Goal: Task Accomplishment & Management: Manage account settings

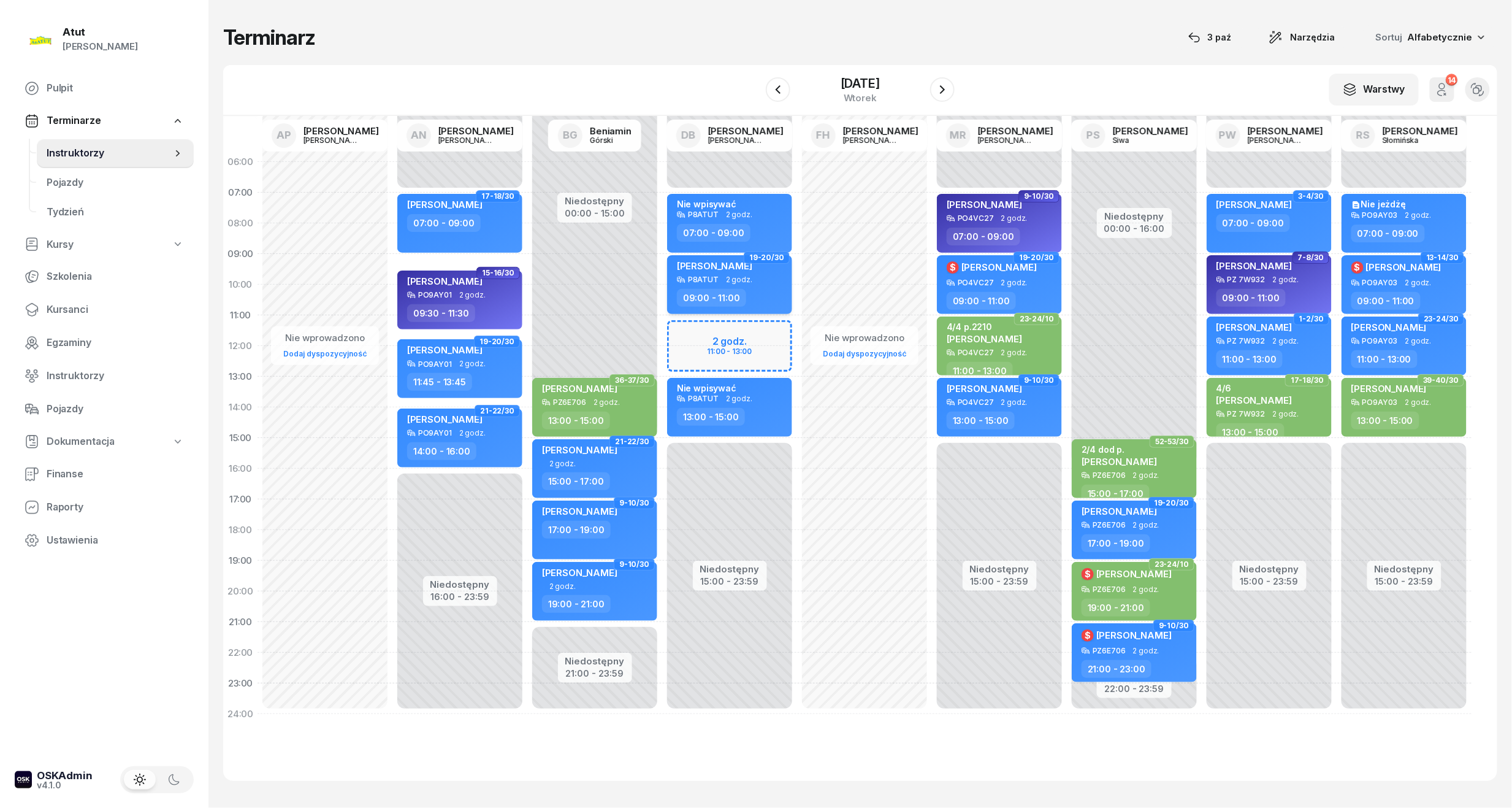
click at [742, 270] on span "[PERSON_NAME]" at bounding box center [714, 266] width 75 height 12
select select "09"
select select "11"
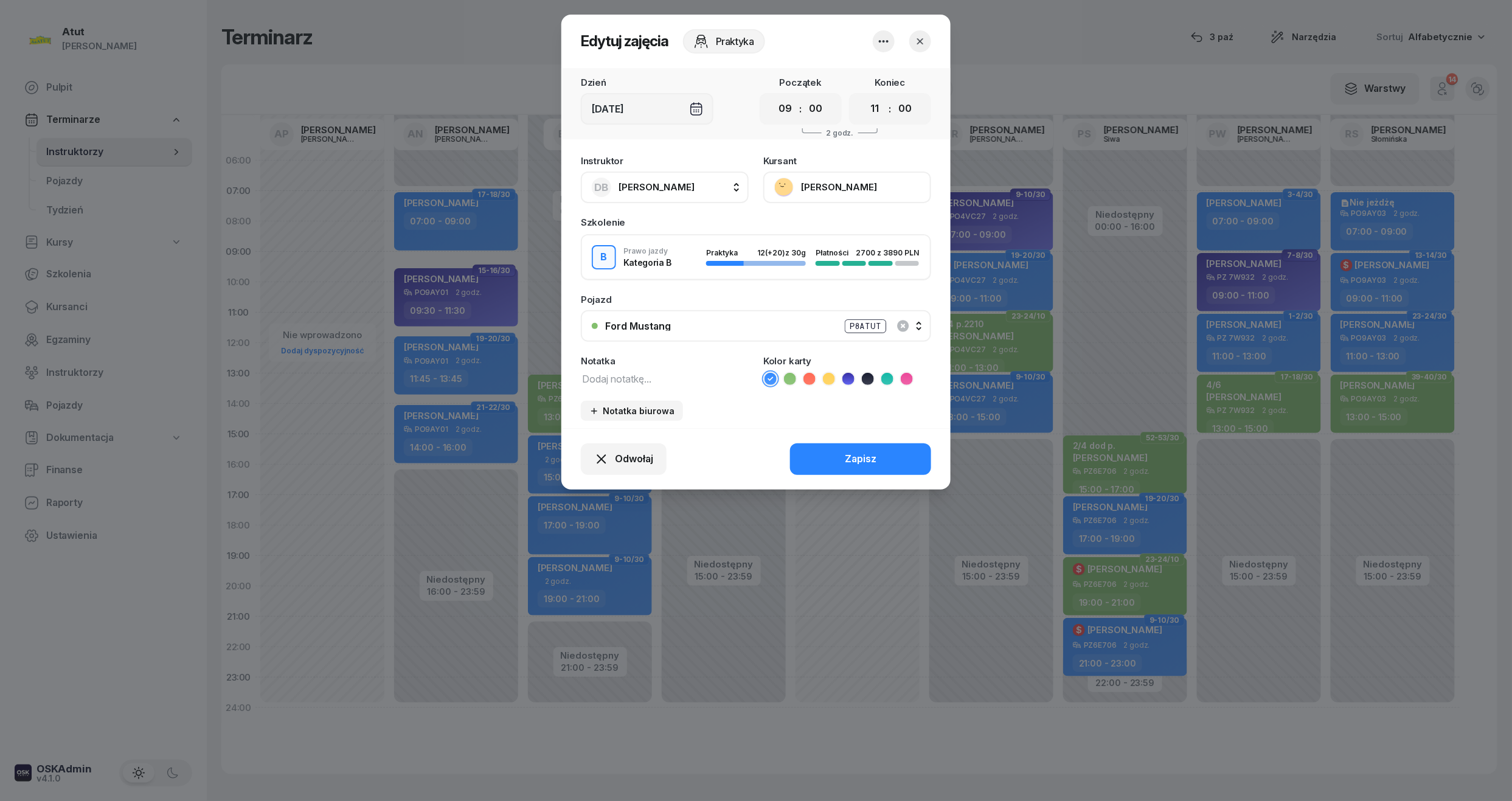
click at [843, 190] on button "[PERSON_NAME]" at bounding box center [847, 187] width 168 height 31
click at [638, 469] on button "Odwołaj" at bounding box center [623, 459] width 86 height 31
click at [611, 350] on div "My odwołaliśmy" at bounding box center [603, 355] width 74 height 16
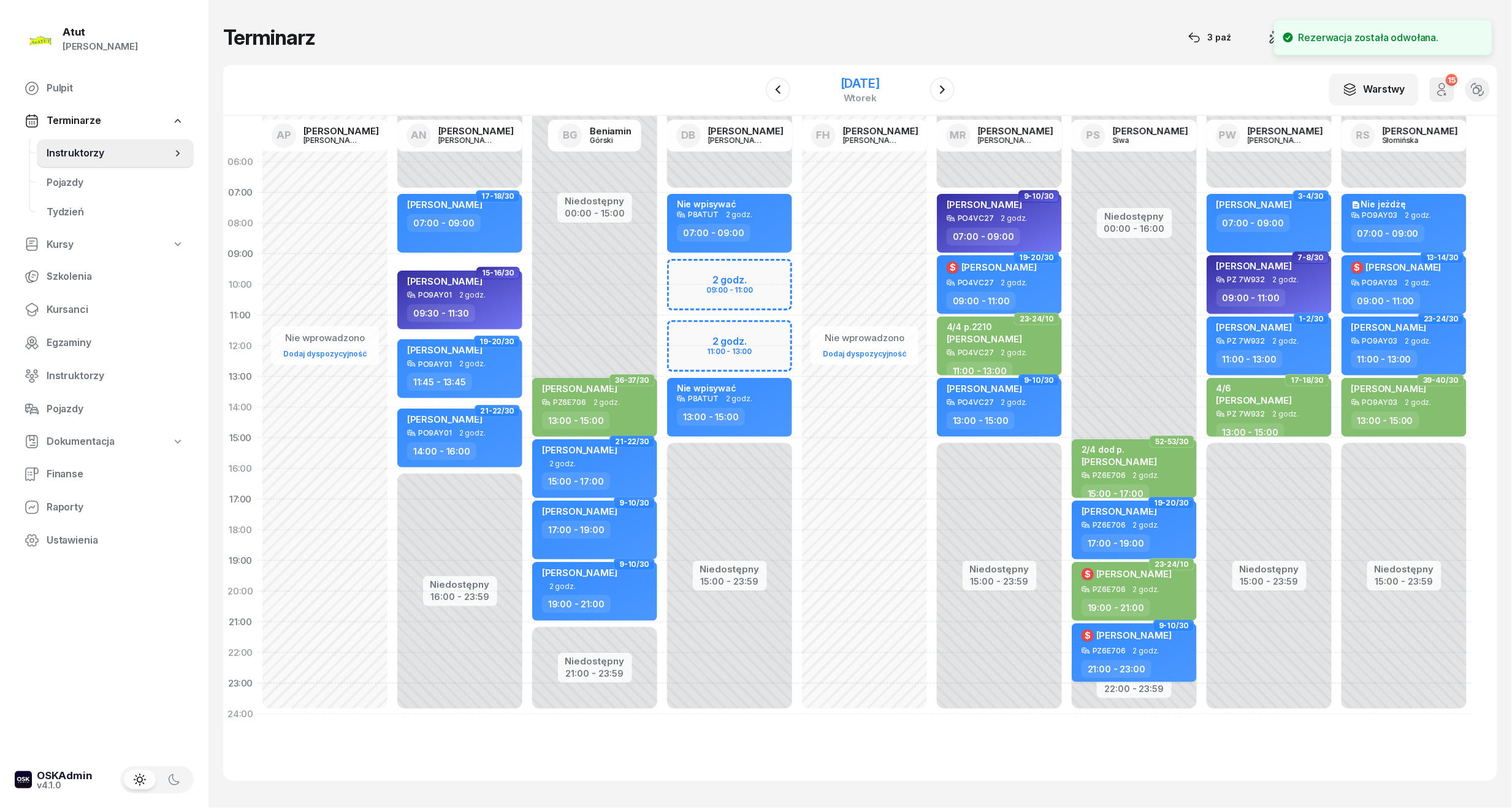
click at [848, 89] on div "[DATE]" at bounding box center [860, 83] width 39 height 12
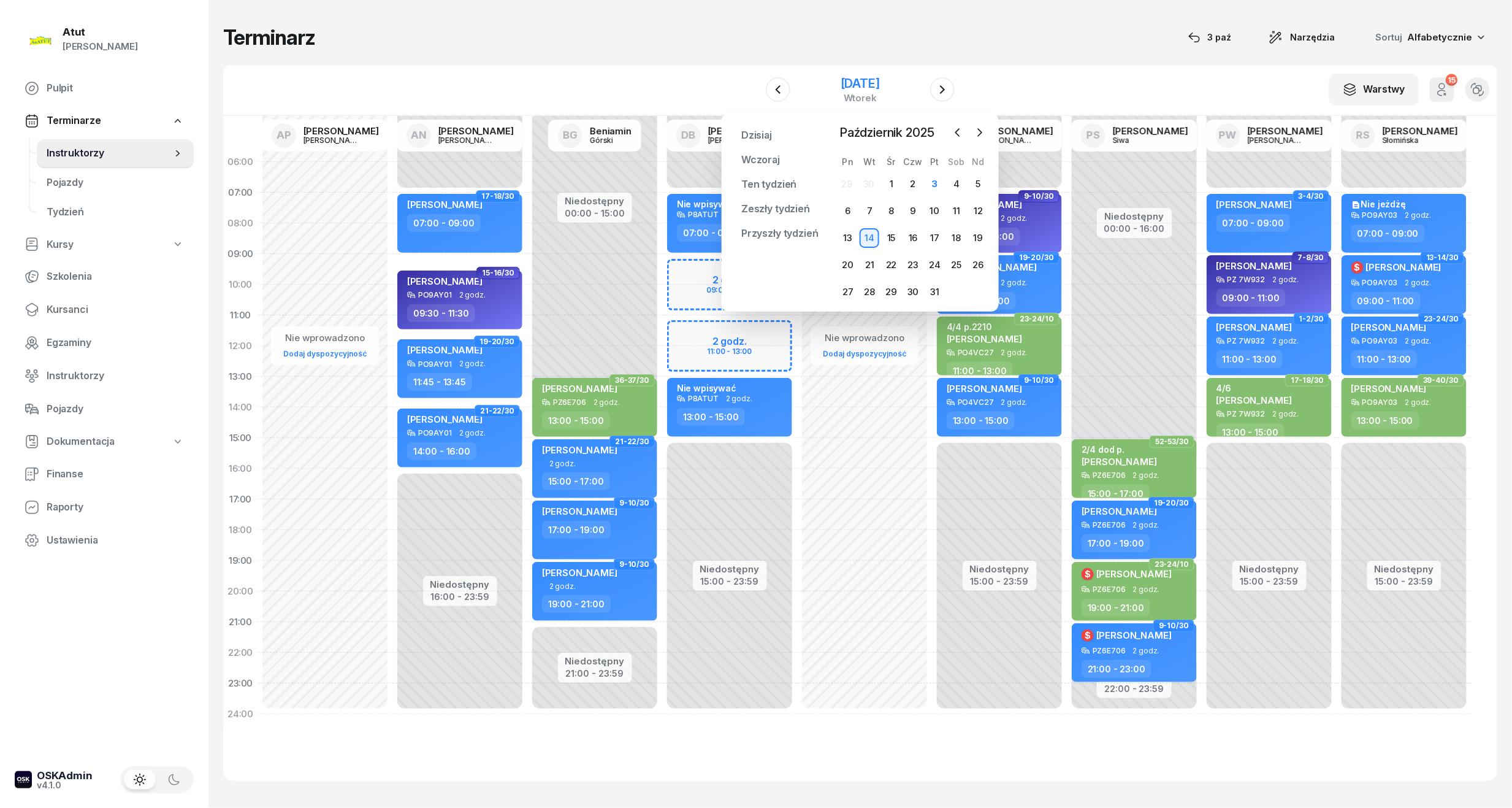
click at [851, 74] on div "[DATE]" at bounding box center [860, 90] width 125 height 35
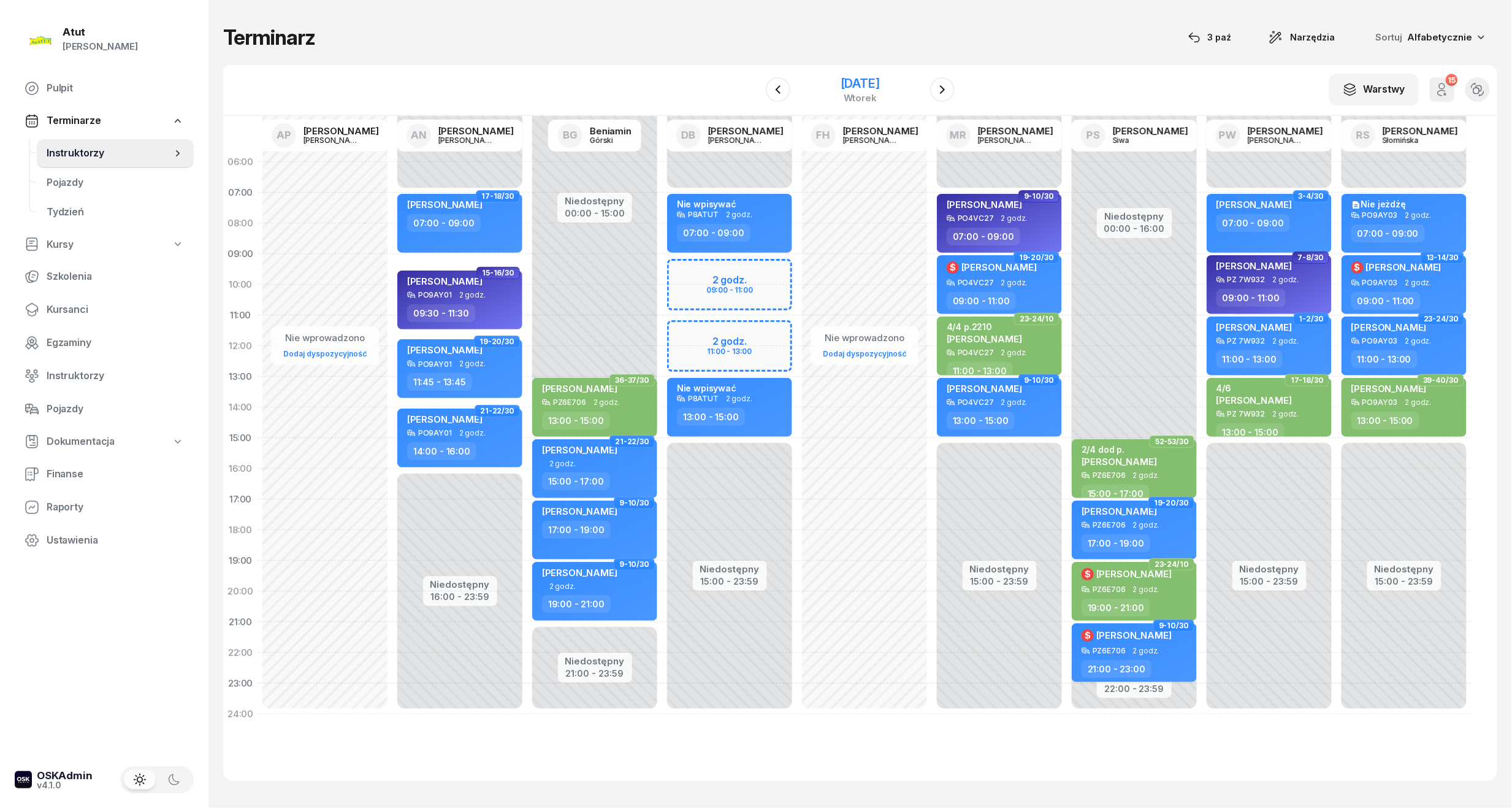
click at [841, 79] on div "[DATE]" at bounding box center [860, 83] width 39 height 12
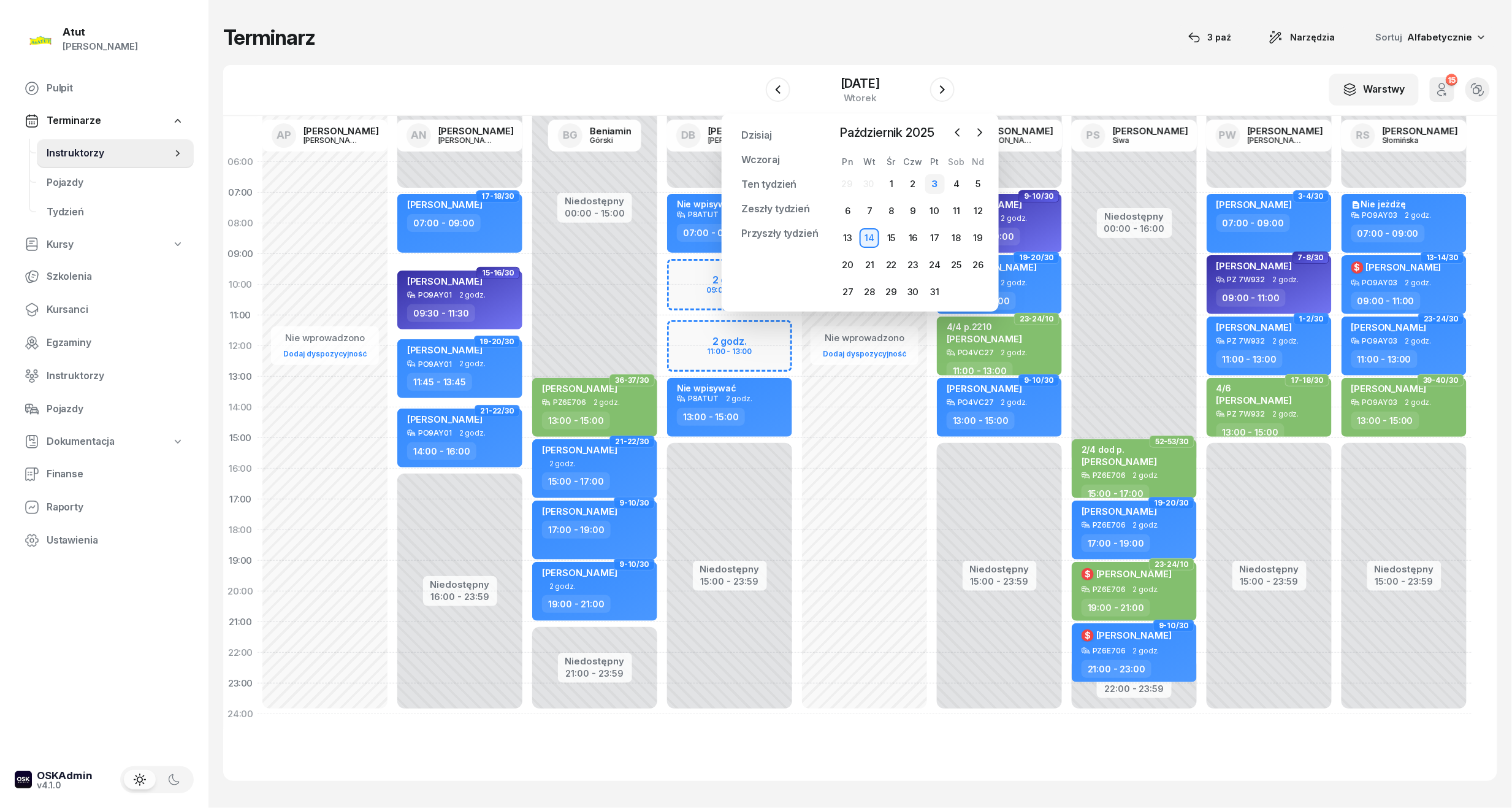
click at [940, 190] on div "3" at bounding box center [935, 184] width 20 height 20
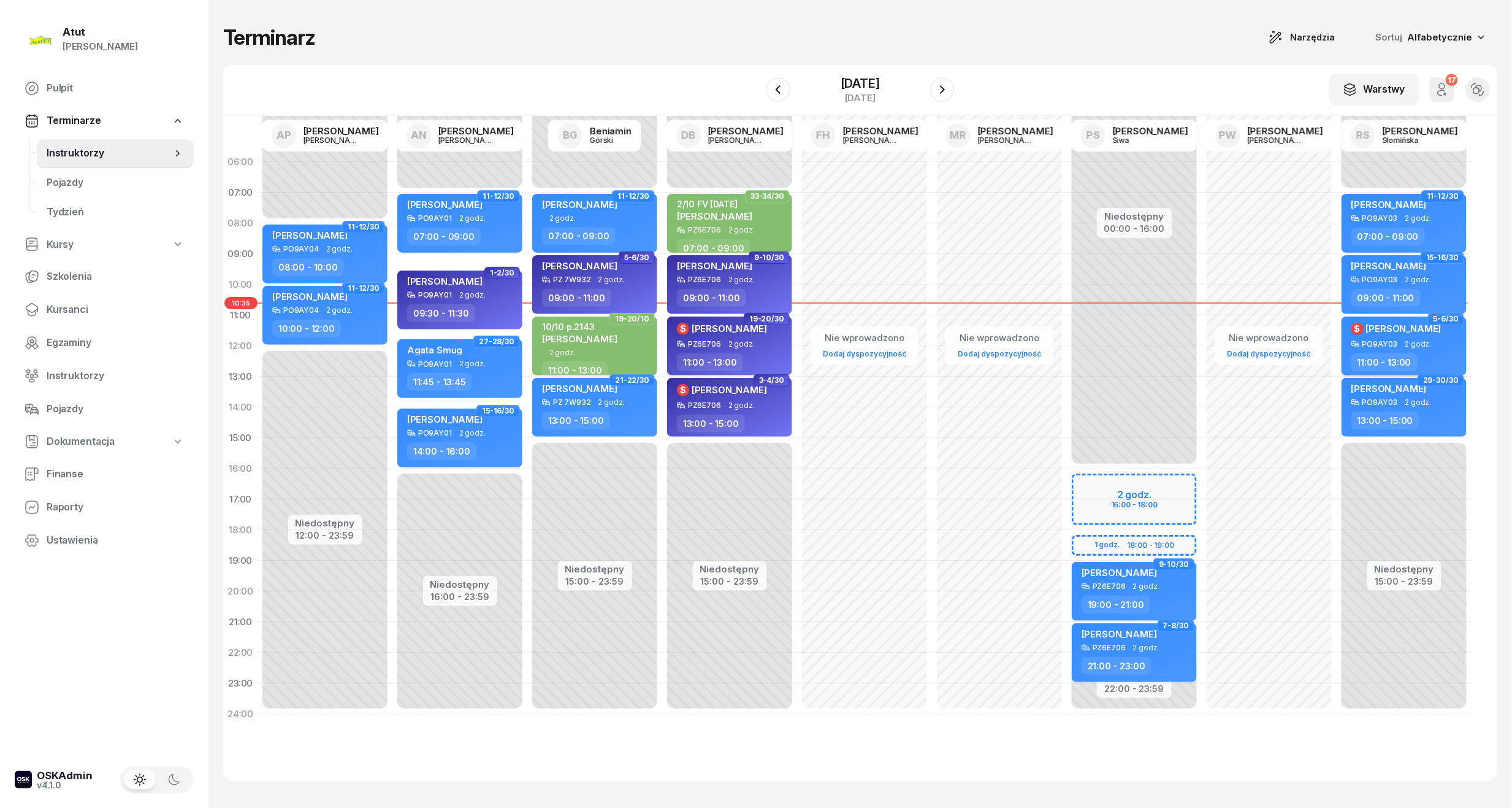
click at [1409, 342] on span "2 godz." at bounding box center [1419, 344] width 27 height 8
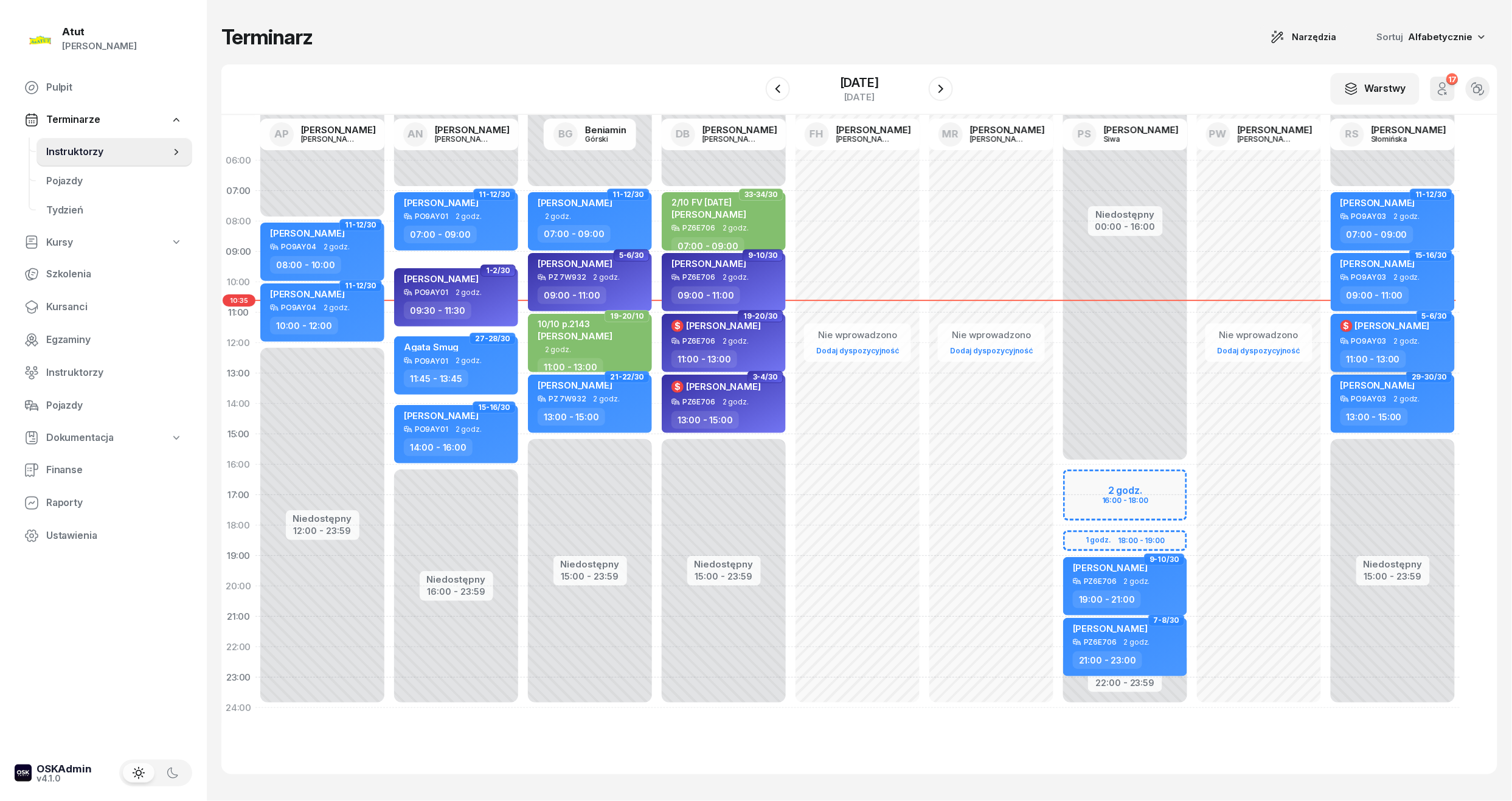
select select "11"
select select "13"
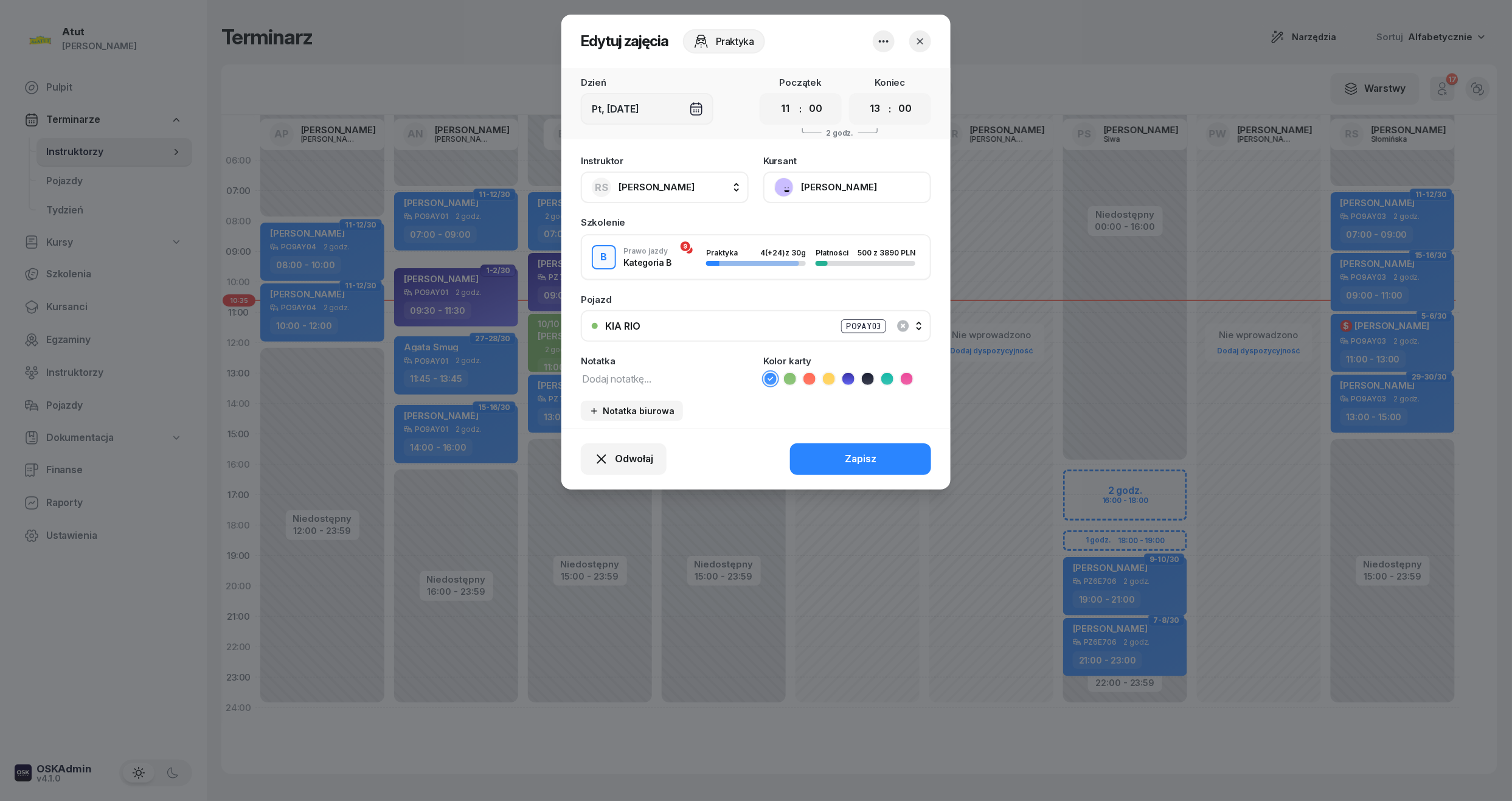
click at [871, 175] on button "[PERSON_NAME]" at bounding box center [847, 187] width 168 height 31
click at [833, 215] on link "Otwórz profil" at bounding box center [845, 228] width 161 height 31
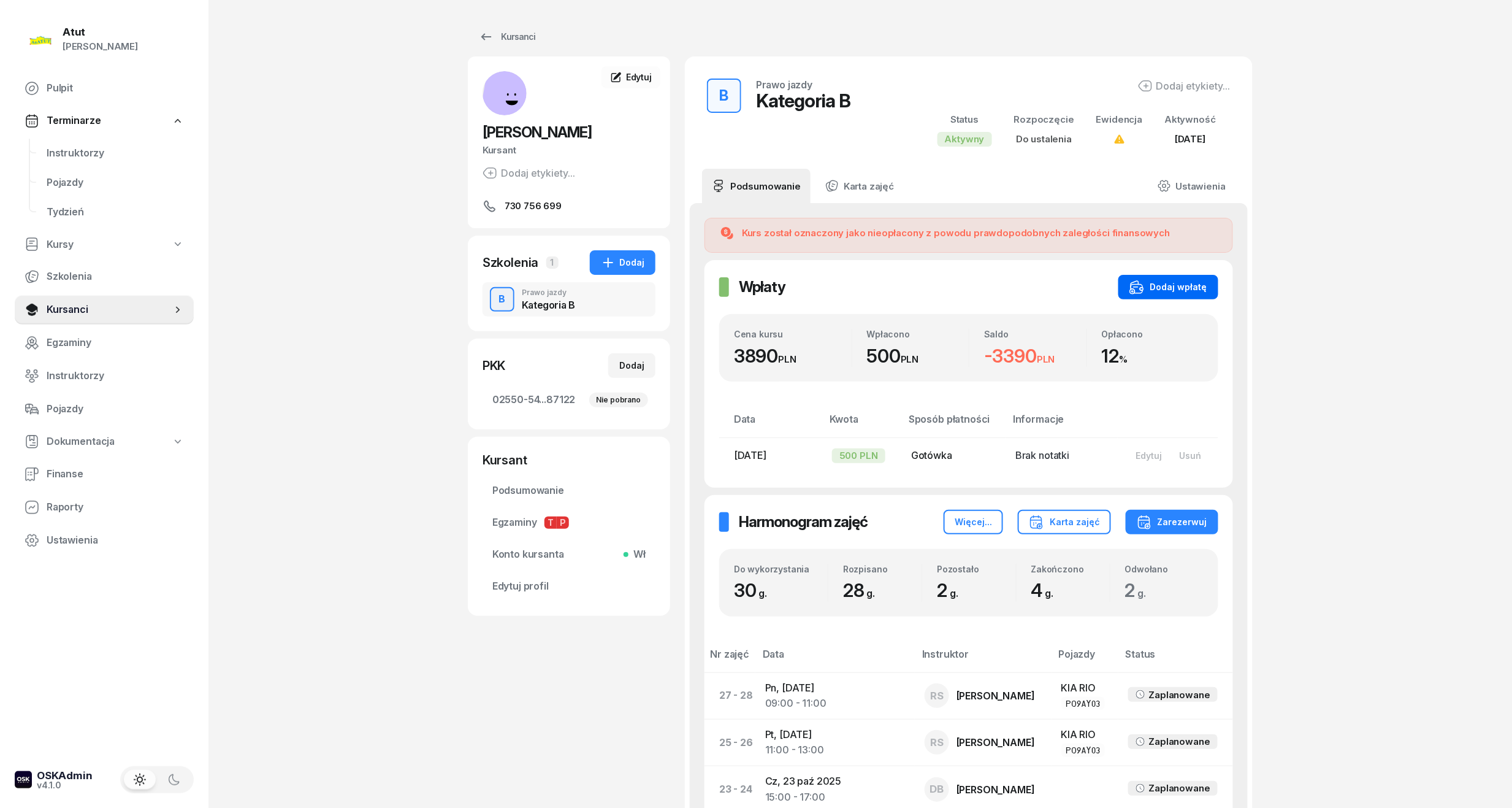
click at [1190, 278] on button "Dodaj wpłatę" at bounding box center [1169, 287] width 100 height 25
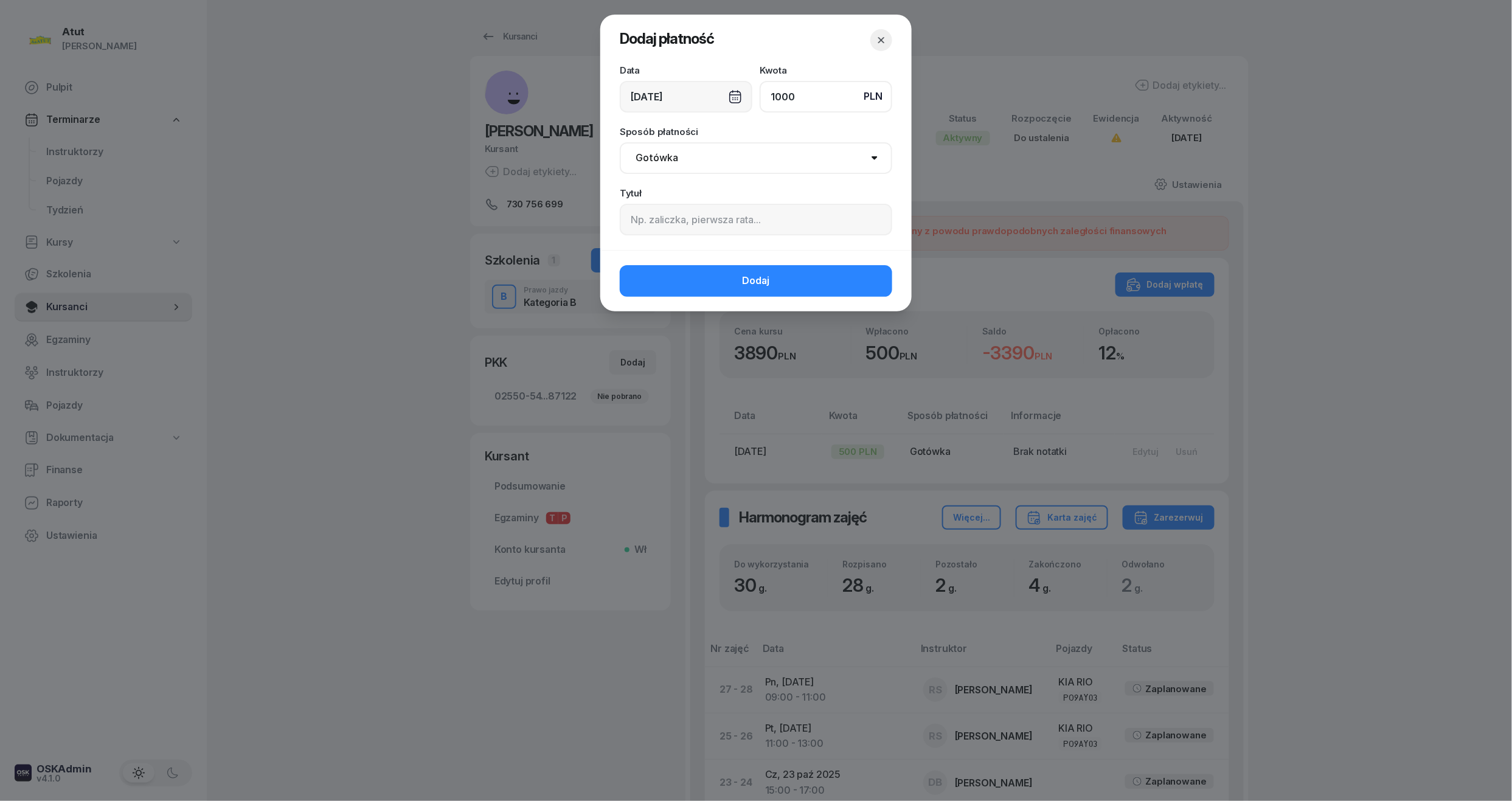
type input "1000"
click at [697, 253] on div "Dodaj" at bounding box center [756, 281] width 311 height 61
click at [703, 220] on input at bounding box center [756, 219] width 272 height 31
paste input "1612"
type input "2 rata/p.1612"
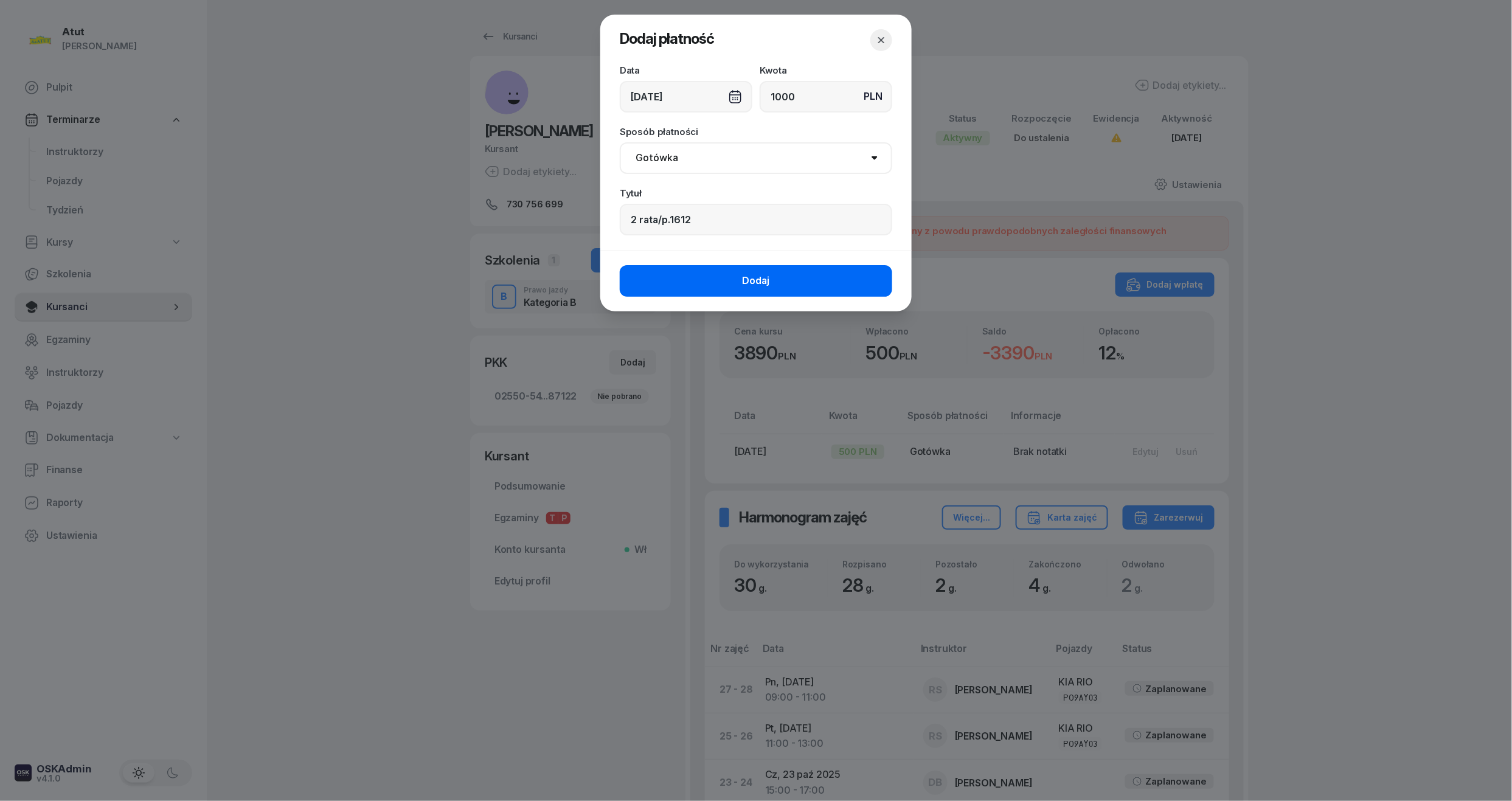
click at [717, 282] on button "Dodaj" at bounding box center [756, 281] width 272 height 31
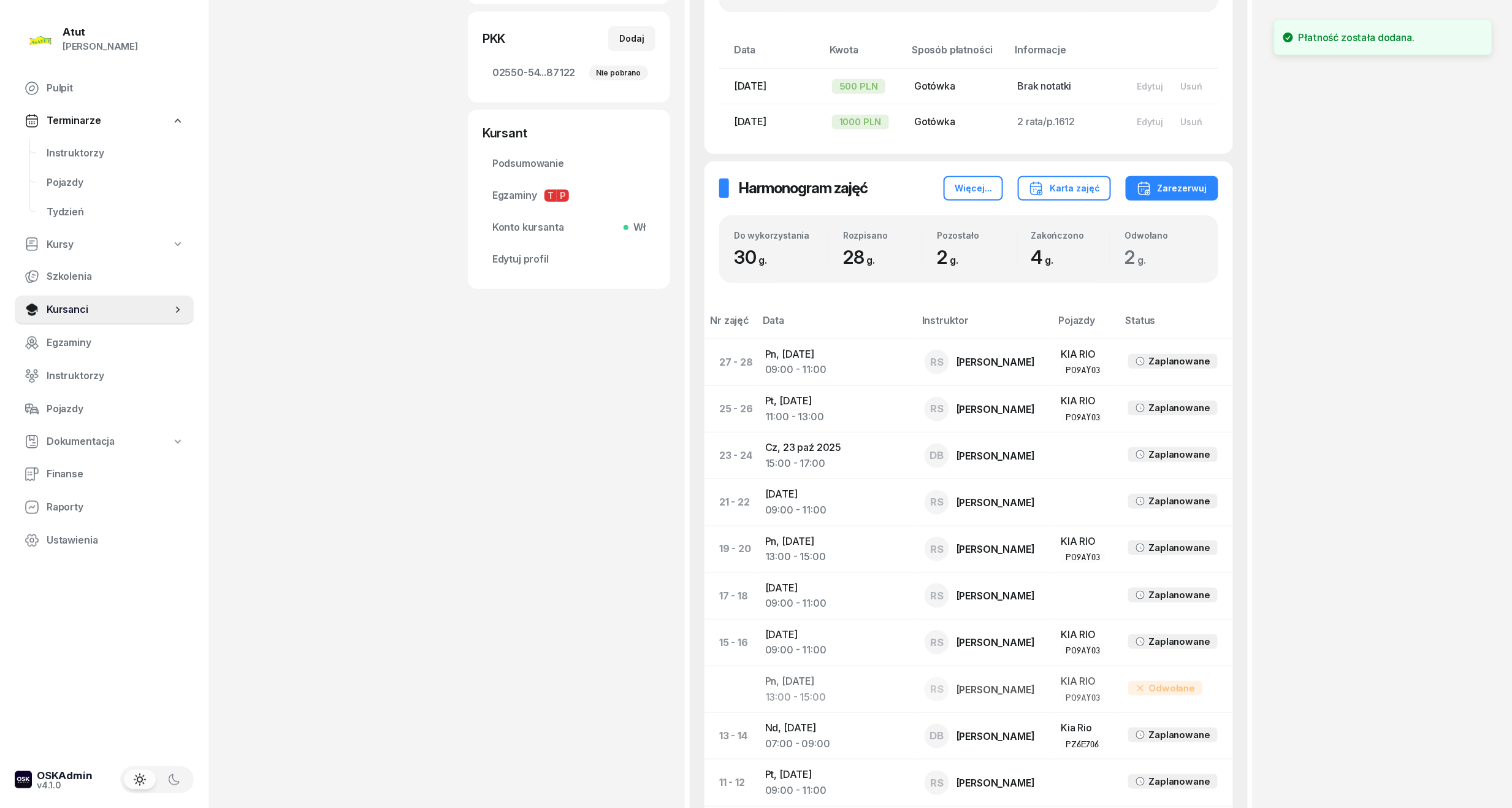
scroll to position [235, 0]
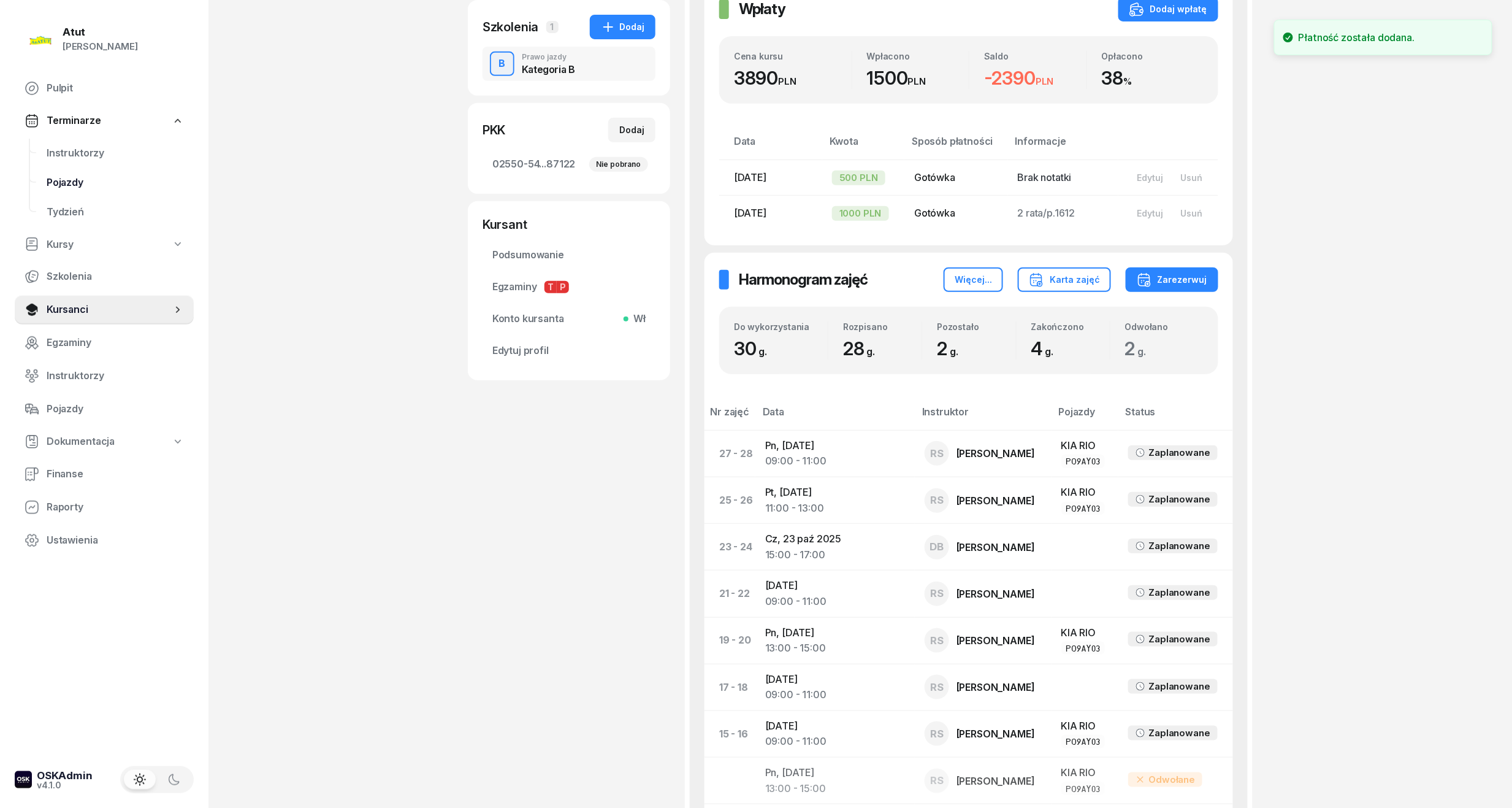
click at [76, 164] on link "Instruktorzy" at bounding box center [115, 153] width 157 height 30
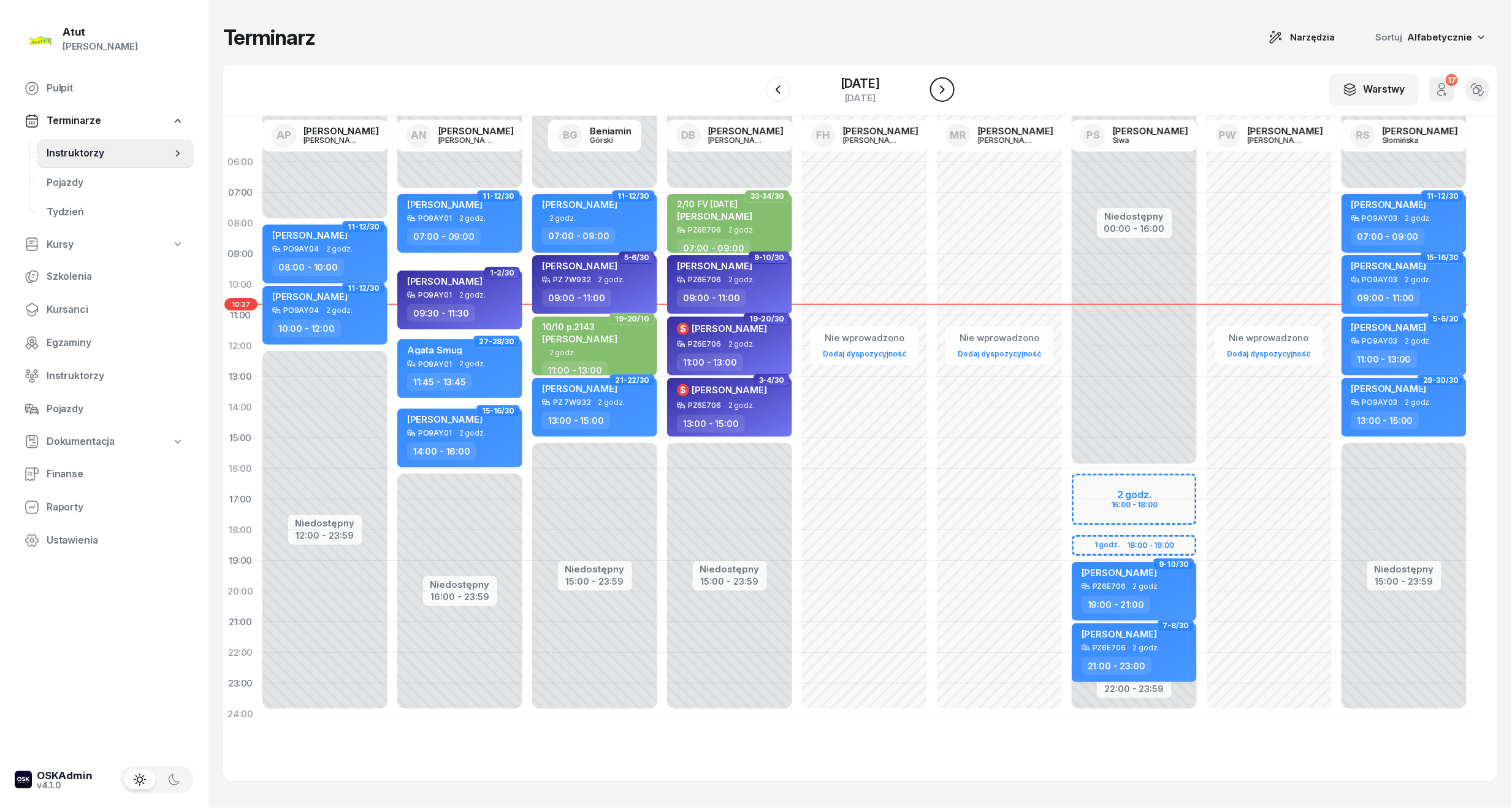
click at [950, 84] on icon "button" at bounding box center [942, 89] width 15 height 15
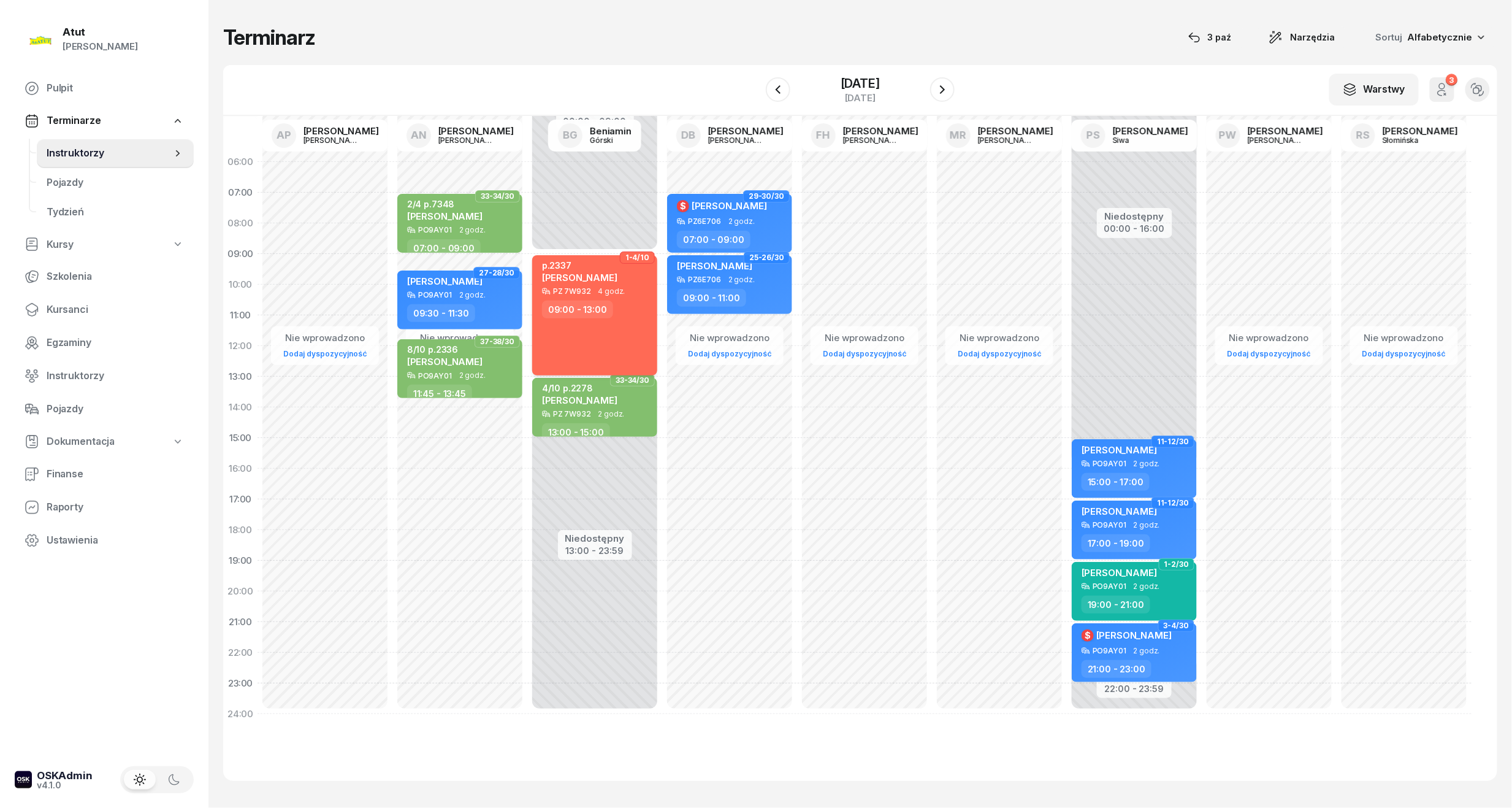
click at [617, 308] on div "09:00 - 13:00" at bounding box center [596, 309] width 108 height 18
select select "09"
select select "13"
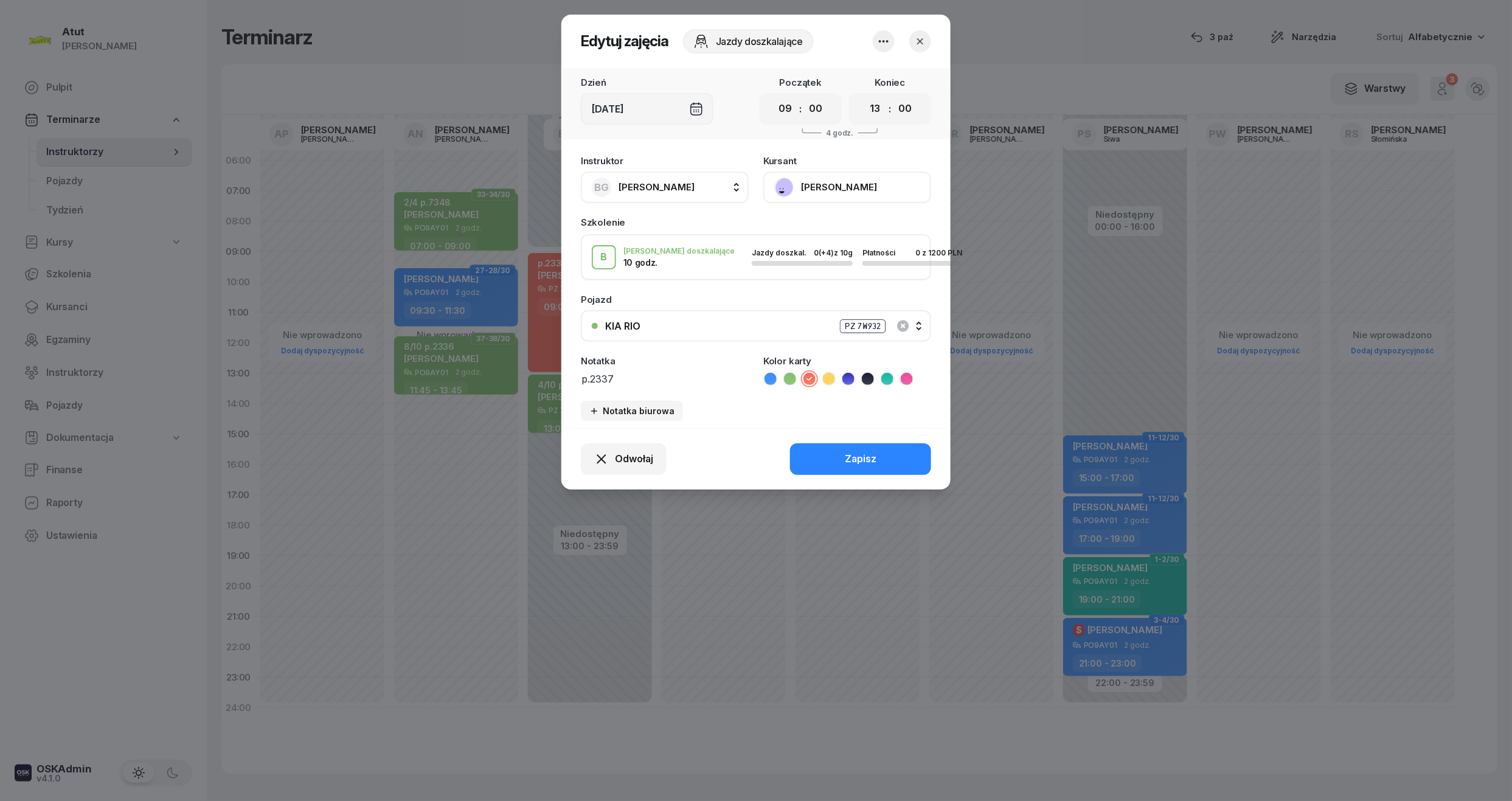
click at [821, 188] on button "[PERSON_NAME]" at bounding box center [847, 187] width 168 height 31
click at [808, 222] on div "Otwórz profil" at bounding box center [802, 228] width 59 height 16
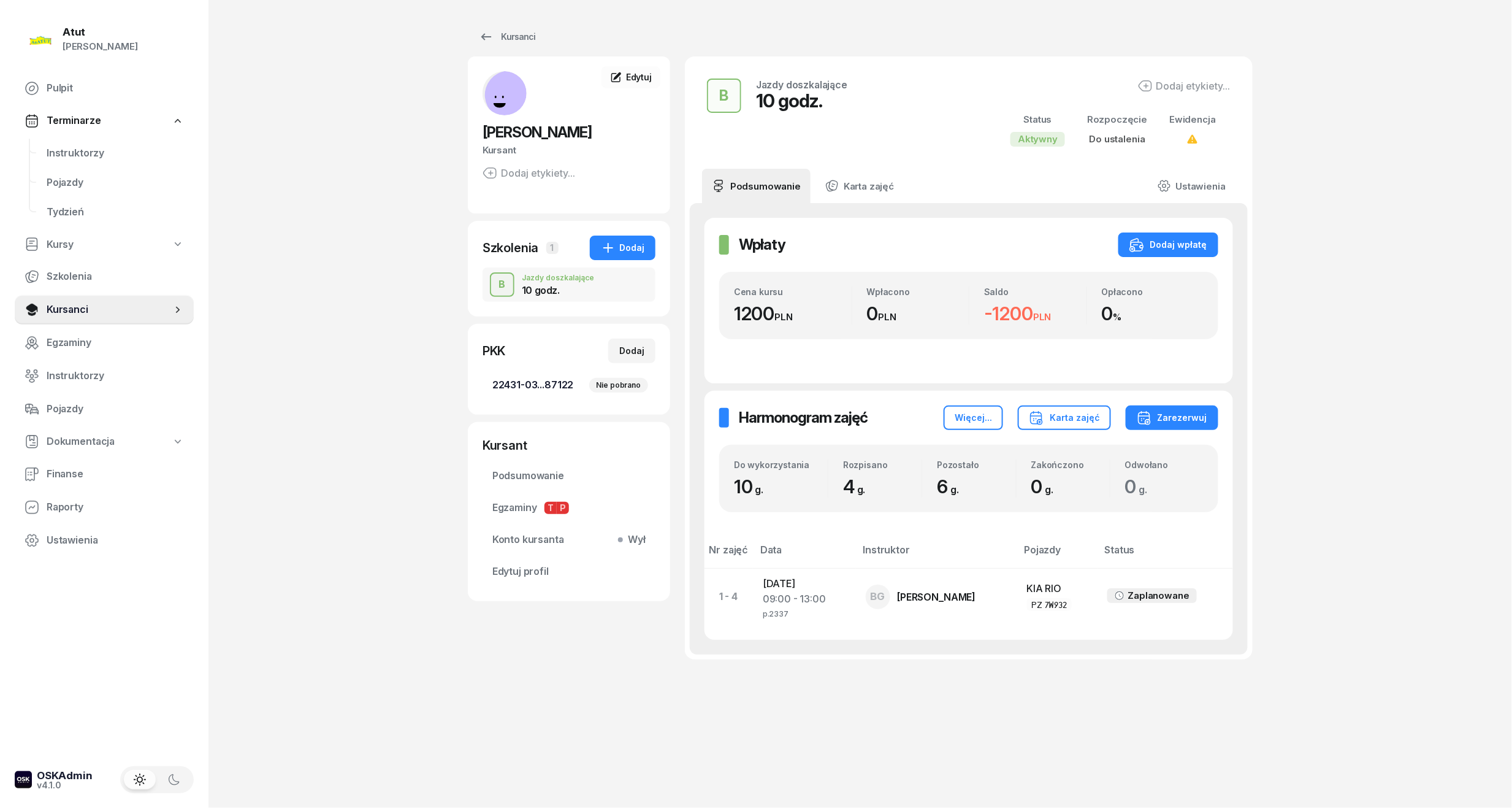
click at [535, 372] on link "22431-03...87122 Nie pobrano" at bounding box center [569, 385] width 173 height 30
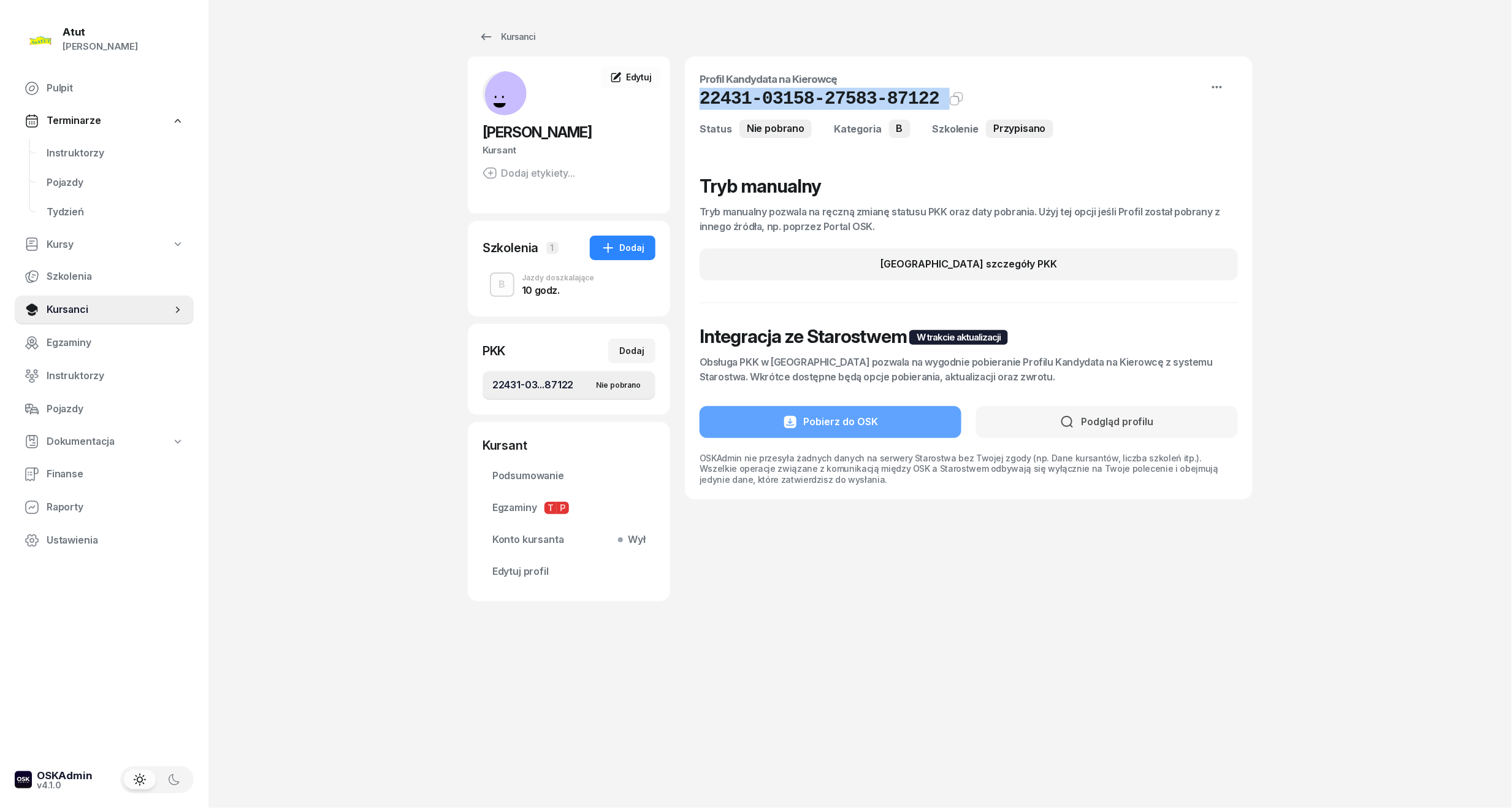
drag, startPoint x: 925, startPoint y: 103, endPoint x: 702, endPoint y: 103, distance: 223.0
click at [702, 103] on div "22431-03158-27583-87122 Kat.B" at bounding box center [968, 98] width 539 height 22
copy div "22431-03158-27583-87122 Kat.B"
click at [563, 568] on span "Edytuj profil" at bounding box center [569, 571] width 153 height 16
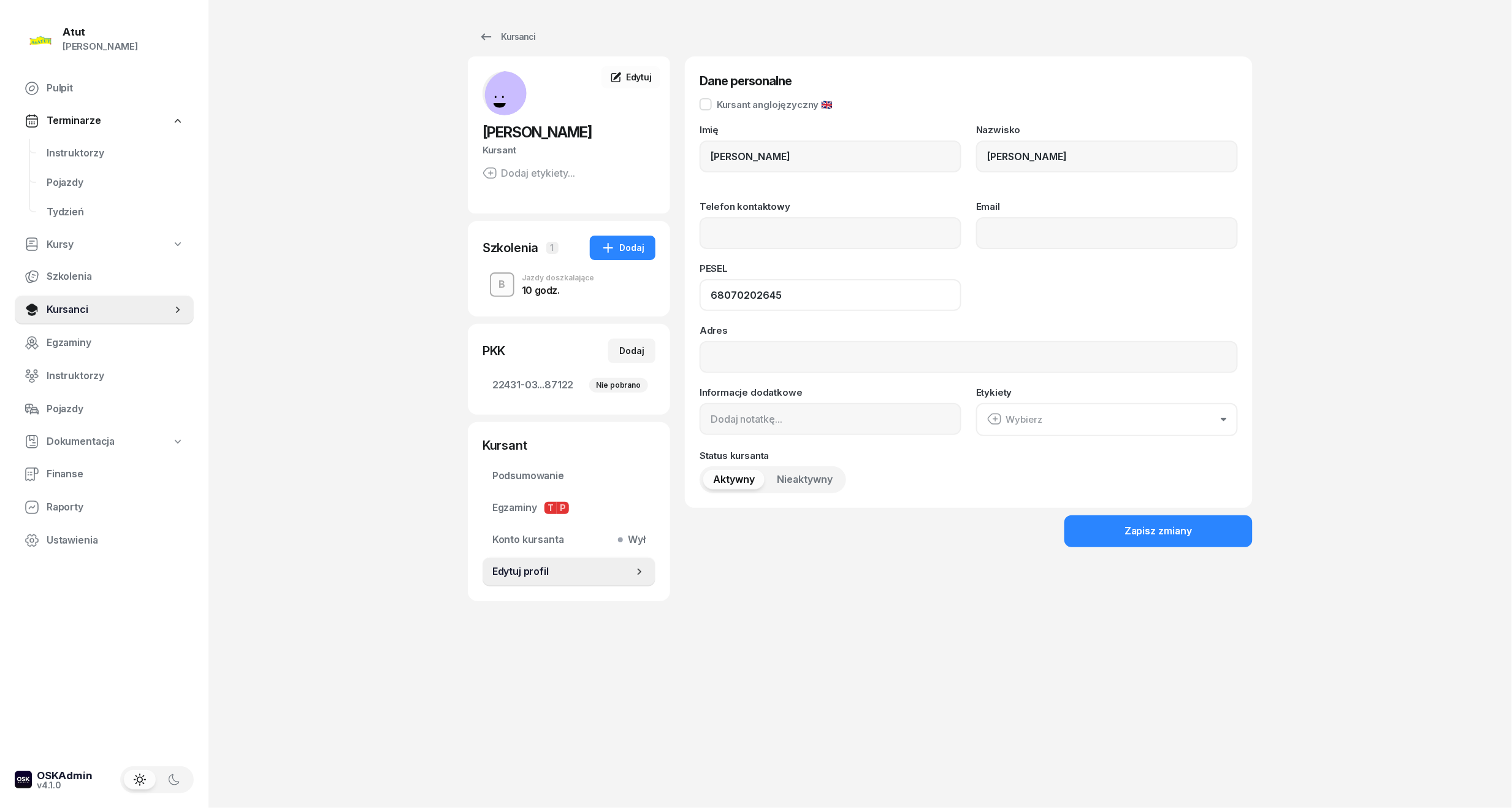
drag, startPoint x: 808, startPoint y: 289, endPoint x: 506, endPoint y: 294, distance: 302.0
click at [509, 294] on div "[PERSON_NAME] etykiety... MM [PERSON_NAME] Kursant Edytuj Szkolenia 1 Dodaj B J…" at bounding box center [860, 328] width 785 height 545
drag, startPoint x: 67, startPoint y: 148, endPoint x: 94, endPoint y: 146, distance: 27.1
click at [67, 148] on span "Instruktorzy" at bounding box center [115, 153] width 138 height 16
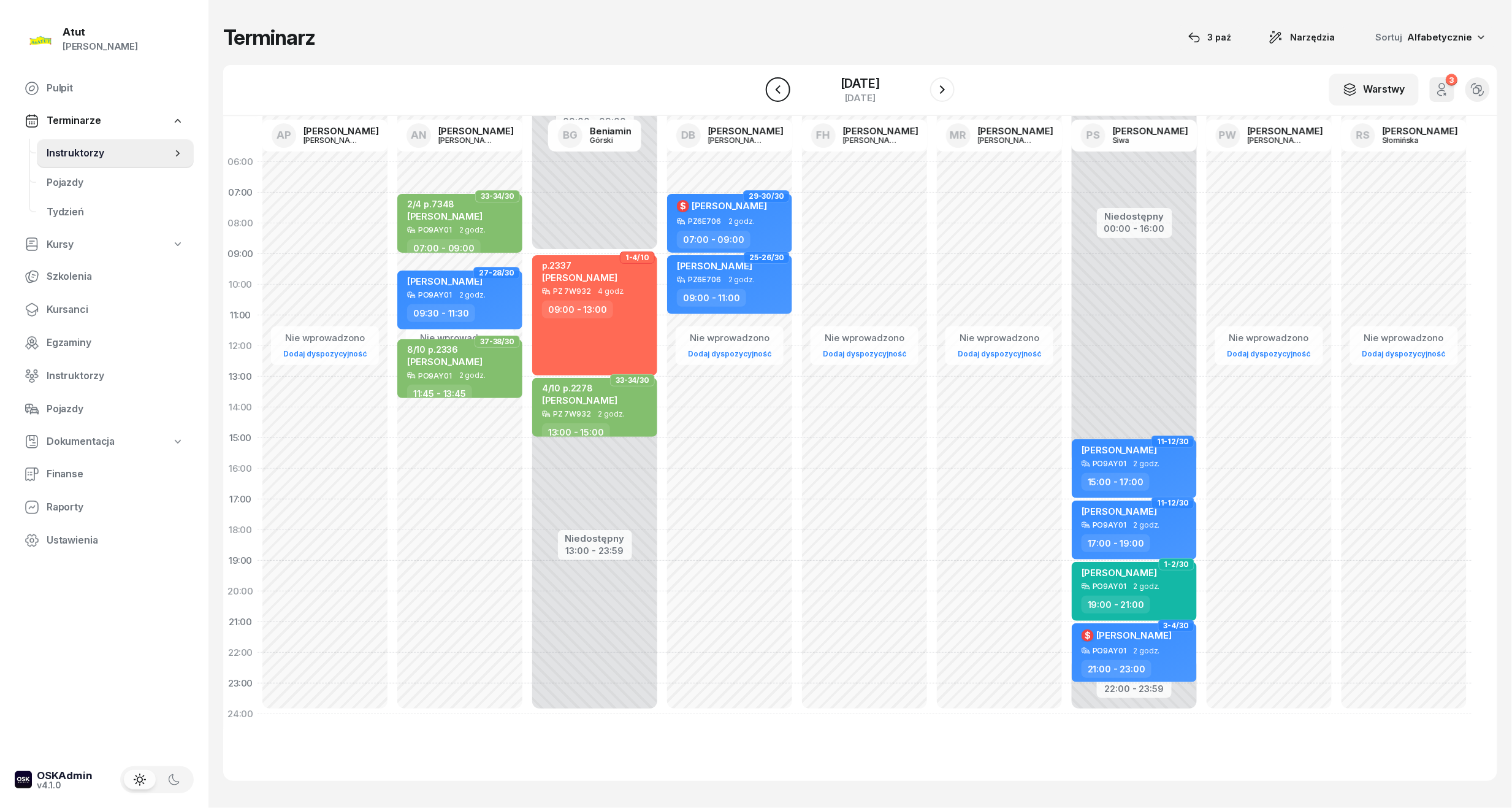
click at [766, 86] on button "button" at bounding box center [778, 89] width 25 height 25
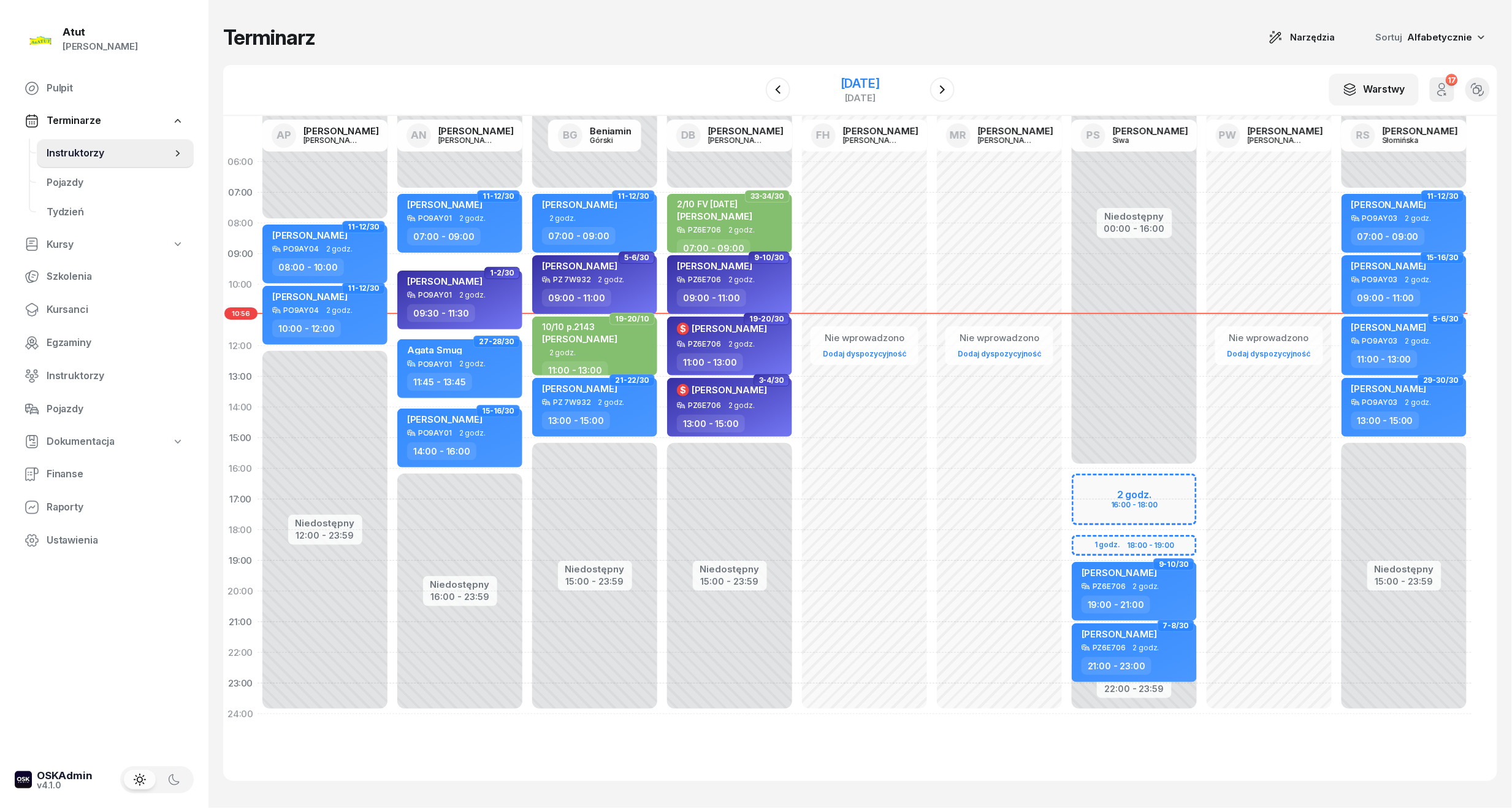
click at [877, 84] on div "[DATE]" at bounding box center [860, 83] width 39 height 12
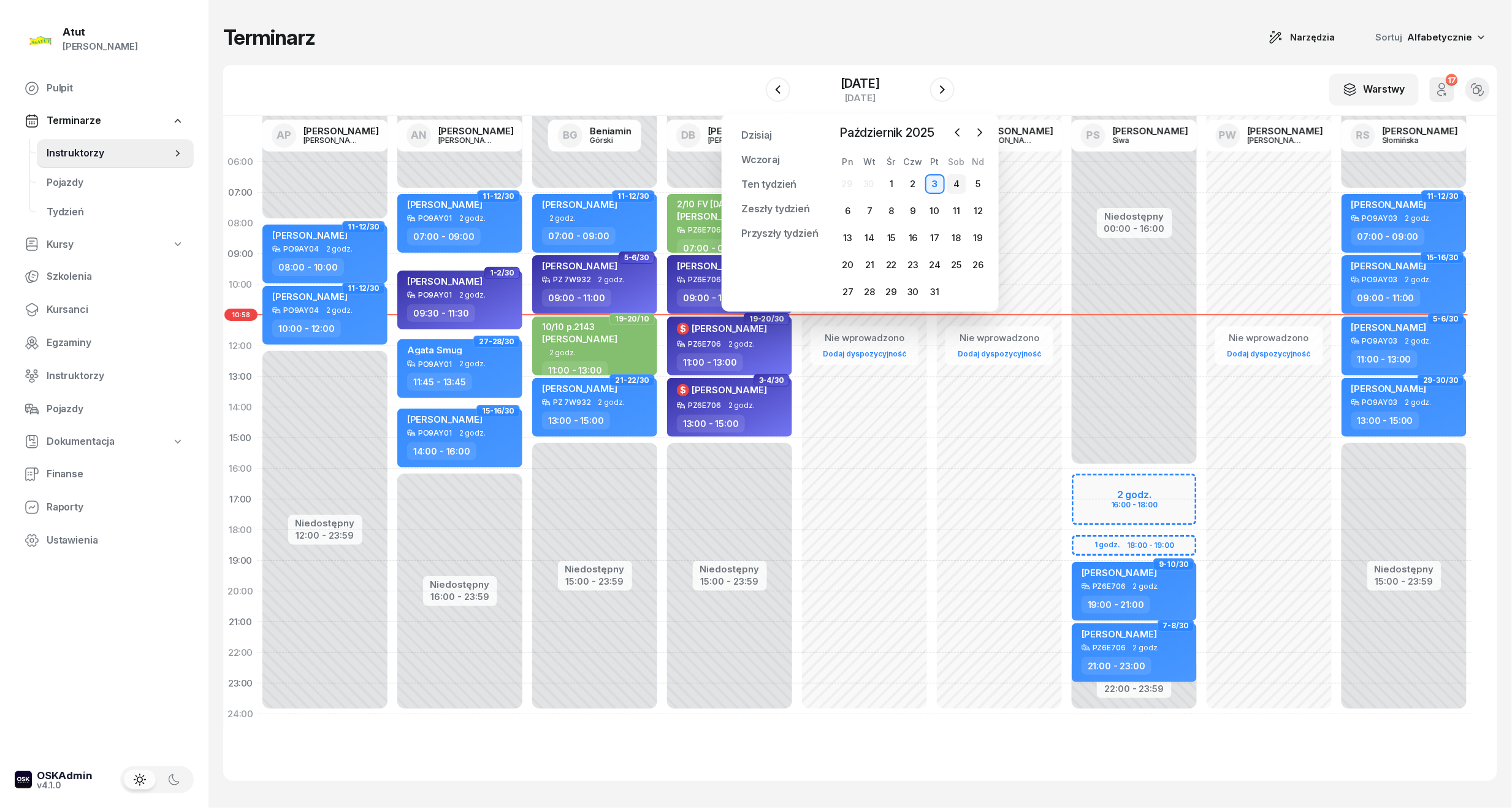
click at [960, 188] on div "4" at bounding box center [956, 184] width 20 height 20
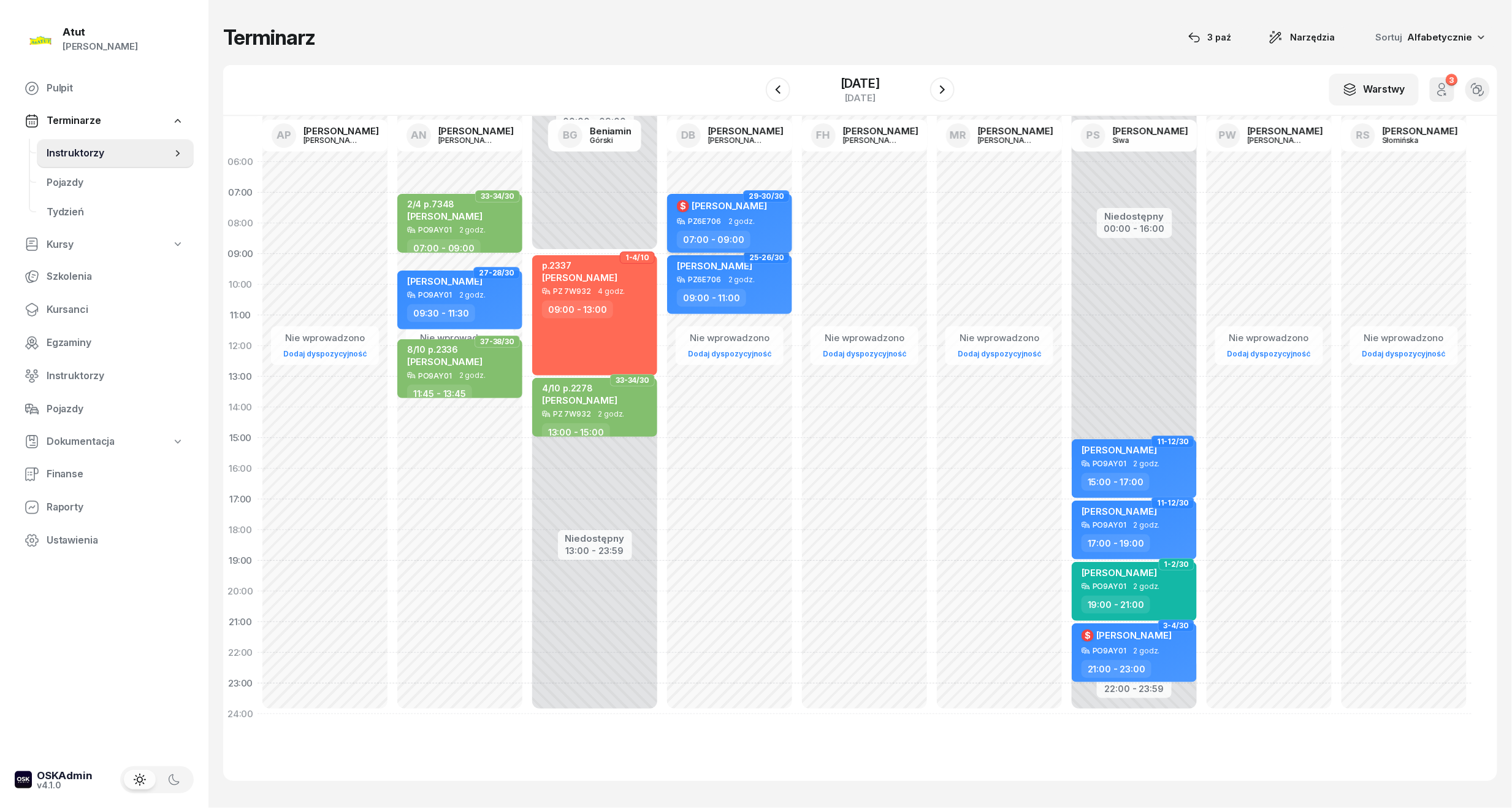
click at [752, 207] on span "[PERSON_NAME]" at bounding box center [729, 206] width 75 height 12
select select "07"
select select "09"
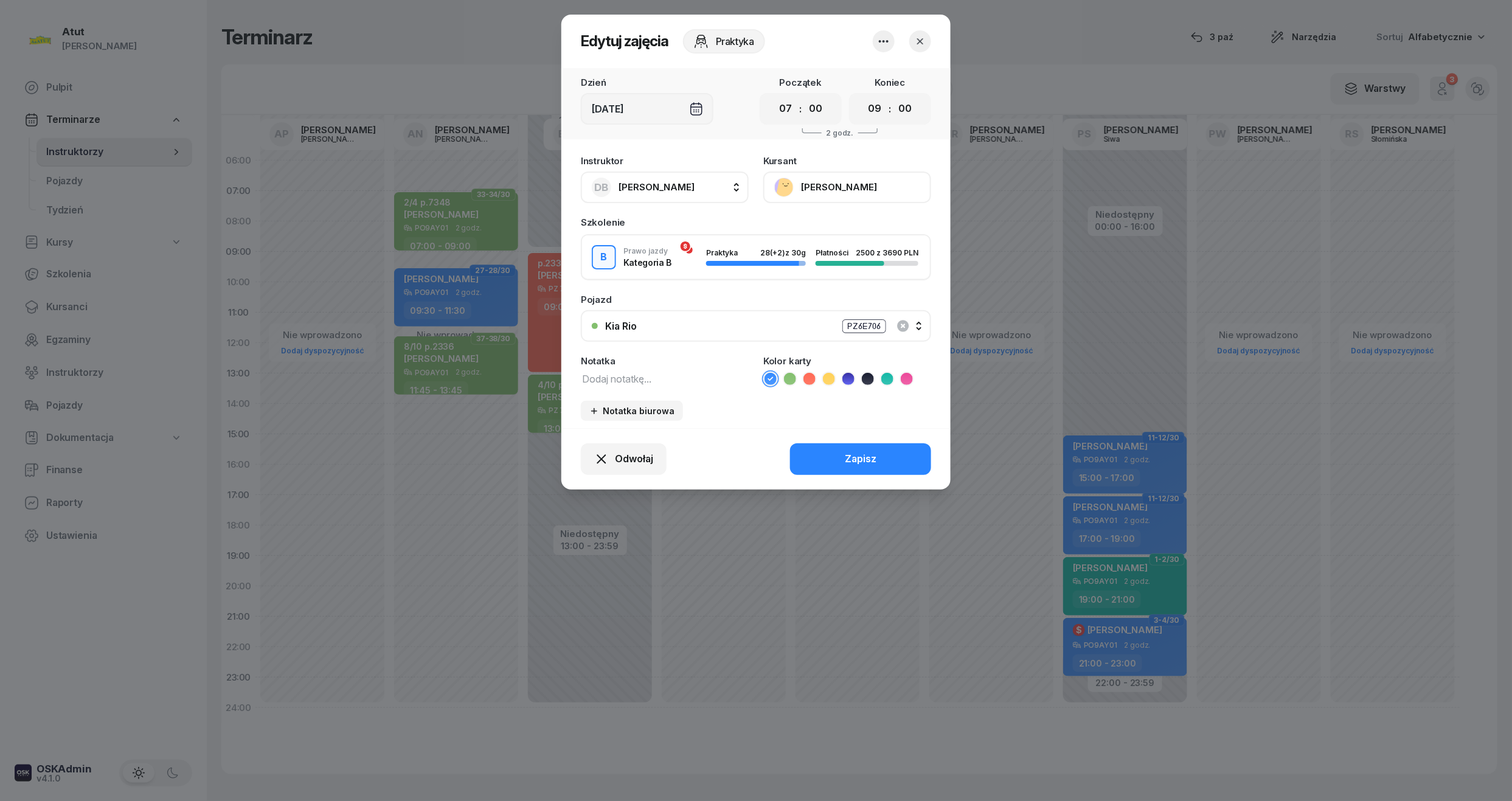
click at [840, 183] on button "[PERSON_NAME]" at bounding box center [847, 187] width 168 height 31
click at [823, 221] on div "Otwórz profil" at bounding box center [802, 228] width 59 height 16
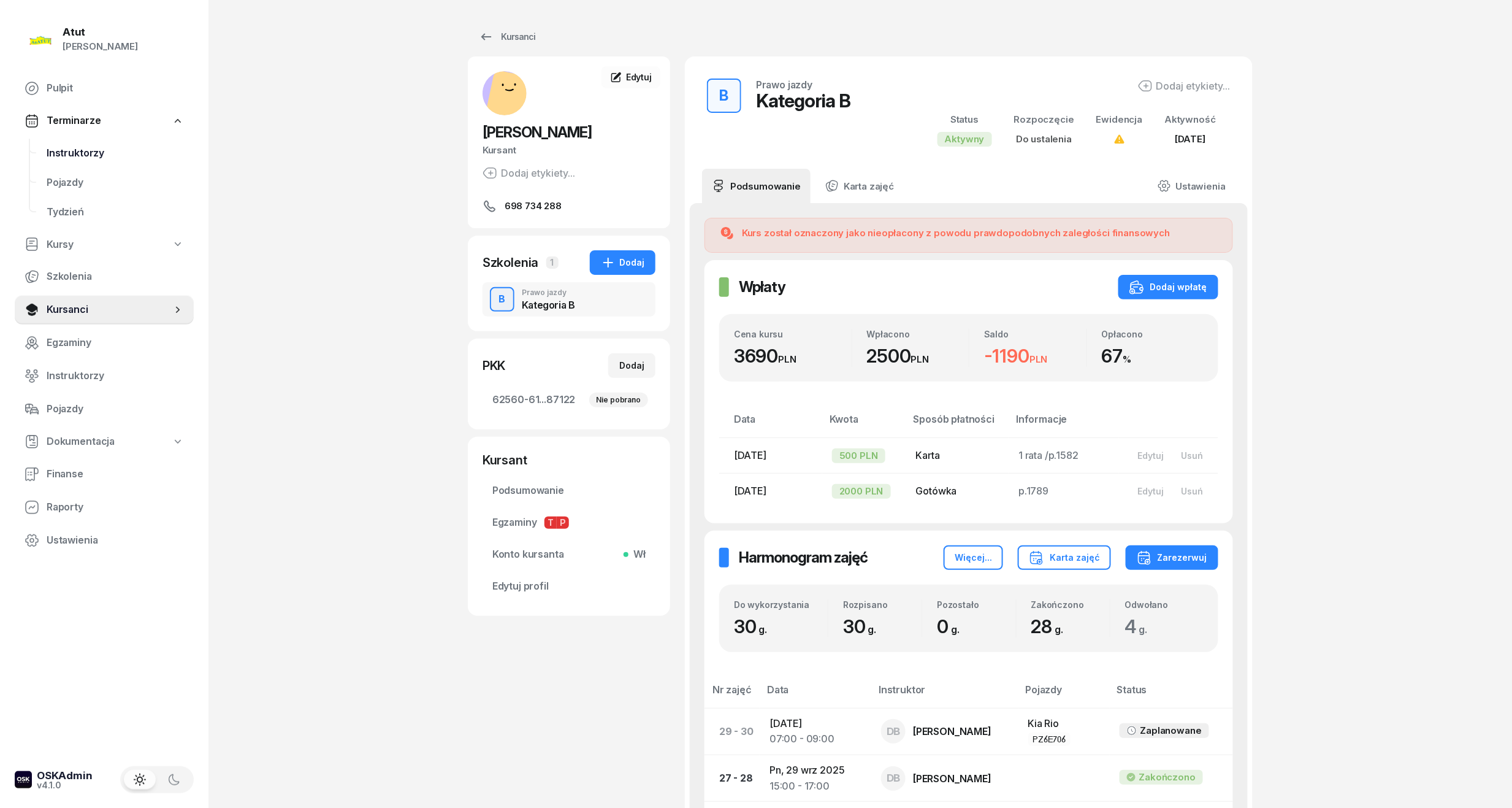
drag, startPoint x: 69, startPoint y: 143, endPoint x: 81, endPoint y: 143, distance: 12.0
click at [71, 145] on link "Instruktorzy" at bounding box center [115, 153] width 157 height 30
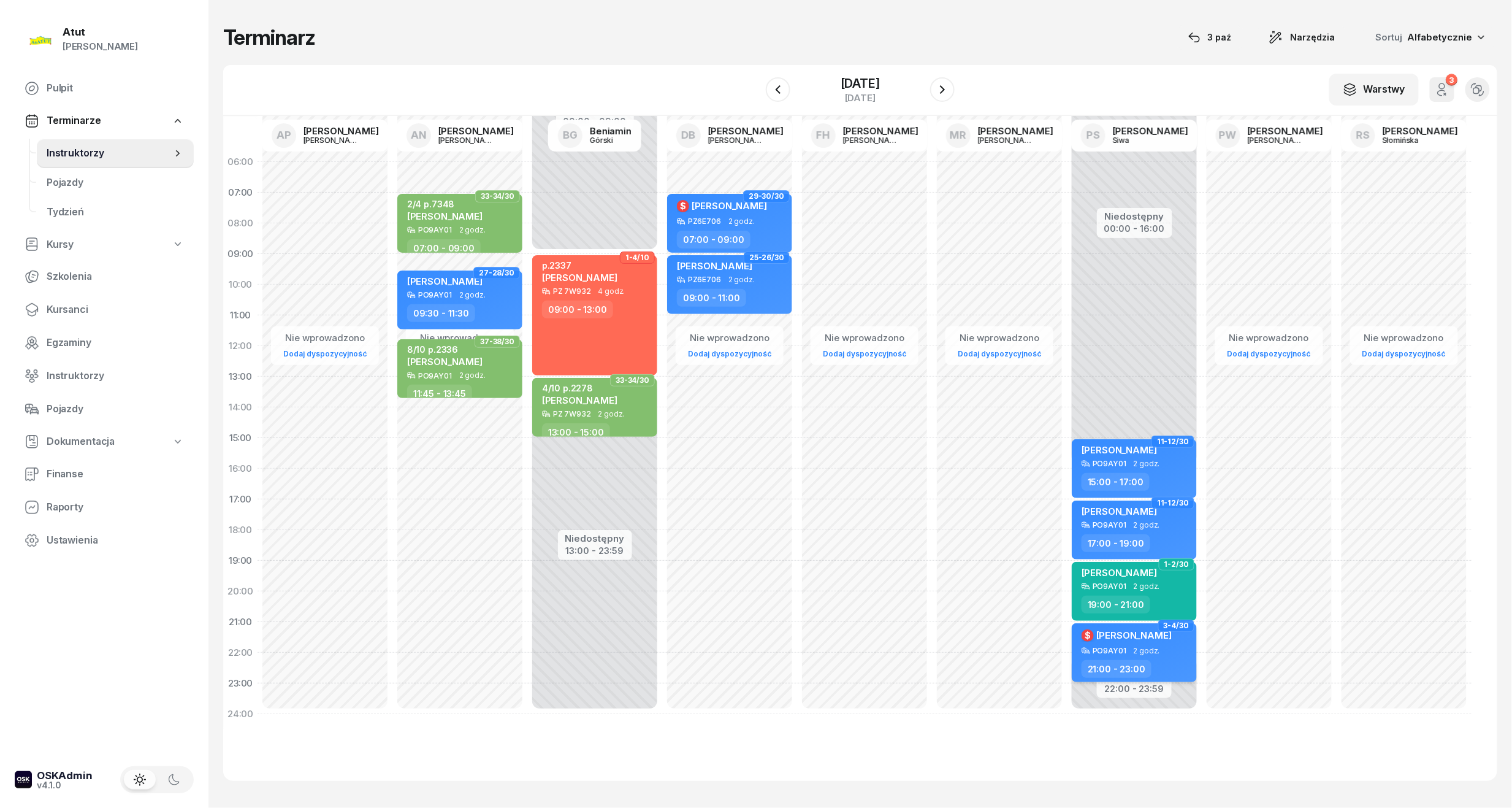
click at [1136, 649] on span "2 godz." at bounding box center [1148, 651] width 27 height 8
select select "21"
select select "23"
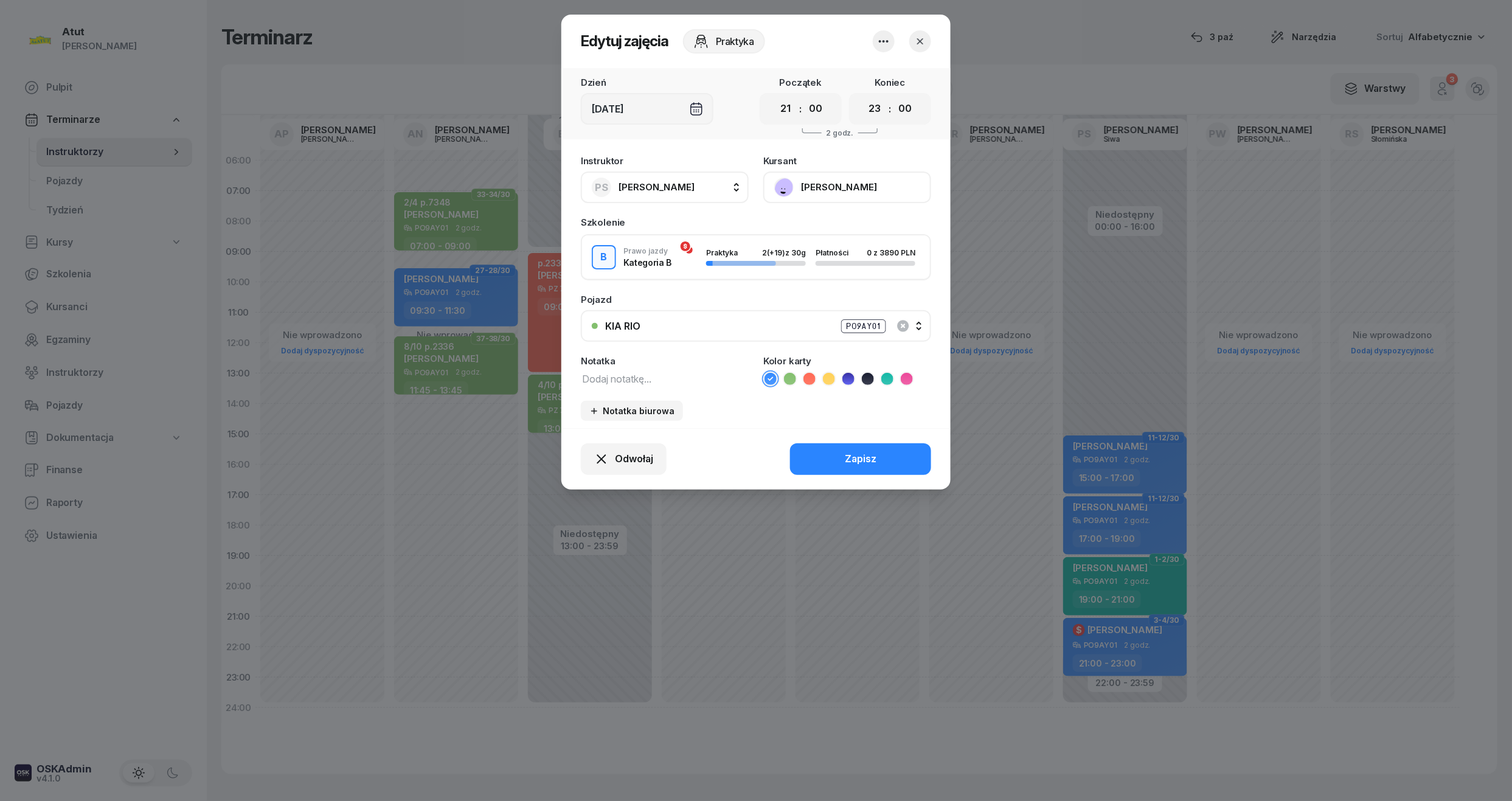
click at [831, 182] on button "[PERSON_NAME]" at bounding box center [847, 187] width 168 height 31
click at [829, 223] on link "Otwórz profil" at bounding box center [845, 228] width 161 height 31
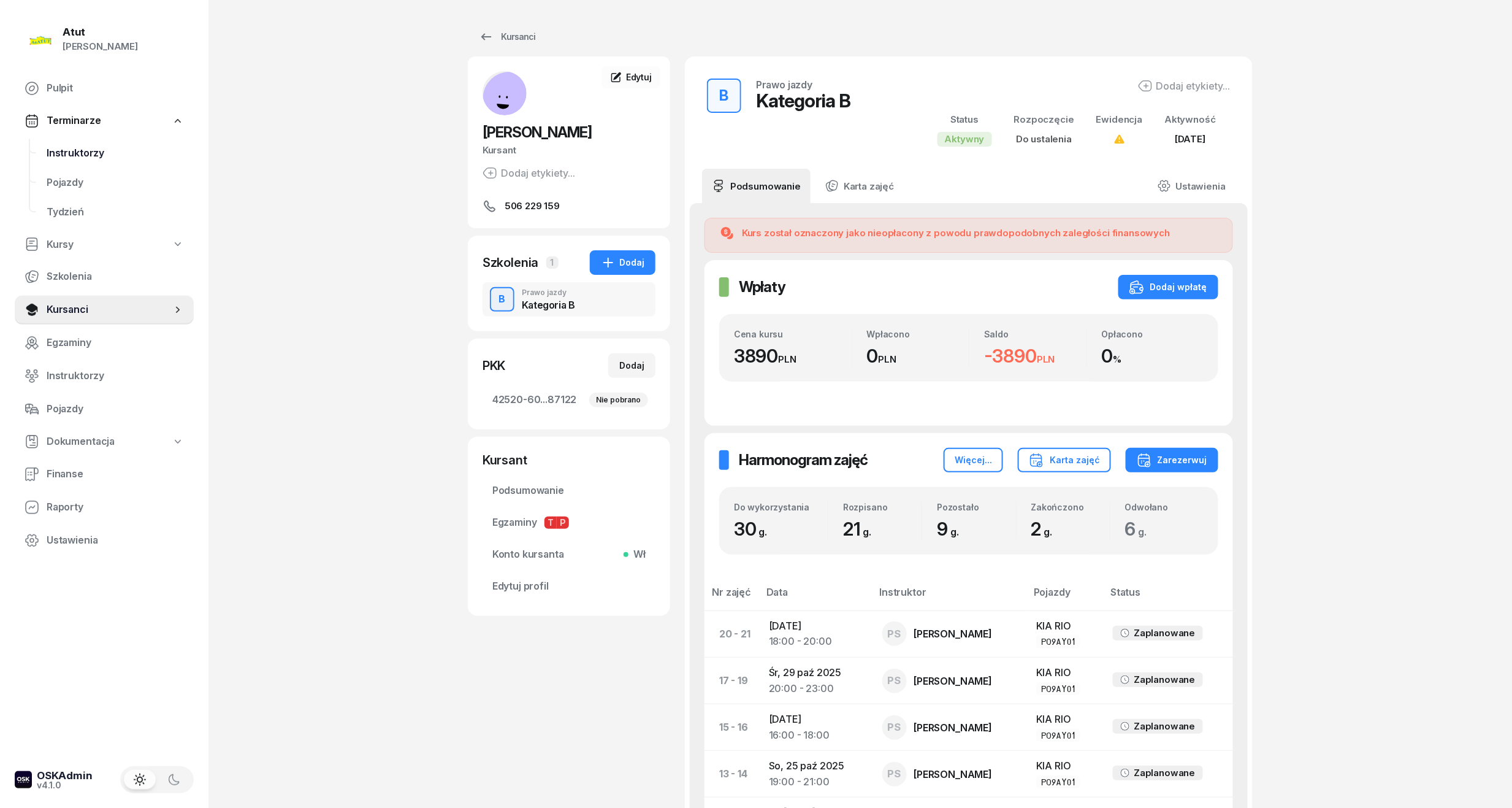
click at [80, 157] on span "Instruktorzy" at bounding box center [115, 153] width 138 height 16
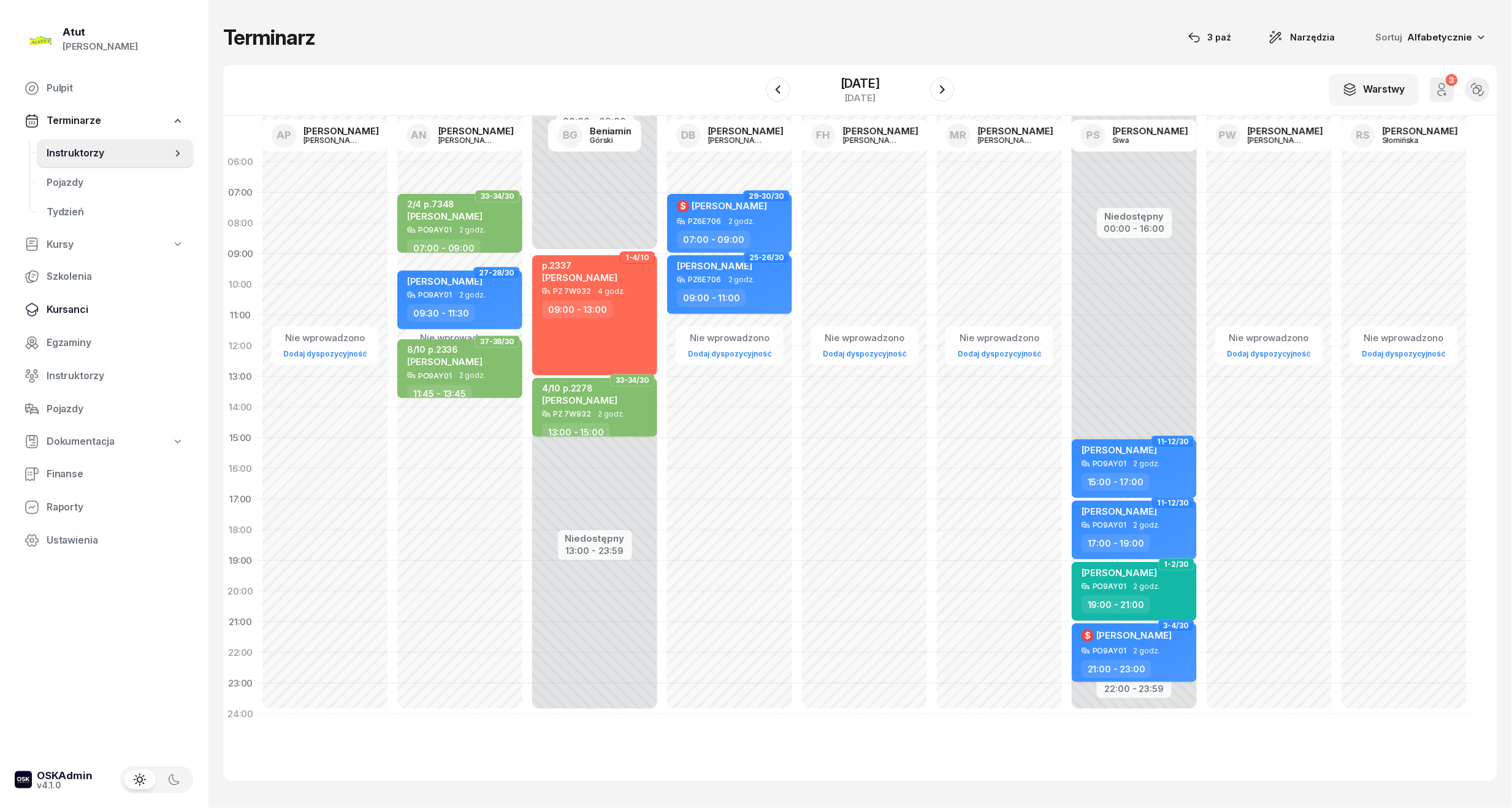
click at [70, 305] on span "Kursanci" at bounding box center [115, 310] width 138 height 16
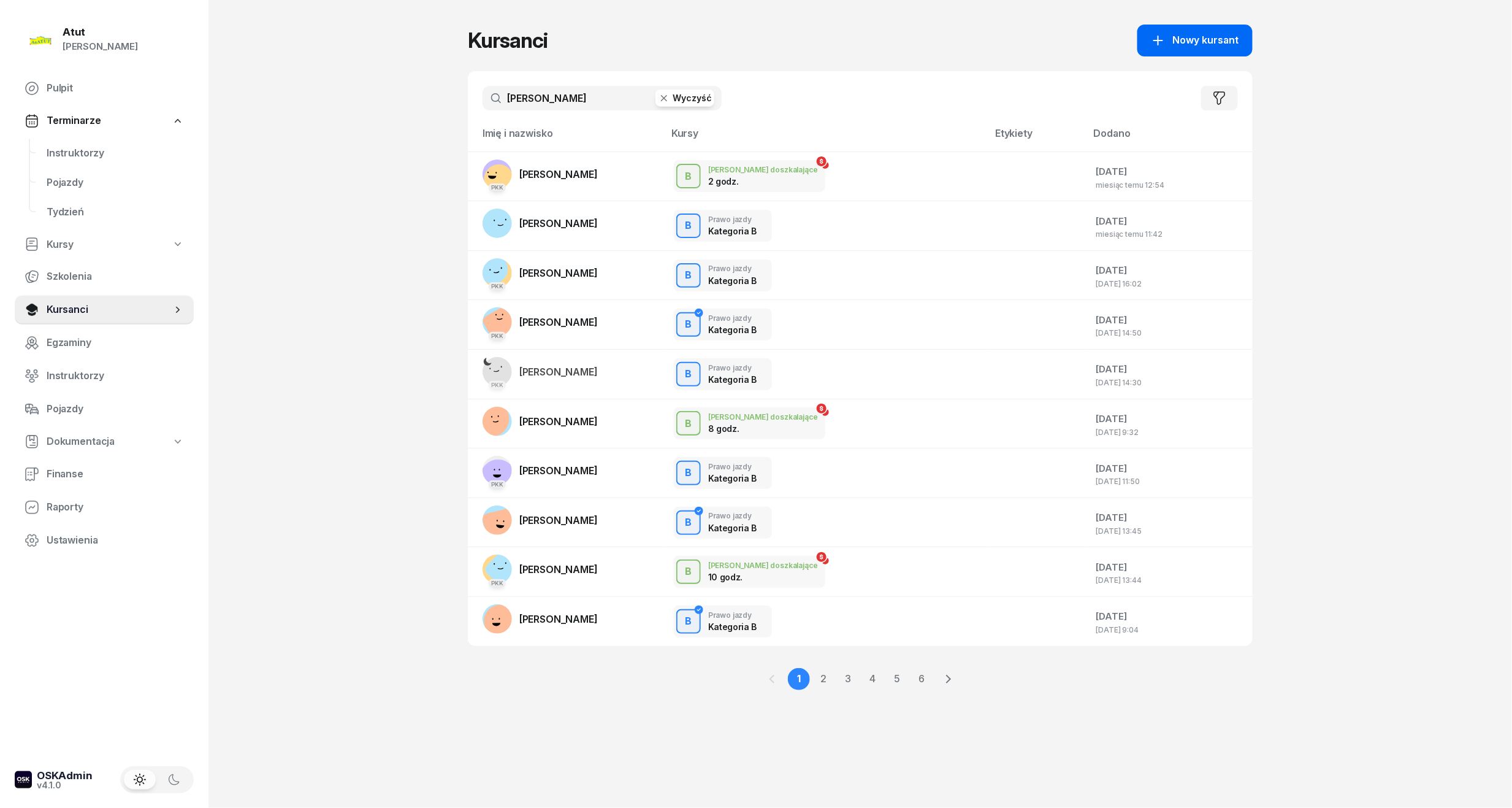
click at [1216, 46] on span "Nowy kursant" at bounding box center [1206, 40] width 66 height 16
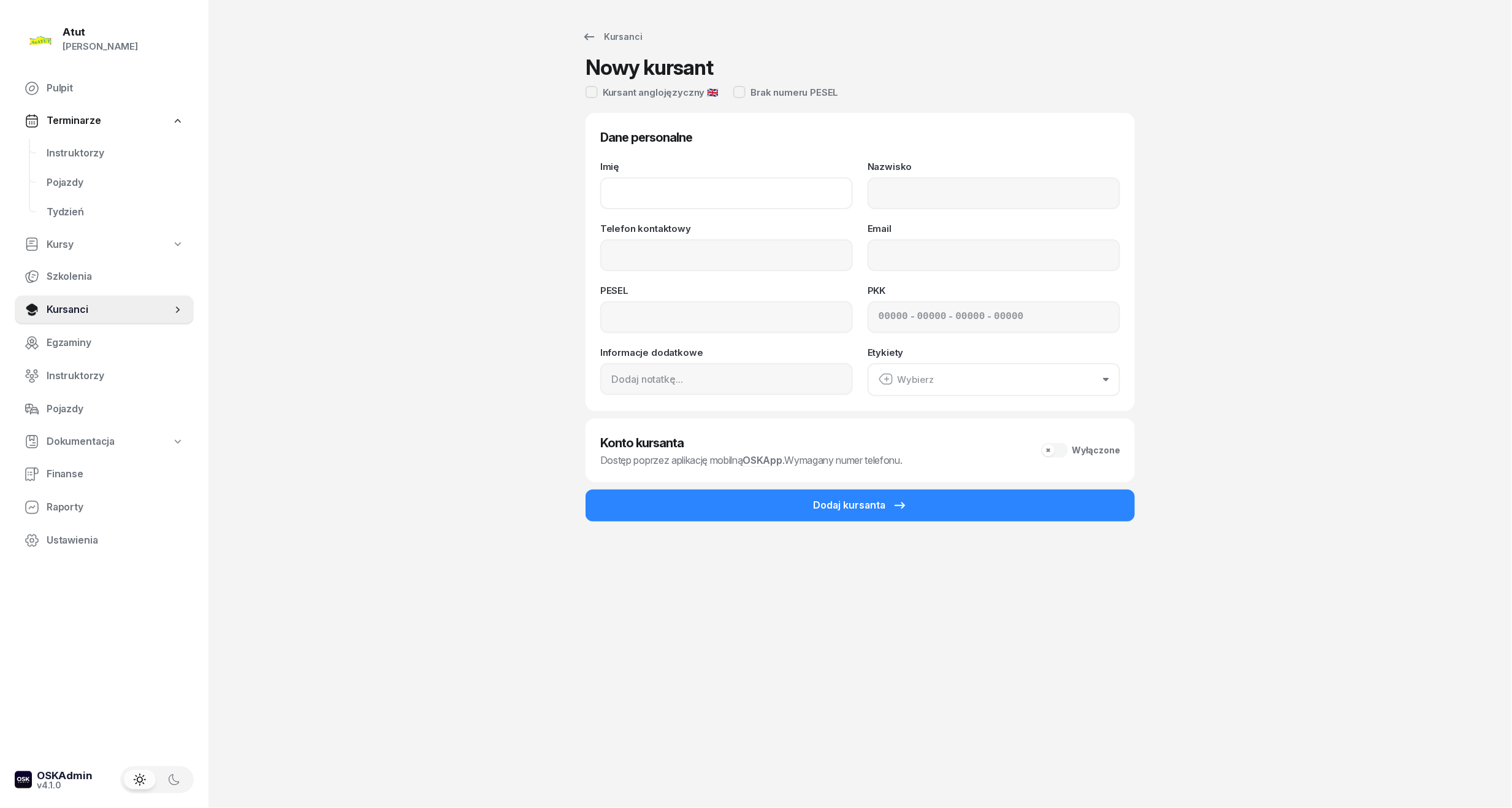
drag, startPoint x: 708, startPoint y: 185, endPoint x: 694, endPoint y: 172, distance: 19.1
click at [708, 185] on input "Imię" at bounding box center [727, 193] width 253 height 32
type input "Vitalii"
click at [922, 190] on input "Nazwisko" at bounding box center [994, 193] width 253 height 32
type input "Lehchylin"
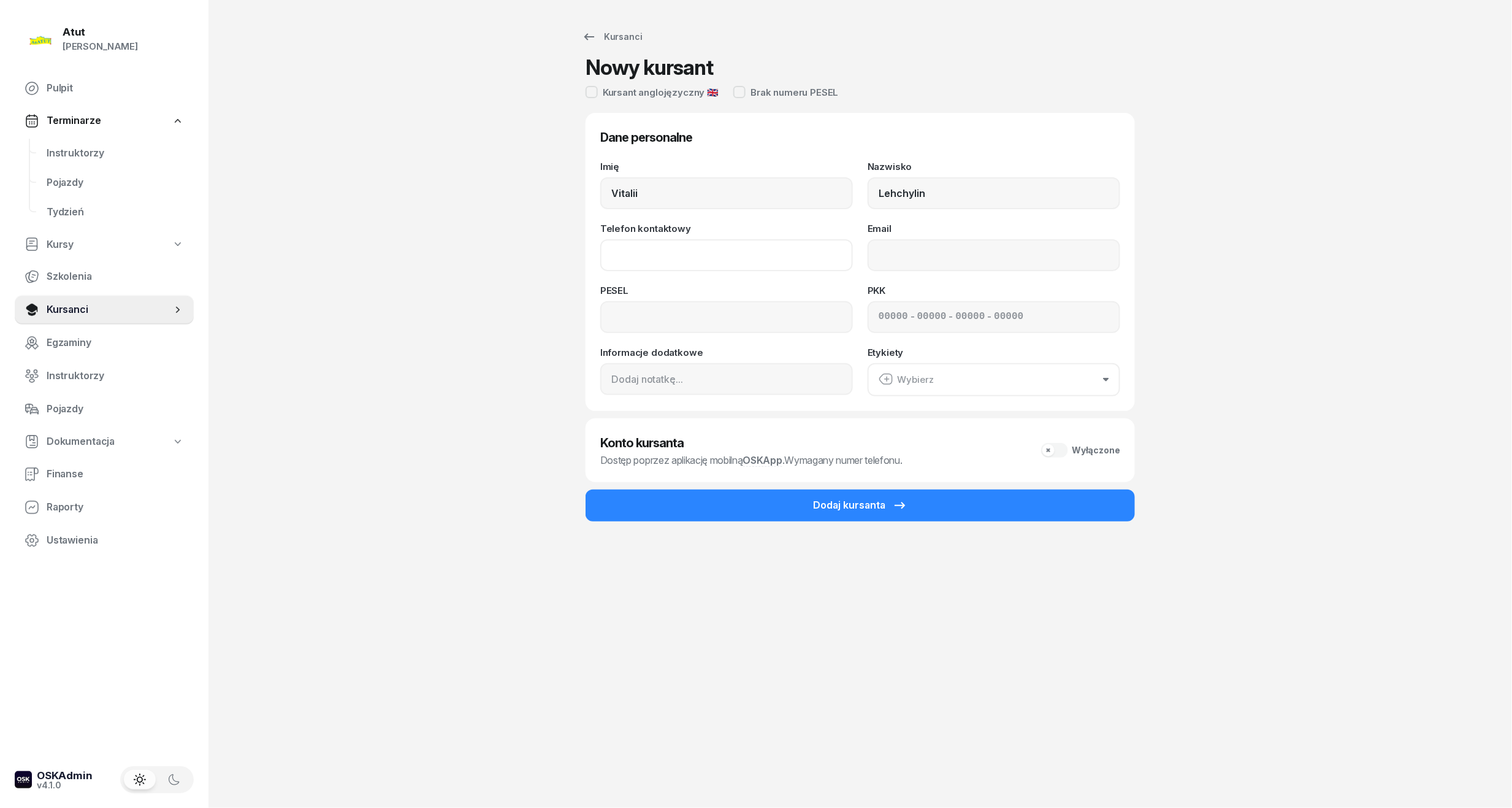
click at [753, 249] on input "Telefon kontaktowy" at bounding box center [727, 255] width 253 height 32
type input "536 927 482"
click at [645, 320] on input at bounding box center [727, 317] width 253 height 32
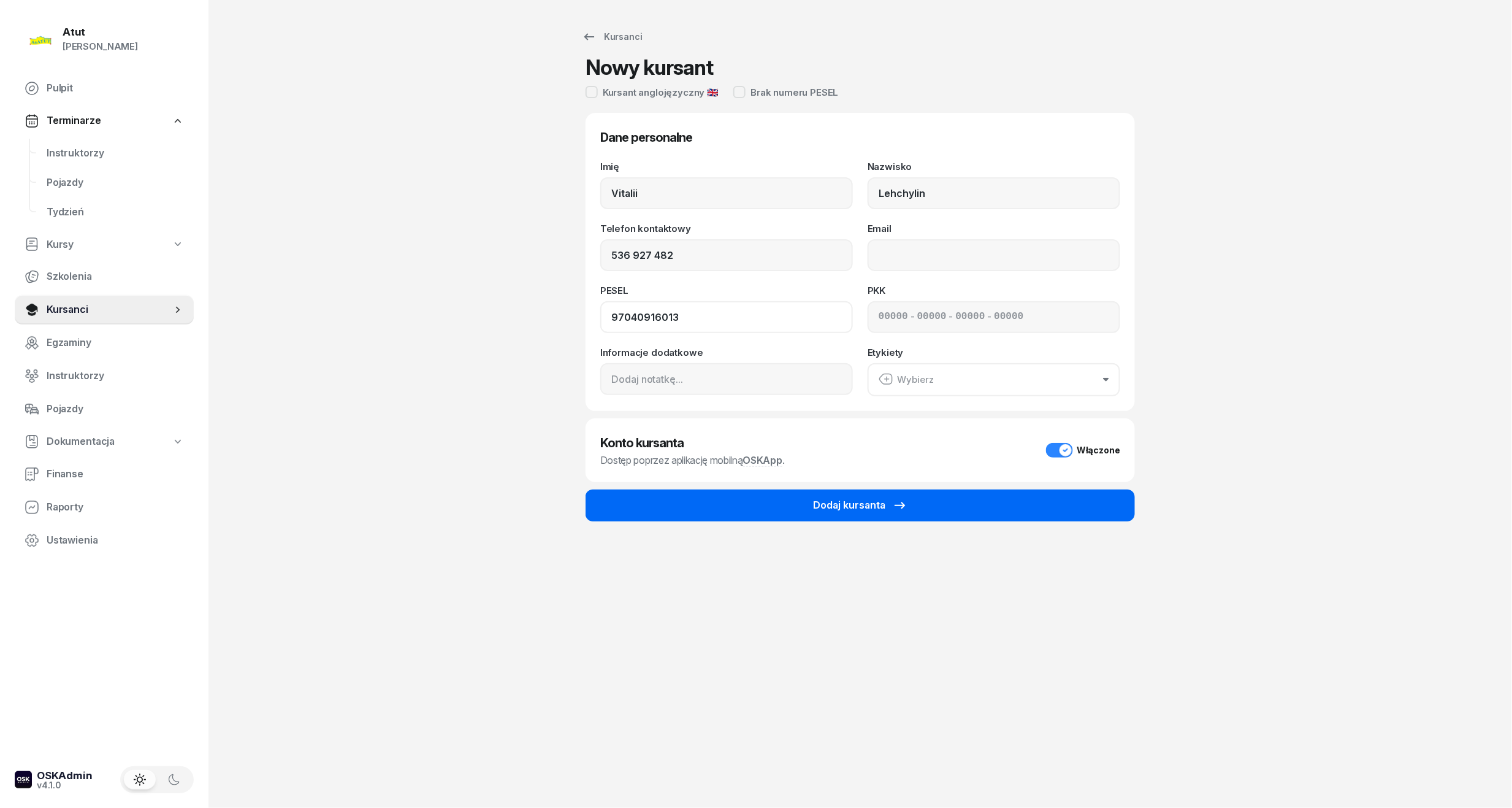
type input "97040916013"
click at [839, 507] on div "Dodaj kursanta" at bounding box center [860, 505] width 94 height 16
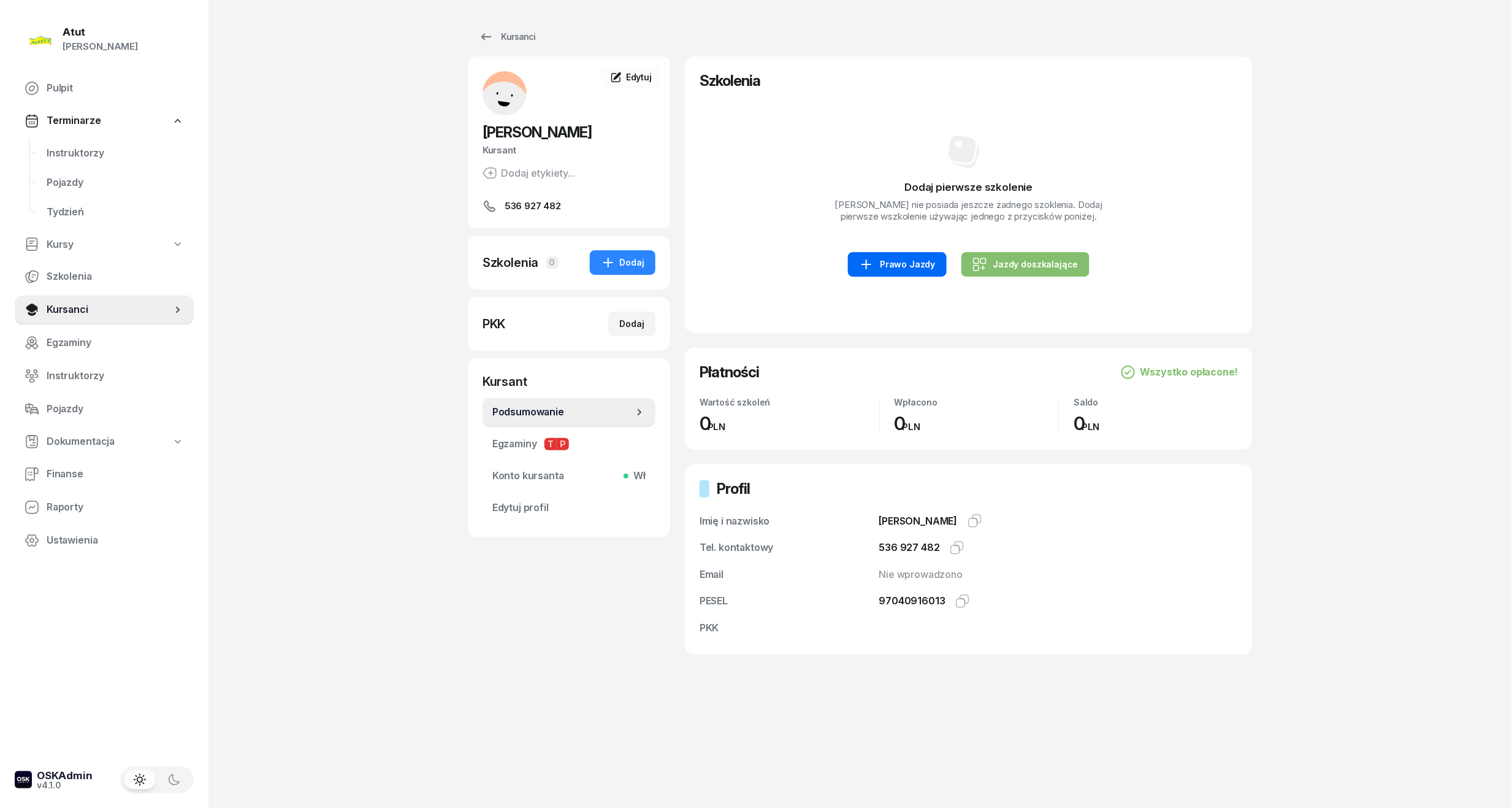
click at [909, 259] on div "Prawo Jazdy" at bounding box center [897, 264] width 76 height 15
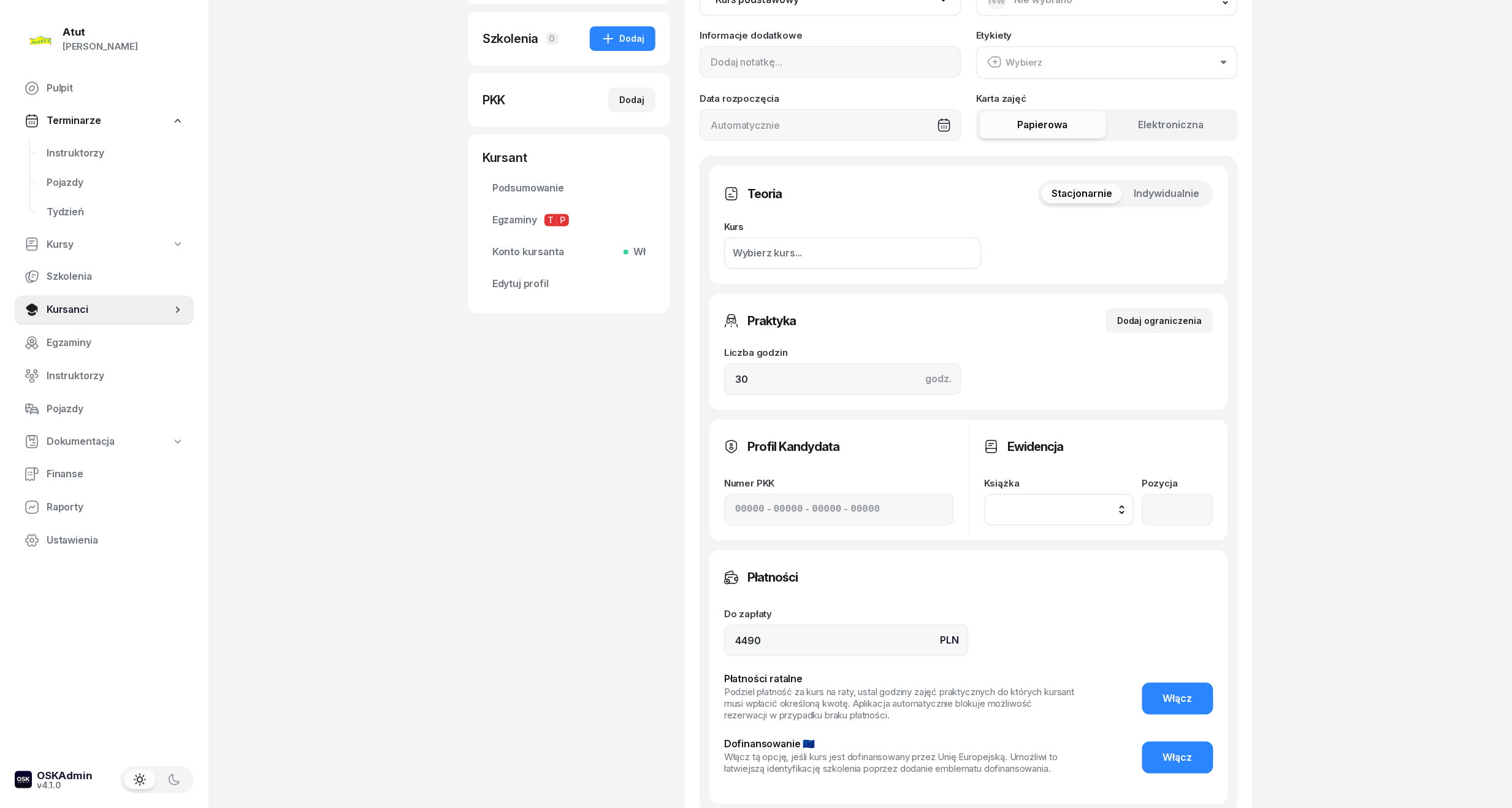
scroll to position [403, 0]
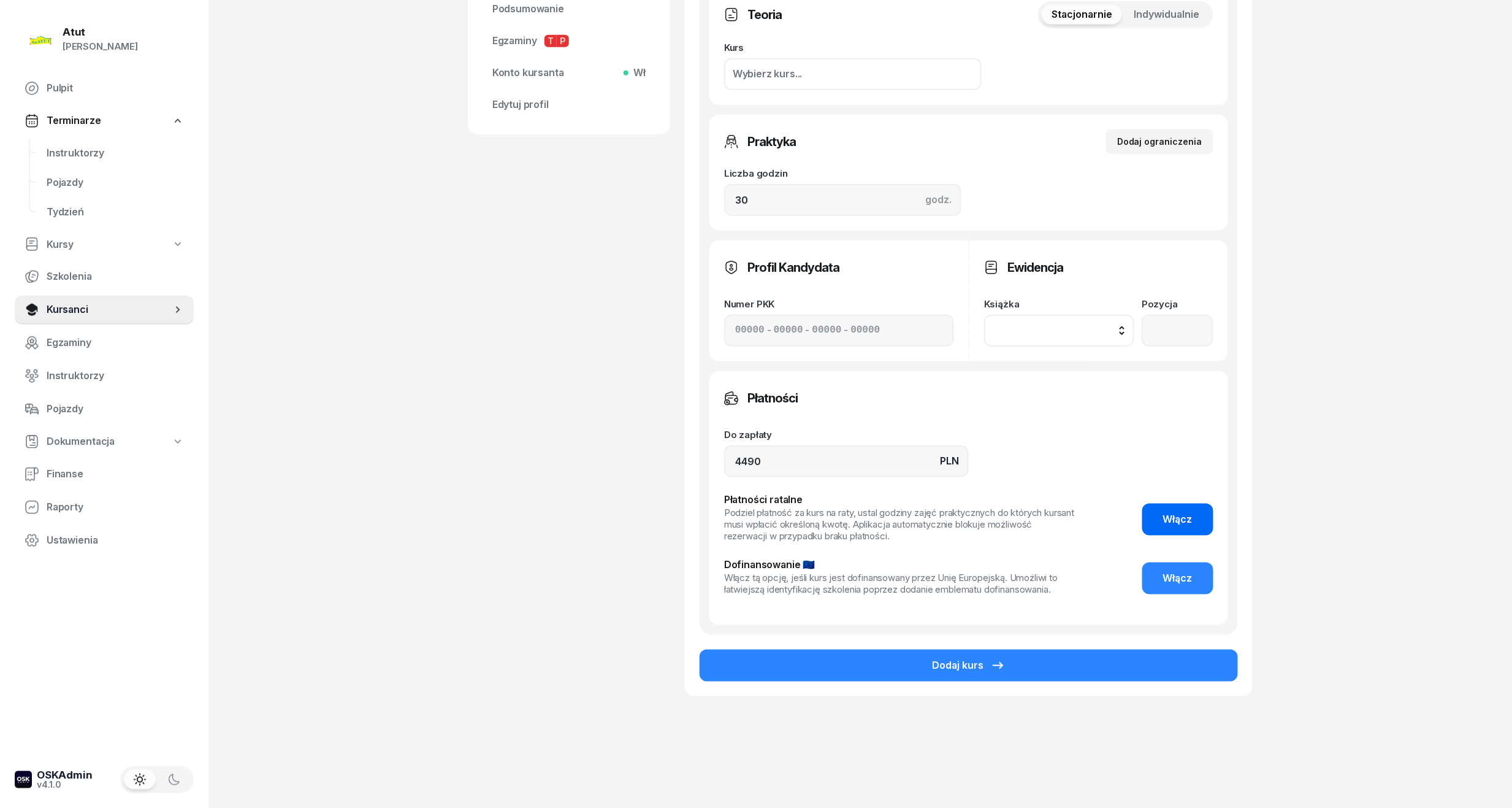
click at [1192, 513] on span "Włącz" at bounding box center [1178, 519] width 29 height 16
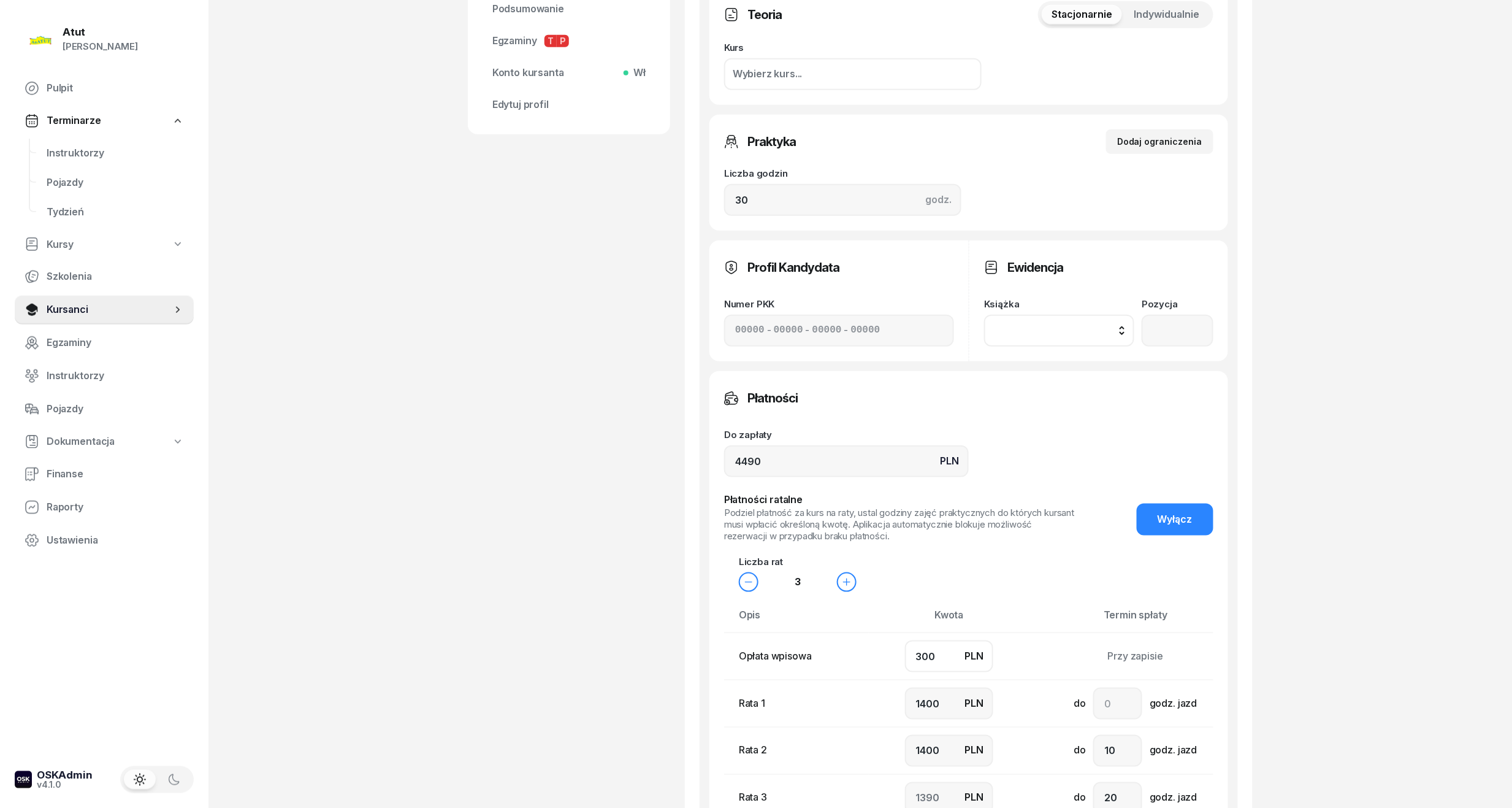
drag, startPoint x: 955, startPoint y: 653, endPoint x: 646, endPoint y: 665, distance: 309.2
click at [646, 665] on div "Vitalii Lehchylin Kursant [PERSON_NAME] etykiety... 536 927 482 VL Vitalii Lehc…" at bounding box center [860, 330] width 785 height 1352
type input "7"
type input "1500"
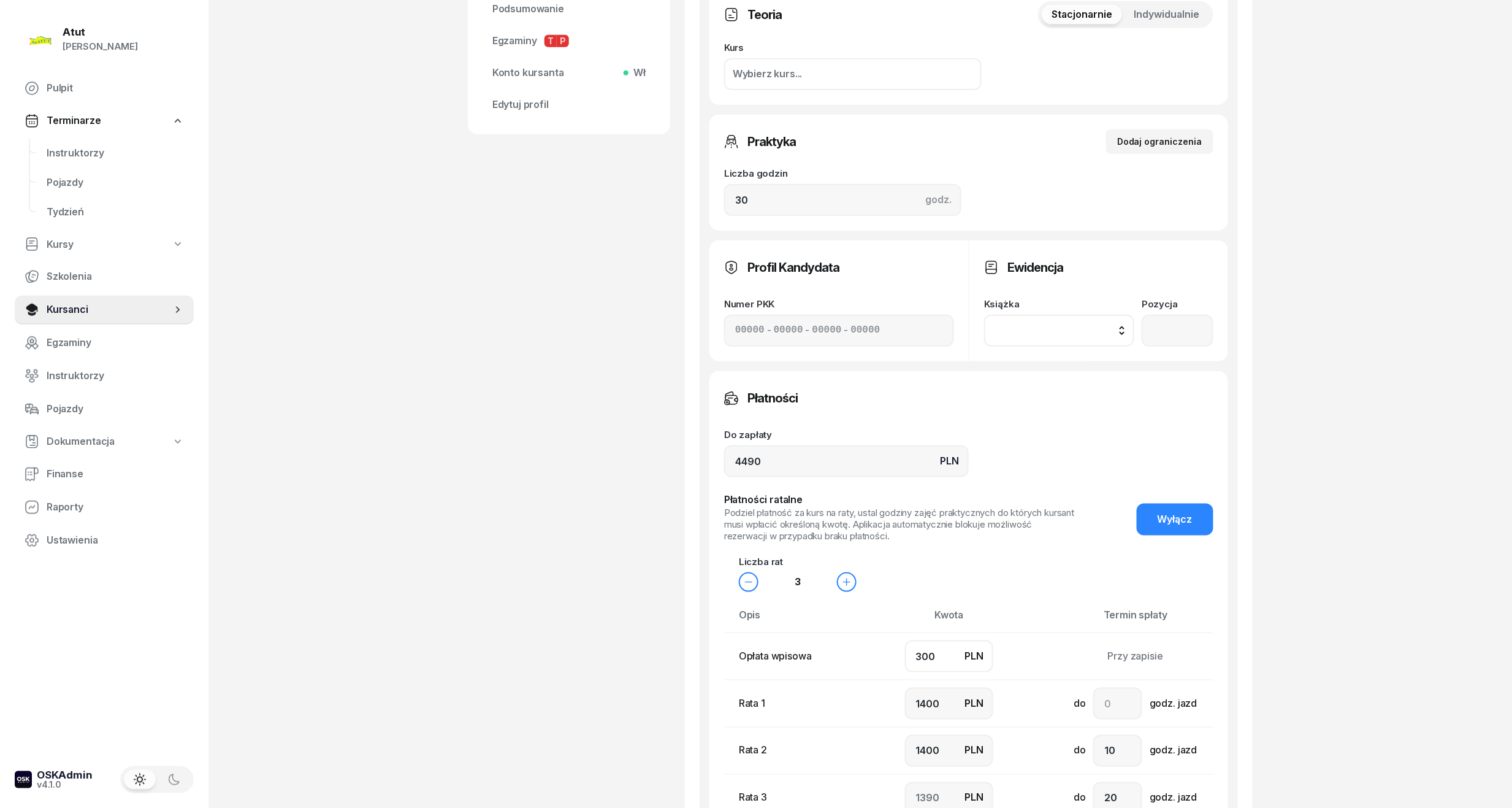
type input "1483"
type input "70"
type input "1400"
type input "1520"
type input "700"
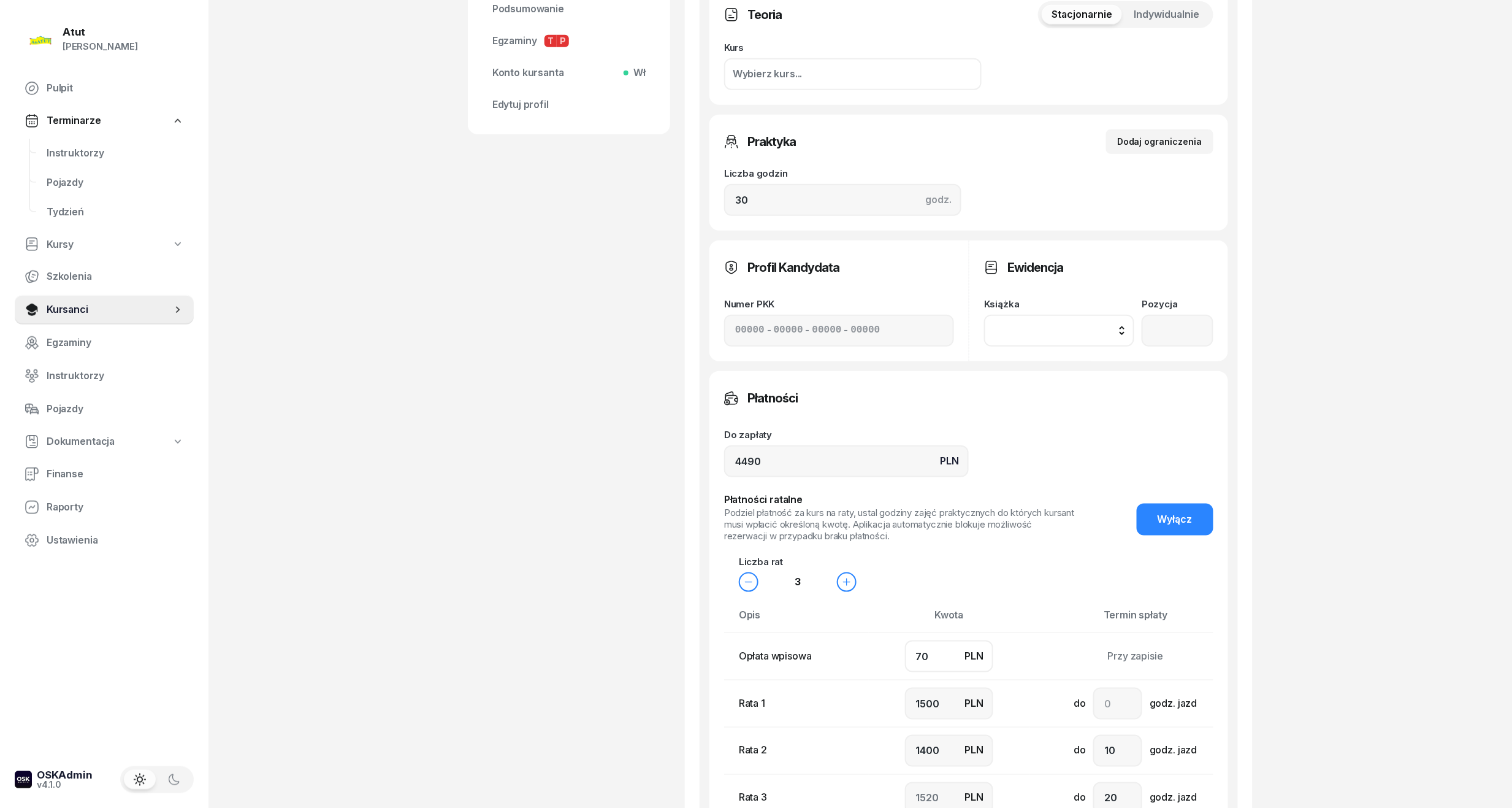
type input "1300"
type input "1200"
type input "1290"
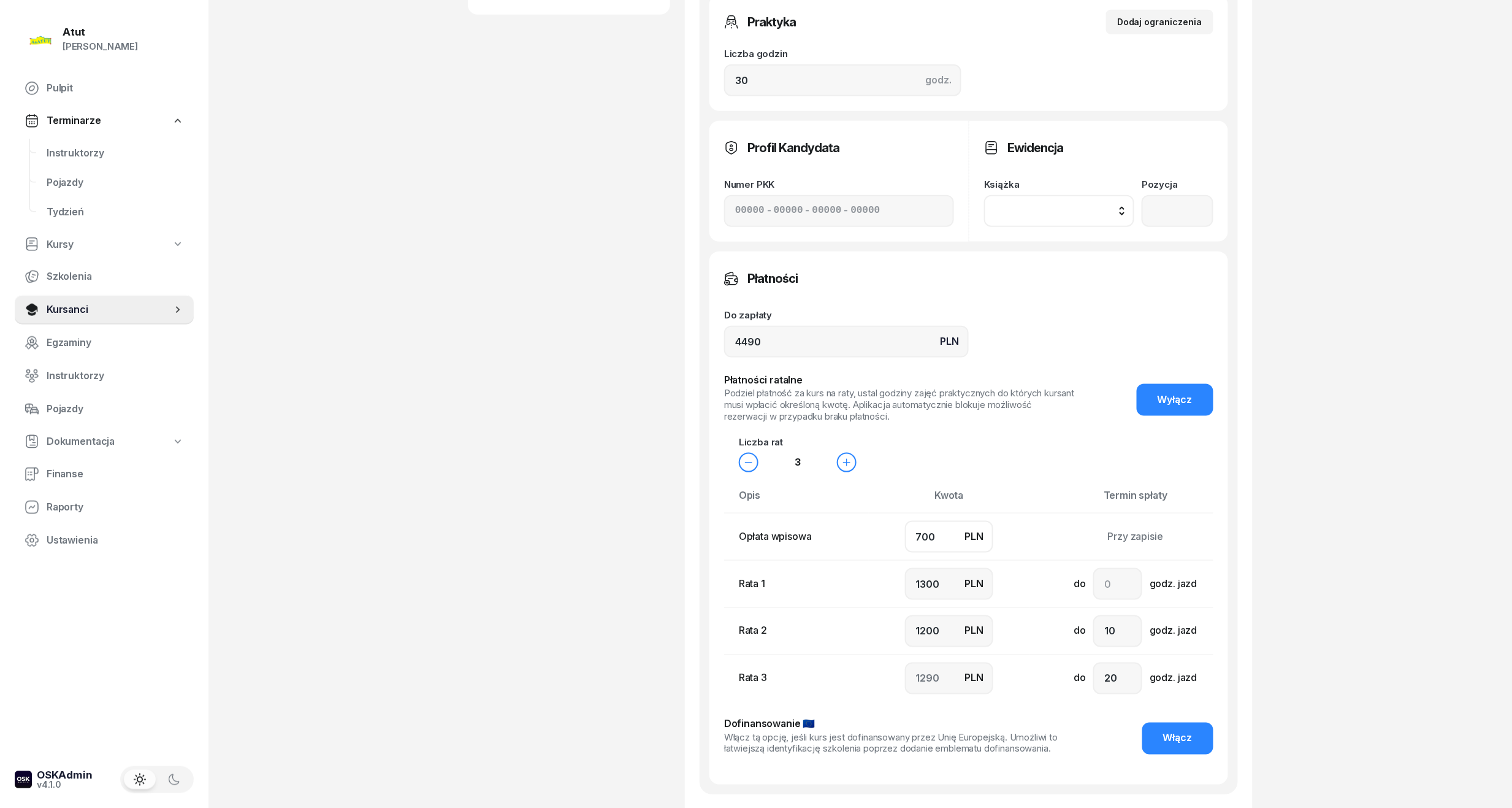
scroll to position [683, 0]
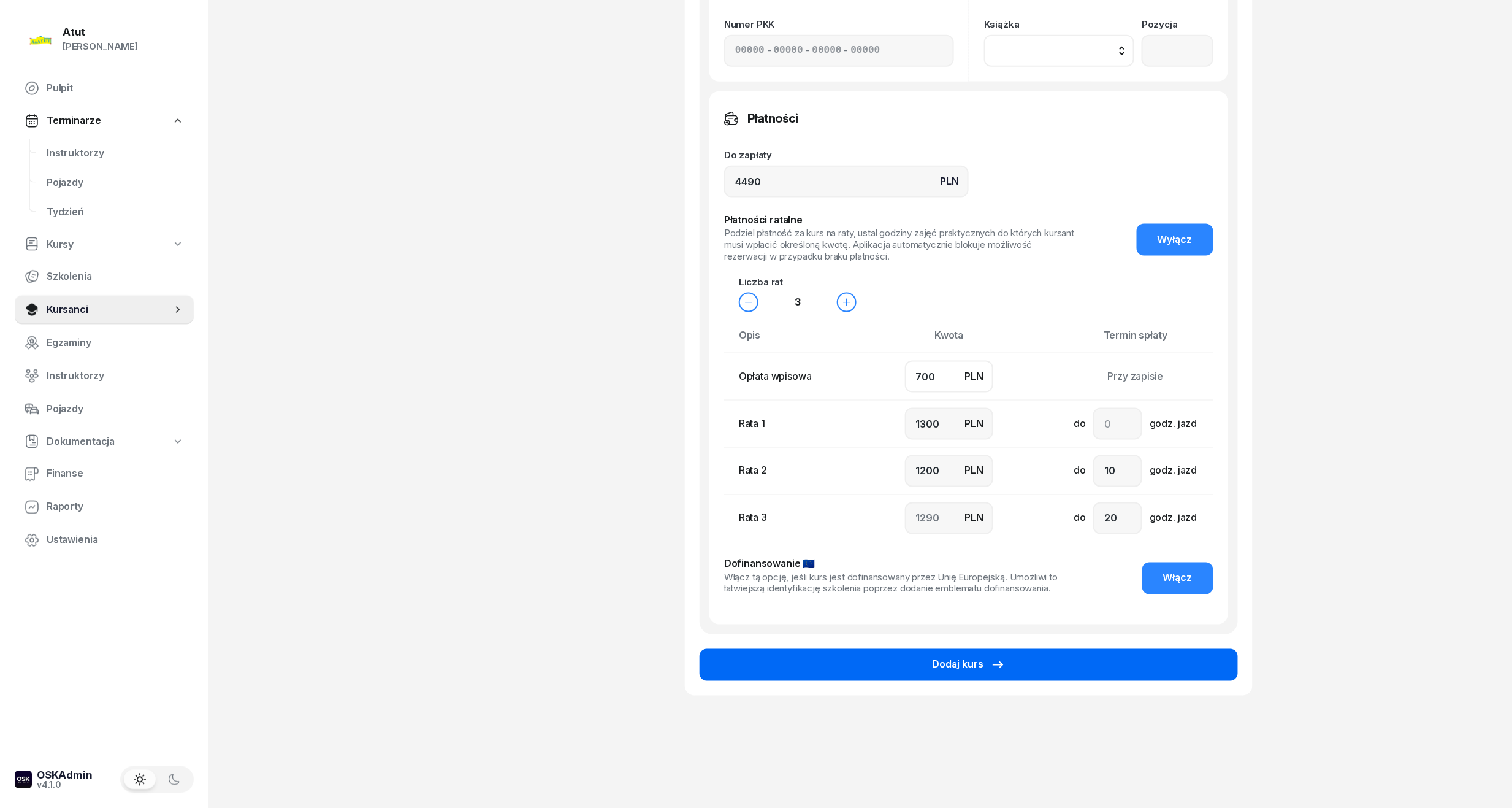
type input "700"
click at [1025, 673] on button "Dodaj kurs" at bounding box center [968, 665] width 539 height 32
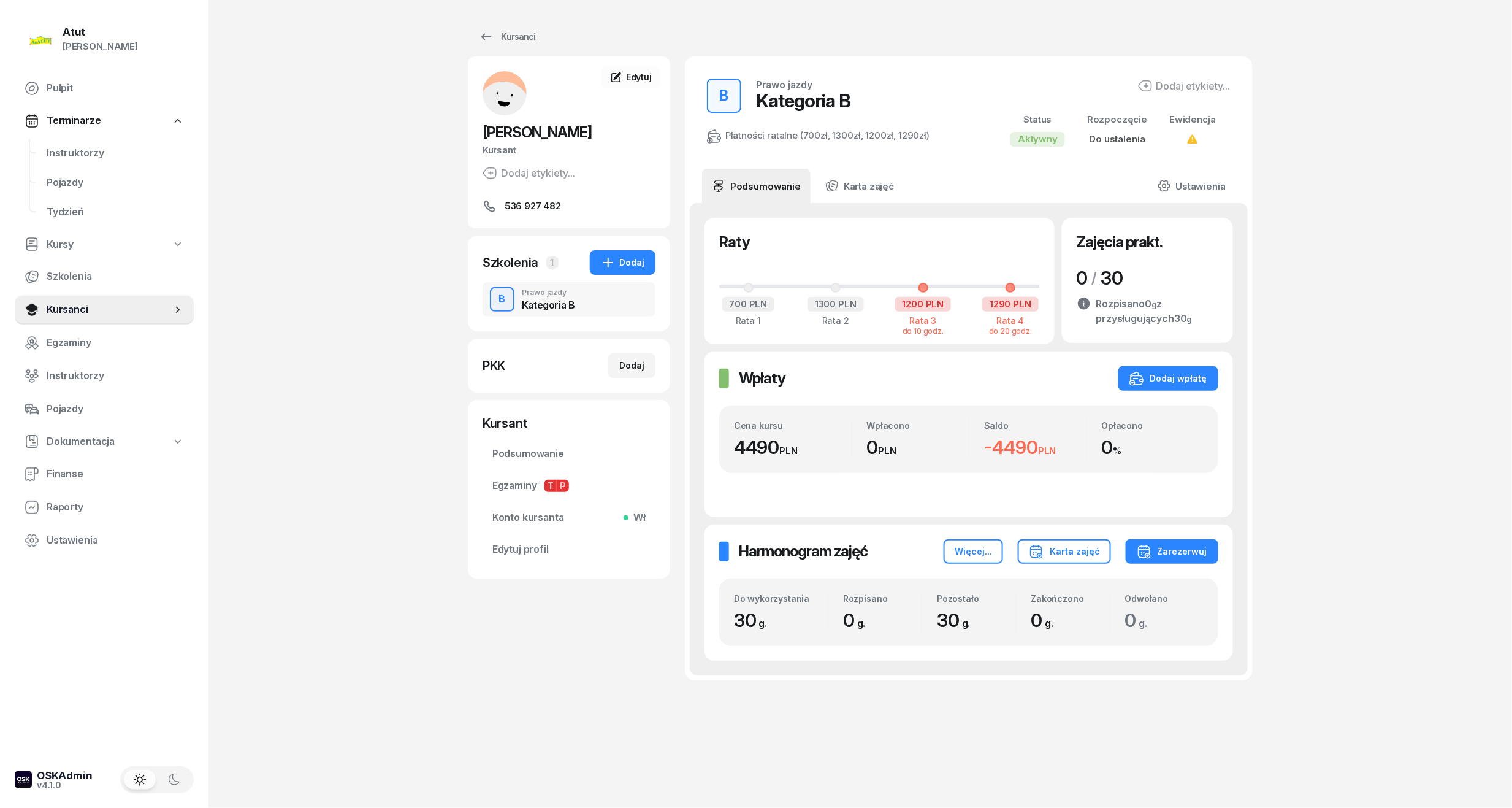
click at [1206, 391] on div "Wpłaty Wpłaty Dodaj wpłatę Cena kursu 4490 PLN Wpłacono 0 PLN Saldo -4490 PLN O…" at bounding box center [968, 434] width 529 height 166
click at [1203, 377] on div "Dodaj wpłatę" at bounding box center [1168, 378] width 78 height 15
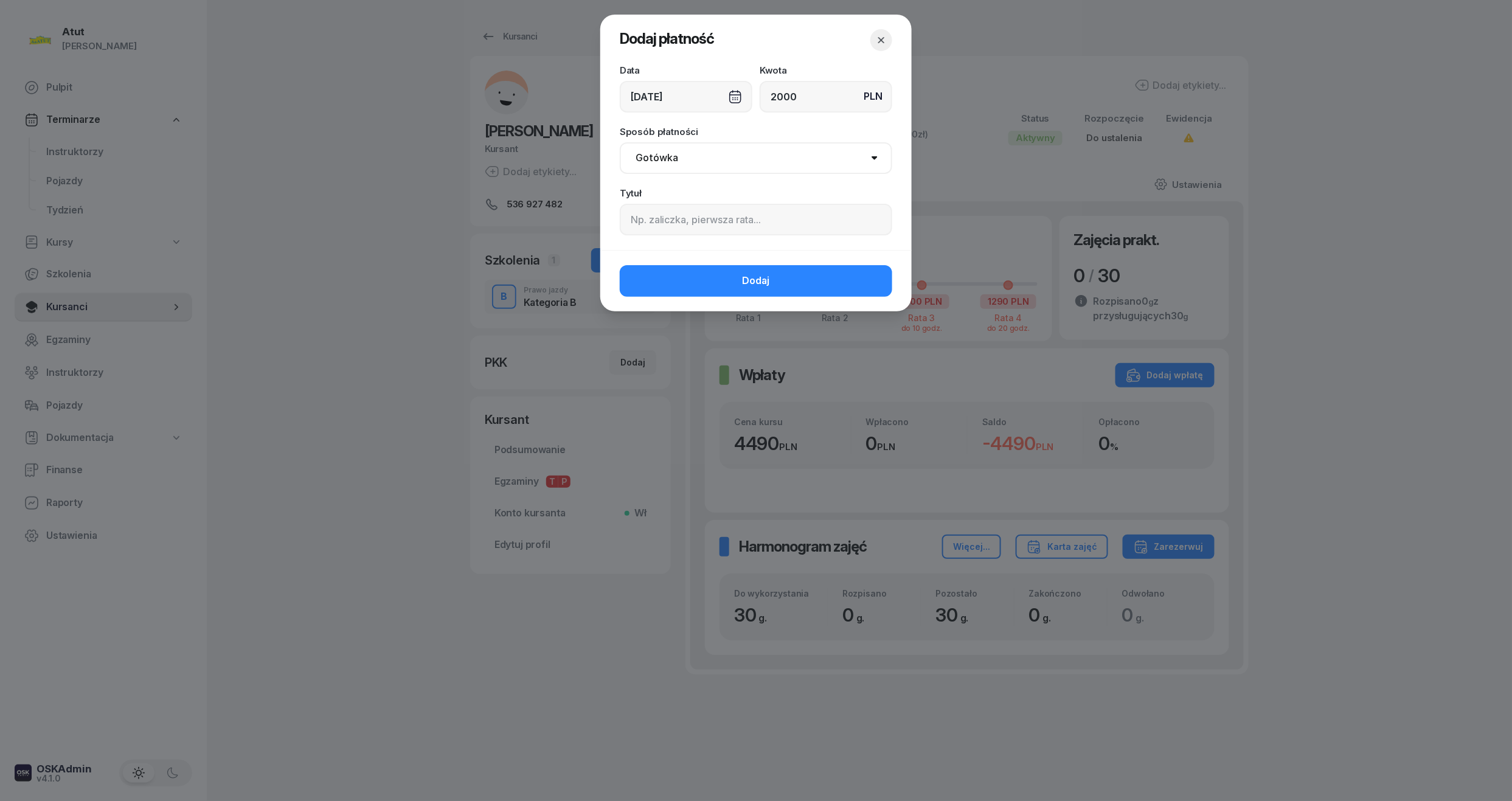
type input "2000"
click at [753, 220] on input at bounding box center [756, 219] width 272 height 31
type input "p.2370"
click at [752, 293] on button "Dodaj" at bounding box center [756, 281] width 272 height 31
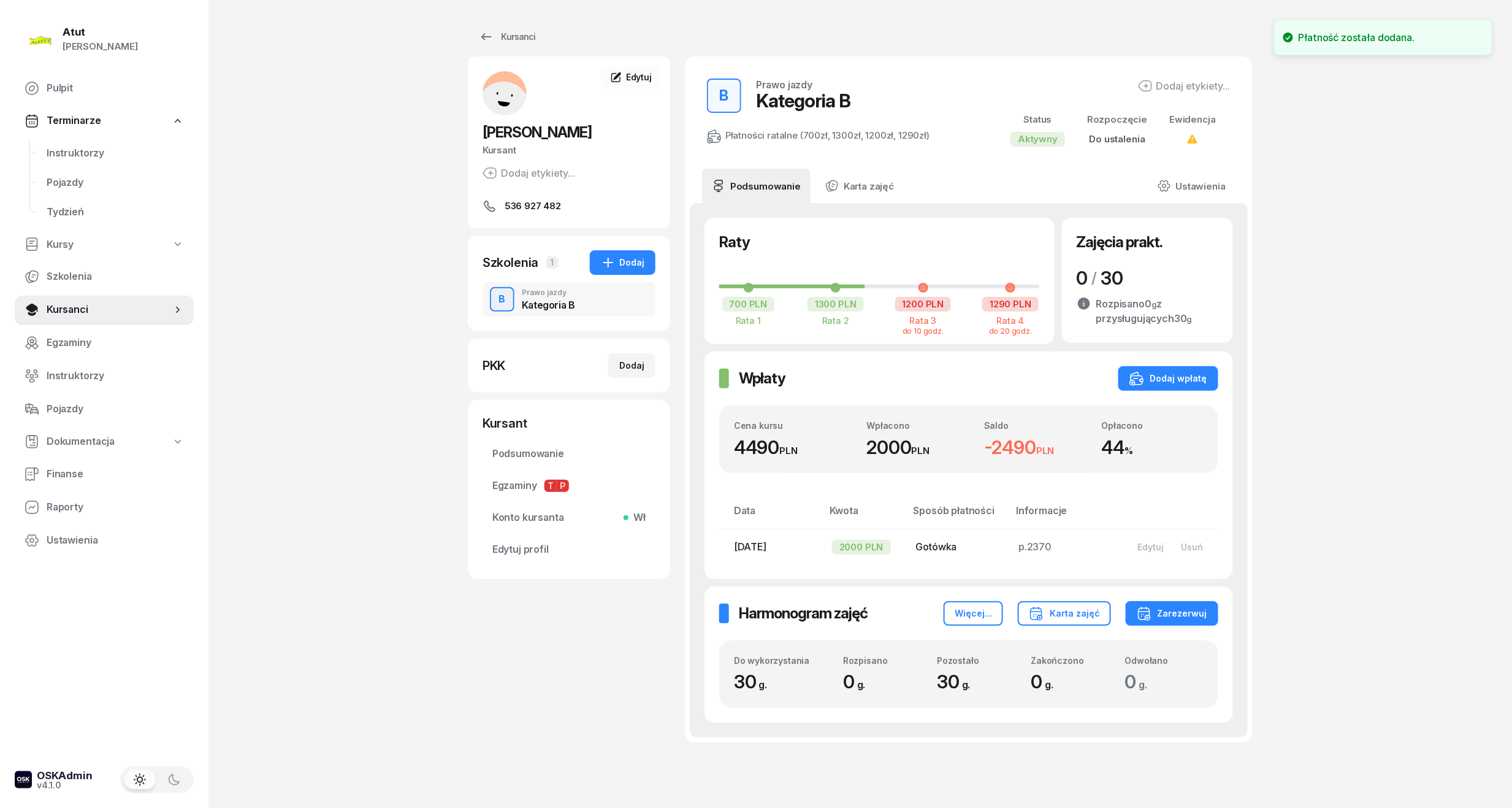
drag, startPoint x: 72, startPoint y: 148, endPoint x: 205, endPoint y: 136, distance: 133.5
click at [72, 148] on span "Instruktorzy" at bounding box center [115, 153] width 138 height 16
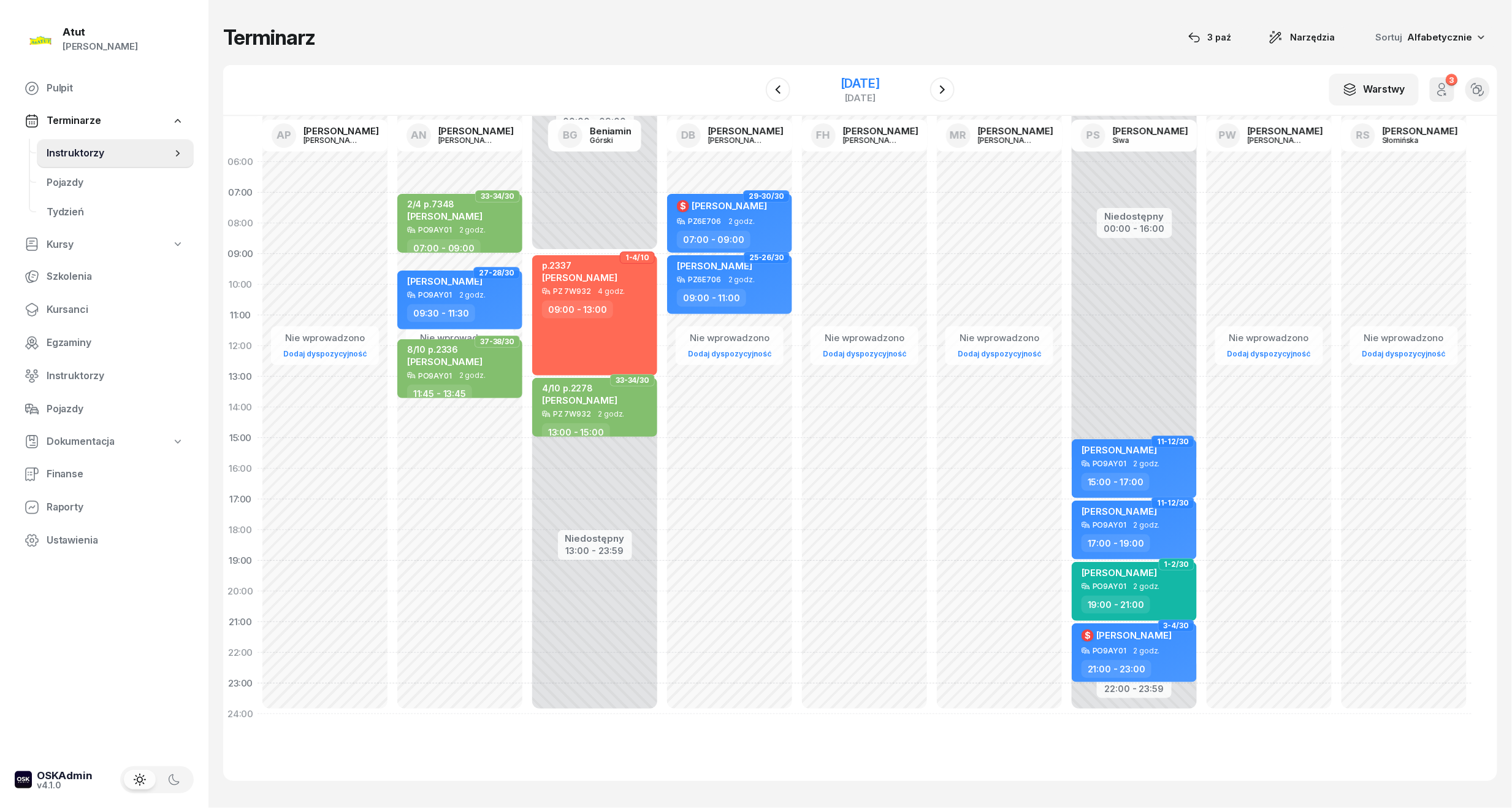
click at [879, 91] on div "[DATE]" at bounding box center [860, 90] width 39 height 25
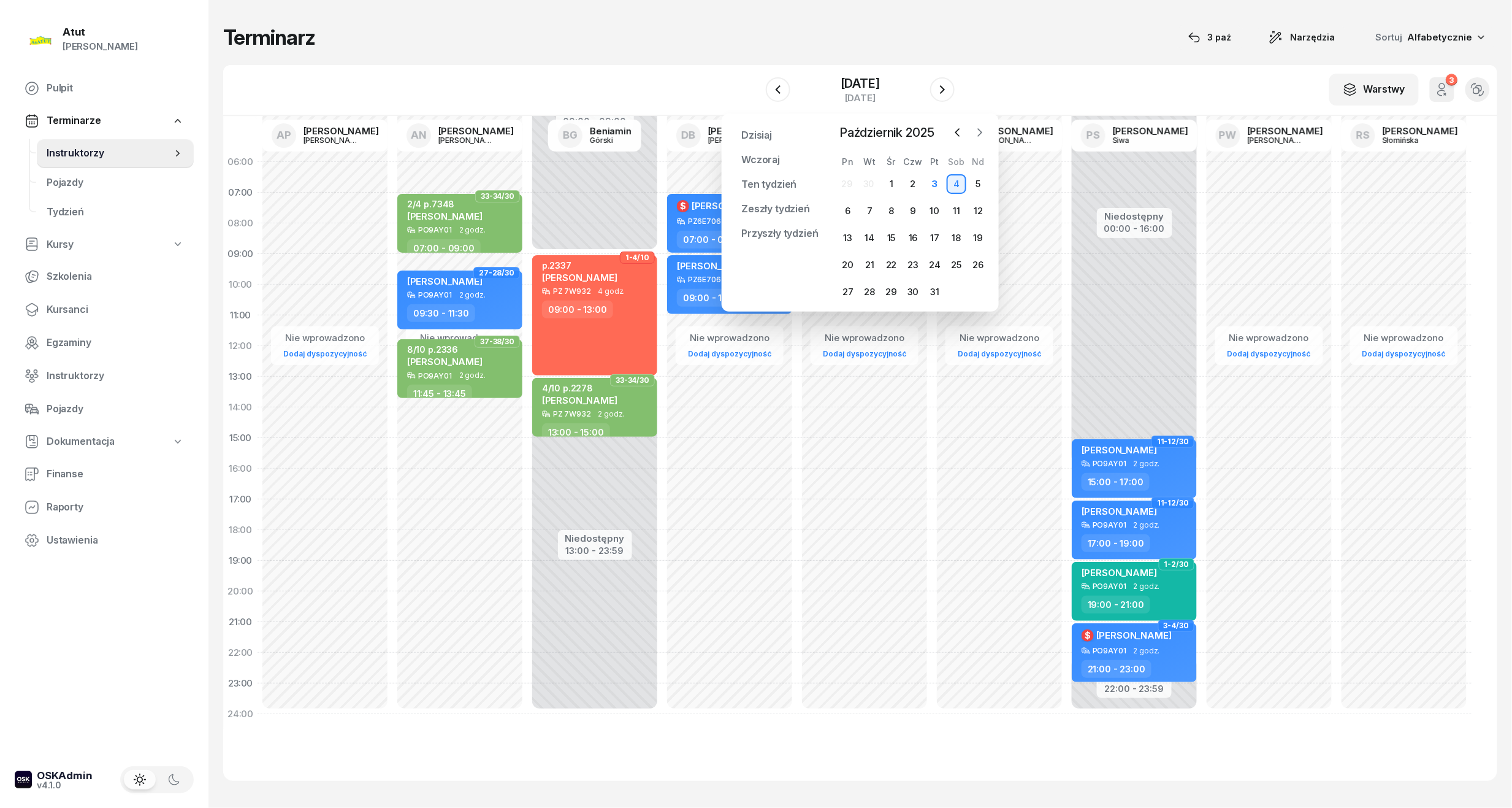
click at [982, 130] on icon "button" at bounding box center [980, 132] width 12 height 12
click at [845, 235] on div "10" at bounding box center [848, 238] width 20 height 20
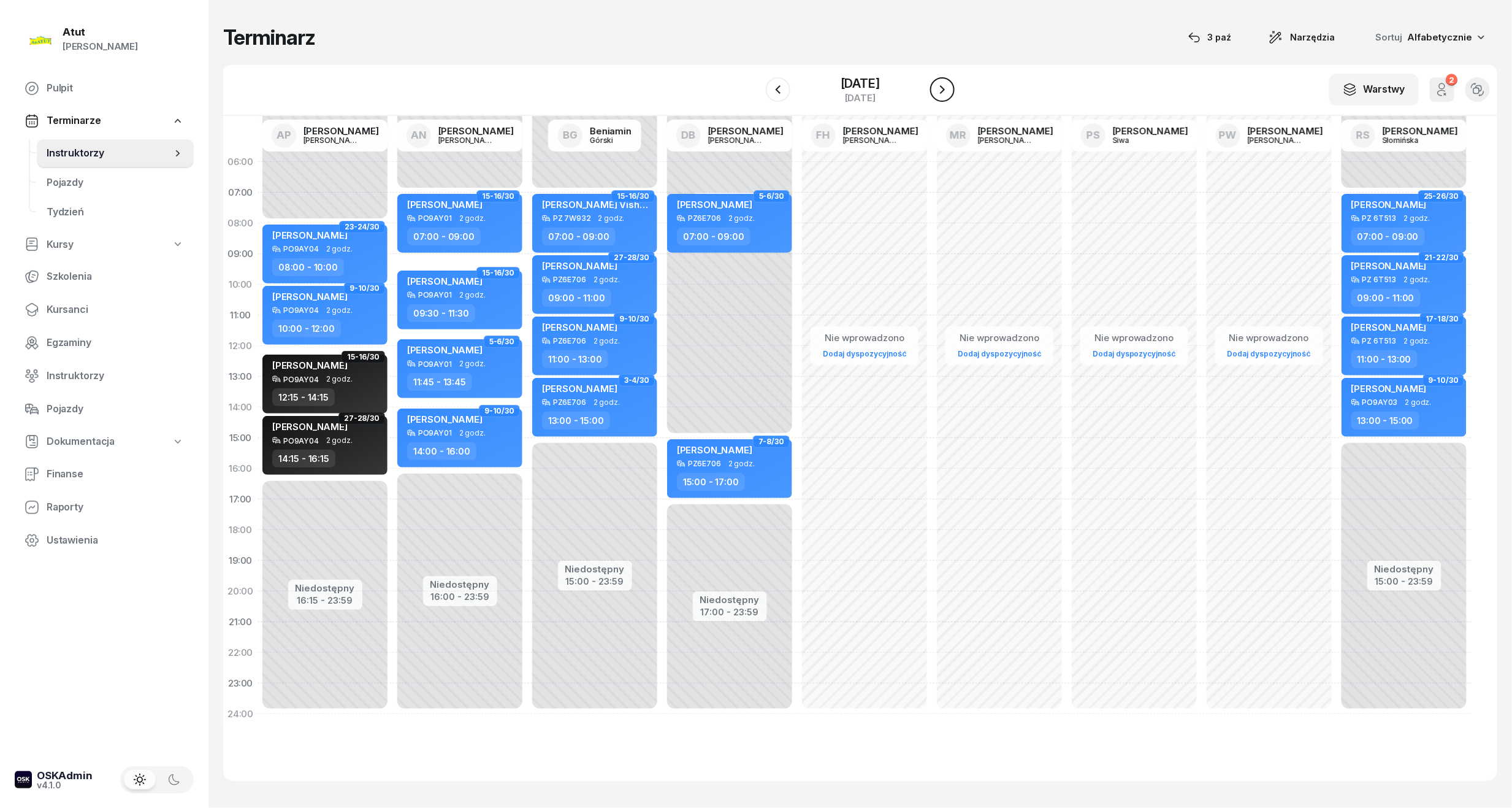
click at [953, 98] on button "button" at bounding box center [942, 89] width 25 height 25
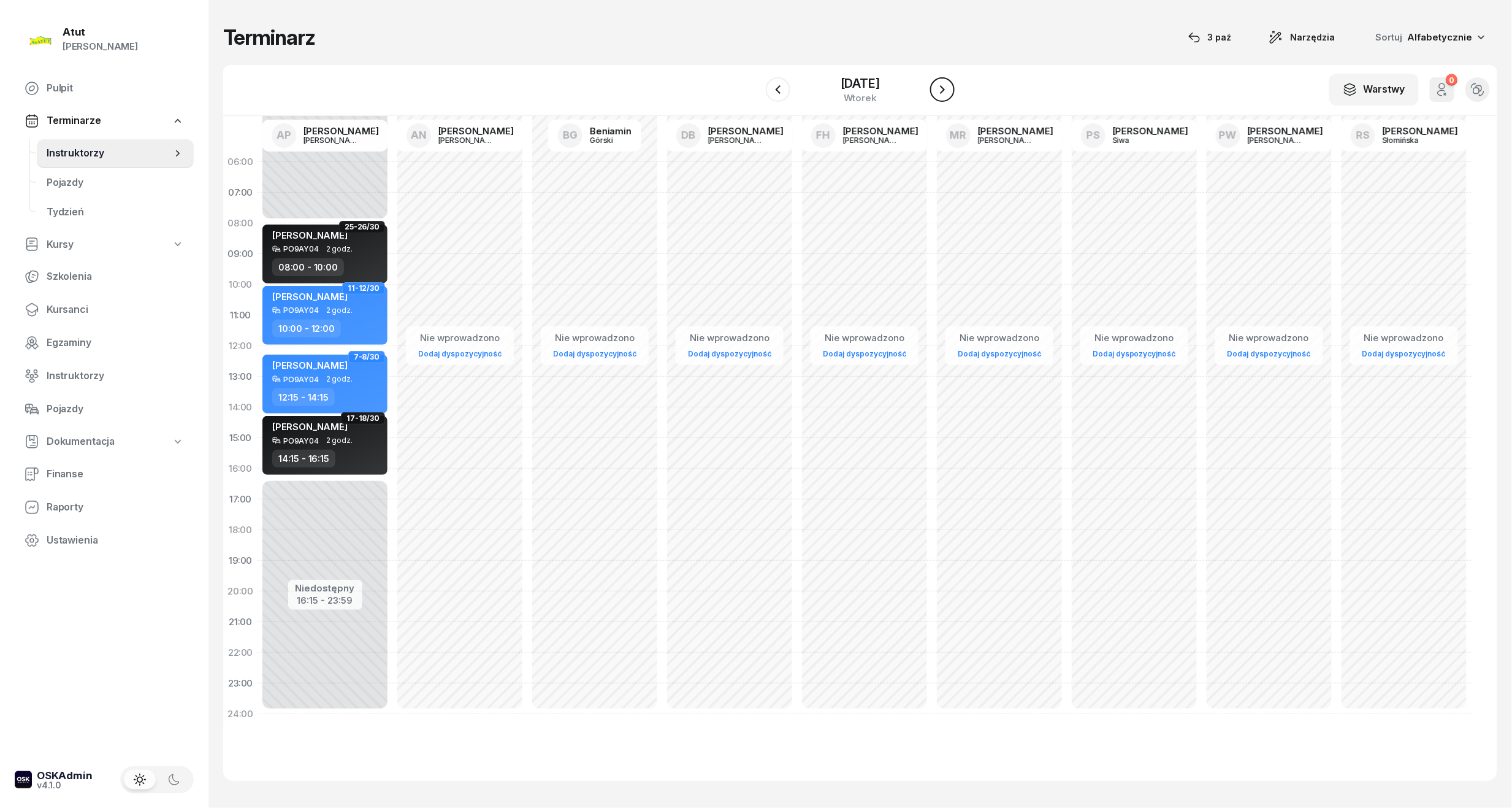
click at [953, 93] on button "button" at bounding box center [942, 89] width 25 height 25
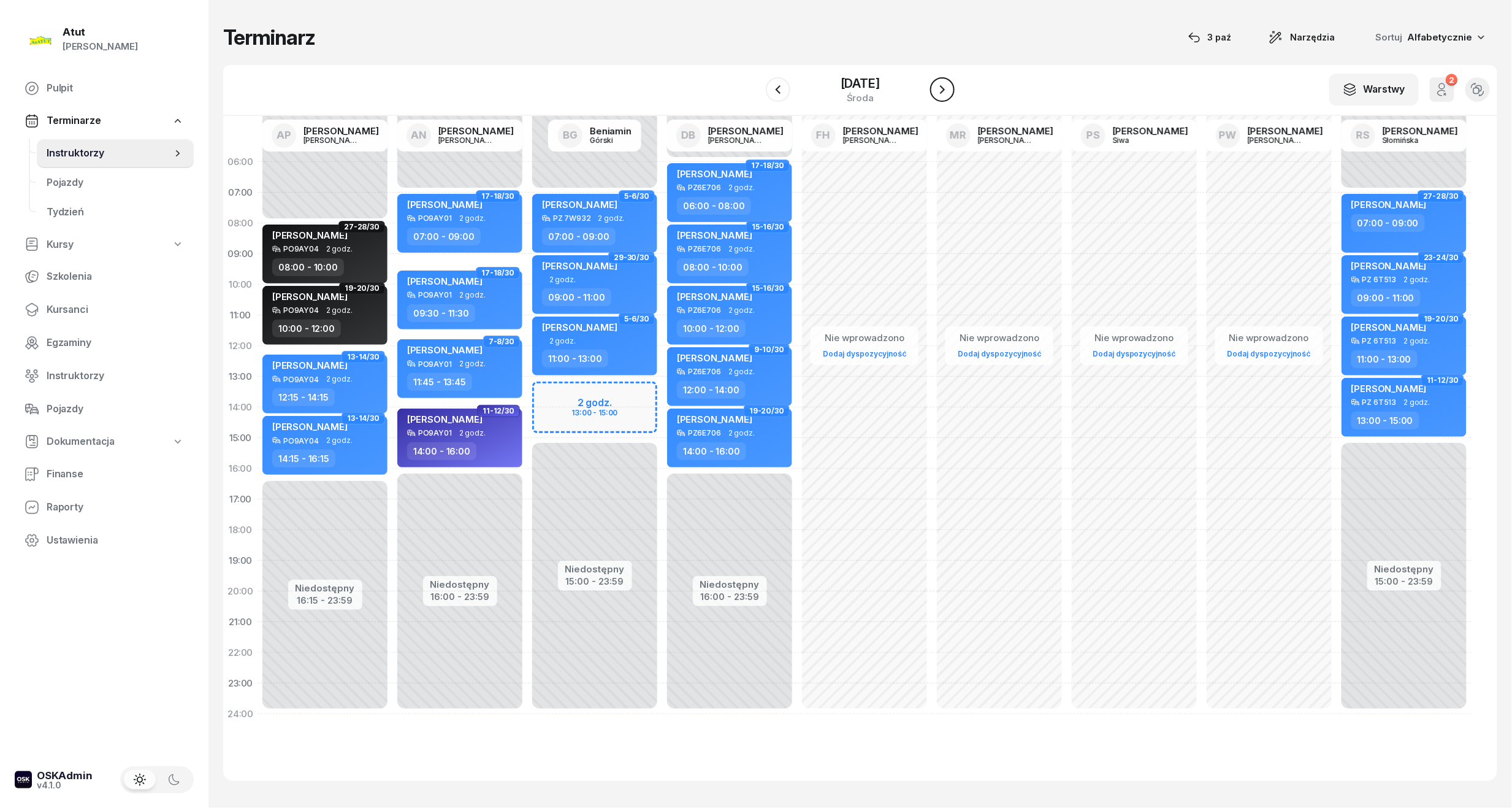
click at [953, 93] on button "button" at bounding box center [942, 89] width 25 height 25
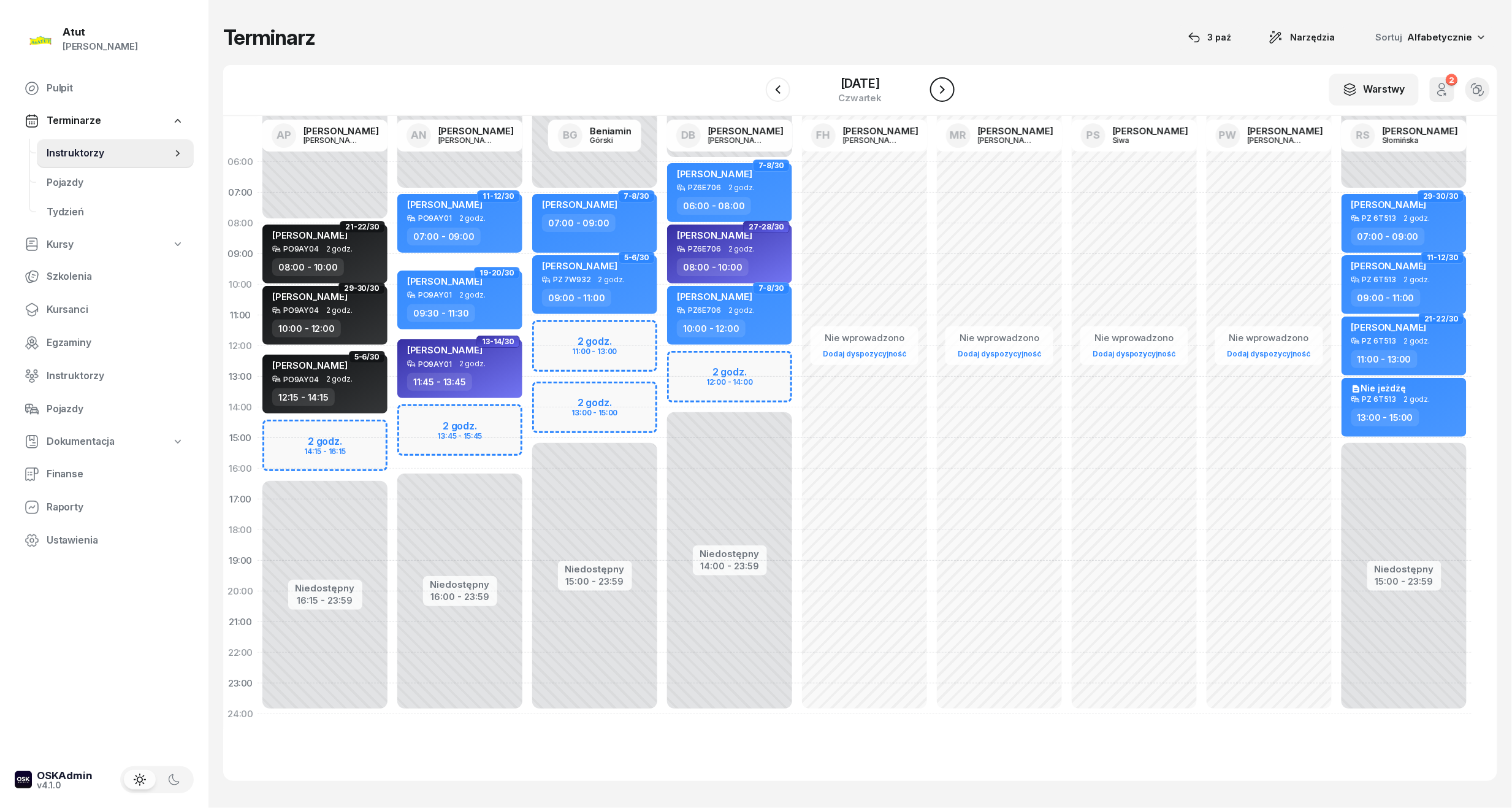
click at [953, 93] on button "button" at bounding box center [942, 89] width 25 height 25
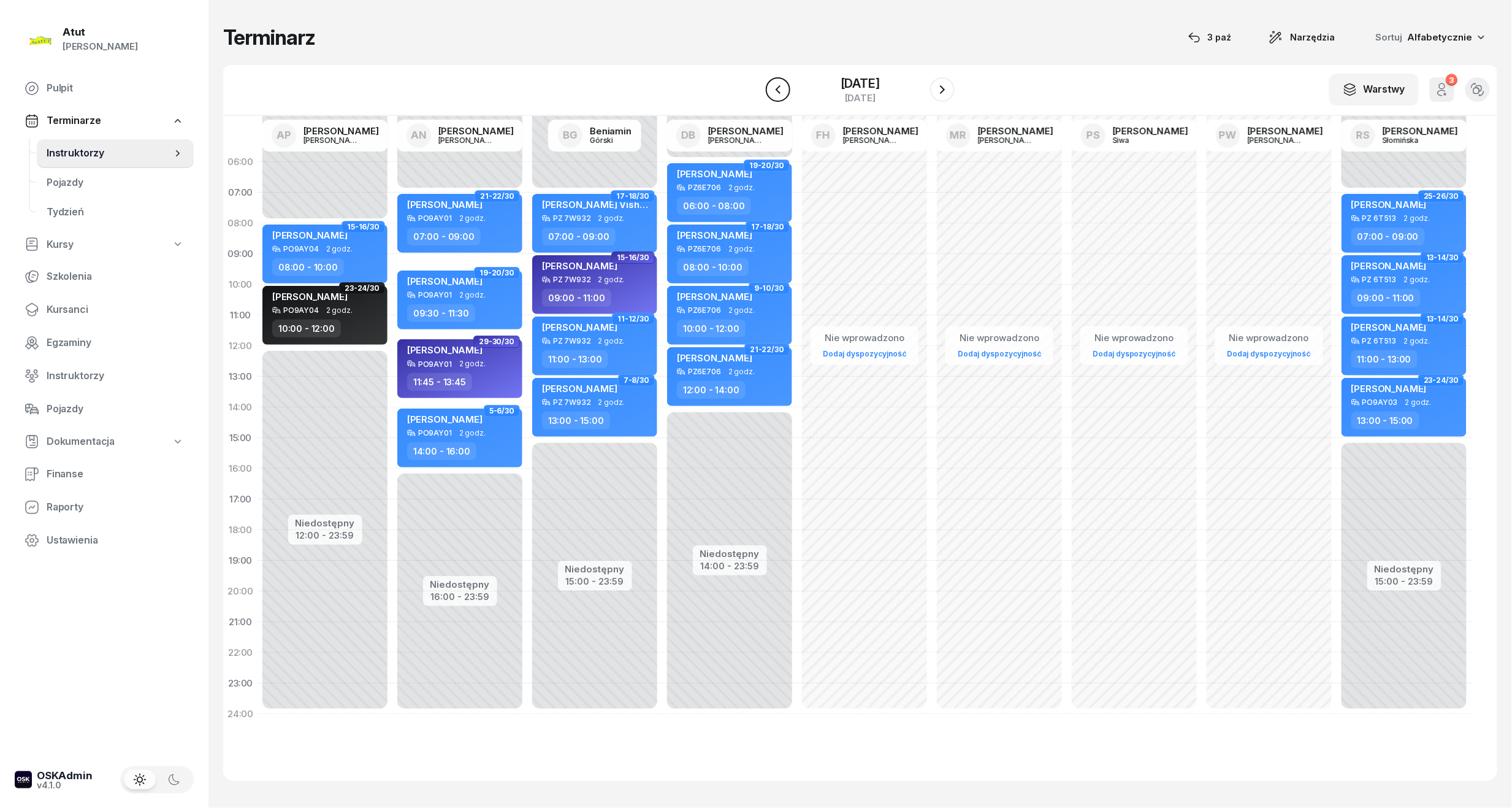
click at [781, 91] on icon "button" at bounding box center [778, 89] width 15 height 15
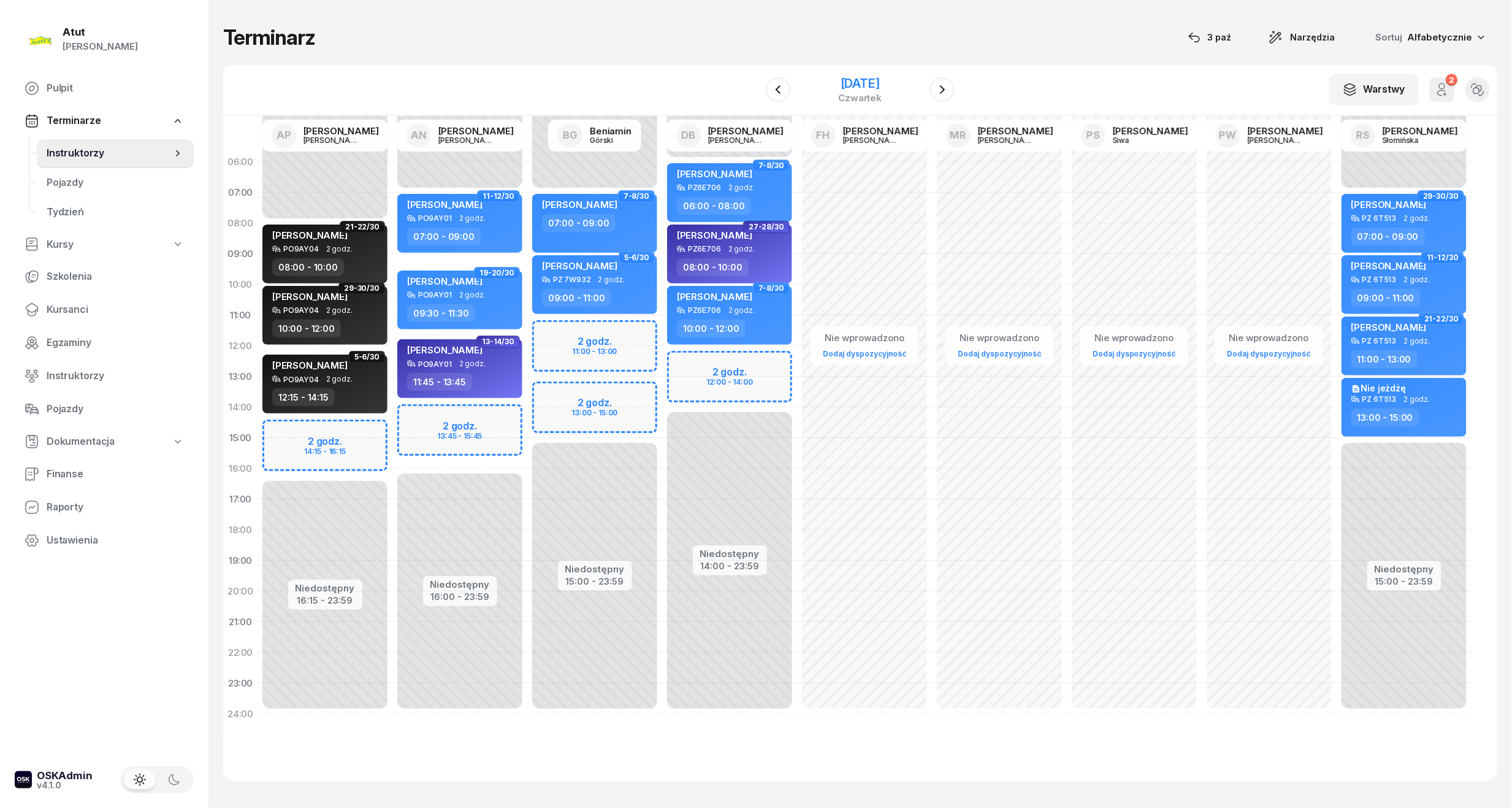
click at [841, 86] on div "[DATE]" at bounding box center [861, 83] width 44 height 12
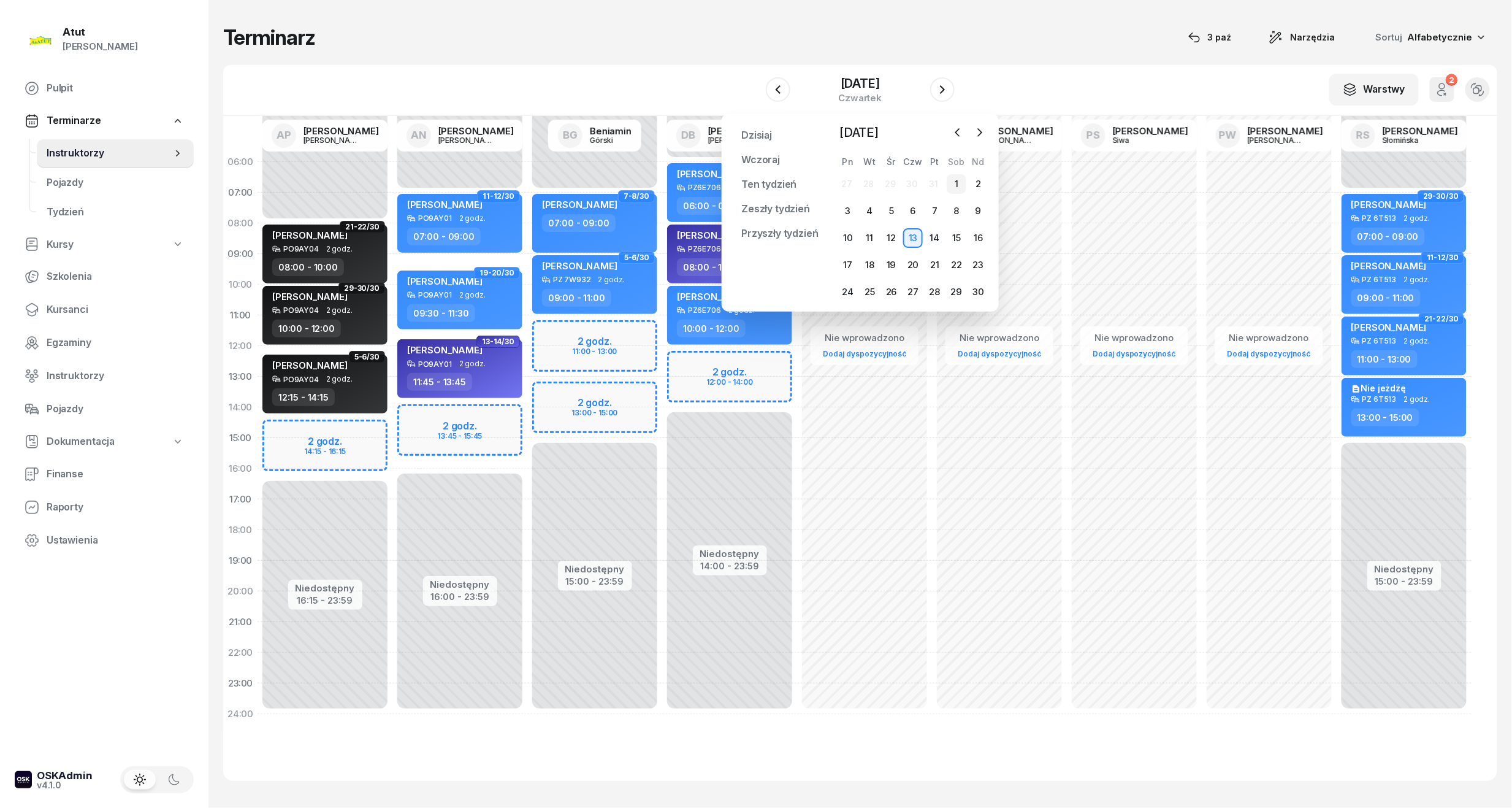
click at [958, 179] on div "1" at bounding box center [956, 184] width 20 height 20
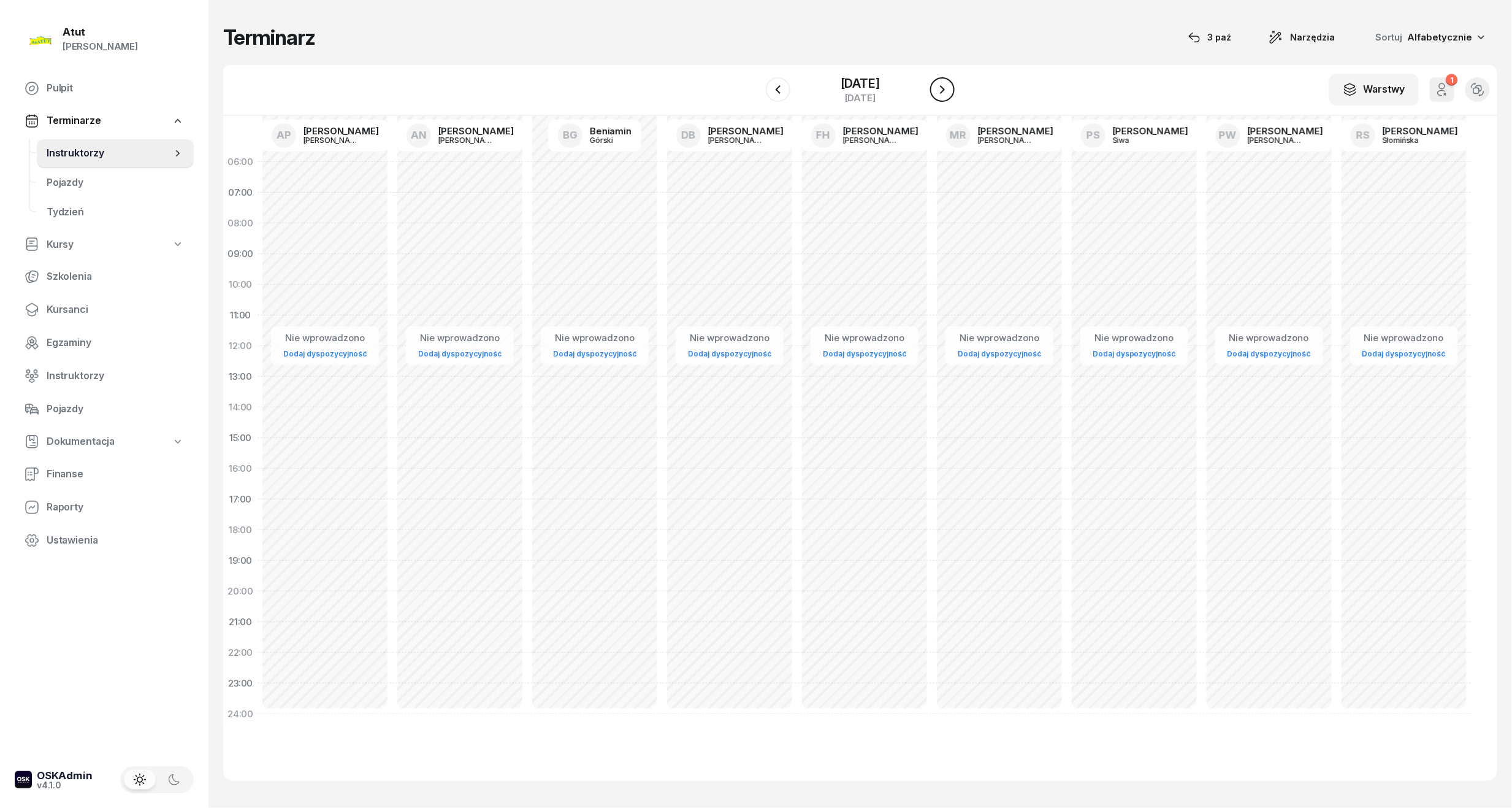
click at [947, 94] on icon "button" at bounding box center [942, 89] width 15 height 15
click at [942, 89] on icon "button" at bounding box center [942, 89] width 15 height 15
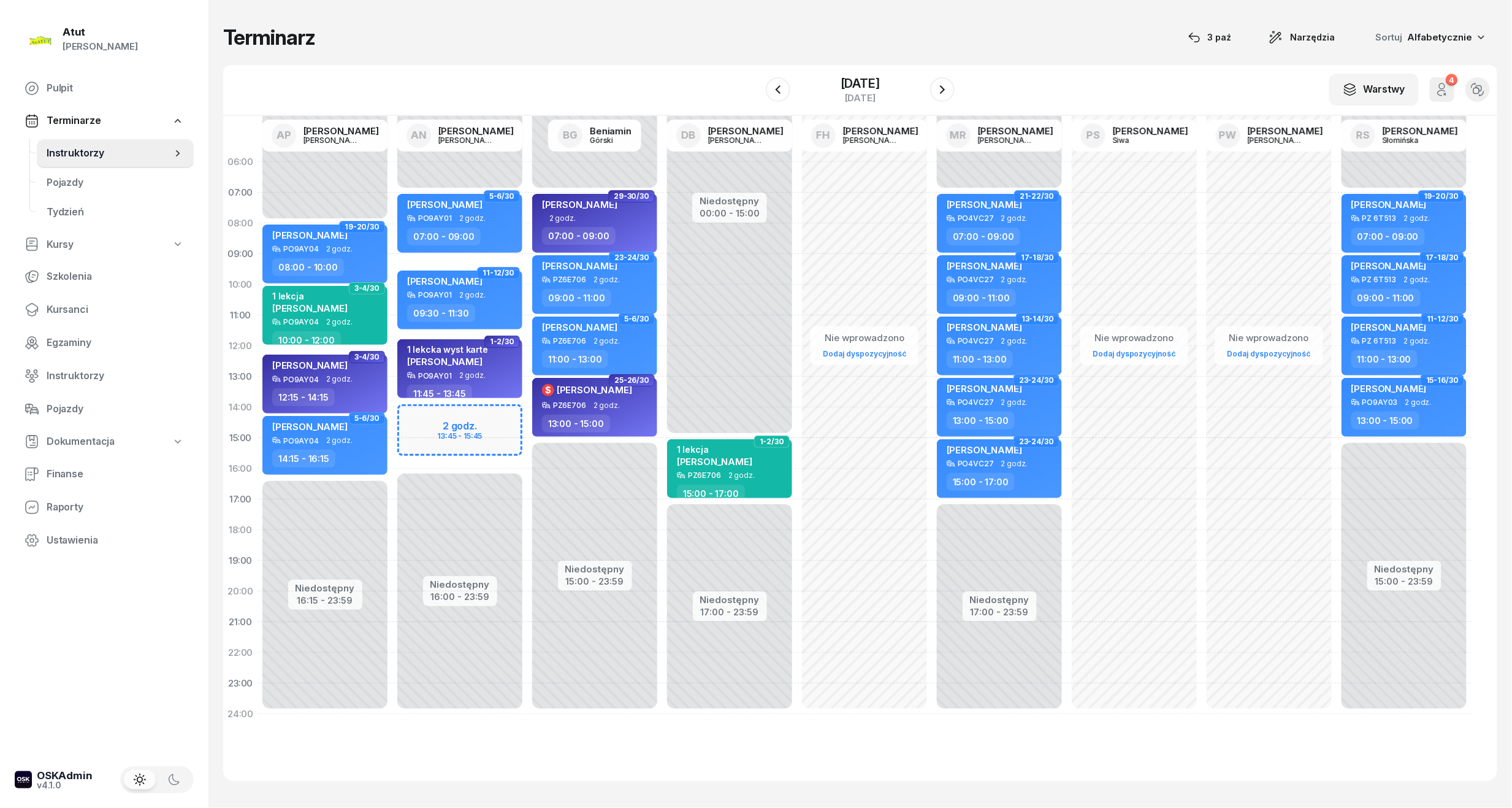
click at [478, 423] on div "Niedostępny 00:00 - 07:00 Niedostępny 16:00 - 23:59 2 godz. 13:45 - 15:45 5-6/3…" at bounding box center [460, 438] width 135 height 583
select select "14"
select select "16"
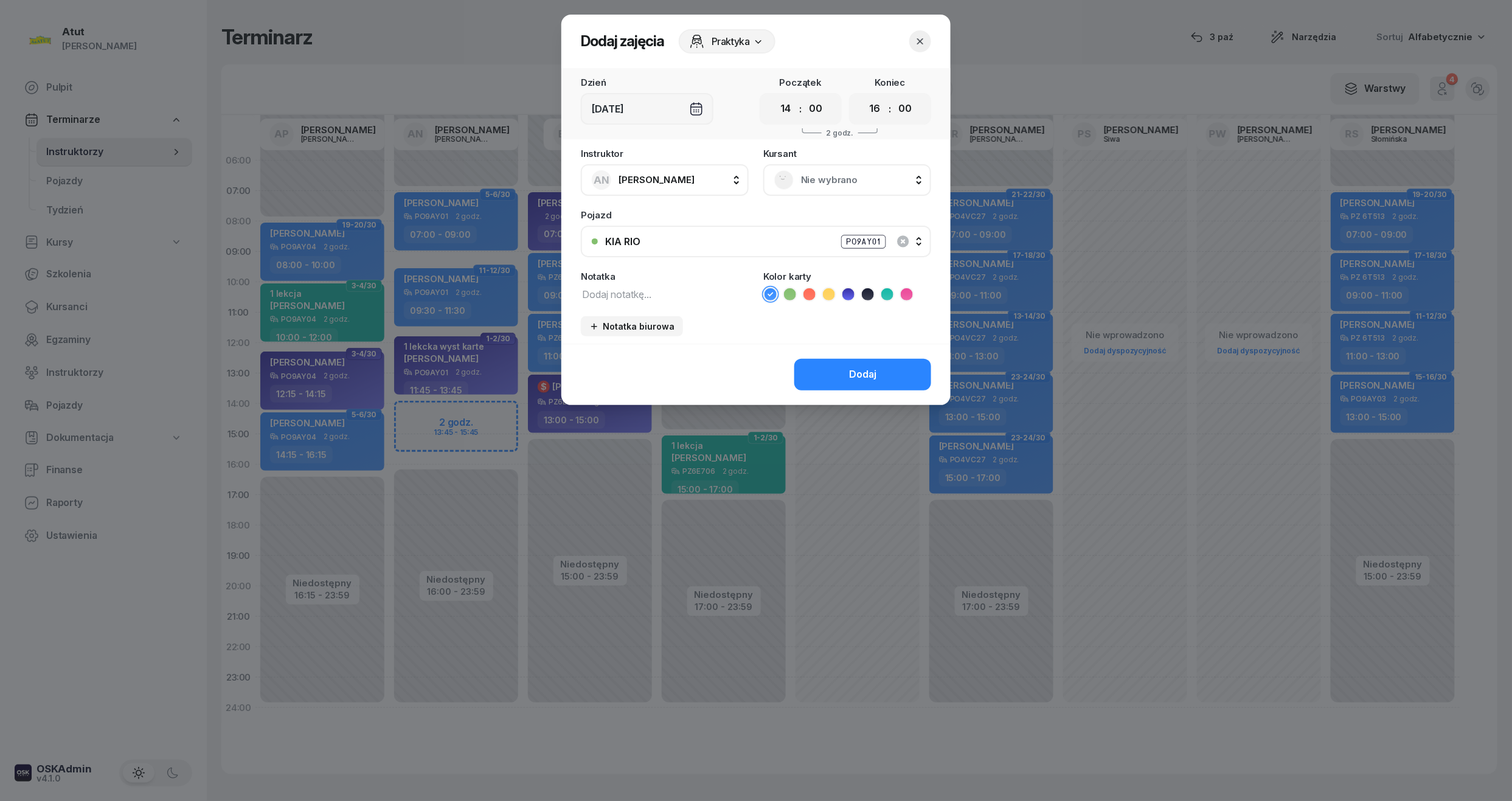
click at [840, 178] on span "Nie wybrano" at bounding box center [860, 180] width 119 height 16
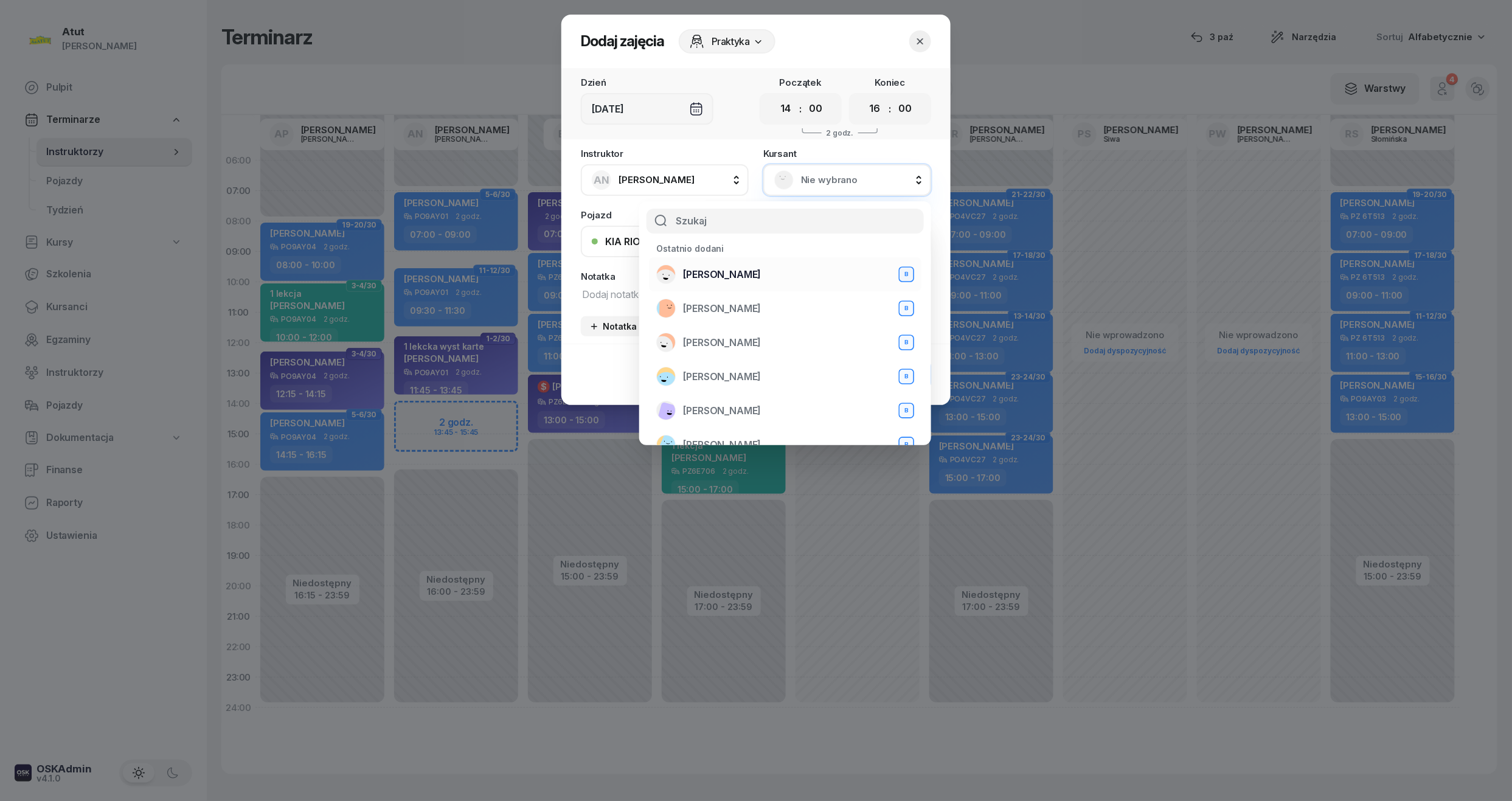
click at [726, 281] on span "[PERSON_NAME]" at bounding box center [722, 274] width 78 height 16
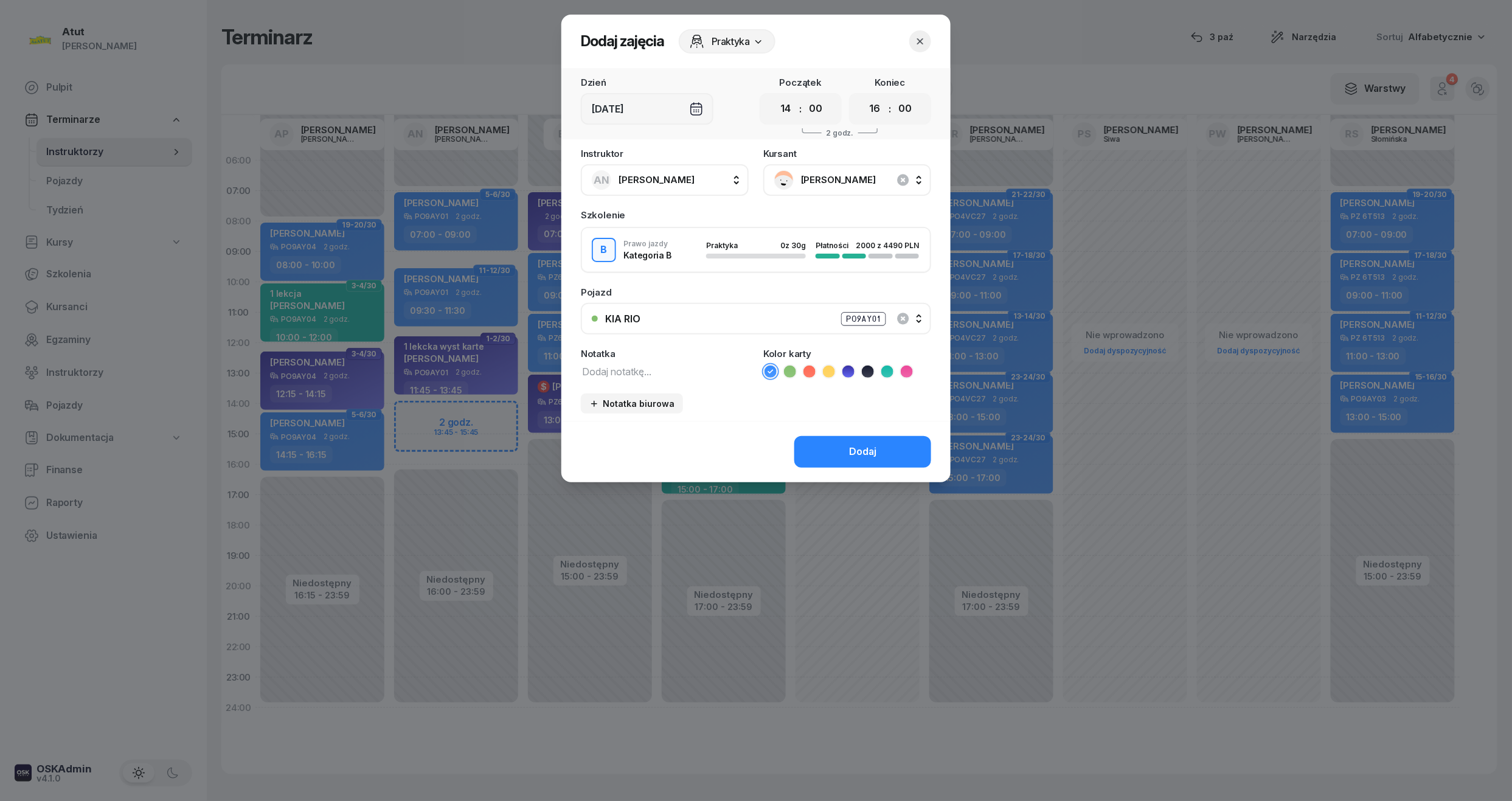
click at [855, 370] on li at bounding box center [848, 371] width 15 height 15
click at [677, 368] on textarea at bounding box center [664, 371] width 168 height 16
type textarea "1 lekcja wyst karte"
click at [894, 458] on button "Dodaj" at bounding box center [862, 451] width 137 height 31
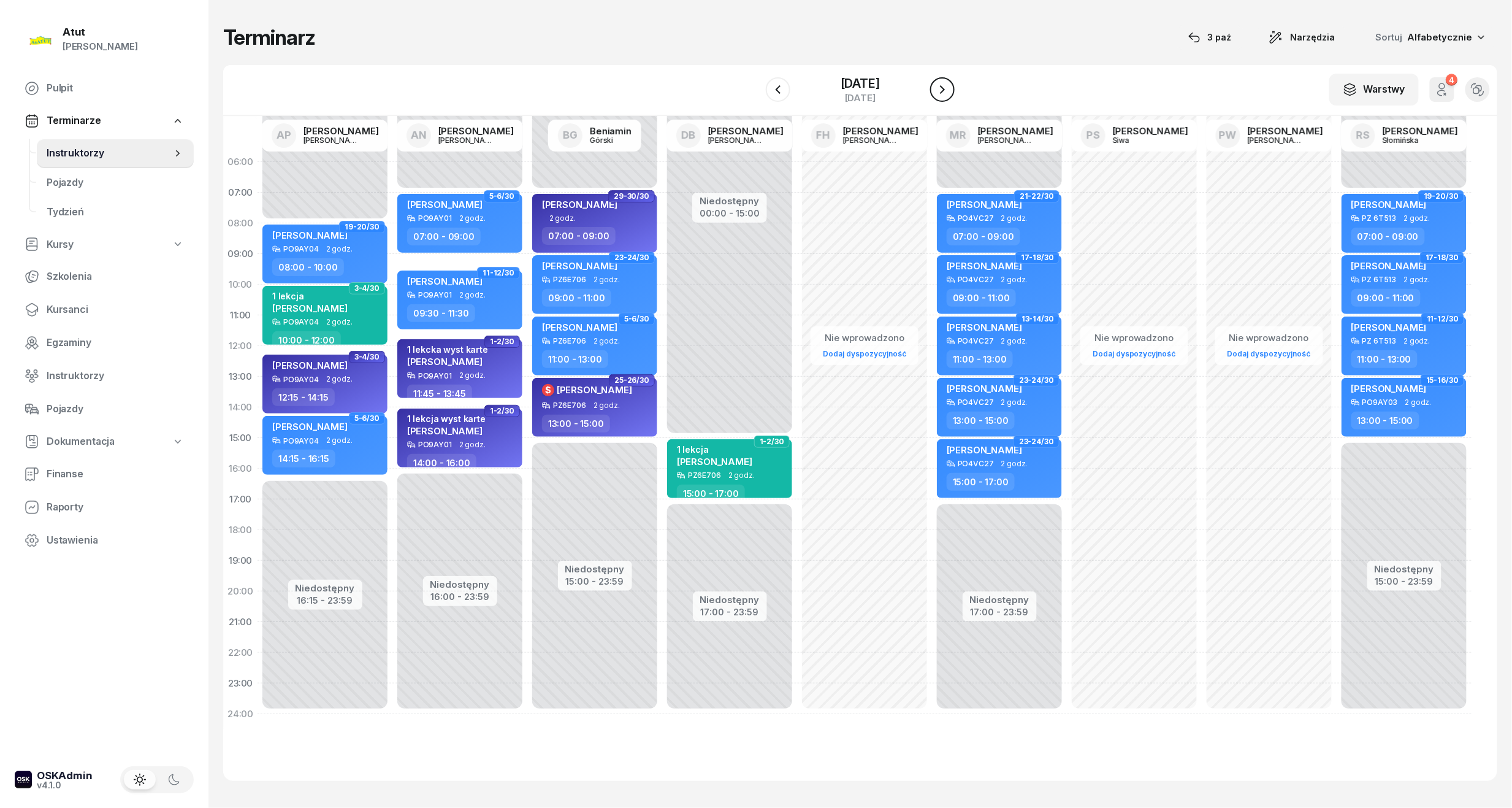
click at [942, 91] on icon "button" at bounding box center [942, 89] width 5 height 8
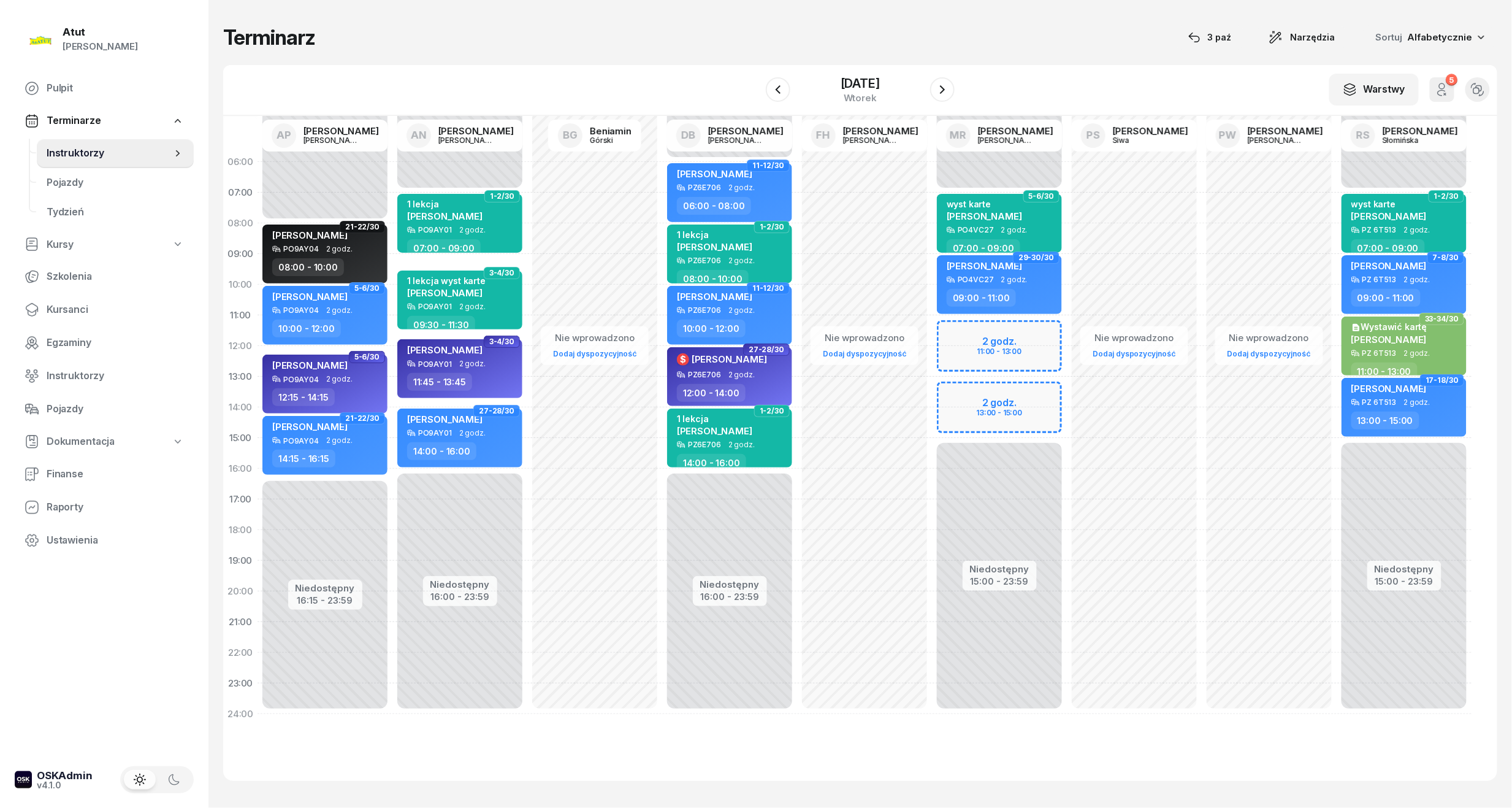
click at [1019, 352] on div "Niedostępny 00:00 - 07:00 Niedostępny 15:00 - 23:59 2 godz. 11:00 - 13:00 2 god…" at bounding box center [999, 438] width 135 height 583
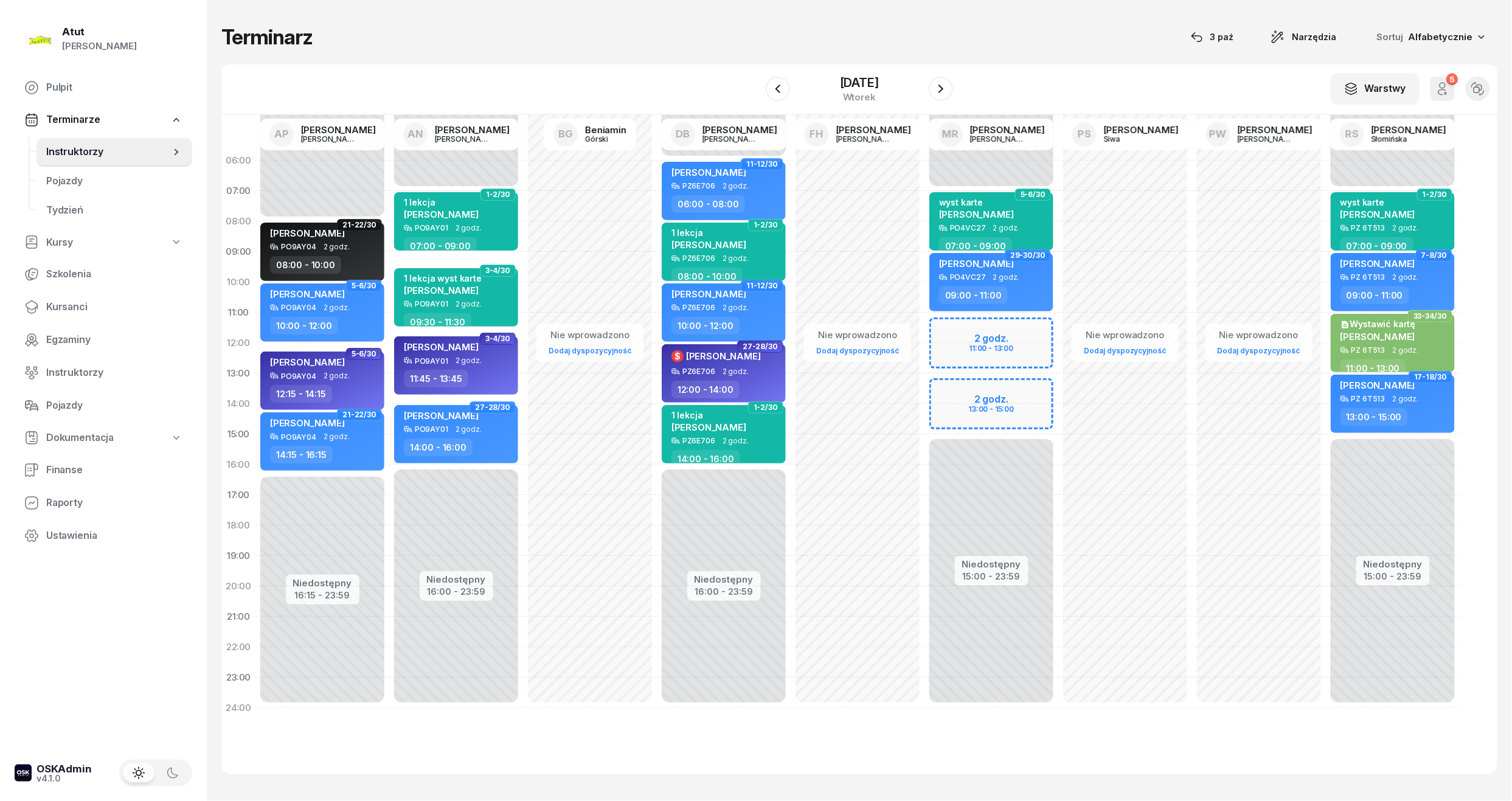
select select "12"
select select "14"
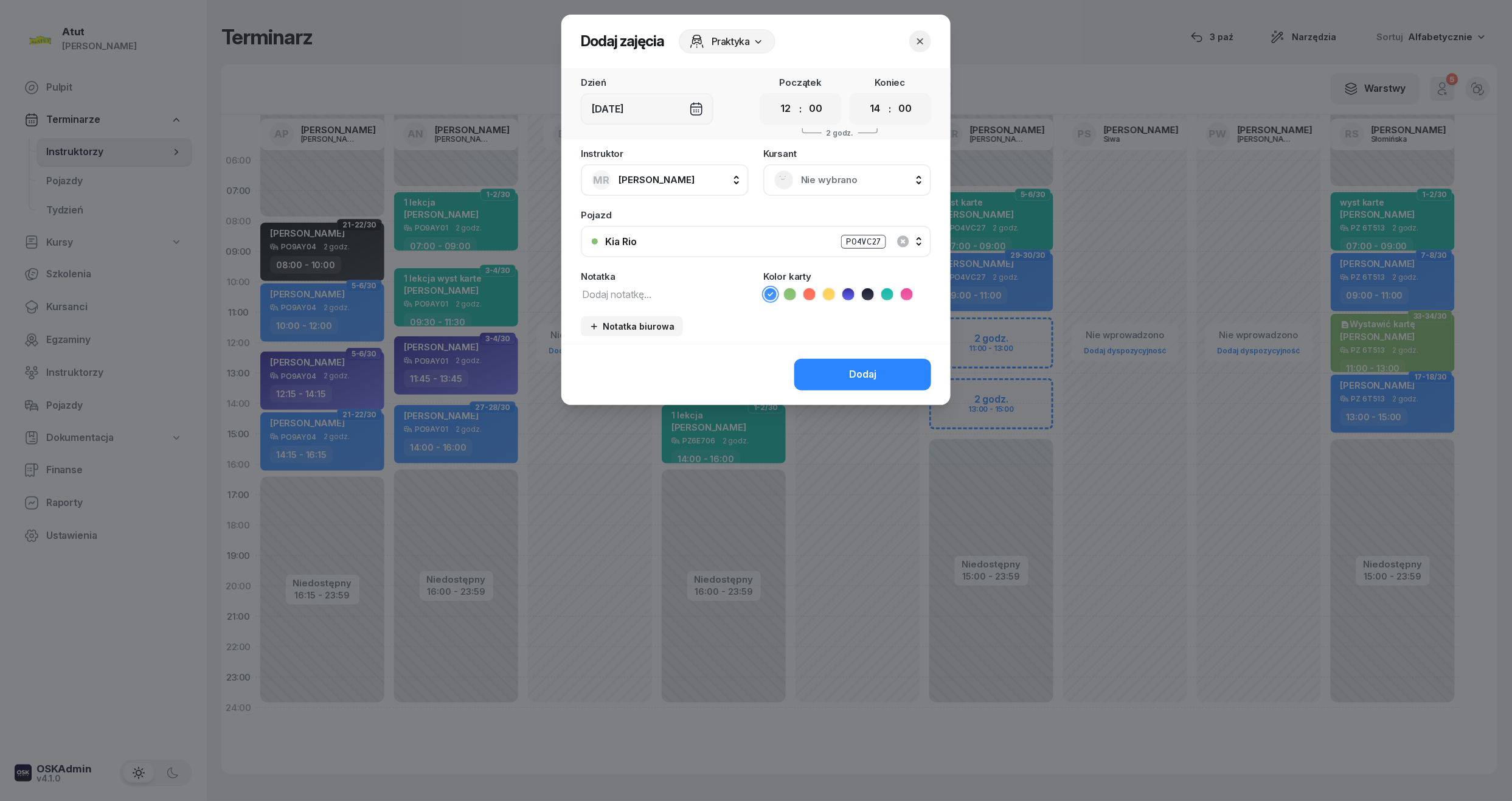
click at [820, 187] on div "Nie wybrano" at bounding box center [848, 180] width 146 height 20
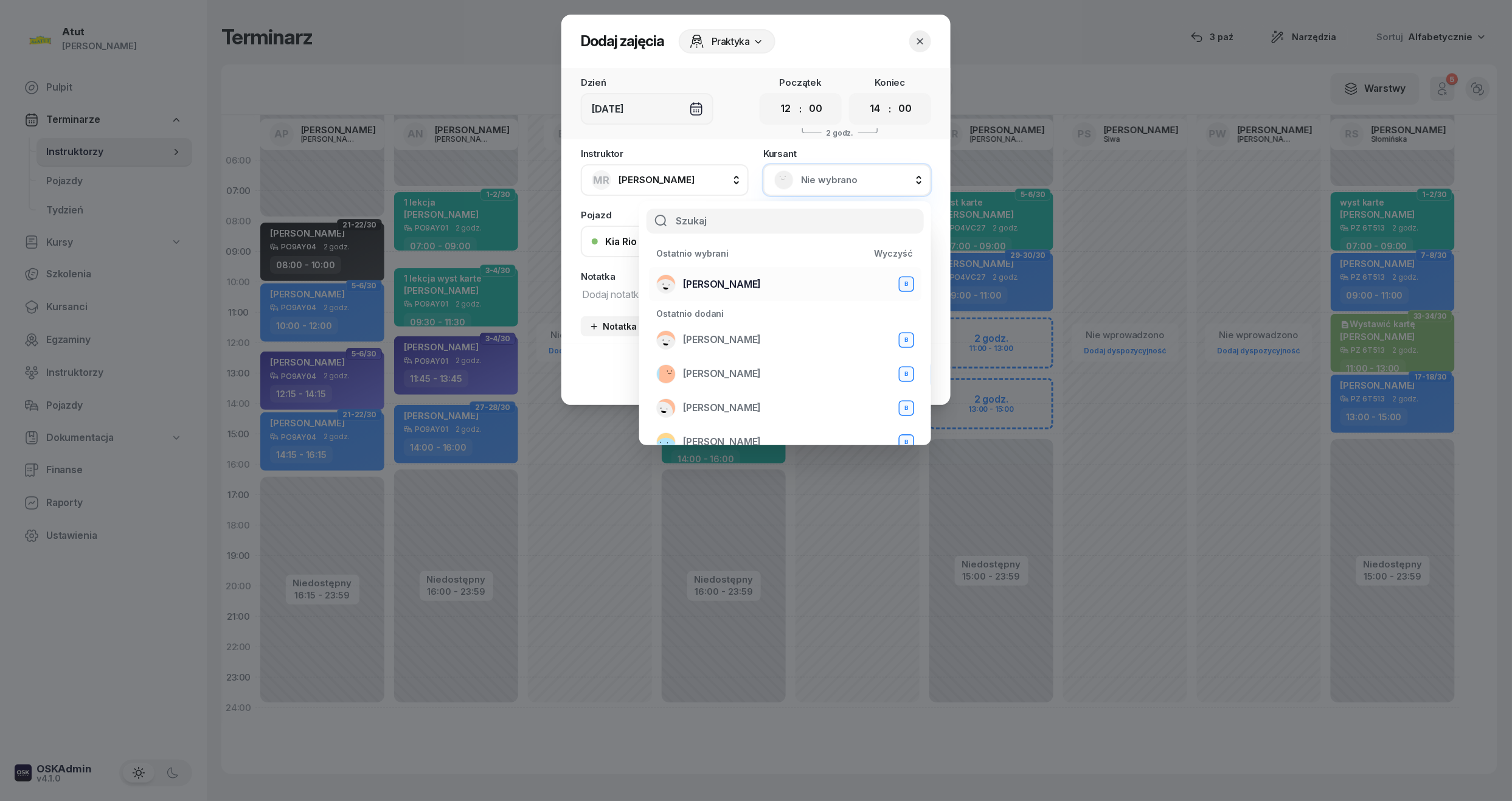
click at [726, 283] on span "[PERSON_NAME]" at bounding box center [722, 284] width 78 height 16
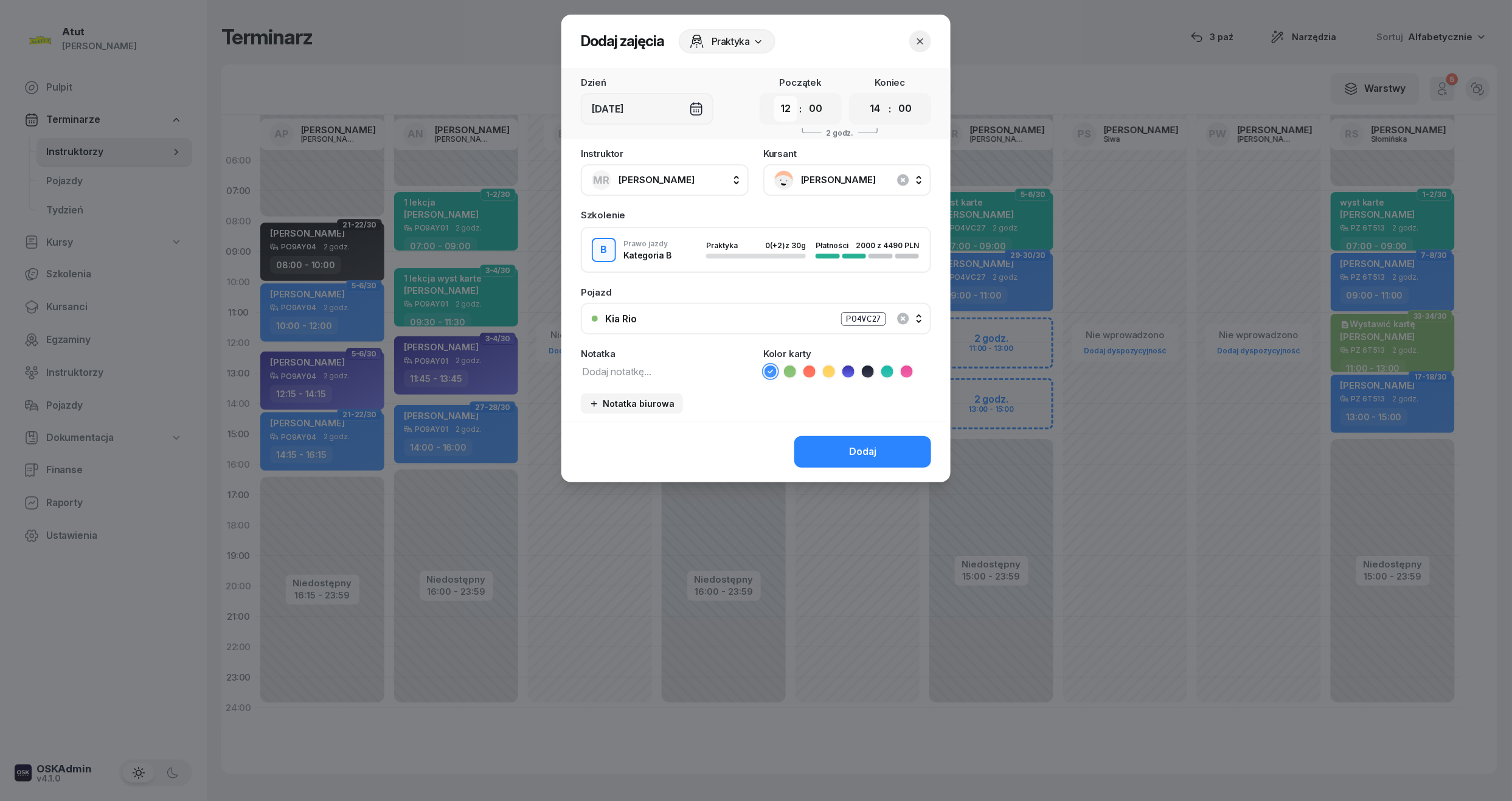
click at [784, 113] on select "00 01 02 03 04 05 06 07 08 09 10 11 12 13 14 15 16 17 18 19 20 21 22 23" at bounding box center [786, 109] width 23 height 26
select select "11"
click at [774, 96] on select "00 01 02 03 04 05 06 07 08 09 10 11 12 13 14 15 16 17 18 19 20 21 22 23" at bounding box center [786, 109] width 23 height 26
drag, startPoint x: 883, startPoint y: 105, endPoint x: 880, endPoint y: 113, distance: 8.5
click at [883, 105] on select "00 01 02 03 04 05 06 07 08 09 10 11 12 13 14 15 16 17 18 19 20 21 22 23" at bounding box center [875, 109] width 23 height 26
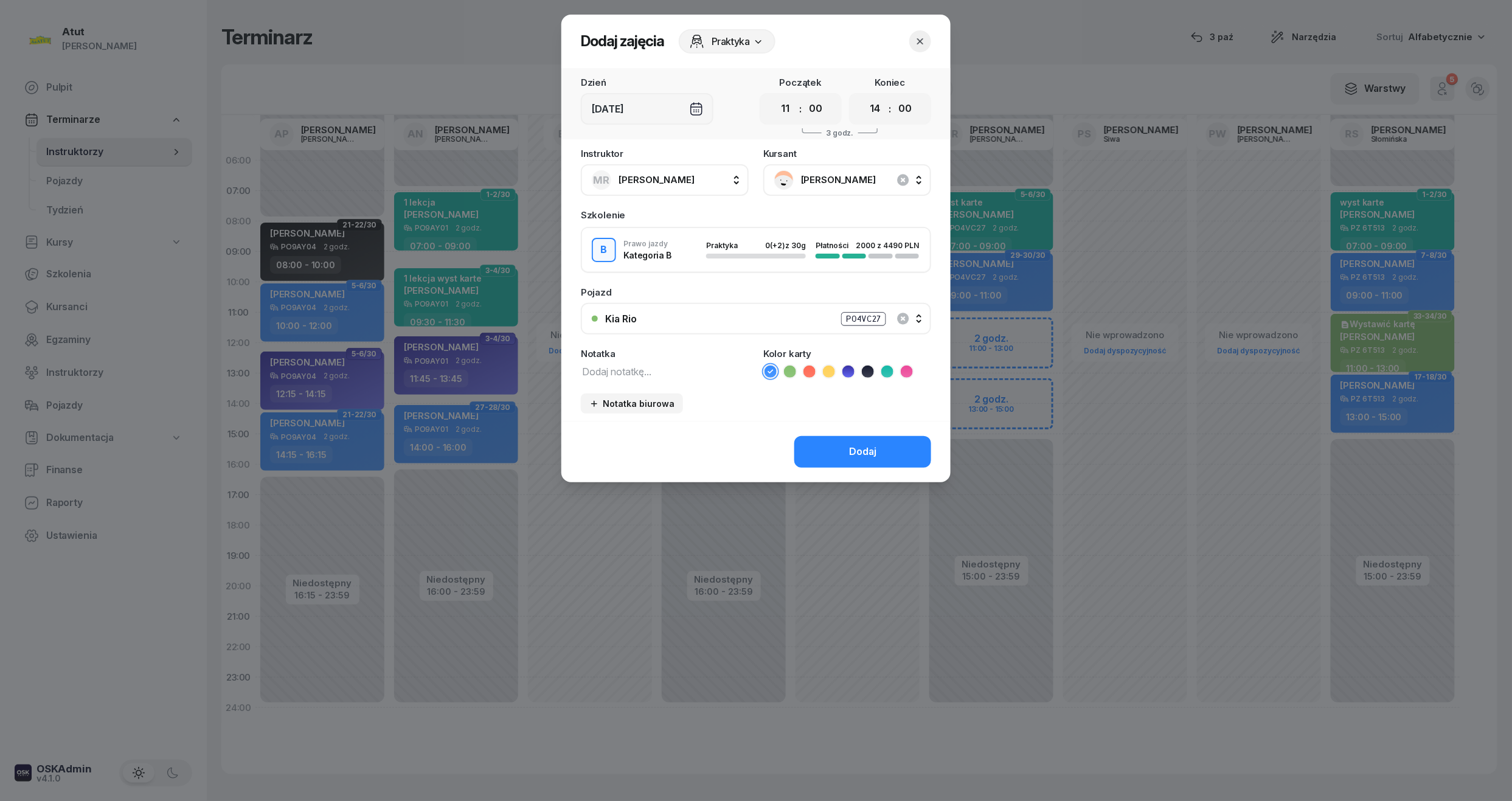
select select "13"
click at [864, 96] on select "00 01 02 03 04 05 06 07 08 09 10 11 12 13 14 15 16 17 18 19 20 21 22 23" at bounding box center [875, 109] width 23 height 26
click at [850, 370] on icon at bounding box center [848, 371] width 12 height 12
click at [855, 444] on div "Dodaj" at bounding box center [862, 451] width 27 height 16
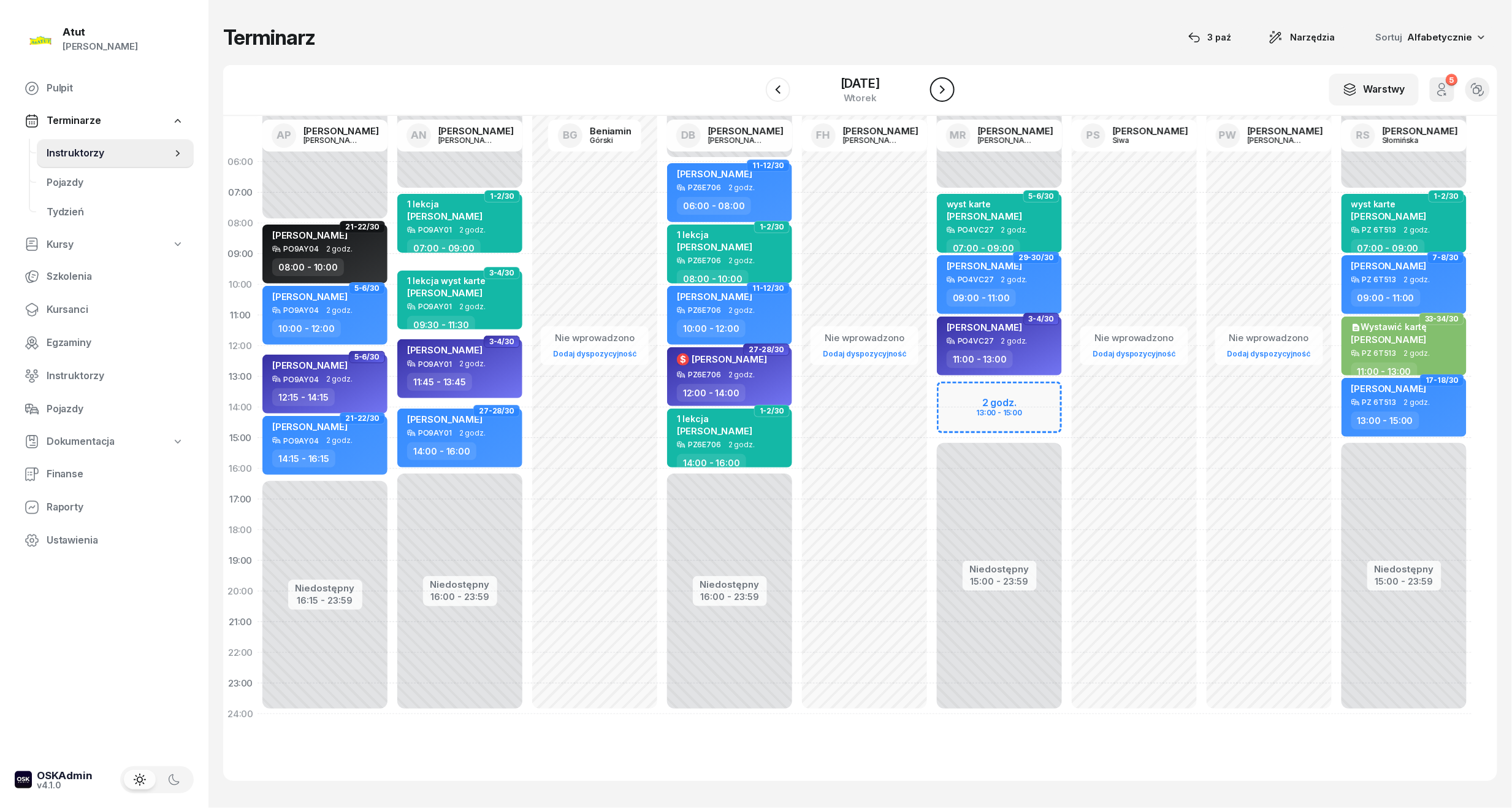
click at [947, 89] on icon "button" at bounding box center [942, 89] width 15 height 15
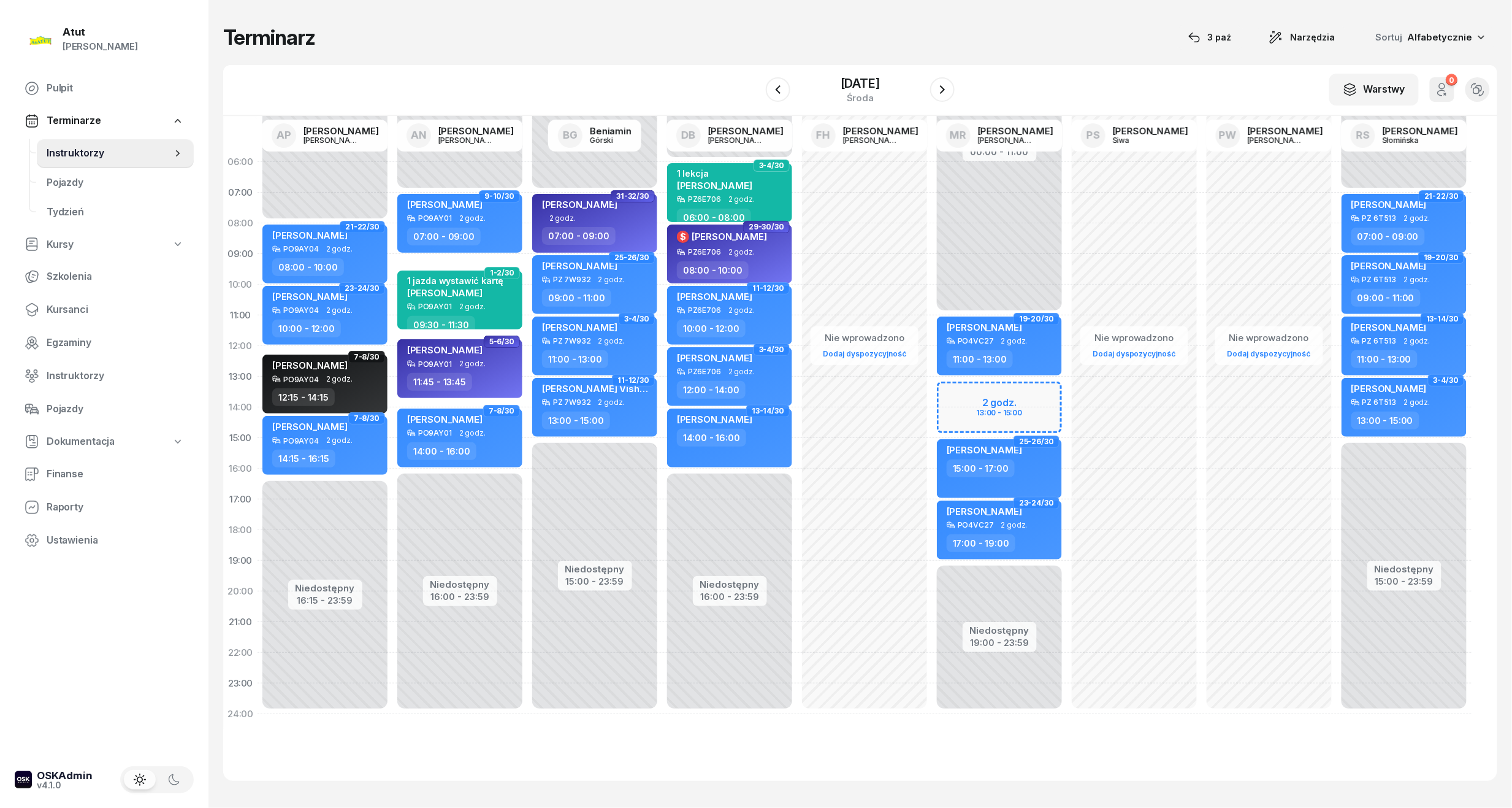
click at [982, 417] on div "Niedostępny 00:00 - 11:00 Niedostępny 19:00 - 23:59 2 godz. 13:00 - 15:00 19-20…" at bounding box center [999, 438] width 135 height 583
select select "14"
select select "15"
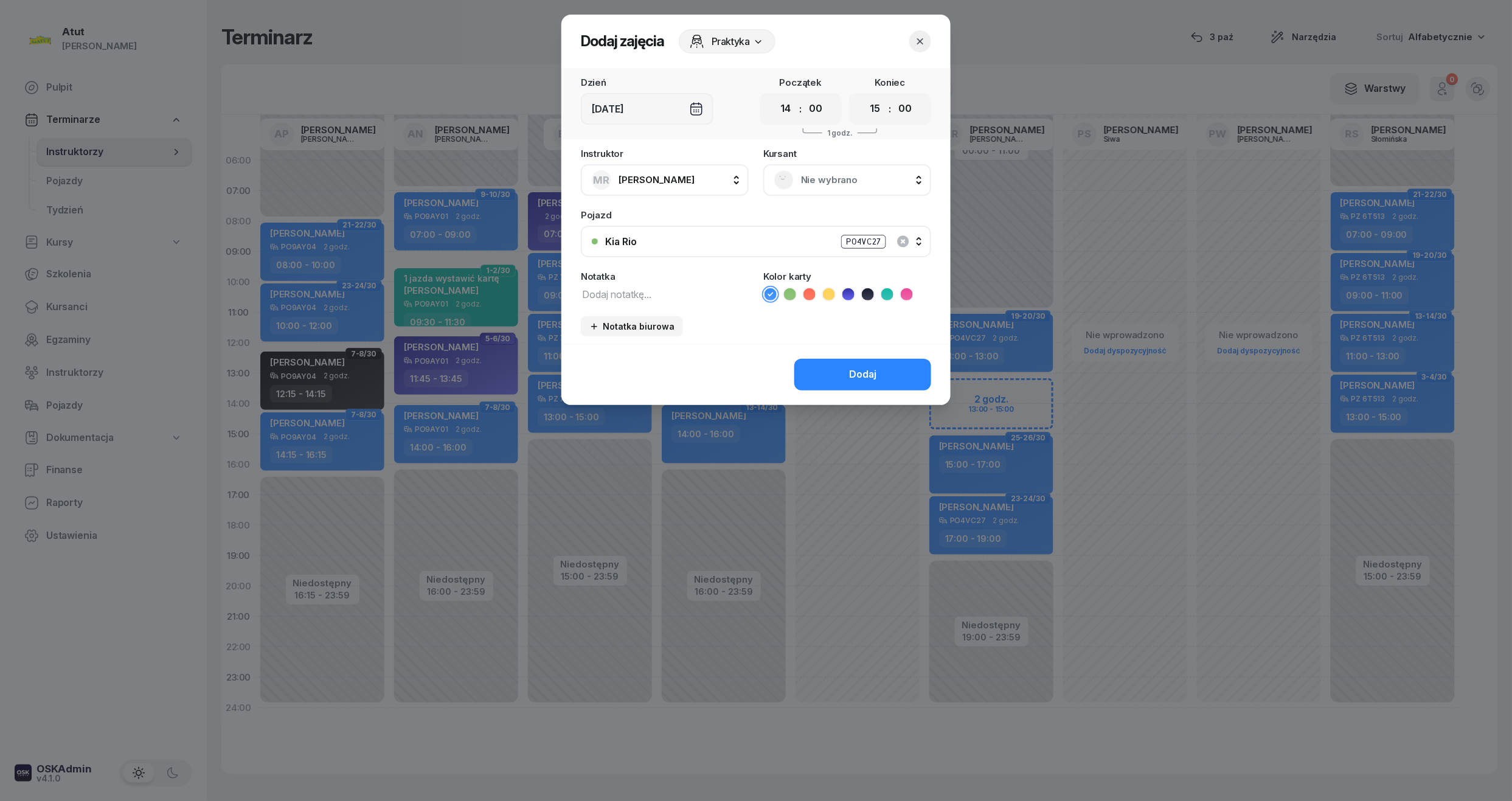
click at [852, 172] on span "Nie wybrano" at bounding box center [860, 180] width 119 height 16
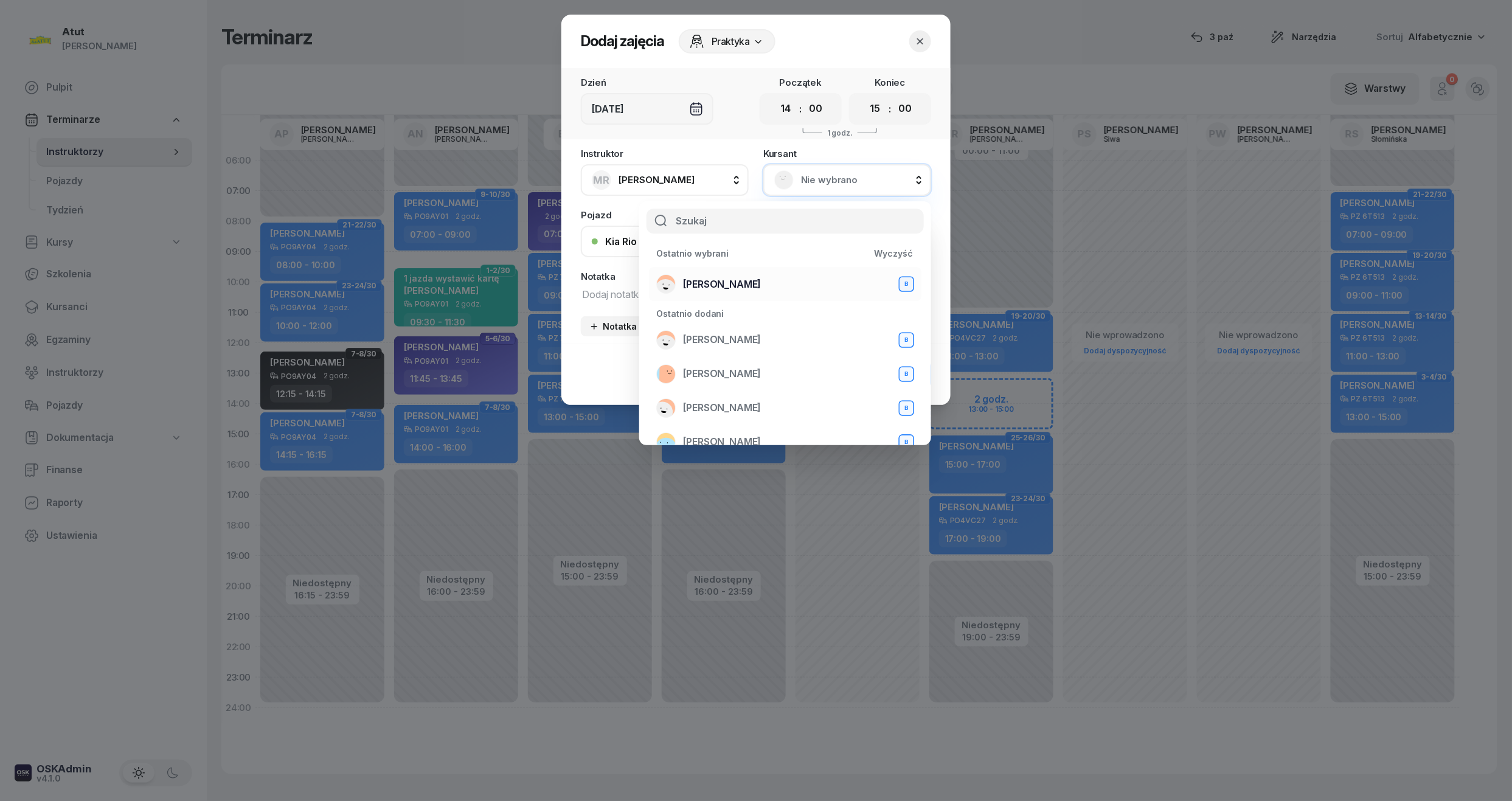
click at [743, 285] on span "[PERSON_NAME]" at bounding box center [722, 284] width 78 height 16
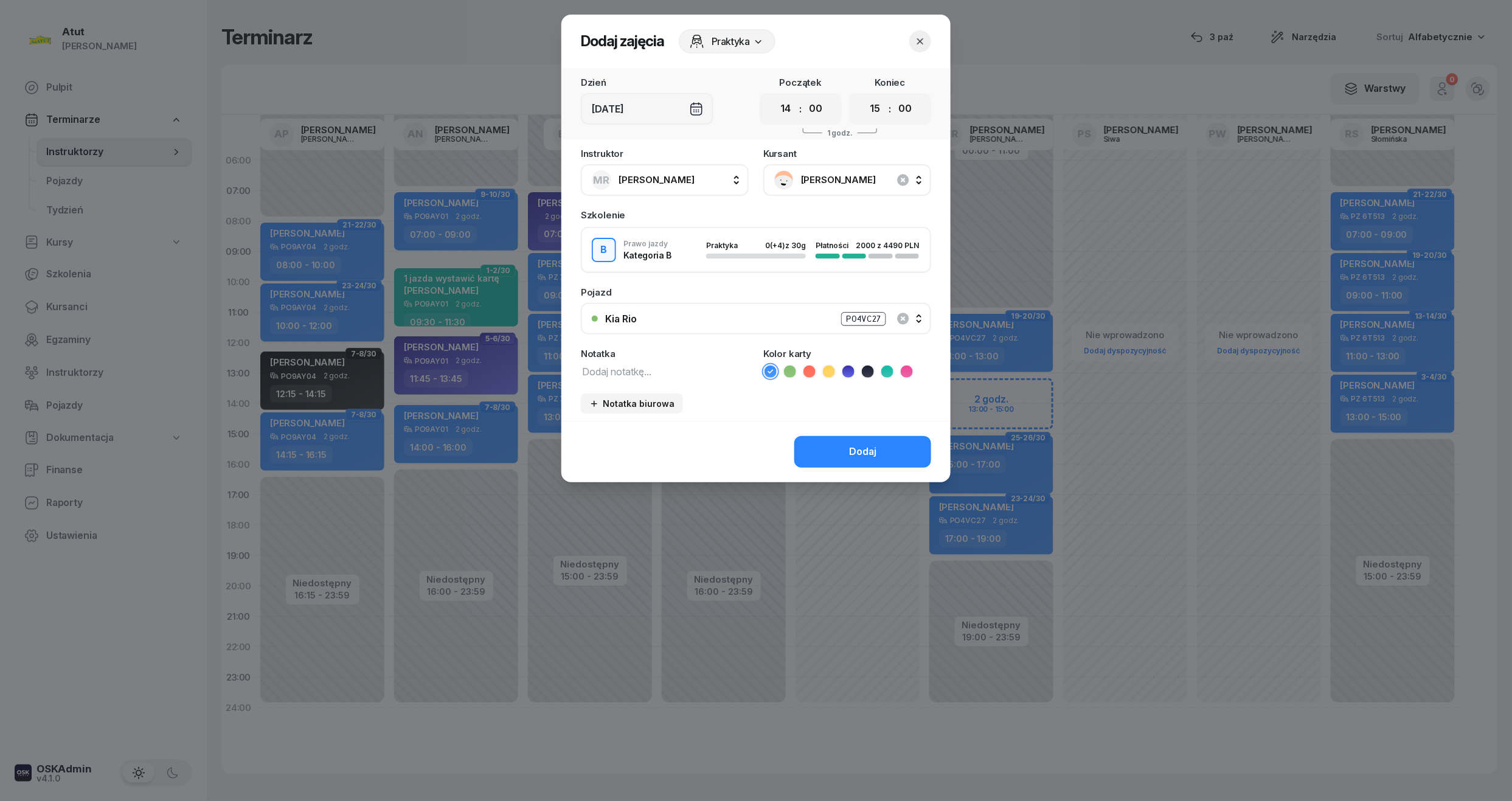
drag, startPoint x: 781, startPoint y: 113, endPoint x: 791, endPoint y: 123, distance: 14.1
click at [782, 113] on select "00 01 02 03 04 05 06 07 08 09 10 11 12 13 14 15 16 17 18 19 20 21 22 23" at bounding box center [786, 109] width 23 height 26
select select "13"
click at [774, 96] on select "00 01 02 03 04 05 06 07 08 09 10 11 12 13 14 15 16 17 18 19 20 21 22 23" at bounding box center [786, 109] width 23 height 26
click at [850, 370] on icon at bounding box center [848, 371] width 12 height 12
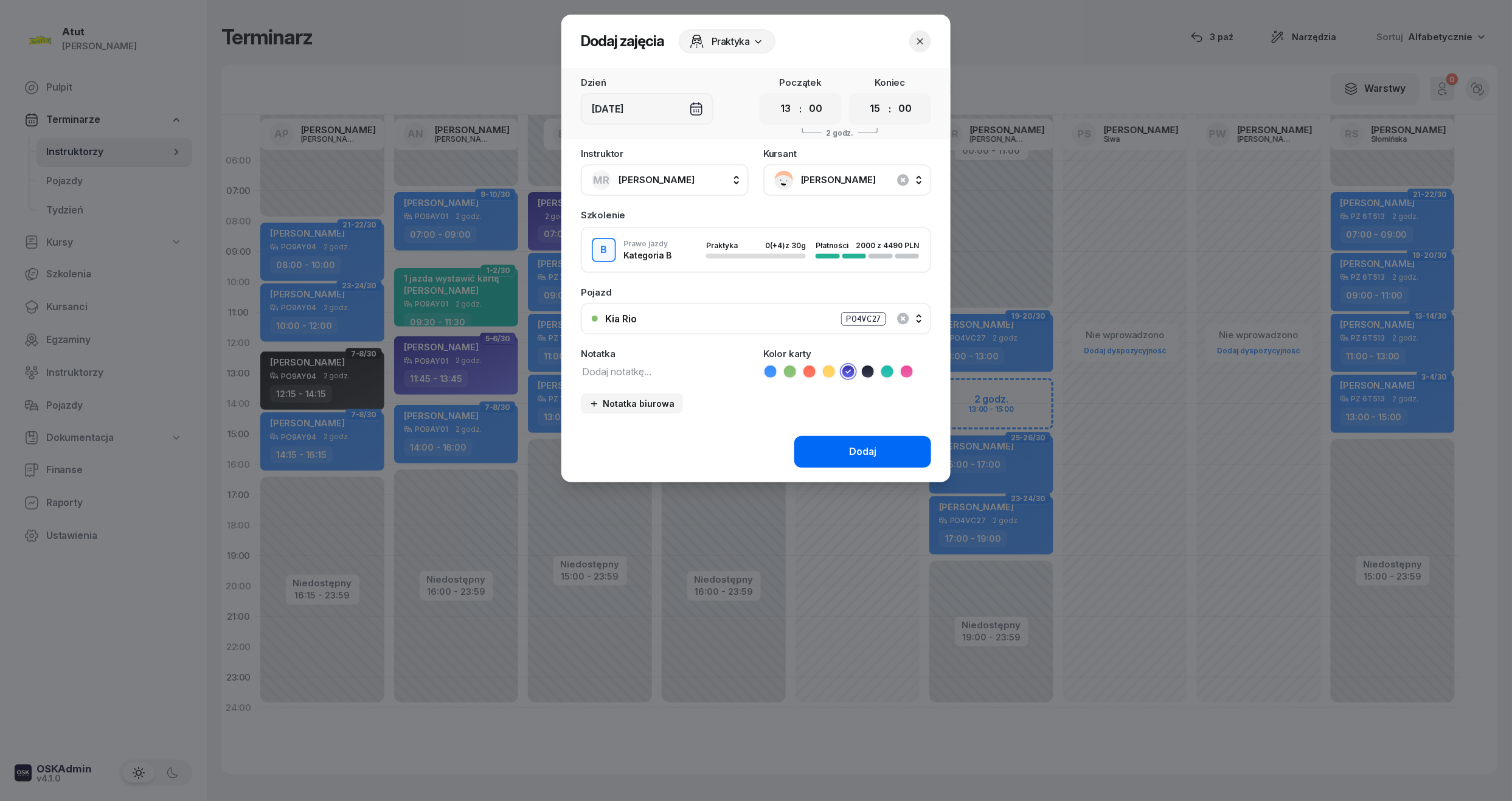
click at [856, 444] on div "Dodaj" at bounding box center [862, 451] width 27 height 16
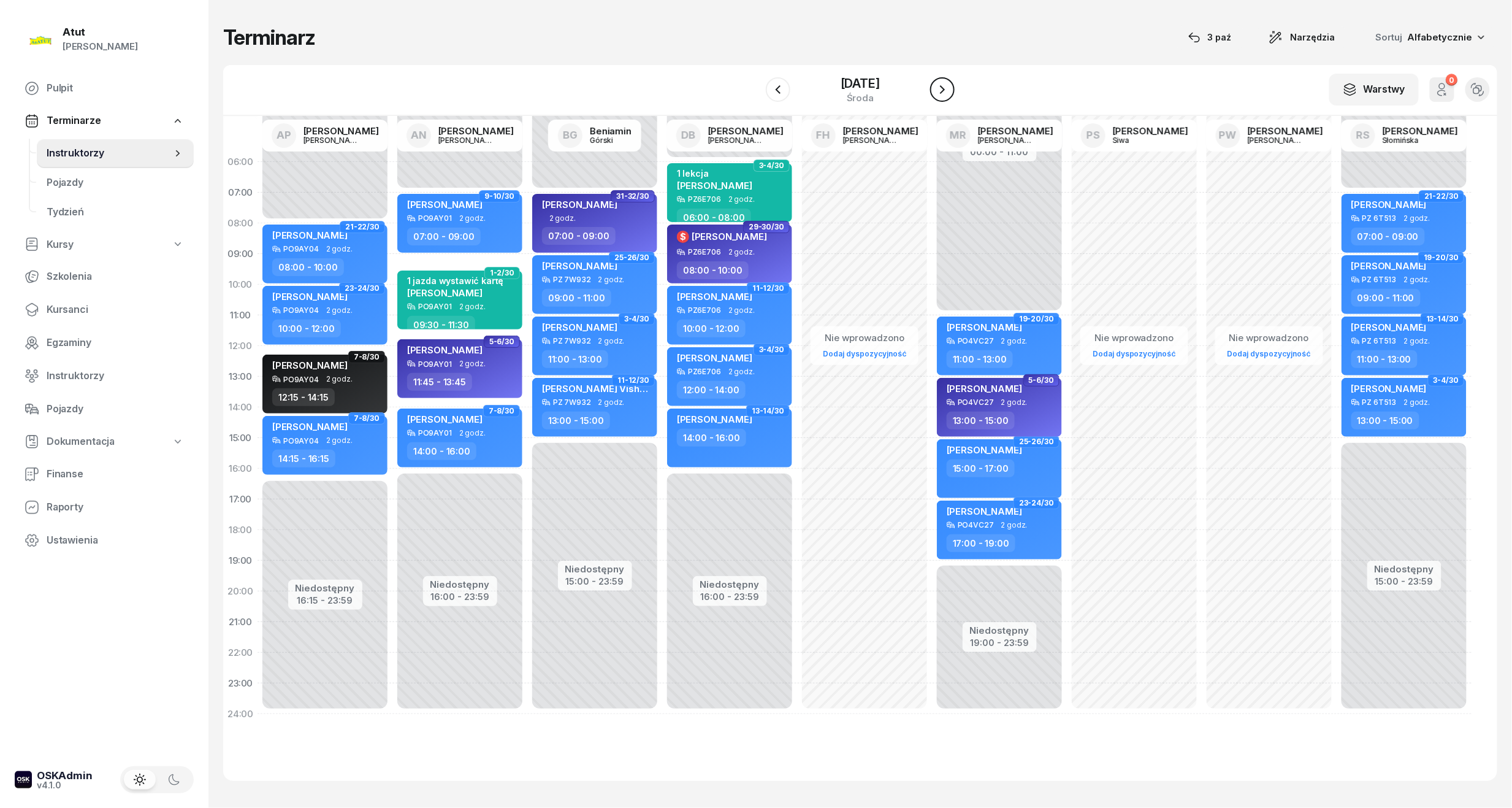
click at [942, 84] on icon "button" at bounding box center [942, 89] width 15 height 15
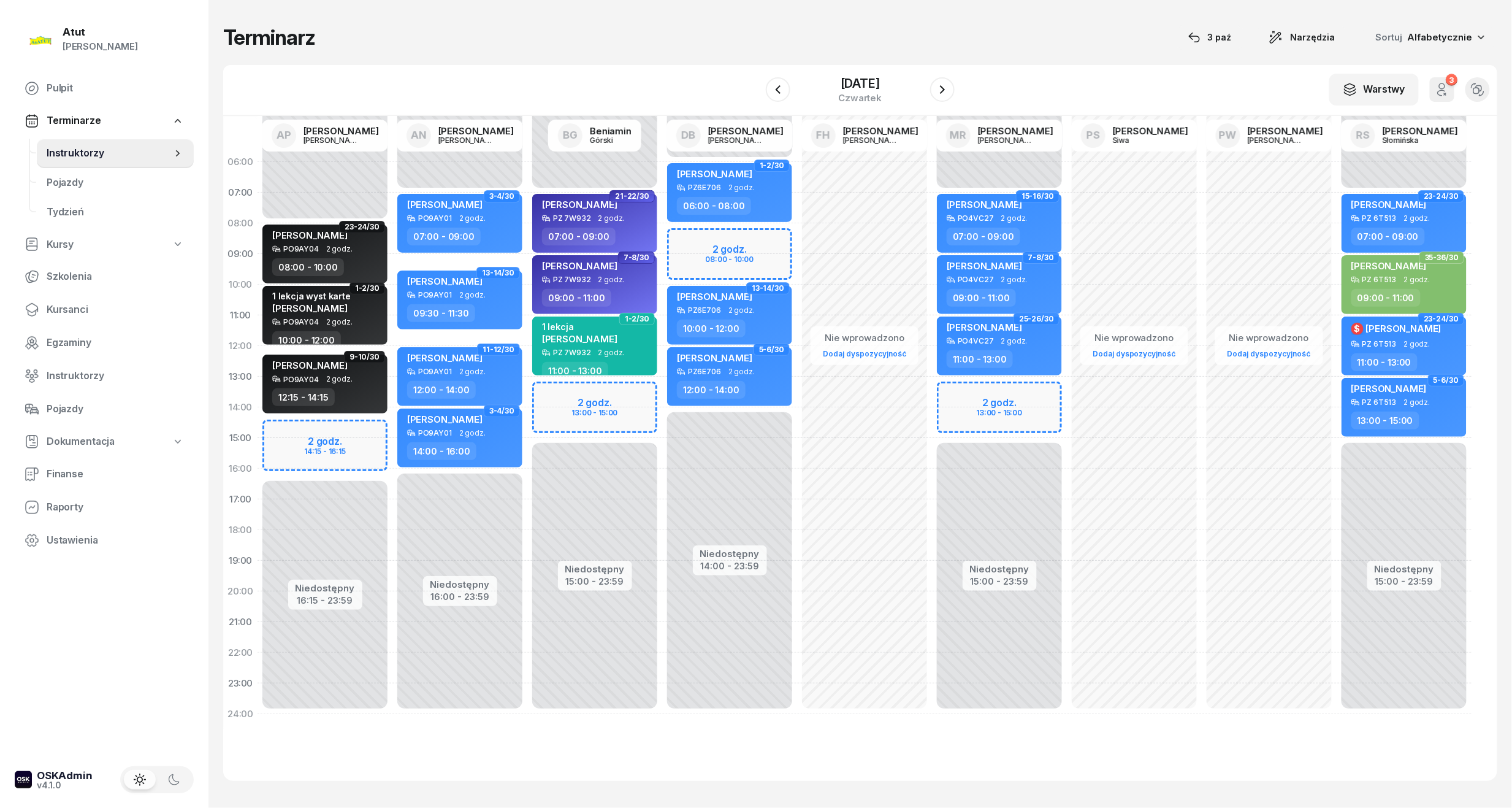
click at [1011, 389] on div "Niedostępny 00:00 - 07:00 Niedostępny 15:00 - 23:59 2 godz. 13:00 - 15:00 15-16…" at bounding box center [999, 438] width 135 height 583
select select "13"
select select "15"
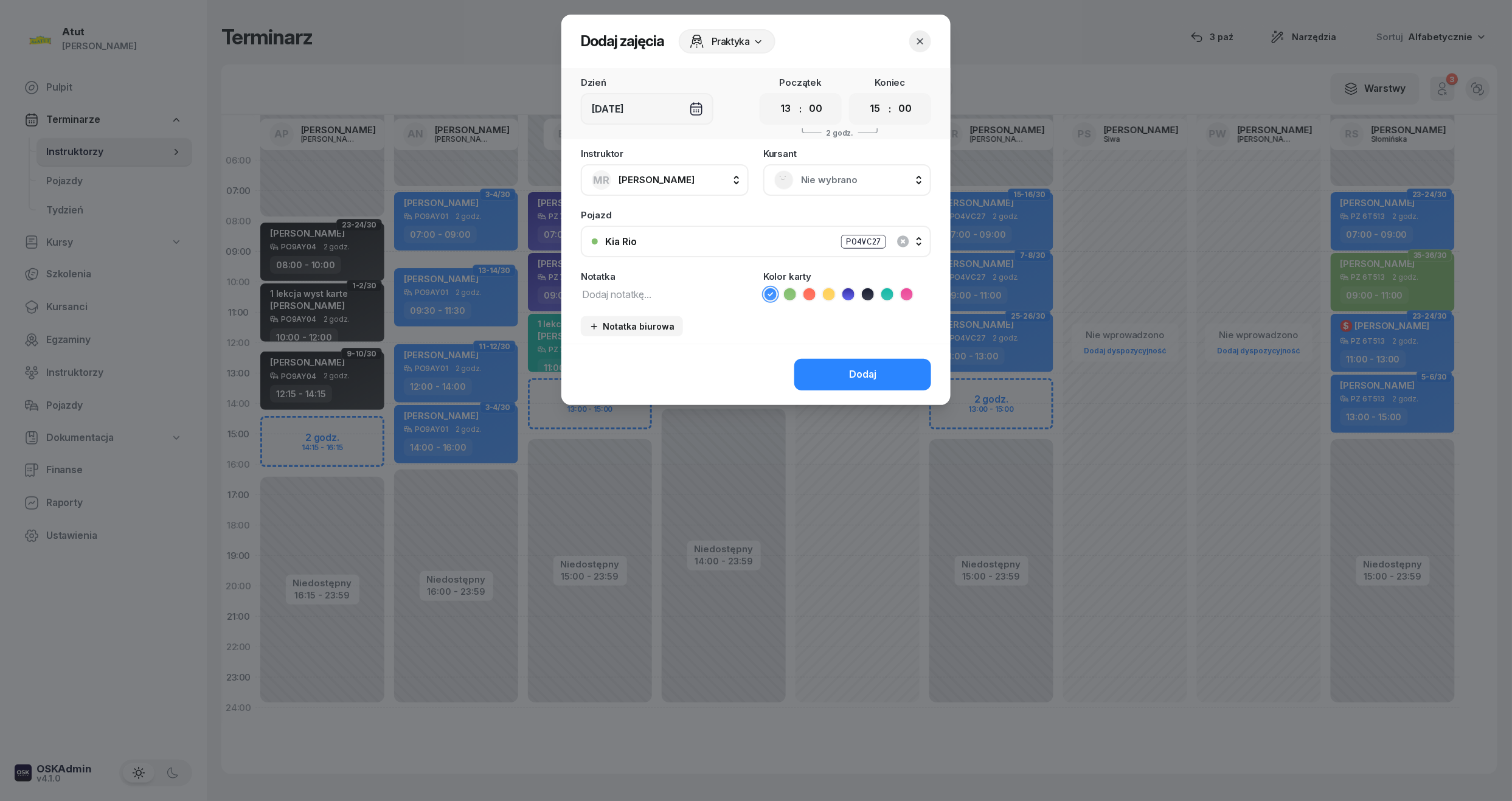
click at [855, 187] on div "Nie wybrano" at bounding box center [848, 180] width 146 height 20
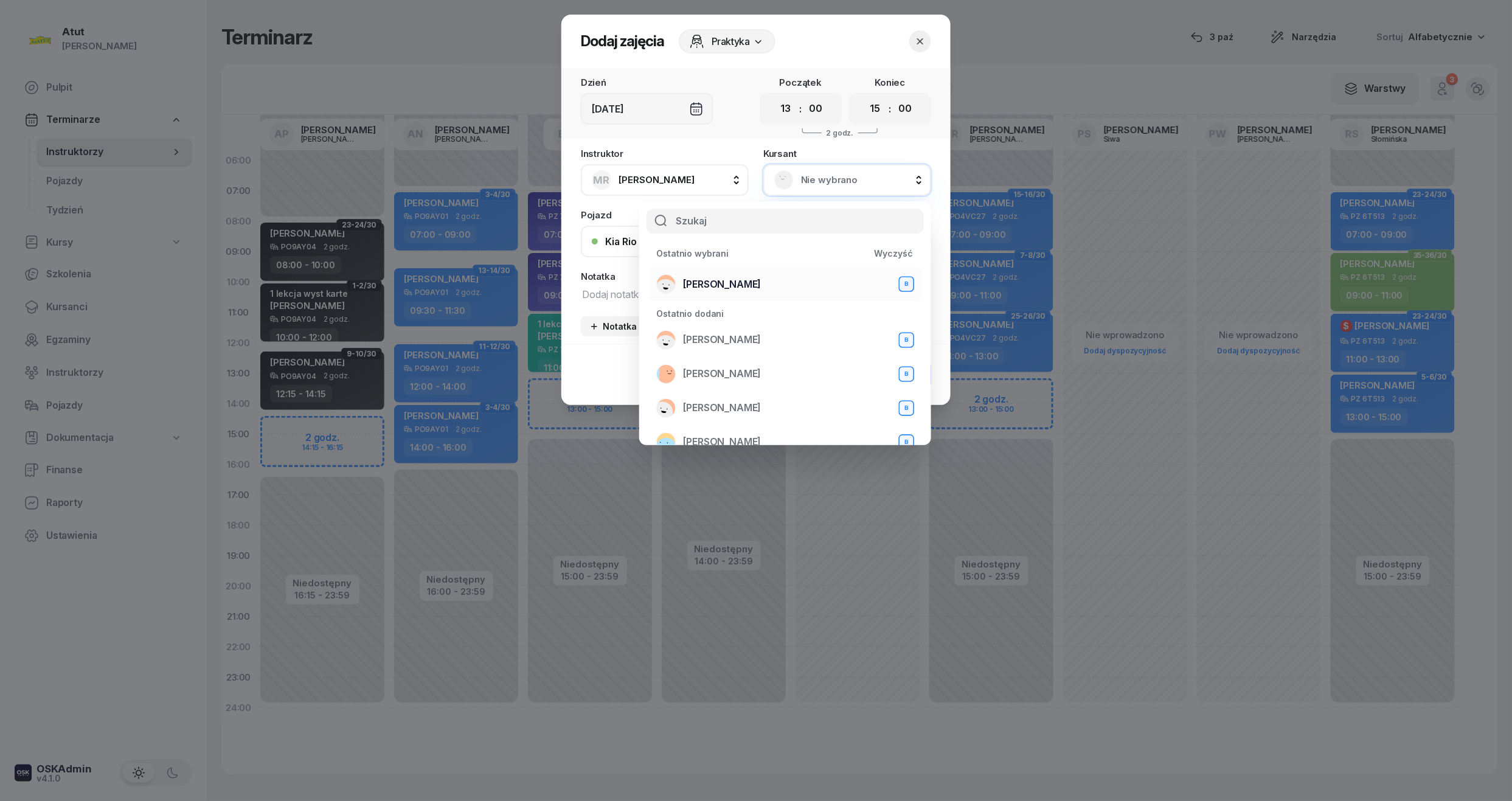
click at [716, 277] on span "[PERSON_NAME]" at bounding box center [722, 284] width 78 height 16
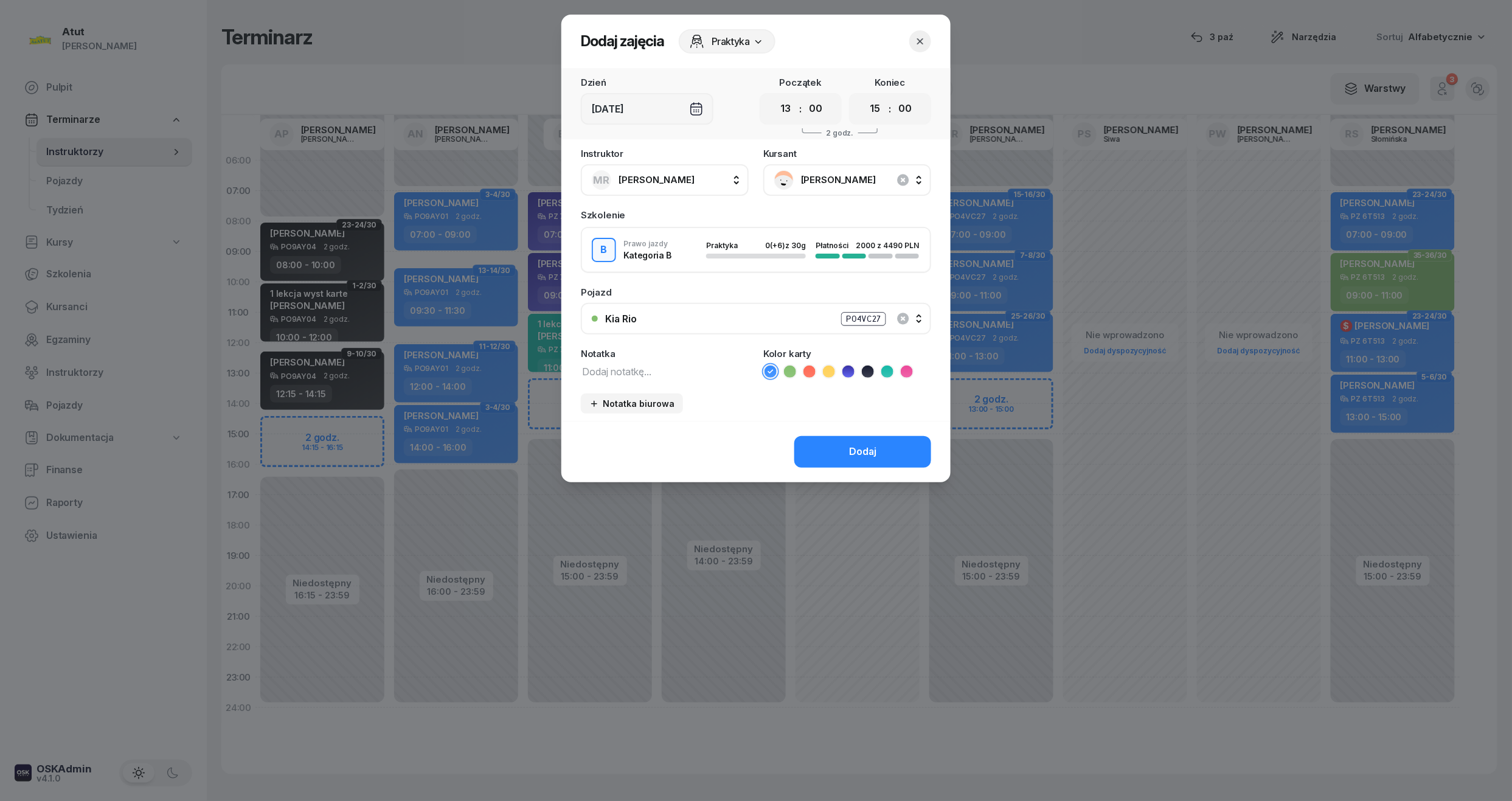
click at [854, 370] on icon at bounding box center [848, 371] width 12 height 12
click at [888, 460] on button "Dodaj" at bounding box center [862, 451] width 137 height 31
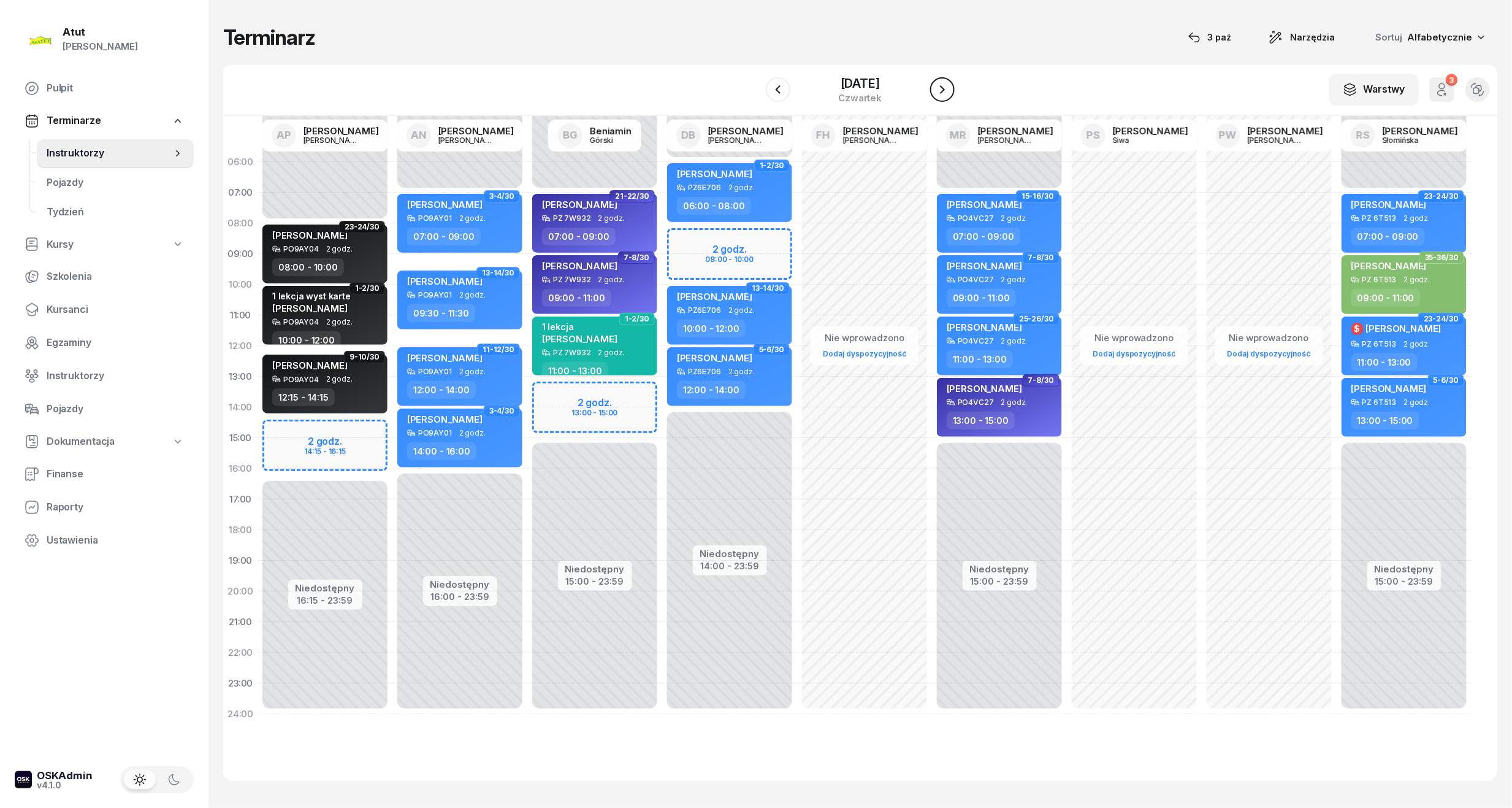
click at [952, 84] on button "button" at bounding box center [942, 89] width 25 height 25
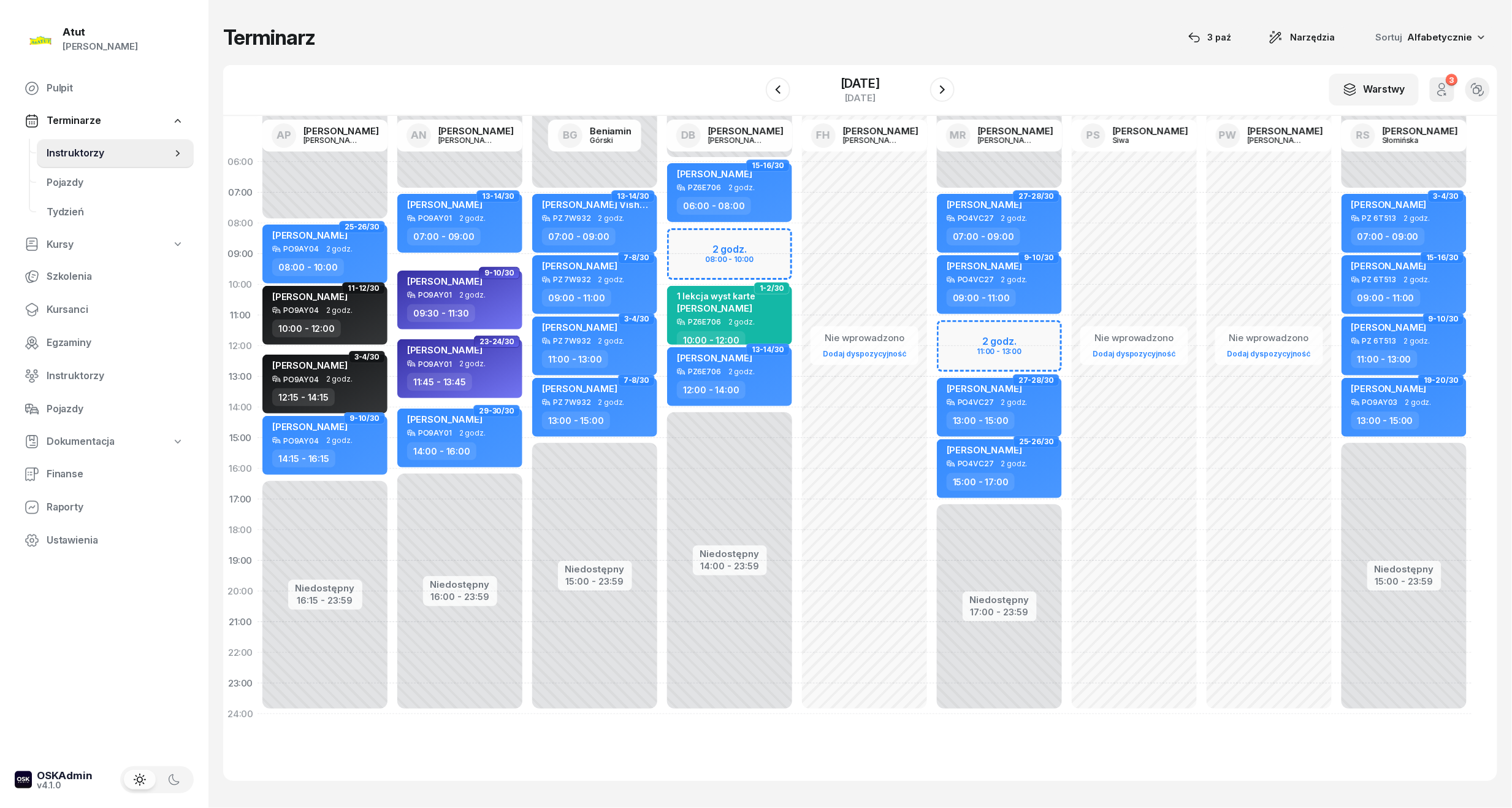
click at [1027, 355] on div "Niedostępny 00:00 - 07:00 Niedostępny 17:00 - 23:59 2 godz. 11:00 - 13:00 27-28…" at bounding box center [999, 438] width 135 height 583
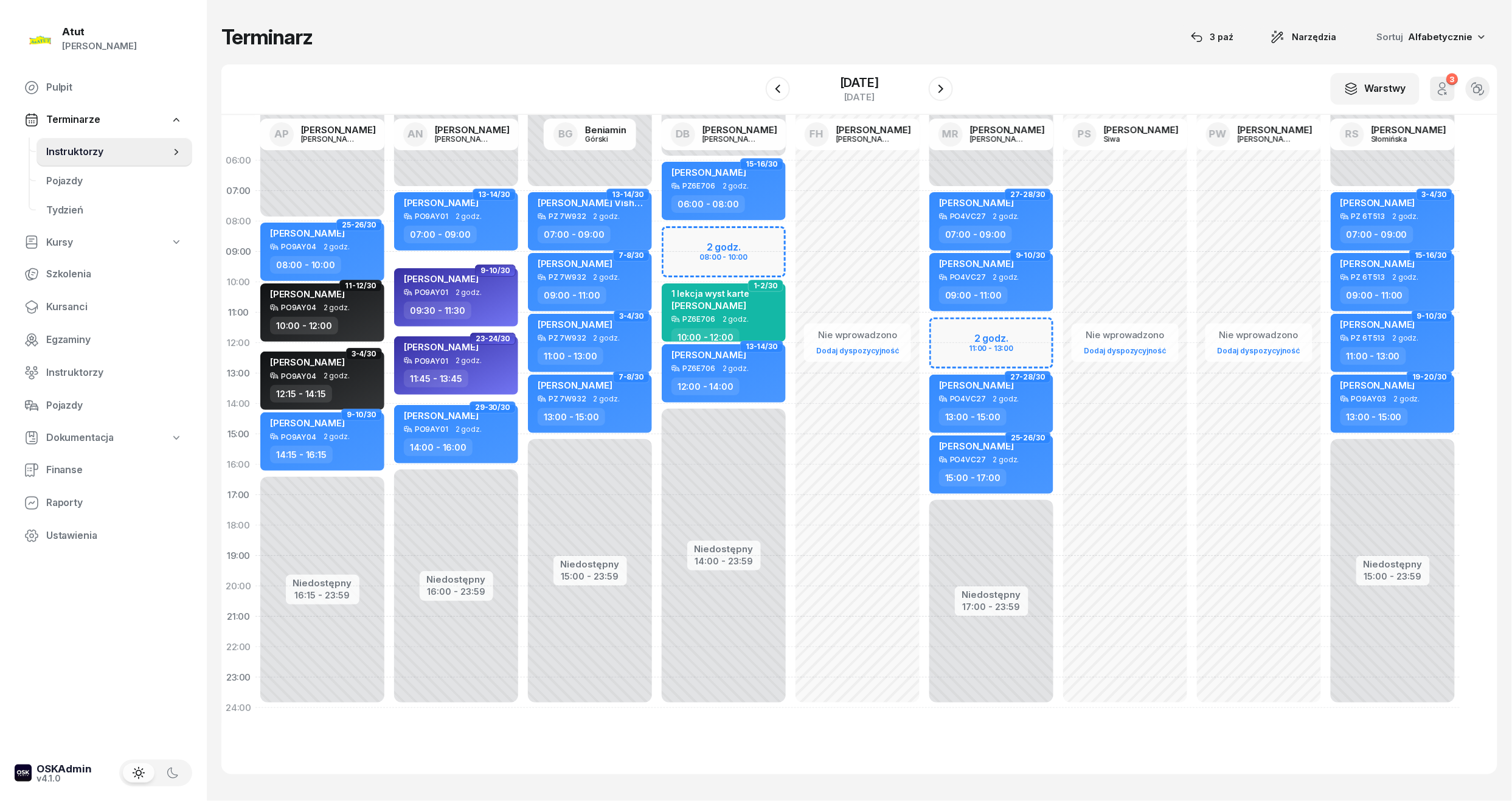
select select "12"
select select "13"
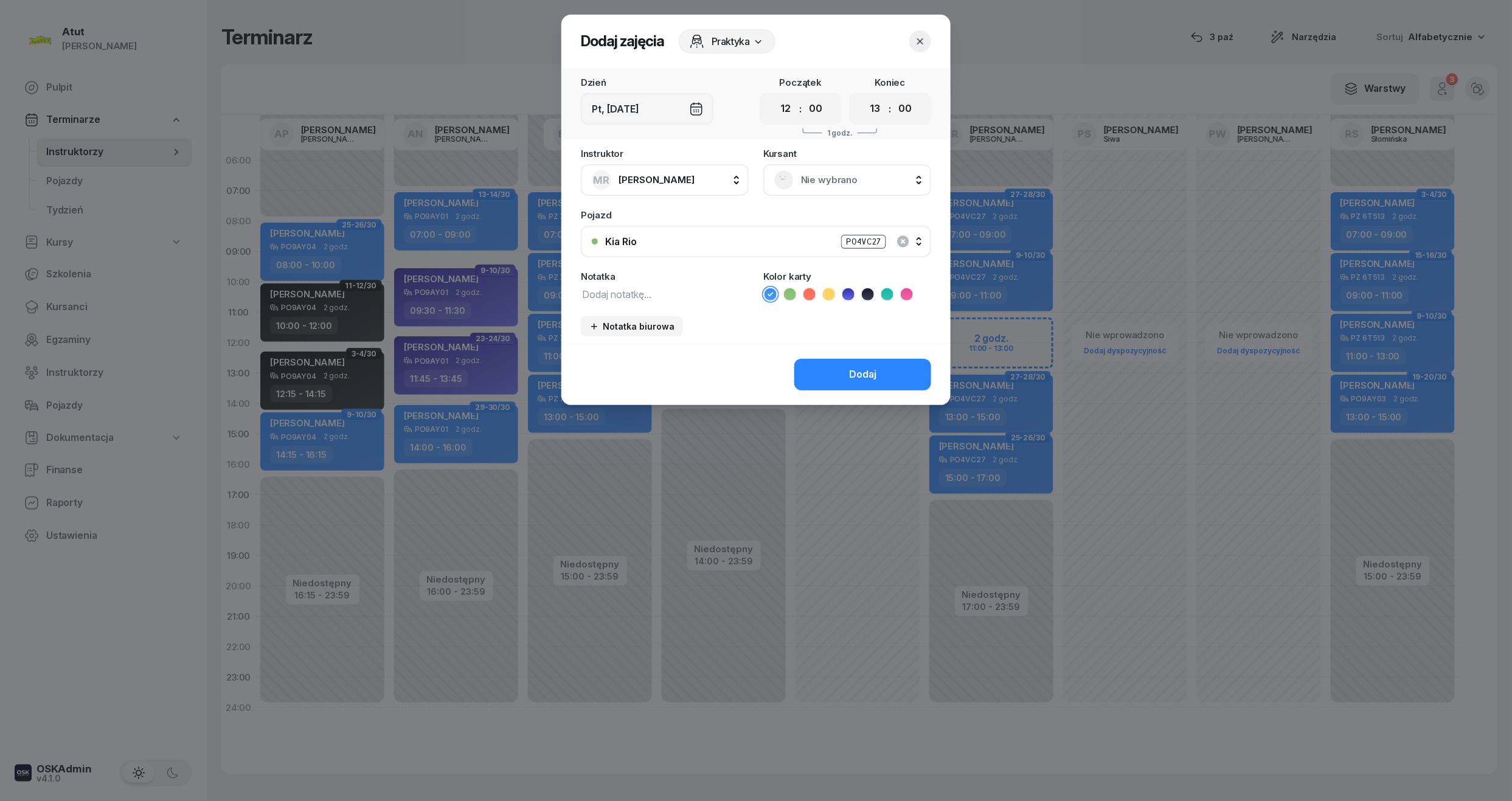
click at [816, 171] on div "Nie wybrano" at bounding box center [848, 180] width 146 height 20
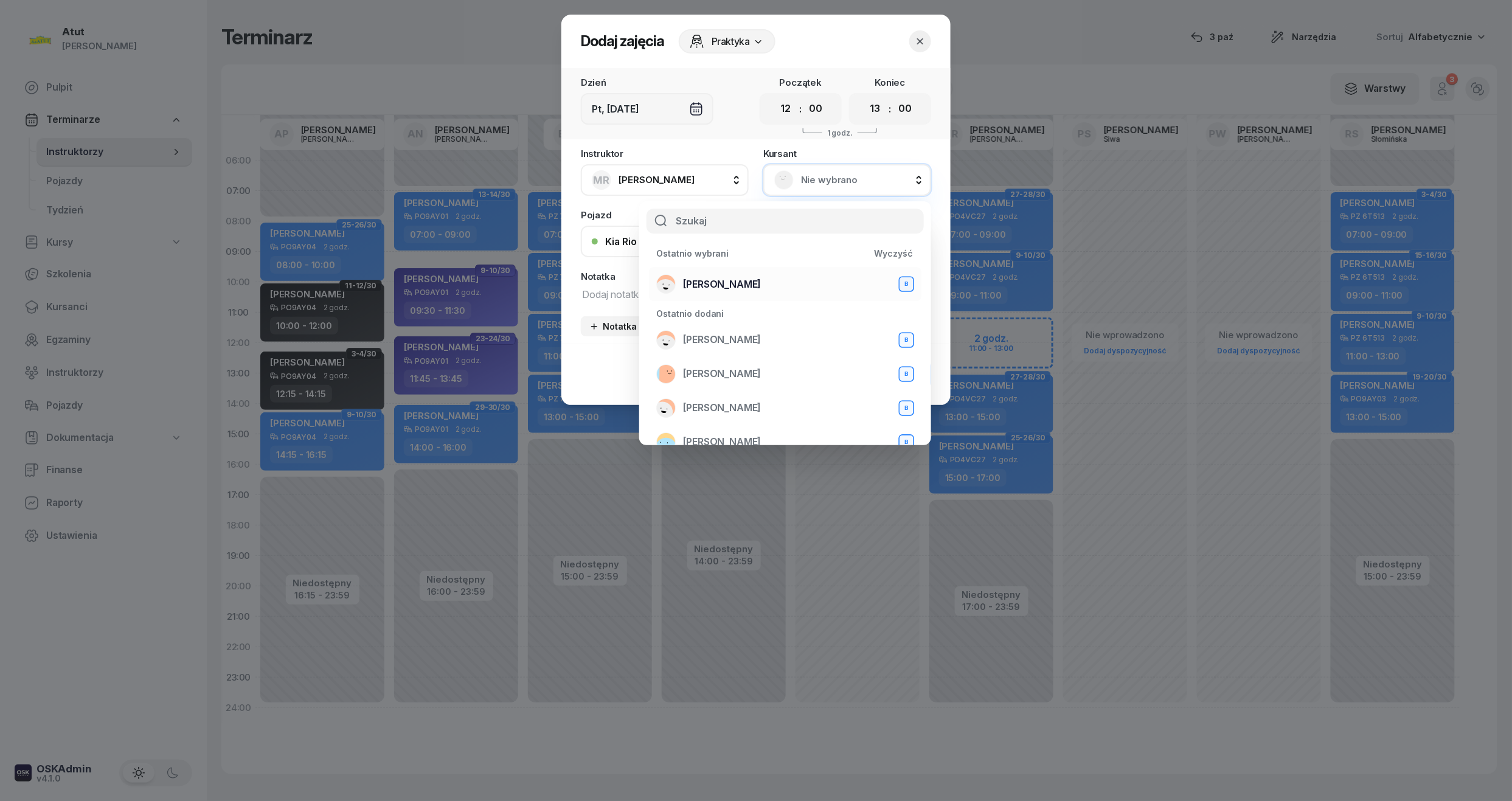
click at [724, 278] on span "[PERSON_NAME]" at bounding box center [722, 284] width 78 height 16
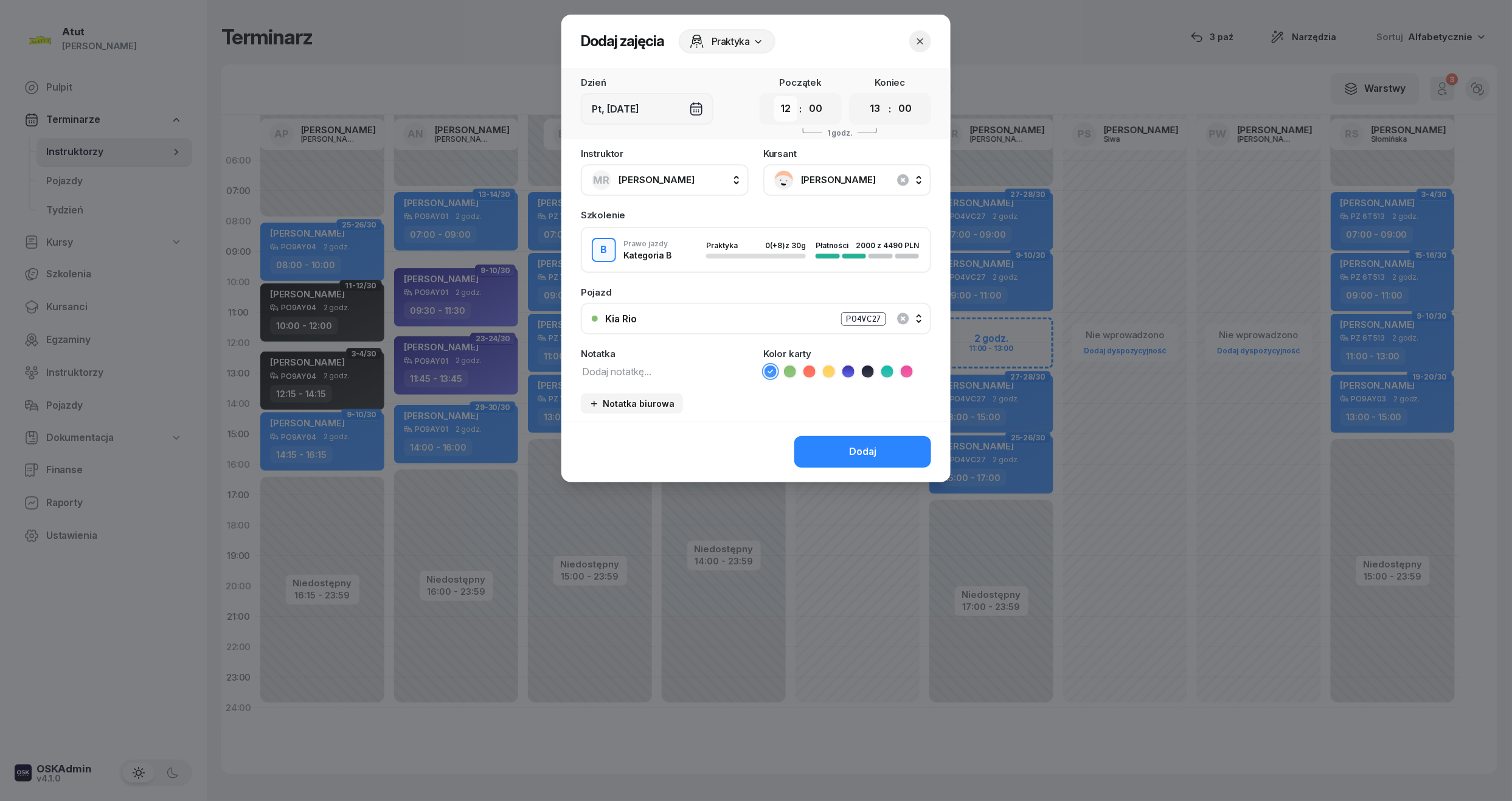
click at [786, 106] on select "00 01 02 03 04 05 06 07 08 09 10 11 12 13 14 15 16 17 18 19 20 21 22 23" at bounding box center [786, 109] width 23 height 26
select select "11"
click at [774, 96] on select "00 01 02 03 04 05 06 07 08 09 10 11 12 13 14 15 16 17 18 19 20 21 22 23" at bounding box center [786, 109] width 23 height 26
click at [849, 371] on icon at bounding box center [848, 371] width 12 height 12
click at [873, 444] on div "Dodaj" at bounding box center [862, 451] width 27 height 16
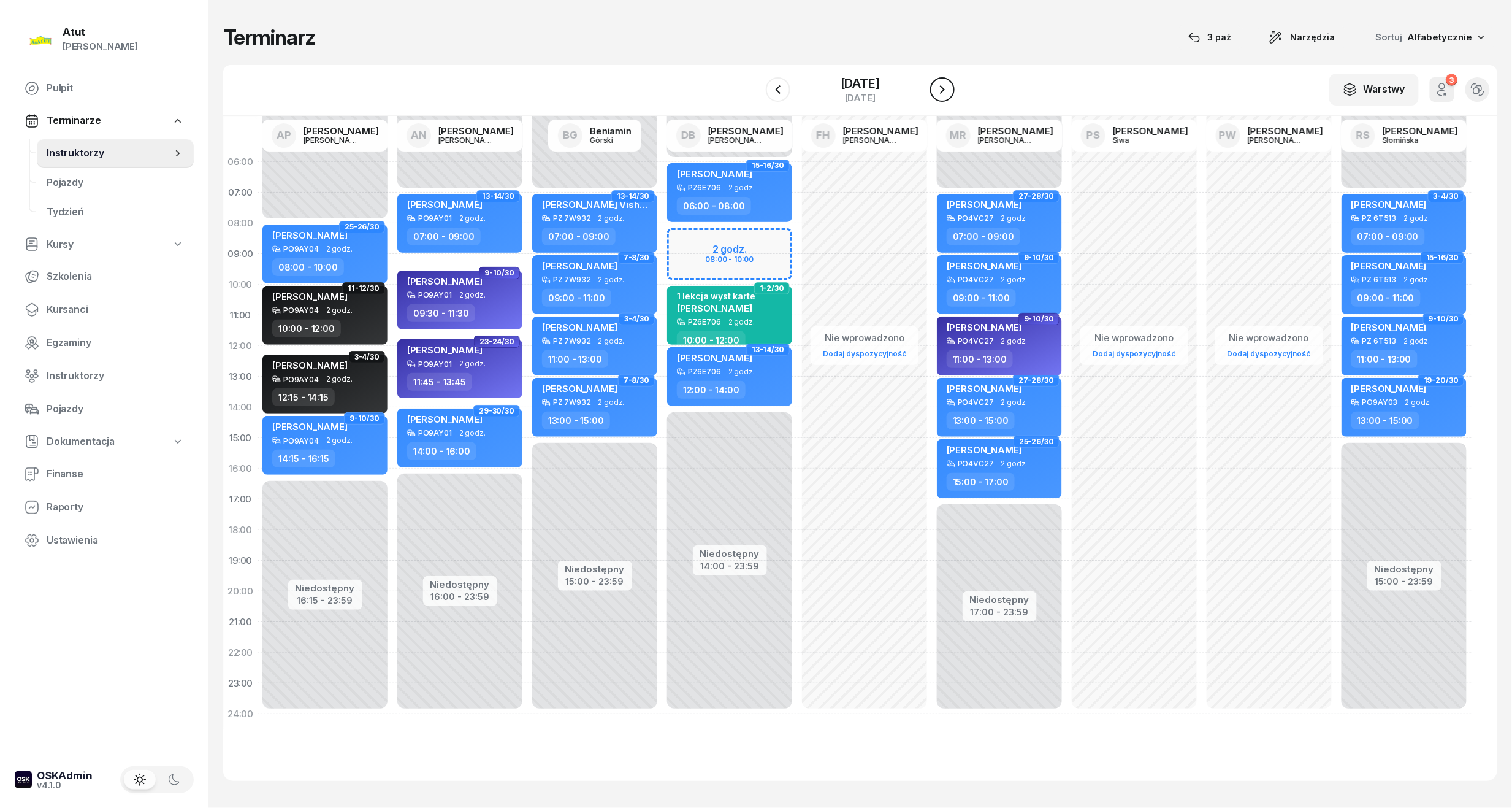
click at [938, 89] on icon "button" at bounding box center [942, 89] width 15 height 15
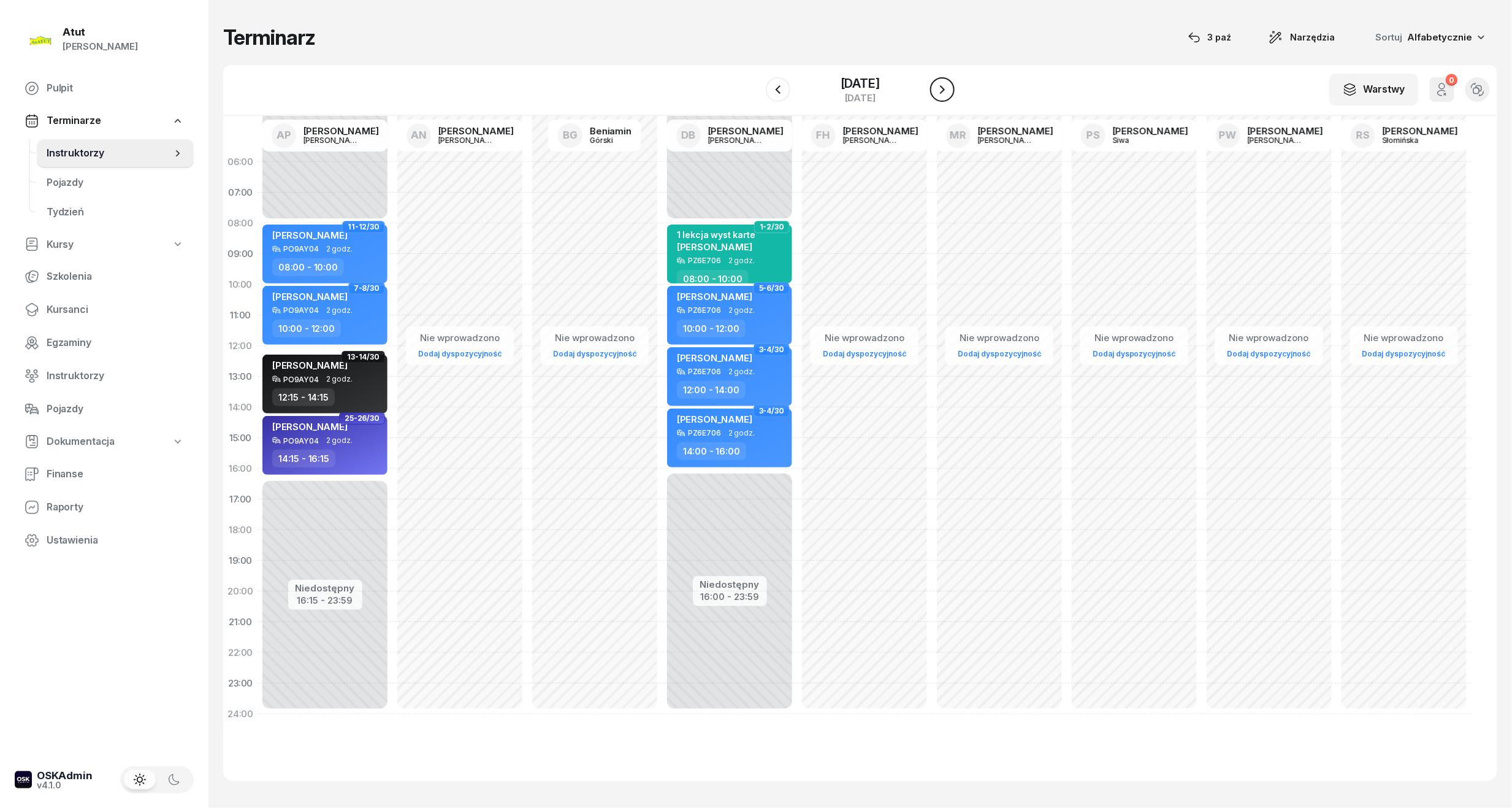
click at [938, 89] on icon "button" at bounding box center [942, 89] width 15 height 15
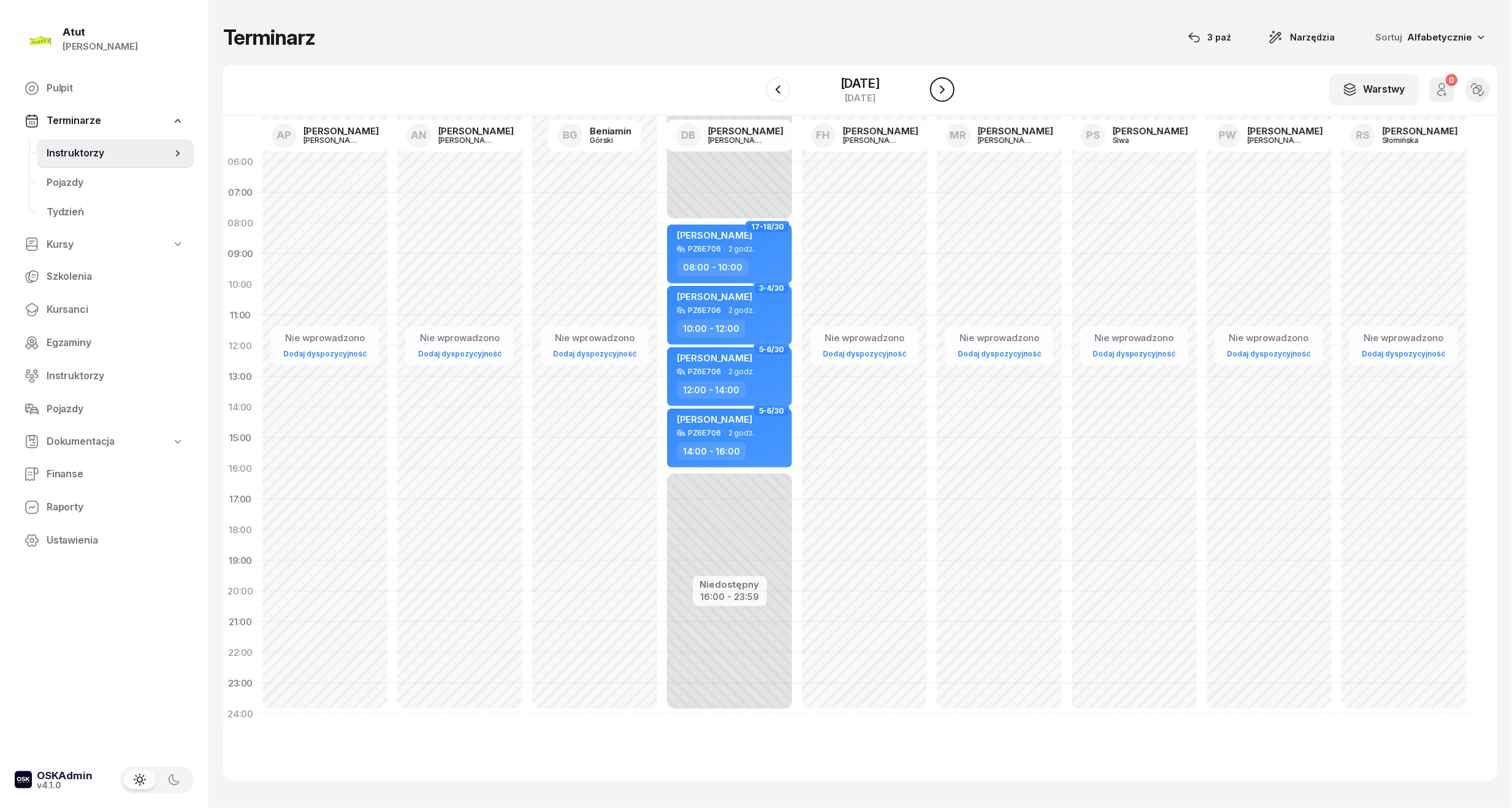
click at [938, 89] on icon "button" at bounding box center [942, 89] width 15 height 15
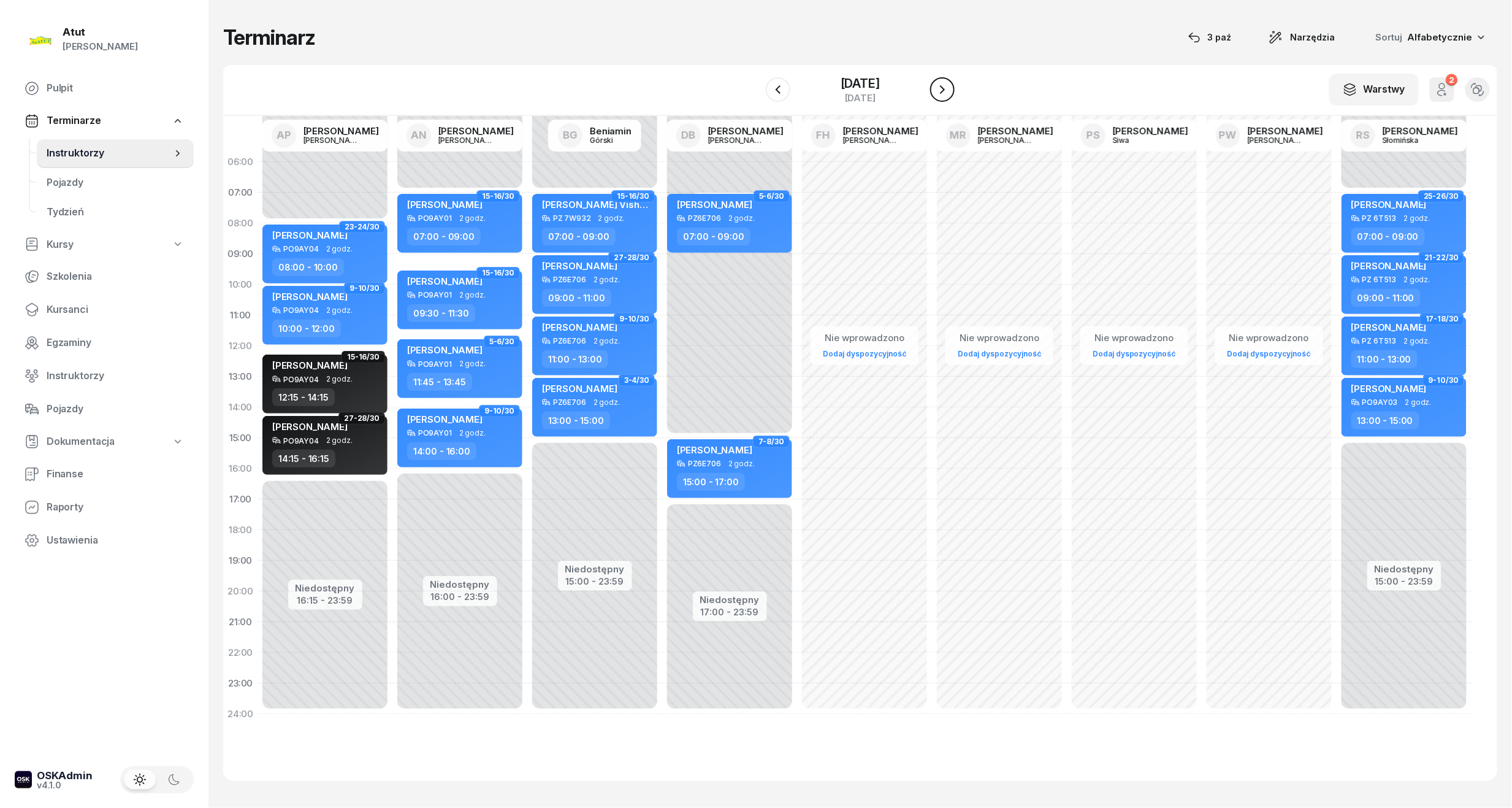
click at [938, 89] on icon "button" at bounding box center [942, 89] width 15 height 15
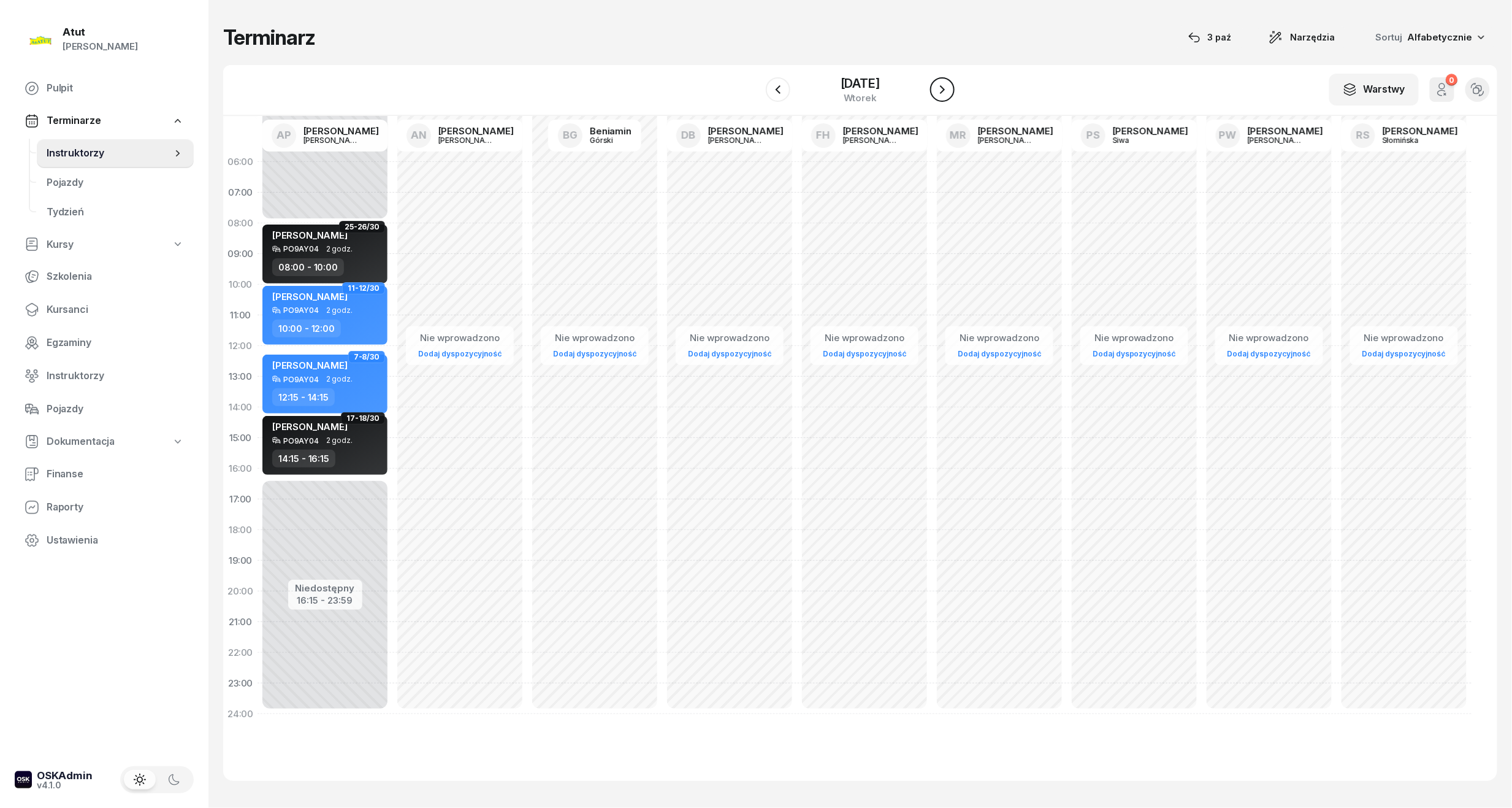
click at [938, 89] on icon "button" at bounding box center [942, 89] width 15 height 15
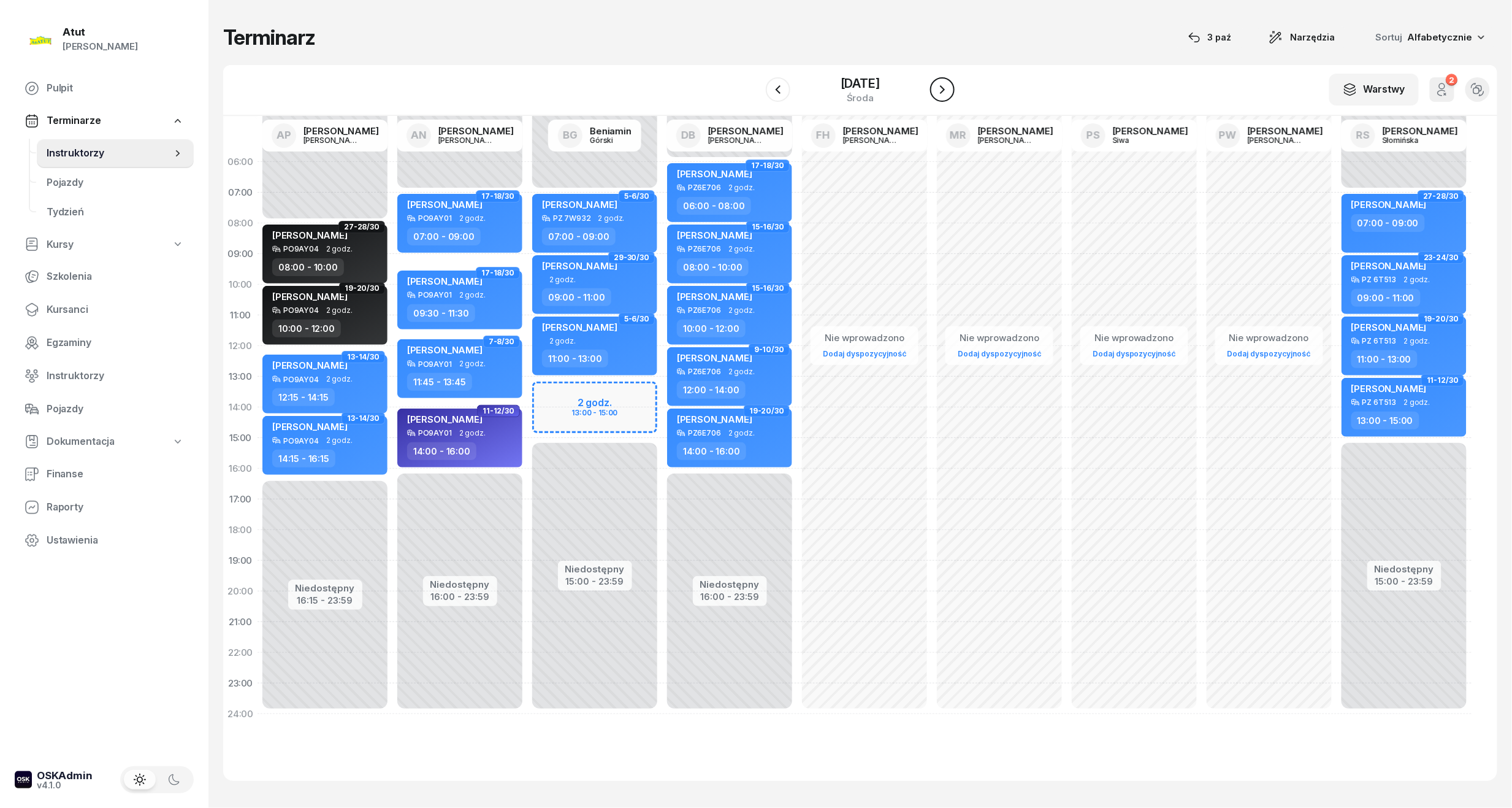
click at [938, 89] on icon "button" at bounding box center [942, 89] width 15 height 15
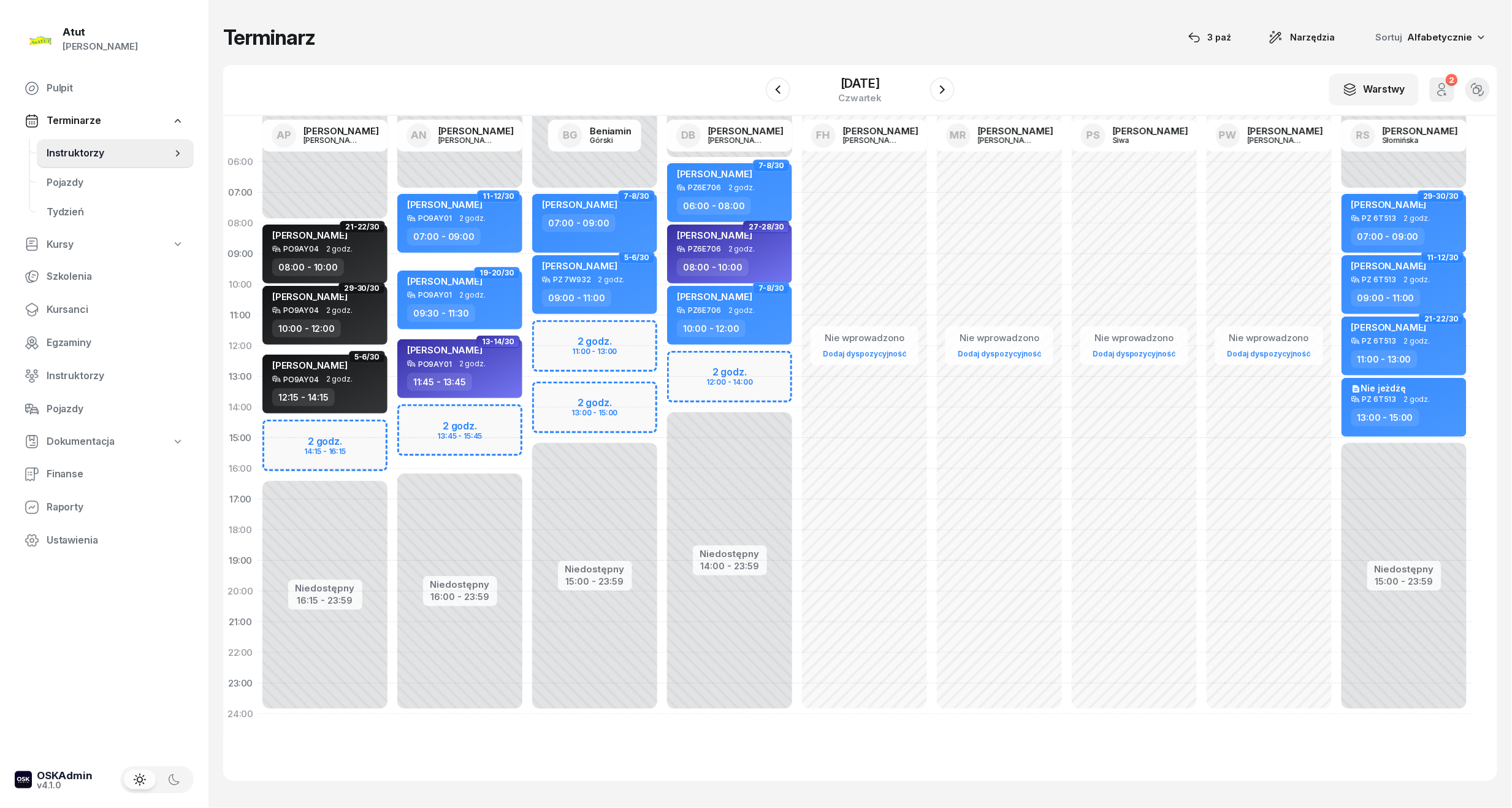
click at [589, 337] on div "Niedostępny 00:00 - 07:00 Niedostępny 15:00 - 23:59 2 godz. 11:00 - 13:00 2 god…" at bounding box center [595, 438] width 135 height 583
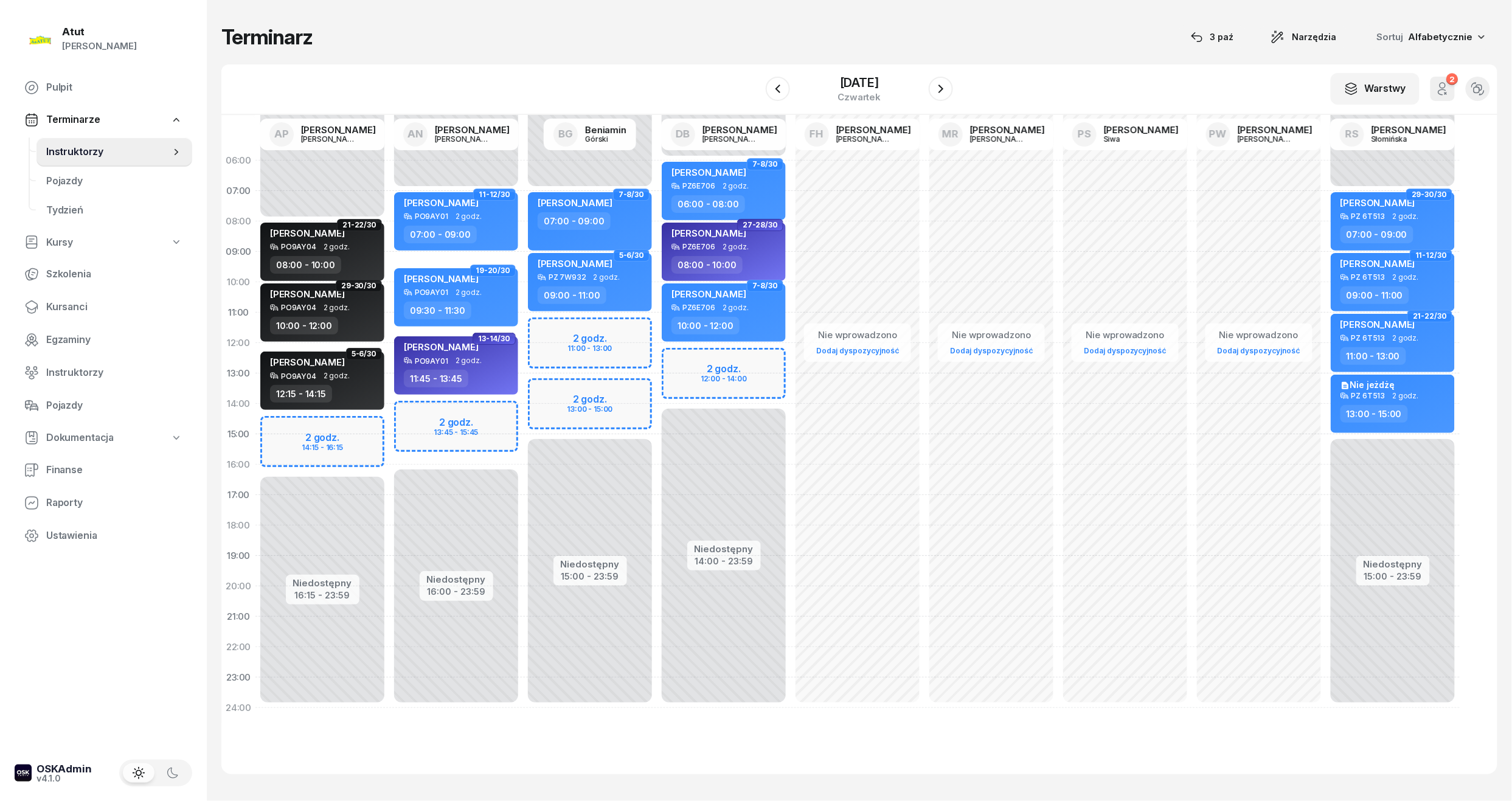
select select "11"
select select "13"
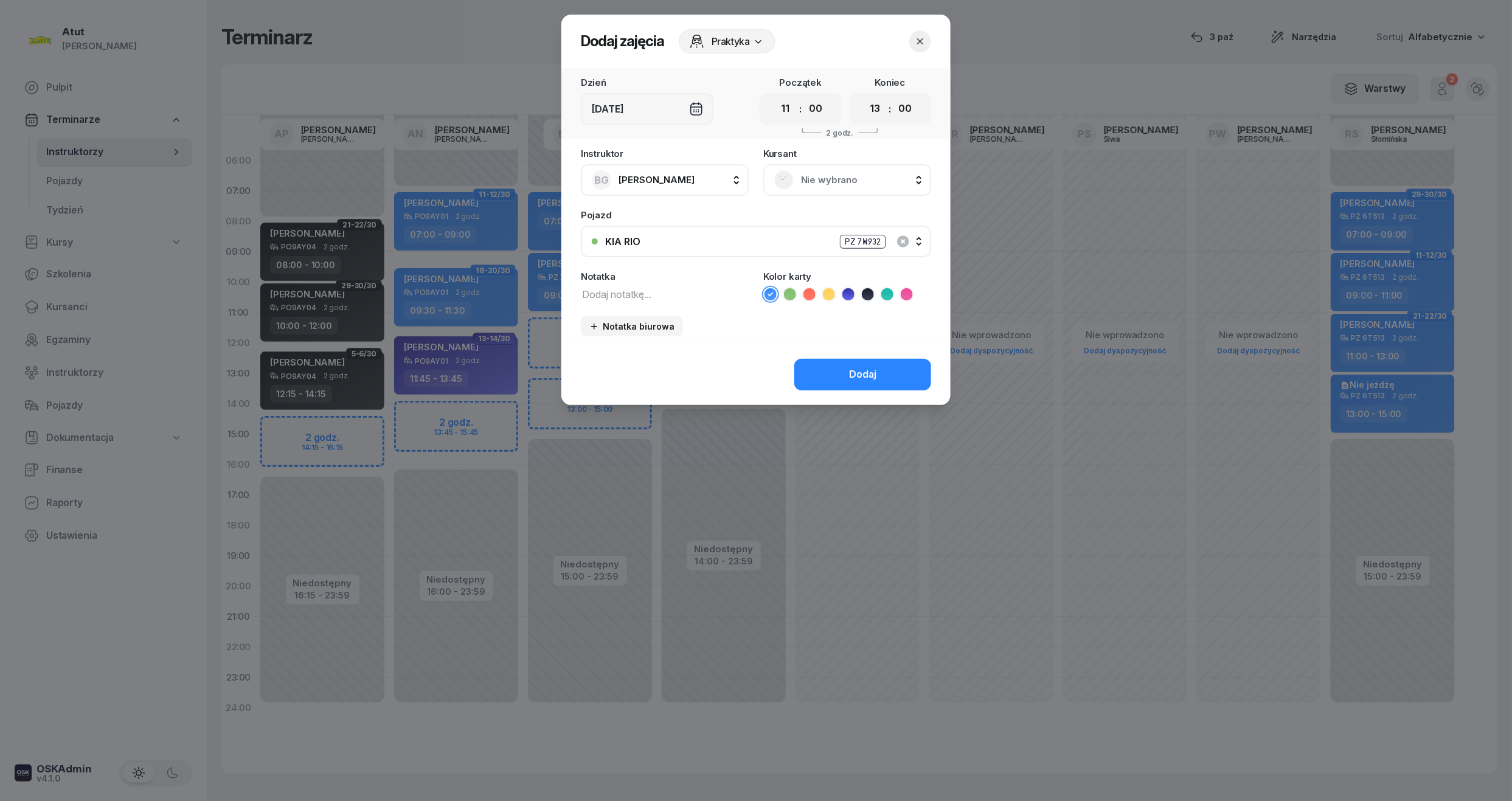
click at [435, 439] on div at bounding box center [756, 400] width 1512 height 801
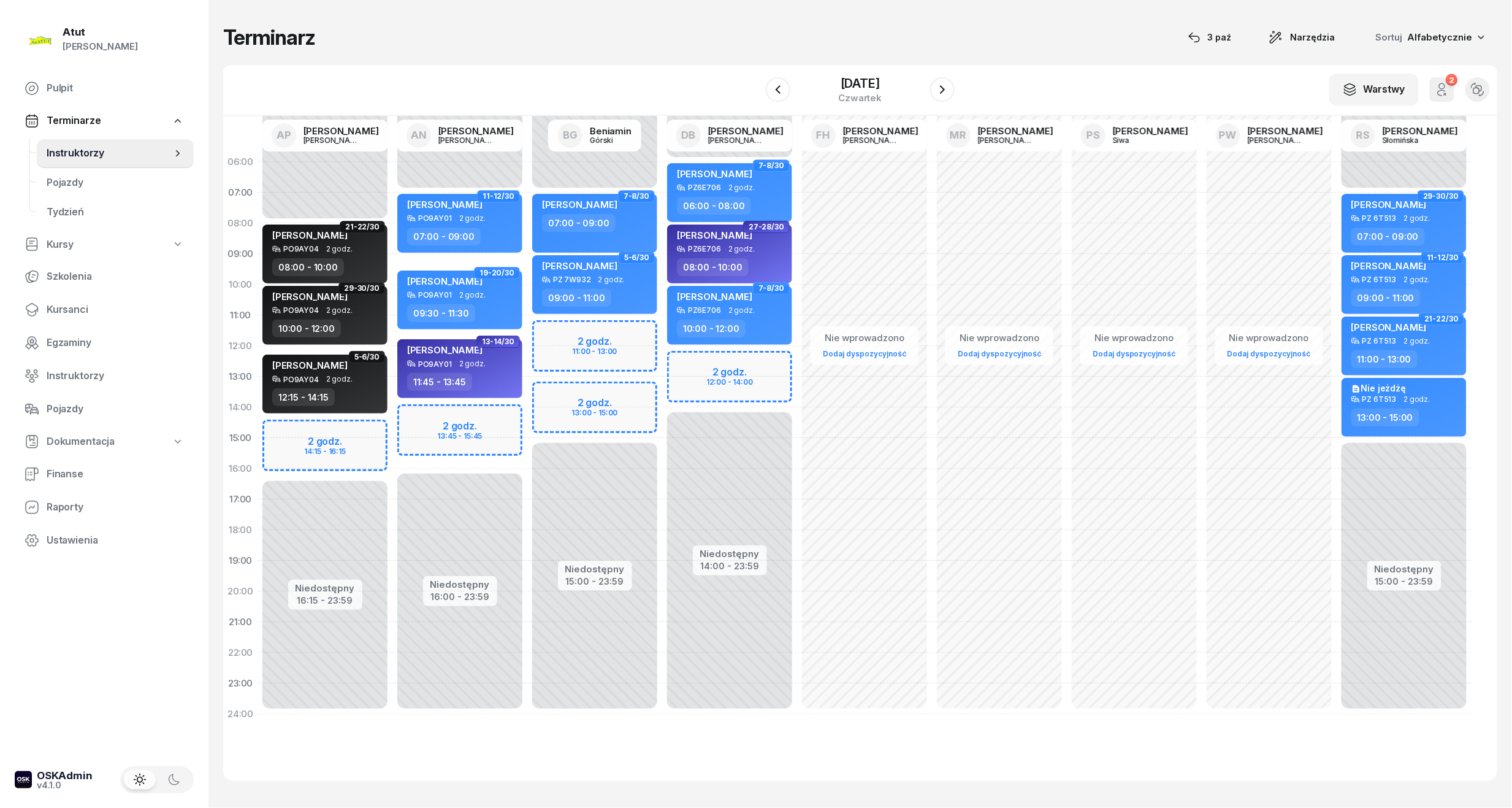
click at [449, 428] on div "Niedostępny 00:00 - 07:00 Niedostępny 16:00 - 23:59 2 godz. 13:45 - 15:45 11-12…" at bounding box center [460, 438] width 135 height 583
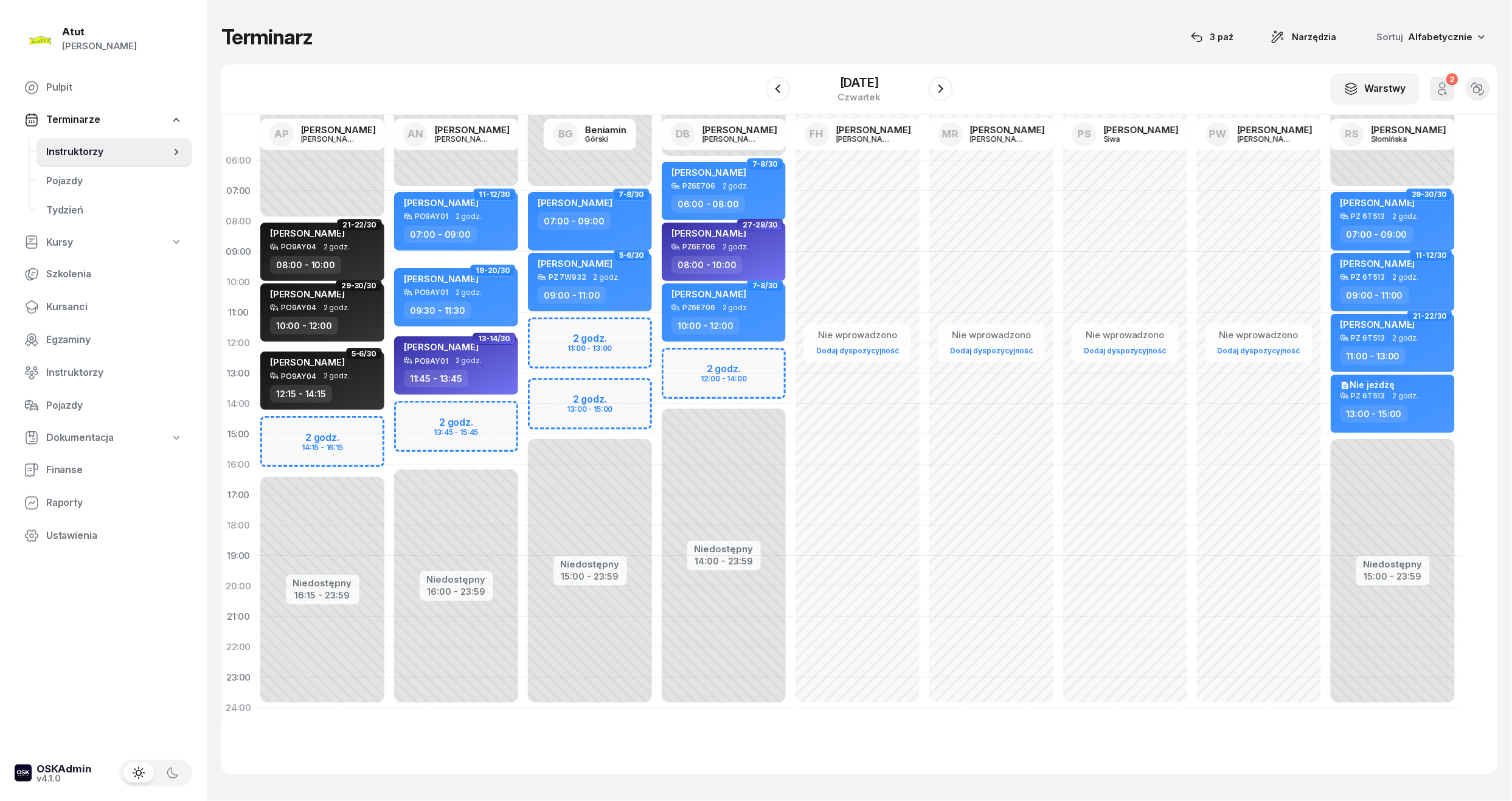
select select "14"
select select "16"
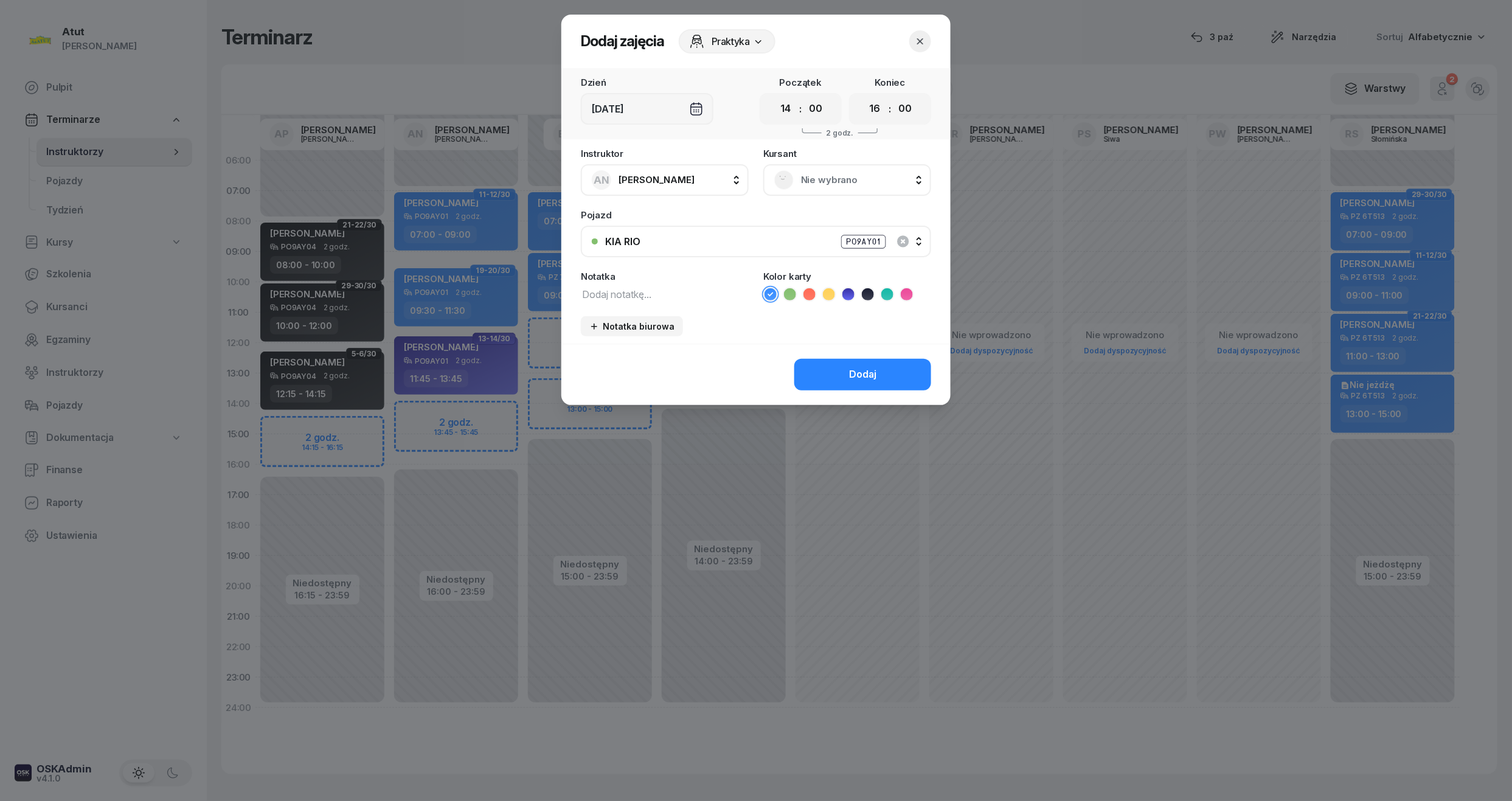
click at [827, 180] on span "Nie wybrano" at bounding box center [860, 180] width 119 height 16
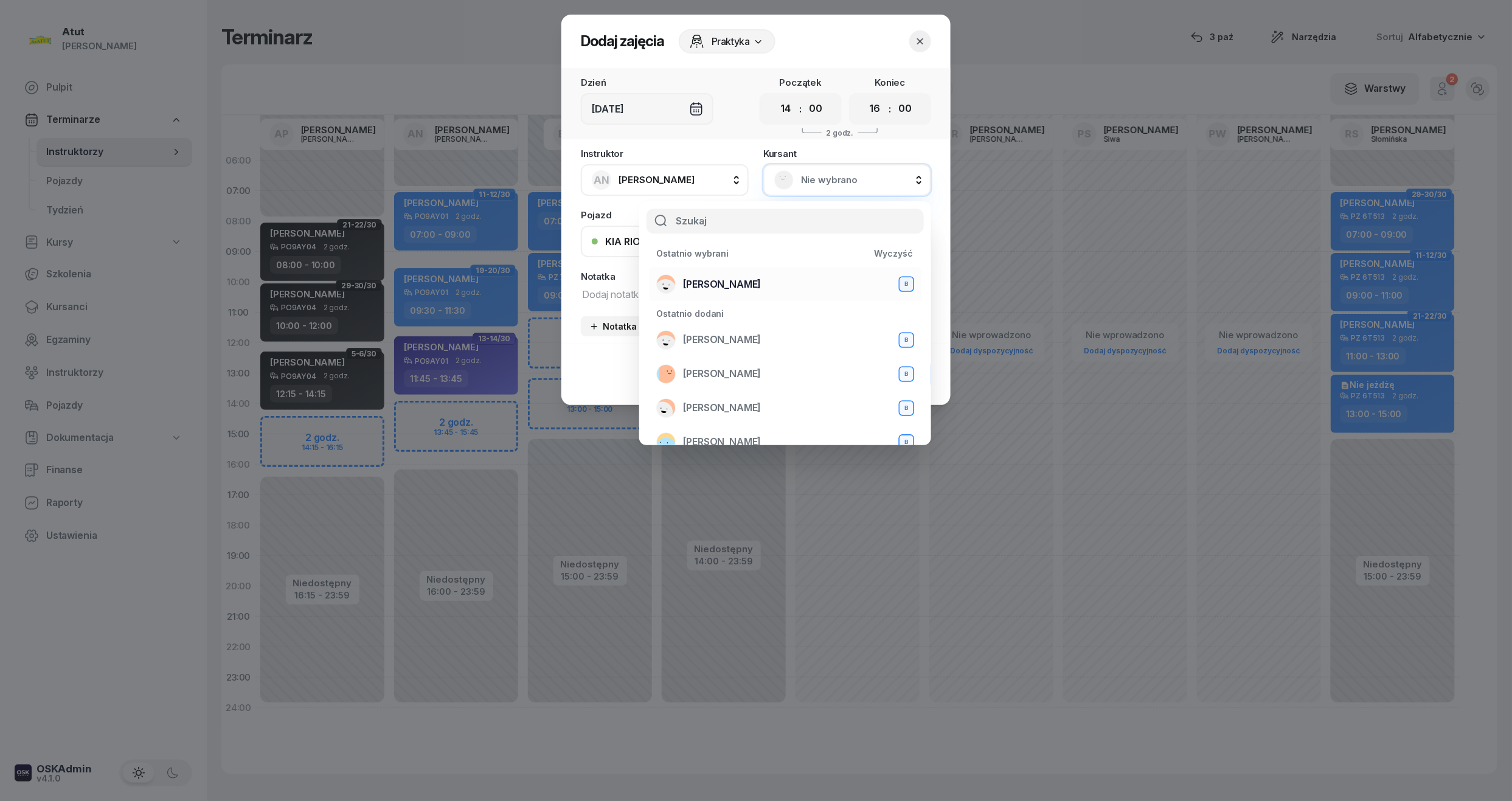
click at [701, 281] on span "[PERSON_NAME]" at bounding box center [722, 284] width 78 height 16
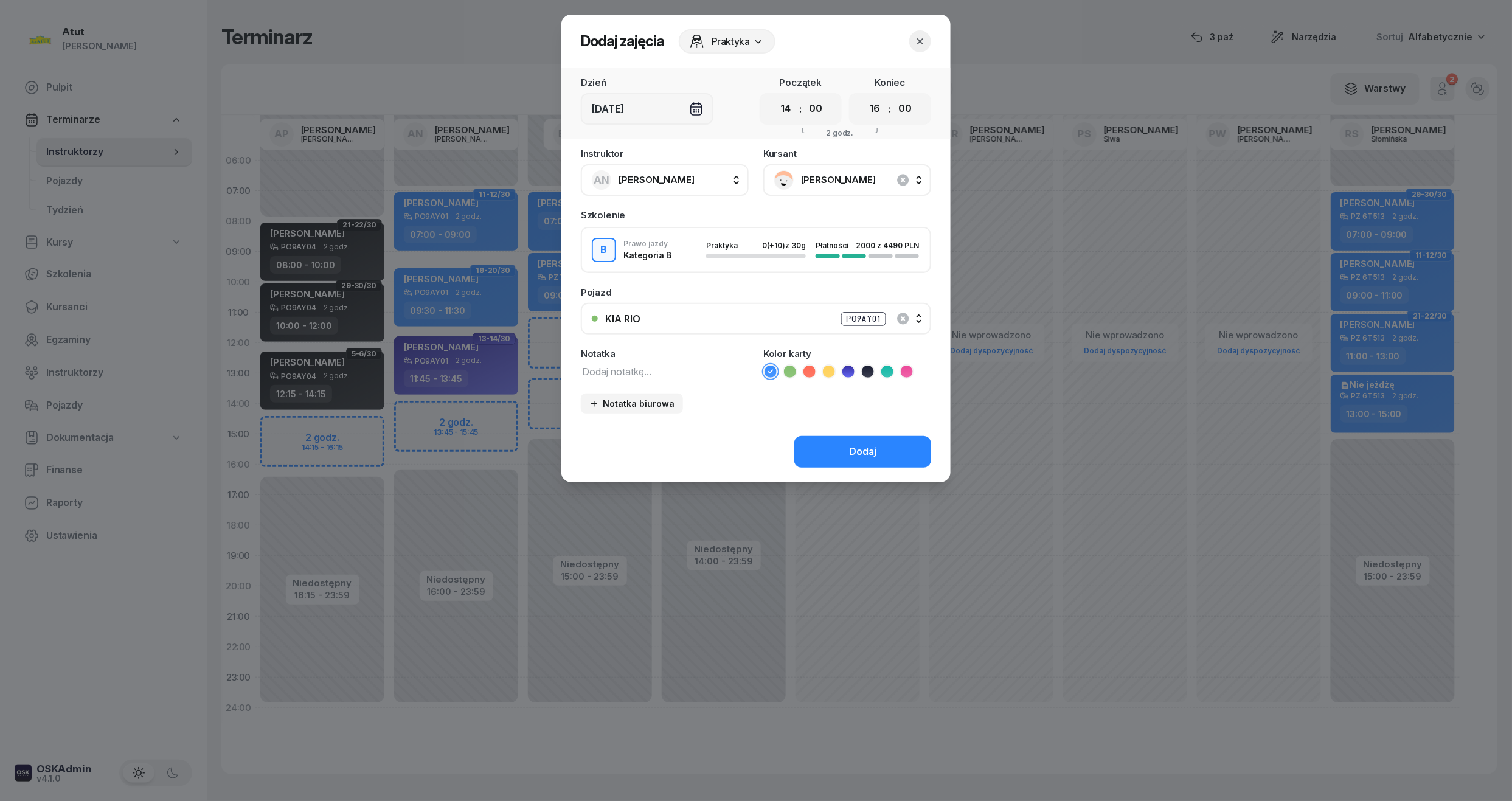
drag, startPoint x: 847, startPoint y: 368, endPoint x: 841, endPoint y: 412, distance: 44.4
click at [847, 372] on icon at bounding box center [848, 371] width 12 height 12
click at [846, 453] on button "Dodaj" at bounding box center [862, 451] width 137 height 31
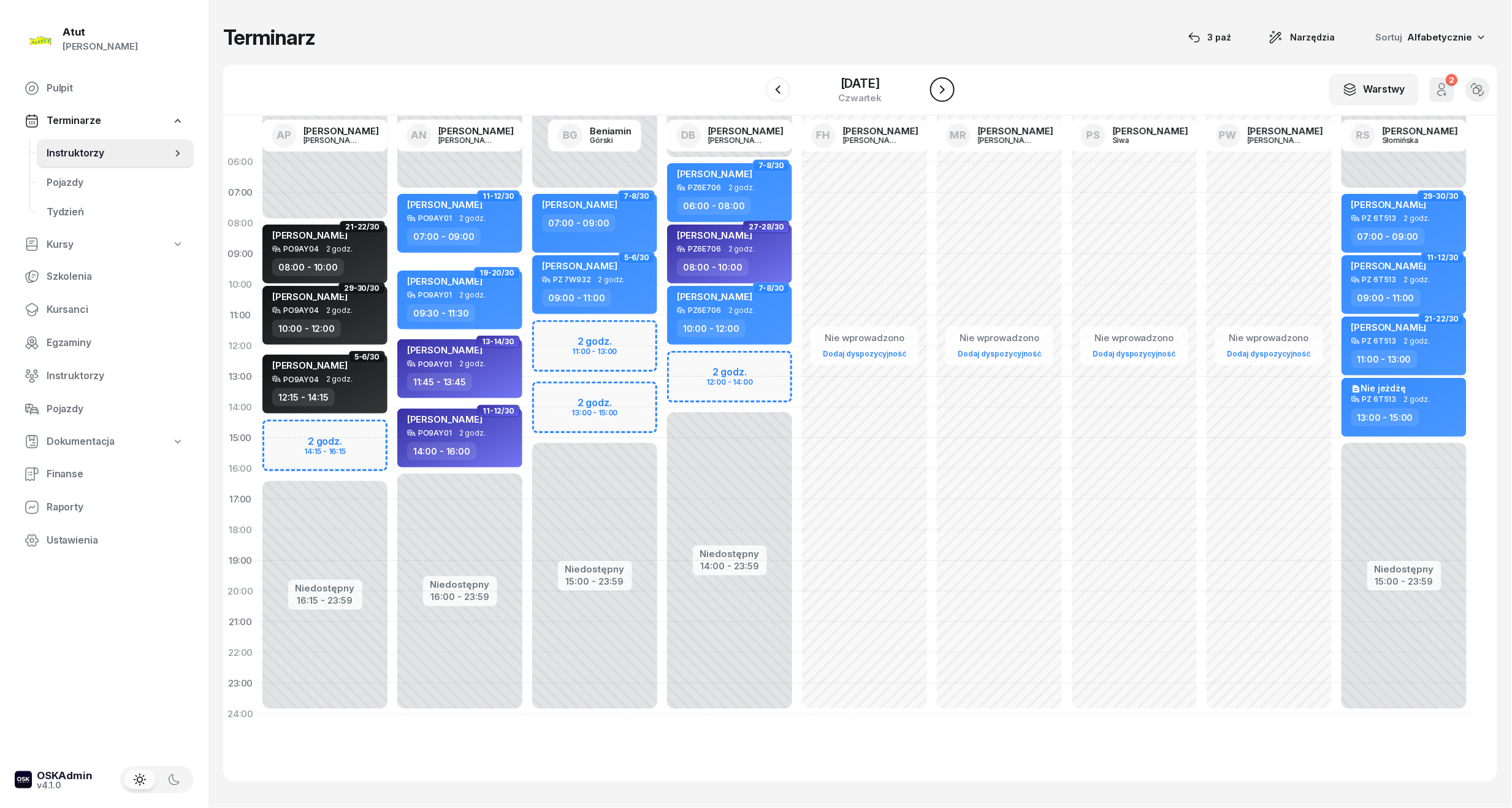
click at [942, 87] on icon "button" at bounding box center [942, 89] width 15 height 15
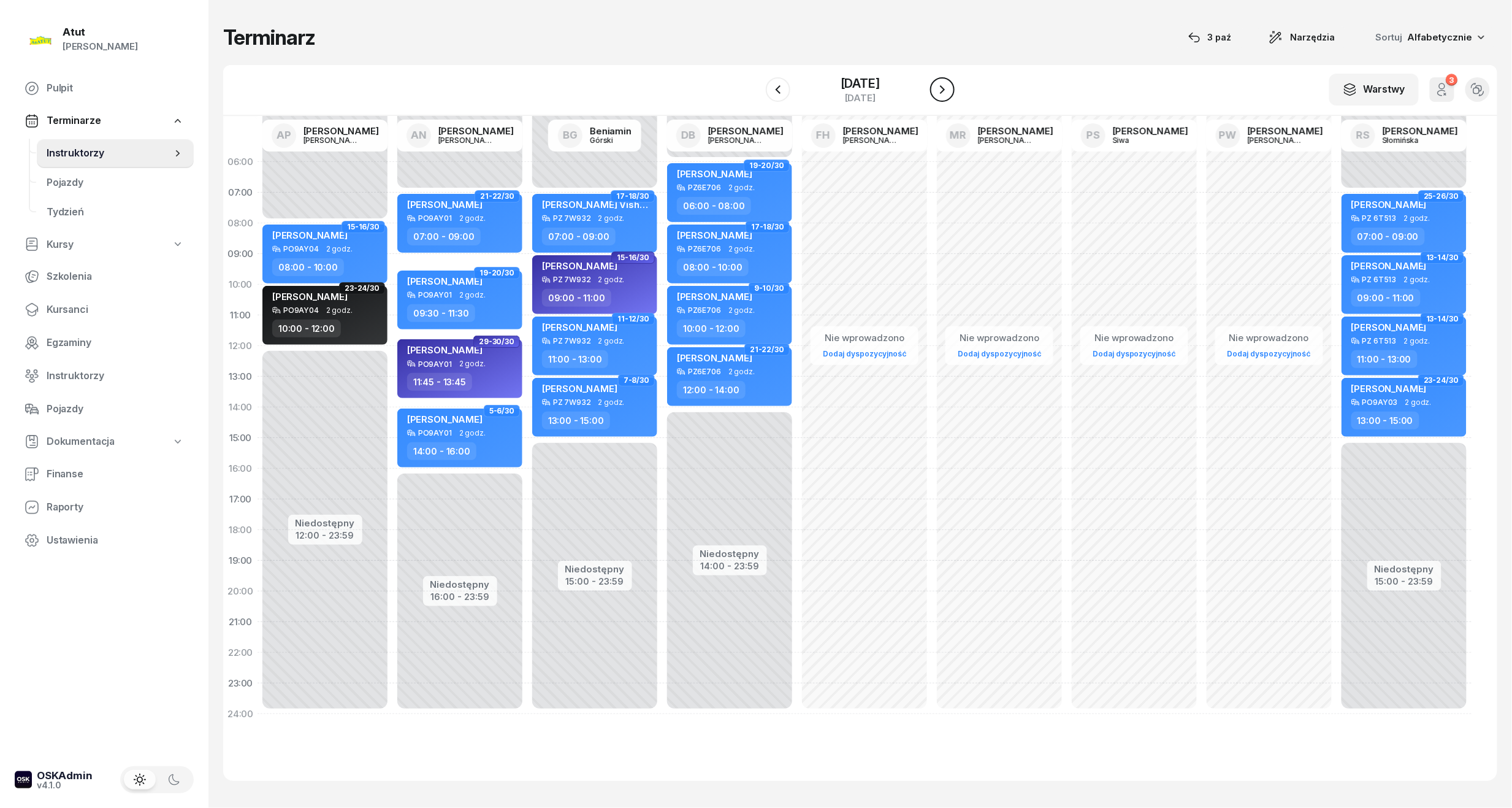
click at [942, 87] on icon "button" at bounding box center [942, 89] width 15 height 15
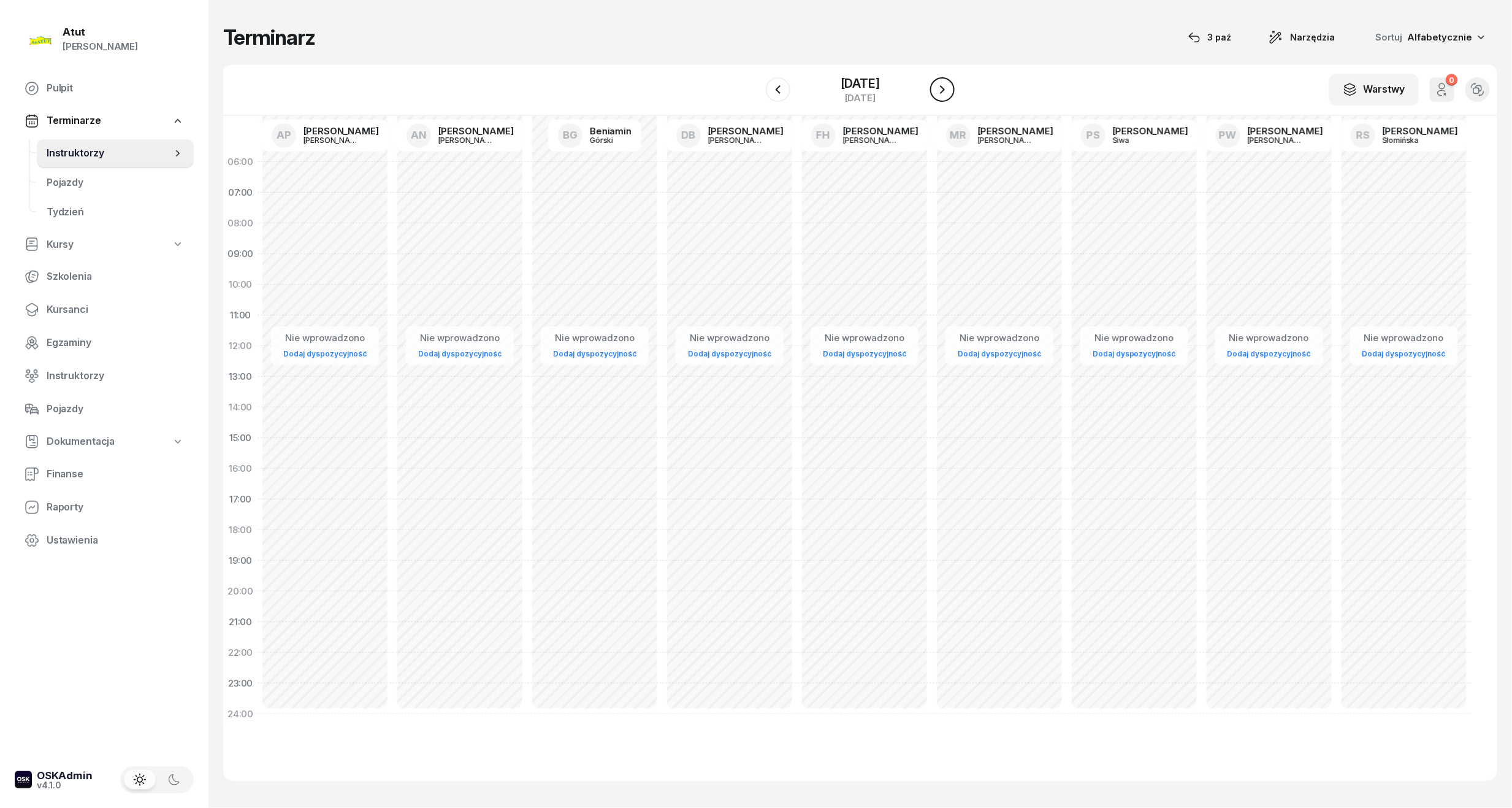
click at [942, 87] on icon "button" at bounding box center [942, 89] width 15 height 15
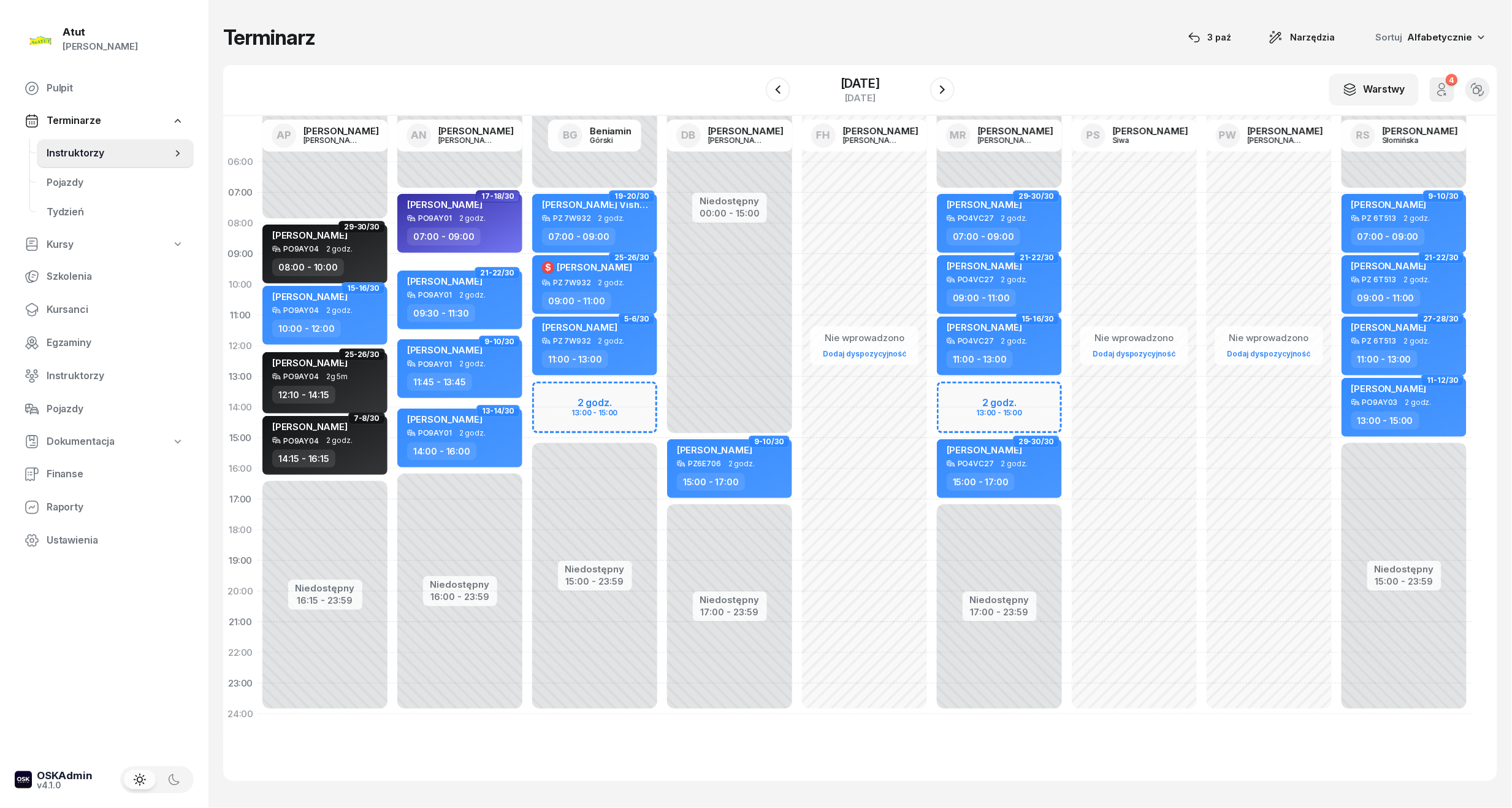
click at [1002, 415] on div "Niedostępny 00:00 - 07:00 Niedostępny 17:00 - 23:59 2 godz. 13:00 - 15:00 29-30…" at bounding box center [999, 438] width 135 height 583
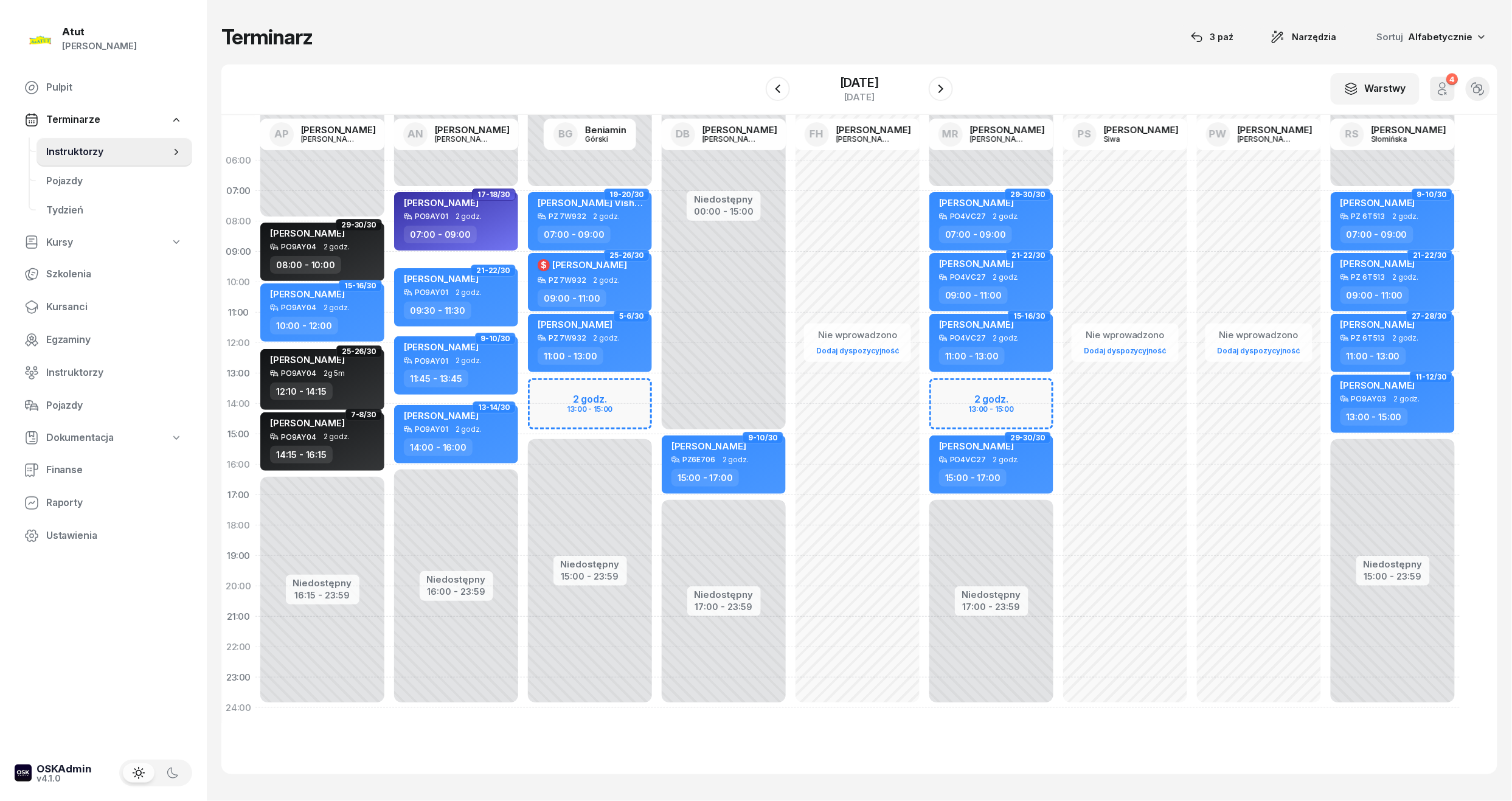
select select "14"
select select "15"
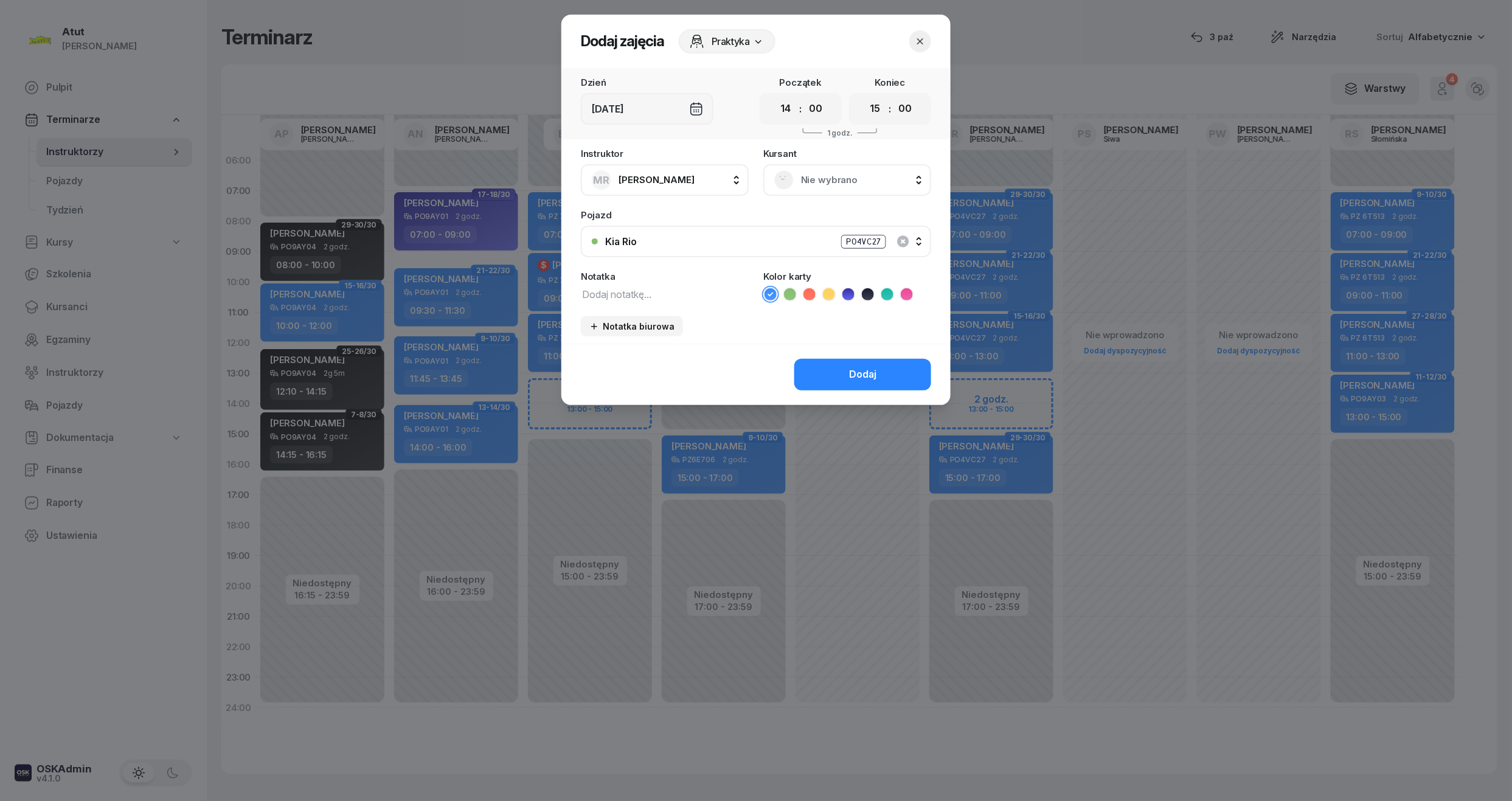
click at [813, 172] on span "Nie wybrano" at bounding box center [860, 180] width 119 height 16
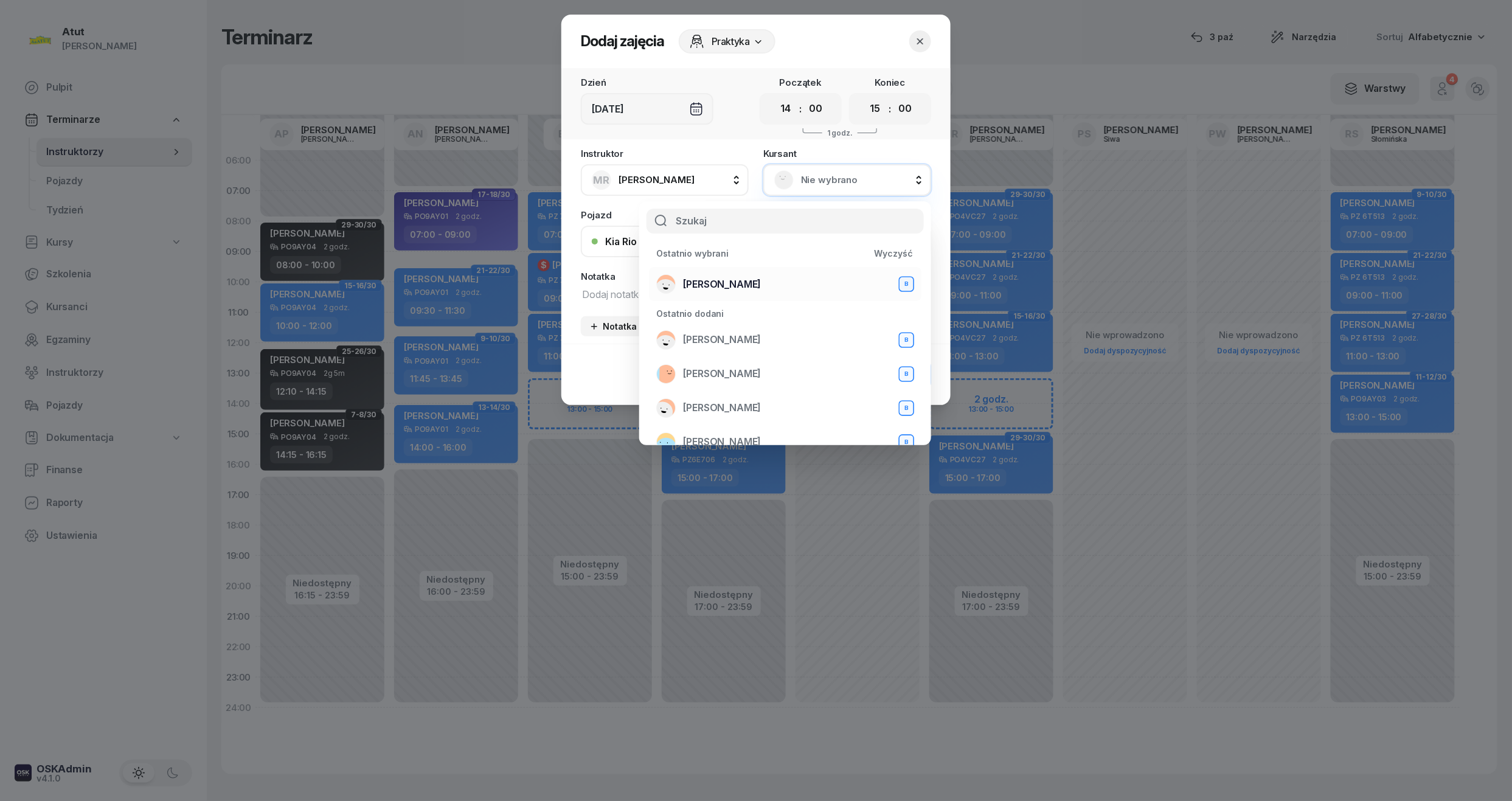
click at [717, 282] on span "[PERSON_NAME]" at bounding box center [722, 284] width 78 height 16
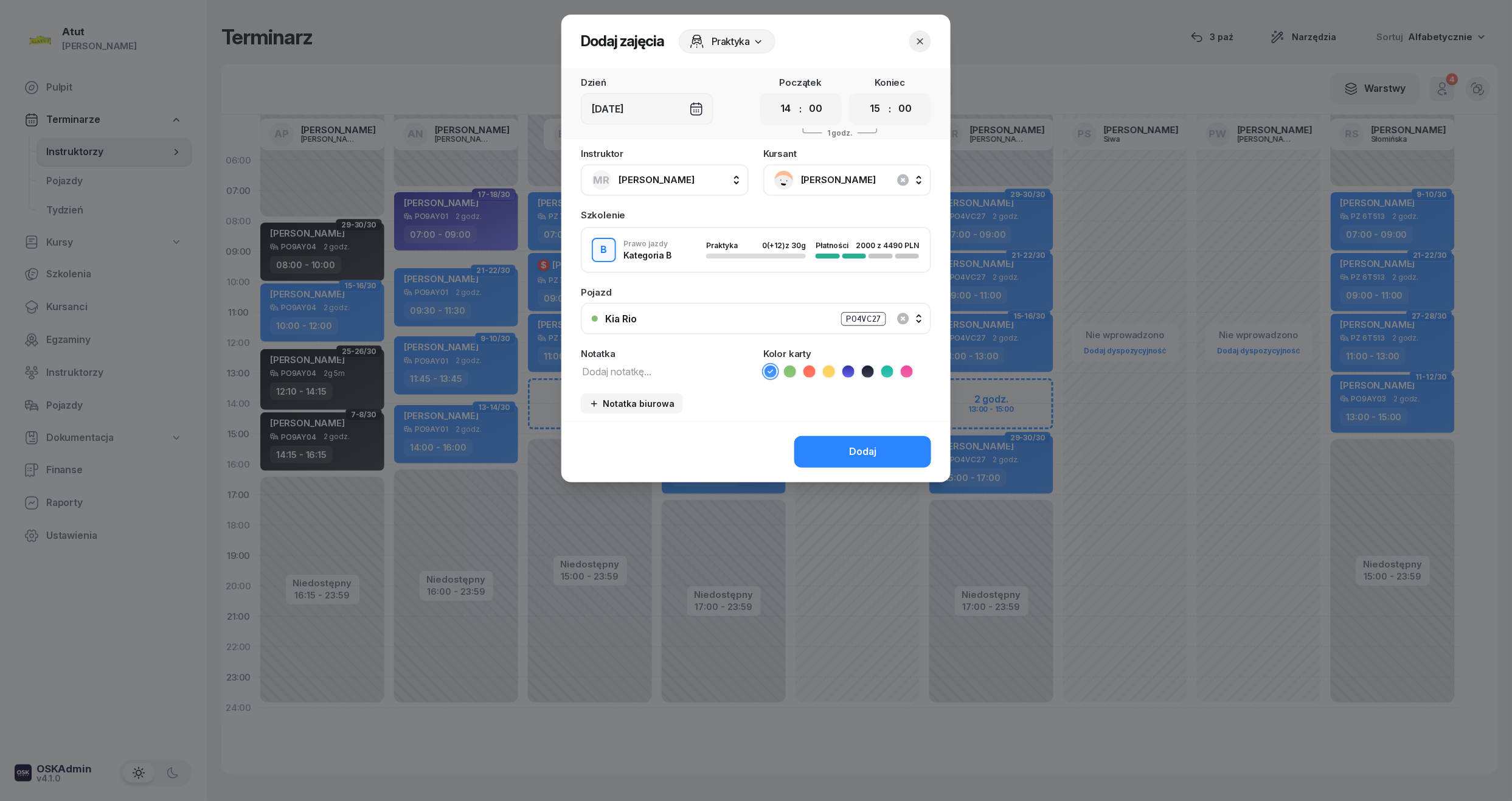
click at [850, 369] on icon at bounding box center [848, 371] width 6 height 4
drag, startPoint x: 782, startPoint y: 108, endPoint x: 761, endPoint y: 188, distance: 82.7
click at [782, 108] on select "00 01 02 03 04 05 06 07 08 09 10 11 12 13 14 15 16 17 18 19 20 21 22 23" at bounding box center [786, 109] width 23 height 26
select select "13"
click at [774, 96] on select "00 01 02 03 04 05 06 07 08 09 10 11 12 13 14 15 16 17 18 19 20 21 22 23" at bounding box center [786, 109] width 23 height 26
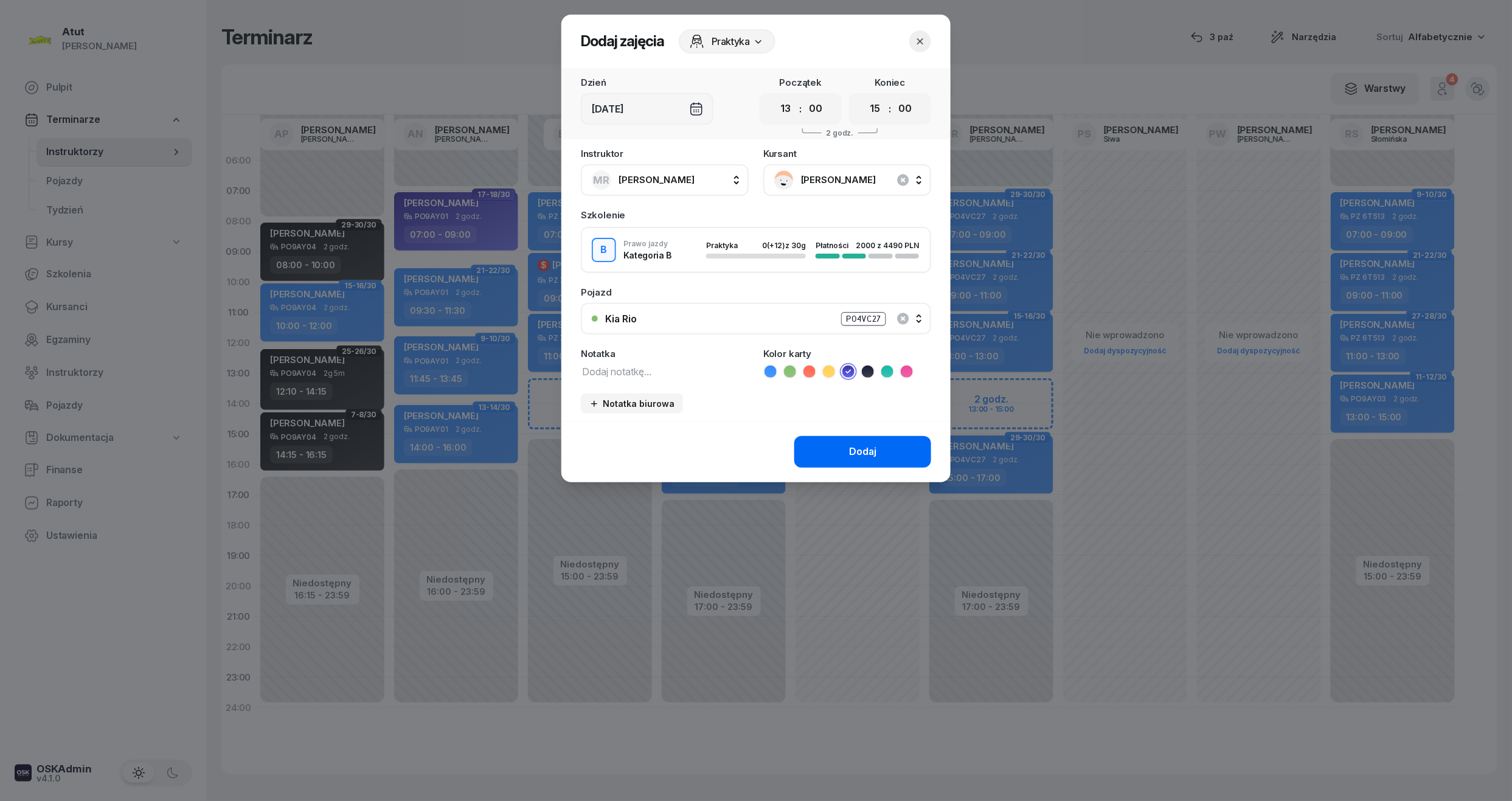
click at [864, 449] on div "Dodaj" at bounding box center [862, 451] width 27 height 16
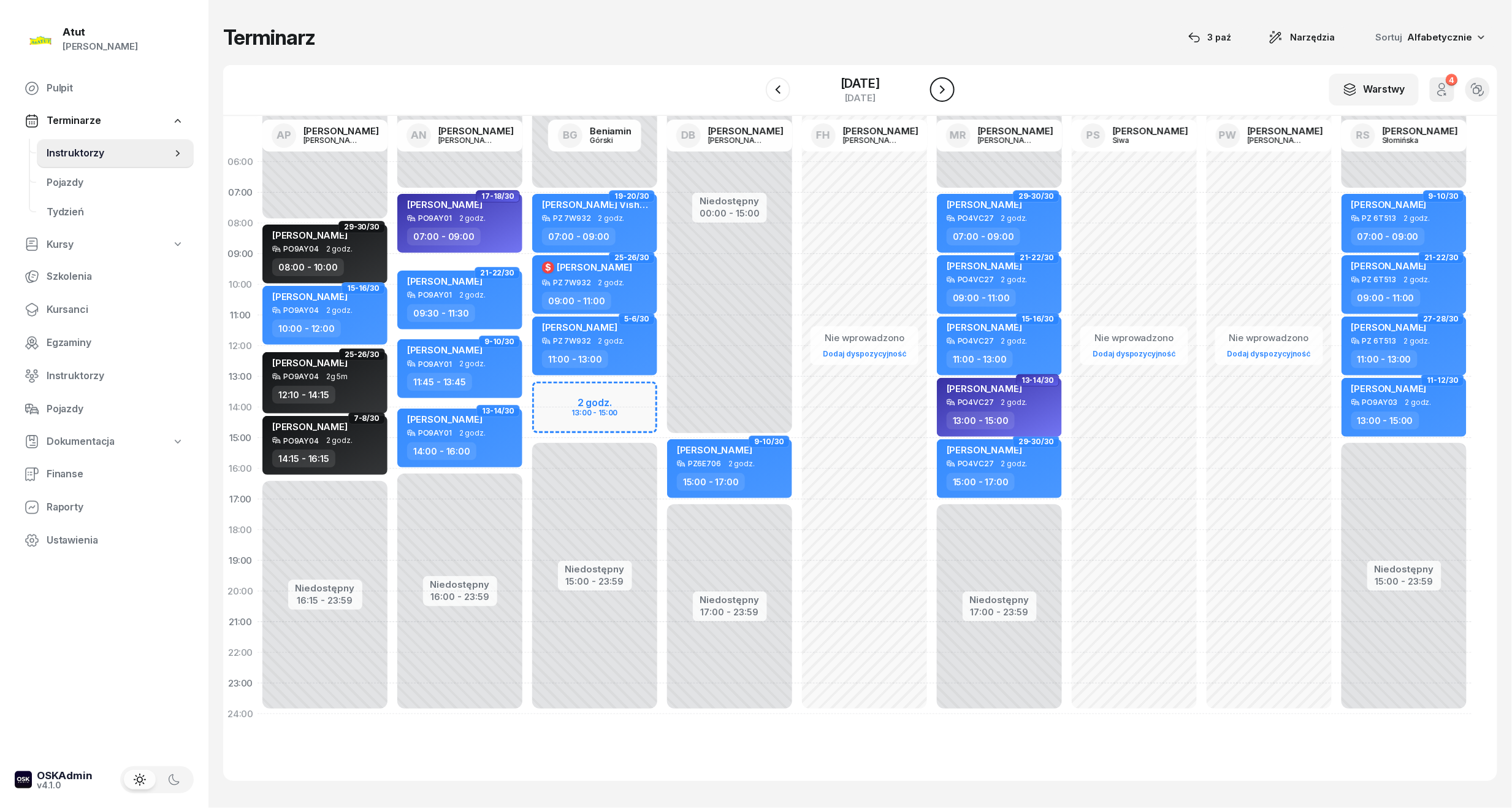
click at [947, 89] on icon "button" at bounding box center [942, 89] width 15 height 15
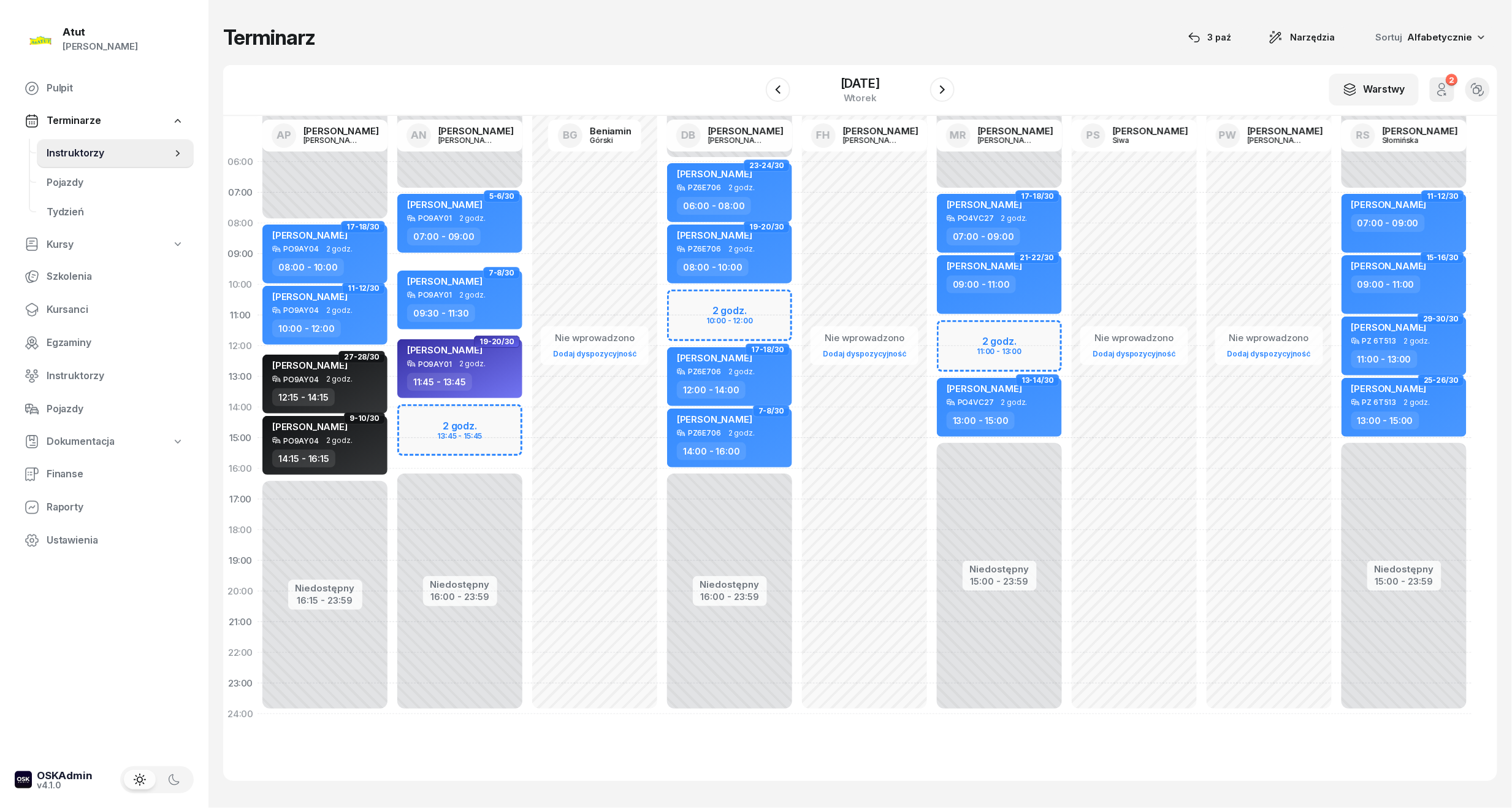
click at [1004, 341] on div "Niedostępny 00:00 - 07:00 Niedostępny 15:00 - 23:59 2 godz. 11:00 - 13:00 17-18…" at bounding box center [999, 438] width 135 height 583
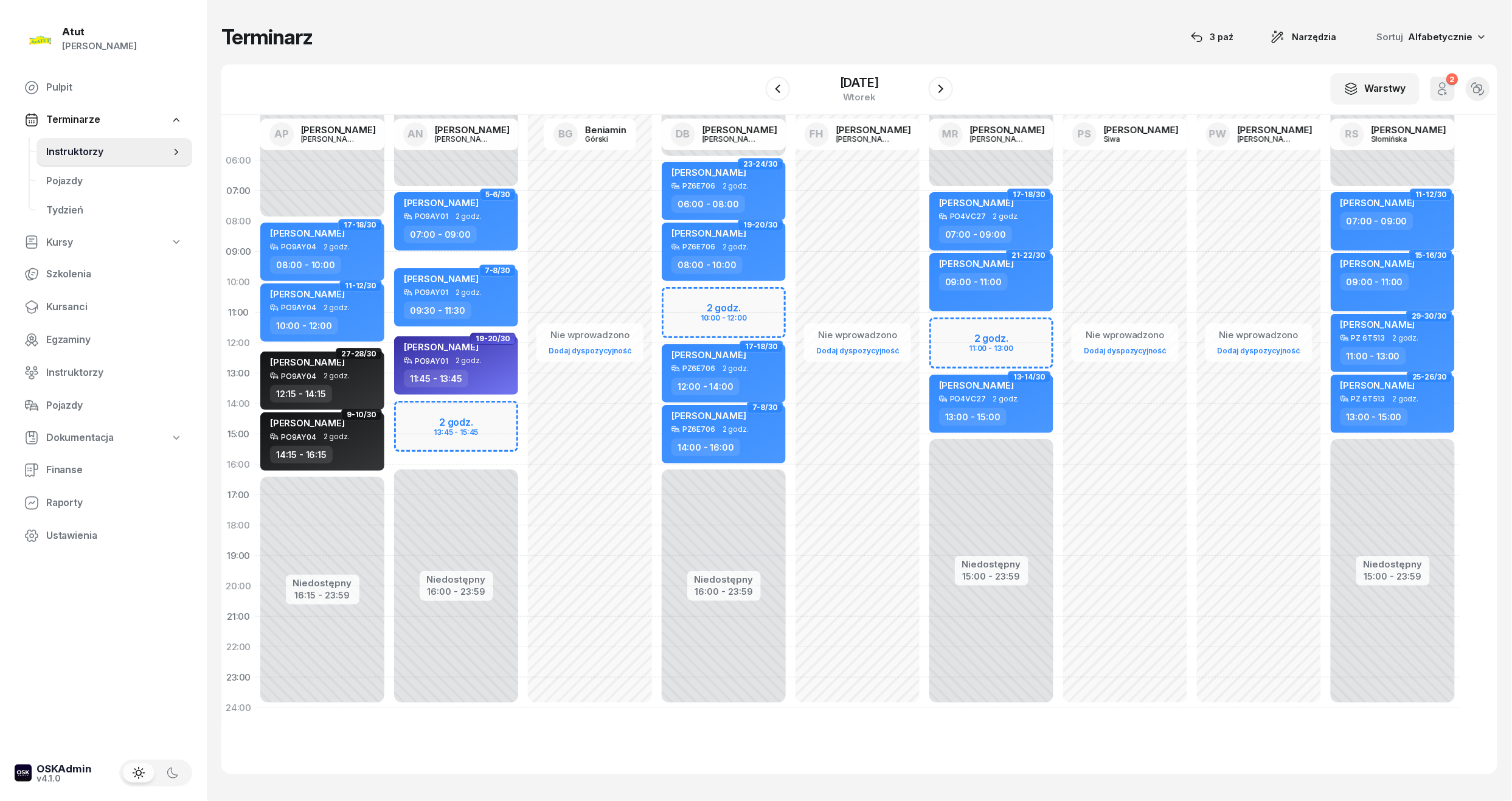
select select "11"
select select "13"
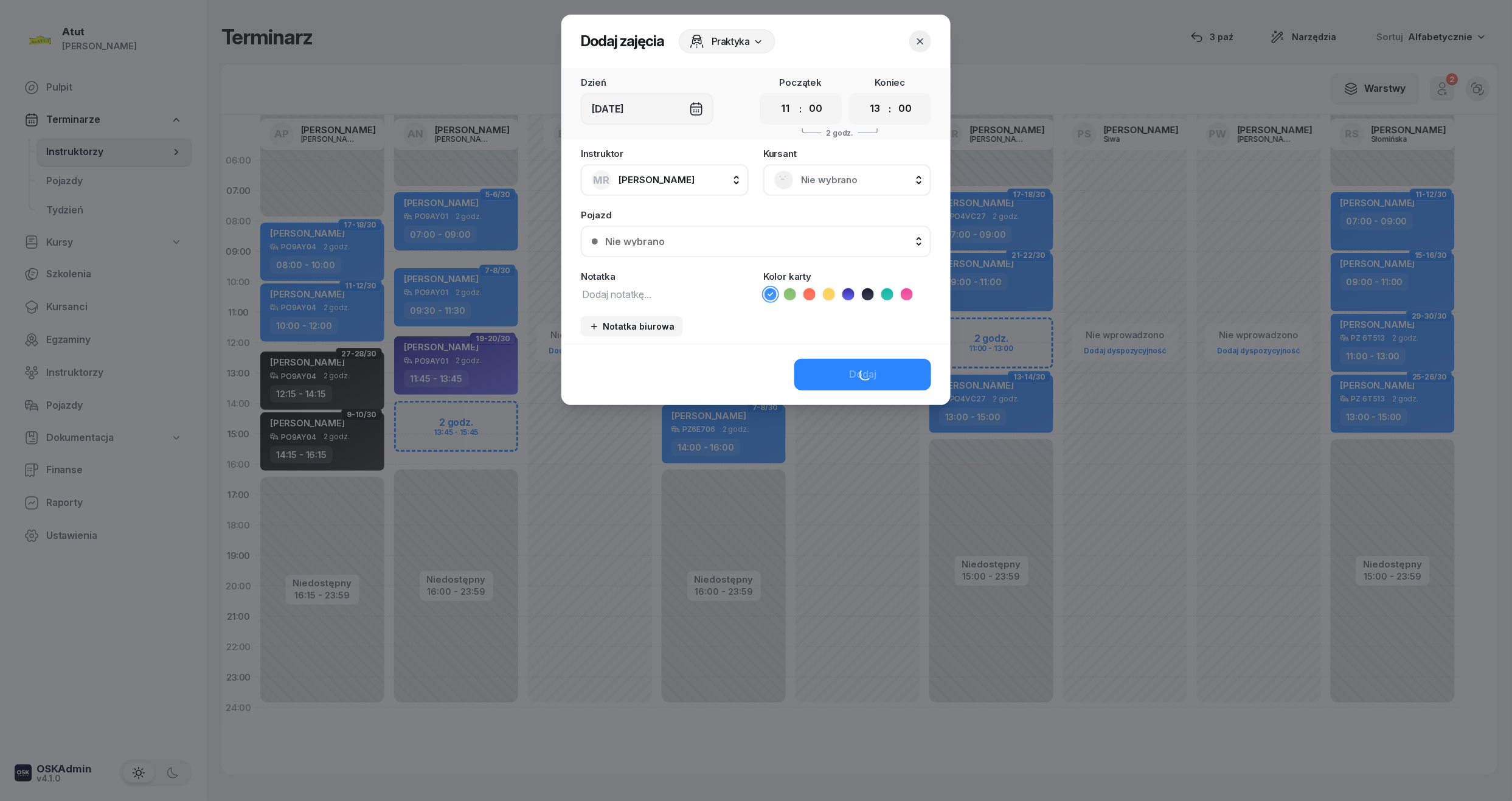
click at [871, 164] on div "Nie wybrano" at bounding box center [847, 180] width 168 height 31
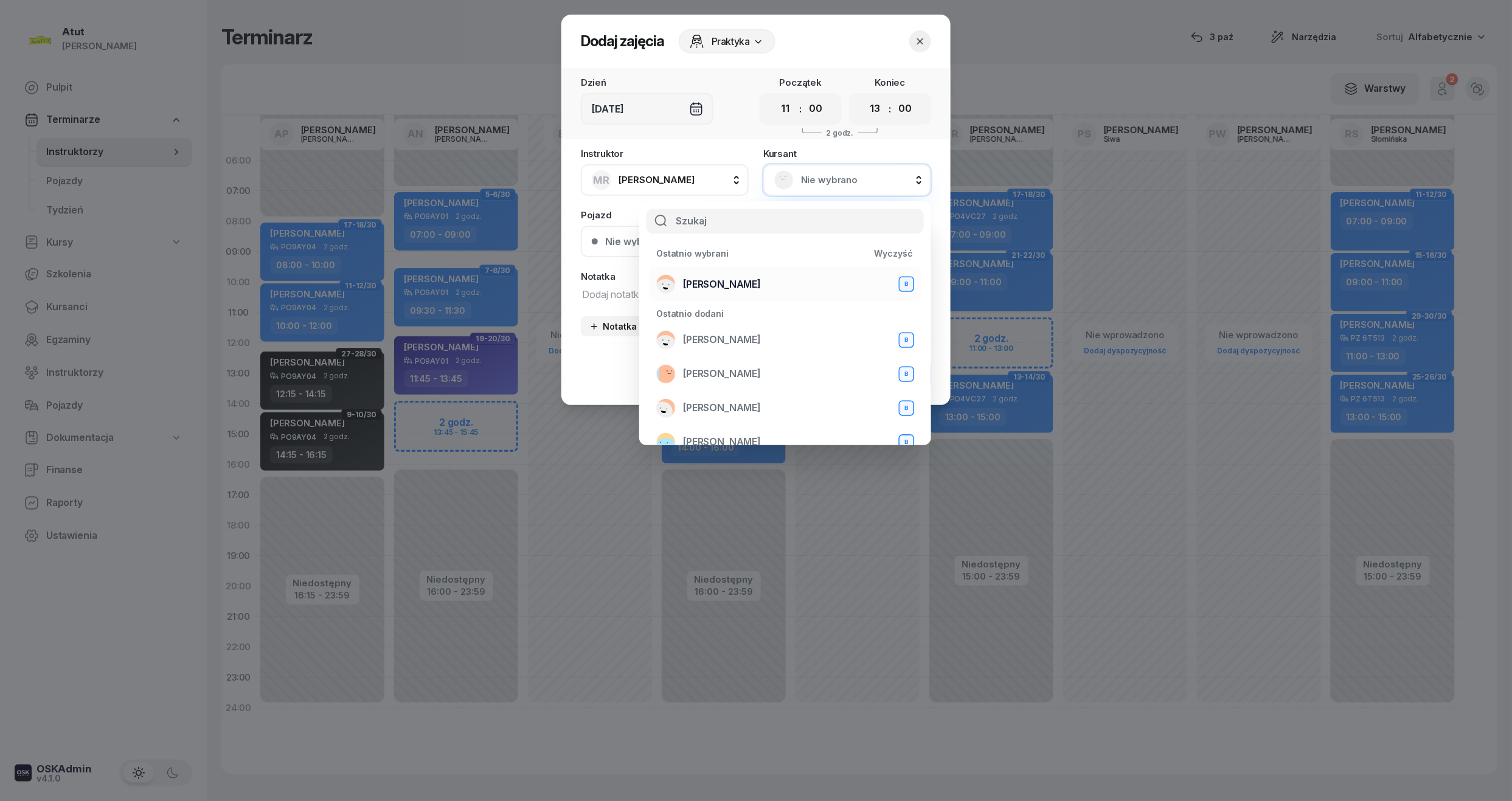
click at [740, 281] on span "[PERSON_NAME]" at bounding box center [722, 284] width 78 height 16
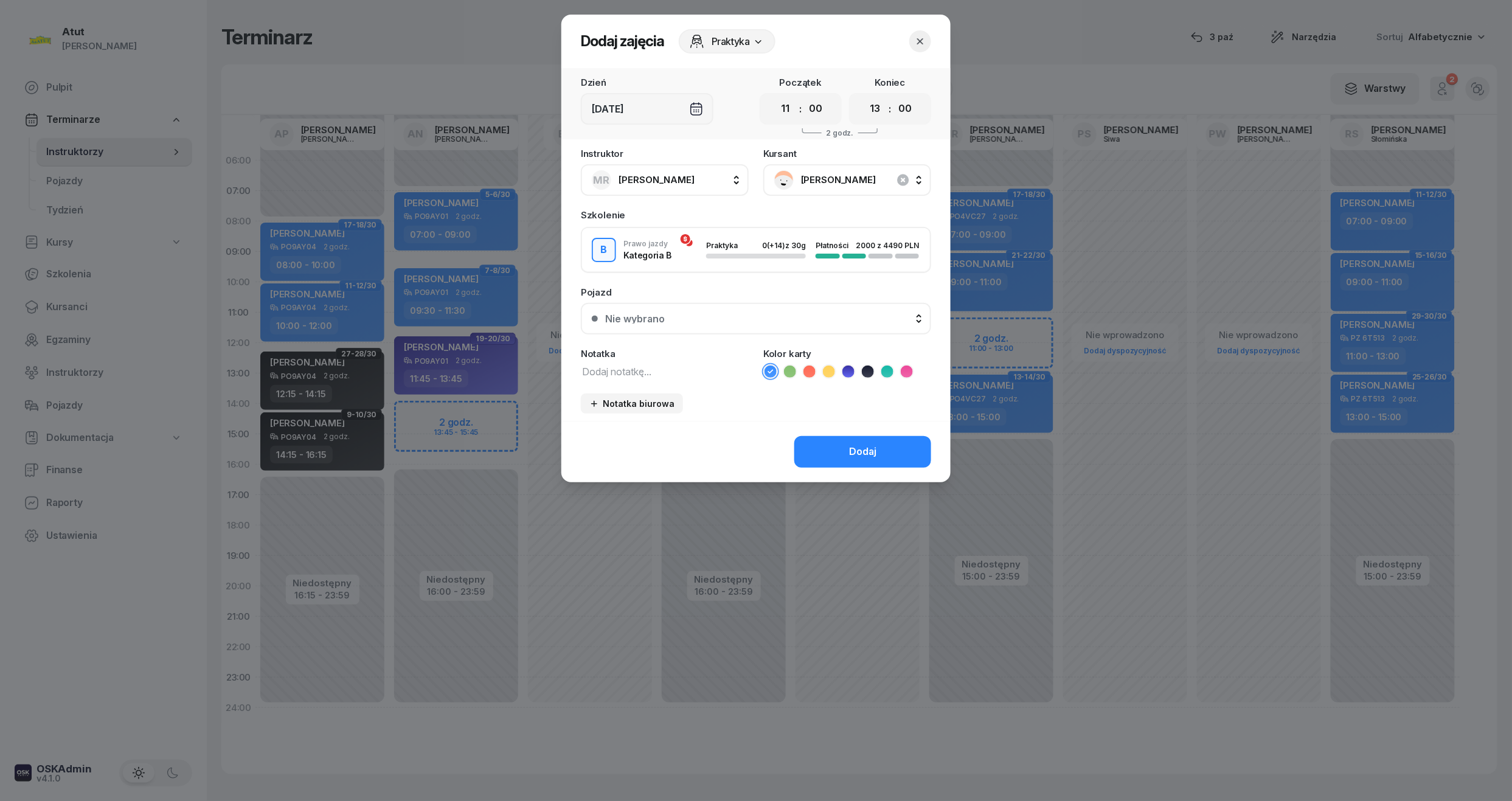
click at [850, 364] on li at bounding box center [848, 371] width 15 height 15
click at [731, 316] on div "Nie wybrano" at bounding box center [763, 319] width 315 height 10
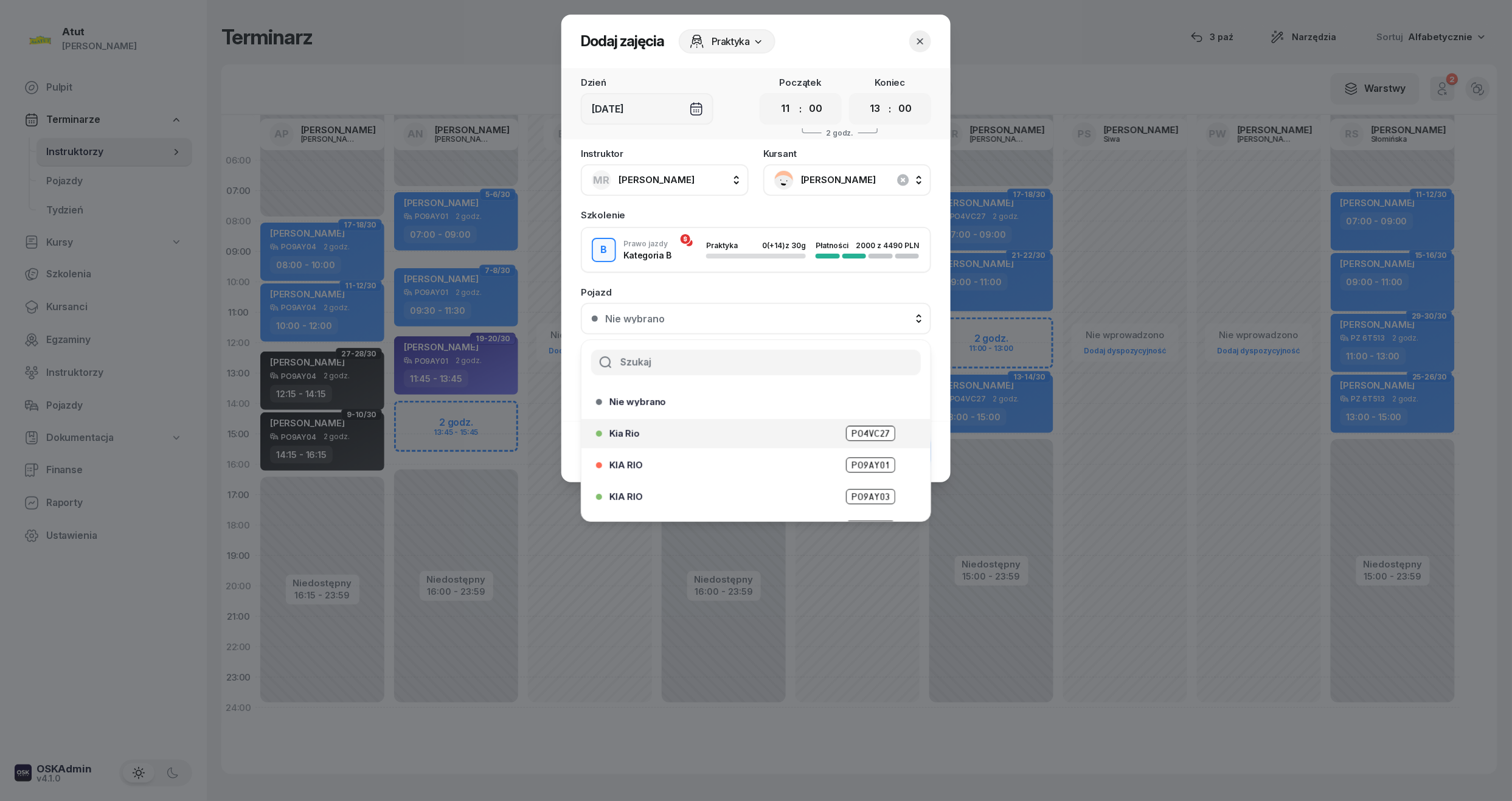
click at [861, 436] on span "PO4VC27" at bounding box center [871, 433] width 49 height 15
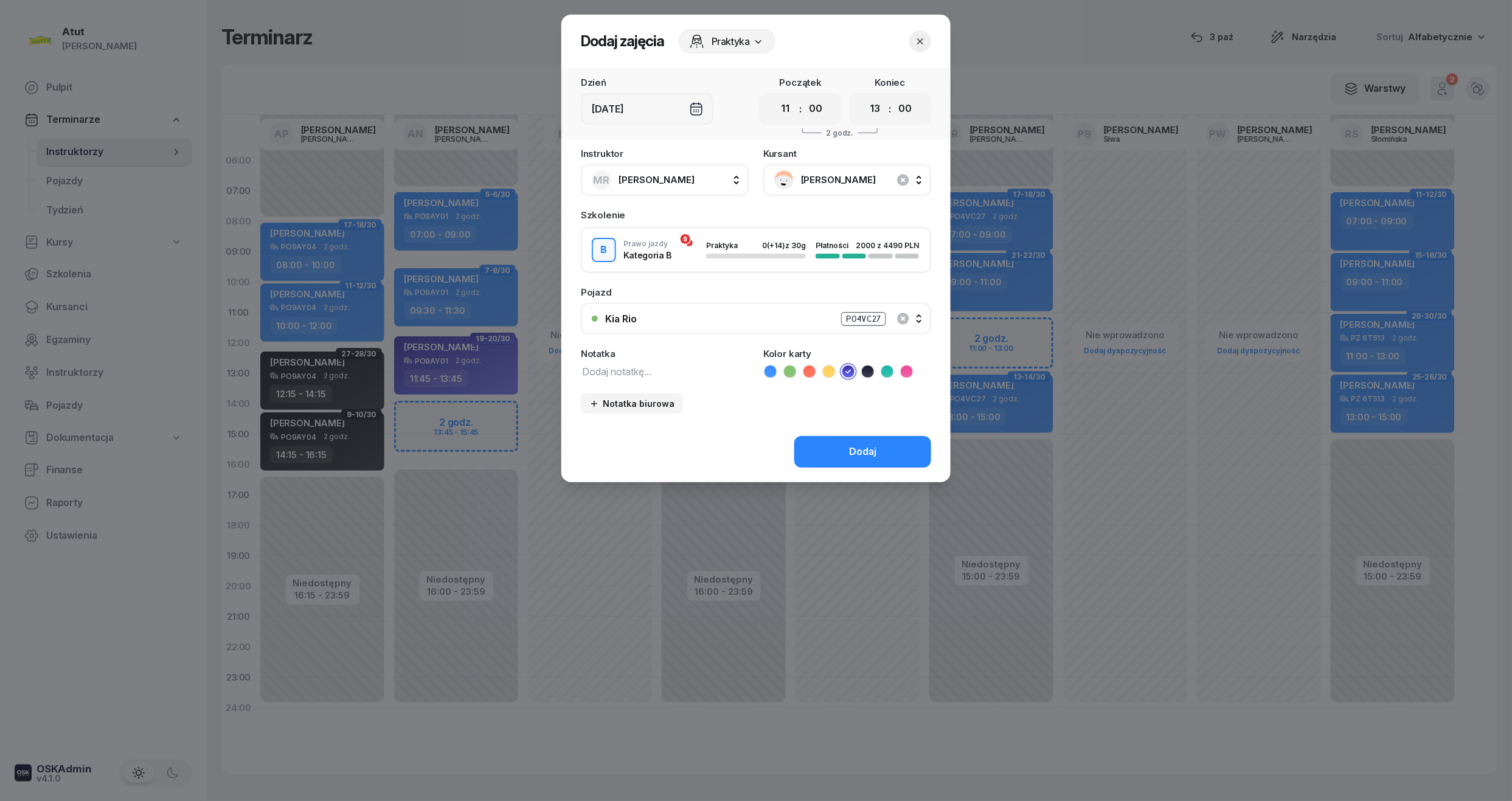
click at [862, 428] on div "Dodaj" at bounding box center [756, 451] width 389 height 61
click at [862, 445] on div "Dodaj" at bounding box center [862, 451] width 27 height 16
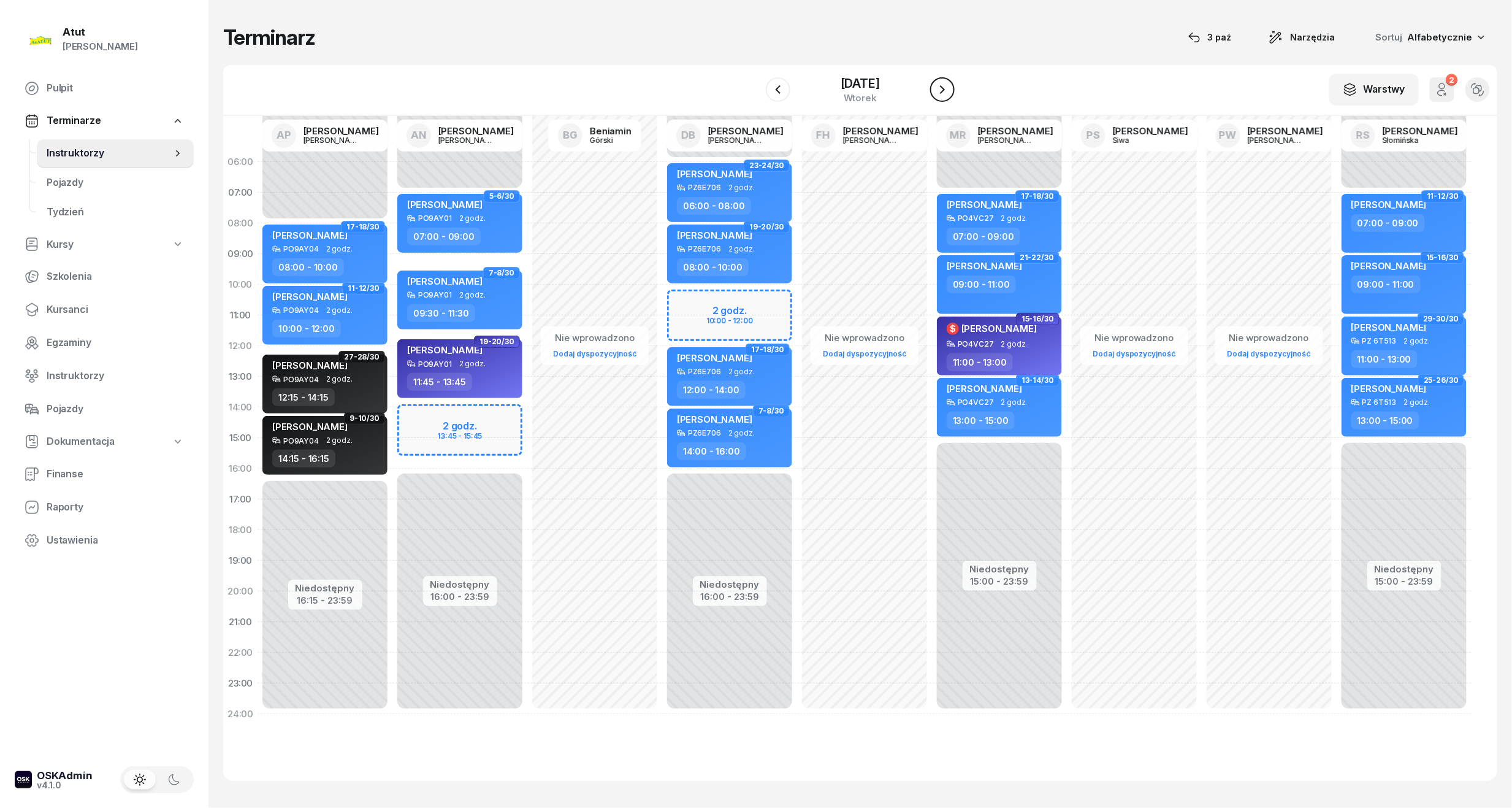
click at [948, 87] on icon "button" at bounding box center [942, 89] width 15 height 15
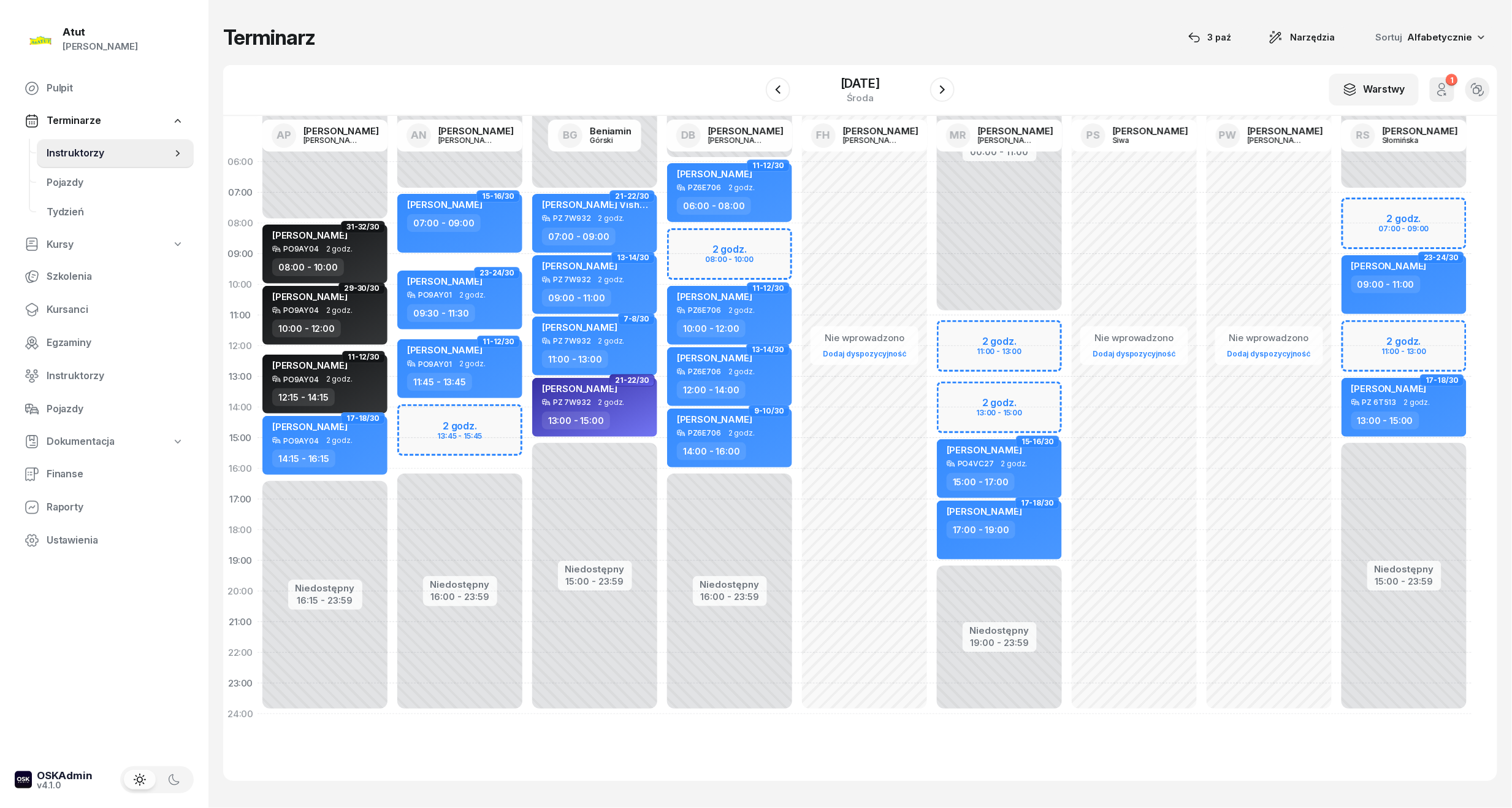
click at [984, 409] on div "Niedostępny 00:00 - 11:00 Niedostępny 19:00 - 23:59 2 godz. 11:00 - 13:00 2 god…" at bounding box center [999, 438] width 135 height 583
select select "14"
select select "15"
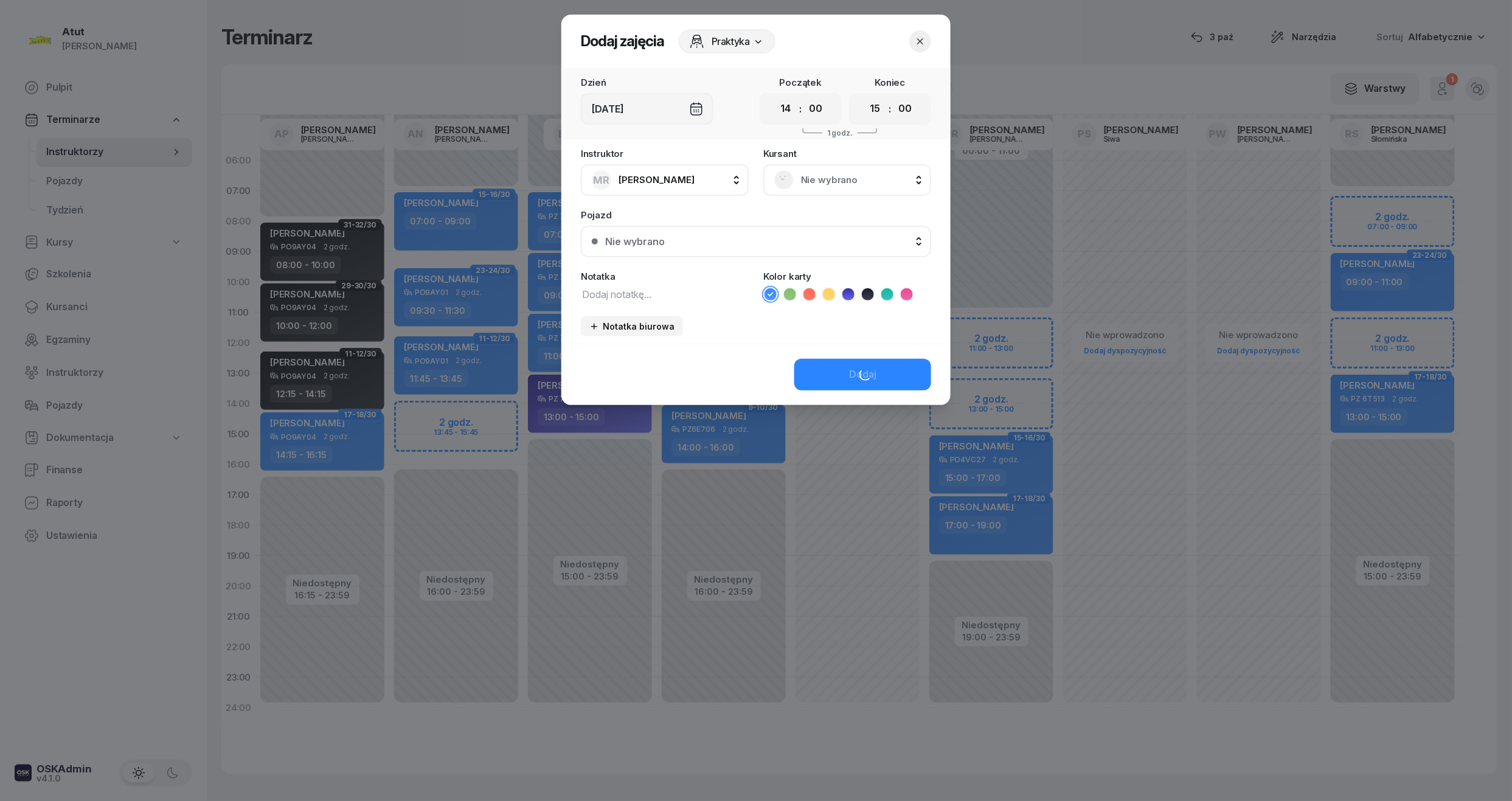
click at [840, 172] on span "Nie wybrano" at bounding box center [860, 180] width 119 height 16
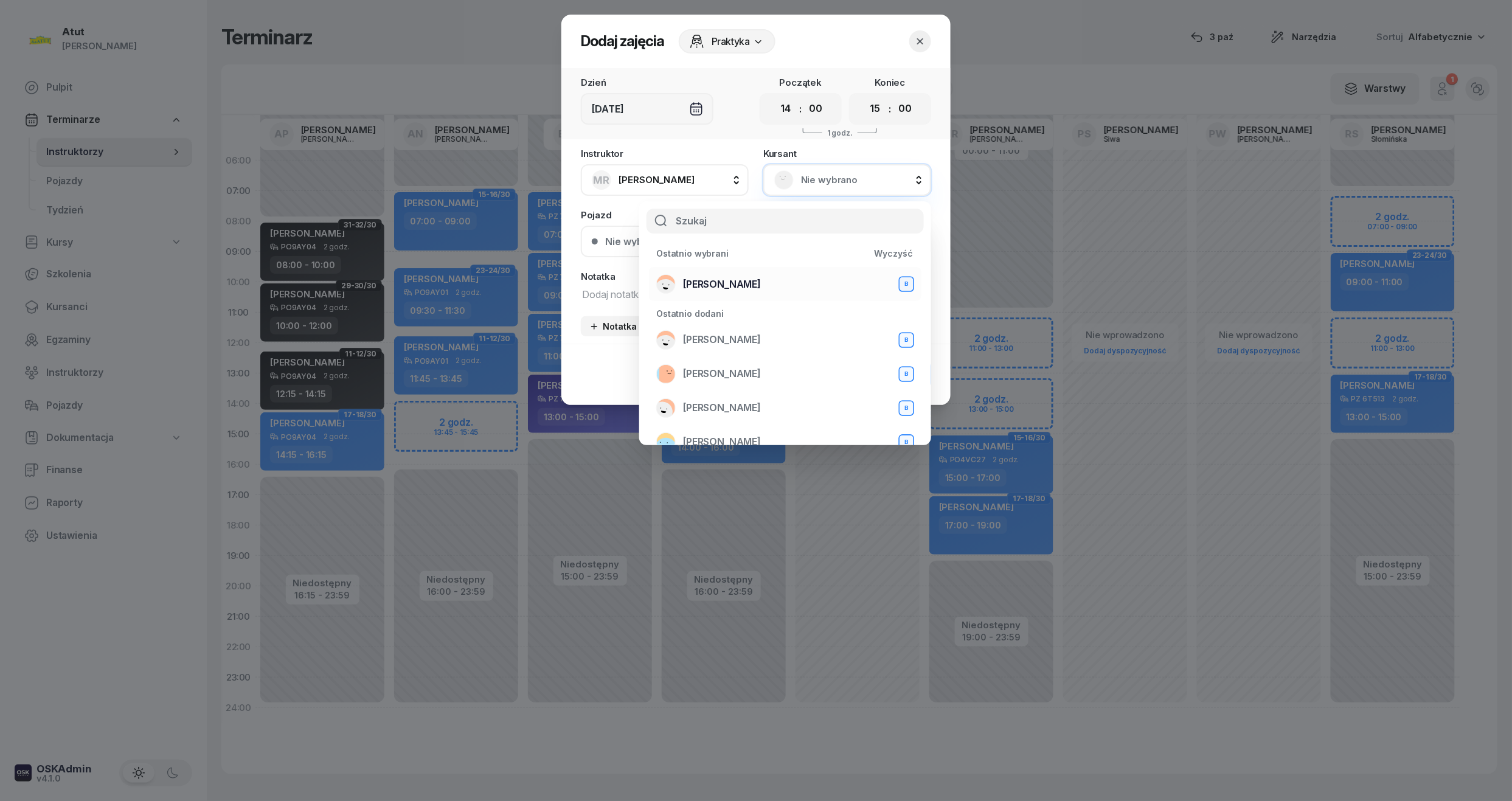
click at [730, 277] on span "[PERSON_NAME]" at bounding box center [722, 284] width 78 height 16
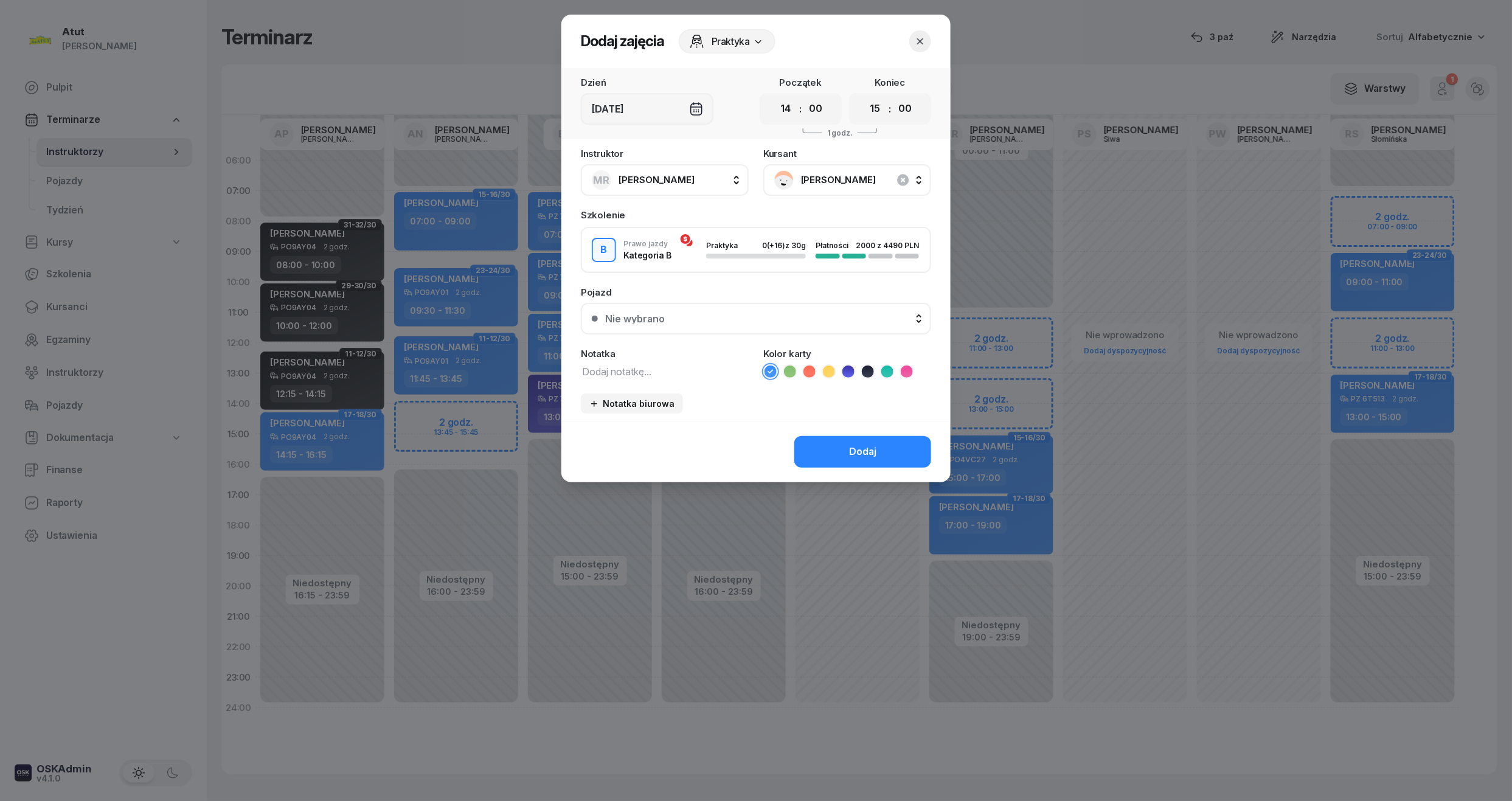
drag, startPoint x: 779, startPoint y: 110, endPoint x: 774, endPoint y: 149, distance: 39.3
click at [779, 110] on select "00 01 02 03 04 05 06 07 08 09 10 11 12 13 14 15 16 17 18 19 20 21 22 23" at bounding box center [786, 109] width 23 height 26
select select "13"
click at [774, 96] on select "00 01 02 03 04 05 06 07 08 09 10 11 12 13 14 15 16 17 18 19 20 21 22 23" at bounding box center [786, 109] width 23 height 26
click at [722, 329] on button "Nie wybrano" at bounding box center [756, 318] width 350 height 31
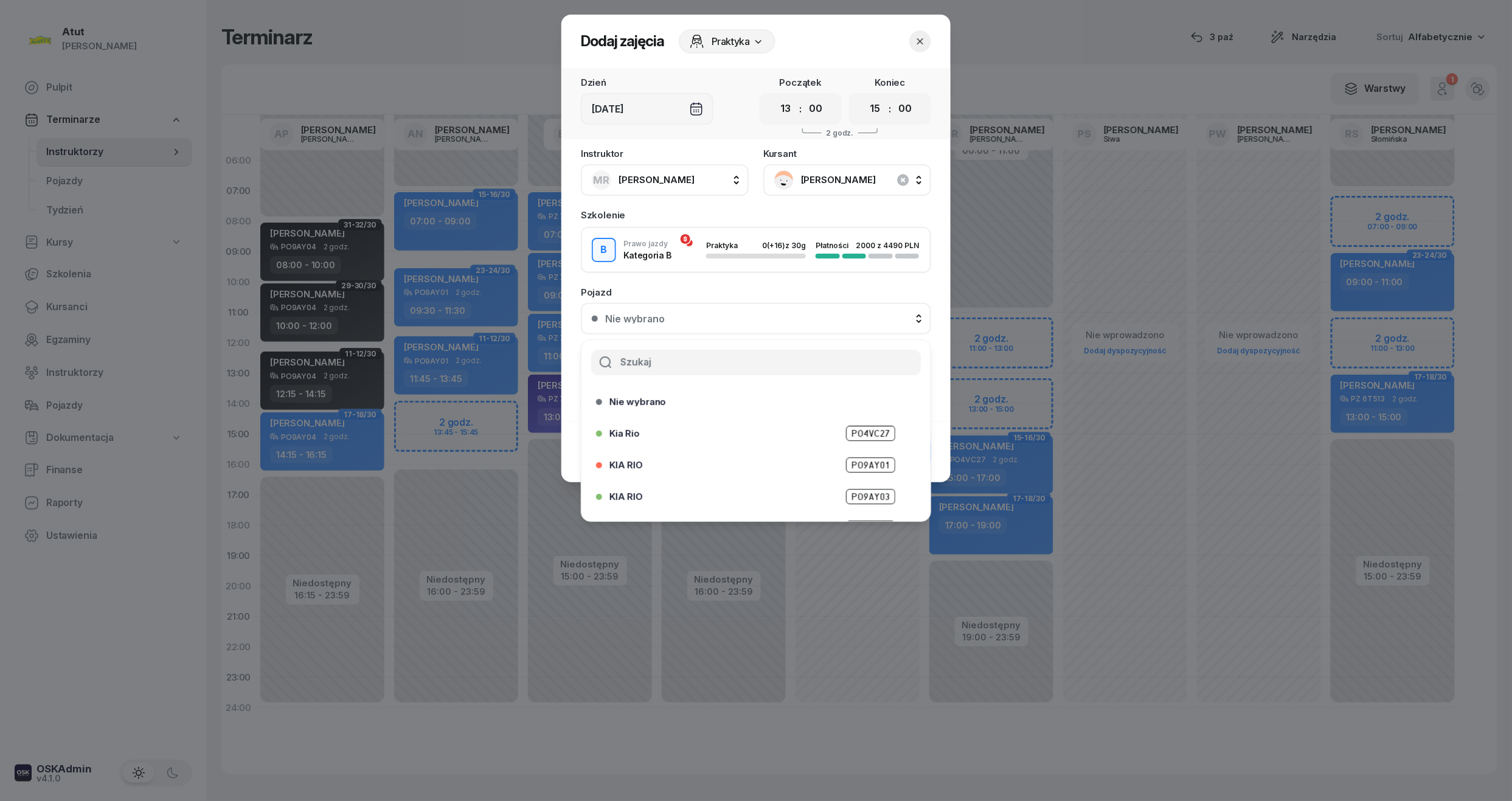
click at [670, 314] on div "Nie wybrano" at bounding box center [763, 319] width 315 height 10
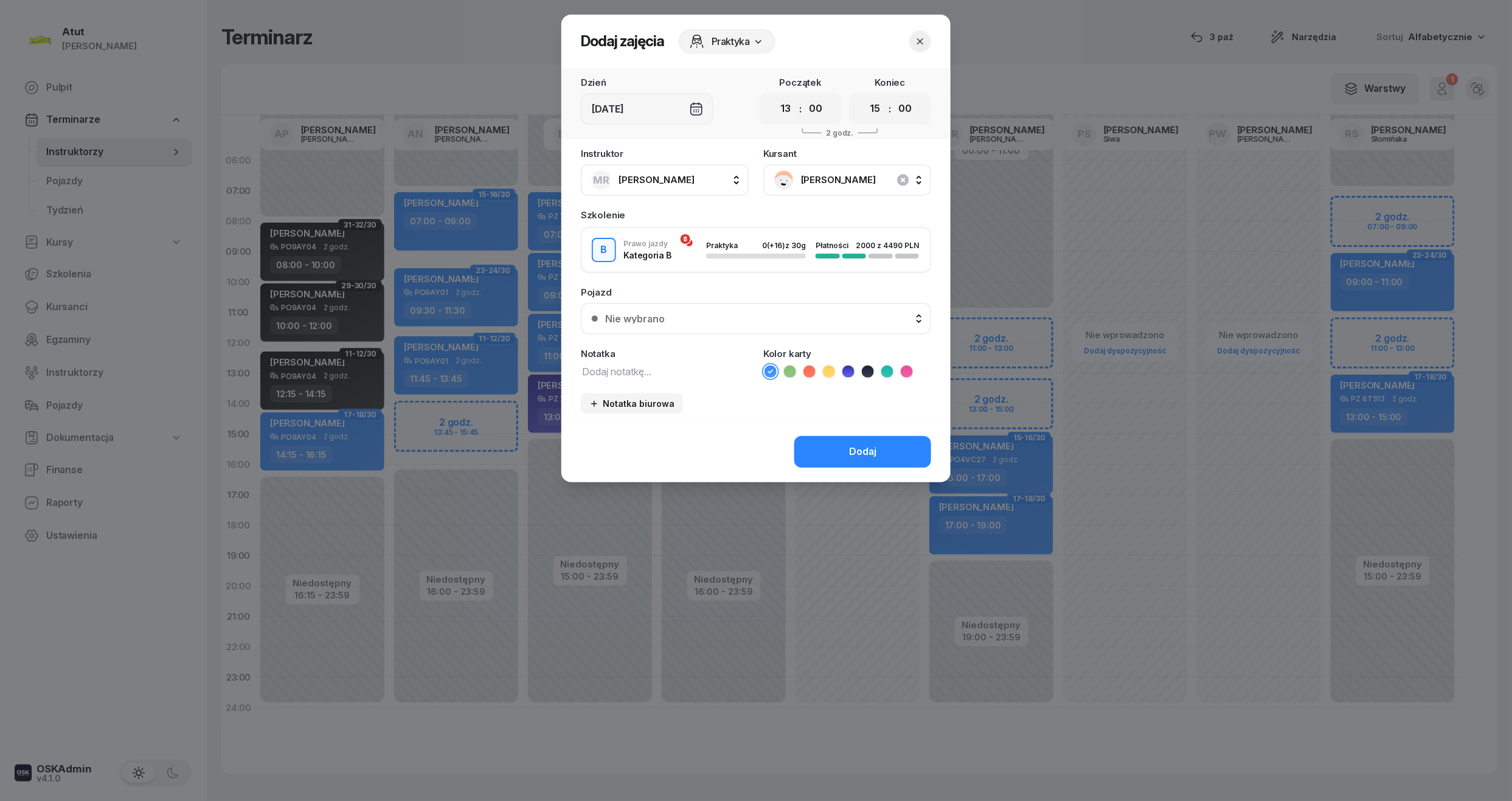
click at [784, 320] on div "Nie wybrano" at bounding box center [763, 319] width 315 height 10
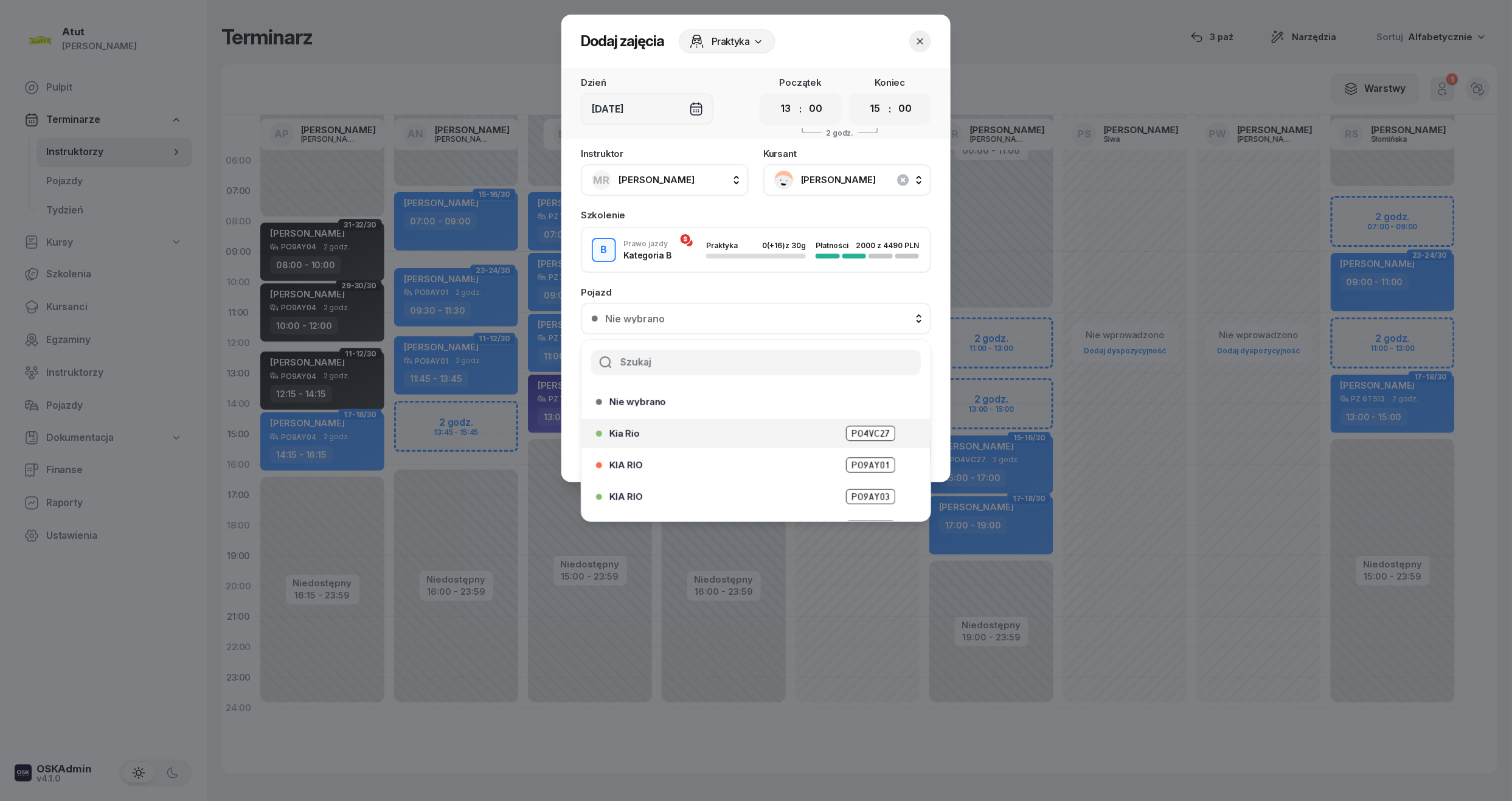
click at [846, 434] on span "PO4VC27" at bounding box center [871, 433] width 49 height 15
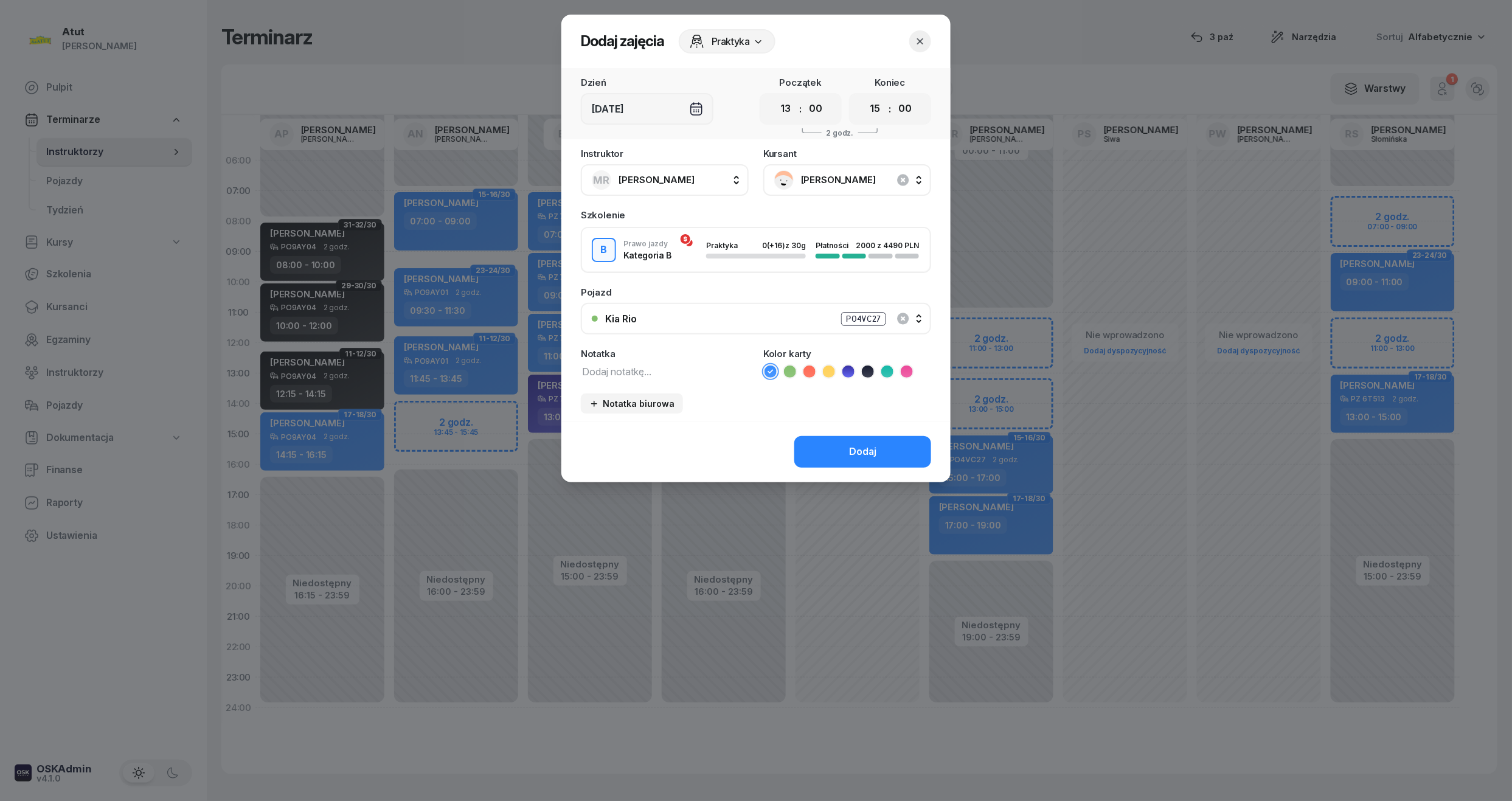
click at [848, 373] on icon at bounding box center [848, 371] width 12 height 12
click at [864, 440] on button "Dodaj" at bounding box center [862, 451] width 137 height 31
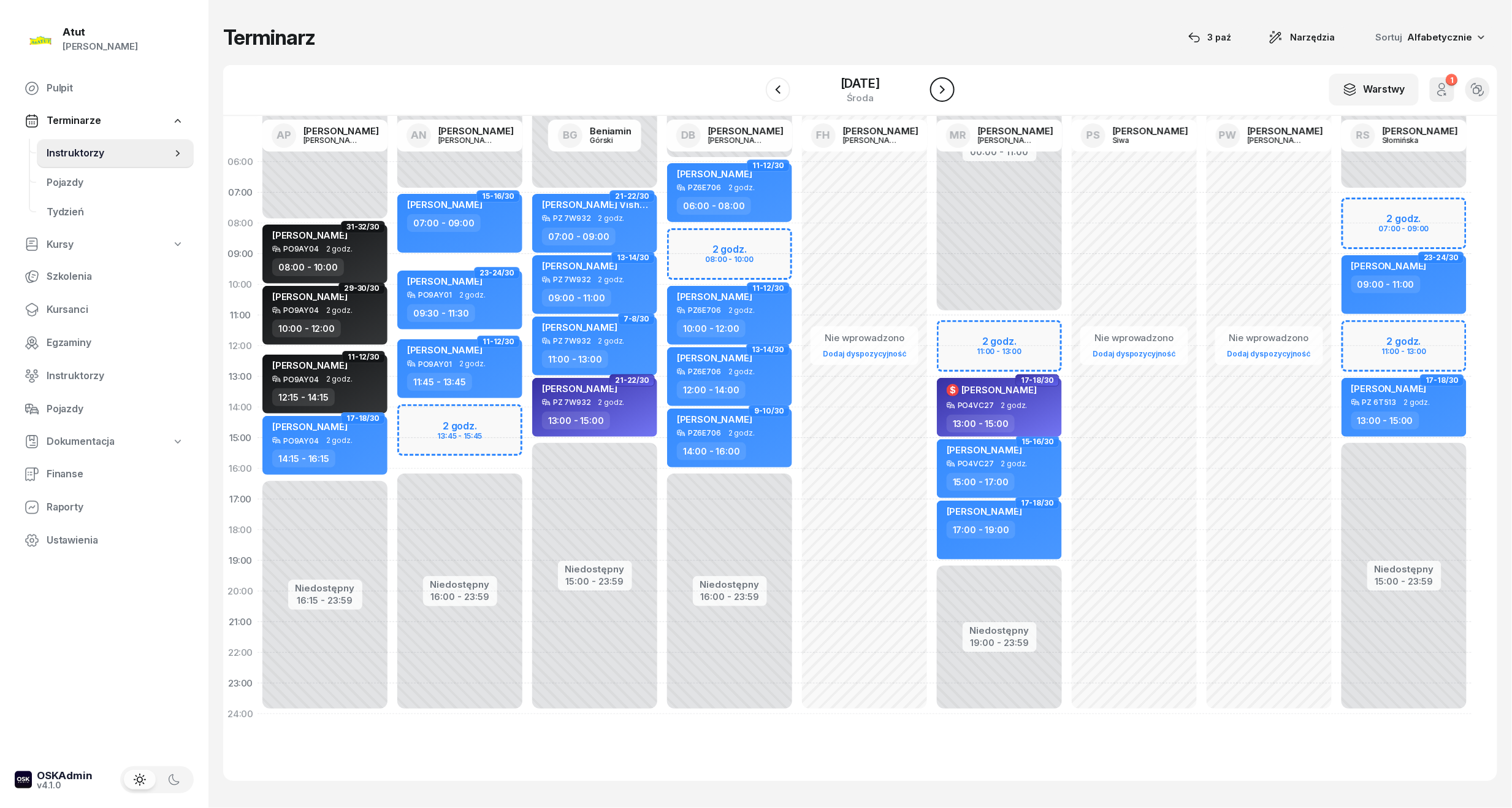
click at [950, 93] on icon "button" at bounding box center [942, 89] width 15 height 15
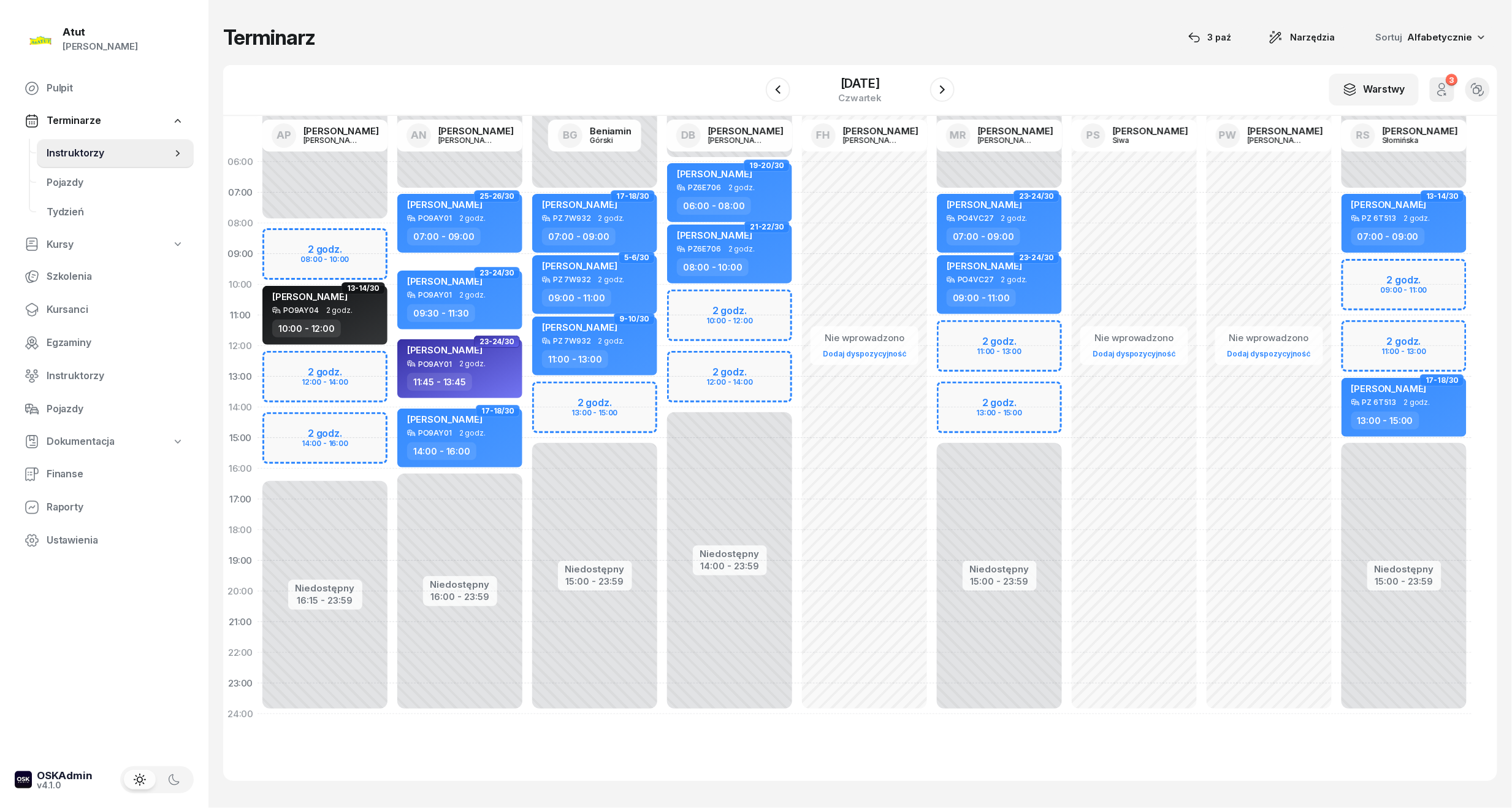
click at [1023, 330] on div "Niedostępny 00:00 - 07:00 Niedostępny 15:00 - 23:59 2 godz. 11:00 - 13:00 2 god…" at bounding box center [999, 438] width 135 height 583
select select "11"
select select "13"
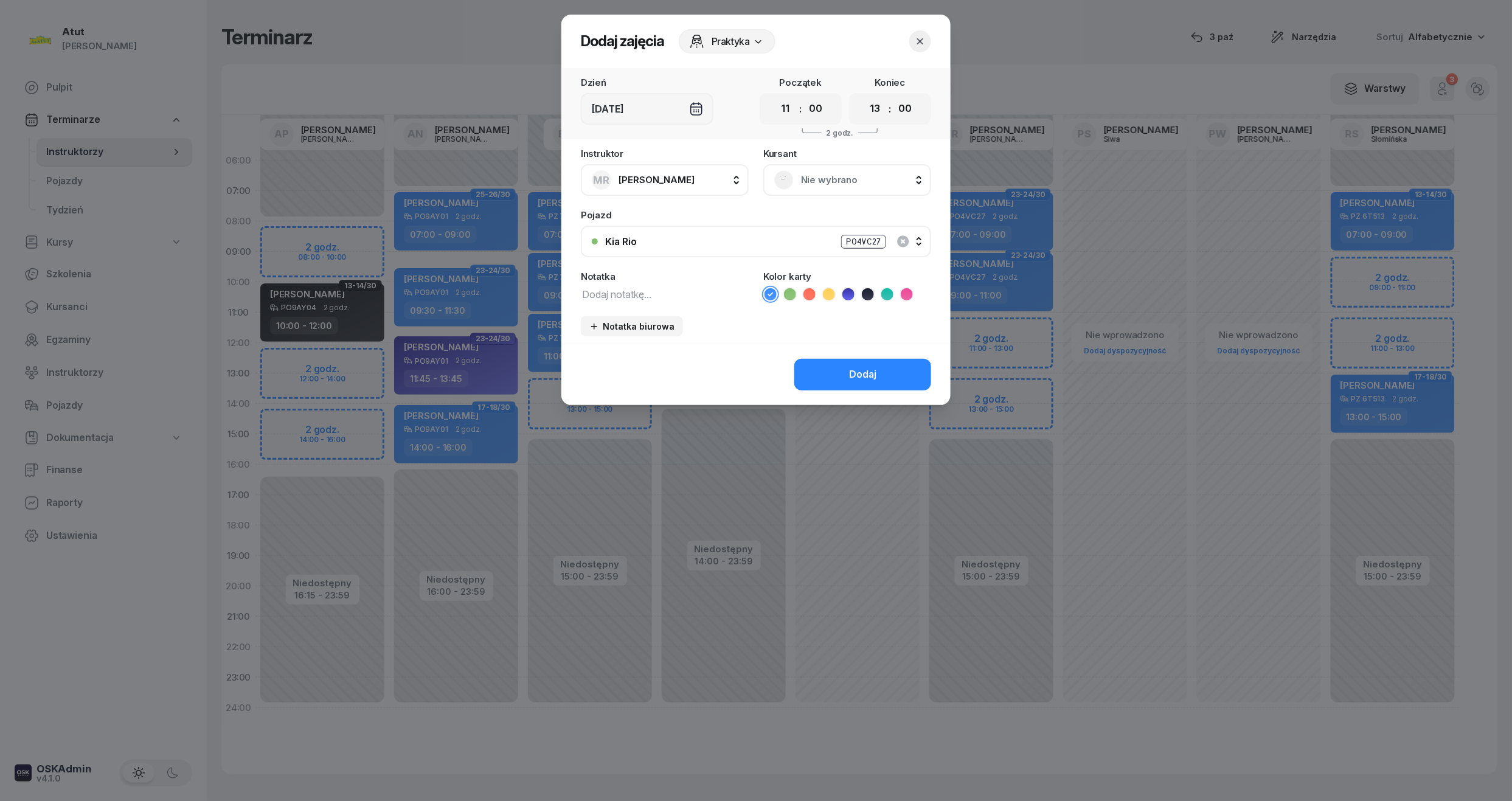
click at [846, 178] on span "Nie wybrano" at bounding box center [860, 180] width 119 height 16
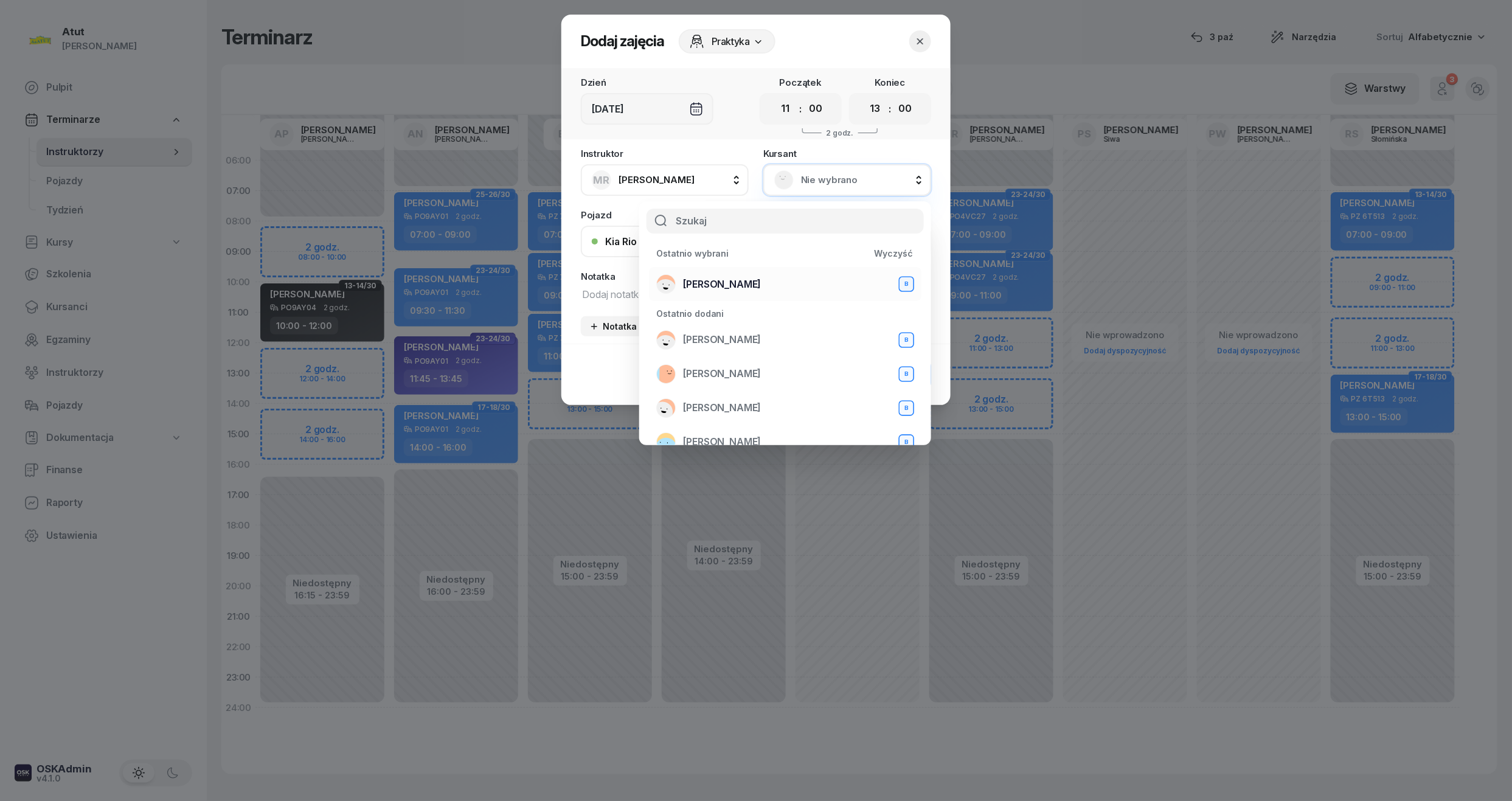
click at [742, 281] on span "[PERSON_NAME]" at bounding box center [722, 284] width 78 height 16
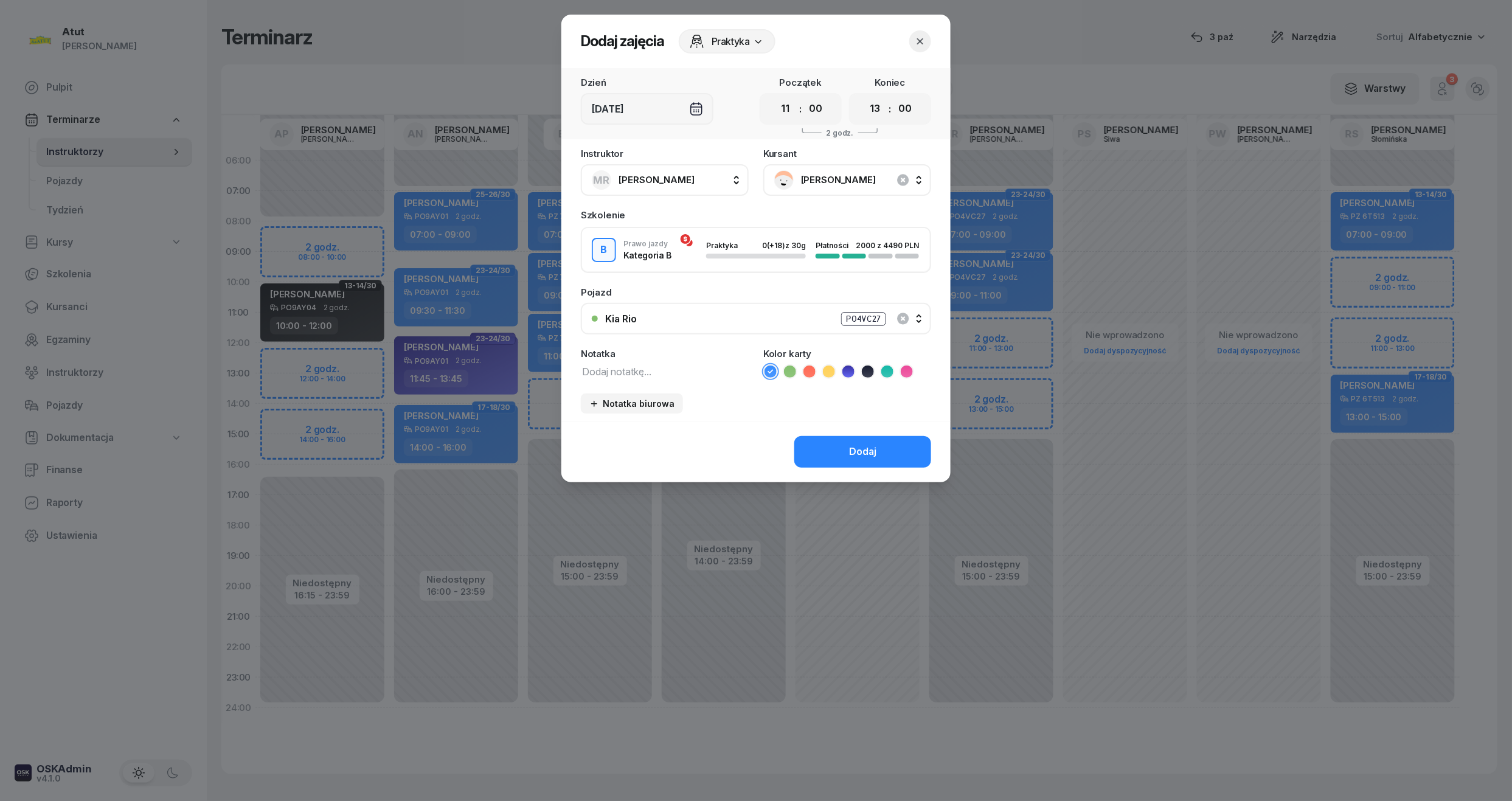
click at [849, 368] on icon at bounding box center [848, 371] width 12 height 12
click at [855, 449] on div "Dodaj" at bounding box center [862, 451] width 27 height 16
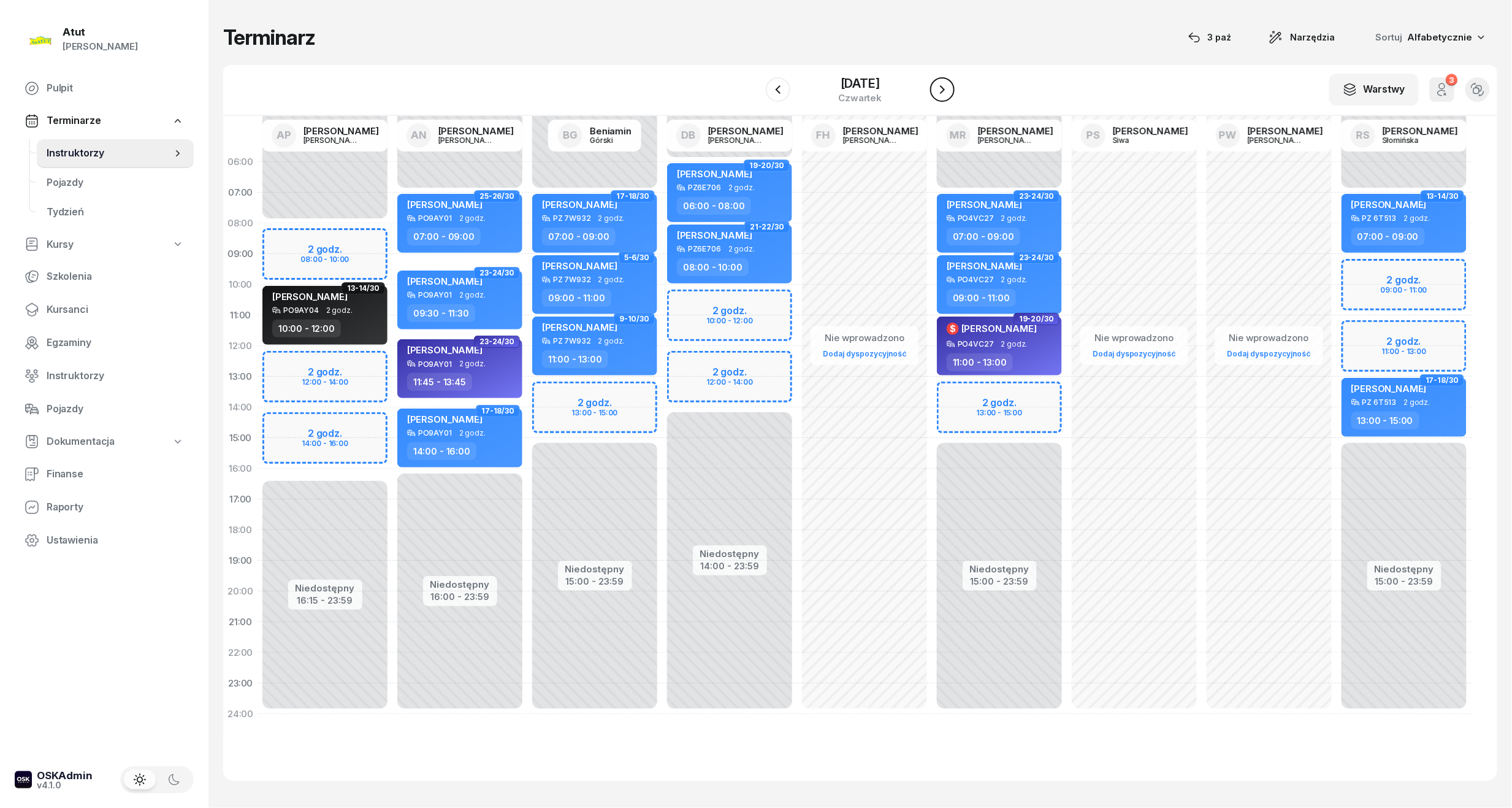
click at [942, 84] on icon "button" at bounding box center [942, 89] width 15 height 15
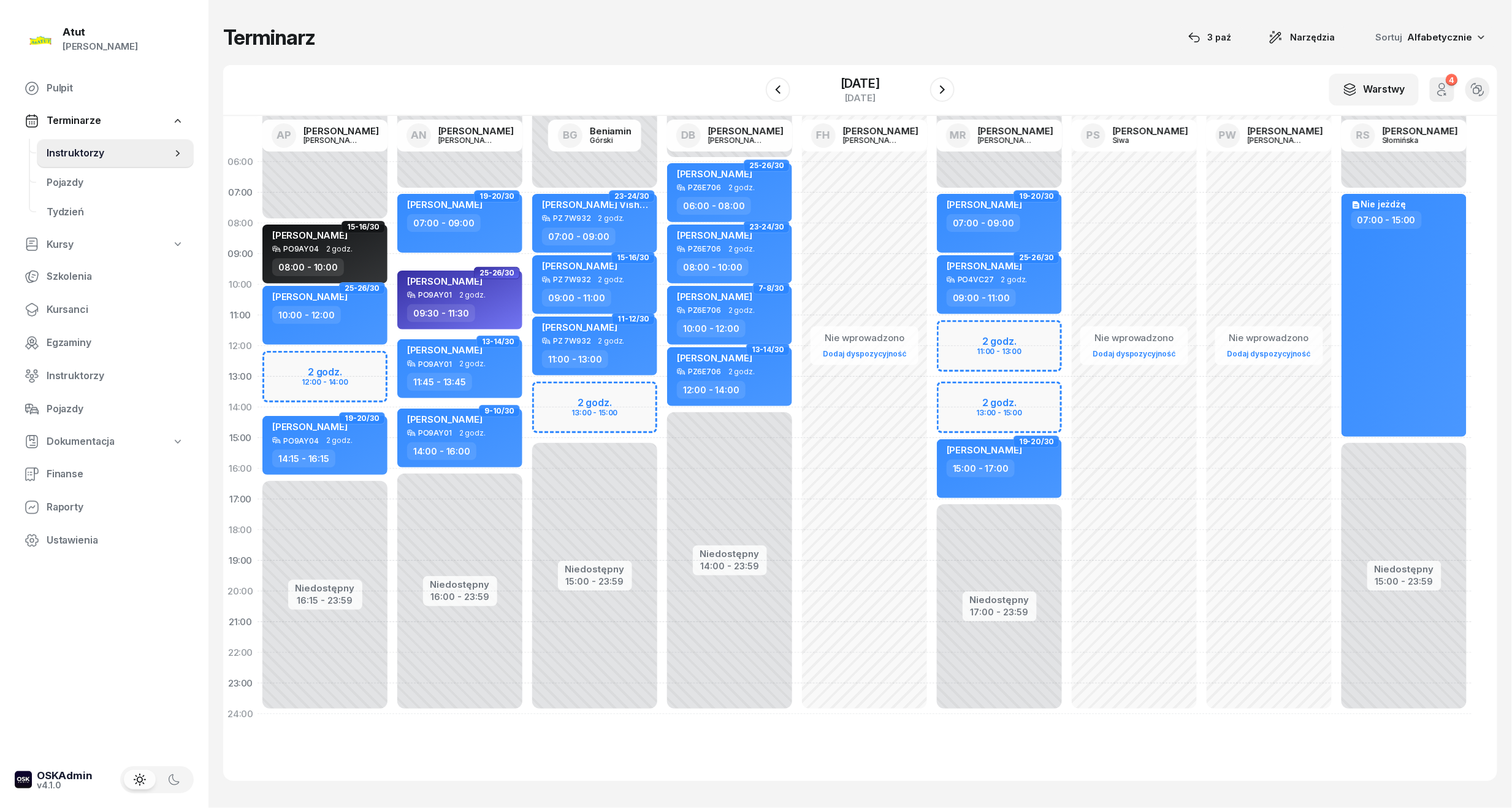
click at [1032, 350] on div "Niedostępny 00:00 - 07:00 Niedostępny 17:00 - 23:59 2 godz. 11:00 - 13:00 2 god…" at bounding box center [999, 438] width 135 height 583
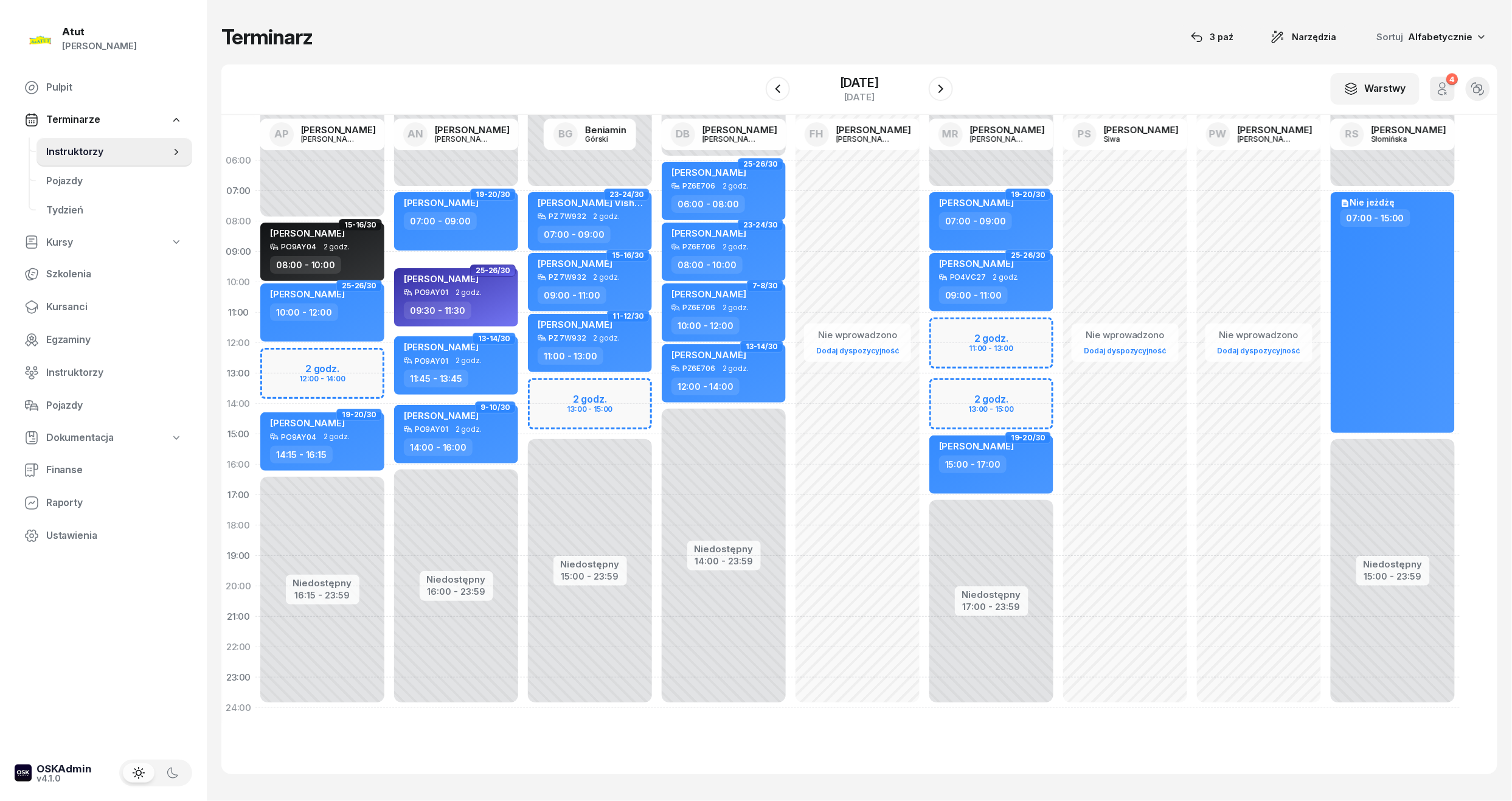
select select "12"
select select "14"
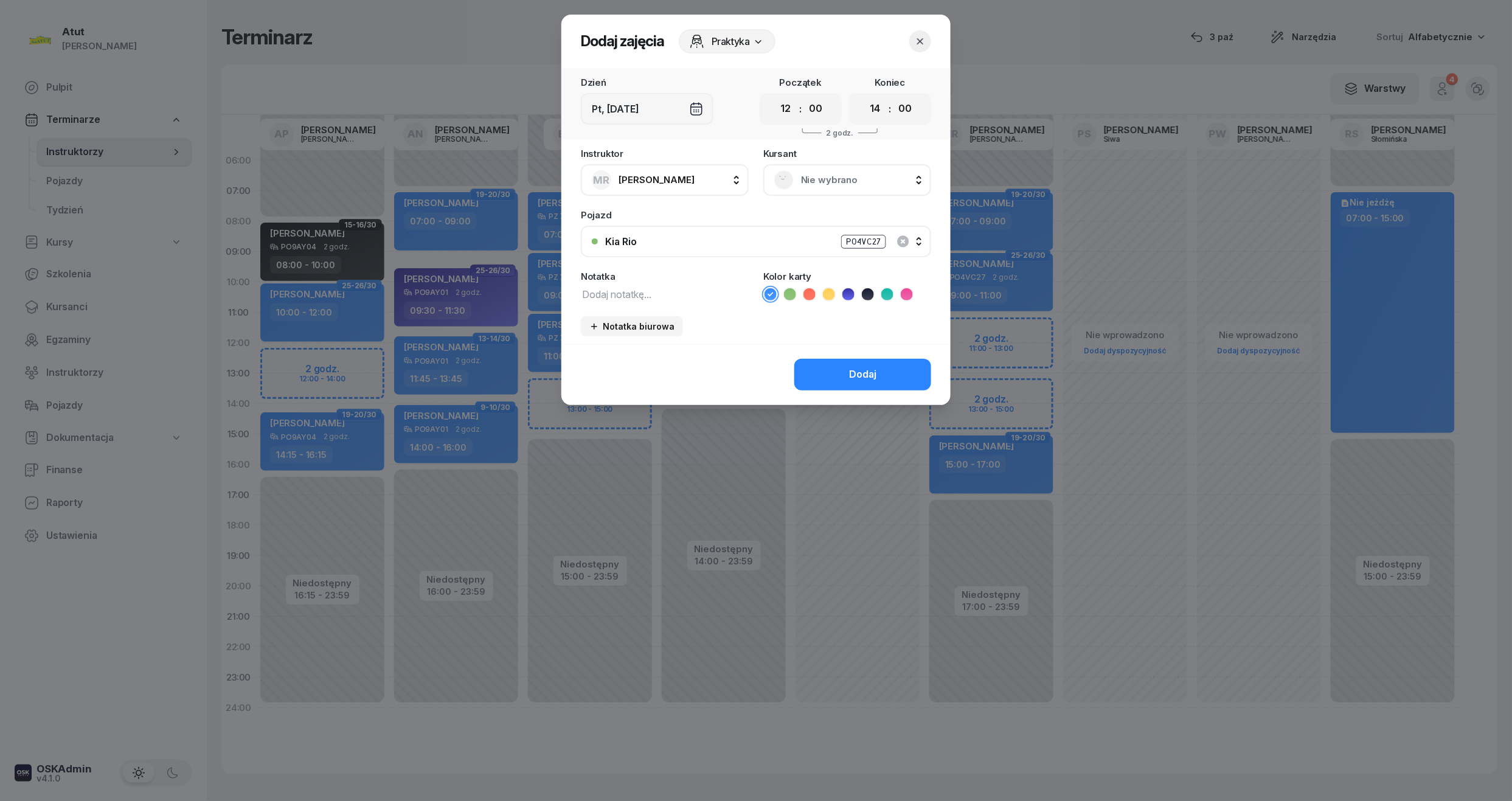
click at [830, 179] on span "Nie wybrano" at bounding box center [860, 180] width 119 height 16
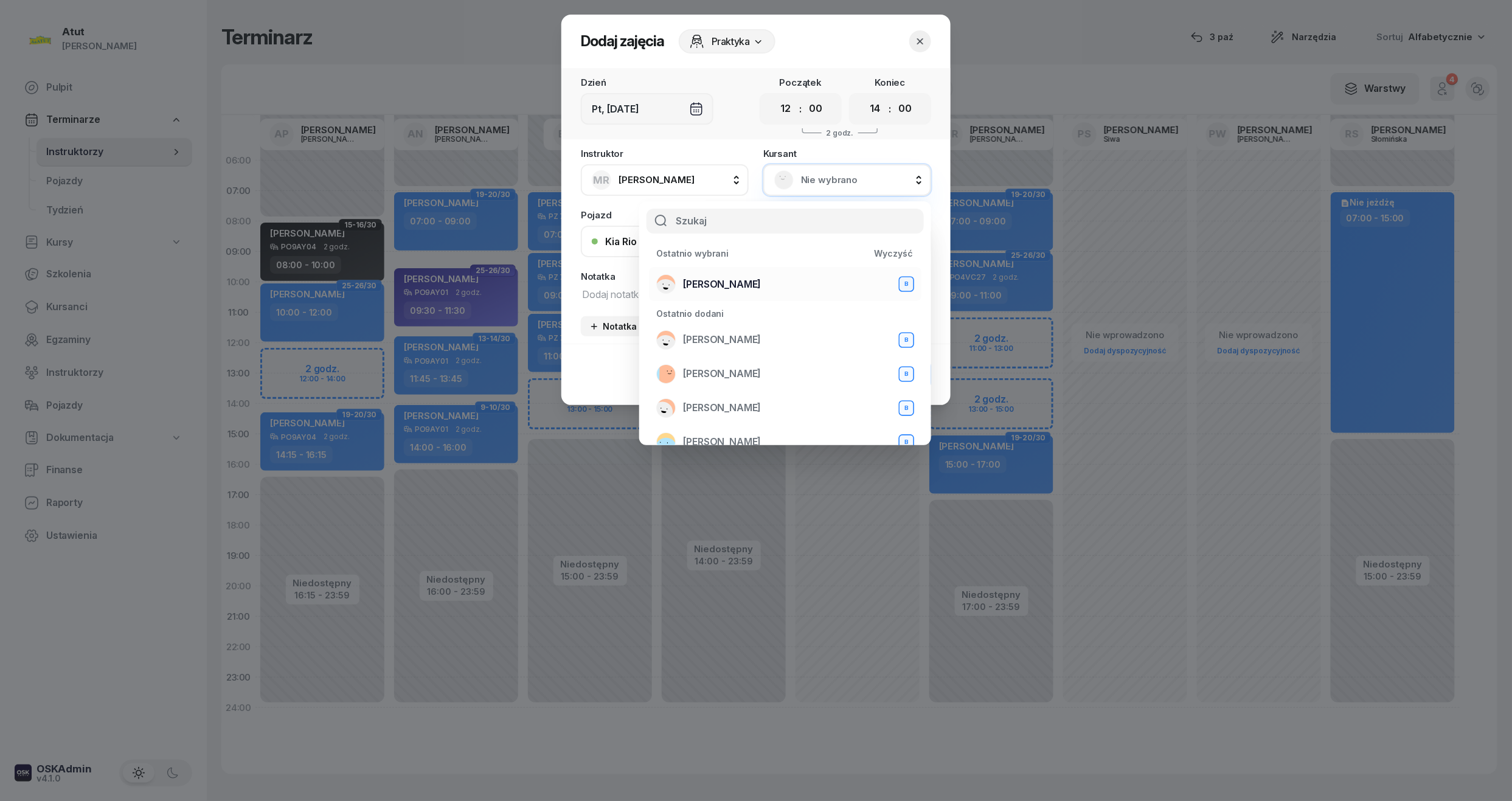
click at [714, 281] on span "[PERSON_NAME]" at bounding box center [722, 284] width 78 height 16
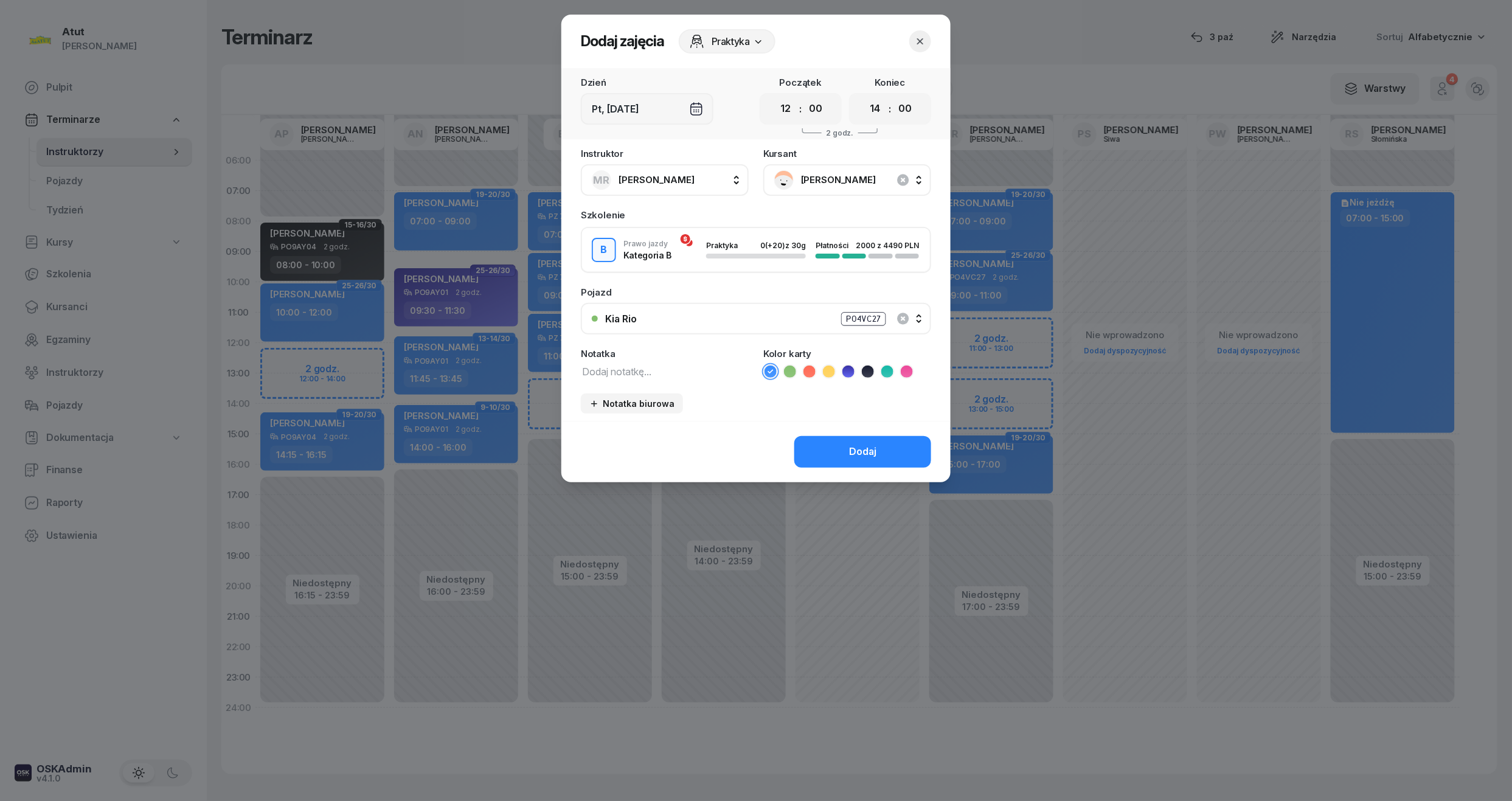
click at [851, 373] on icon at bounding box center [848, 371] width 12 height 12
click at [852, 451] on div "Dodaj" at bounding box center [862, 451] width 27 height 16
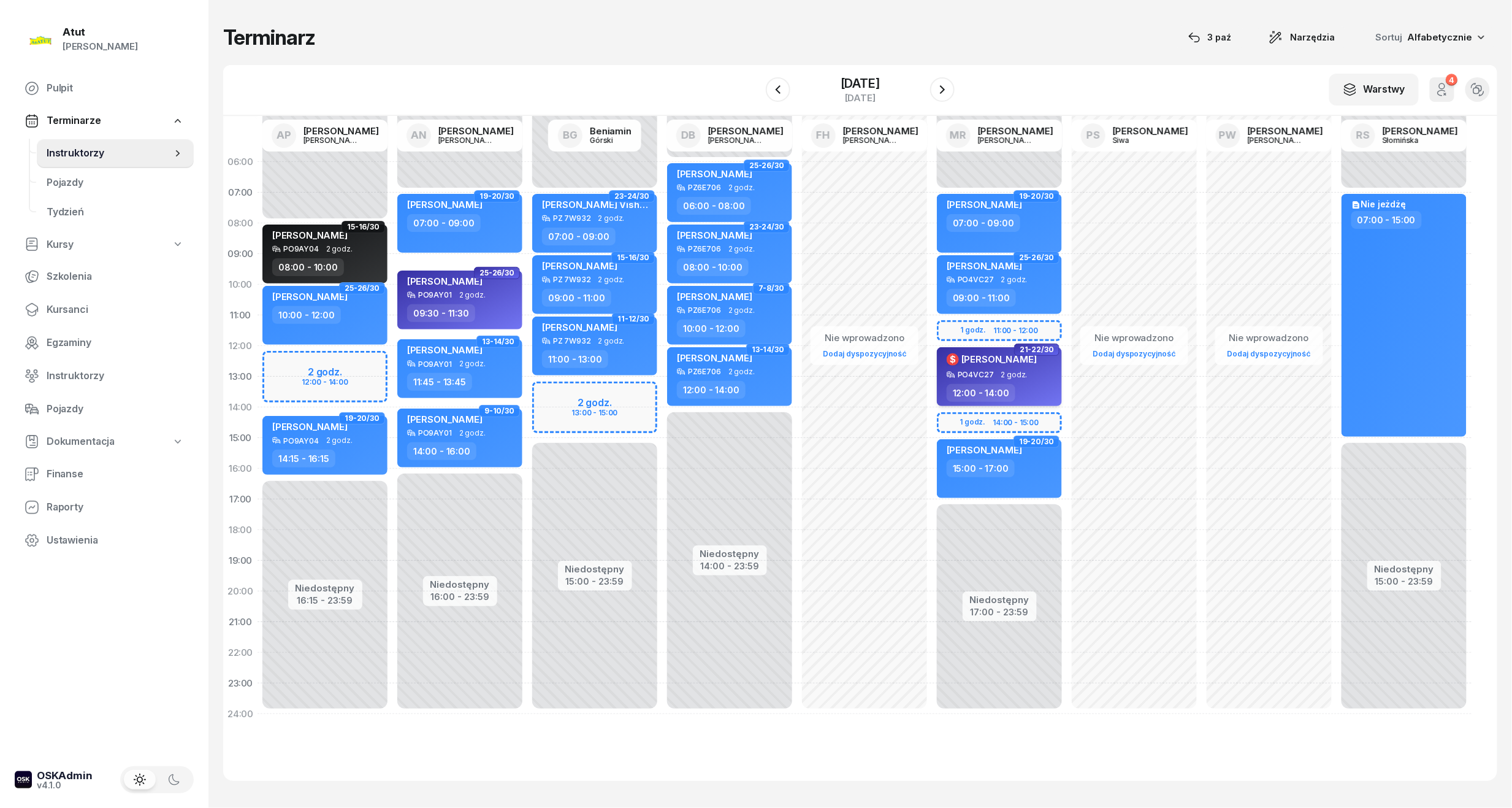
click at [987, 386] on div "12:00 - 14:00" at bounding box center [981, 393] width 69 height 18
select select "12"
select select "14"
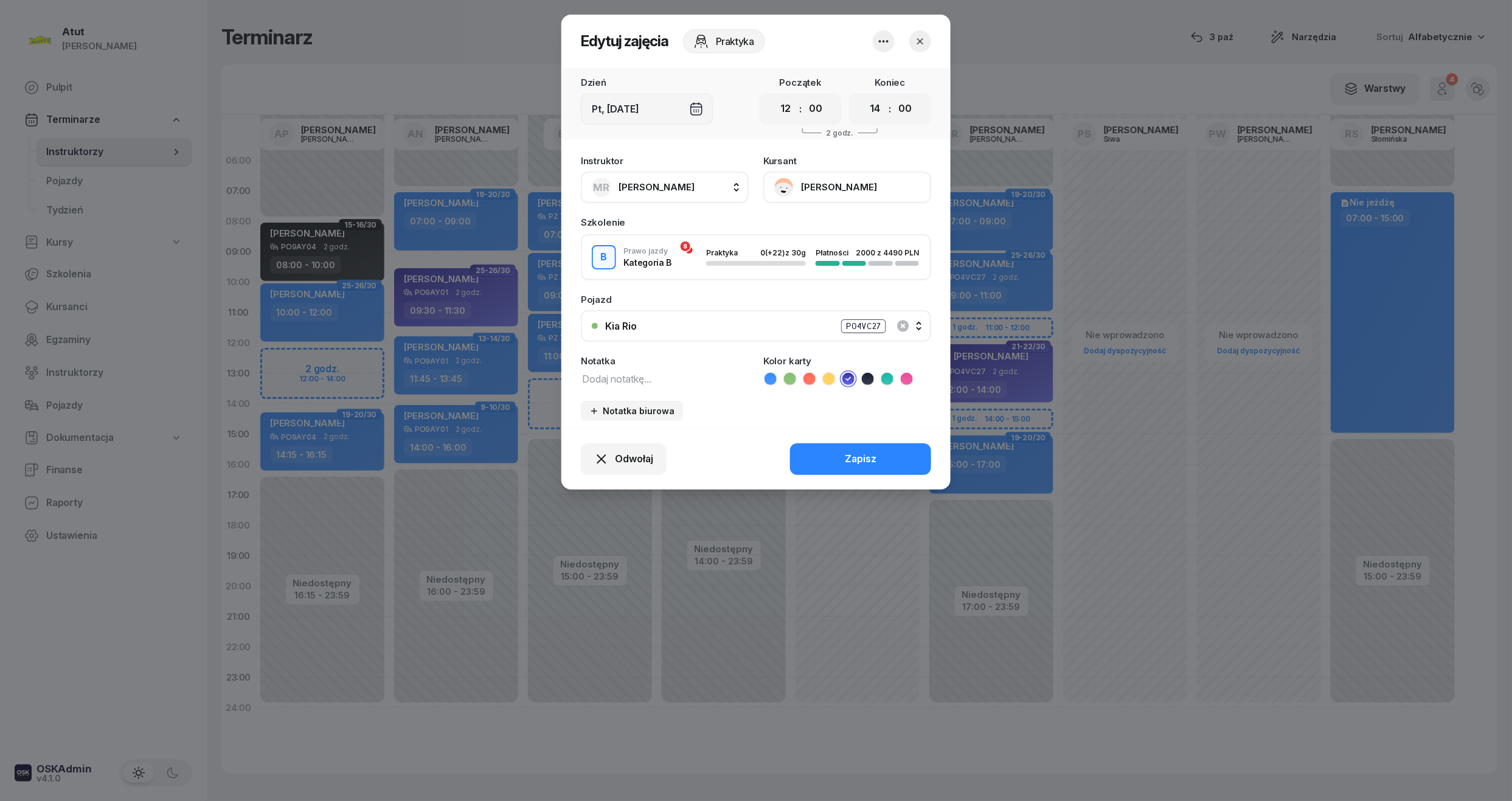
drag, startPoint x: 784, startPoint y: 111, endPoint x: 784, endPoint y: 123, distance: 12.0
click at [784, 111] on select "00 01 02 03 04 05 06 07 08 09 10 11 12 13 14 15 16 17 18 19 20 21 22 23" at bounding box center [786, 109] width 23 height 26
select select "11"
click at [774, 96] on select "00 01 02 03 04 05 06 07 08 09 10 11 12 13 14 15 16 17 18 19 20 21 22 23" at bounding box center [786, 109] width 23 height 26
drag, startPoint x: 876, startPoint y: 105, endPoint x: 876, endPoint y: 118, distance: 13.0
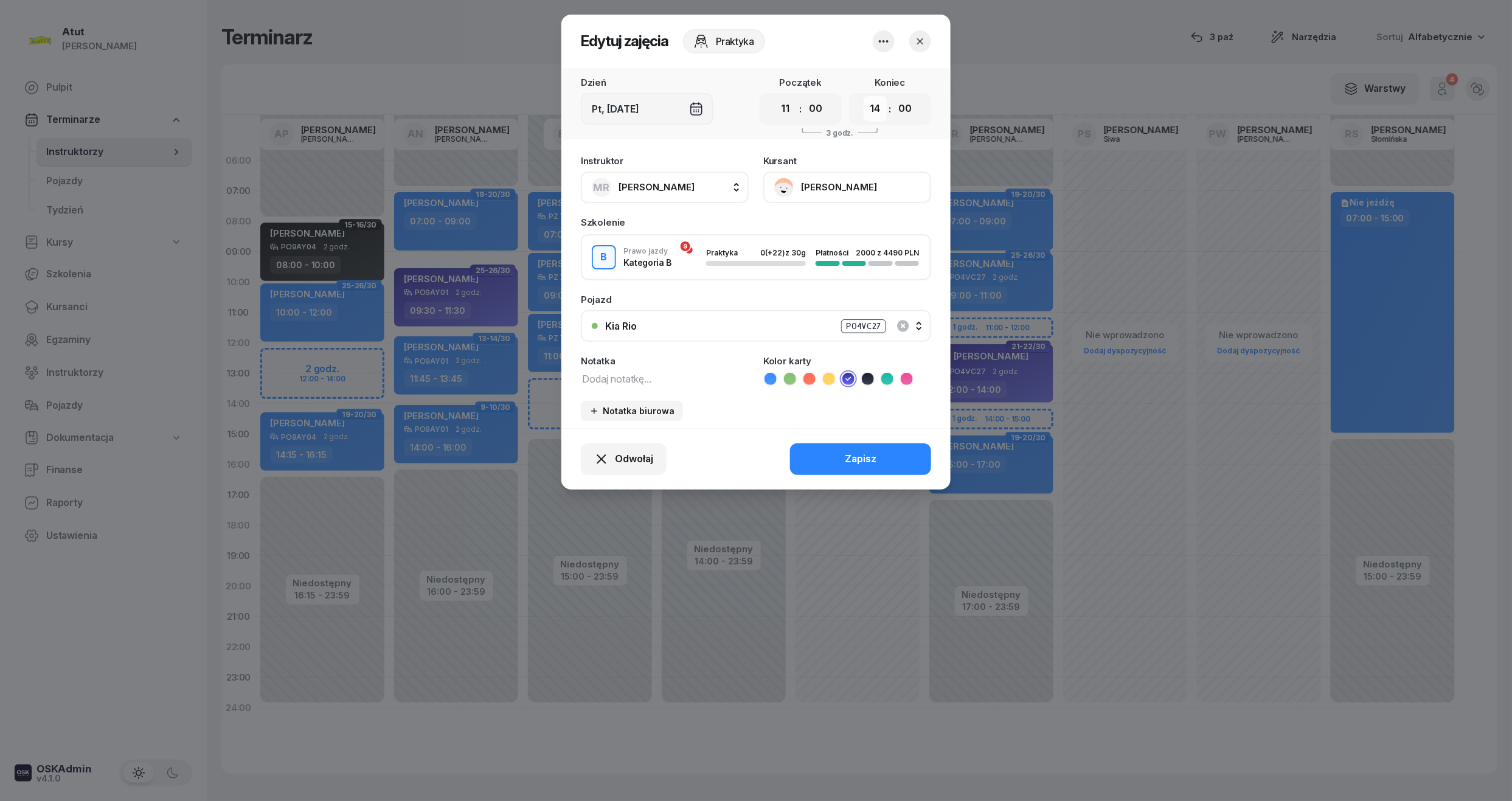
click at [876, 105] on select "00 01 02 03 04 05 06 07 08 09 10 11 12 13 14 15 16 17 18 19 20 21 22 23" at bounding box center [875, 109] width 23 height 26
select select "13"
click at [864, 96] on select "00 01 02 03 04 05 06 07 08 09 10 11 12 13 14 15 16 17 18 19 20 21 22 23" at bounding box center [875, 109] width 23 height 26
click at [865, 461] on div "Zapisz" at bounding box center [860, 459] width 31 height 16
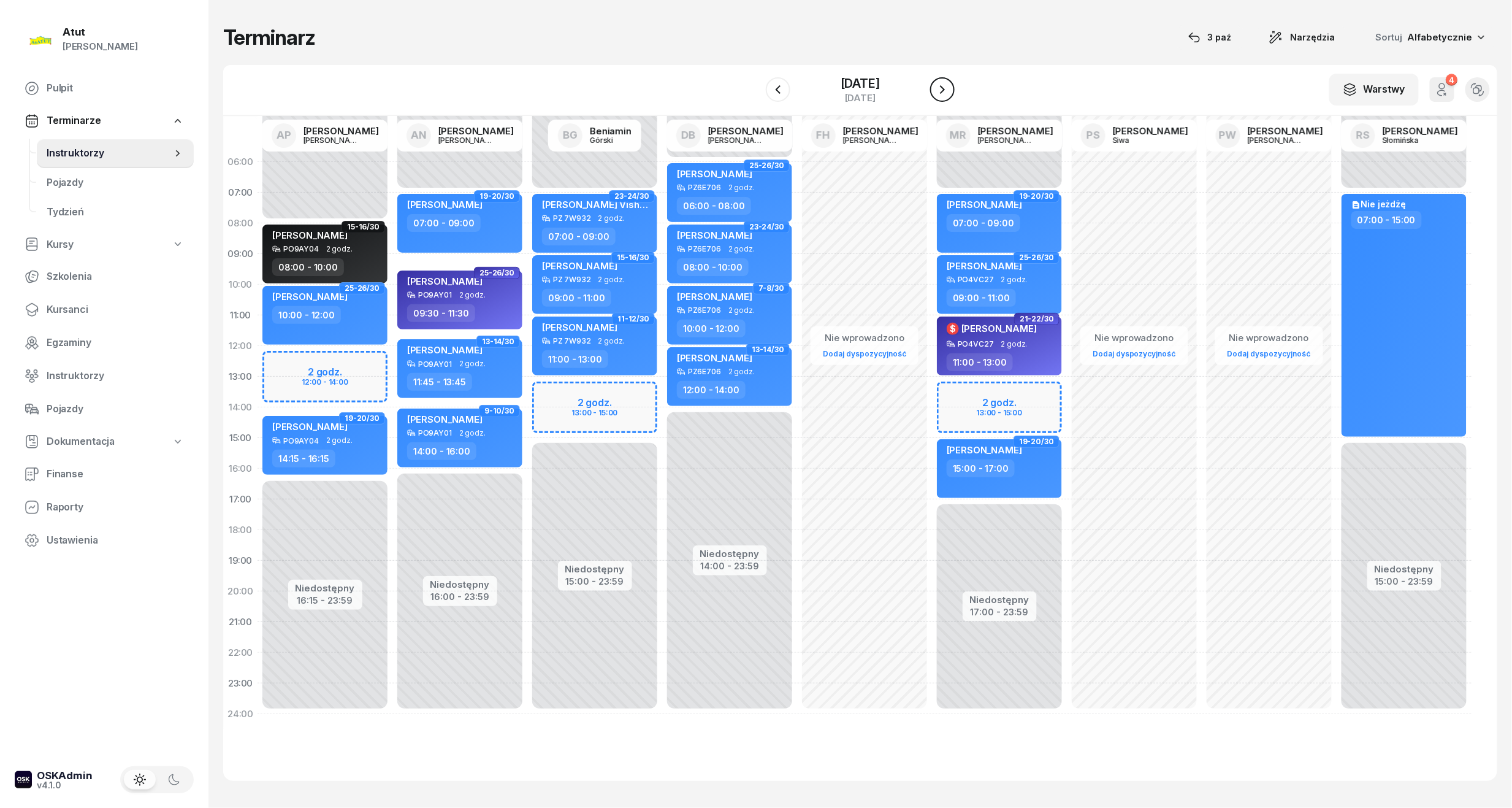
click at [950, 91] on icon "button" at bounding box center [942, 89] width 15 height 15
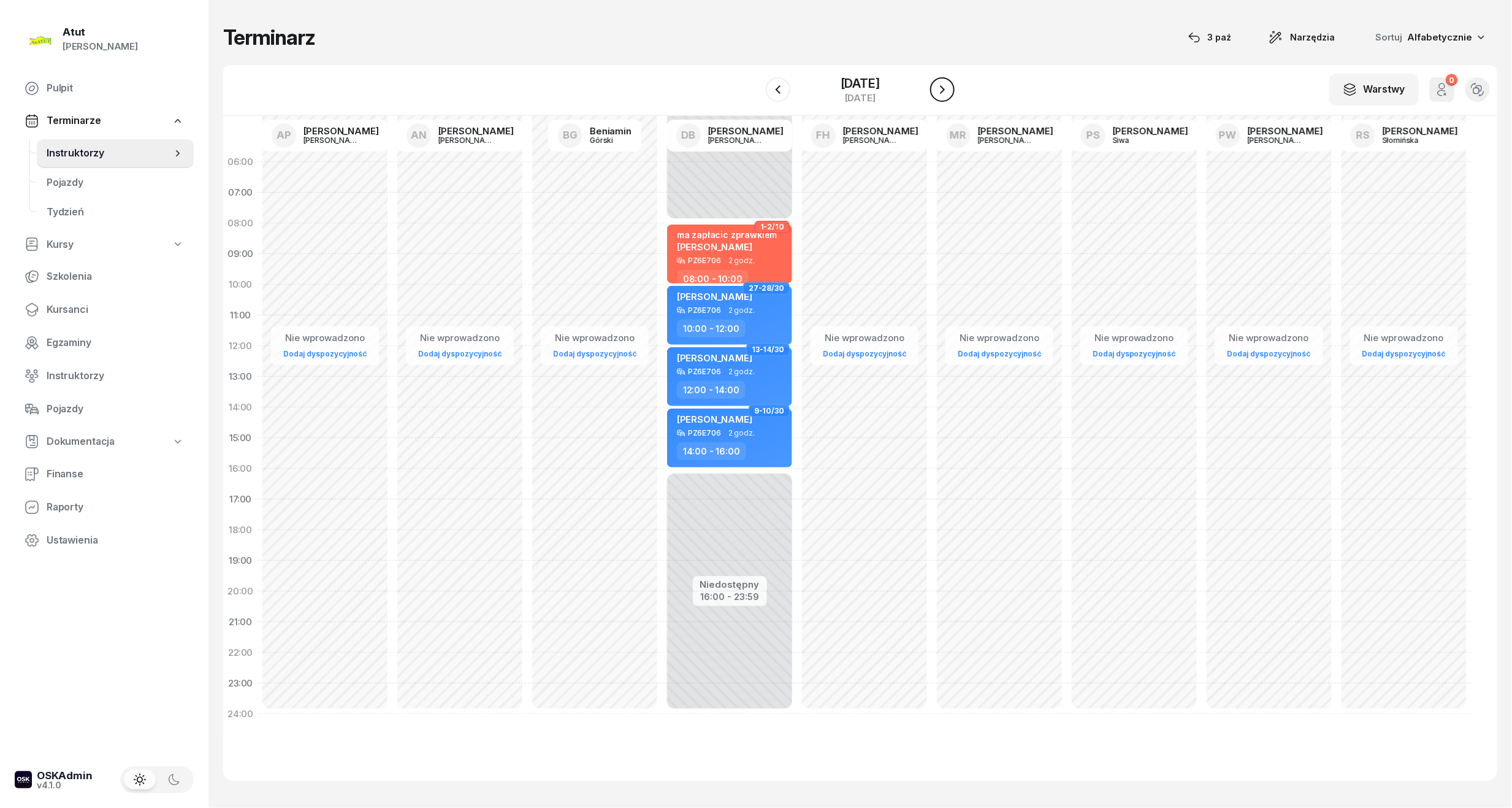
click at [950, 91] on icon "button" at bounding box center [942, 89] width 15 height 15
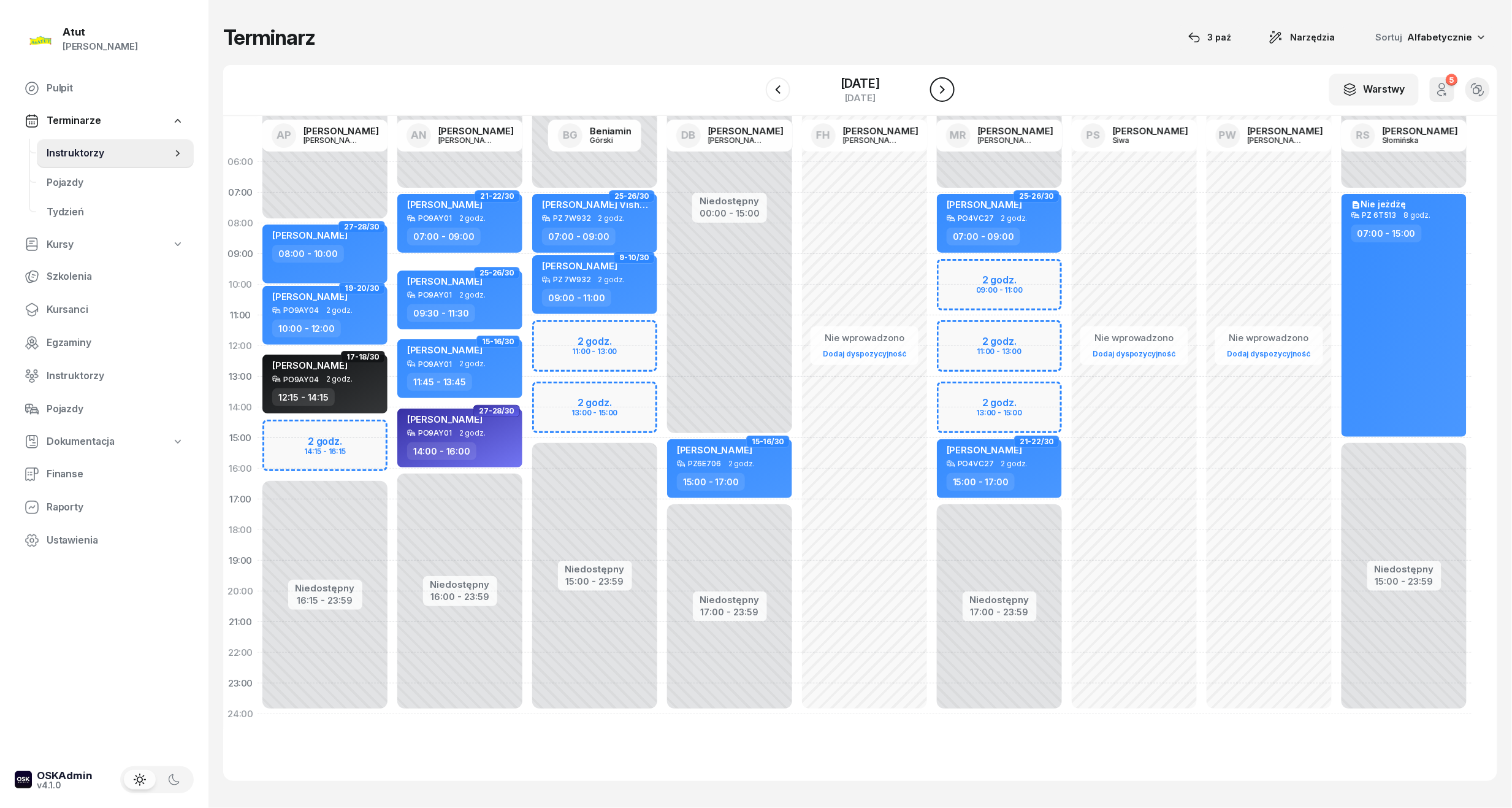
click at [950, 91] on icon "button" at bounding box center [942, 89] width 15 height 15
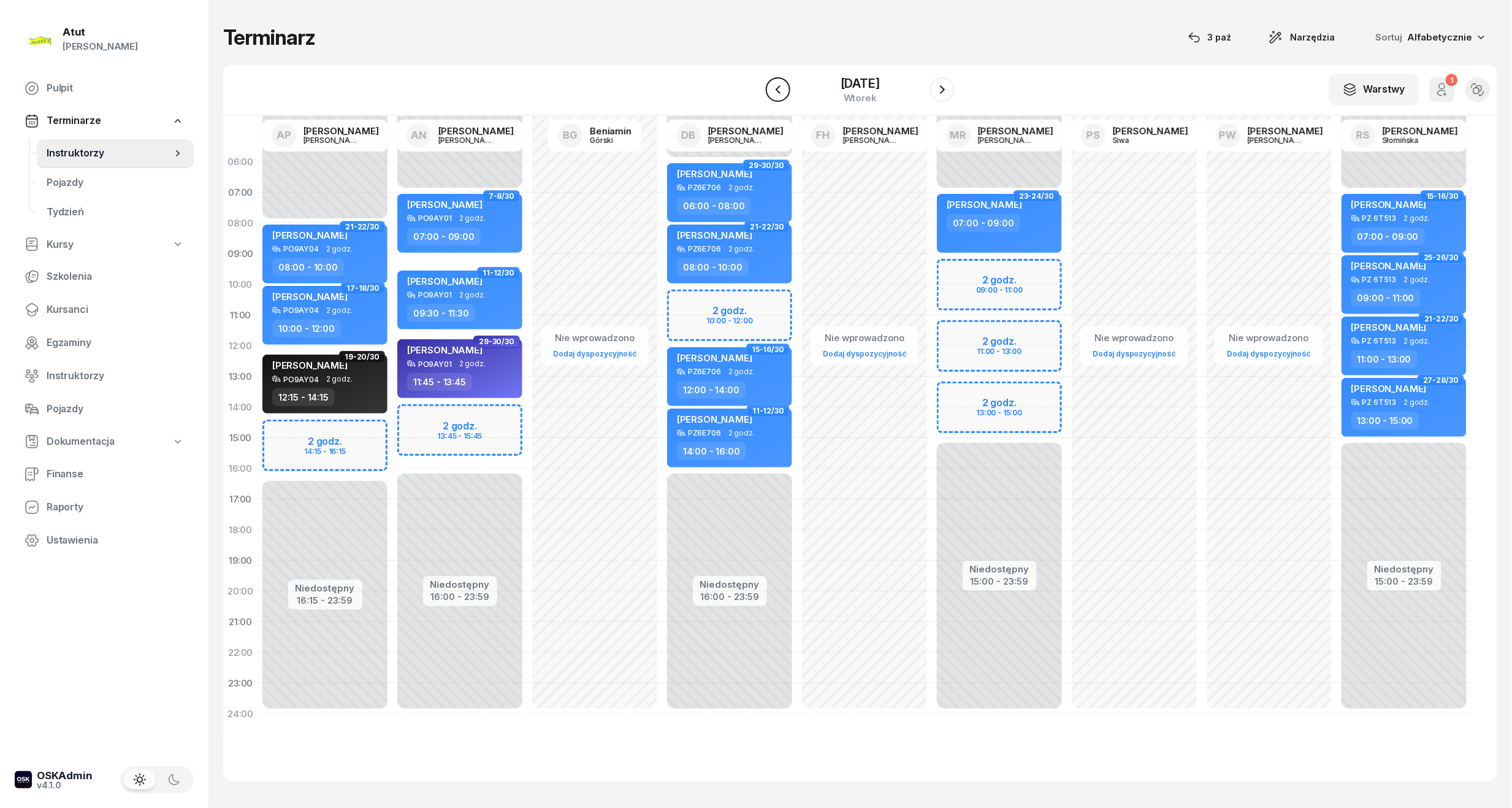
click at [775, 89] on icon "button" at bounding box center [778, 89] width 15 height 15
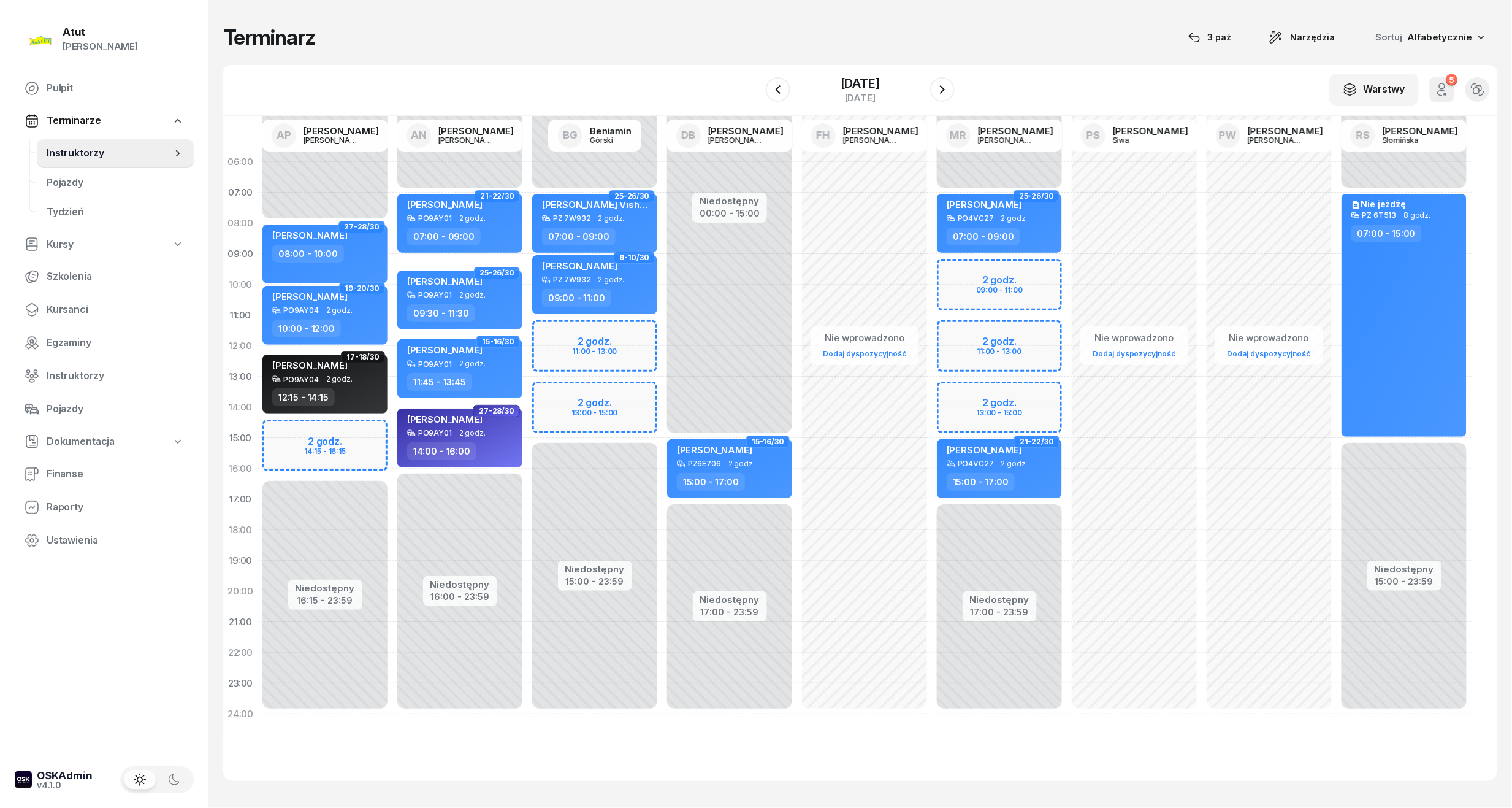
click at [991, 282] on div "Niedostępny 00:00 - 07:00 Niedostępny 17:00 - 23:59 2 godz. 09:00 - 11:00 2 god…" at bounding box center [999, 438] width 135 height 583
select select "09"
select select "11"
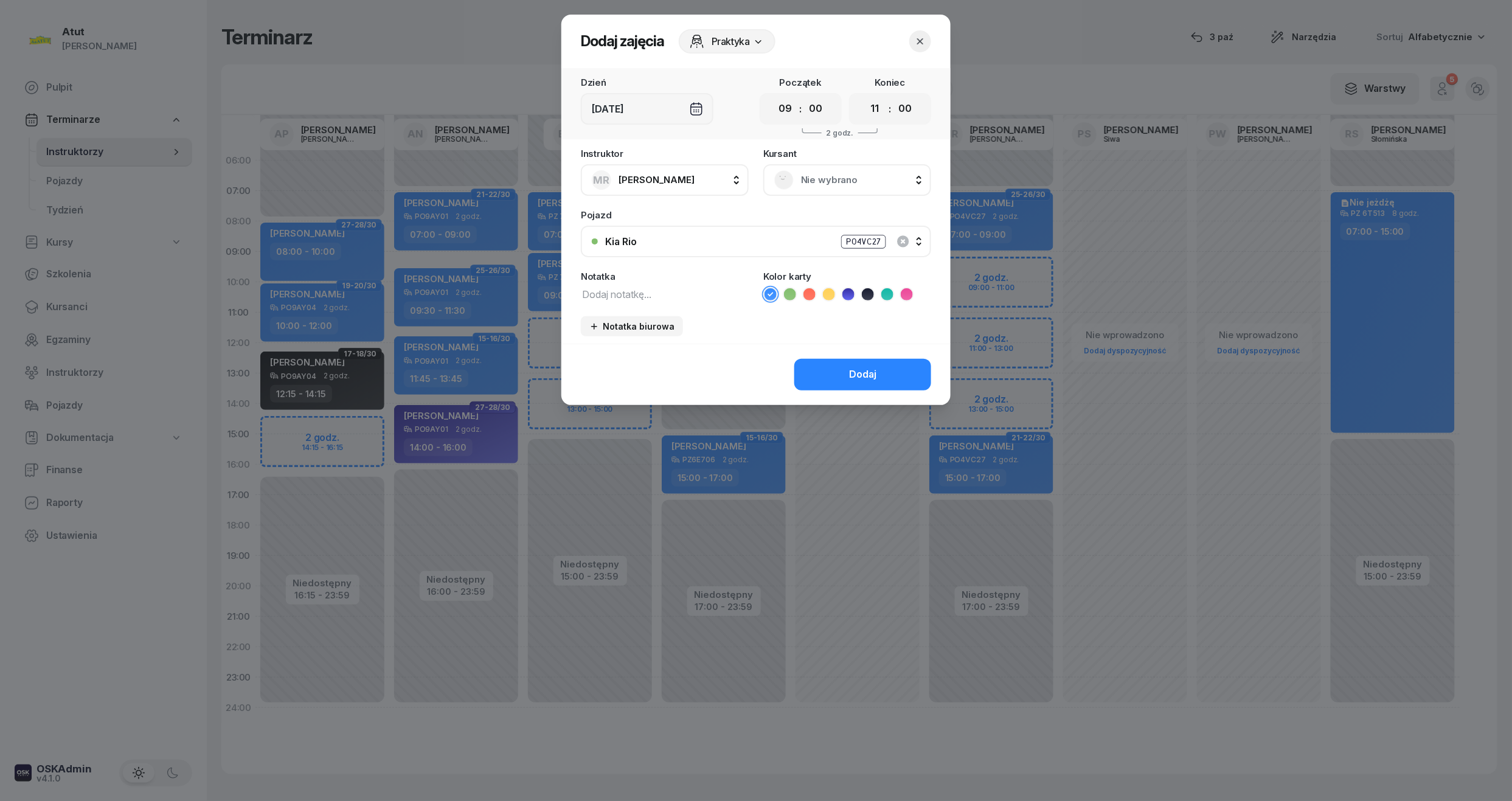
click at [885, 176] on span "Nie wybrano" at bounding box center [860, 180] width 119 height 16
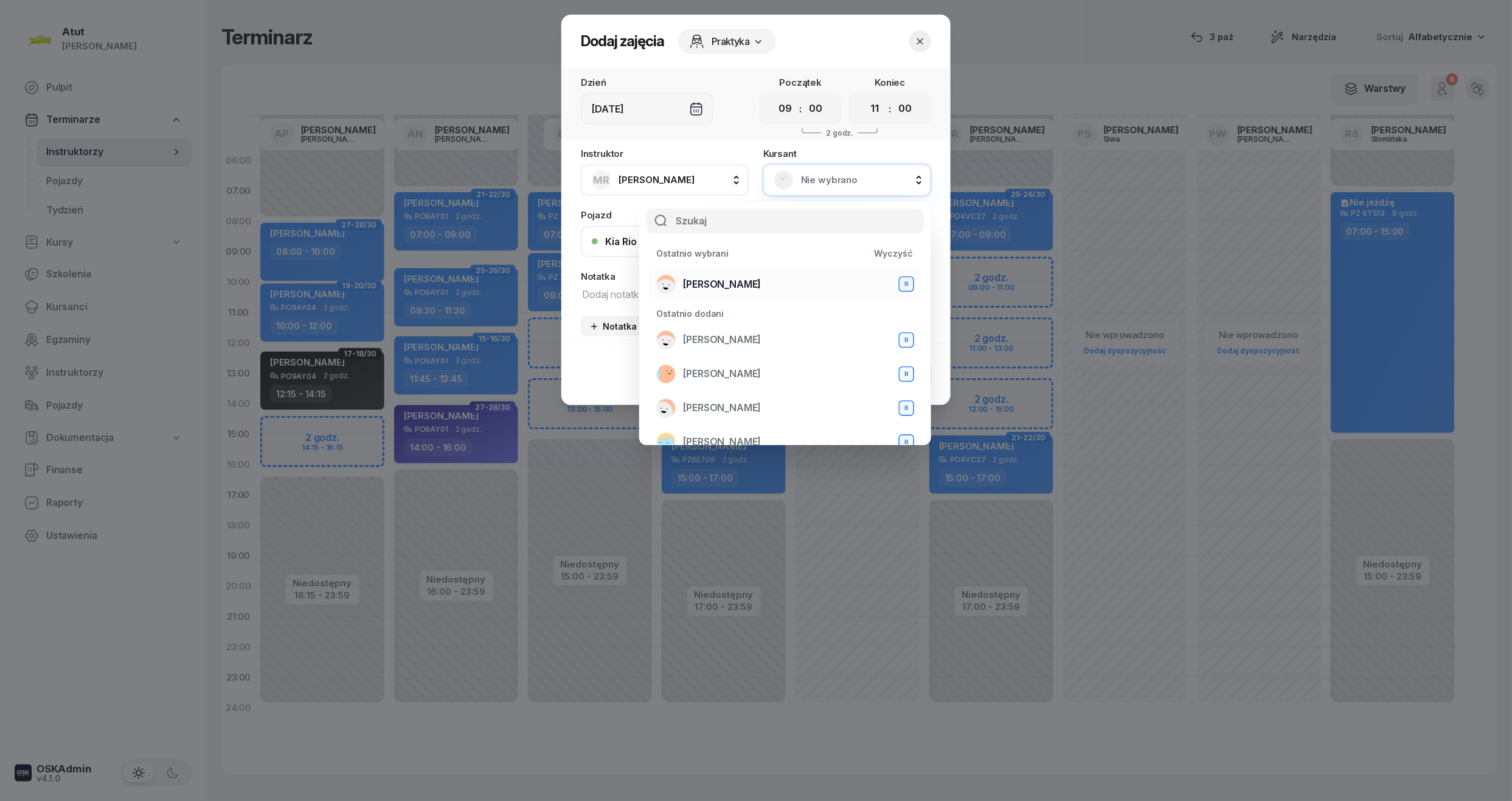
click at [738, 286] on span "[PERSON_NAME]" at bounding box center [722, 284] width 78 height 16
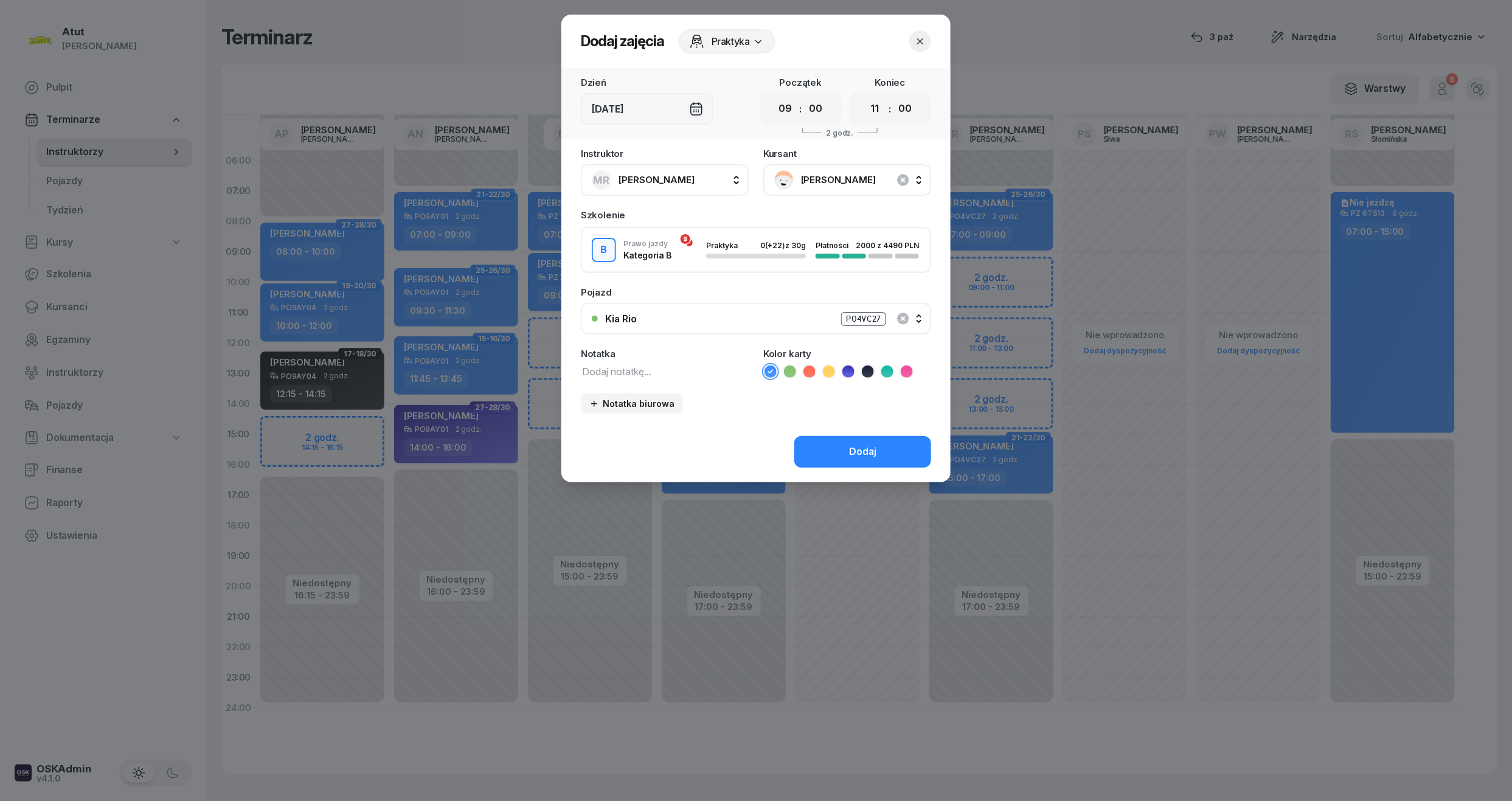
click at [848, 371] on icon at bounding box center [848, 371] width 6 height 4
click at [866, 439] on button "Dodaj" at bounding box center [862, 451] width 137 height 31
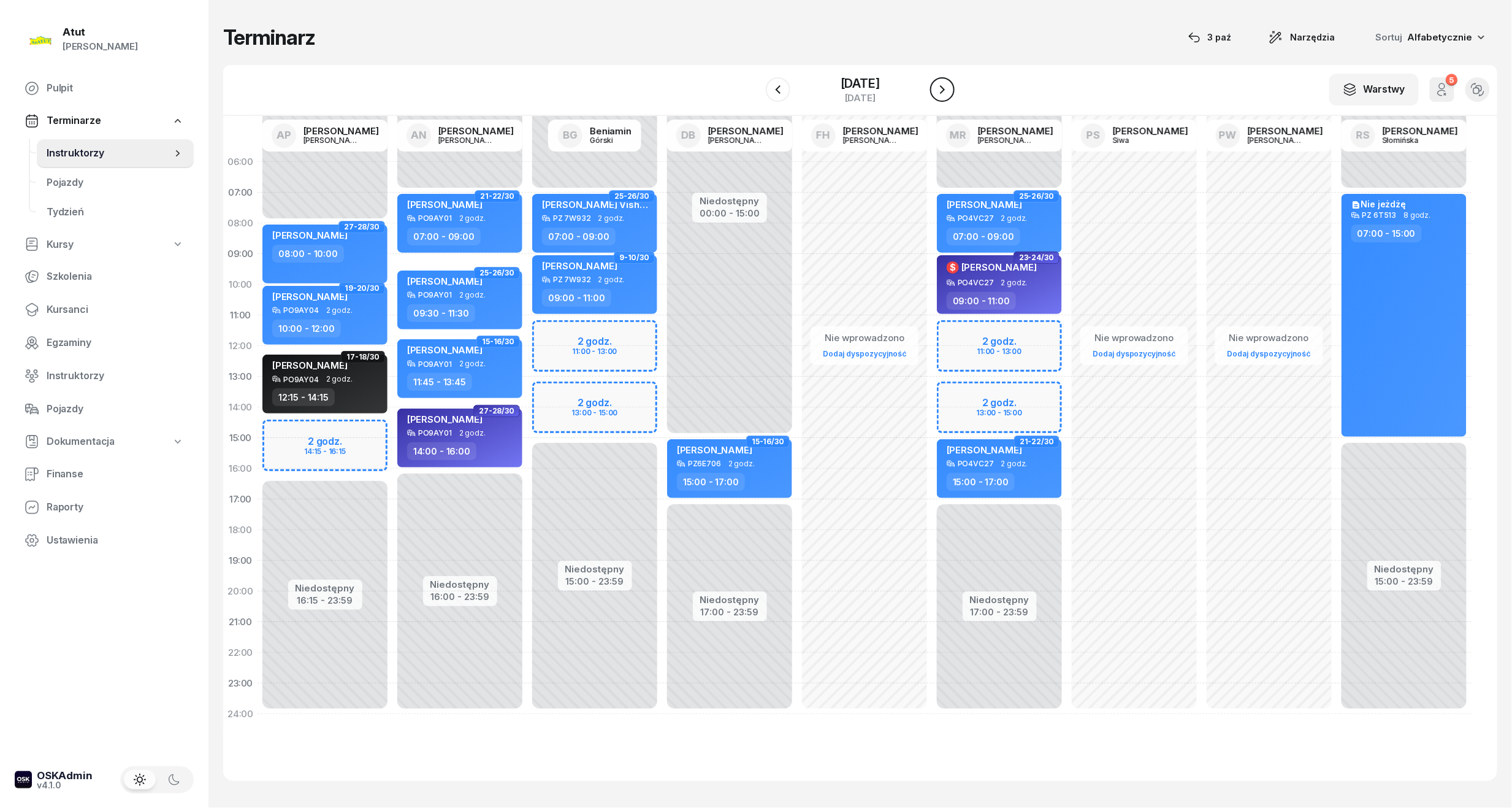
click at [938, 91] on button "button" at bounding box center [942, 89] width 25 height 25
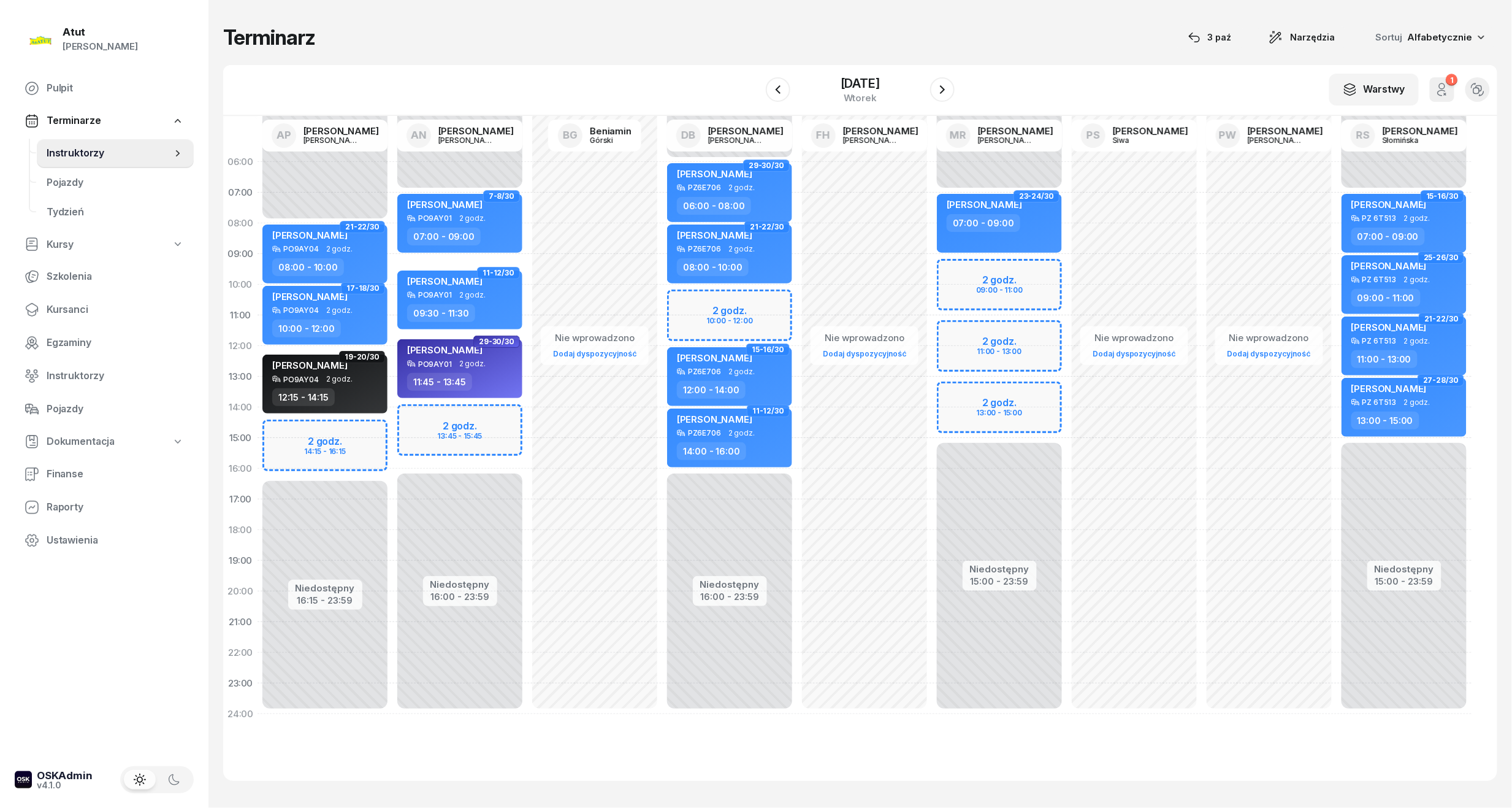
click at [1001, 290] on div "Niedostępny 00:00 - 07:00 Niedostępny 15:00 - 23:59 2 godz. 09:00 - 11:00 2 god…" at bounding box center [999, 438] width 135 height 583
select select "10"
select select "12"
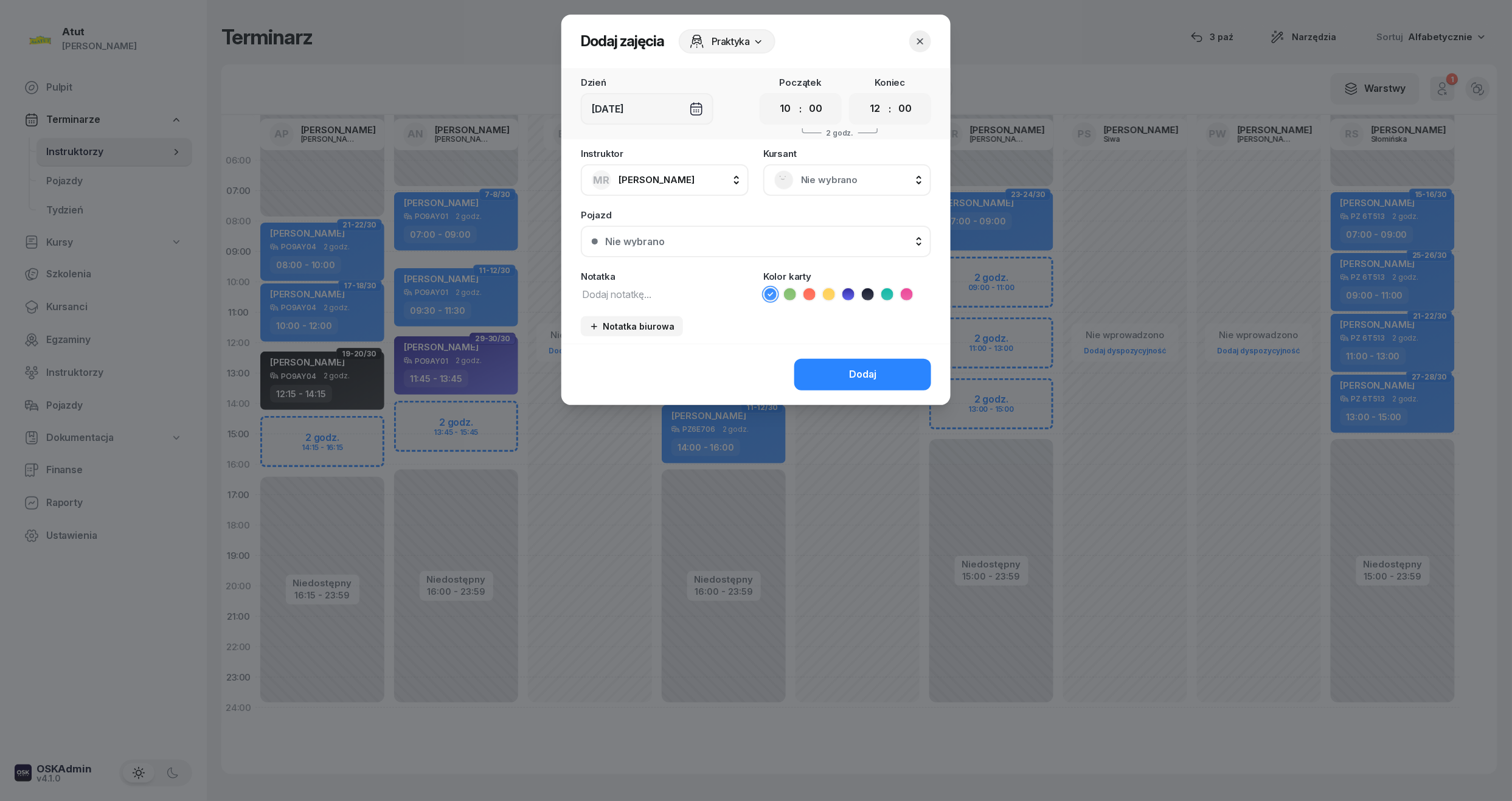
click at [823, 178] on span "Nie wybrano" at bounding box center [860, 180] width 119 height 16
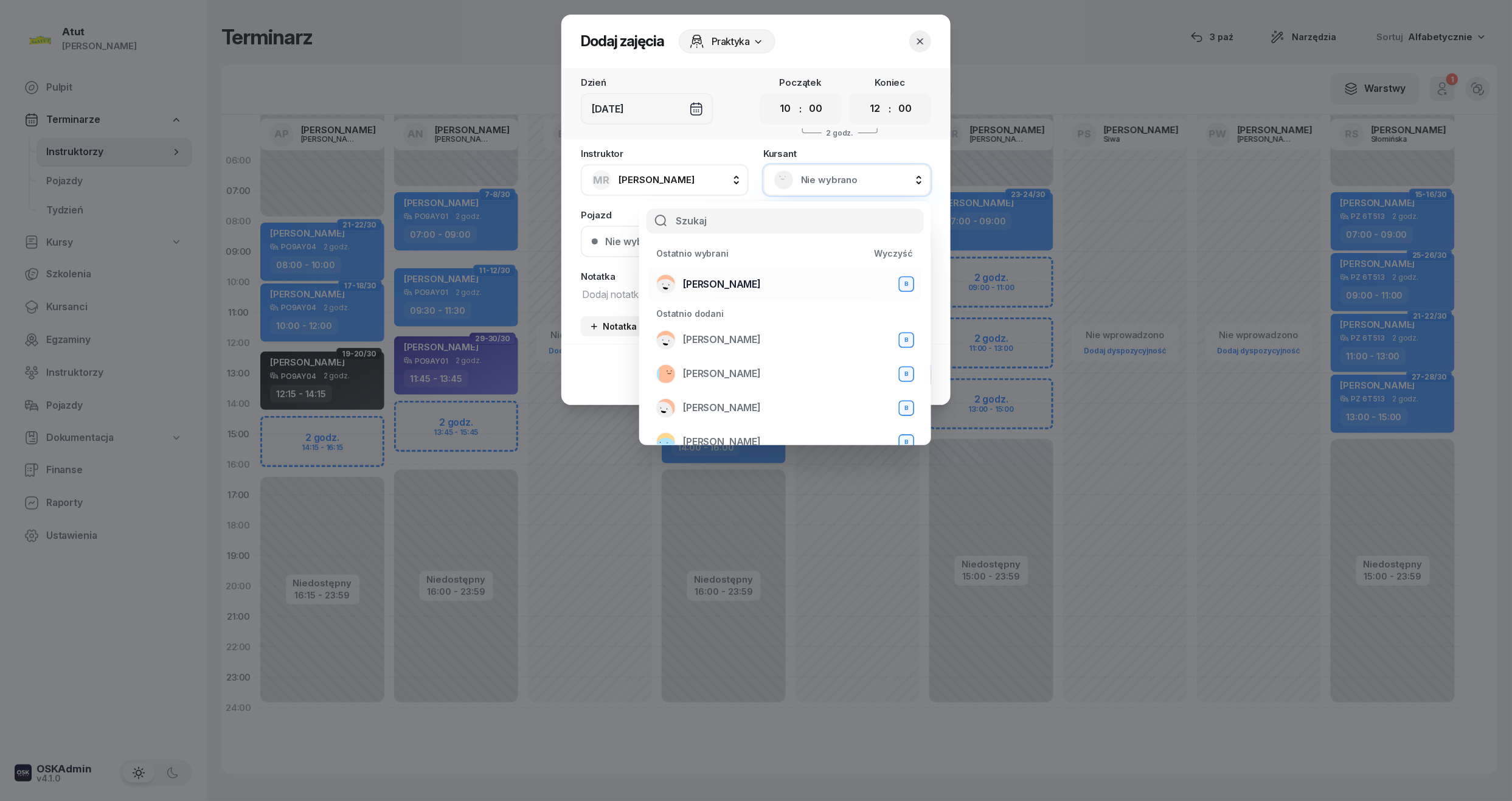
click at [738, 290] on span "[PERSON_NAME]" at bounding box center [722, 284] width 78 height 16
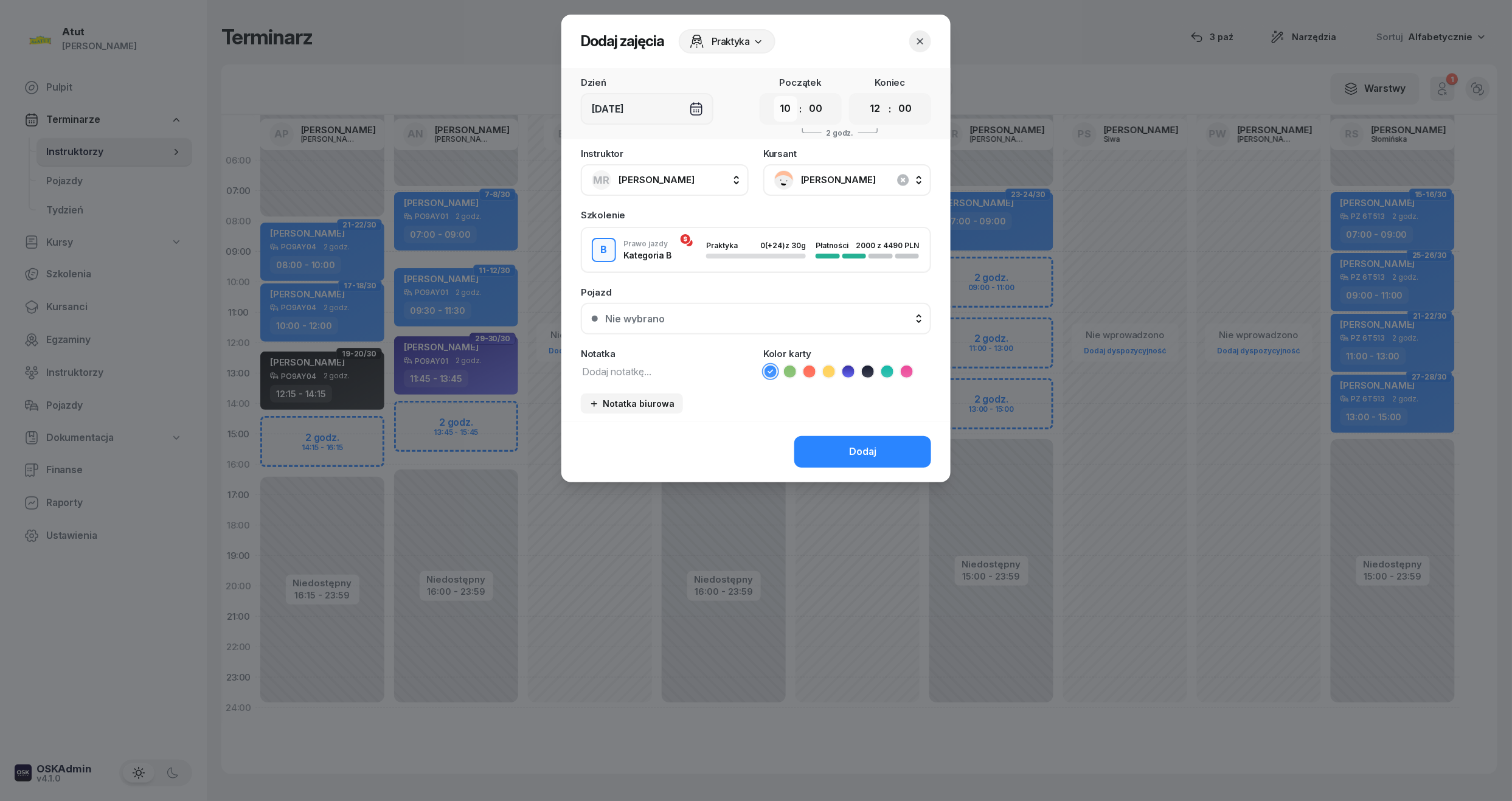
click at [784, 111] on select "00 01 02 03 04 05 06 07 08 09 10 11 12 13 14 15 16 17 18 19 20 21 22 23" at bounding box center [786, 109] width 23 height 26
select select "09"
click at [774, 96] on select "00 01 02 03 04 05 06 07 08 09 10 11 12 13 14 15 16 17 18 19 20 21 22 23" at bounding box center [786, 109] width 23 height 26
click at [875, 107] on select "00 01 02 03 04 05 06 07 08 09 10 11 12 13 14 15 16 17 18 19 20 21 22 23" at bounding box center [875, 109] width 23 height 26
select select "11"
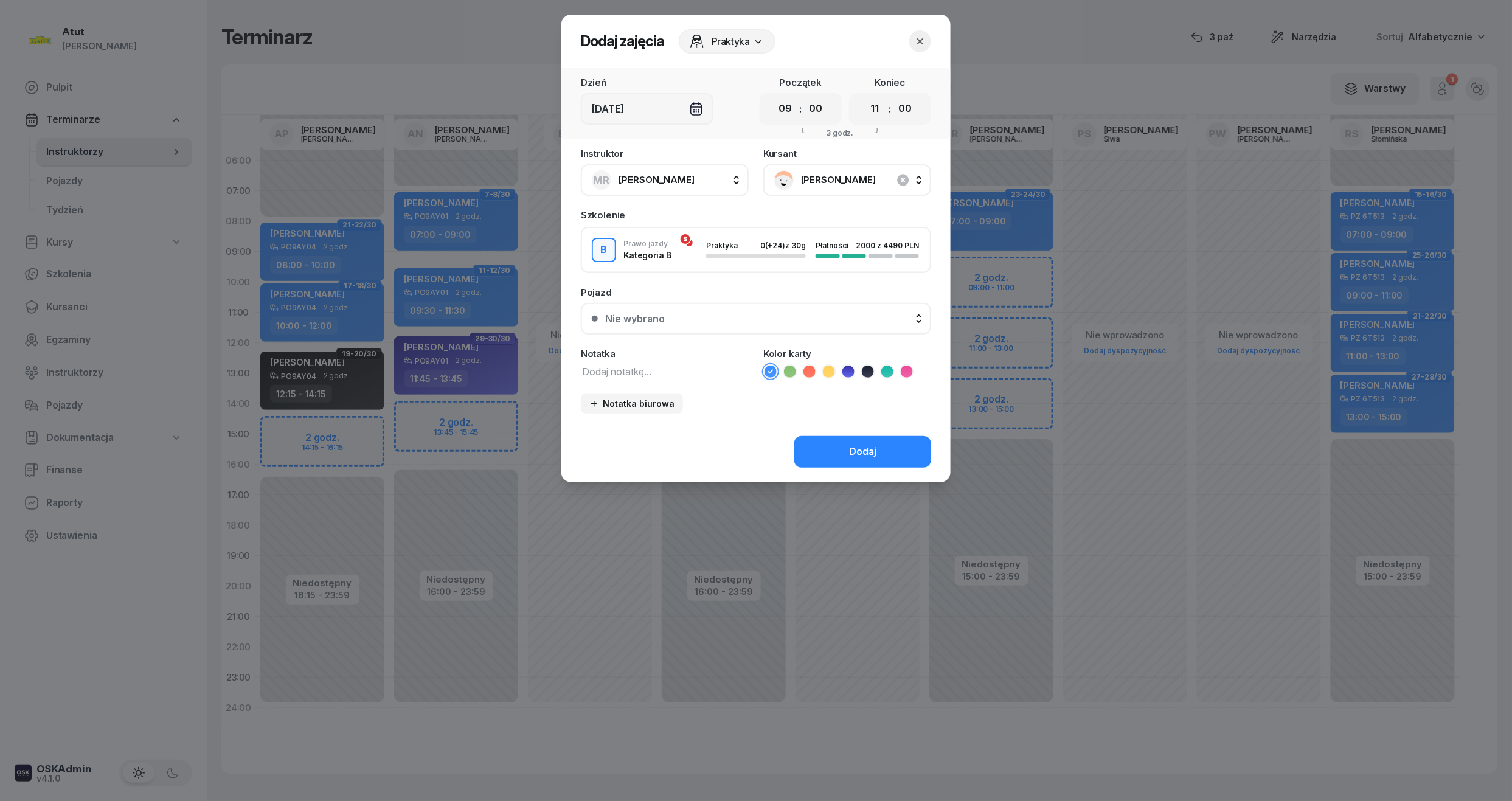
click at [864, 96] on select "00 01 02 03 04 05 06 07 08 09 10 11 12 13 14 15 16 17 18 19 20 21 22 23" at bounding box center [875, 109] width 23 height 26
click at [851, 371] on icon at bounding box center [848, 371] width 12 height 12
click at [735, 314] on div "Nie wybrano" at bounding box center [763, 319] width 315 height 10
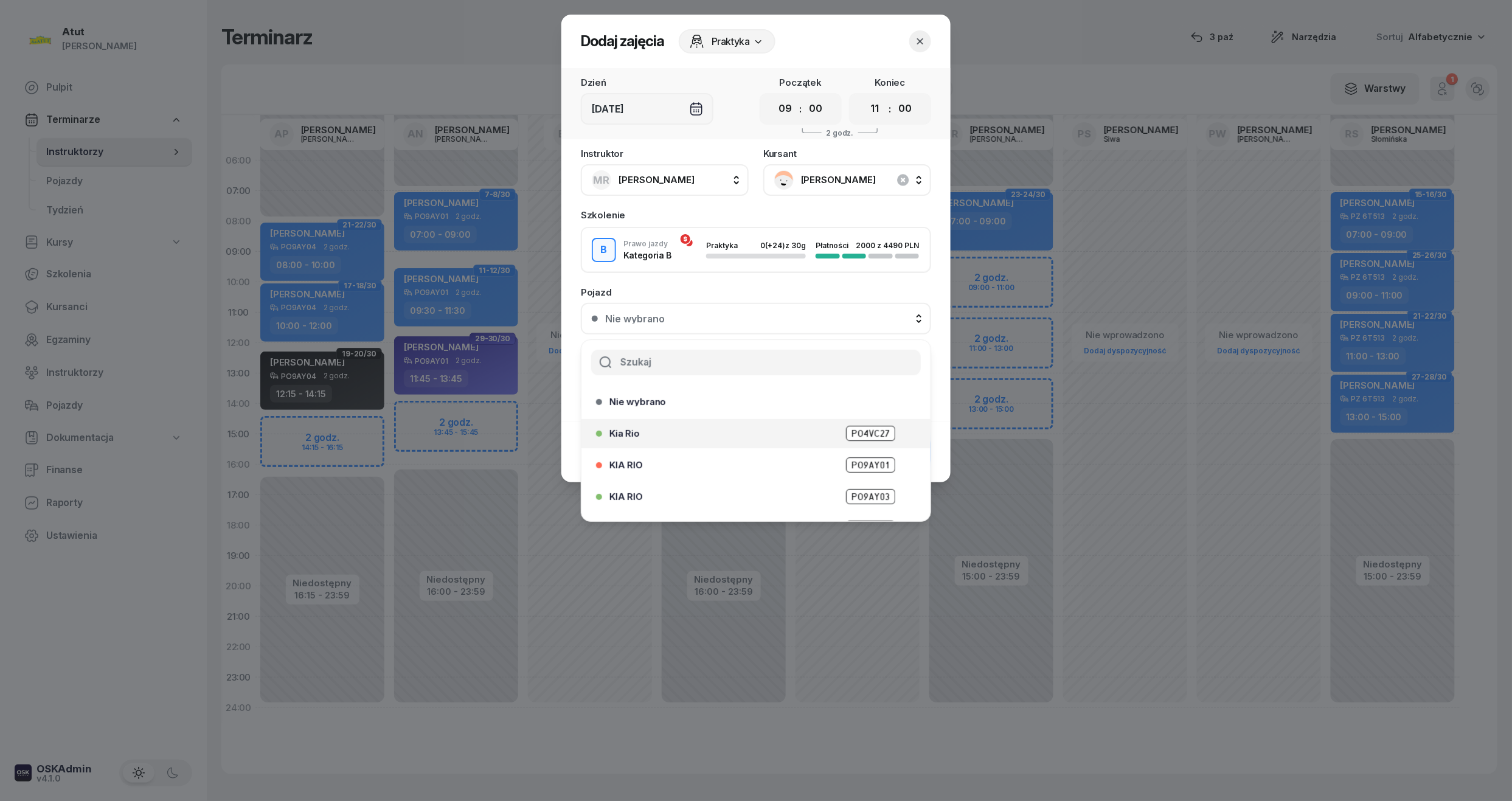
click at [864, 431] on span "PO4VC27" at bounding box center [871, 433] width 49 height 15
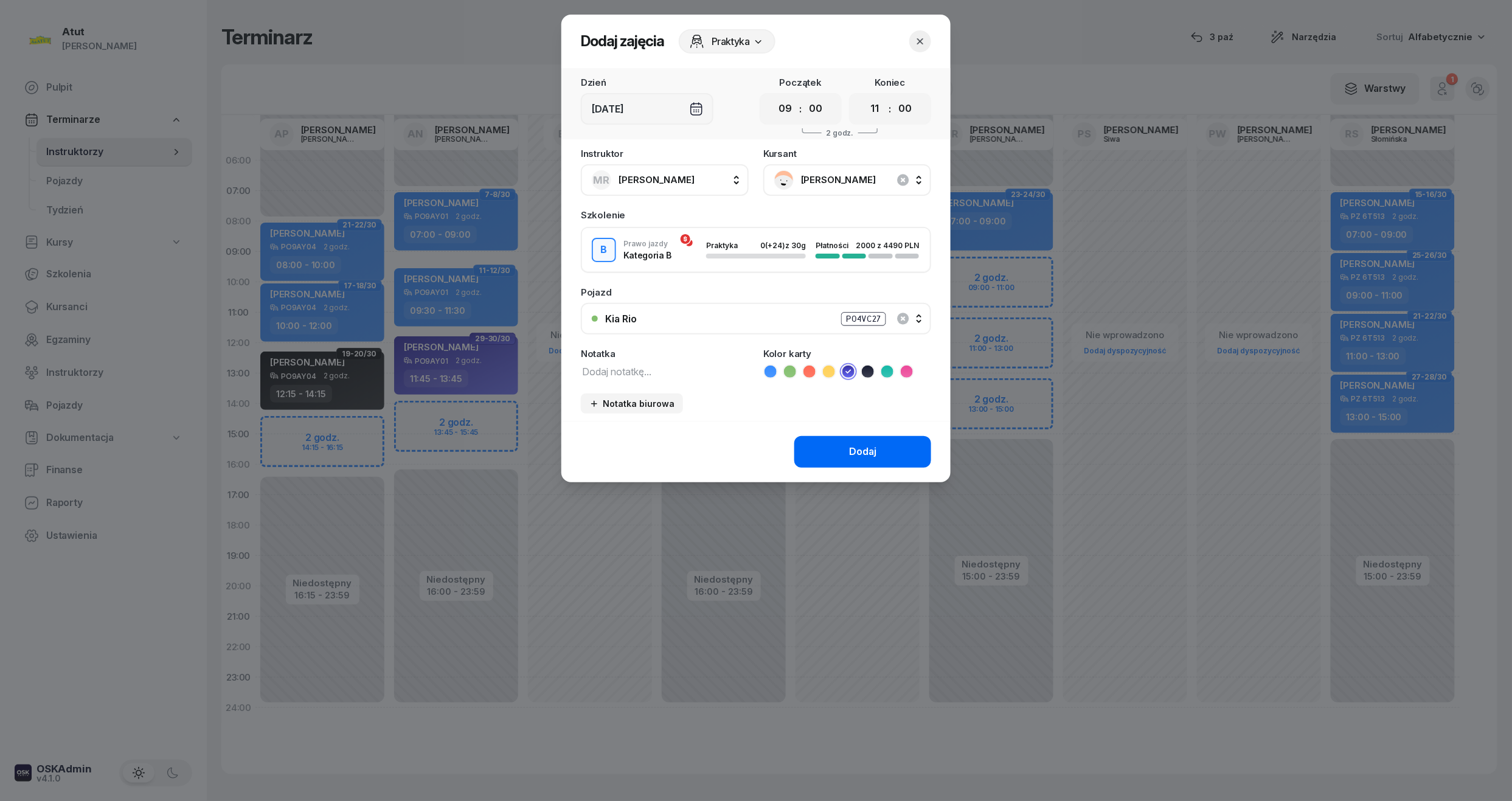
click at [864, 439] on button "Dodaj" at bounding box center [862, 451] width 137 height 31
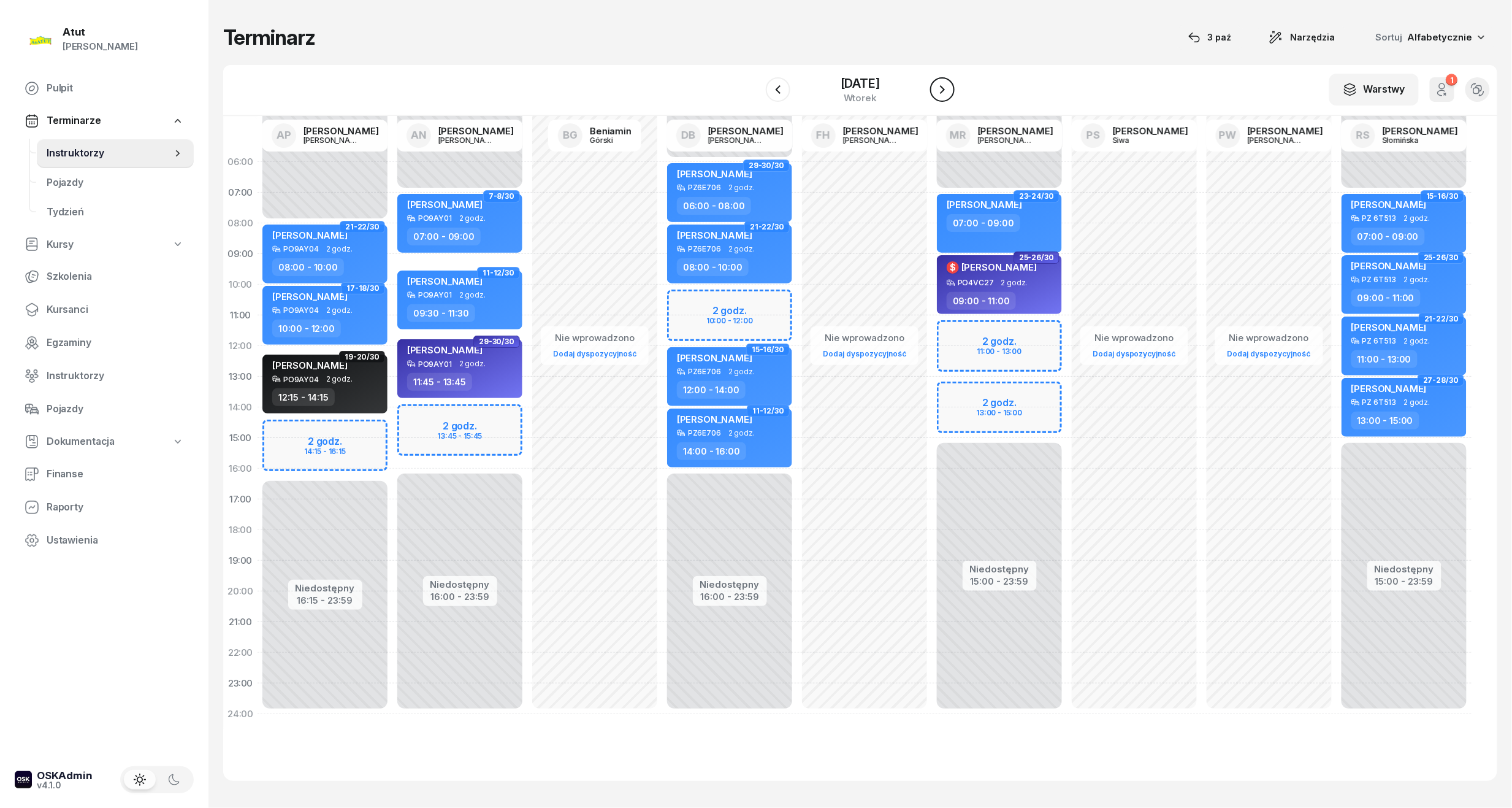
click at [947, 87] on icon "button" at bounding box center [942, 89] width 15 height 15
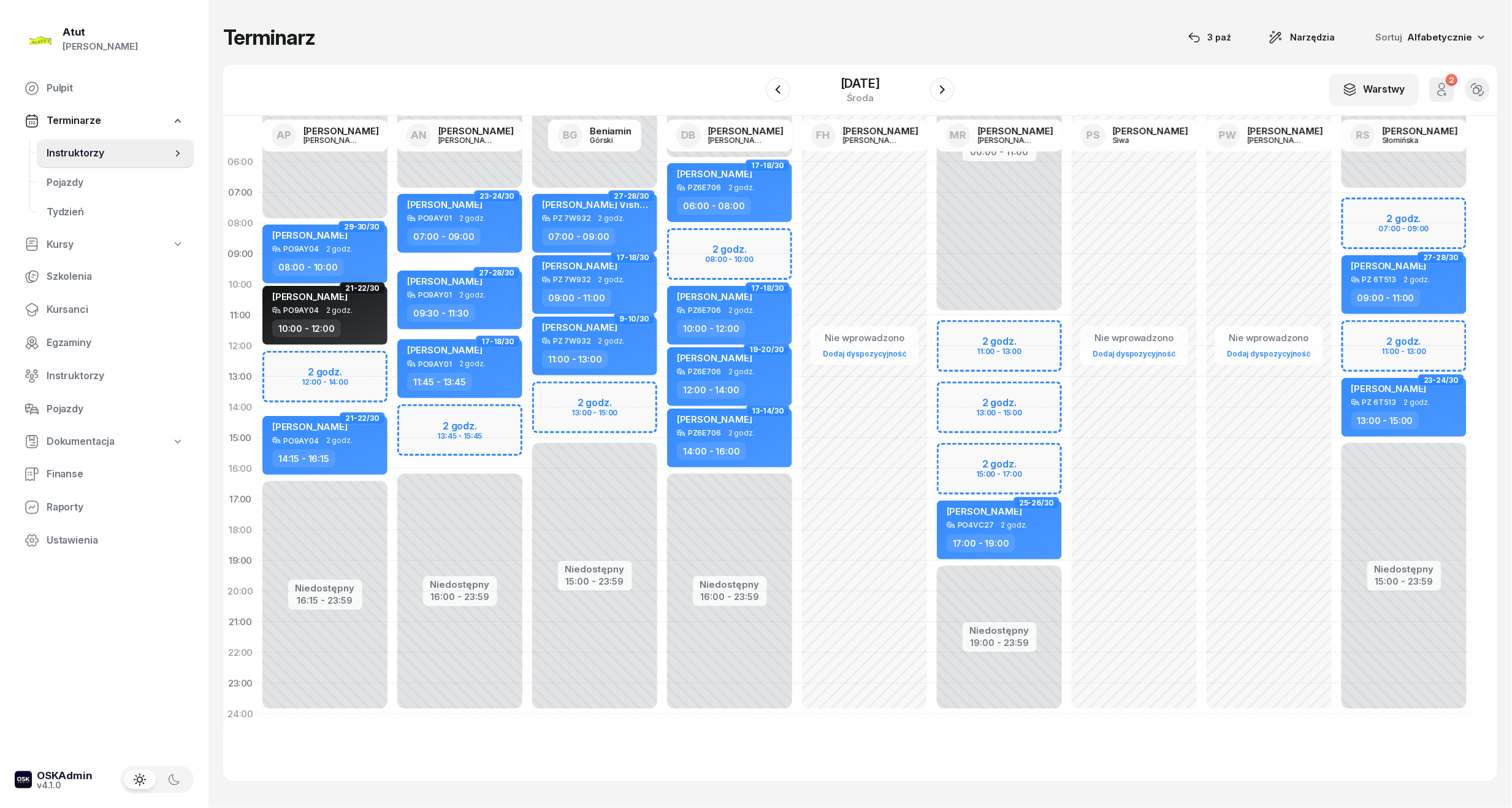
click at [1006, 350] on div "Niedostępny 00:00 - 11:00 Niedostępny 19:00 - 23:59 2 godz. 11:00 - 13:00 2 god…" at bounding box center [999, 438] width 135 height 583
select select "12"
select select "14"
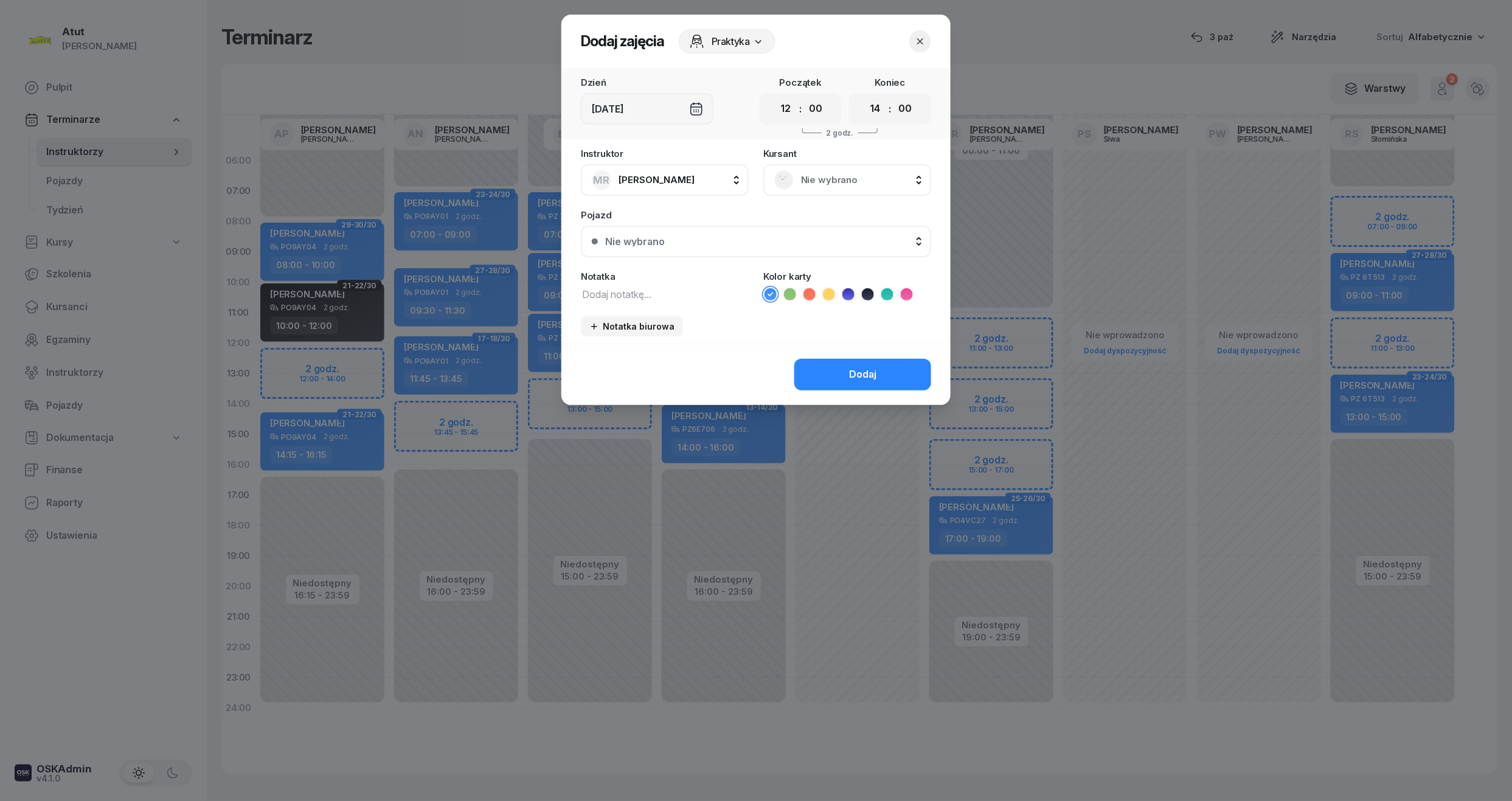
click at [820, 161] on div "[DEMOGRAPHIC_DATA] Nie wybrano" at bounding box center [847, 172] width 168 height 47
click at [820, 169] on div "Nie wybrano" at bounding box center [847, 180] width 168 height 31
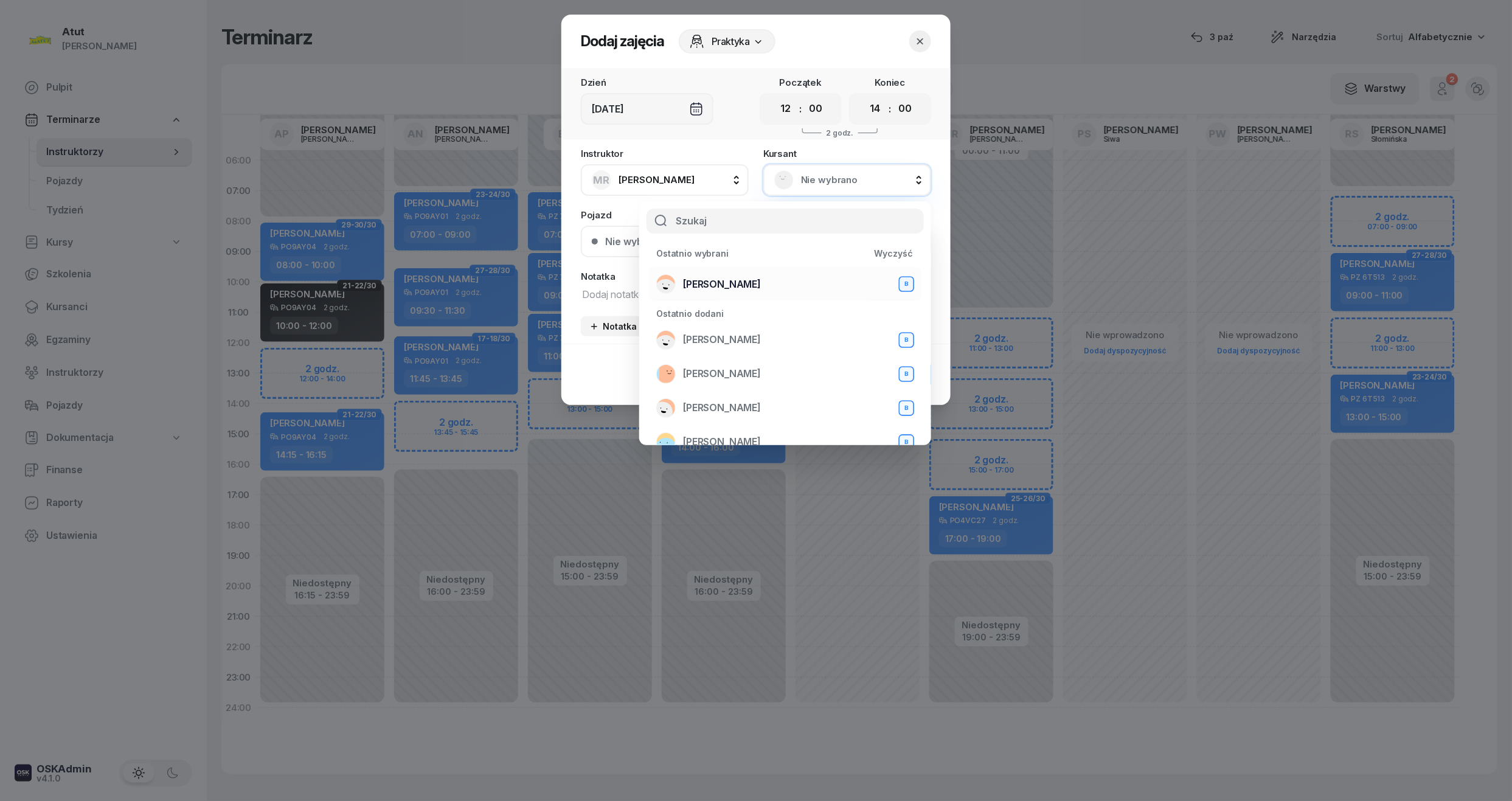
click at [724, 282] on span "[PERSON_NAME]" at bounding box center [722, 284] width 78 height 16
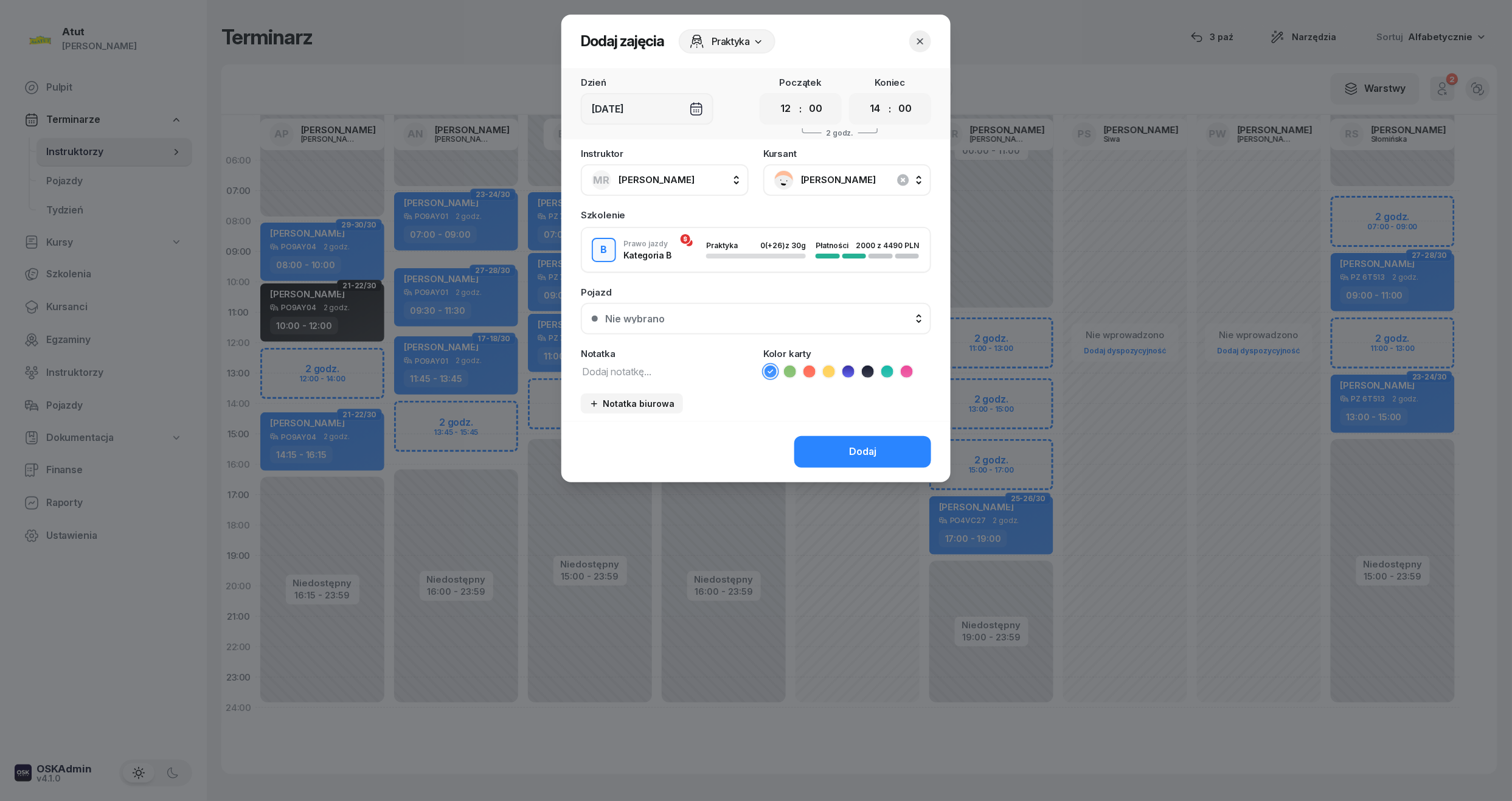
click at [838, 181] on span "[PERSON_NAME]" at bounding box center [860, 180] width 119 height 16
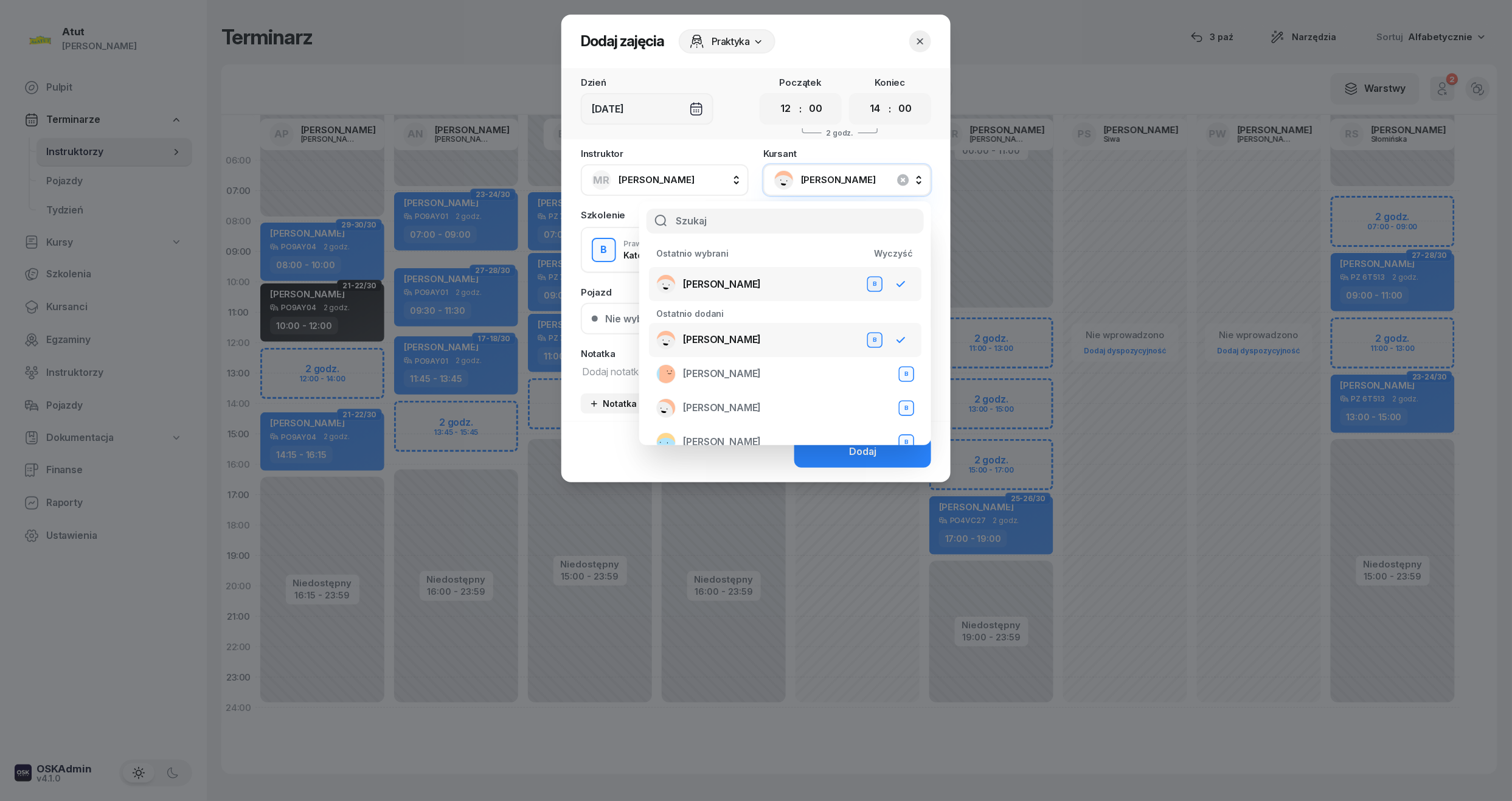
click at [747, 159] on div "Instruktor MR [PERSON_NAME] AP [PERSON_NAME] AN [PERSON_NAME] BG [PERSON_NAME] …" at bounding box center [664, 172] width 168 height 47
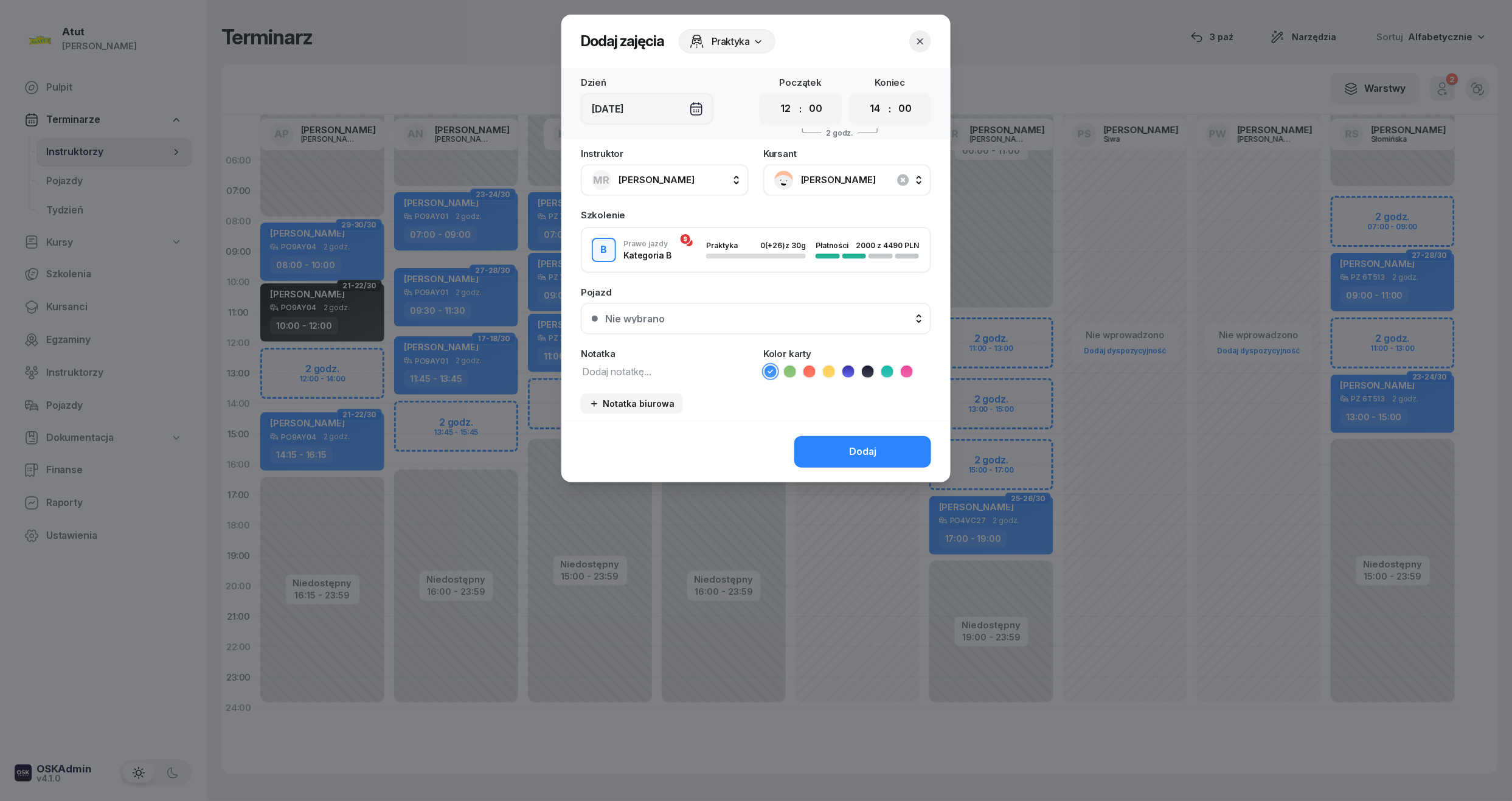
drag, startPoint x: 784, startPoint y: 108, endPoint x: 787, endPoint y: 123, distance: 15.3
click at [784, 108] on select "00 01 02 03 04 05 06 07 08 09 10 11 12 13 14 15 16 17 18 19 20 21 22 23" at bounding box center [786, 109] width 23 height 26
select select "11"
click at [774, 96] on select "00 01 02 03 04 05 06 07 08 09 10 11 12 13 14 15 16 17 18 19 20 21 22 23" at bounding box center [786, 109] width 23 height 26
drag, startPoint x: 870, startPoint y: 106, endPoint x: 883, endPoint y: 120, distance: 19.1
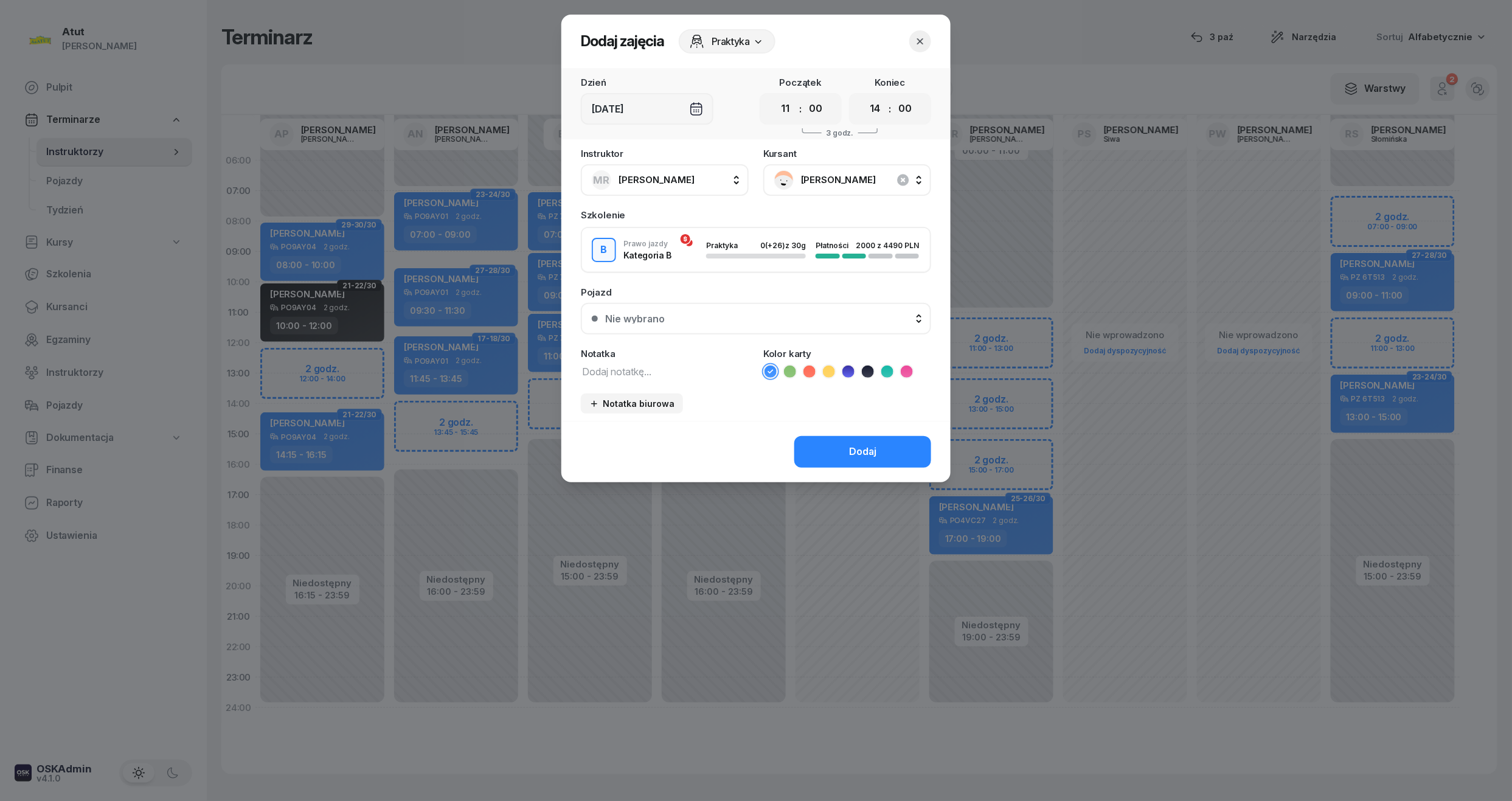
click at [870, 107] on select "00 01 02 03 04 05 06 07 08 09 10 11 12 13 14 15 16 17 18 19 20 21 22 23" at bounding box center [875, 109] width 23 height 26
select select "13"
click at [864, 96] on select "00 01 02 03 04 05 06 07 08 09 10 11 12 13 14 15 16 17 18 19 20 21 22 23" at bounding box center [875, 109] width 23 height 26
click at [827, 316] on div "Nie wybrano" at bounding box center [763, 319] width 315 height 10
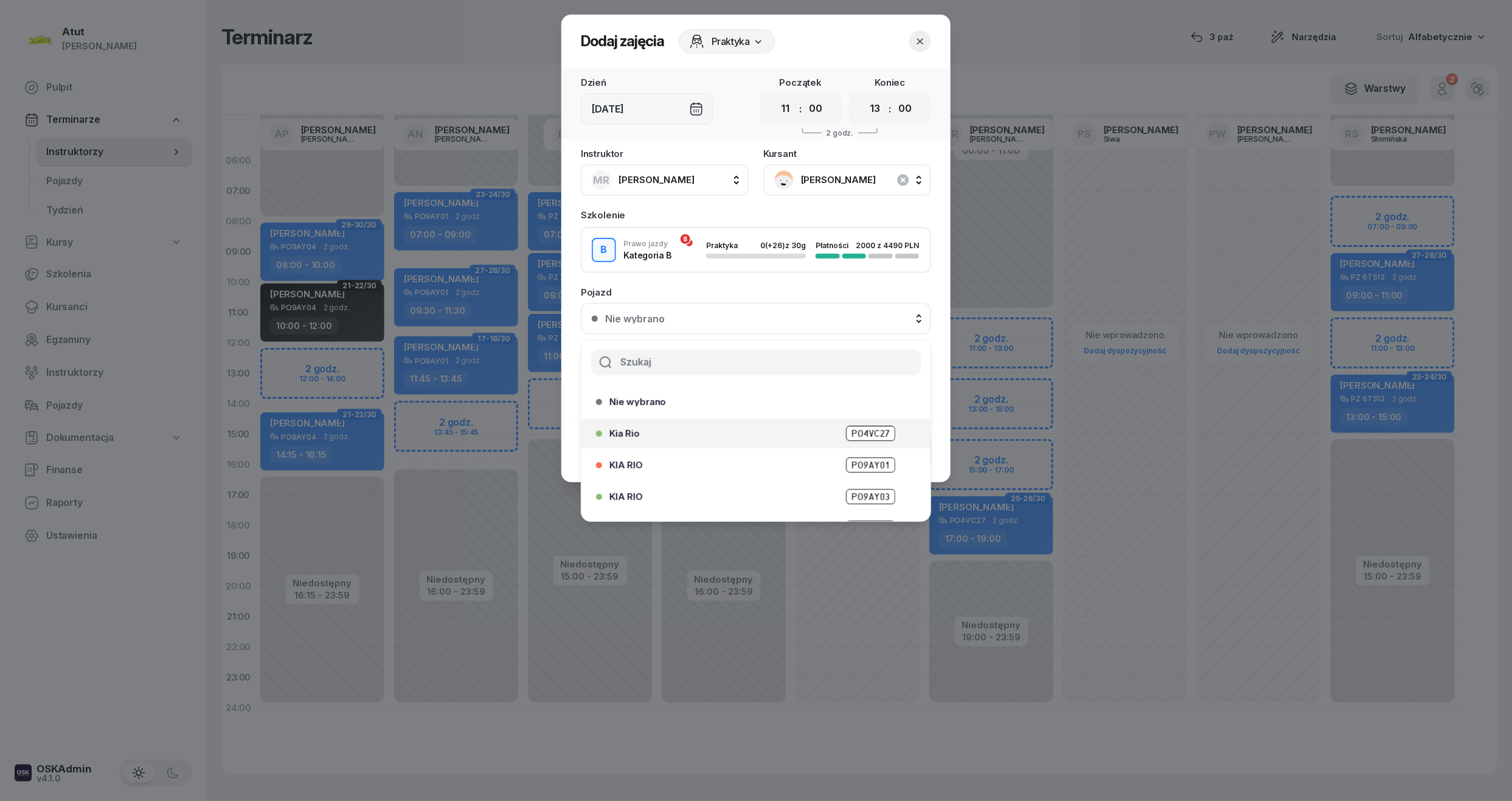
click at [852, 433] on span "PO4VC27" at bounding box center [871, 433] width 49 height 15
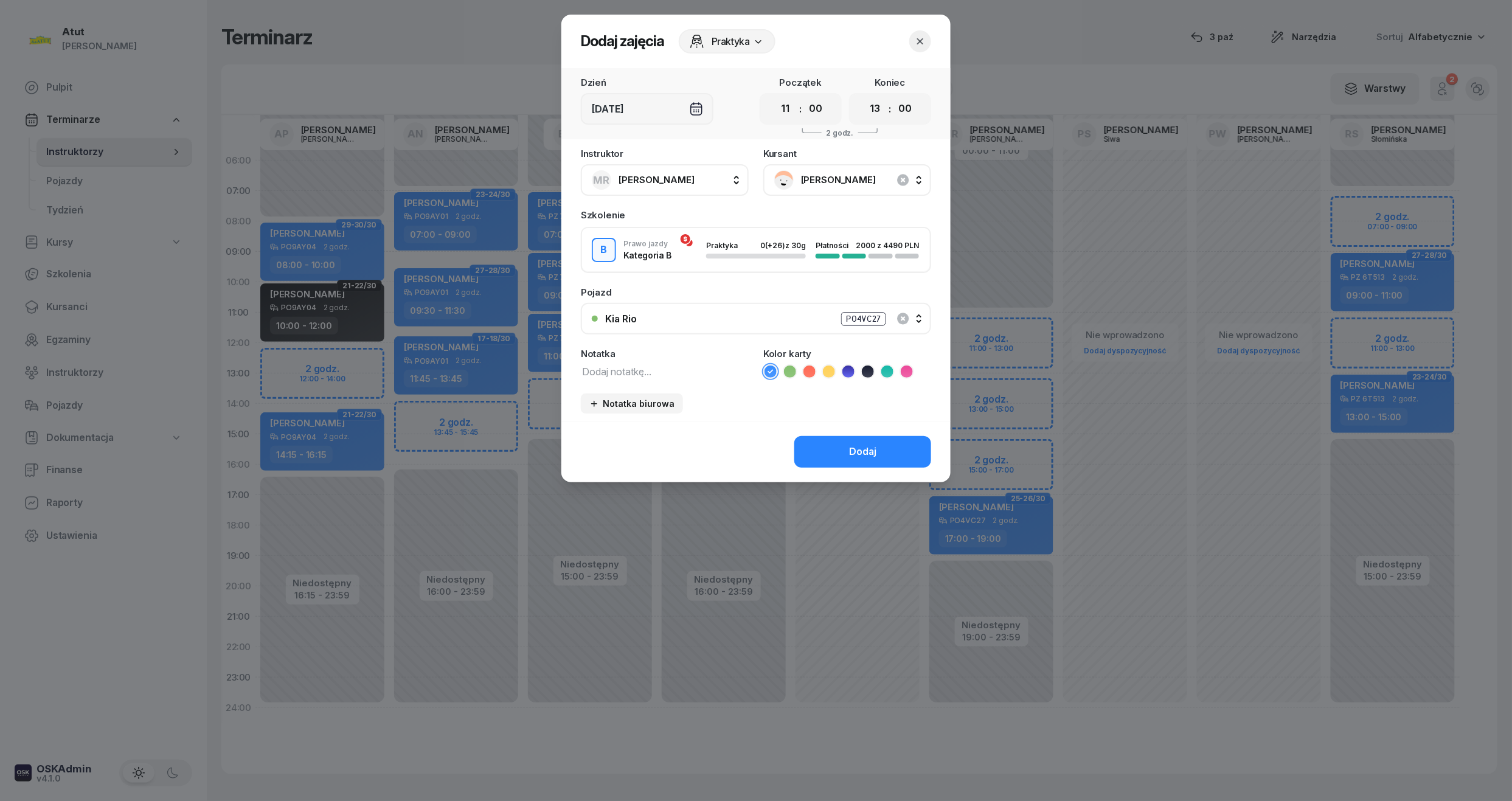
click at [848, 373] on icon at bounding box center [848, 371] width 12 height 12
click at [844, 453] on button "Dodaj" at bounding box center [862, 451] width 137 height 31
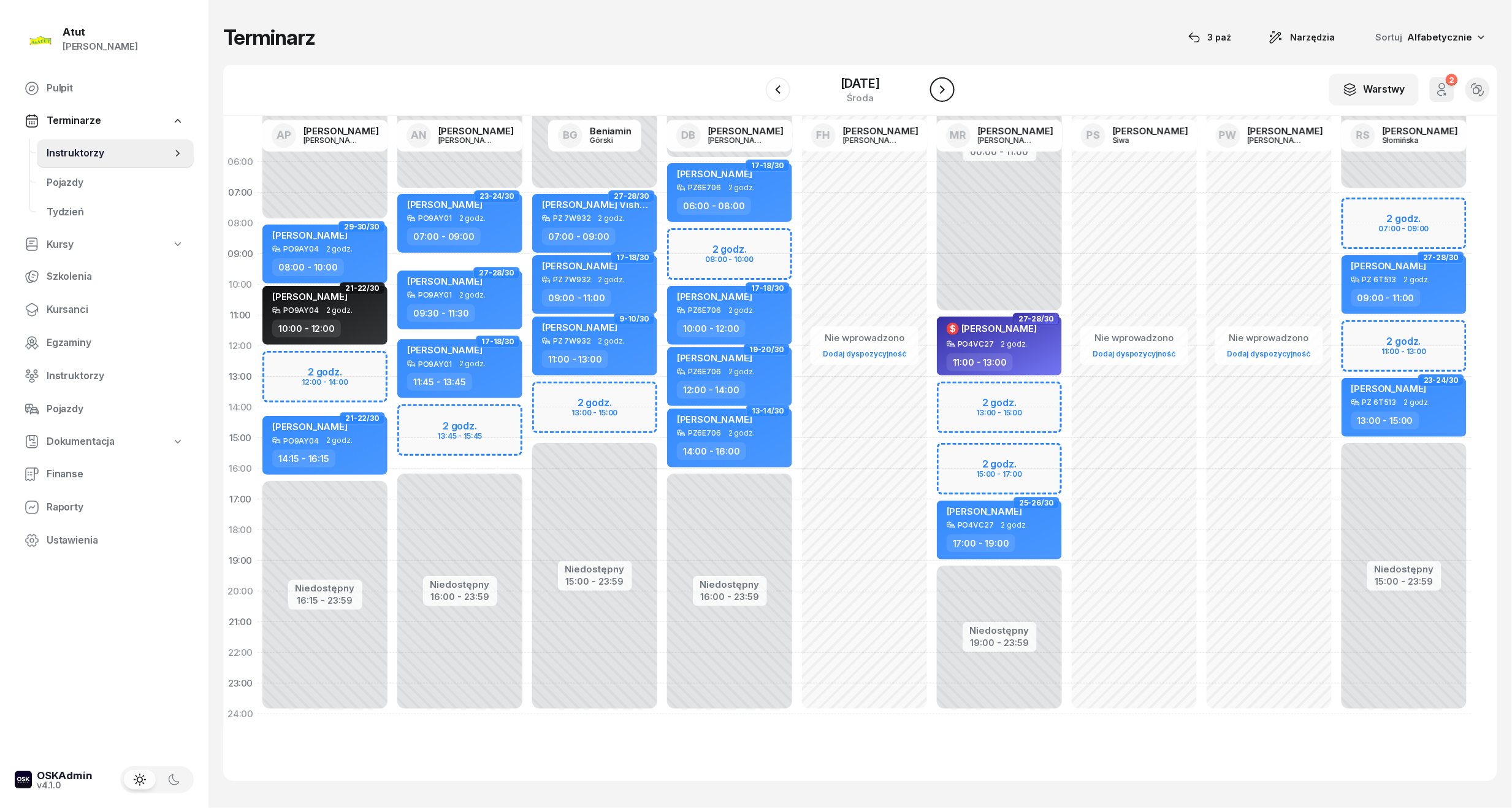
click at [947, 82] on icon "button" at bounding box center [942, 89] width 15 height 15
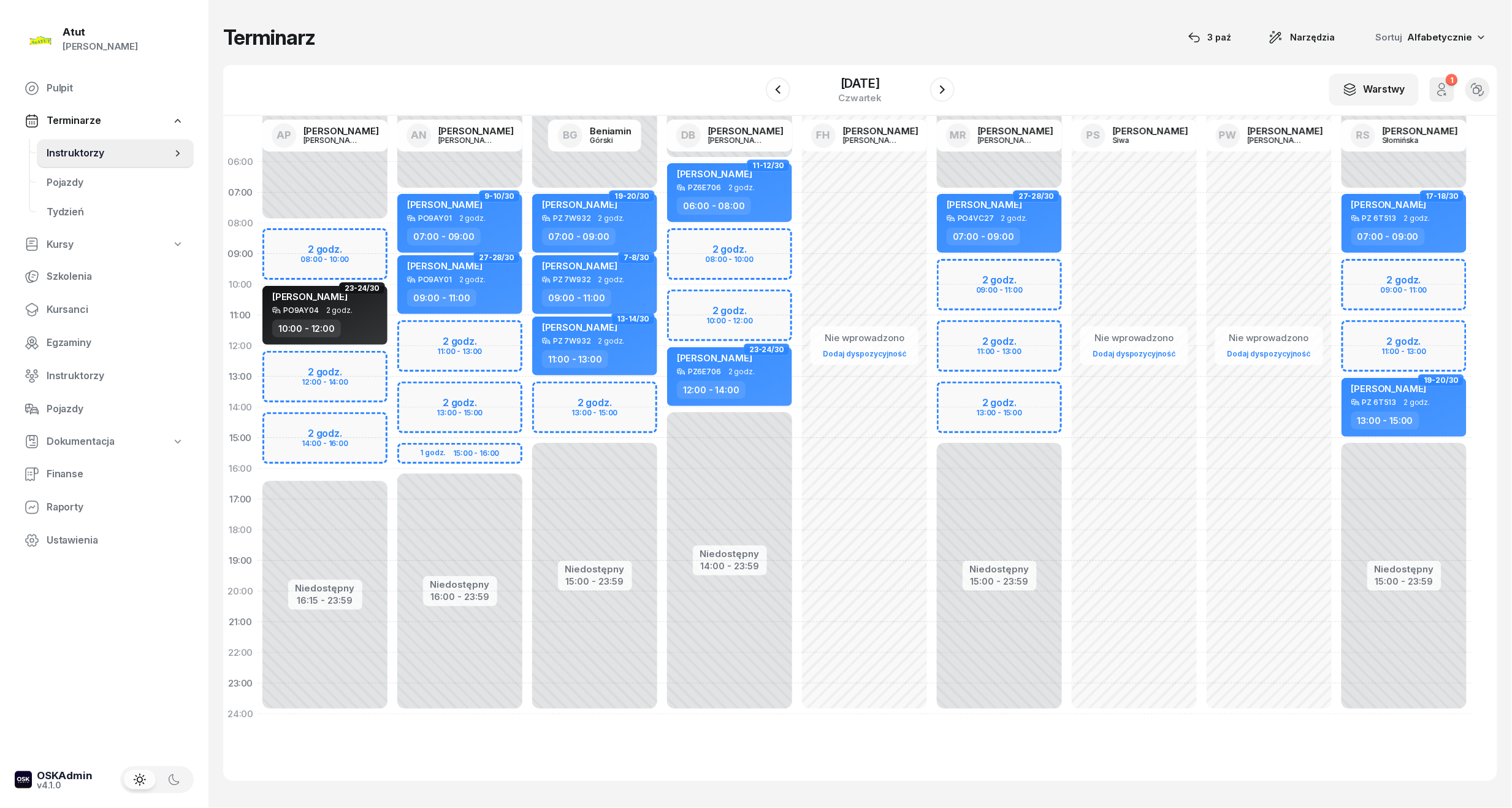
click at [980, 278] on div "Niedostępny 00:00 - 07:00 Niedostępny 15:00 - 23:59 2 godz. 09:00 - 11:00 2 god…" at bounding box center [999, 438] width 135 height 583
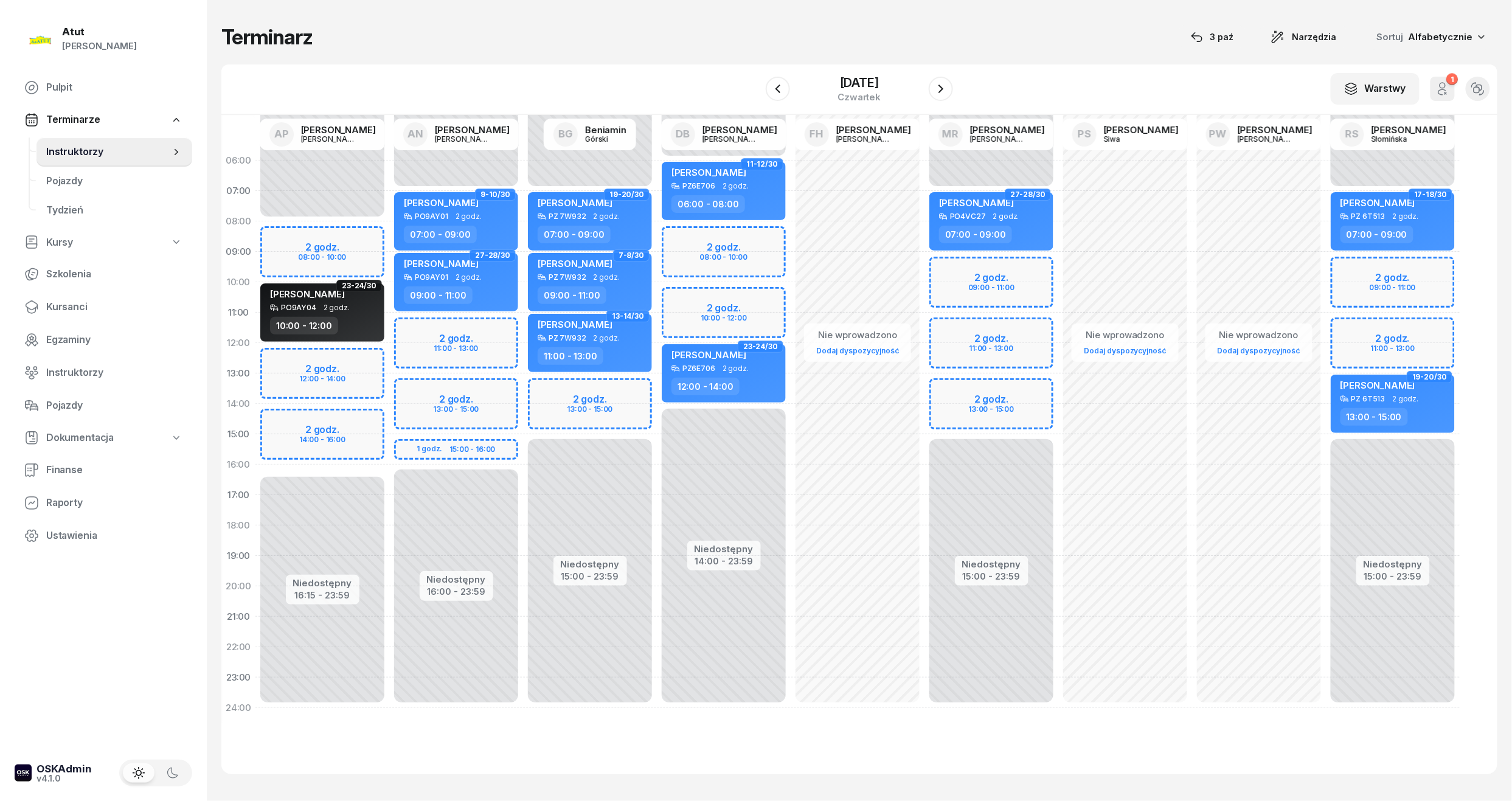
select select "09"
select select "11"
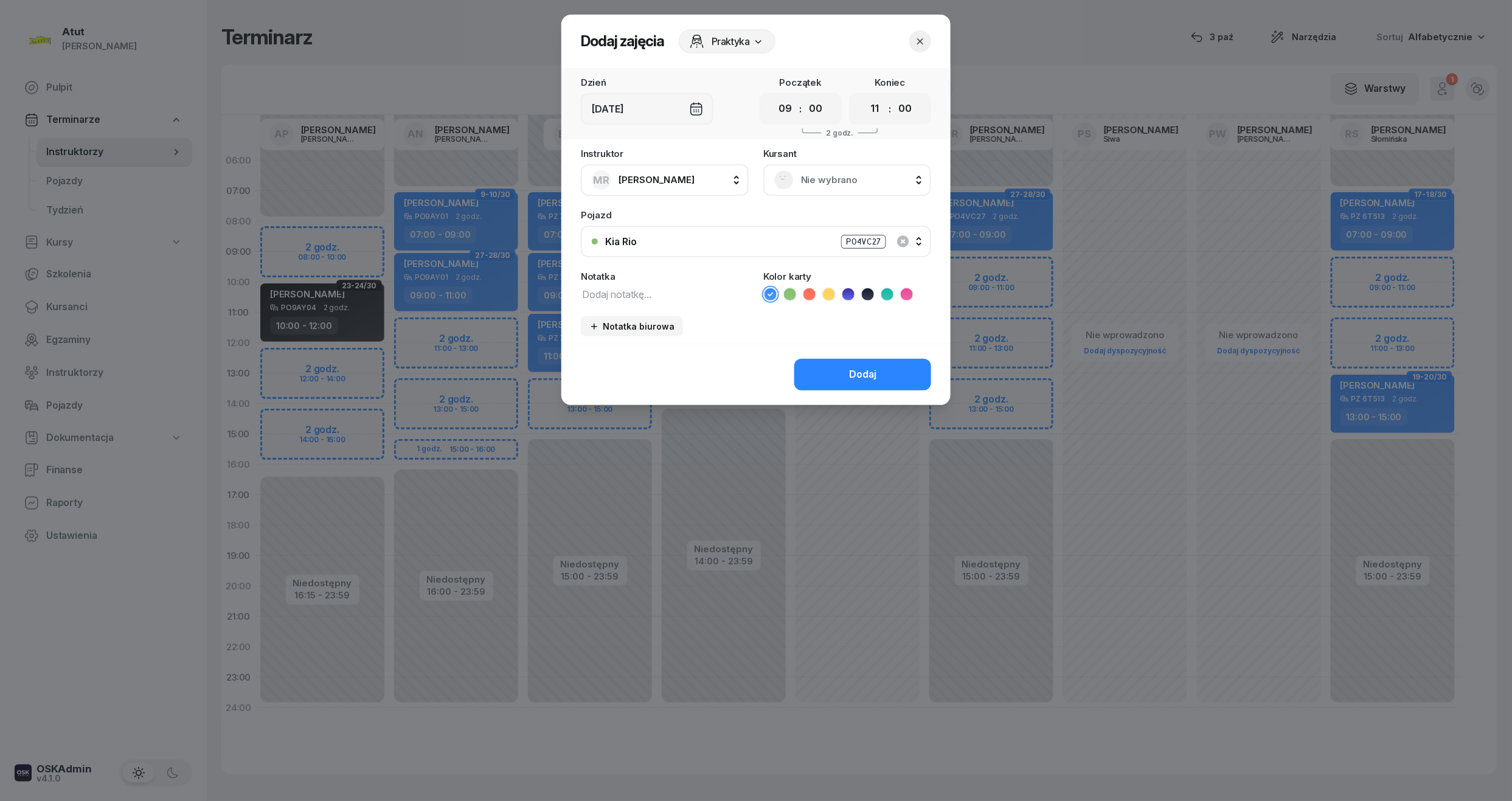
click at [827, 176] on span "Nie wybrano" at bounding box center [860, 180] width 119 height 16
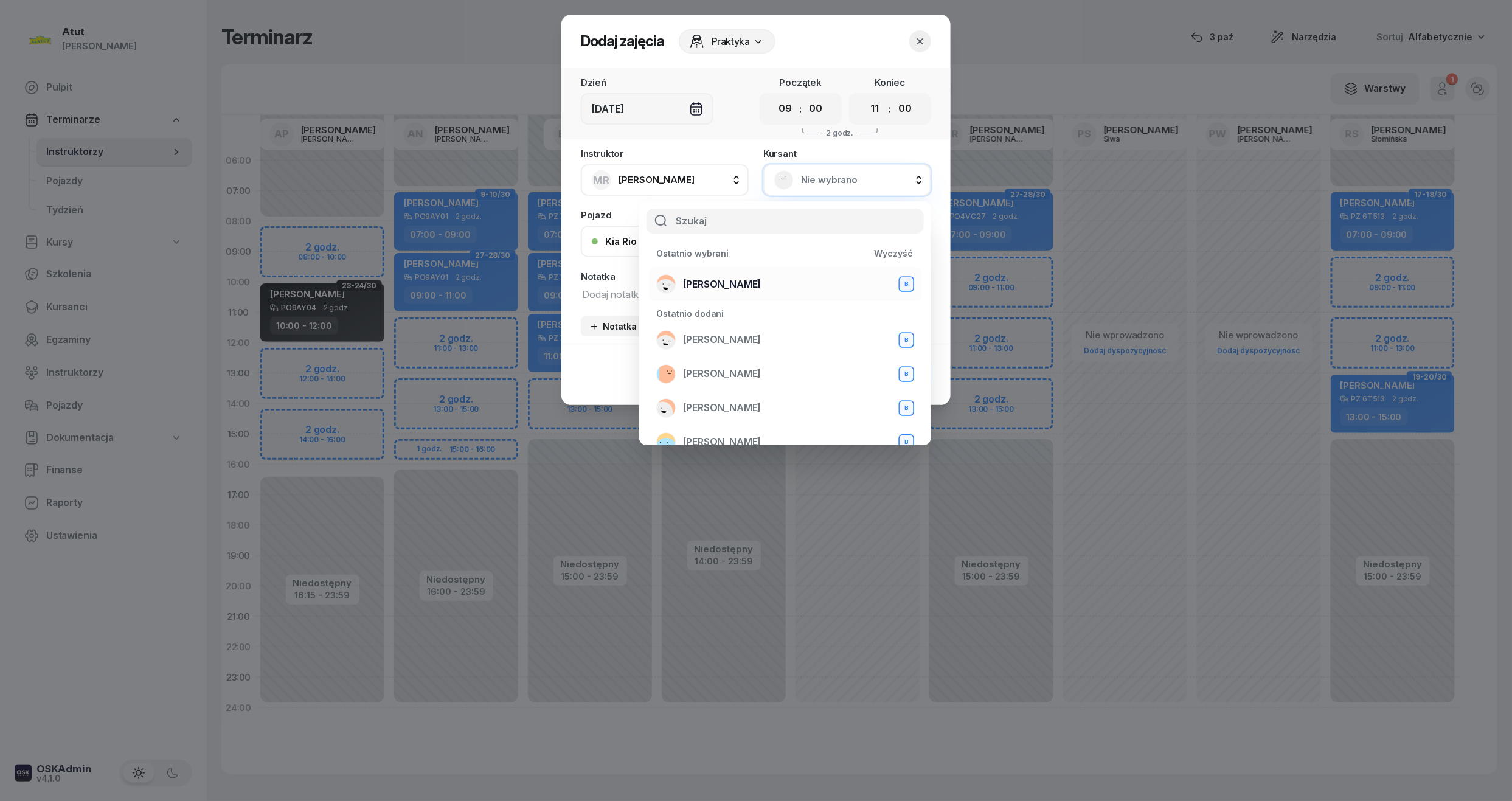
click at [733, 275] on div "Vitalii Lehchylin B" at bounding box center [785, 284] width 258 height 20
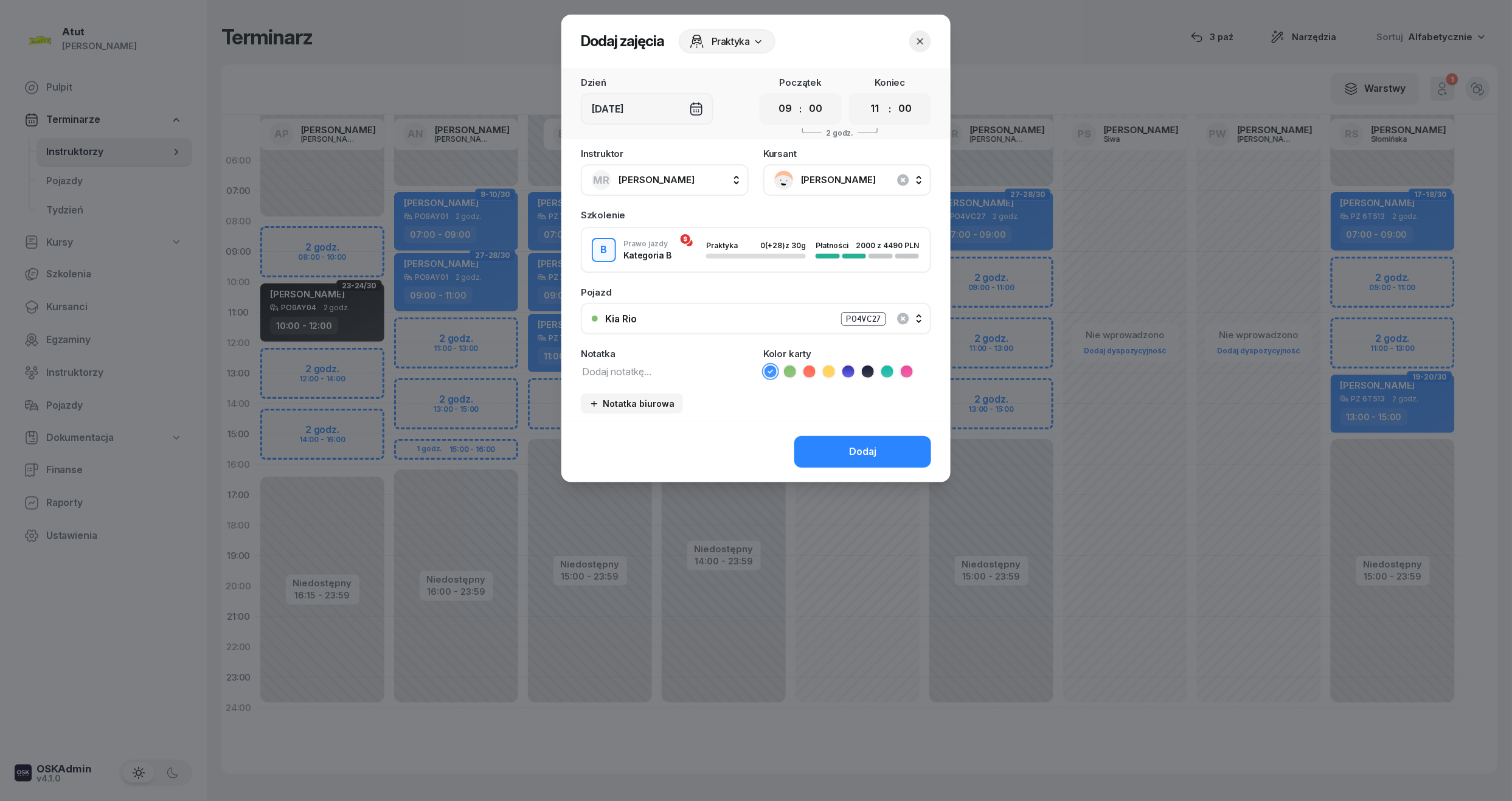
click at [852, 370] on icon at bounding box center [848, 371] width 12 height 12
click at [837, 453] on button "Dodaj" at bounding box center [862, 451] width 137 height 31
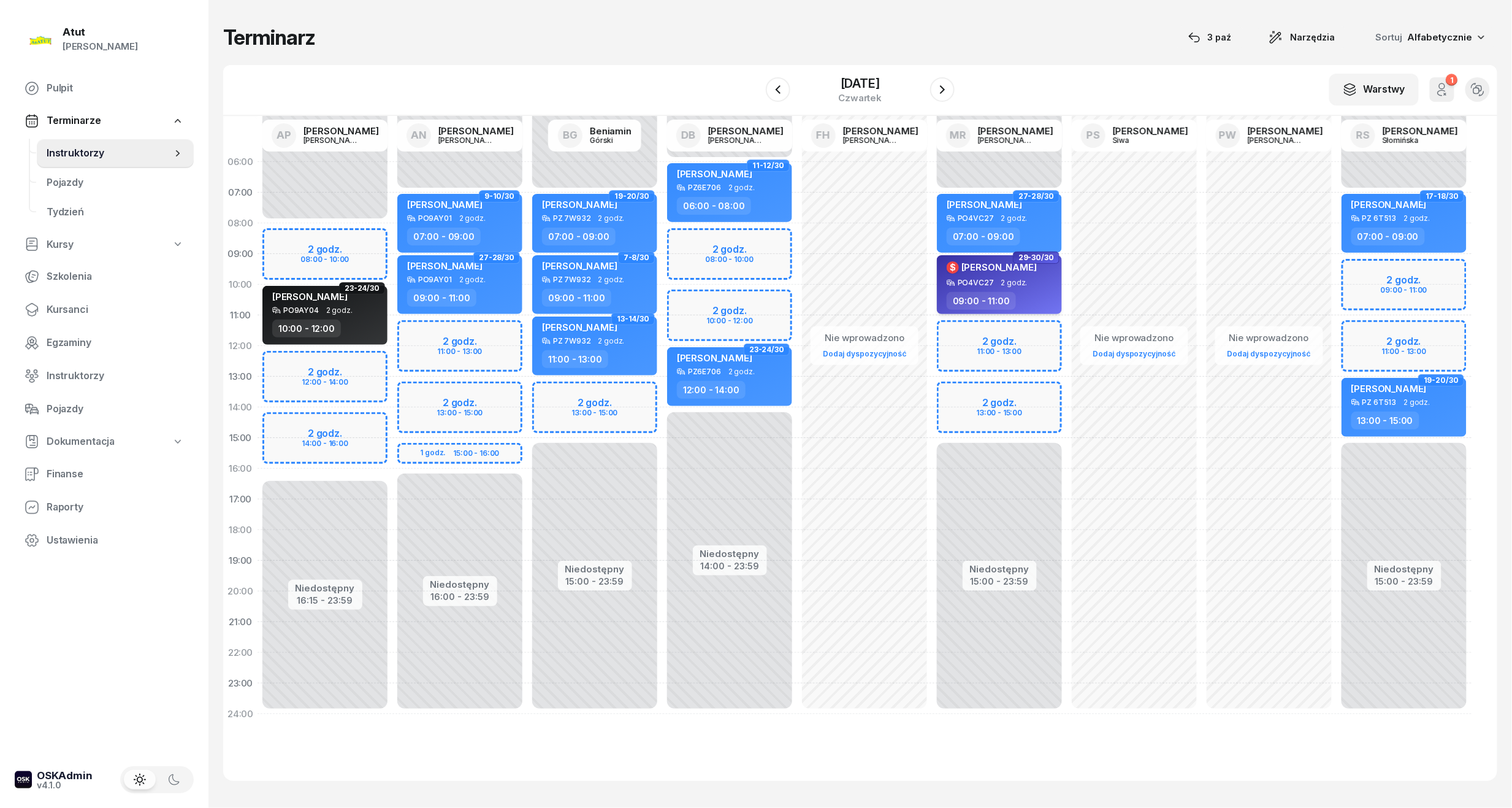
click at [989, 278] on div "$ [PERSON_NAME]" at bounding box center [992, 269] width 90 height 18
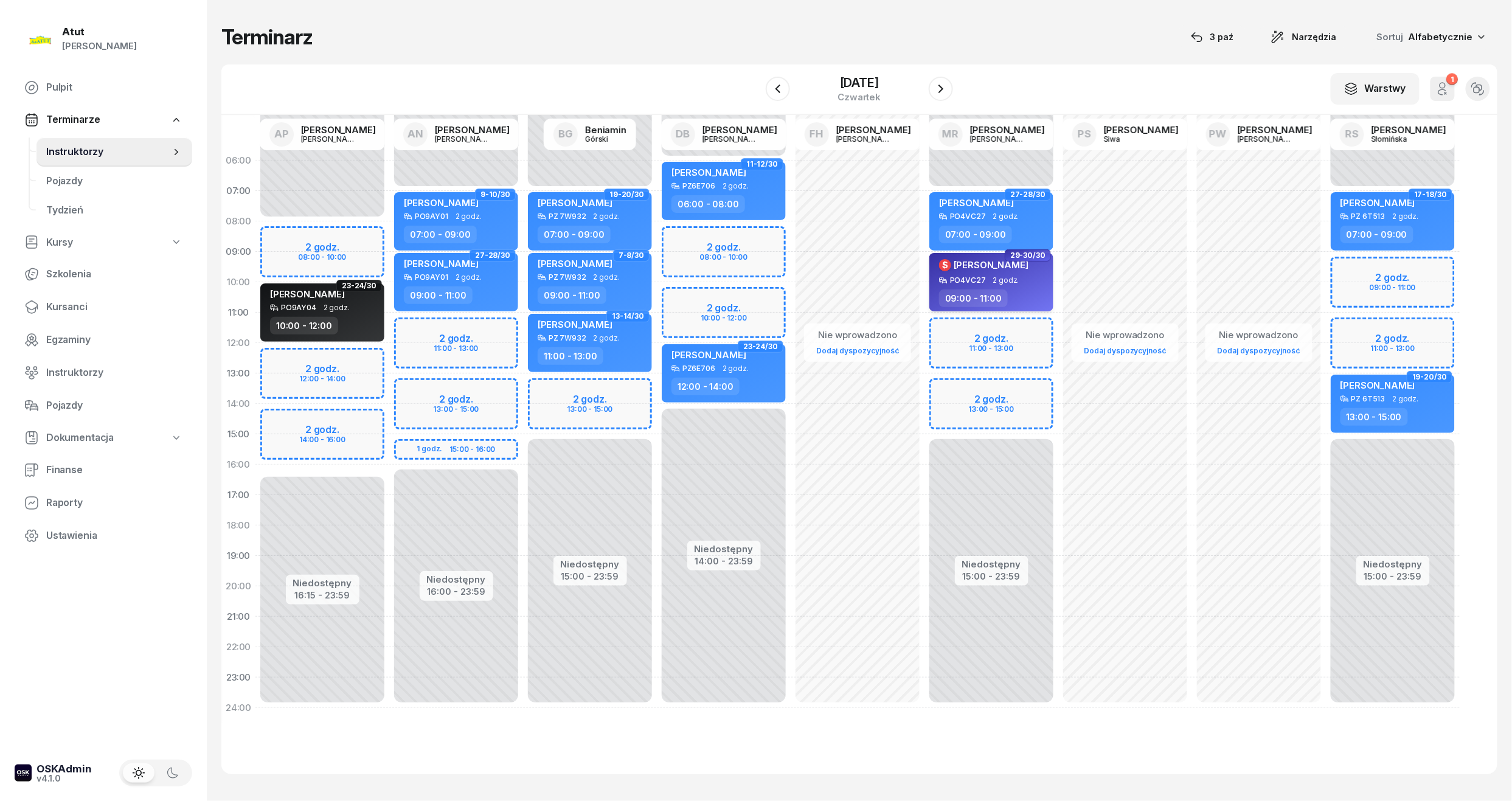
select select "09"
select select "11"
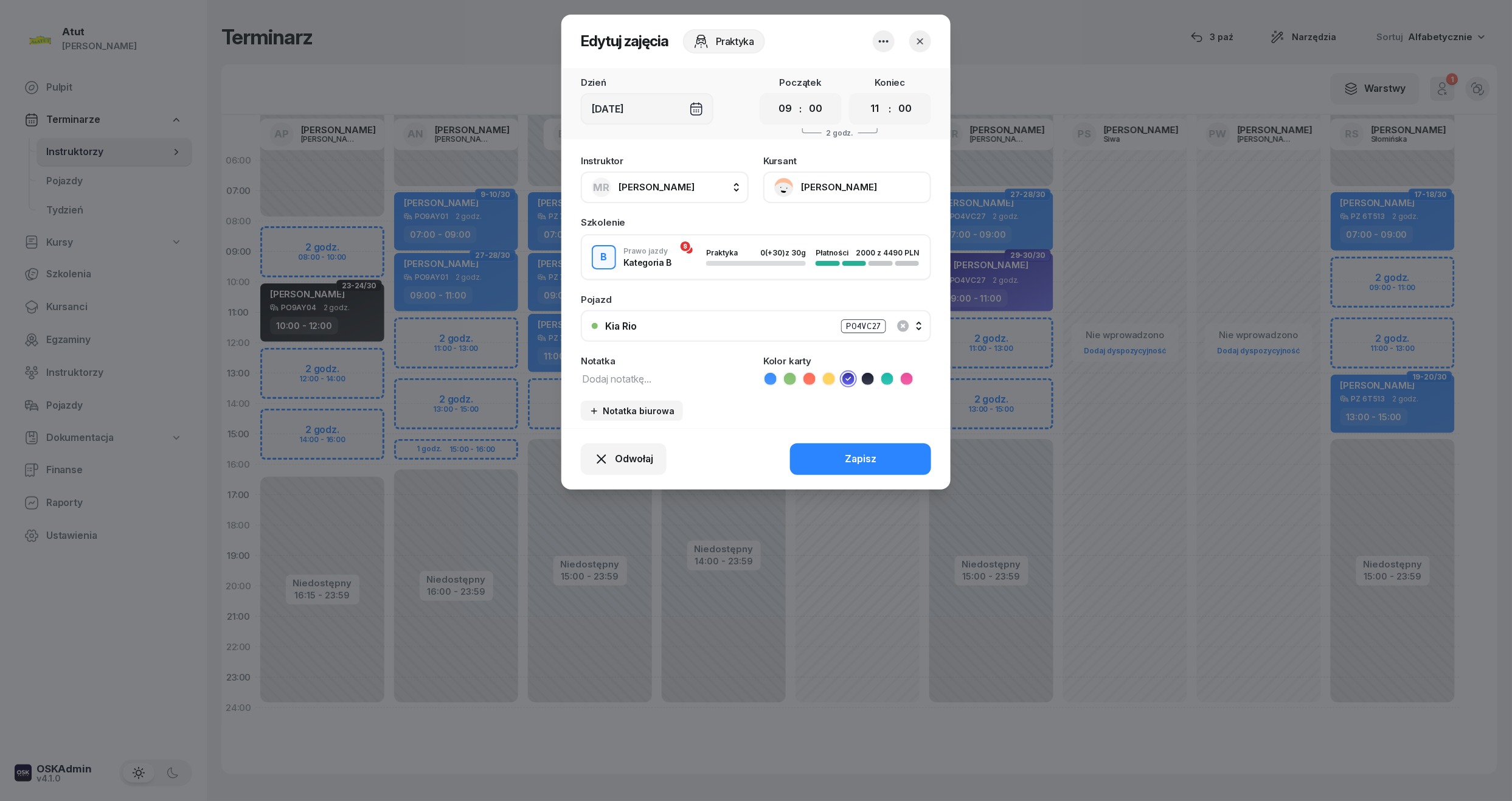
click at [838, 187] on button "[PERSON_NAME]" at bounding box center [847, 187] width 168 height 31
click at [818, 231] on div "Otwórz profil" at bounding box center [802, 228] width 59 height 16
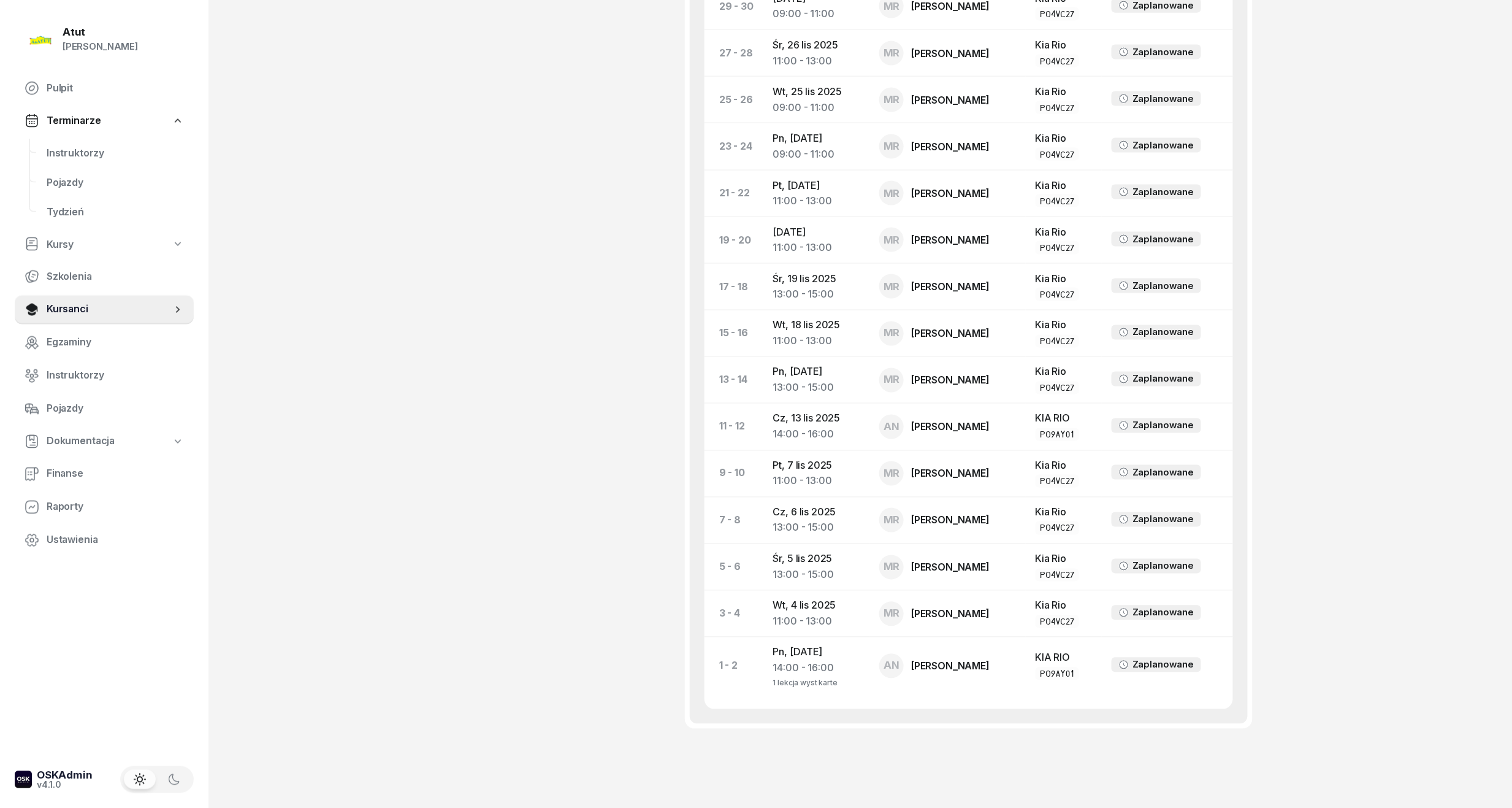
scroll to position [797, 0]
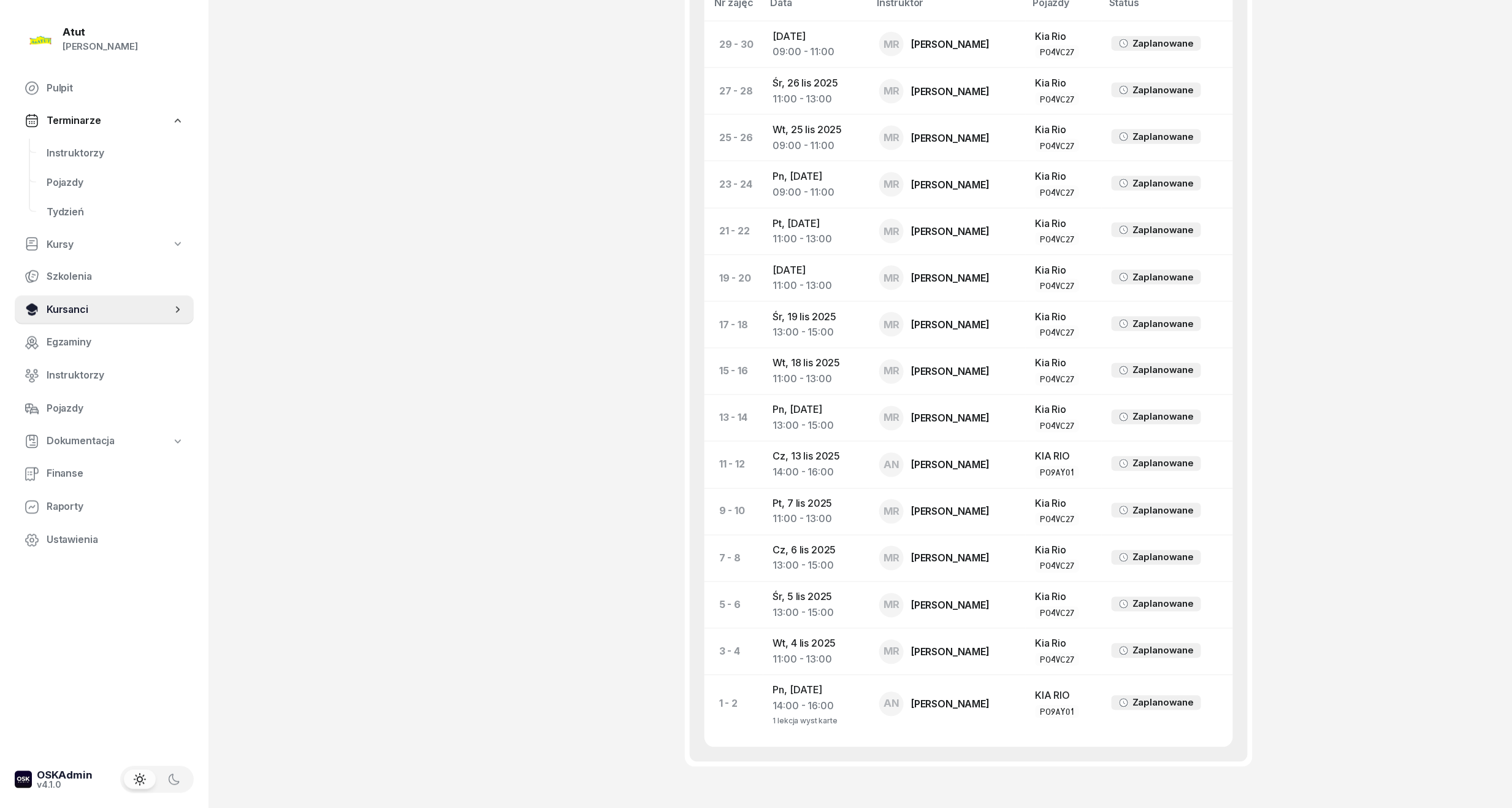
click at [79, 311] on span "Kursanci" at bounding box center [109, 310] width 125 height 16
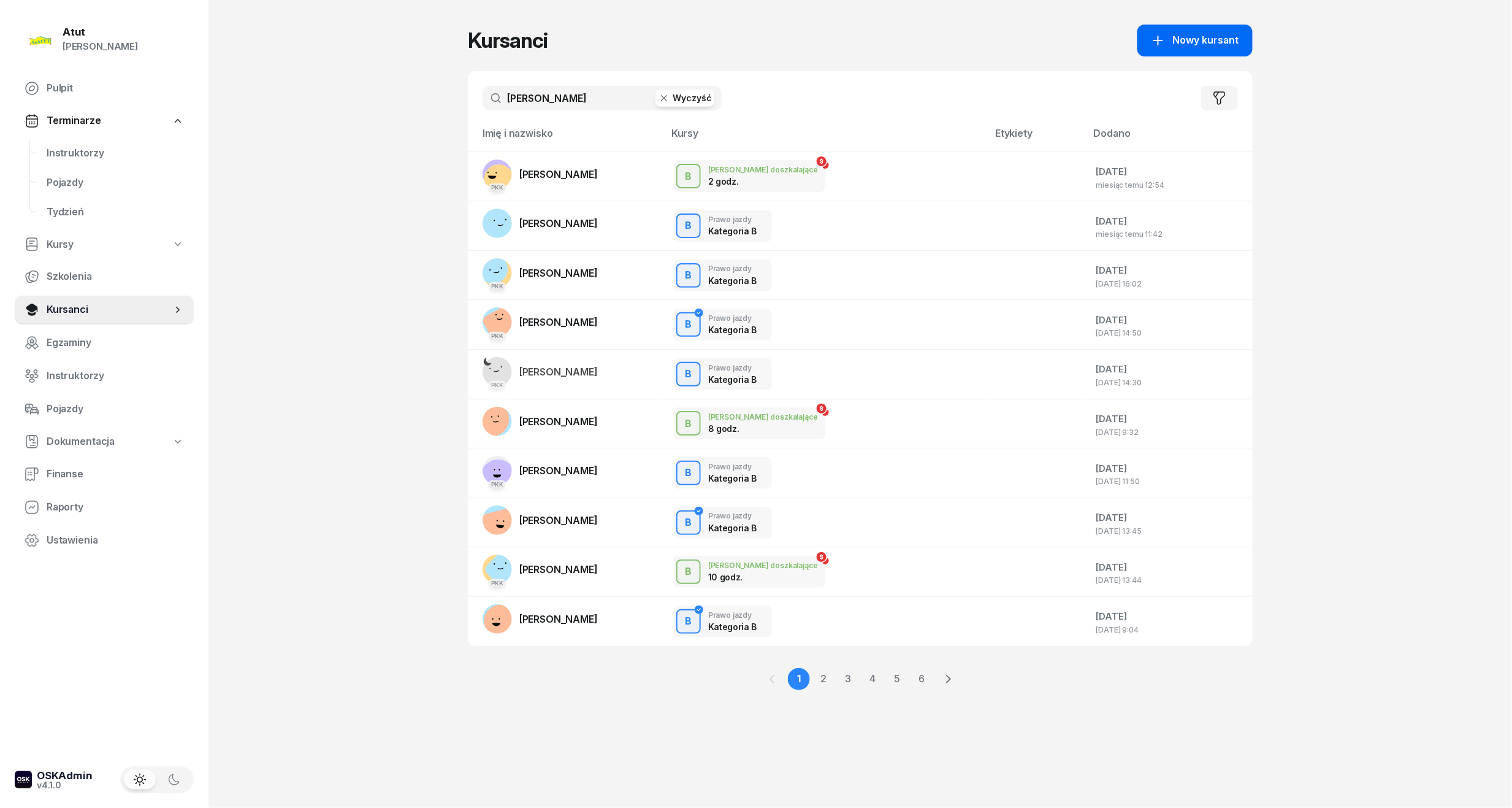
click at [1218, 32] on span "Nowy kursant" at bounding box center [1206, 40] width 66 height 16
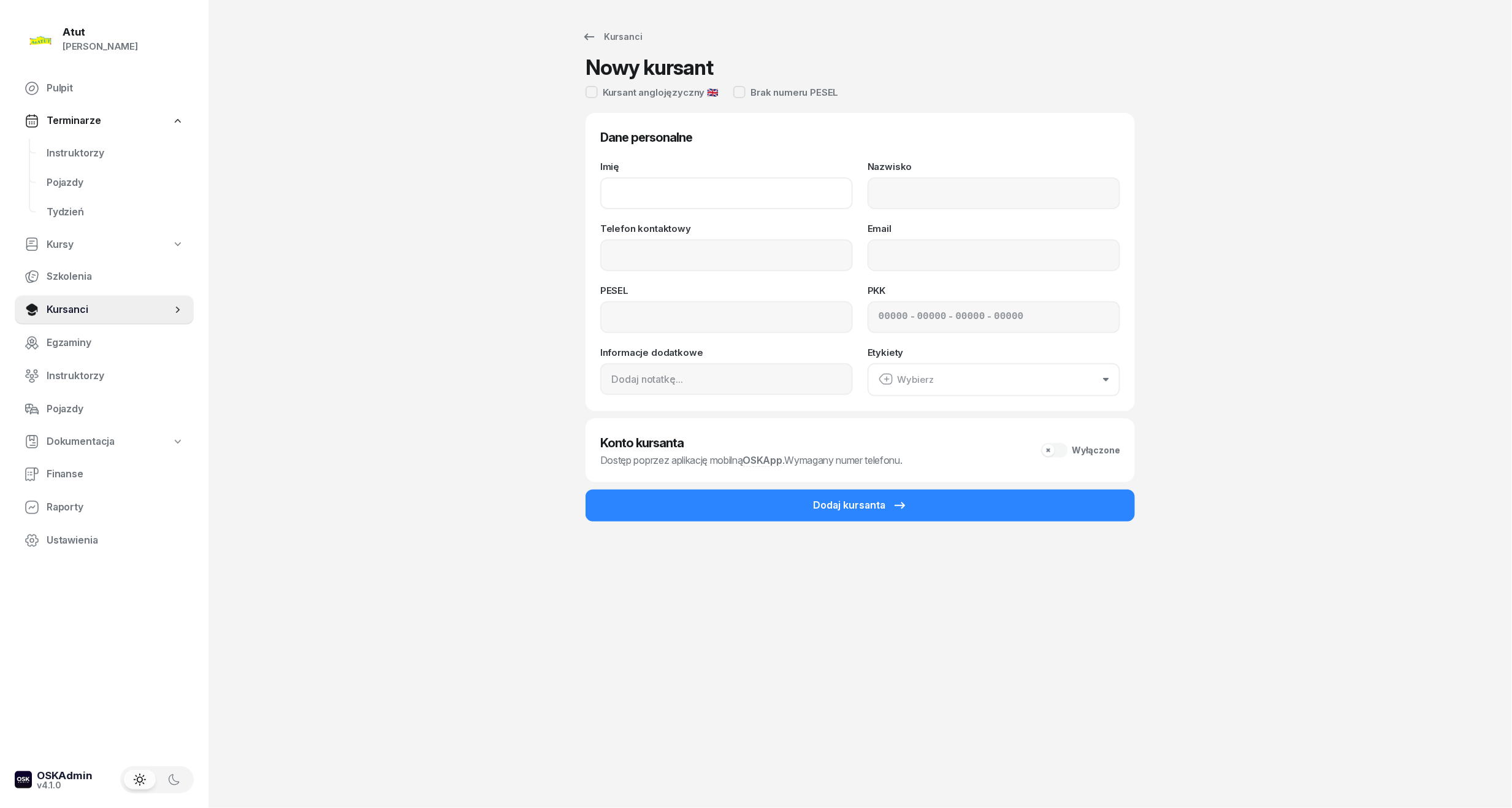
click at [730, 195] on input "Imię" at bounding box center [727, 193] width 253 height 32
type input "[PERSON_NAME]"
click at [967, 177] on input "Nazwisko" at bounding box center [994, 193] width 253 height 32
type input "[PERSON_NAME]"
click at [735, 256] on input "Telefon kontaktowy" at bounding box center [727, 255] width 253 height 32
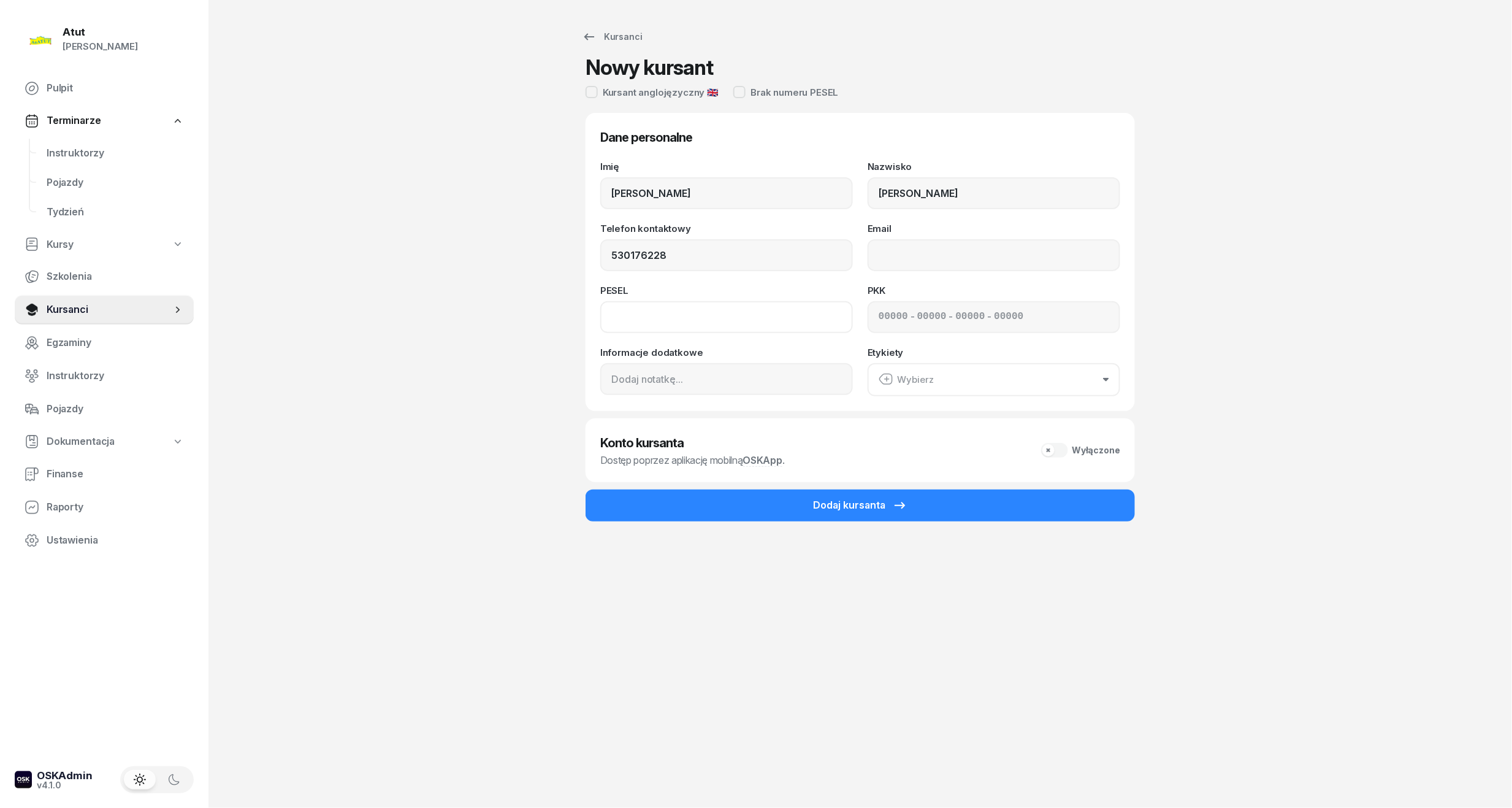
type input "530 176 228"
click at [623, 320] on input at bounding box center [727, 317] width 253 height 32
type input "07252506320"
click at [874, 312] on div "- - -" at bounding box center [994, 317] width 253 height 32
click at [877, 312] on div "- - -" at bounding box center [994, 317] width 253 height 32
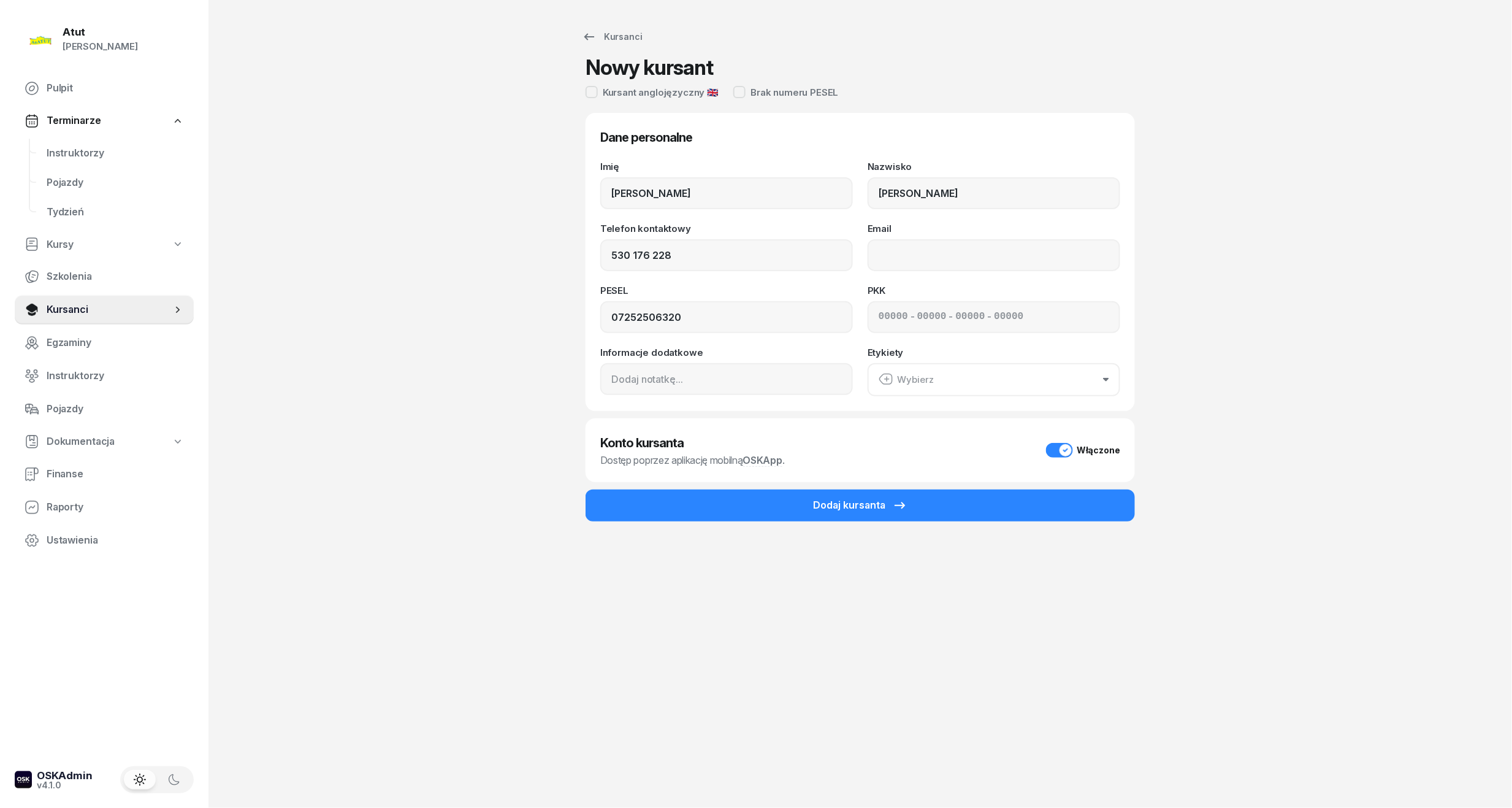
click at [877, 314] on div "- - -" at bounding box center [994, 317] width 253 height 32
click at [881, 313] on input at bounding box center [893, 317] width 29 height 16
type input "12520"
click at [942, 317] on input "75135" at bounding box center [932, 317] width 29 height 16
type input "75162"
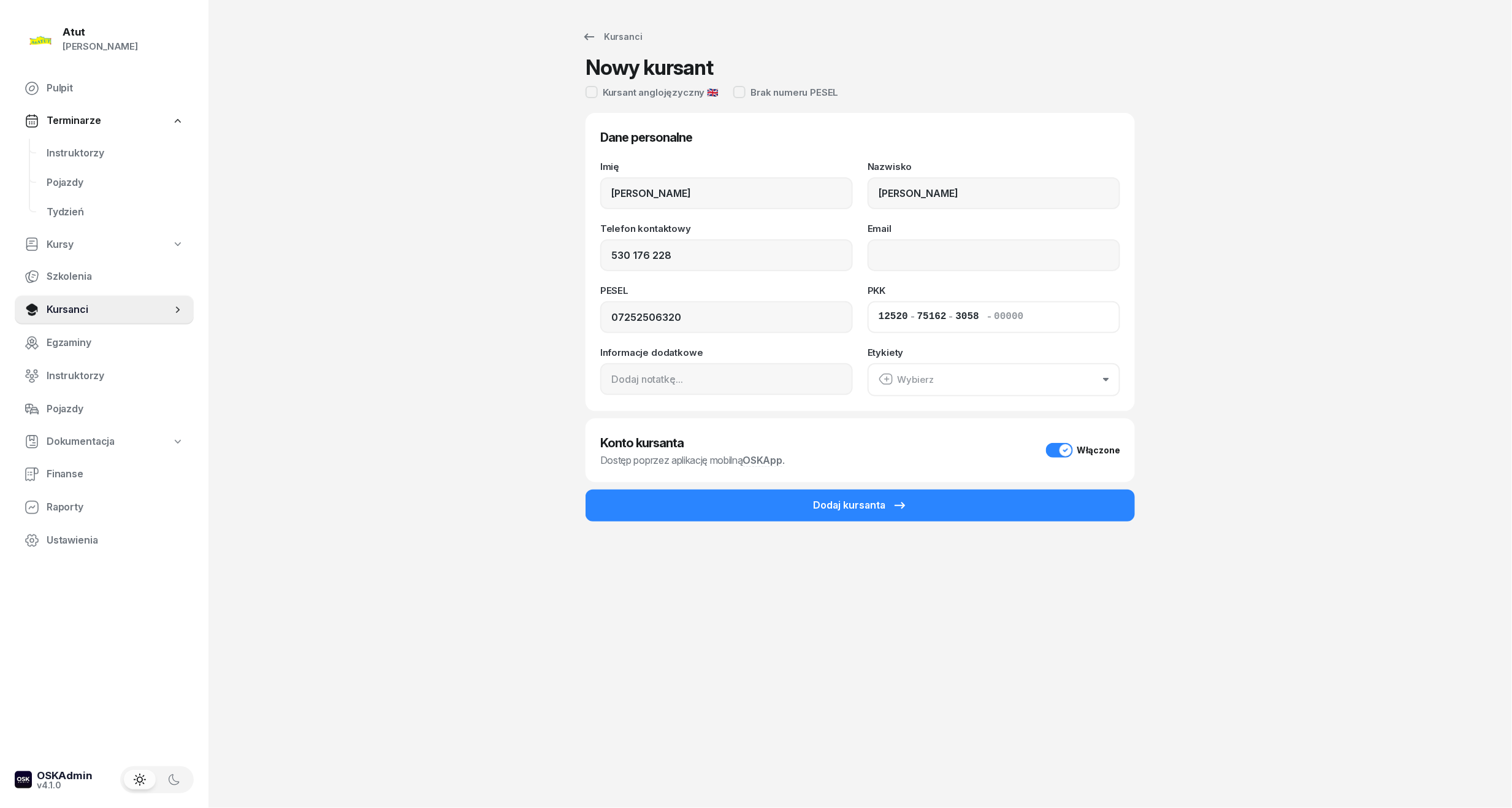
type input "30583"
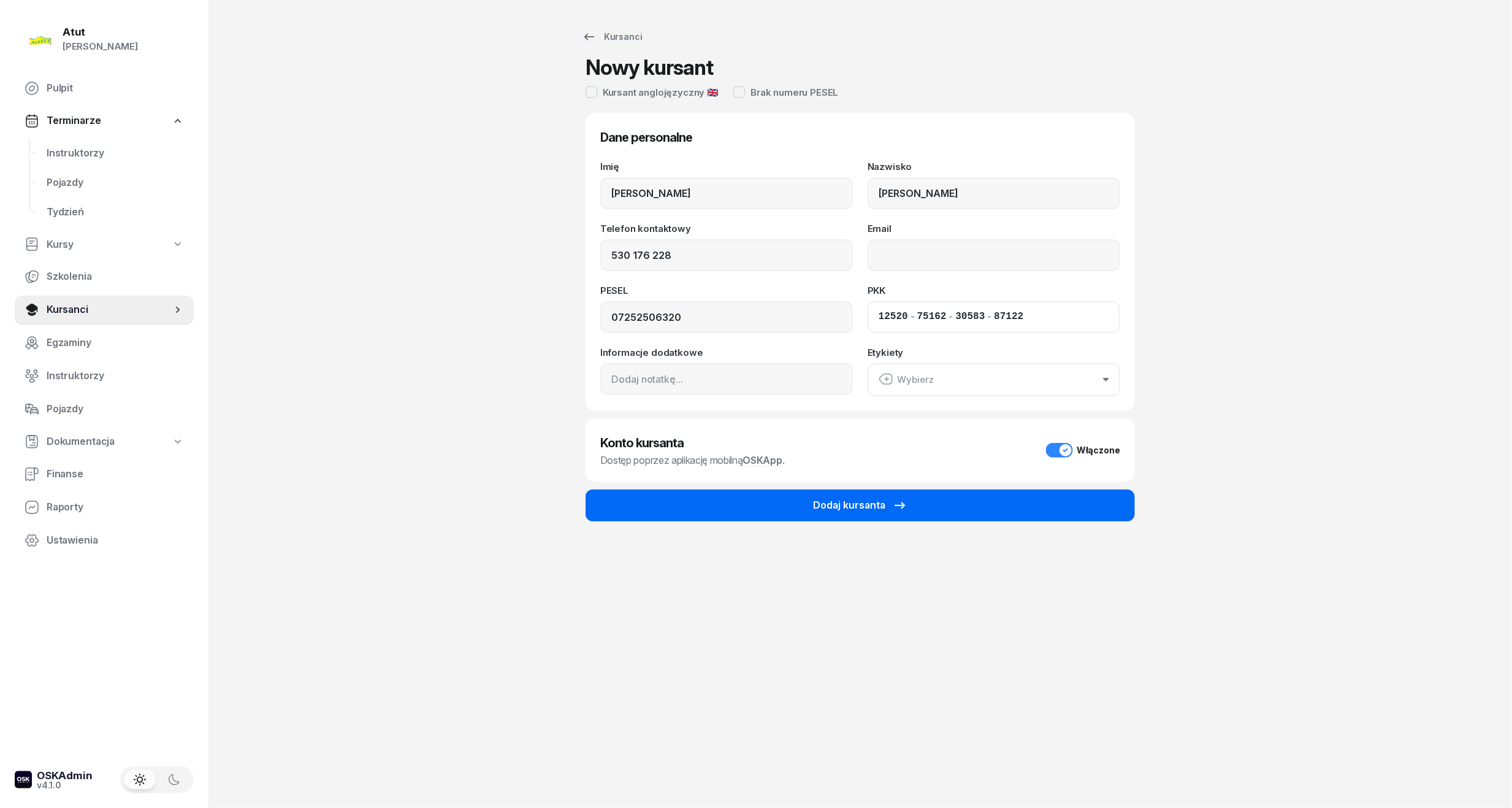
type input "87122"
click at [907, 503] on icon "submit" at bounding box center [900, 505] width 15 height 15
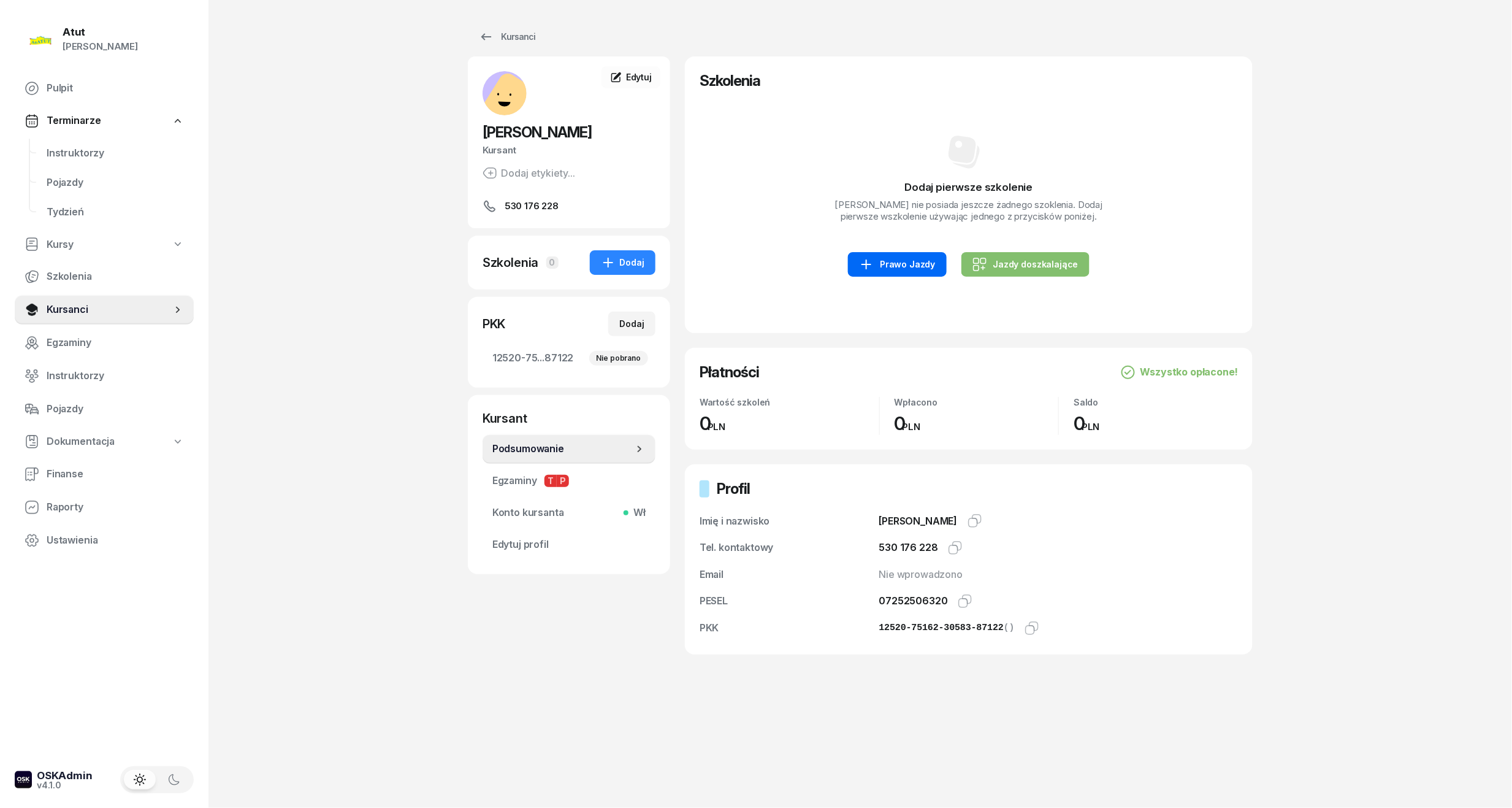
click at [911, 260] on div "Prawo Jazdy" at bounding box center [897, 264] width 76 height 15
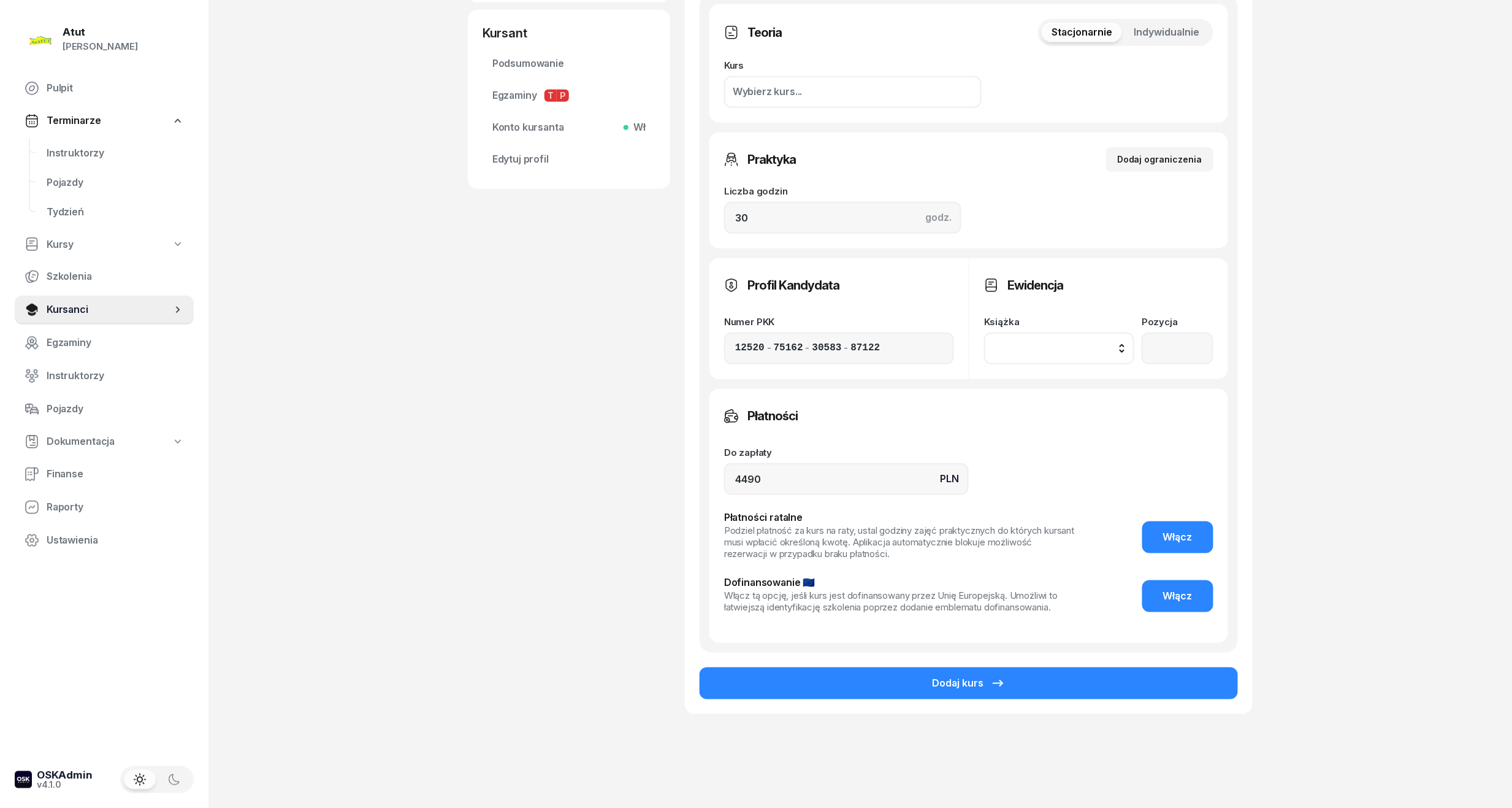
scroll to position [403, 0]
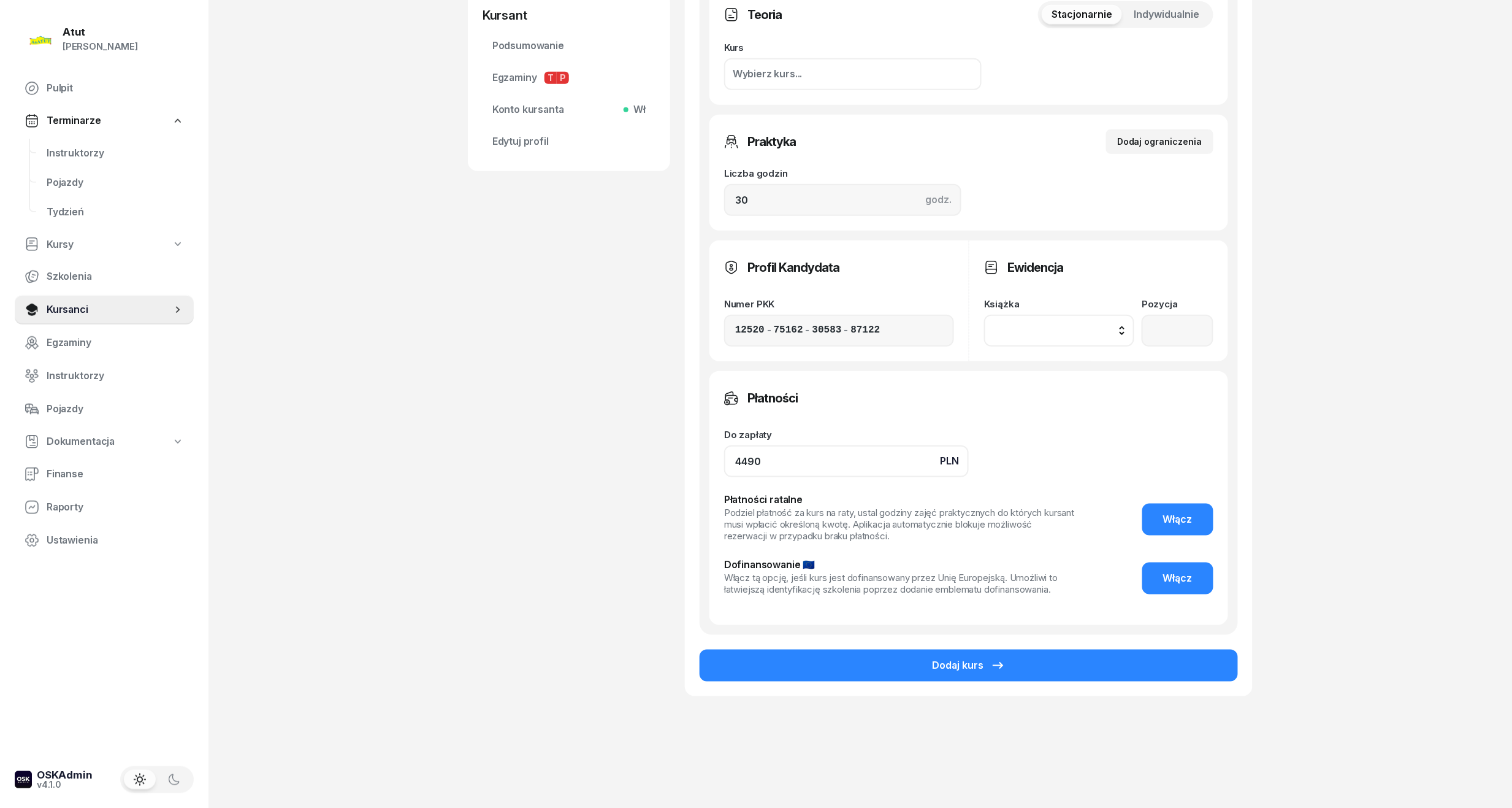
drag, startPoint x: 829, startPoint y: 460, endPoint x: 452, endPoint y: 455, distance: 377.0
click at [452, 455] on div "Atut [PERSON_NAME] Pulpit Terminarze Instruktorzy Pojazdy Tydzień Kursy Szkolen…" at bounding box center [756, 202] width 1512 height 1212
type input "3890"
click at [902, 653] on button "Dodaj kurs" at bounding box center [968, 665] width 539 height 32
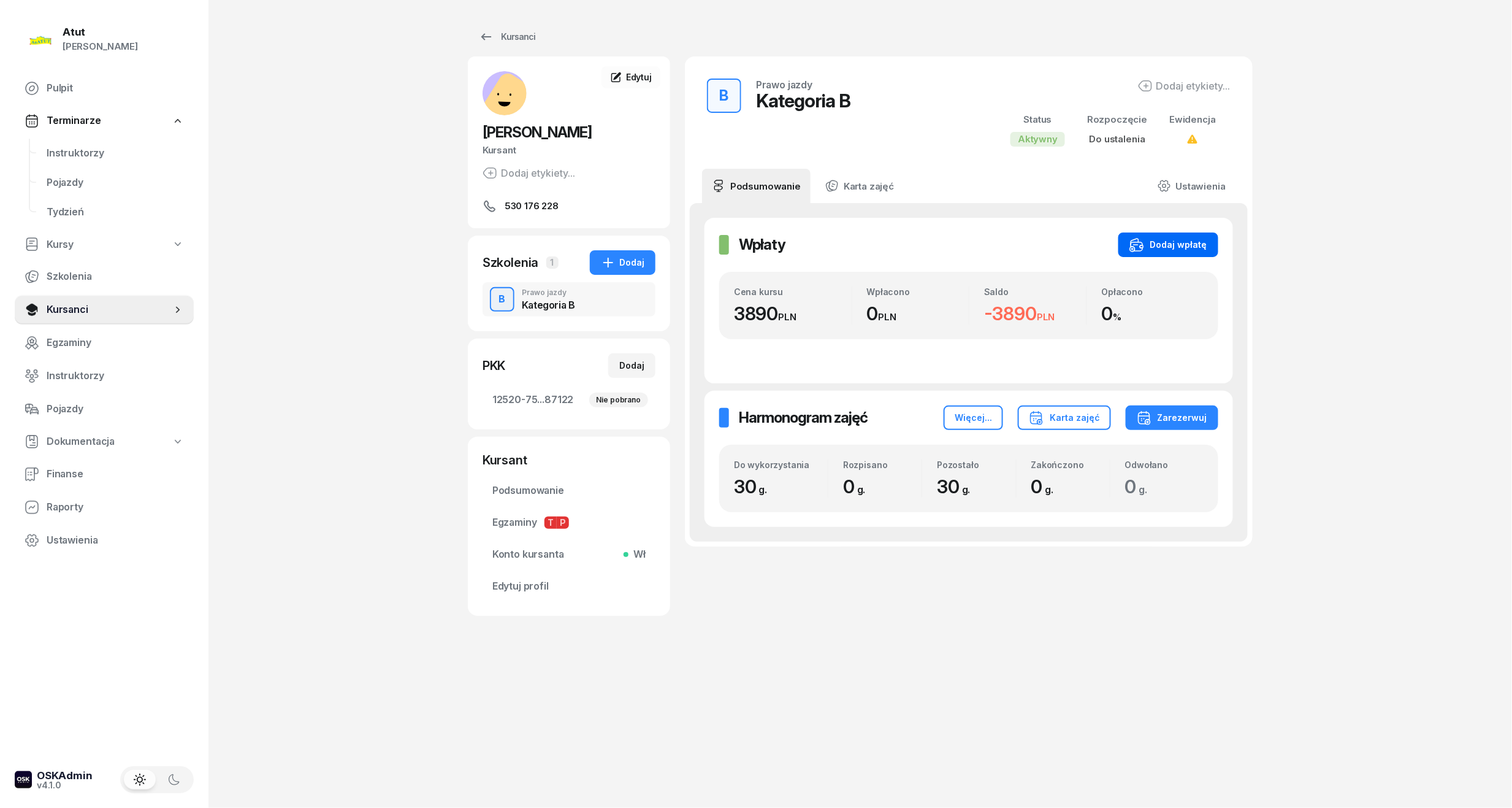
click at [1188, 241] on div "Dodaj wpłatę" at bounding box center [1168, 245] width 78 height 15
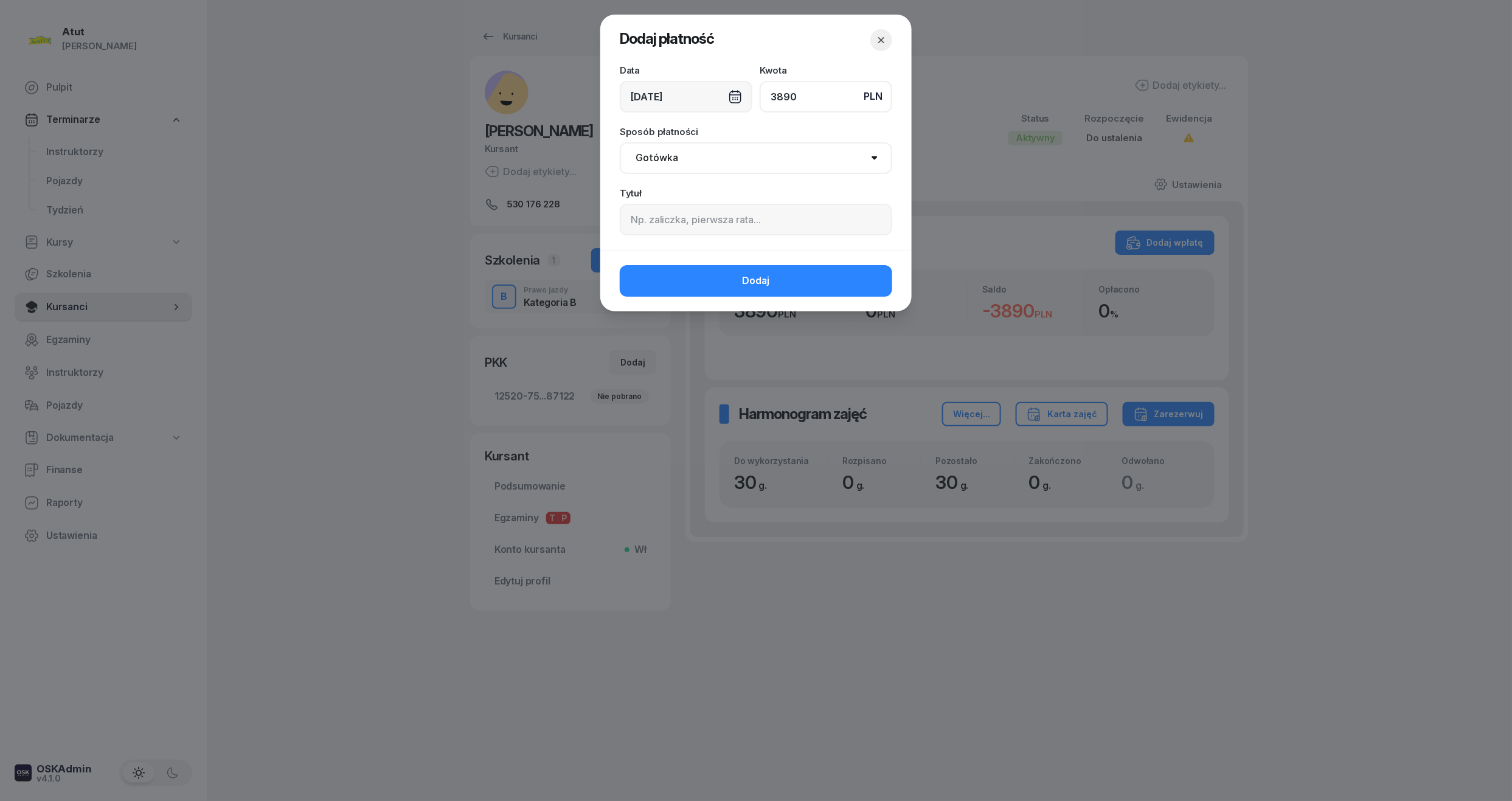
type input "3890"
click at [801, 204] on input at bounding box center [756, 219] width 272 height 31
paste input "1912"
type input "p.1912"
click at [763, 281] on span "Dodaj" at bounding box center [756, 281] width 27 height 16
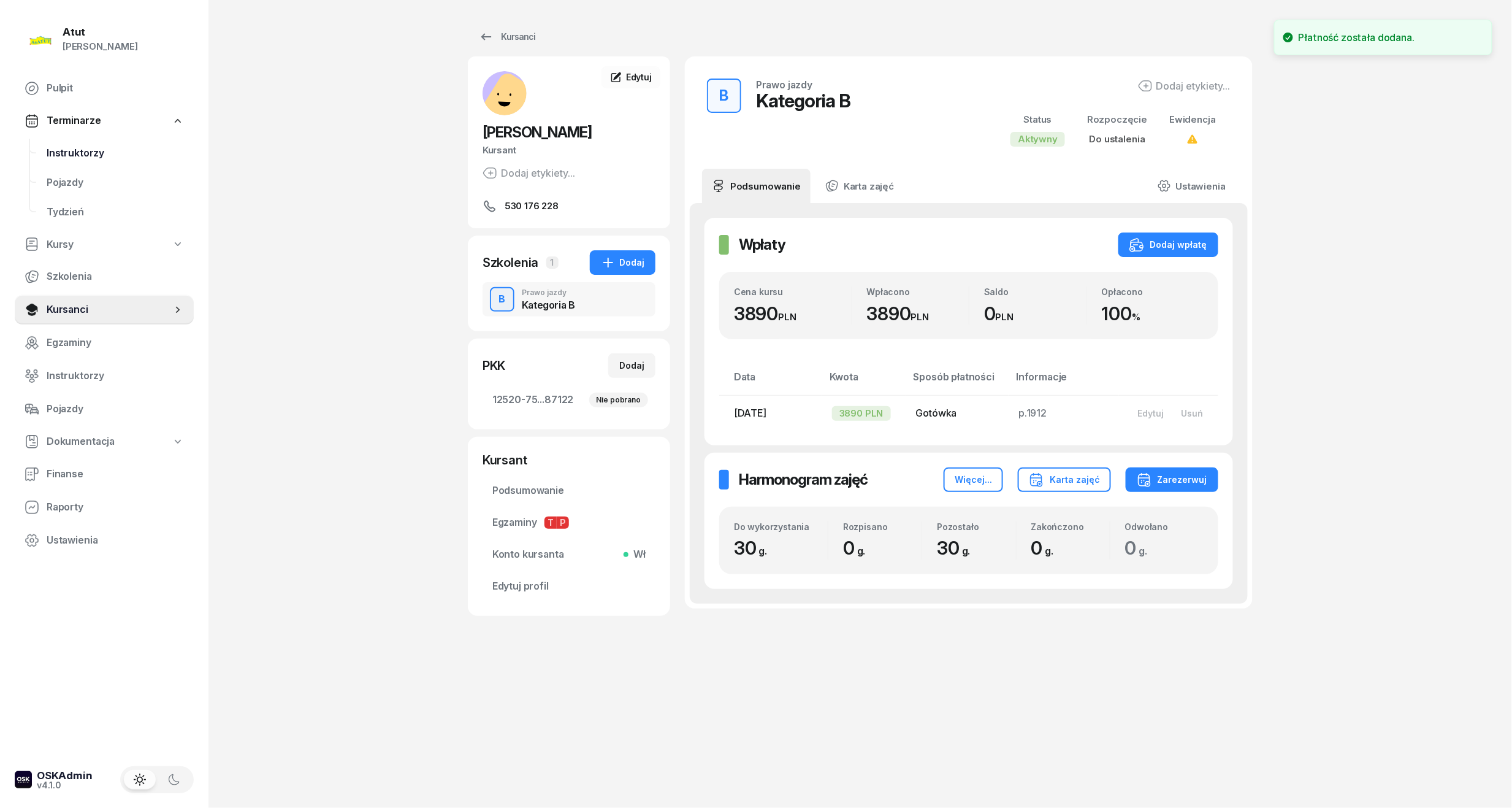
click at [60, 157] on span "Instruktorzy" at bounding box center [115, 153] width 138 height 16
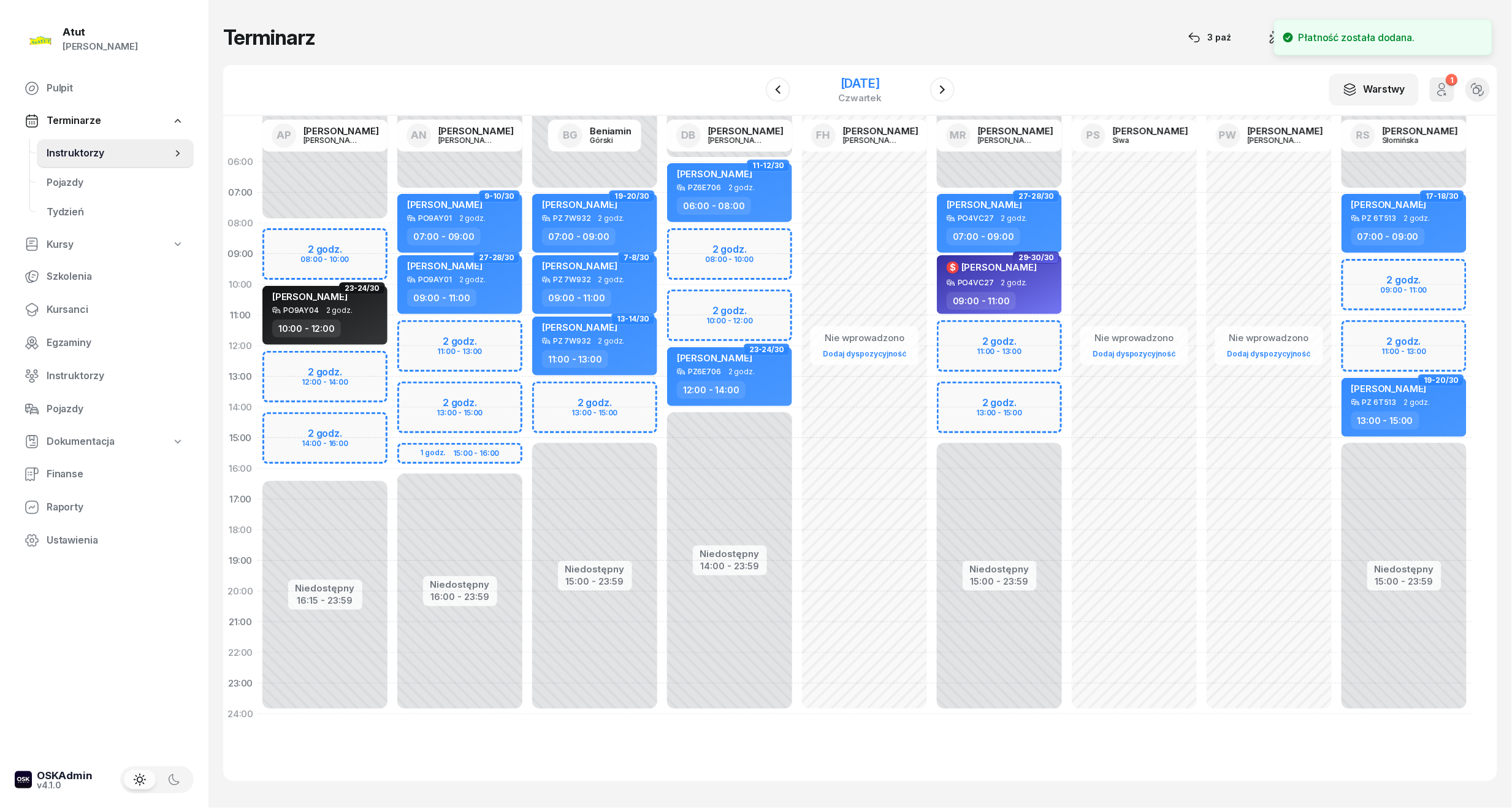
click at [861, 81] on div "[DATE]" at bounding box center [861, 83] width 44 height 12
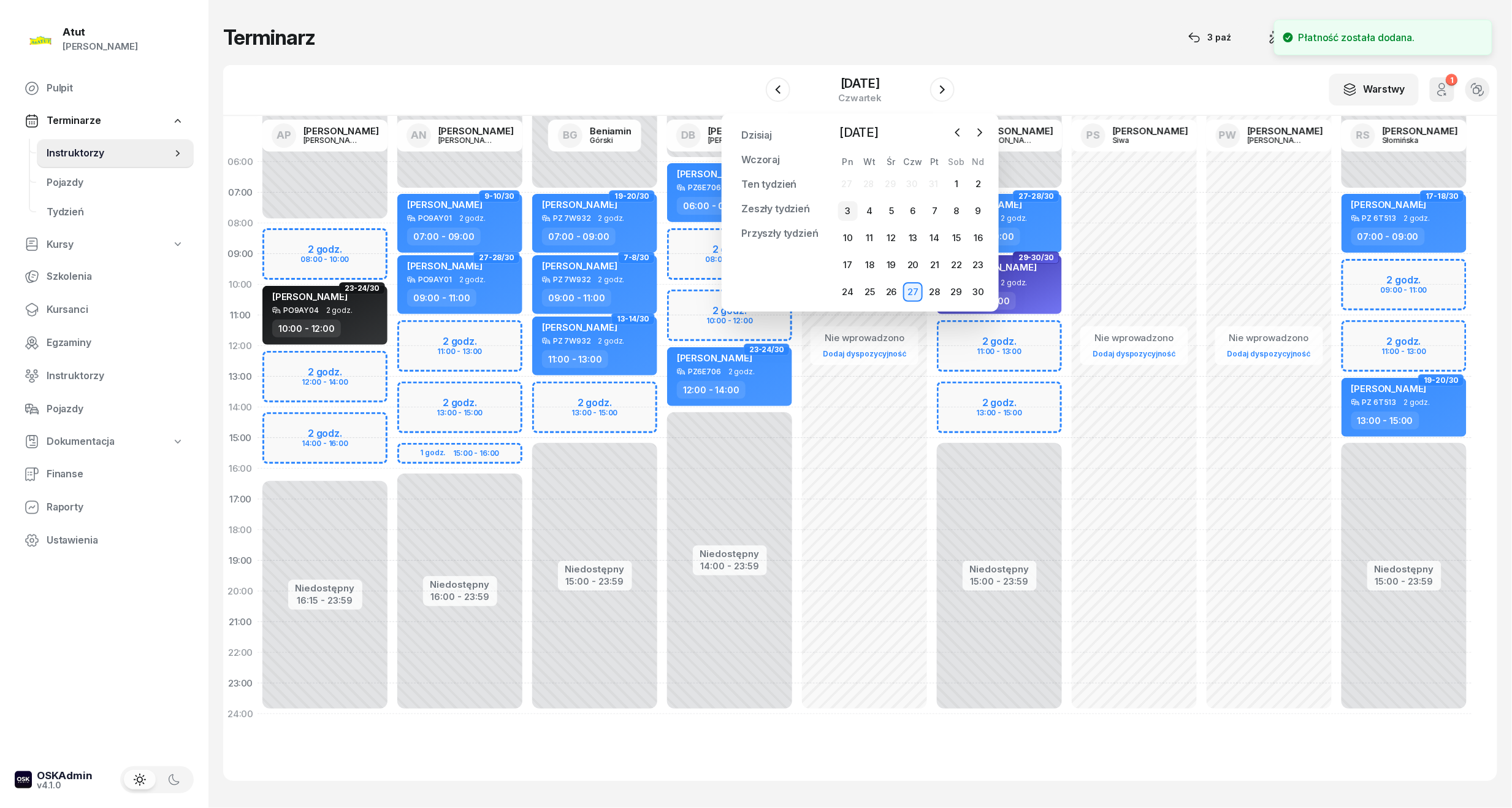
click at [851, 212] on div "3" at bounding box center [848, 211] width 20 height 20
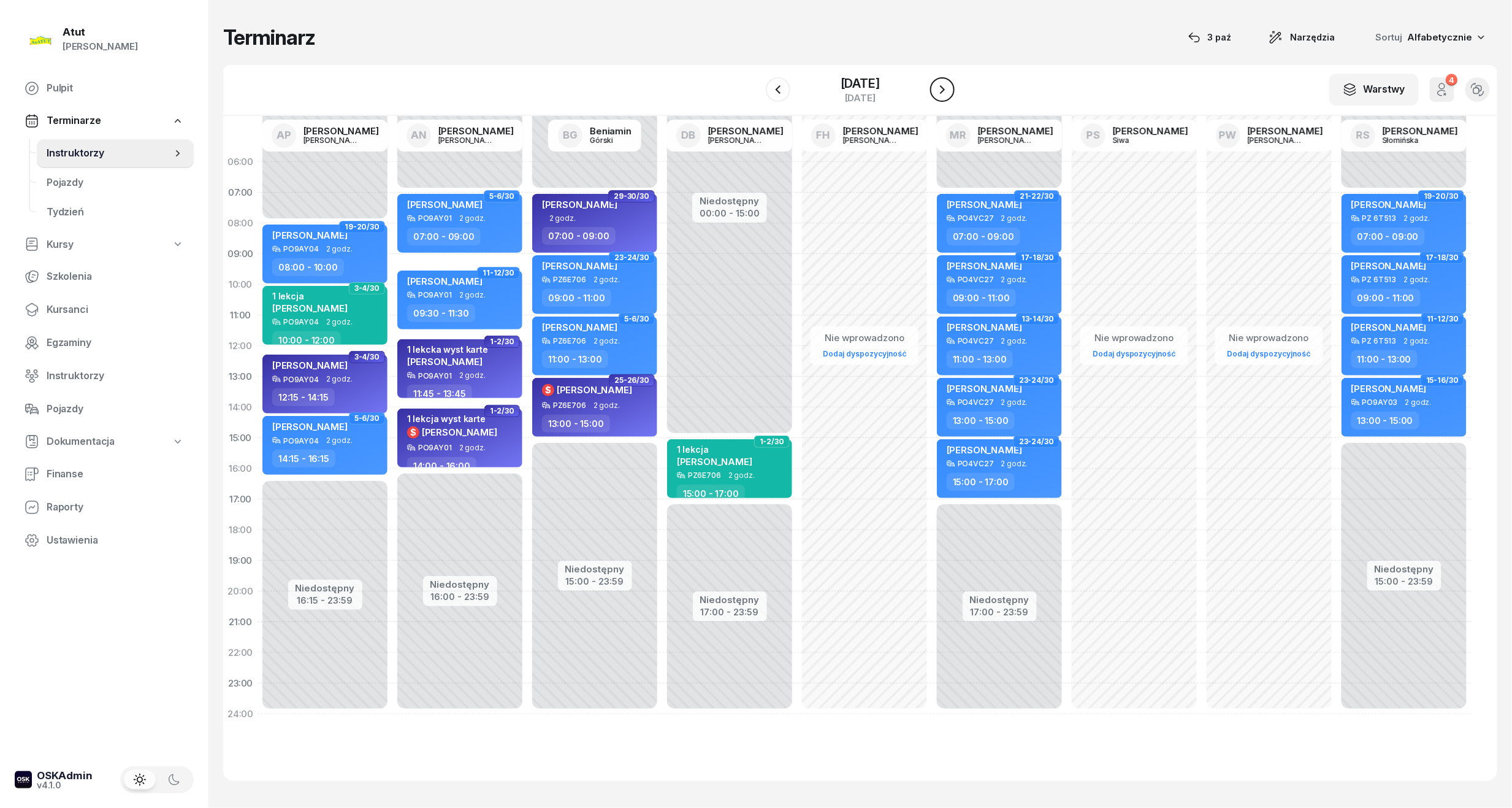
click at [948, 96] on icon "button" at bounding box center [942, 89] width 15 height 15
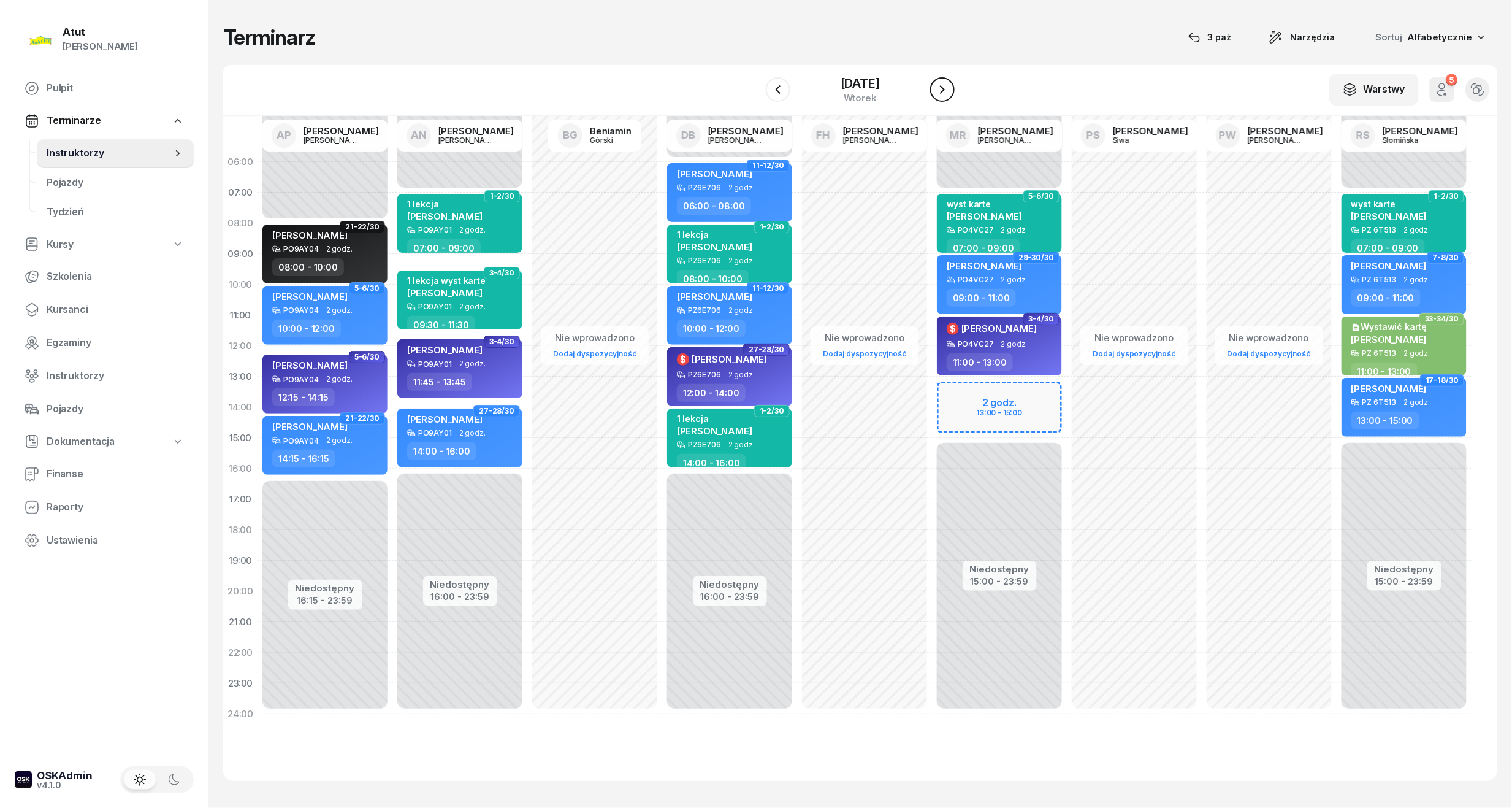
click at [948, 96] on icon "button" at bounding box center [942, 89] width 15 height 15
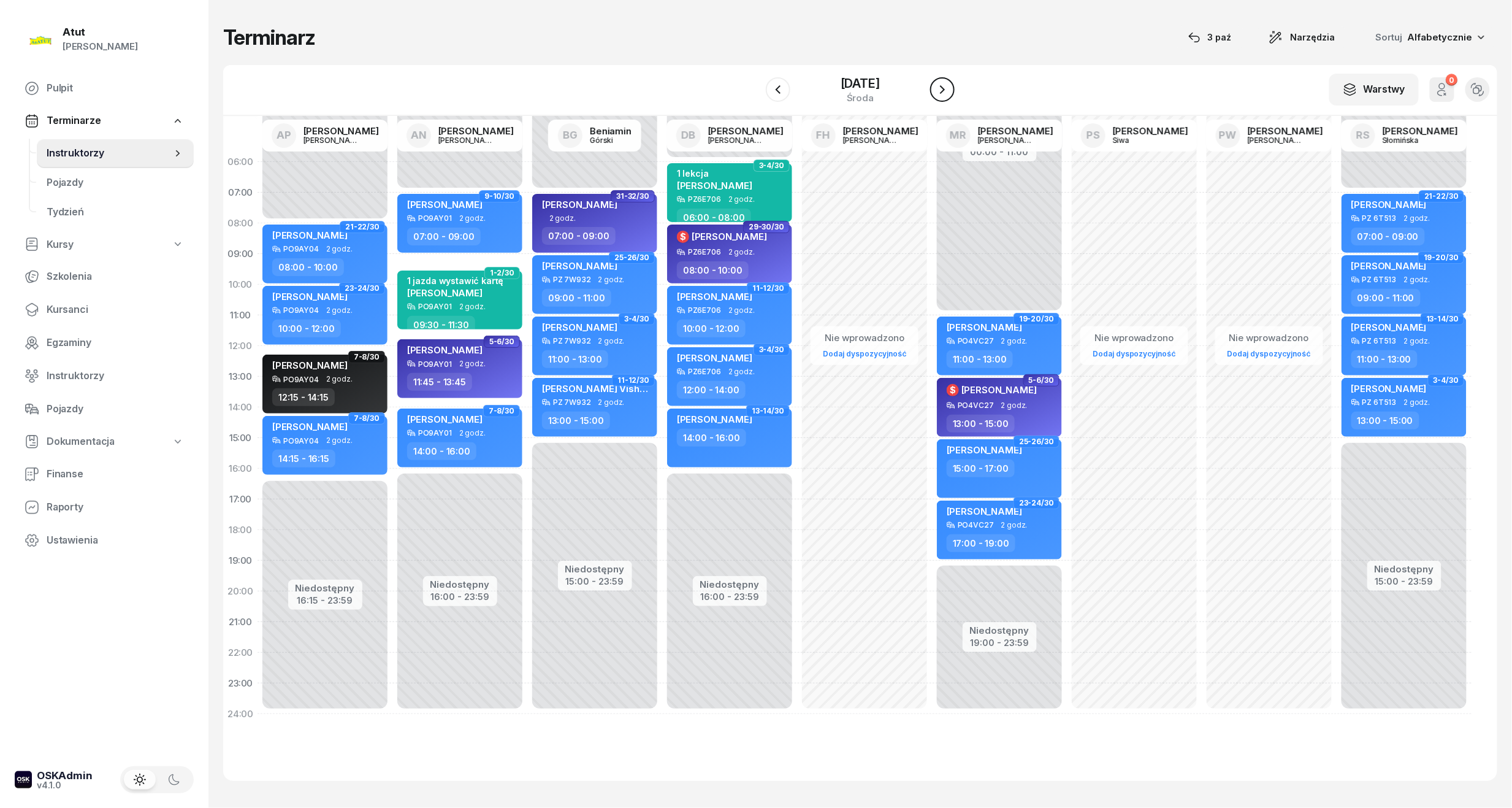
click at [948, 96] on icon "button" at bounding box center [942, 89] width 15 height 15
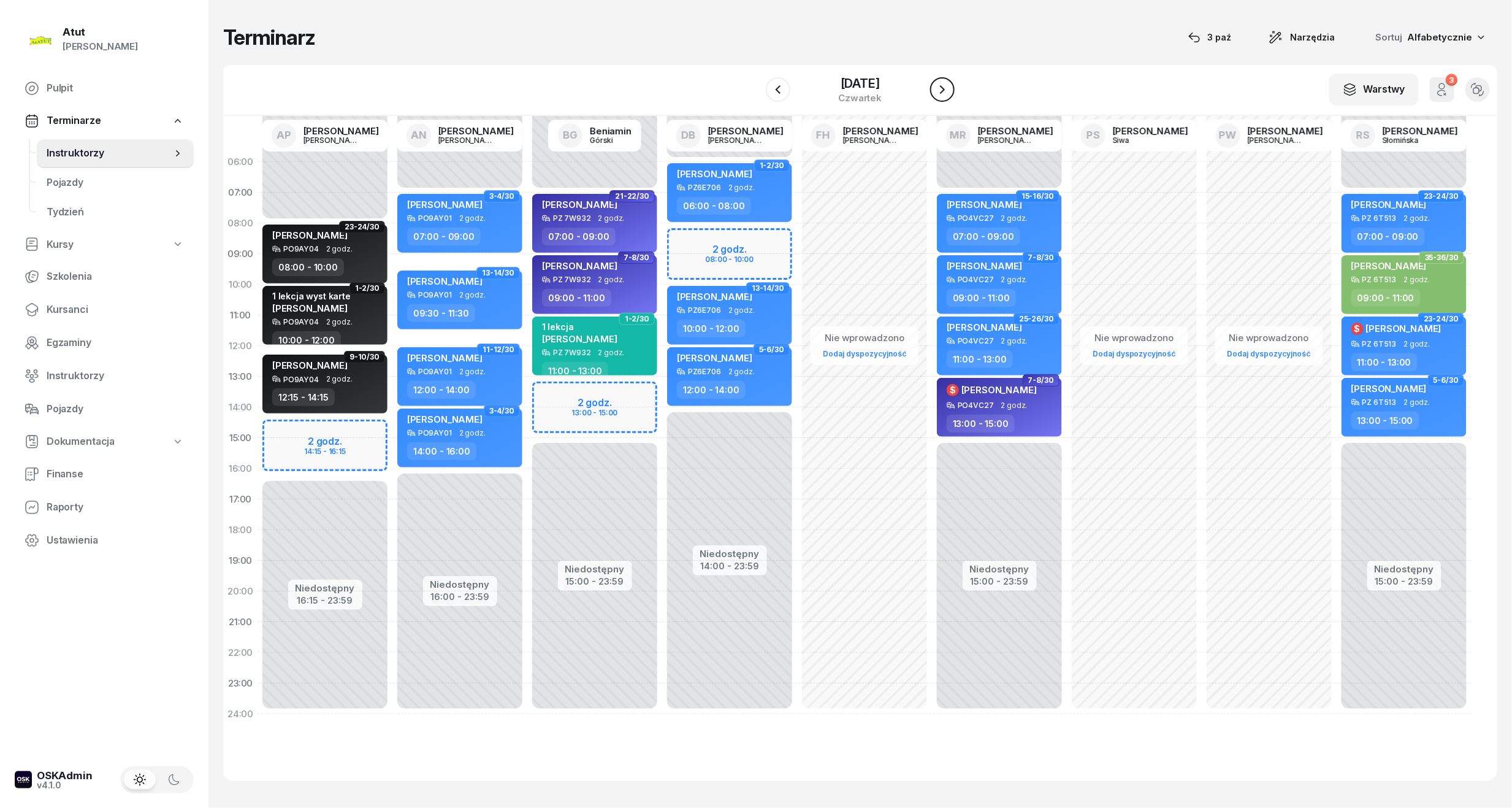
click at [950, 86] on icon "button" at bounding box center [942, 89] width 15 height 15
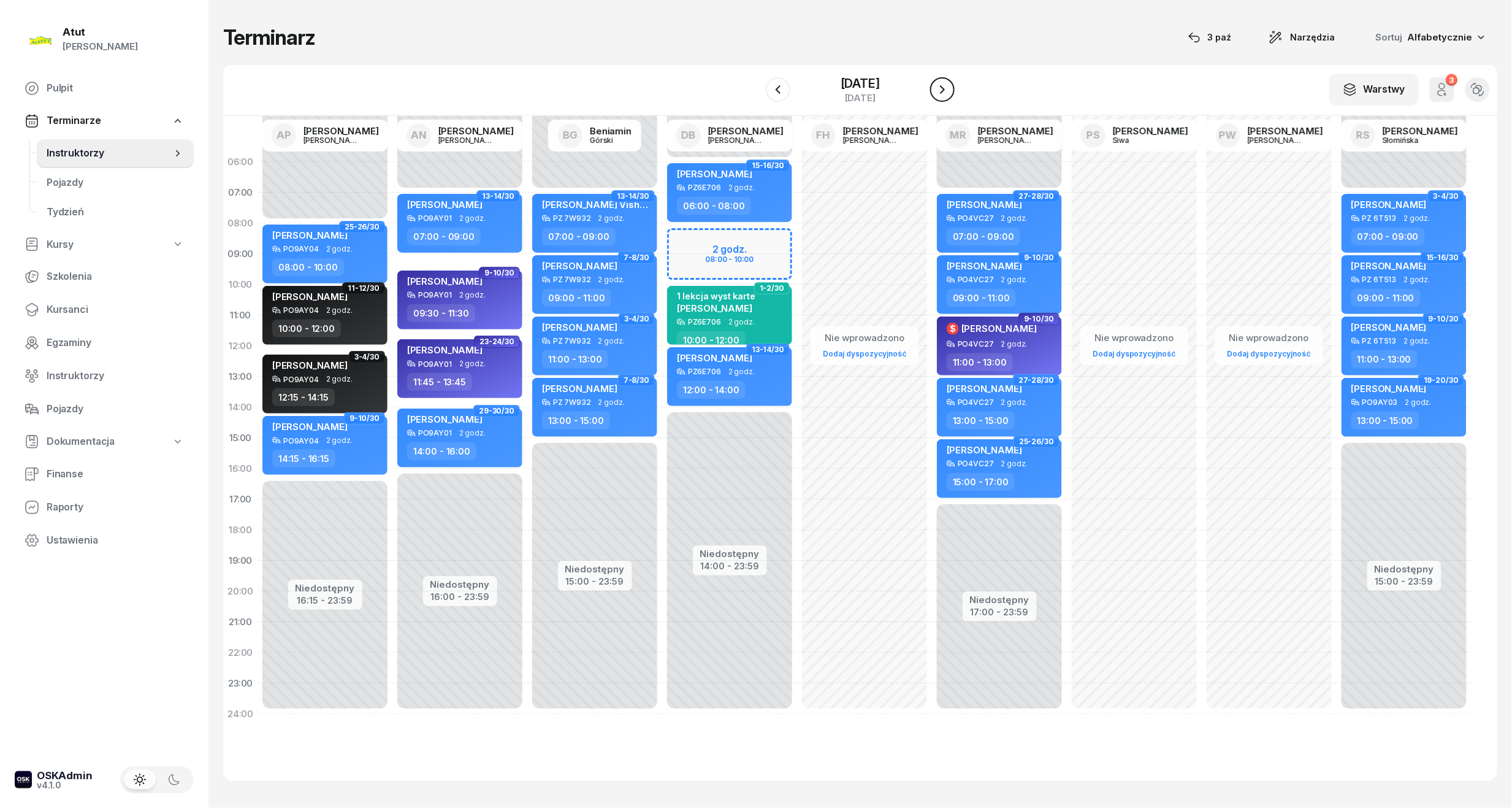
click at [950, 86] on button "button" at bounding box center [942, 89] width 25 height 25
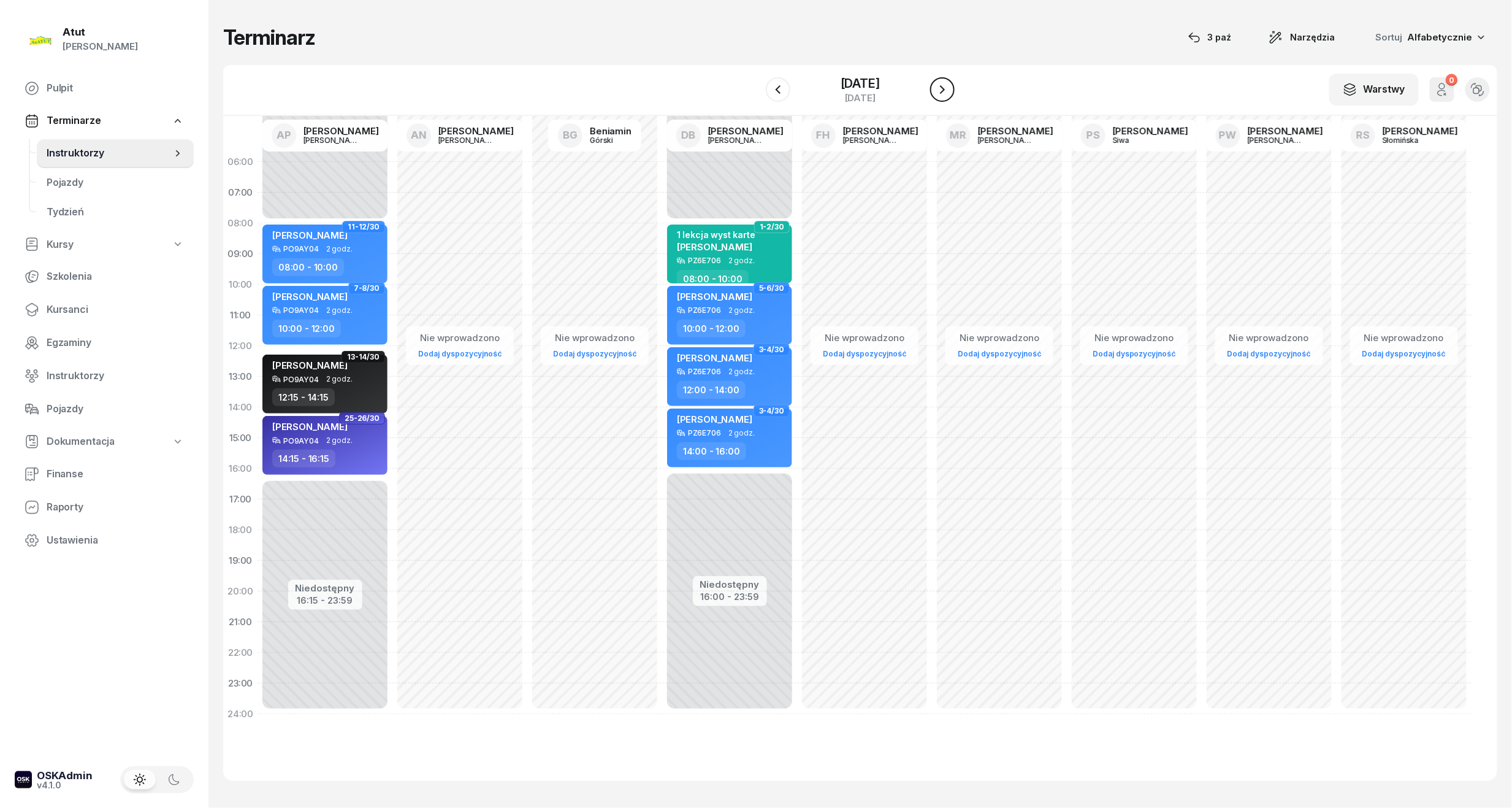
click at [950, 86] on icon "button" at bounding box center [942, 89] width 15 height 15
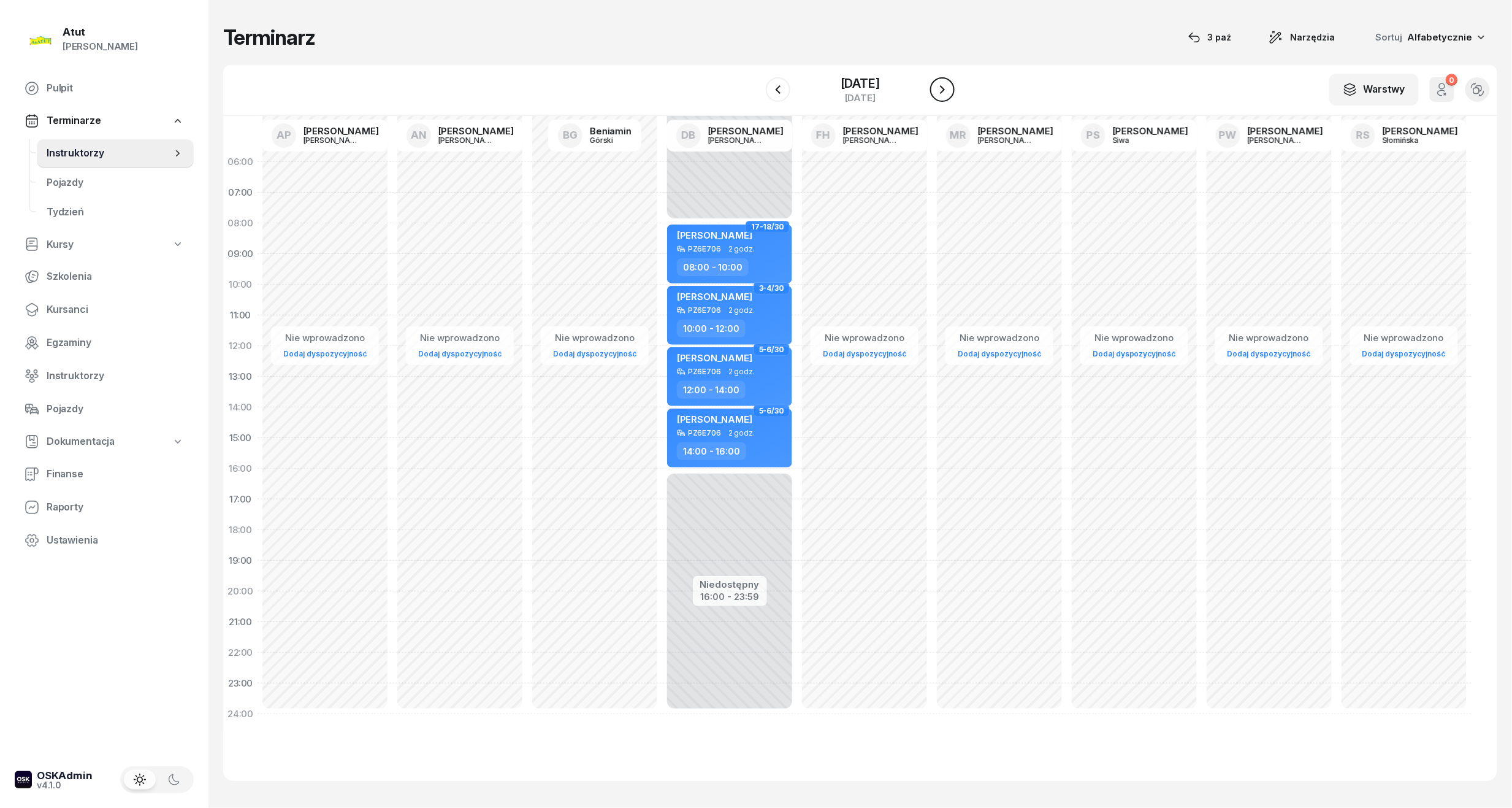
click at [950, 86] on icon "button" at bounding box center [942, 89] width 15 height 15
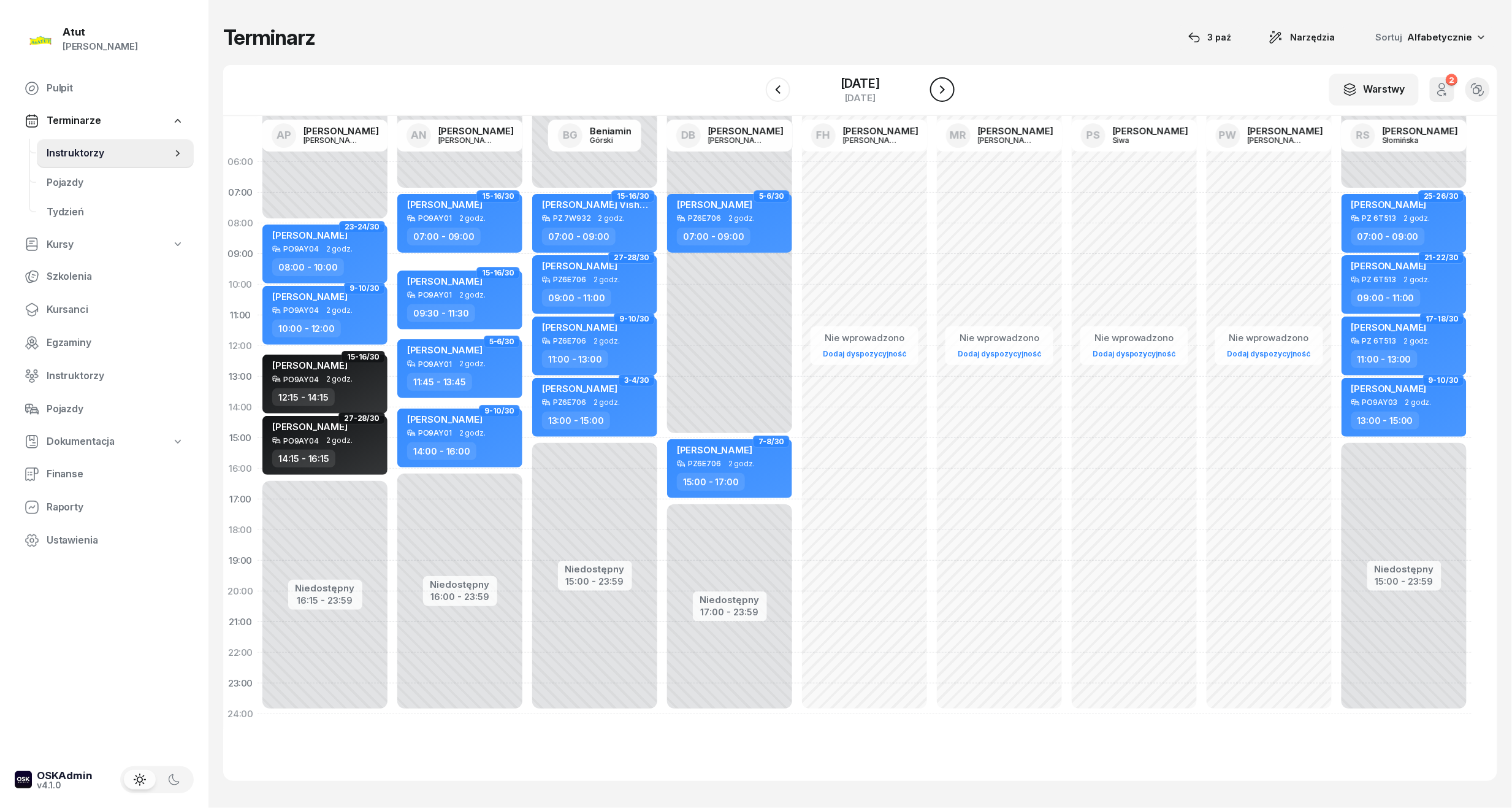
click at [950, 86] on icon "button" at bounding box center [942, 89] width 15 height 15
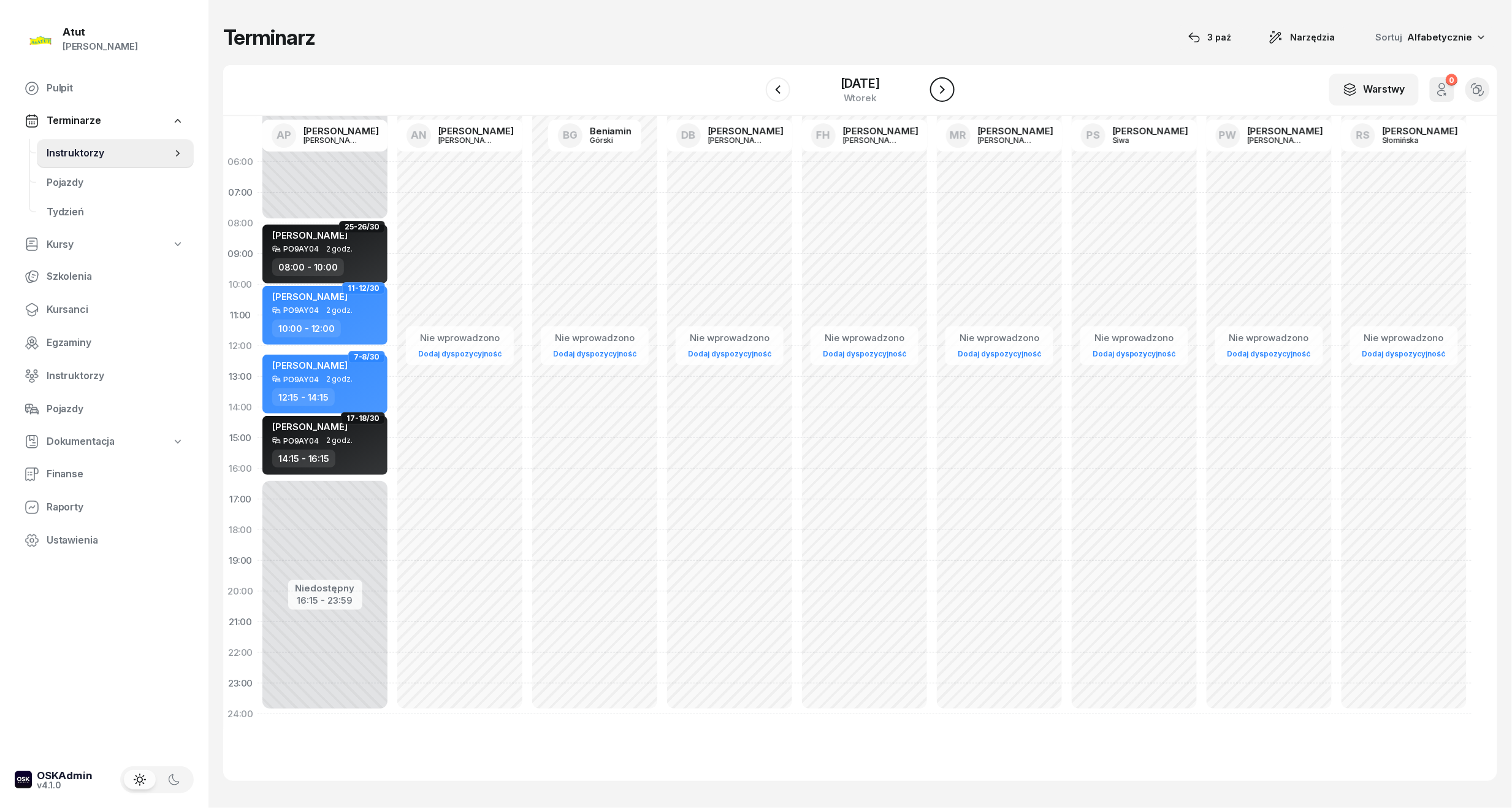
click at [950, 86] on icon "button" at bounding box center [942, 89] width 15 height 15
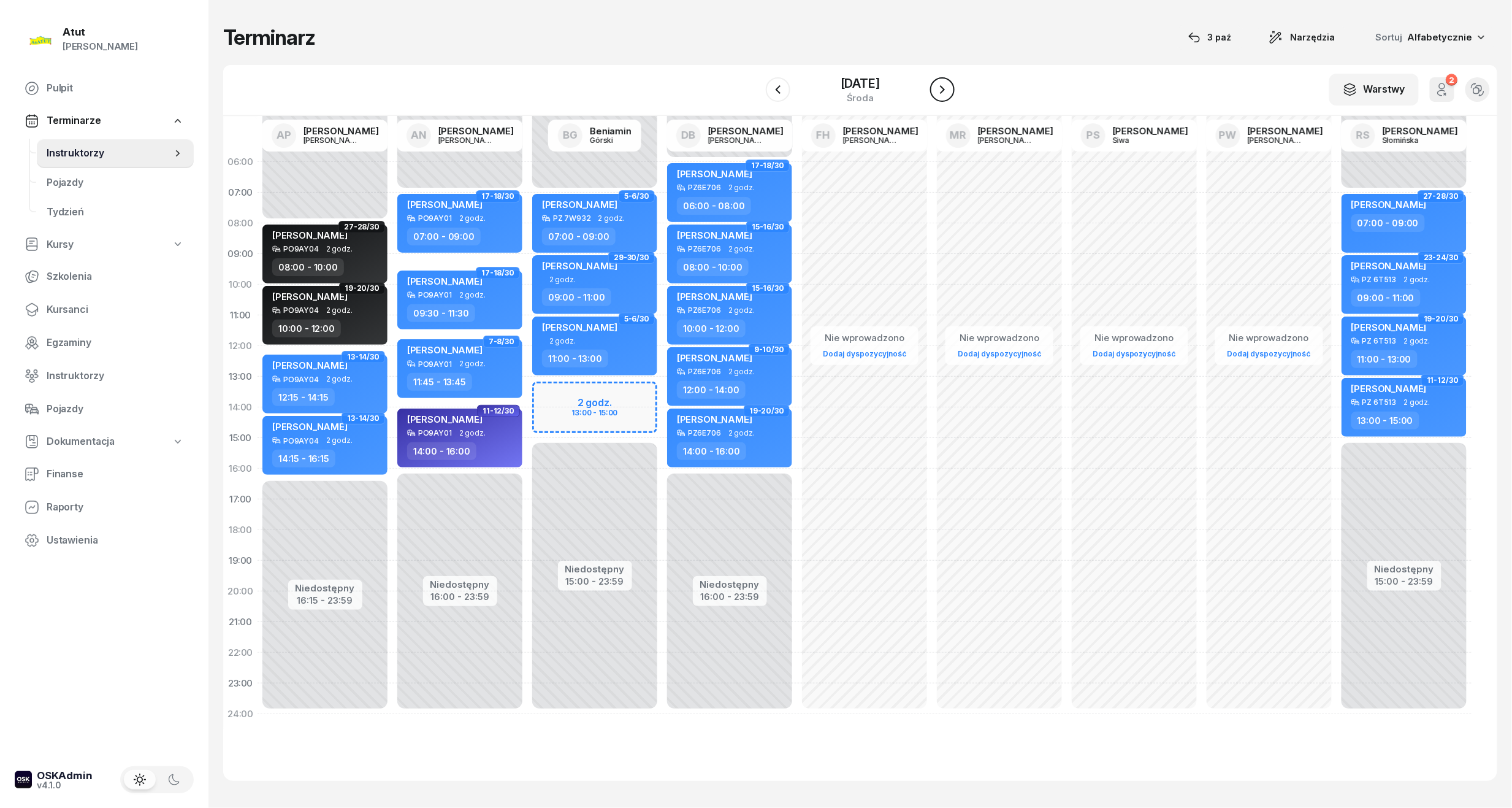
click at [950, 86] on icon "button" at bounding box center [942, 89] width 15 height 15
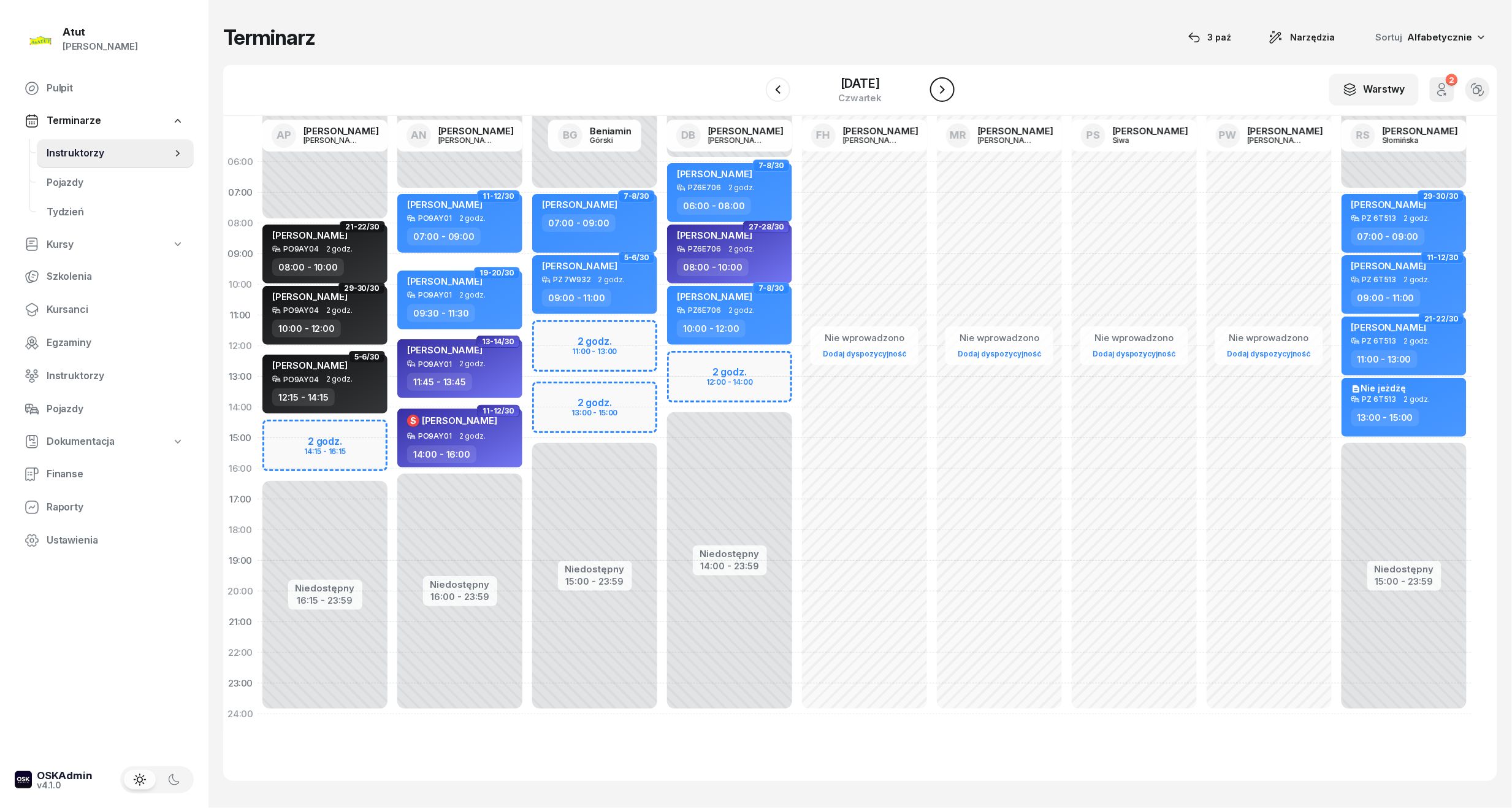
click at [950, 86] on icon "button" at bounding box center [942, 89] width 15 height 15
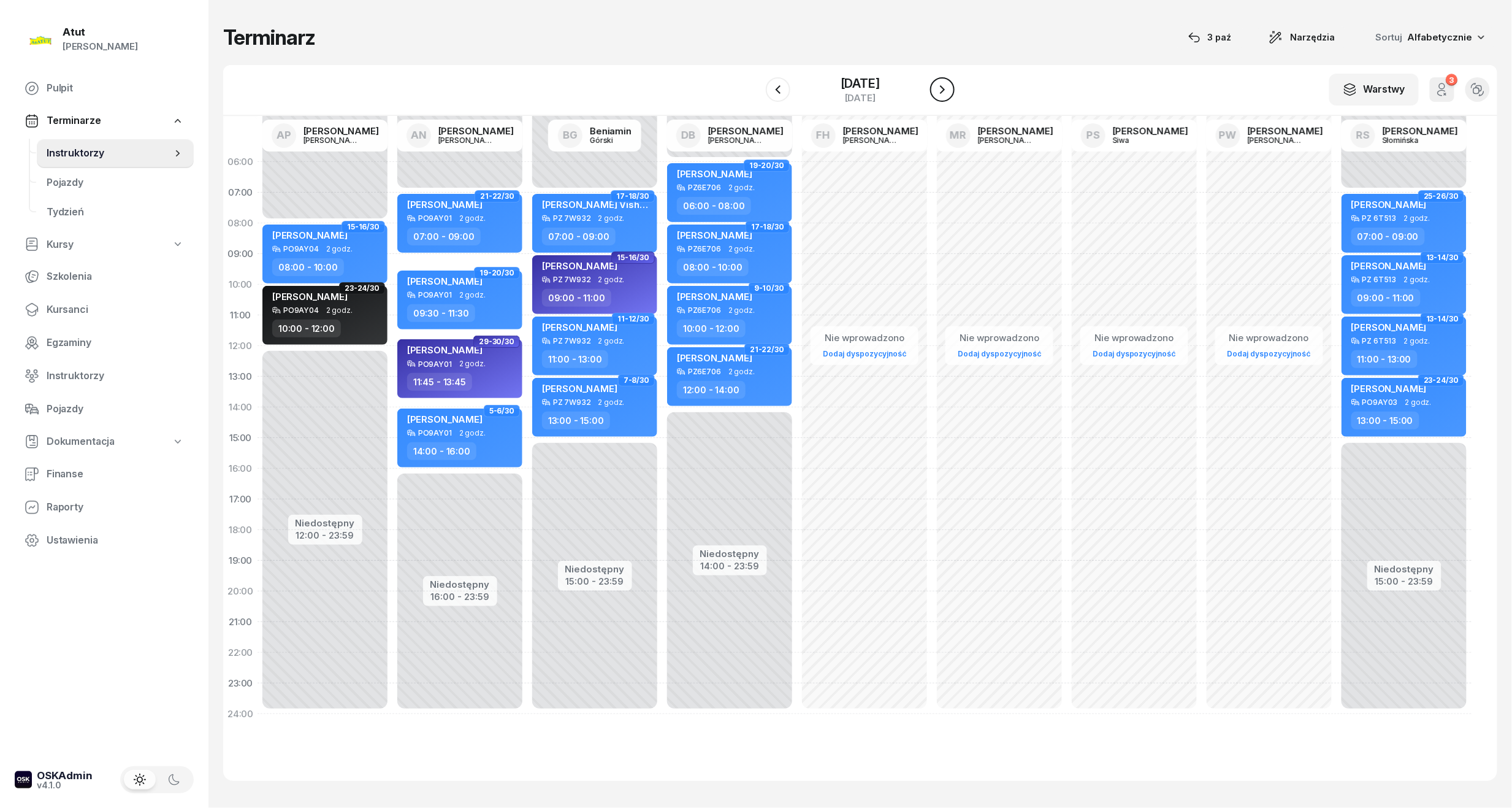
click at [950, 86] on icon "button" at bounding box center [942, 89] width 15 height 15
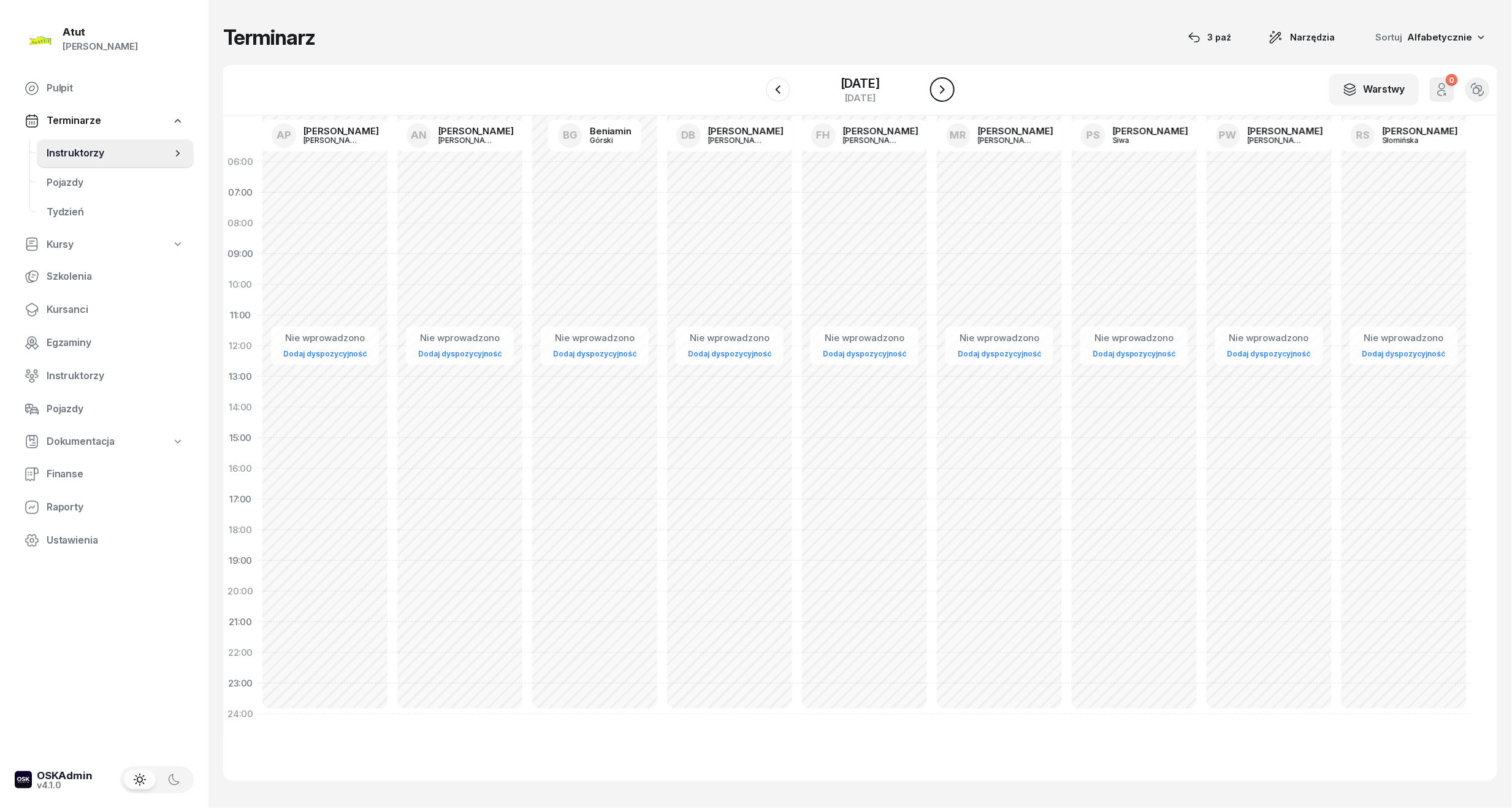
click at [950, 86] on icon "button" at bounding box center [942, 89] width 15 height 15
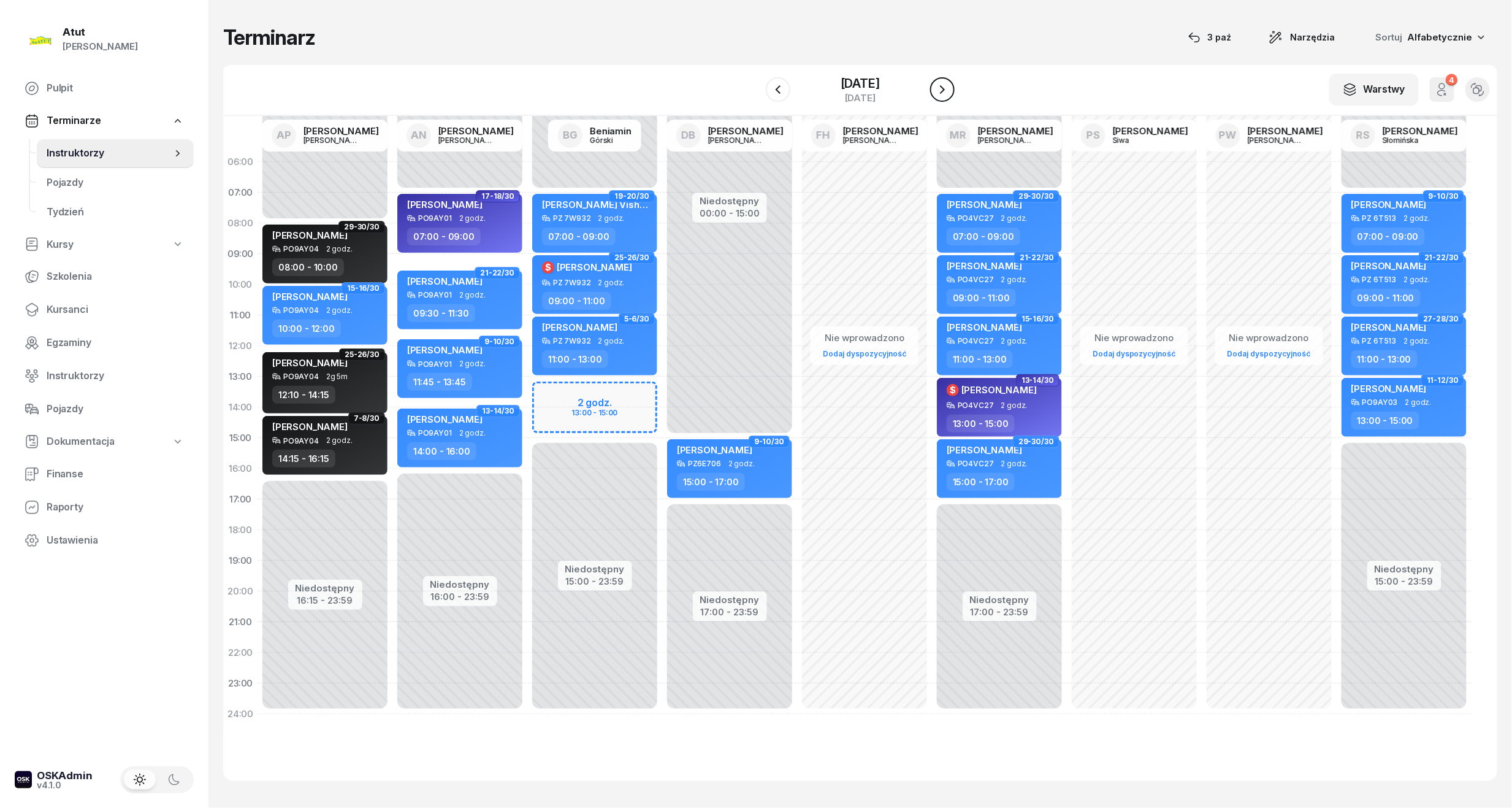
click at [950, 86] on icon "button" at bounding box center [942, 89] width 15 height 15
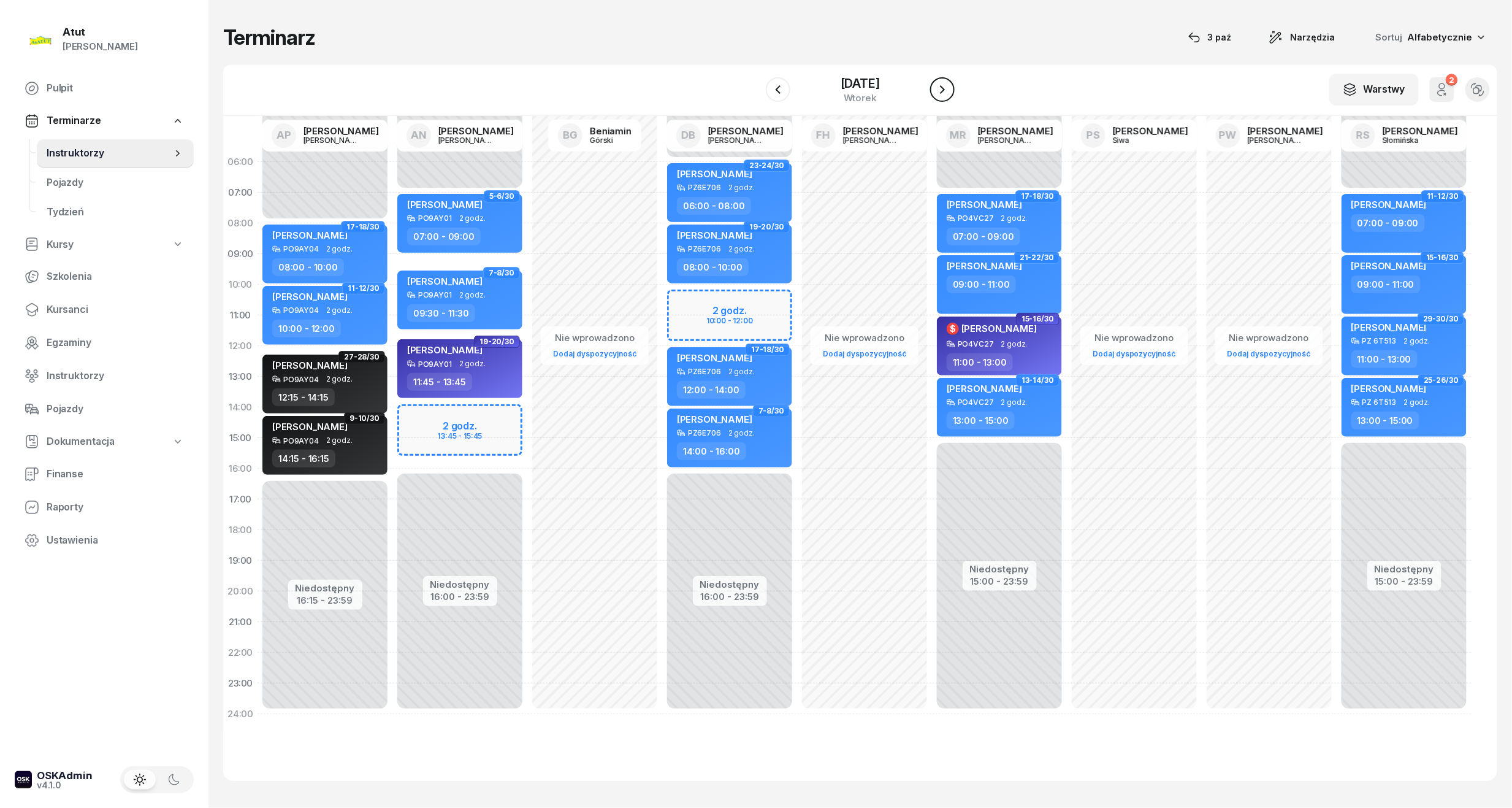
click at [950, 86] on icon "button" at bounding box center [942, 89] width 15 height 15
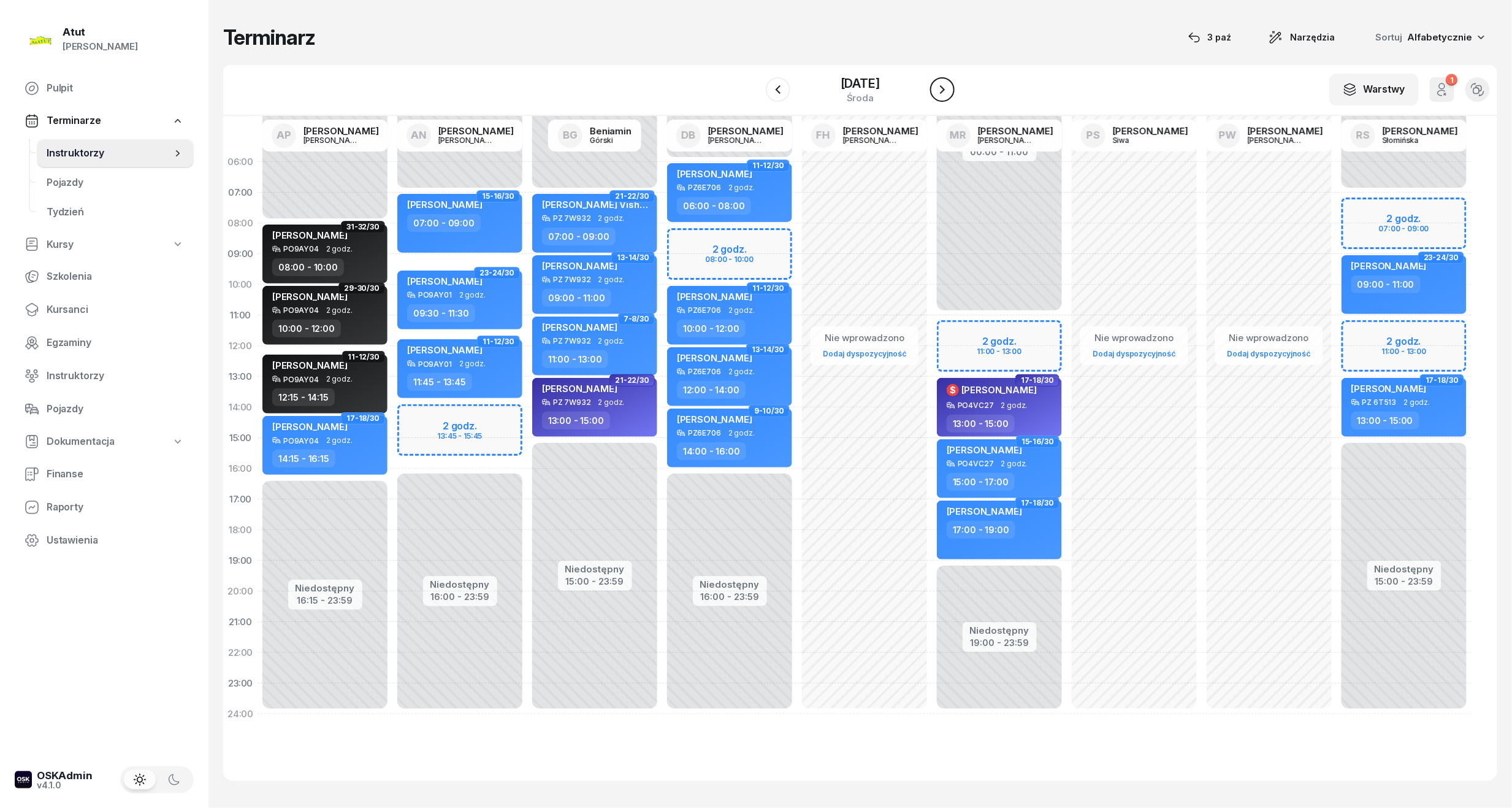
click at [950, 86] on icon "button" at bounding box center [942, 89] width 15 height 15
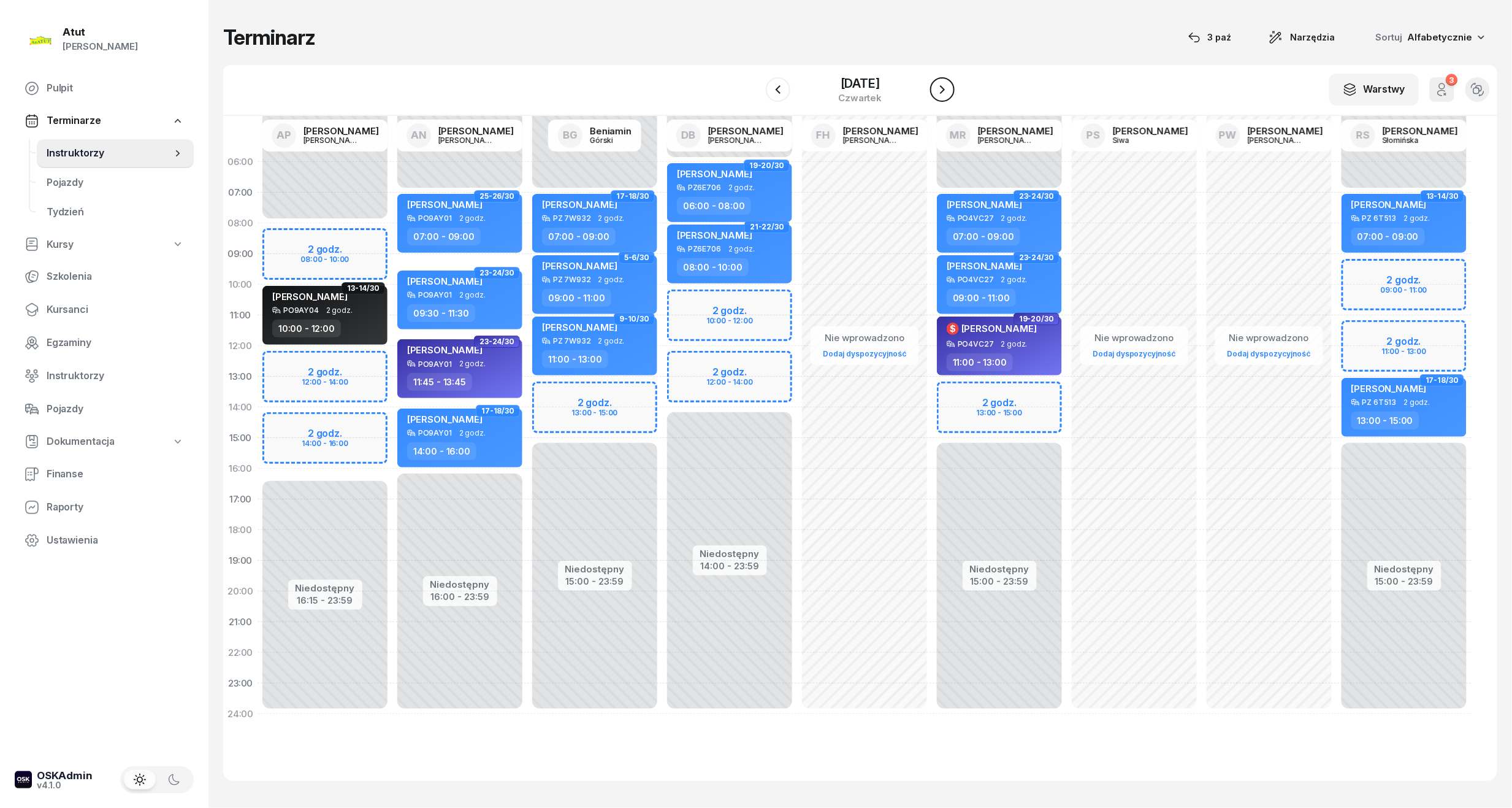
click at [950, 86] on icon "button" at bounding box center [942, 89] width 15 height 15
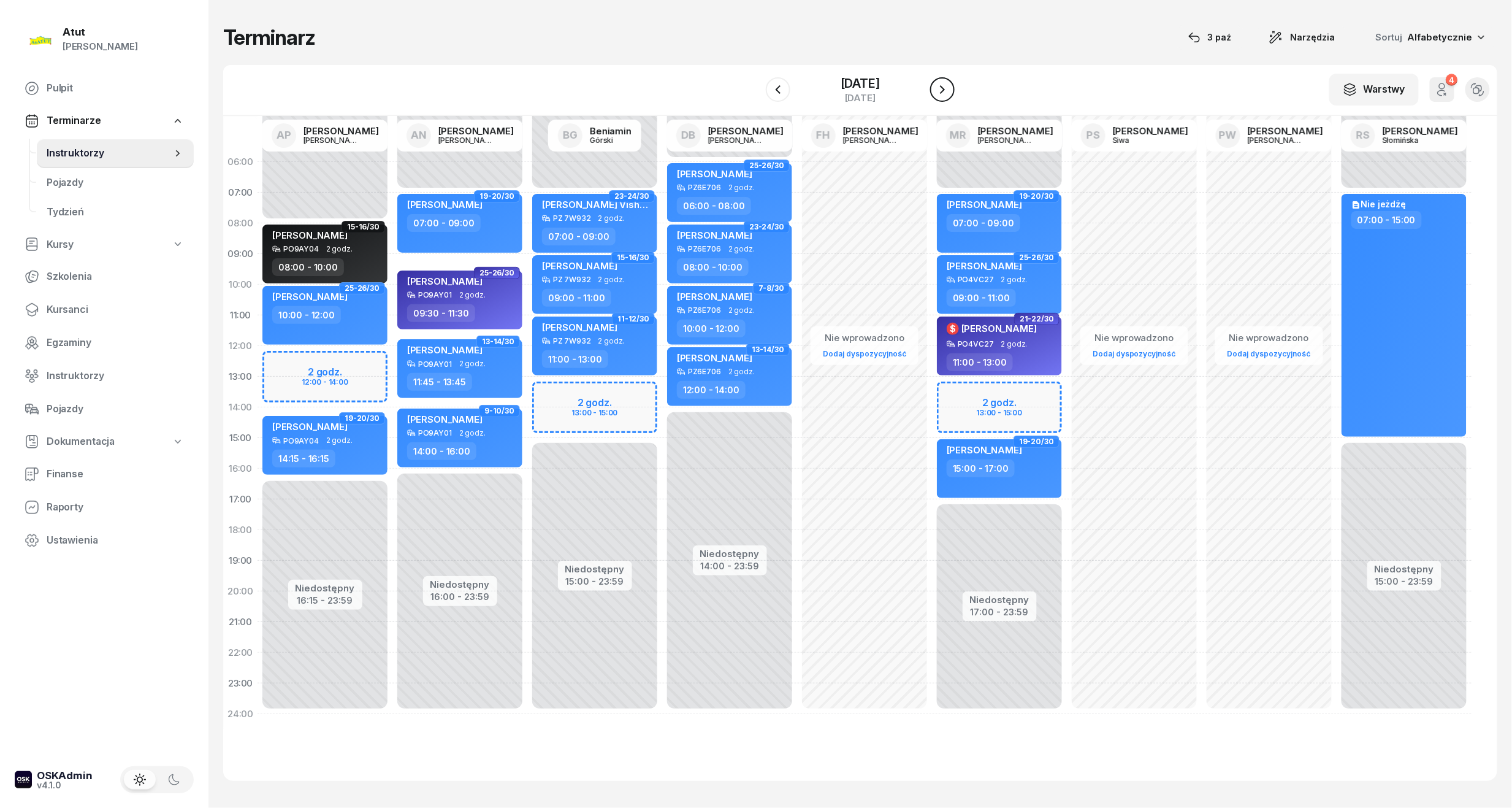
click at [950, 86] on icon "button" at bounding box center [942, 89] width 15 height 15
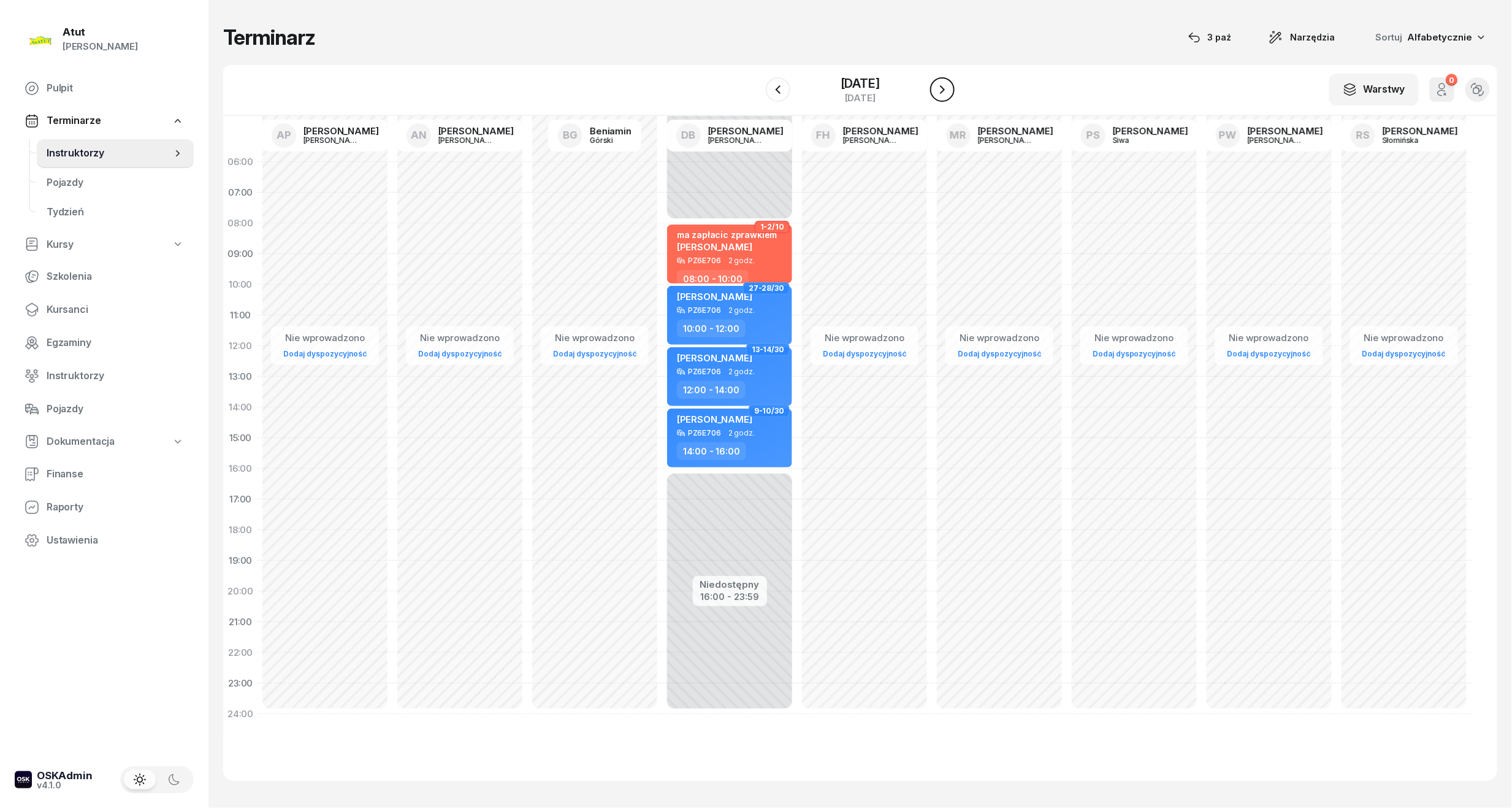
click at [950, 86] on icon "button" at bounding box center [942, 89] width 15 height 15
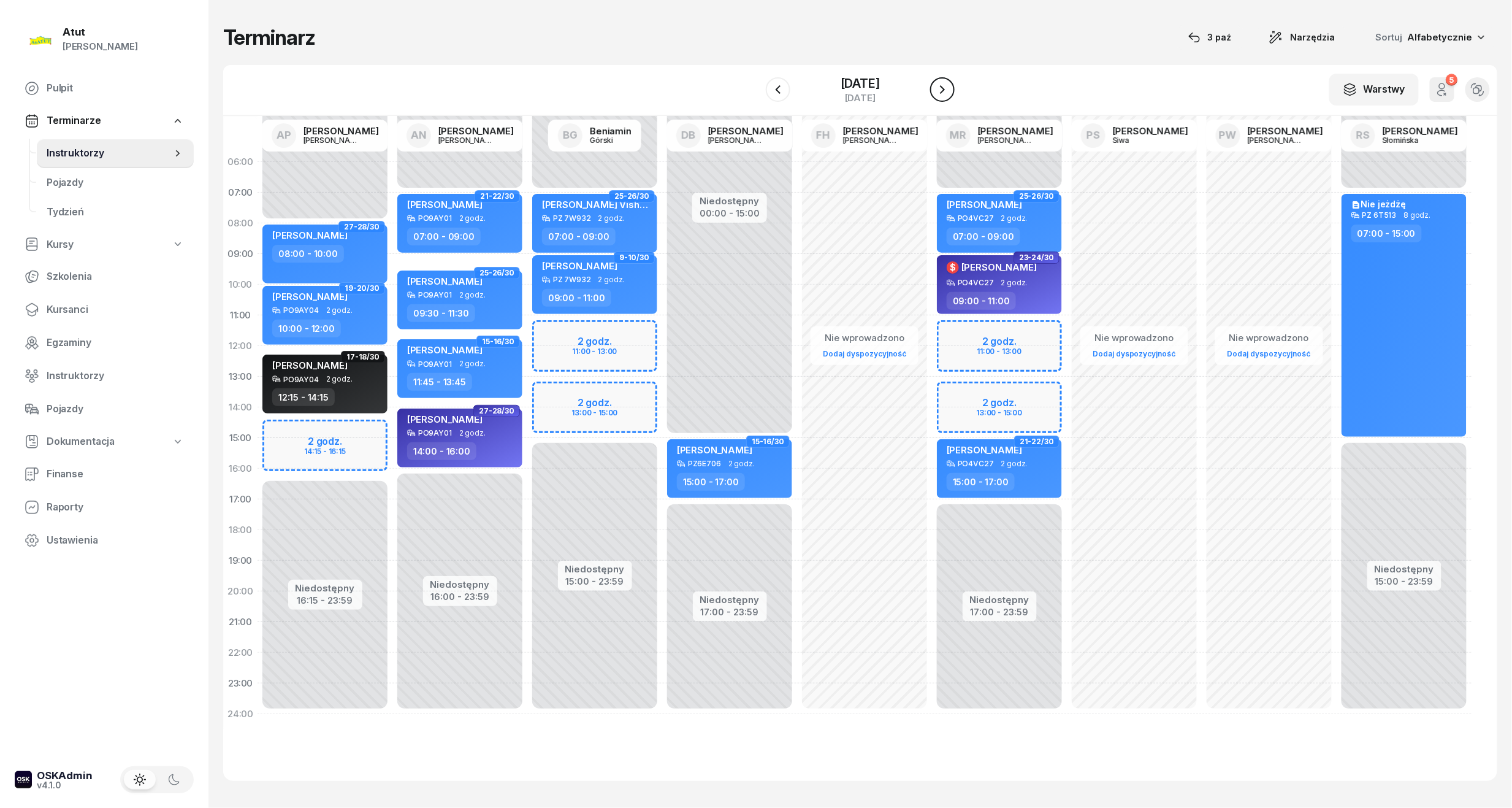
click at [950, 86] on icon "button" at bounding box center [942, 89] width 15 height 15
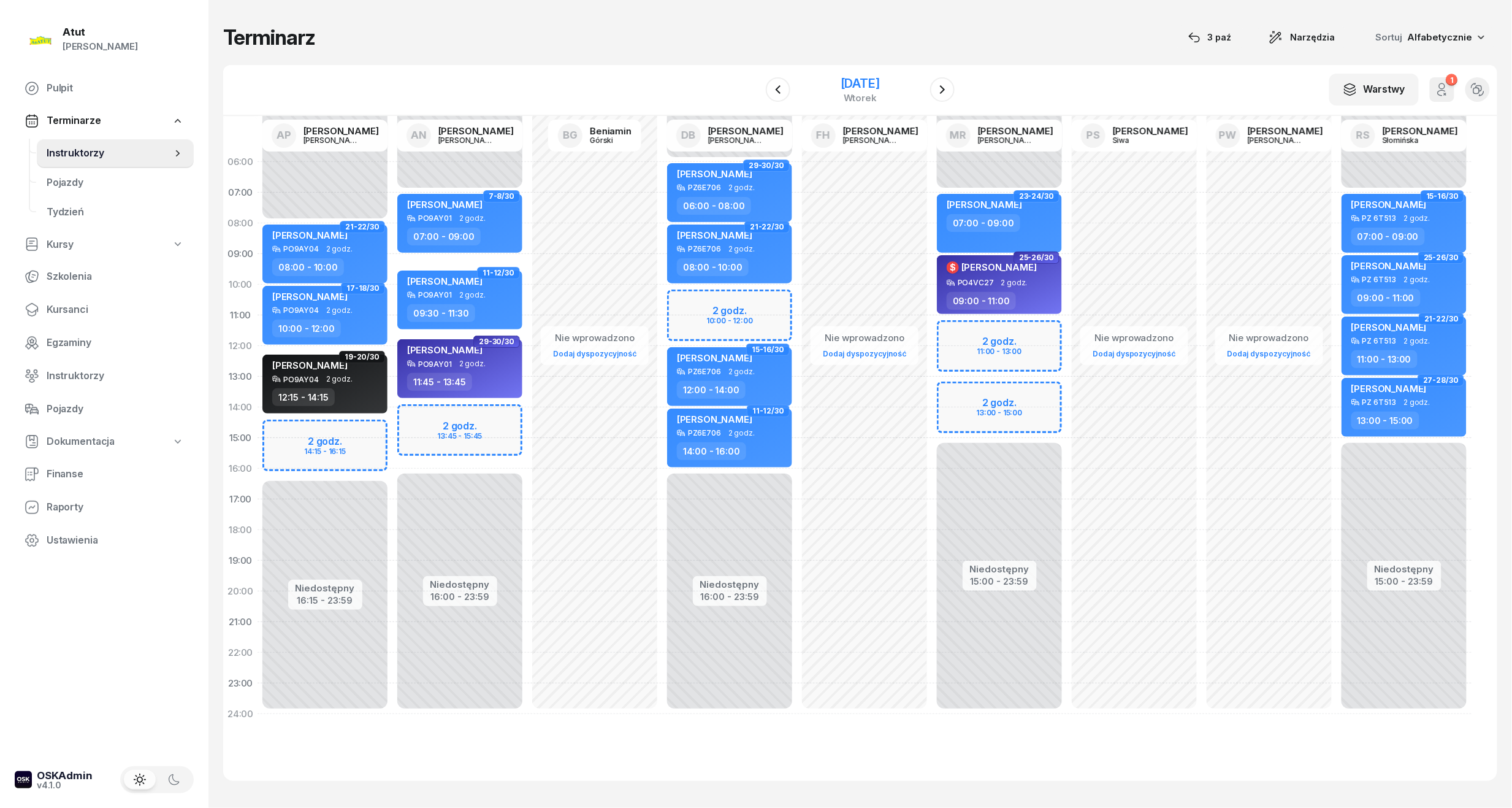
click at [841, 82] on div "[DATE]" at bounding box center [860, 83] width 39 height 12
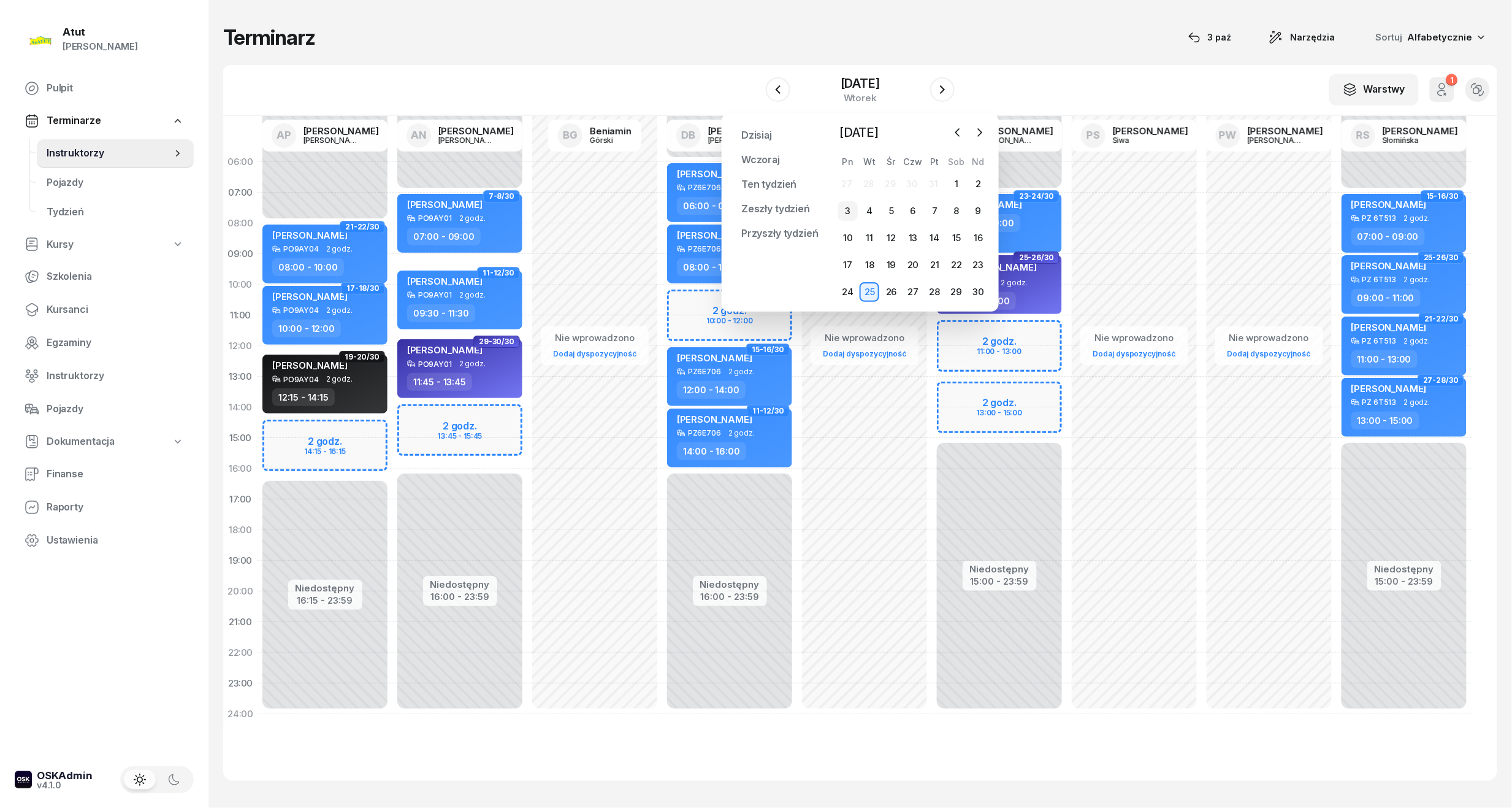
click at [856, 202] on div "3" at bounding box center [848, 211] width 20 height 20
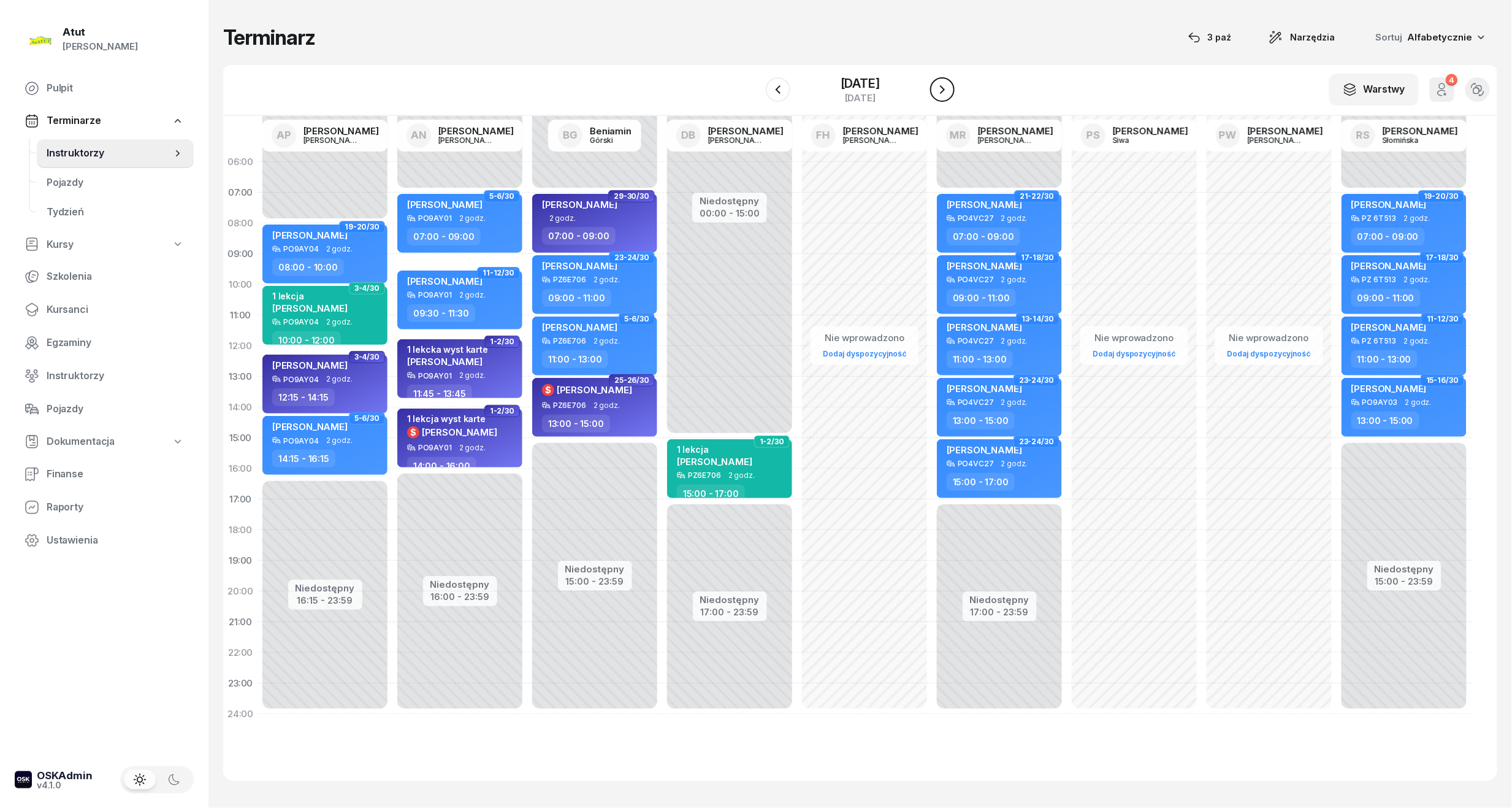
click at [940, 91] on icon "button" at bounding box center [942, 89] width 15 height 15
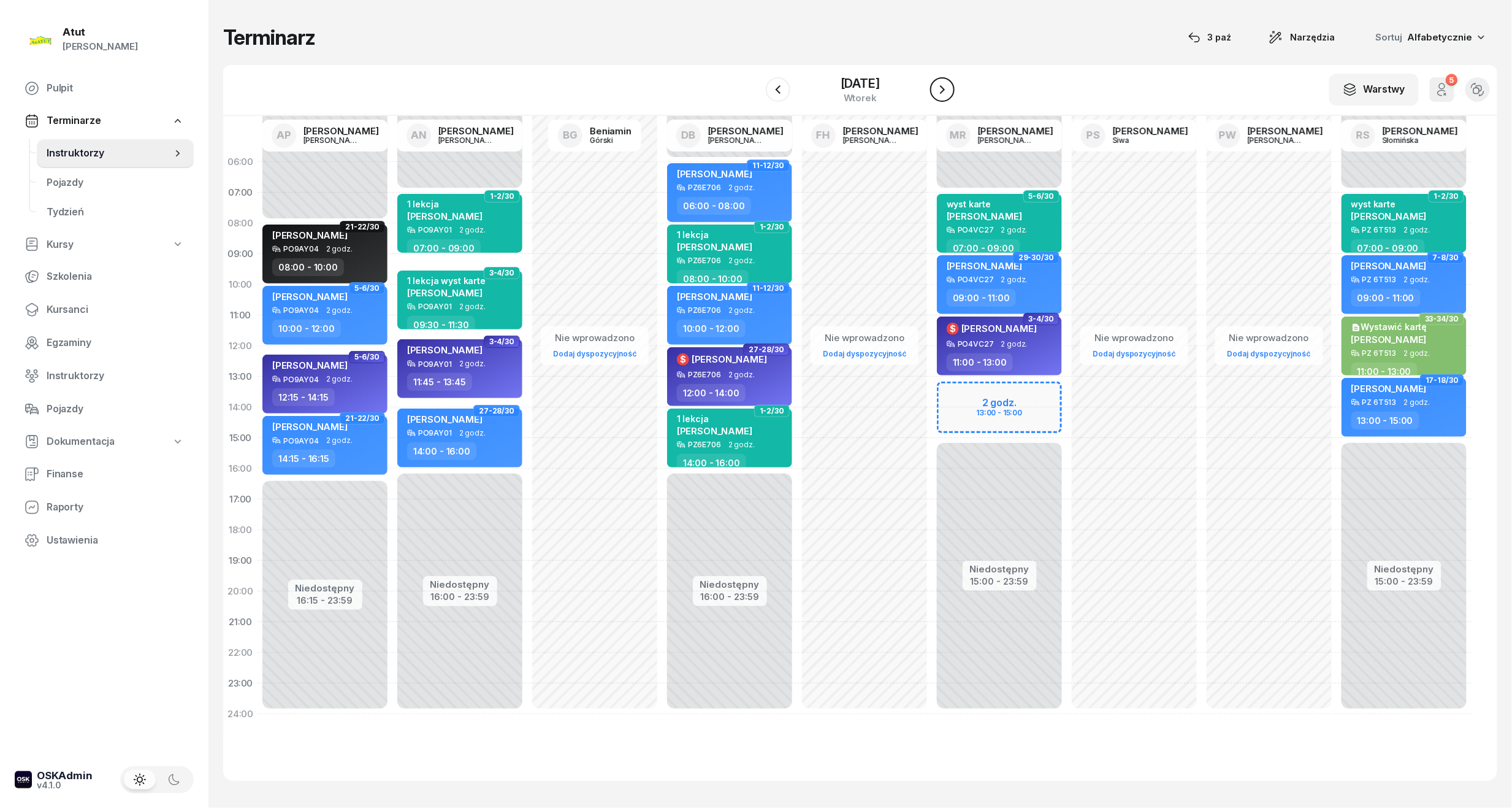
click at [940, 91] on icon "button" at bounding box center [942, 89] width 15 height 15
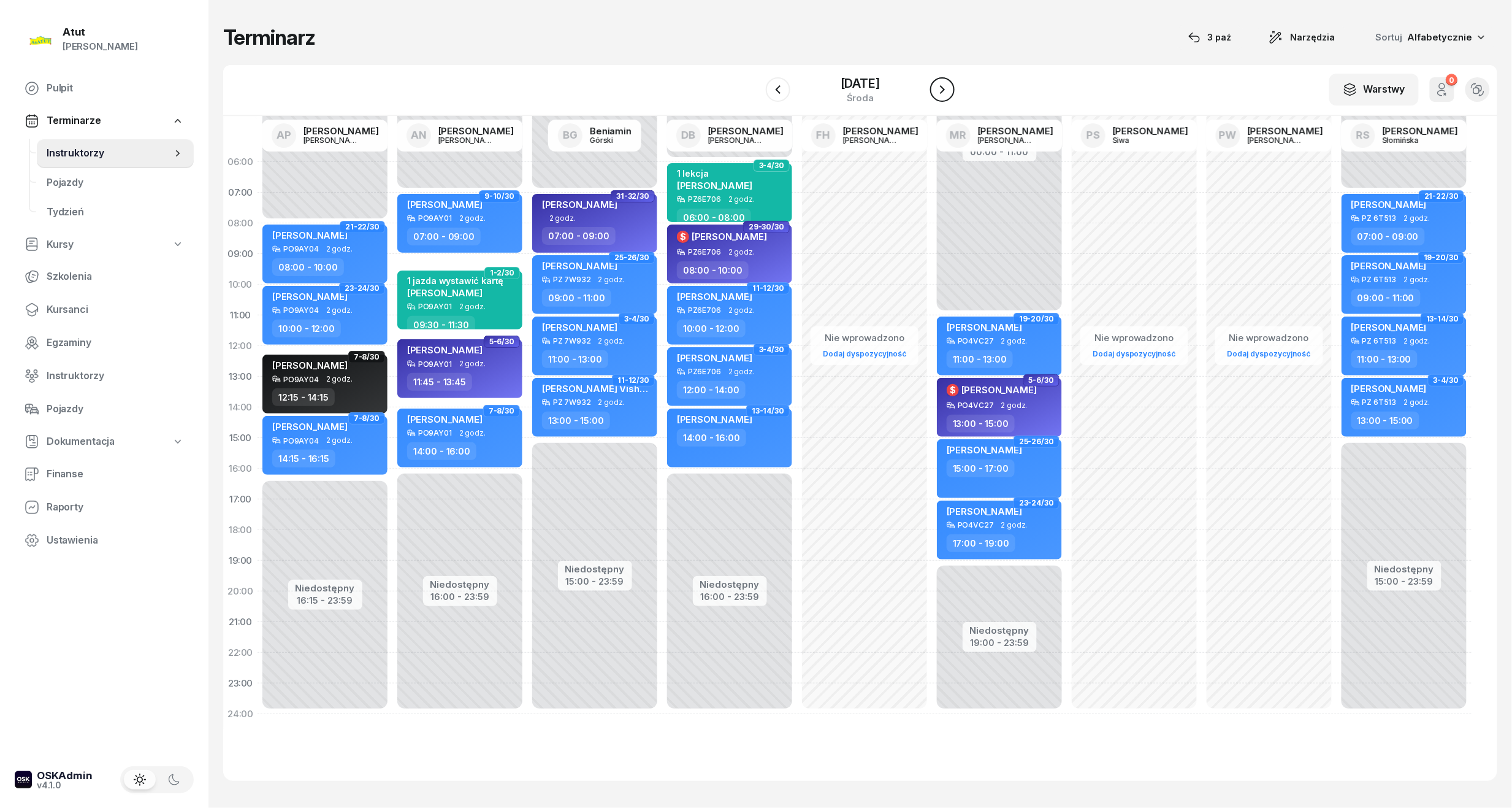
click at [940, 91] on icon "button" at bounding box center [942, 89] width 15 height 15
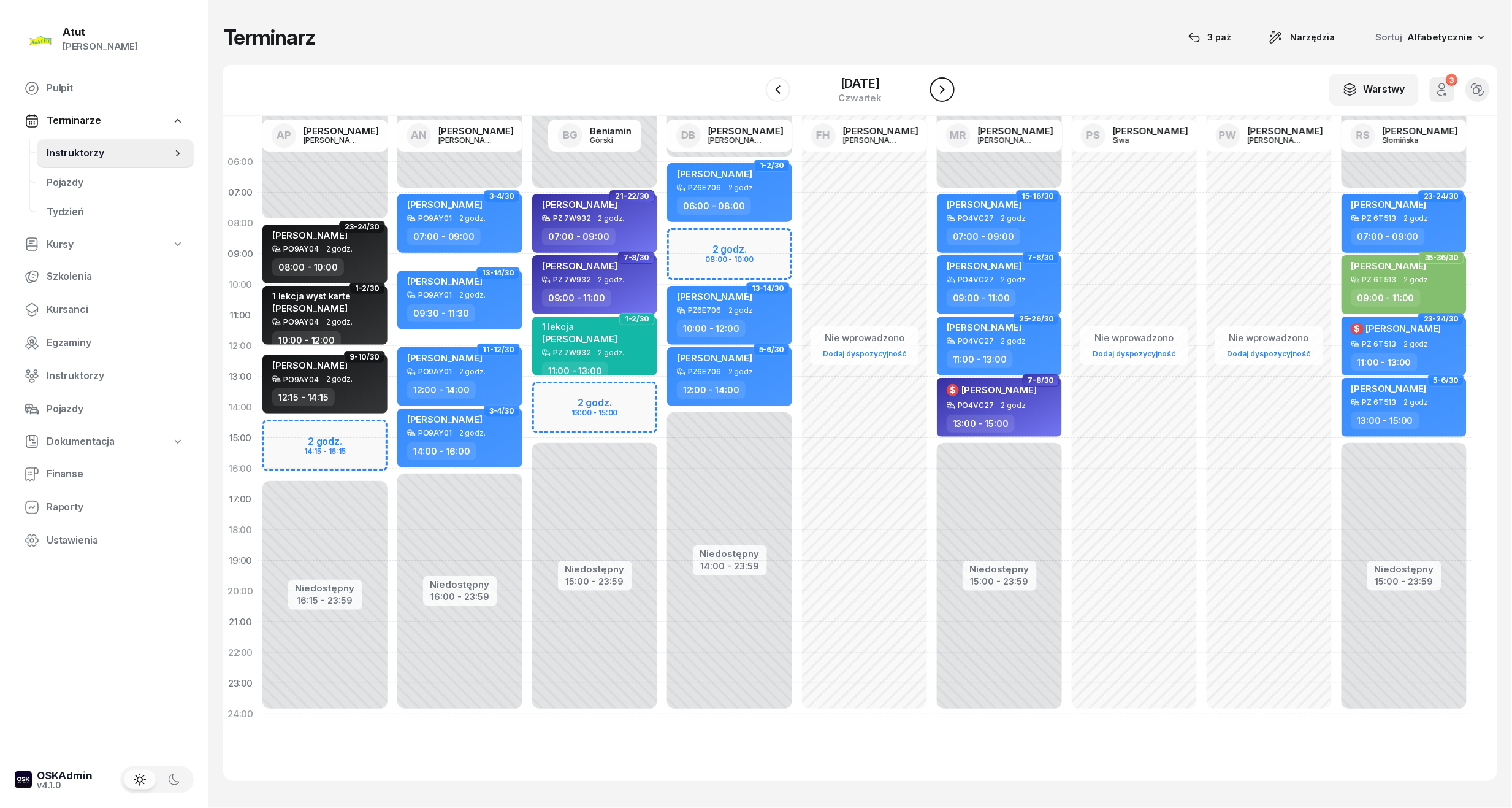
click at [938, 85] on icon "button" at bounding box center [942, 89] width 15 height 15
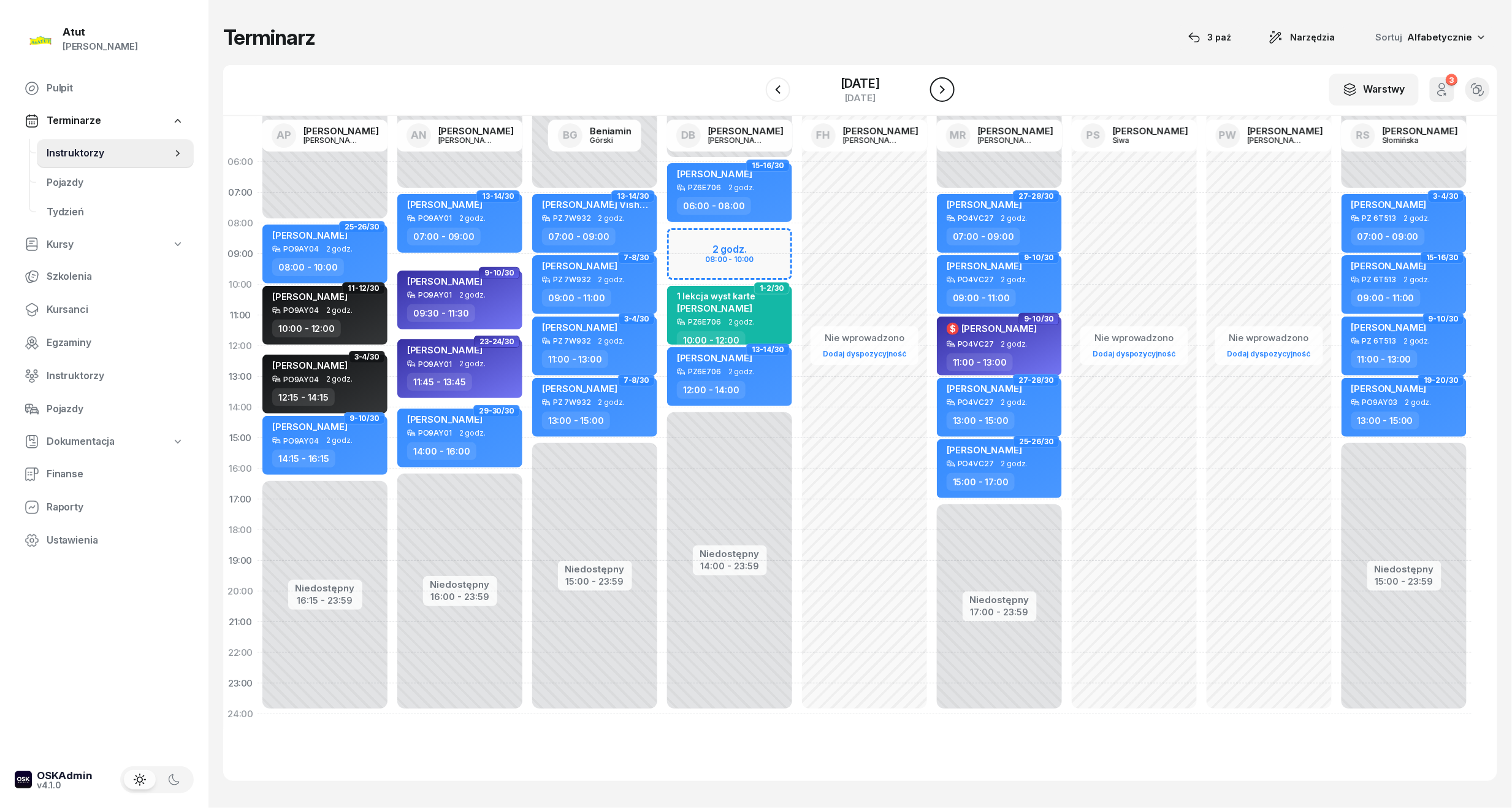
click at [938, 85] on icon "button" at bounding box center [942, 89] width 15 height 15
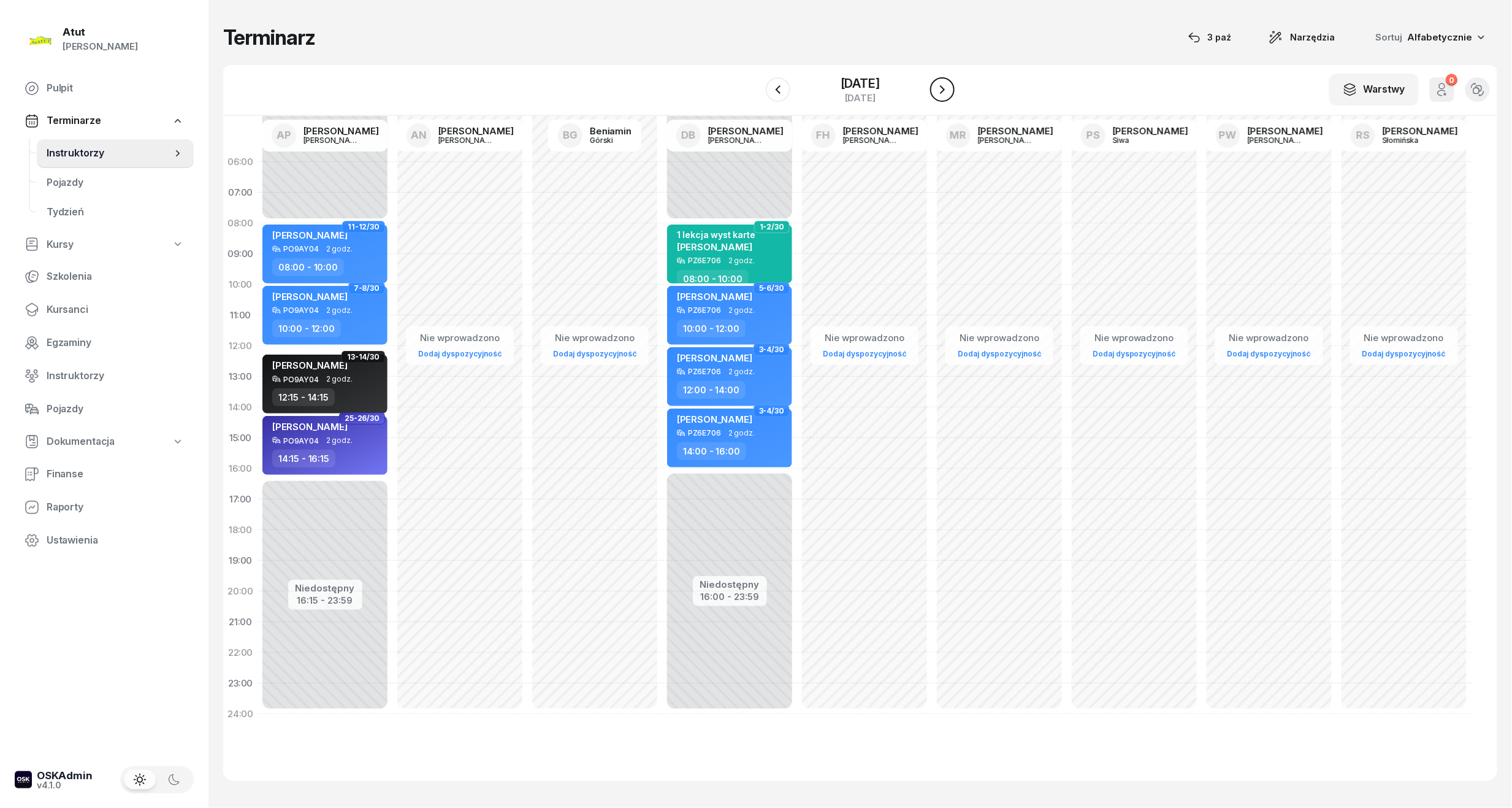
click at [938, 85] on icon "button" at bounding box center [942, 89] width 15 height 15
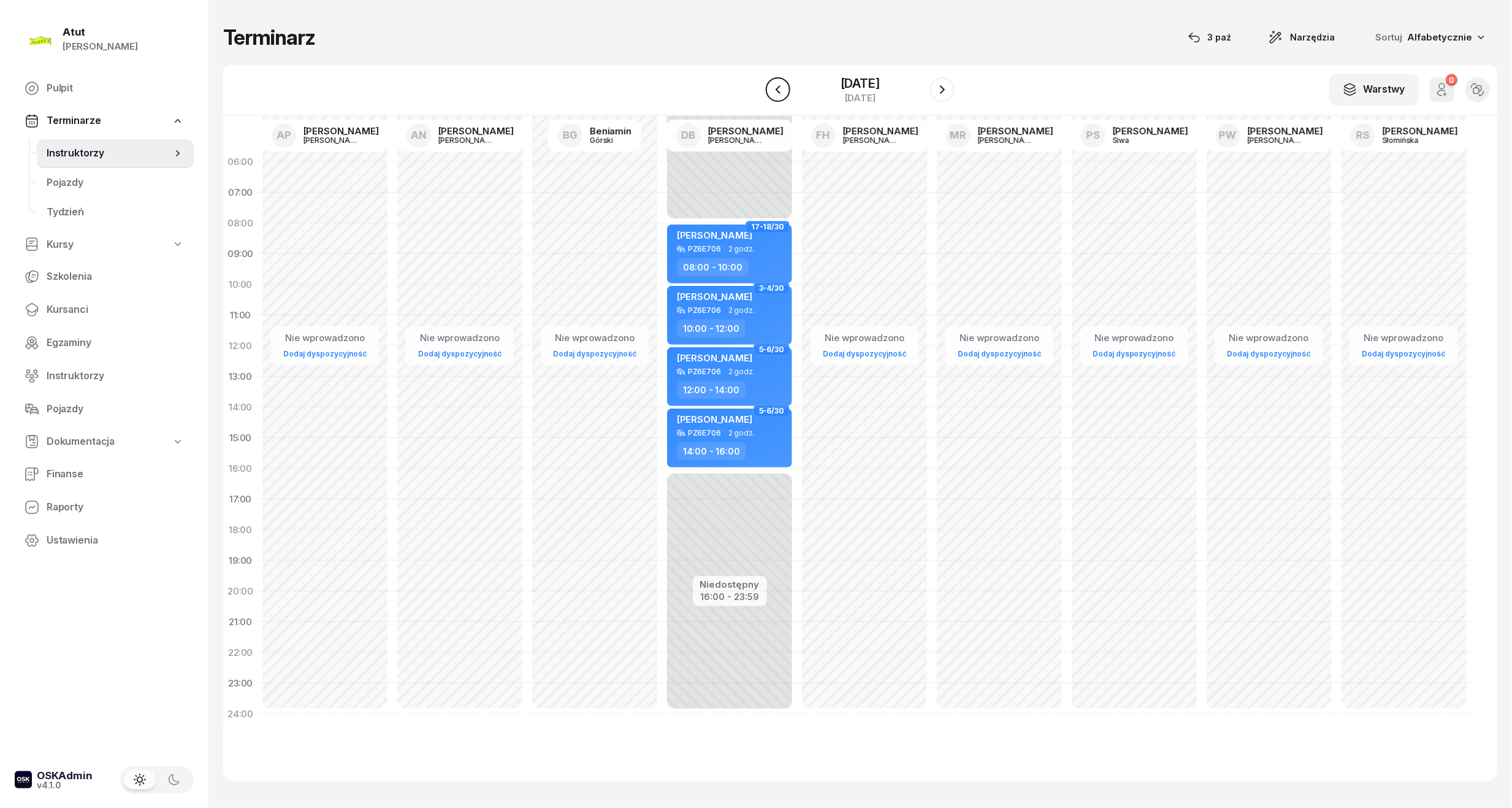
click at [779, 93] on icon "button" at bounding box center [778, 89] width 15 height 15
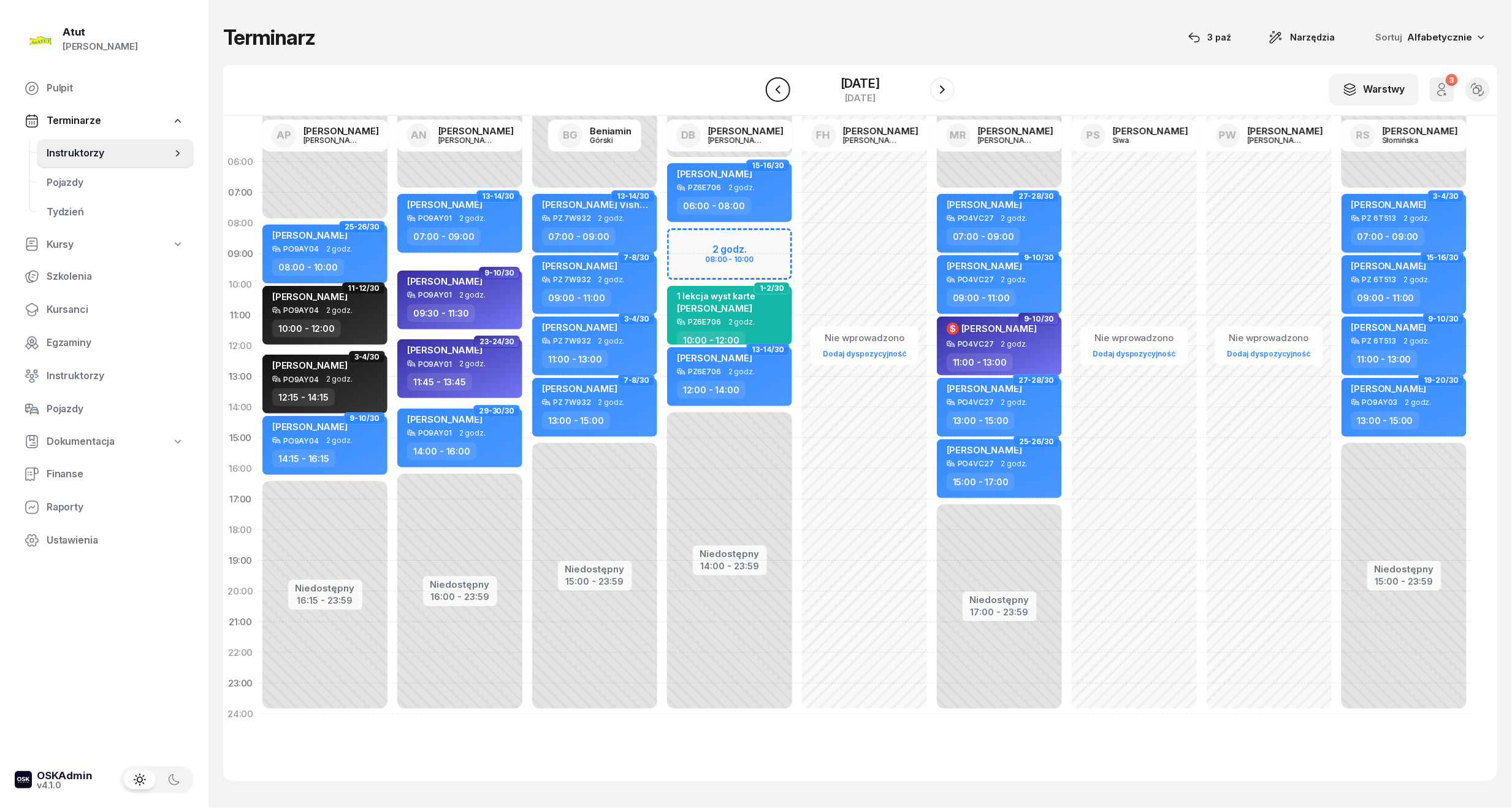
click at [777, 87] on icon "button" at bounding box center [778, 89] width 15 height 15
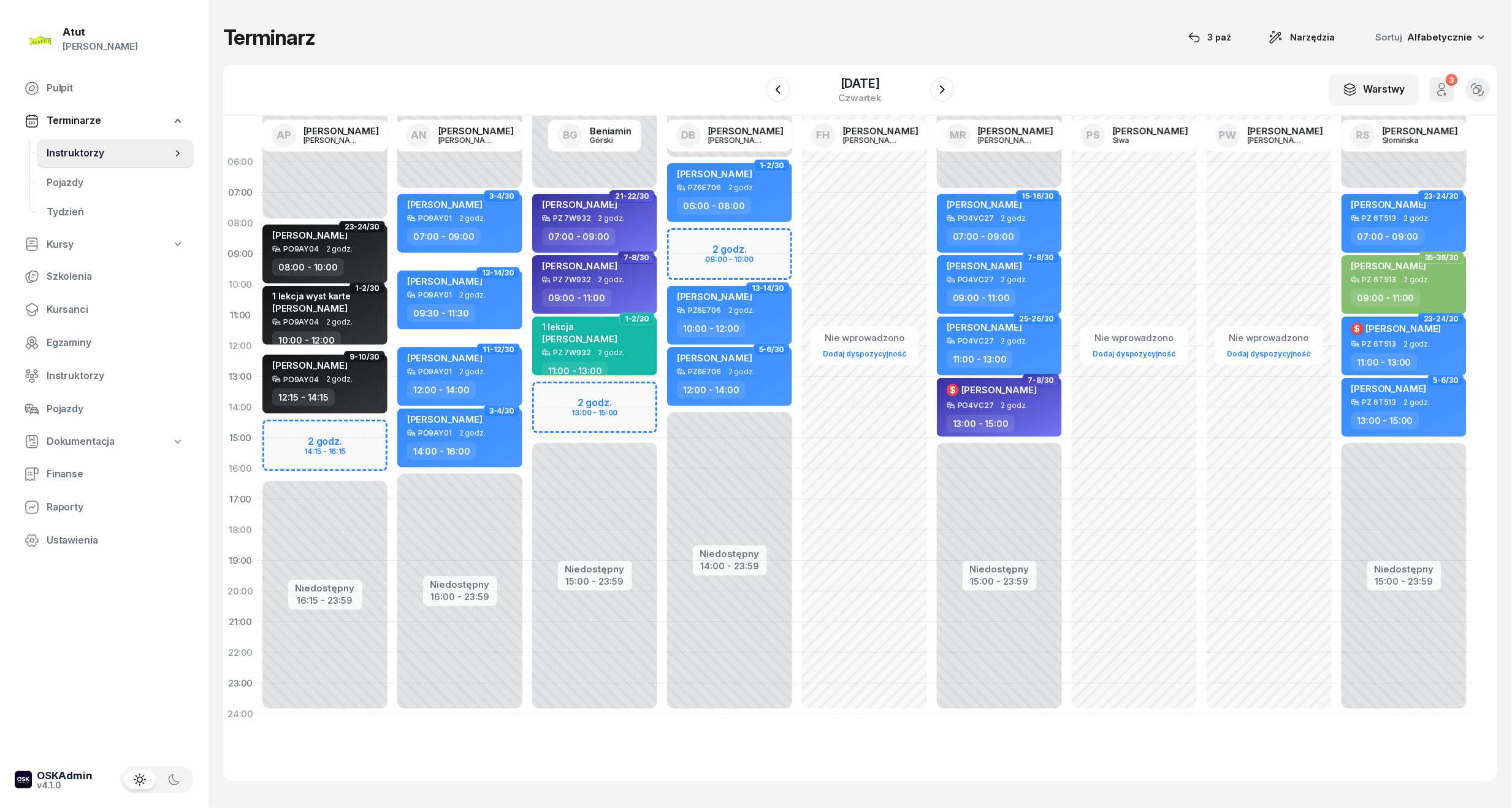
click at [606, 415] on div "Niedostępny 00:00 - 07:00 Niedostępny 15:00 - 23:59 2 godz. 13:00 - 15:00 3-4/3…" at bounding box center [595, 438] width 135 height 583
select select "14"
select select "16"
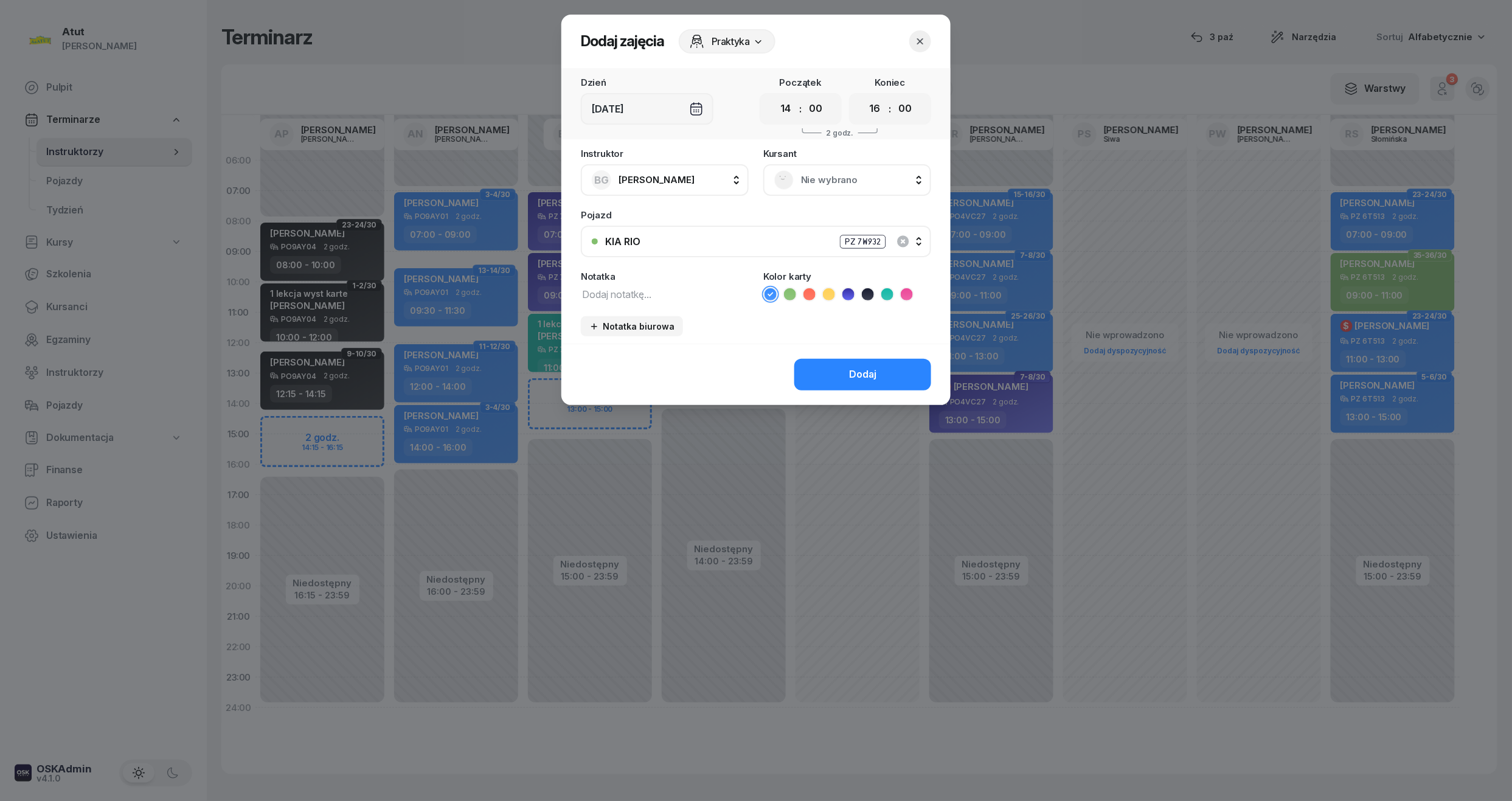
click at [878, 173] on span "Nie wybrano" at bounding box center [860, 180] width 119 height 16
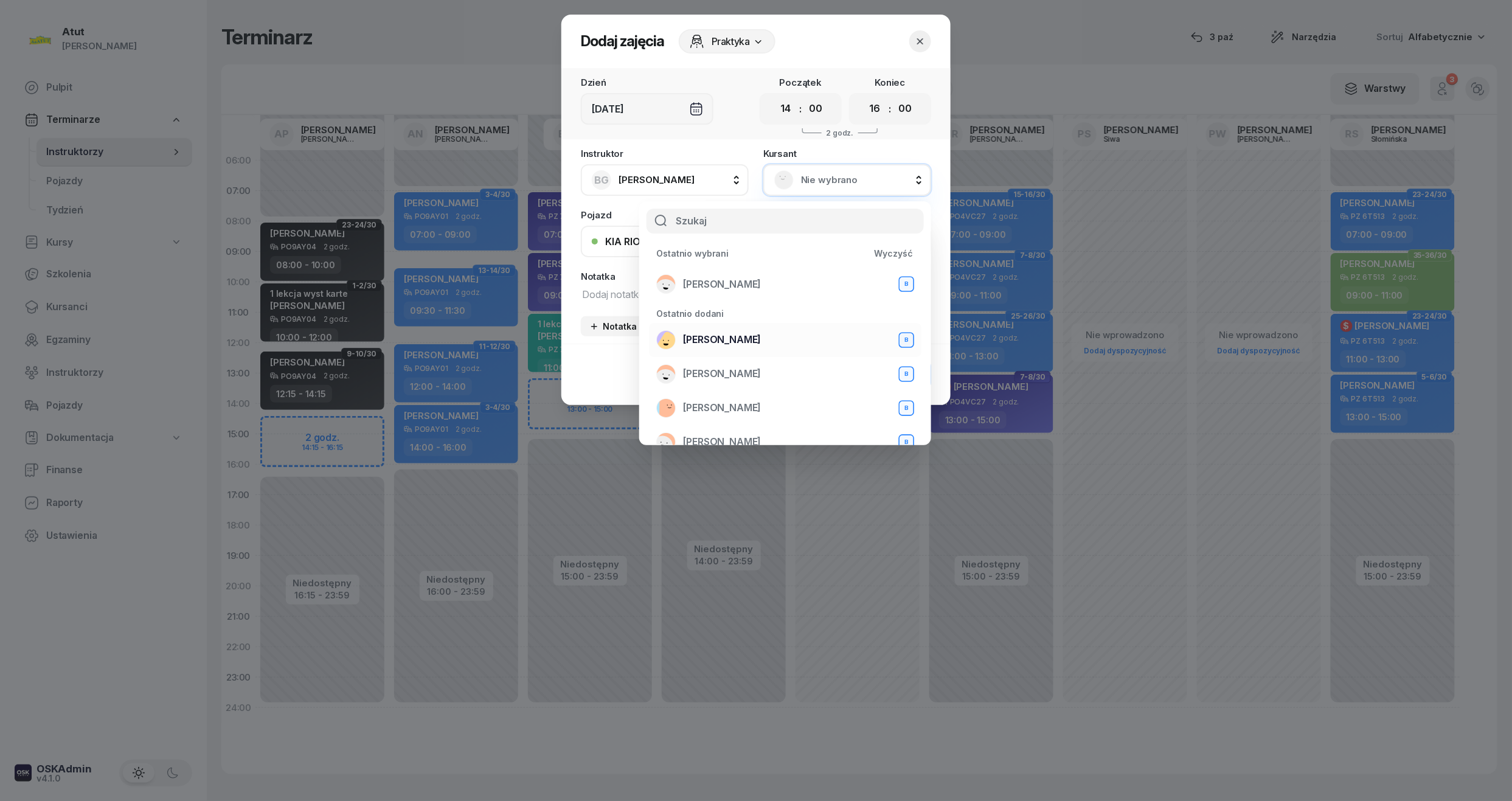
click at [741, 341] on span "[PERSON_NAME]" at bounding box center [722, 340] width 78 height 16
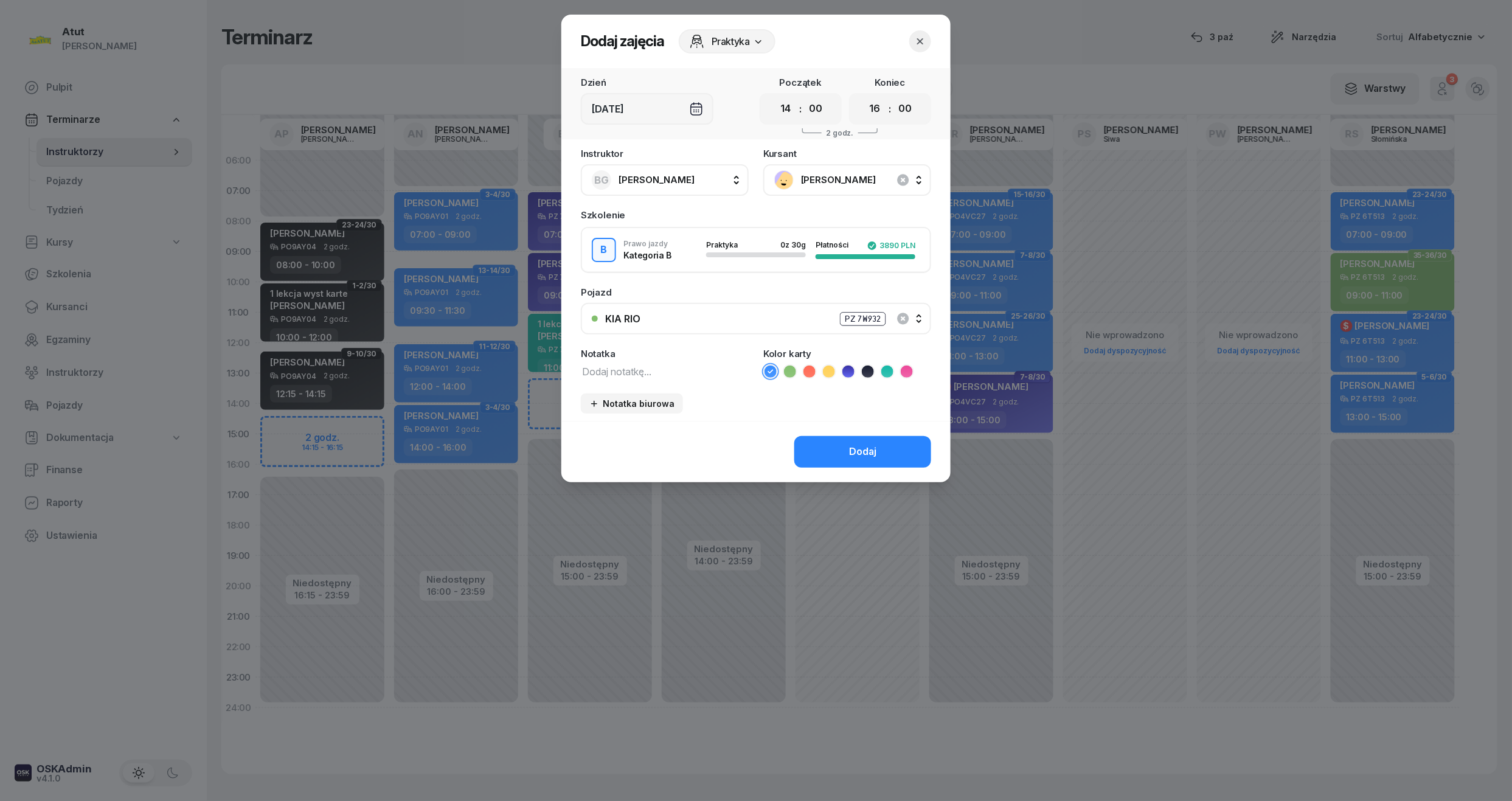
click at [887, 370] on icon at bounding box center [887, 371] width 6 height 4
click at [621, 375] on textarea at bounding box center [664, 371] width 168 height 16
type textarea "1 lekcja wyst karte"
click at [876, 456] on div "Dodaj" at bounding box center [862, 451] width 27 height 16
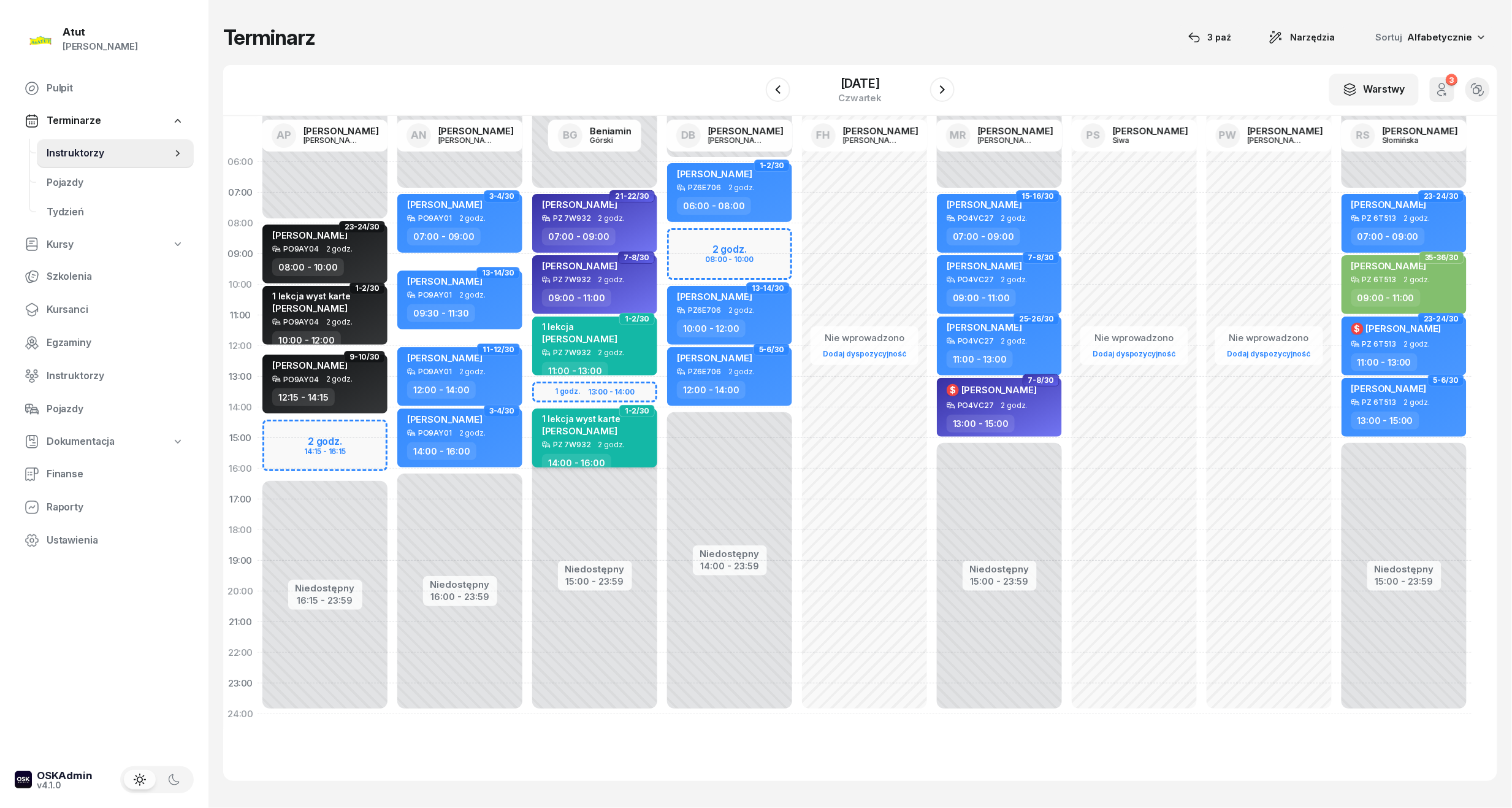
click at [574, 429] on span "[PERSON_NAME]" at bounding box center [579, 431] width 75 height 12
select select "14"
select select "16"
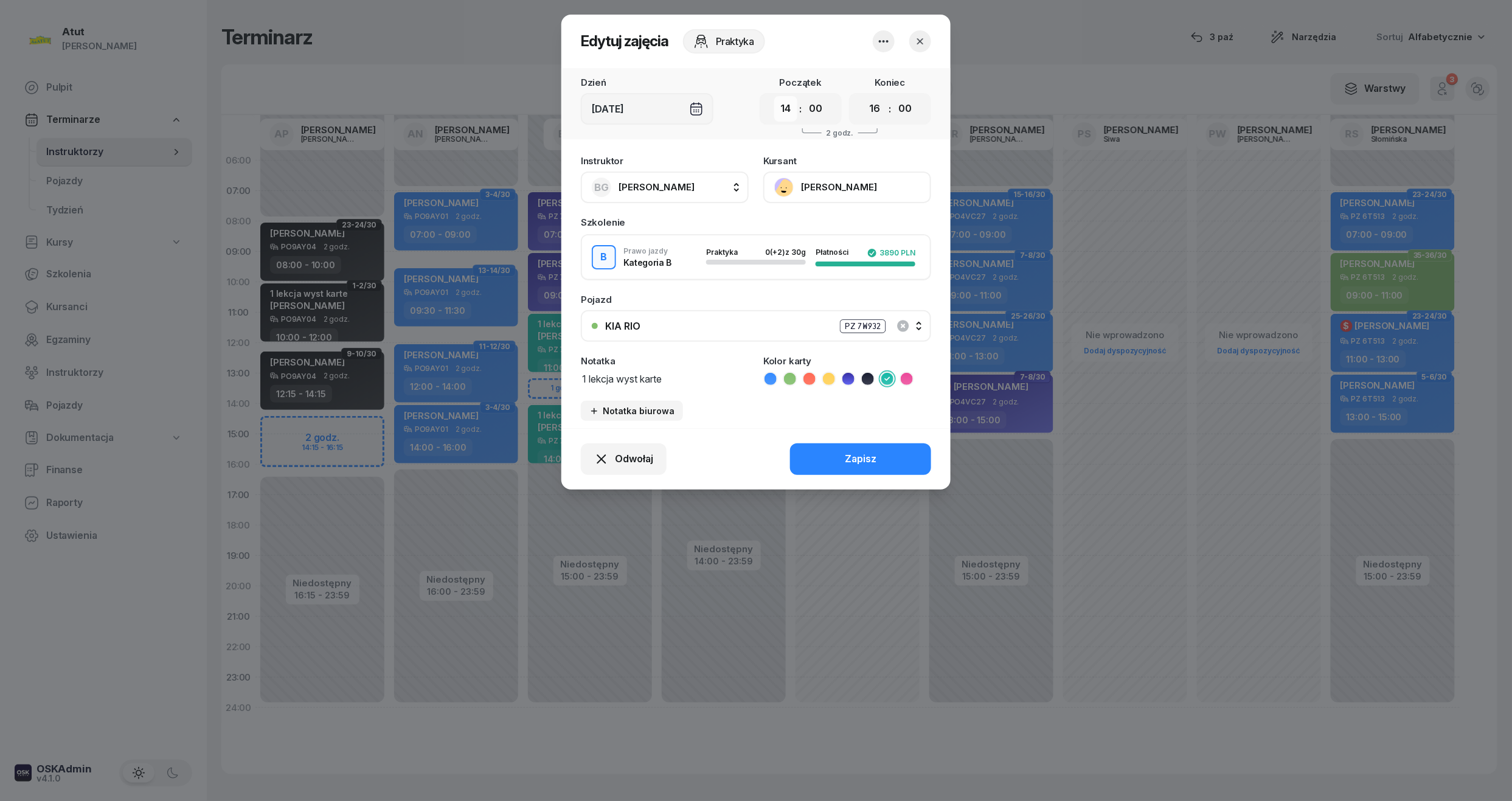
click at [790, 109] on select "00 01 02 03 04 05 06 07 08 09 10 11 12 13 14 15 16 17 18 19 20 21 22 23" at bounding box center [786, 109] width 23 height 26
select select "13"
click at [774, 96] on select "00 01 02 03 04 05 06 07 08 09 10 11 12 13 14 15 16 17 18 19 20 21 22 23" at bounding box center [786, 109] width 23 height 26
drag, startPoint x: 877, startPoint y: 107, endPoint x: 876, endPoint y: 123, distance: 16.0
click at [877, 107] on select "00 01 02 03 04 05 06 07 08 09 10 11 12 13 14 15 16 17 18 19 20 21 22 23" at bounding box center [875, 109] width 23 height 26
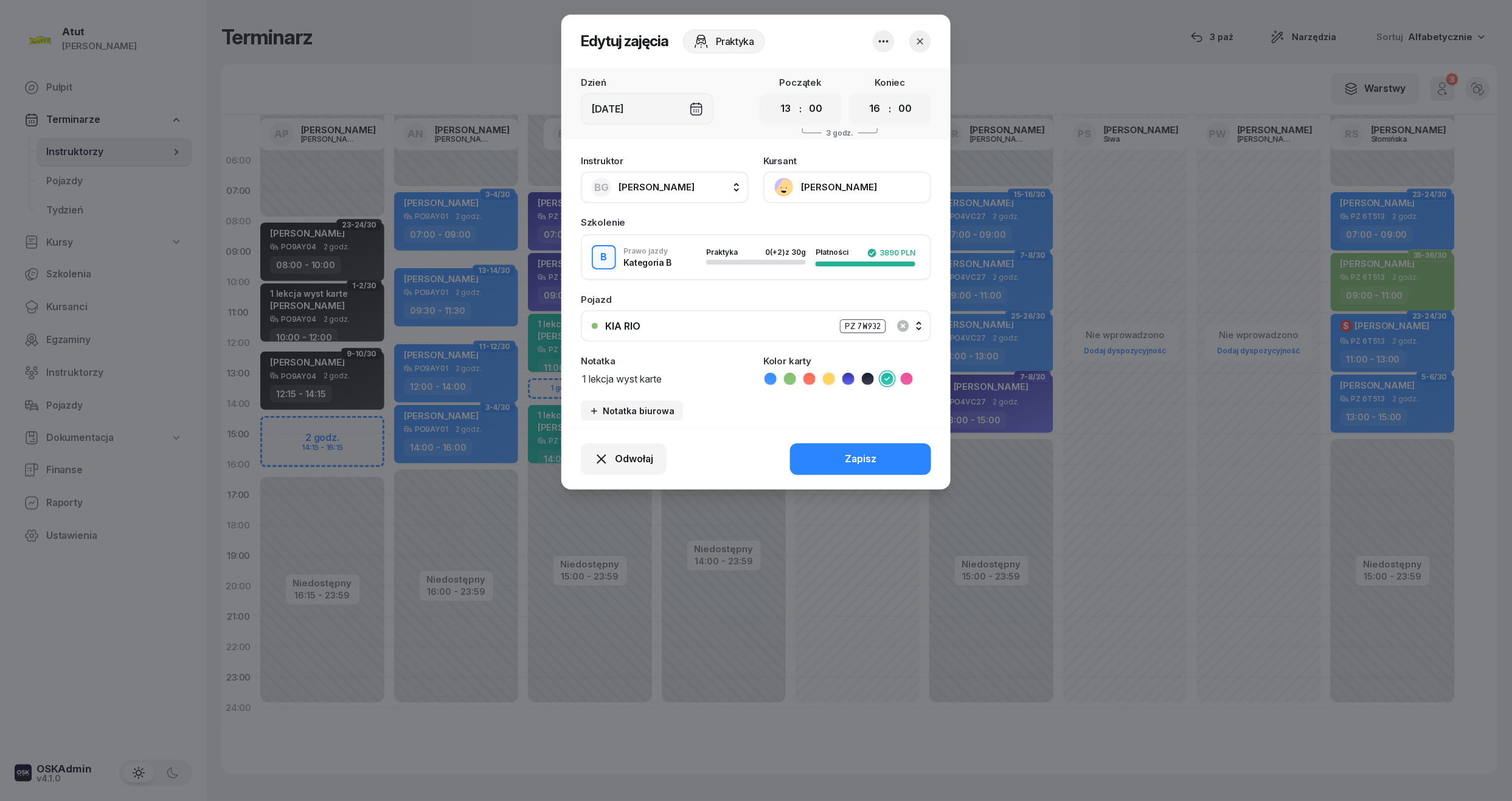
select select "15"
click at [864, 96] on select "00 01 02 03 04 05 06 07 08 09 10 11 12 13 14 15 16 17 18 19 20 21 22 23" at bounding box center [875, 109] width 23 height 26
click at [873, 453] on div "Zapisz" at bounding box center [860, 459] width 31 height 16
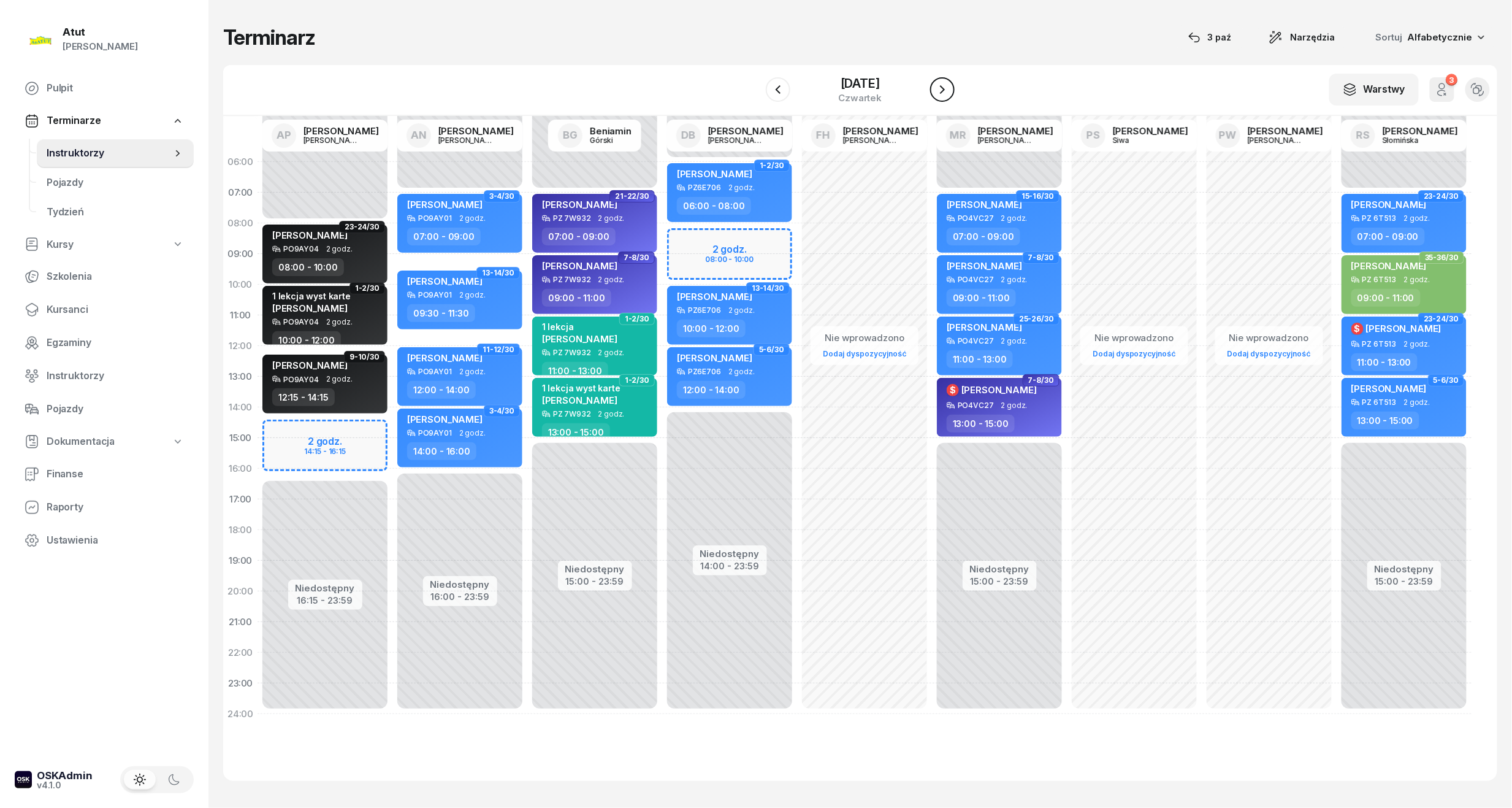
click at [945, 86] on icon "button" at bounding box center [942, 89] width 15 height 15
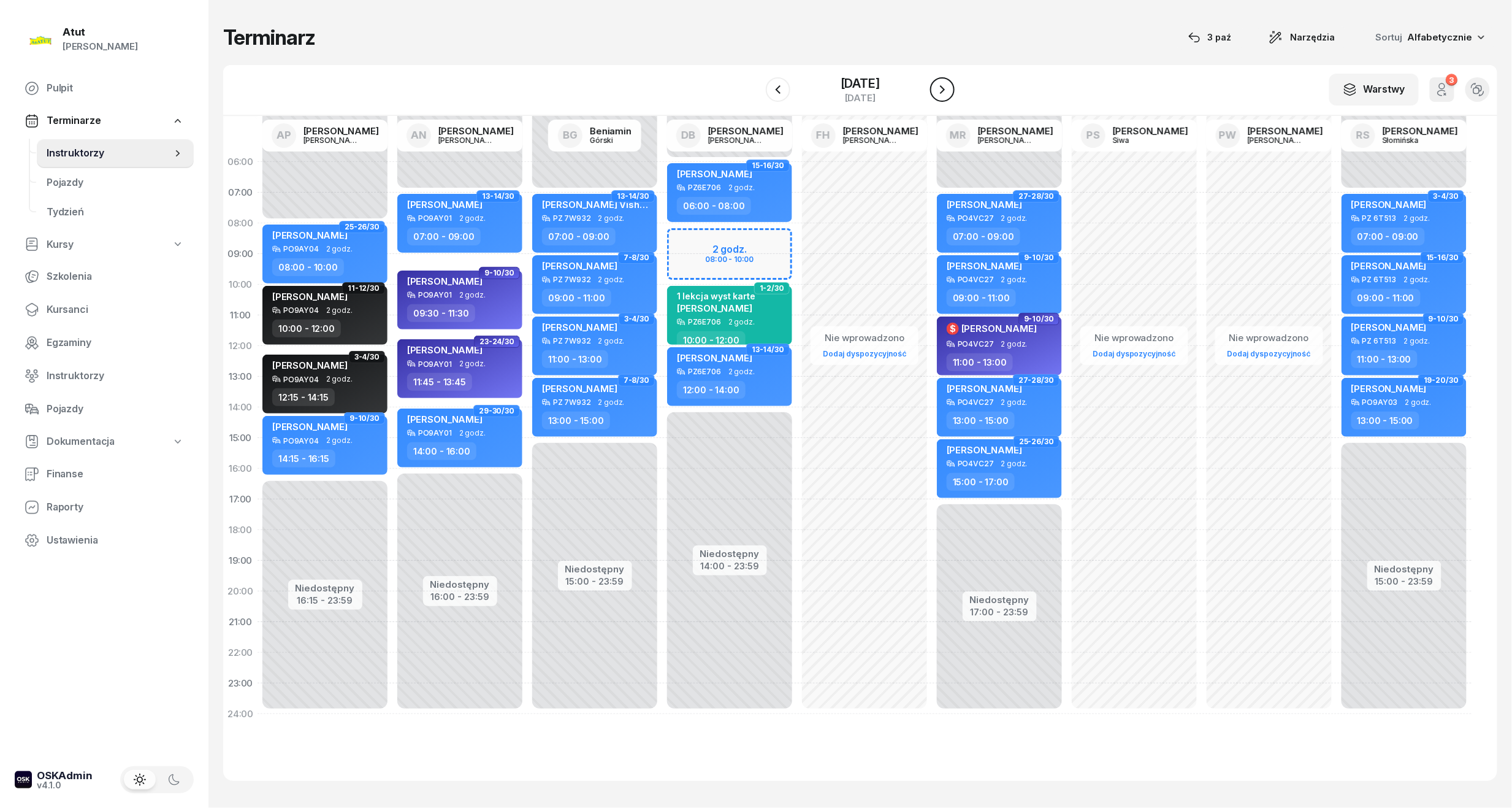
click at [945, 82] on icon "button" at bounding box center [942, 89] width 15 height 15
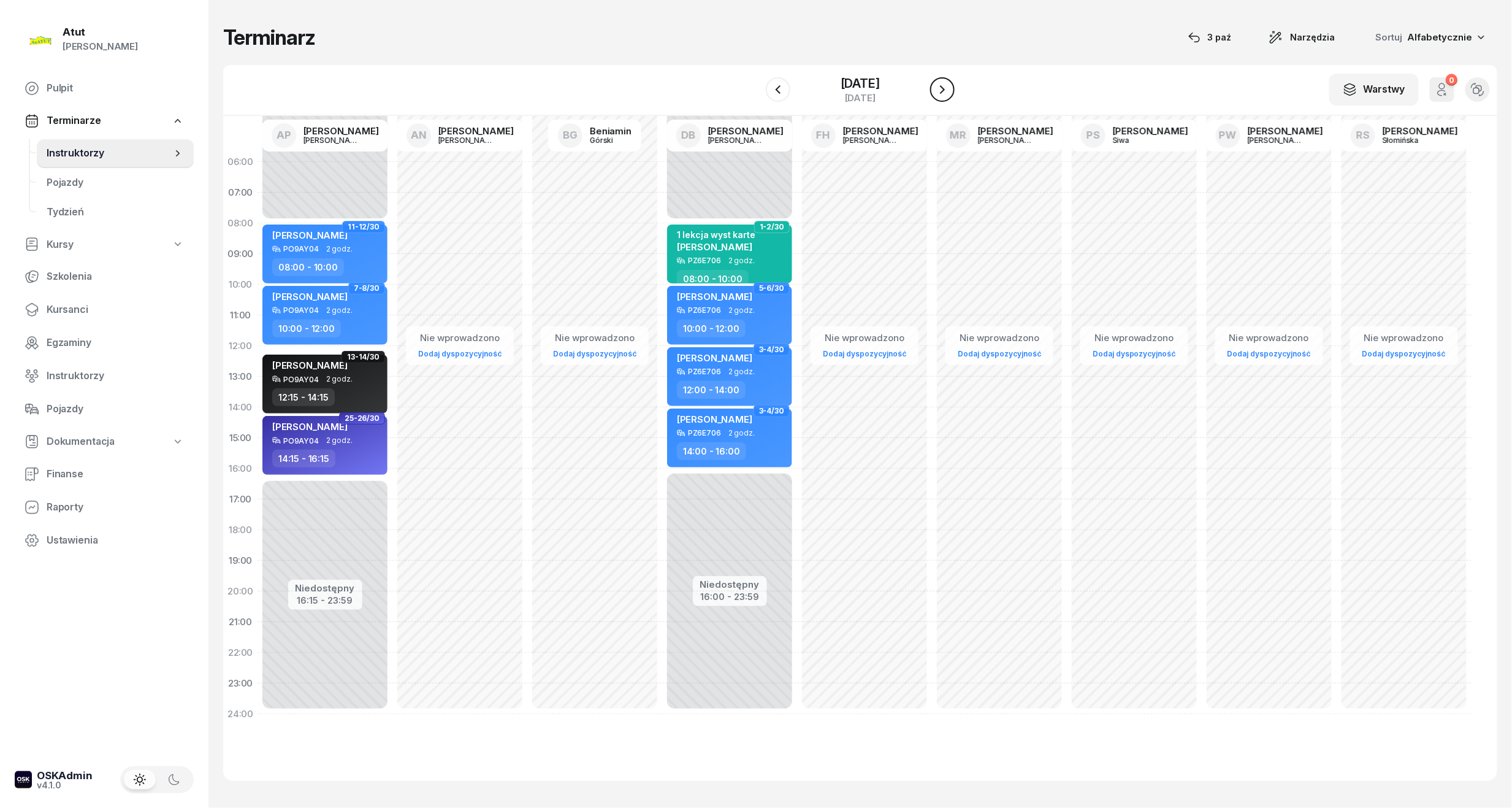
click at [945, 82] on icon "button" at bounding box center [942, 89] width 15 height 15
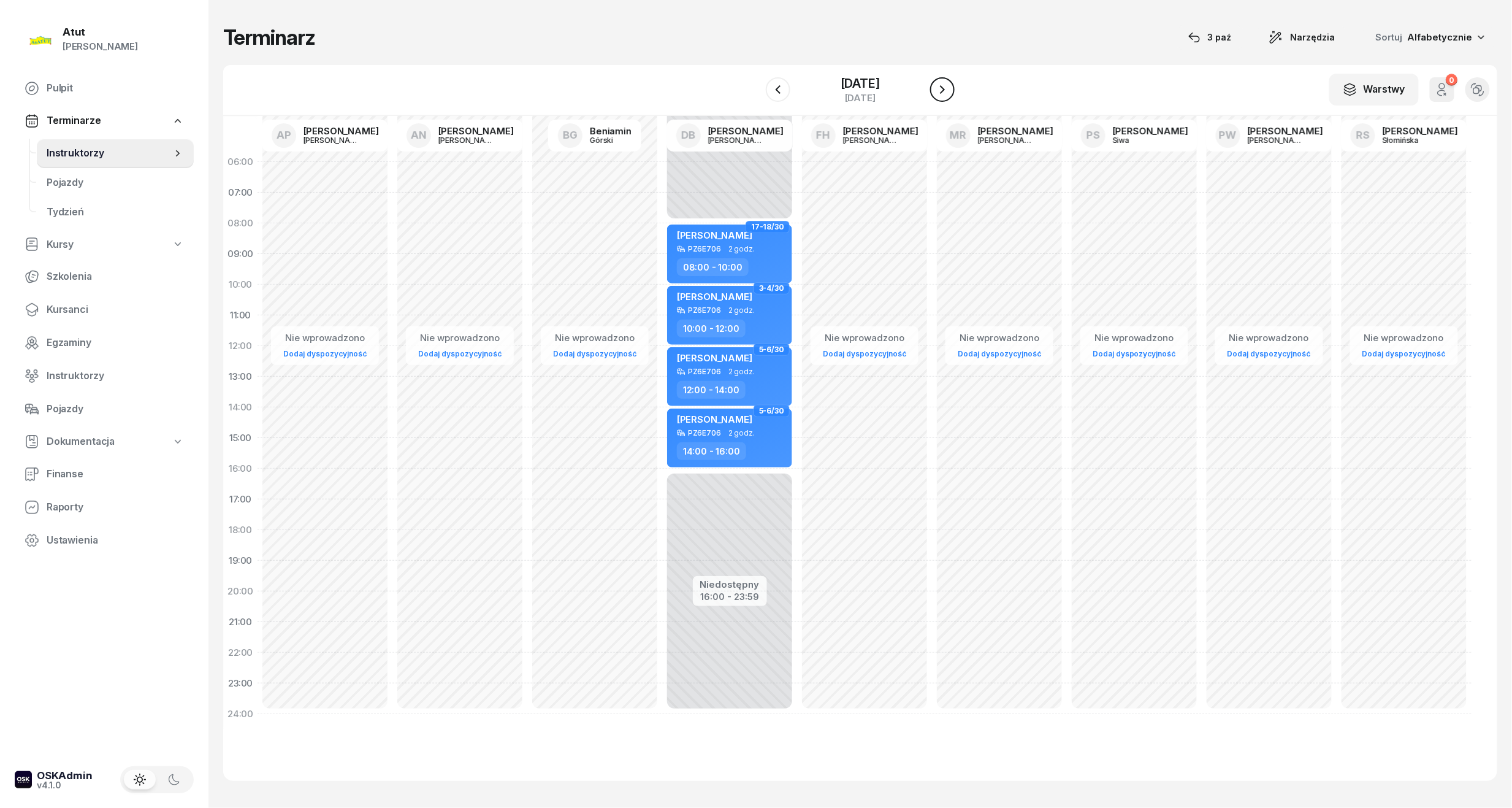
click at [945, 82] on icon "button" at bounding box center [942, 89] width 15 height 15
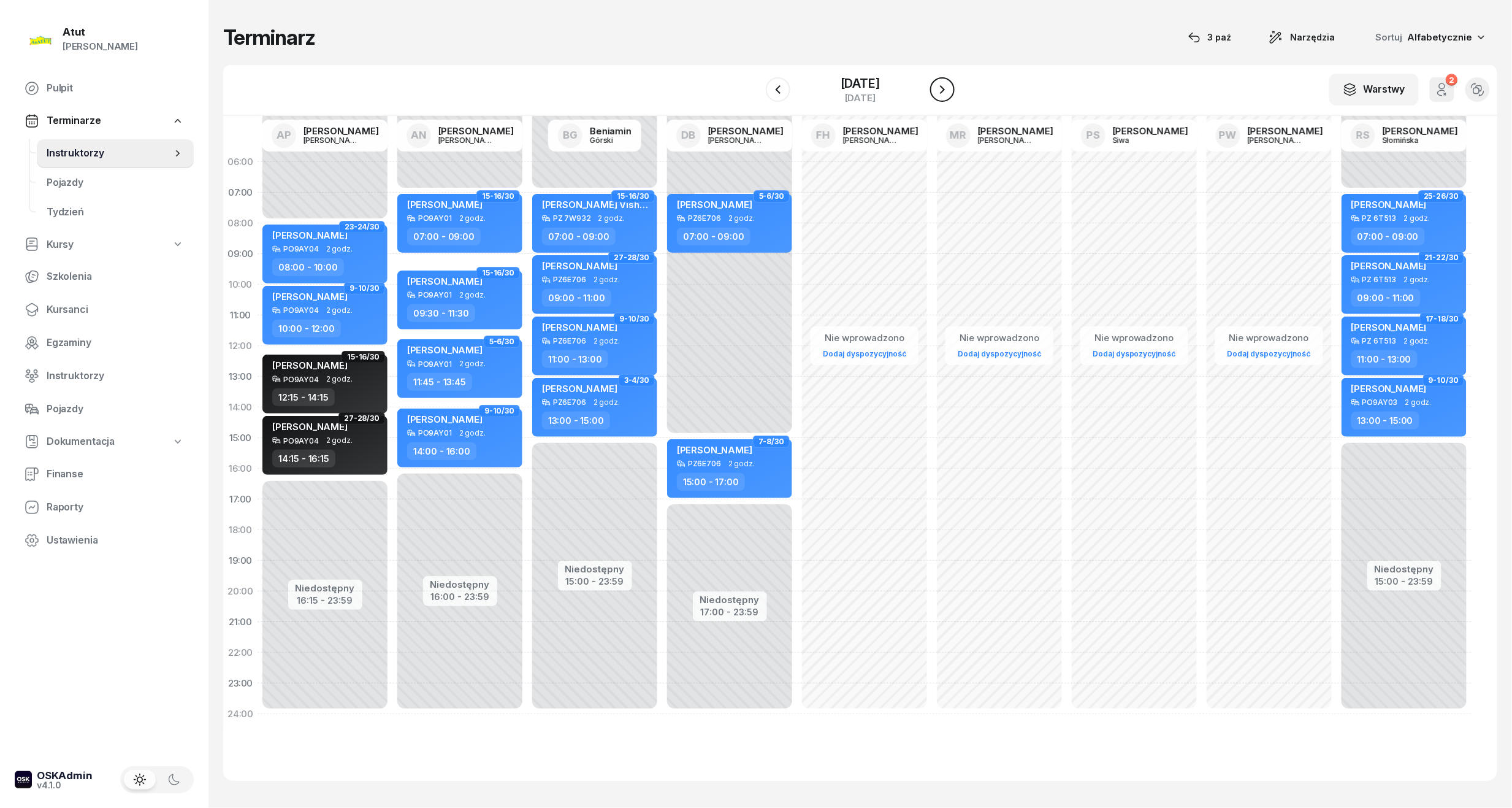
click at [945, 82] on icon "button" at bounding box center [942, 89] width 15 height 15
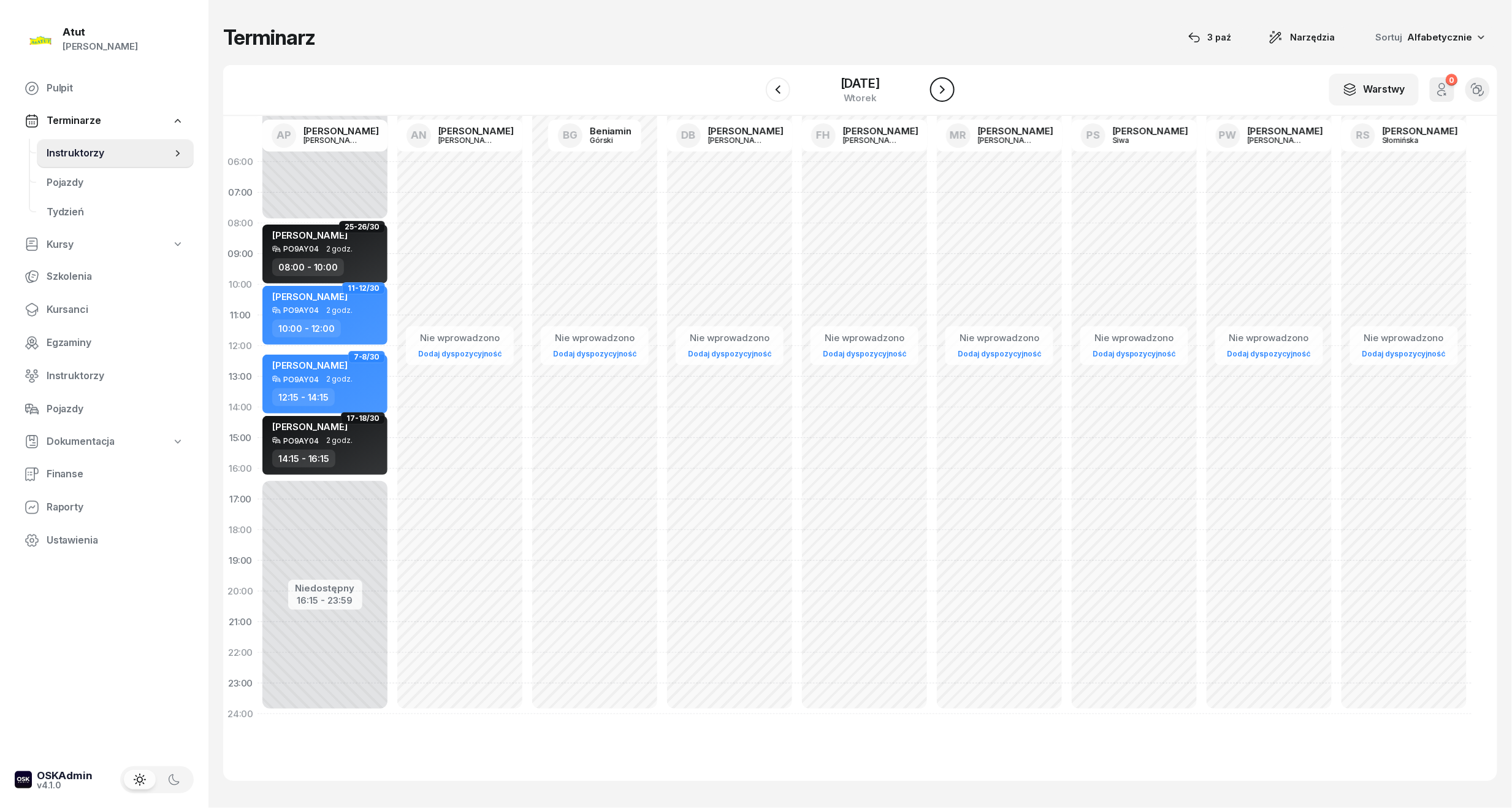
click at [945, 82] on icon "button" at bounding box center [942, 89] width 15 height 15
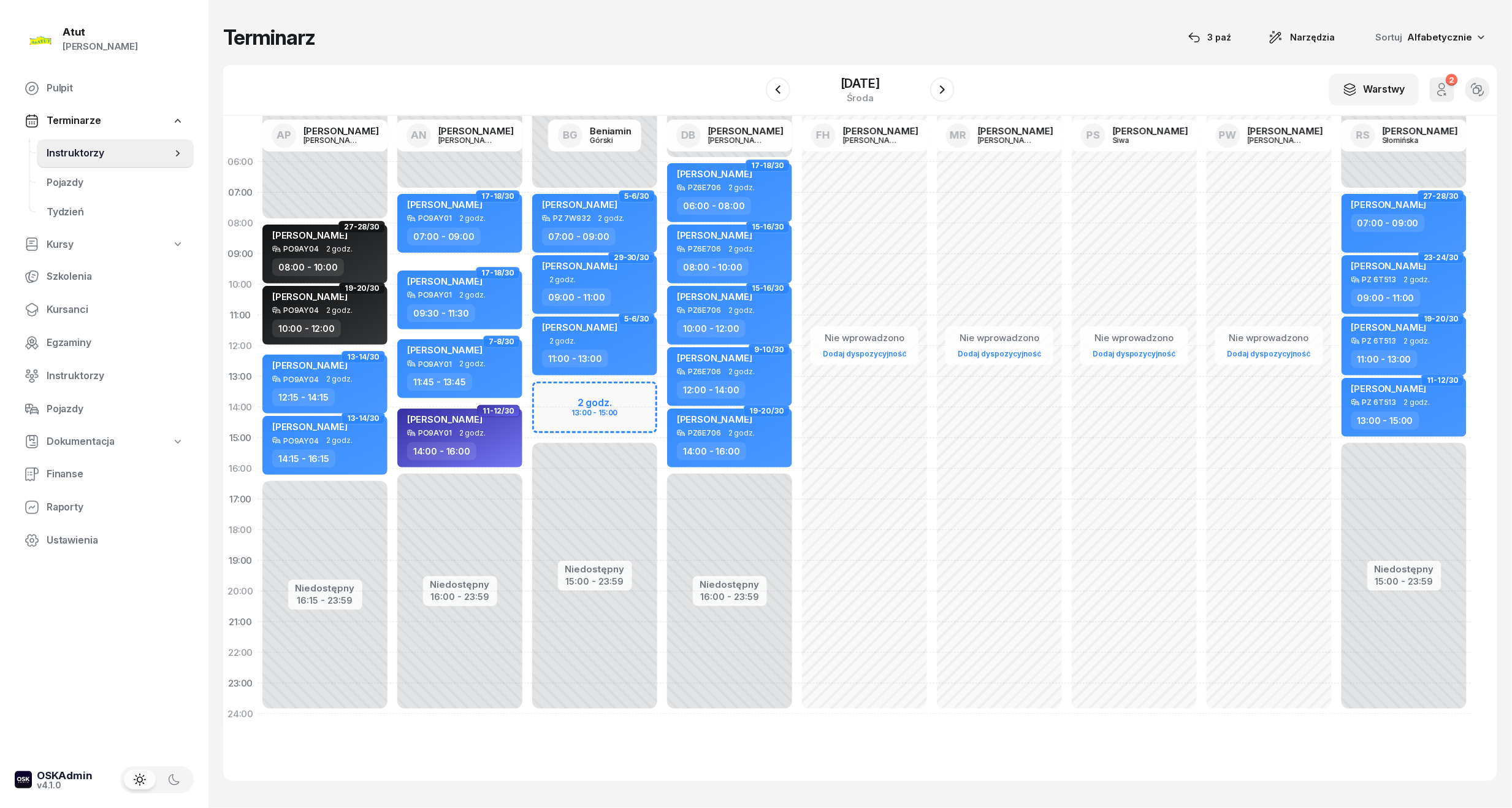
click at [588, 409] on div "Niedostępny 00:00 - 07:00 Niedostępny 15:00 - 23:59 2 godz. 13:00 - 15:00 5-6/3…" at bounding box center [595, 438] width 135 height 583
select select "14"
select select "16"
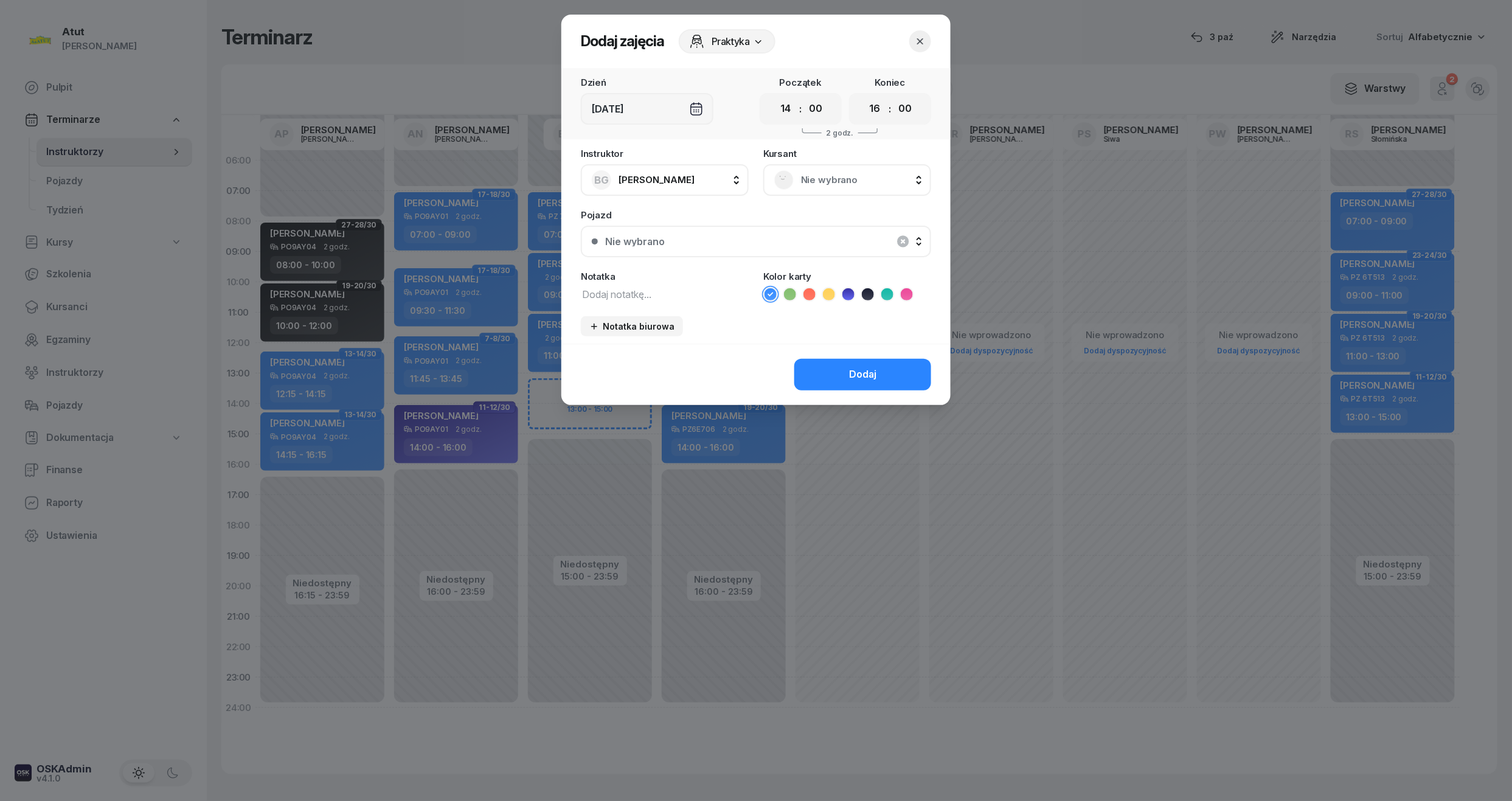
click at [816, 202] on div "Instruktor BG [PERSON_NAME] AP [PERSON_NAME] AN [PERSON_NAME] BG [PERSON_NAME] …" at bounding box center [756, 246] width 389 height 194
click at [818, 176] on span "Nie wybrano" at bounding box center [860, 180] width 119 height 16
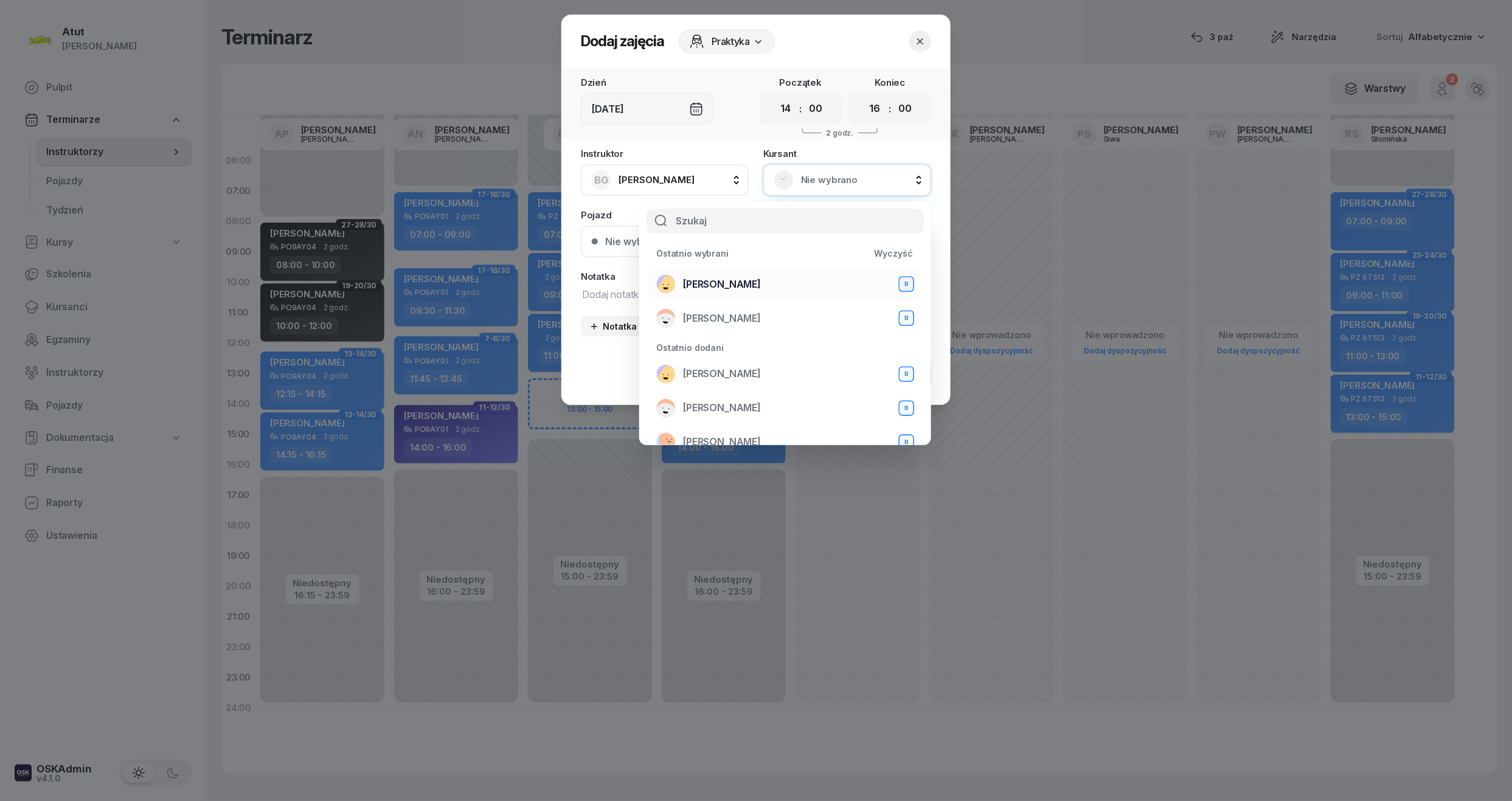
click at [742, 277] on span "[PERSON_NAME]" at bounding box center [722, 284] width 78 height 16
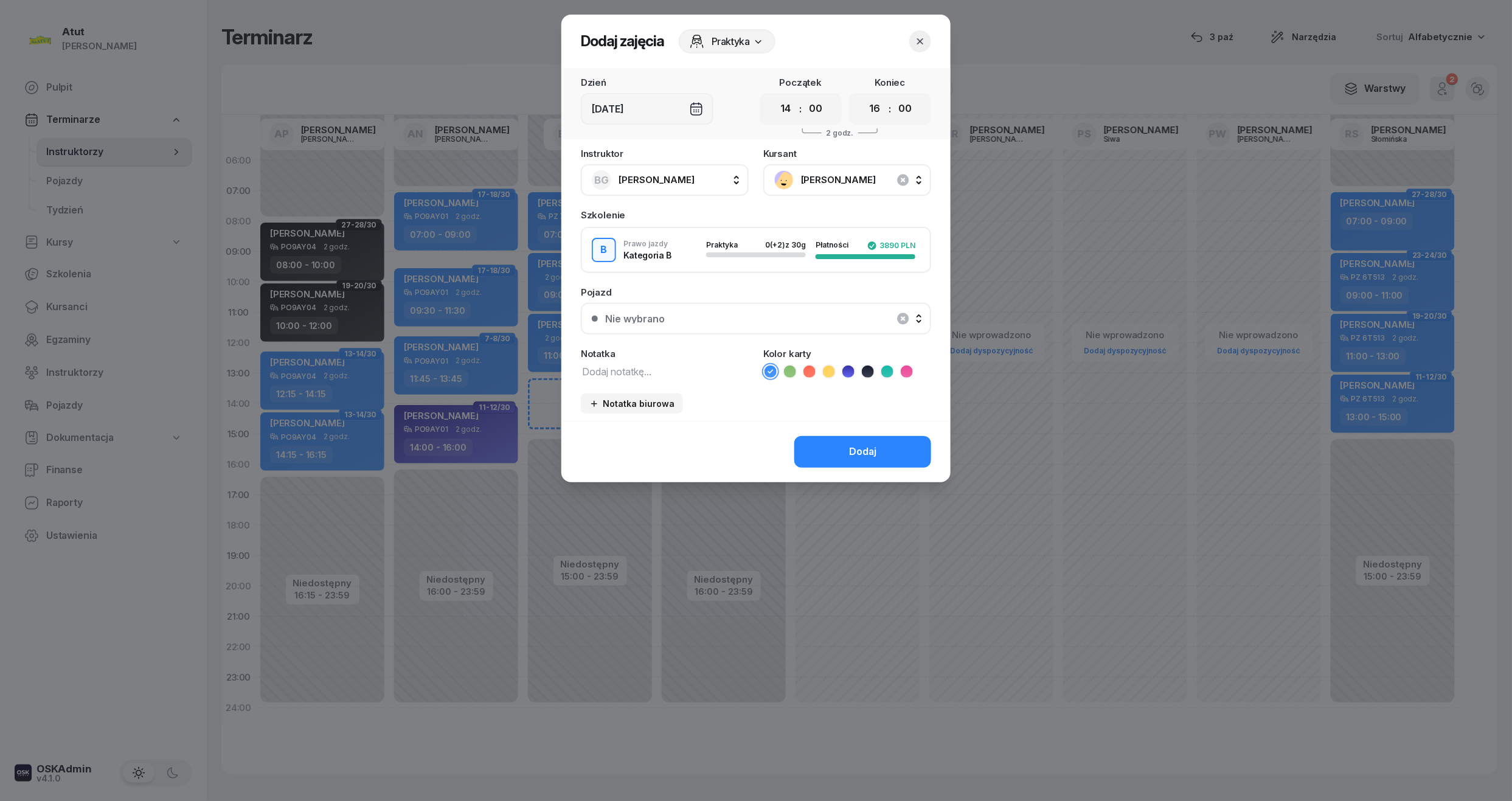
drag, startPoint x: 781, startPoint y: 106, endPoint x: 793, endPoint y: 123, distance: 20.8
click at [781, 106] on select "00 01 02 03 04 05 06 07 08 09 10 11 12 13 14 15 16 17 18 19 20 21 22 23" at bounding box center [786, 109] width 23 height 26
select select "13"
click at [774, 96] on select "00 01 02 03 04 05 06 07 08 09 10 11 12 13 14 15 16 17 18 19 20 21 22 23" at bounding box center [786, 109] width 23 height 26
click at [871, 114] on select "00 01 02 03 04 05 06 07 08 09 10 11 12 13 14 15 16 17 18 19 20 21 22 23" at bounding box center [875, 109] width 23 height 26
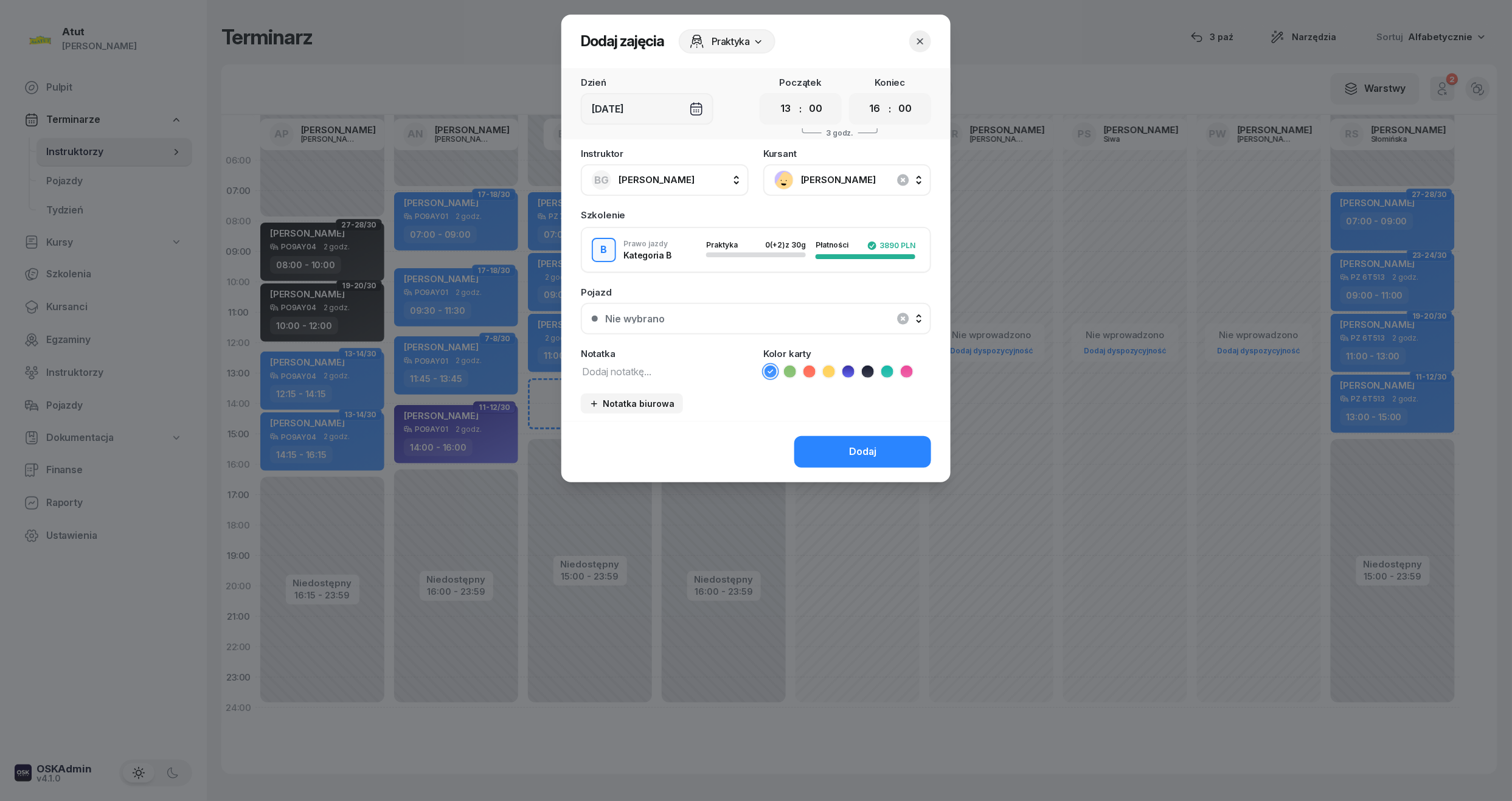
select select "15"
click at [864, 96] on select "00 01 02 03 04 05 06 07 08 09 10 11 12 13 14 15 16 17 18 19 20 21 22 23" at bounding box center [875, 109] width 23 height 26
click at [642, 321] on div "Nie wybrano" at bounding box center [635, 319] width 60 height 10
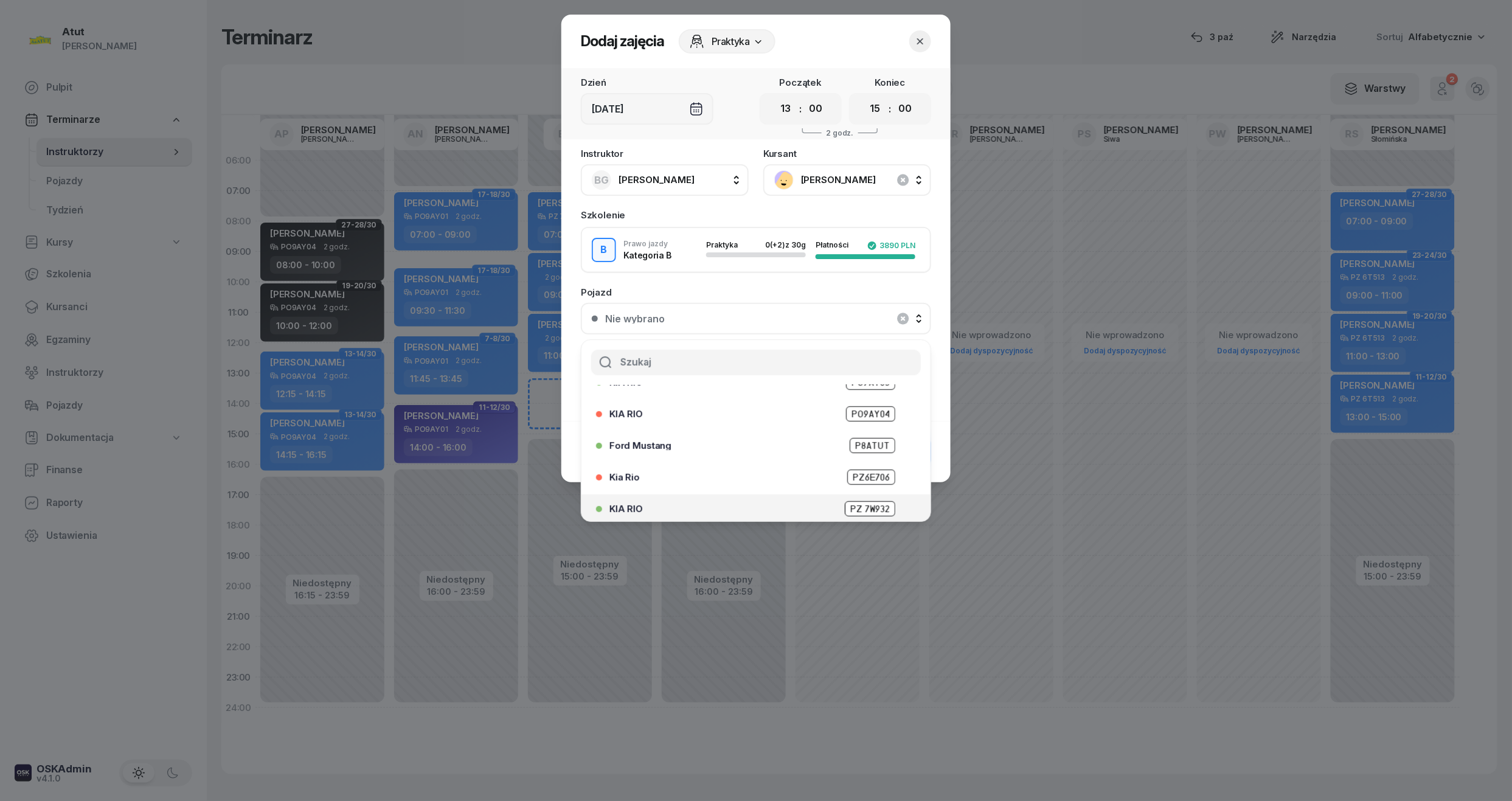
scroll to position [151, 0]
click at [865, 475] on span "PZ 7W932" at bounding box center [870, 472] width 50 height 15
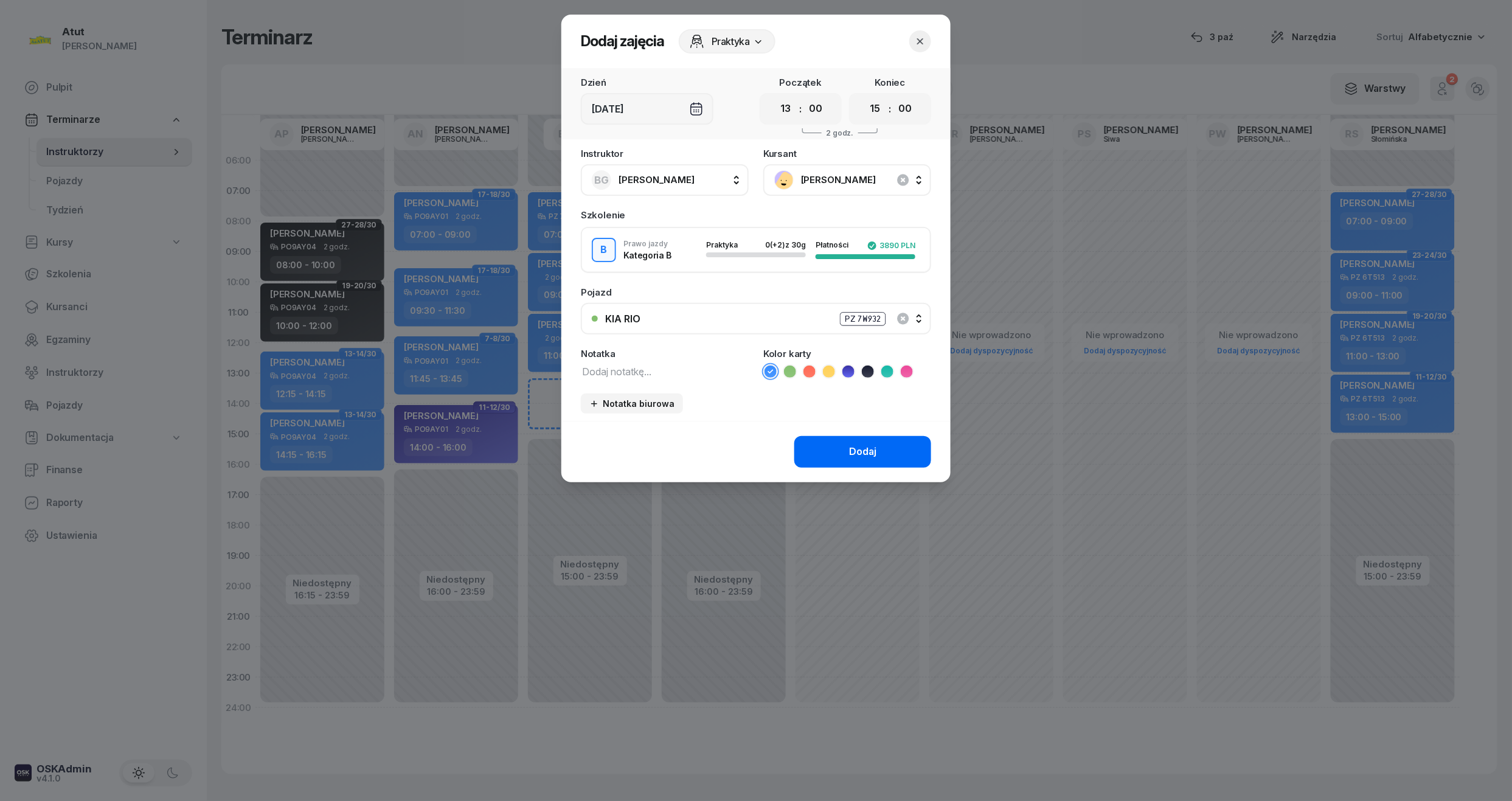
click at [857, 448] on div "Dodaj" at bounding box center [862, 451] width 27 height 16
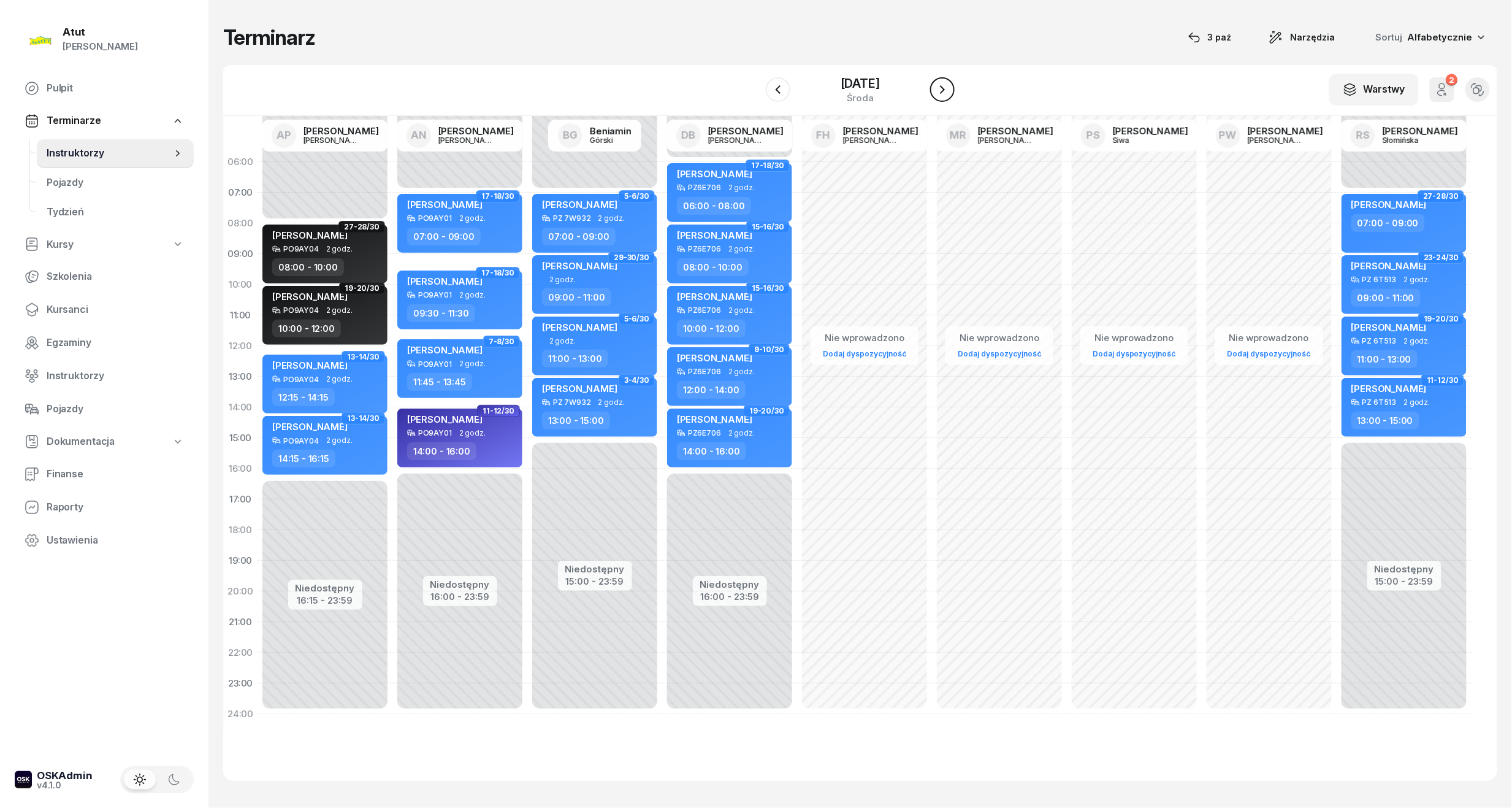
click at [950, 94] on icon "button" at bounding box center [942, 89] width 15 height 15
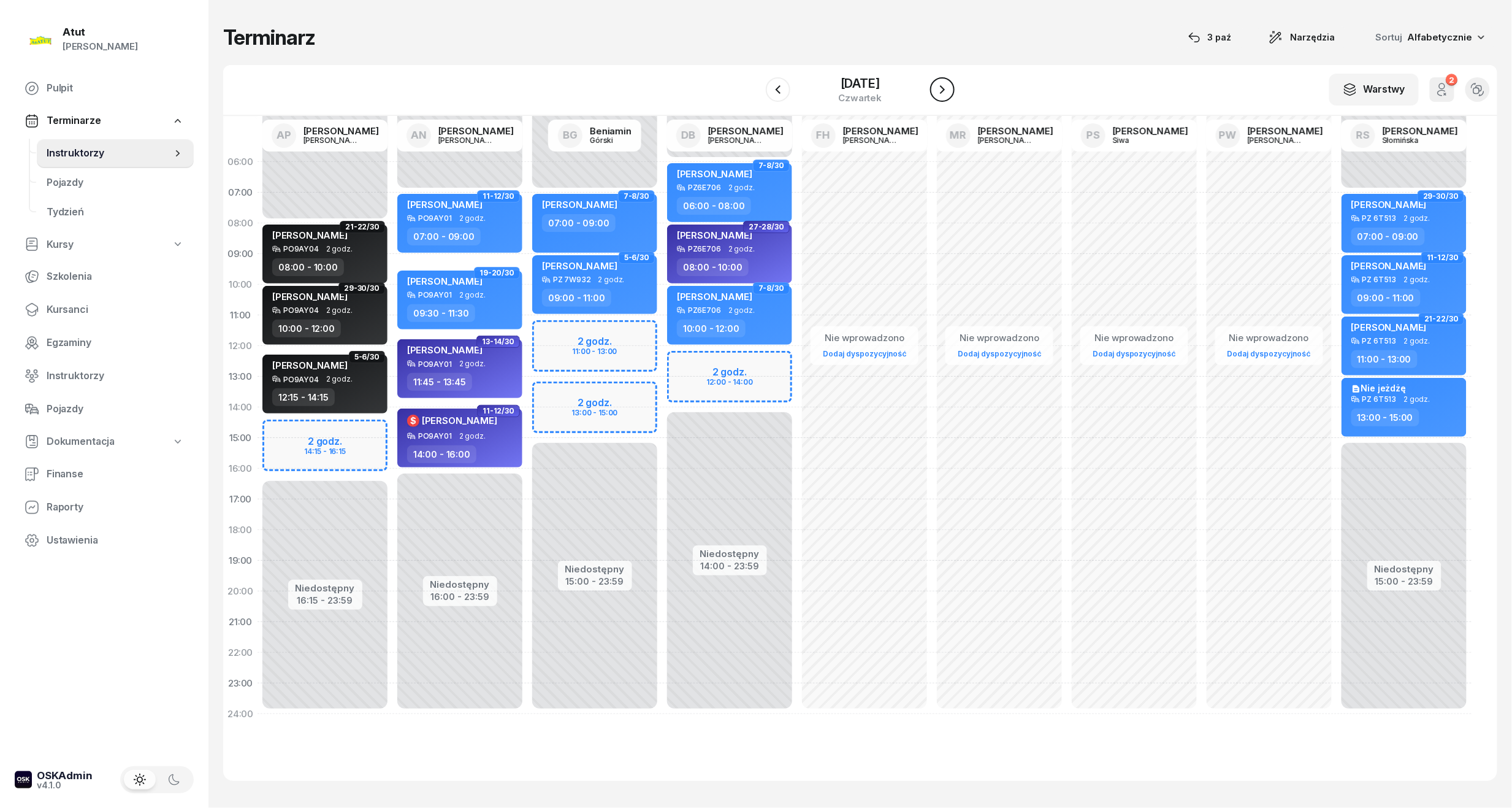
click at [942, 86] on icon "button" at bounding box center [942, 89] width 15 height 15
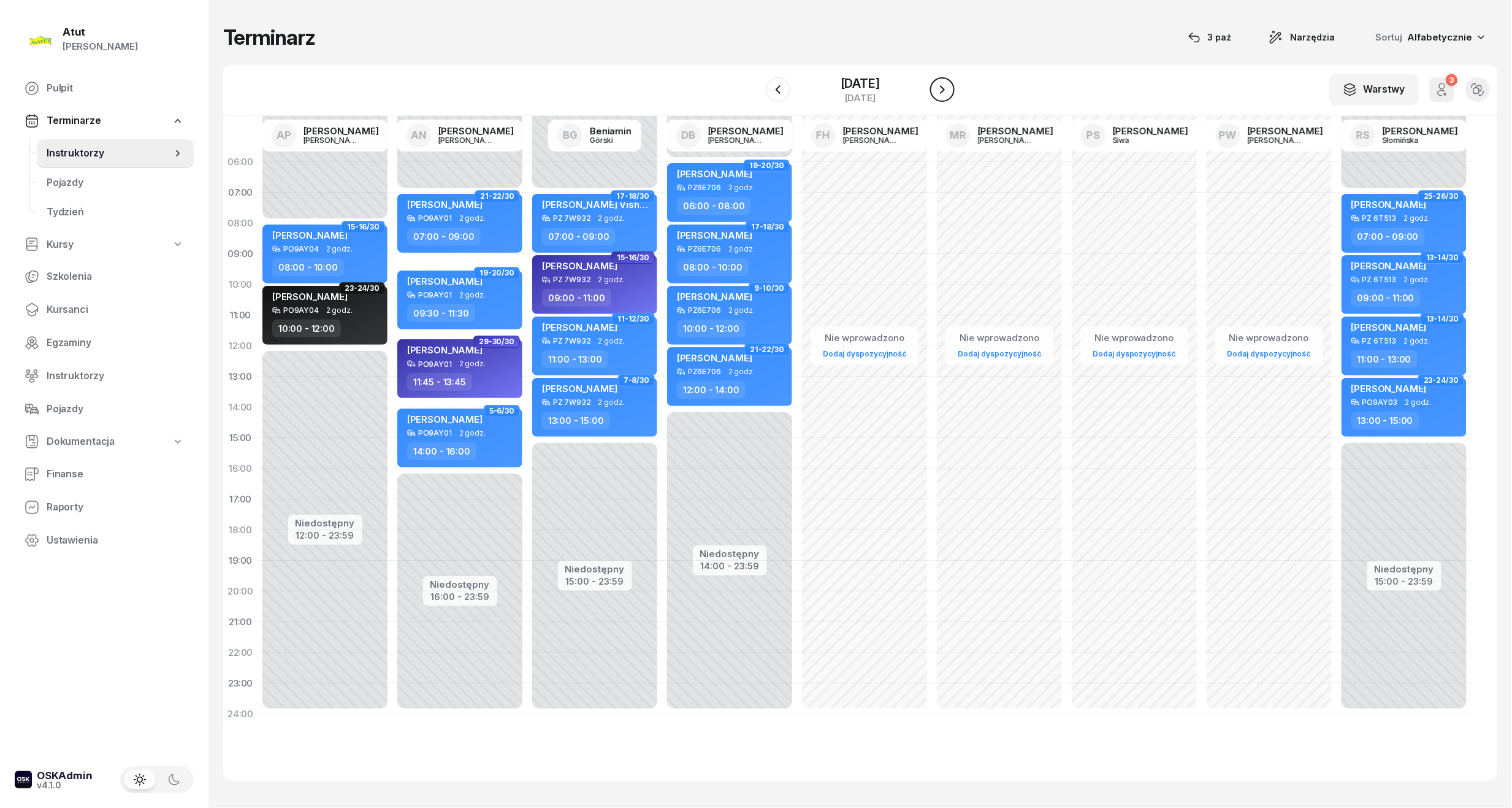
click at [942, 86] on icon "button" at bounding box center [942, 89] width 15 height 15
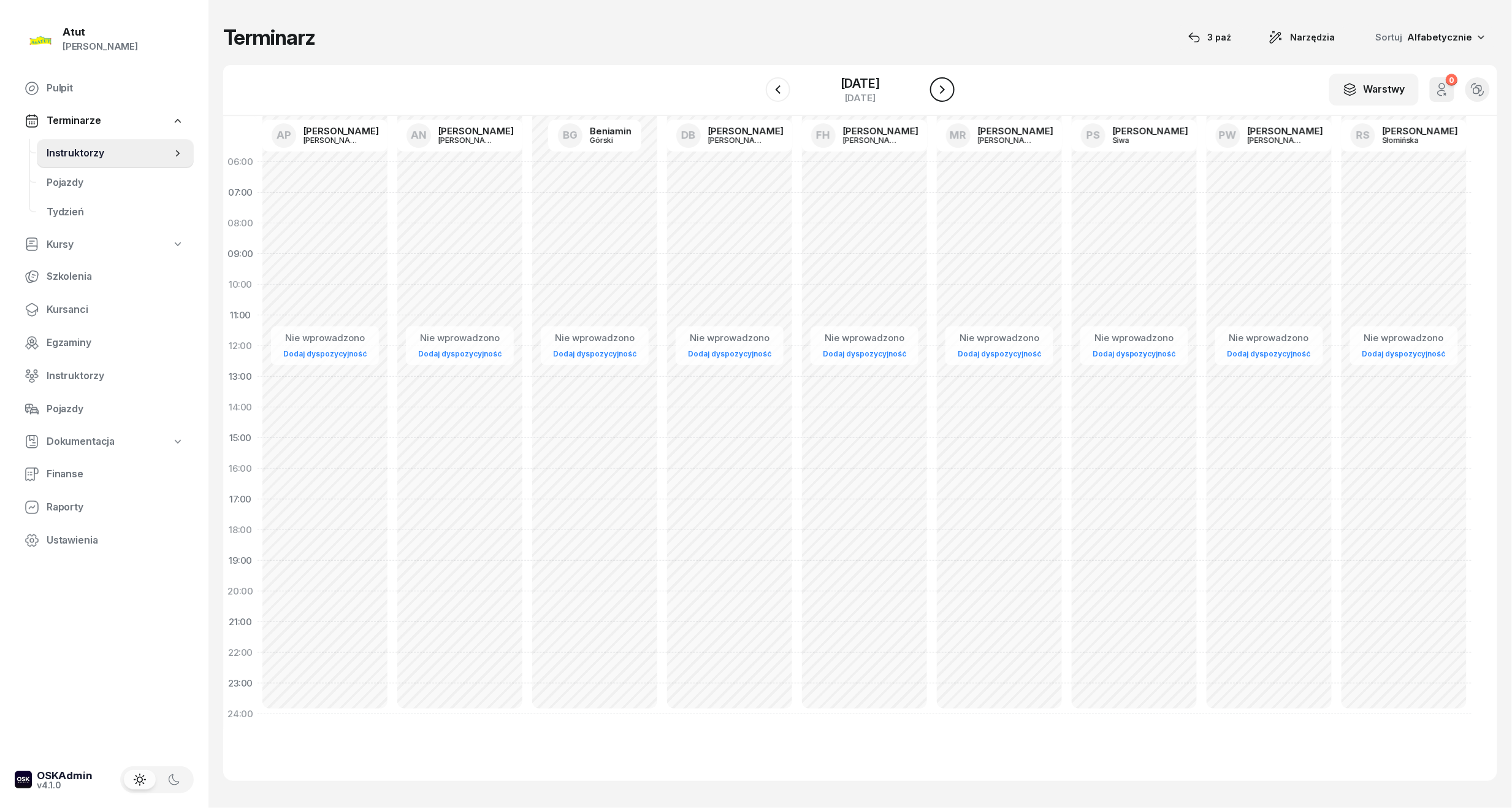
click at [942, 86] on icon "button" at bounding box center [942, 89] width 15 height 15
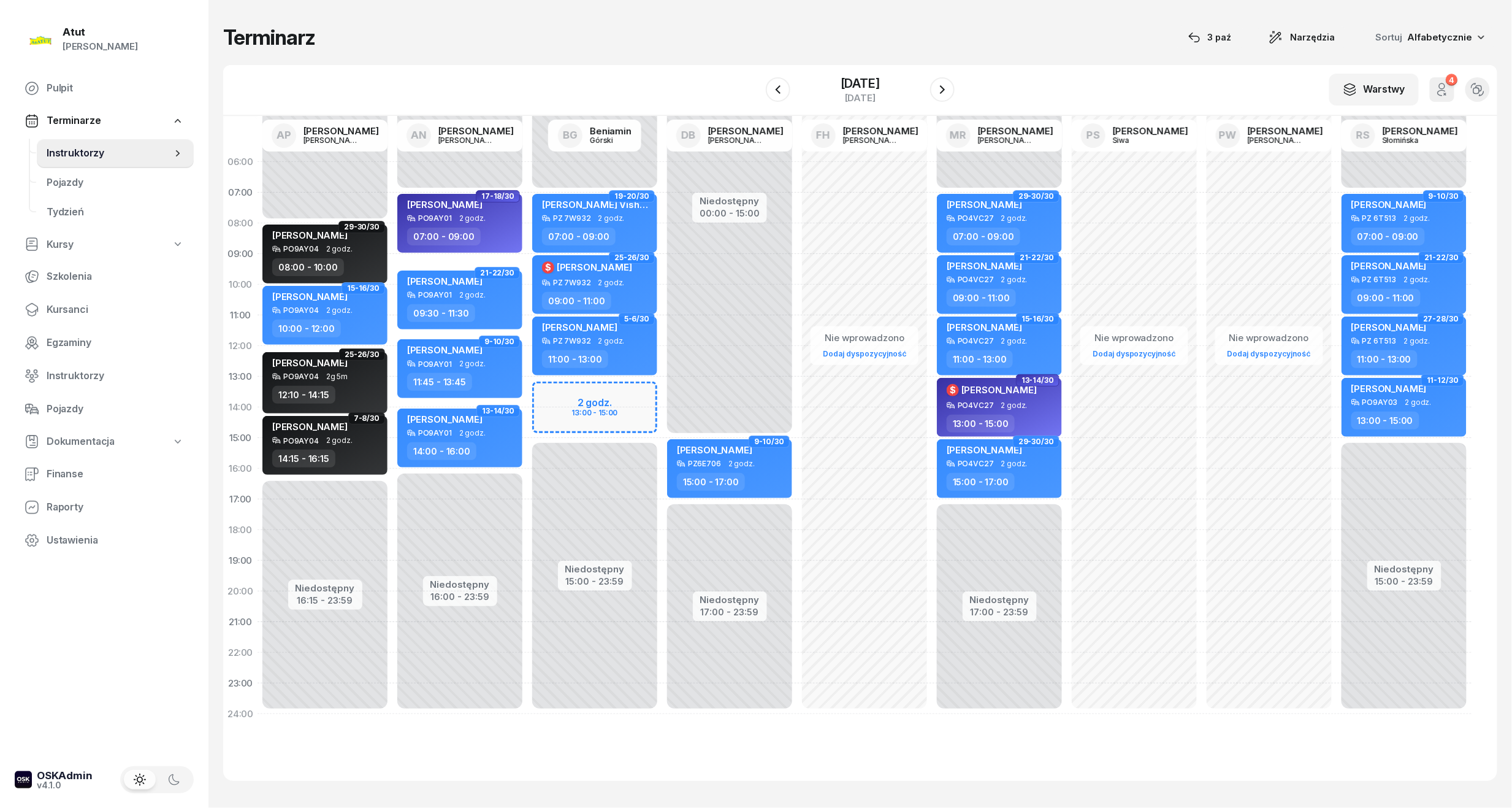
click at [585, 403] on div "Niedostępny 00:00 - 07:00 Niedostępny 15:00 - 23:59 2 godz. 13:00 - 15:00 19-20…" at bounding box center [595, 438] width 135 height 583
select select "13"
select select "15"
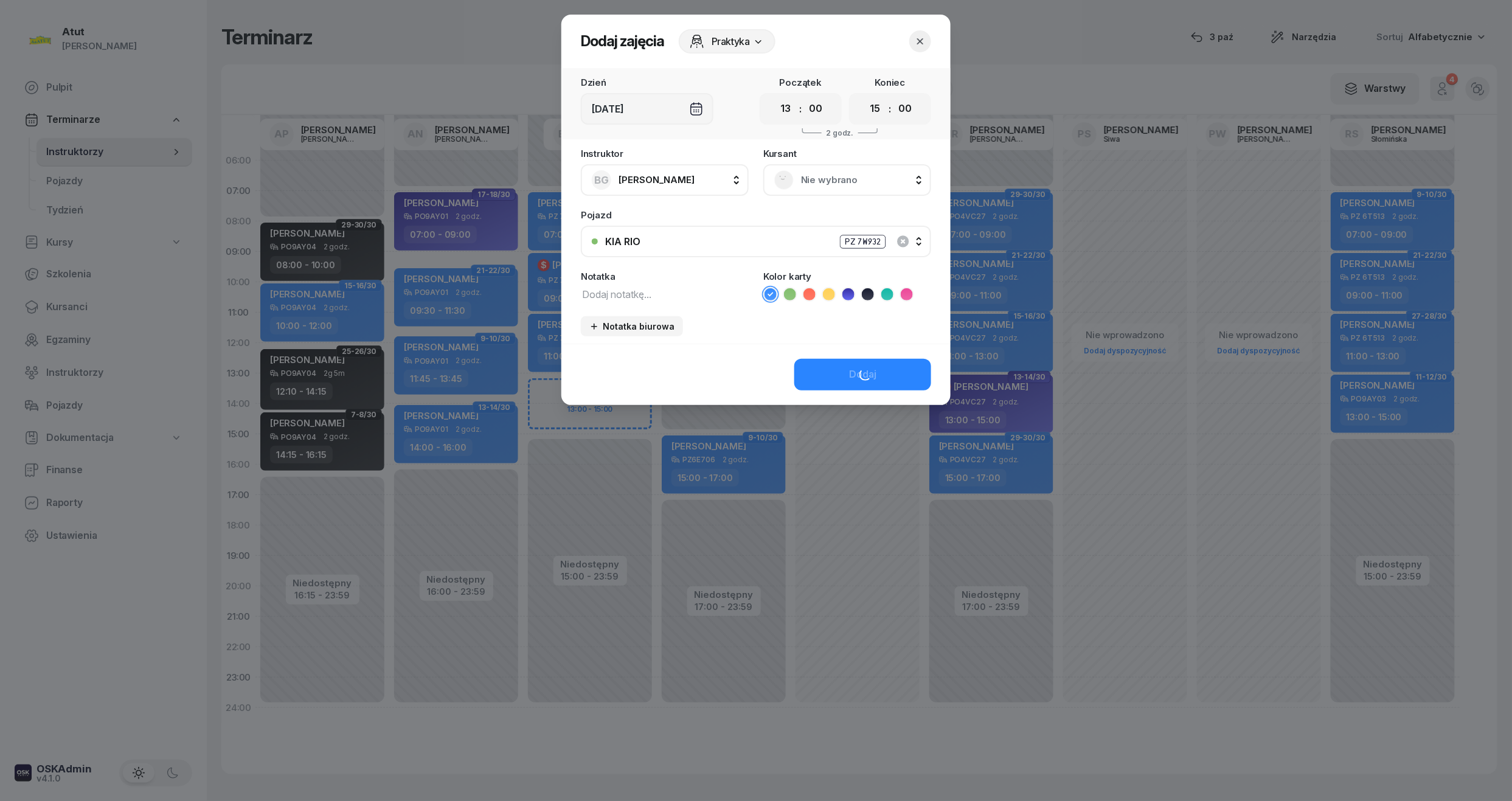
click at [827, 173] on span "Nie wybrano" at bounding box center [860, 180] width 119 height 16
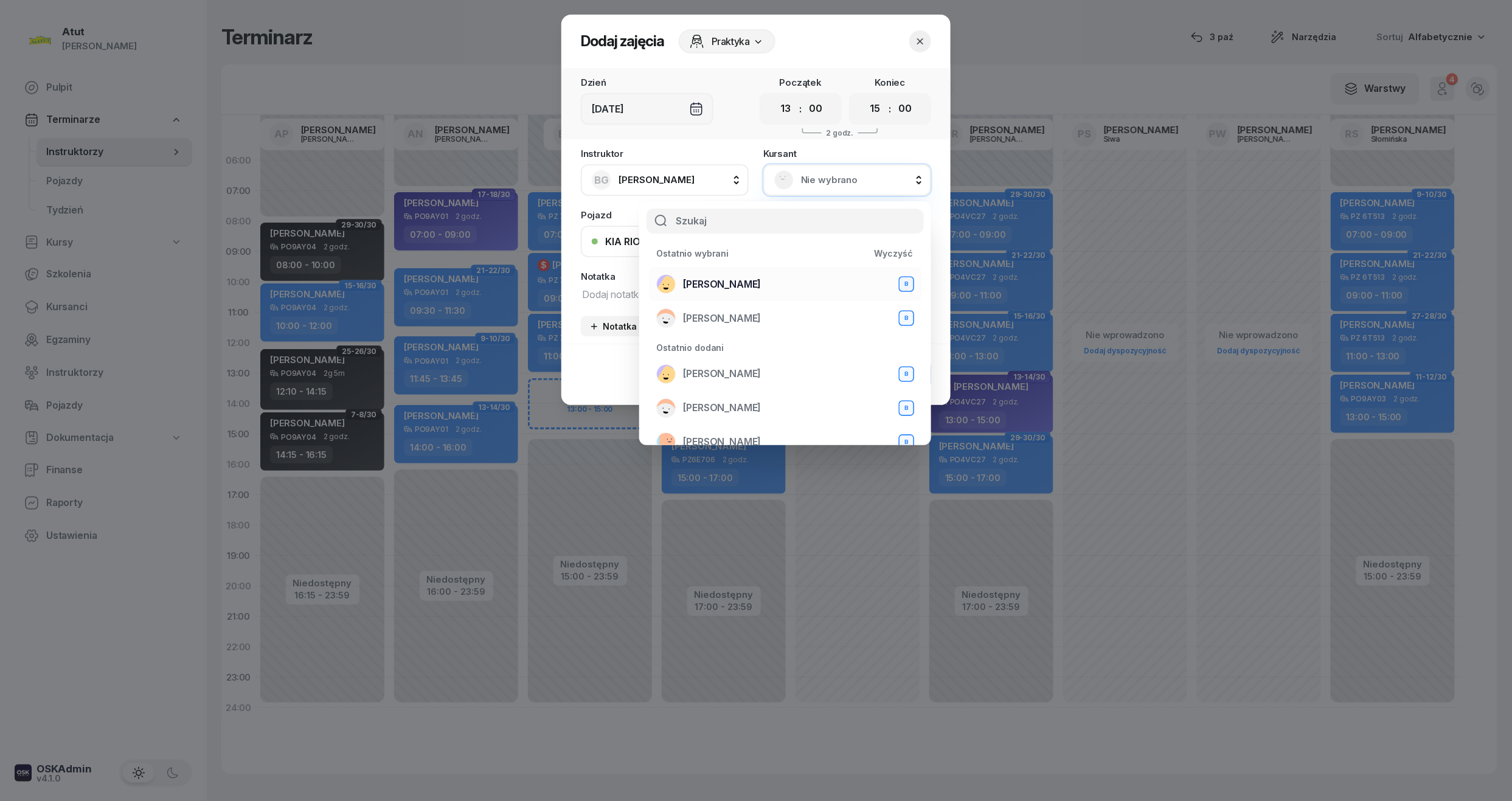
click at [731, 281] on span "[PERSON_NAME]" at bounding box center [722, 284] width 78 height 16
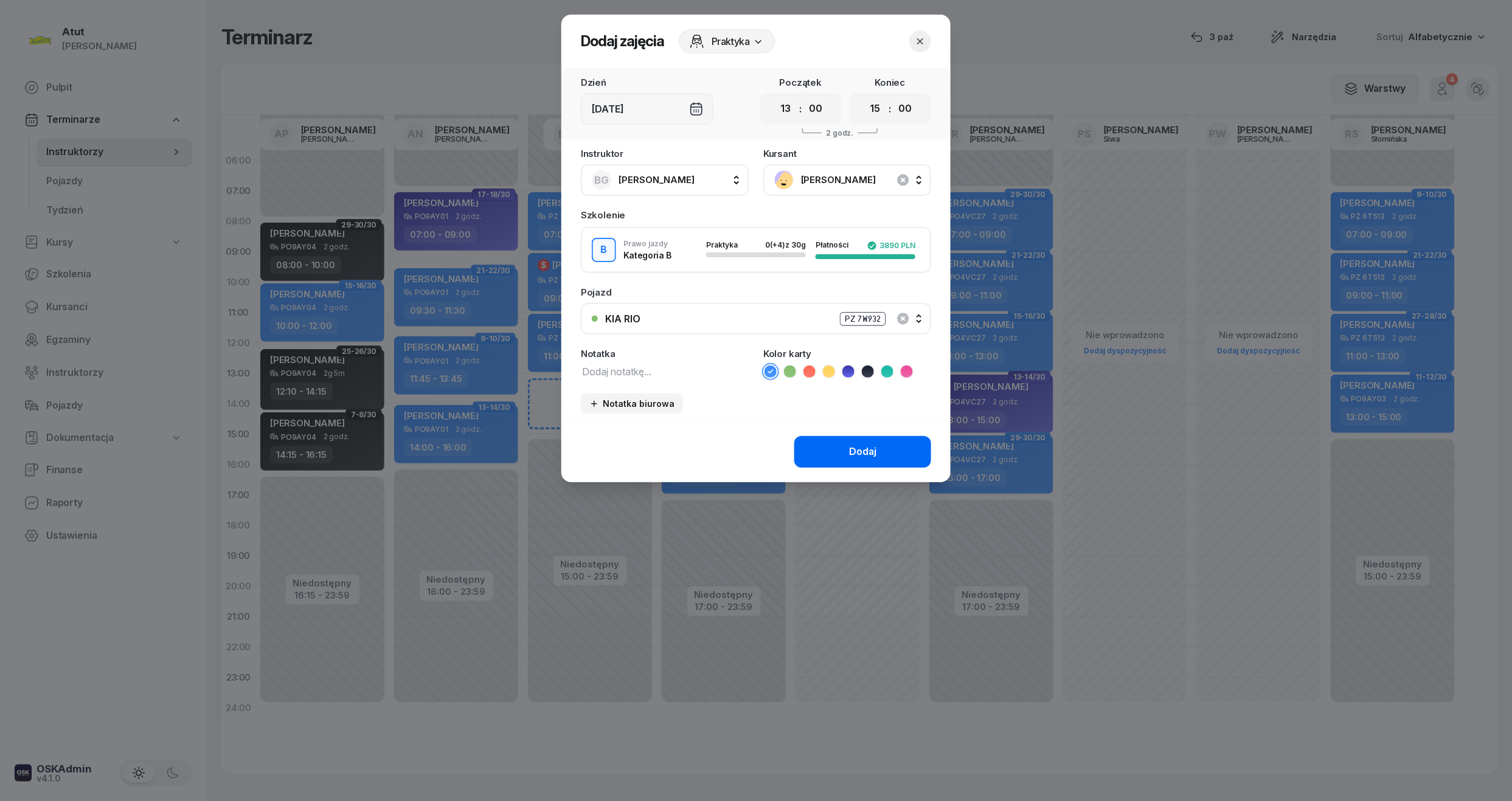
click at [868, 458] on button "Dodaj" at bounding box center [862, 451] width 137 height 31
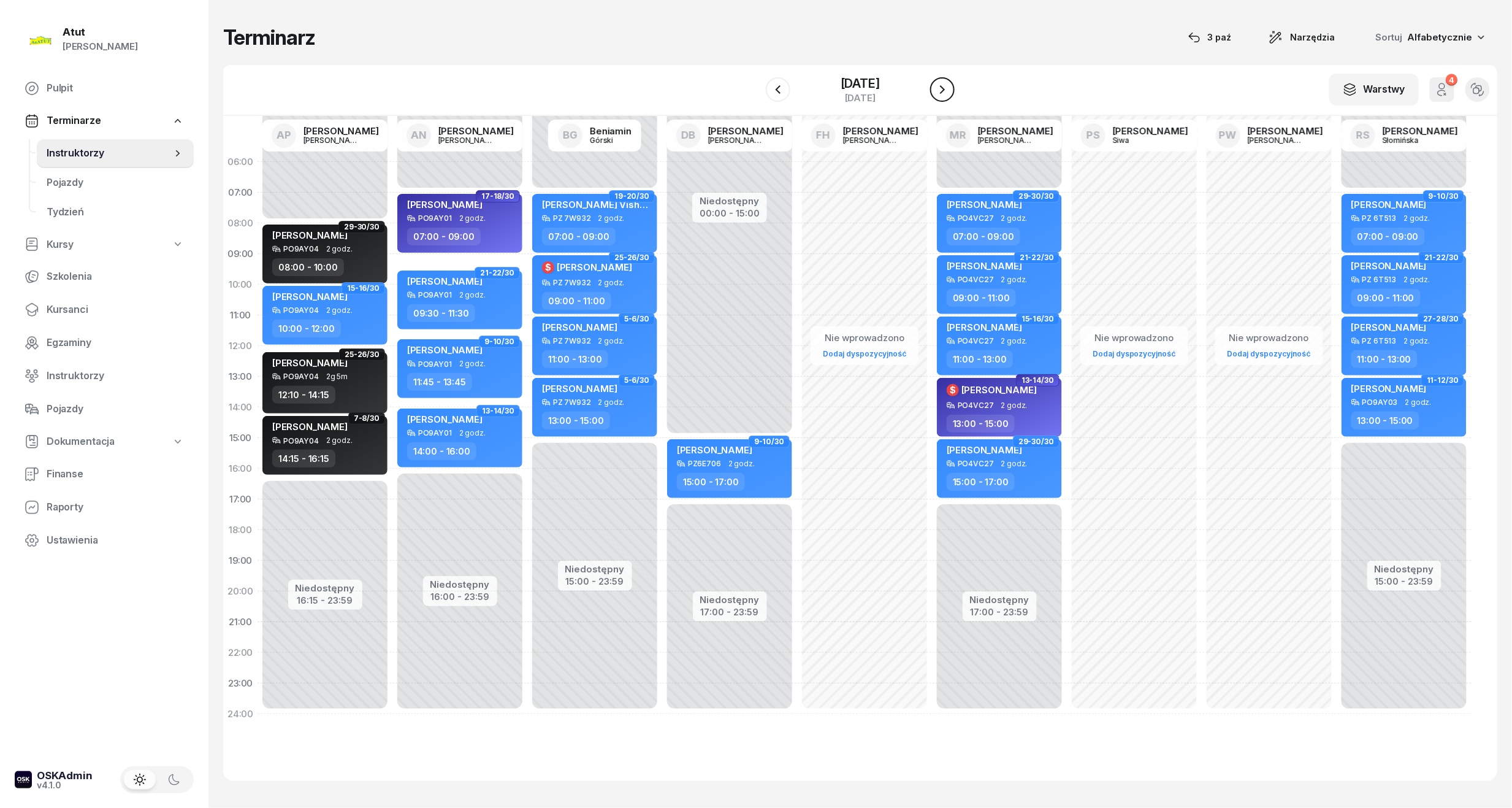
click at [943, 89] on icon "button" at bounding box center [942, 89] width 15 height 15
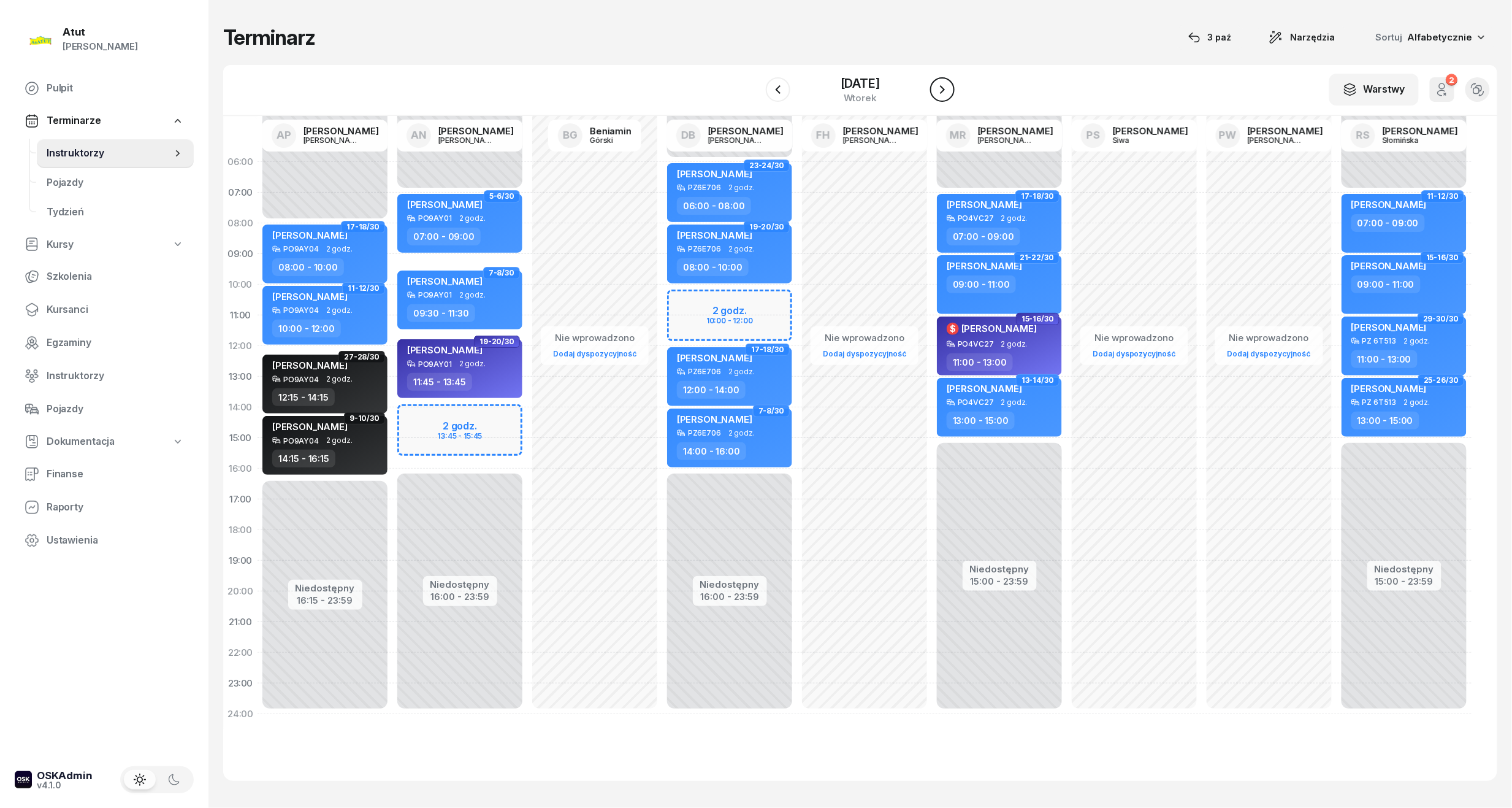
click at [943, 89] on icon "button" at bounding box center [942, 89] width 15 height 15
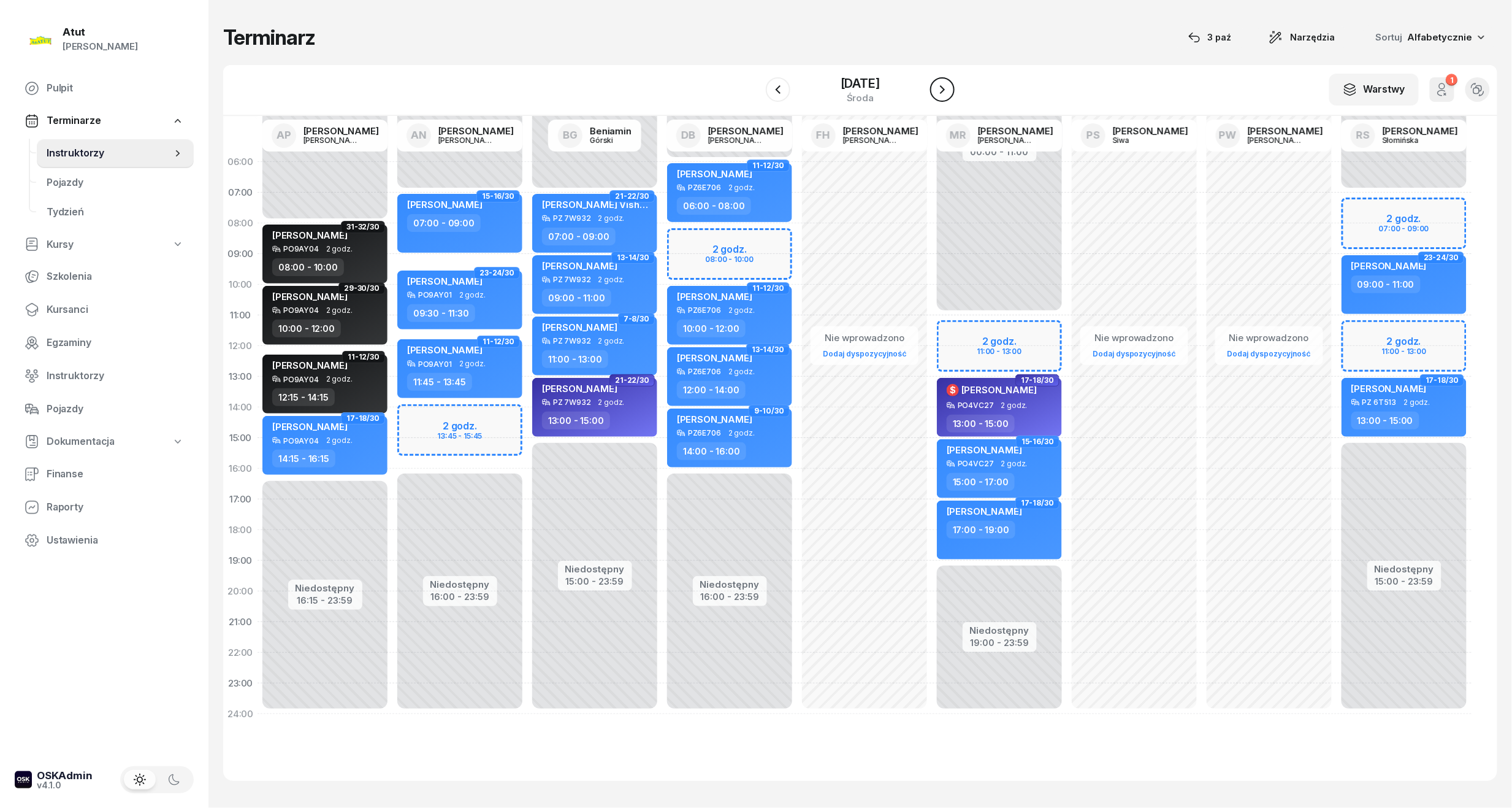
click at [943, 89] on icon "button" at bounding box center [942, 89] width 15 height 15
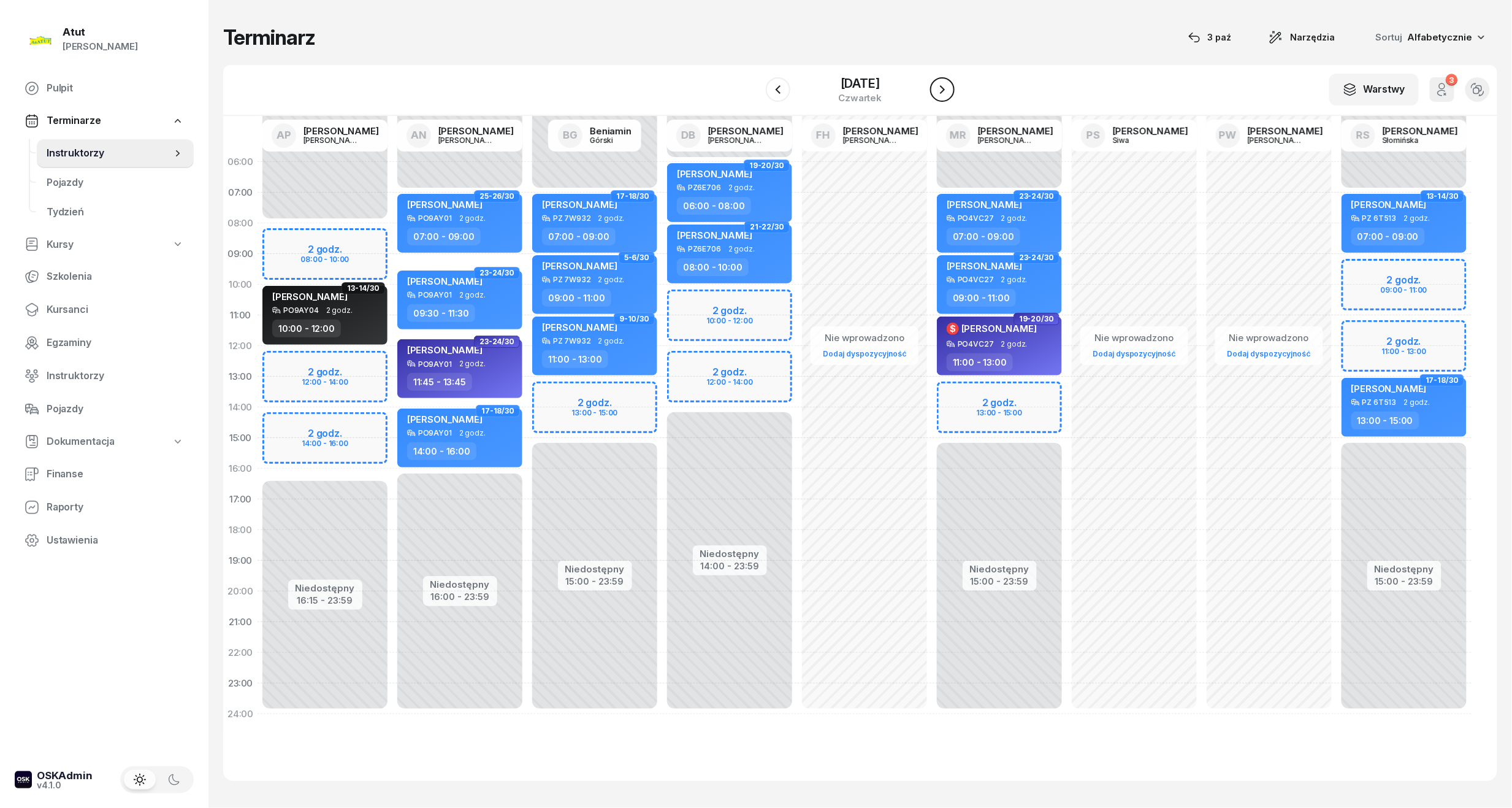
click at [943, 89] on icon "button" at bounding box center [942, 89] width 15 height 15
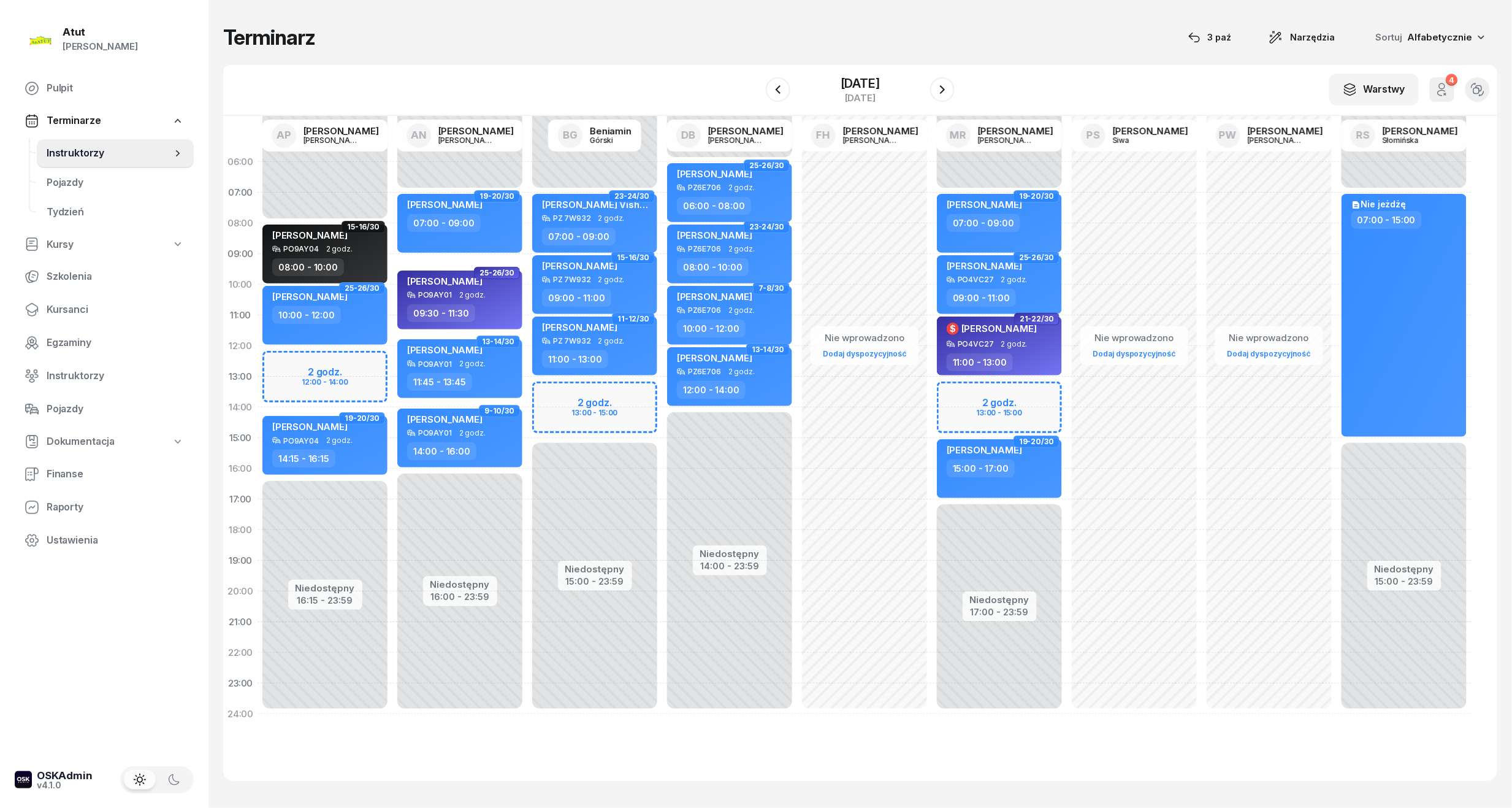
click at [597, 419] on div "Niedostępny 00:00 - 07:00 Niedostępny 15:00 - 23:59 2 godz. 13:00 - 15:00 23-24…" at bounding box center [595, 438] width 135 height 583
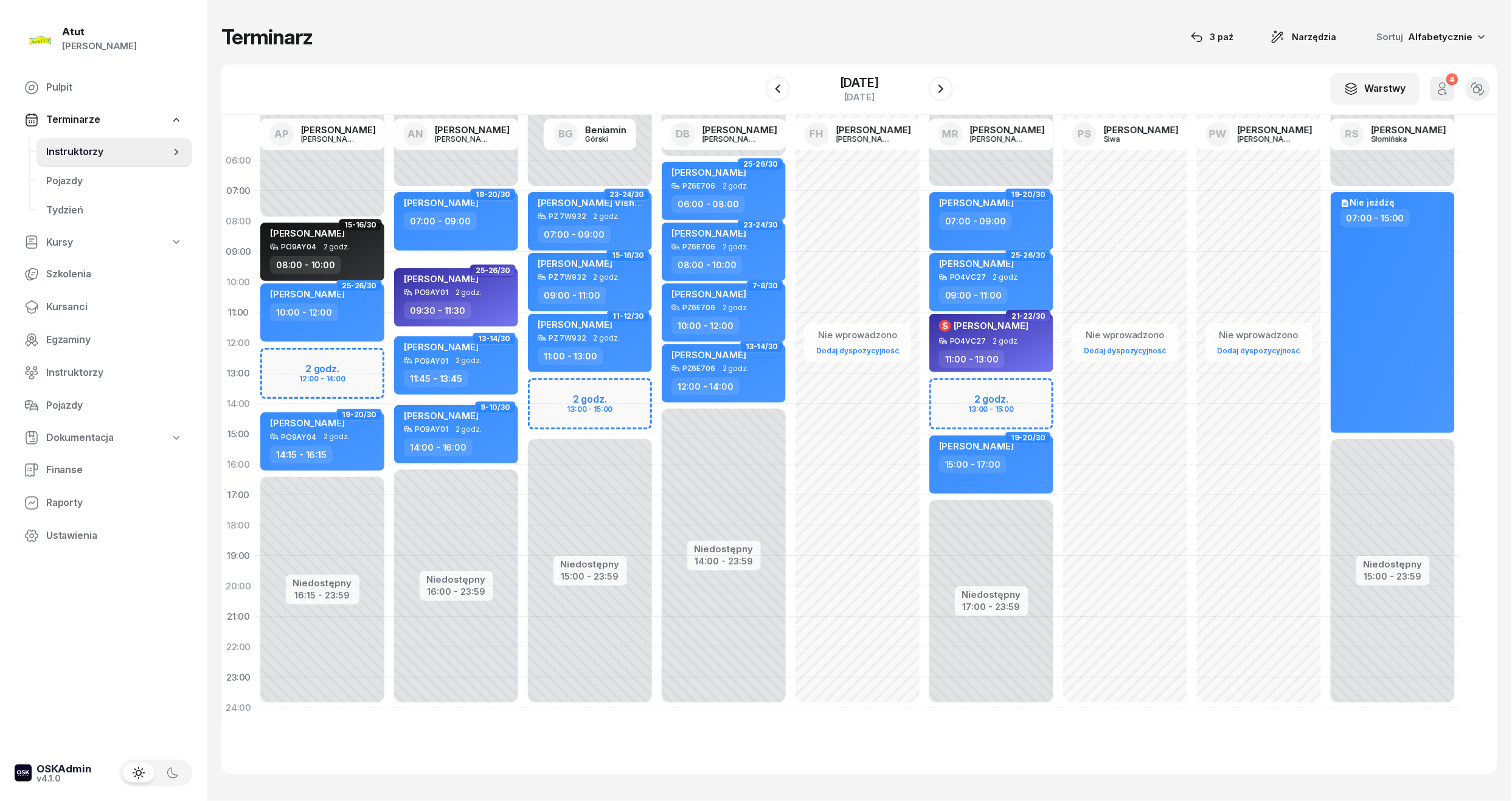
select select "14"
select select "16"
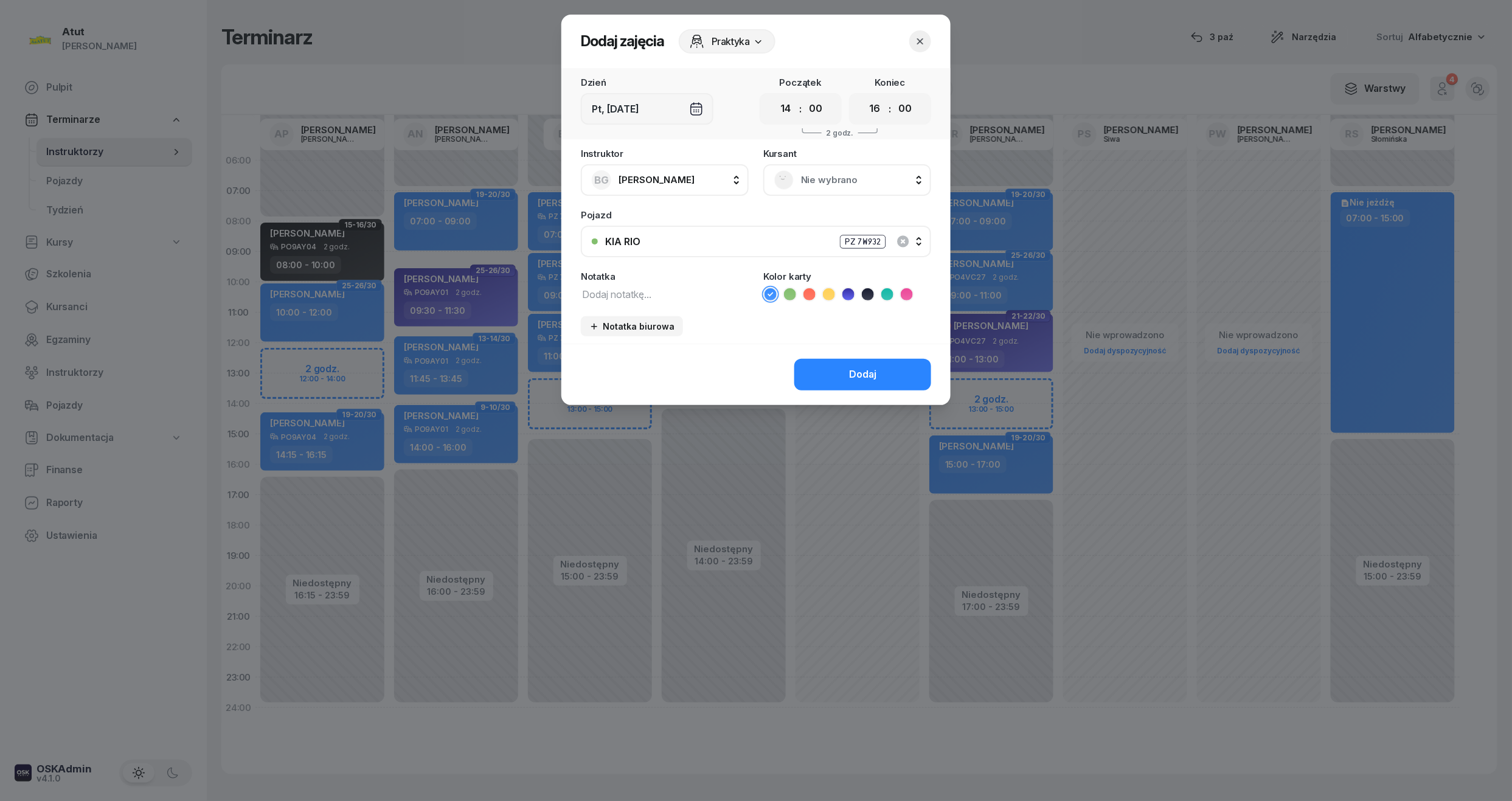
click at [845, 161] on div "[DEMOGRAPHIC_DATA] Nie wybrano" at bounding box center [847, 172] width 168 height 47
click at [833, 173] on span "Nie wybrano" at bounding box center [860, 180] width 119 height 16
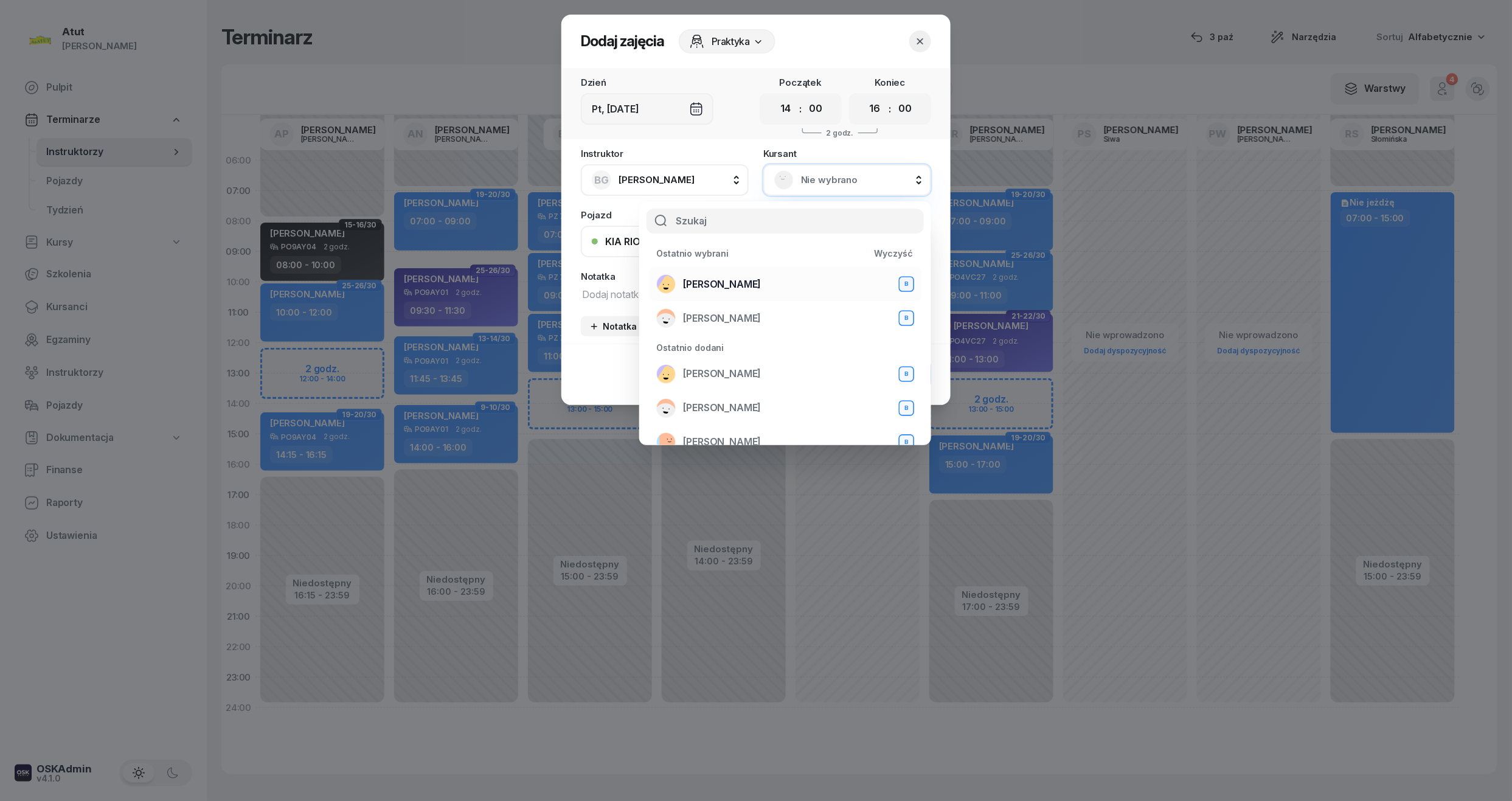
click at [745, 277] on span "[PERSON_NAME]" at bounding box center [722, 284] width 78 height 16
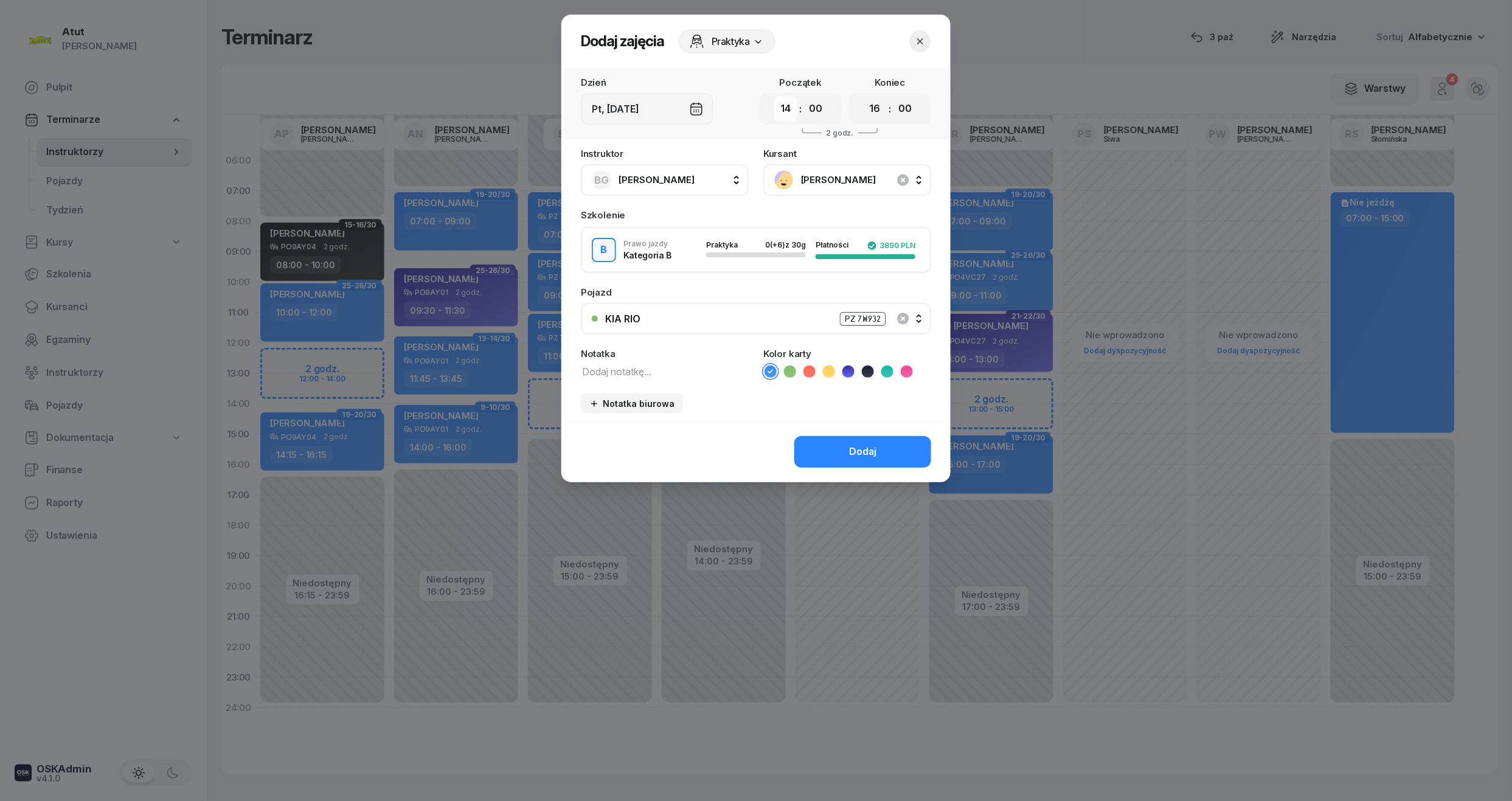
drag, startPoint x: 789, startPoint y: 108, endPoint x: 787, endPoint y: 117, distance: 9.2
click at [789, 108] on select "00 01 02 03 04 05 06 07 08 09 10 11 12 13 14 15 16 17 18 19 20 21 22 23" at bounding box center [786, 109] width 23 height 26
select select "13"
click at [774, 96] on select "00 01 02 03 04 05 06 07 08 09 10 11 12 13 14 15 16 17 18 19 20 21 22 23" at bounding box center [786, 109] width 23 height 26
click at [871, 111] on select "00 01 02 03 04 05 06 07 08 09 10 11 12 13 14 15 16 17 18 19 20 21 22 23" at bounding box center [875, 109] width 23 height 26
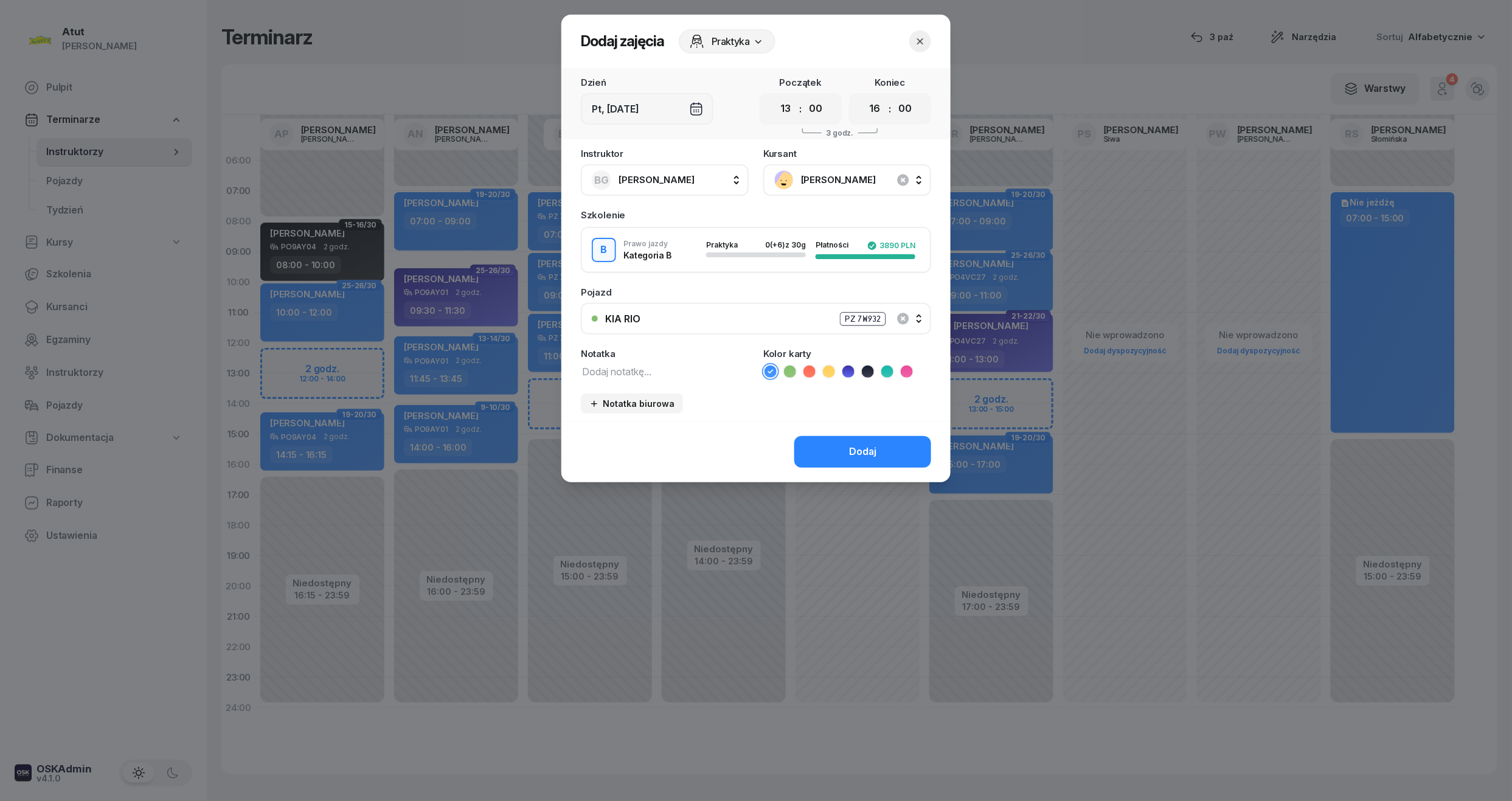
select select "15"
click at [864, 96] on select "00 01 02 03 04 05 06 07 08 09 10 11 12 13 14 15 16 17 18 19 20 21 22 23" at bounding box center [875, 109] width 23 height 26
click at [866, 458] on div "Dodaj" at bounding box center [862, 451] width 27 height 16
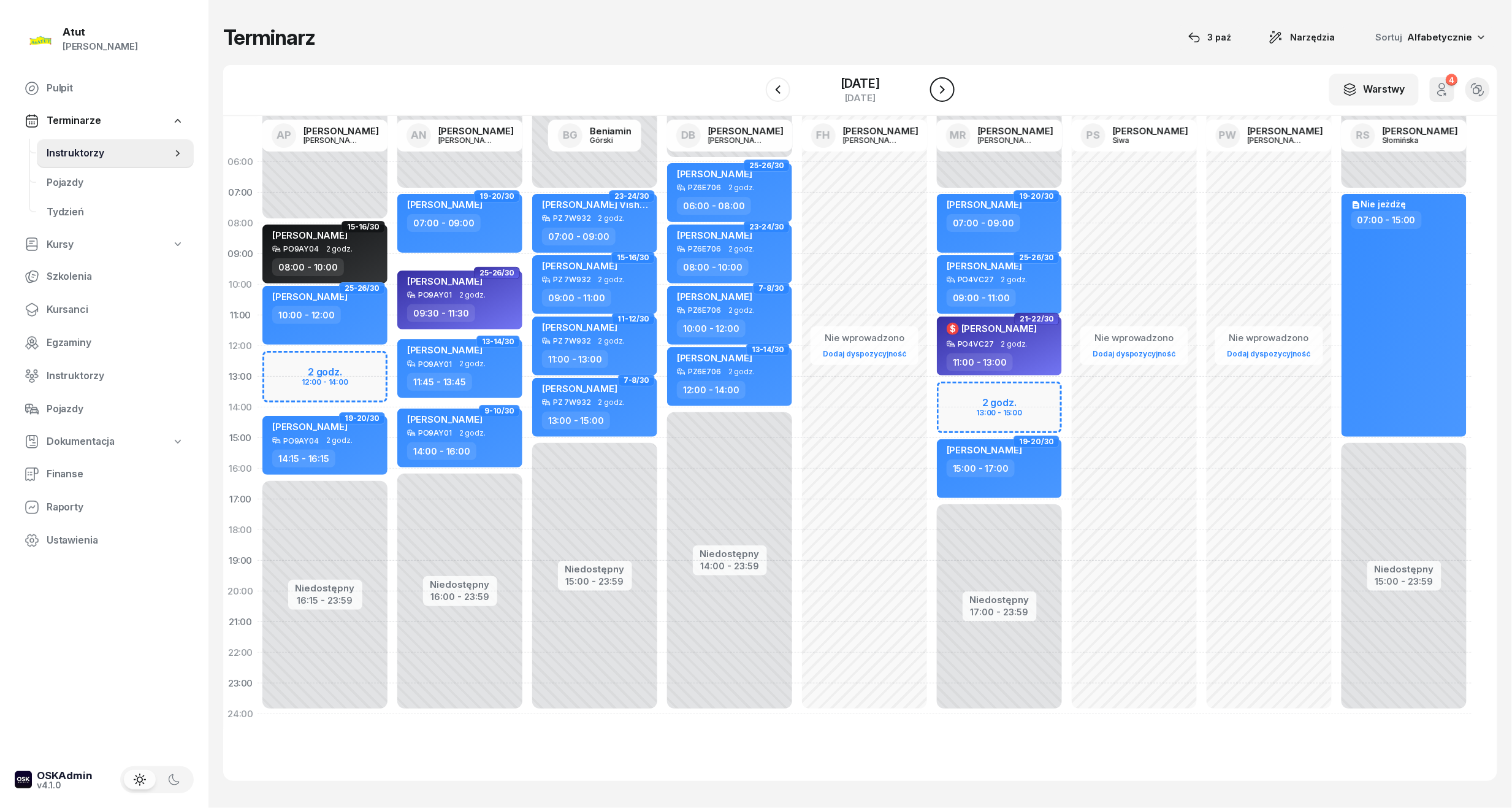
click at [940, 91] on icon "button" at bounding box center [942, 89] width 15 height 15
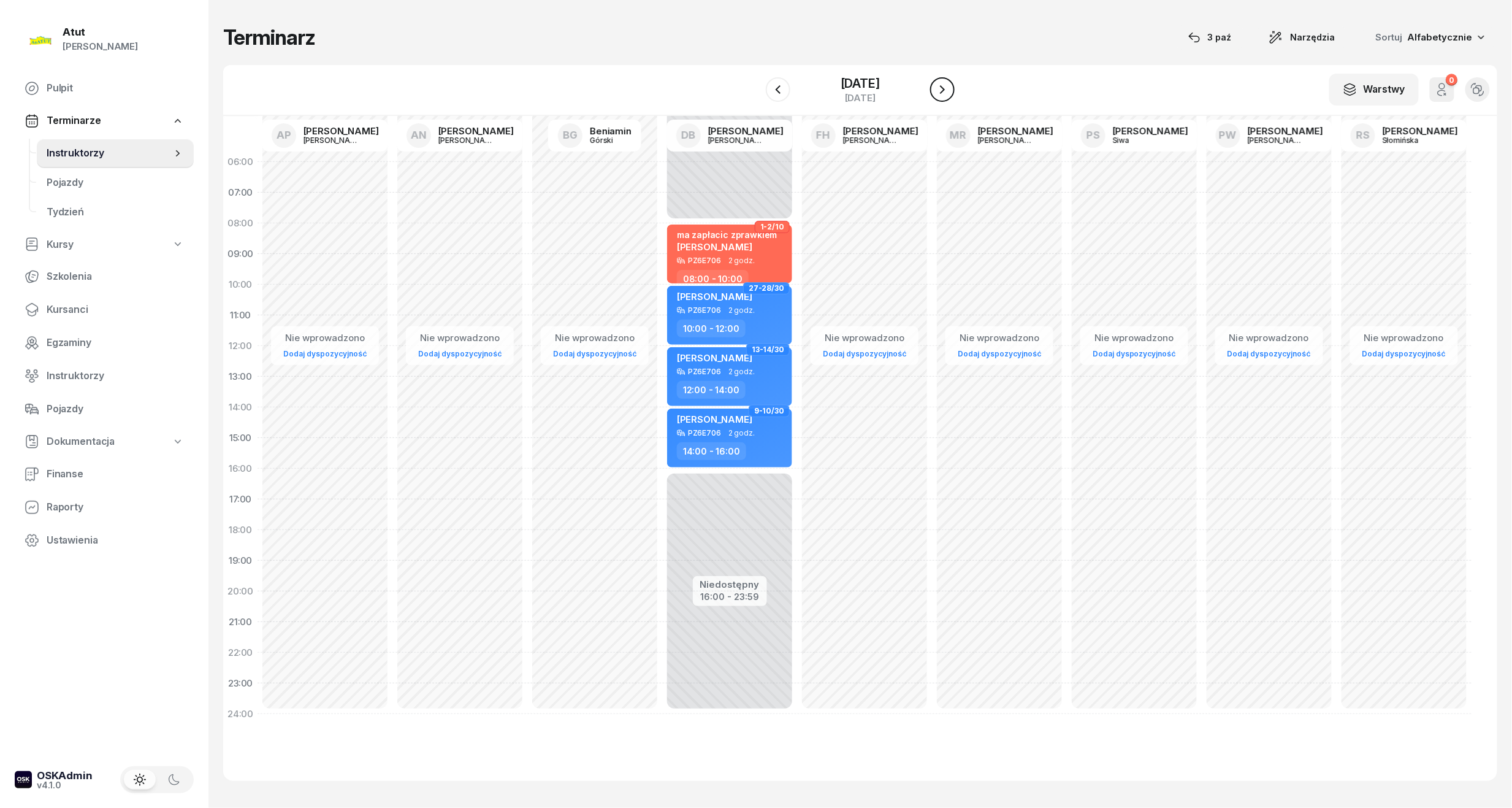
click at [940, 91] on icon "button" at bounding box center [942, 89] width 15 height 15
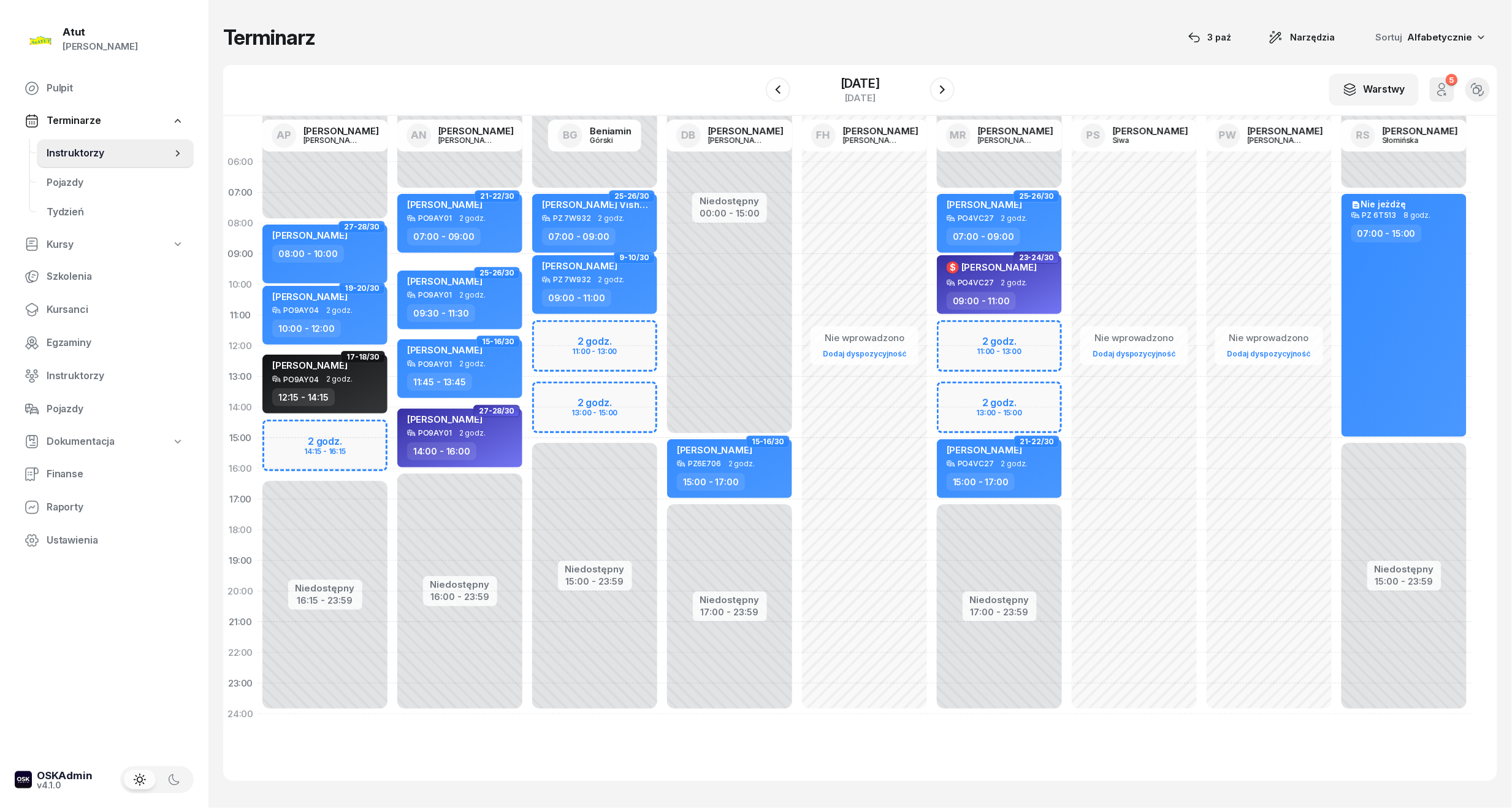
click at [597, 408] on div "Niedostępny 00:00 - 07:00 Niedostępny 15:00 - 23:59 2 godz. 11:00 - 13:00 2 god…" at bounding box center [595, 438] width 135 height 583
select select "14"
select select "16"
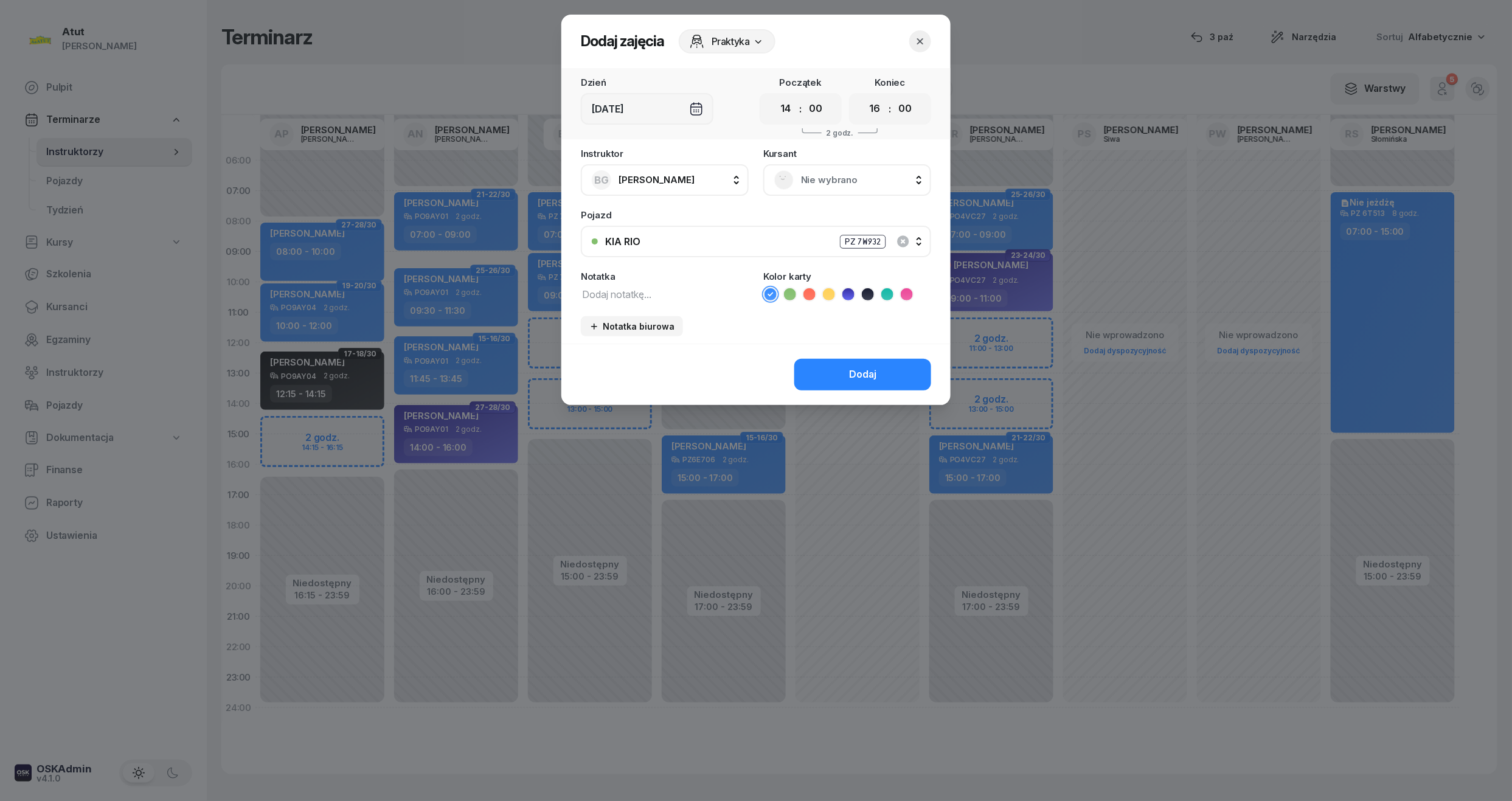
click at [826, 185] on span "Nie wybrano" at bounding box center [860, 180] width 119 height 16
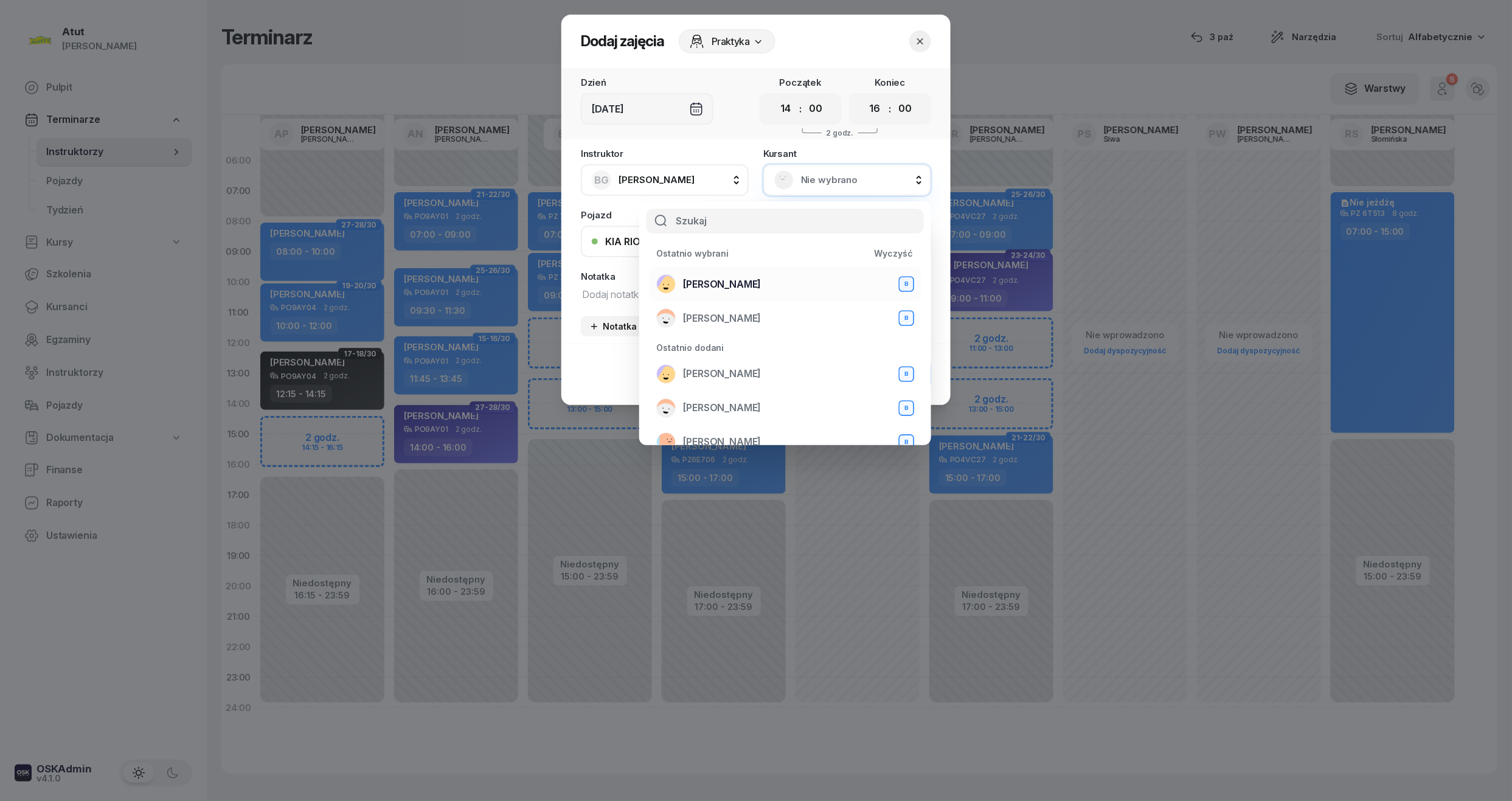
click at [719, 283] on span "[PERSON_NAME]" at bounding box center [722, 284] width 78 height 16
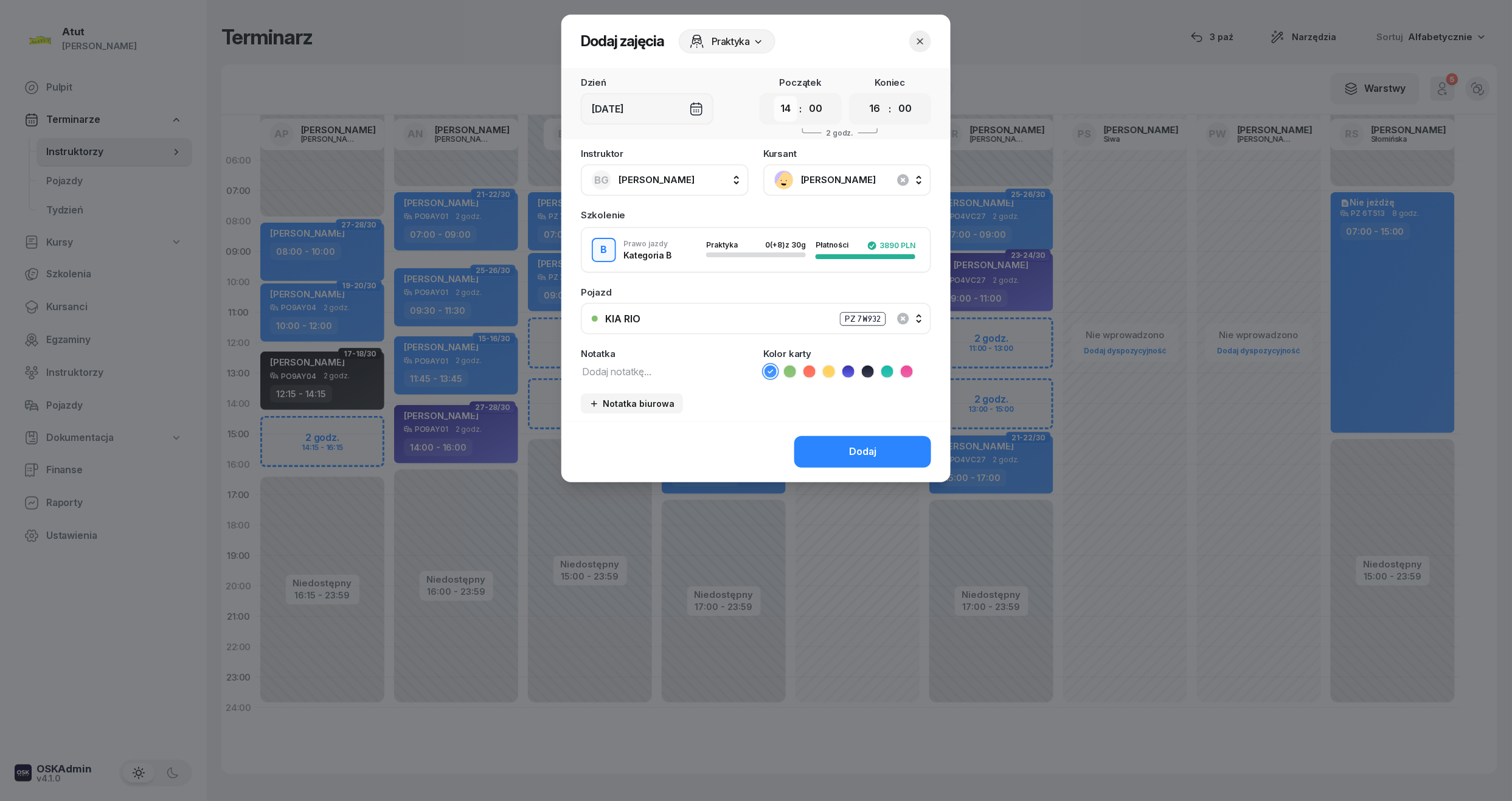
click at [786, 110] on select "00 01 02 03 04 05 06 07 08 09 10 11 12 13 14 15 16 17 18 19 20 21 22 23" at bounding box center [786, 109] width 23 height 26
select select "13"
click at [774, 96] on select "00 01 02 03 04 05 06 07 08 09 10 11 12 13 14 15 16 17 18 19 20 21 22 23" at bounding box center [786, 109] width 23 height 26
drag, startPoint x: 879, startPoint y: 108, endPoint x: 875, endPoint y: 119, distance: 11.7
click at [879, 108] on select "00 01 02 03 04 05 06 07 08 09 10 11 12 13 14 15 16 17 18 19 20 21 22 23" at bounding box center [875, 109] width 23 height 26
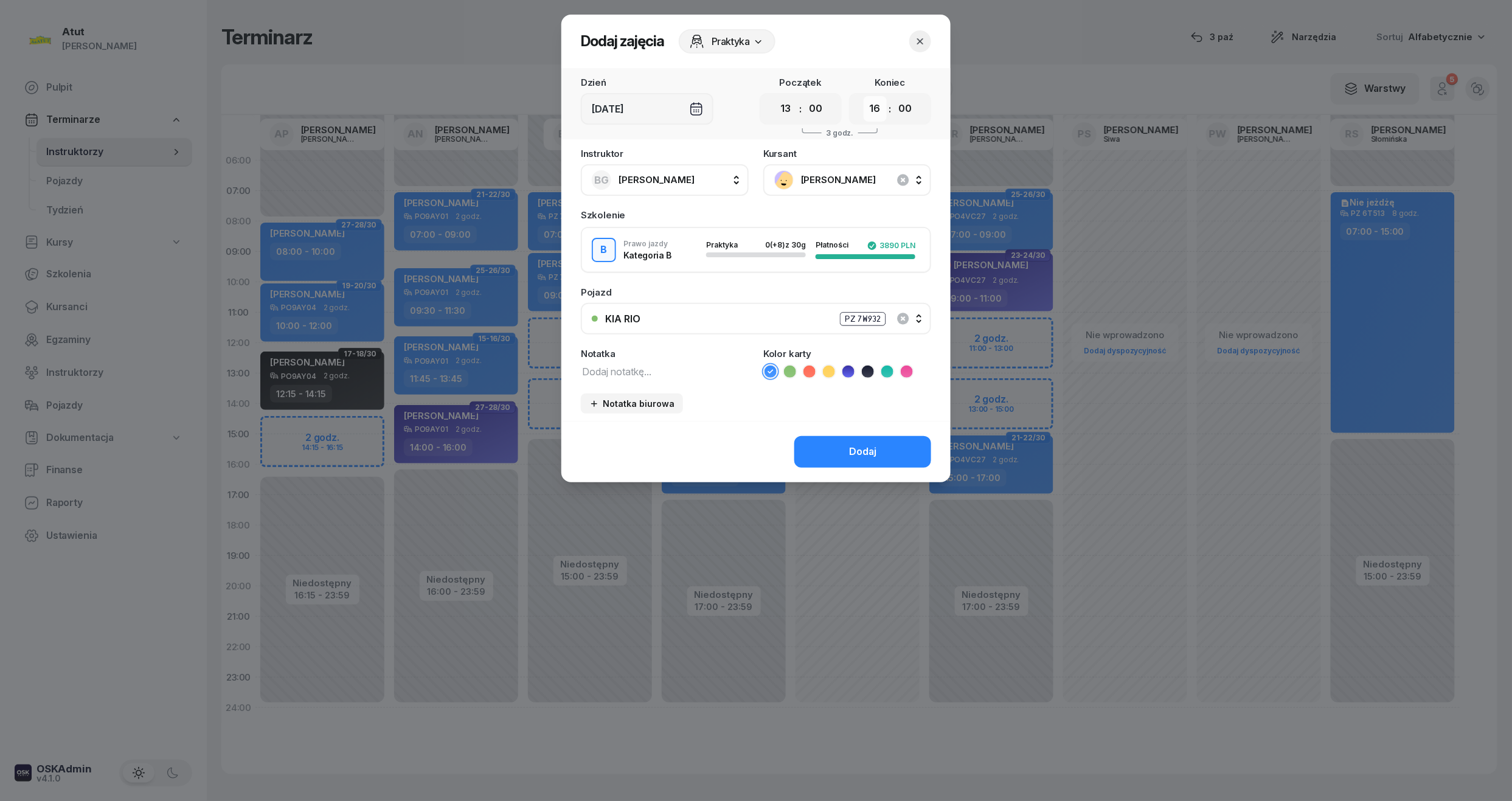
select select "15"
click at [864, 96] on select "00 01 02 03 04 05 06 07 08 09 10 11 12 13 14 15 16 17 18 19 20 21 22 23" at bounding box center [875, 109] width 23 height 26
click at [870, 456] on div "Dodaj" at bounding box center [862, 451] width 27 height 16
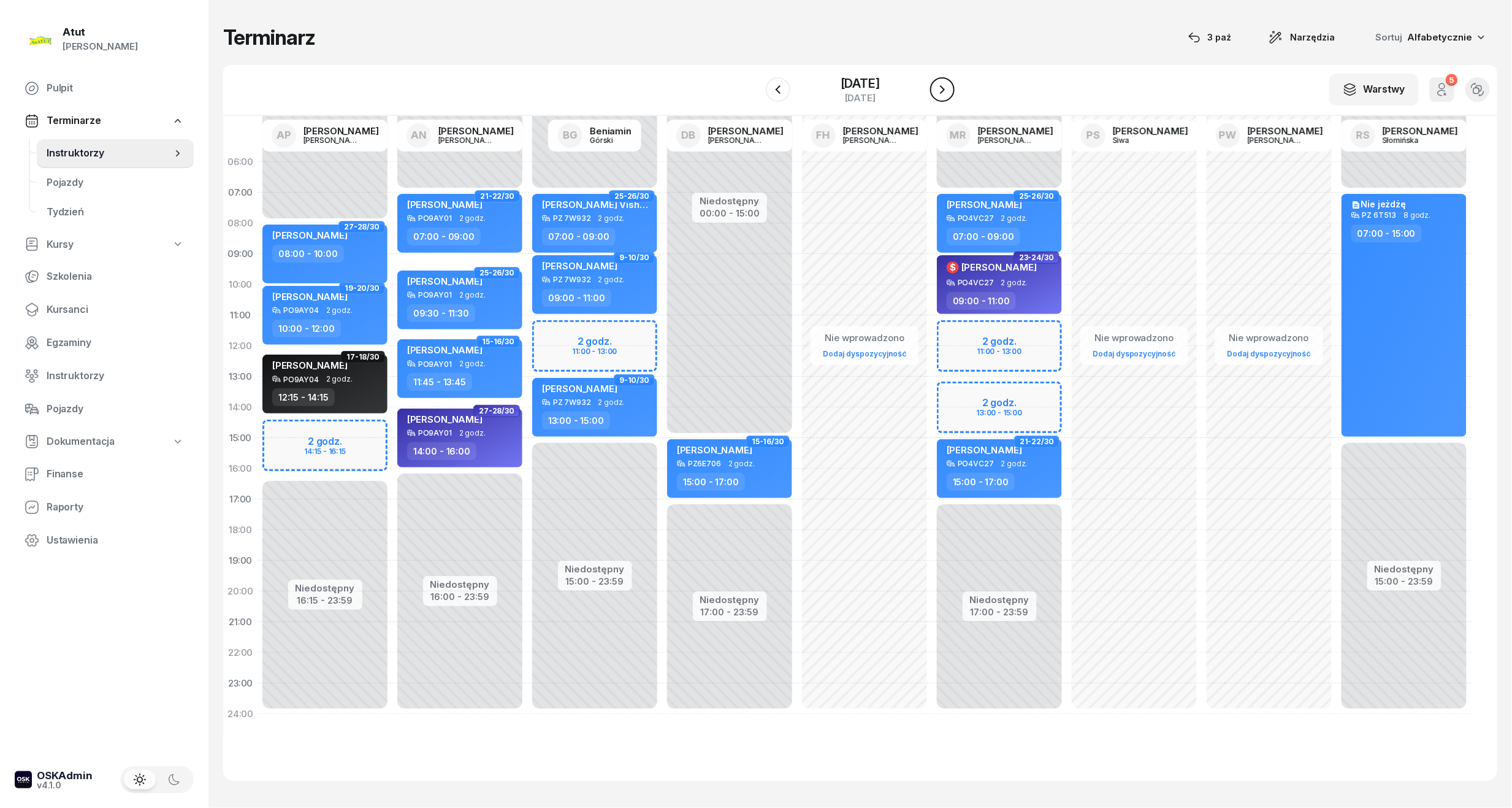
click at [955, 92] on button "button" at bounding box center [942, 89] width 25 height 25
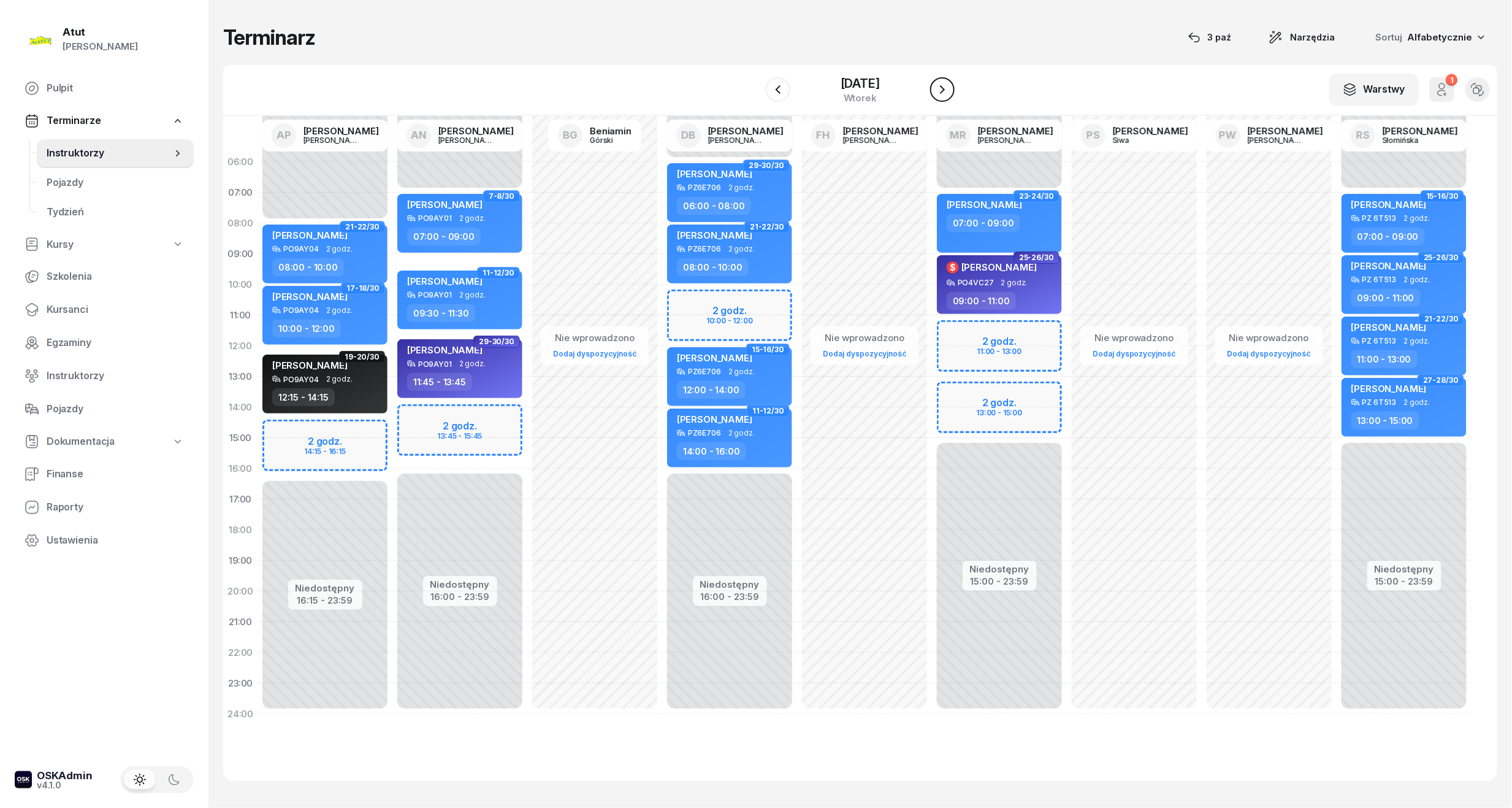
click at [954, 93] on button "button" at bounding box center [942, 89] width 25 height 25
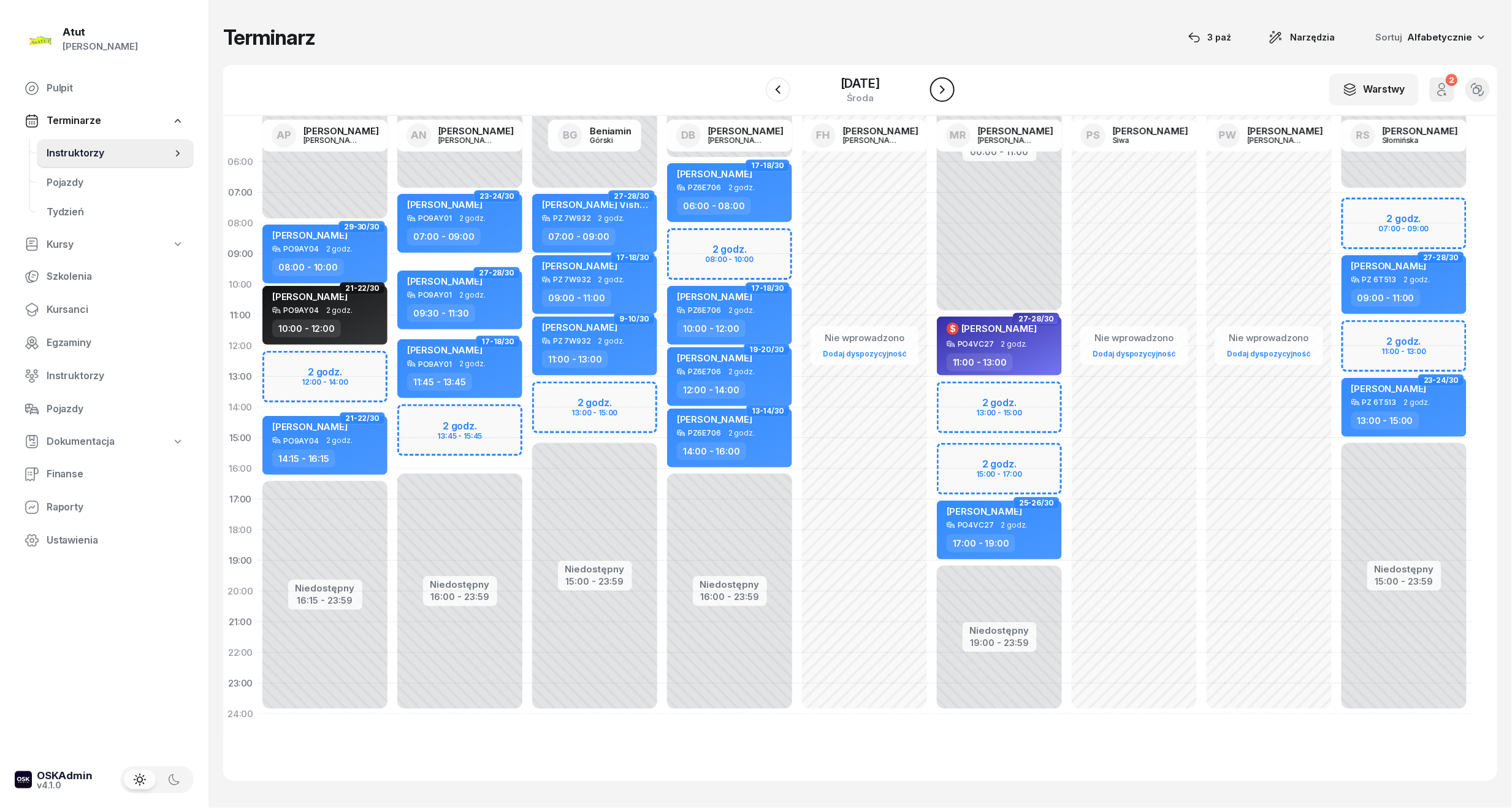
click at [954, 93] on button "button" at bounding box center [942, 89] width 25 height 25
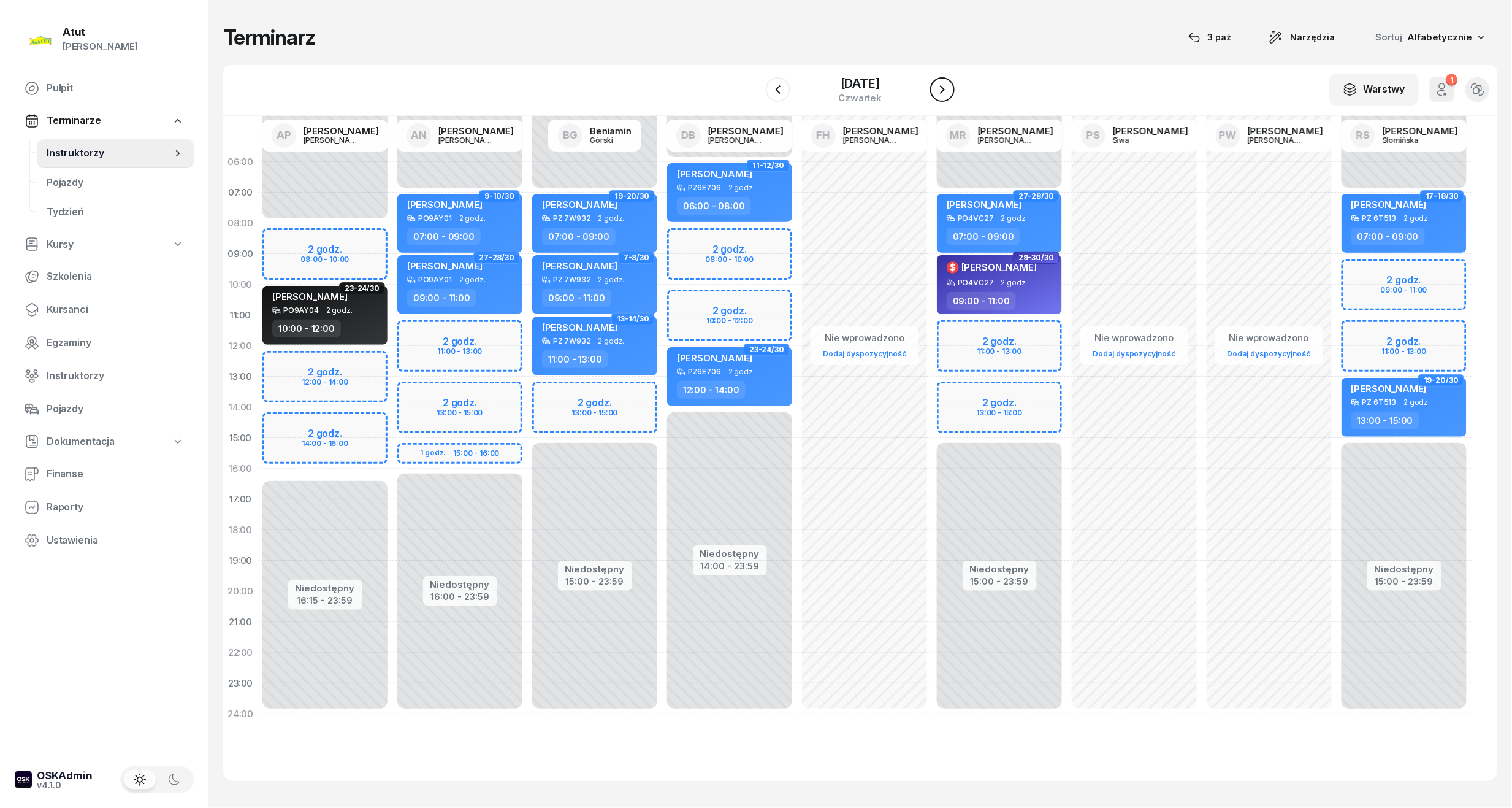
click at [954, 93] on button "button" at bounding box center [942, 89] width 25 height 25
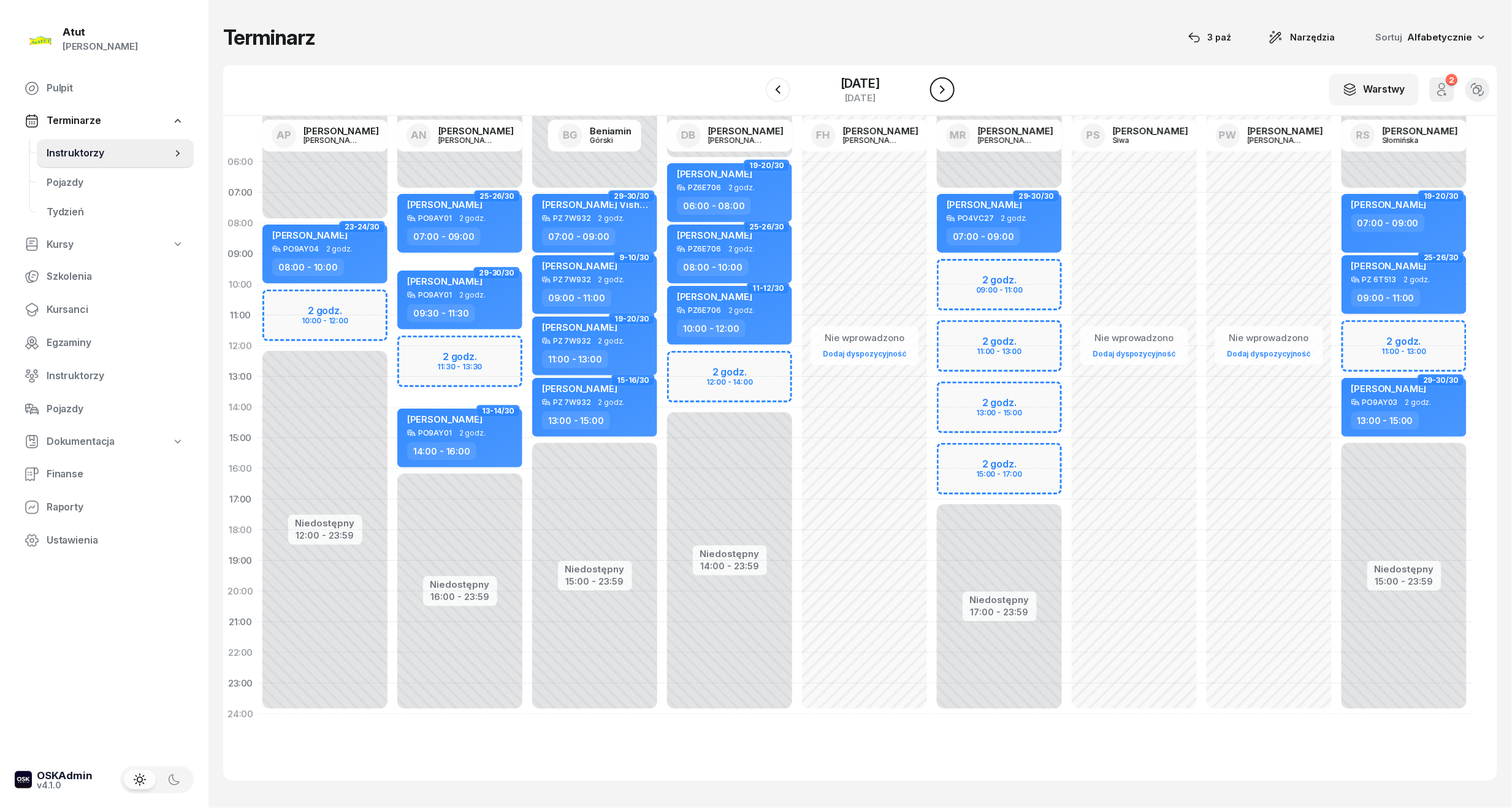
click at [954, 93] on button "button" at bounding box center [942, 89] width 25 height 25
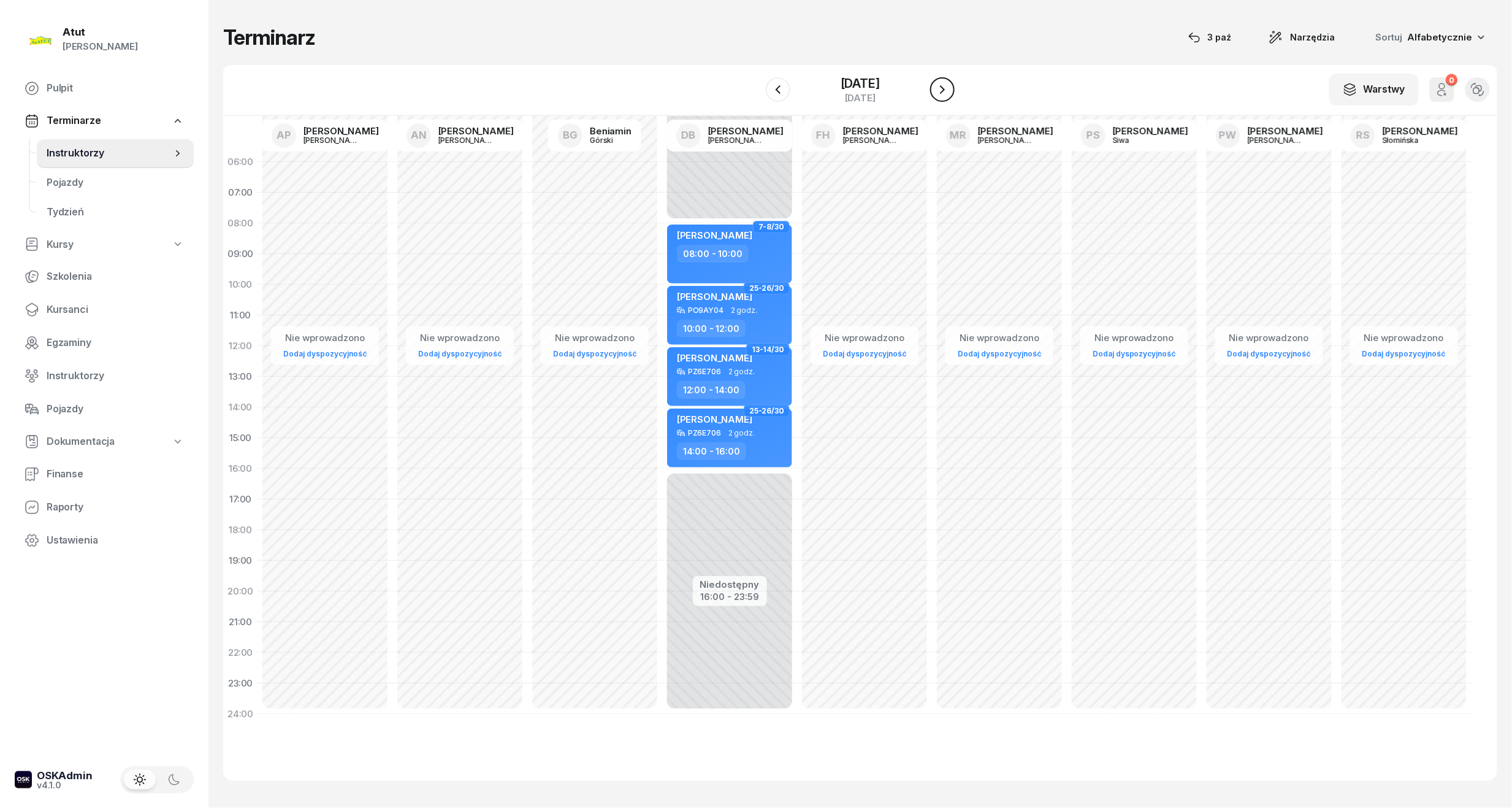
click at [954, 93] on button "button" at bounding box center [942, 89] width 25 height 25
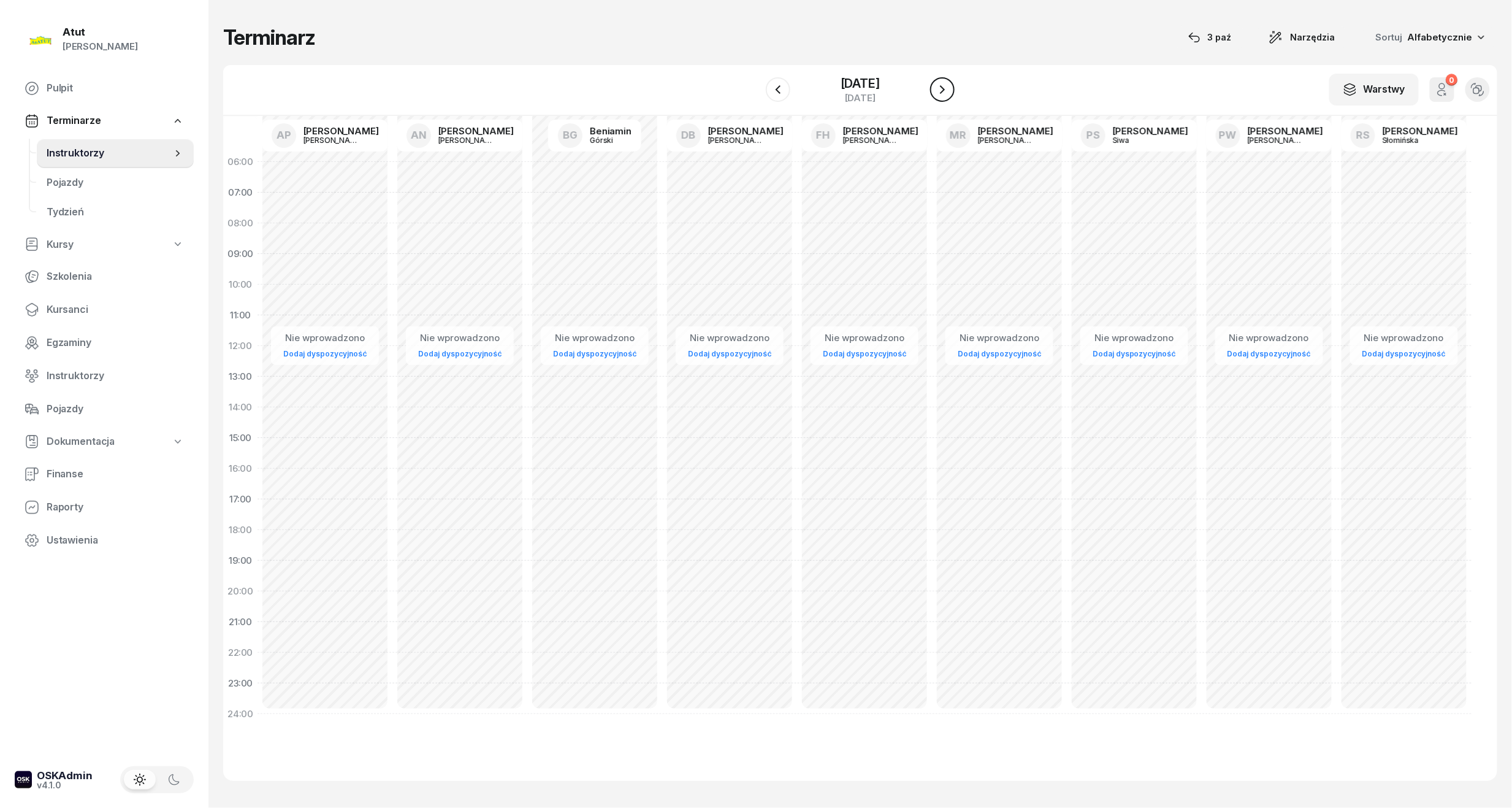
click at [954, 93] on button "button" at bounding box center [942, 89] width 25 height 25
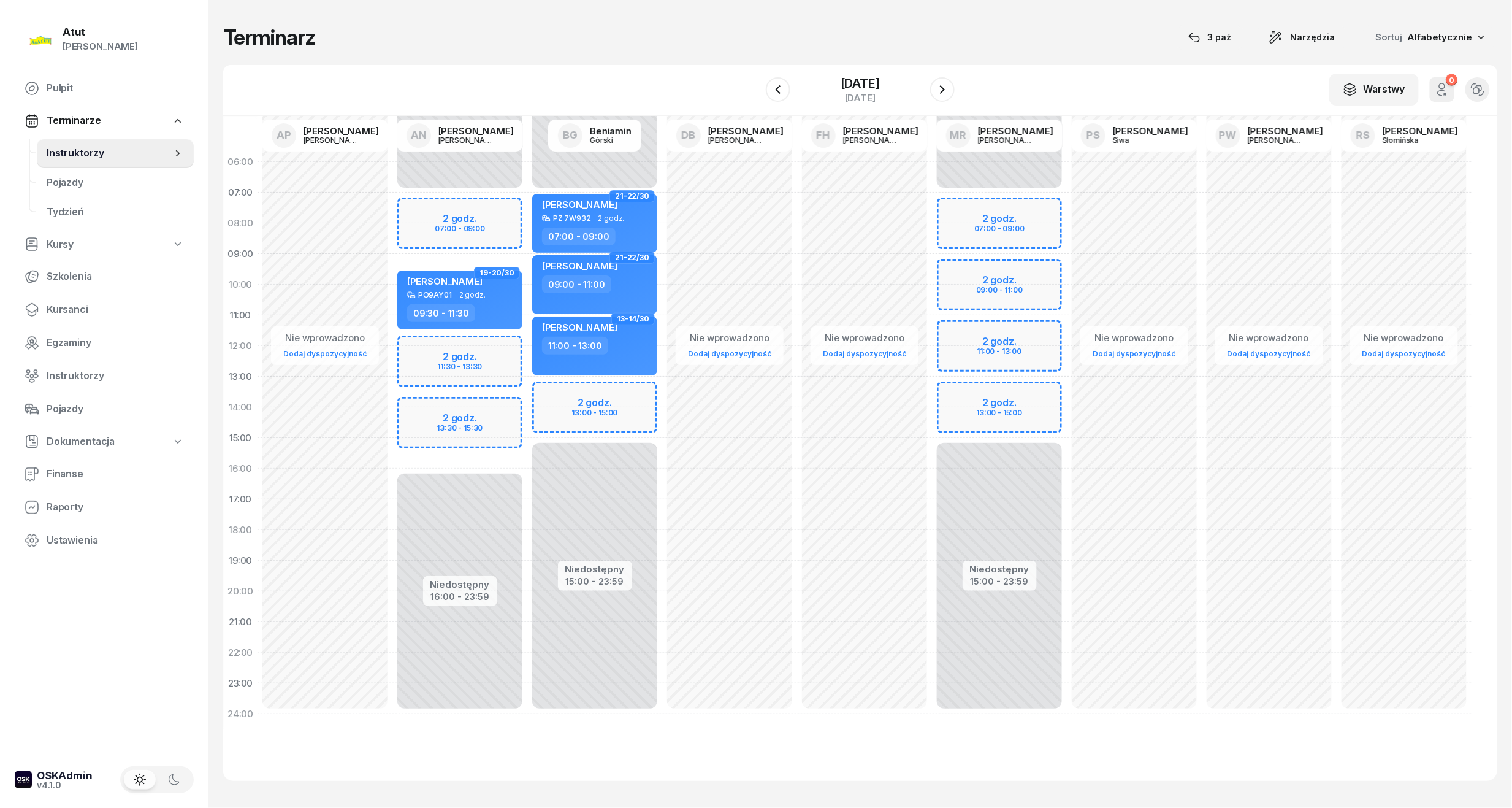
click at [584, 415] on div "Niedostępny 00:00 - 07:00 Niedostępny 15:00 - 23:59 2 godz. 13:00 - 15:00 21-22…" at bounding box center [595, 438] width 135 height 583
select select "14"
select select "16"
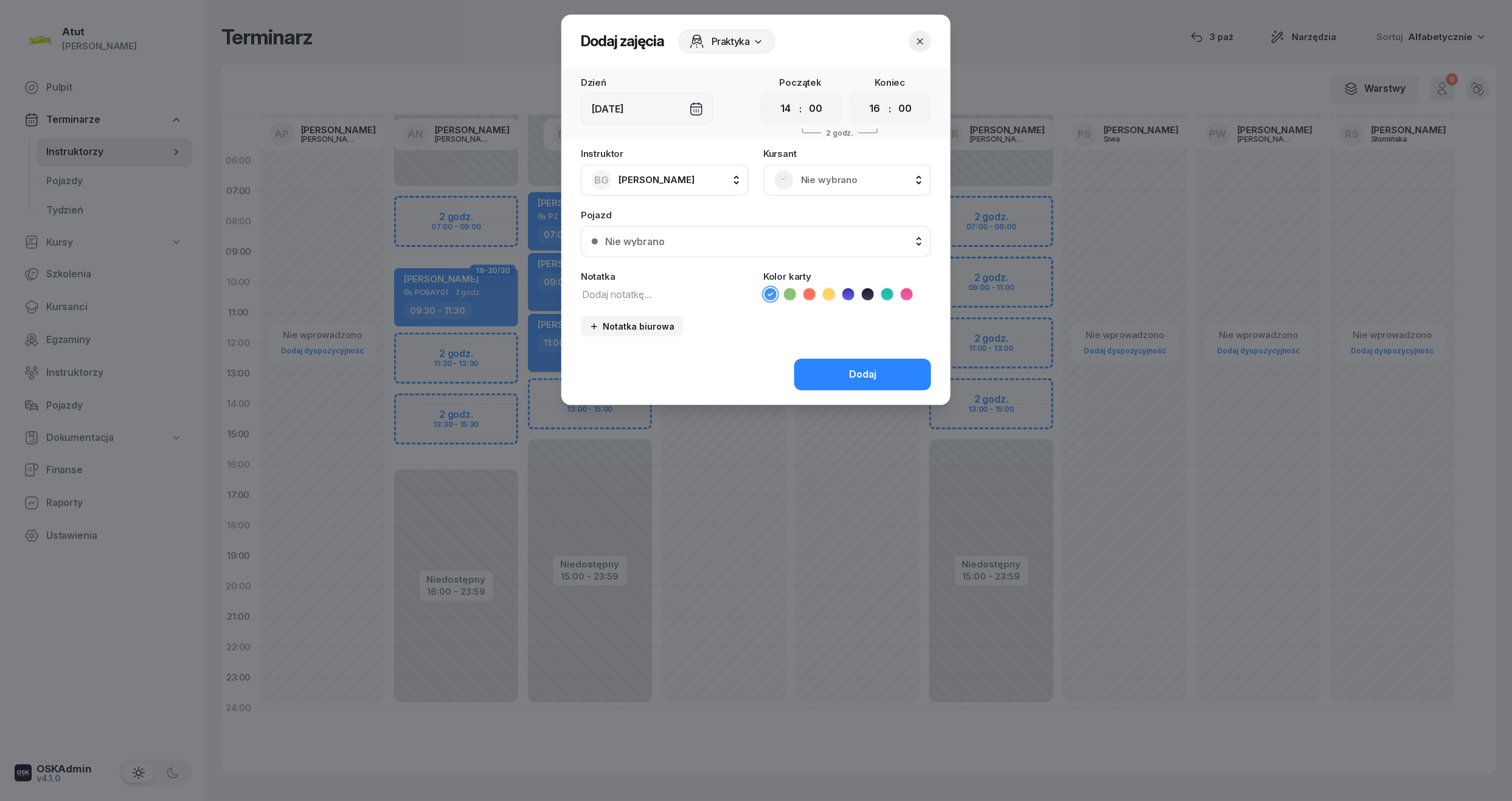
click at [847, 189] on div "Nie wybrano" at bounding box center [847, 180] width 168 height 31
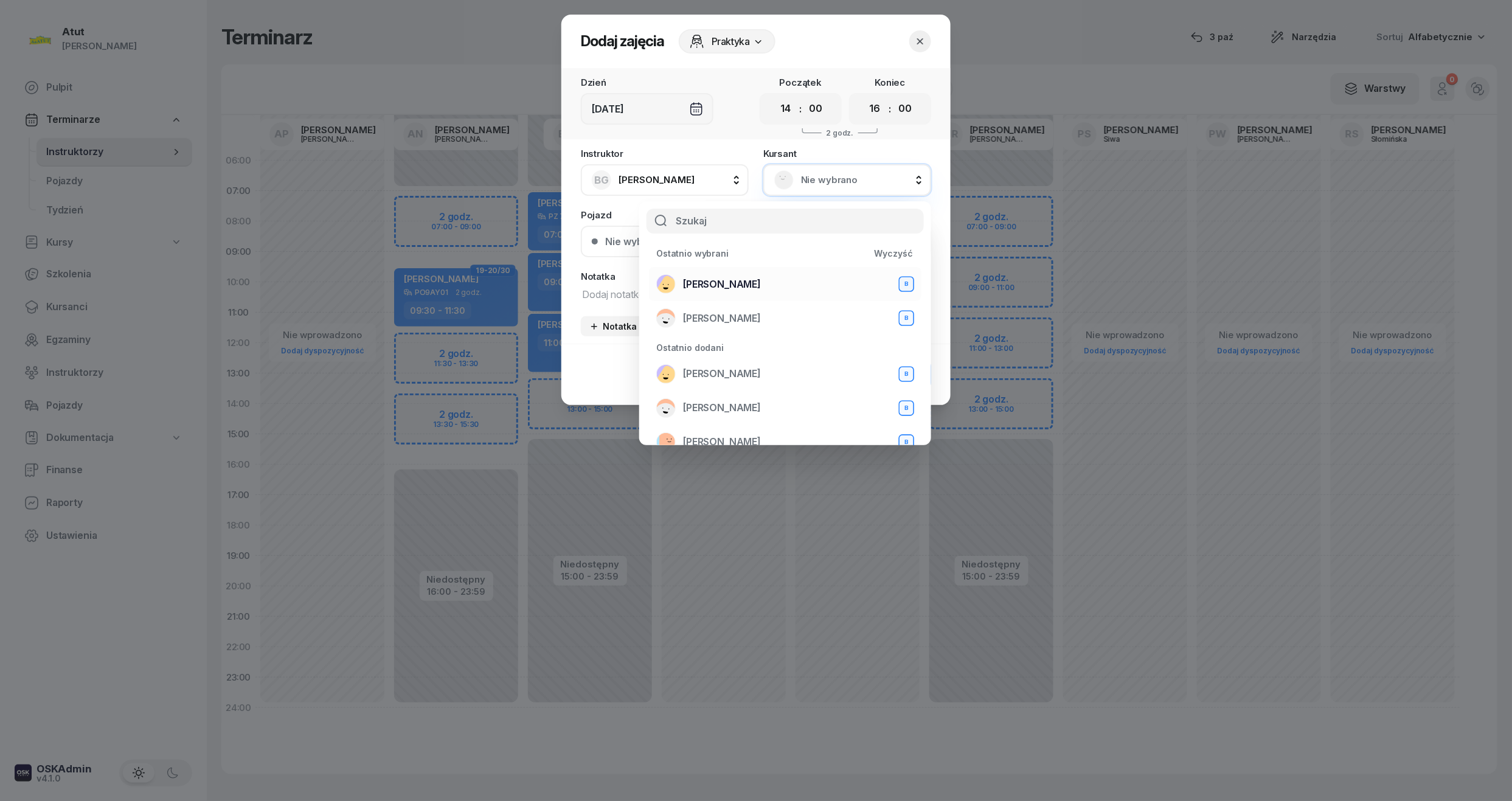
click at [748, 283] on span "[PERSON_NAME]" at bounding box center [722, 284] width 78 height 16
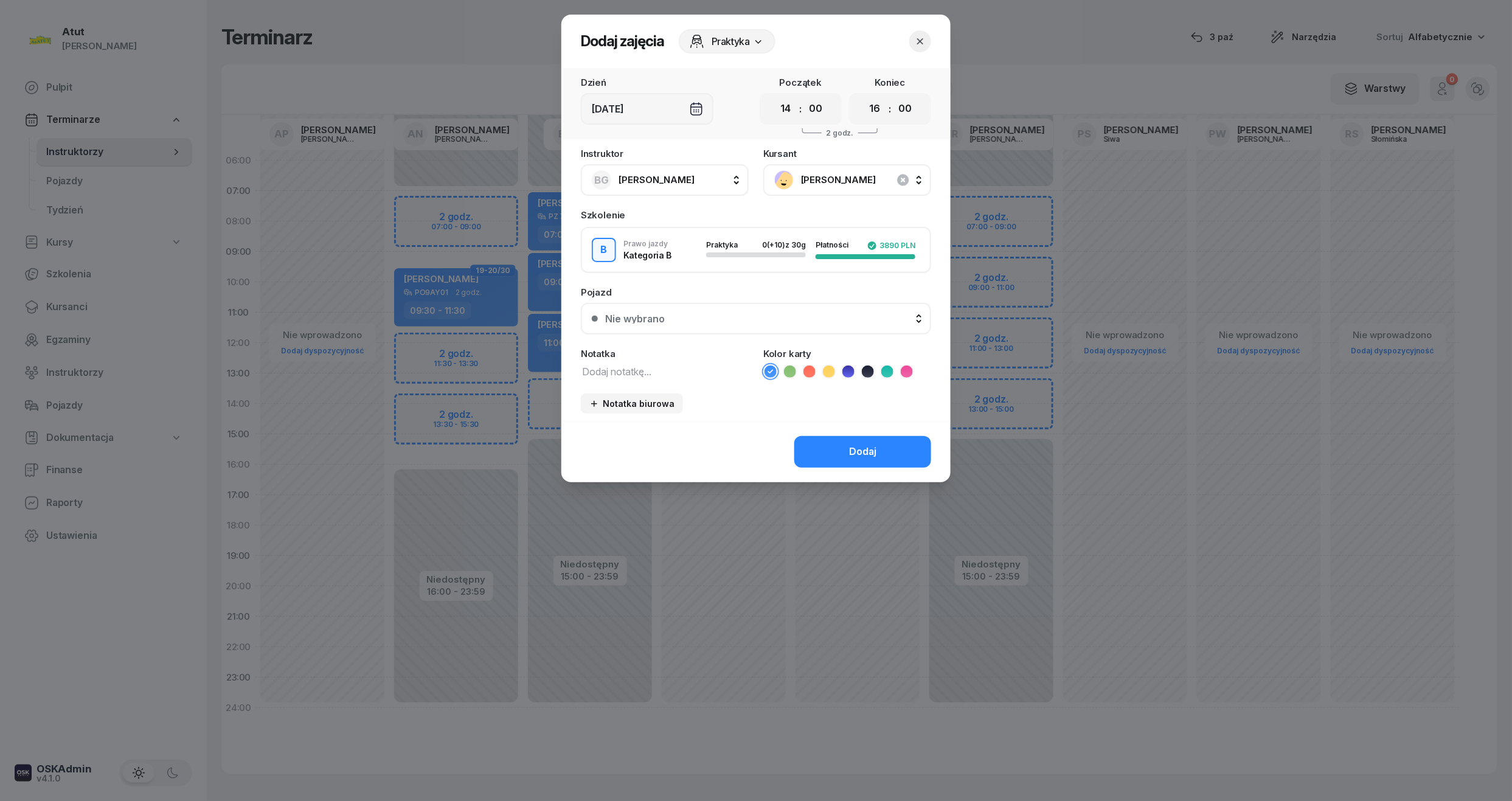
click at [797, 117] on div "00 01 02 03 04 05 06 07 08 09 10 11 12 13 14 15 16 17 18 19 20 21 22 23 : 00 05…" at bounding box center [801, 109] width 82 height 31
click at [790, 111] on select "00 01 02 03 04 05 06 07 08 09 10 11 12 13 14 15 16 17 18 19 20 21 22 23" at bounding box center [786, 109] width 23 height 26
select select "13"
click at [774, 96] on select "00 01 02 03 04 05 06 07 08 09 10 11 12 13 14 15 16 17 18 19 20 21 22 23" at bounding box center [786, 109] width 23 height 26
click at [871, 112] on select "00 01 02 03 04 05 06 07 08 09 10 11 12 13 14 15 16 17 18 19 20 21 22 23" at bounding box center [875, 109] width 23 height 26
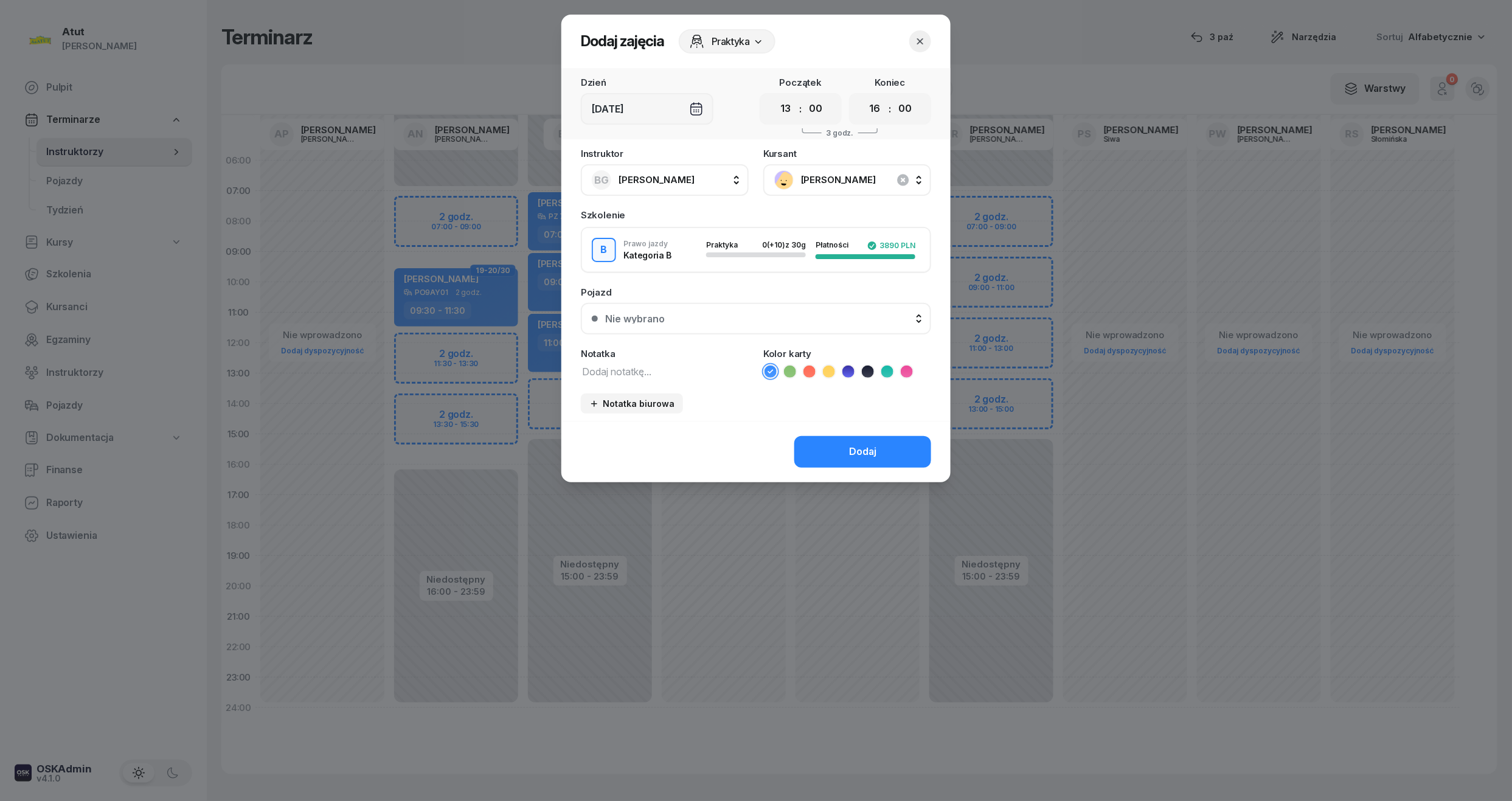
select select "15"
click at [864, 96] on select "00 01 02 03 04 05 06 07 08 09 10 11 12 13 14 15 16 17 18 19 20 21 22 23" at bounding box center [875, 109] width 23 height 26
click at [750, 315] on div "Nie wybrano" at bounding box center [763, 319] width 315 height 10
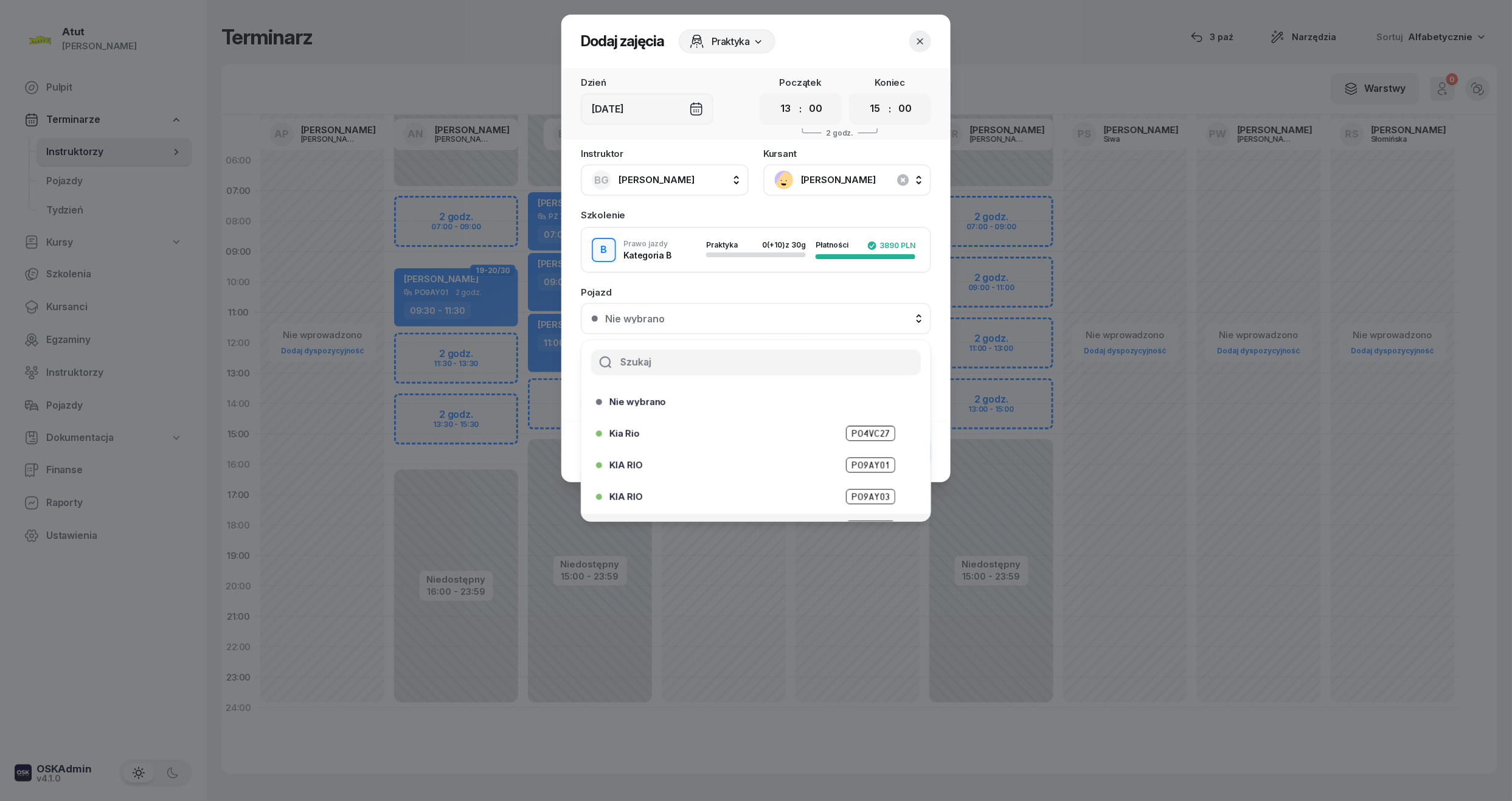
scroll to position [151, 0]
click at [849, 465] on span "PZ 7W932" at bounding box center [870, 472] width 50 height 15
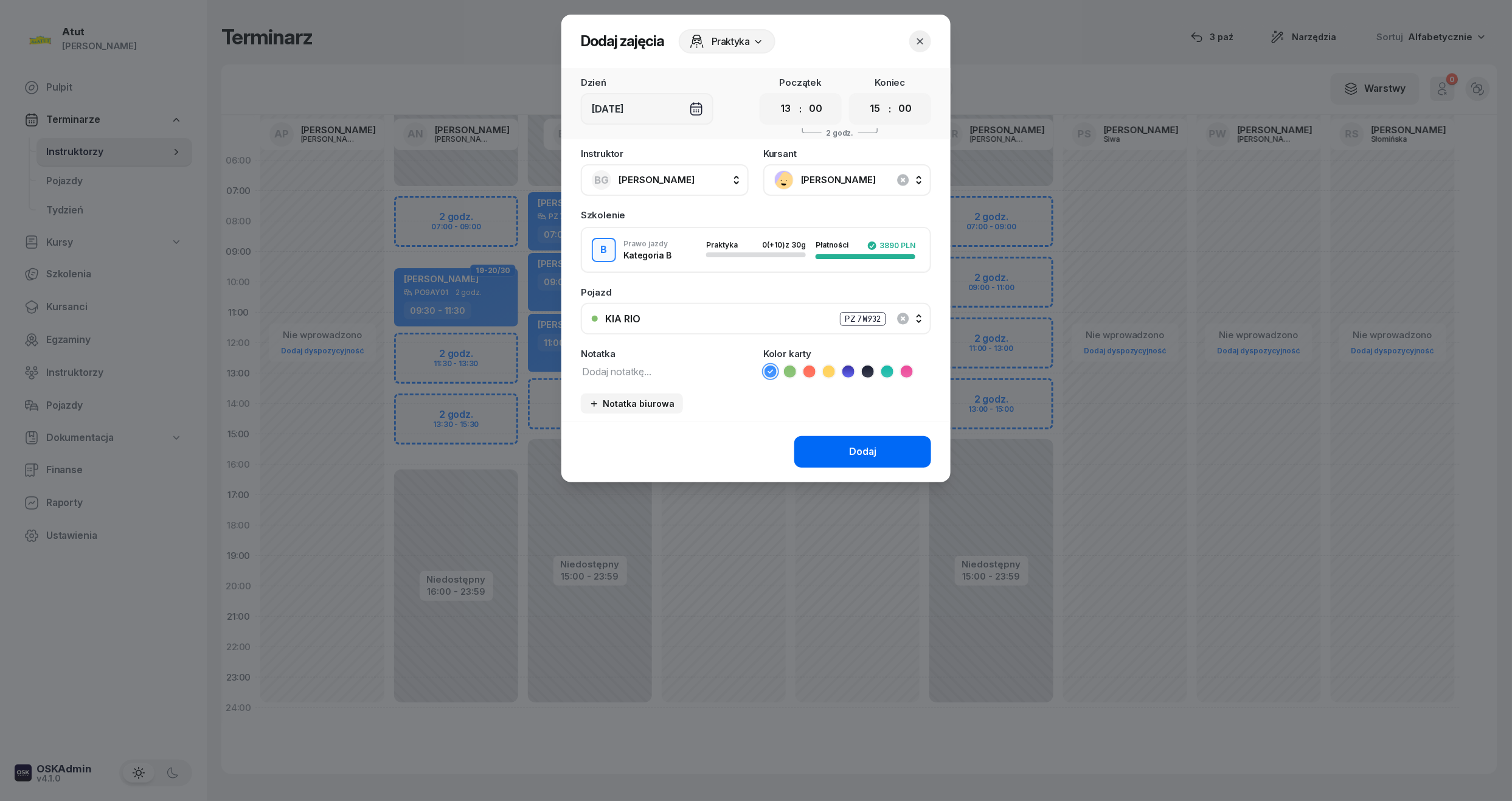
click at [851, 453] on div "Dodaj" at bounding box center [862, 451] width 27 height 16
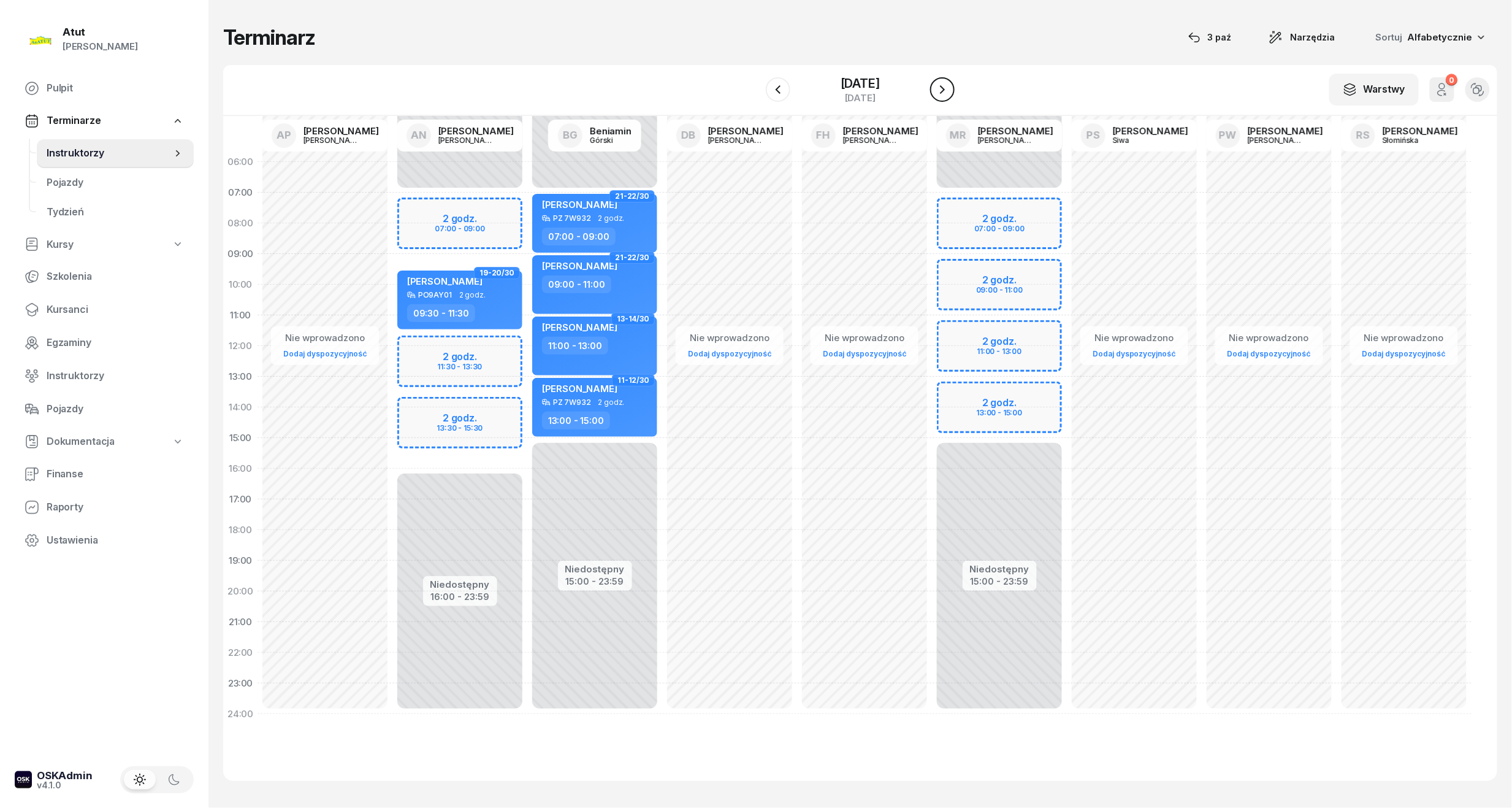
click at [947, 96] on icon "button" at bounding box center [942, 89] width 15 height 15
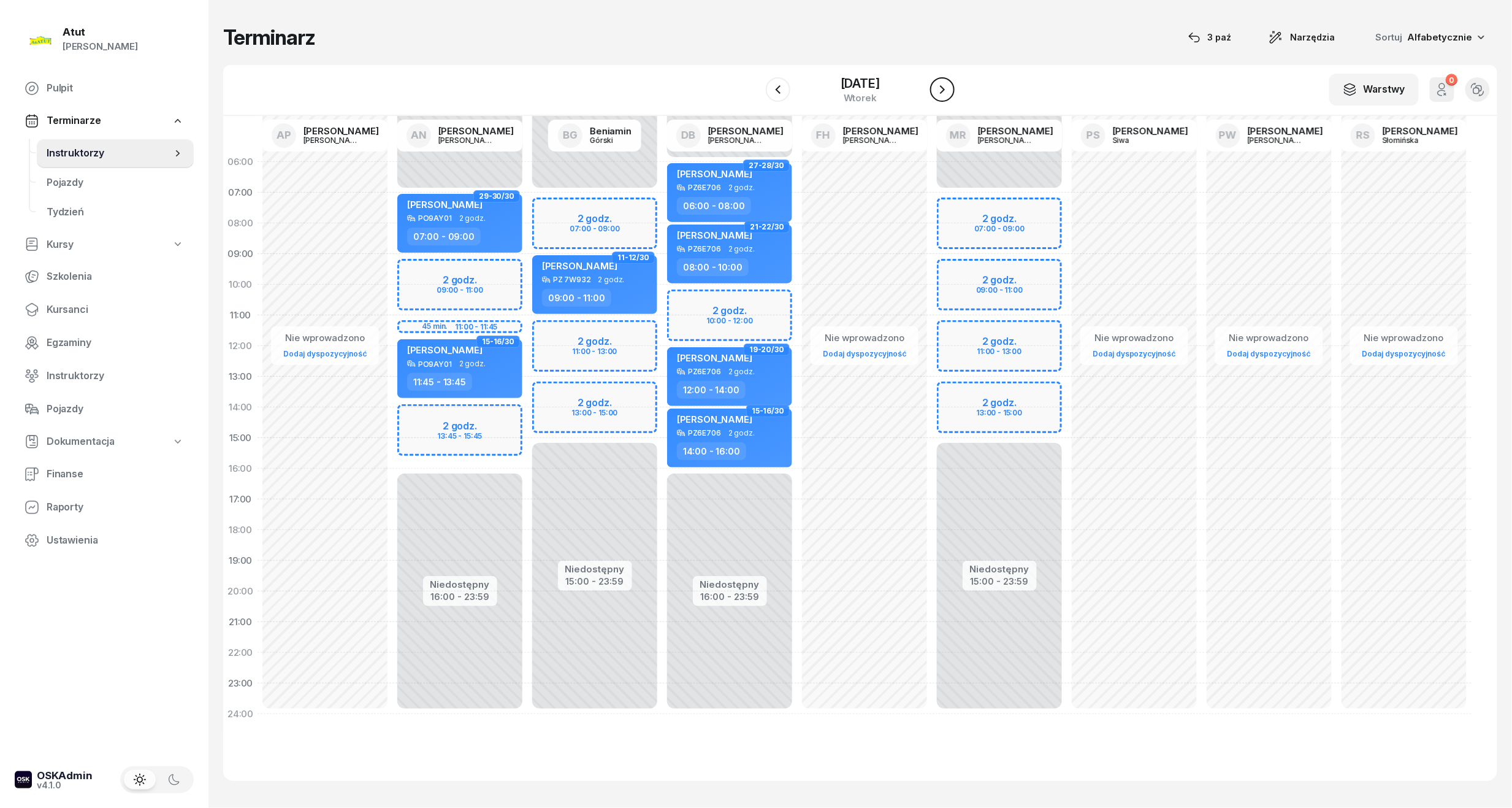
click at [940, 94] on icon "button" at bounding box center [942, 89] width 15 height 15
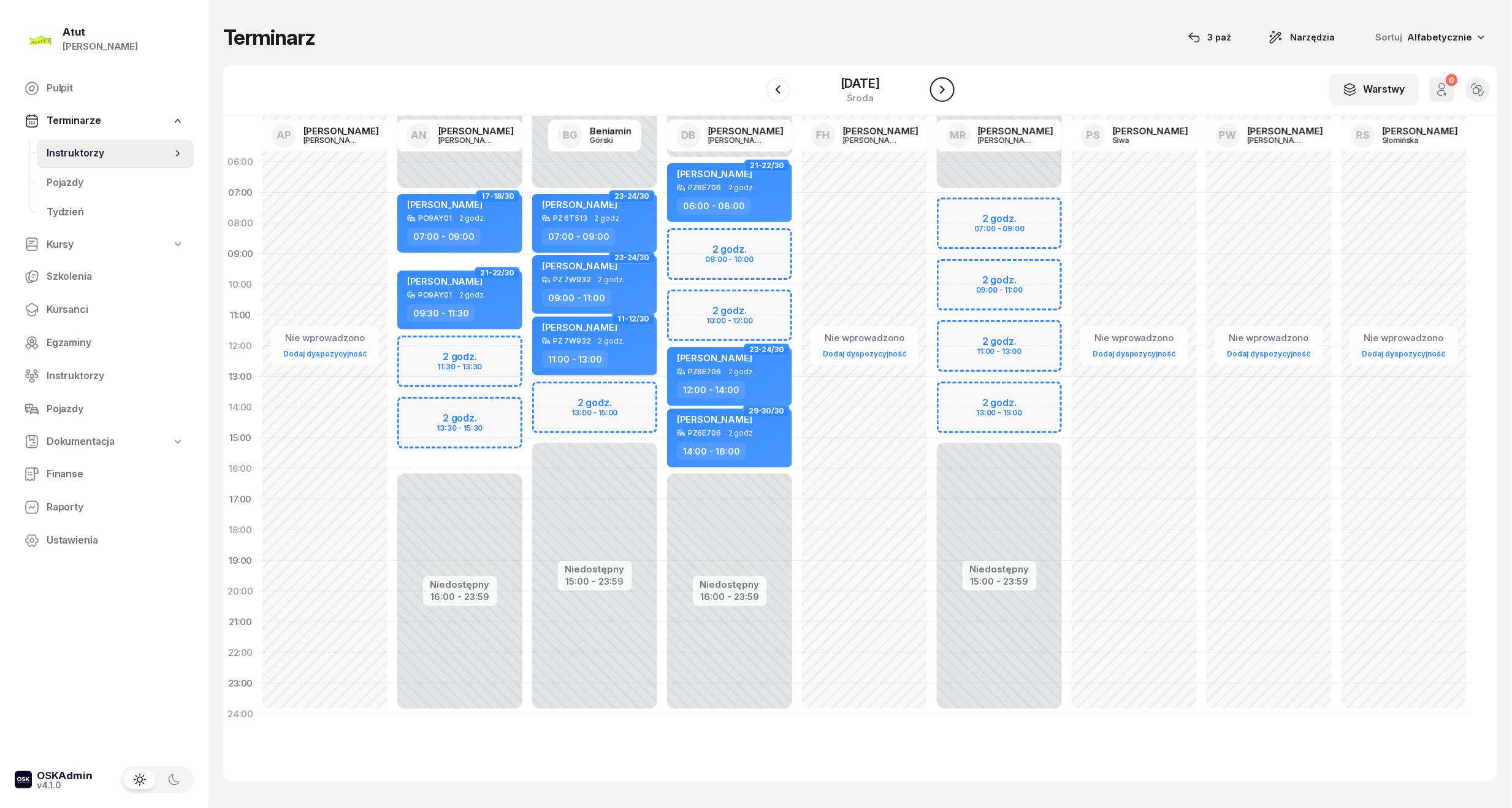
click at [940, 94] on icon "button" at bounding box center [942, 89] width 15 height 15
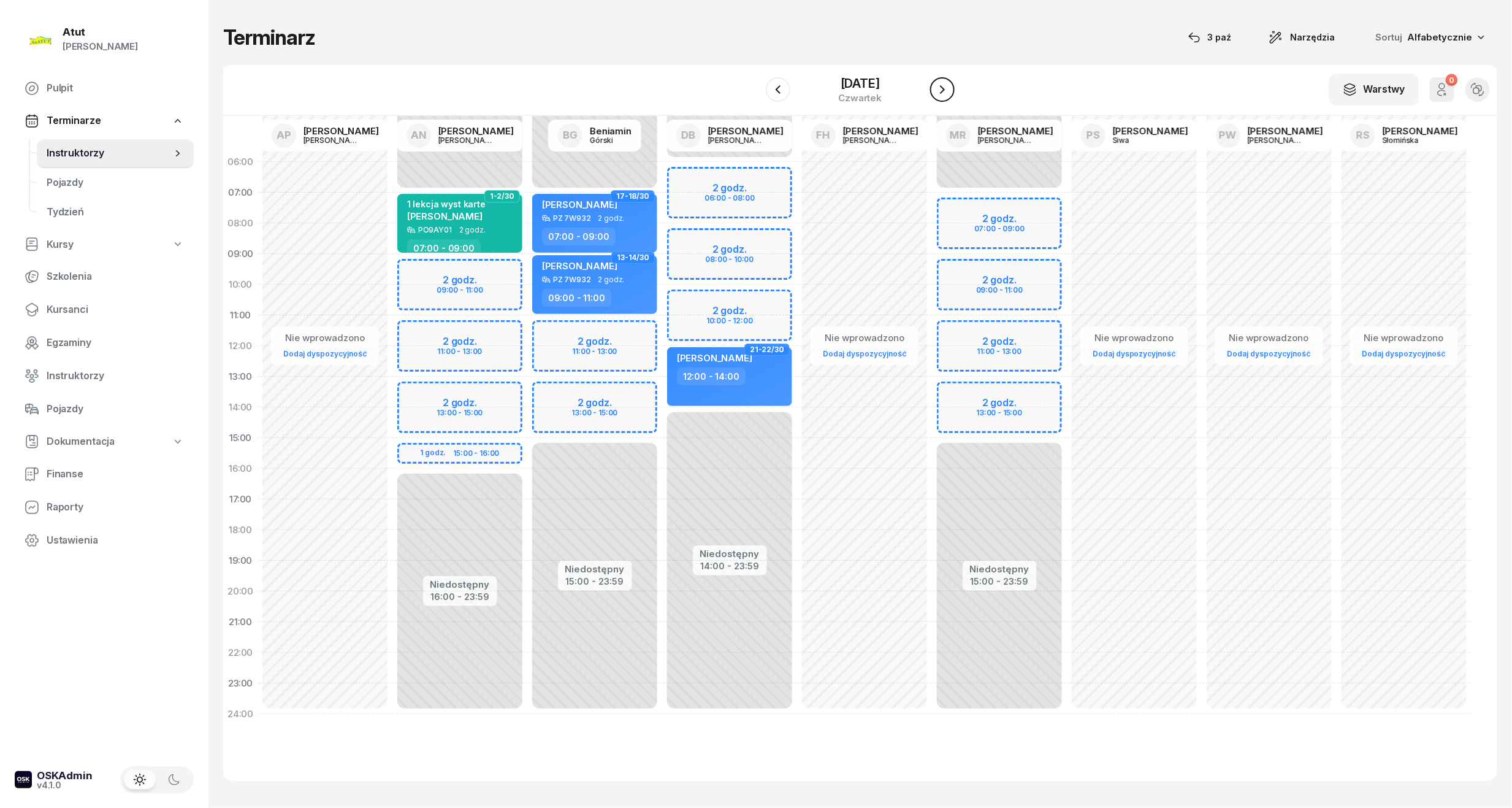
click at [940, 94] on icon "button" at bounding box center [942, 89] width 15 height 15
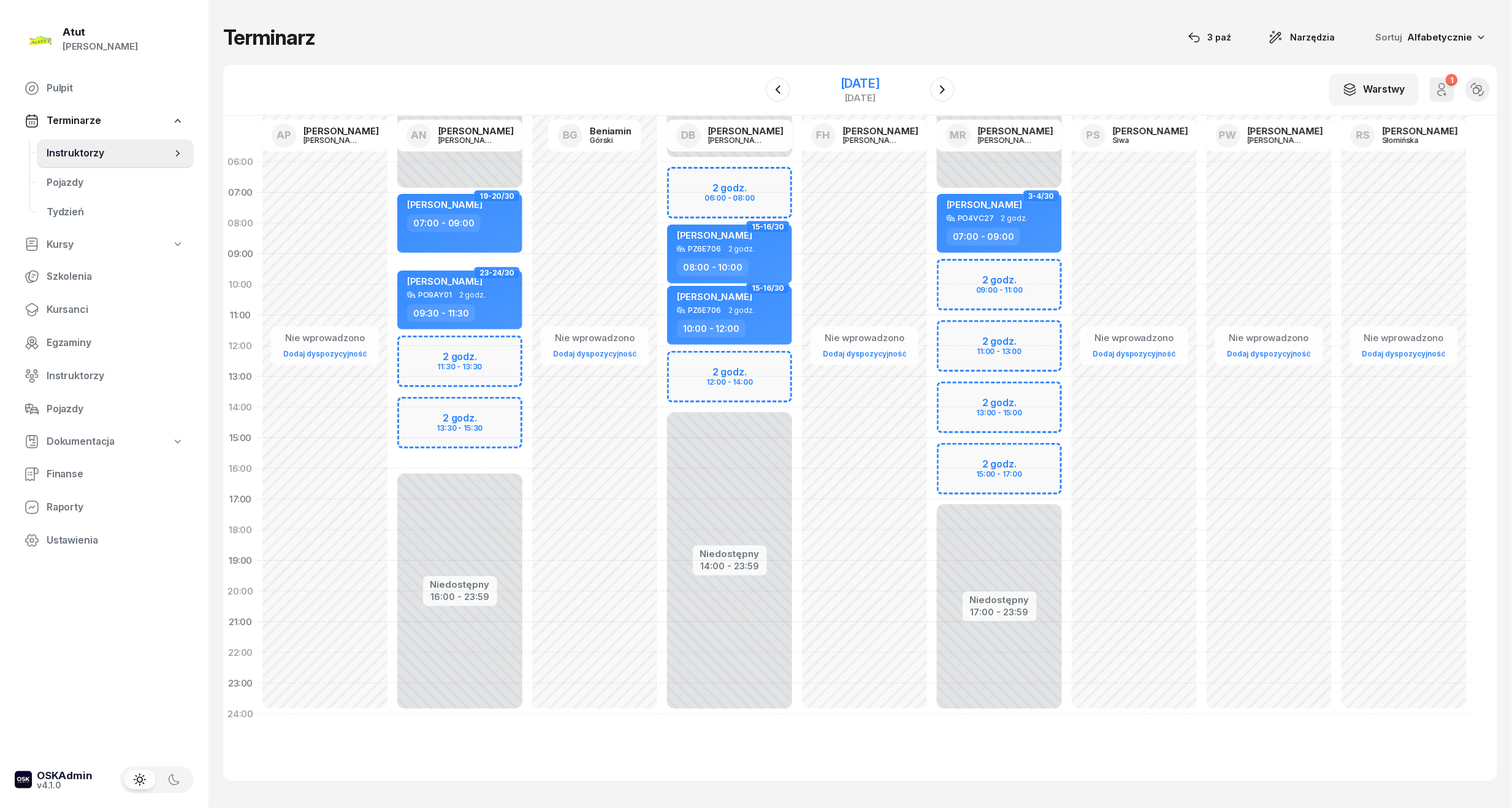
click at [880, 86] on div "[DATE]" at bounding box center [860, 83] width 39 height 12
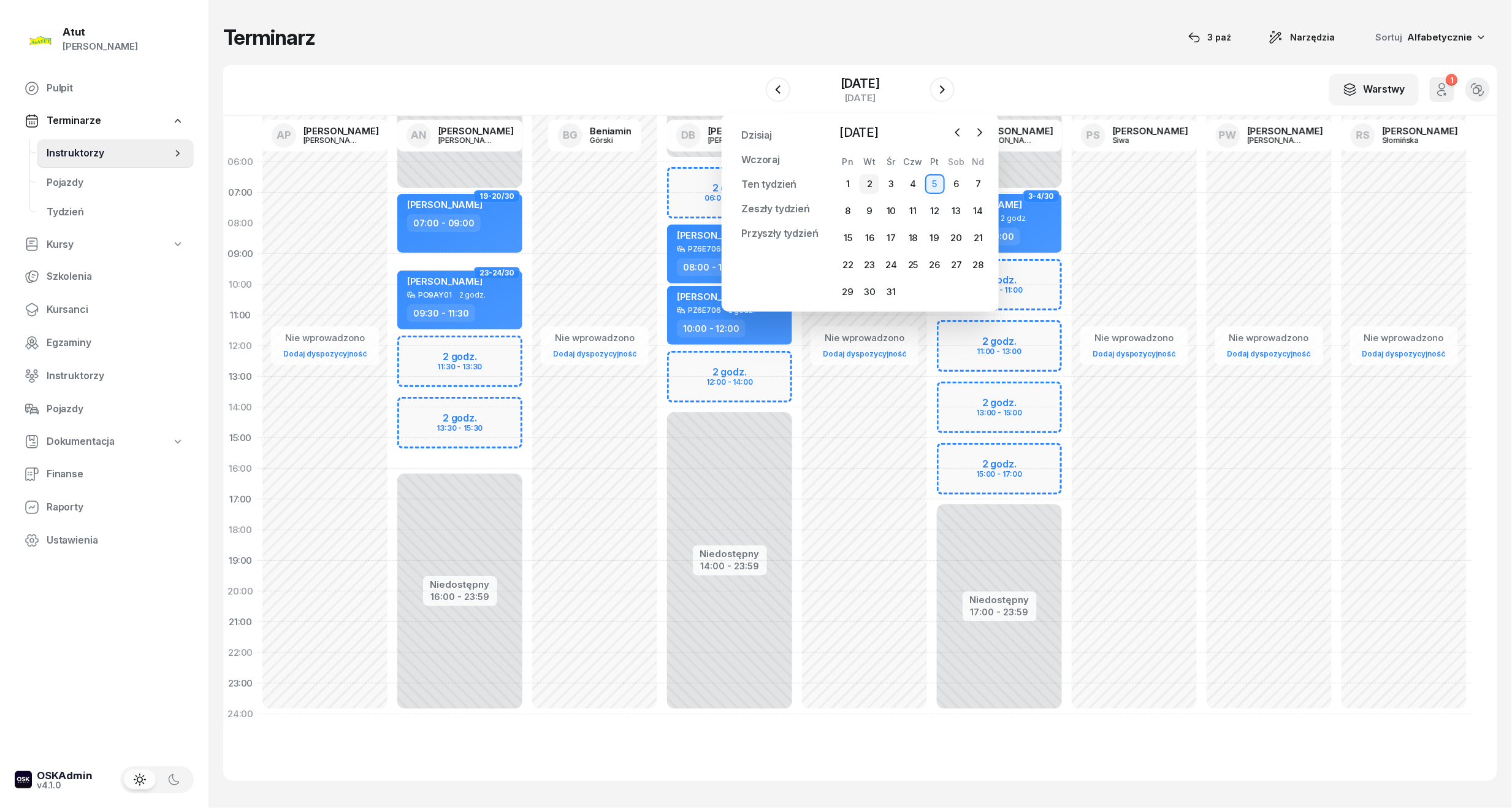
click at [869, 180] on div "2" at bounding box center [869, 184] width 20 height 20
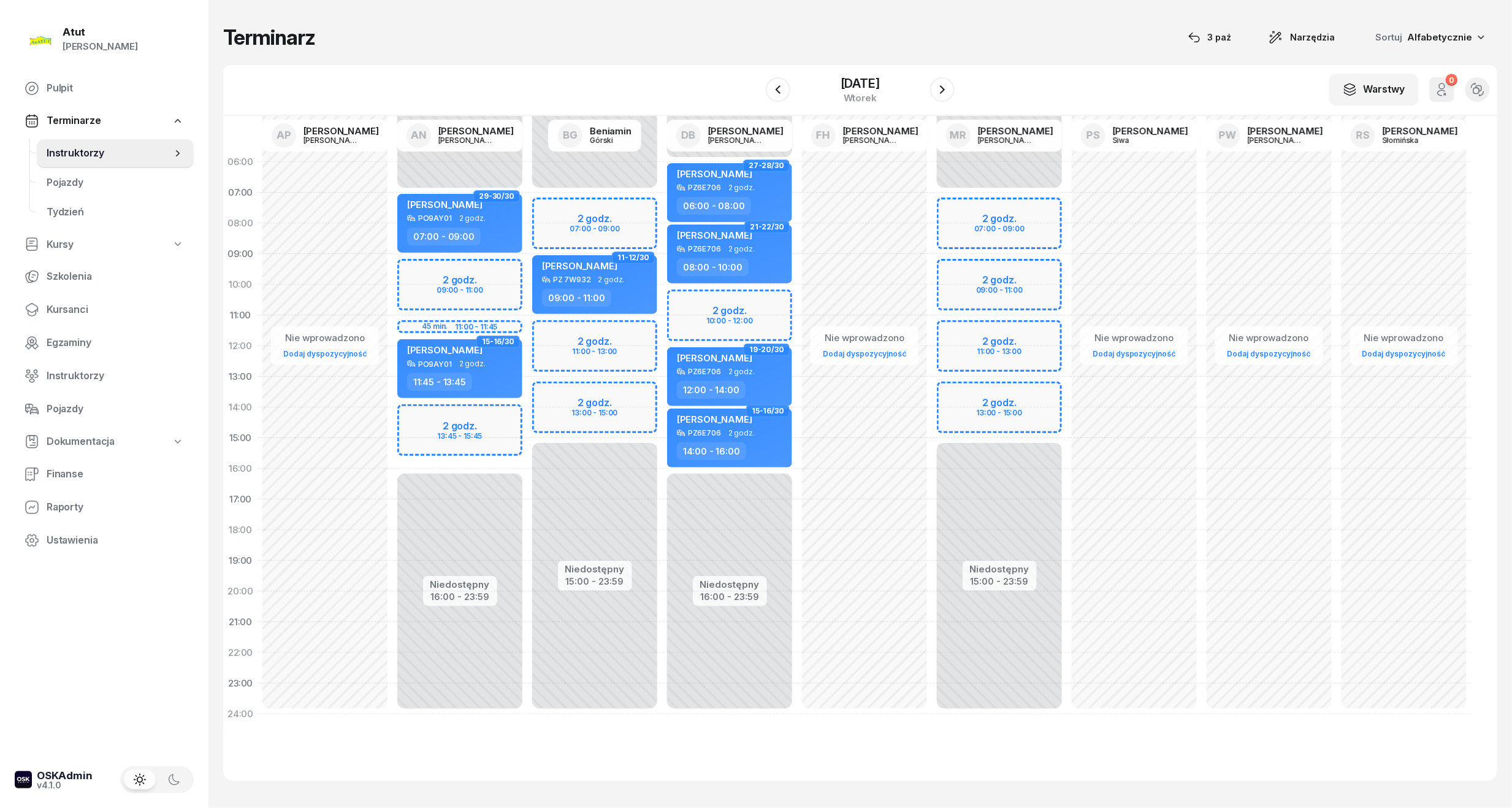
click at [607, 219] on div "Niedostępny 00:00 - 07:00 Niedostępny 15:00 - 23:59 2 godz. 07:00 - 09:00 2 god…" at bounding box center [595, 438] width 135 height 583
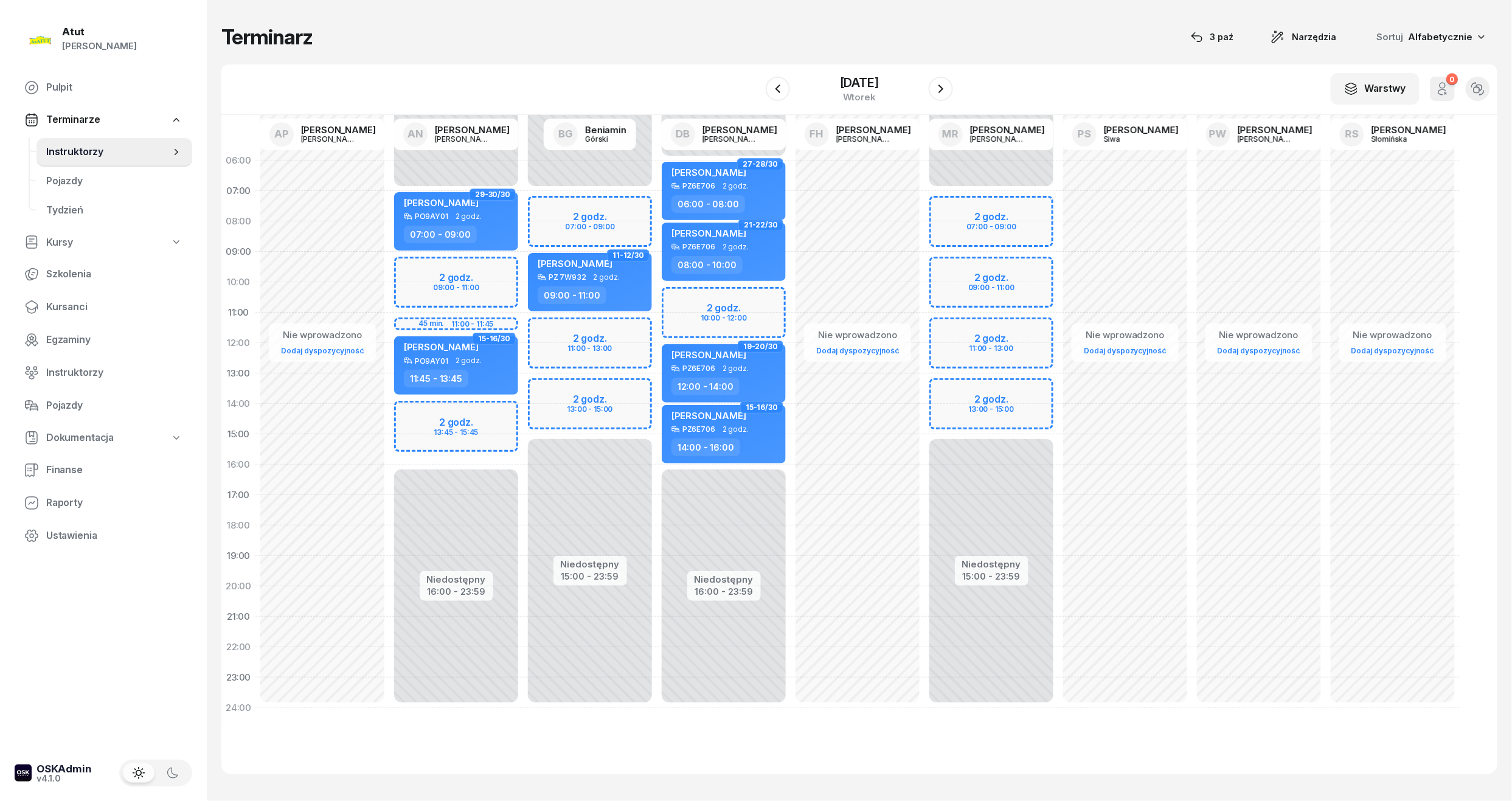
select select "07"
select select "09"
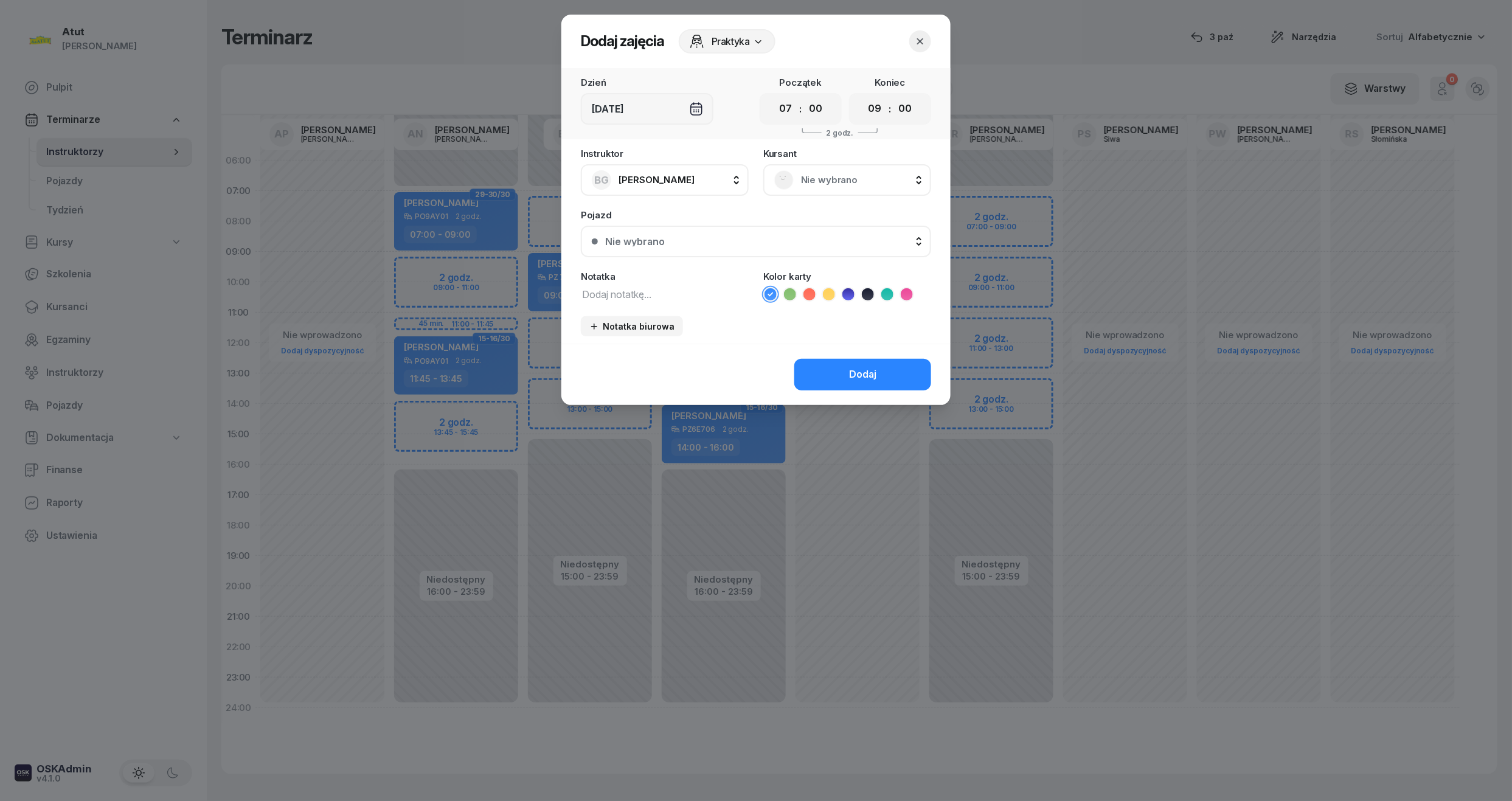
click at [813, 180] on span "Nie wybrano" at bounding box center [860, 180] width 119 height 16
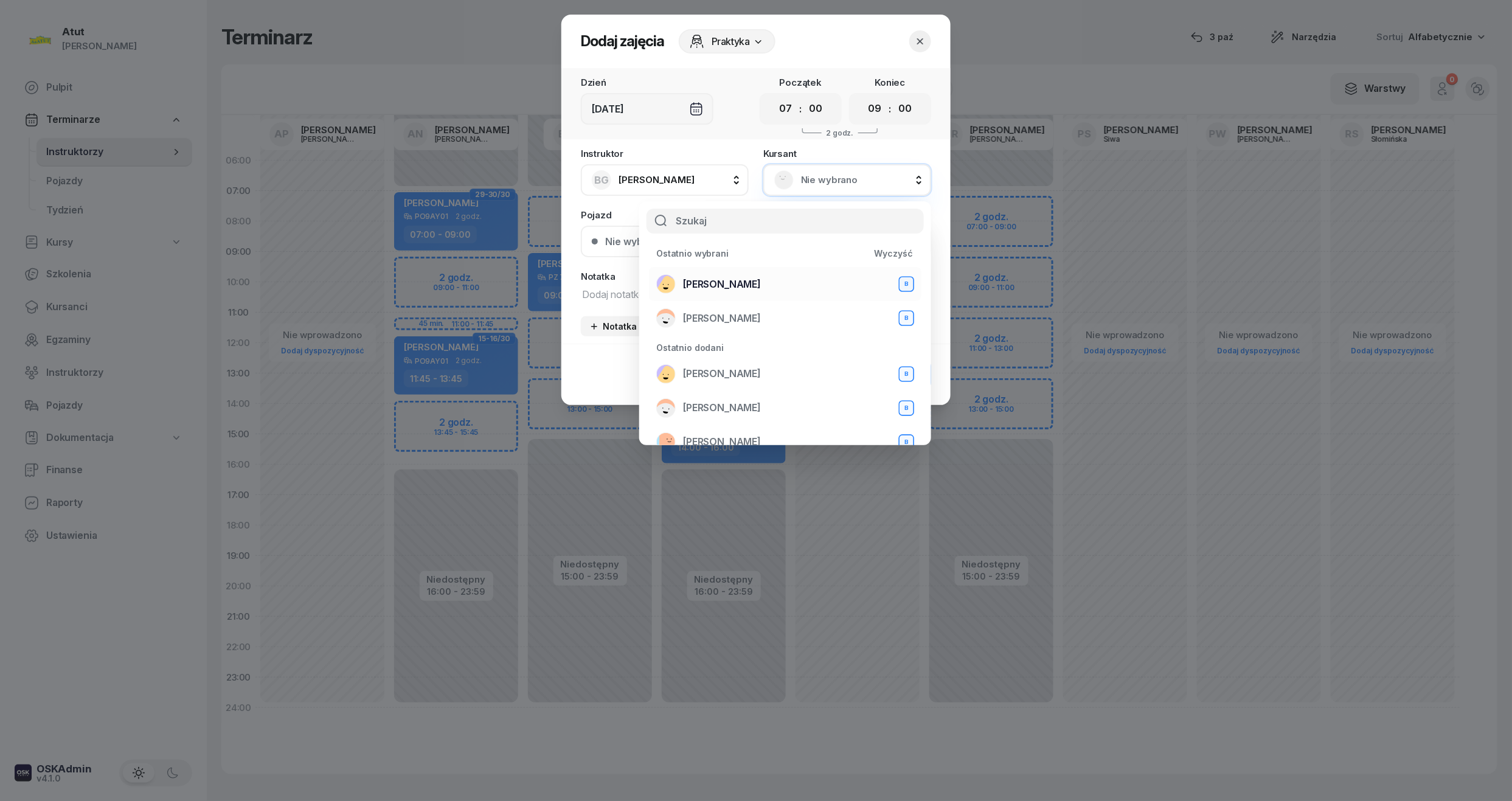
click at [714, 271] on li "[PERSON_NAME] B" at bounding box center [785, 283] width 272 height 34
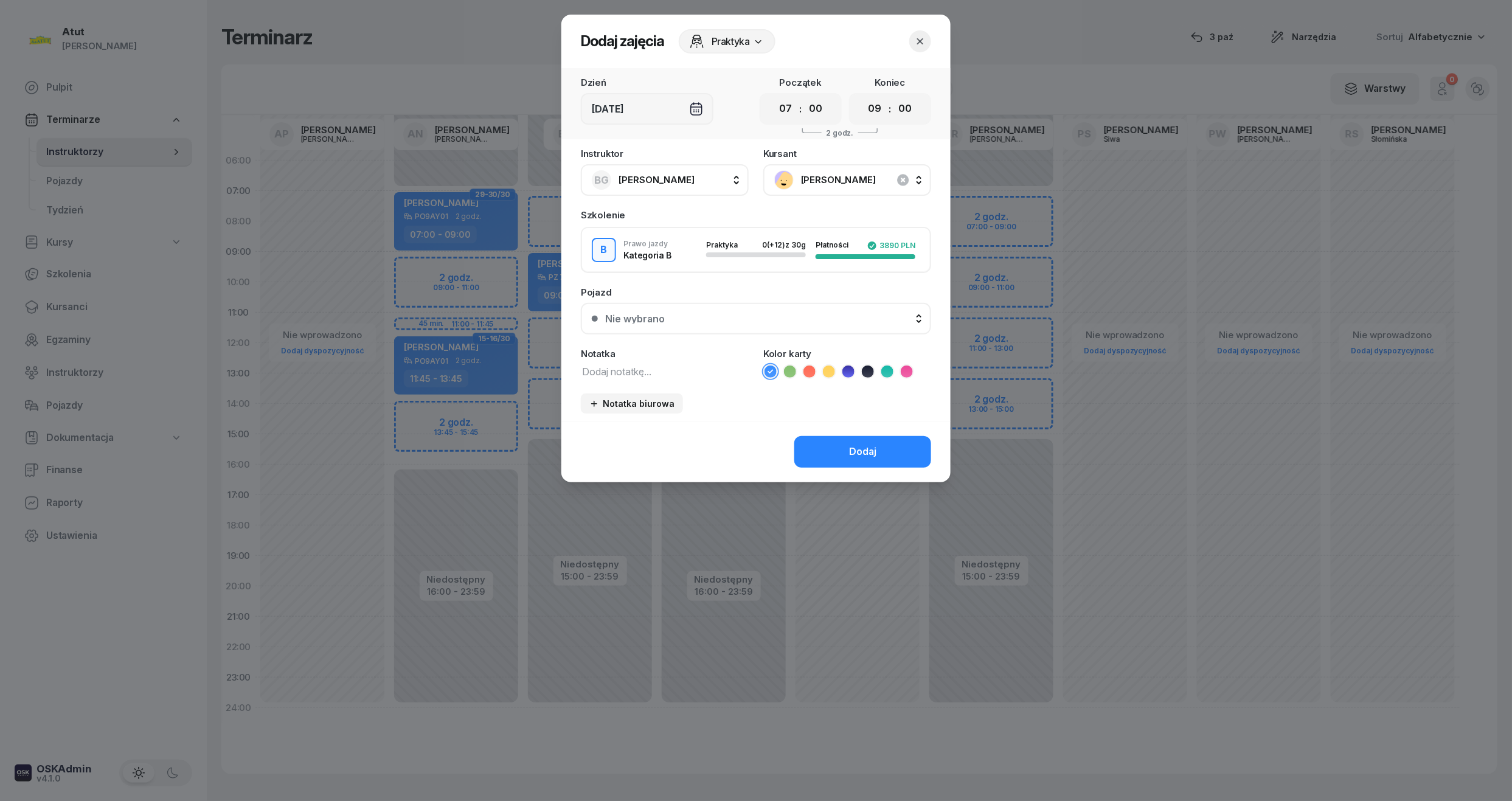
click at [687, 329] on button "Nie wybrano" at bounding box center [756, 318] width 350 height 31
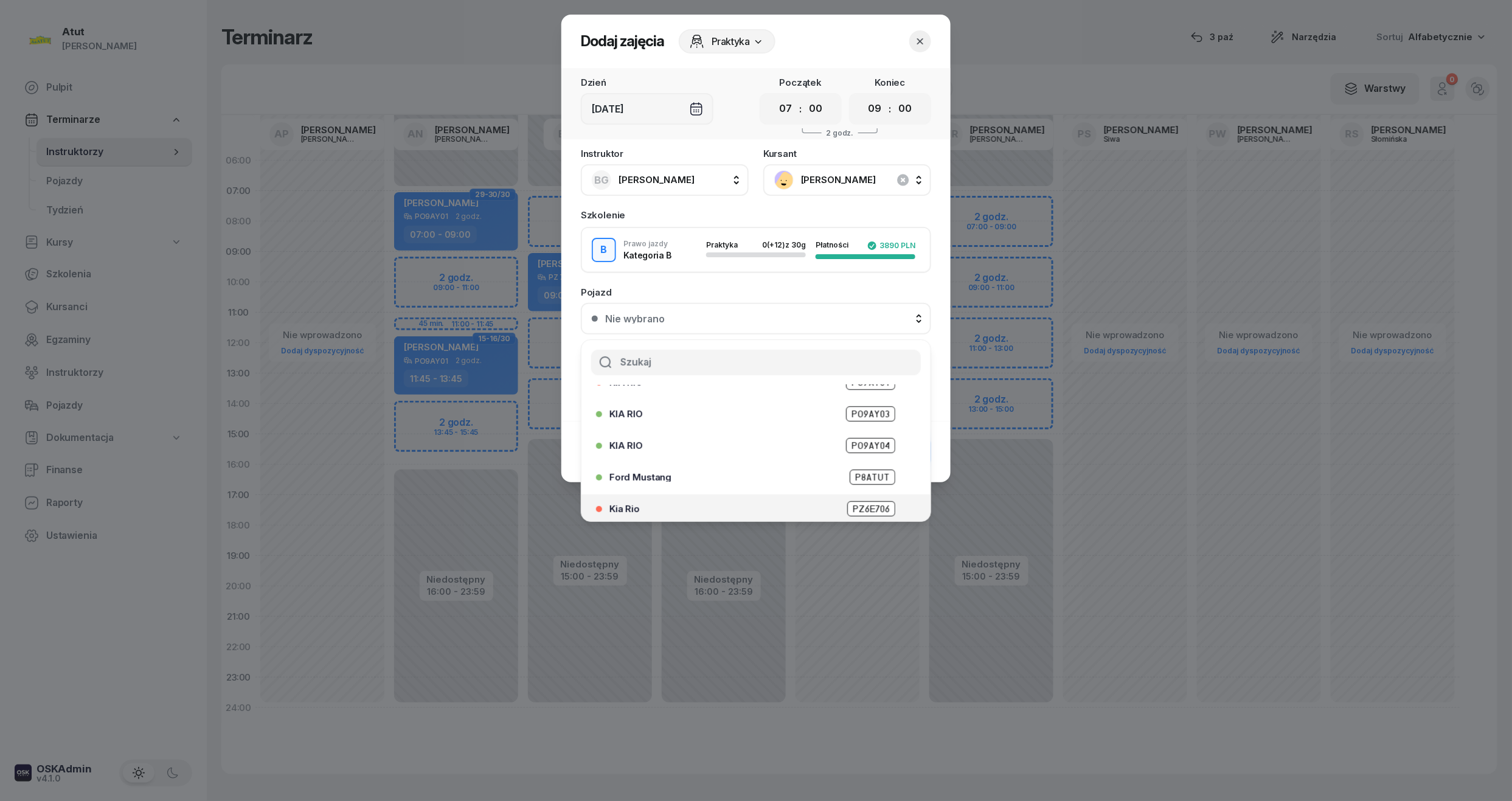
scroll to position [151, 0]
click at [859, 472] on span "PZ 7W932" at bounding box center [870, 472] width 50 height 15
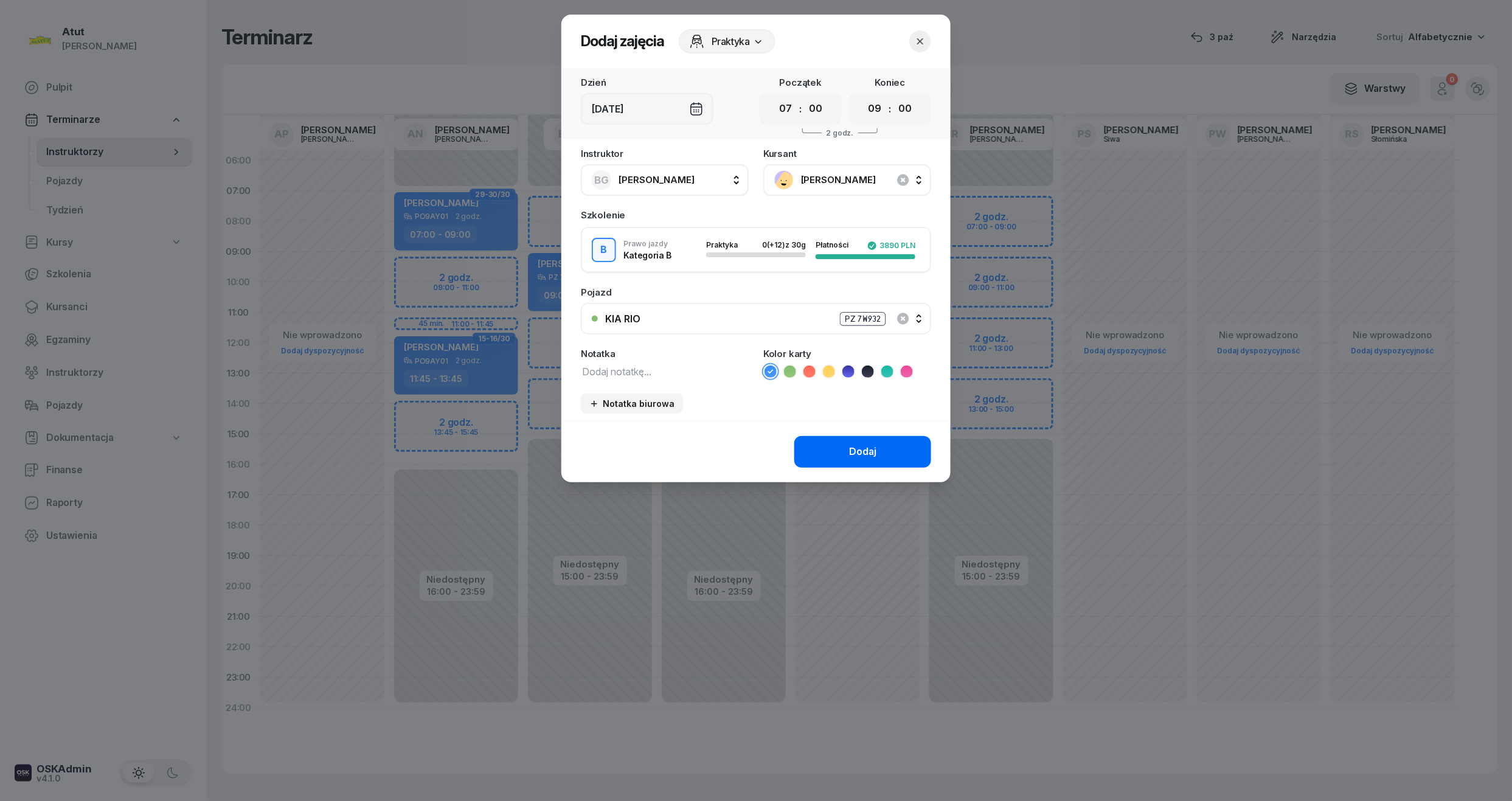
click at [856, 439] on button "Dodaj" at bounding box center [862, 451] width 137 height 31
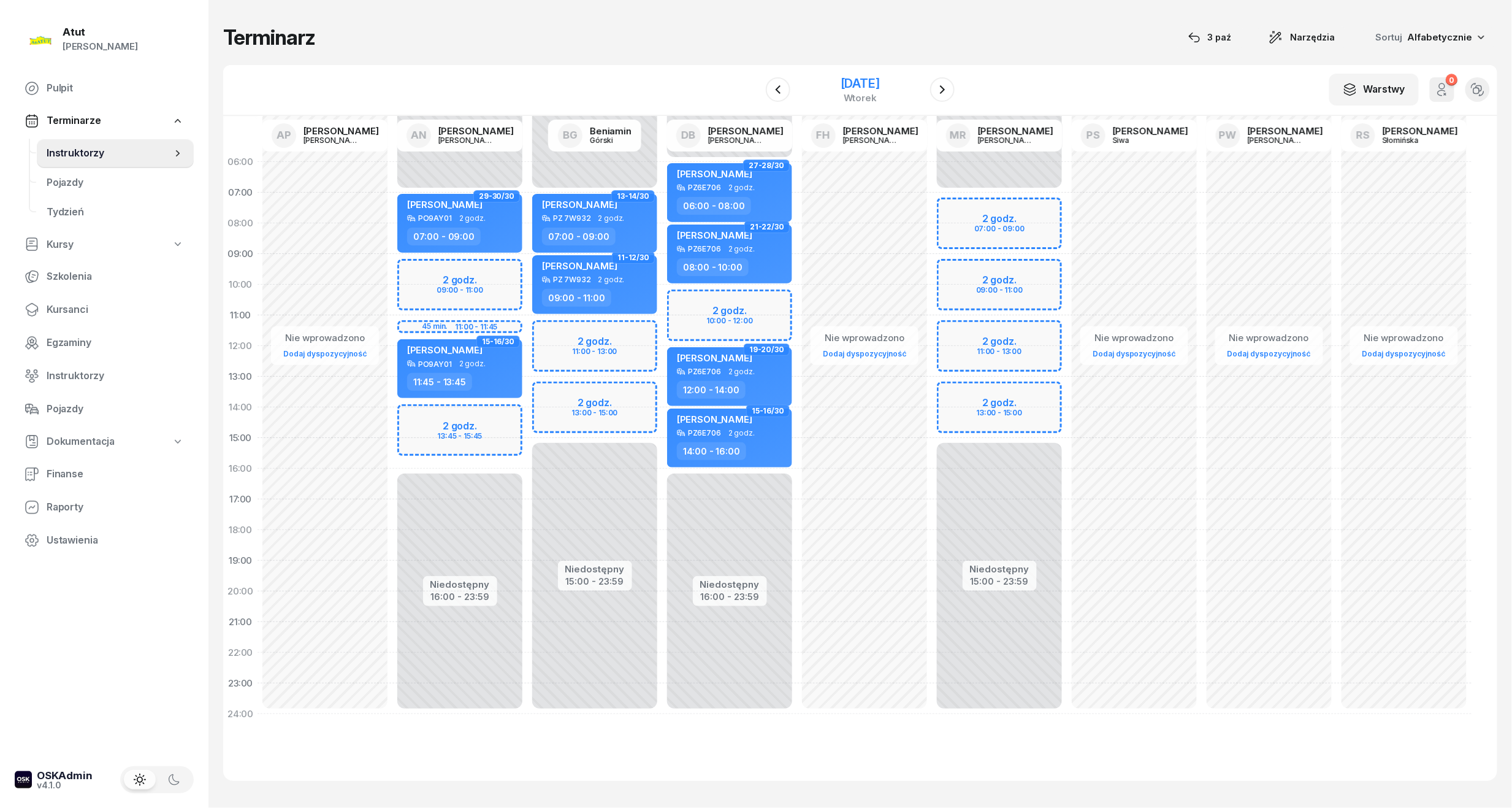
click at [857, 72] on div "[DATE]" at bounding box center [860, 90] width 125 height 35
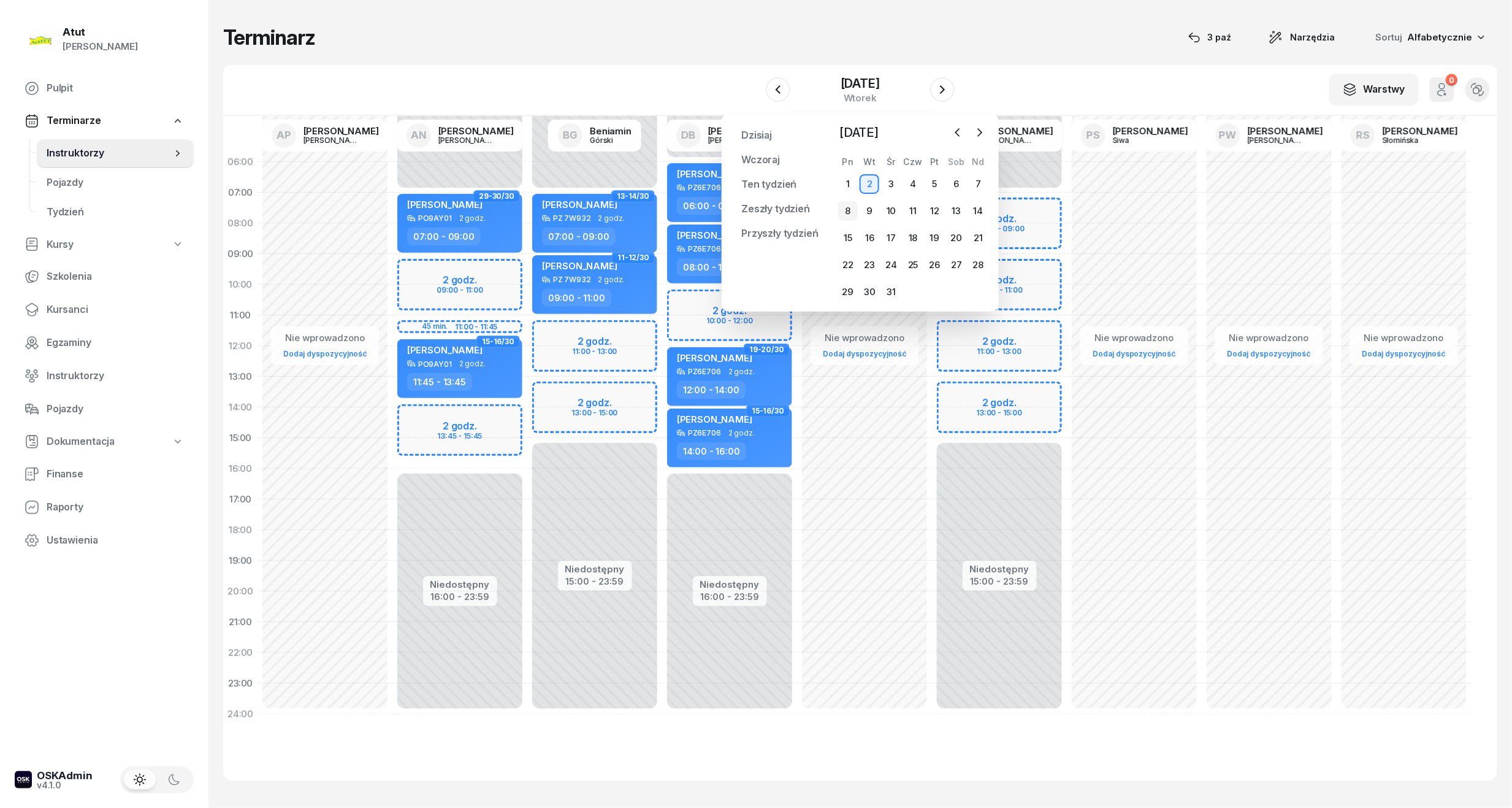
click at [844, 209] on div "8" at bounding box center [848, 211] width 20 height 20
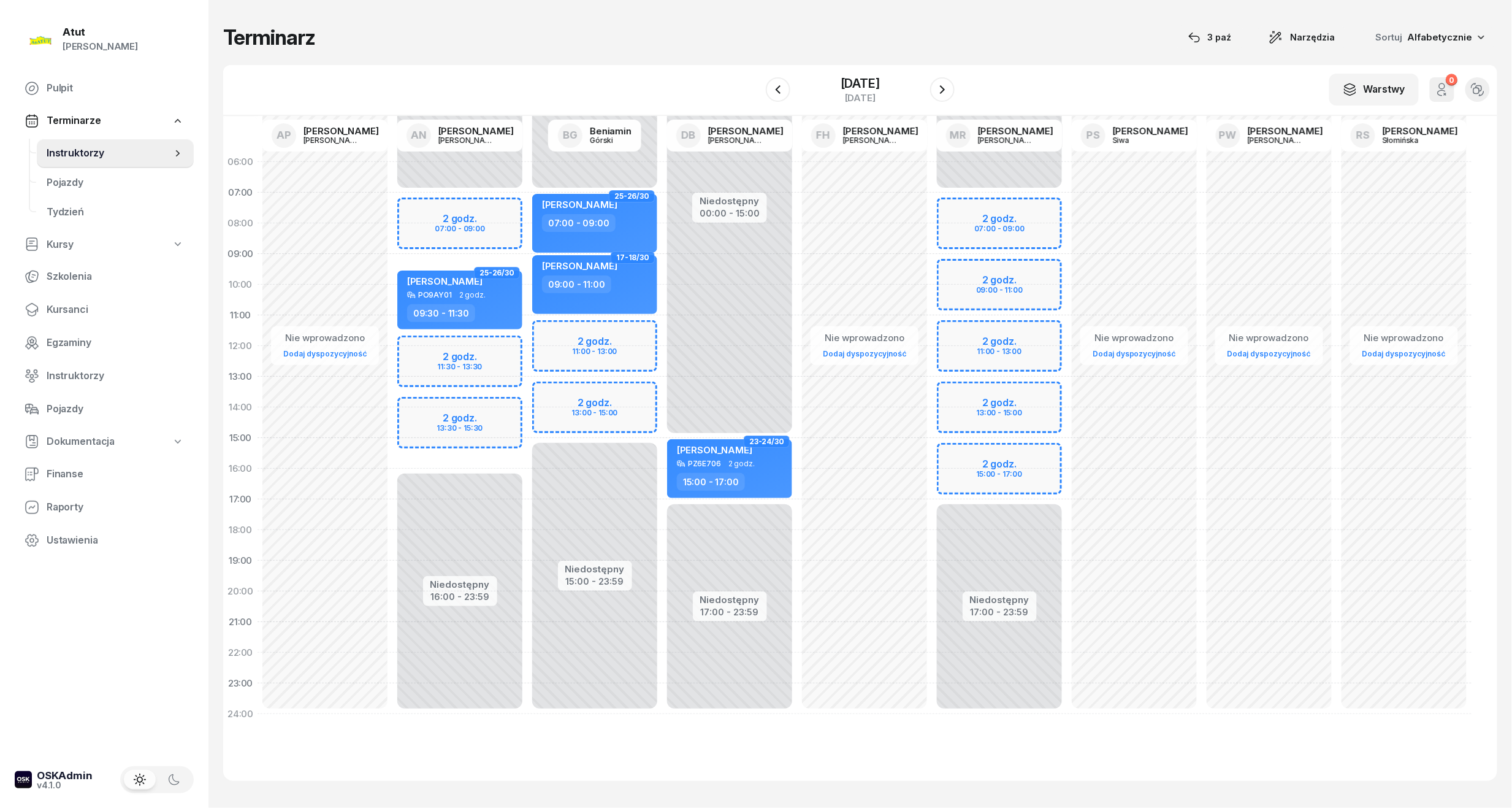
click at [579, 410] on div "Niedostępny 00:00 - 07:00 Niedostępny 15:00 - 23:59 2 godz. 11:00 - 13:00 2 god…" at bounding box center [595, 438] width 135 height 583
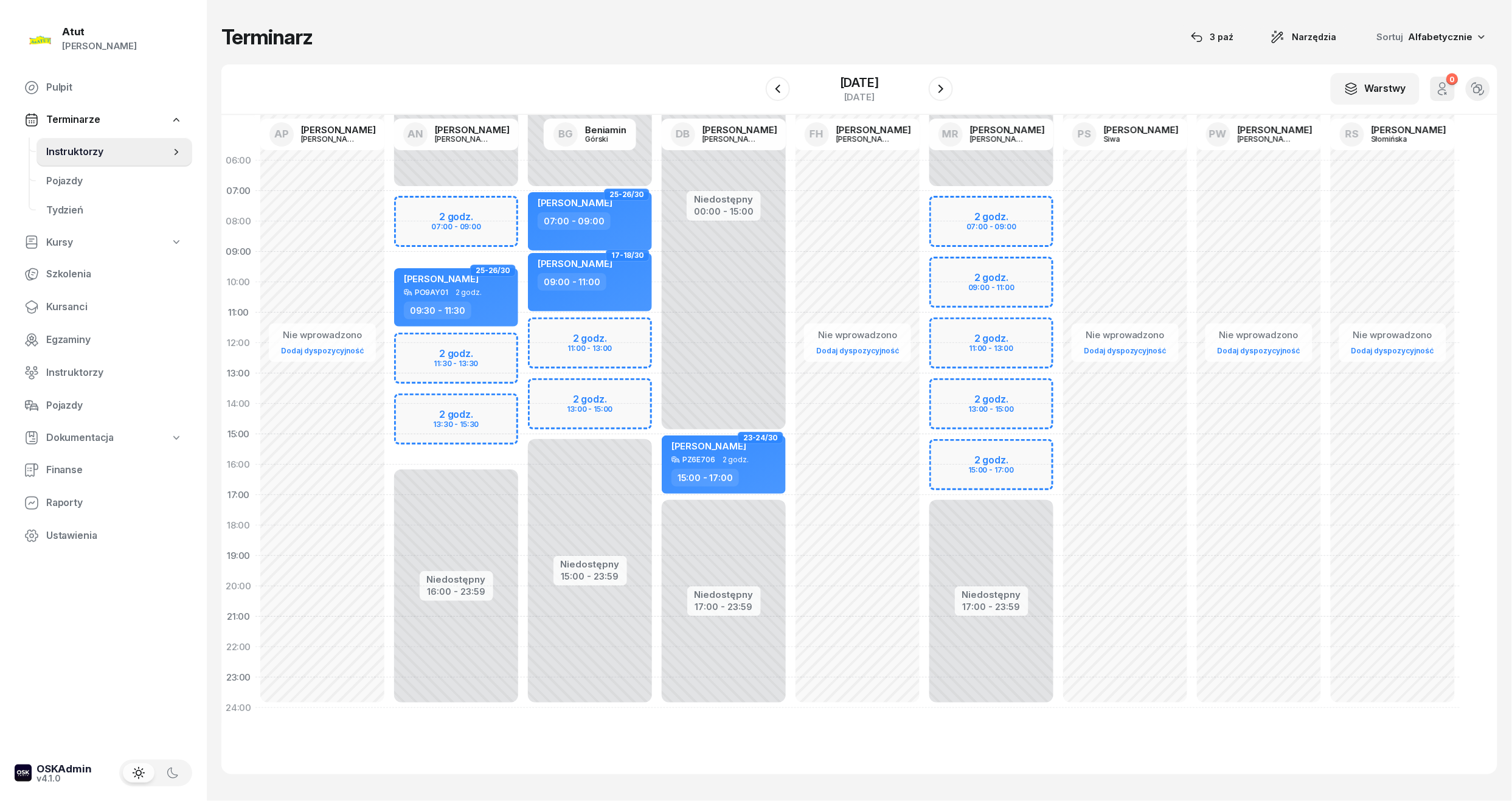
select select "14"
select select "16"
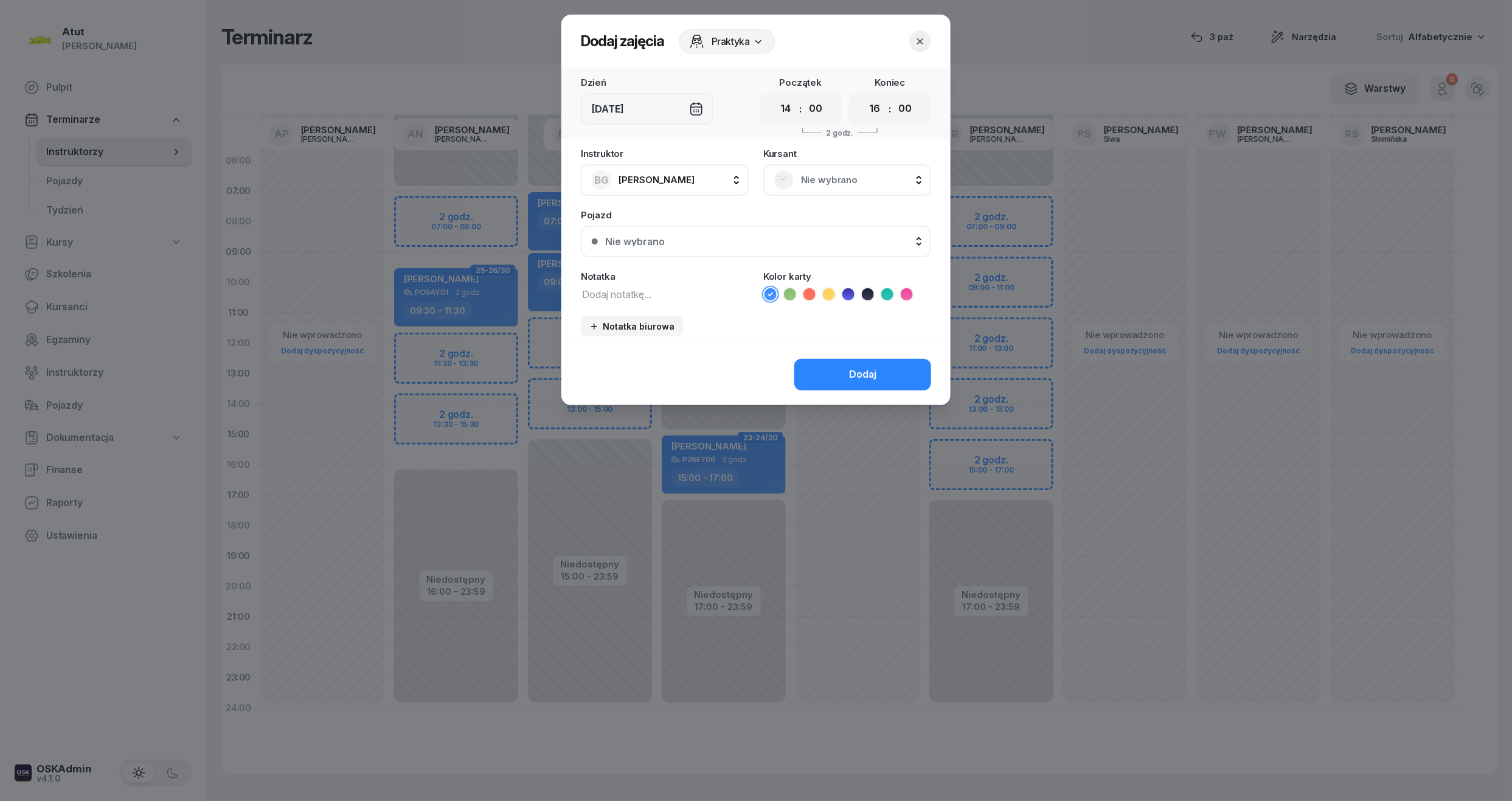
click at [818, 174] on span "Nie wybrano" at bounding box center [860, 180] width 119 height 16
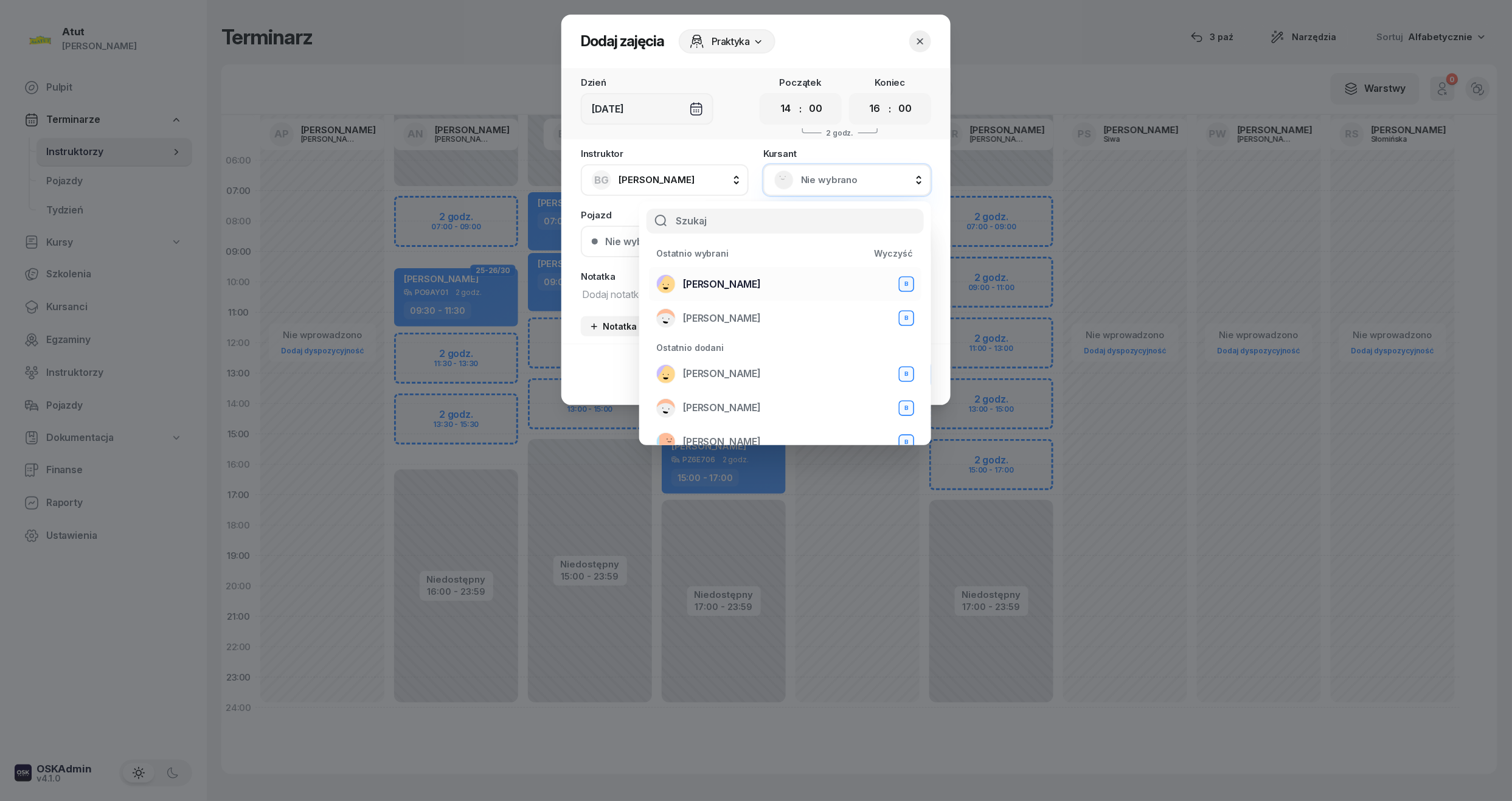
click at [712, 282] on span "[PERSON_NAME]" at bounding box center [722, 284] width 78 height 16
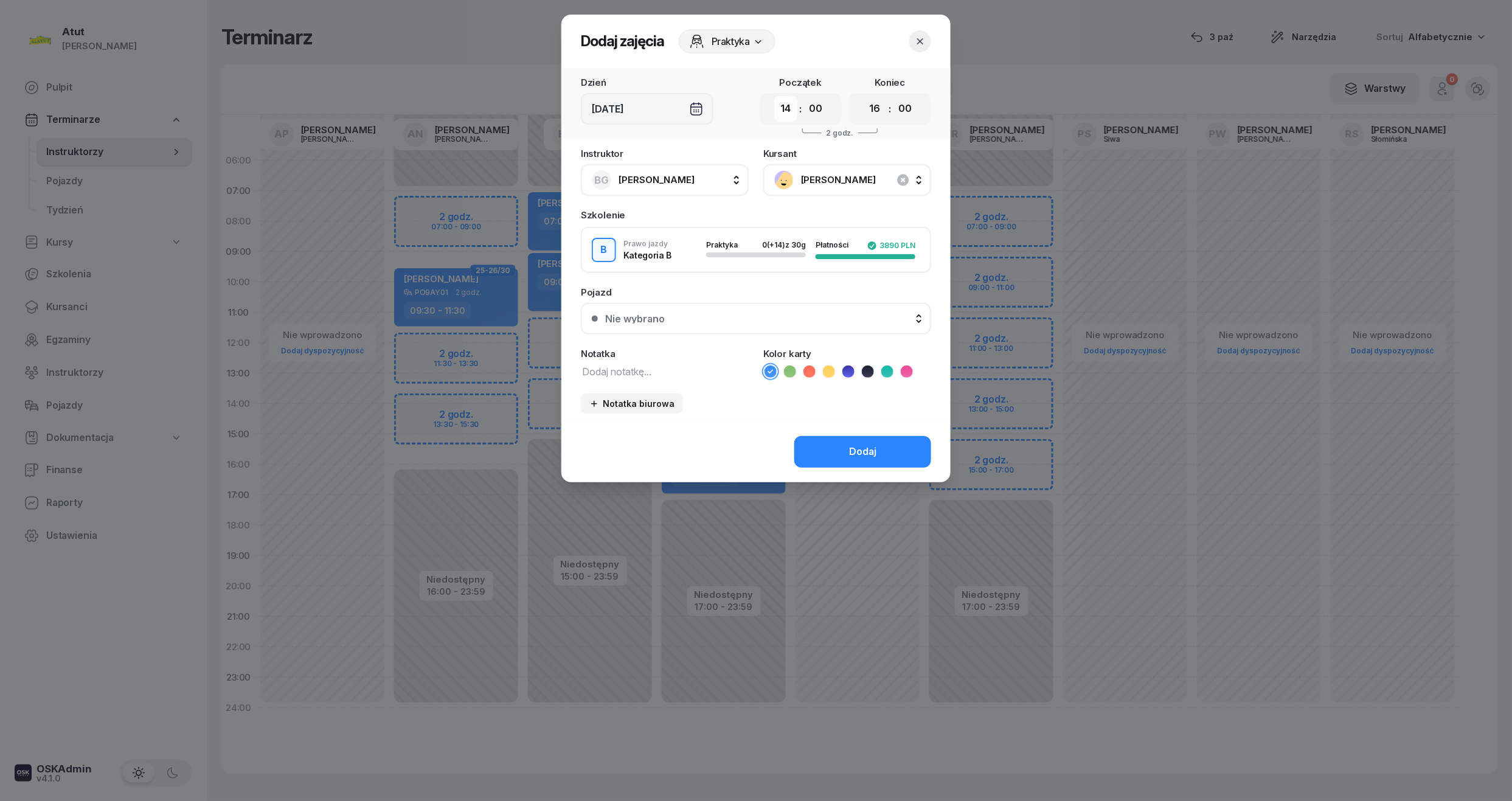
click at [791, 107] on select "00 01 02 03 04 05 06 07 08 09 10 11 12 13 14 15 16 17 18 19 20 21 22 23" at bounding box center [786, 109] width 23 height 26
select select "13"
click at [774, 96] on select "00 01 02 03 04 05 06 07 08 09 10 11 12 13 14 15 16 17 18 19 20 21 22 23" at bounding box center [786, 109] width 23 height 26
drag, startPoint x: 883, startPoint y: 111, endPoint x: 883, endPoint y: 118, distance: 7.0
click at [883, 111] on select "00 01 02 03 04 05 06 07 08 09 10 11 12 13 14 15 16 17 18 19 20 21 22 23" at bounding box center [875, 109] width 23 height 26
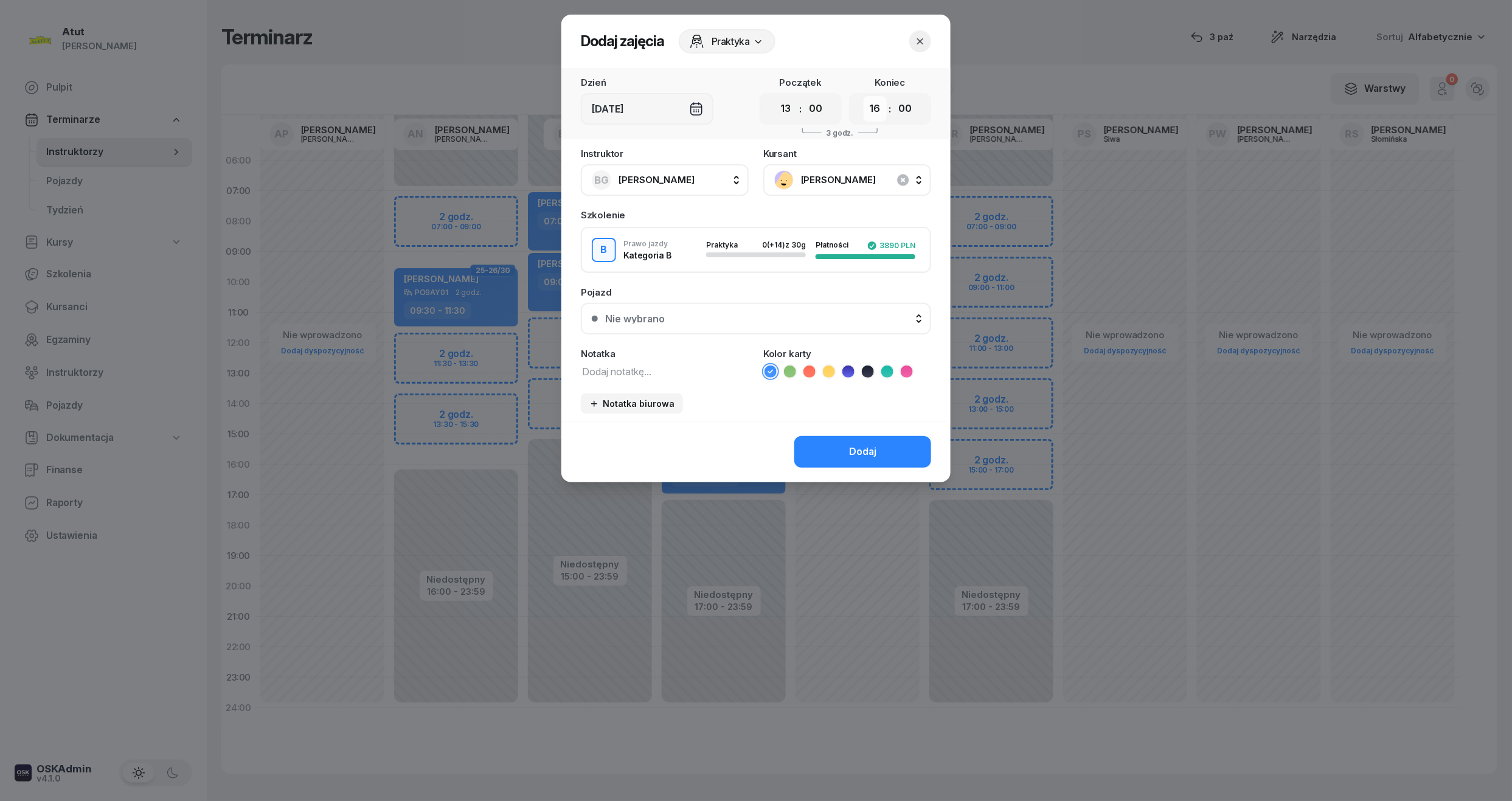
select select "15"
click at [864, 96] on select "00 01 02 03 04 05 06 07 08 09 10 11 12 13 14 15 16 17 18 19 20 21 22 23" at bounding box center [875, 109] width 23 height 26
click at [650, 314] on div "Nie wybrano" at bounding box center [635, 319] width 60 height 10
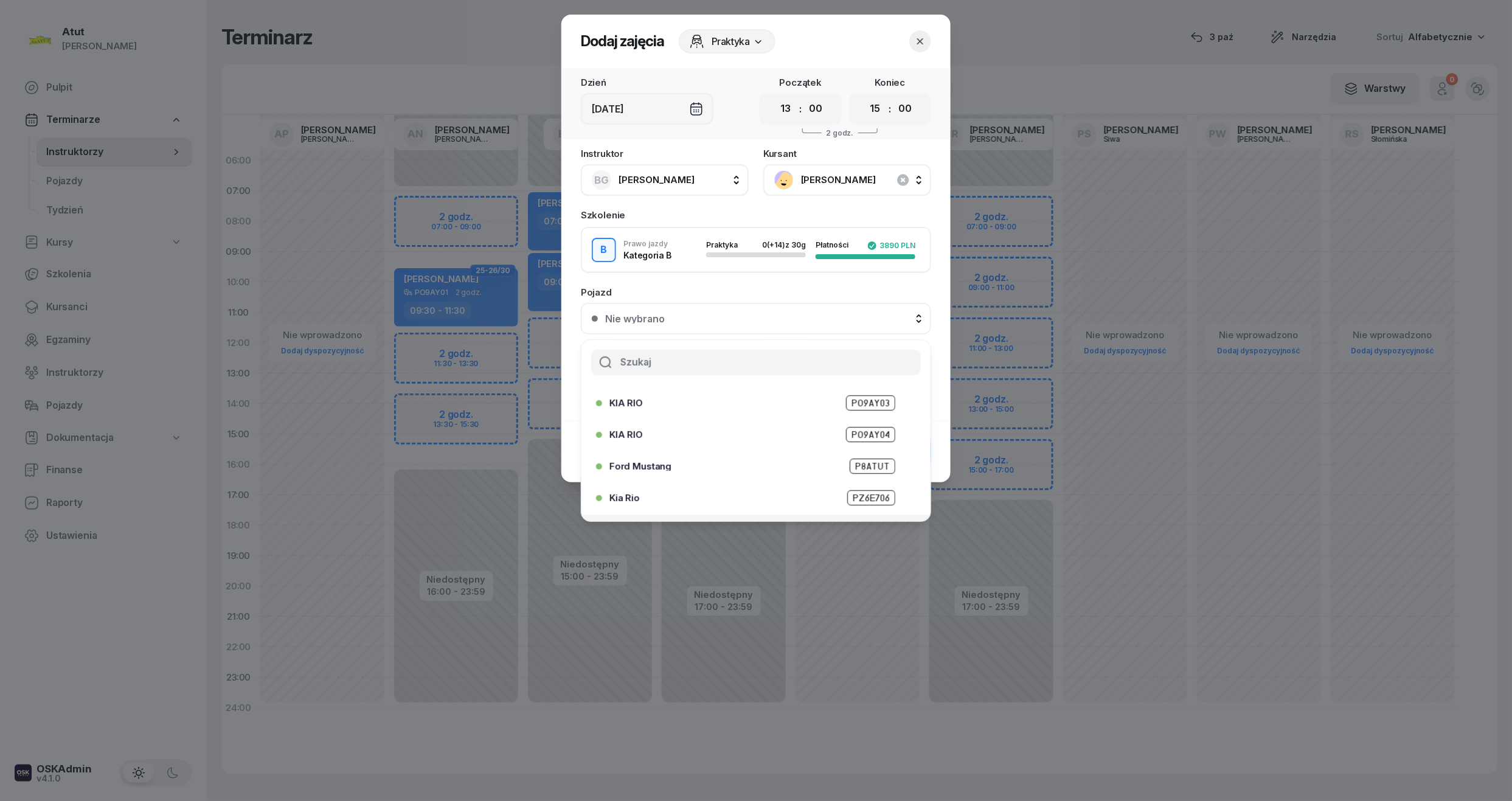
scroll to position [151, 0]
click at [845, 472] on span "PZ 7W932" at bounding box center [870, 472] width 50 height 15
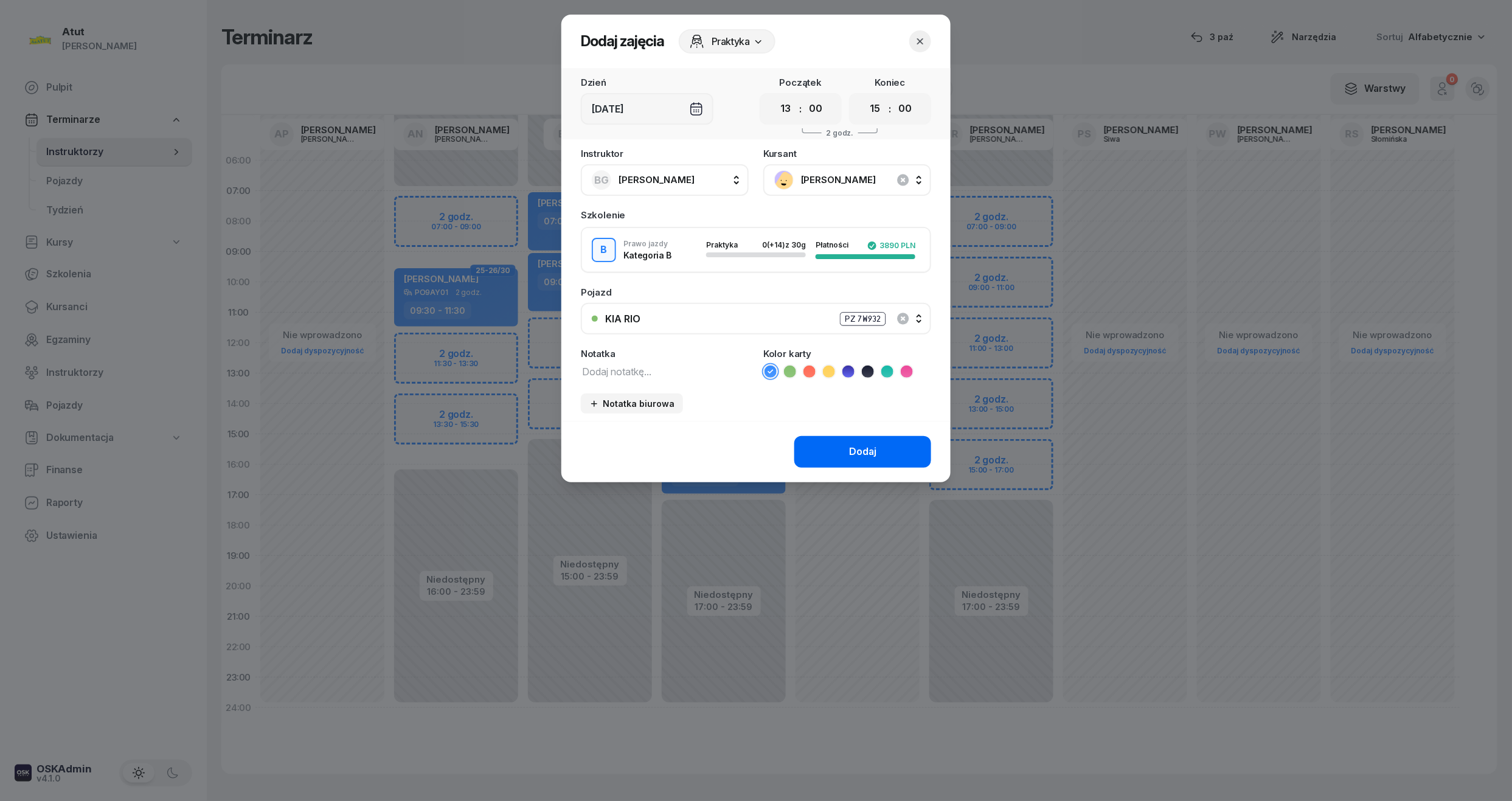
click at [848, 461] on button "Dodaj" at bounding box center [862, 451] width 137 height 31
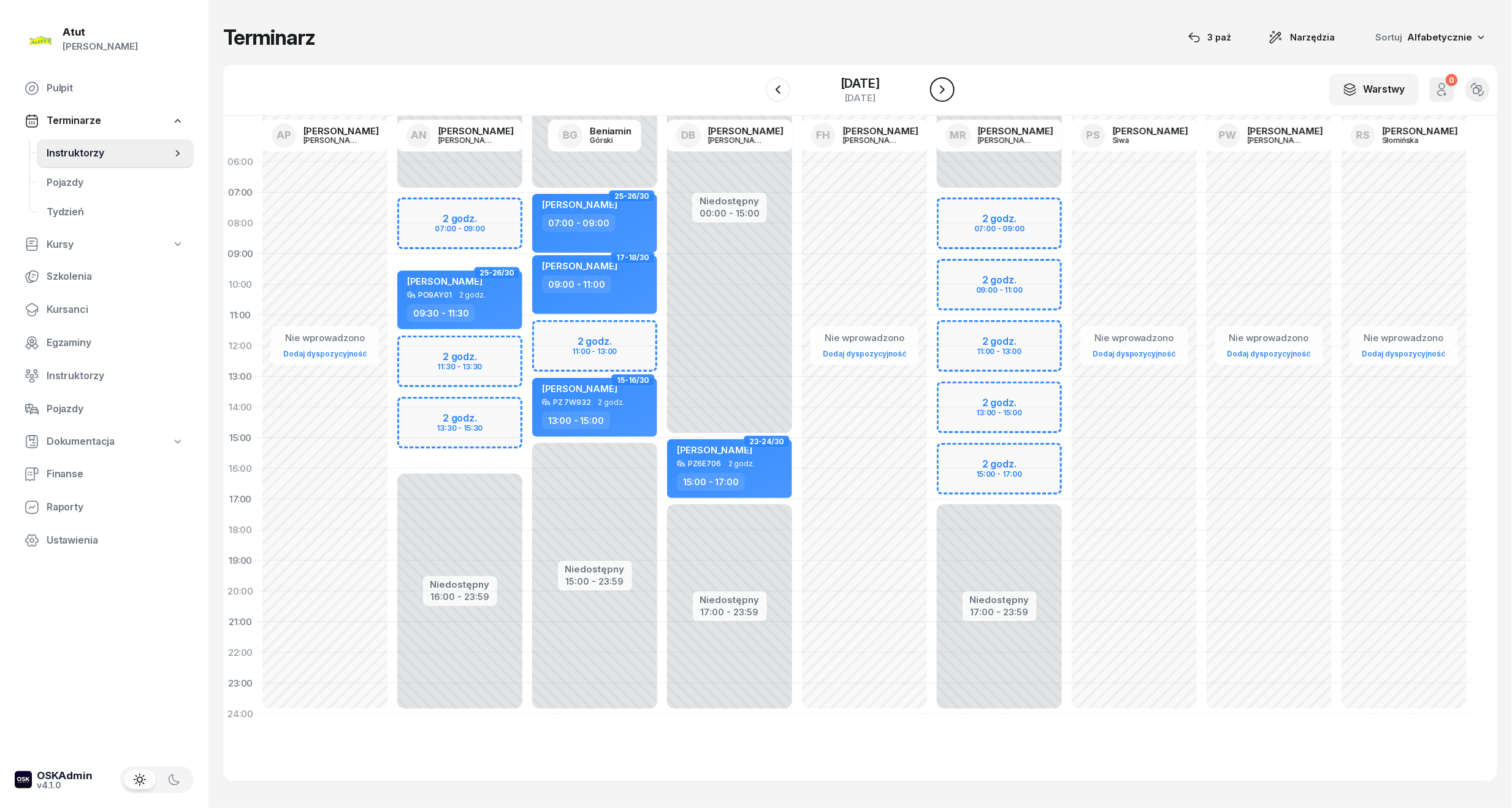
click at [943, 89] on icon "button" at bounding box center [942, 89] width 5 height 8
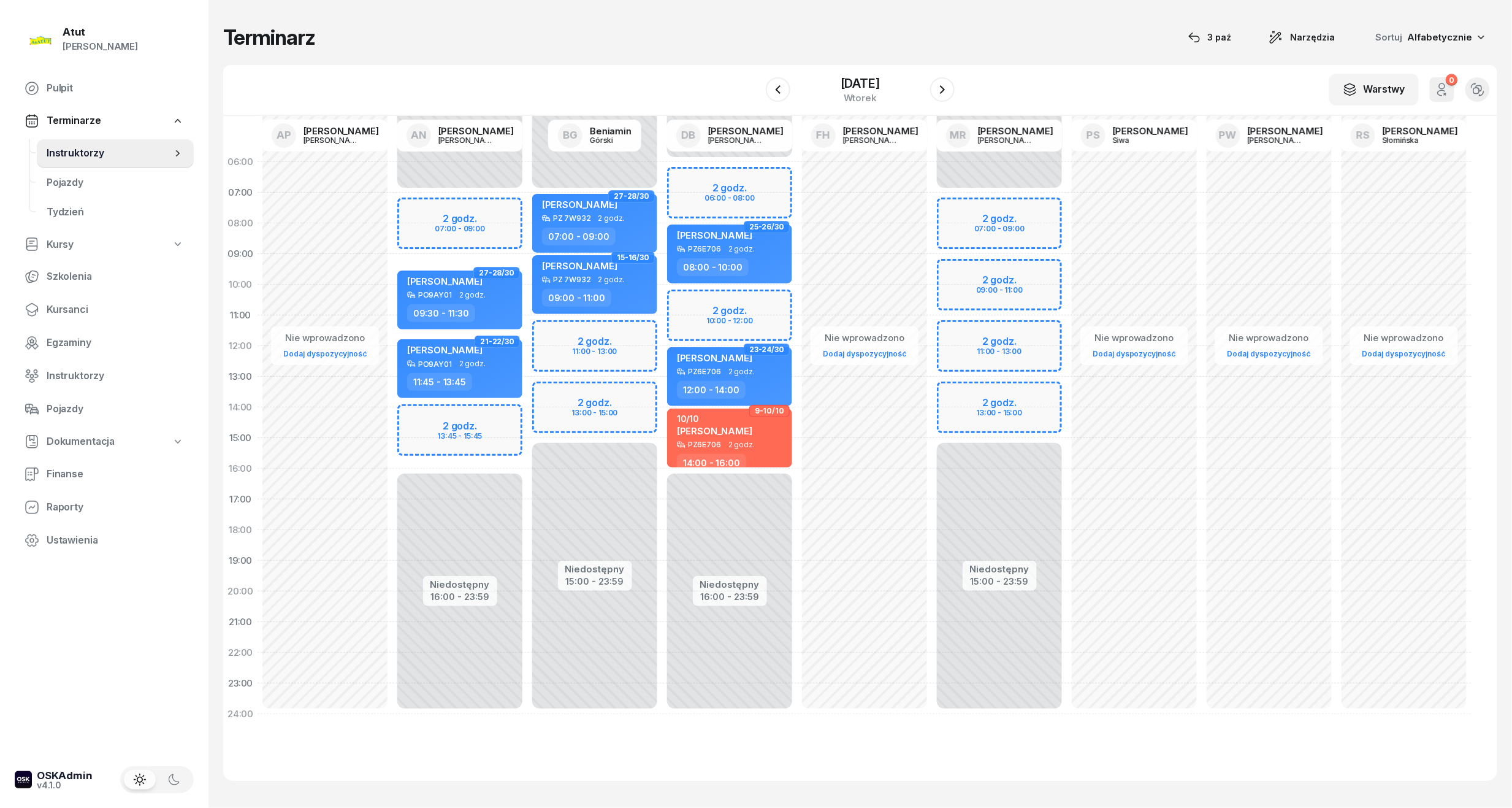
click at [621, 351] on div "Niedostępny 00:00 - 07:00 Niedostępny 15:00 - 23:59 2 godz. 11:00 - 13:00 2 god…" at bounding box center [595, 438] width 135 height 583
select select "12"
select select "14"
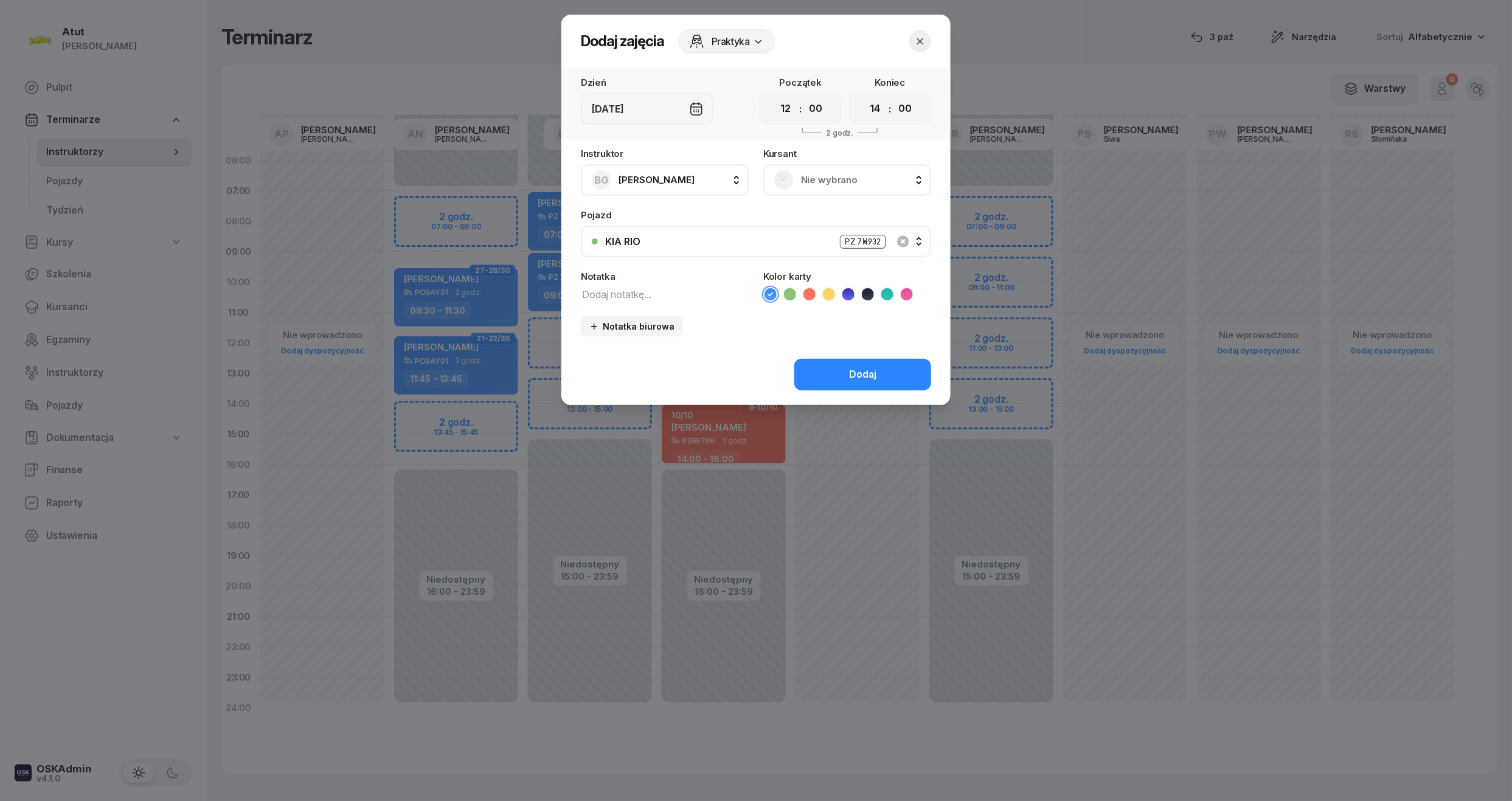
click at [847, 174] on span "Nie wybrano" at bounding box center [860, 180] width 119 height 16
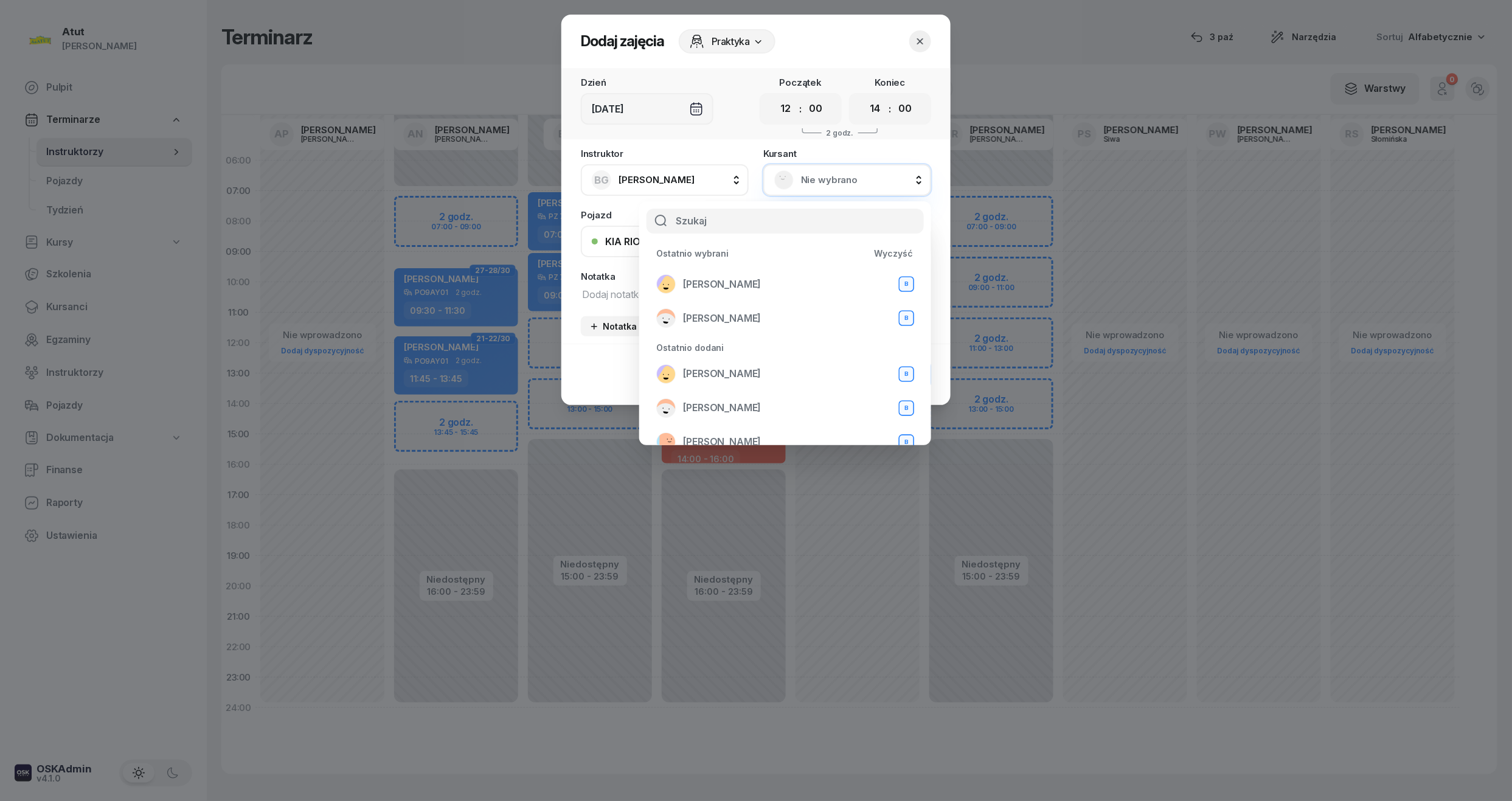
click at [924, 39] on icon "button" at bounding box center [919, 41] width 12 height 12
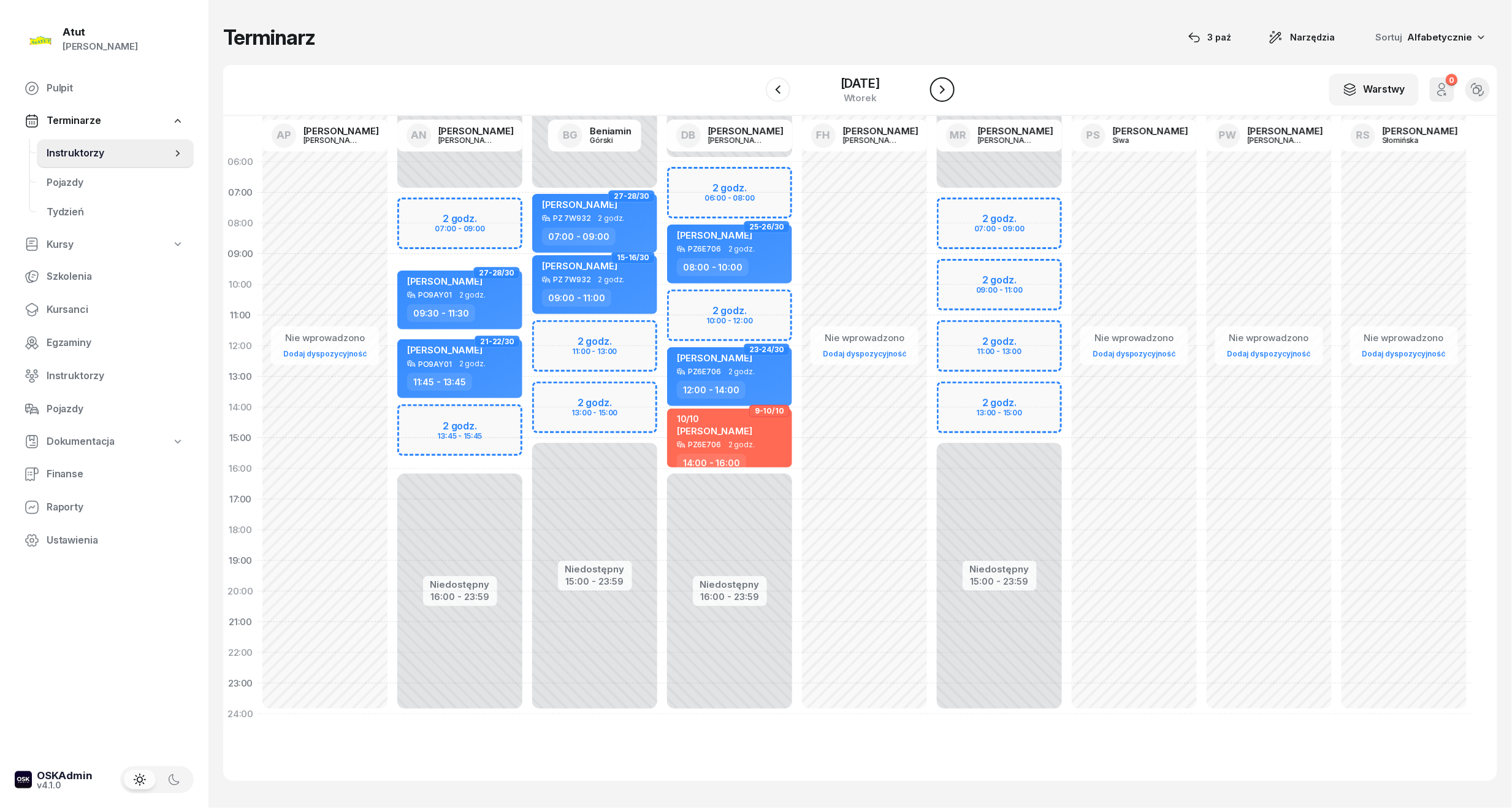
click at [940, 98] on button "button" at bounding box center [942, 89] width 25 height 25
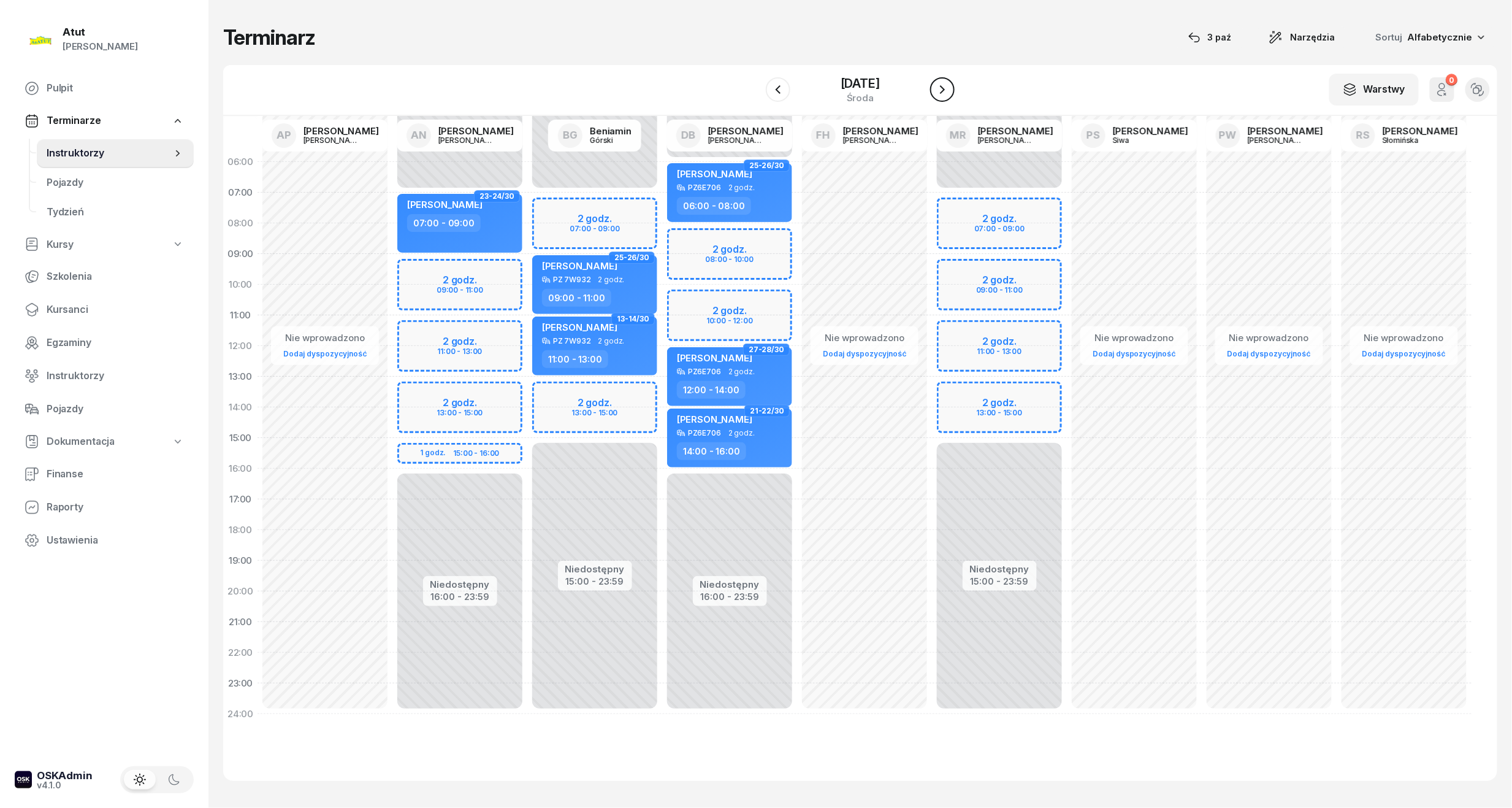
click at [945, 84] on icon "button" at bounding box center [942, 89] width 15 height 15
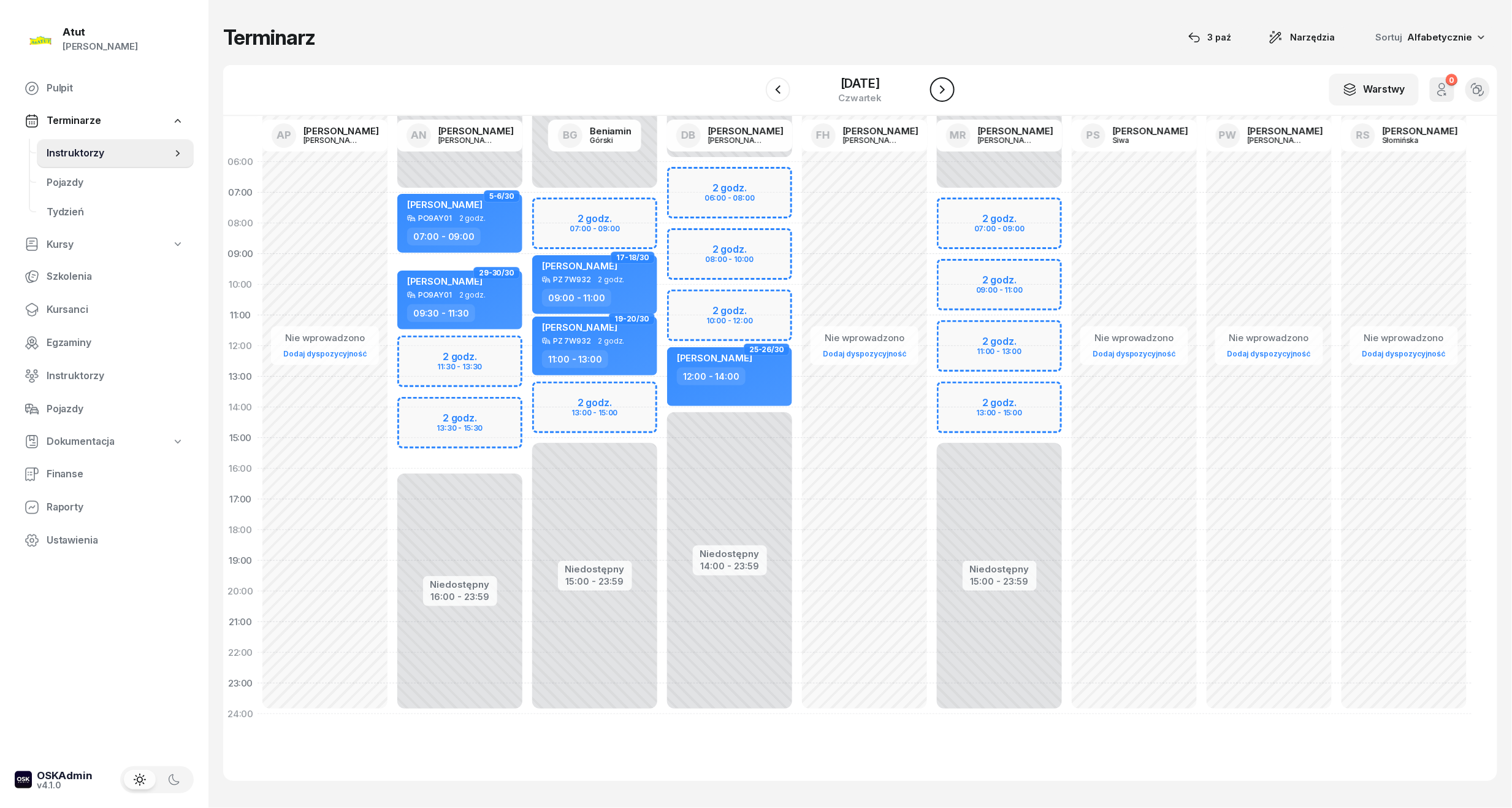
click at [945, 84] on icon "button" at bounding box center [942, 89] width 15 height 15
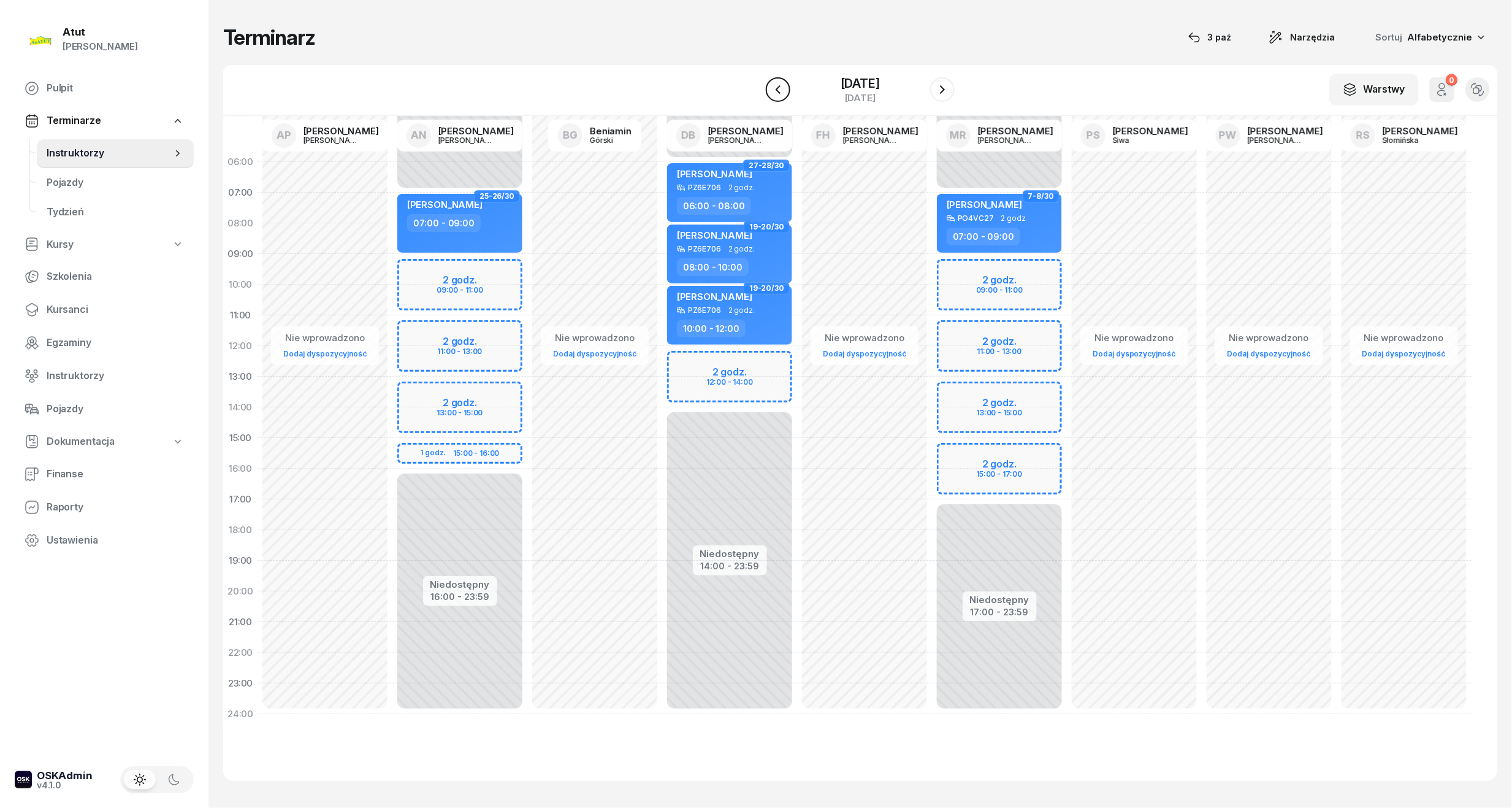
click at [778, 87] on icon "button" at bounding box center [778, 89] width 5 height 8
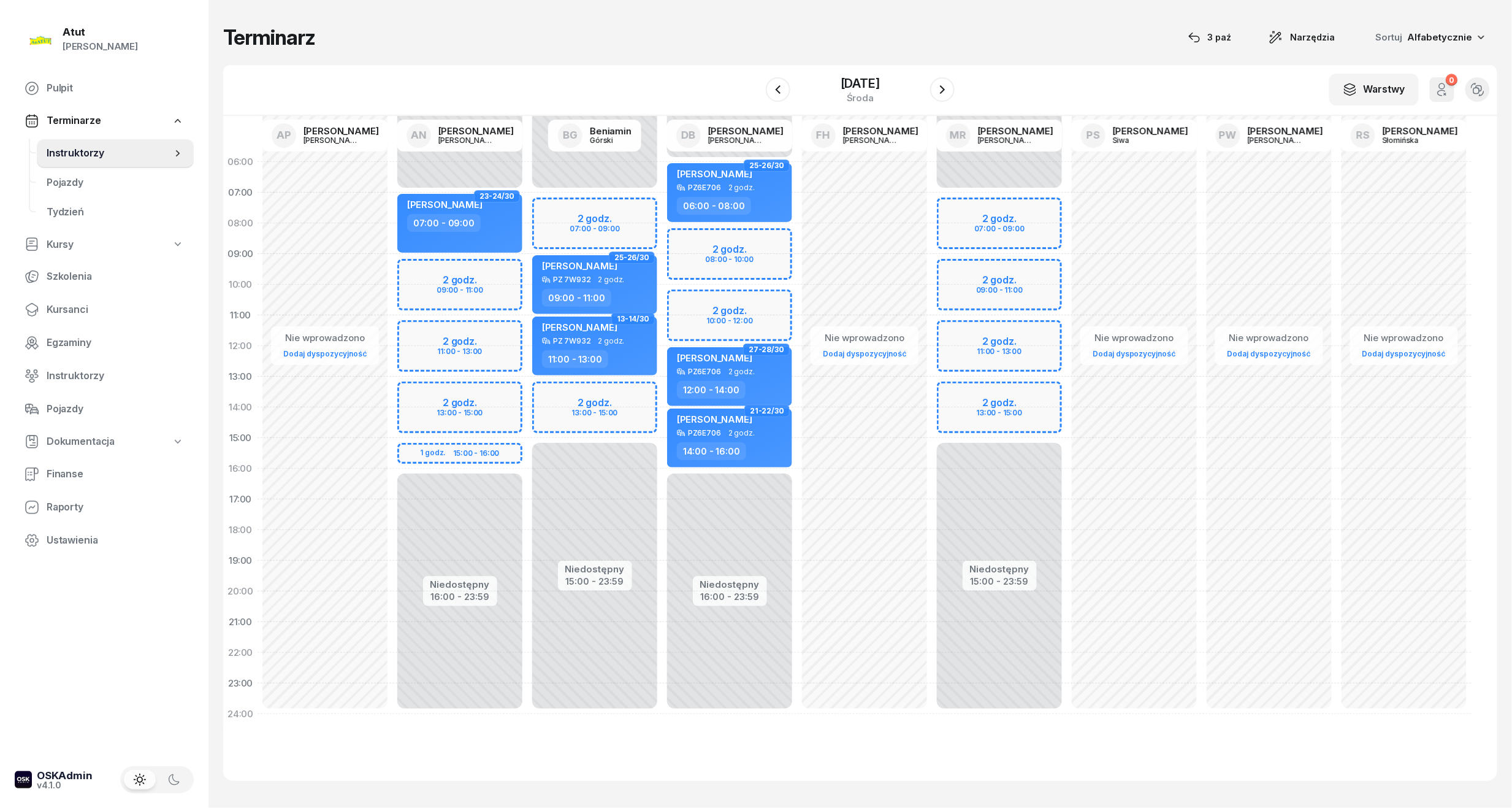
click at [599, 215] on div "Niedostępny 00:00 - 07:00 Niedostępny 15:00 - 23:59 2 godz. 07:00 - 09:00 2 god…" at bounding box center [595, 438] width 135 height 583
select select "07"
select select "09"
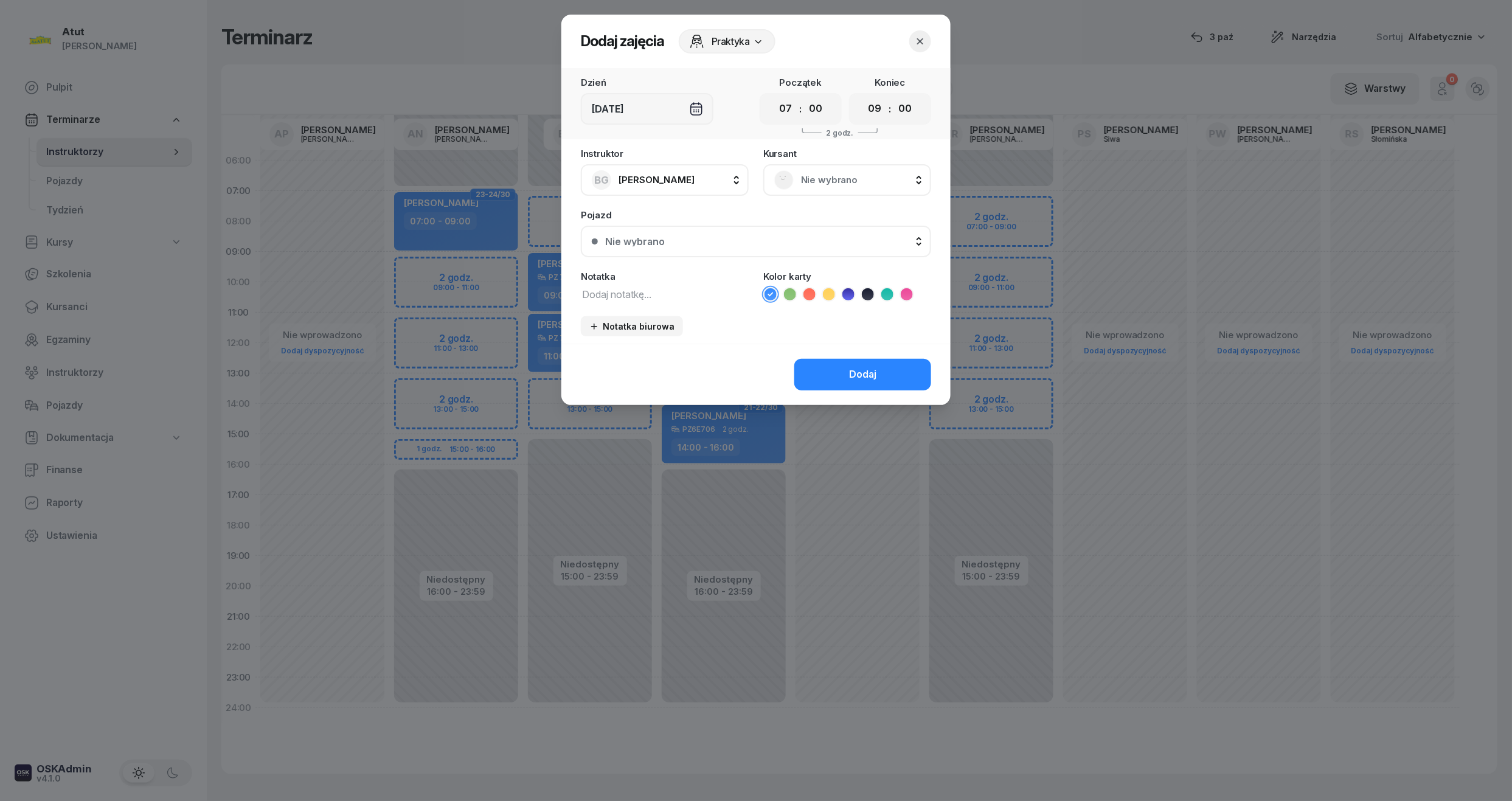
click at [850, 175] on span "Nie wybrano" at bounding box center [860, 180] width 119 height 16
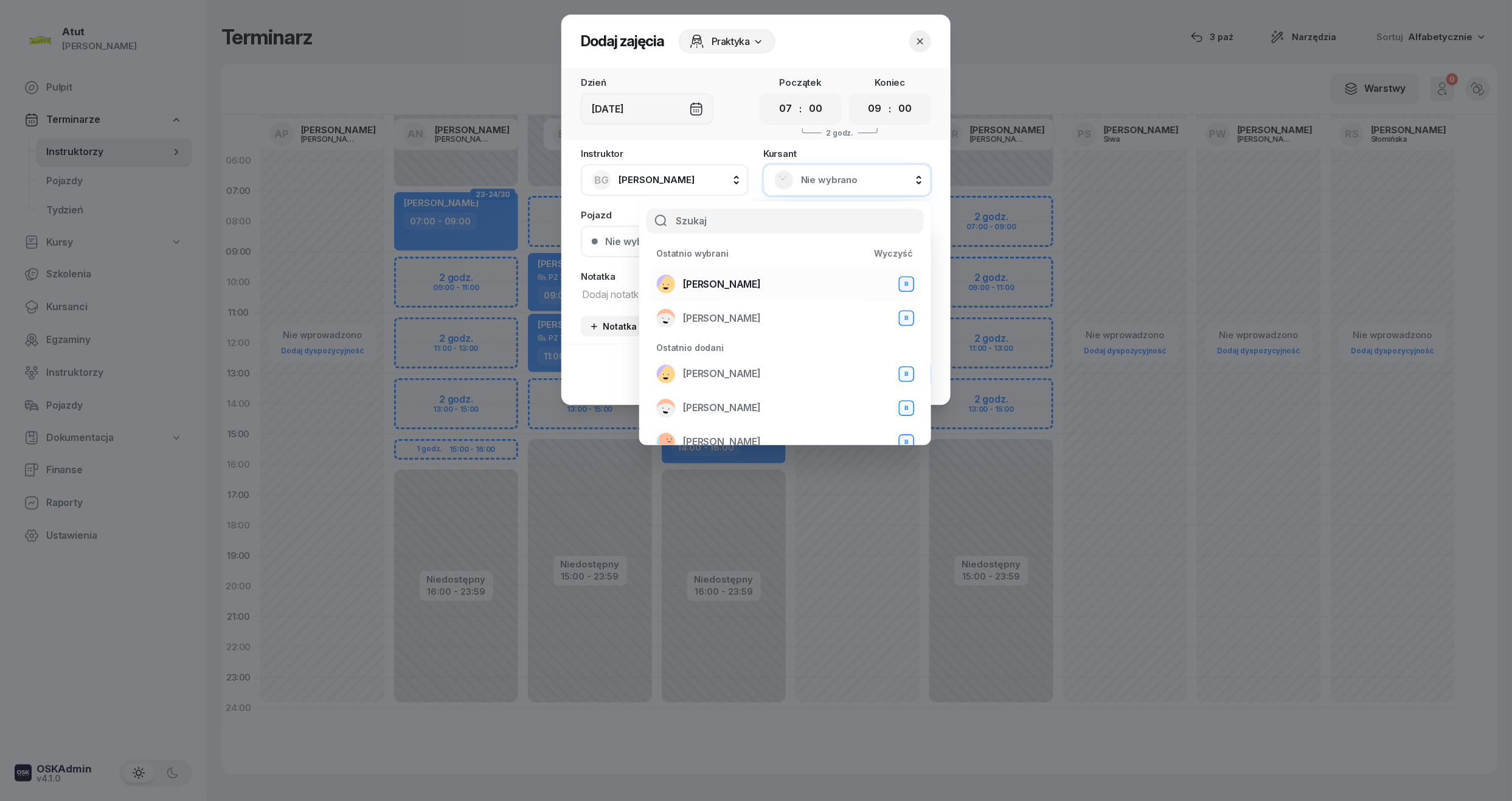
click at [694, 282] on span "[PERSON_NAME]" at bounding box center [722, 284] width 78 height 16
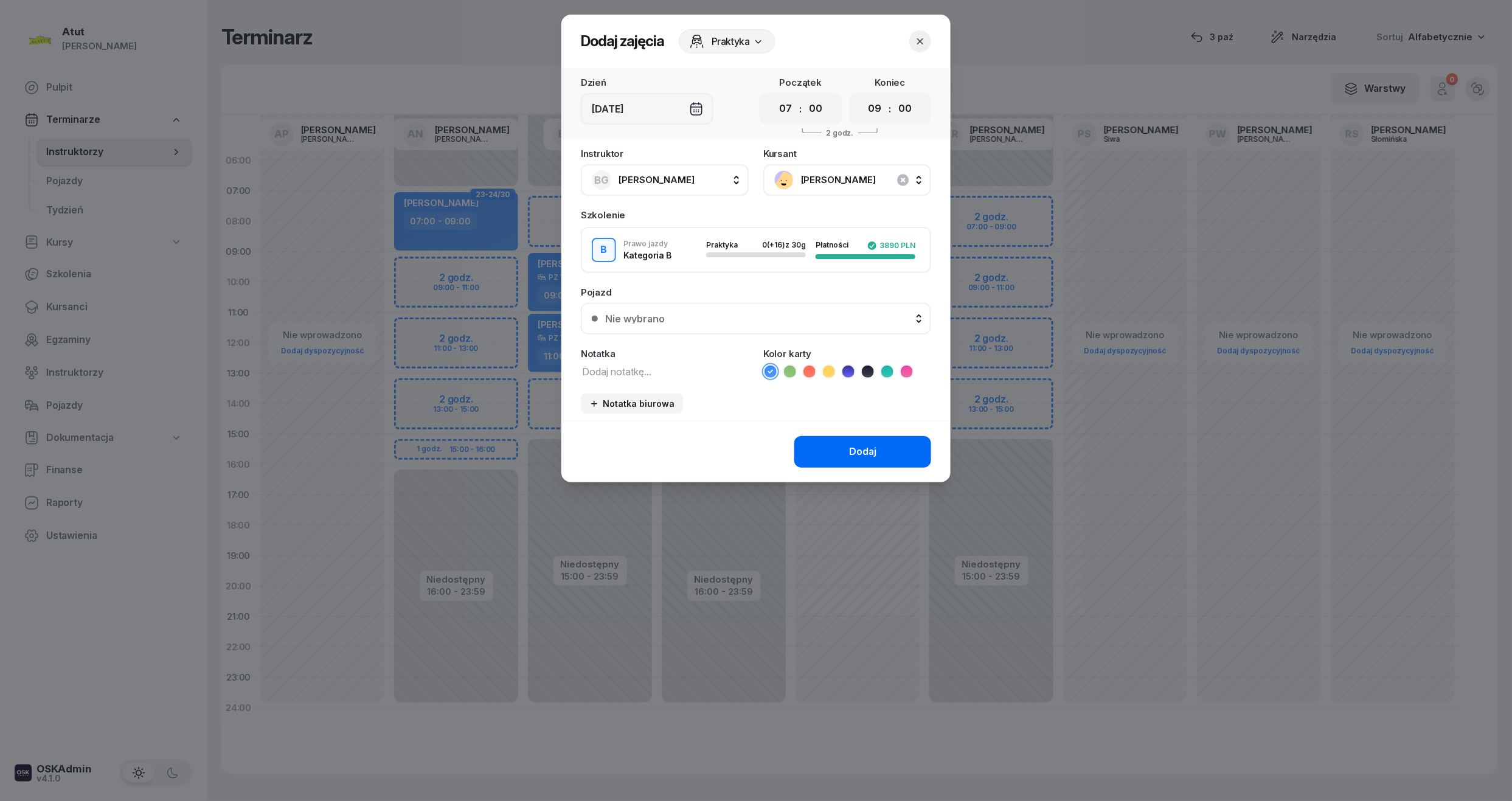
click at [815, 455] on button "Dodaj" at bounding box center [862, 451] width 137 height 31
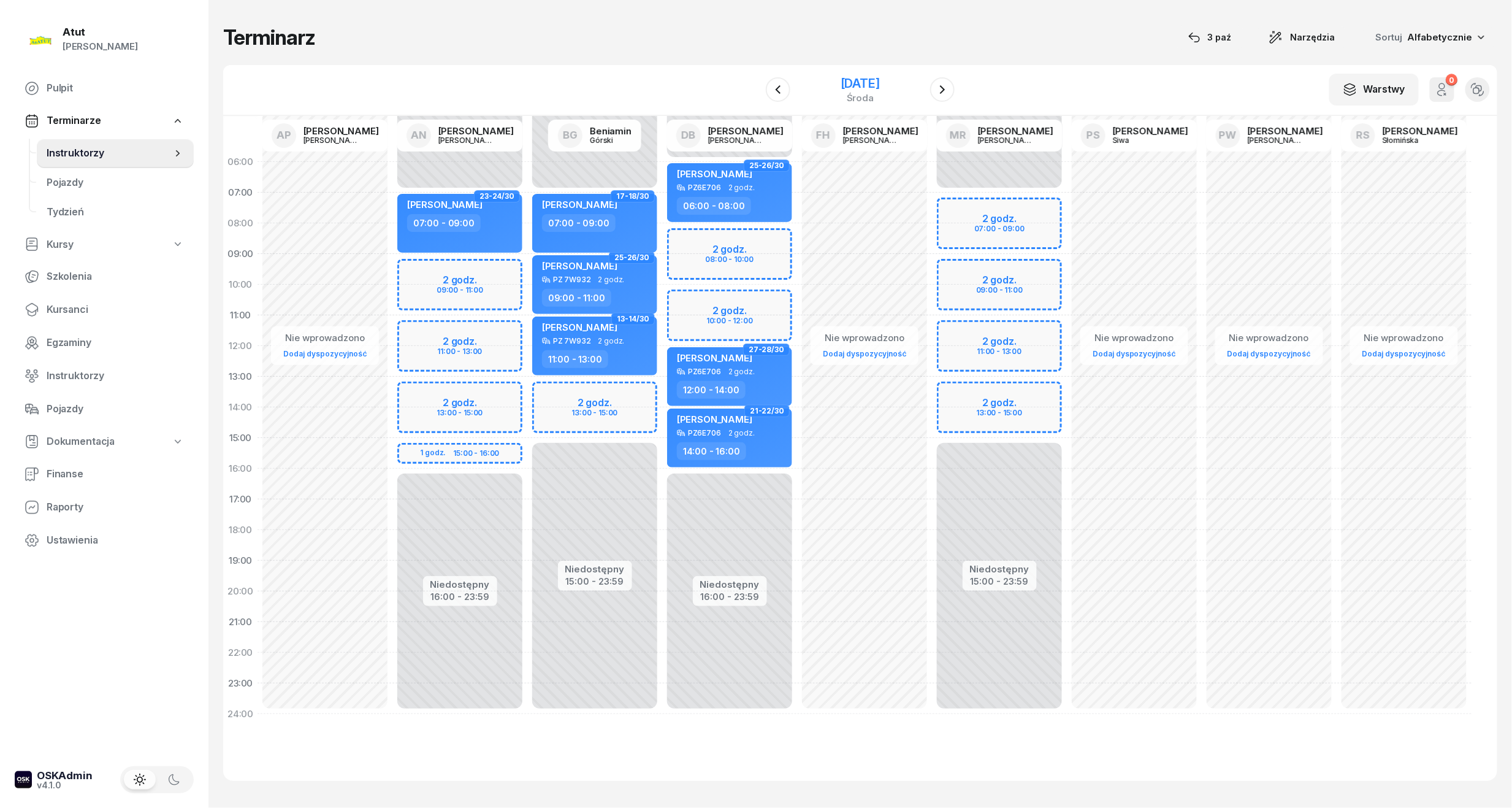
click at [851, 84] on div "[DATE]" at bounding box center [860, 83] width 39 height 12
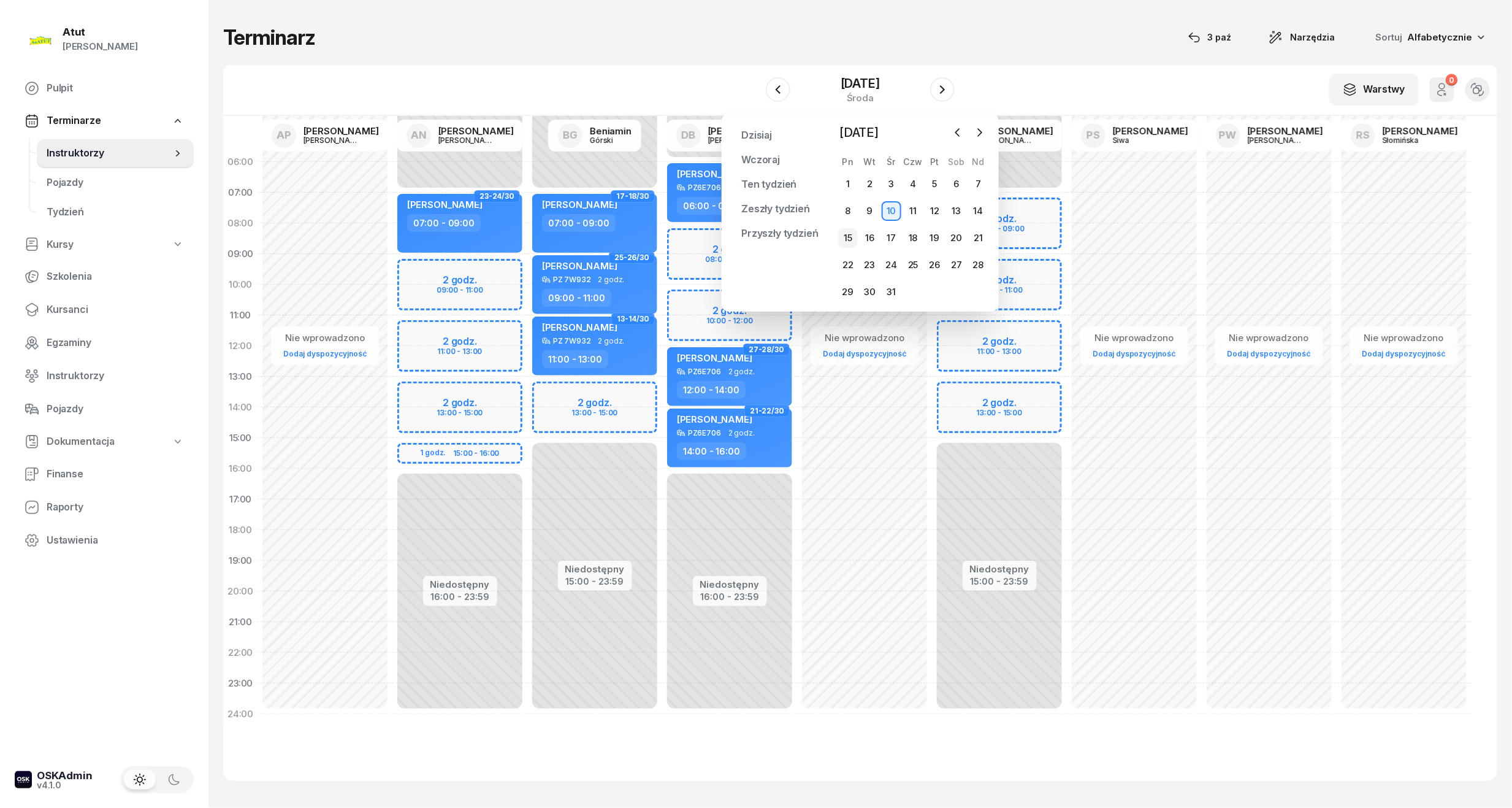
click at [848, 238] on div "15" at bounding box center [848, 238] width 20 height 20
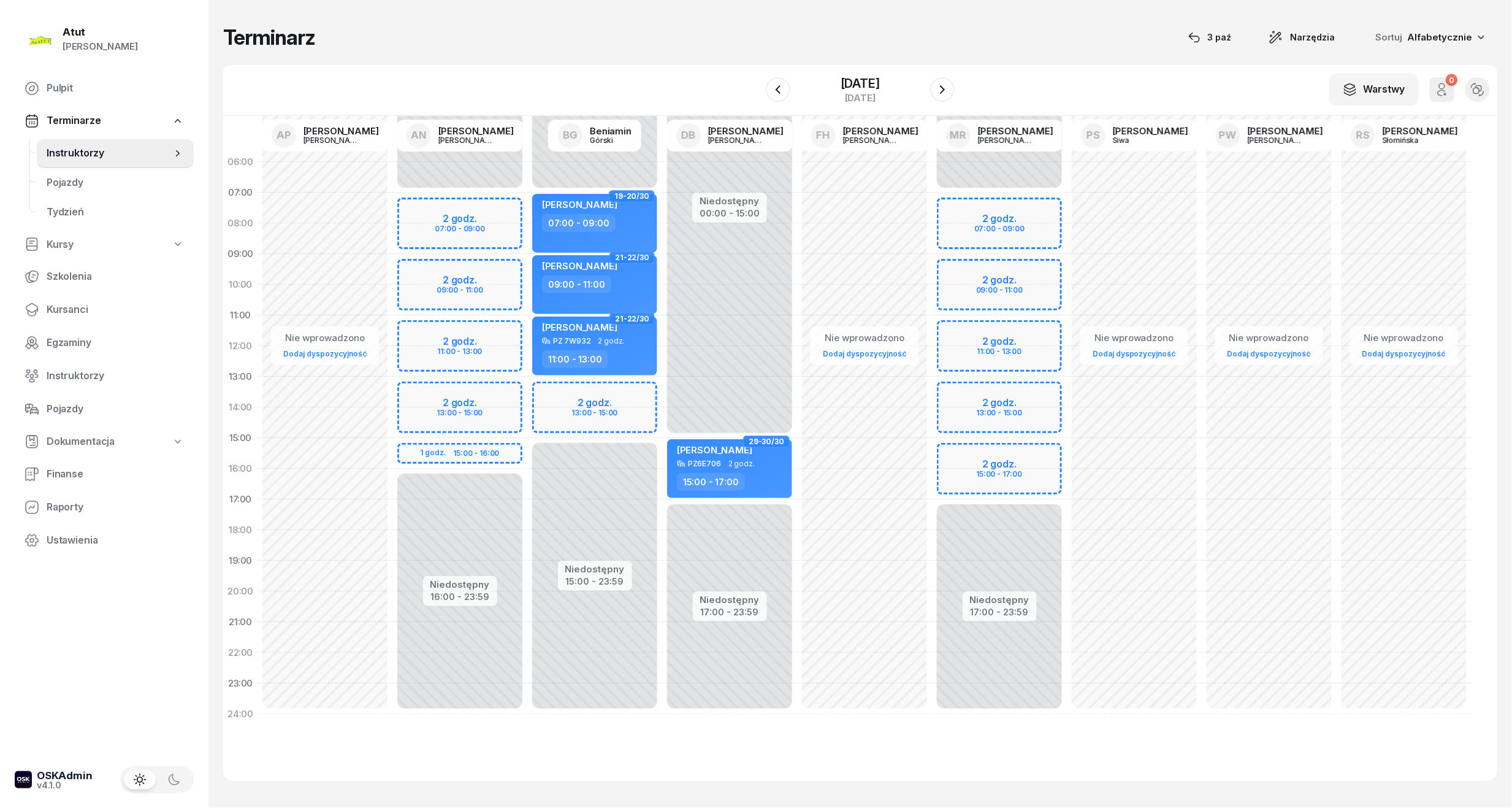
click at [579, 406] on div "Niedostępny 00:00 - 07:00 Niedostępny 15:00 - 23:59 2 godz. 13:00 - 15:00 19-20…" at bounding box center [595, 438] width 135 height 583
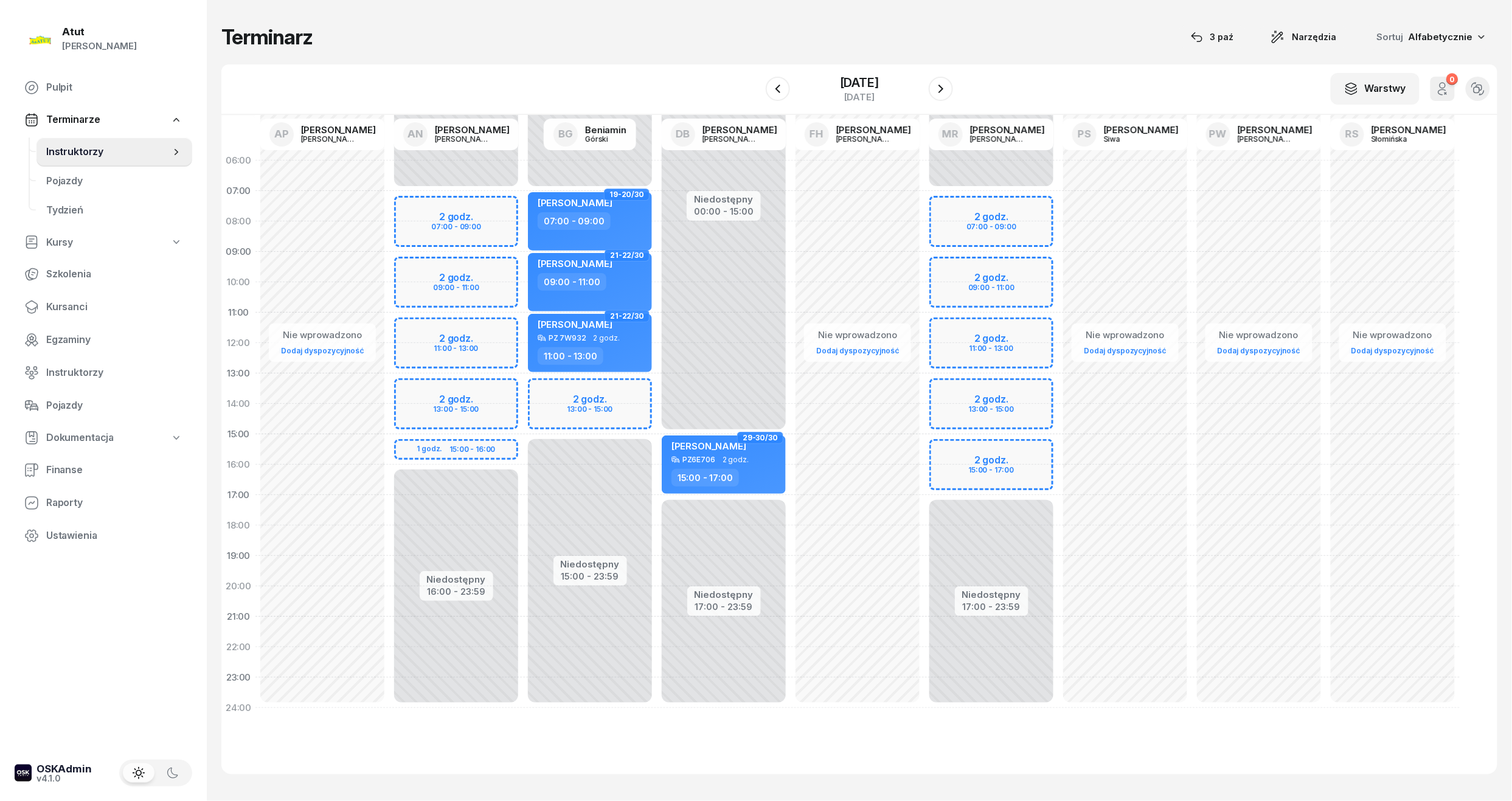
select select "13"
select select "15"
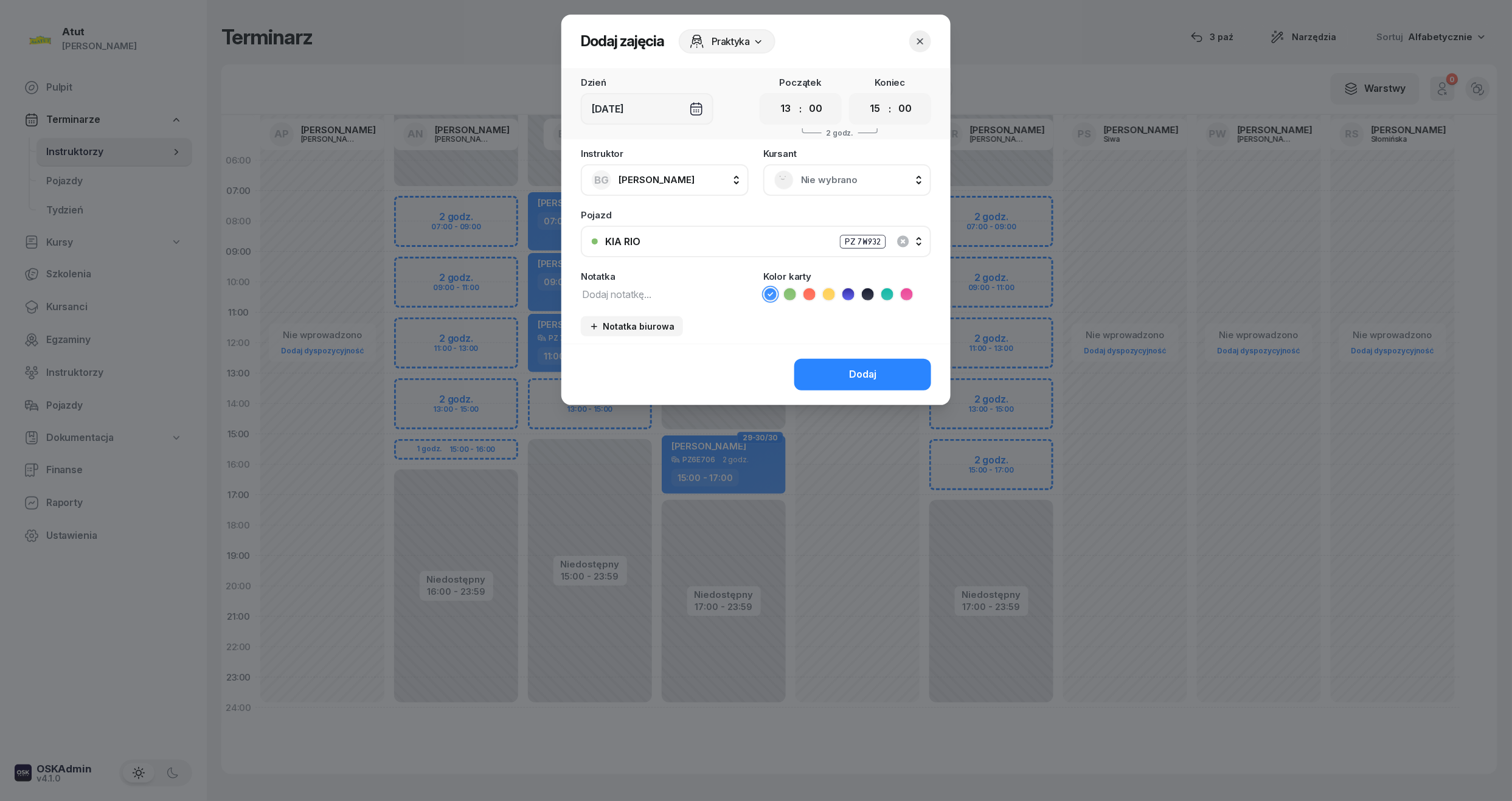
click at [839, 182] on span "Nie wybrano" at bounding box center [860, 180] width 119 height 16
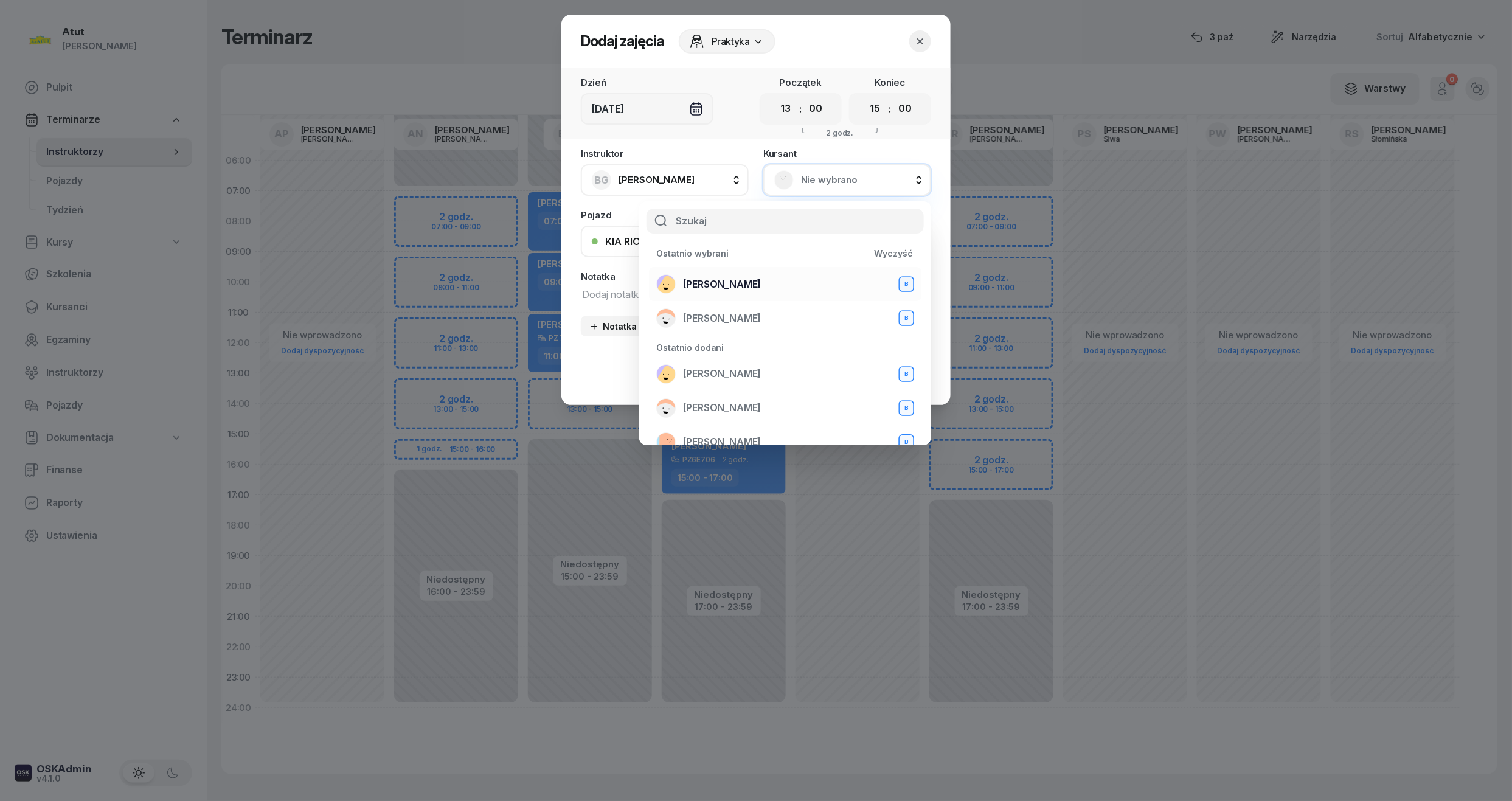
click at [745, 274] on div "[PERSON_NAME] B" at bounding box center [785, 284] width 258 height 20
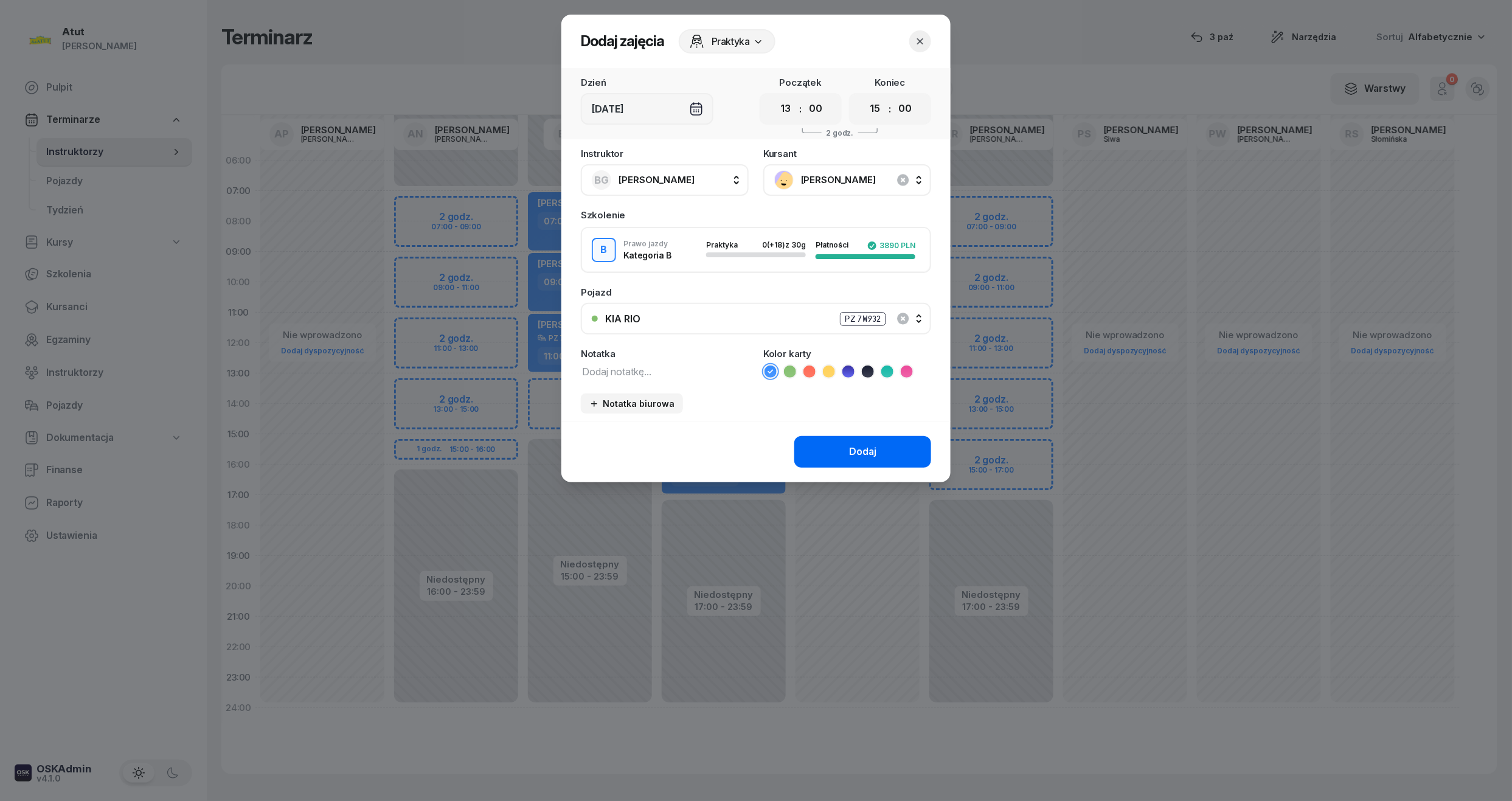
click at [850, 438] on button "Dodaj" at bounding box center [862, 451] width 137 height 31
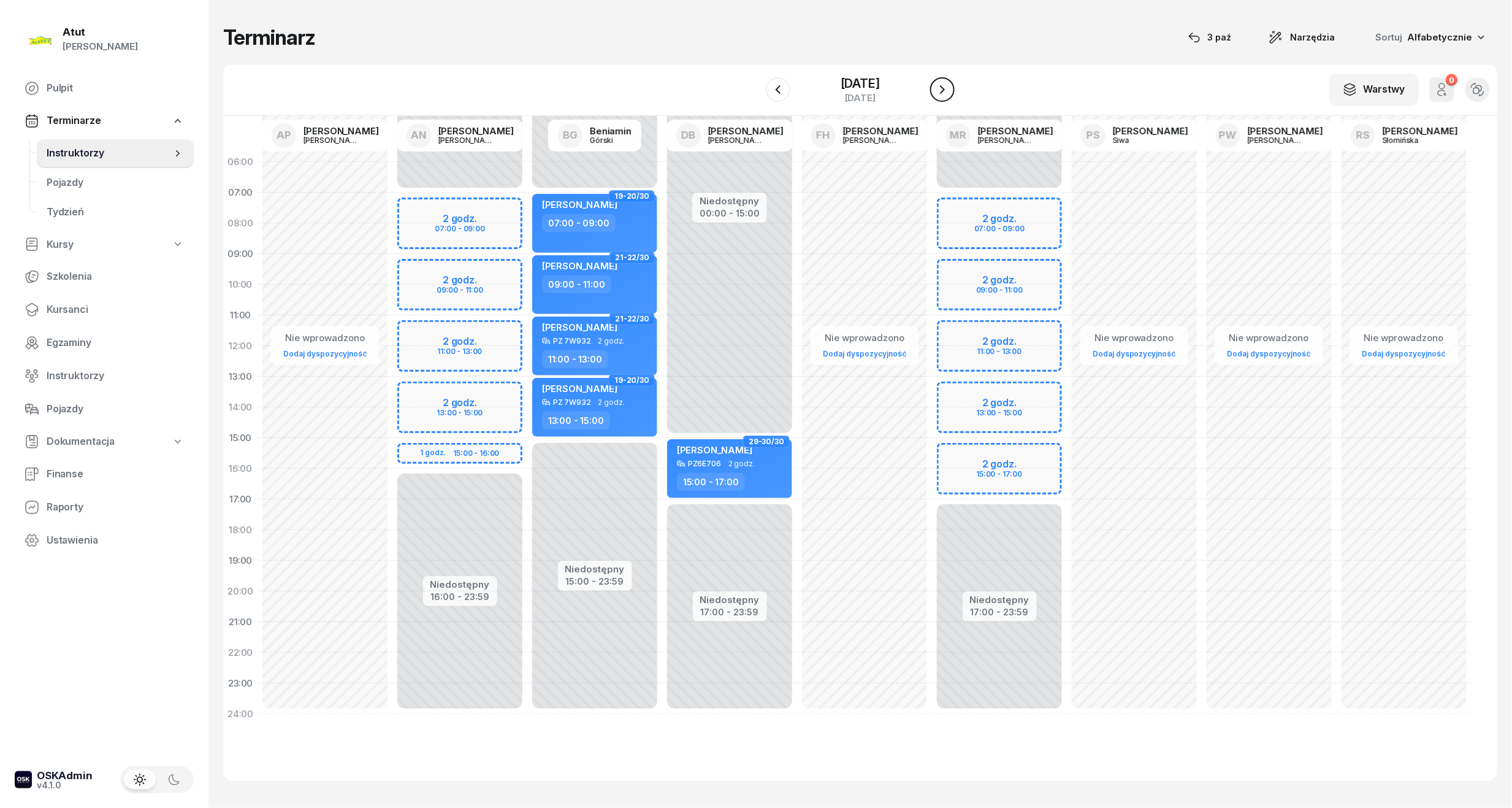
click at [945, 85] on icon "button" at bounding box center [942, 89] width 15 height 15
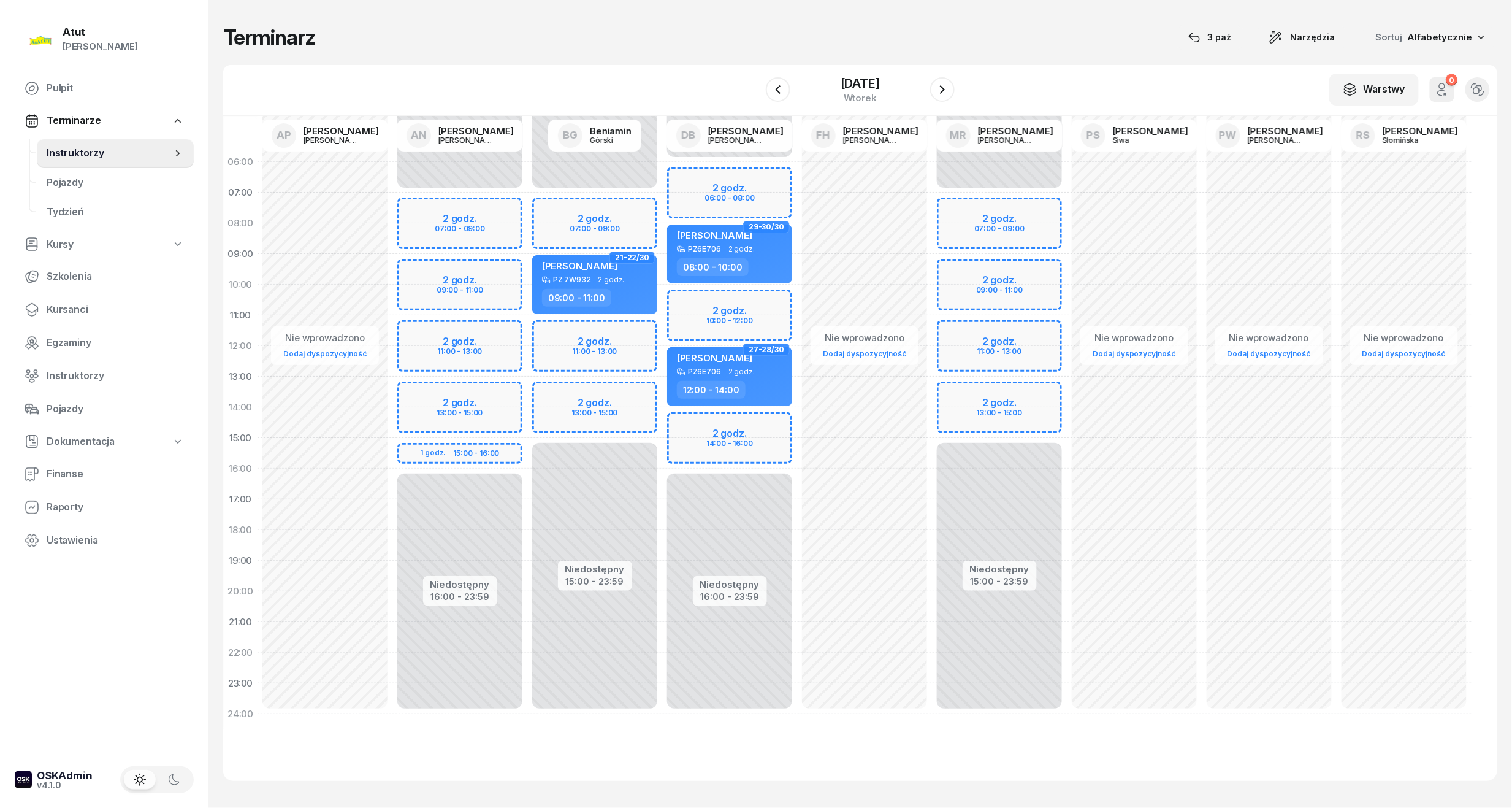
click at [590, 219] on div "Niedostępny 00:00 - 07:00 Niedostępny 15:00 - 23:59 2 godz. 07:00 - 09:00 2 god…" at bounding box center [595, 438] width 135 height 583
select select "07"
select select "09"
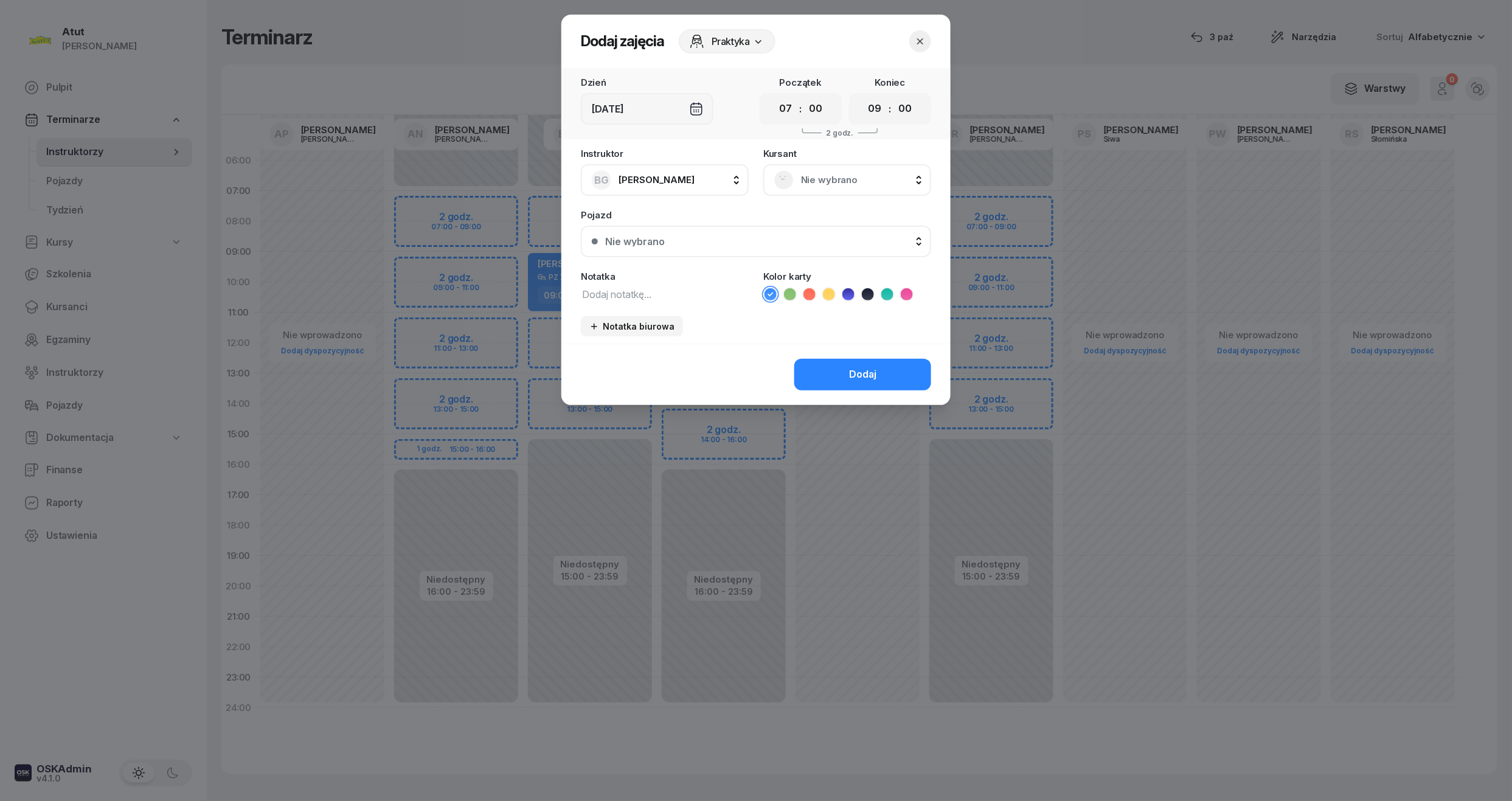
click at [841, 174] on span "Nie wybrano" at bounding box center [860, 180] width 119 height 16
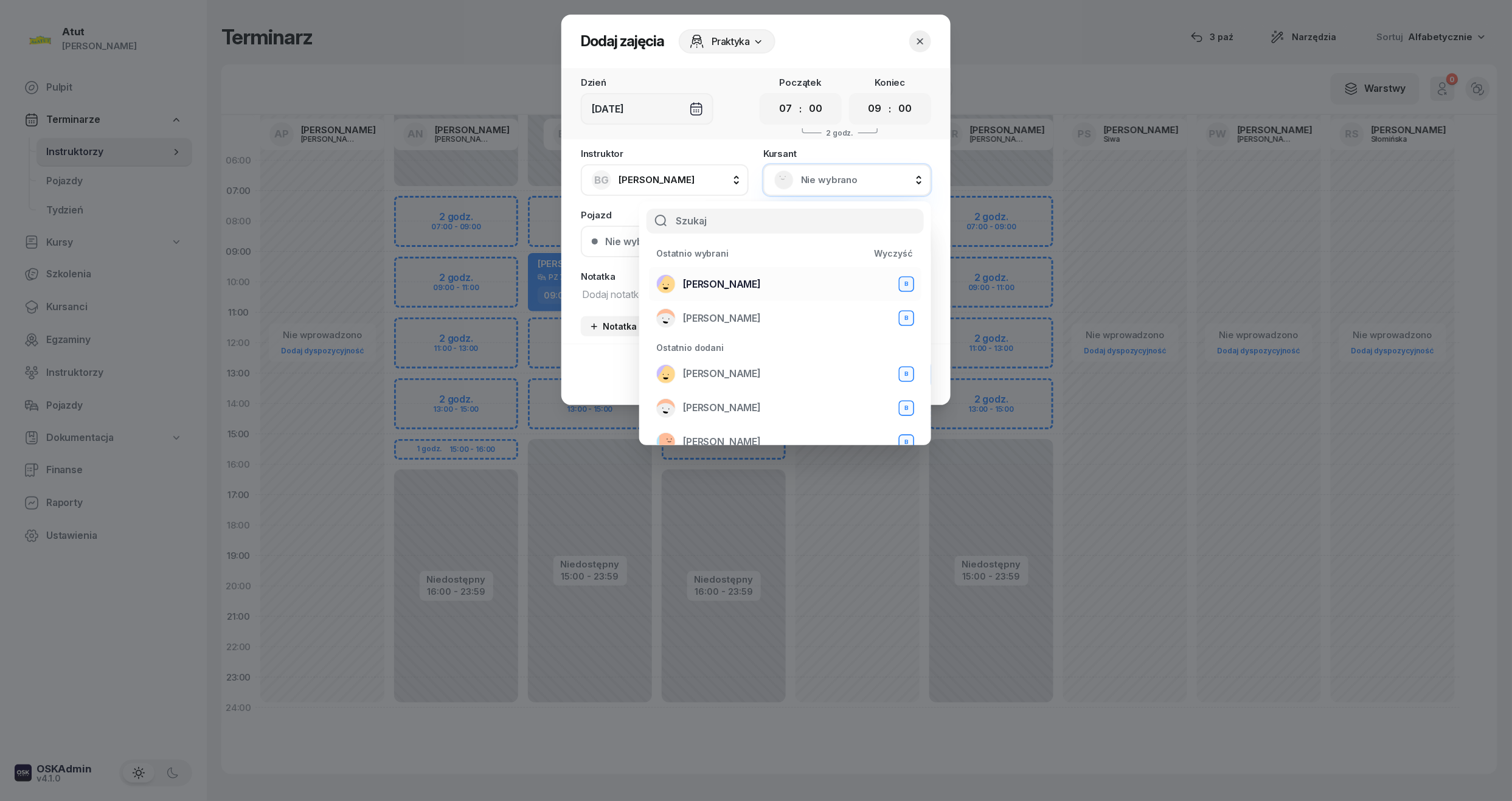
click at [736, 282] on span "[PERSON_NAME]" at bounding box center [722, 284] width 78 height 16
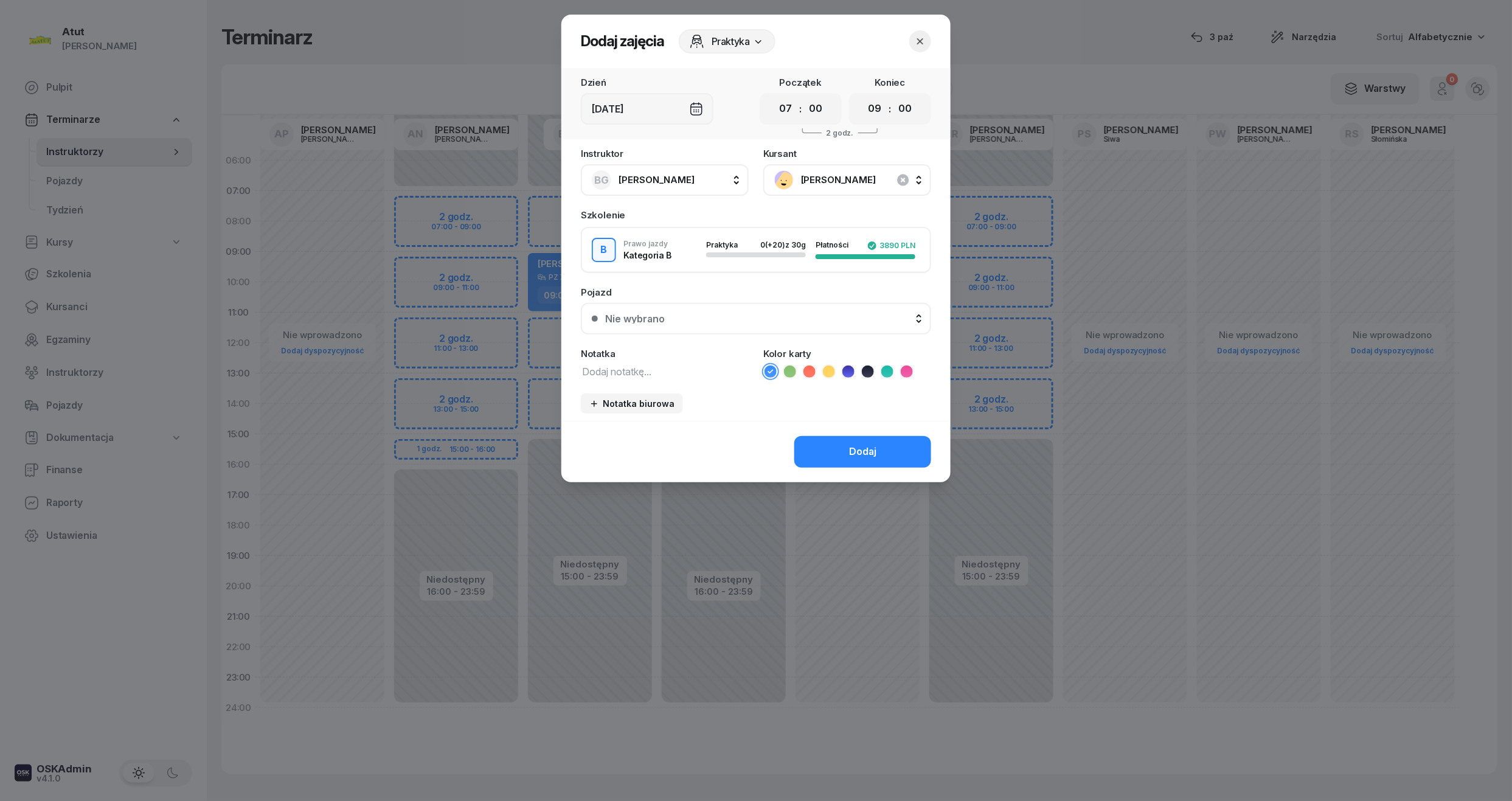
click at [712, 318] on div "Nie wybrano" at bounding box center [763, 319] width 315 height 10
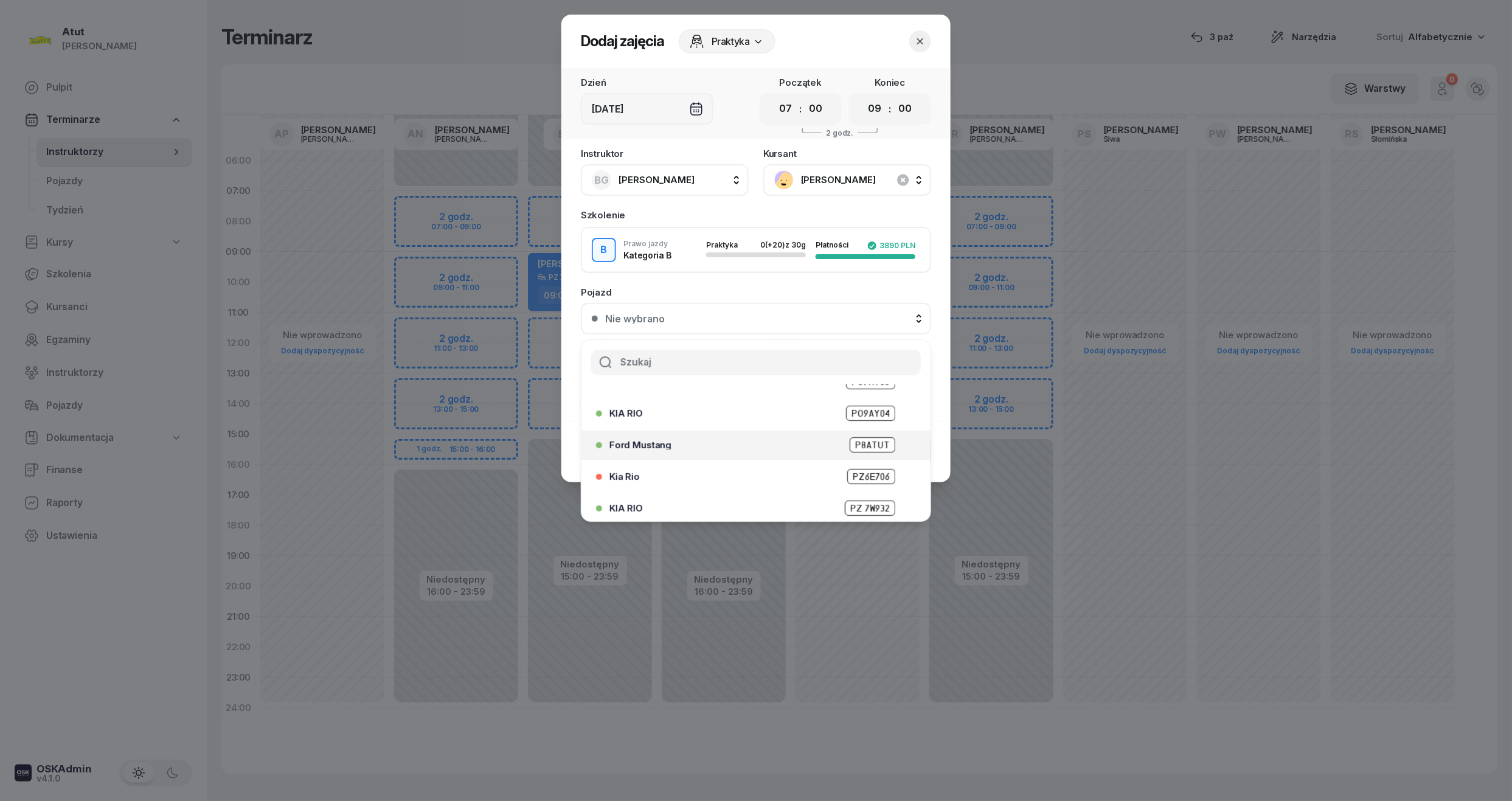
scroll to position [151, 0]
click at [848, 463] on div "KIA RIO PZ 7W932" at bounding box center [752, 473] width 313 height 20
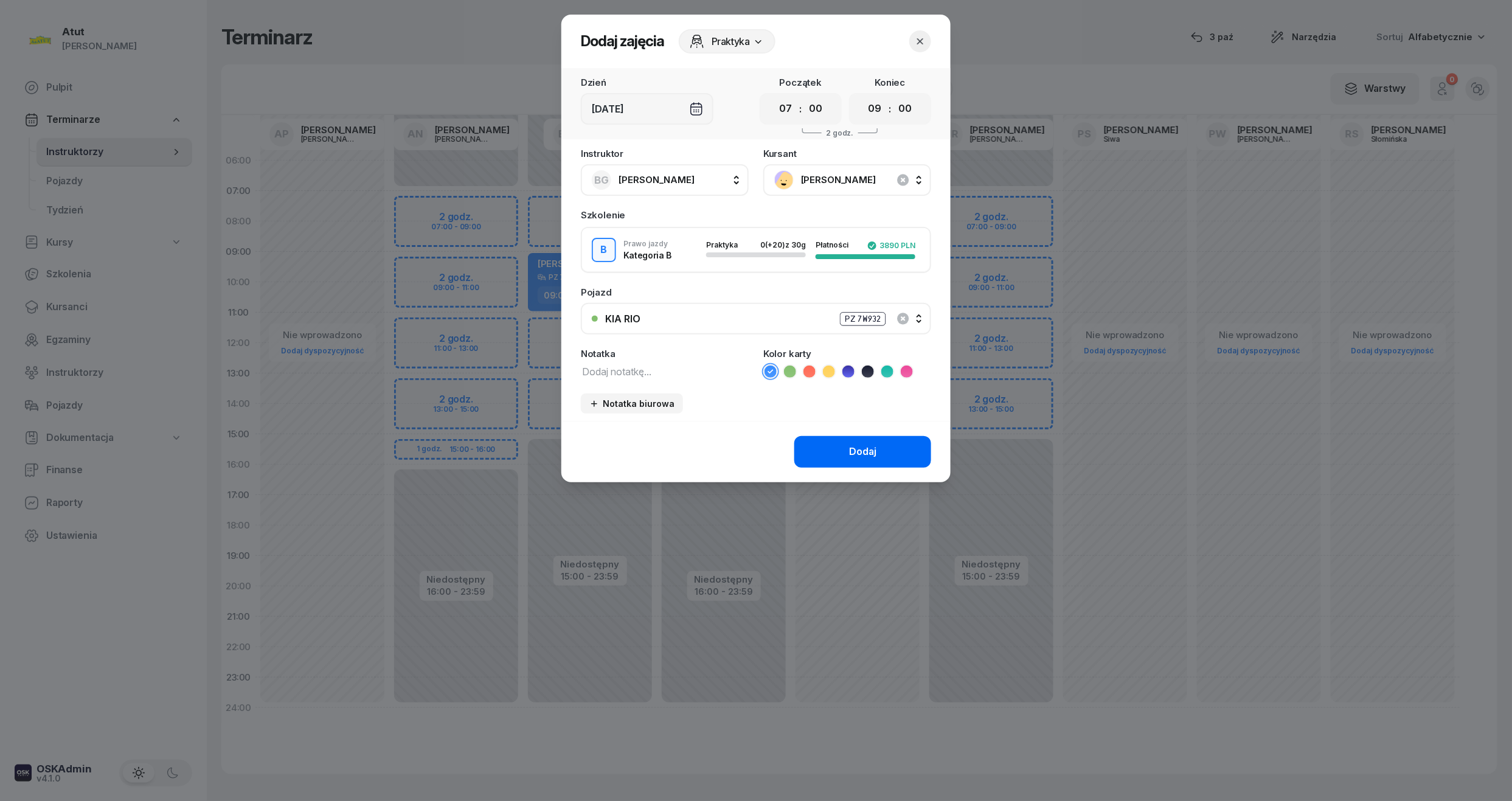
click at [850, 453] on div "Dodaj" at bounding box center [862, 451] width 27 height 16
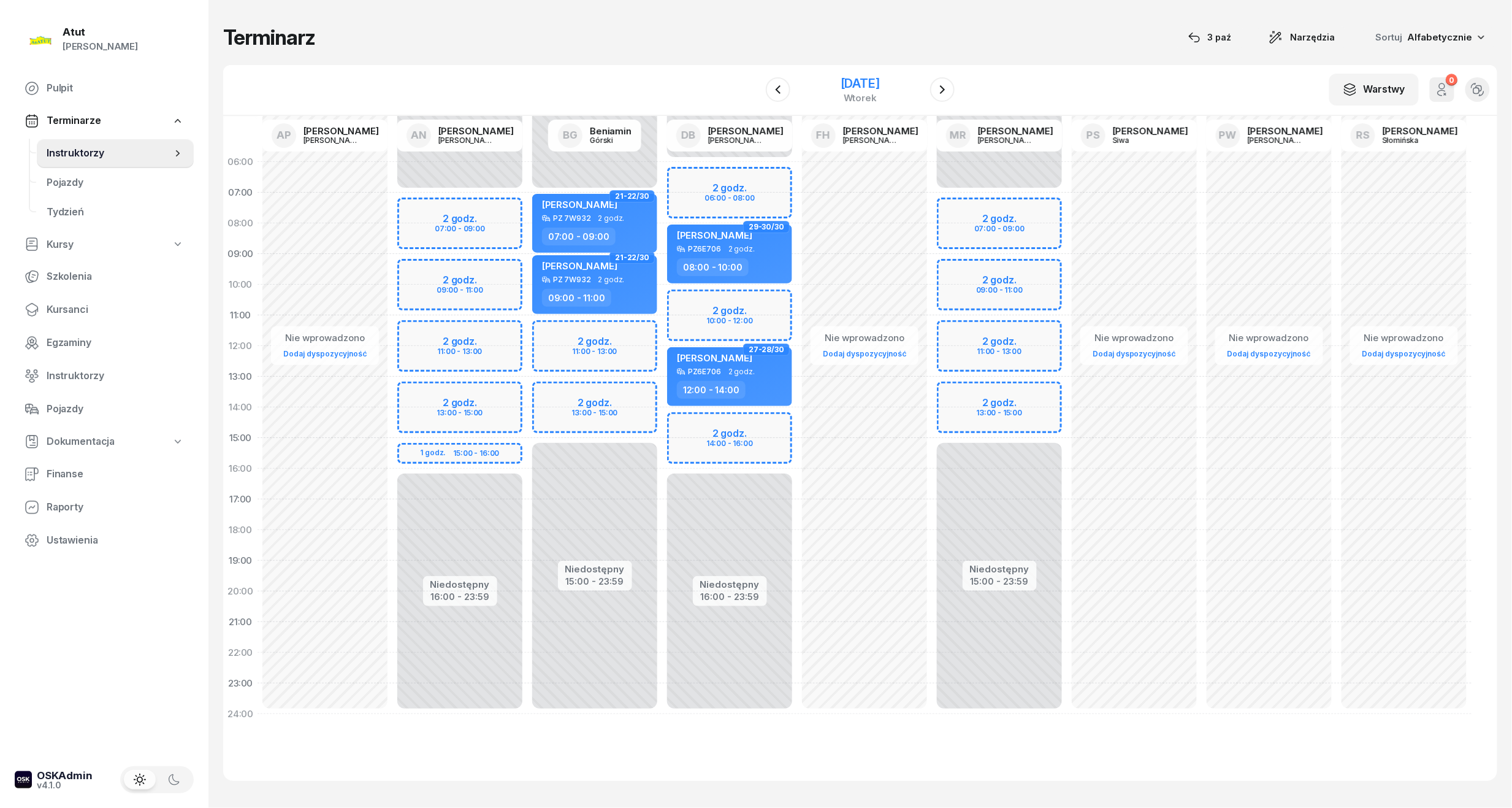
click at [869, 79] on div "[DATE]" at bounding box center [860, 83] width 39 height 12
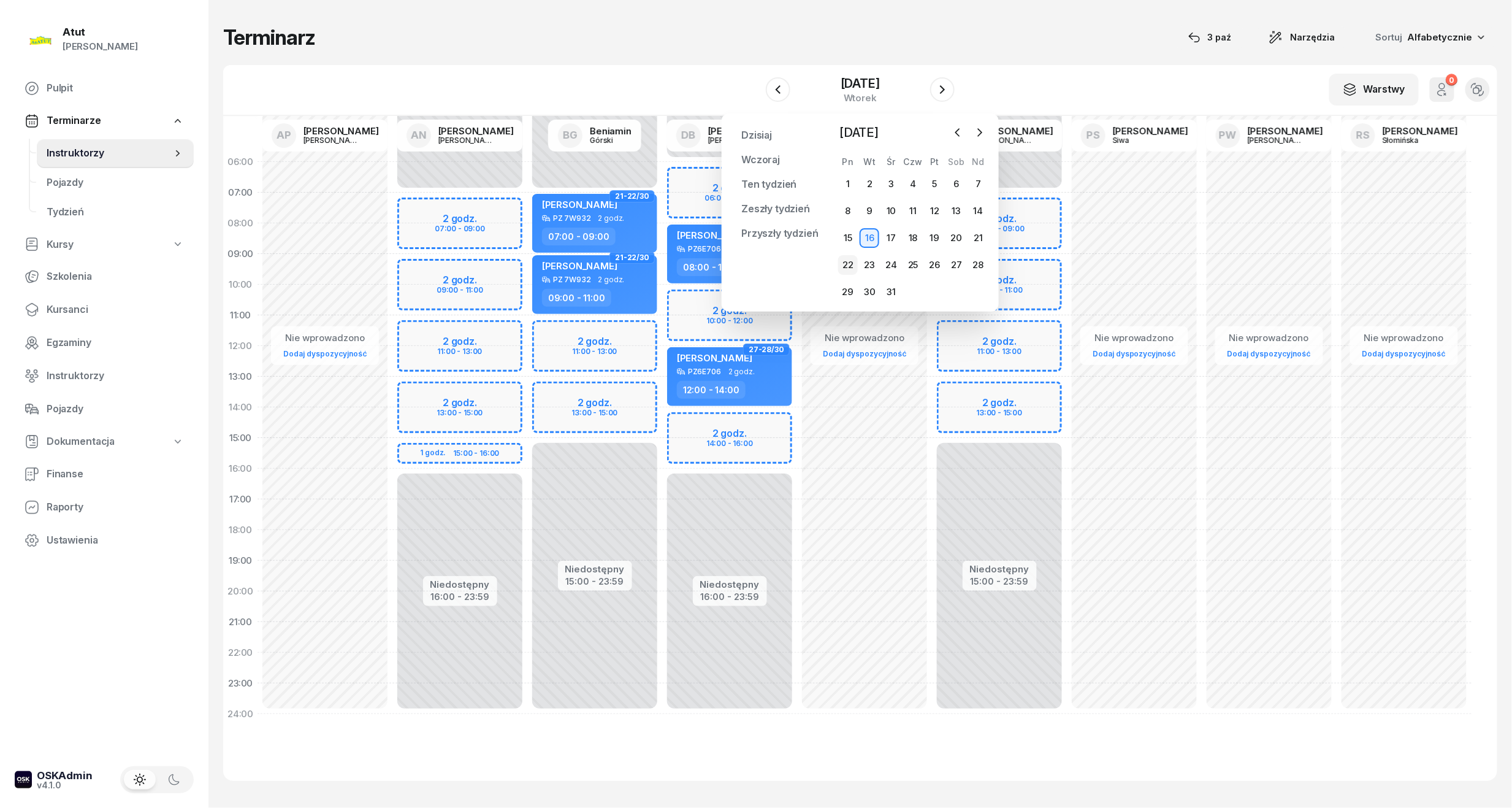
click at [848, 261] on div "22" at bounding box center [848, 265] width 20 height 20
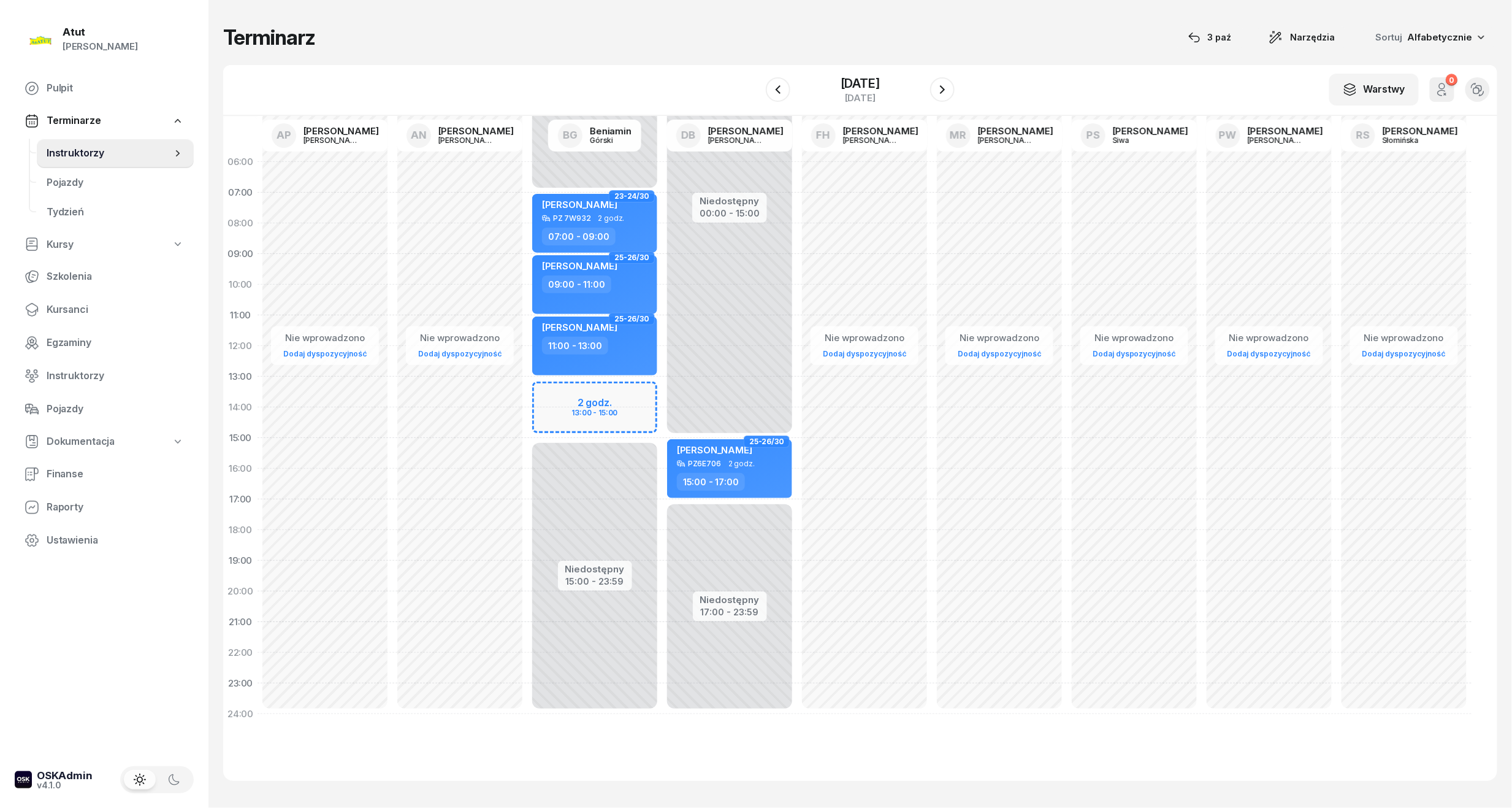
click at [598, 400] on div "Niedostępny 00:00 - 07:00 Niedostępny 15:00 - 23:59 2 godz. 13:00 - 15:00 23-24…" at bounding box center [595, 438] width 135 height 583
select select "13"
select select "15"
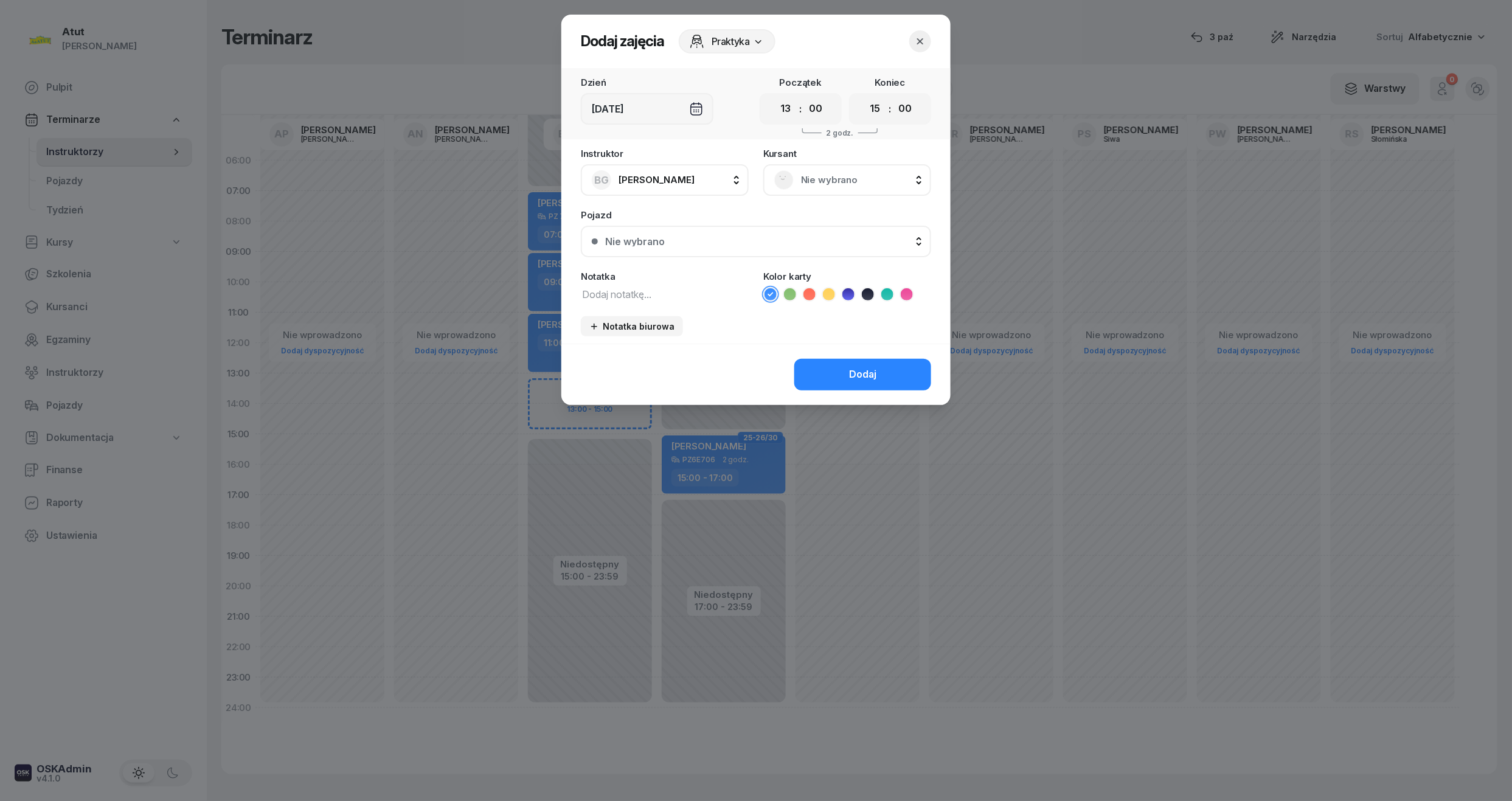
click at [856, 189] on div "Nie wybrano" at bounding box center [847, 180] width 168 height 31
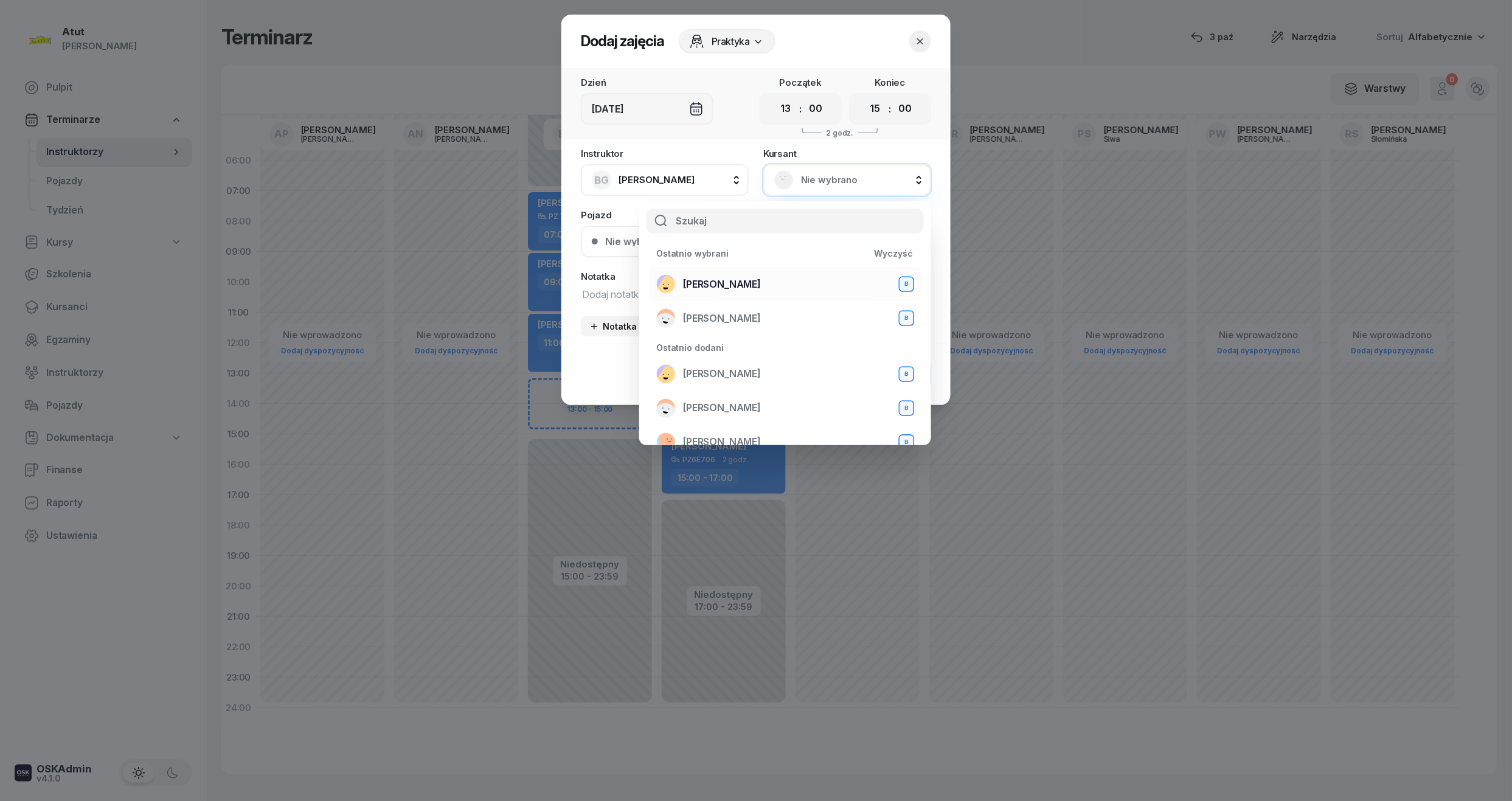
click at [703, 282] on span "[PERSON_NAME]" at bounding box center [722, 284] width 78 height 16
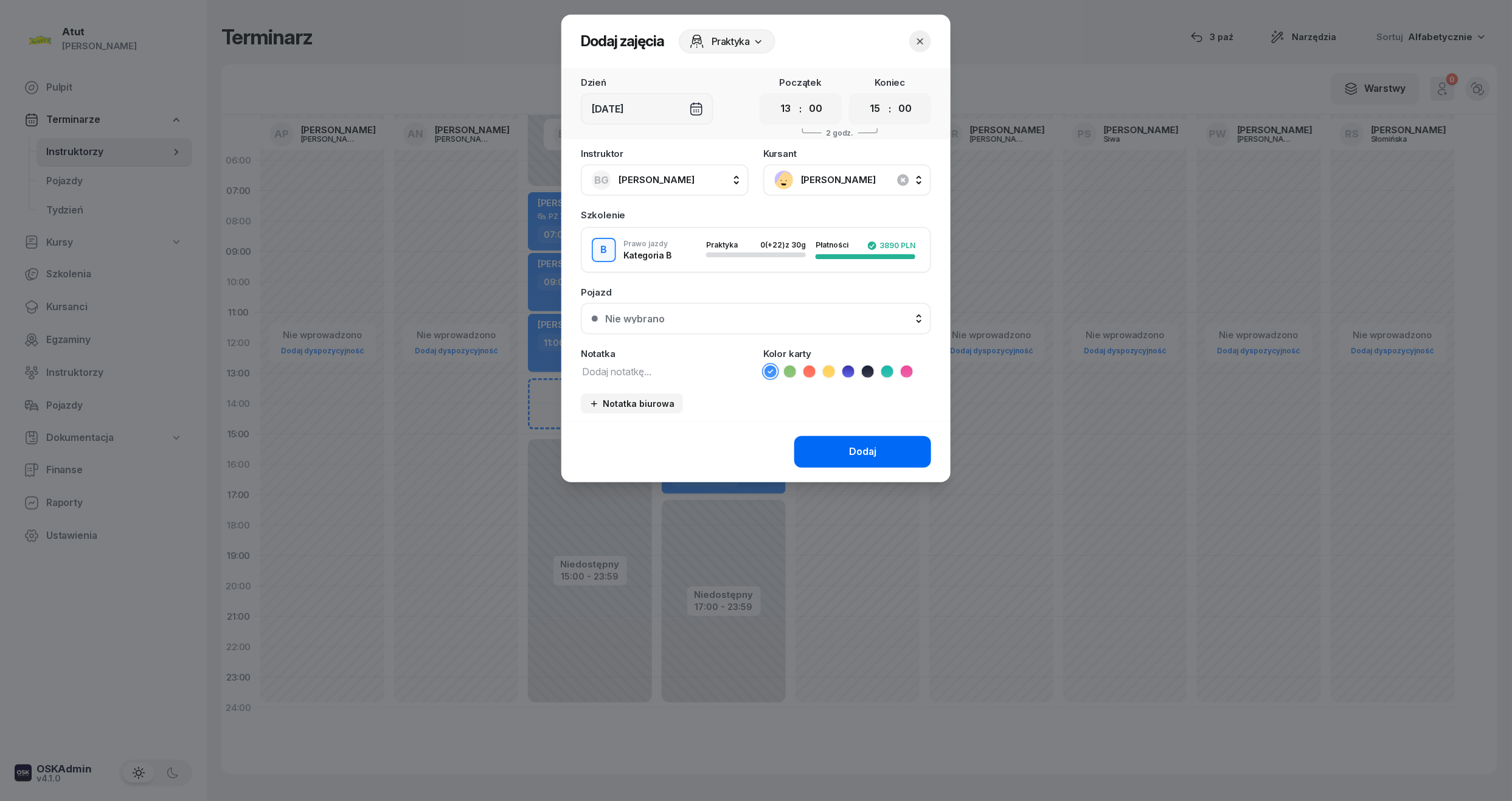
click at [896, 456] on button "Dodaj" at bounding box center [862, 451] width 137 height 31
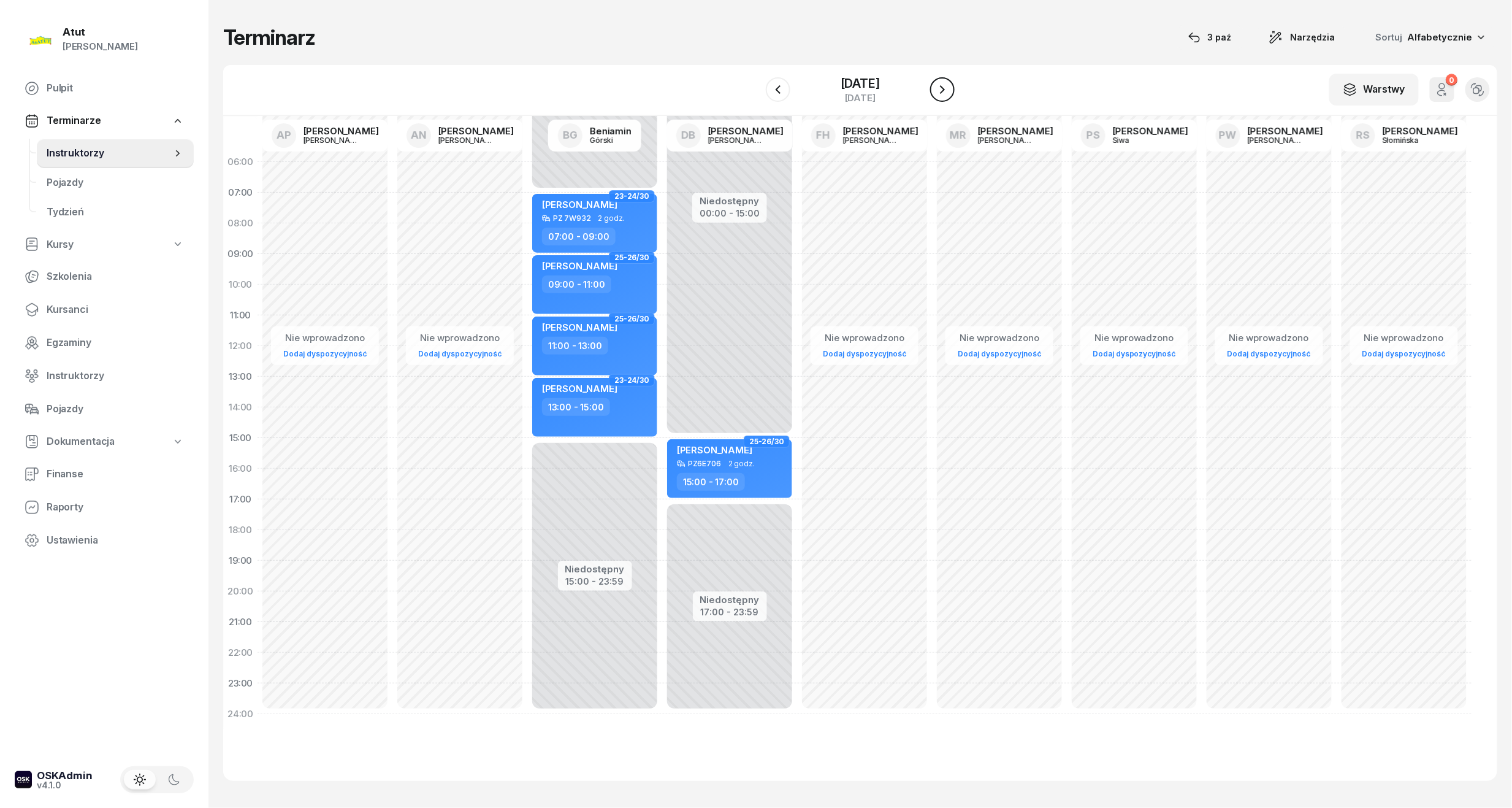
click at [943, 82] on icon "button" at bounding box center [942, 89] width 15 height 15
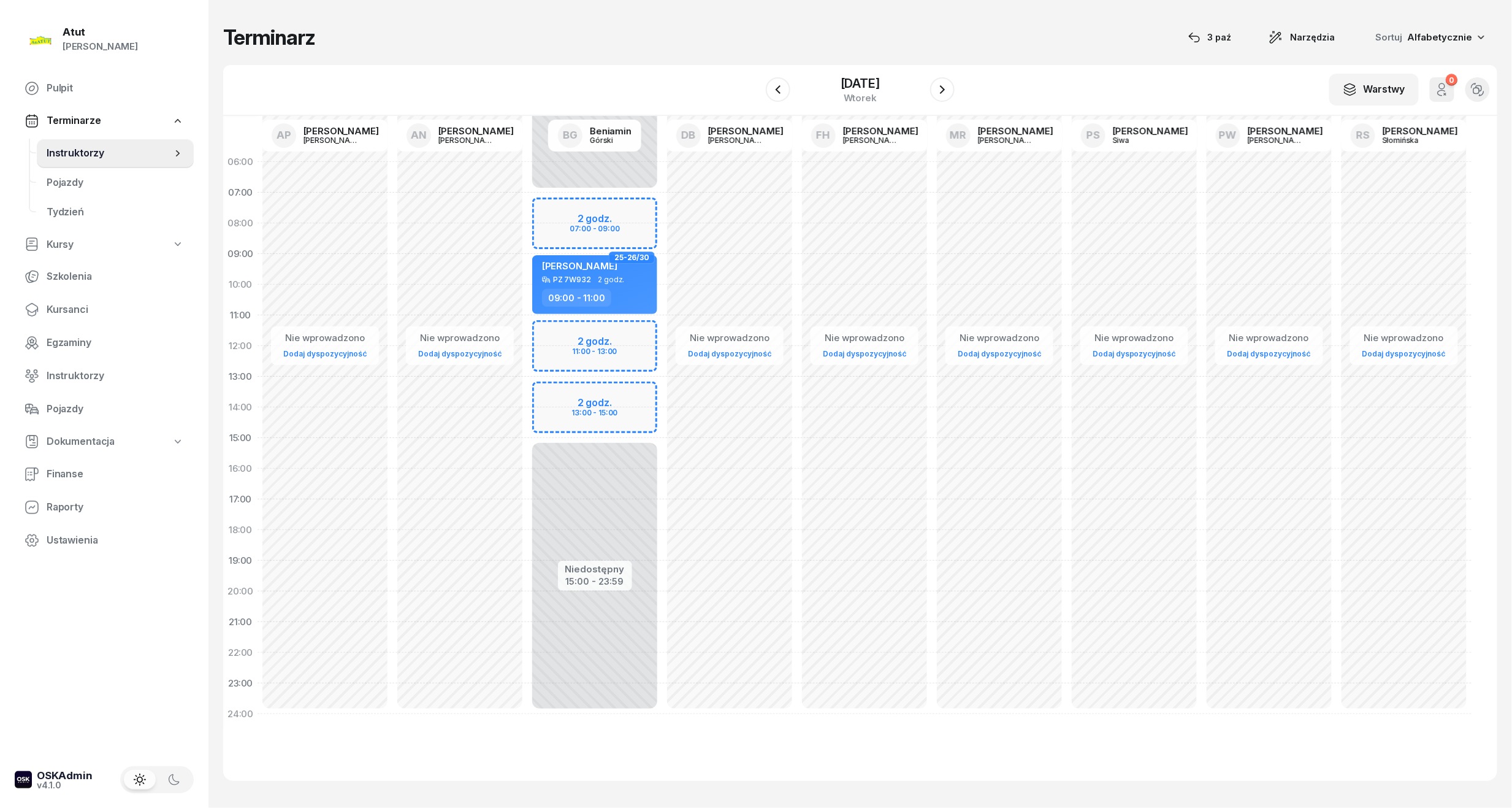
click at [604, 206] on div "Niedostępny 00:00 - 07:00 Niedostępny 15:00 - 23:59 2 godz. 07:00 - 09:00 2 god…" at bounding box center [595, 438] width 135 height 583
select select "07"
select select "09"
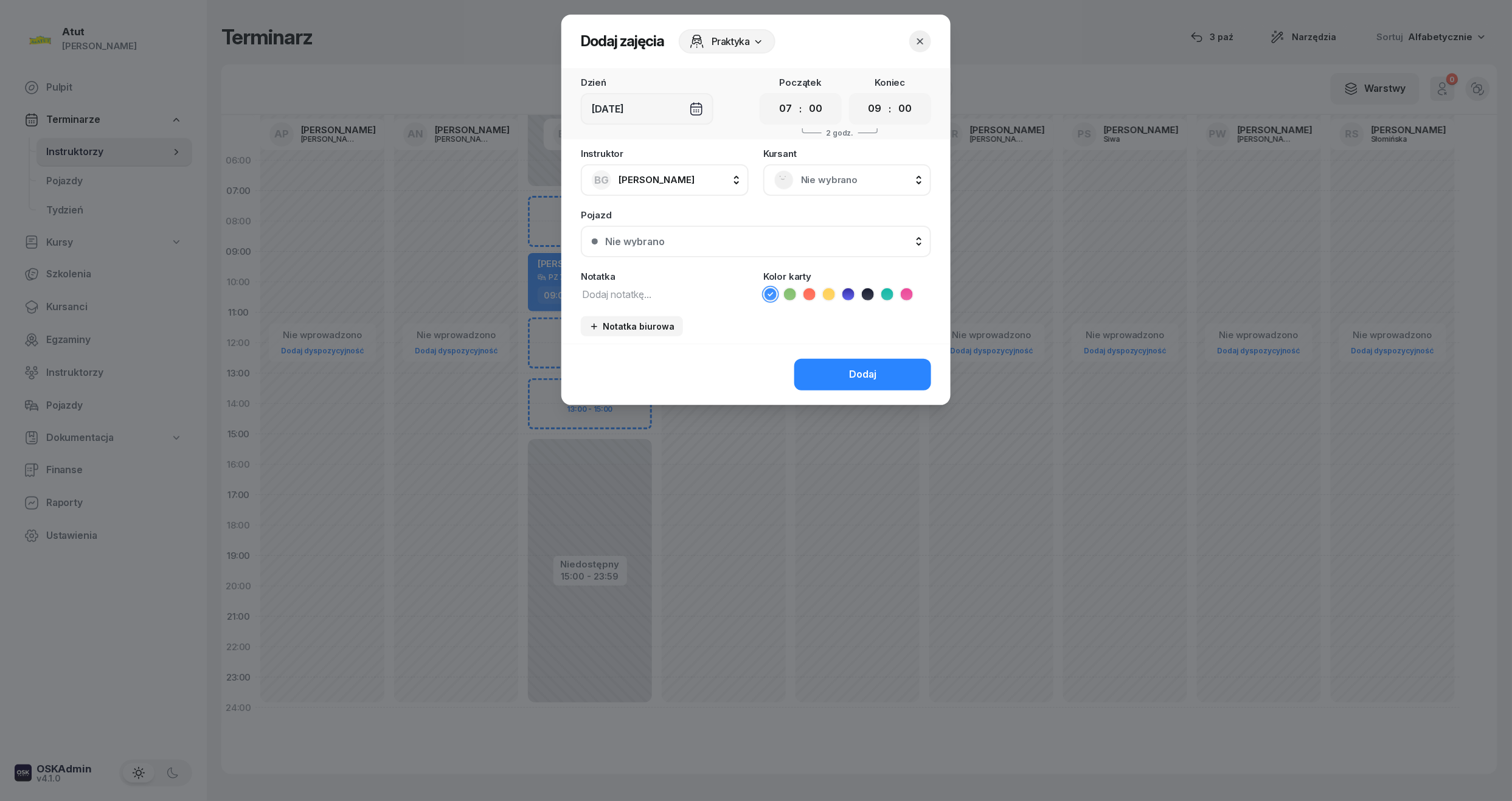
click at [831, 166] on div "Nie wybrano" at bounding box center [847, 180] width 168 height 31
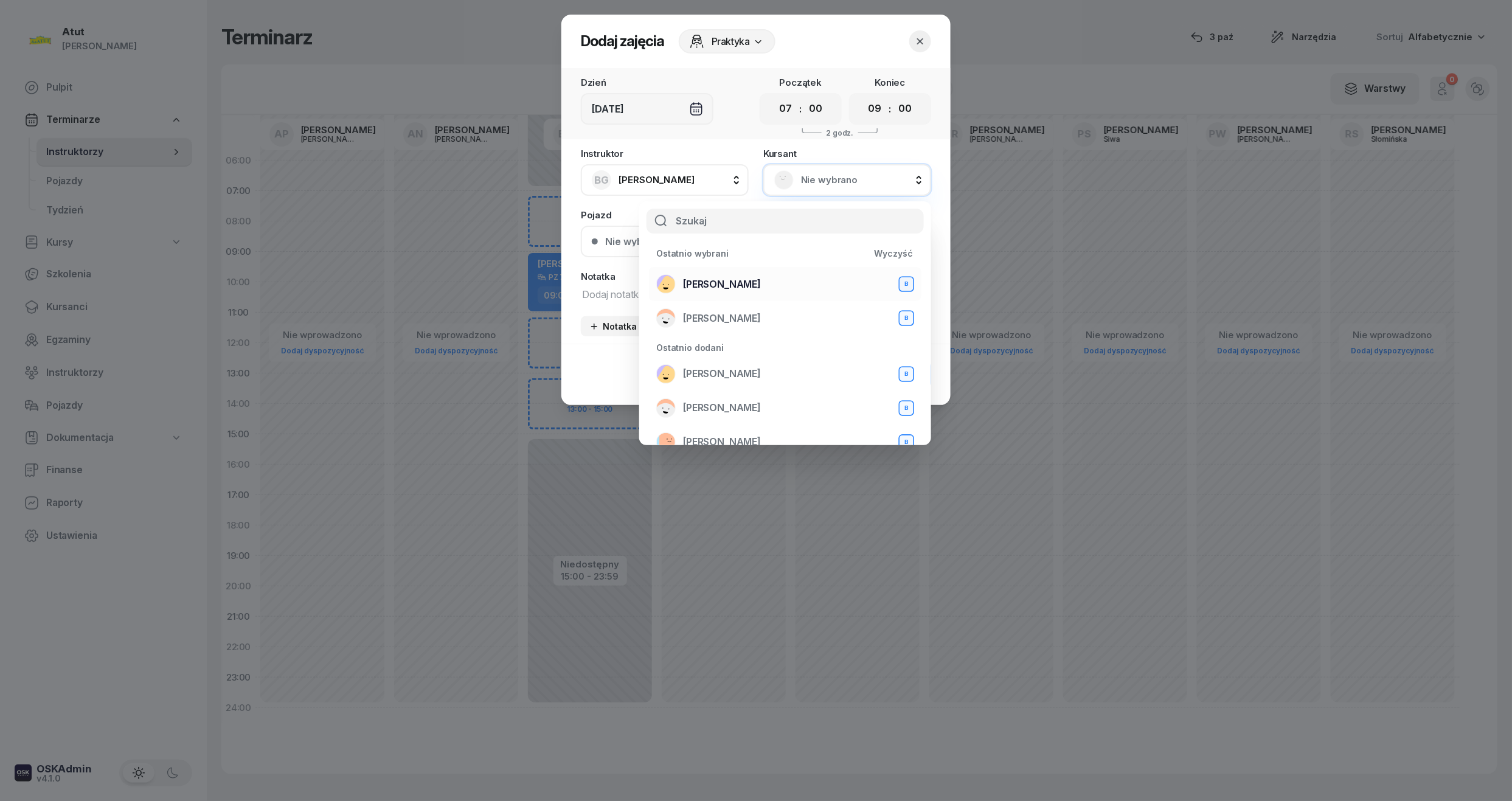
click at [720, 275] on div "[PERSON_NAME] B" at bounding box center [785, 284] width 258 height 20
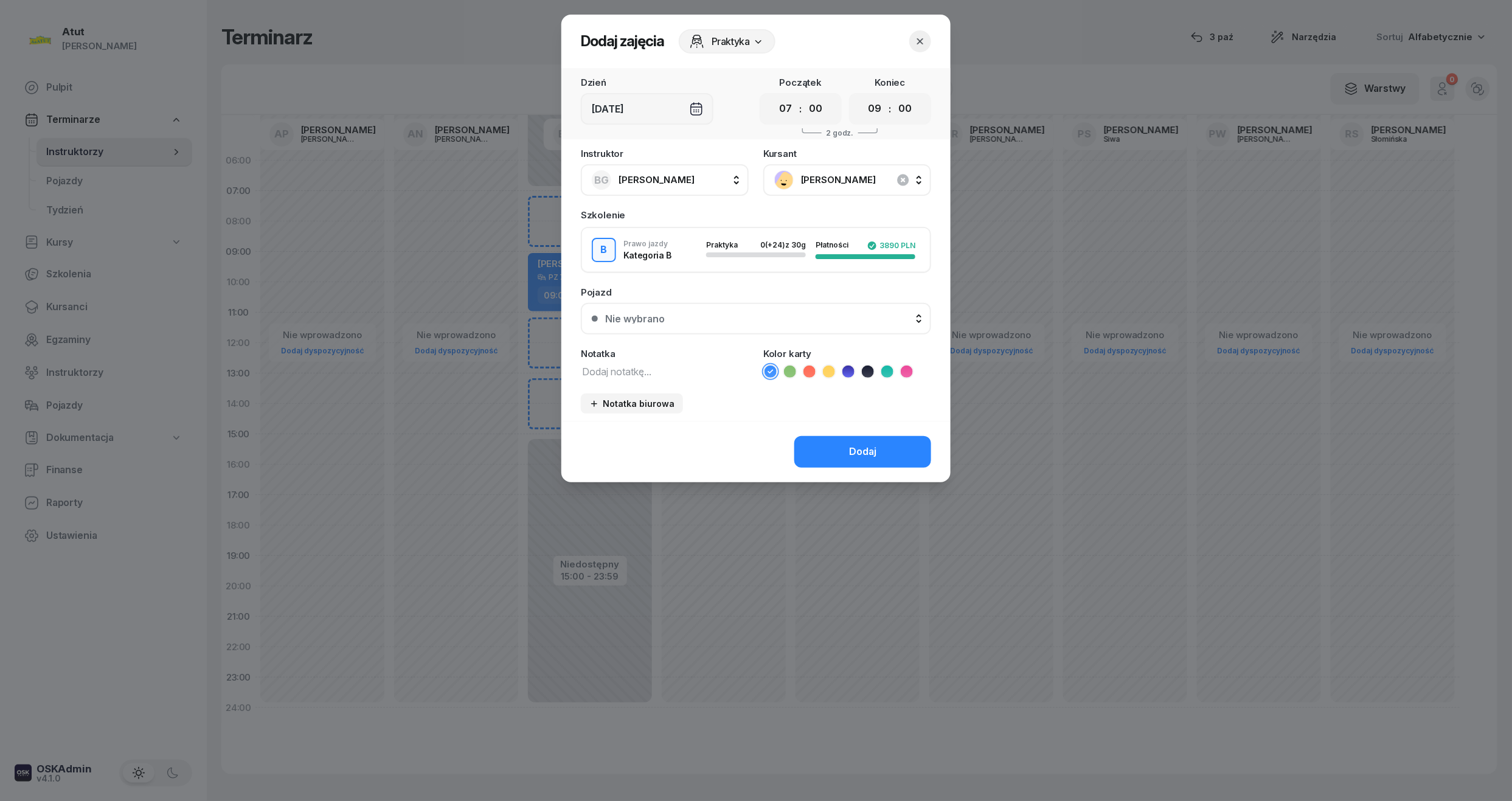
click at [927, 36] on button "button" at bounding box center [919, 41] width 22 height 22
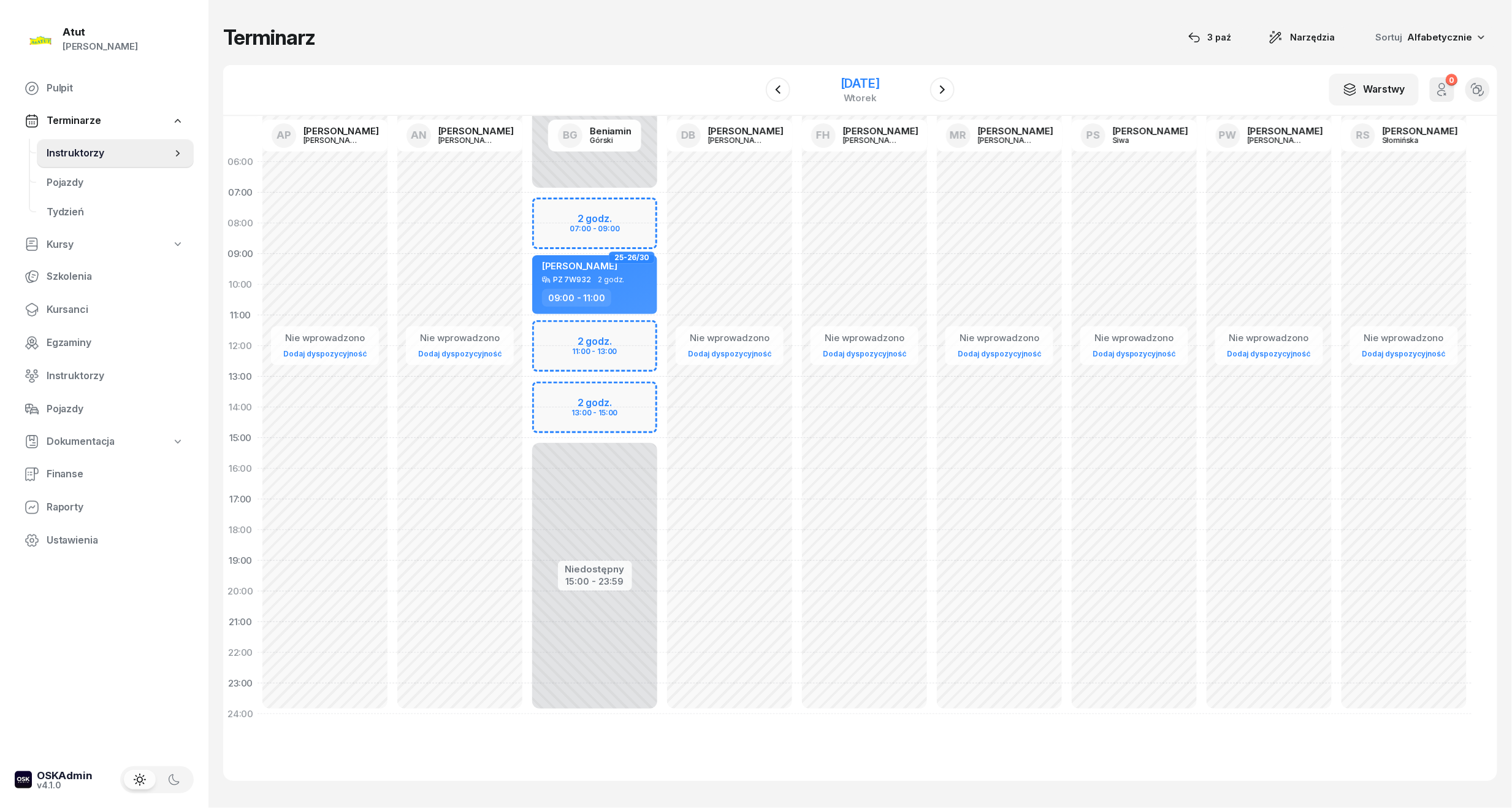
click at [849, 77] on div "[DATE]" at bounding box center [860, 83] width 39 height 12
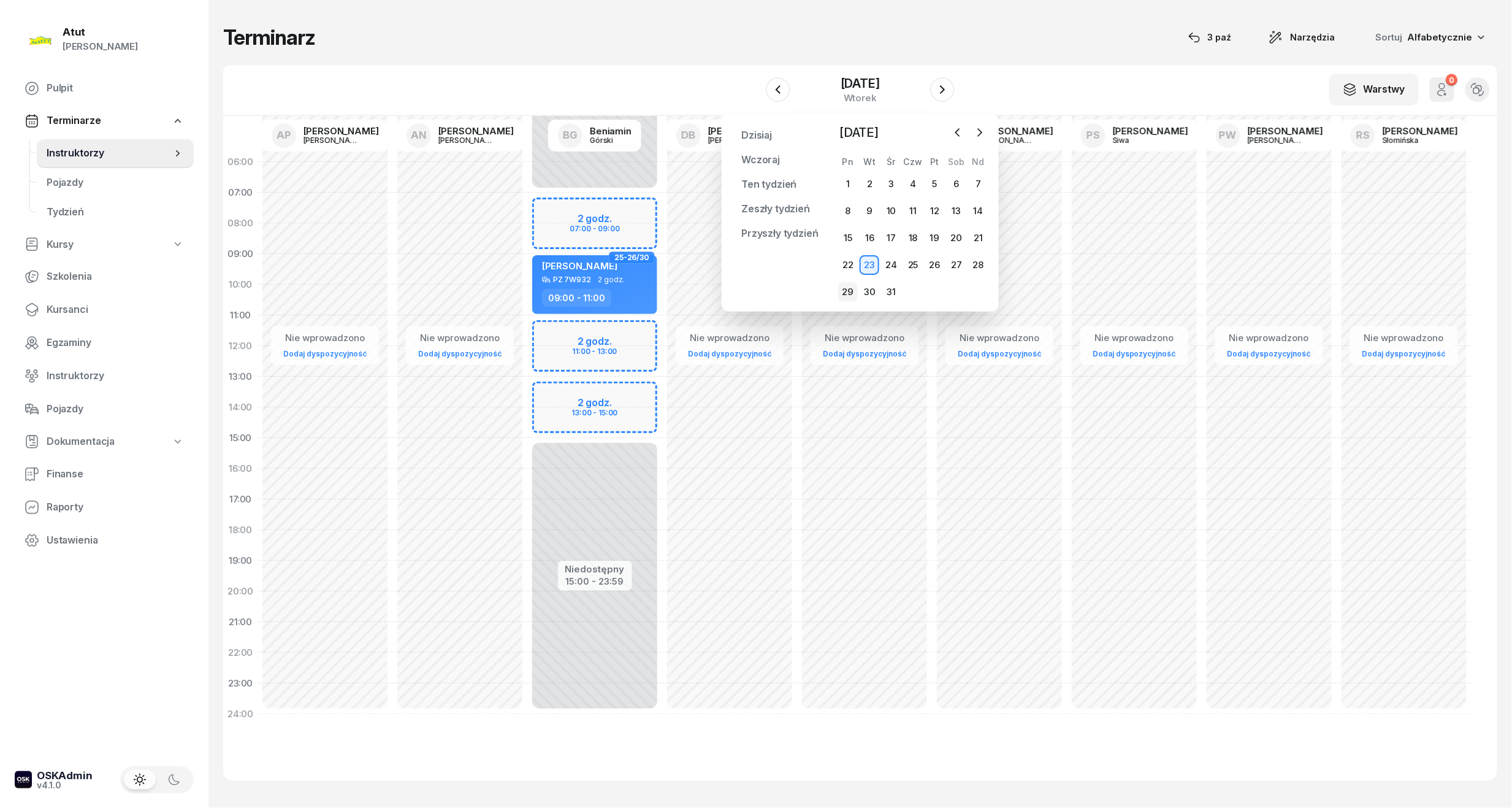
click at [846, 287] on div "29" at bounding box center [848, 292] width 20 height 20
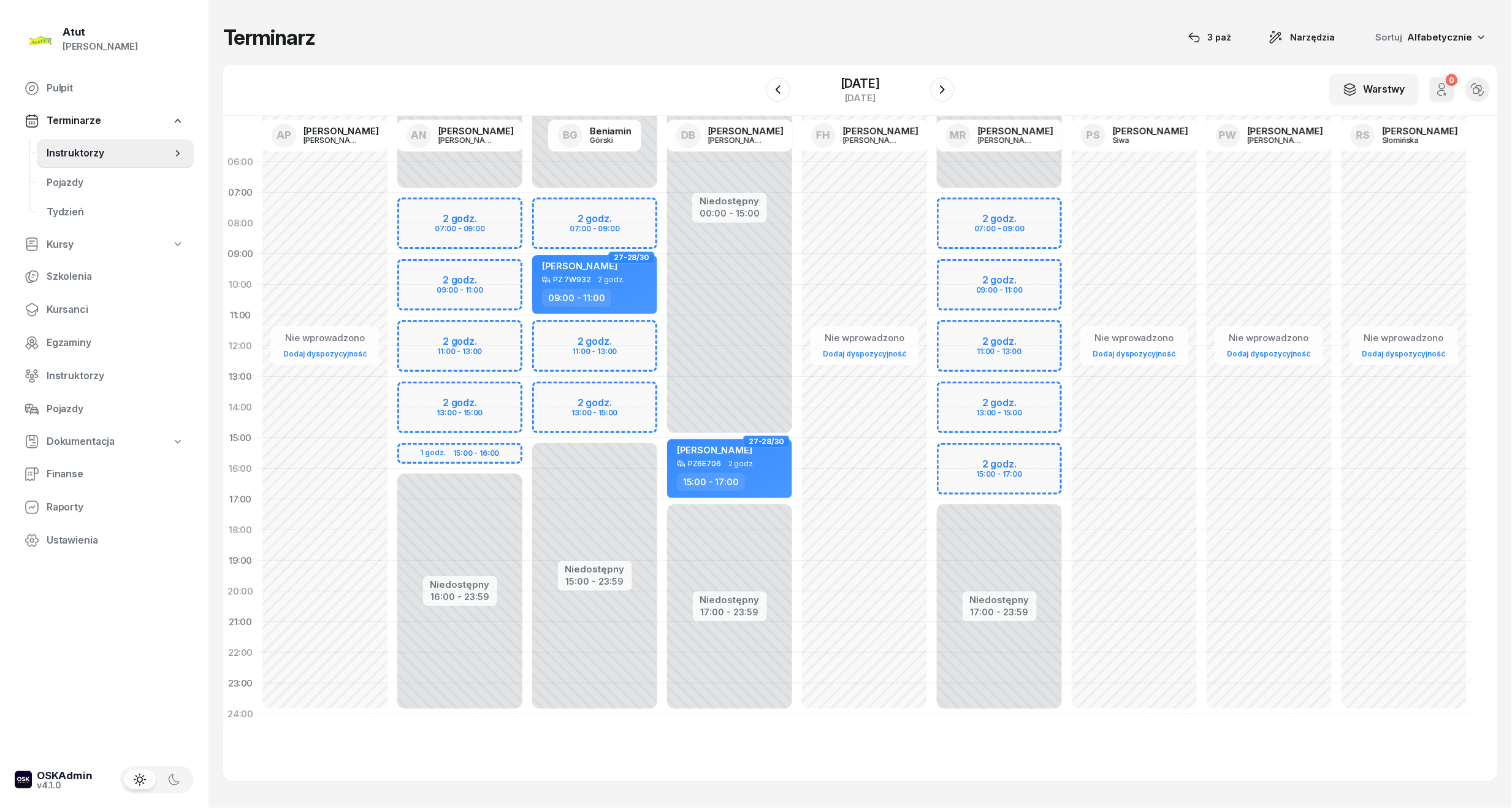
click at [590, 382] on div "Niedostępny 00:00 - 07:00 Niedostępny 15:00 - 23:59 2 godz. 07:00 - 09:00 2 god…" at bounding box center [595, 438] width 135 height 583
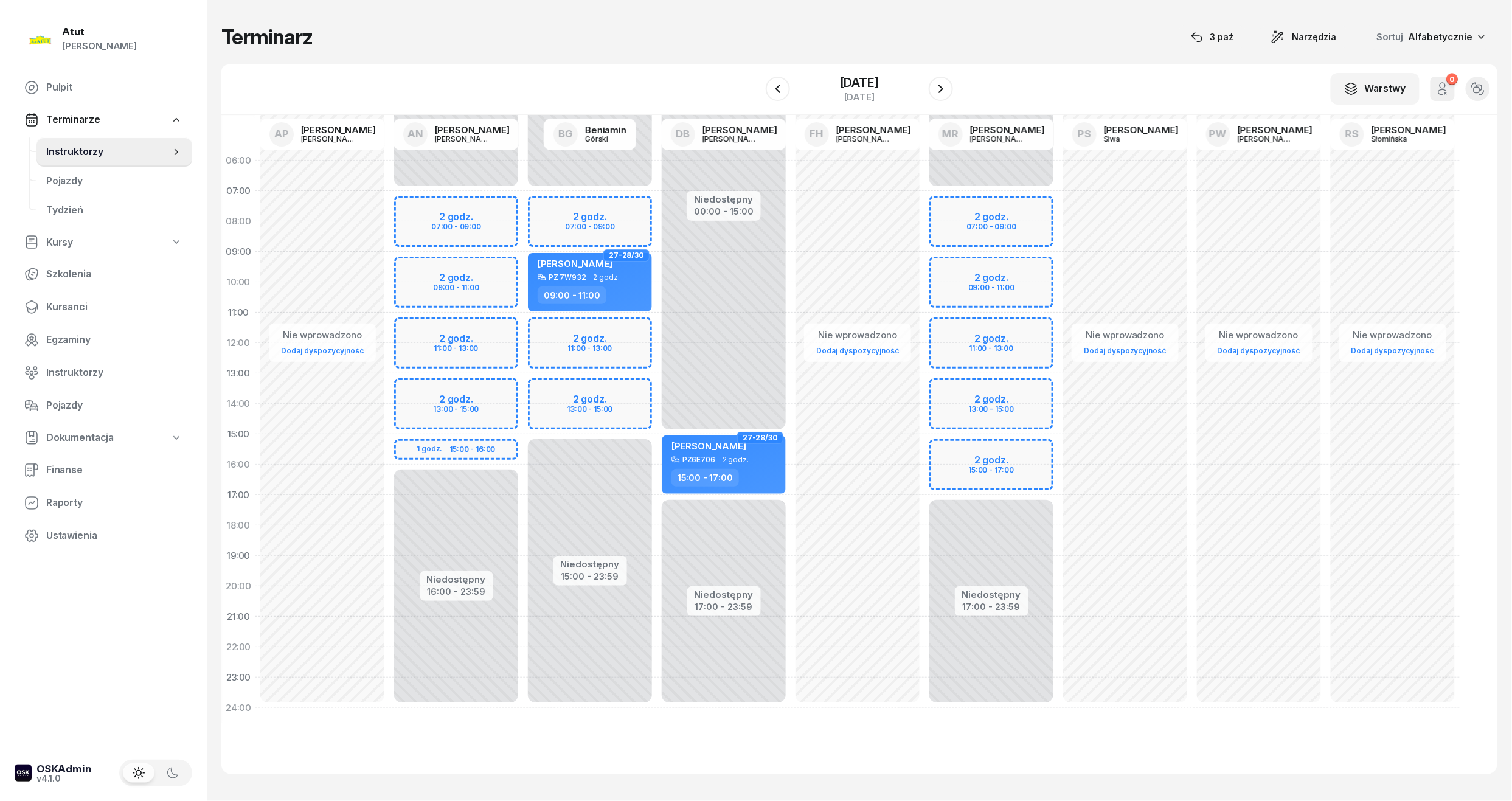
select select "13"
select select "15"
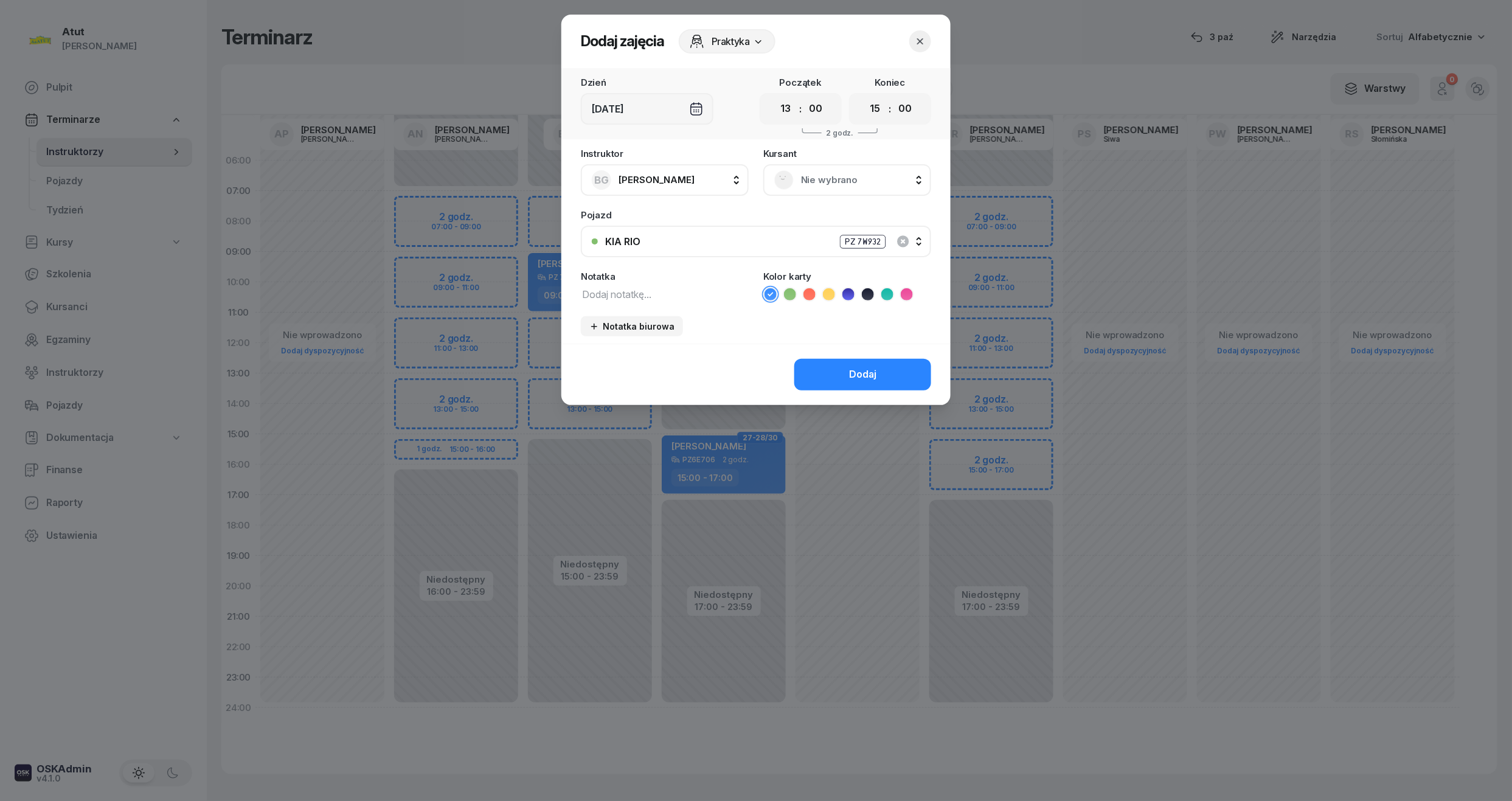
click at [821, 185] on span "Nie wybrano" at bounding box center [860, 180] width 119 height 16
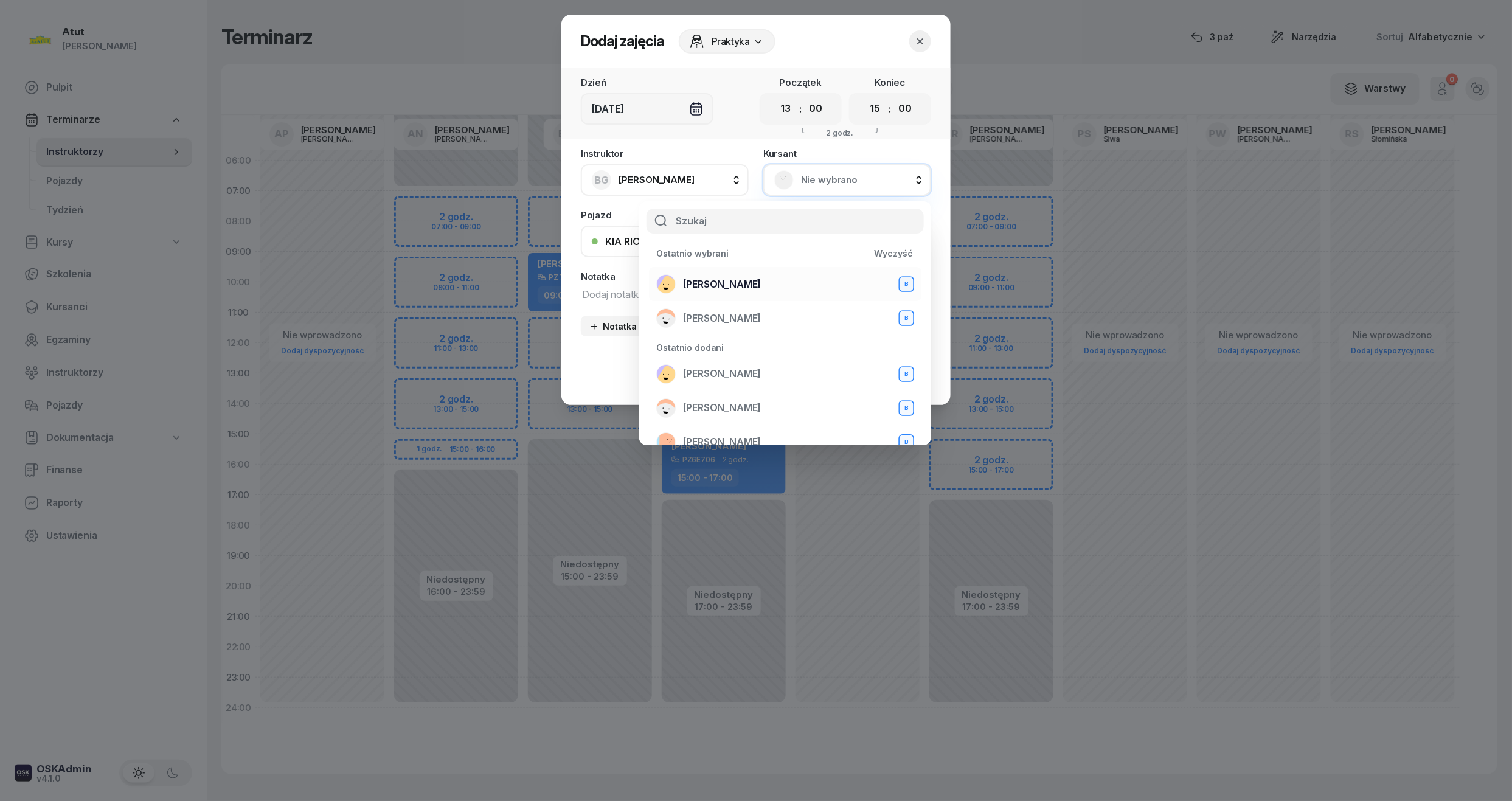
click at [738, 278] on span "[PERSON_NAME]" at bounding box center [722, 284] width 78 height 16
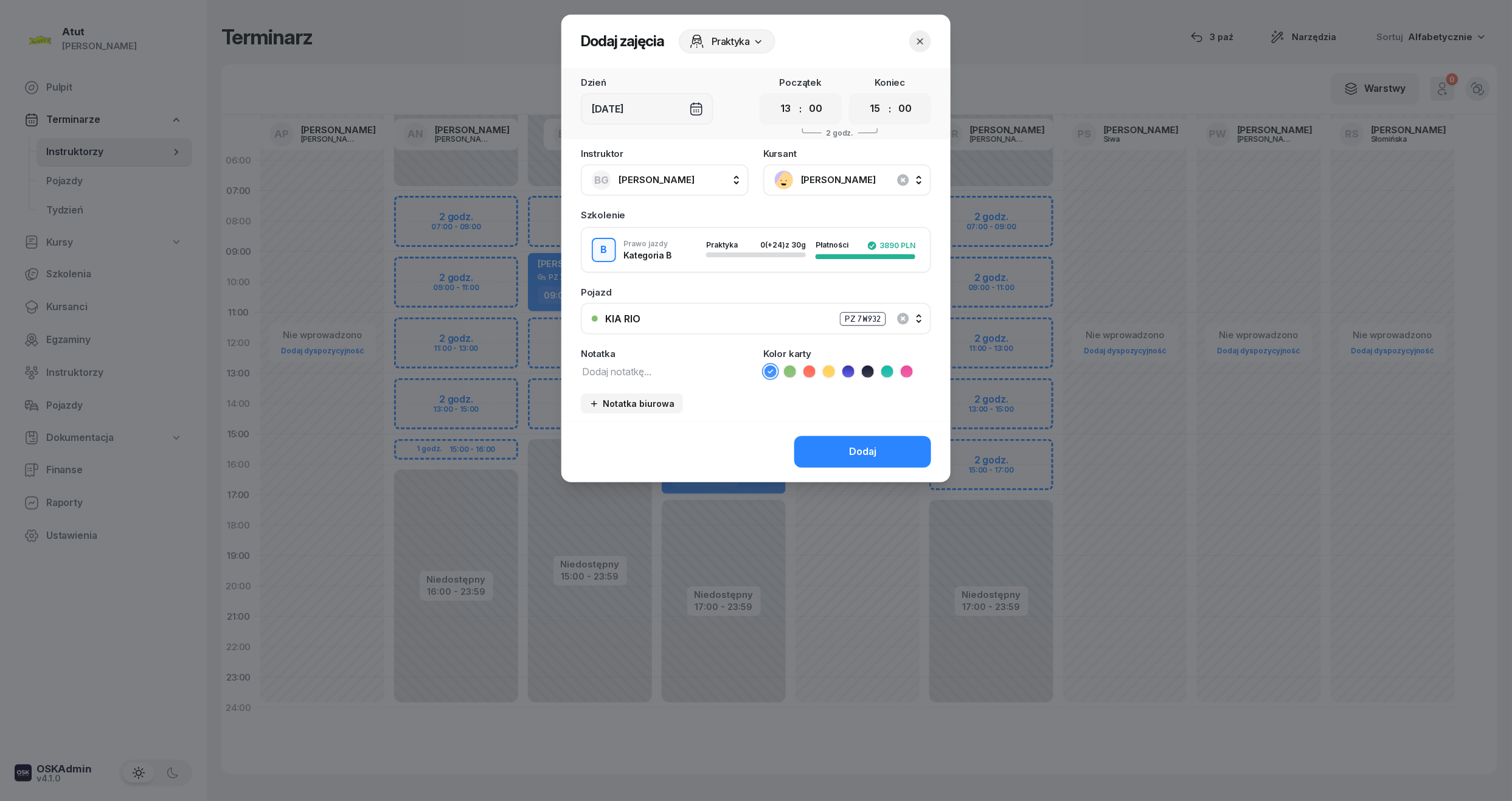
click at [842, 421] on div "Dodaj" at bounding box center [756, 451] width 389 height 61
click at [855, 446] on div "Dodaj" at bounding box center [862, 451] width 27 height 16
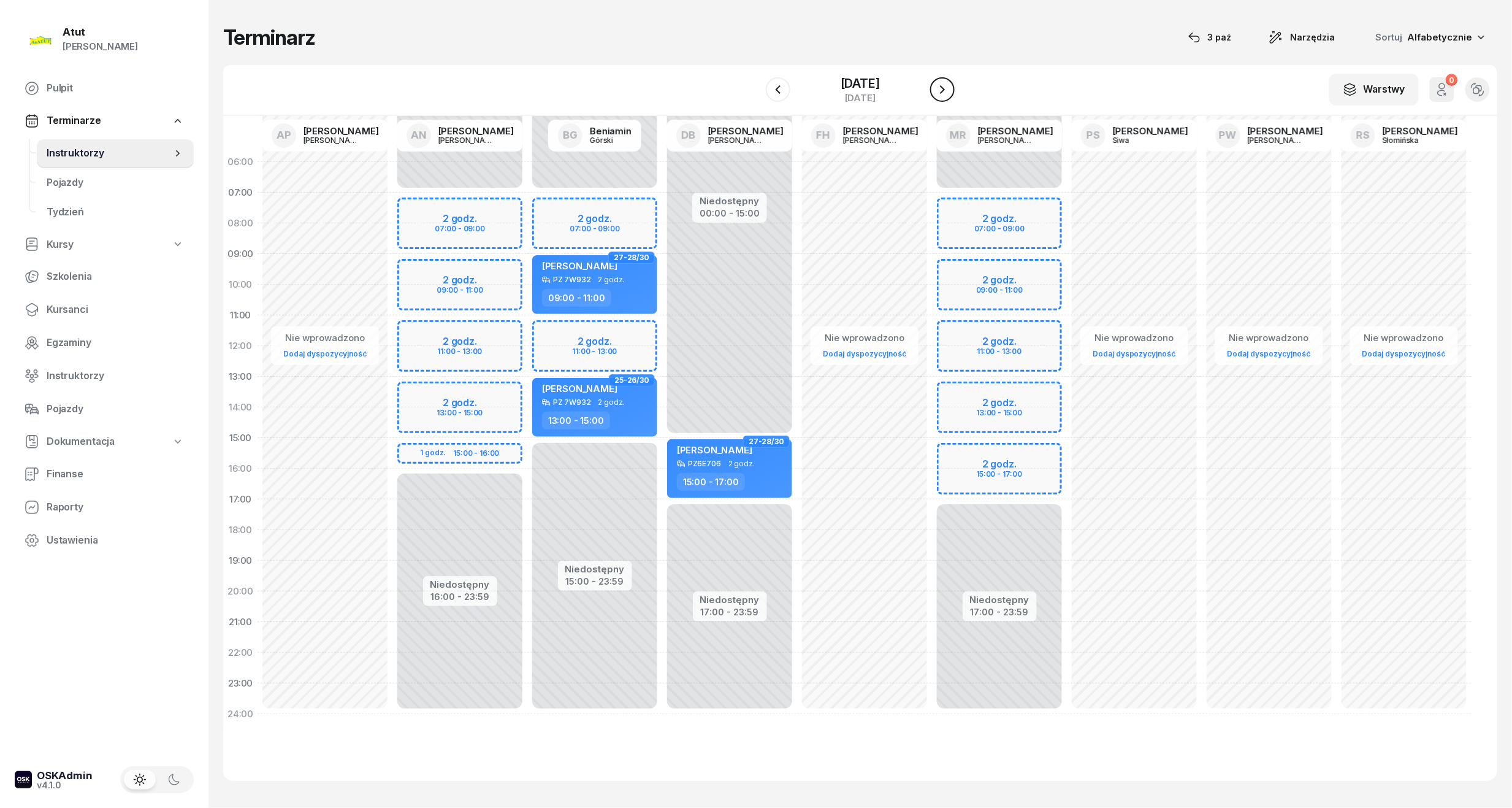
click at [952, 86] on button "button" at bounding box center [942, 89] width 25 height 25
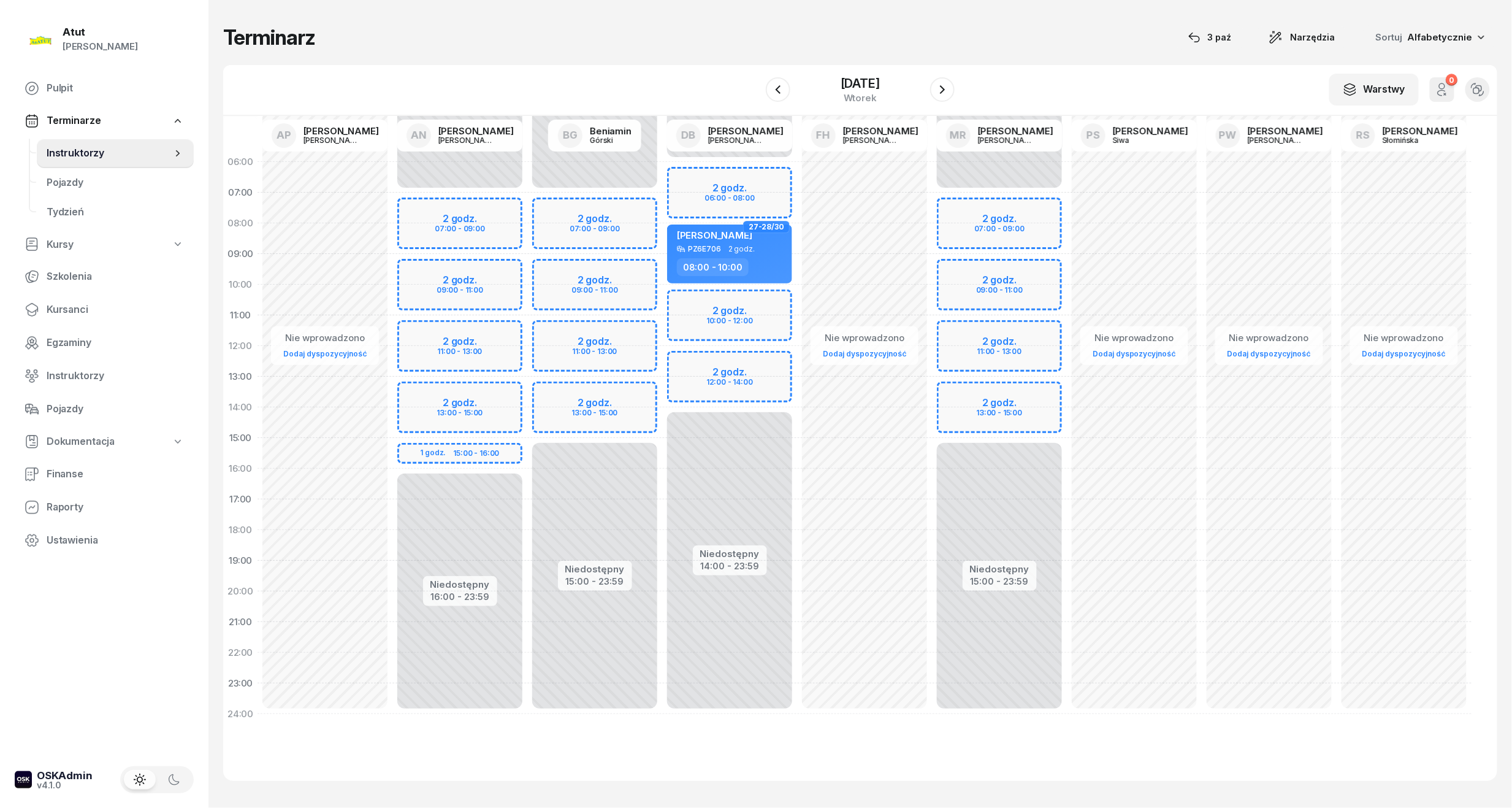
click at [582, 226] on div "Niedostępny 00:00 - 07:00 Niedostępny 15:00 - 23:59 2 godz. 07:00 - 09:00 2 god…" at bounding box center [595, 438] width 135 height 583
select select "08"
select select "10"
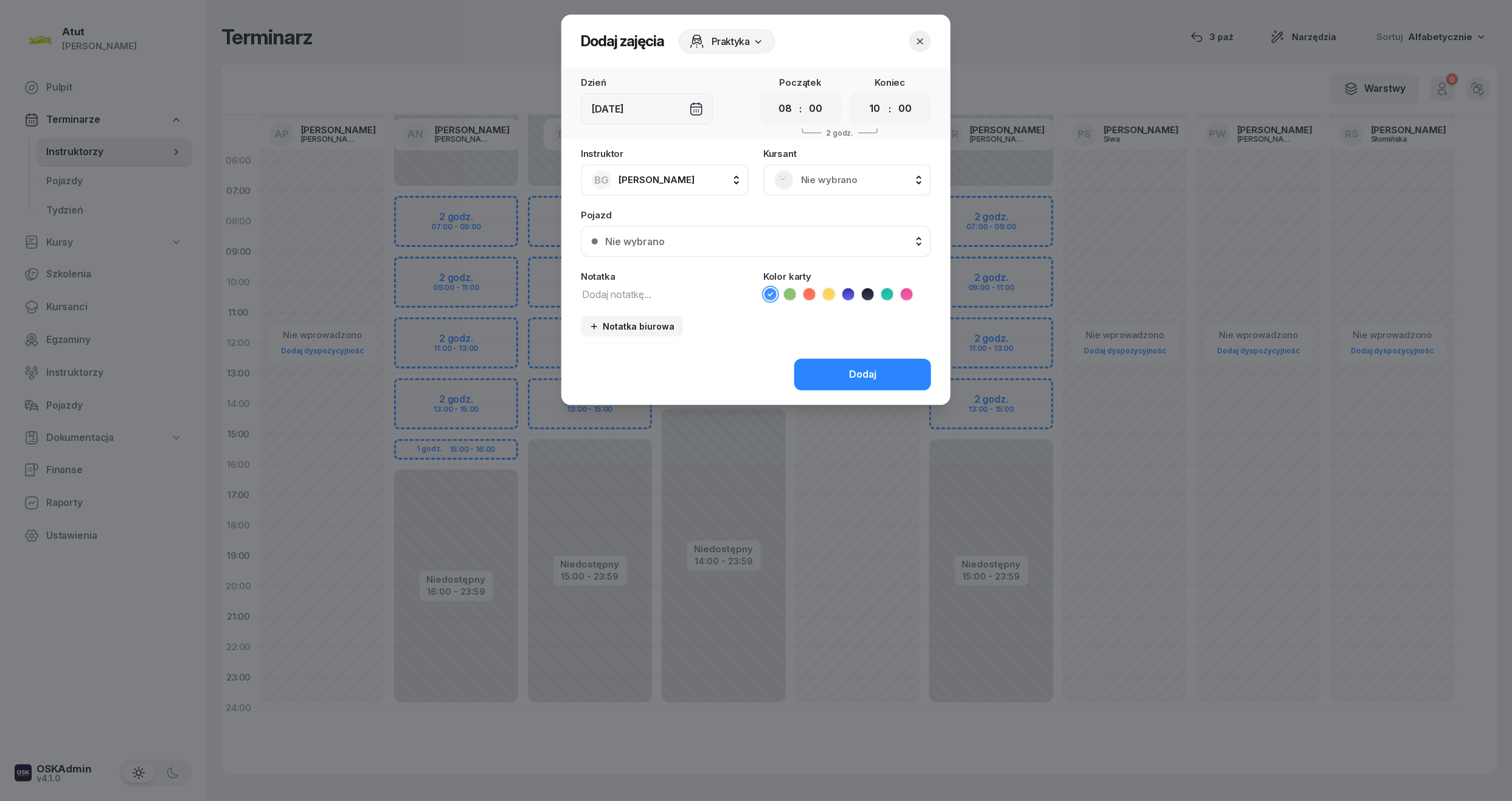
click at [830, 169] on div "Nie wybrano" at bounding box center [847, 180] width 168 height 31
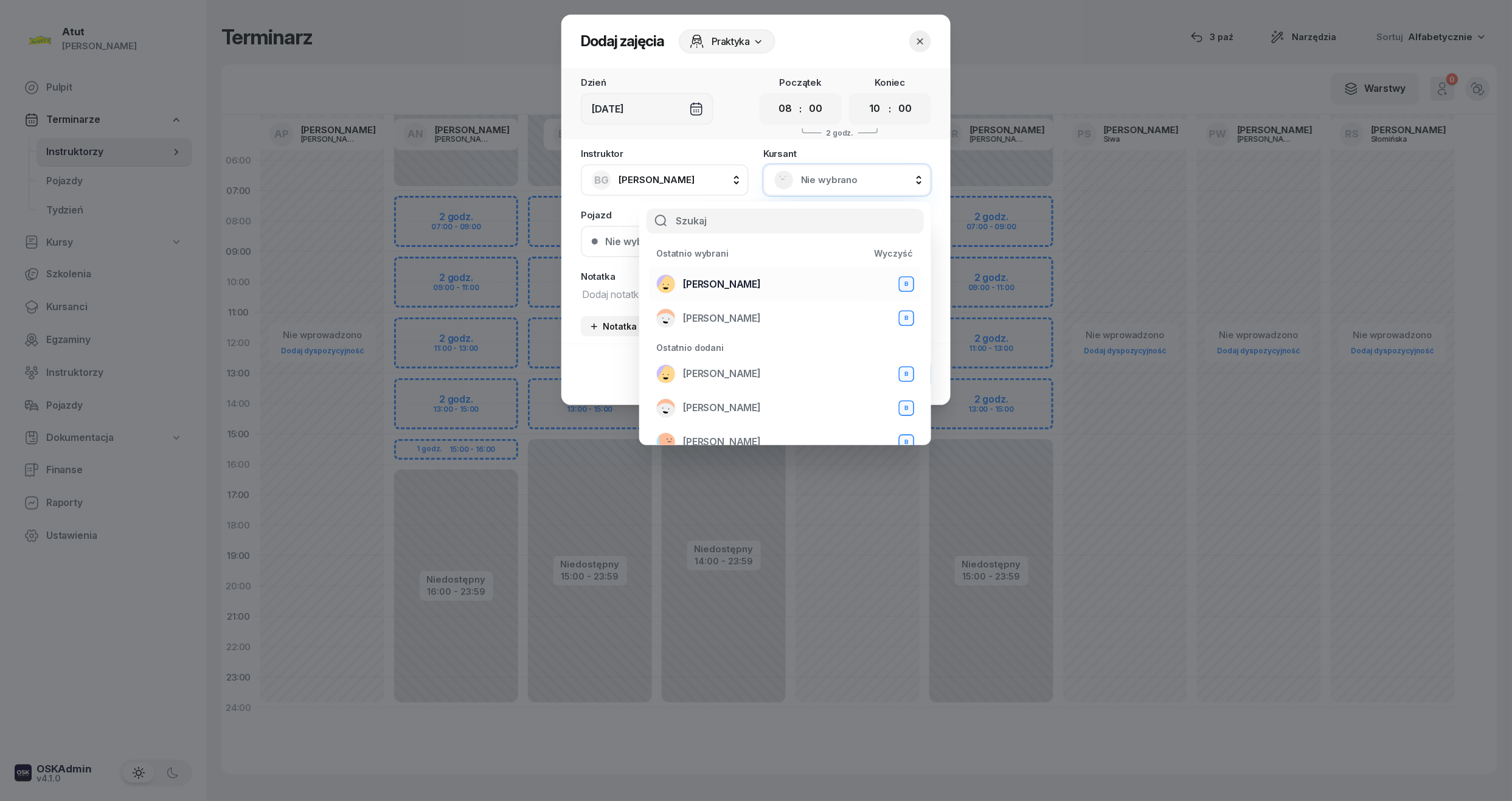
click at [693, 271] on li "[PERSON_NAME] B" at bounding box center [785, 283] width 272 height 34
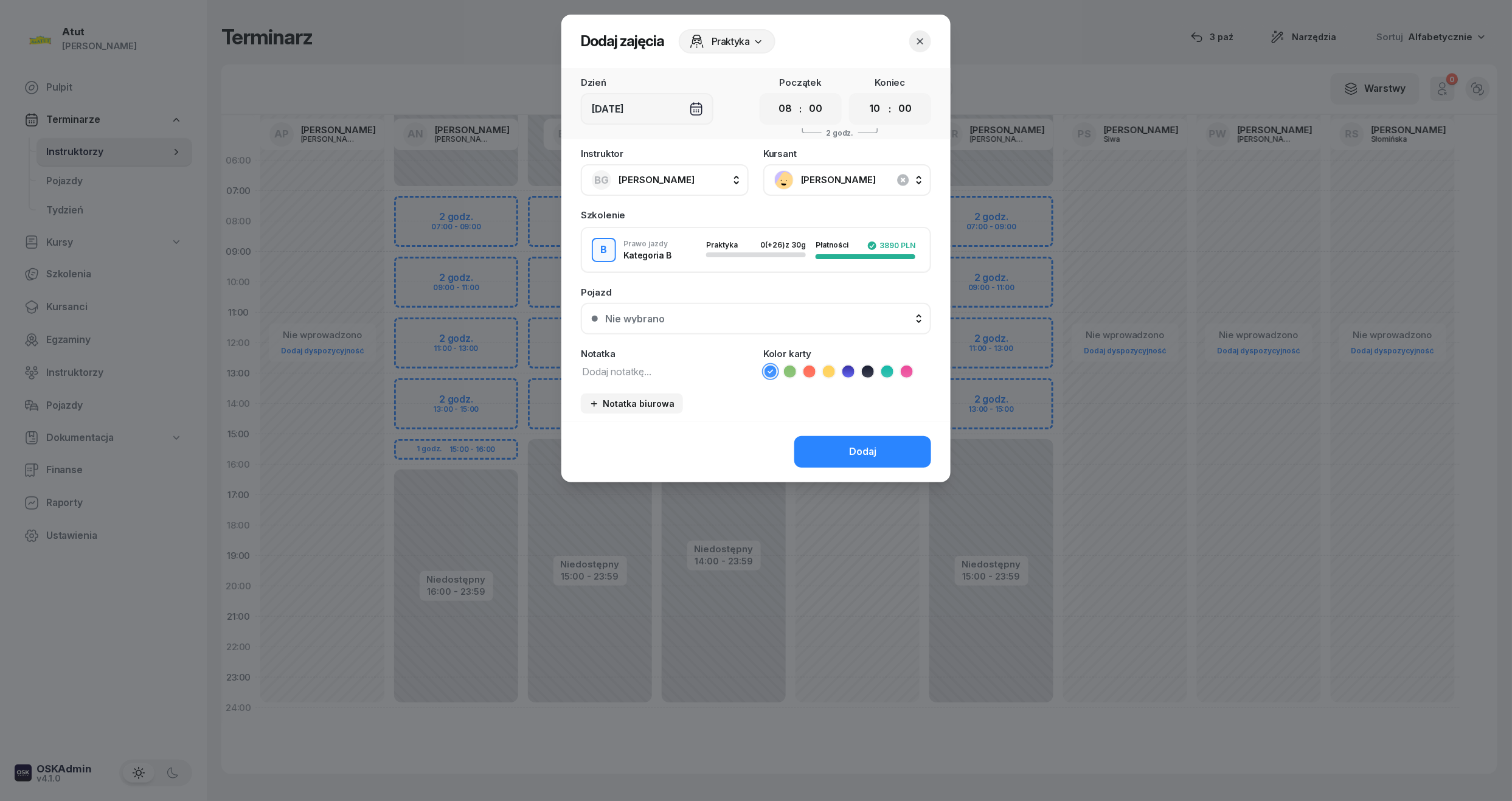
drag, startPoint x: 791, startPoint y: 113, endPoint x: 808, endPoint y: 141, distance: 32.8
click at [791, 113] on select "00 01 02 03 04 05 06 07 08 09 10 11 12 13 14 15 16 17 18 19 20 21 22 23" at bounding box center [786, 109] width 23 height 26
select select "07"
click at [774, 96] on select "00 01 02 03 04 05 06 07 08 09 10 11 12 13 14 15 16 17 18 19 20 21 22 23" at bounding box center [786, 109] width 23 height 26
click at [886, 100] on select "00 01 02 03 04 05 06 07 08 09 10 11 12 13 14 15 16 17 18 19 20 21 22 23" at bounding box center [875, 109] width 23 height 26
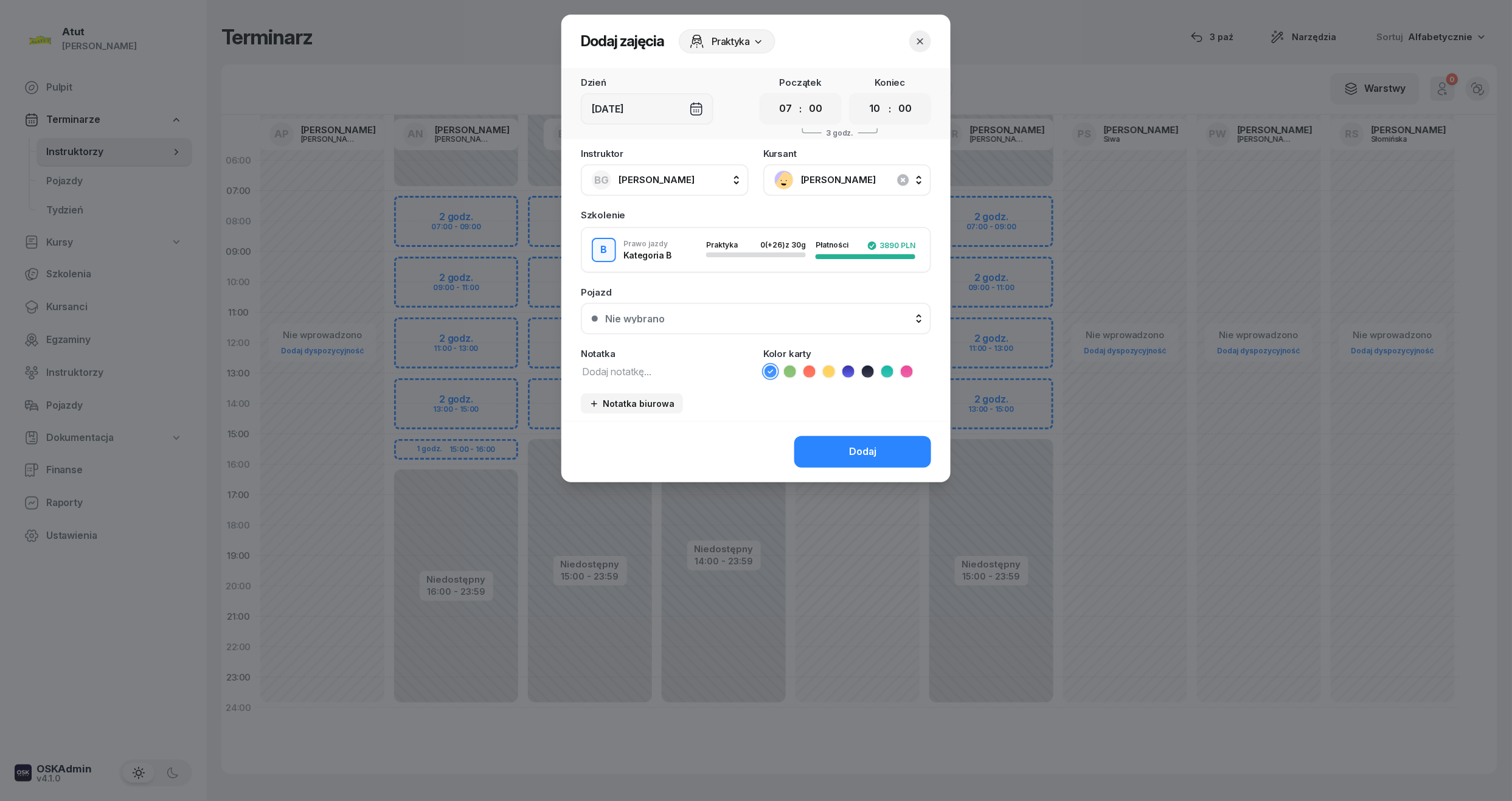
select select "09"
click at [864, 96] on select "00 01 02 03 04 05 06 07 08 09 10 11 12 13 14 15 16 17 18 19 20 21 22 23" at bounding box center [875, 109] width 23 height 26
click at [832, 319] on div "Nie wybrano" at bounding box center [763, 319] width 315 height 10
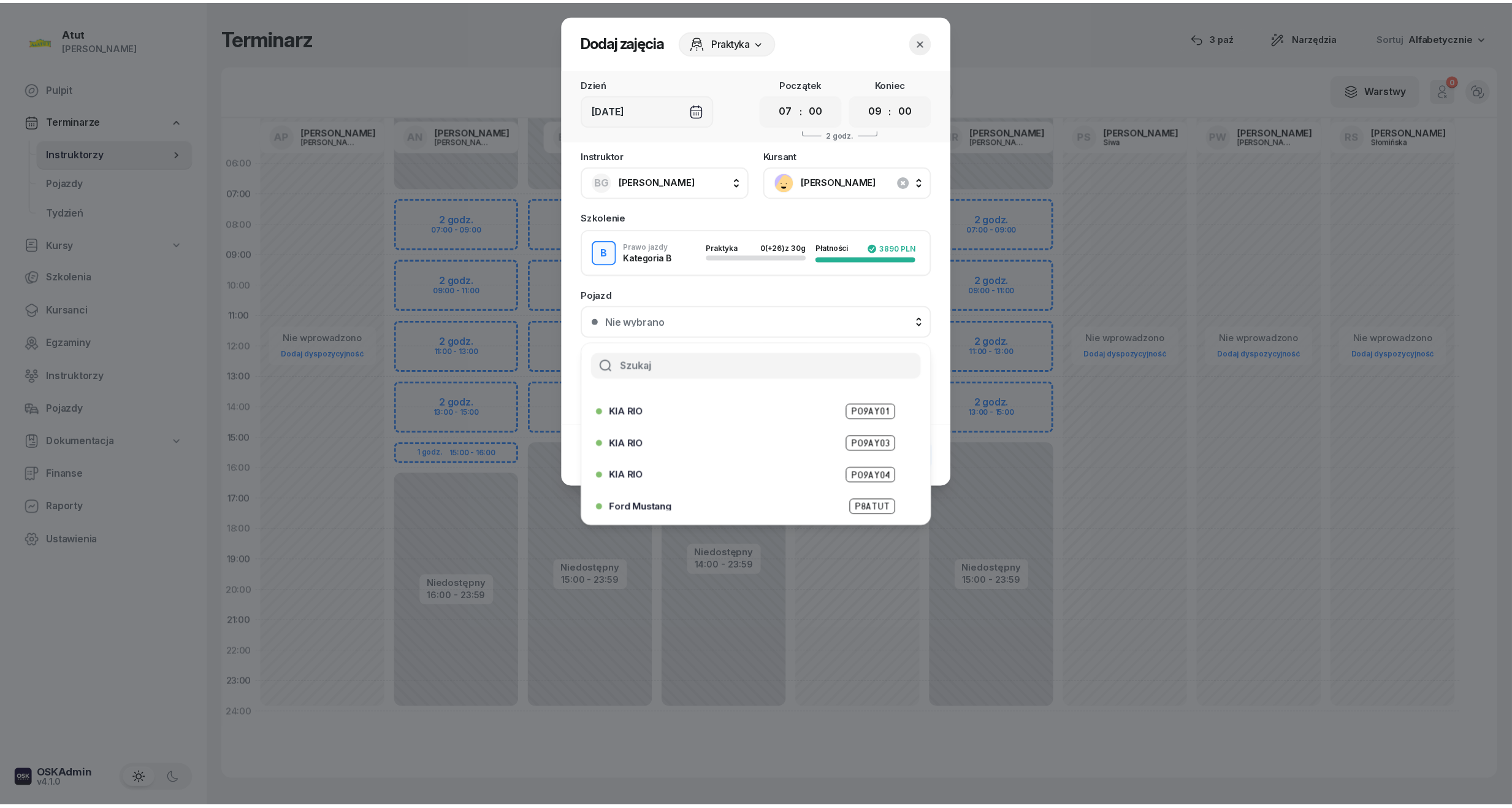
scroll to position [152, 0]
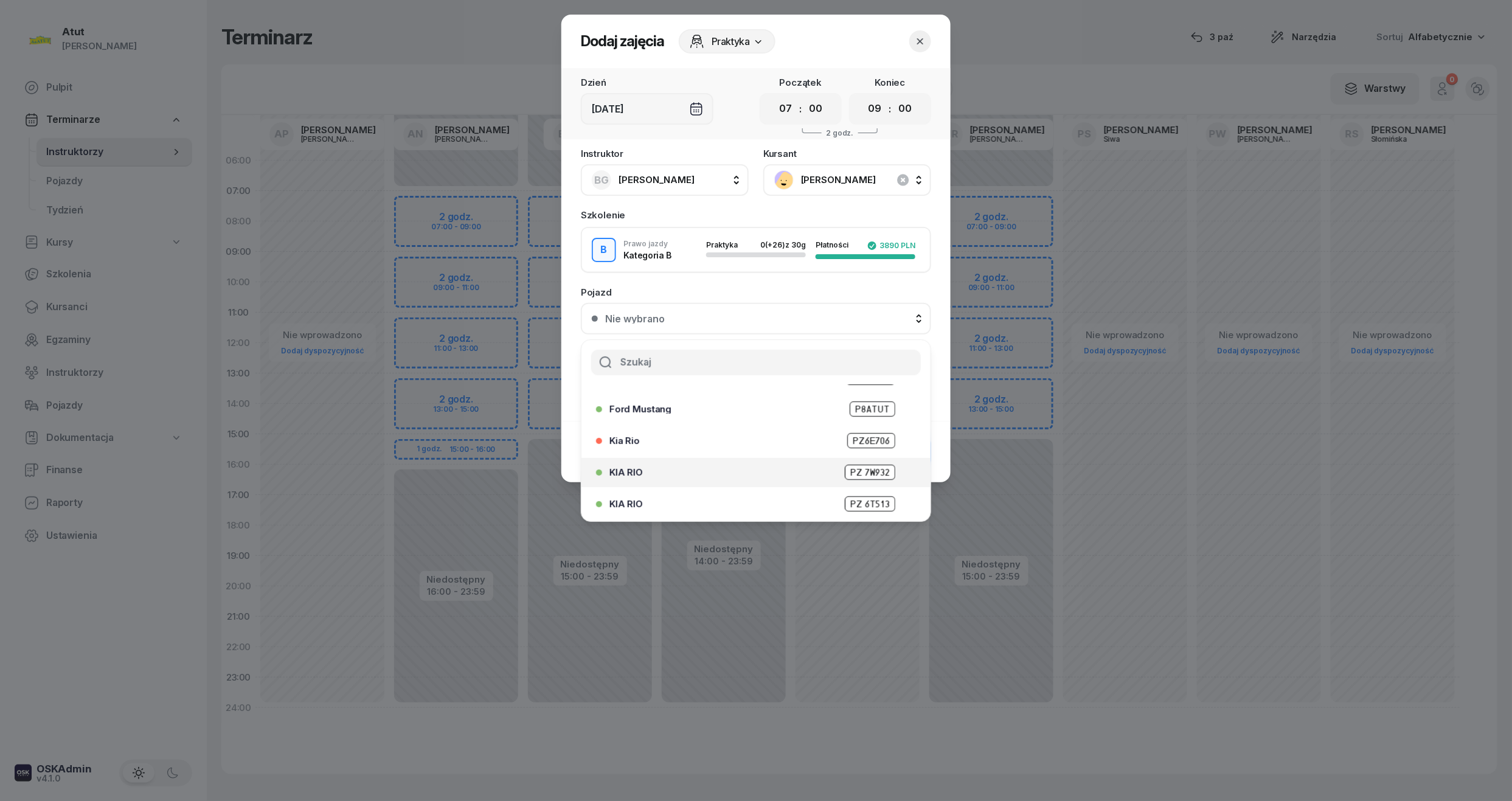
click at [856, 465] on span "PZ 7W932" at bounding box center [870, 472] width 50 height 15
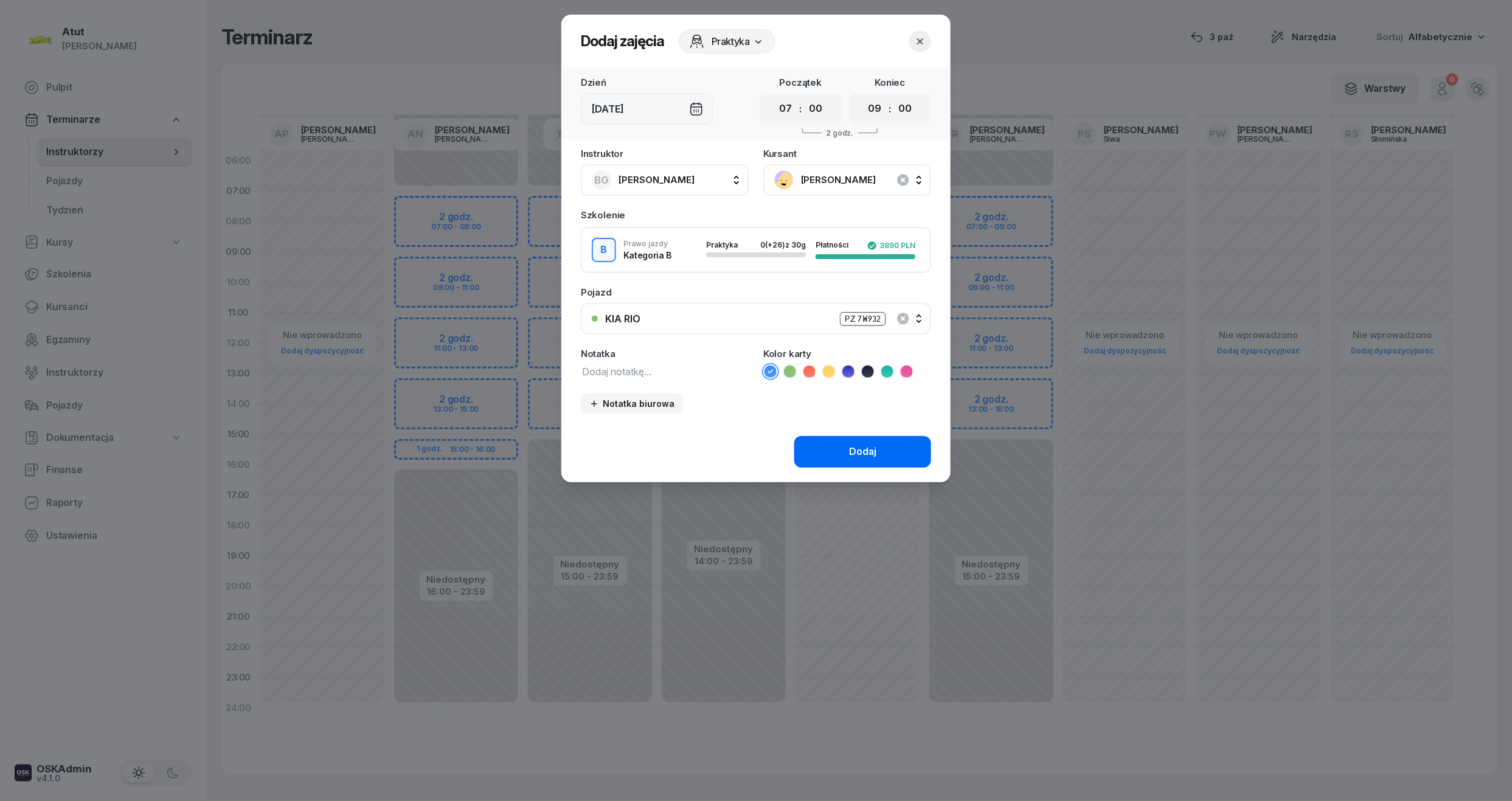
click at [884, 451] on button "Dodaj" at bounding box center [862, 451] width 137 height 31
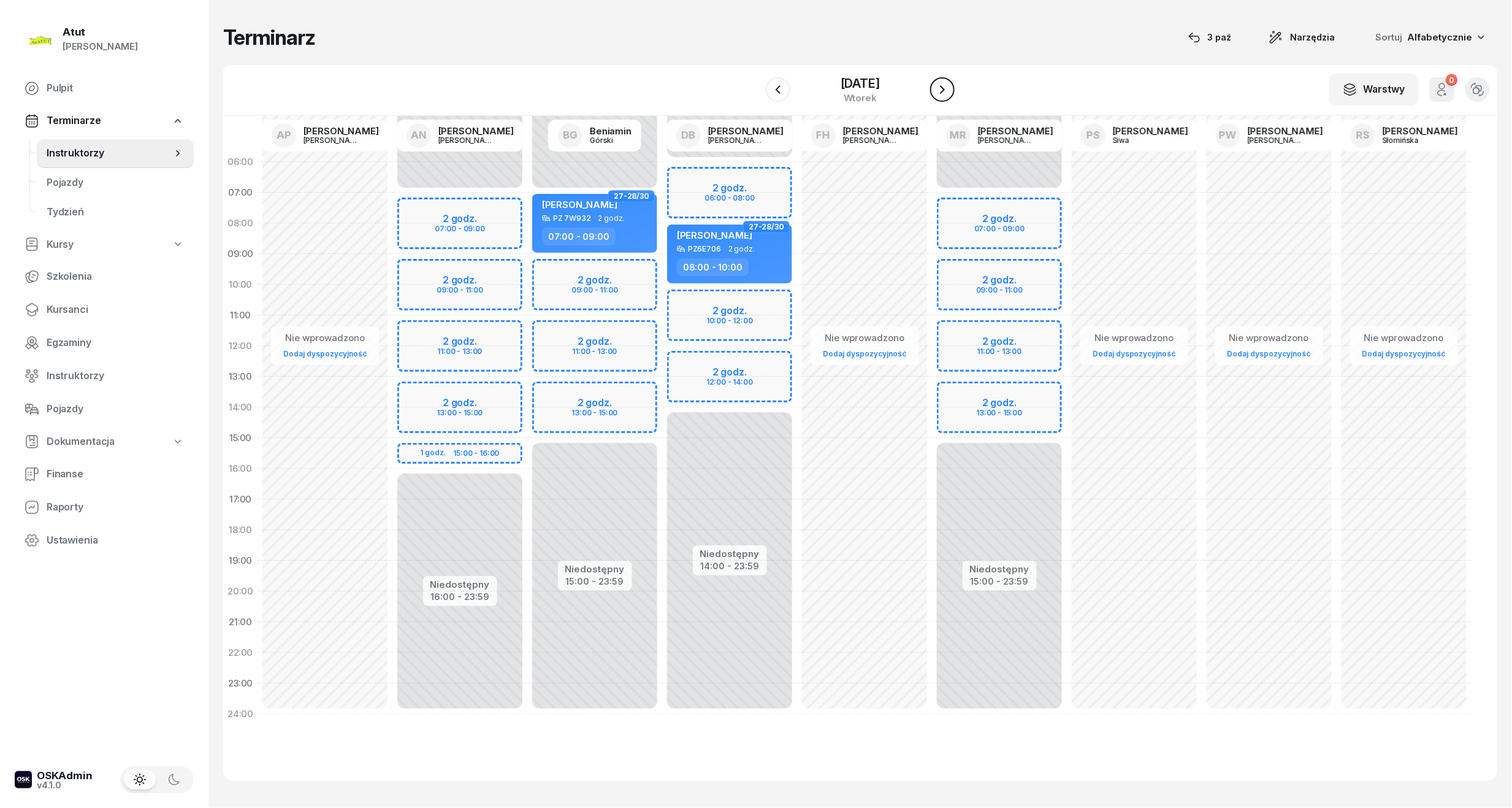
click at [942, 91] on icon "button" at bounding box center [942, 89] width 15 height 15
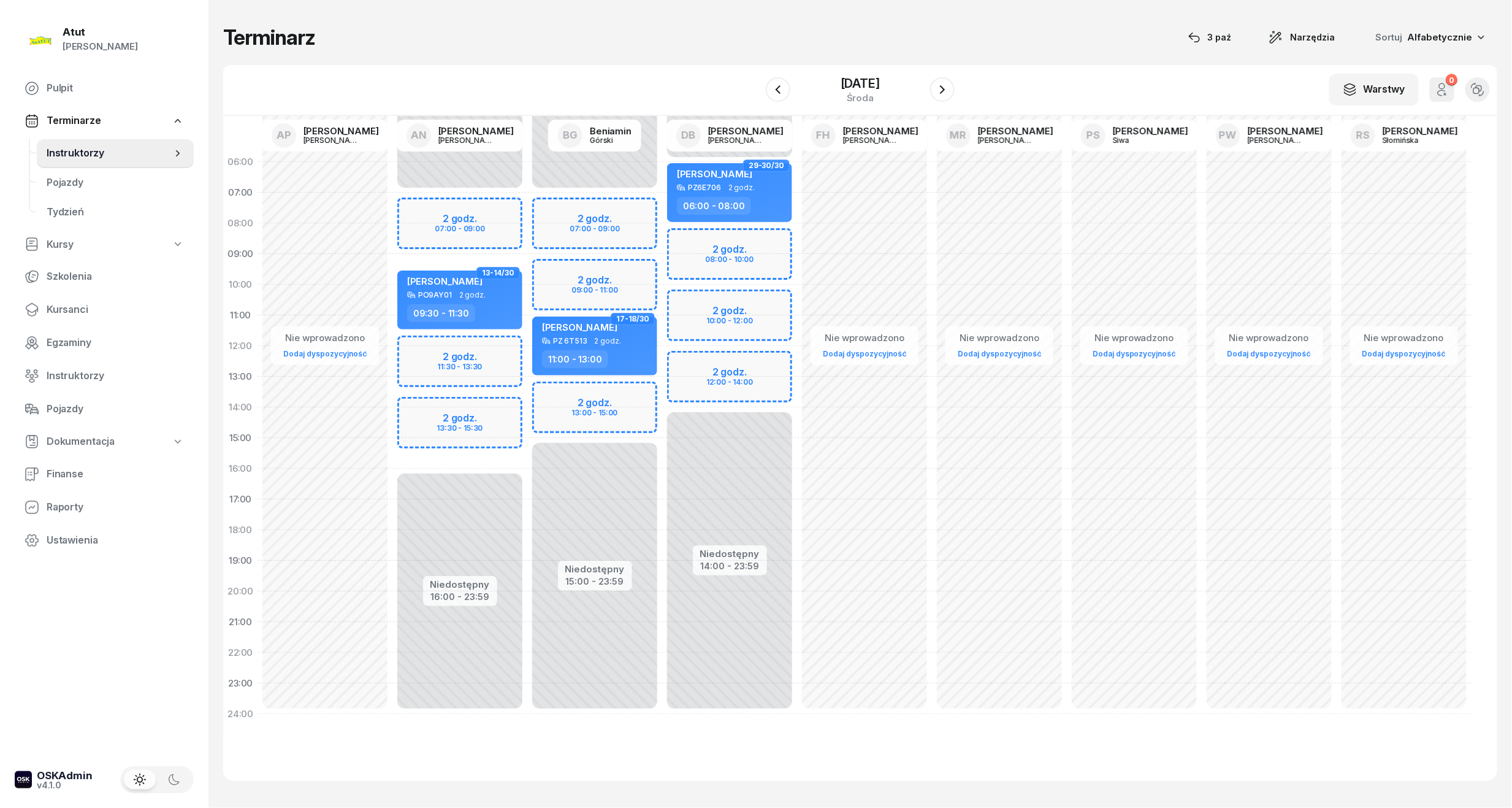
click at [1032, 74] on div "W Wybierz AP [PERSON_NAME] AN [PERSON_NAME] BG [PERSON_NAME] DB [PERSON_NAME] F…" at bounding box center [860, 91] width 1275 height 51
click at [91, 312] on span "Kursanci" at bounding box center [115, 310] width 138 height 16
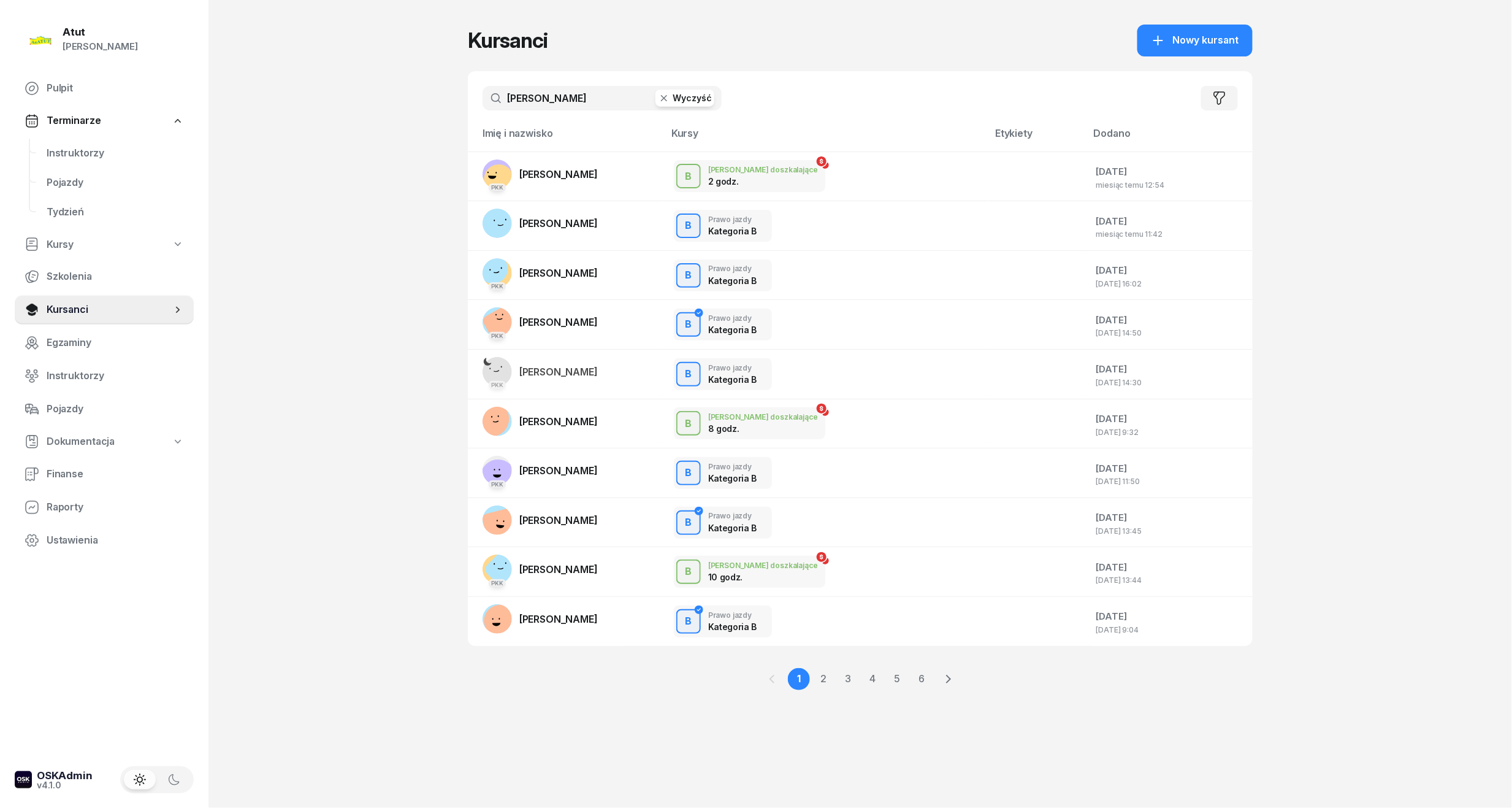
drag, startPoint x: 595, startPoint y: 93, endPoint x: 438, endPoint y: 103, distance: 157.3
click at [438, 103] on div "Atut [PERSON_NAME] Pulpit Terminarze Instruktorzy Pojazdy Tydzień Kursy Szkolen…" at bounding box center [756, 404] width 1512 height 808
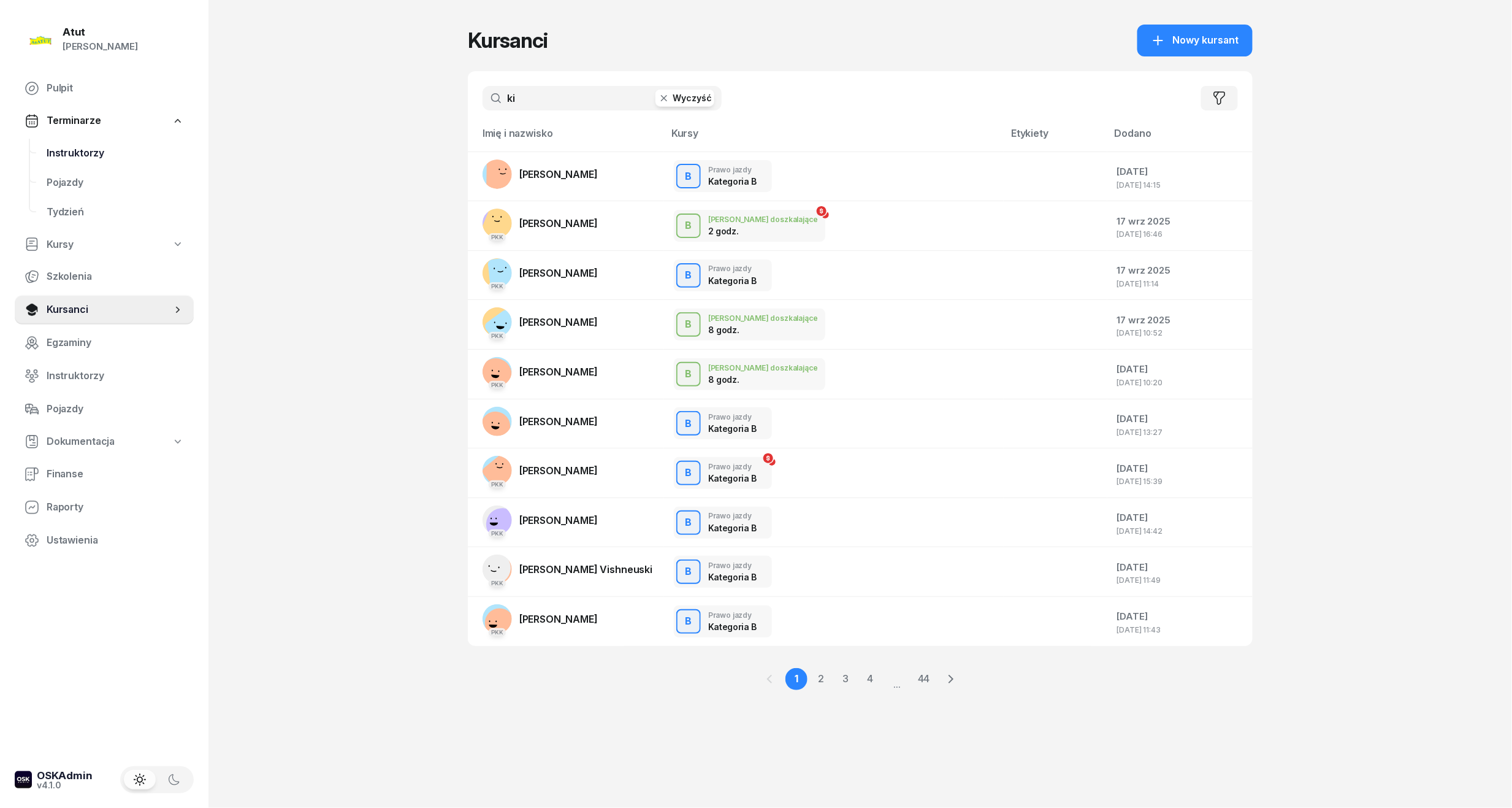
type input "ki"
click at [82, 145] on span "Instruktorzy" at bounding box center [115, 153] width 138 height 16
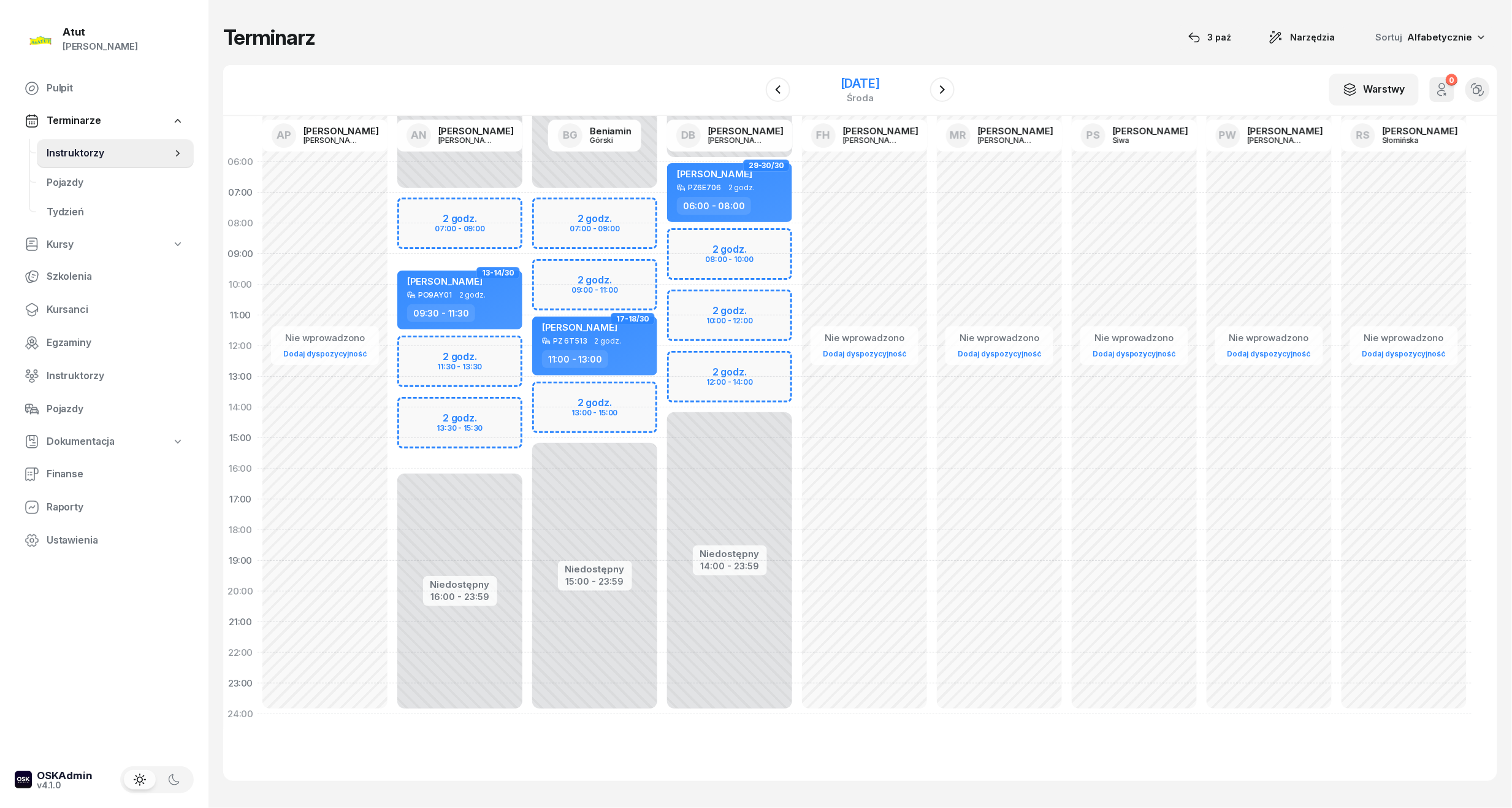
click at [841, 91] on div "[DATE]" at bounding box center [860, 90] width 39 height 25
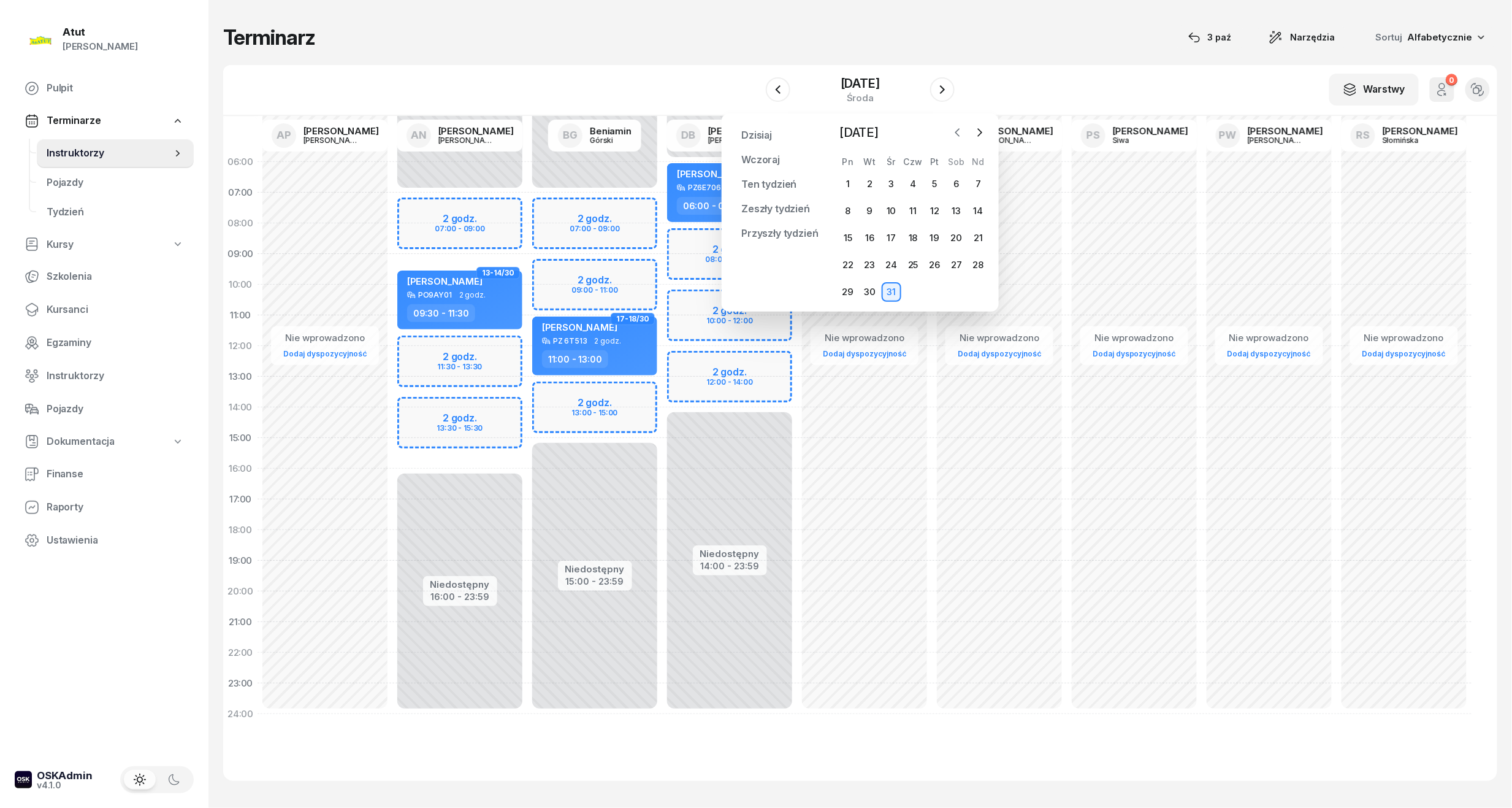
click at [953, 138] on button "button" at bounding box center [958, 133] width 18 height 18
click at [953, 181] on div "1" at bounding box center [956, 184] width 20 height 20
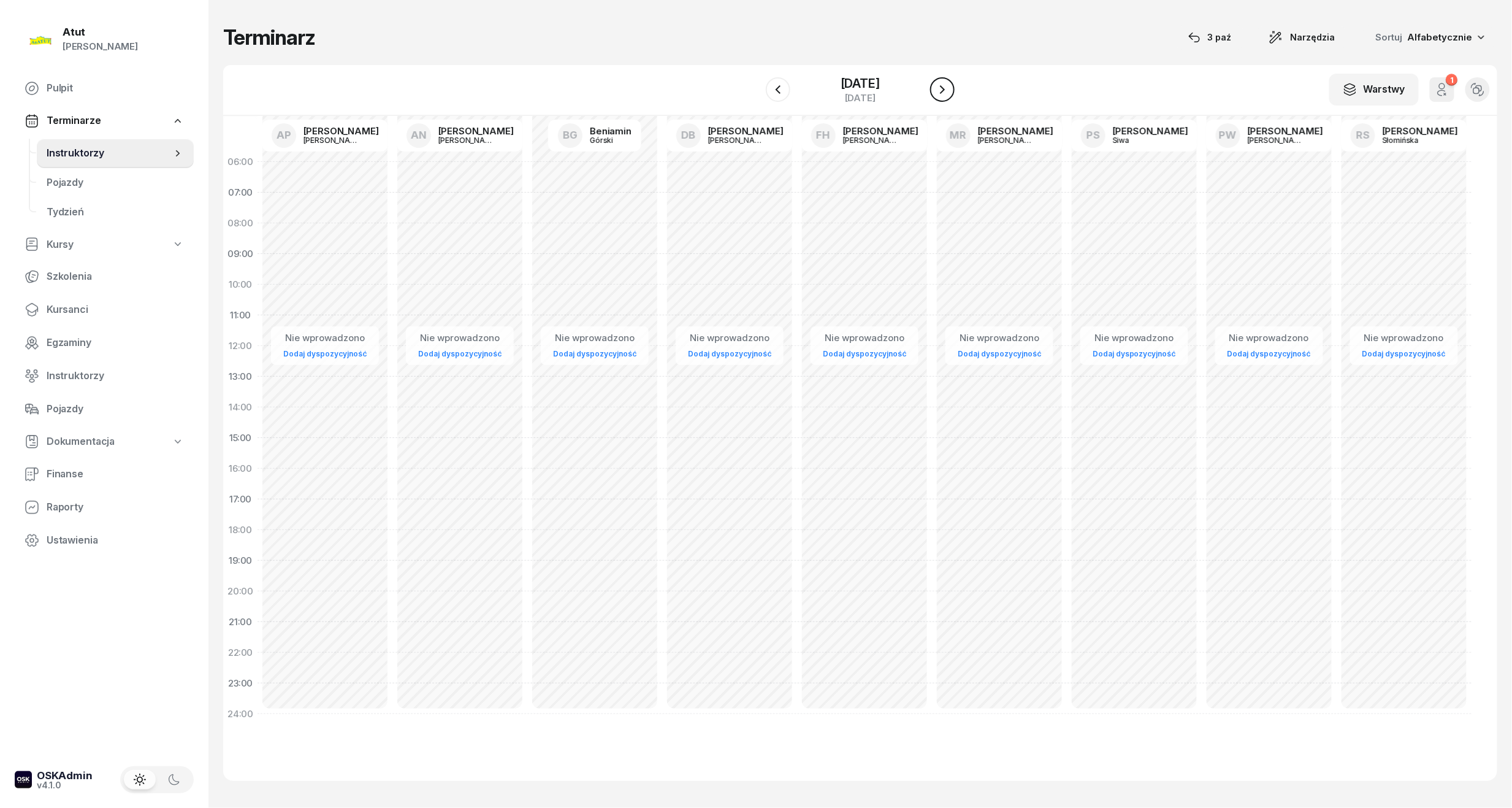
click at [940, 89] on icon "button" at bounding box center [942, 89] width 15 height 15
click at [880, 87] on div "[DATE]" at bounding box center [860, 83] width 39 height 12
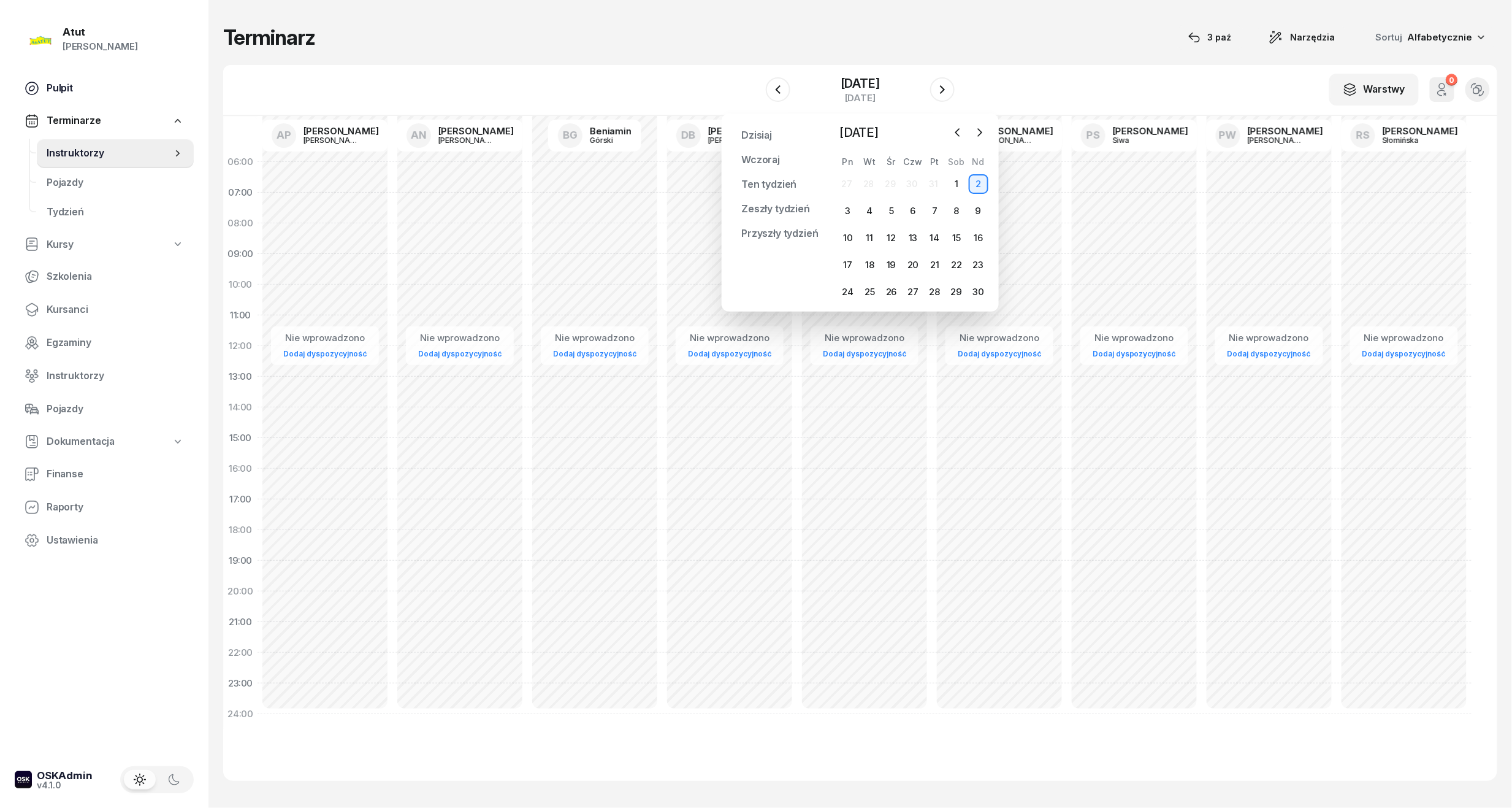
click at [75, 86] on span "Pulpit" at bounding box center [115, 88] width 138 height 16
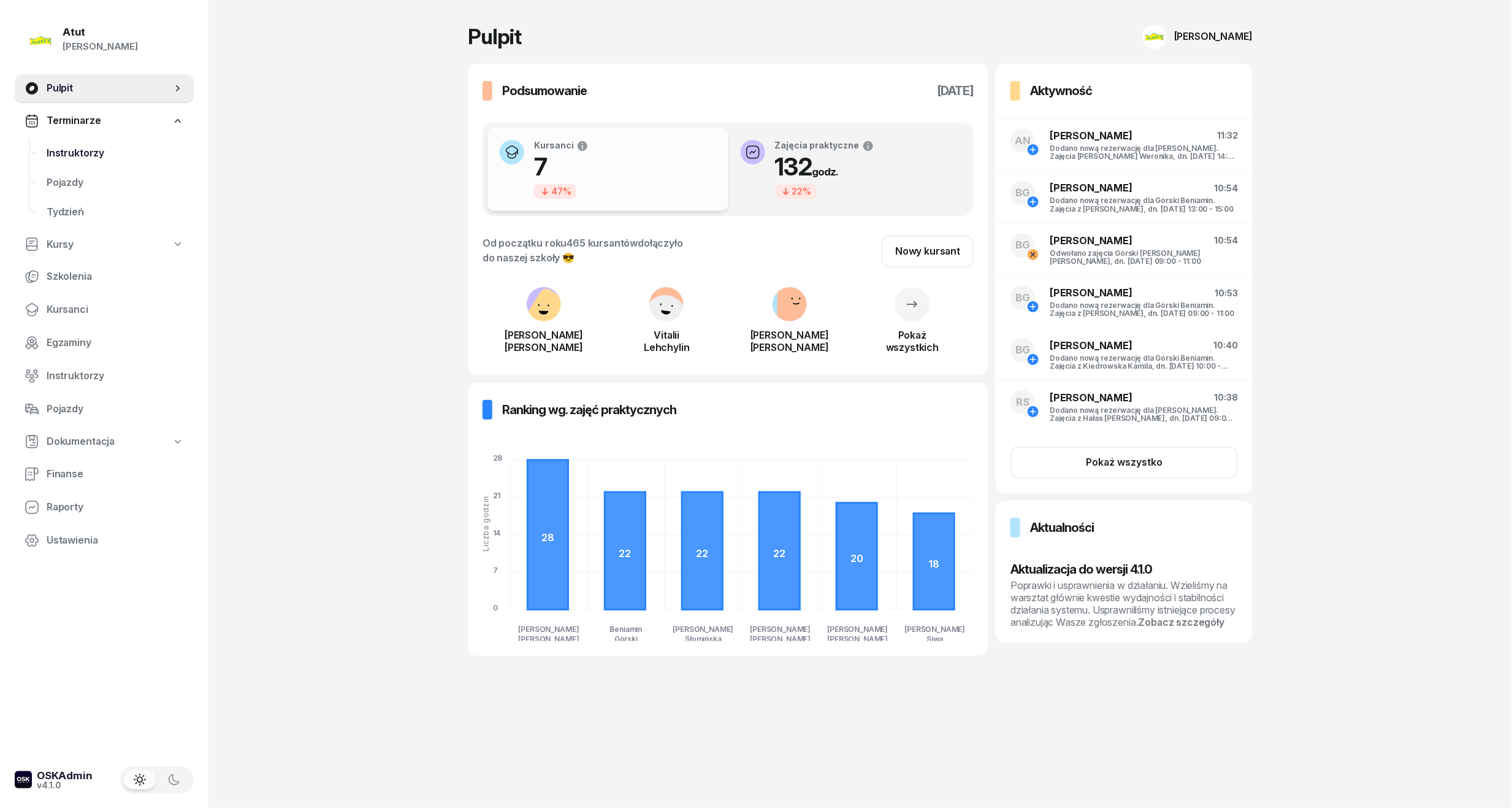
click at [91, 150] on span "Instruktorzy" at bounding box center [115, 153] width 138 height 16
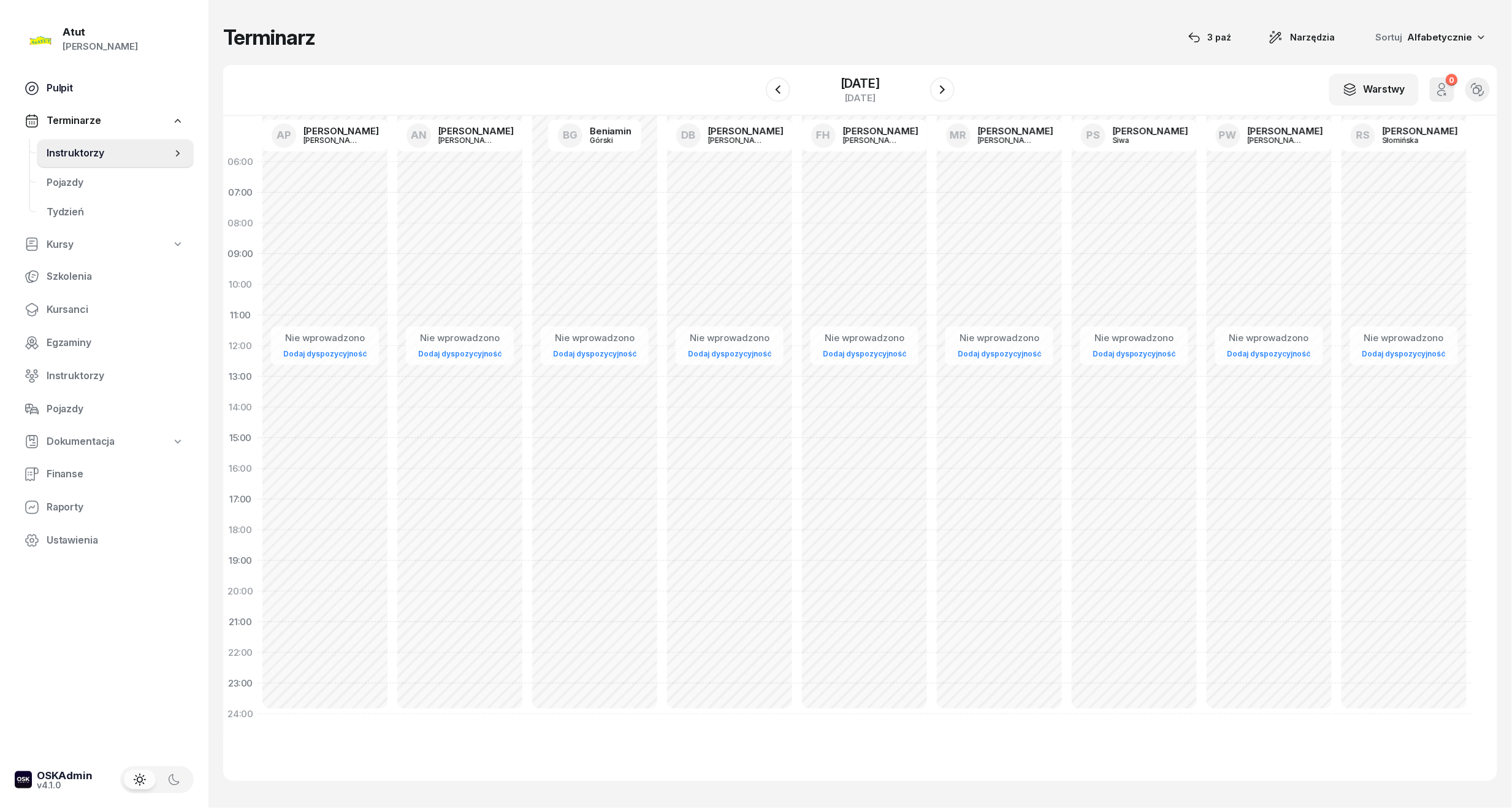
click at [72, 89] on span "Pulpit" at bounding box center [115, 88] width 138 height 16
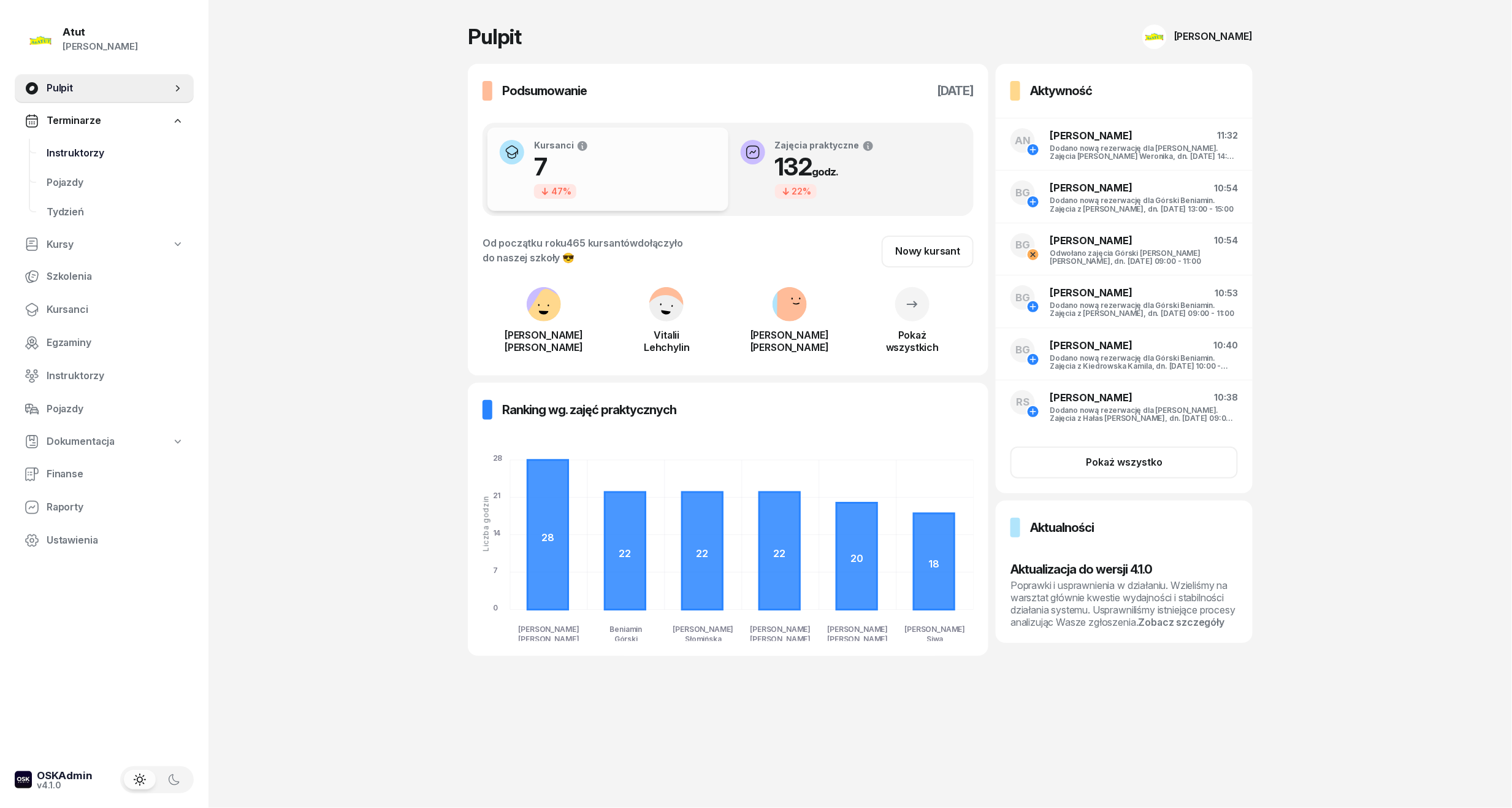
click at [67, 148] on span "Instruktorzy" at bounding box center [115, 153] width 138 height 16
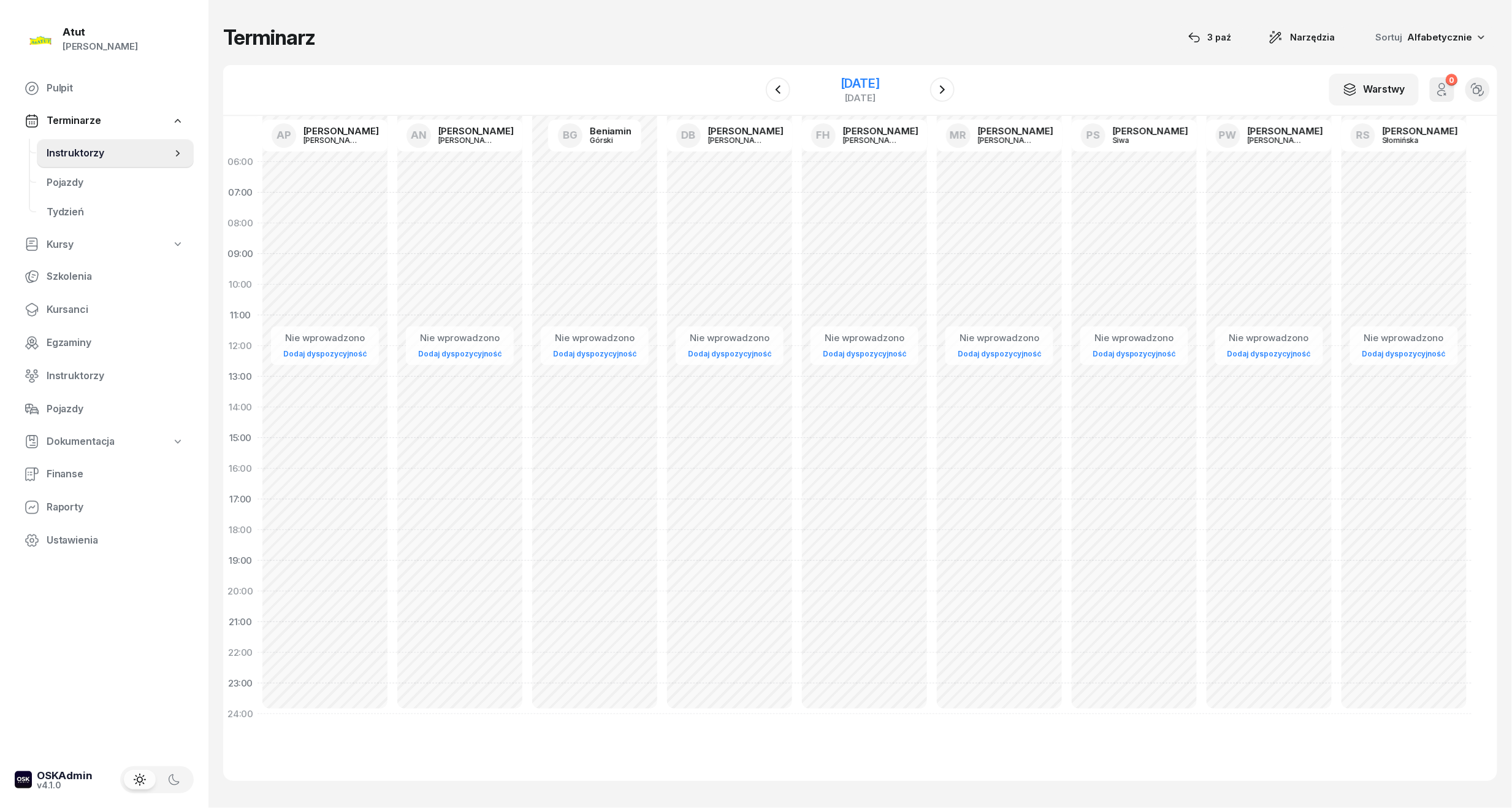
click at [874, 89] on div "[DATE]" at bounding box center [860, 83] width 39 height 12
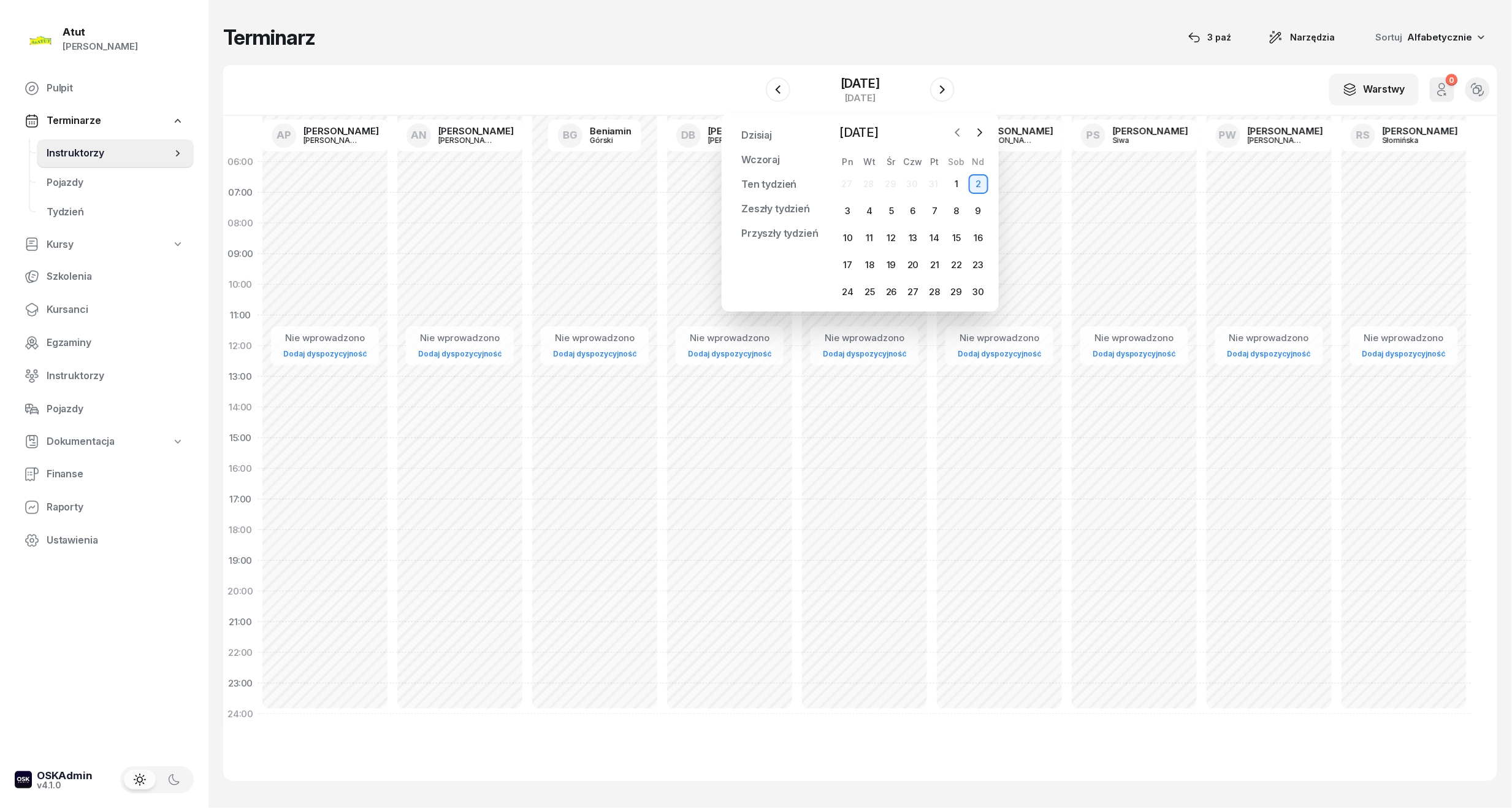
click at [957, 133] on icon "button" at bounding box center [957, 132] width 4 height 7
click at [933, 181] on div "3" at bounding box center [935, 184] width 20 height 20
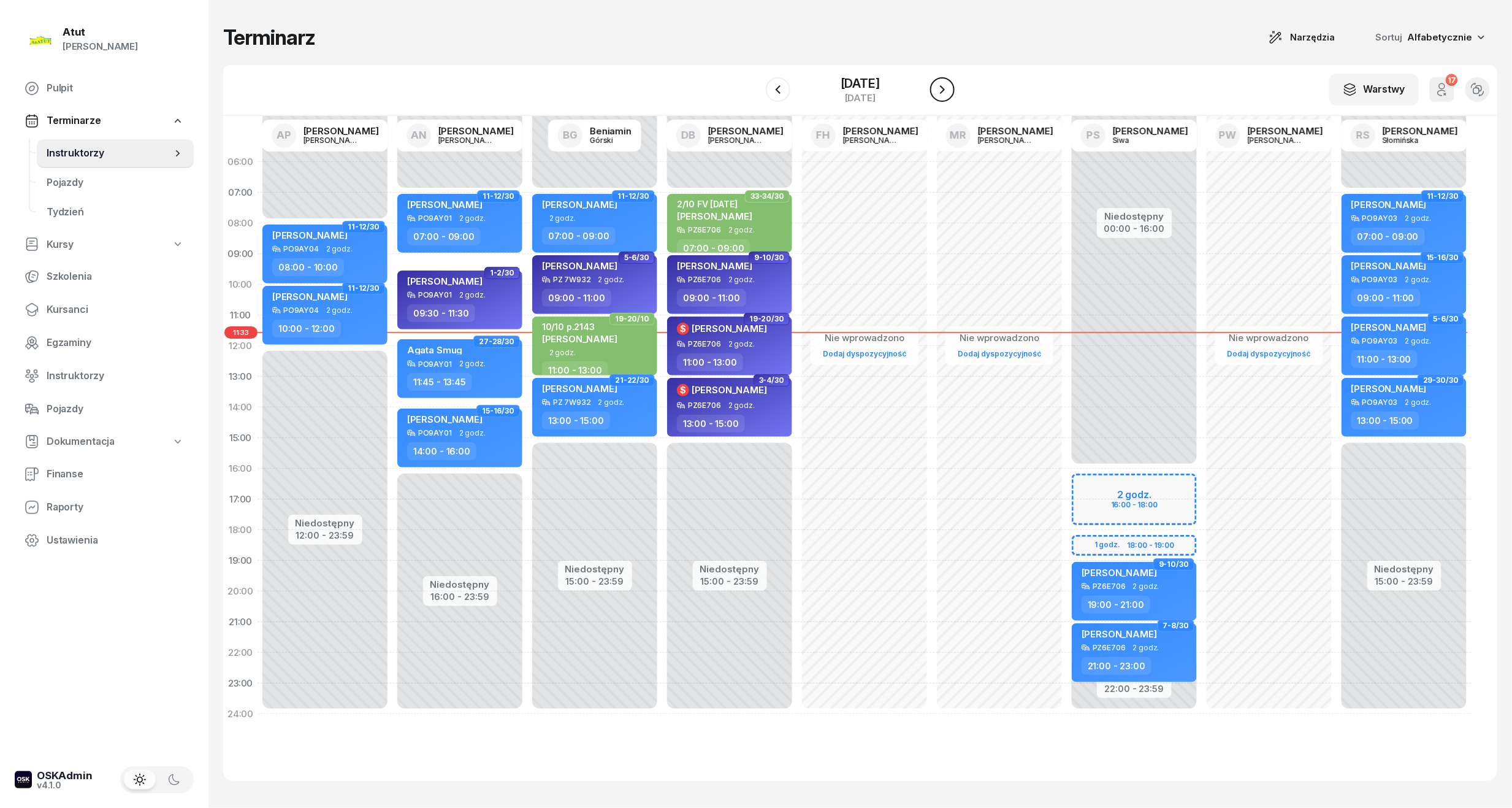
click at [950, 89] on icon "button" at bounding box center [942, 89] width 15 height 15
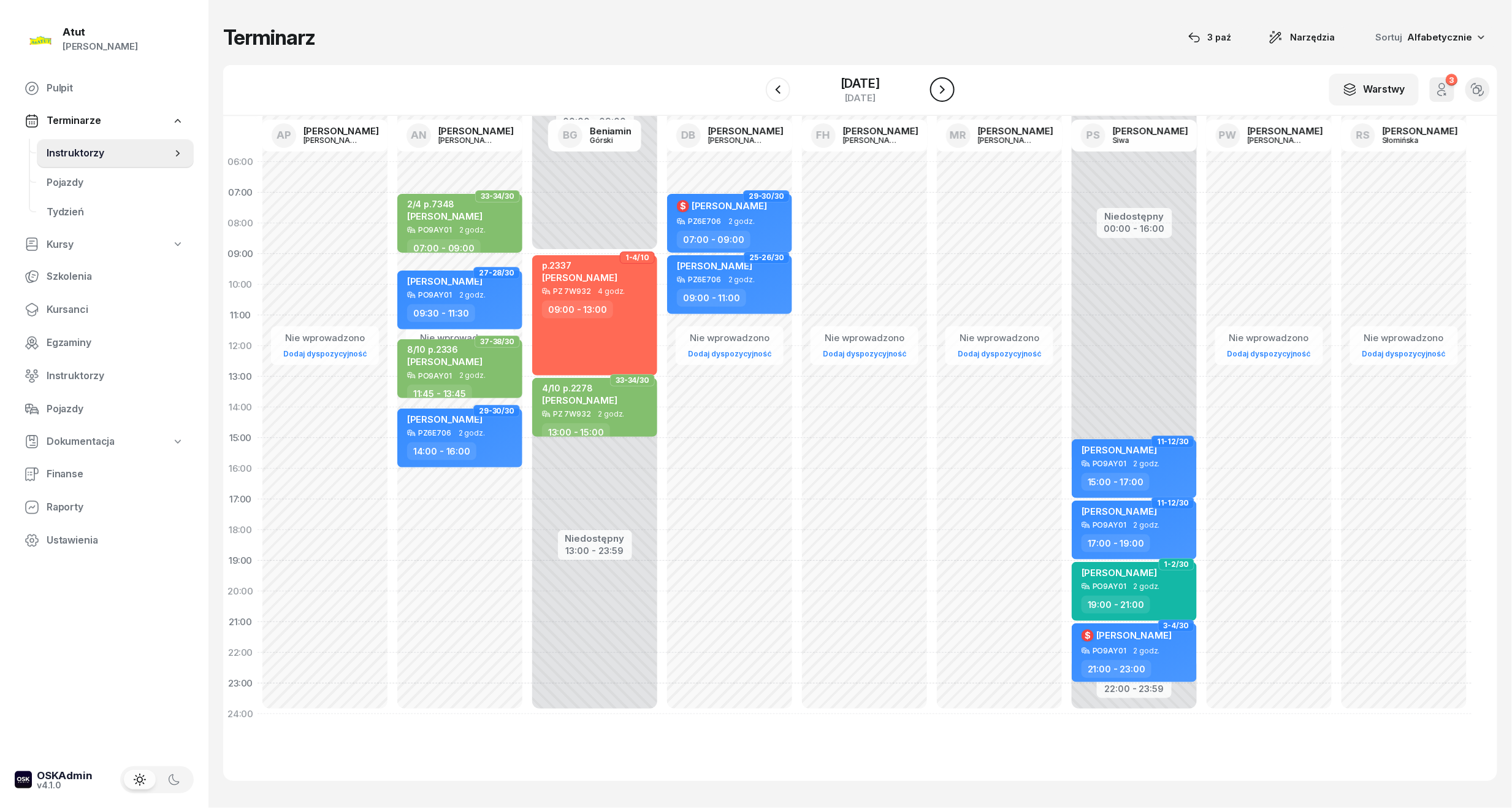
click at [950, 85] on icon "button" at bounding box center [942, 89] width 15 height 15
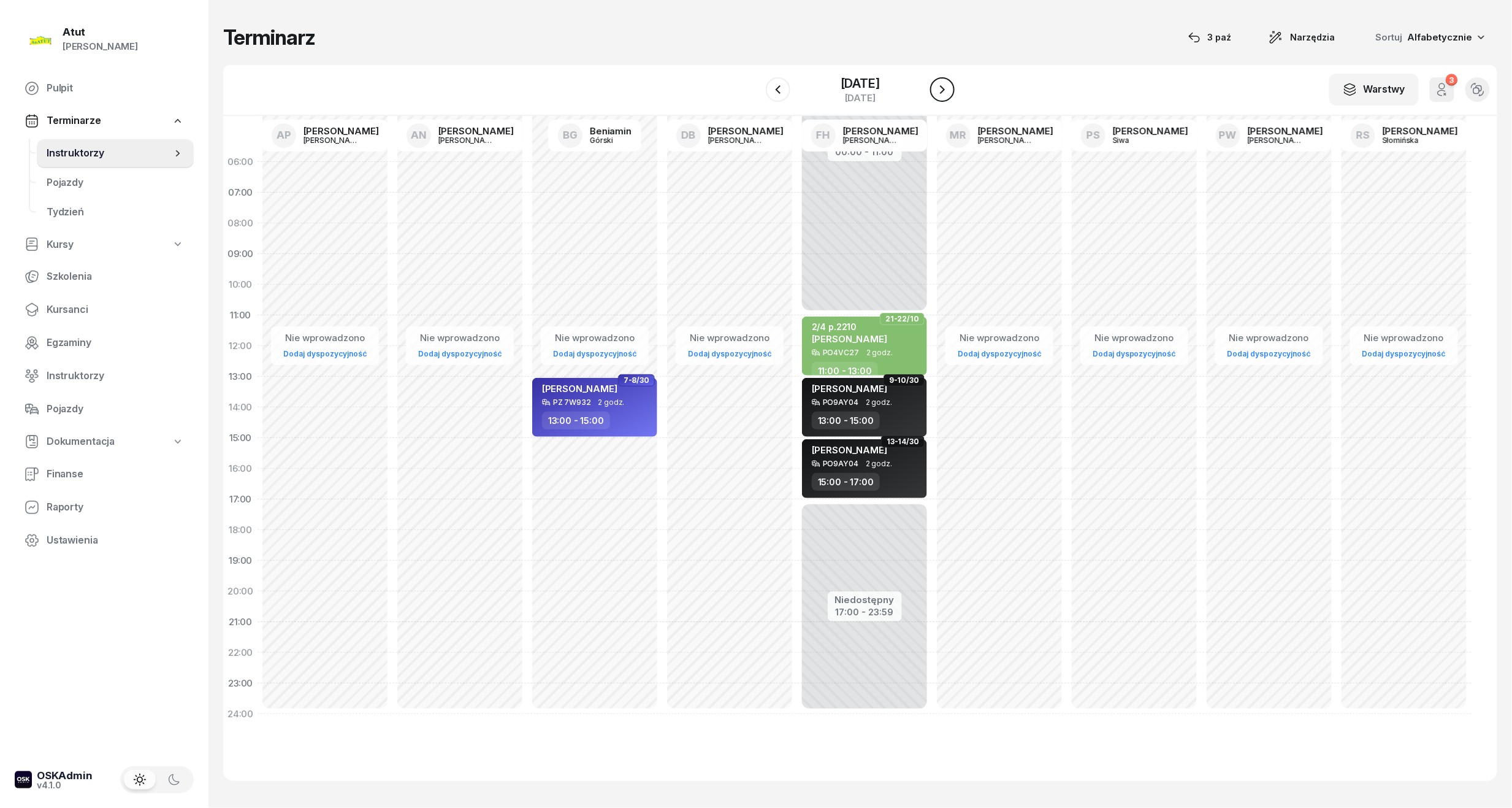
click at [950, 89] on icon "button" at bounding box center [942, 89] width 15 height 15
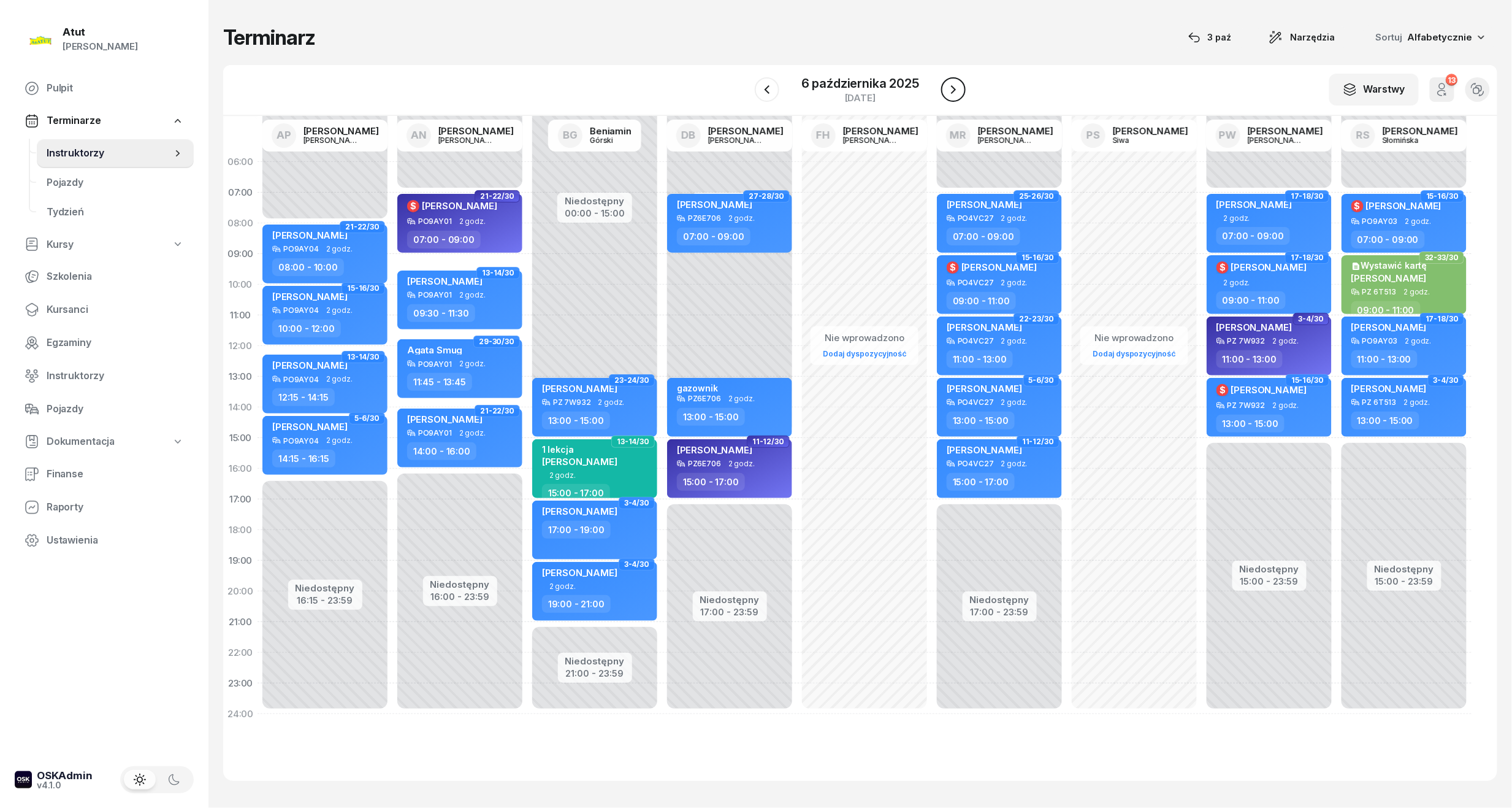
click at [960, 89] on button "button" at bounding box center [953, 89] width 25 height 25
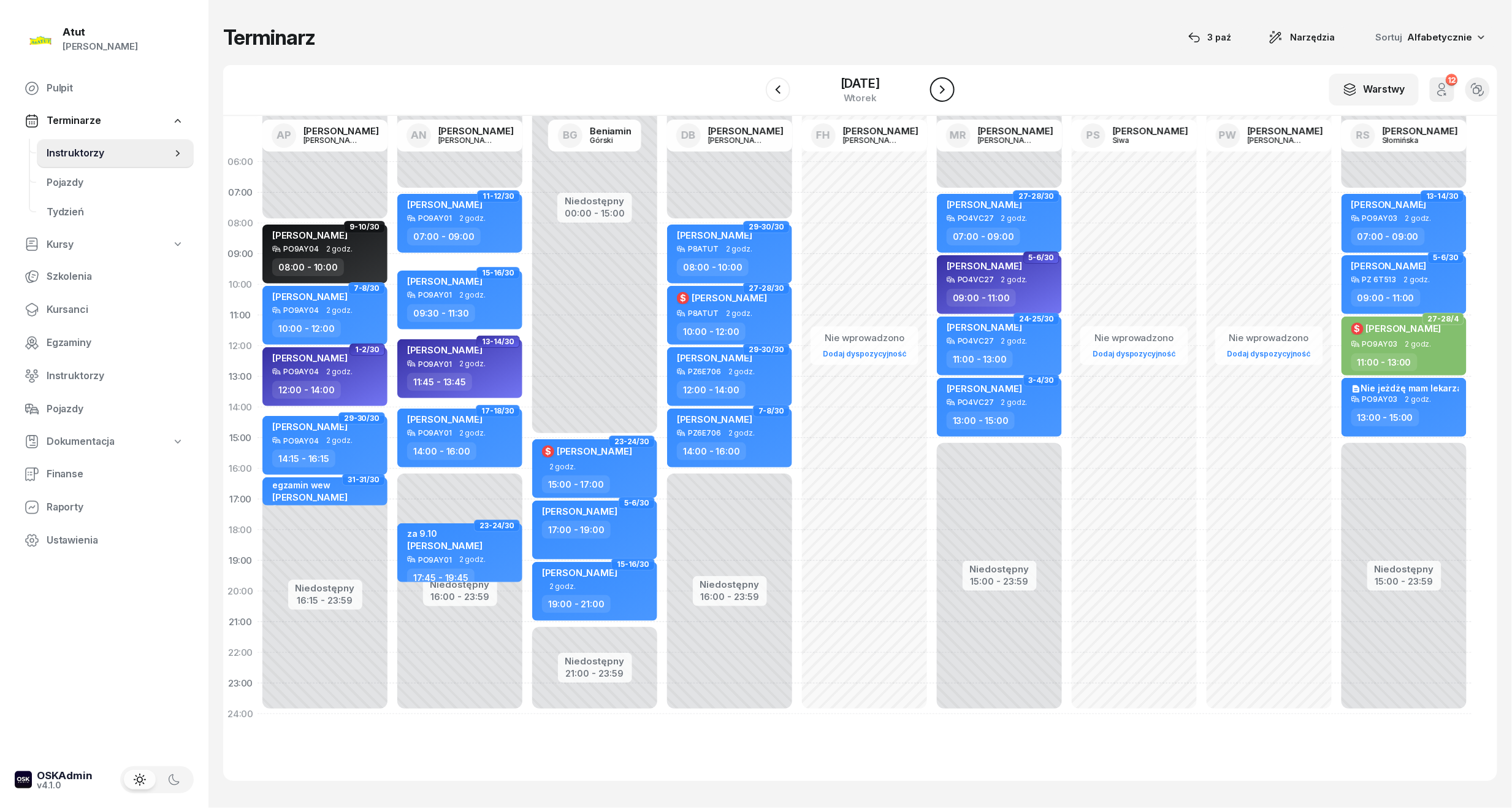
click at [955, 89] on button "button" at bounding box center [942, 89] width 25 height 25
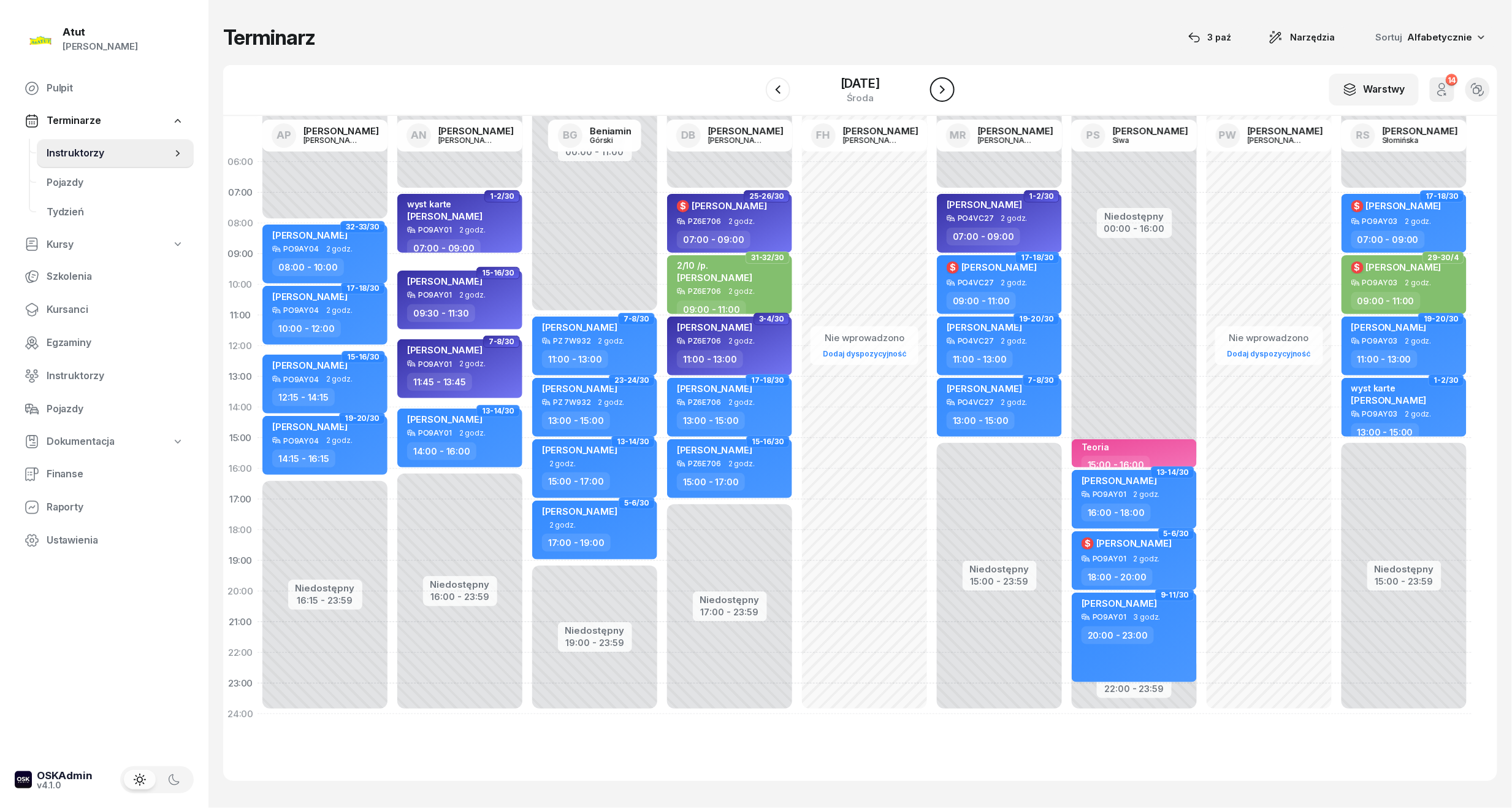
click at [950, 89] on icon "button" at bounding box center [942, 89] width 15 height 15
click at [960, 89] on icon "button" at bounding box center [953, 89] width 15 height 15
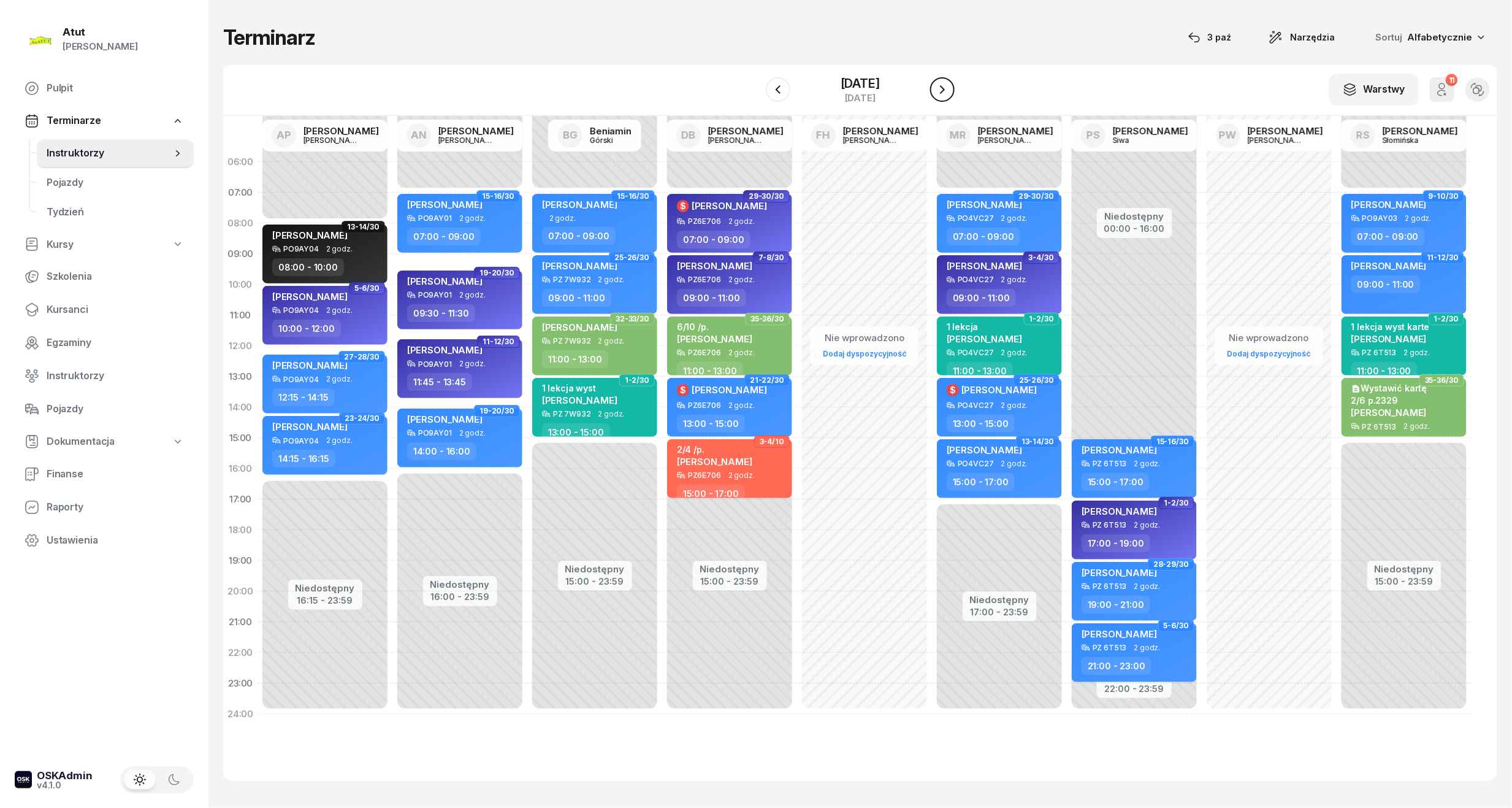
click at [950, 89] on icon "button" at bounding box center [942, 89] width 15 height 15
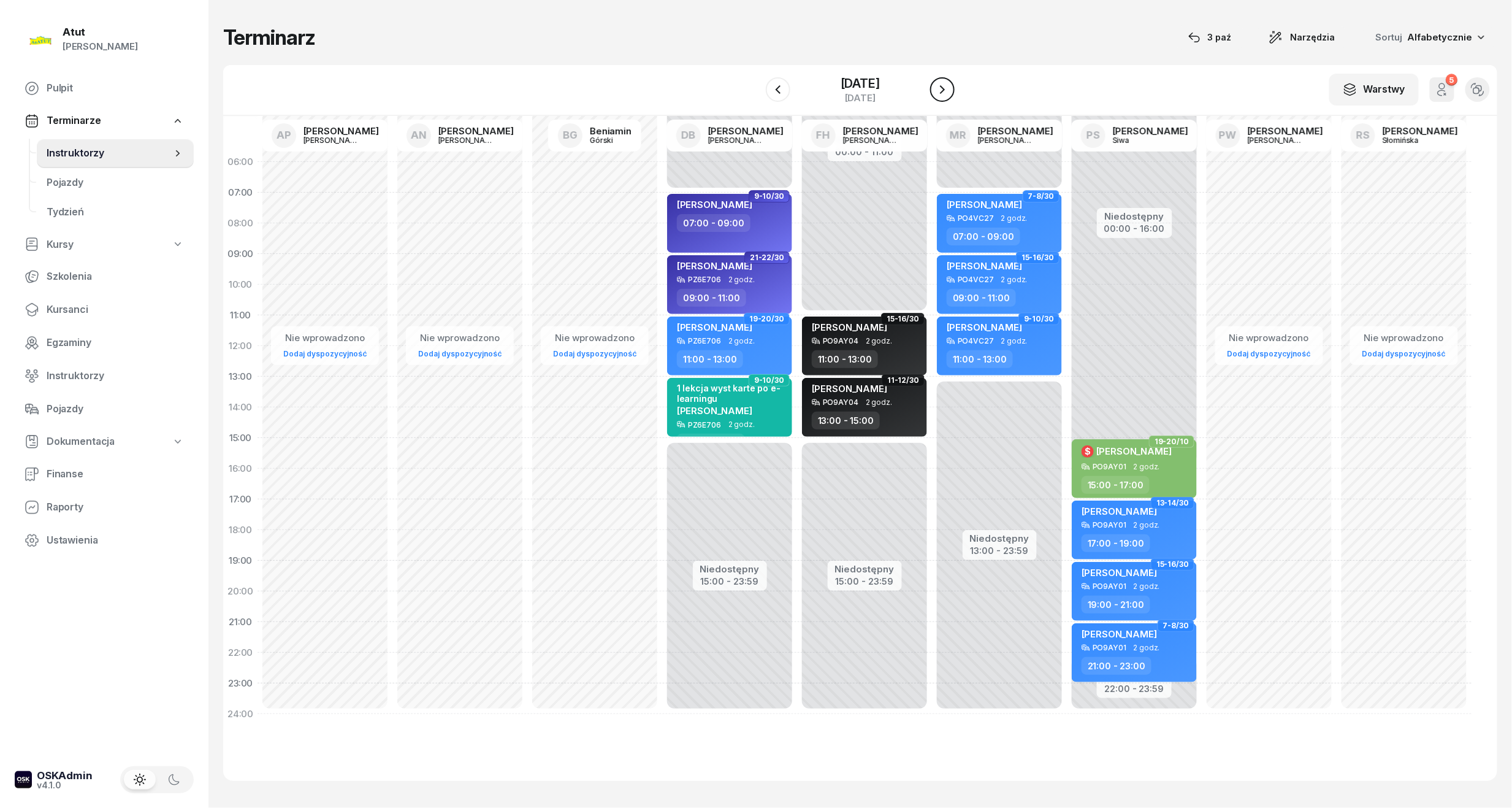
click at [950, 89] on icon "button" at bounding box center [942, 89] width 15 height 15
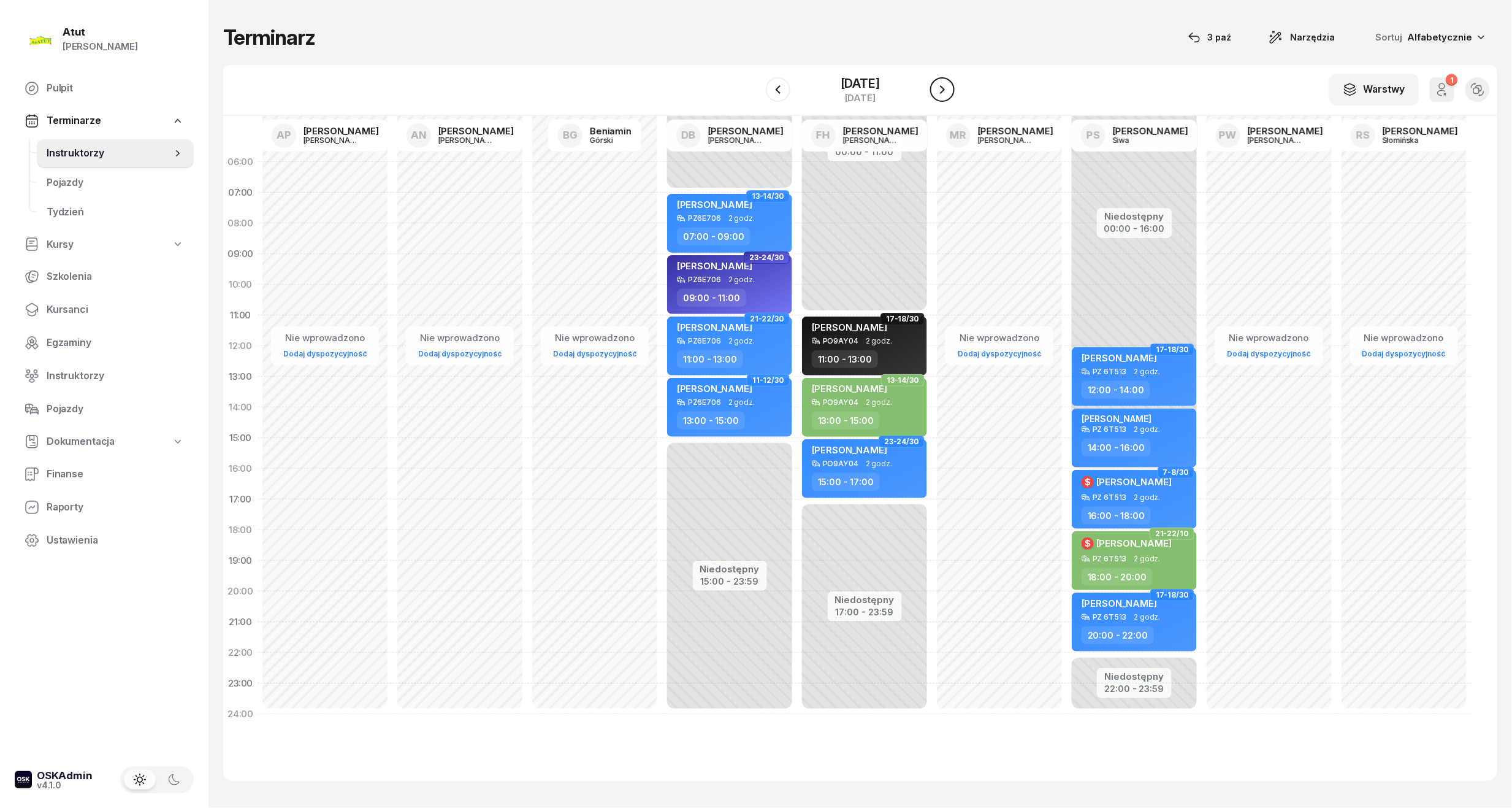
click at [950, 89] on icon "button" at bounding box center [942, 89] width 15 height 15
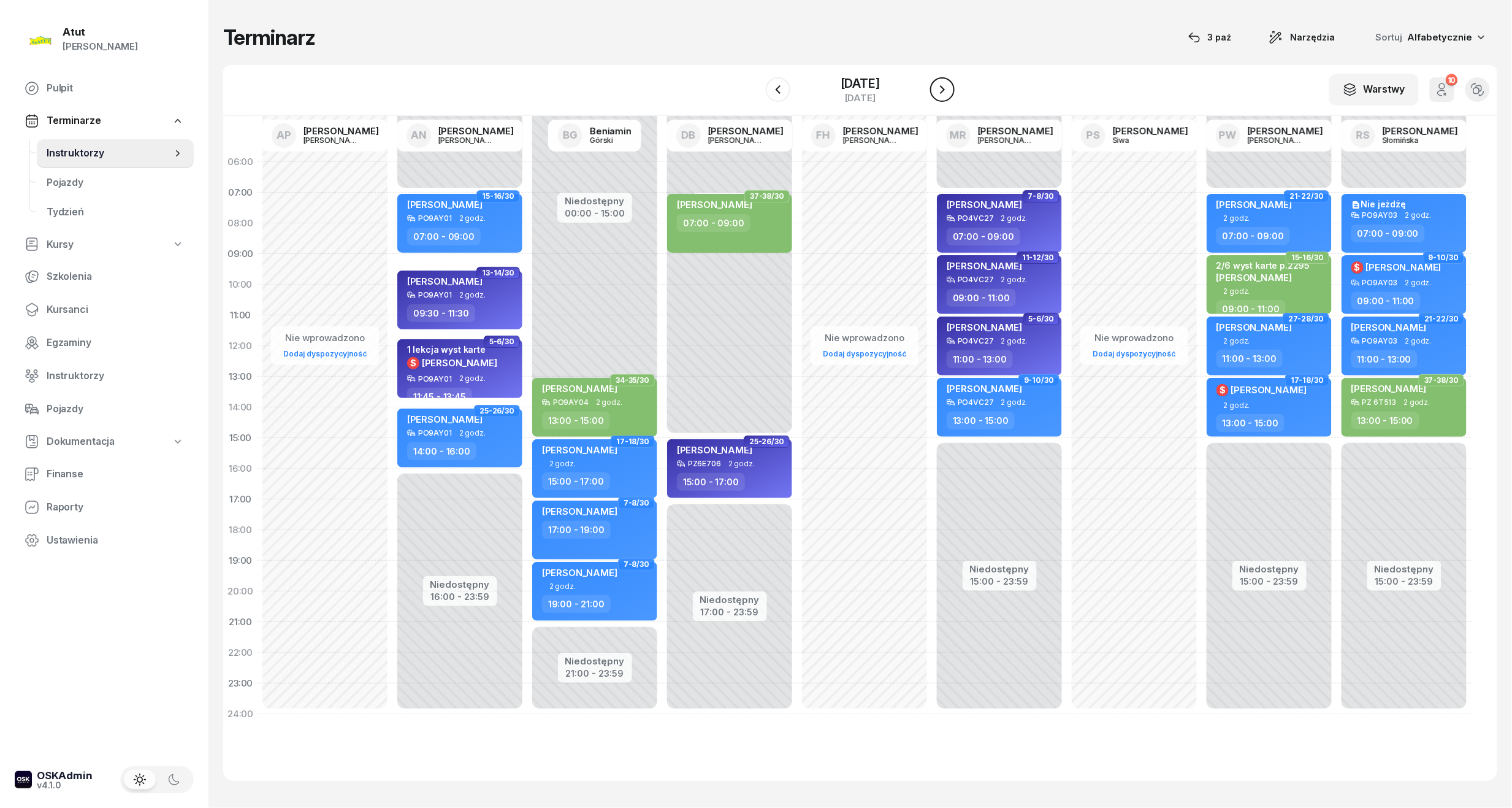
click at [950, 89] on icon "button" at bounding box center [942, 89] width 15 height 15
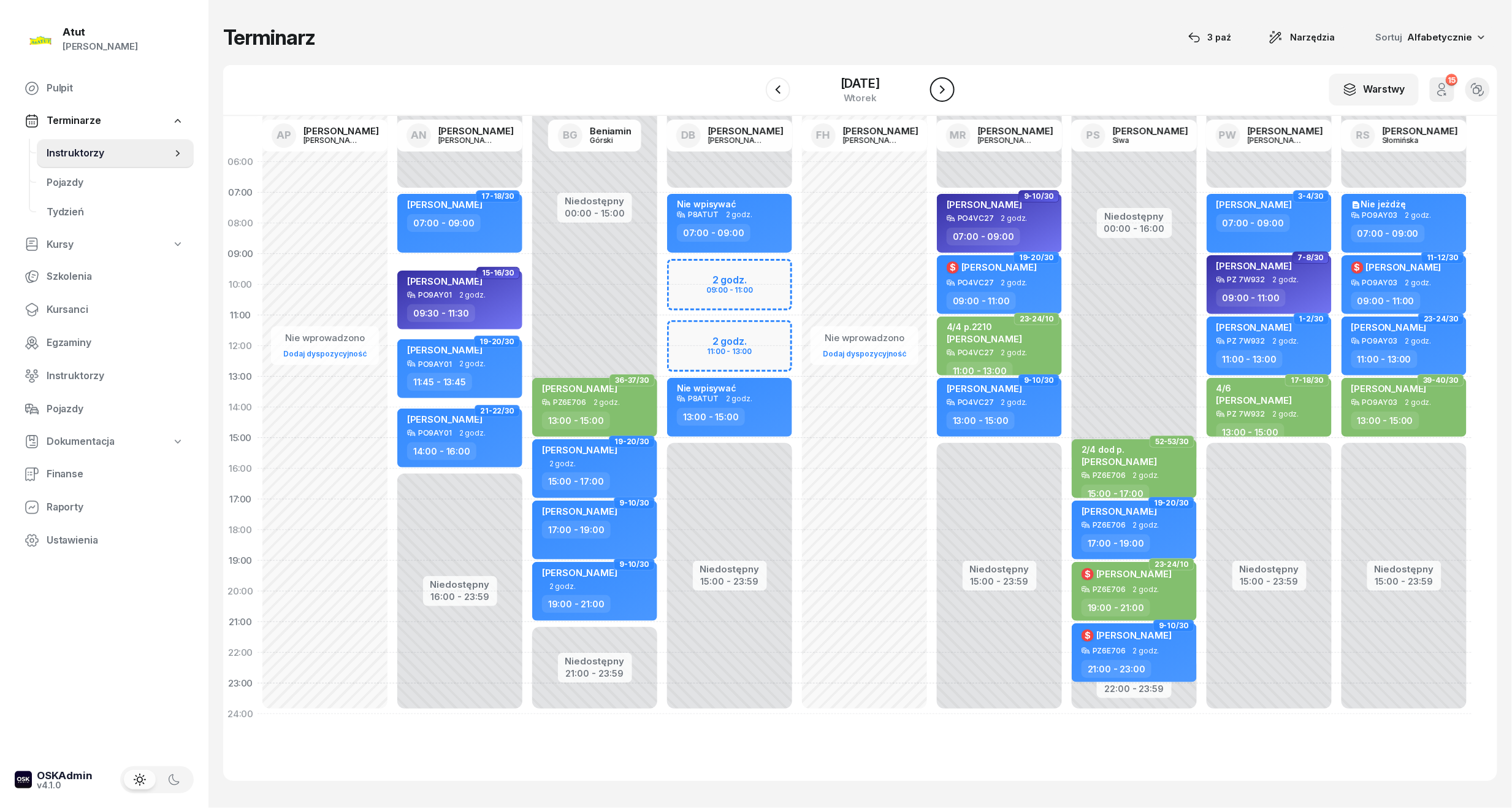
click at [950, 89] on icon "button" at bounding box center [942, 89] width 15 height 15
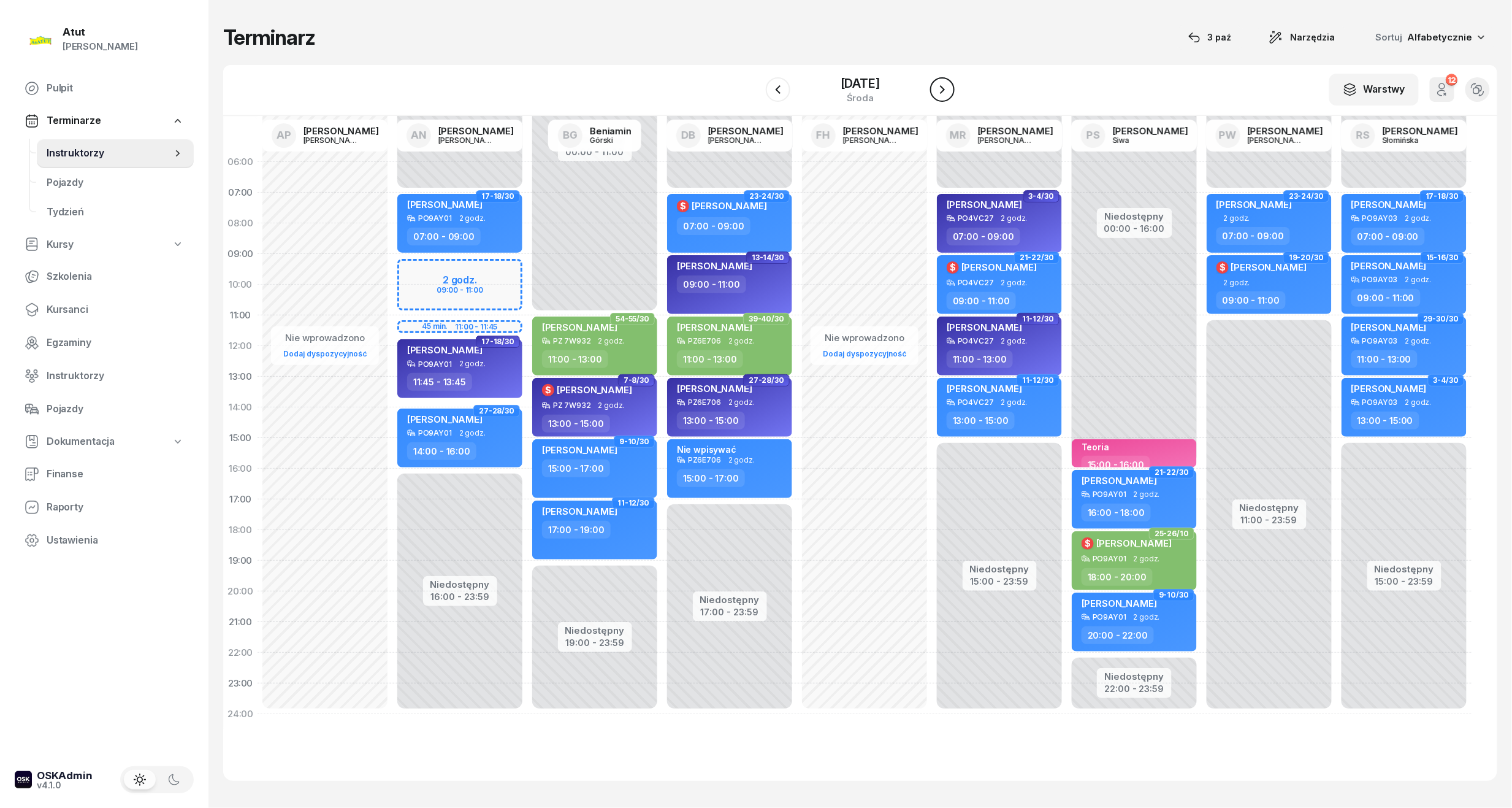
click at [950, 89] on icon "button" at bounding box center [942, 89] width 15 height 15
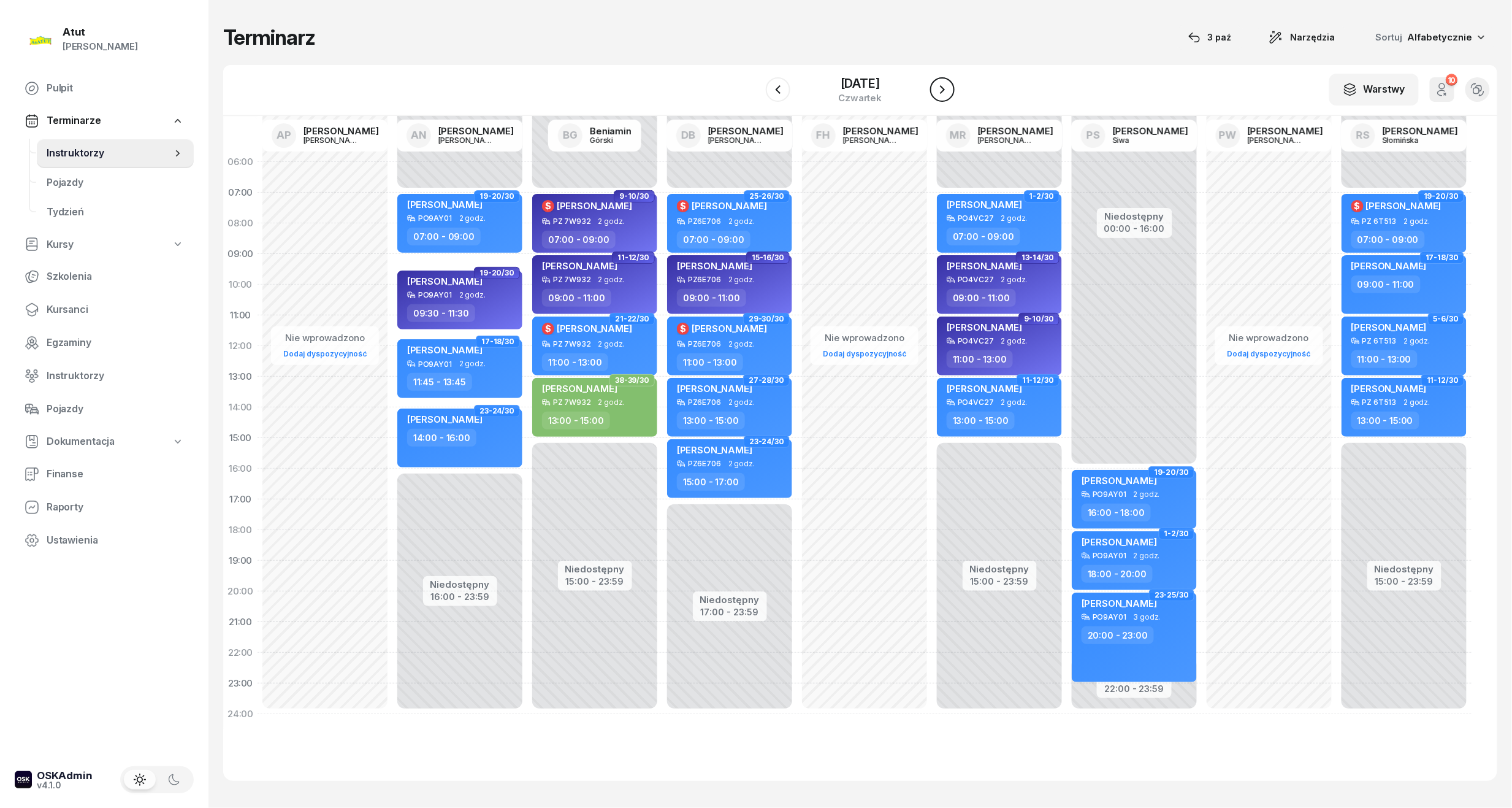
click at [950, 89] on icon "button" at bounding box center [942, 89] width 15 height 15
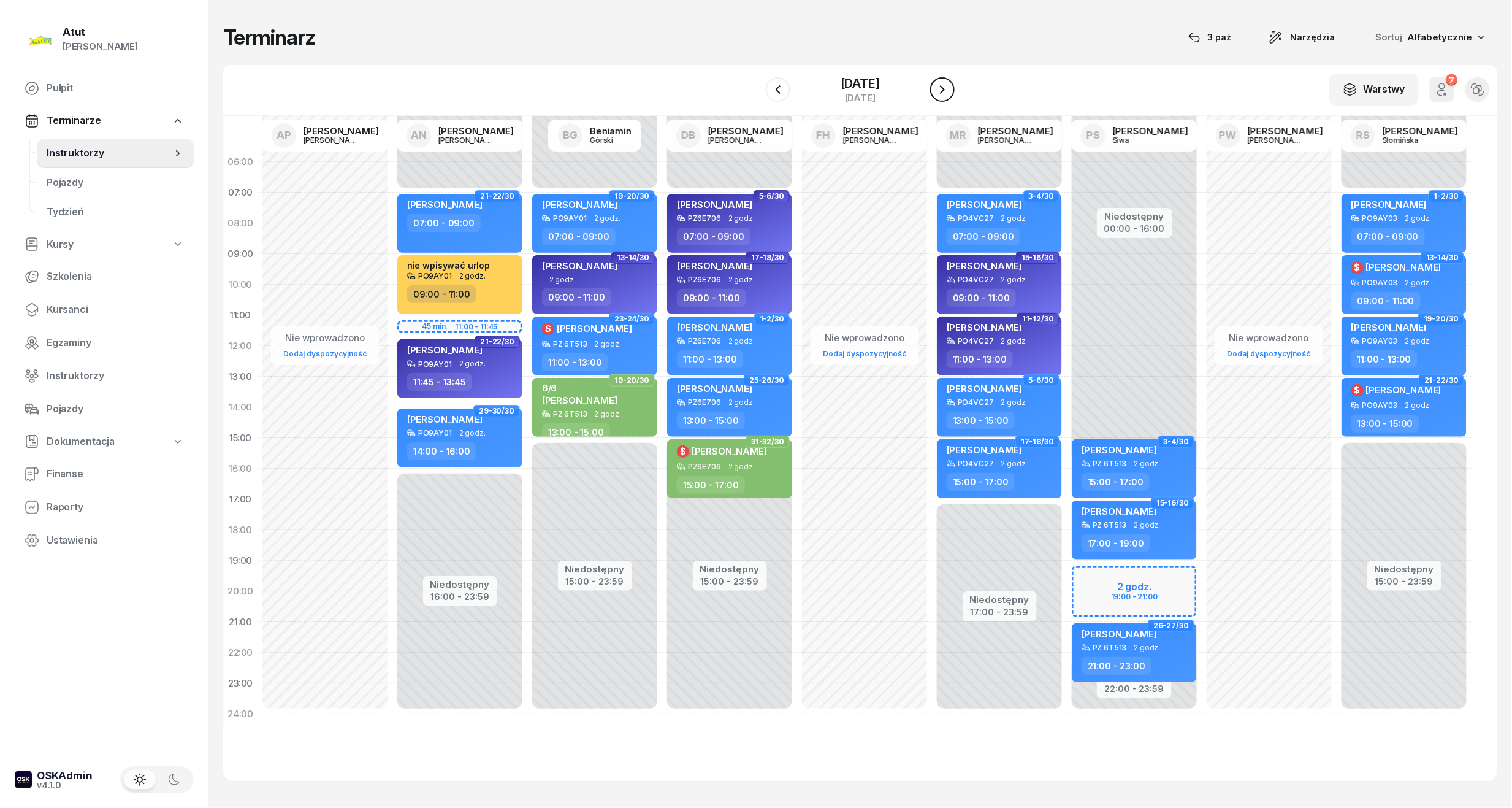
click at [950, 84] on icon "button" at bounding box center [942, 89] width 15 height 15
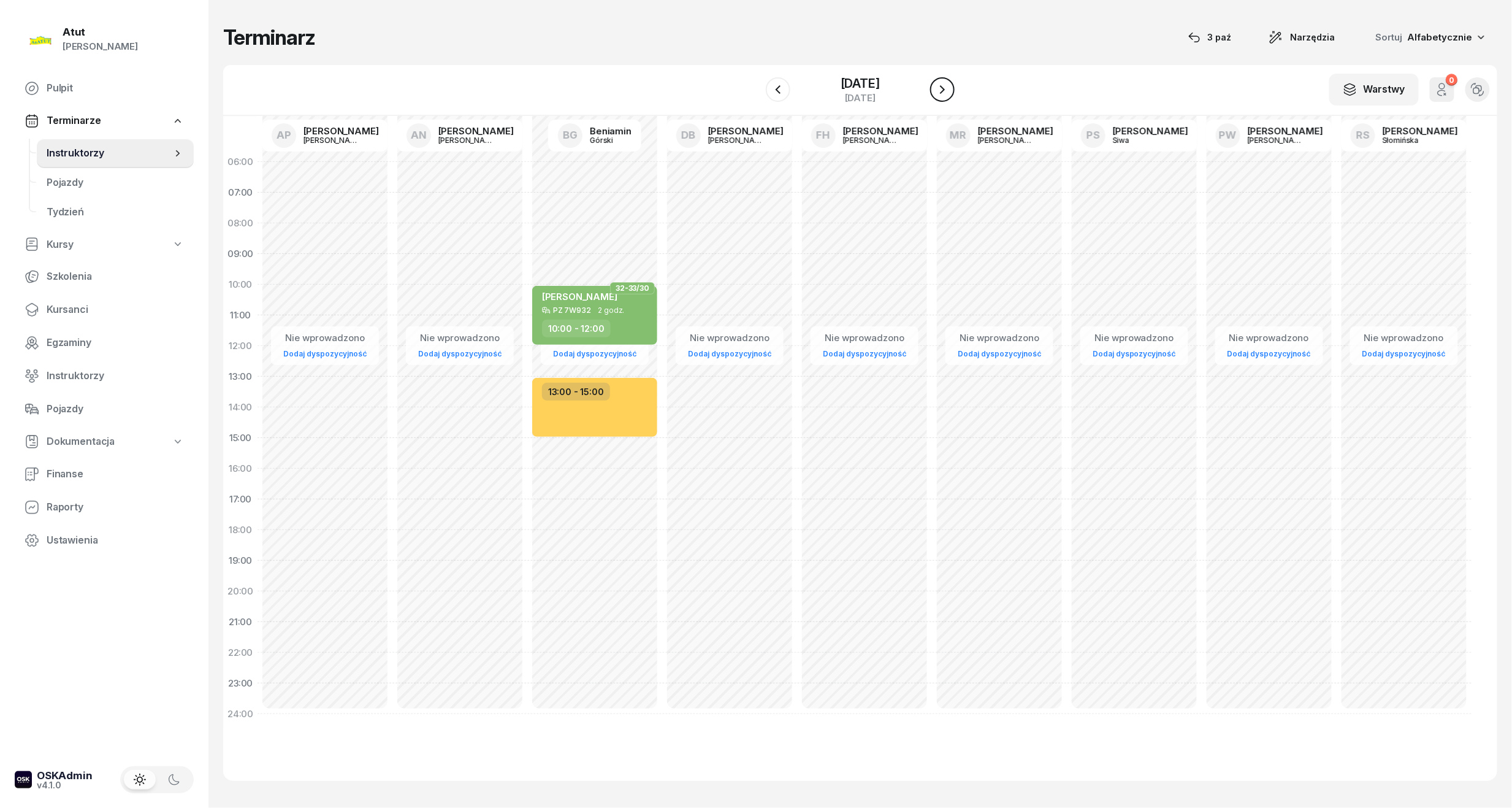
drag, startPoint x: 955, startPoint y: 93, endPoint x: 965, endPoint y: 93, distance: 10.0
click at [950, 93] on icon "button" at bounding box center [942, 89] width 15 height 15
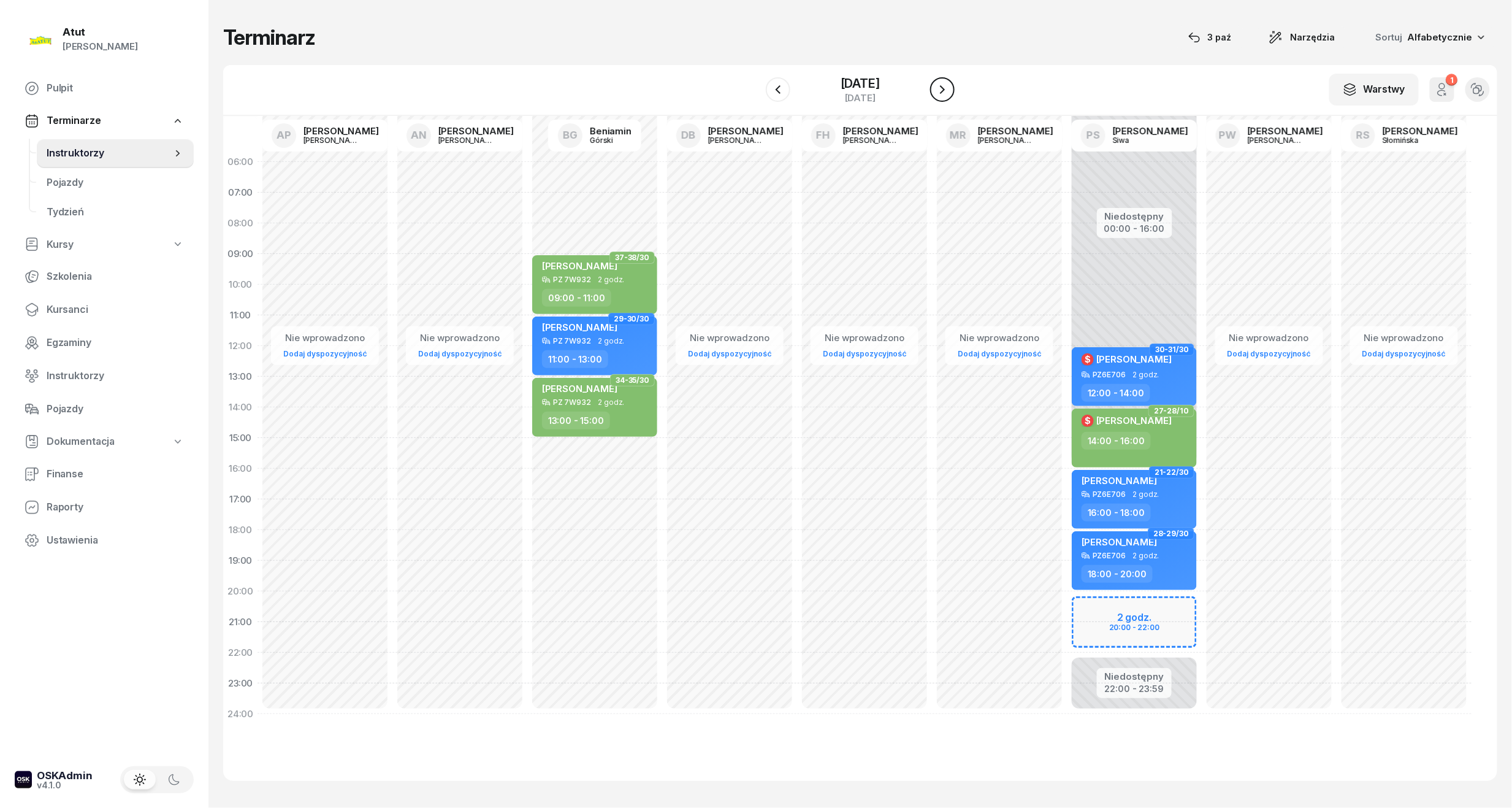
click at [950, 91] on icon "button" at bounding box center [942, 89] width 15 height 15
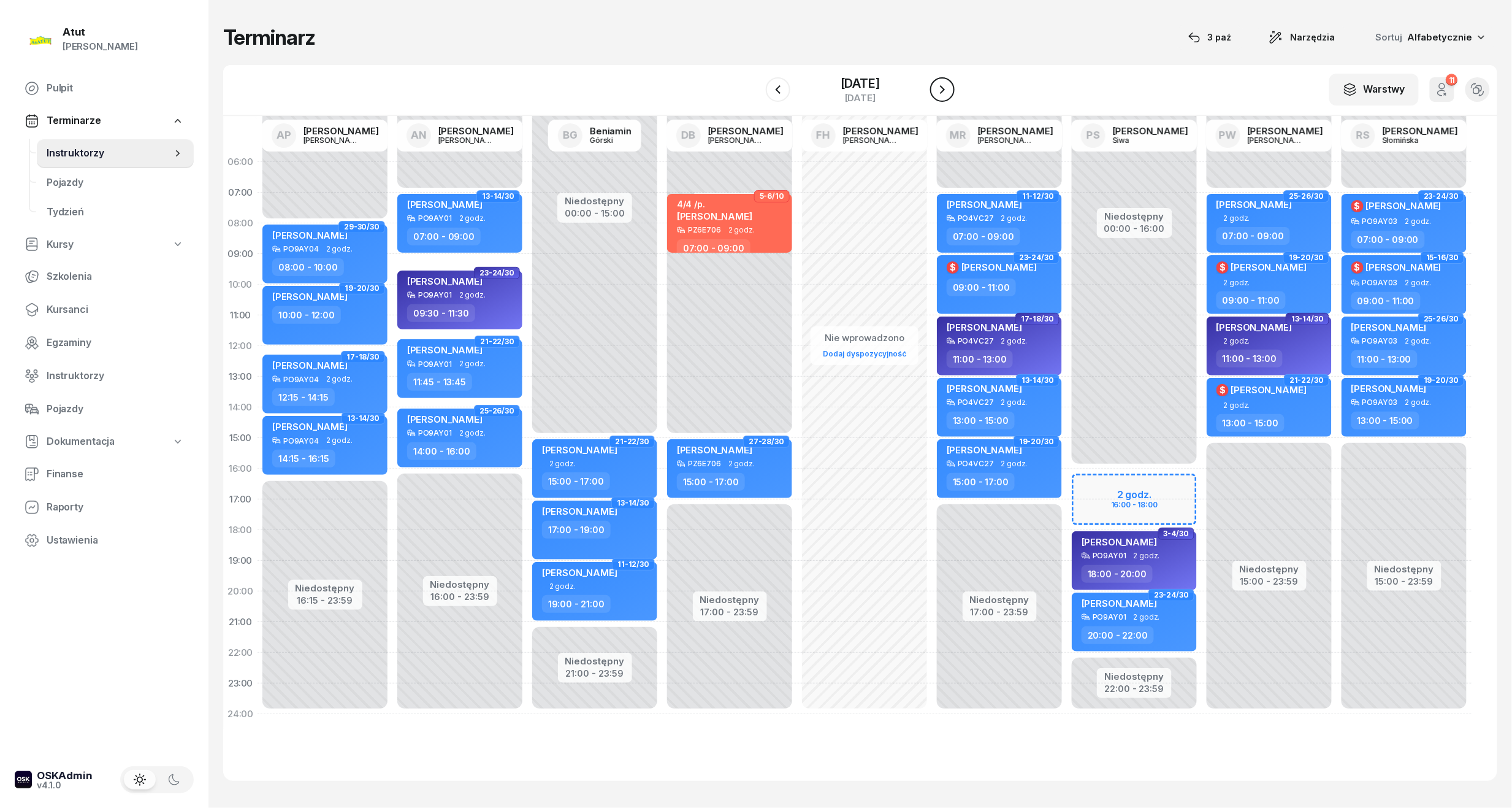
click at [945, 91] on icon "button" at bounding box center [942, 89] width 5 height 8
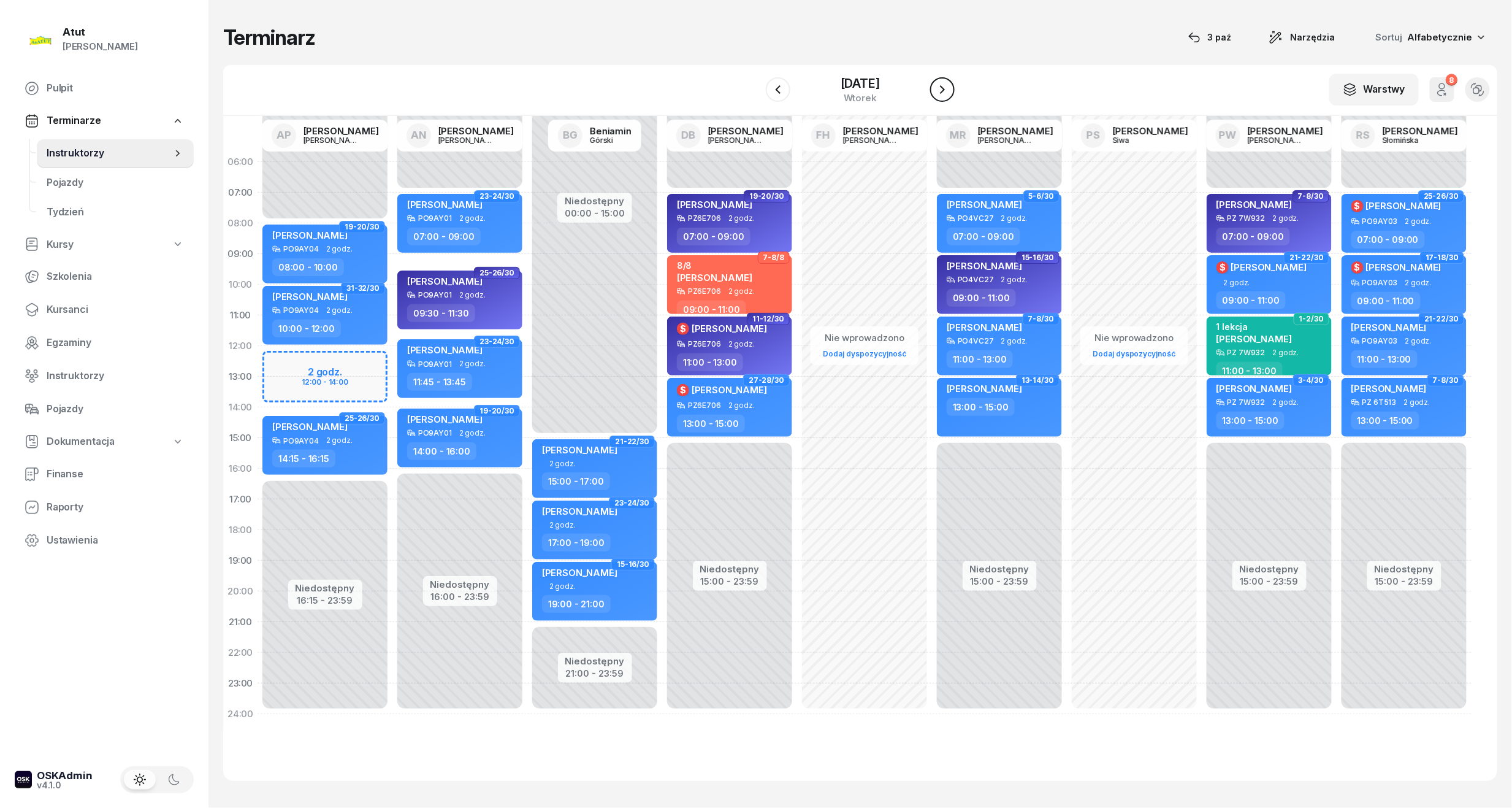
click at [950, 91] on icon "button" at bounding box center [942, 89] width 15 height 15
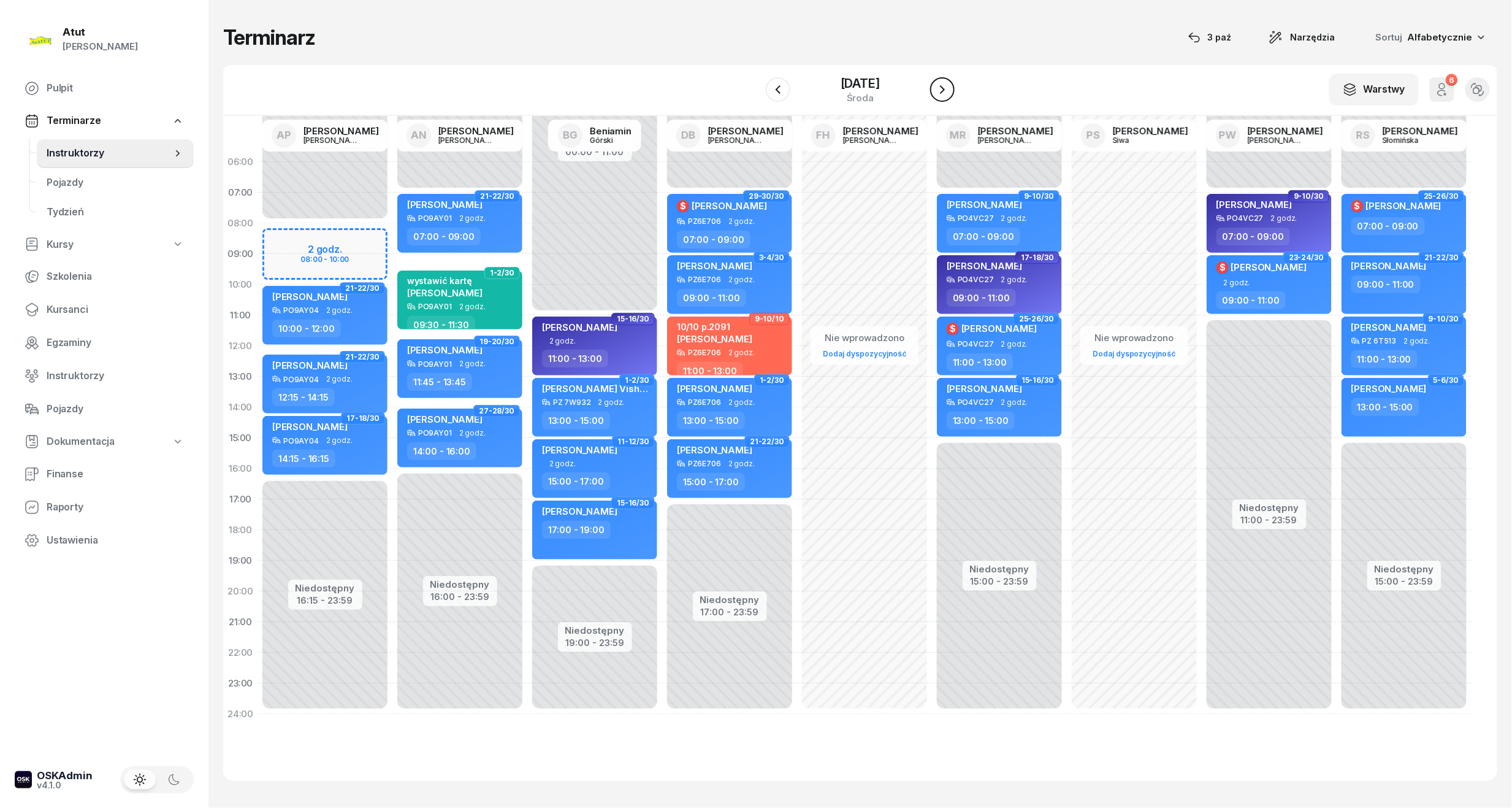
click at [945, 91] on icon "button" at bounding box center [942, 89] width 5 height 8
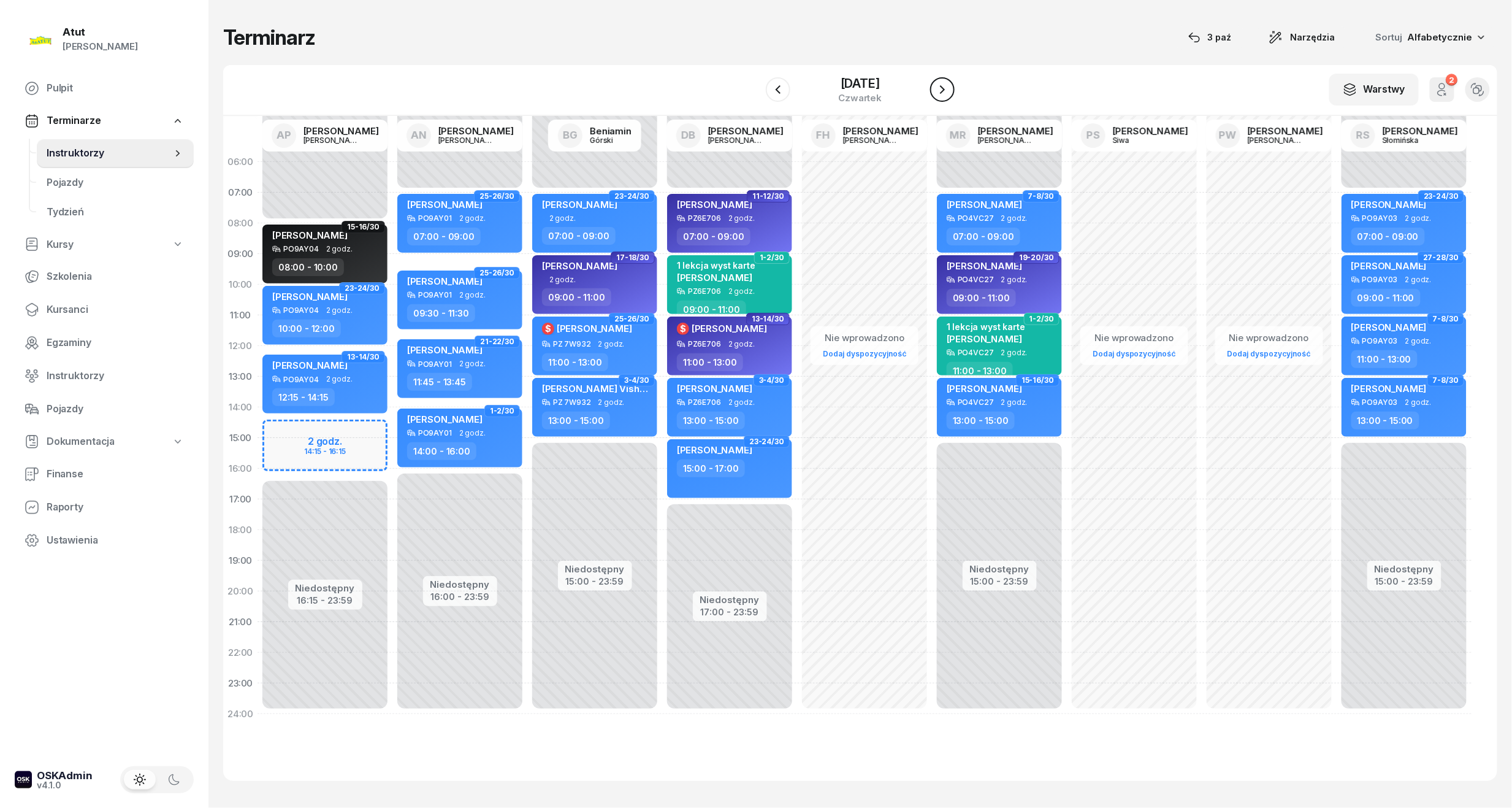
click at [945, 91] on icon "button" at bounding box center [942, 89] width 5 height 8
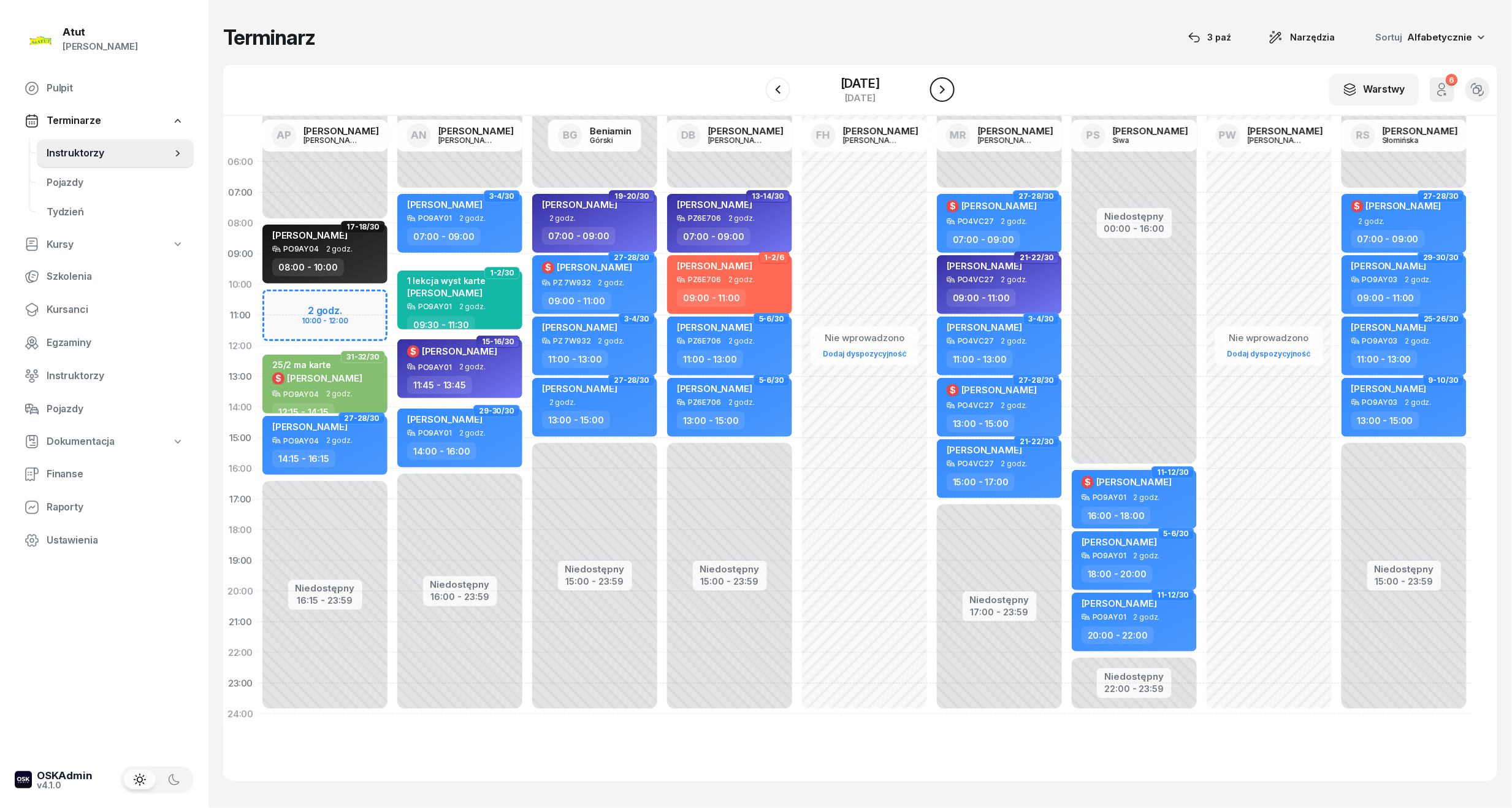
click at [945, 91] on icon "button" at bounding box center [942, 89] width 5 height 8
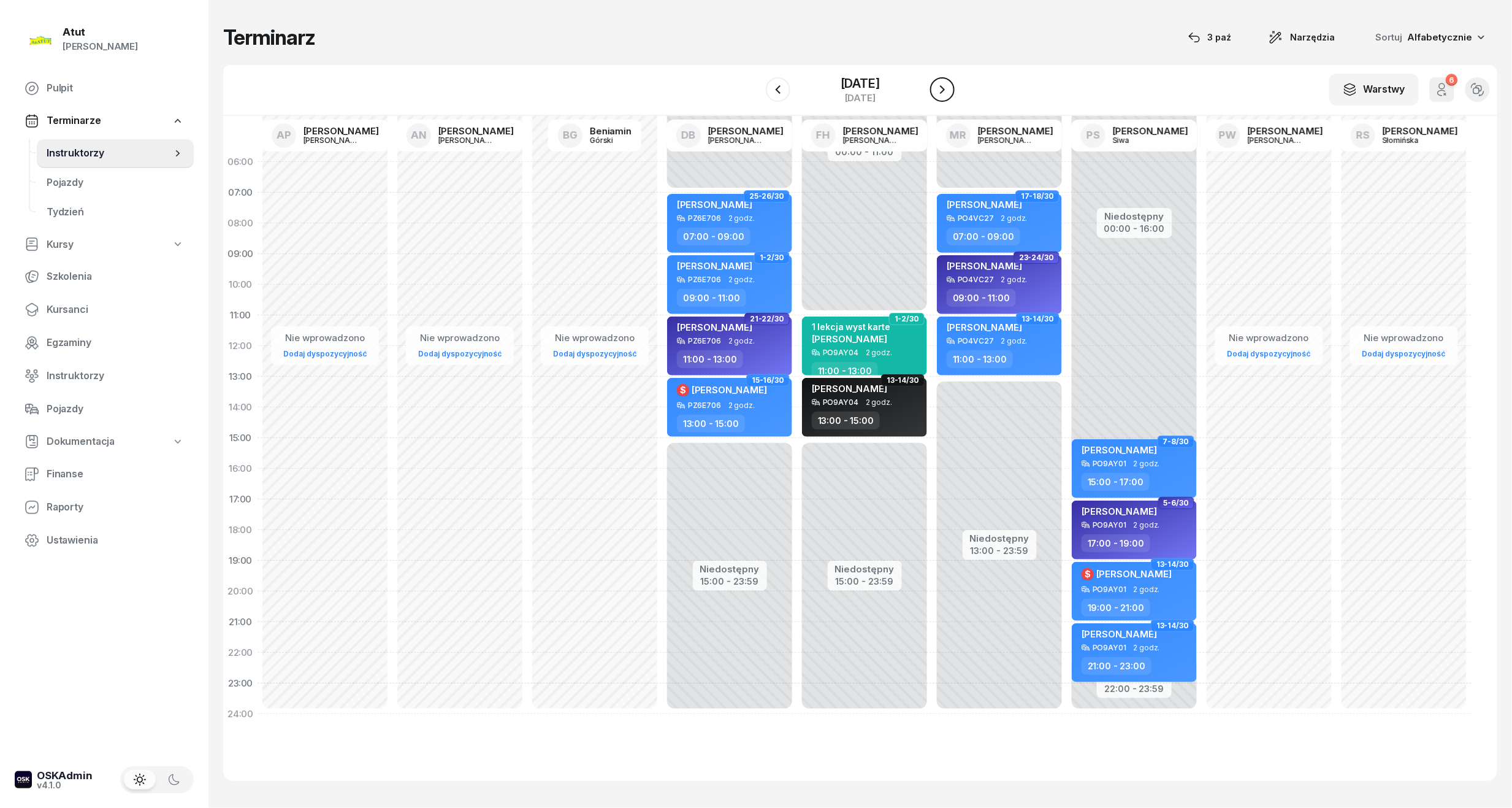
click at [945, 91] on icon "button" at bounding box center [942, 89] width 5 height 8
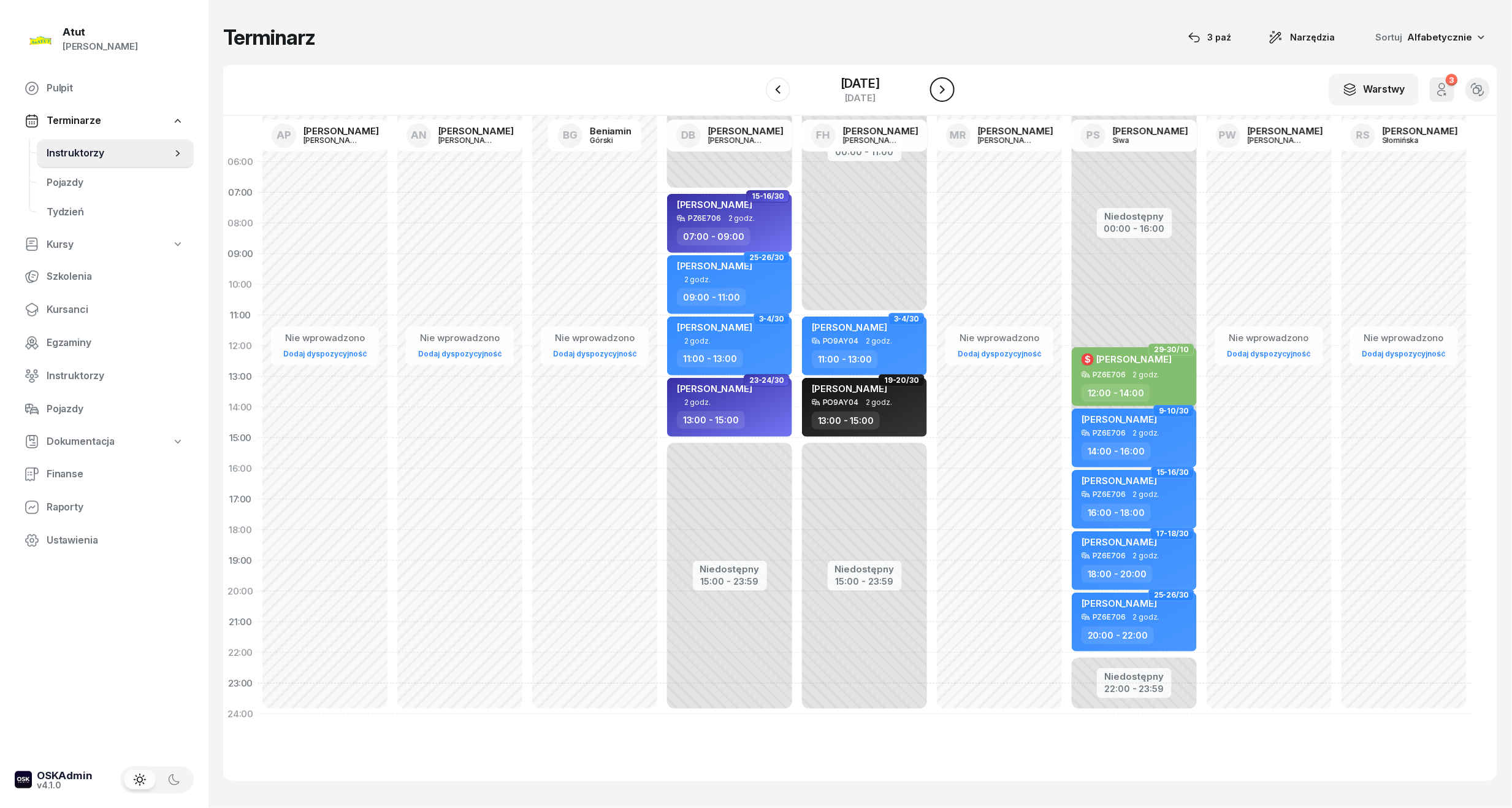
click at [945, 91] on icon "button" at bounding box center [942, 89] width 5 height 8
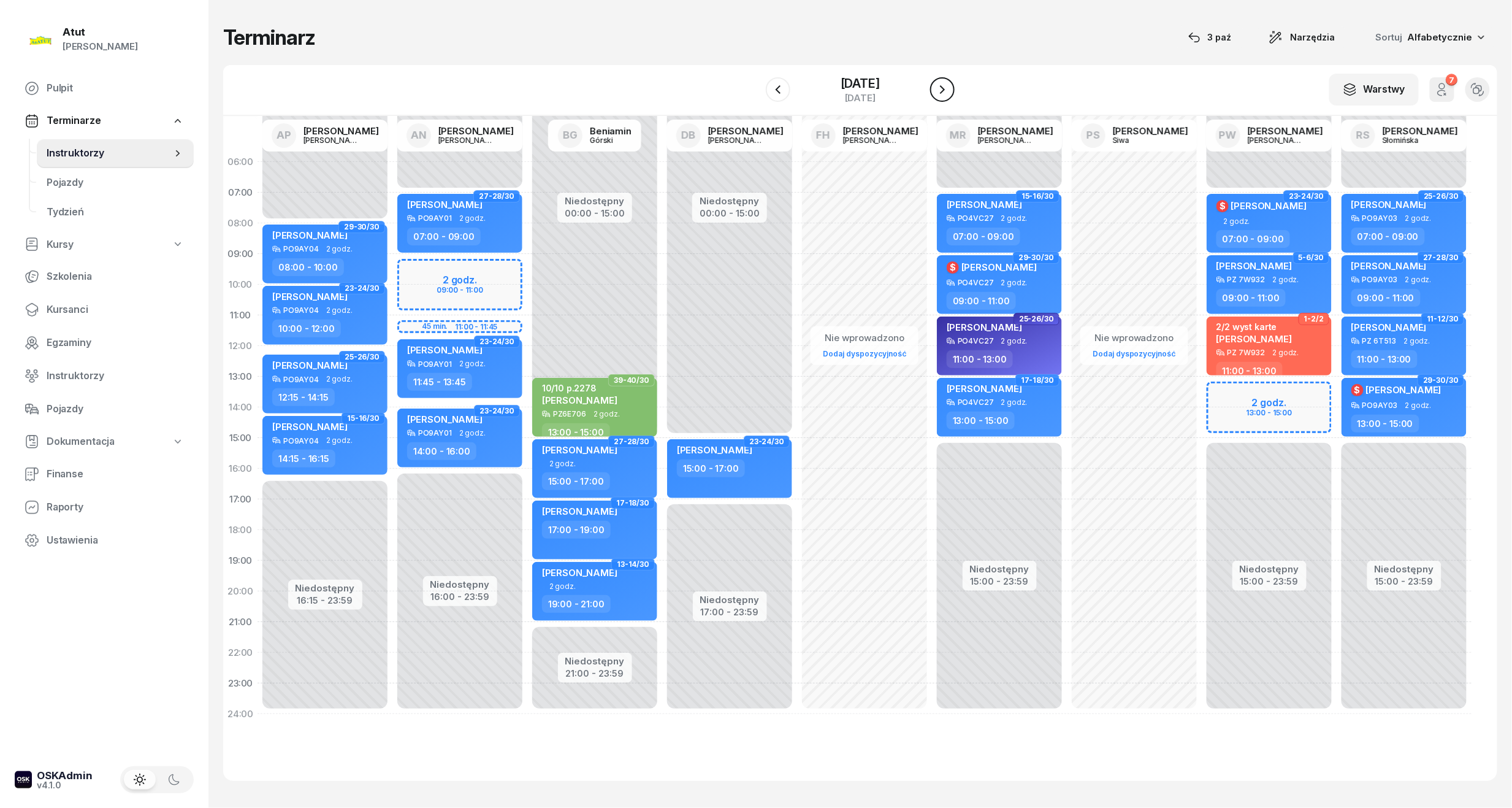
click at [950, 91] on icon "button" at bounding box center [942, 89] width 15 height 15
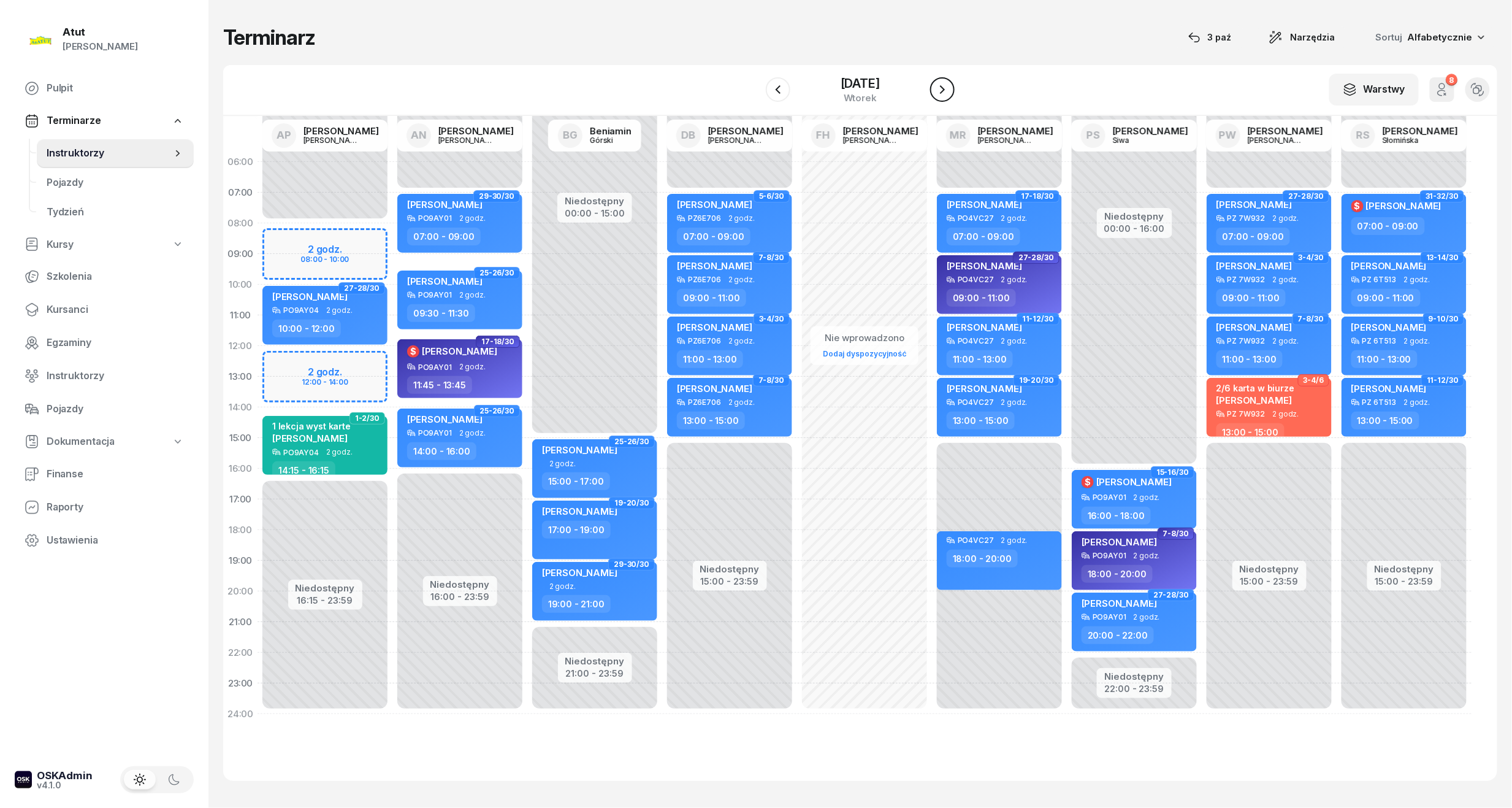
click at [945, 91] on icon "button" at bounding box center [942, 89] width 5 height 8
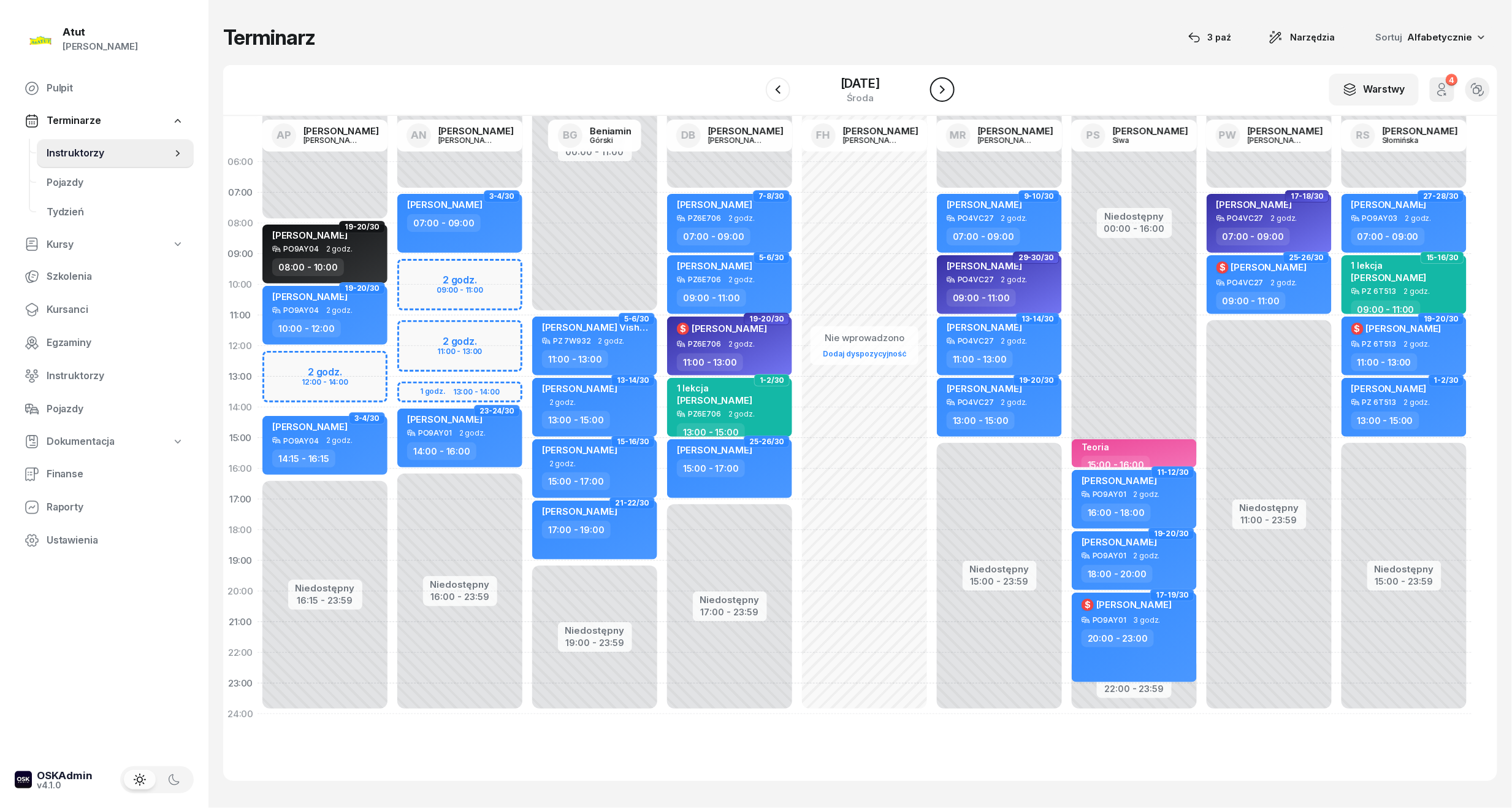
click at [945, 91] on icon "button" at bounding box center [942, 89] width 5 height 8
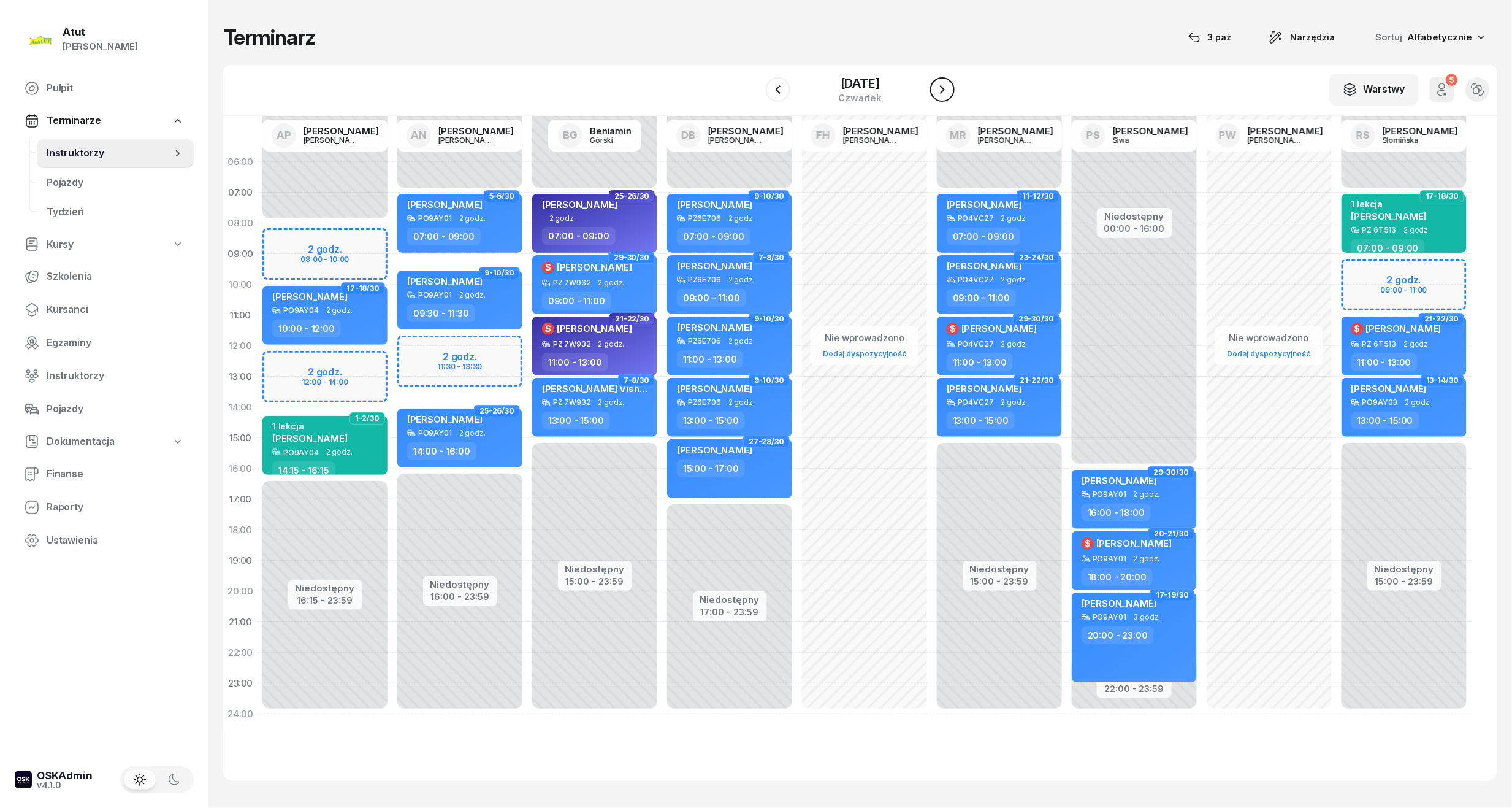
click at [945, 91] on icon "button" at bounding box center [942, 89] width 5 height 8
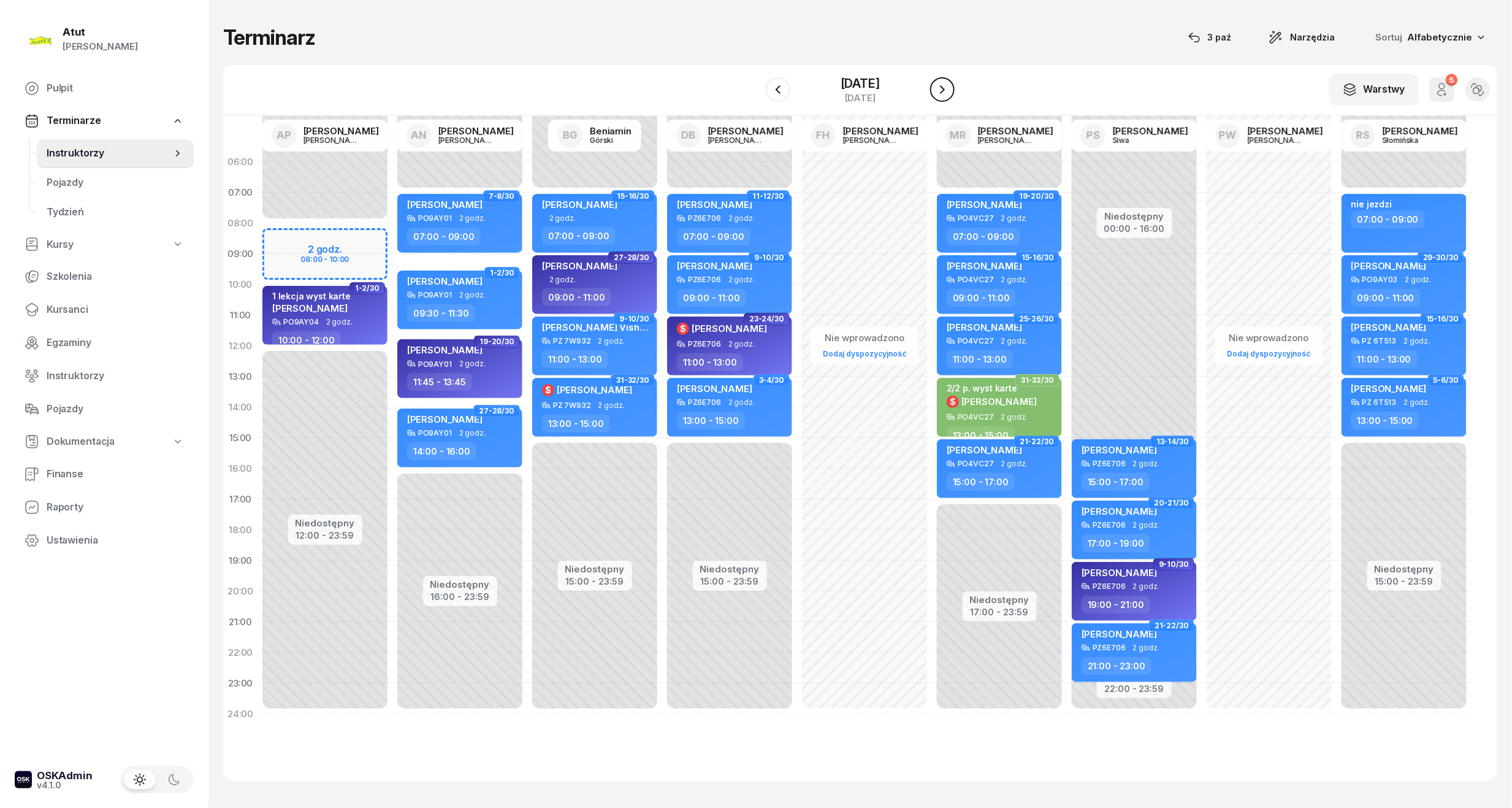
click at [950, 91] on icon "button" at bounding box center [942, 89] width 15 height 15
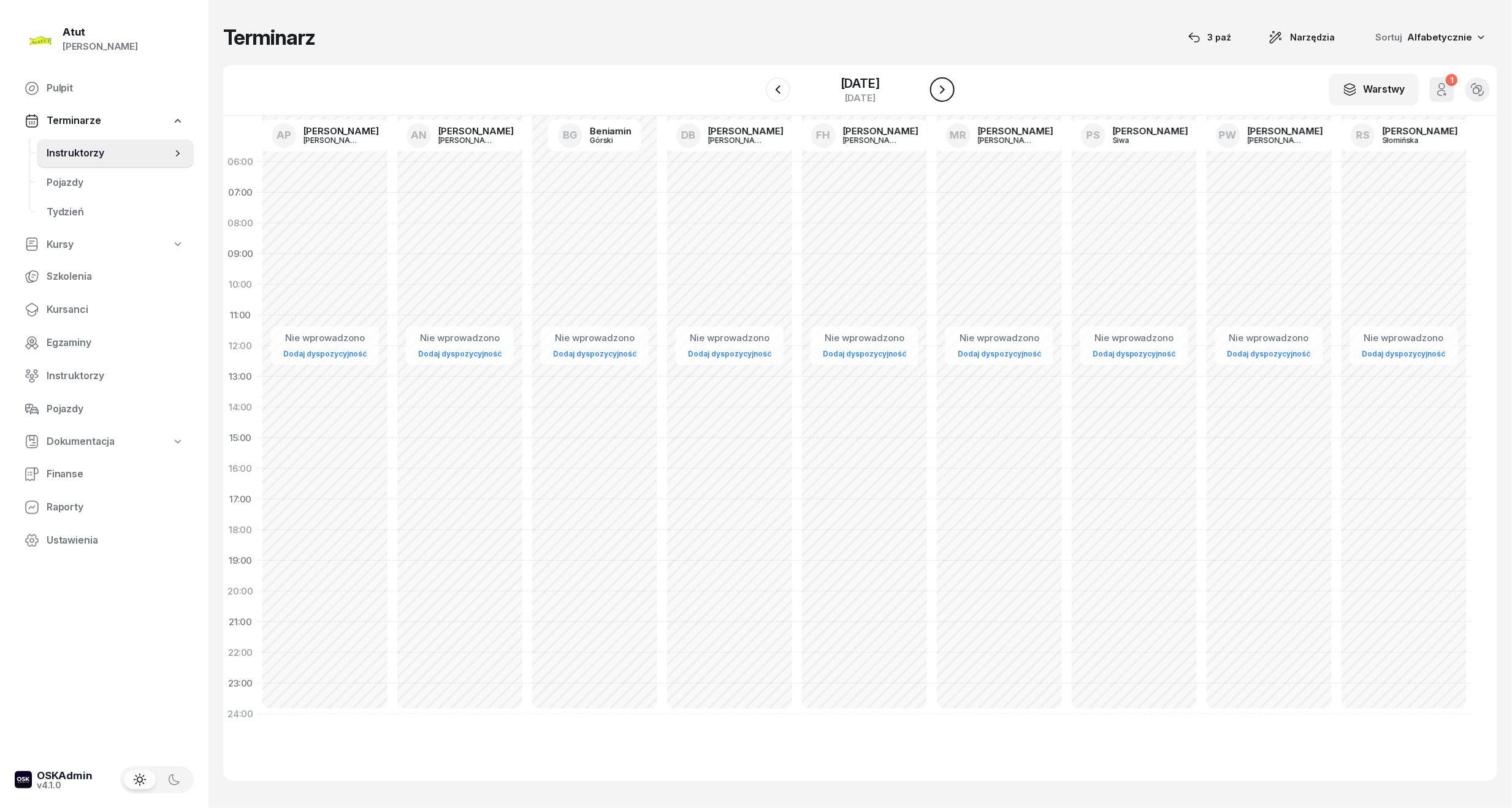
click at [957, 91] on div "W Wybierz AP [PERSON_NAME] AN [PERSON_NAME] BG [PERSON_NAME] DB [PERSON_NAME] F…" at bounding box center [860, 91] width 1275 height 51
click at [940, 91] on icon "button" at bounding box center [942, 89] width 15 height 15
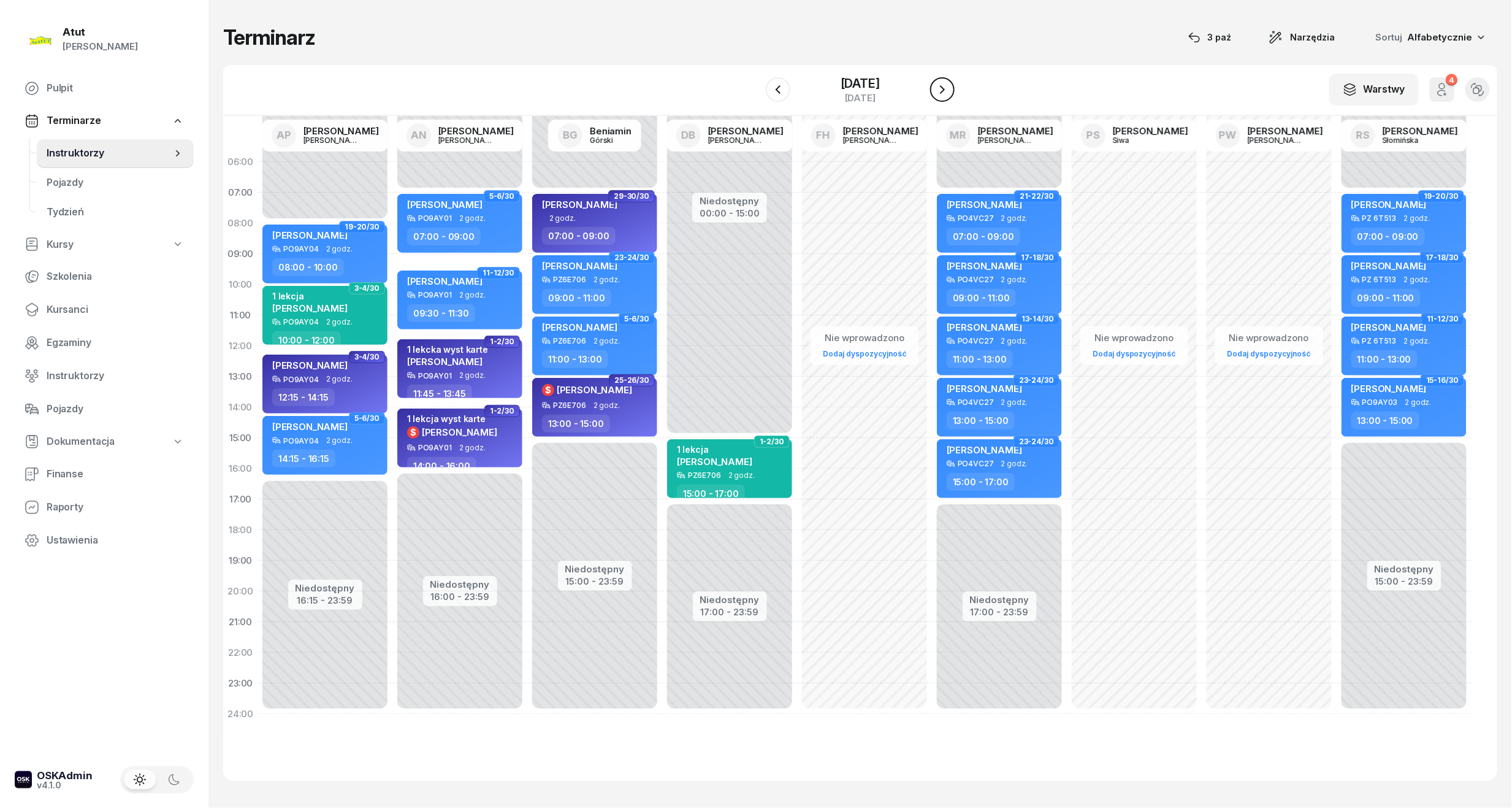
click at [940, 91] on icon "button" at bounding box center [942, 89] width 15 height 15
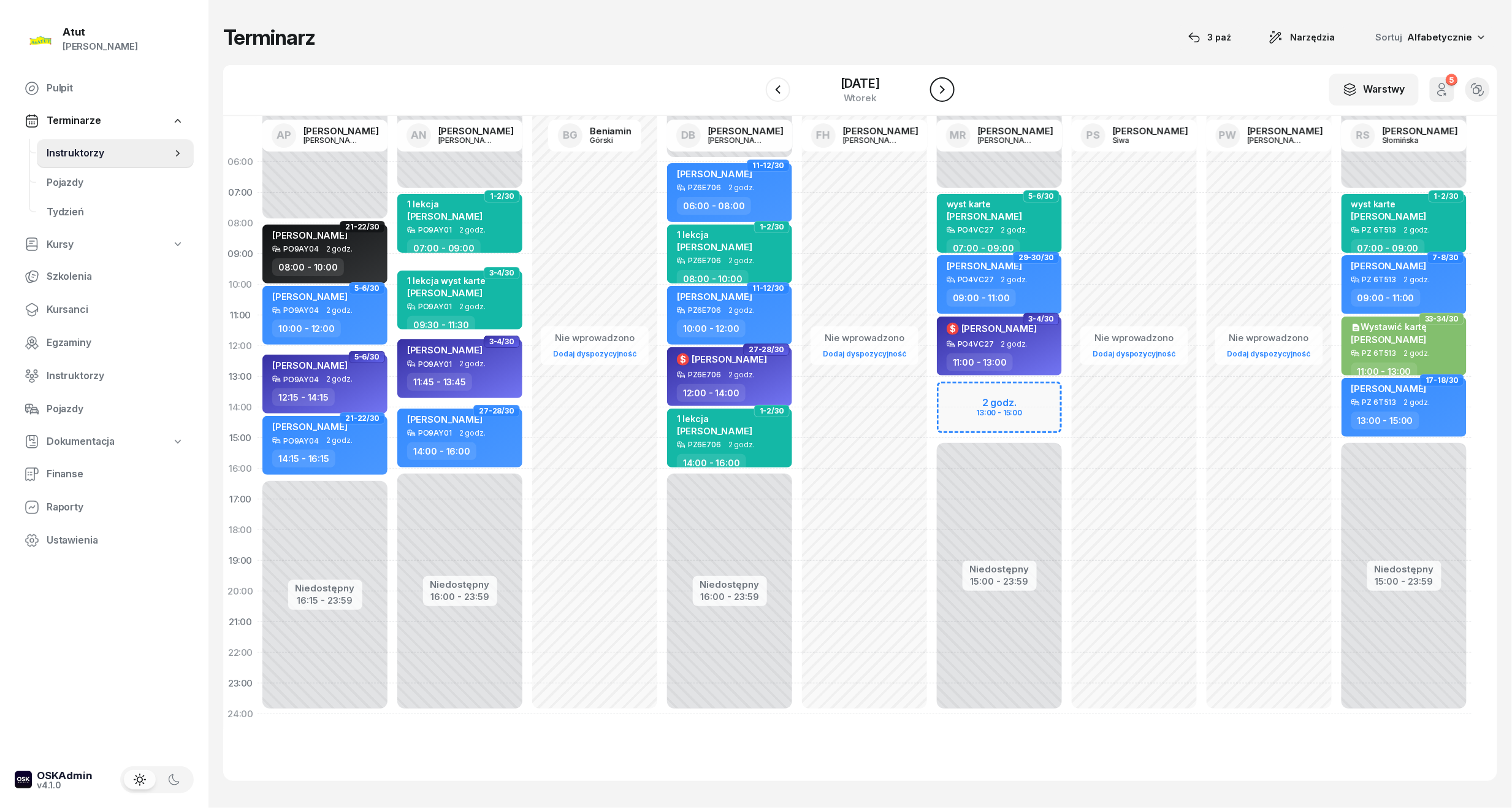
click at [940, 91] on icon "button" at bounding box center [942, 89] width 15 height 15
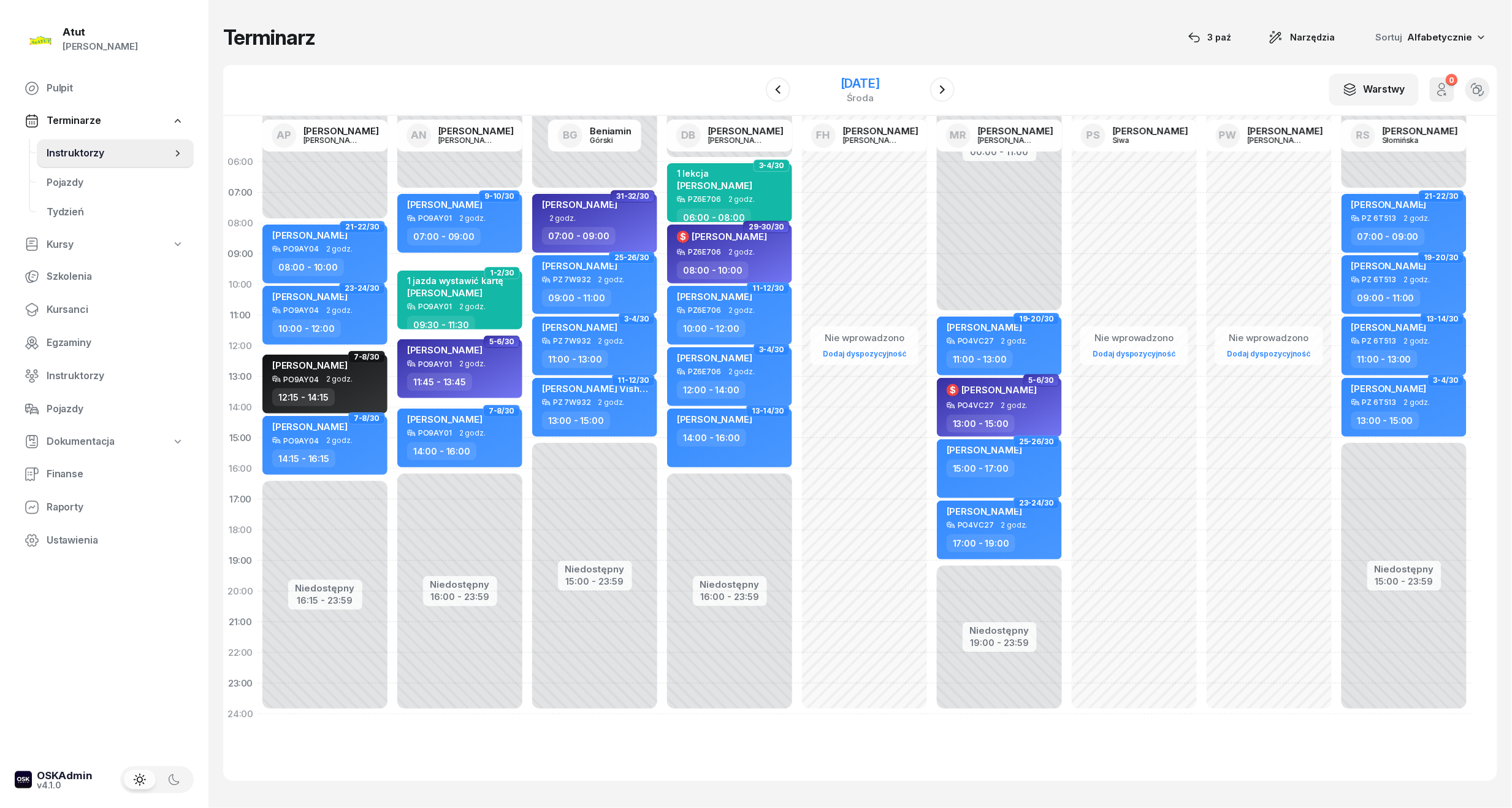
click at [880, 82] on div "[DATE]" at bounding box center [860, 83] width 39 height 12
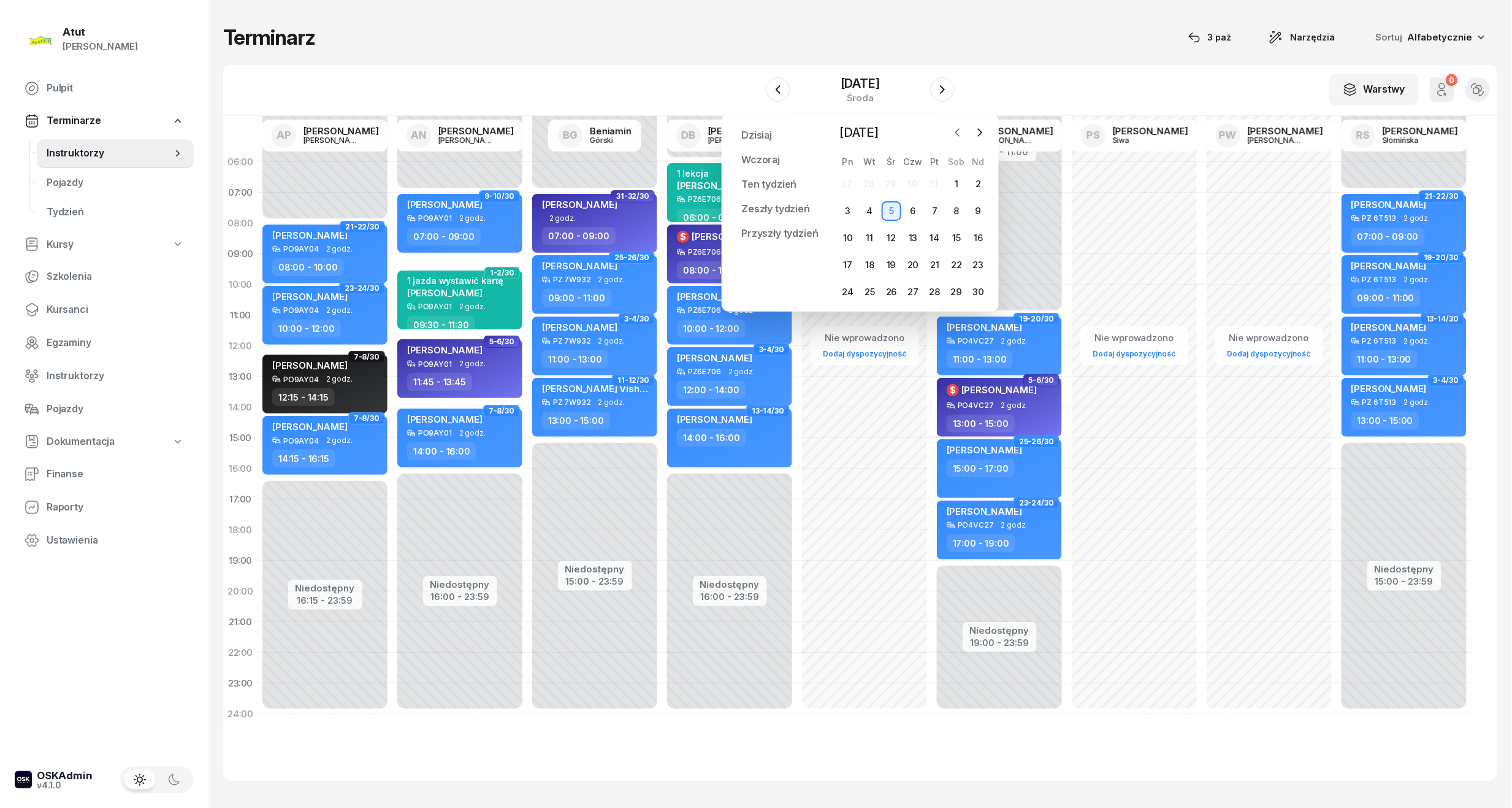
click at [954, 130] on icon "button" at bounding box center [957, 132] width 12 height 12
click at [844, 211] on div "6" at bounding box center [848, 211] width 20 height 20
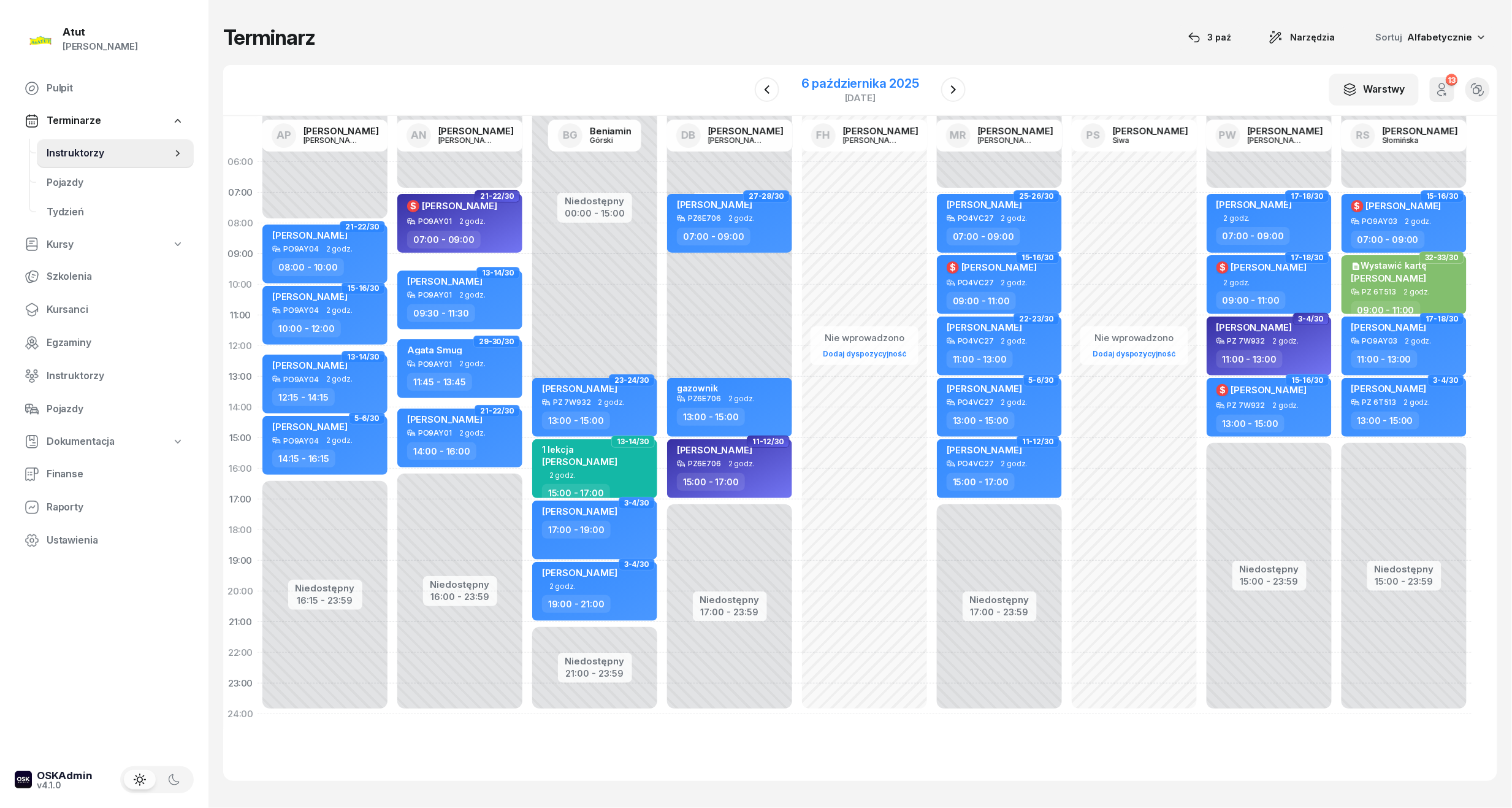
click at [896, 98] on div "[DATE]" at bounding box center [860, 98] width 118 height 9
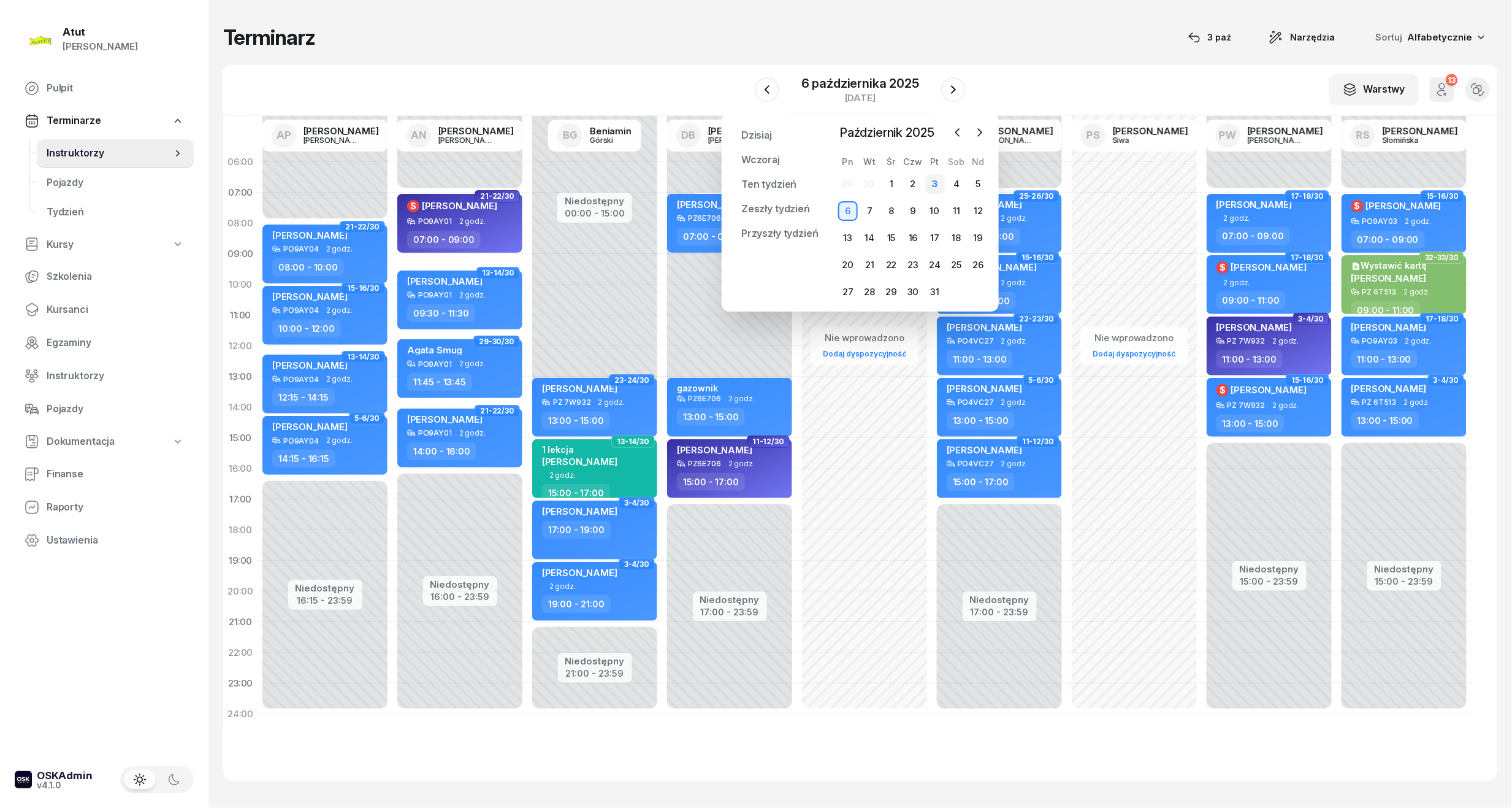
click at [937, 182] on div "3" at bounding box center [935, 184] width 20 height 20
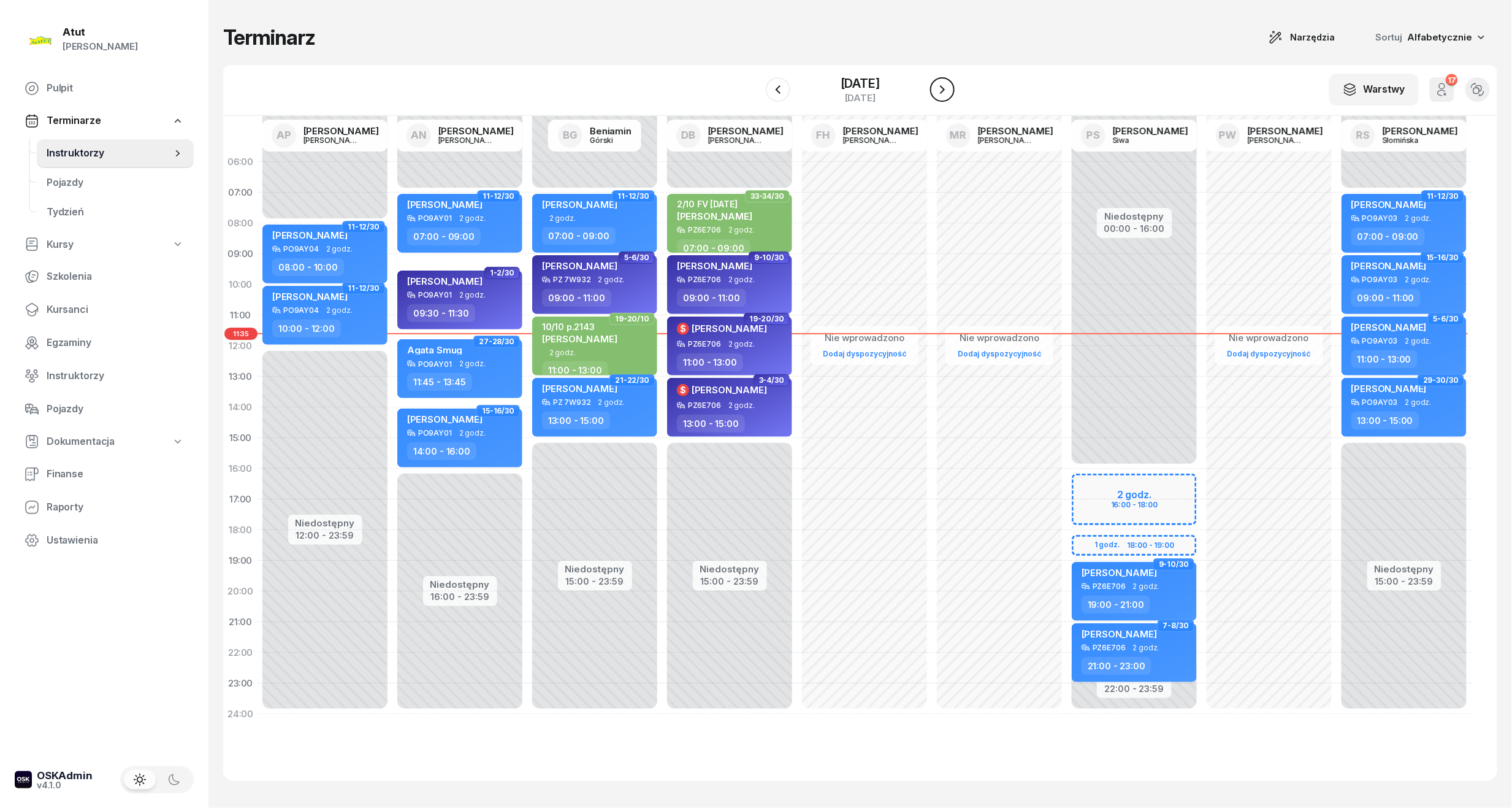
click at [950, 89] on icon "button" at bounding box center [942, 89] width 15 height 15
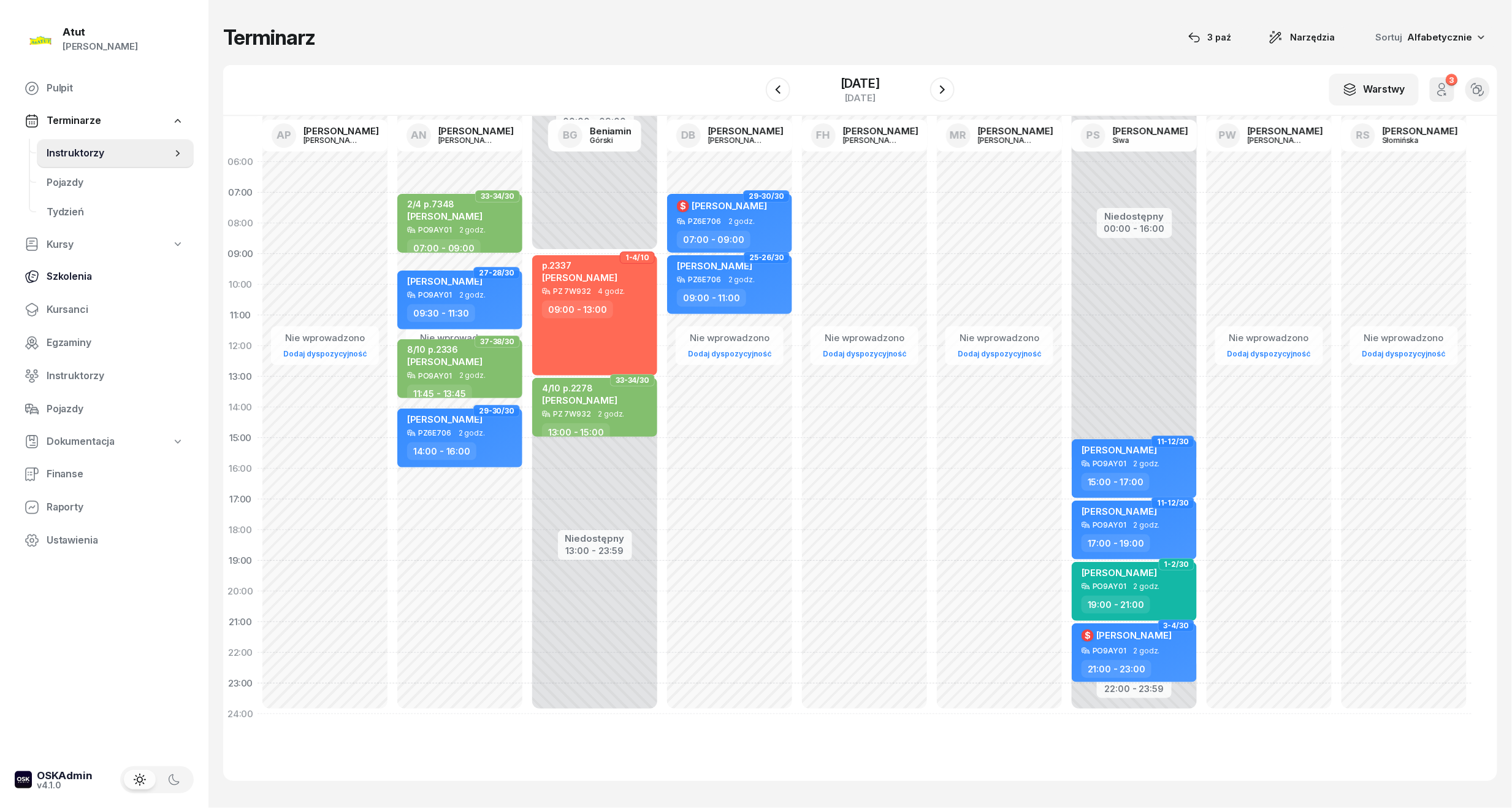
drag, startPoint x: 65, startPoint y: 312, endPoint x: 93, endPoint y: 270, distance: 50.5
click at [65, 312] on span "Kursanci" at bounding box center [115, 310] width 138 height 16
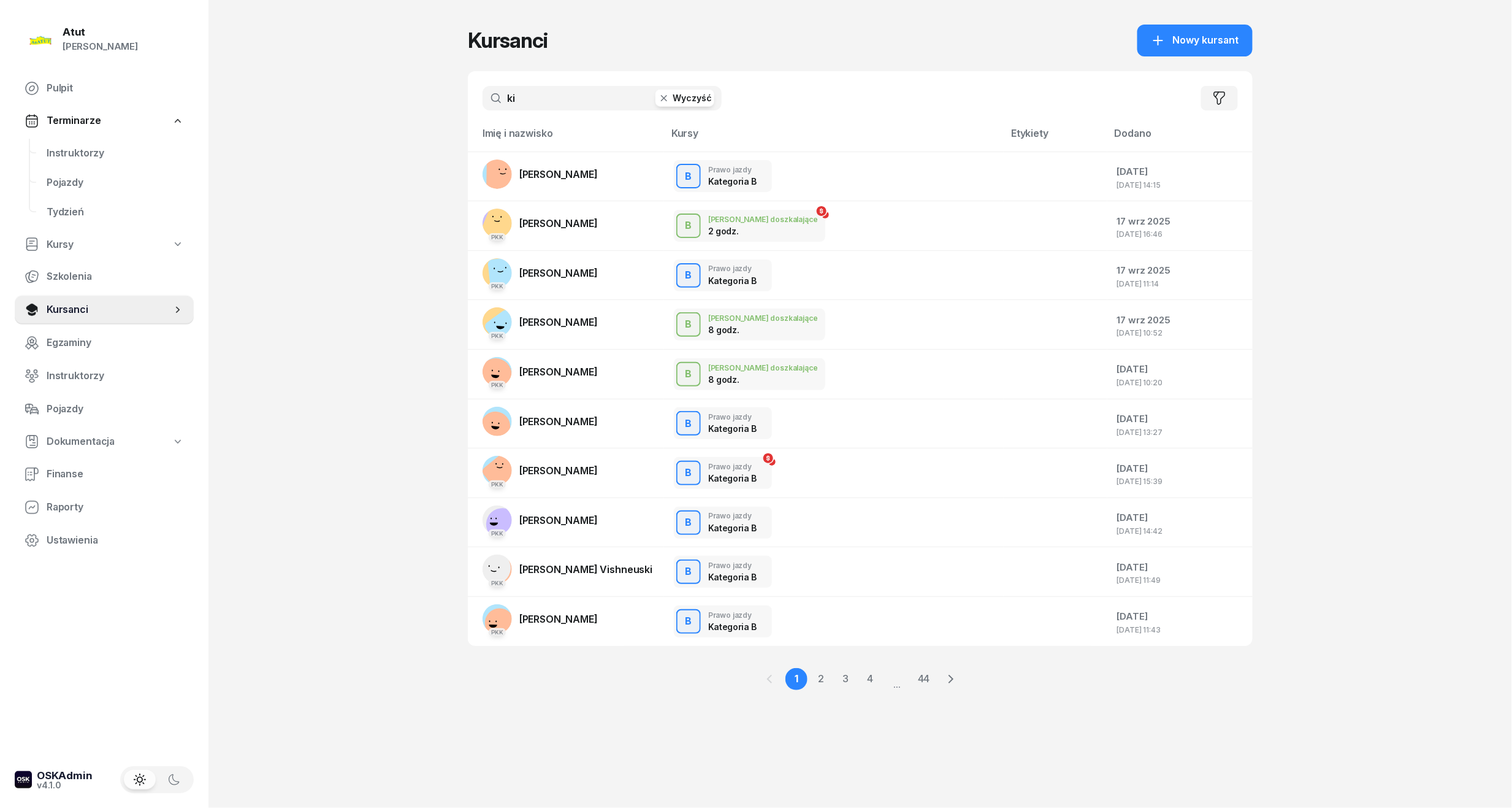
drag, startPoint x: 529, startPoint y: 103, endPoint x: 200, endPoint y: 123, distance: 329.6
click at [200, 123] on div "Atut [PERSON_NAME] Pulpit Terminarze Instruktorzy Pojazdy Tydzień Kursy Szkolen…" at bounding box center [756, 404] width 1512 height 808
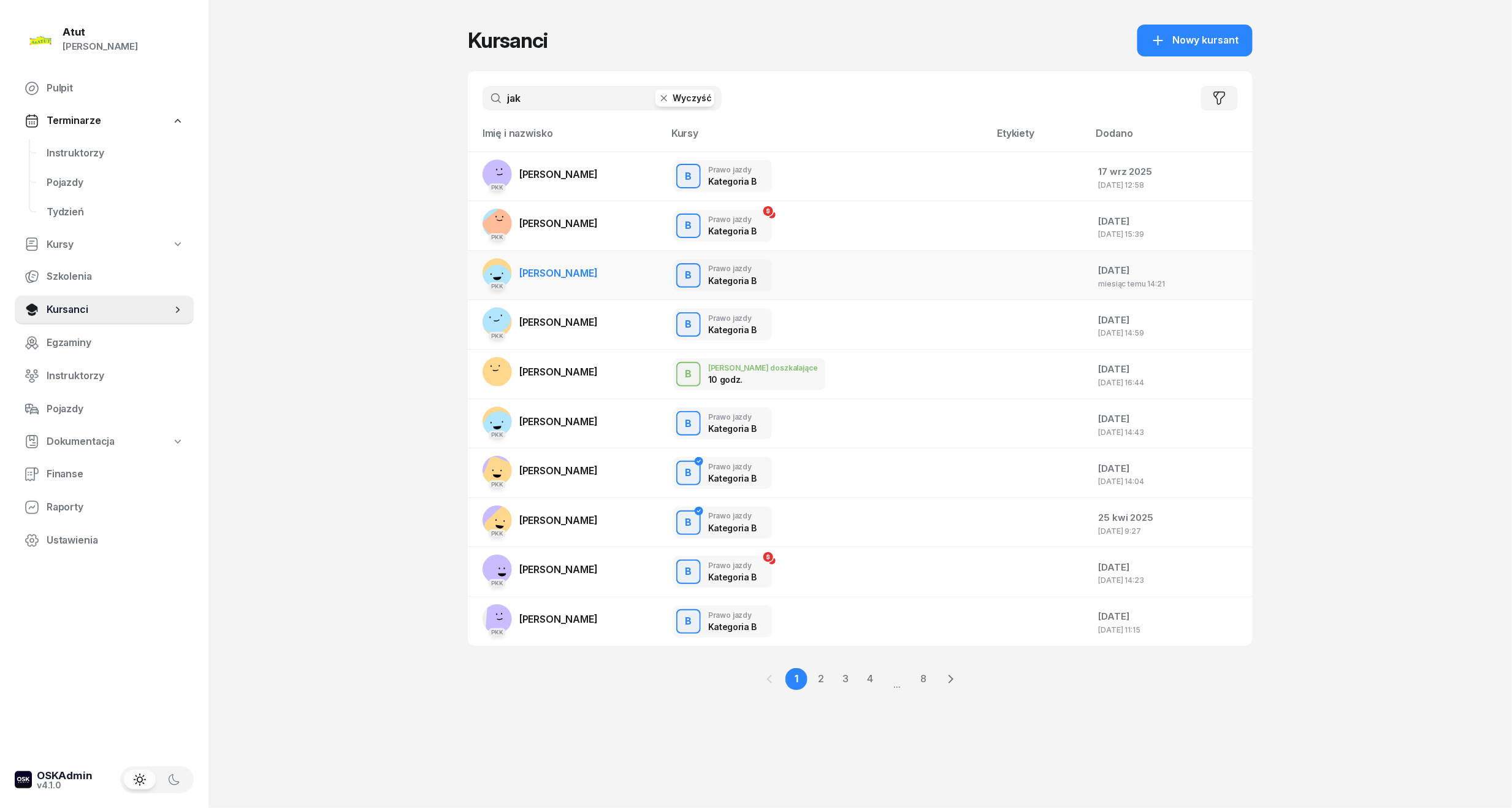
type input "jak"
click at [557, 278] on link "PKK [PERSON_NAME]" at bounding box center [540, 273] width 115 height 30
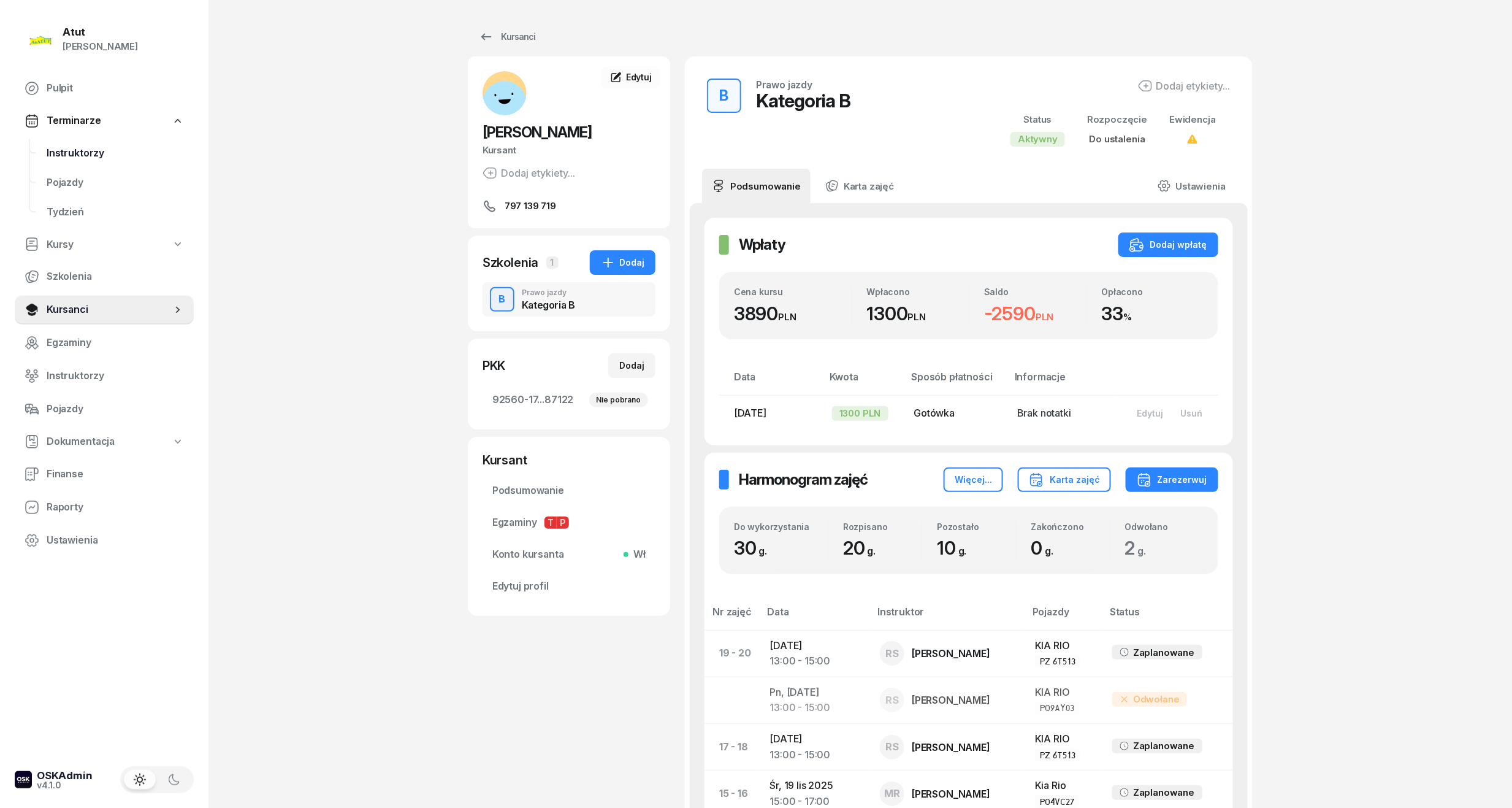
click at [66, 160] on link "Instruktorzy" at bounding box center [115, 153] width 157 height 30
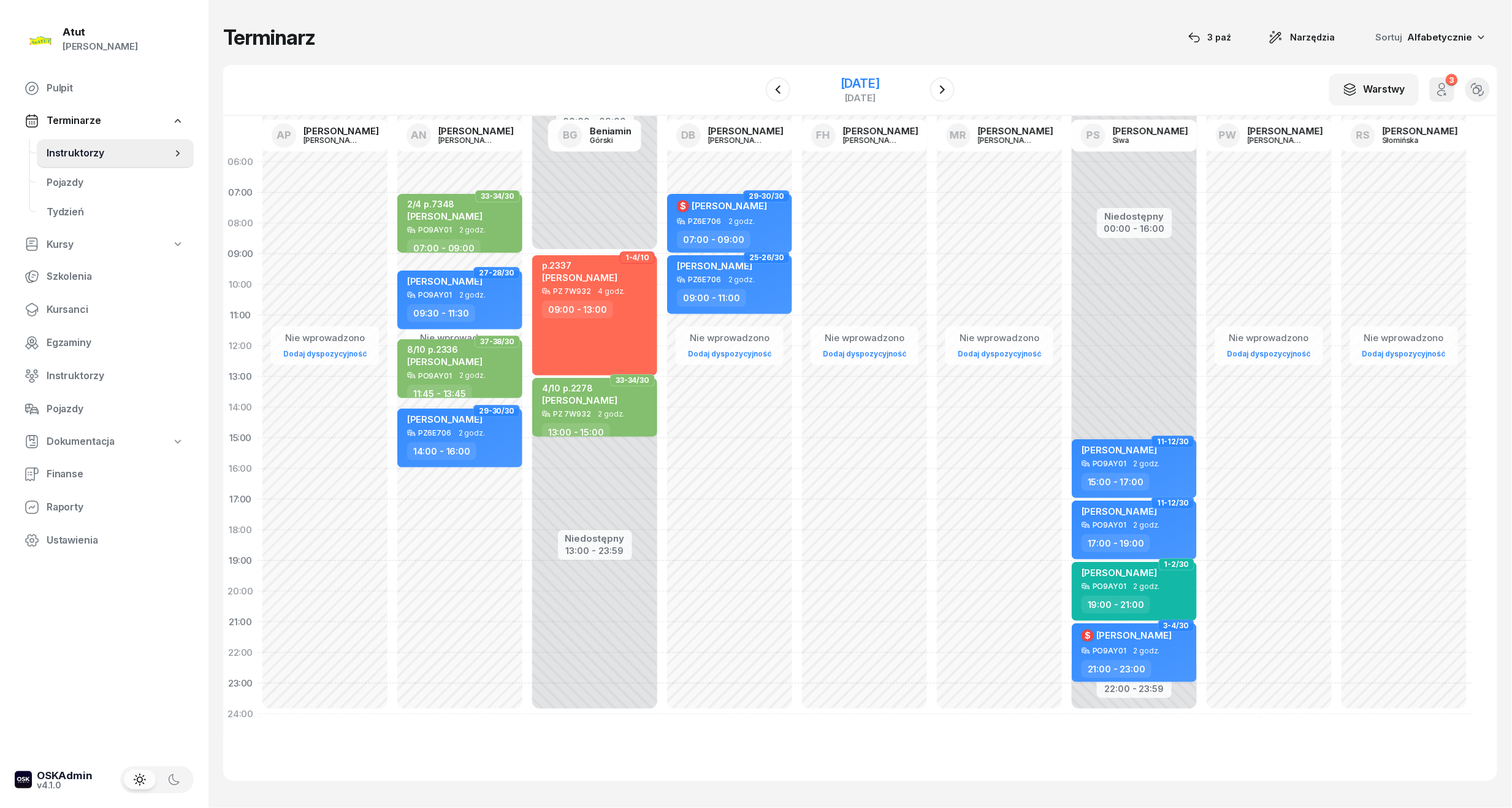
click at [880, 81] on div "[DATE]" at bounding box center [860, 83] width 39 height 12
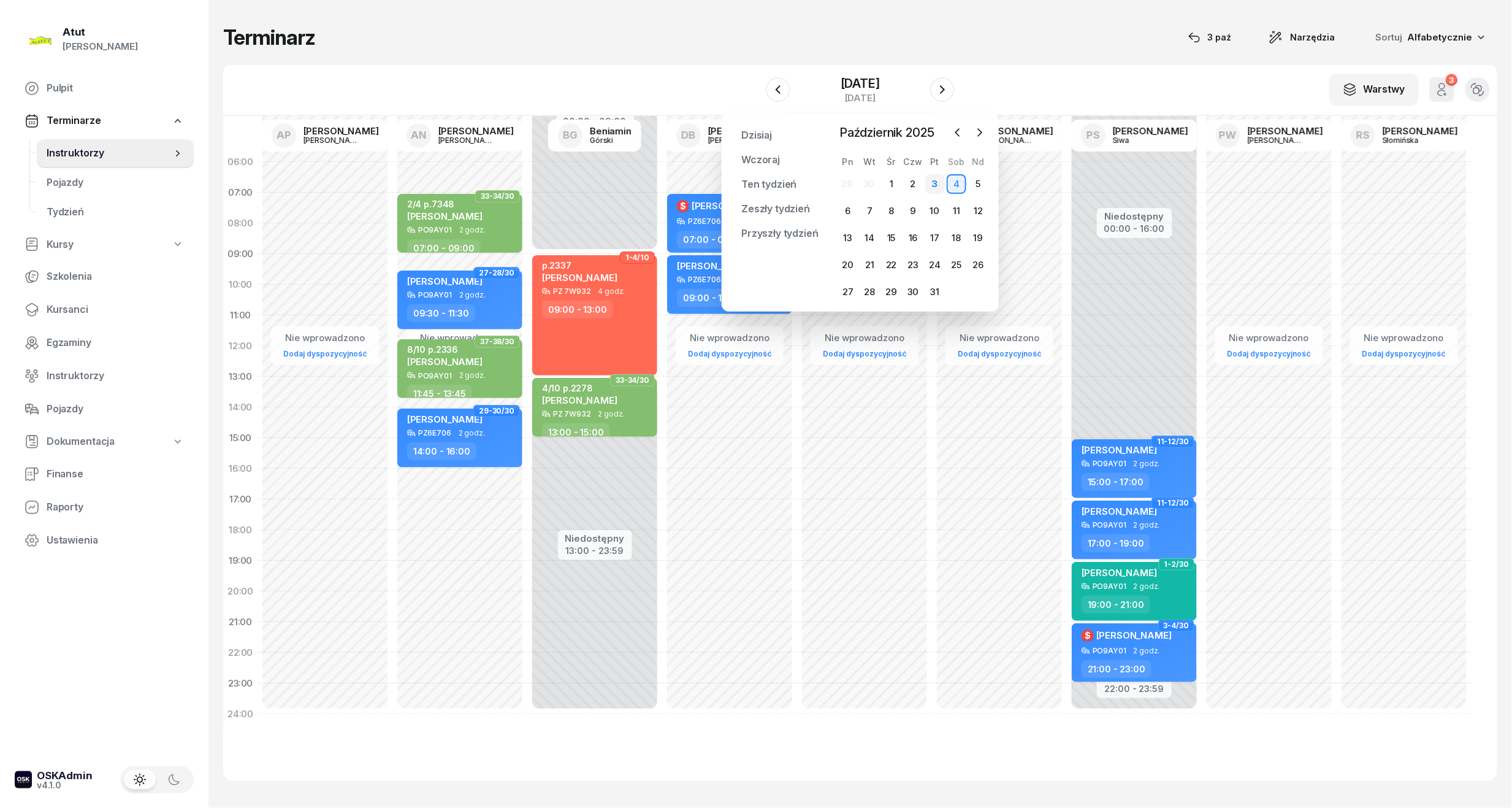
click at [935, 182] on div "3" at bounding box center [935, 184] width 20 height 20
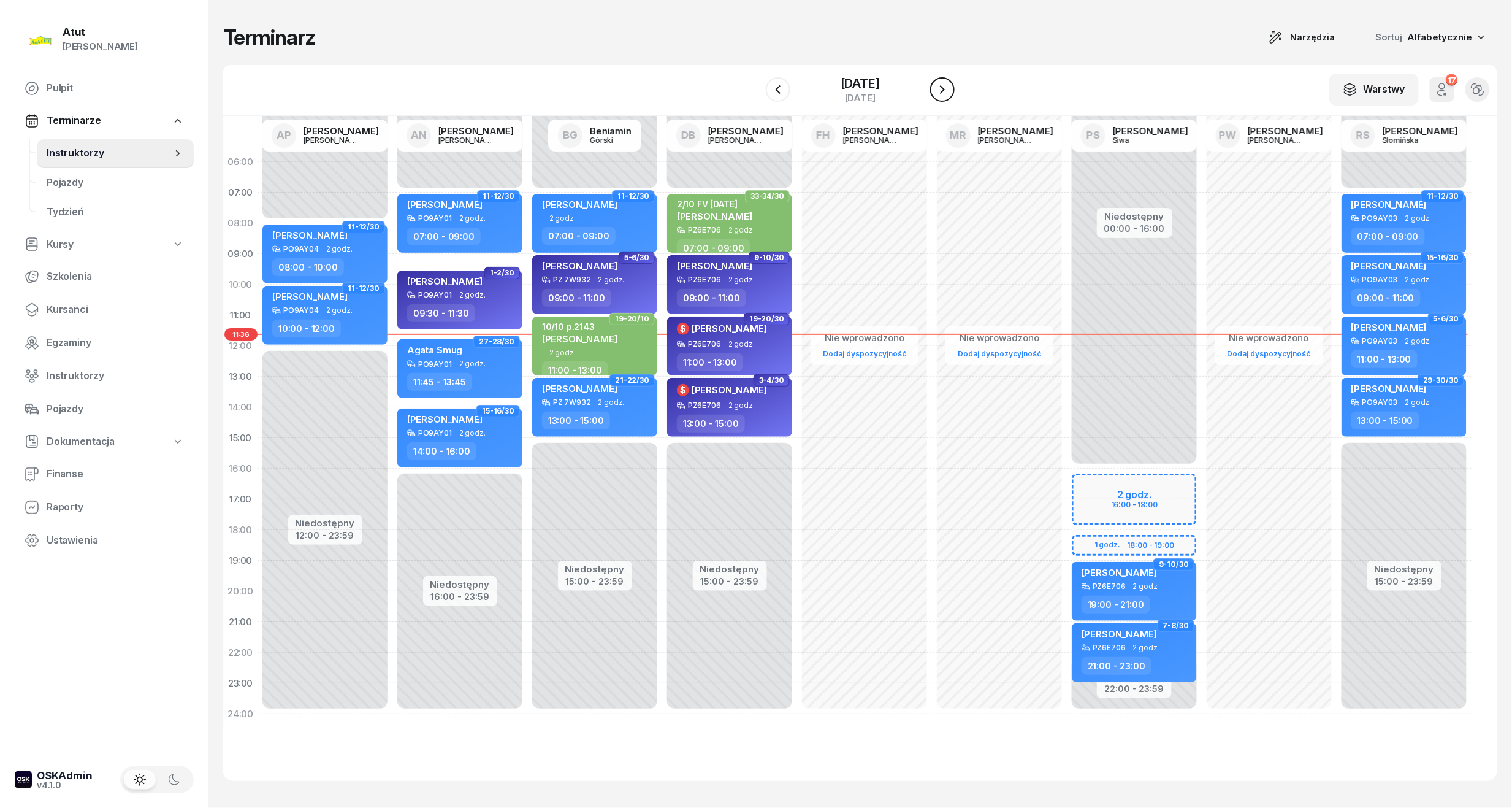
click at [955, 92] on button "button" at bounding box center [942, 89] width 25 height 25
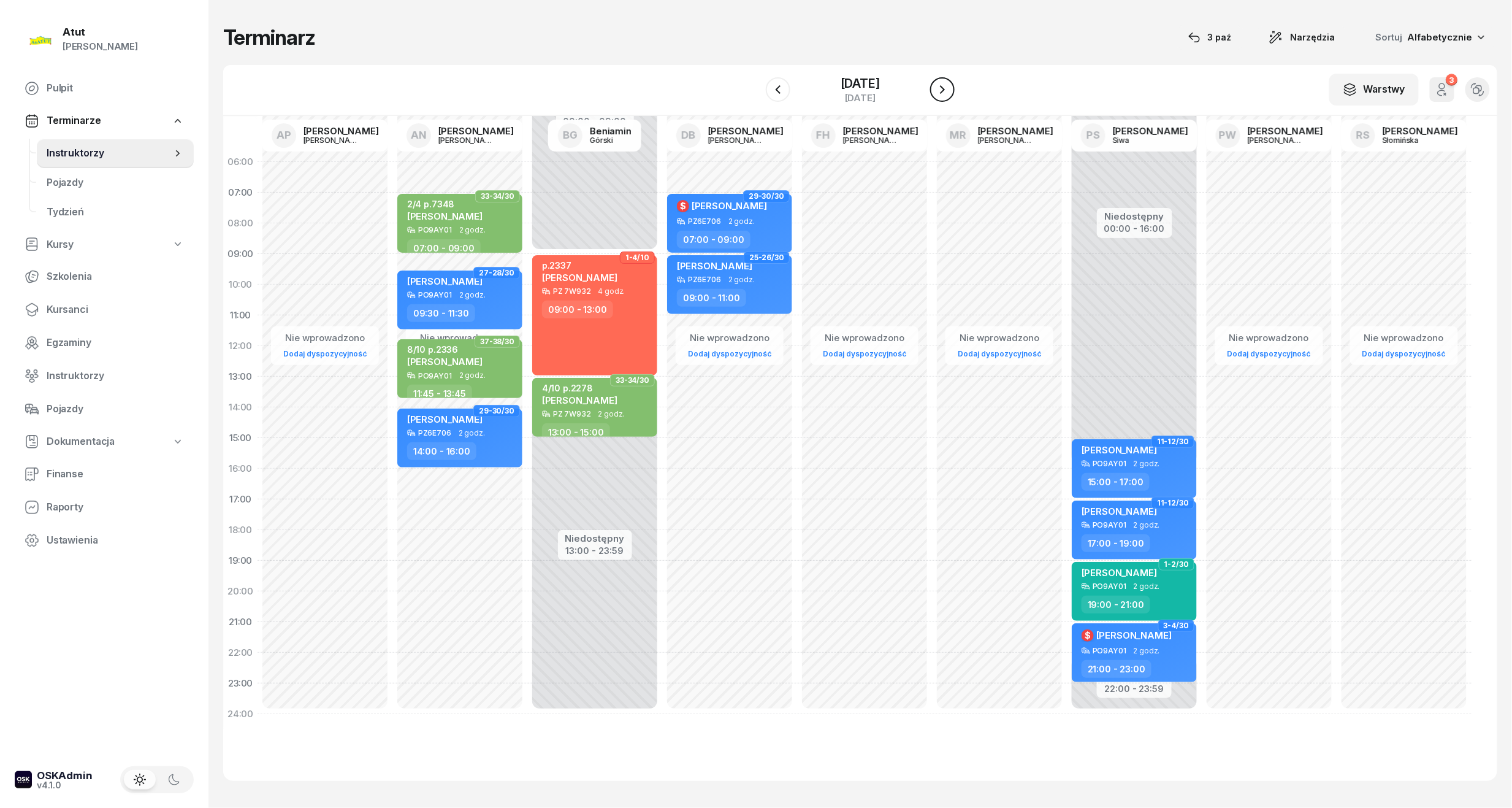
click at [950, 93] on icon "button" at bounding box center [942, 89] width 15 height 15
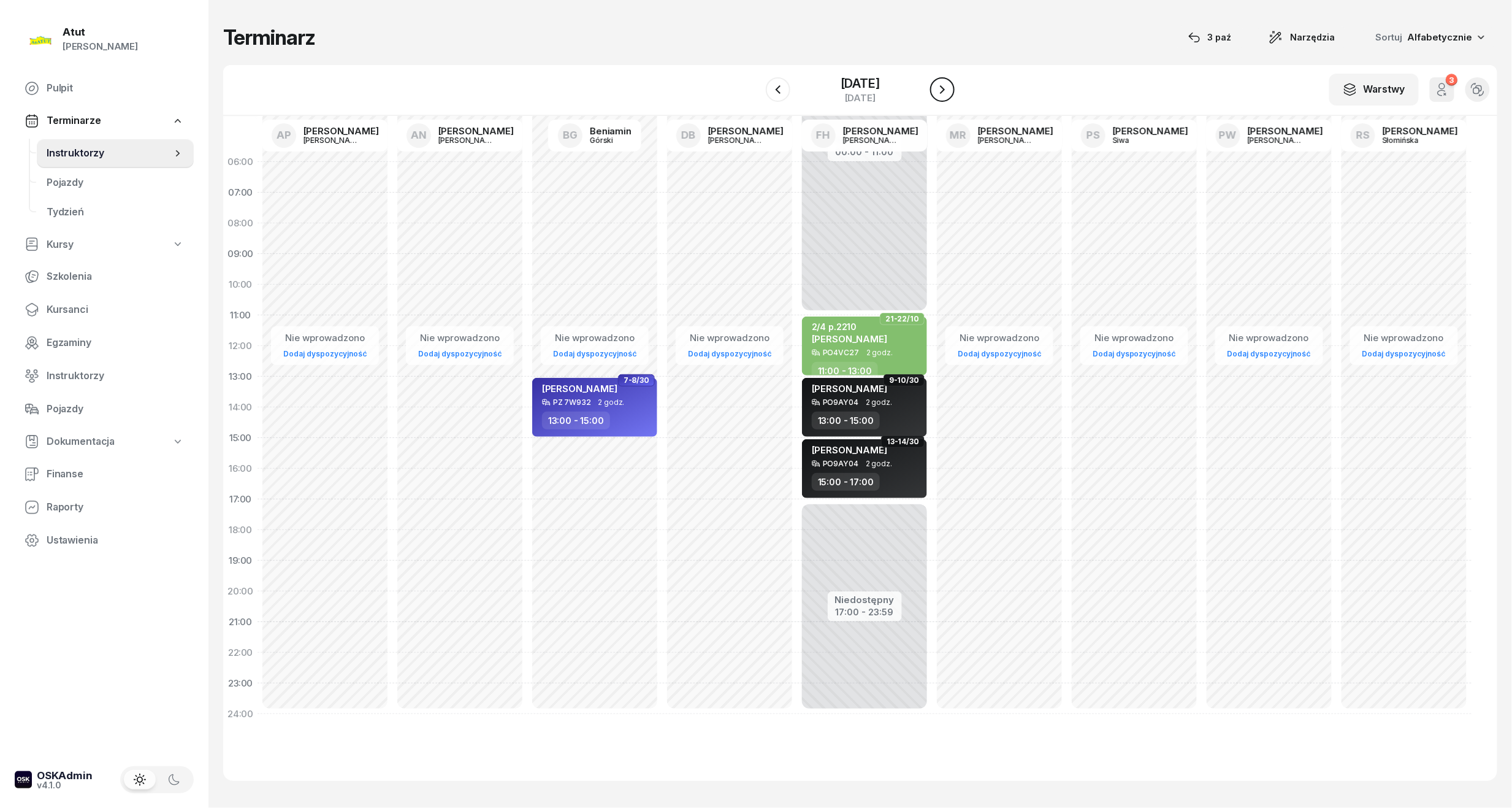
click at [950, 94] on icon "button" at bounding box center [942, 89] width 15 height 15
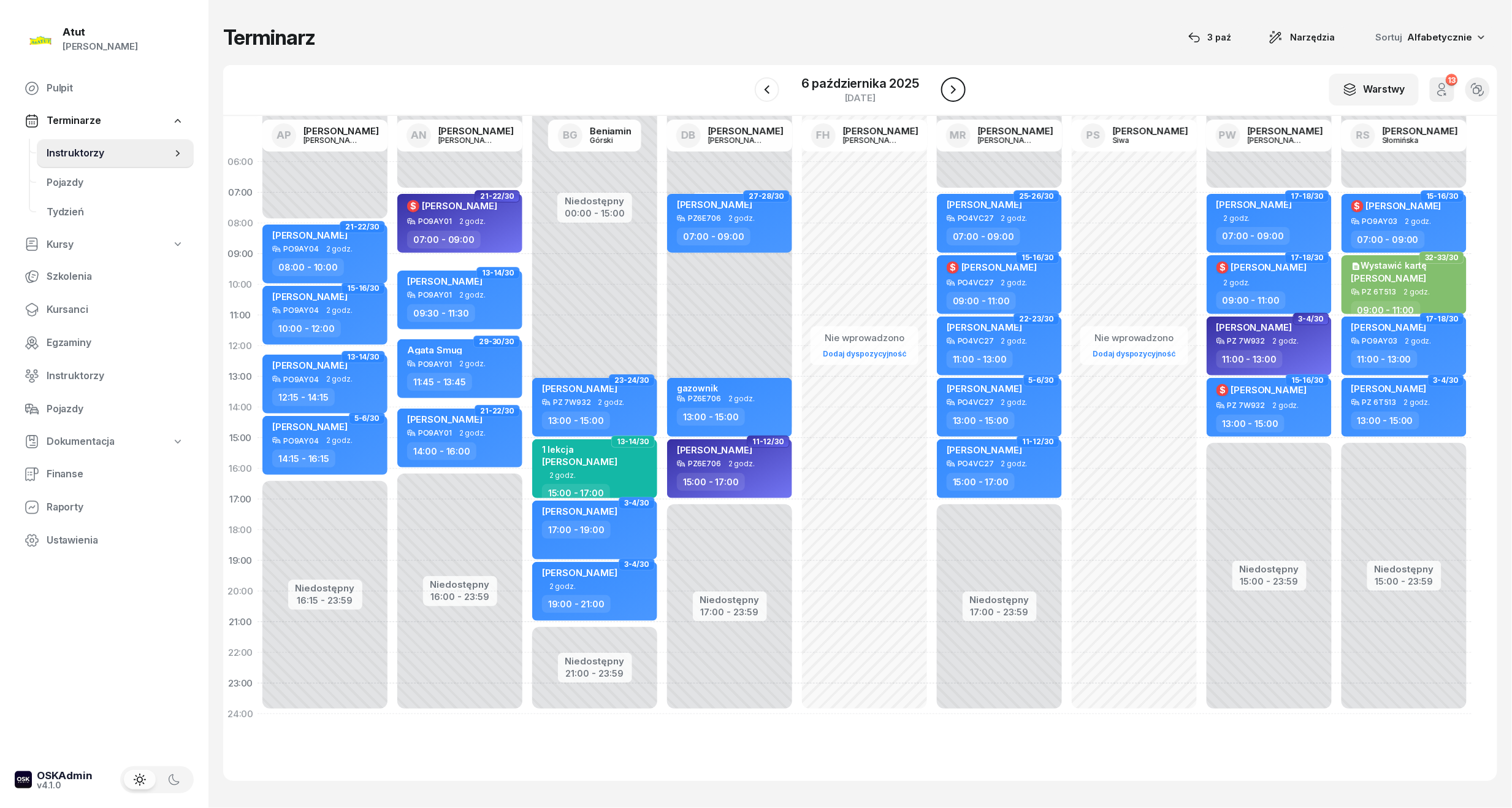
click at [960, 92] on icon "button" at bounding box center [953, 89] width 15 height 15
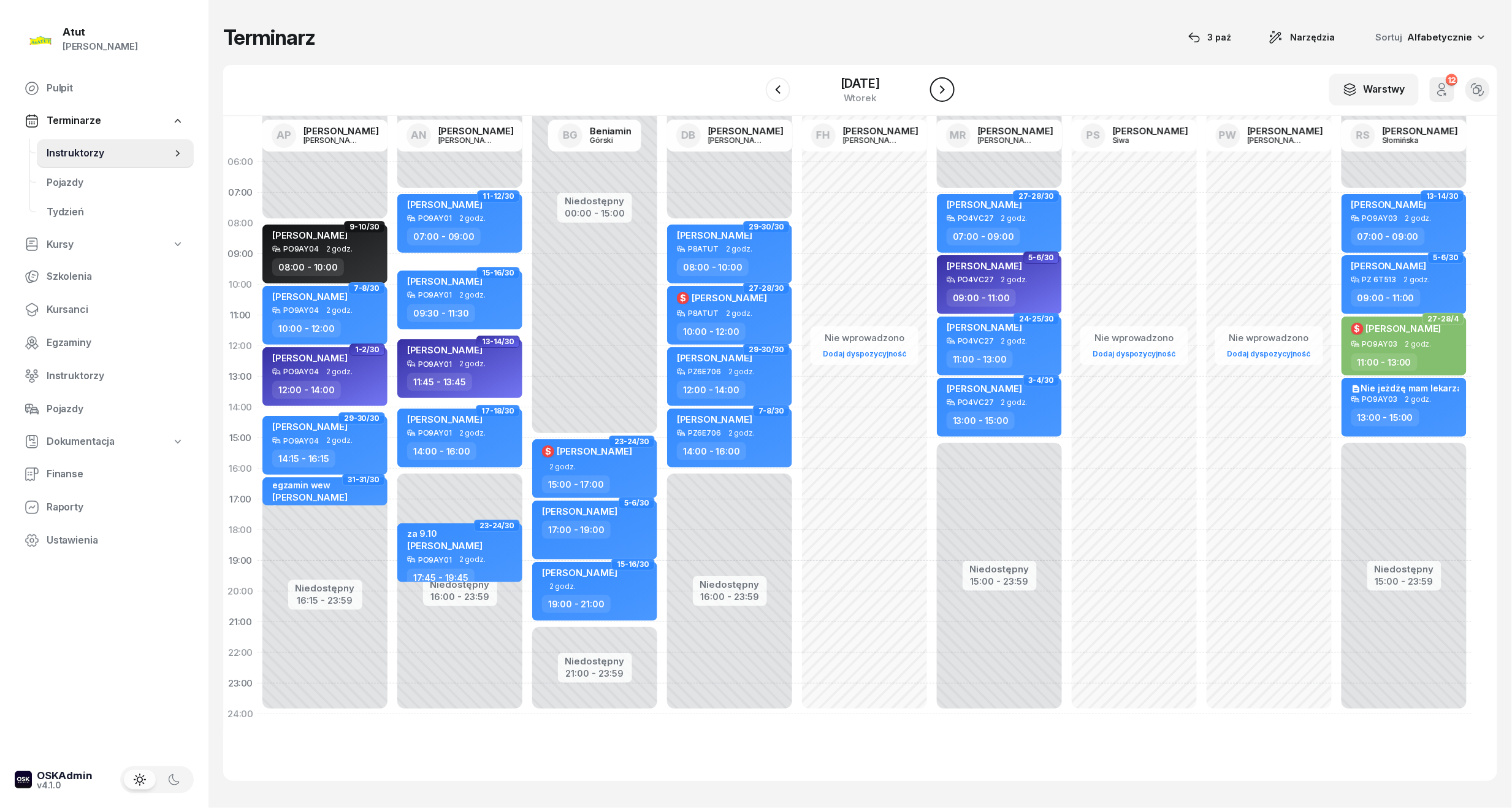
click at [950, 93] on icon "button" at bounding box center [942, 89] width 15 height 15
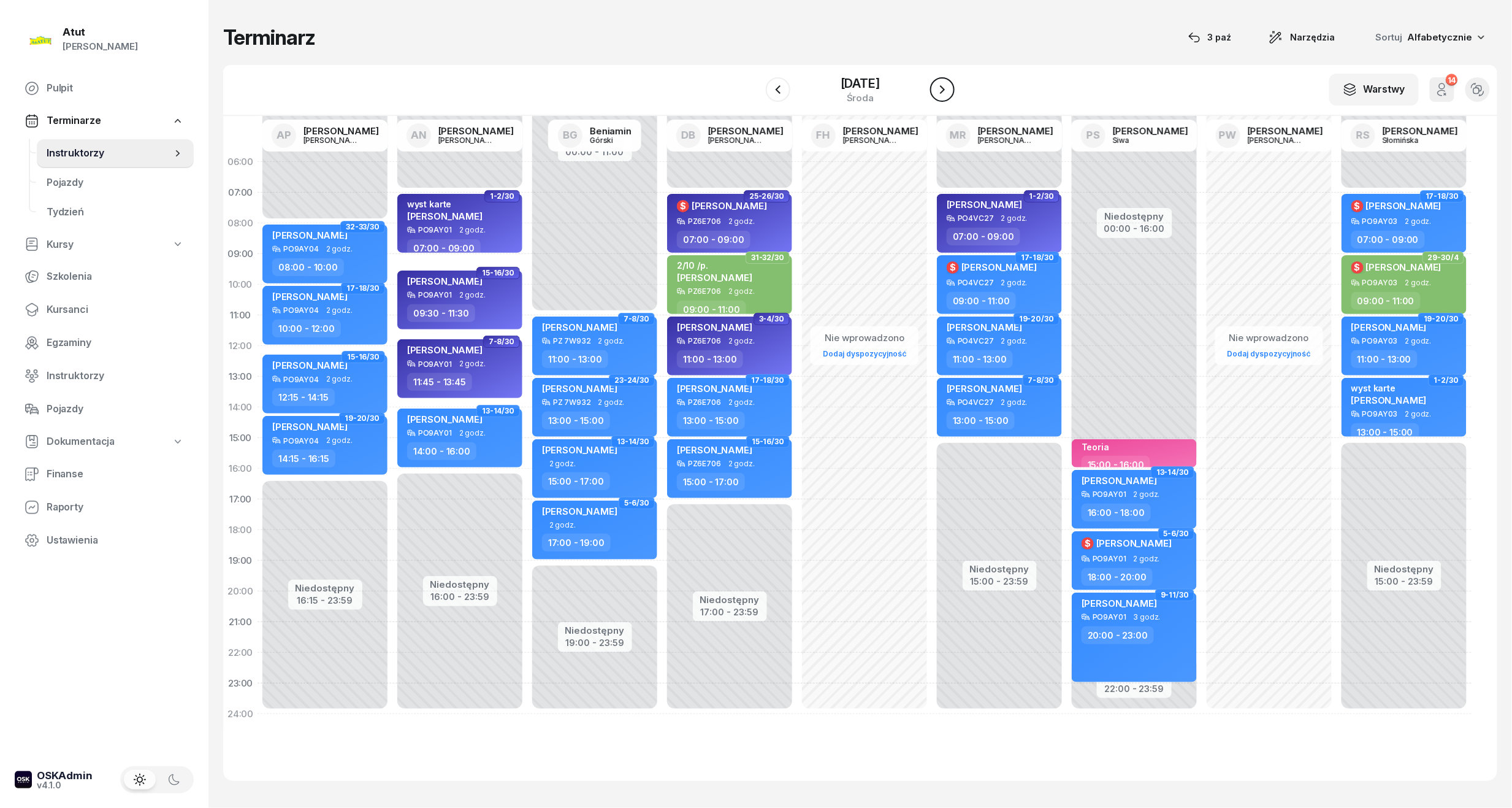
click at [950, 93] on icon "button" at bounding box center [942, 89] width 15 height 15
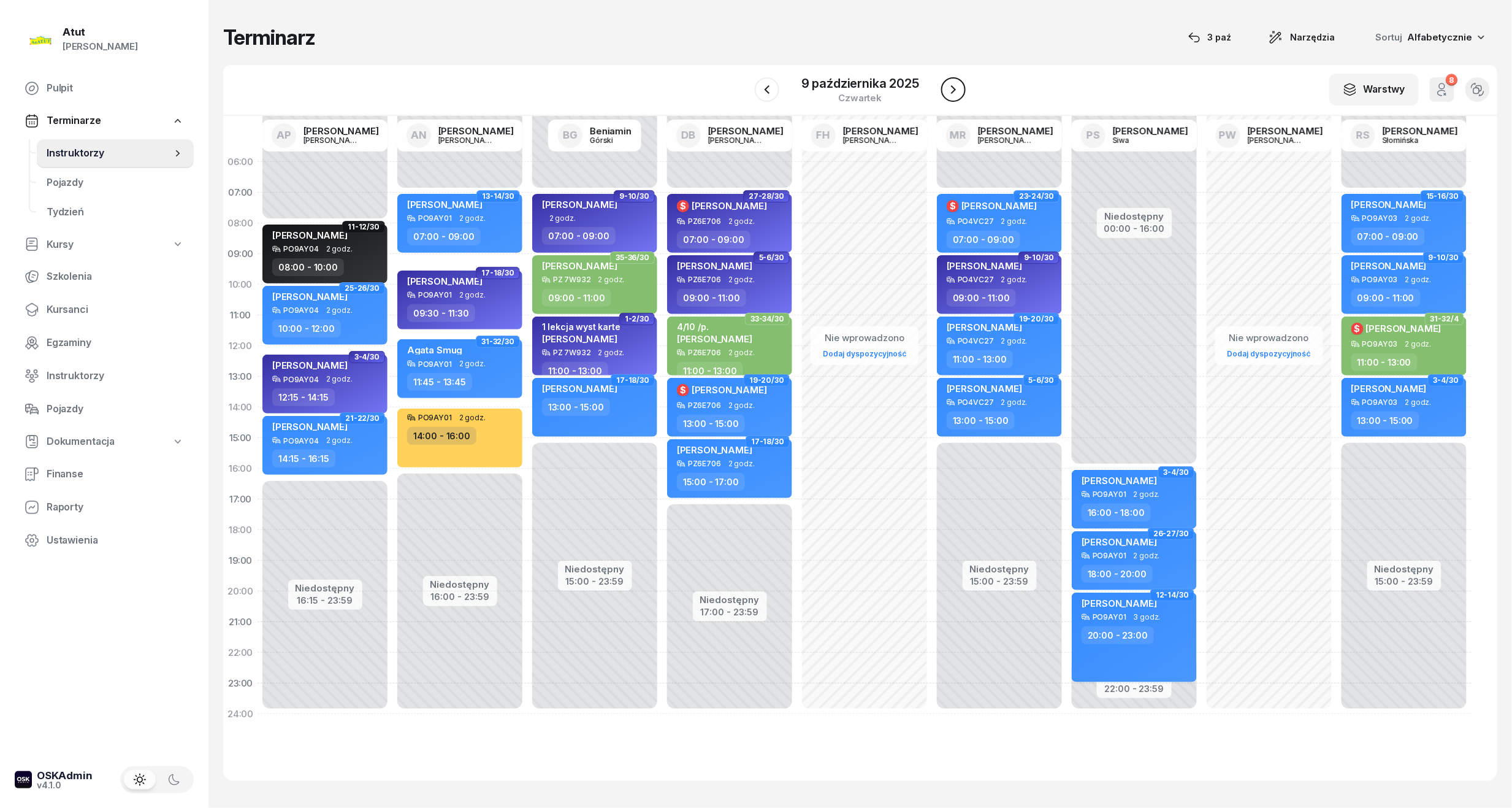
click at [961, 89] on button "button" at bounding box center [953, 89] width 25 height 25
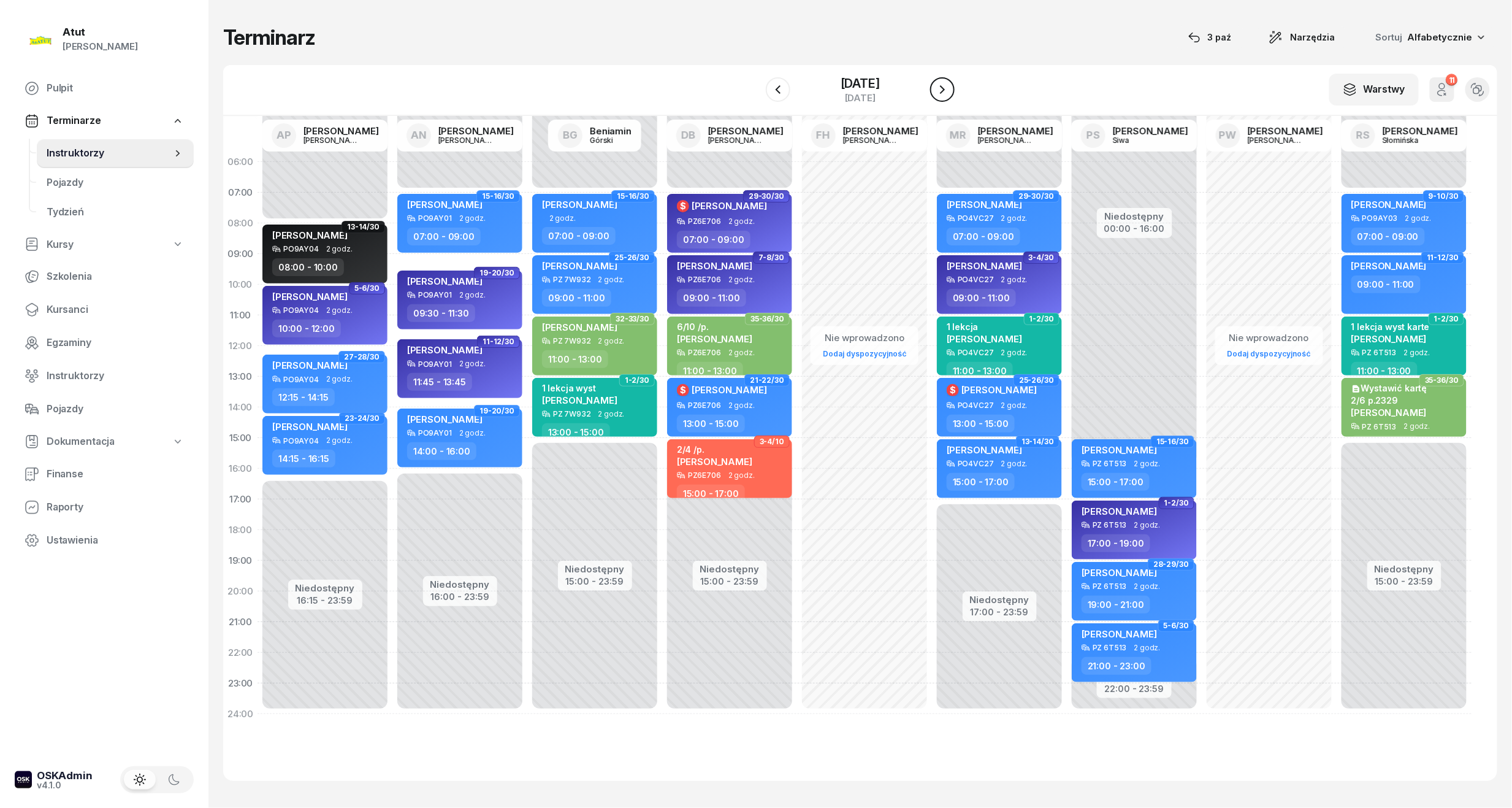
click at [950, 96] on icon "button" at bounding box center [942, 89] width 15 height 15
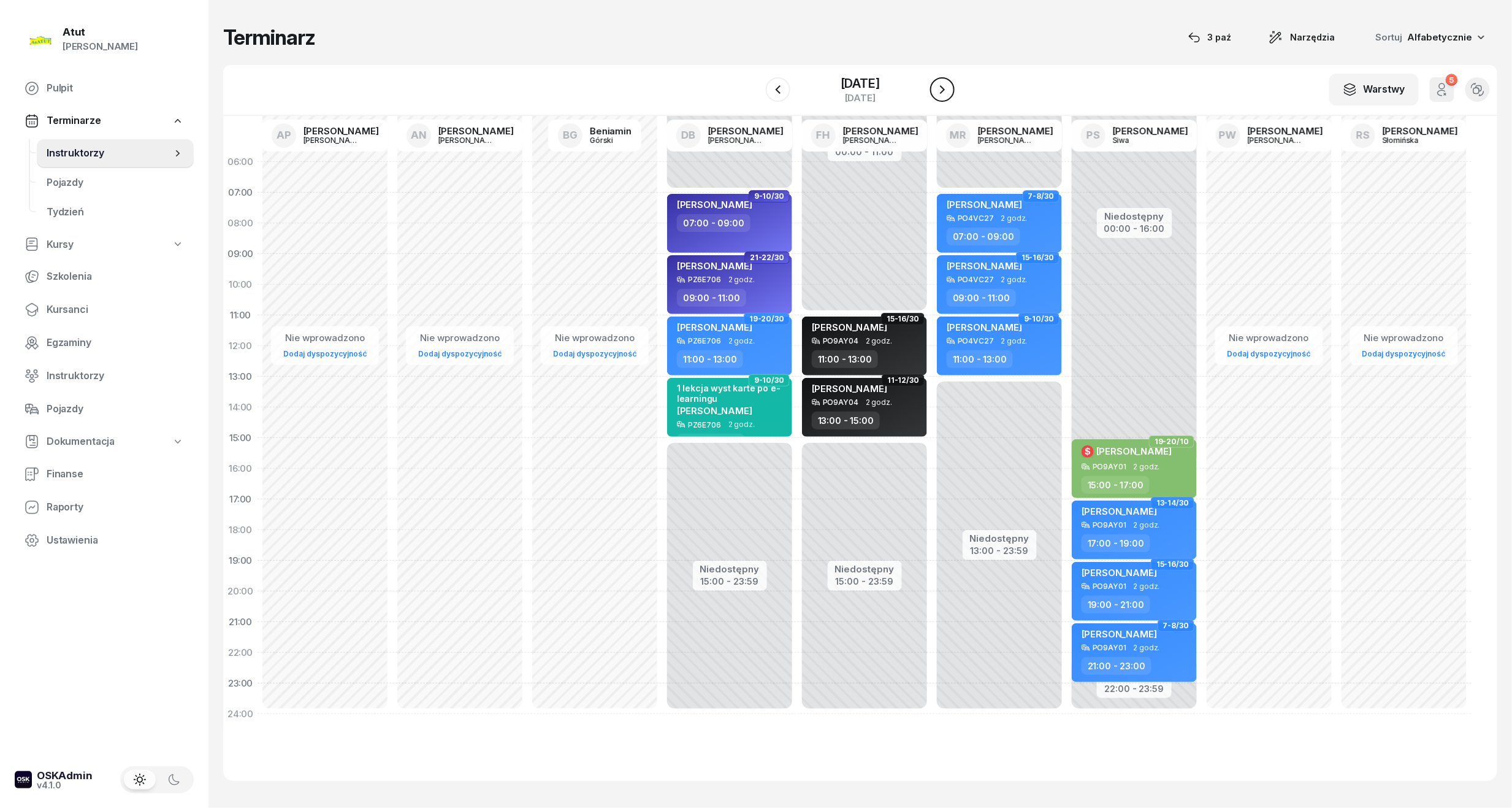
click at [950, 96] on icon "button" at bounding box center [942, 89] width 15 height 15
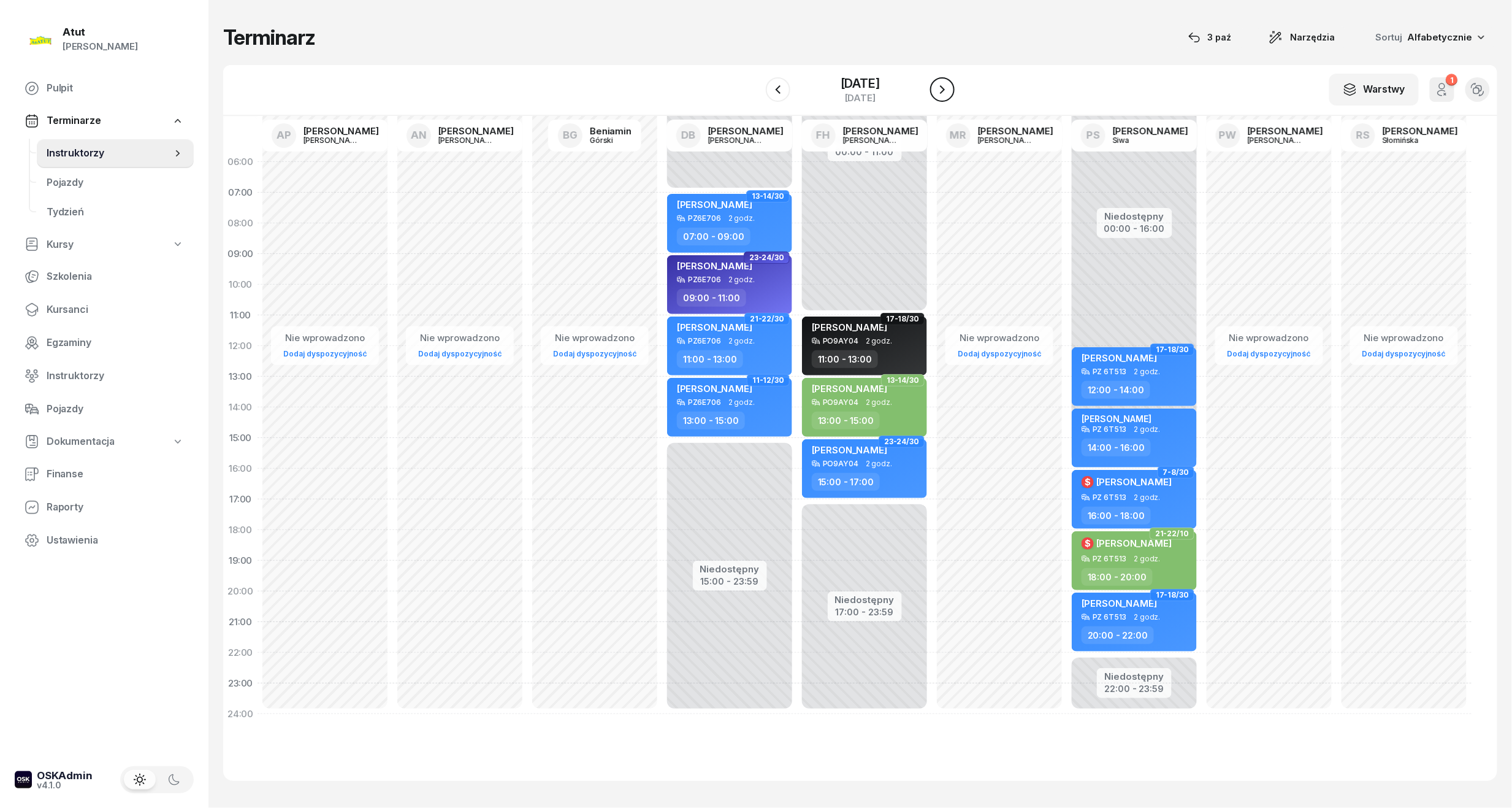
click at [950, 96] on icon "button" at bounding box center [942, 89] width 15 height 15
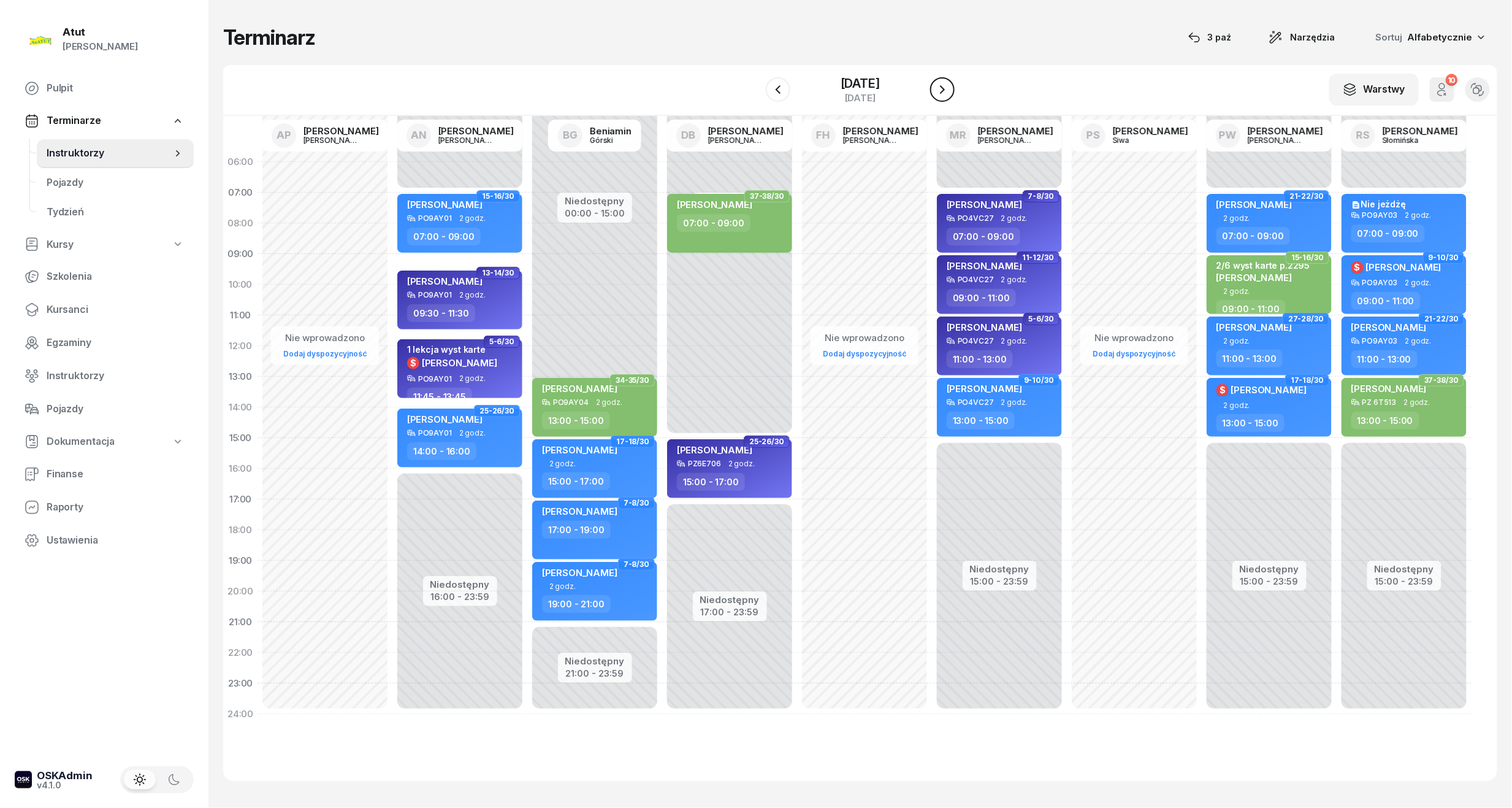
click at [950, 96] on icon "button" at bounding box center [942, 89] width 15 height 15
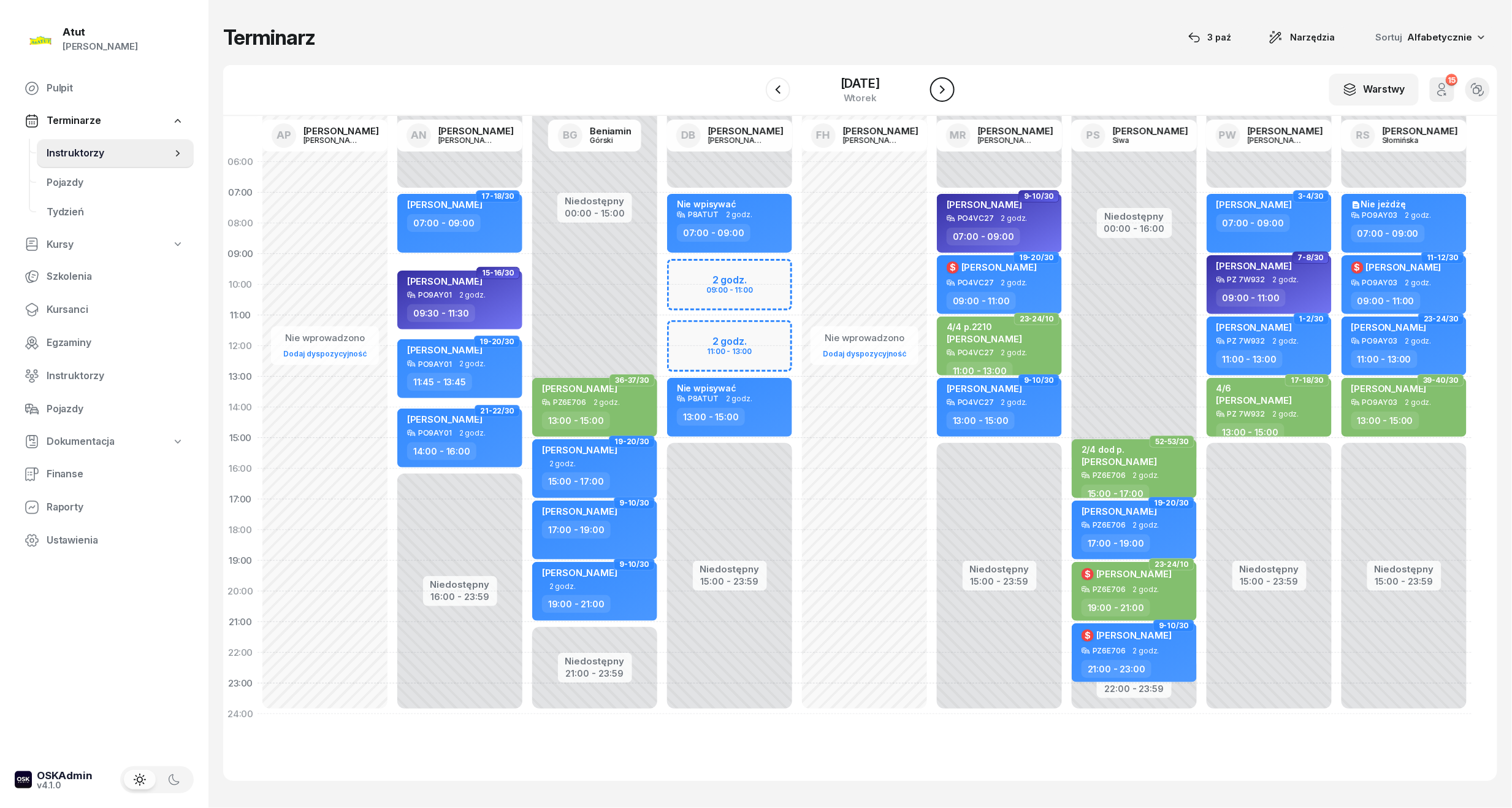
click at [950, 96] on icon "button" at bounding box center [942, 89] width 15 height 15
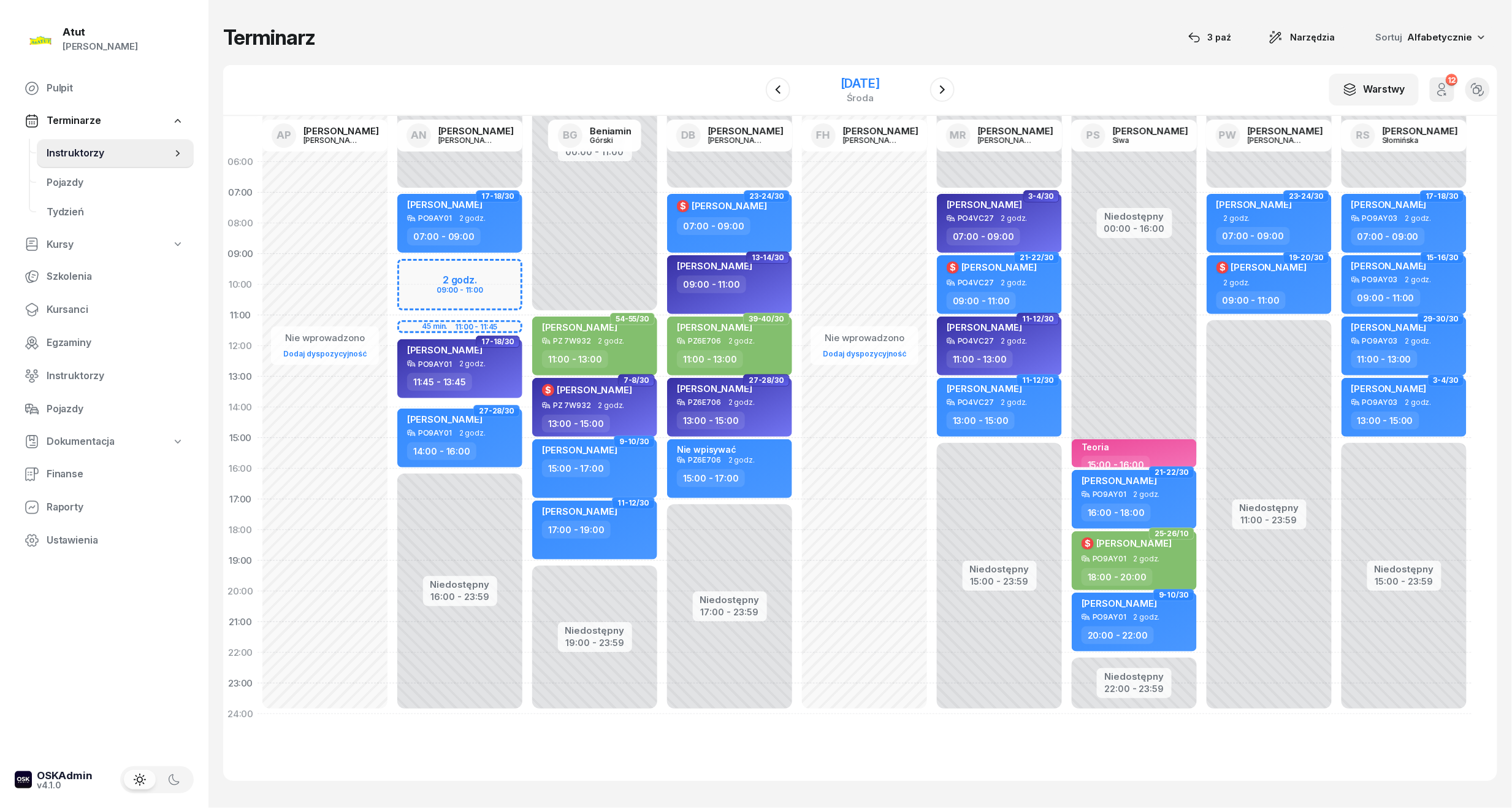
click at [880, 84] on div "[DATE]" at bounding box center [860, 83] width 39 height 12
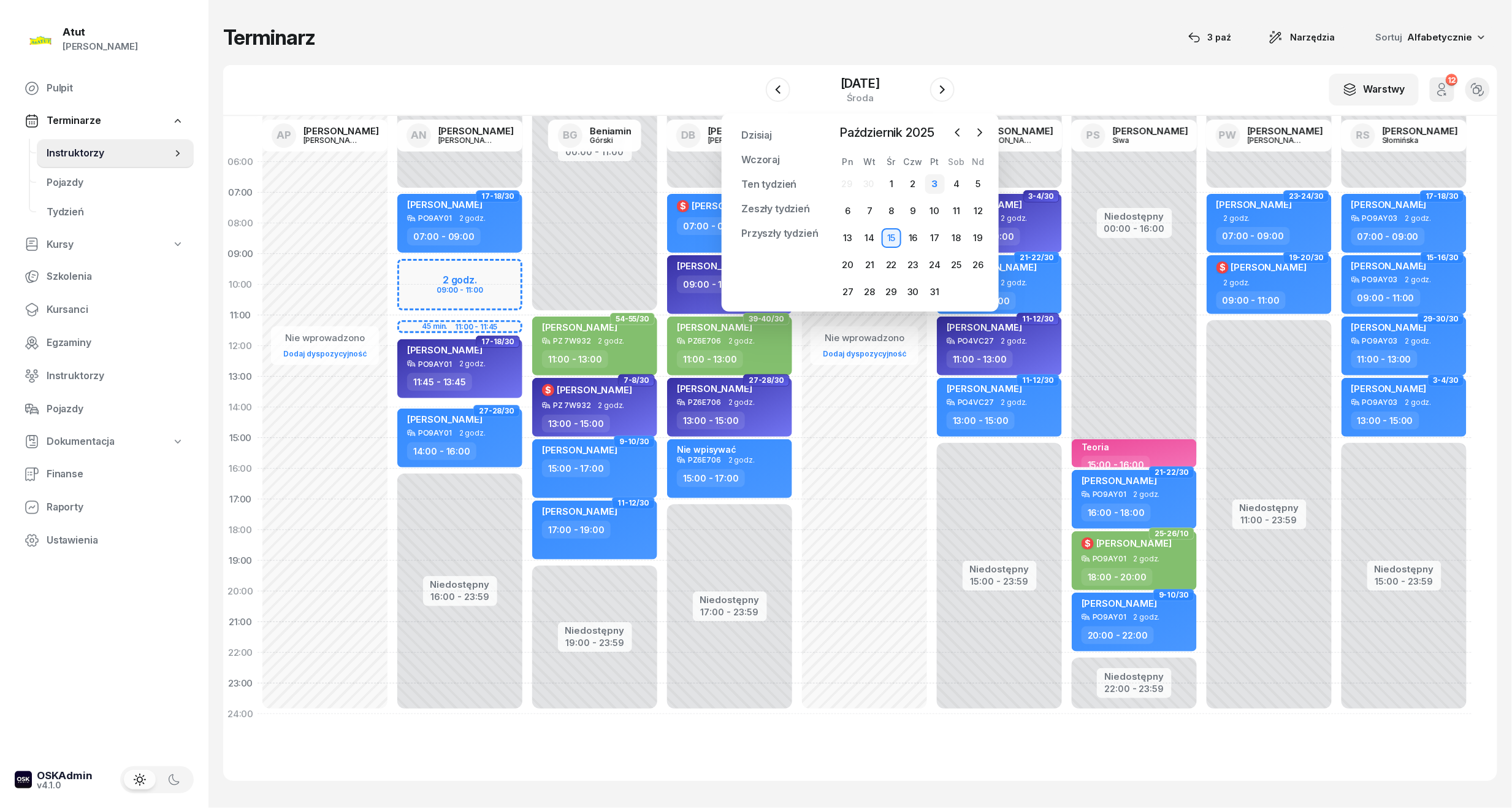
click at [938, 177] on div "3" at bounding box center [935, 184] width 20 height 20
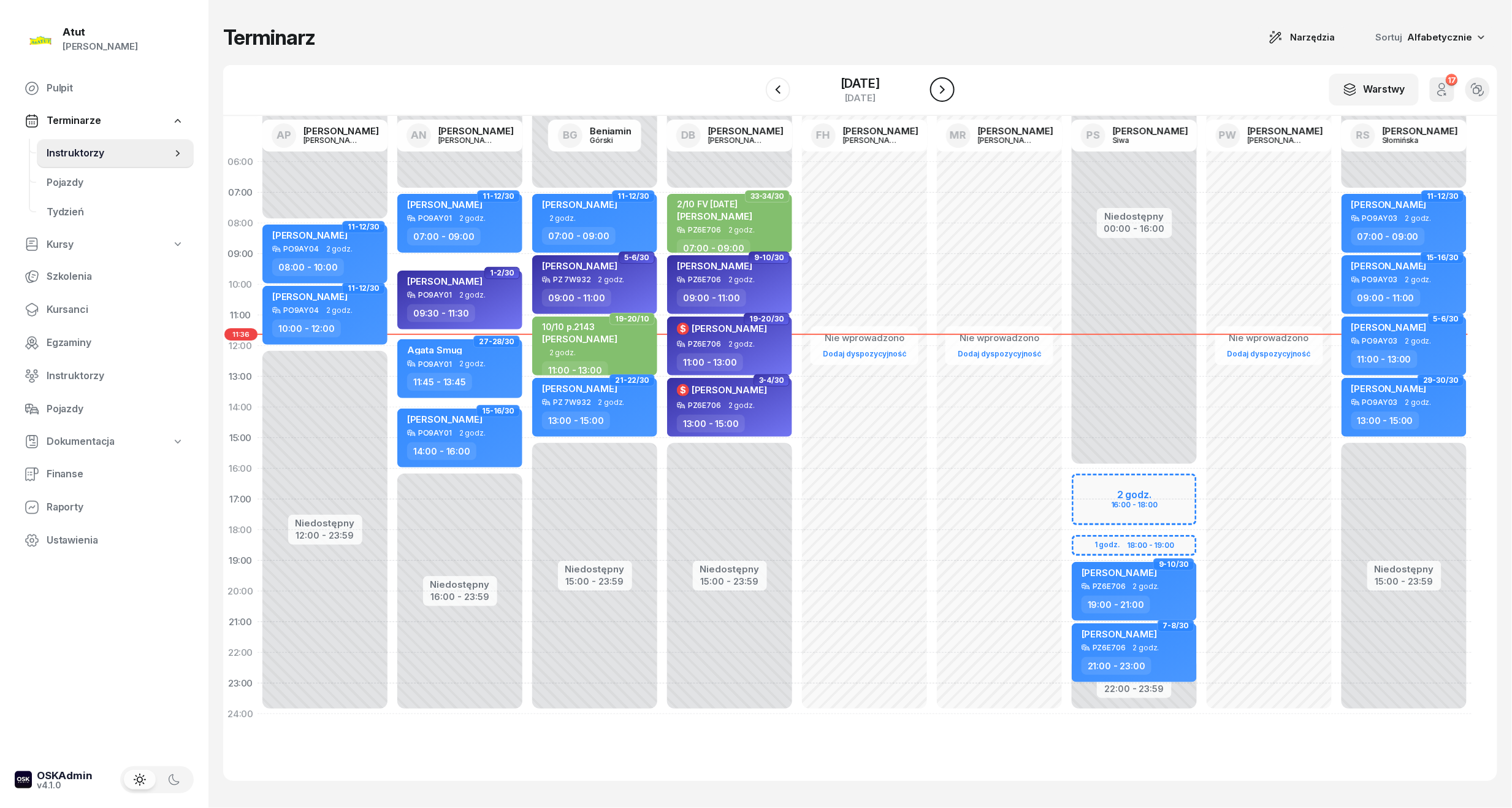
click at [945, 89] on icon "button" at bounding box center [942, 89] width 5 height 8
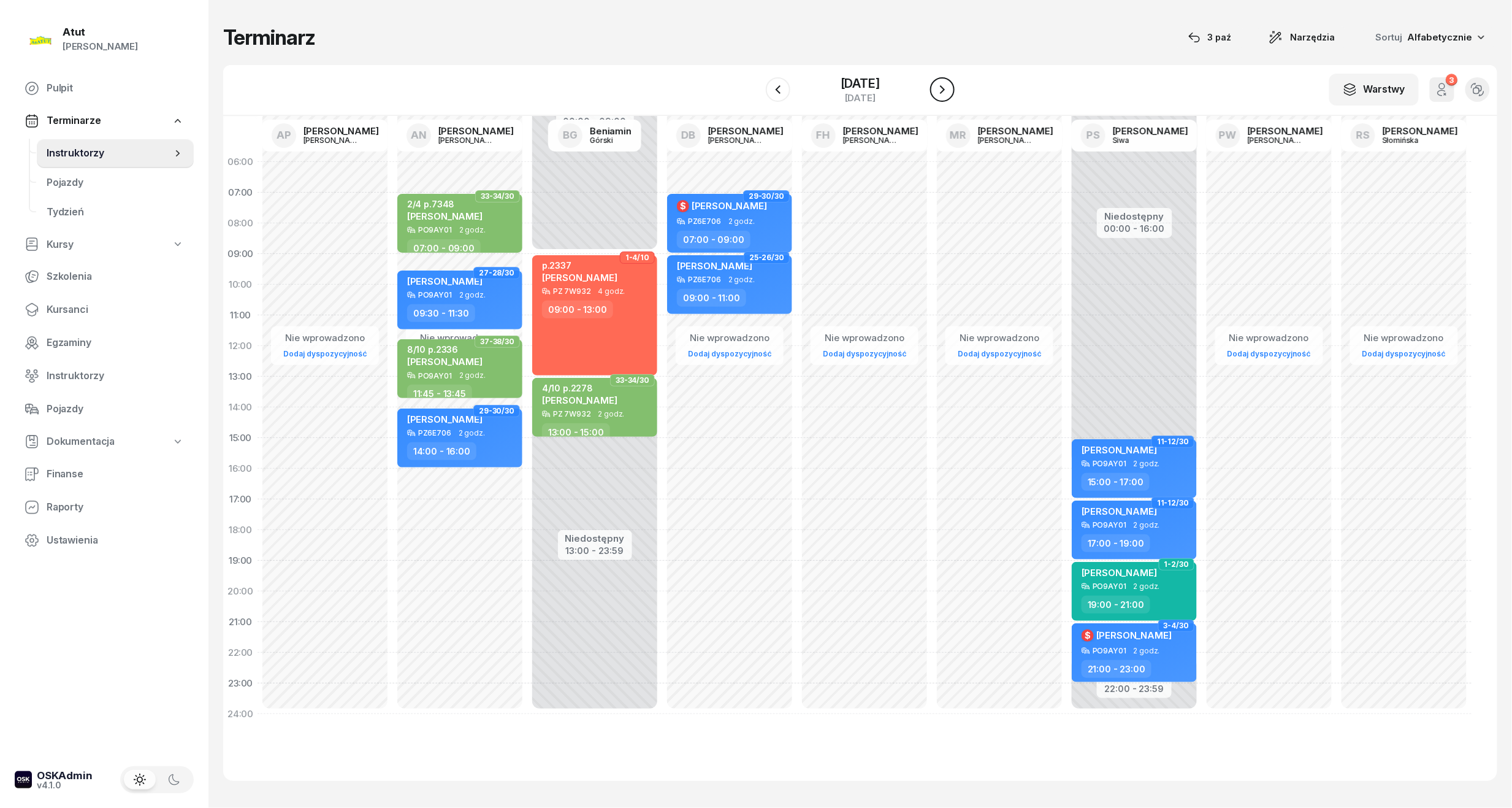
click at [945, 89] on icon "button" at bounding box center [942, 89] width 5 height 8
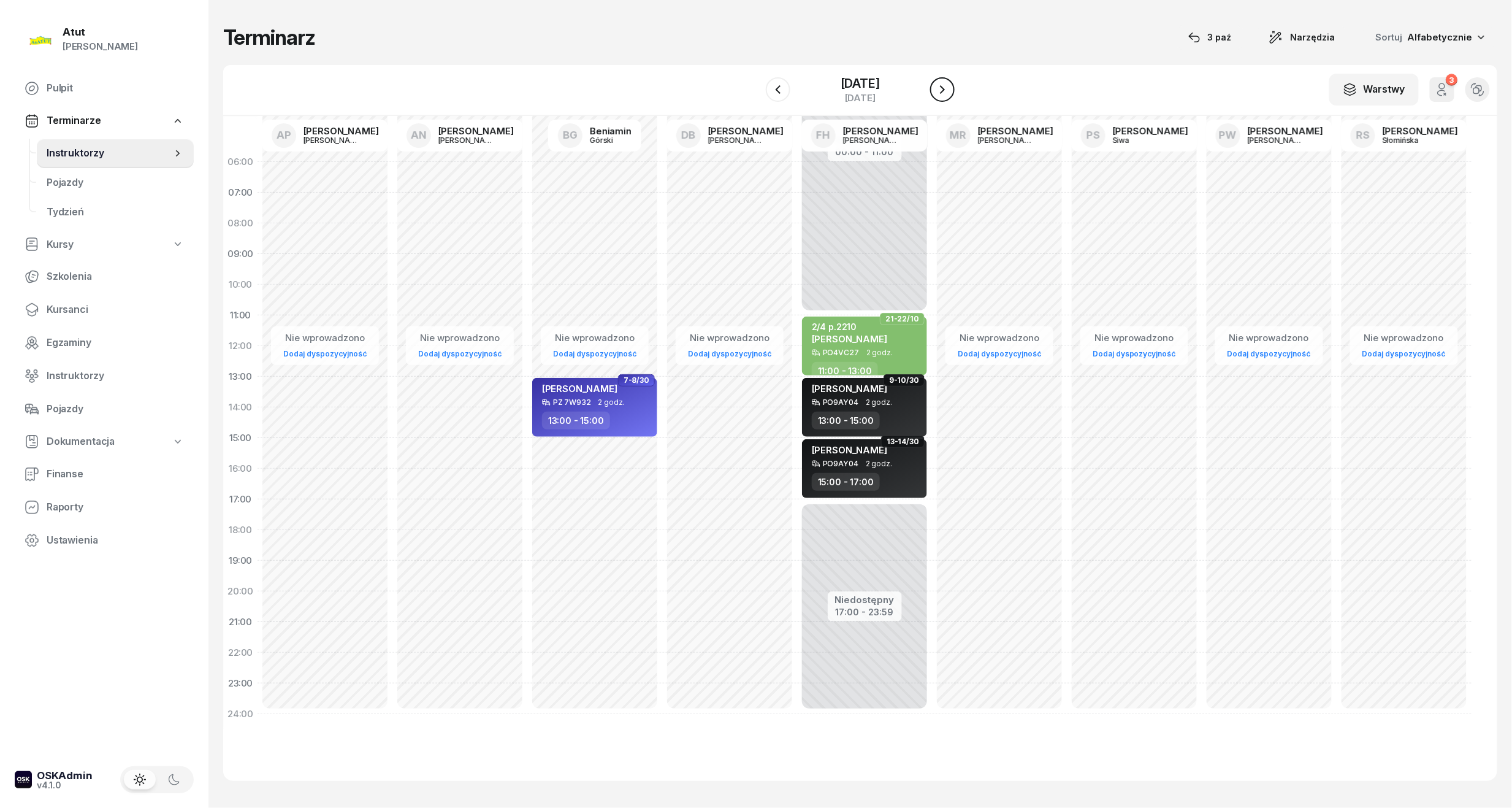
click at [950, 92] on icon "button" at bounding box center [942, 89] width 15 height 15
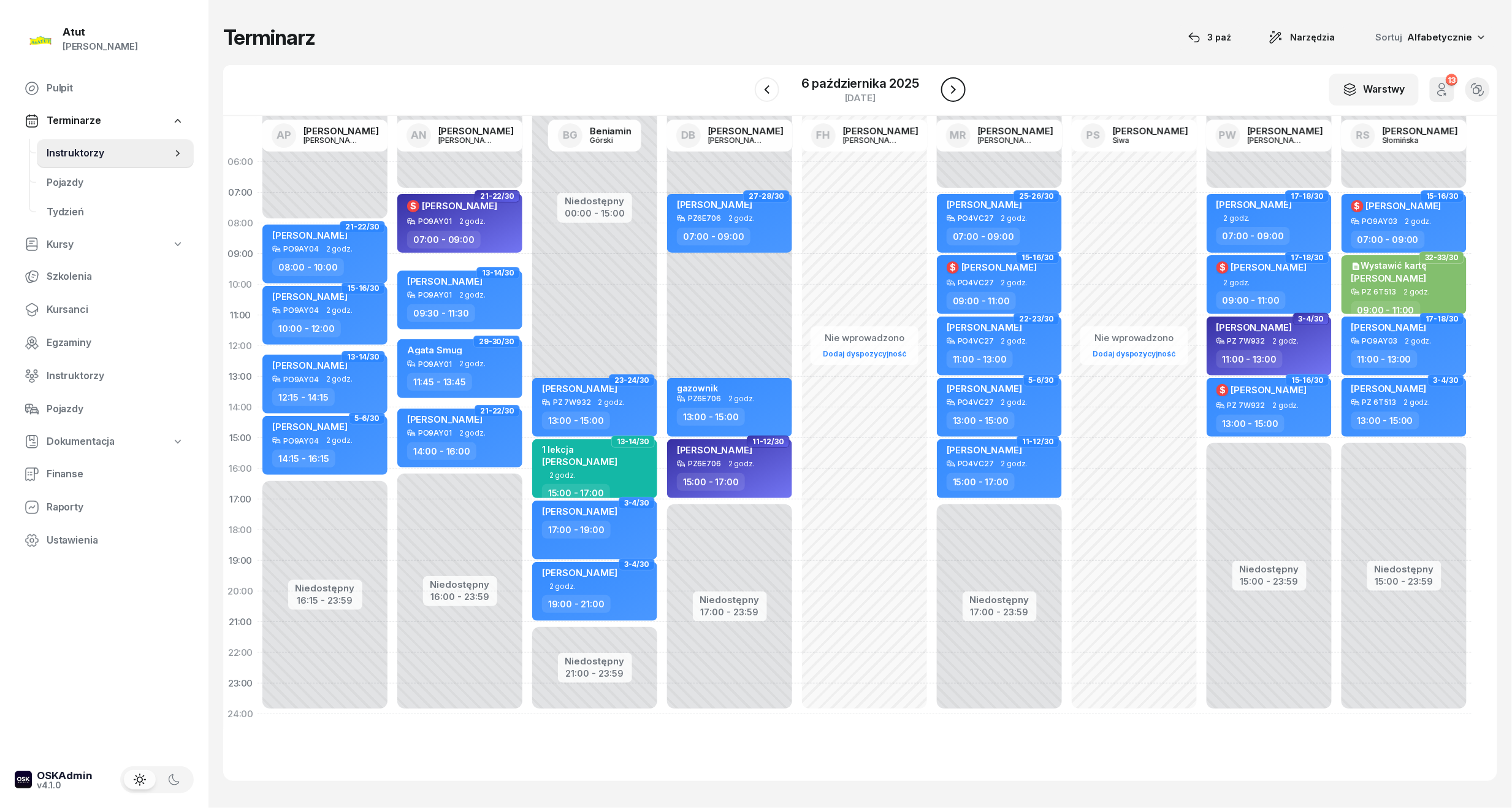
click at [950, 92] on icon "button" at bounding box center [953, 89] width 15 height 15
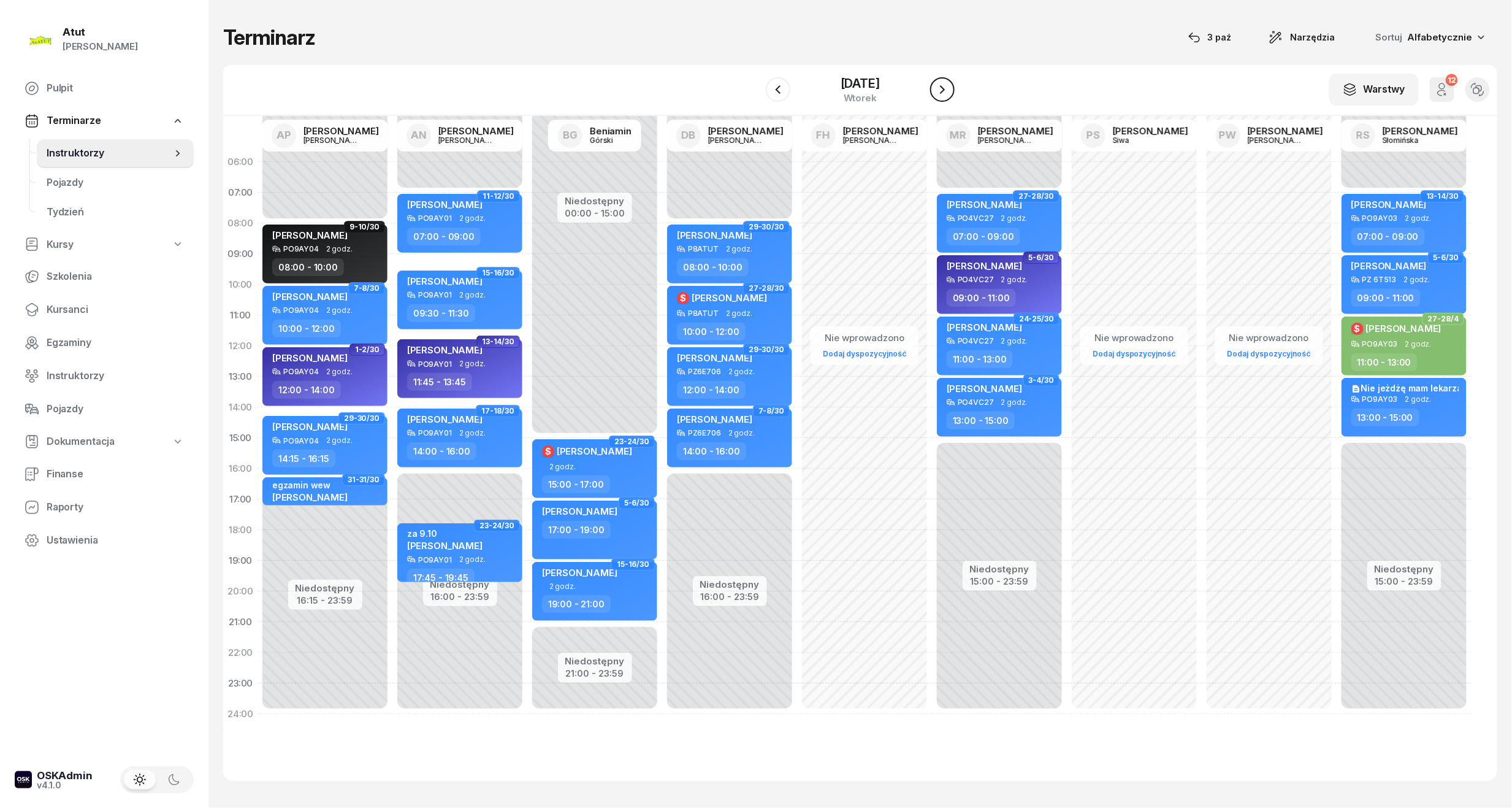
click at [950, 92] on icon "button" at bounding box center [942, 89] width 15 height 15
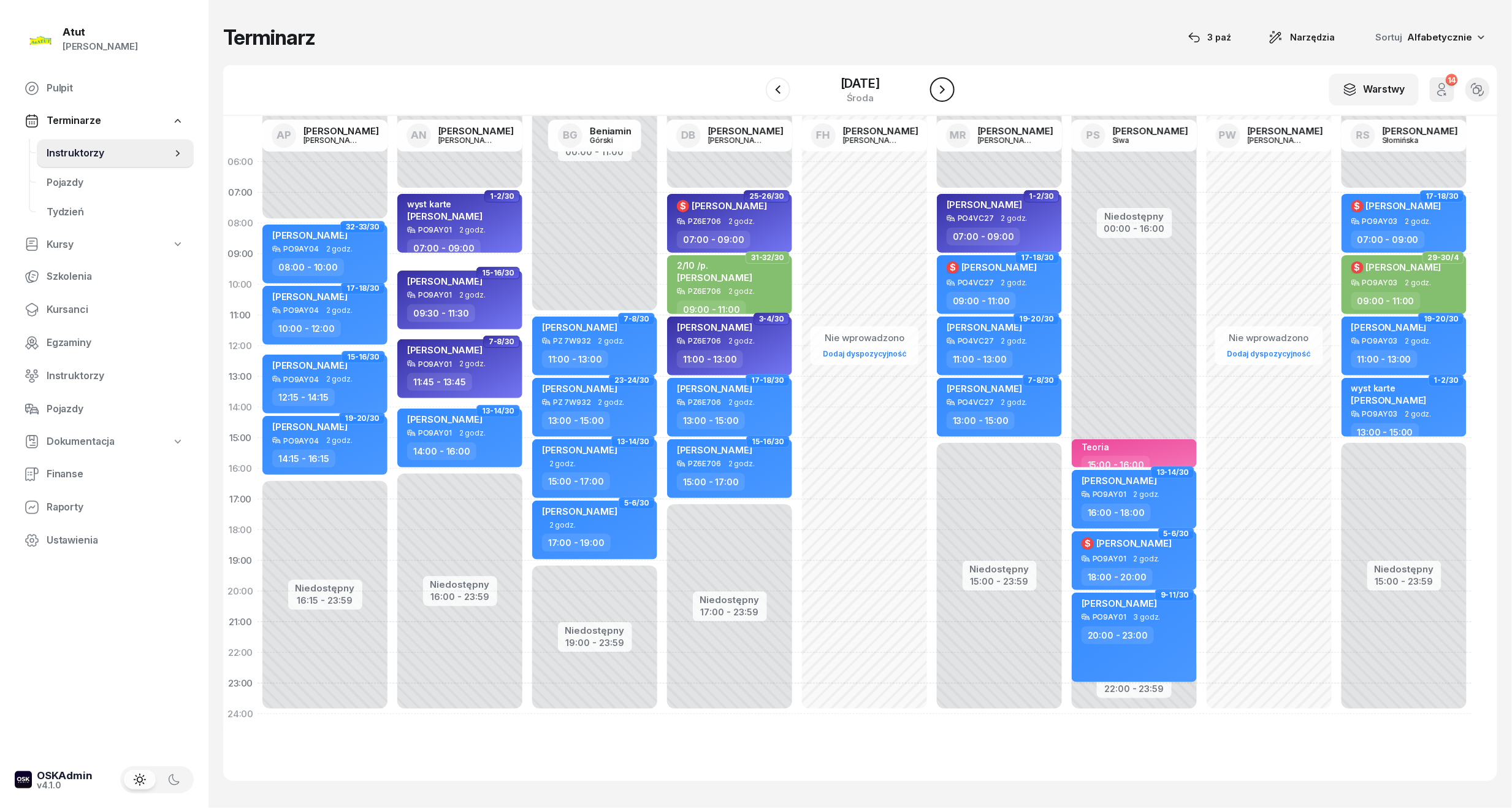
click at [950, 92] on icon "button" at bounding box center [942, 89] width 15 height 15
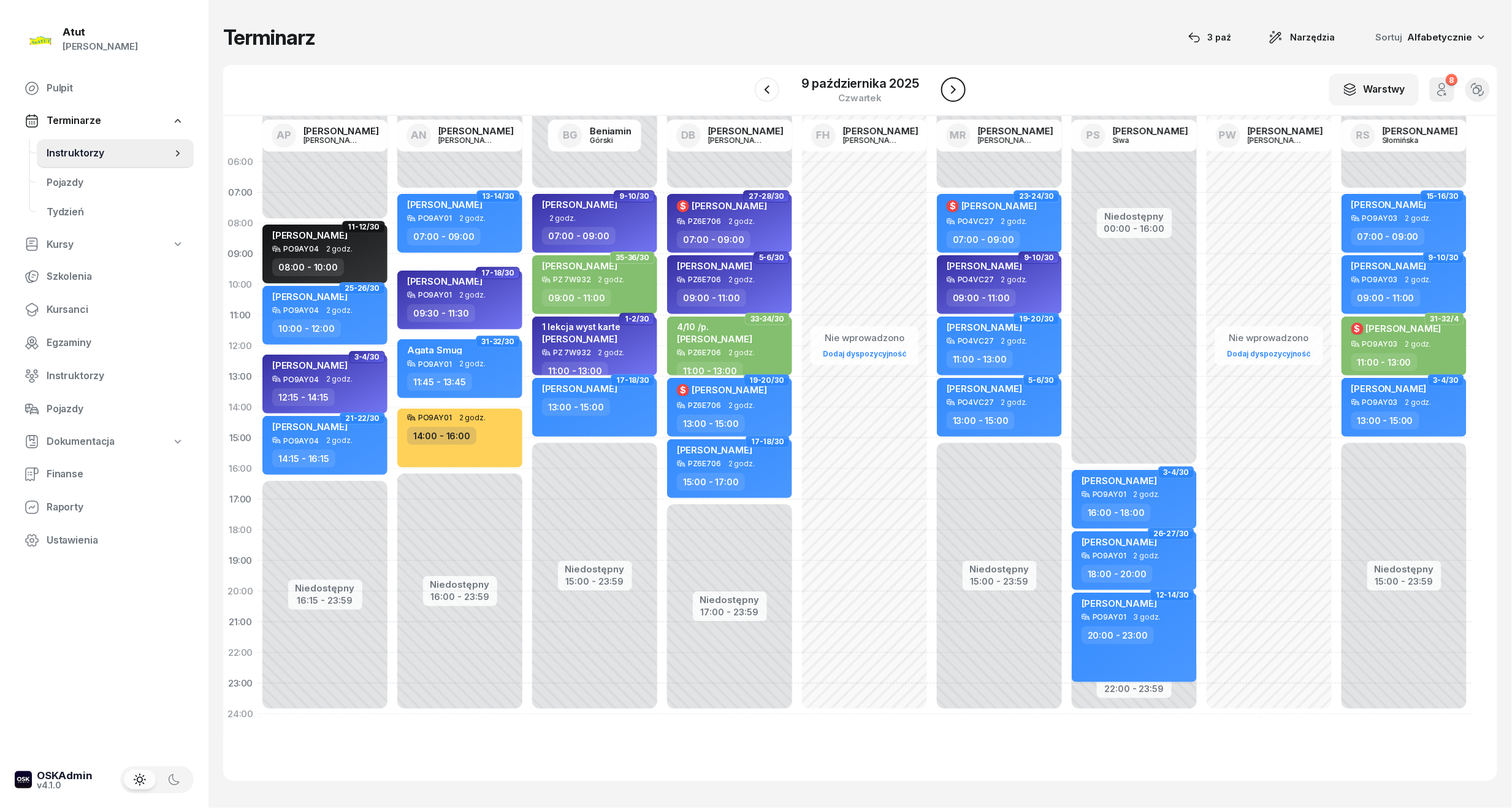
click at [950, 92] on icon "button" at bounding box center [953, 89] width 15 height 15
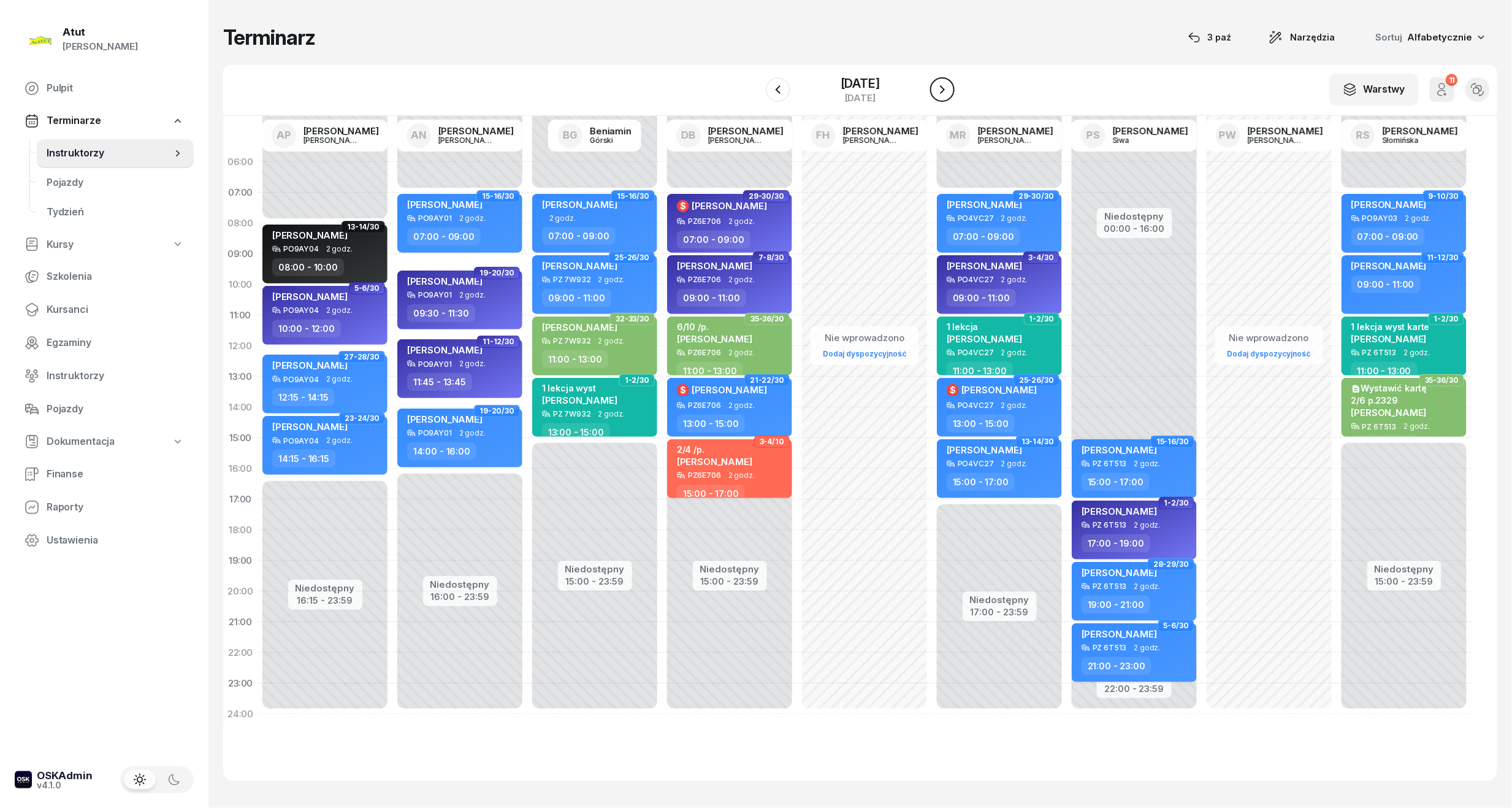
click at [950, 92] on icon "button" at bounding box center [942, 89] width 15 height 15
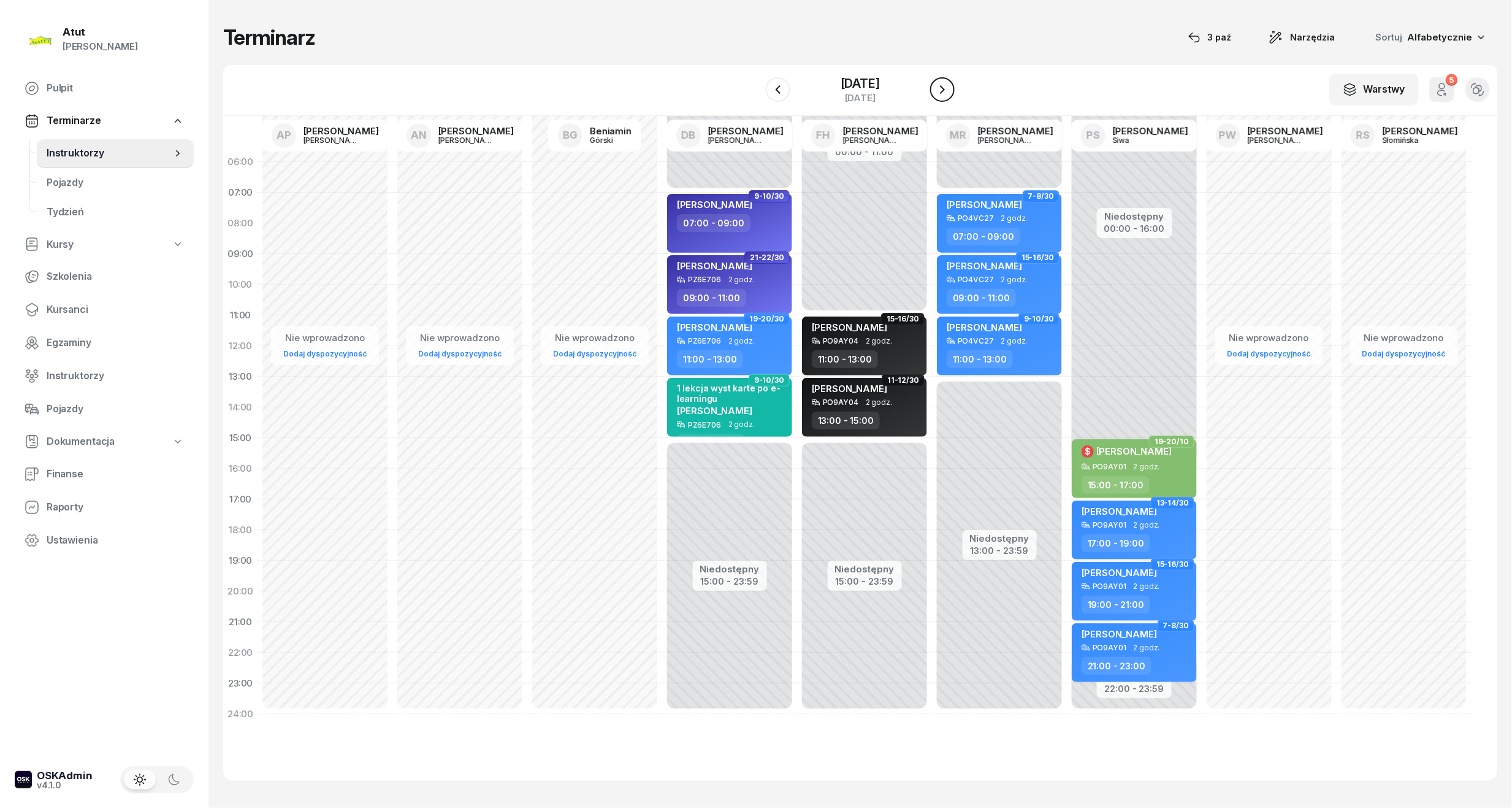
click at [950, 92] on icon "button" at bounding box center [942, 89] width 15 height 15
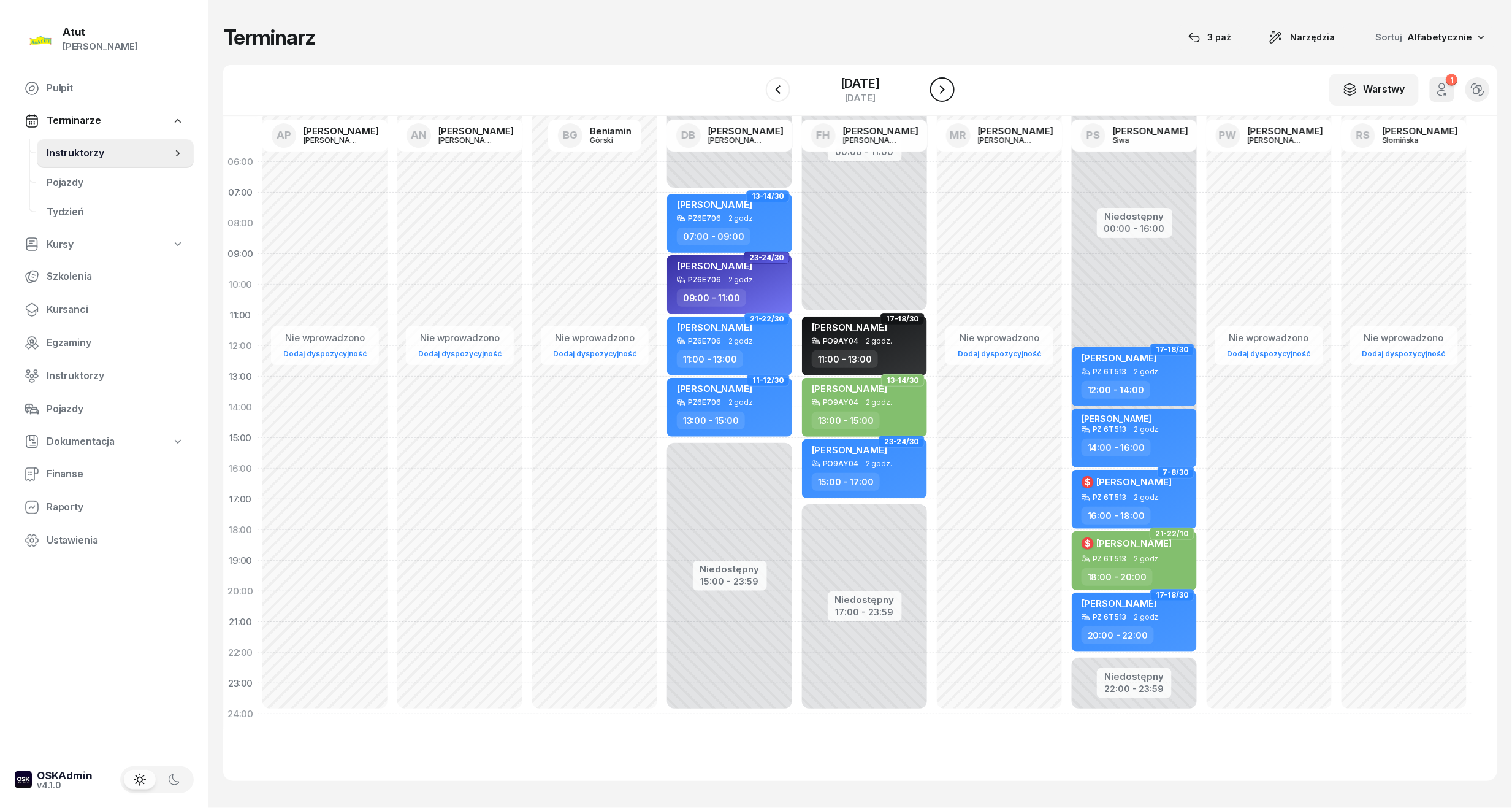
click at [950, 92] on icon "button" at bounding box center [942, 89] width 15 height 15
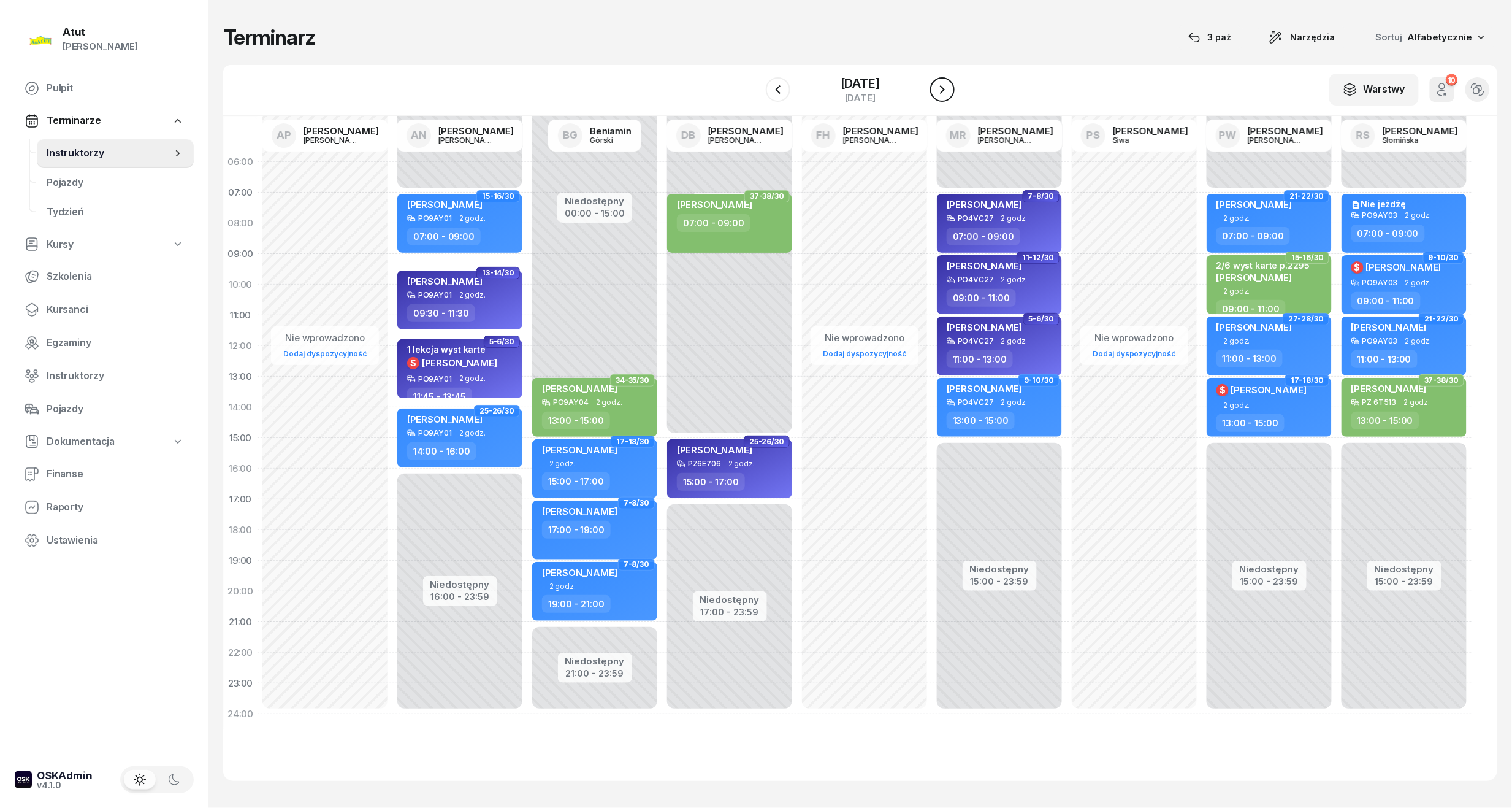
click at [950, 92] on icon "button" at bounding box center [942, 89] width 15 height 15
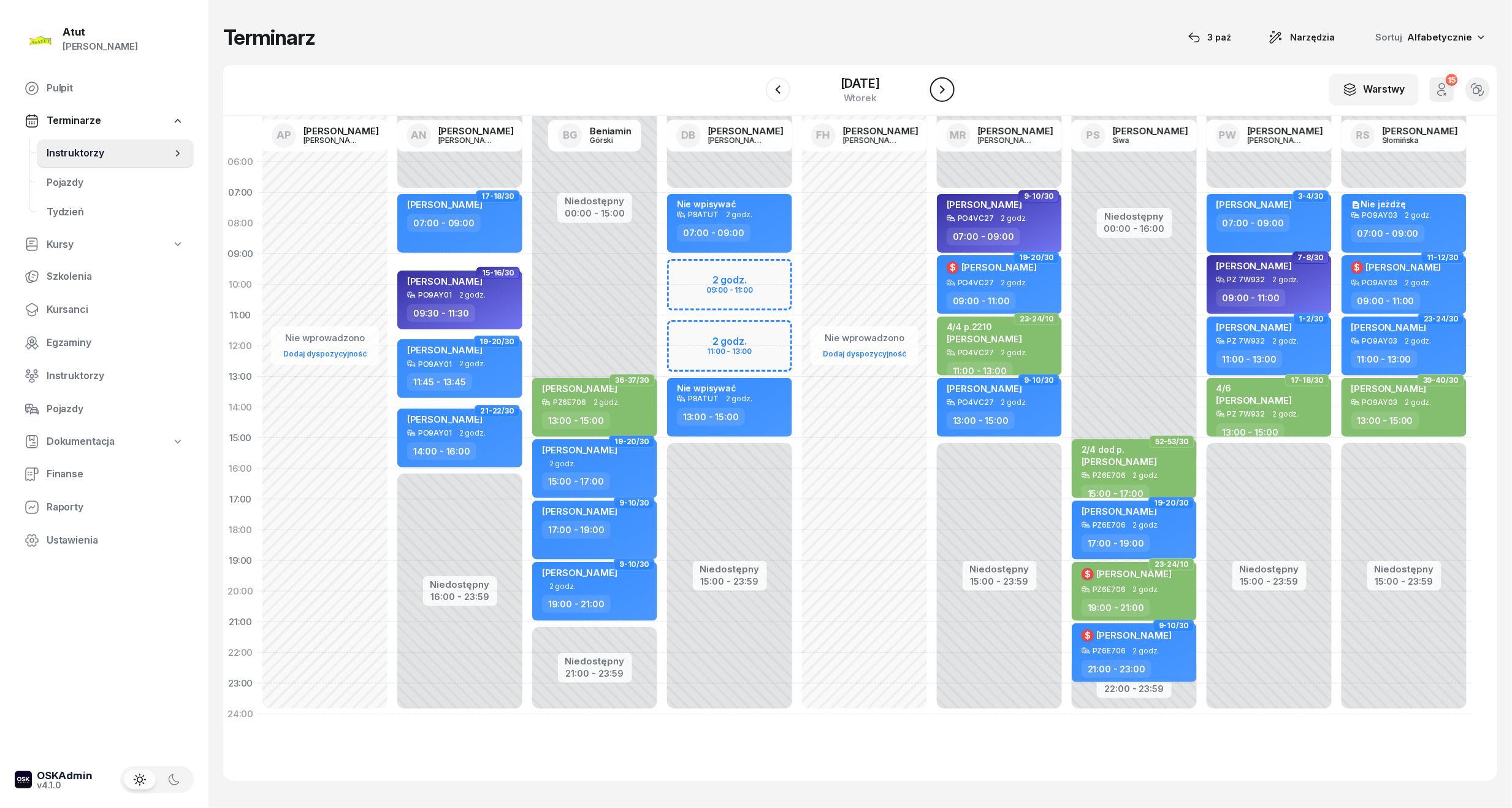
click at [950, 92] on icon "button" at bounding box center [942, 89] width 15 height 15
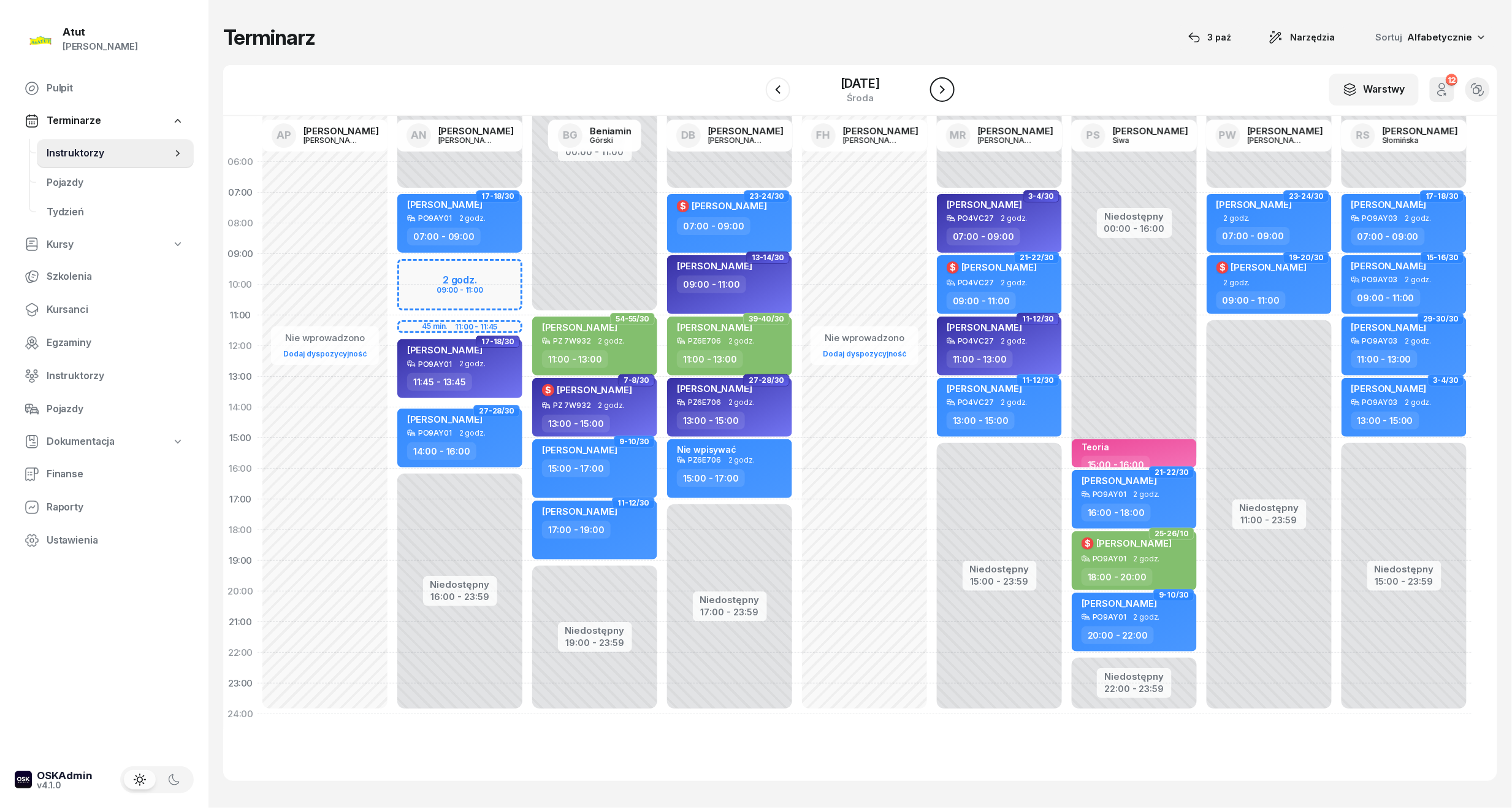
click at [950, 92] on icon "button" at bounding box center [942, 89] width 15 height 15
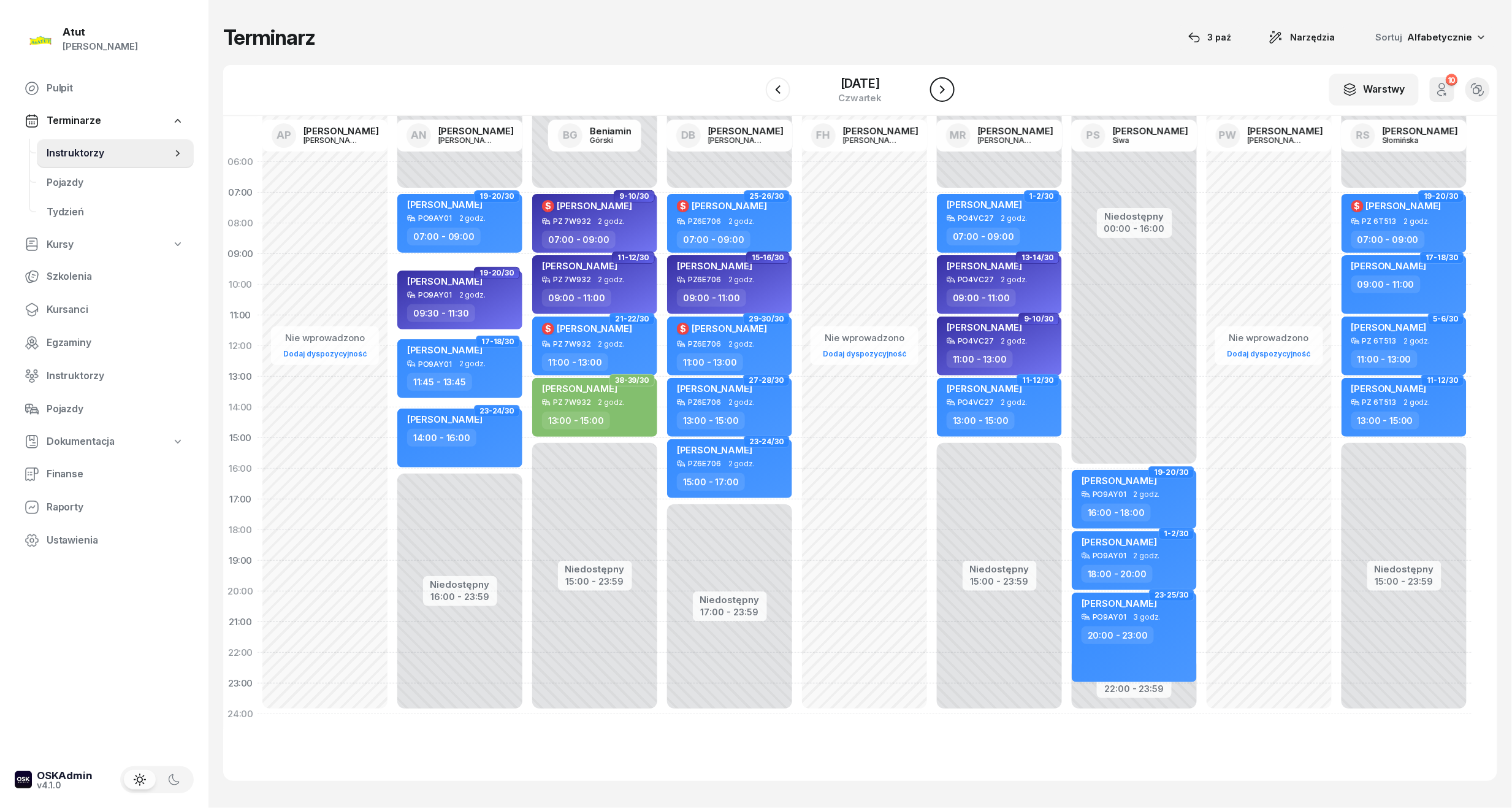
click at [950, 92] on icon "button" at bounding box center [942, 89] width 15 height 15
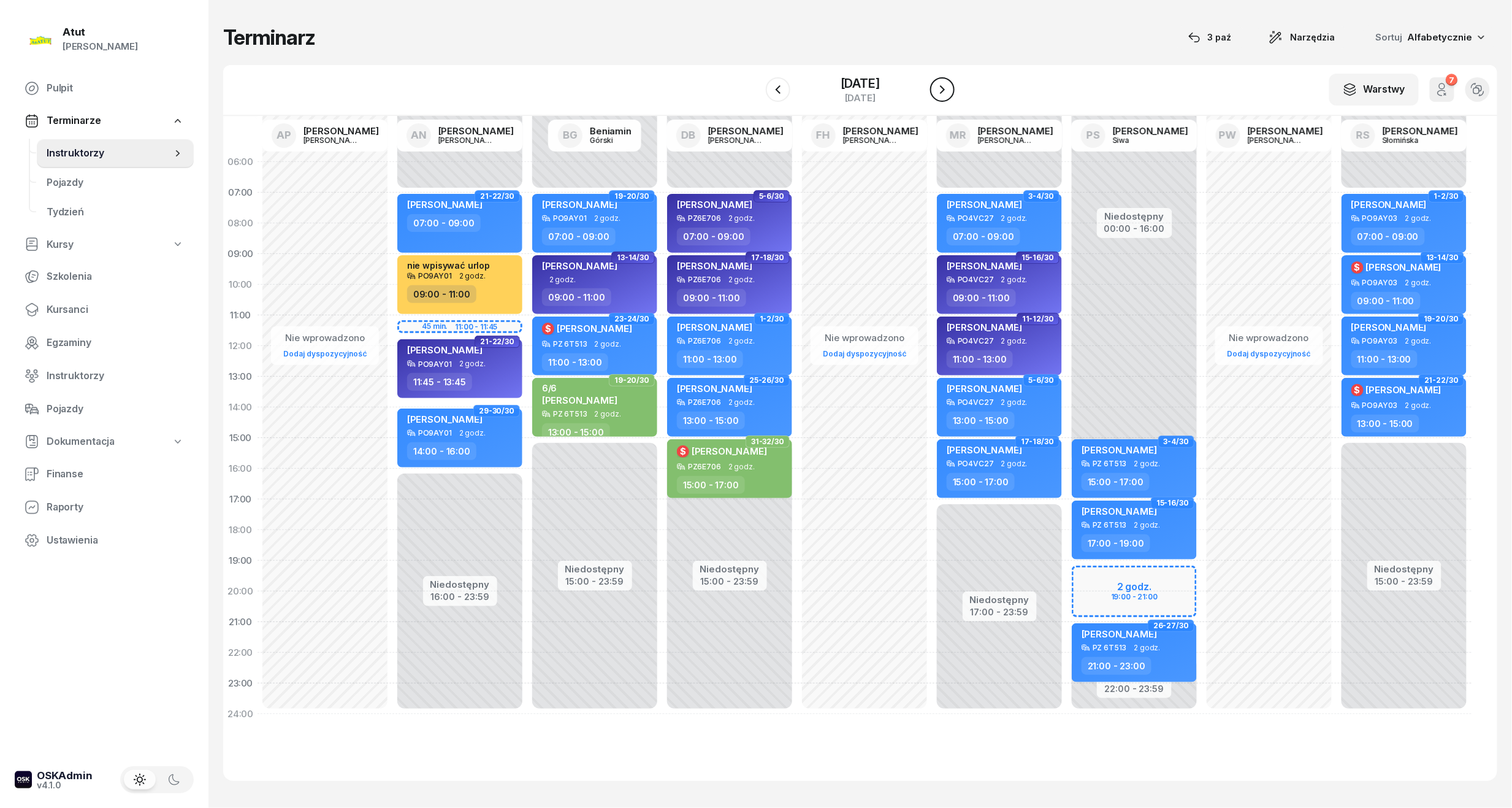
click at [950, 92] on icon "button" at bounding box center [942, 89] width 15 height 15
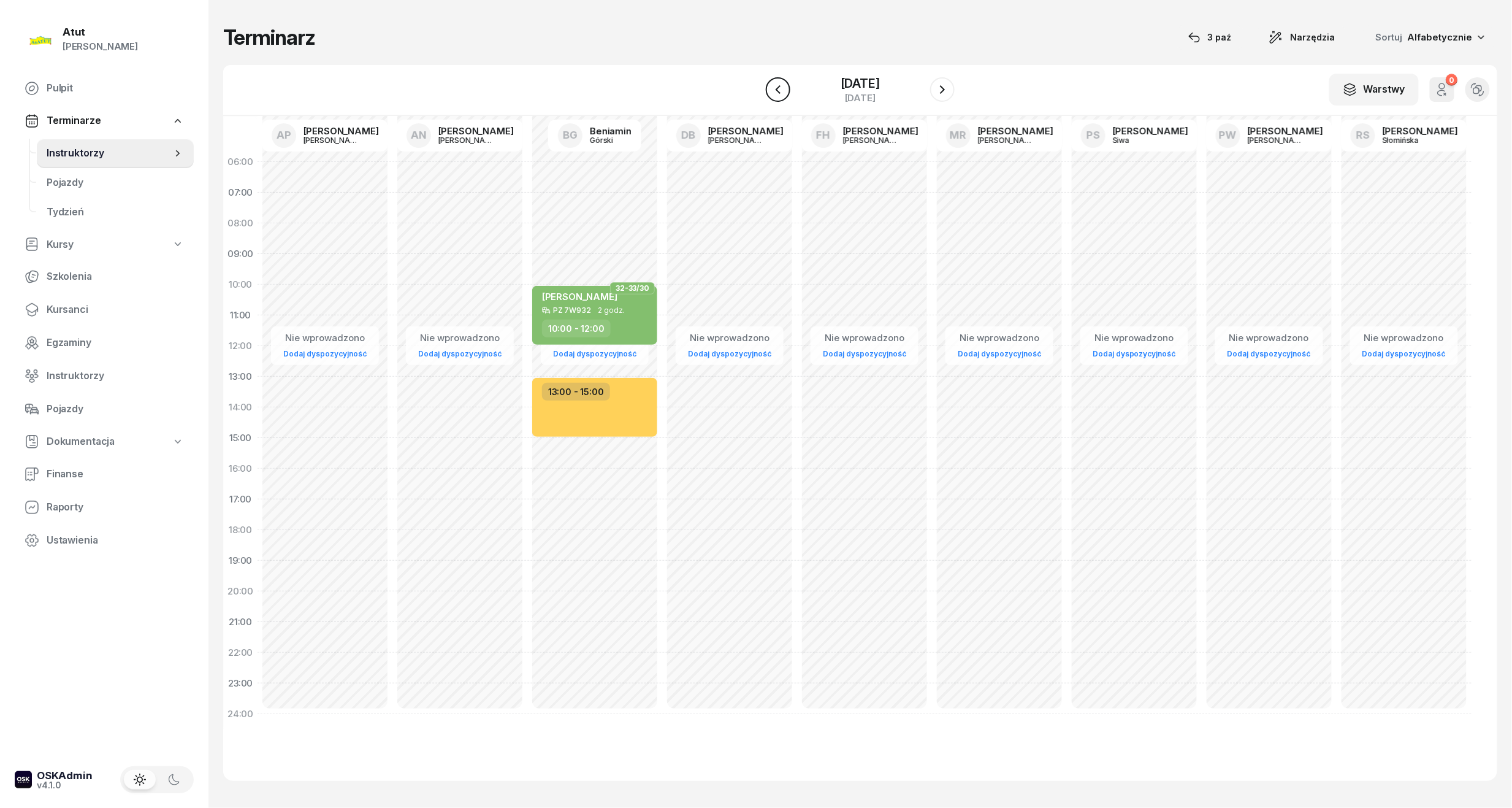
click at [766, 89] on button "button" at bounding box center [778, 89] width 25 height 25
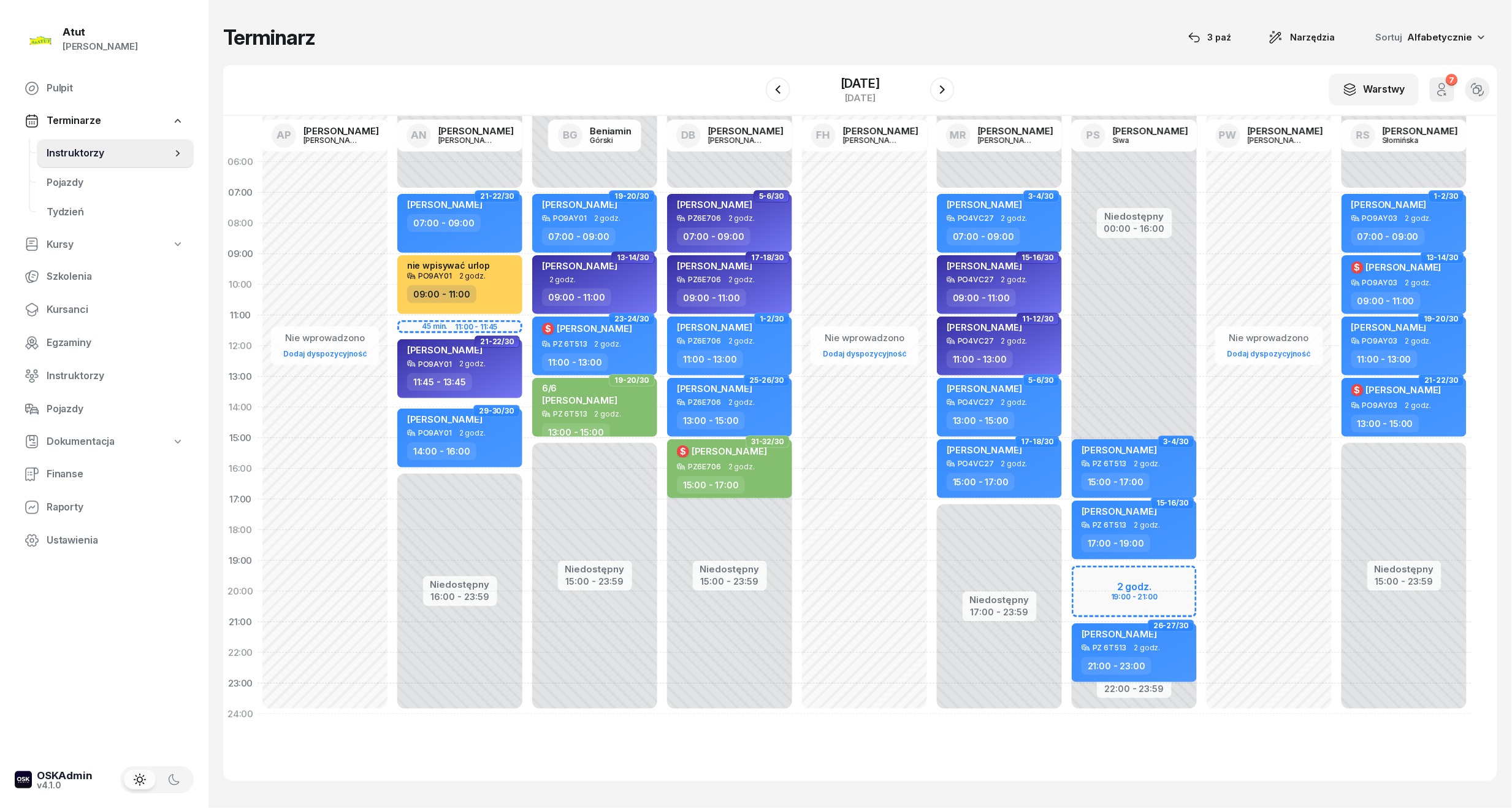
click at [1117, 592] on div "Niedostępny 00:00 - 16:00 Niedostępny 22:00 - 23:59 2 godz. 19:00 - 21:00 3-4/3…" at bounding box center [1134, 438] width 135 height 583
select select "20"
select select "21"
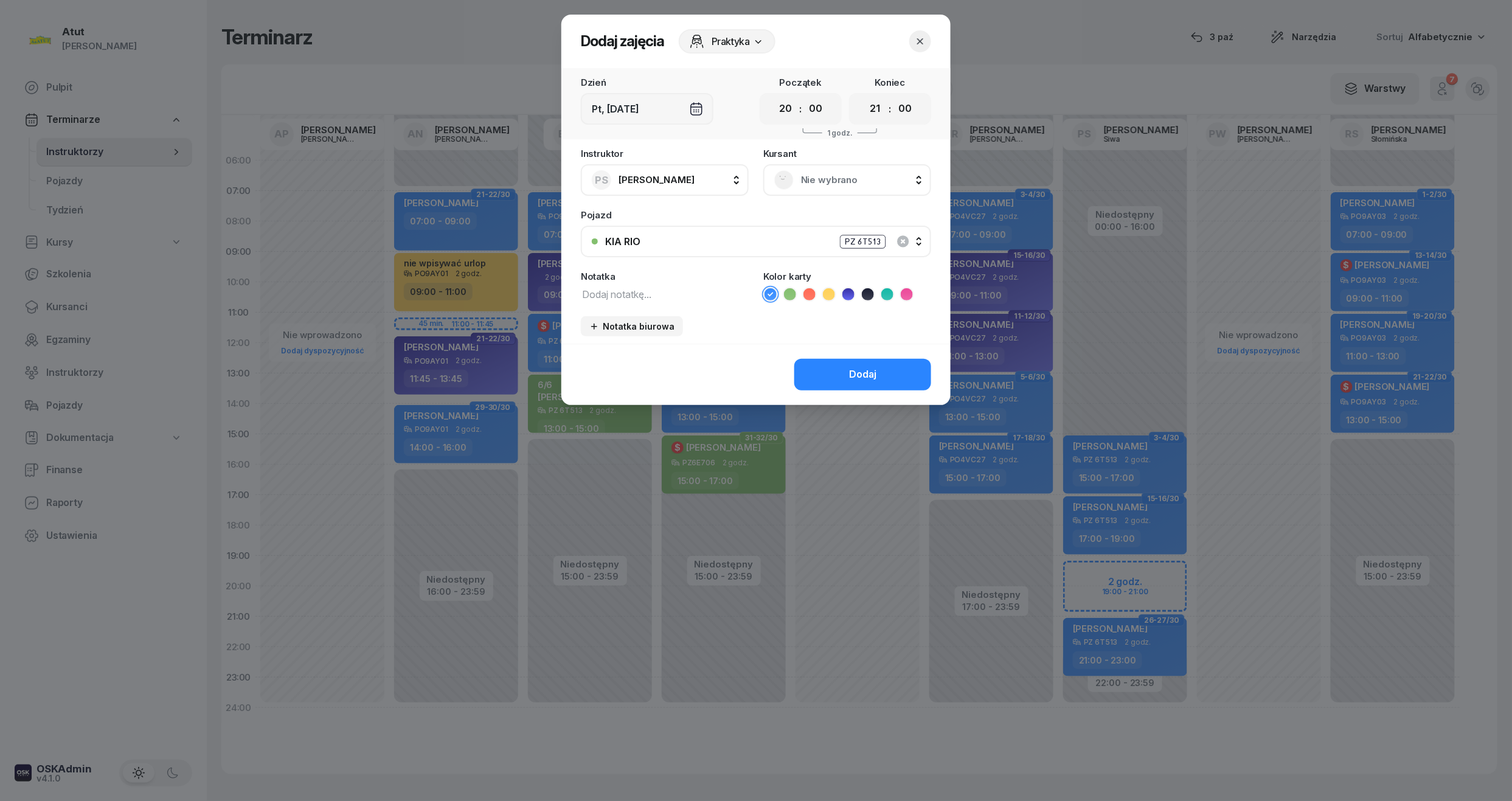
click at [813, 196] on div "Instruktor PS [PERSON_NAME] AP [PERSON_NAME] AN [PERSON_NAME] BG [PERSON_NAME] …" at bounding box center [756, 246] width 389 height 194
drag, startPoint x: 813, startPoint y: 196, endPoint x: 903, endPoint y: 182, distance: 91.1
click at [928, 184] on div "Nie wybrano" at bounding box center [847, 180] width 168 height 31
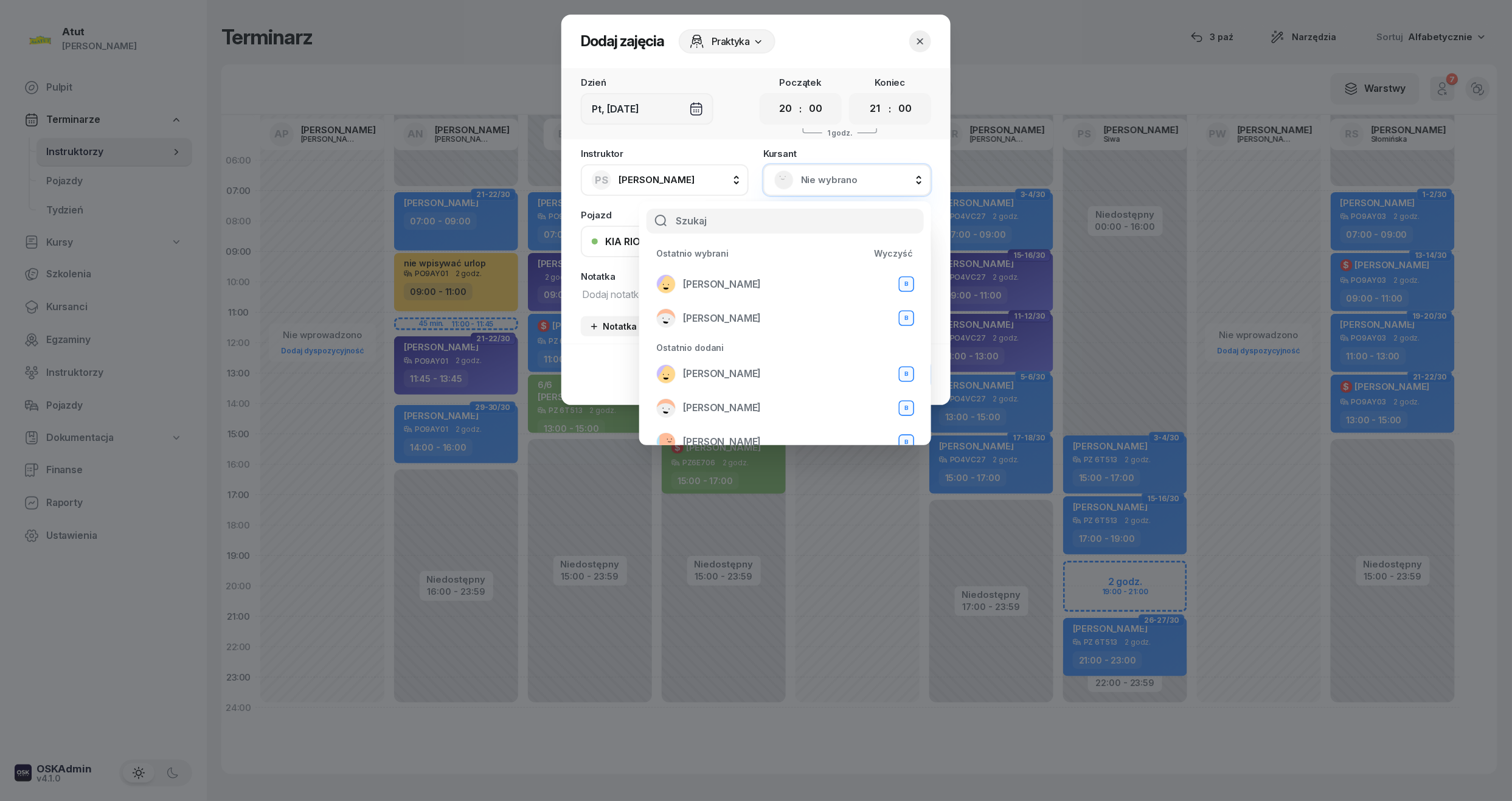
click at [836, 182] on span "Nie wybrano" at bounding box center [860, 180] width 119 height 16
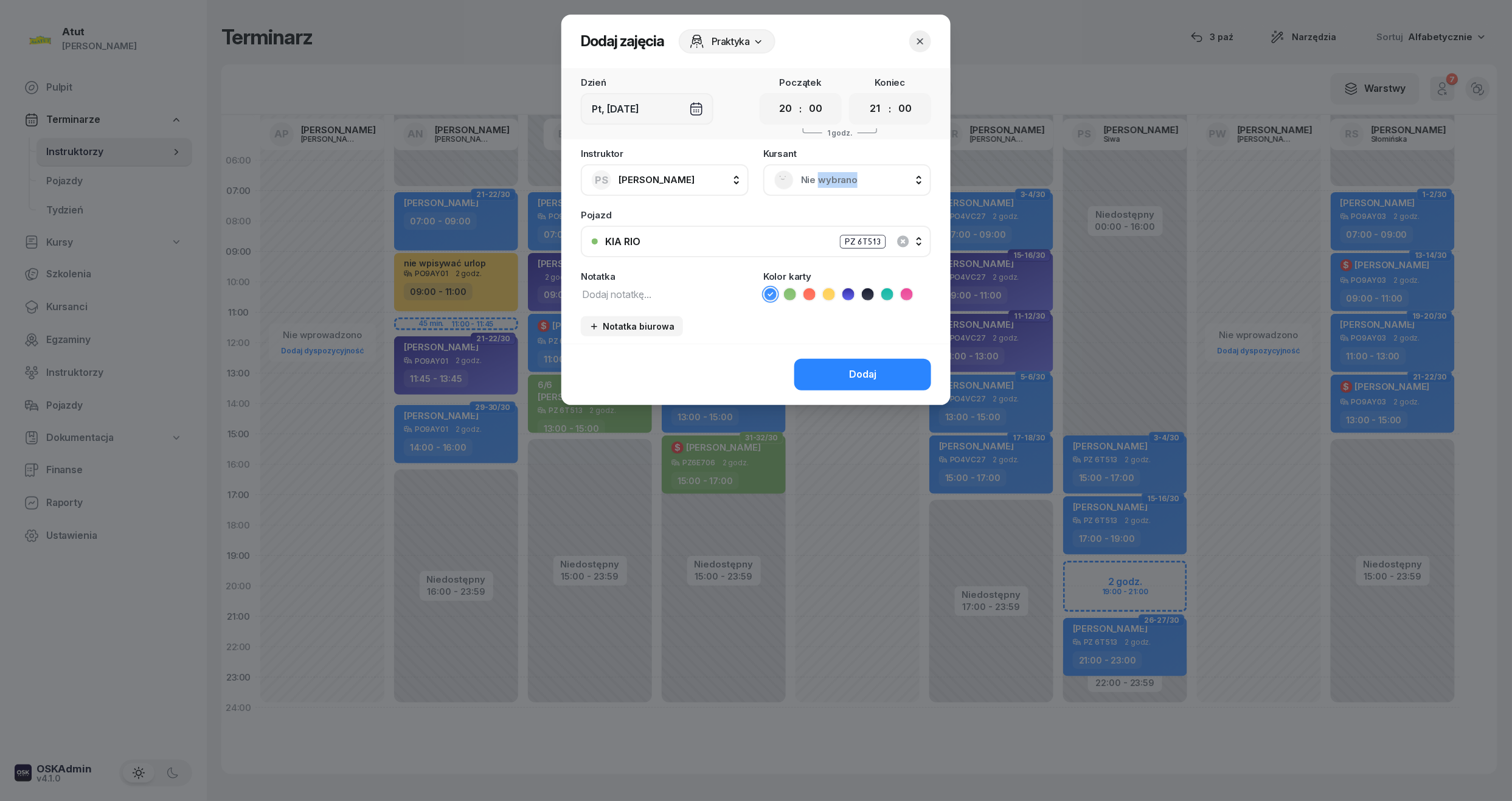
click at [836, 182] on span "Nie wybrano" at bounding box center [860, 180] width 119 height 16
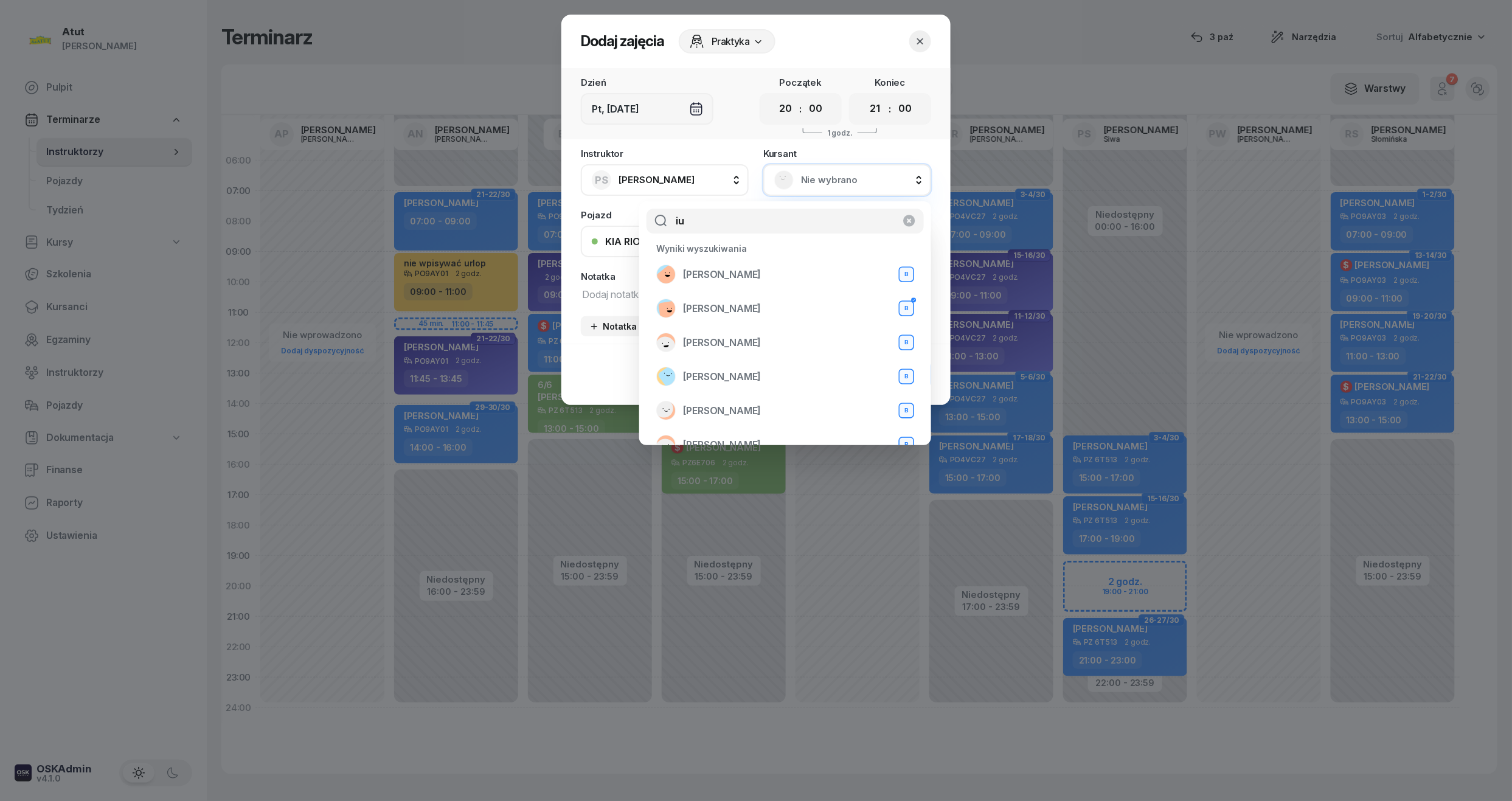
type input "i"
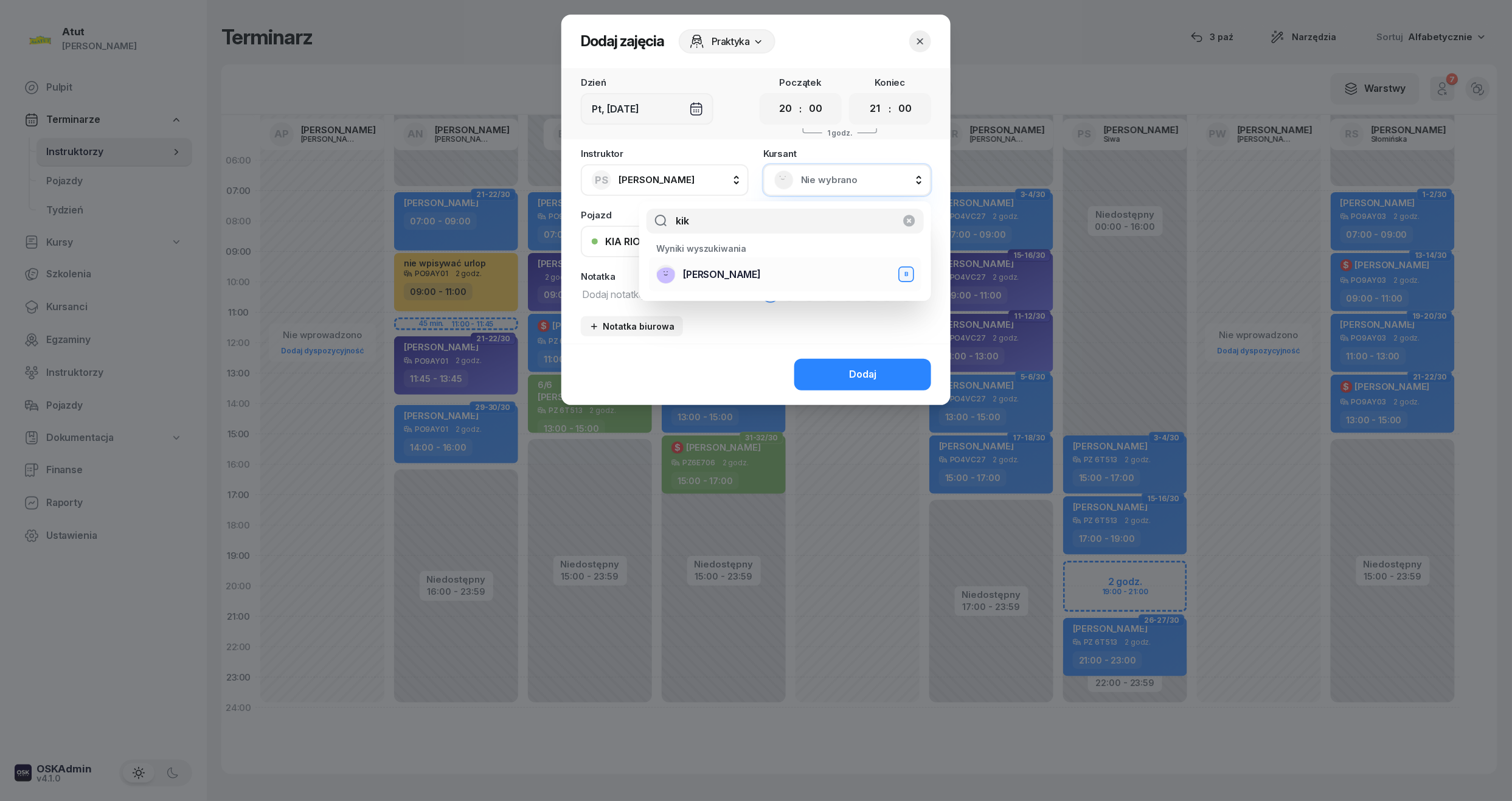
type input "kik"
click at [742, 276] on span "[PERSON_NAME]" at bounding box center [722, 274] width 78 height 16
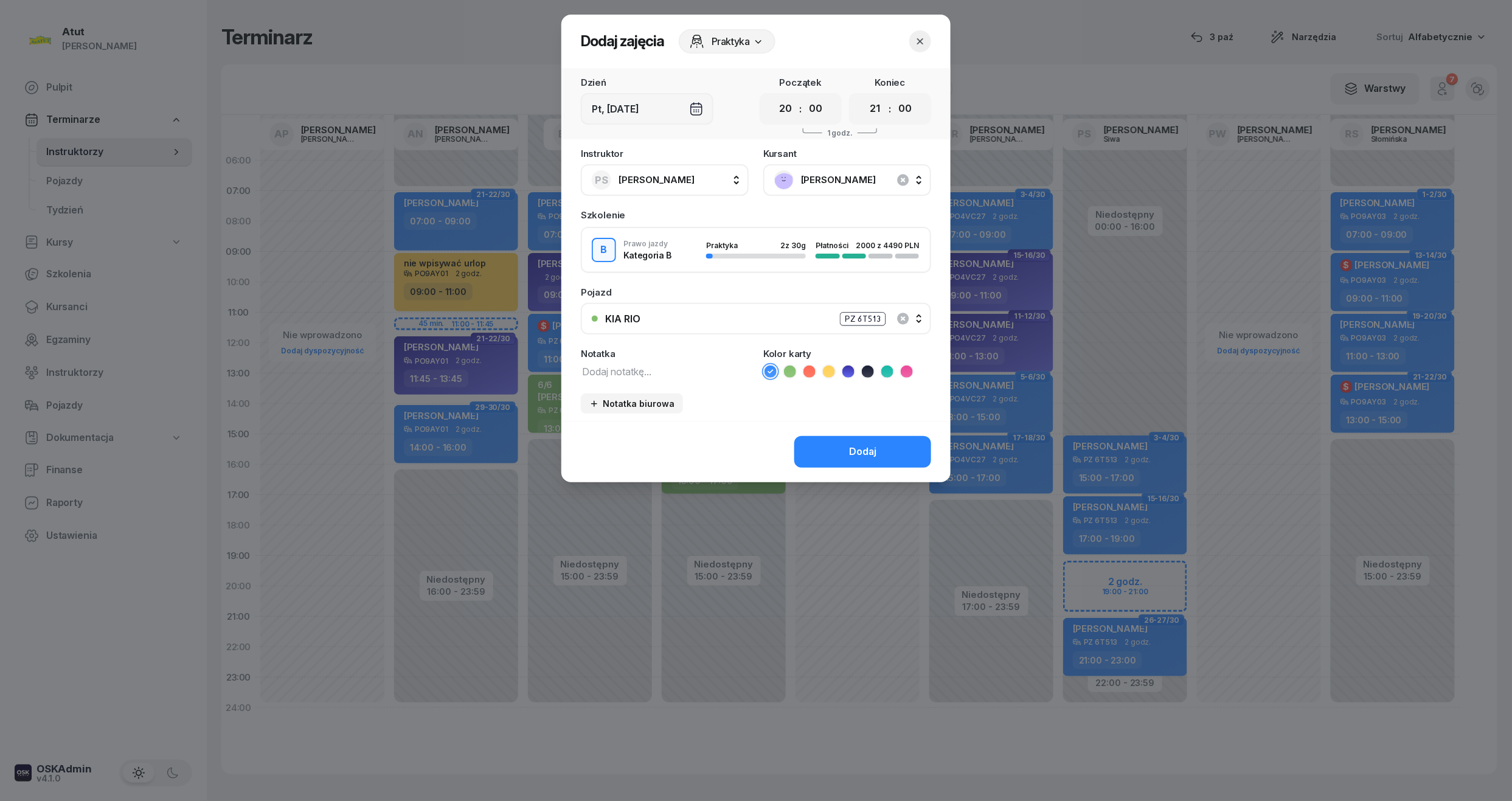
click at [846, 373] on icon at bounding box center [848, 371] width 12 height 12
click at [676, 382] on div "Instruktor PS [PERSON_NAME] AP [PERSON_NAME] AN [PERSON_NAME] BG [PERSON_NAME] …" at bounding box center [756, 285] width 389 height 272
click at [683, 367] on textarea at bounding box center [664, 371] width 168 height 16
type textarea "1 lekcja wsyt karte"
click at [793, 108] on select "00 01 02 03 04 05 06 07 08 09 10 11 12 13 14 15 16 17 18 19 20 21 22 23" at bounding box center [786, 109] width 23 height 26
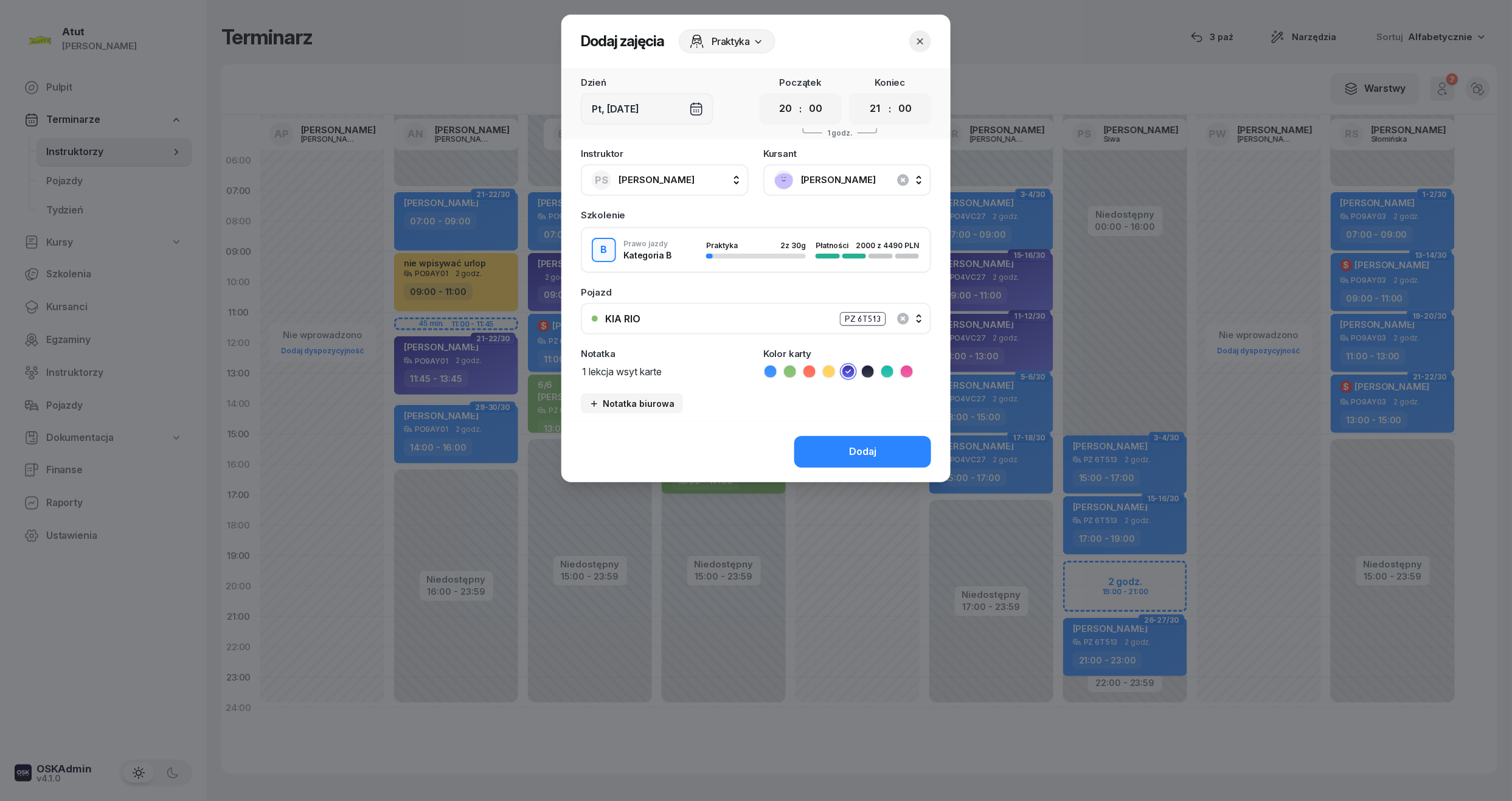
select select "19"
click at [774, 96] on select "00 01 02 03 04 05 06 07 08 09 10 11 12 13 14 15 16 17 18 19 20 21 22 23" at bounding box center [786, 109] width 23 height 26
click at [870, 439] on button "Dodaj" at bounding box center [862, 451] width 137 height 31
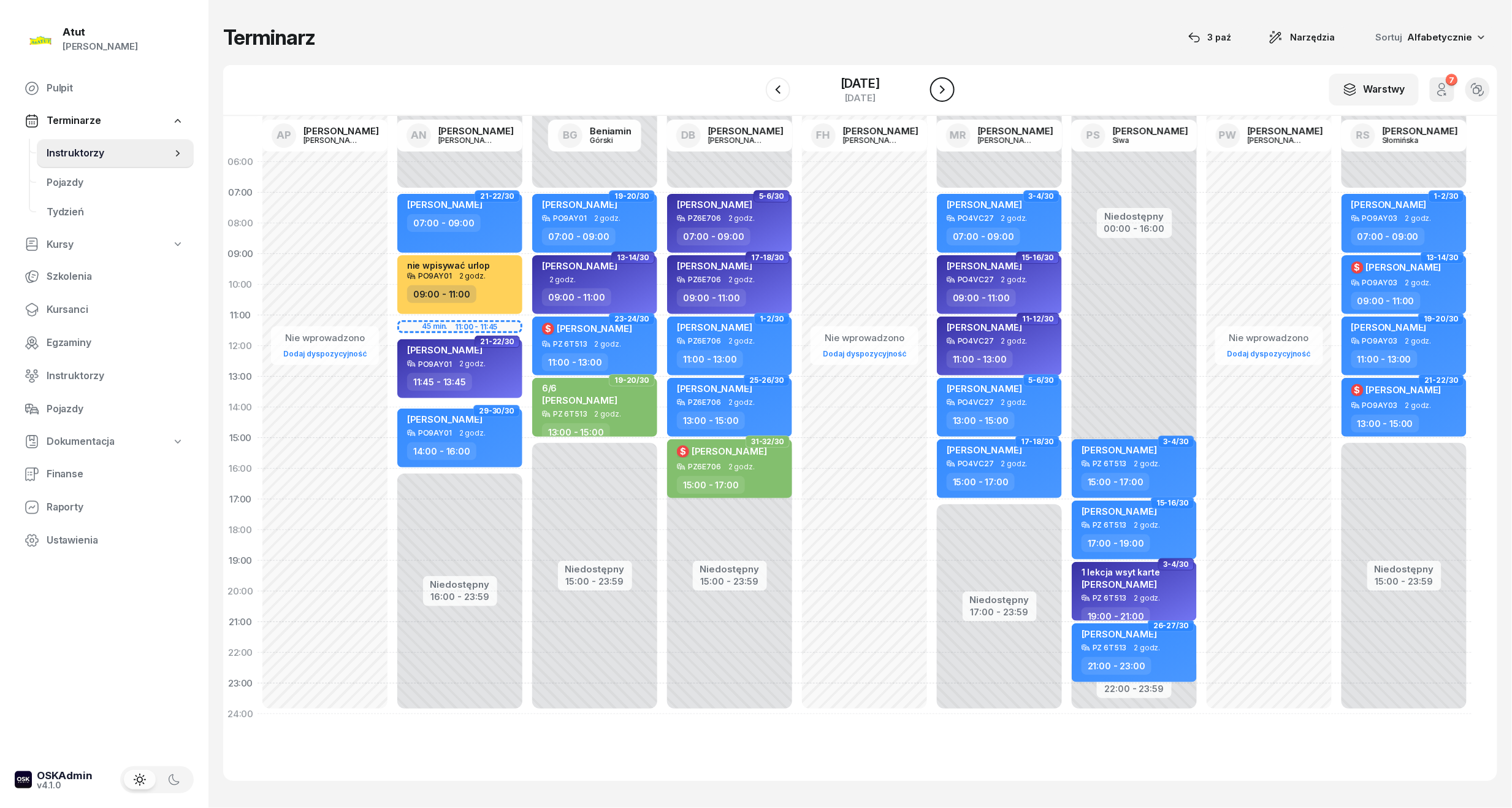
click at [955, 81] on button "button" at bounding box center [942, 89] width 25 height 25
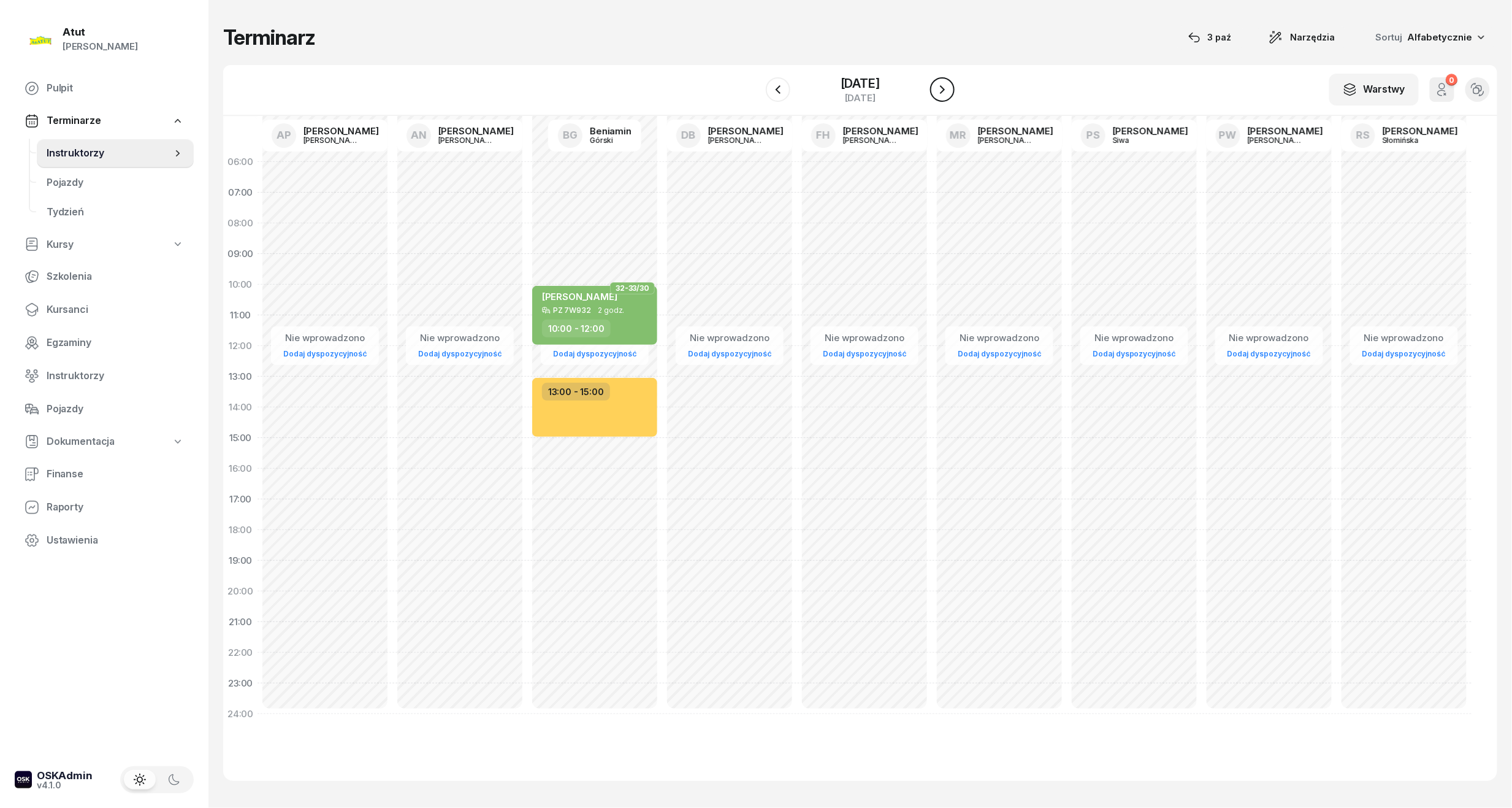
click at [955, 81] on button "button" at bounding box center [942, 89] width 25 height 25
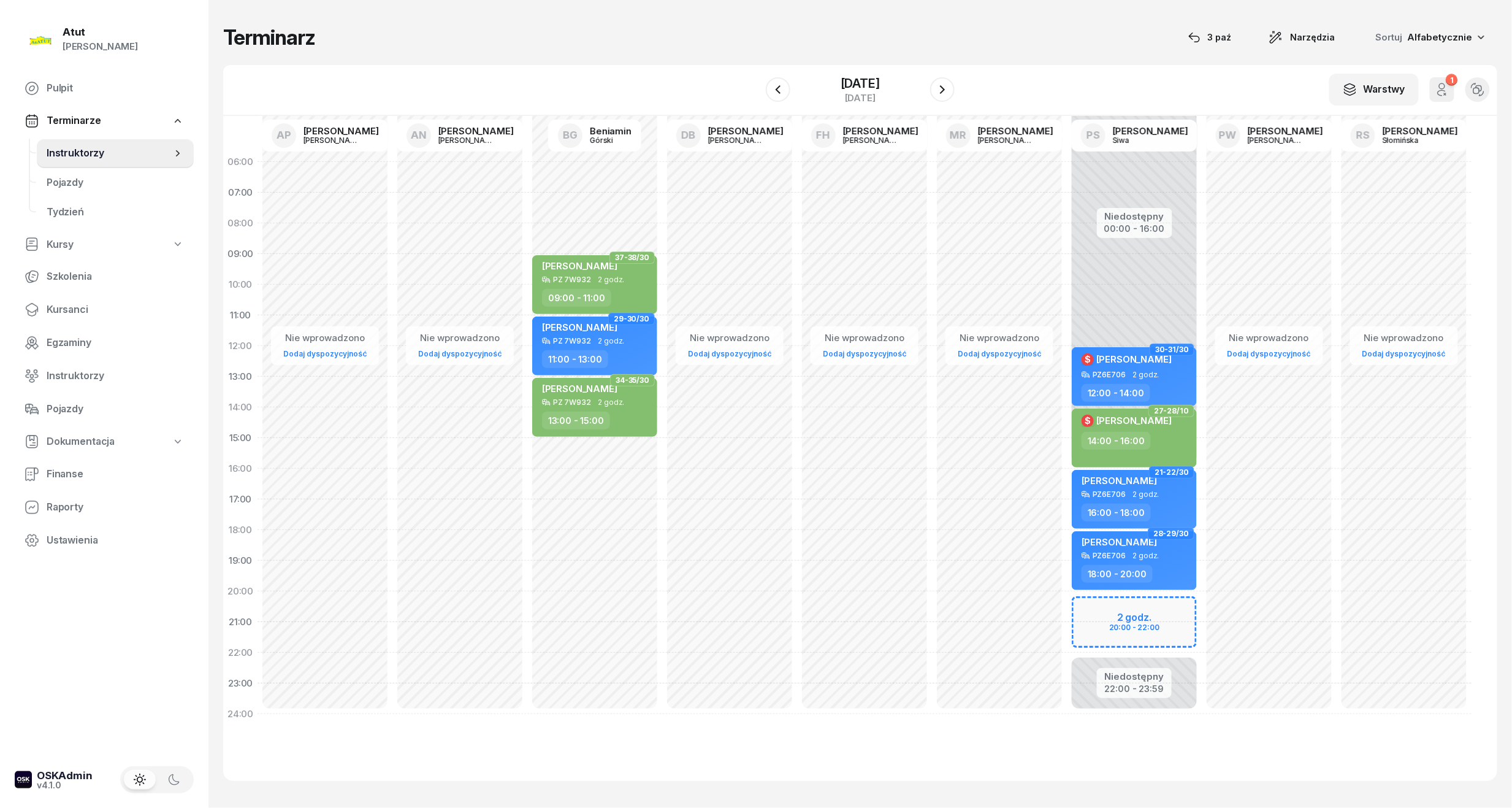
click at [1107, 592] on div "Niedostępny 00:00 - 16:00 Niedostępny 22:00 - 23:59 2 godz. 20:00 - 22:00 30-31…" at bounding box center [1134, 438] width 135 height 583
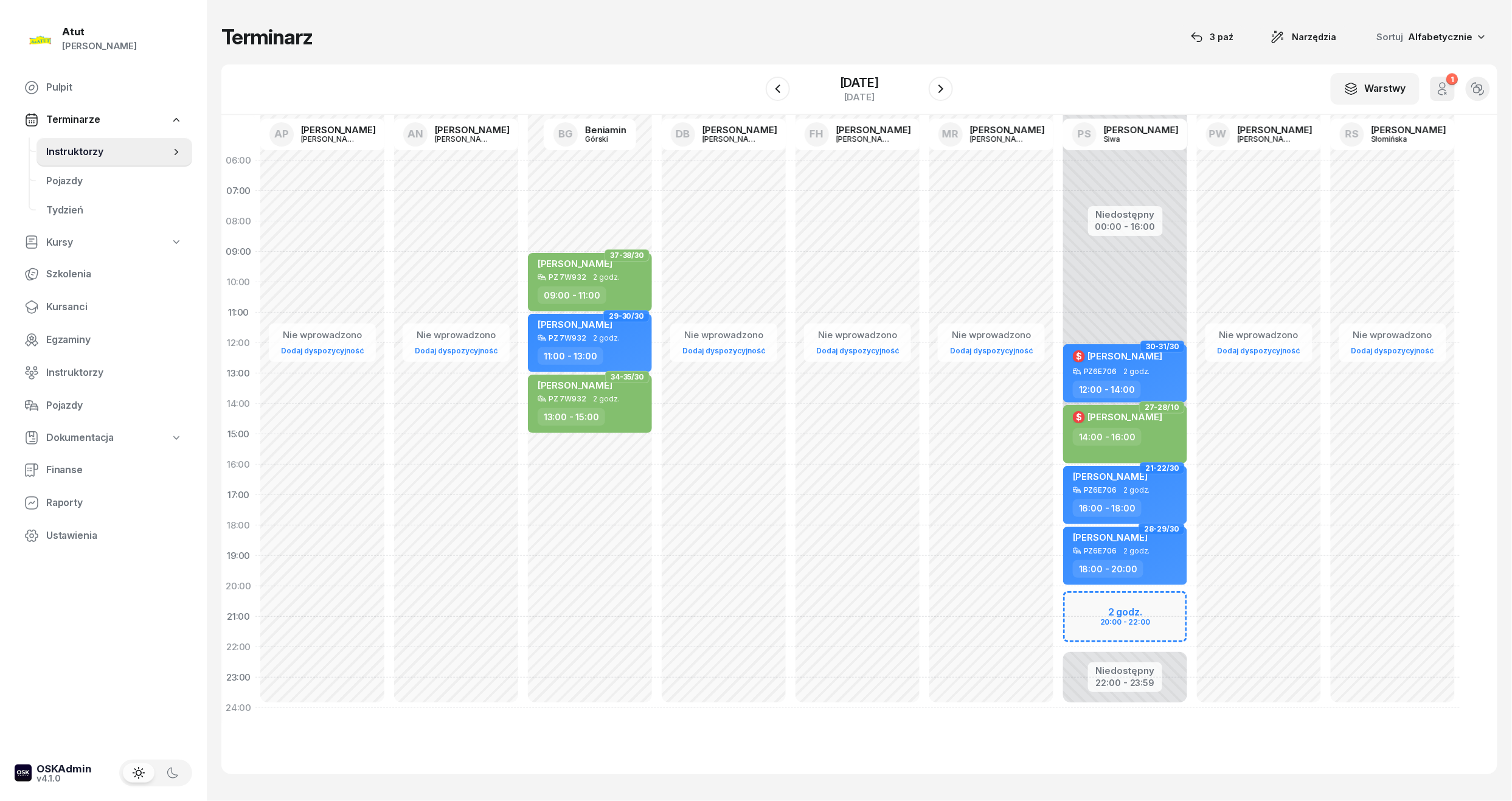
select select "20"
select select "22"
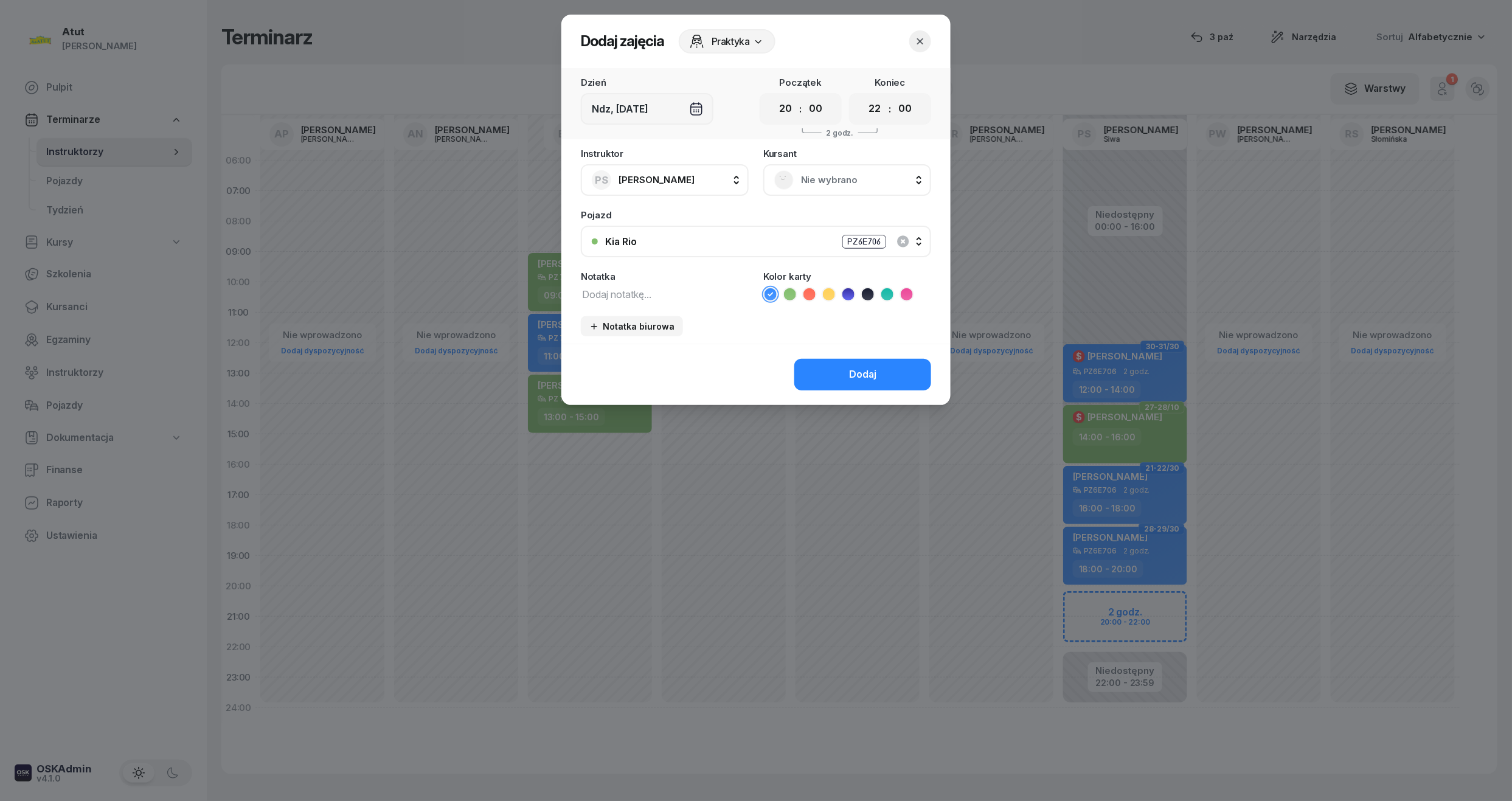
click at [832, 178] on span "Nie wybrano" at bounding box center [860, 180] width 119 height 16
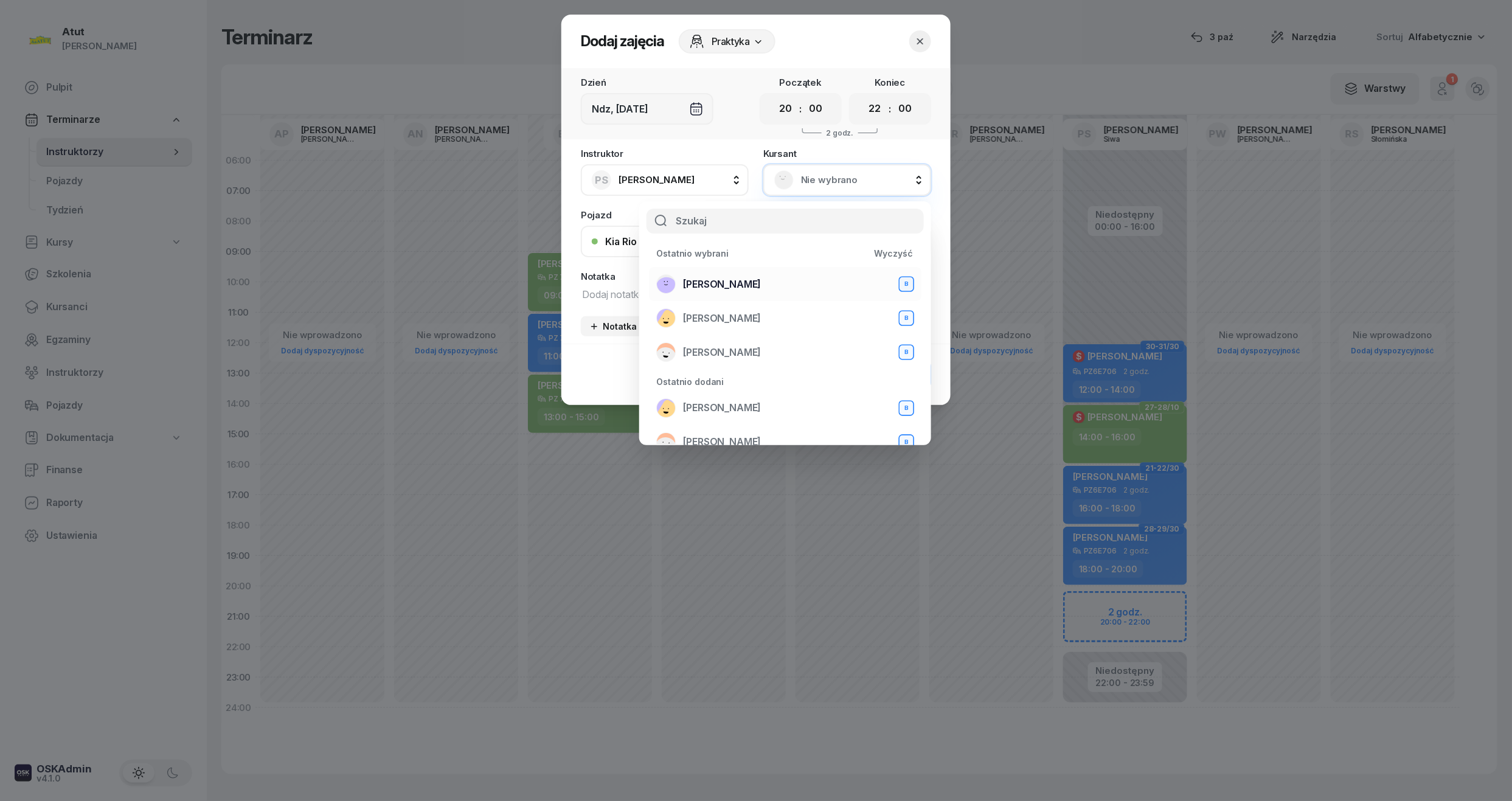
click at [755, 280] on span "[PERSON_NAME]" at bounding box center [722, 284] width 78 height 16
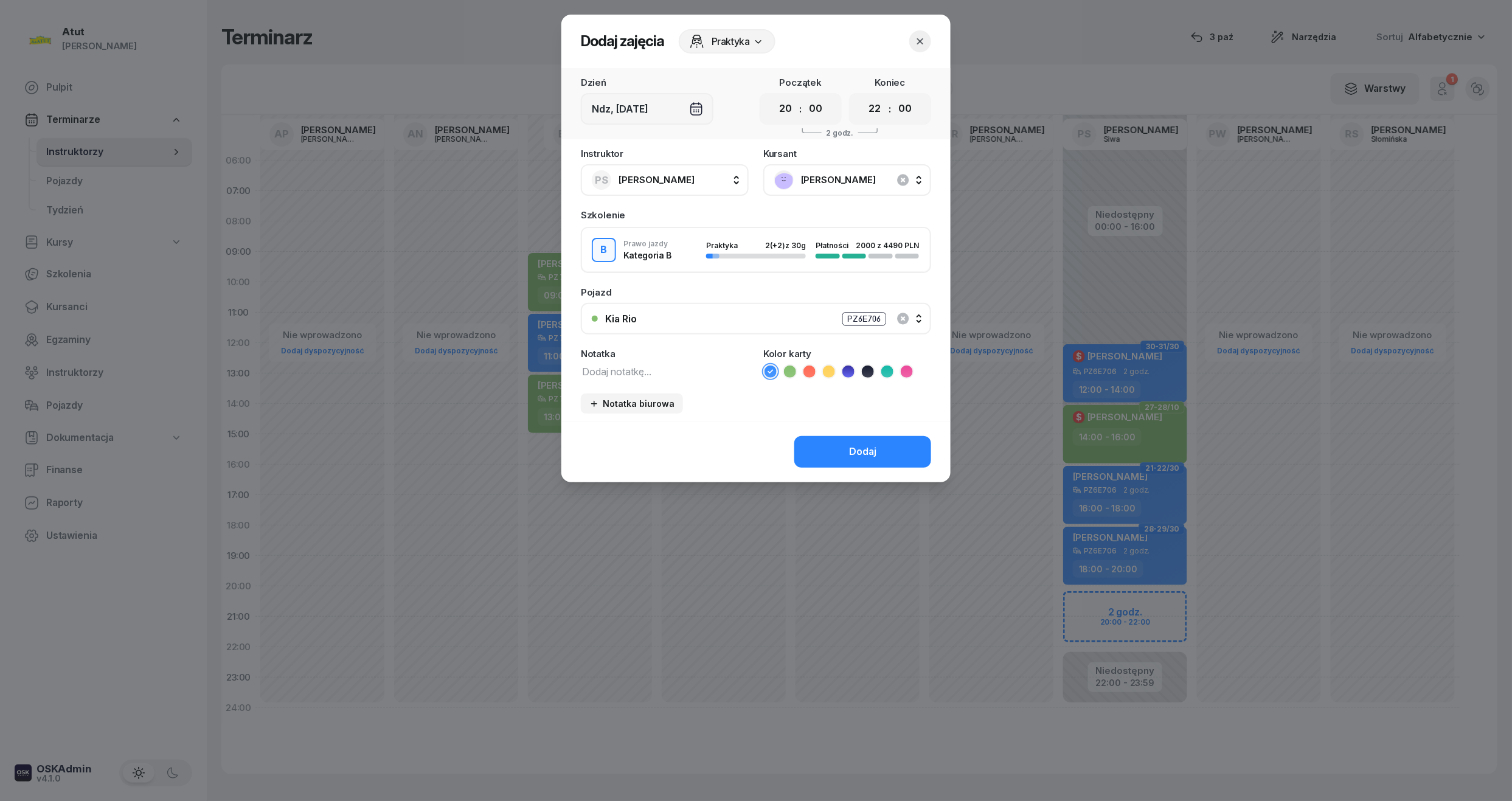
click at [850, 373] on icon at bounding box center [848, 371] width 12 height 12
click at [875, 451] on div "Dodaj" at bounding box center [862, 451] width 27 height 16
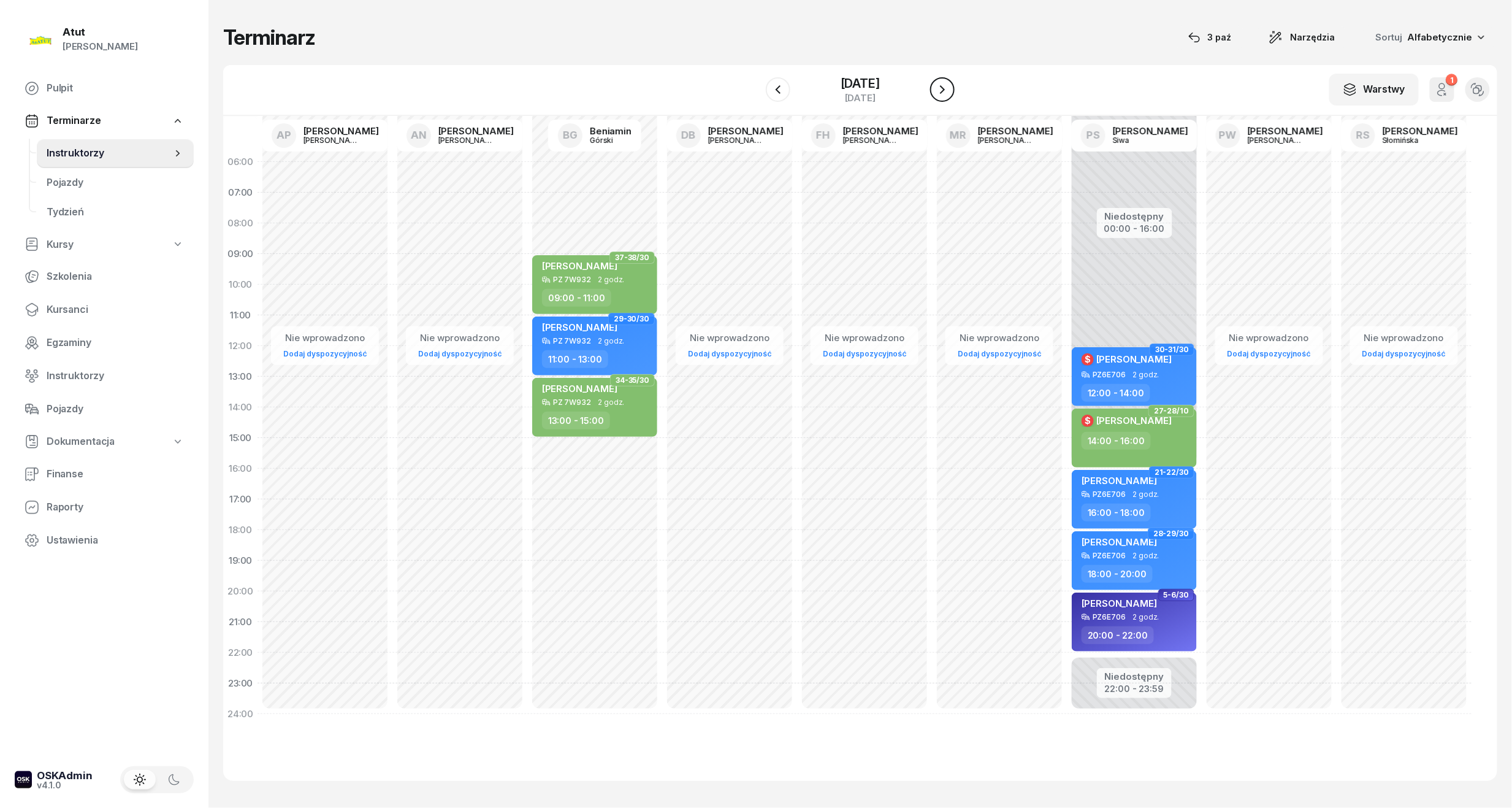
click at [950, 89] on icon "button" at bounding box center [942, 89] width 15 height 15
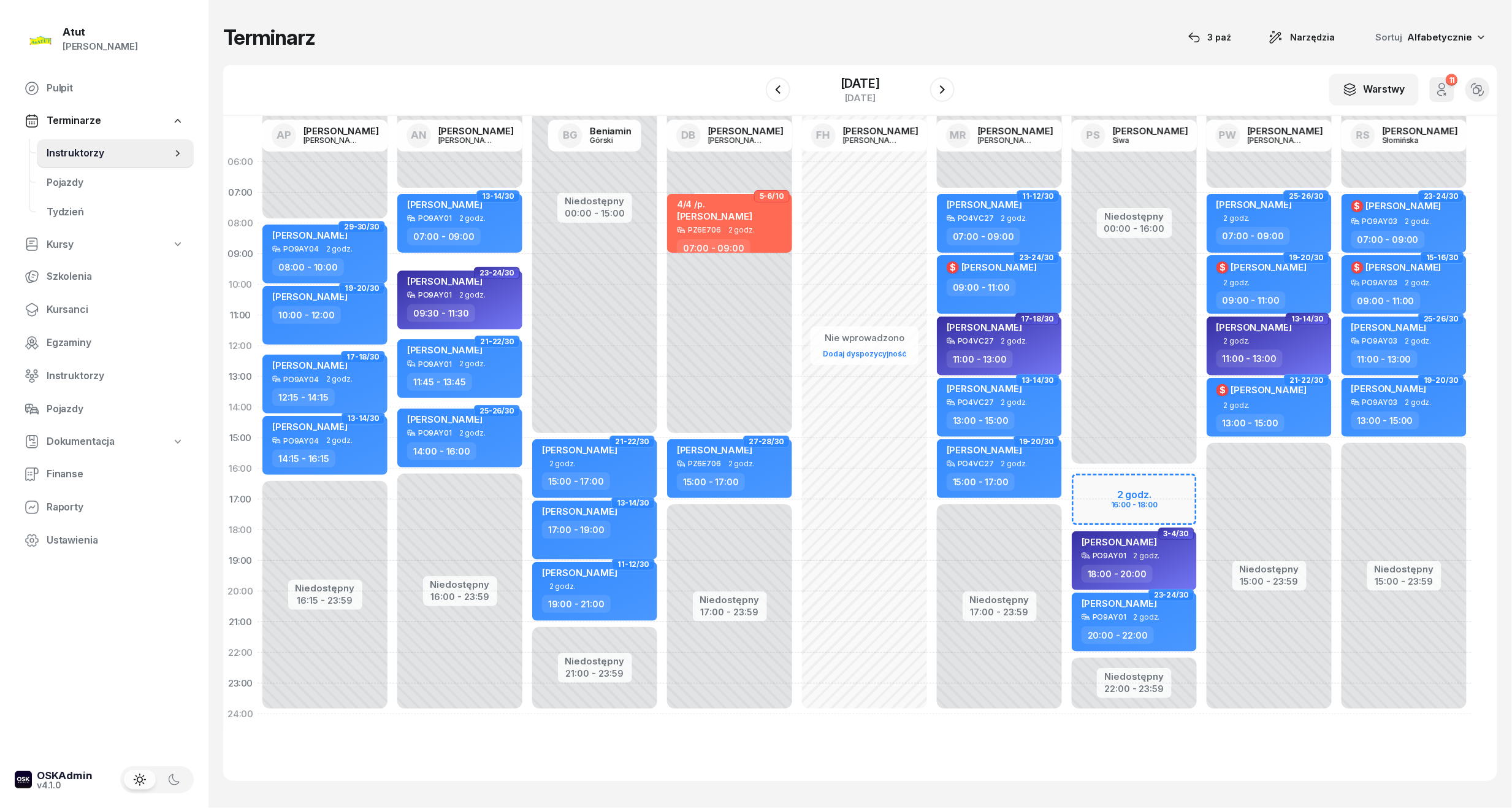
click at [1142, 499] on div "Niedostępny 00:00 - 16:00 Niedostępny 22:00 - 23:59 2 godz. 16:00 - 18:00 11-12…" at bounding box center [1134, 438] width 135 height 583
select select "16"
select select "18"
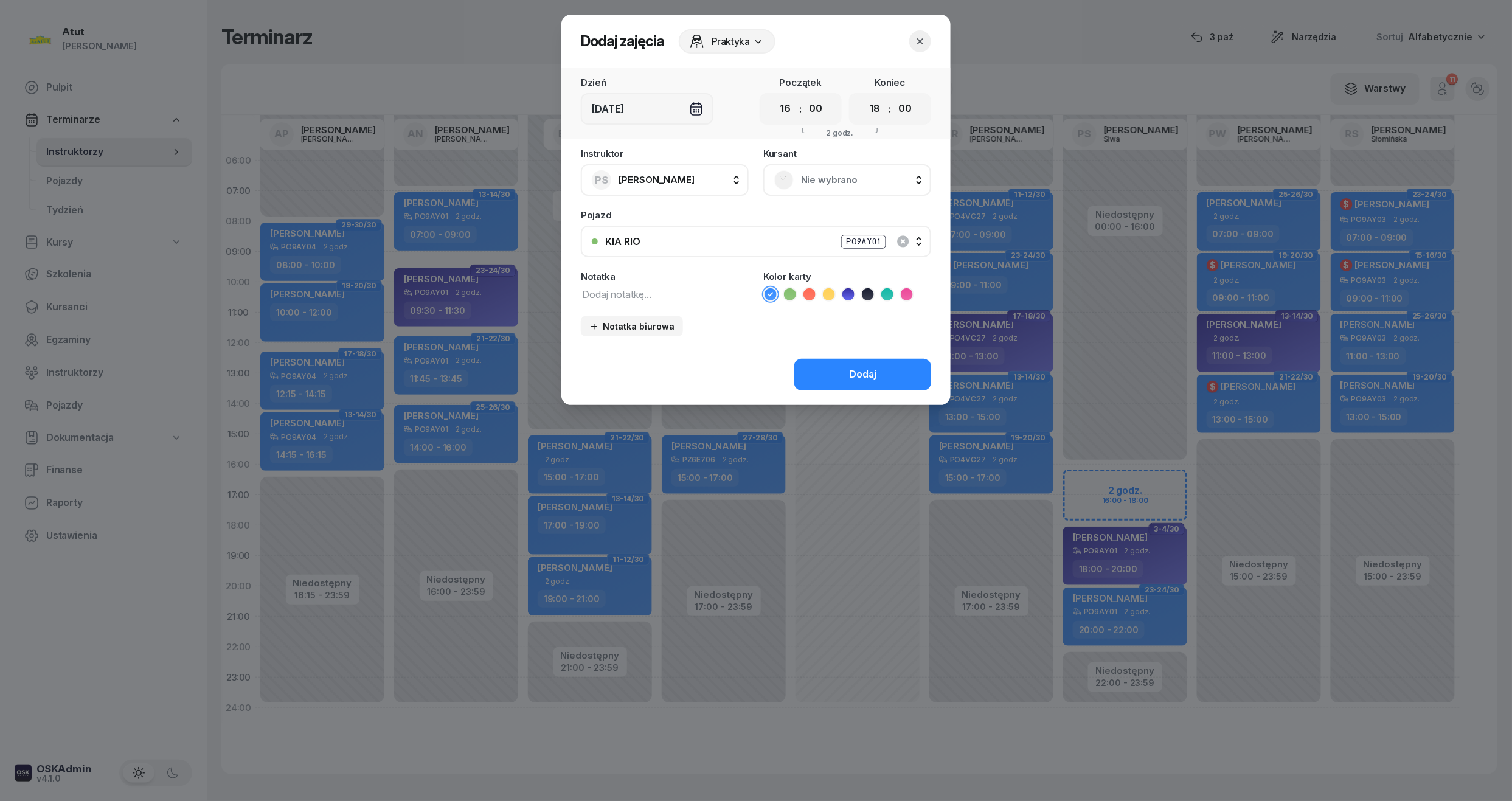
click at [850, 192] on div "Nie wybrano" at bounding box center [847, 180] width 168 height 31
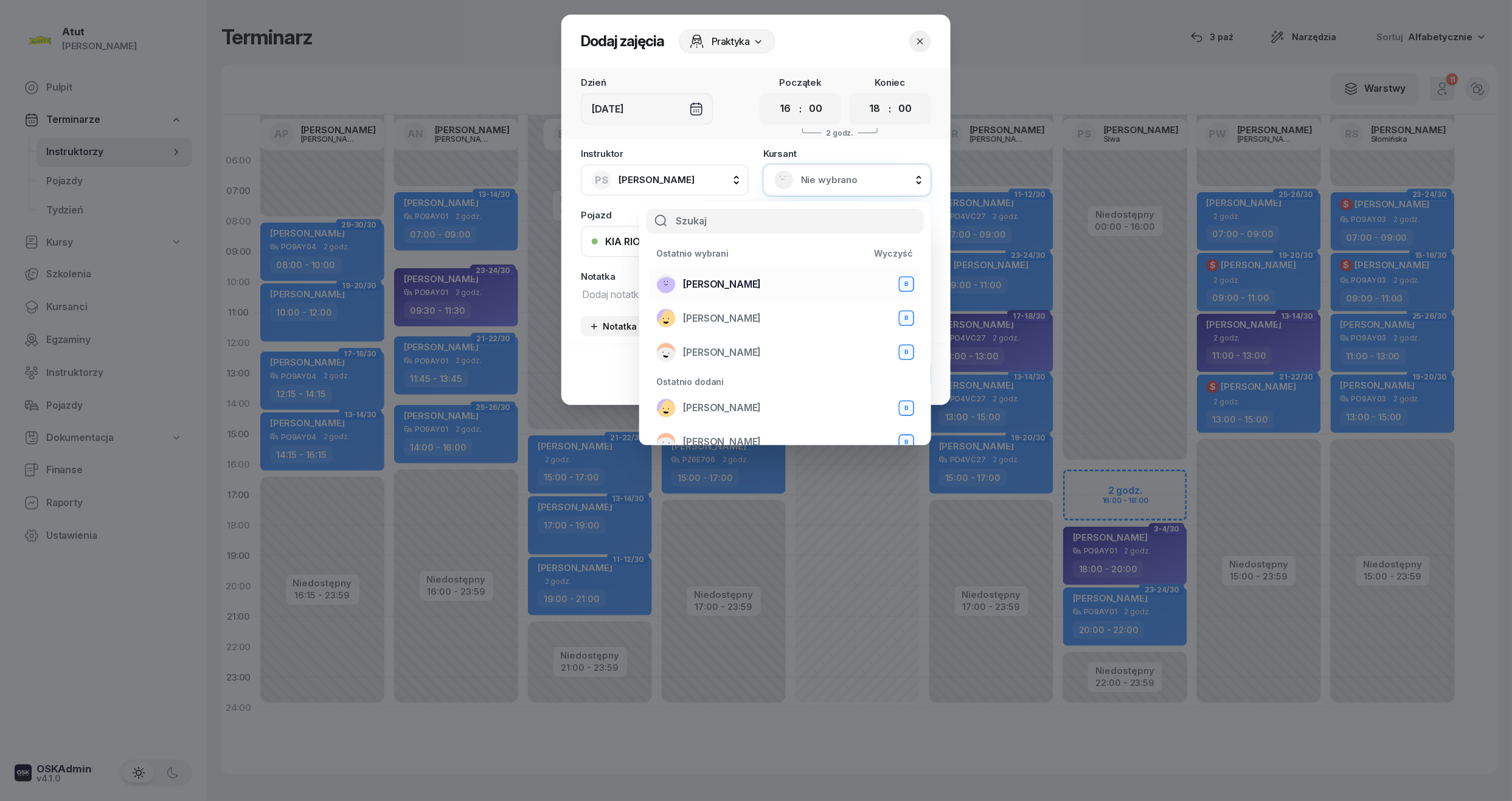
click at [731, 290] on span "[PERSON_NAME]" at bounding box center [722, 284] width 78 height 16
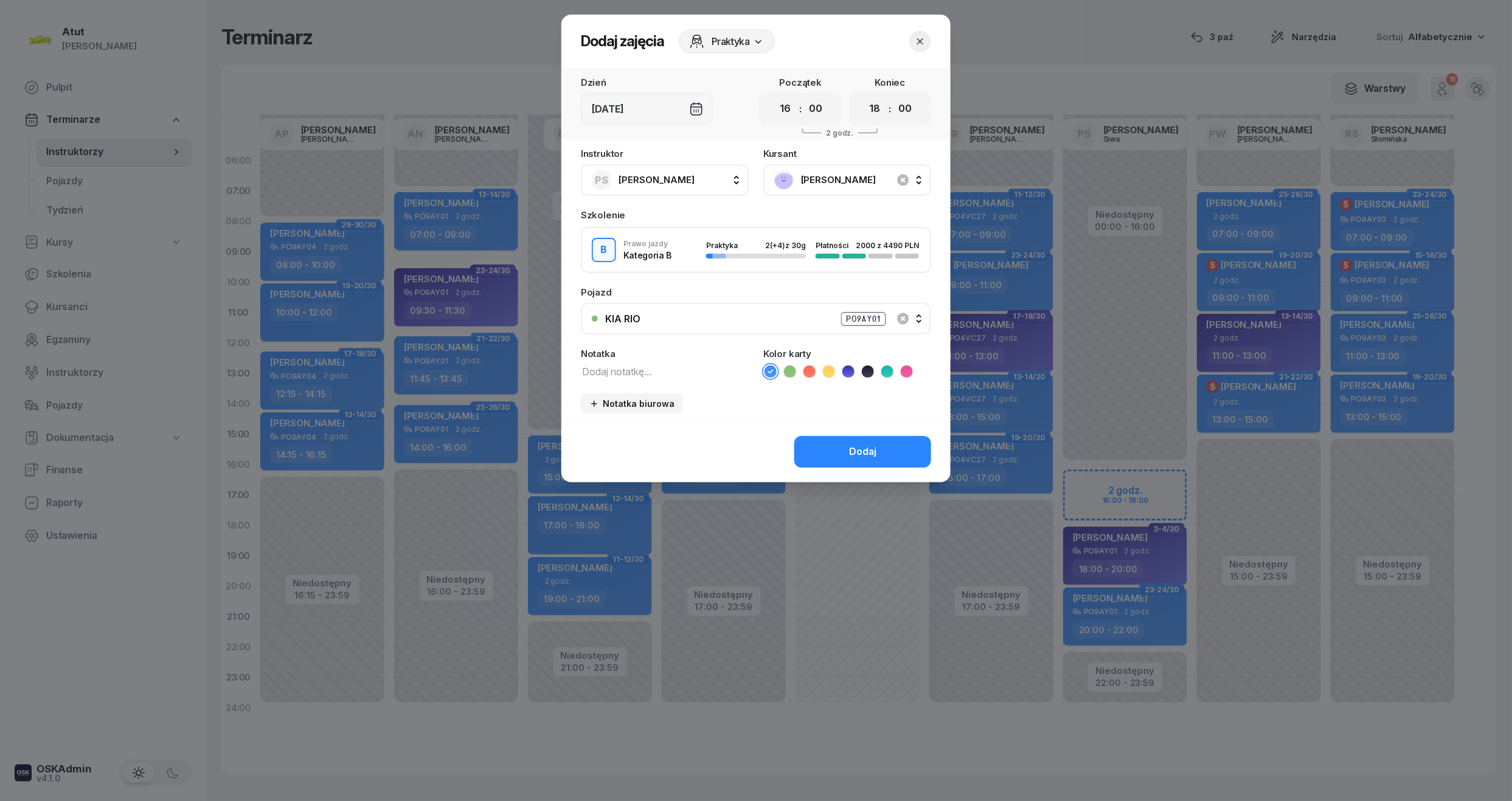
click at [849, 366] on icon at bounding box center [848, 371] width 12 height 12
click at [850, 446] on div "Dodaj" at bounding box center [862, 451] width 27 height 16
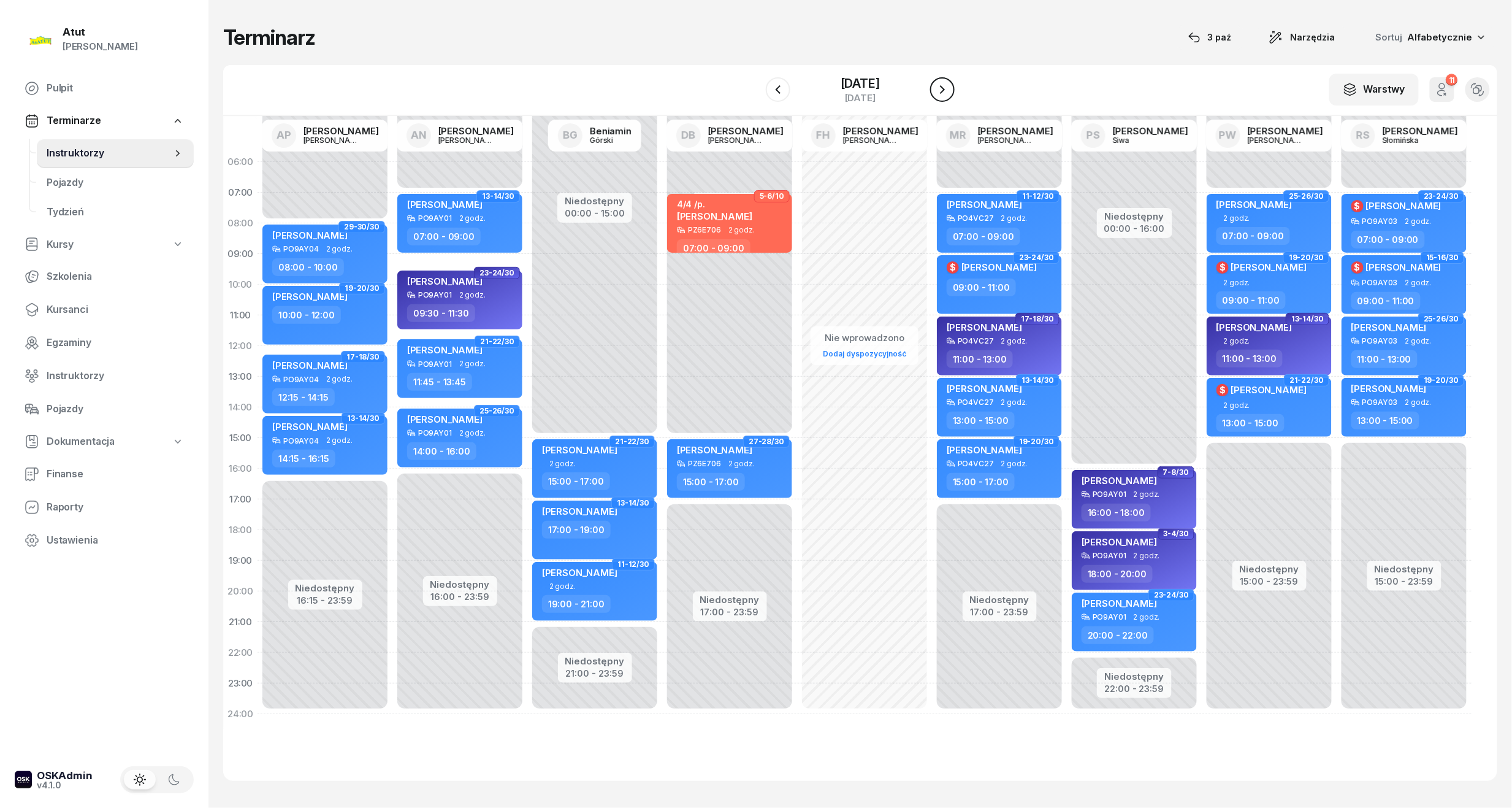
click at [950, 91] on icon "button" at bounding box center [942, 89] width 15 height 15
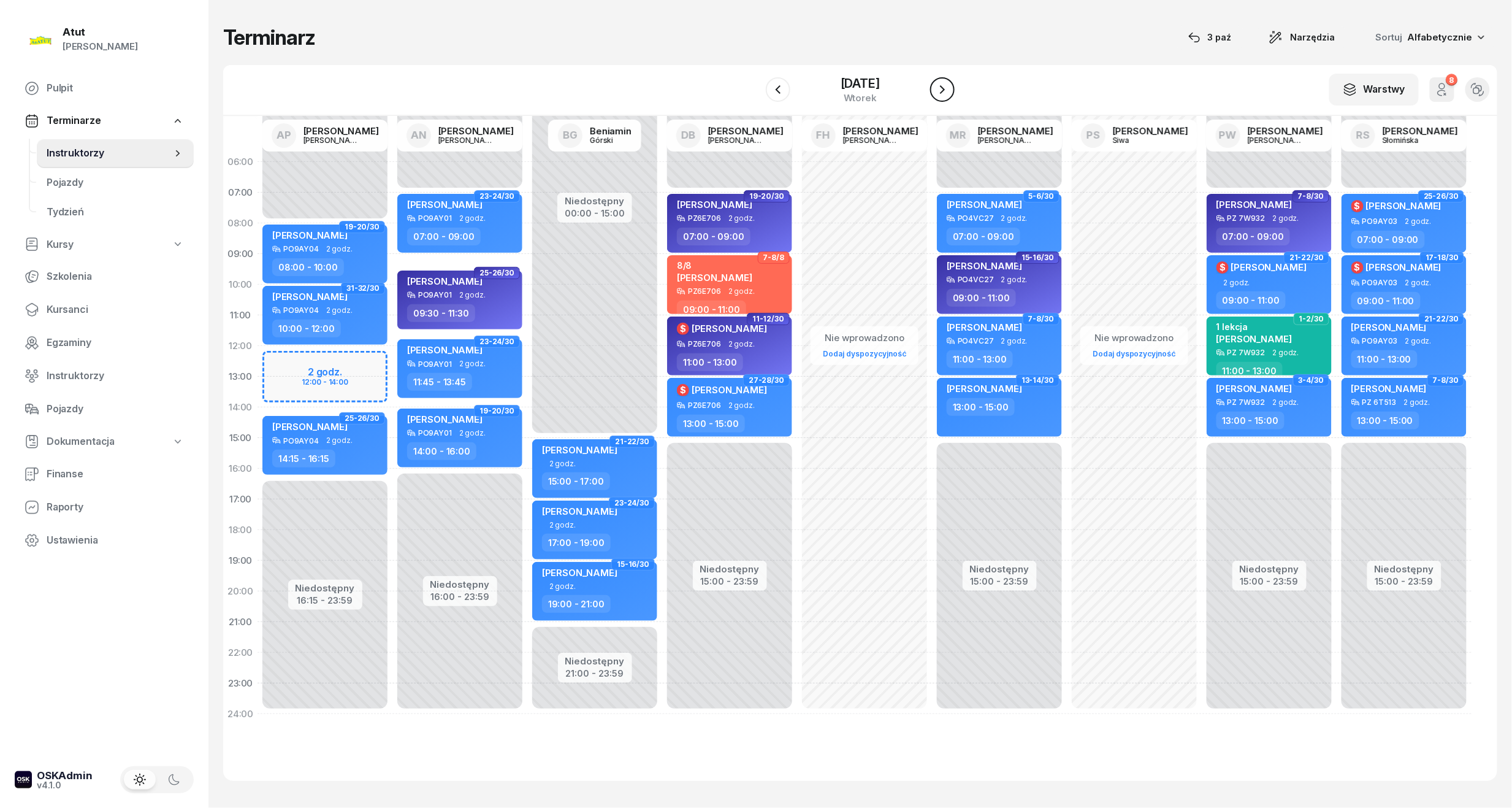
click at [950, 91] on icon "button" at bounding box center [942, 89] width 15 height 15
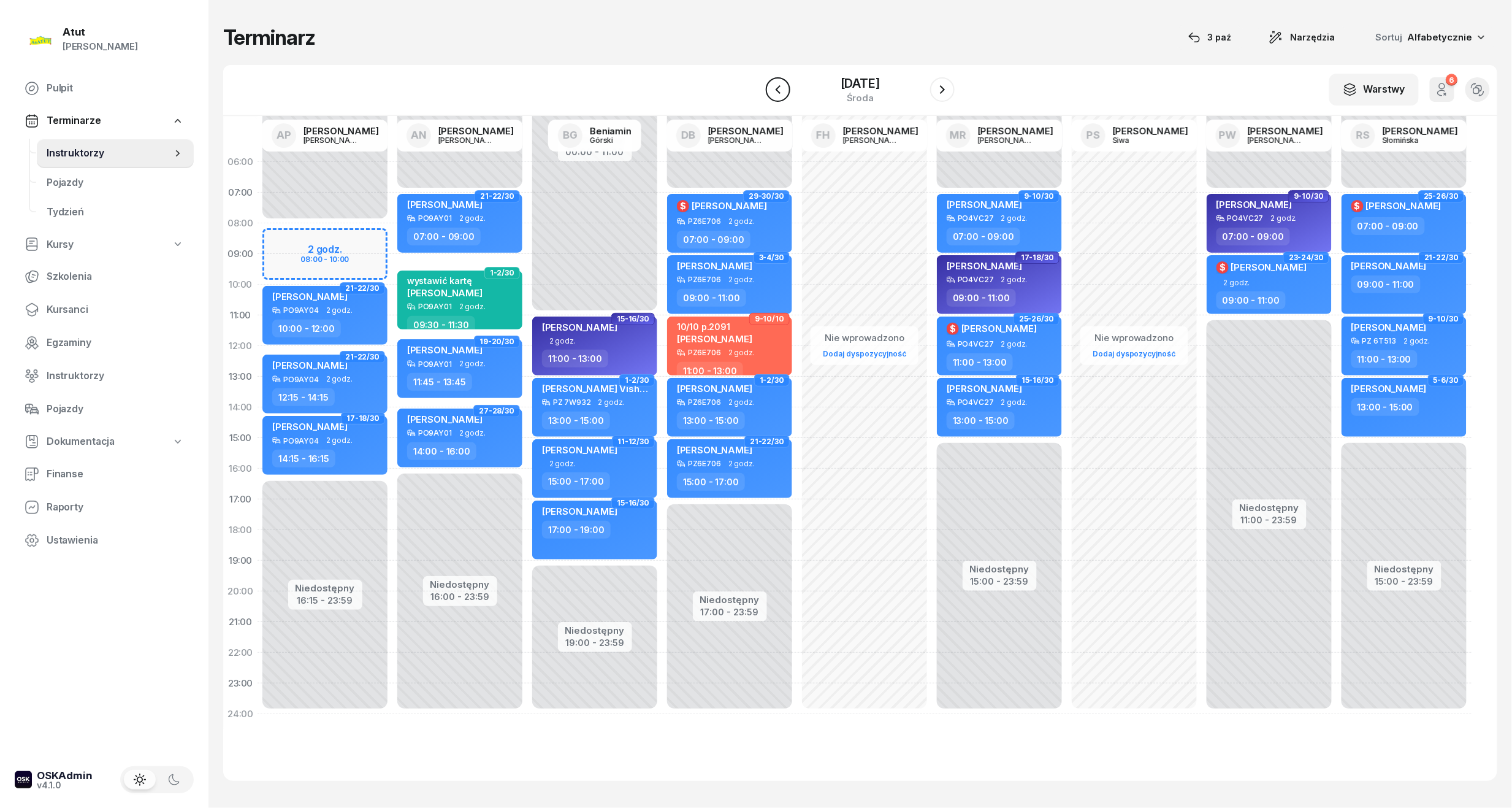
click at [771, 96] on icon "button" at bounding box center [778, 89] width 15 height 15
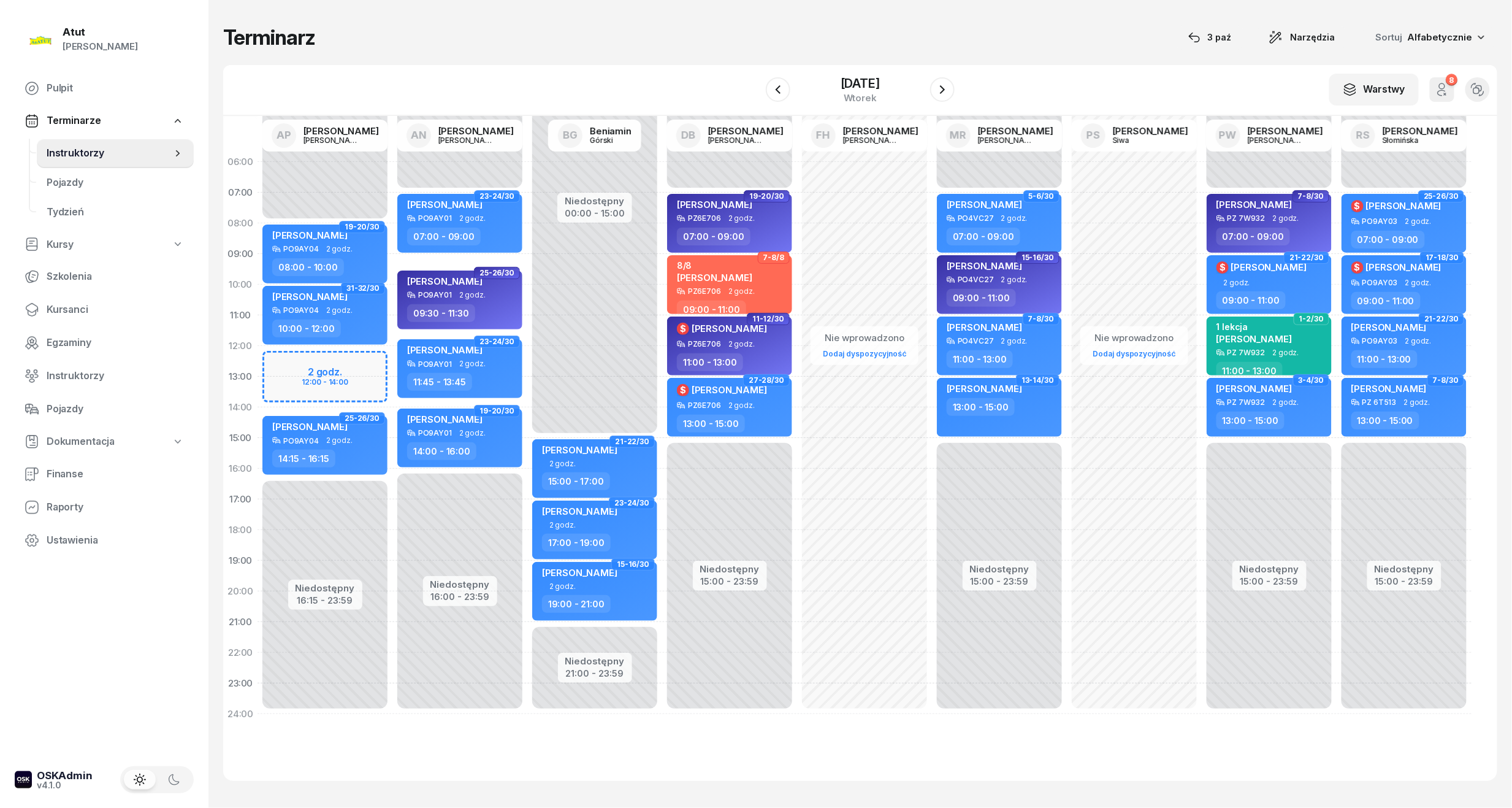
click at [309, 372] on div "Niedostępny 00:00 - 08:00 Niedostępny 16:15 - 23:59 2 godz. 12:00 - 14:00 19-20…" at bounding box center [325, 438] width 135 height 583
select select "12"
select select "14"
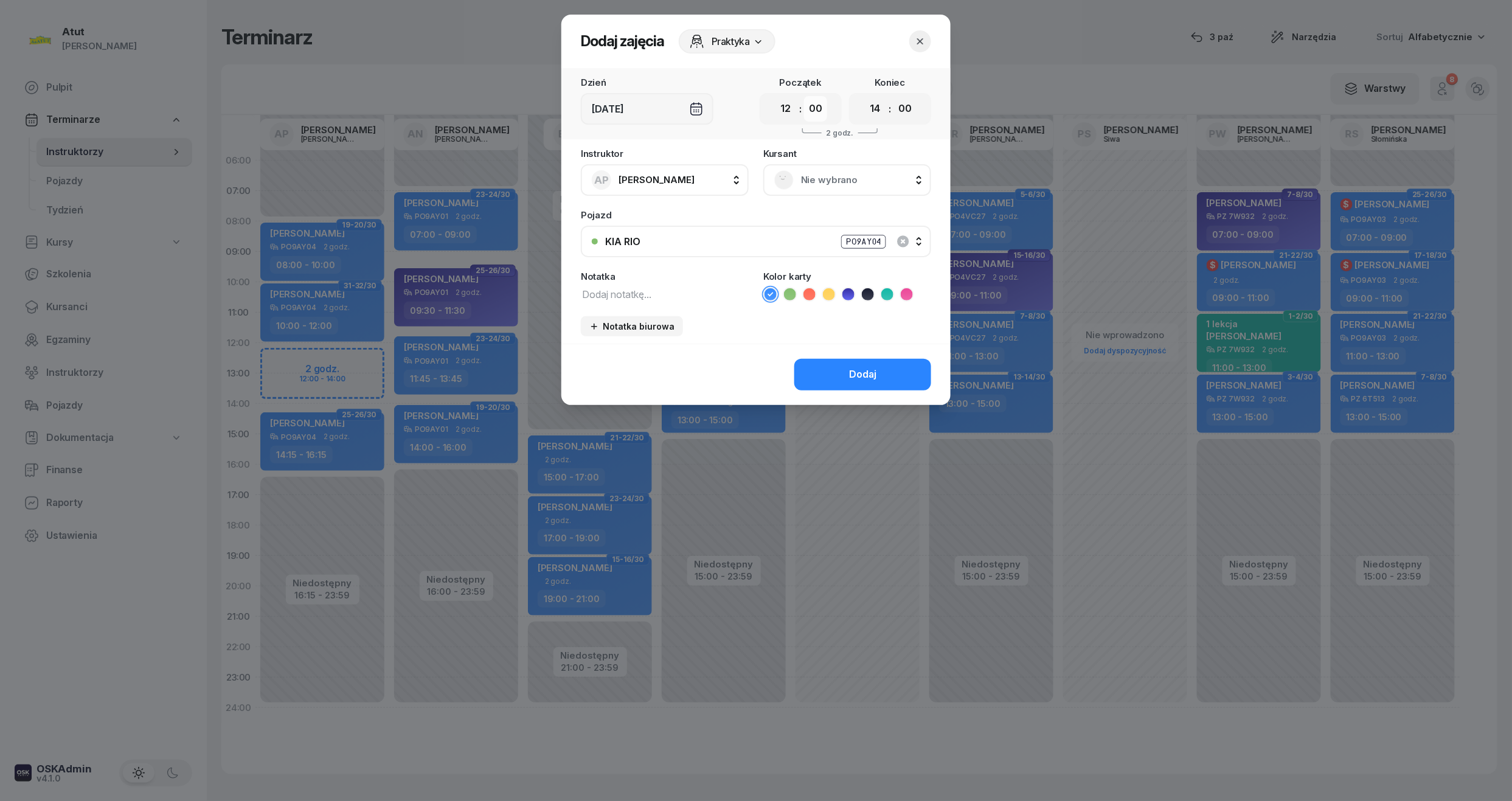
click at [818, 110] on select "00 05 10 15 20 25 30 35 40 45 50 55" at bounding box center [815, 109] width 23 height 26
select select "15"
click at [804, 96] on select "00 05 10 15 20 25 30 35 40 45 50 55" at bounding box center [815, 109] width 23 height 26
click at [901, 102] on select "00 05 10 15 20 25 30 35 40 45 50 55" at bounding box center [905, 109] width 23 height 26
select select "15"
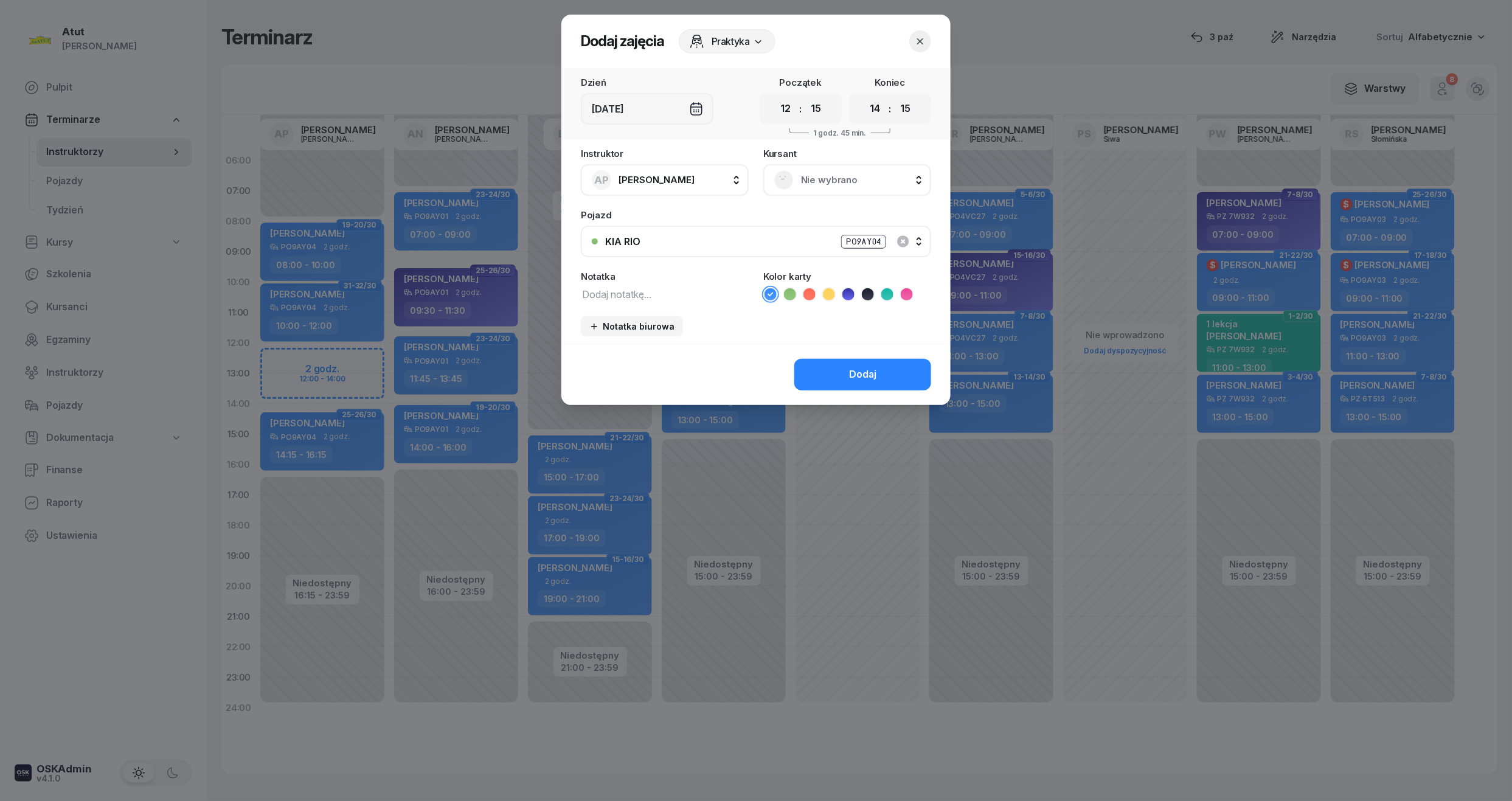
click at [894, 96] on select "00 05 10 15 20 25 30 35 40 45 50 55" at bounding box center [905, 109] width 23 height 26
click at [849, 295] on icon at bounding box center [848, 294] width 12 height 12
click at [827, 178] on span "Nie wybrano" at bounding box center [860, 180] width 119 height 16
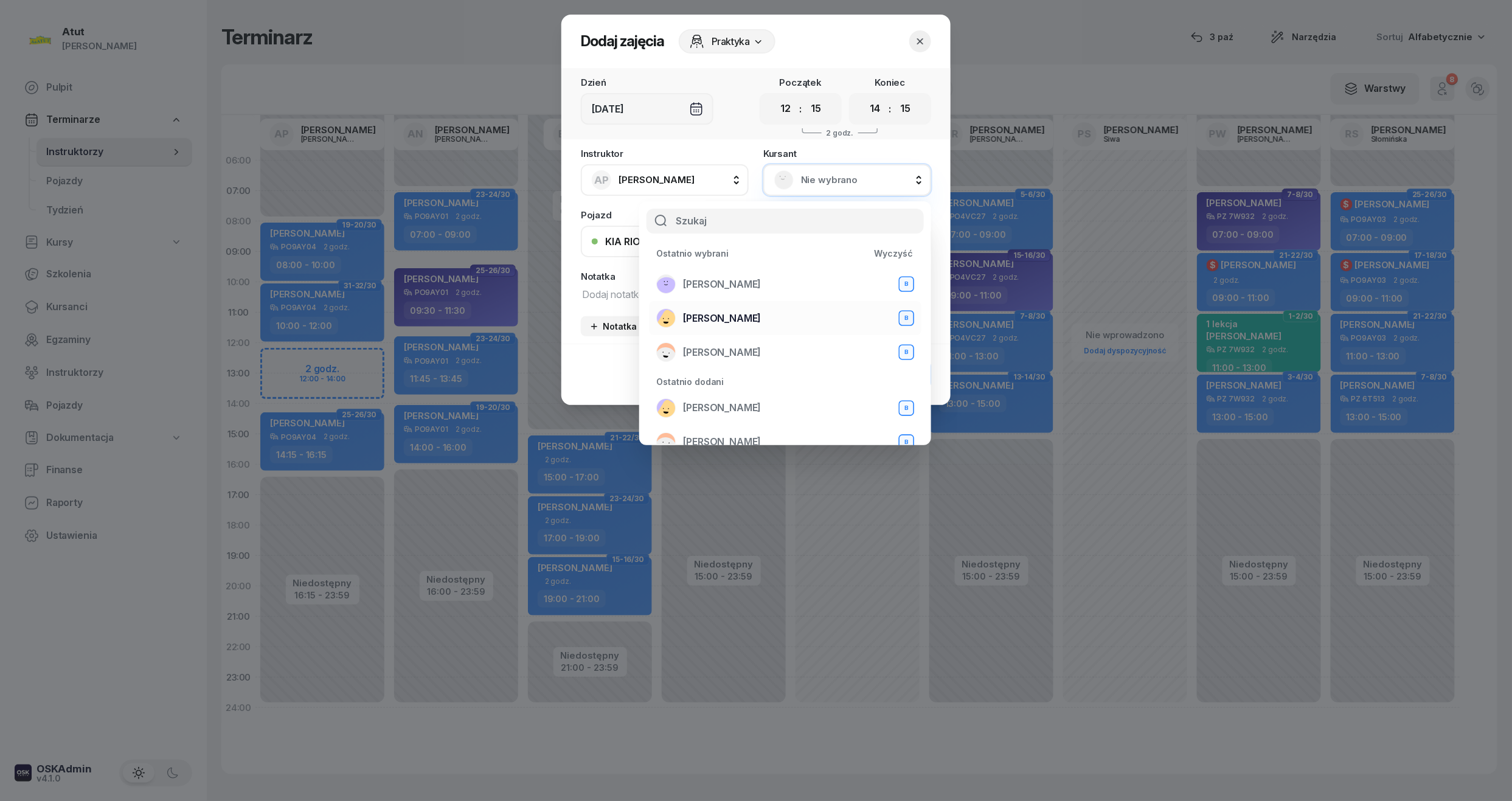
drag, startPoint x: 726, startPoint y: 281, endPoint x: 779, endPoint y: 309, distance: 59.9
click at [726, 278] on span "[PERSON_NAME]" at bounding box center [722, 284] width 78 height 16
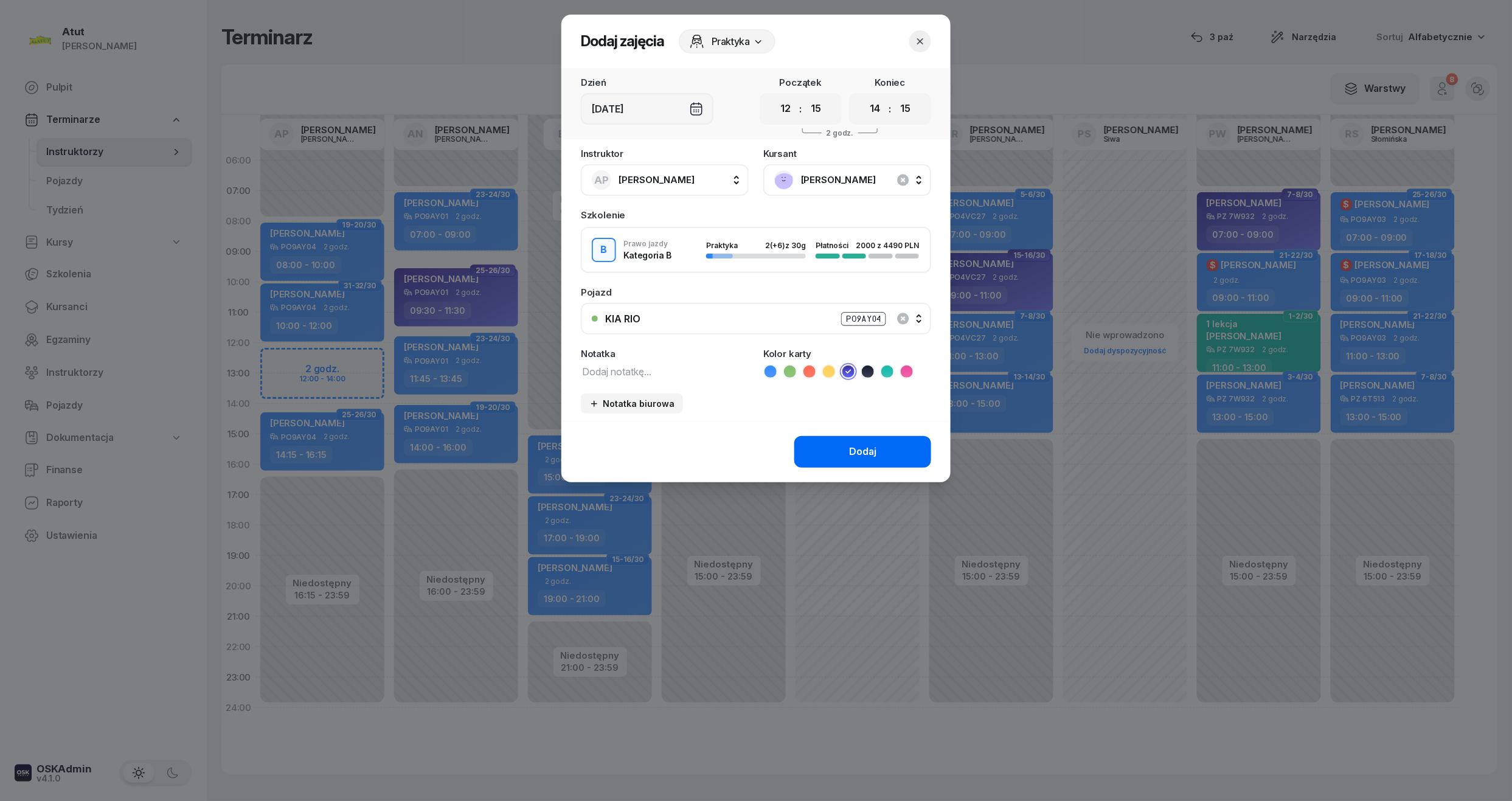
click at [868, 451] on div "Dodaj" at bounding box center [862, 451] width 27 height 16
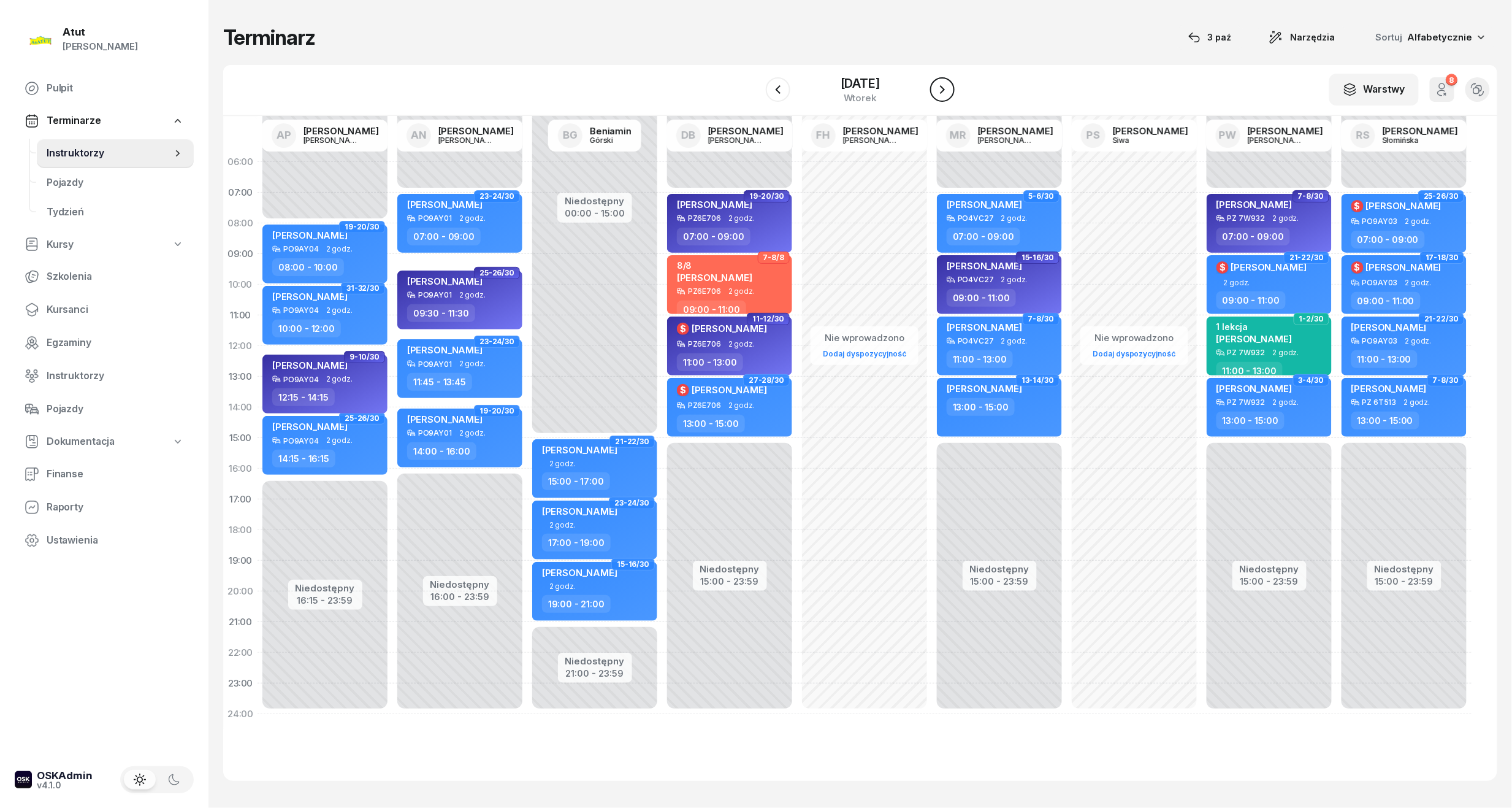
click at [950, 86] on icon "button" at bounding box center [942, 89] width 15 height 15
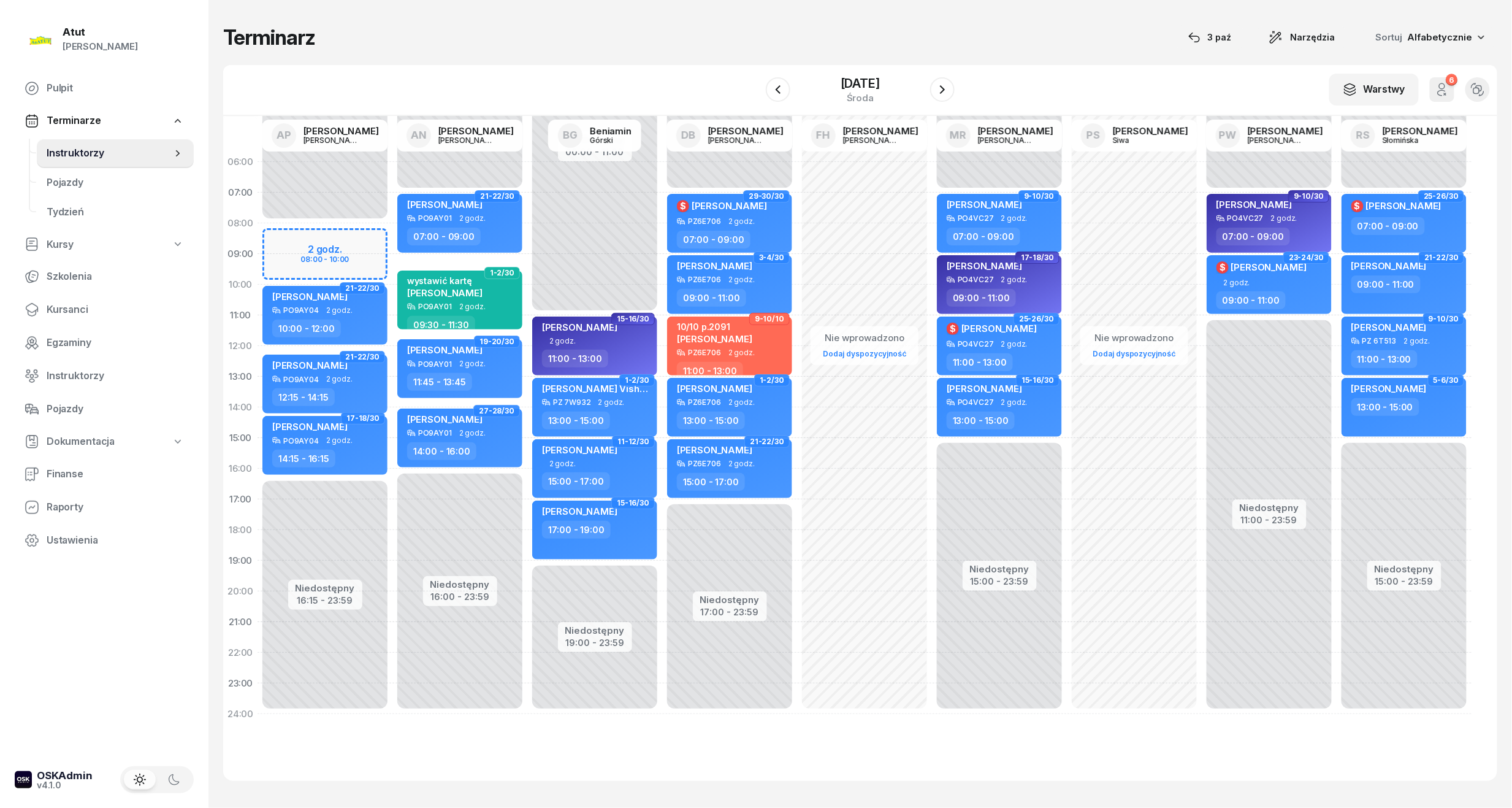
click at [341, 242] on div "Niedostępny 00:00 - 08:00 Niedostępny 16:15 - 23:59 2 godz. 08:00 - 10:00 39-40…" at bounding box center [325, 438] width 135 height 583
select select "08"
select select "10"
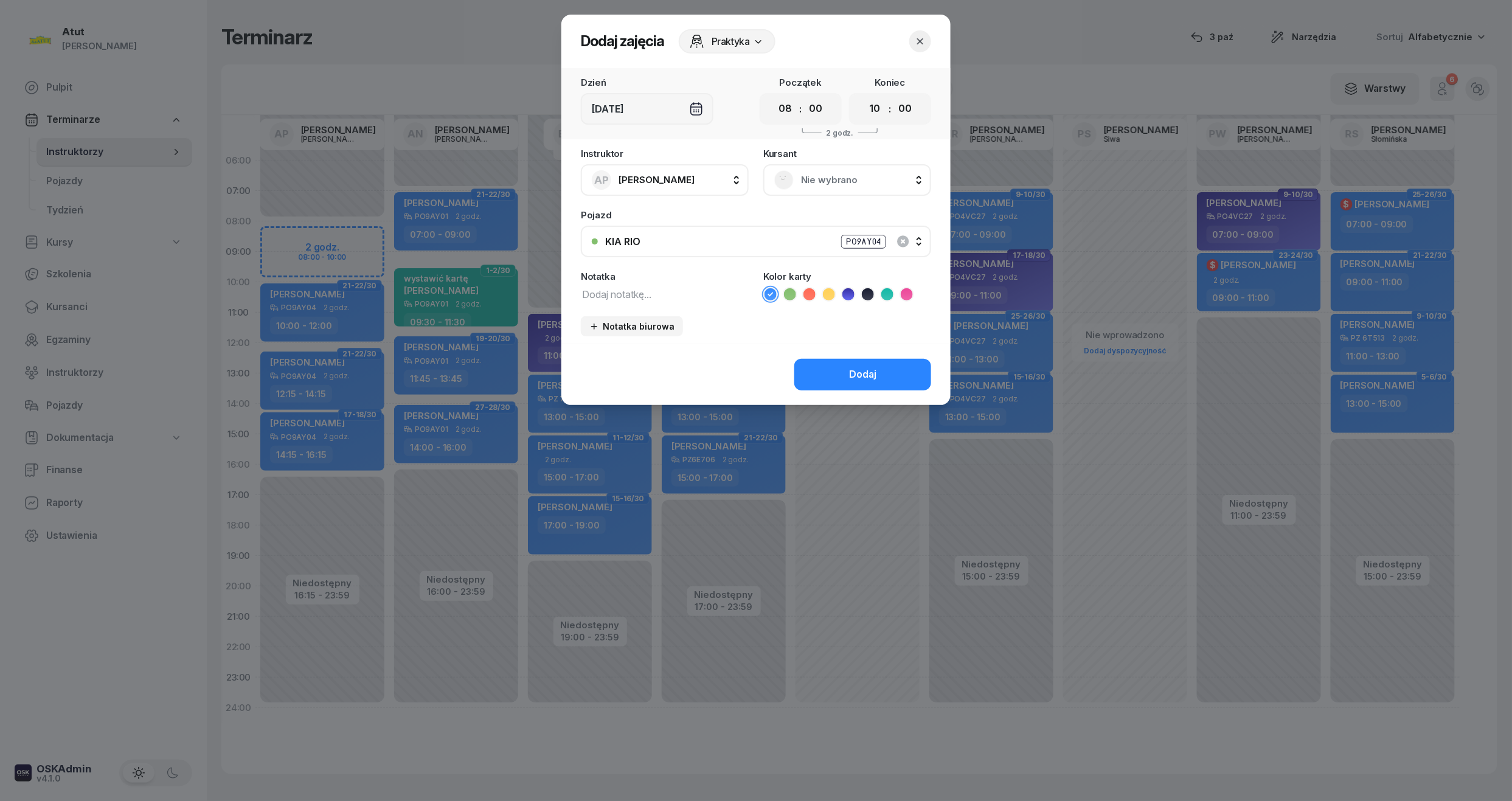
drag, startPoint x: 827, startPoint y: 184, endPoint x: 827, endPoint y: 190, distance: 6.0
click at [827, 183] on span "Nie wybrano" at bounding box center [860, 180] width 119 height 16
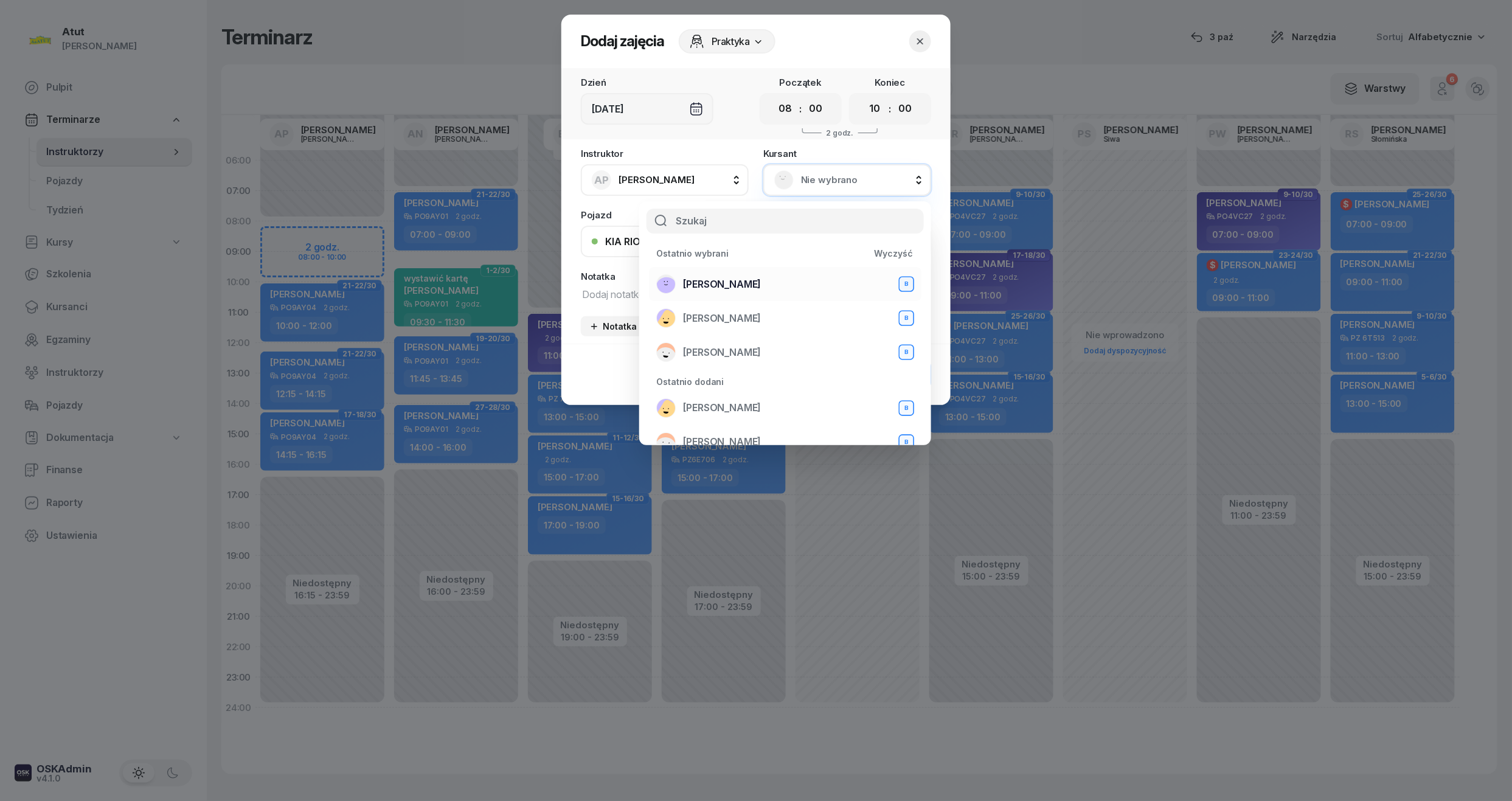
click at [712, 290] on span "[PERSON_NAME]" at bounding box center [722, 284] width 78 height 16
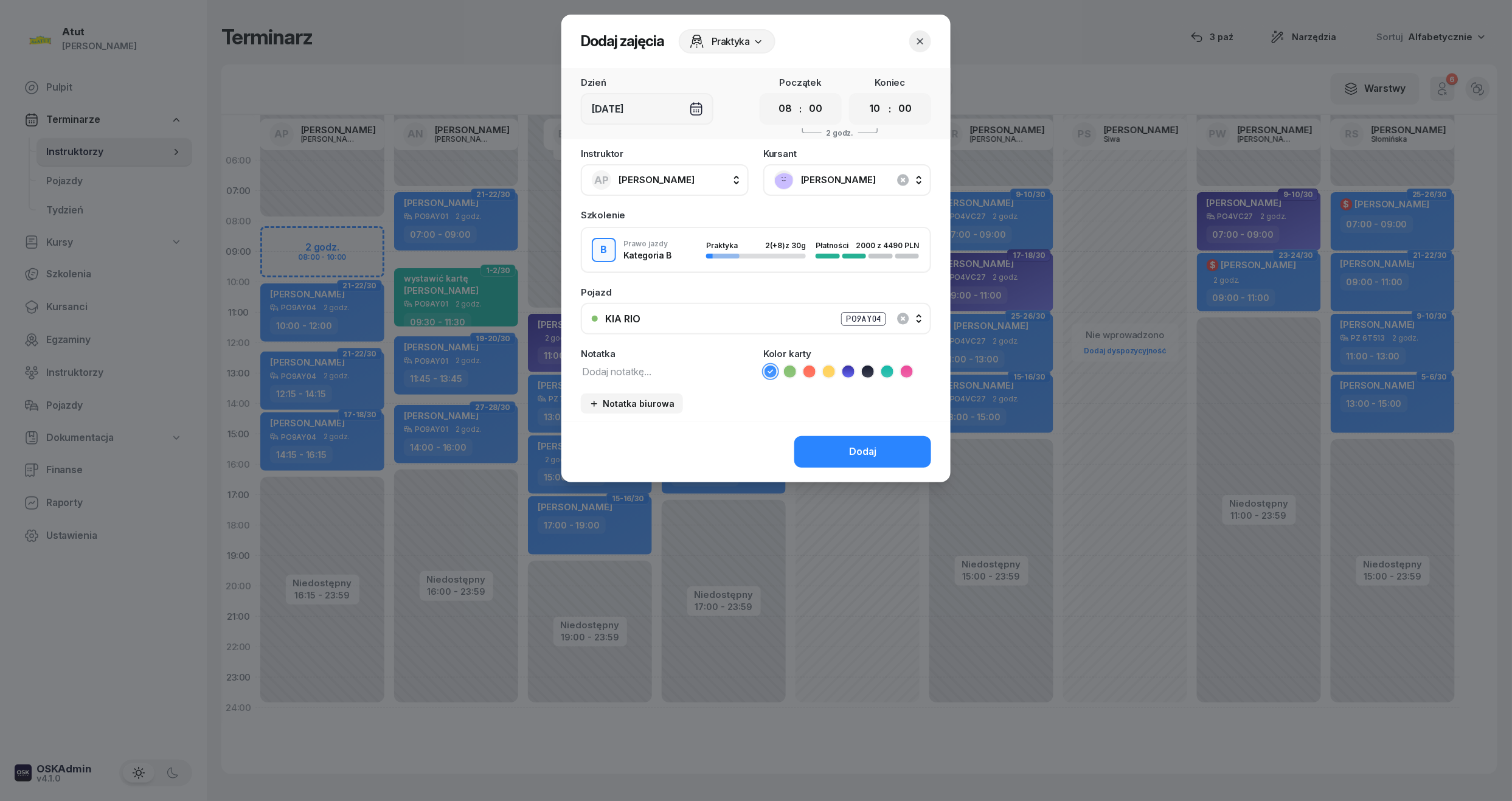
click at [850, 366] on icon at bounding box center [848, 371] width 12 height 12
click at [864, 449] on div "Dodaj" at bounding box center [862, 451] width 27 height 16
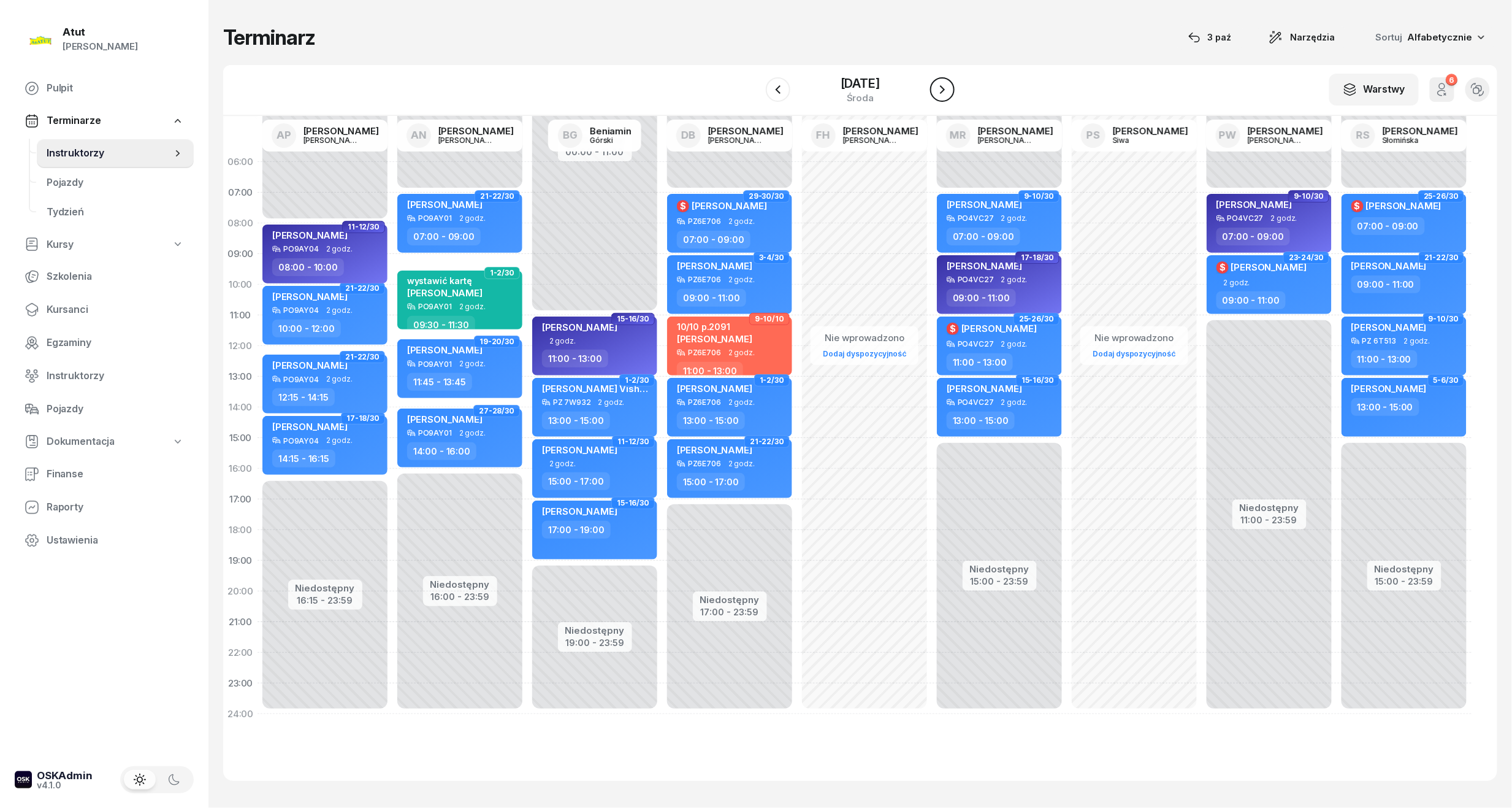
click at [950, 84] on icon "button" at bounding box center [942, 89] width 15 height 15
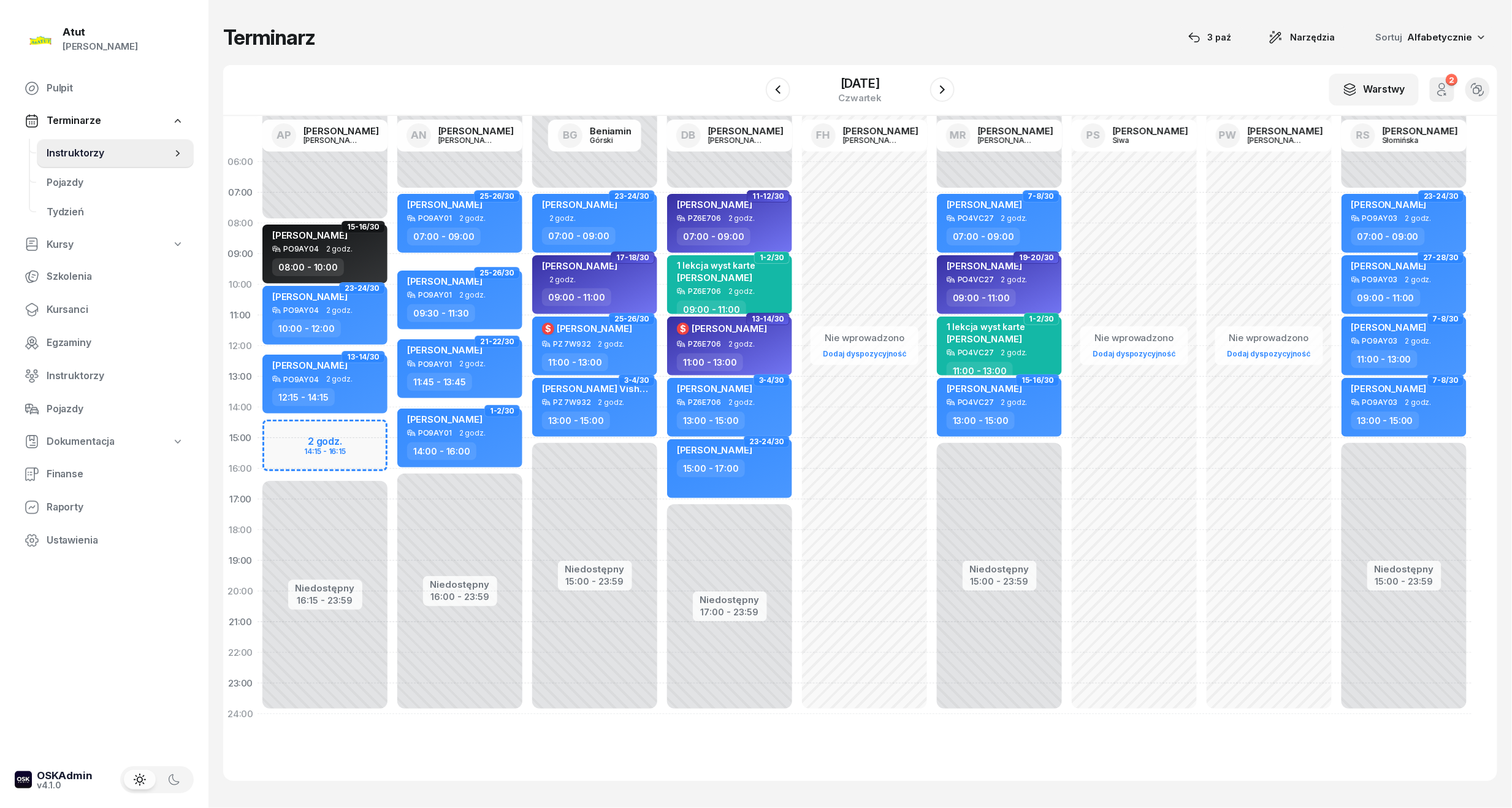
drag, startPoint x: 351, startPoint y: 445, endPoint x: 355, endPoint y: 436, distance: 9.8
click at [353, 438] on div "Niedostępny 00:00 - 08:00 Niedostępny 16:15 - 23:59 2 godz. 14:15 - 16:15 15-16…" at bounding box center [325, 438] width 135 height 583
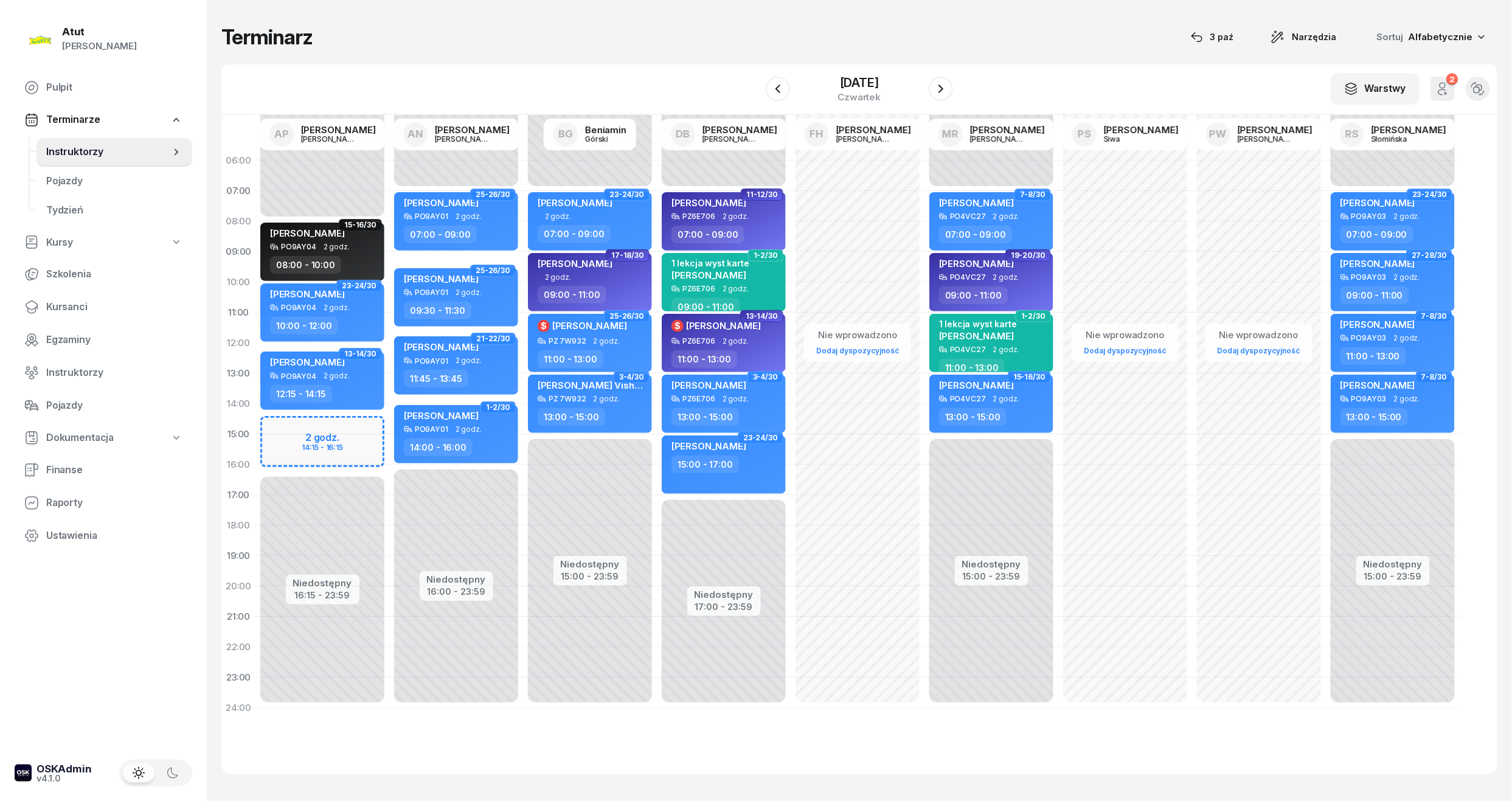
select select "15"
select select "17"
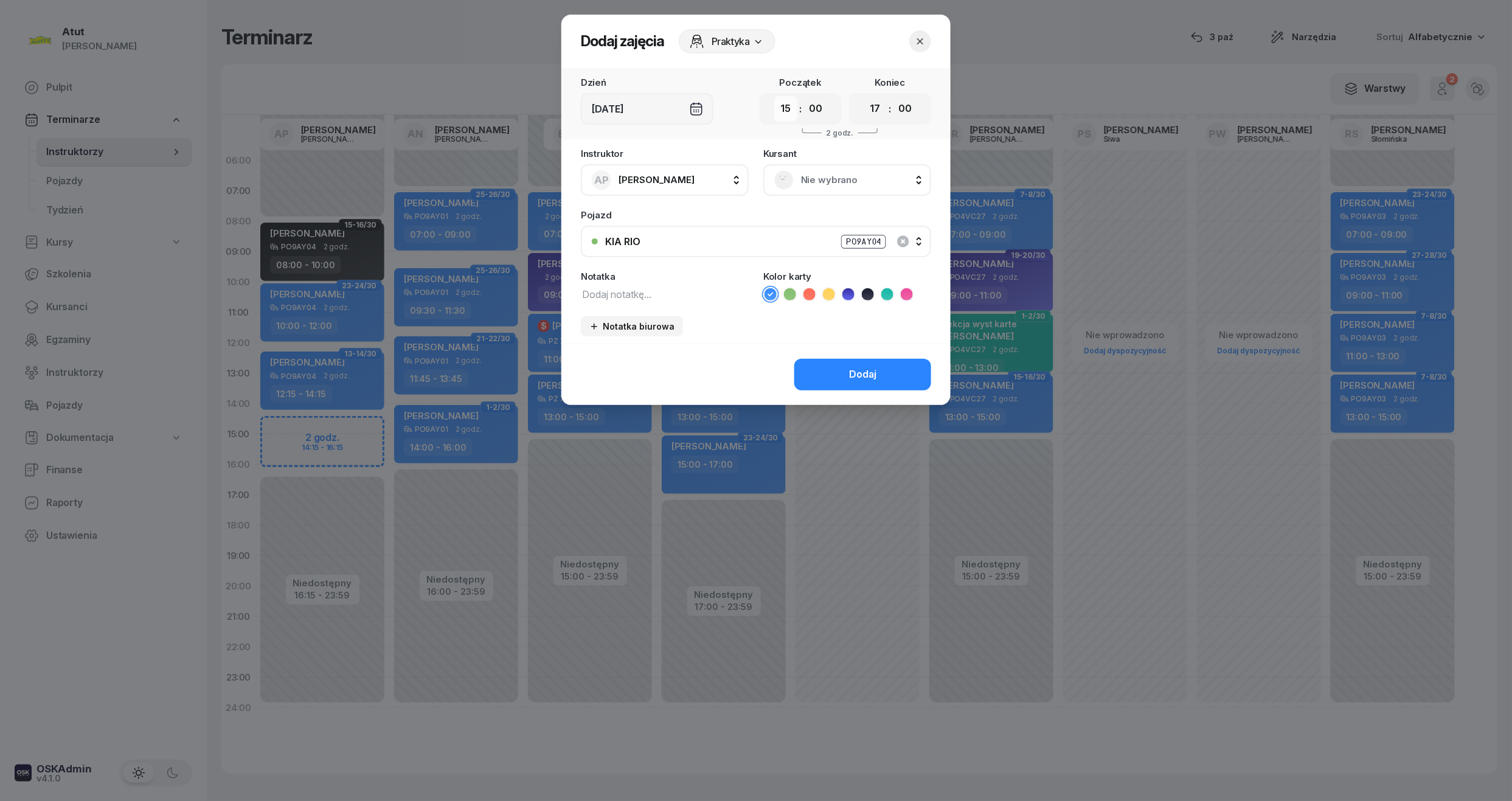
drag, startPoint x: 786, startPoint y: 107, endPoint x: 789, endPoint y: 118, distance: 11.4
click at [786, 107] on select "00 01 02 03 04 05 06 07 08 09 10 11 12 13 14 15 16 17 18 19 20 21 22 23" at bounding box center [786, 109] width 23 height 26
select select "14"
click at [774, 96] on select "00 01 02 03 04 05 06 07 08 09 10 11 12 13 14 15 16 17 18 19 20 21 22 23" at bounding box center [786, 109] width 23 height 26
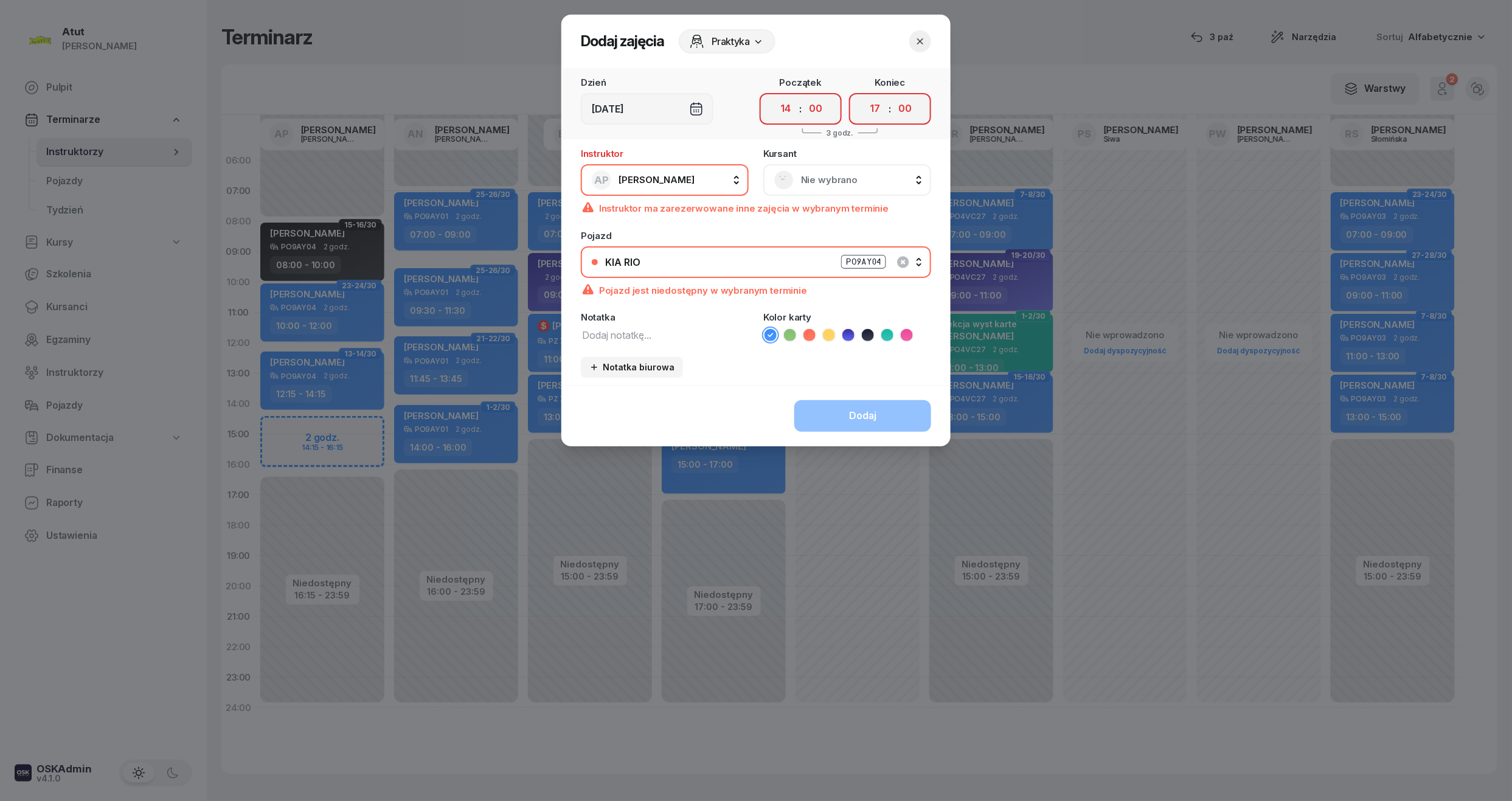
drag, startPoint x: 823, startPoint y: 113, endPoint x: 820, endPoint y: 122, distance: 9.5
click at [823, 113] on select "00 05 10 15 20 25 30 35 40 45 50 55" at bounding box center [815, 109] width 23 height 26
select select "15"
click at [804, 96] on select "00 05 10 15 20 25 30 35 40 45 50 55" at bounding box center [815, 109] width 23 height 26
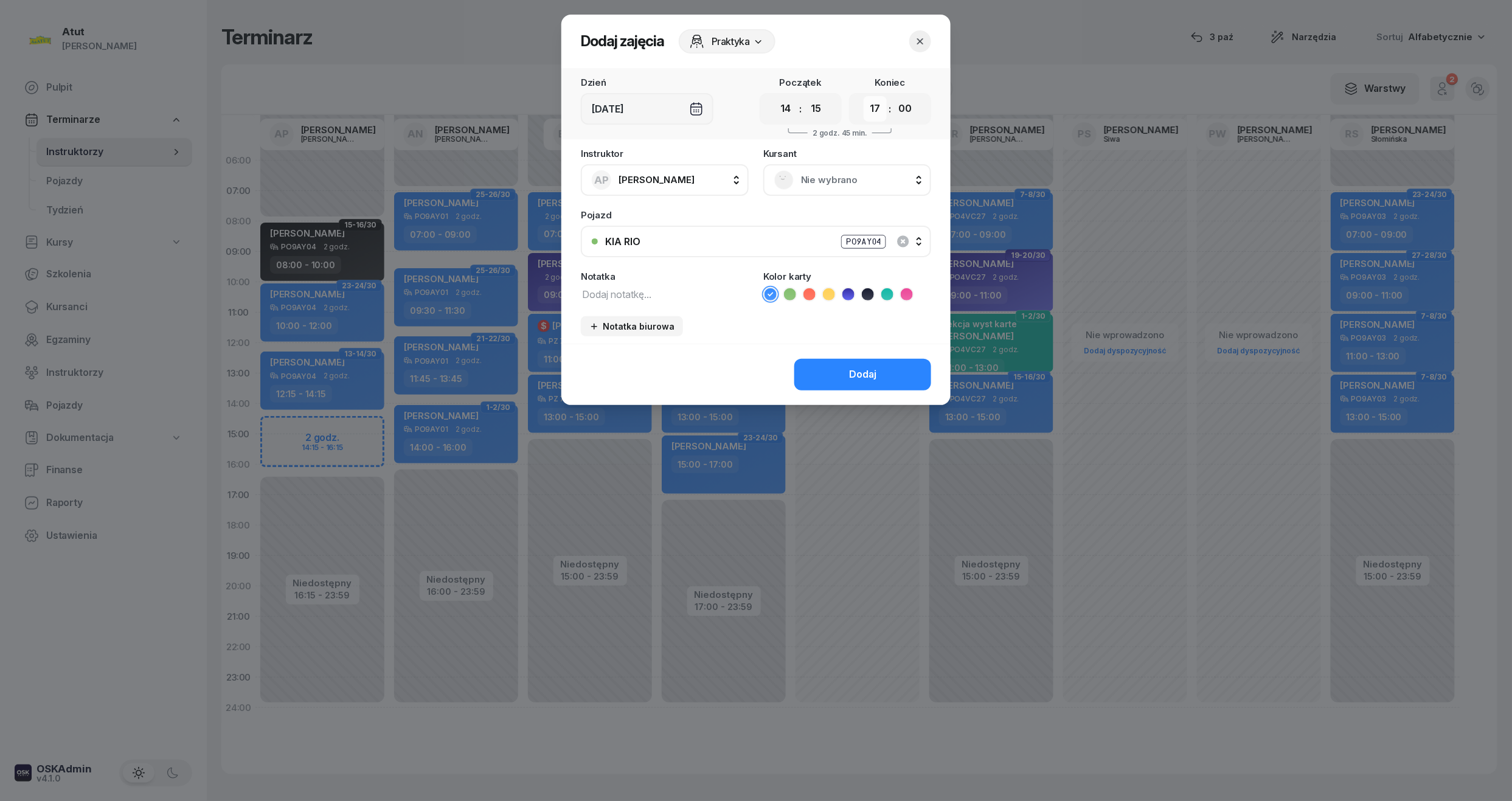
drag, startPoint x: 864, startPoint y: 98, endPoint x: 875, endPoint y: 116, distance: 21.1
click at [864, 98] on select "00 01 02 03 04 05 06 07 08 09 10 11 12 13 14 15 16 17 18 19 20 21 22 23" at bounding box center [875, 109] width 23 height 26
select select "16"
click at [864, 96] on select "00 01 02 03 04 05 06 07 08 09 10 11 12 13 14 15 16 17 18 19 20 21 22 23" at bounding box center [875, 109] width 23 height 26
click at [907, 107] on select "00 05 10 15 20 25 30 35 40 45 50 55" at bounding box center [905, 109] width 23 height 26
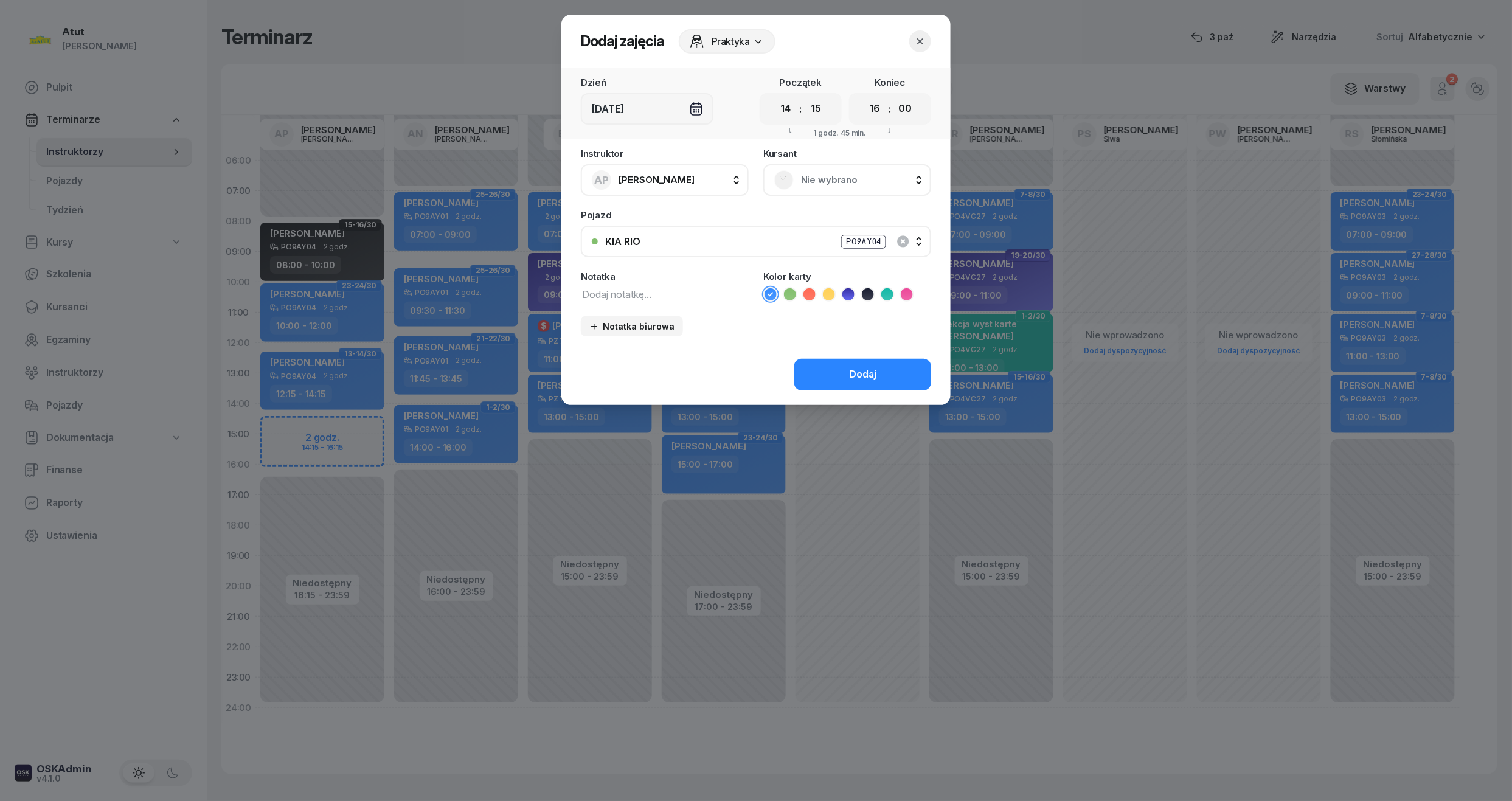
select select "15"
click at [894, 96] on select "00 05 10 15 20 25 30 35 40 45 50 55" at bounding box center [905, 109] width 23 height 26
click at [854, 191] on div "Nie wybrano" at bounding box center [847, 180] width 168 height 31
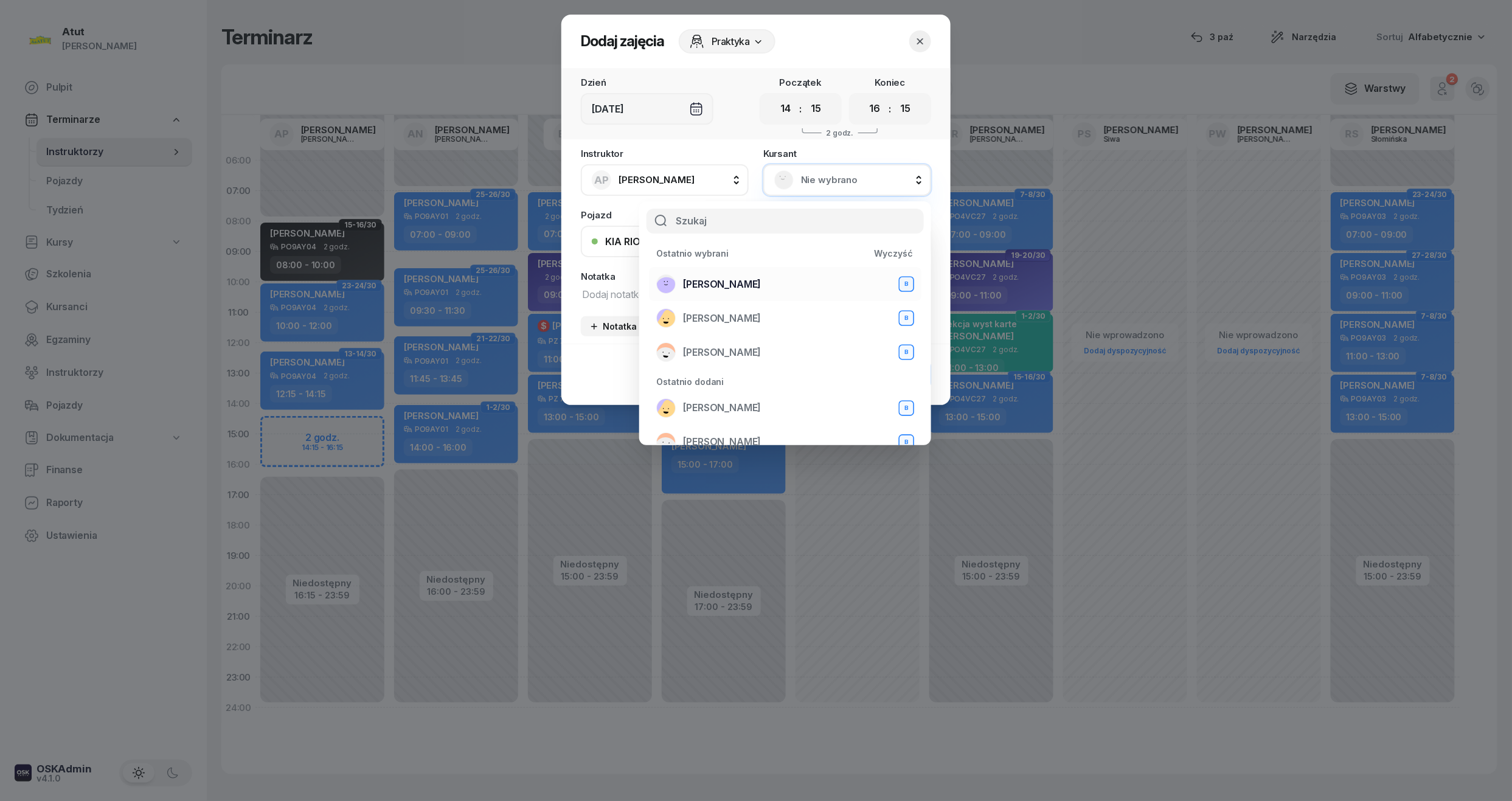
click at [738, 281] on span "[PERSON_NAME]" at bounding box center [722, 284] width 78 height 16
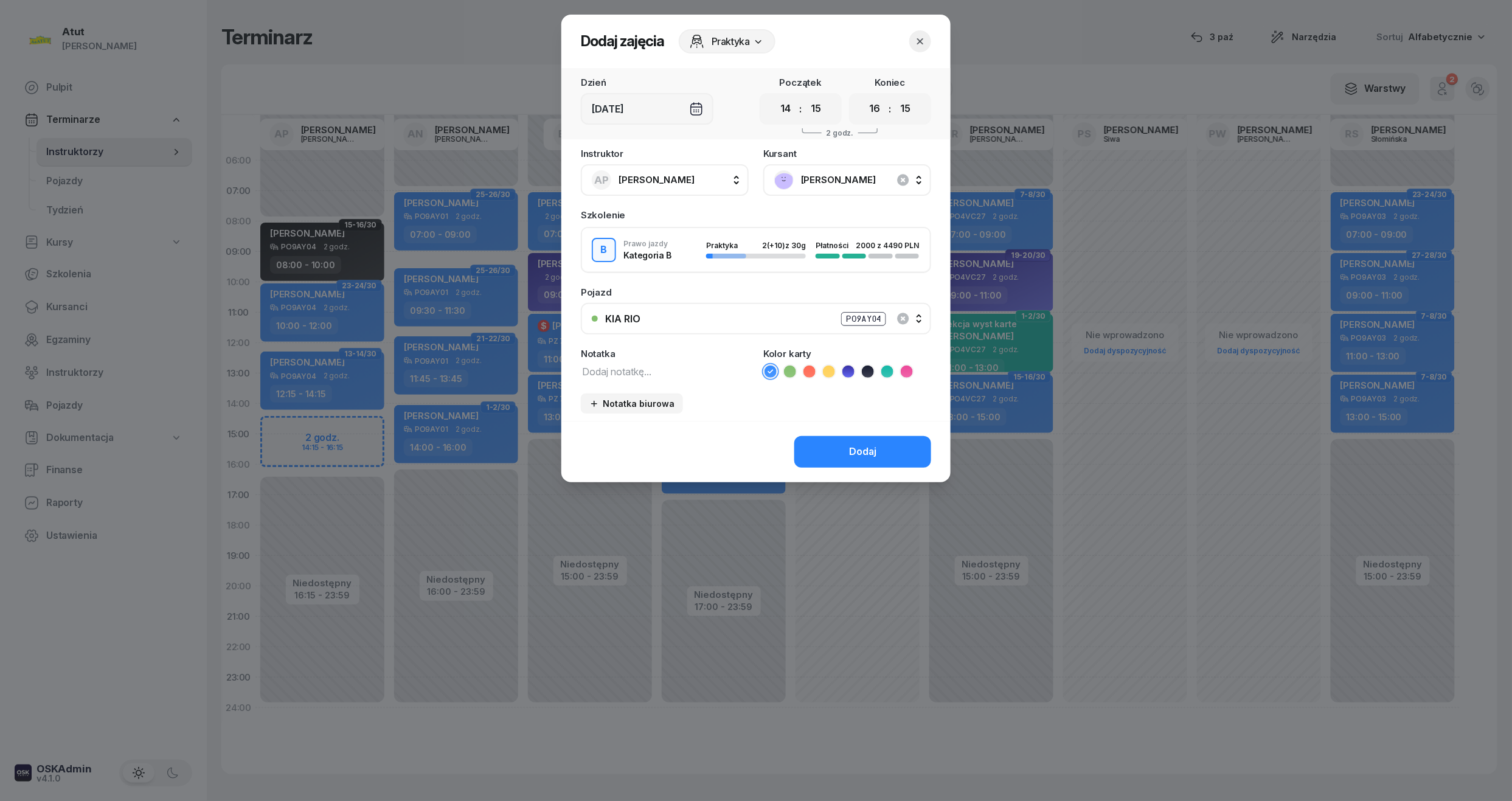
click at [852, 370] on icon at bounding box center [848, 371] width 12 height 12
click at [867, 456] on div "Dodaj" at bounding box center [862, 451] width 27 height 16
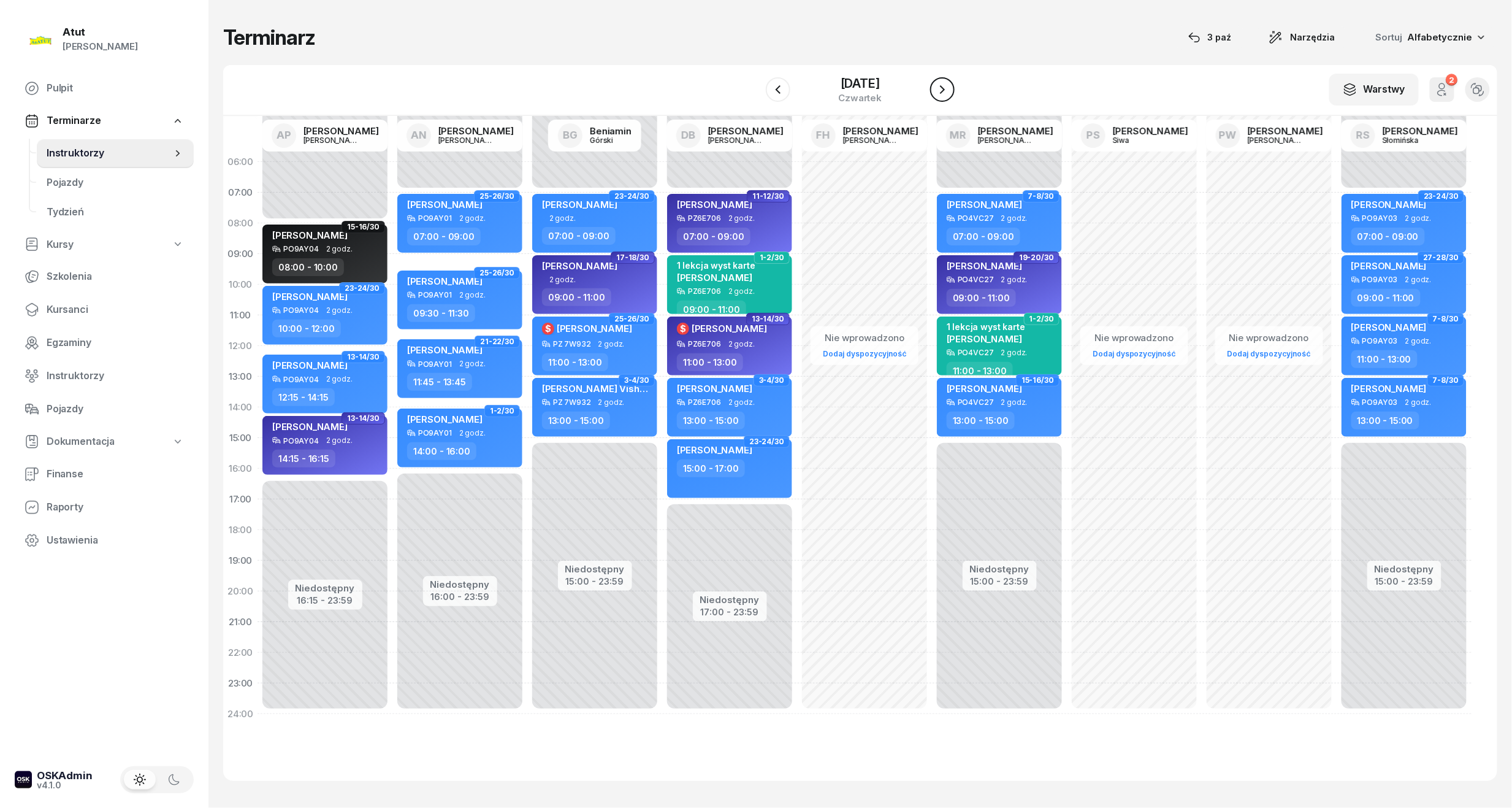
click at [949, 89] on icon "button" at bounding box center [942, 89] width 15 height 15
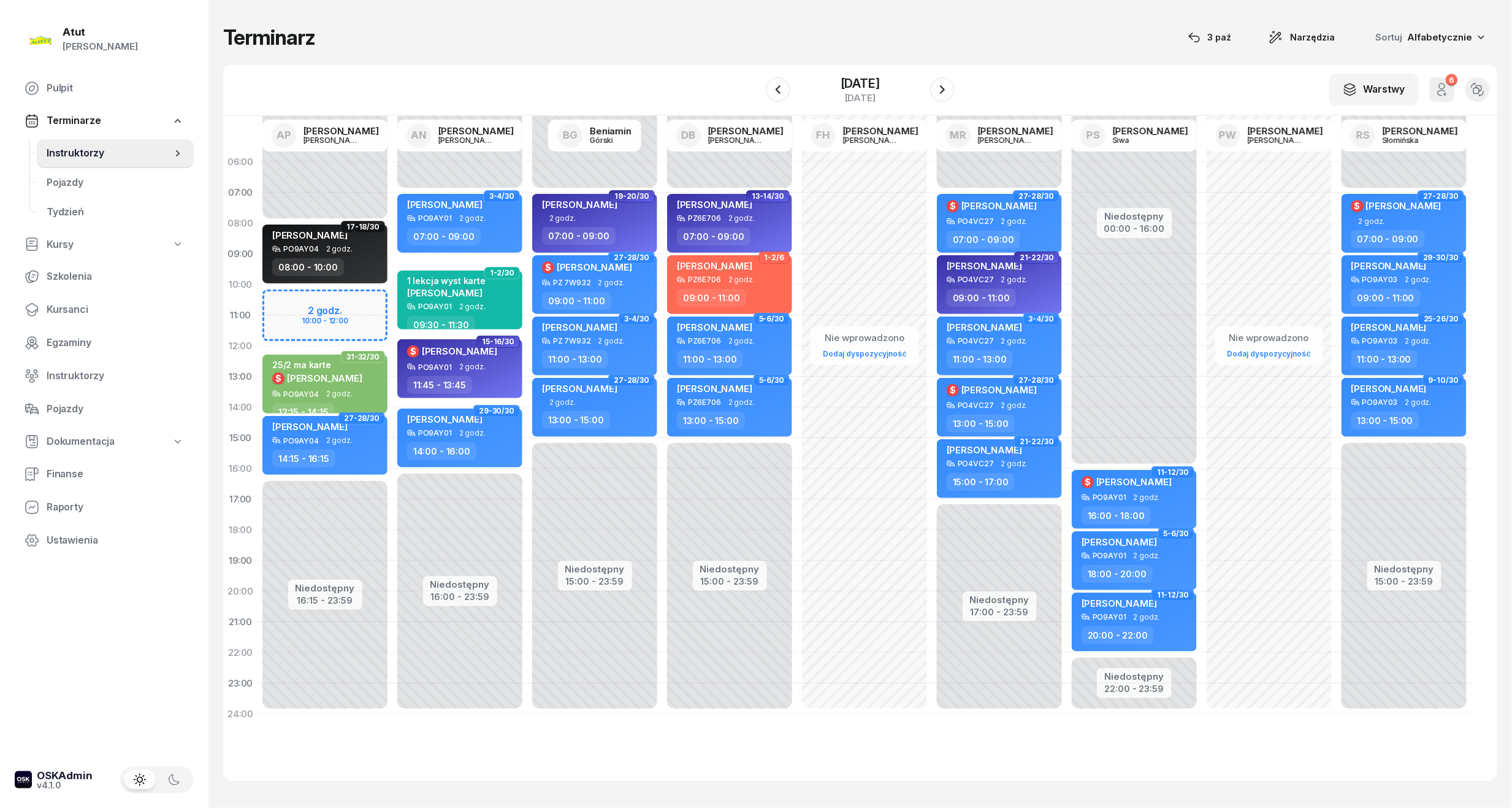
click at [293, 301] on div "Niedostępny 00:00 - 08:00 Niedostępny 16:15 - 23:59 2 godz. 10:00 - 12:00 17-18…" at bounding box center [325, 438] width 135 height 583
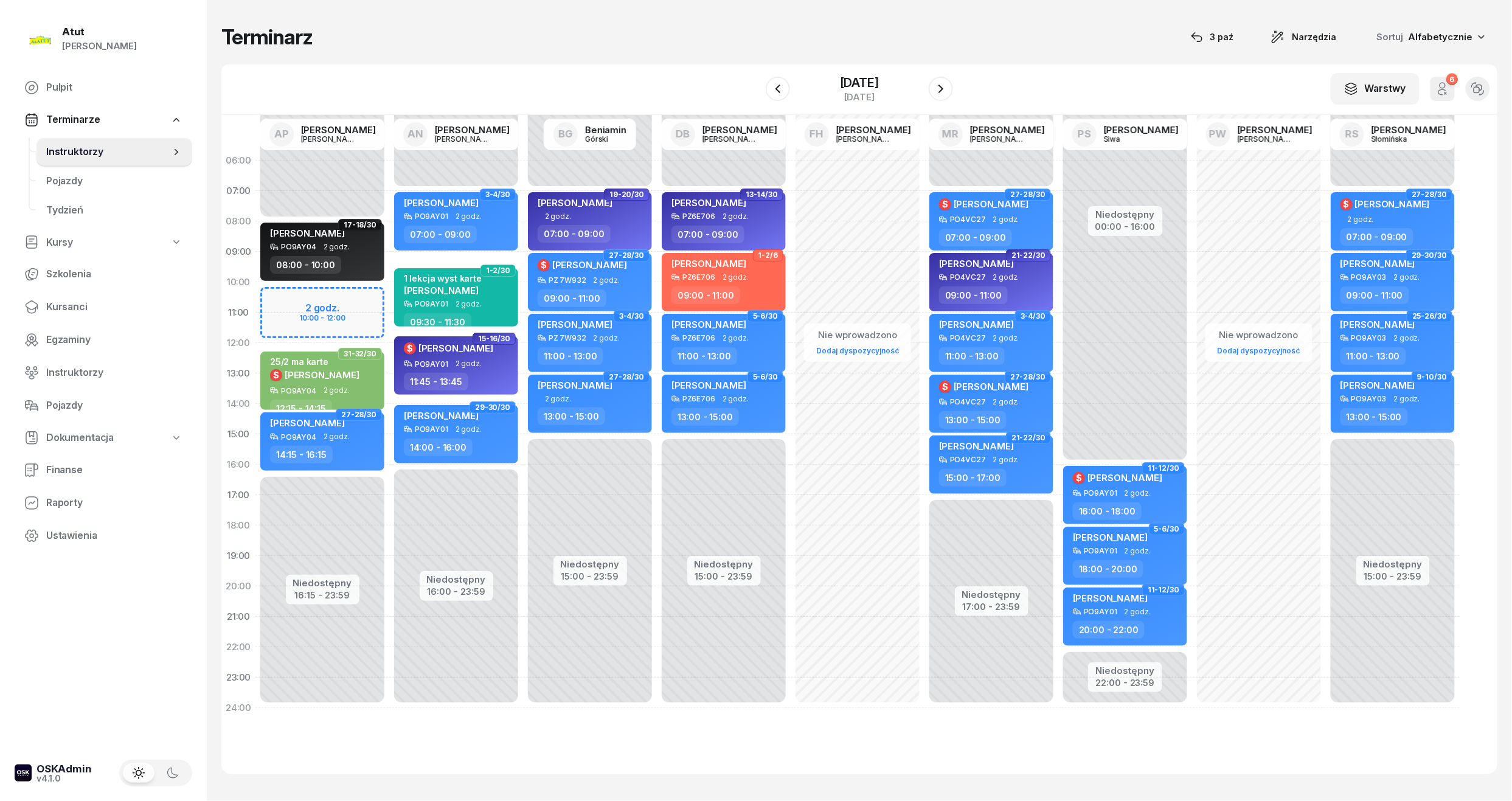
select select "10"
select select "12"
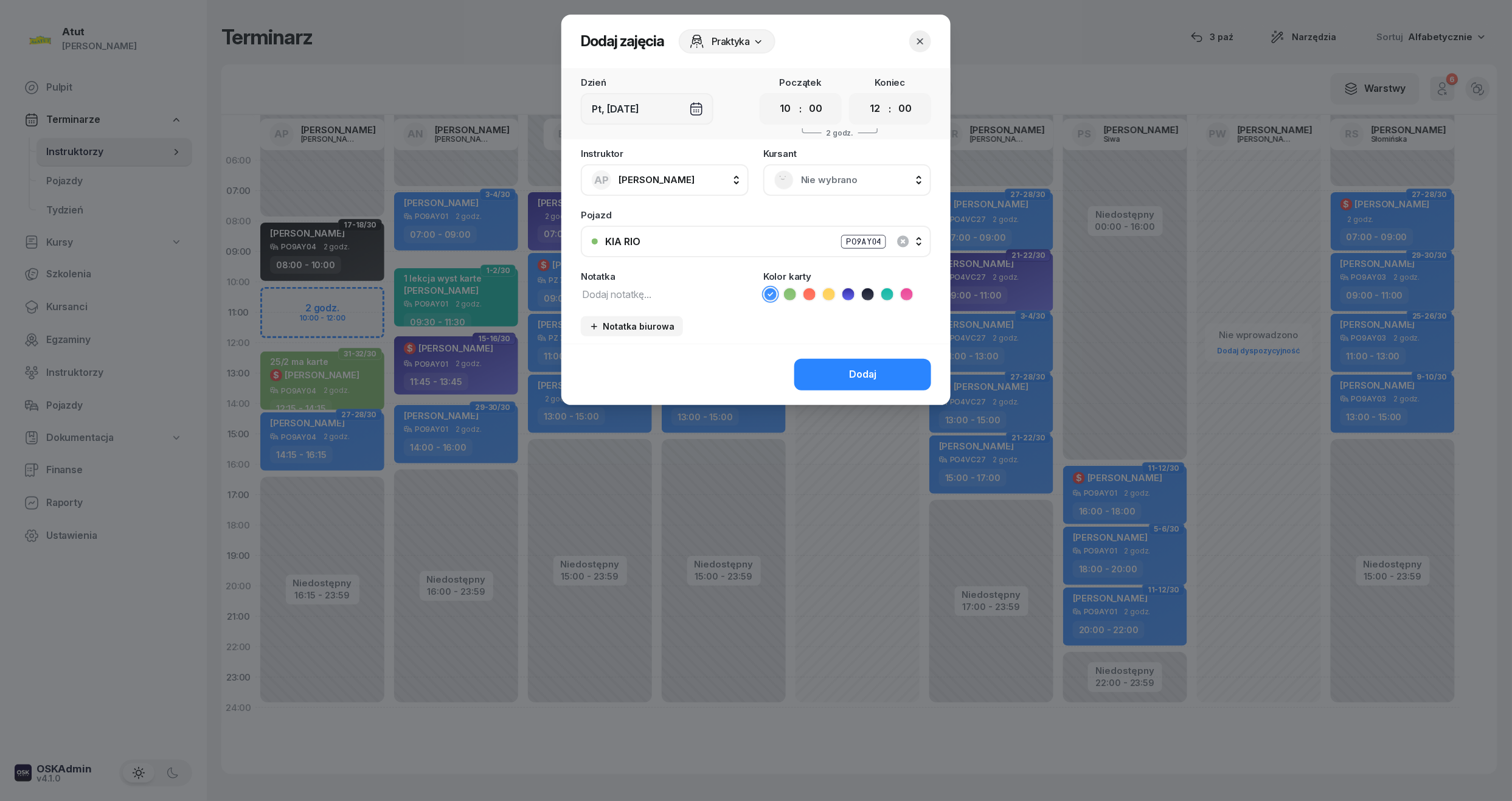
click at [851, 174] on span "Nie wybrano" at bounding box center [860, 180] width 119 height 16
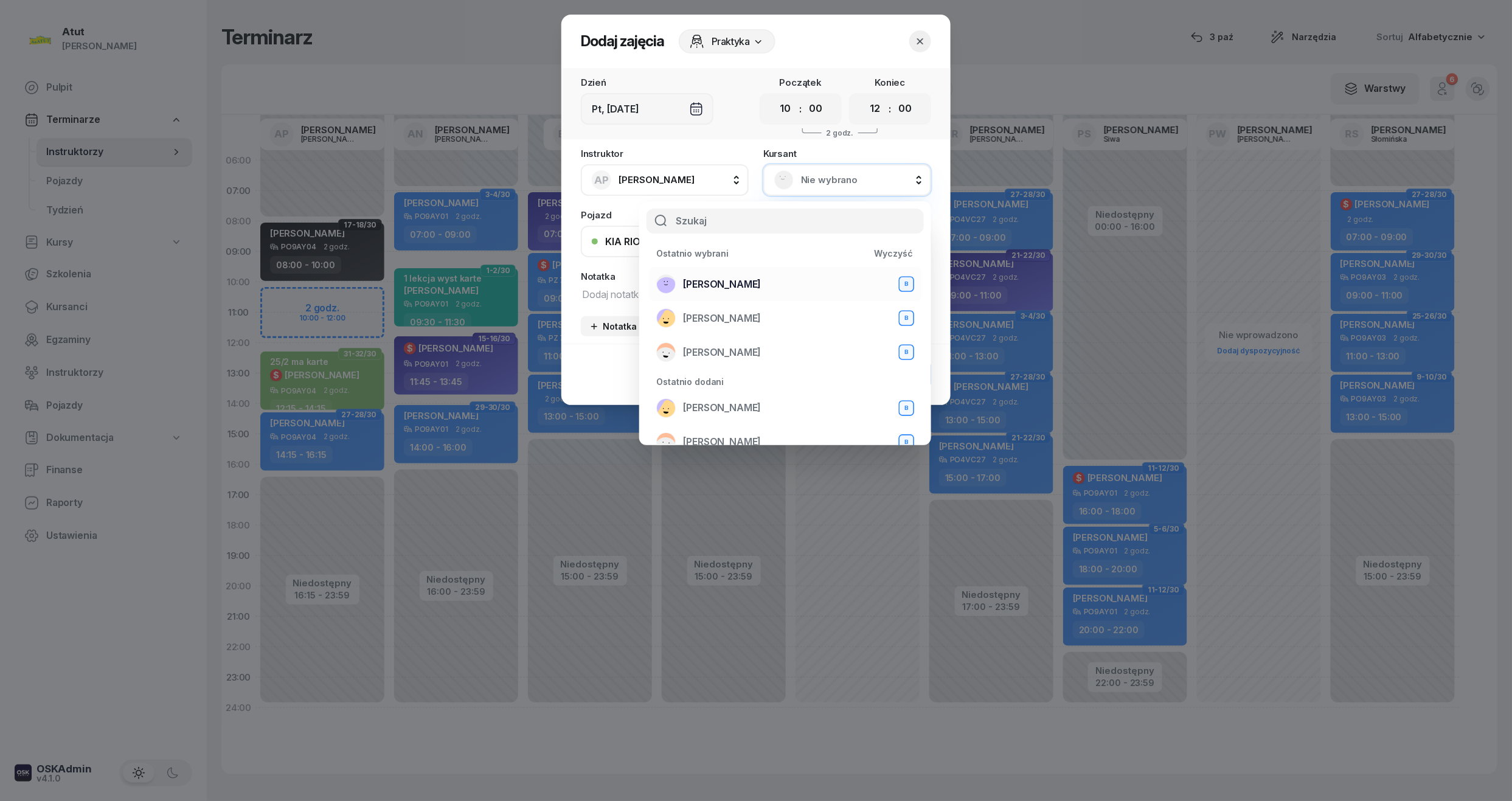
click at [696, 277] on span "[PERSON_NAME]" at bounding box center [722, 284] width 78 height 16
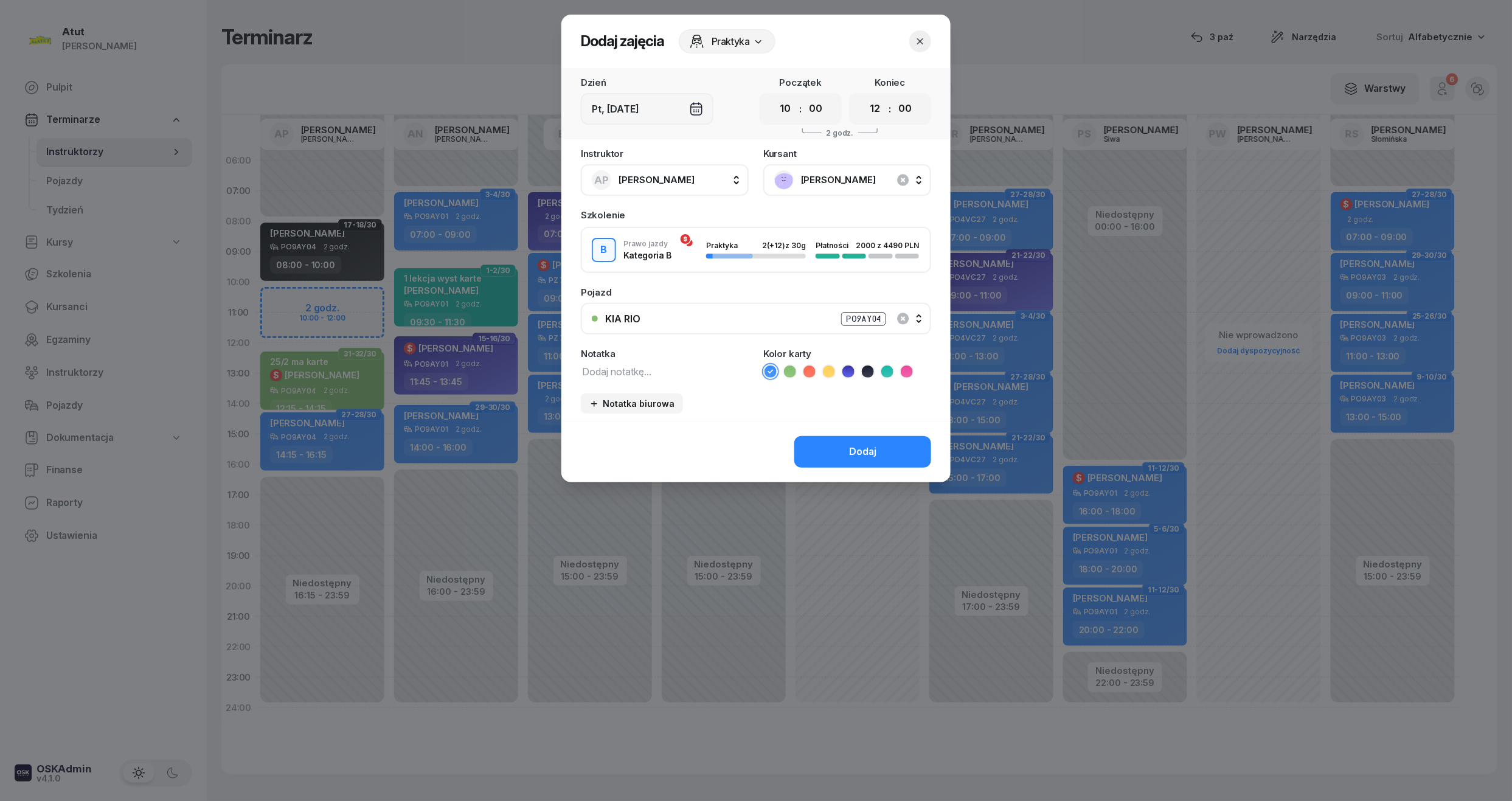
click at [848, 366] on icon at bounding box center [848, 371] width 12 height 12
click at [871, 449] on div "Dodaj" at bounding box center [862, 451] width 27 height 16
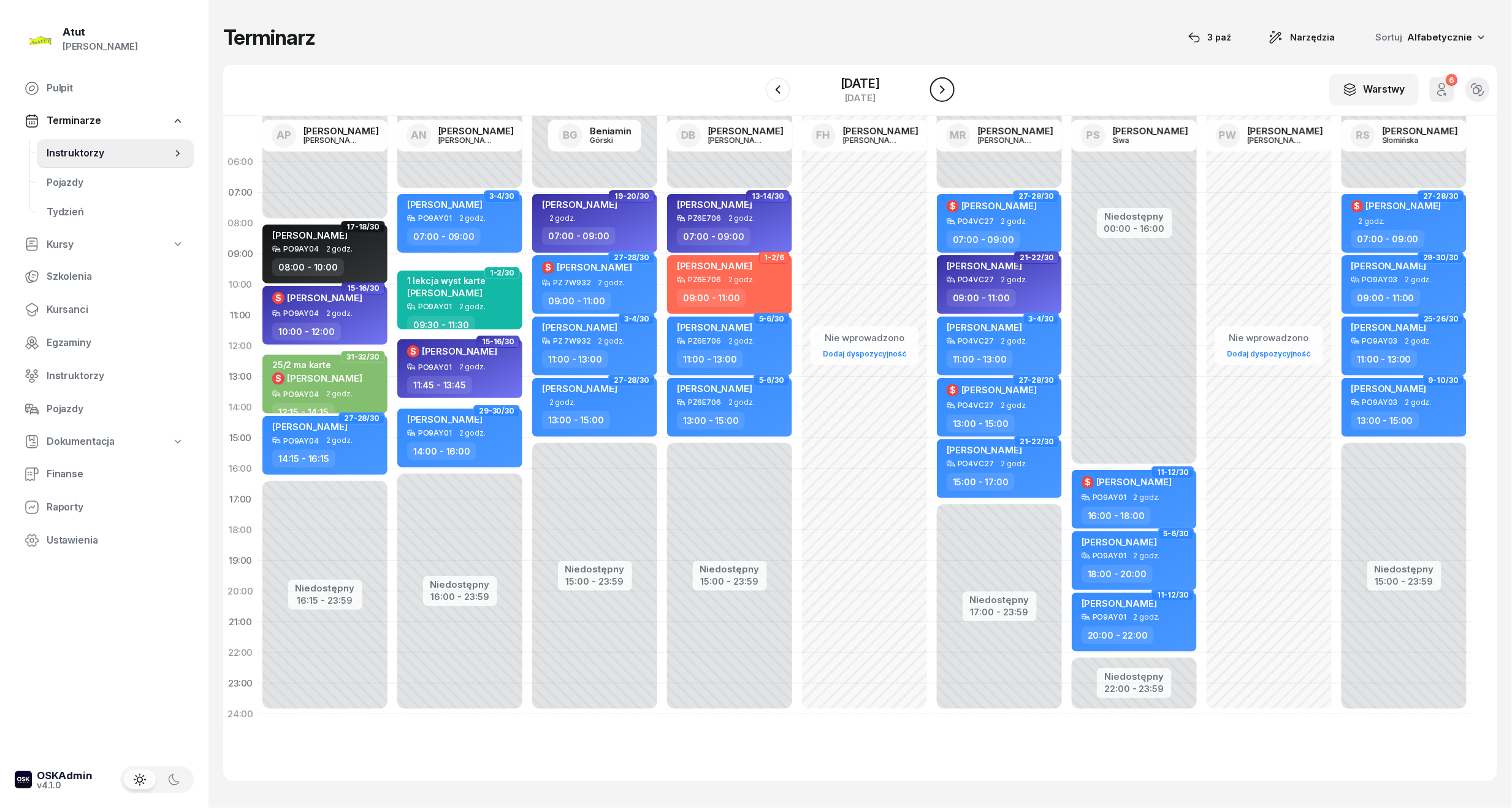
click at [950, 89] on icon "button" at bounding box center [942, 89] width 15 height 15
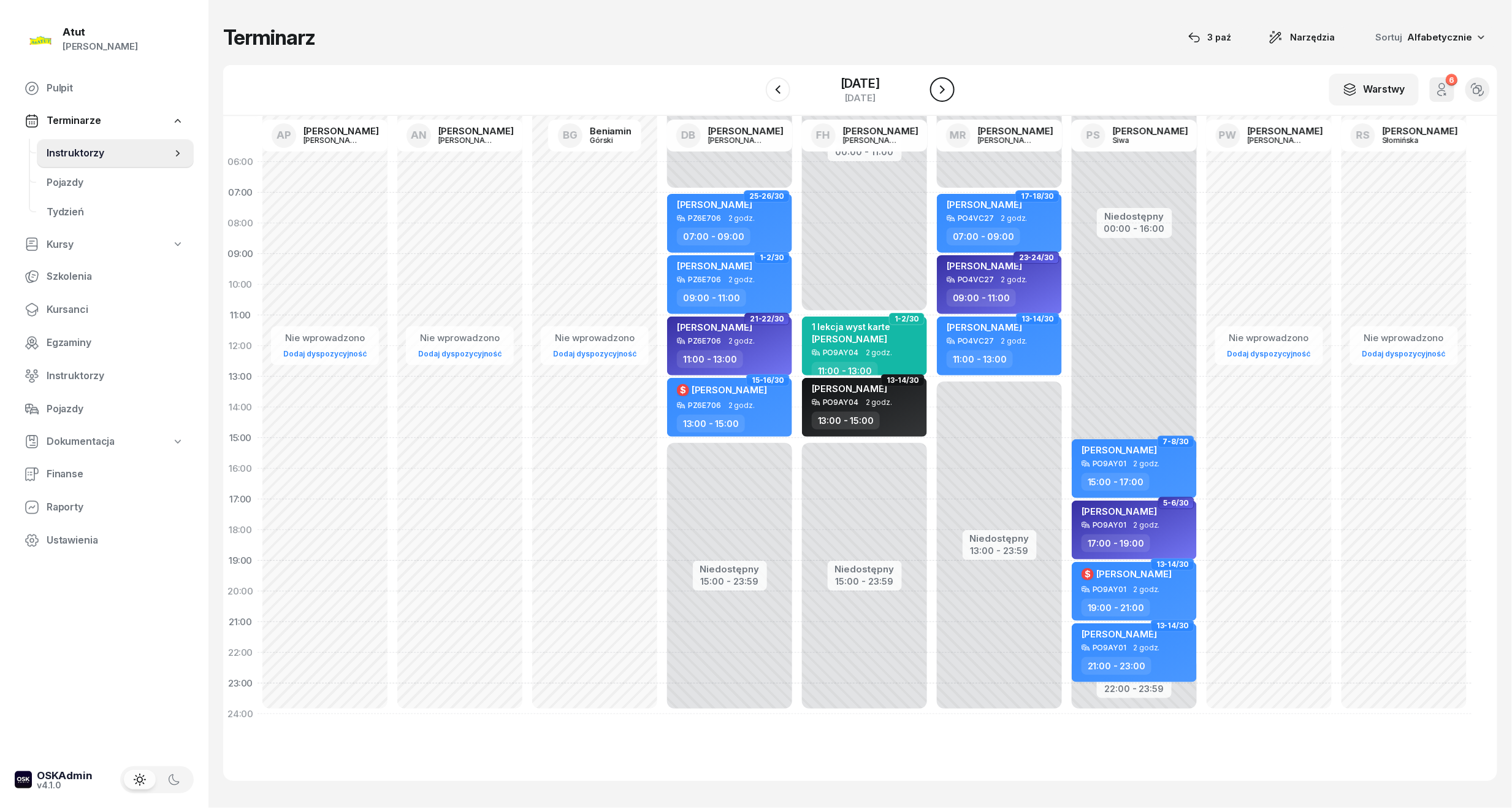
click at [950, 89] on icon "button" at bounding box center [942, 89] width 15 height 15
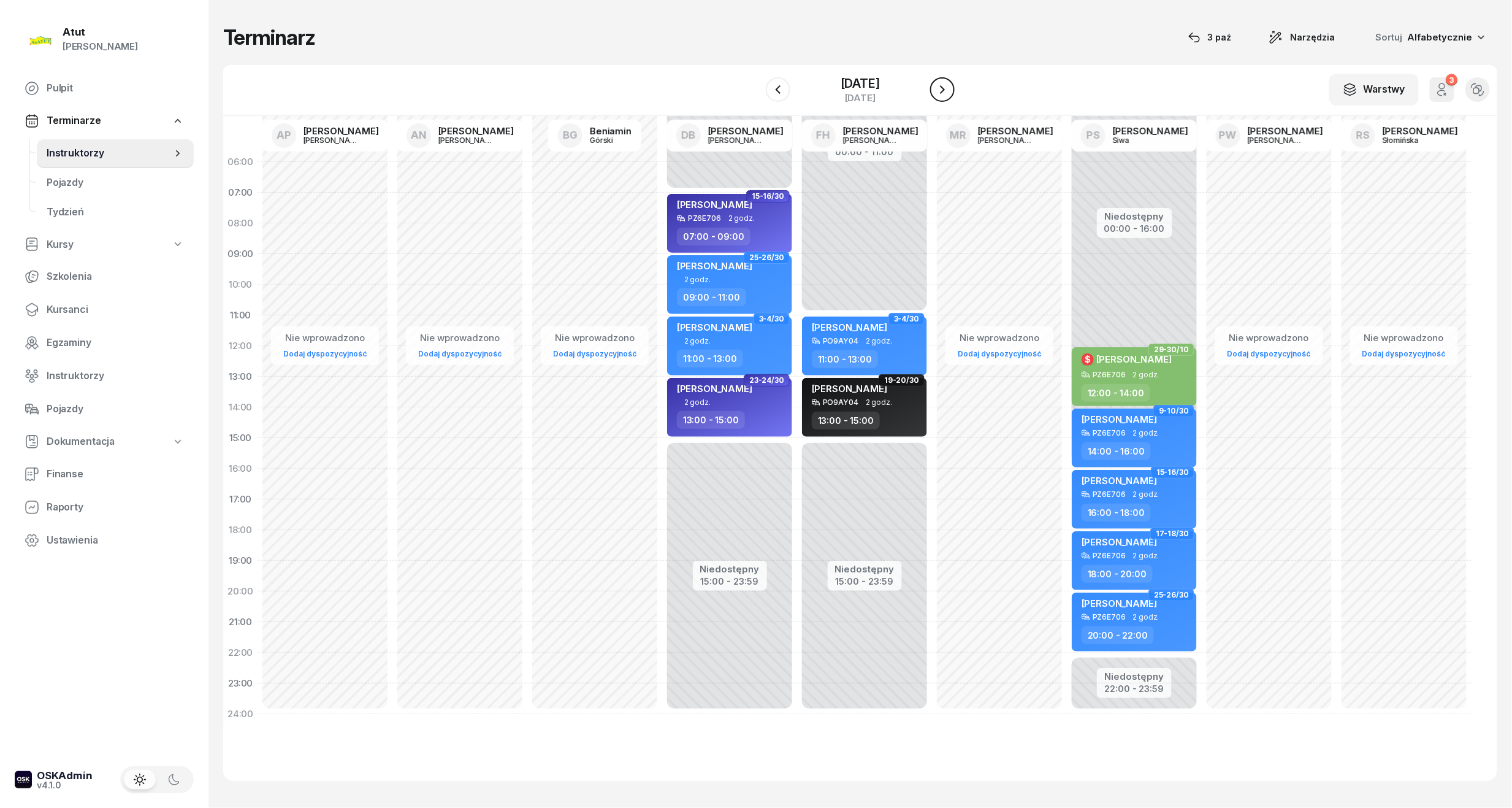
click at [950, 89] on icon "button" at bounding box center [942, 89] width 15 height 15
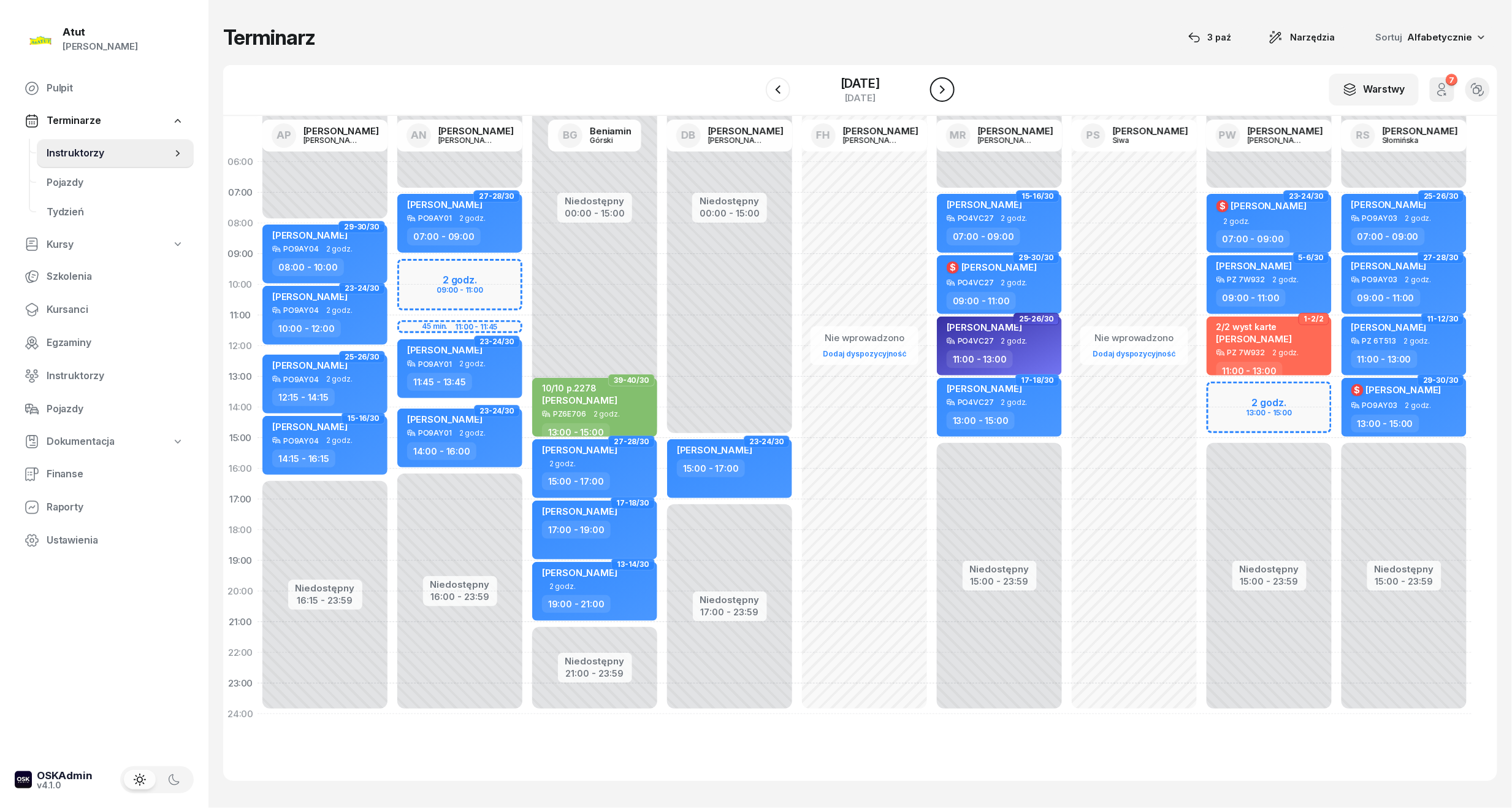
click at [950, 89] on icon "button" at bounding box center [942, 89] width 15 height 15
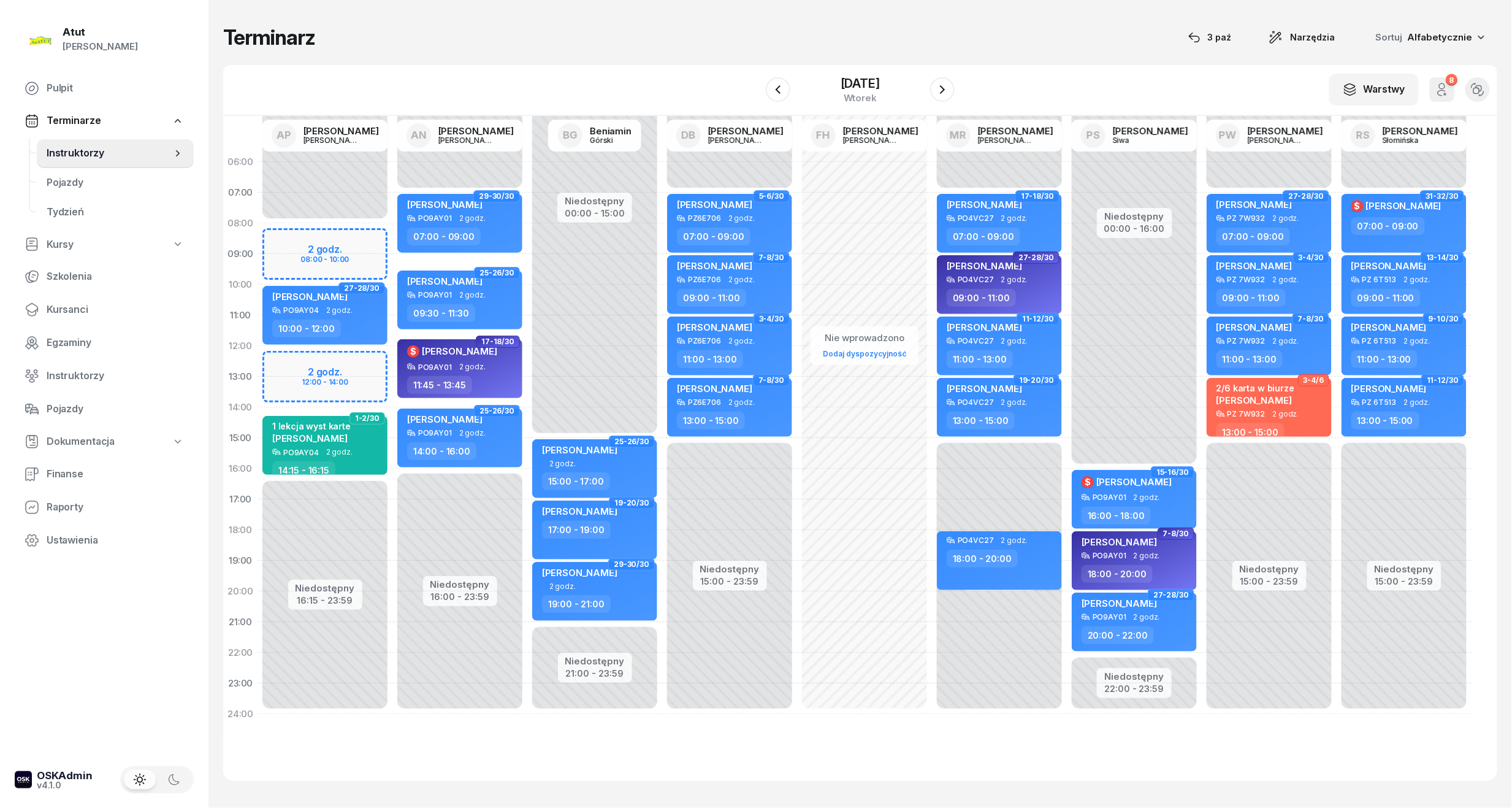
click at [304, 261] on div "Niedostępny 00:00 - 08:00 Niedostępny 16:15 - 23:59 2 godz. 08:00 - 10:00 2 god…" at bounding box center [325, 438] width 135 height 583
select select "09"
select select "10"
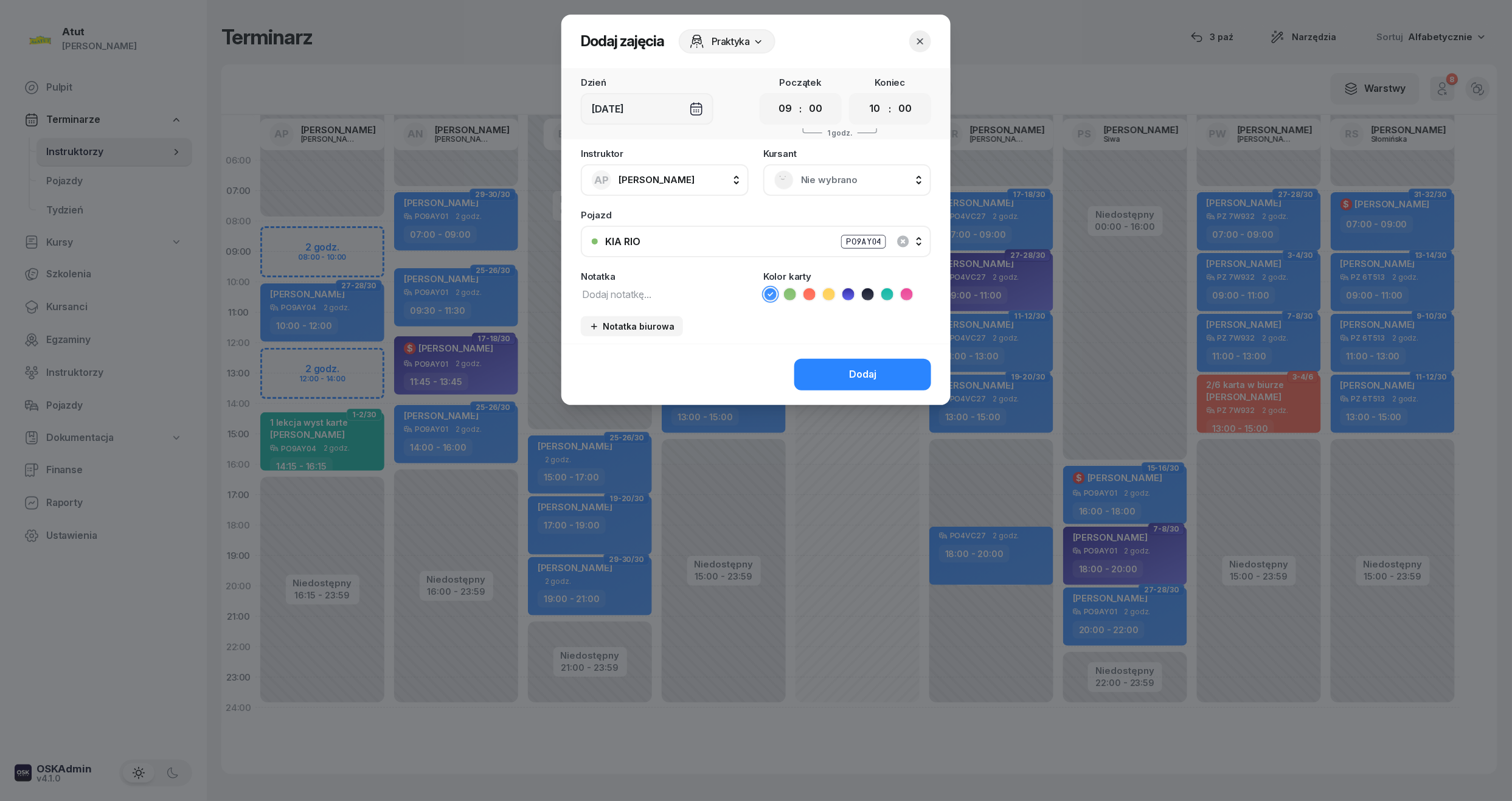
click at [818, 189] on div "Nie wybrano" at bounding box center [847, 180] width 168 height 31
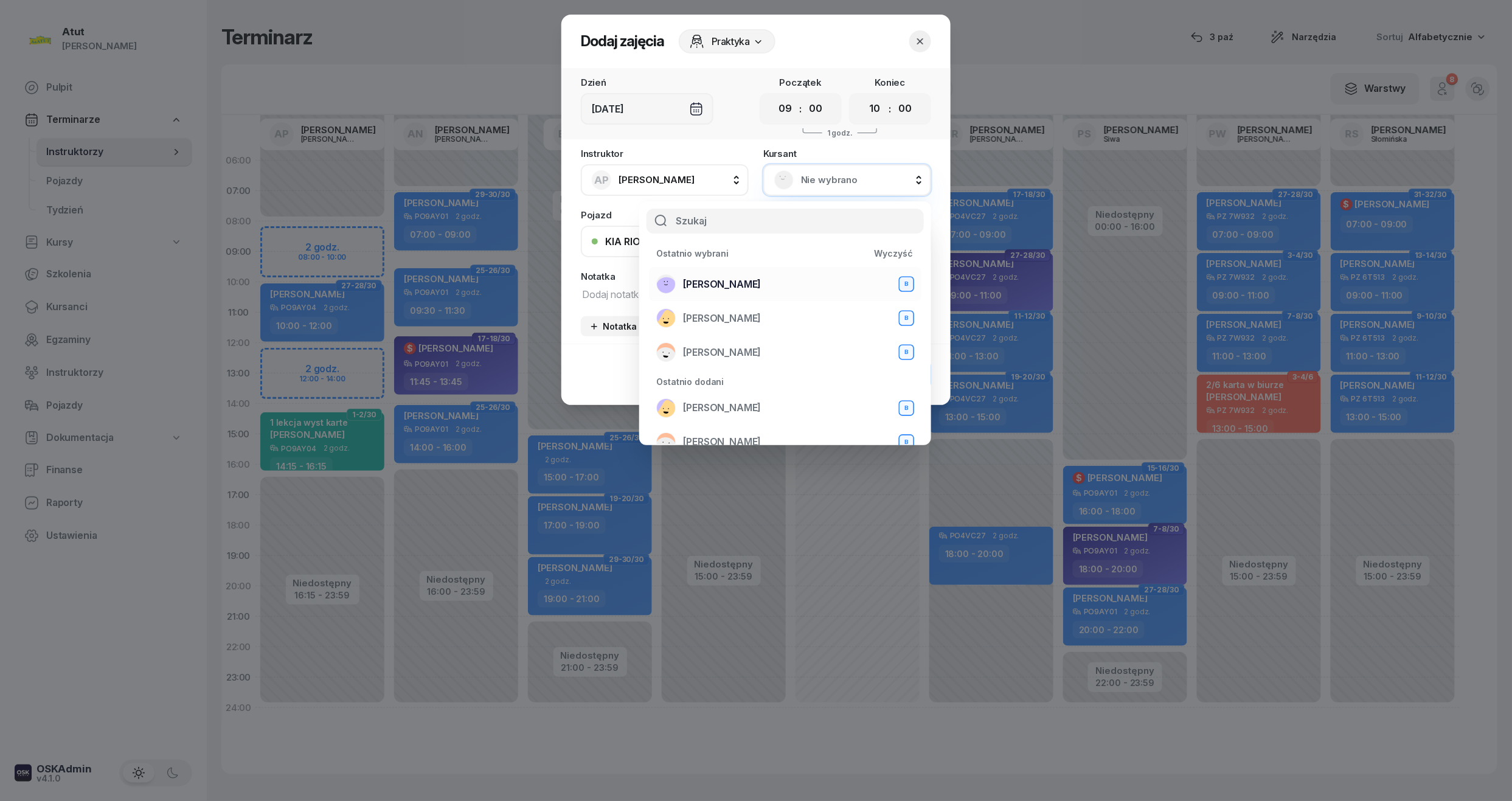
click at [727, 281] on span "[PERSON_NAME]" at bounding box center [722, 284] width 78 height 16
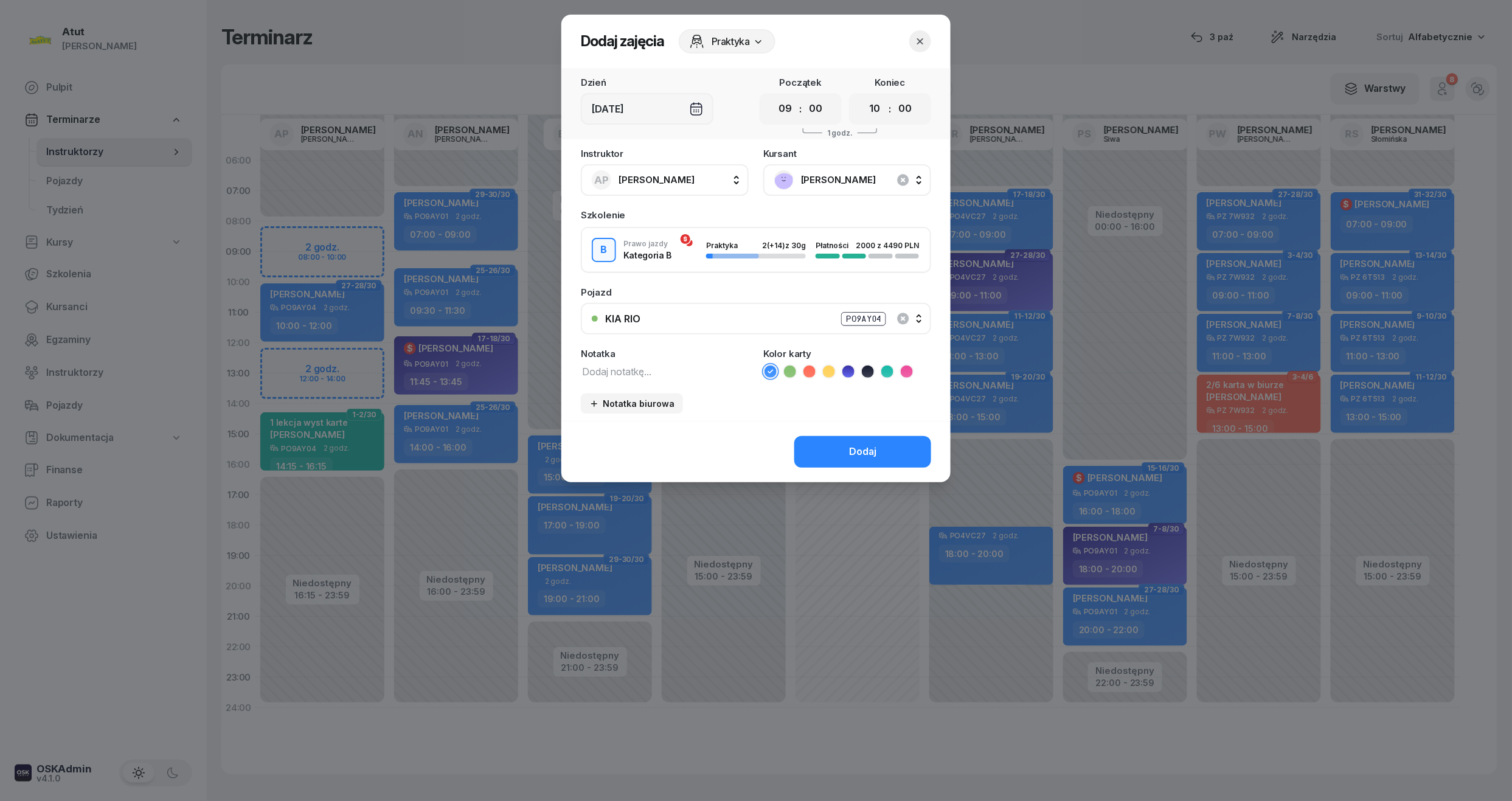
click at [850, 370] on icon at bounding box center [848, 371] width 12 height 12
click at [865, 444] on div "Dodaj" at bounding box center [862, 451] width 27 height 16
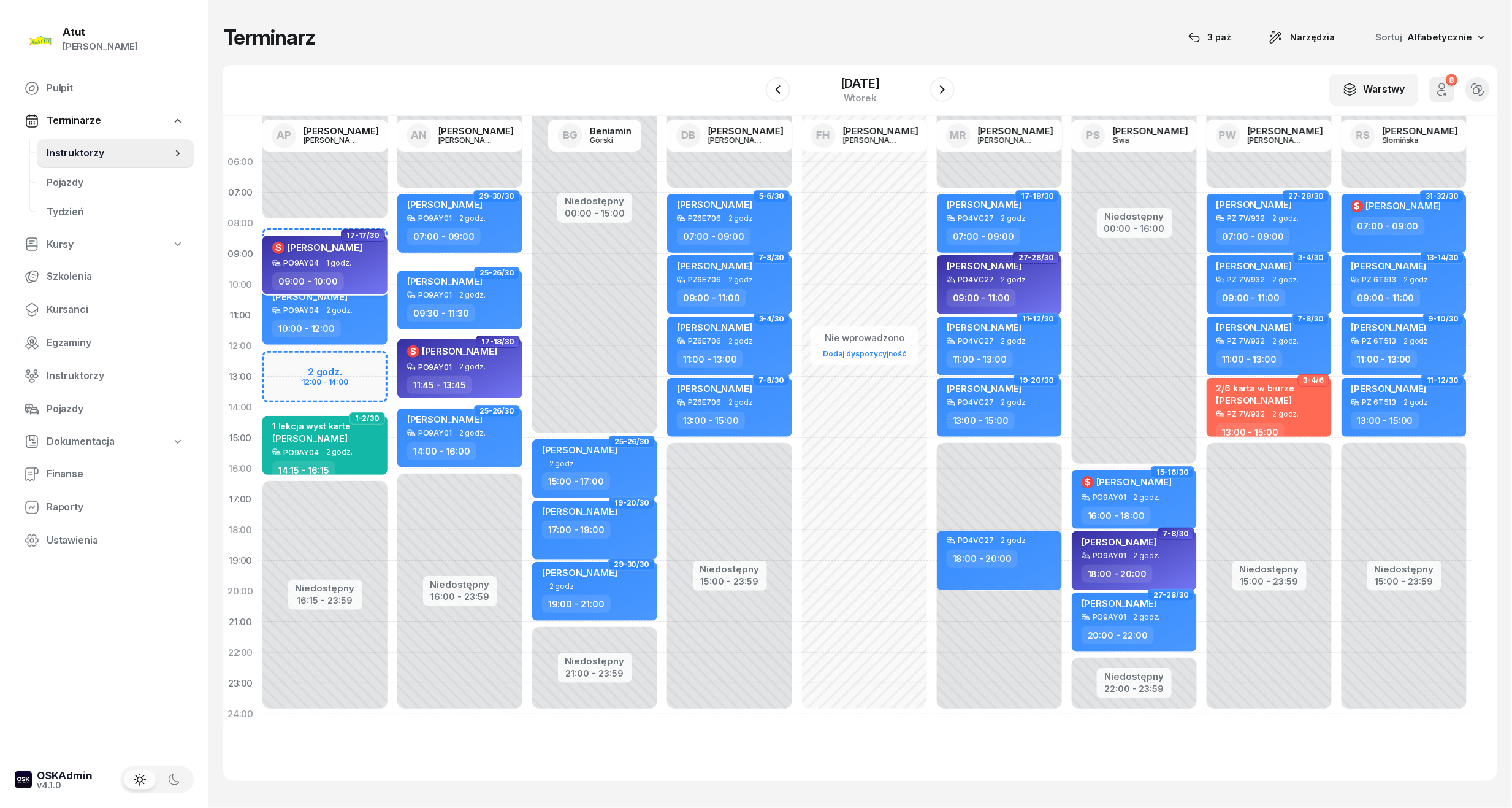
click at [320, 268] on div "$ [PERSON_NAME] PO9AY04 1 godz. 09:00 - 10:00" at bounding box center [325, 265] width 125 height 59
select select "09"
select select "10"
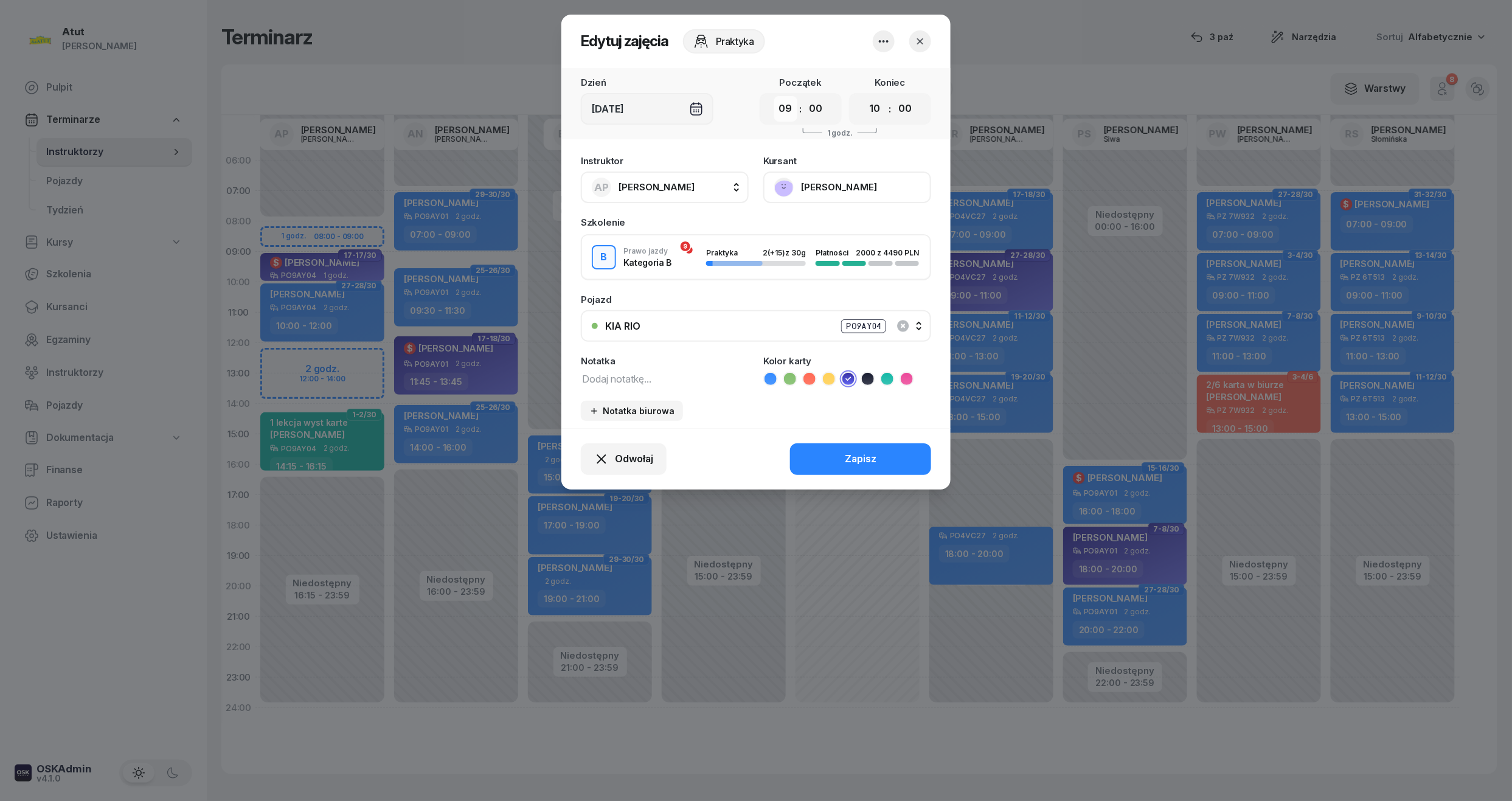
click at [789, 109] on select "00 01 02 03 04 05 06 07 08 09 10 11 12 13 14 15 16 17 18 19 20 21 22 23" at bounding box center [786, 109] width 23 height 26
select select "08"
click at [774, 96] on select "00 01 02 03 04 05 06 07 08 09 10 11 12 13 14 15 16 17 18 19 20 21 22 23" at bounding box center [786, 109] width 23 height 26
click at [871, 451] on div "Zapisz" at bounding box center [860, 459] width 31 height 16
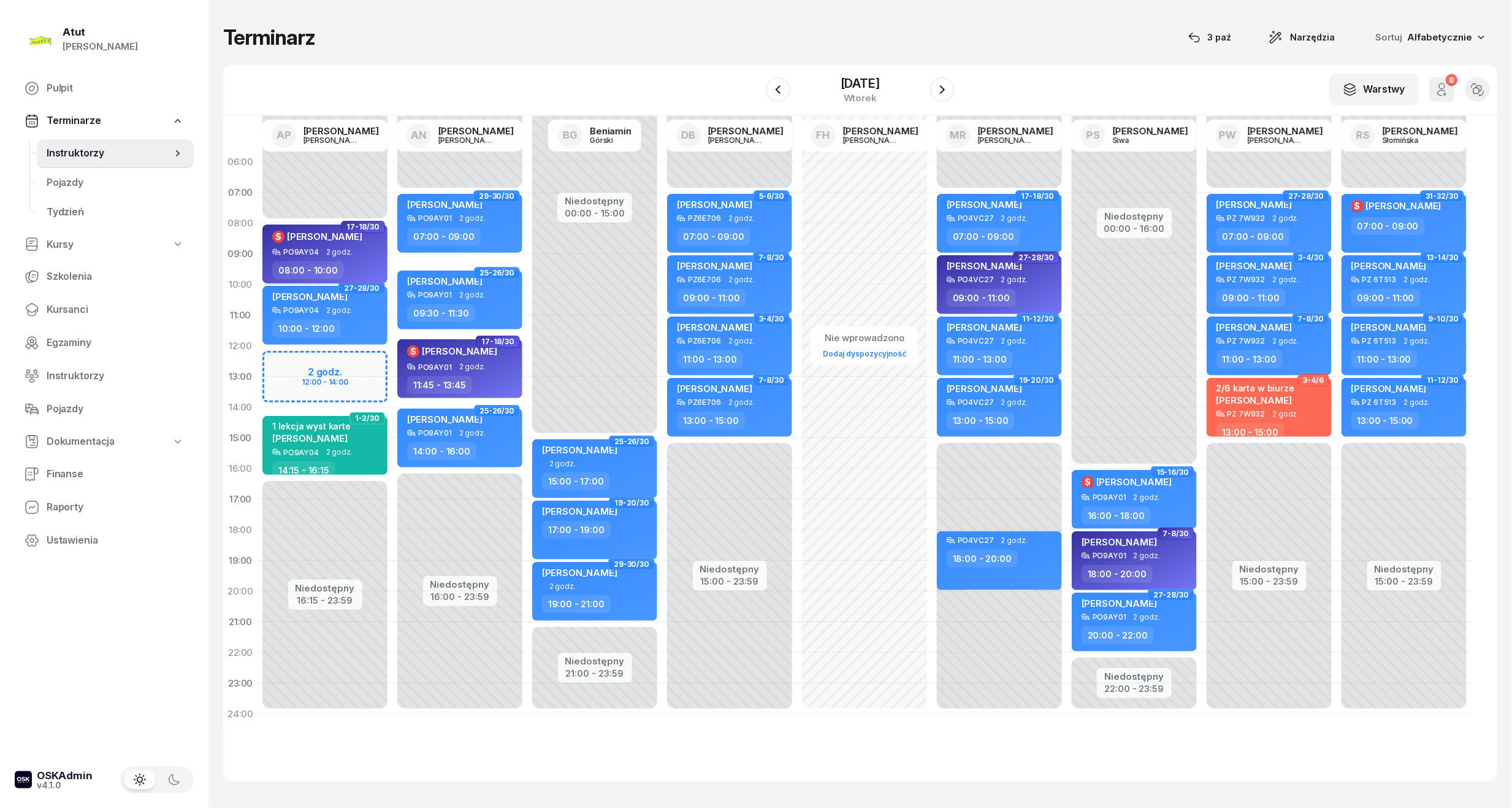
click at [317, 242] on div "$ [PERSON_NAME]" at bounding box center [317, 236] width 90 height 13
select select "08"
select select "10"
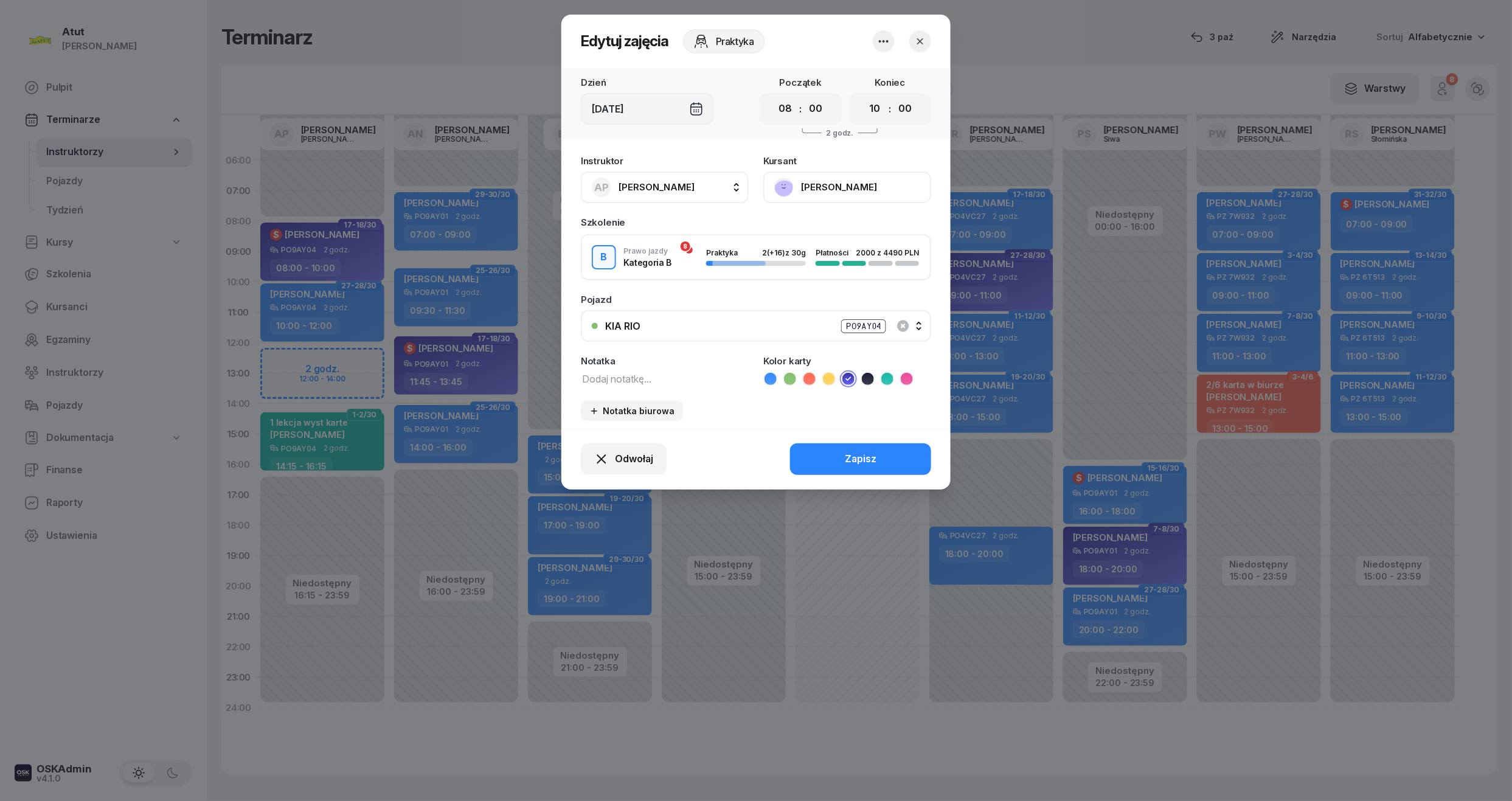
click at [919, 38] on icon "button" at bounding box center [919, 41] width 12 height 12
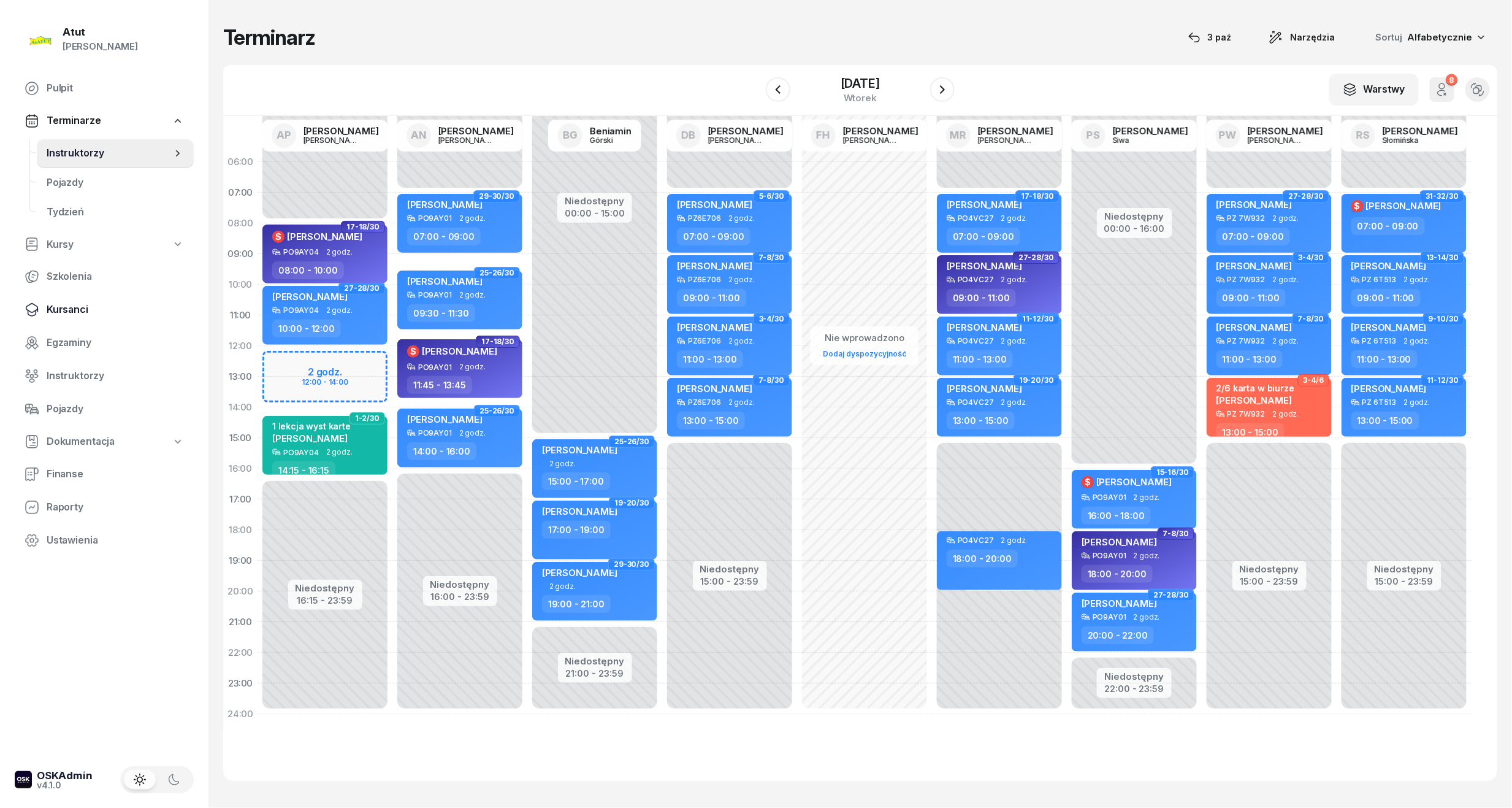
click at [82, 297] on link "Kursanci" at bounding box center [104, 310] width 179 height 30
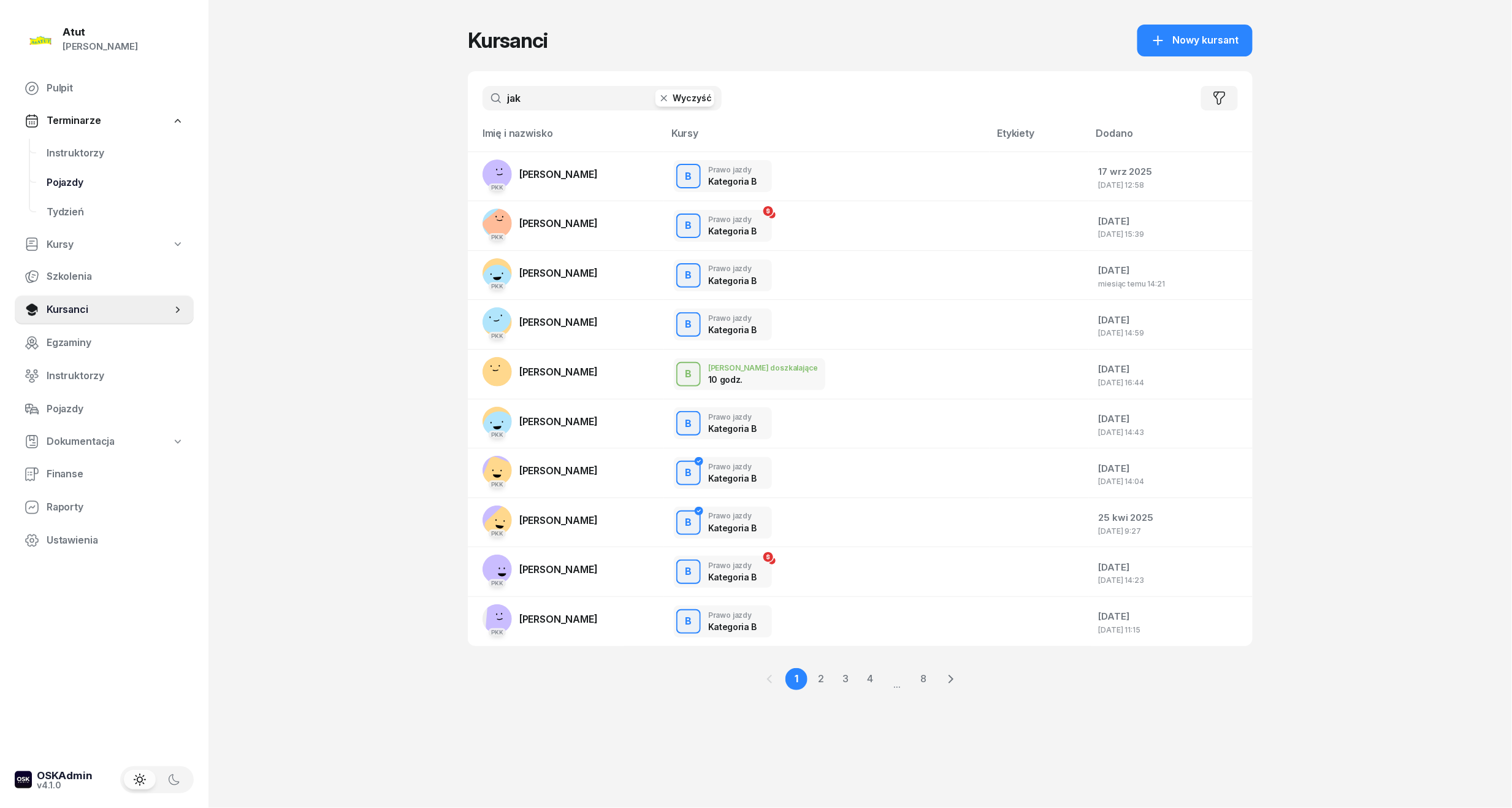
drag, startPoint x: 563, startPoint y: 92, endPoint x: 143, endPoint y: 190, distance: 431.3
click at [133, 184] on div "Atut [PERSON_NAME] Pulpit Terminarze Instruktorzy Pojazdy Tydzień Kursy Szkolen…" at bounding box center [756, 404] width 1512 height 808
type input "h"
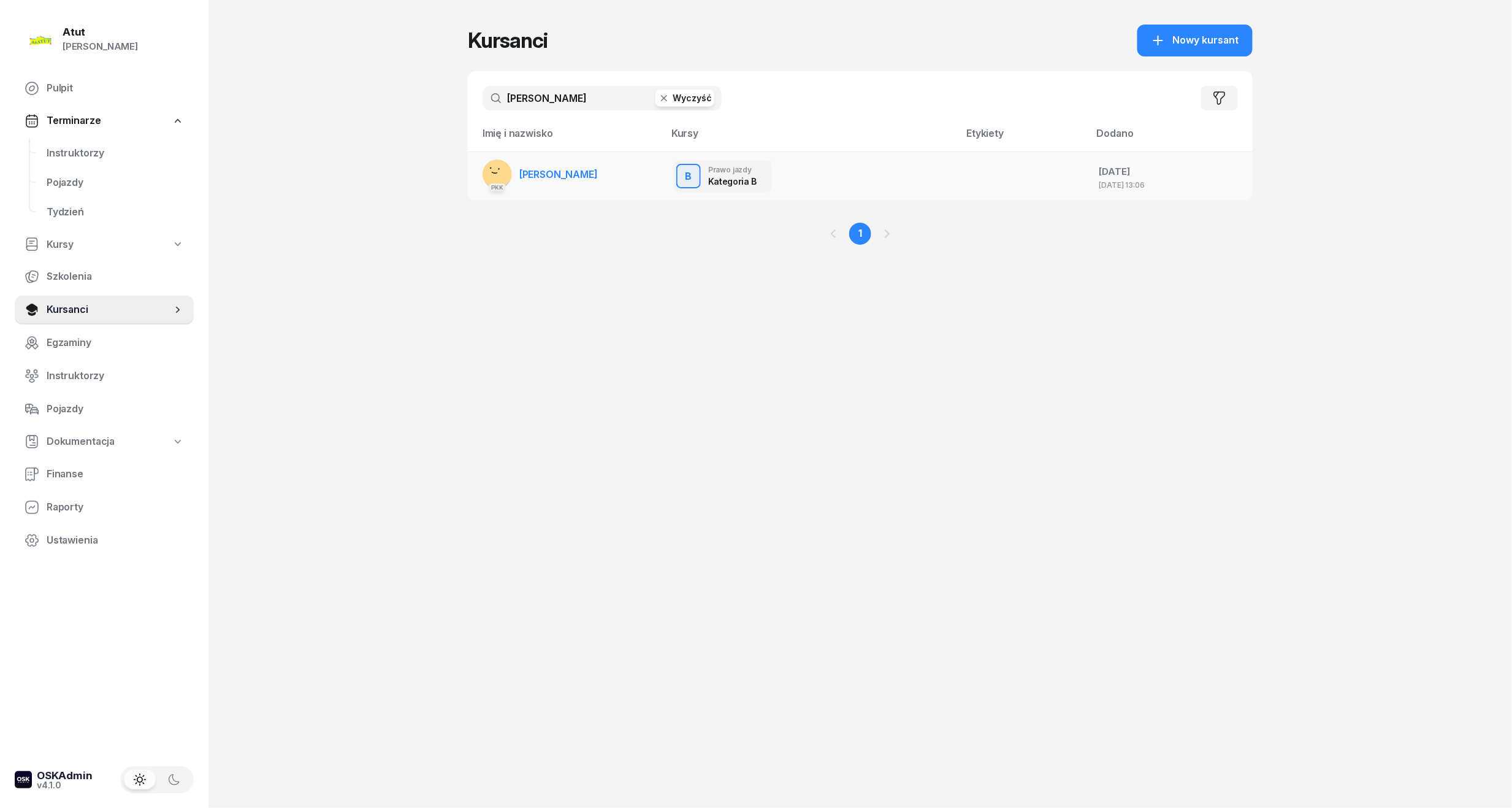
type input "[PERSON_NAME]"
click at [583, 174] on span "[PERSON_NAME]" at bounding box center [559, 174] width 79 height 12
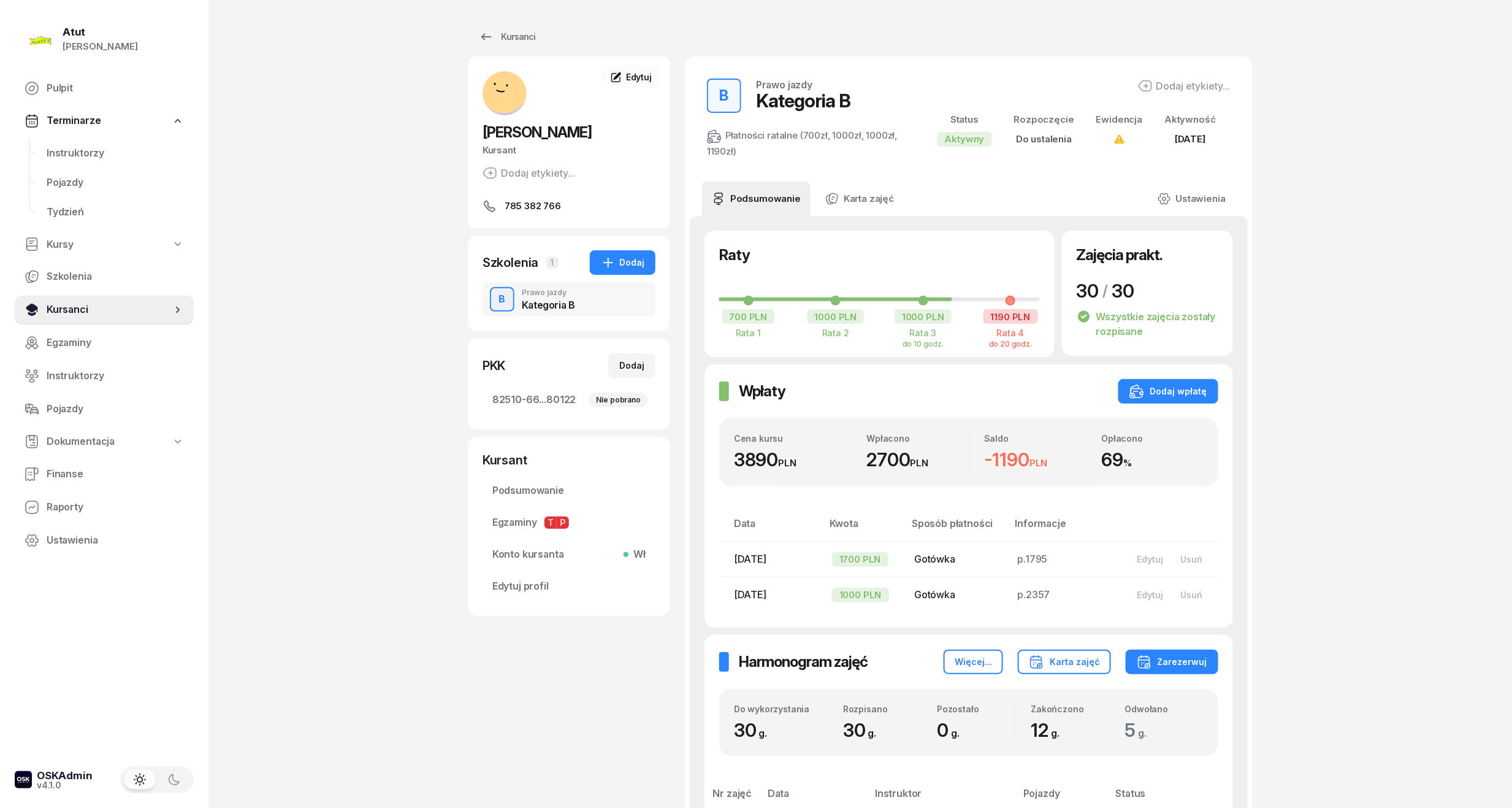
click at [89, 307] on span "Kursanci" at bounding box center [109, 310] width 125 height 16
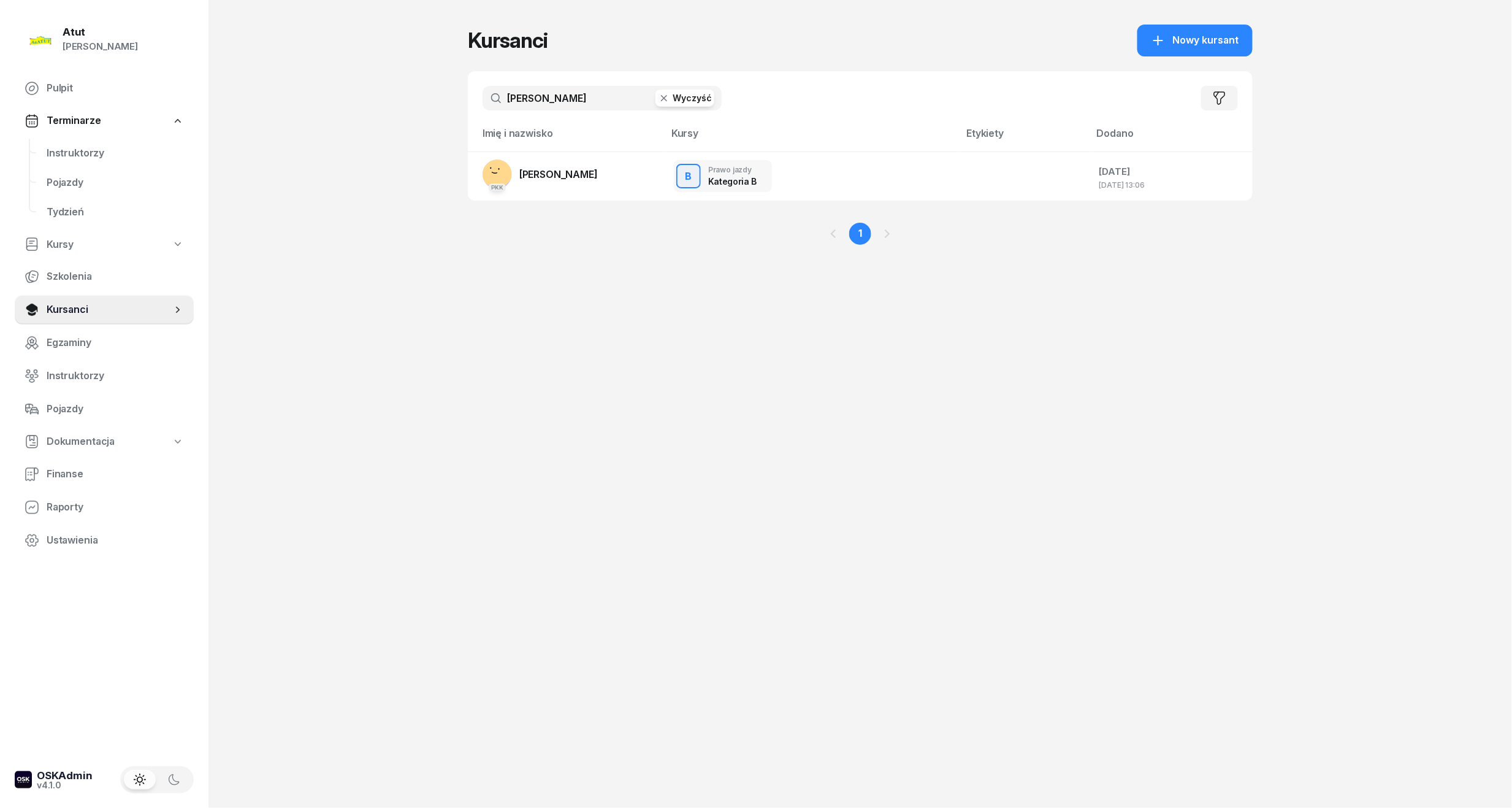
drag, startPoint x: 570, startPoint y: 108, endPoint x: 418, endPoint y: 119, distance: 152.4
click at [418, 119] on div "Atut [PERSON_NAME] Pulpit Terminarze Instruktorzy Pojazdy Tydzień Kursy Szkolen…" at bounding box center [756, 404] width 1512 height 808
type input "smug"
click at [578, 165] on td "PKK Agata Smug" at bounding box center [565, 176] width 196 height 49
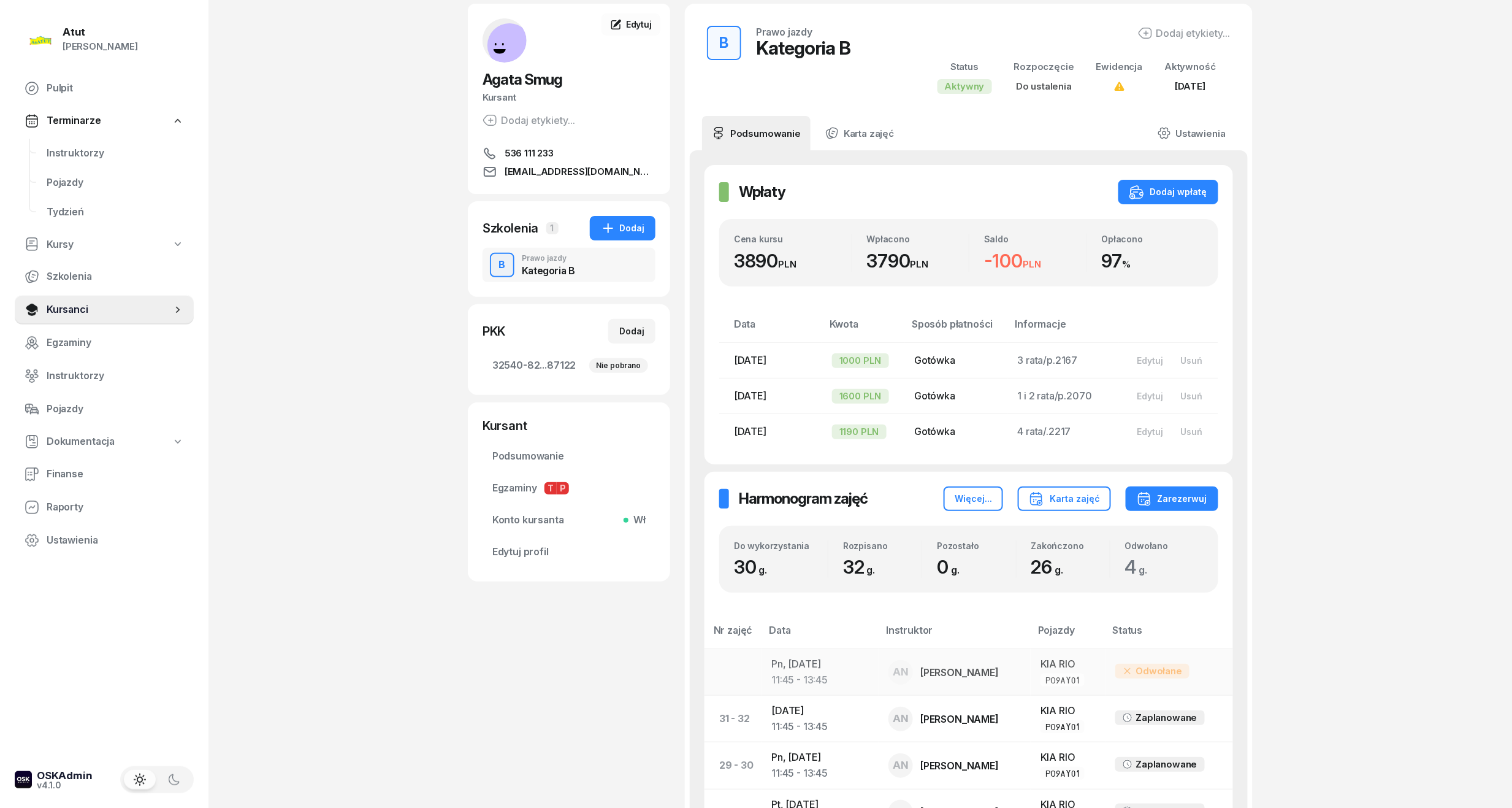
scroll to position [82, 0]
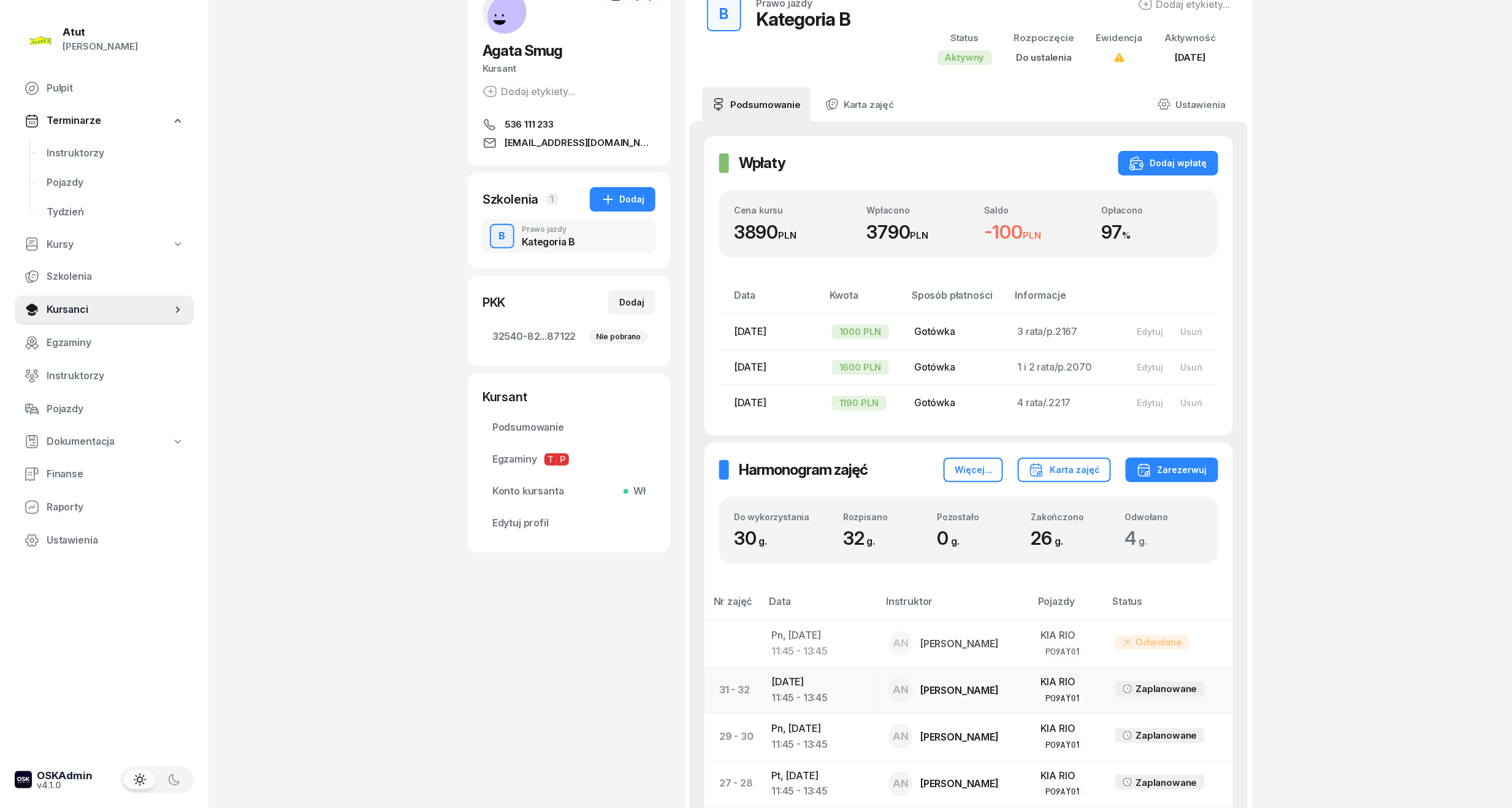
click at [812, 681] on td "[DATE] 11:45 - 13:45" at bounding box center [820, 690] width 117 height 46
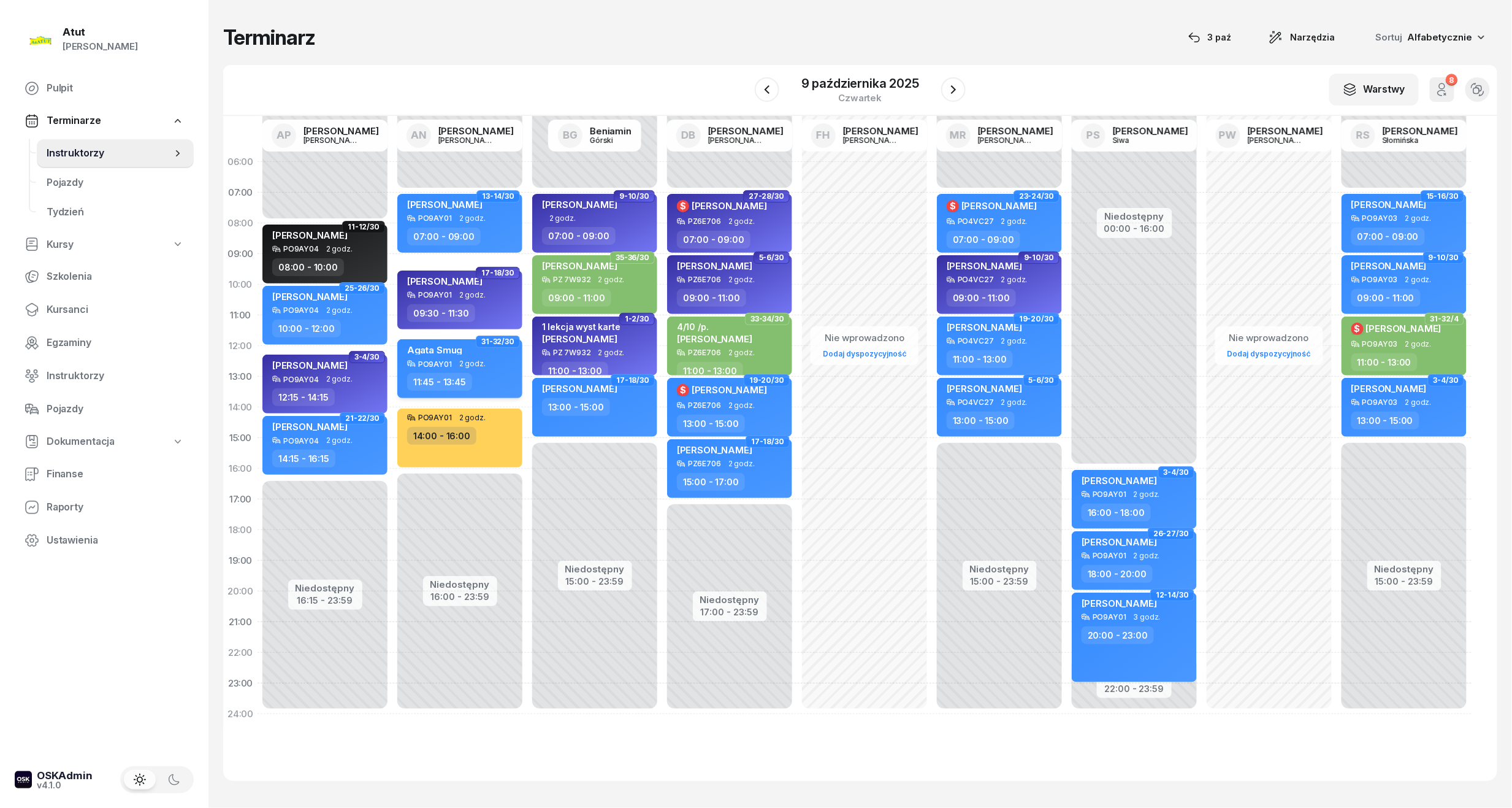
click at [472, 366] on span "2 godz." at bounding box center [473, 364] width 27 height 8
select select "11"
select select "45"
select select "13"
select select "45"
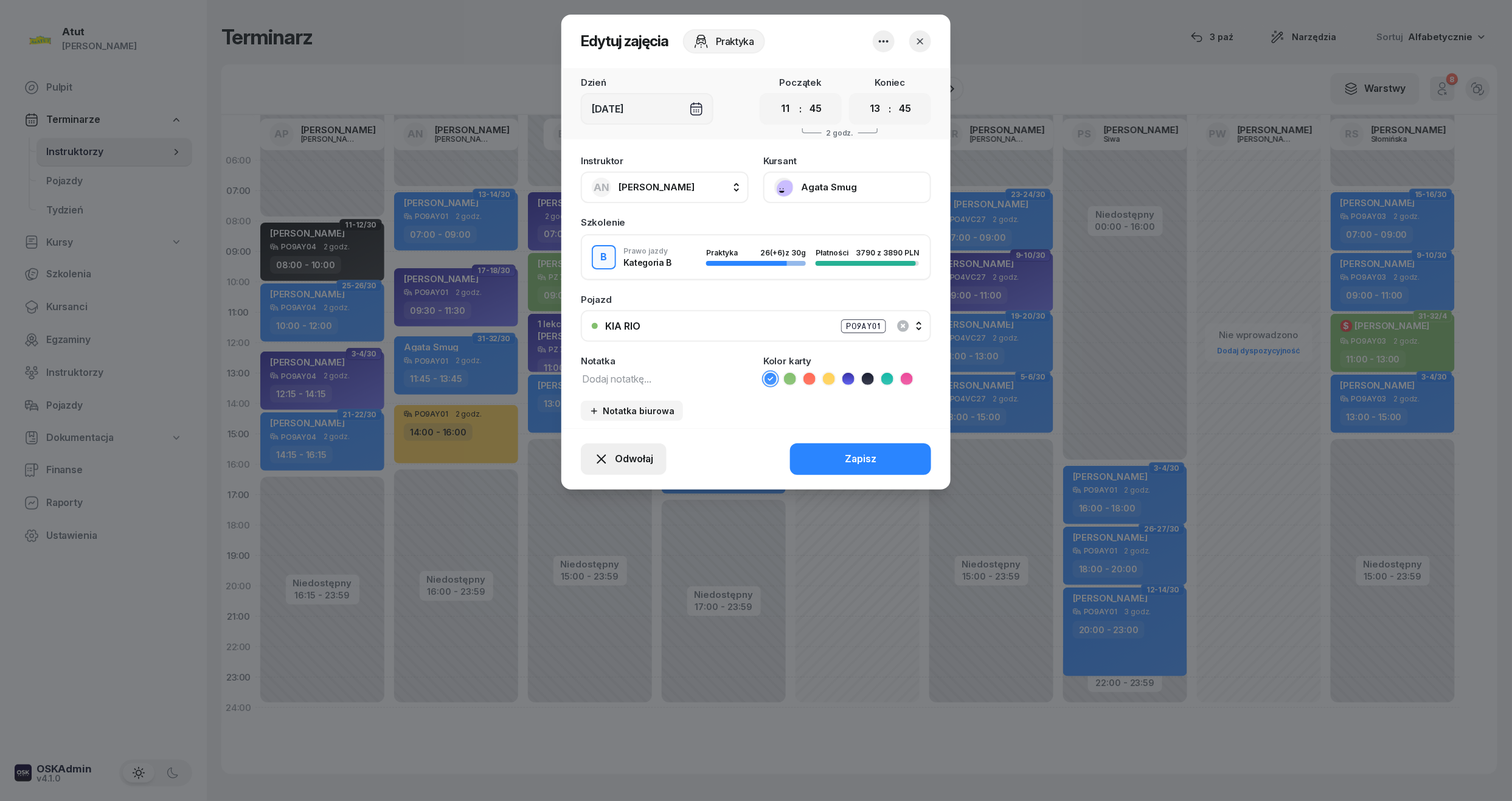
click at [632, 453] on span "Odwołaj" at bounding box center [634, 459] width 38 height 16
click at [618, 348] on div "My odwołaliśmy" at bounding box center [603, 355] width 74 height 16
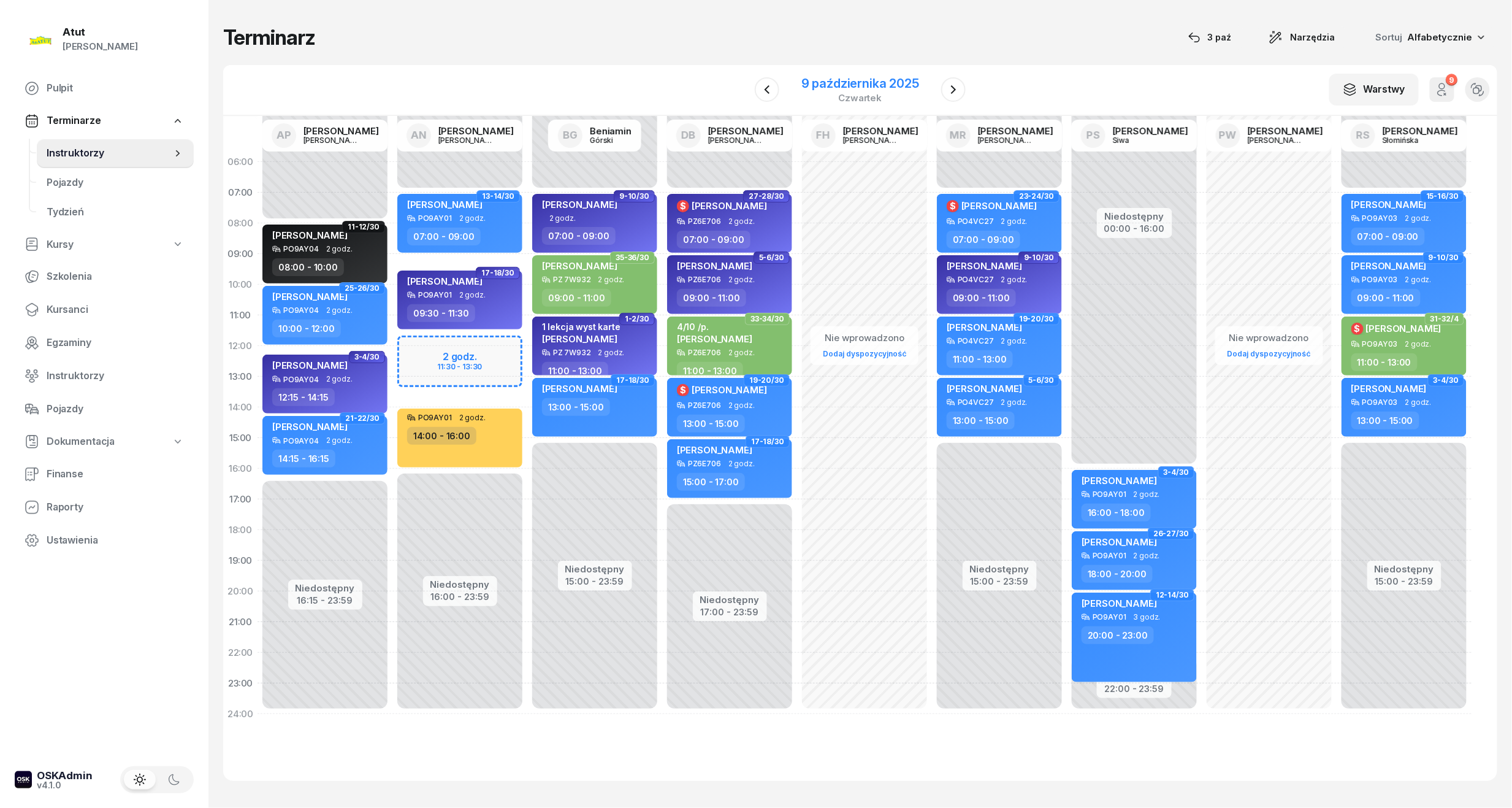
click at [847, 84] on div "9 października 2025" at bounding box center [860, 83] width 118 height 12
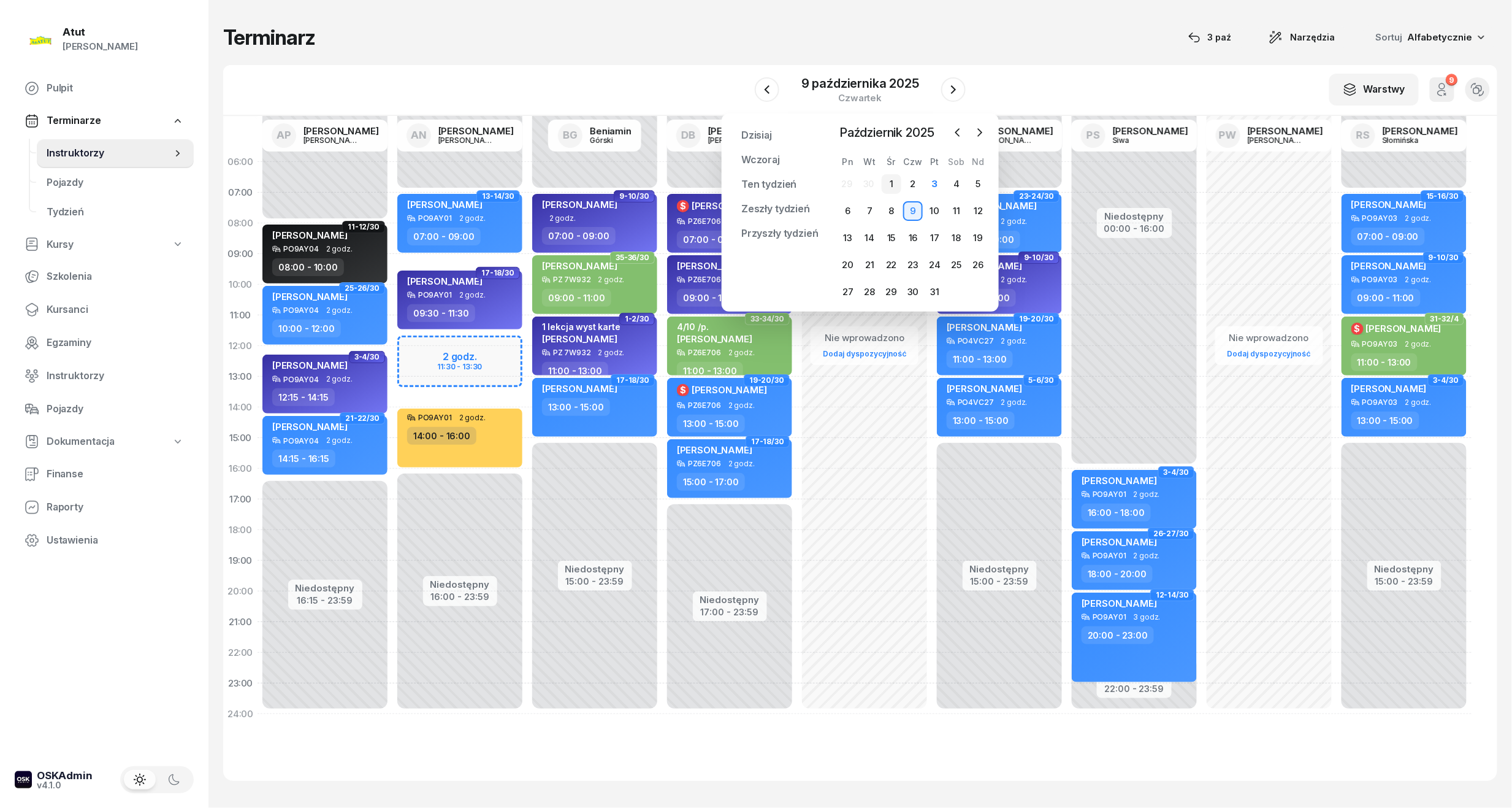
click at [893, 185] on div "1" at bounding box center [892, 184] width 20 height 20
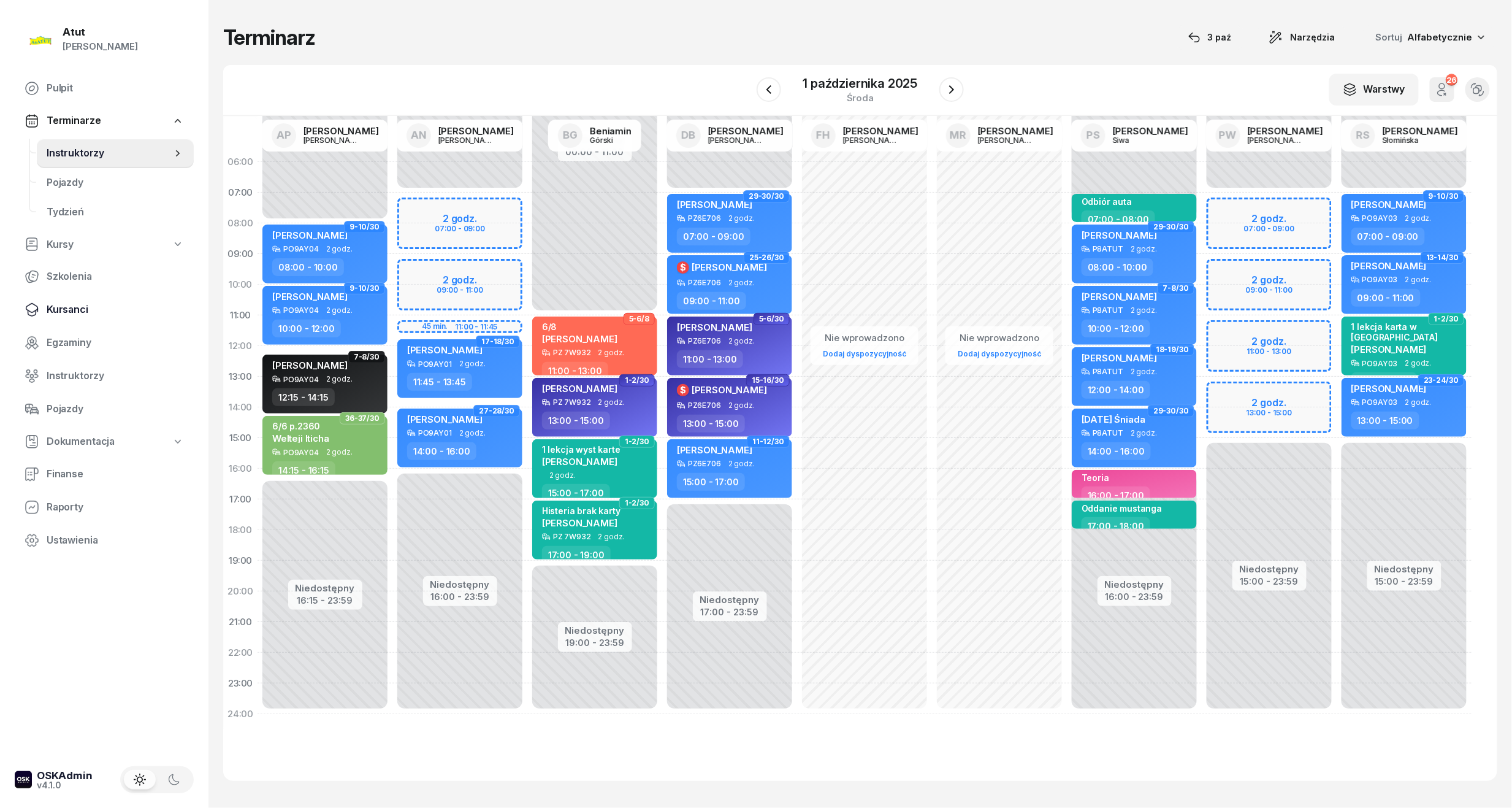
click at [81, 312] on span "Kursanci" at bounding box center [115, 310] width 138 height 16
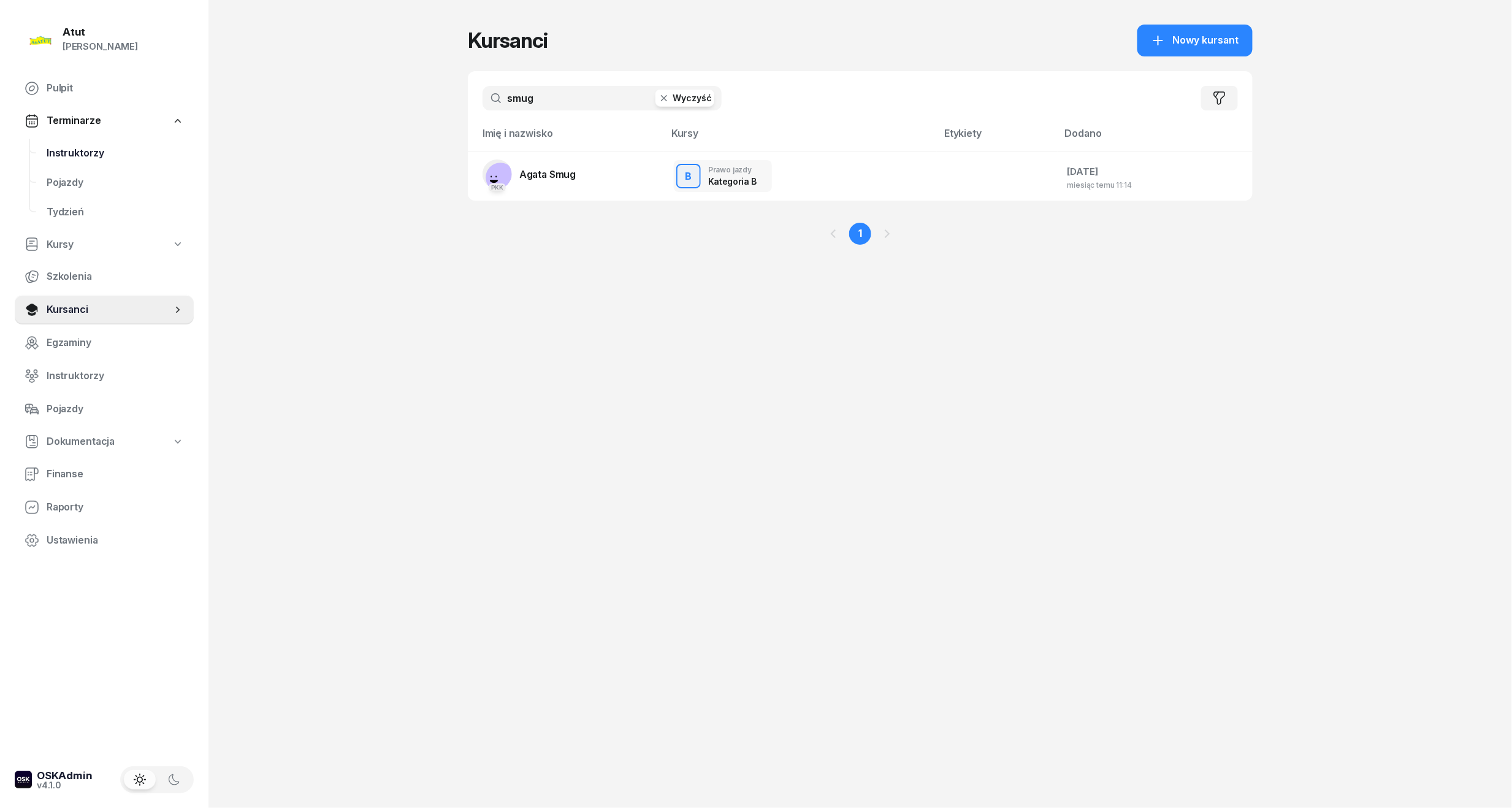
drag, startPoint x: 570, startPoint y: 104, endPoint x: 173, endPoint y: 143, distance: 398.9
click at [174, 143] on div "Atut [PERSON_NAME] Pulpit Terminarze Instruktorzy Pojazdy Tydzień Kursy Szkolen…" at bounding box center [756, 404] width 1512 height 808
type input "pąk"
click at [558, 184] on link "[PERSON_NAME]" at bounding box center [540, 174] width 115 height 30
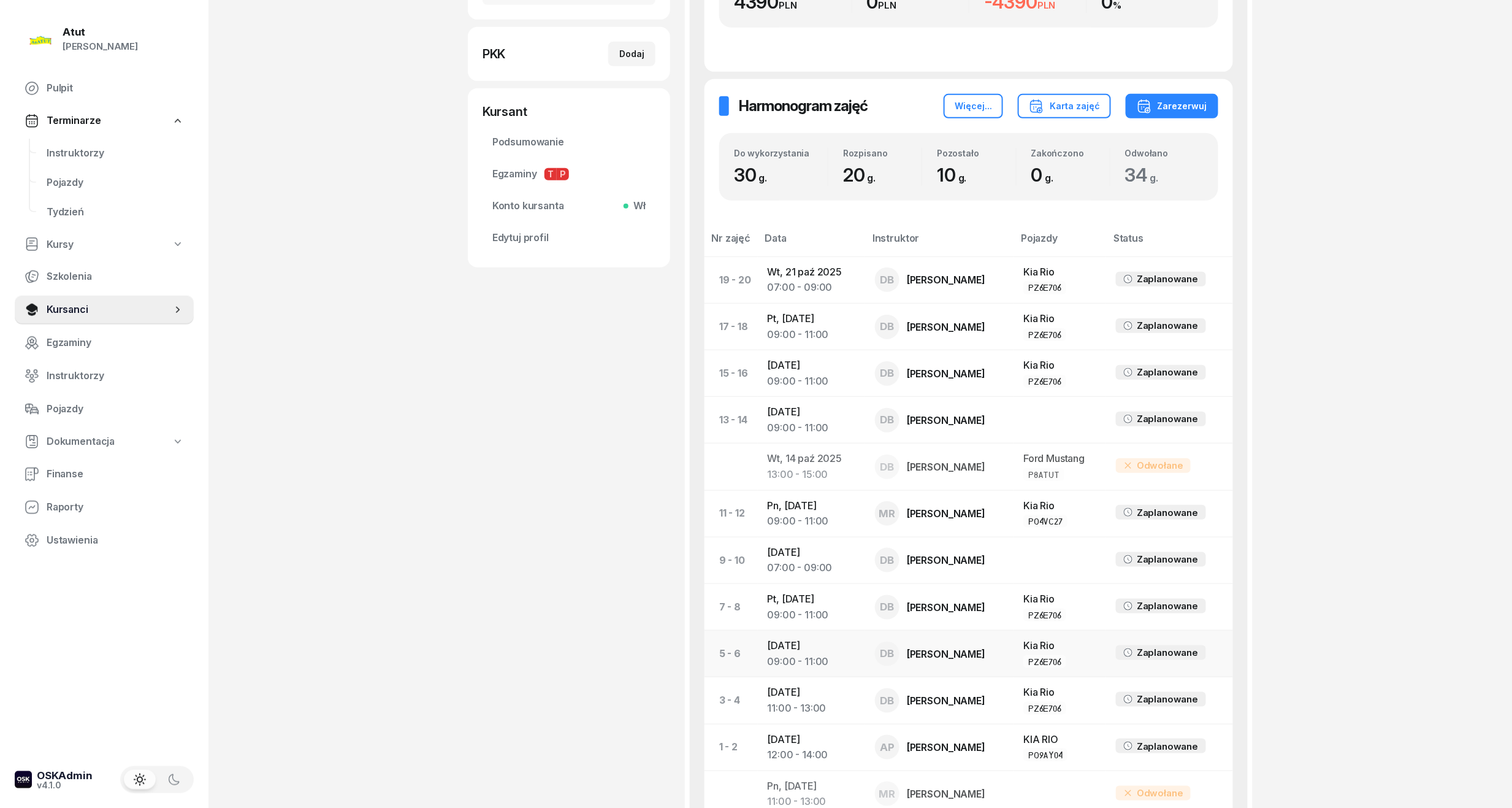
scroll to position [409, 0]
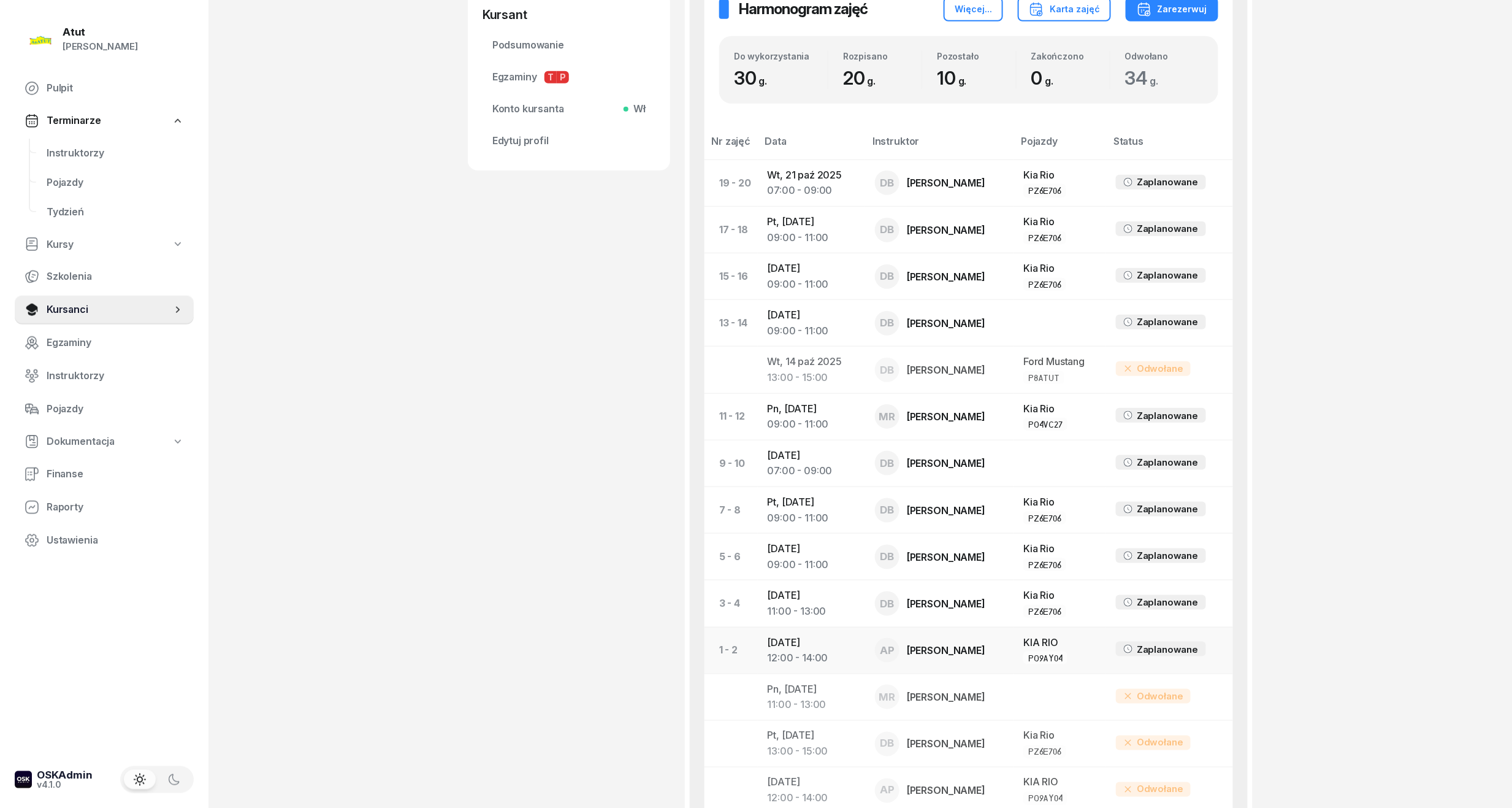
click at [810, 646] on td "[DATE] 12:00 - 14:00" at bounding box center [812, 650] width 108 height 46
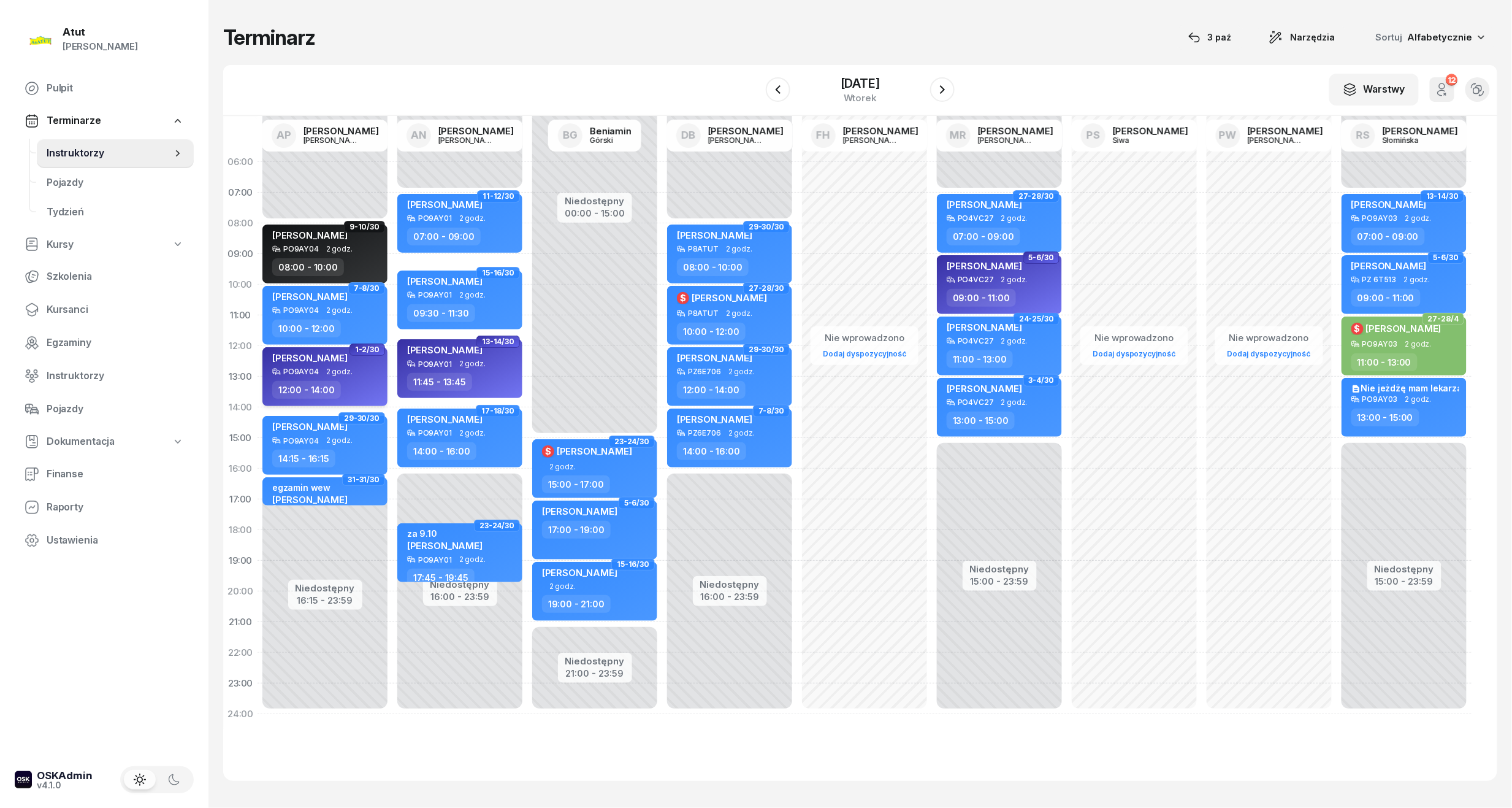
click at [368, 356] on div "[PERSON_NAME]" at bounding box center [327, 360] width 108 height 15
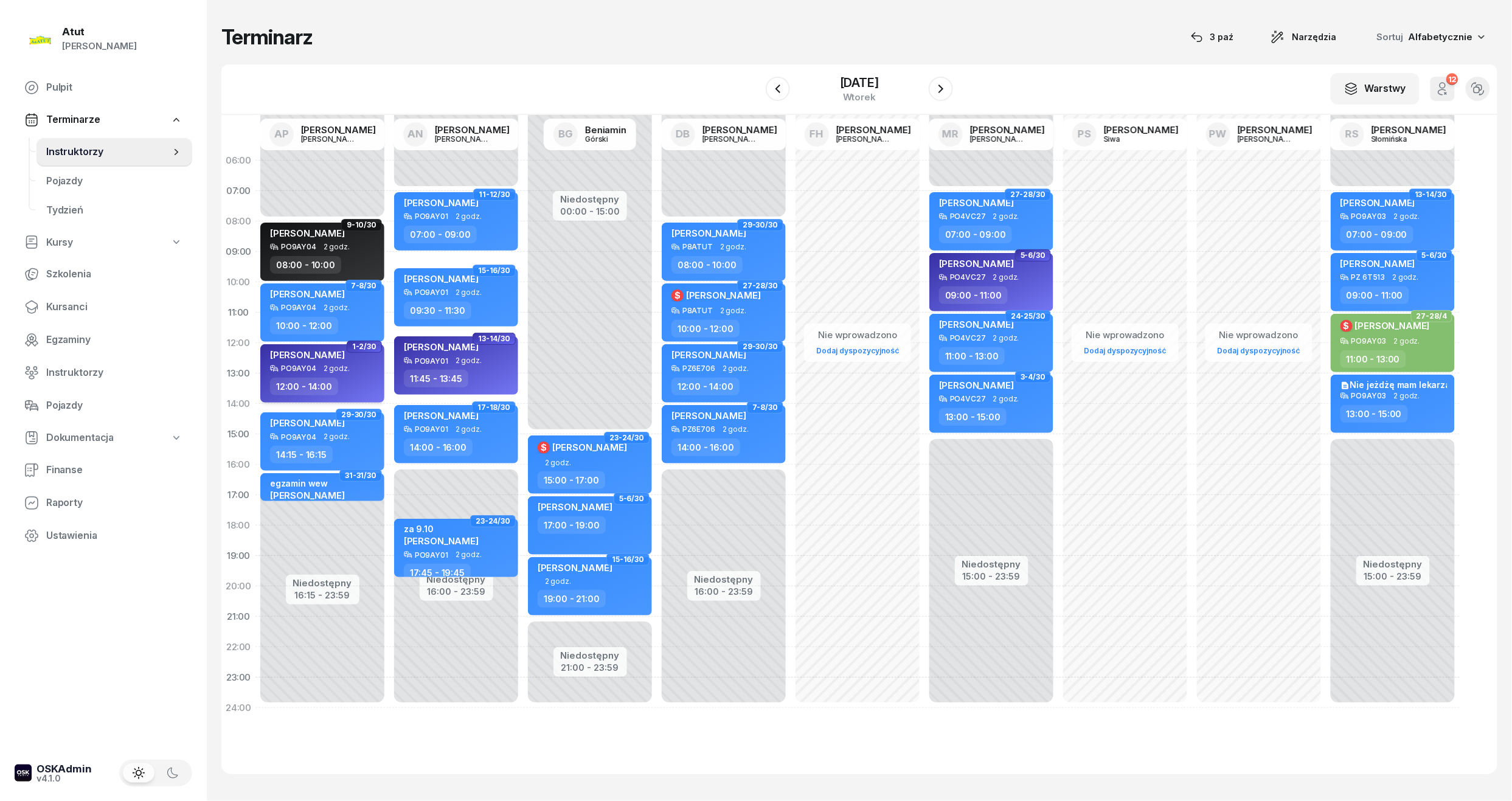
select select "12"
select select "14"
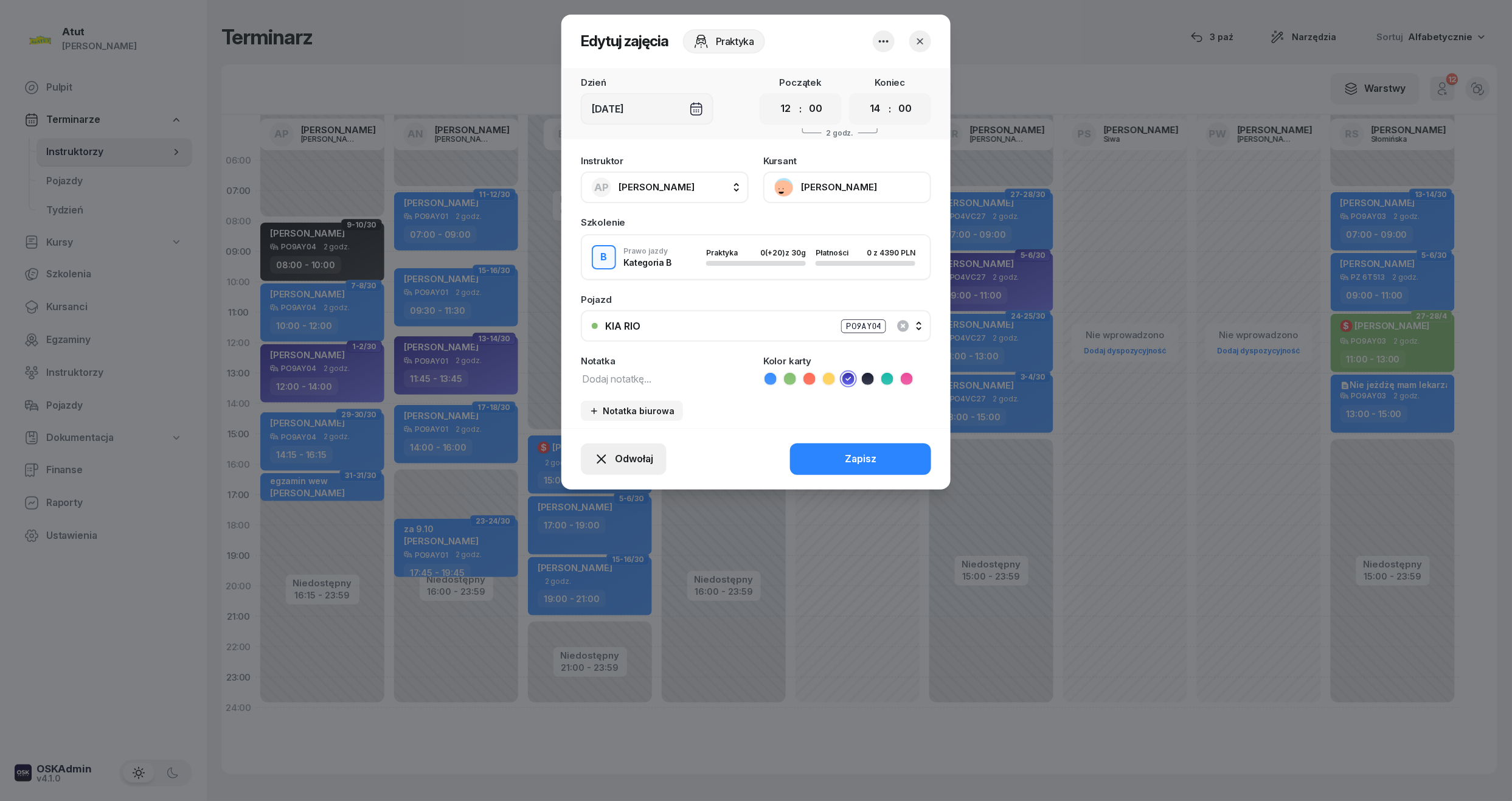
click at [662, 460] on button "Odwołaj" at bounding box center [623, 459] width 86 height 31
click at [597, 351] on div "My odwołaliśmy" at bounding box center [603, 355] width 74 height 16
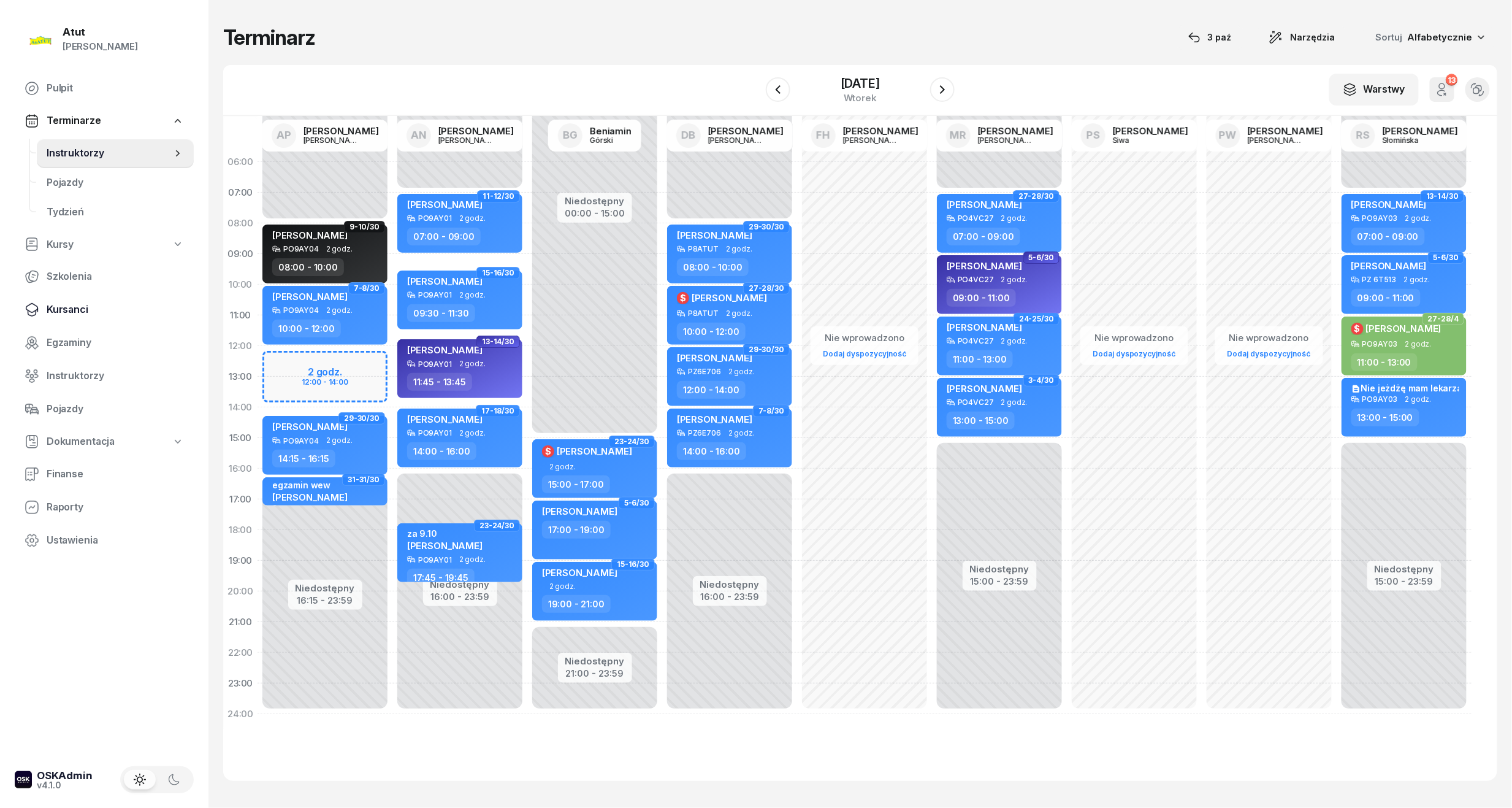
click at [60, 315] on span "Kursanci" at bounding box center [115, 310] width 138 height 16
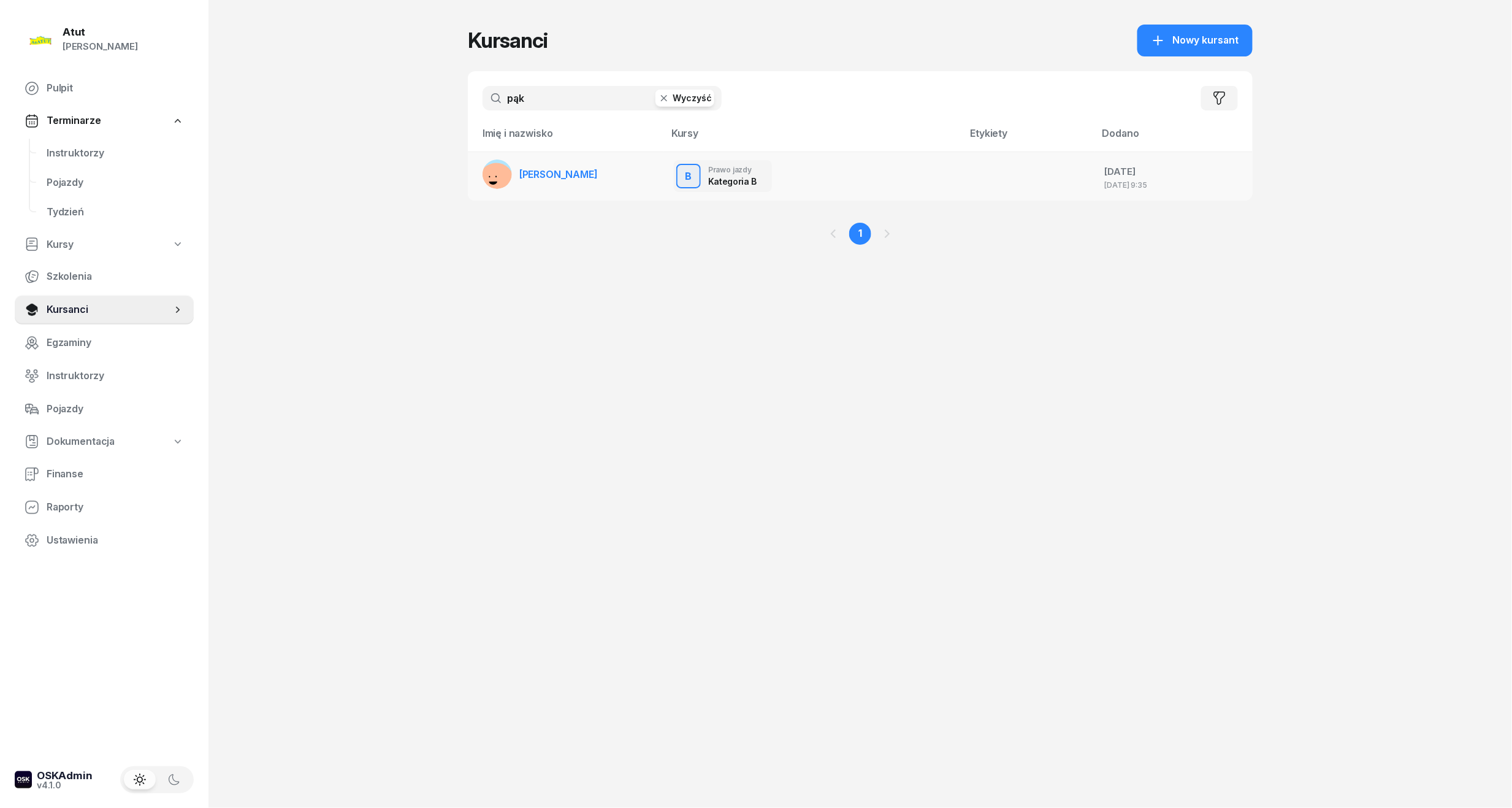
click at [558, 181] on link "[PERSON_NAME]" at bounding box center [540, 174] width 115 height 30
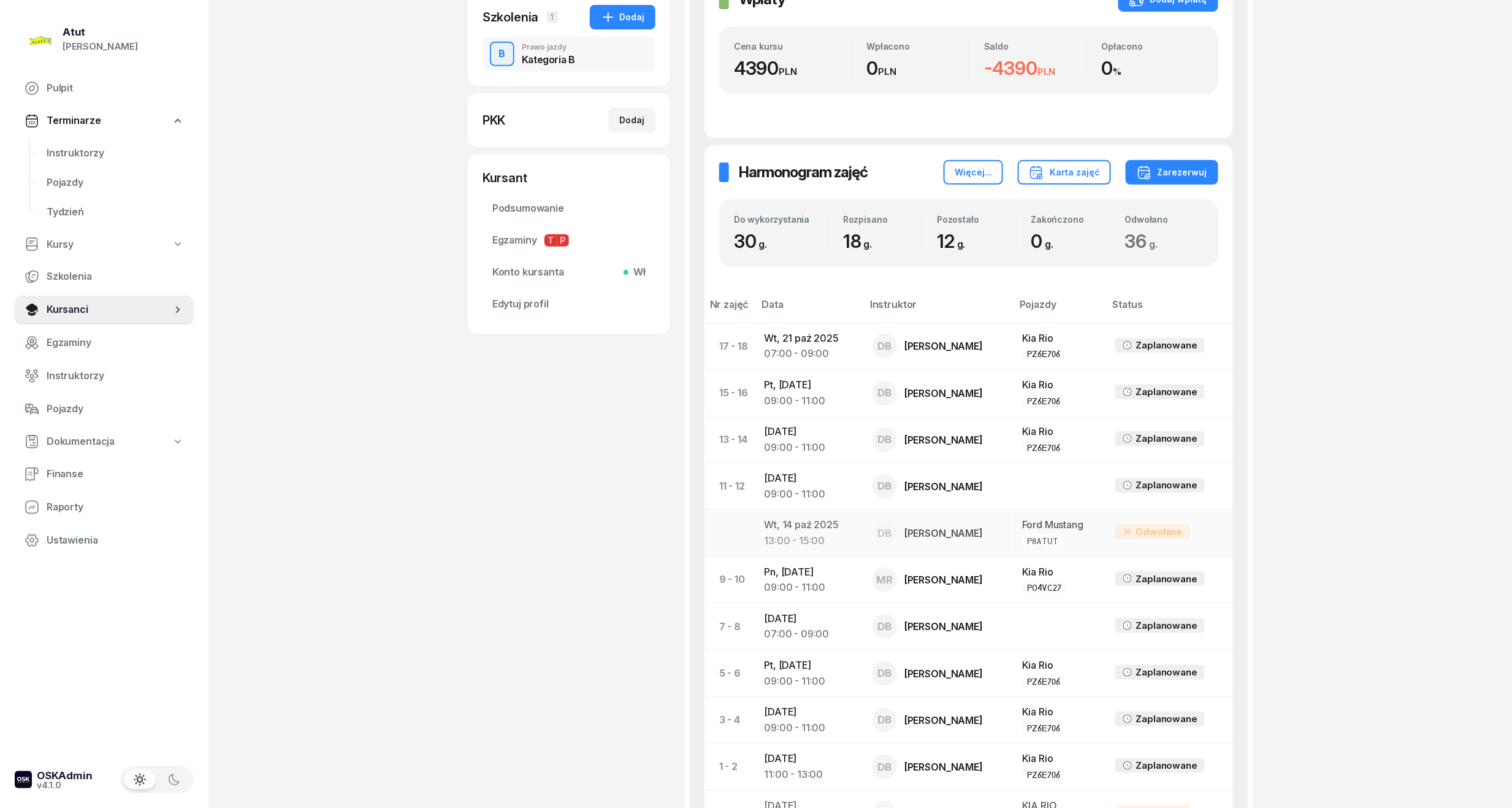
scroll to position [491, 0]
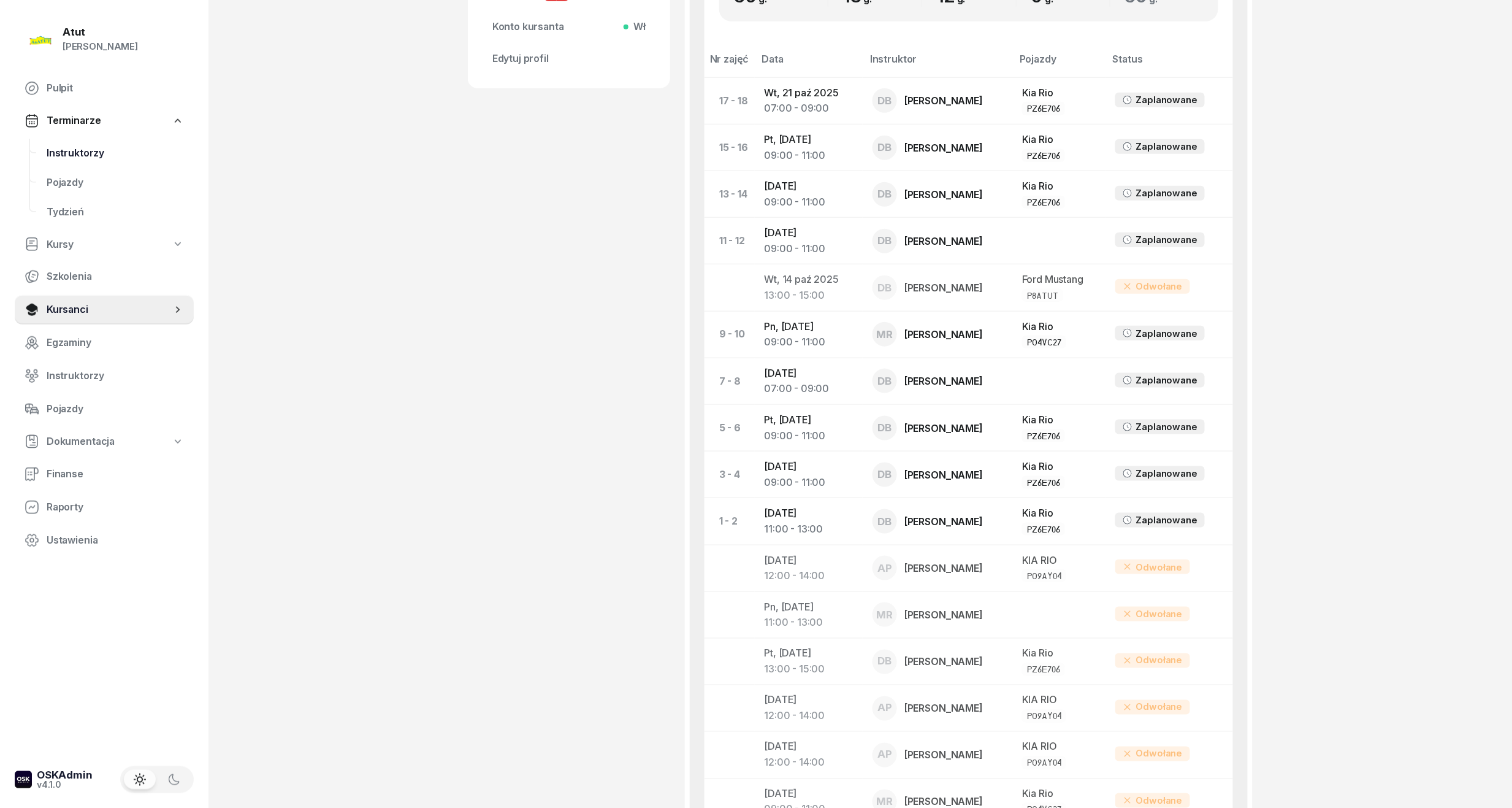
drag, startPoint x: 91, startPoint y: 160, endPoint x: 86, endPoint y: 152, distance: 9.4
click at [89, 158] on link "Instruktorzy" at bounding box center [115, 153] width 157 height 30
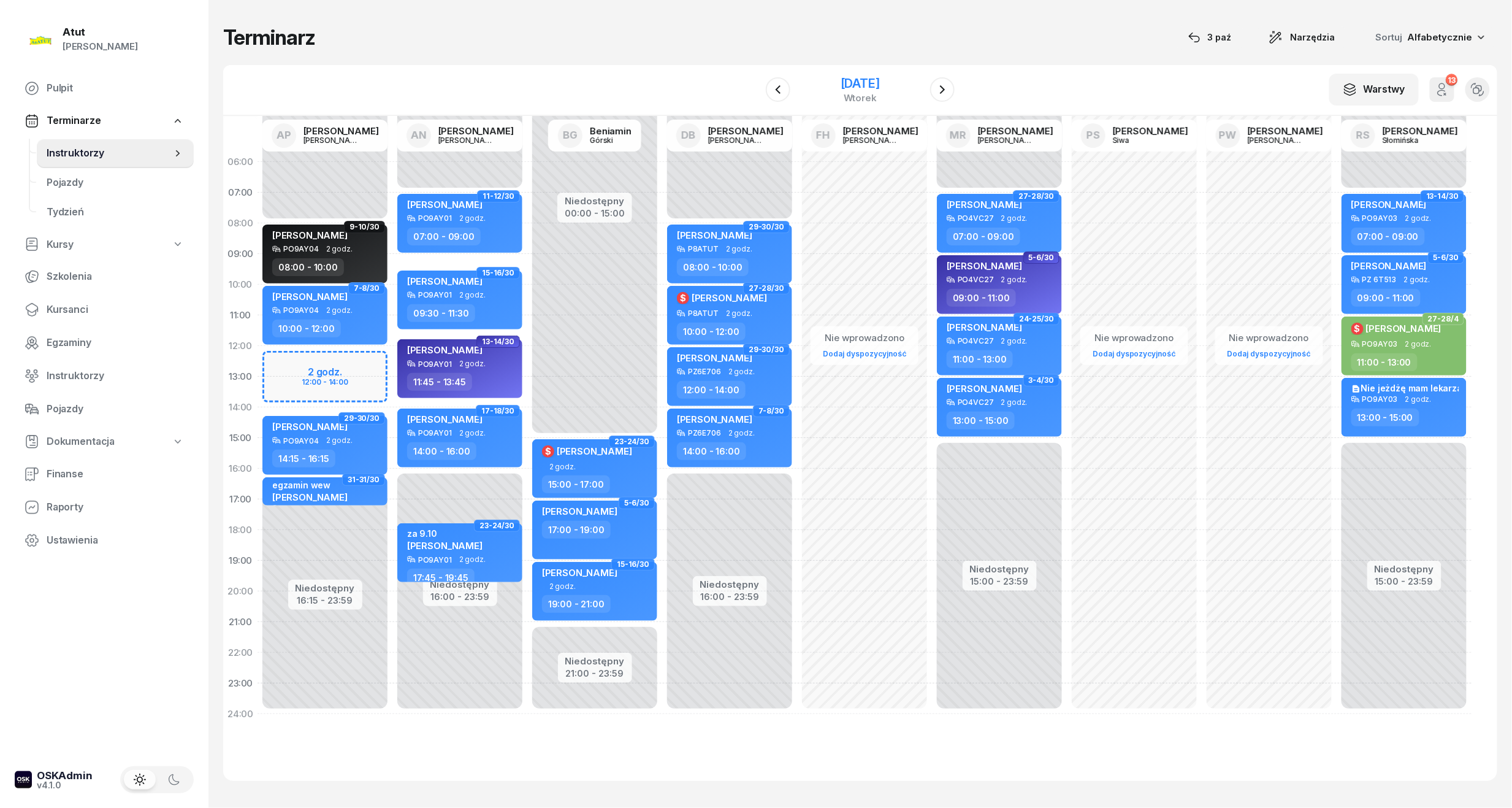
click at [880, 79] on div "[DATE]" at bounding box center [860, 83] width 39 height 12
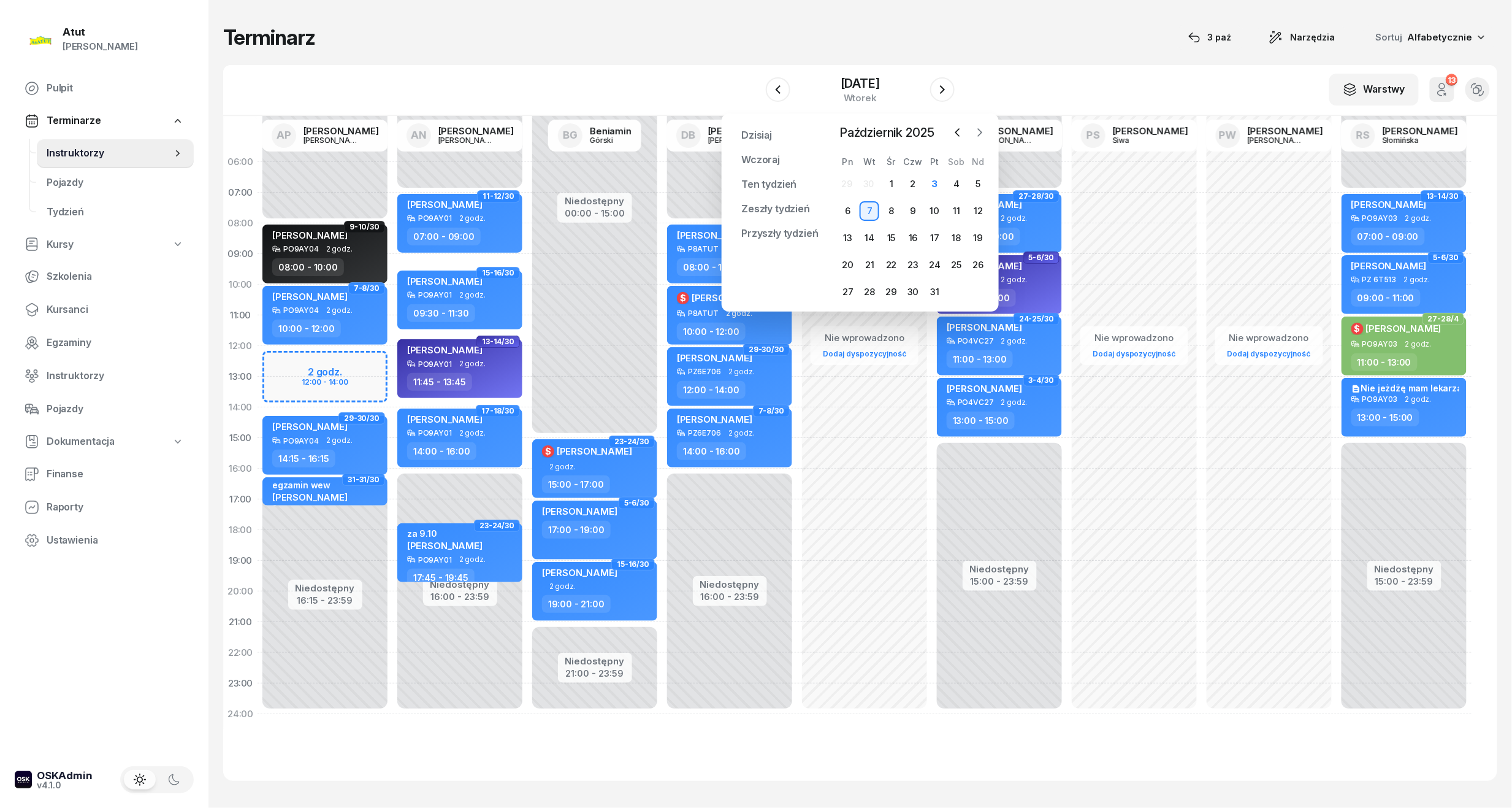
click at [977, 133] on icon "button" at bounding box center [980, 132] width 12 height 12
click at [853, 216] on div "3" at bounding box center [848, 211] width 20 height 20
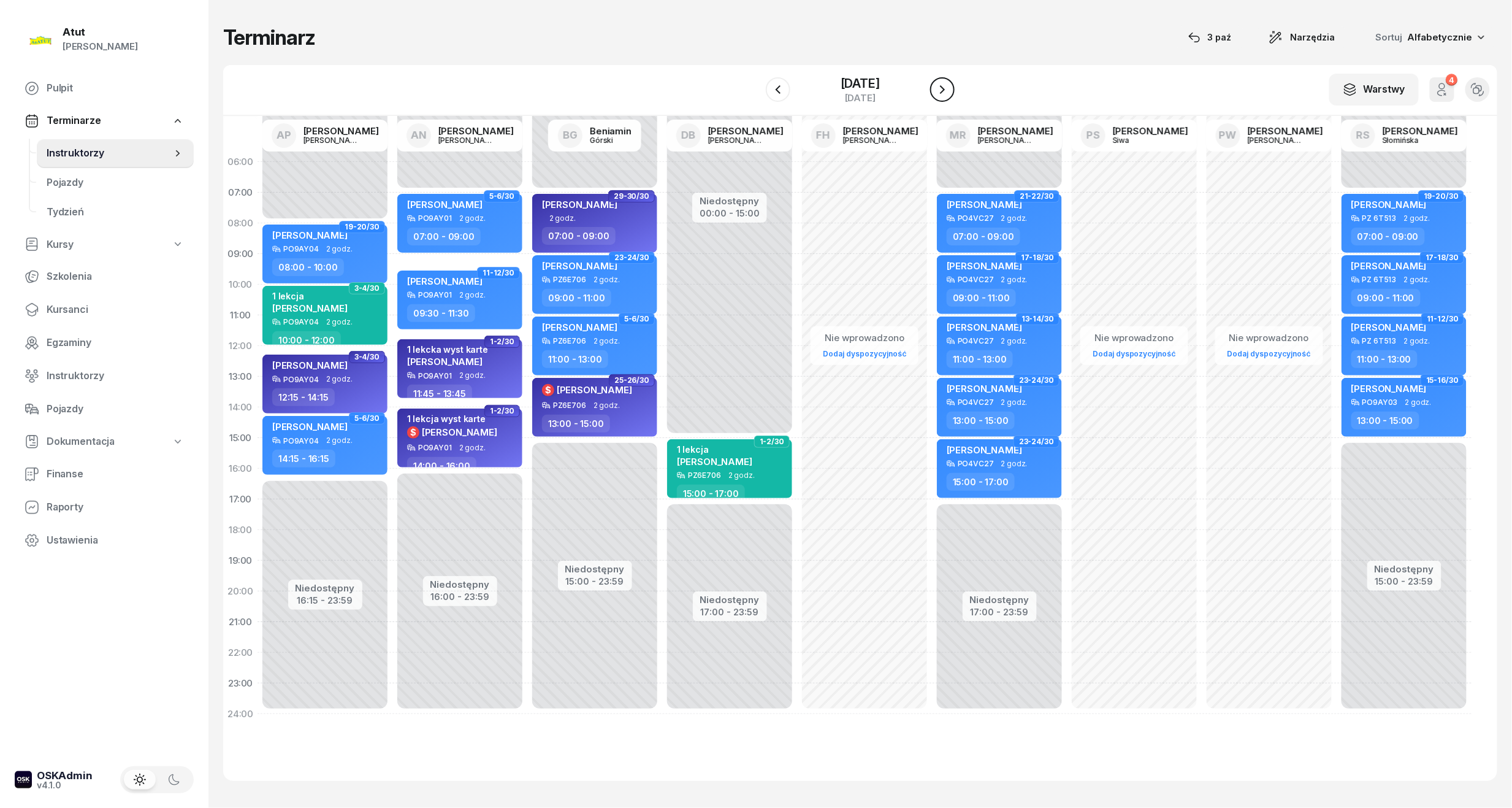
click at [948, 86] on icon "button" at bounding box center [942, 89] width 15 height 15
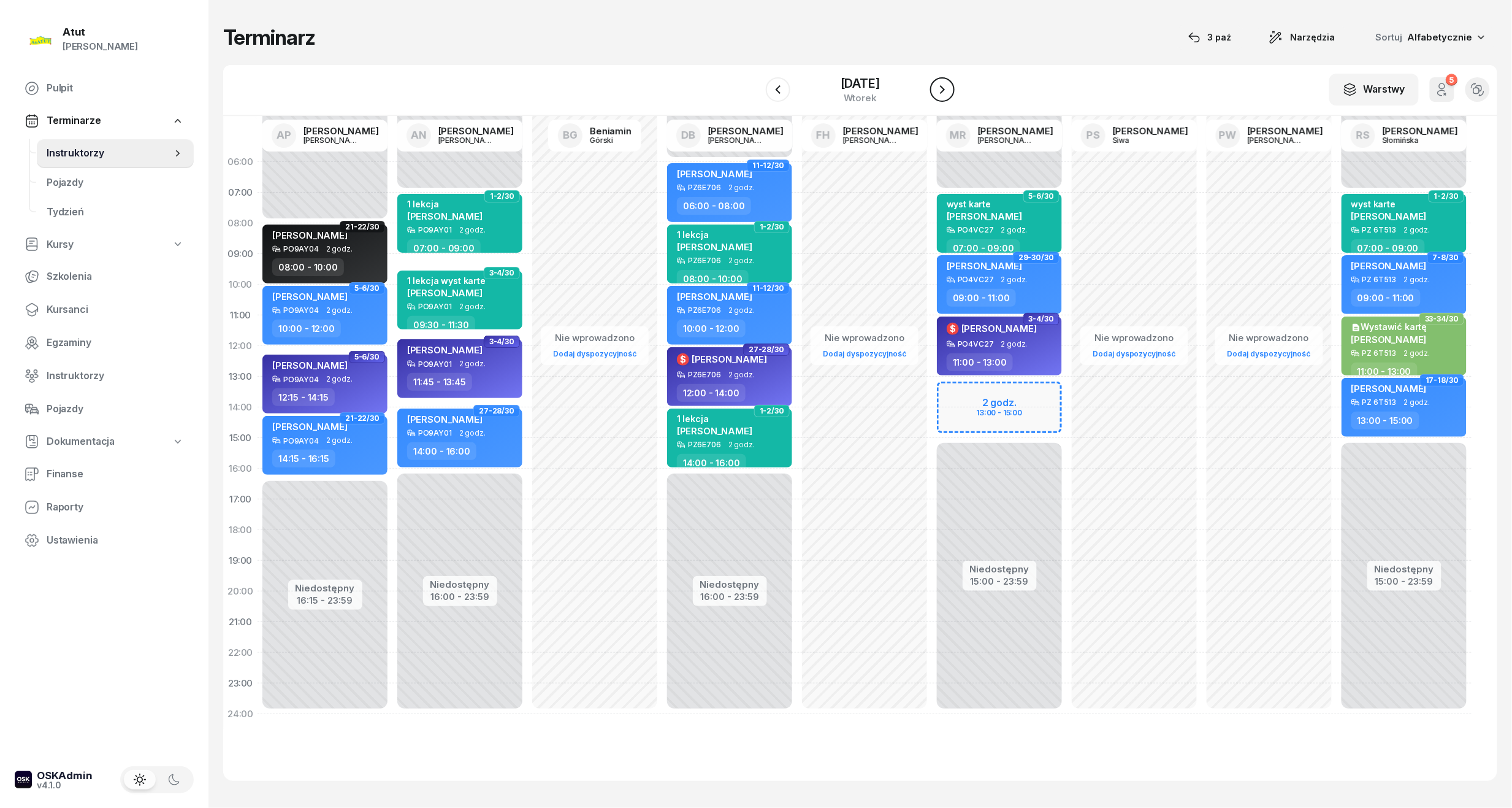
click at [948, 91] on icon "button" at bounding box center [942, 89] width 15 height 15
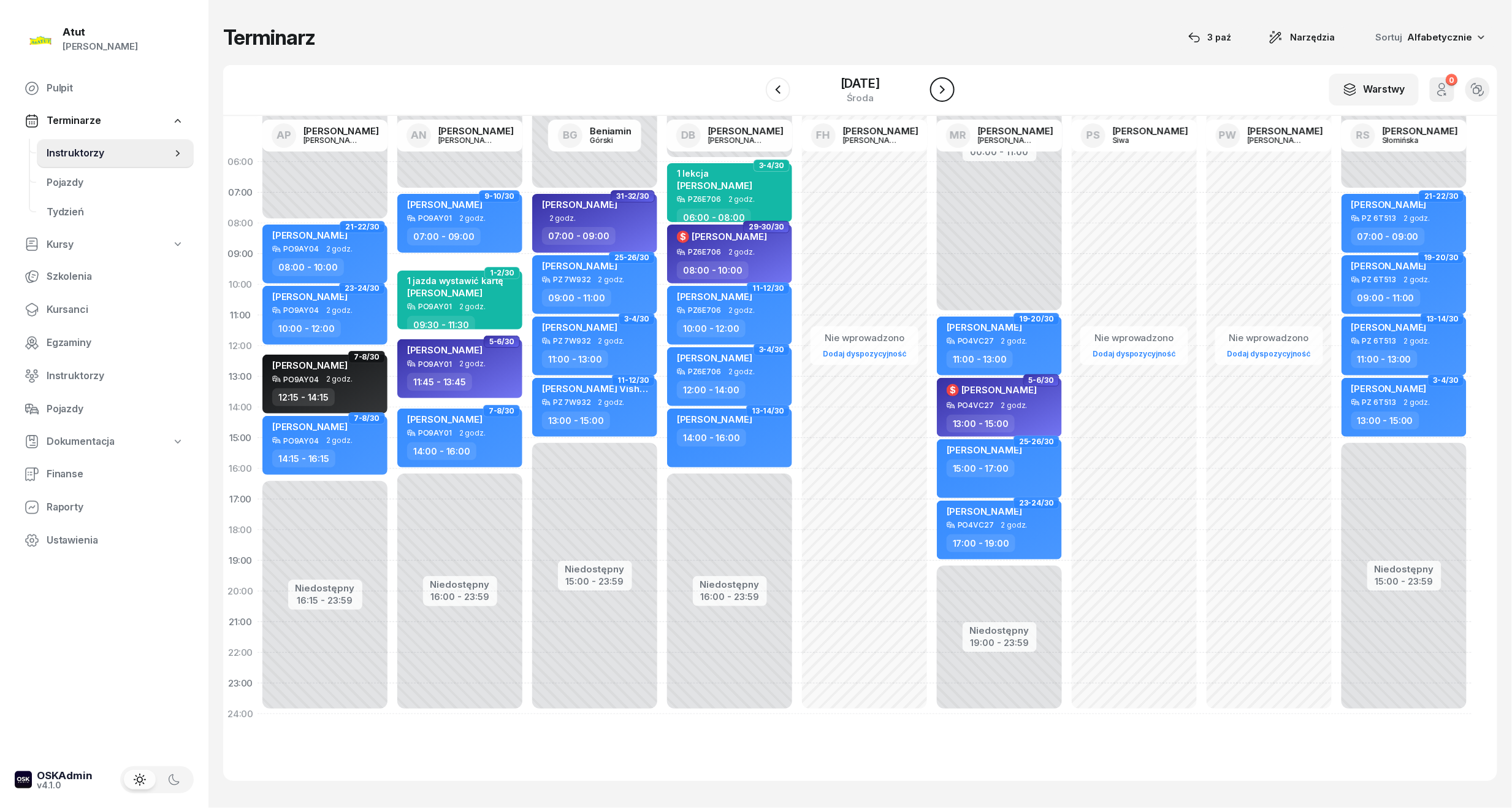
click at [948, 91] on icon "button" at bounding box center [942, 89] width 15 height 15
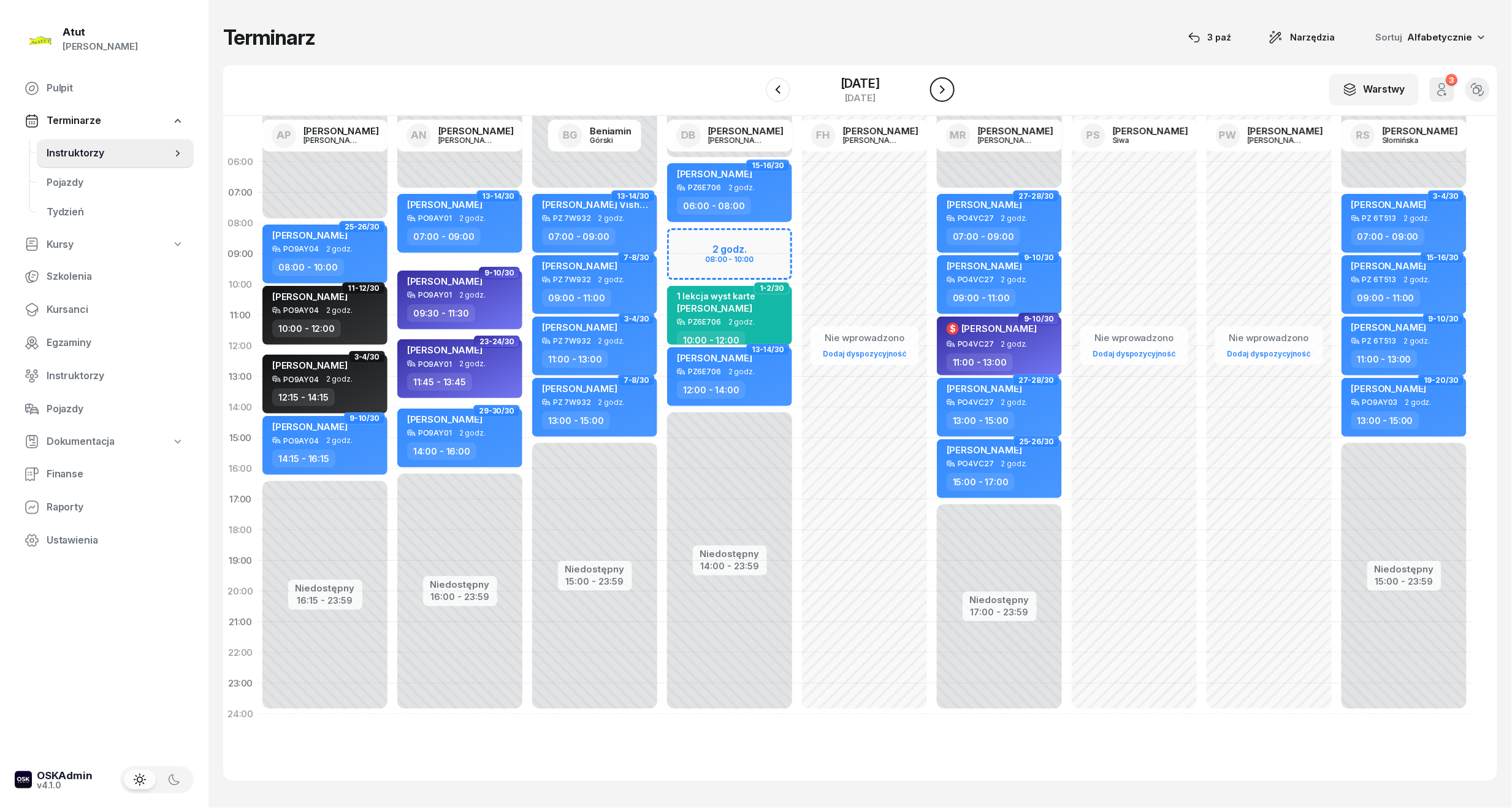
click at [945, 92] on icon "button" at bounding box center [942, 89] width 15 height 15
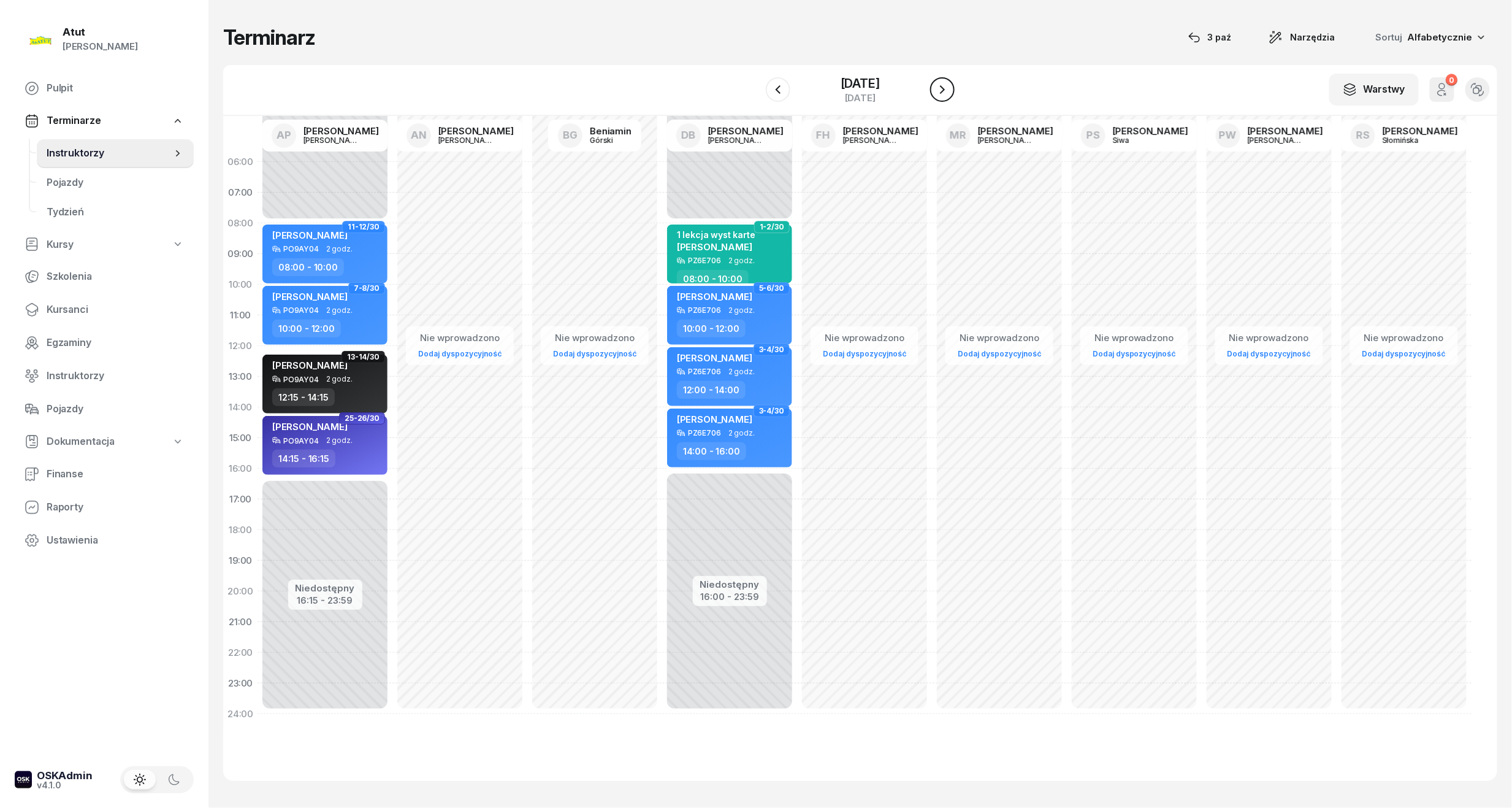
click at [945, 91] on icon "button" at bounding box center [942, 89] width 15 height 15
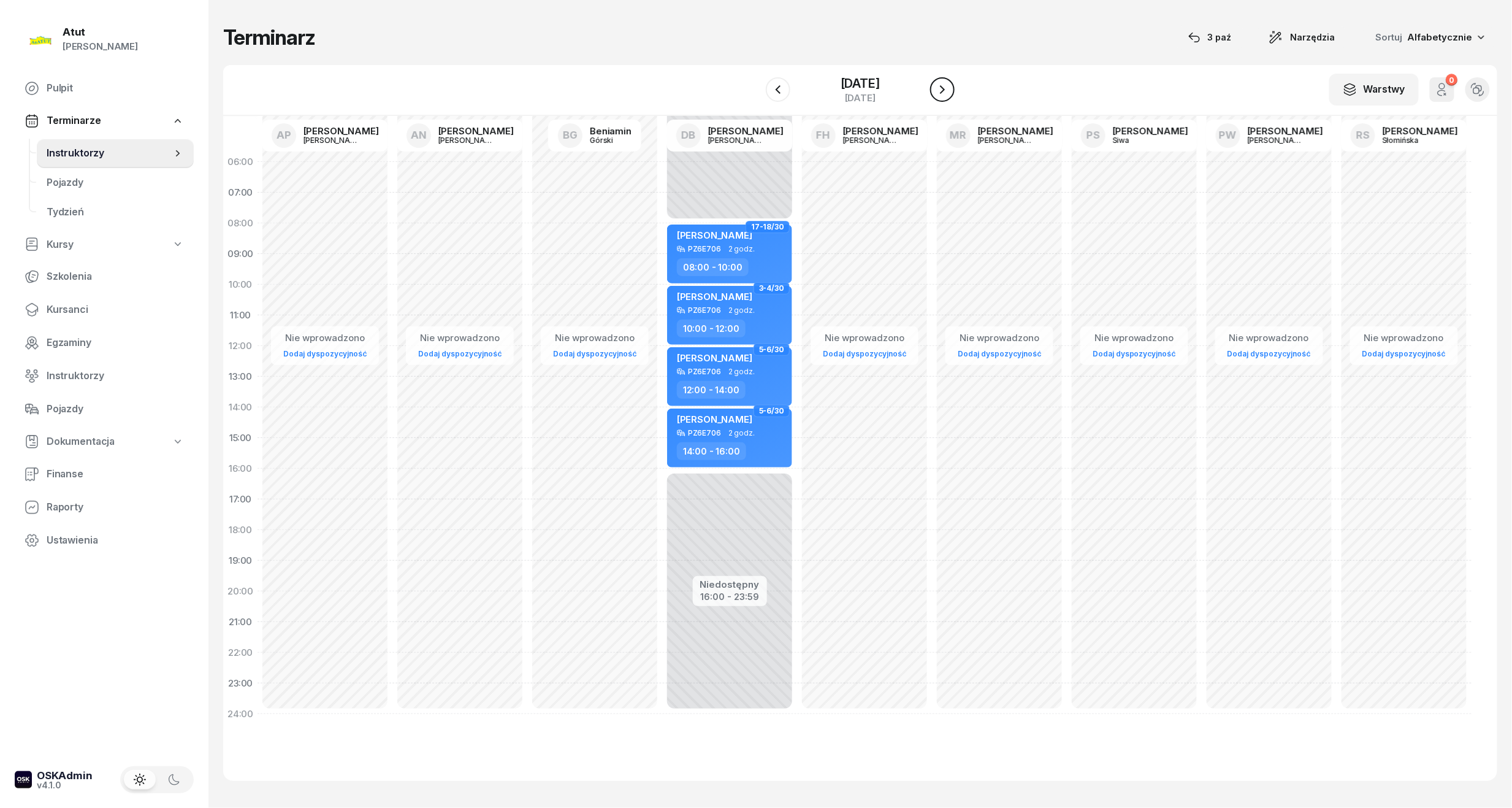
click at [945, 91] on icon "button" at bounding box center [942, 89] width 15 height 15
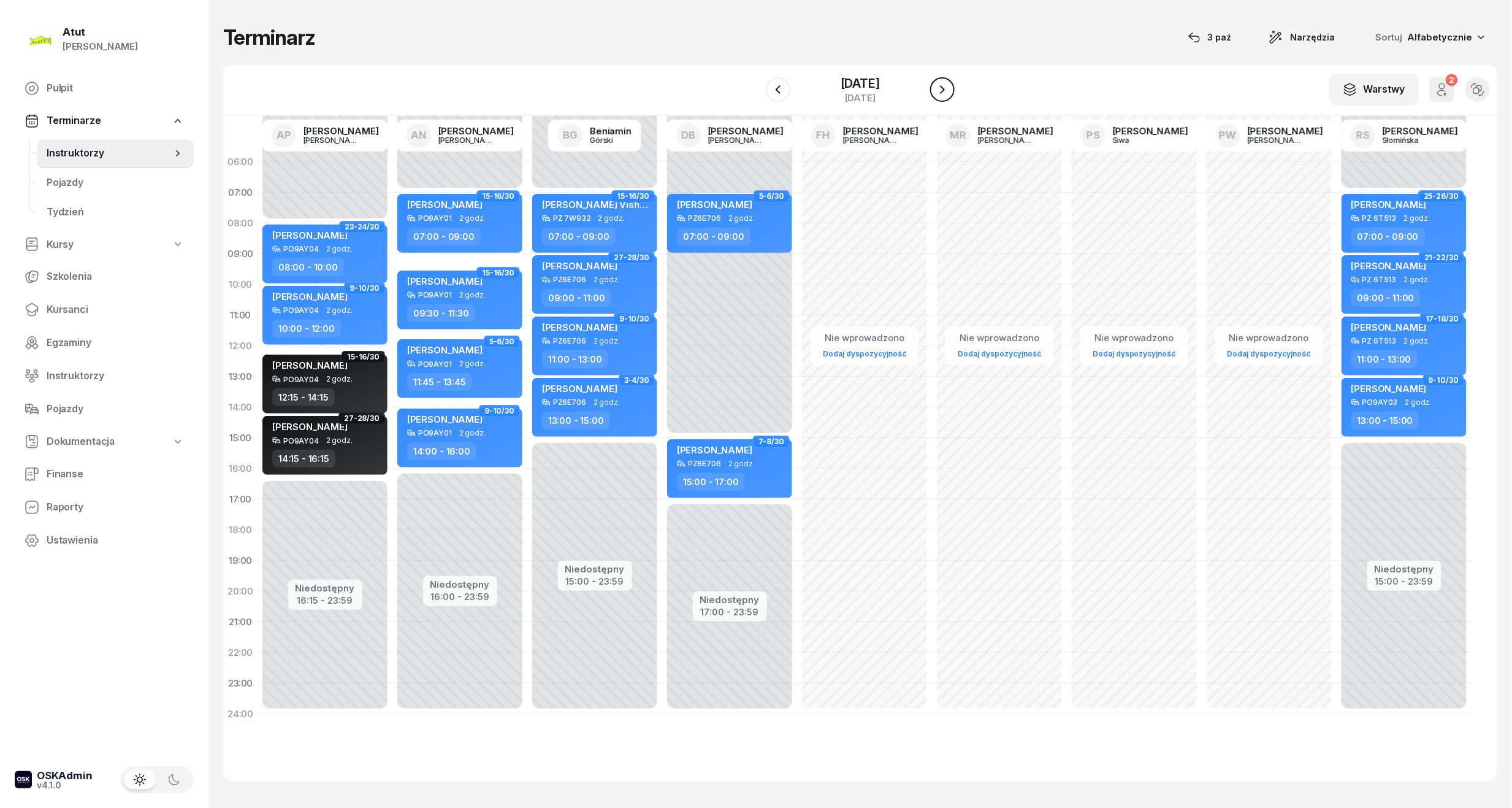
click at [945, 94] on icon "button" at bounding box center [942, 89] width 15 height 15
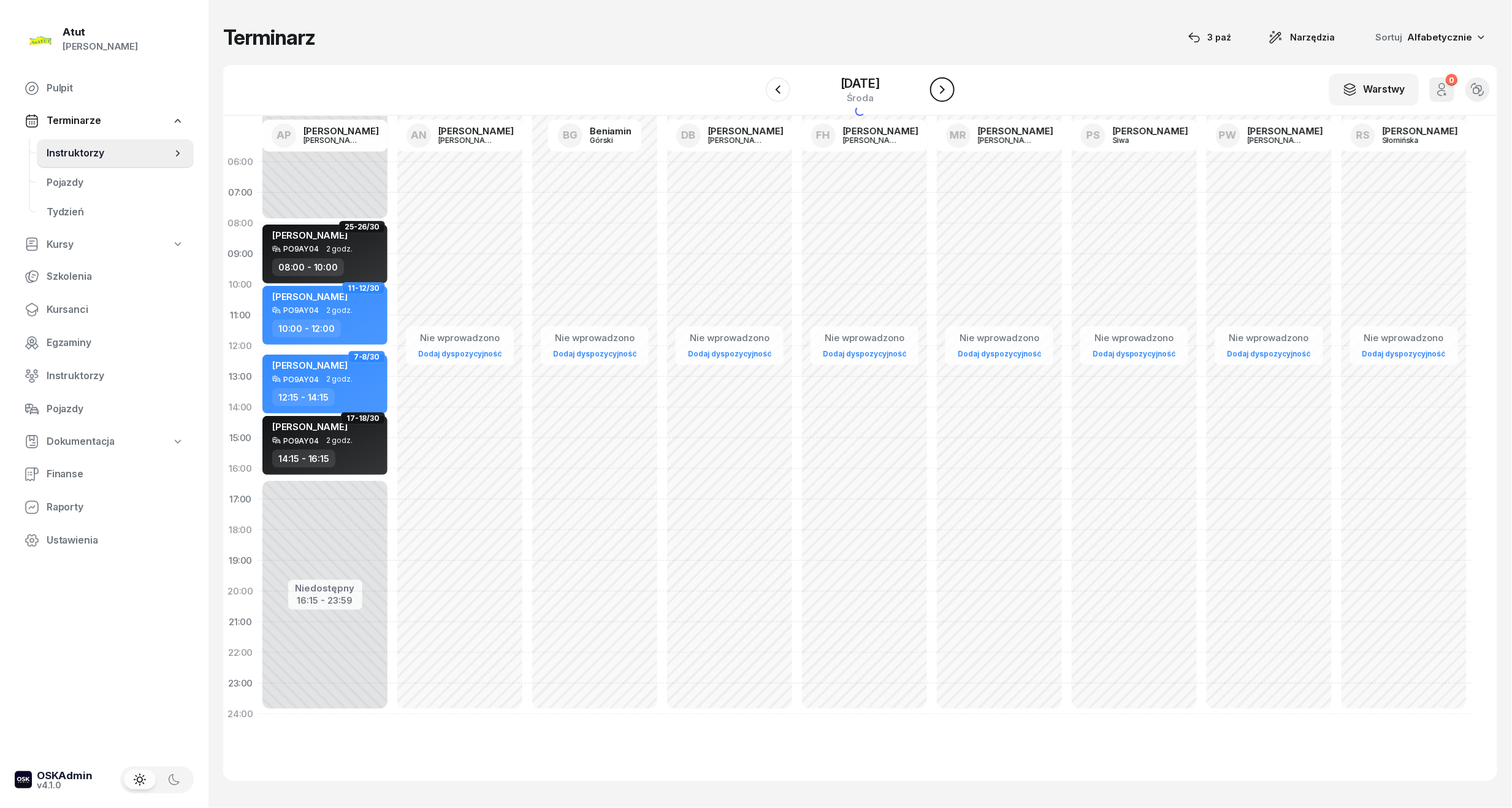
click at [945, 94] on icon "button" at bounding box center [942, 89] width 15 height 15
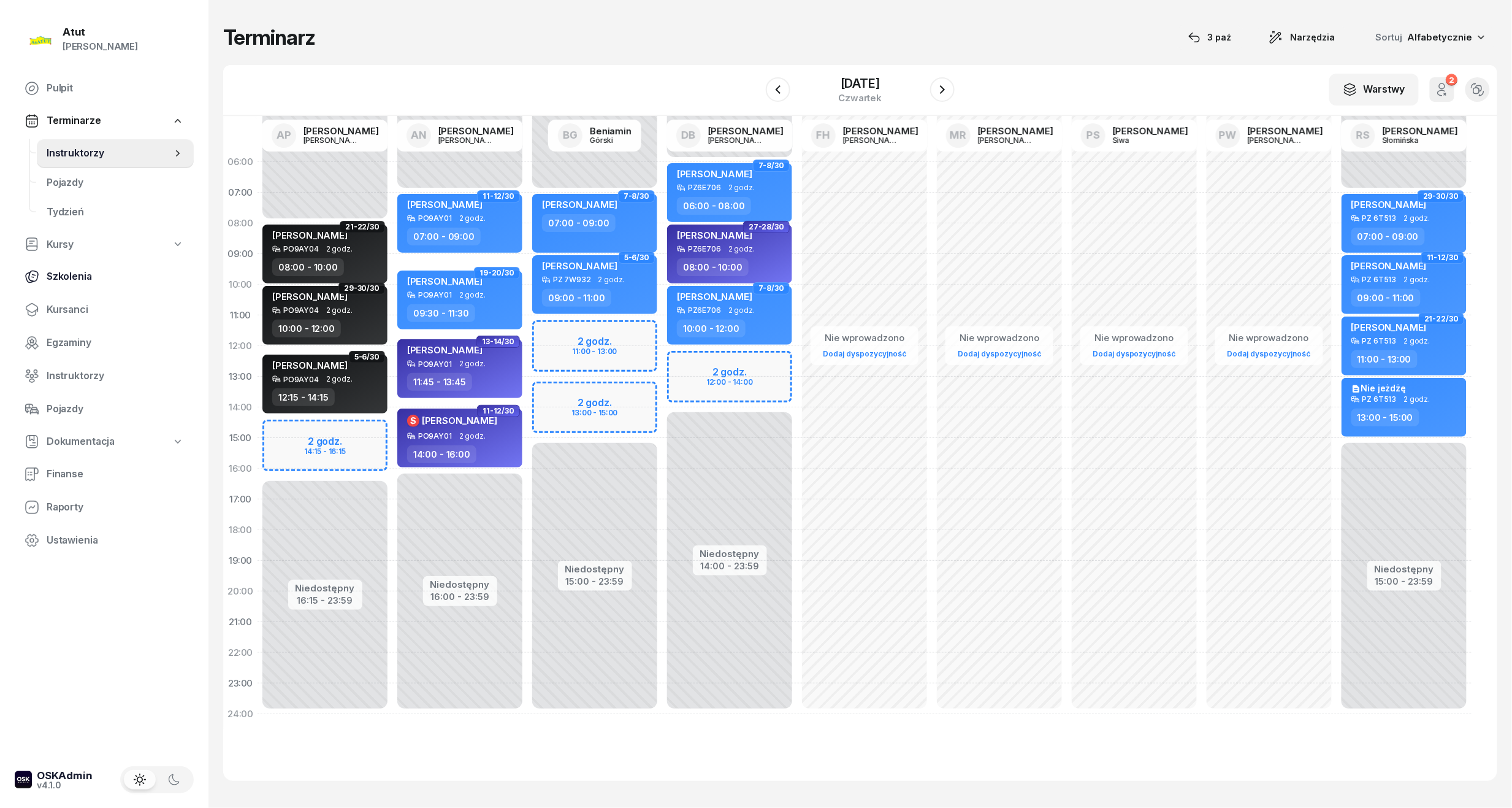
drag, startPoint x: 65, startPoint y: 302, endPoint x: 186, endPoint y: 276, distance: 123.8
click at [65, 302] on span "Kursanci" at bounding box center [115, 310] width 138 height 16
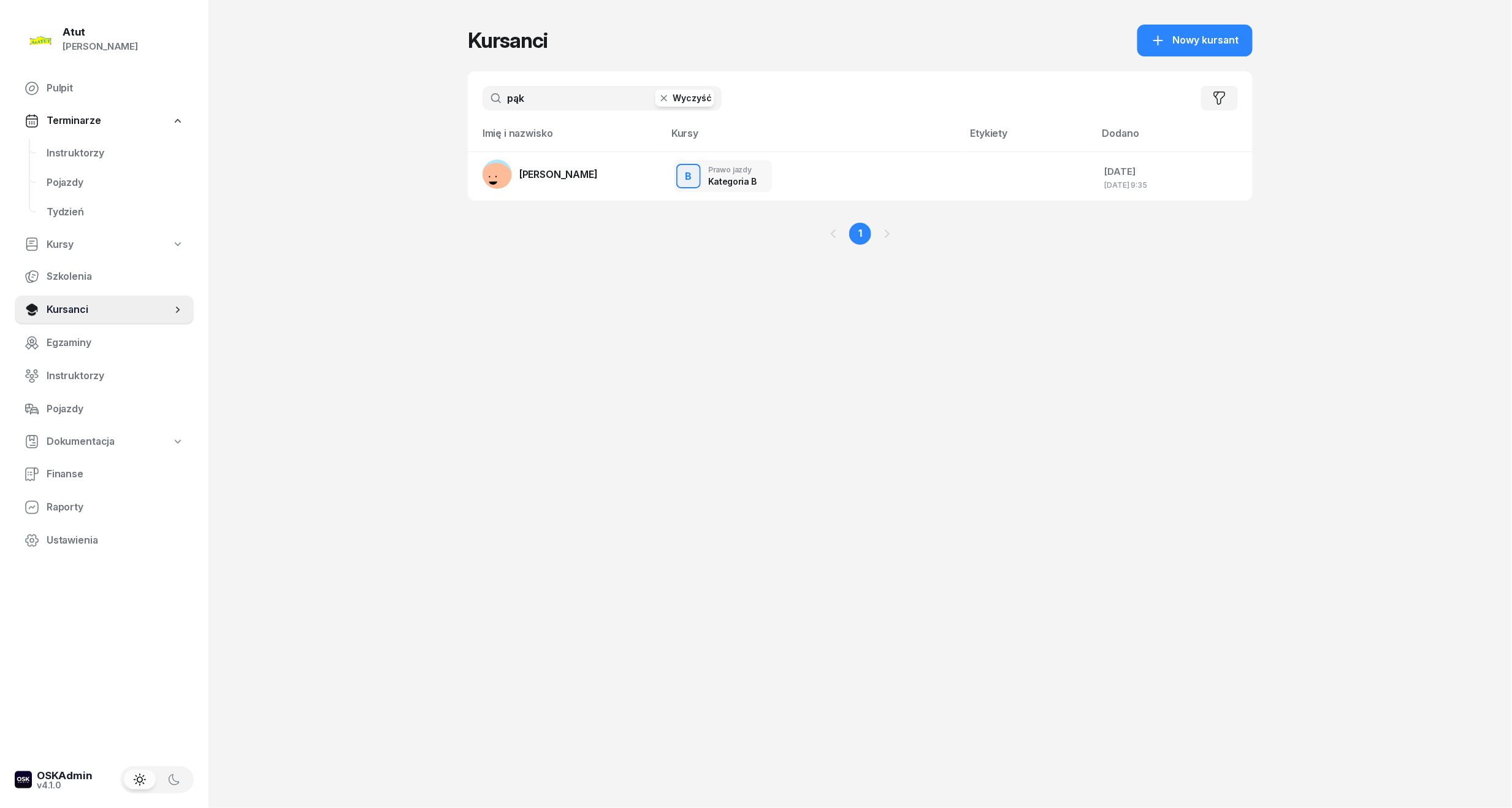
drag, startPoint x: 530, startPoint y: 96, endPoint x: 263, endPoint y: 133, distance: 269.6
click at [263, 133] on div "Atut [PERSON_NAME] Pulpit Terminarze Instruktorzy Pojazdy Tydzień Kursy Szkolen…" at bounding box center [756, 404] width 1512 height 808
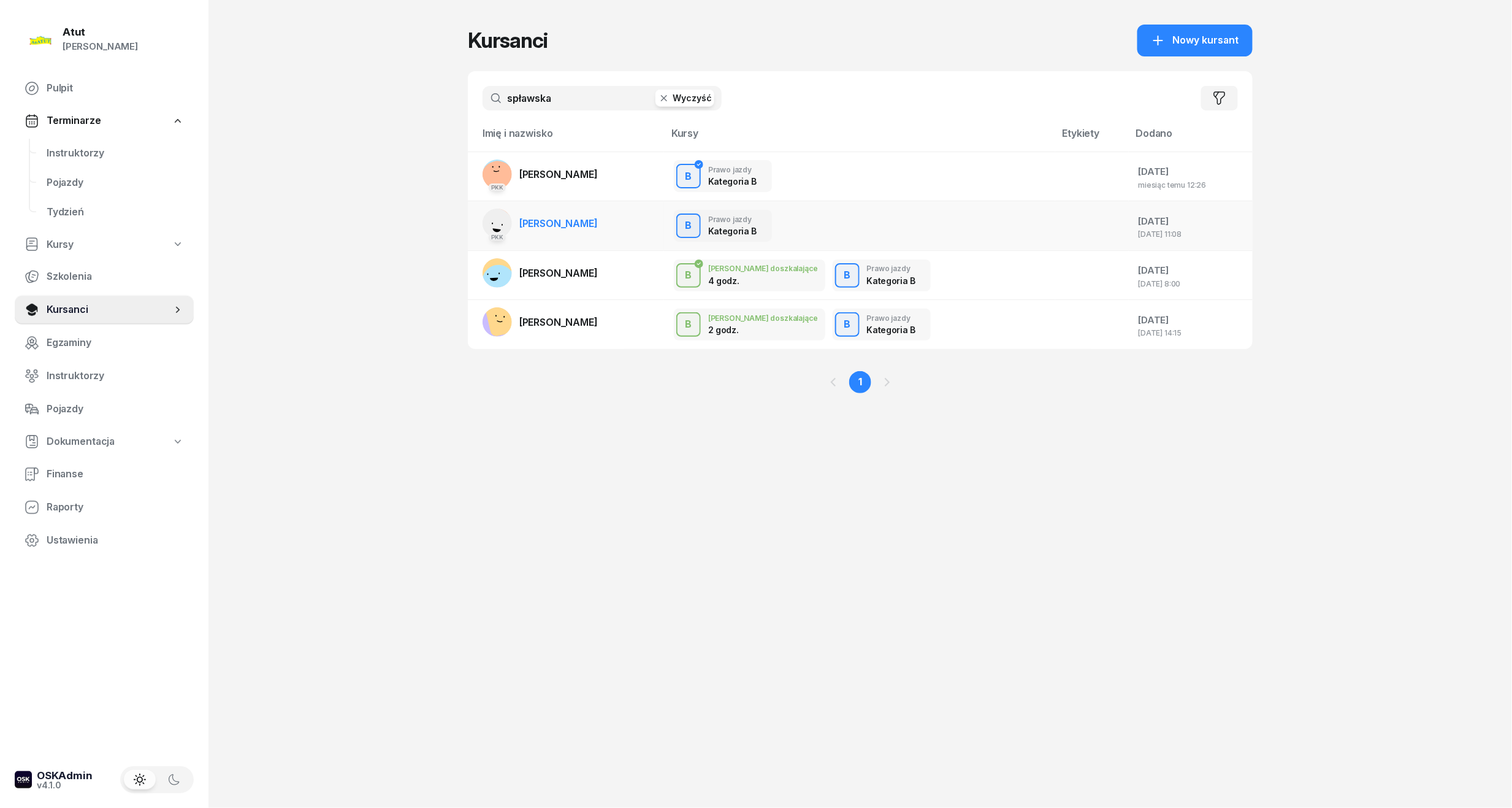
type input "spławska"
click at [558, 226] on span "[PERSON_NAME]" at bounding box center [559, 223] width 79 height 12
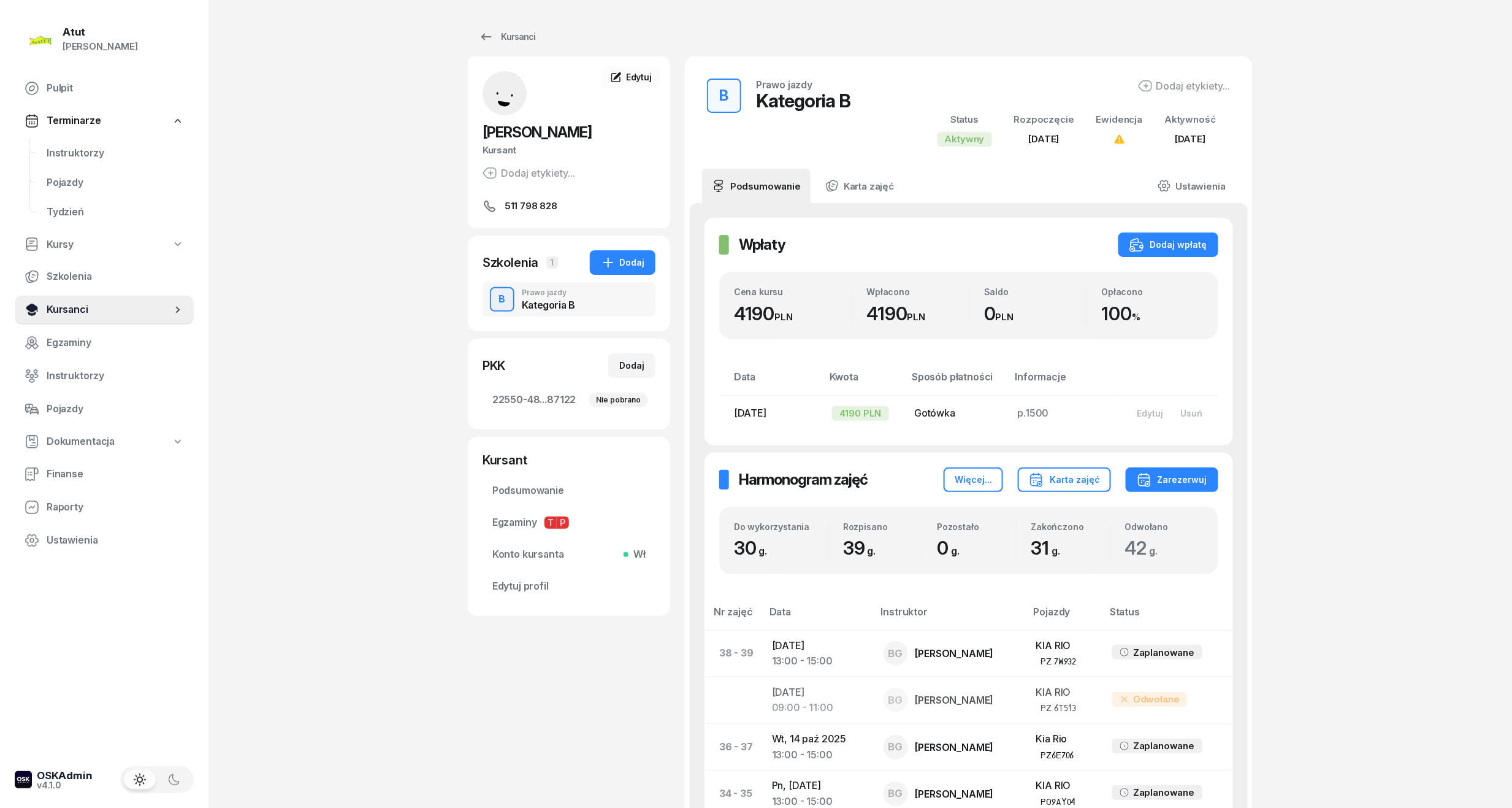
click at [51, 308] on span "Kursanci" at bounding box center [109, 310] width 125 height 16
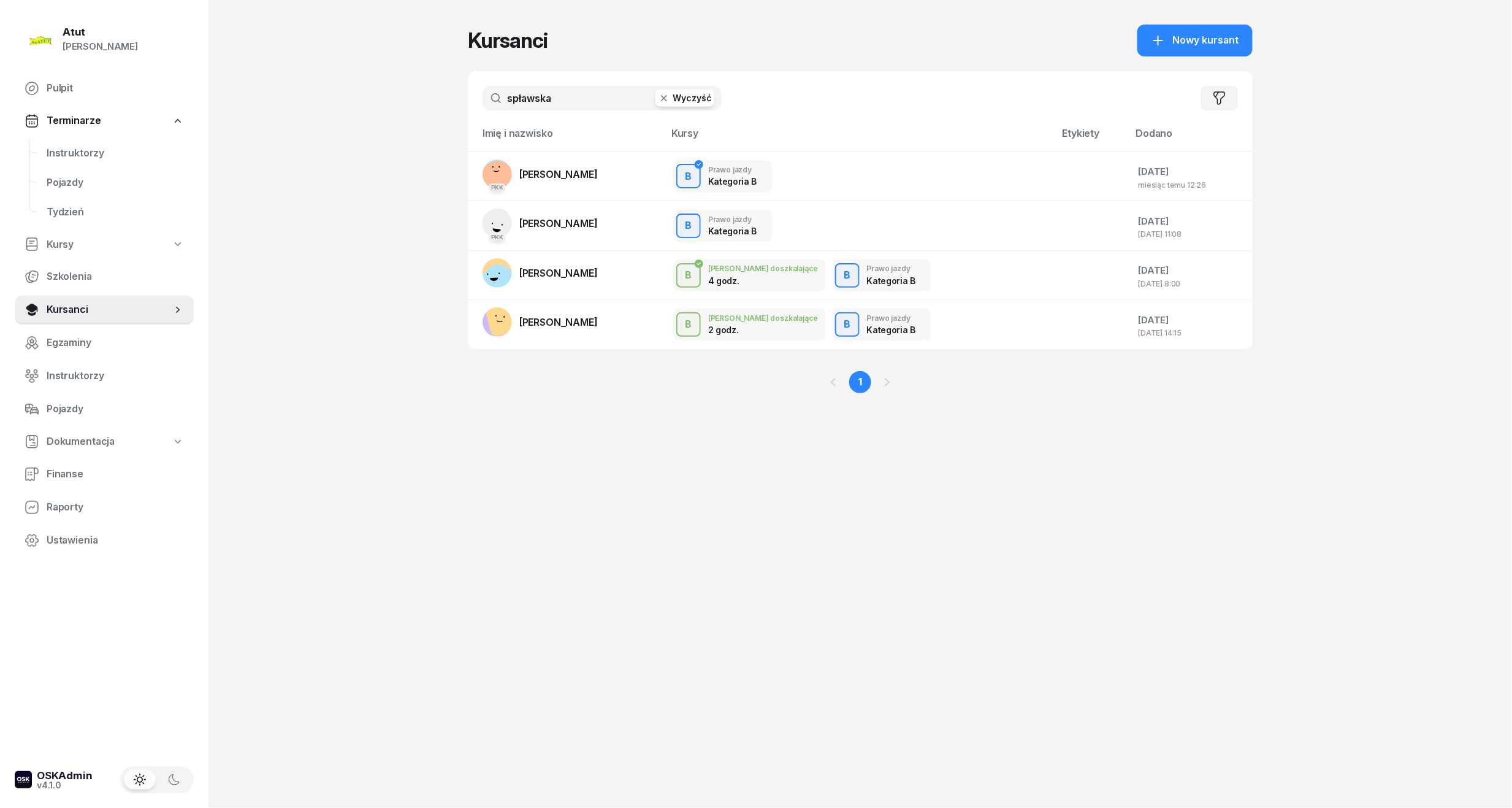
drag, startPoint x: 586, startPoint y: 101, endPoint x: 217, endPoint y: 103, distance: 369.0
click at [192, 104] on div "Atut [PERSON_NAME] Pulpit Terminarze Instruktorzy Pojazdy Tydzień Kursy Szkolen…" at bounding box center [756, 404] width 1512 height 808
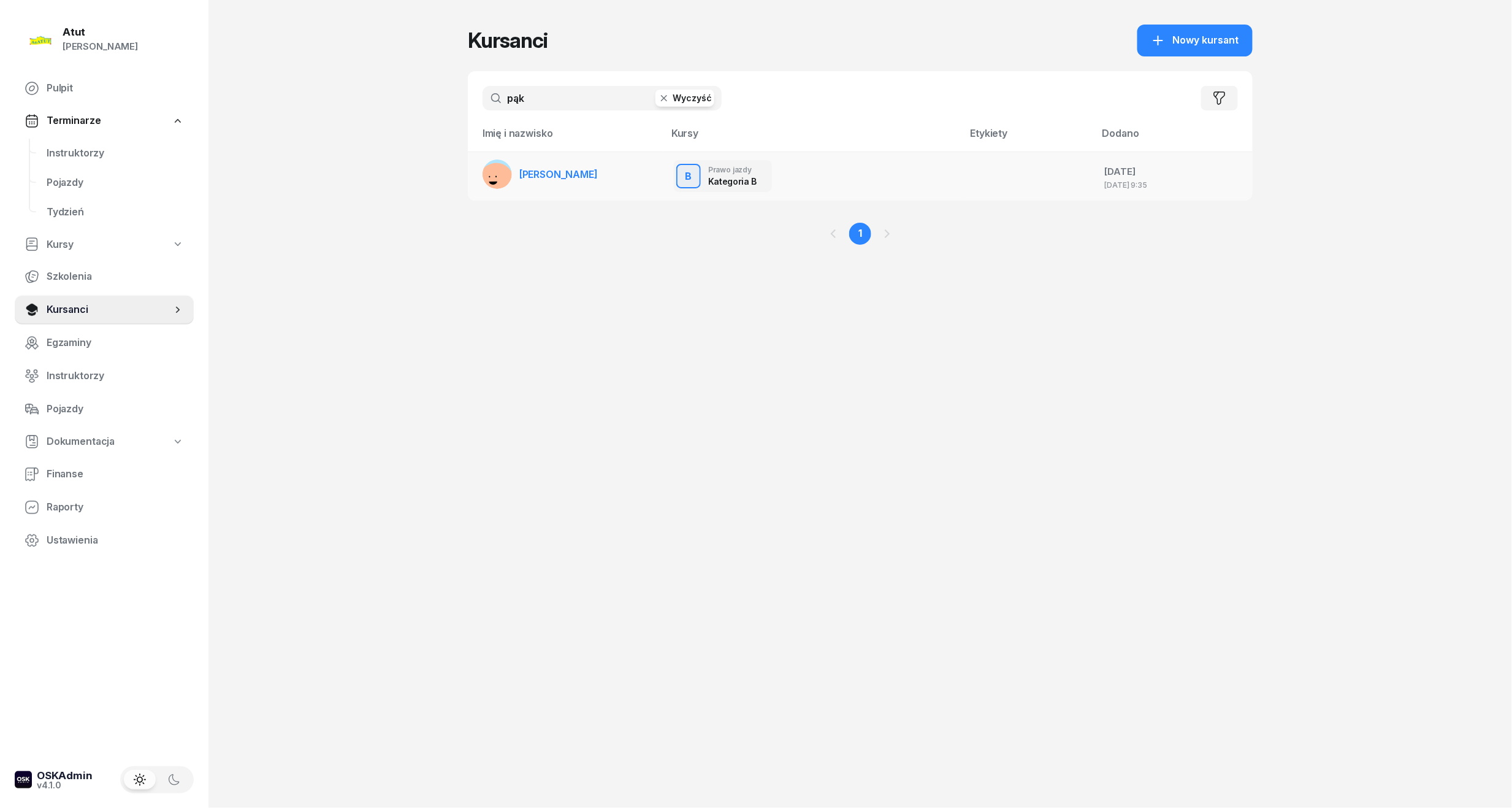
type input "pąk"
click at [572, 185] on link "[PERSON_NAME]" at bounding box center [540, 174] width 115 height 30
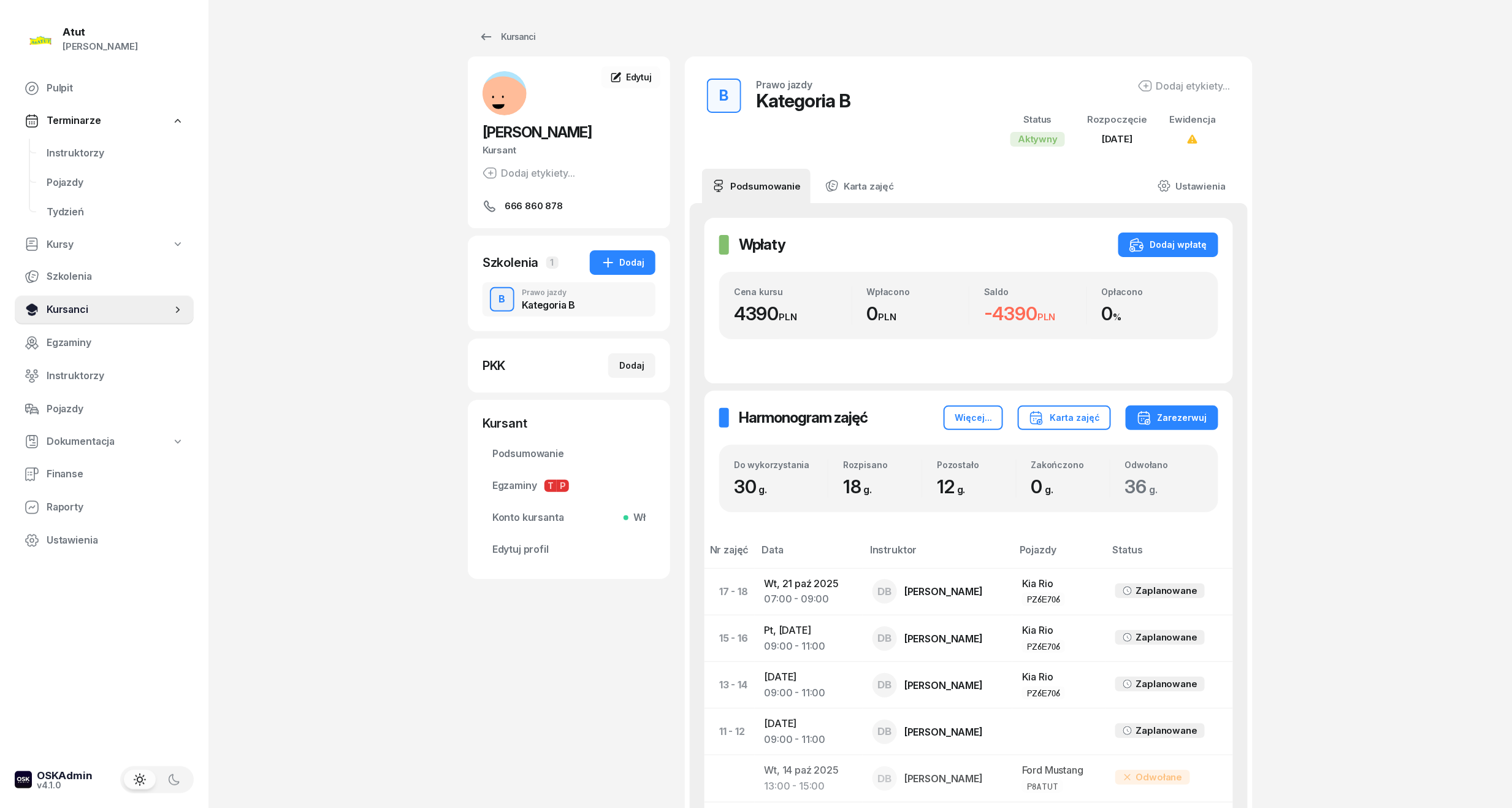
click at [72, 313] on span "Kursanci" at bounding box center [109, 310] width 125 height 16
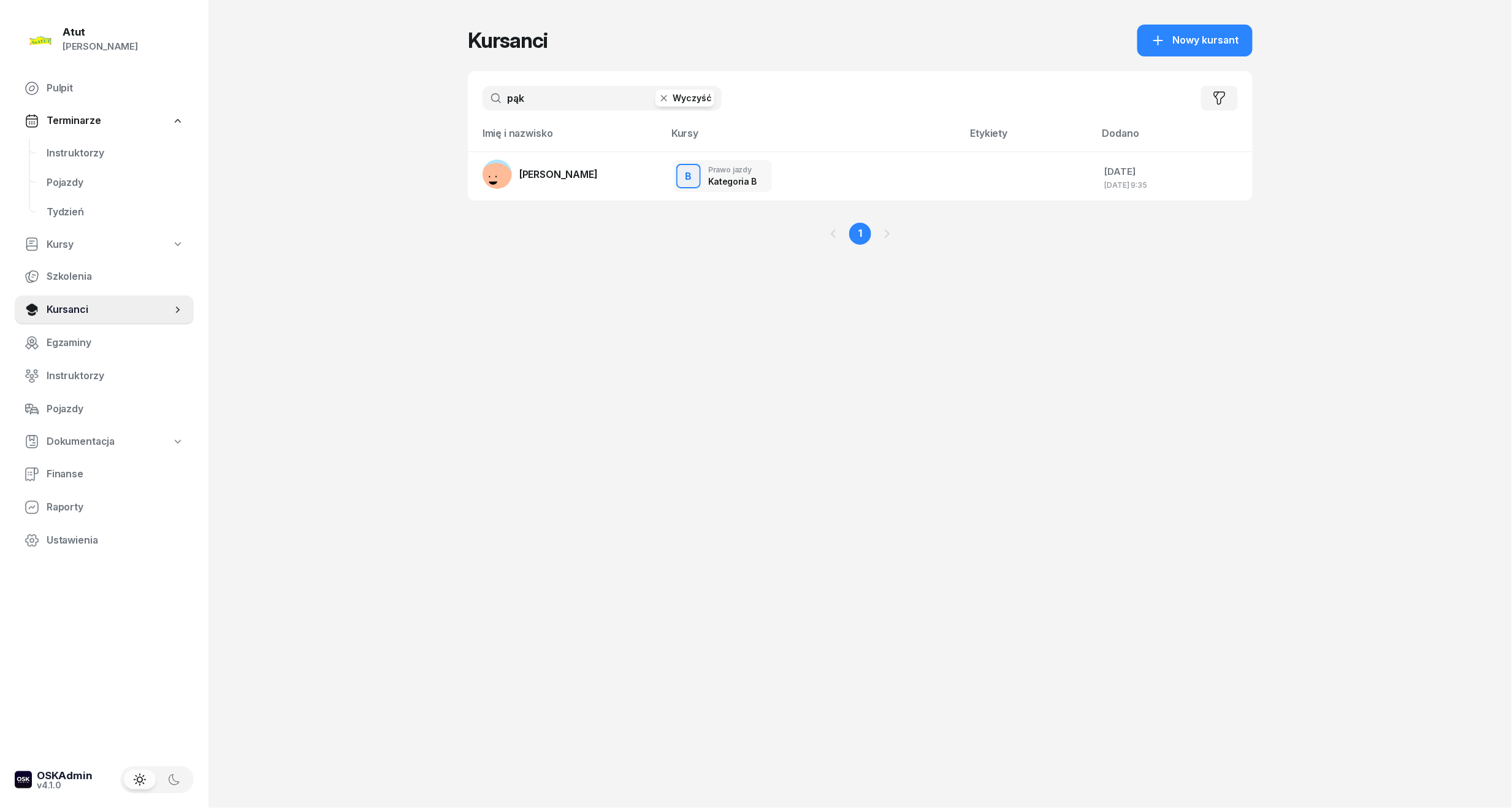
drag, startPoint x: 564, startPoint y: 100, endPoint x: 285, endPoint y: 92, distance: 279.1
click at [290, 92] on div "Atut [PERSON_NAME] Pulpit Terminarze Instruktorzy Pojazdy Tydzień Kursy Szkolen…" at bounding box center [756, 404] width 1512 height 808
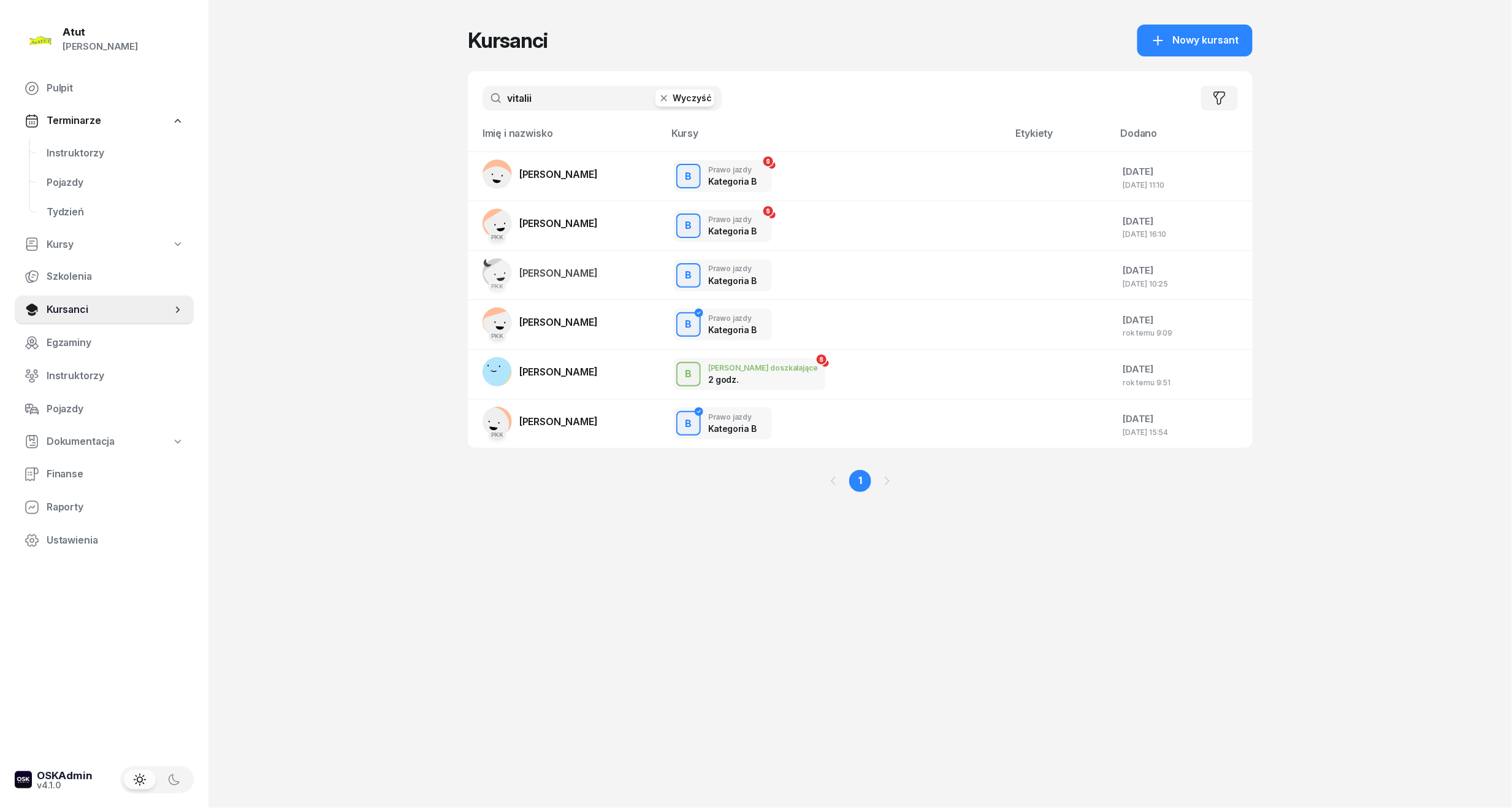
drag, startPoint x: 468, startPoint y: 96, endPoint x: 384, endPoint y: 108, distance: 84.9
click at [384, 108] on div "Atut [PERSON_NAME] Pulpit Terminarze Instruktorzy Pojazdy Tydzień Kursy Szkolen…" at bounding box center [756, 404] width 1512 height 808
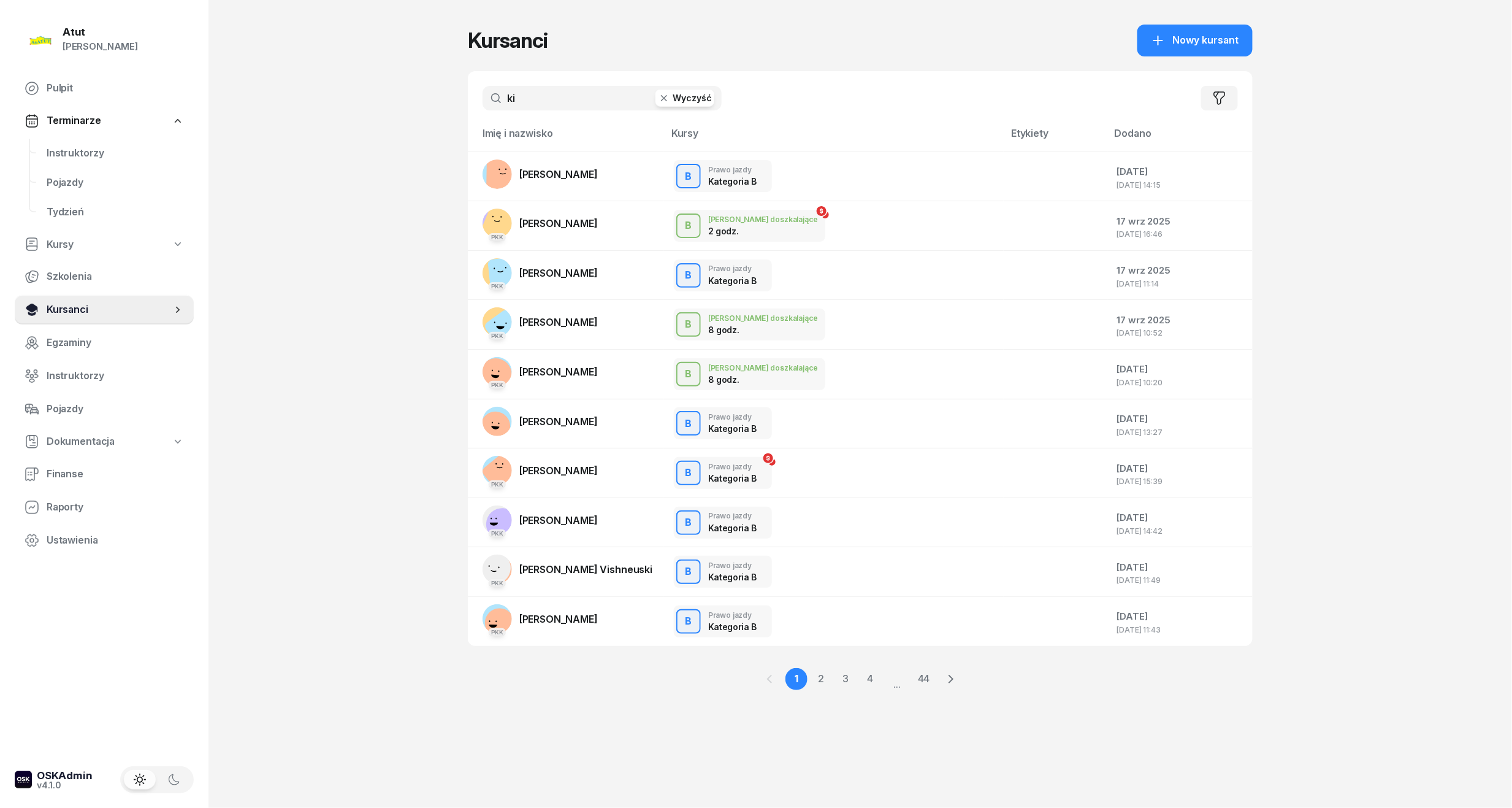
click at [85, 304] on span "Kursanci" at bounding box center [109, 310] width 125 height 16
drag, startPoint x: 551, startPoint y: 91, endPoint x: 394, endPoint y: 102, distance: 157.4
click at [394, 102] on div "Atut [PERSON_NAME] Pulpit Terminarze Instruktorzy Pojazdy Tydzień Kursy Szkolen…" at bounding box center [756, 404] width 1512 height 808
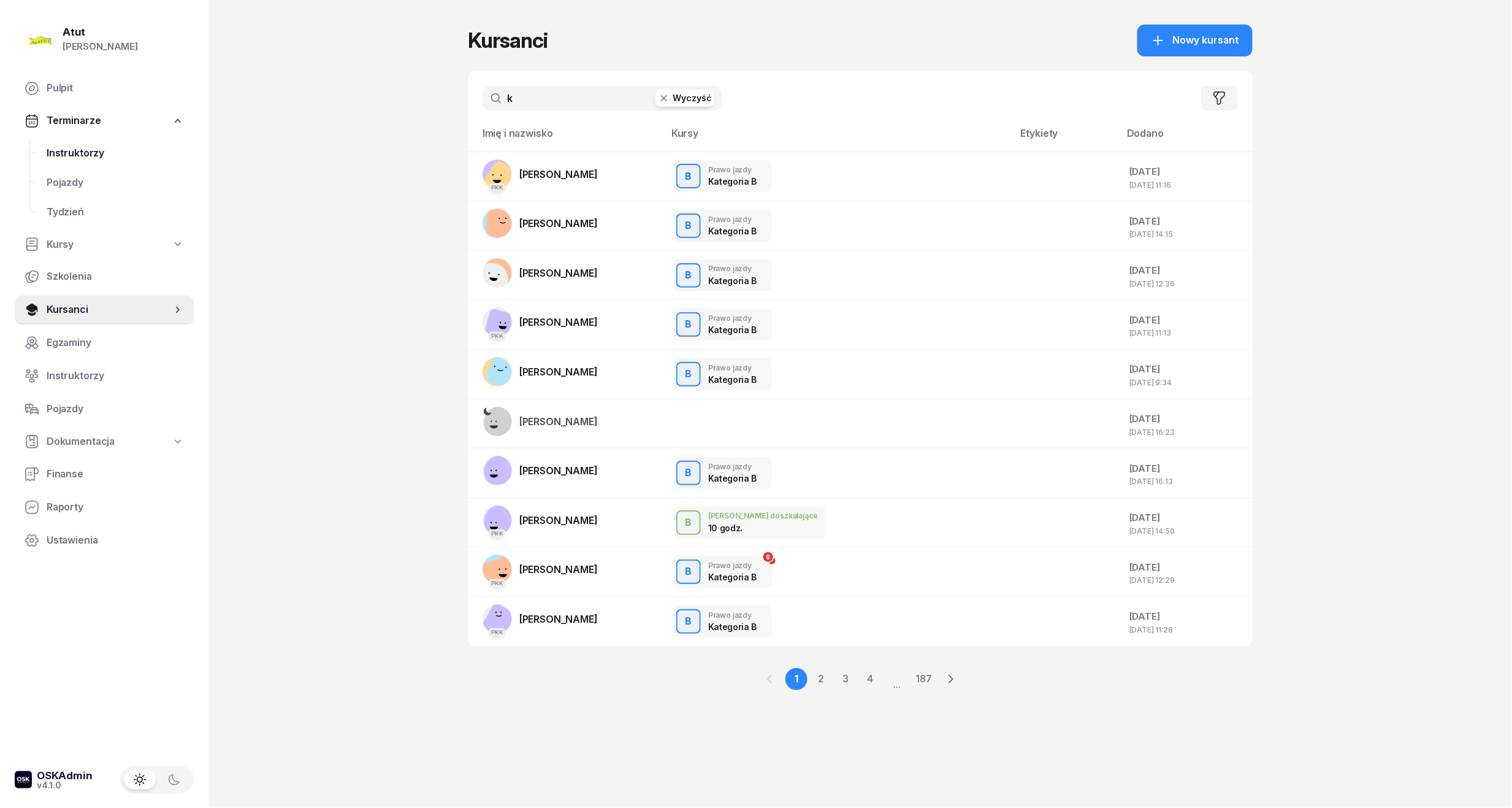
type input "k"
click at [74, 148] on span "Instruktorzy" at bounding box center [115, 153] width 138 height 16
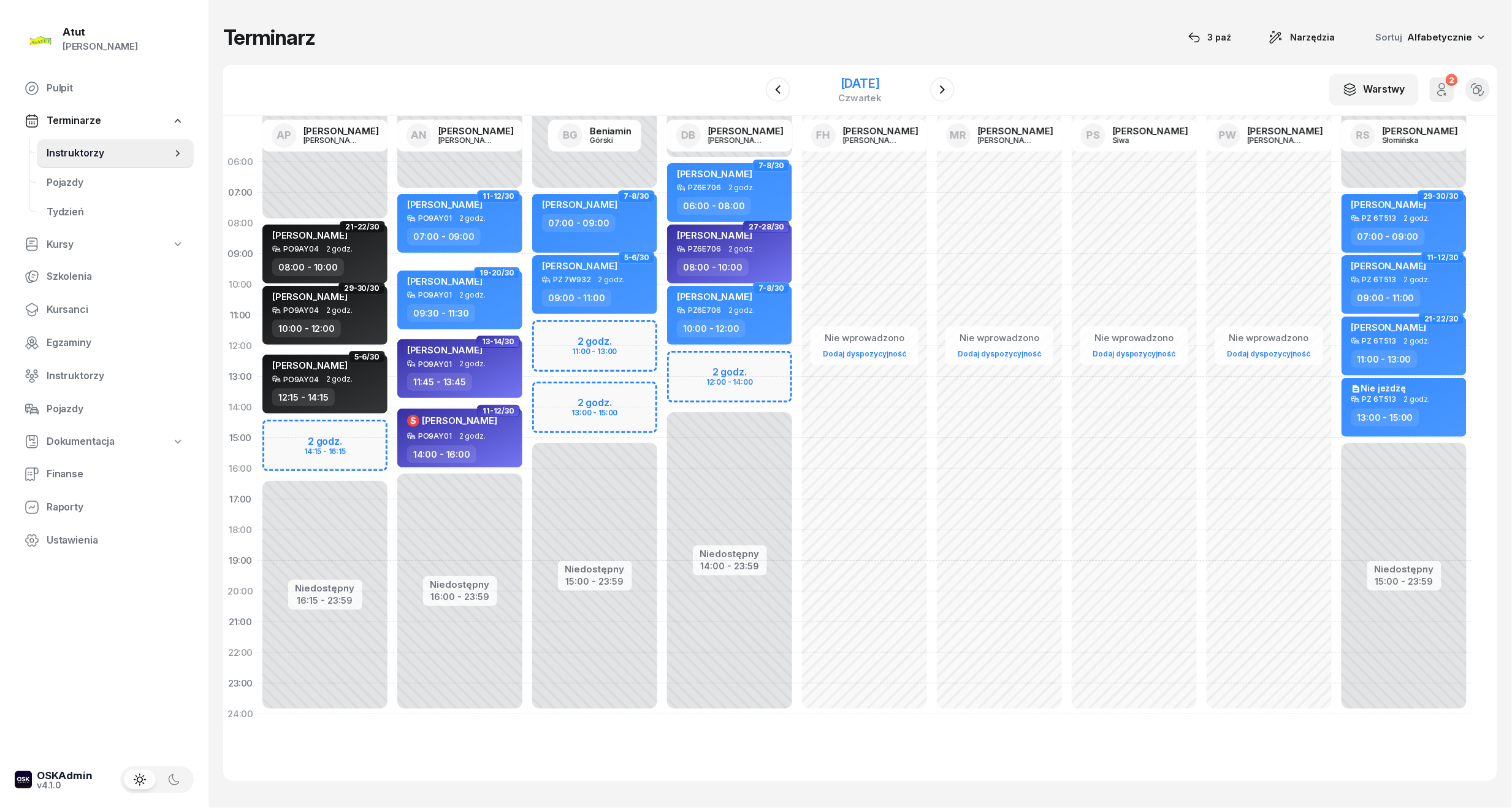
click at [879, 84] on div "[DATE]" at bounding box center [861, 83] width 44 height 12
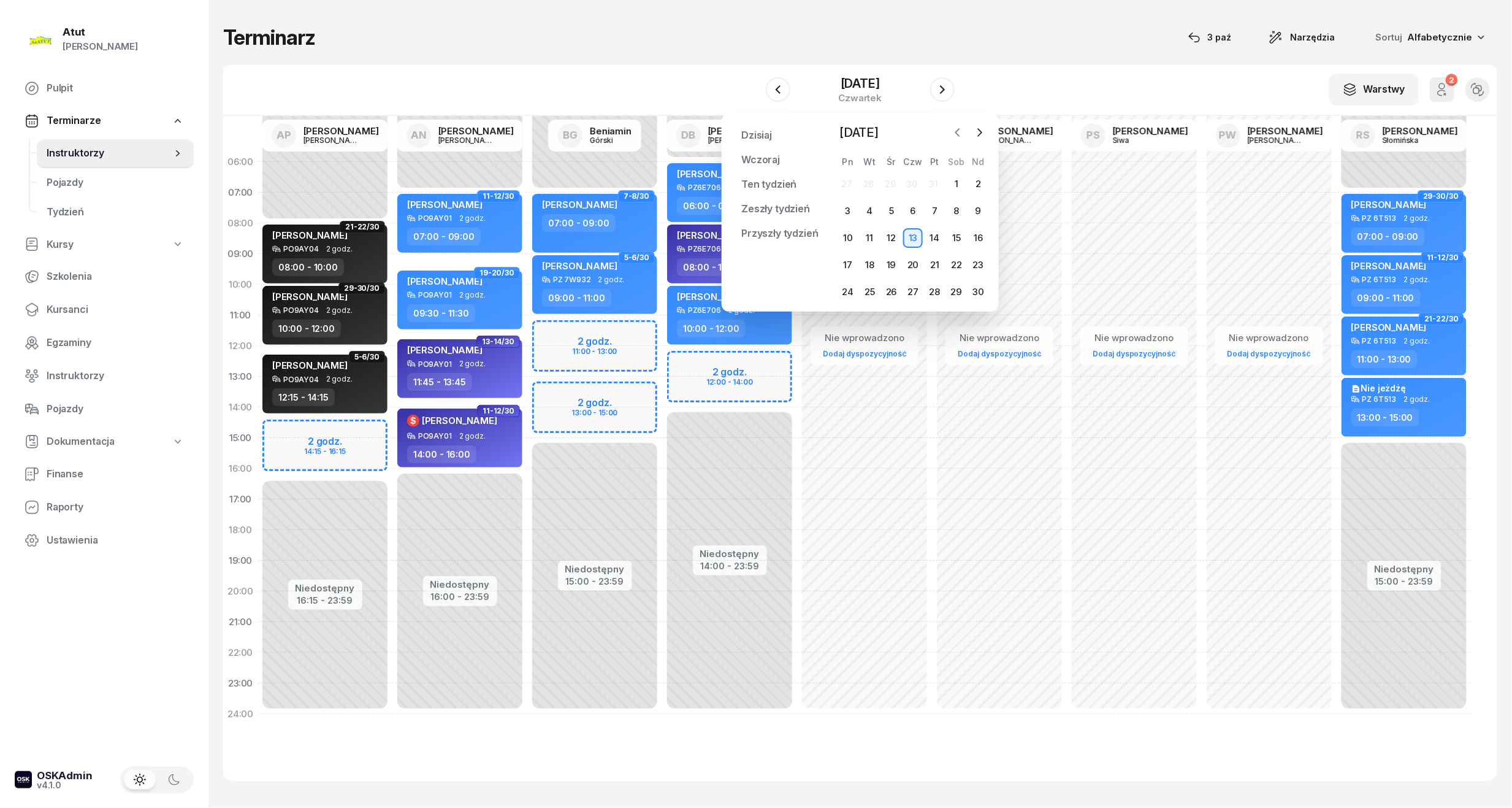
click at [957, 131] on icon "button" at bounding box center [957, 132] width 4 height 7
click at [851, 296] on div "27" at bounding box center [848, 292] width 20 height 20
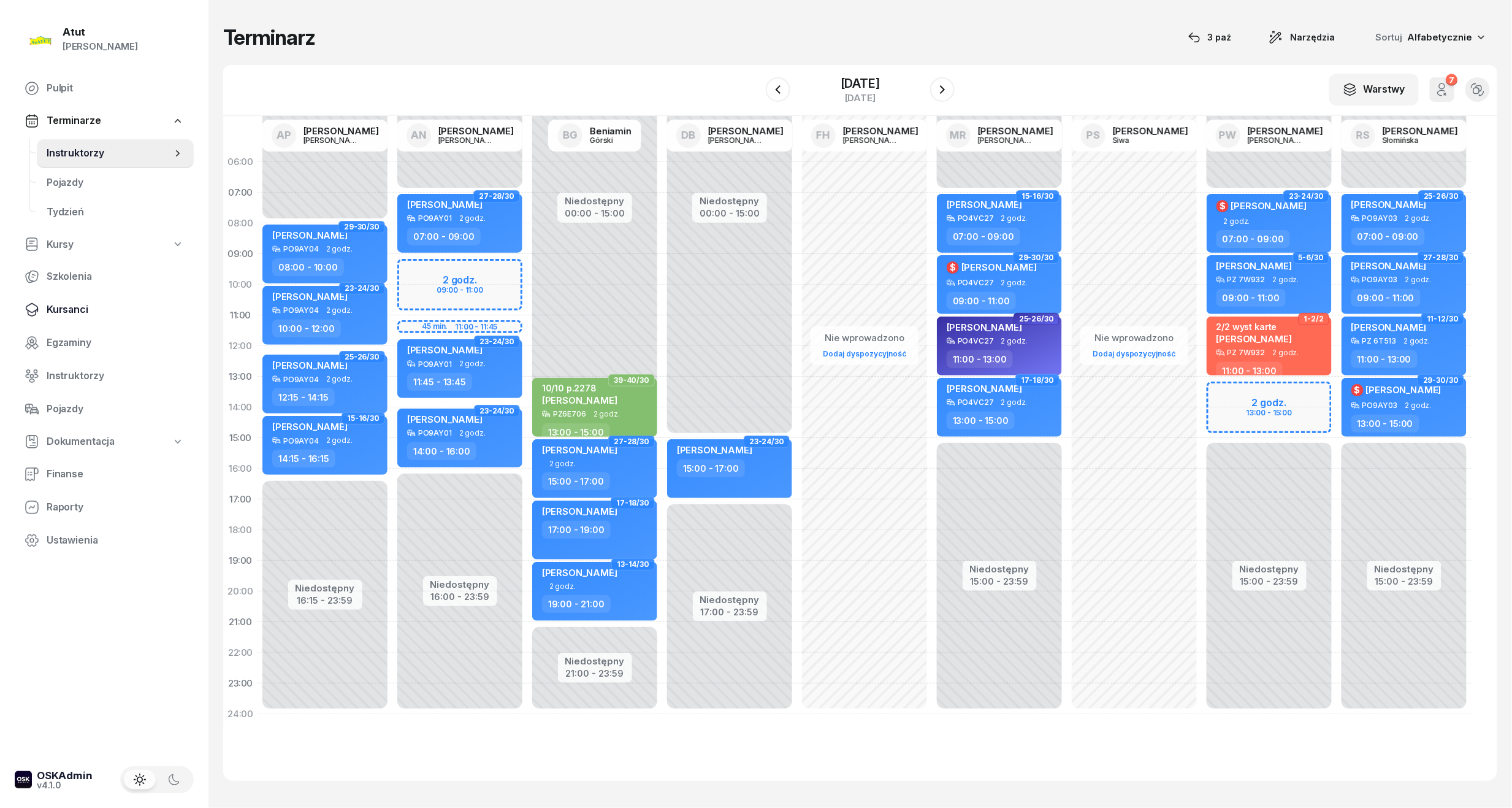
click at [74, 308] on span "Kursanci" at bounding box center [115, 310] width 138 height 16
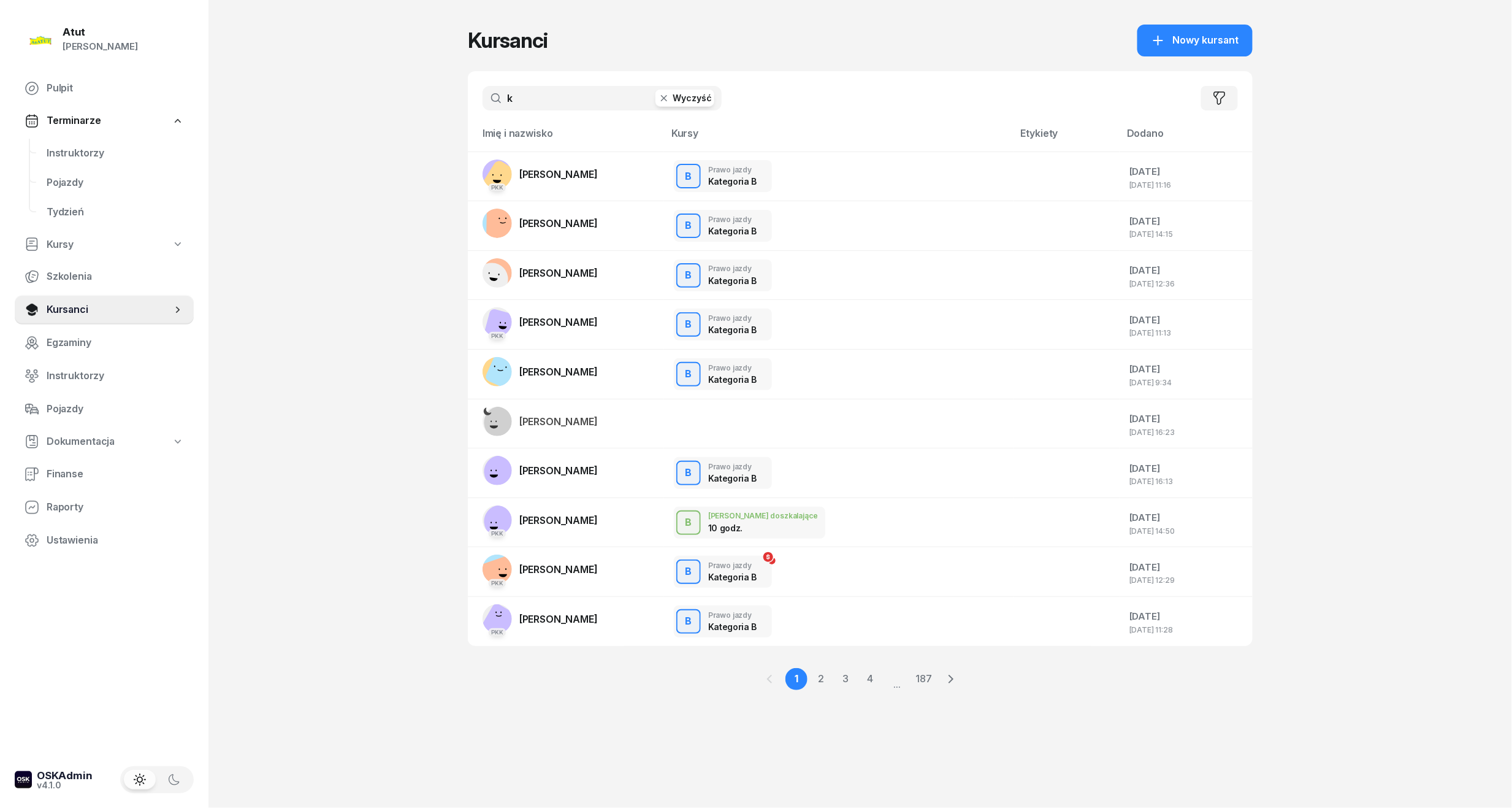
drag, startPoint x: 524, startPoint y: 94, endPoint x: 283, endPoint y: 99, distance: 241.1
click at [283, 99] on div "Atut [PERSON_NAME] Pulpit Terminarze Instruktorzy Pojazdy Tydzień Kursy Szkolen…" at bounding box center [756, 404] width 1512 height 808
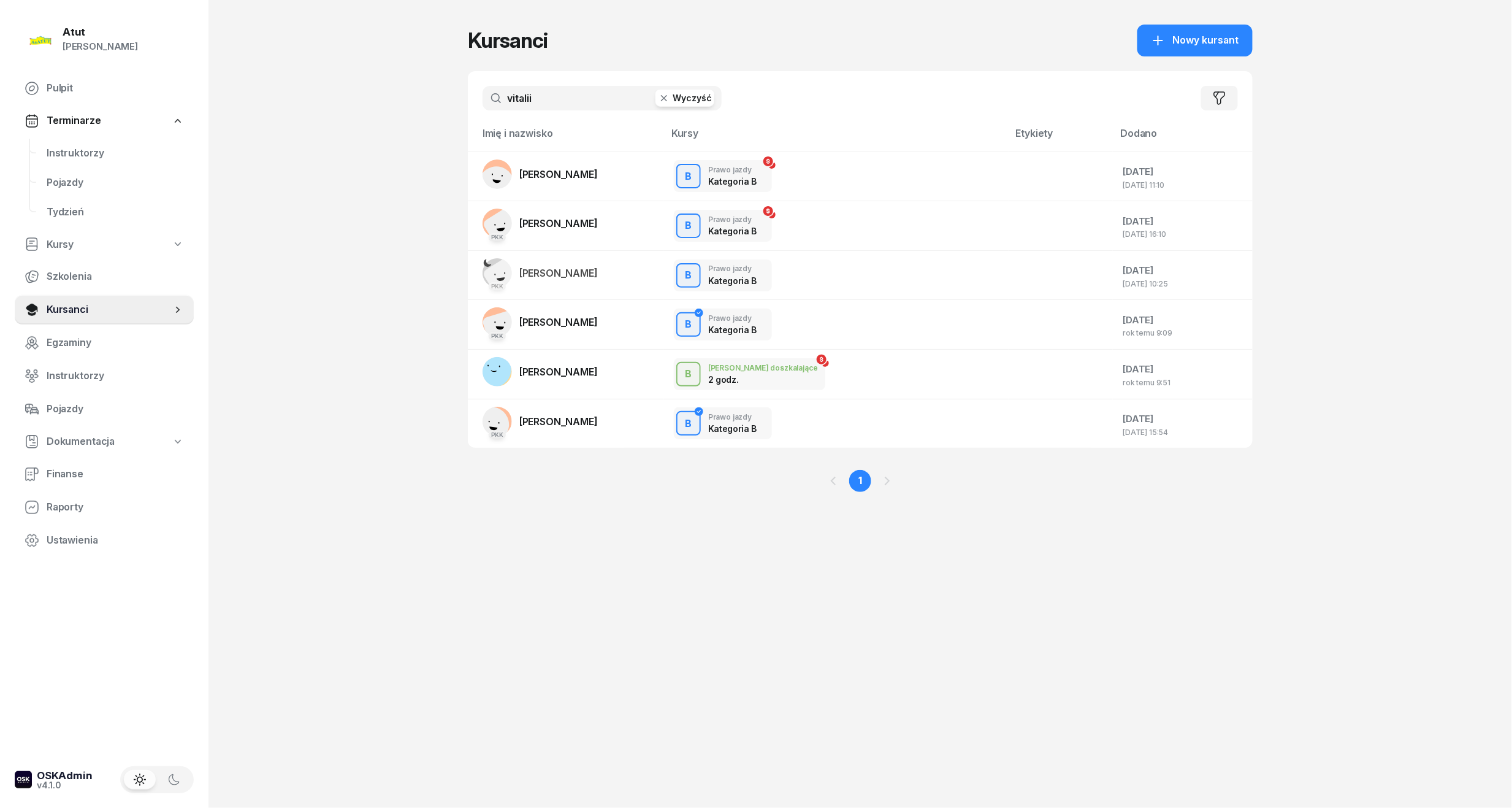
type input "vitalii"
click at [65, 121] on span "Terminarze" at bounding box center [73, 121] width 54 height 16
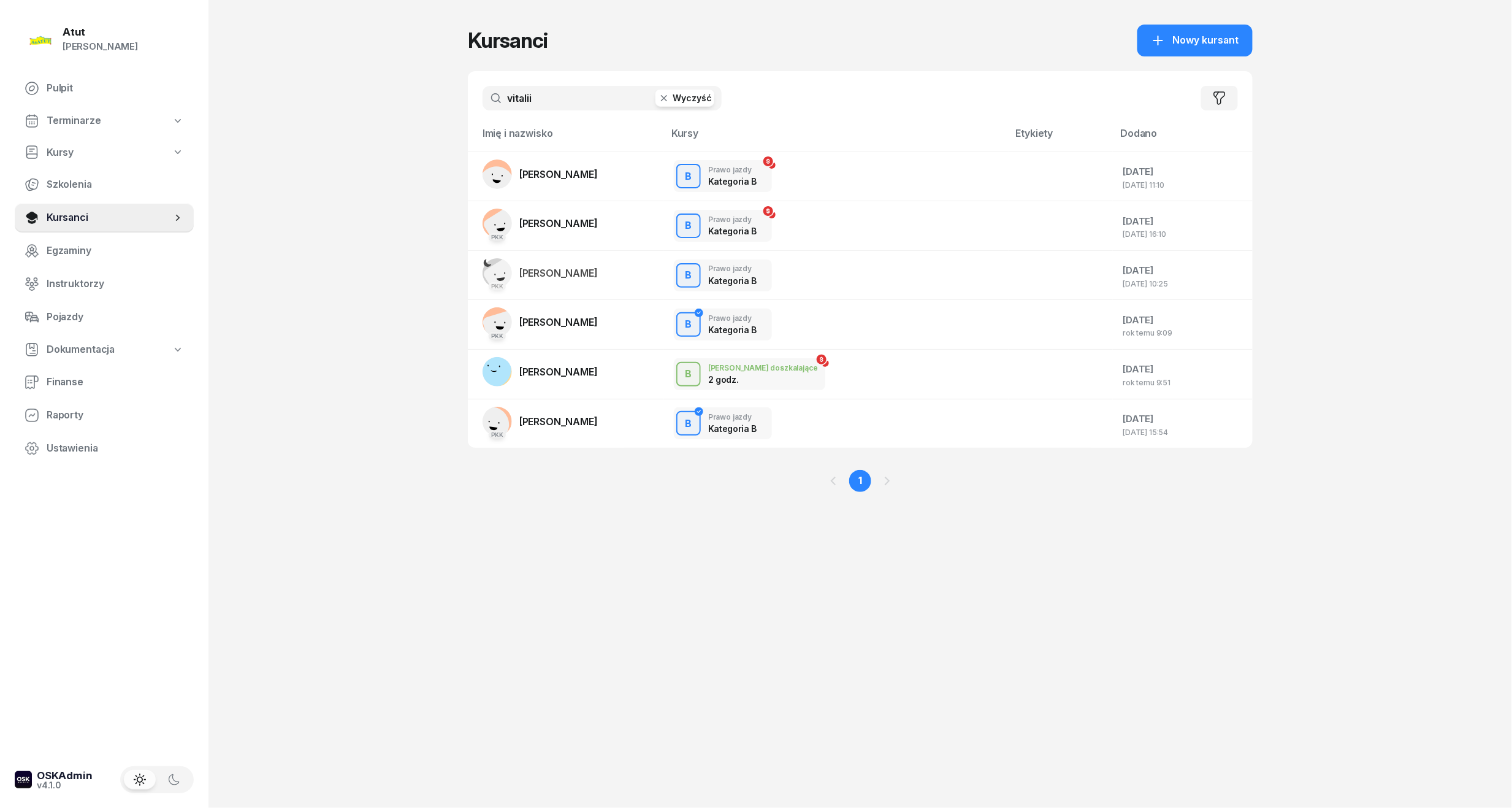
click at [86, 107] on link "Terminarze" at bounding box center [104, 121] width 179 height 28
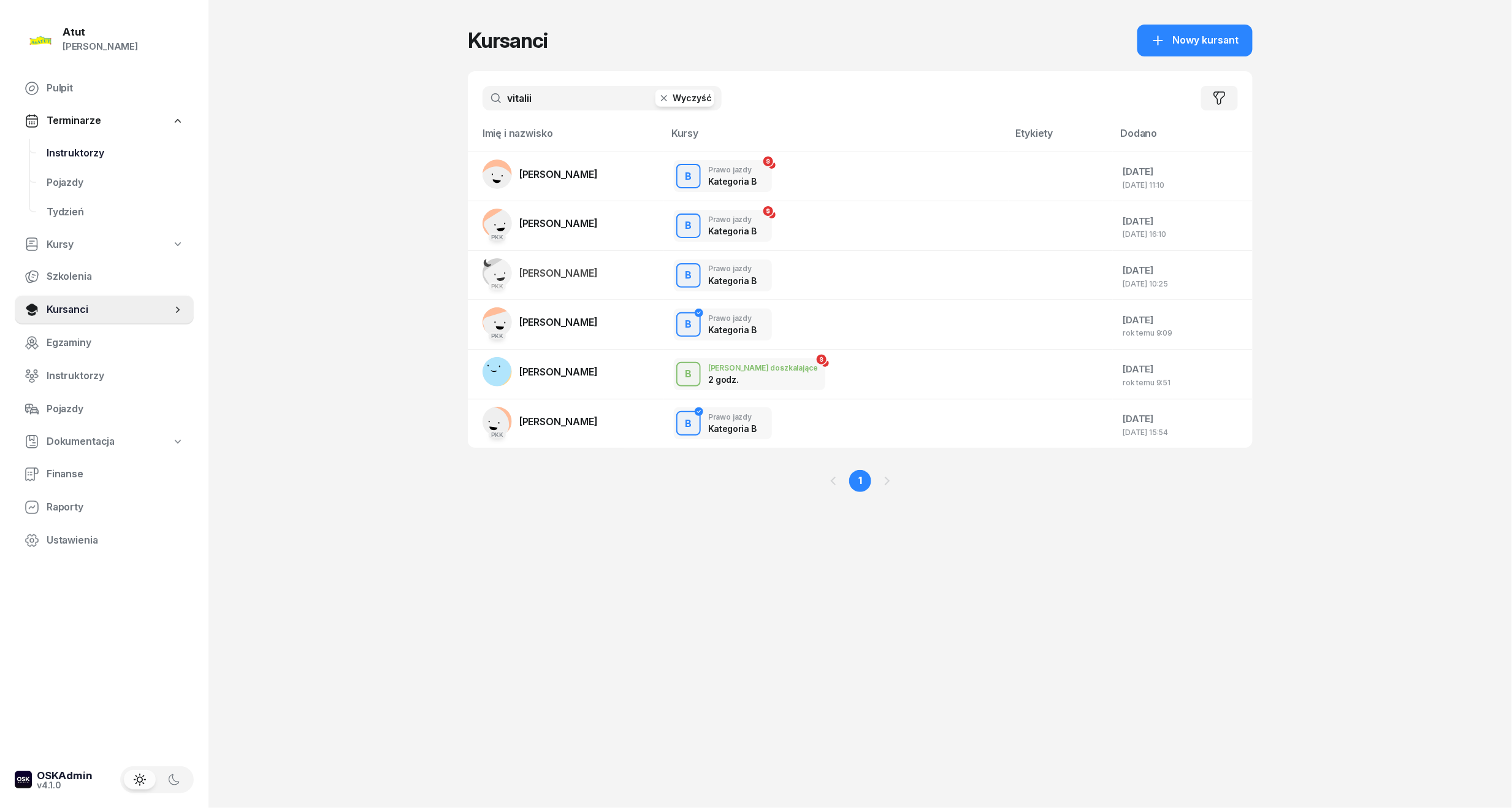
click at [84, 155] on span "Instruktorzy" at bounding box center [115, 153] width 138 height 16
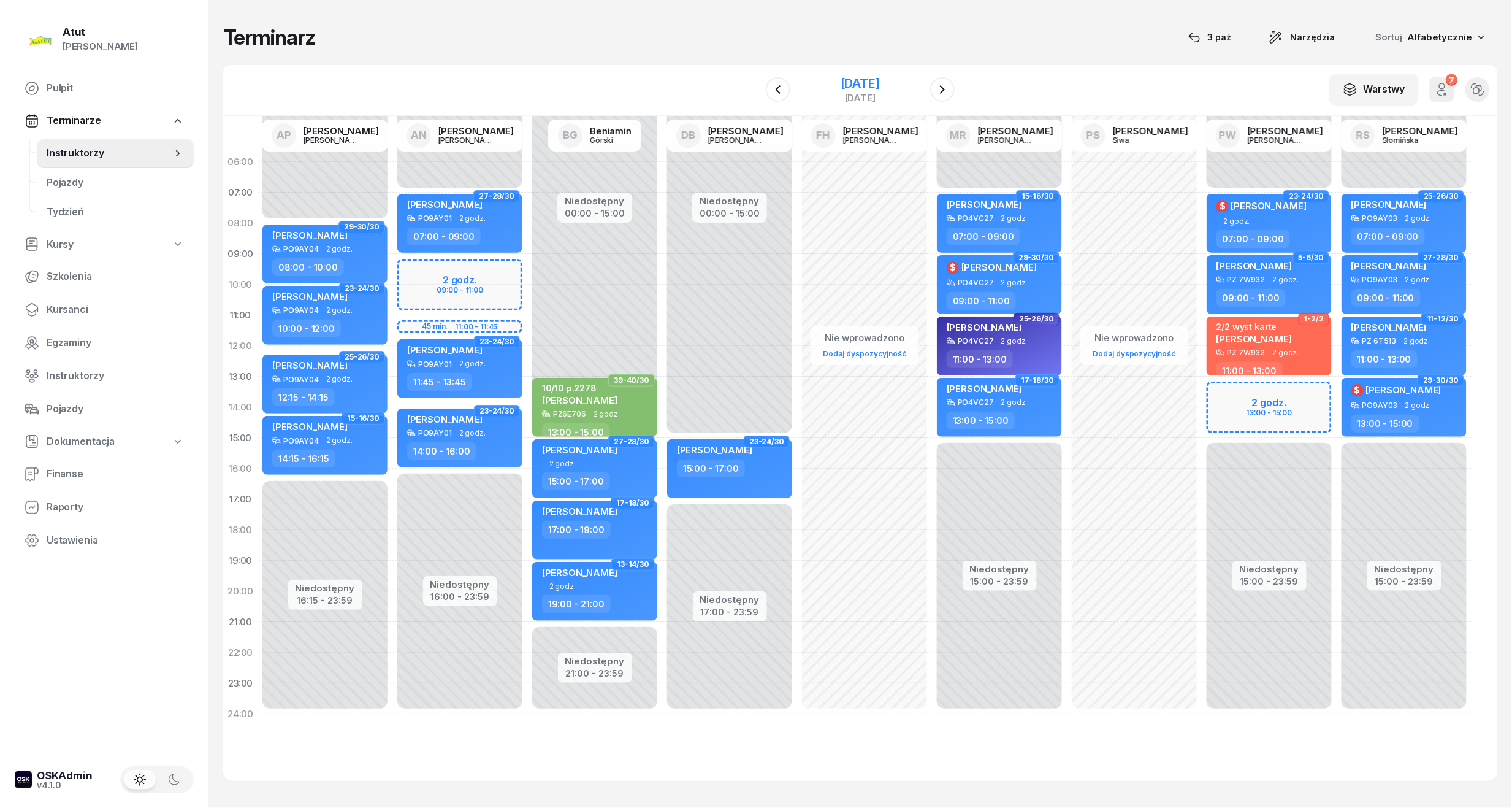
click at [880, 85] on div "[DATE]" at bounding box center [860, 83] width 39 height 12
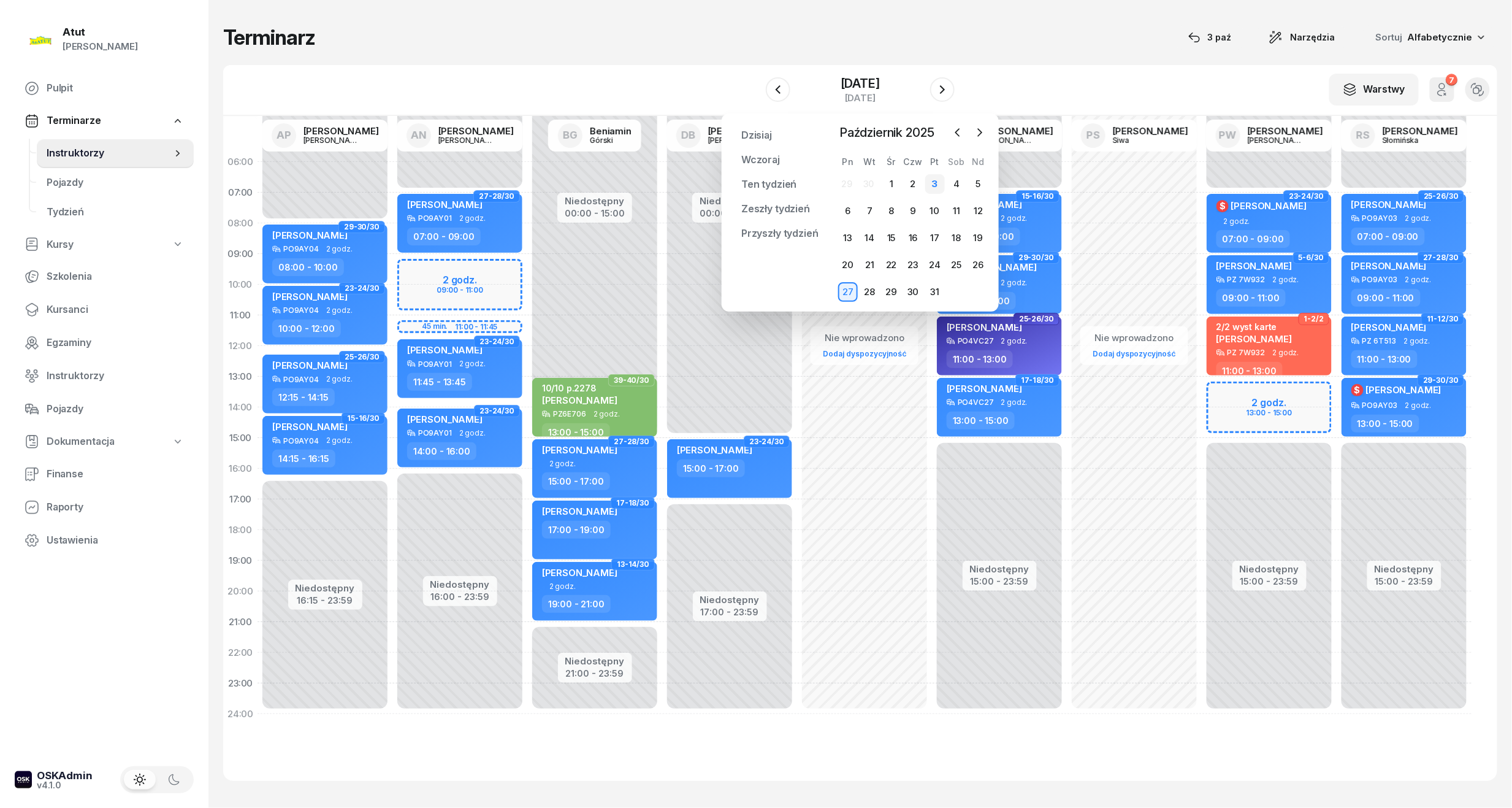
click at [931, 181] on div "3" at bounding box center [935, 184] width 20 height 20
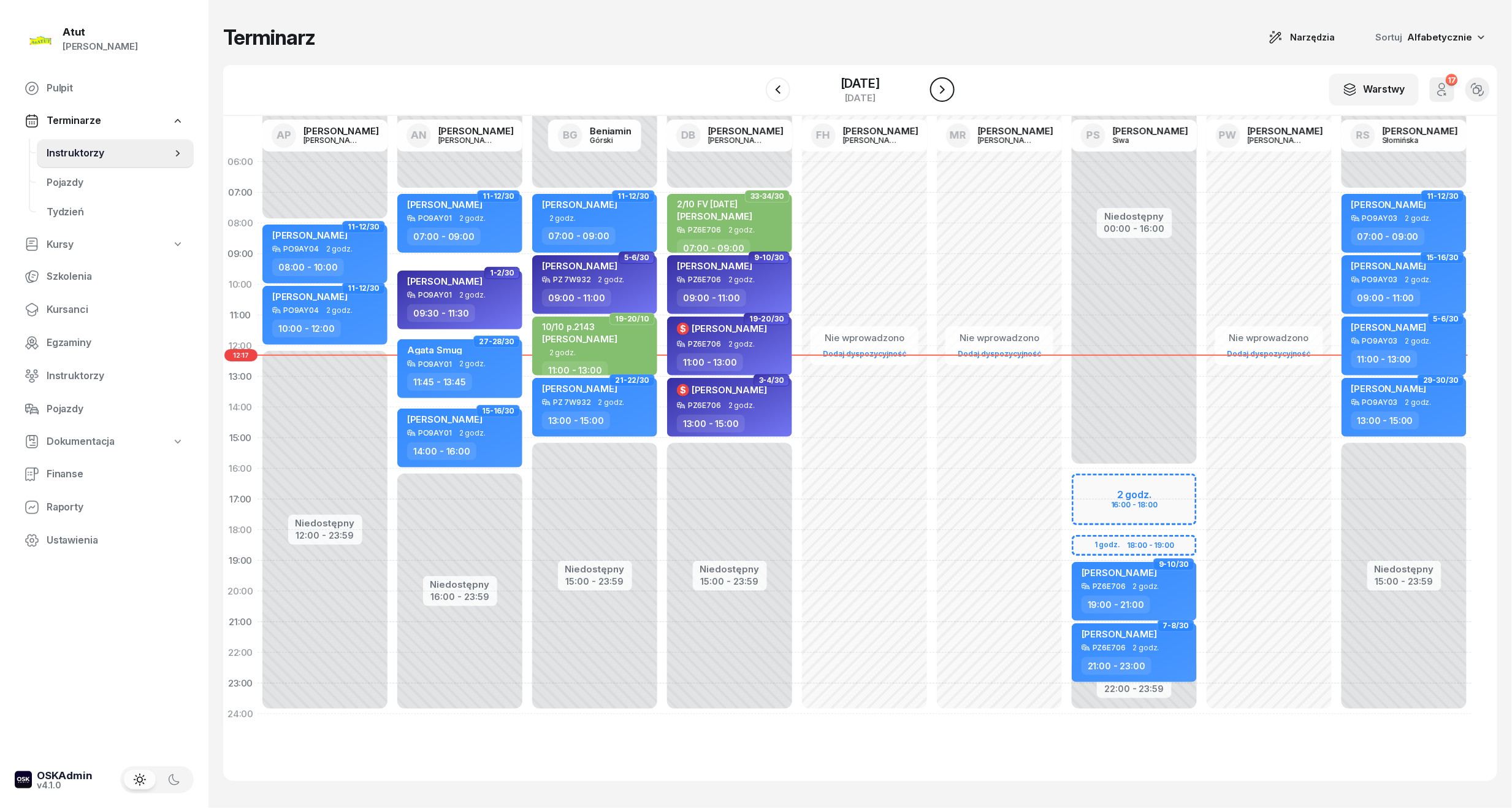
click at [950, 89] on icon "button" at bounding box center [942, 89] width 15 height 15
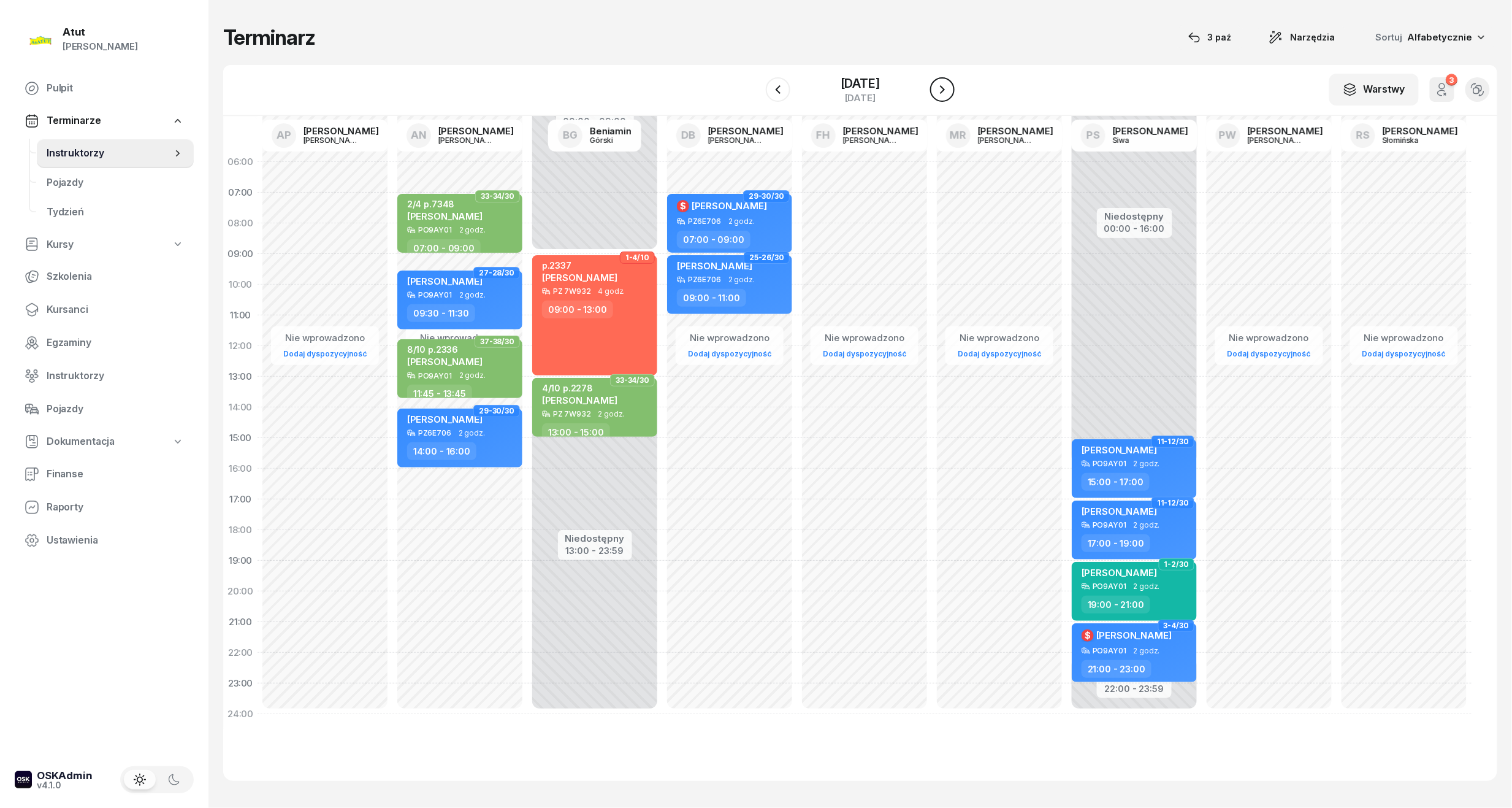
click at [950, 89] on icon "button" at bounding box center [942, 89] width 15 height 15
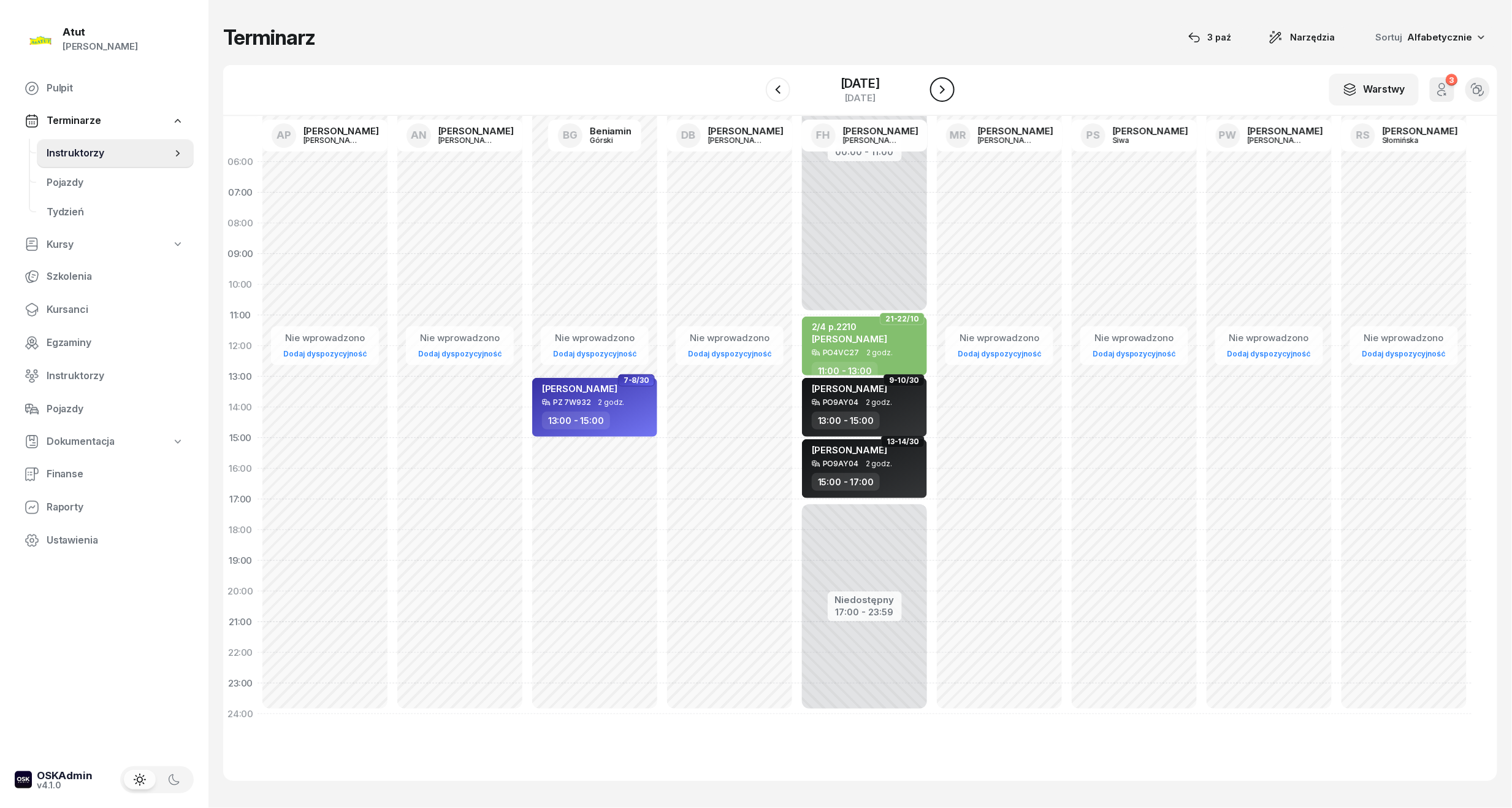
click at [950, 89] on icon "button" at bounding box center [942, 89] width 15 height 15
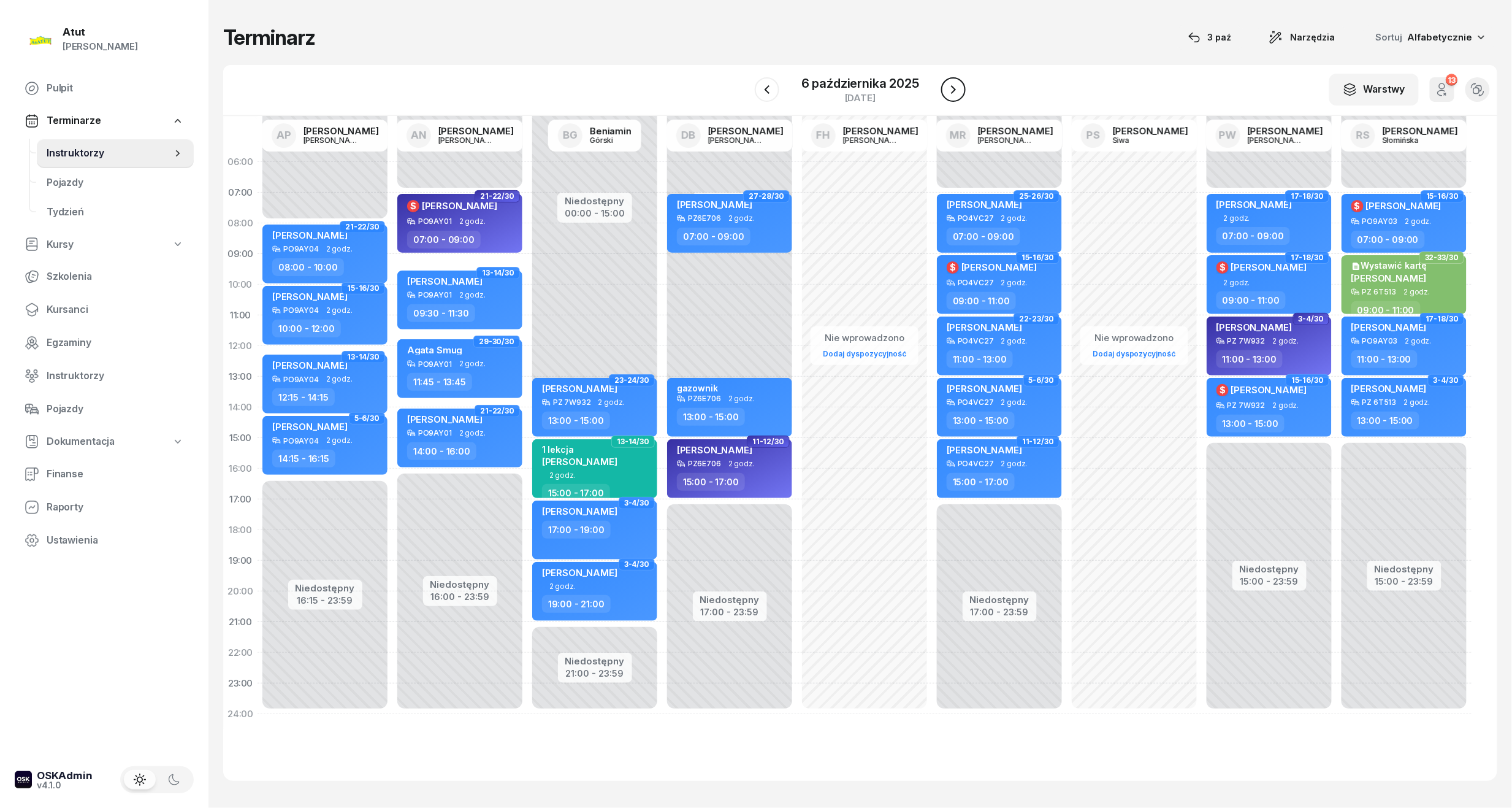
click at [961, 94] on button "button" at bounding box center [953, 89] width 25 height 25
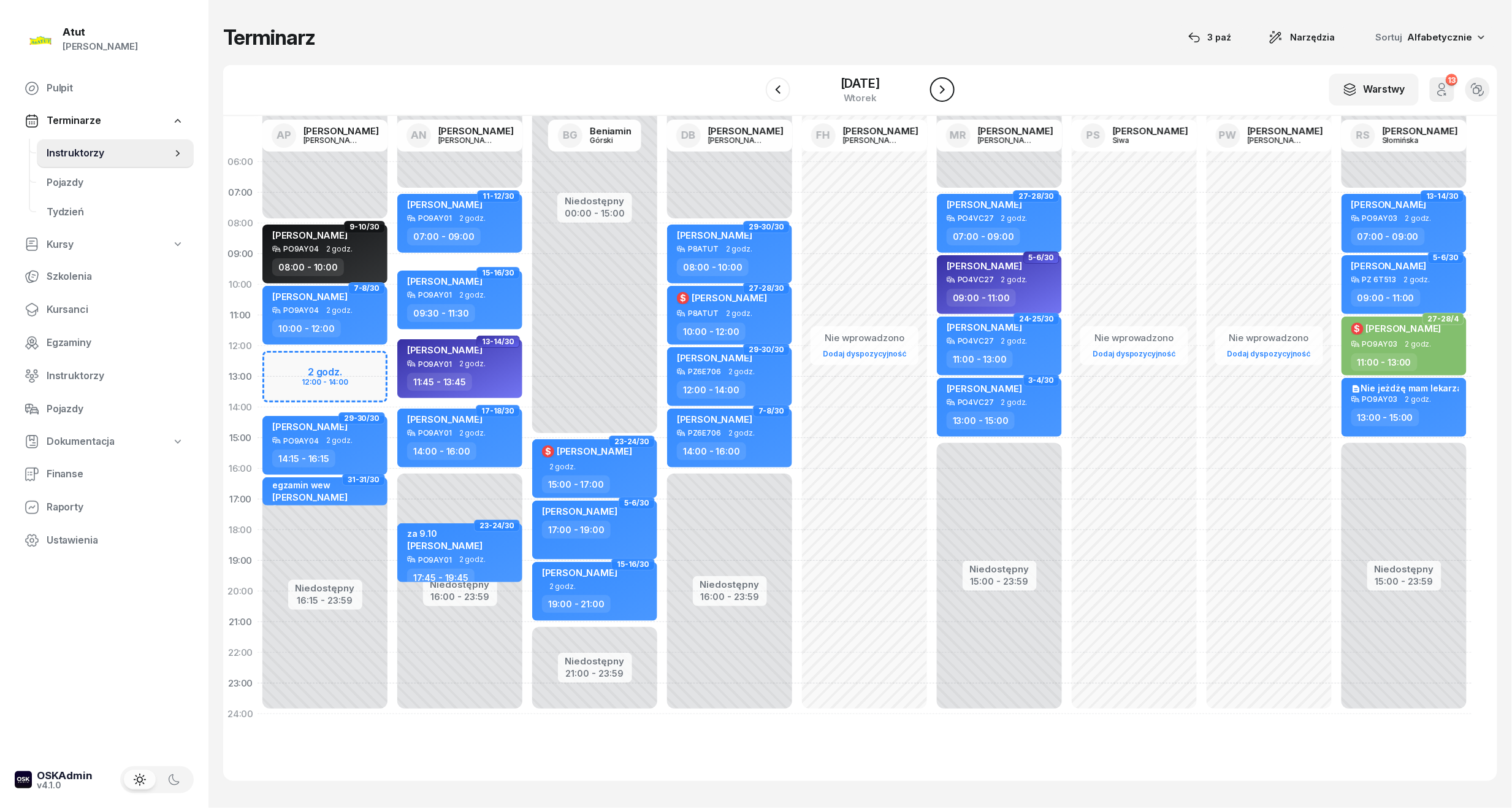
click at [945, 84] on icon "button" at bounding box center [942, 89] width 15 height 15
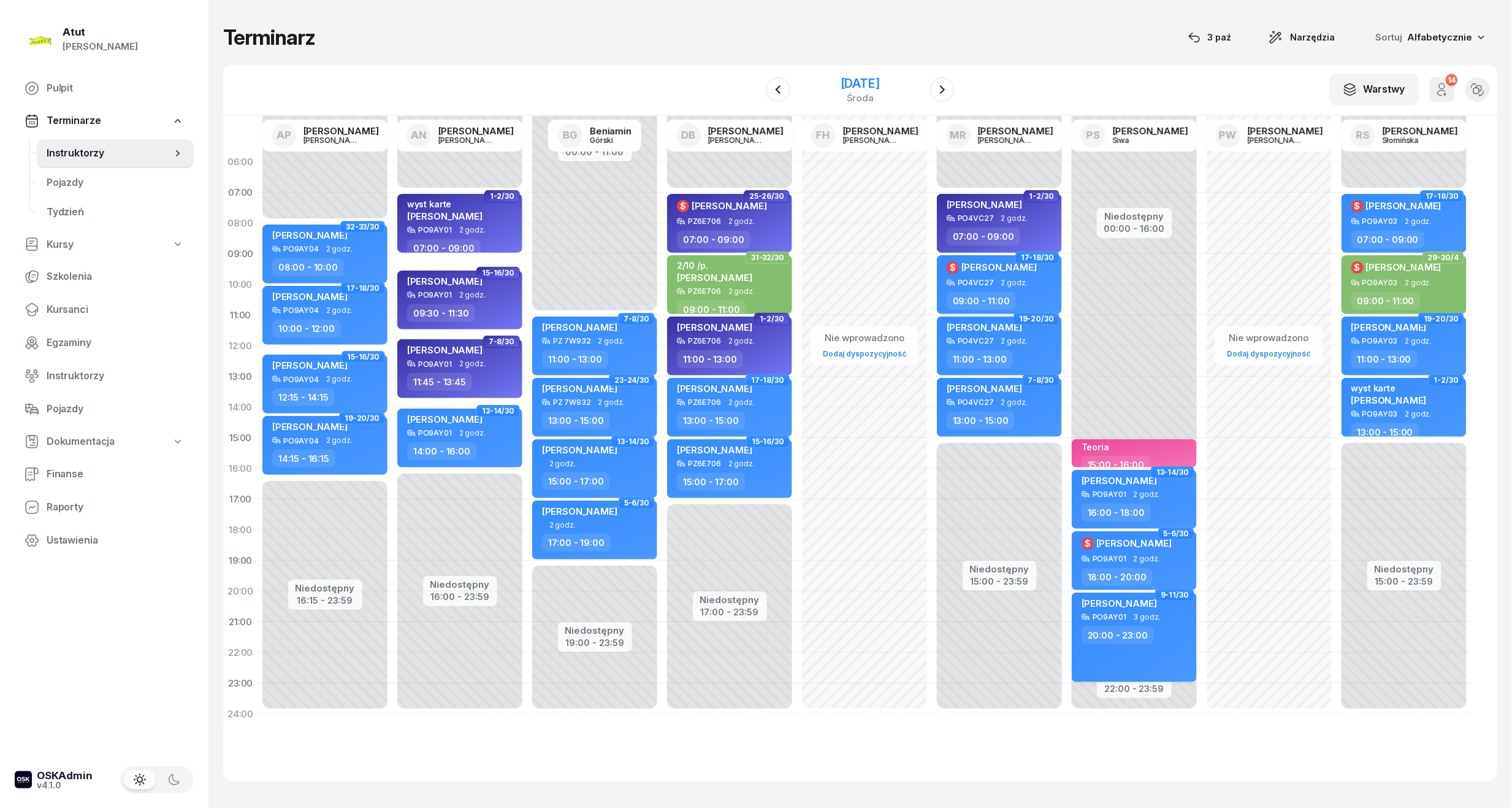
click at [841, 77] on div "[DATE]" at bounding box center [860, 83] width 39 height 12
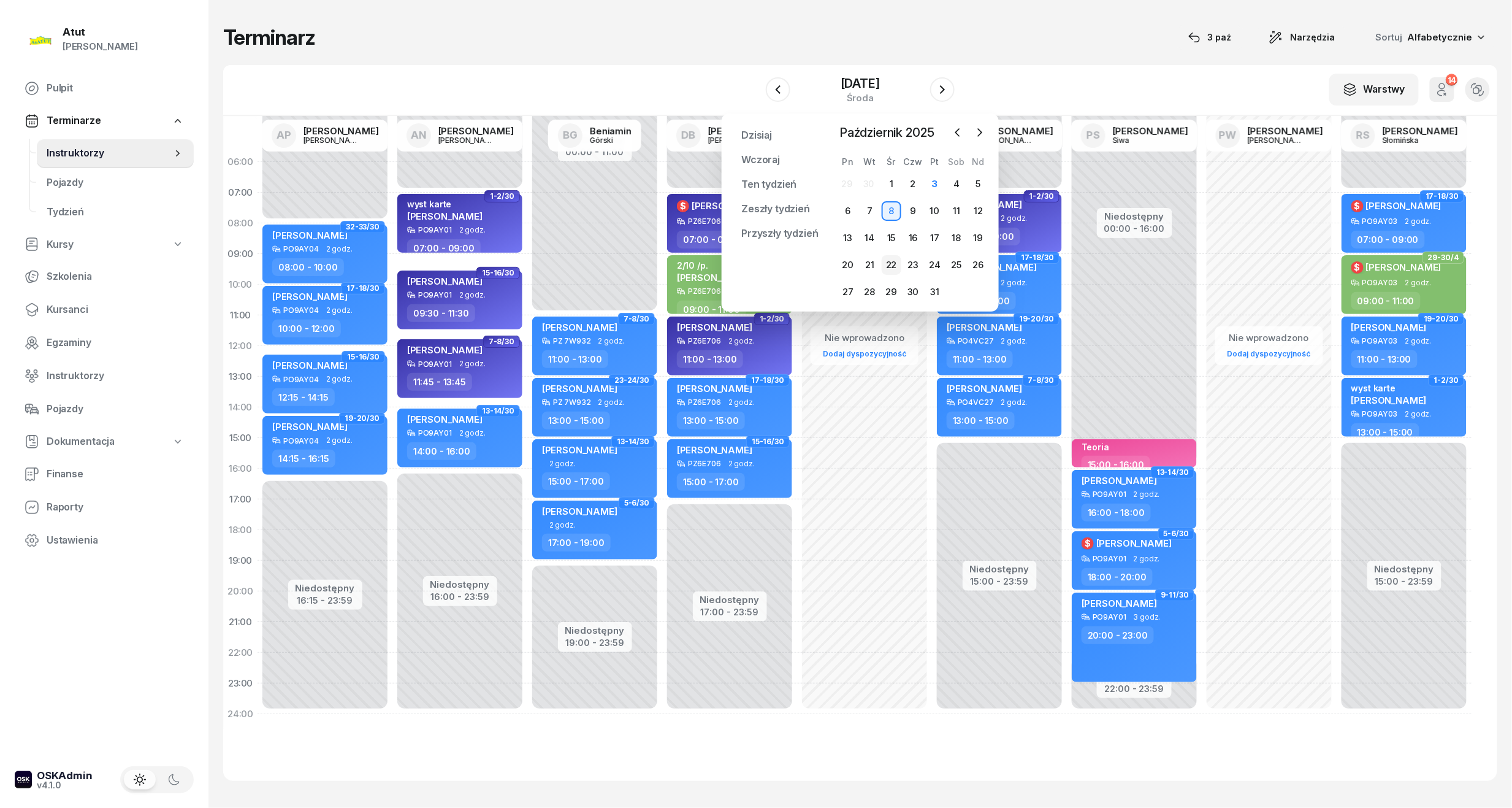
click at [893, 263] on div "22" at bounding box center [892, 265] width 20 height 20
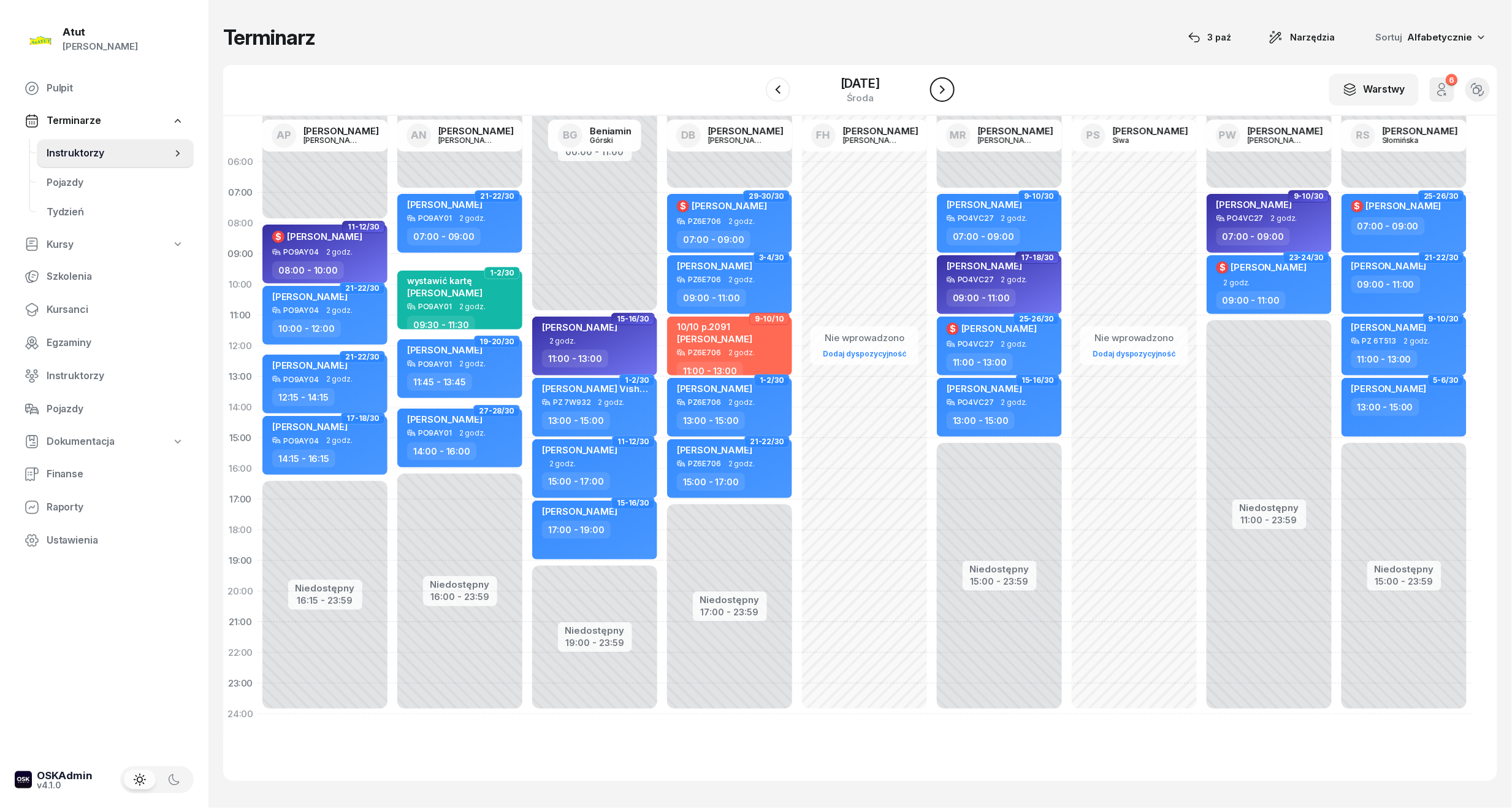
click at [950, 92] on icon "button" at bounding box center [942, 89] width 15 height 15
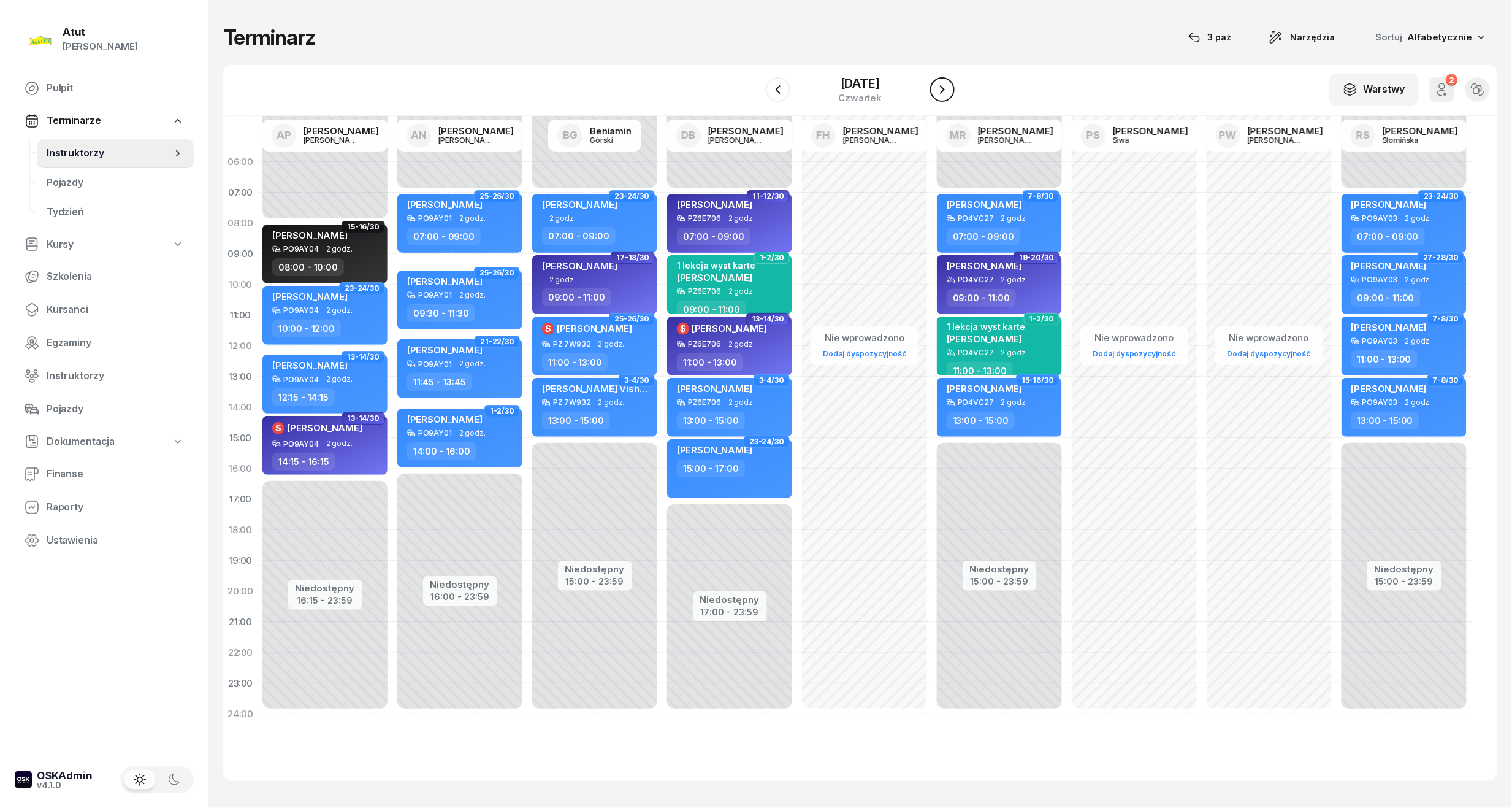
click at [950, 92] on icon "button" at bounding box center [942, 89] width 15 height 15
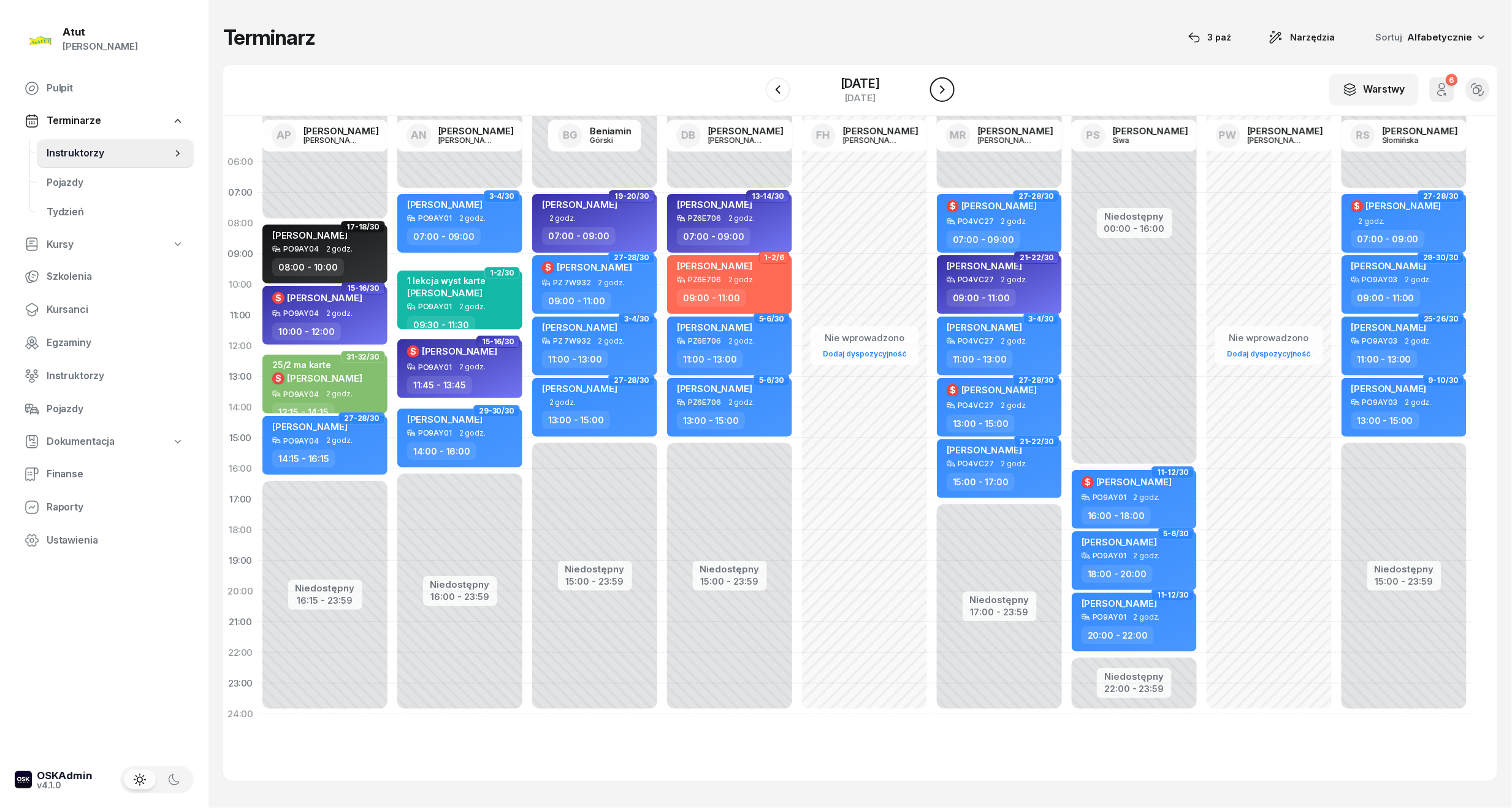
click at [950, 92] on icon "button" at bounding box center [942, 89] width 15 height 15
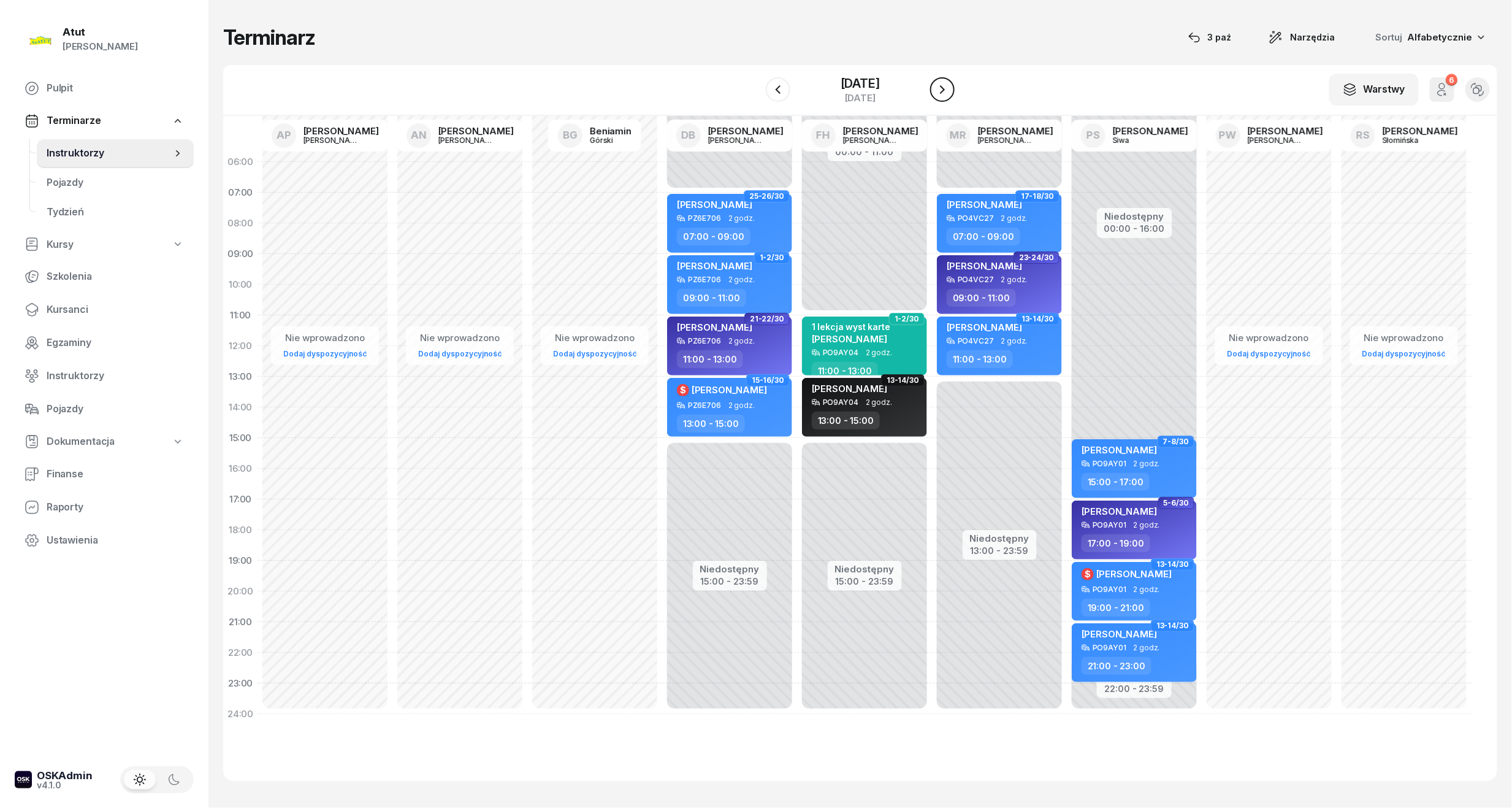
click at [950, 92] on icon "button" at bounding box center [942, 89] width 15 height 15
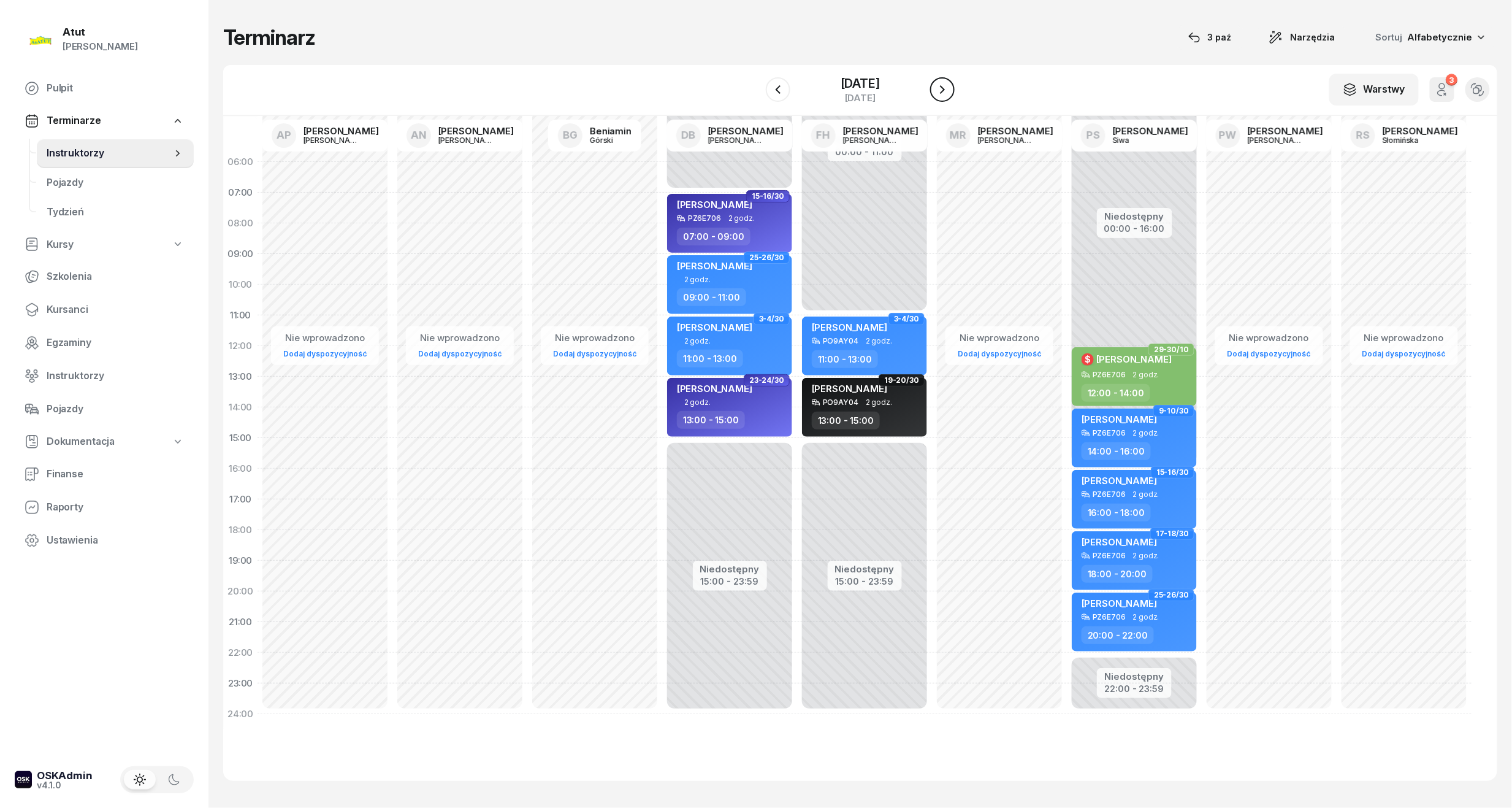
click at [950, 92] on icon "button" at bounding box center [942, 89] width 15 height 15
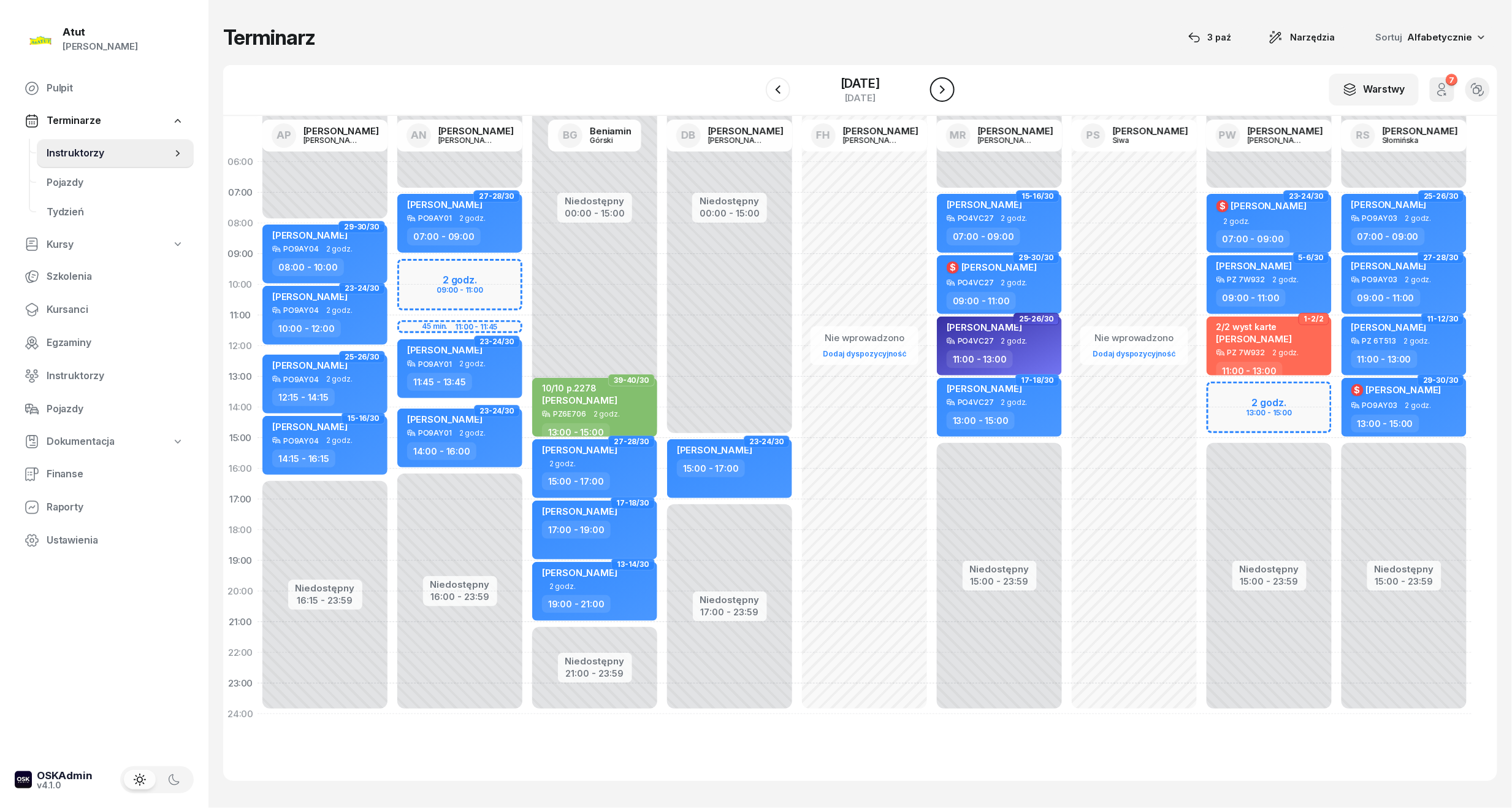
click at [950, 92] on icon "button" at bounding box center [942, 89] width 15 height 15
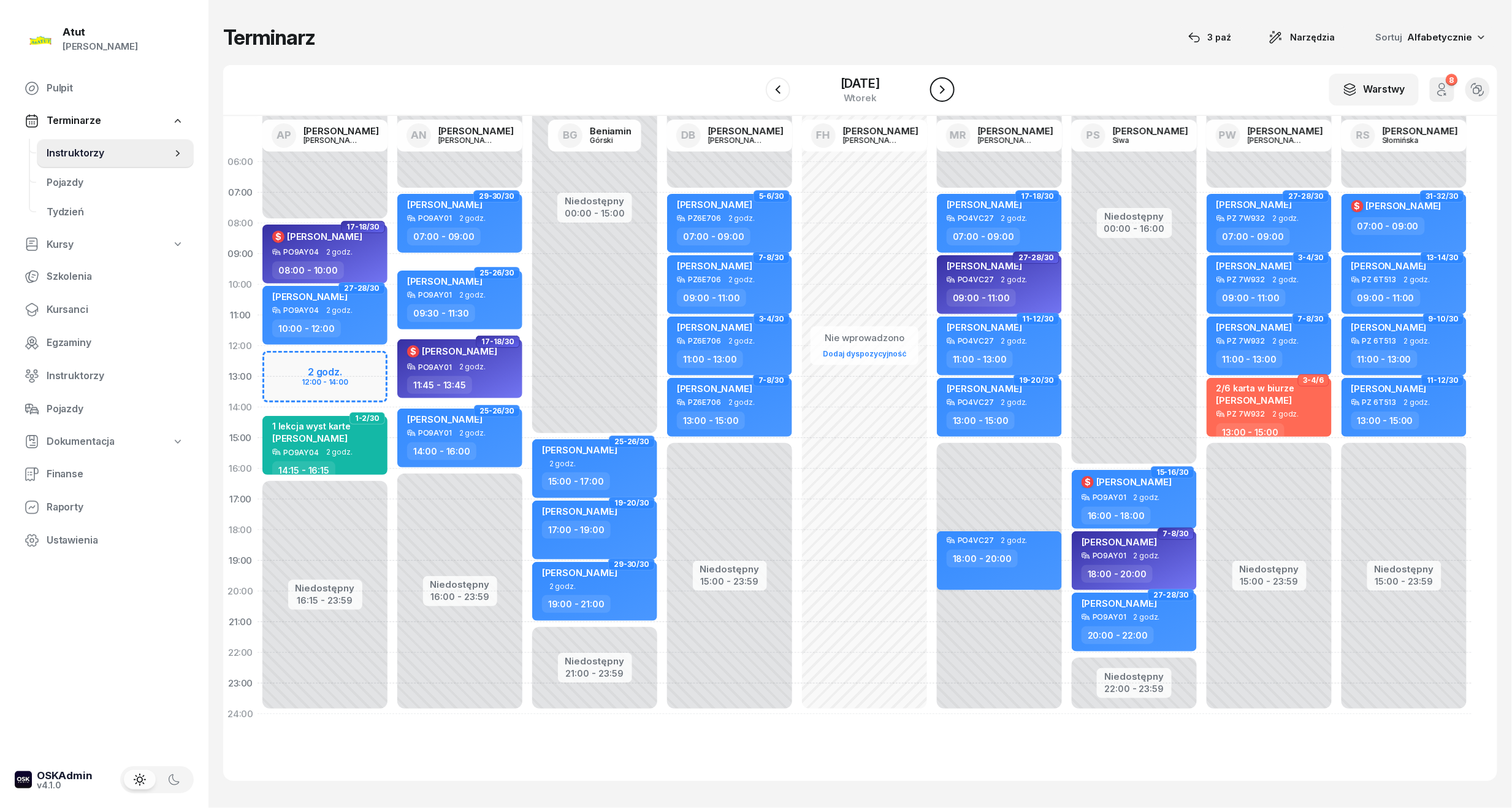
click at [950, 92] on icon "button" at bounding box center [942, 89] width 15 height 15
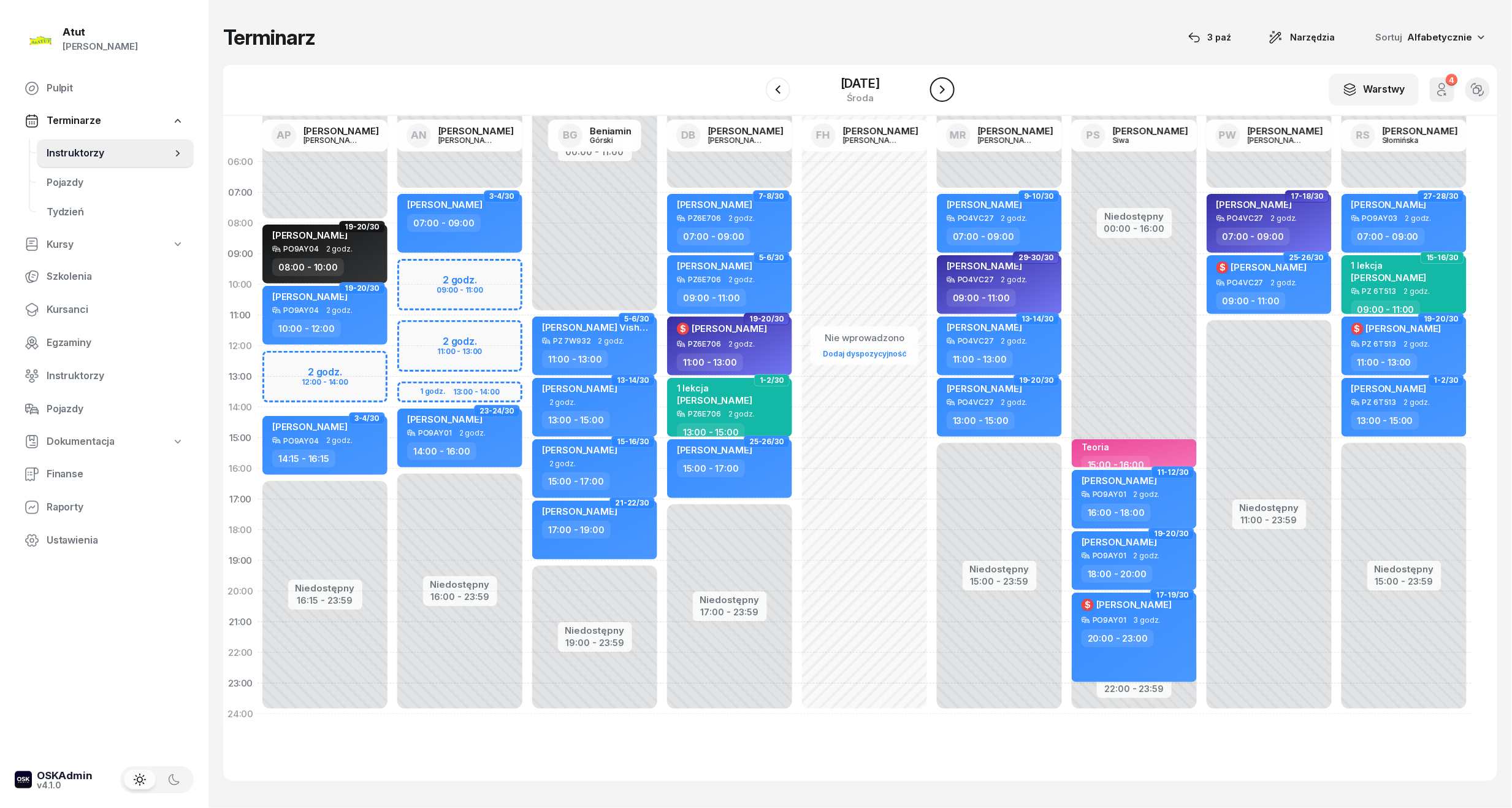
click at [950, 92] on icon "button" at bounding box center [942, 89] width 15 height 15
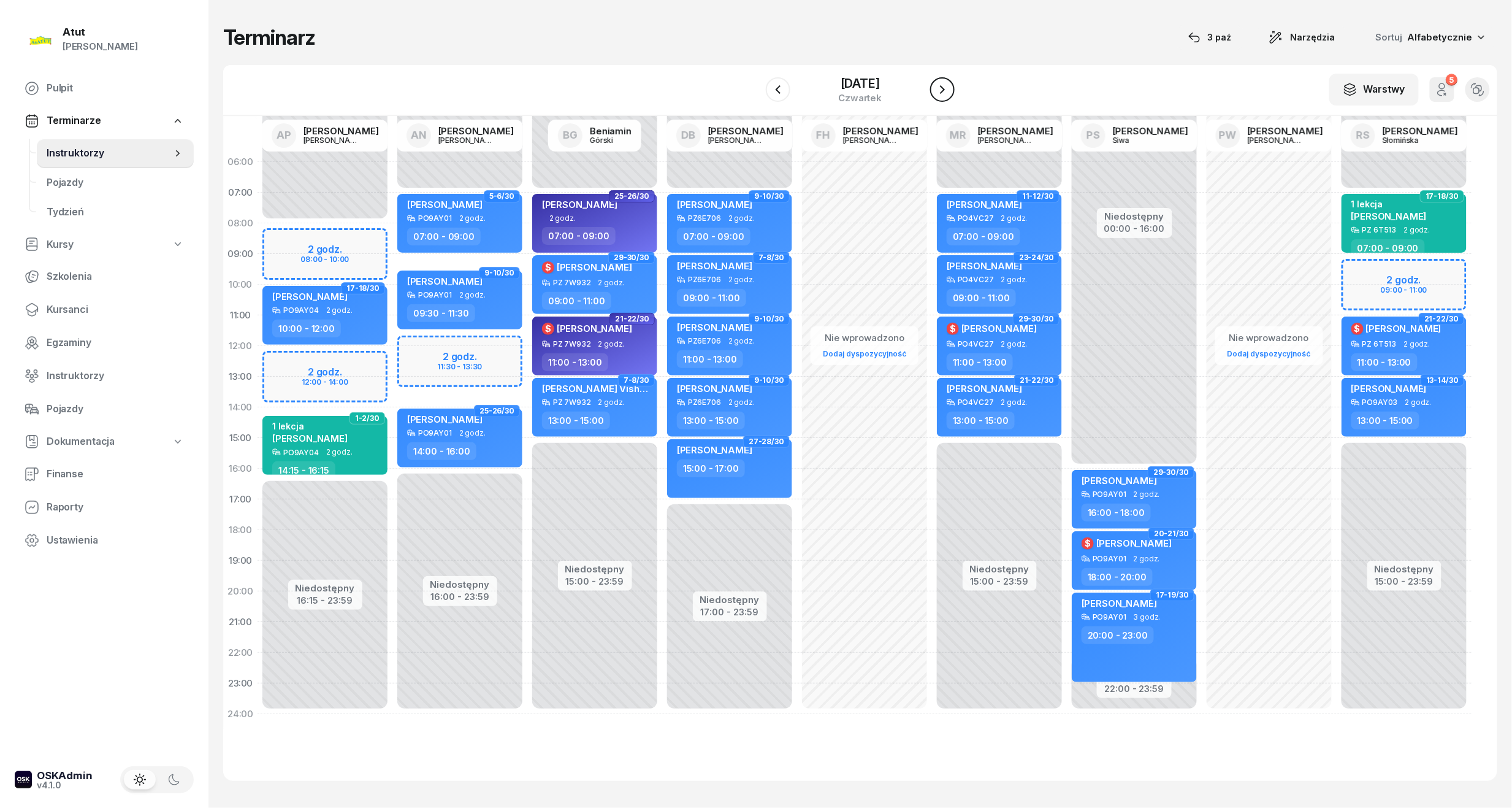
click at [950, 92] on icon "button" at bounding box center [942, 89] width 15 height 15
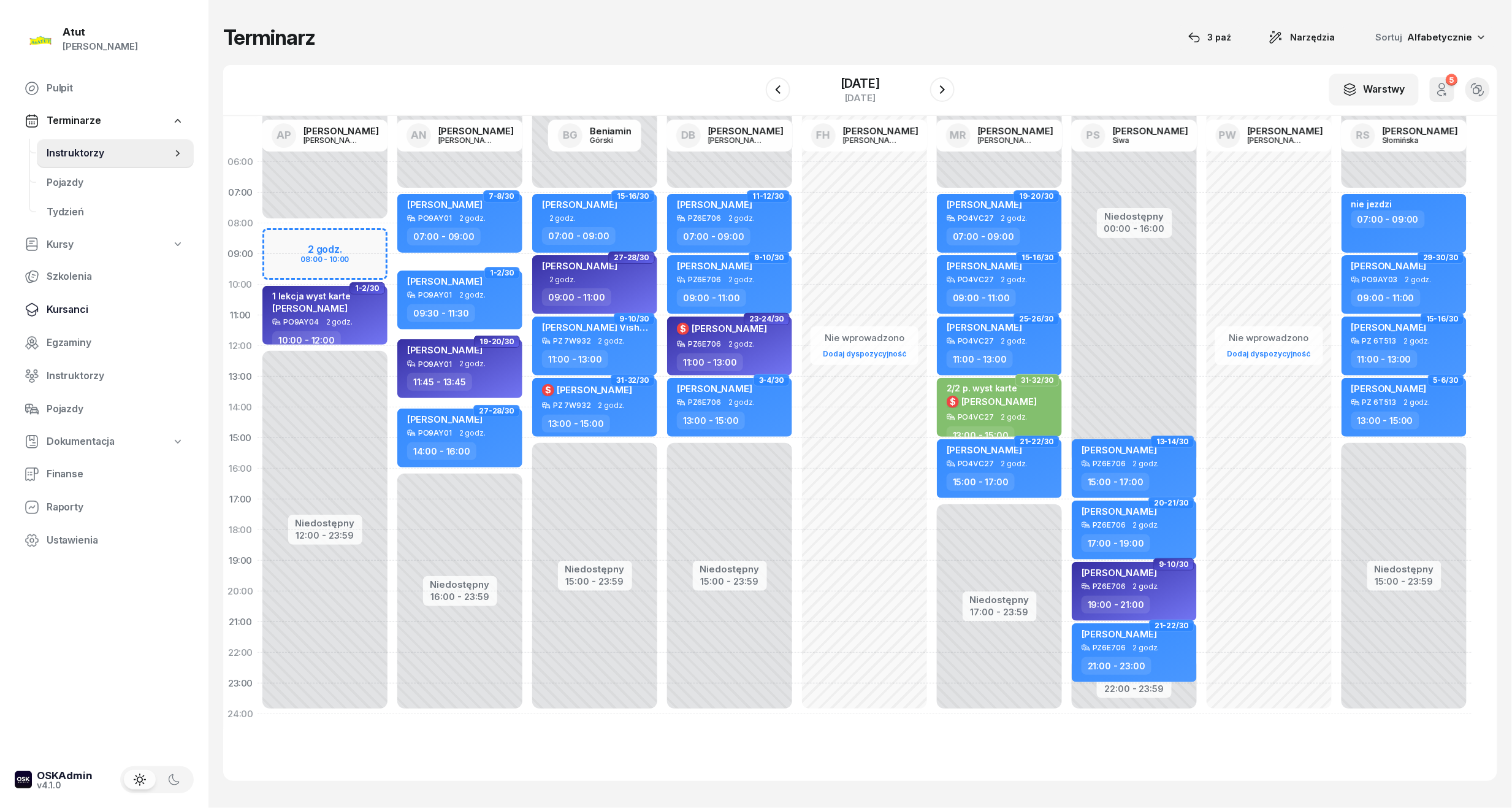
click at [71, 299] on link "Kursanci" at bounding box center [104, 310] width 179 height 30
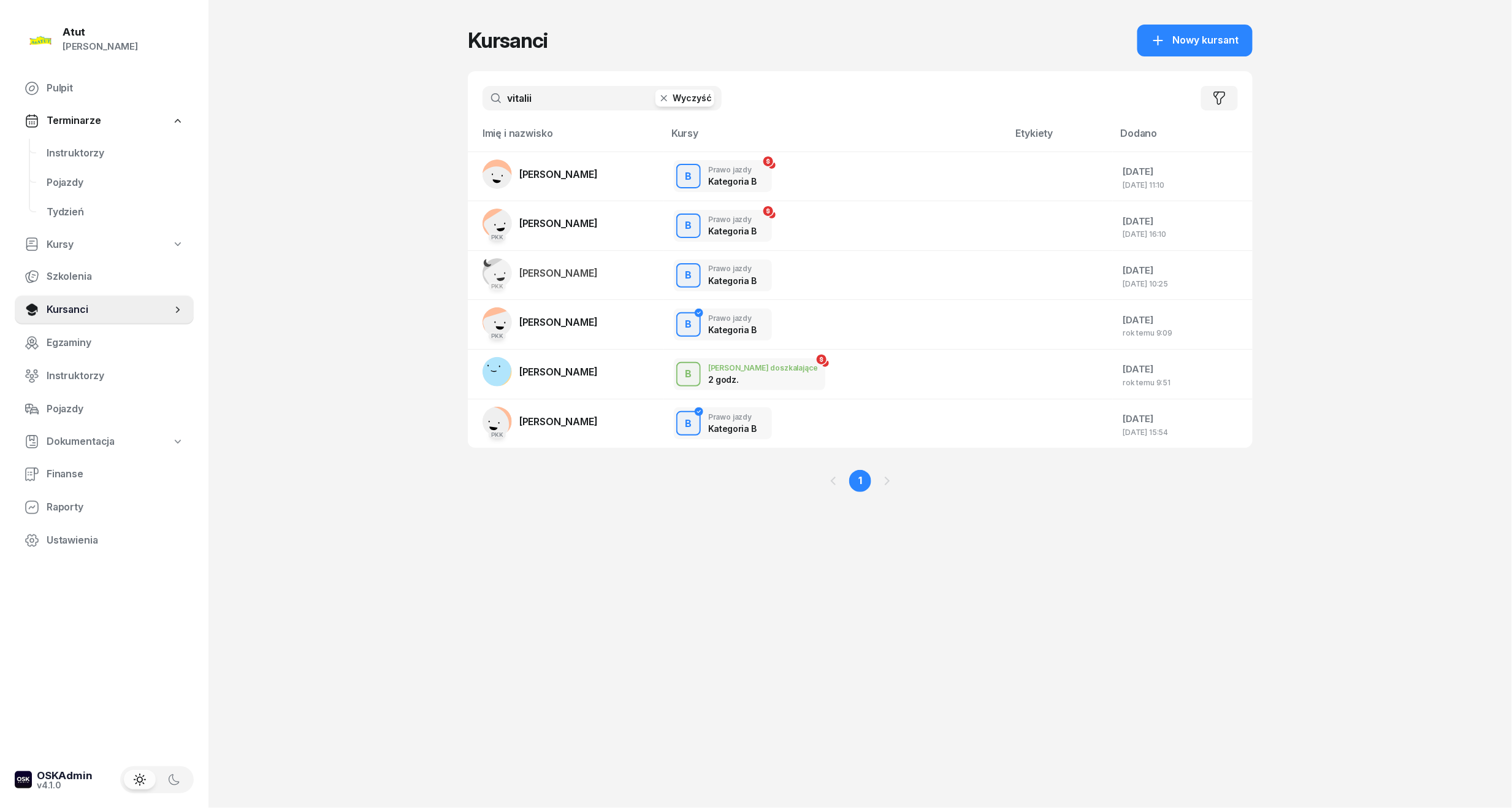
drag, startPoint x: 543, startPoint y: 89, endPoint x: 166, endPoint y: 128, distance: 379.0
click at [167, 126] on div "Atut [PERSON_NAME] Pulpit Terminarze Instruktorzy Pojazdy Tydzień Kursy Szkolen…" at bounding box center [756, 404] width 1512 height 808
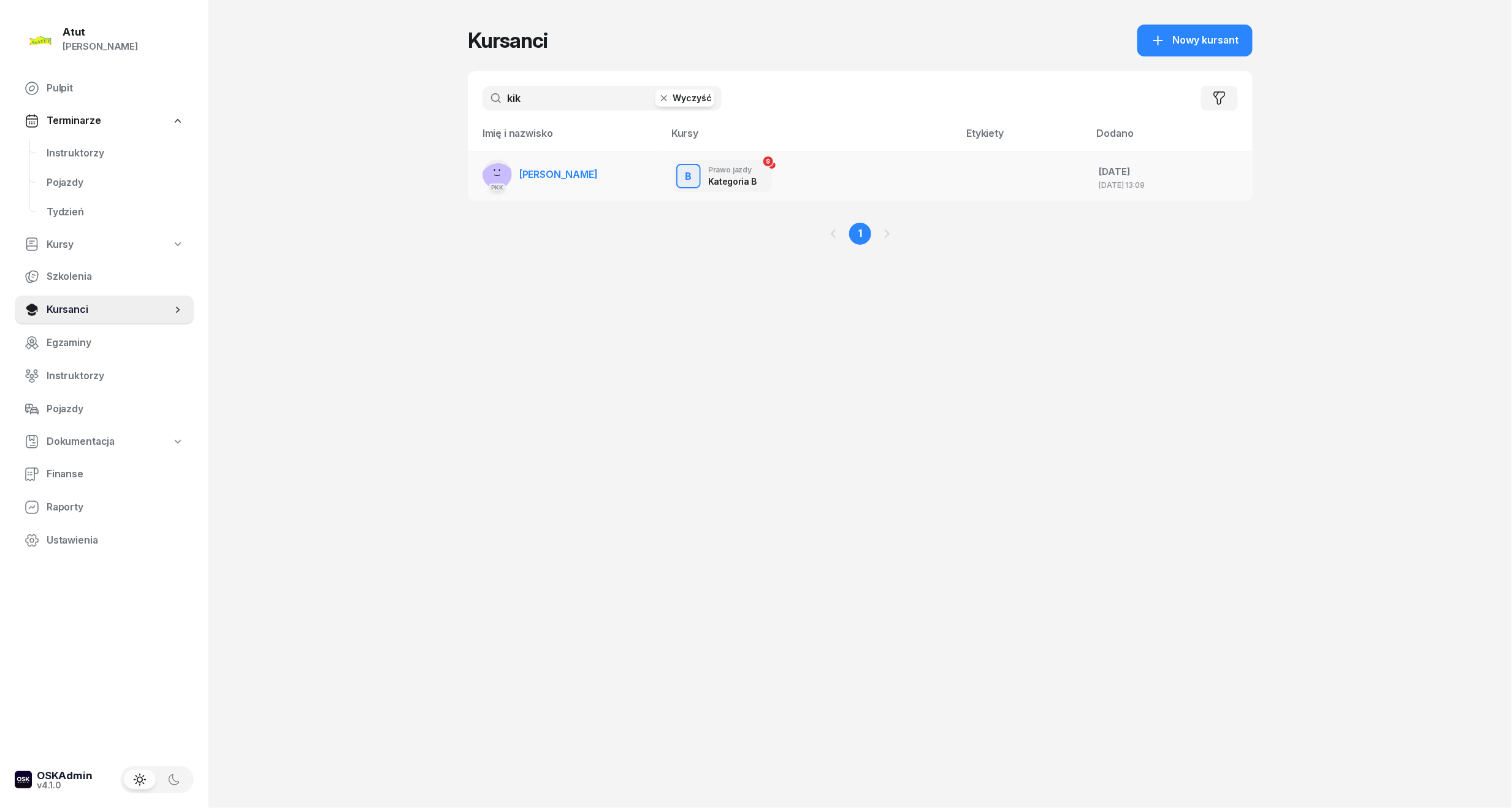
type input "kik"
click at [604, 171] on td "PKK [GEOGRAPHIC_DATA][PERSON_NAME]" at bounding box center [565, 176] width 196 height 49
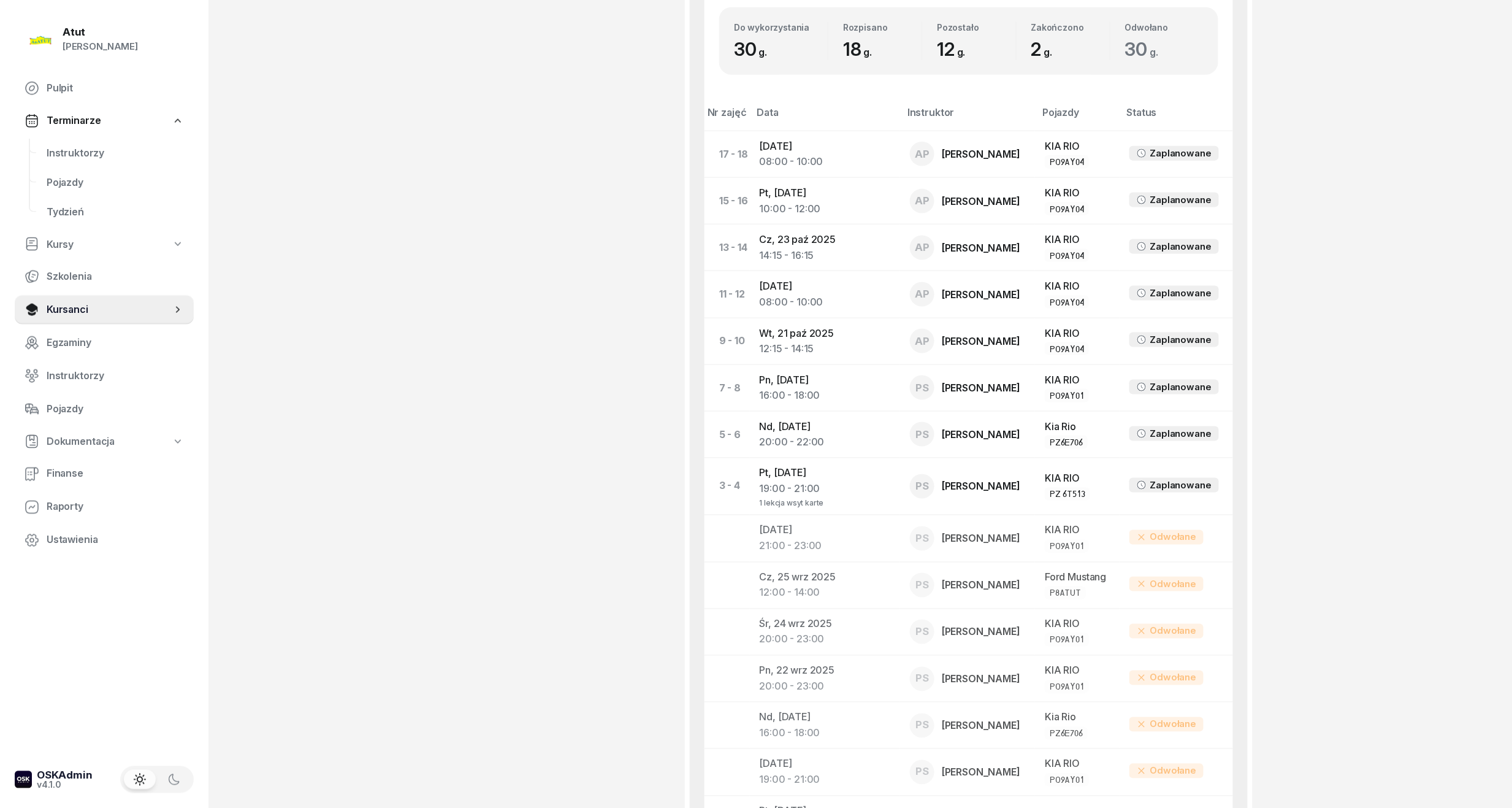
scroll to position [554, 0]
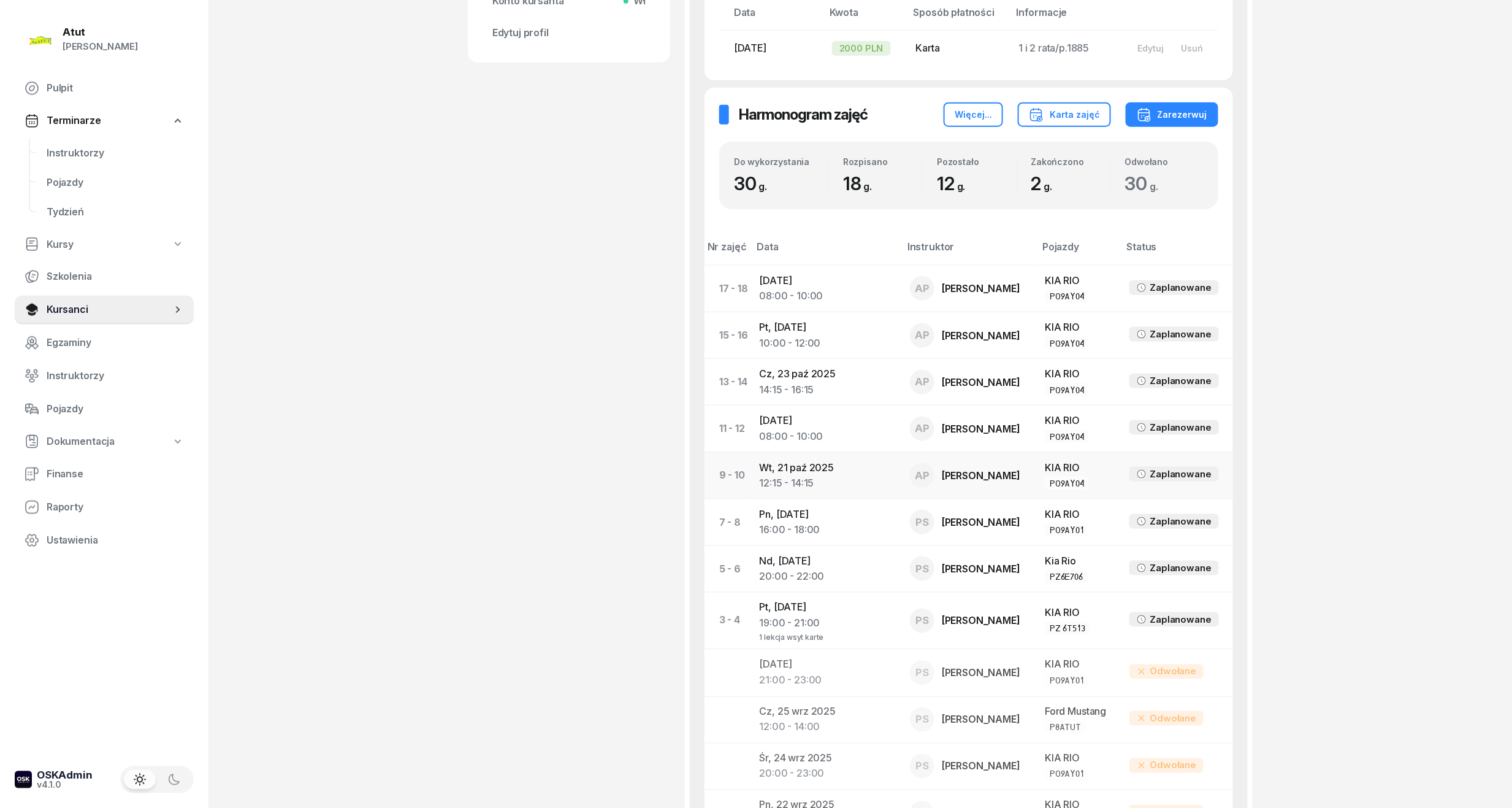
click at [797, 478] on td "[DATE] 12:15 - 14:15" at bounding box center [825, 476] width 151 height 46
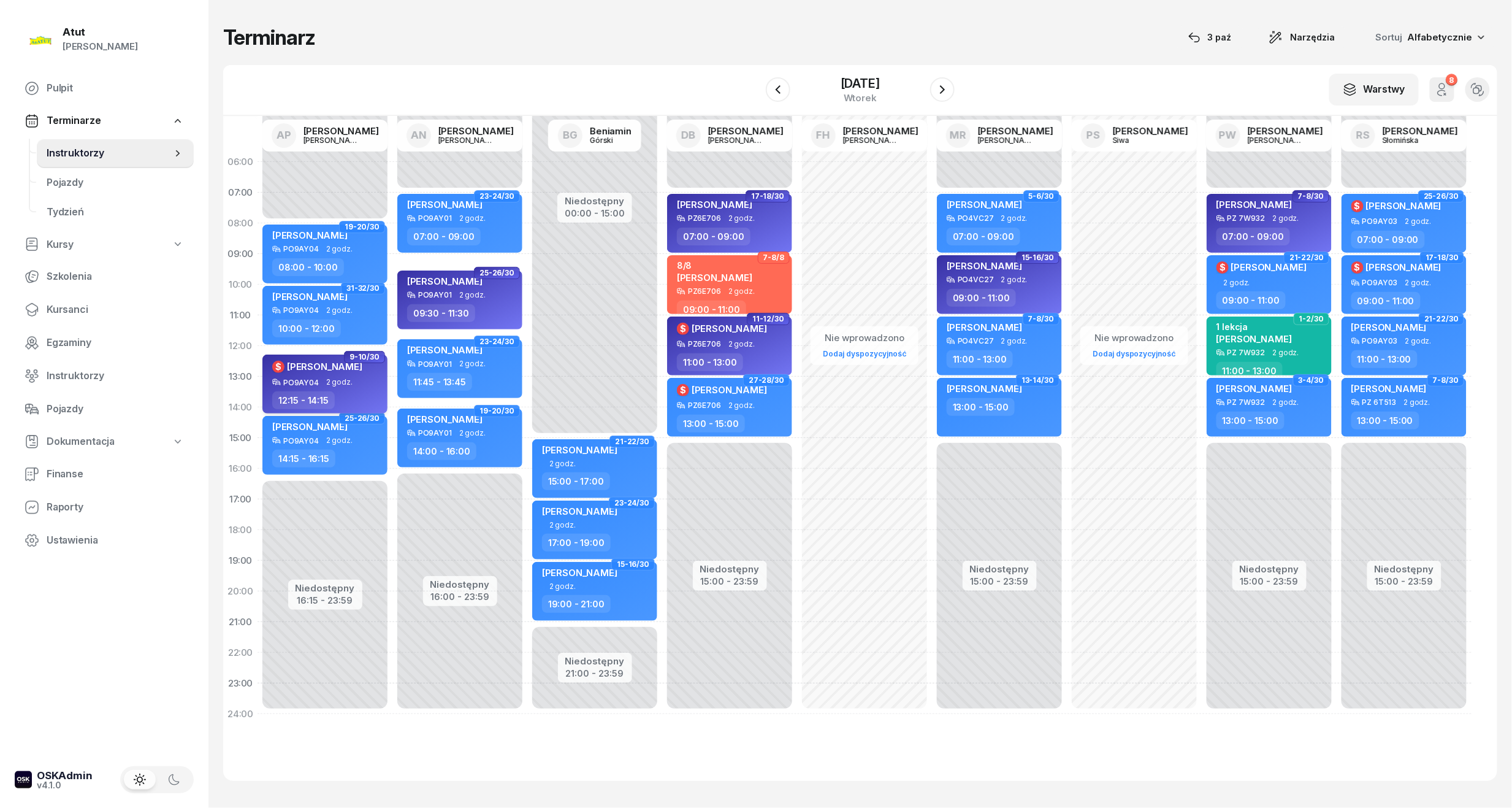
click at [327, 383] on span "2 godz." at bounding box center [340, 382] width 27 height 8
select select "12"
select select "15"
select select "14"
select select "15"
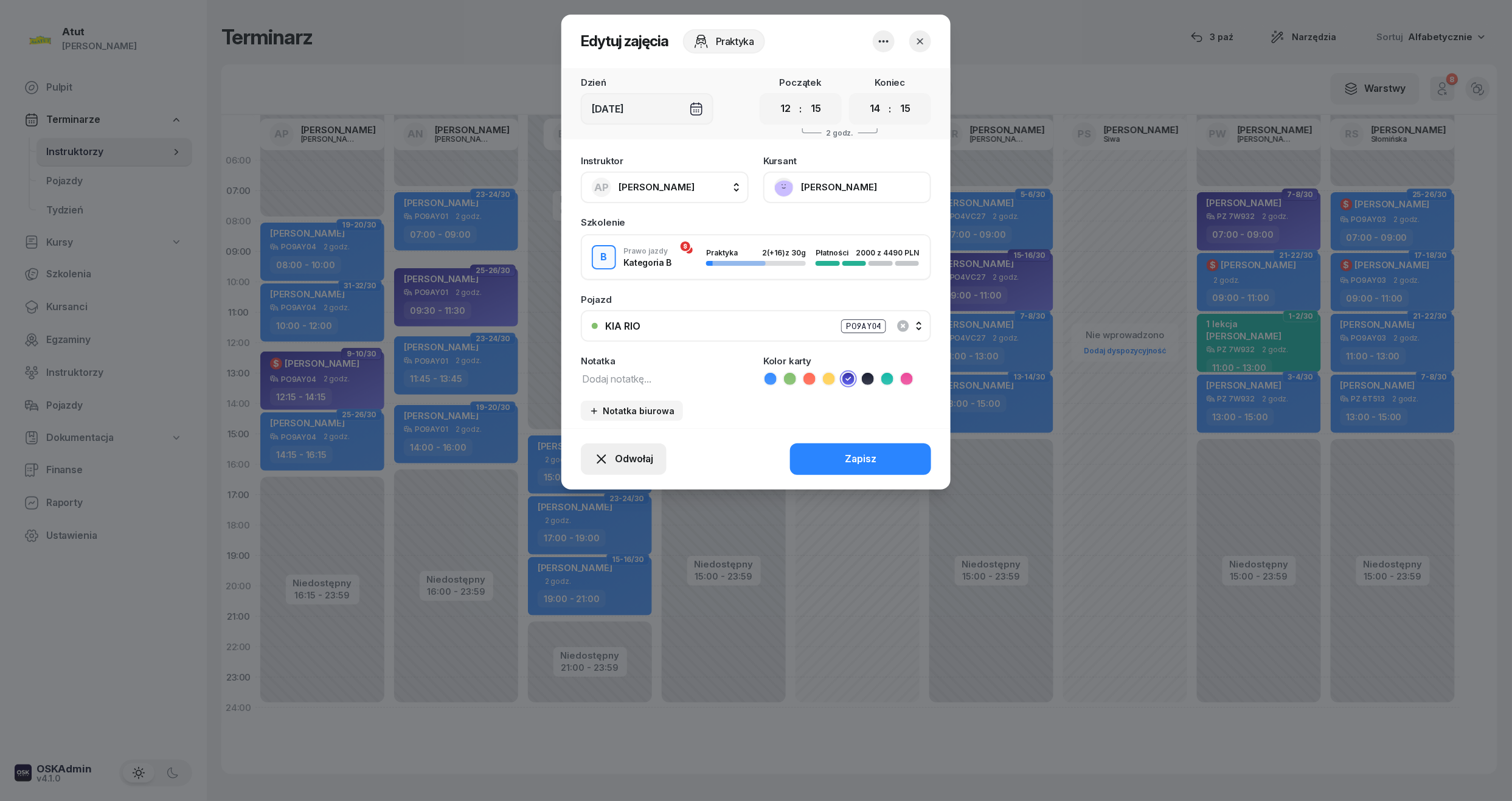
click at [621, 444] on button "Odwołaj" at bounding box center [623, 459] width 86 height 31
click at [619, 351] on div "My odwołaliśmy" at bounding box center [603, 355] width 74 height 16
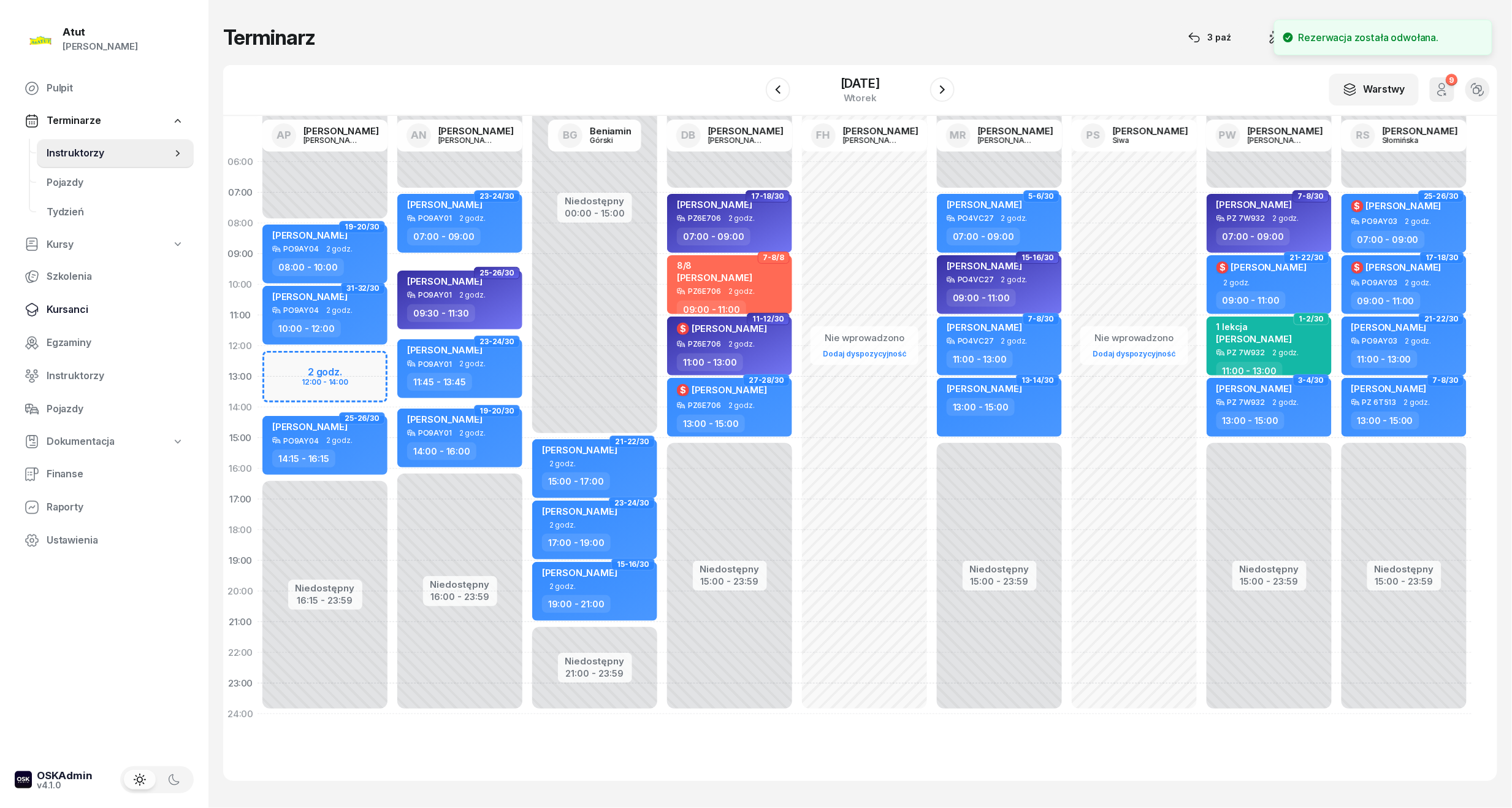
click at [71, 305] on span "Kursanci" at bounding box center [115, 310] width 138 height 16
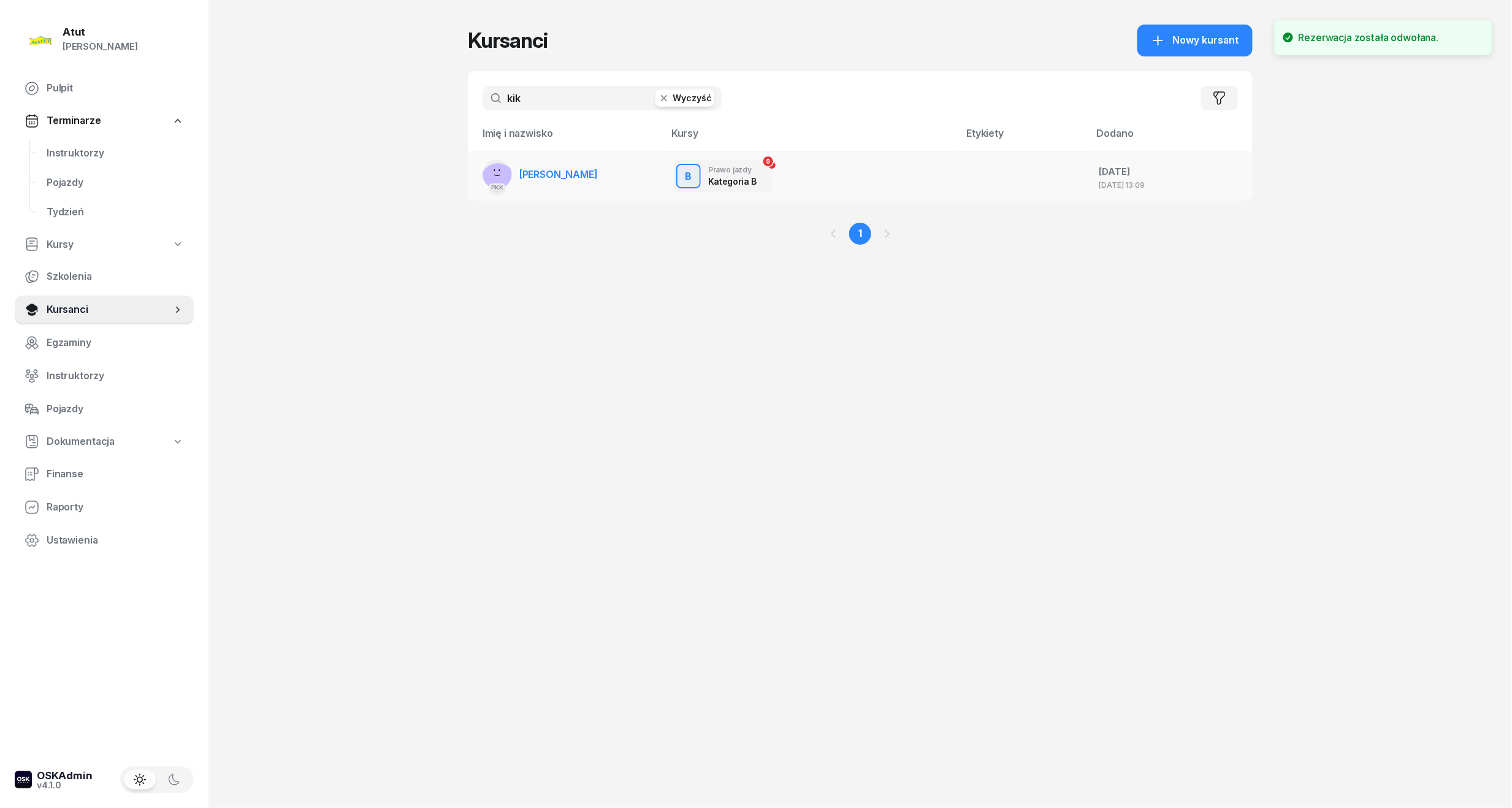
click at [567, 176] on span "[PERSON_NAME]" at bounding box center [559, 174] width 79 height 12
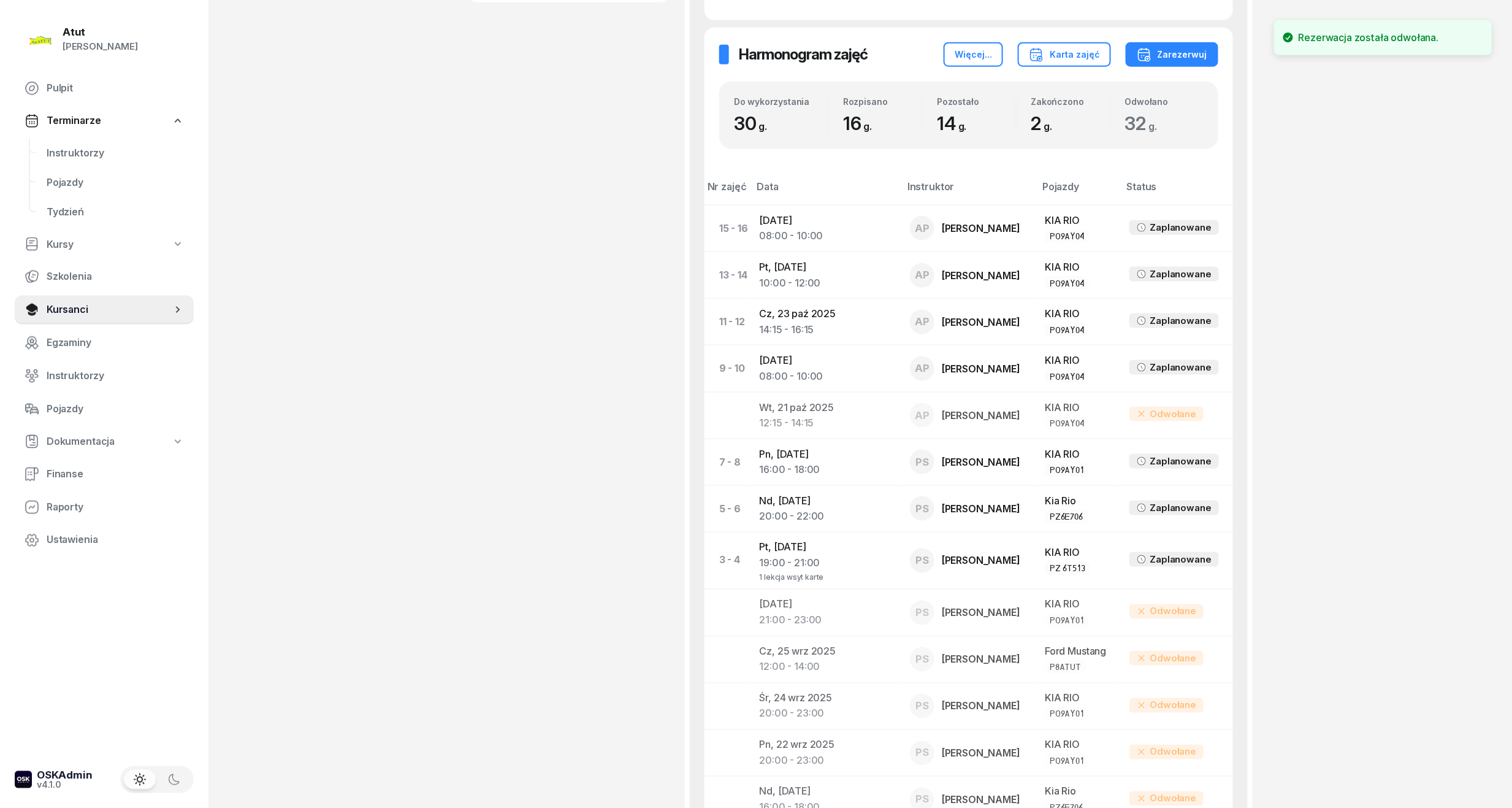
scroll to position [736, 0]
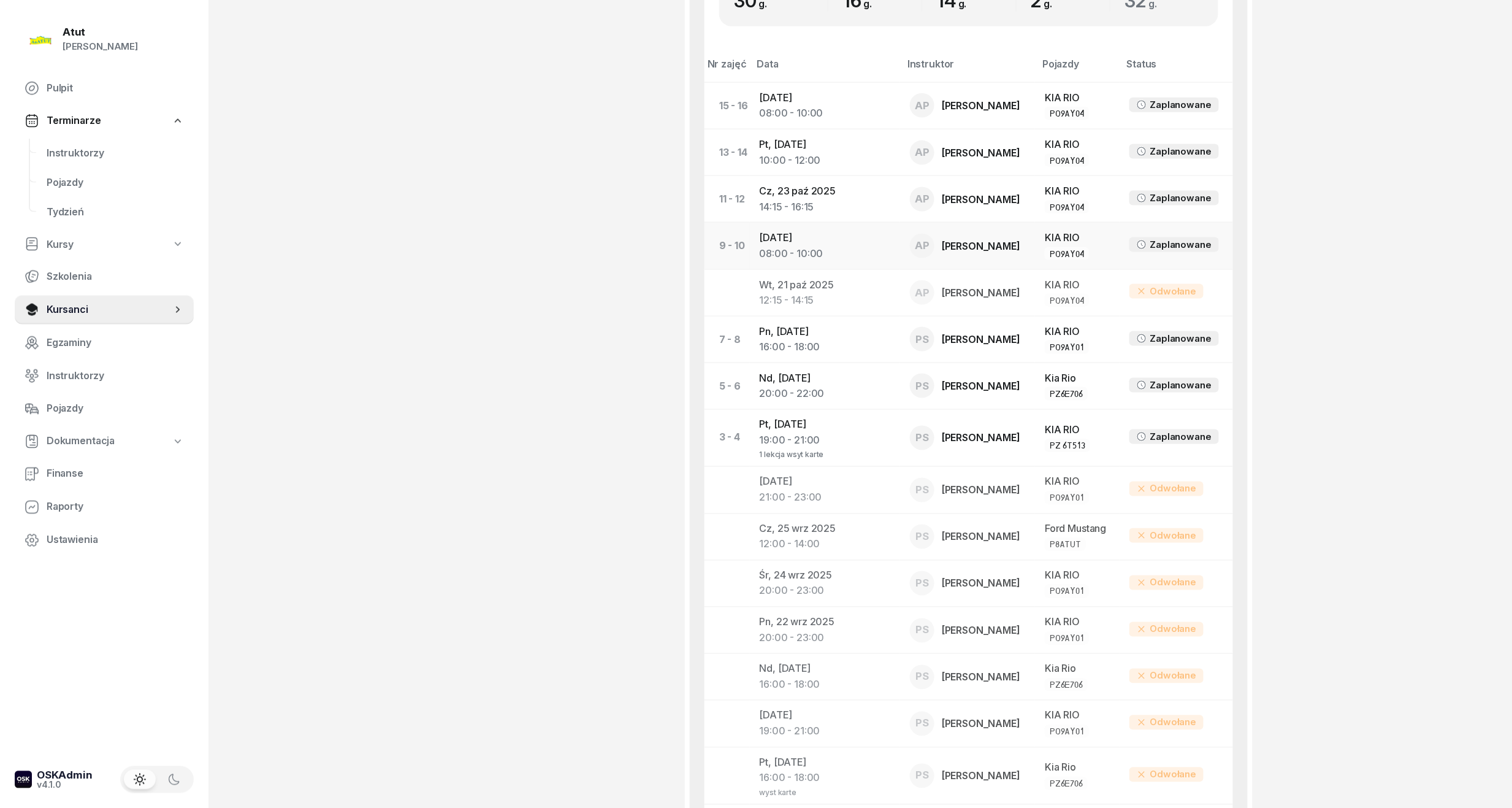
click at [837, 250] on div "08:00 - 10:00" at bounding box center [825, 254] width 131 height 16
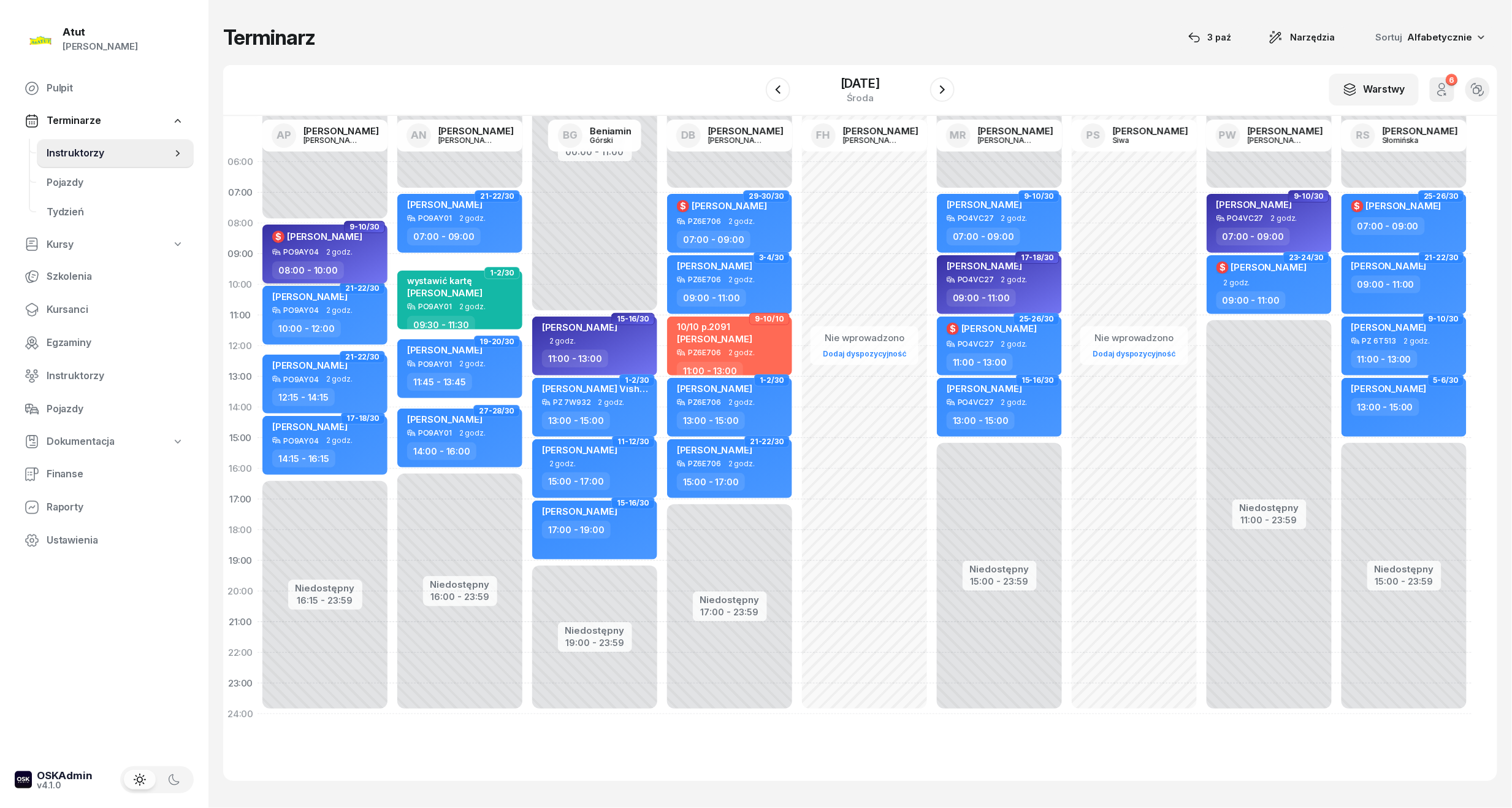
click at [358, 244] on div "$ [PERSON_NAME]" at bounding box center [327, 239] width 108 height 18
select select "08"
select select "10"
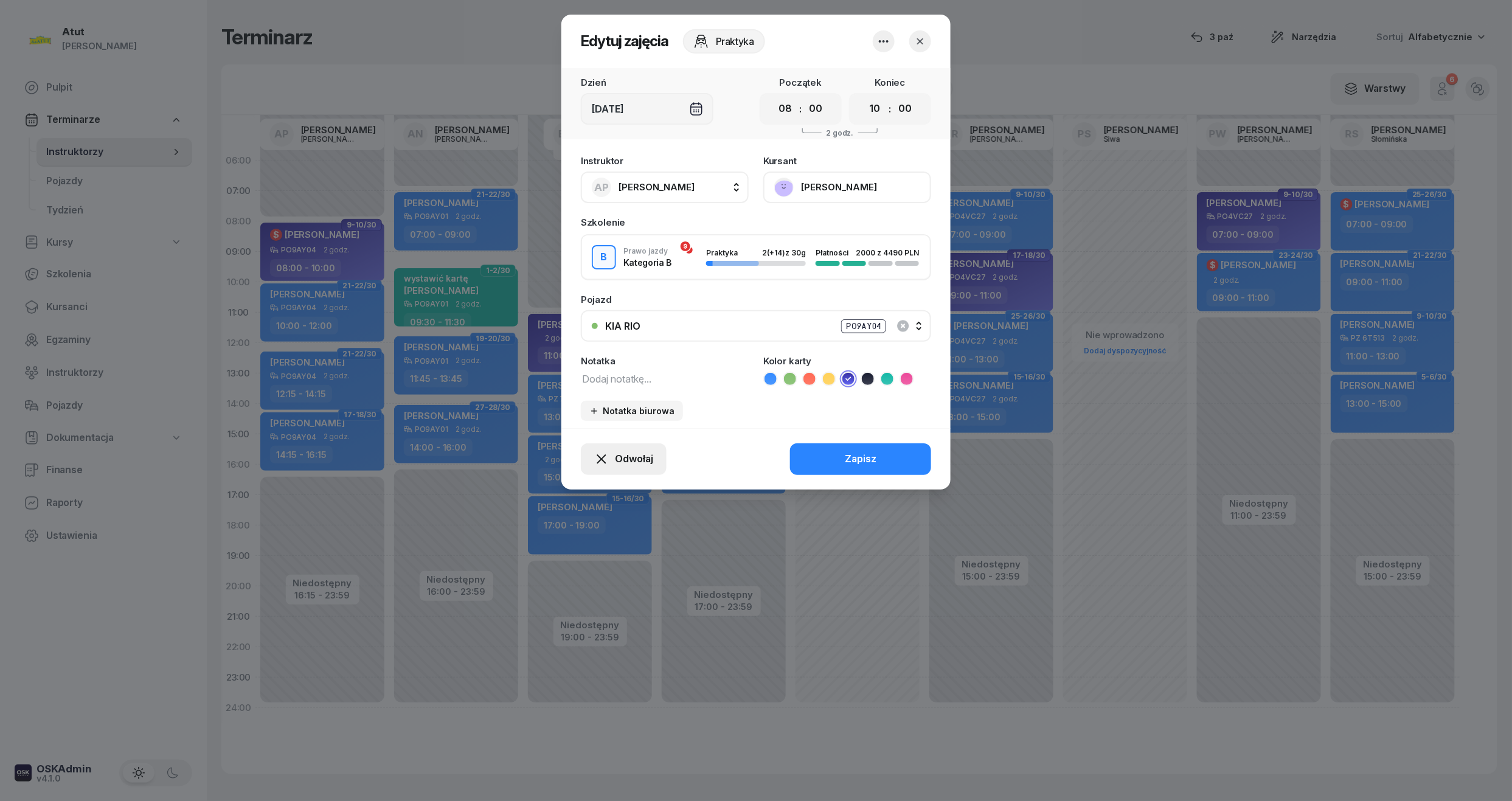
click at [606, 456] on icon "button" at bounding box center [601, 459] width 15 height 15
click at [628, 350] on div "My odwołaliśmy" at bounding box center [603, 355] width 74 height 16
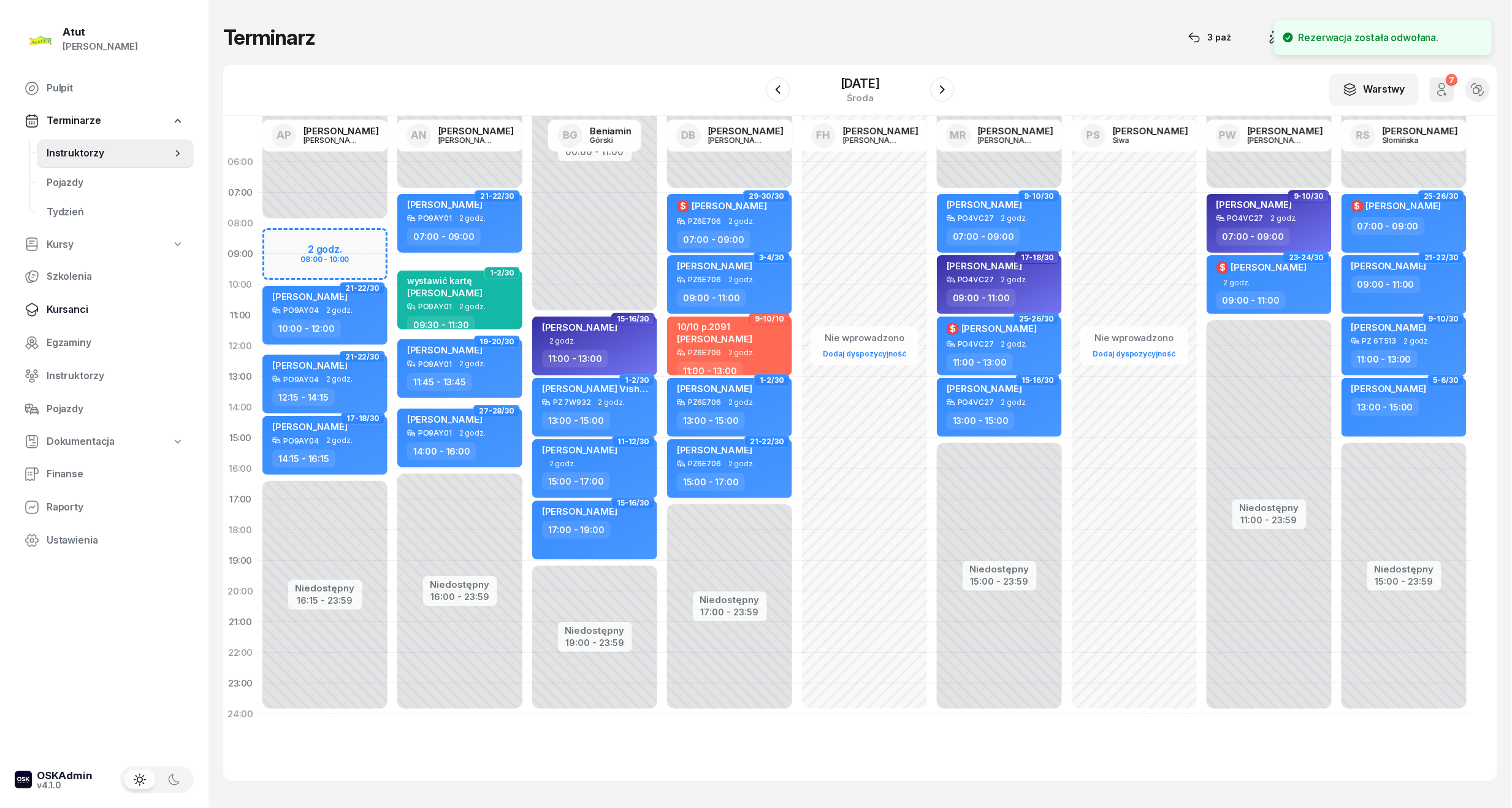
drag, startPoint x: 67, startPoint y: 313, endPoint x: 114, endPoint y: 298, distance: 49.3
click at [67, 313] on span "Kursanci" at bounding box center [115, 310] width 138 height 16
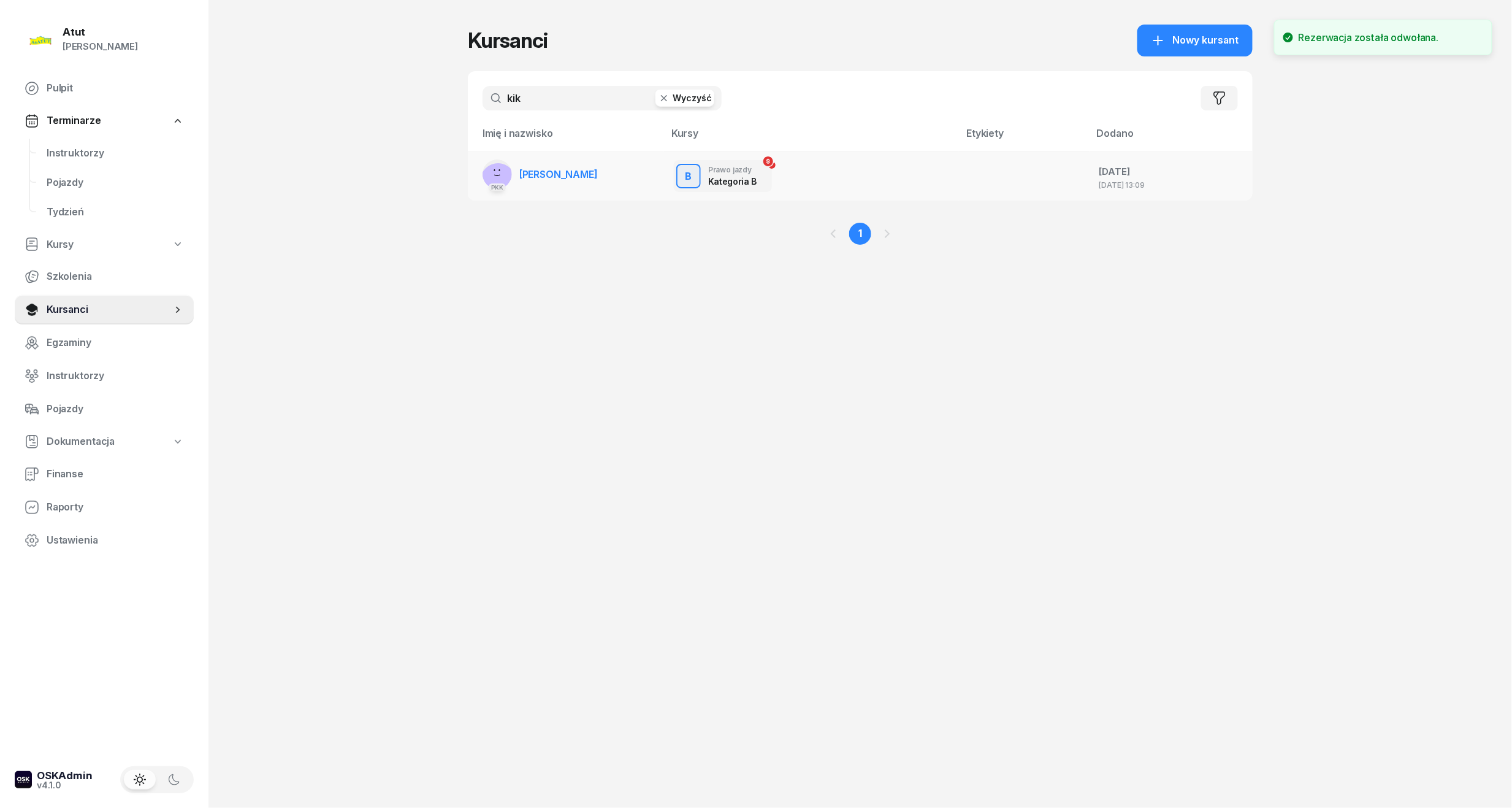
click at [599, 171] on td "PKK [GEOGRAPHIC_DATA][PERSON_NAME]" at bounding box center [565, 176] width 196 height 49
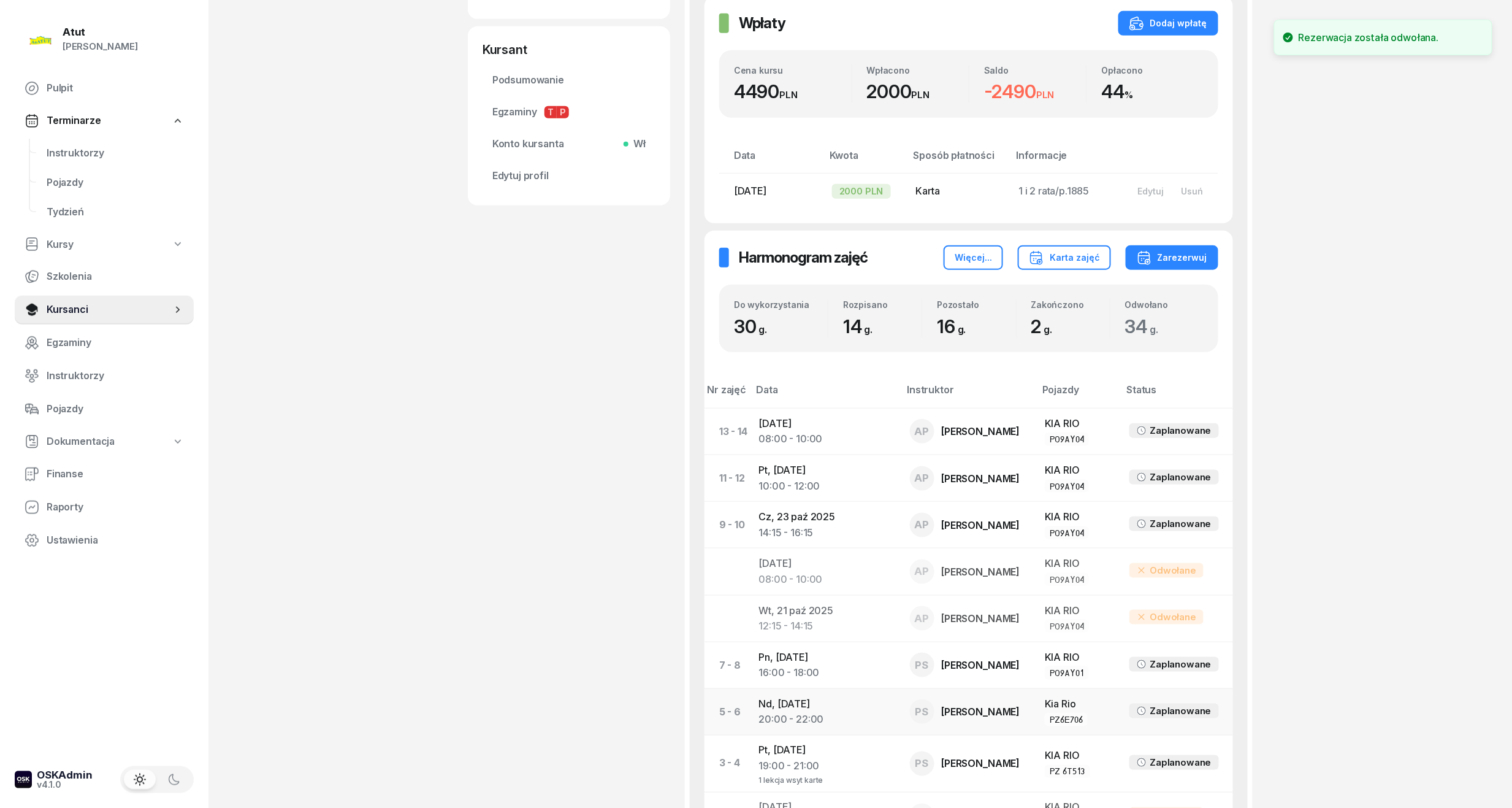
scroll to position [491, 0]
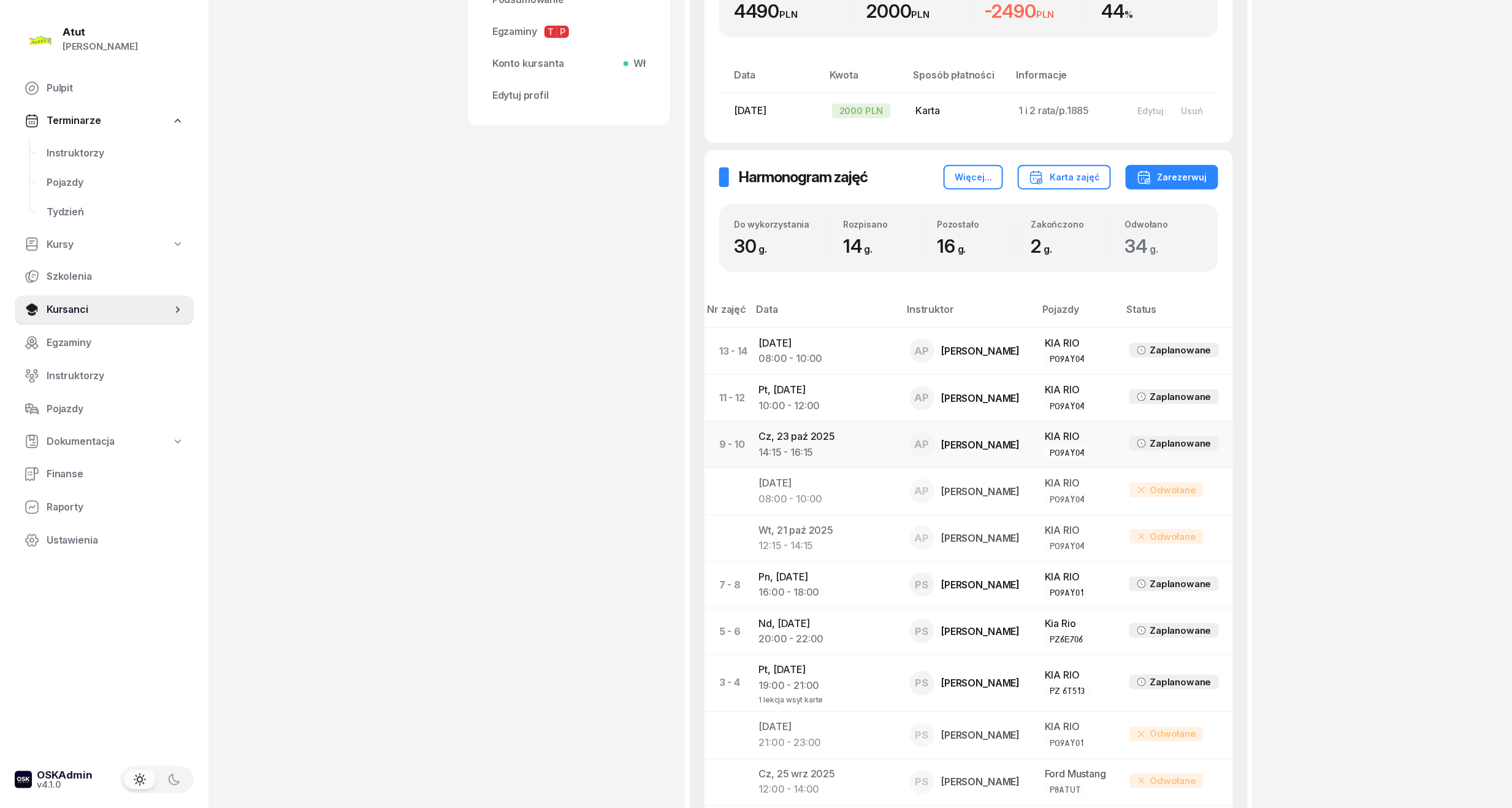
click at [786, 440] on td "[DATE] 14:15 - 16:15" at bounding box center [824, 445] width 151 height 46
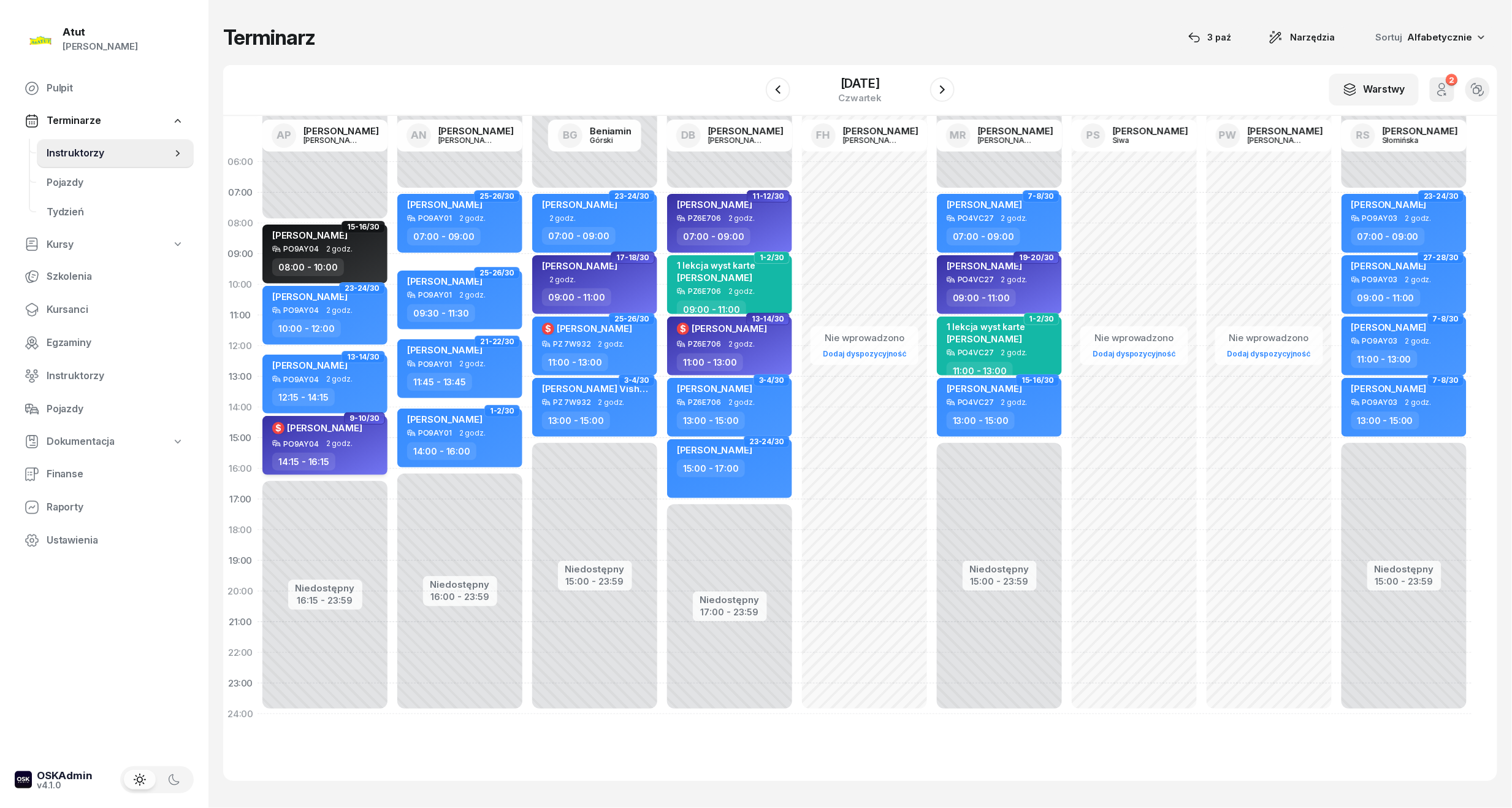
click at [345, 430] on span "[PERSON_NAME]" at bounding box center [324, 428] width 75 height 12
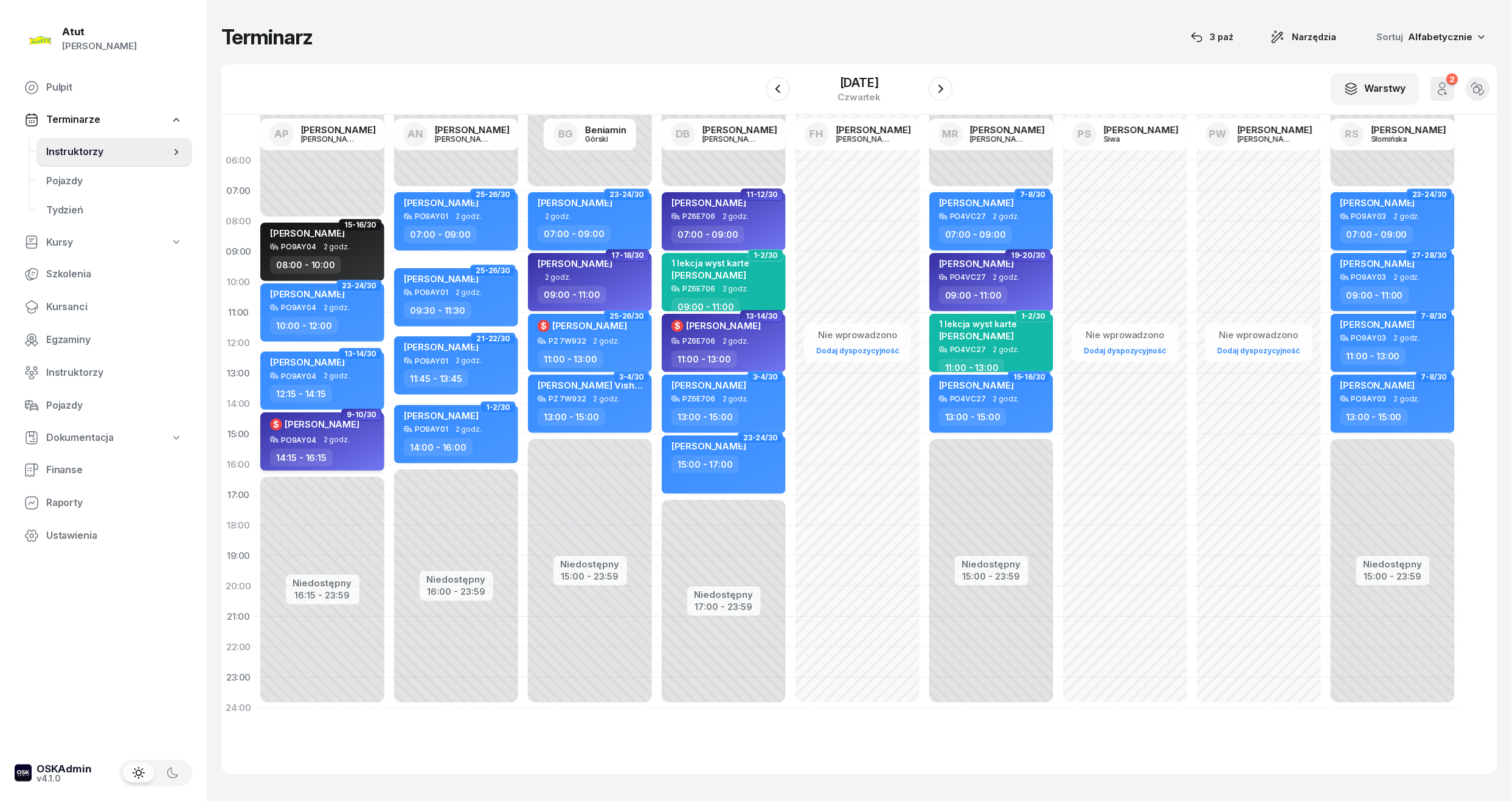
select select "14"
select select "15"
select select "16"
select select "15"
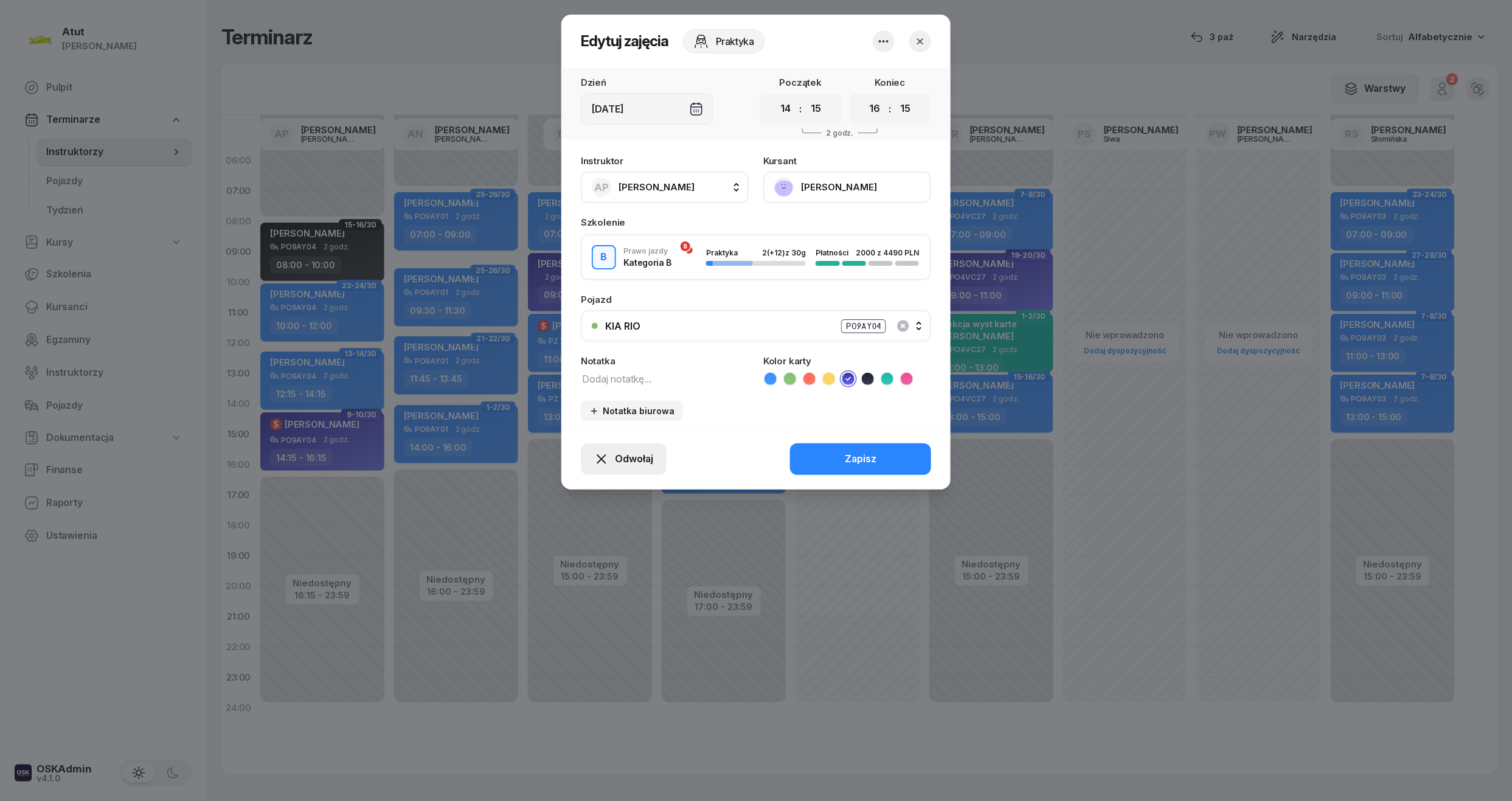
click at [625, 456] on span "Odwołaj" at bounding box center [634, 459] width 38 height 16
click at [570, 341] on link "My odwołaliśmy" at bounding box center [617, 355] width 161 height 31
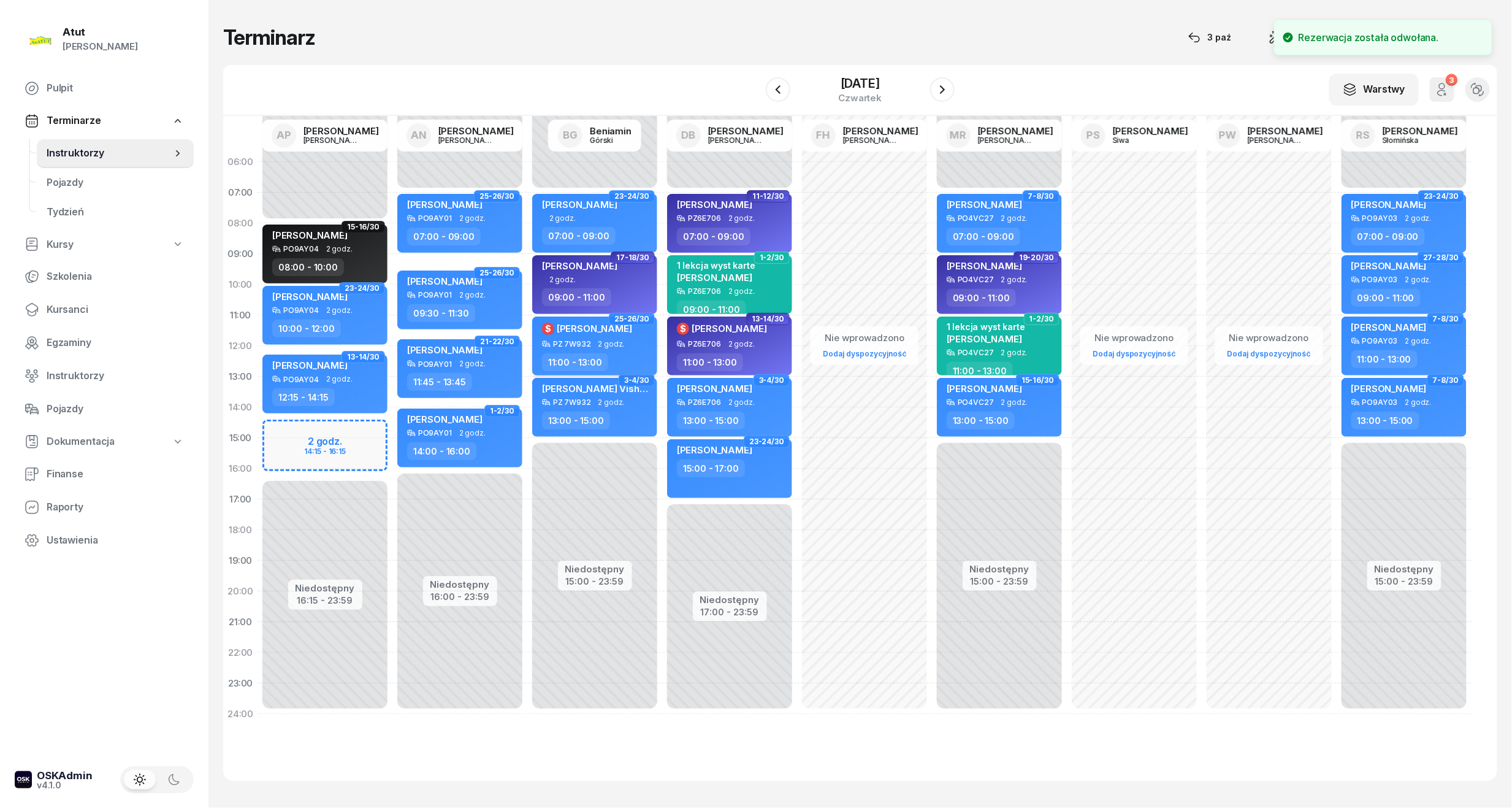
click at [597, 358] on div "11:00 - 13:00" at bounding box center [575, 362] width 66 height 18
select select "11"
select select "13"
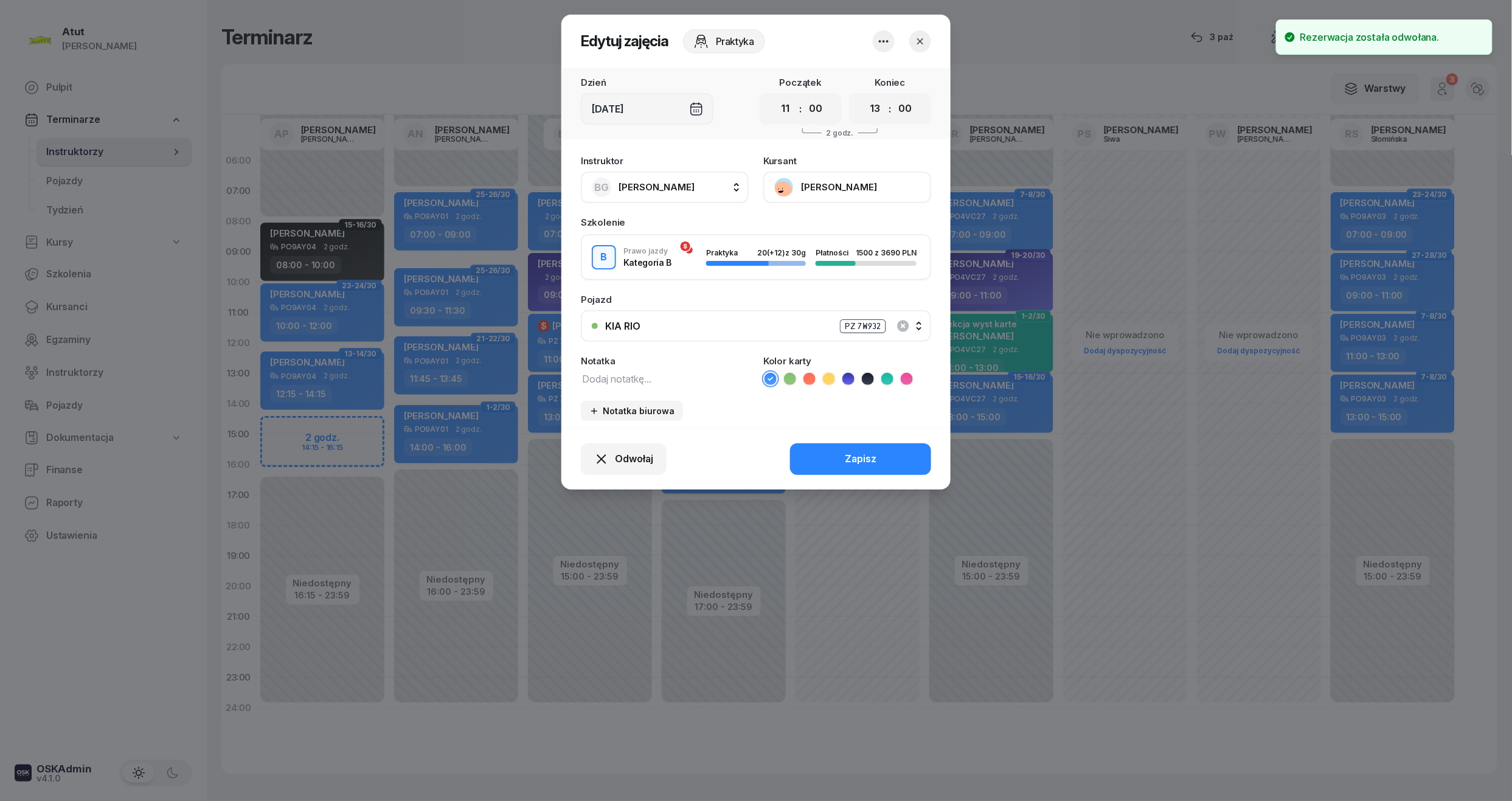
click at [70, 310] on div at bounding box center [756, 400] width 1512 height 801
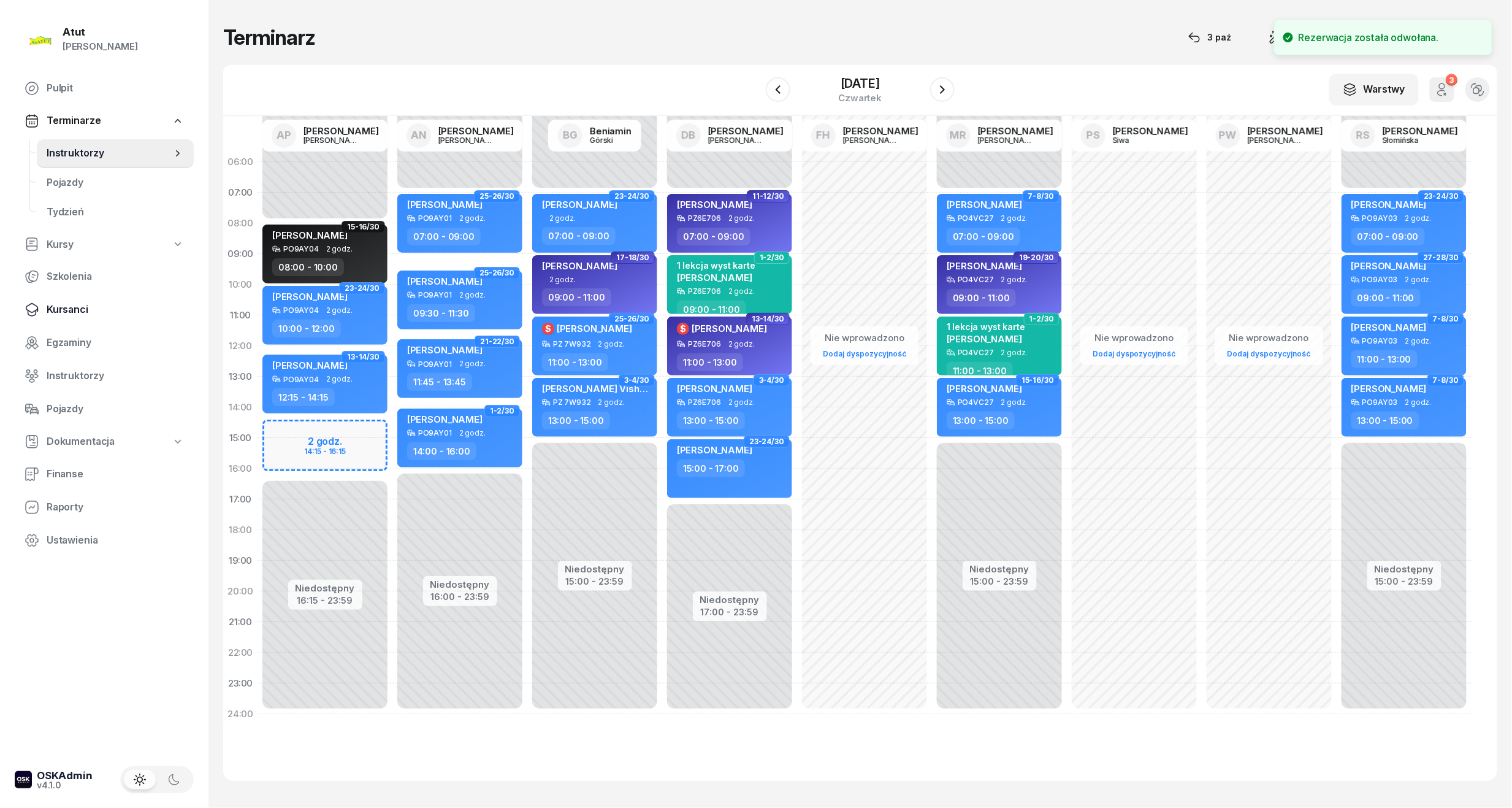
click at [79, 303] on span "Kursanci" at bounding box center [115, 310] width 138 height 16
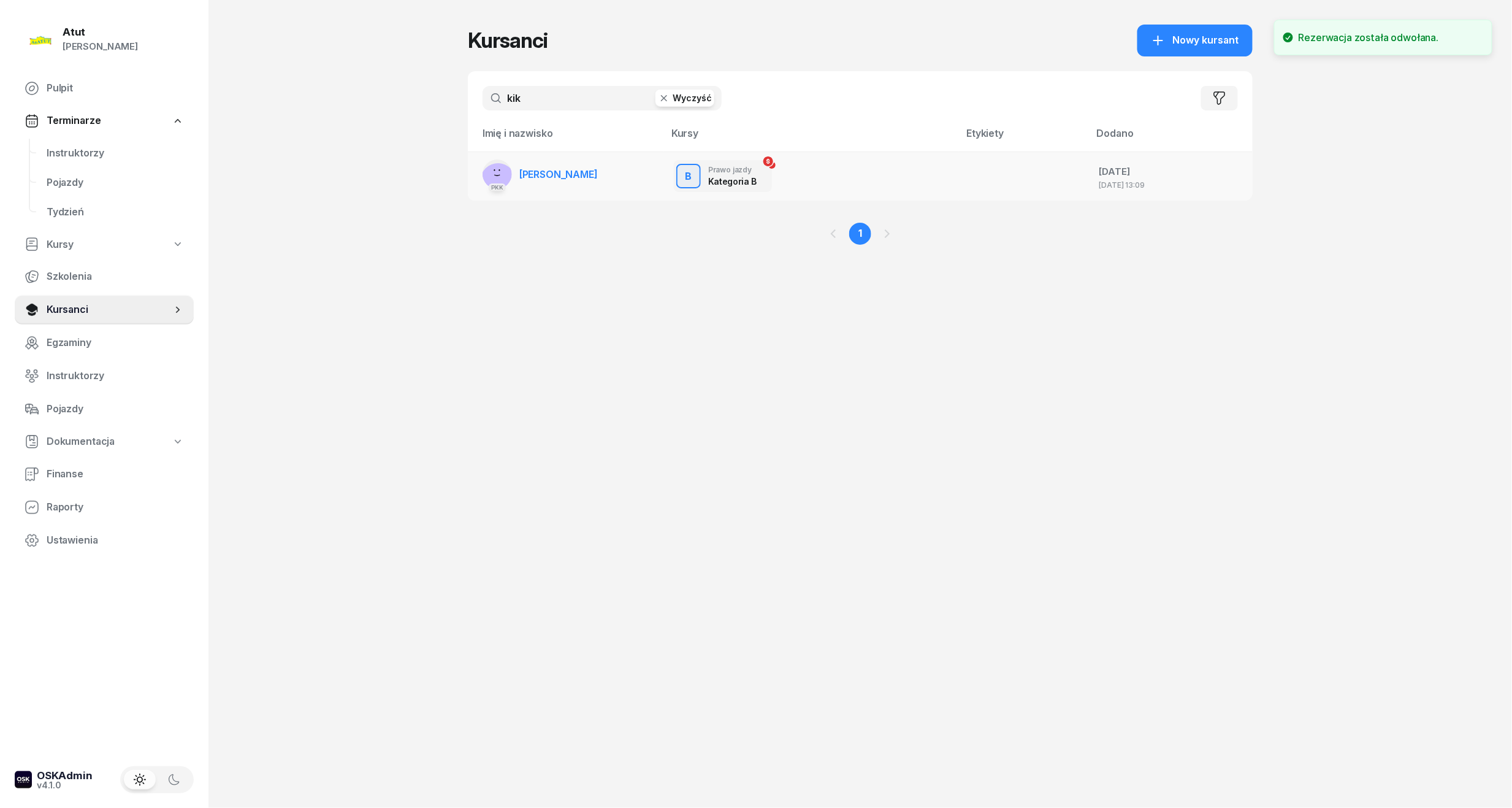
click at [574, 168] on span "[PERSON_NAME]" at bounding box center [559, 174] width 79 height 12
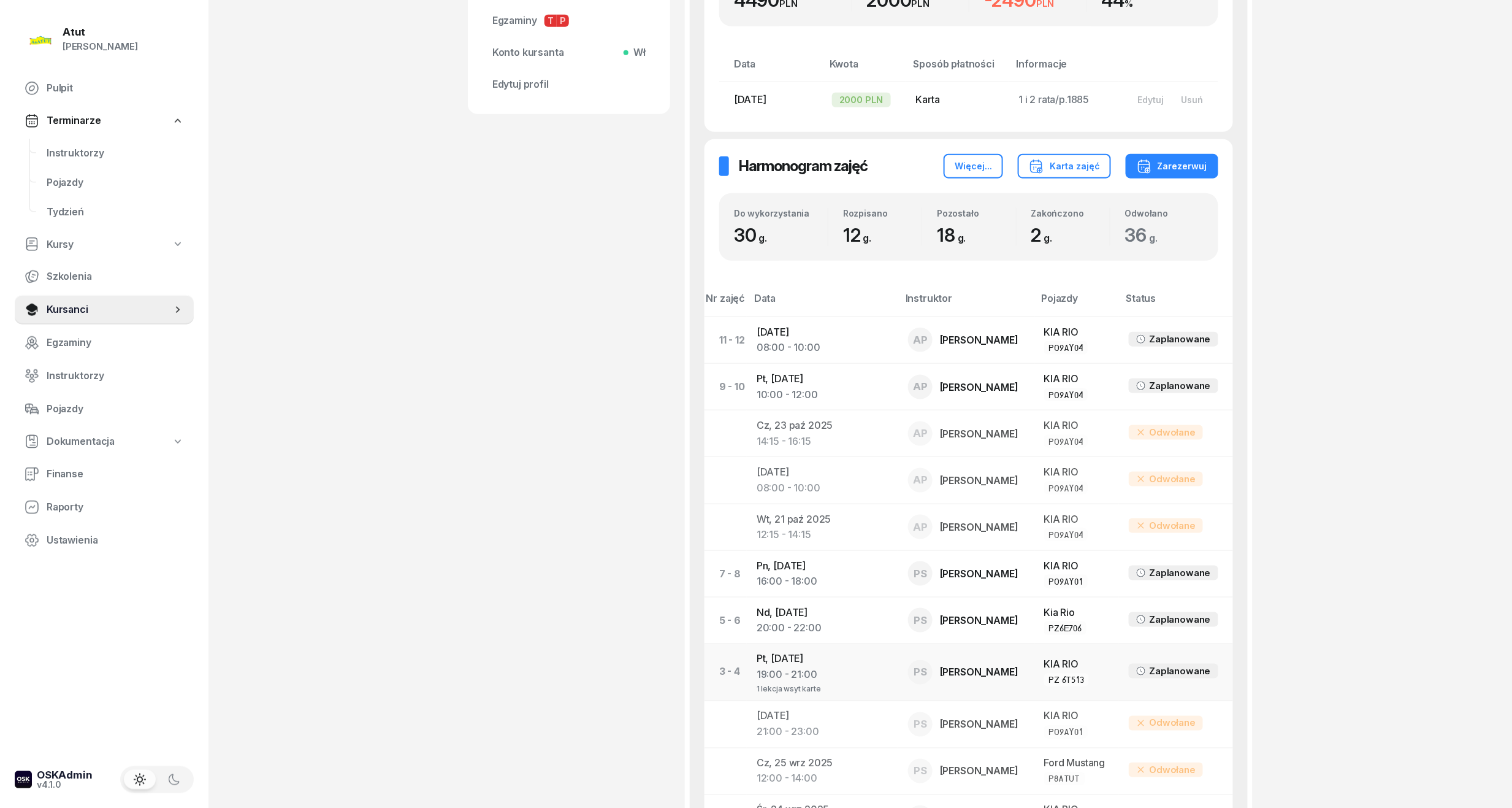
scroll to position [573, 0]
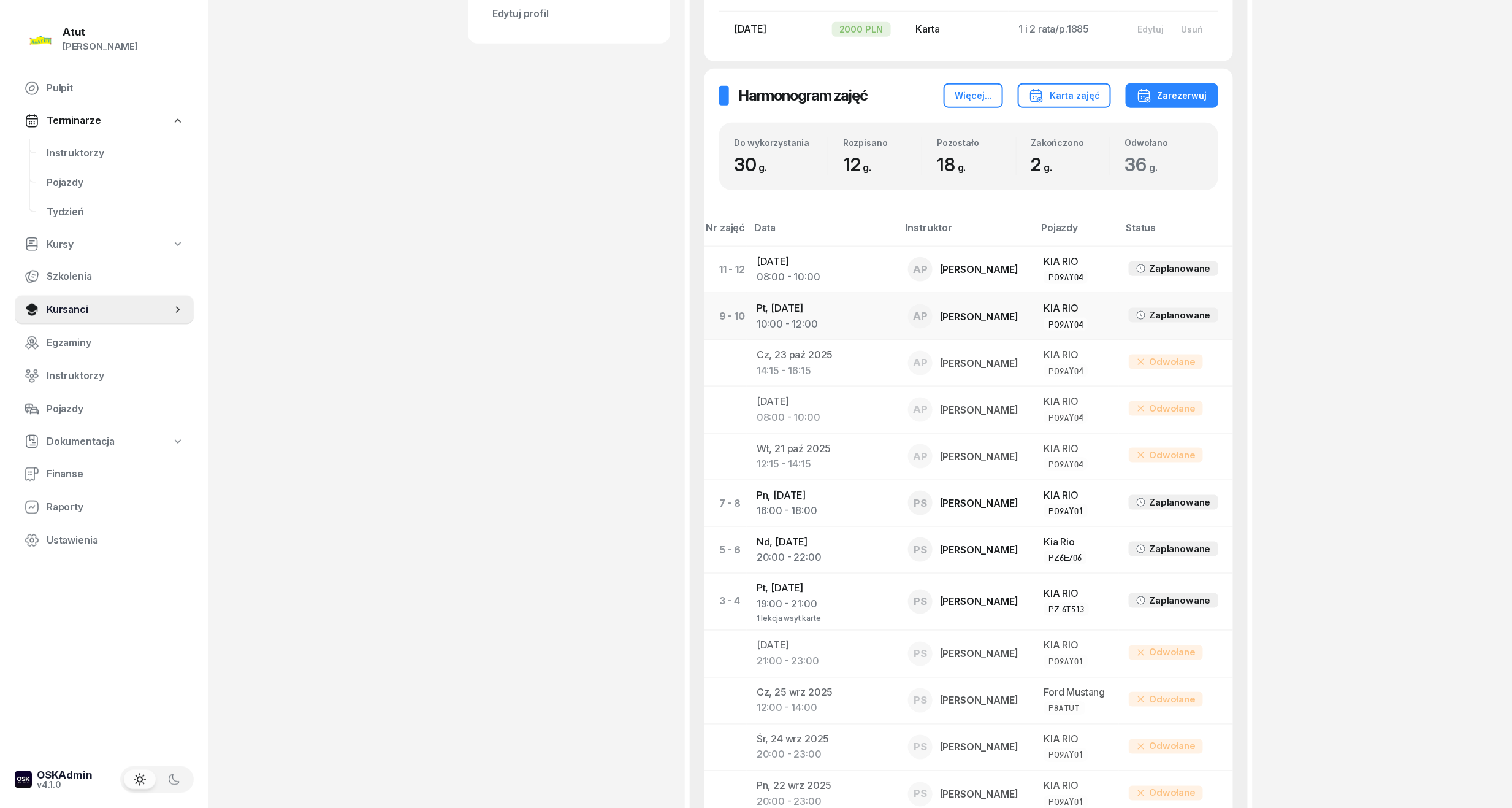
click at [796, 327] on div "10:00 - 12:00" at bounding box center [823, 325] width 132 height 16
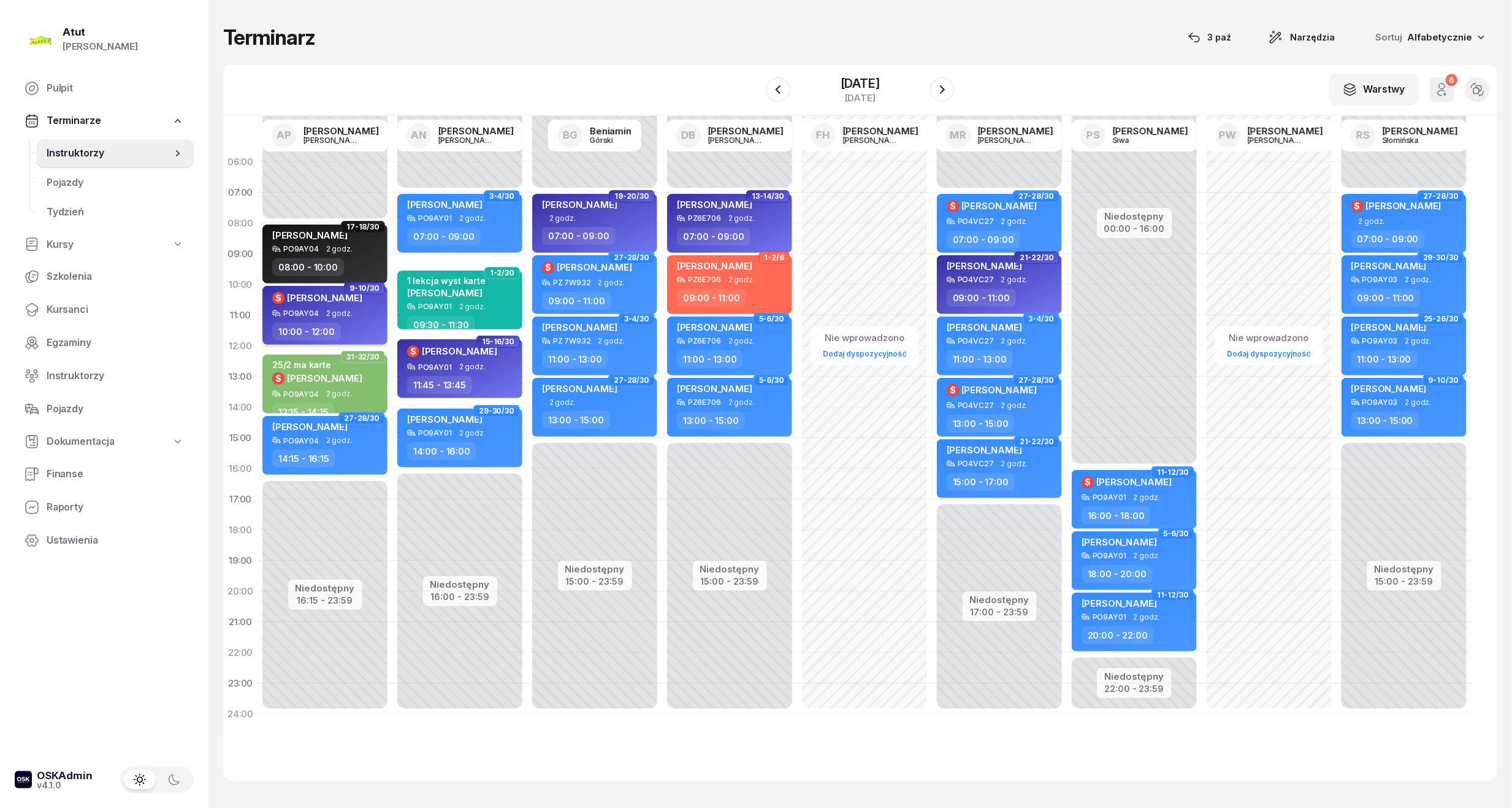
click at [353, 307] on div "$ [PERSON_NAME]" at bounding box center [317, 300] width 90 height 18
select select "10"
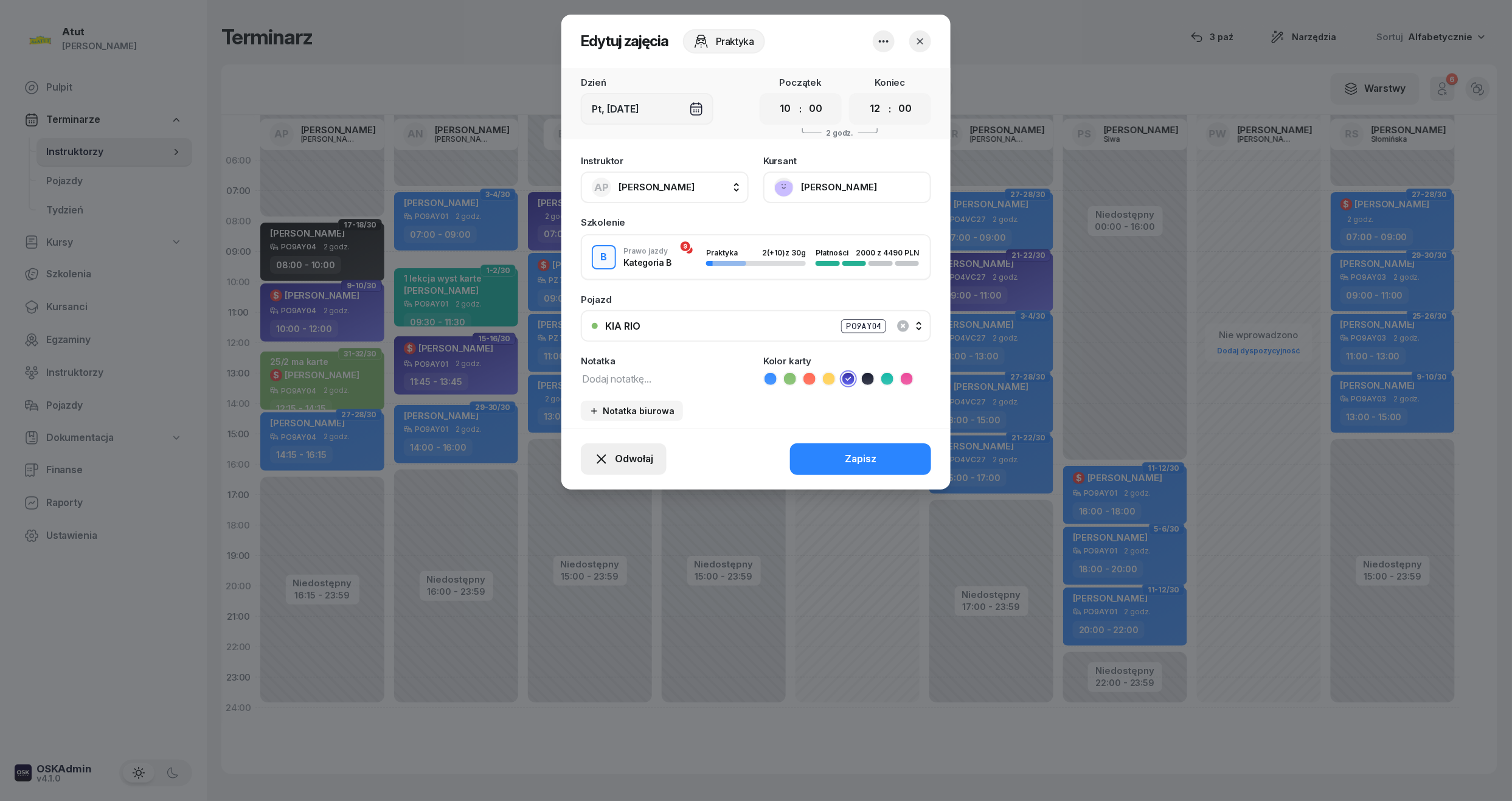
click at [643, 458] on span "Odwołaj" at bounding box center [634, 459] width 38 height 16
click at [613, 357] on div "My odwołaliśmy" at bounding box center [603, 355] width 74 height 16
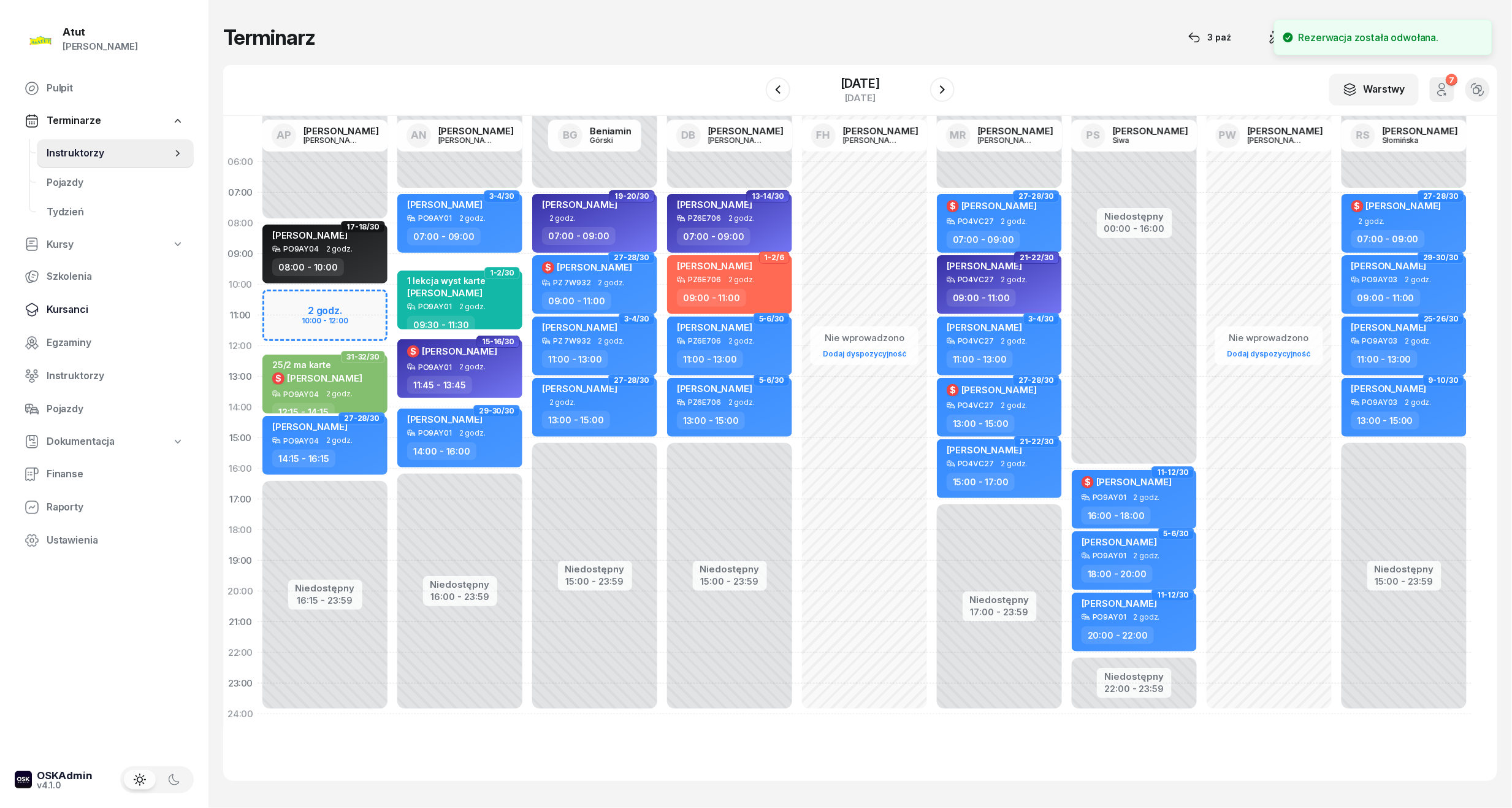
click at [42, 311] on link "Kursanci" at bounding box center [104, 310] width 179 height 30
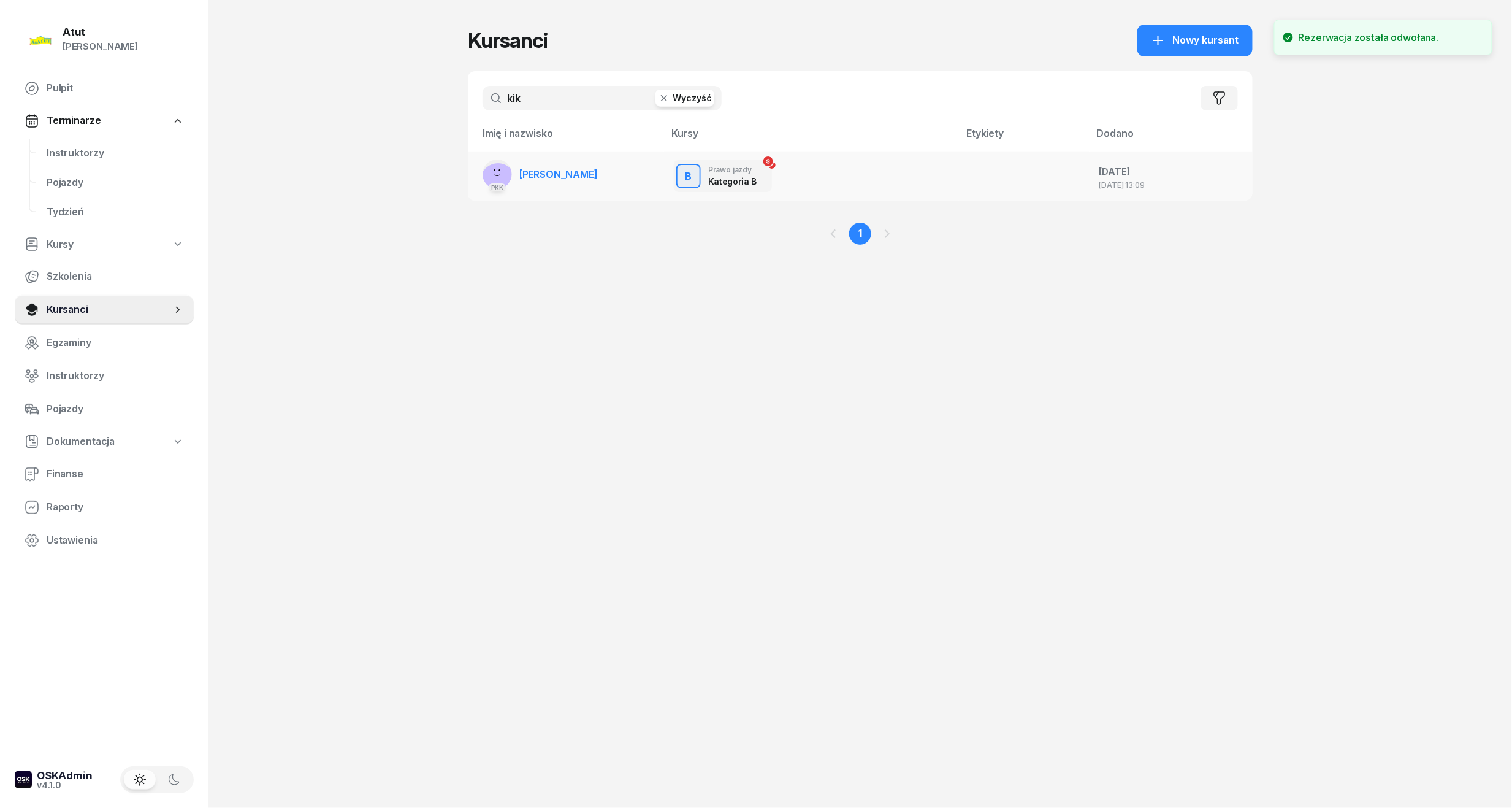
click at [607, 166] on td "PKK [GEOGRAPHIC_DATA][PERSON_NAME]" at bounding box center [565, 176] width 196 height 49
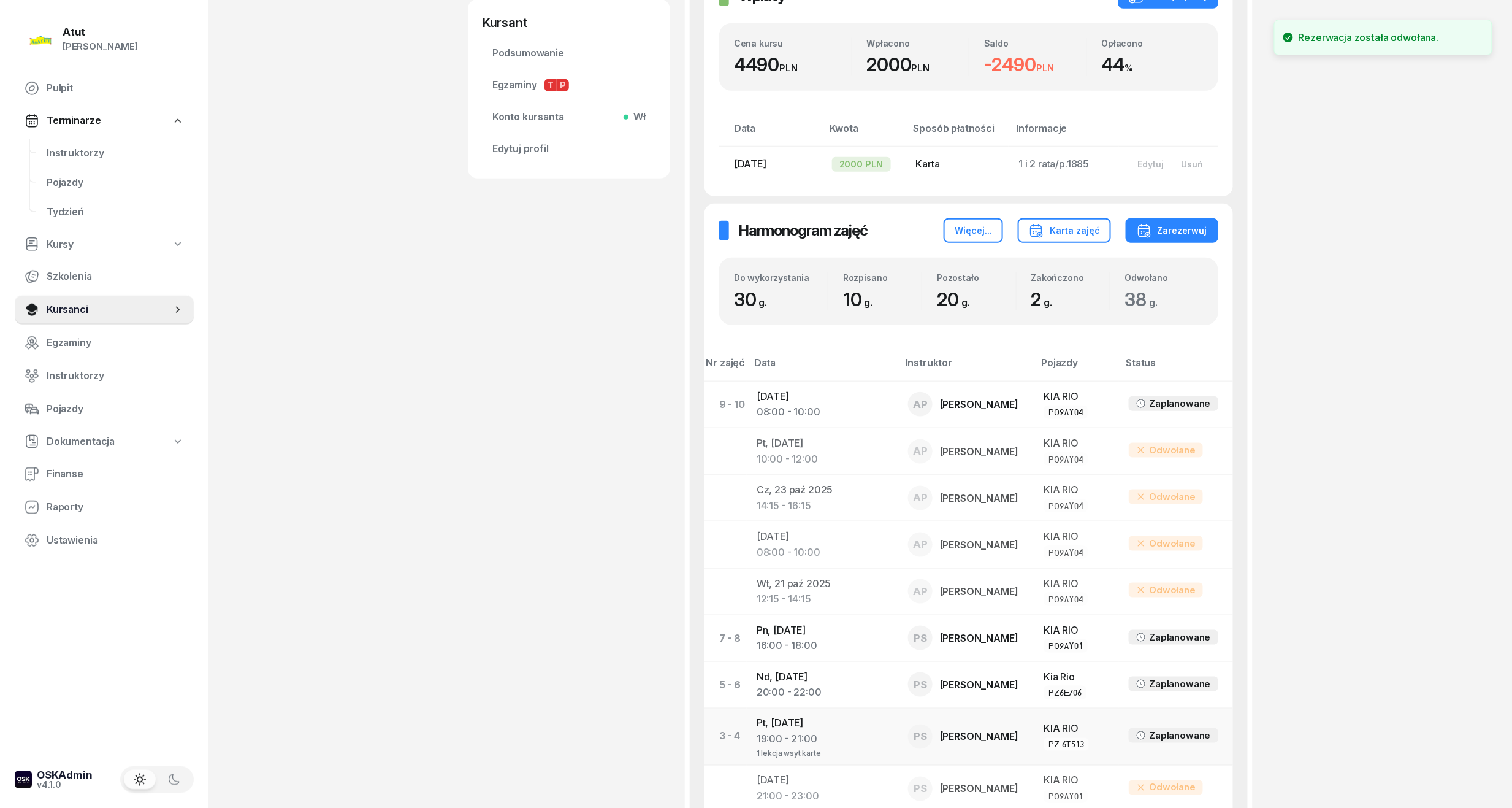
scroll to position [573, 0]
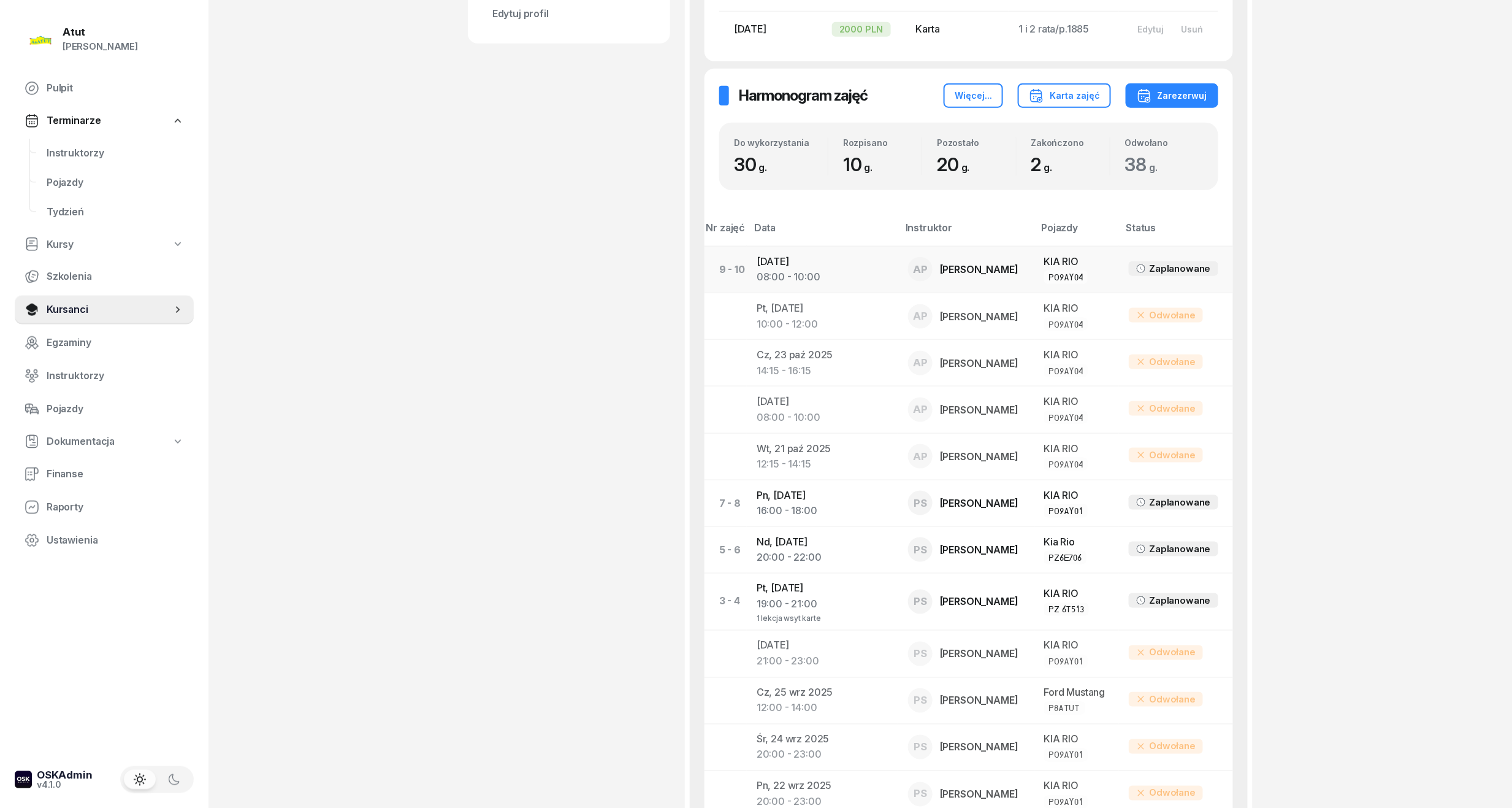
click at [764, 276] on div "08:00 - 10:00" at bounding box center [823, 277] width 132 height 16
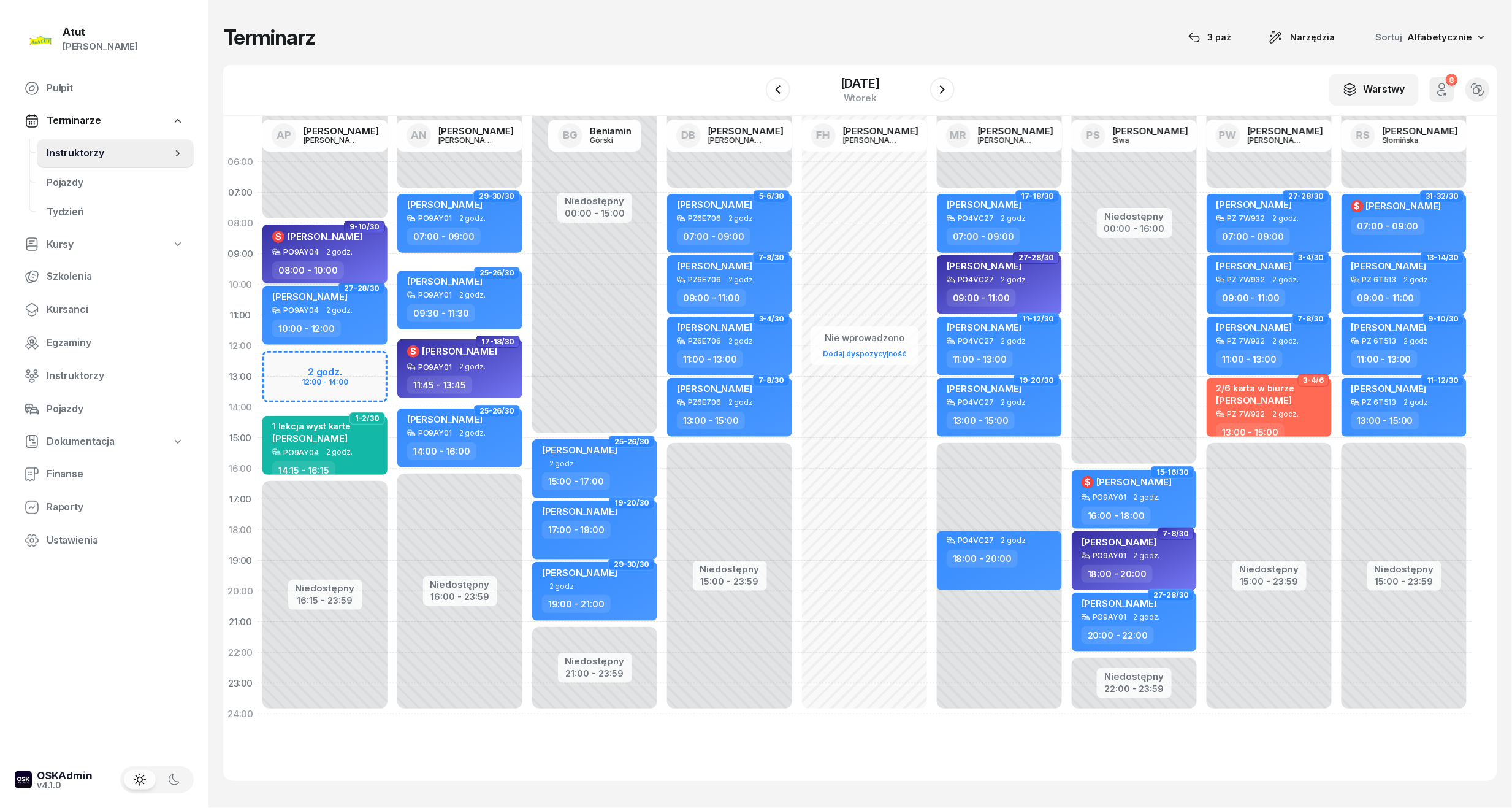
click at [329, 231] on span "[PERSON_NAME]" at bounding box center [324, 236] width 75 height 12
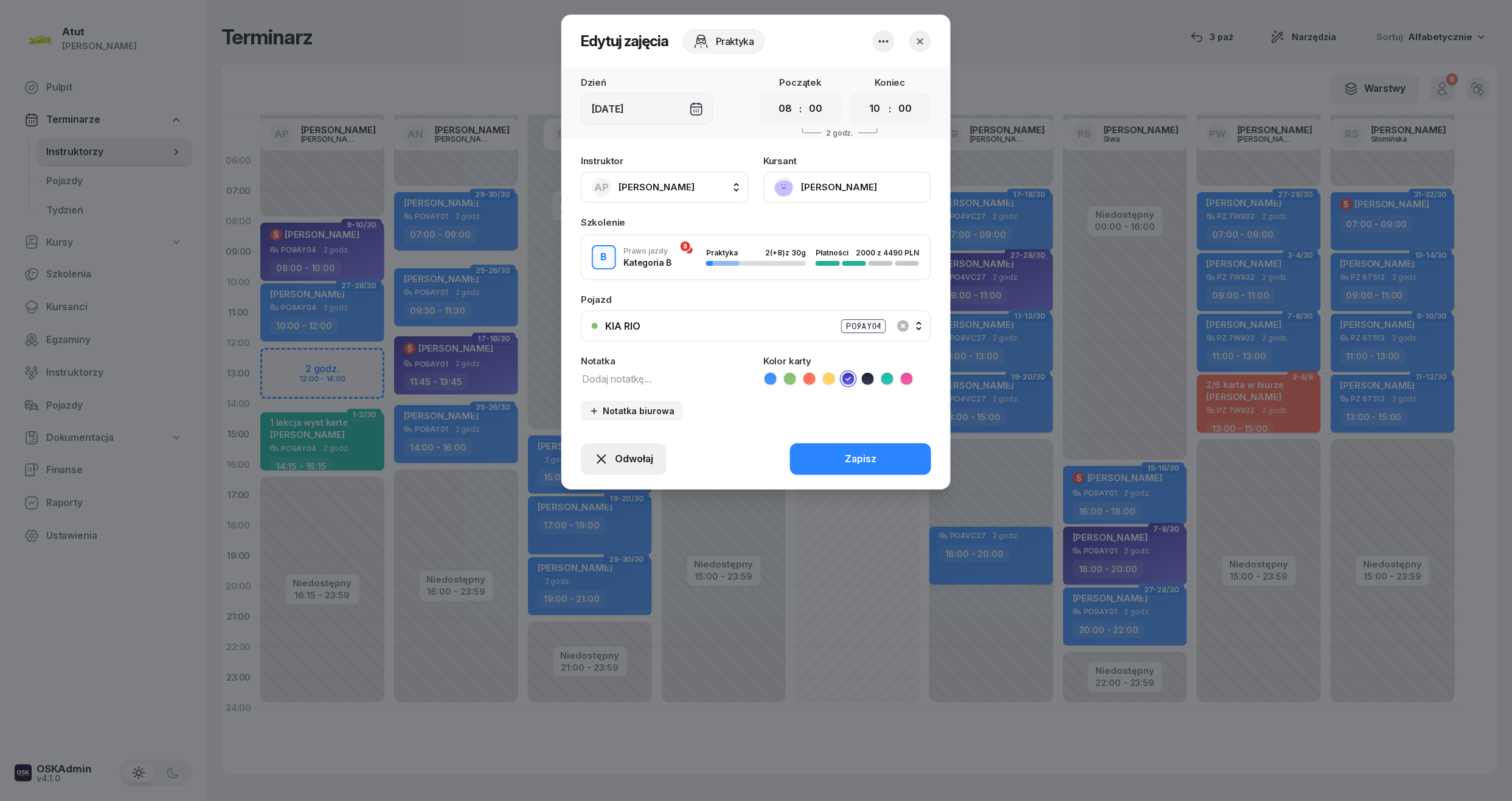
click at [611, 460] on div "Odwołaj" at bounding box center [623, 459] width 59 height 16
click at [605, 343] on link "My odwołaliśmy" at bounding box center [617, 355] width 161 height 31
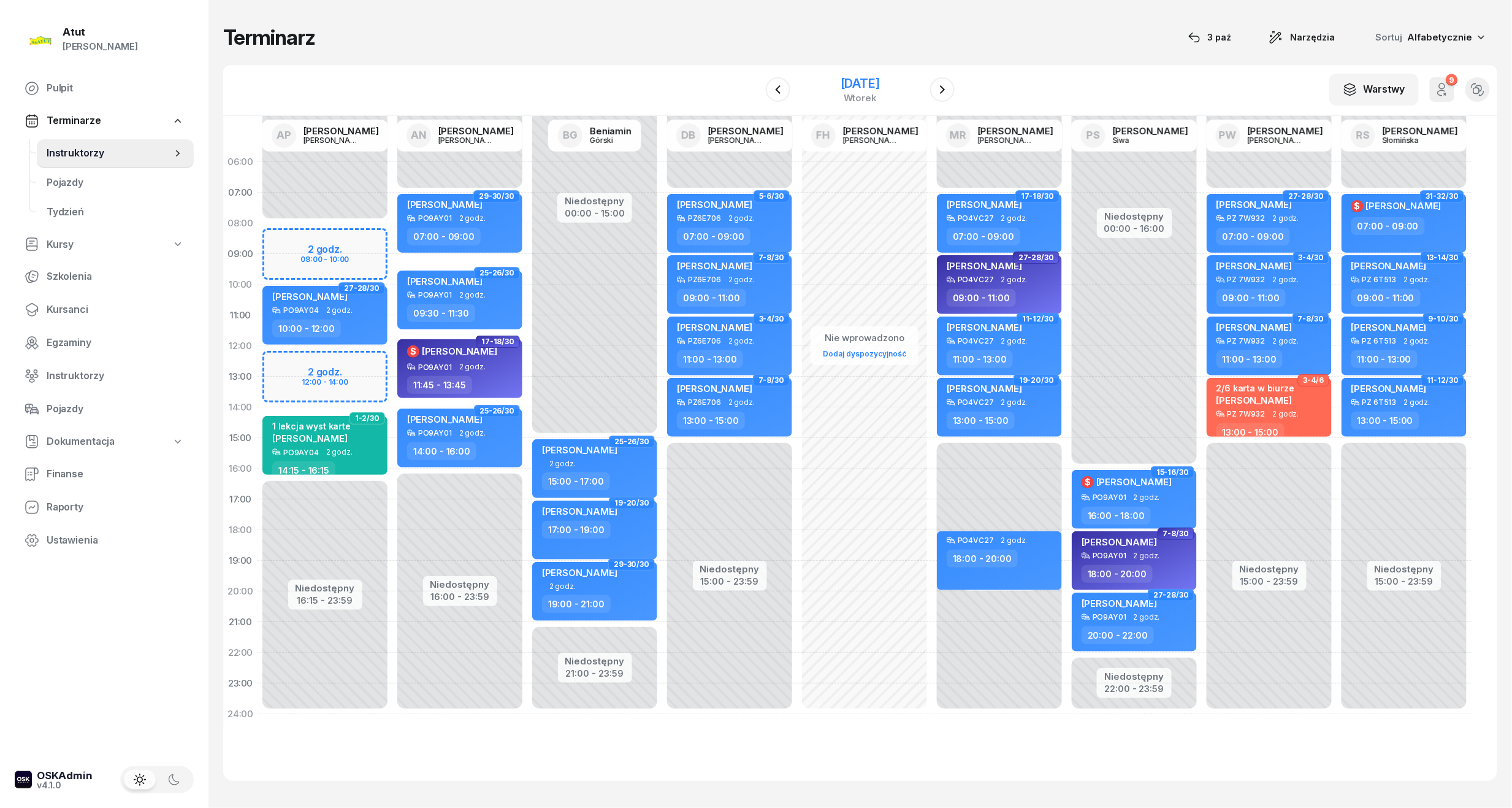
click at [862, 84] on div "[DATE]" at bounding box center [860, 83] width 39 height 12
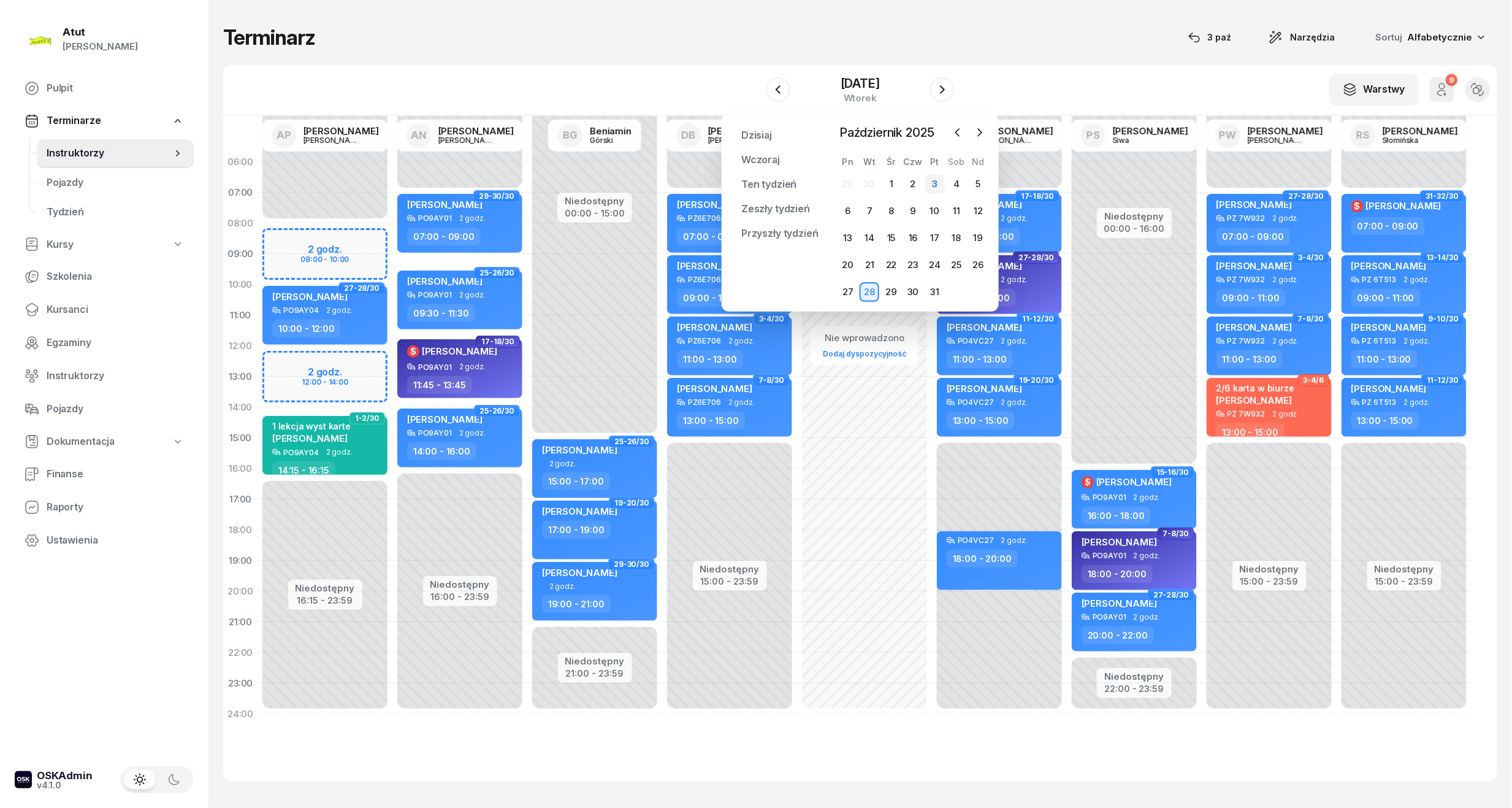
click at [935, 182] on div "3" at bounding box center [935, 184] width 20 height 20
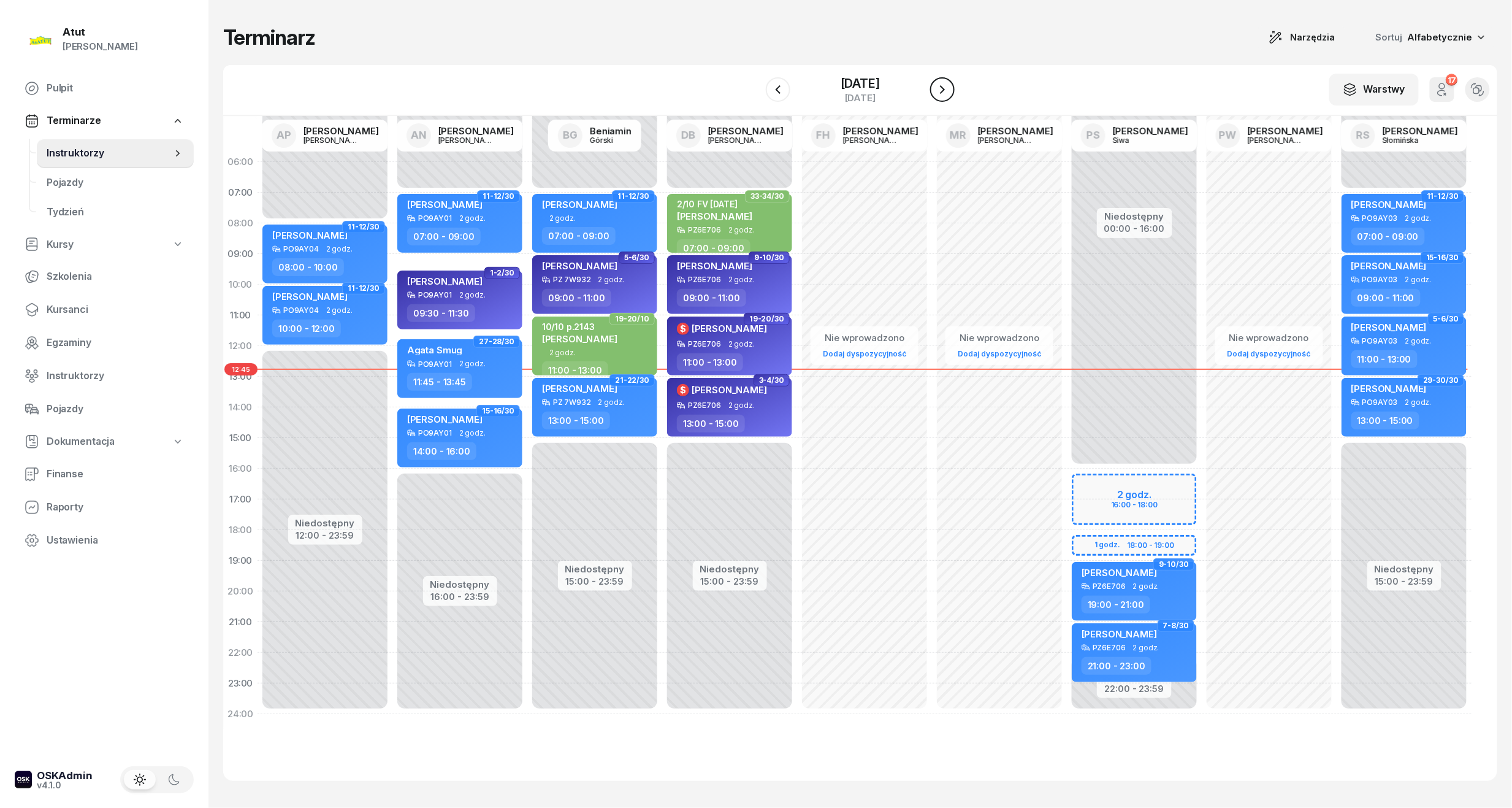
click at [950, 89] on icon "button" at bounding box center [942, 89] width 15 height 15
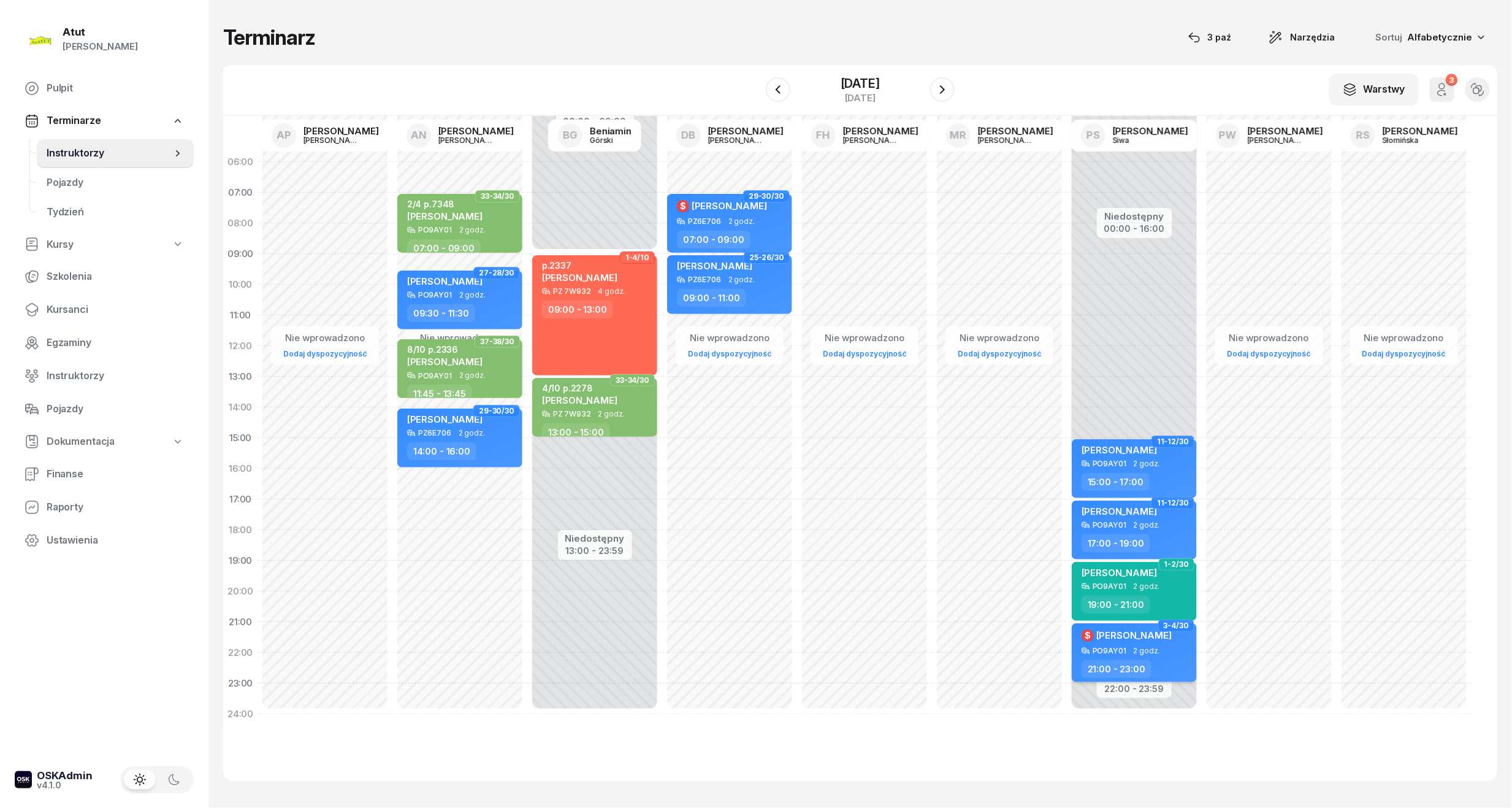
click at [1150, 668] on div "21:00 - 23:00" at bounding box center [1136, 669] width 108 height 18
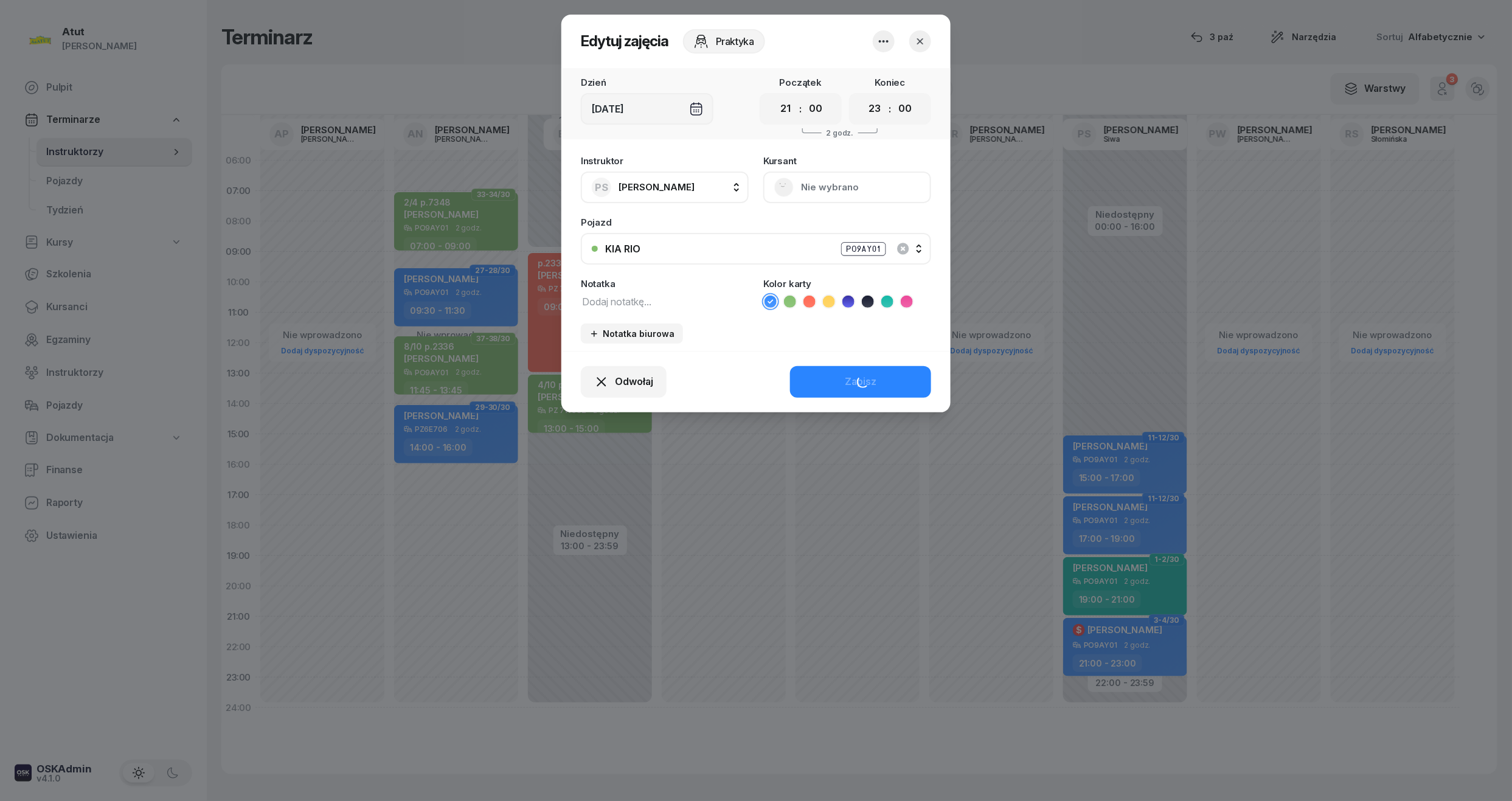
click at [811, 189] on button "Nie wybrano" at bounding box center [847, 187] width 168 height 31
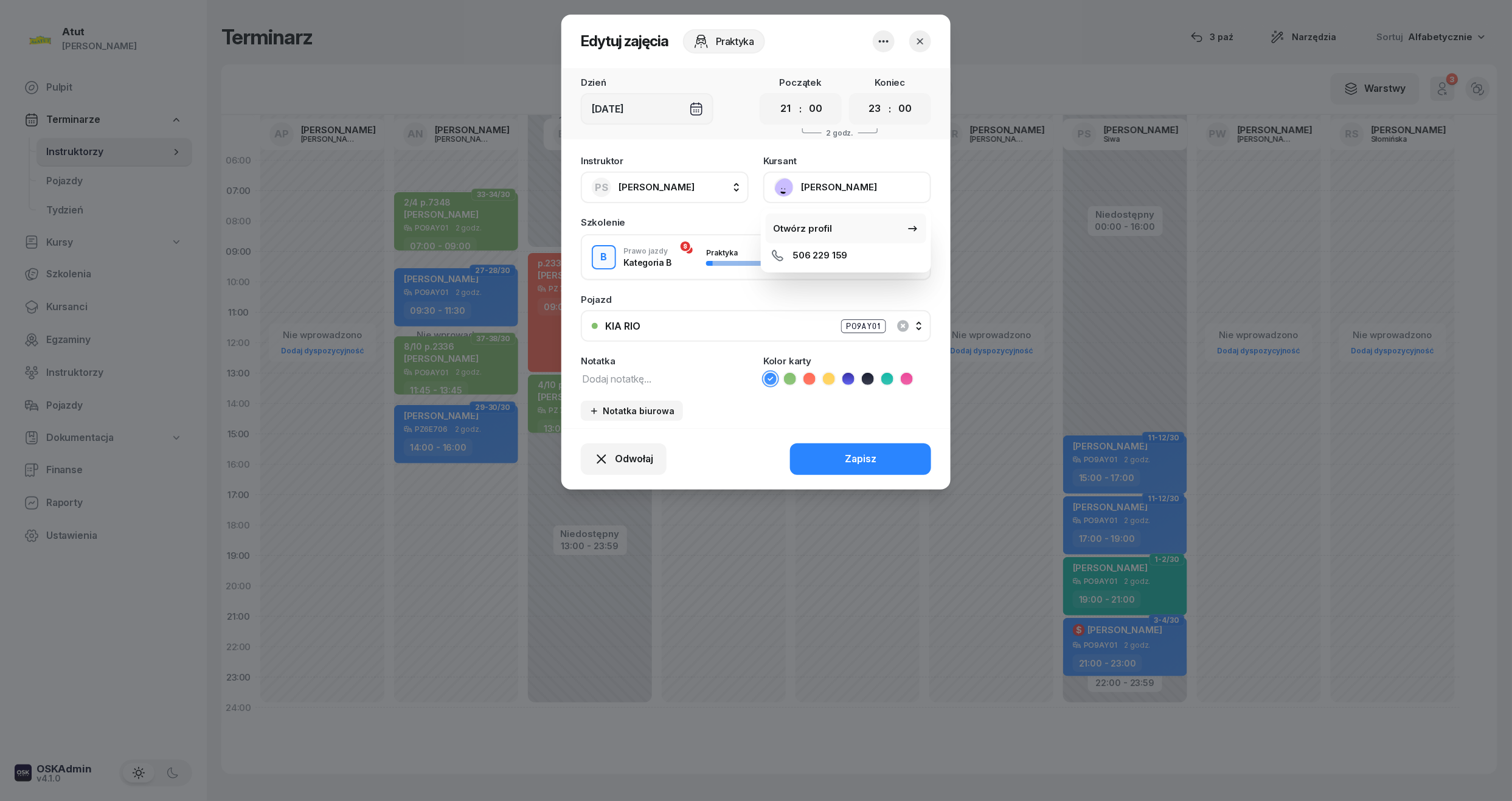
click at [808, 234] on div "Otwórz profil" at bounding box center [802, 228] width 59 height 16
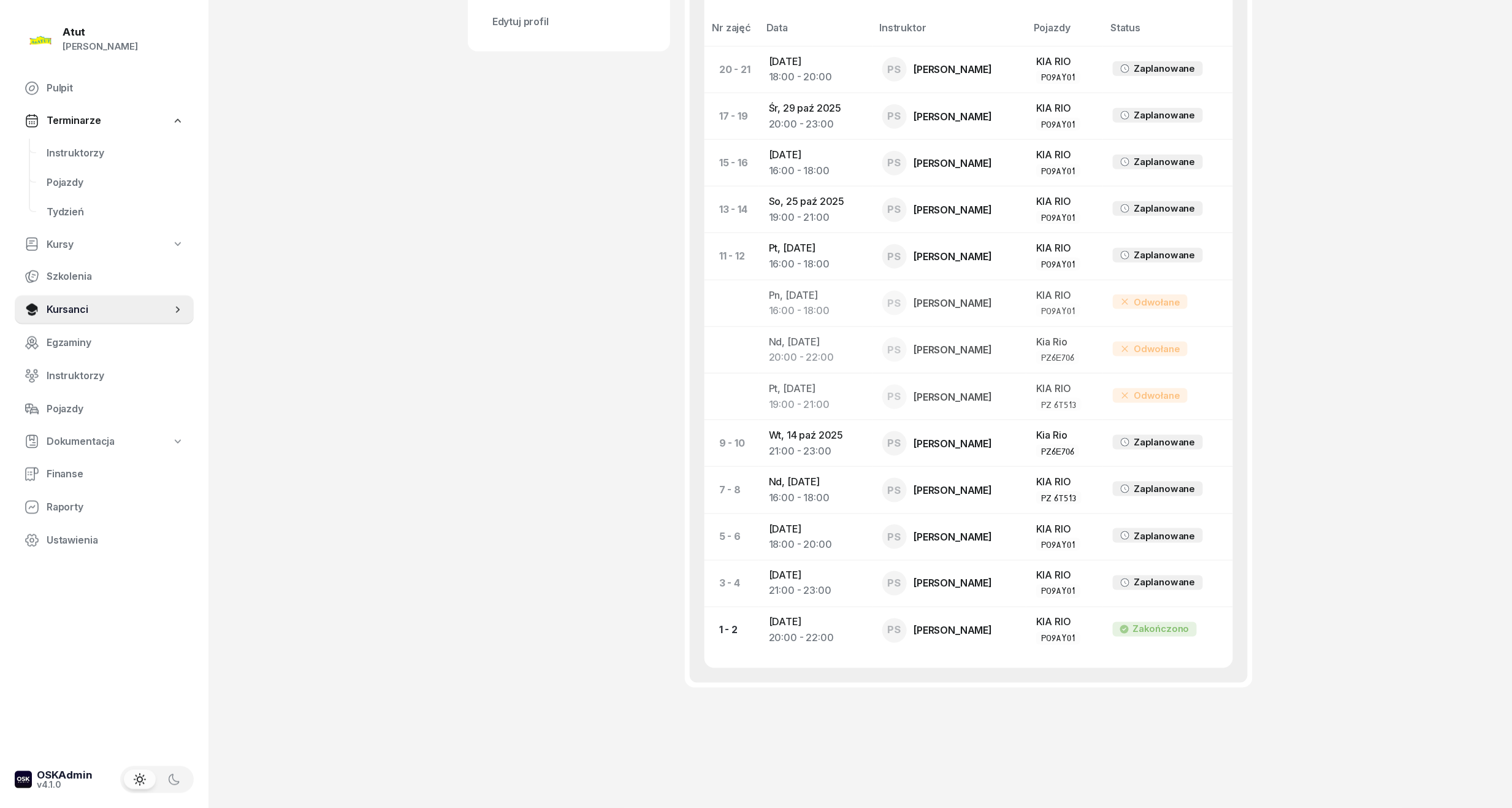
scroll to position [77, 0]
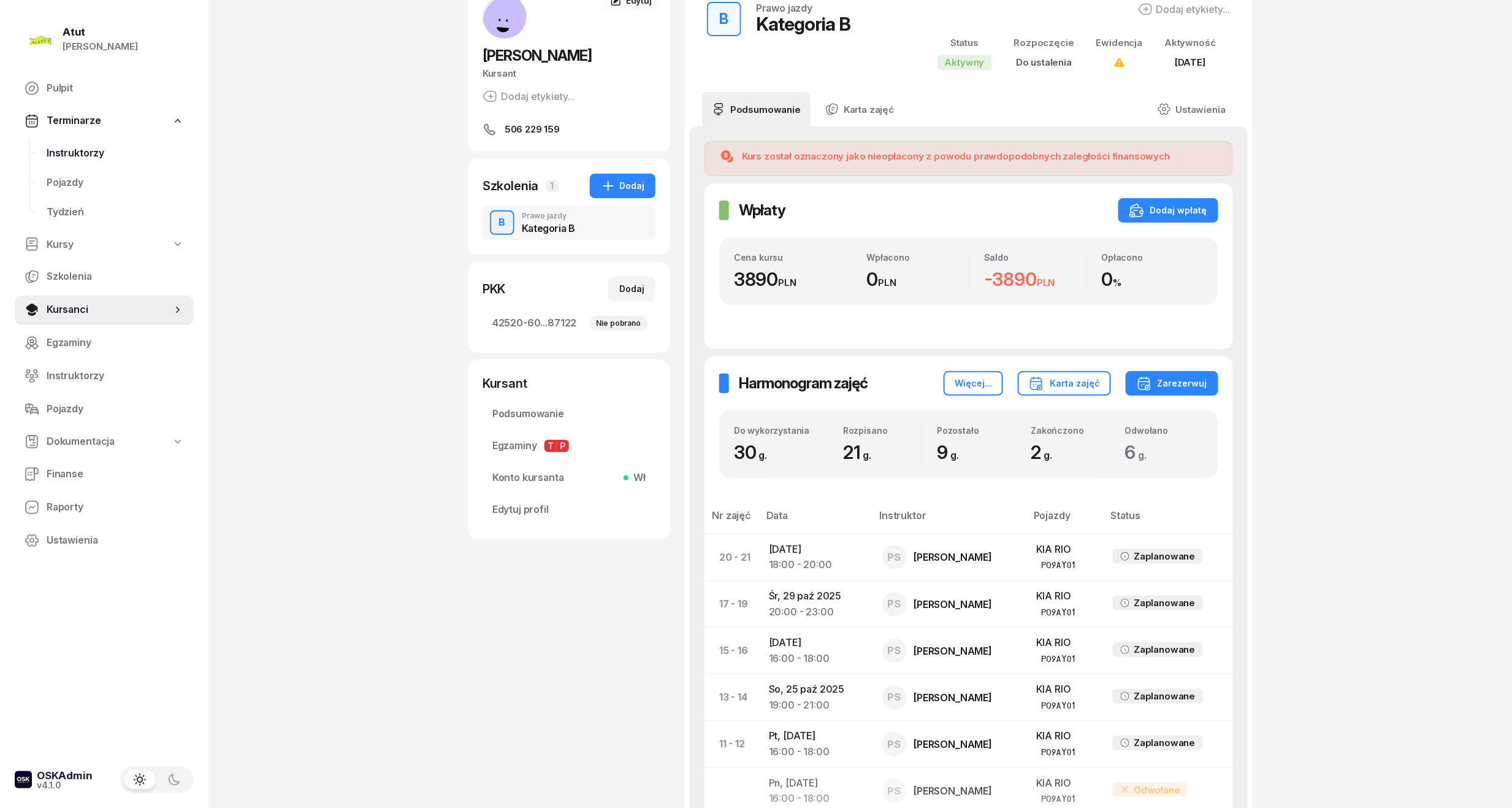
click at [62, 159] on span "Instruktorzy" at bounding box center [115, 153] width 138 height 16
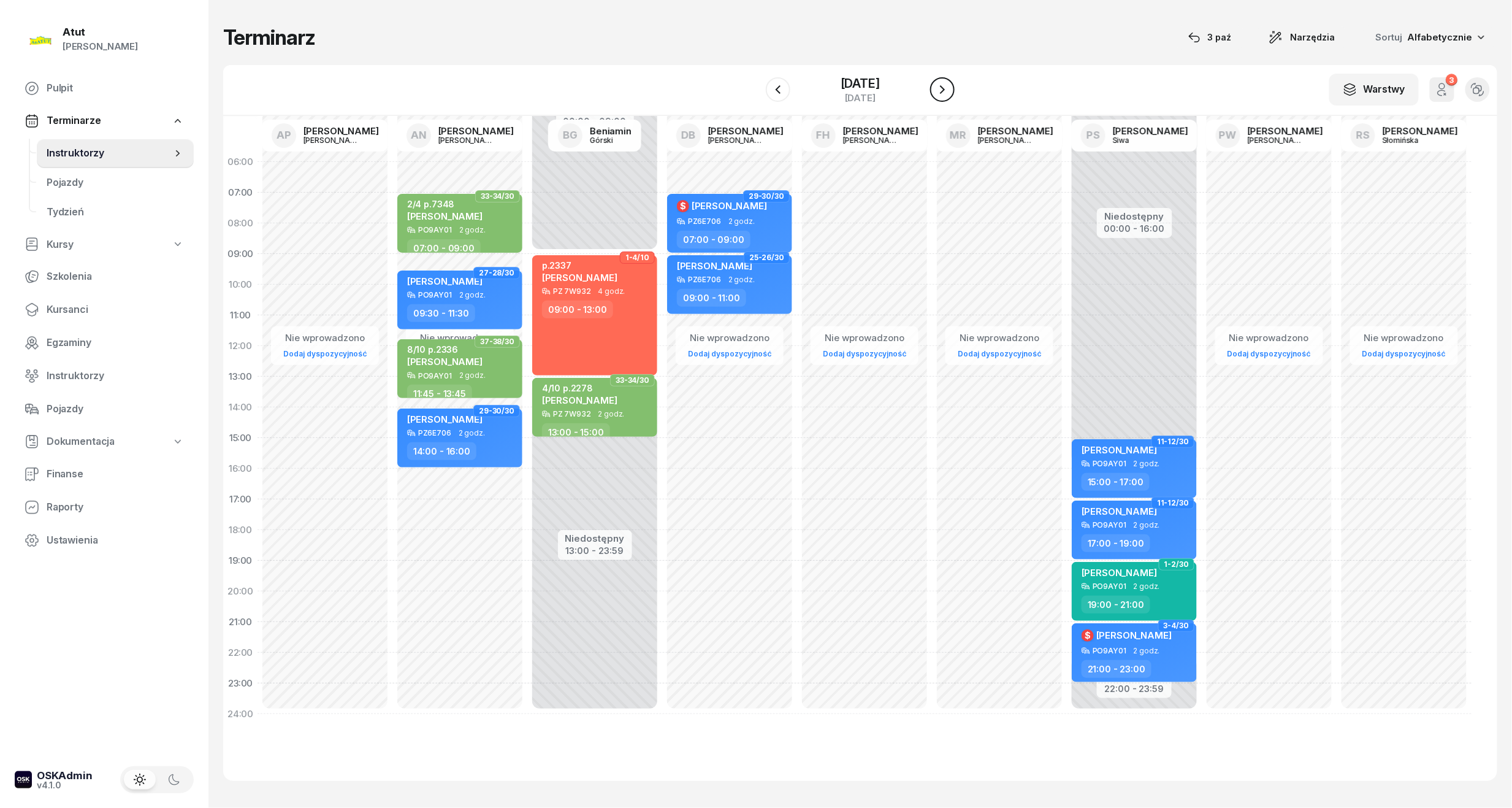
click at [950, 86] on icon "button" at bounding box center [942, 89] width 15 height 15
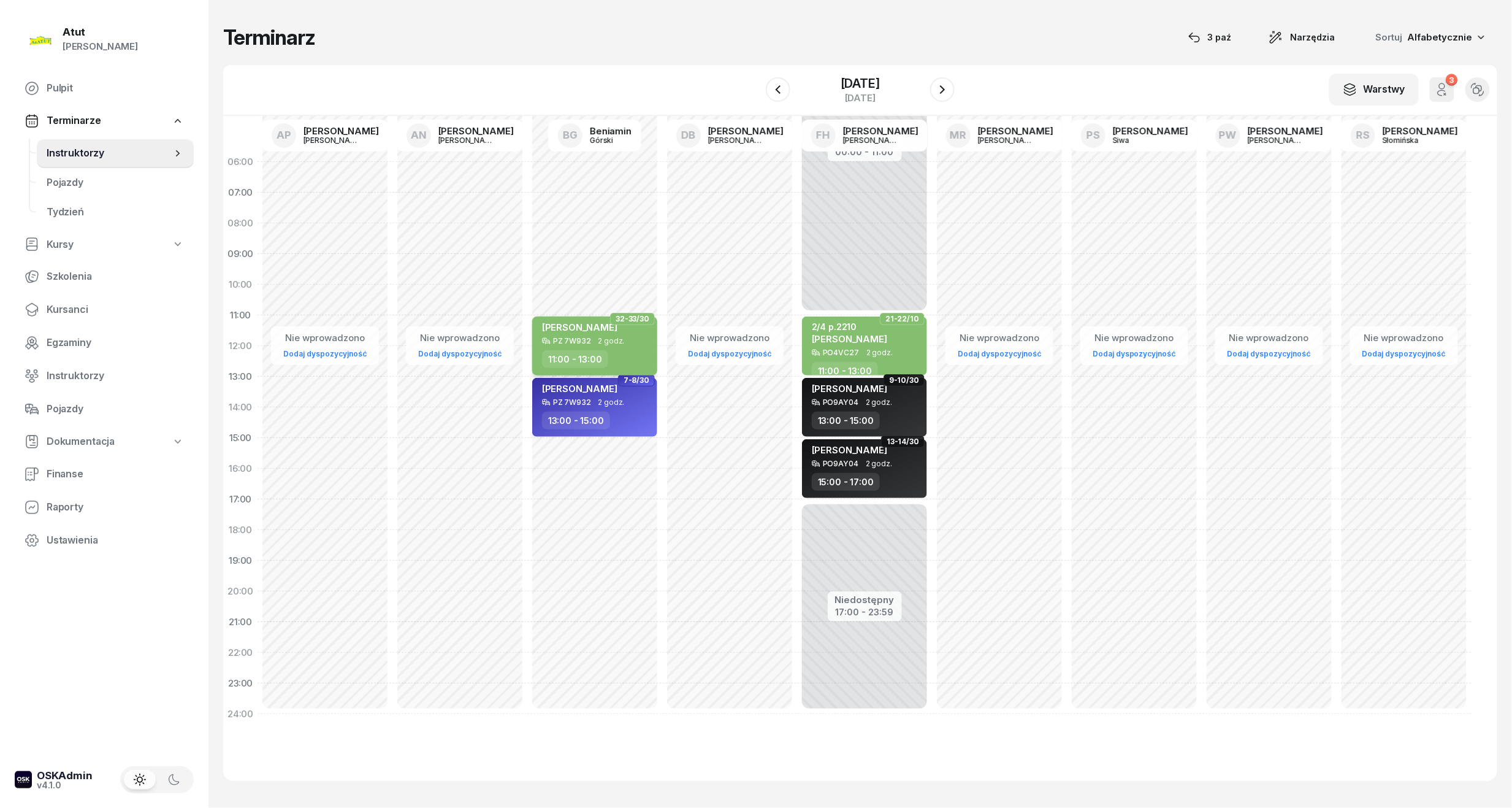
click at [613, 344] on span "2 godz." at bounding box center [612, 341] width 27 height 8
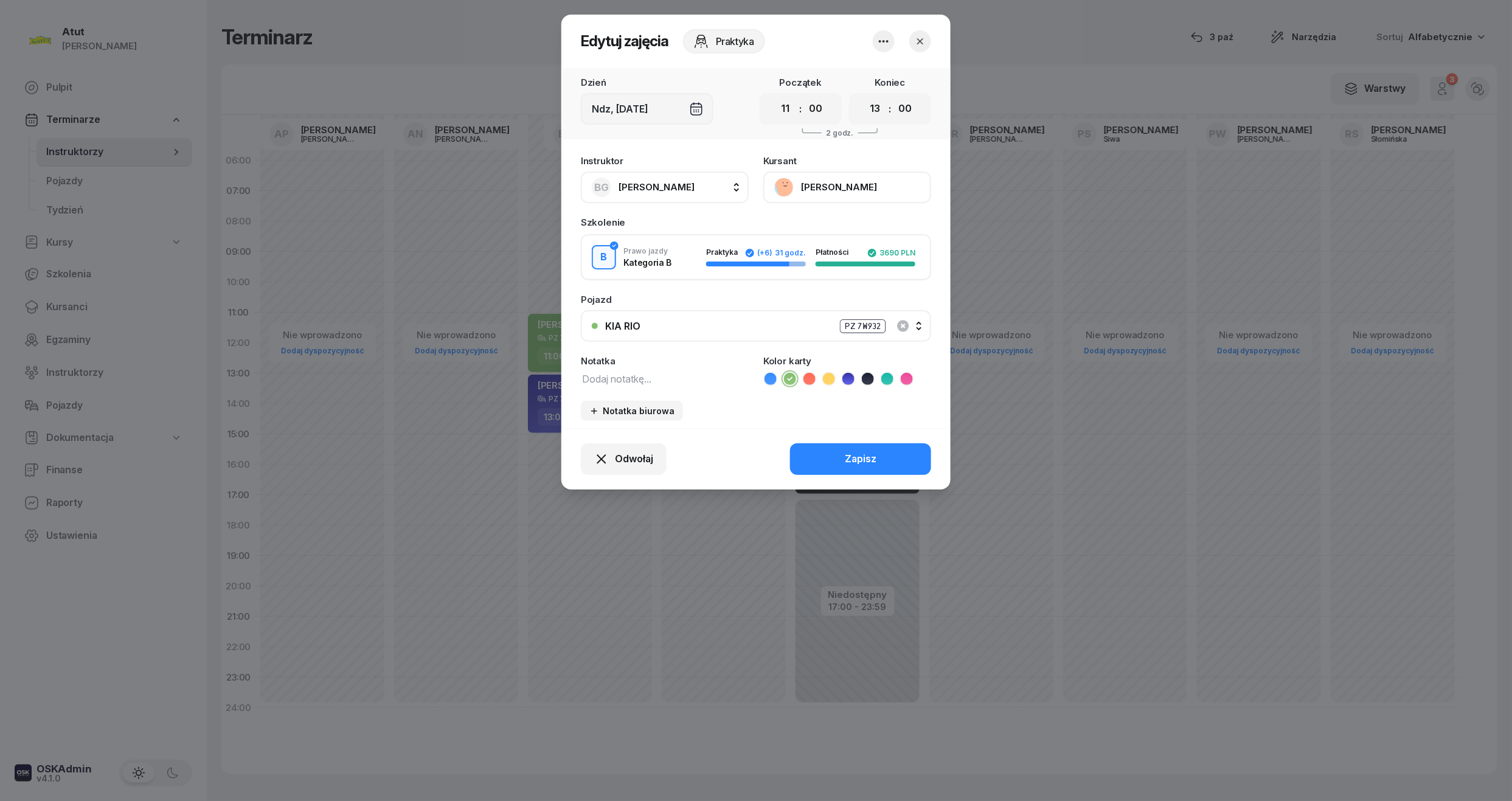
click at [820, 176] on button "[PERSON_NAME]" at bounding box center [847, 187] width 168 height 31
click at [804, 223] on div "Otwórz profil" at bounding box center [802, 228] width 59 height 16
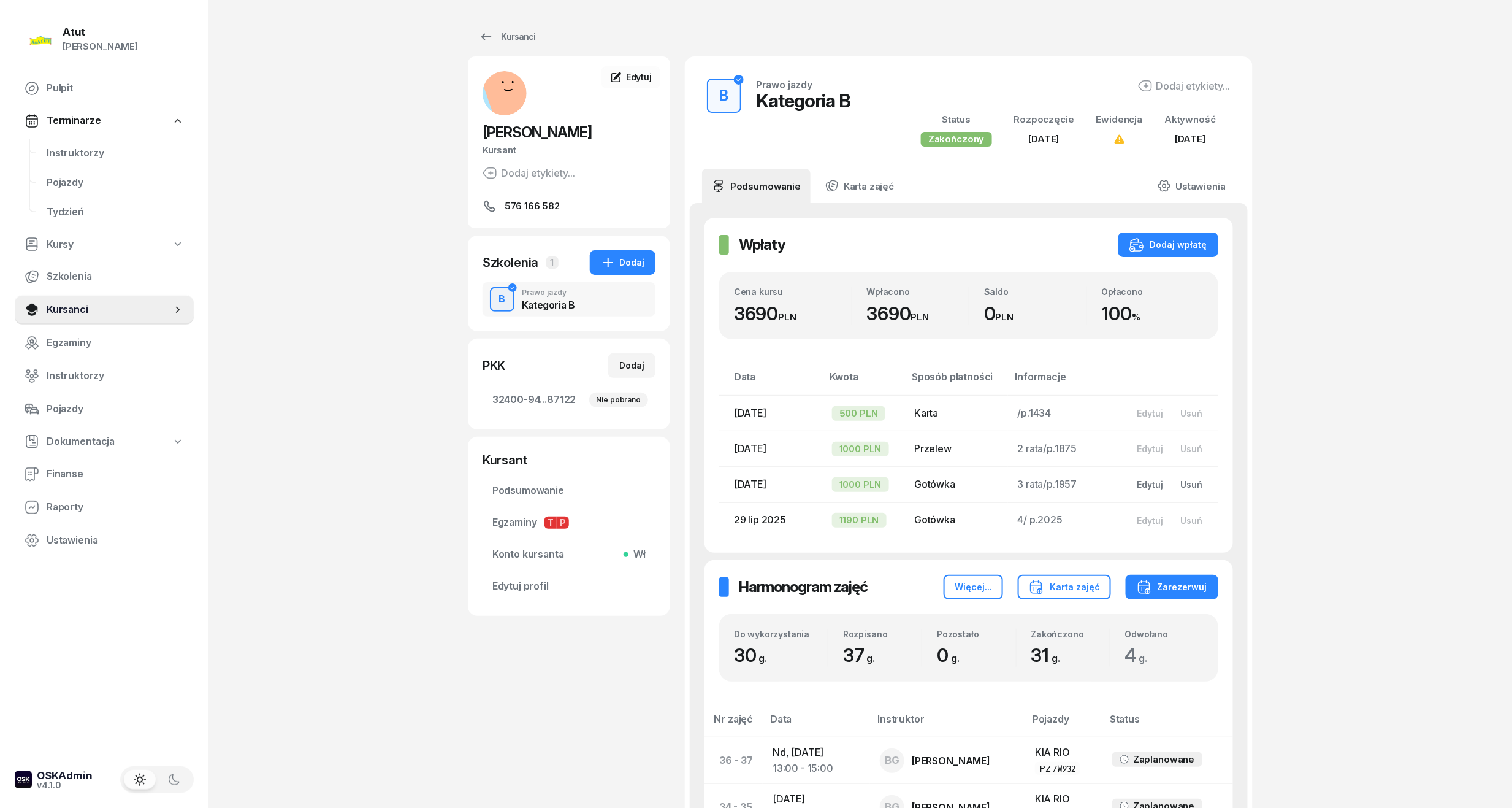
scroll to position [5, 0]
click at [72, 148] on span "Instruktorzy" at bounding box center [115, 153] width 138 height 16
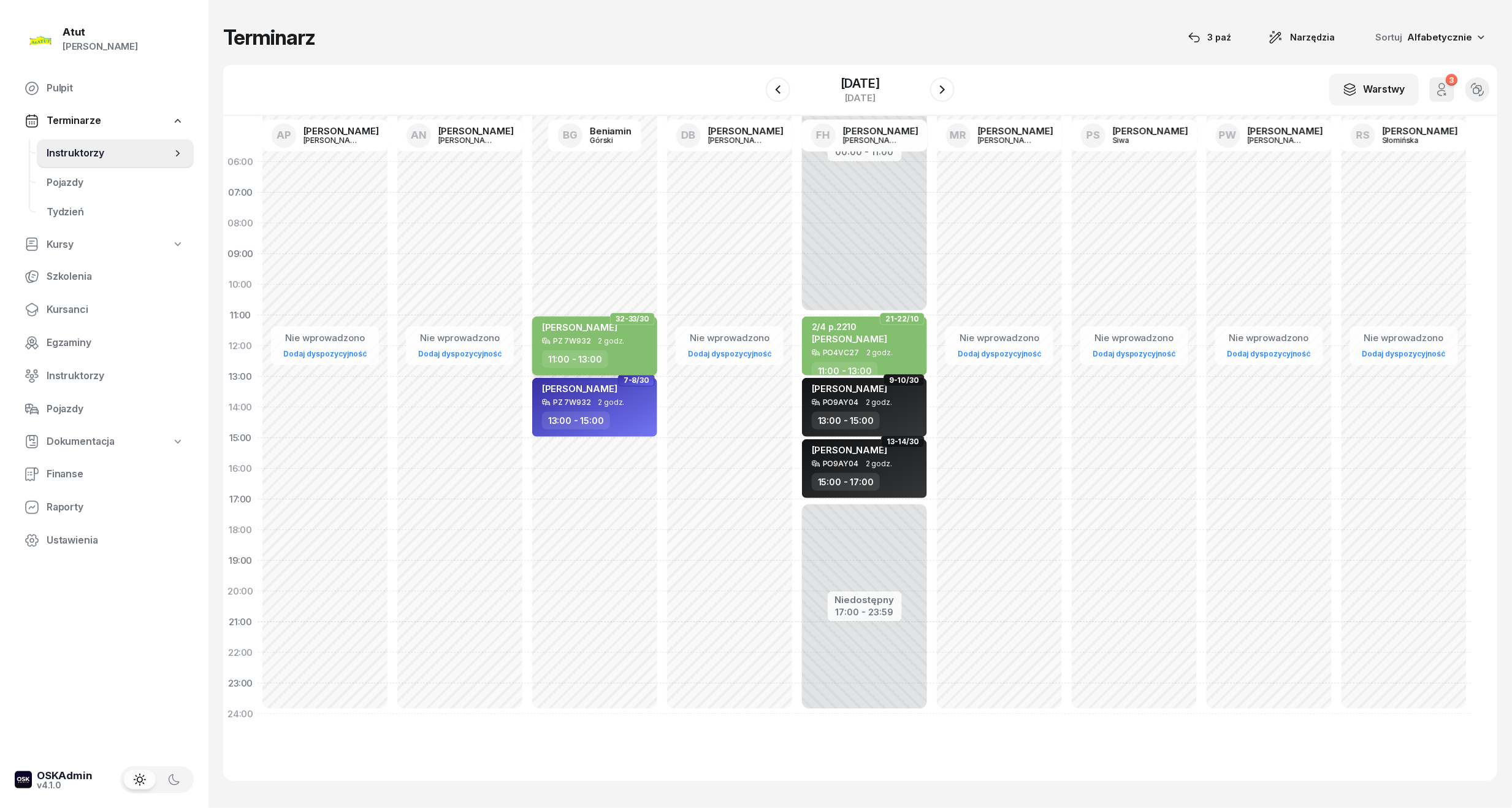
click at [631, 330] on div "[PERSON_NAME]" at bounding box center [596, 330] width 108 height 15
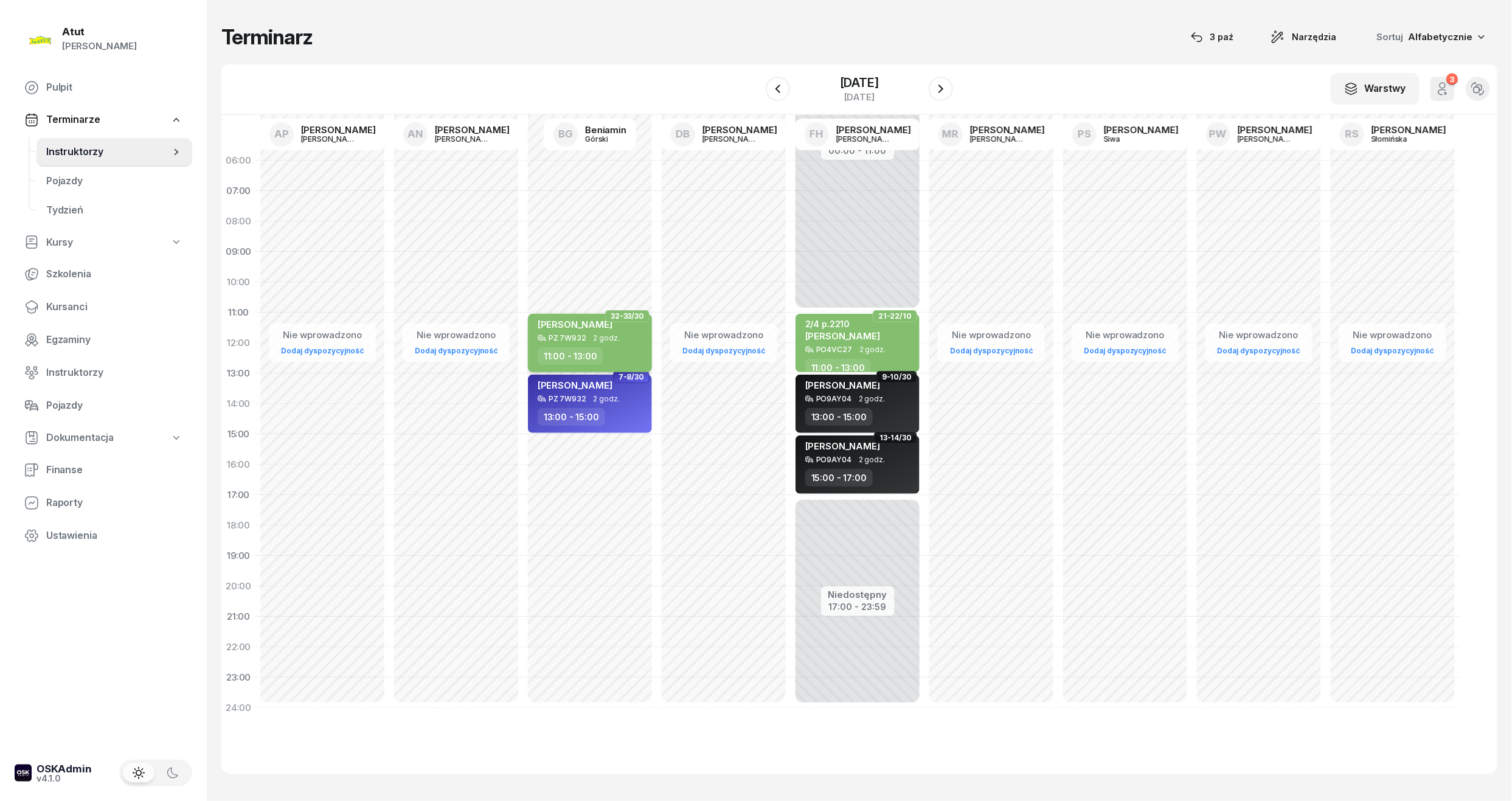
select select "11"
select select "13"
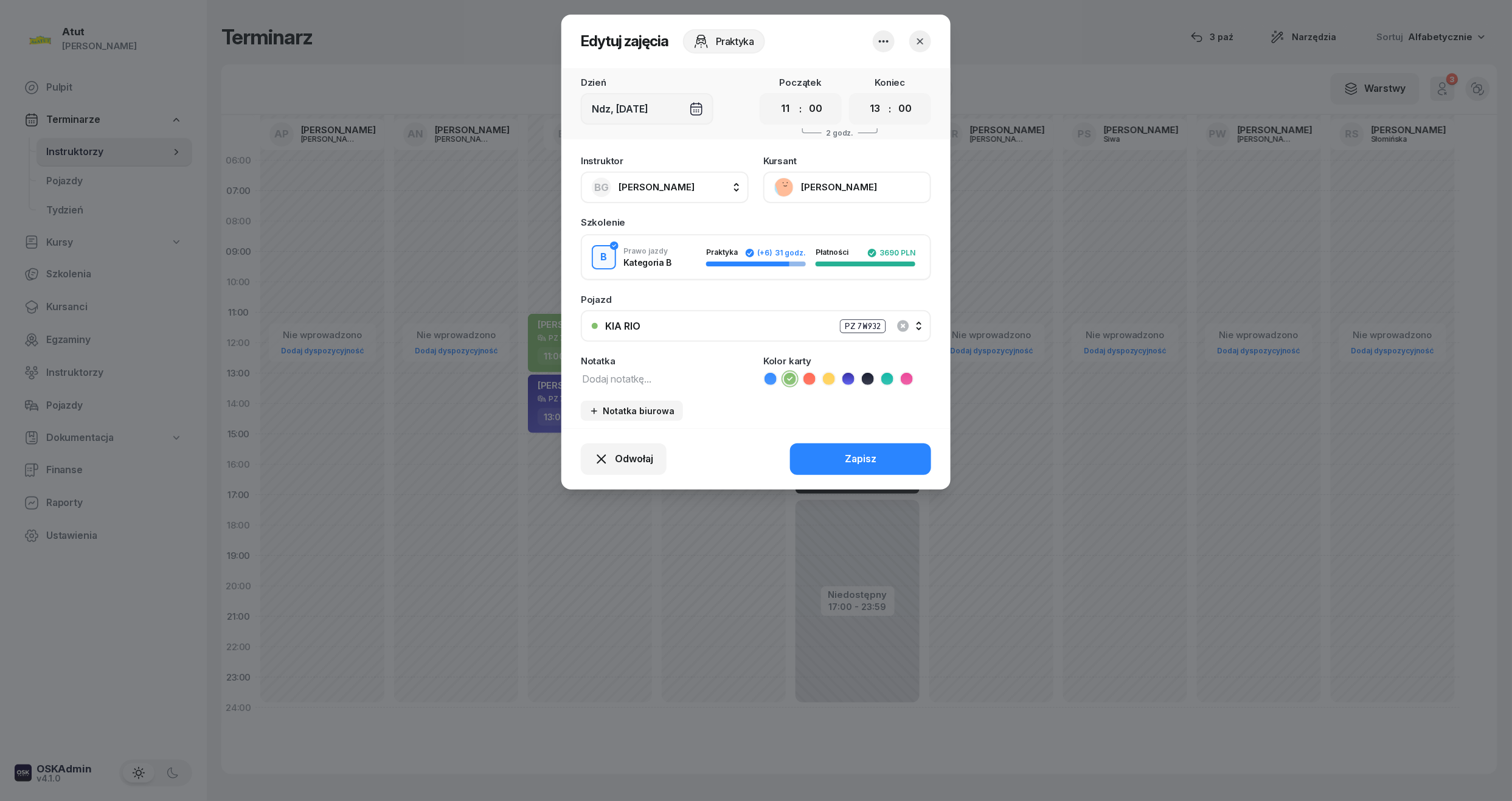
click at [874, 180] on button "[PERSON_NAME]" at bounding box center [847, 187] width 168 height 31
click at [808, 217] on link "Otwórz profil" at bounding box center [845, 228] width 161 height 31
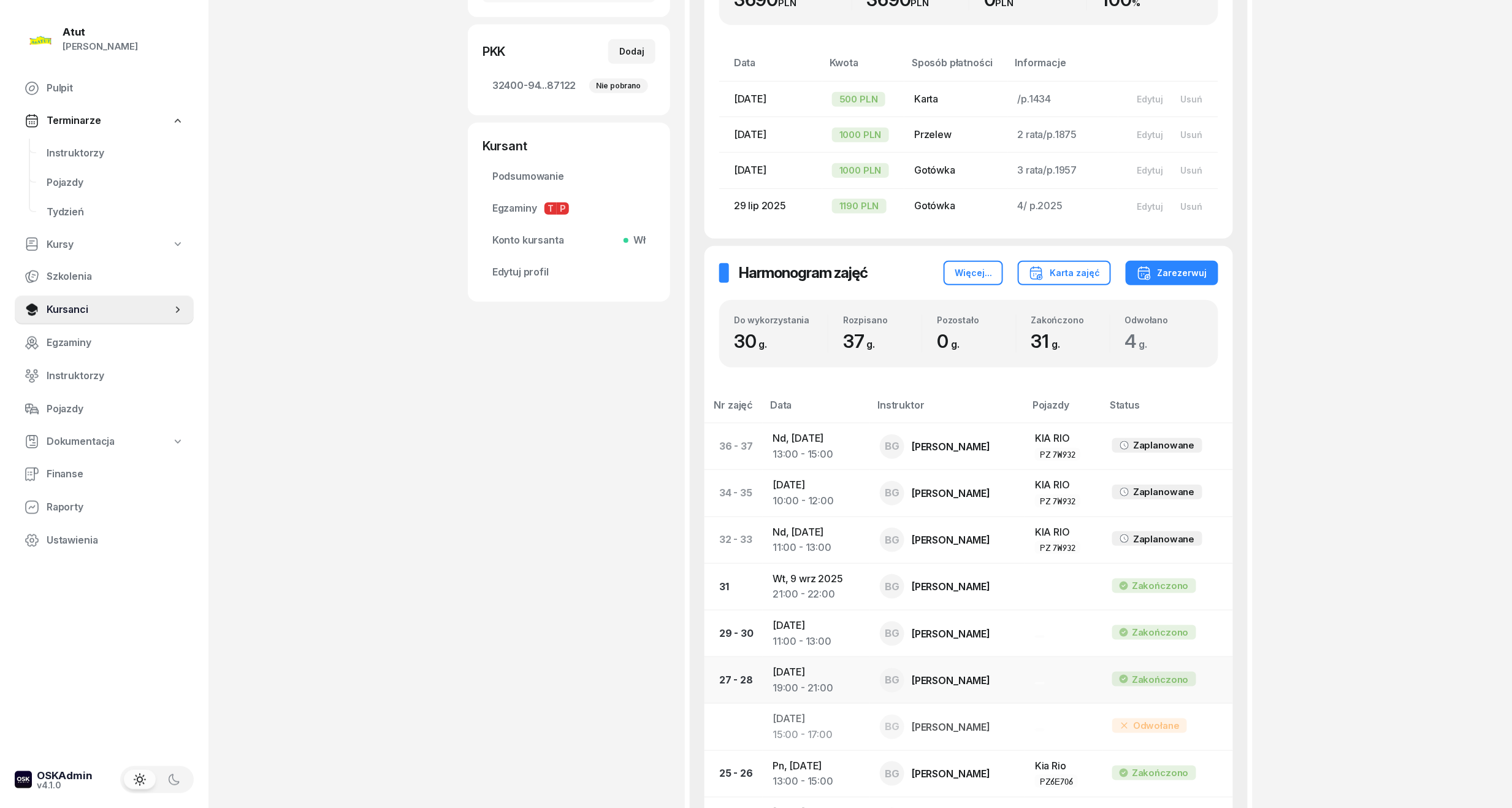
scroll to position [491, 0]
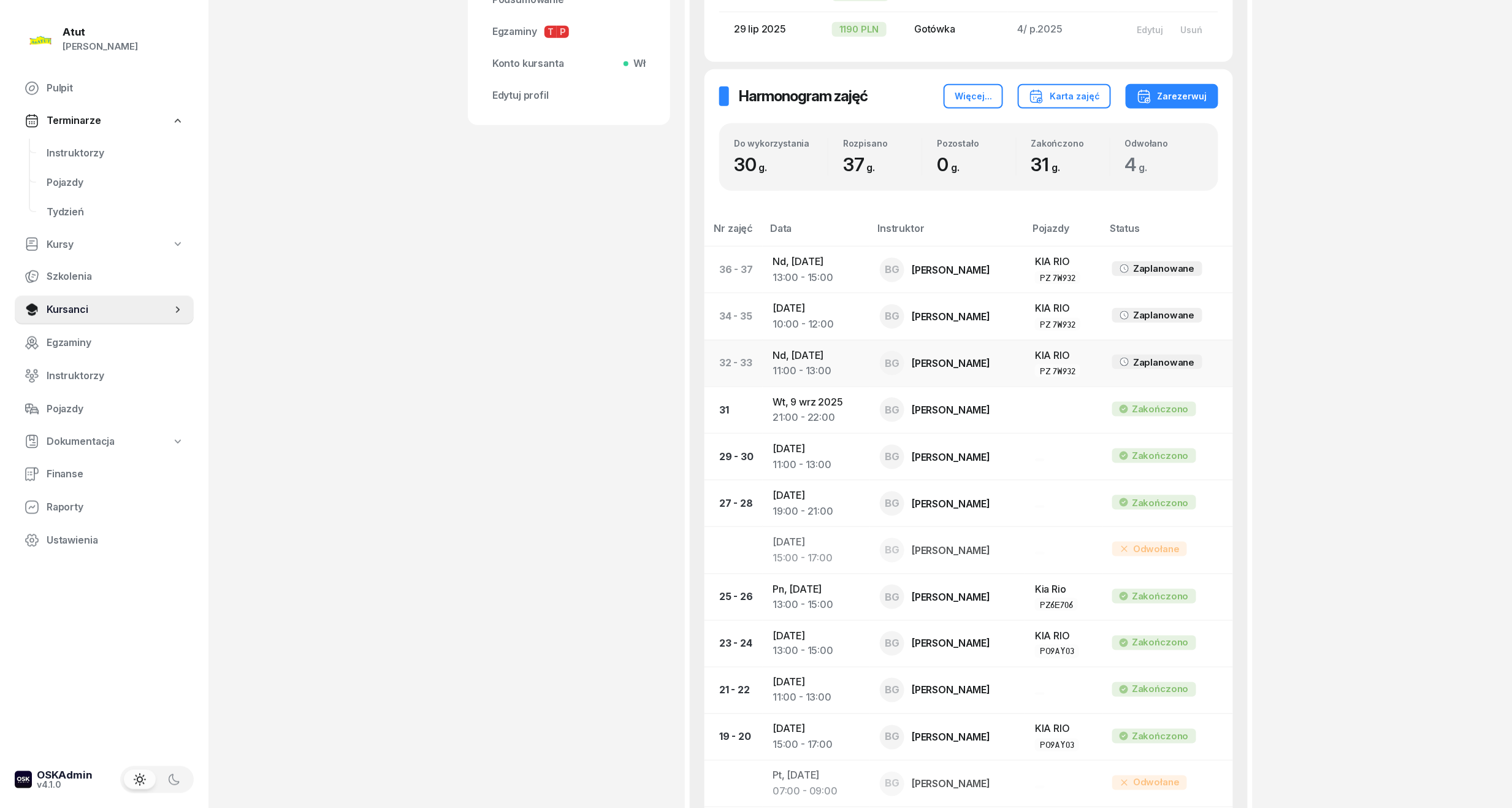
click at [834, 345] on td "Nd, 5 paź 2025 11:00 - 13:00" at bounding box center [816, 363] width 107 height 46
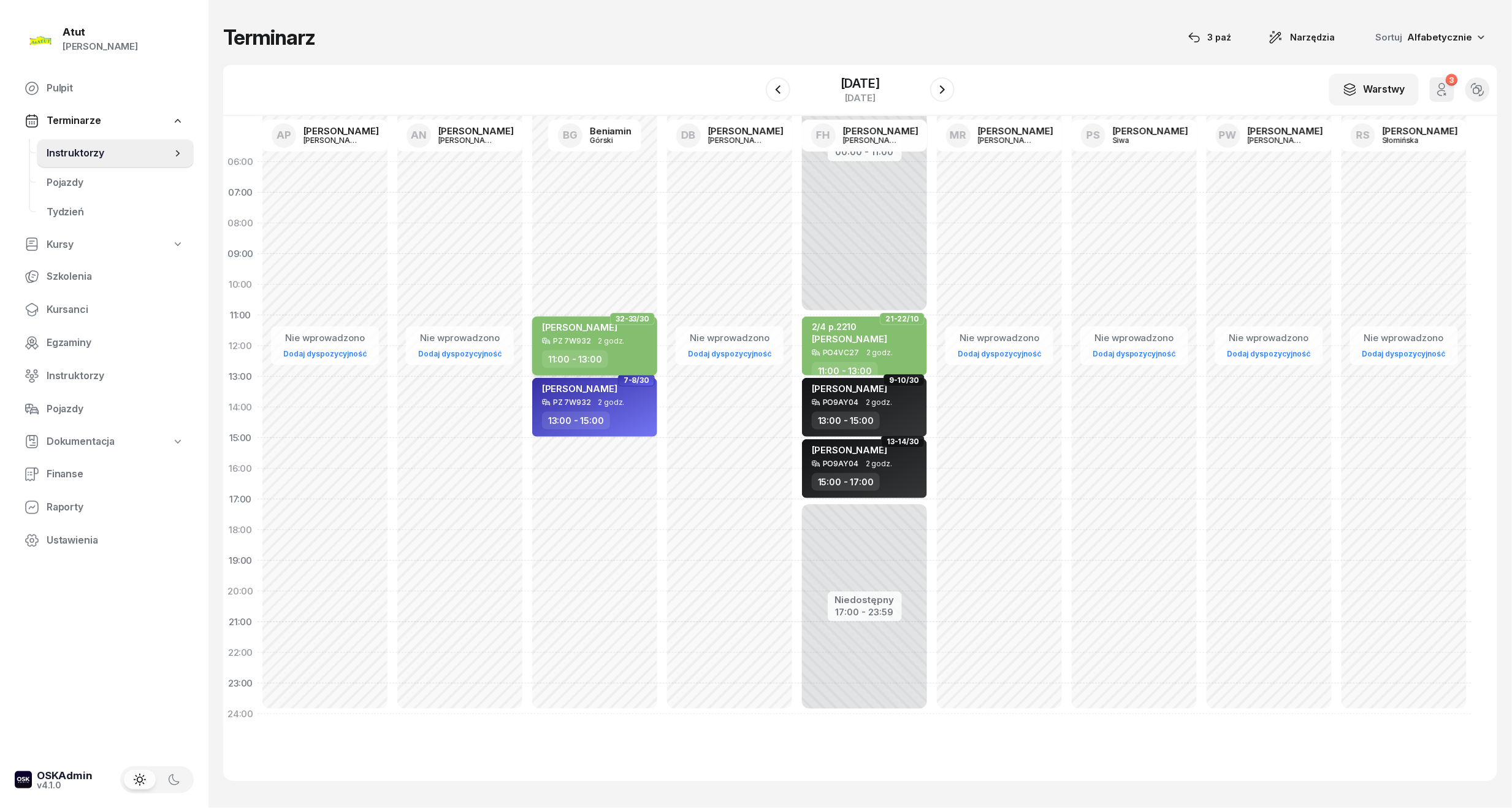
click at [618, 339] on span "2 godz." at bounding box center [612, 341] width 27 height 8
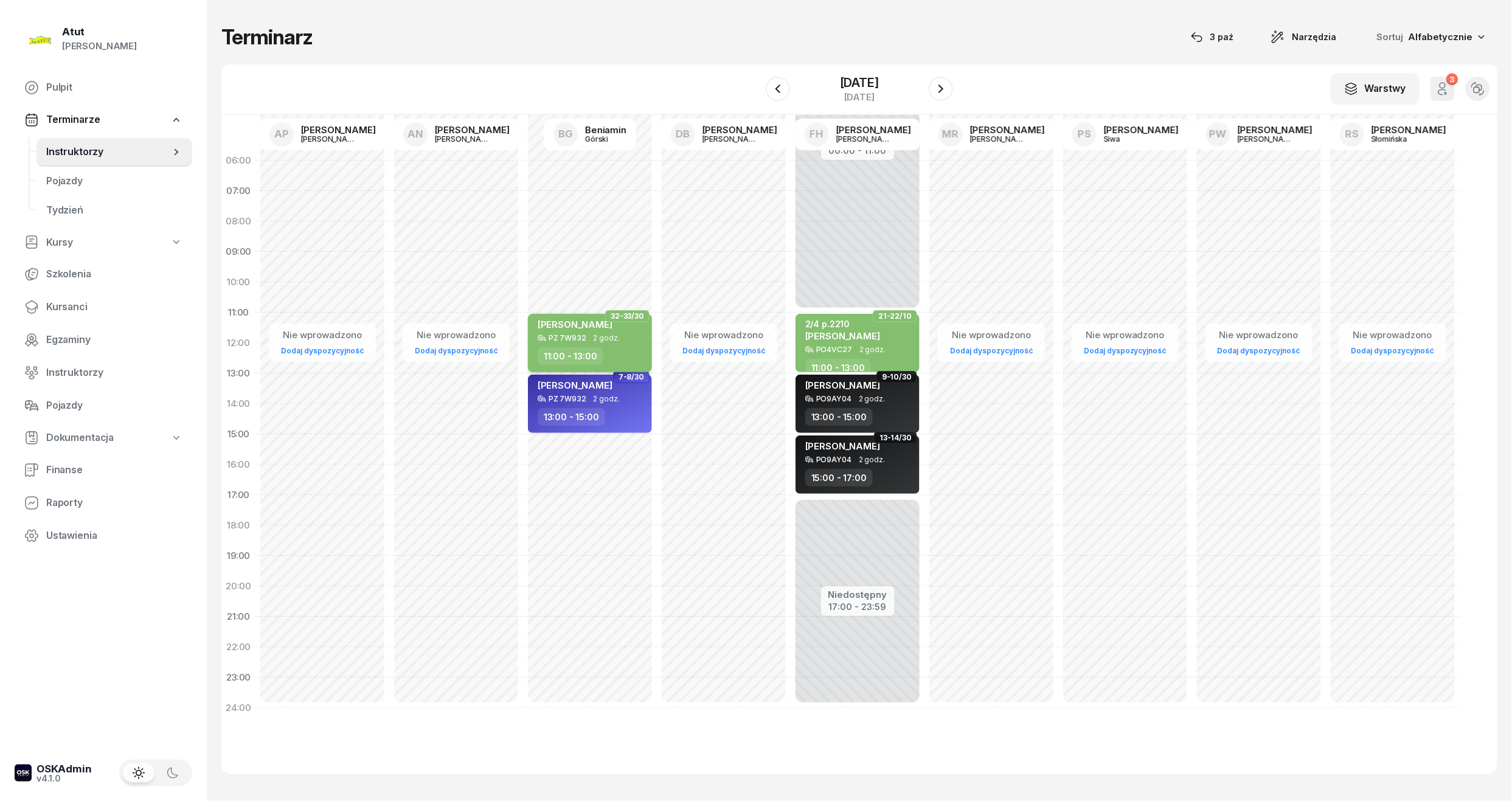
select select "11"
select select "13"
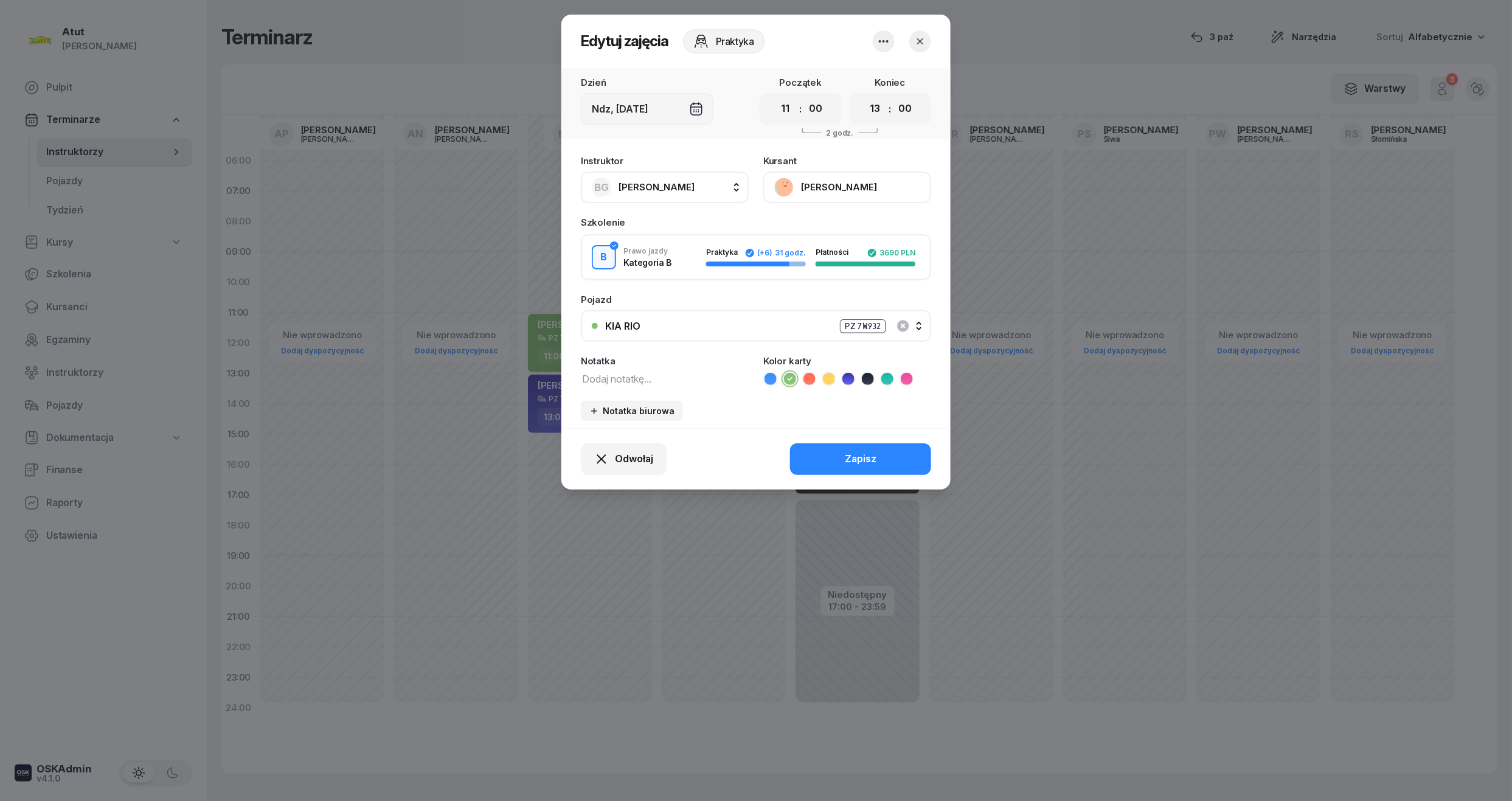
click at [616, 375] on textarea at bounding box center [664, 378] width 168 height 16
type textarea "2/6 p."
click at [885, 465] on button "Zapisz" at bounding box center [860, 459] width 141 height 31
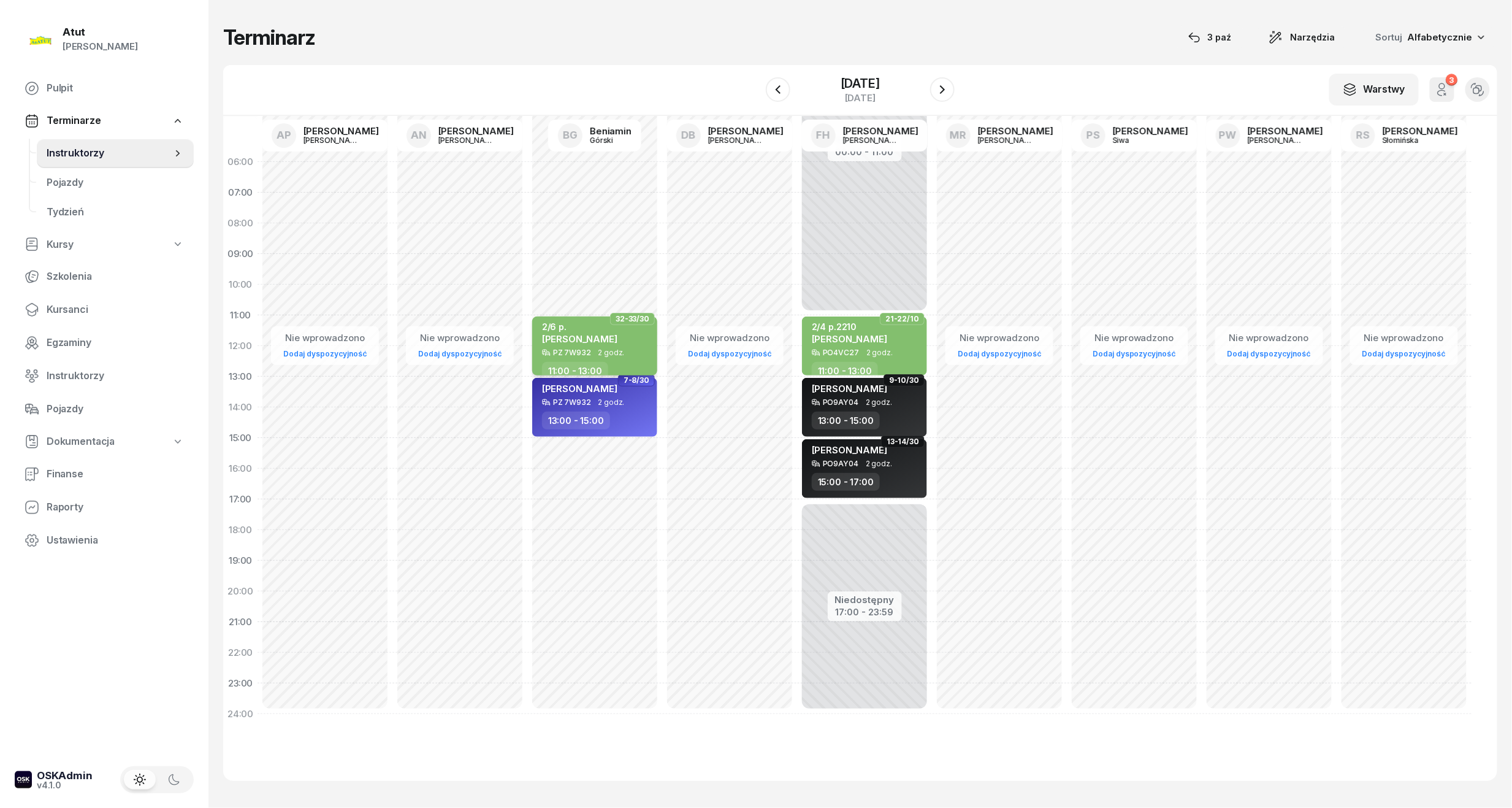
click at [608, 345] on div "2/6 p. Kamila Kiedrowska" at bounding box center [579, 335] width 75 height 27
select select "11"
select select "13"
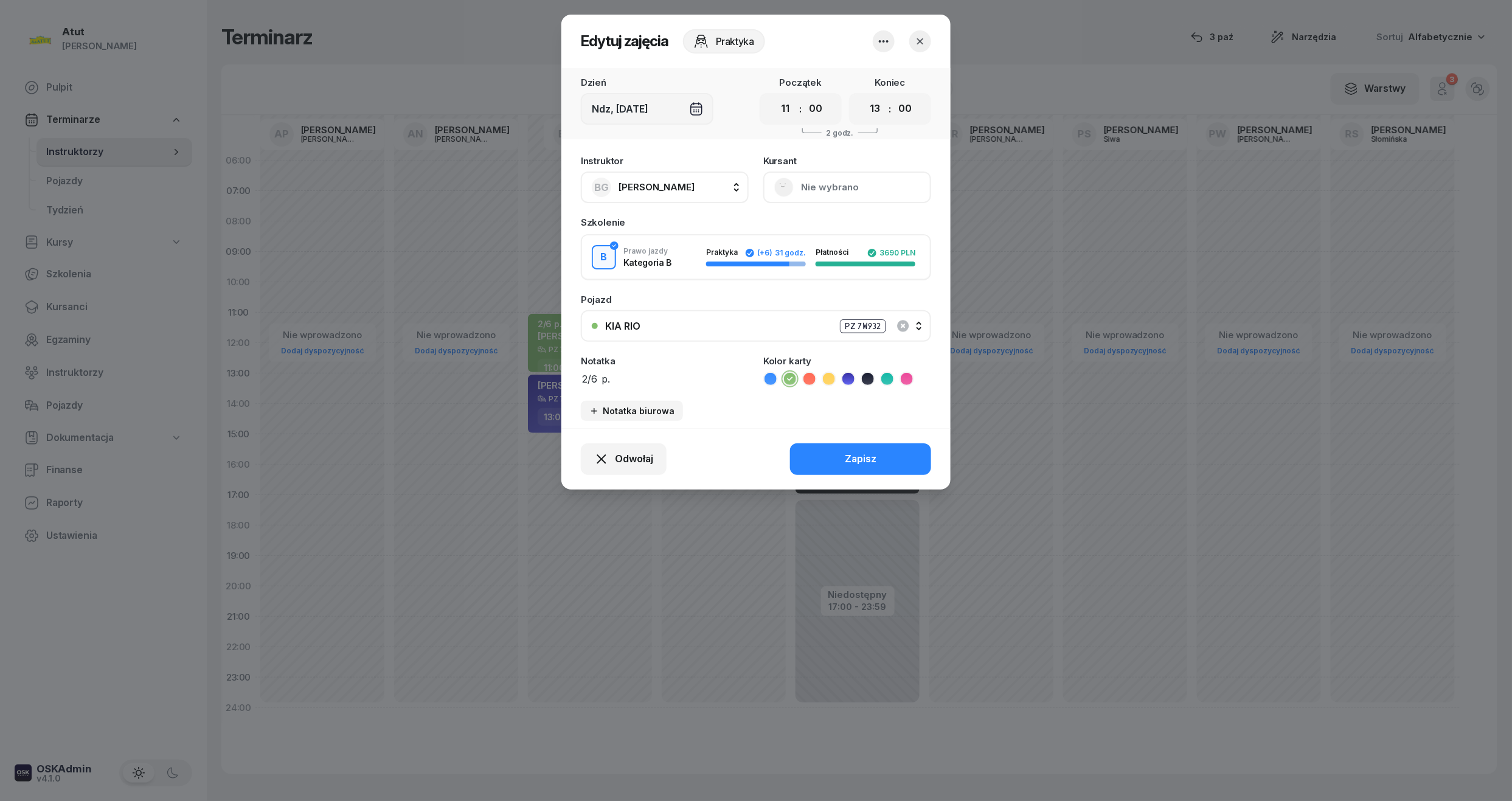
click at [829, 181] on button "Nie wybrano" at bounding box center [847, 187] width 168 height 31
click at [823, 219] on link "Otwórz profil" at bounding box center [845, 228] width 161 height 31
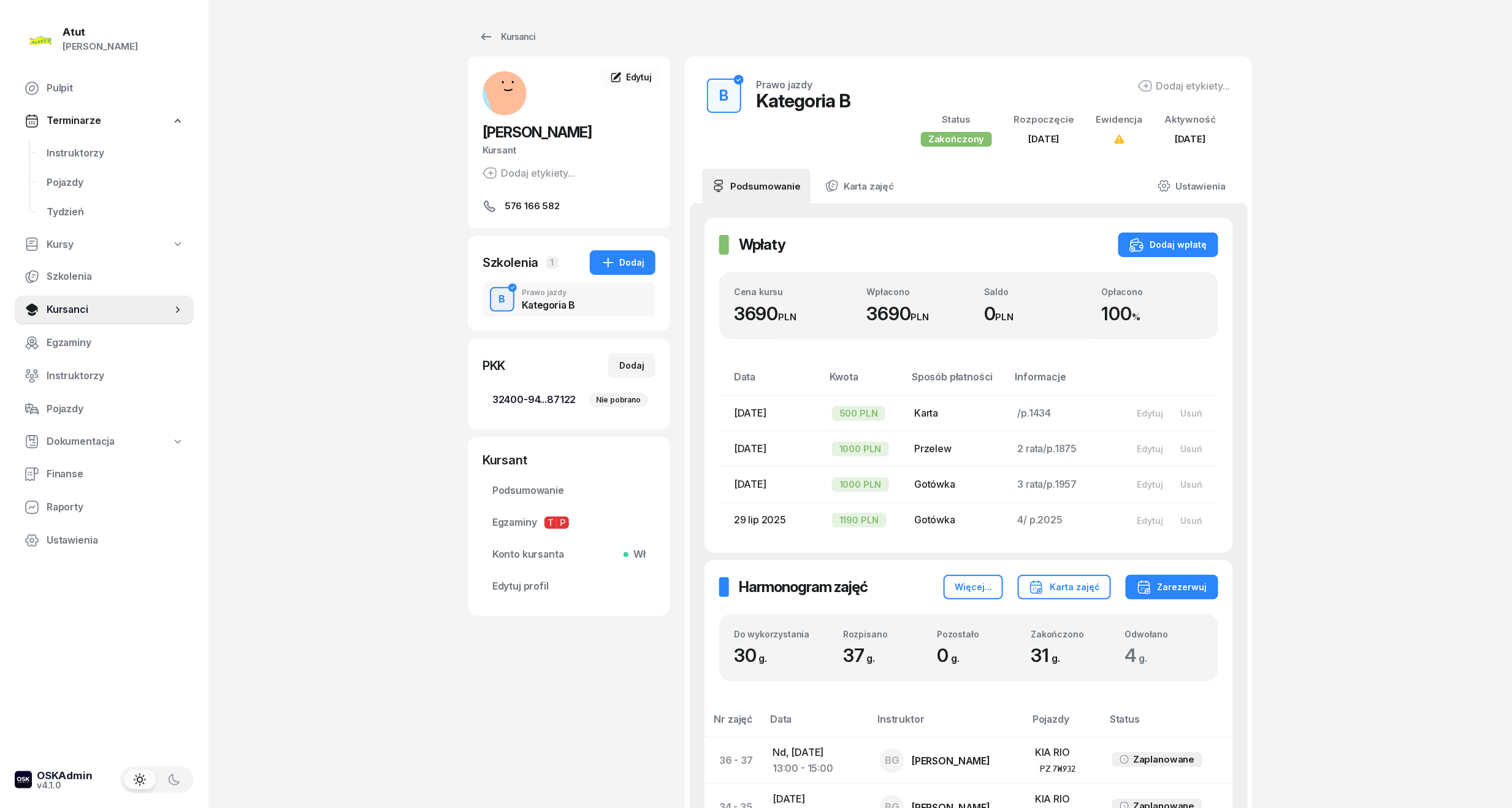
click at [553, 400] on span "32400-94...87122 Nie pobrano" at bounding box center [569, 400] width 153 height 16
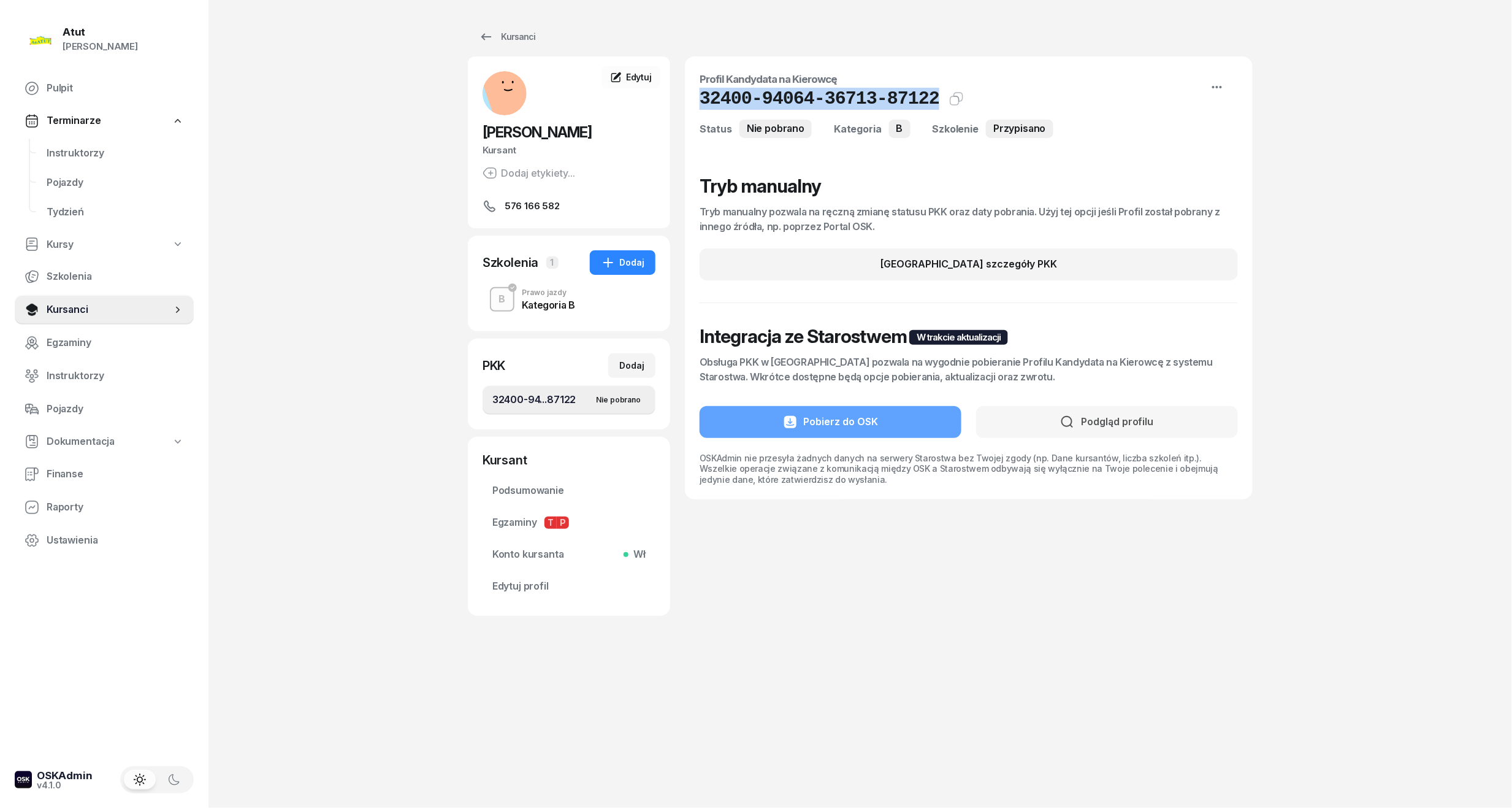
drag, startPoint x: 916, startPoint y: 97, endPoint x: 685, endPoint y: 99, distance: 231.0
click at [685, 99] on div "Profil Kandydata na Kierowcę 32400-94064-36713-87122 Kat.B Status Nie pobrano K…" at bounding box center [968, 278] width 568 height 443
copy h1 "32400-94064-36713-87122"
click at [96, 143] on link "Instruktorzy" at bounding box center [115, 153] width 157 height 30
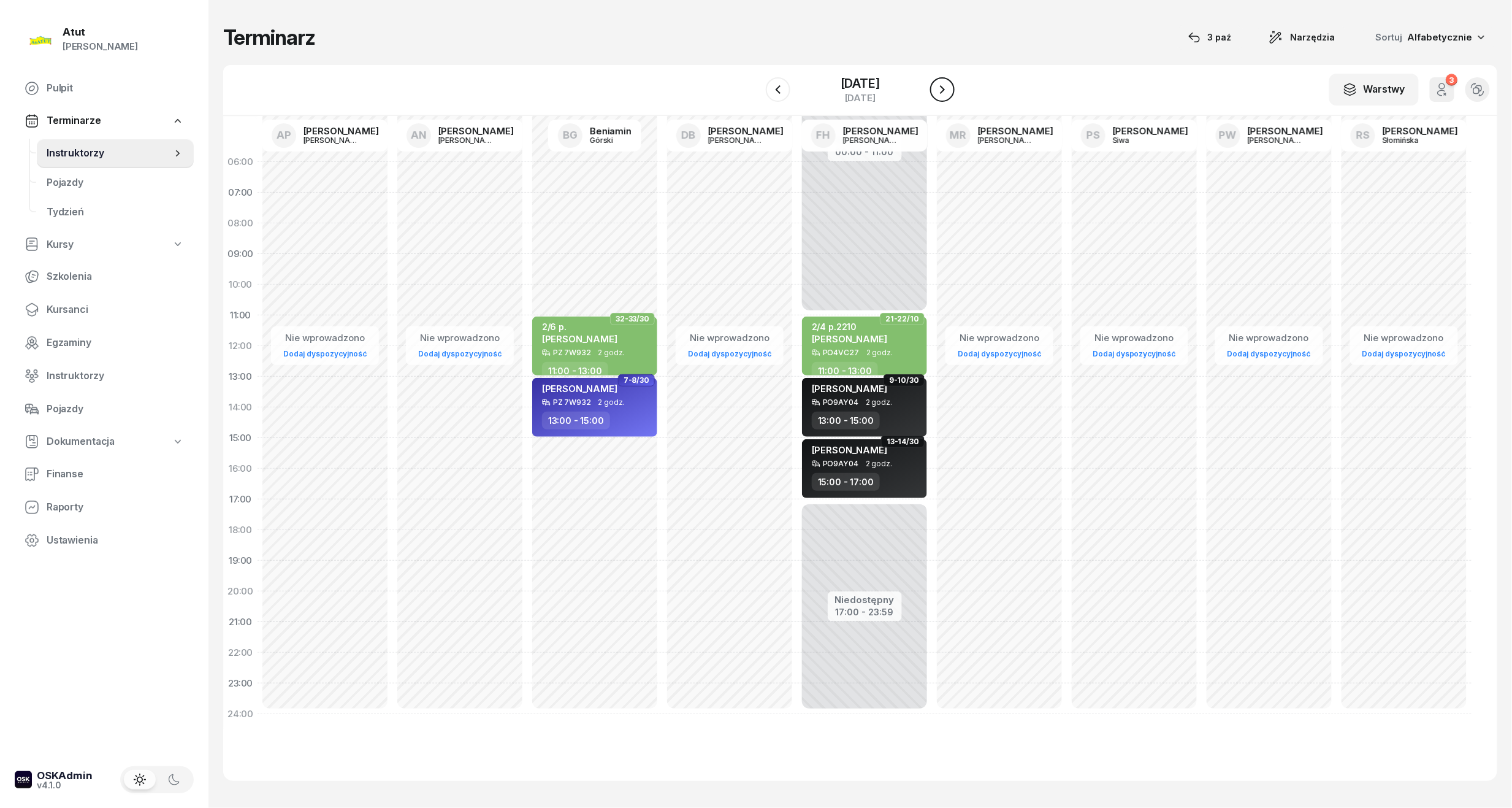
click at [947, 84] on icon "button" at bounding box center [942, 89] width 15 height 15
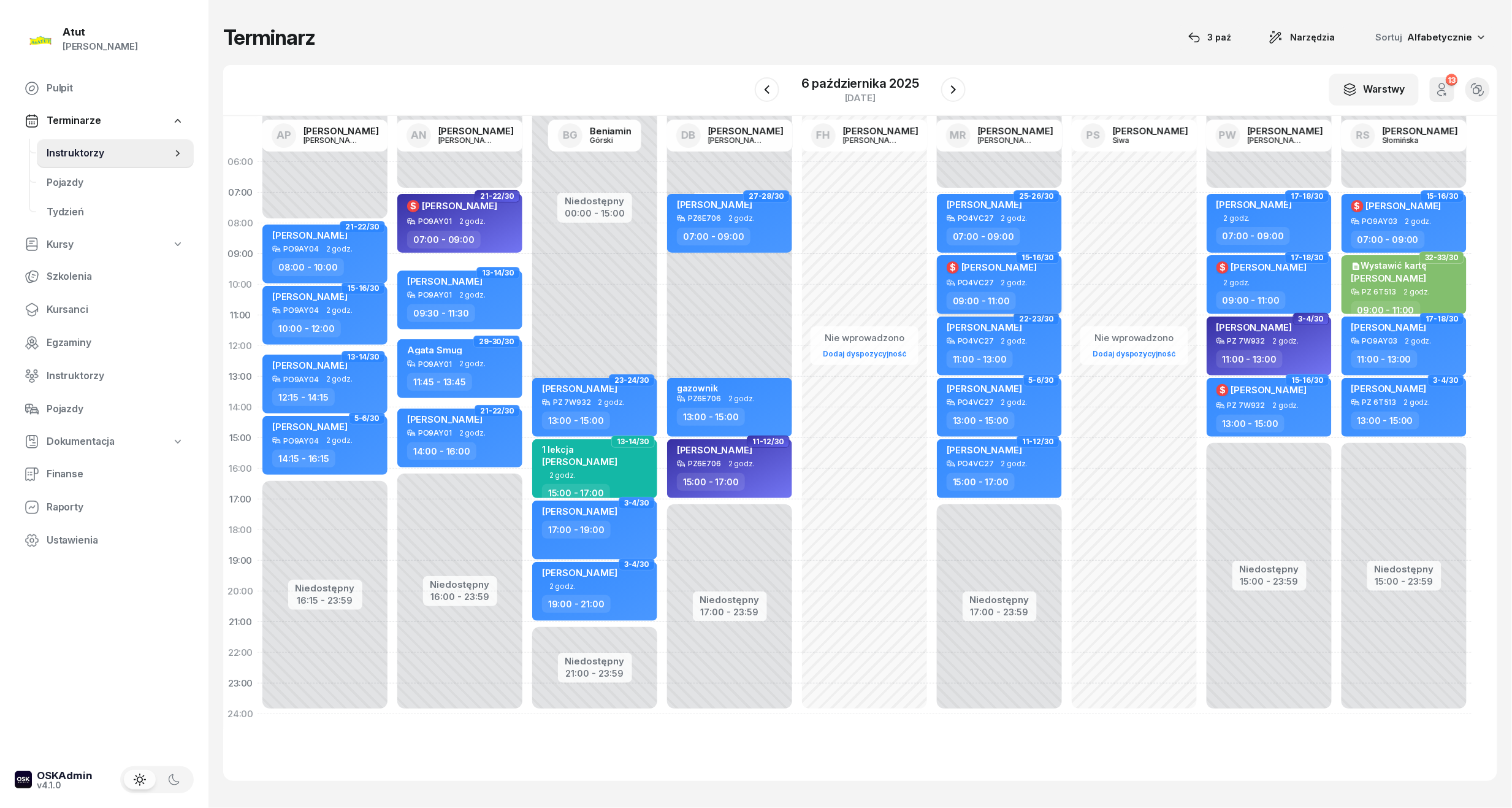
click at [1017, 268] on span "[PERSON_NAME]" at bounding box center [999, 267] width 75 height 12
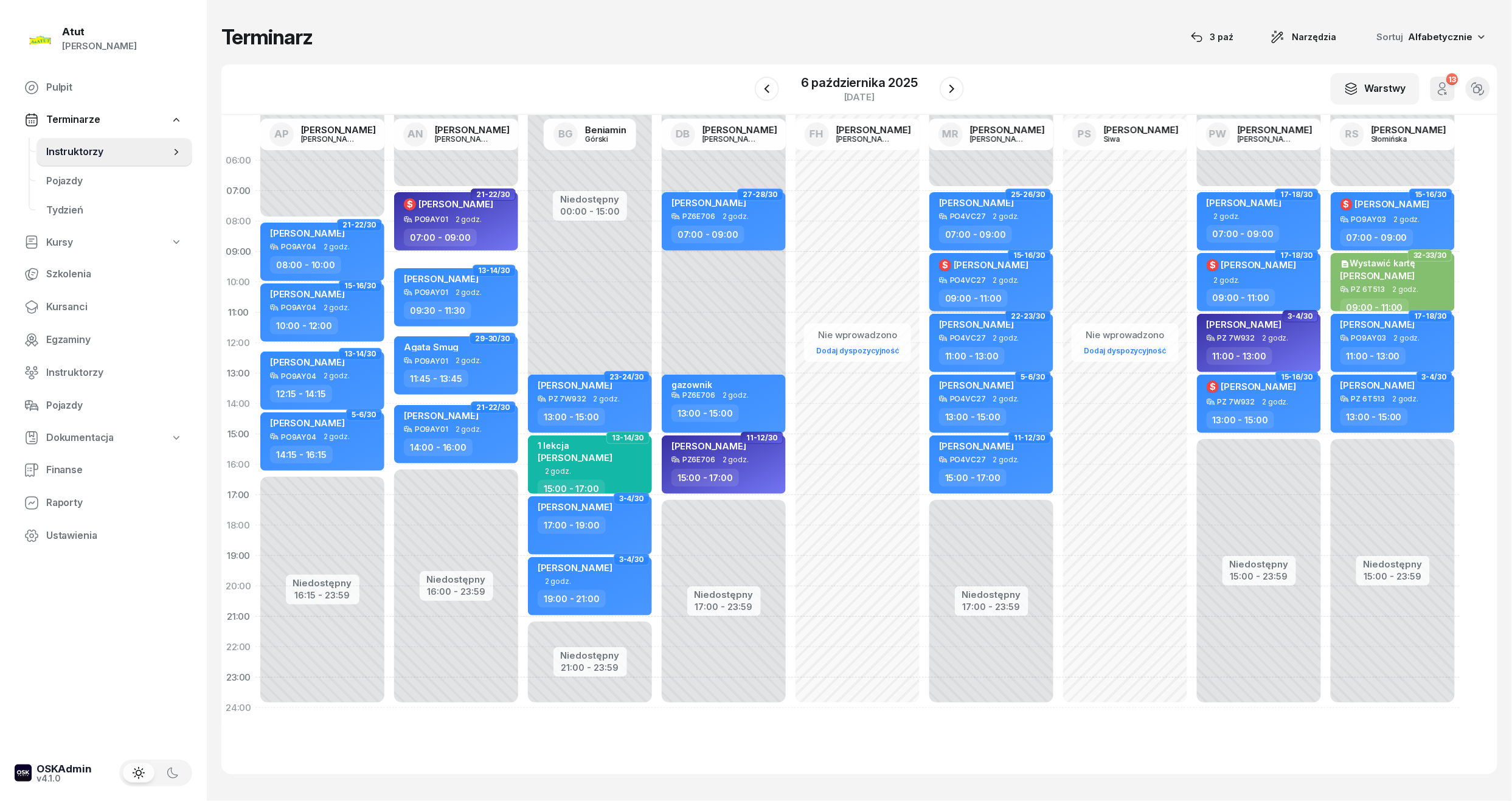
select select "09"
select select "11"
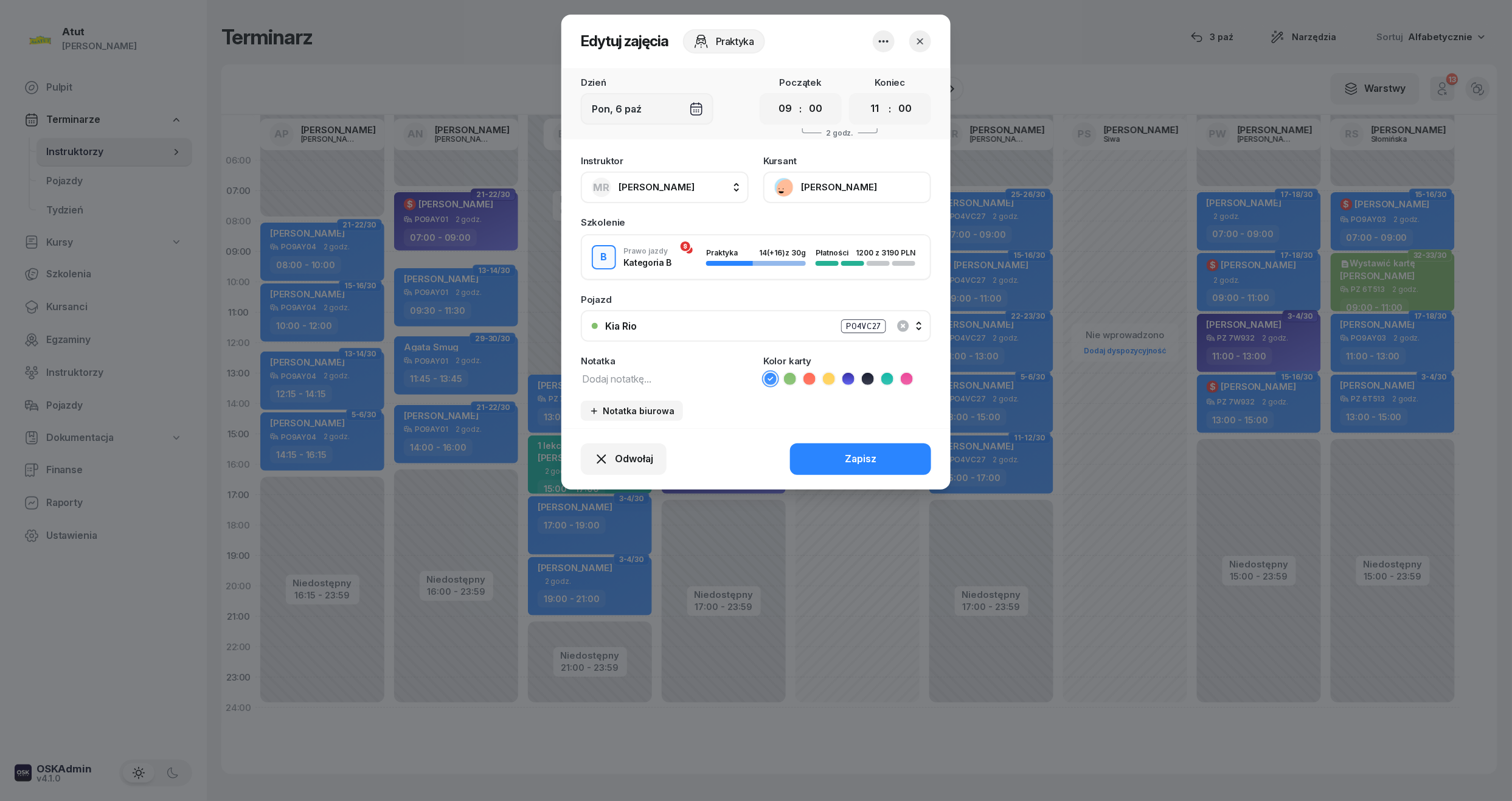
click at [827, 179] on button "[PERSON_NAME]" at bounding box center [847, 187] width 168 height 31
click at [831, 221] on link "Otwórz profil" at bounding box center [845, 228] width 161 height 31
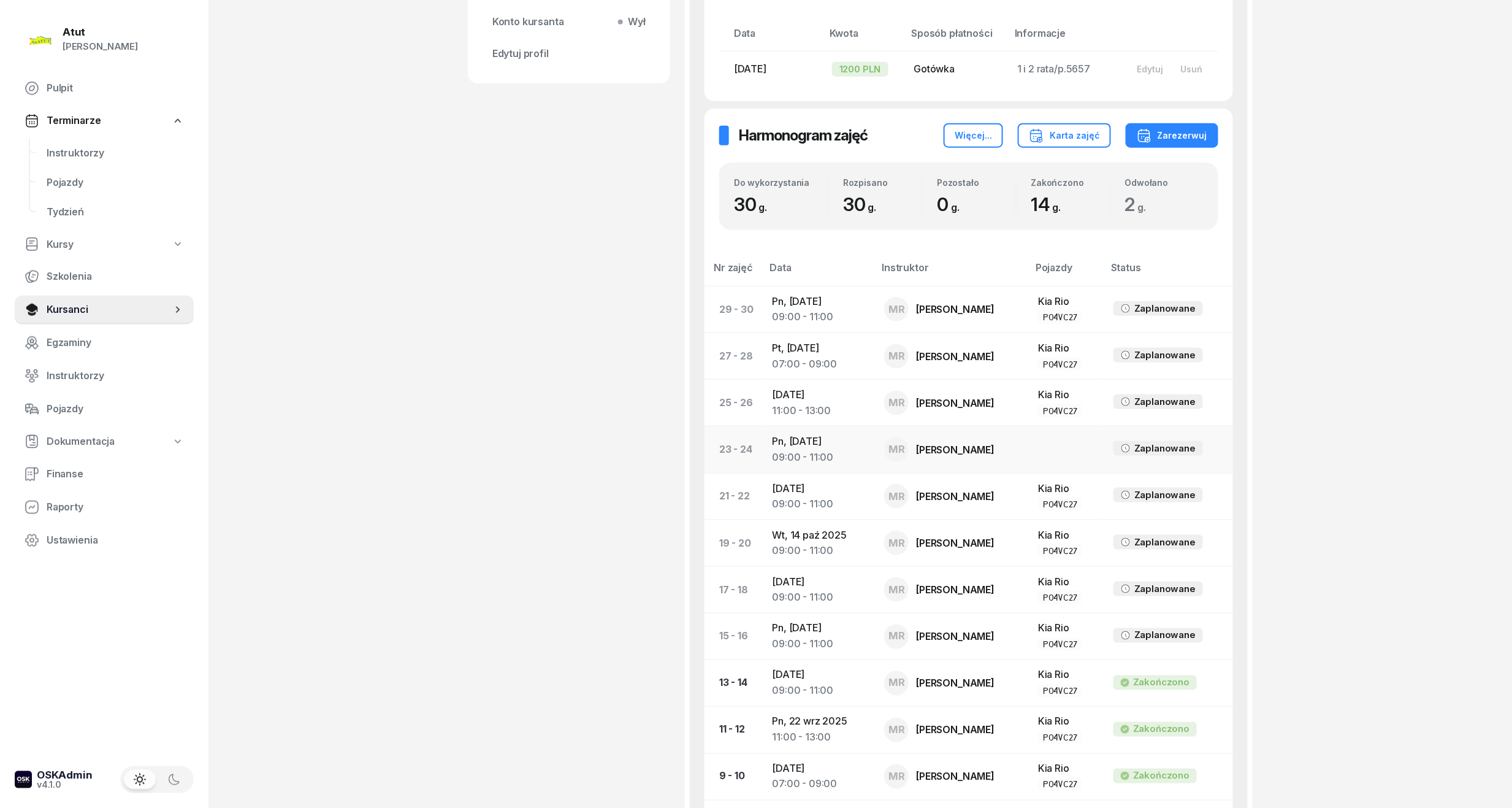
scroll to position [409, 0]
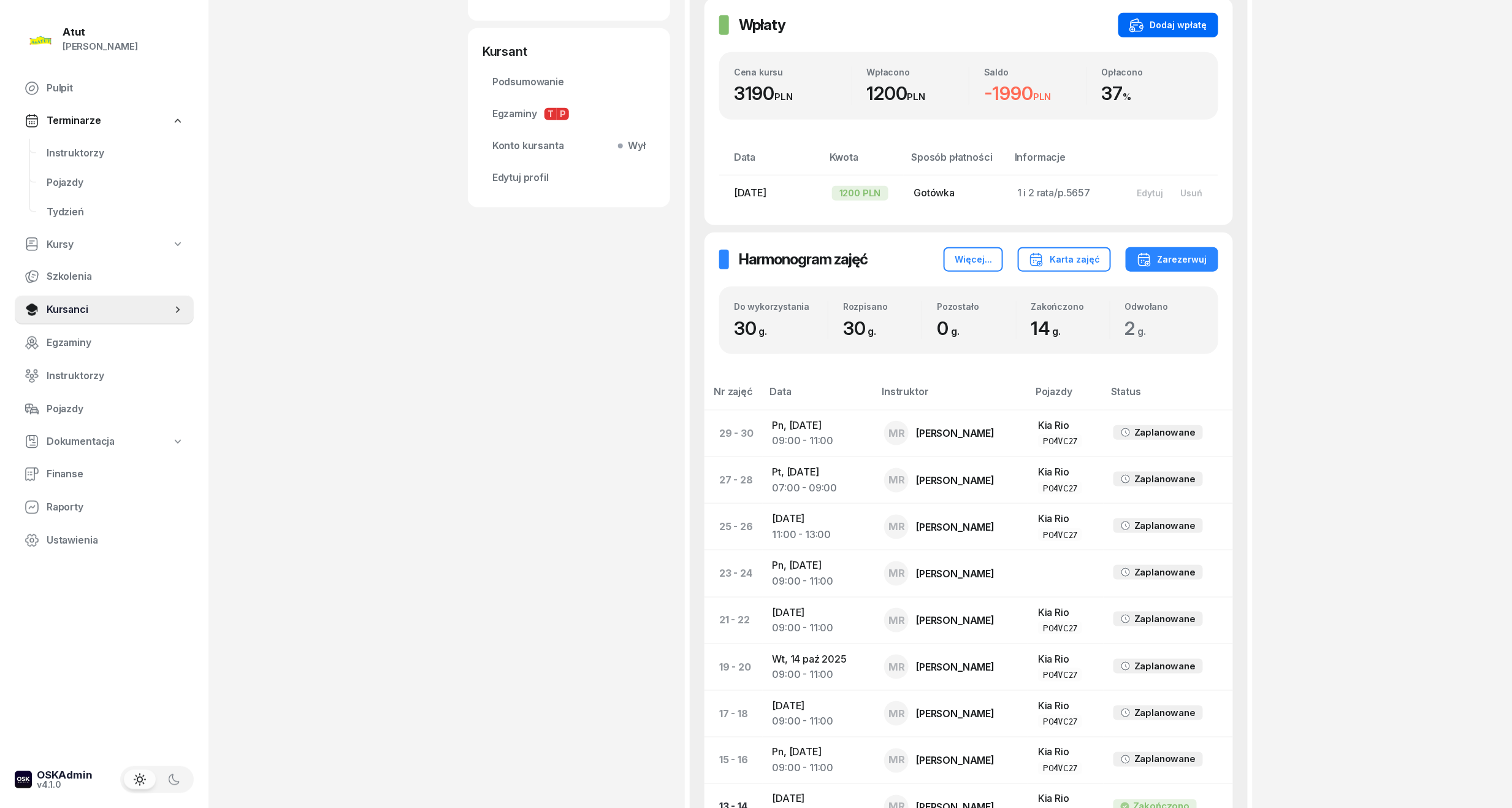
click at [1183, 26] on div "Dodaj wpłatę" at bounding box center [1168, 25] width 78 height 15
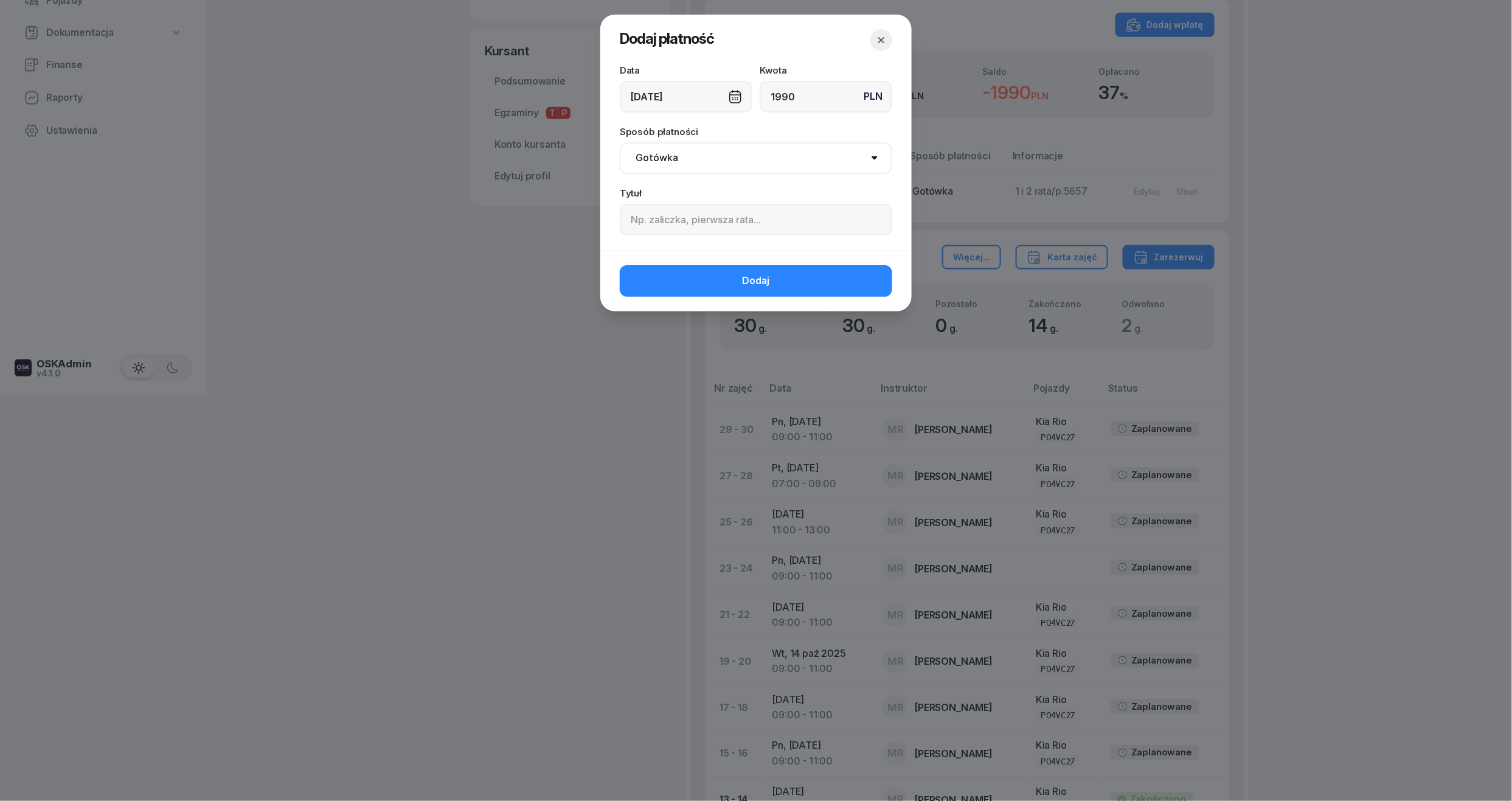
type input "1990"
click at [754, 219] on input at bounding box center [756, 219] width 272 height 31
paste input "5997"
type input "4 rata/p.5997"
click at [751, 283] on span "Dodaj" at bounding box center [756, 281] width 27 height 16
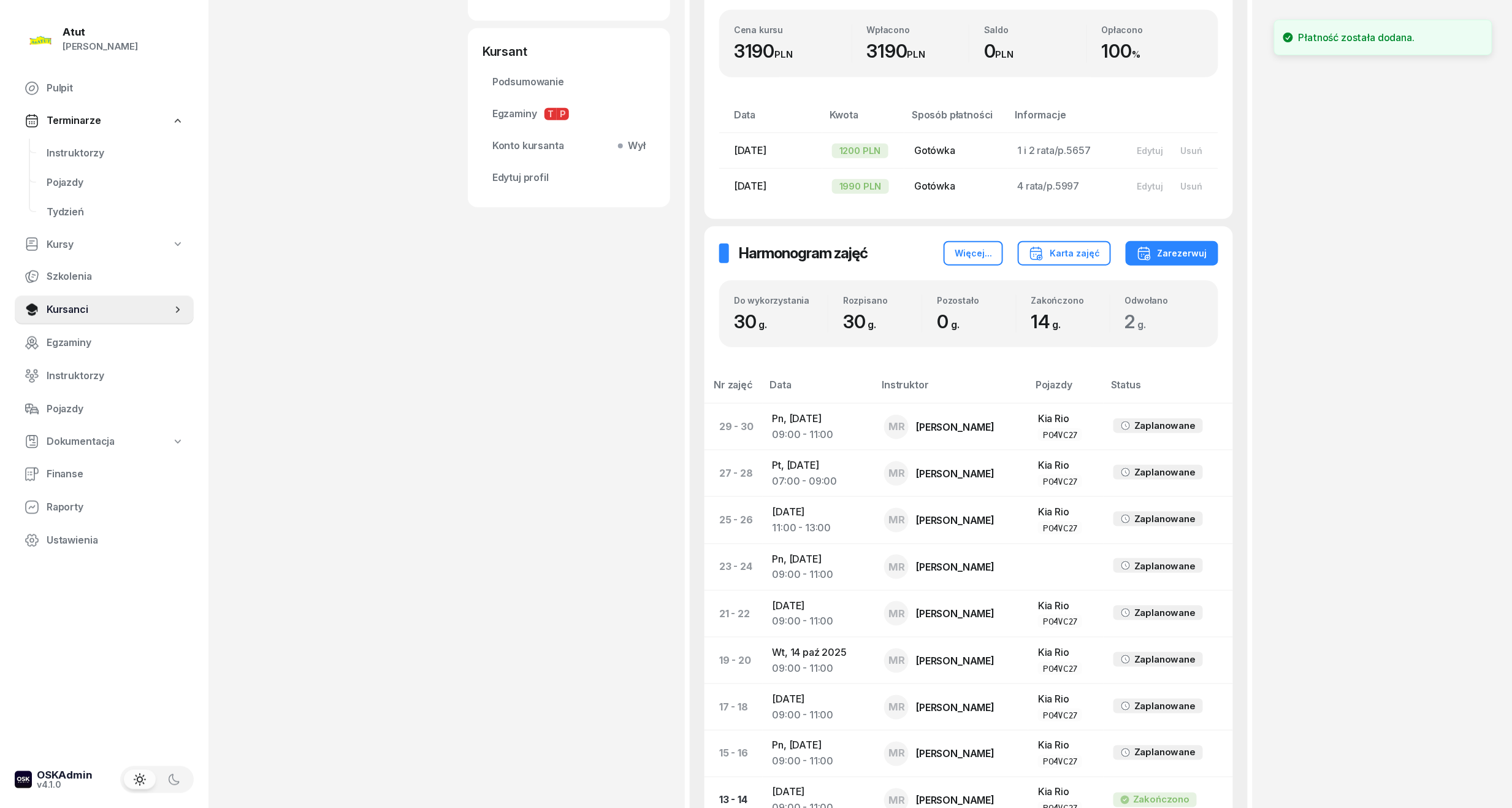
click at [60, 135] on nav "Pulpit Terminarze Instruktorzy Pojazdy Tydzień Kursy Szkolenia Kursanci Egzamin…" at bounding box center [104, 314] width 179 height 481
click at [67, 148] on span "Instruktorzy" at bounding box center [115, 153] width 138 height 16
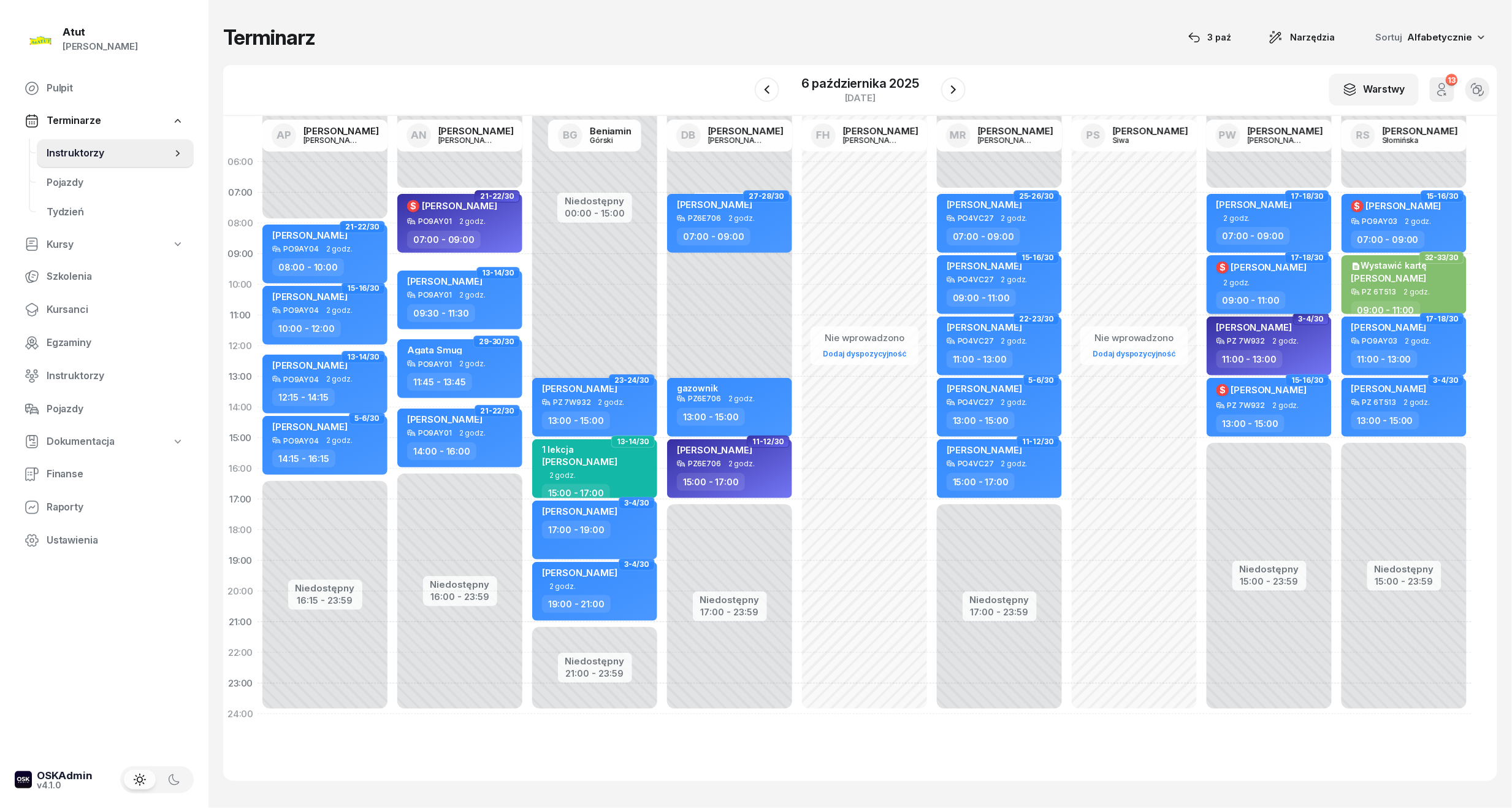
click at [1271, 281] on div "2 godz." at bounding box center [1270, 282] width 108 height 8
select select "09"
select select "11"
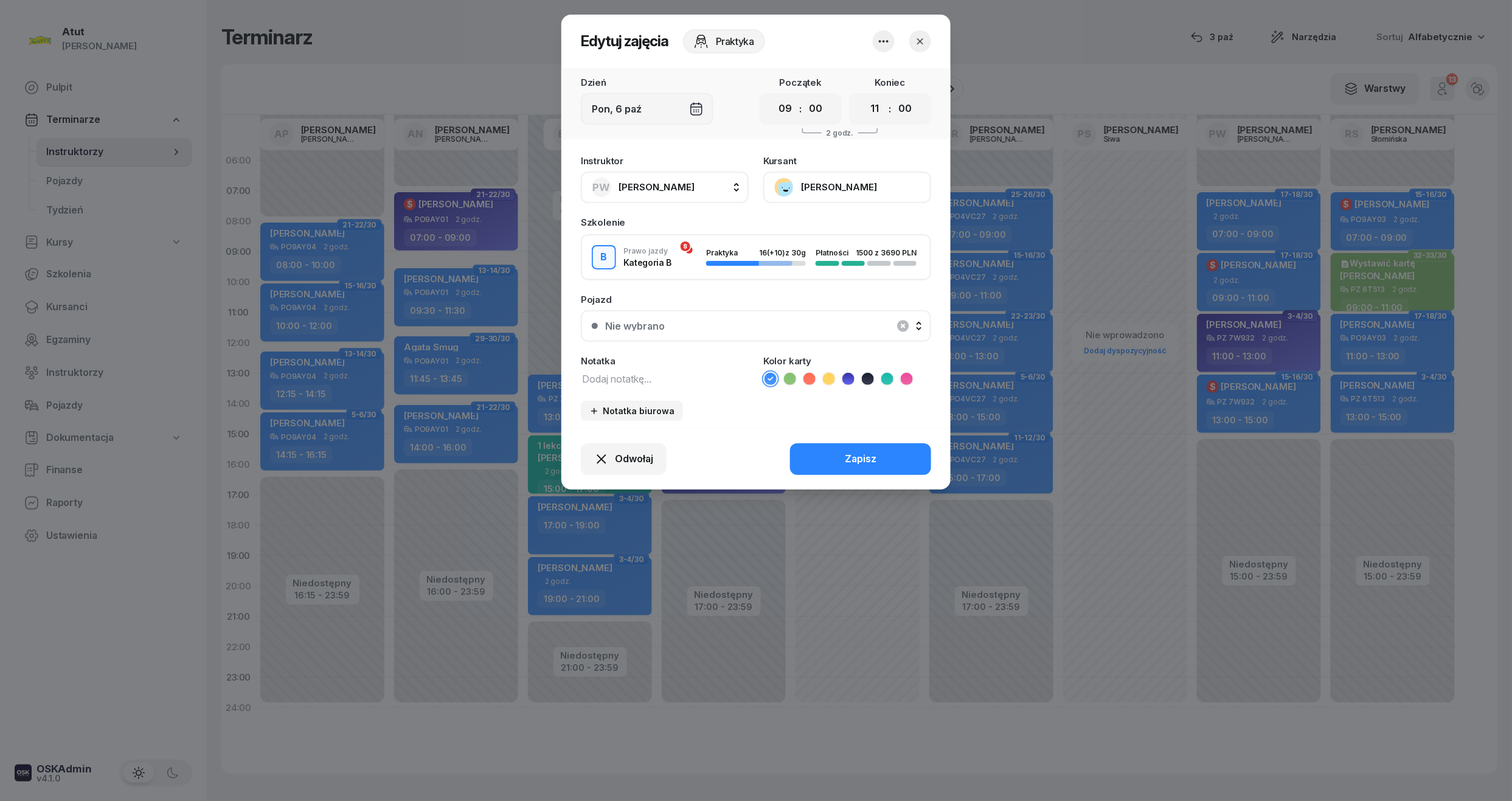
click at [846, 194] on button "[PERSON_NAME]" at bounding box center [847, 187] width 168 height 31
click at [816, 242] on link "Otwórz profil" at bounding box center [845, 228] width 161 height 31
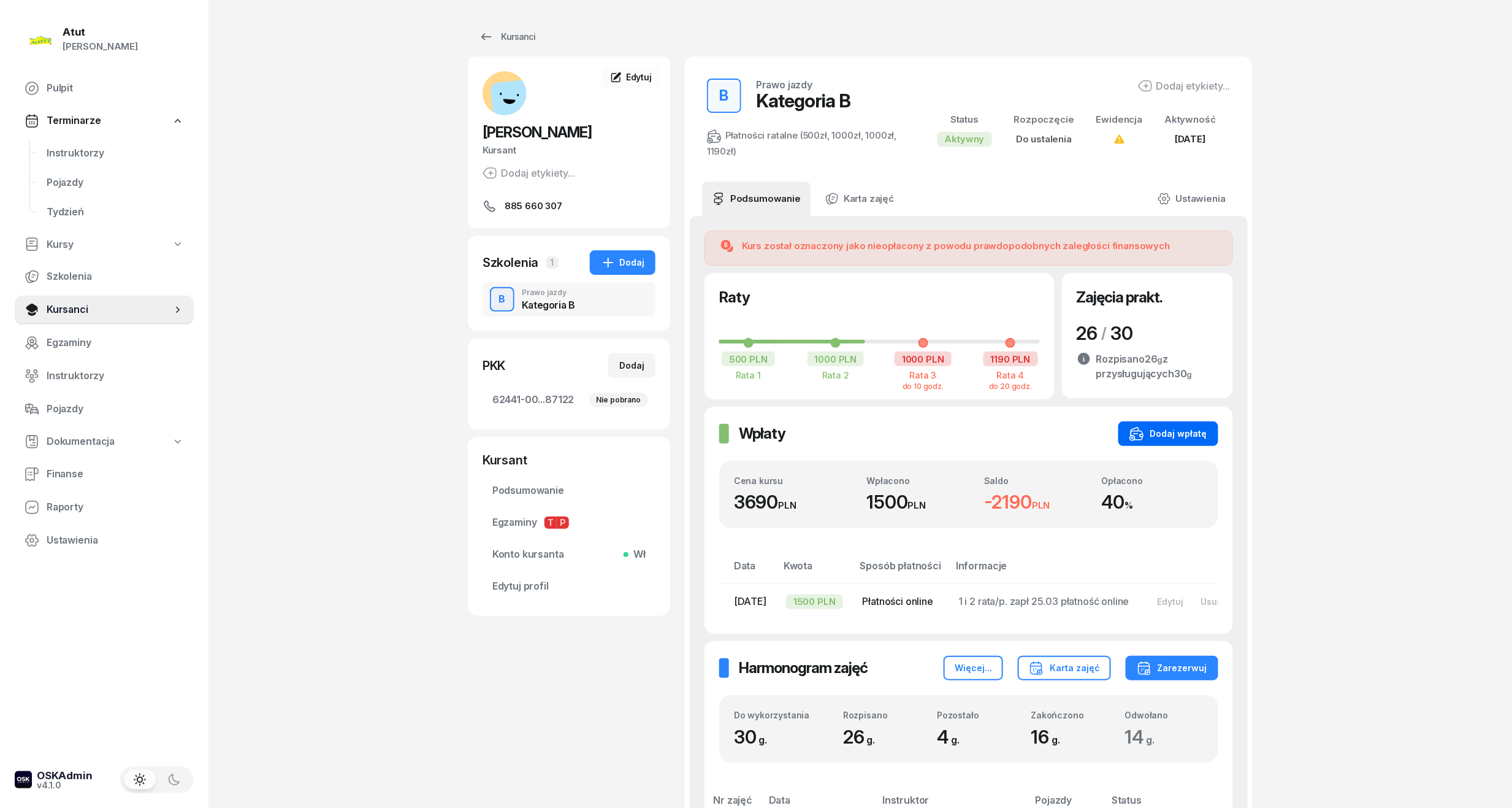
click at [1162, 433] on div "Dodaj wpłatę" at bounding box center [1168, 434] width 78 height 15
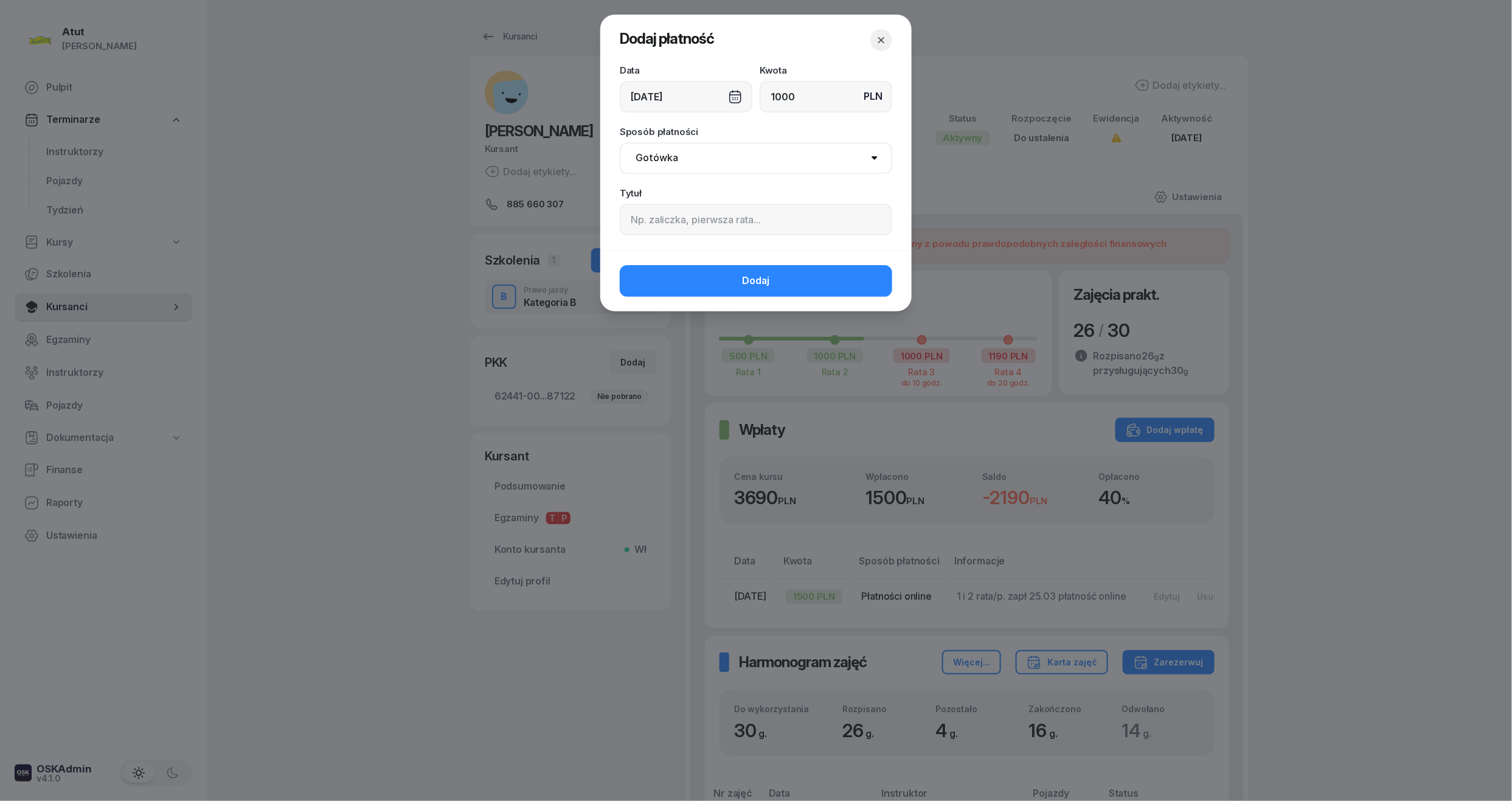
type input "1000"
drag, startPoint x: 674, startPoint y: 228, endPoint x: 674, endPoint y: 215, distance: 13.0
click at [675, 228] on input at bounding box center [756, 219] width 272 height 31
type input "3 rata/p.2308"
click at [689, 293] on button "Dodaj" at bounding box center [756, 281] width 272 height 31
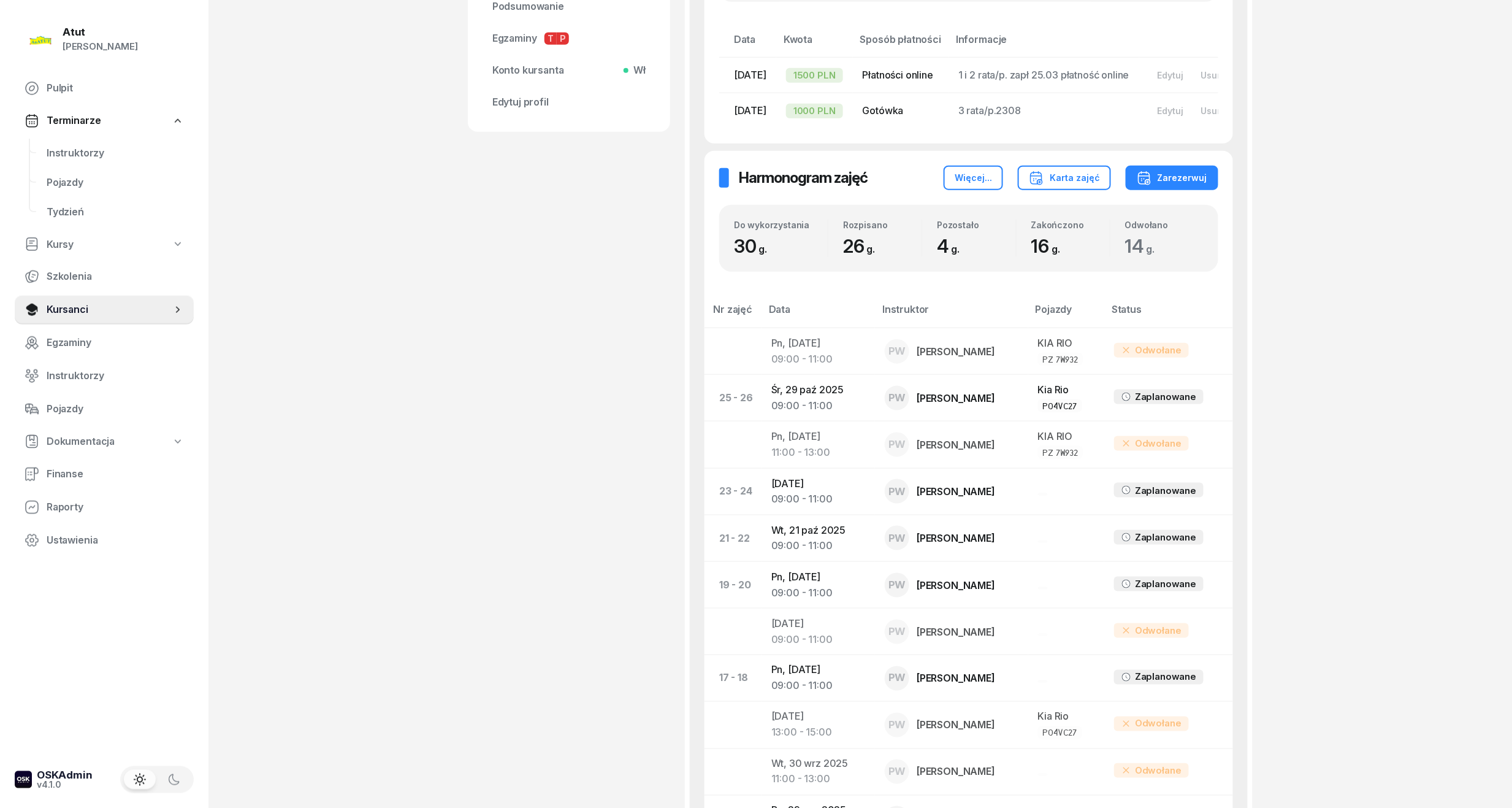
scroll to position [409, 0]
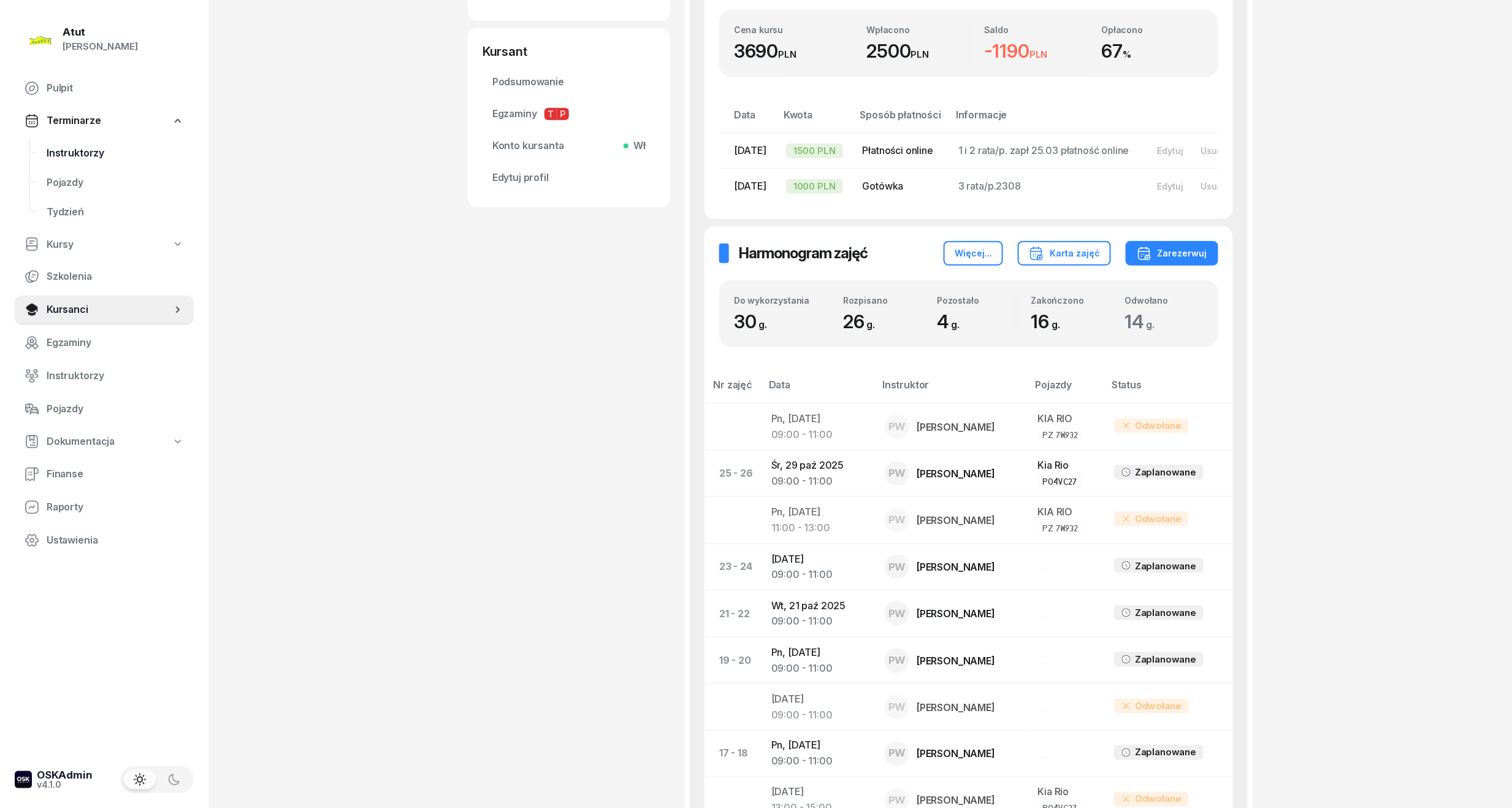
click at [72, 157] on span "Instruktorzy" at bounding box center [115, 153] width 138 height 16
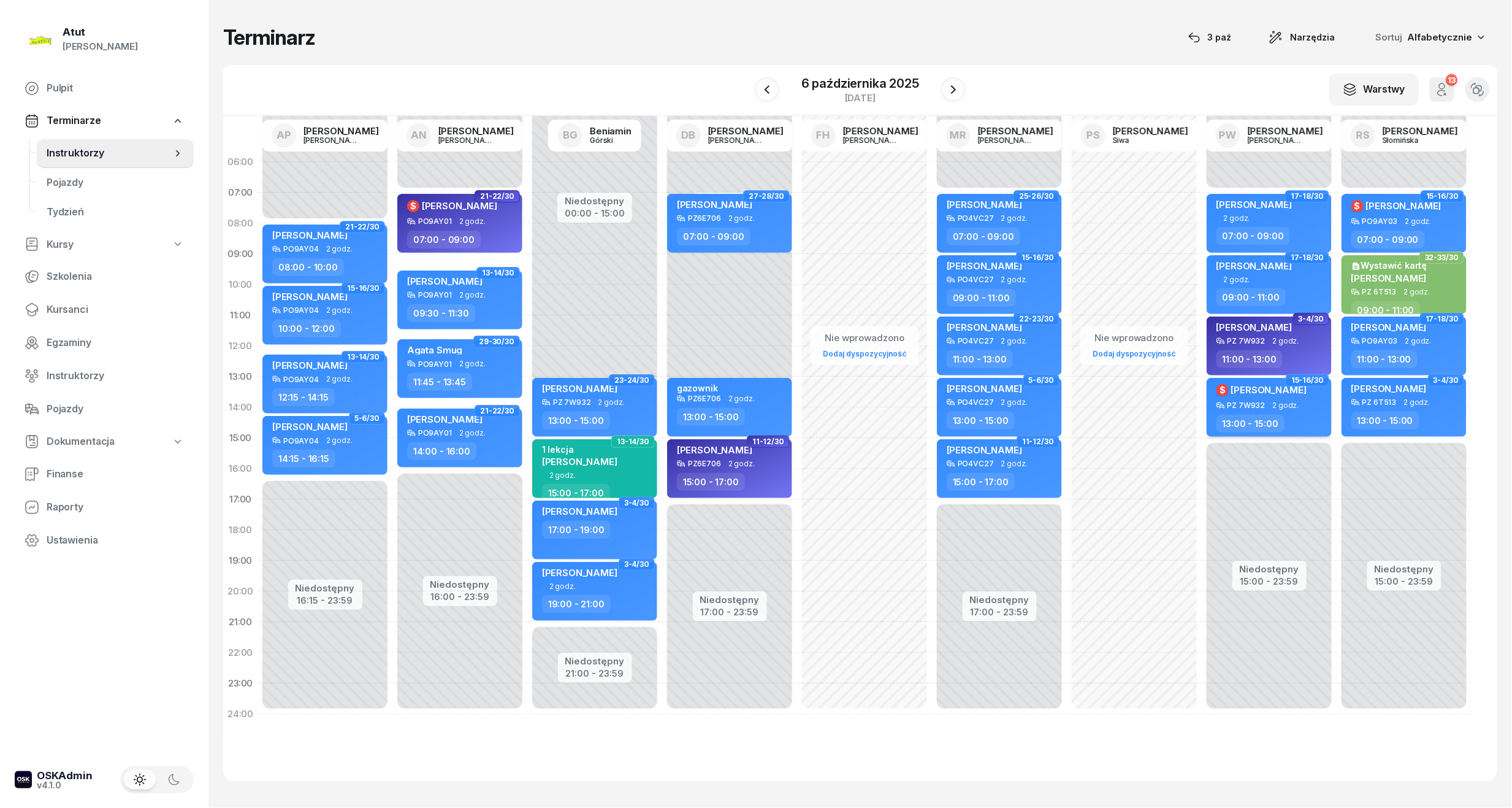
click at [1285, 417] on div "13:00 - 15:00" at bounding box center [1270, 423] width 108 height 18
select select "13"
select select "15"
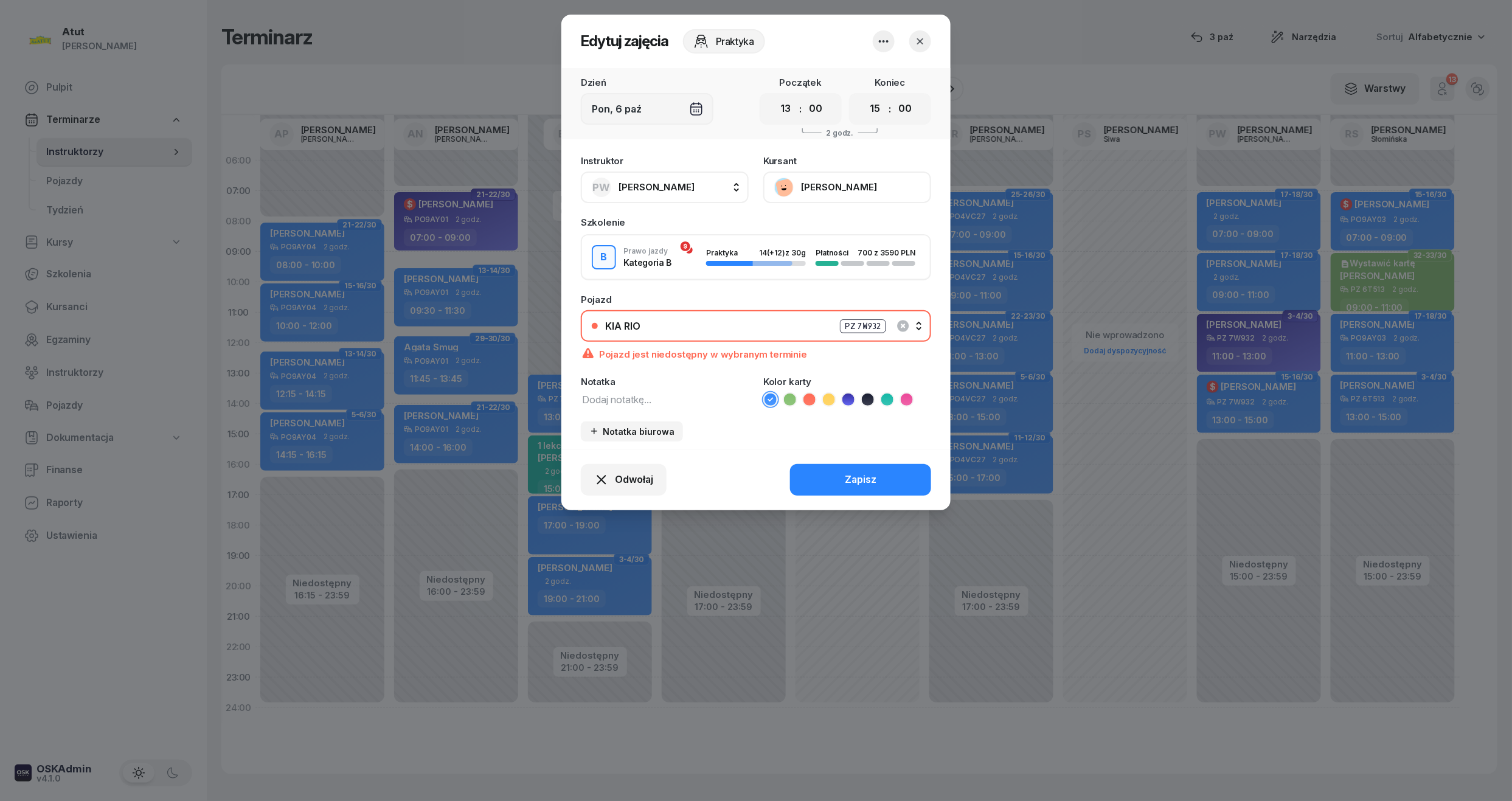
click at [864, 190] on button "[PERSON_NAME]" at bounding box center [847, 187] width 168 height 31
click at [823, 227] on div "Otwórz profil" at bounding box center [802, 228] width 59 height 16
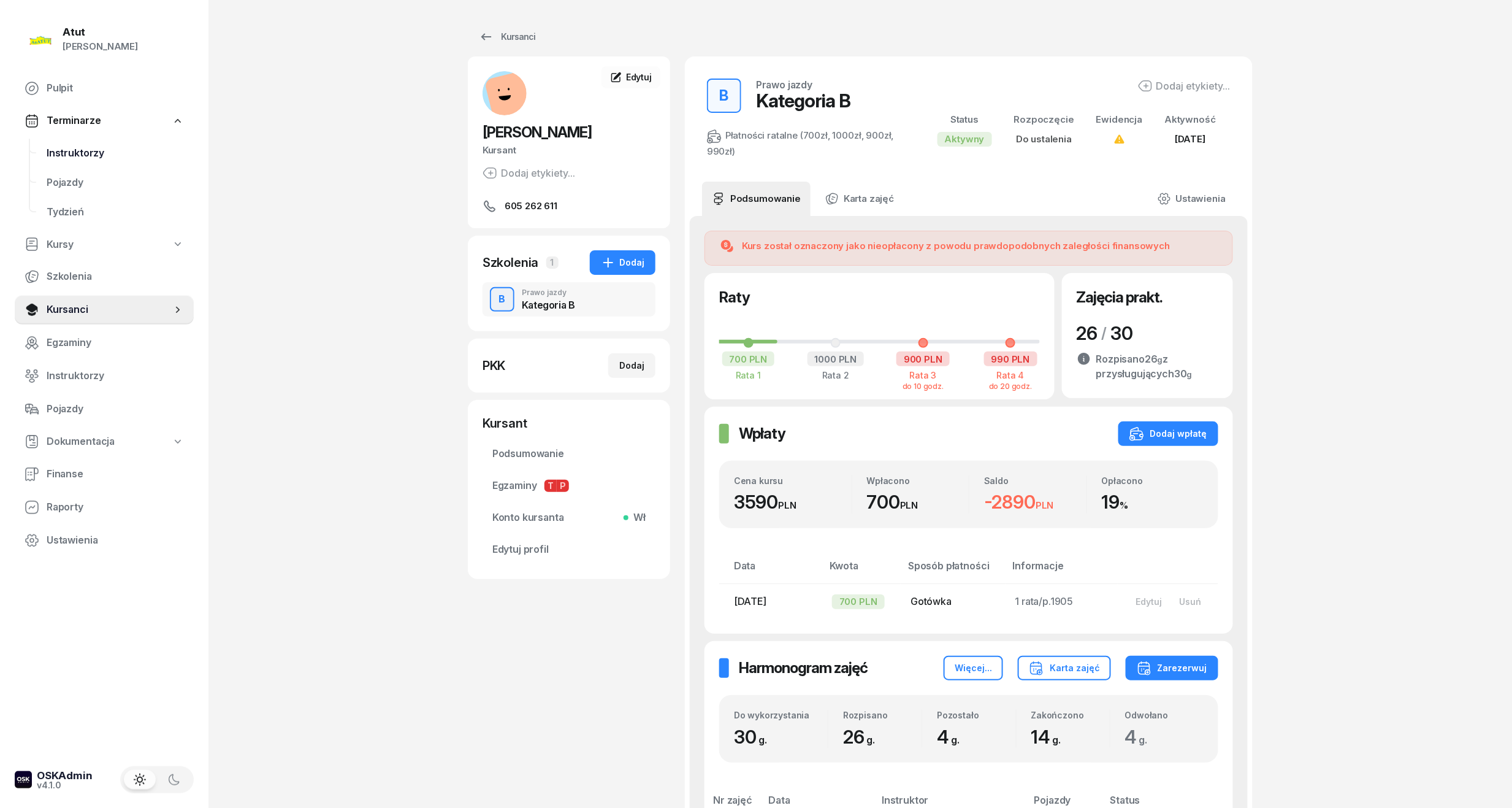
click at [99, 145] on span "Instruktorzy" at bounding box center [115, 153] width 138 height 16
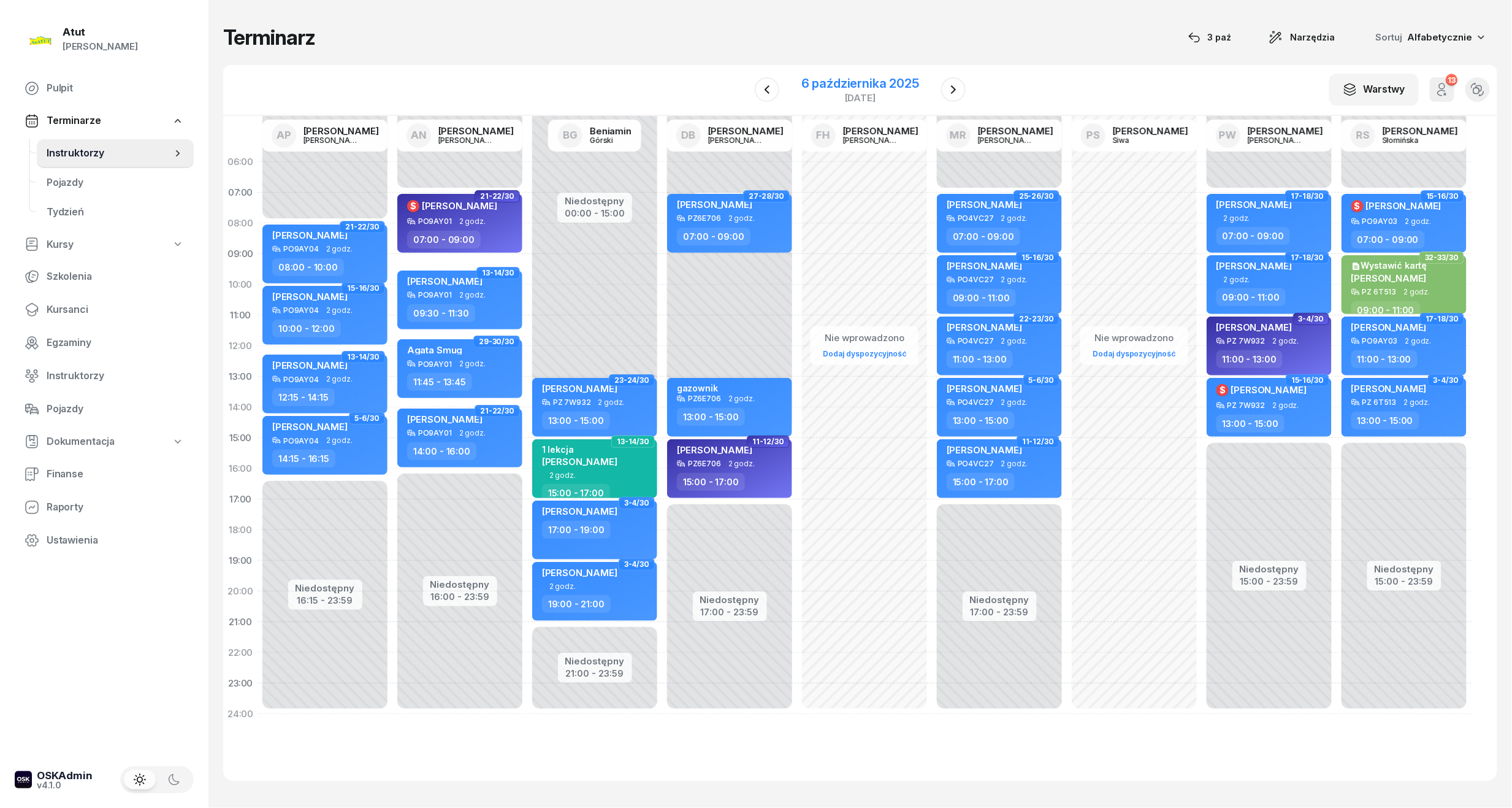
click at [856, 93] on div "[DATE]" at bounding box center [860, 98] width 118 height 9
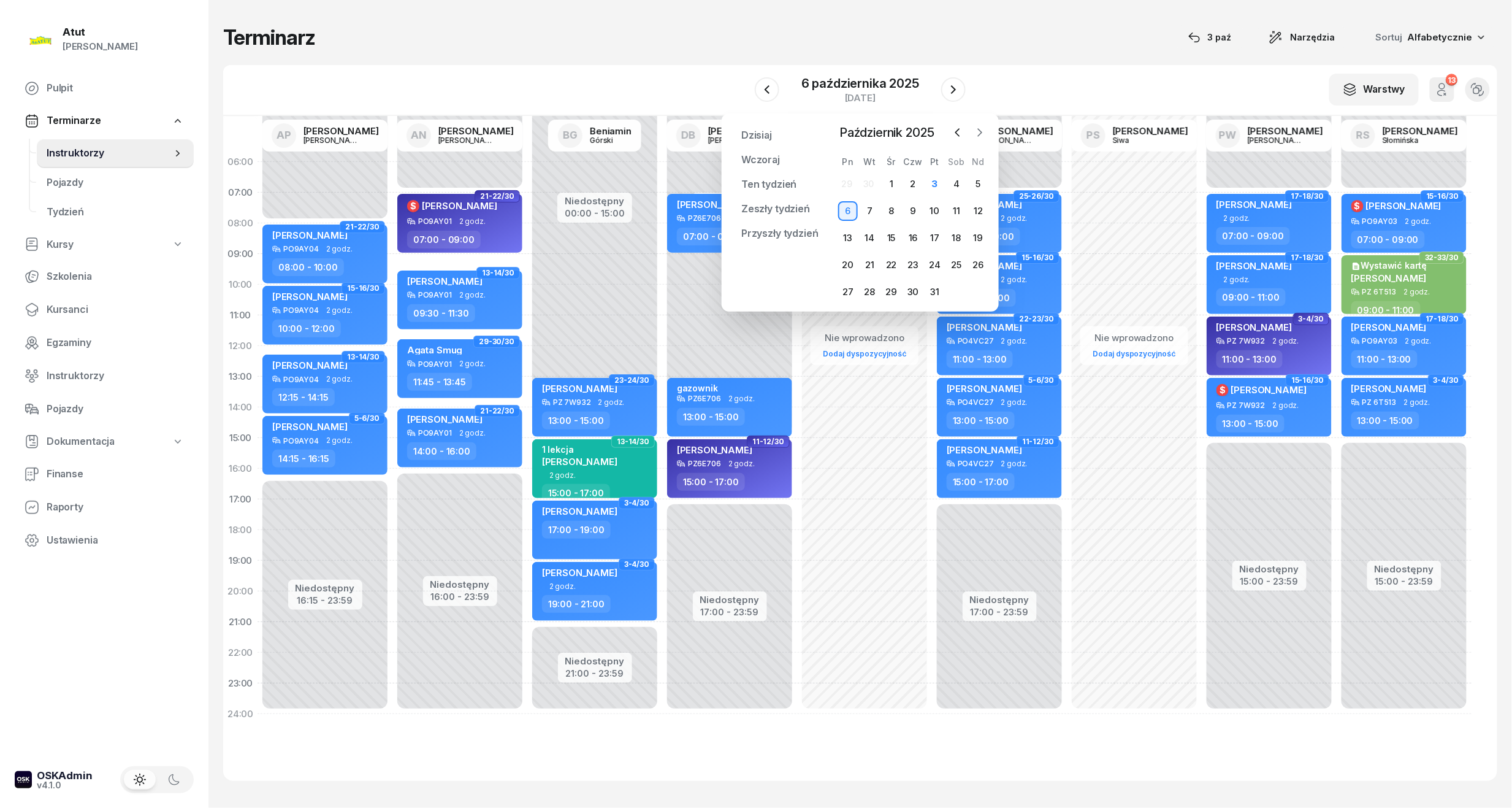
click at [979, 136] on icon "button" at bounding box center [980, 132] width 12 height 12
click at [53, 307] on span "Kursanci" at bounding box center [115, 310] width 138 height 16
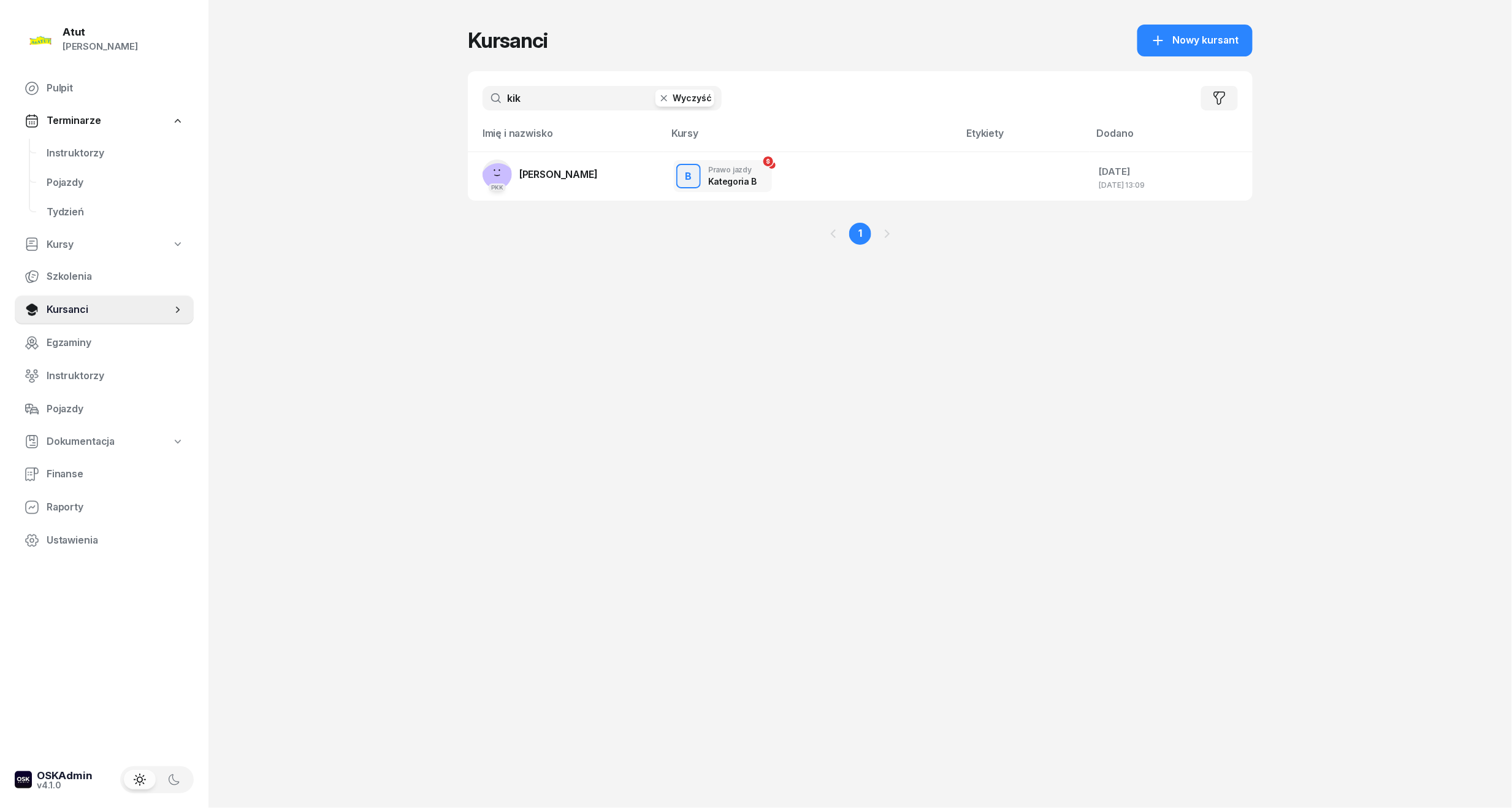
drag, startPoint x: 570, startPoint y: 98, endPoint x: 281, endPoint y: 133, distance: 291.1
click at [281, 133] on div "Atut Paulina Lis Pulpit Terminarze Instruktorzy Pojazdy Tydzień Kursy Szkolenia…" at bounding box center [756, 404] width 1512 height 808
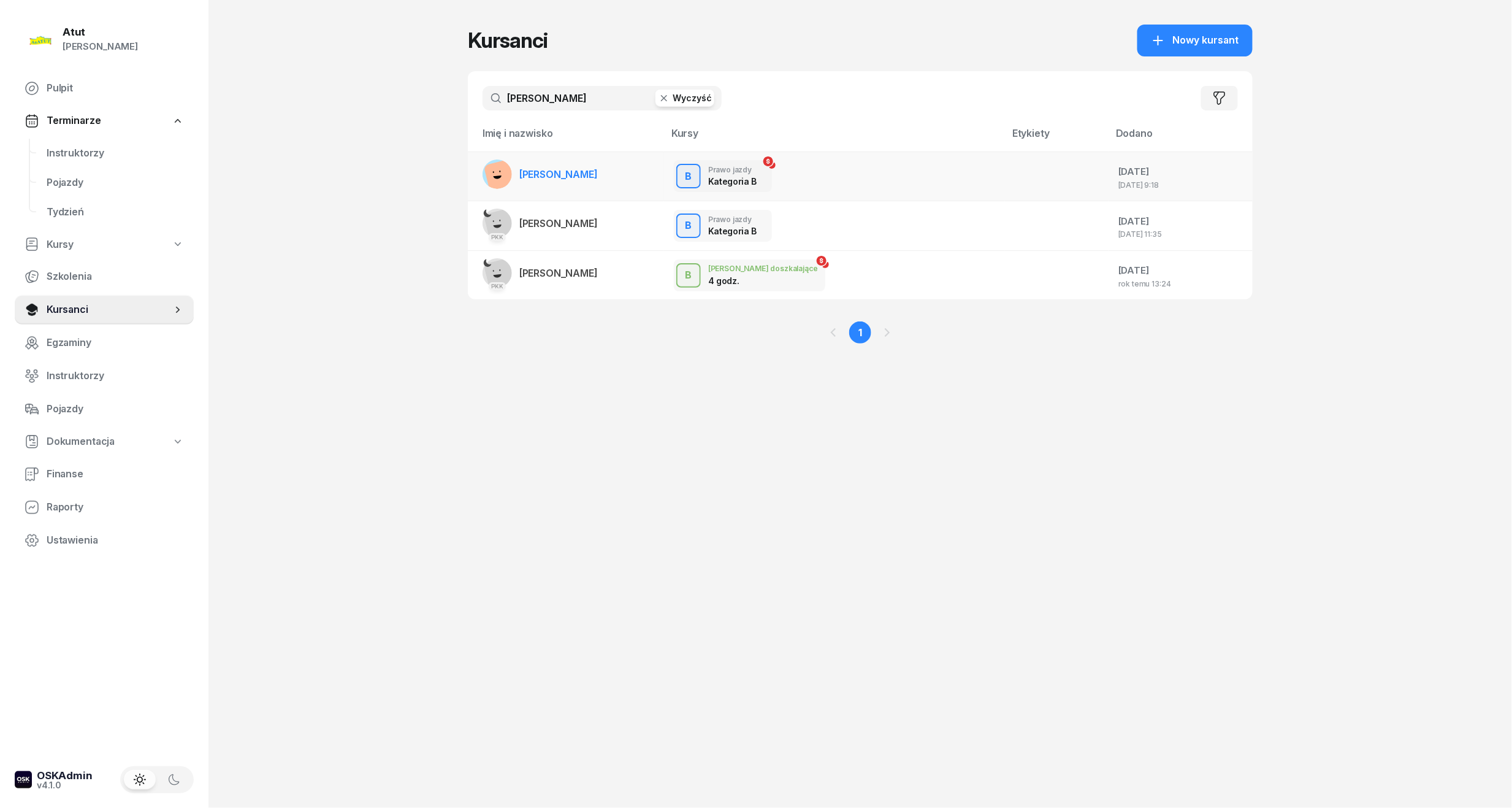
type input "buczarski"
click at [577, 169] on span "[PERSON_NAME]" at bounding box center [559, 174] width 79 height 12
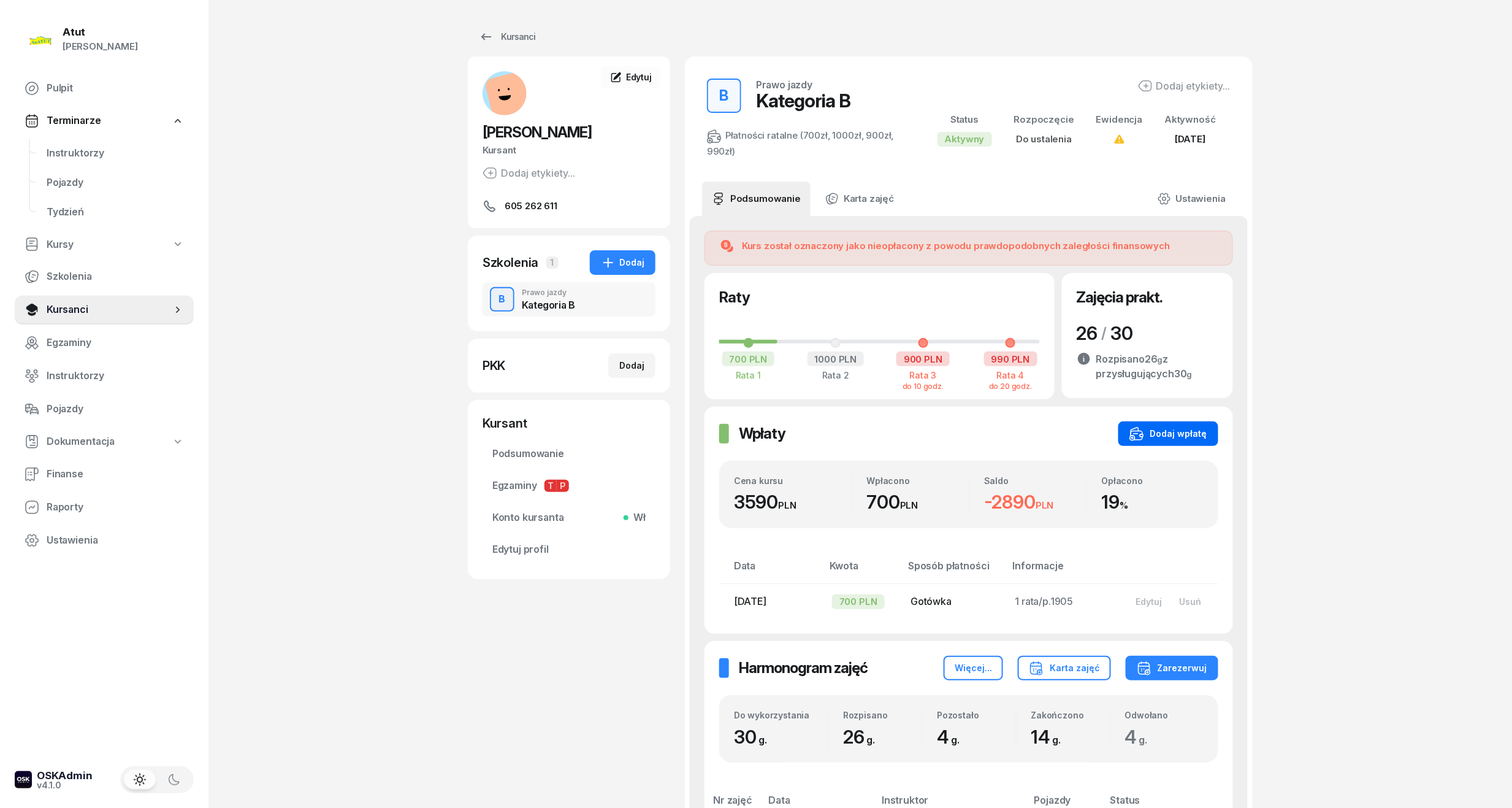
click at [1176, 429] on div "Dodaj wpłatę" at bounding box center [1168, 434] width 78 height 15
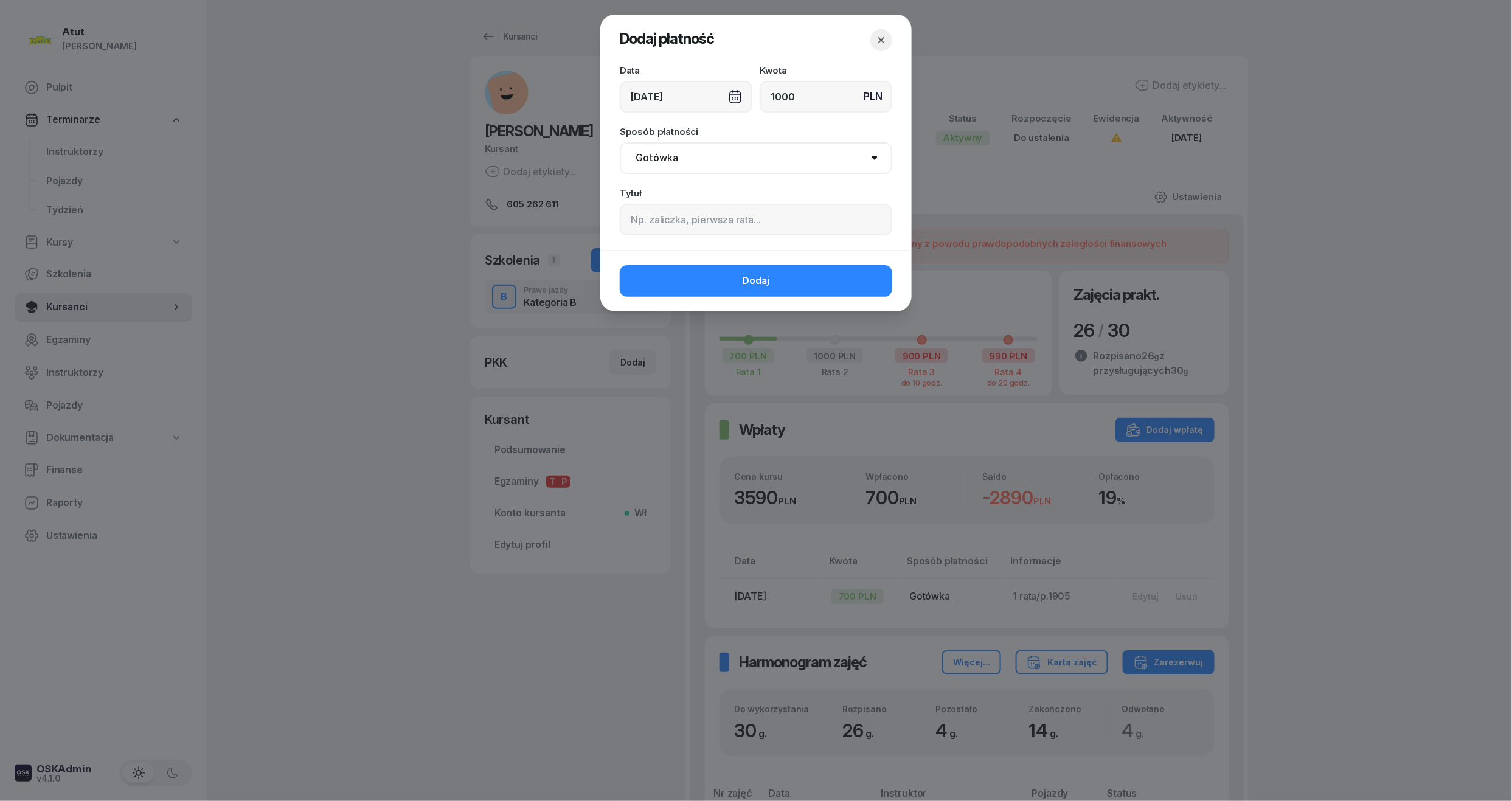
type input "1000"
click at [685, 219] on input at bounding box center [756, 219] width 272 height 31
paste input "2321"
type input "p.2321"
click at [751, 275] on span "Dodaj" at bounding box center [756, 281] width 27 height 16
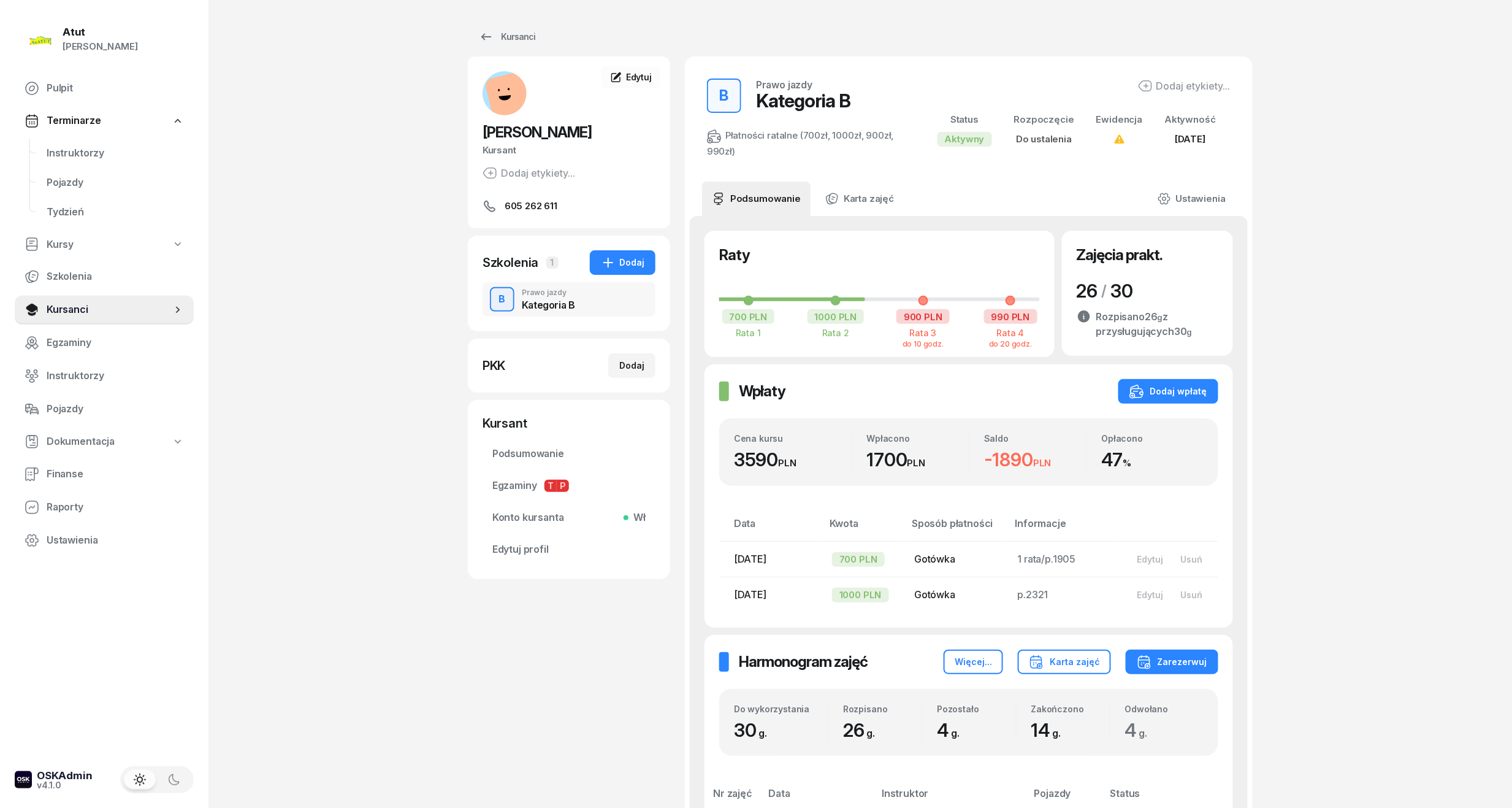
drag, startPoint x: 53, startPoint y: 148, endPoint x: 178, endPoint y: 126, distance: 126.9
click at [53, 148] on span "Instruktorzy" at bounding box center [115, 153] width 138 height 16
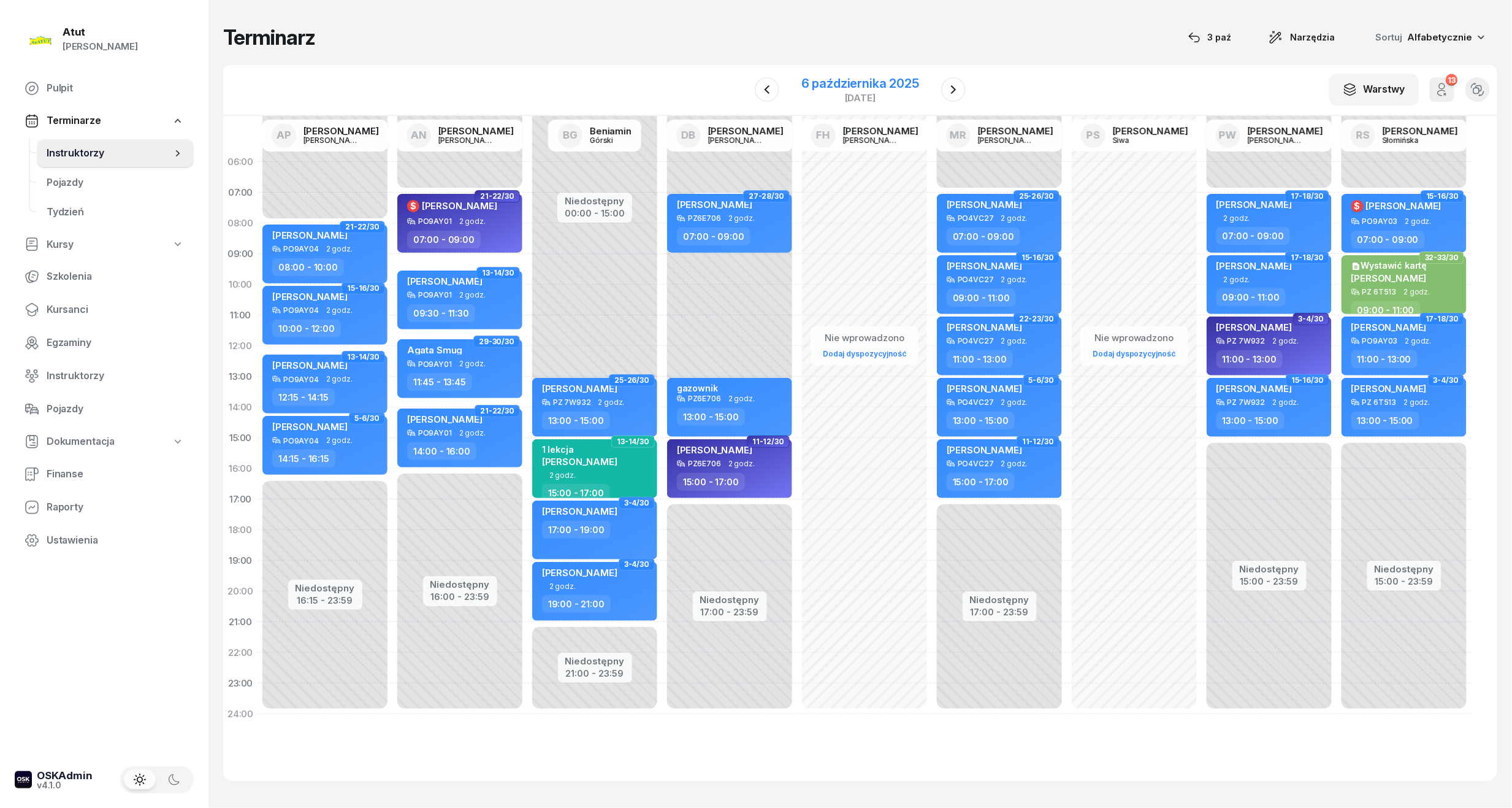
click at [847, 77] on div "6 października 2025" at bounding box center [860, 83] width 118 height 12
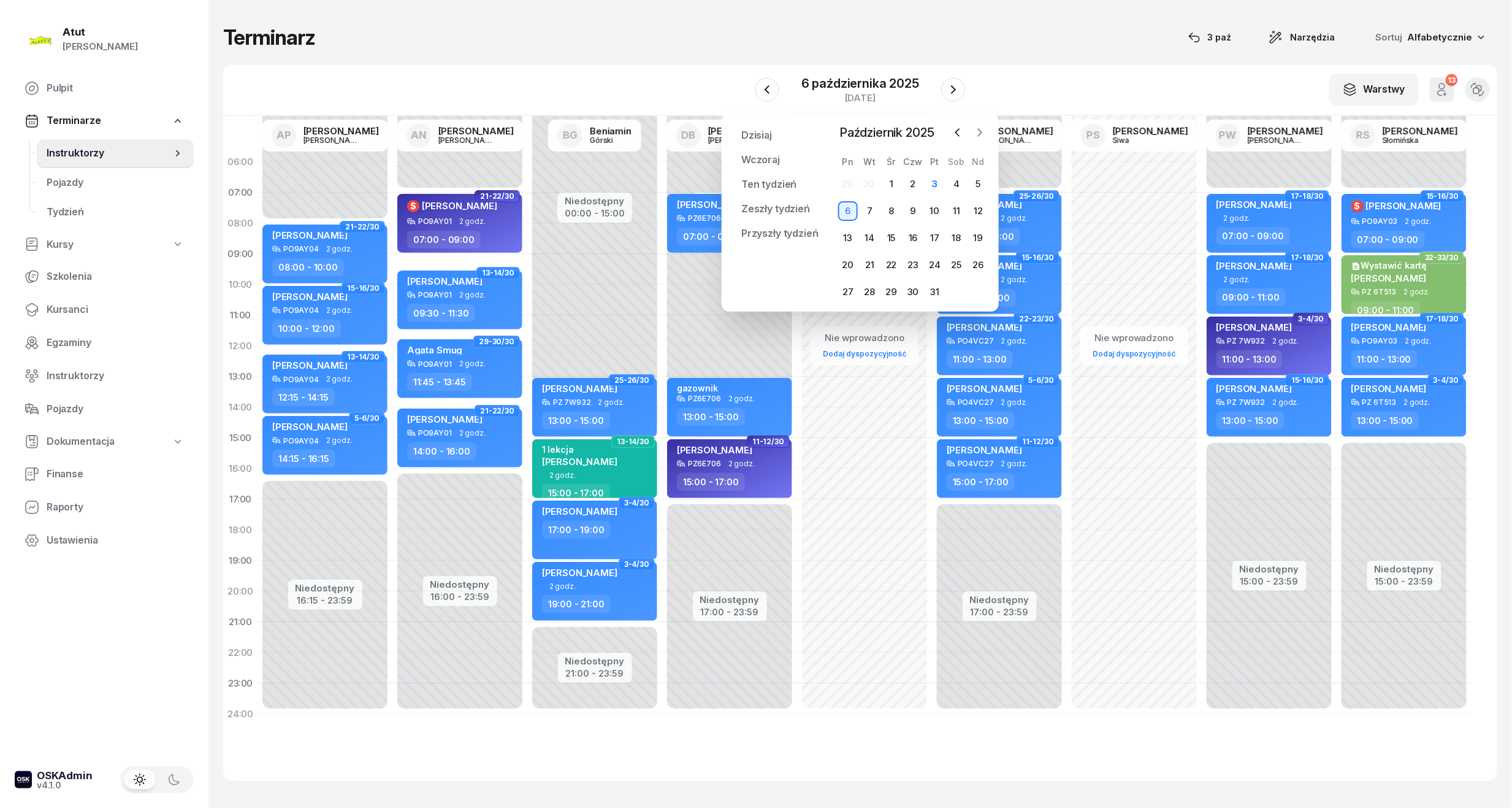
click at [982, 136] on icon "button" at bounding box center [980, 132] width 12 height 12
click at [853, 211] on div "3" at bounding box center [848, 211] width 20 height 20
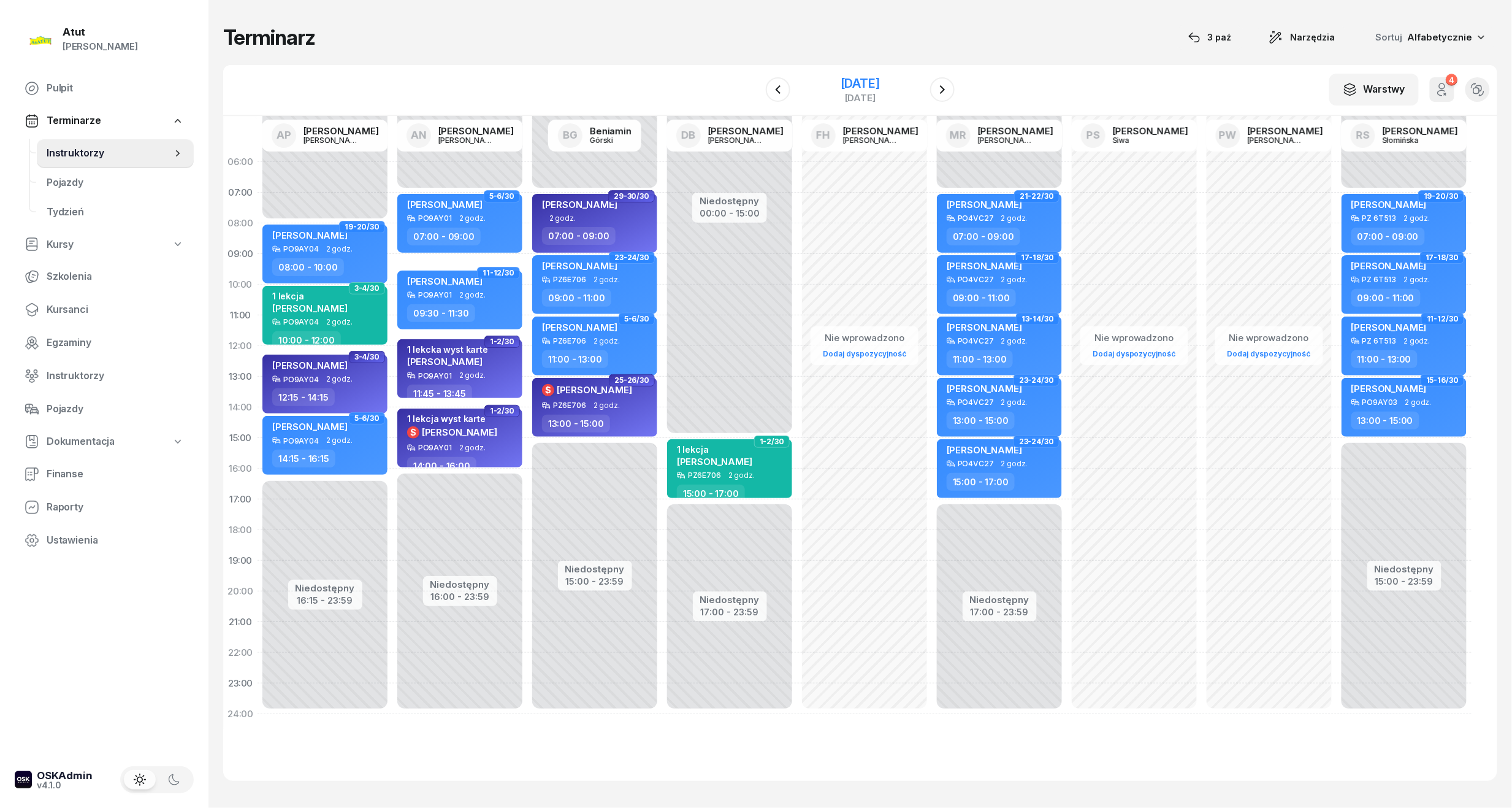
click at [841, 84] on div "[DATE]" at bounding box center [860, 83] width 39 height 12
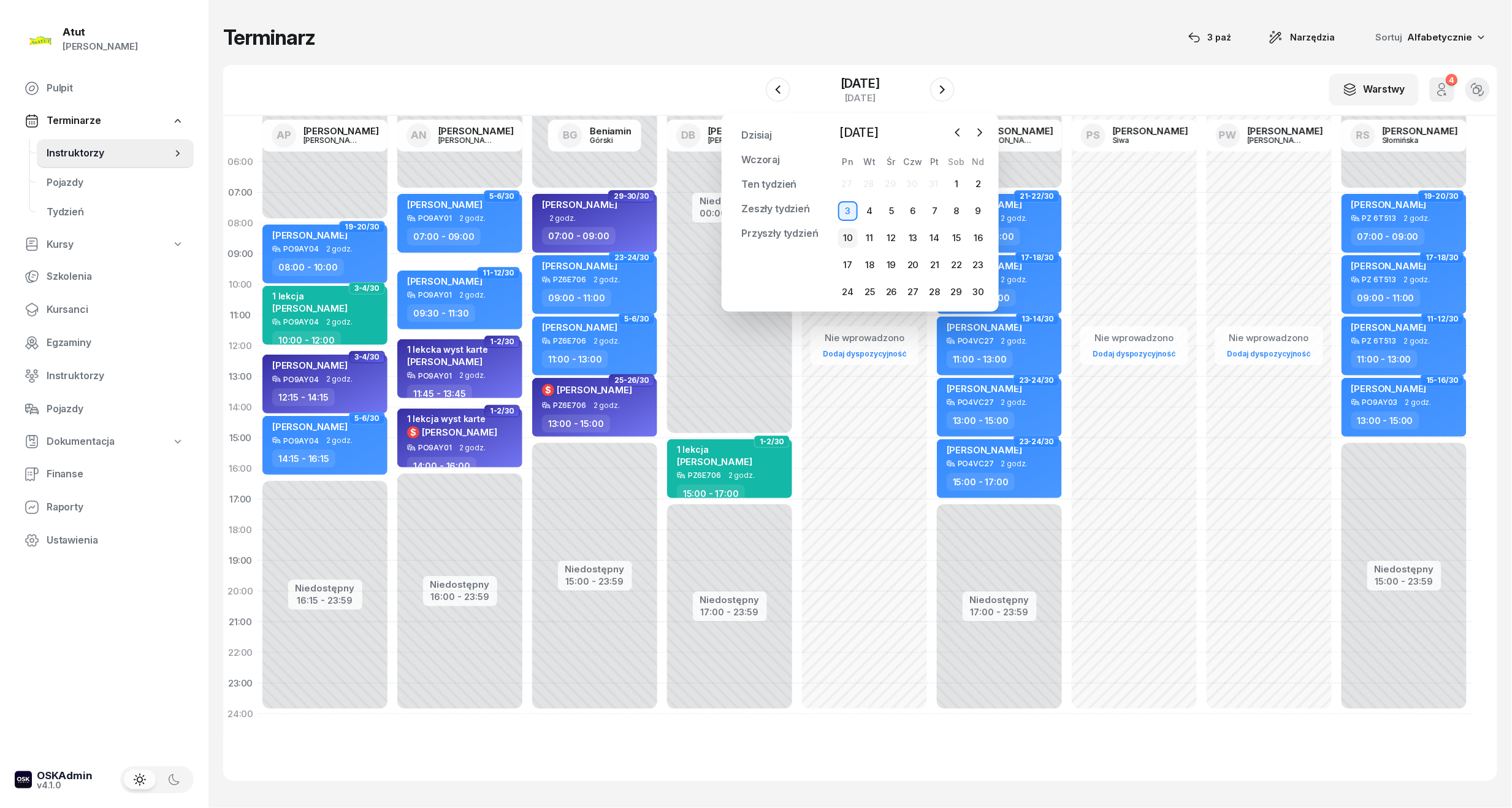
click at [846, 235] on div "10" at bounding box center [848, 238] width 20 height 20
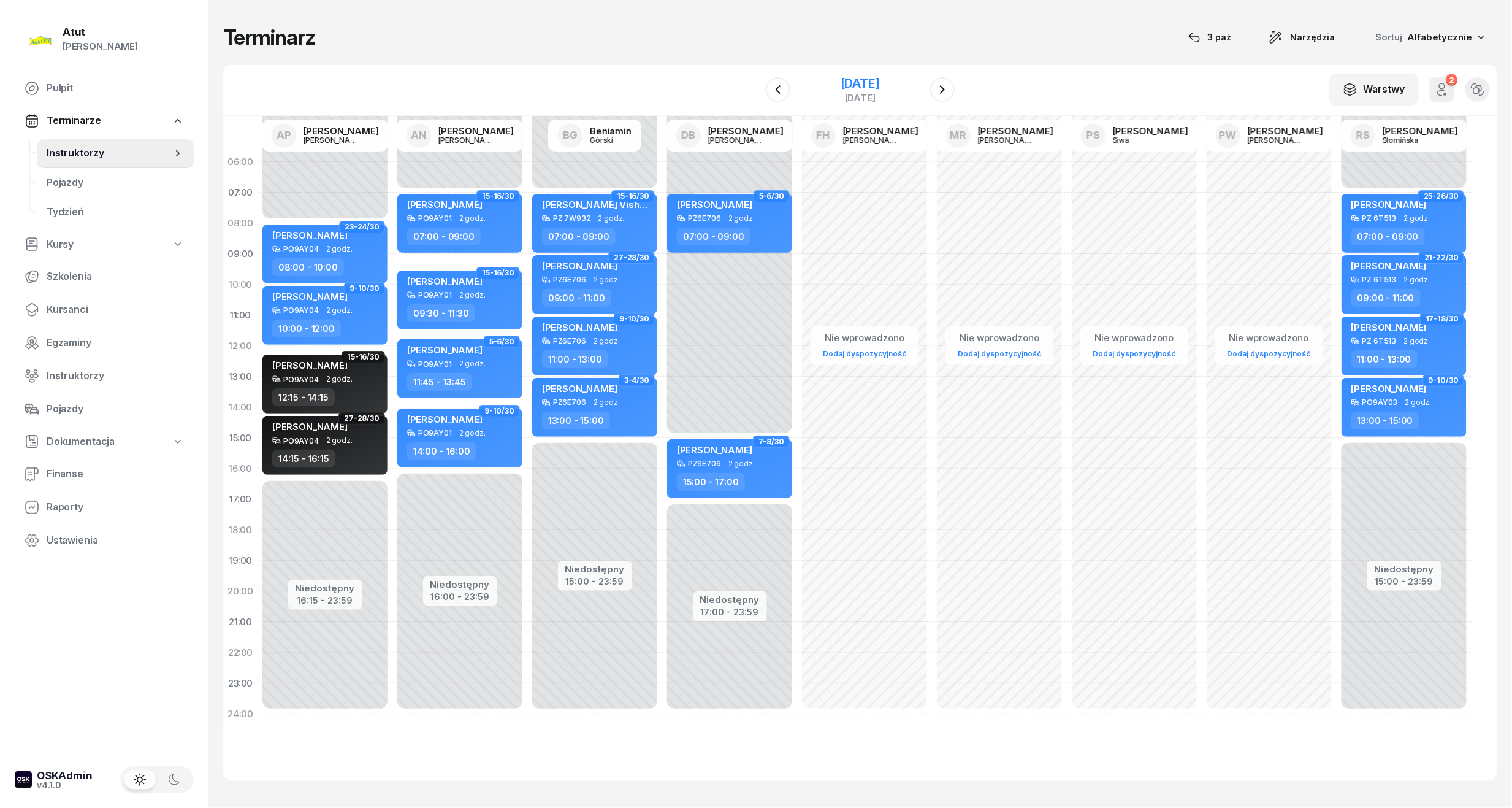
click at [880, 89] on div "[DATE]" at bounding box center [860, 83] width 39 height 12
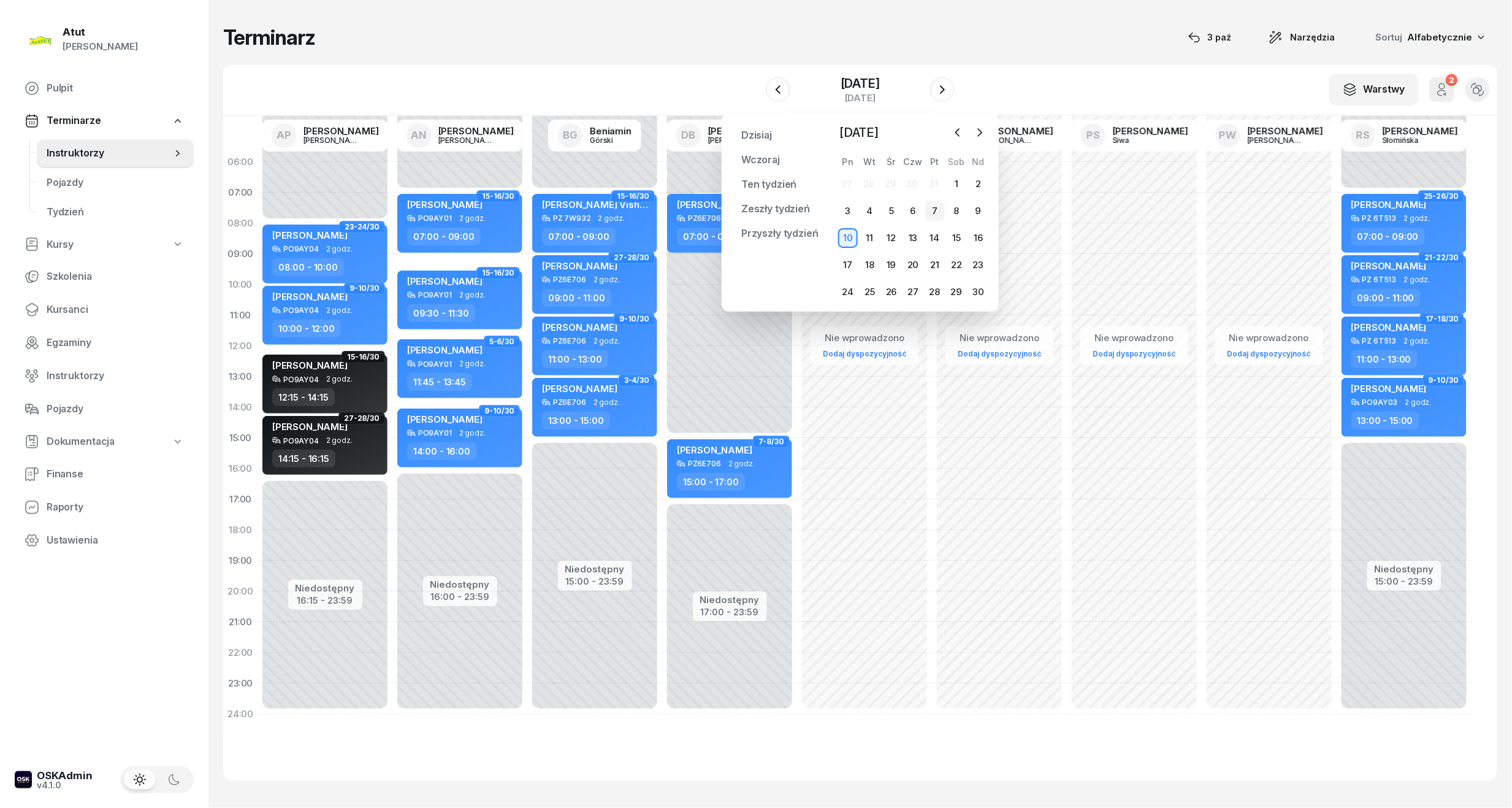
click at [938, 215] on div "7" at bounding box center [935, 211] width 20 height 20
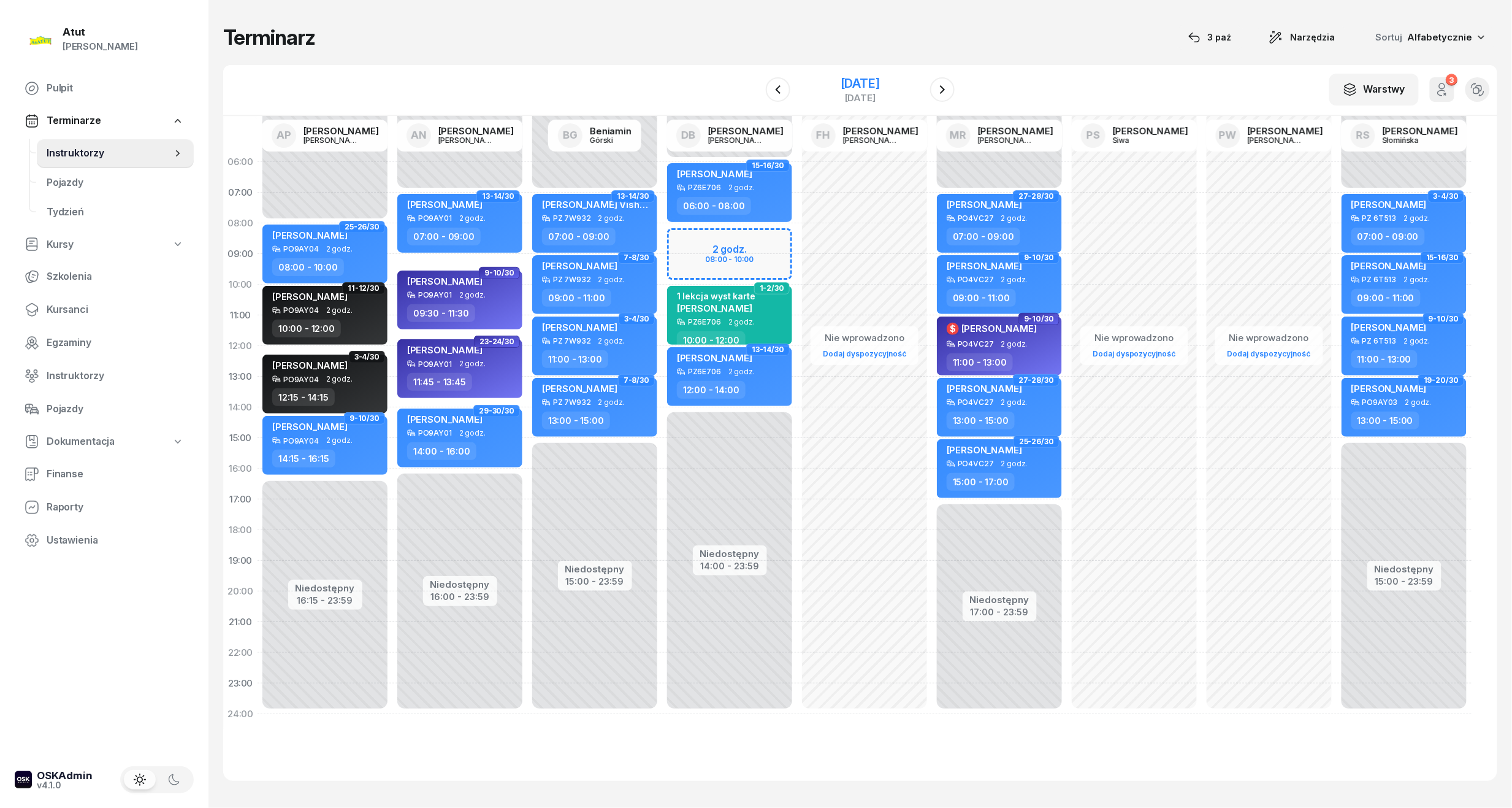
click at [862, 84] on div "[DATE]" at bounding box center [860, 83] width 39 height 12
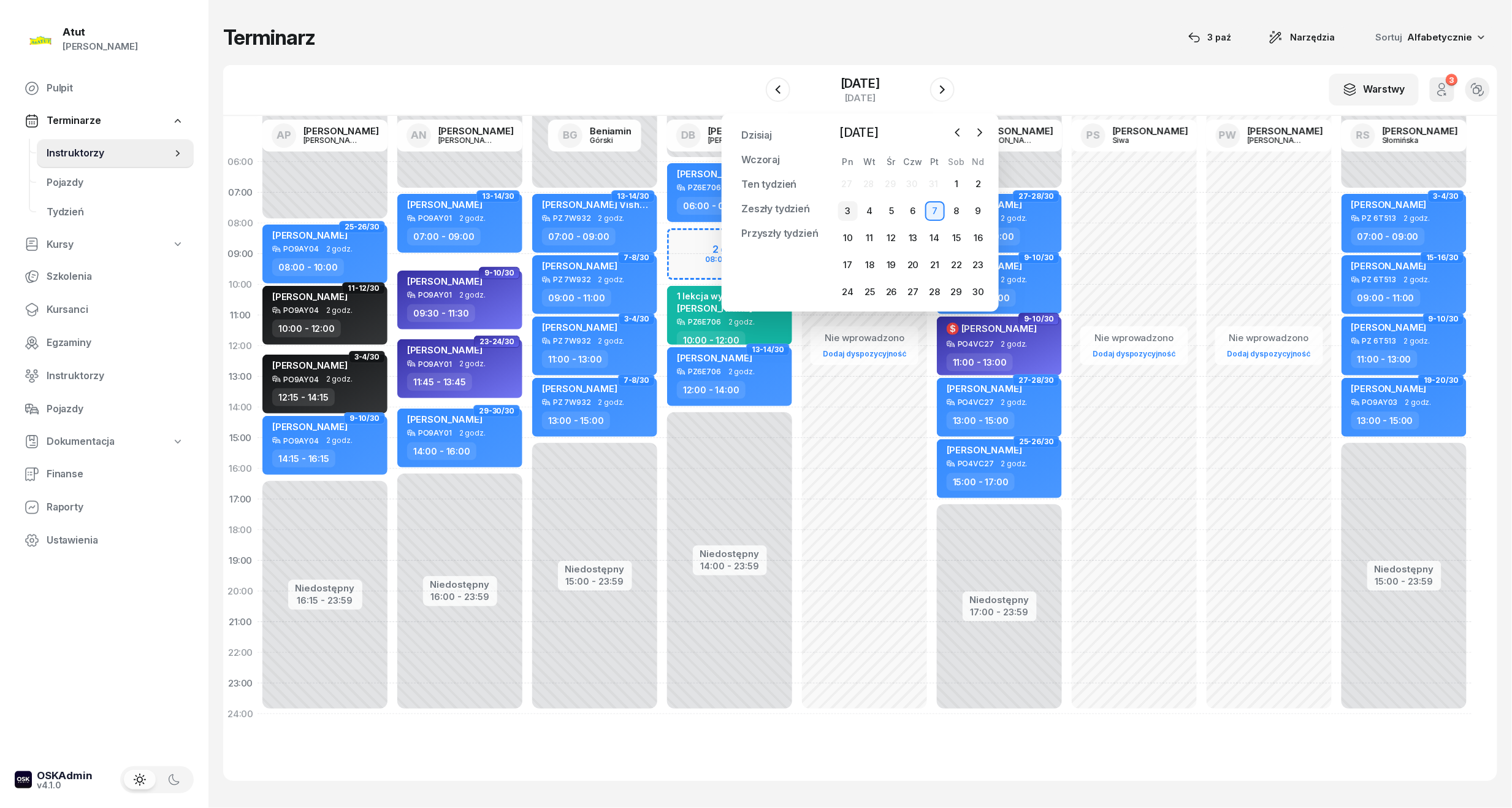
click at [845, 209] on div "3" at bounding box center [848, 211] width 20 height 20
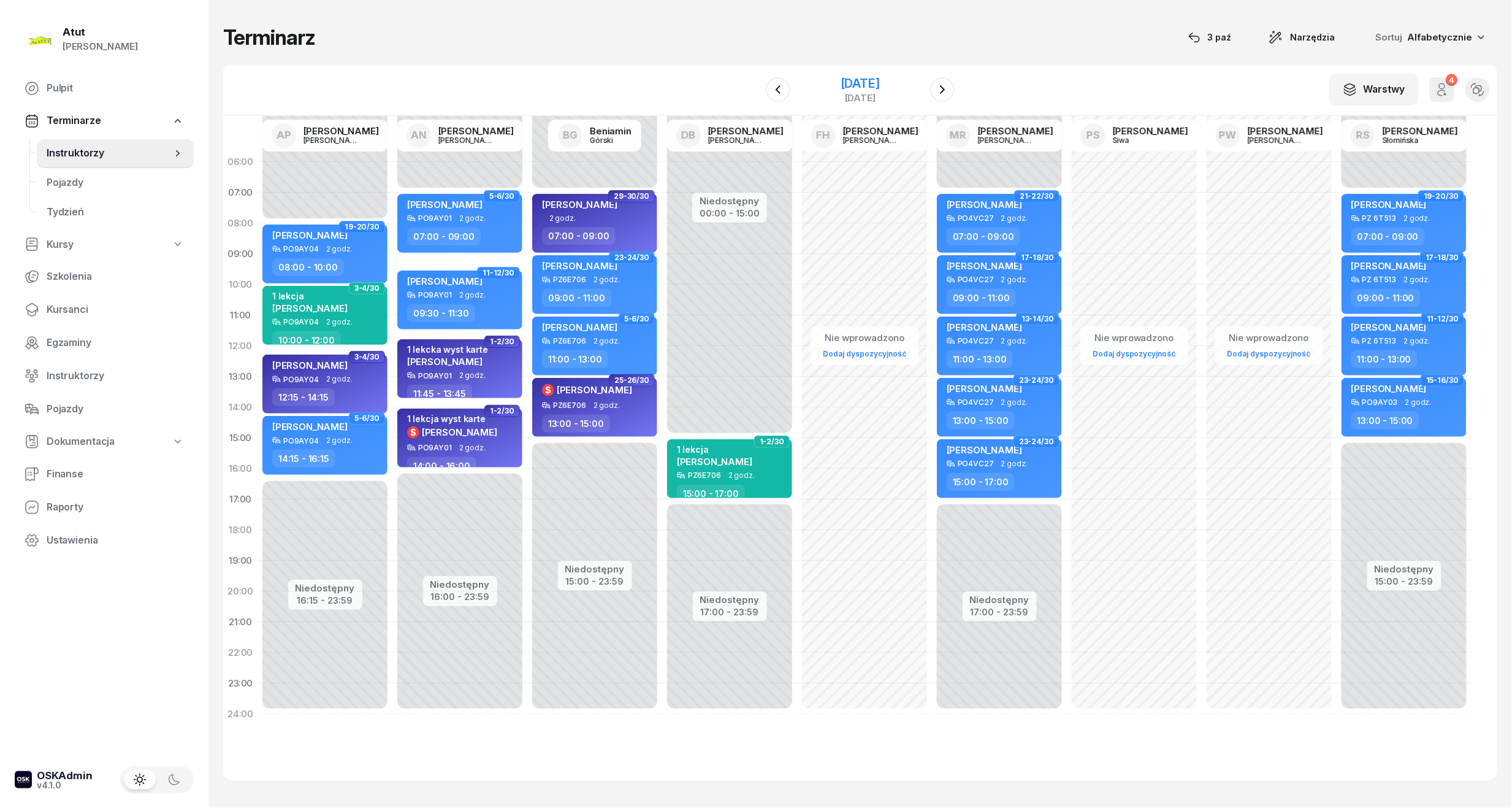
click at [876, 79] on div "[DATE]" at bounding box center [860, 83] width 39 height 12
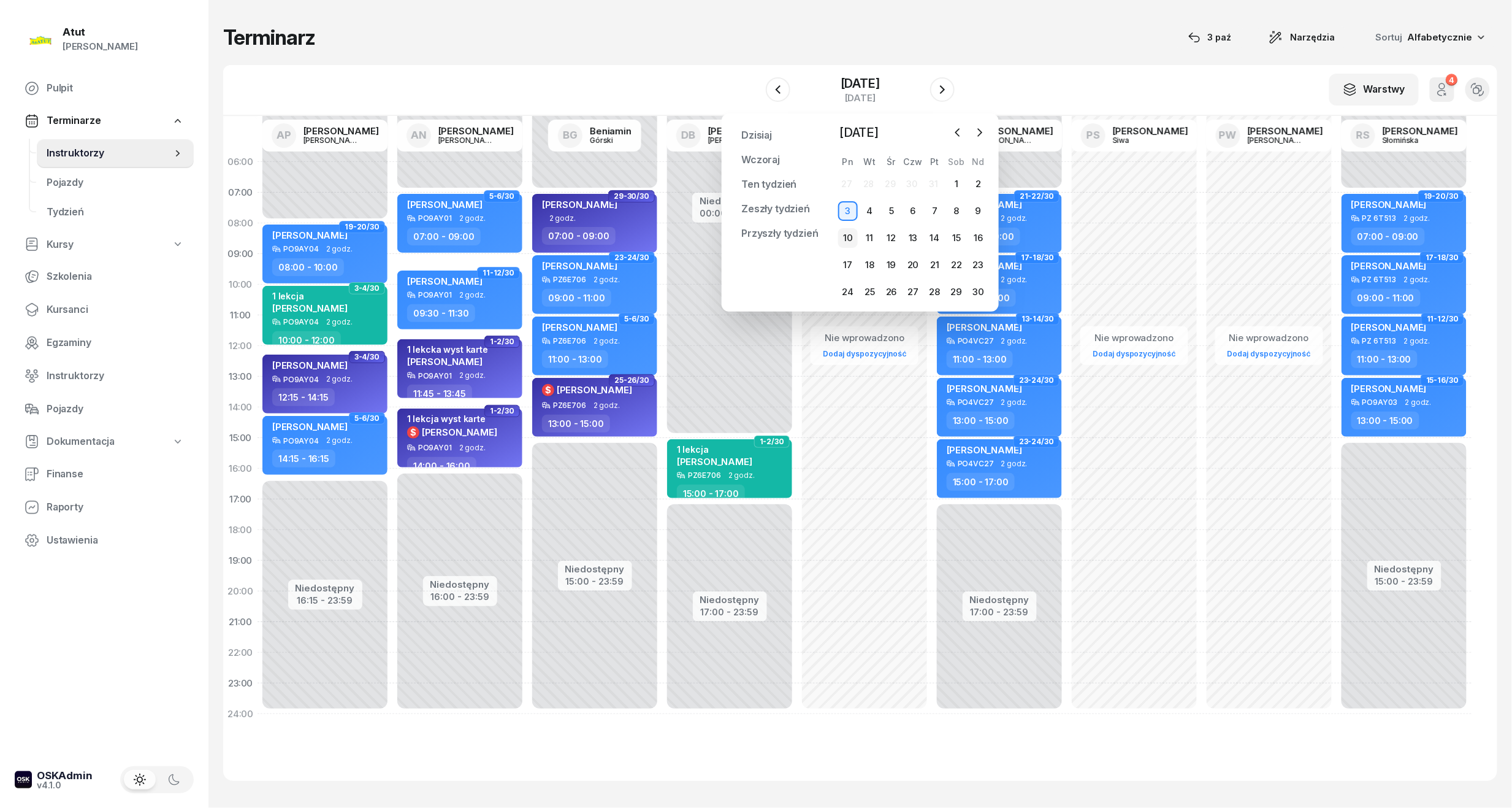
click at [845, 241] on div "10" at bounding box center [848, 238] width 20 height 20
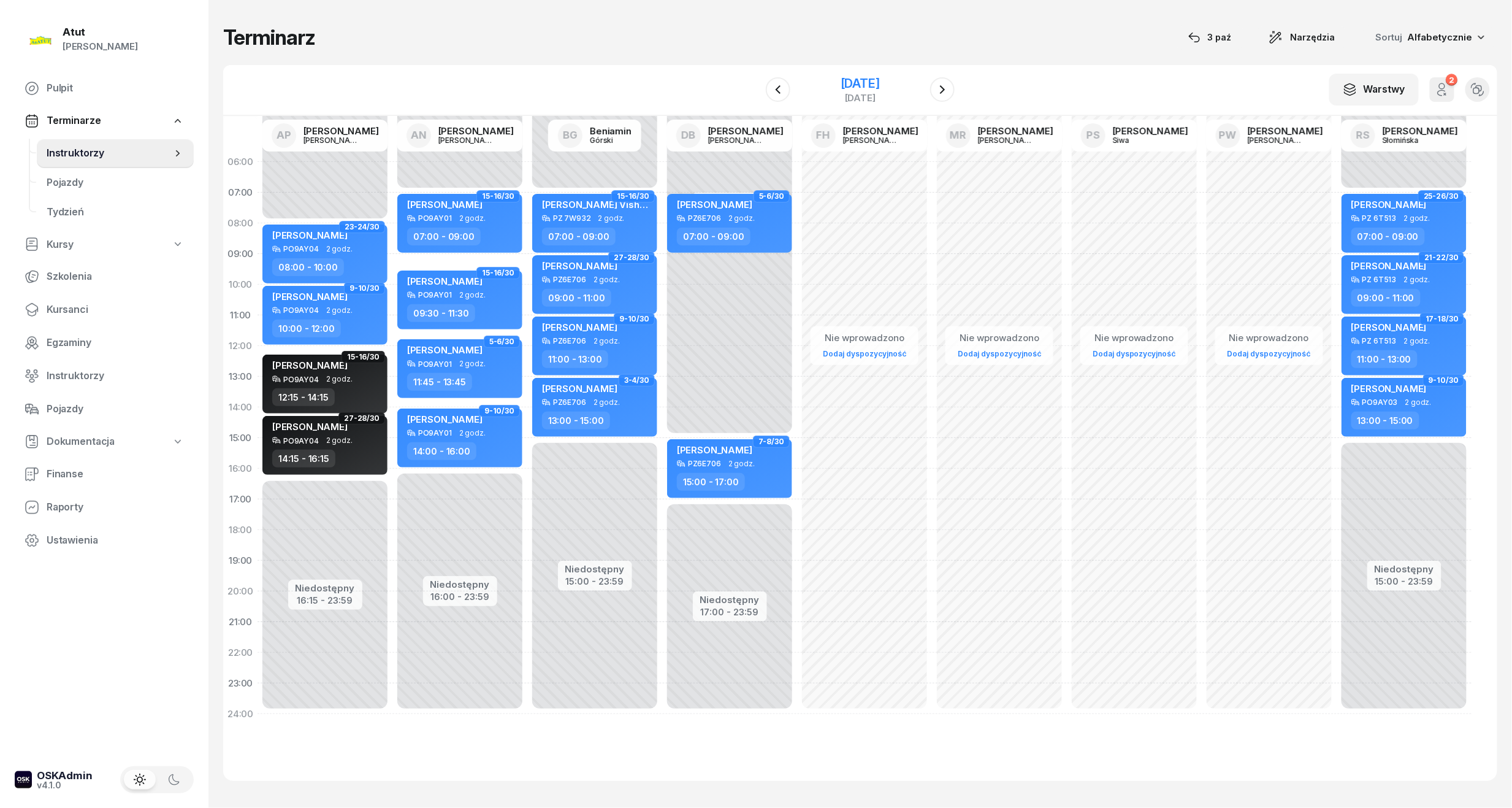
click at [872, 84] on div "[DATE]" at bounding box center [860, 83] width 39 height 12
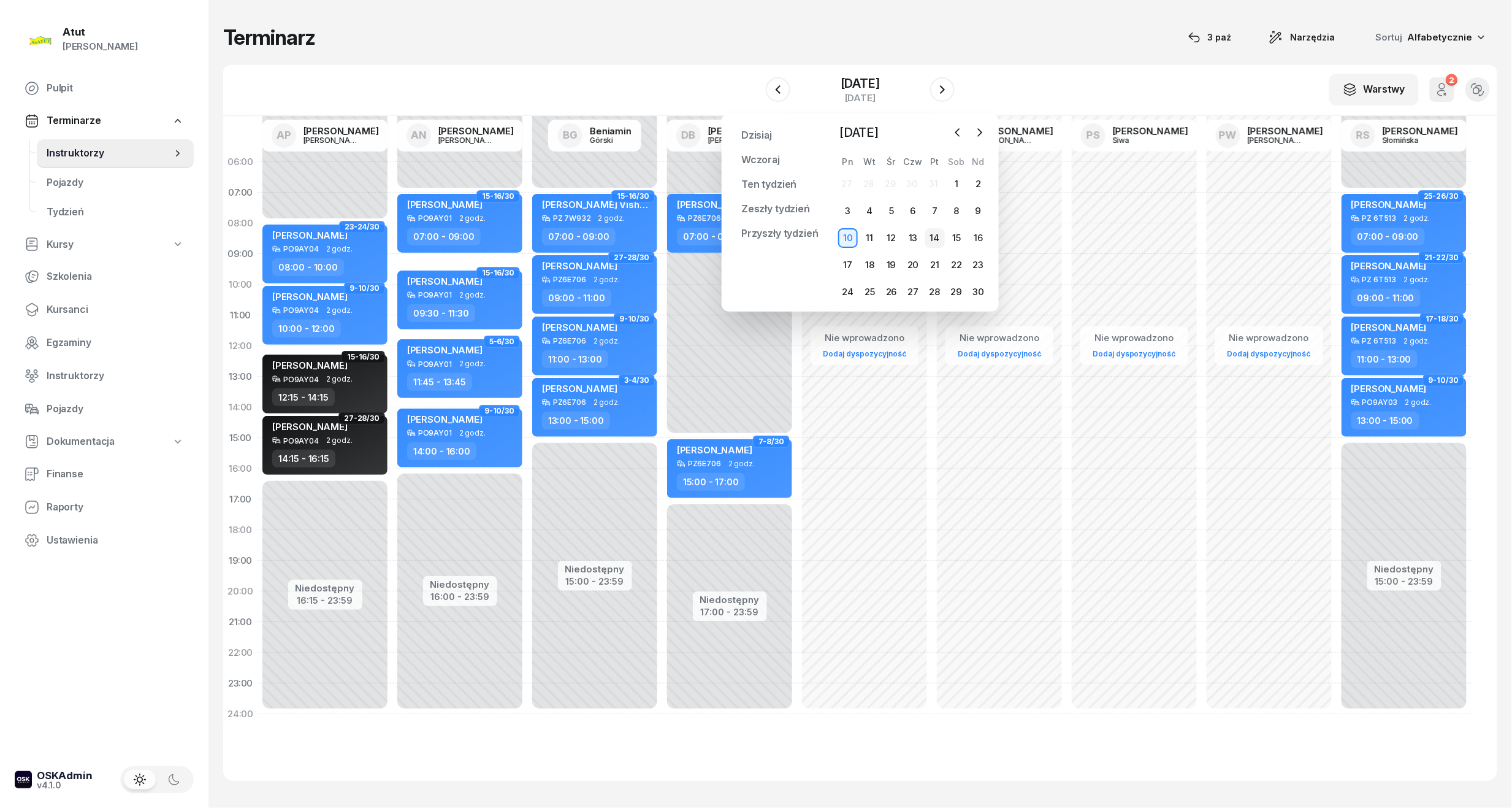
click at [932, 243] on div "14" at bounding box center [935, 238] width 20 height 20
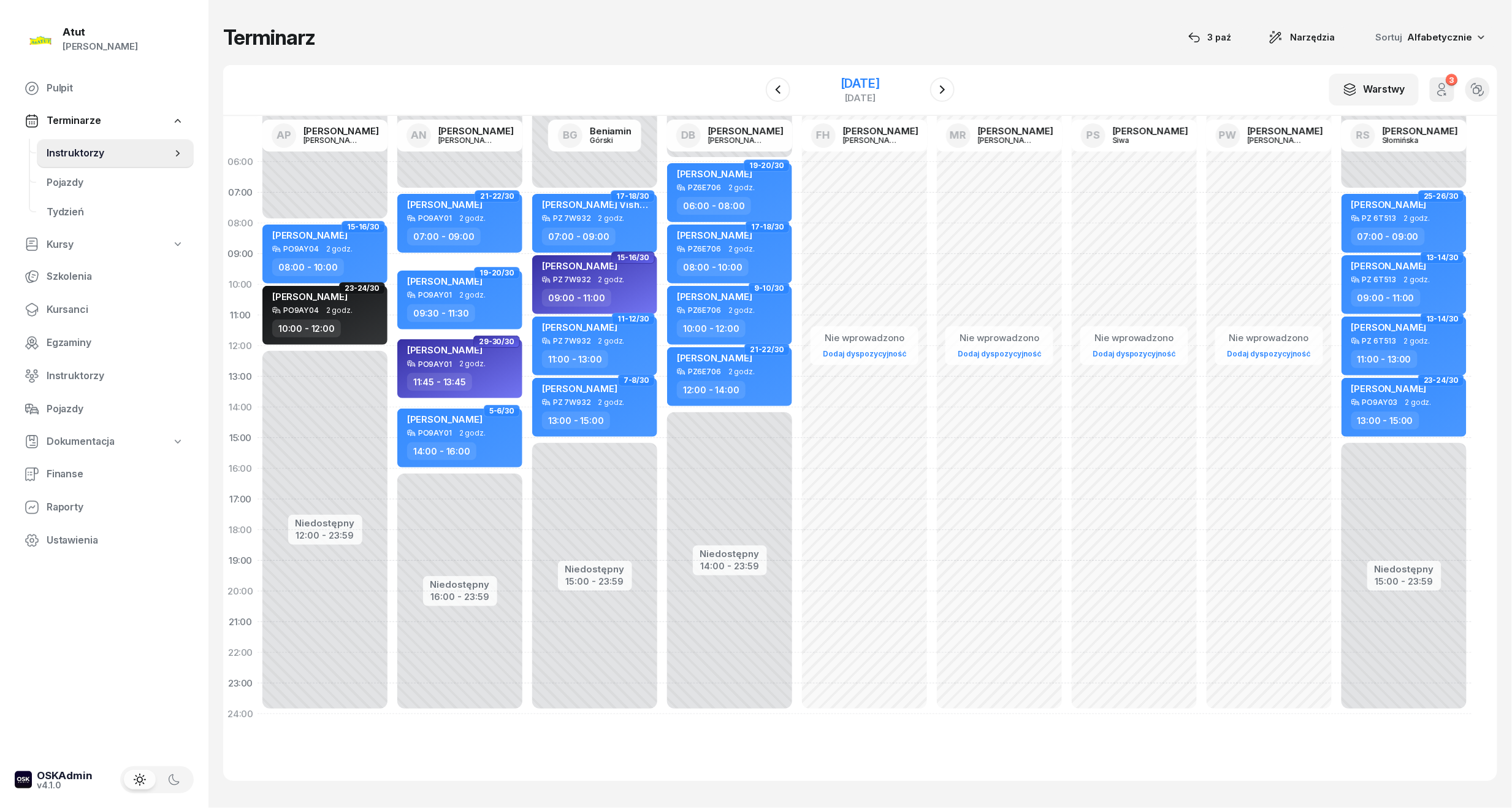
click at [841, 79] on div "[DATE]" at bounding box center [860, 83] width 39 height 12
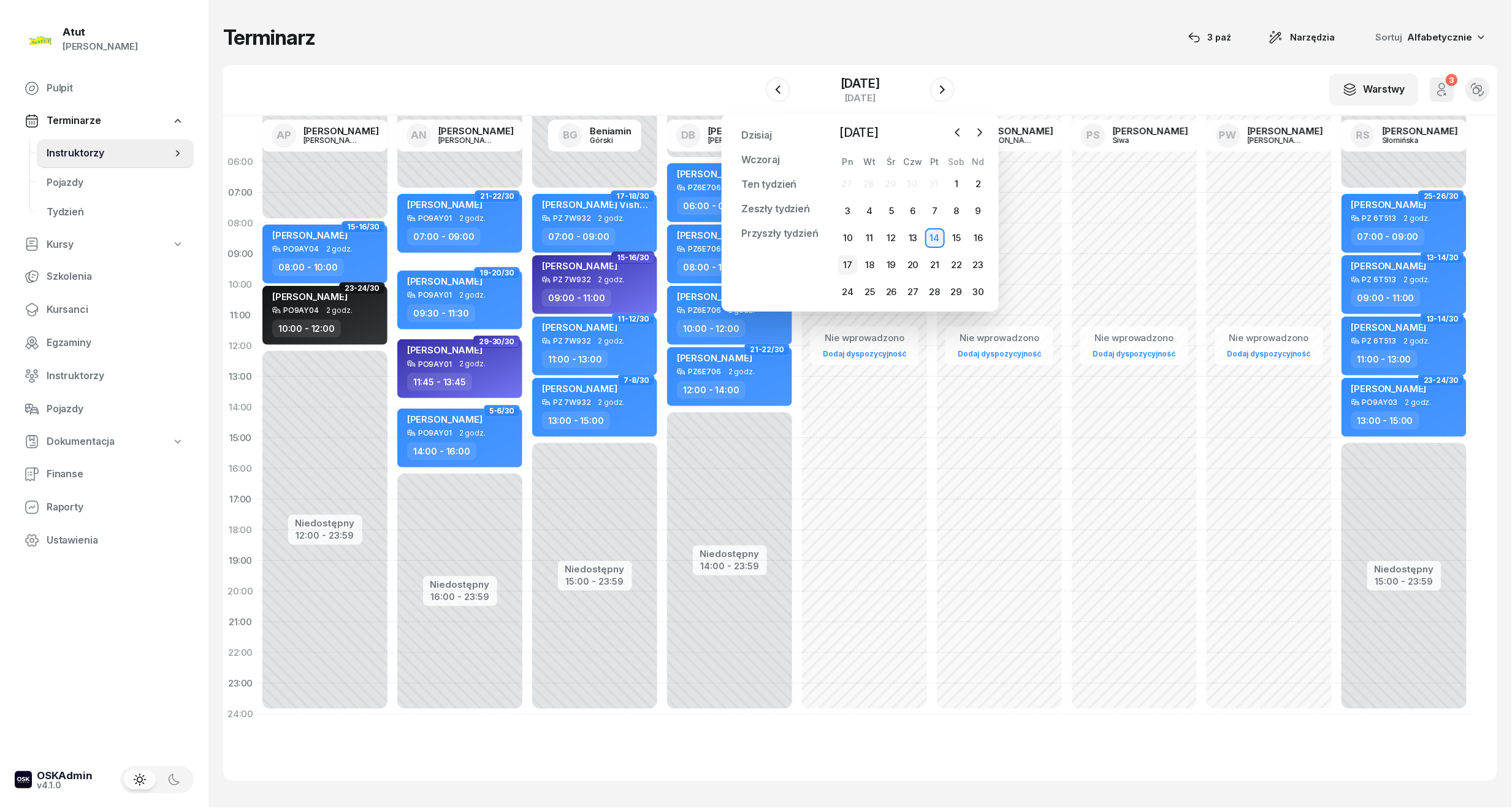
click at [854, 263] on div "17" at bounding box center [848, 265] width 20 height 20
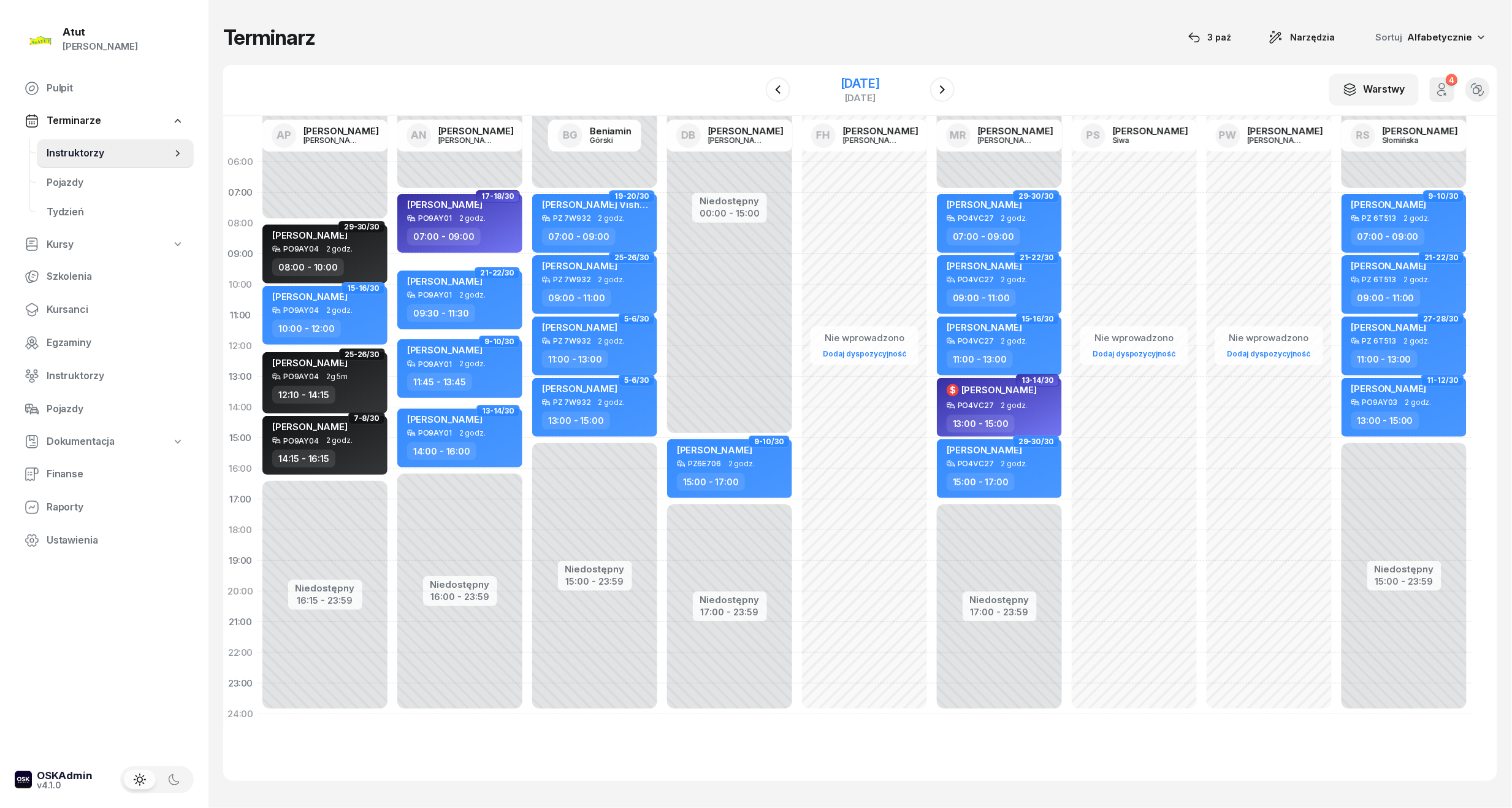
click at [876, 85] on div "[DATE]" at bounding box center [860, 83] width 39 height 12
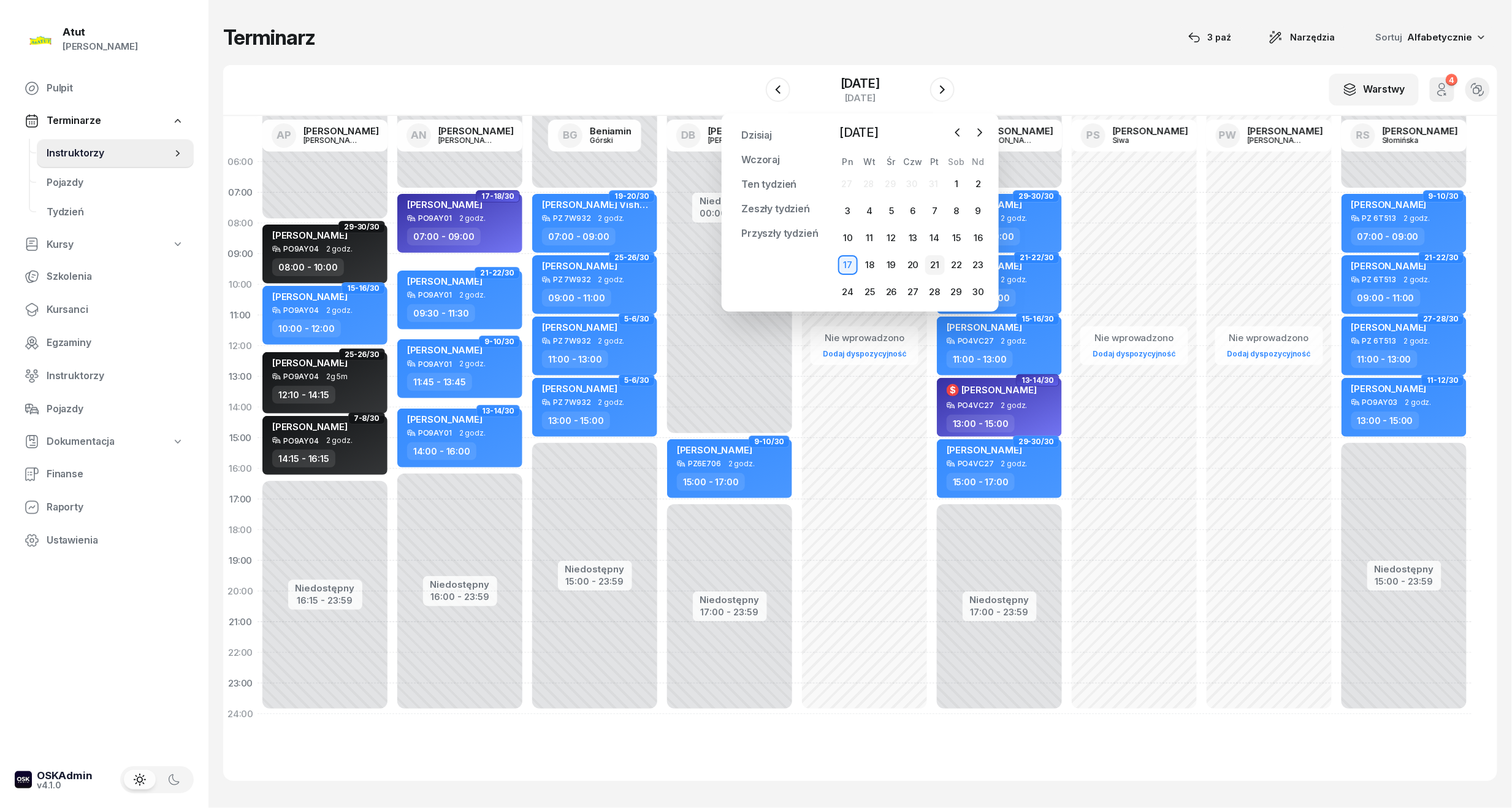
click at [940, 263] on div "21" at bounding box center [935, 265] width 20 height 20
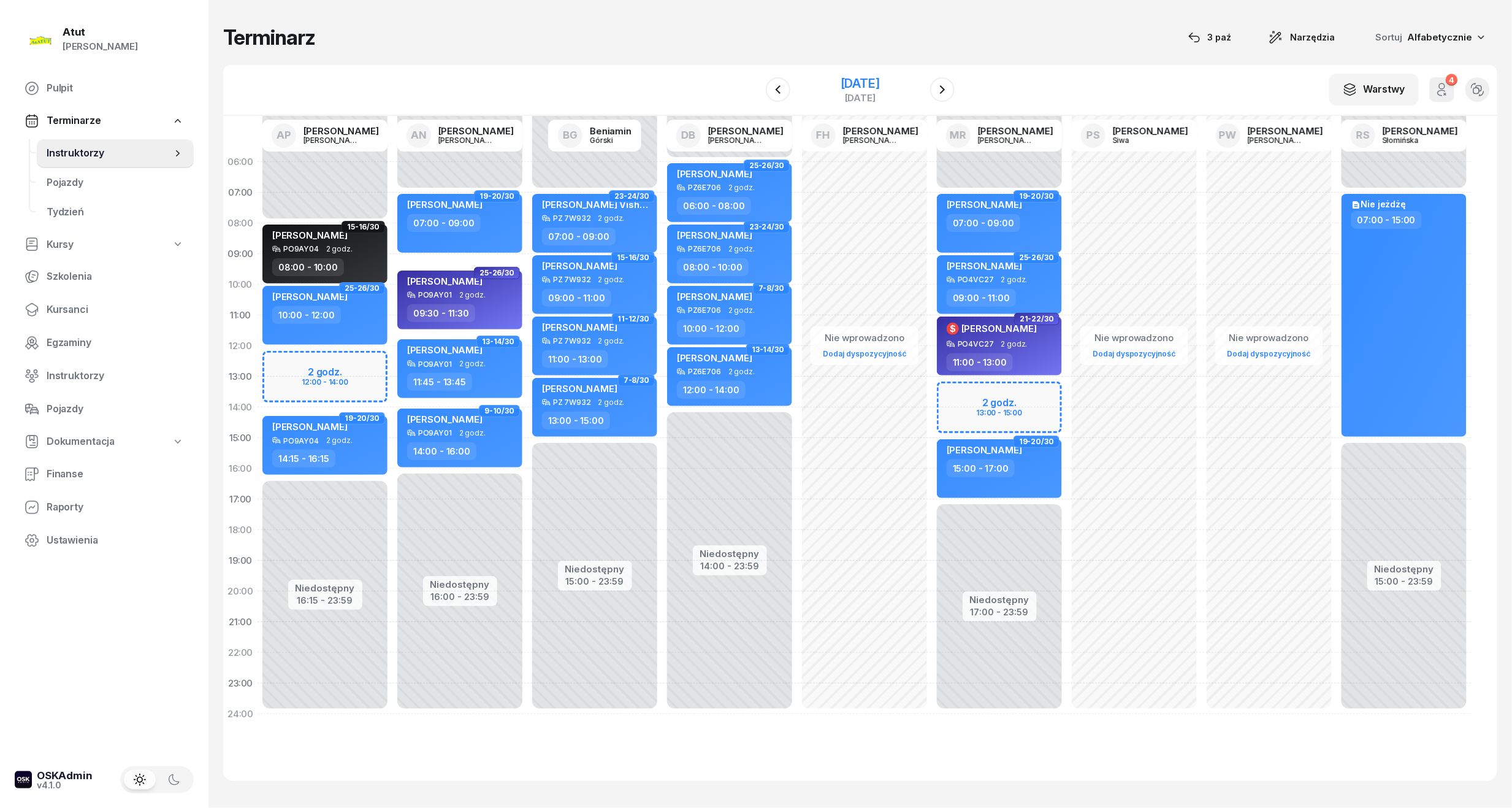
click at [841, 80] on div "[DATE]" at bounding box center [860, 83] width 39 height 12
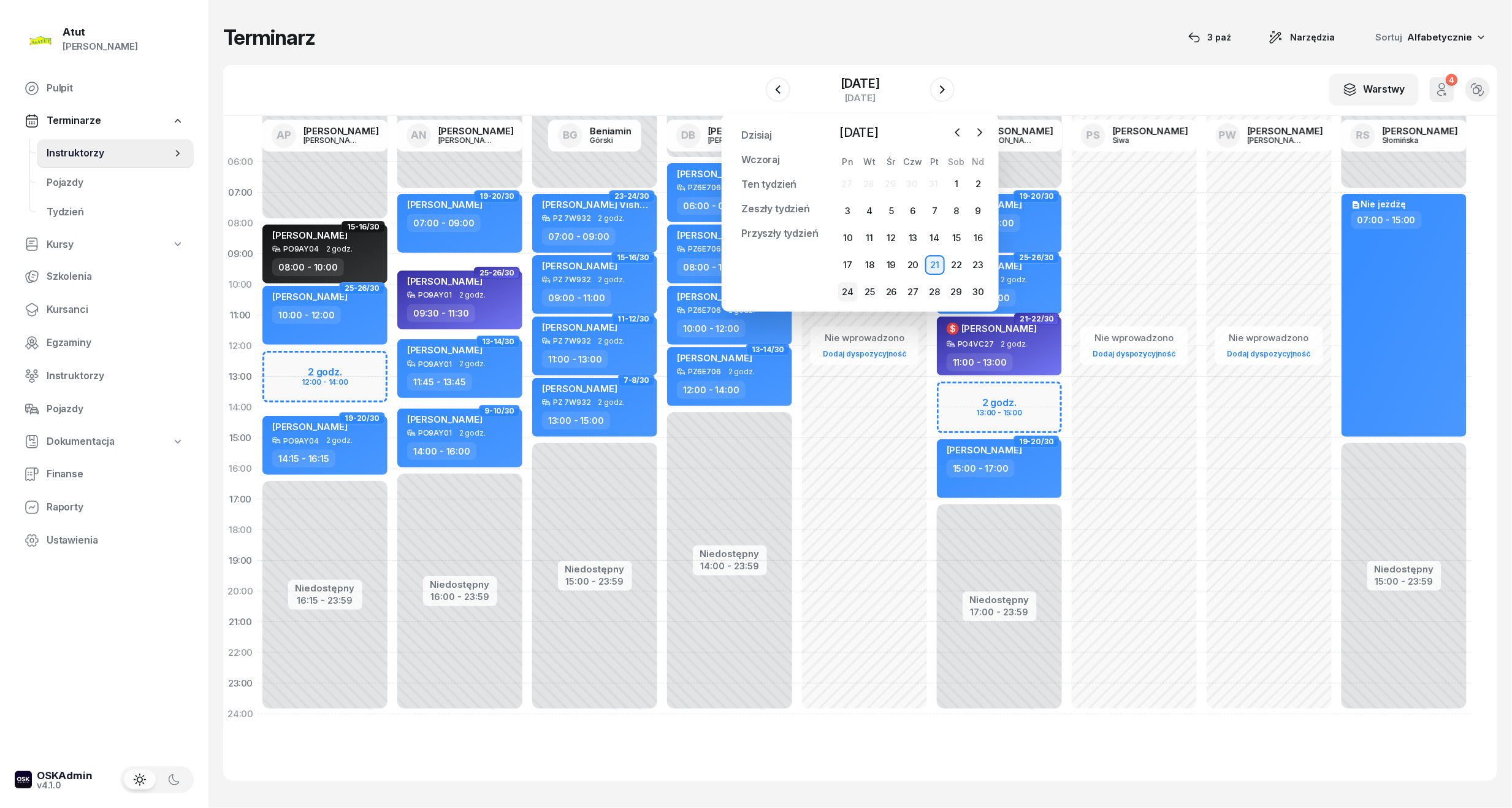
click at [850, 293] on div "24" at bounding box center [848, 292] width 20 height 20
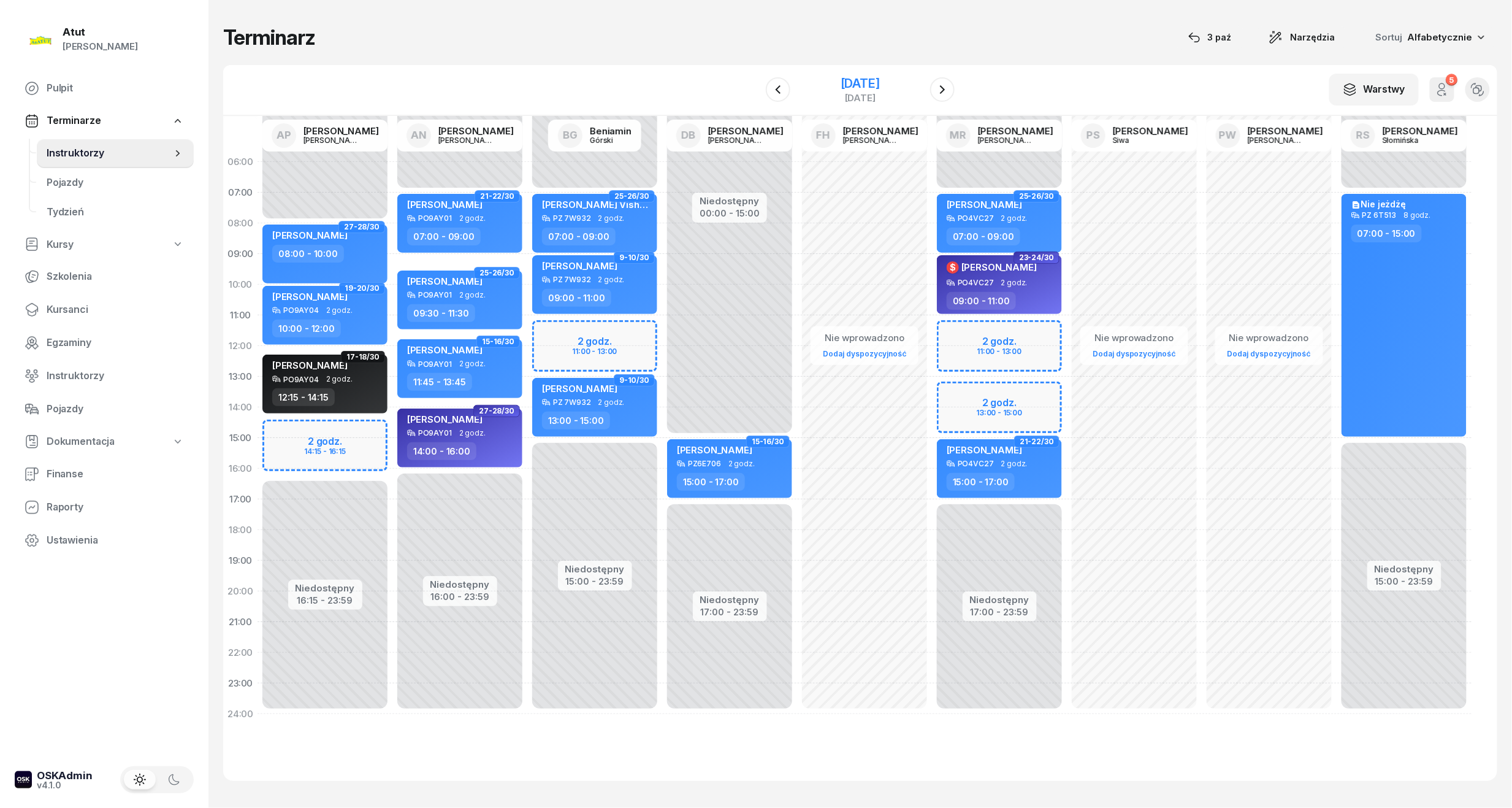
click at [846, 81] on div "[DATE]" at bounding box center [860, 83] width 39 height 12
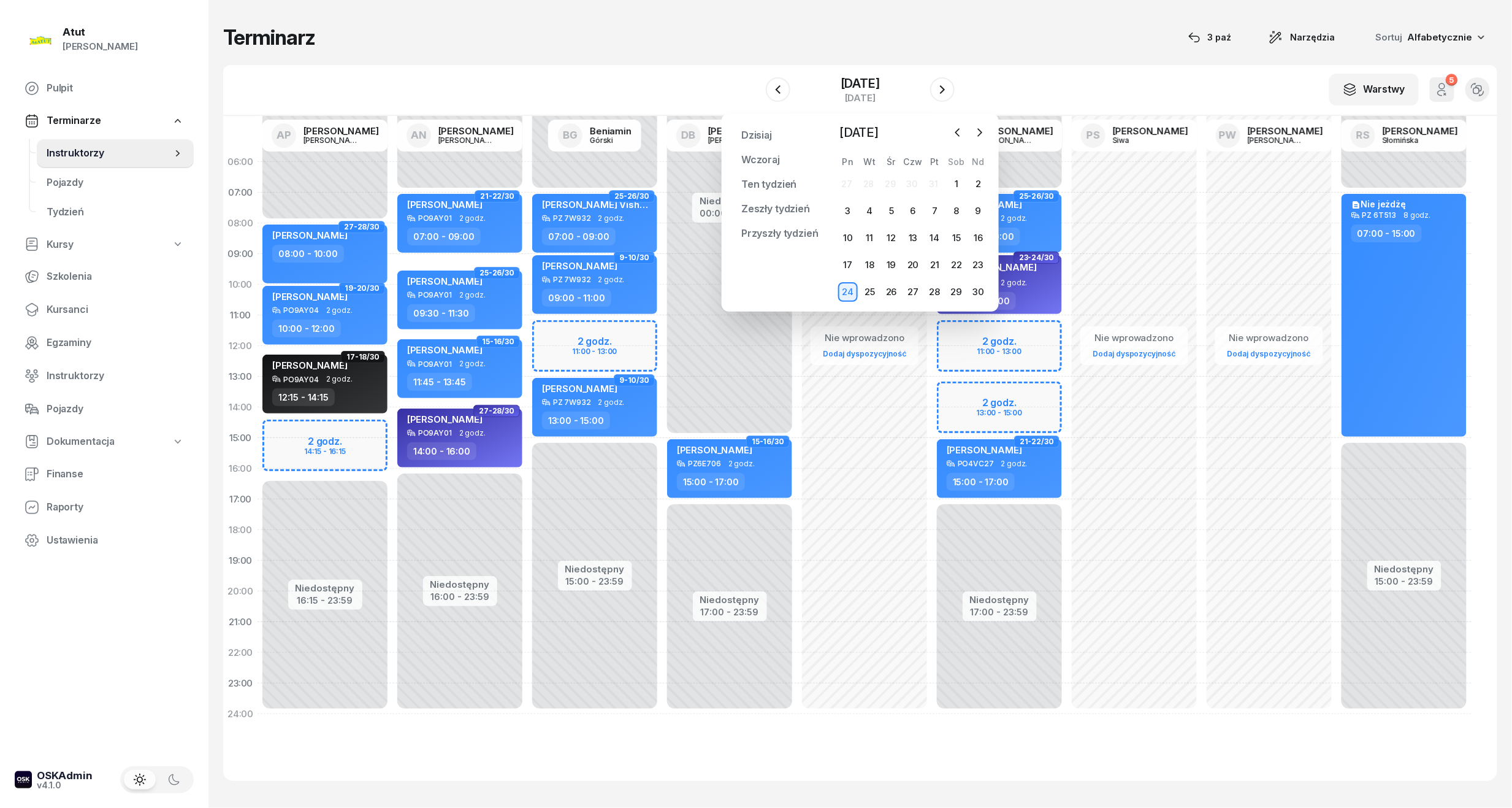
click at [565, 347] on div "Niedostępny 00:00 - 07:00 Niedostępny 15:00 - 23:59 2 godz. 11:00 - 13:00 25-26…" at bounding box center [595, 438] width 135 height 583
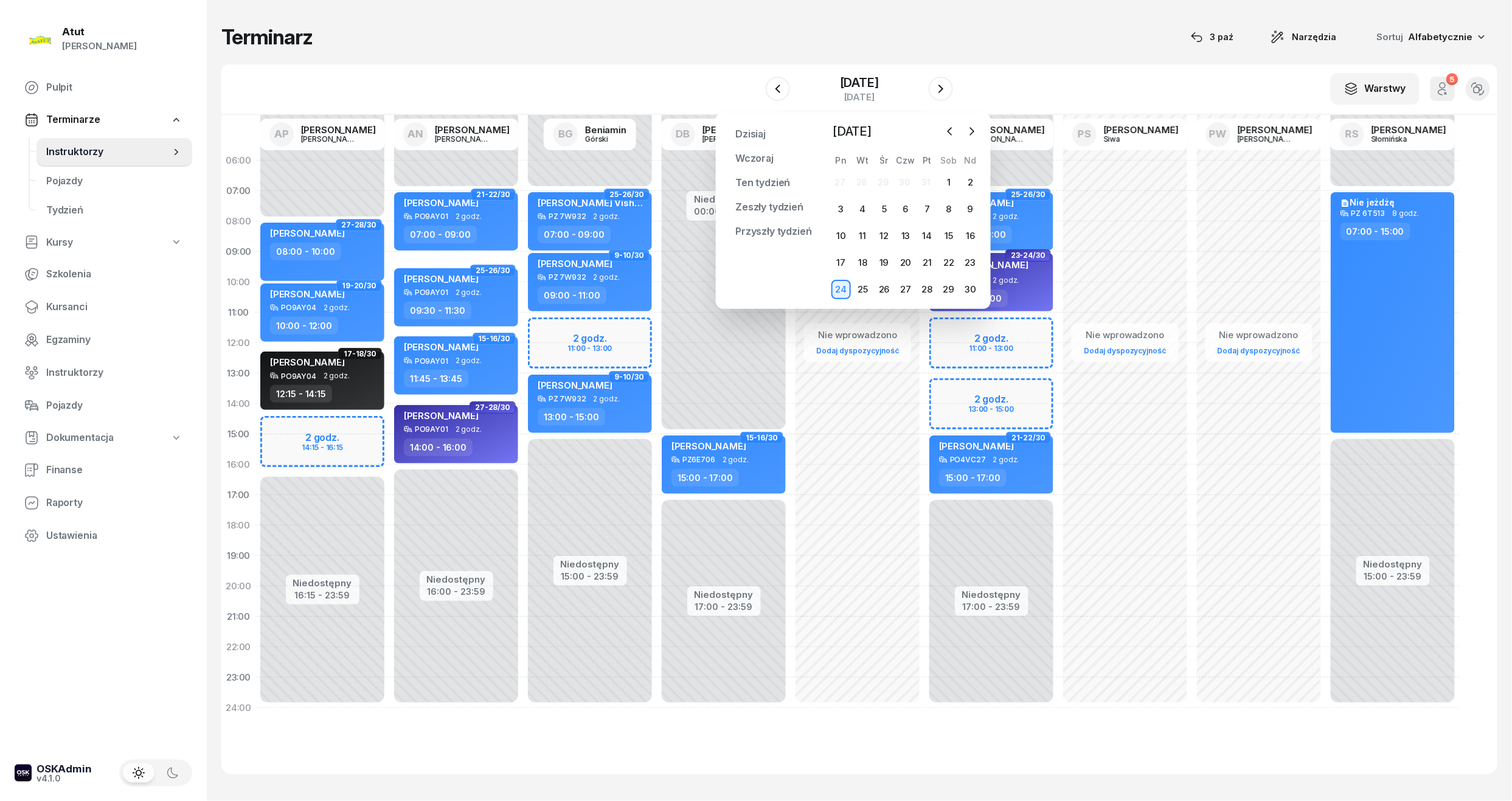
select select "12"
select select "13"
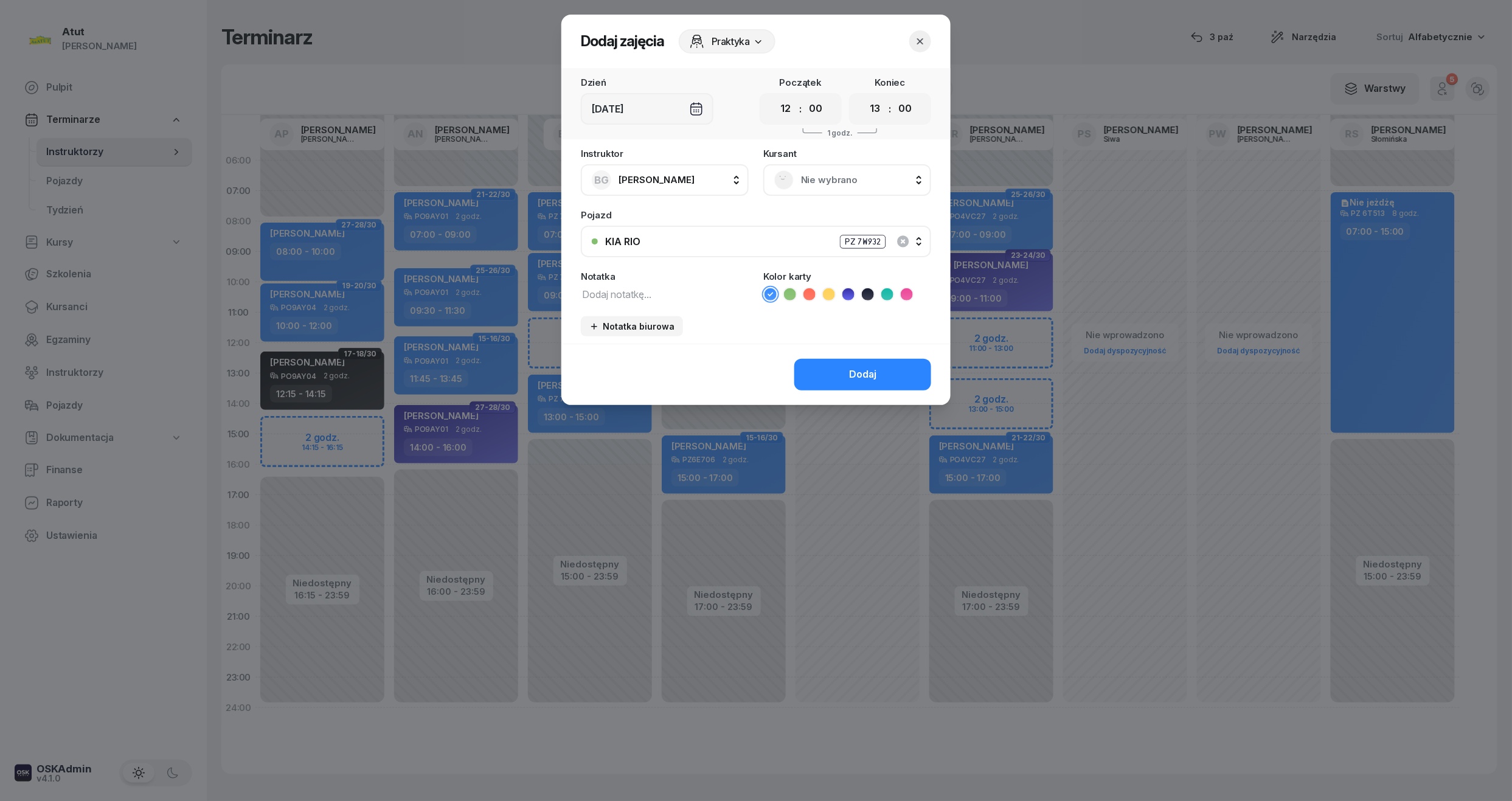
click at [825, 182] on span "Nie wybrano" at bounding box center [860, 180] width 119 height 16
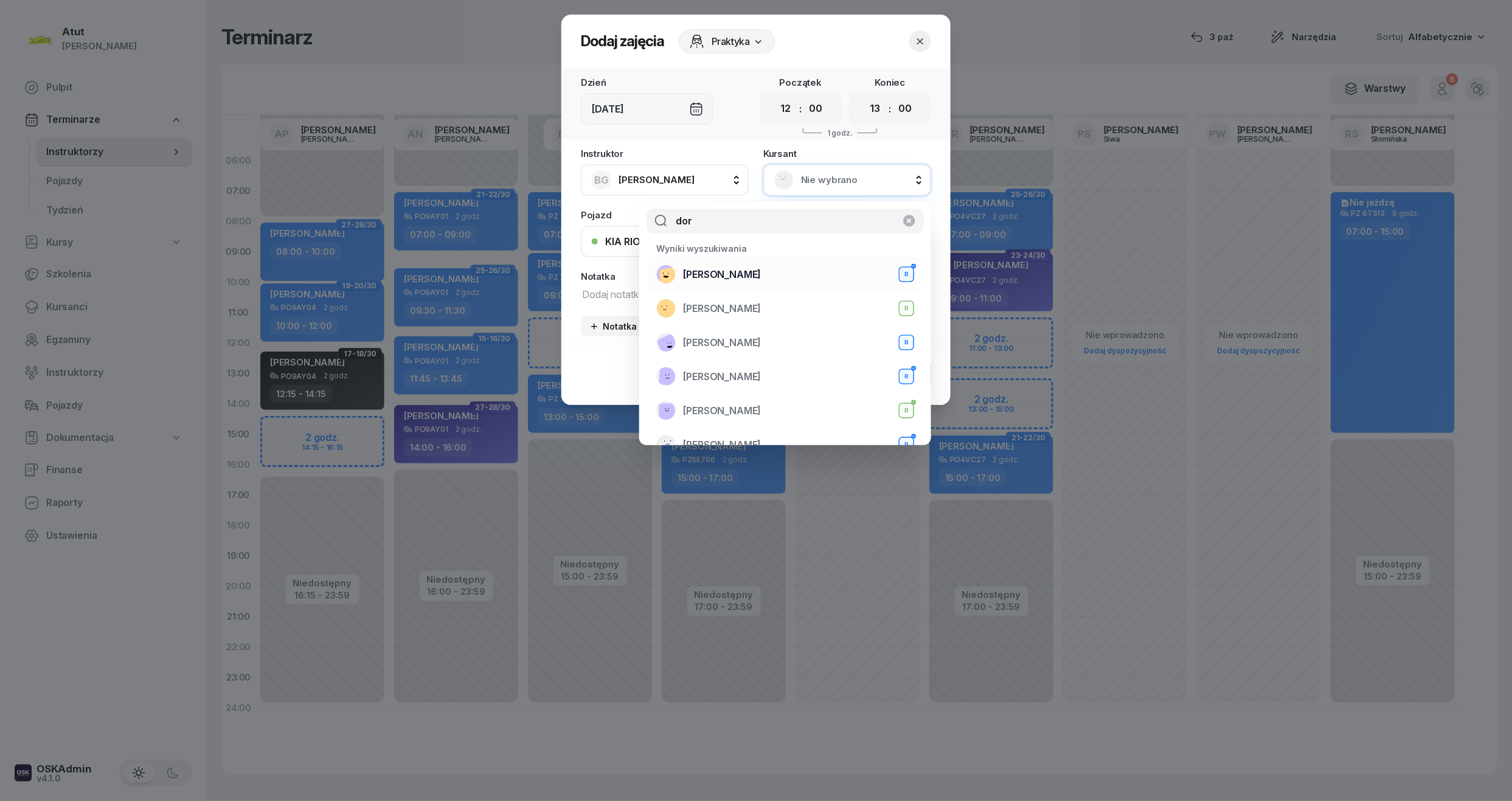
type input "dor"
click at [745, 263] on li "Dorotea Moni-Stelmachowska B" at bounding box center [785, 274] width 272 height 34
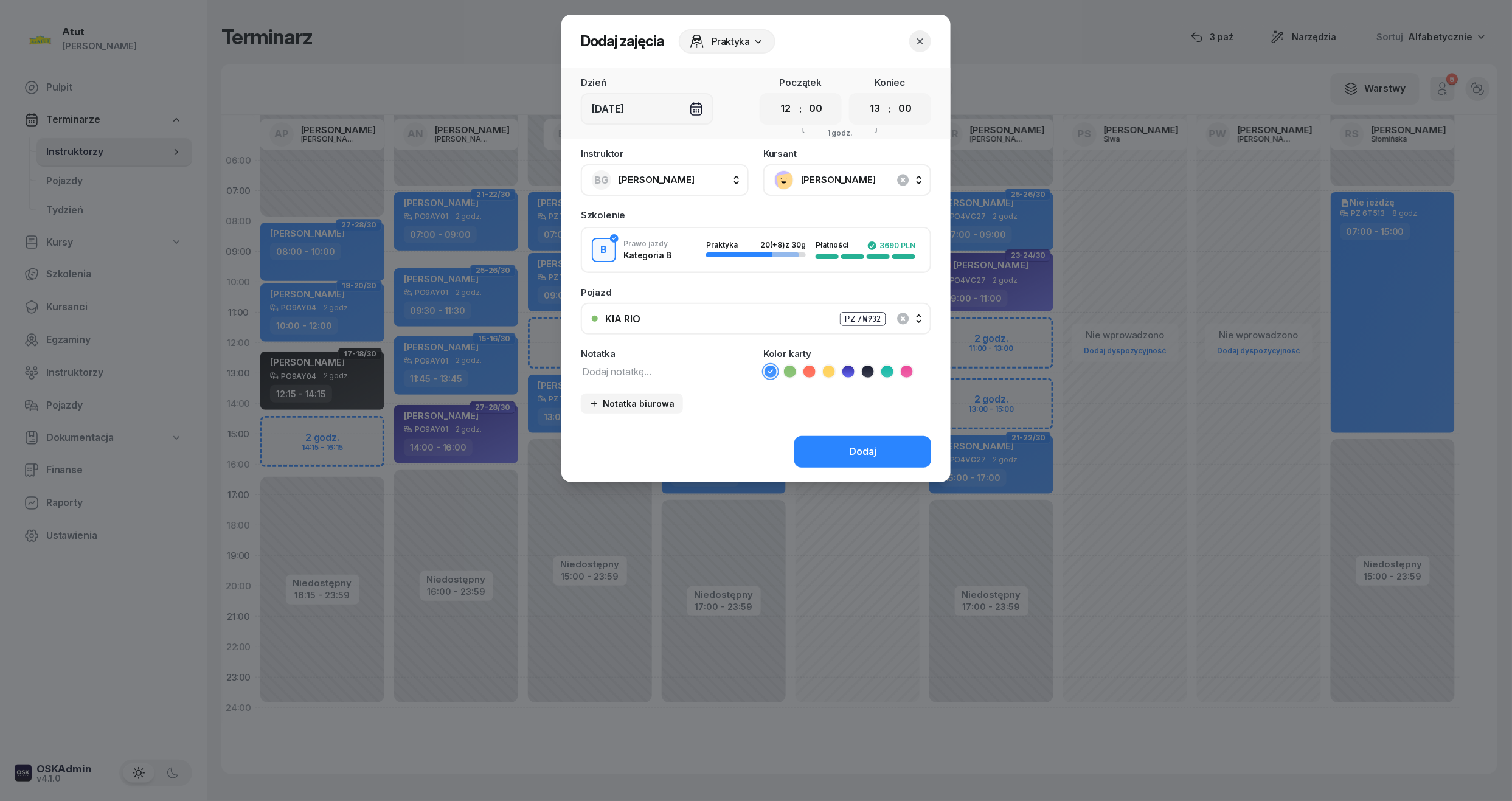
click at [788, 372] on icon at bounding box center [790, 371] width 12 height 12
click at [850, 453] on div "Dodaj" at bounding box center [862, 451] width 27 height 16
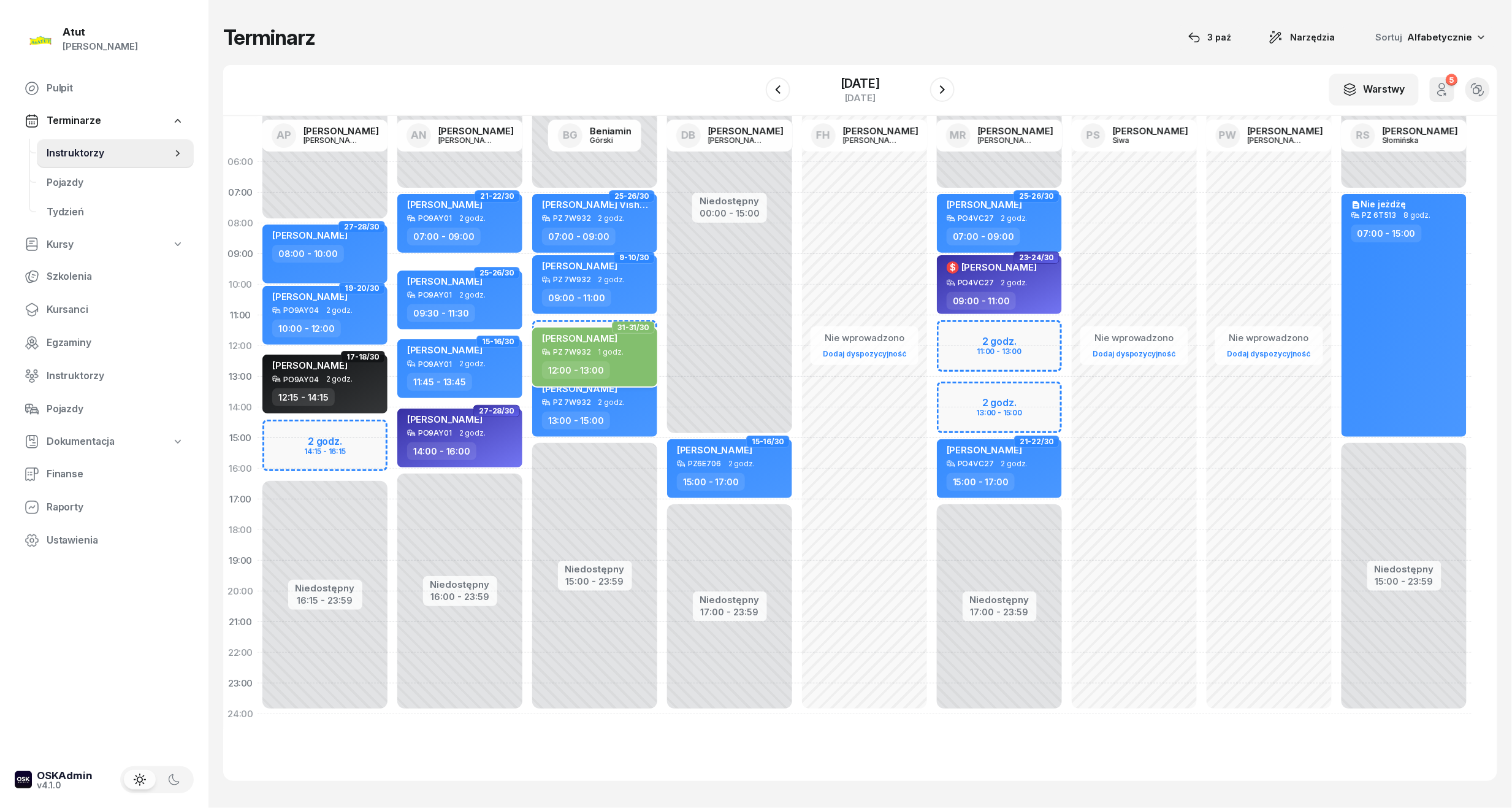
click at [602, 334] on span "[PERSON_NAME]" at bounding box center [579, 338] width 75 height 12
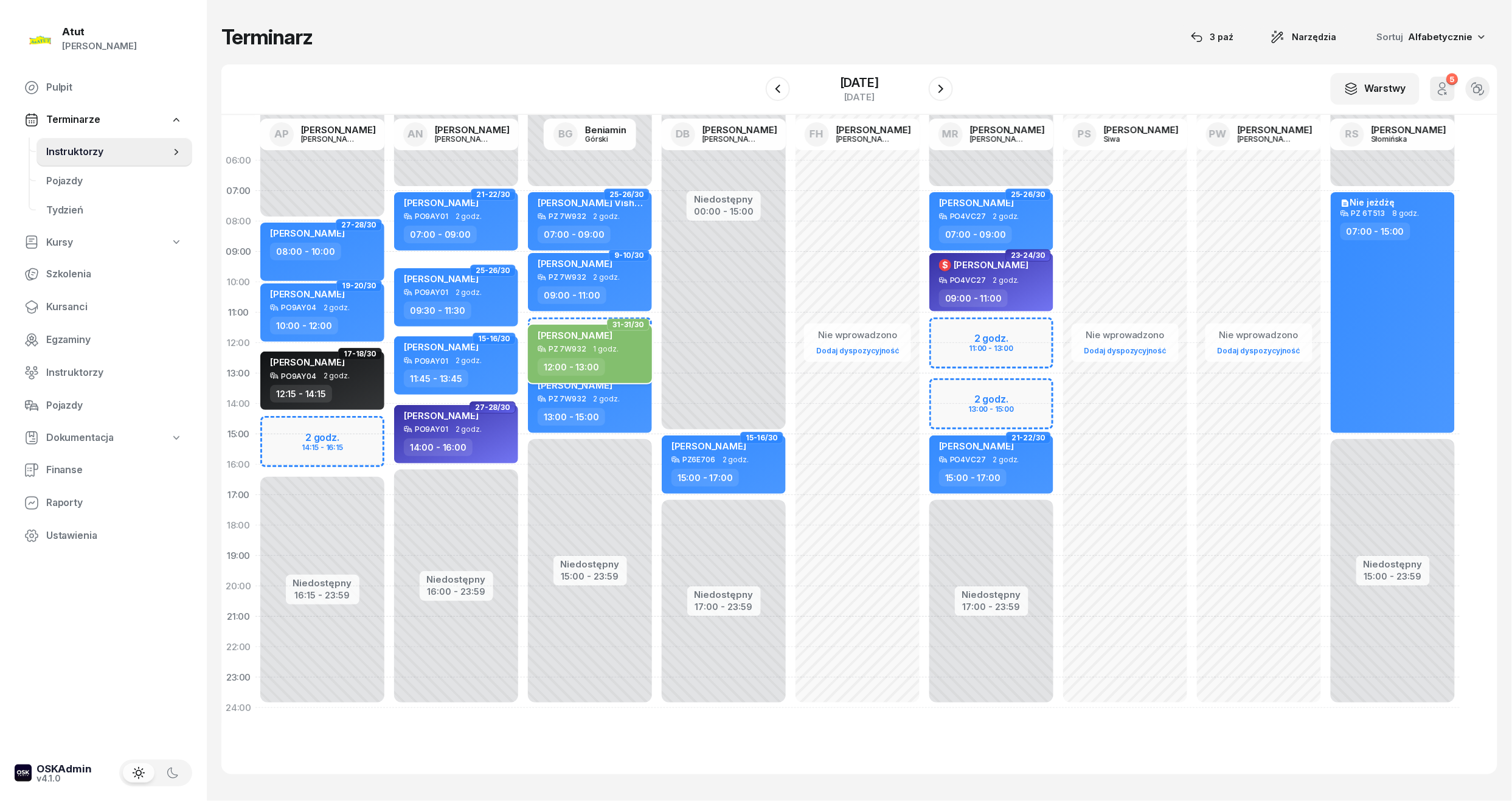
select select "12"
select select "13"
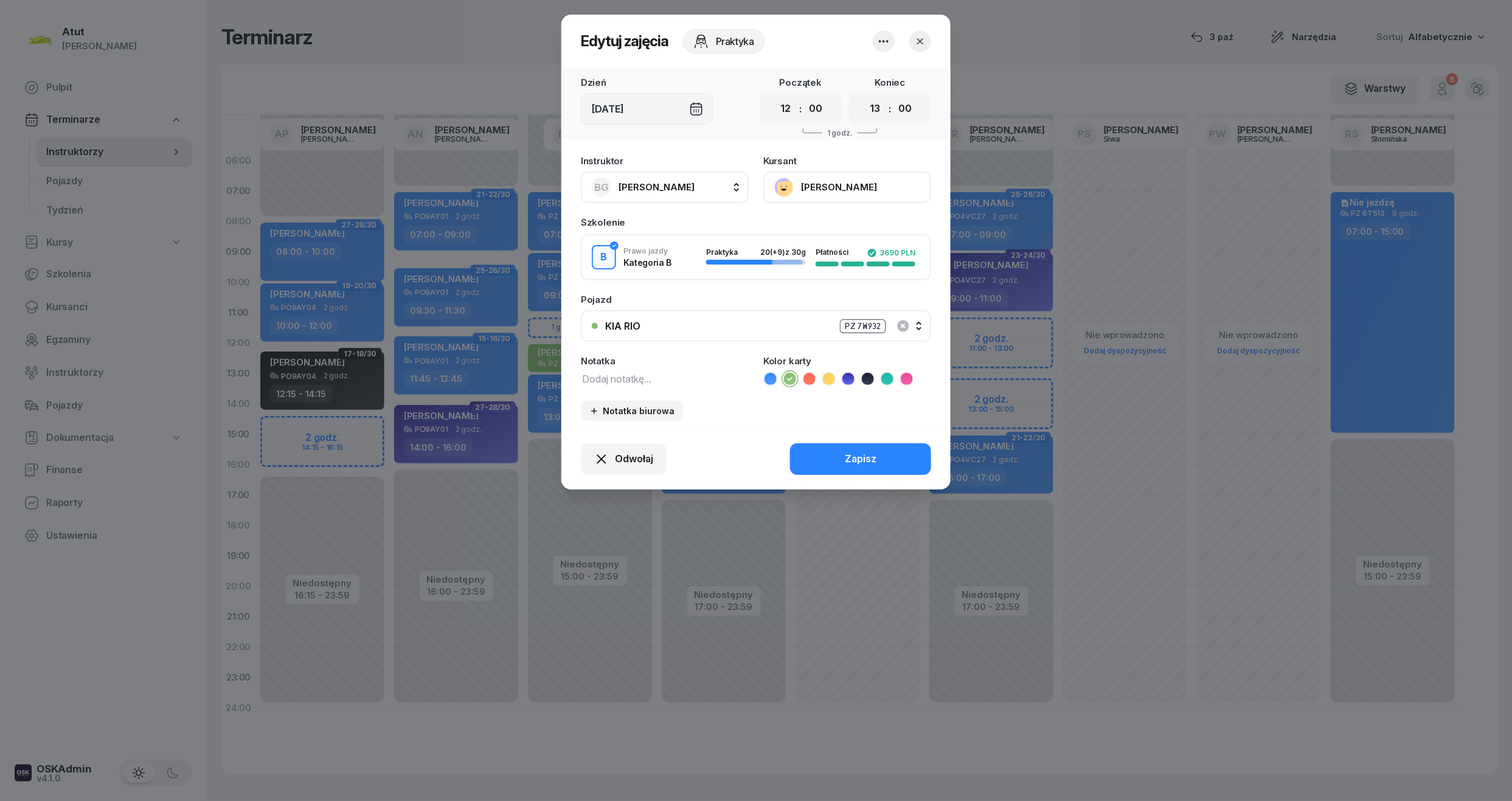
drag, startPoint x: 784, startPoint y: 111, endPoint x: 774, endPoint y: 137, distance: 27.9
click at [784, 111] on select "00 01 02 03 04 05 06 07 08 09 10 11 12 13 14 15 16 17 18 19 20 21 22 23" at bounding box center [786, 109] width 23 height 26
select select "11"
click at [774, 96] on select "00 01 02 03 04 05 06 07 08 09 10 11 12 13 14 15 16 17 18 19 20 21 22 23" at bounding box center [786, 109] width 23 height 26
drag, startPoint x: 869, startPoint y: 453, endPoint x: 872, endPoint y: 428, distance: 25.2
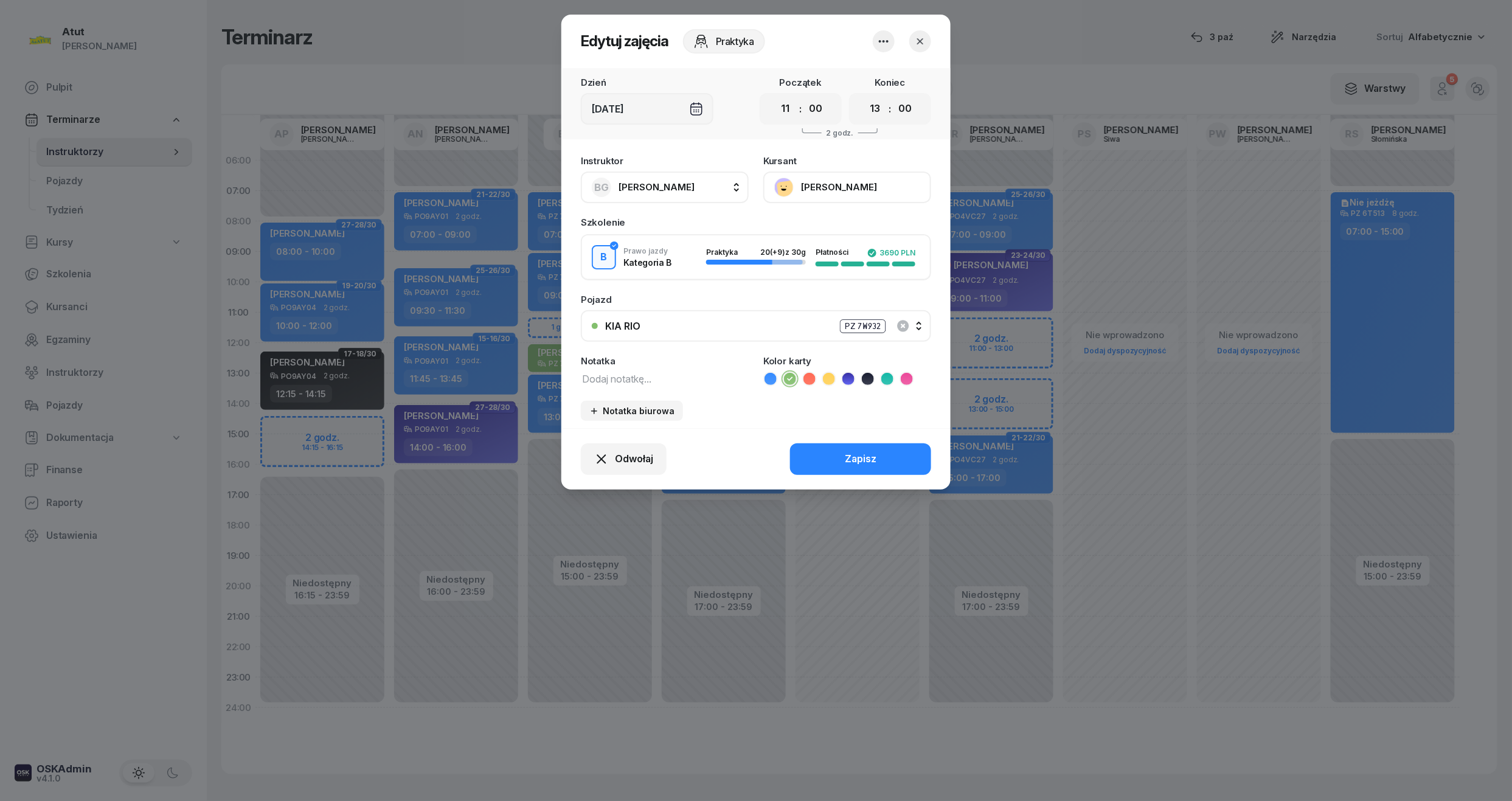
click at [870, 453] on div "Zapisz" at bounding box center [860, 459] width 31 height 16
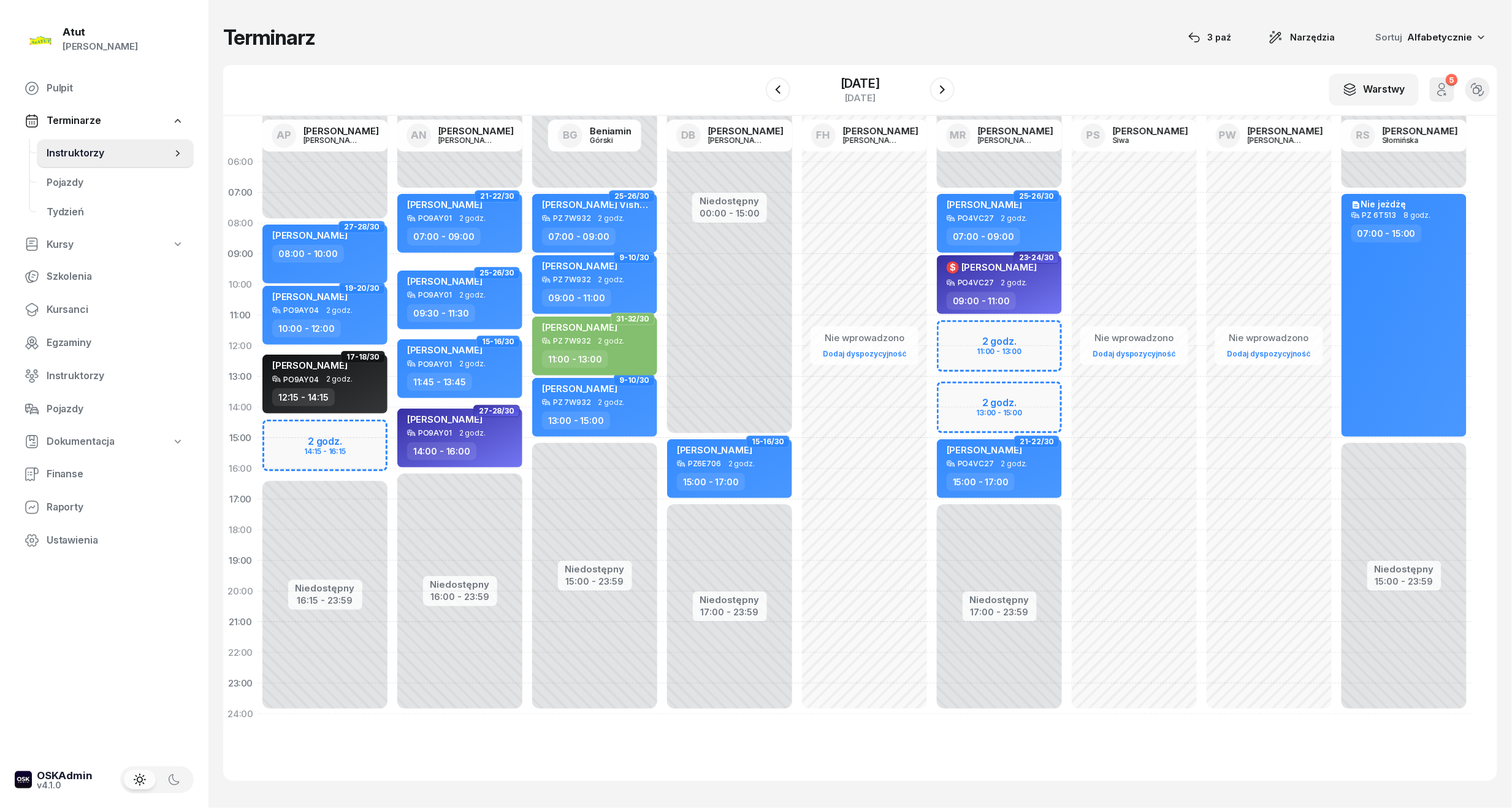
click at [874, 62] on div "Terminarz 3 paź Narzędzia Sortuj Alfabetycznie W Wybierz AP Adam Pytlak AN Artu…" at bounding box center [860, 403] width 1275 height 806
click at [874, 94] on div "[DATE]" at bounding box center [860, 98] width 39 height 9
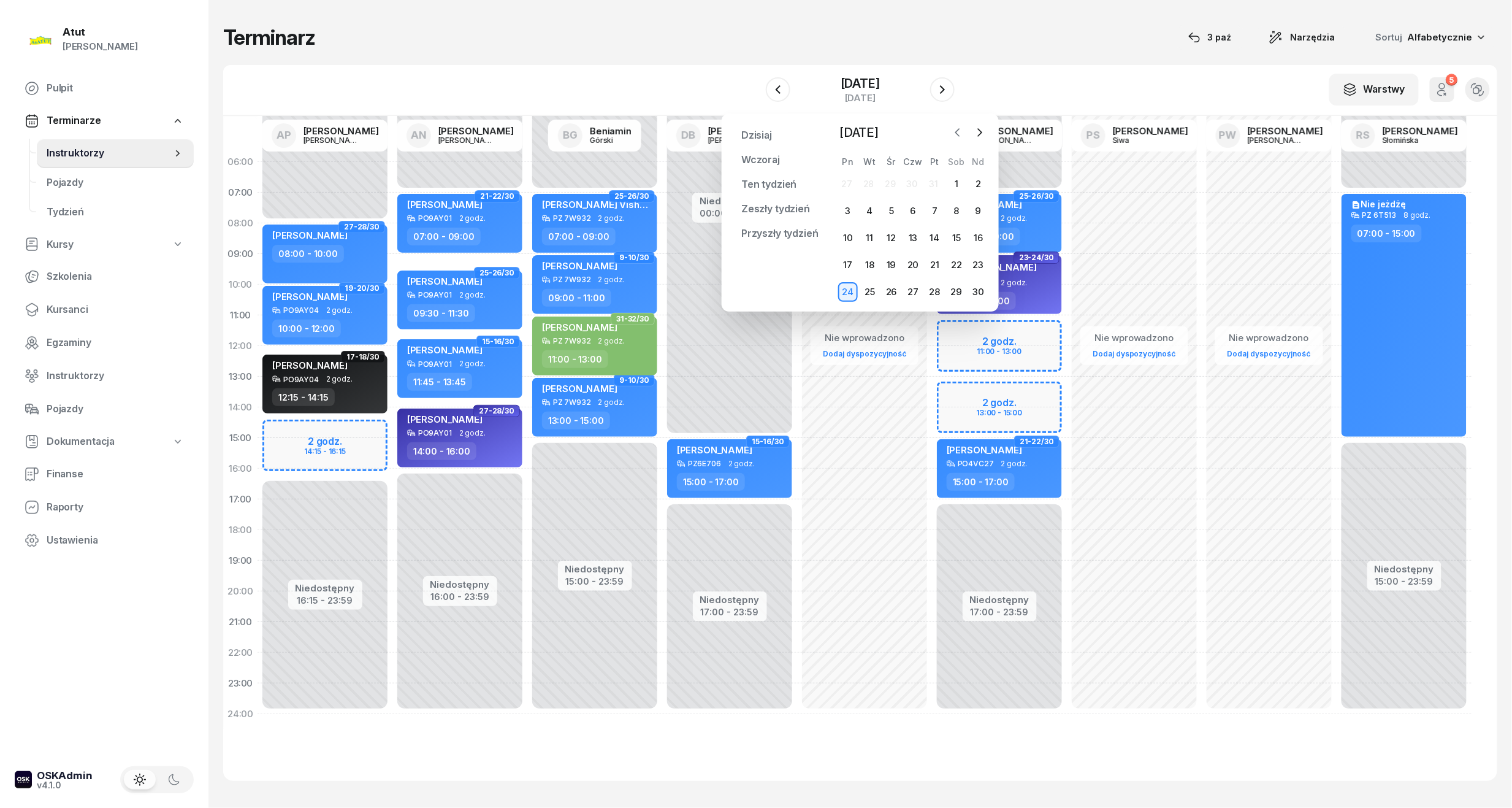
click at [949, 133] on button "button" at bounding box center [958, 133] width 18 height 18
click at [848, 215] on div "6" at bounding box center [848, 211] width 20 height 20
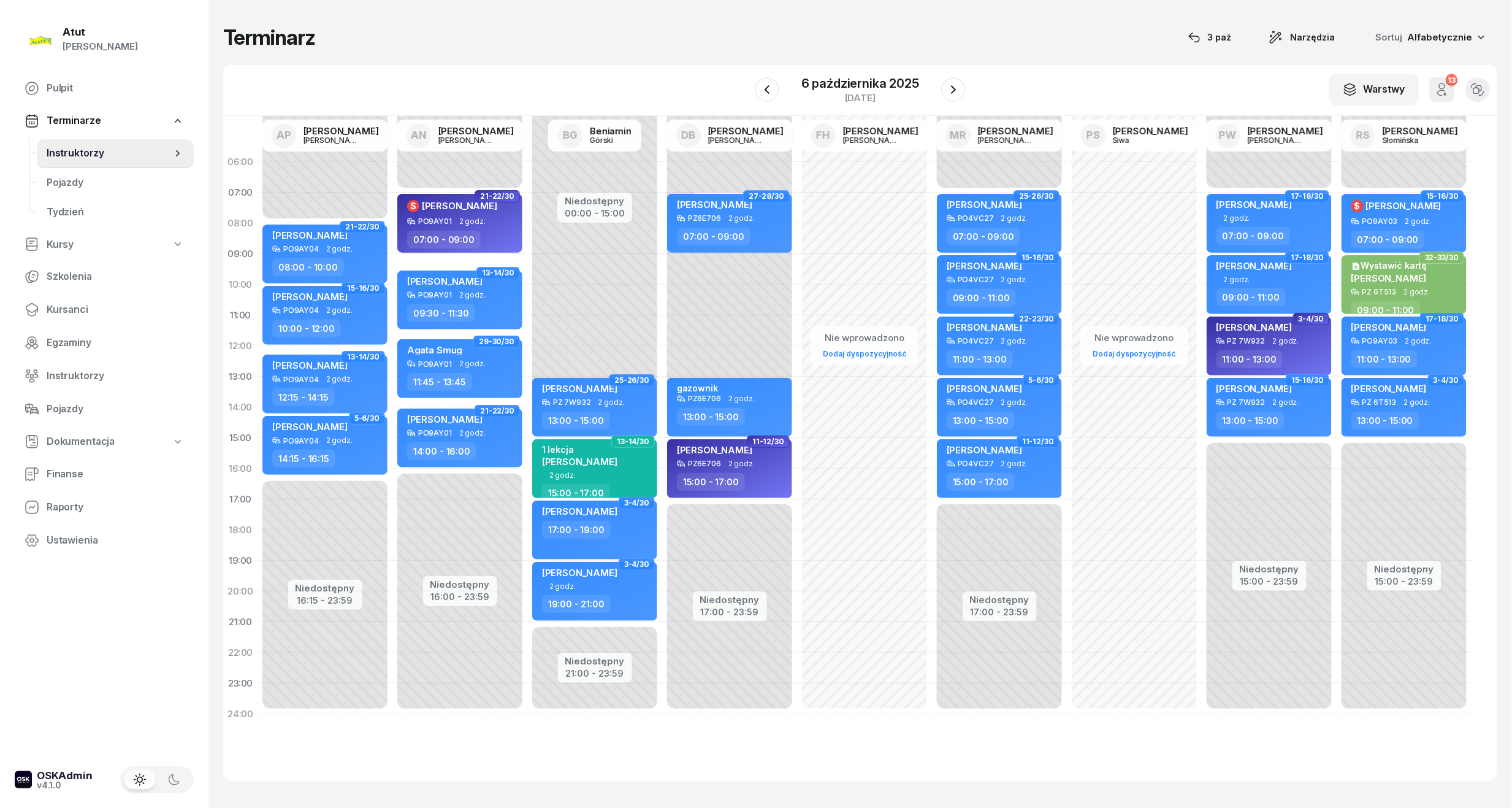
click at [867, 62] on div "Terminarz 3 paź Narzędzia Sortuj Alfabetycznie W Wybierz AP Adam Pytlak AN Artu…" at bounding box center [860, 403] width 1275 height 806
click at [866, 93] on div "[DATE]" at bounding box center [860, 98] width 118 height 9
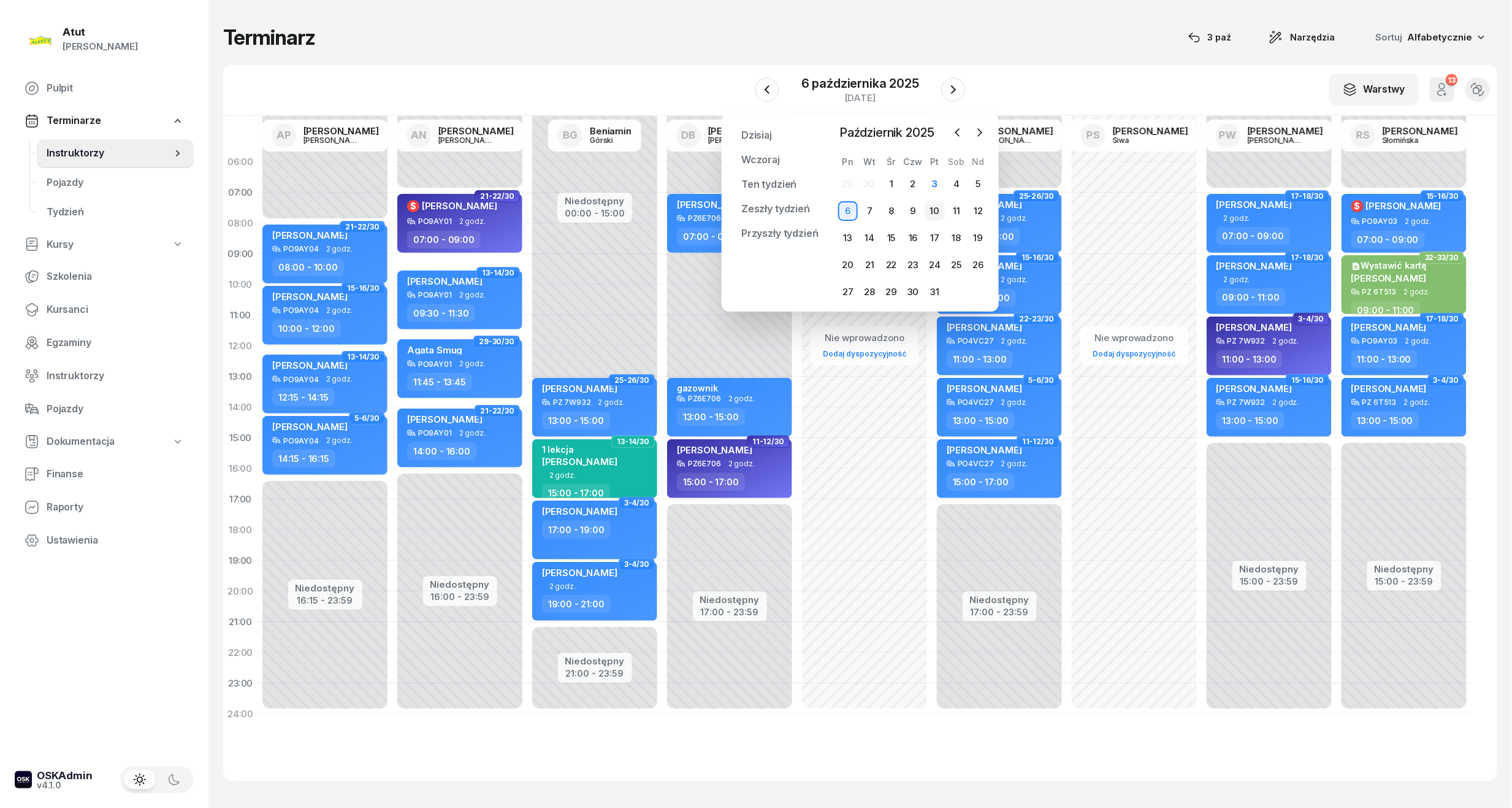
click at [931, 214] on div "10" at bounding box center [935, 211] width 20 height 20
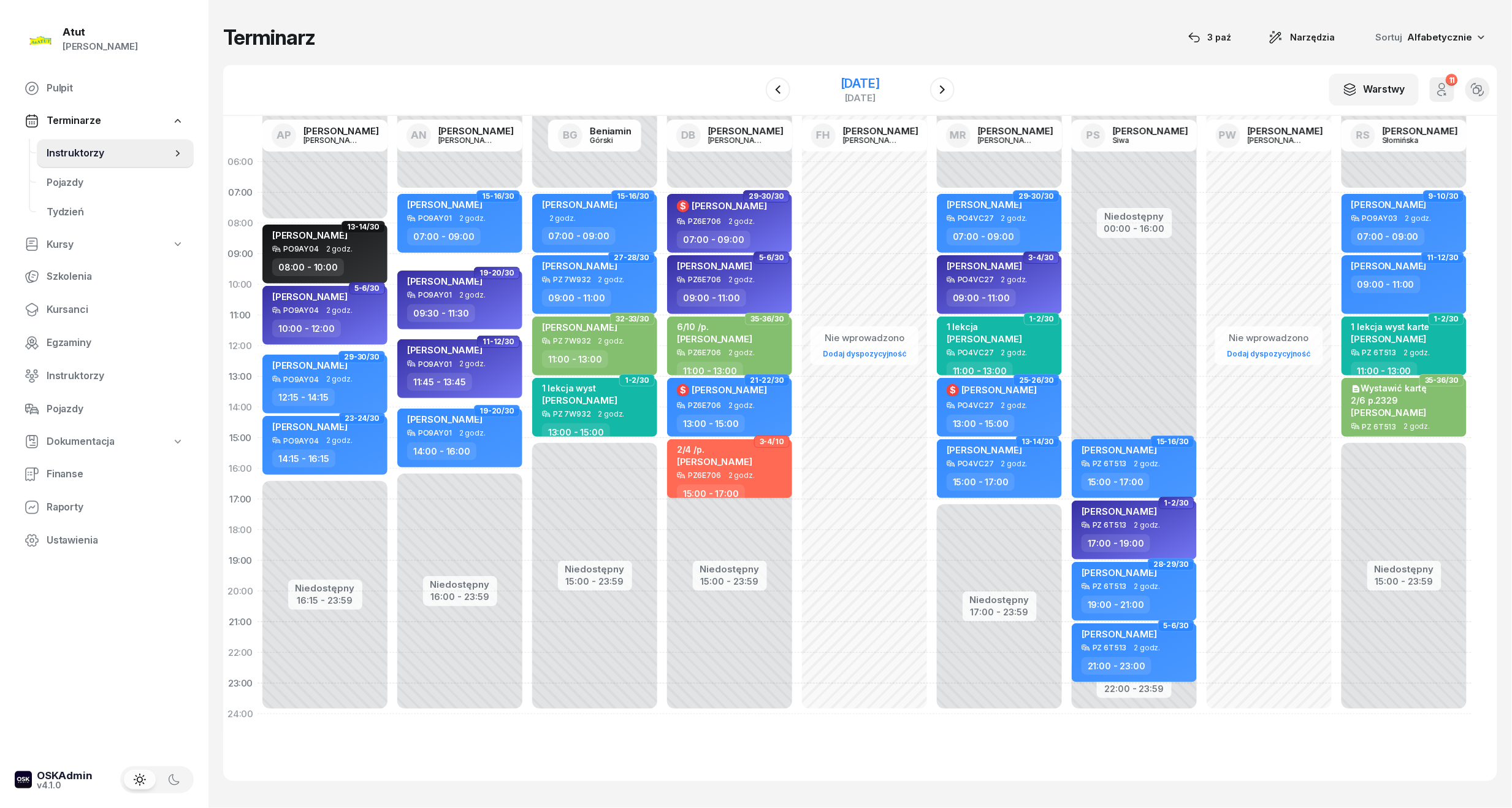
click at [880, 79] on div "[DATE]" at bounding box center [860, 83] width 39 height 12
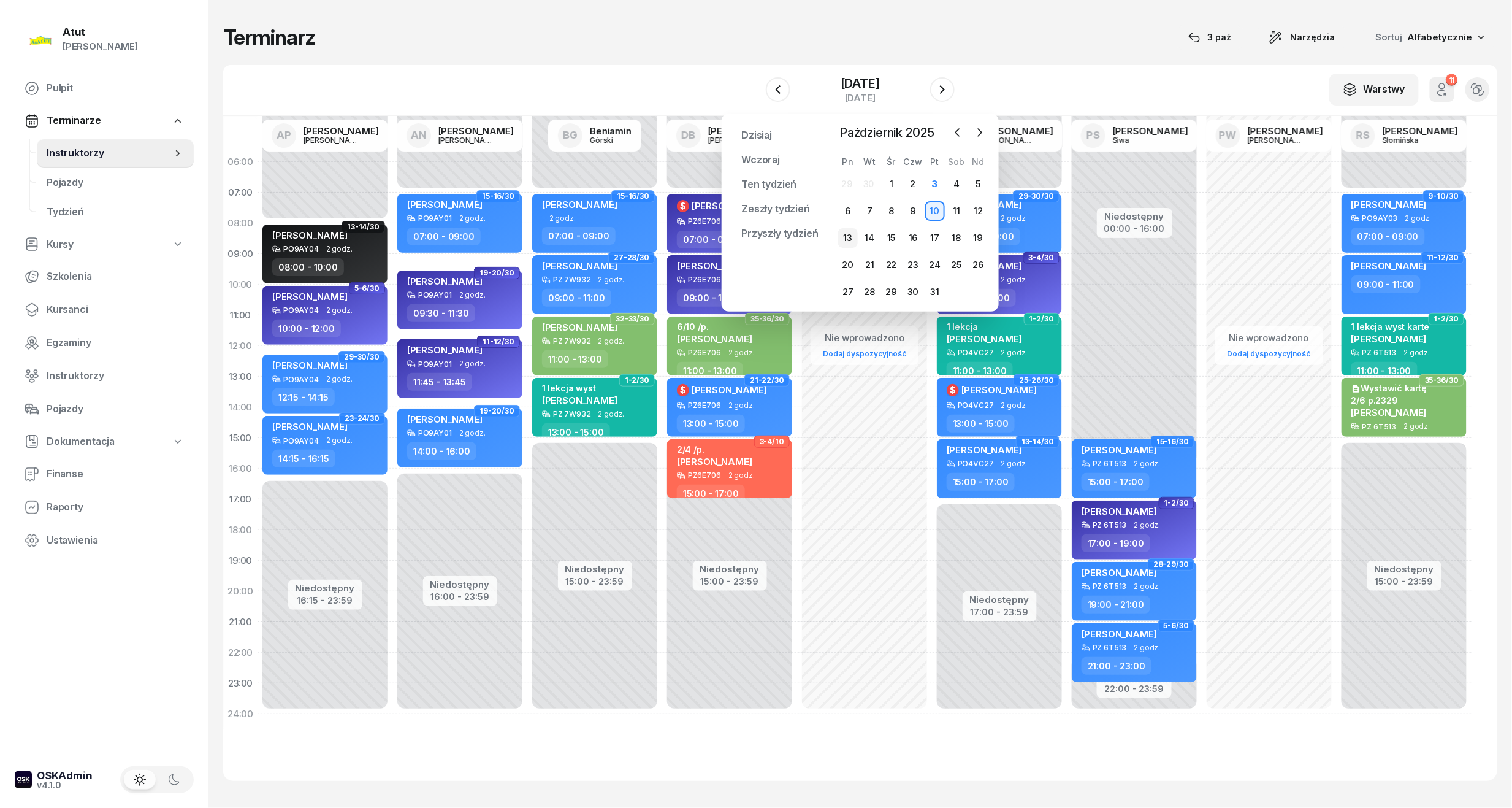
click at [850, 240] on div "13" at bounding box center [848, 238] width 20 height 20
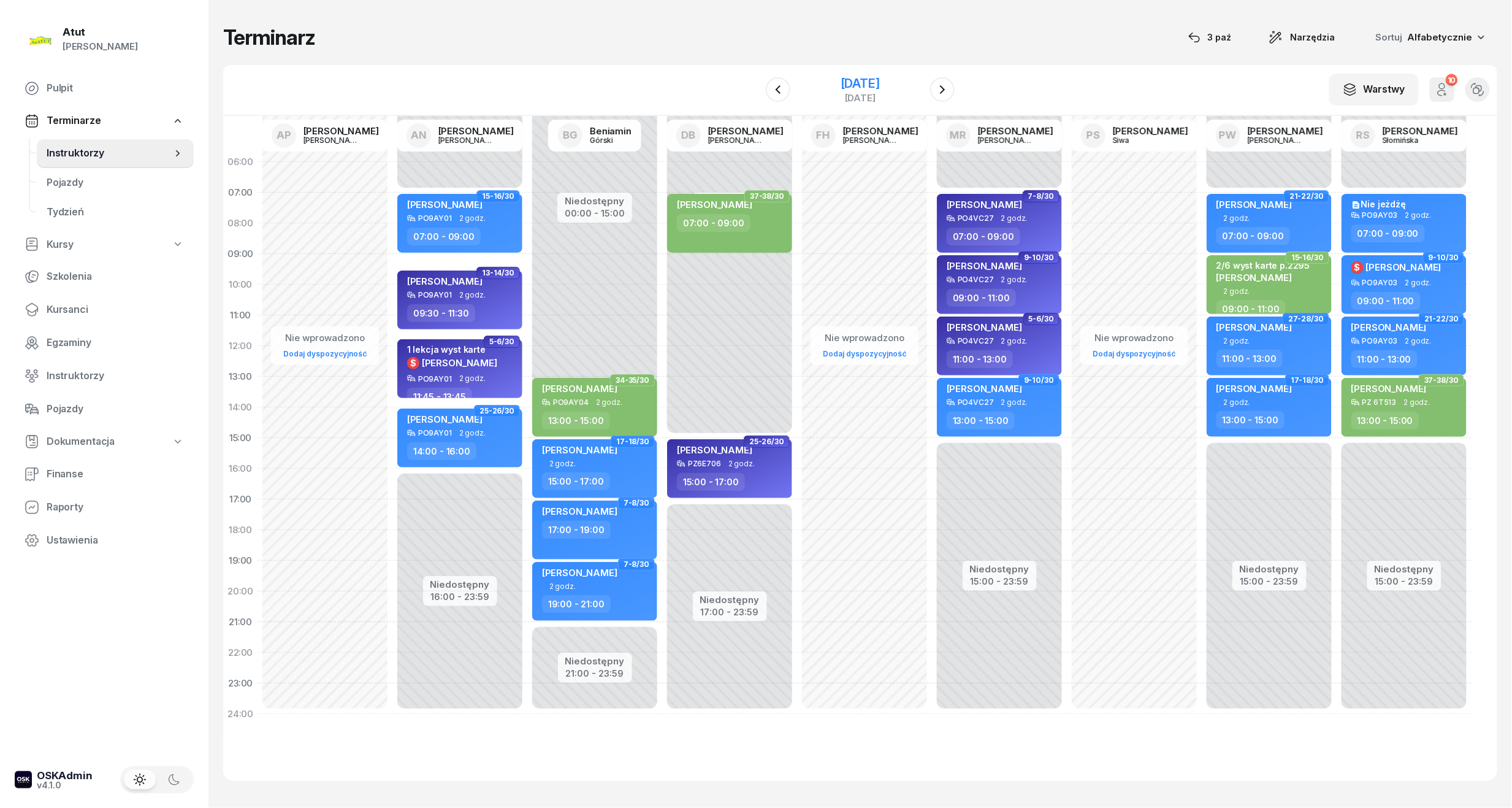
click at [861, 80] on div "[DATE]" at bounding box center [860, 83] width 39 height 12
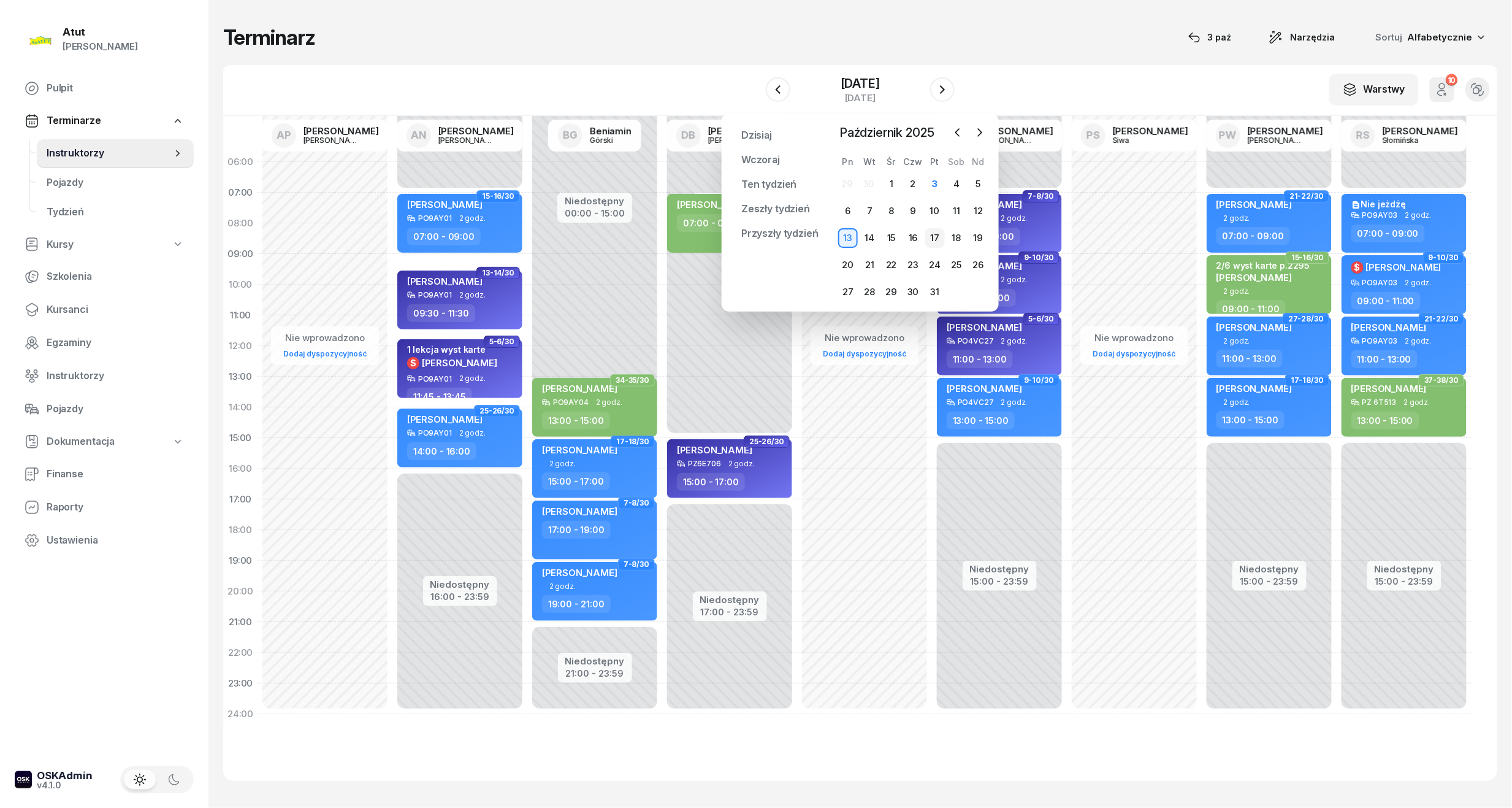
click at [940, 240] on div "17" at bounding box center [935, 238] width 20 height 20
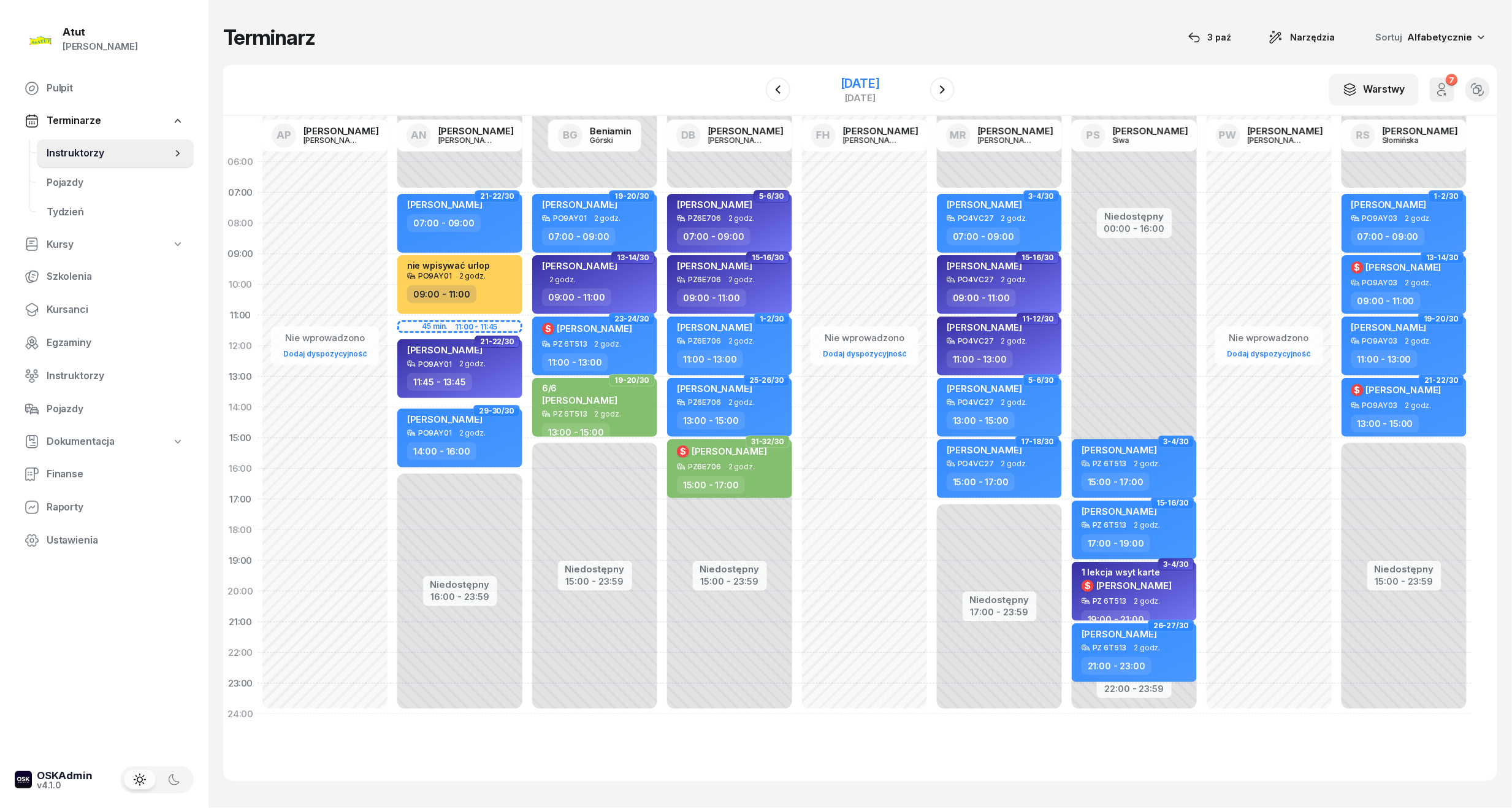
click at [834, 74] on div "17 października 2025 piątek" at bounding box center [860, 90] width 125 height 35
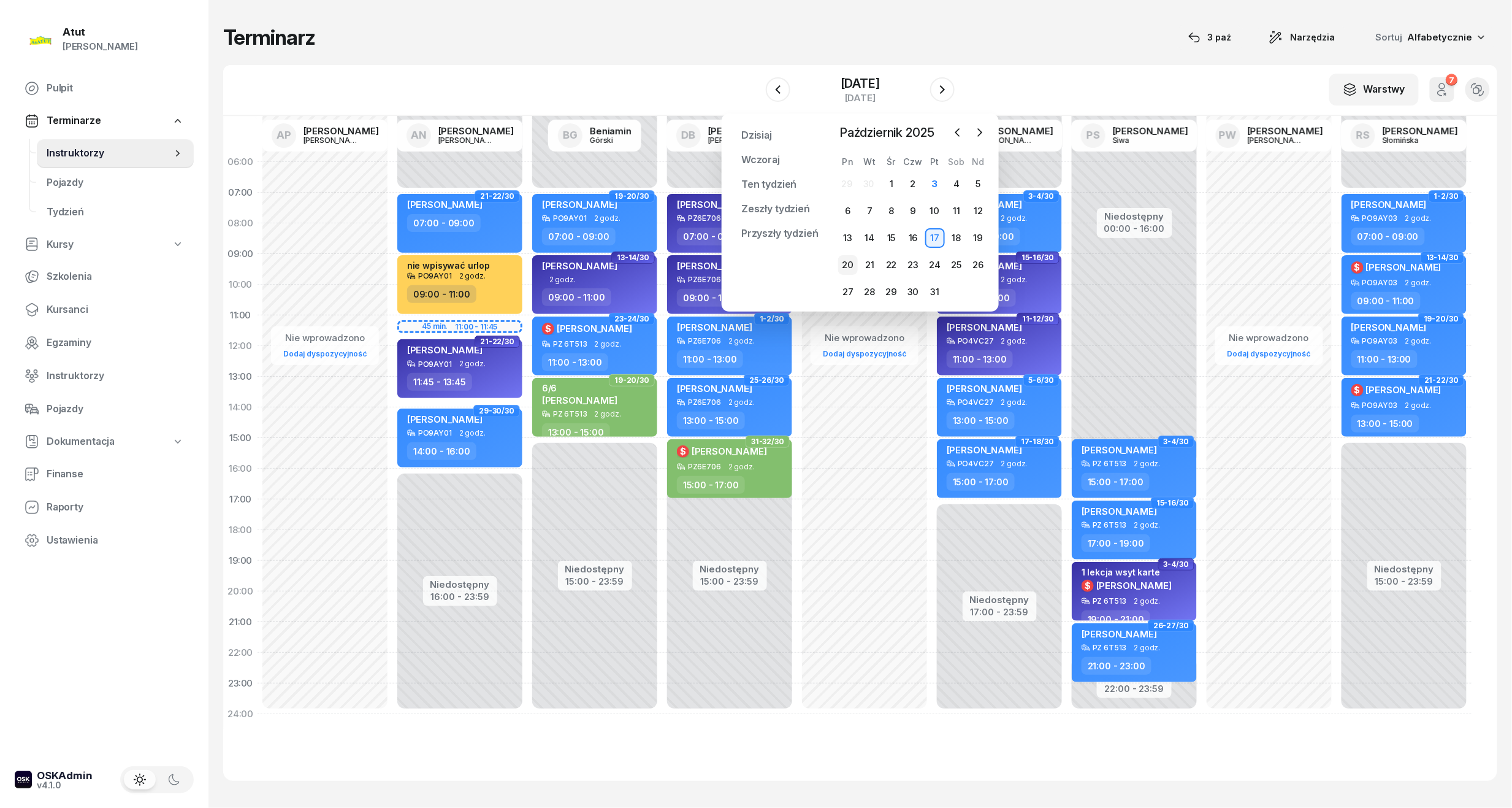
click at [847, 260] on div "20" at bounding box center [848, 265] width 20 height 20
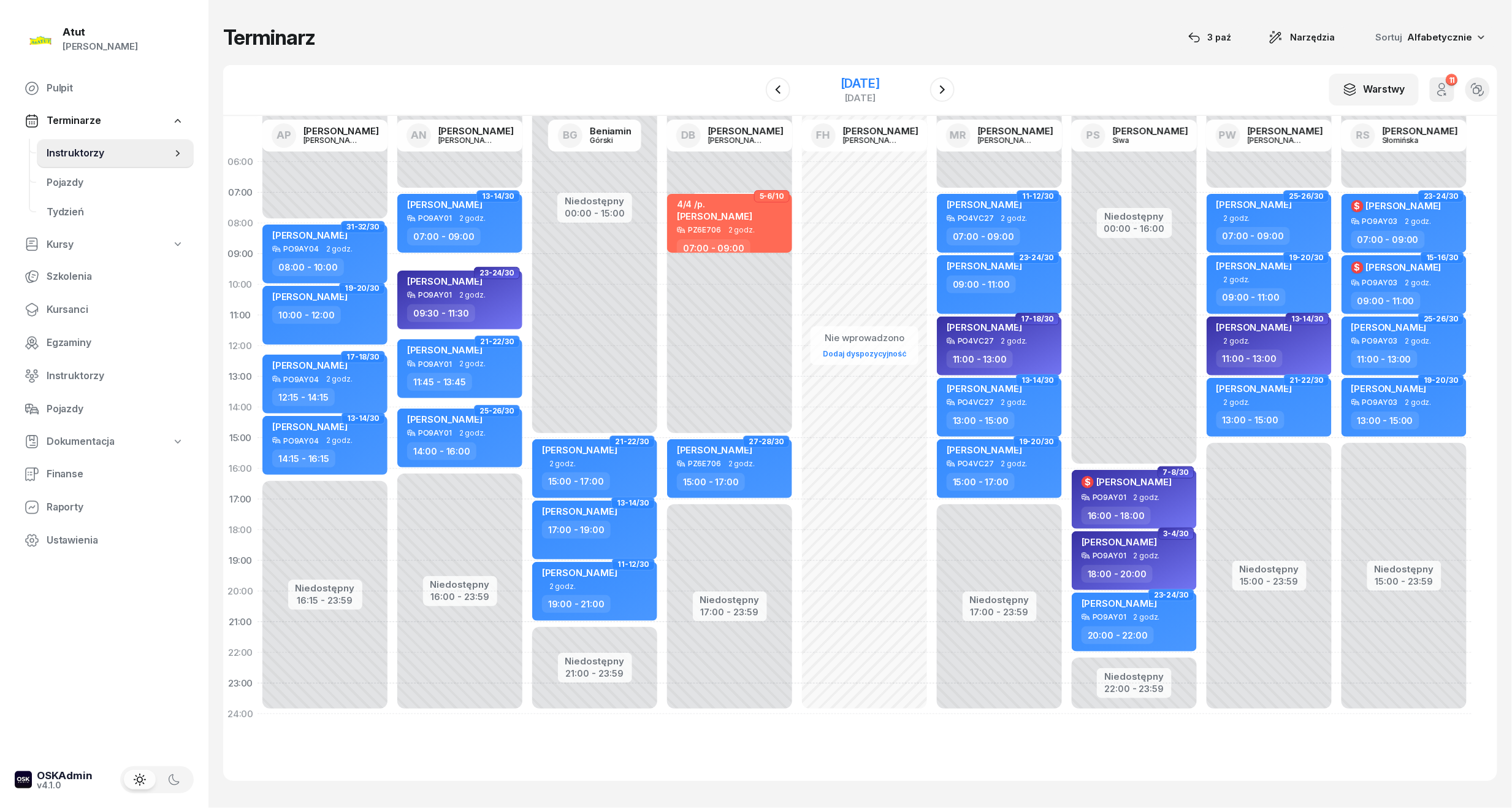
click at [869, 77] on div "[DATE]" at bounding box center [860, 83] width 39 height 12
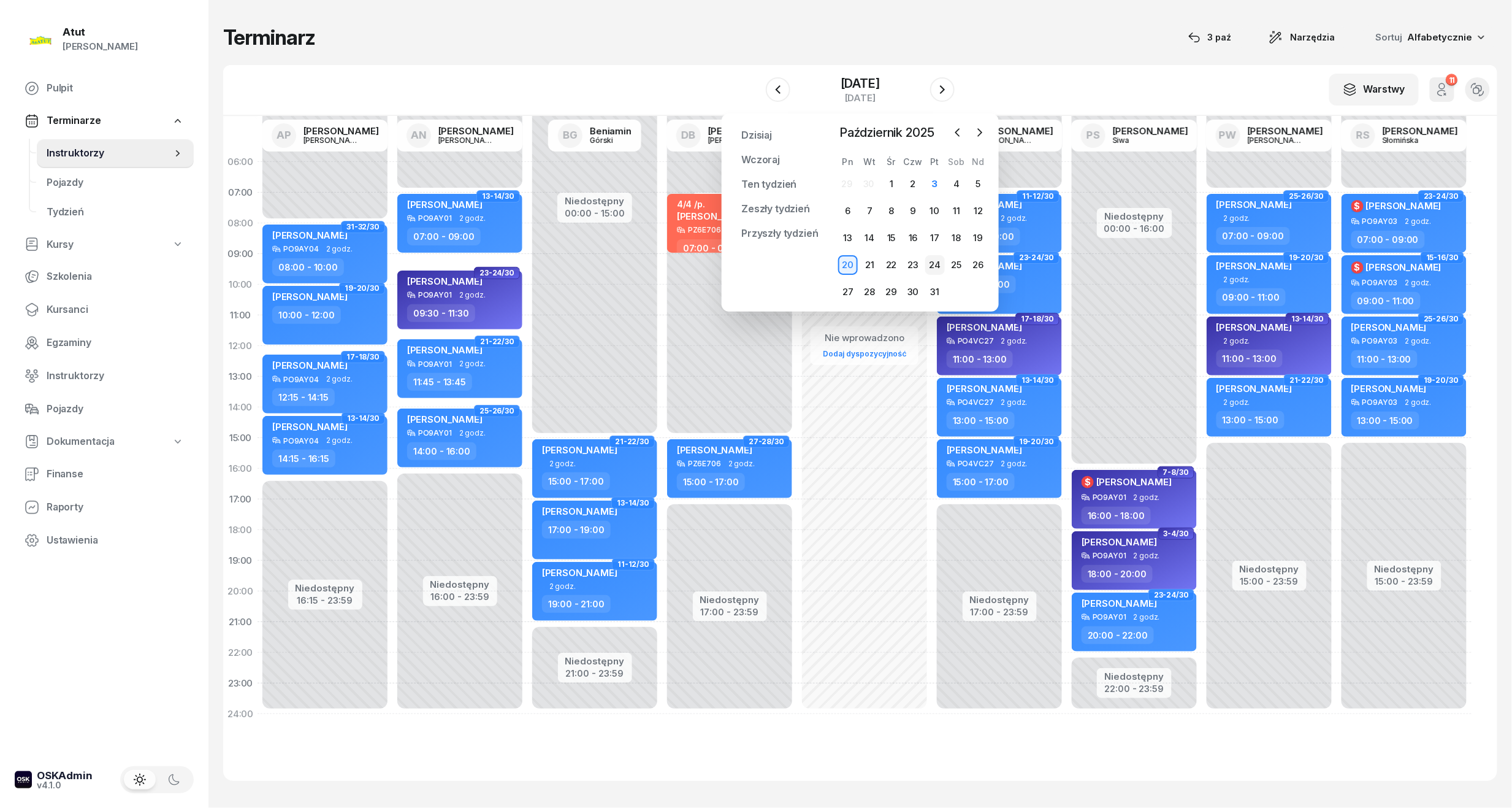
click at [935, 261] on div "24" at bounding box center [935, 265] width 20 height 20
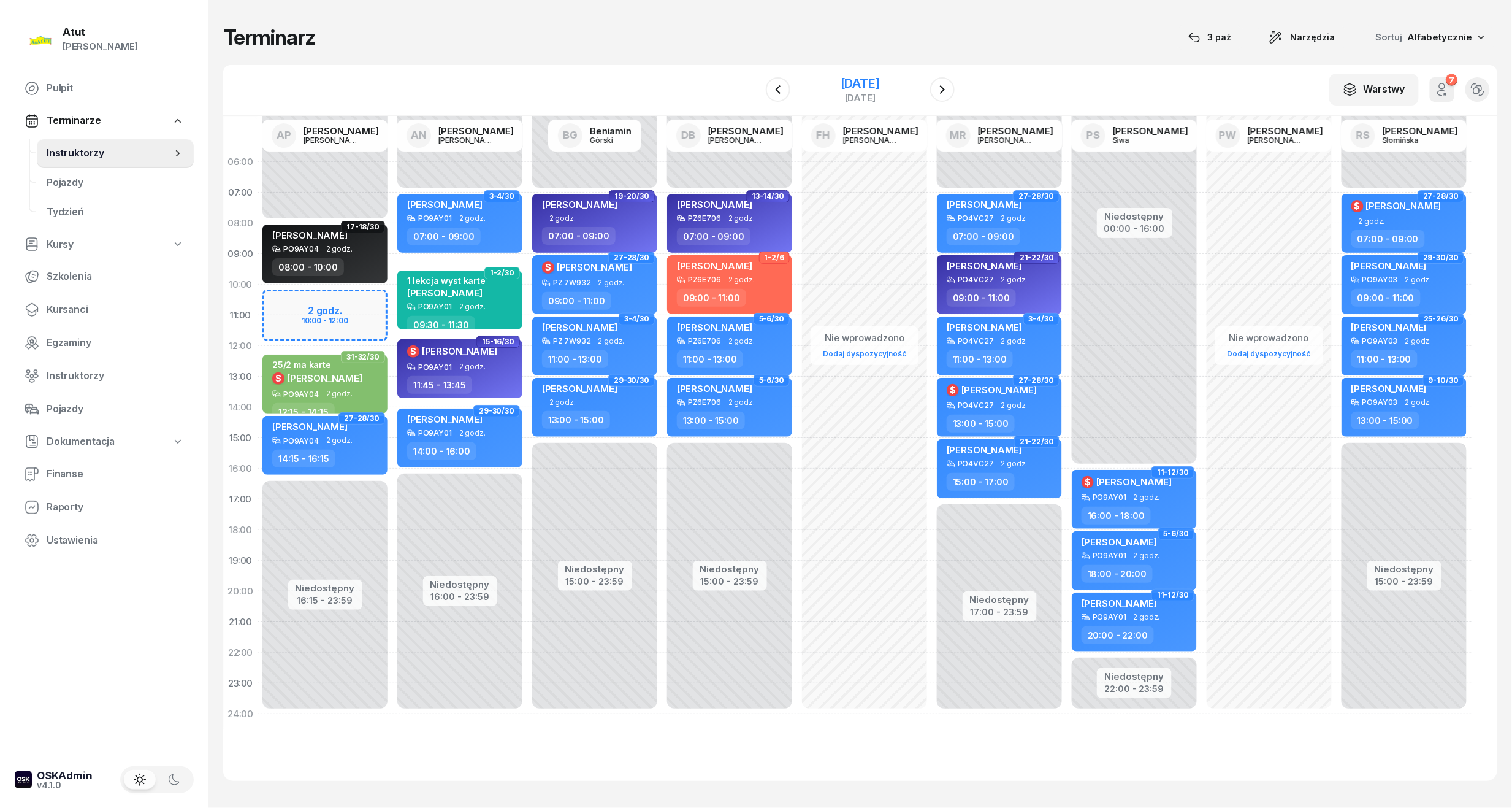
click at [852, 80] on div "[DATE]" at bounding box center [860, 83] width 39 height 12
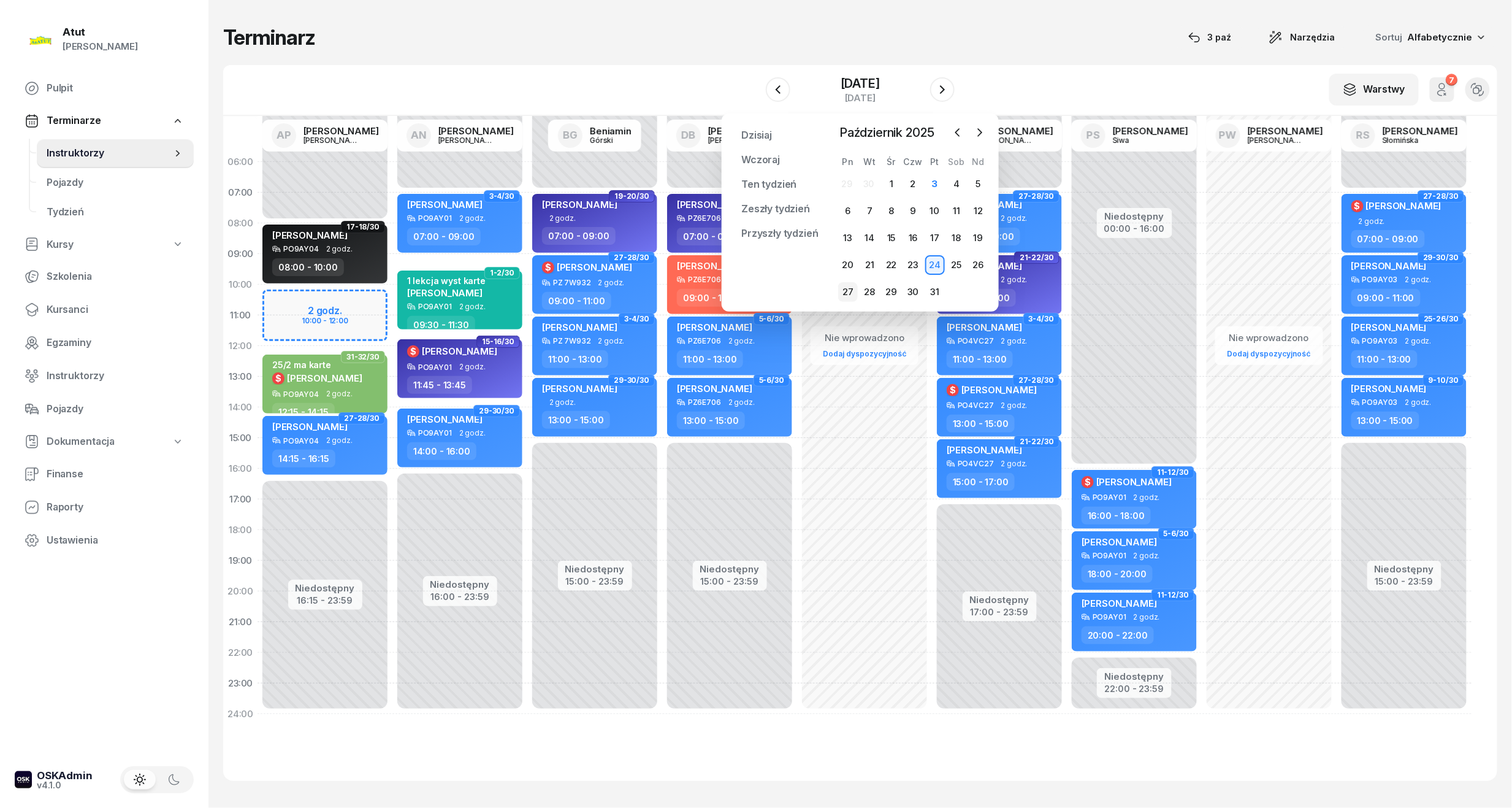
click at [844, 289] on div "27" at bounding box center [848, 292] width 20 height 20
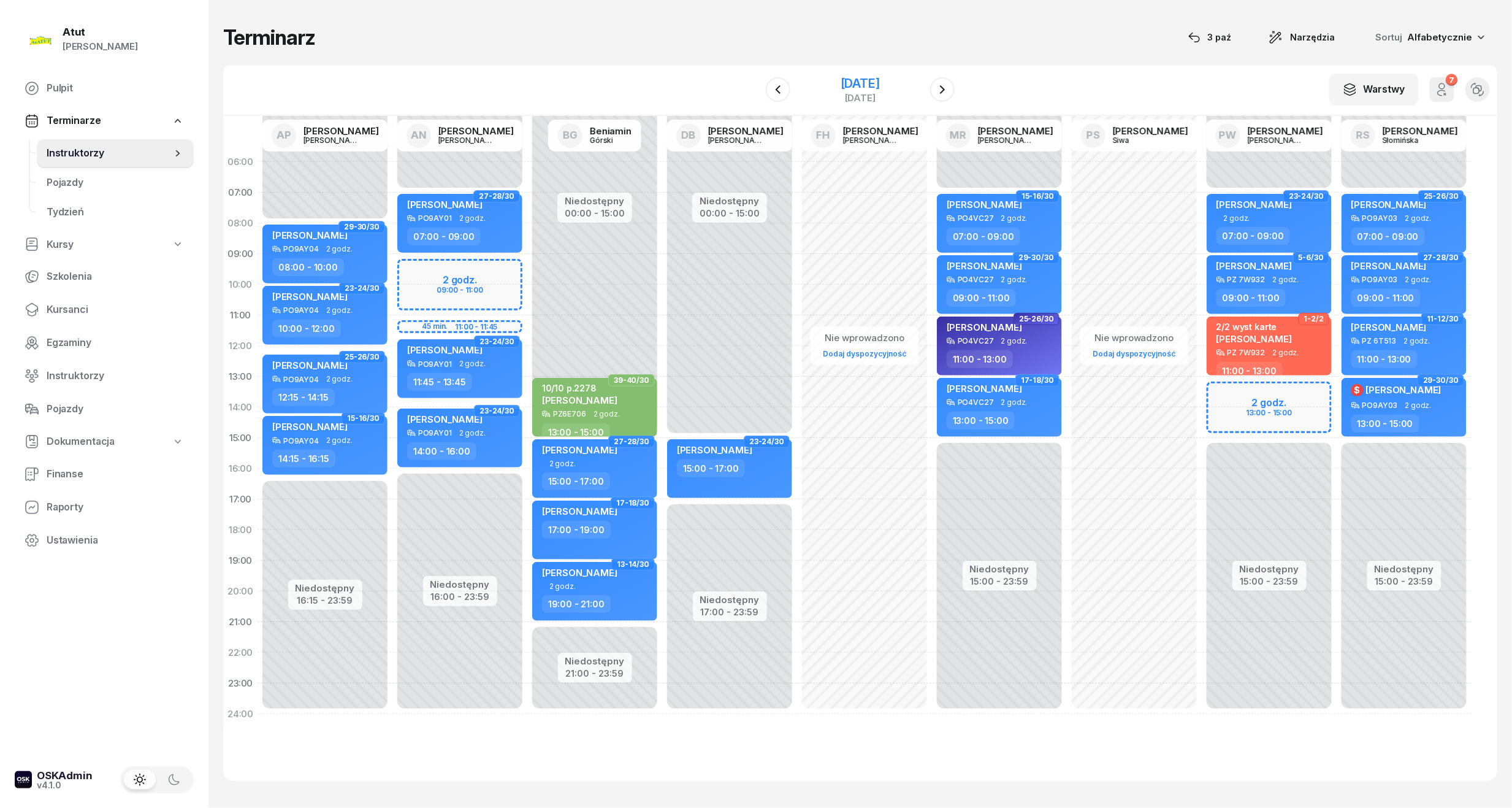
click at [880, 77] on div "[DATE]" at bounding box center [860, 83] width 39 height 12
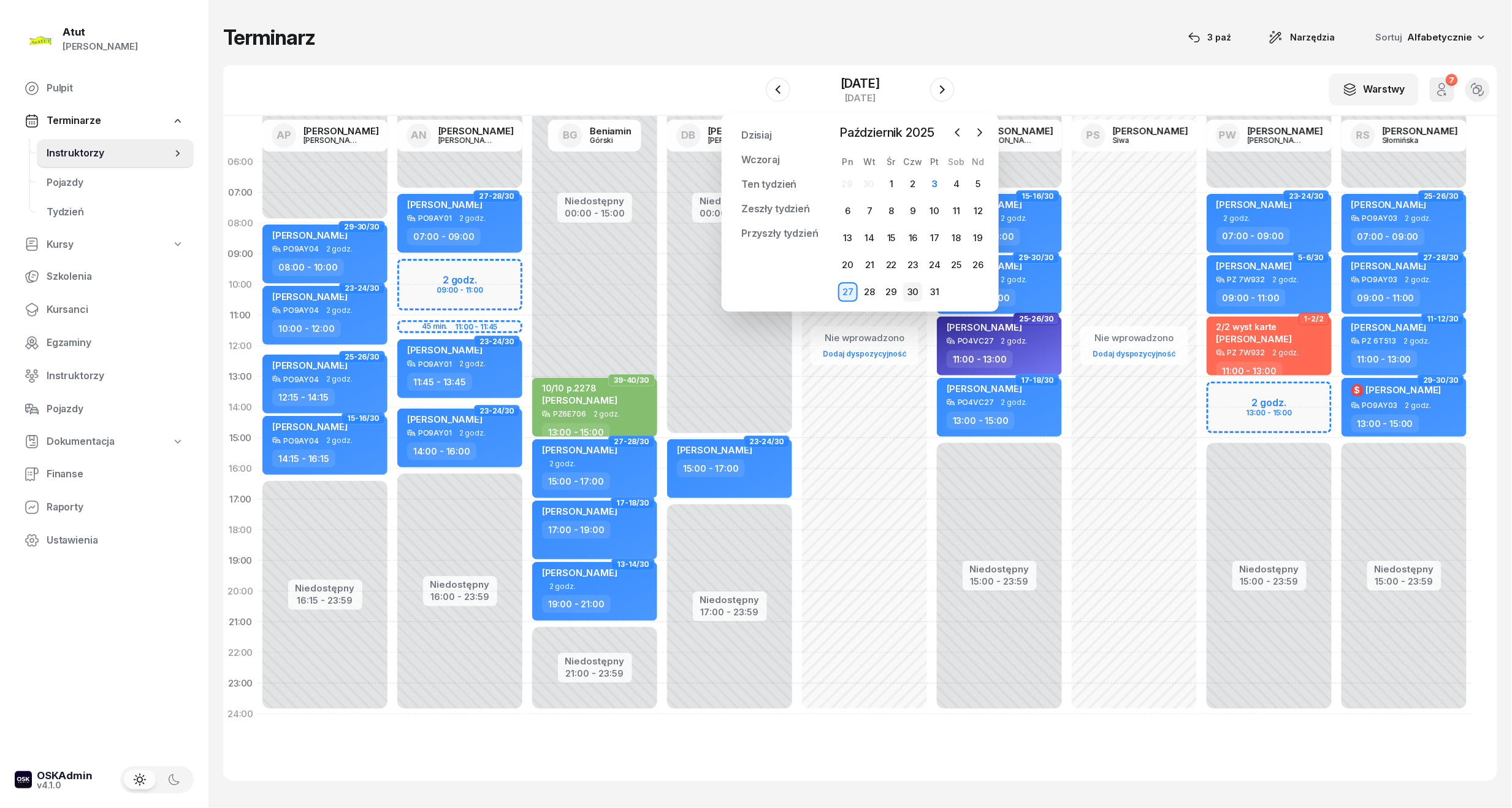
click at [915, 295] on div "30" at bounding box center [913, 292] width 20 height 20
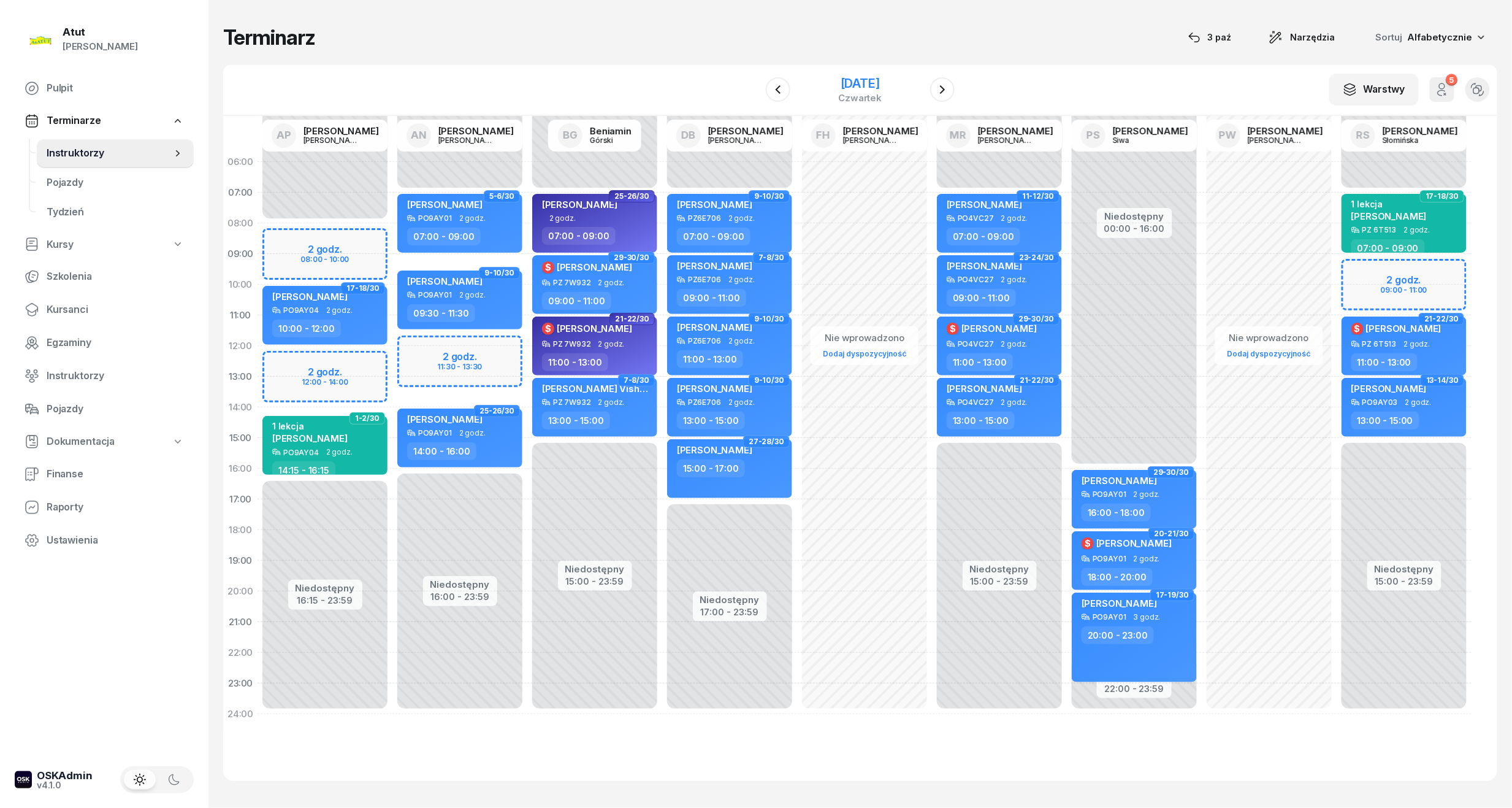
click at [883, 89] on div "[DATE]" at bounding box center [861, 83] width 44 height 12
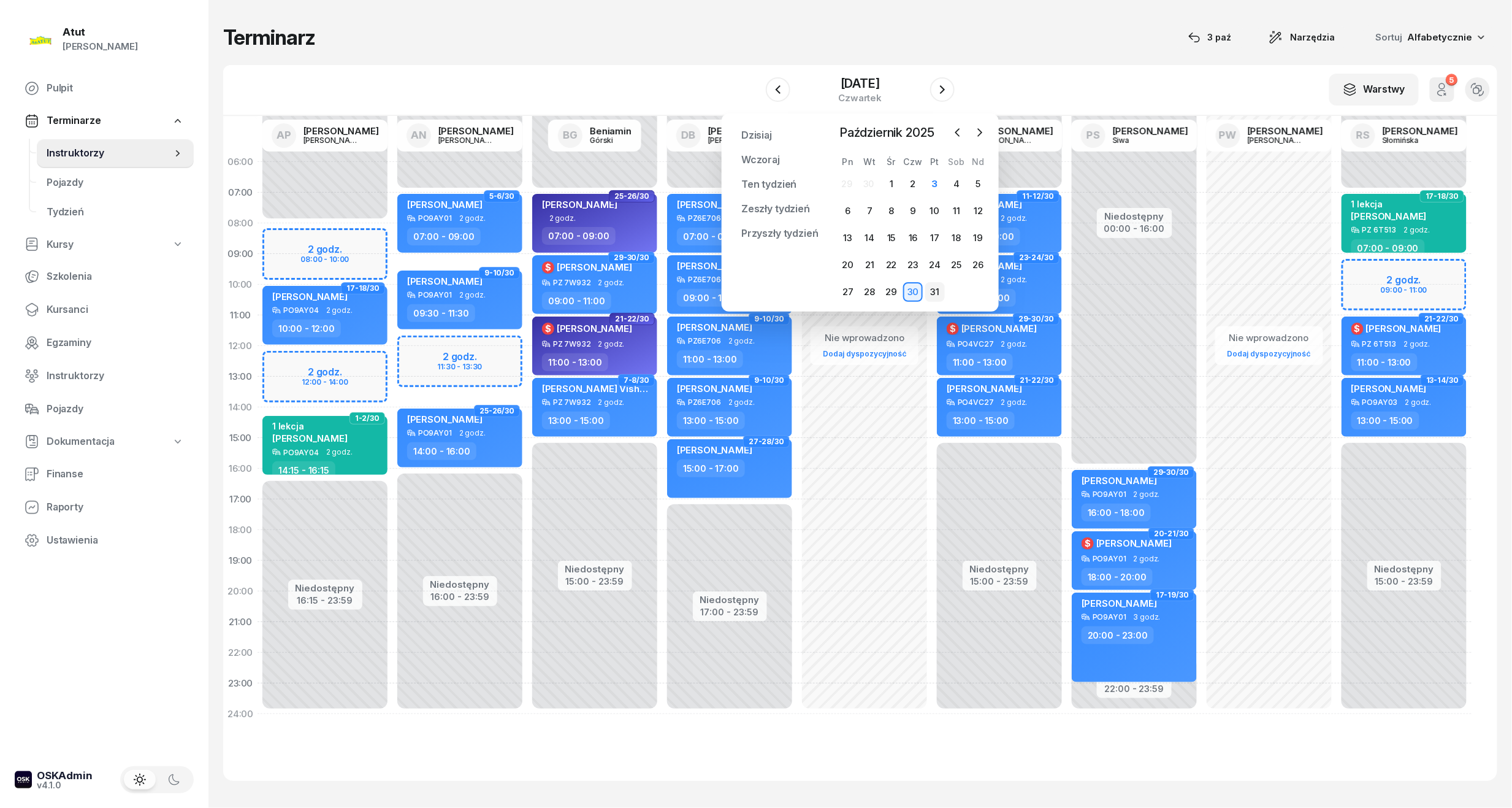
click at [930, 295] on div "31" at bounding box center [935, 292] width 20 height 20
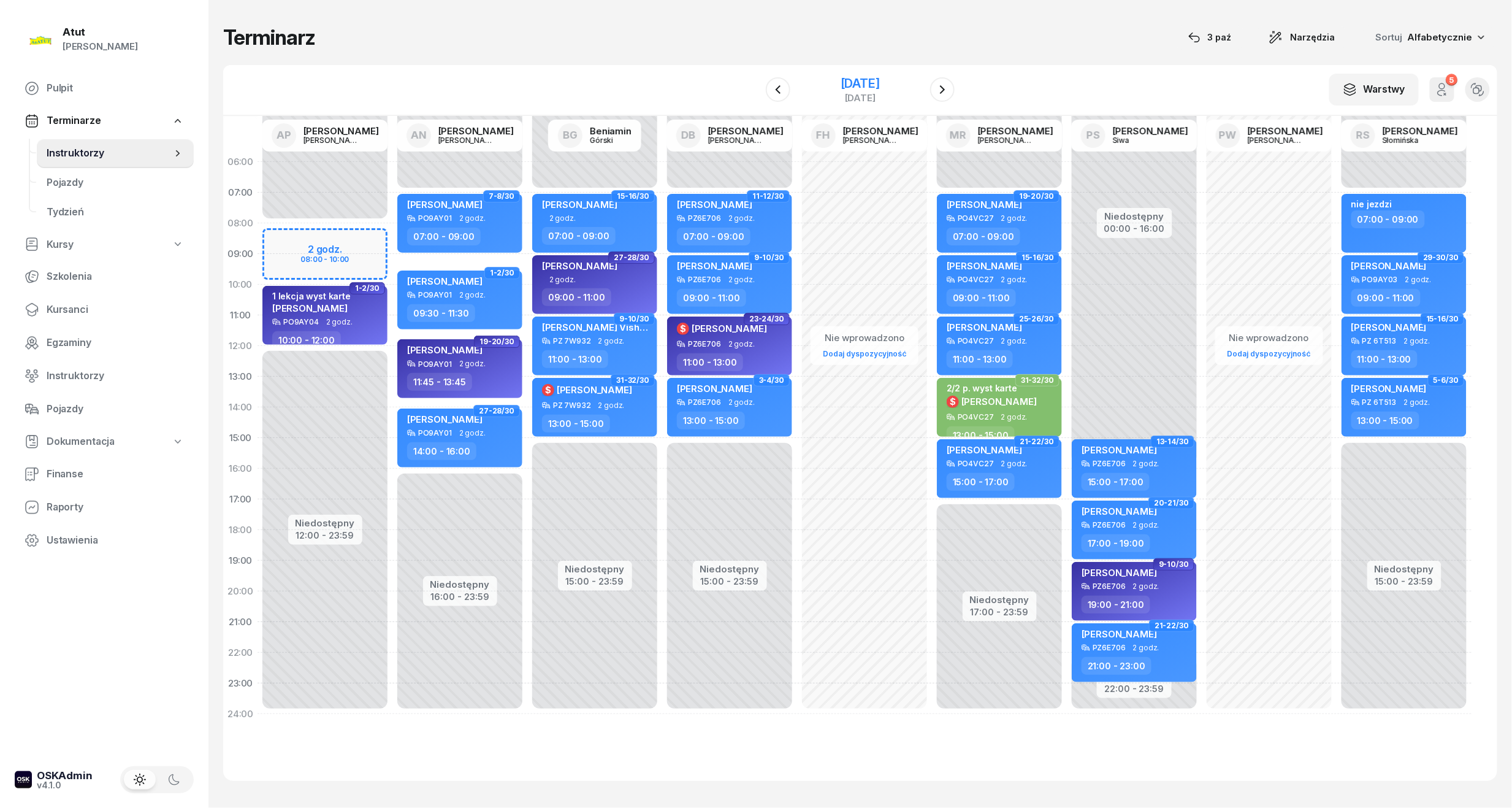
click at [876, 84] on div "[DATE]" at bounding box center [860, 83] width 39 height 12
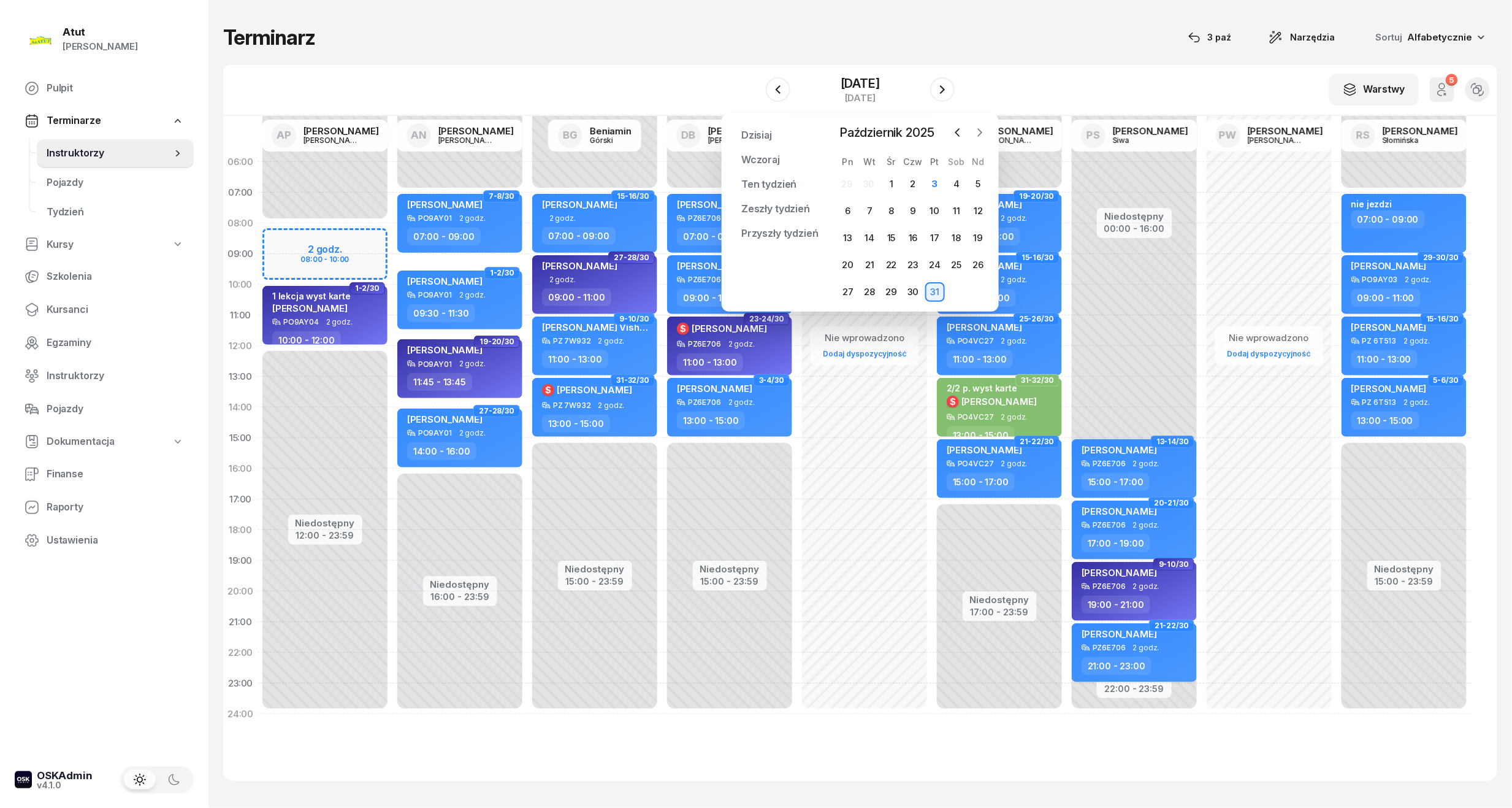
click at [982, 128] on icon "button" at bounding box center [980, 132] width 12 height 12
click at [848, 259] on div "17" at bounding box center [848, 265] width 20 height 20
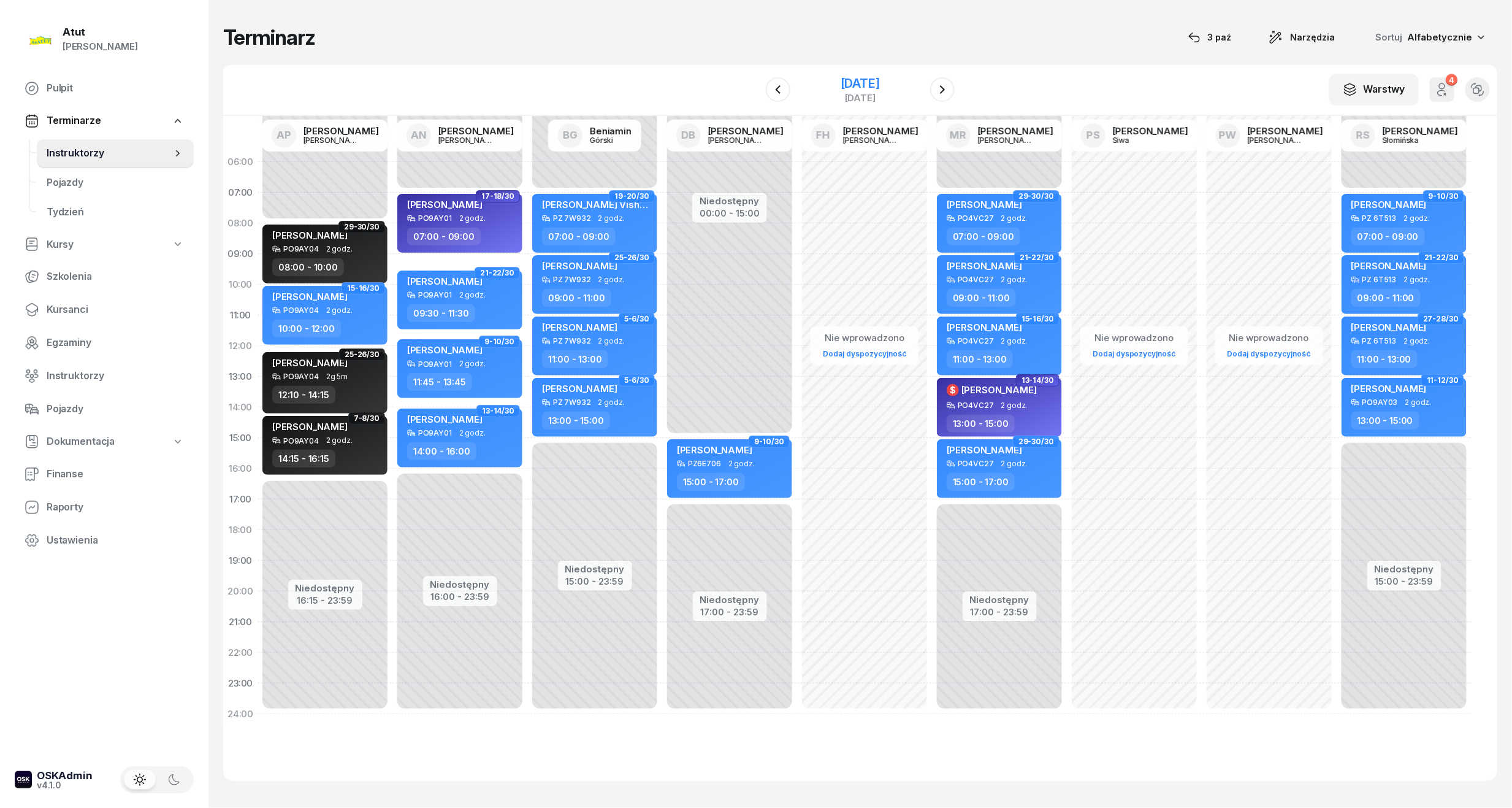
click at [879, 77] on div "[DATE]" at bounding box center [860, 83] width 39 height 12
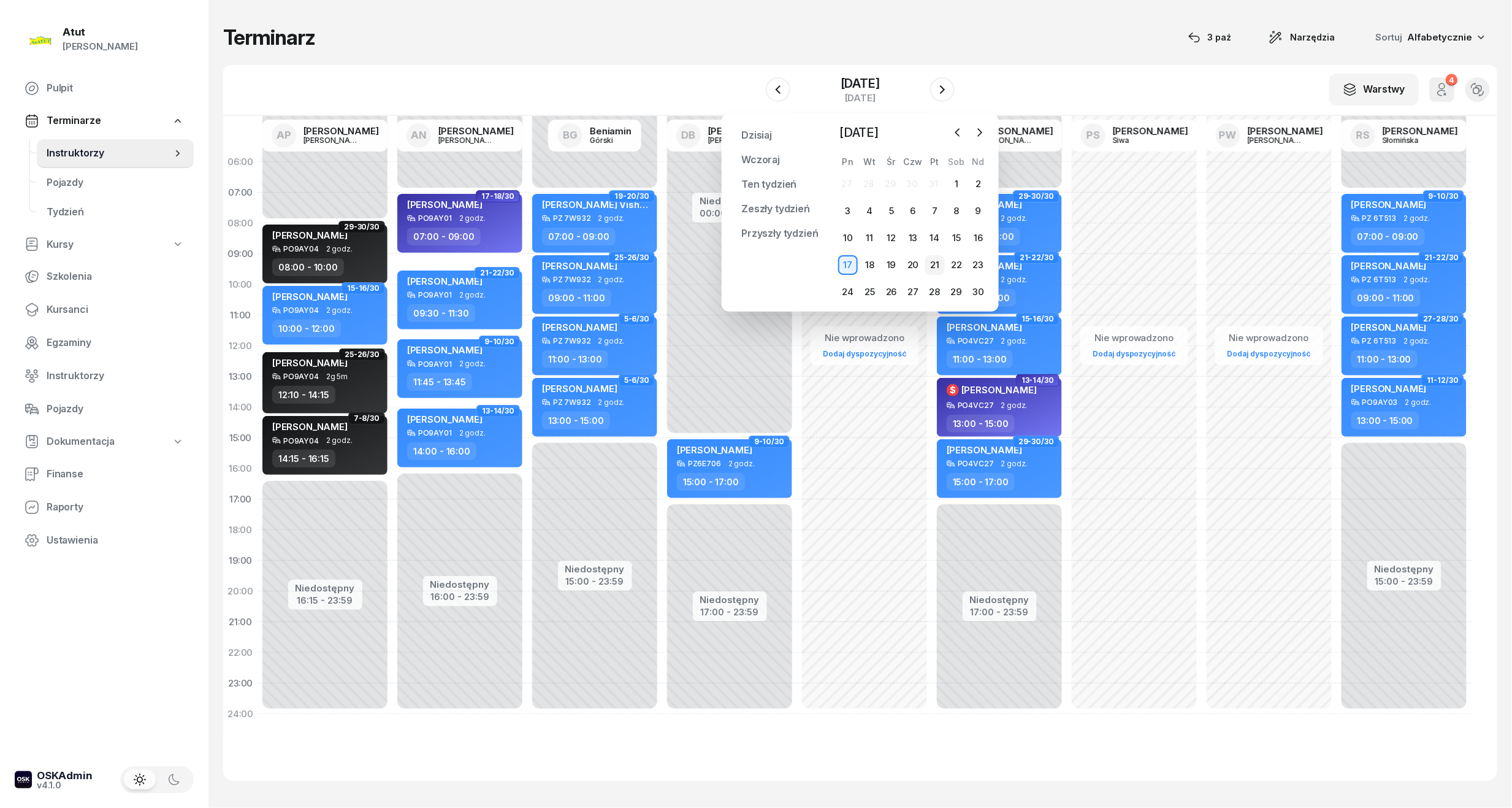
click at [940, 268] on div "21" at bounding box center [935, 265] width 20 height 20
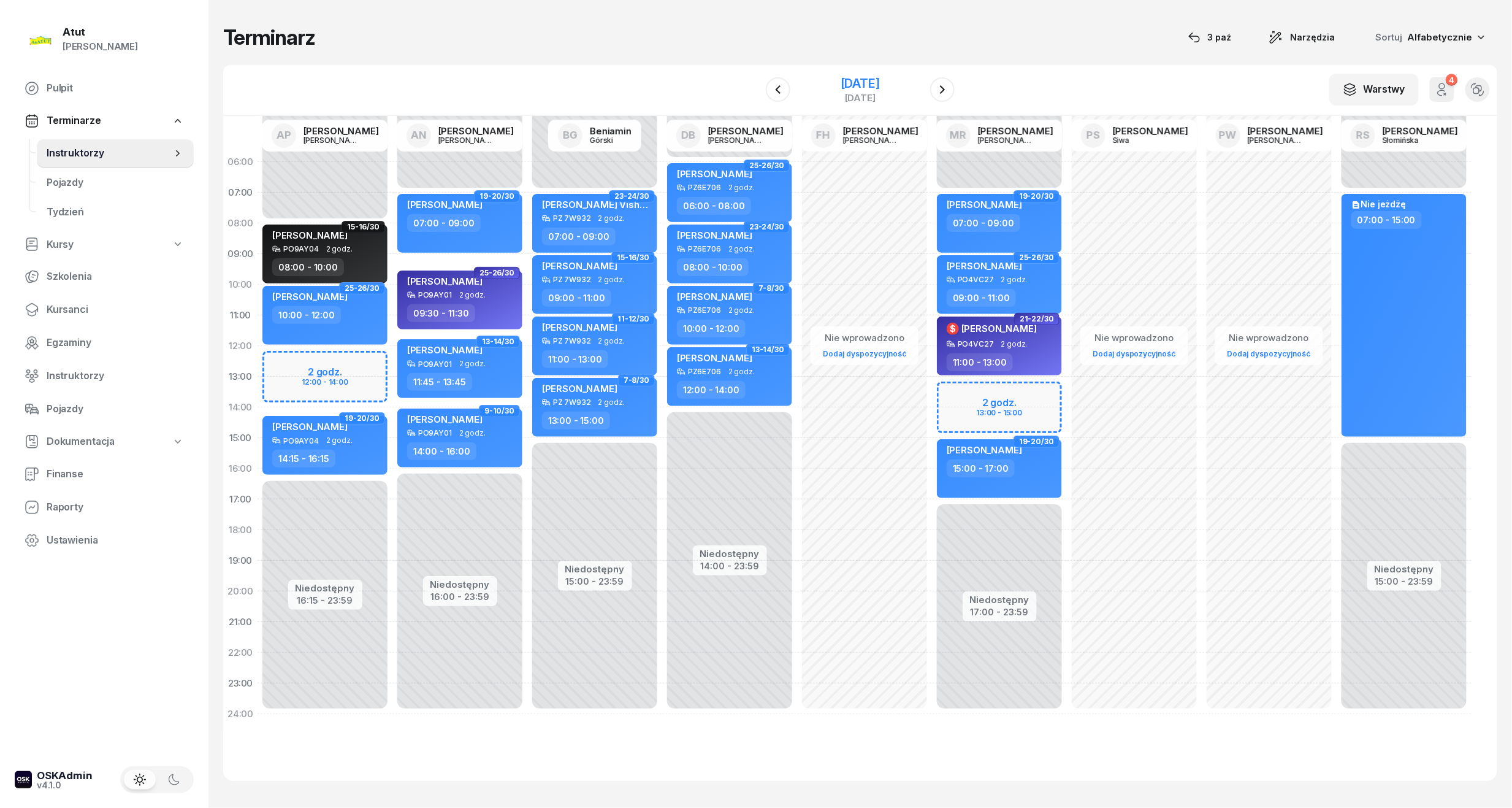
click at [880, 89] on div "[DATE]" at bounding box center [860, 83] width 39 height 12
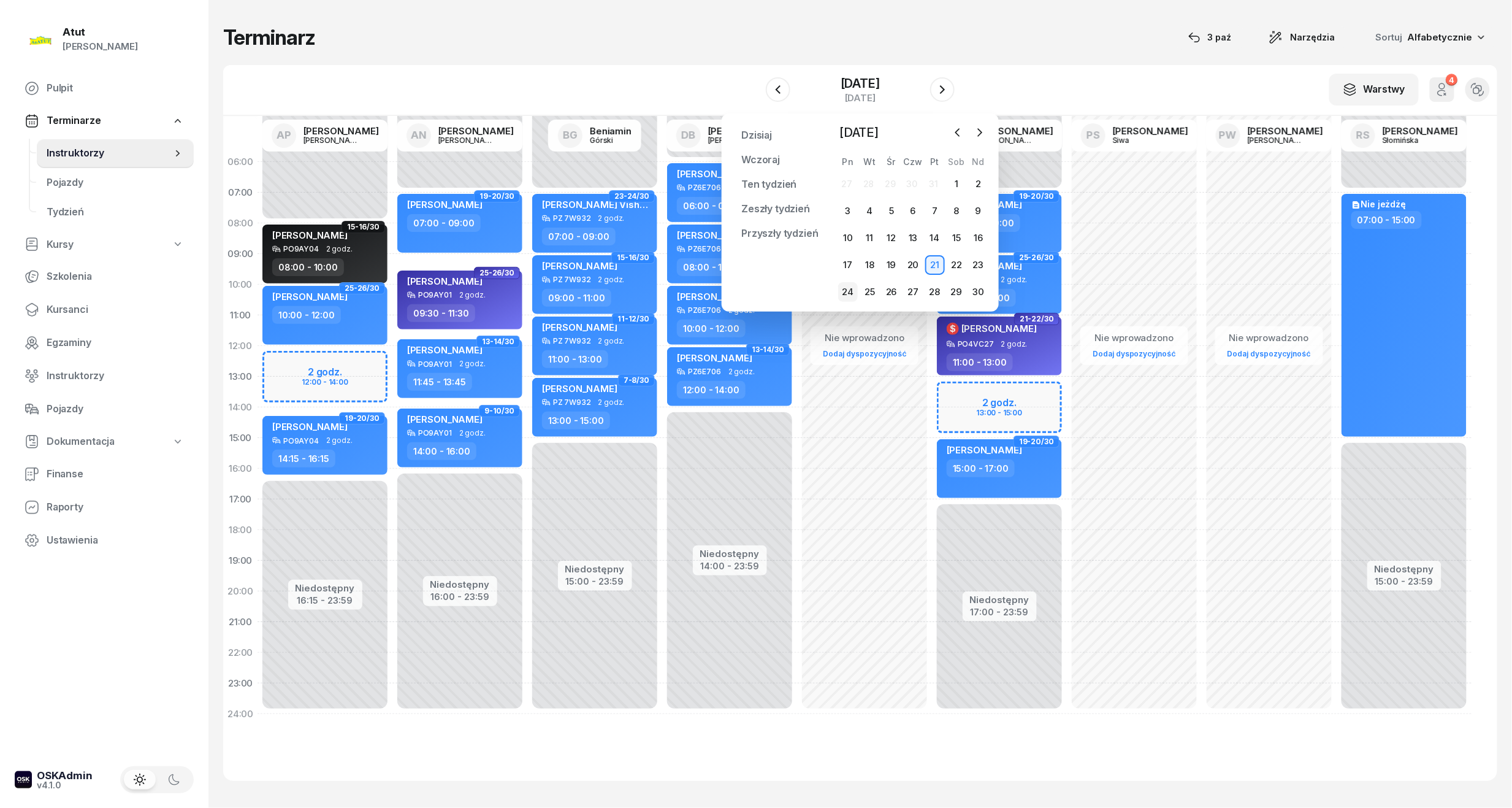
click at [851, 293] on div "24" at bounding box center [848, 292] width 20 height 20
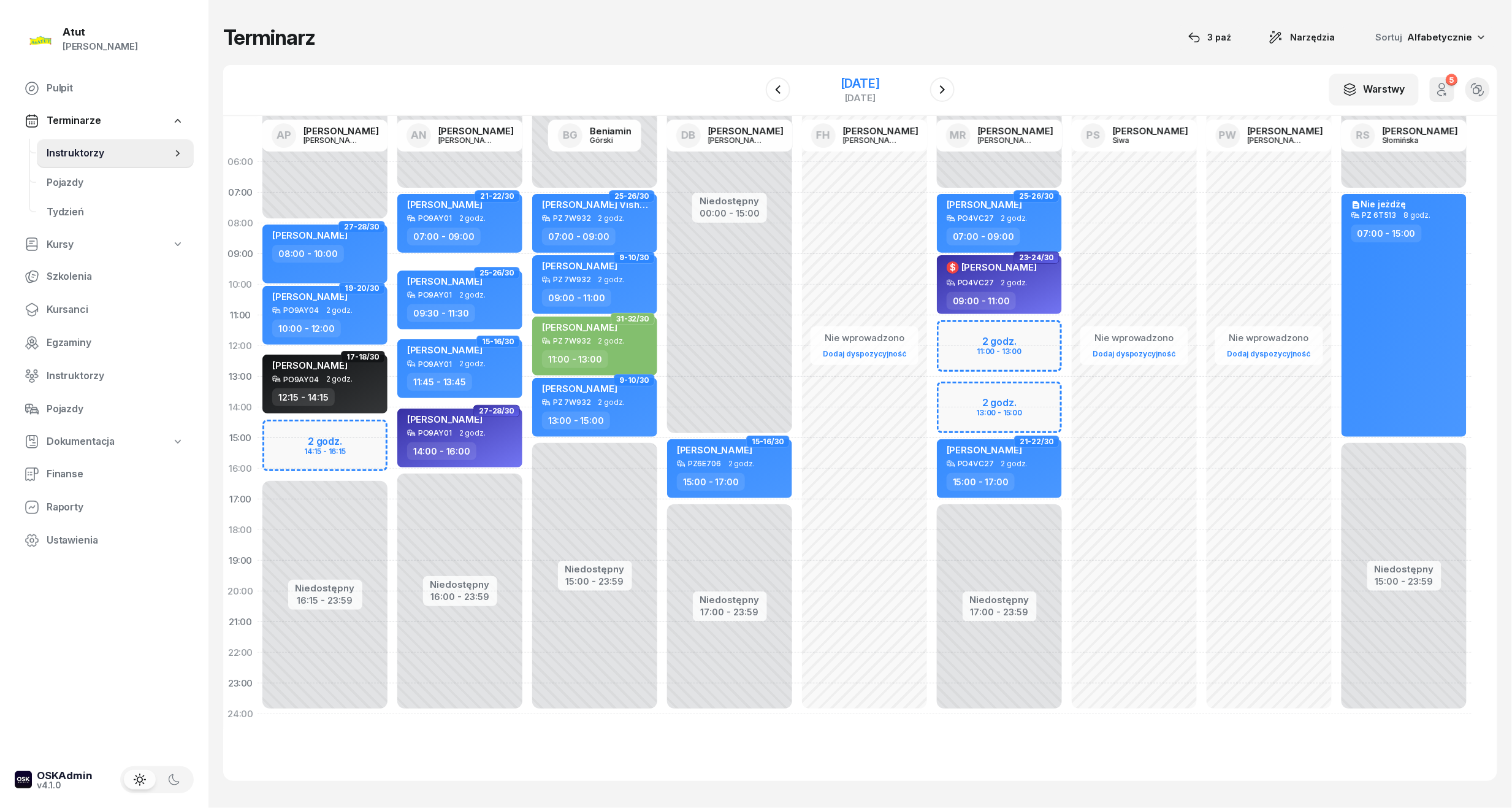
click at [876, 82] on div "[DATE]" at bounding box center [860, 83] width 39 height 12
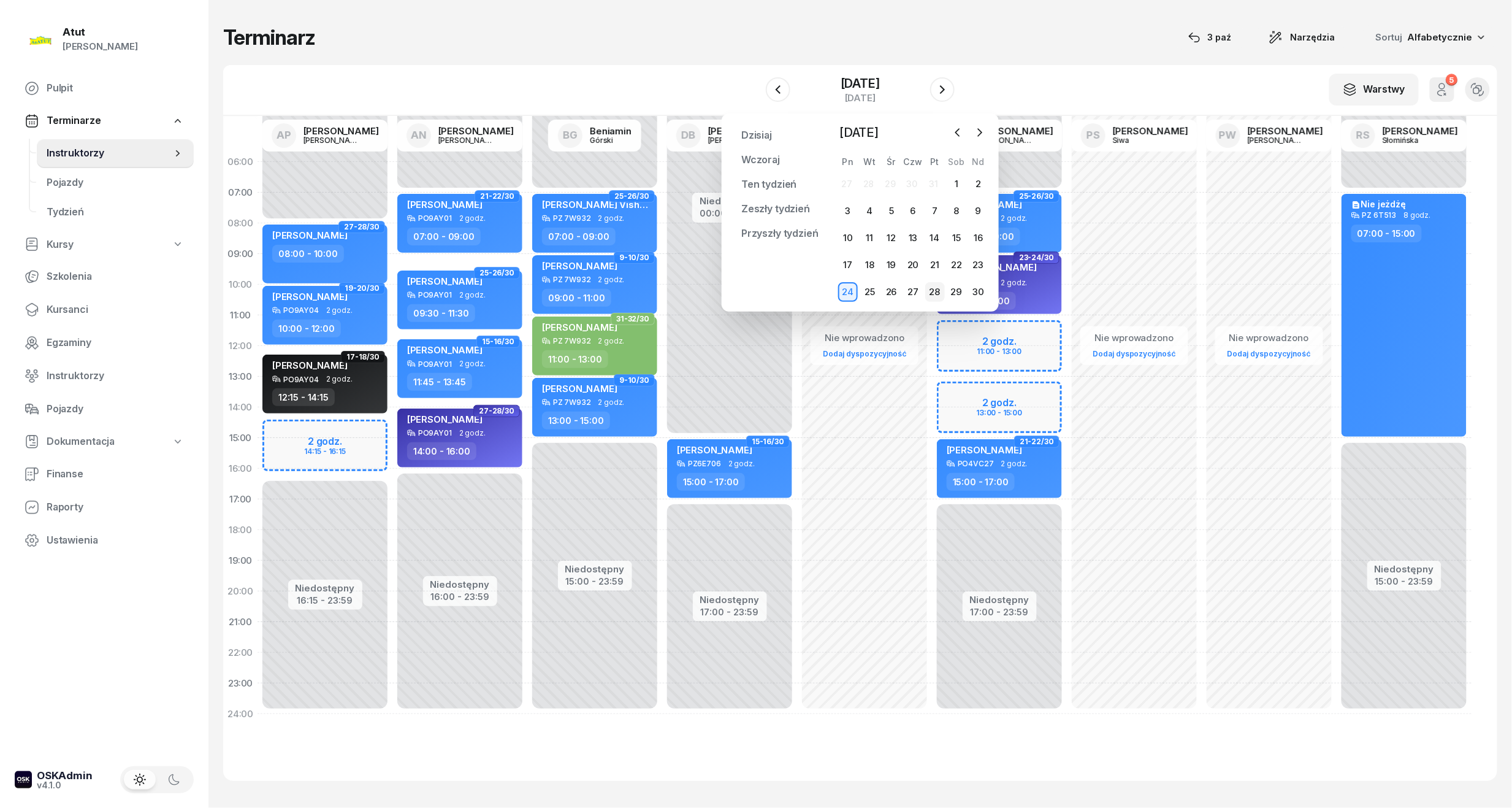
click at [943, 293] on div "28" at bounding box center [935, 292] width 20 height 20
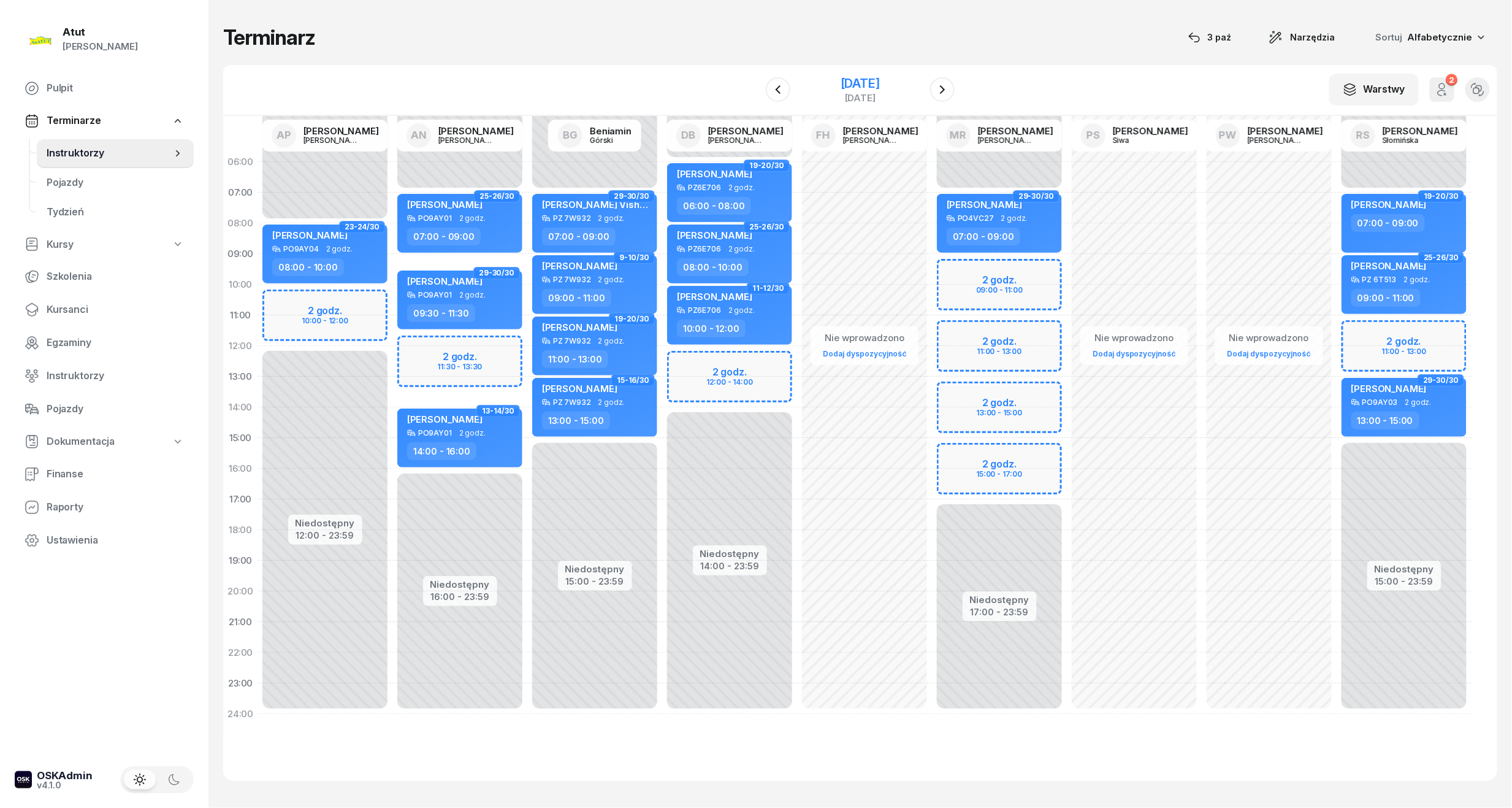
click at [851, 77] on div "[DATE]" at bounding box center [860, 83] width 39 height 12
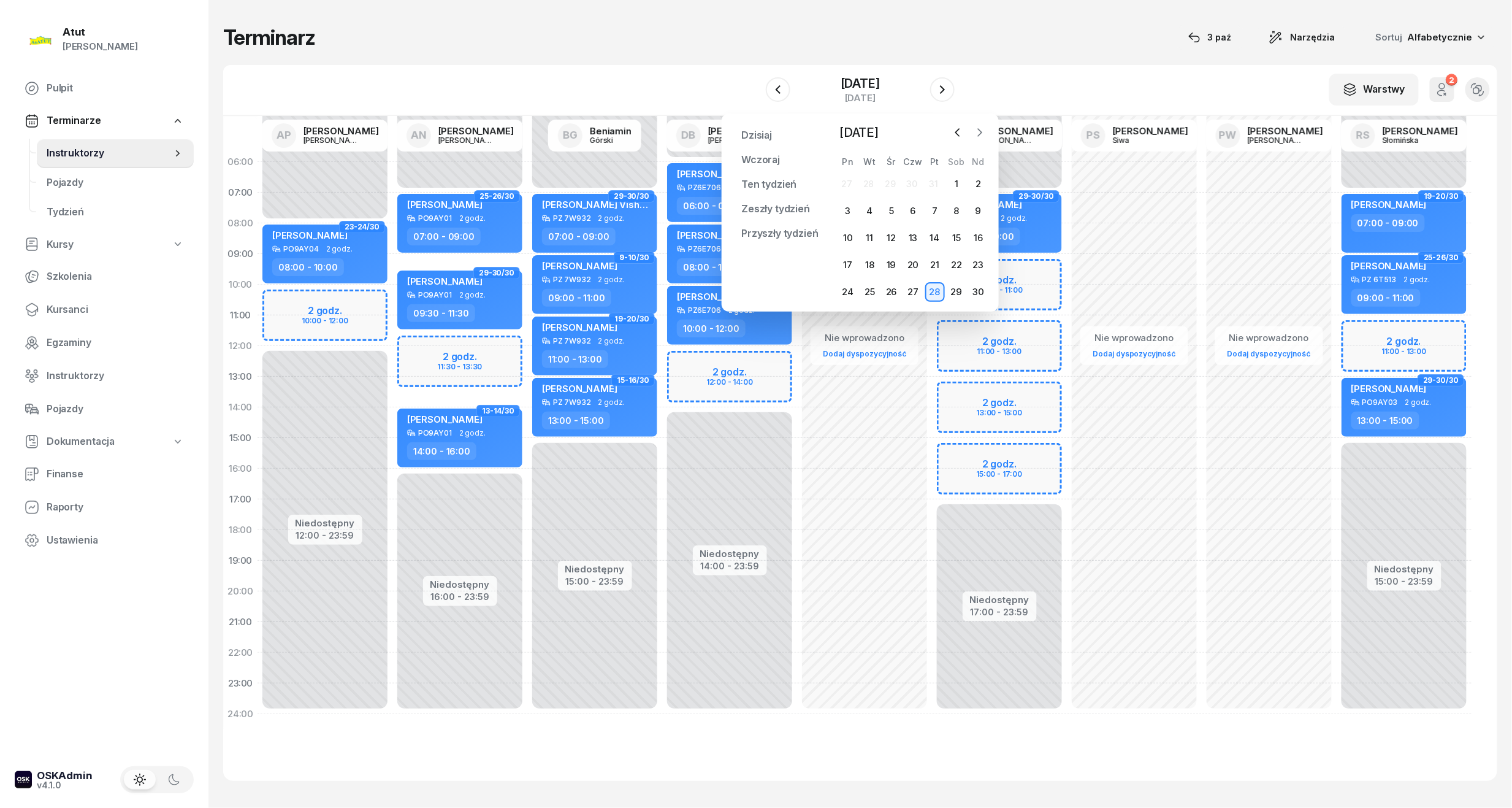
click at [978, 133] on icon "button" at bounding box center [980, 132] width 12 height 12
click at [852, 186] on div "1" at bounding box center [848, 184] width 20 height 20
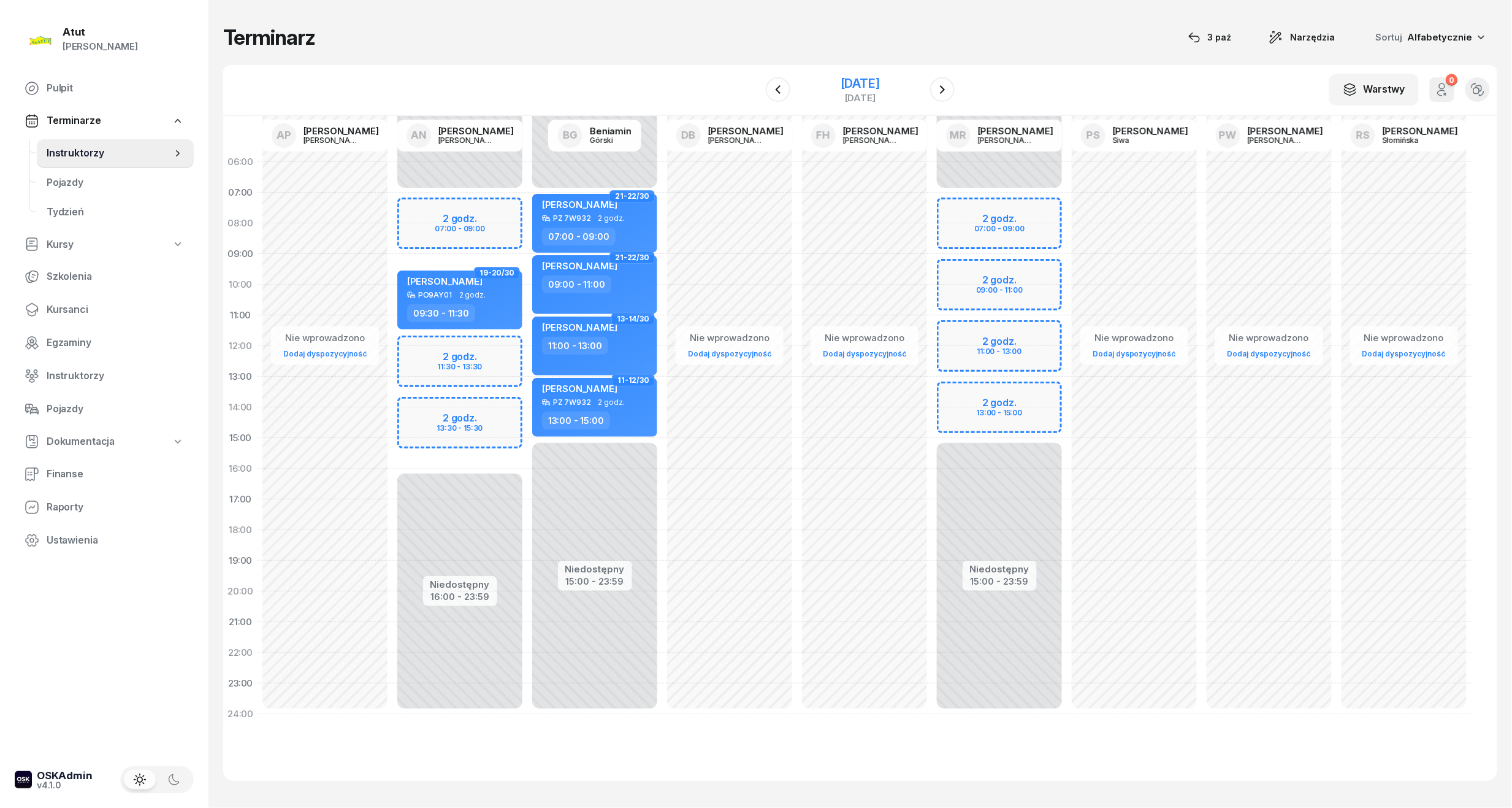
click at [843, 77] on div "[DATE]" at bounding box center [860, 83] width 39 height 12
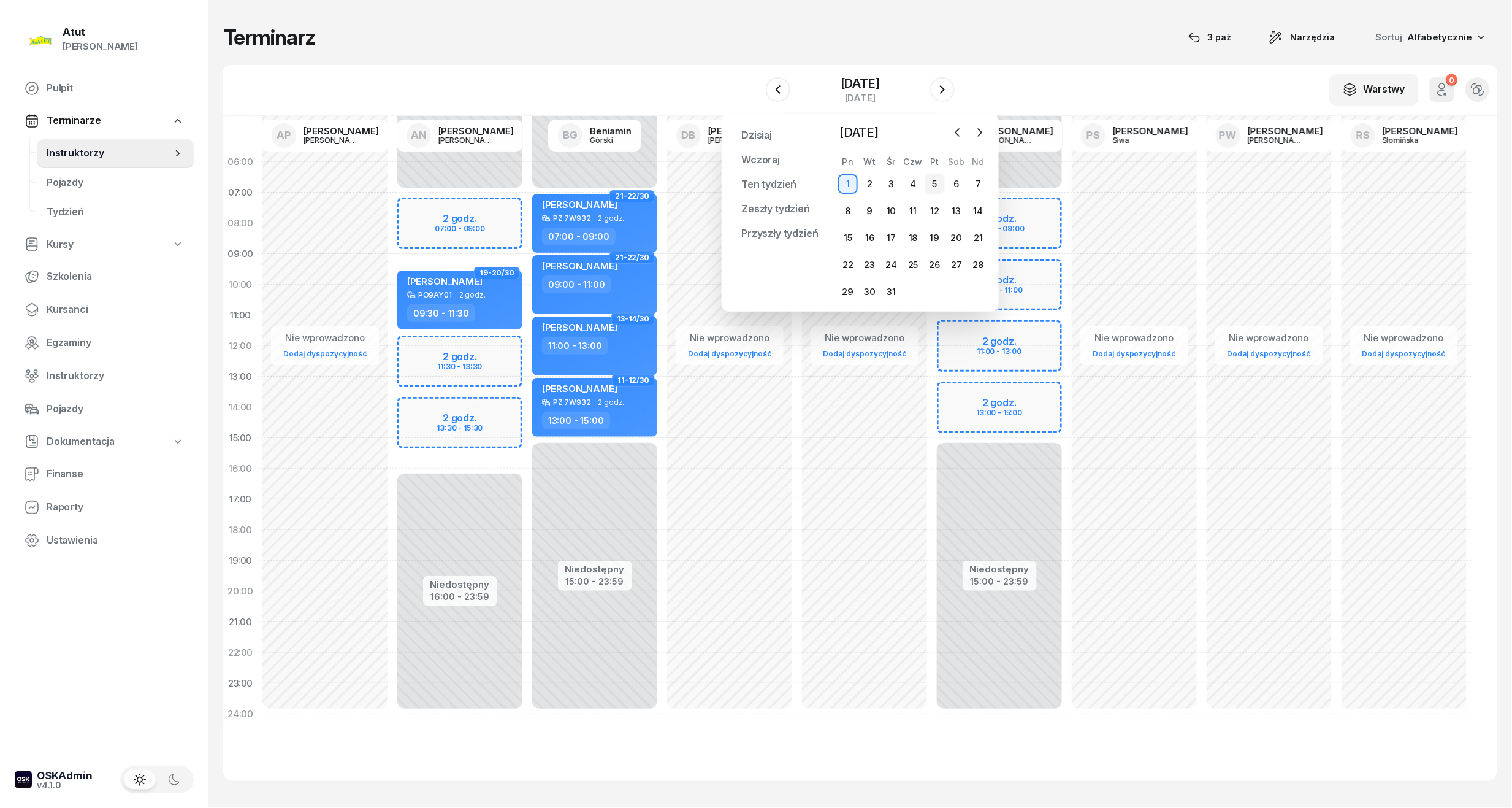
click at [938, 184] on div "5" at bounding box center [935, 184] width 20 height 20
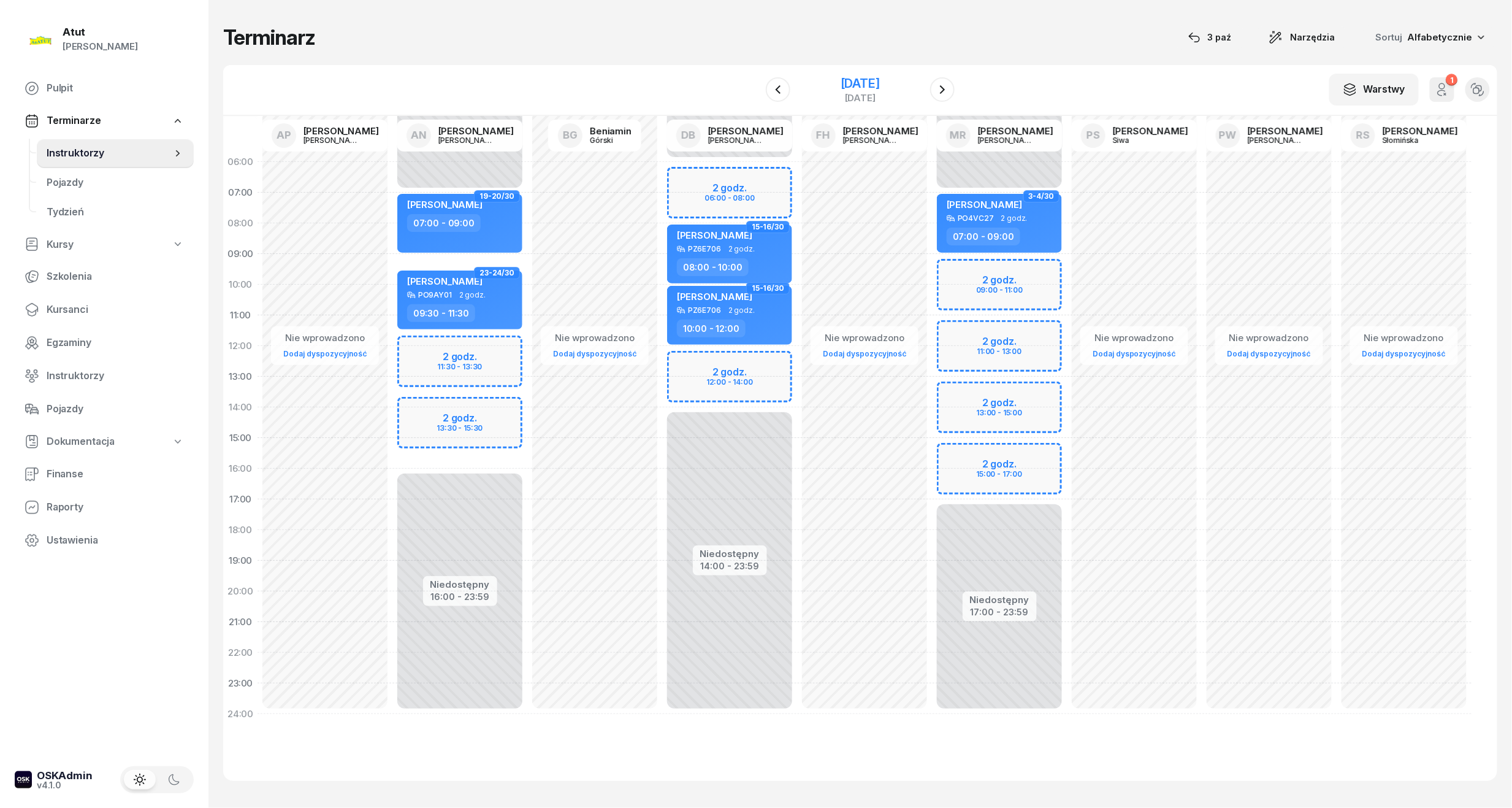
click at [841, 94] on div "[DATE]" at bounding box center [860, 98] width 39 height 9
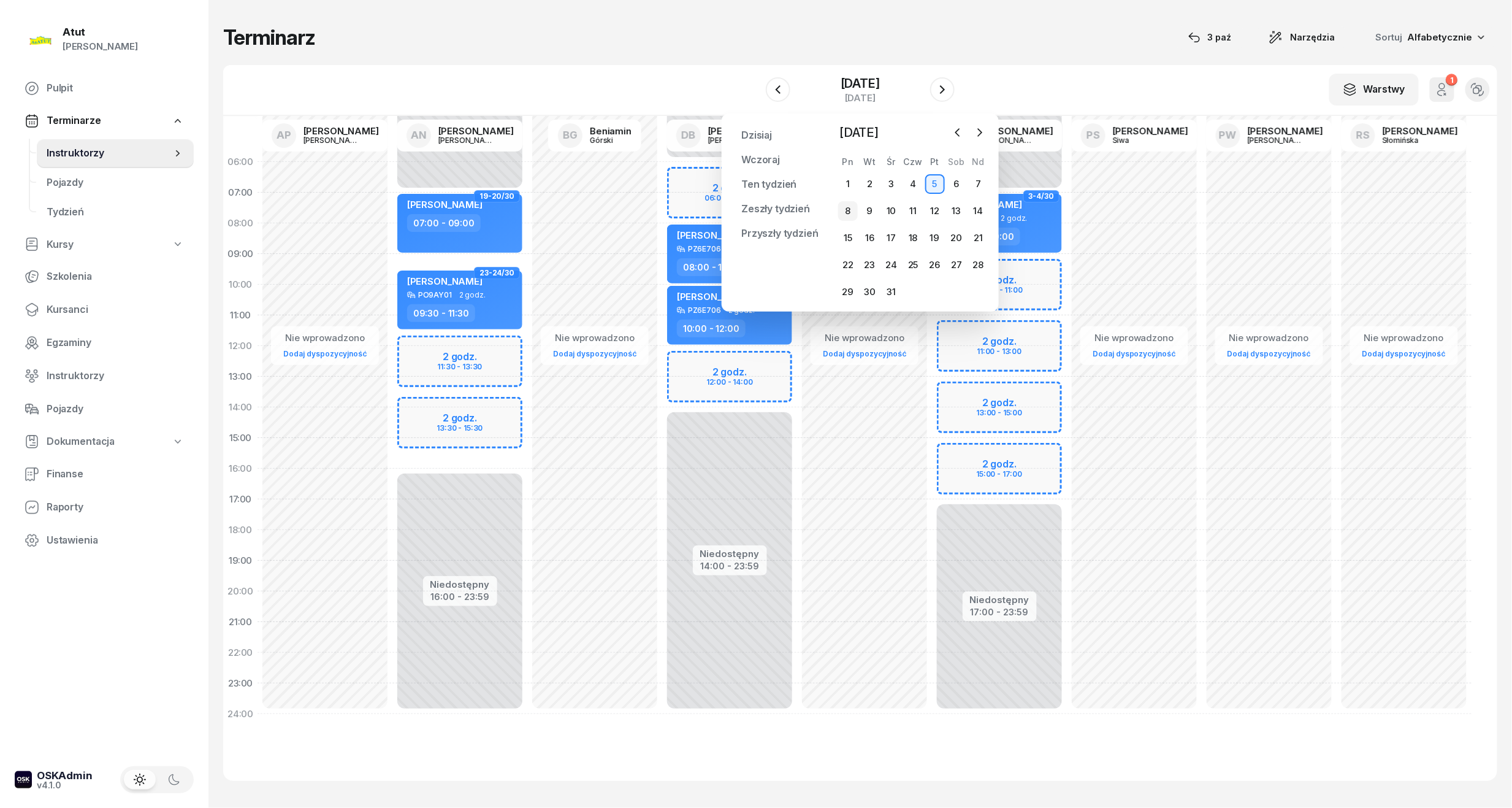
click at [847, 214] on div "8" at bounding box center [848, 211] width 20 height 20
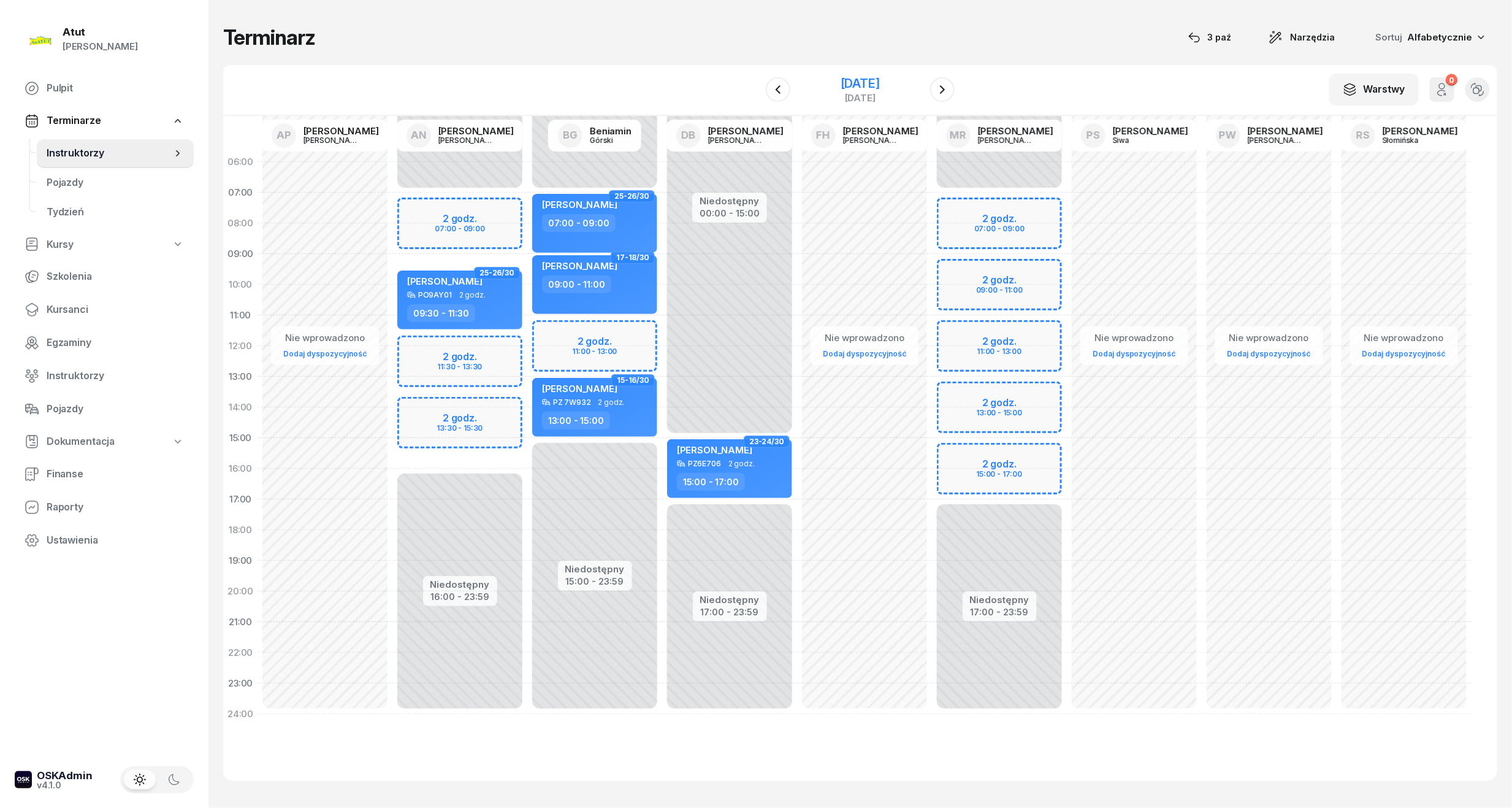
drag, startPoint x: 849, startPoint y: 79, endPoint x: 844, endPoint y: 93, distance: 14.9
click at [844, 93] on div "8 grudnia 2025 poniedziałek" at bounding box center [860, 90] width 39 height 25
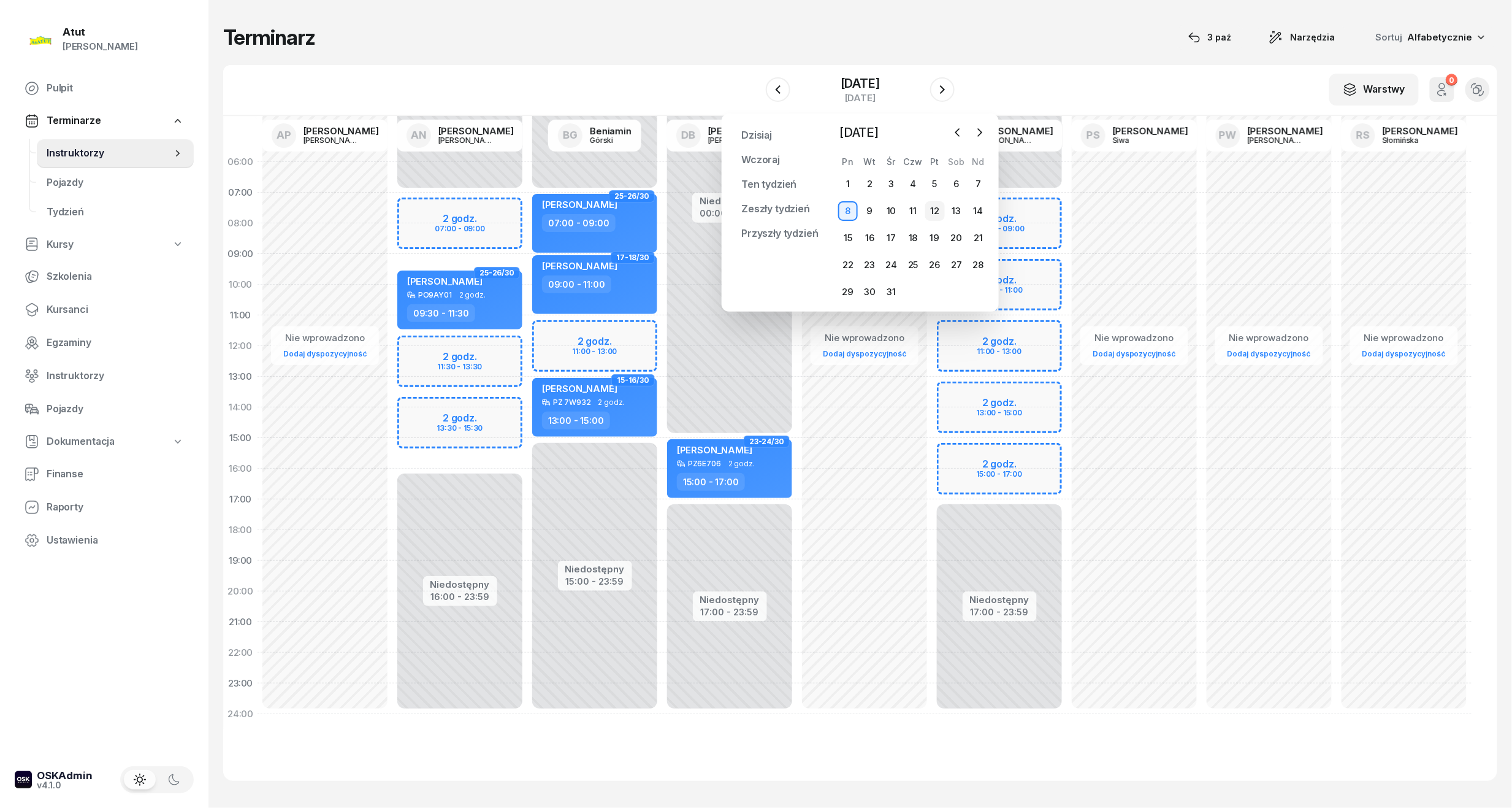
drag, startPoint x: 844, startPoint y: 93, endPoint x: 938, endPoint y: 211, distance: 150.9
click at [938, 211] on div "12" at bounding box center [935, 211] width 20 height 20
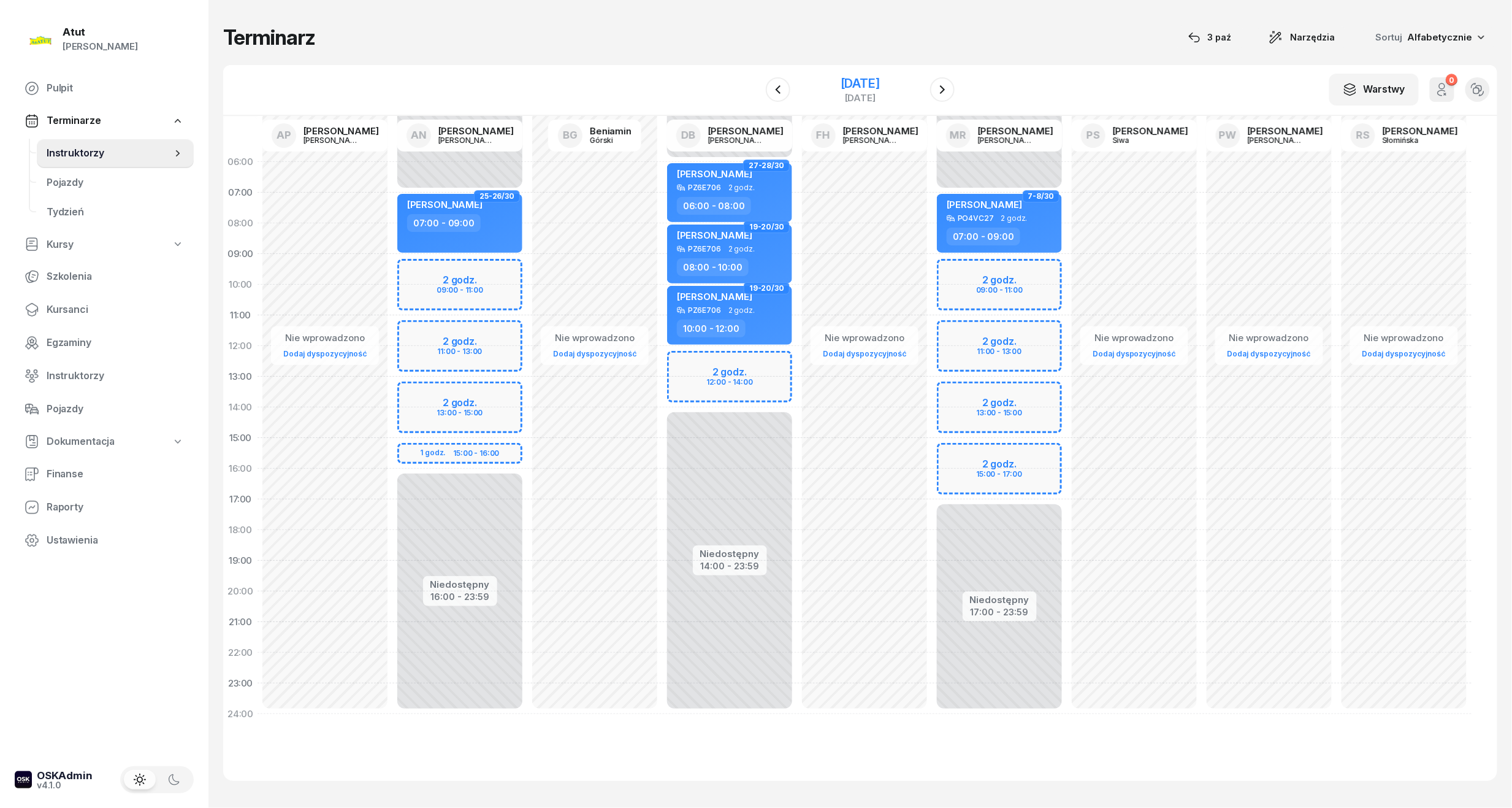
click at [864, 82] on div "[DATE]" at bounding box center [860, 83] width 39 height 12
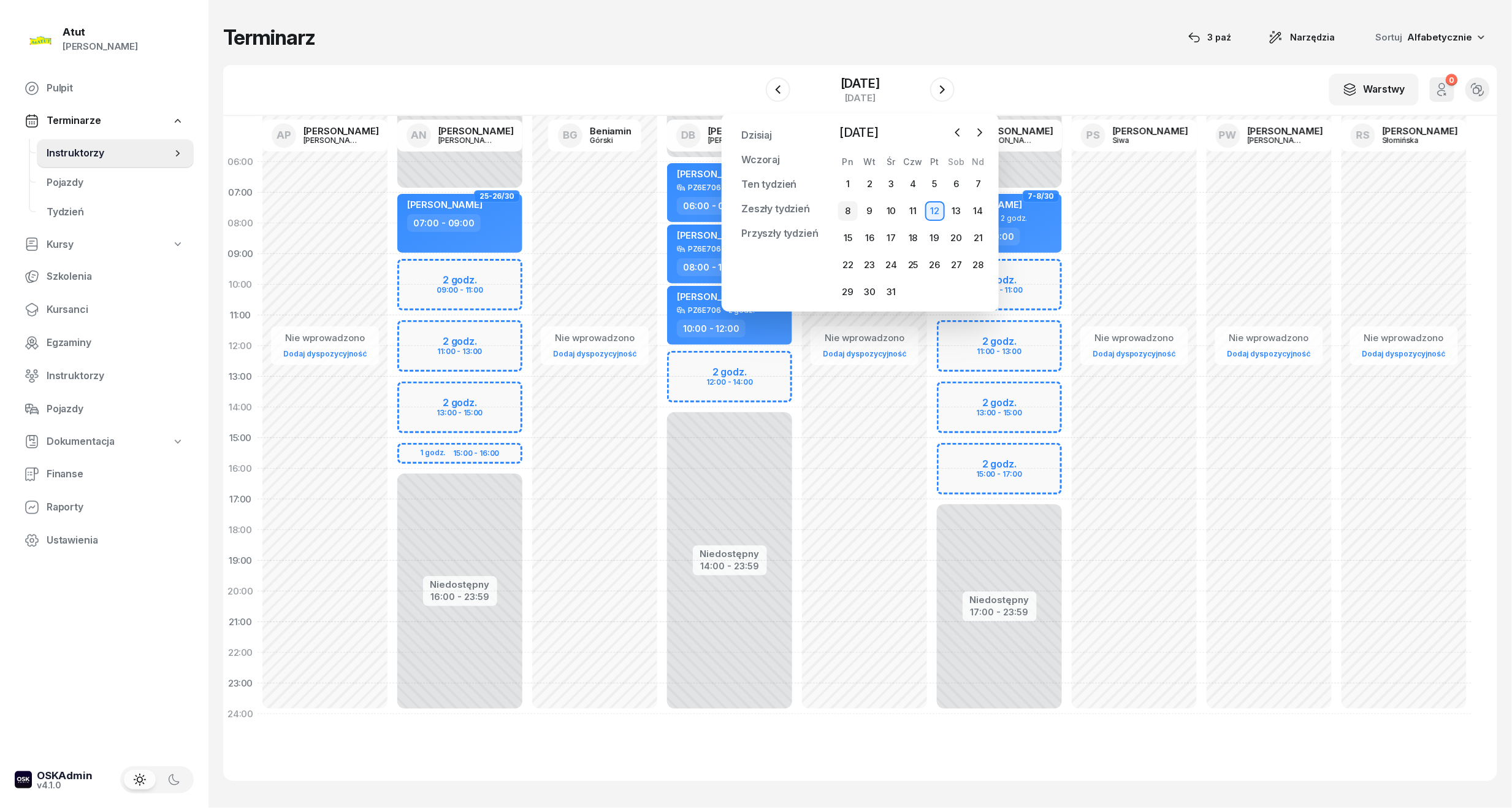
click at [850, 214] on div "8" at bounding box center [848, 211] width 20 height 20
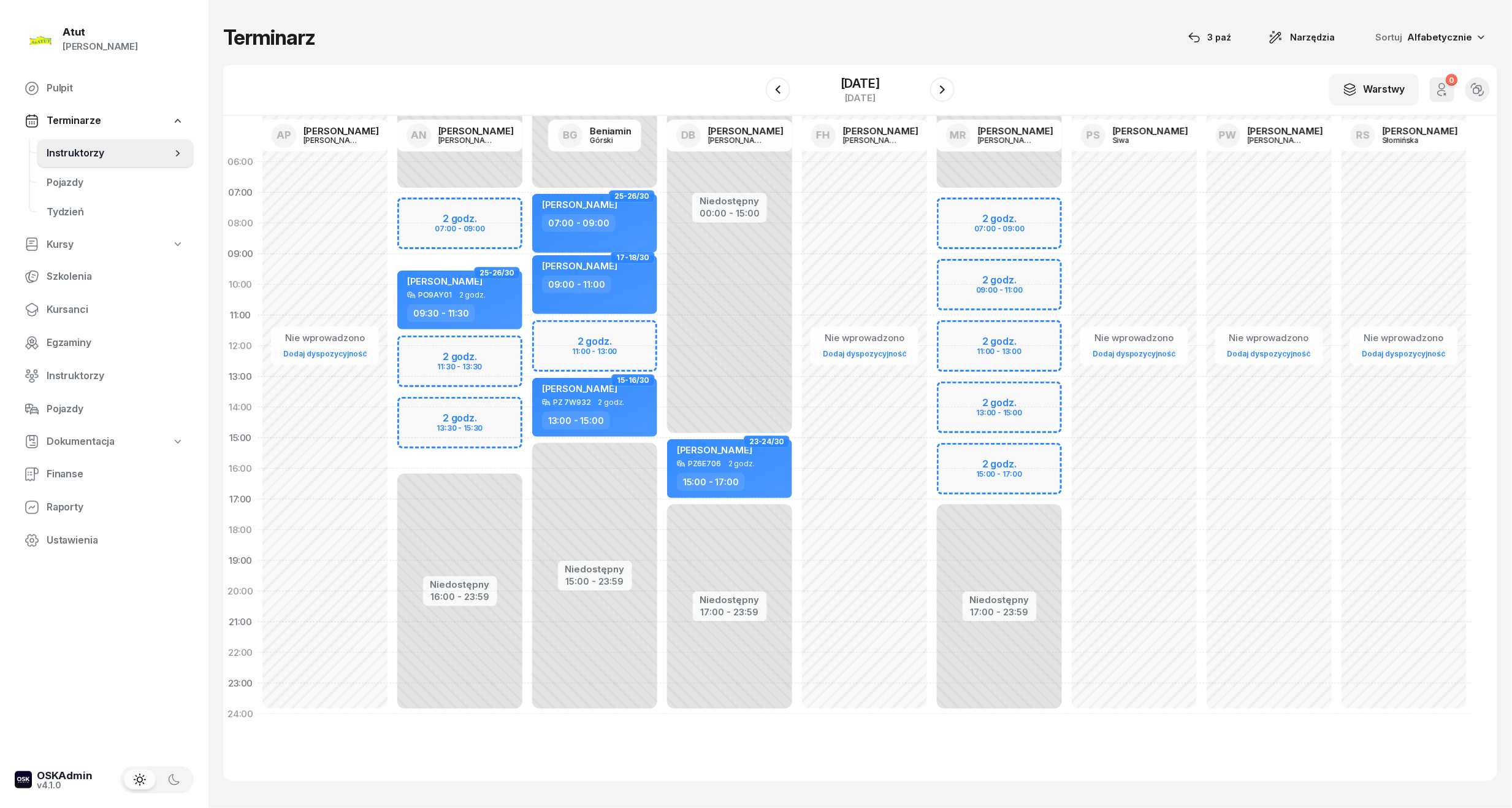
click at [628, 341] on div "Niedostępny 00:00 - 07:00 Niedostępny 15:00 - 23:59 2 godz. 11:00 - 13:00 25-26…" at bounding box center [595, 438] width 135 height 583
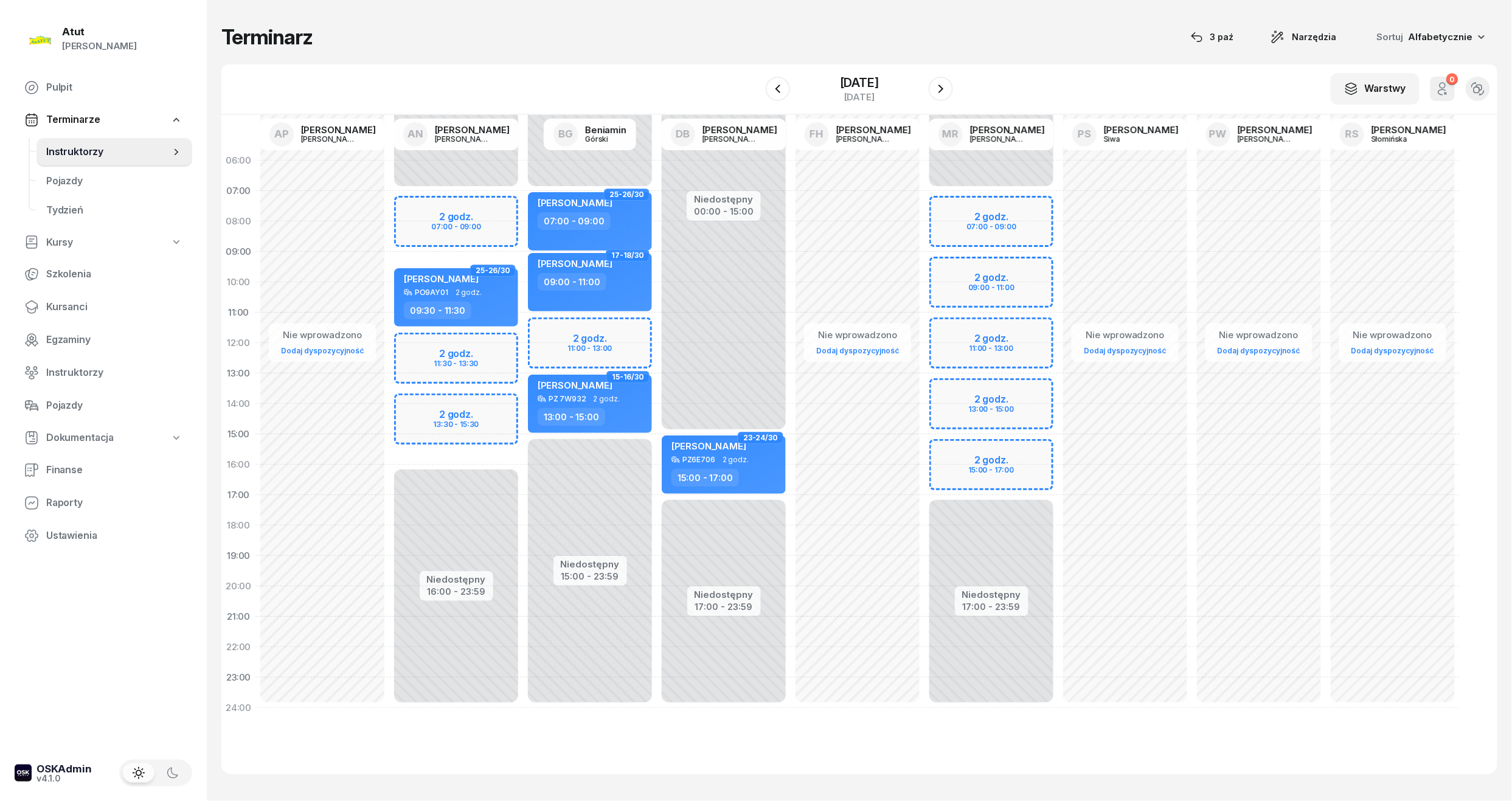
select select "11"
select select "13"
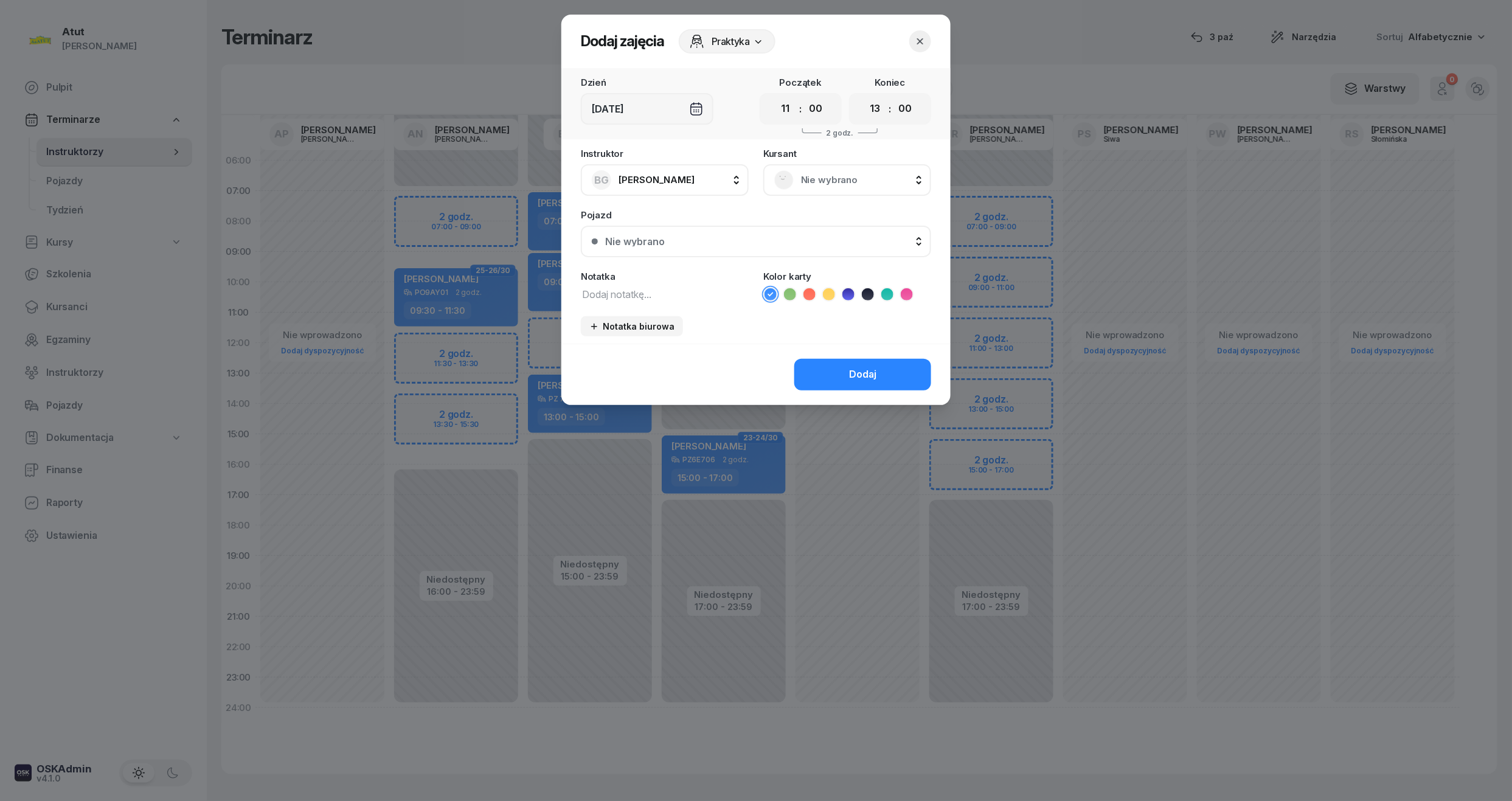
click at [928, 33] on button "button" at bounding box center [919, 41] width 22 height 22
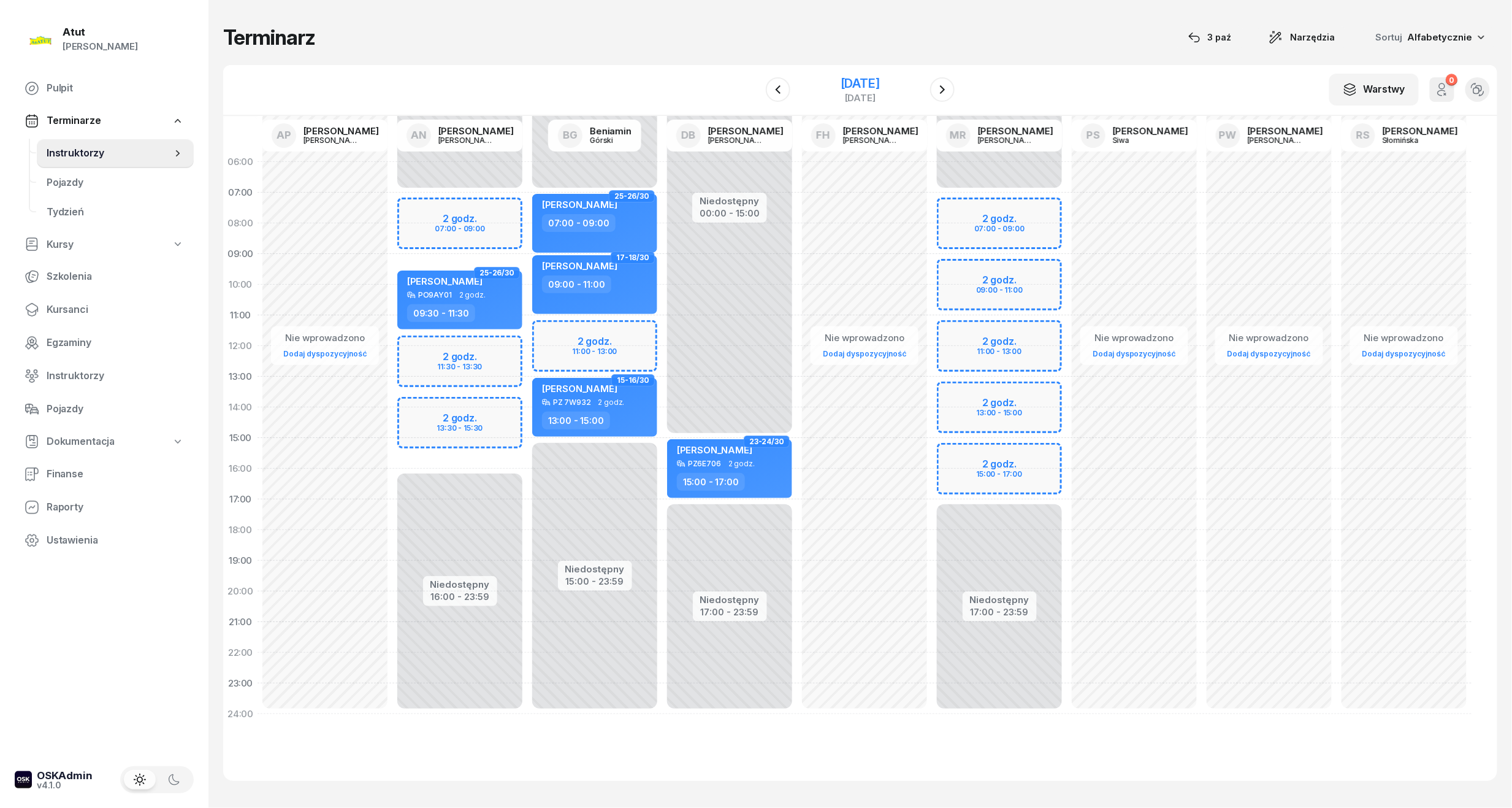
click at [841, 81] on div "[DATE]" at bounding box center [860, 83] width 39 height 12
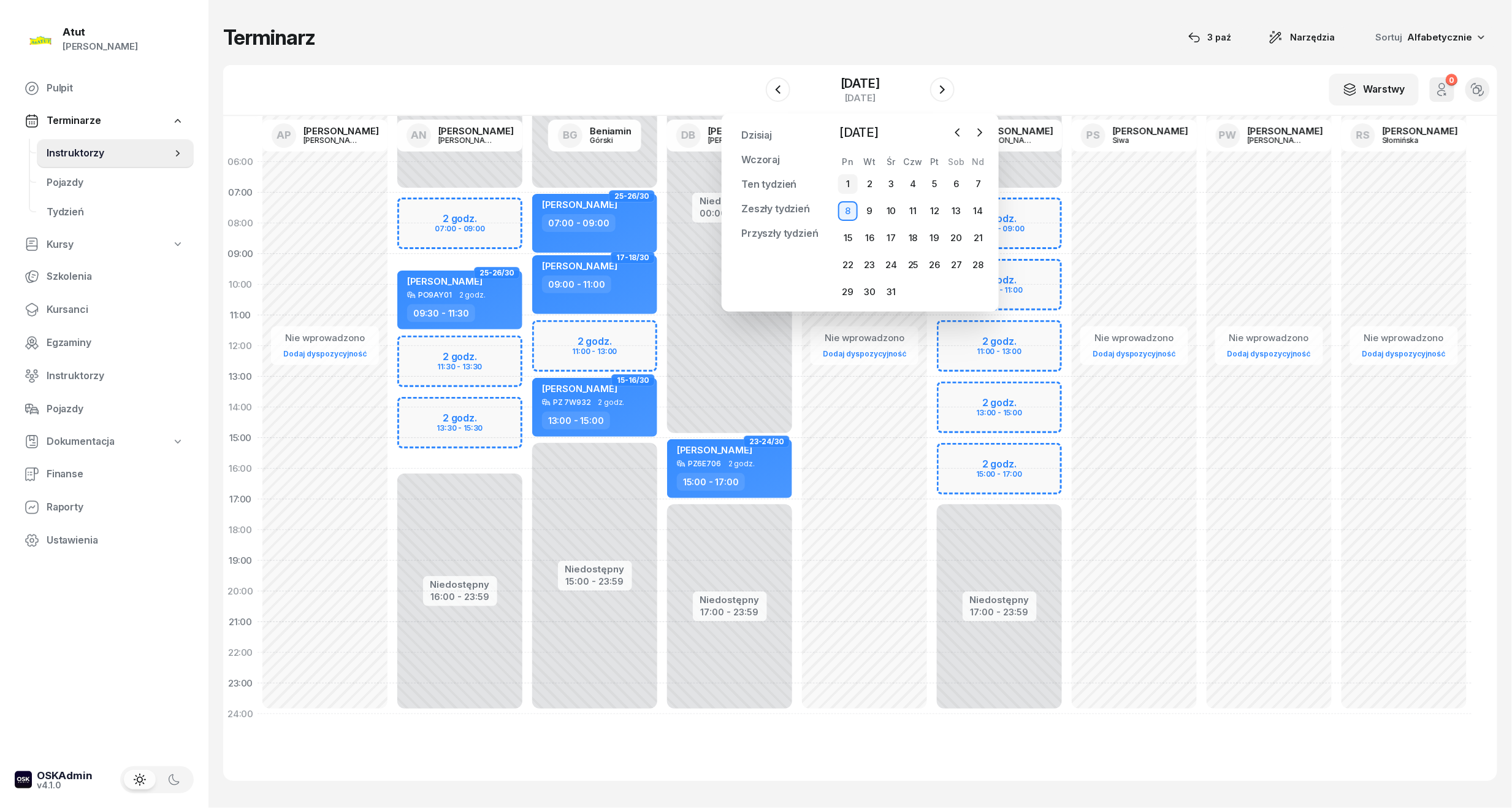
click at [844, 183] on div "1" at bounding box center [848, 184] width 20 height 20
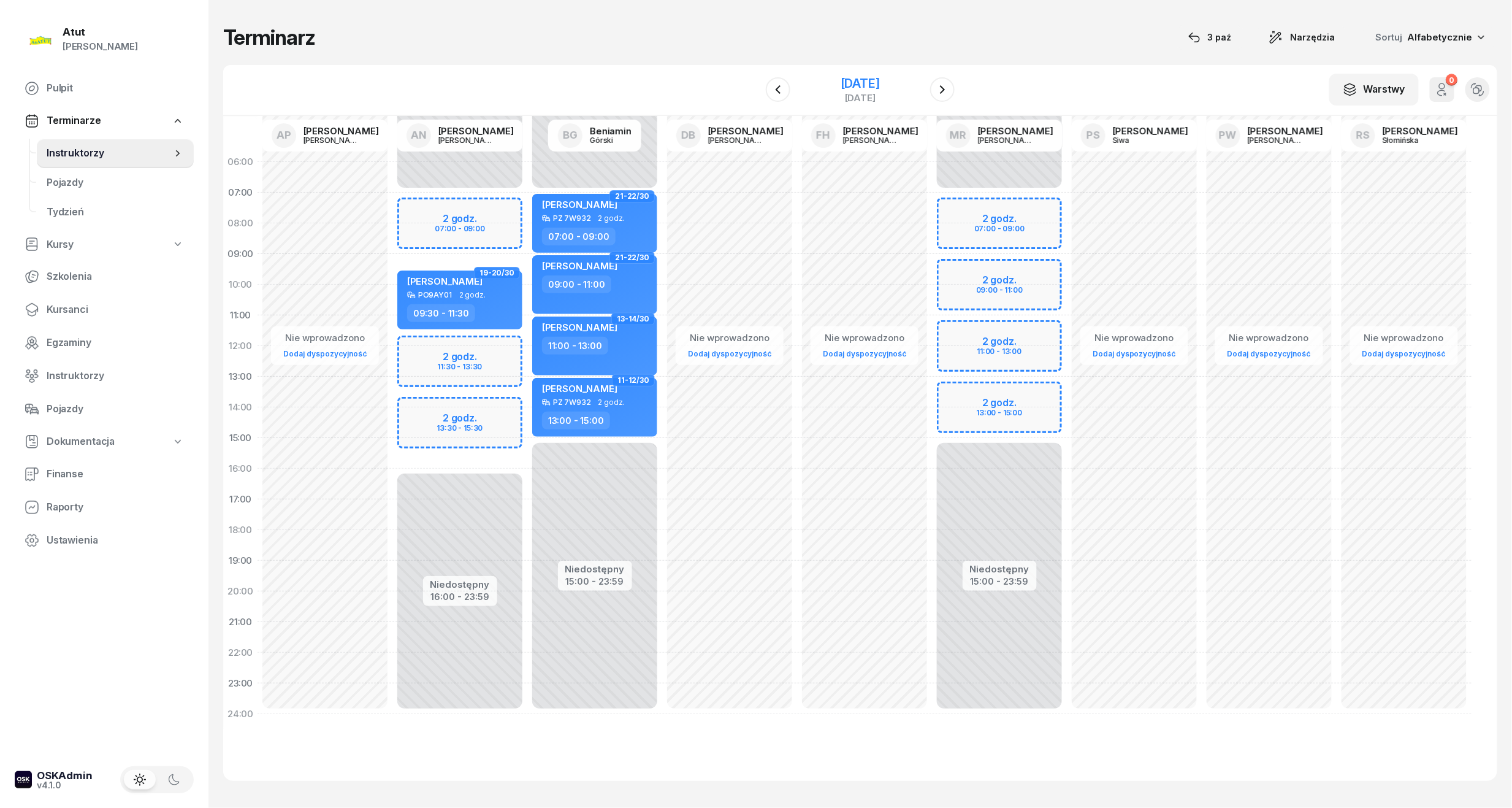
click at [846, 82] on div "[DATE]" at bounding box center [860, 83] width 39 height 12
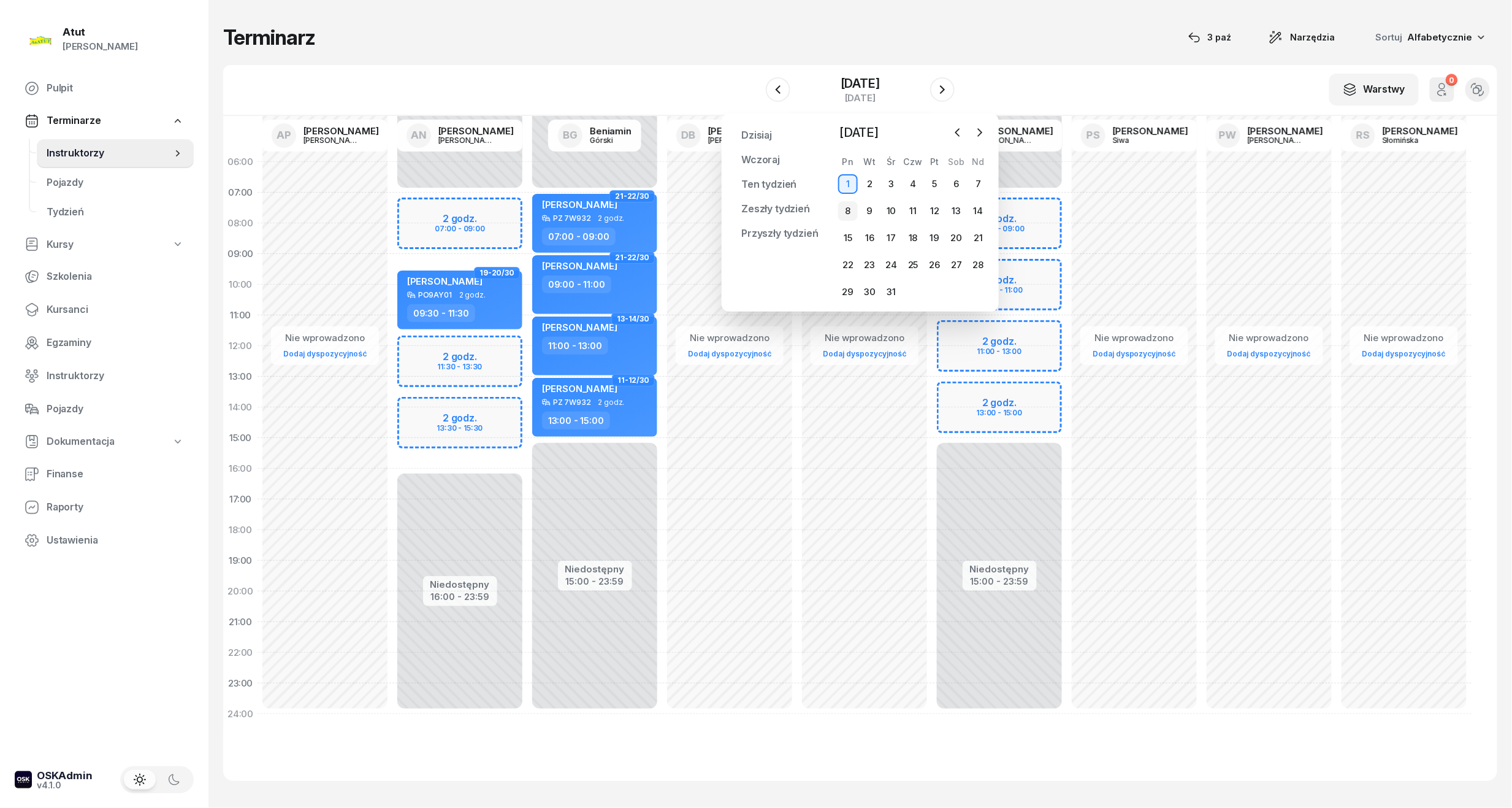
click at [847, 219] on div "8" at bounding box center [848, 211] width 20 height 20
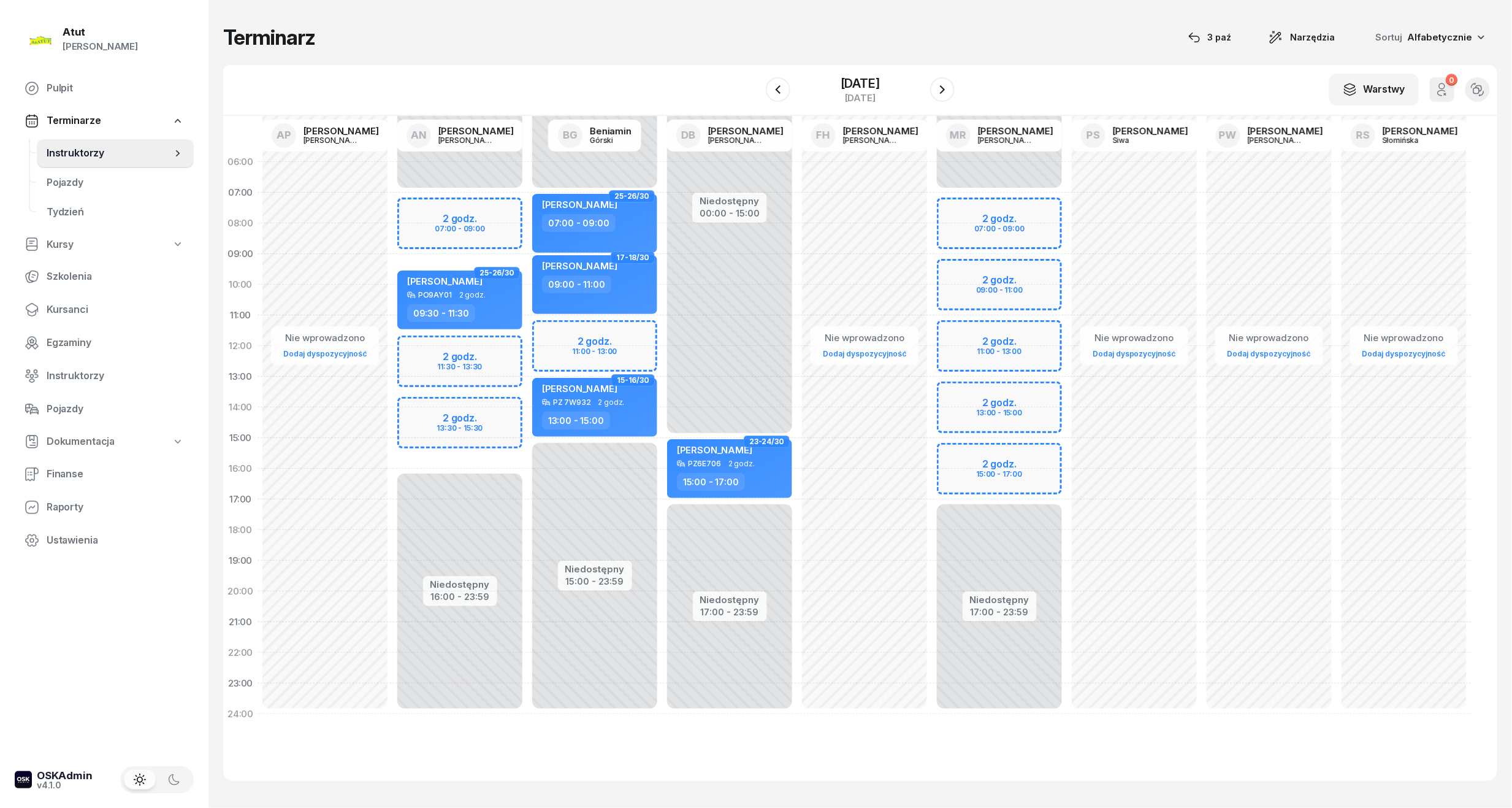
click at [593, 332] on div "Niedostępny 00:00 - 07:00 Niedostępny 15:00 - 23:59 2 godz. 11:00 - 13:00 25-26…" at bounding box center [595, 438] width 135 height 583
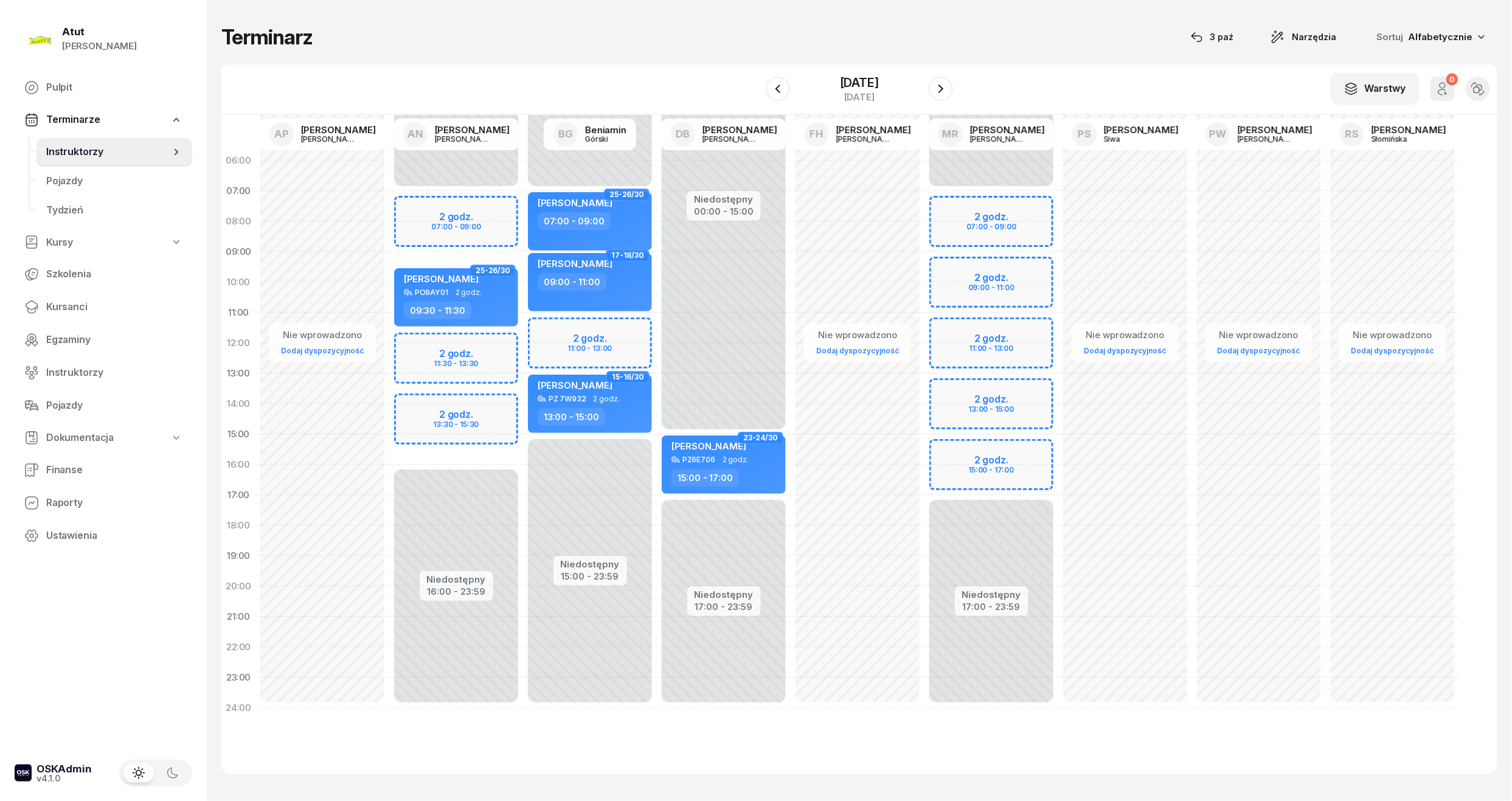
select select "11"
select select "13"
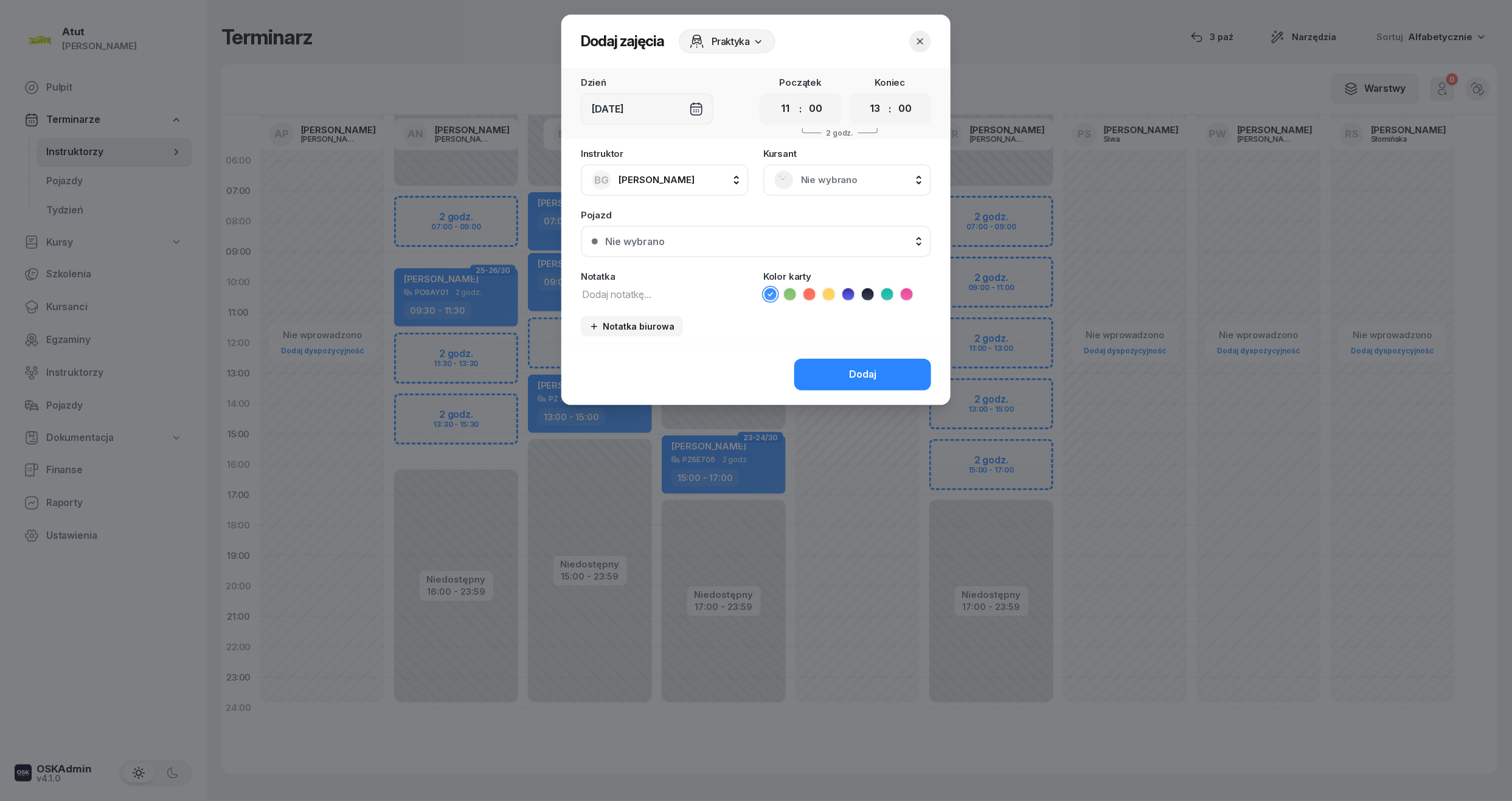
click at [809, 180] on span "Nie wybrano" at bounding box center [860, 180] width 119 height 16
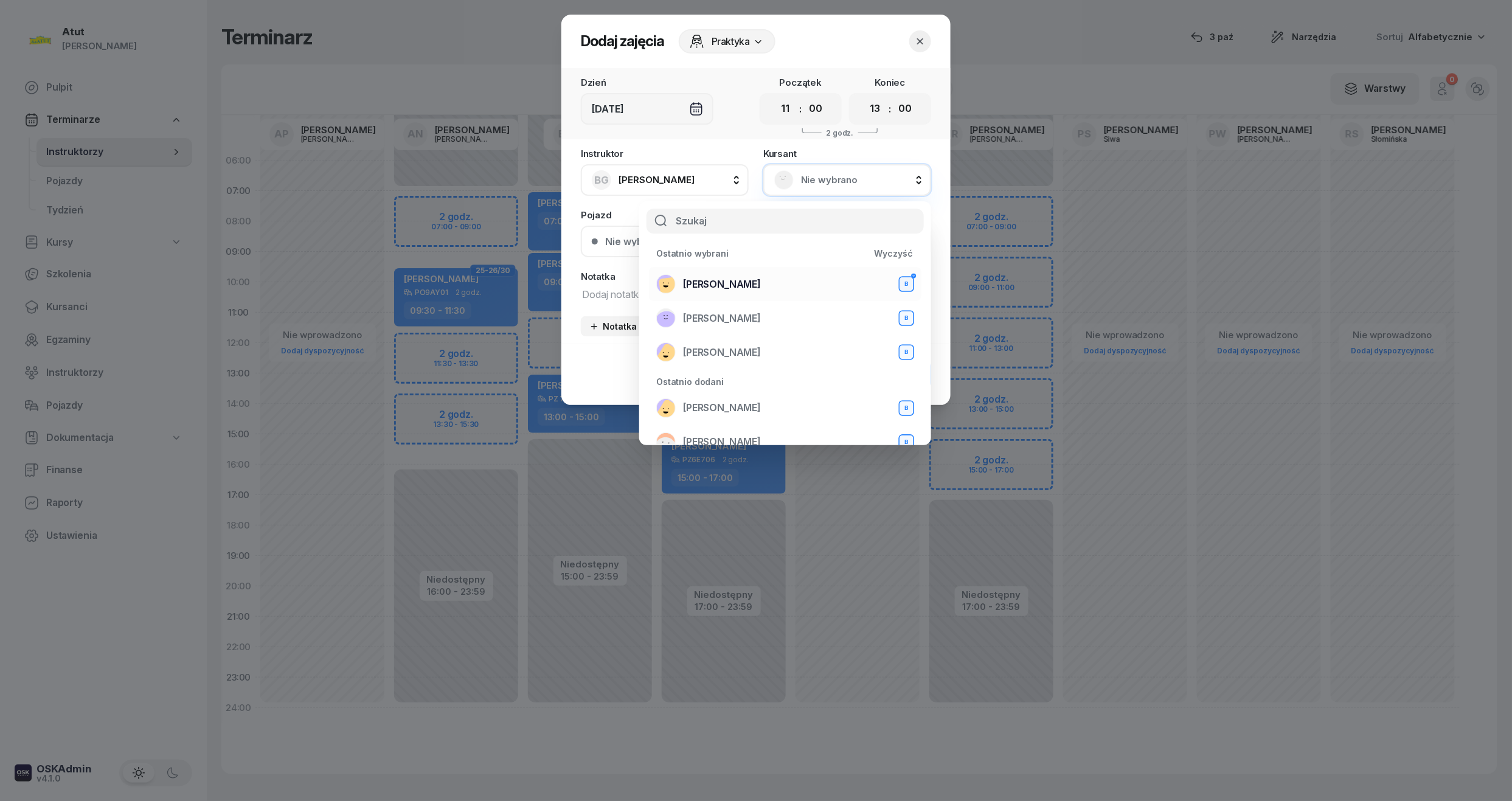
click at [761, 280] on span "[PERSON_NAME]" at bounding box center [722, 284] width 78 height 16
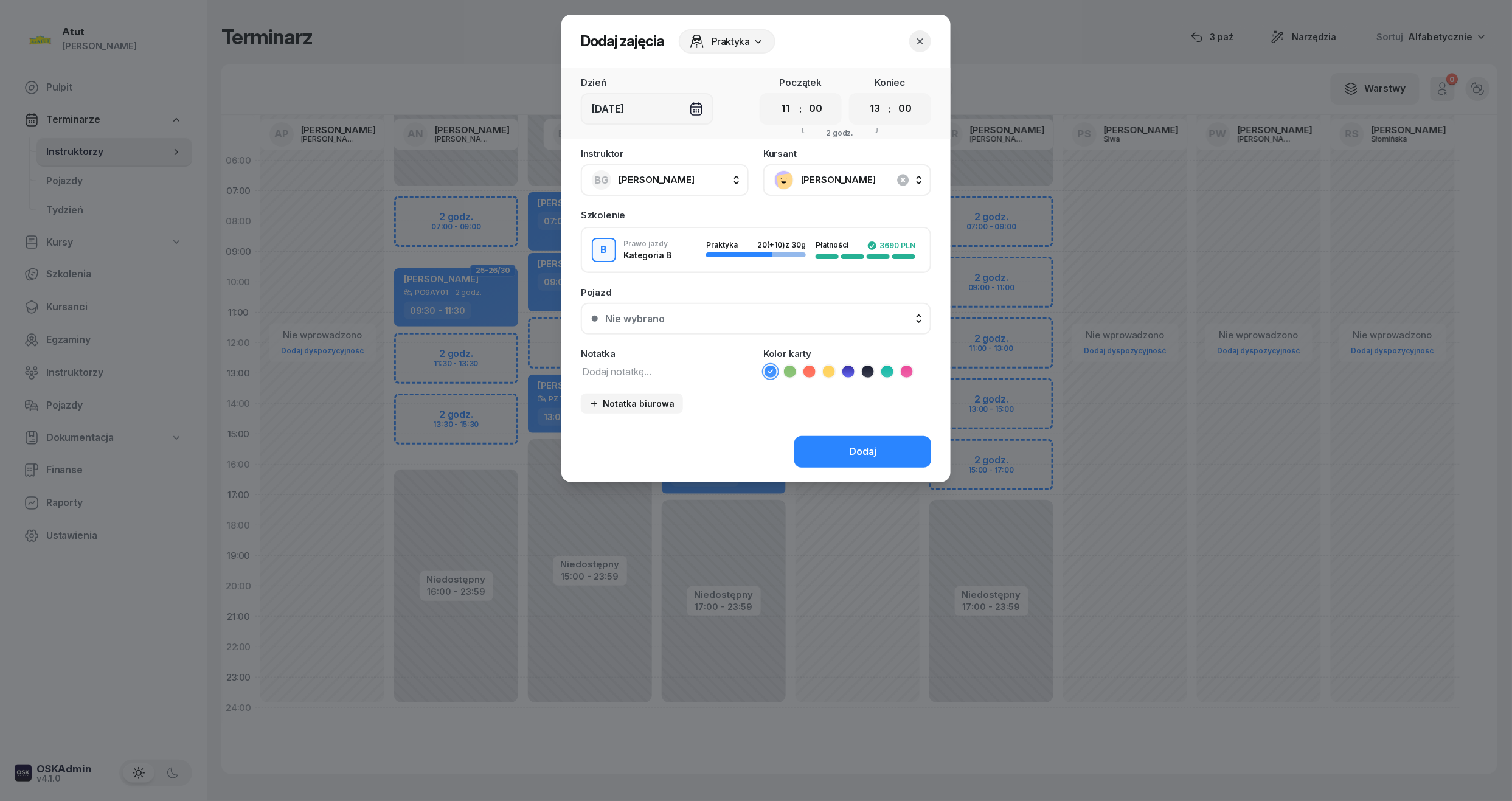
click at [784, 366] on icon at bounding box center [790, 371] width 12 height 12
click at [869, 453] on div "Dodaj" at bounding box center [862, 451] width 27 height 16
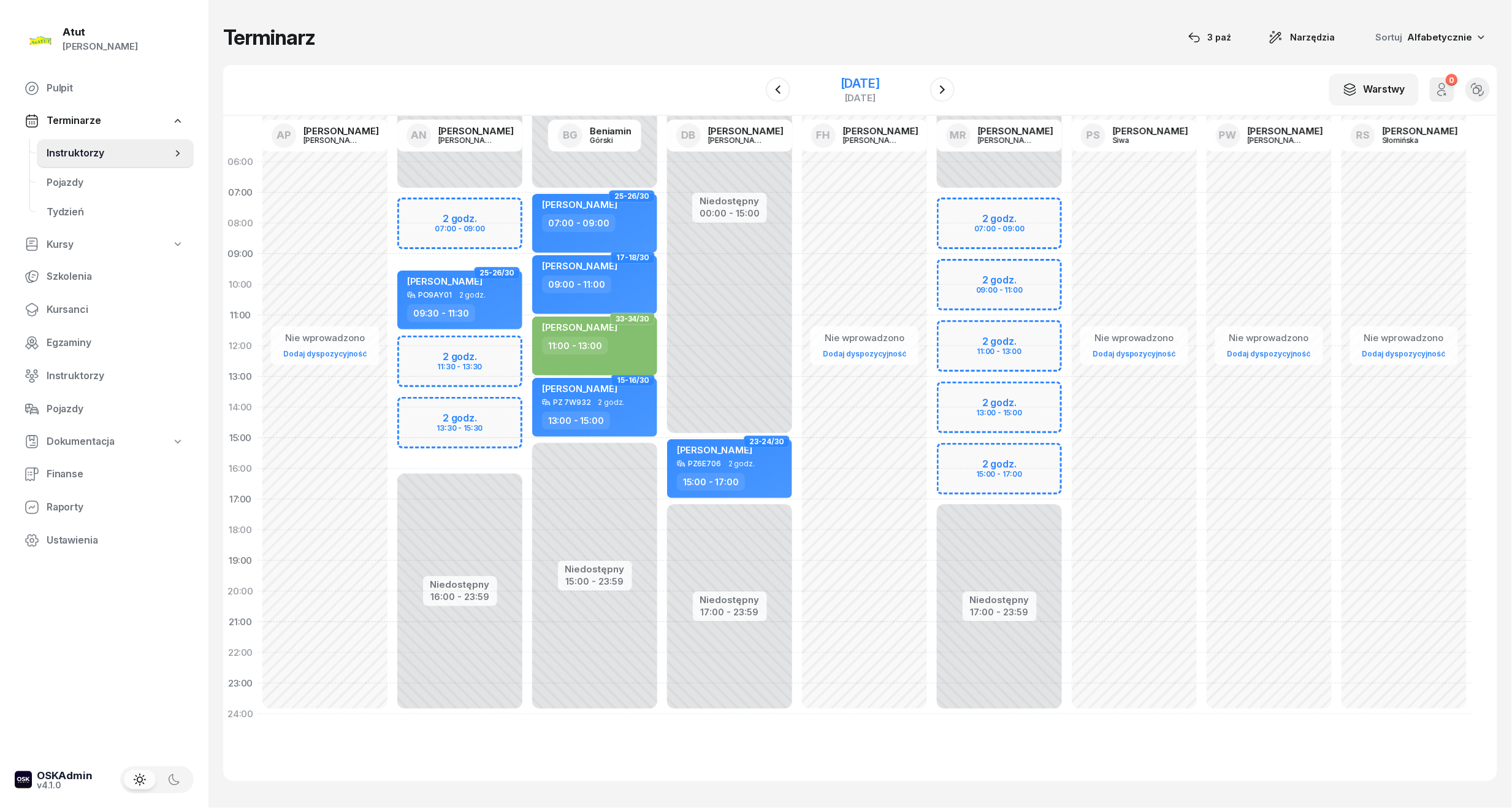
click at [841, 84] on div "[DATE]" at bounding box center [860, 83] width 39 height 12
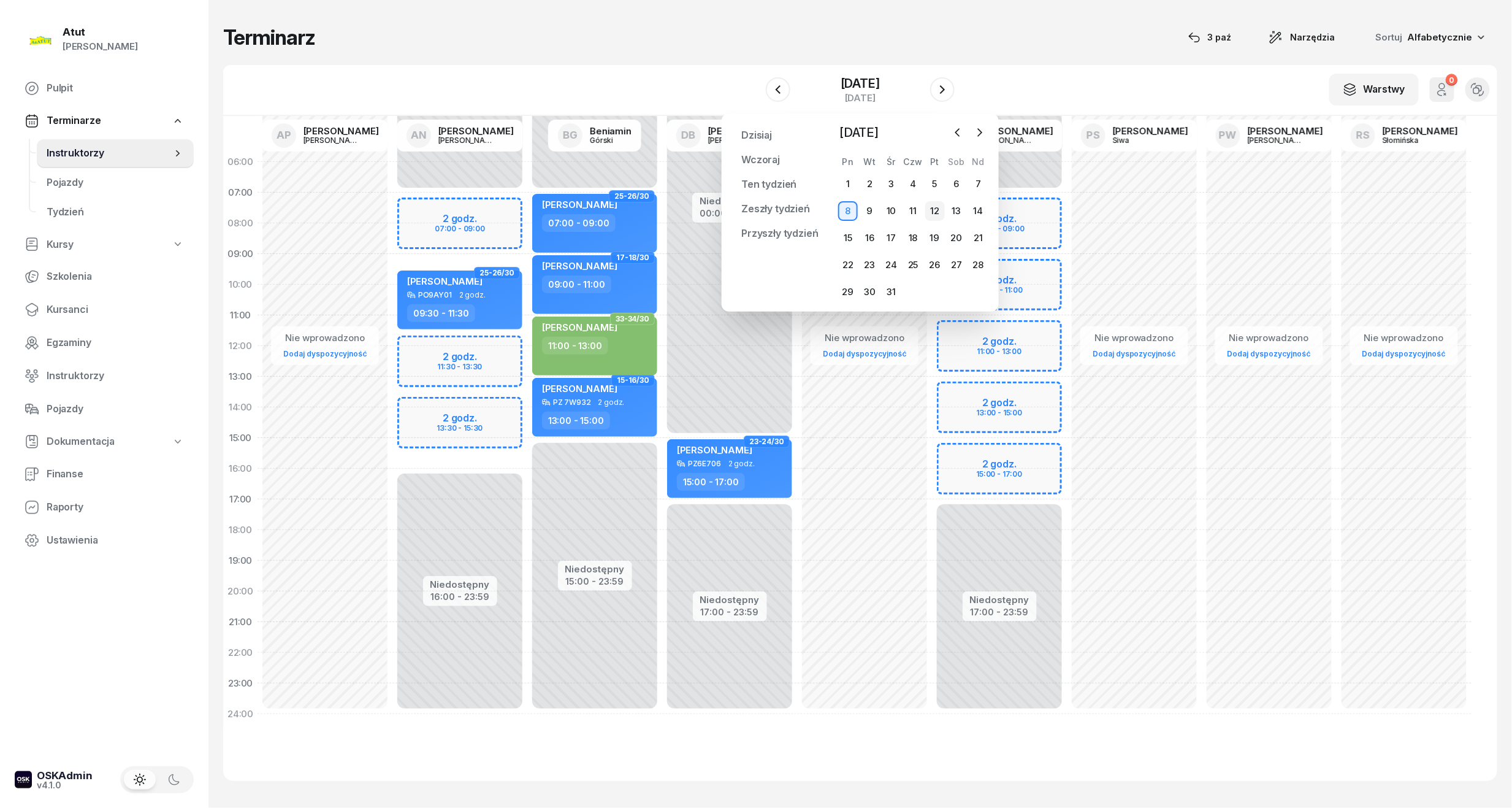
click at [932, 217] on div "12" at bounding box center [935, 211] width 20 height 20
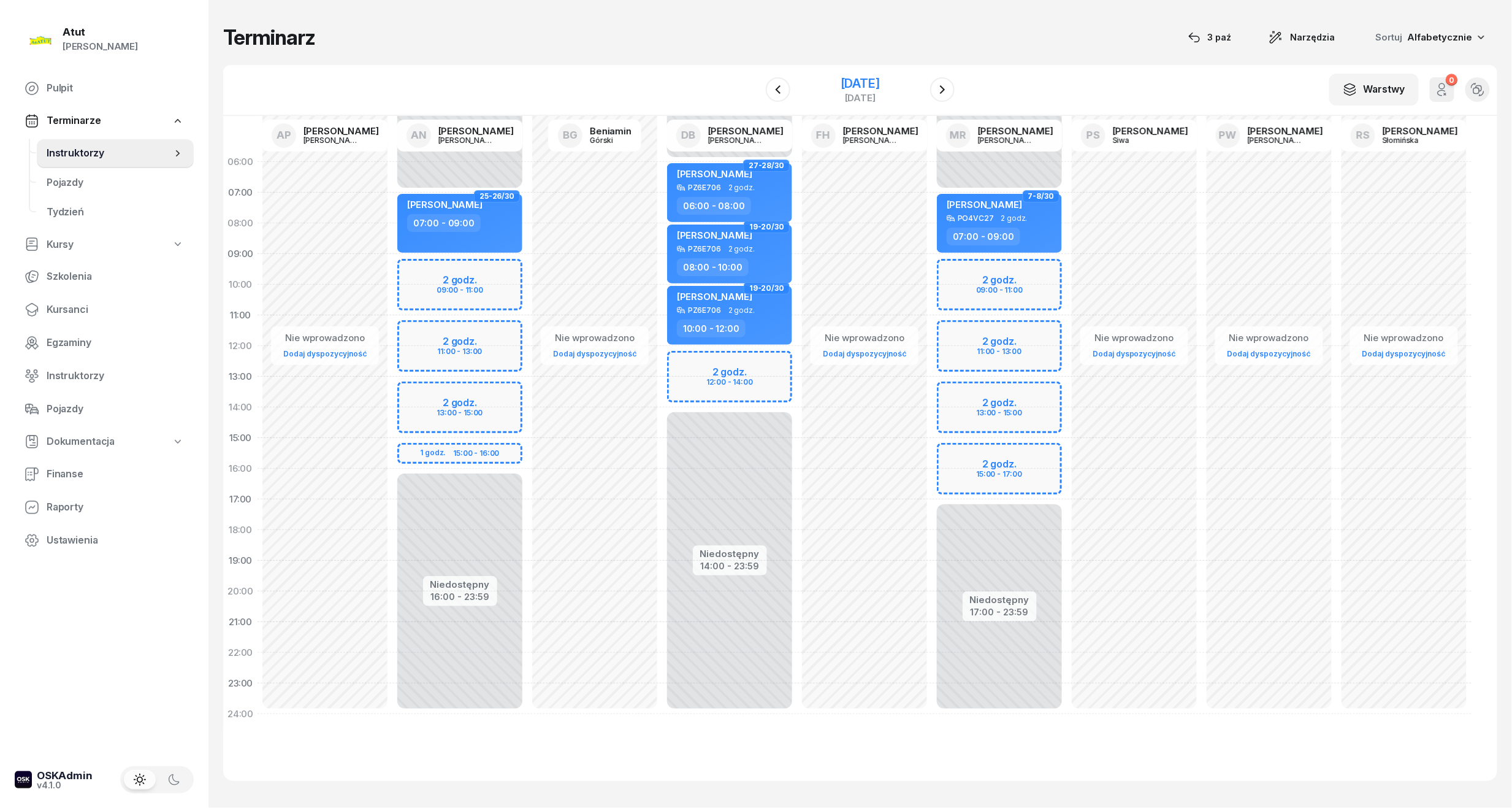
click at [849, 84] on div "[DATE]" at bounding box center [860, 83] width 39 height 12
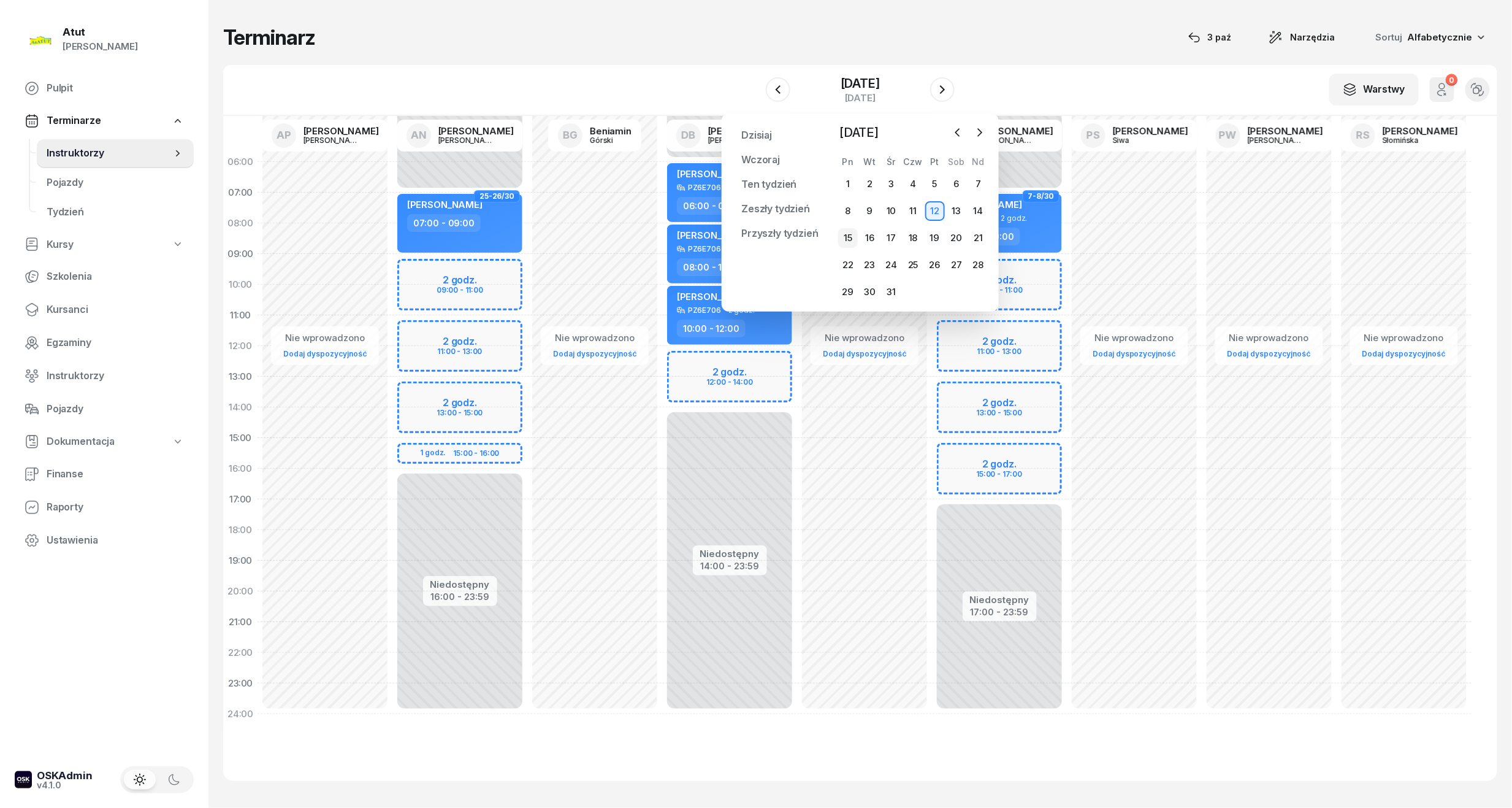
click at [845, 238] on div "15" at bounding box center [848, 238] width 20 height 20
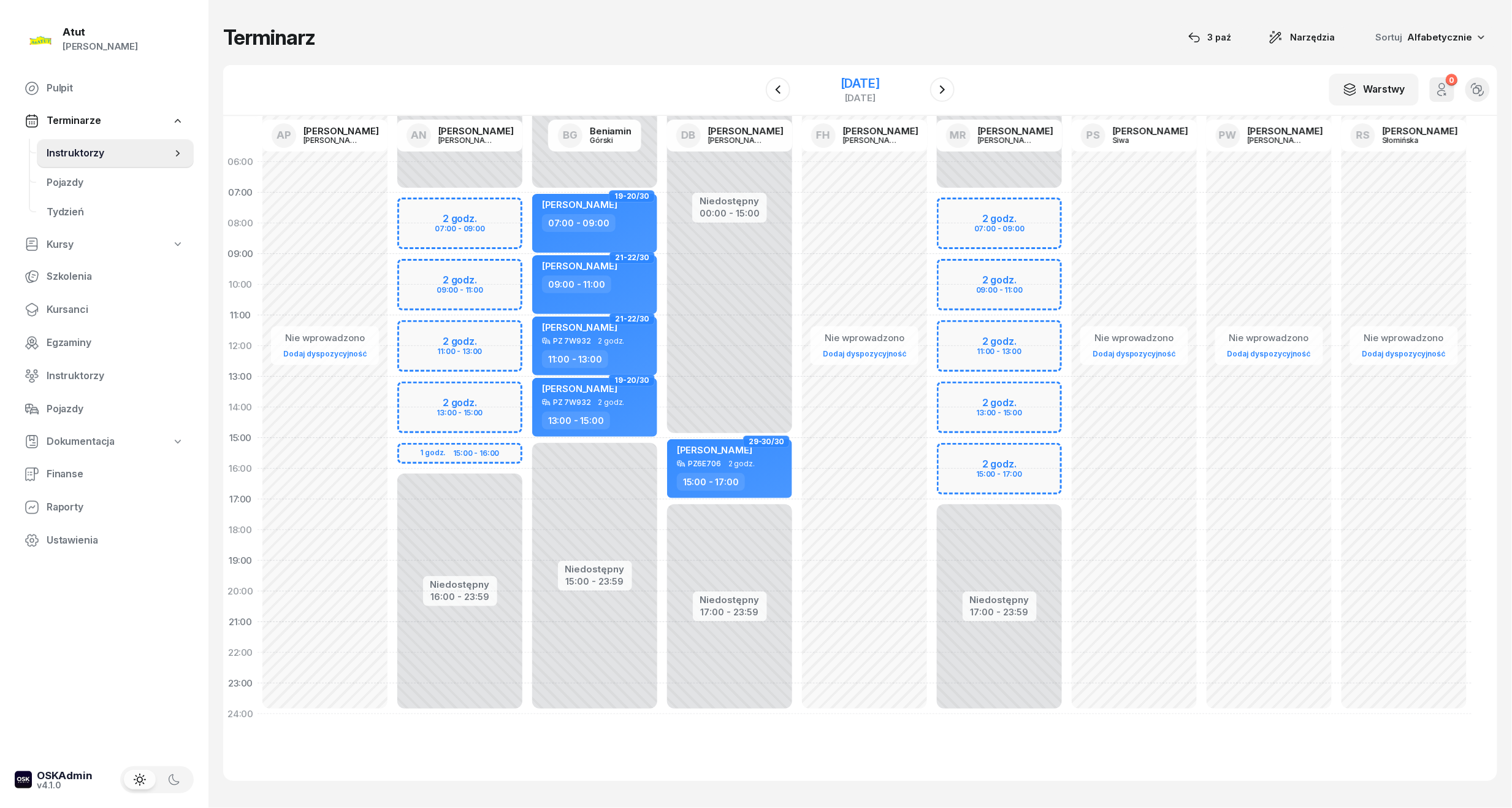
click at [879, 85] on div "[DATE]" at bounding box center [860, 83] width 39 height 12
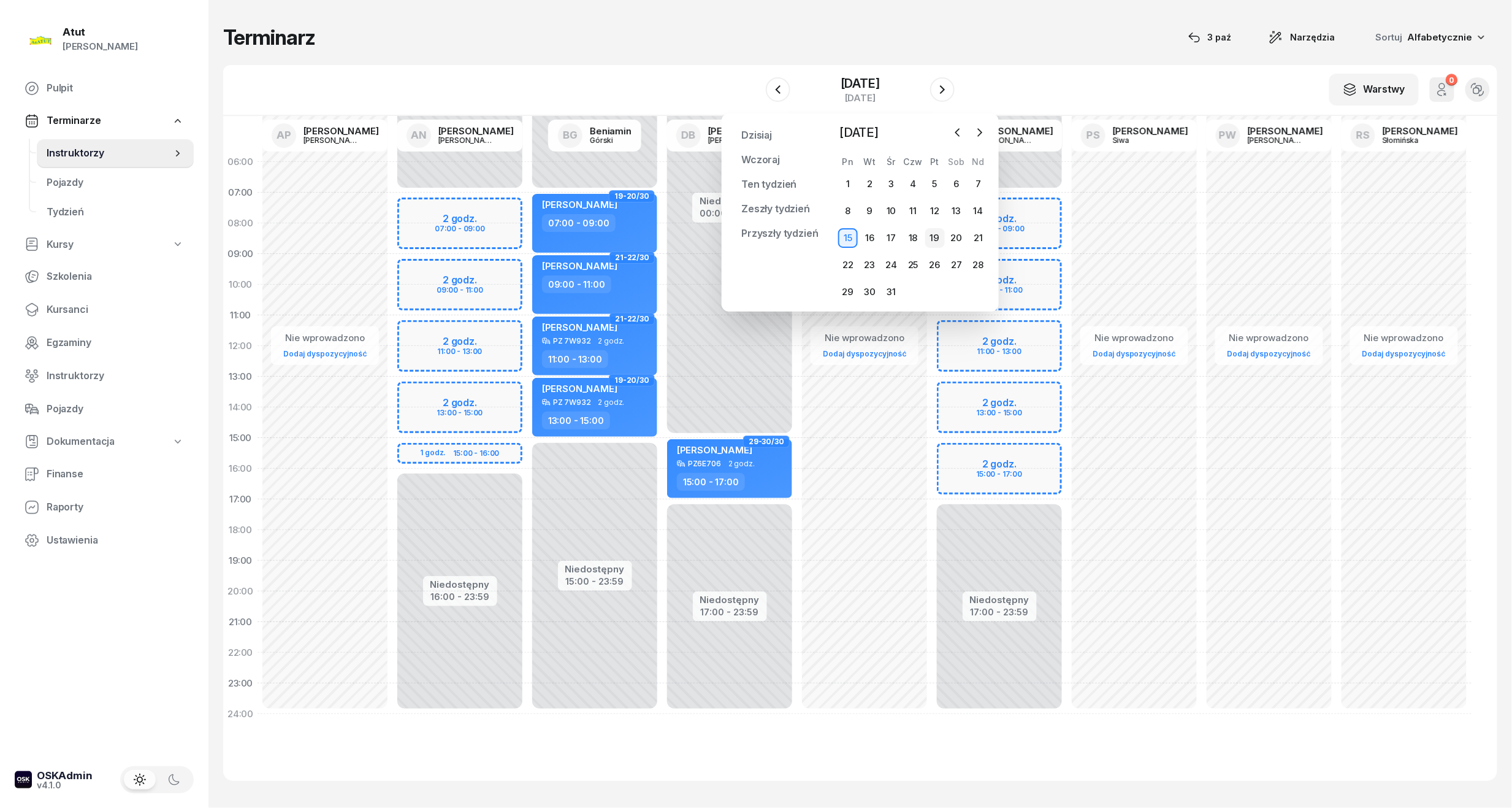
click at [937, 237] on div "19" at bounding box center [935, 238] width 20 height 20
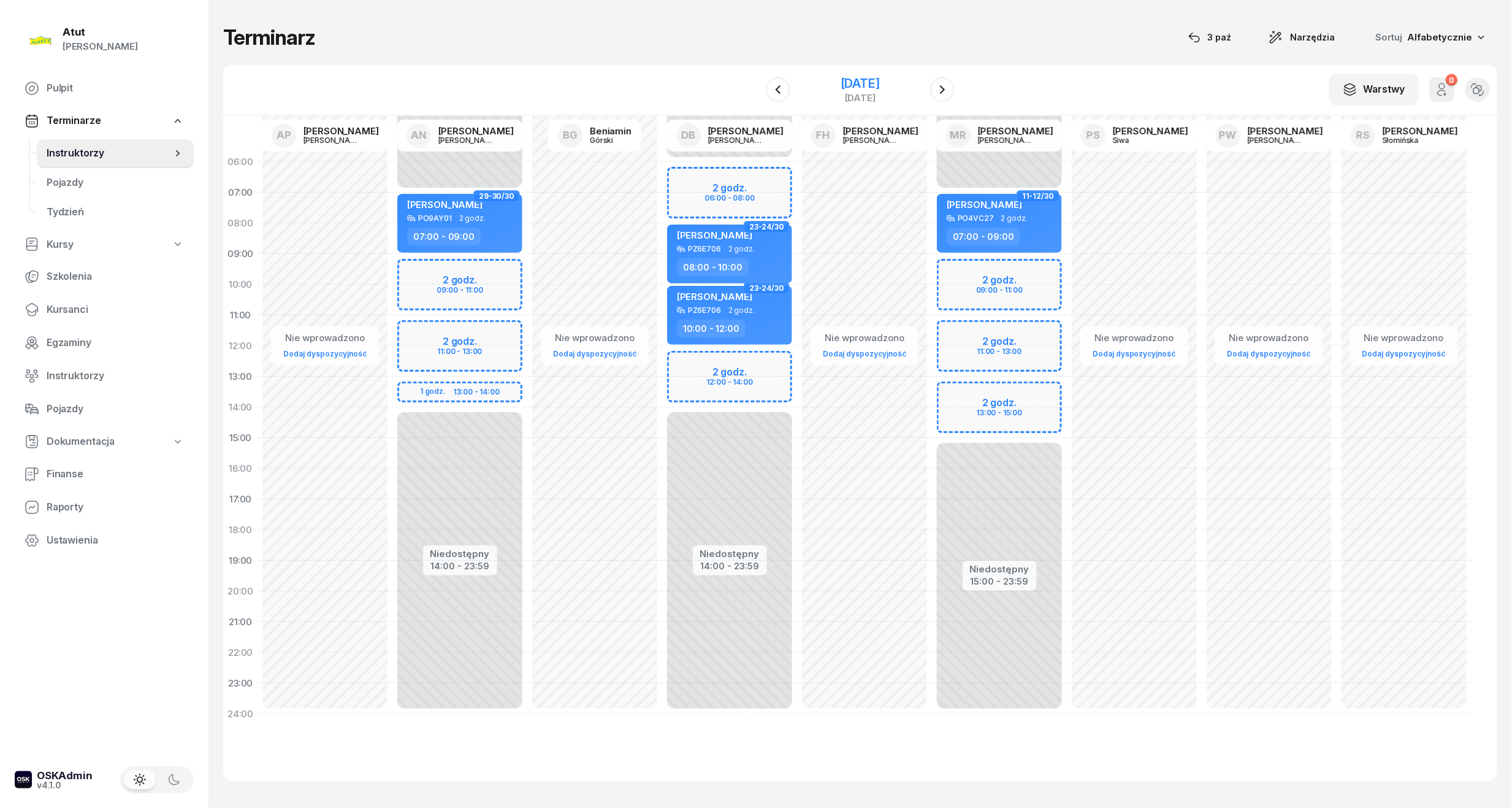
click at [880, 81] on div "19 grudnia 2025" at bounding box center [860, 83] width 39 height 12
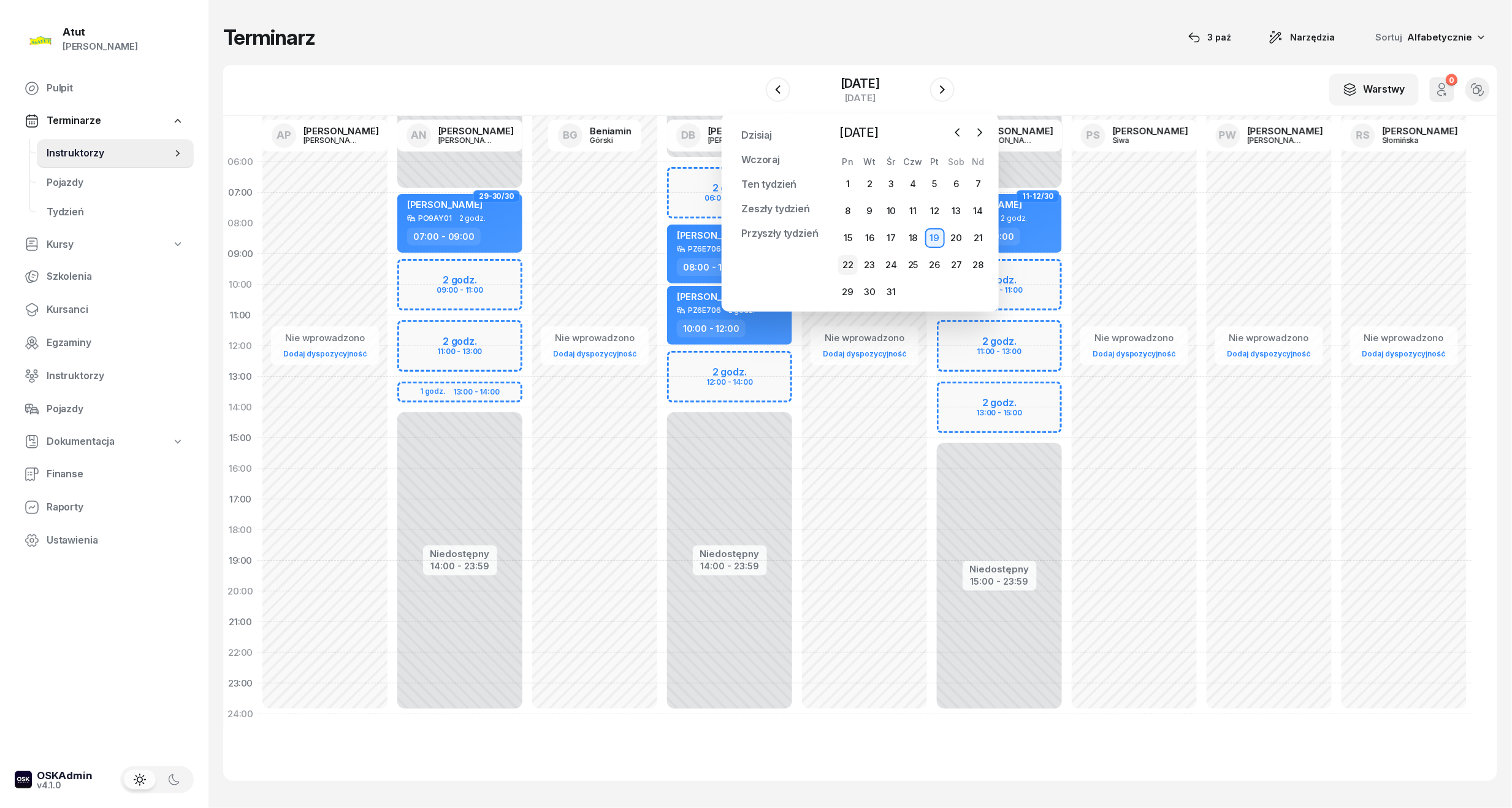
click at [846, 273] on div "22" at bounding box center [848, 265] width 20 height 20
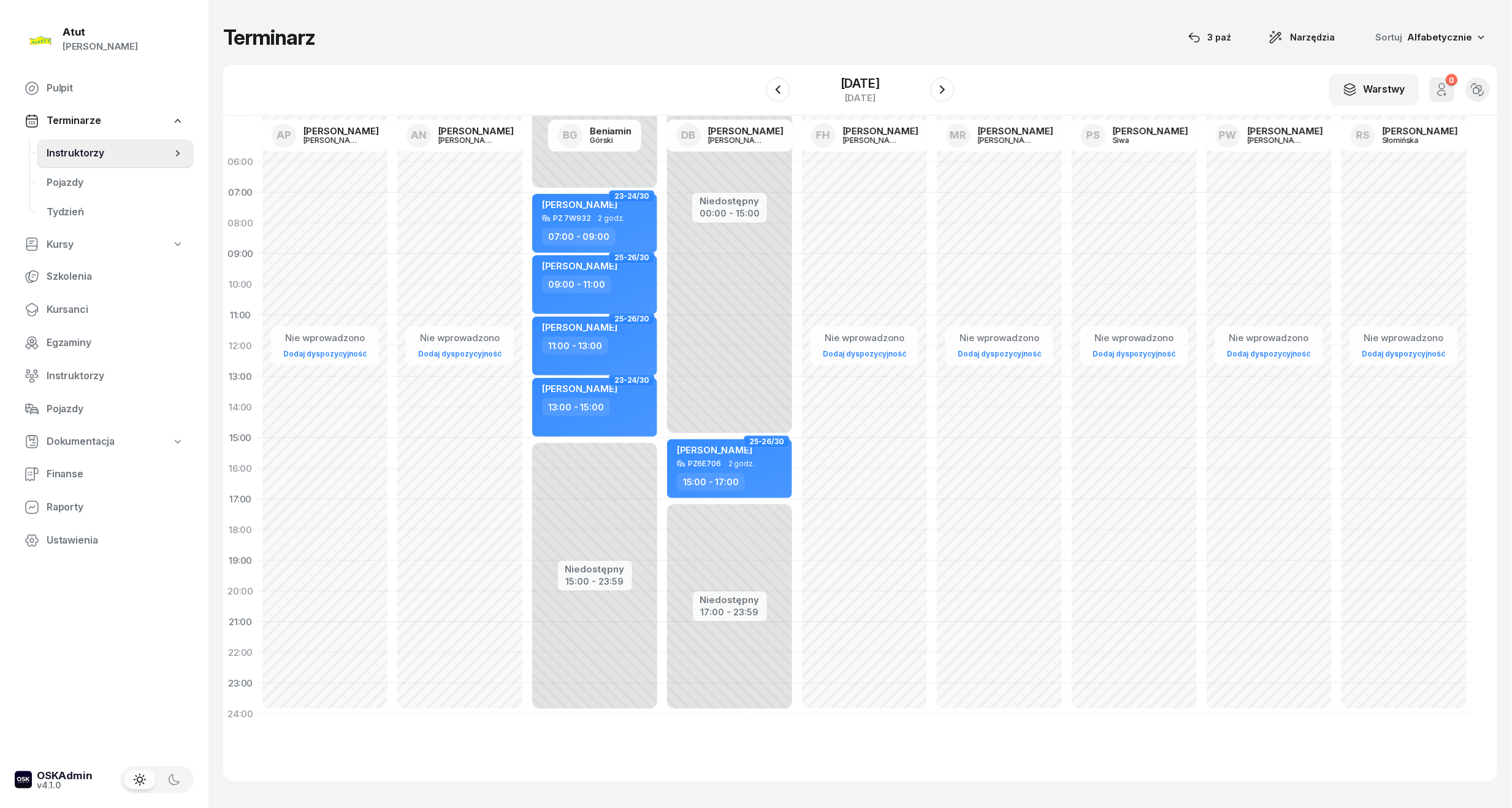
click at [867, 71] on div "W Wybierz AP Adam Pytlak AN Artur Nowakowski BG Beniamin Górski DB Dariusz Bańk…" at bounding box center [860, 91] width 1275 height 51
click at [841, 89] on div "[DATE]" at bounding box center [860, 83] width 39 height 12
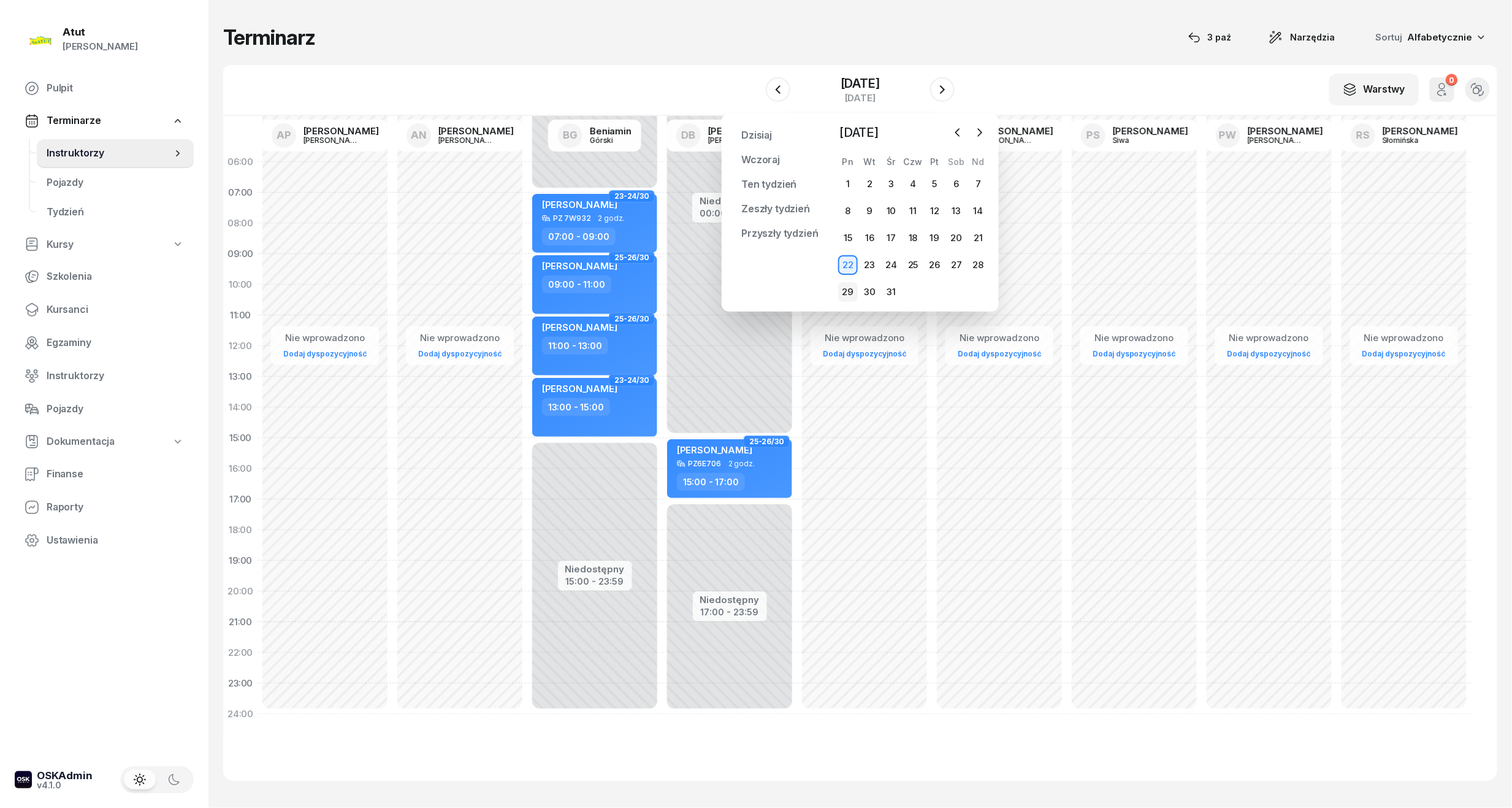
click at [848, 293] on div "29" at bounding box center [848, 292] width 20 height 20
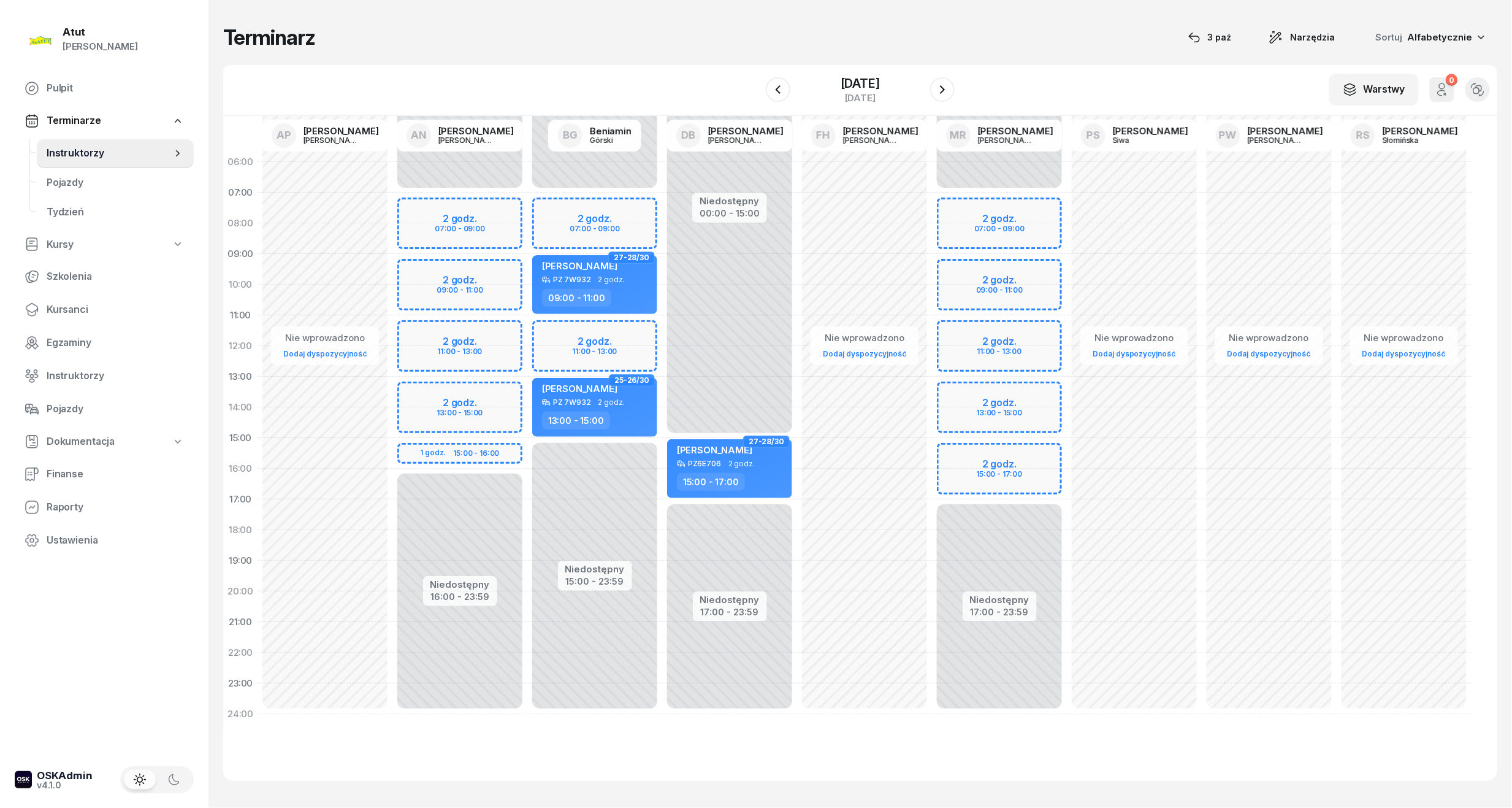
click at [581, 339] on div "Niedostępny 00:00 - 07:00 Niedostępny 15:00 - 23:59 2 godz. 07:00 - 09:00 2 god…" at bounding box center [595, 438] width 135 height 583
select select "11"
select select "13"
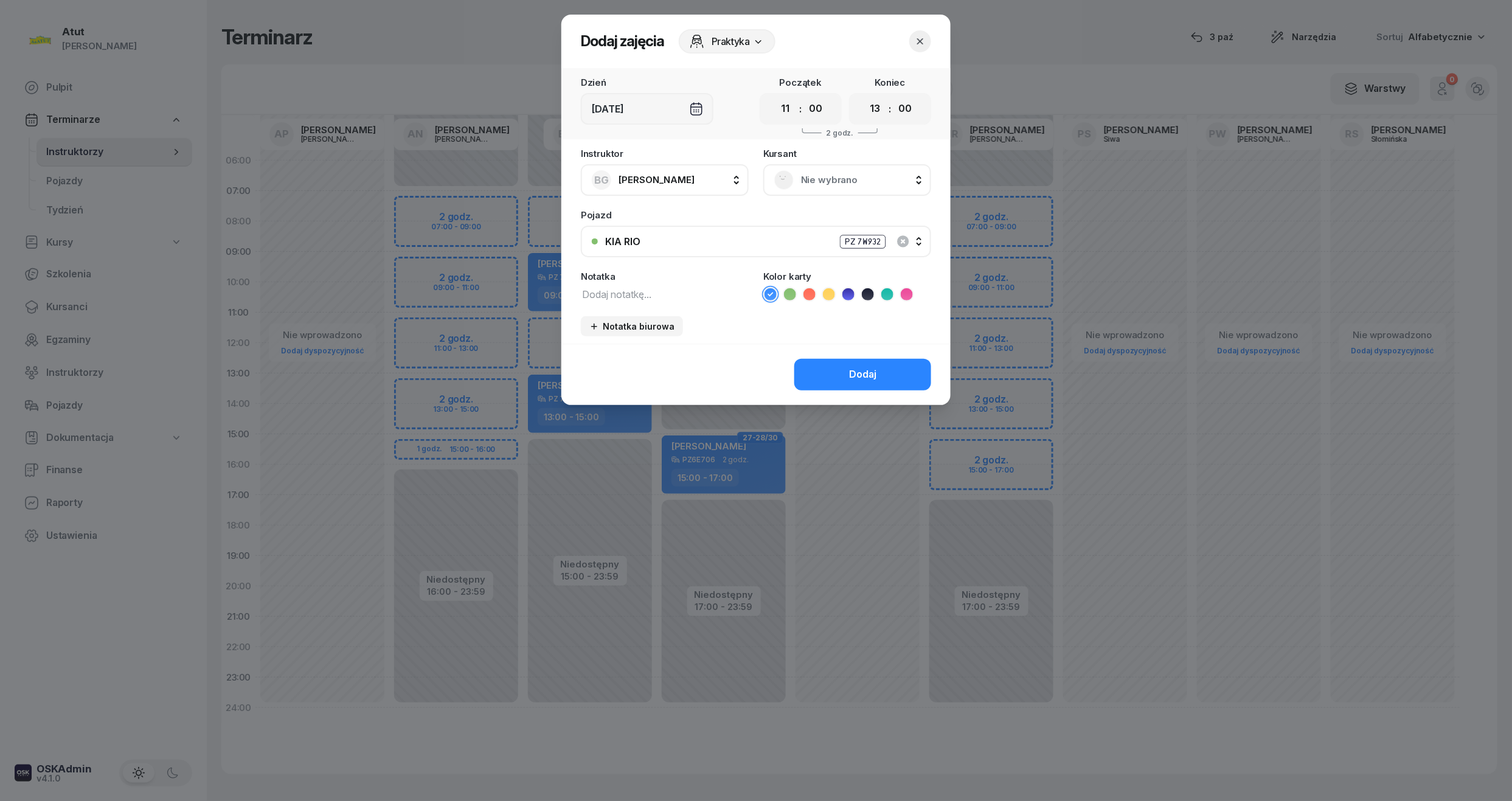
click at [825, 172] on span "Nie wybrano" at bounding box center [860, 180] width 119 height 16
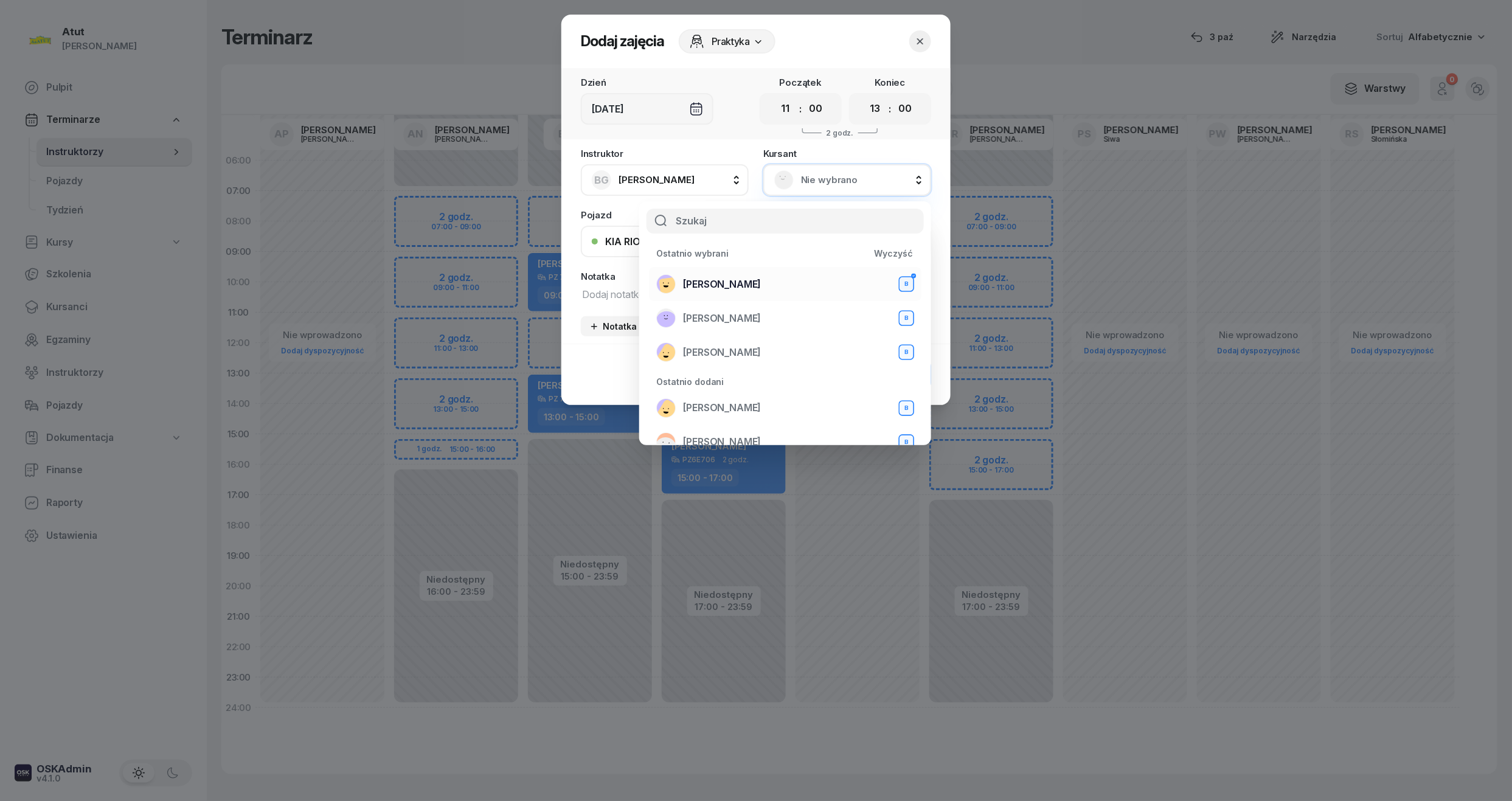
click at [738, 286] on span "[PERSON_NAME]" at bounding box center [722, 284] width 78 height 16
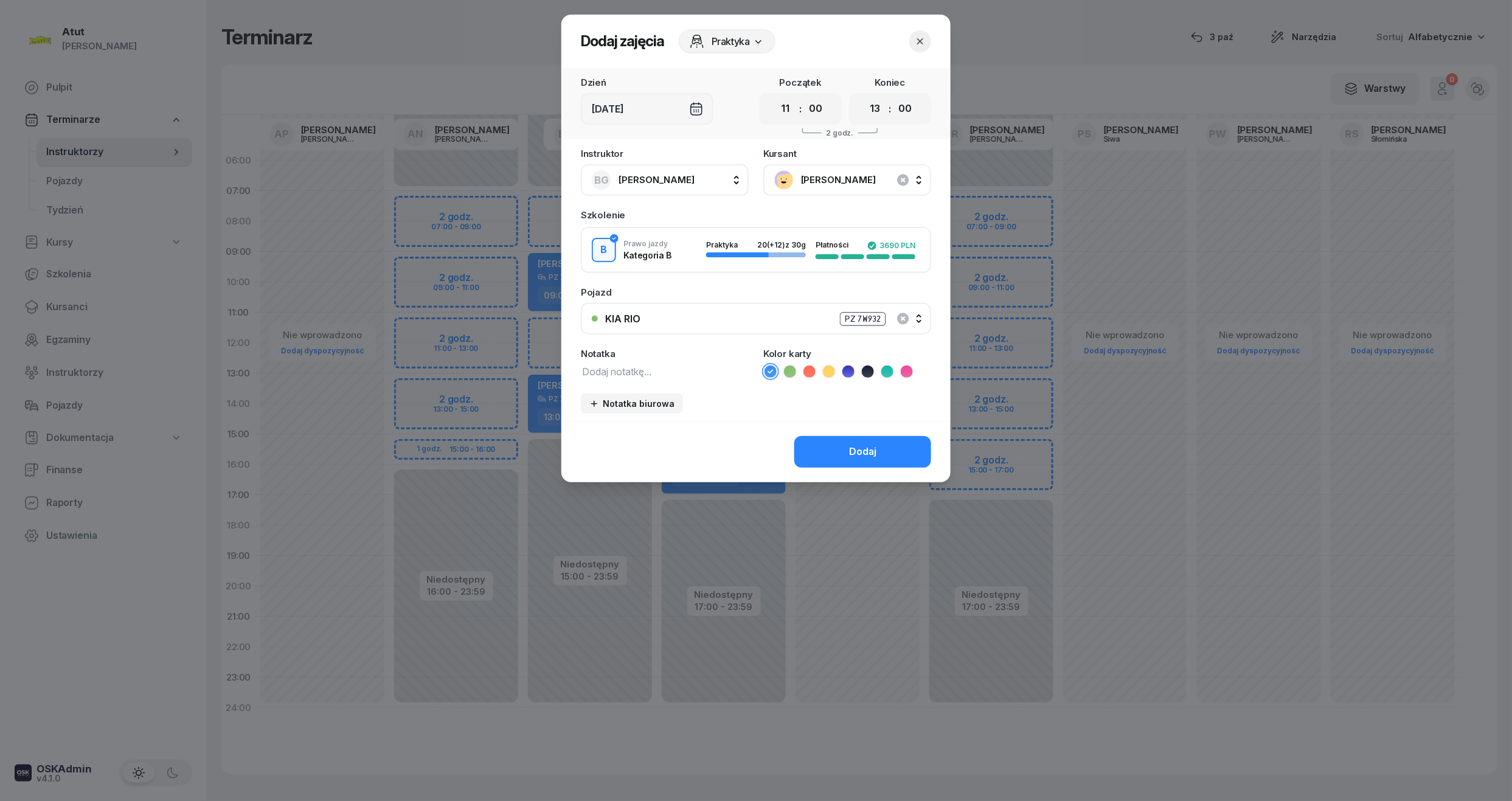
click at [790, 375] on icon at bounding box center [790, 371] width 12 height 12
click at [887, 444] on button "Dodaj" at bounding box center [862, 451] width 137 height 31
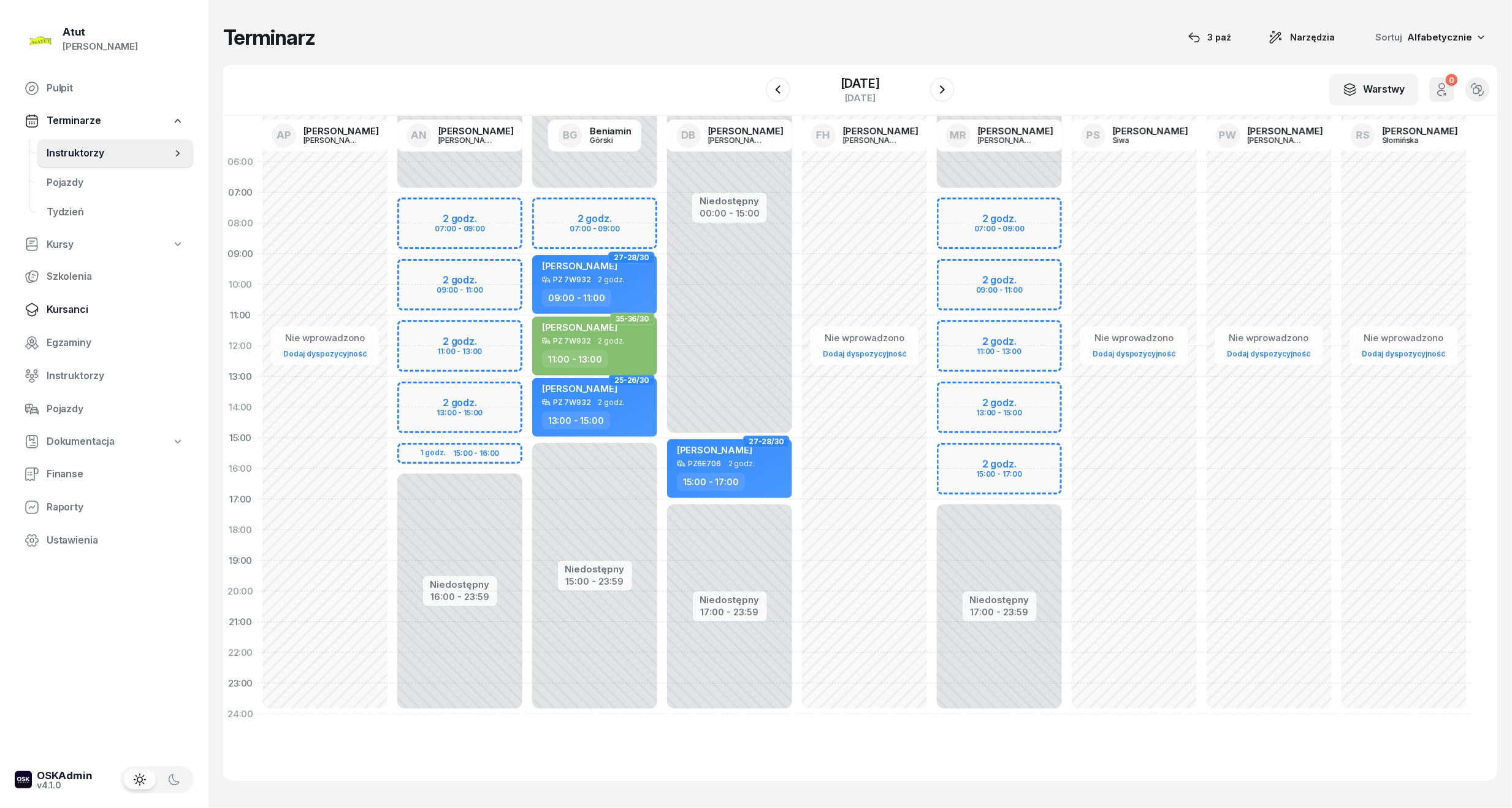
drag, startPoint x: 67, startPoint y: 305, endPoint x: 112, endPoint y: 254, distance: 68.0
click at [66, 305] on span "Kursanci" at bounding box center [115, 310] width 138 height 16
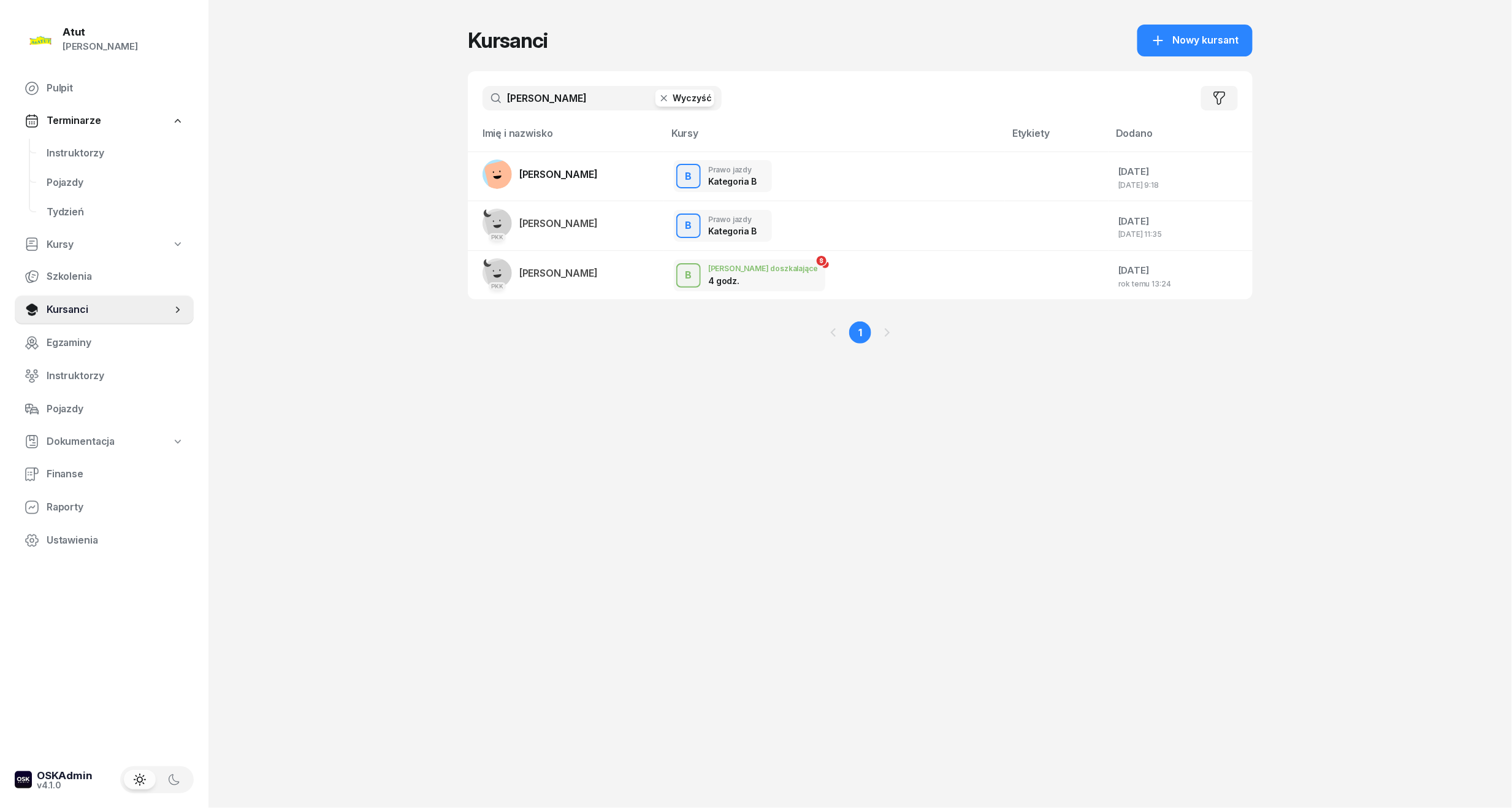
drag, startPoint x: 560, startPoint y: 96, endPoint x: -41, endPoint y: 98, distance: 601.0
click at [0, 98] on html "Paulina Atut Paulina Lis Pulpit Terminarze Instruktorzy Pojazdy Tydzień Kursy S…" at bounding box center [756, 404] width 1512 height 808
click at [76, 307] on span "Kursanci" at bounding box center [109, 310] width 125 height 16
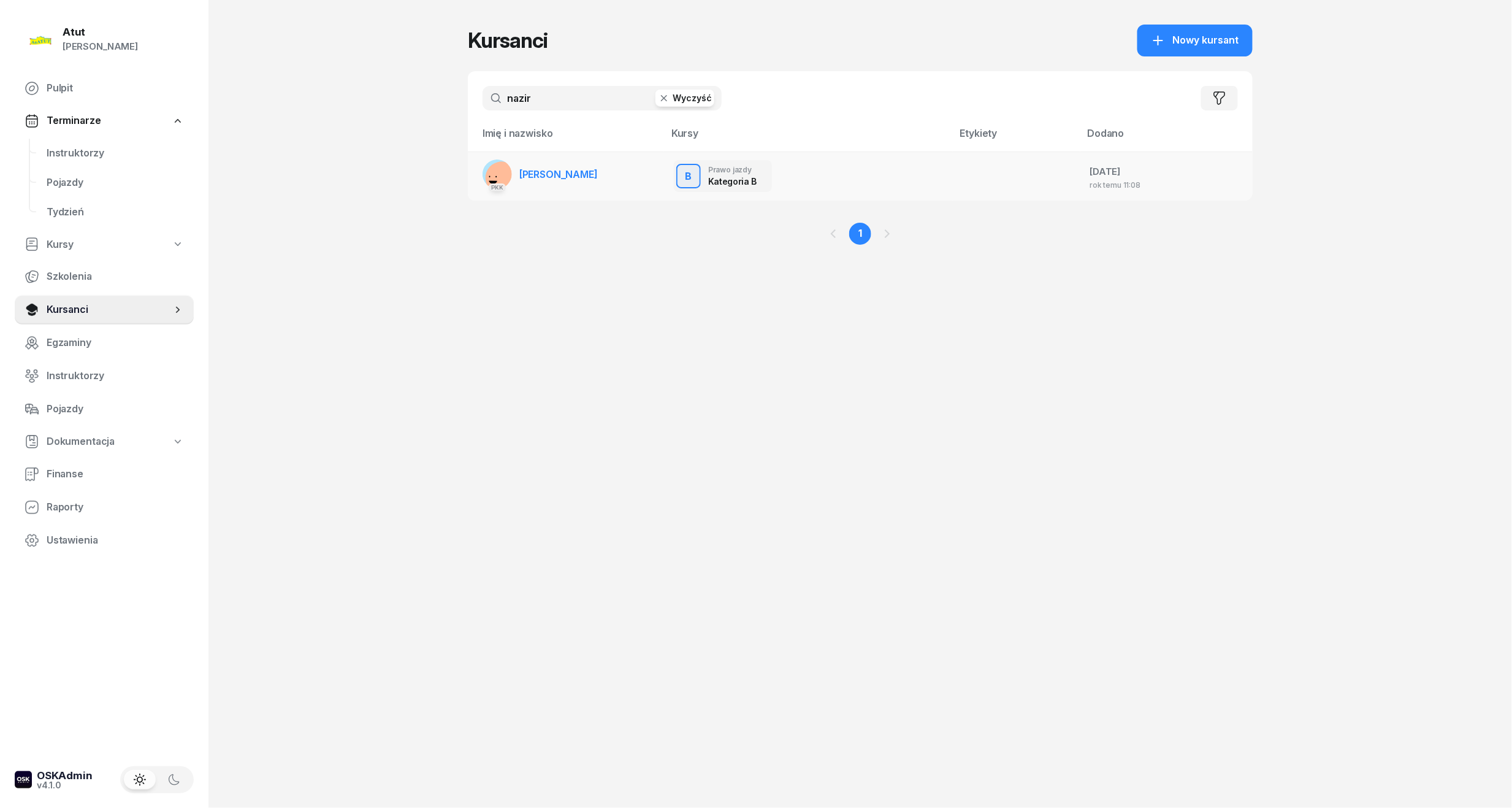
type input "nazir"
click at [535, 171] on span "[PERSON_NAME]" at bounding box center [559, 174] width 79 height 12
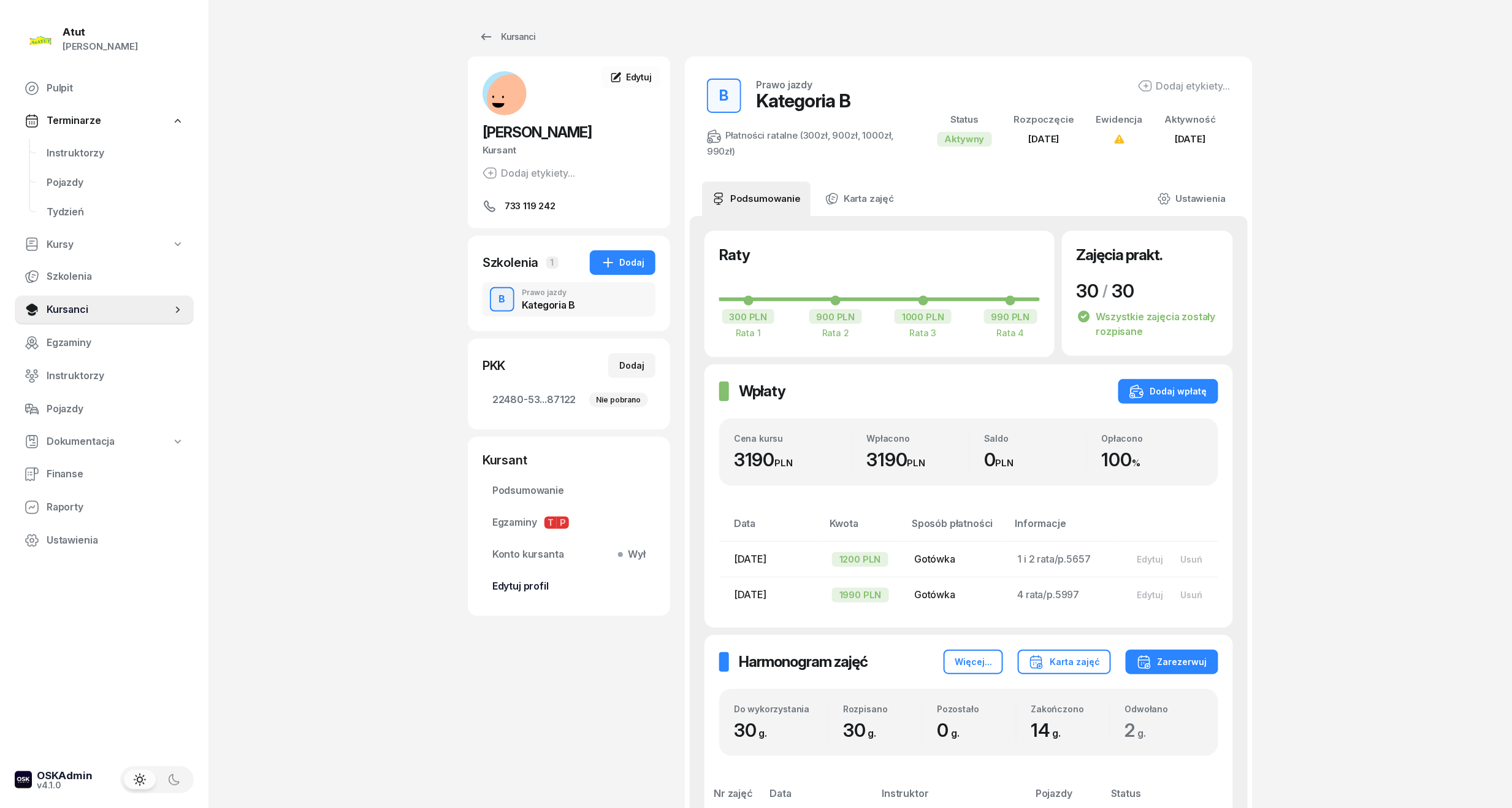
click at [530, 589] on span "Edytuj profil" at bounding box center [569, 586] width 153 height 16
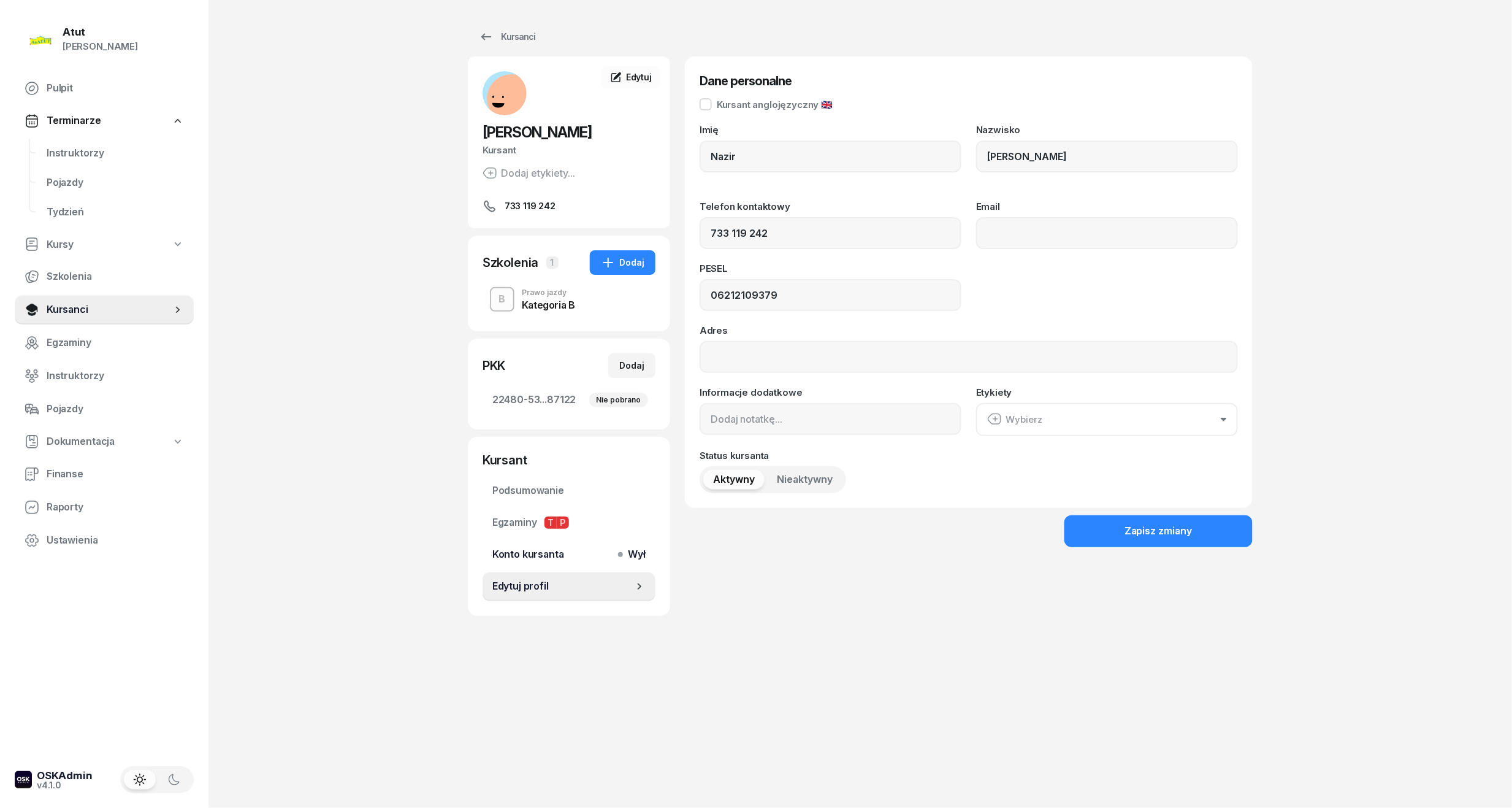
click at [572, 554] on span "Konto kursanta Wył" at bounding box center [569, 554] width 153 height 16
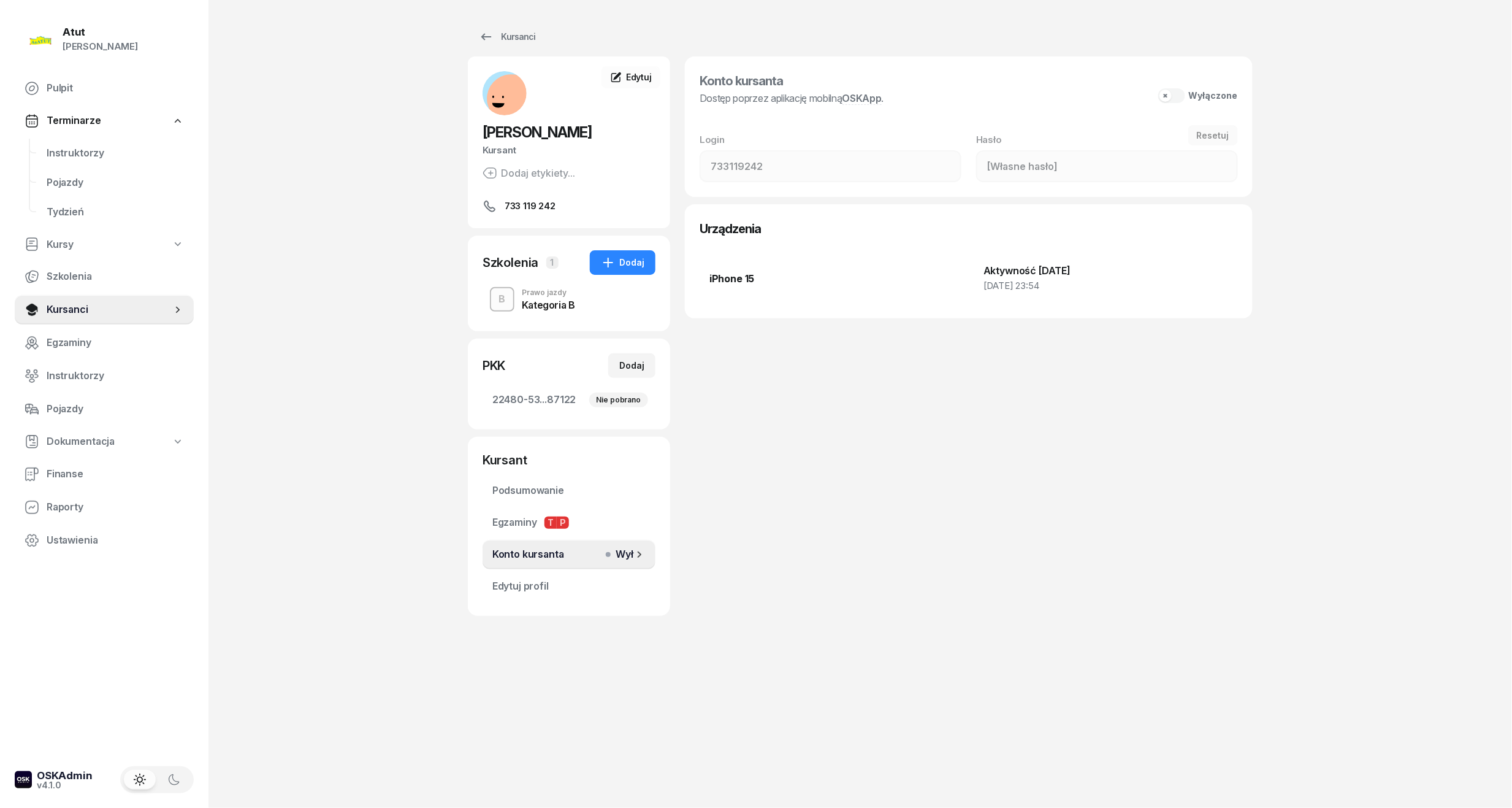
click at [1178, 96] on button "Wyłączone" at bounding box center [1198, 96] width 80 height 15
type input "06212109379"
click at [119, 305] on span "Kursanci" at bounding box center [109, 310] width 125 height 16
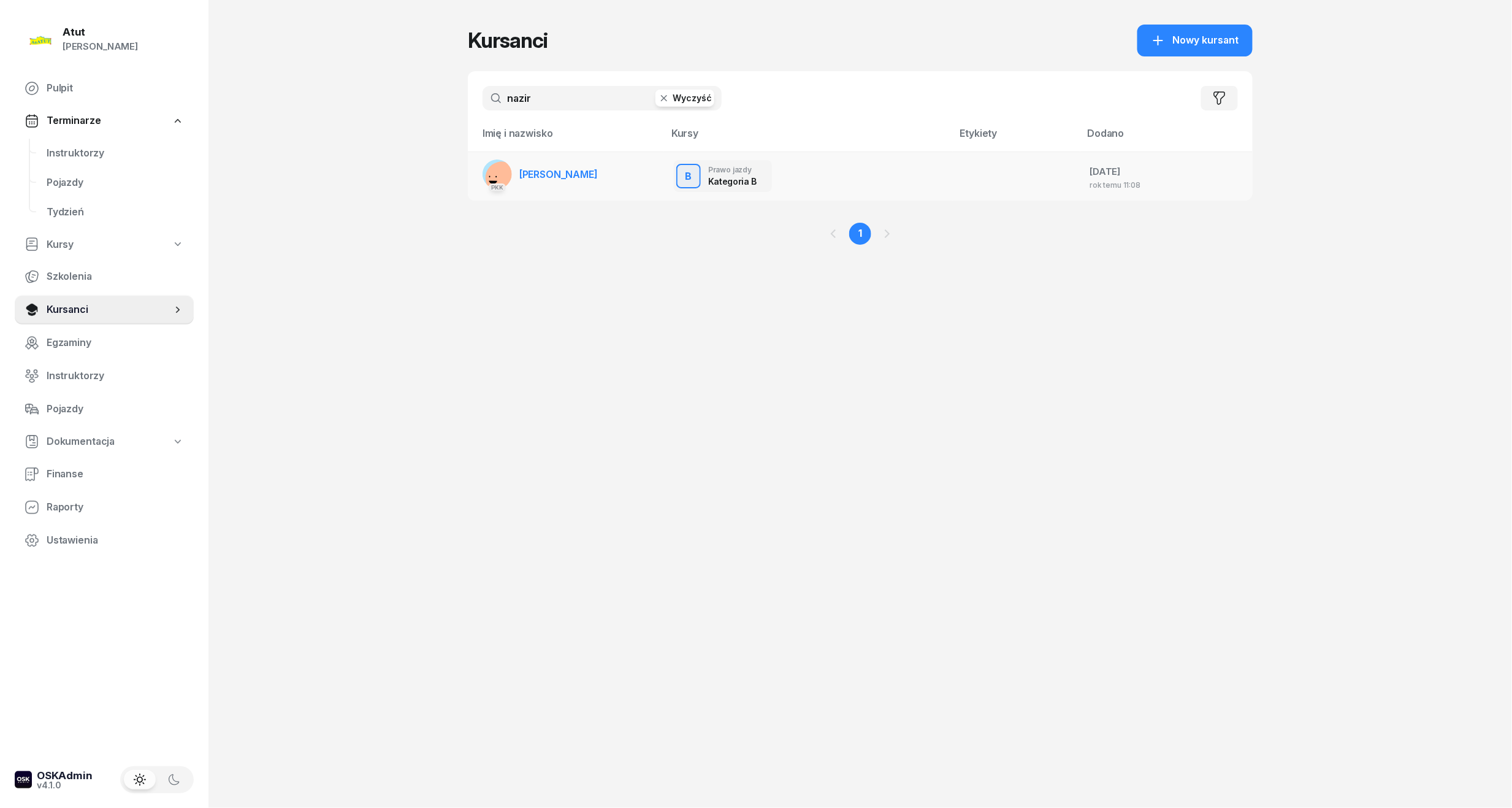
click at [558, 173] on span "[PERSON_NAME]" at bounding box center [559, 174] width 79 height 12
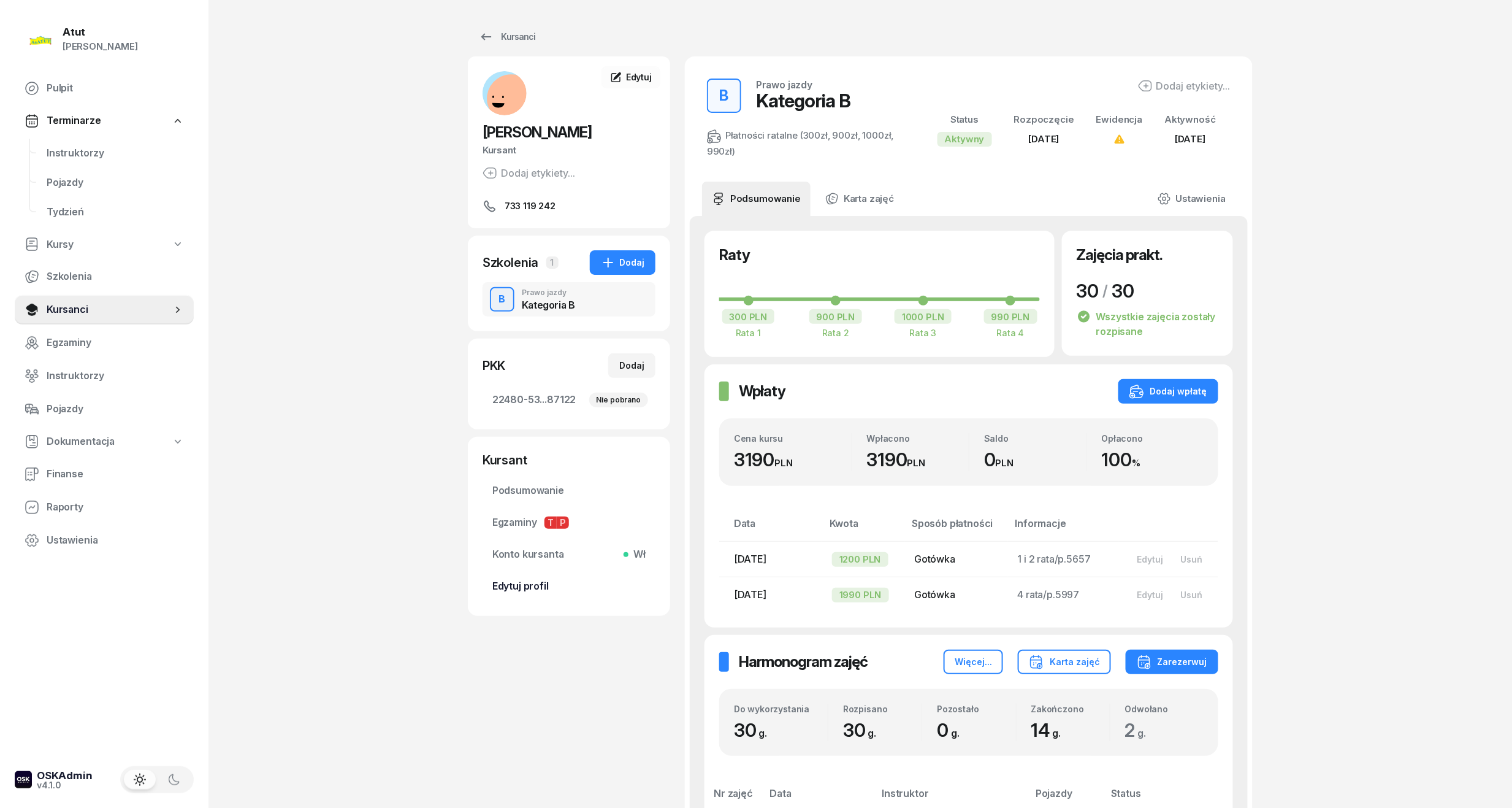
click at [501, 590] on span "Edytuj profil" at bounding box center [569, 586] width 153 height 16
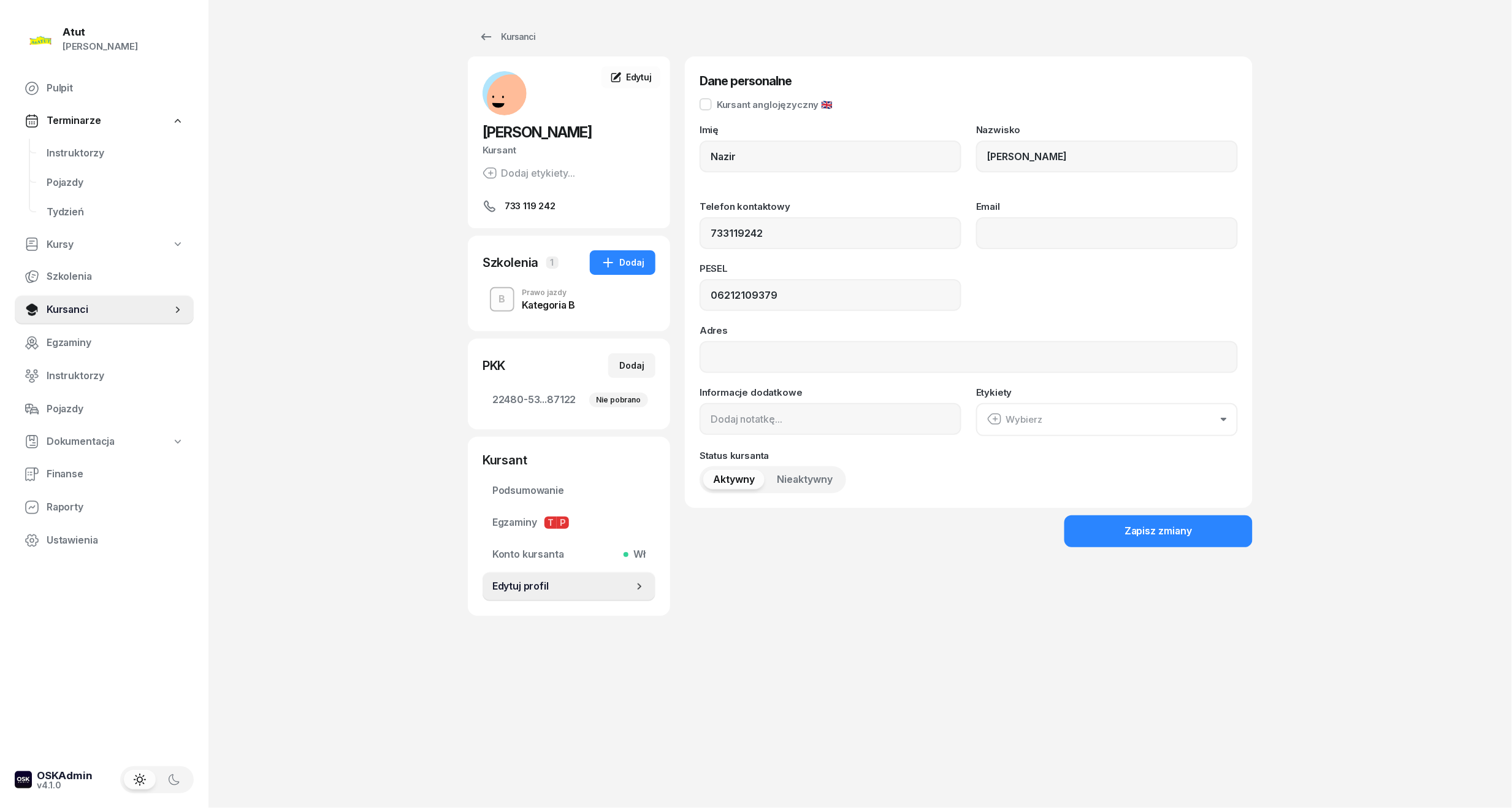
drag, startPoint x: 792, startPoint y: 604, endPoint x: 682, endPoint y: 497, distance: 153.5
click at [792, 602] on div "Dane personalne Kursant anglojęzyczny 🇬🇧 Imię Nazir Nazwisko Kozłowski Telefon …" at bounding box center [968, 336] width 568 height 559
click at [105, 146] on span "Instruktorzy" at bounding box center [115, 153] width 138 height 16
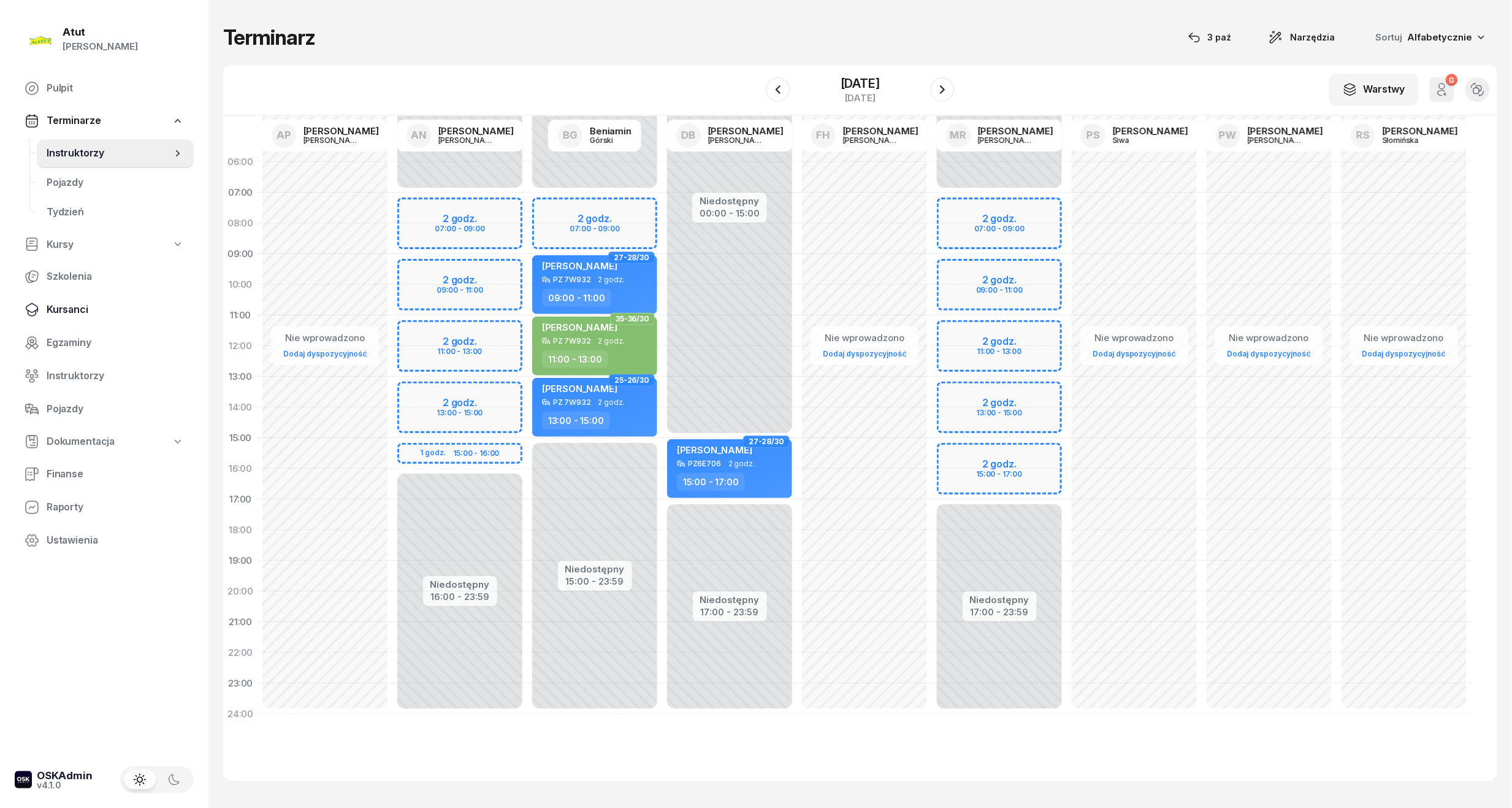
click at [81, 310] on span "Kursanci" at bounding box center [115, 310] width 138 height 16
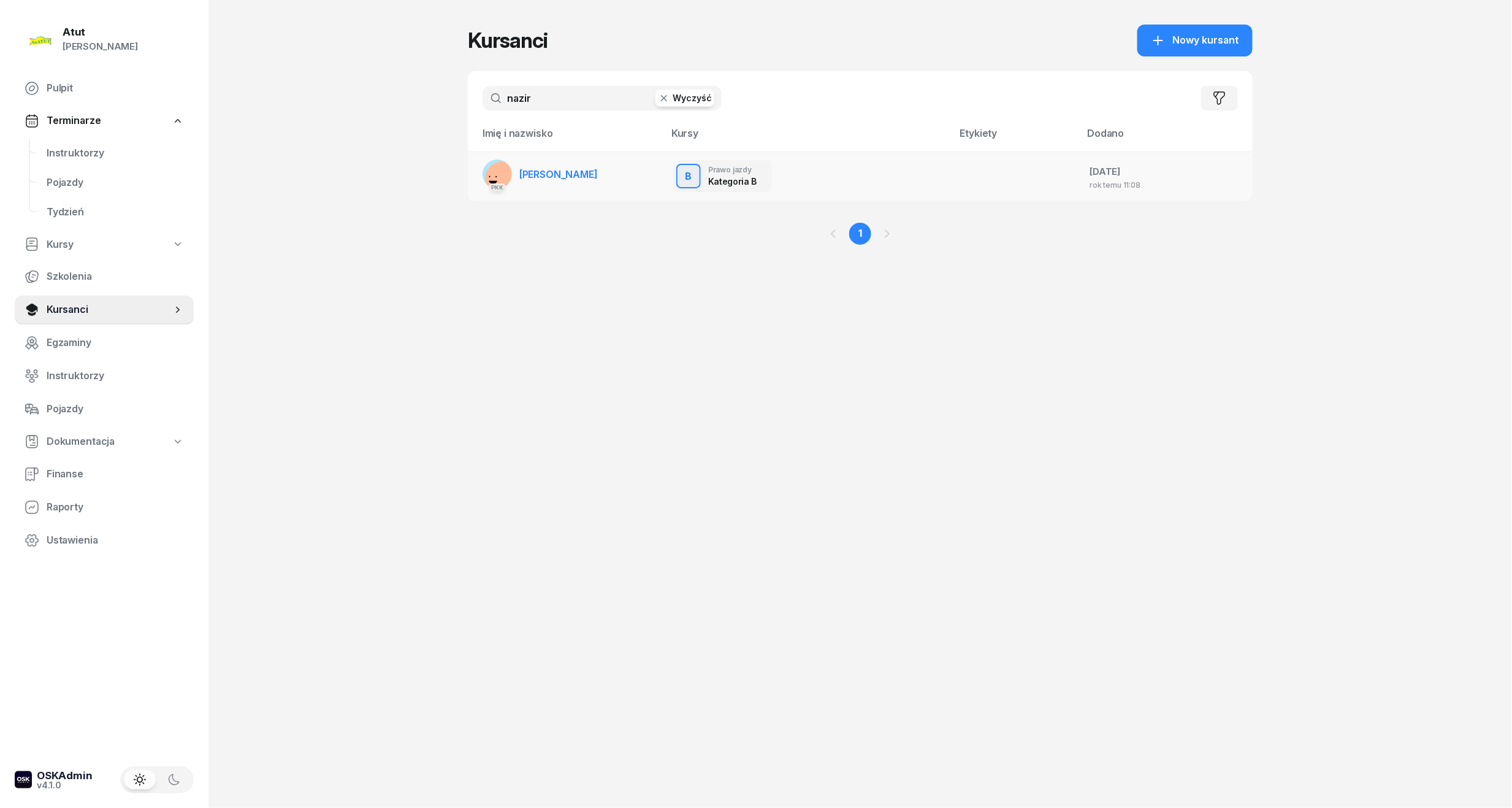
click at [555, 173] on span "[PERSON_NAME]" at bounding box center [559, 174] width 79 height 12
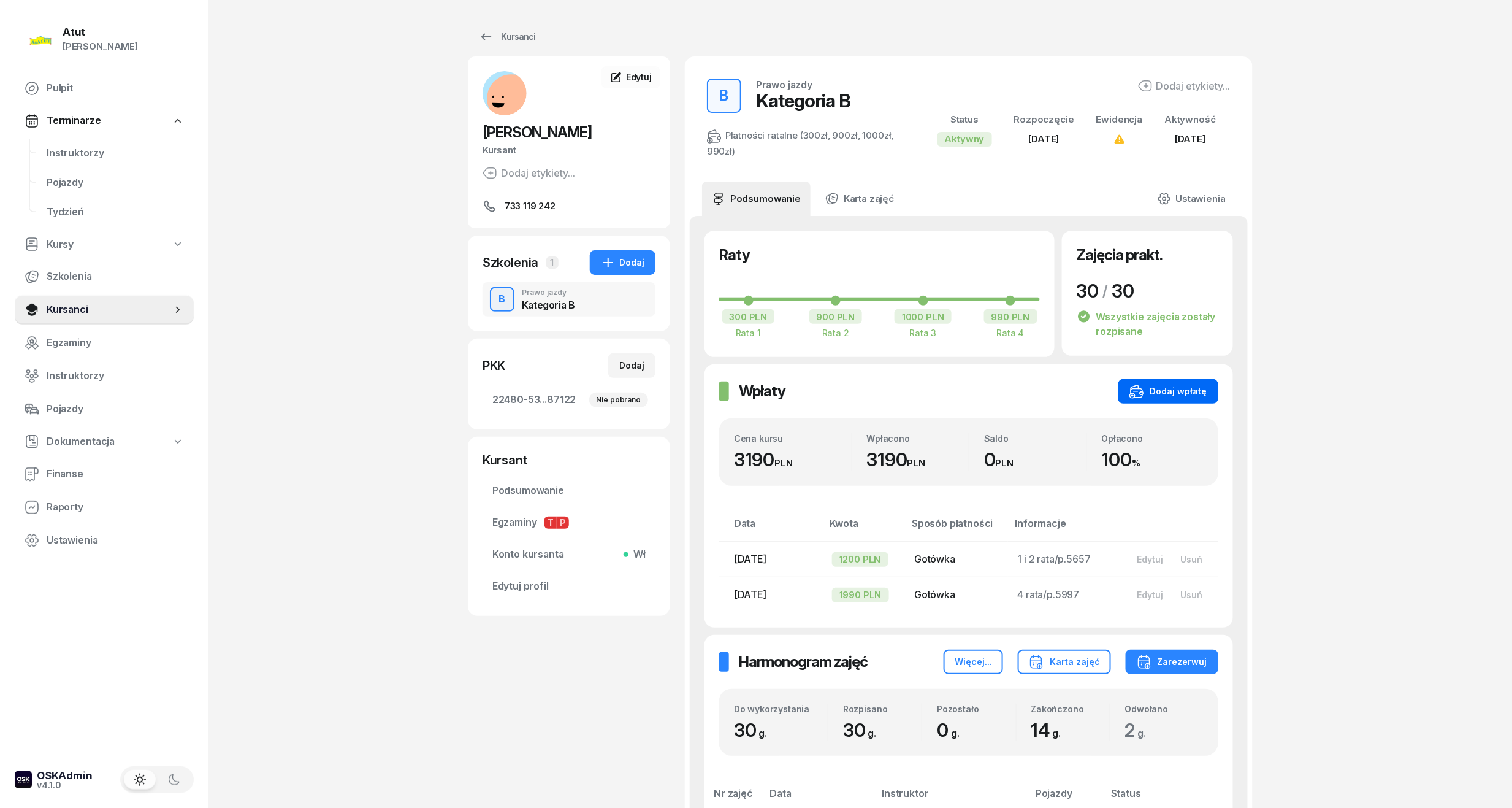
click at [1159, 391] on div "Dodaj wpłatę" at bounding box center [1168, 391] width 78 height 15
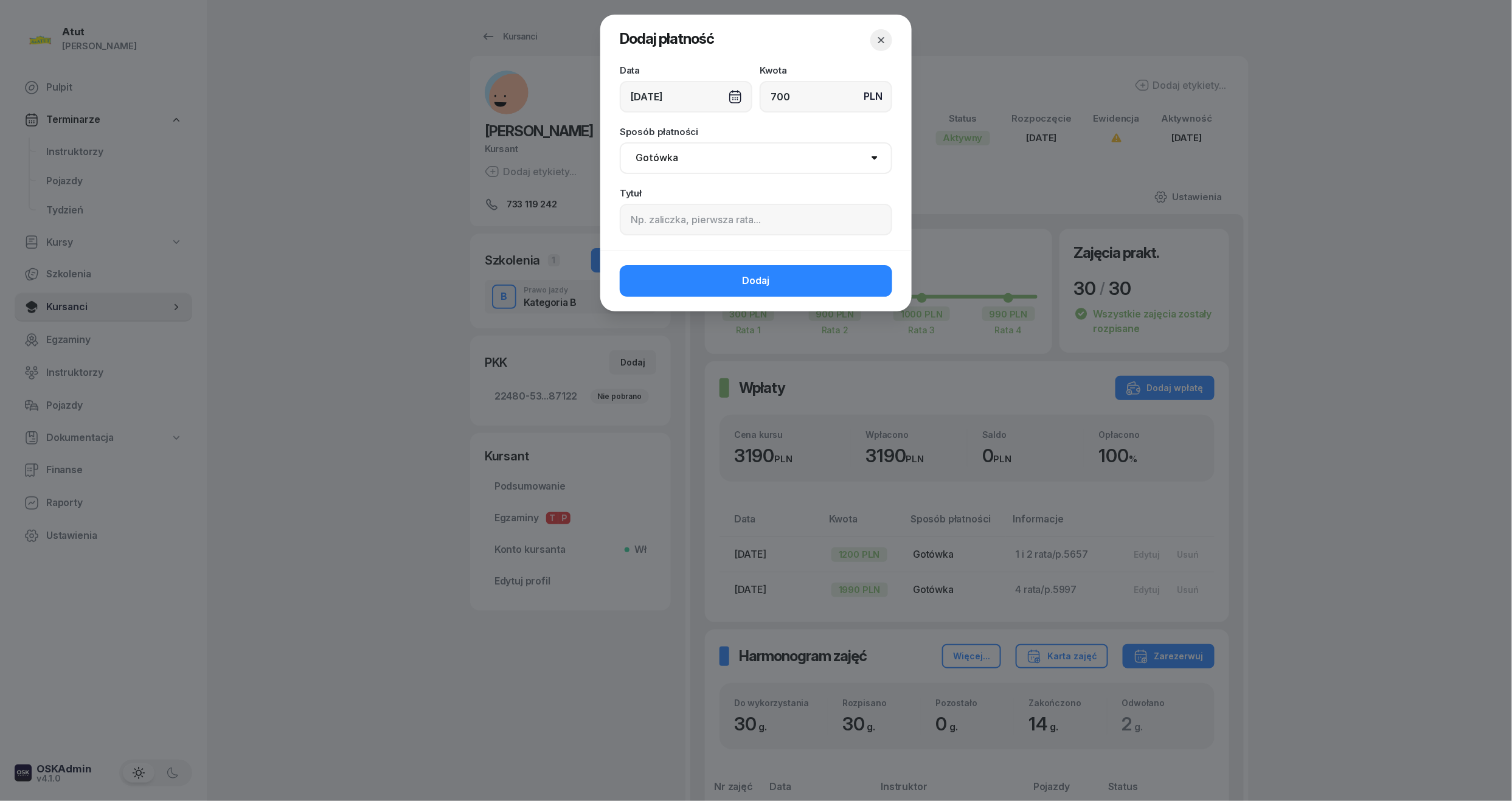
type input "700"
click at [679, 212] on input at bounding box center [756, 219] width 272 height 31
type input "1"
click at [711, 220] on input "dopłata do kursu 2374" at bounding box center [756, 219] width 272 height 31
type input "dopłata do kursu p.2374"
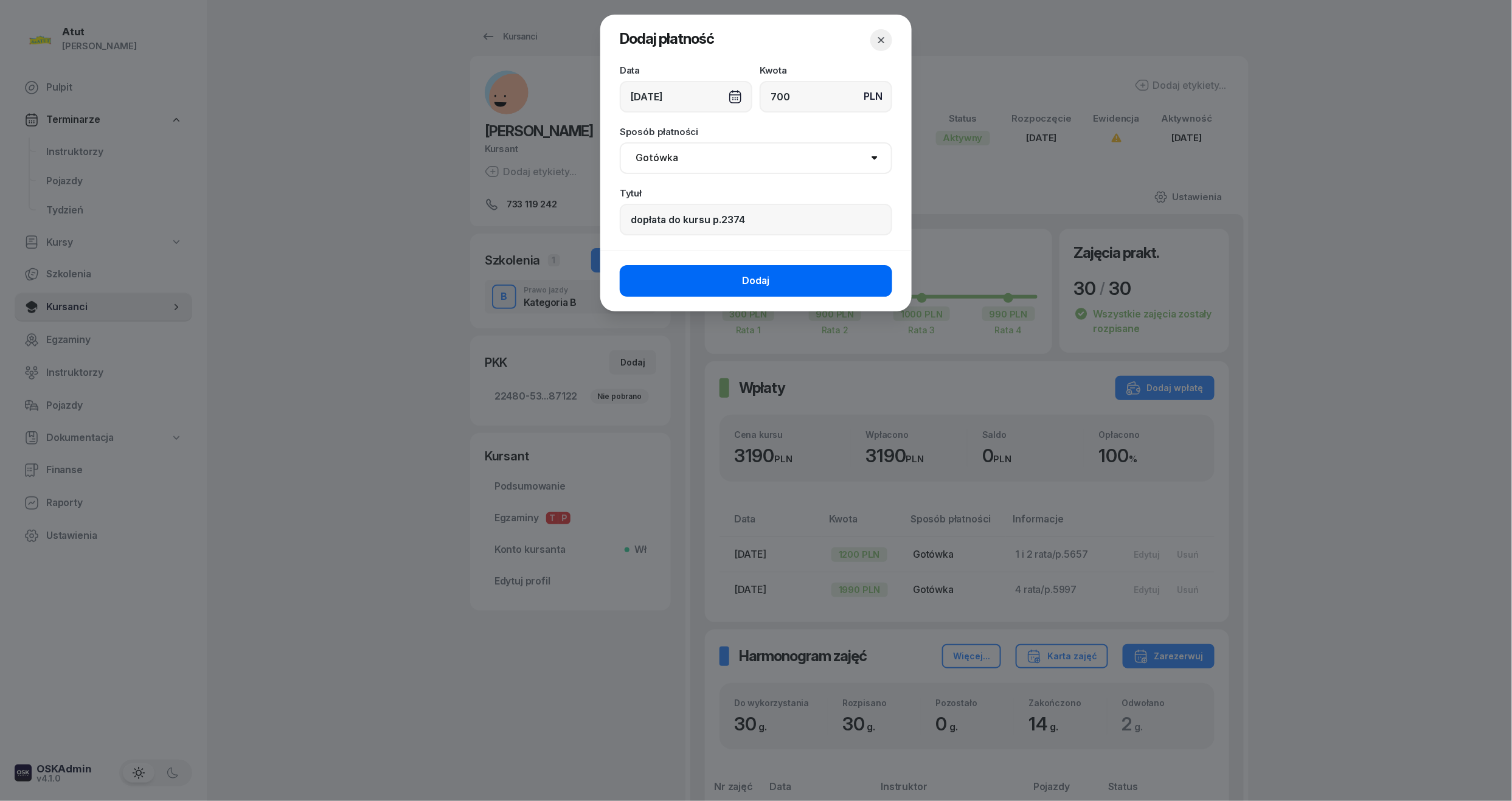
click at [740, 270] on button "Dodaj" at bounding box center [756, 281] width 272 height 31
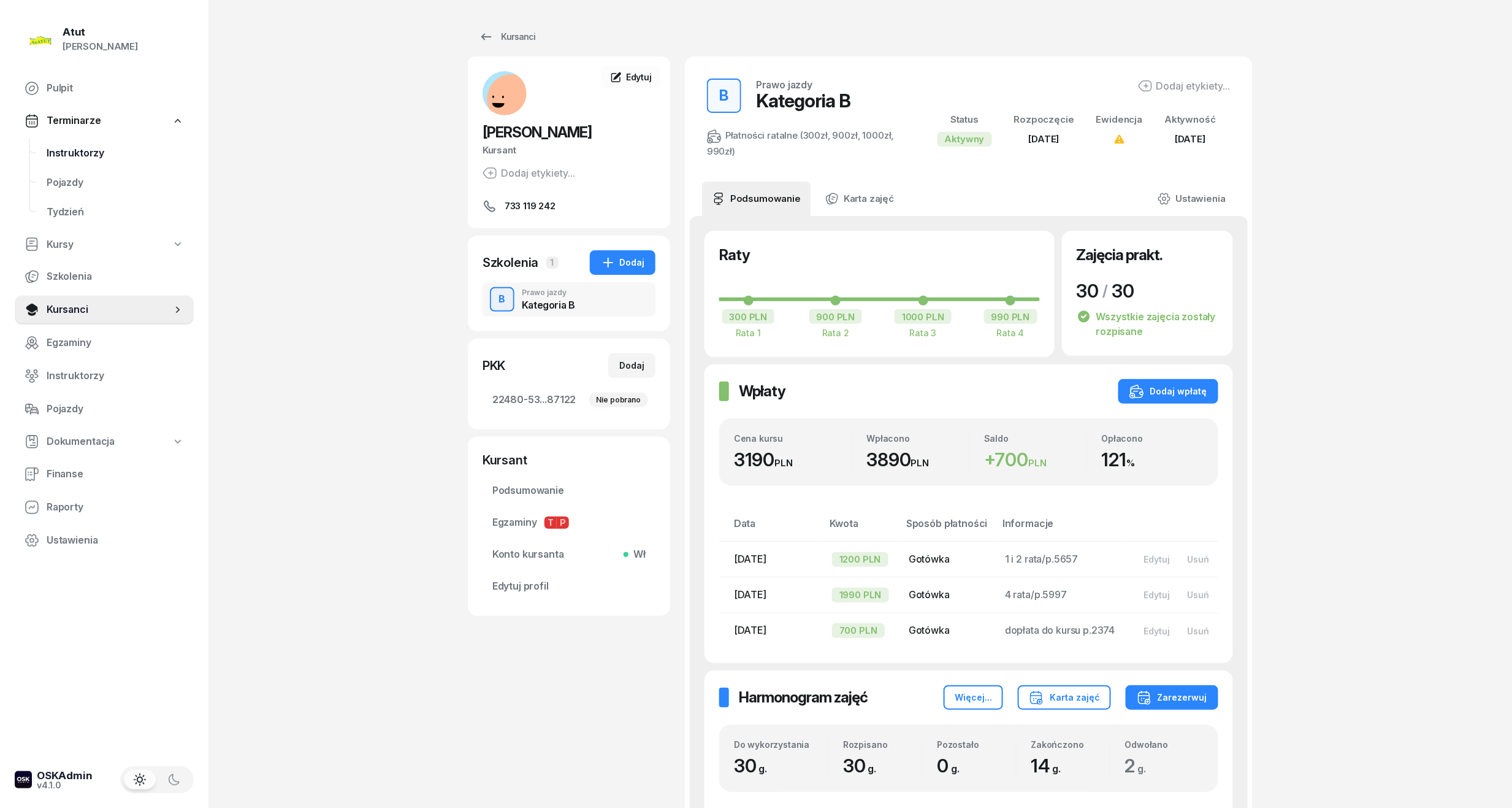
click at [87, 158] on span "Instruktorzy" at bounding box center [115, 153] width 138 height 16
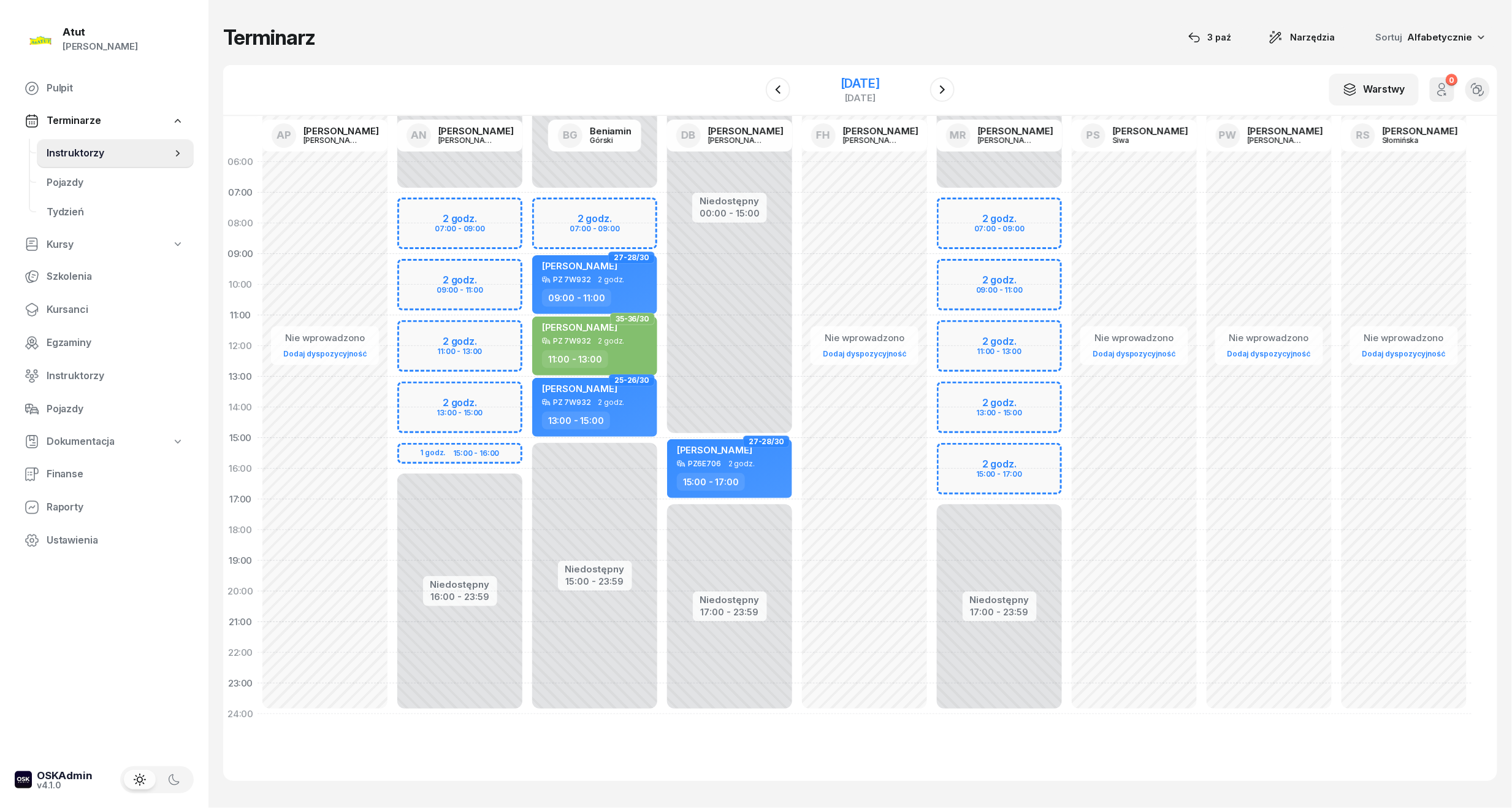
click at [864, 87] on div "[DATE]" at bounding box center [860, 83] width 39 height 12
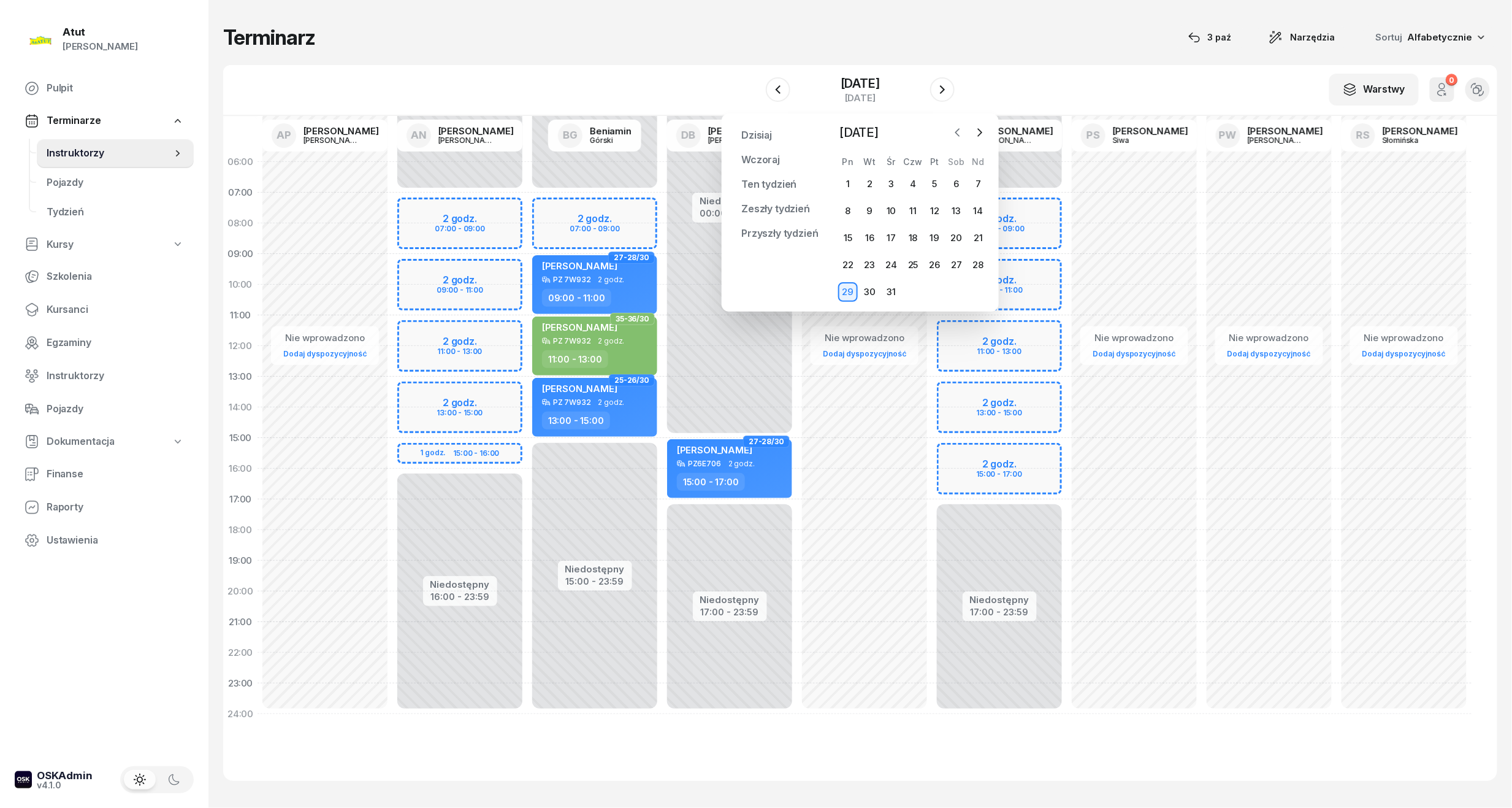
click at [958, 136] on icon "button" at bounding box center [957, 132] width 12 height 12
click at [957, 182] on div "4" at bounding box center [956, 184] width 20 height 20
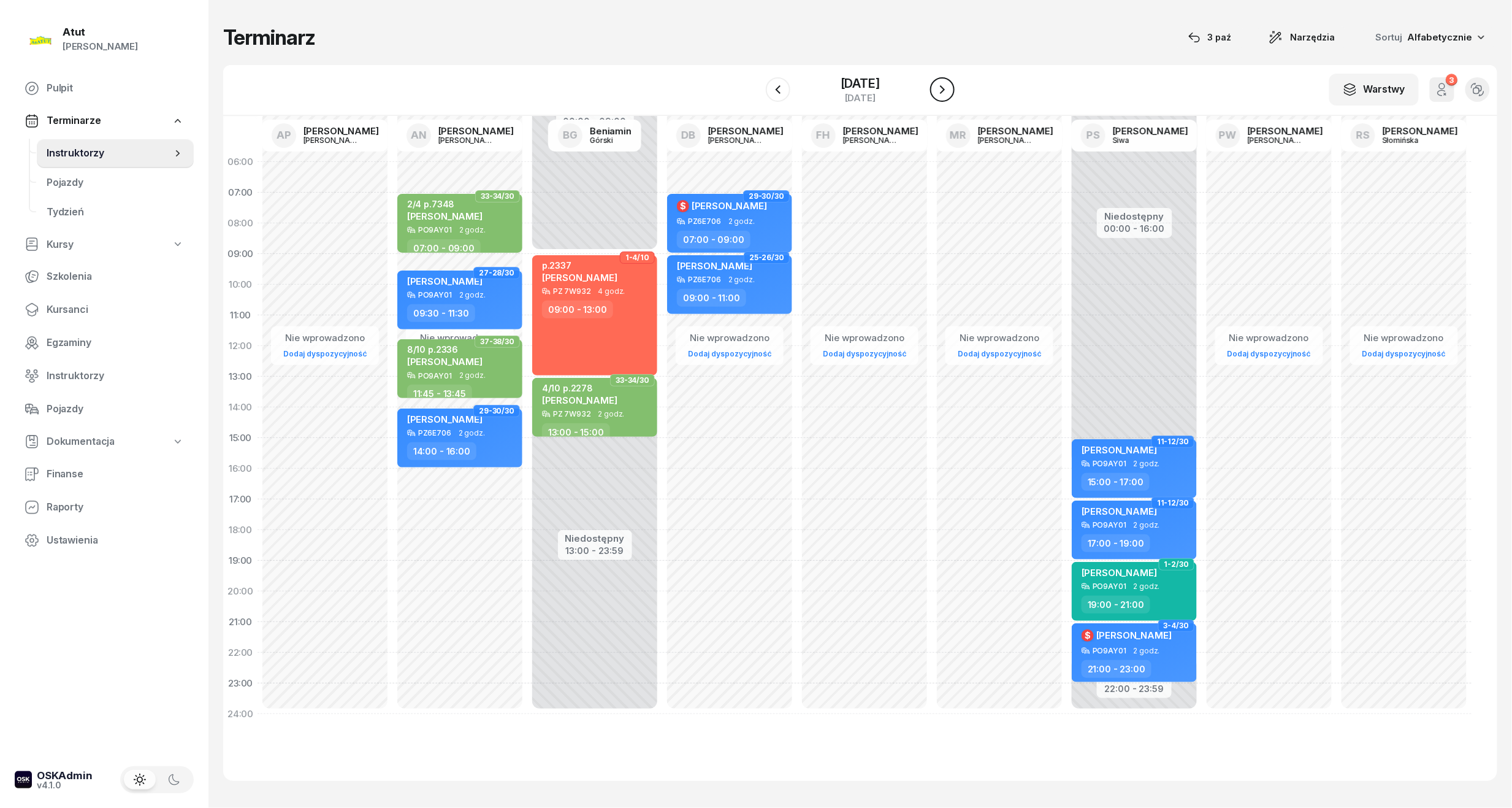
click at [943, 89] on button "button" at bounding box center [942, 89] width 25 height 25
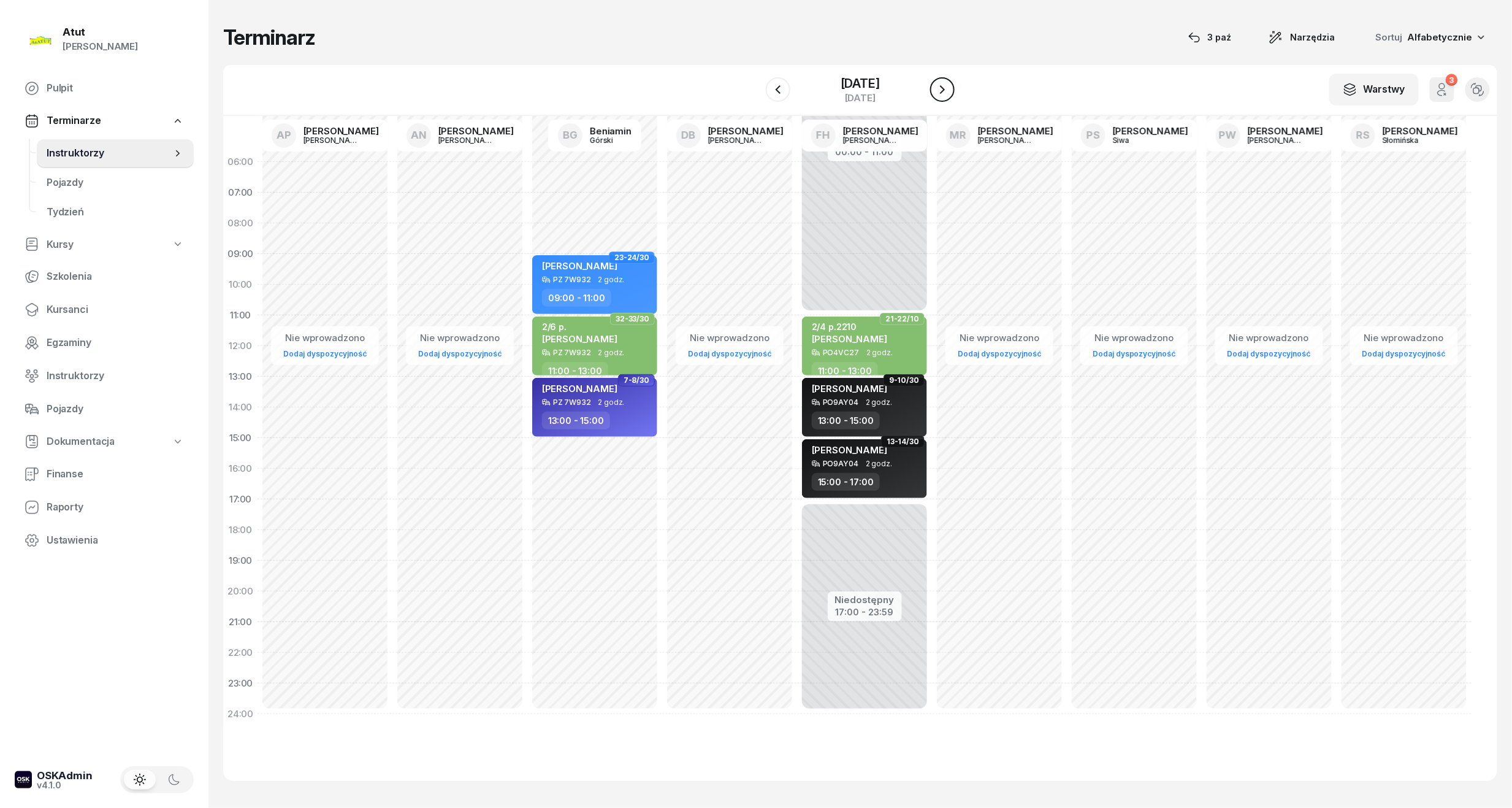
click at [950, 89] on icon "button" at bounding box center [942, 89] width 15 height 15
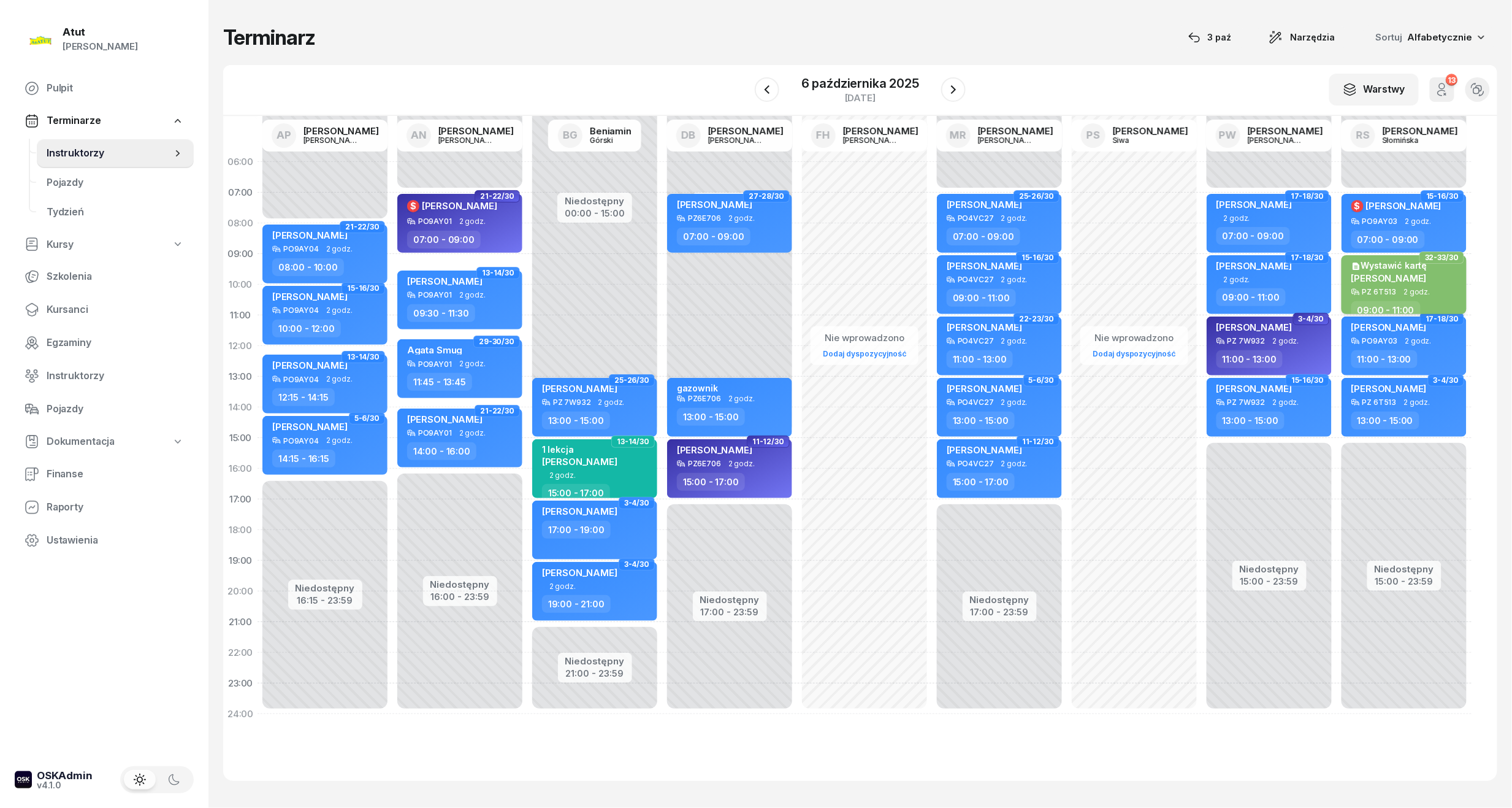
click at [1382, 290] on div "PZ 6T513" at bounding box center [1379, 292] width 34 height 8
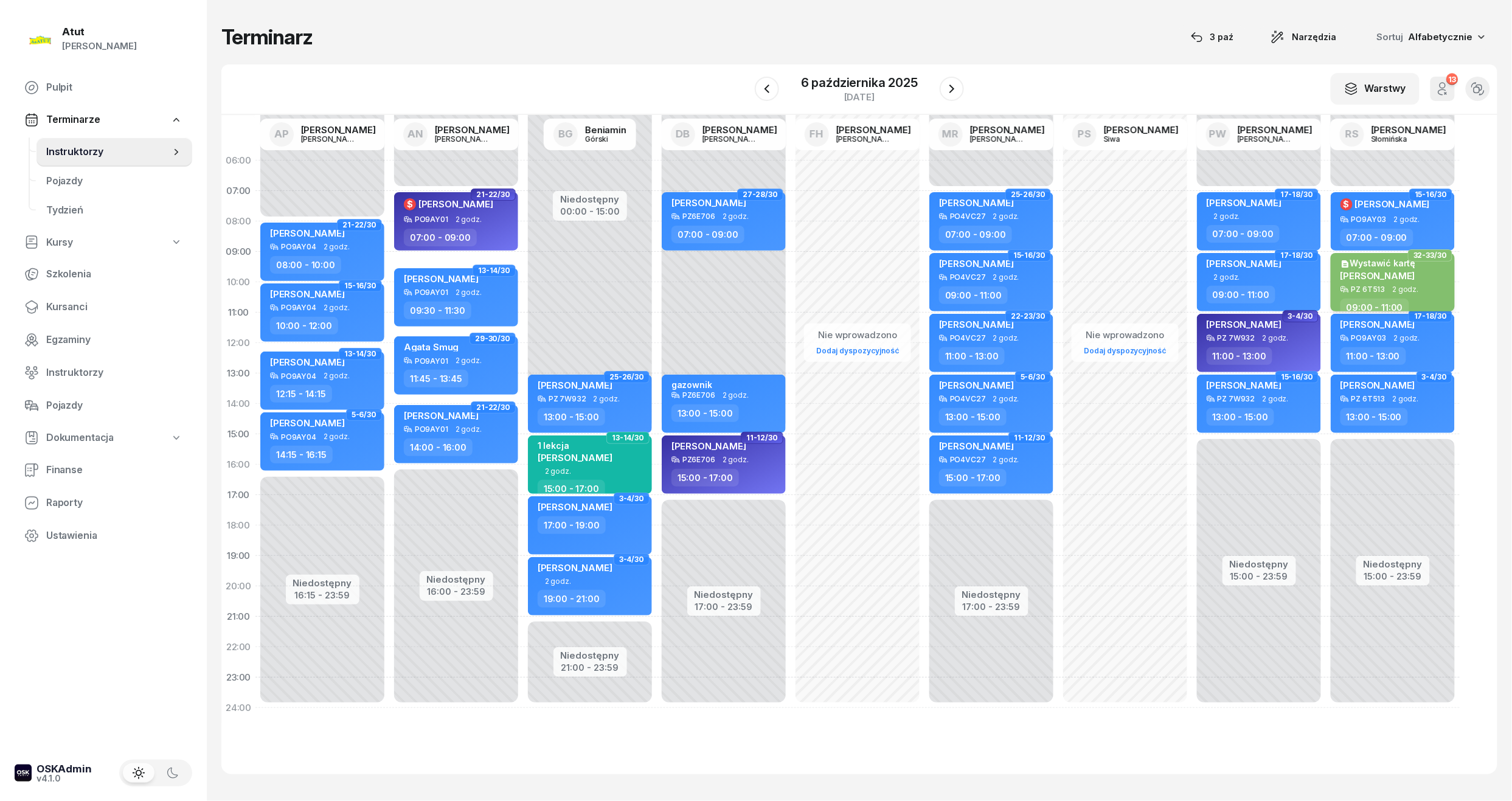
select select "09"
select select "11"
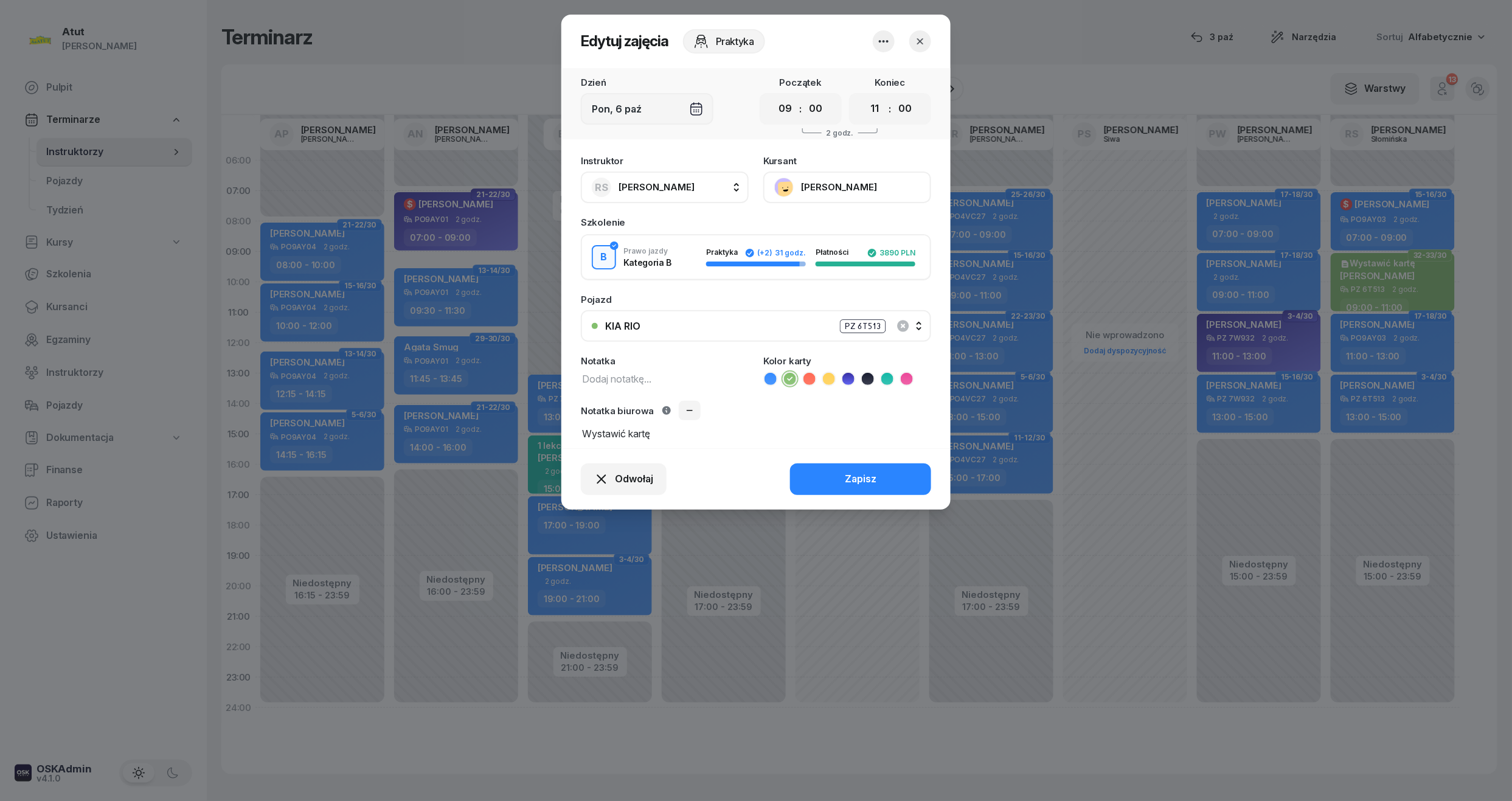
click at [827, 180] on button "[PERSON_NAME]" at bounding box center [847, 187] width 168 height 31
click at [813, 224] on div "Otwórz profil" at bounding box center [802, 228] width 59 height 16
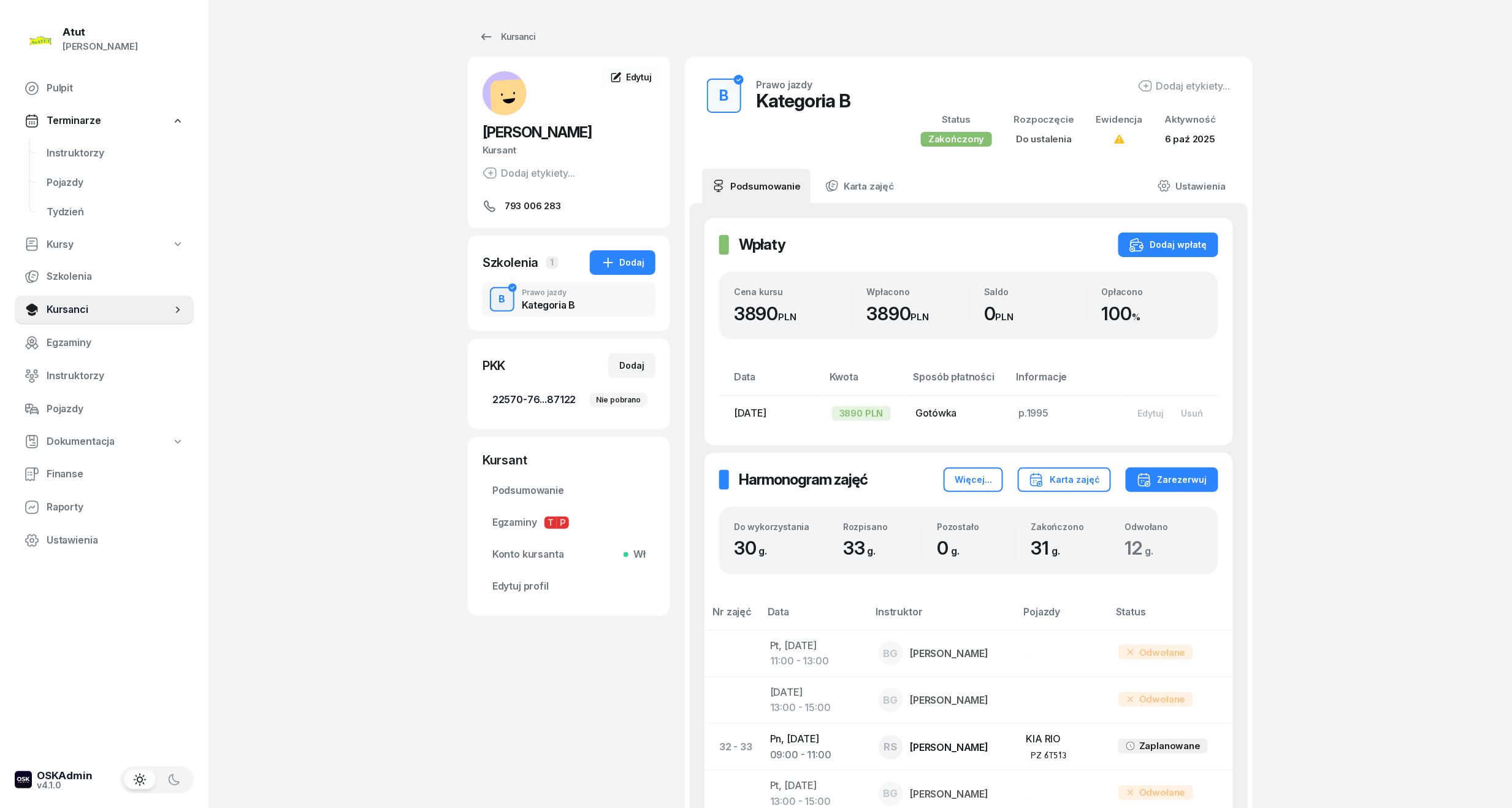
click at [558, 395] on span "22570-76...87122 Nie pobrano" at bounding box center [569, 400] width 153 height 16
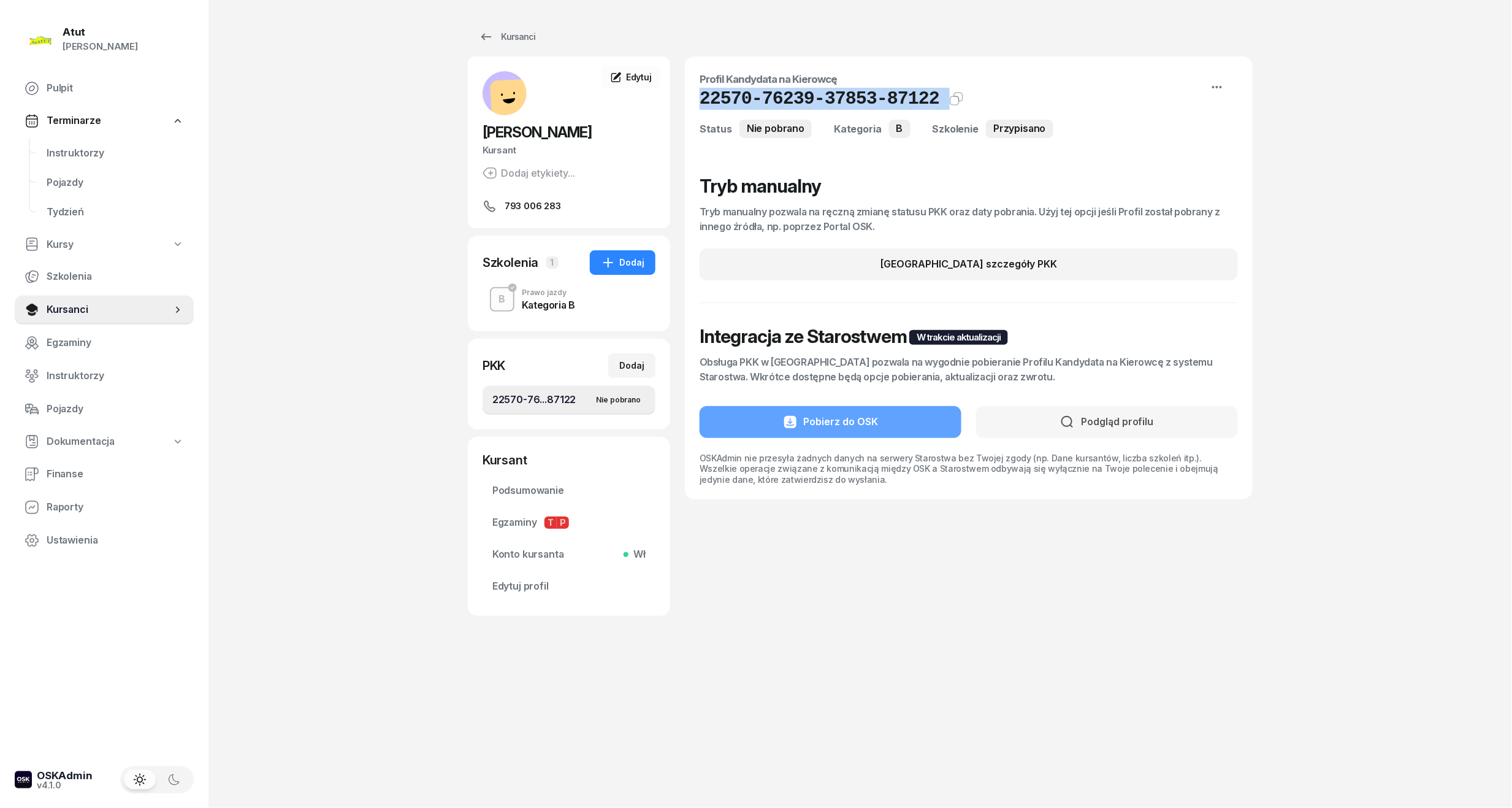
drag, startPoint x: 923, startPoint y: 99, endPoint x: 692, endPoint y: 97, distance: 231.0
click at [692, 97] on div "Profil Kandydata na Kierowcę 22570-76239-37853-87122 Kat.B Status Nie pobrano K…" at bounding box center [968, 278] width 568 height 443
copy div "22570-76239-37853-87122 Kat.B"
drag, startPoint x: 534, startPoint y: 588, endPoint x: 555, endPoint y: 556, distance: 38.3
click at [534, 588] on span "Edytuj profil" at bounding box center [569, 586] width 153 height 16
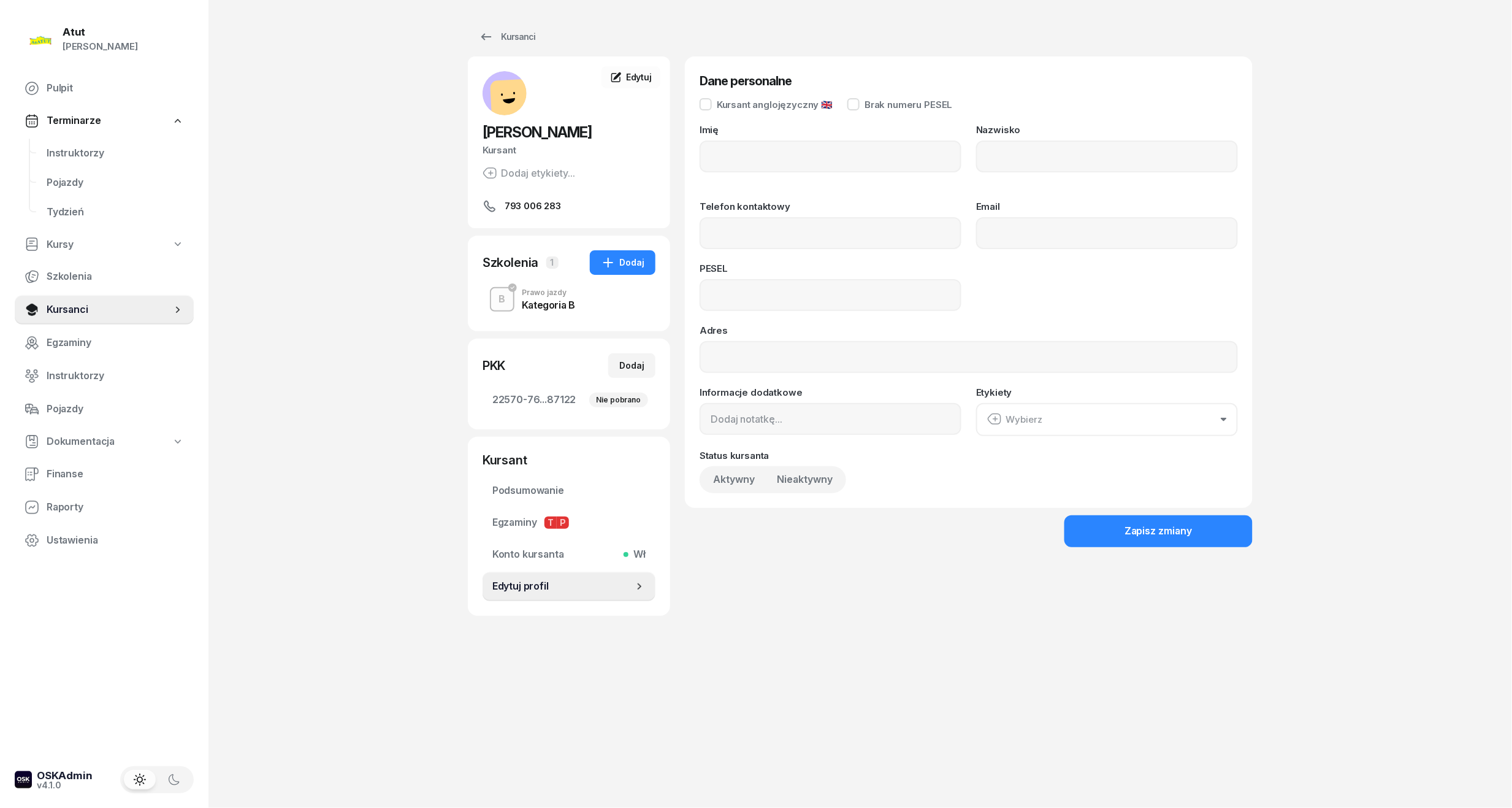
type input "Krzysztof"
type input "Hałas"
type input "793006283"
type input "07292500953"
drag, startPoint x: 817, startPoint y: 297, endPoint x: 344, endPoint y: 312, distance: 473.2
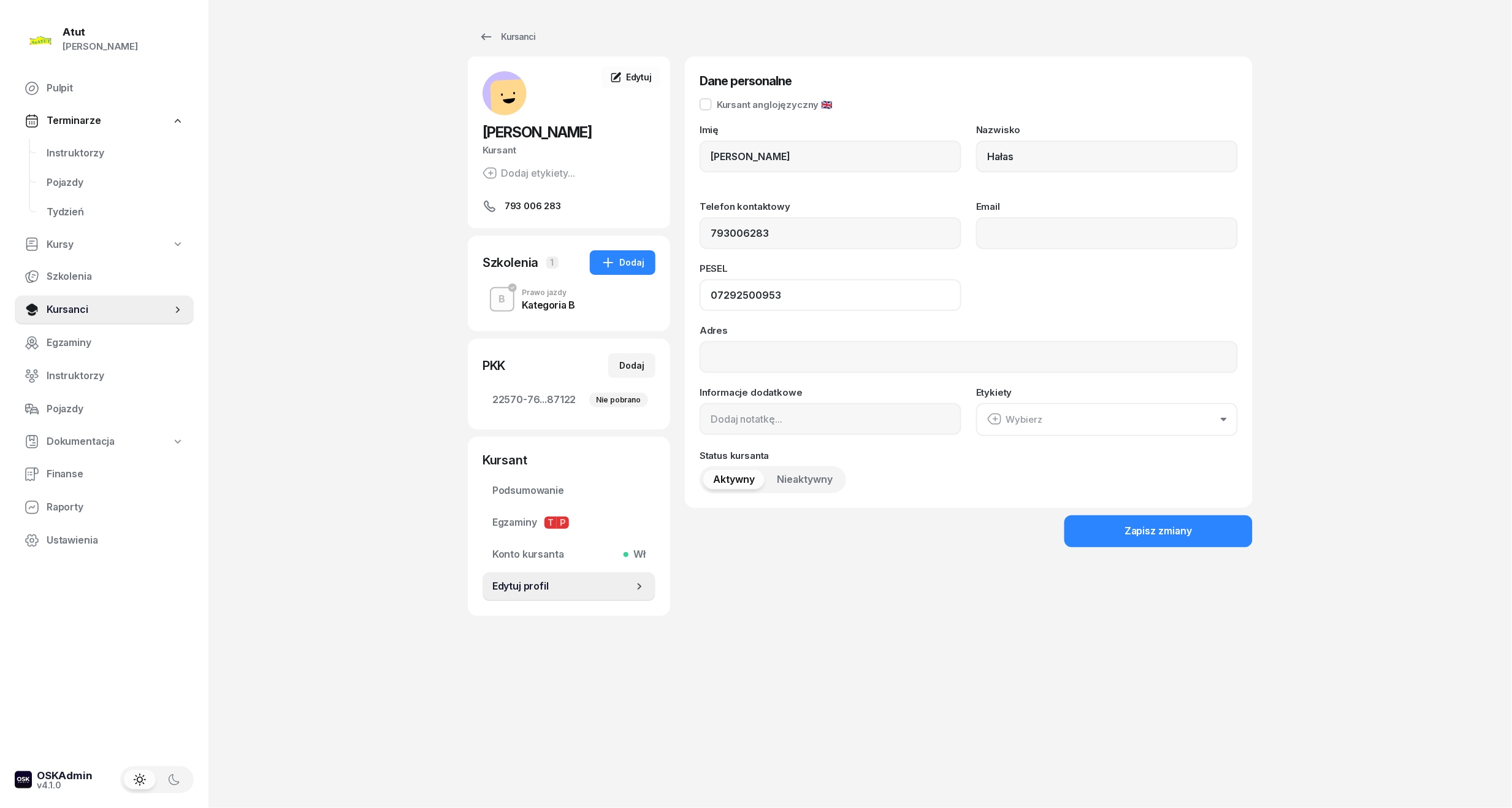
click at [344, 312] on div "Atut Paulina Lis Pulpit Terminarze Instruktorzy Pojazdy Tydzień Kursy Szkolenia…" at bounding box center [756, 404] width 1512 height 808
click at [58, 155] on span "Instruktorzy" at bounding box center [115, 153] width 138 height 16
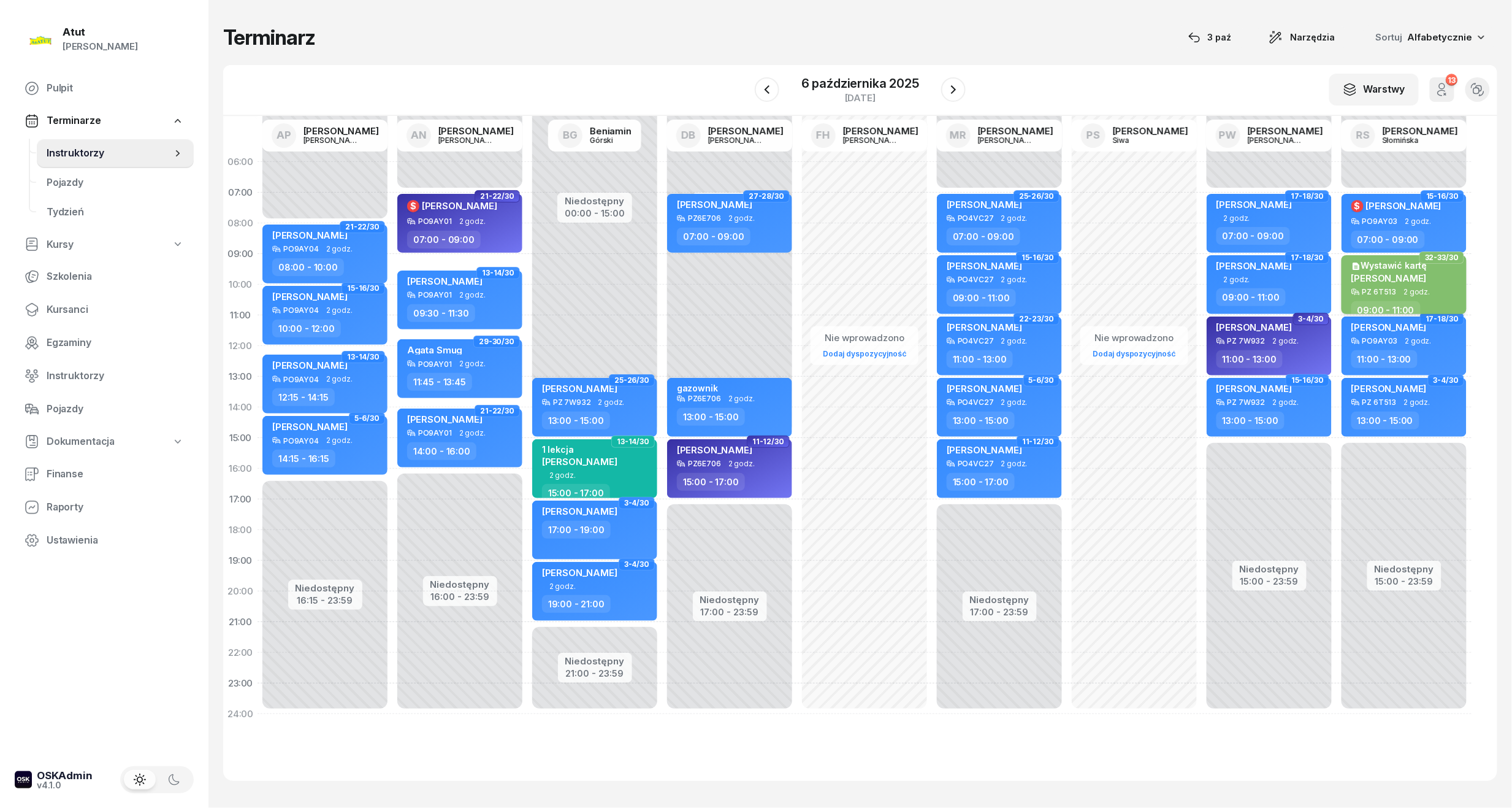
click at [1398, 280] on span "[PERSON_NAME]" at bounding box center [1389, 278] width 75 height 12
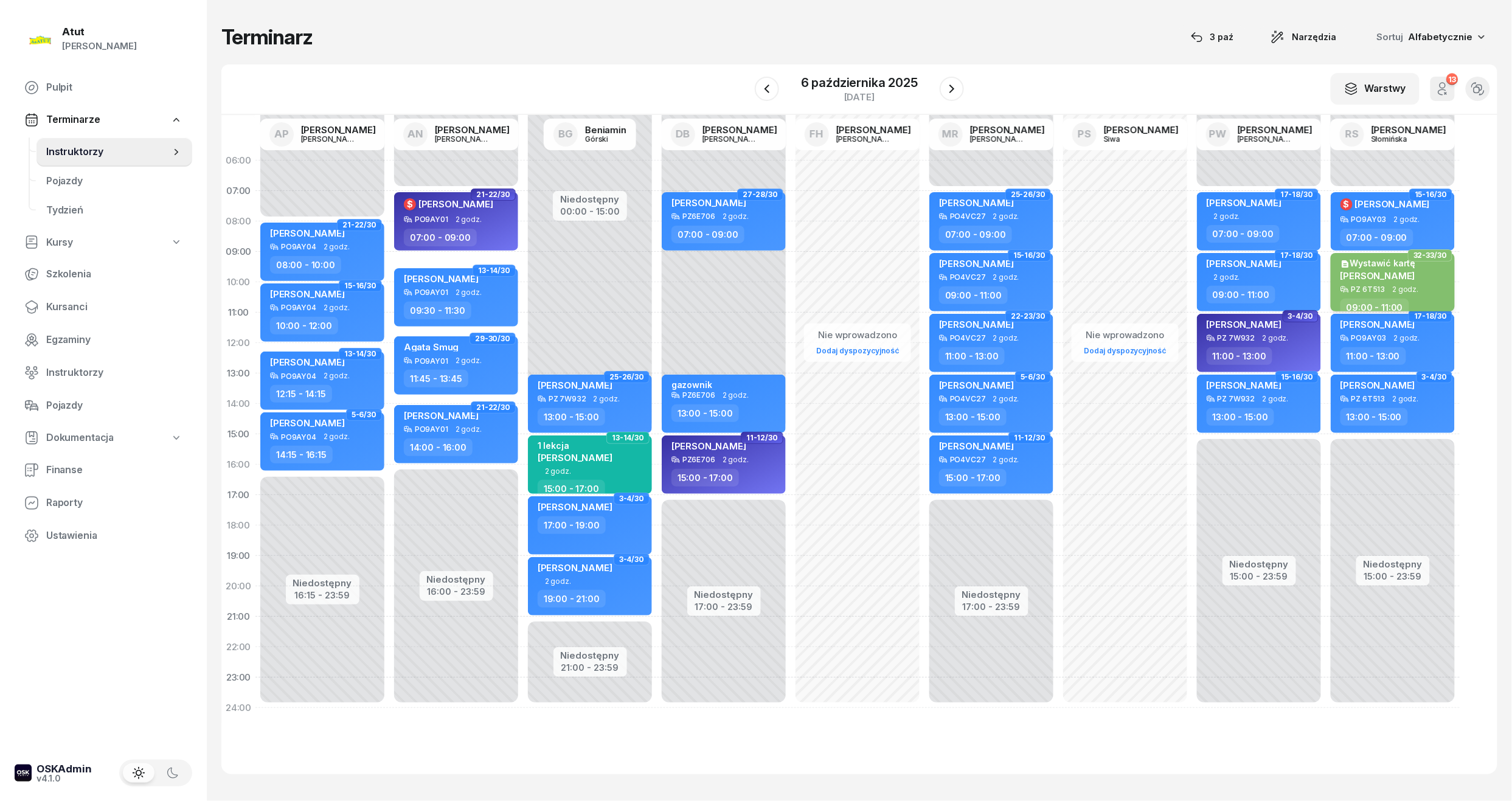
select select "09"
select select "11"
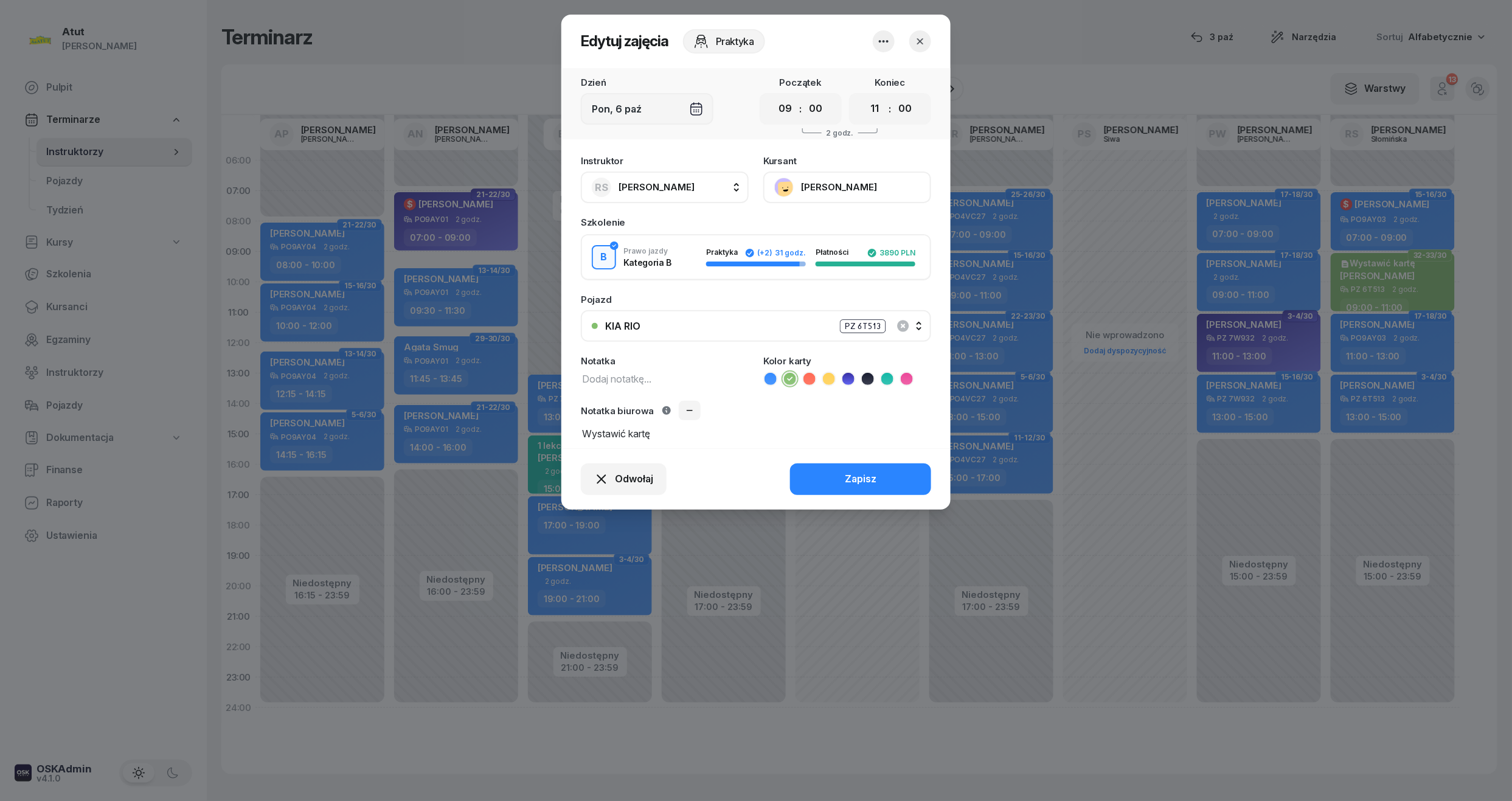
click at [823, 171] on button "[PERSON_NAME]" at bounding box center [847, 187] width 168 height 31
click at [821, 221] on div "Otwórz profil" at bounding box center [802, 228] width 59 height 16
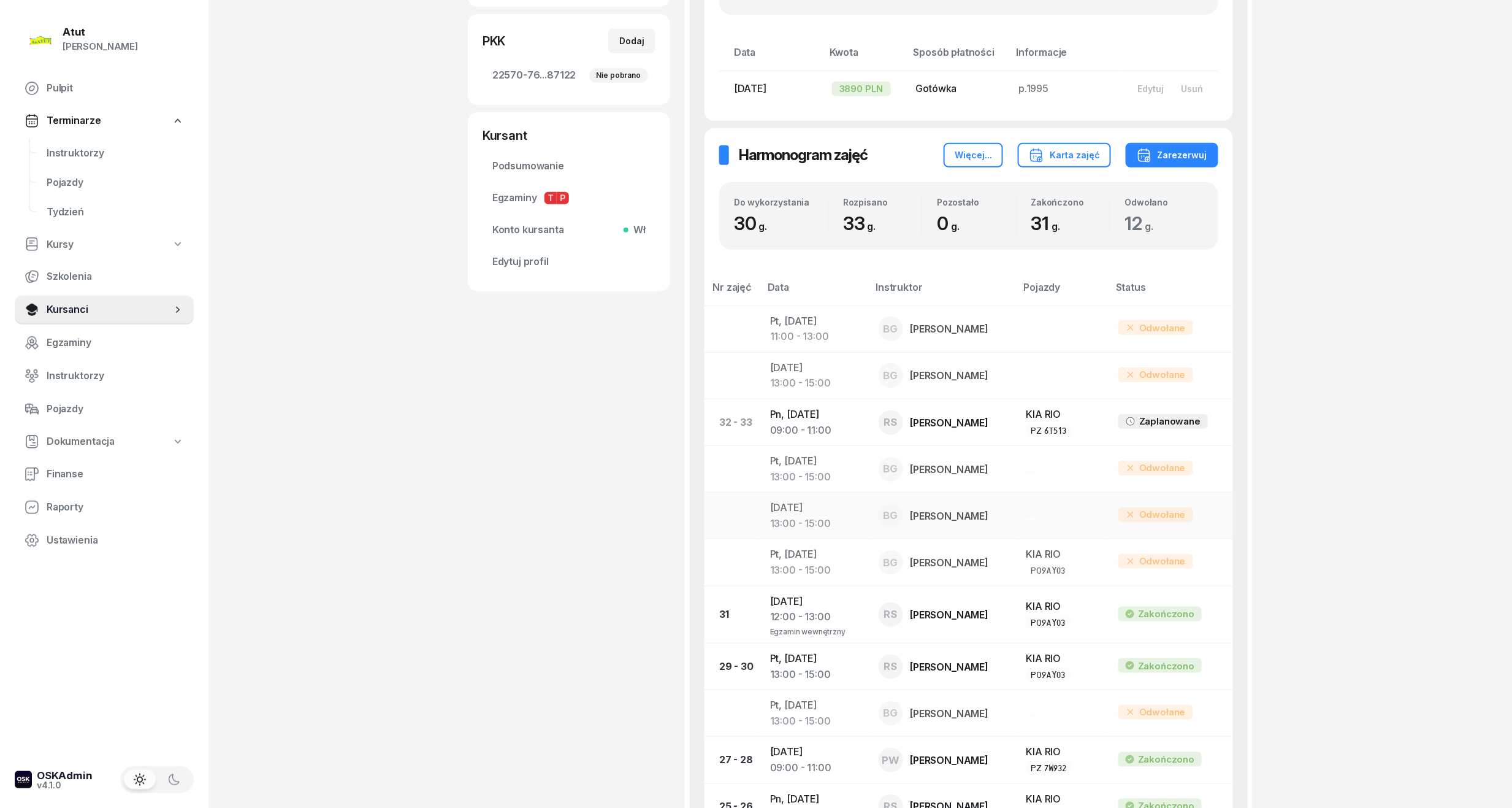
scroll to position [327, 0]
click at [773, 418] on td "Pn, 6 paź 2025 09:00 - 11:00" at bounding box center [815, 419] width 109 height 46
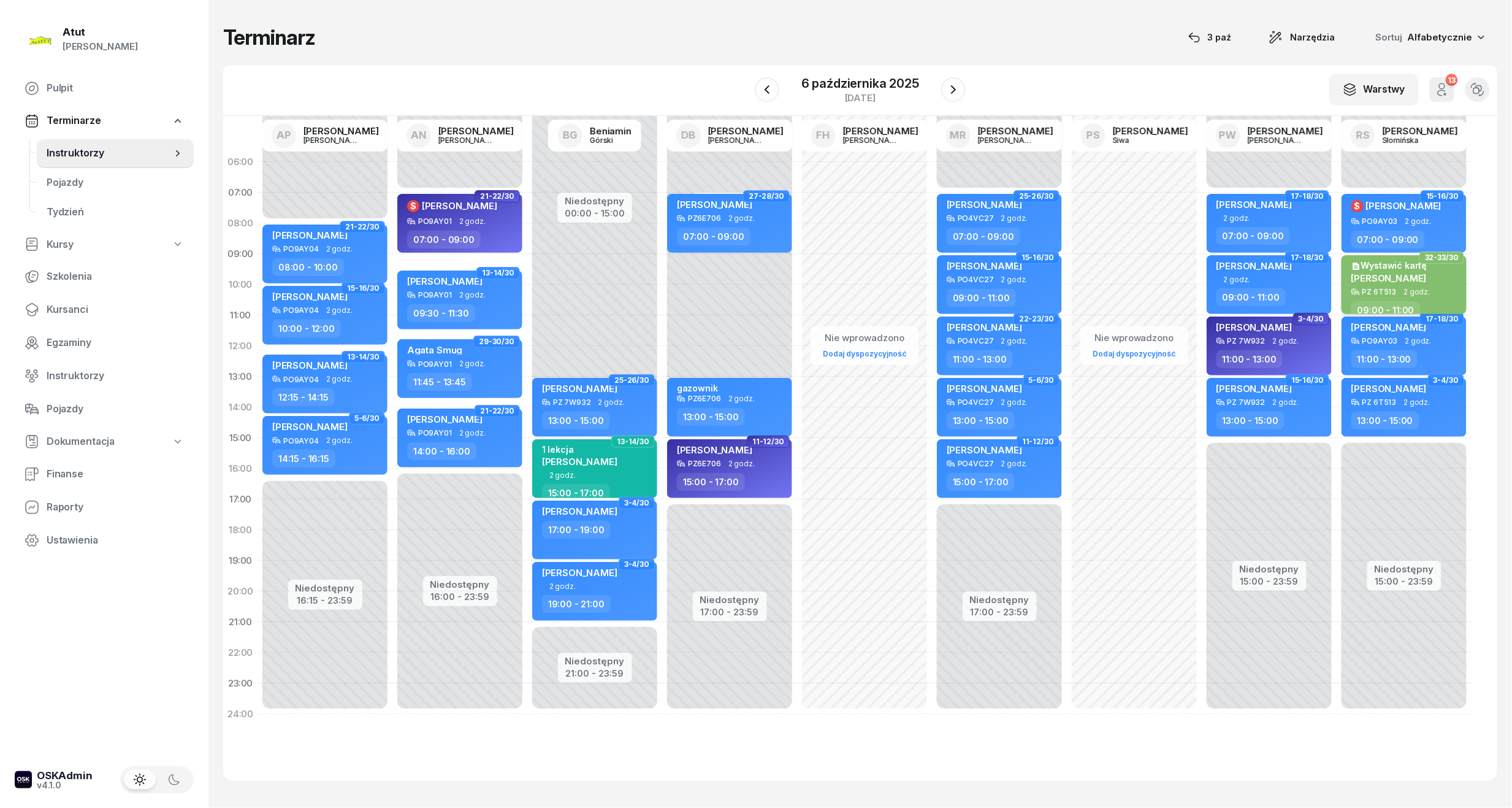
click at [1396, 278] on span "[PERSON_NAME]" at bounding box center [1389, 278] width 75 height 12
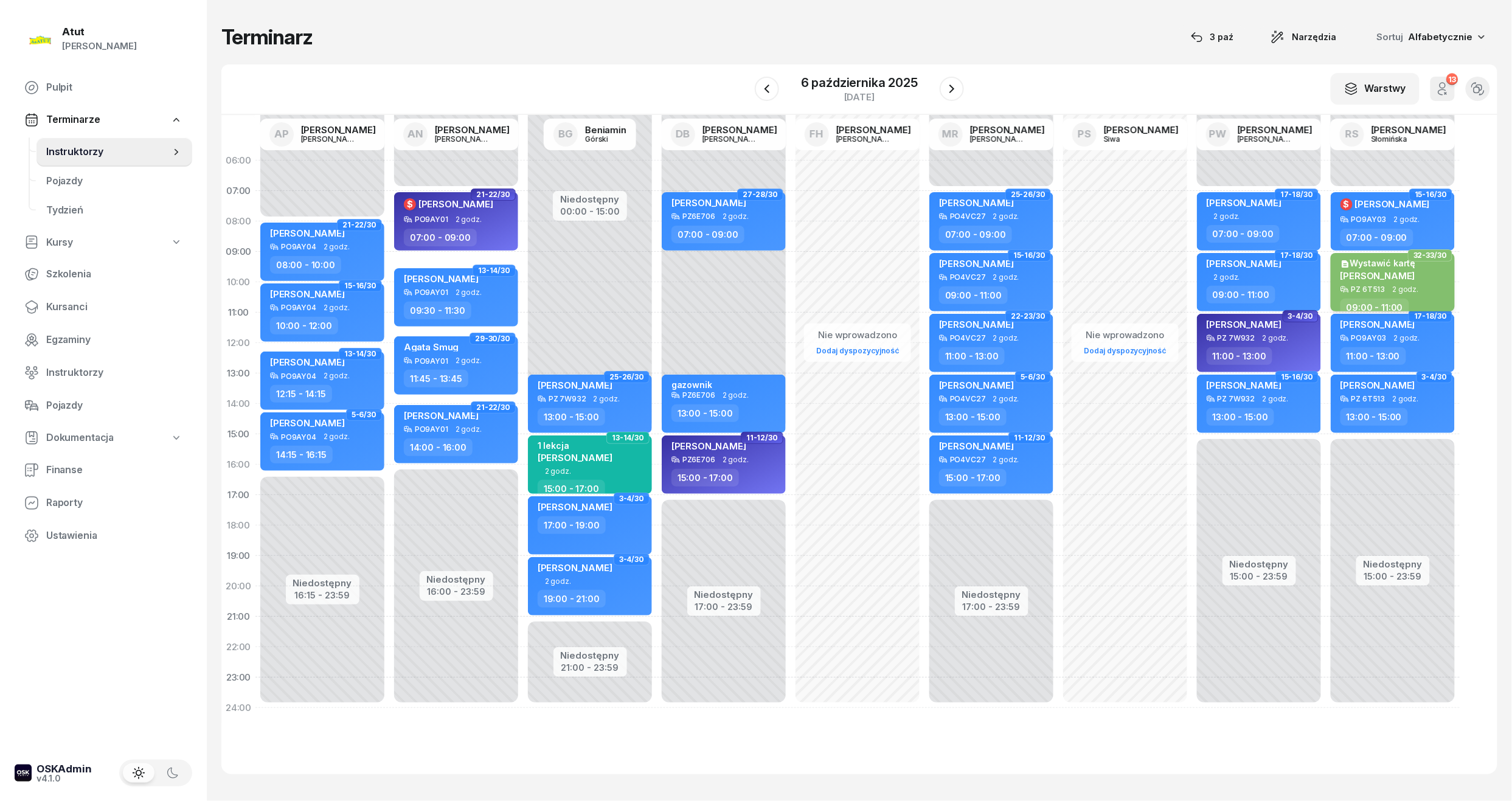
select select "09"
select select "11"
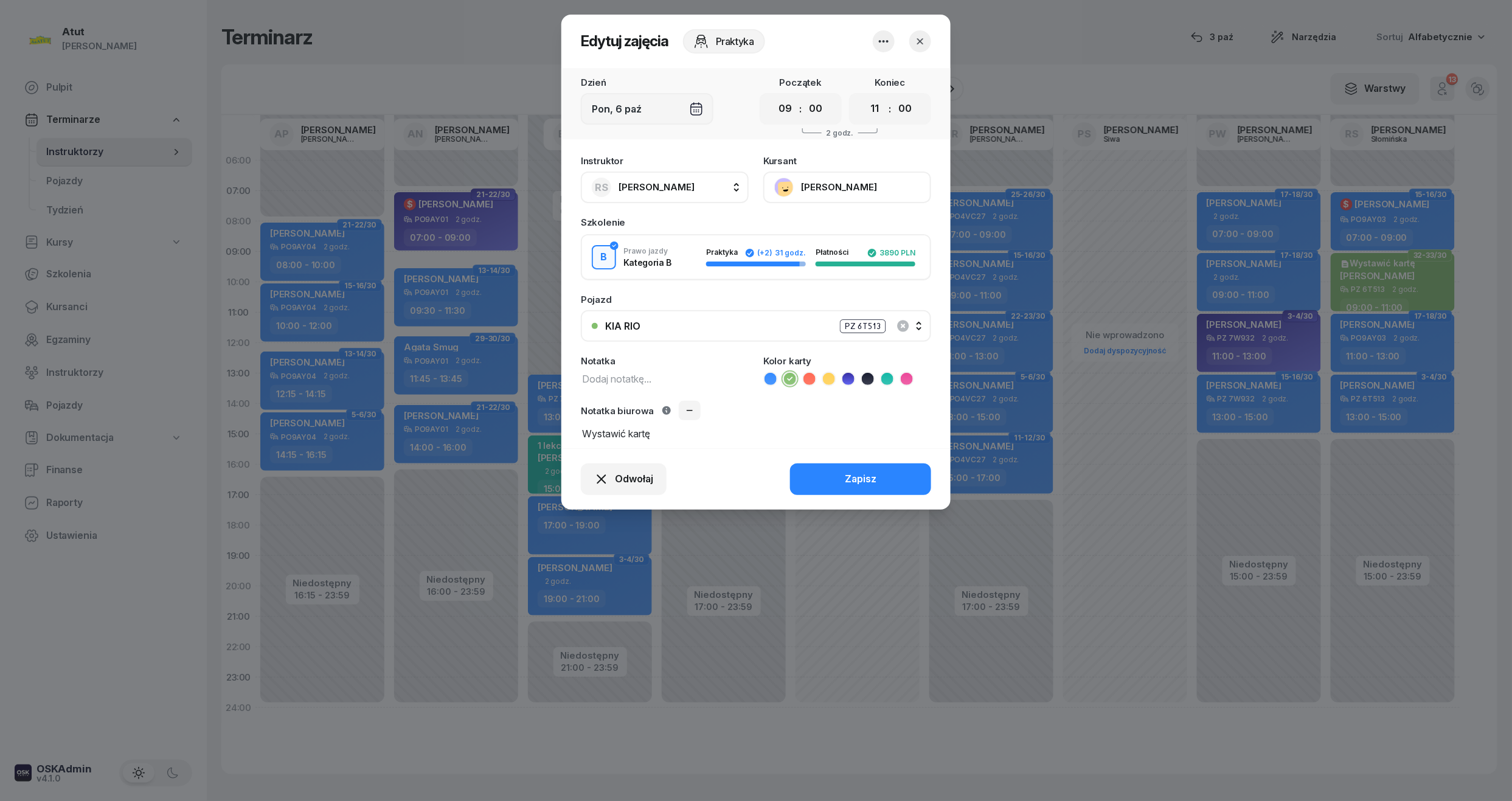
drag, startPoint x: 587, startPoint y: 434, endPoint x: 347, endPoint y: 431, distance: 240.0
click at [347, 431] on div "Edytuj zajęcia Praktyka Dzień Pon, 6 paź Początek 00 01 02 03 04 05 06 07 08 09…" at bounding box center [756, 400] width 1512 height 801
type textarea "2/2 p."
click at [842, 482] on button "Zapisz" at bounding box center [860, 479] width 141 height 31
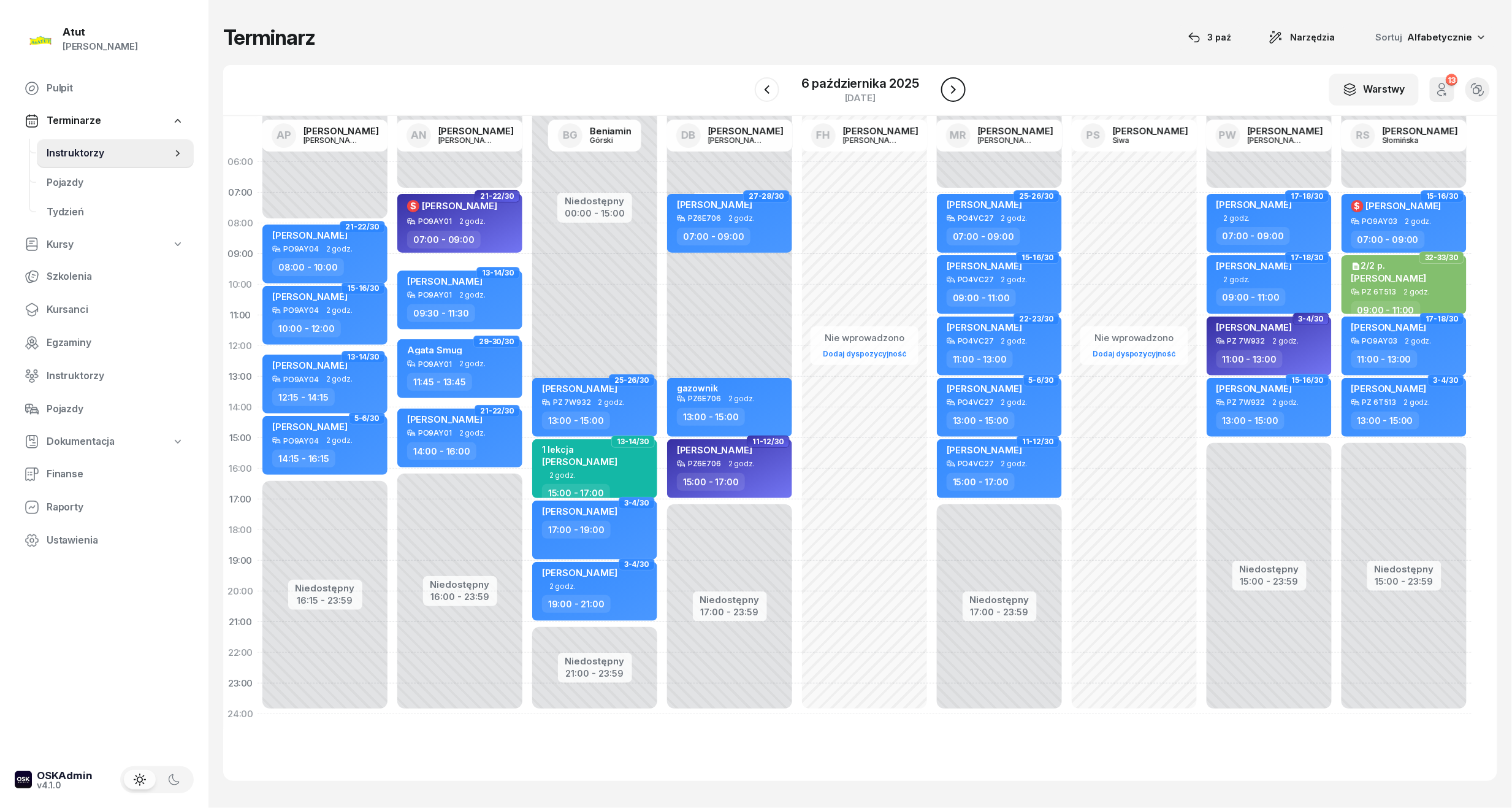
click at [947, 85] on icon "button" at bounding box center [953, 89] width 15 height 15
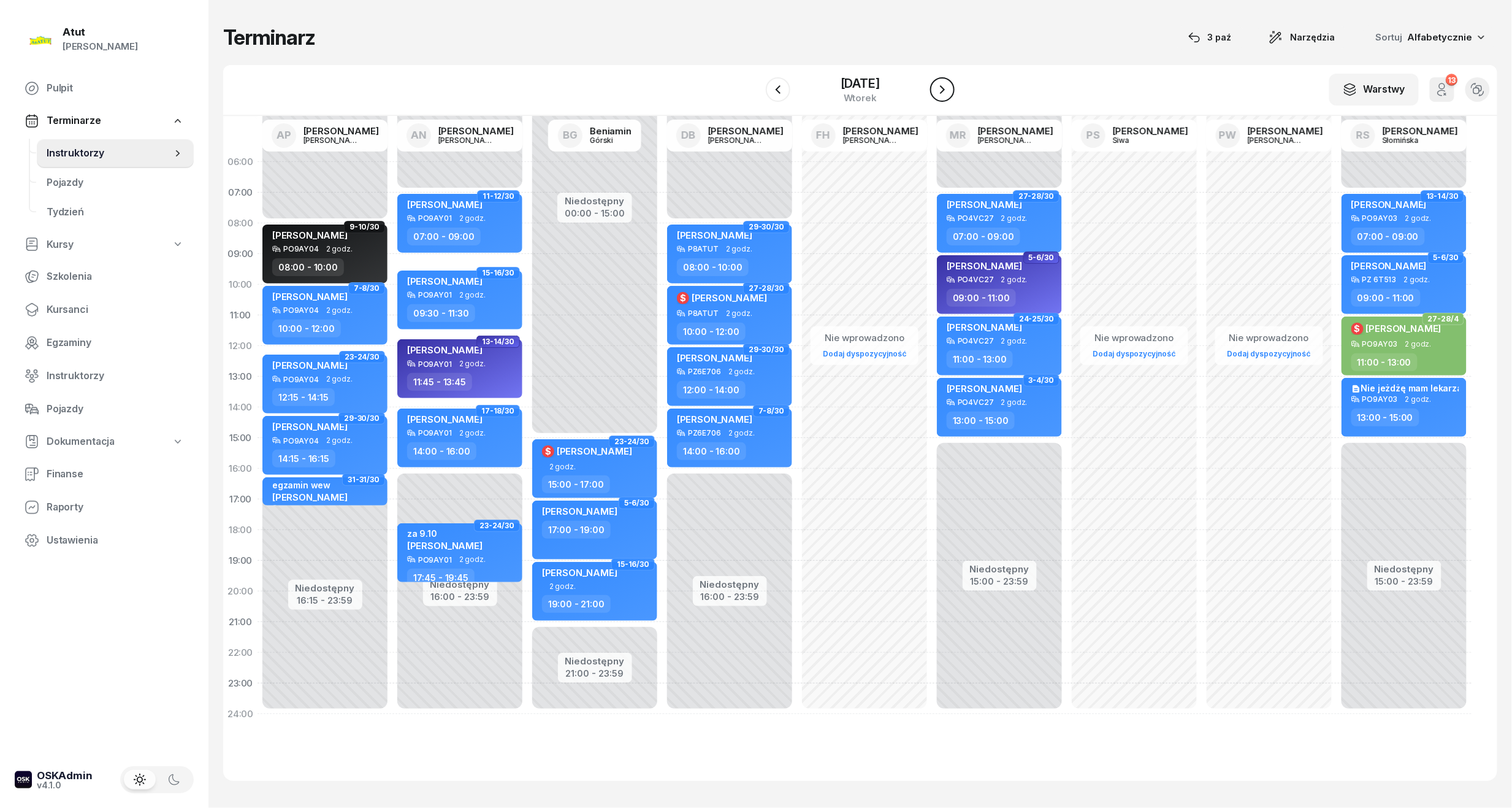
click at [950, 96] on icon "button" at bounding box center [942, 89] width 15 height 15
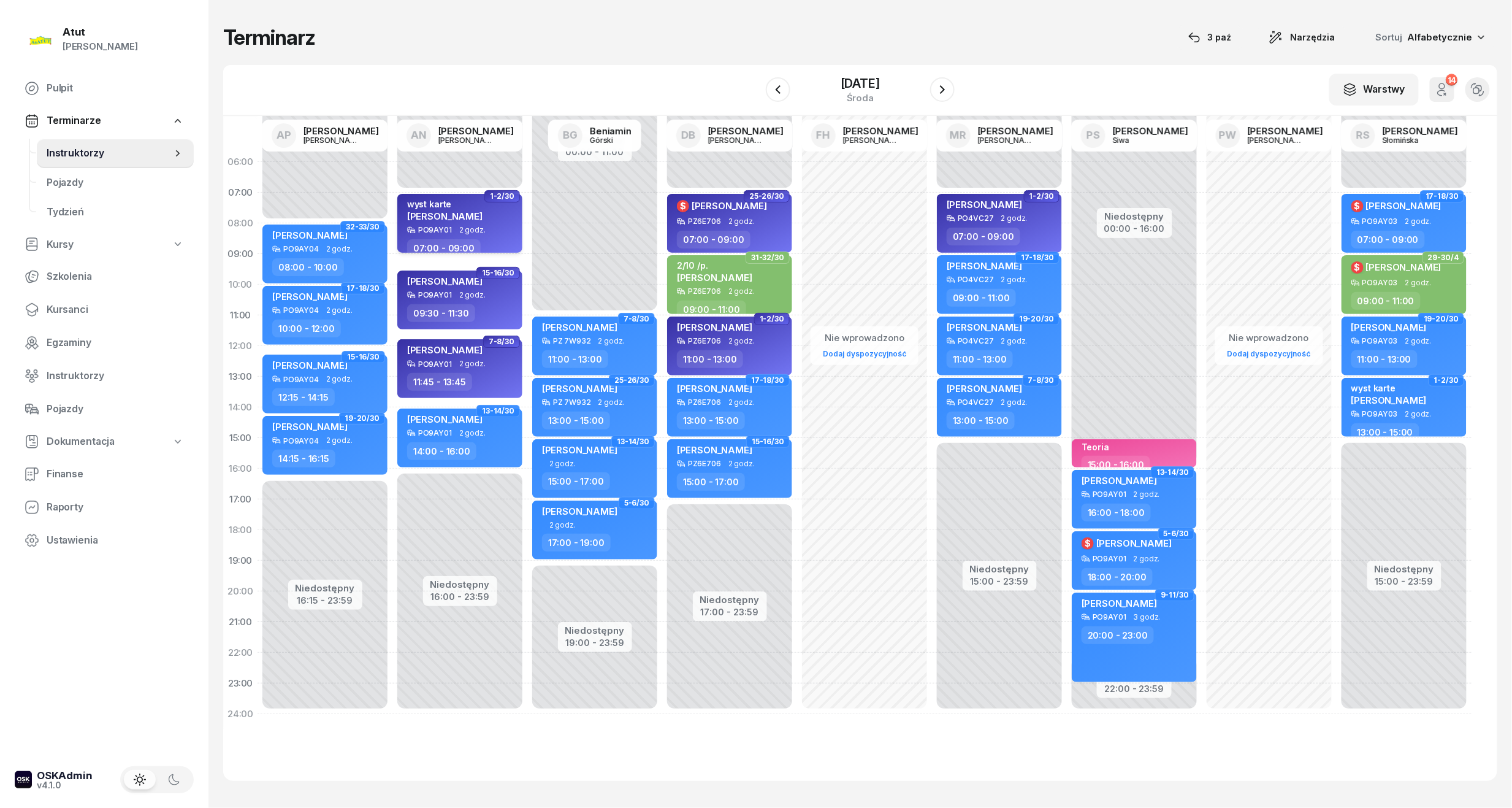
click at [450, 220] on span "[PERSON_NAME]" at bounding box center [445, 216] width 75 height 12
select select "07"
select select "09"
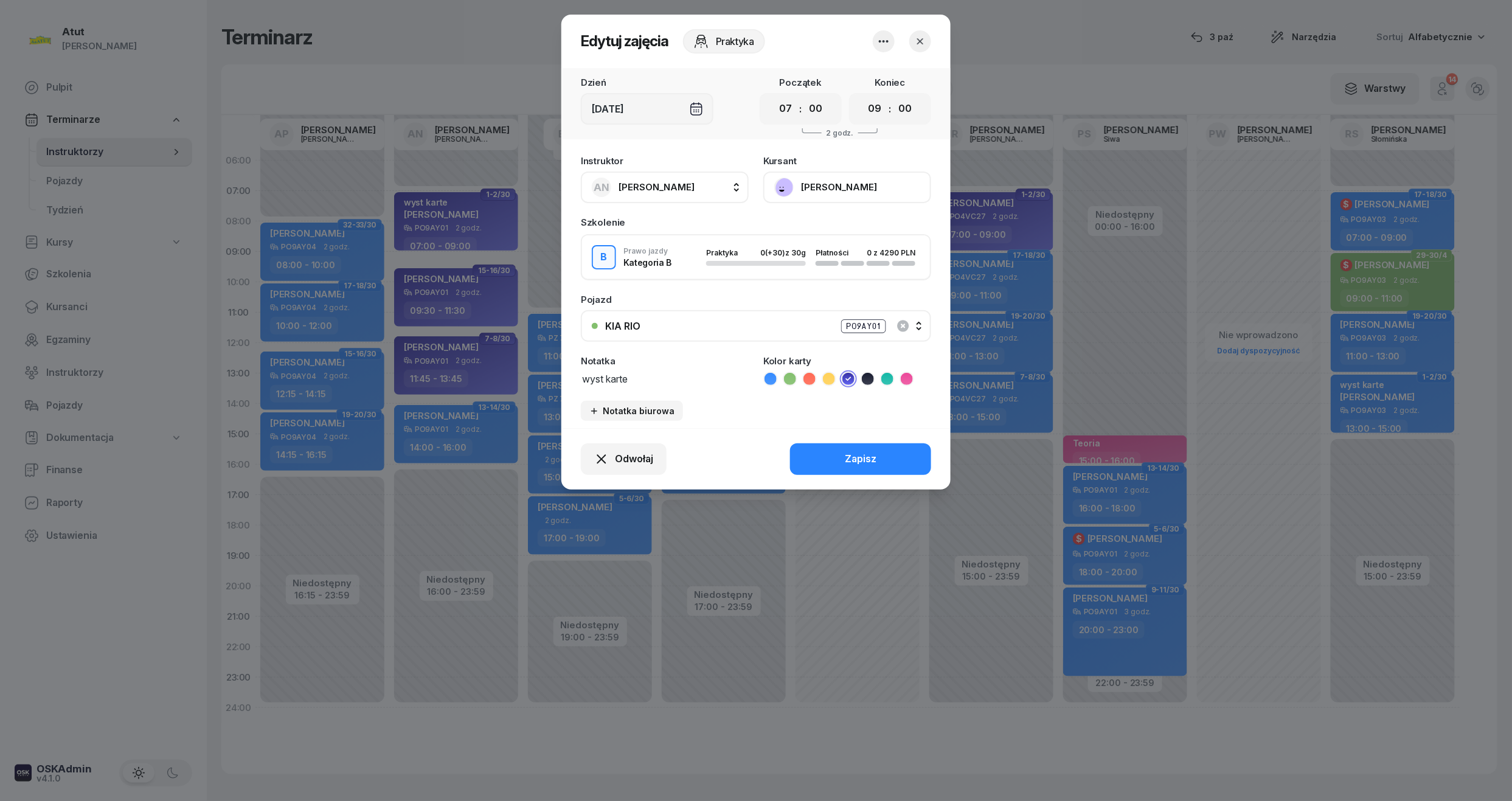
click at [850, 192] on button "[PERSON_NAME]" at bounding box center [847, 187] width 168 height 31
click at [832, 225] on link "Otwórz profil" at bounding box center [845, 228] width 161 height 31
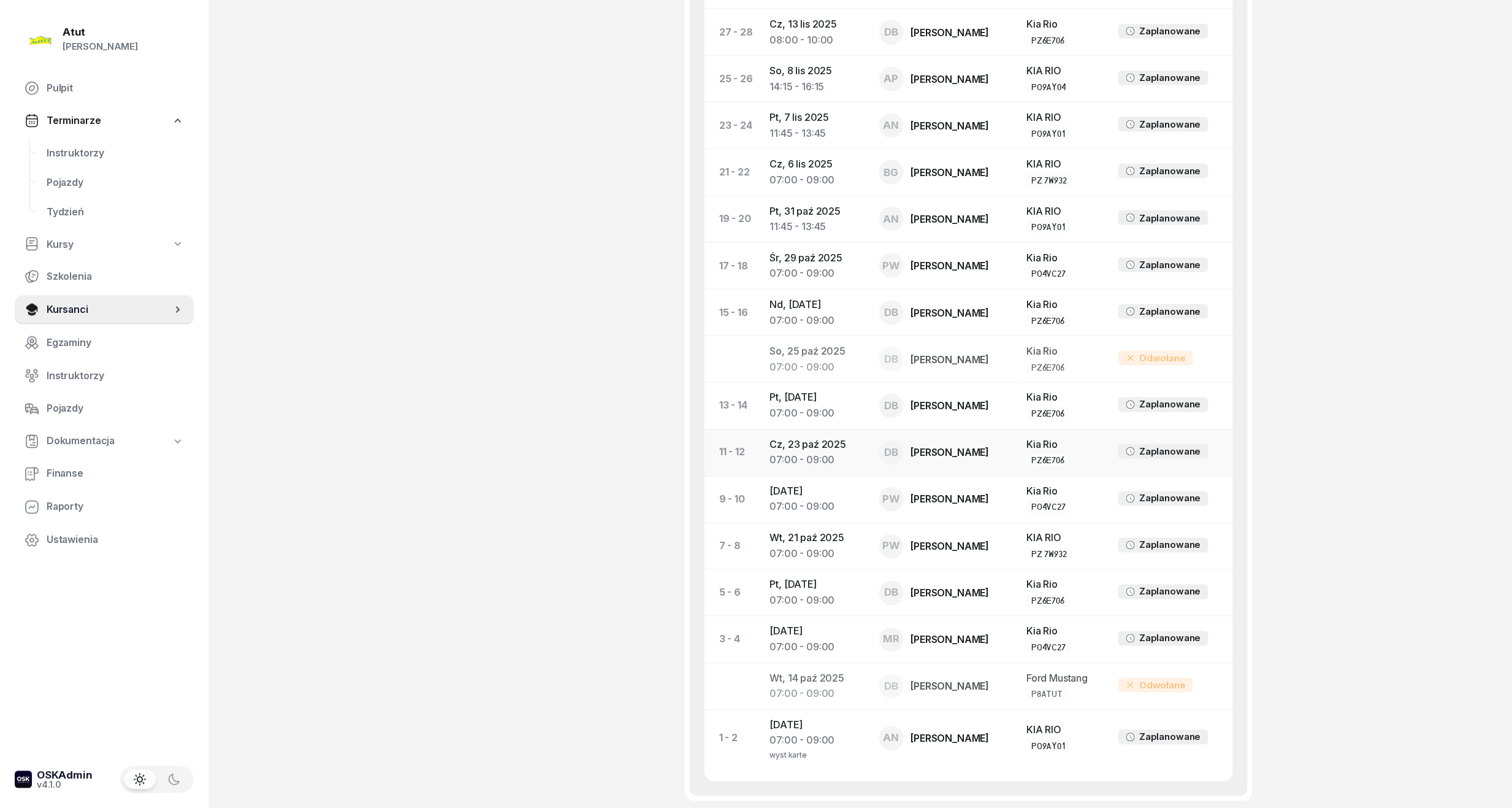
scroll to position [857, 0]
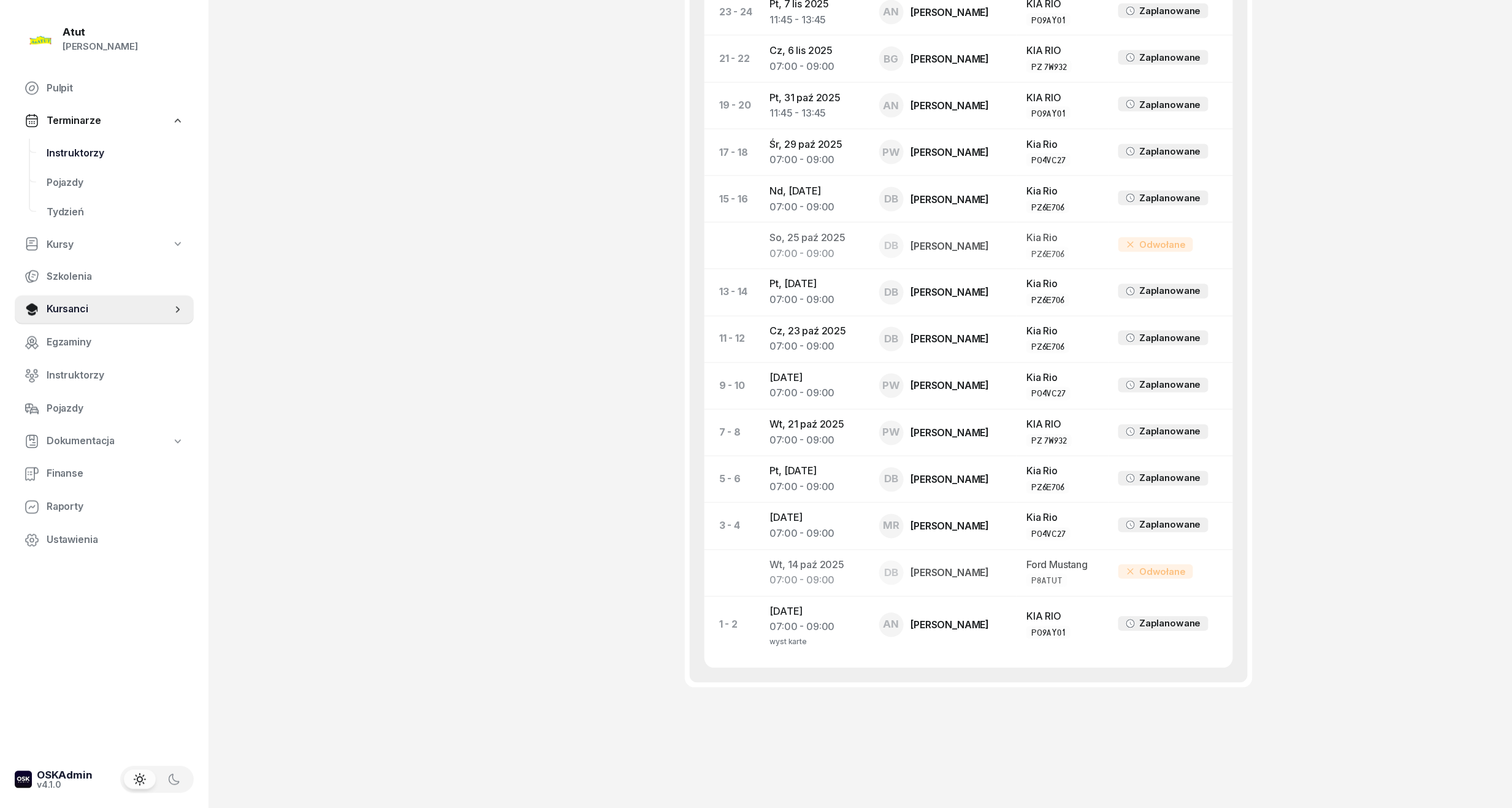
click at [63, 151] on span "Instruktorzy" at bounding box center [115, 153] width 138 height 16
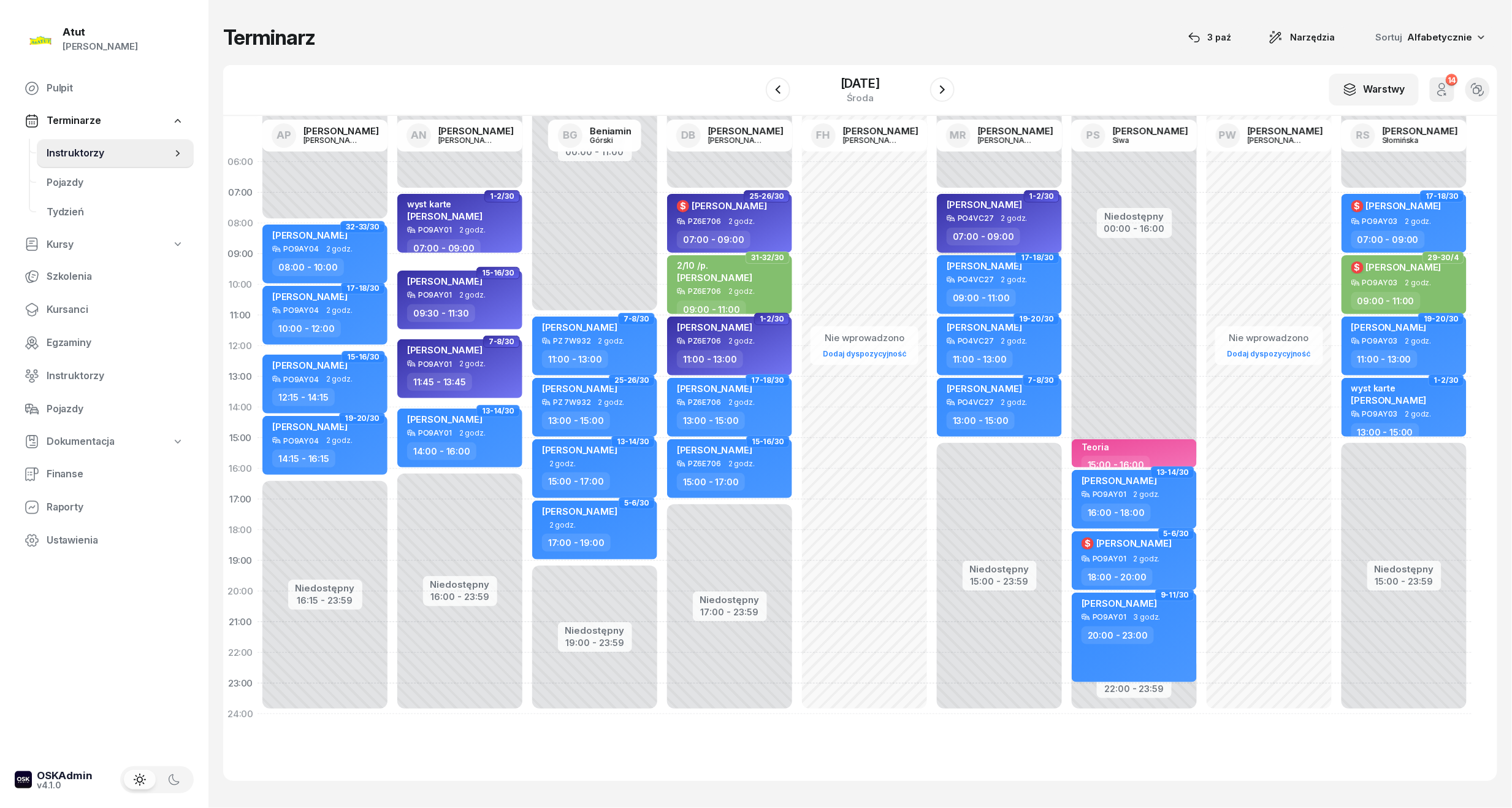
click at [997, 224] on div "Olaf Żakiewicz PO4VC27 2 godz. 07:00 - 09:00" at bounding box center [999, 223] width 125 height 59
select select "07"
select select "09"
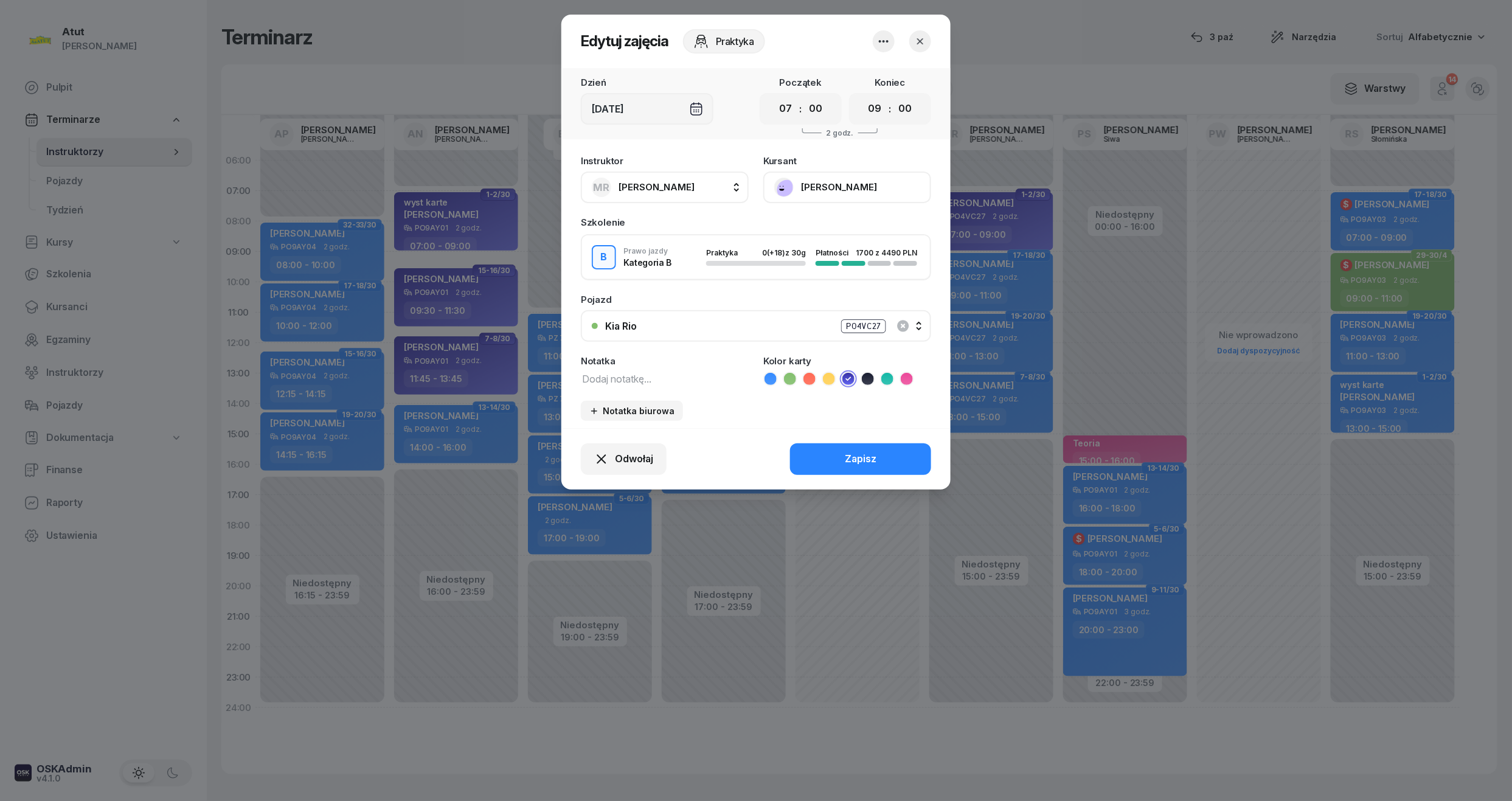
click at [841, 195] on button "[PERSON_NAME]" at bounding box center [847, 187] width 168 height 31
click at [827, 223] on div "Otwórz profil" at bounding box center [802, 228] width 59 height 16
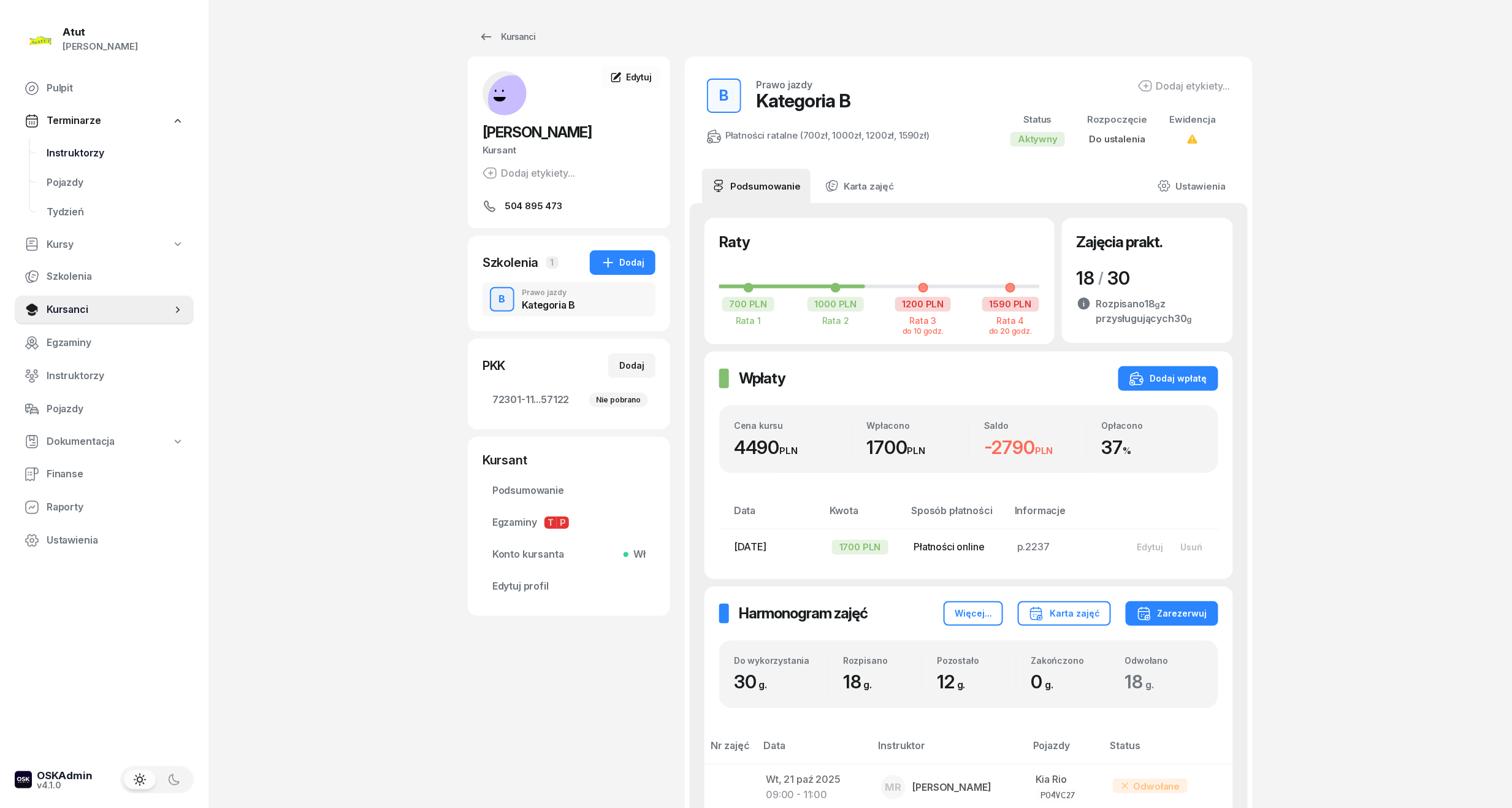
click at [74, 150] on span "Instruktorzy" at bounding box center [115, 153] width 138 height 16
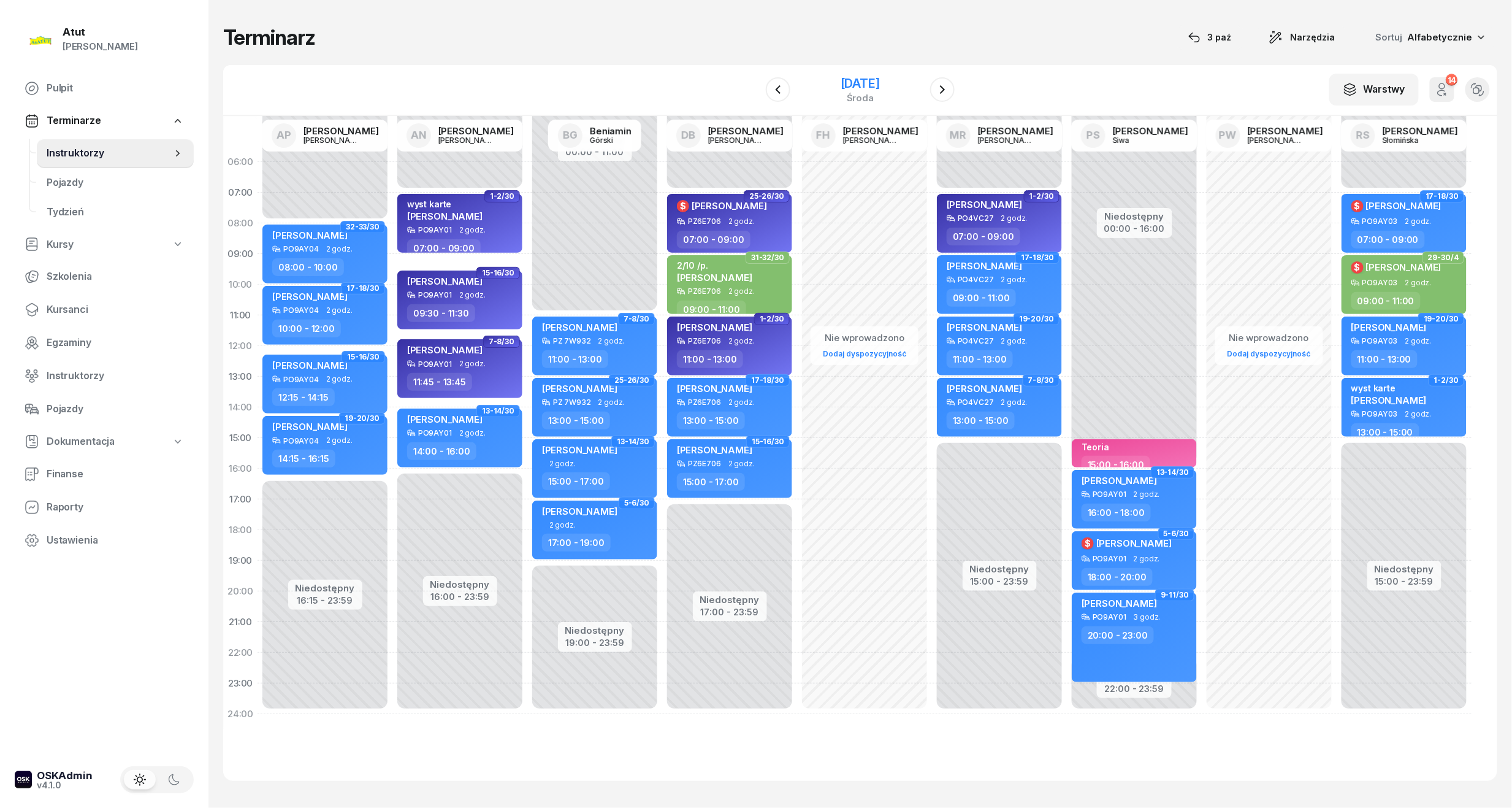
click at [866, 80] on div "[DATE]" at bounding box center [860, 83] width 39 height 12
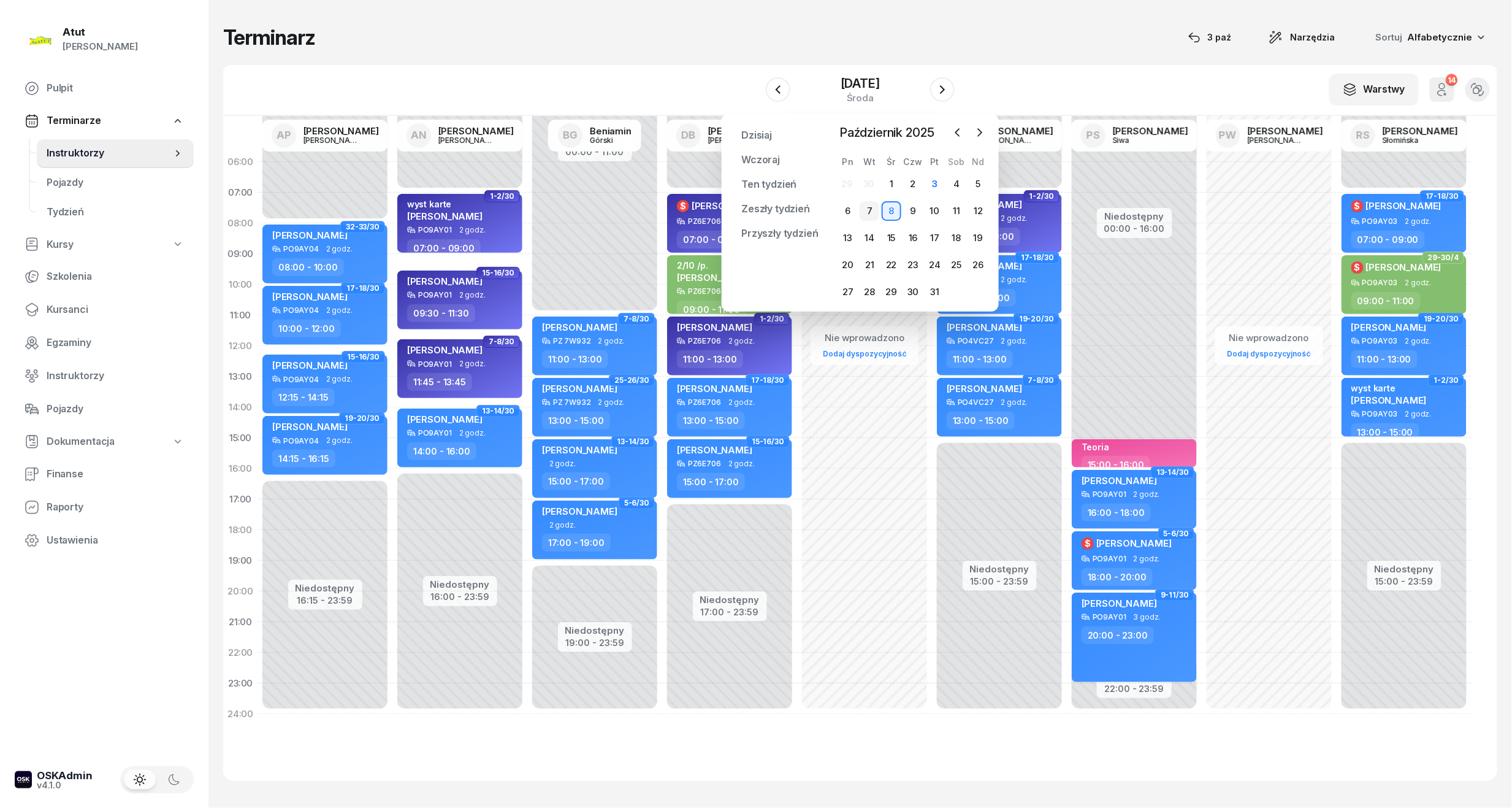
click at [872, 209] on div "7" at bounding box center [869, 211] width 20 height 20
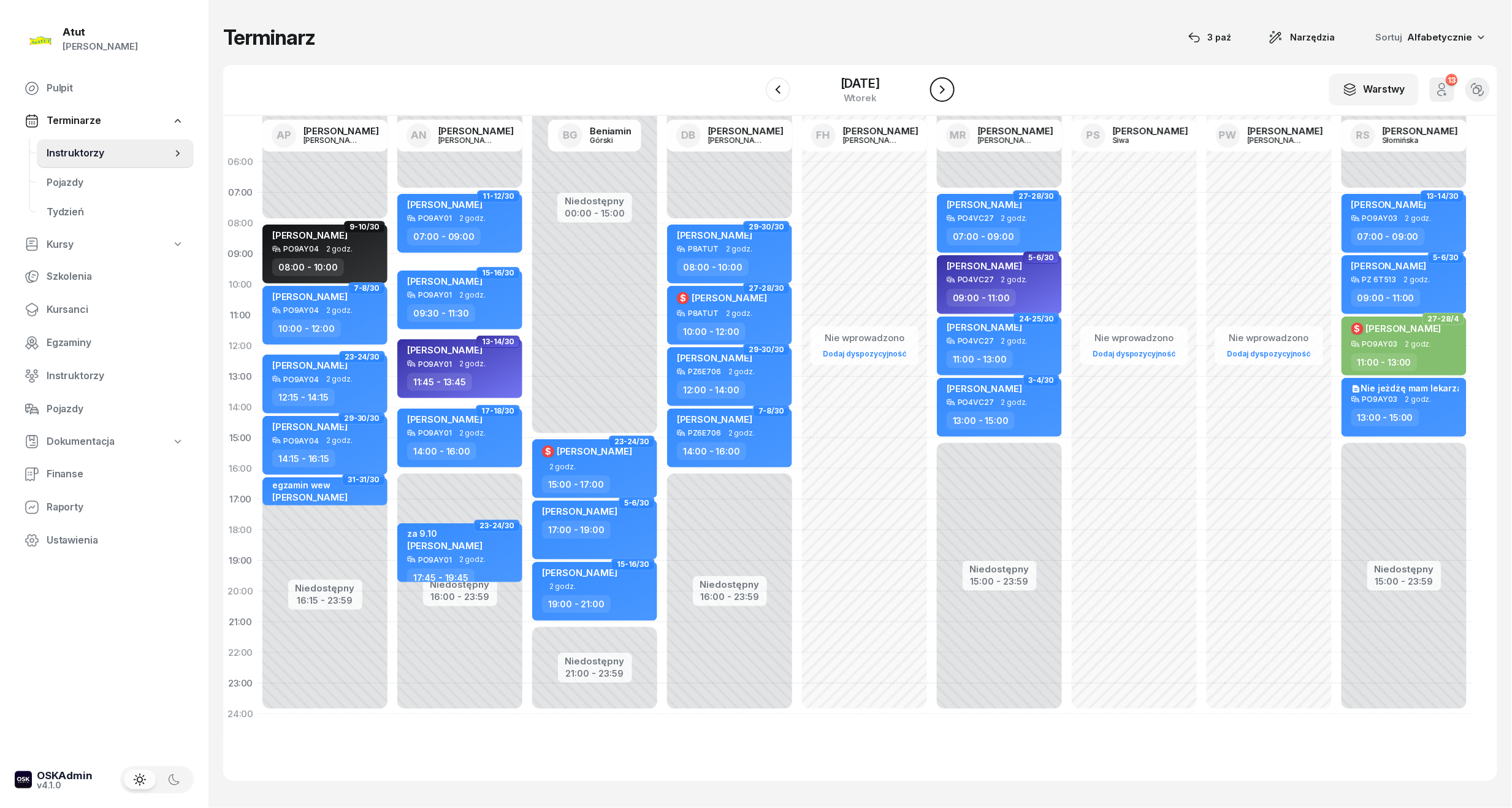
click at [945, 89] on icon "button" at bounding box center [942, 89] width 5 height 8
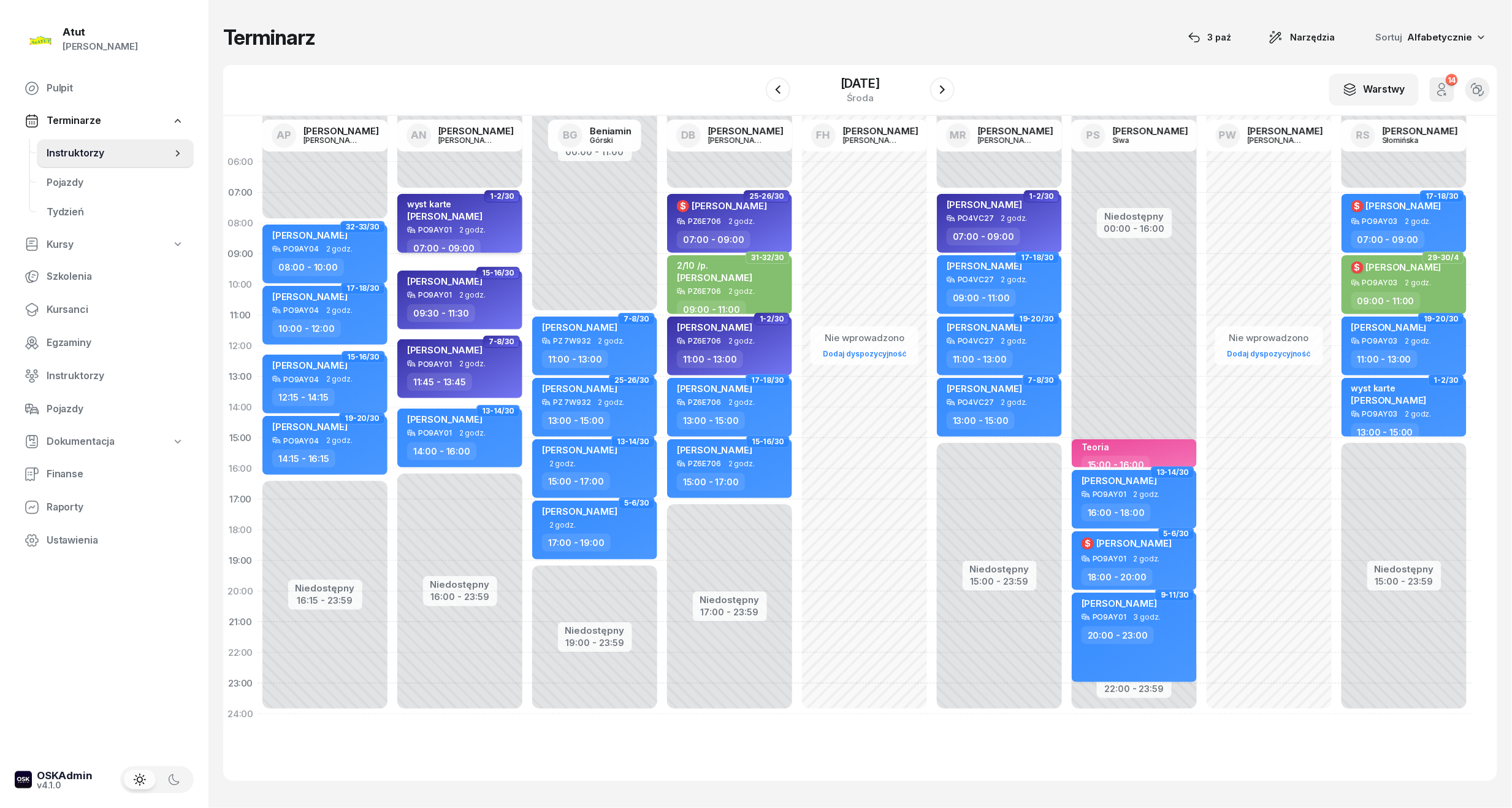
click at [467, 222] on div "wyst karte Bernard Łysiak" at bounding box center [445, 212] width 75 height 27
select select "07"
select select "09"
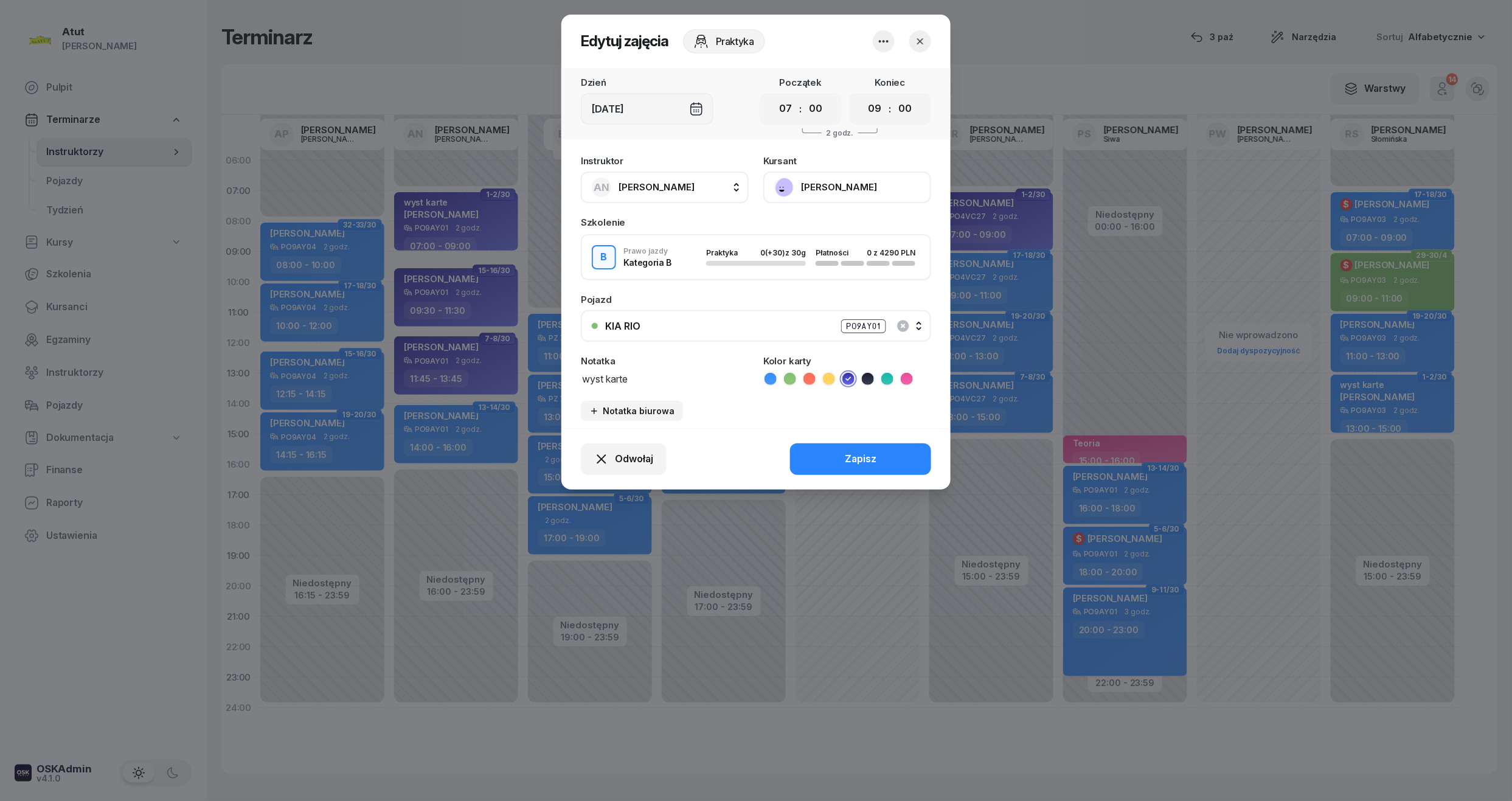
click at [857, 185] on button "[PERSON_NAME]" at bounding box center [847, 187] width 168 height 31
click at [818, 228] on div "Otwórz profil" at bounding box center [802, 228] width 59 height 16
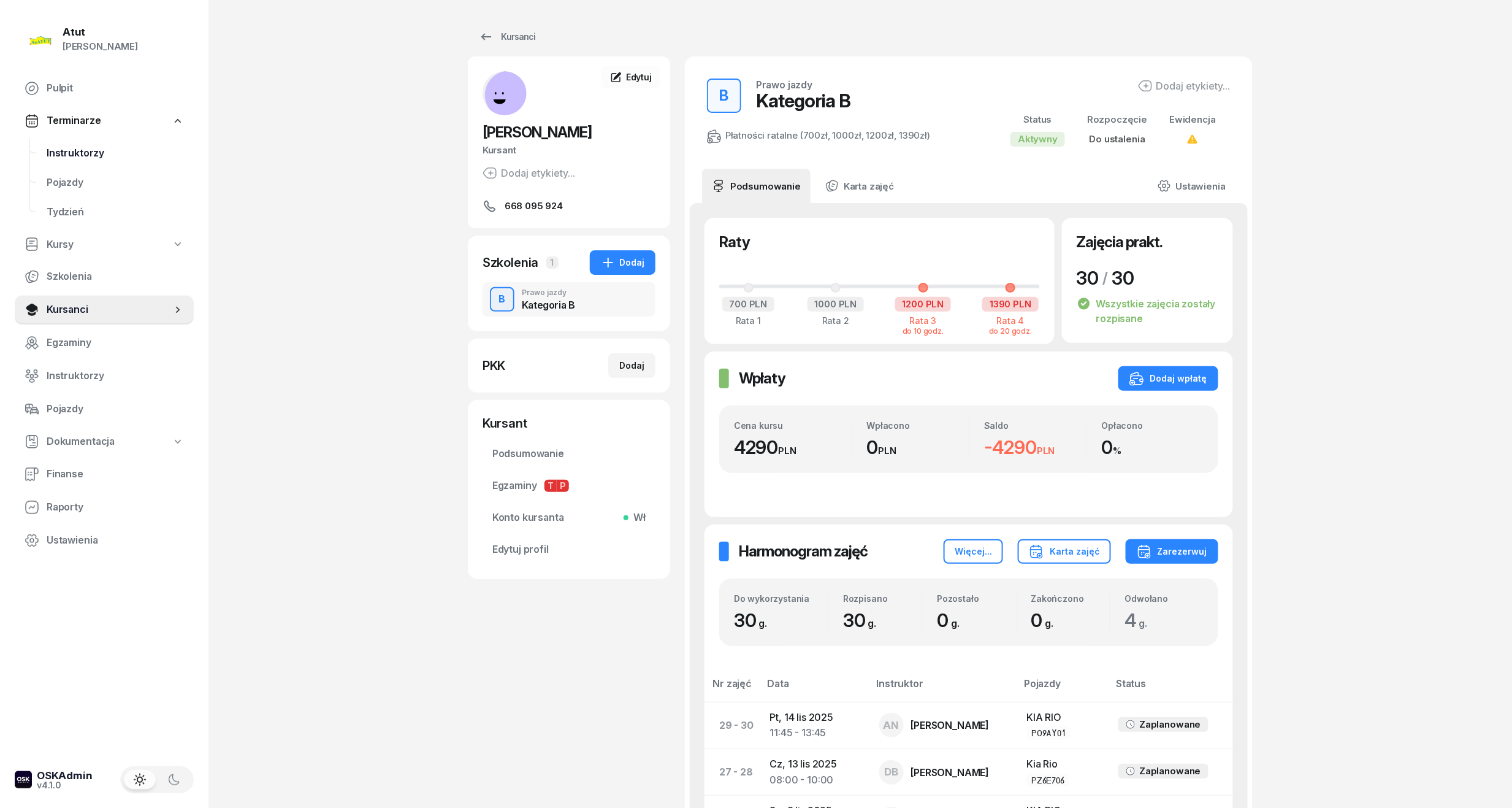
click at [93, 159] on span "Instruktorzy" at bounding box center [115, 153] width 138 height 16
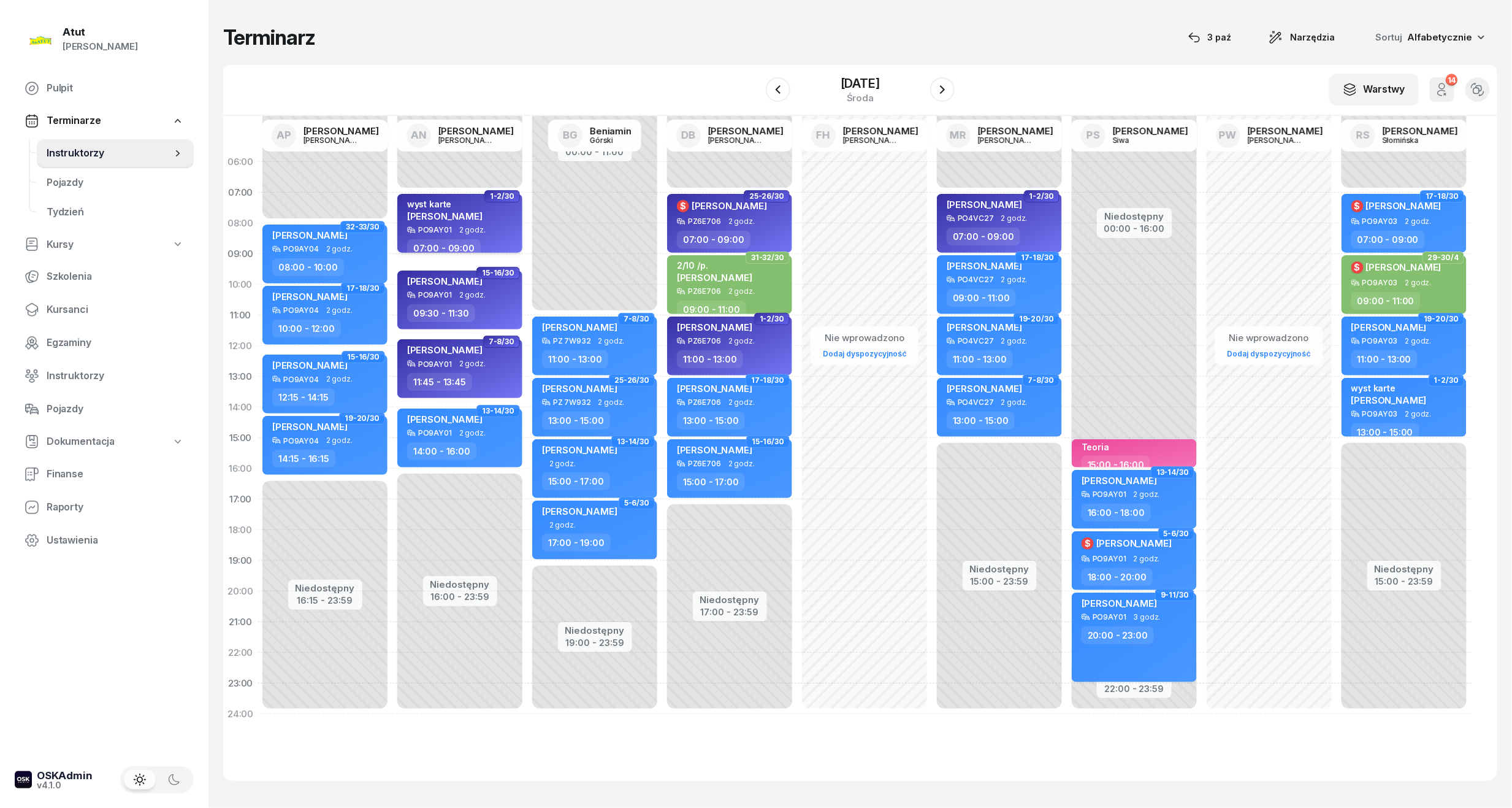
click at [442, 214] on span "[PERSON_NAME]" at bounding box center [445, 216] width 75 height 12
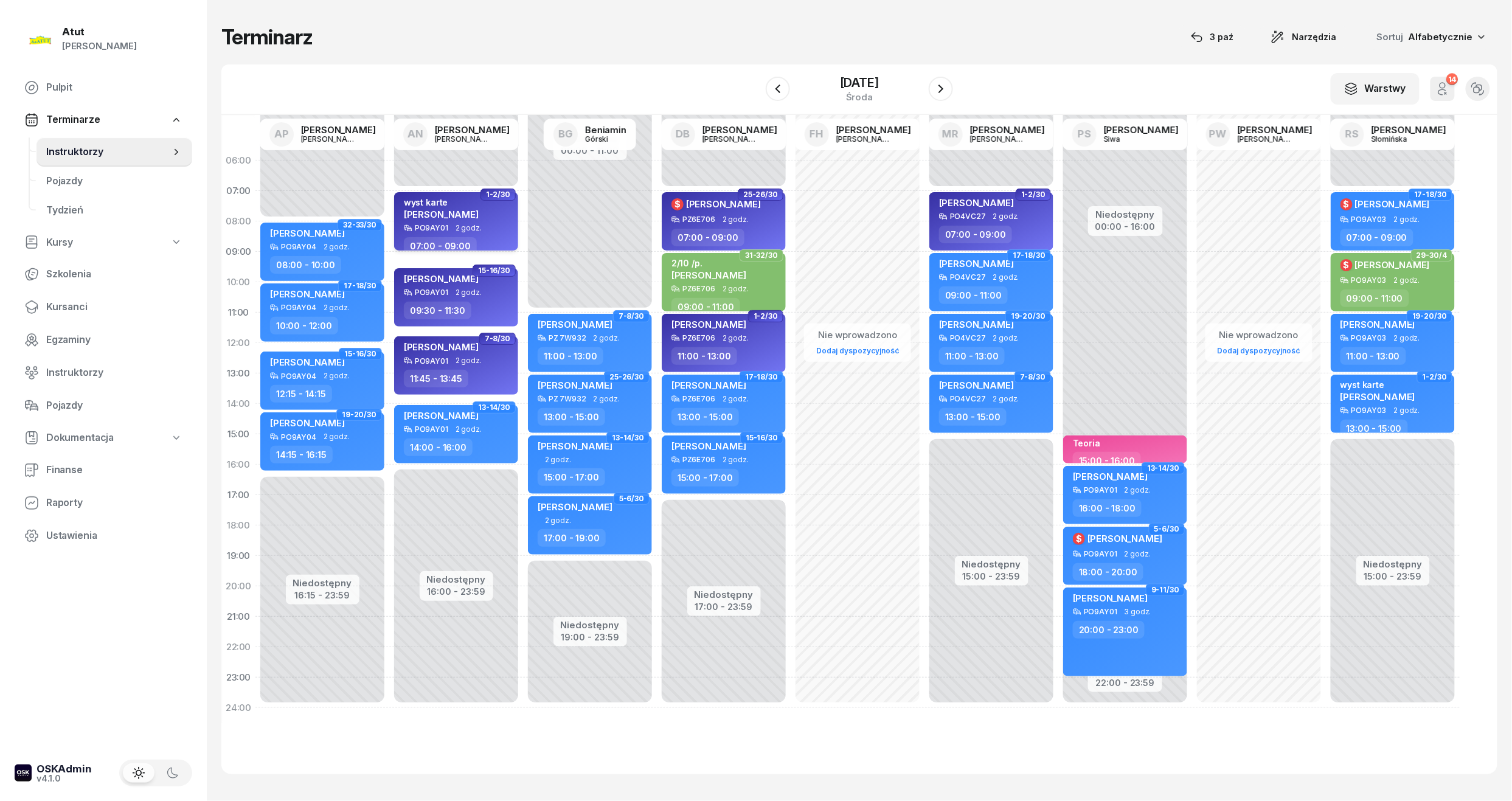
select select "07"
select select "09"
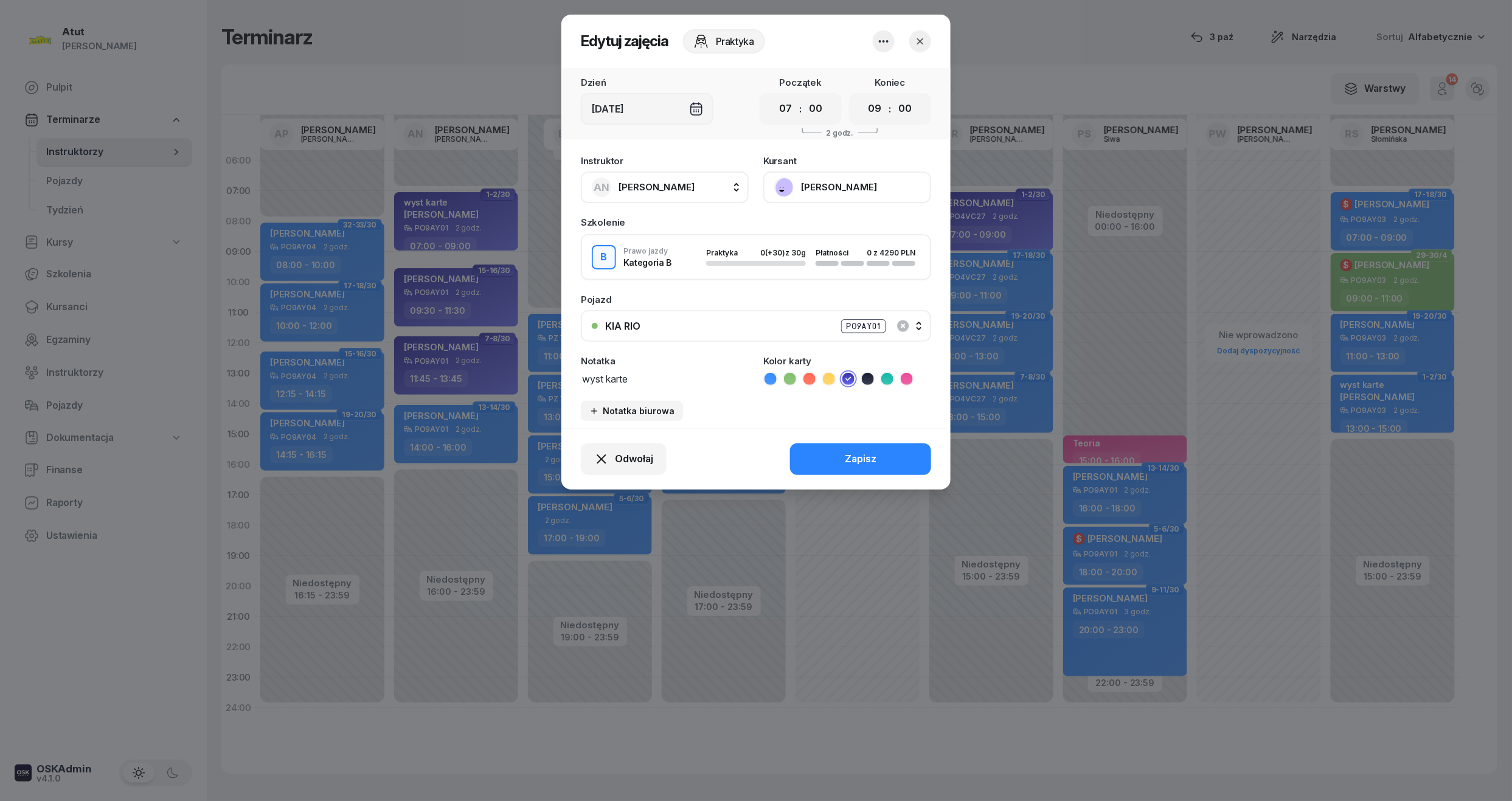
click at [684, 387] on div "Instruktor AN Artur Nowakowski AP Adam Pytlak AN Artur Nowakowski BG Beniamin G…" at bounding box center [756, 288] width 389 height 279
click at [684, 378] on textarea "wyst karte" at bounding box center [664, 378] width 168 height 16
type textarea "wyst karte ??? nie odbiera"
click at [862, 465] on button "Zapisz" at bounding box center [860, 459] width 141 height 31
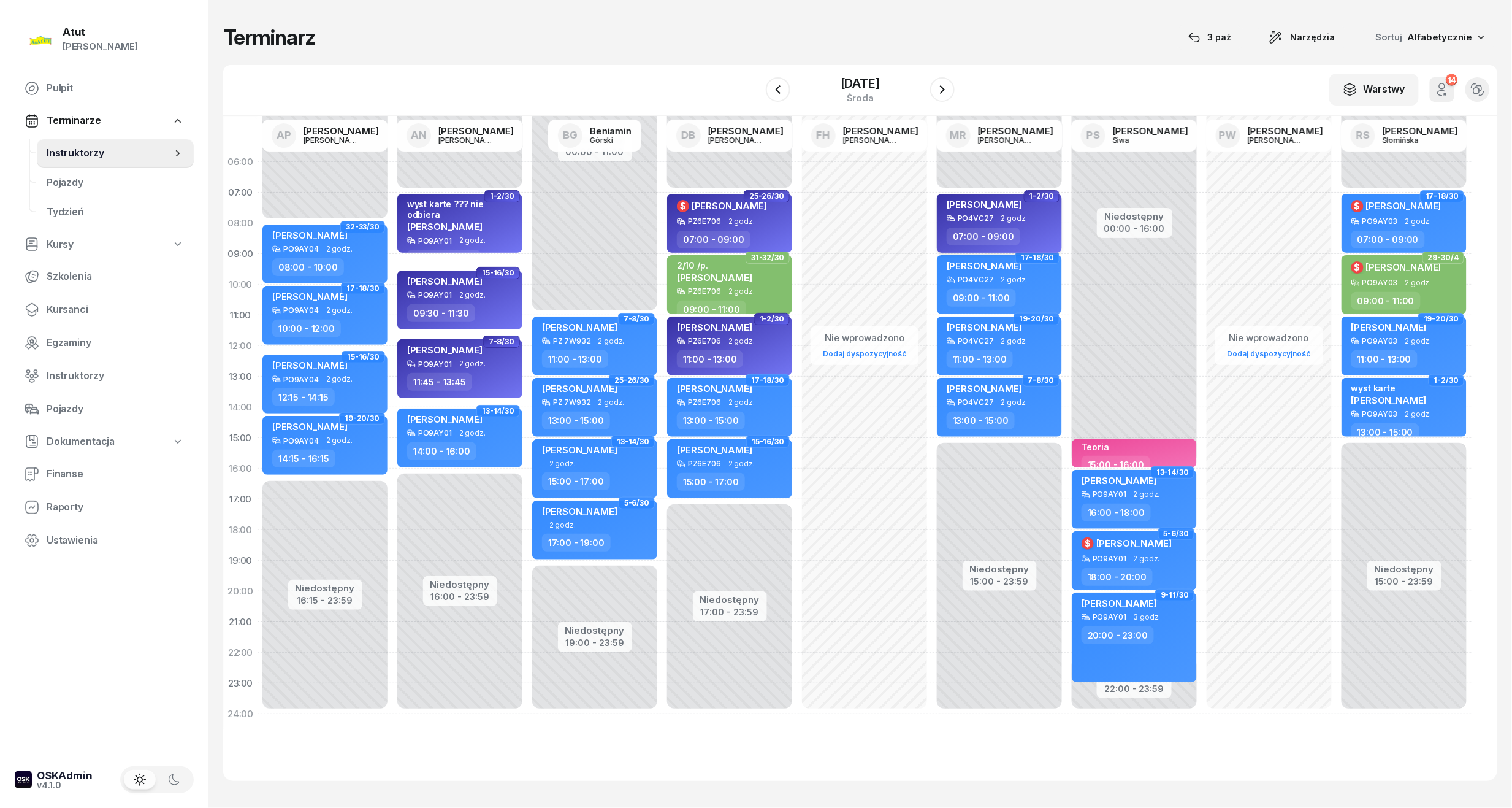
click at [970, 211] on div "[PERSON_NAME]" at bounding box center [984, 207] width 75 height 15
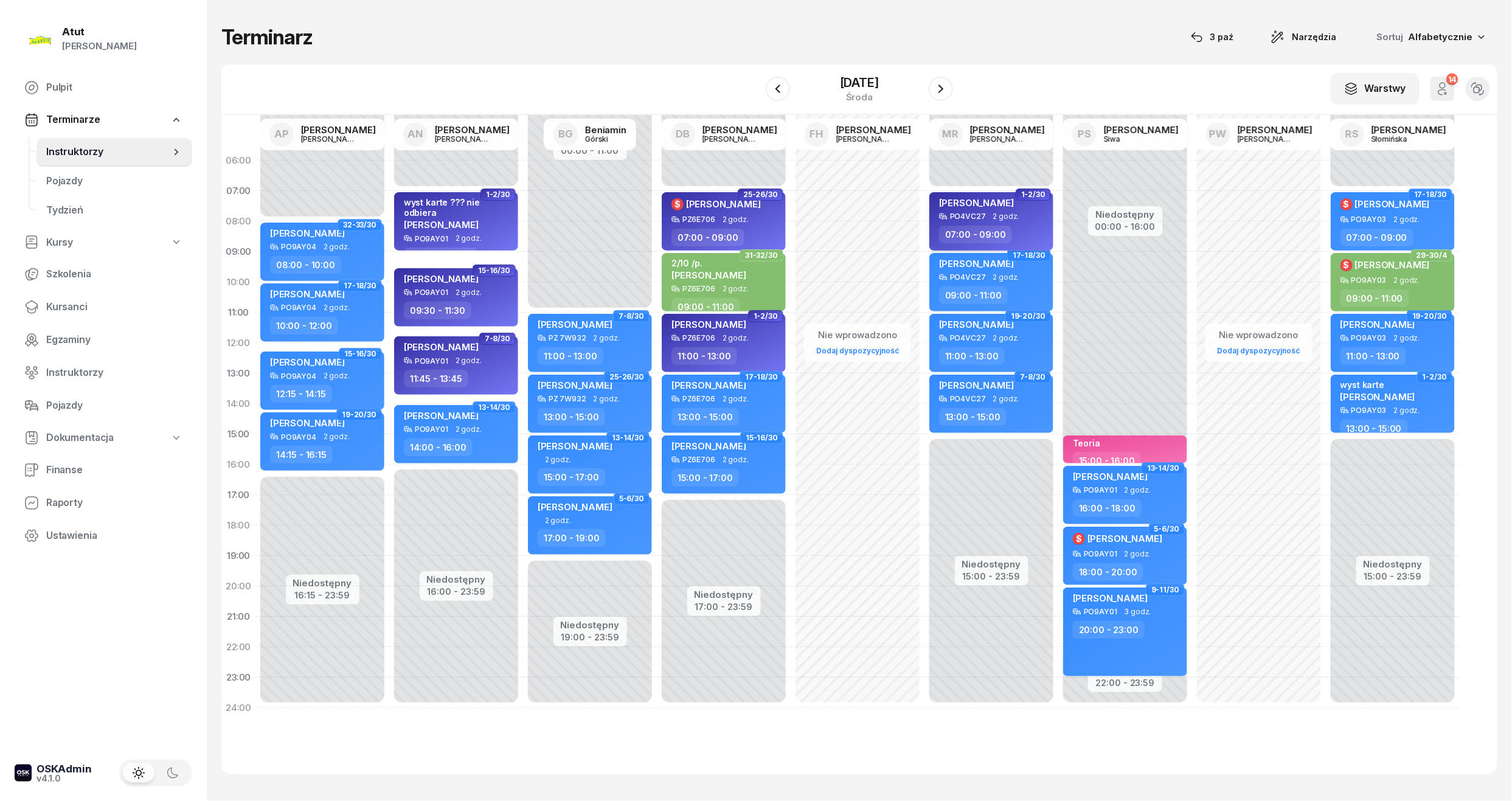
select select "07"
select select "09"
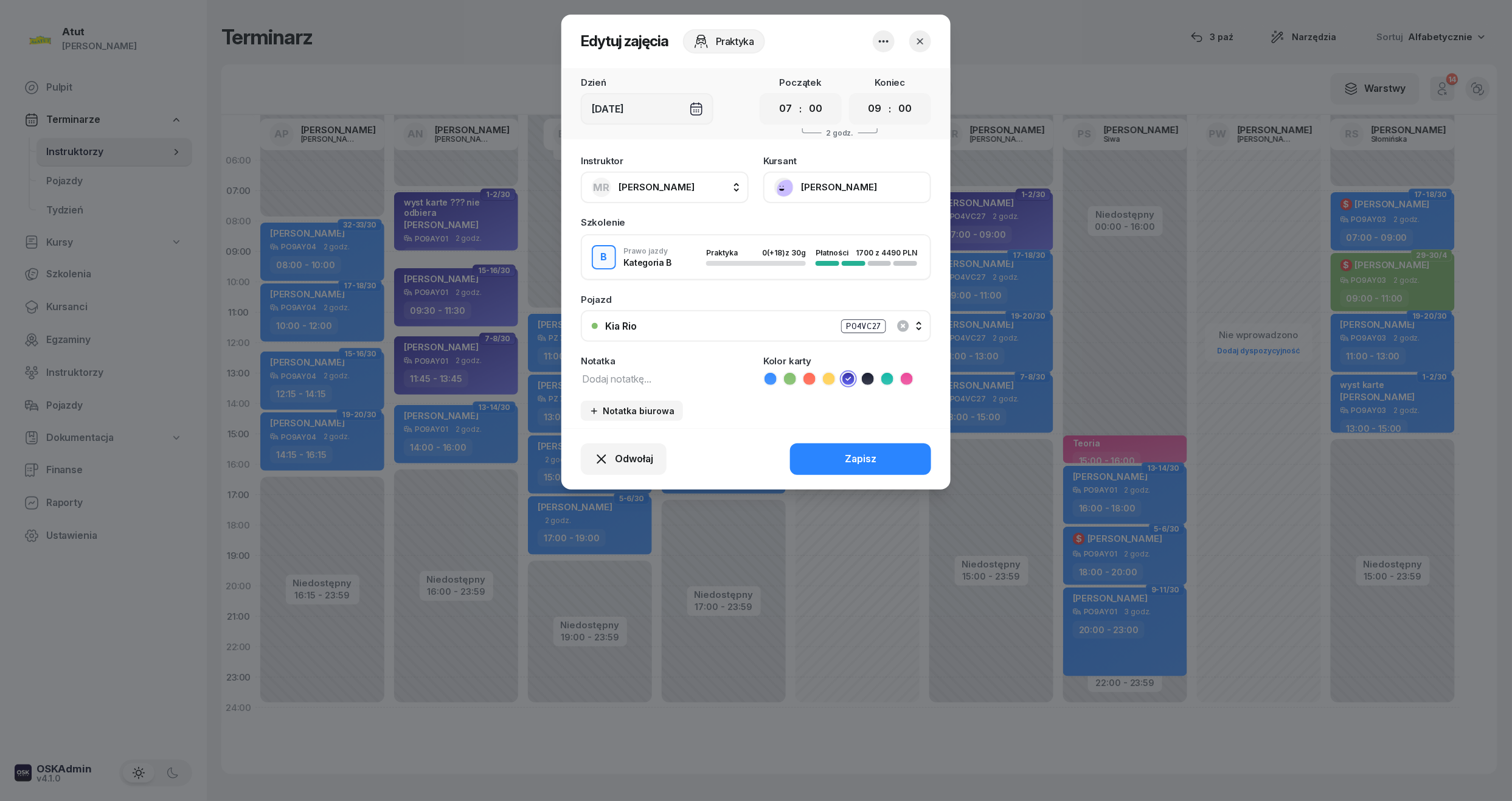
click at [677, 392] on div "Instruktor MR Marcin Rogowski AP Adam Pytlak AN Artur Nowakowski BG Beniamin Gó…" at bounding box center [756, 288] width 389 height 279
click at [680, 377] on textarea at bounding box center [664, 378] width 168 height 16
type textarea "?????????"
click at [855, 465] on button "Zapisz" at bounding box center [860, 459] width 141 height 31
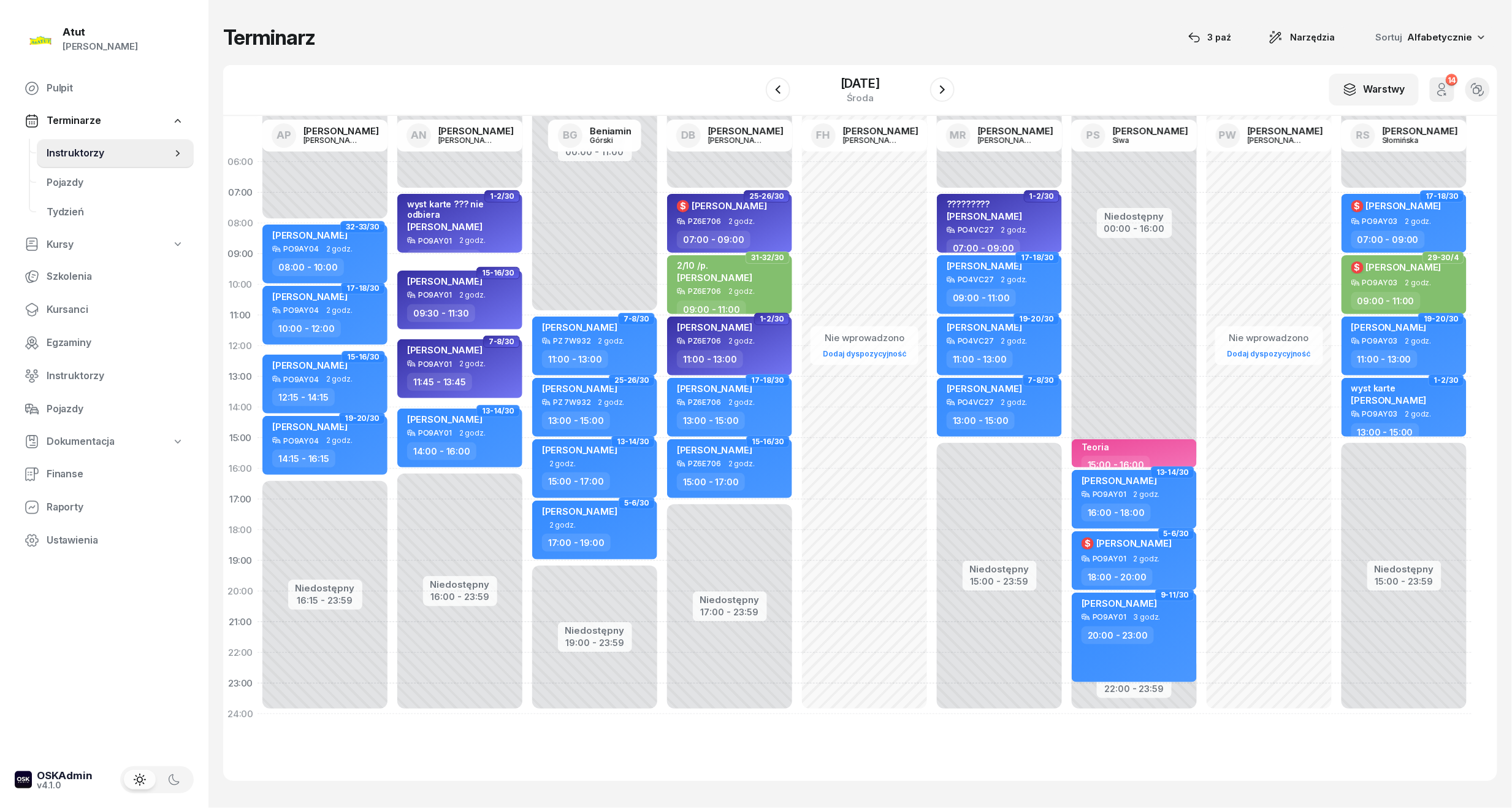
click at [865, 460] on div "Nie wprowadzono Dodaj dyspozycyjność" at bounding box center [865, 438] width 135 height 583
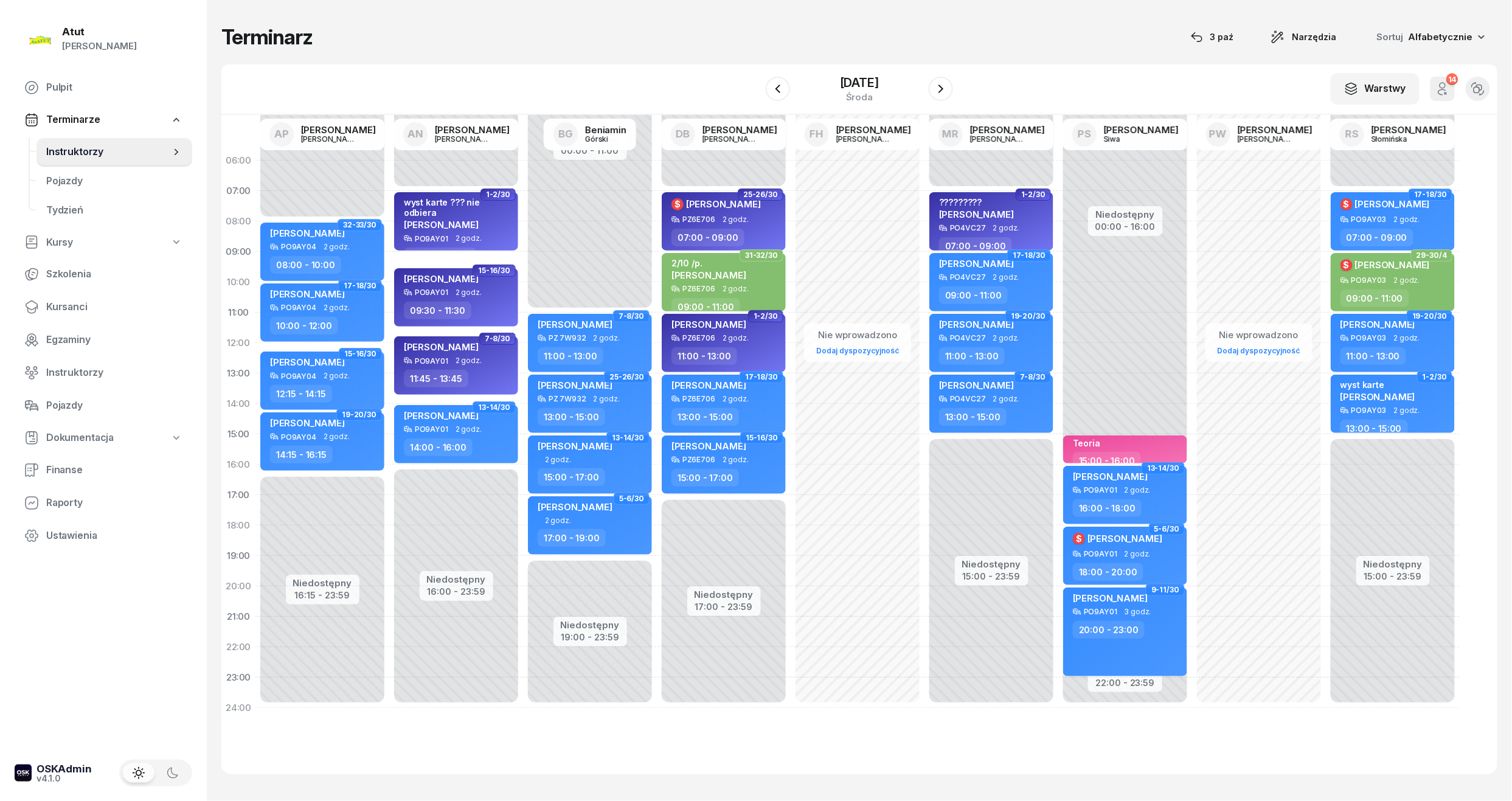
select select "15"
select select "17"
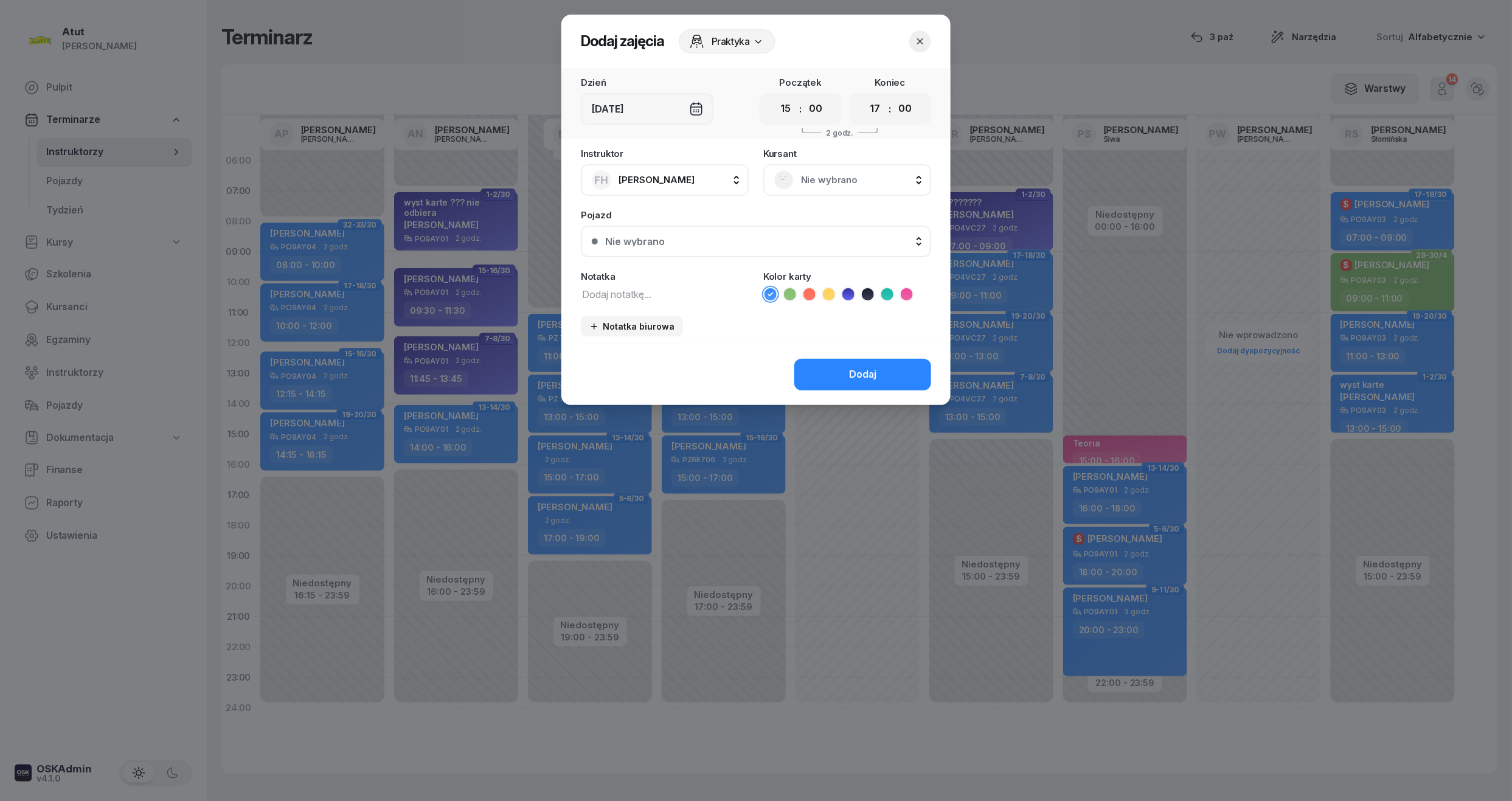
click at [923, 36] on icon "button" at bounding box center [919, 41] width 12 height 12
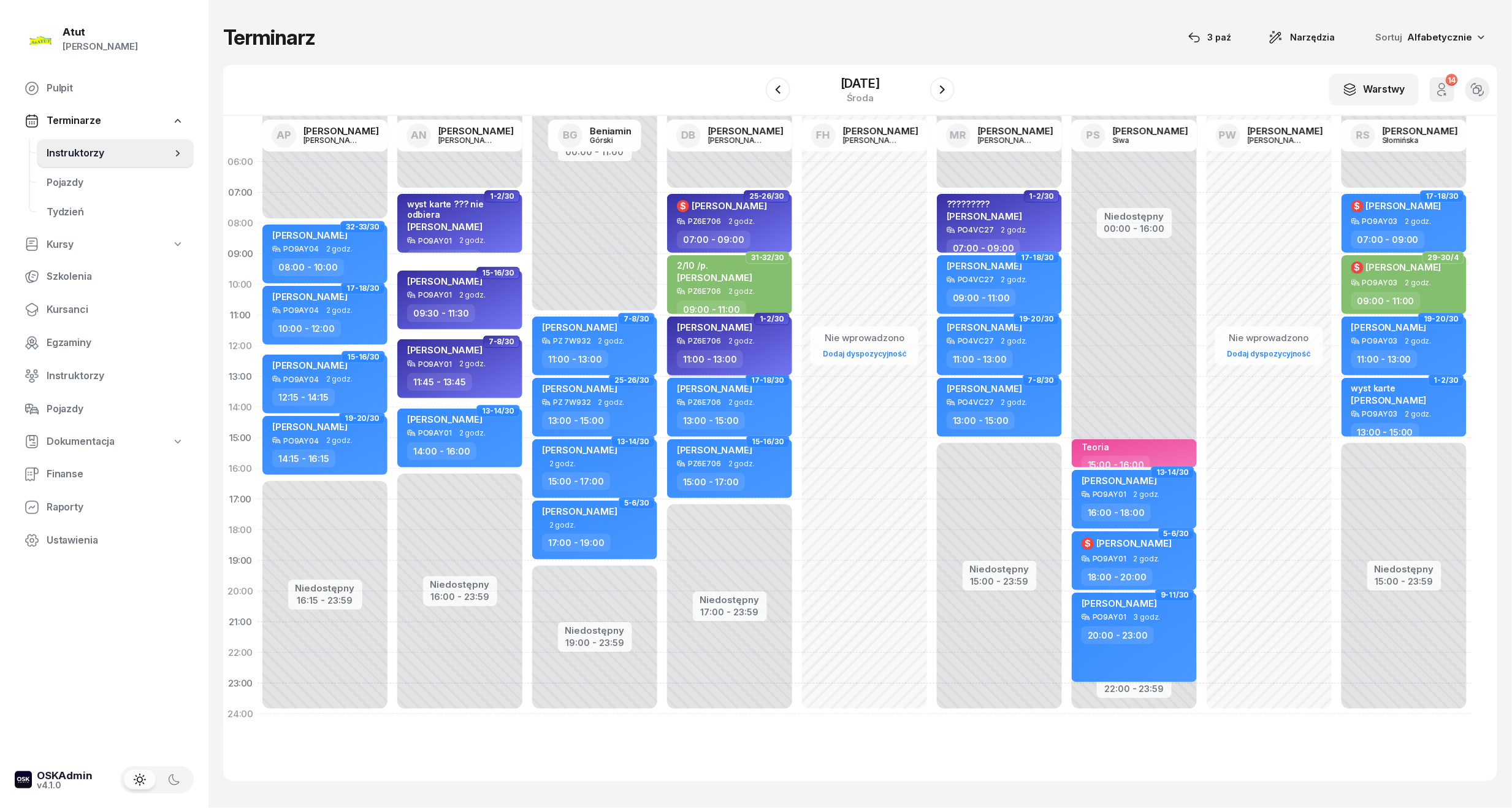
click at [742, 334] on div "[PERSON_NAME]" at bounding box center [731, 330] width 108 height 15
select select "11"
select select "13"
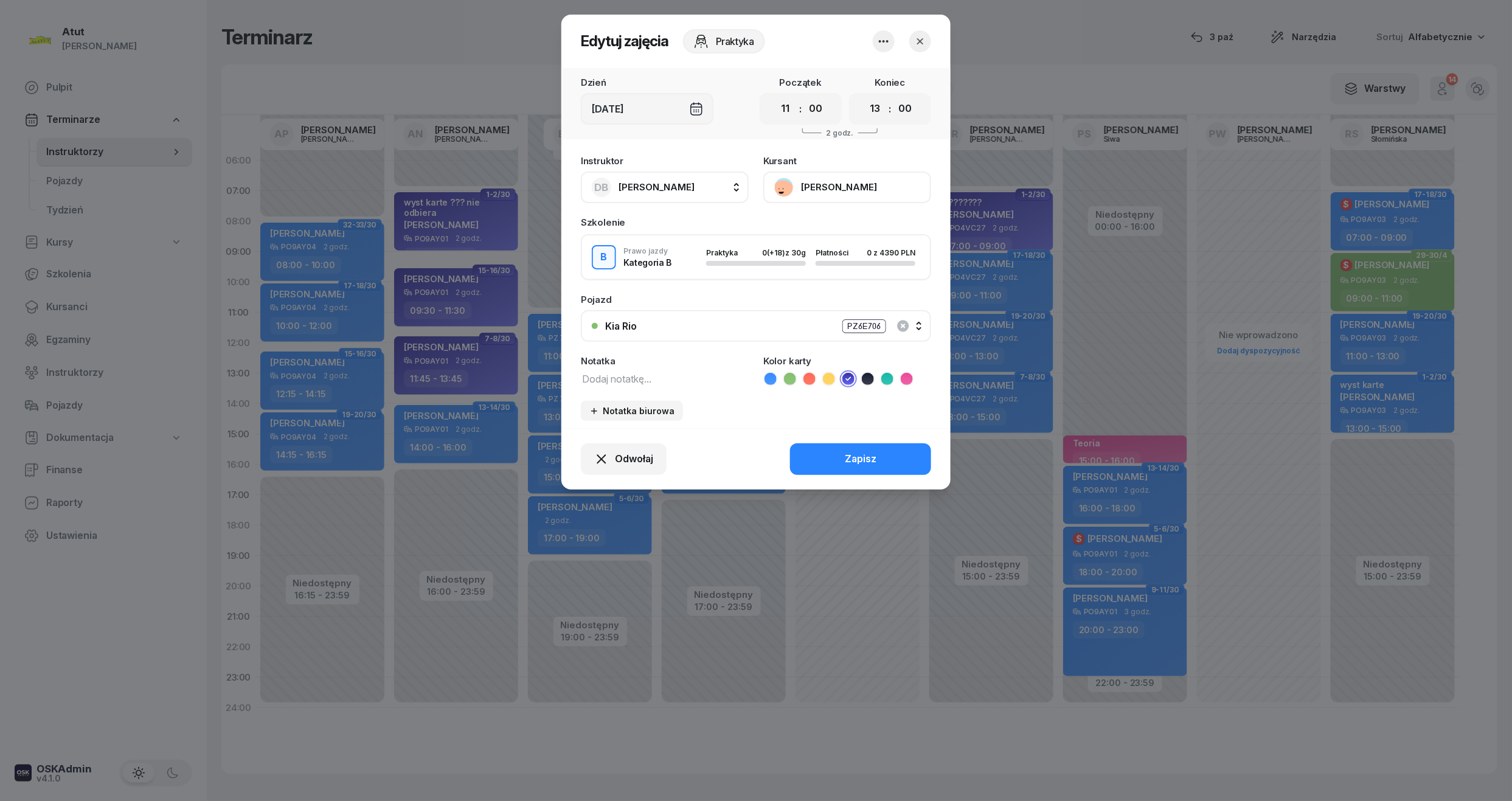
click at [626, 373] on textarea at bounding box center [664, 378] width 168 height 16
type textarea "??????????"
click at [894, 449] on button "Zapisz" at bounding box center [860, 459] width 141 height 31
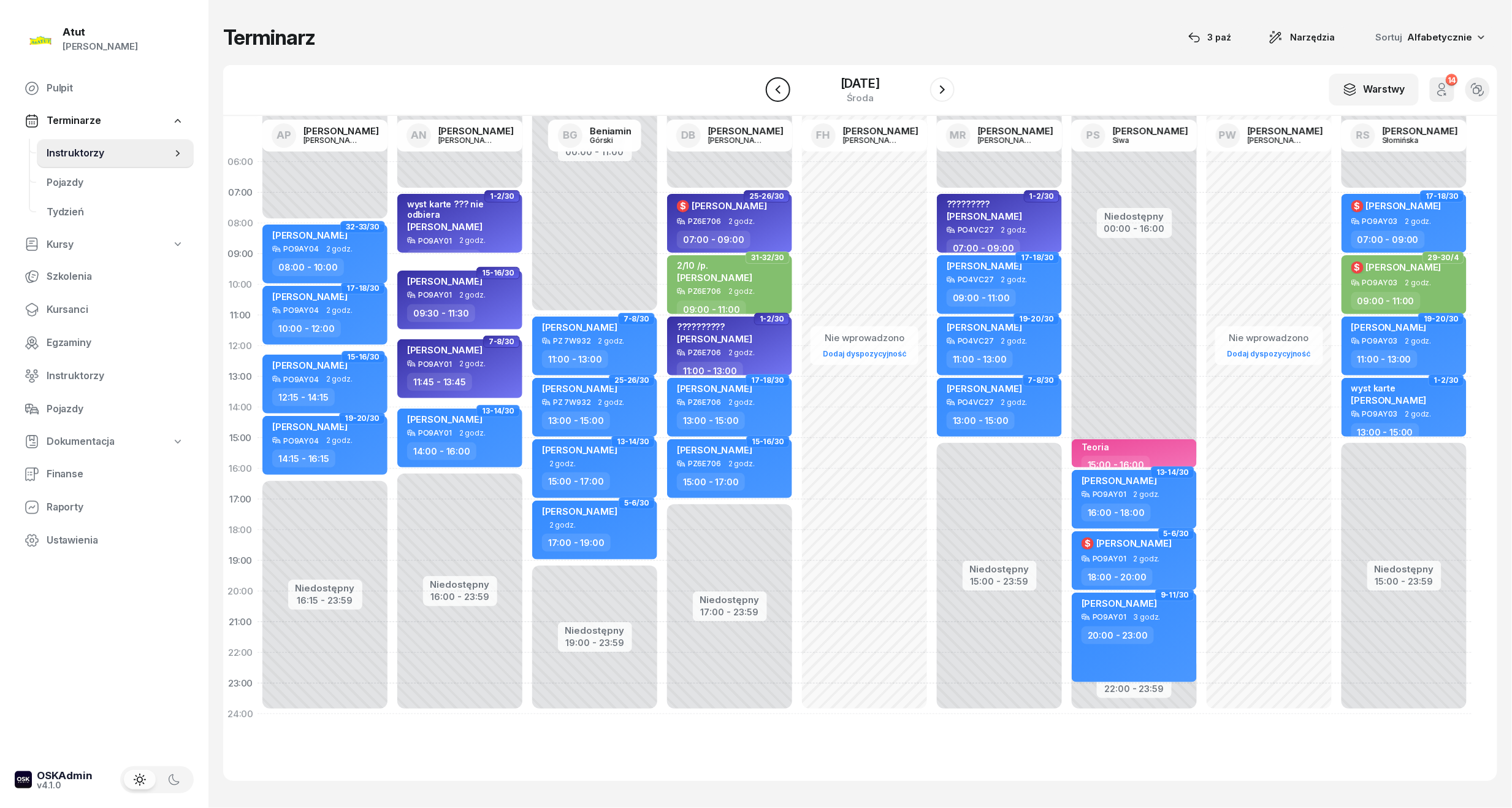
click at [771, 94] on icon "button" at bounding box center [778, 89] width 15 height 15
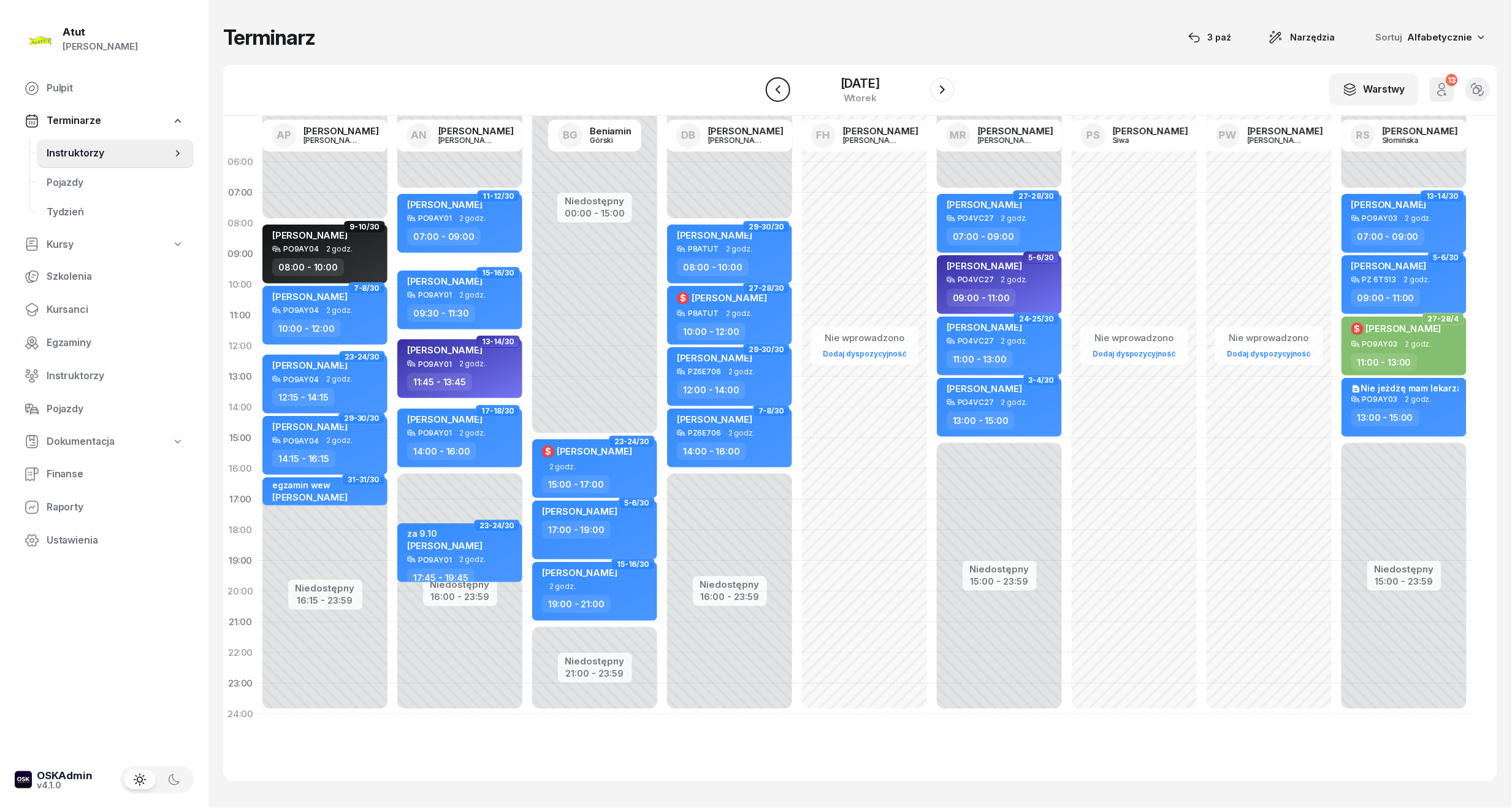
click at [771, 84] on icon "button" at bounding box center [778, 89] width 15 height 15
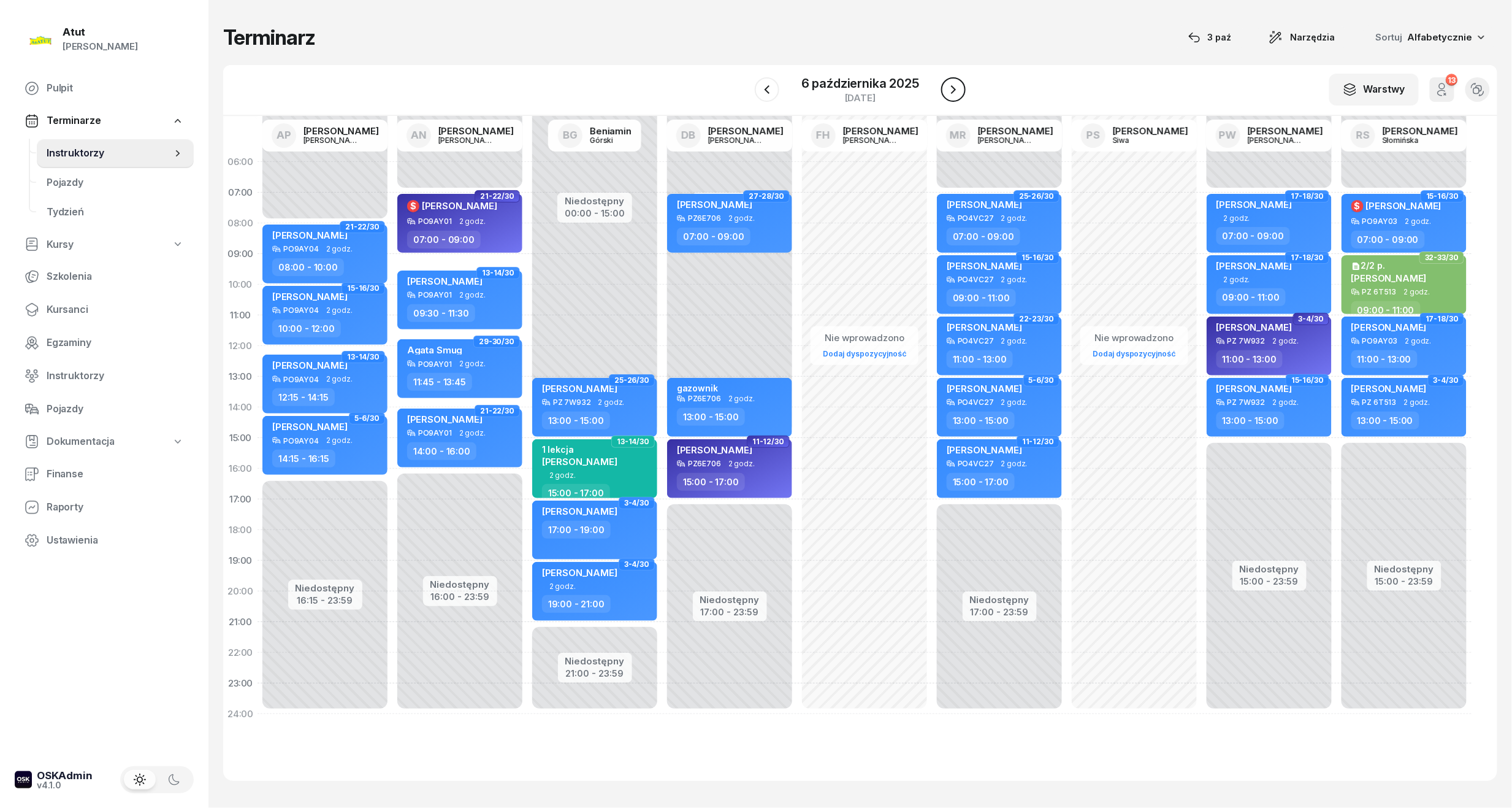
click at [959, 89] on icon "button" at bounding box center [953, 89] width 15 height 15
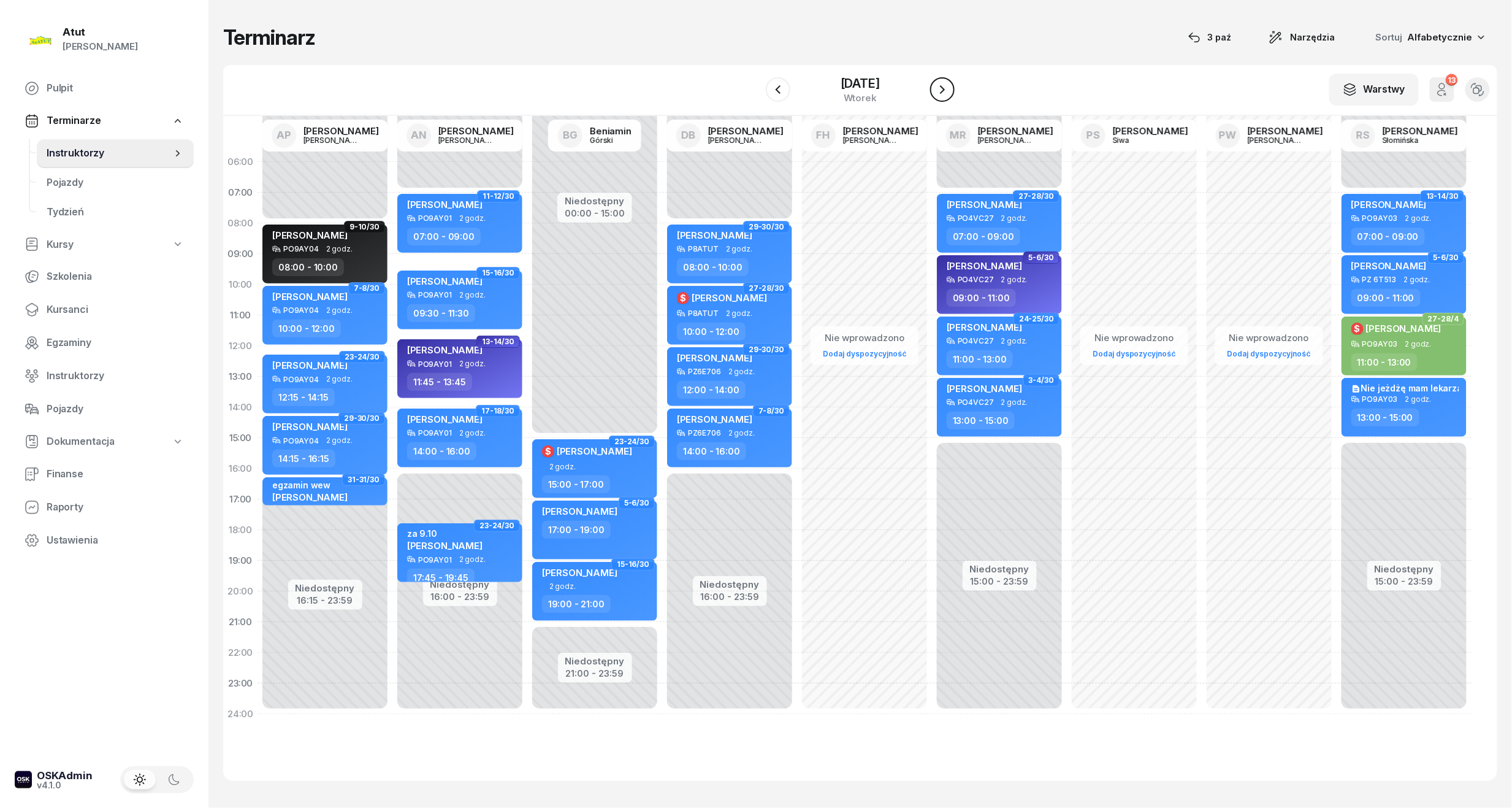
click at [950, 89] on icon "button" at bounding box center [942, 89] width 15 height 15
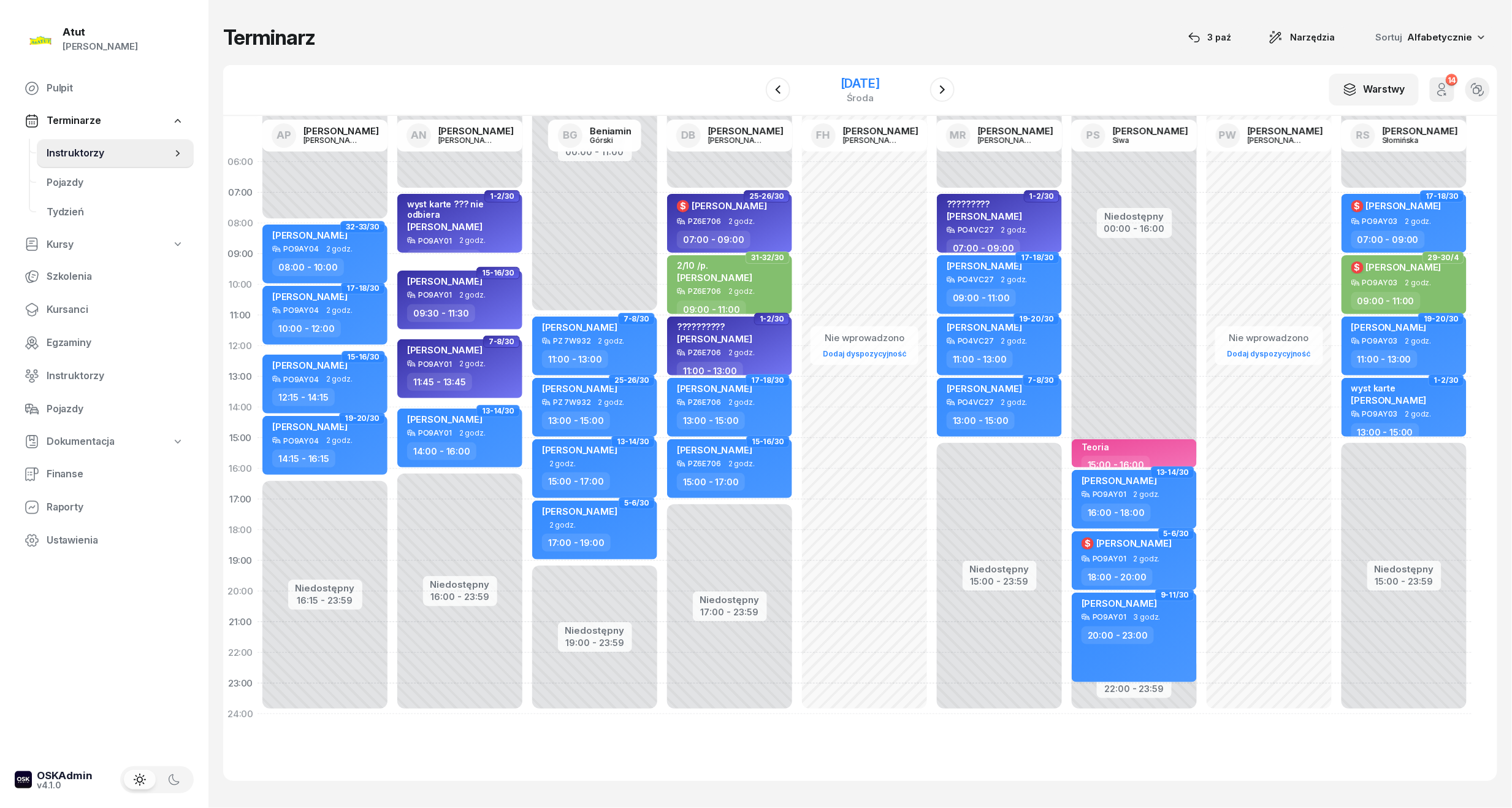
click at [841, 77] on div "[DATE]" at bounding box center [860, 83] width 39 height 12
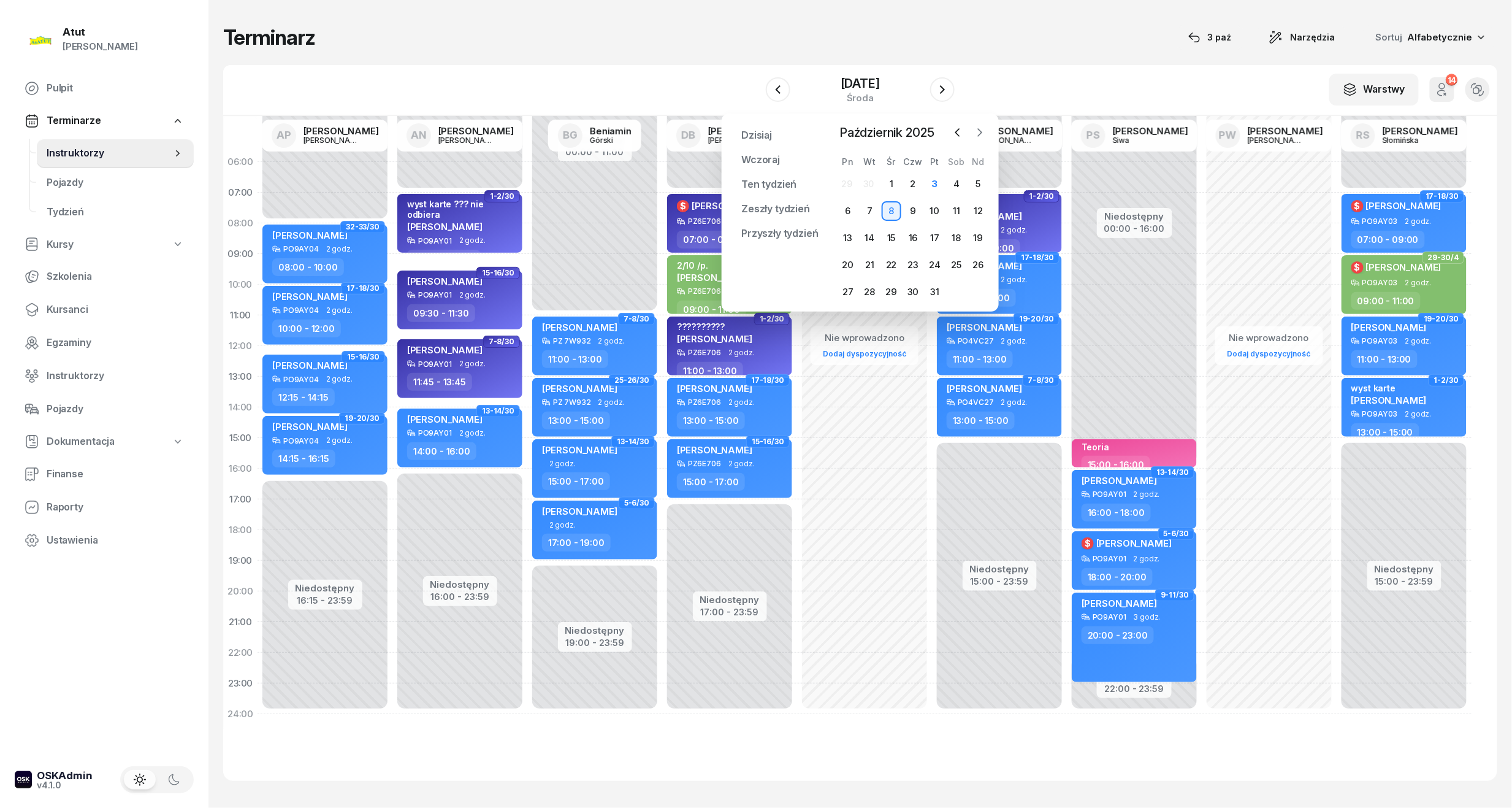
click at [979, 133] on icon "button" at bounding box center [980, 132] width 12 height 12
click at [845, 209] on div "8" at bounding box center [848, 211] width 20 height 20
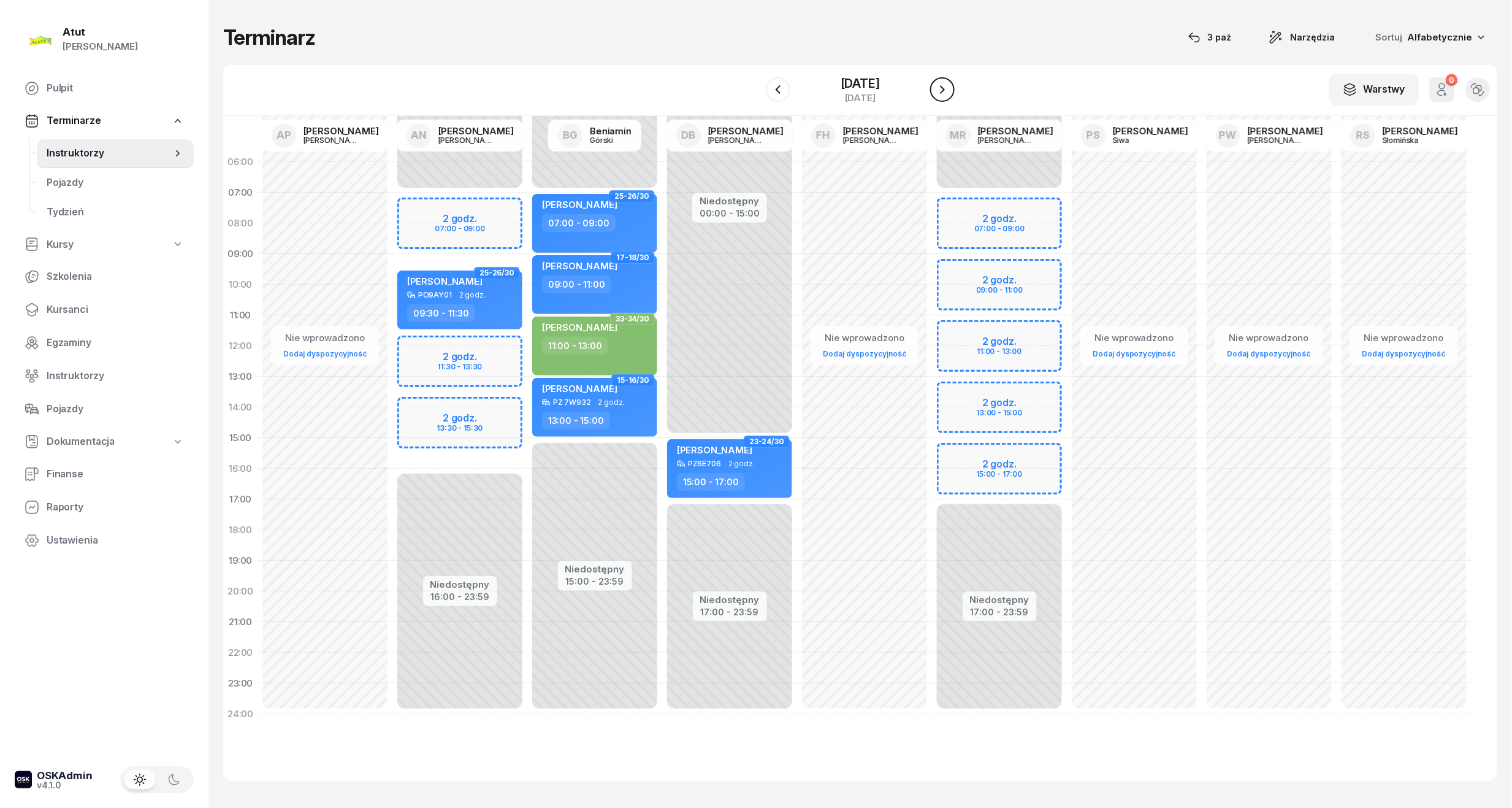
click at [950, 84] on button "button" at bounding box center [942, 89] width 25 height 25
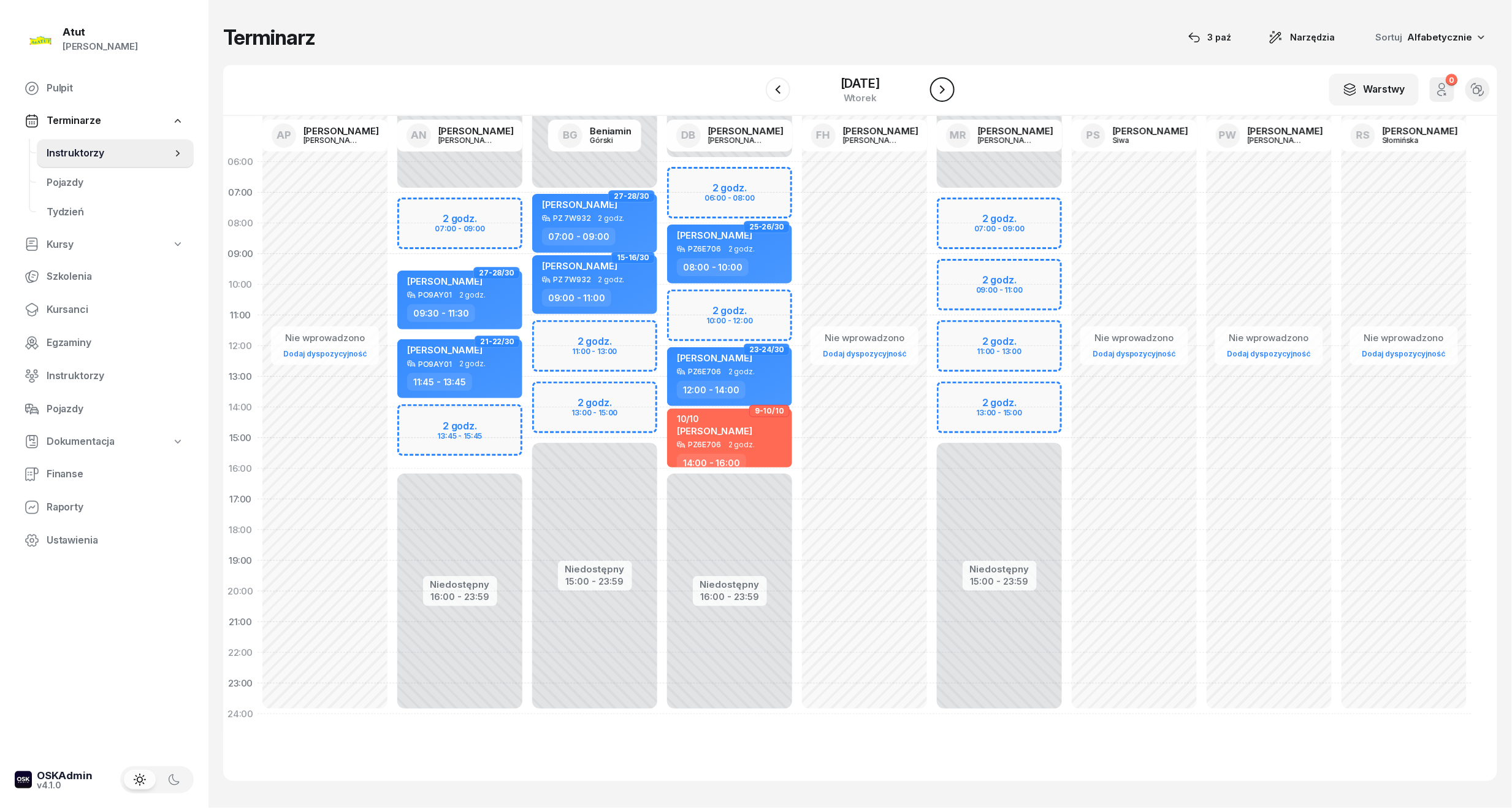
click at [950, 84] on button "button" at bounding box center [942, 89] width 25 height 25
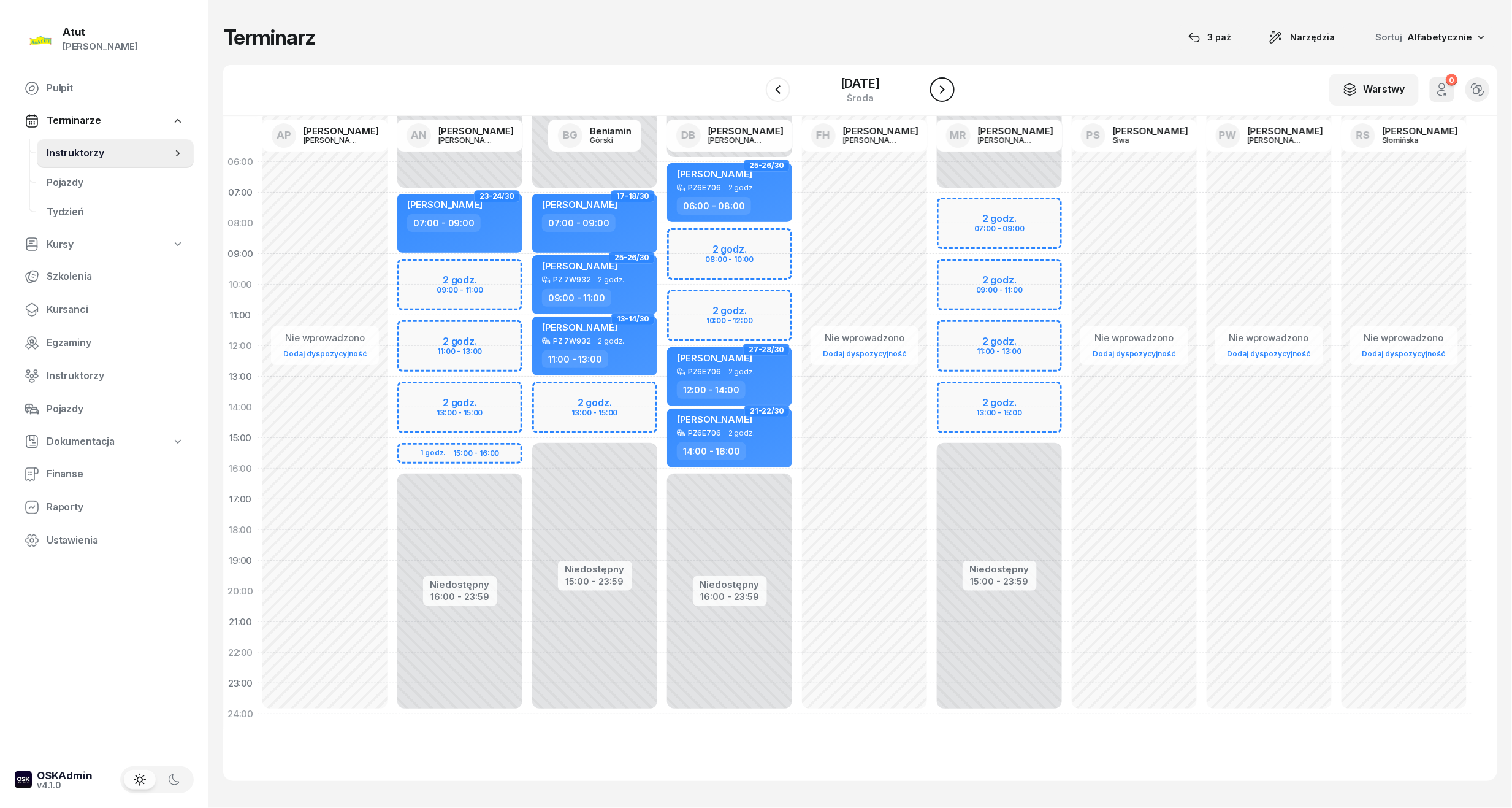
click at [950, 84] on button "button" at bounding box center [942, 89] width 25 height 25
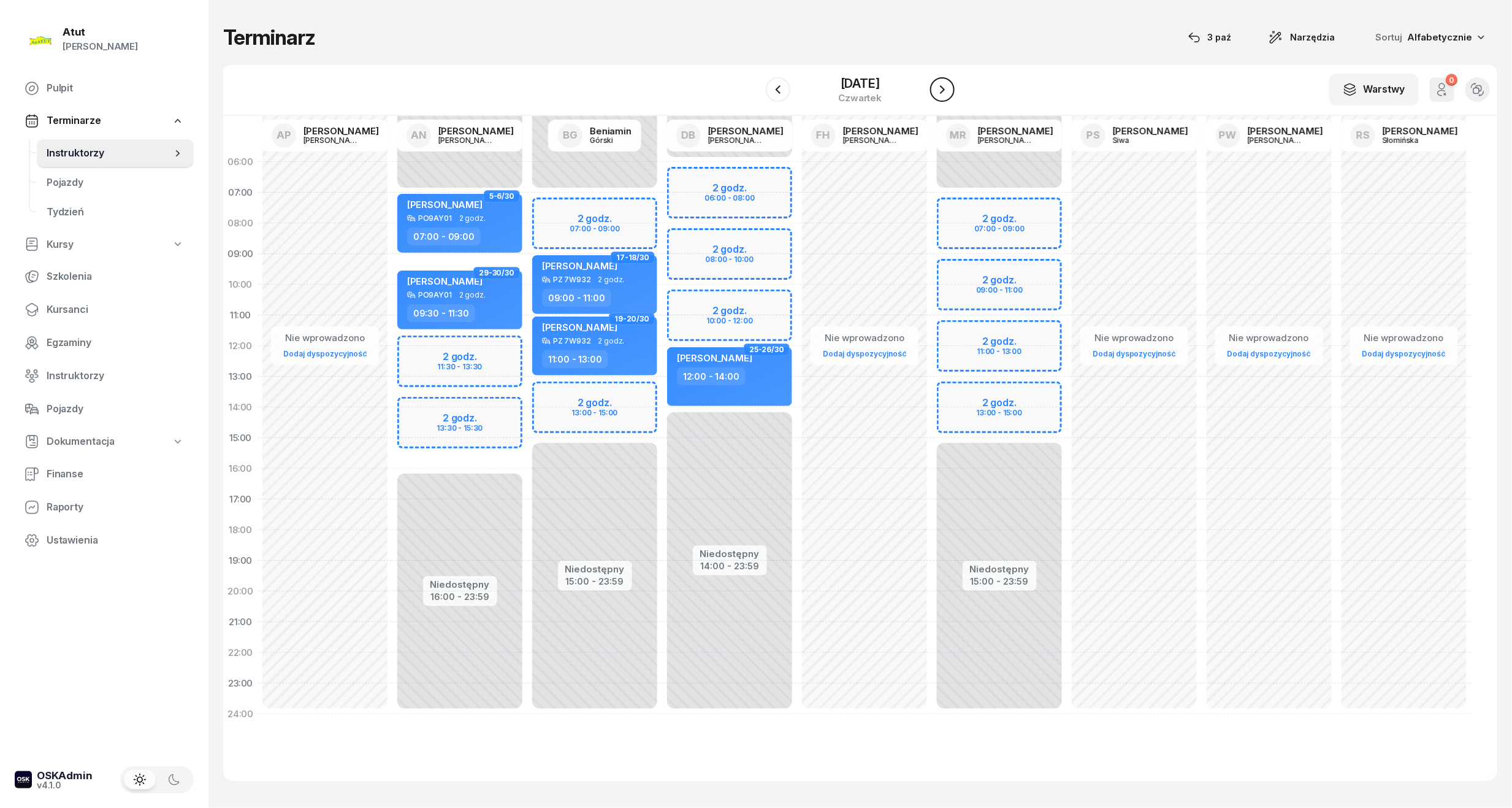
click at [950, 84] on button "button" at bounding box center [942, 89] width 25 height 25
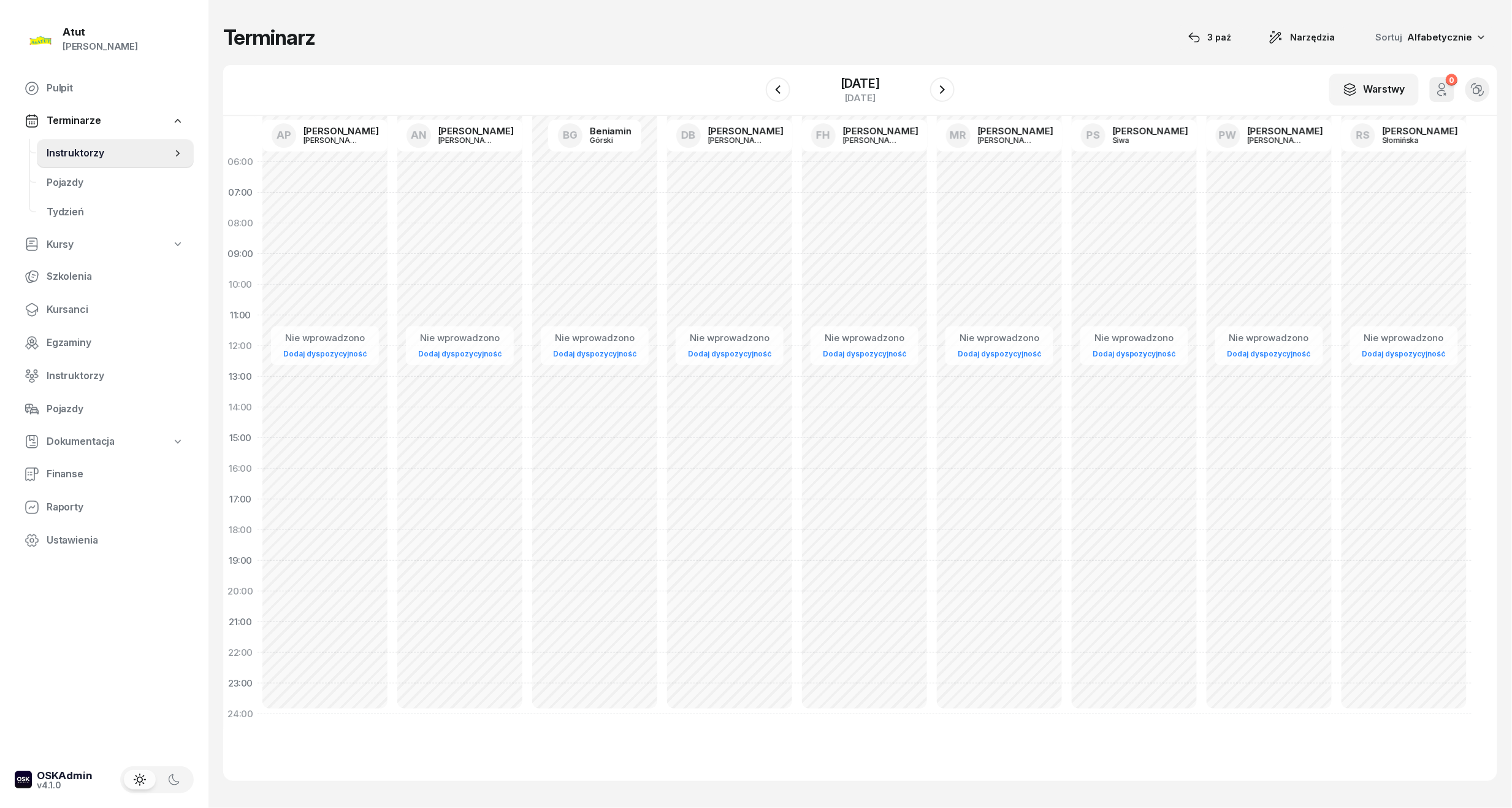
click at [958, 85] on div "W Wybierz AP Adam Pytlak AN Artur Nowakowski BG Beniamin Górski DB Dariusz Bańk…" at bounding box center [860, 91] width 1275 height 51
click at [945, 91] on icon "button" at bounding box center [942, 89] width 15 height 15
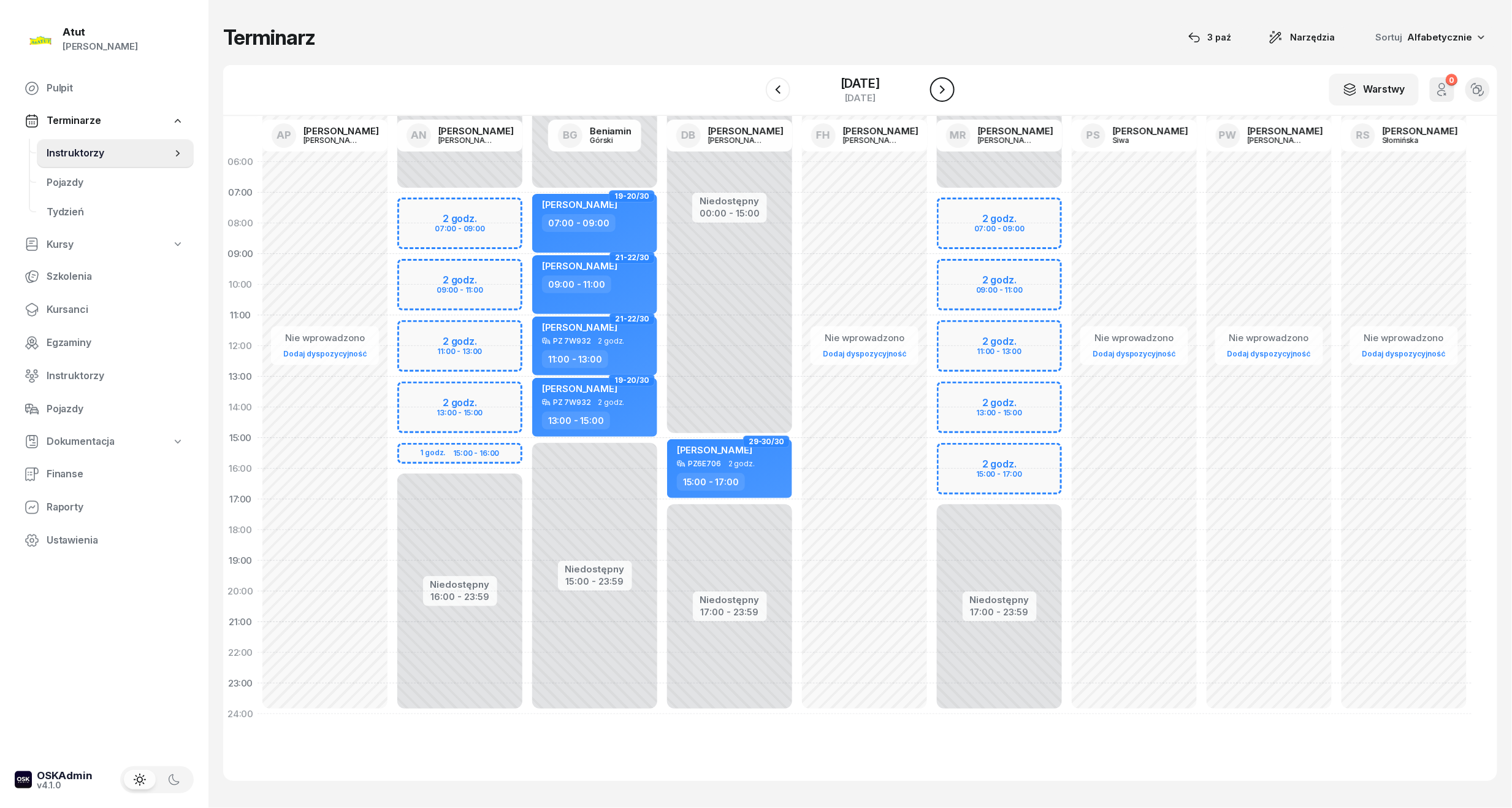
click at [940, 89] on icon "button" at bounding box center [942, 89] width 15 height 15
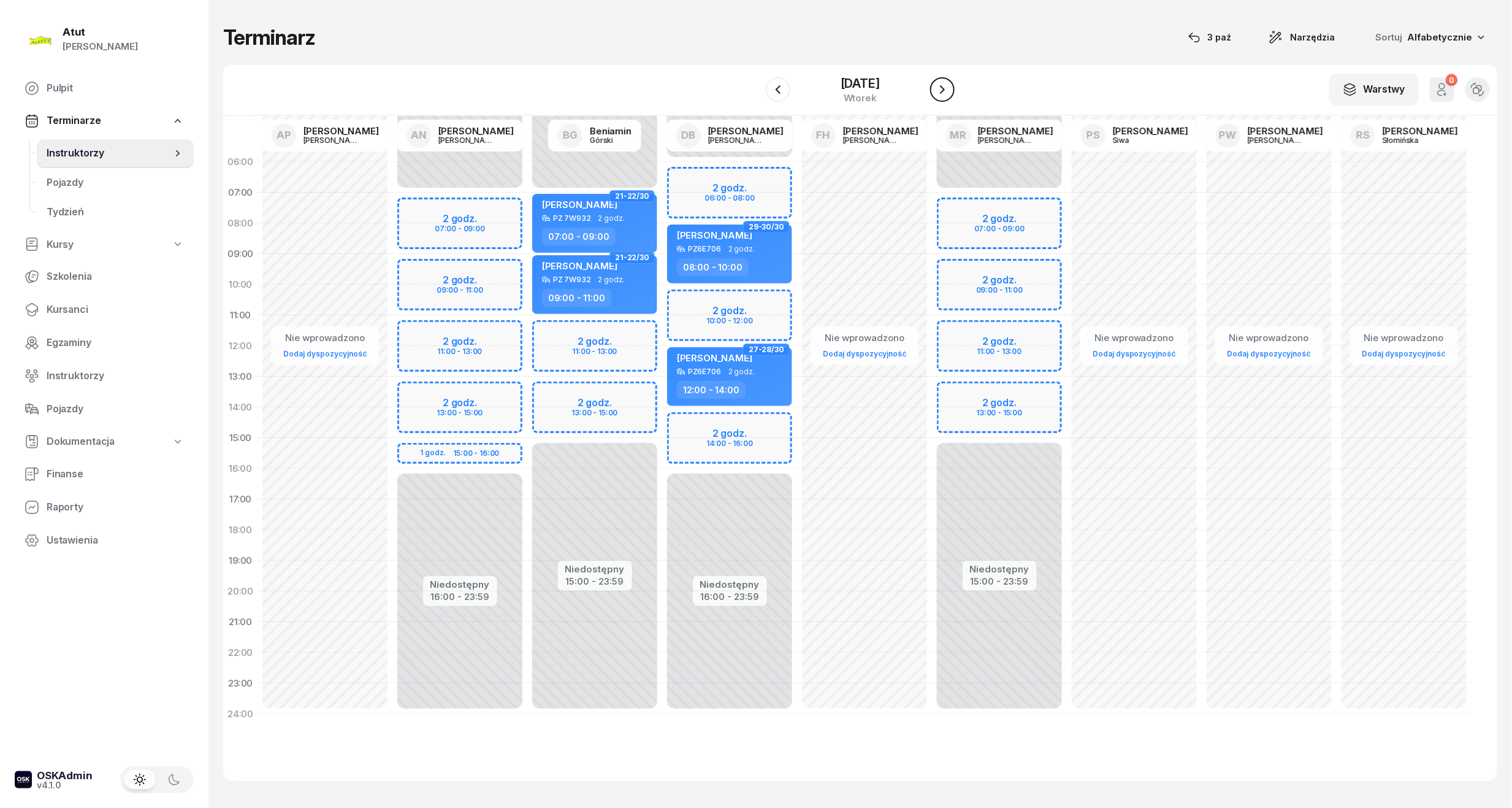
click at [940, 89] on icon "button" at bounding box center [942, 89] width 15 height 15
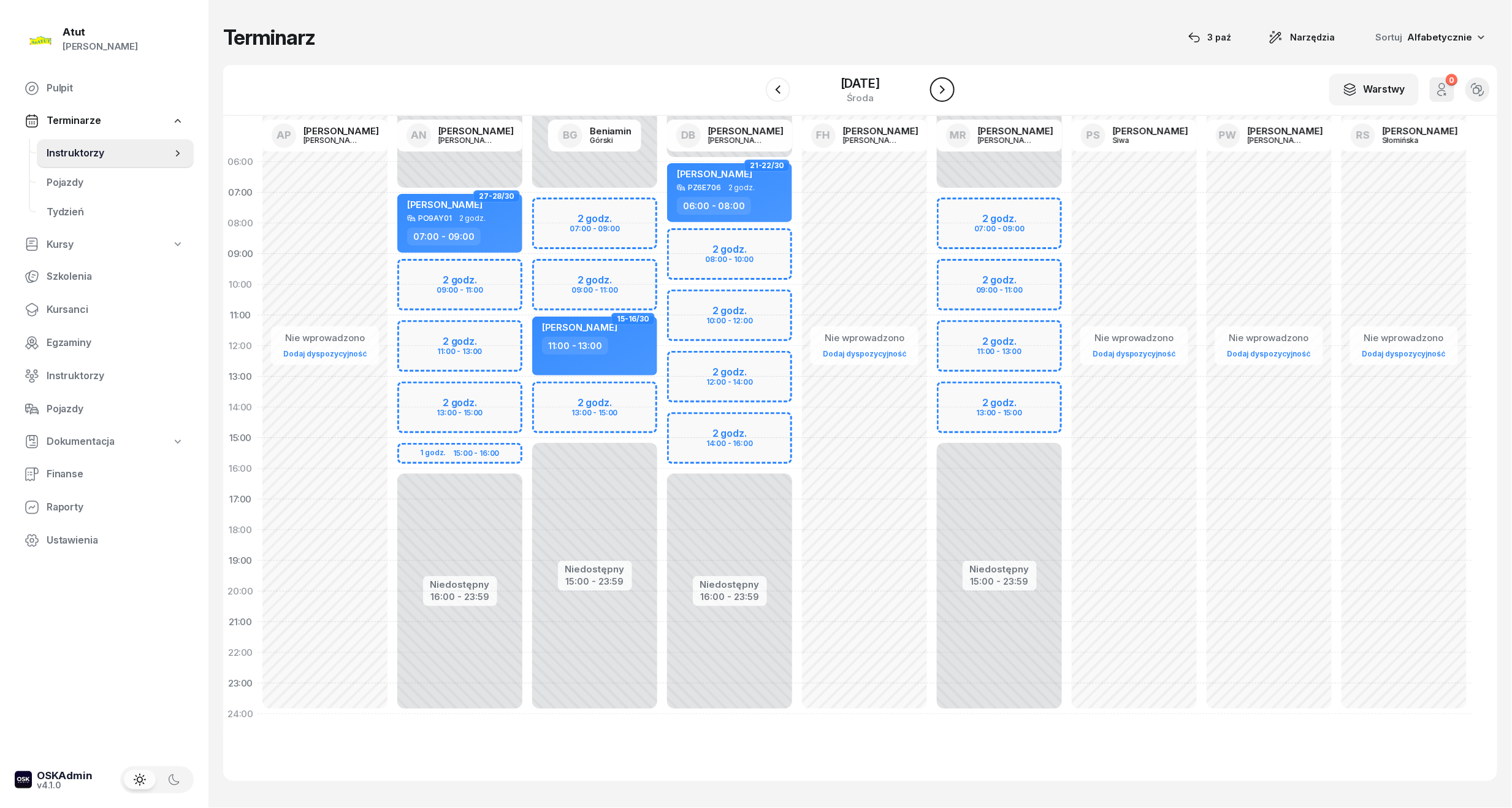
click at [940, 89] on icon "button" at bounding box center [942, 89] width 15 height 15
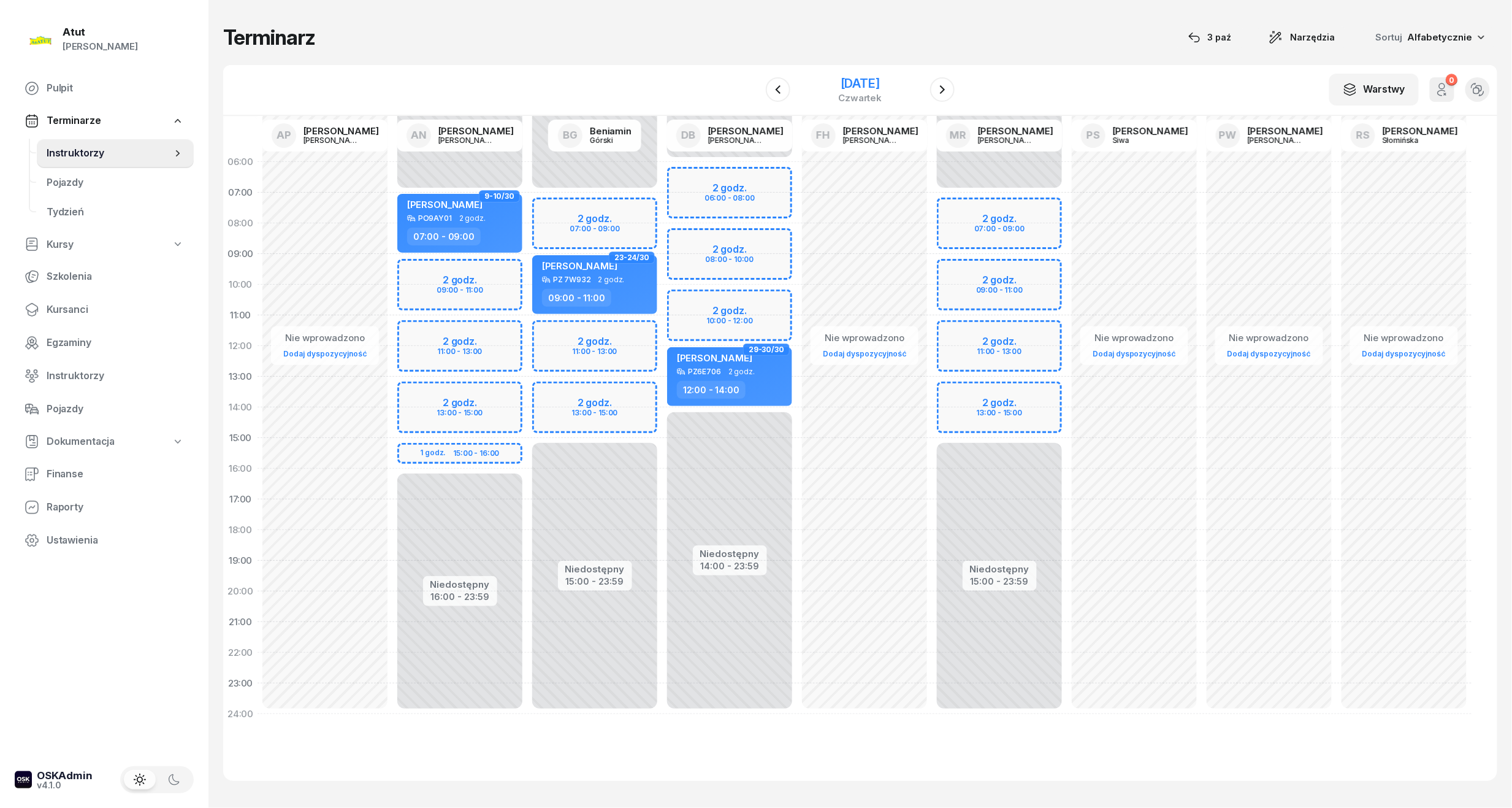
click at [858, 94] on div "czwartek" at bounding box center [861, 98] width 44 height 9
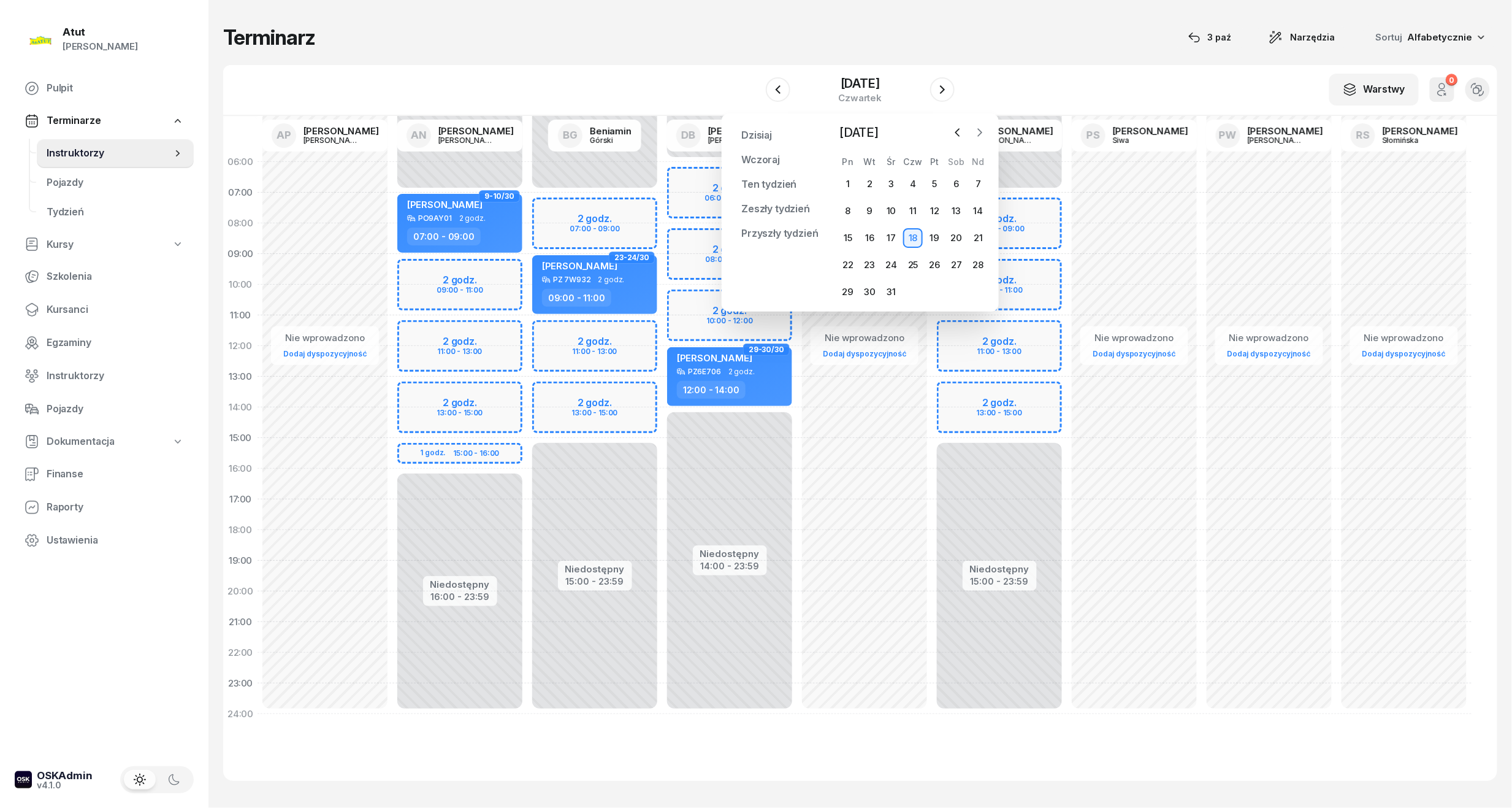
click at [975, 133] on icon "button" at bounding box center [980, 132] width 12 height 12
click at [955, 130] on icon "button" at bounding box center [957, 132] width 12 height 12
click at [911, 210] on div "6" at bounding box center [913, 211] width 20 height 20
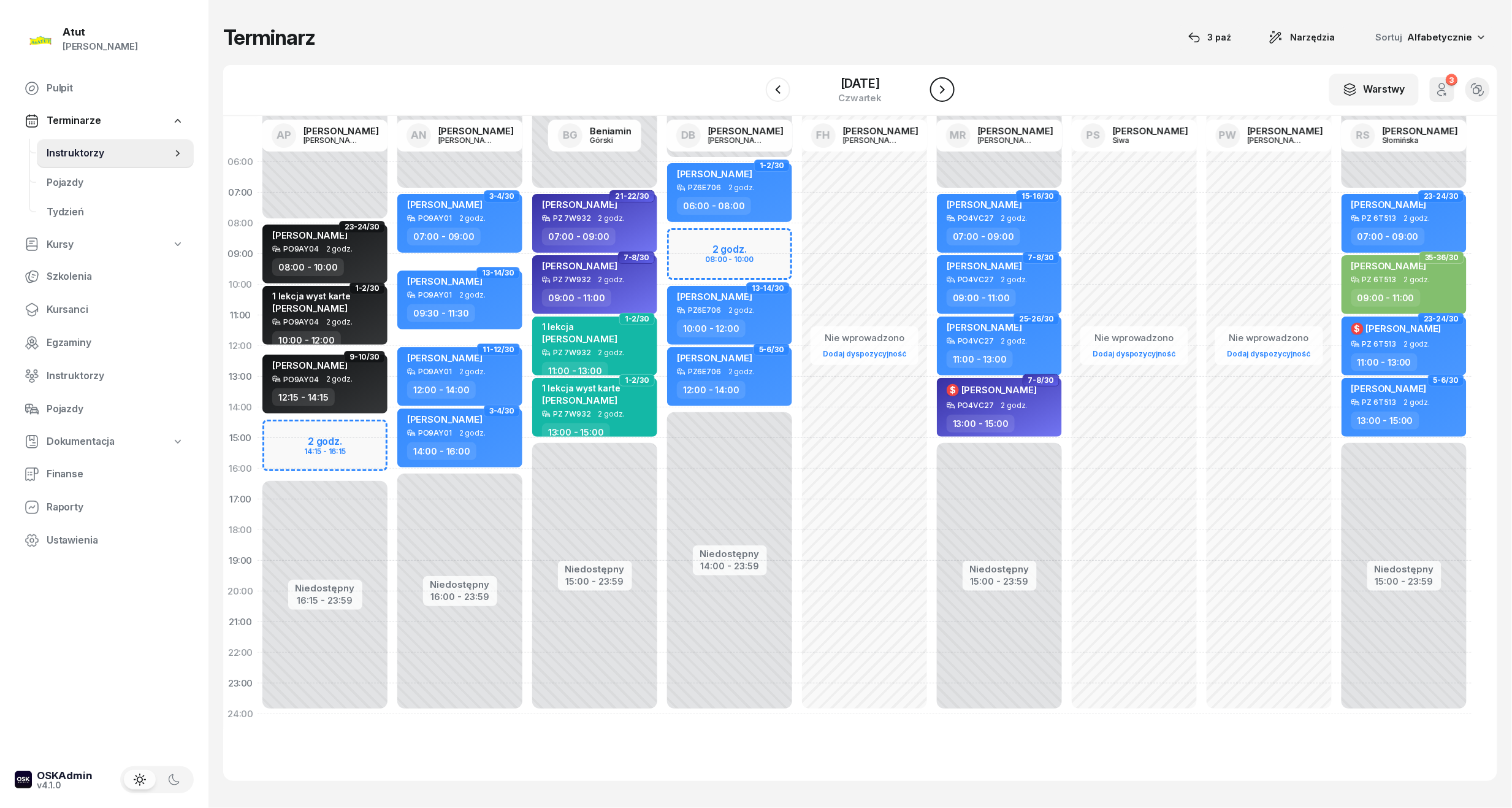
click at [940, 87] on icon "button" at bounding box center [942, 89] width 15 height 15
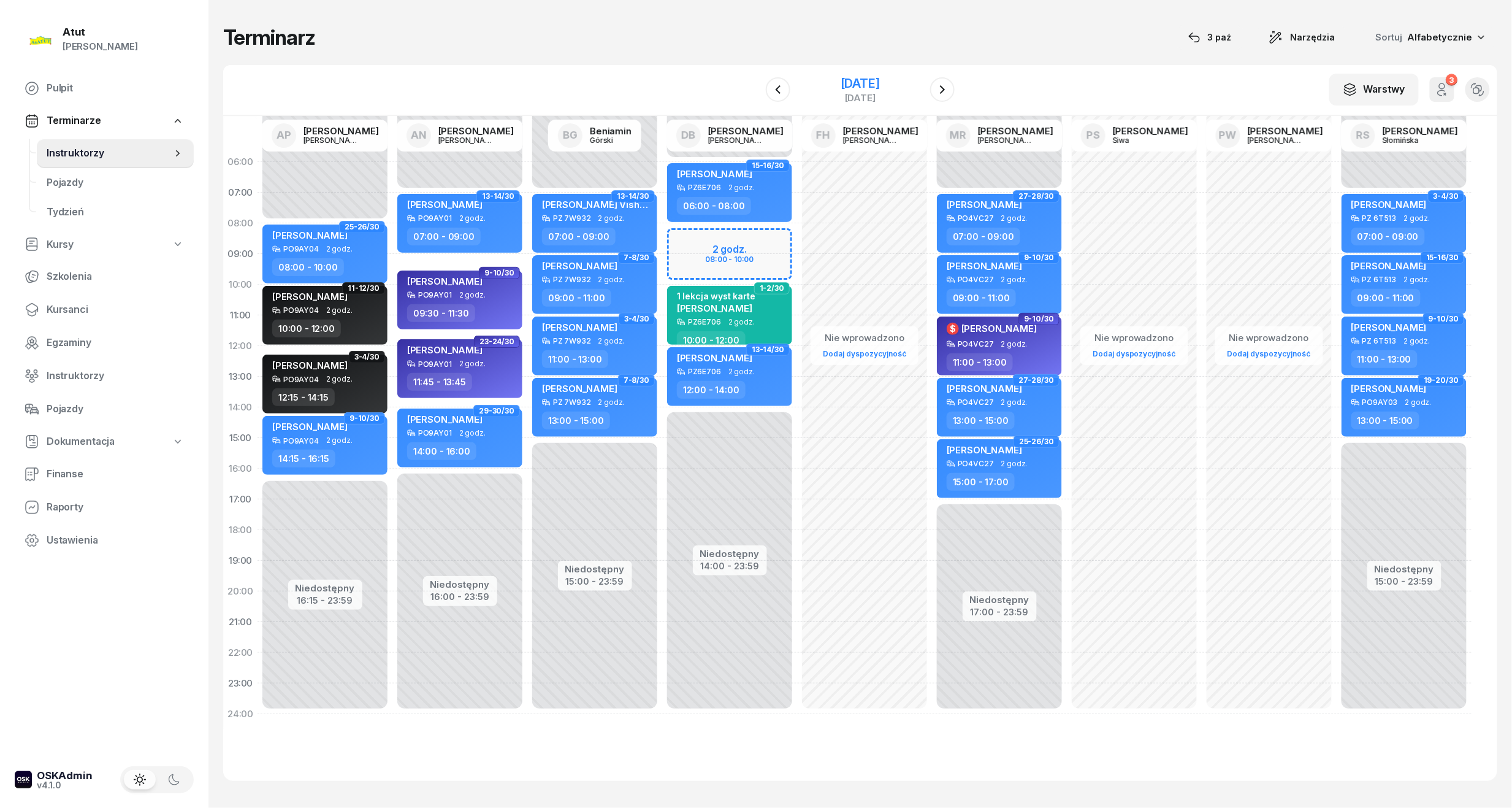
click at [880, 80] on div "[DATE]" at bounding box center [860, 83] width 39 height 12
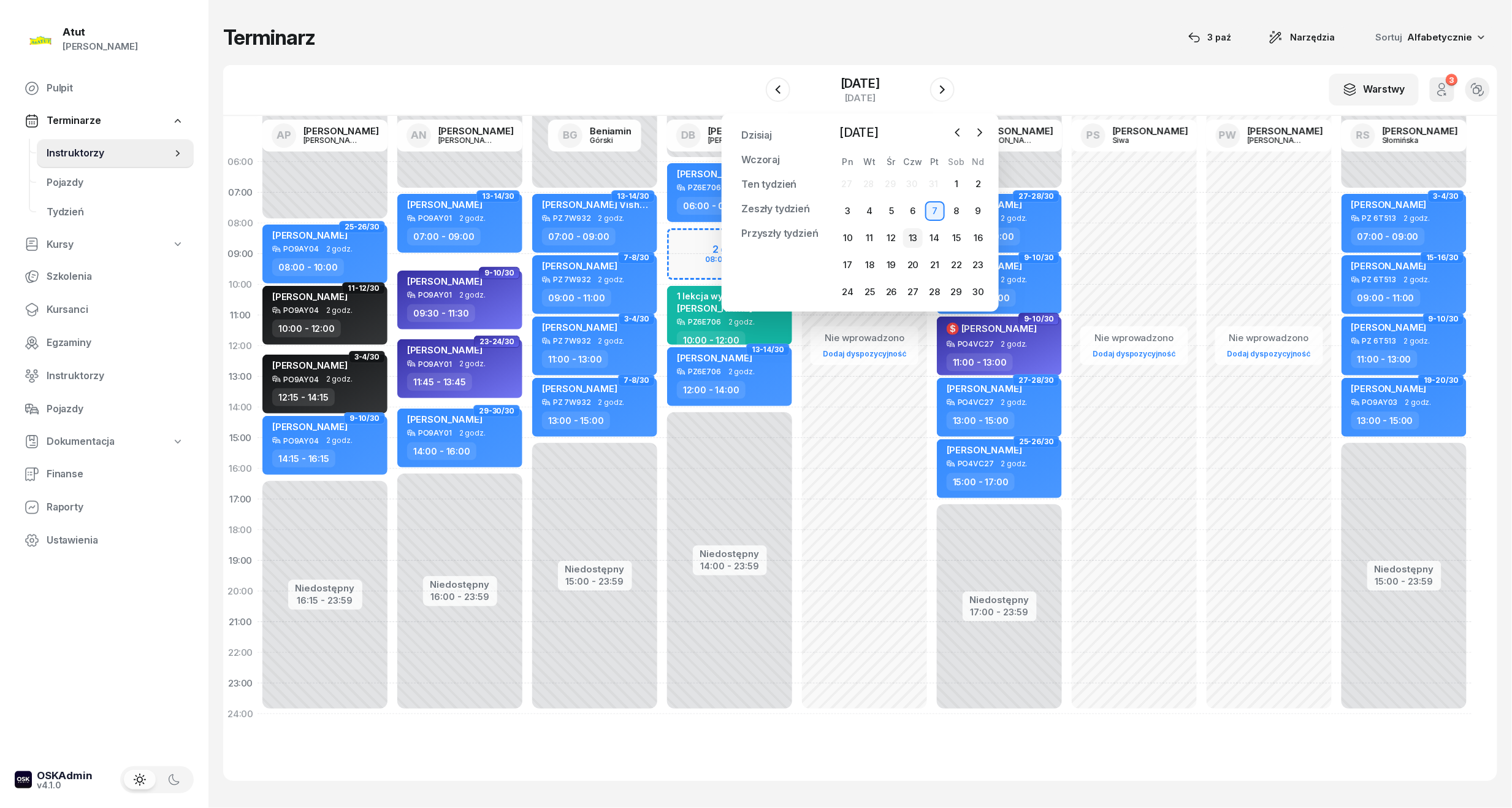
click at [916, 239] on div "13" at bounding box center [913, 238] width 20 height 20
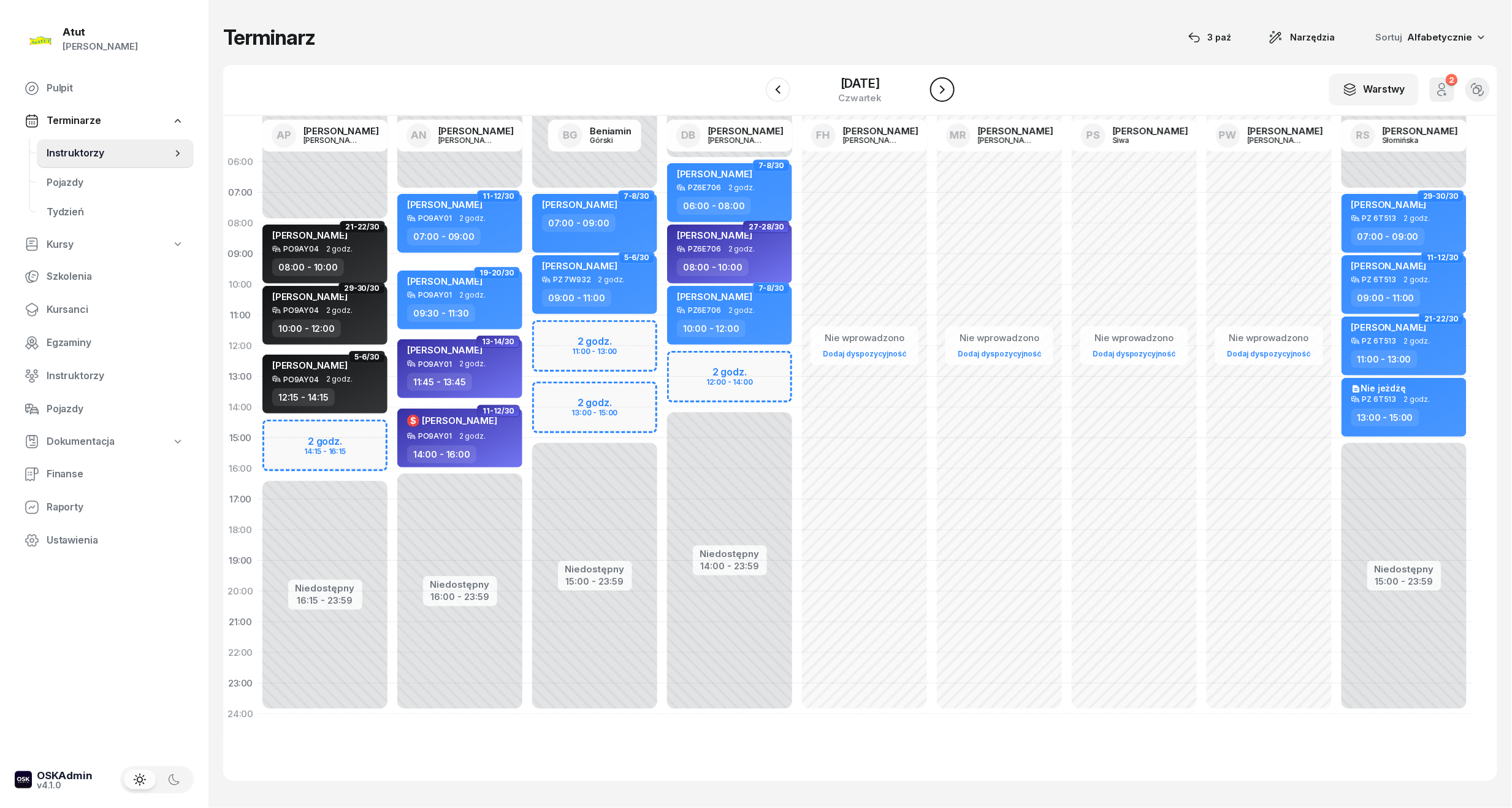
click at [945, 91] on icon "button" at bounding box center [942, 89] width 15 height 15
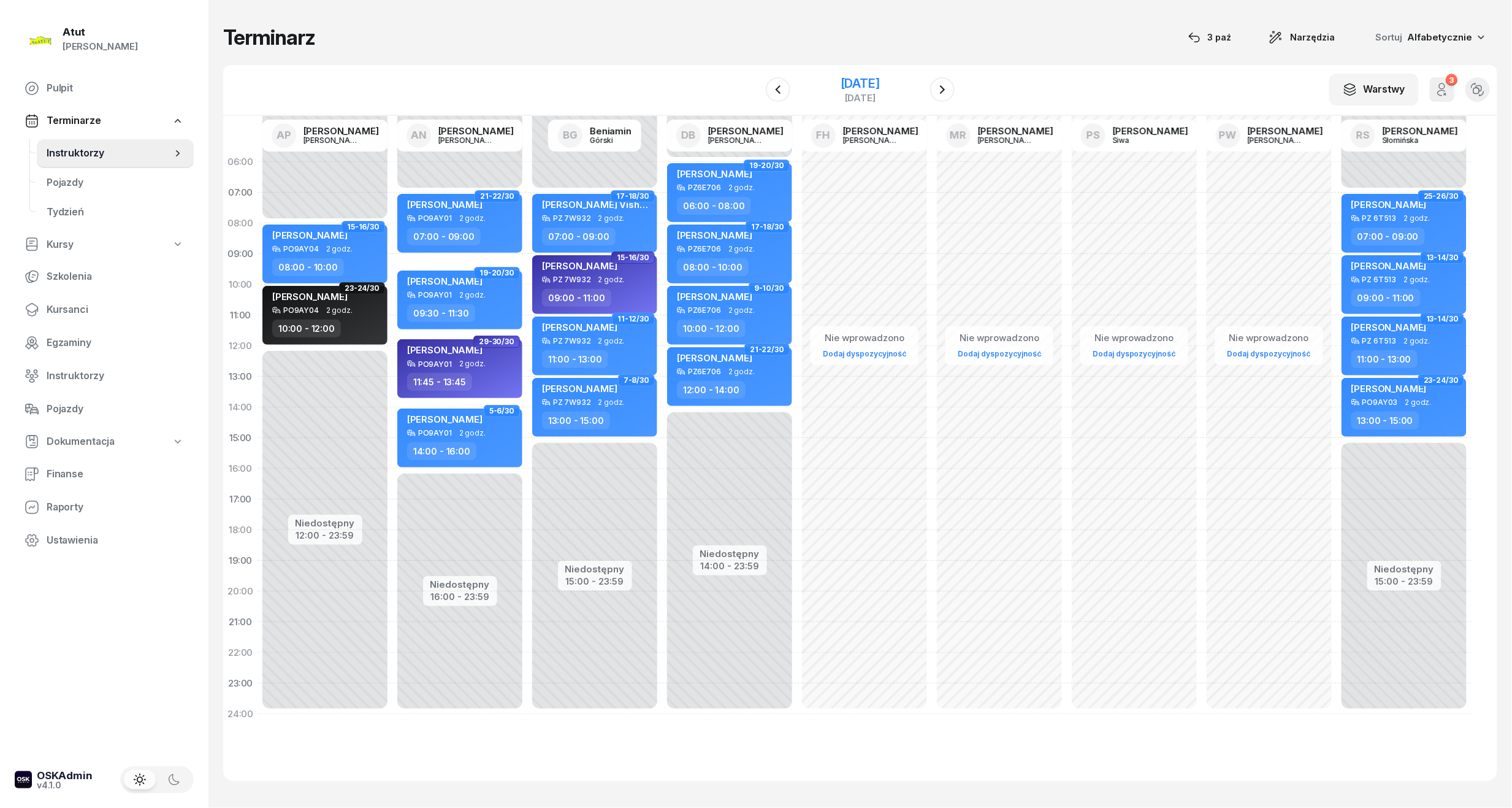
click at [878, 85] on div "[DATE]" at bounding box center [860, 83] width 39 height 12
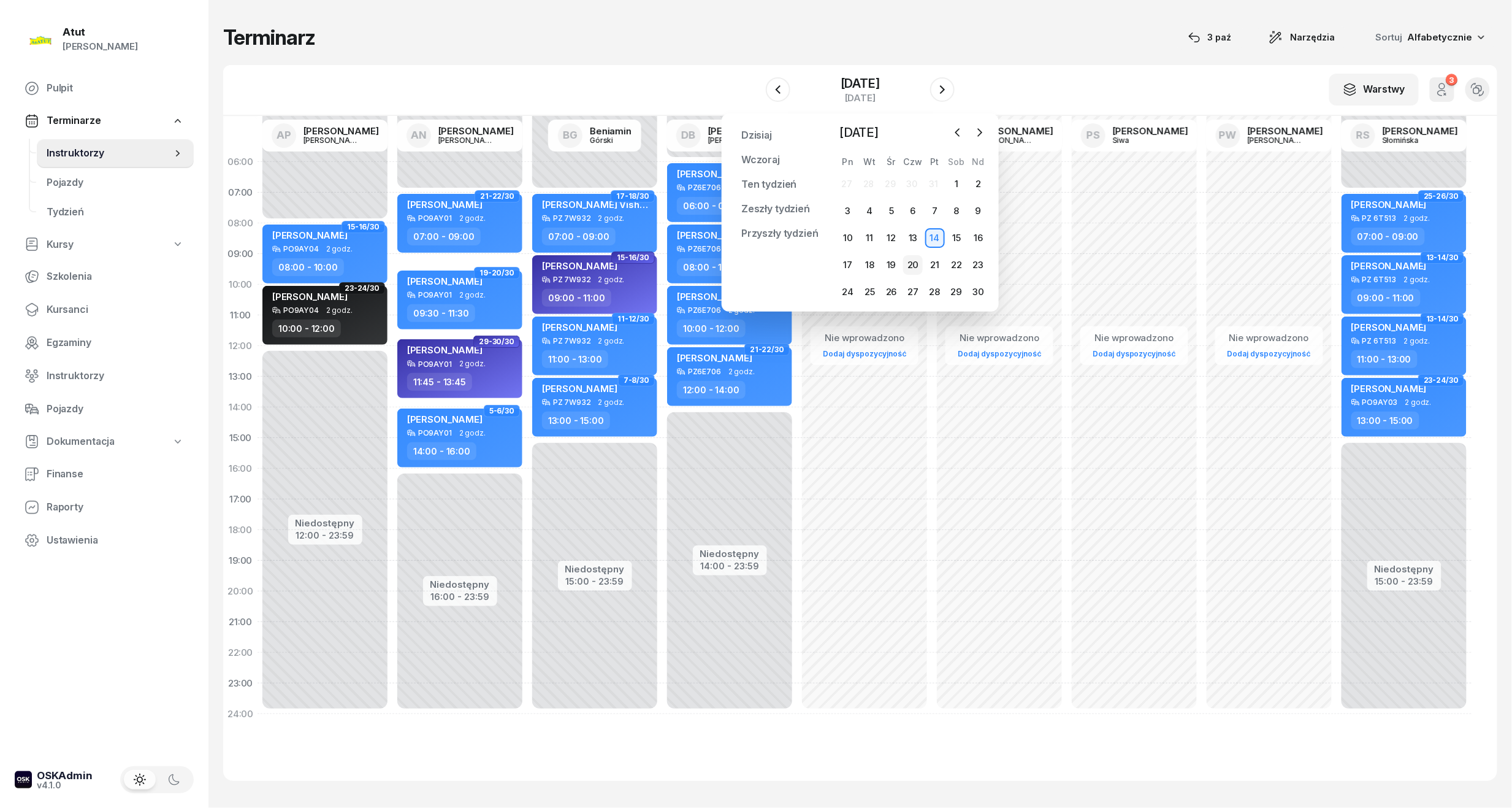
click at [916, 268] on div "20" at bounding box center [913, 265] width 20 height 20
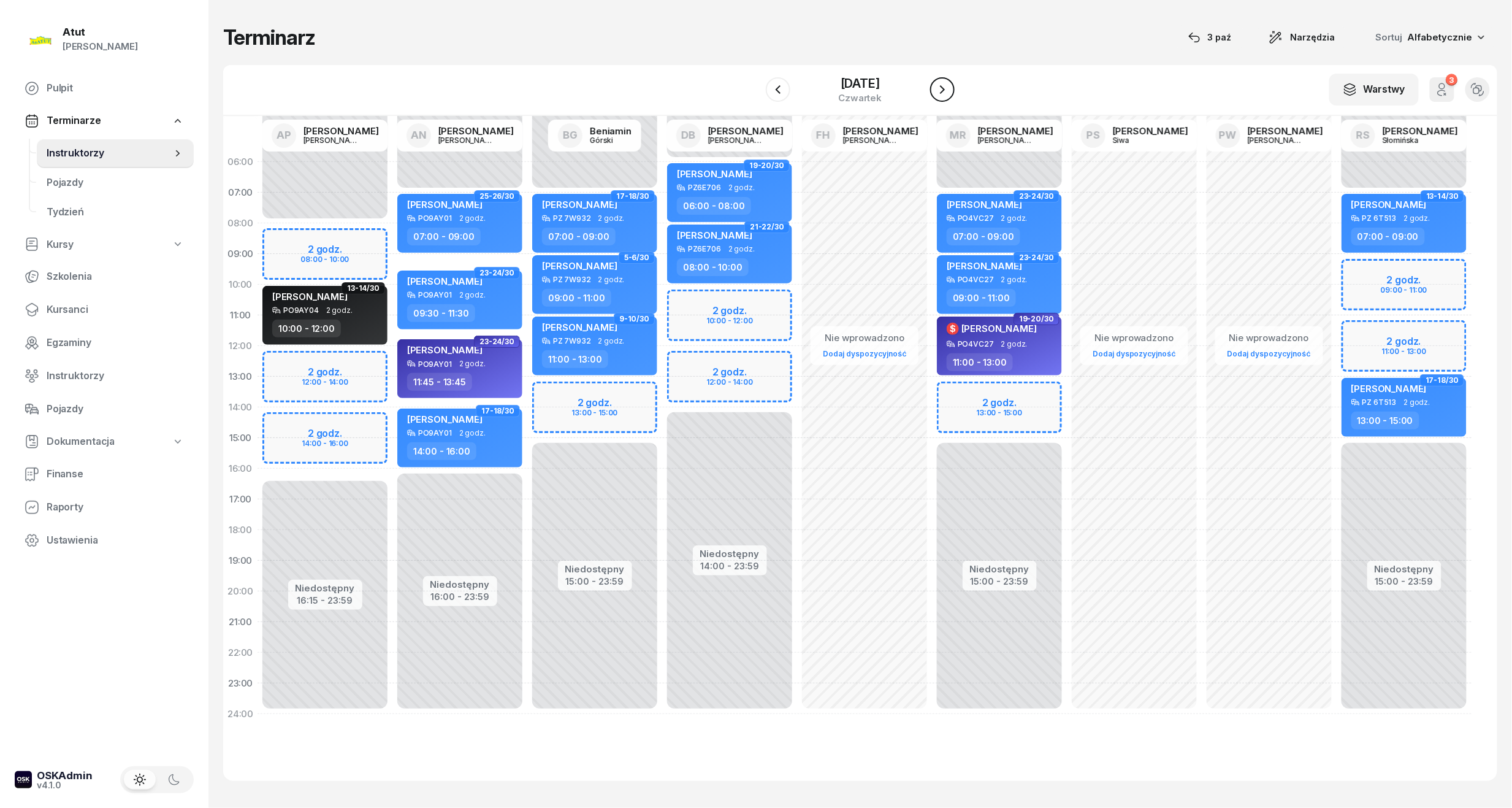
click at [945, 87] on icon "button" at bounding box center [942, 89] width 15 height 15
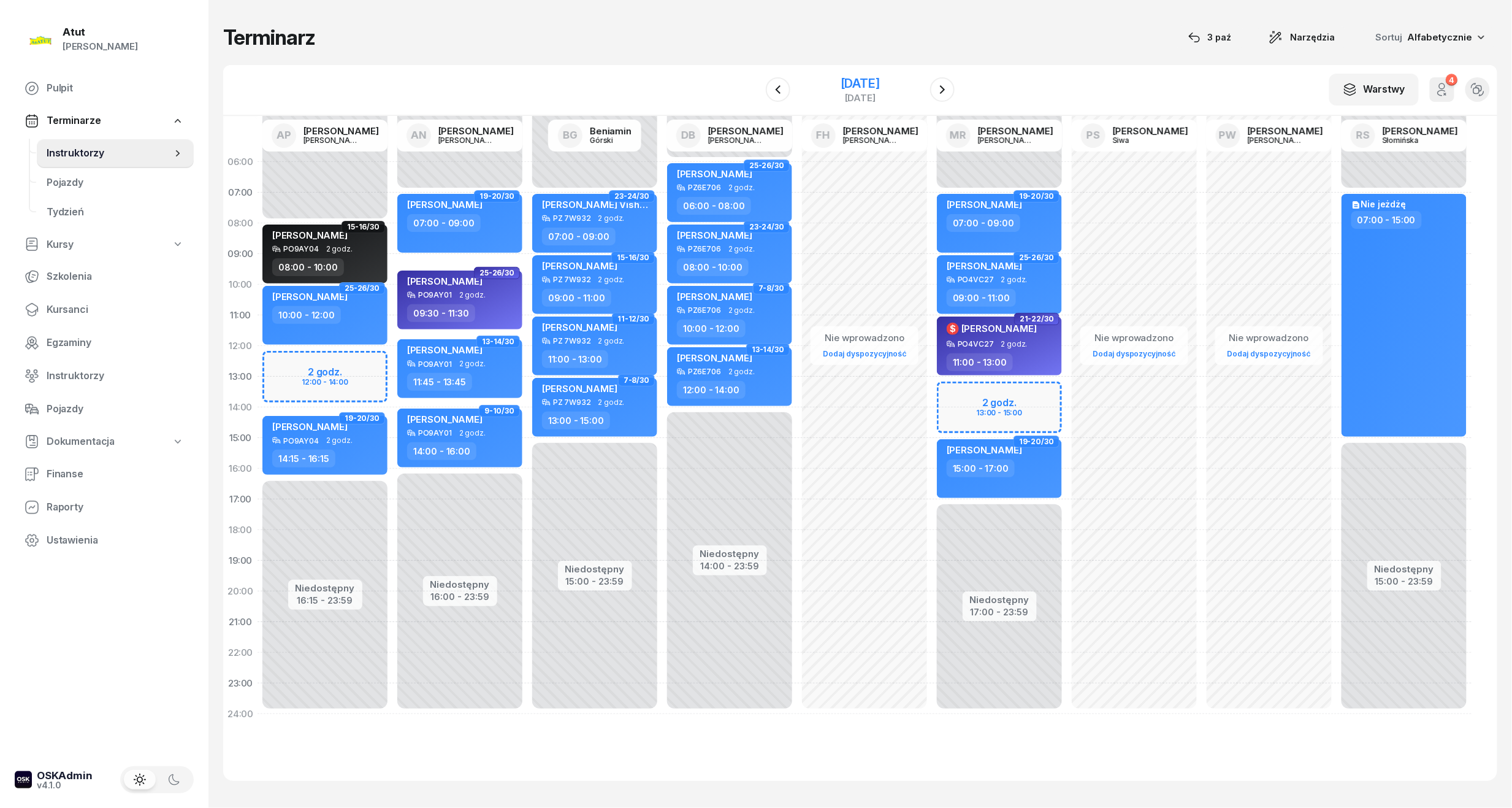
click at [868, 86] on div "[DATE]" at bounding box center [860, 83] width 39 height 12
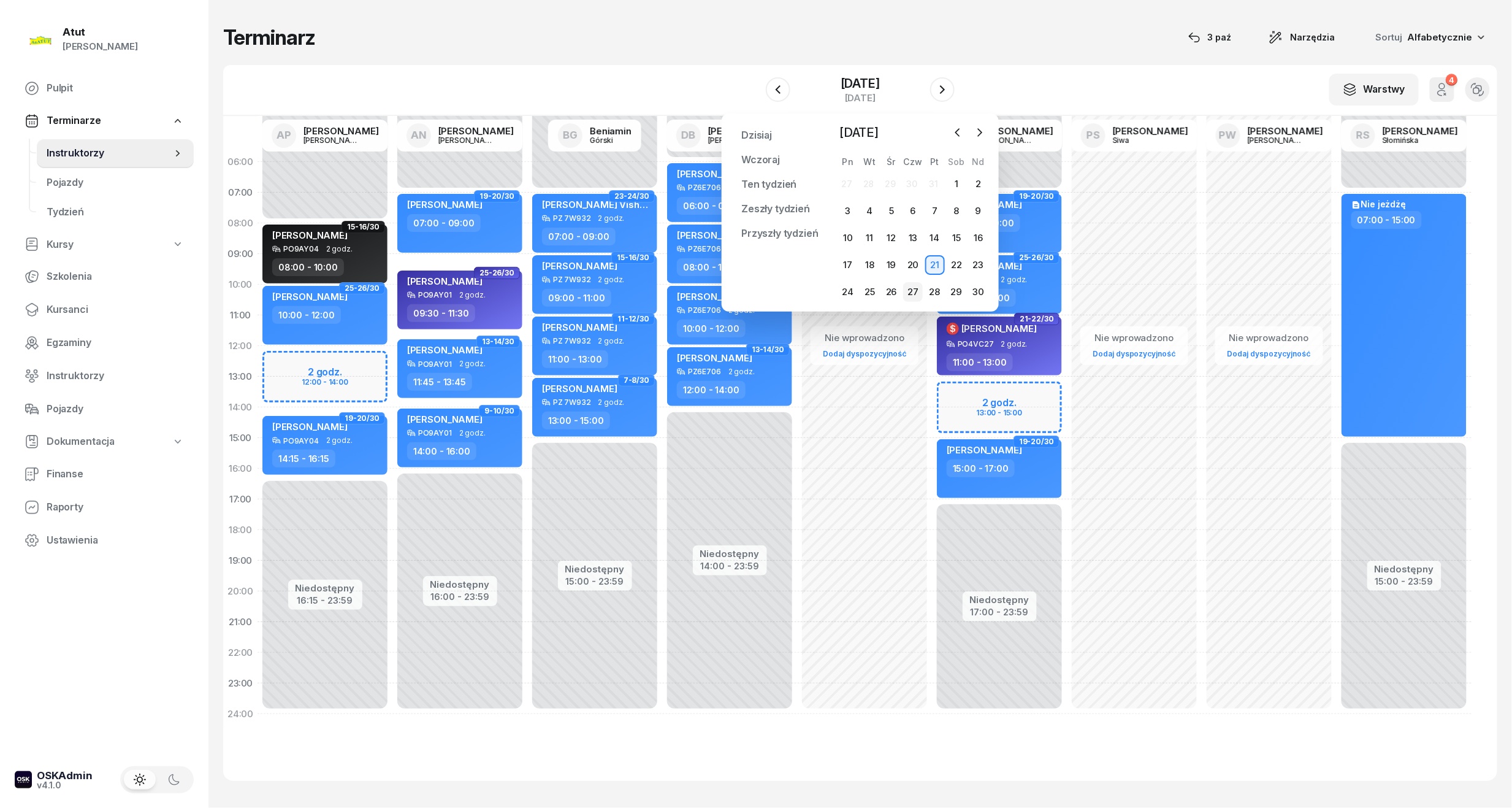
click at [916, 292] on div "27" at bounding box center [913, 292] width 20 height 20
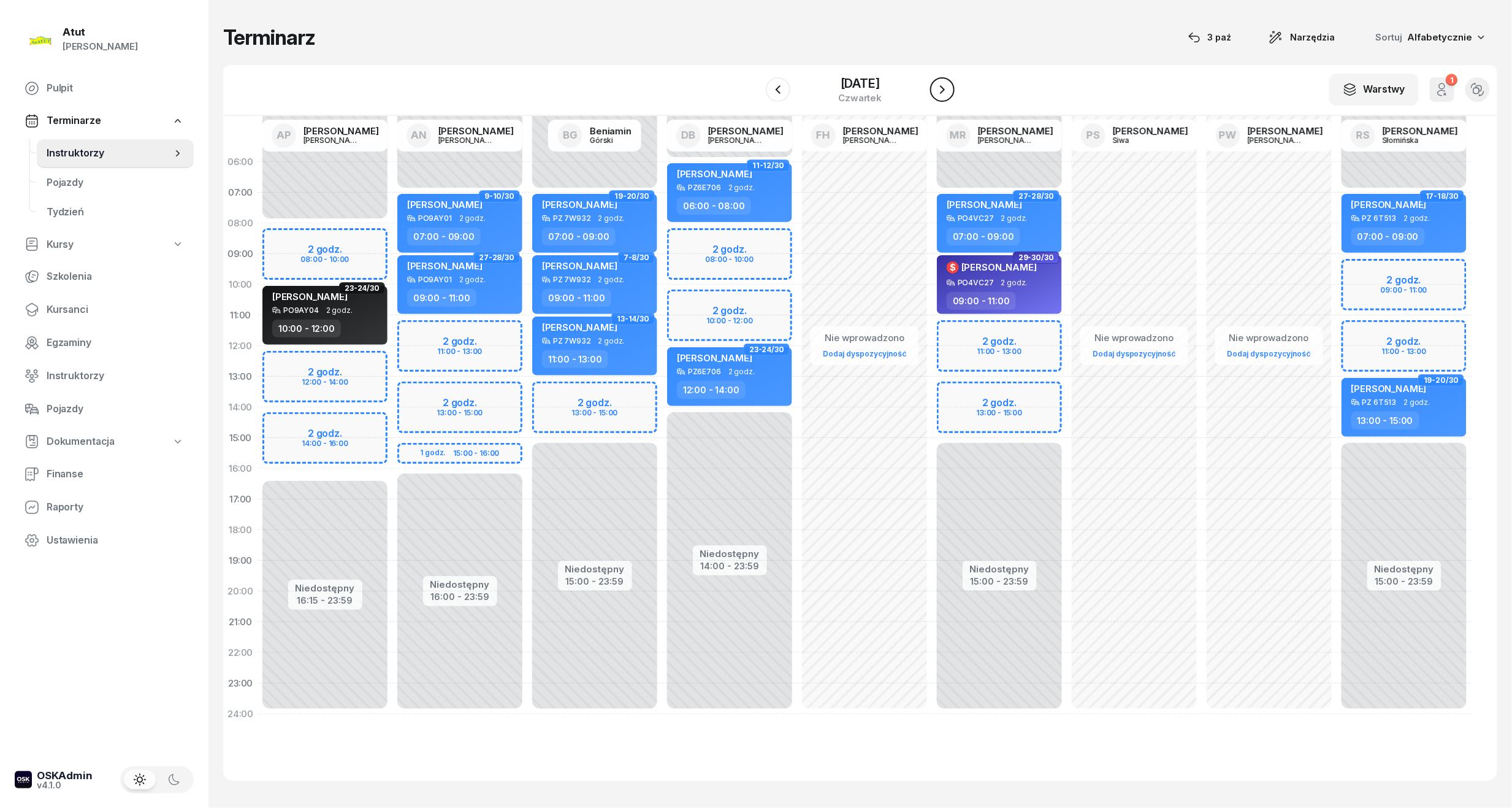
click at [940, 89] on icon "button" at bounding box center [942, 89] width 15 height 15
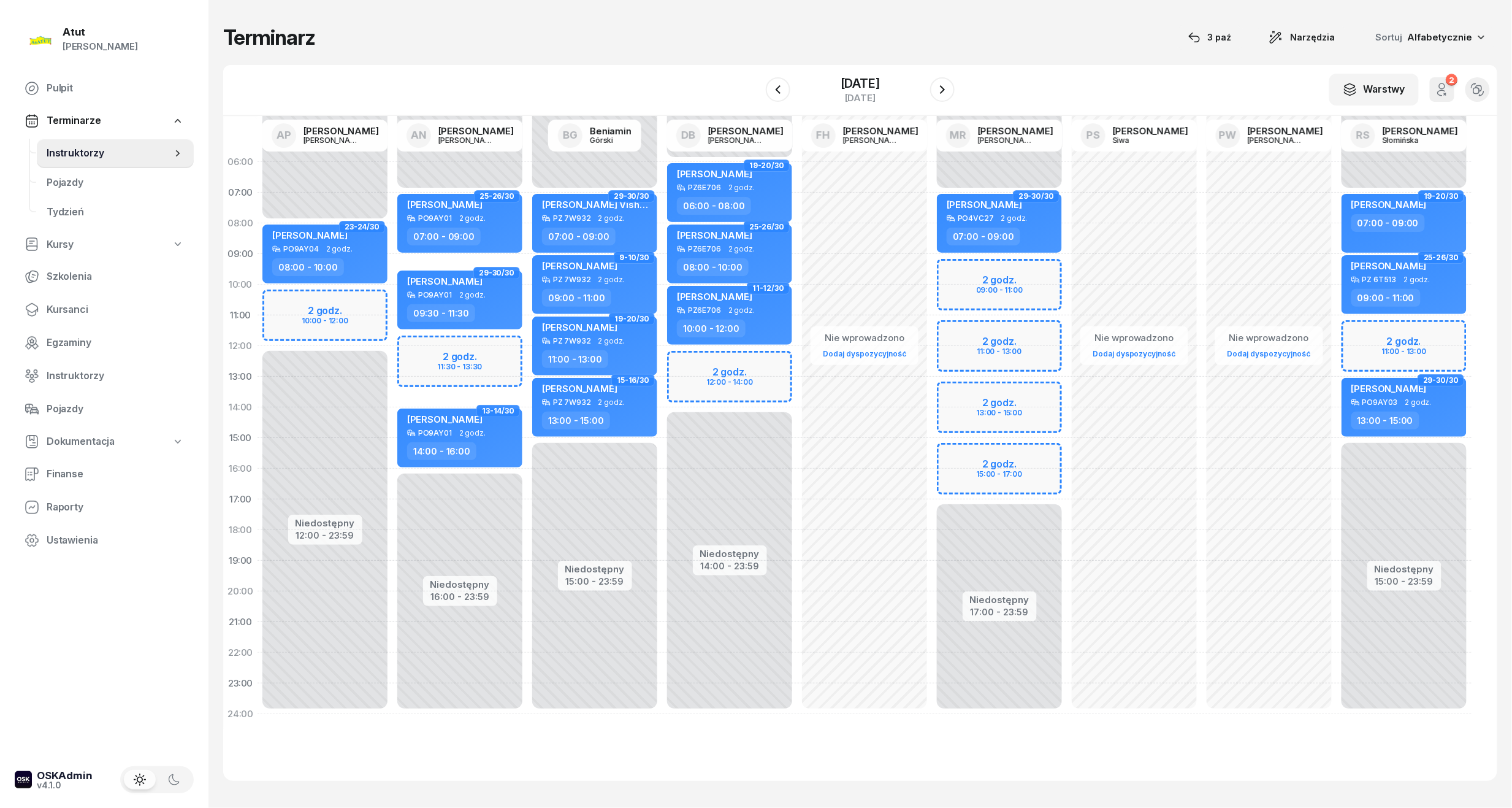
drag, startPoint x: 74, startPoint y: 306, endPoint x: 238, endPoint y: 280, distance: 166.0
click at [74, 306] on span "Kursanci" at bounding box center [115, 310] width 138 height 16
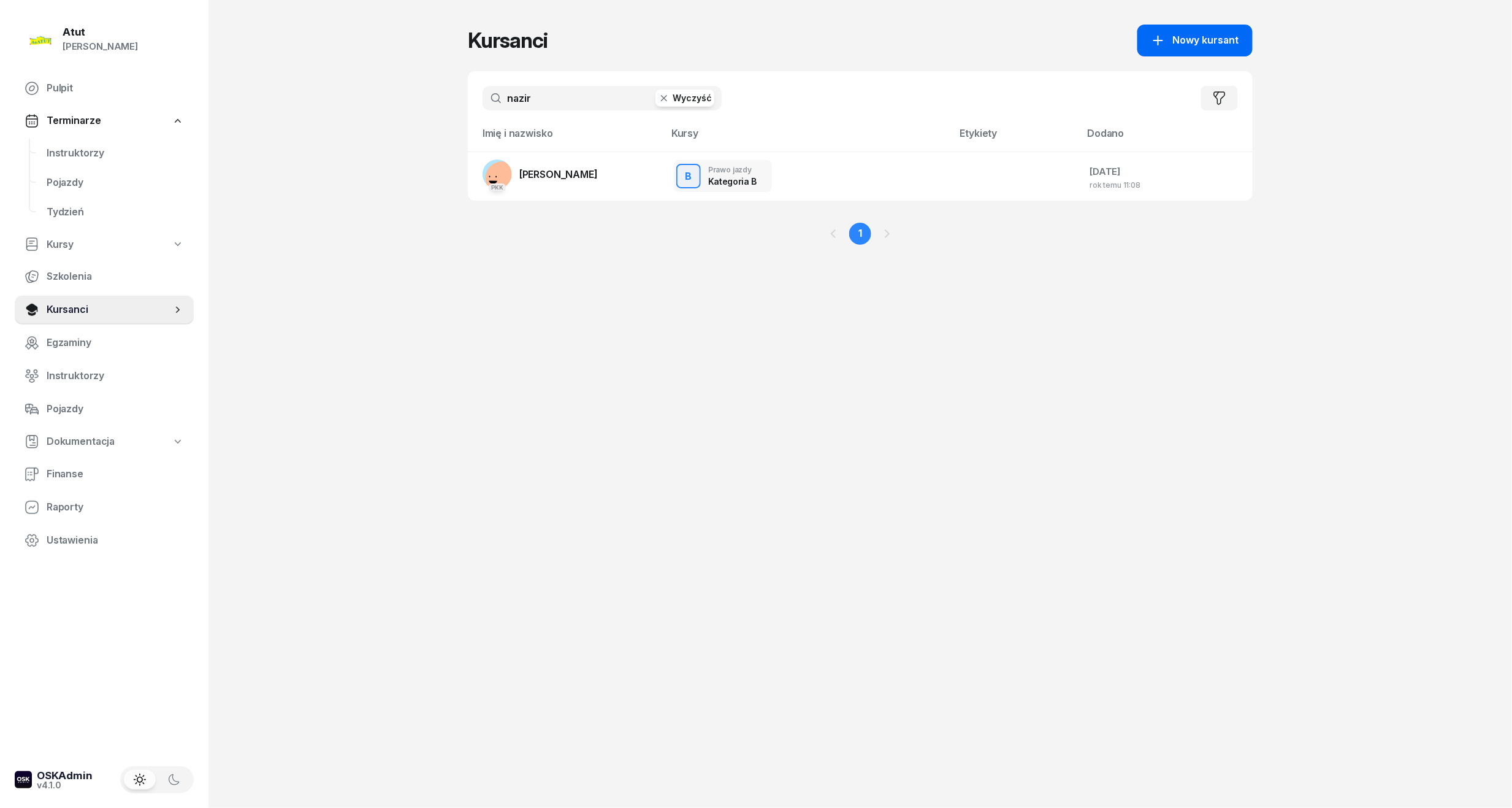
click at [1164, 41] on icon "button" at bounding box center [1158, 40] width 15 height 15
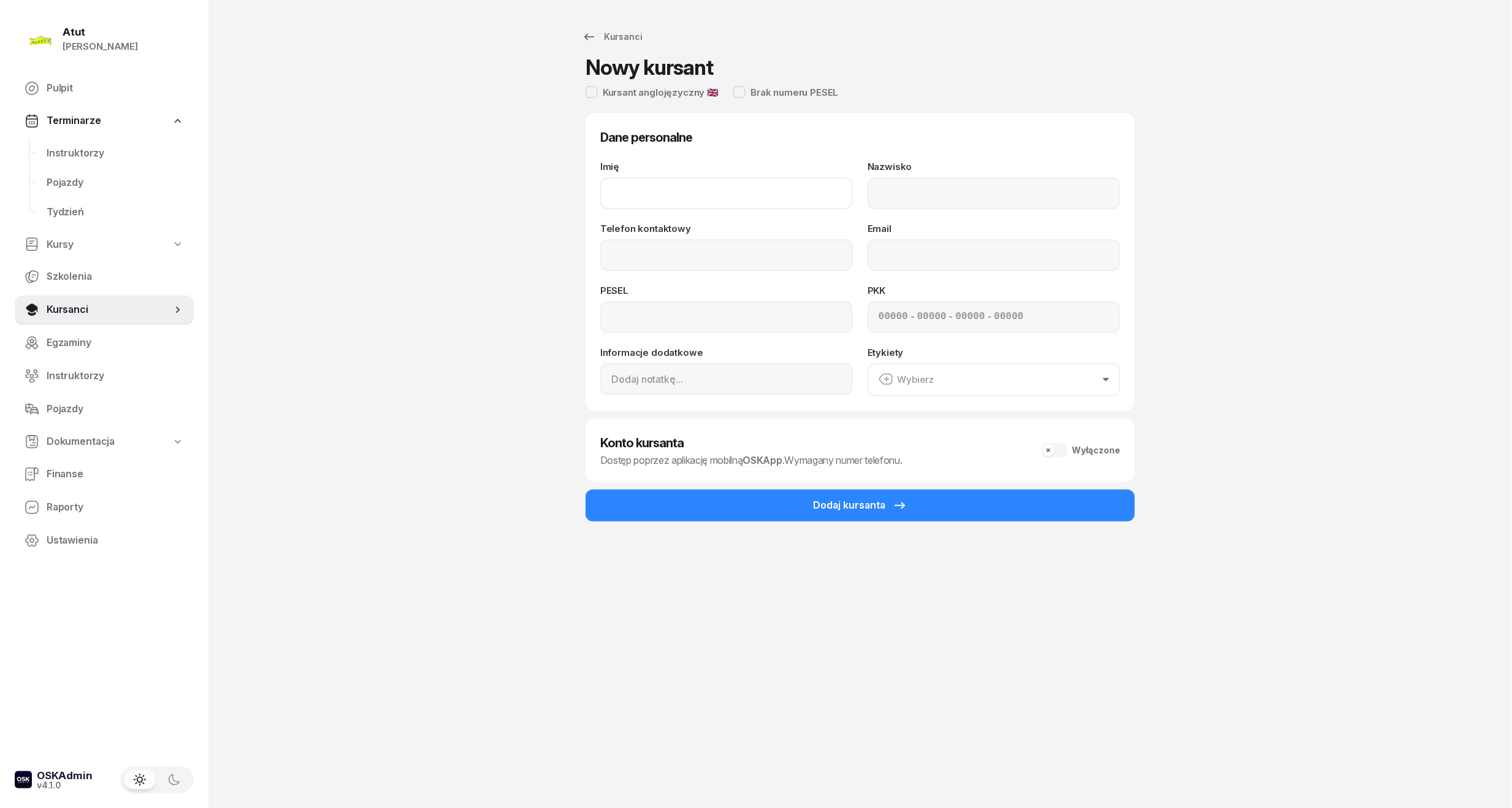
click at [638, 196] on input "Imię" at bounding box center [727, 193] width 253 height 32
type input "Igor"
click at [922, 187] on input "Nazwisko" at bounding box center [994, 193] width 253 height 32
type input "Szymański"
click at [765, 254] on input "Telefon kontaktowy" at bounding box center [727, 255] width 253 height 32
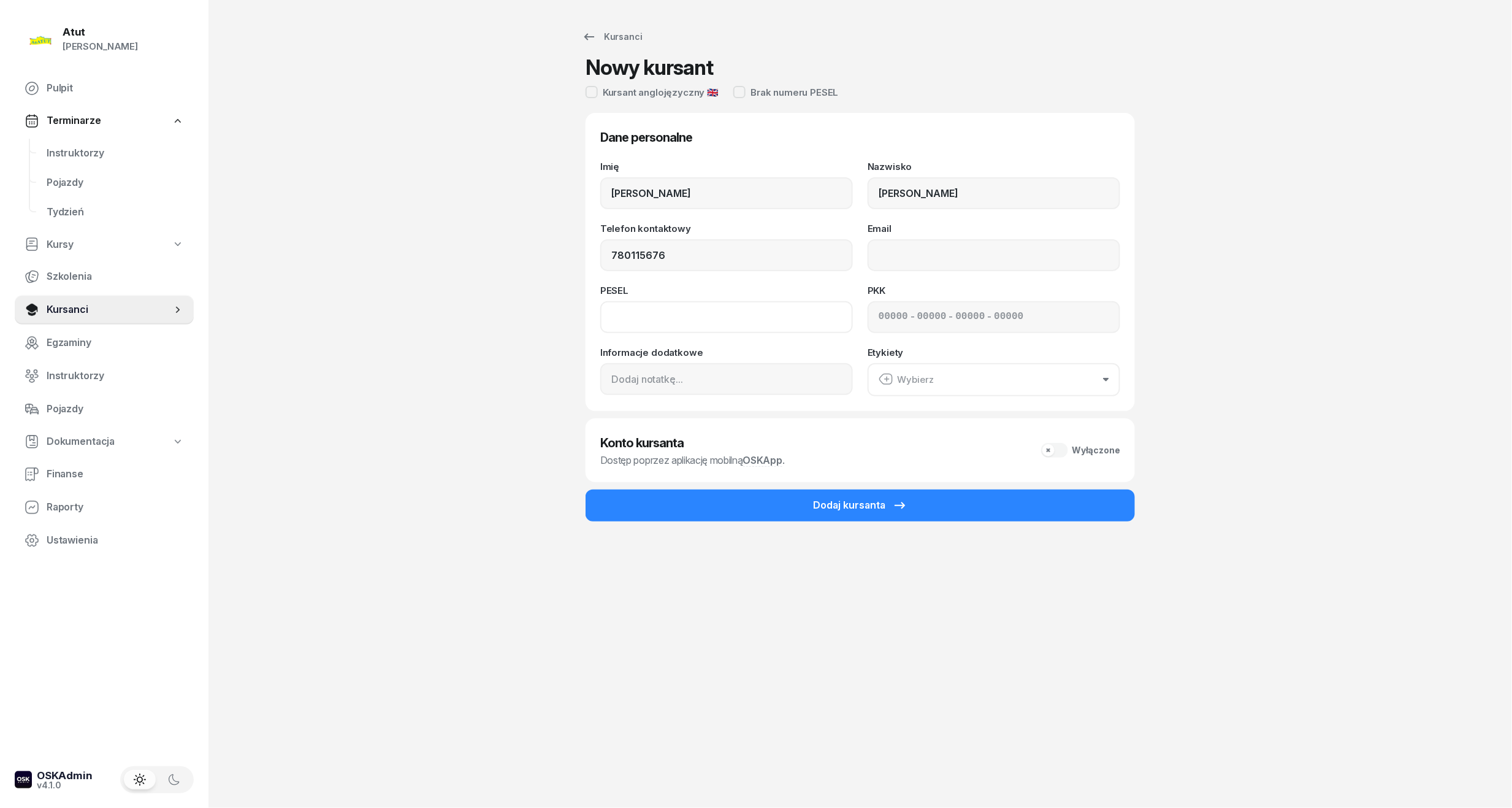
type input "780 115 676"
click at [645, 307] on input at bounding box center [727, 317] width 253 height 32
type input "04212302891"
click at [886, 315] on input at bounding box center [893, 317] width 29 height 16
type input "12210"
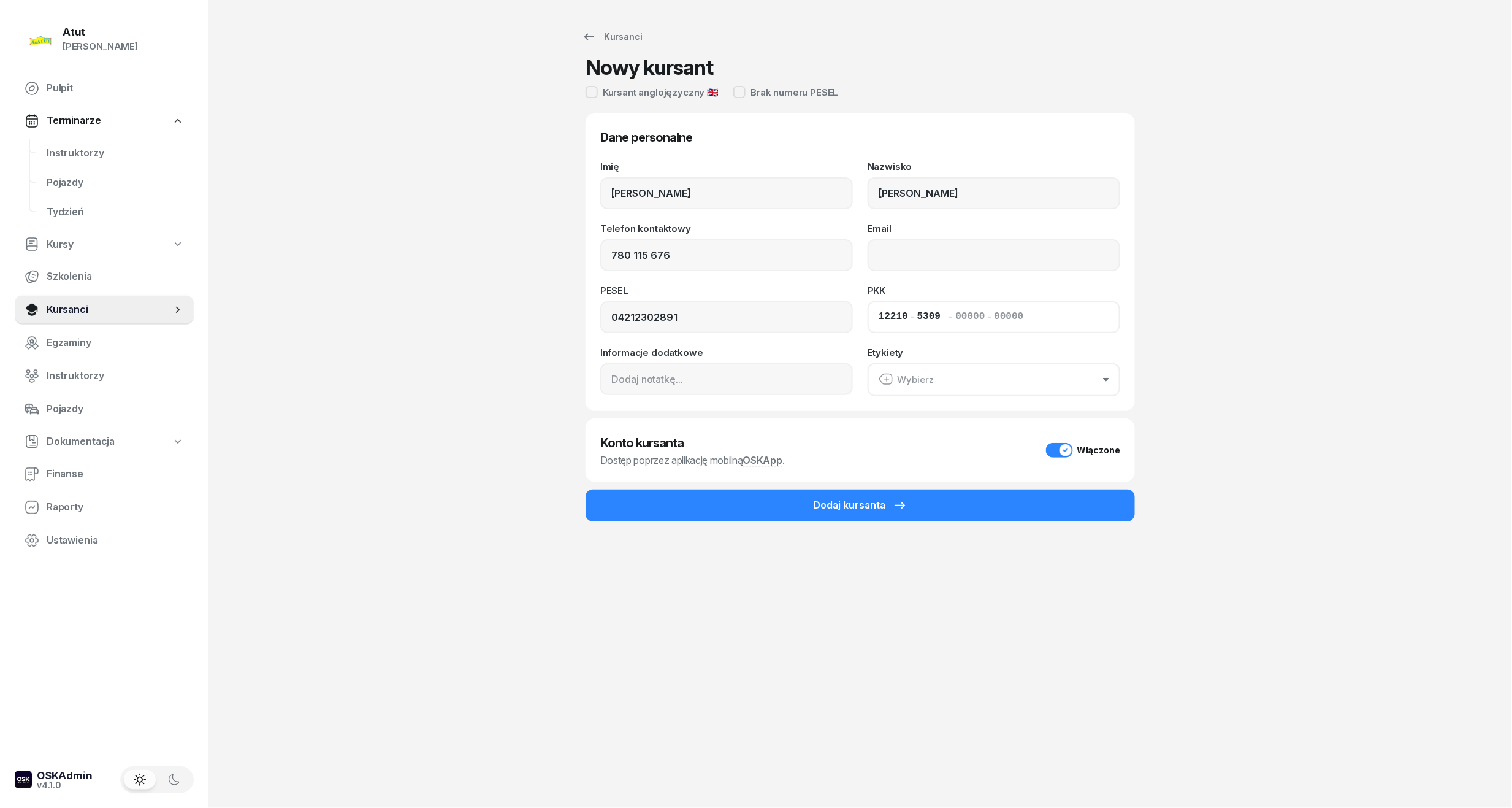
type input "53091"
type input "70573"
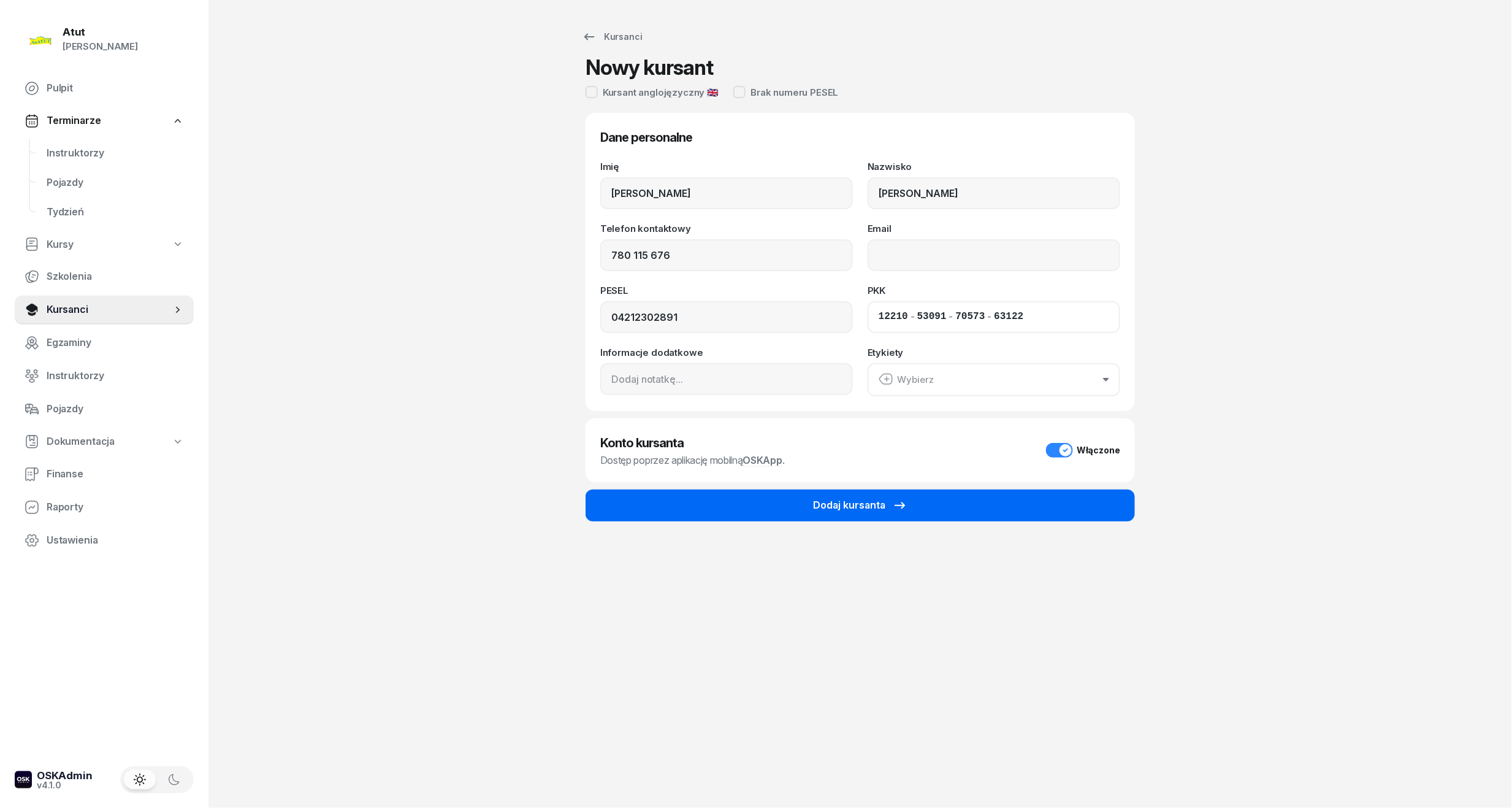
type input "63122"
click at [785, 509] on button "Dodaj kursanta" at bounding box center [860, 505] width 549 height 32
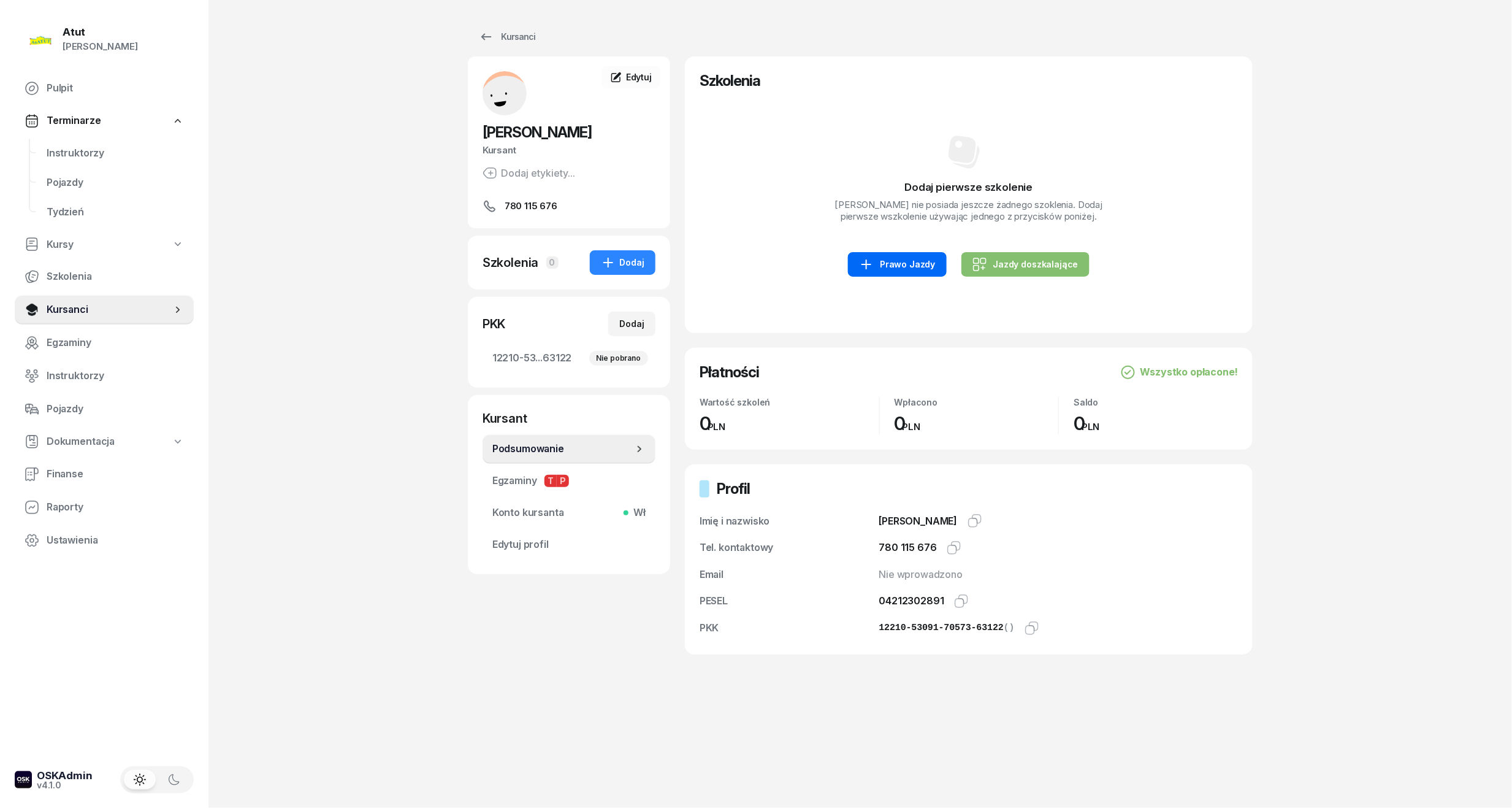
click at [894, 273] on link "Prawo Jazdy" at bounding box center [898, 264] width 98 height 25
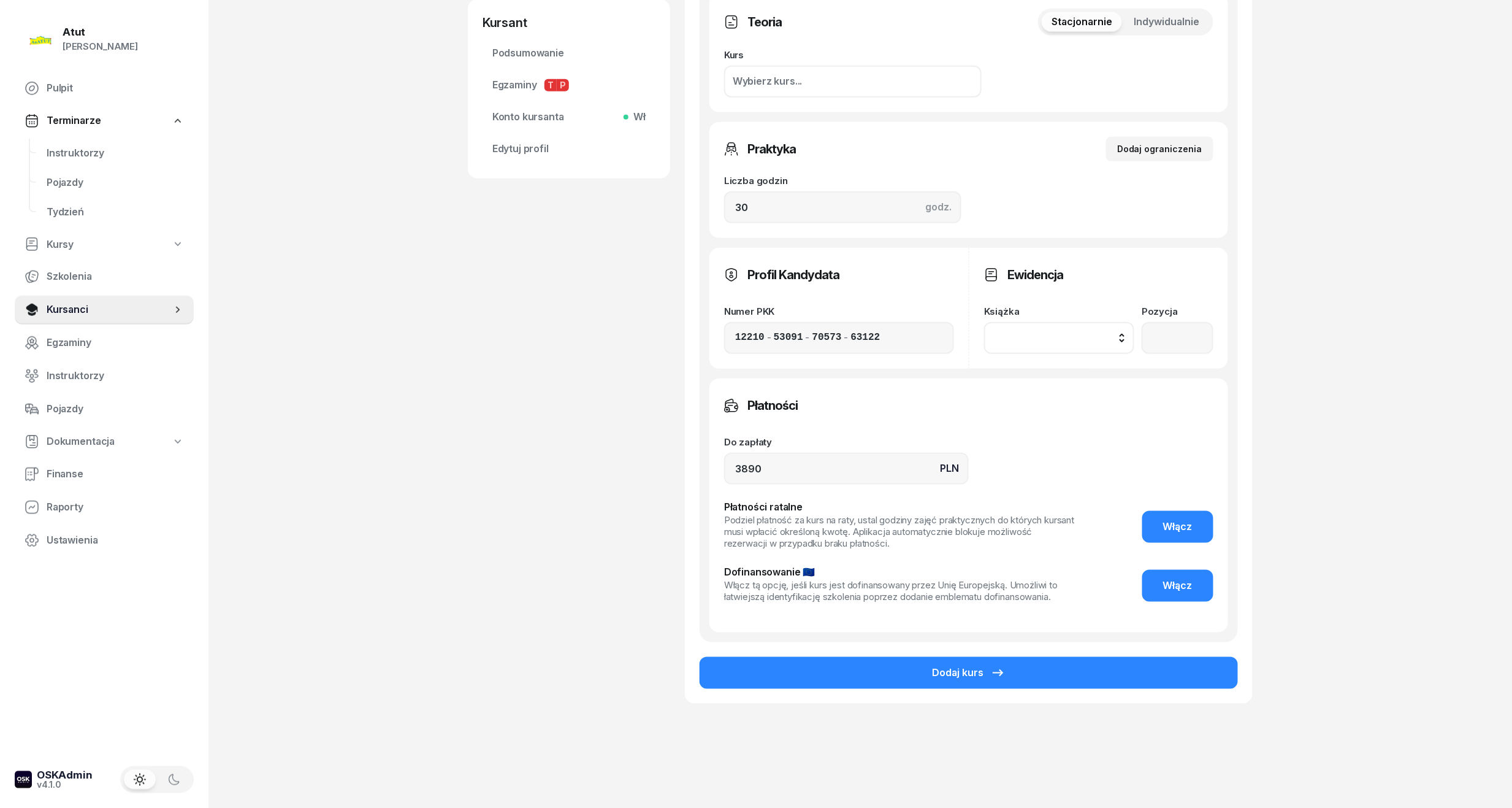
scroll to position [403, 0]
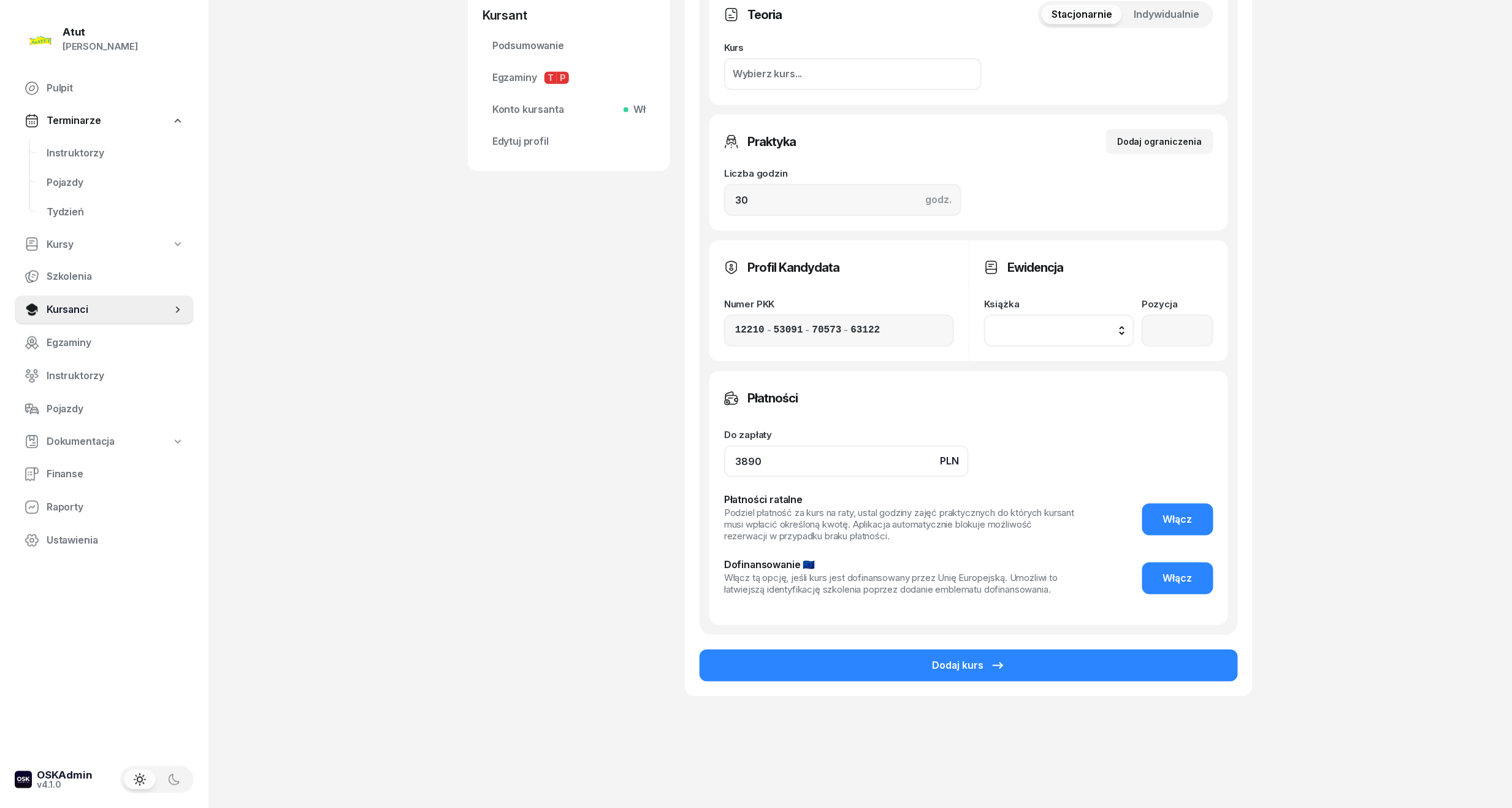
drag, startPoint x: 784, startPoint y: 469, endPoint x: 411, endPoint y: 508, distance: 375.0
click at [411, 508] on div "Atut Paulina Lis Pulpit Terminarze Instruktorzy Pojazdy Tydzień Kursy Szkolenia…" at bounding box center [756, 202] width 1512 height 1212
type input "3590"
click at [1183, 519] on span "Włącz" at bounding box center [1178, 519] width 29 height 16
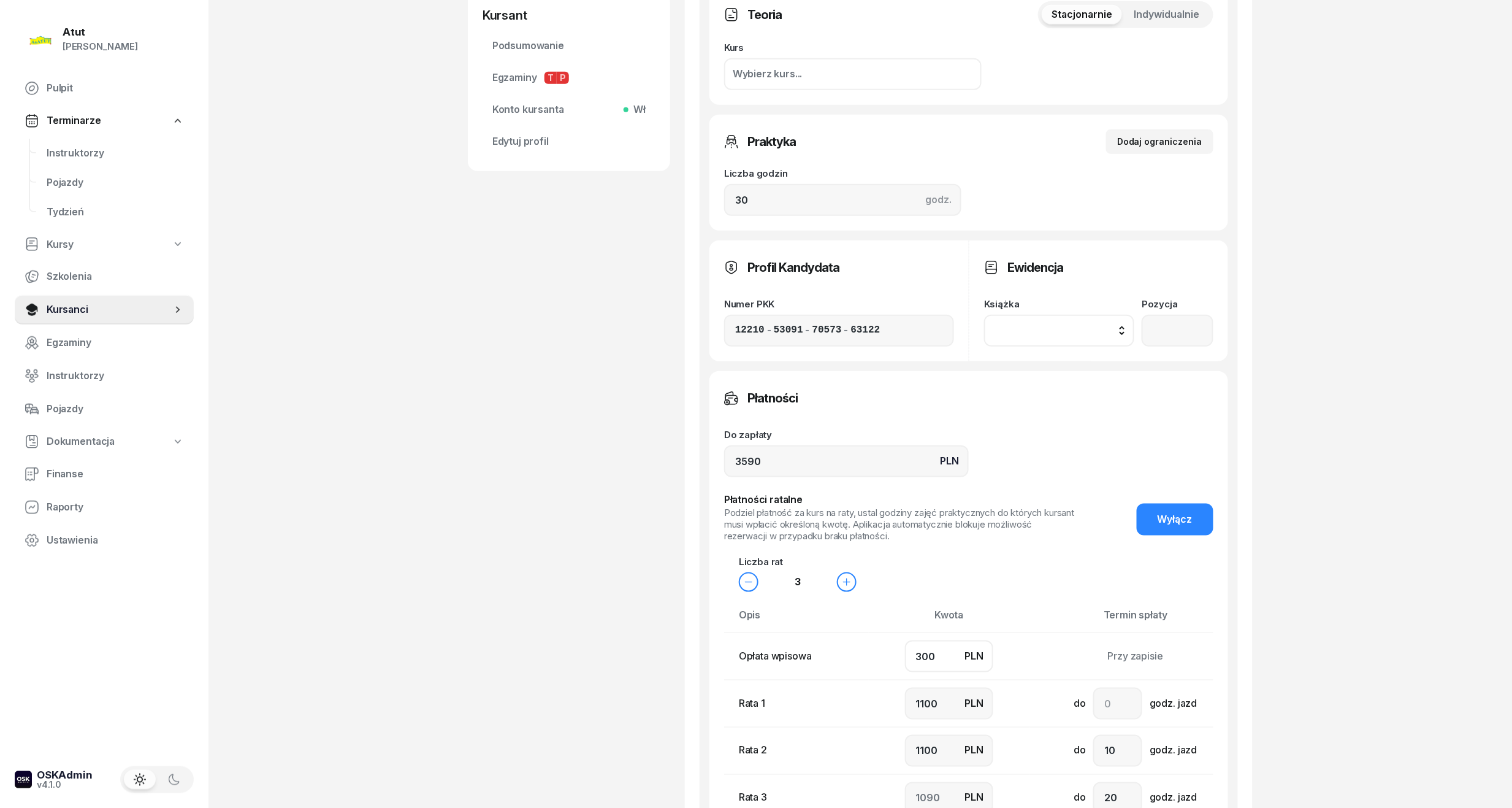
drag, startPoint x: 955, startPoint y: 656, endPoint x: 861, endPoint y: 660, distance: 94.1
click at [861, 660] on tr "Opłata wpisowa PLN 300 Przy zapisie" at bounding box center [994, 656] width 539 height 47
type input "4"
type input "1200"
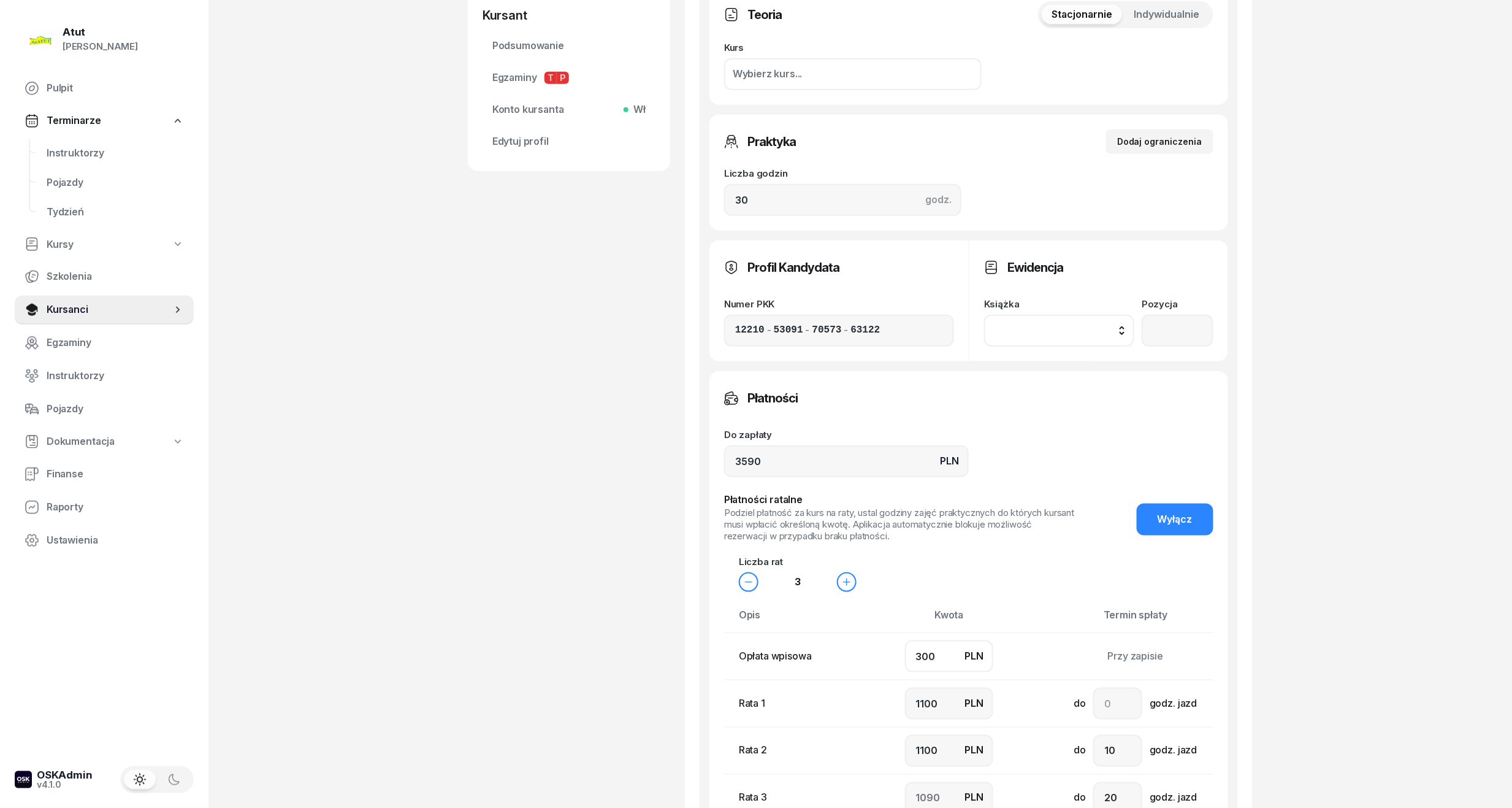
type input "1186"
type input "47"
type input "1143"
type input "4"
type input "1186"
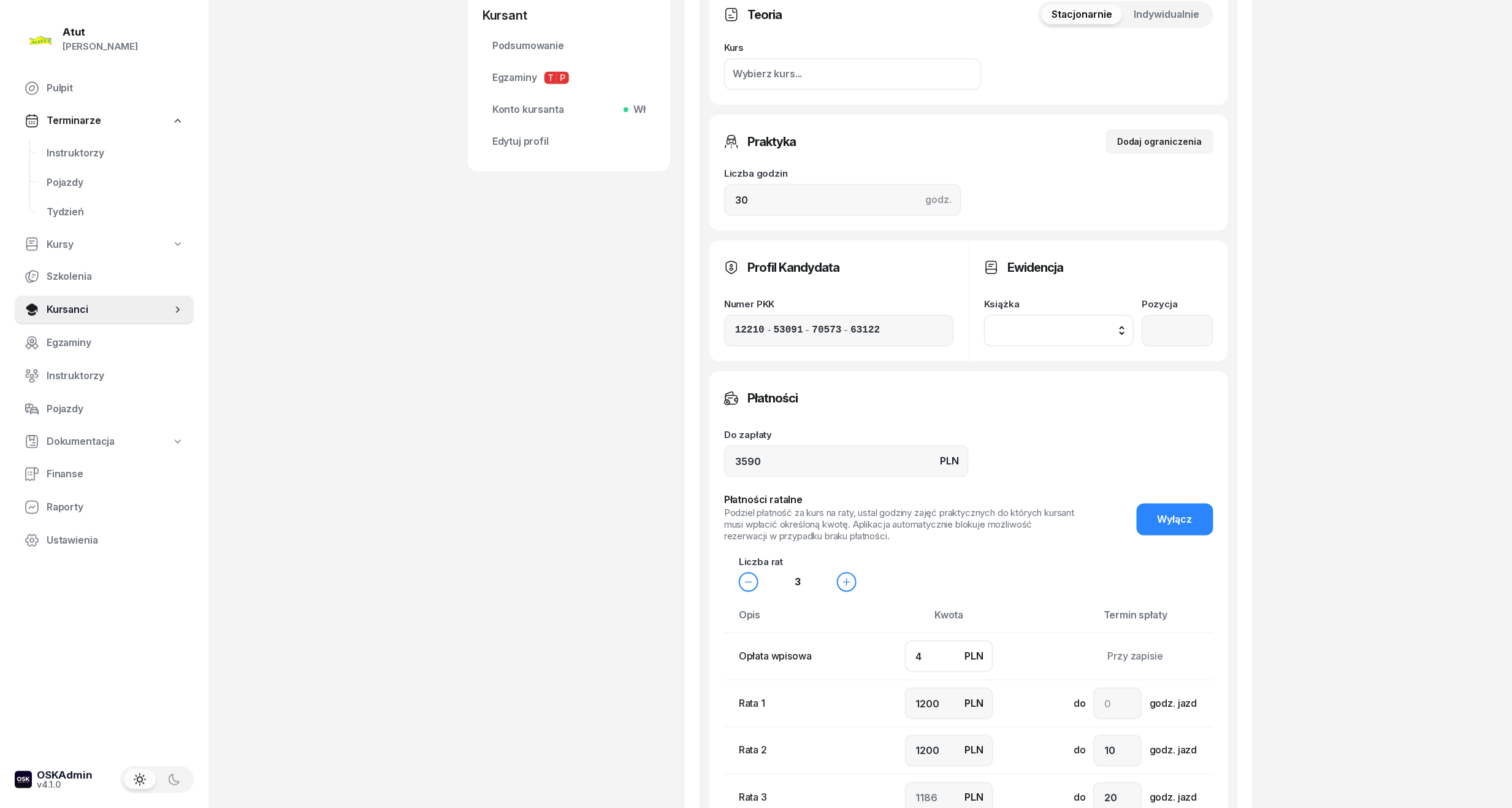
type input "1190"
type input "7"
type input "1183"
type input "70"
type input "1100"
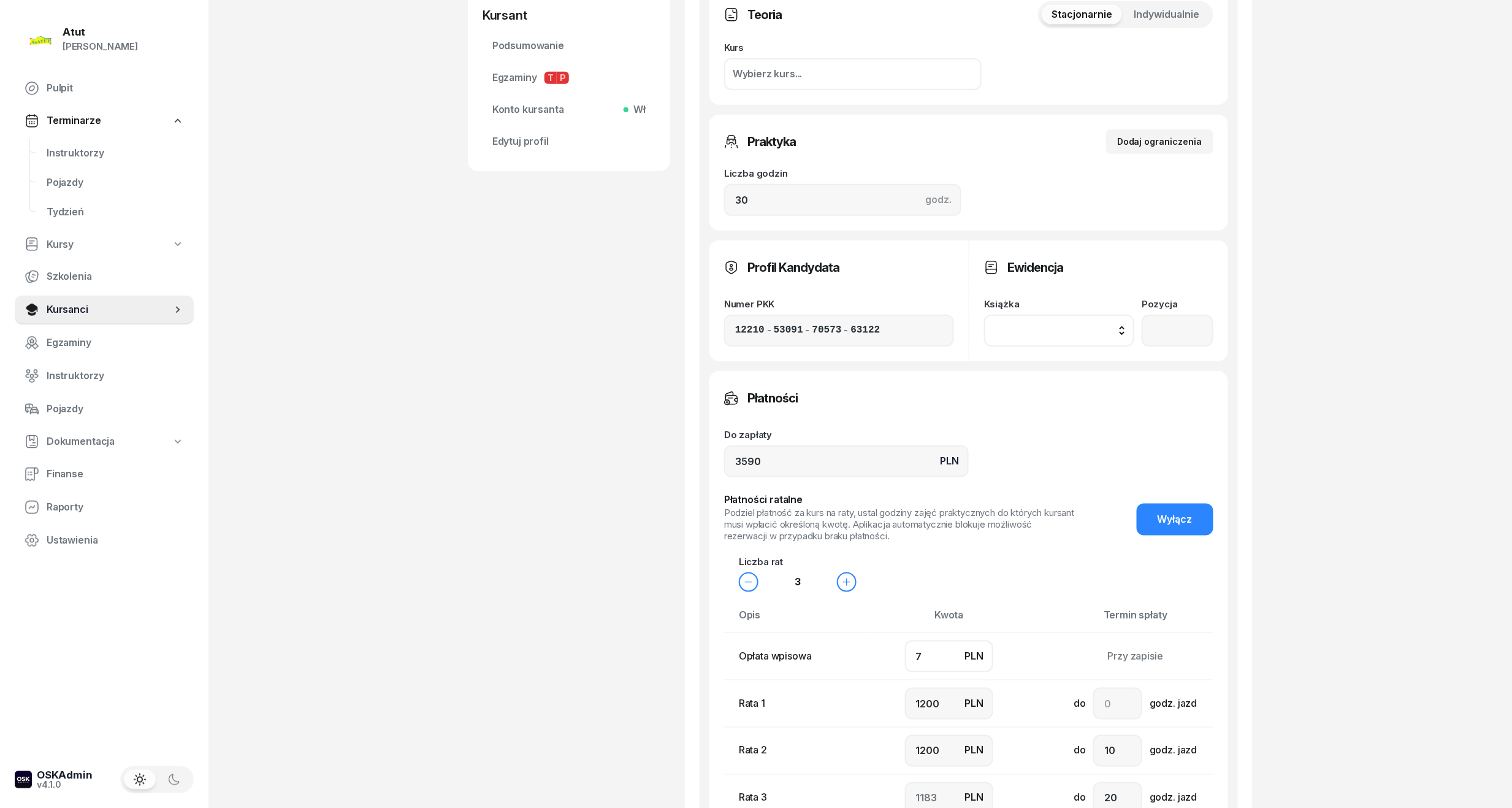
type input "1220"
type input "700"
type input "1000"
type input "900"
type input "990"
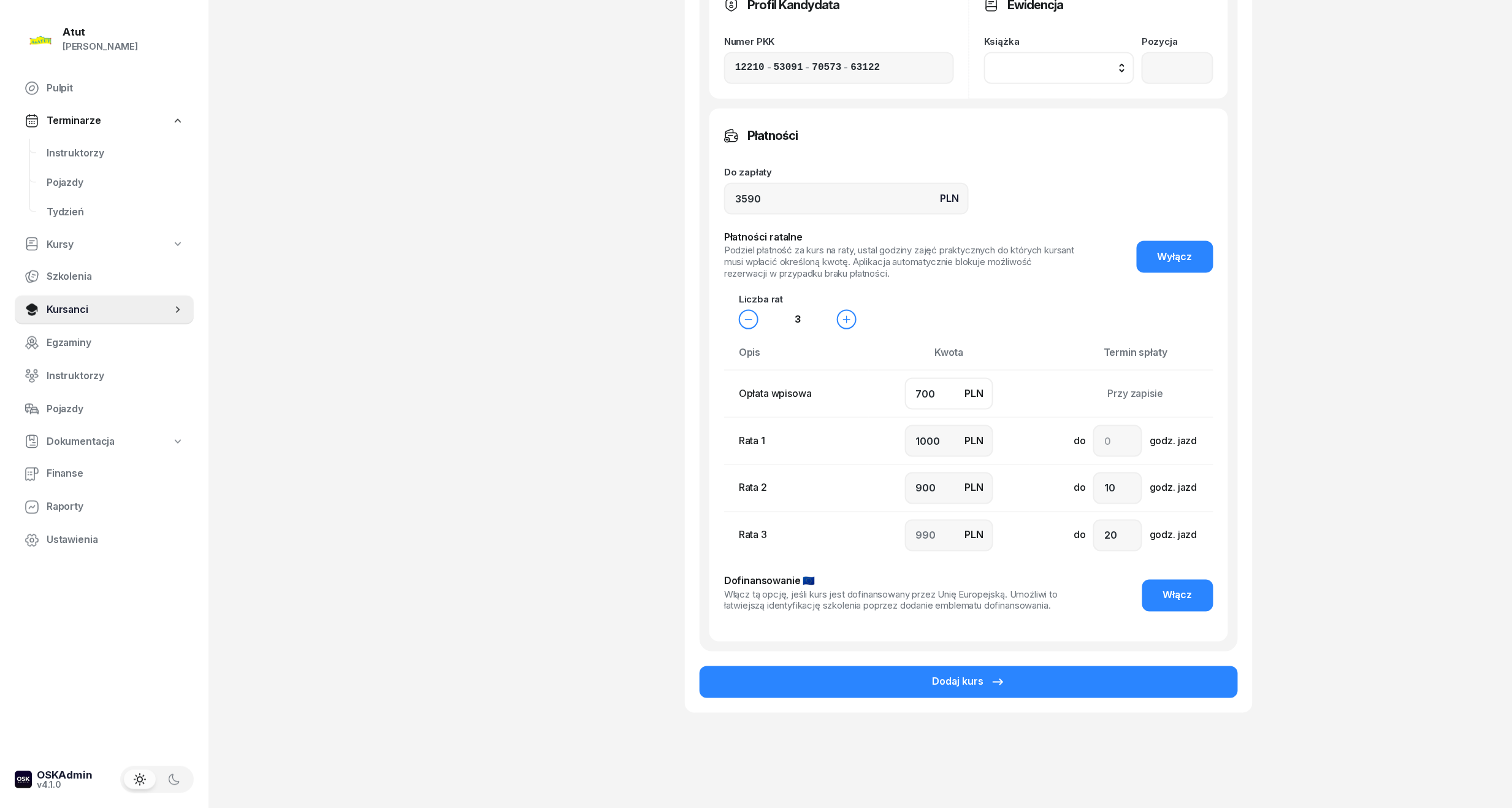
scroll to position [683, 0]
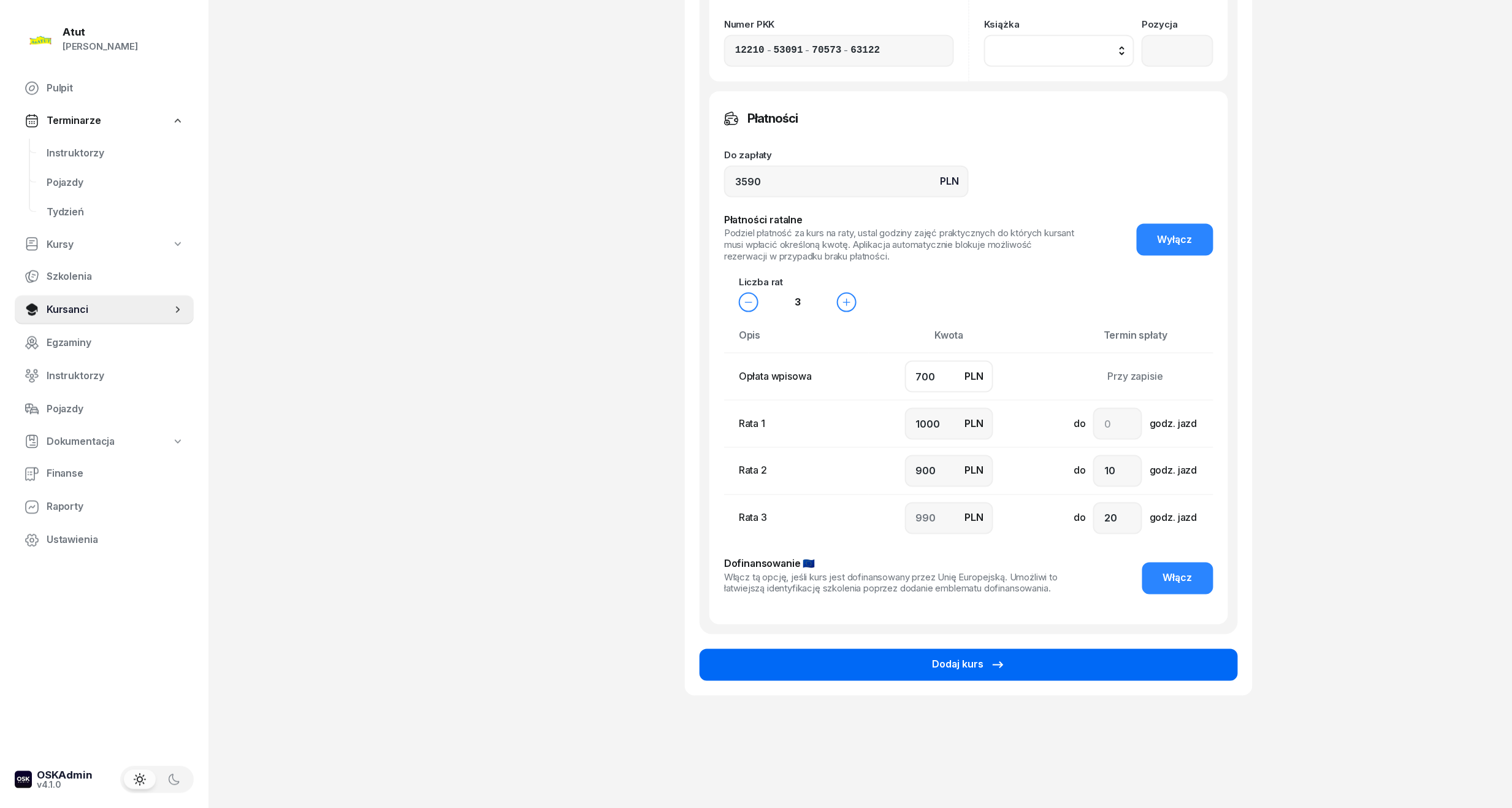
type input "700"
click at [1001, 663] on icon "button" at bounding box center [998, 665] width 11 height 7
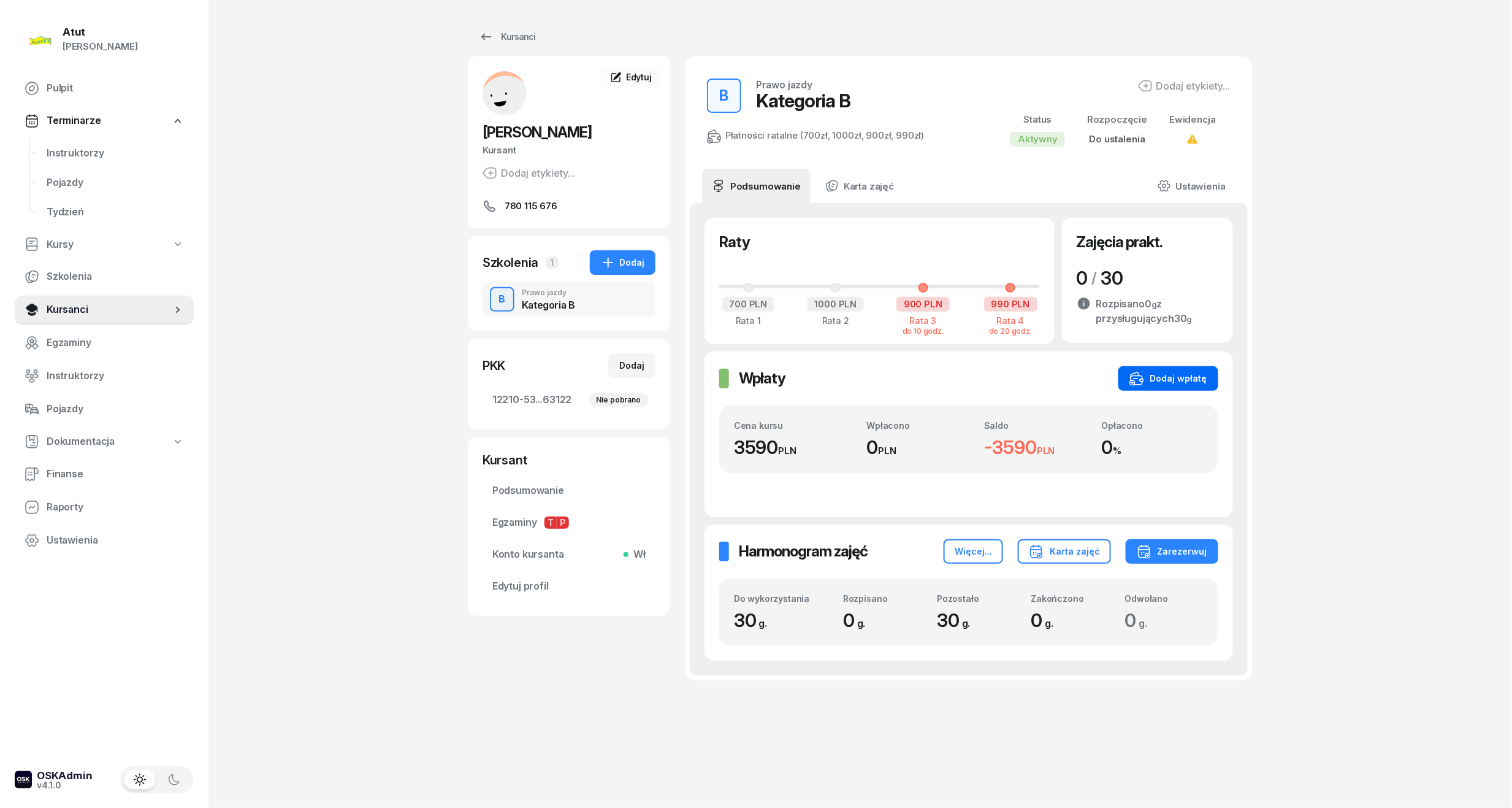
click at [1174, 380] on div "Dodaj wpłatę" at bounding box center [1168, 378] width 78 height 15
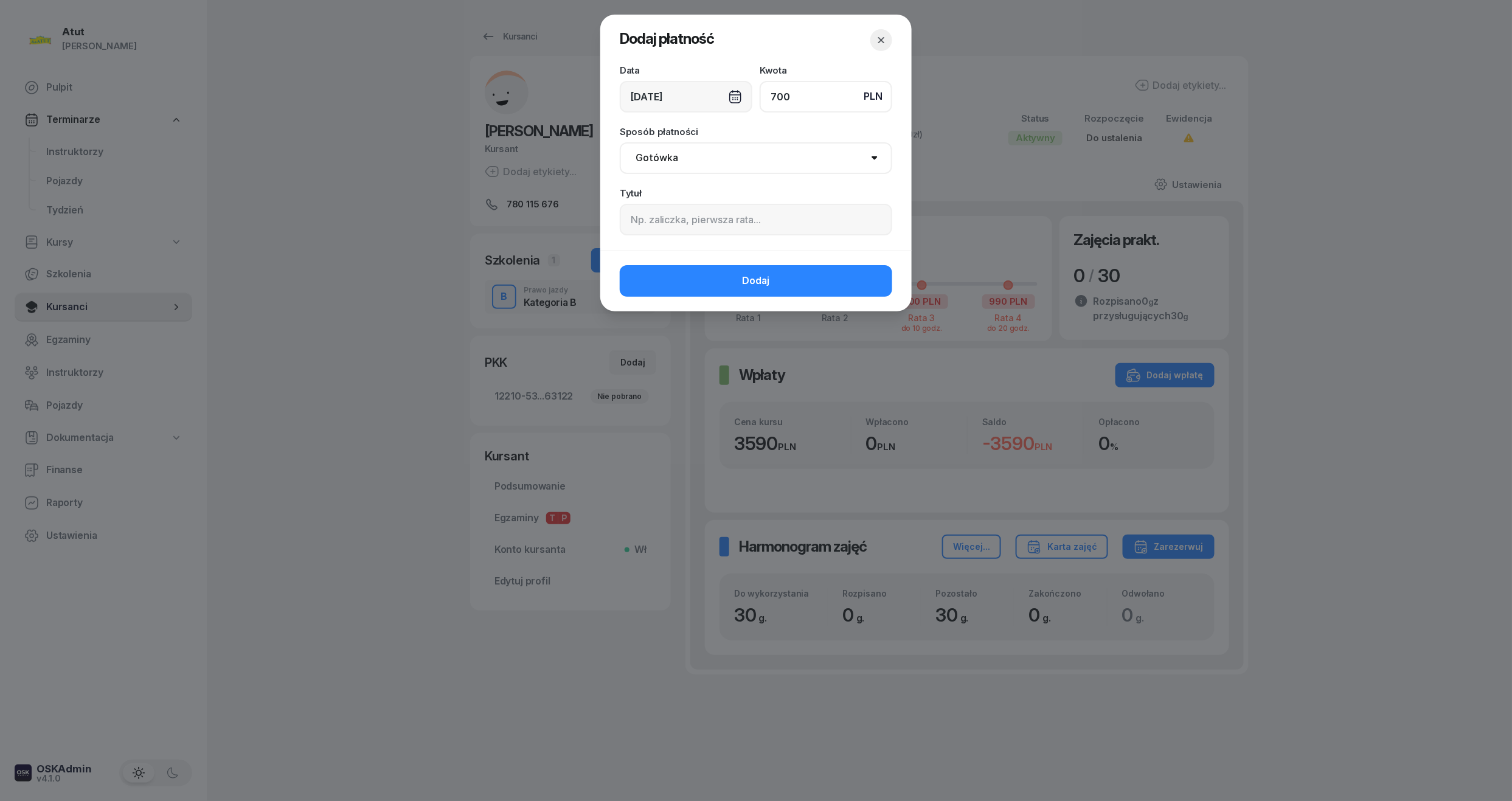
type input "700"
click at [687, 231] on input at bounding box center [756, 219] width 272 height 31
type input "p."
click at [712, 282] on button "Dodaj" at bounding box center [756, 281] width 272 height 31
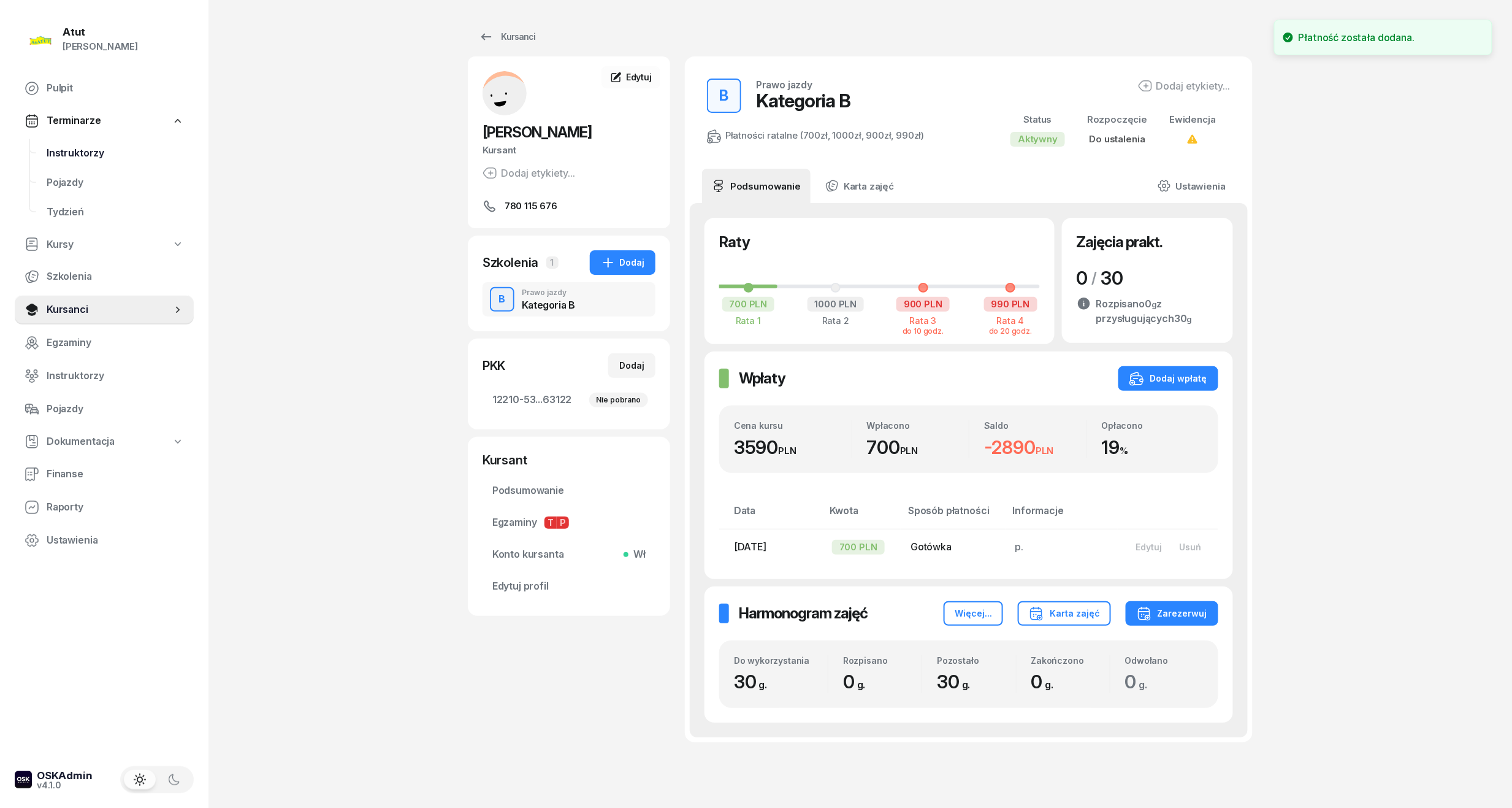
click at [77, 148] on span "Instruktorzy" at bounding box center [115, 153] width 138 height 16
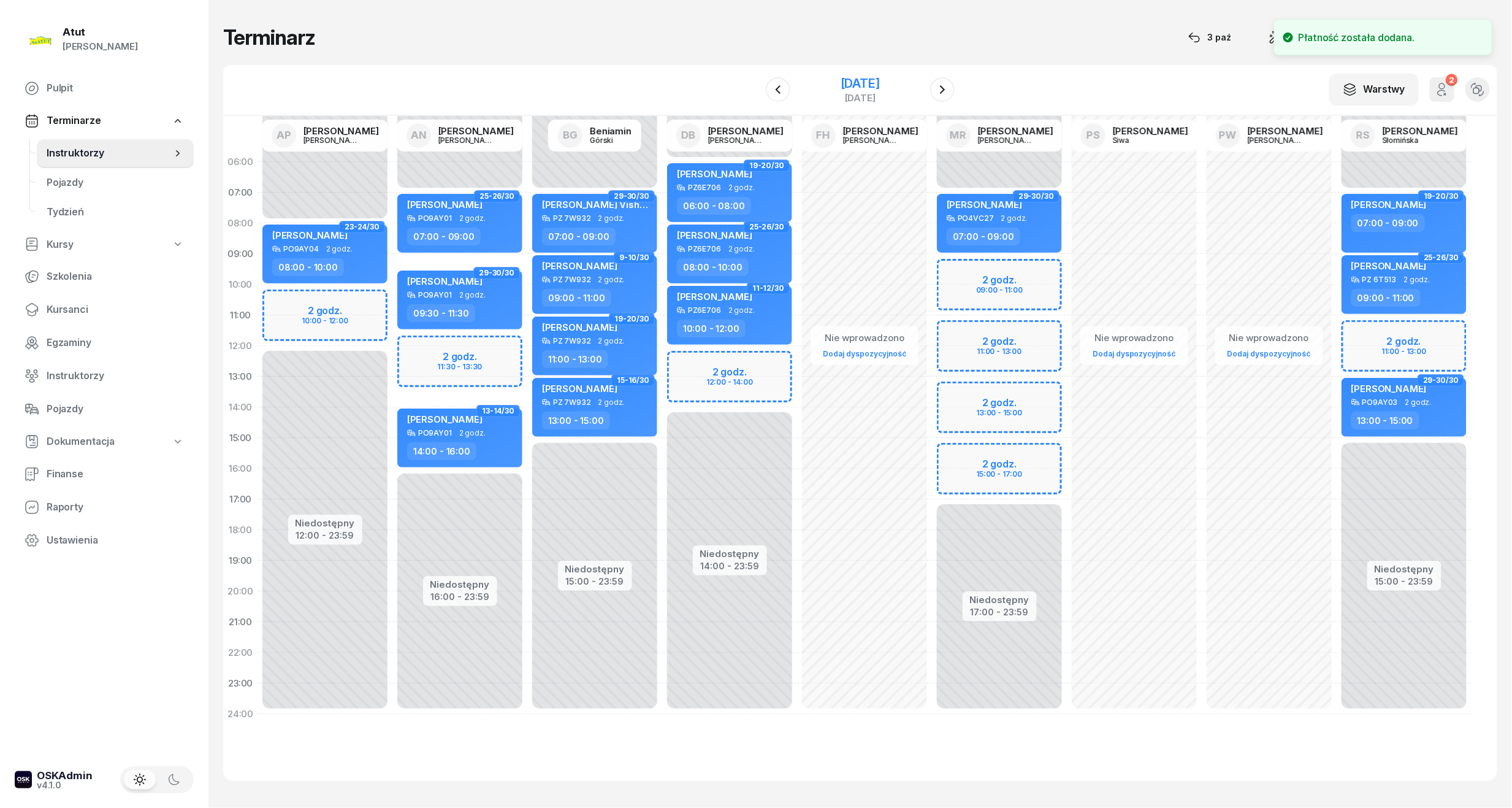
click at [861, 91] on div "28 listopada 2025 piątek" at bounding box center [860, 90] width 39 height 25
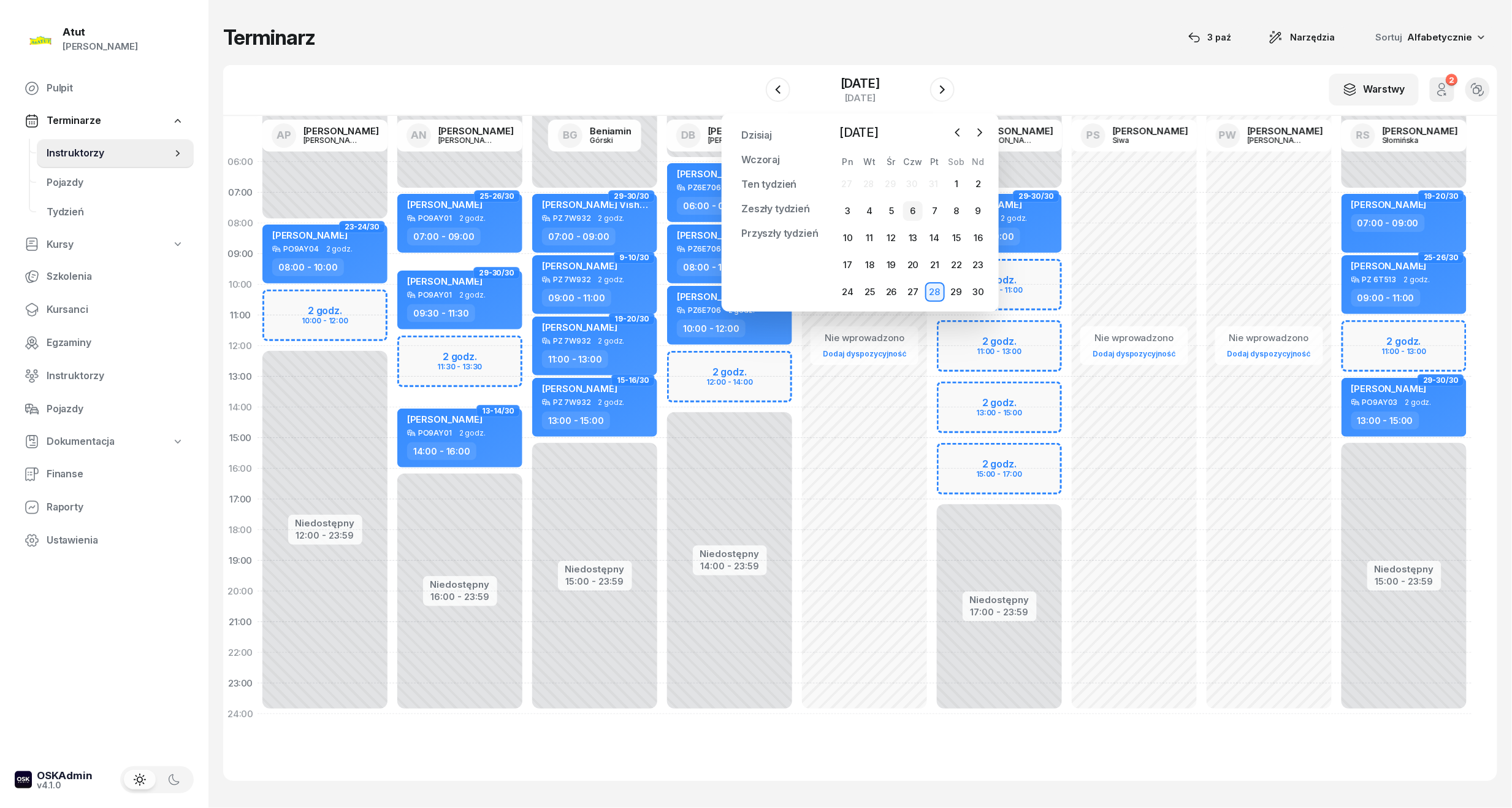
click at [905, 217] on div "6" at bounding box center [913, 211] width 20 height 20
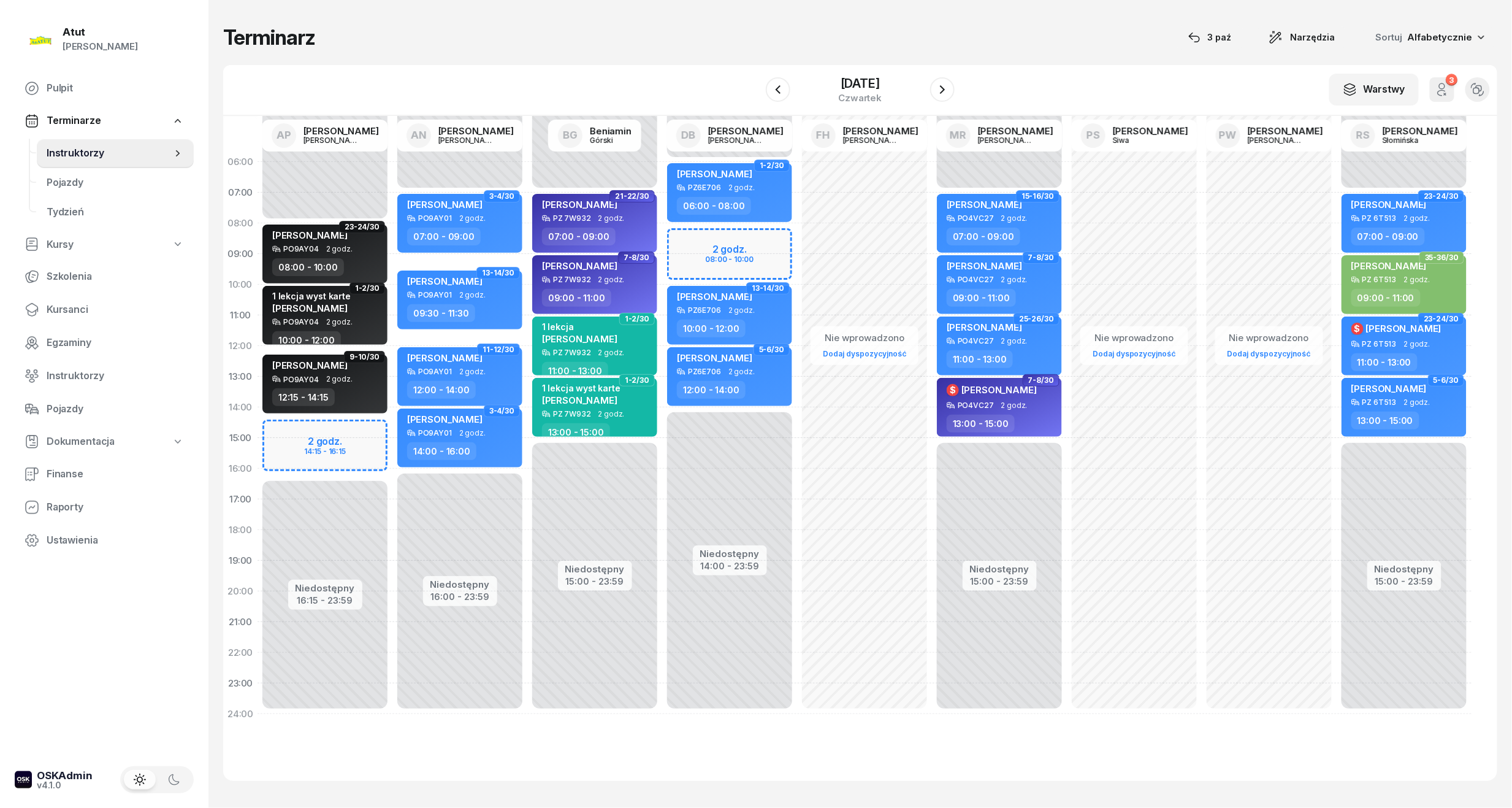
click at [298, 450] on div "Niedostępny 00:00 - 08:00 Niedostępny 16:15 - 23:59 2 godz. 14:15 - 16:15 23-24…" at bounding box center [325, 438] width 135 height 583
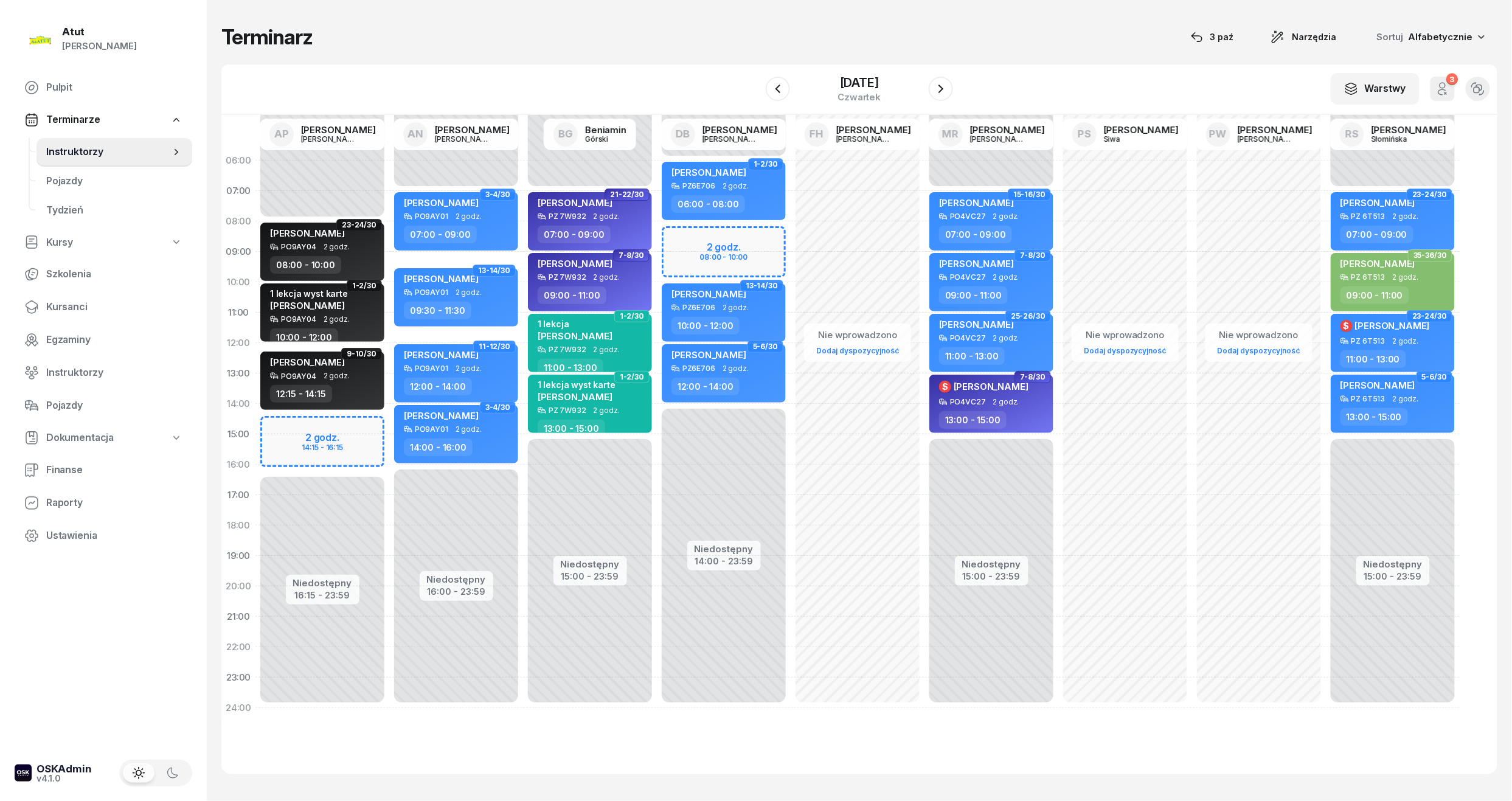
select select "15"
select select "17"
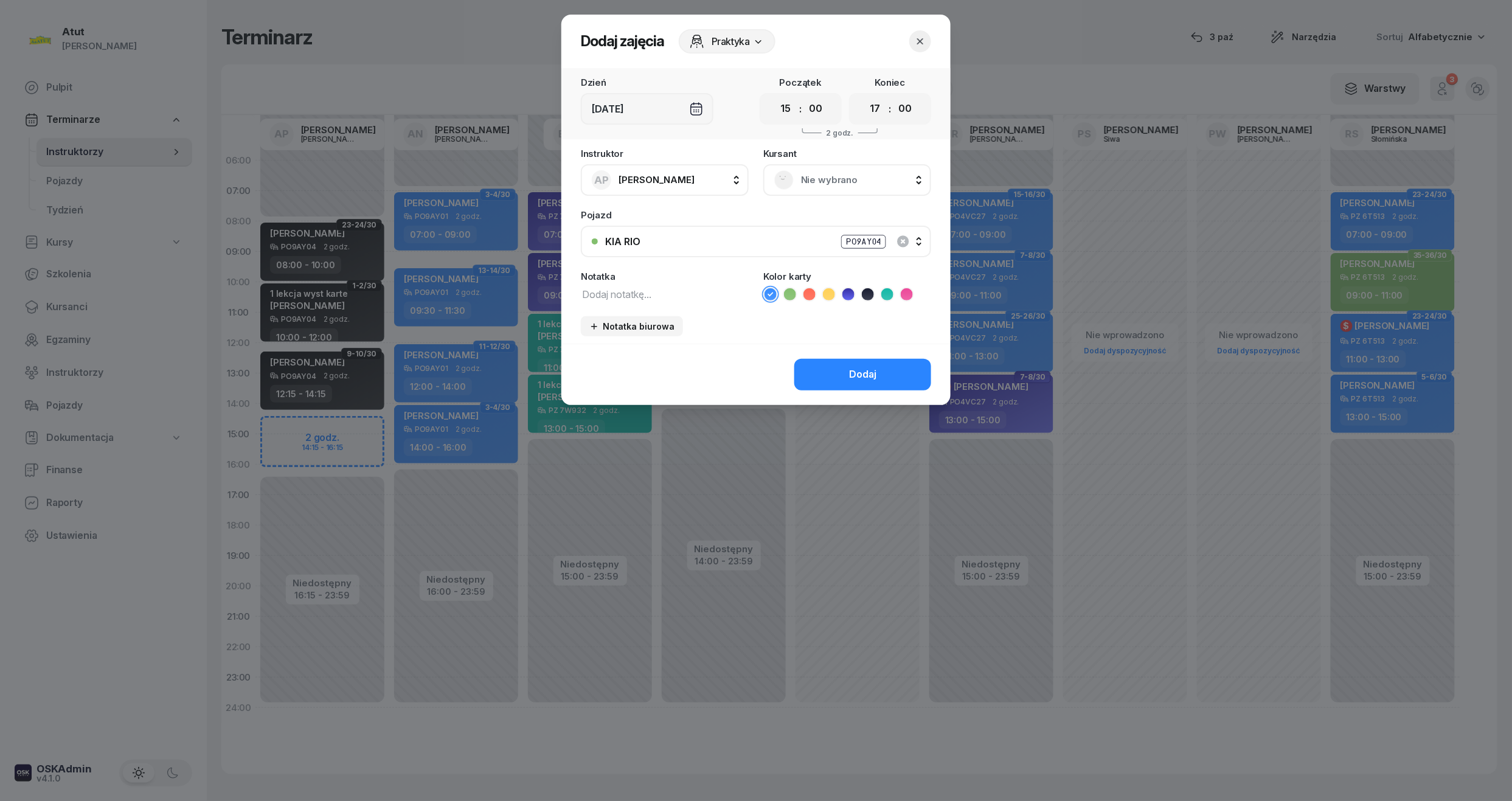
click at [808, 173] on span "Nie wybrano" at bounding box center [860, 180] width 119 height 16
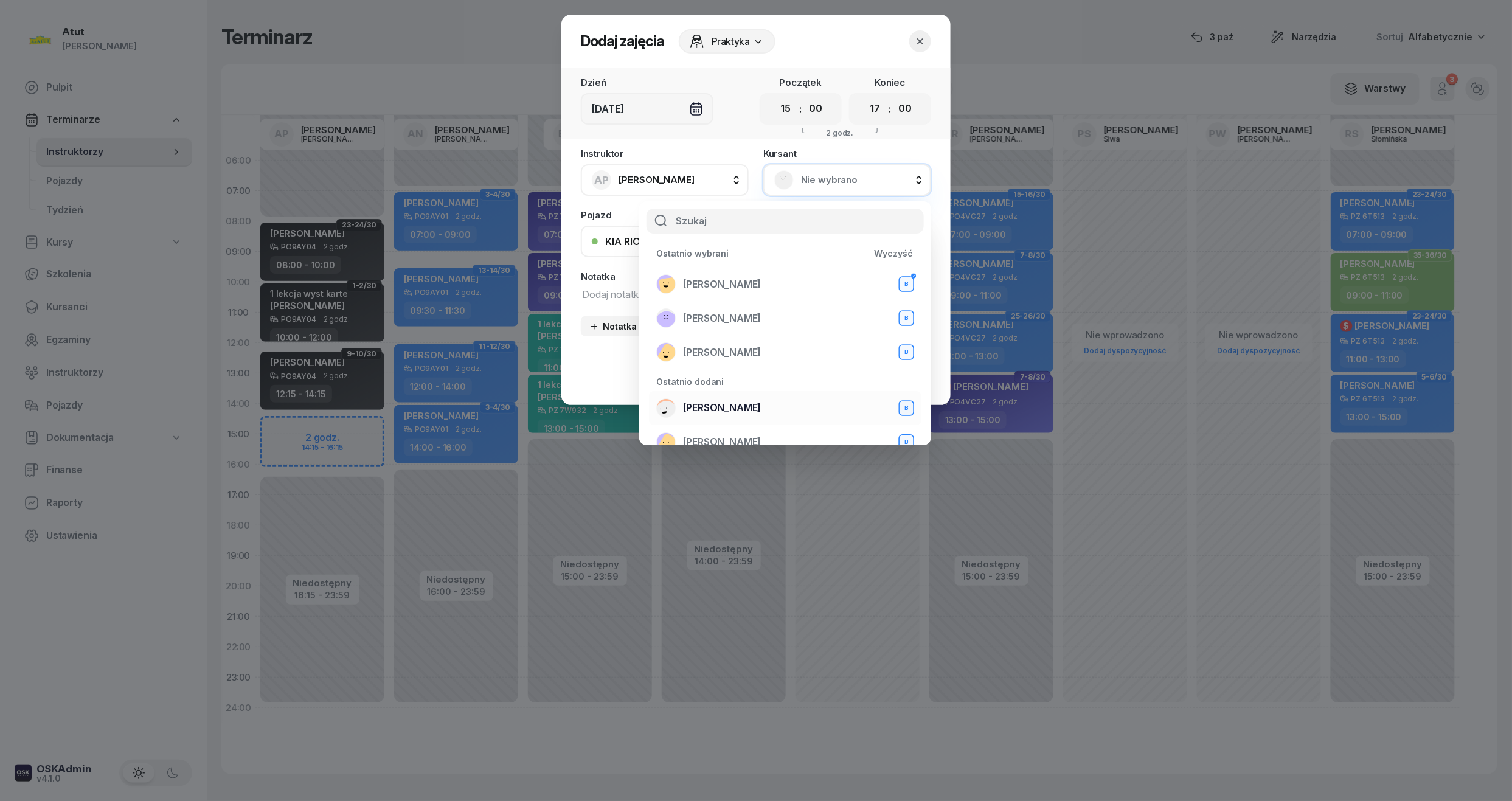
click at [745, 405] on span "Igor Szymański" at bounding box center [722, 408] width 78 height 16
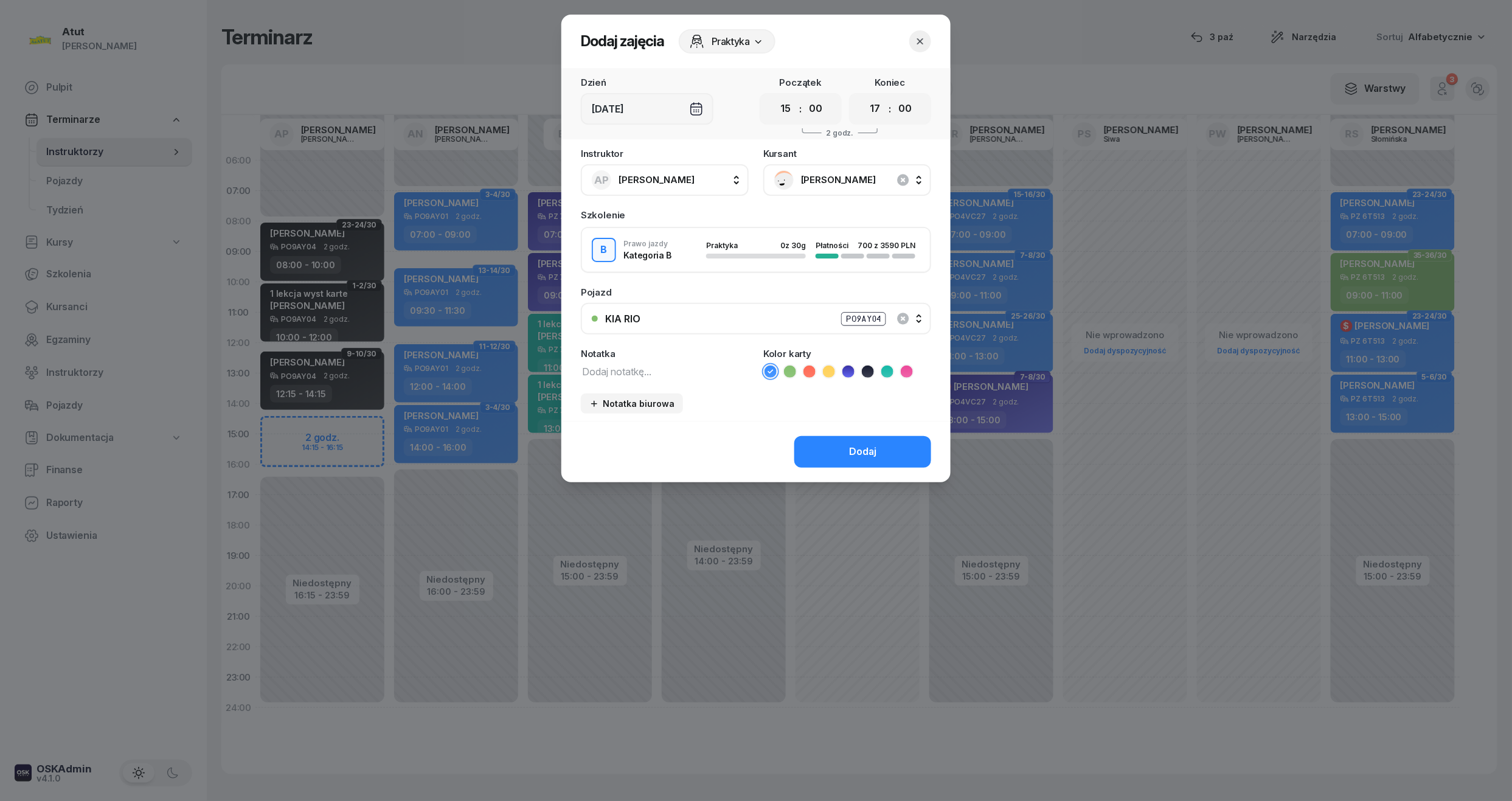
click at [642, 375] on textarea at bounding box center [664, 371] width 168 height 16
type textarea "1 lekcja wyst karte"
click at [871, 451] on div "Dodaj" at bounding box center [862, 451] width 27 height 16
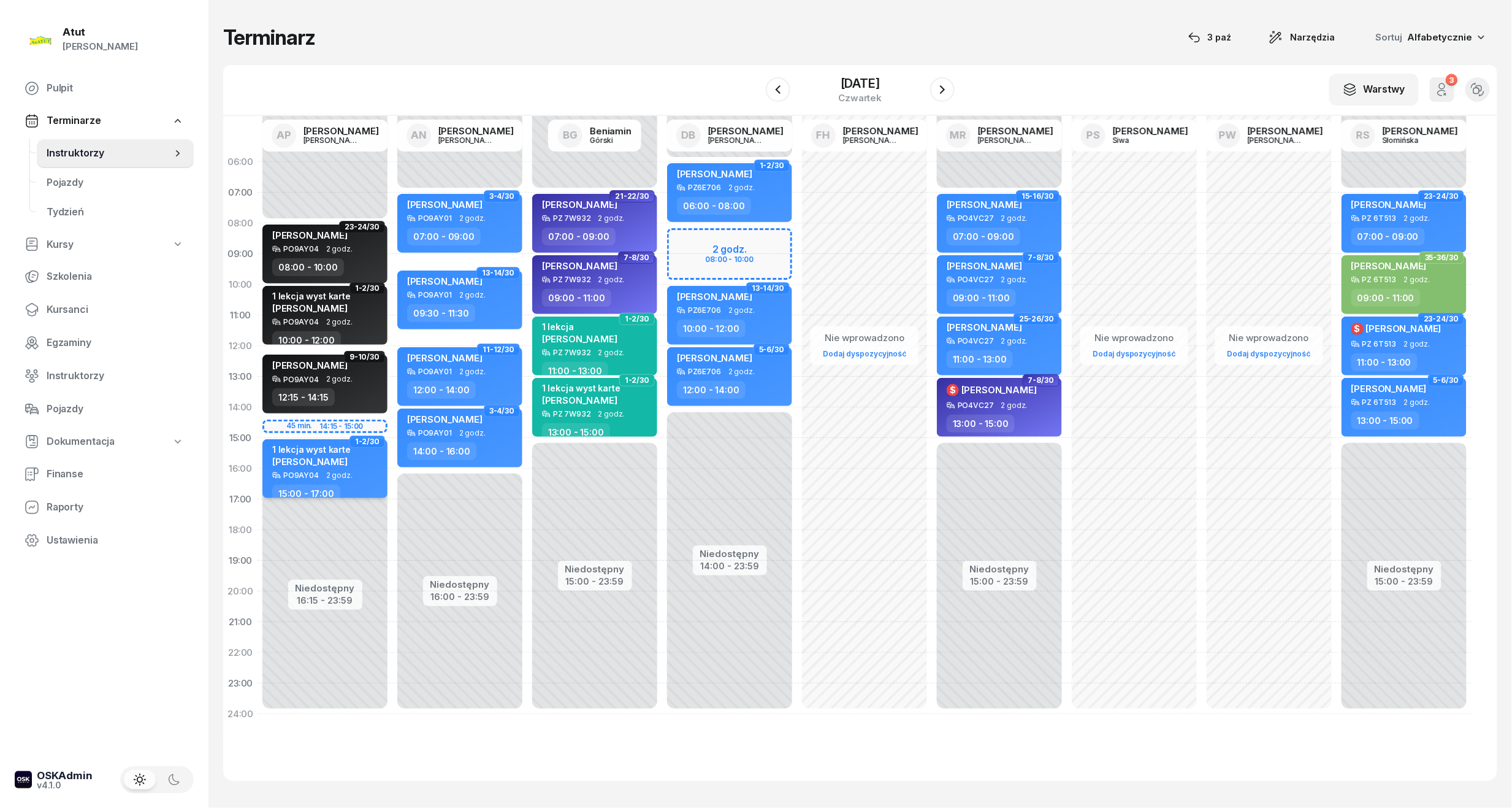
click at [288, 456] on span "Igor Szymański" at bounding box center [310, 462] width 75 height 12
select select "15"
select select "17"
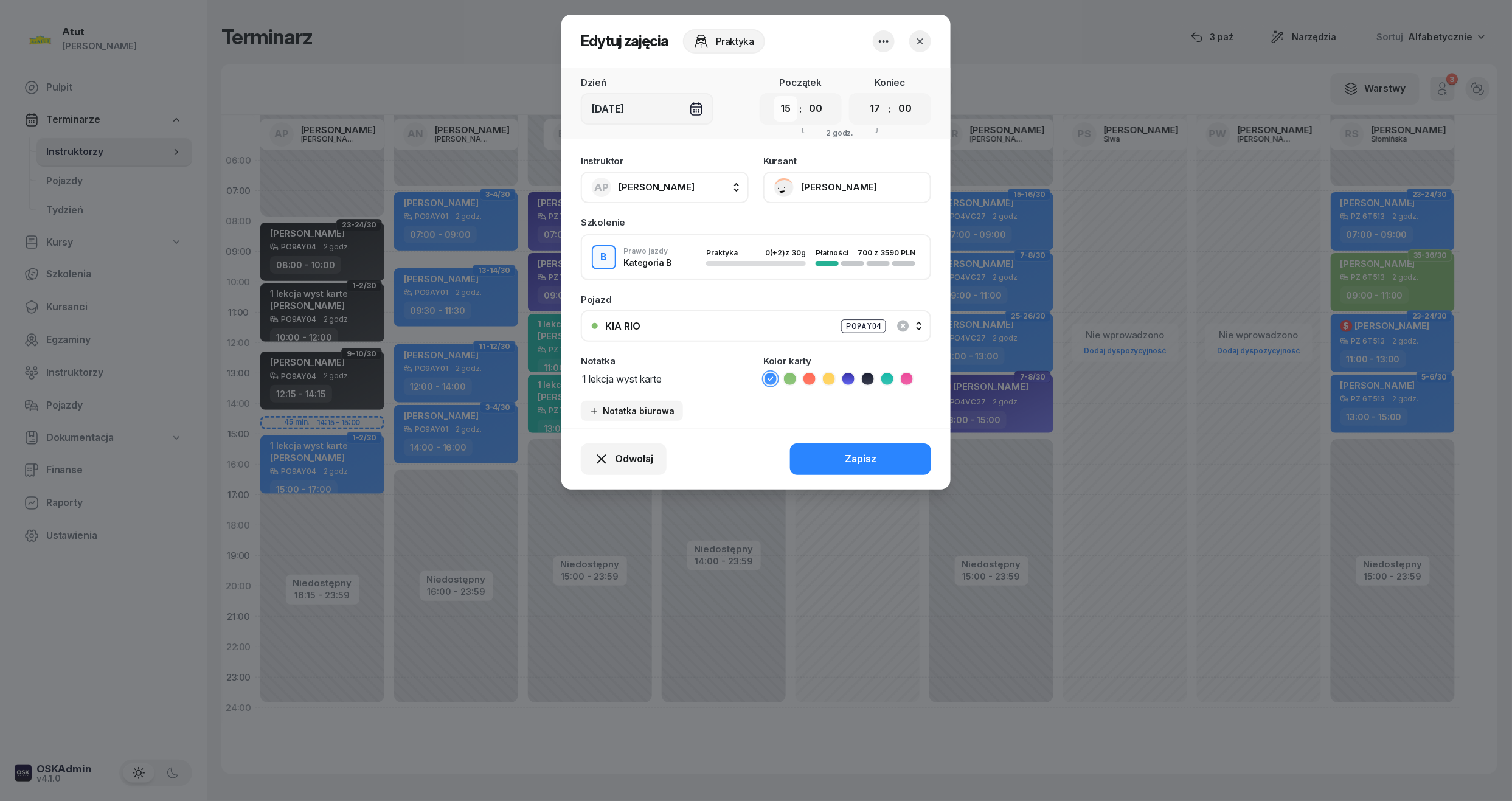
drag, startPoint x: 790, startPoint y: 108, endPoint x: 789, endPoint y: 117, distance: 9.1
click at [790, 108] on select "00 01 02 03 04 05 06 07 08 09 10 11 12 13 14 15 16 17 18 19 20 21 22 23" at bounding box center [786, 109] width 23 height 26
select select "14"
click at [774, 96] on select "00 01 02 03 04 05 06 07 08 09 10 11 12 13 14 15 16 17 18 19 20 21 22 23" at bounding box center [786, 109] width 23 height 26
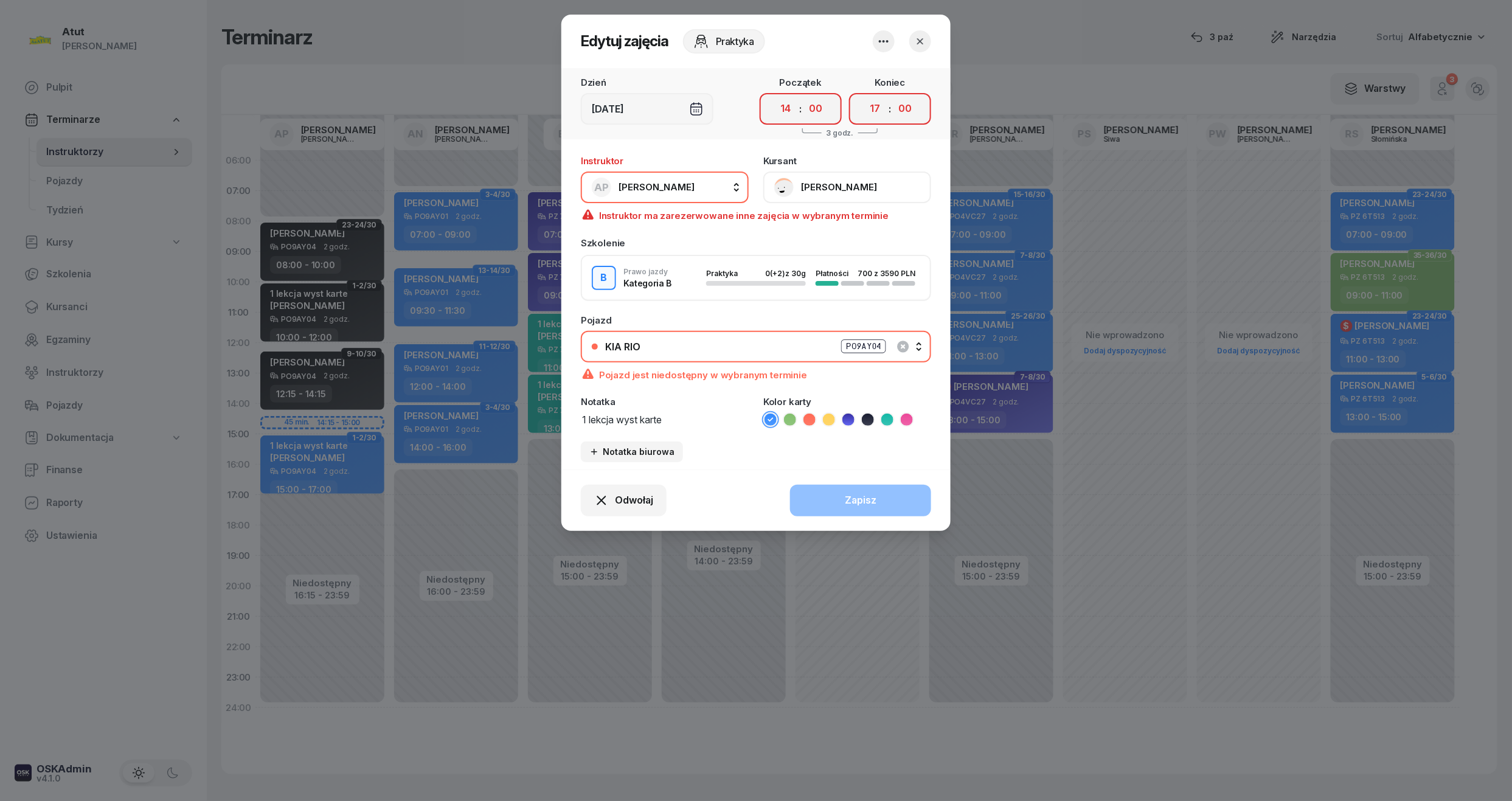
drag, startPoint x: 813, startPoint y: 111, endPoint x: 813, endPoint y: 123, distance: 12.0
click at [813, 111] on select "00 05 10 15 20 25 30 35 40 45 50 55" at bounding box center [815, 109] width 23 height 26
select select "15"
click at [804, 96] on select "00 05 10 15 20 25 30 35 40 45 50 55" at bounding box center [815, 109] width 23 height 26
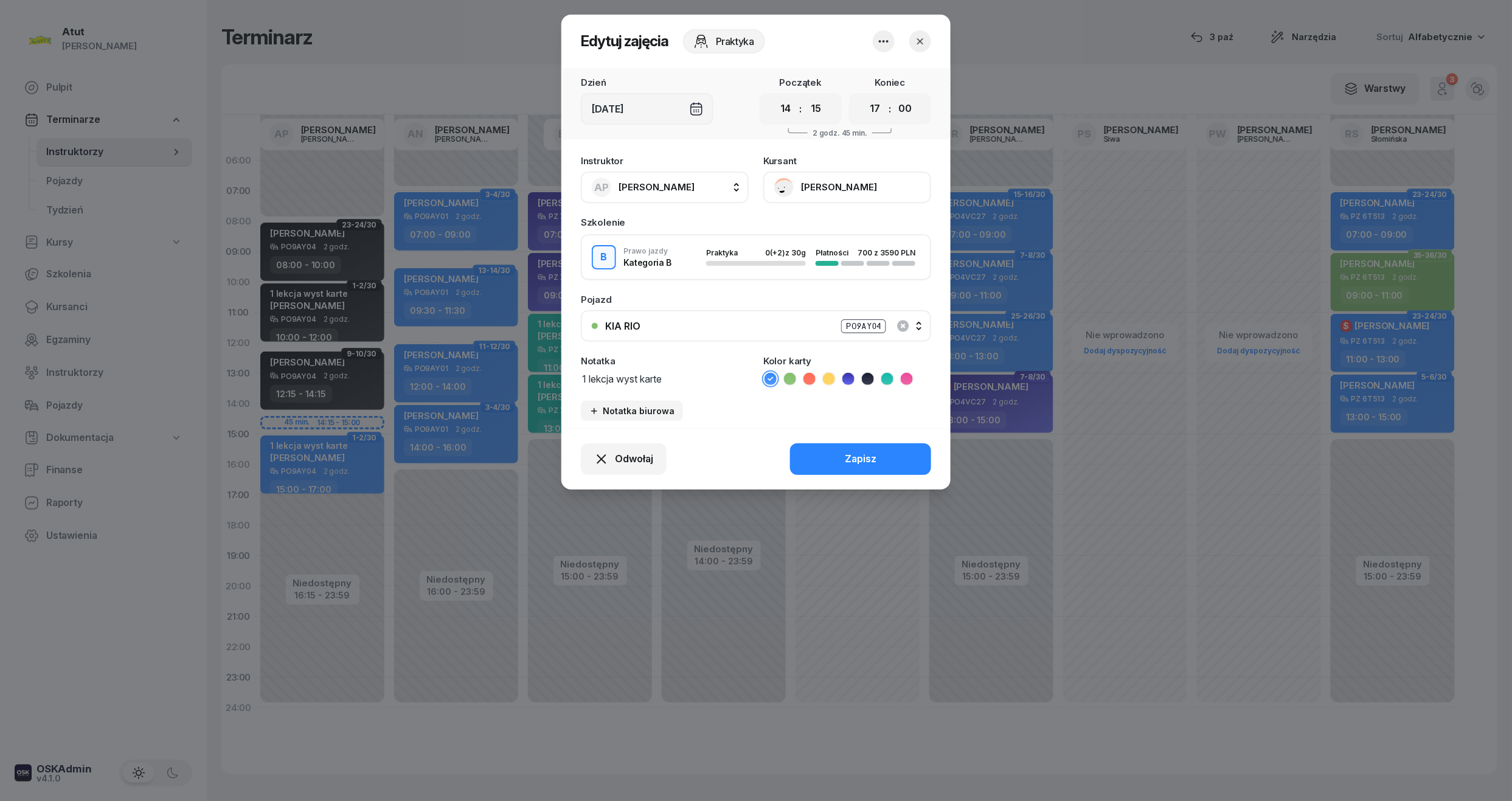
drag, startPoint x: 878, startPoint y: 112, endPoint x: 876, endPoint y: 123, distance: 11.2
click at [878, 112] on select "00 01 02 03 04 05 06 07 08 09 10 11 12 13 14 15 16 17 18 19 20 21 22 23" at bounding box center [875, 109] width 23 height 26
select select "16"
click at [864, 96] on select "00 01 02 03 04 05 06 07 08 09 10 11 12 13 14 15 16 17 18 19 20 21 22 23" at bounding box center [875, 109] width 23 height 26
drag, startPoint x: 911, startPoint y: 106, endPoint x: 908, endPoint y: 120, distance: 14.3
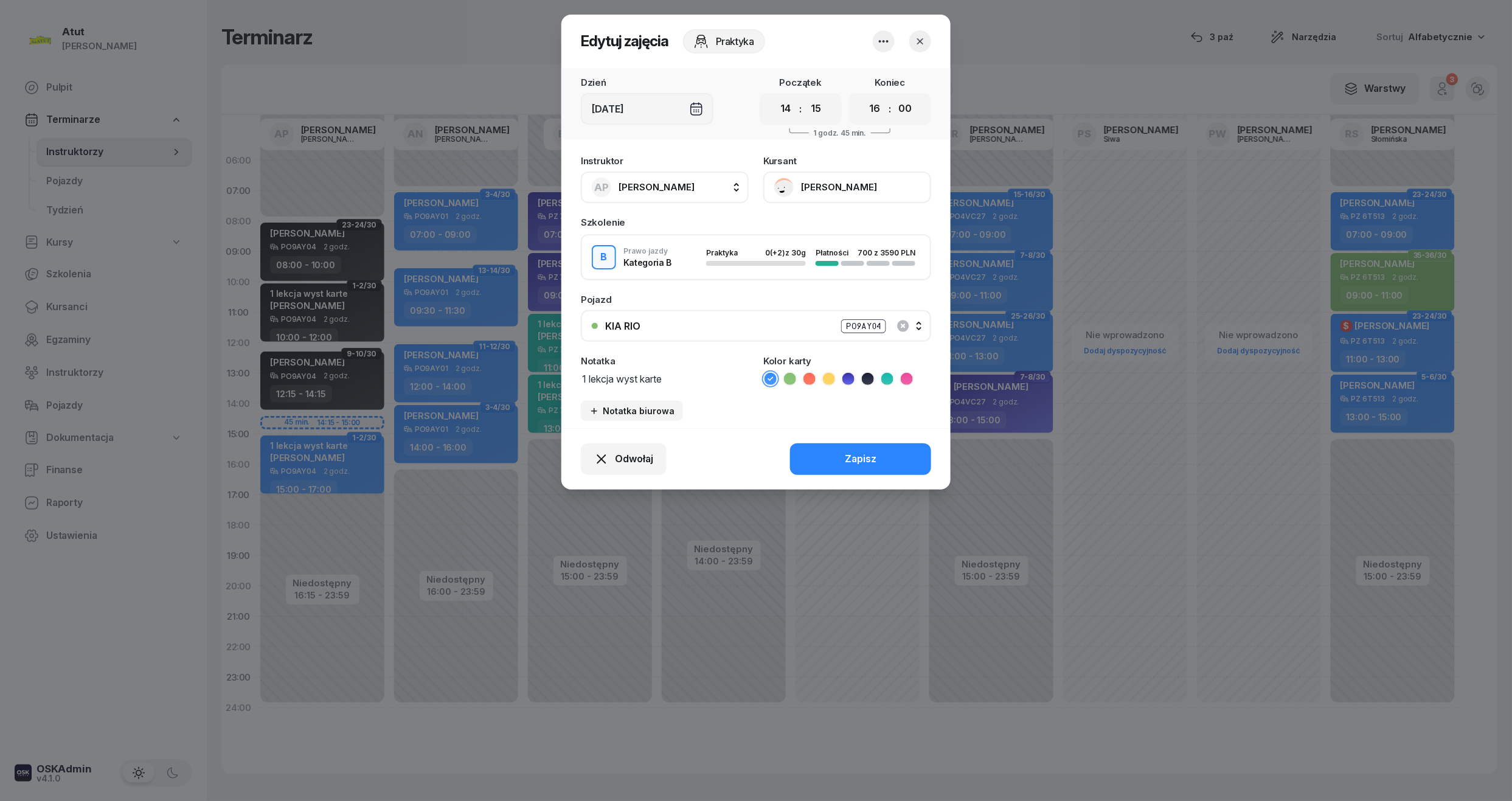
click at [911, 106] on select "00 05 10 15 20 25 30 35 40 45 50 55" at bounding box center [905, 109] width 23 height 26
select select "15"
click at [894, 96] on select "00 05 10 15 20 25 30 35 40 45 50 55" at bounding box center [905, 109] width 23 height 26
click at [855, 456] on div "Zapisz" at bounding box center [860, 459] width 31 height 16
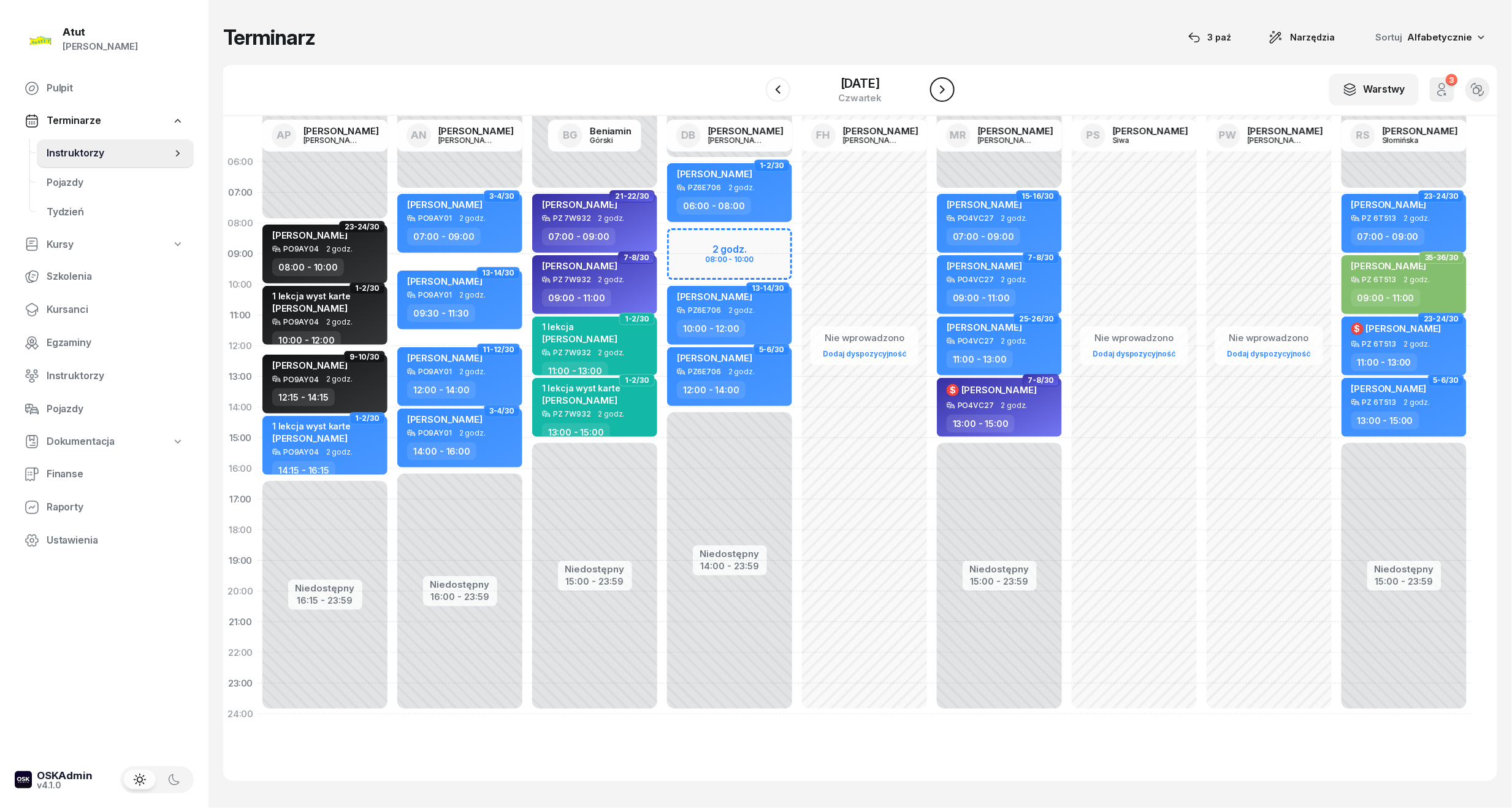
click at [940, 86] on icon "button" at bounding box center [942, 89] width 15 height 15
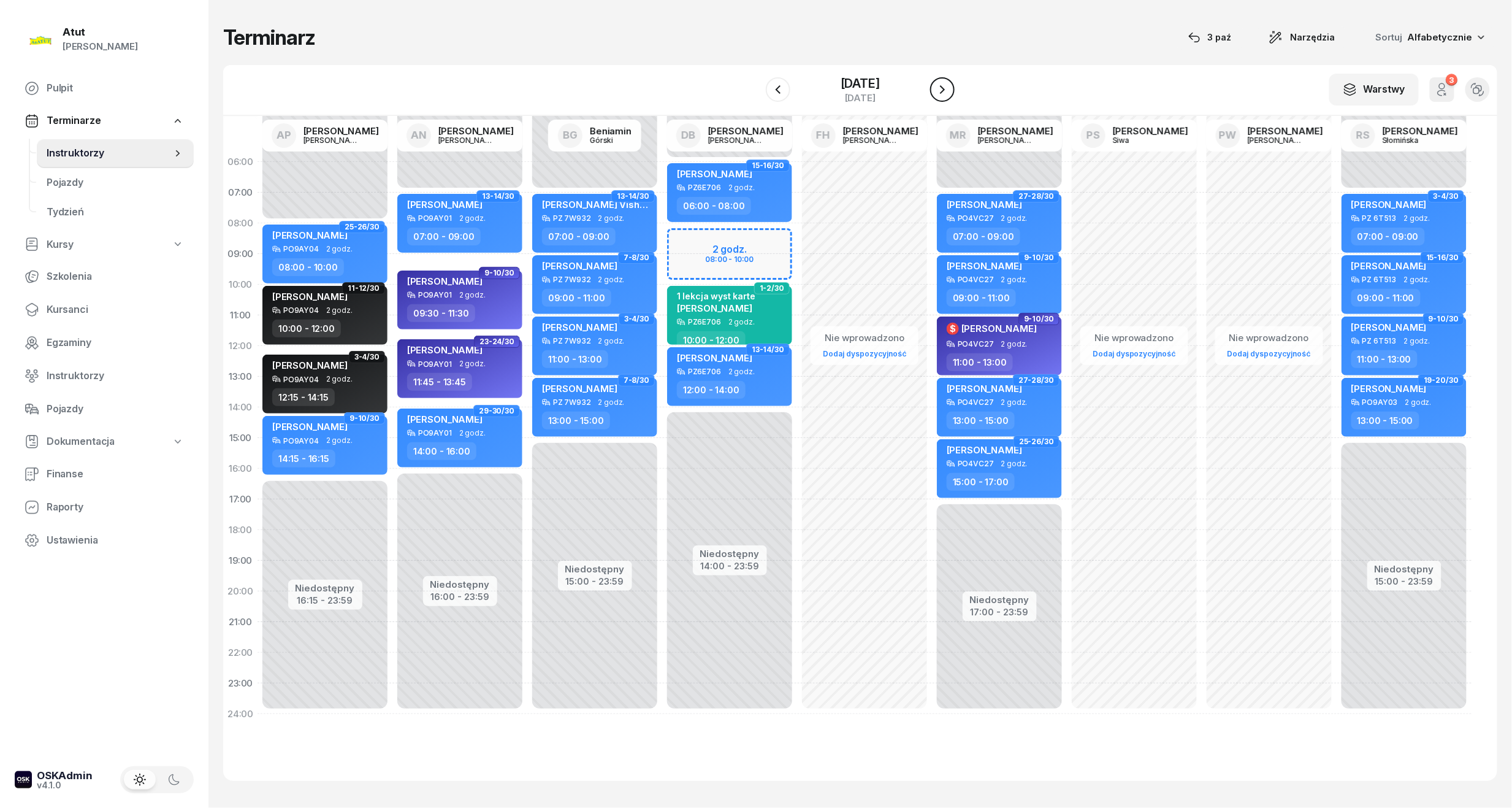
click at [942, 86] on icon "button" at bounding box center [942, 89] width 5 height 8
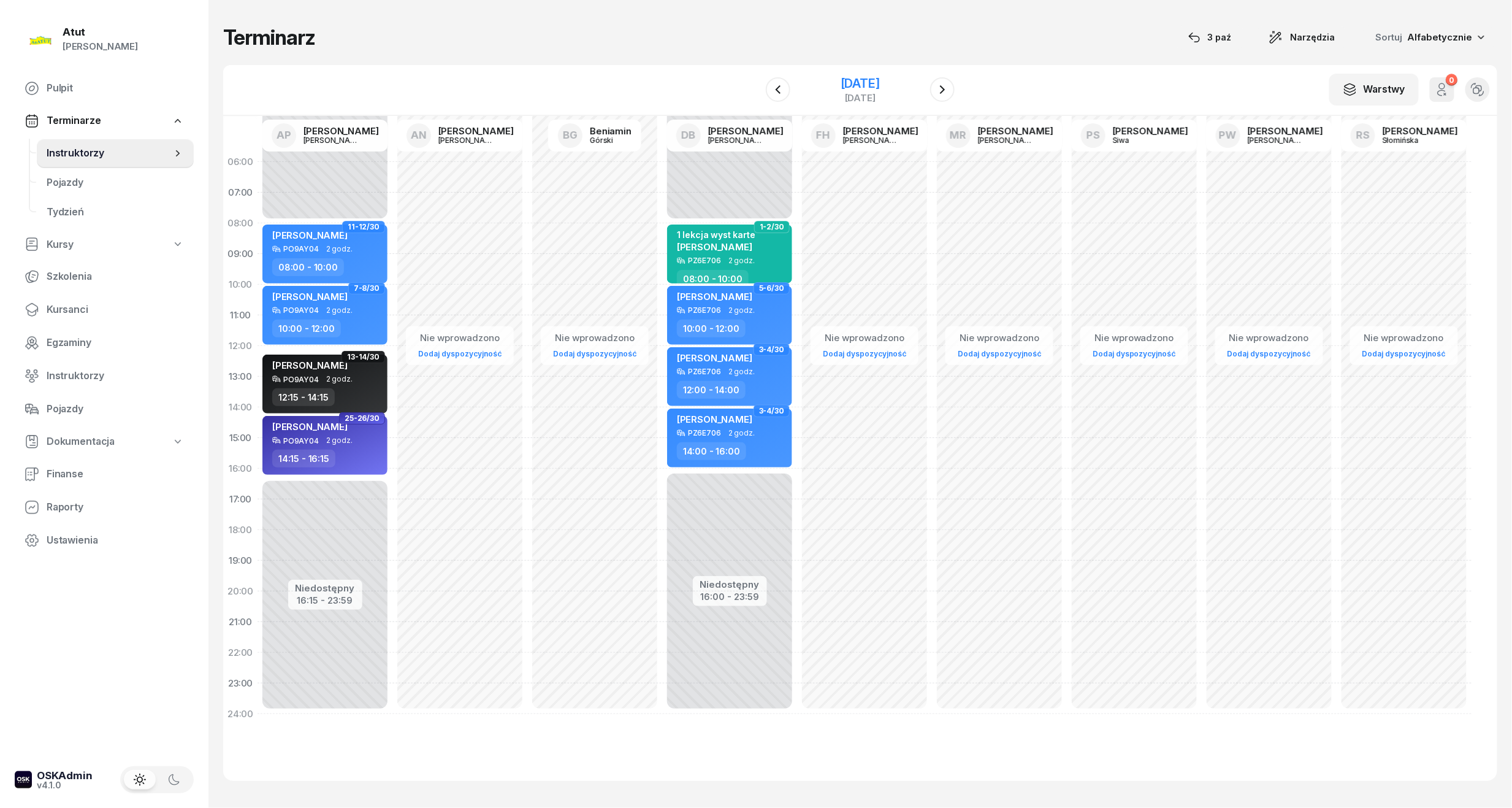
click at [880, 81] on div "[DATE]" at bounding box center [860, 83] width 39 height 12
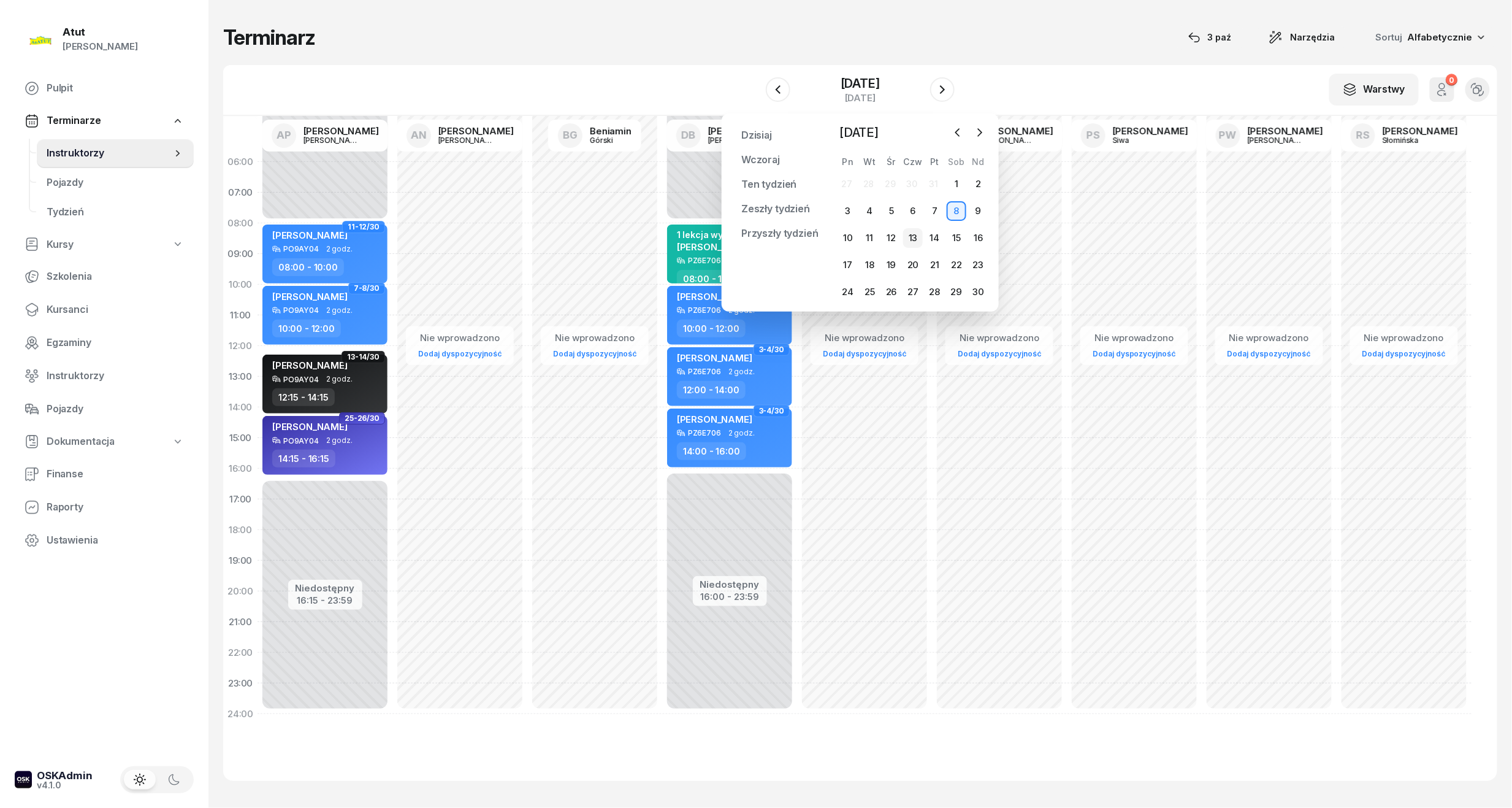
click at [919, 235] on div "13" at bounding box center [913, 238] width 20 height 20
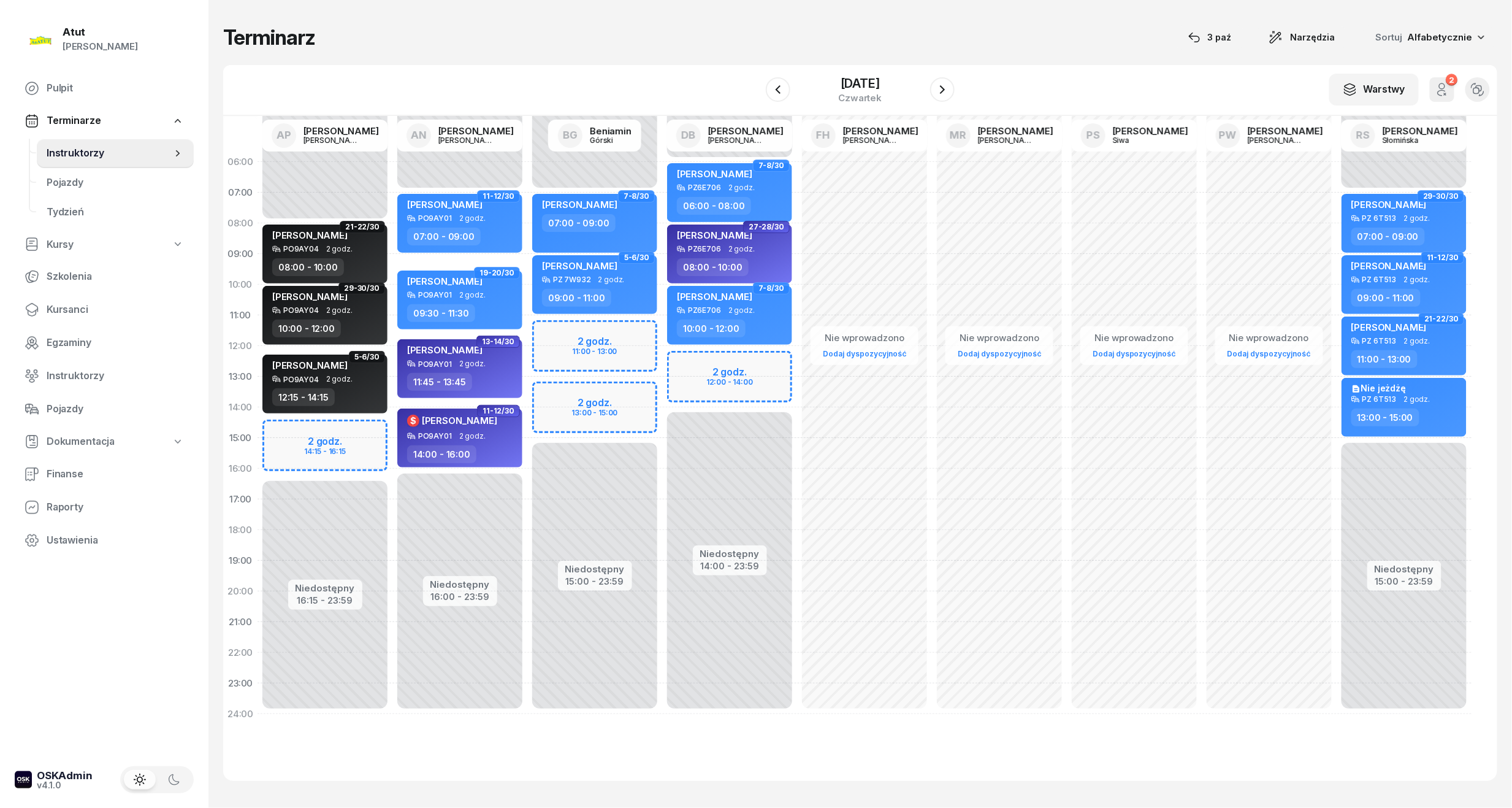
click at [325, 441] on div "Niedostępny 00:00 - 08:00 Niedostępny 16:15 - 23:59 2 godz. 14:15 - 16:15 21-22…" at bounding box center [325, 438] width 135 height 583
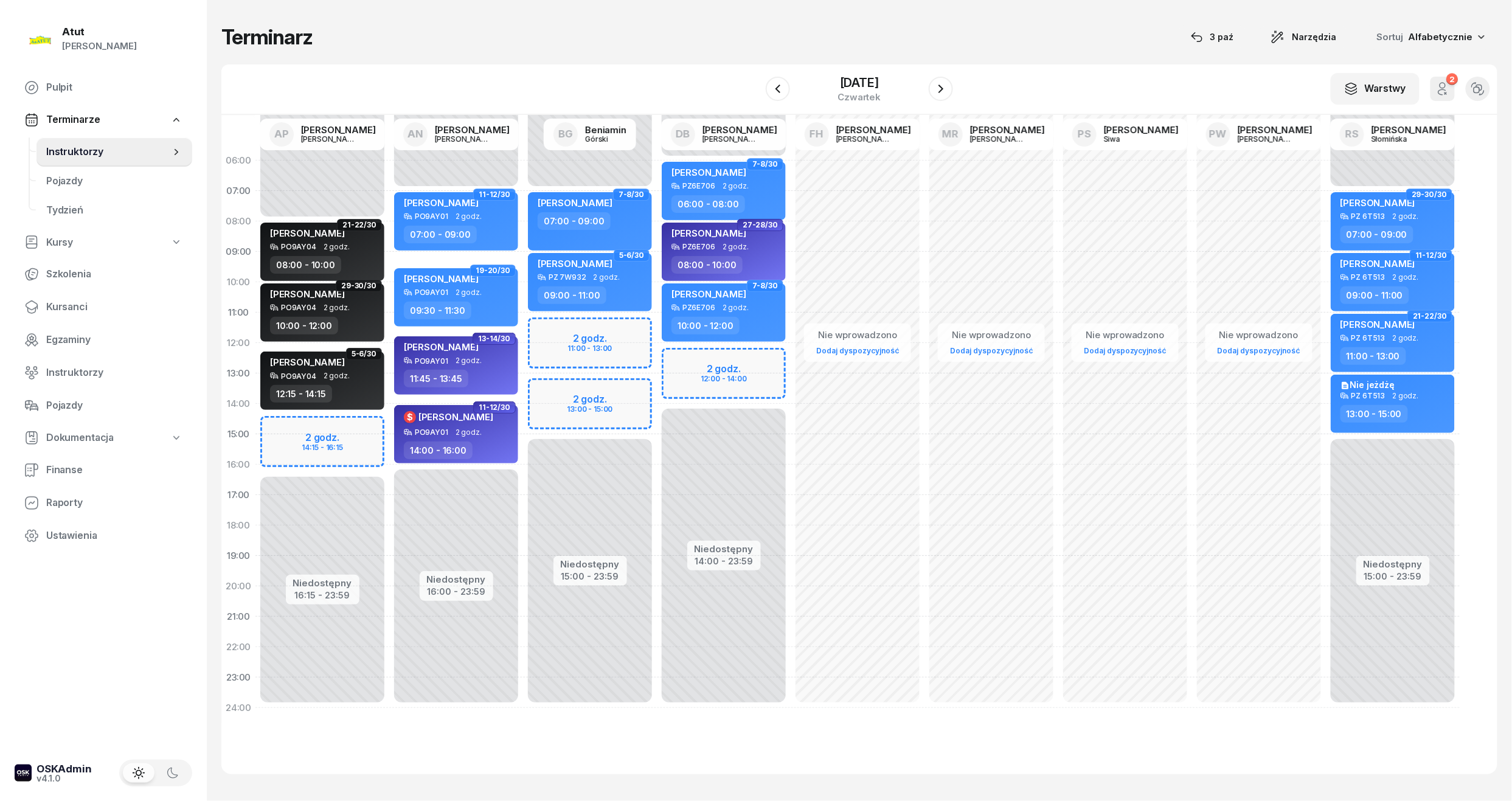
select select "15"
select select "17"
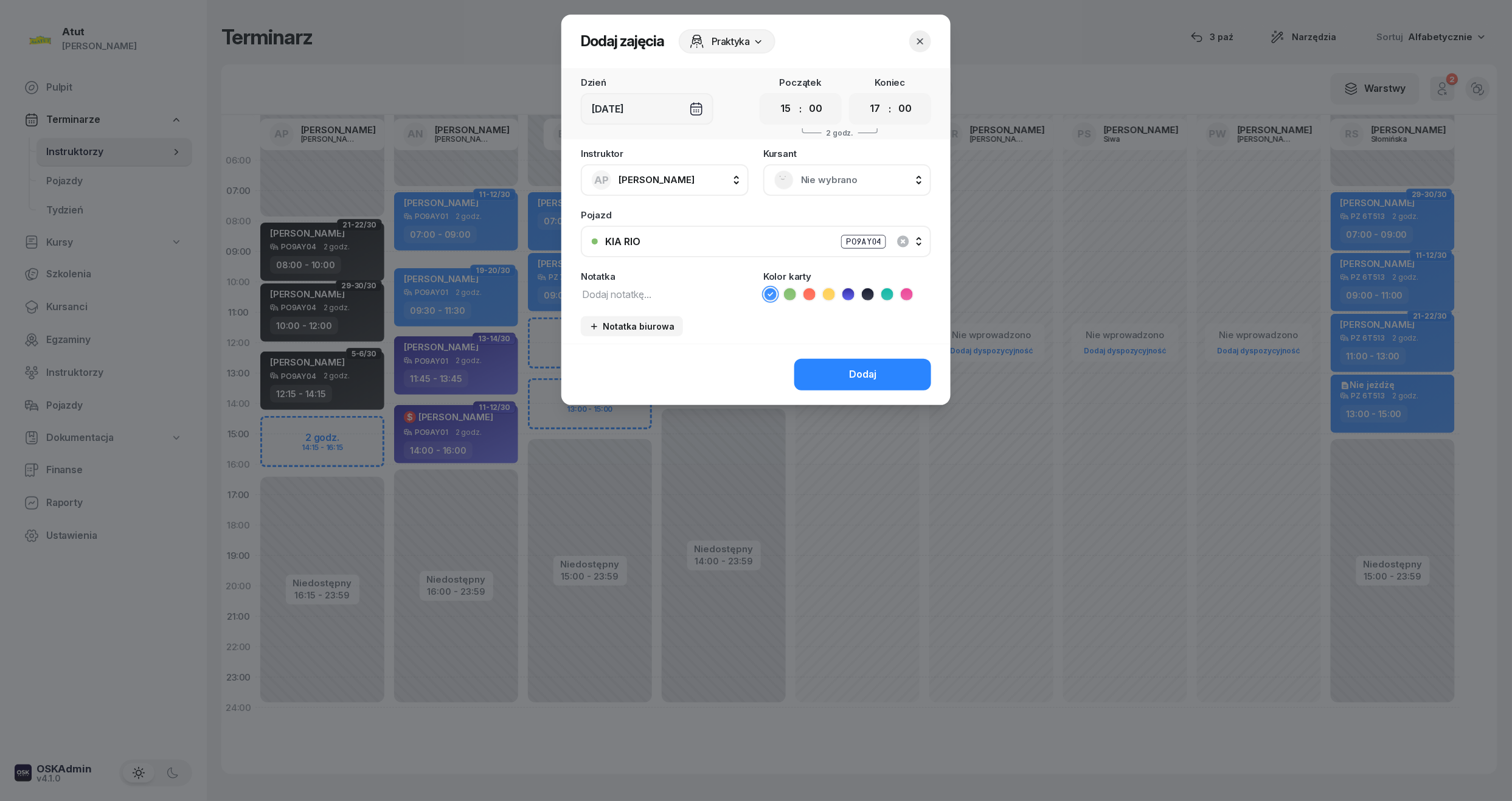
drag, startPoint x: 786, startPoint y: 108, endPoint x: 796, endPoint y: 123, distance: 18.0
click at [786, 108] on select "00 01 02 03 04 05 06 07 08 09 10 11 12 13 14 15 16 17 18 19 20 21 22 23" at bounding box center [786, 109] width 23 height 26
select select "14"
click at [774, 96] on select "00 01 02 03 04 05 06 07 08 09 10 11 12 13 14 15 16 17 18 19 20 21 22 23" at bounding box center [786, 109] width 23 height 26
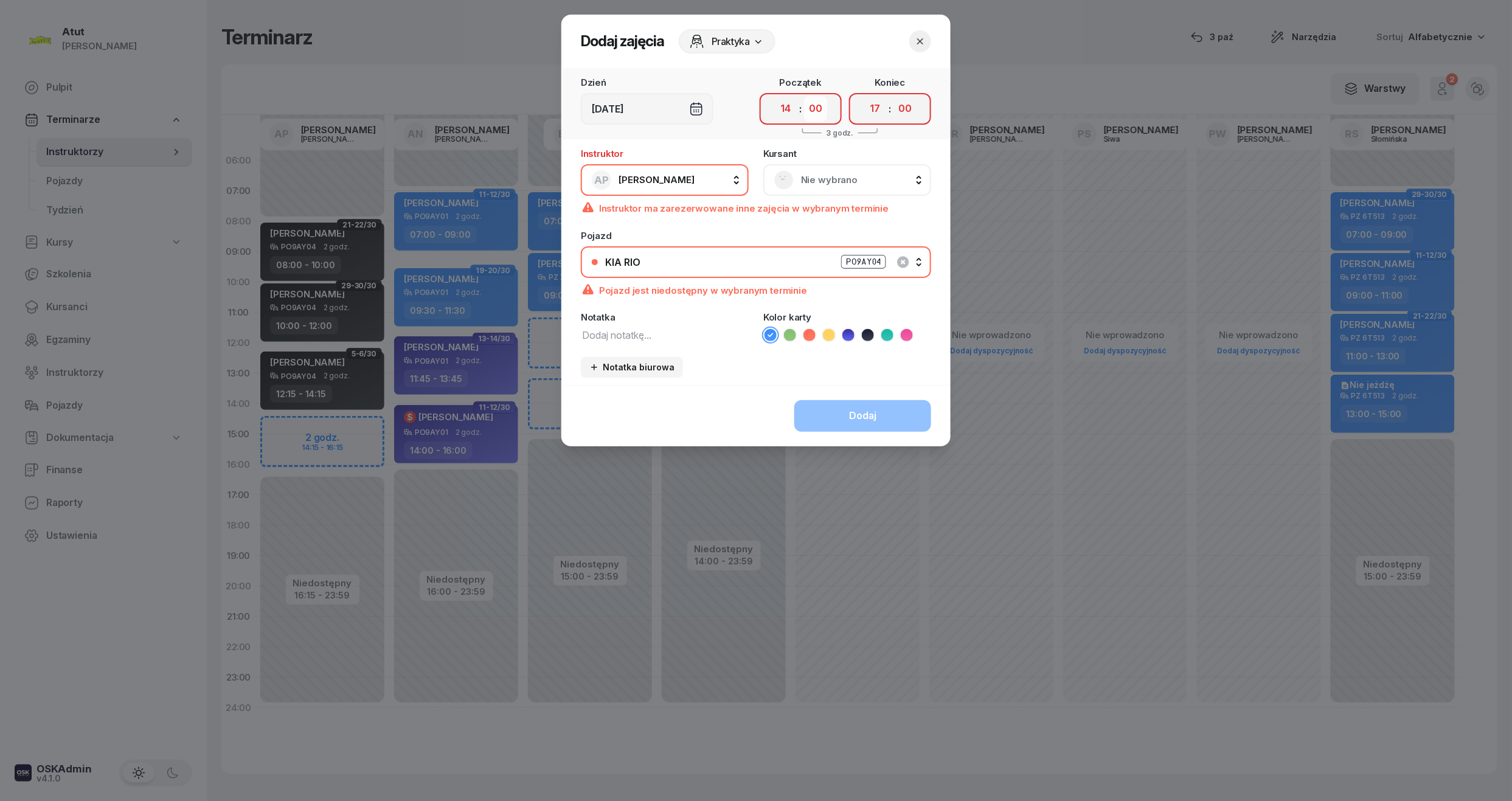
click at [815, 108] on select "00 05 10 15 20 25 30 35 40 45 50 55" at bounding box center [815, 109] width 23 height 26
select select "15"
click at [804, 96] on select "00 05 10 15 20 25 30 35 40 45 50 55" at bounding box center [815, 109] width 23 height 26
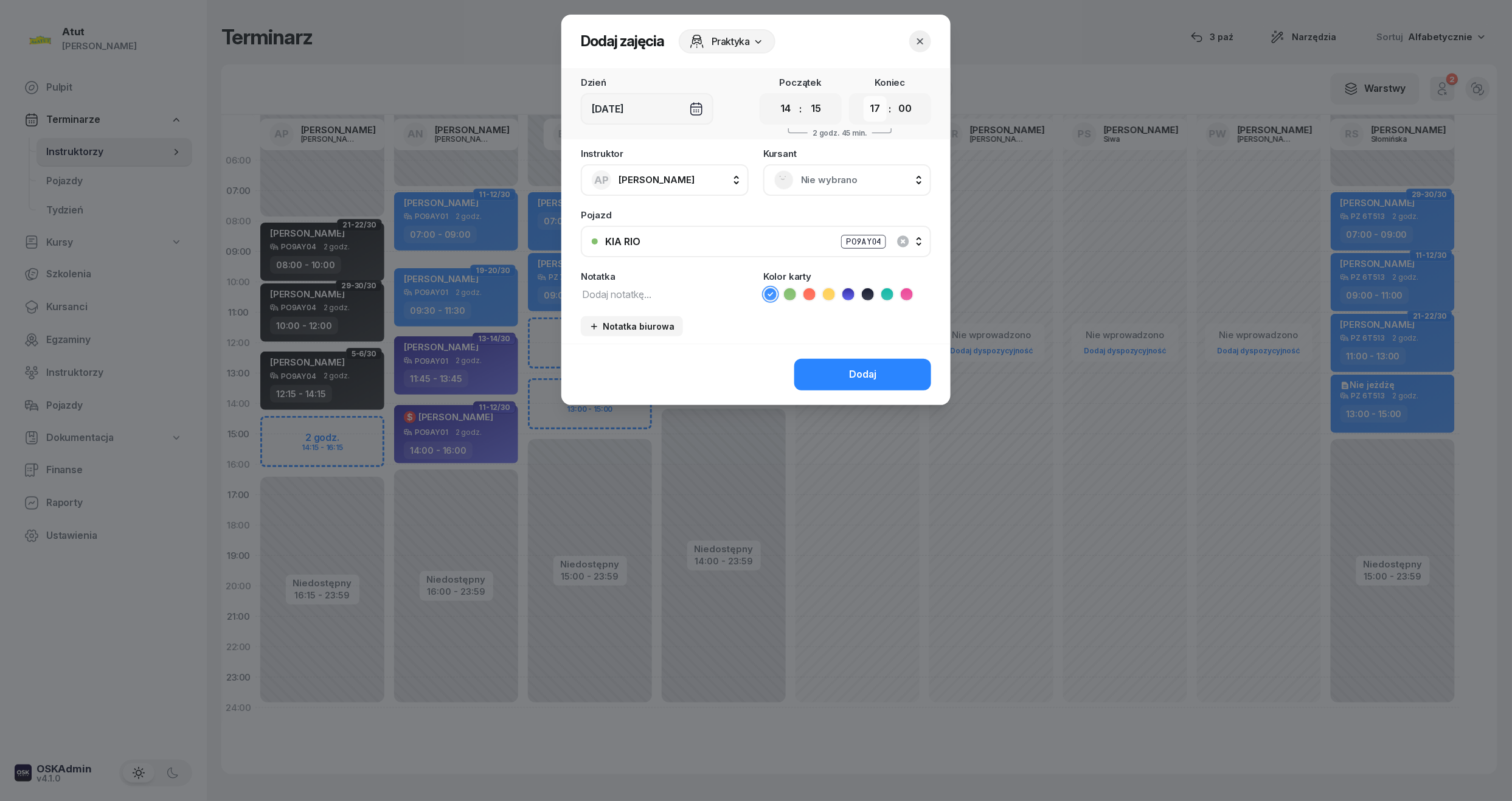
drag, startPoint x: 870, startPoint y: 109, endPoint x: 875, endPoint y: 113, distance: 6.4
click at [870, 109] on select "00 01 02 03 04 05 06 07 08 09 10 11 12 13 14 15 16 17 18 19 20 21 22 23" at bounding box center [875, 109] width 23 height 26
select select "16"
click at [864, 96] on select "00 01 02 03 04 05 06 07 08 09 10 11 12 13 14 15 16 17 18 19 20 21 22 23" at bounding box center [875, 109] width 23 height 26
drag, startPoint x: 905, startPoint y: 104, endPoint x: 904, endPoint y: 120, distance: 16.0
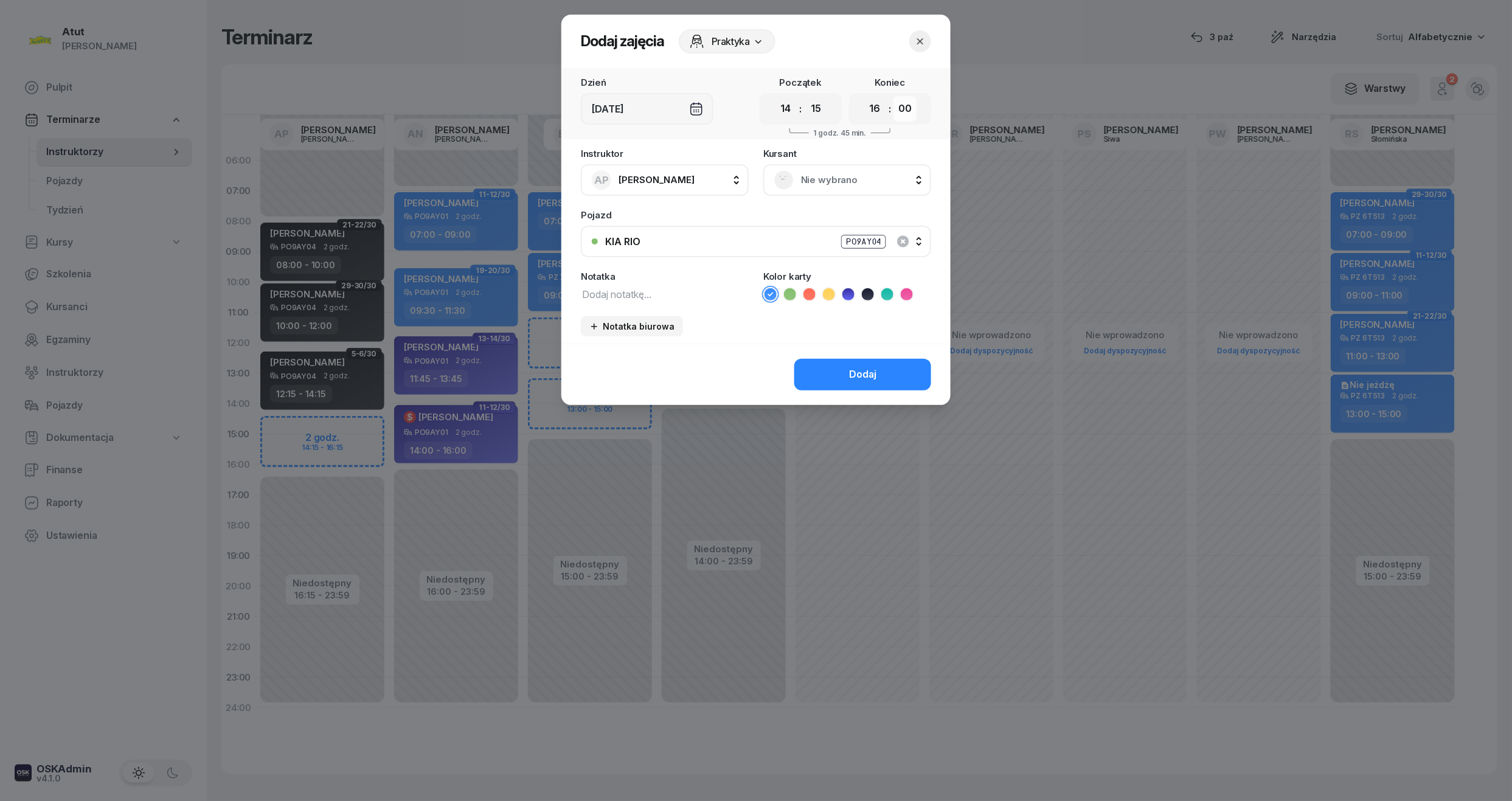
click at [905, 104] on select "00 05 10 15 20 25 30 35 40 45 50 55" at bounding box center [905, 109] width 23 height 26
select select "15"
click at [894, 96] on select "00 05 10 15 20 25 30 35 40 45 50 55" at bounding box center [905, 109] width 23 height 26
click at [833, 194] on div "Nie wybrano" at bounding box center [847, 180] width 168 height 31
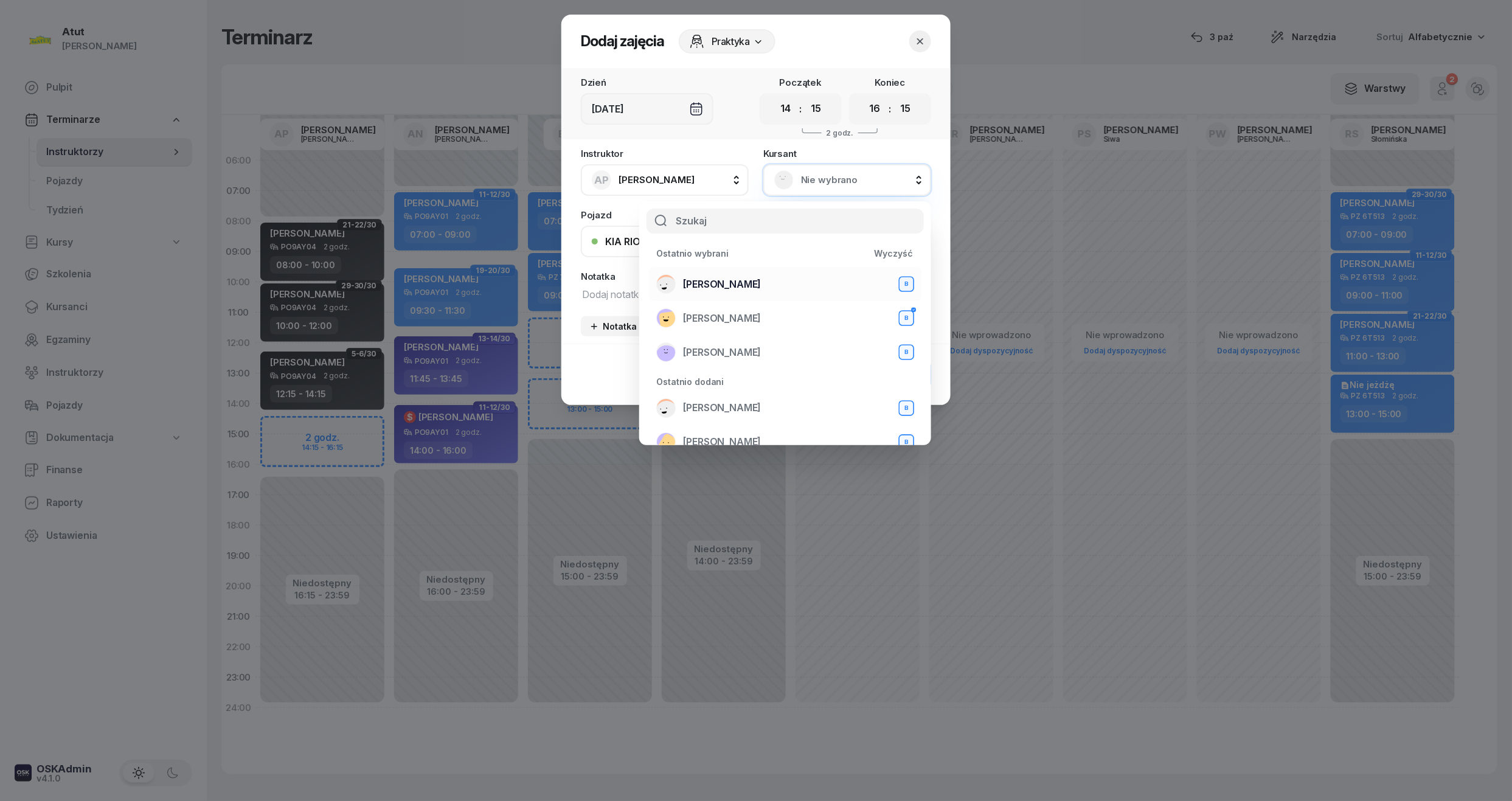
click at [742, 283] on span "Igor Szymański" at bounding box center [722, 284] width 78 height 16
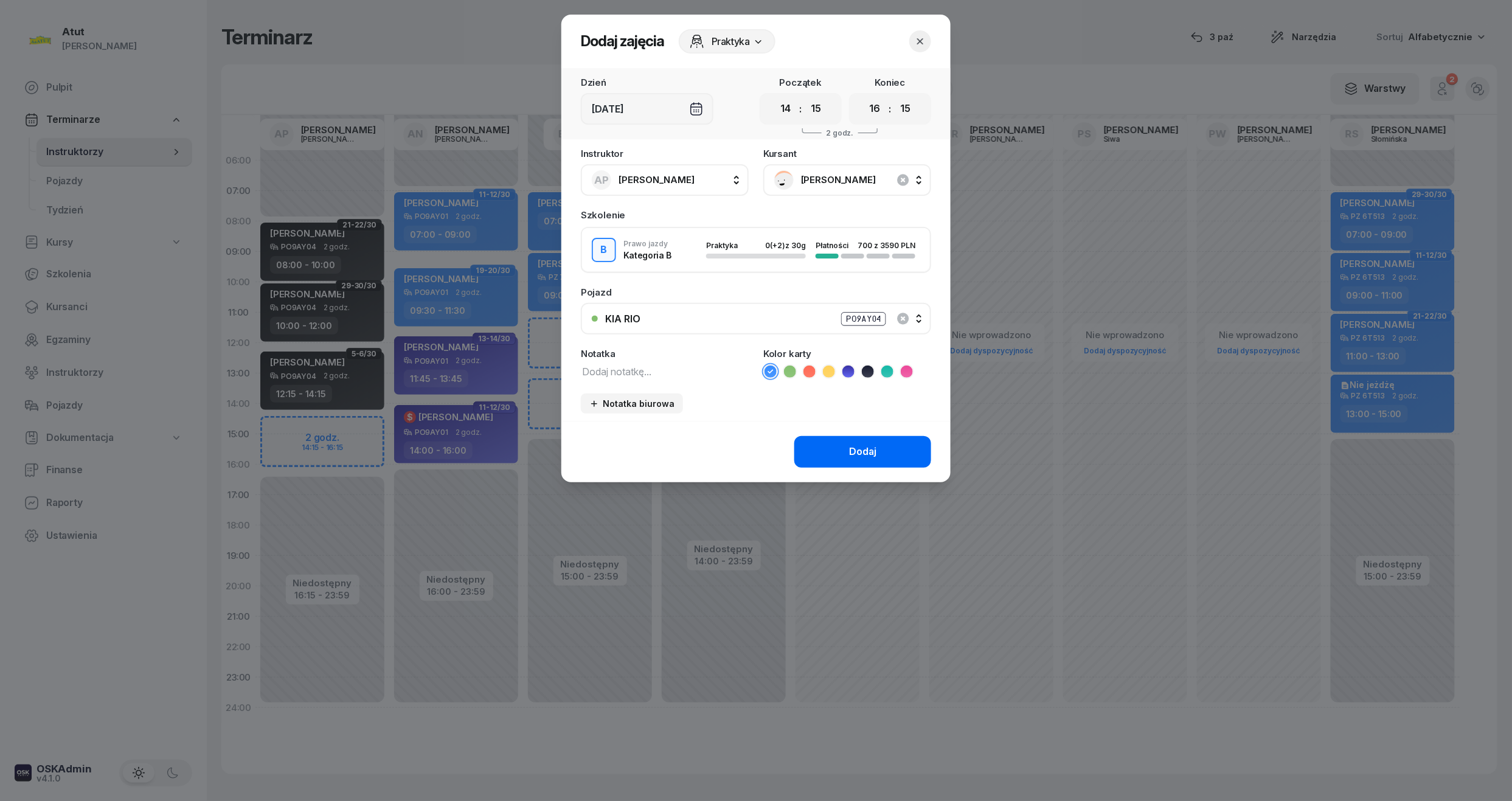
click at [848, 449] on button "Dodaj" at bounding box center [862, 451] width 137 height 31
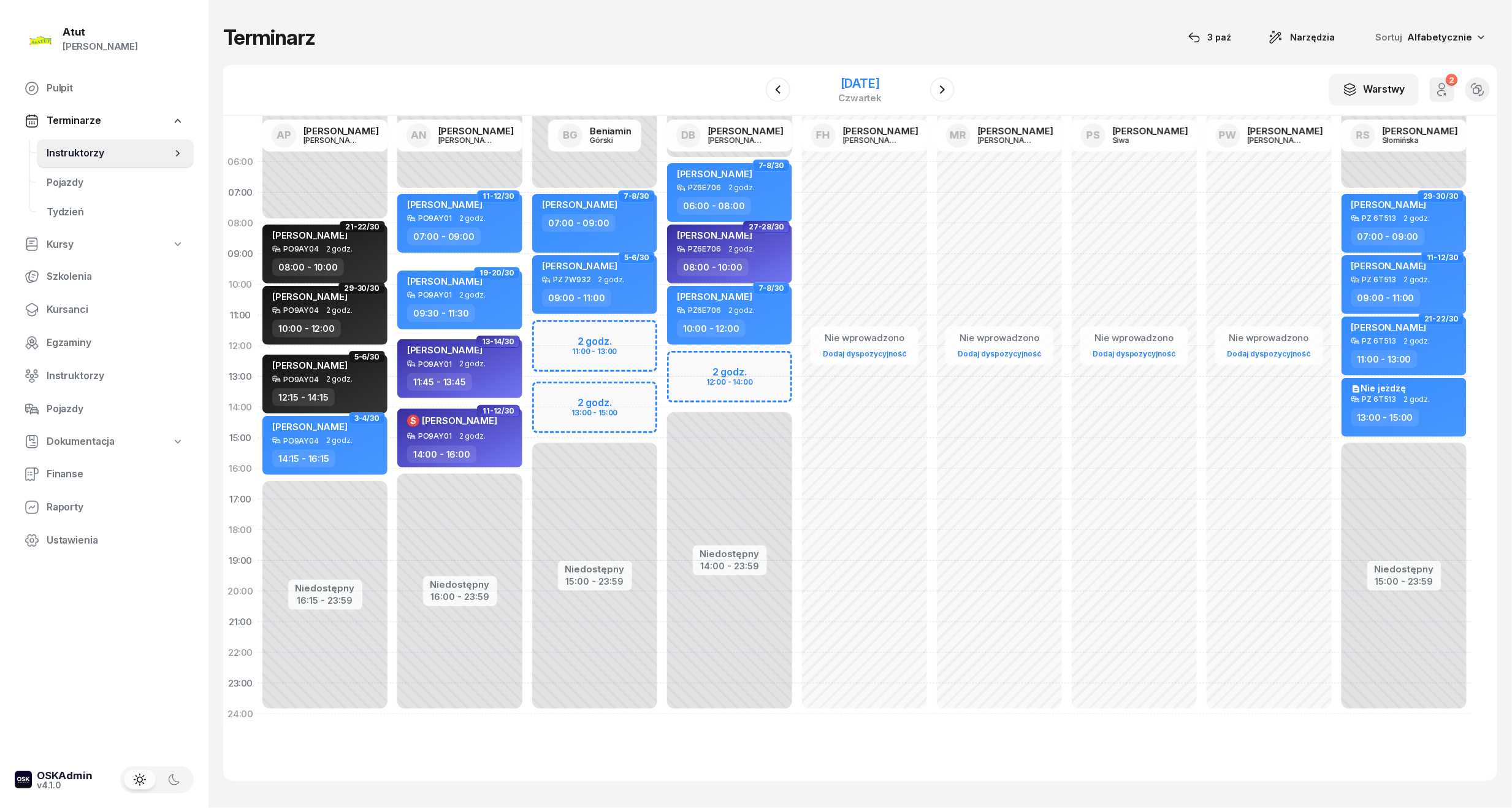
click at [849, 89] on div "[DATE]" at bounding box center [861, 83] width 44 height 12
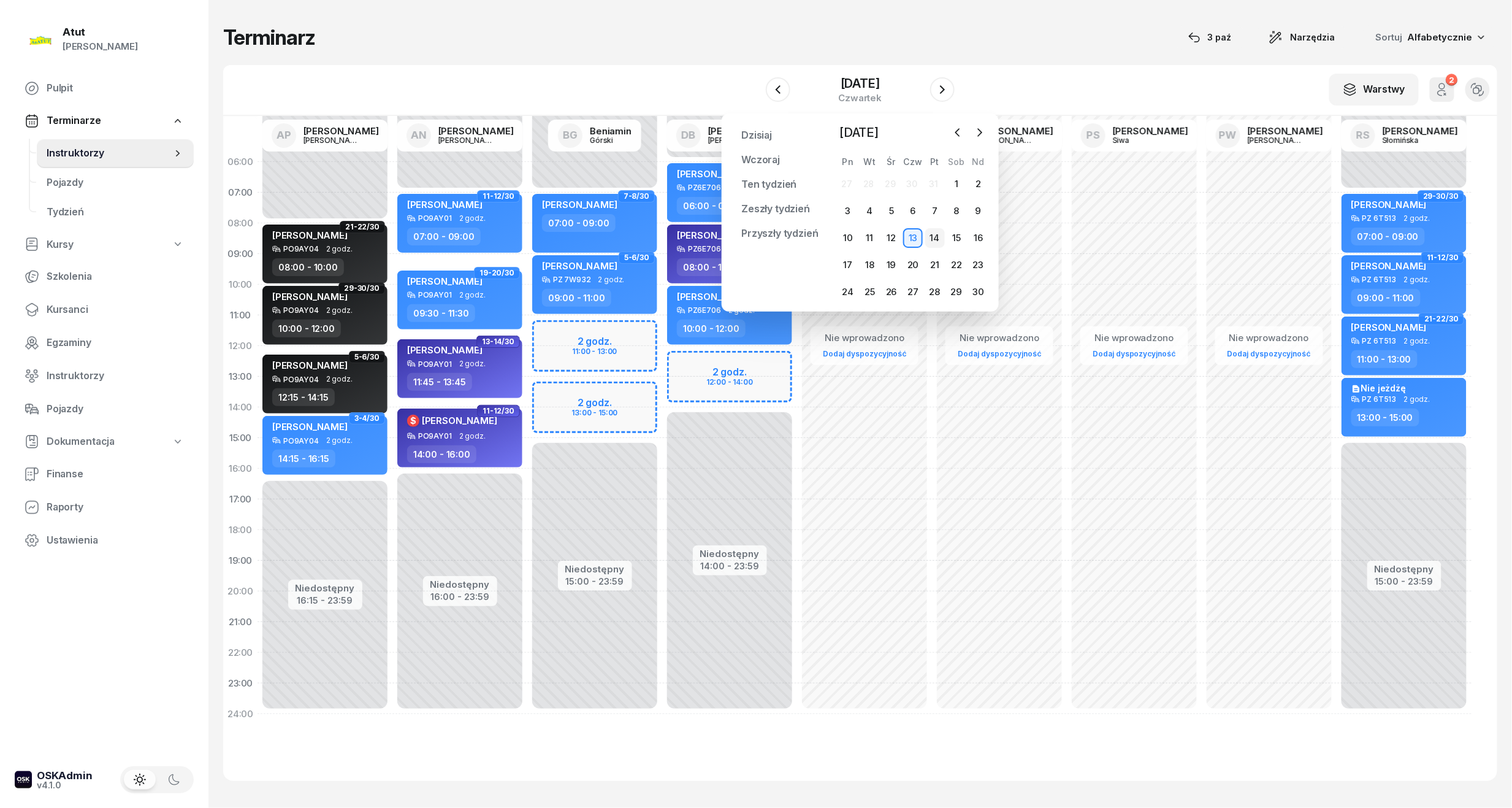
click at [937, 240] on div "14" at bounding box center [935, 238] width 20 height 20
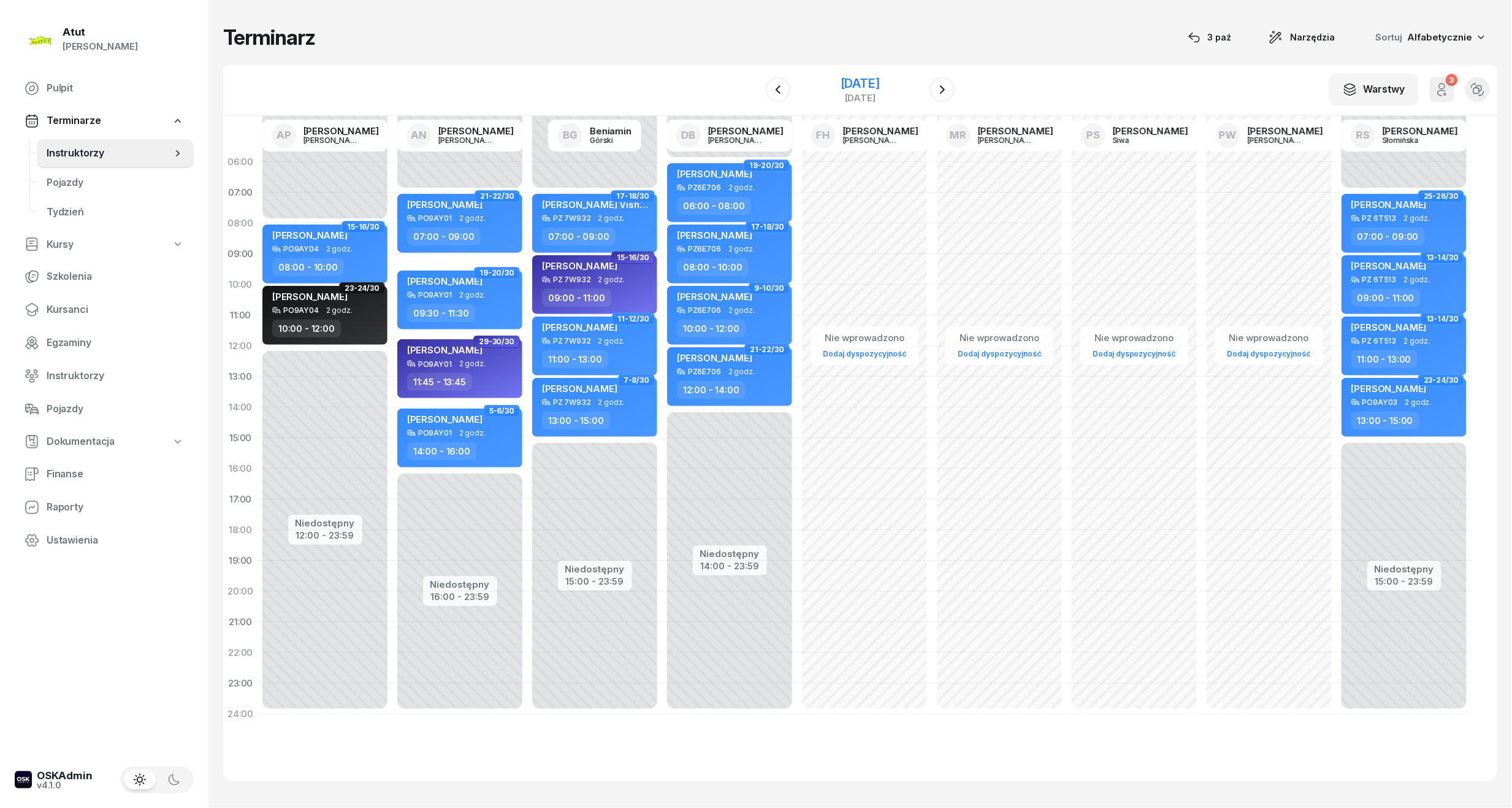
click at [864, 82] on div "[DATE]" at bounding box center [860, 83] width 39 height 12
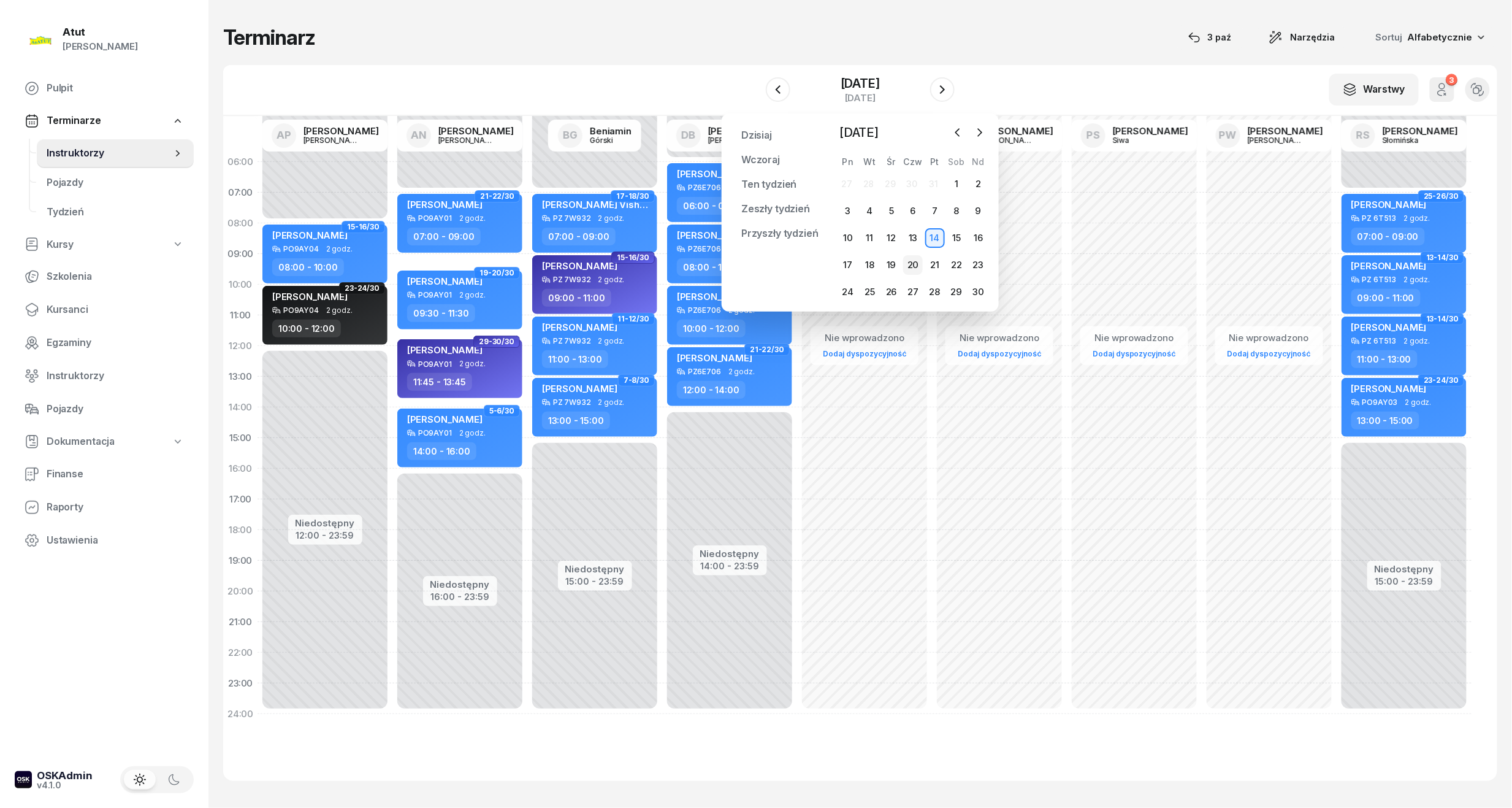
click at [916, 263] on div "20" at bounding box center [913, 265] width 20 height 20
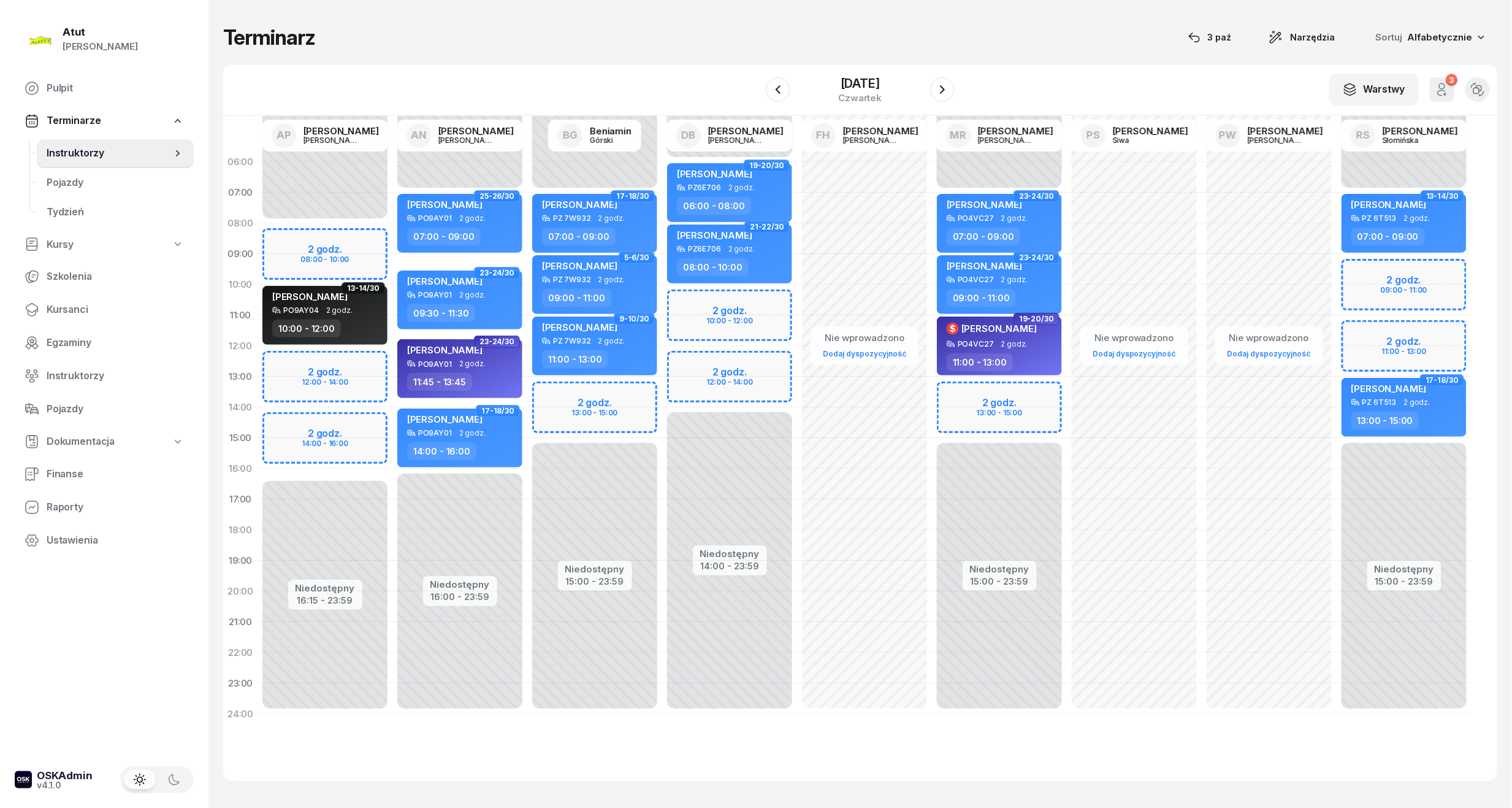
click at [303, 369] on div "Niedostępny 00:00 - 08:00 Niedostępny 16:15 - 23:59 2 godz. 08:00 - 10:00 2 god…" at bounding box center [325, 438] width 135 height 583
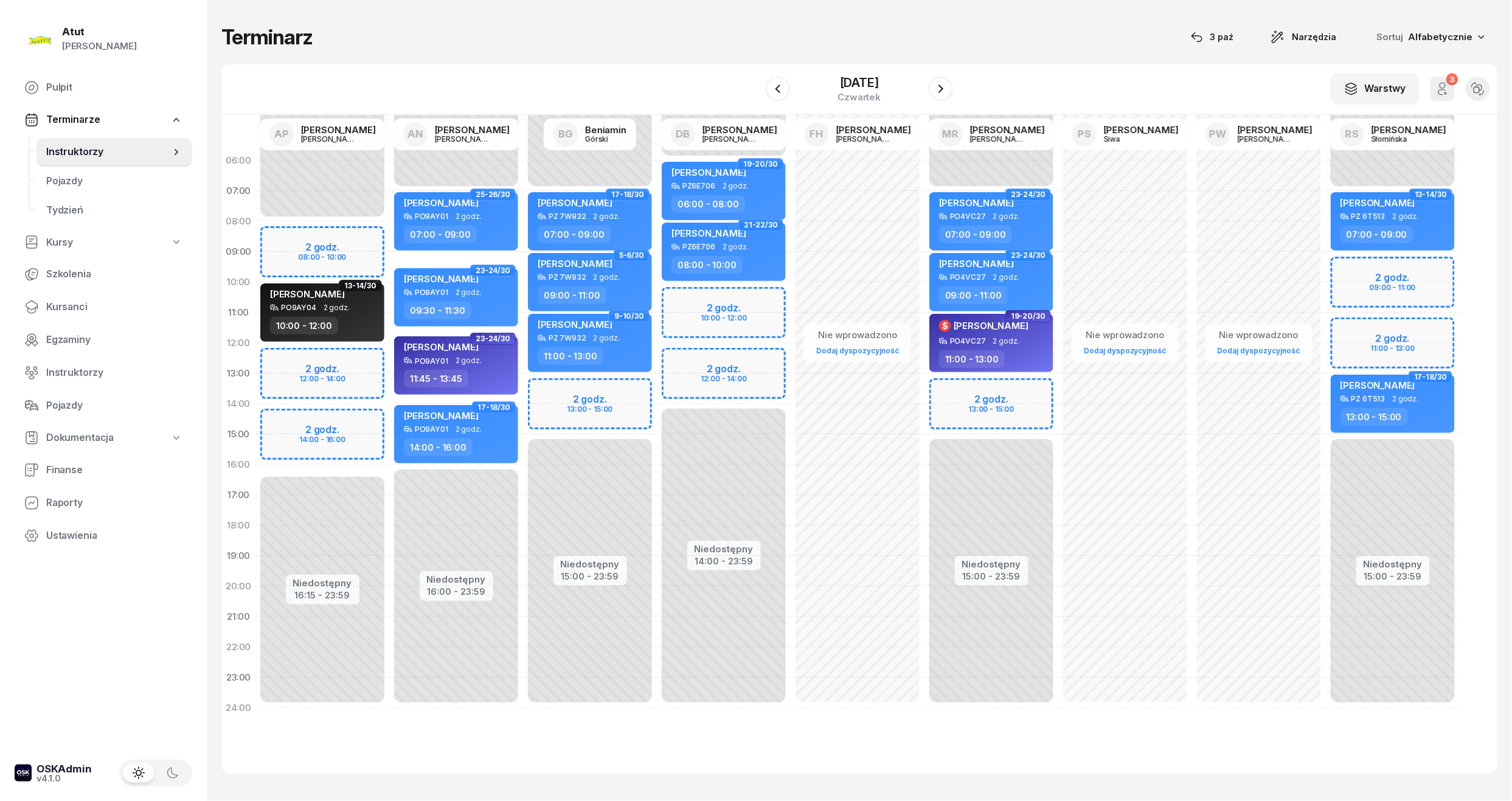
select select "12"
select select "14"
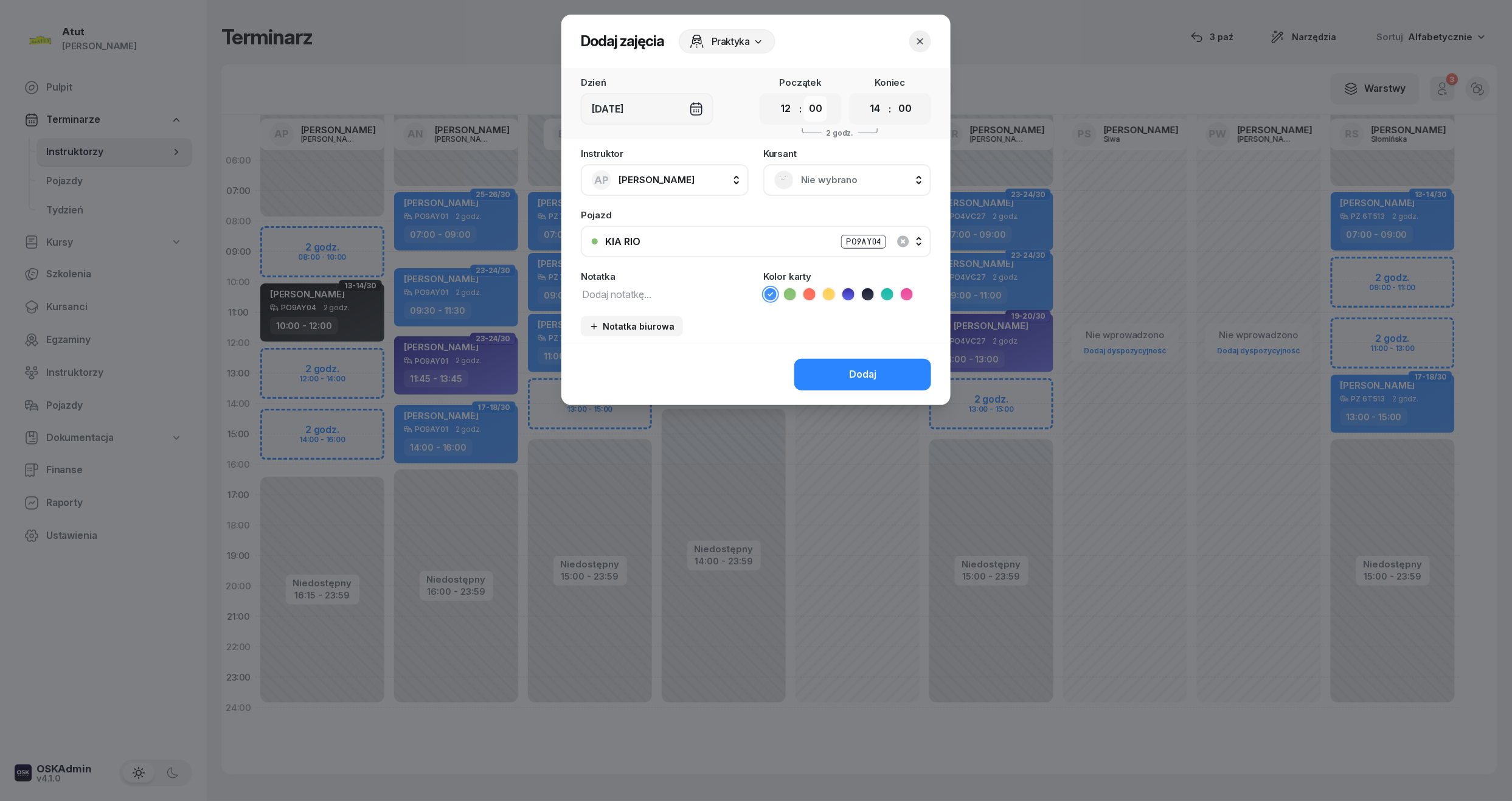
click at [820, 108] on select "00 05 10 15 20 25 30 35 40 45 50 55" at bounding box center [815, 109] width 23 height 26
select select "15"
click at [804, 96] on select "00 05 10 15 20 25 30 35 40 45 50 55" at bounding box center [815, 109] width 23 height 26
click at [903, 108] on select "00 05 10 15 20 25 30 35 40 45 50 55" at bounding box center [905, 109] width 23 height 26
select select "15"
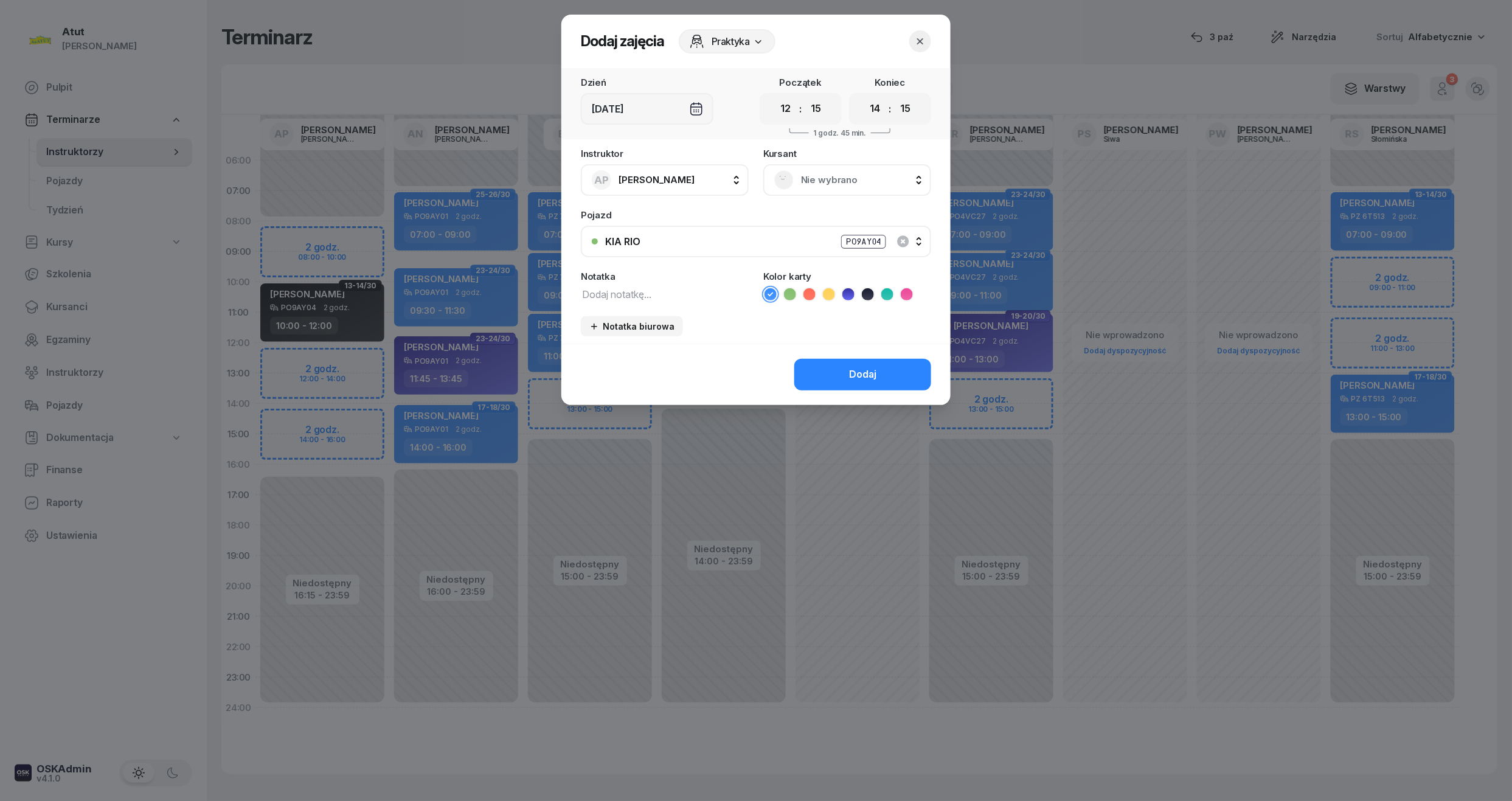
click at [894, 96] on select "00 05 10 15 20 25 30 35 40 45 50 55" at bounding box center [905, 109] width 23 height 26
click at [850, 185] on span "Nie wybrano" at bounding box center [860, 180] width 119 height 16
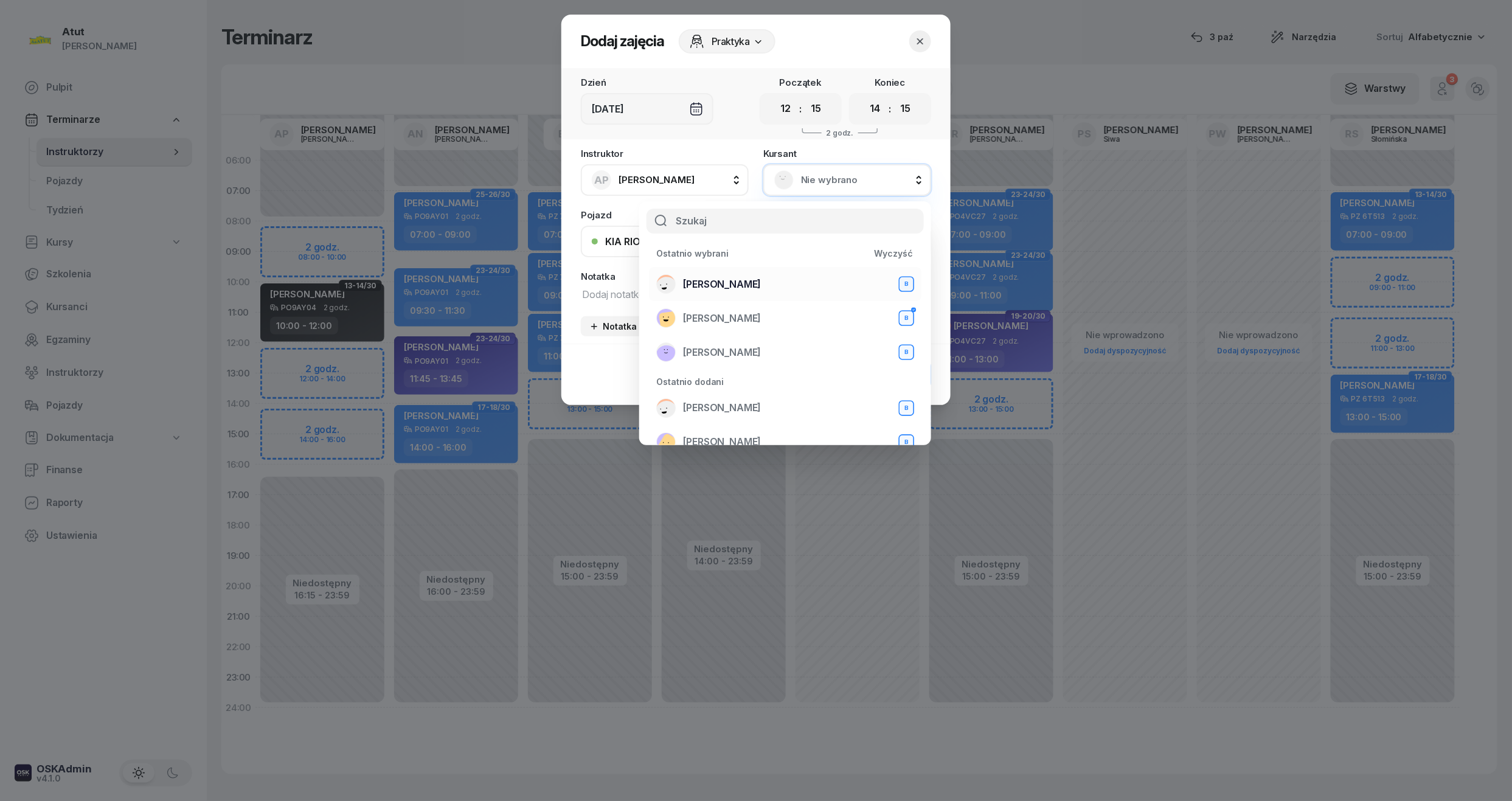
click at [742, 288] on span "Igor Szymański" at bounding box center [722, 284] width 78 height 16
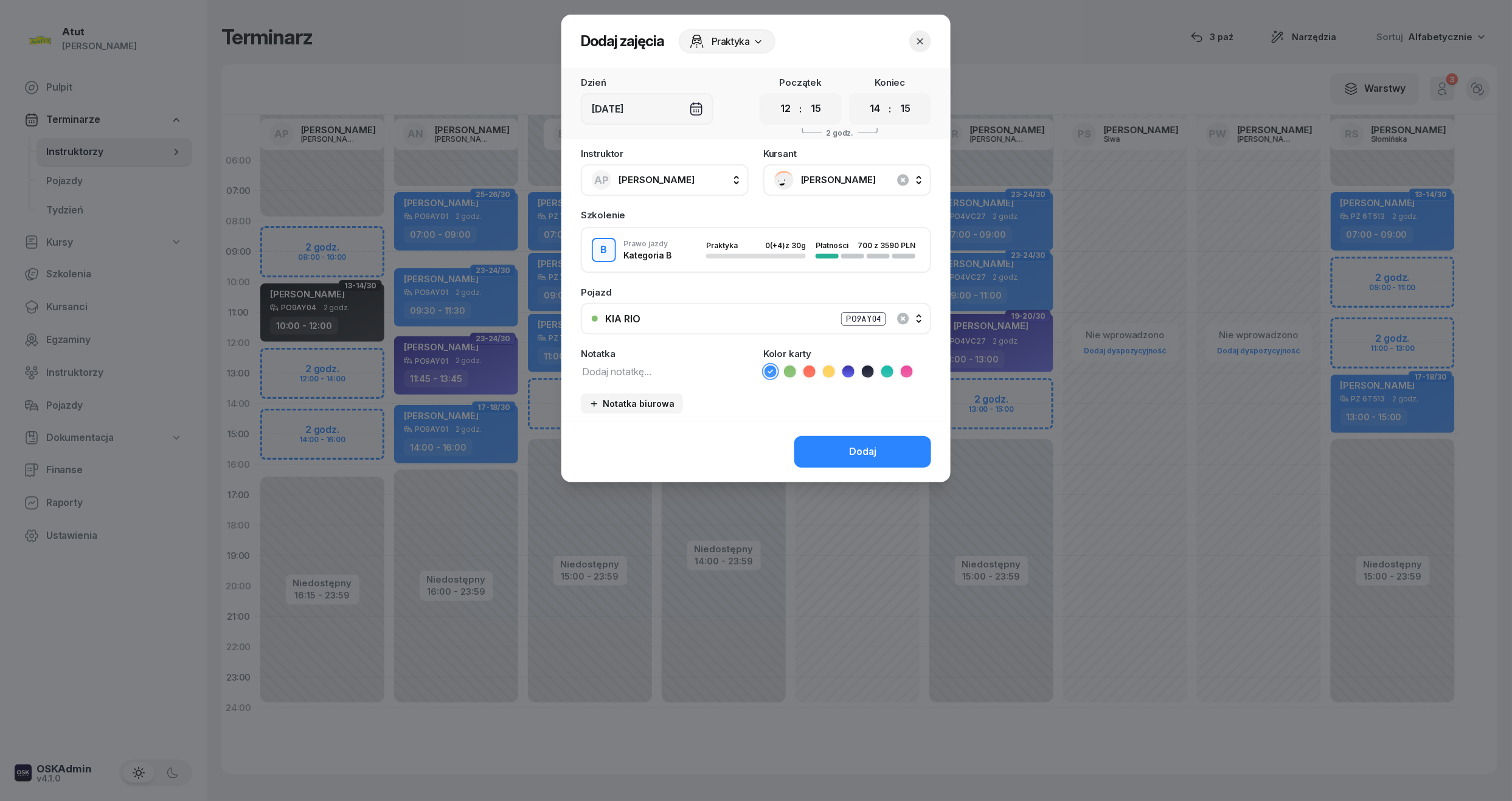
click at [879, 456] on button "Dodaj" at bounding box center [862, 451] width 137 height 31
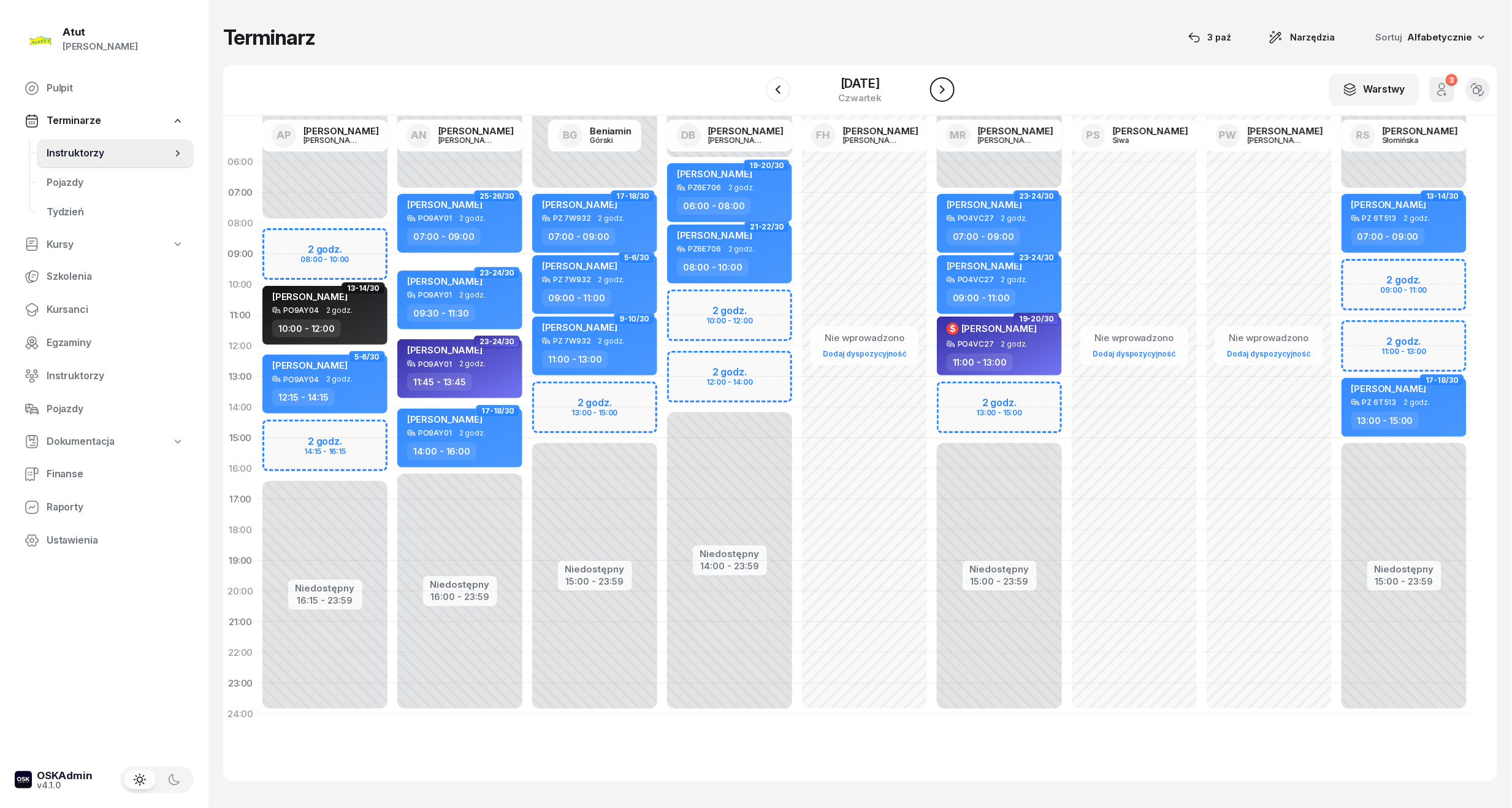
click at [947, 86] on icon "button" at bounding box center [942, 89] width 15 height 15
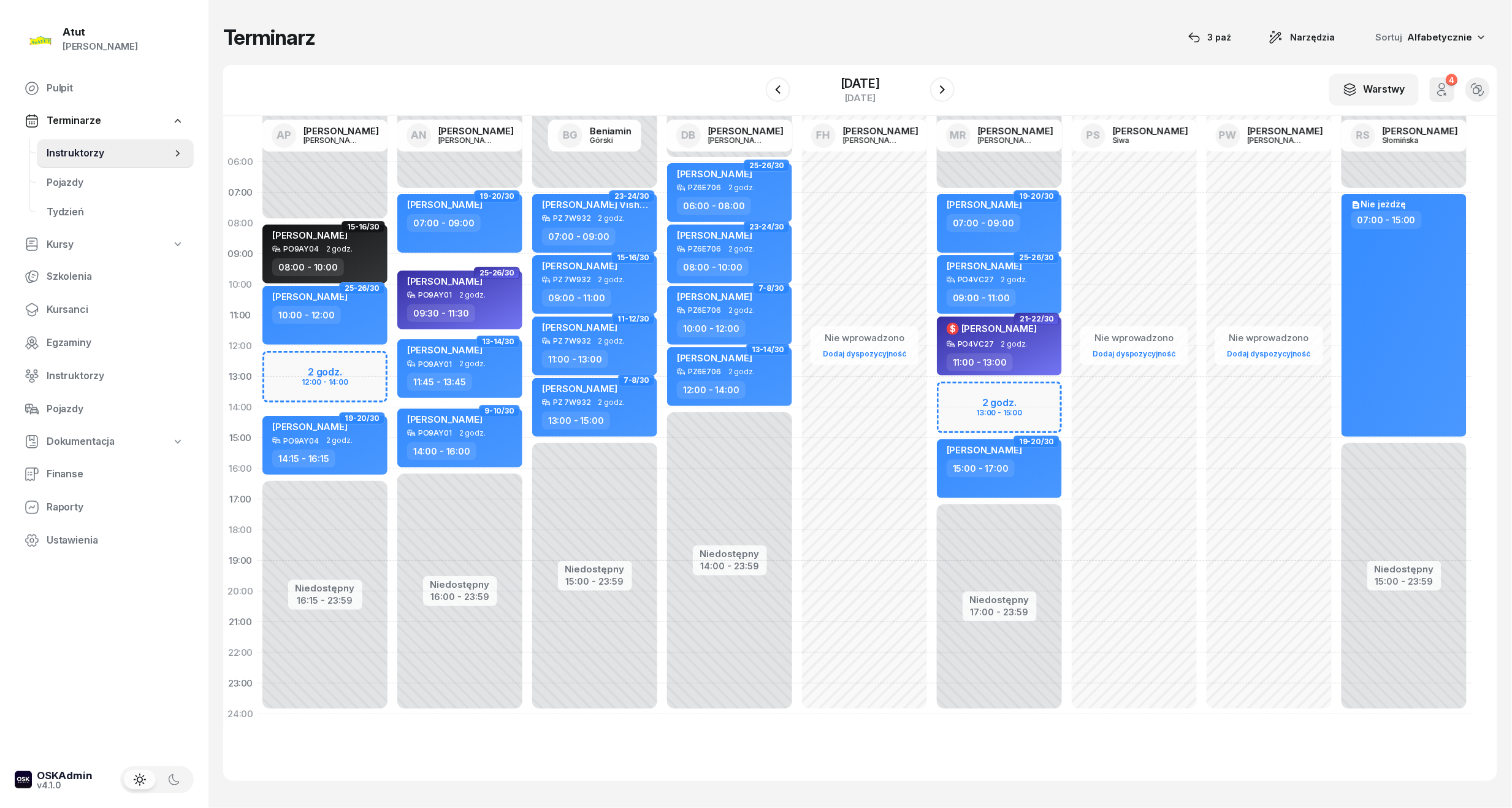
click at [320, 379] on div "Niedostępny 00:00 - 08:00 Niedostępny 16:15 - 23:59 2 godz. 12:00 - 14:00 15-16…" at bounding box center [325, 438] width 135 height 583
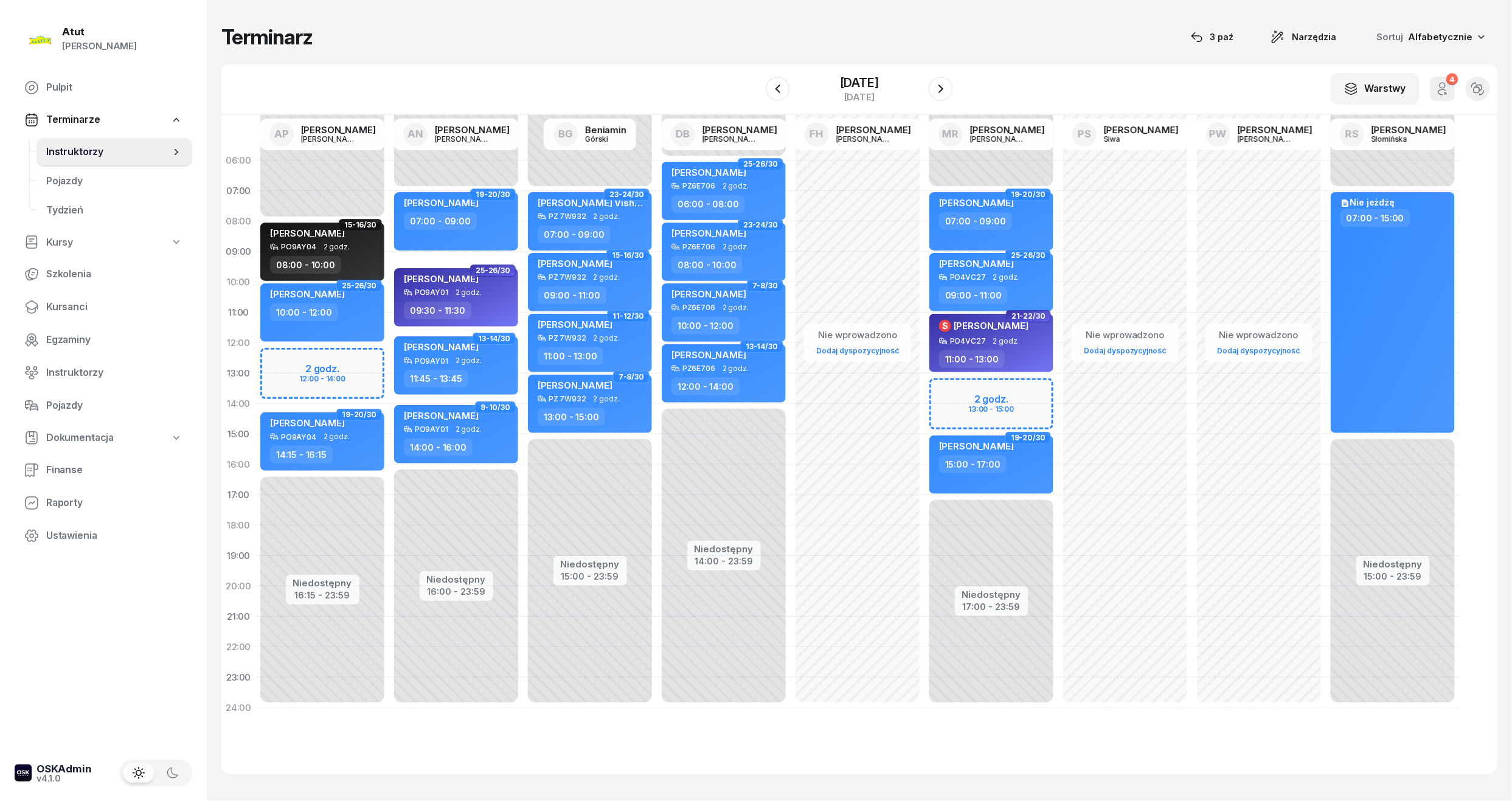
select select "13"
select select "14"
select select "15"
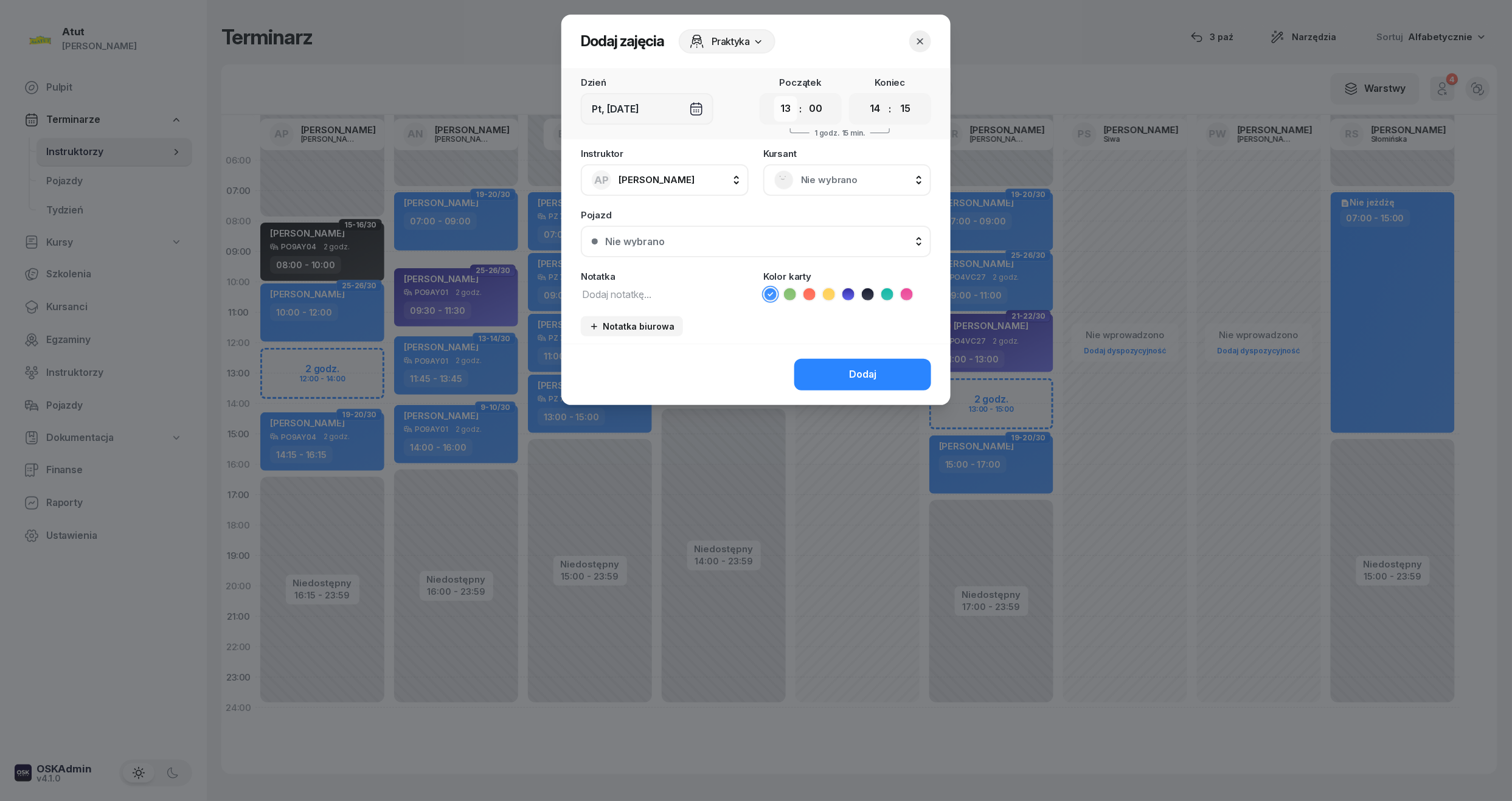
drag, startPoint x: 772, startPoint y: 110, endPoint x: 794, endPoint y: 112, distance: 22.1
click at [776, 110] on div "00 01 02 03 04 05 06 07 08 09 10 11 12 13 14 15 16 17 18 19 20 21 22 23 : 00 05…" at bounding box center [801, 109] width 82 height 31
click at [795, 111] on select "00 01 02 03 04 05 06 07 08 09 10 11 12 13 14 15 16 17 18 19 20 21 22 23" at bounding box center [786, 109] width 23 height 26
select select "12"
click at [774, 96] on select "00 01 02 03 04 05 06 07 08 09 10 11 12 13 14 15 16 17 18 19 20 21 22 23" at bounding box center [786, 109] width 23 height 26
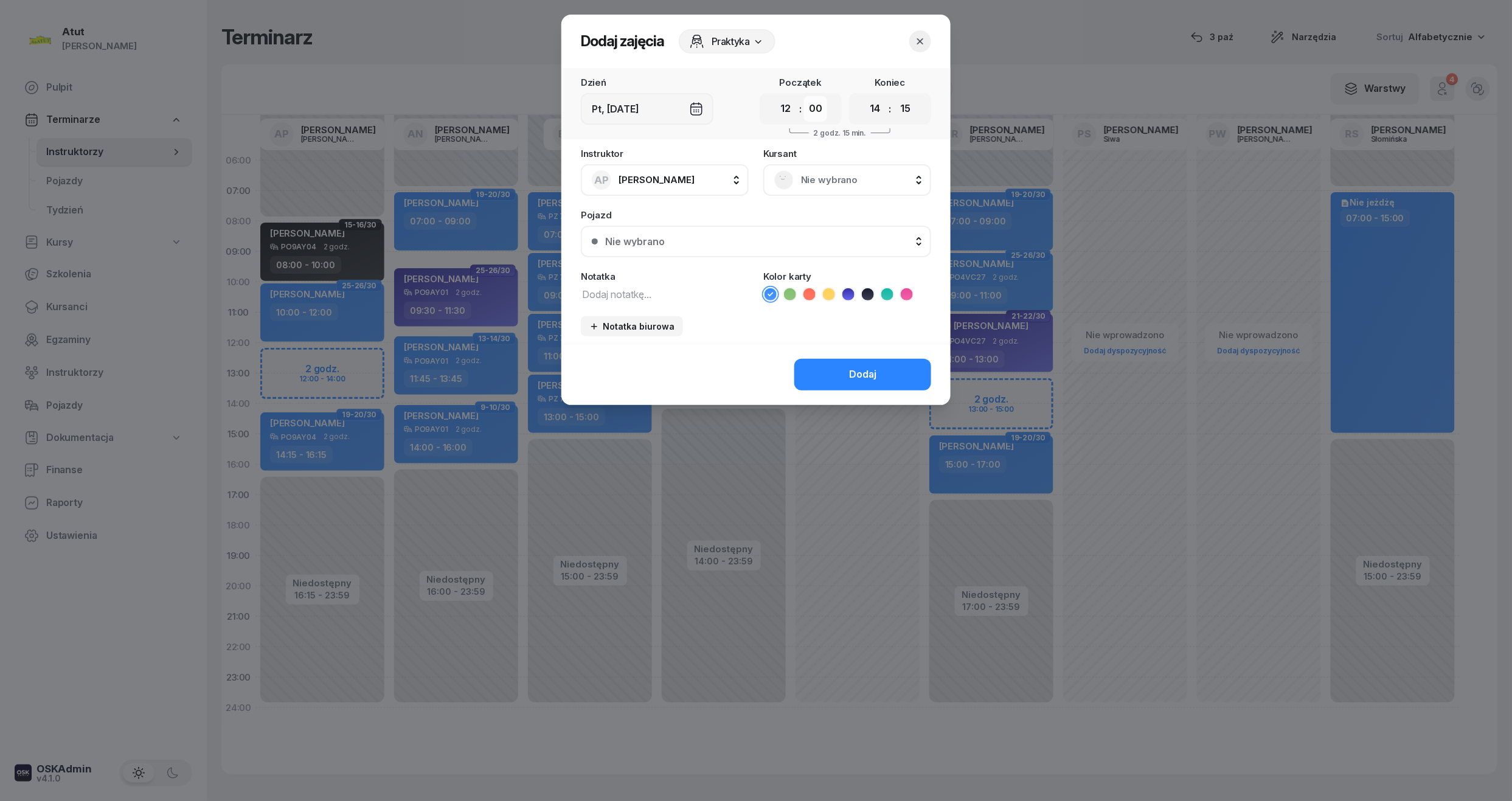
click at [818, 108] on select "00 05 10 15 20 25 30 35 40 45 50 55" at bounding box center [815, 109] width 23 height 26
select select "15"
click at [804, 96] on select "00 05 10 15 20 25 30 35 40 45 50 55" at bounding box center [815, 109] width 23 height 26
click at [844, 186] on span "Nie wybrano" at bounding box center [860, 180] width 119 height 16
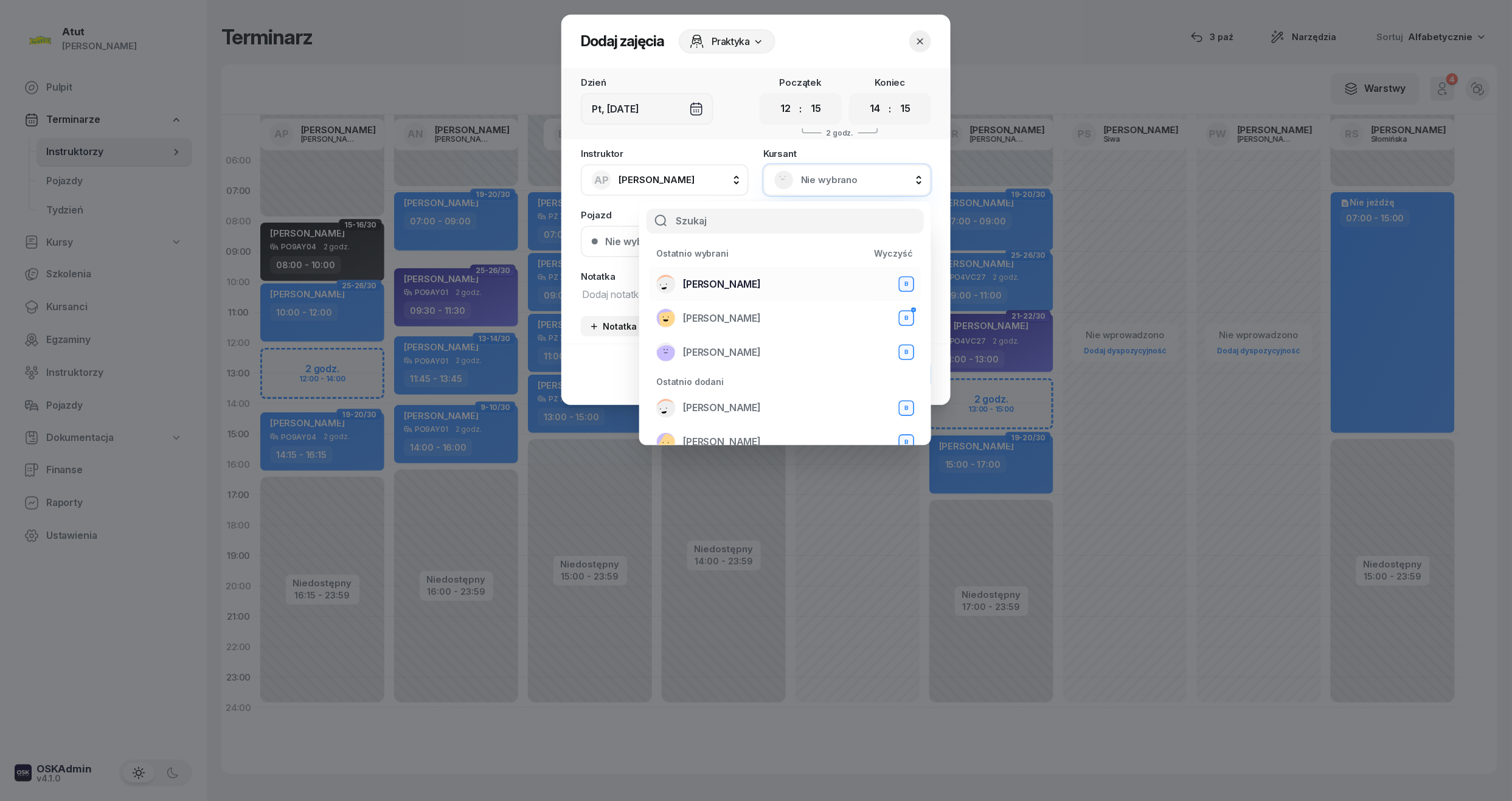
click at [738, 277] on span "Igor Szymański" at bounding box center [722, 284] width 78 height 16
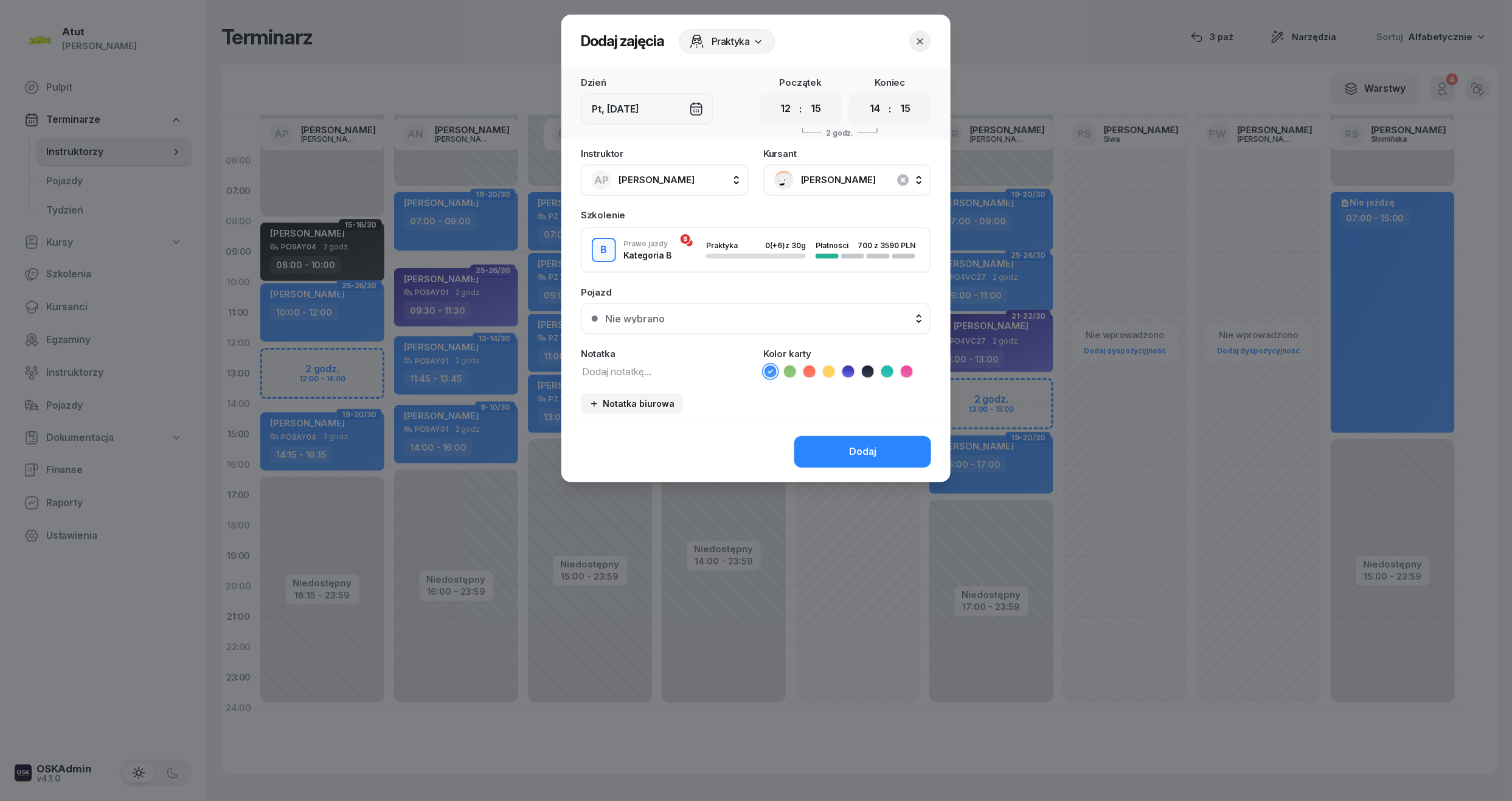
click at [669, 319] on div "Nie wybrano" at bounding box center [763, 319] width 315 height 10
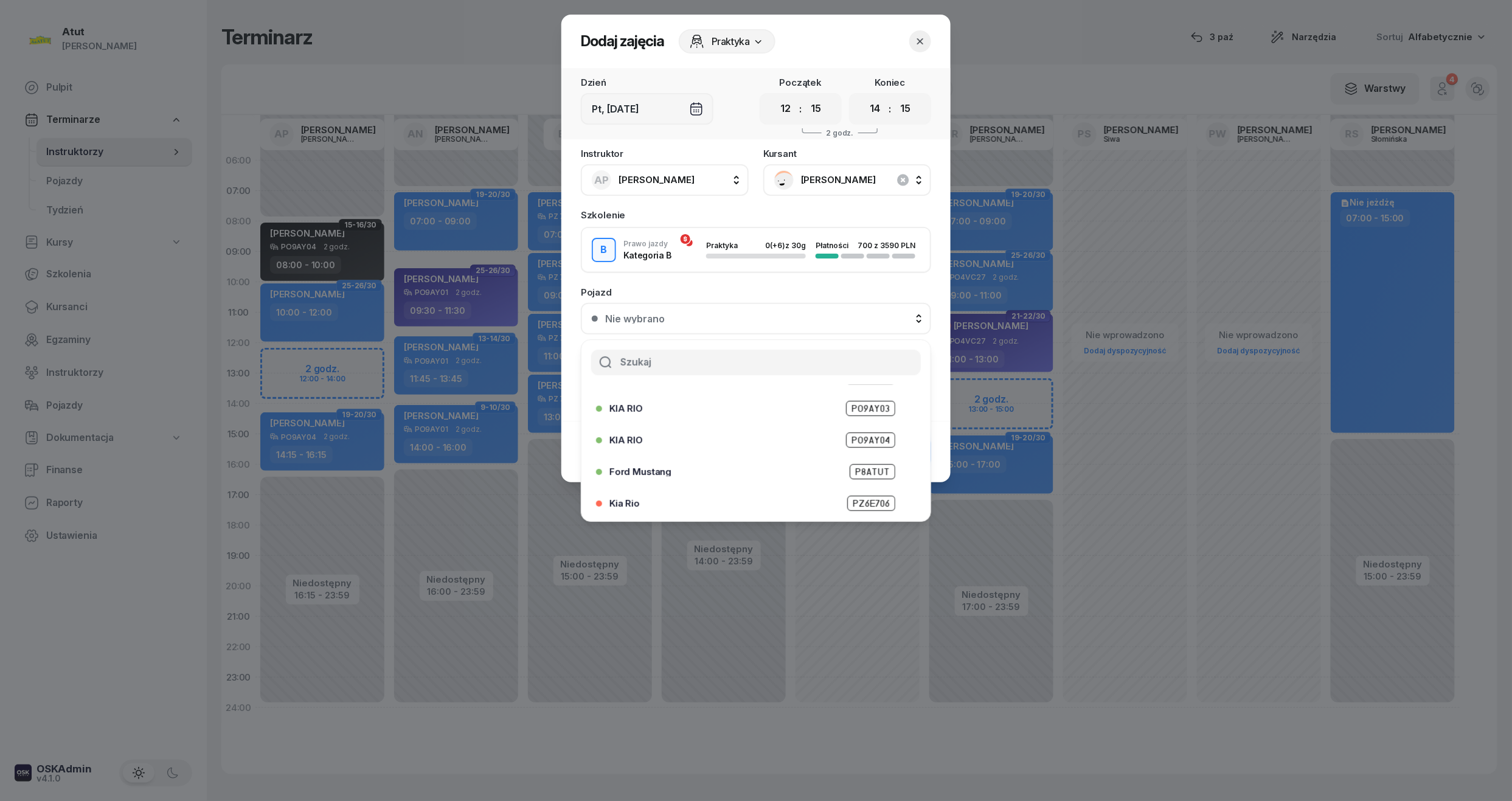
scroll to position [86, 0]
click at [875, 433] on div "KIA RIO PO9AY04" at bounding box center [752, 443] width 313 height 20
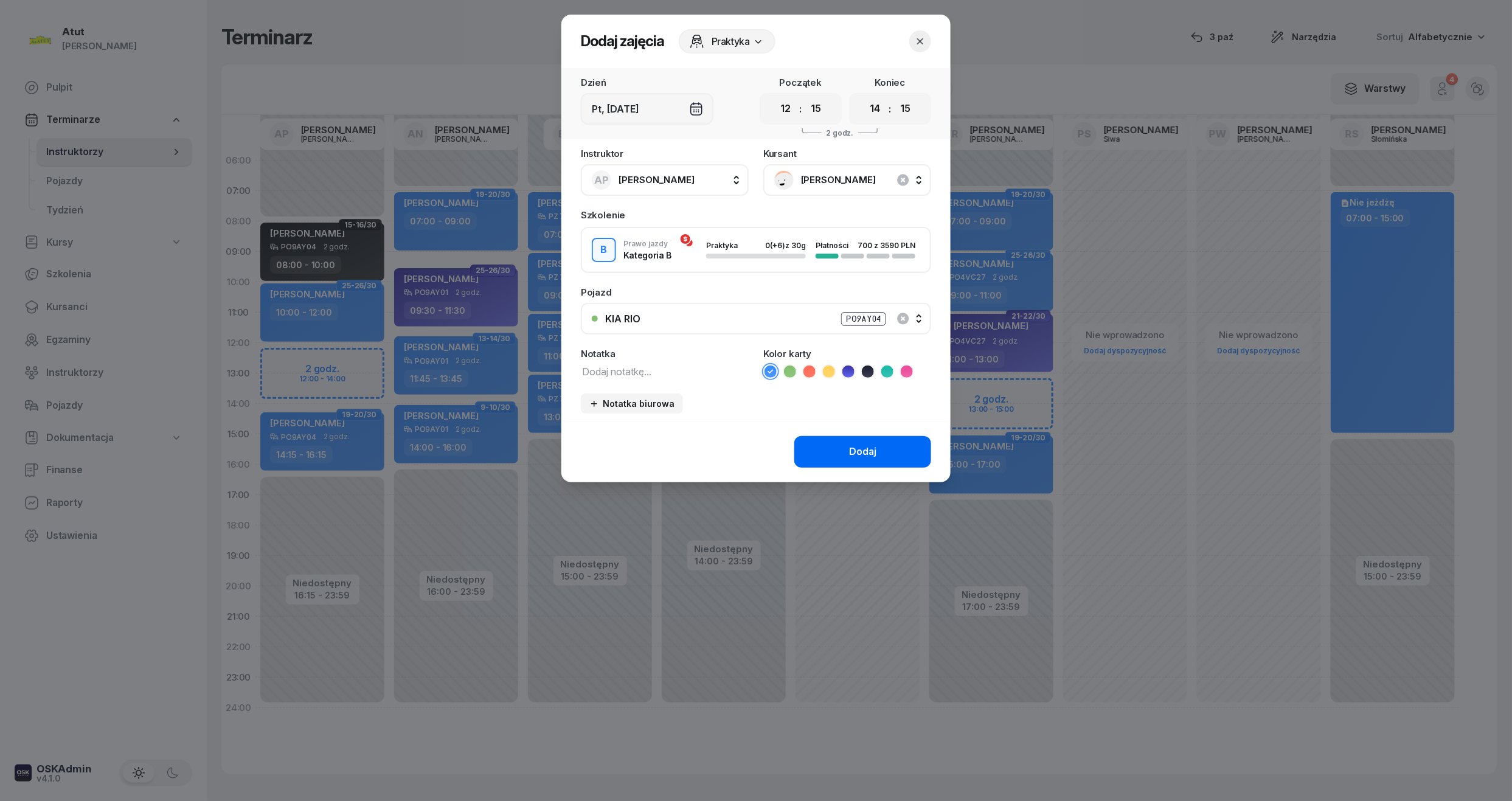
click at [875, 453] on div "Dodaj" at bounding box center [862, 451] width 27 height 16
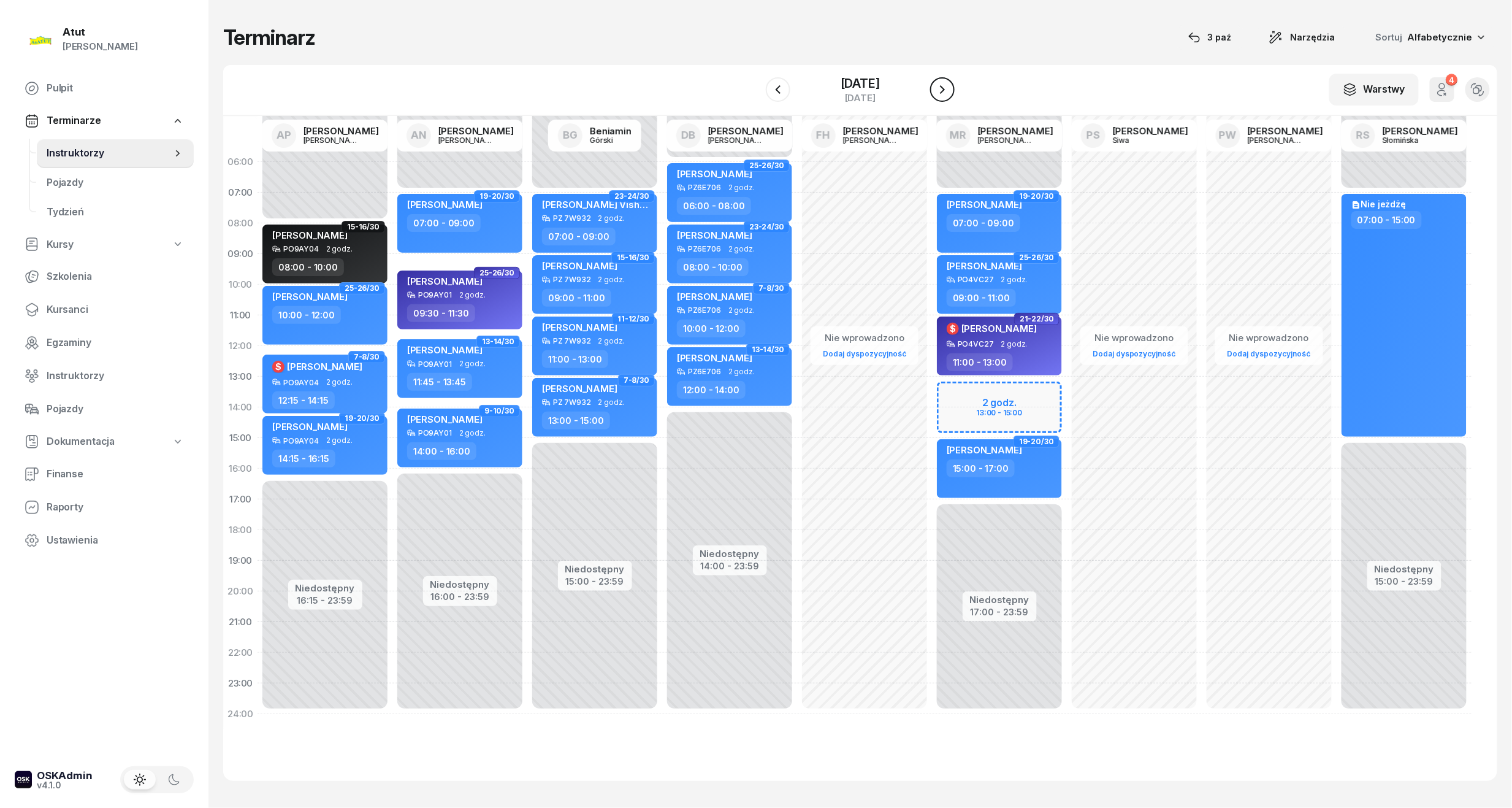
click at [940, 86] on icon "button" at bounding box center [942, 89] width 15 height 15
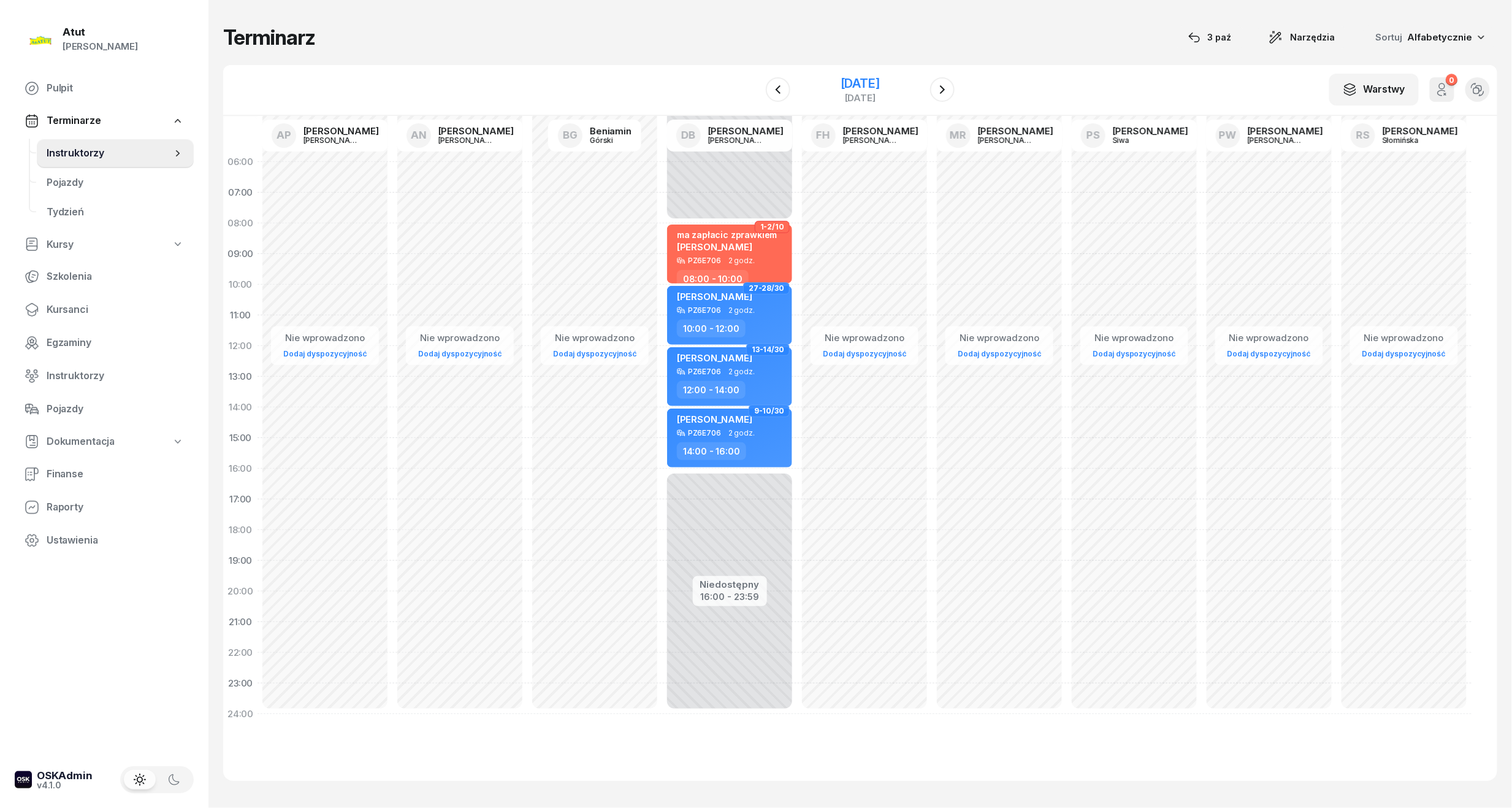
click at [841, 91] on div "22 listopada 2025 sobota" at bounding box center [860, 90] width 39 height 25
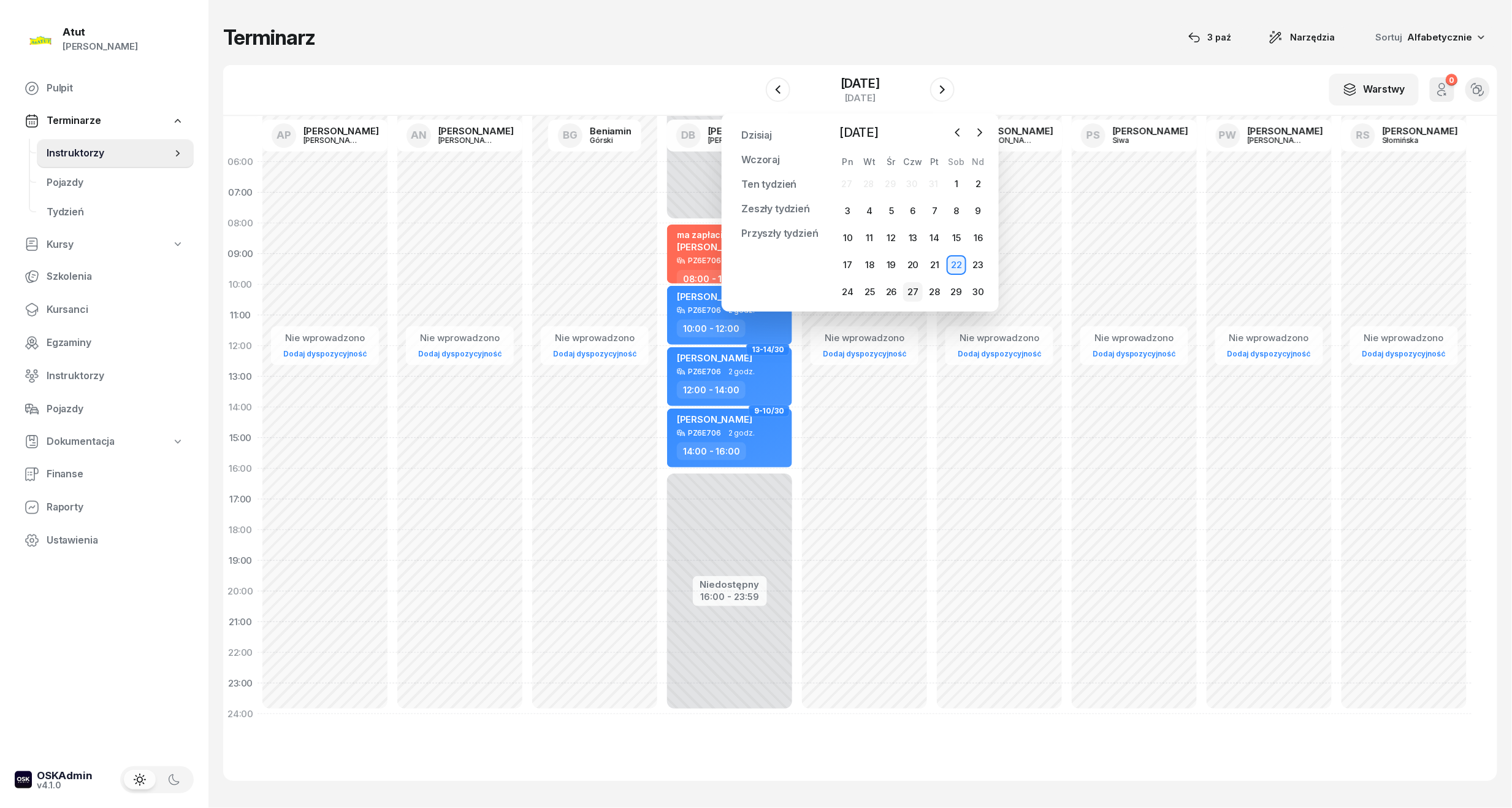
click at [914, 290] on div "27" at bounding box center [913, 292] width 20 height 20
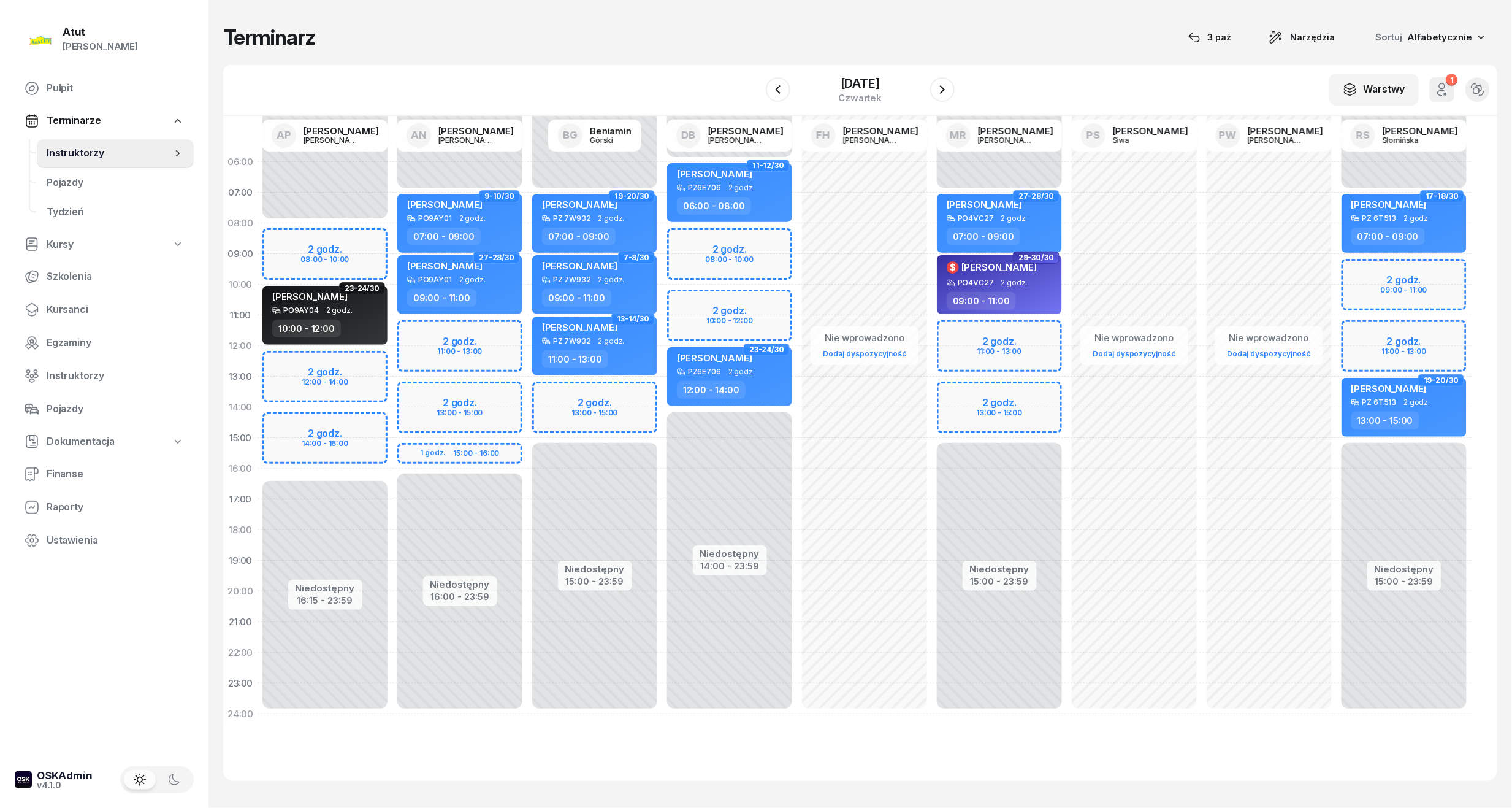
click at [330, 255] on div "Niedostępny 00:00 - 08:00 Niedostępny 16:15 - 23:59 2 godz. 08:00 - 10:00 2 god…" at bounding box center [325, 438] width 135 height 583
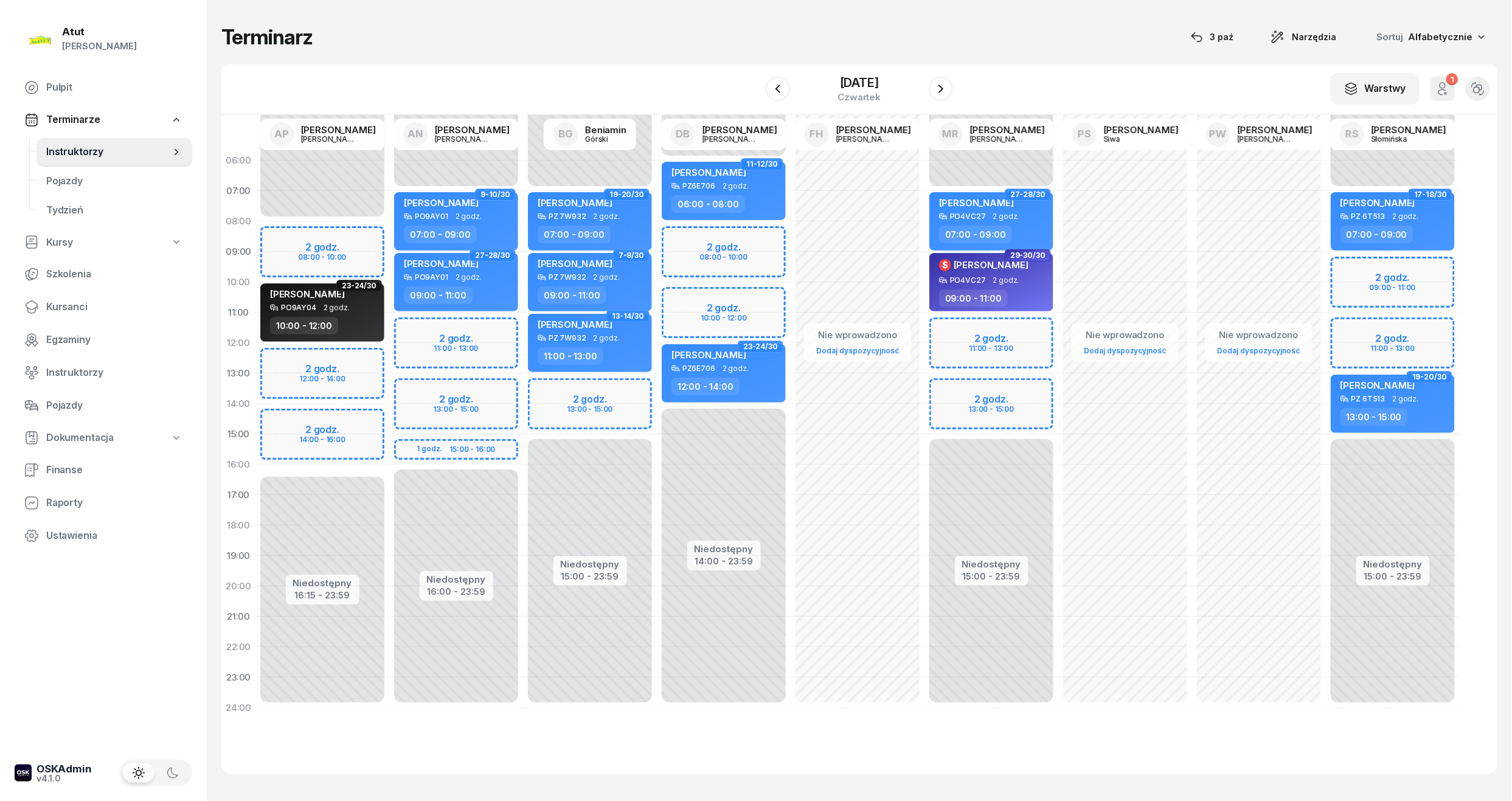
select select "09"
select select "10"
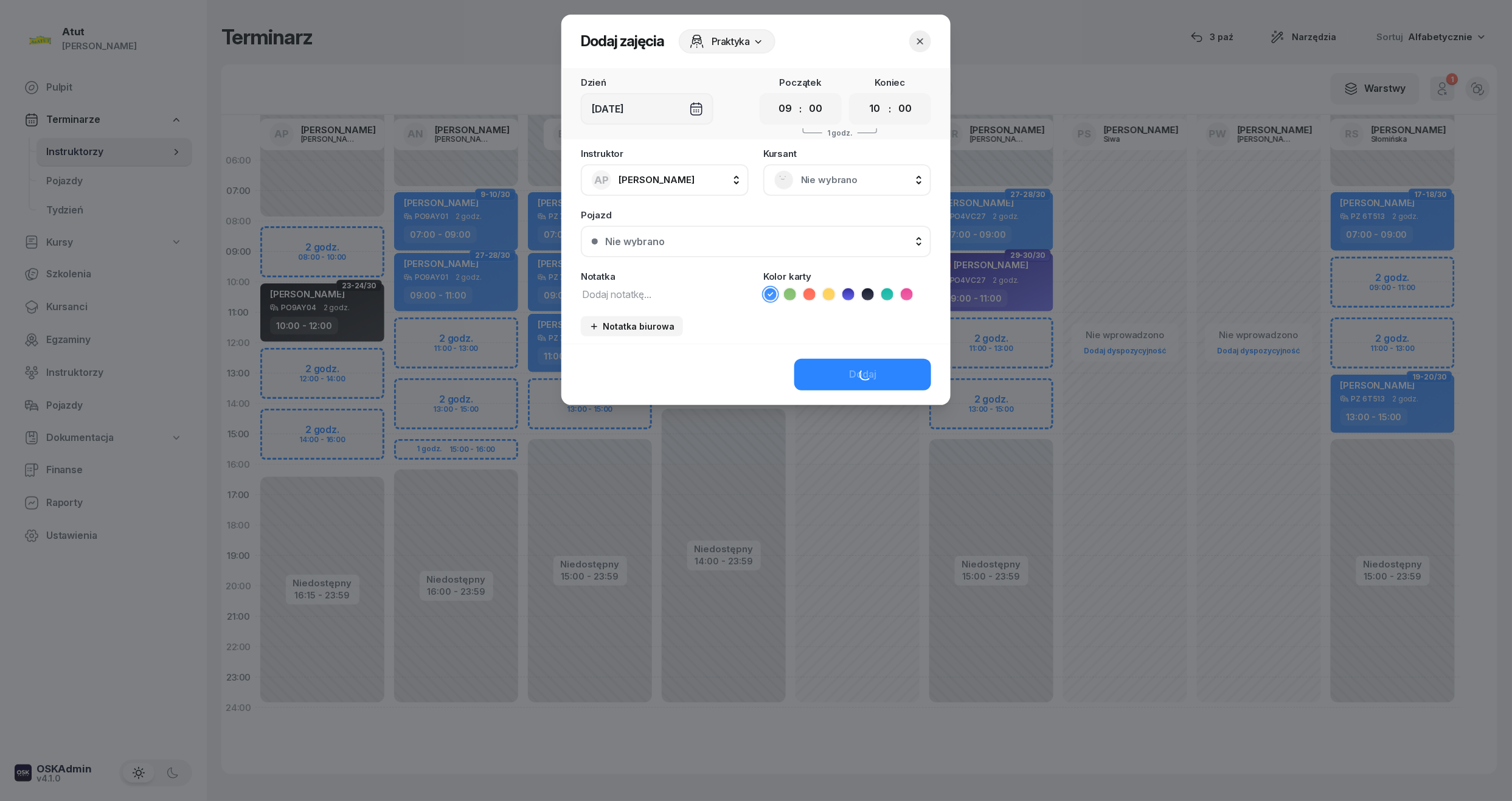
click at [855, 175] on span "Nie wybrano" at bounding box center [860, 180] width 119 height 16
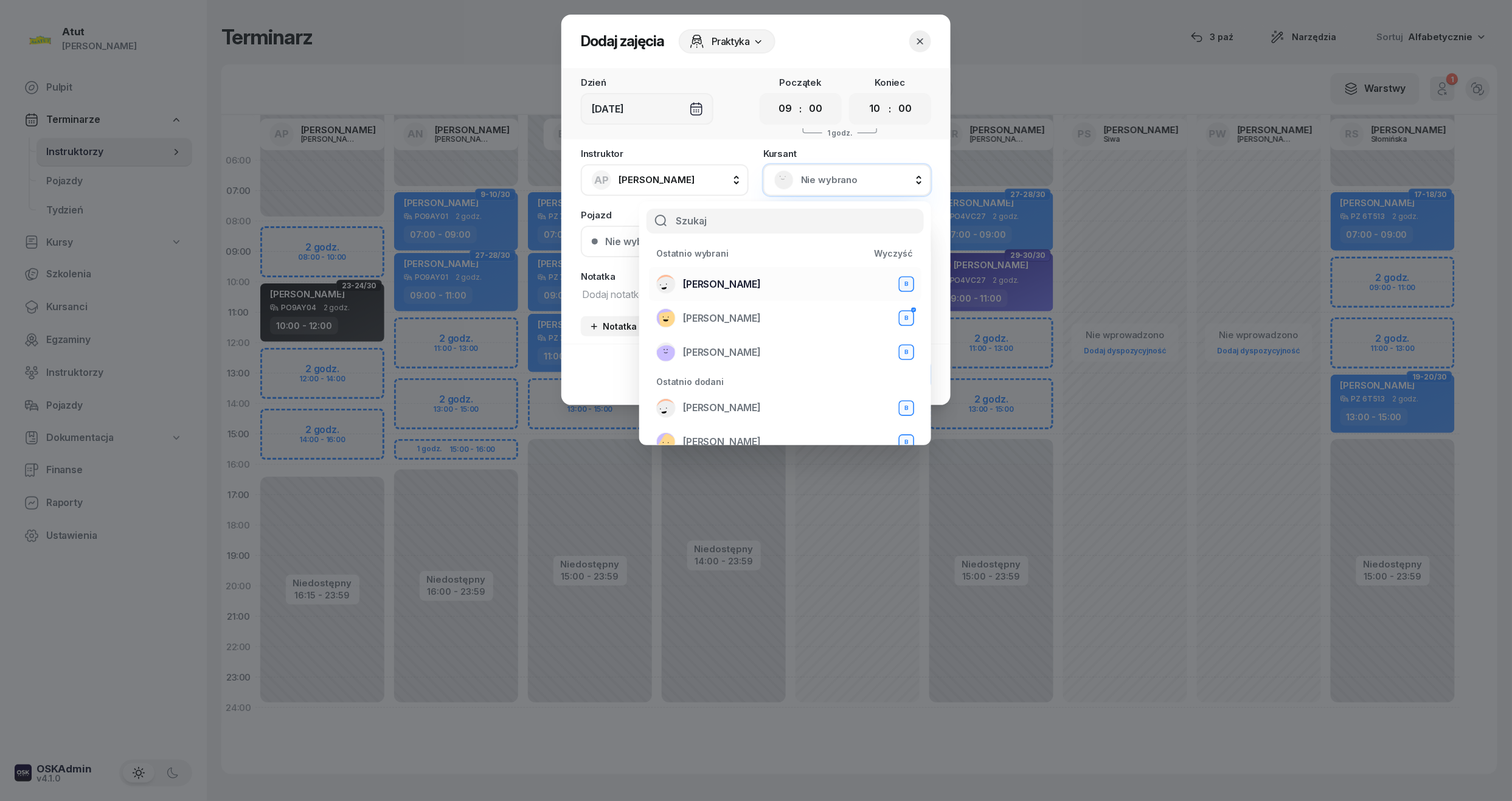
click at [702, 287] on span "Igor Szymański" at bounding box center [722, 284] width 78 height 16
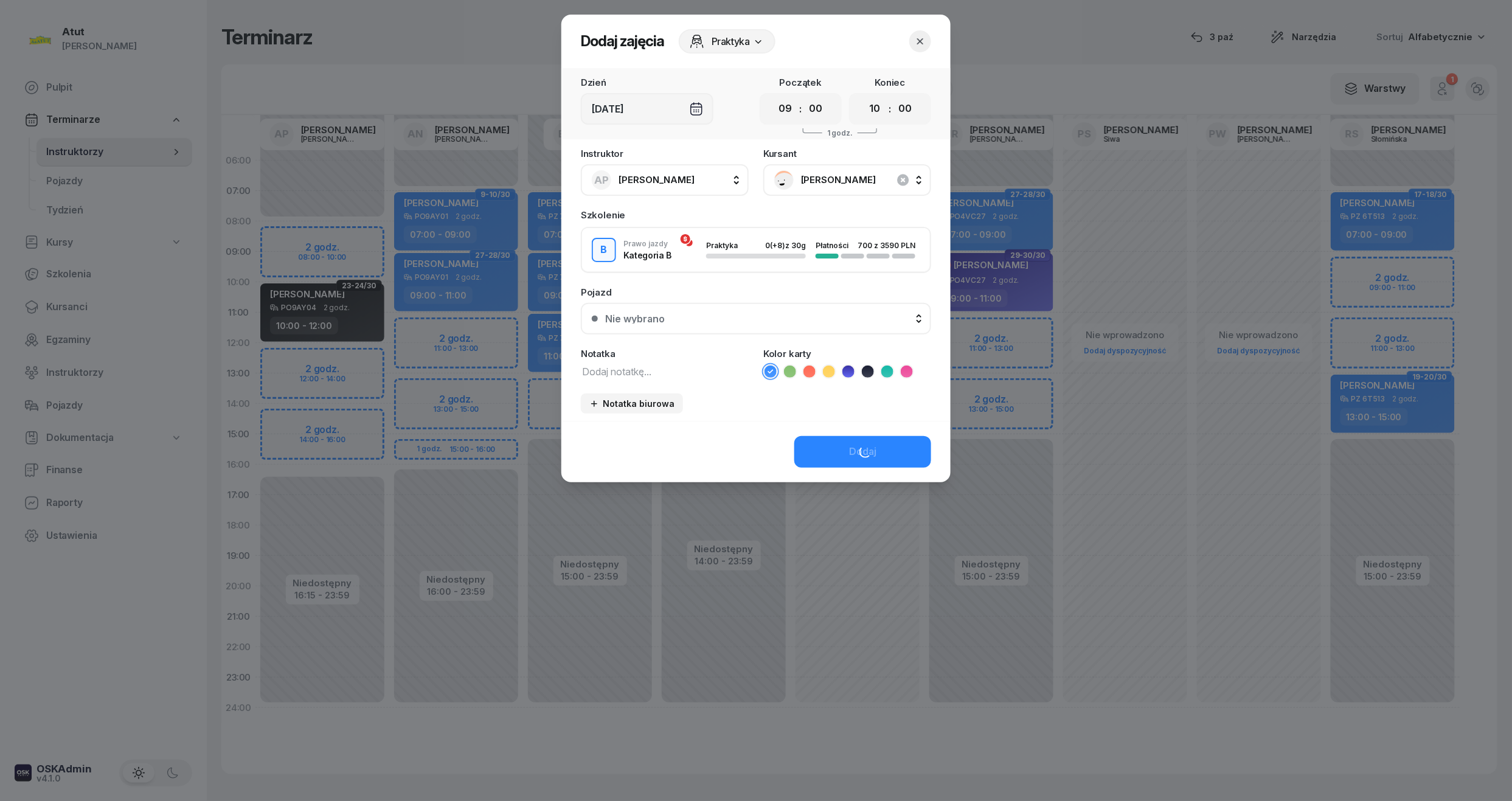
click at [793, 115] on select "00 01 02 03 04 05 06 07 08 09 10 11 12 13 14 15 16 17 18 19 20 21 22 23" at bounding box center [786, 109] width 23 height 26
select select "08"
click at [774, 96] on select "00 01 02 03 04 05 06 07 08 09 10 11 12 13 14 15 16 17 18 19 20 21 22 23" at bounding box center [786, 109] width 23 height 26
click at [750, 304] on button "Nie wybrano" at bounding box center [756, 318] width 350 height 31
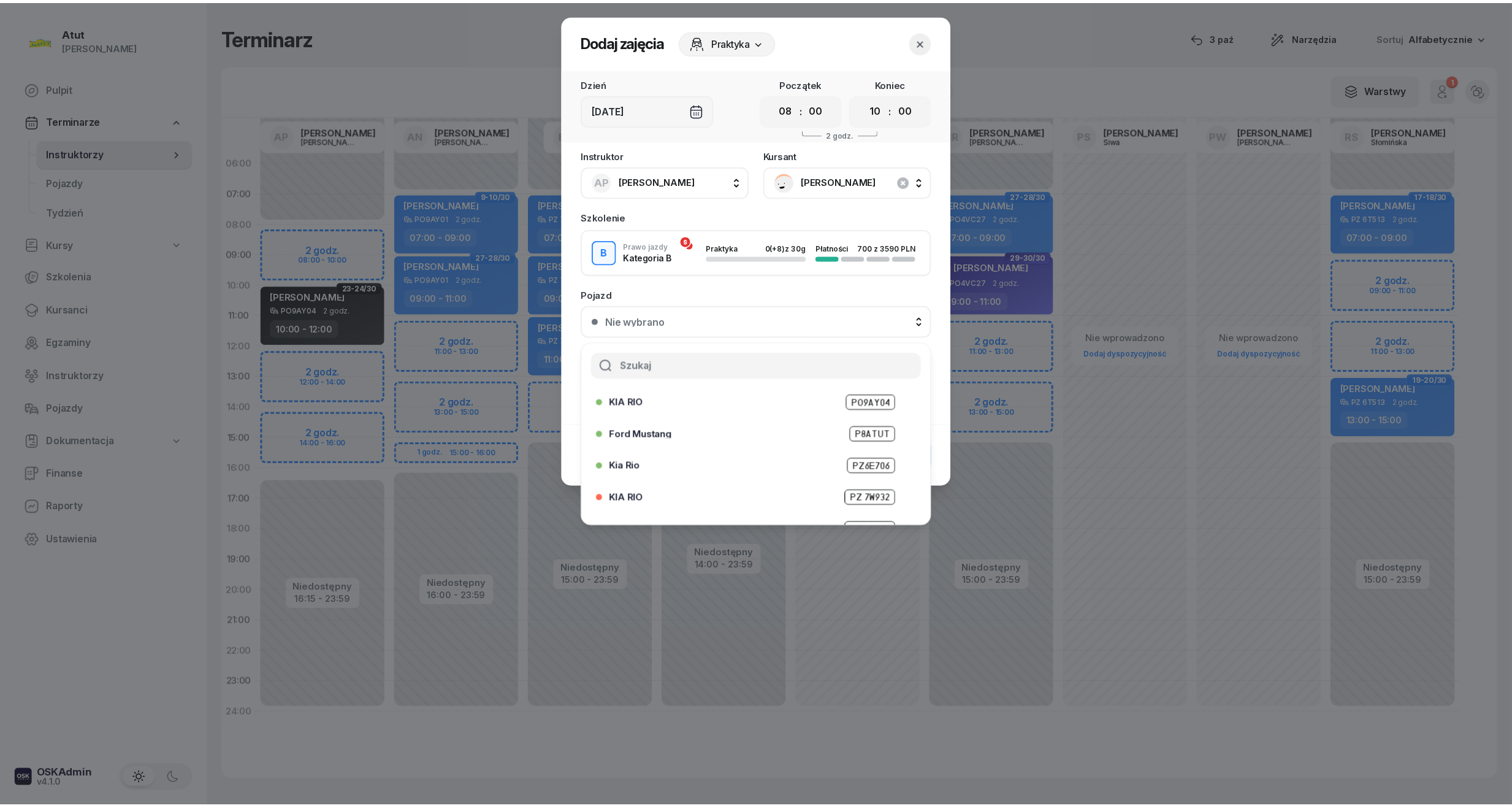
scroll to position [119, 0]
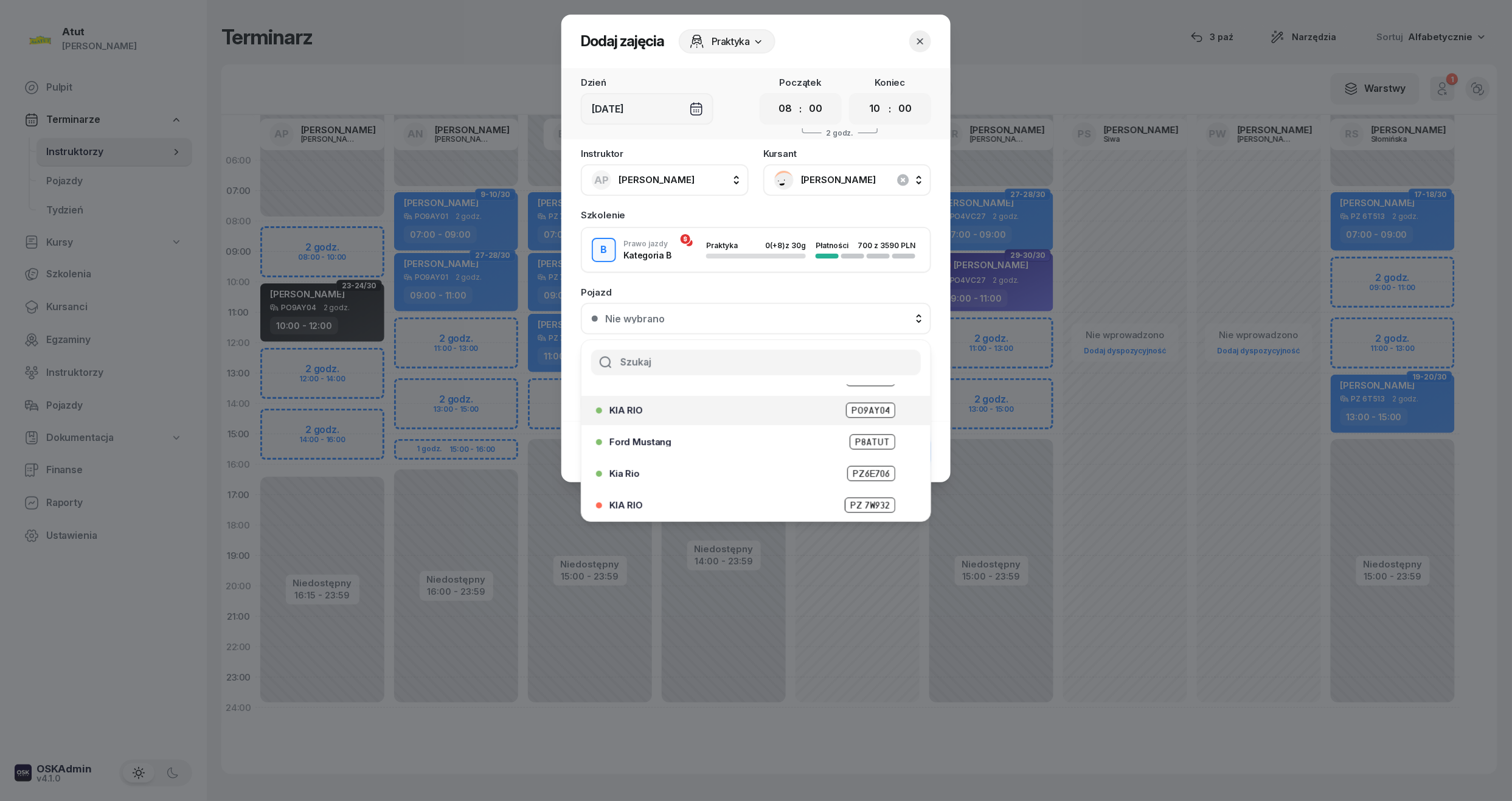
click at [852, 403] on span "PO9AY04" at bounding box center [871, 410] width 49 height 15
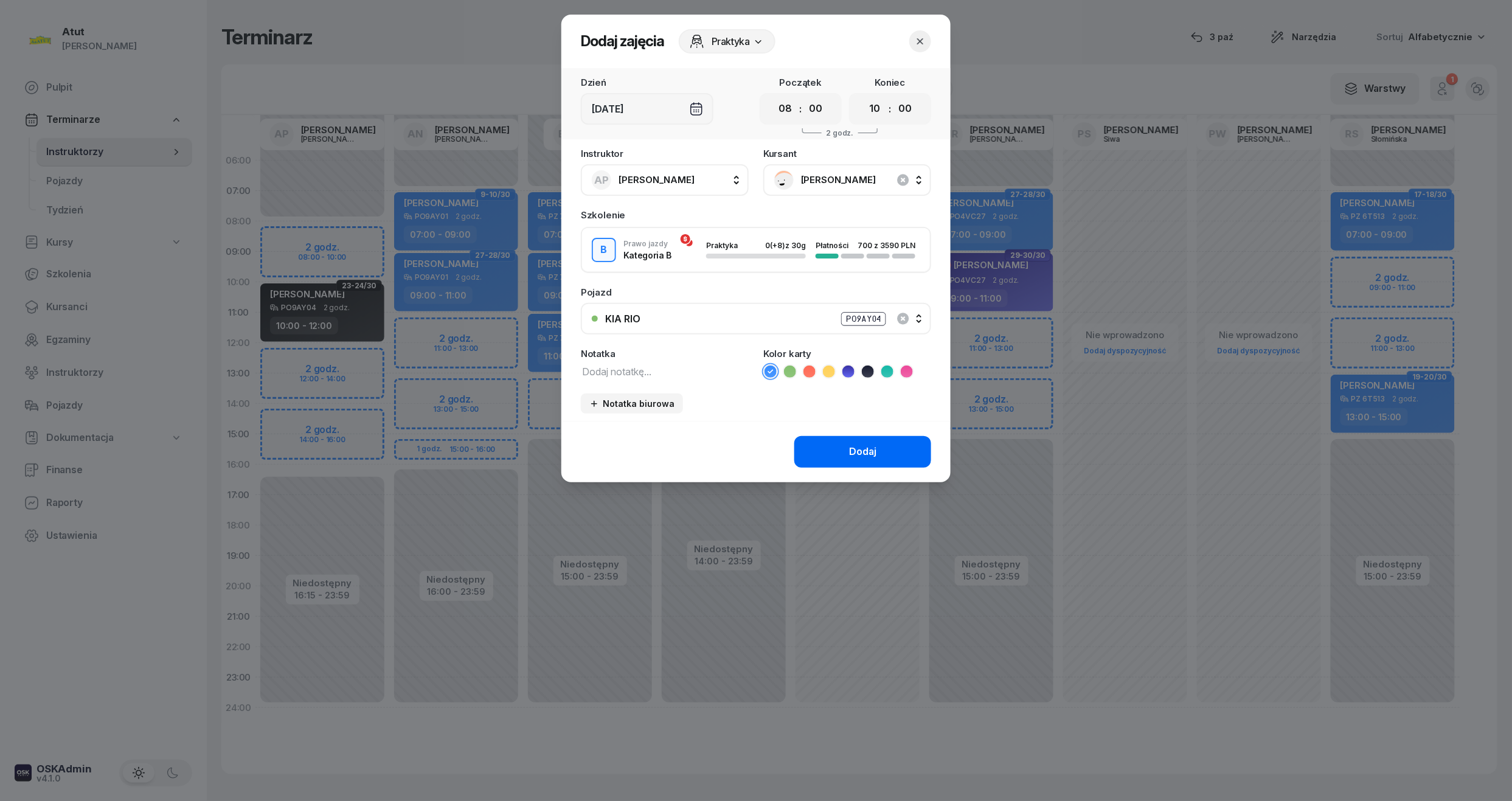
click at [859, 456] on div "Dodaj" at bounding box center [862, 451] width 27 height 16
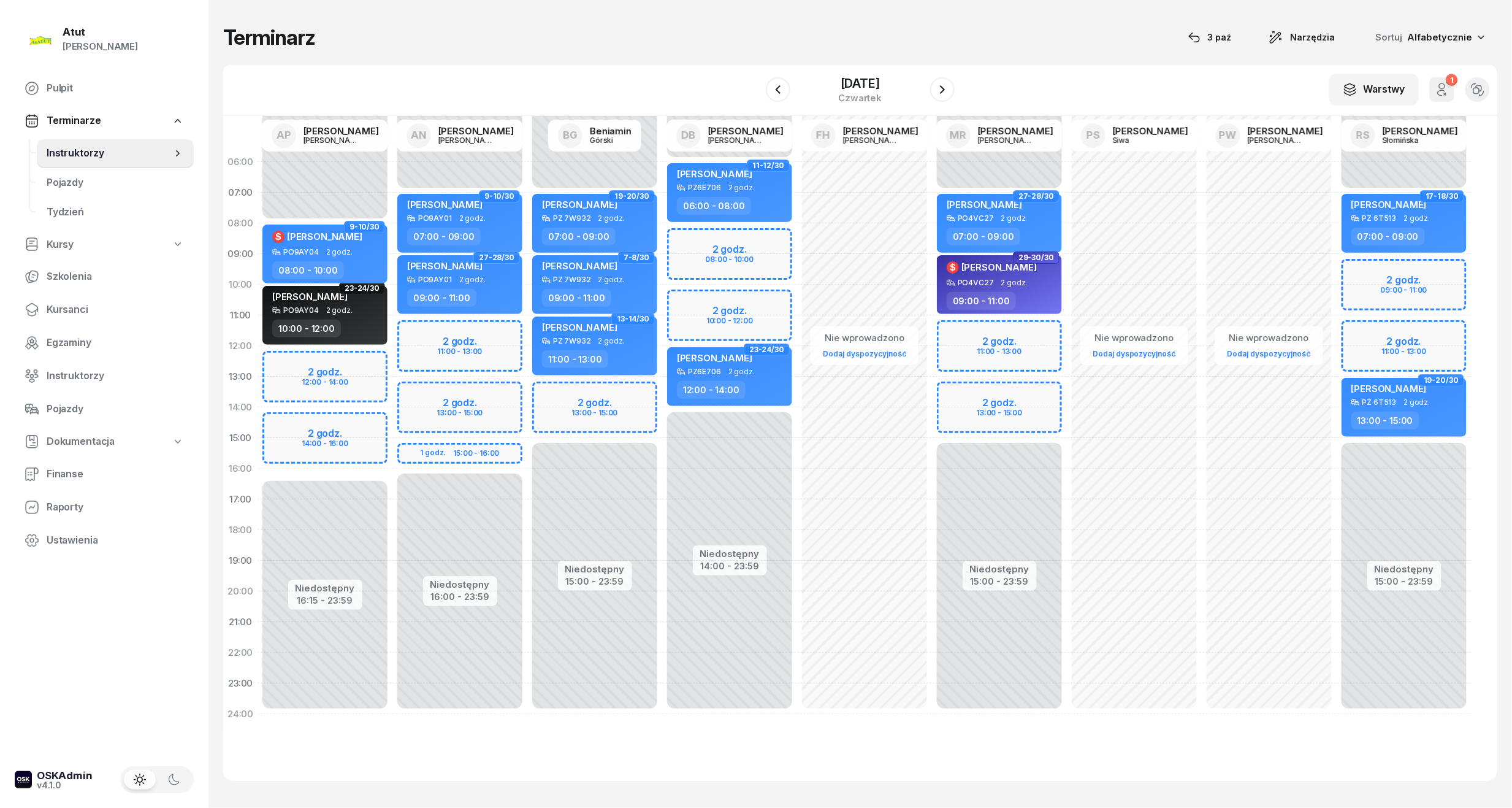
click at [945, 76] on div "27 listopada 2025 czwartek" at bounding box center [860, 90] width 189 height 35
click at [938, 81] on button "button" at bounding box center [942, 89] width 25 height 25
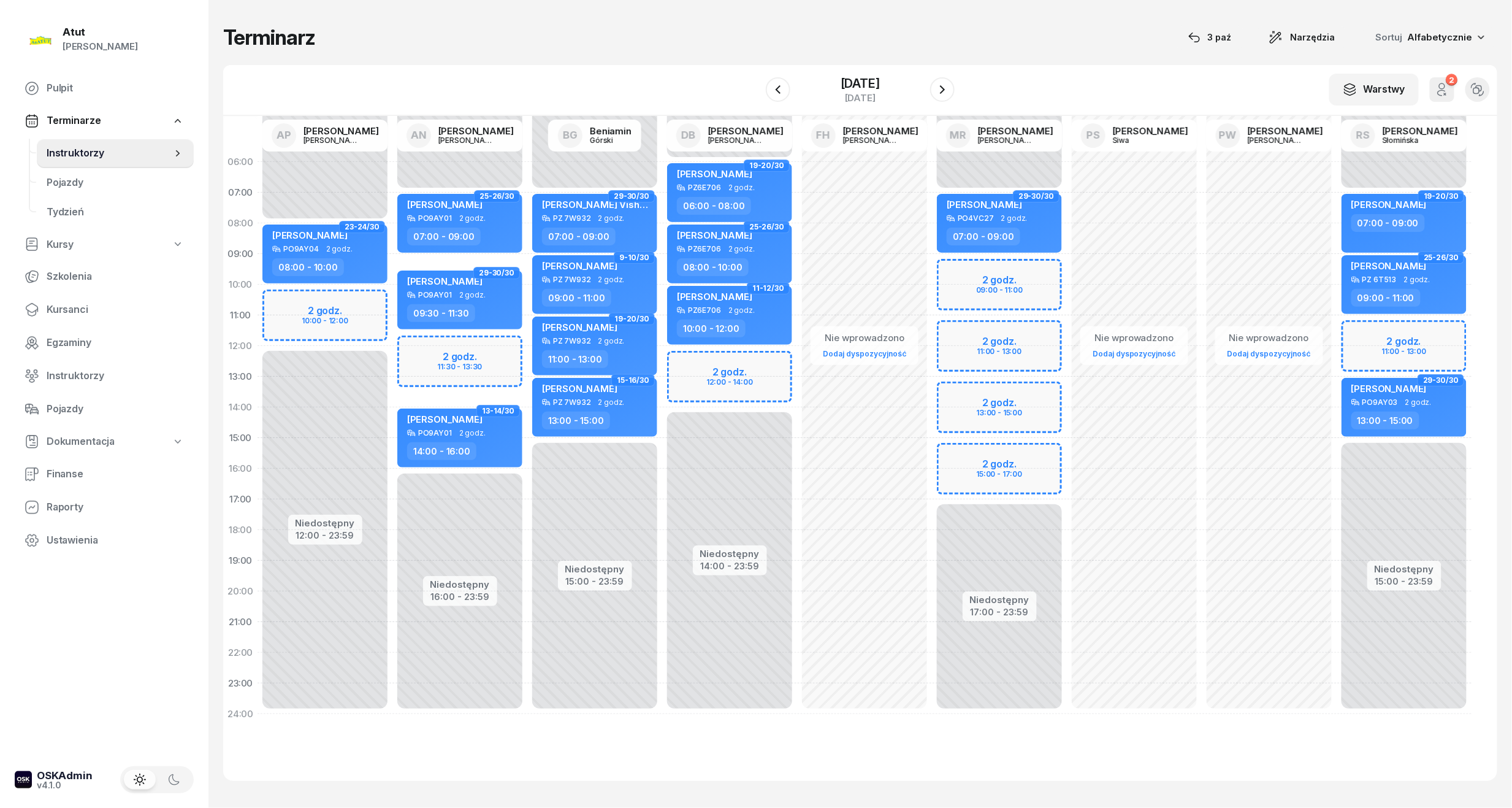
click at [301, 307] on div "Niedostępny 00:00 - 08:00 Niedostępny 12:00 - 23:59 2 godz. 10:00 - 12:00 23-24…" at bounding box center [325, 438] width 135 height 583
select select "10"
select select "12"
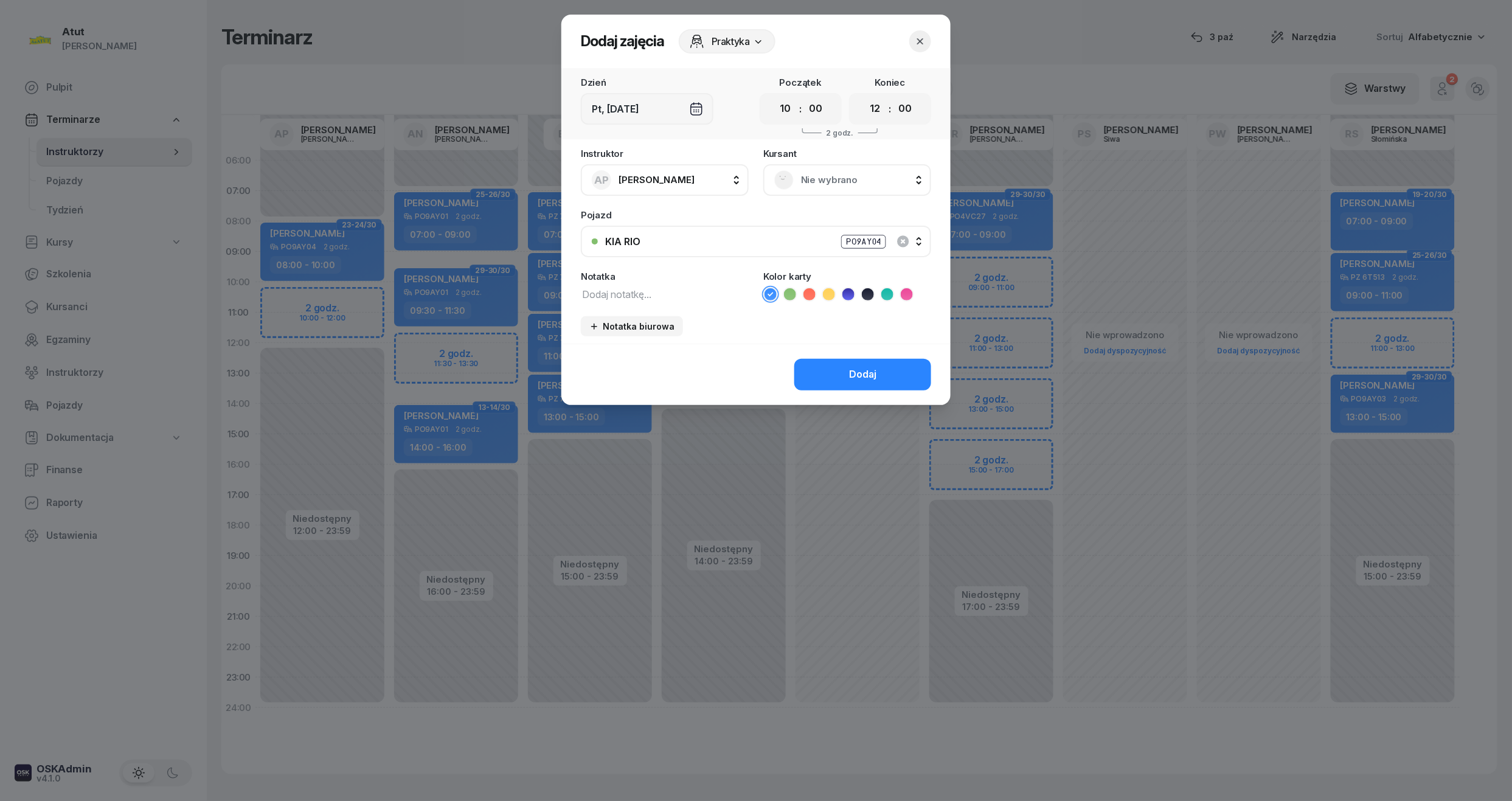
click at [855, 176] on span "Nie wybrano" at bounding box center [860, 180] width 119 height 16
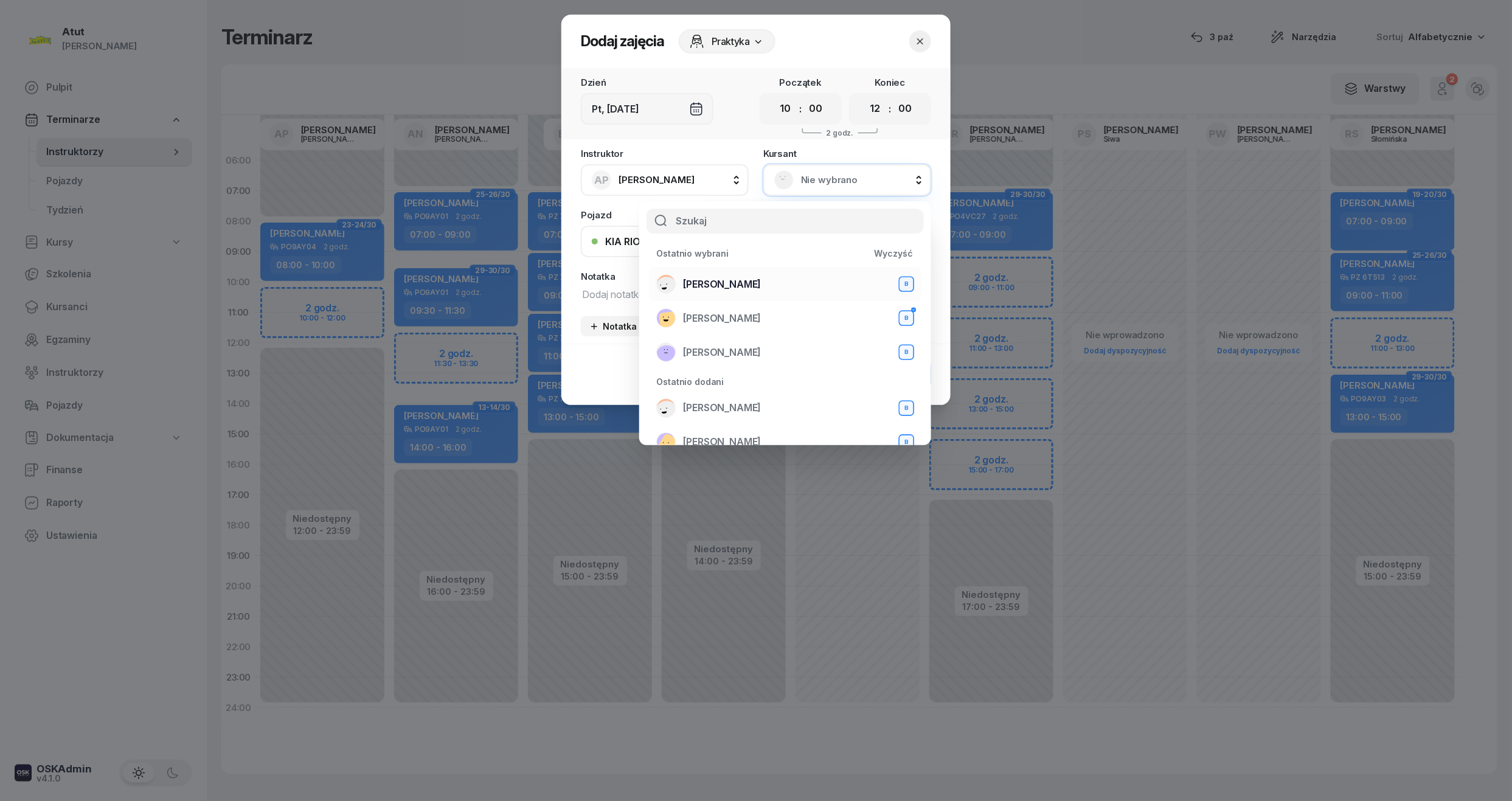
click at [733, 286] on span "Igor Szymański" at bounding box center [722, 284] width 78 height 16
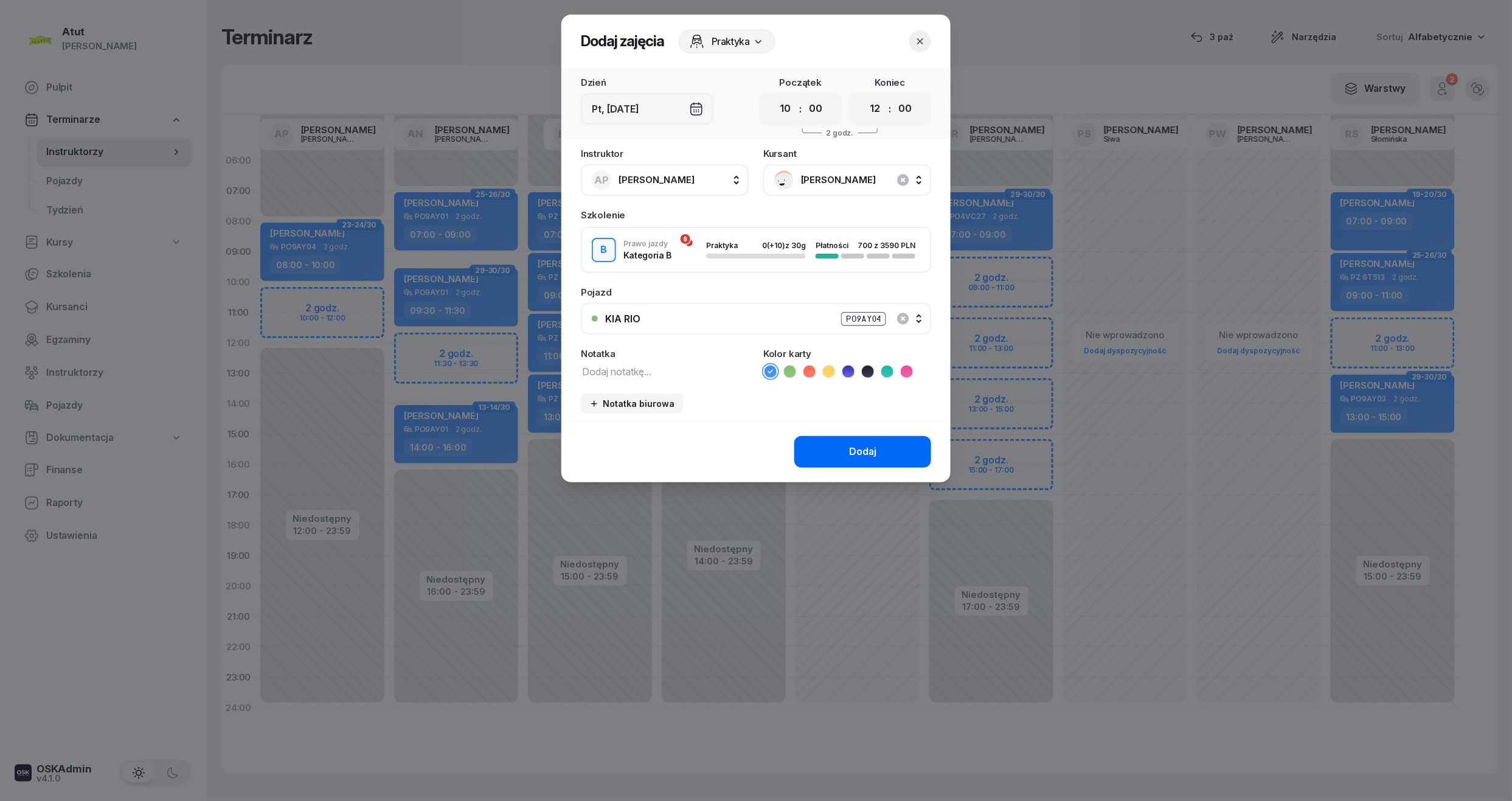
click at [866, 445] on div "Dodaj" at bounding box center [862, 451] width 27 height 16
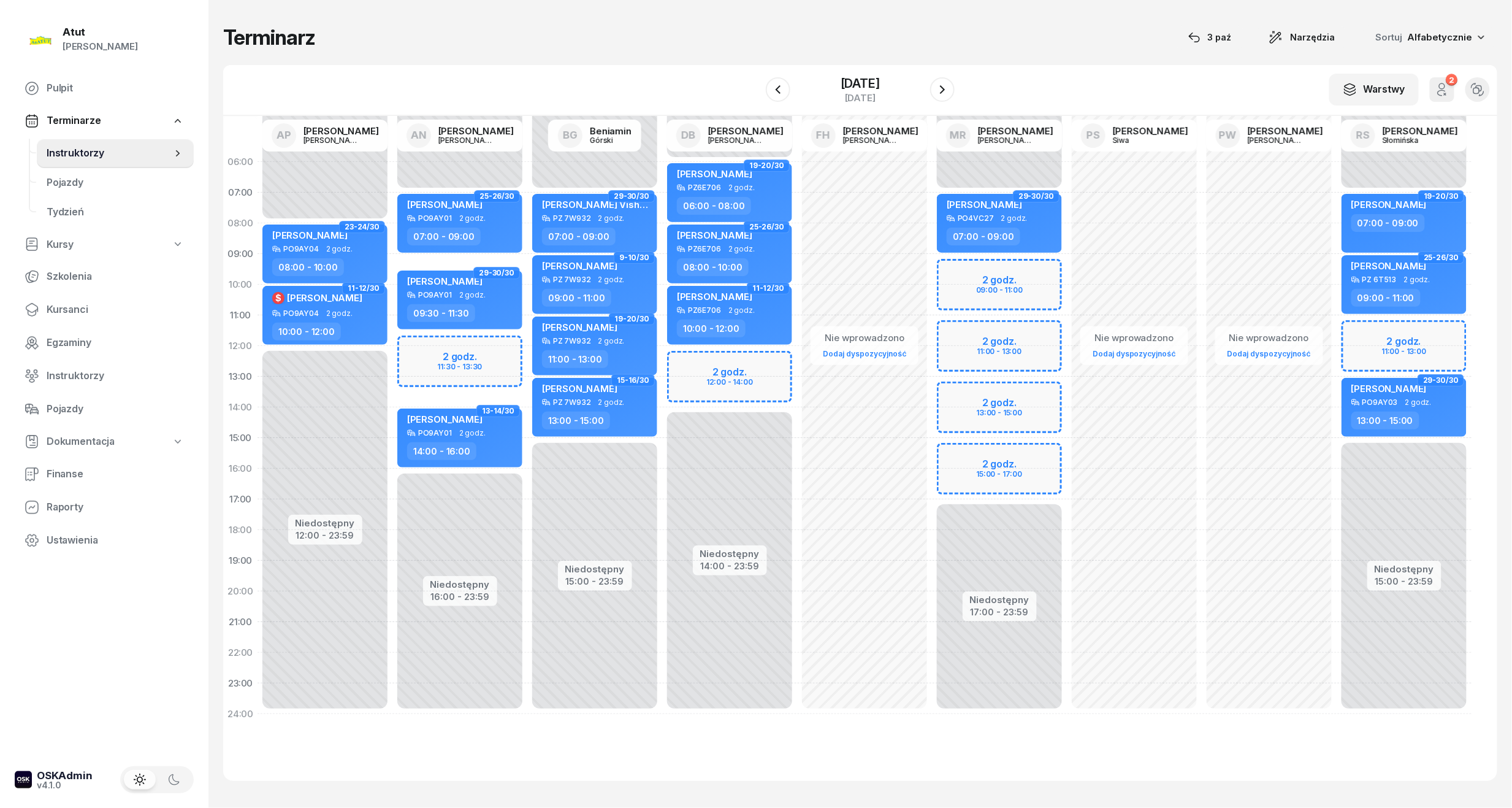
click at [933, 85] on div at bounding box center [942, 89] width 25 height 25
click at [942, 86] on icon "button" at bounding box center [942, 89] width 15 height 15
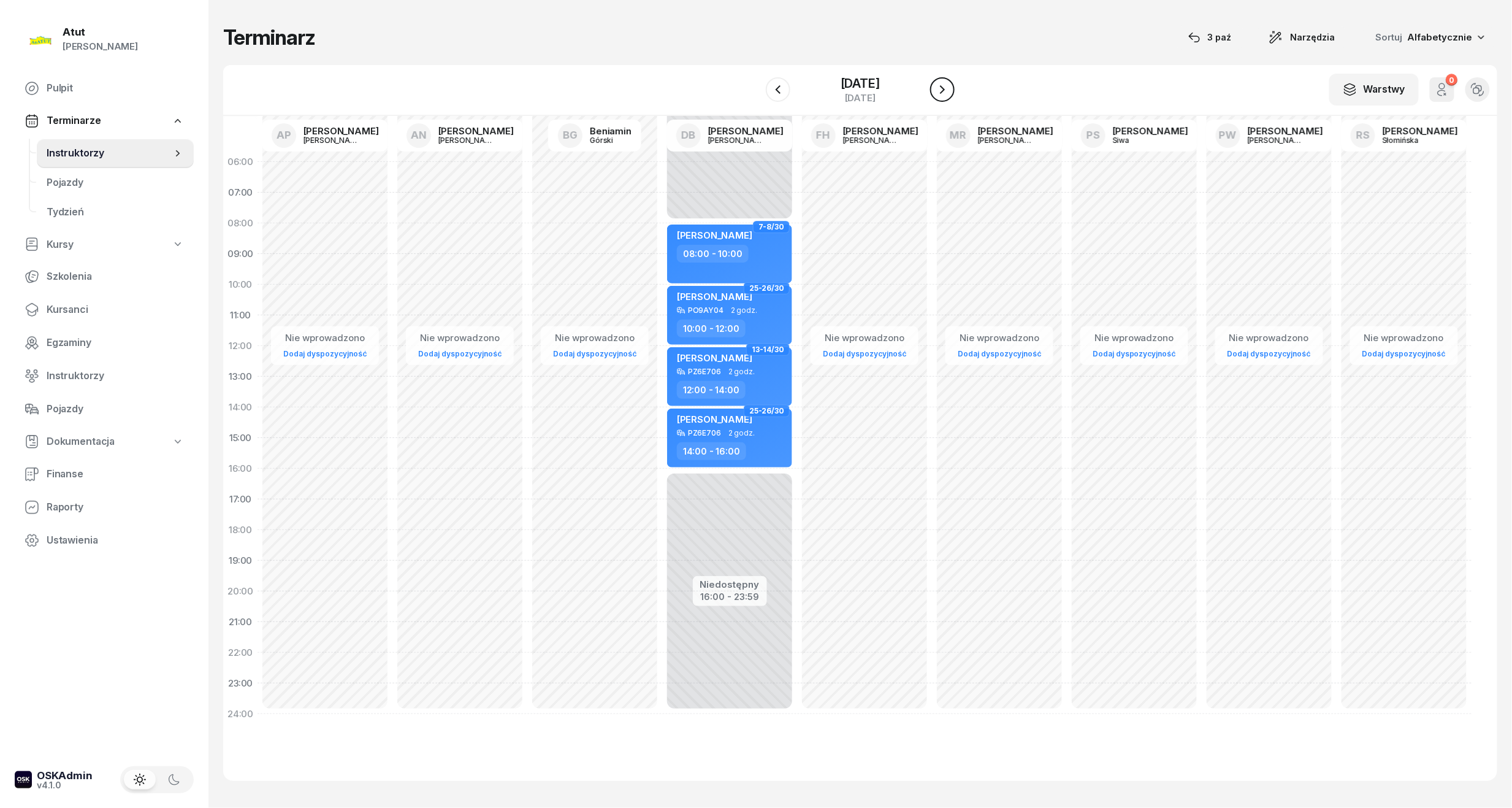
click at [942, 86] on icon "button" at bounding box center [942, 89] width 15 height 15
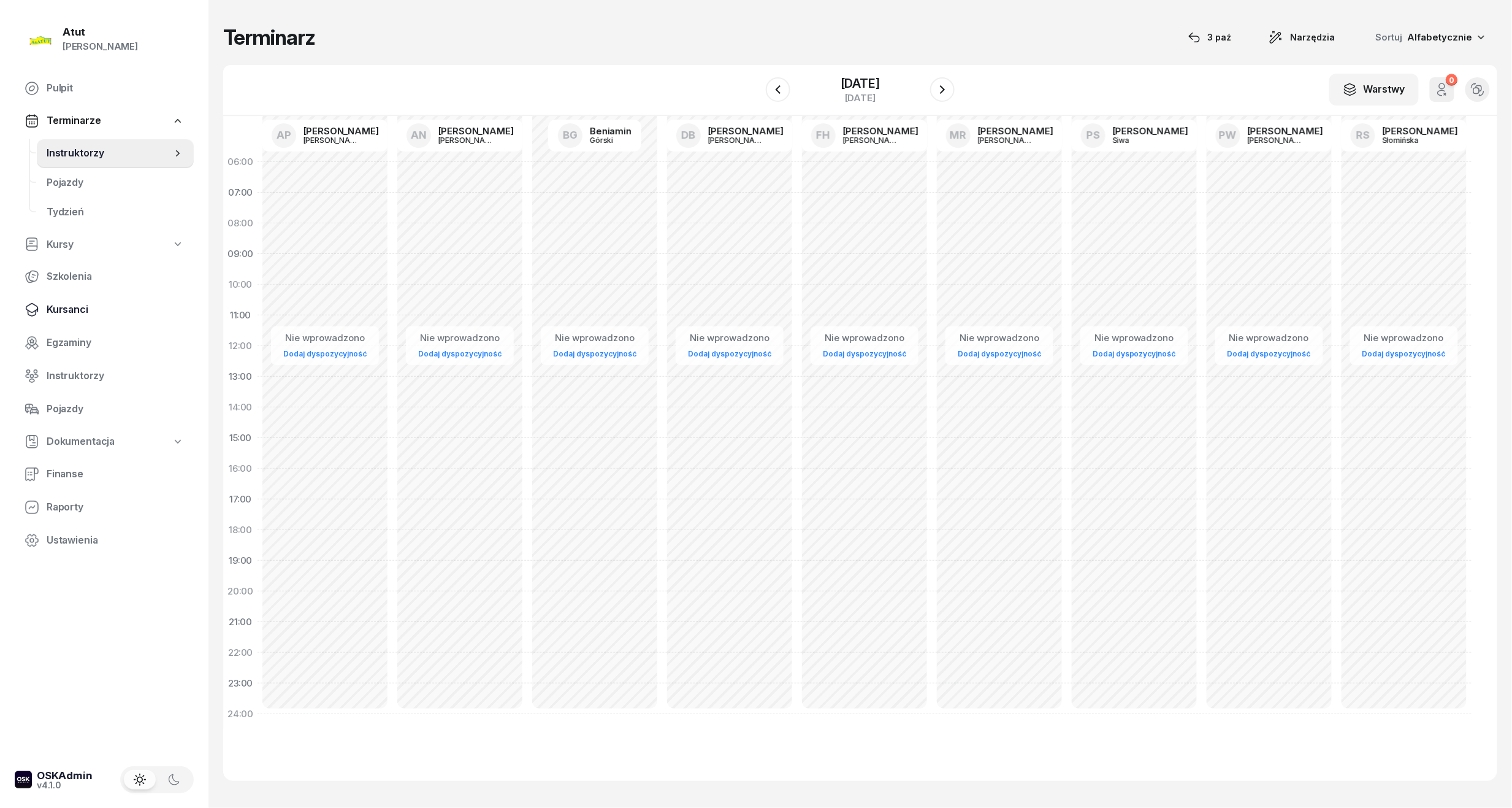
click at [55, 314] on span "Kursanci" at bounding box center [115, 310] width 138 height 16
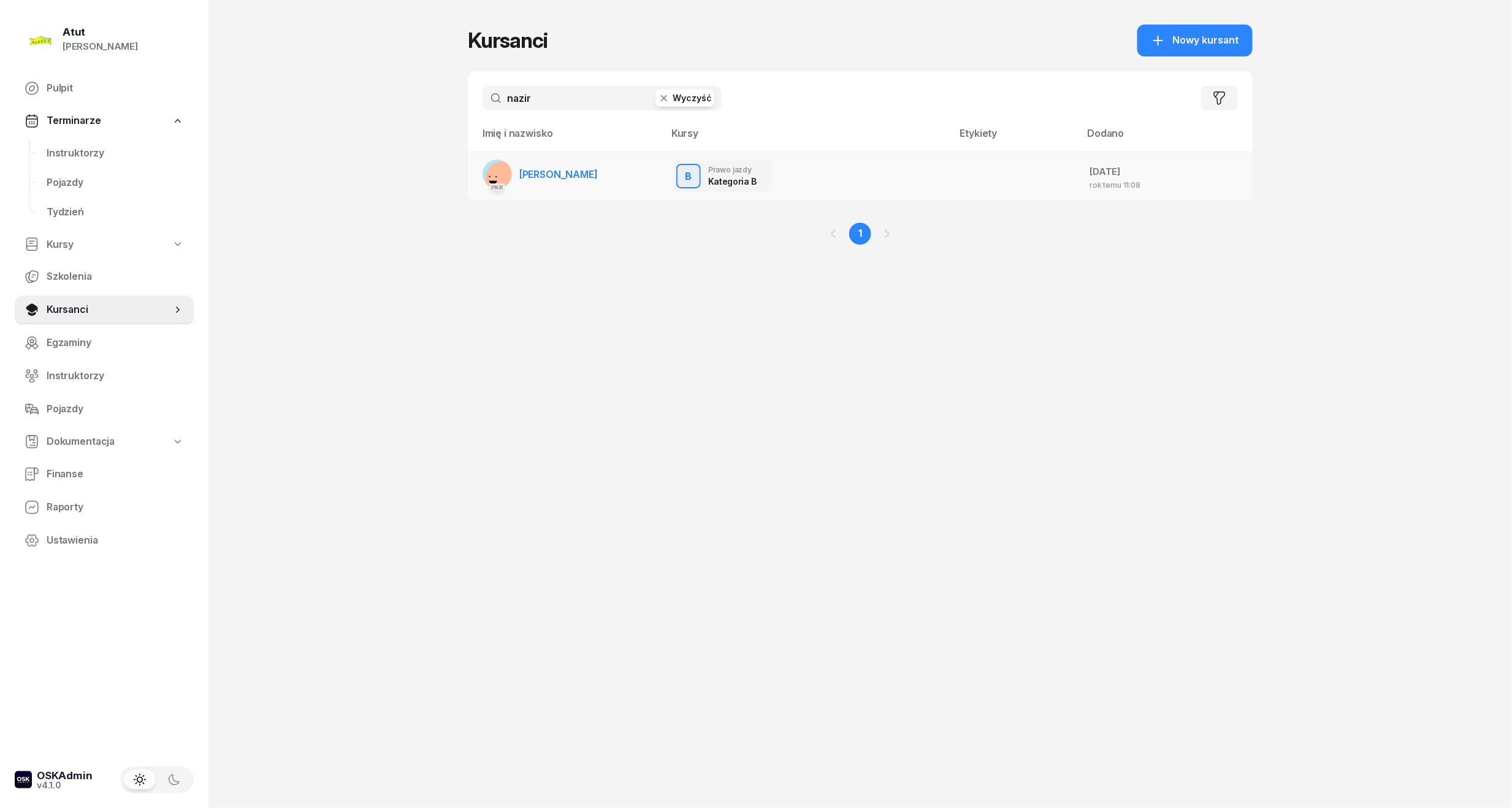
click at [544, 165] on link "PKK Nazir Kozłowski" at bounding box center [540, 174] width 115 height 30
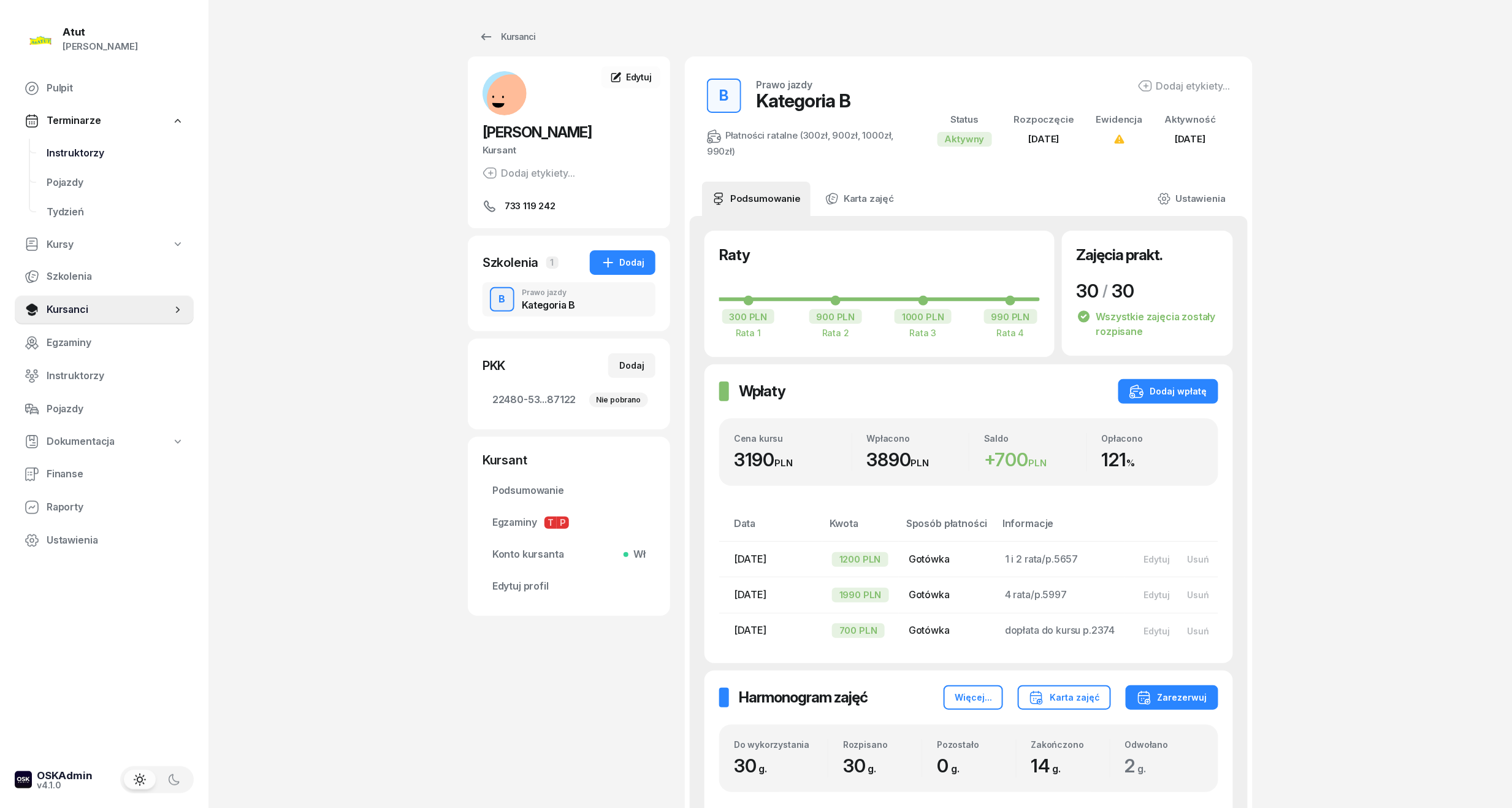
click at [69, 157] on span "Instruktorzy" at bounding box center [115, 153] width 138 height 16
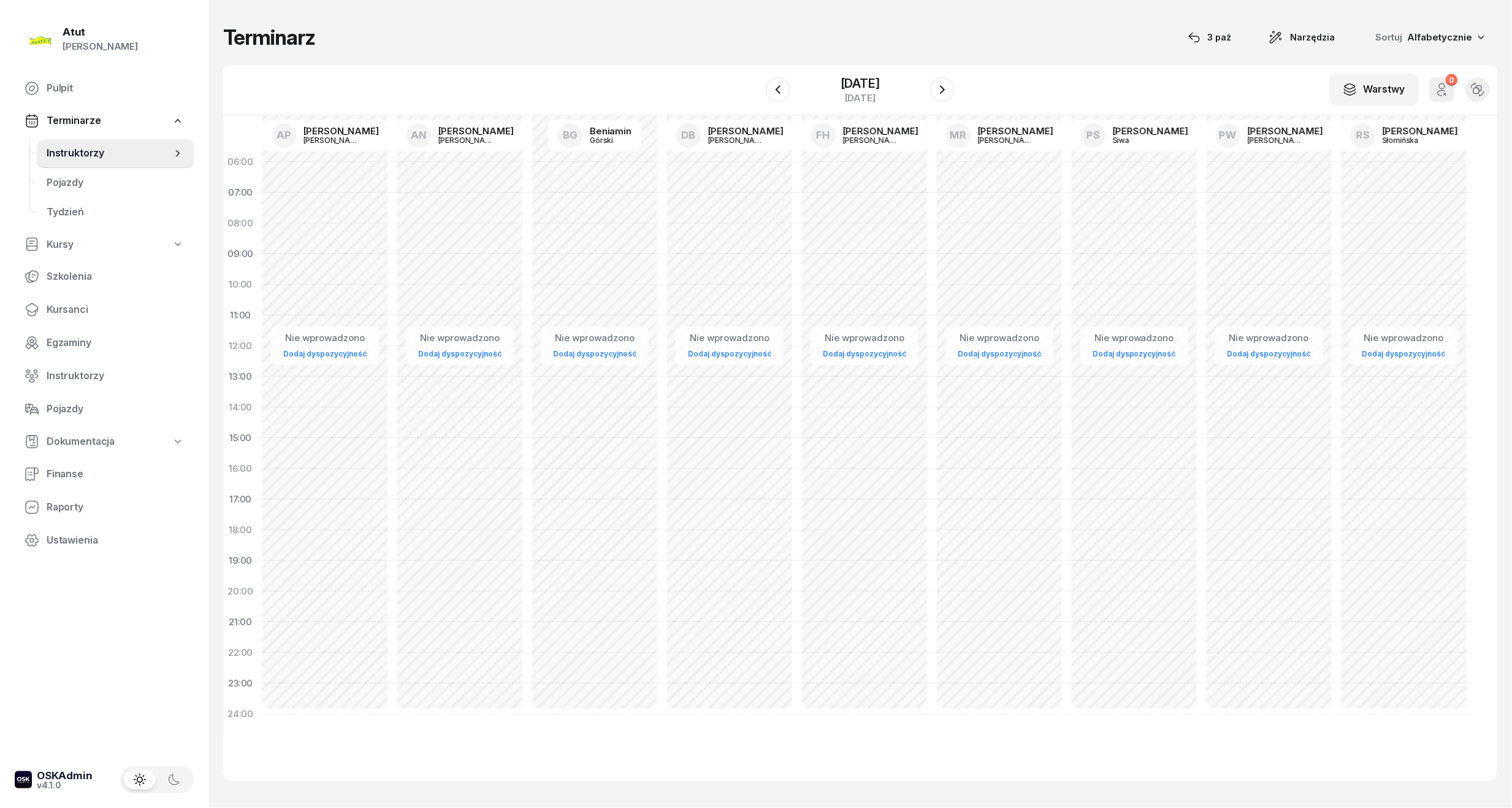
click at [55, 291] on nav "Pulpit Terminarze Instruktorzy Pojazdy Tydzień Kursy Szkolenia Kursanci Egzamin…" at bounding box center [104, 314] width 179 height 481
click at [60, 299] on link "Kursanci" at bounding box center [104, 310] width 179 height 30
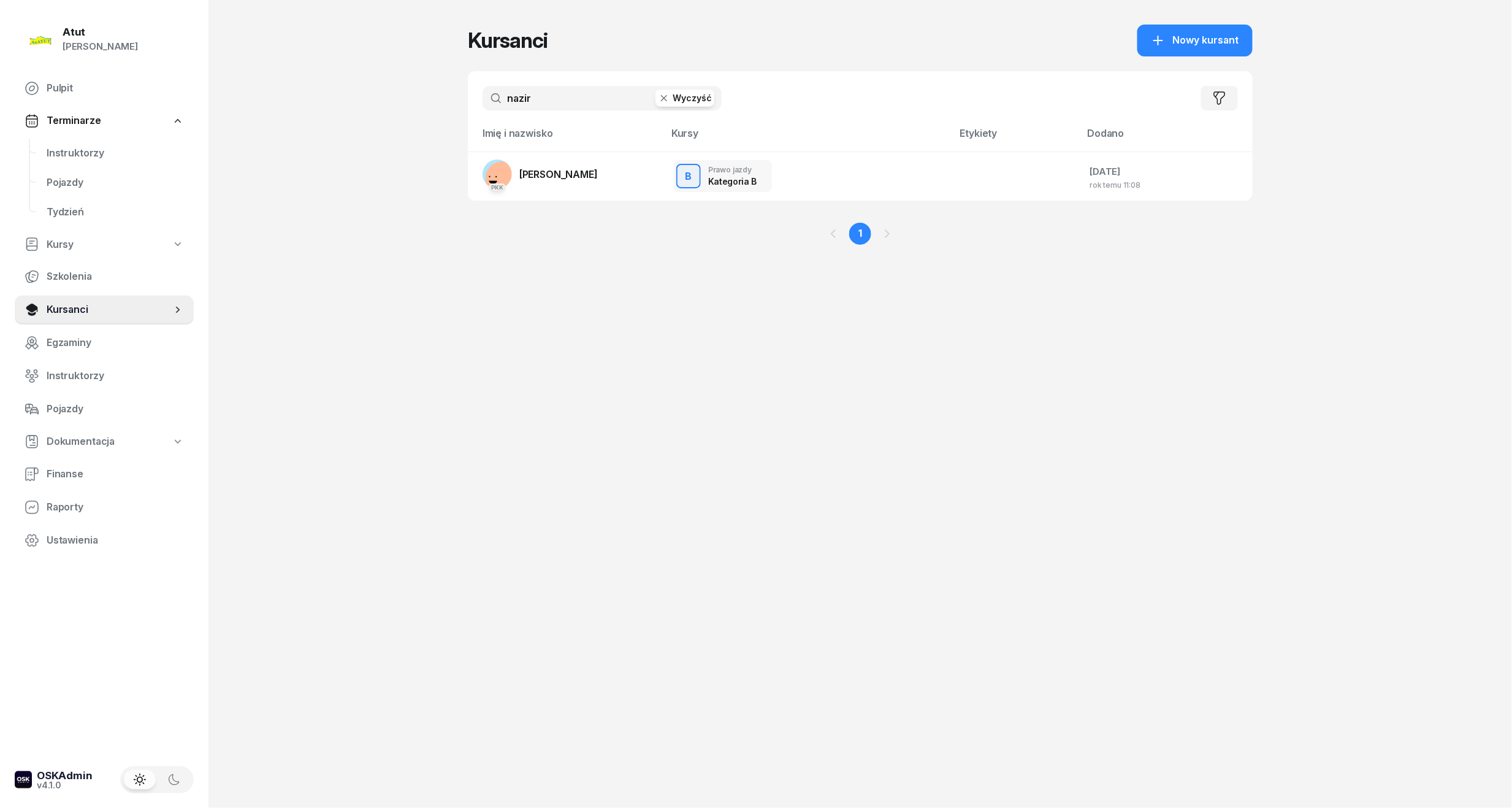
drag, startPoint x: 491, startPoint y: 97, endPoint x: -32, endPoint y: 151, distance: 525.8
click at [0, 151] on html "Paulina Atut Paulina Lis Pulpit Terminarze Instruktorzy Pojazdy Tydzień Kursy S…" at bounding box center [756, 404] width 1512 height 808
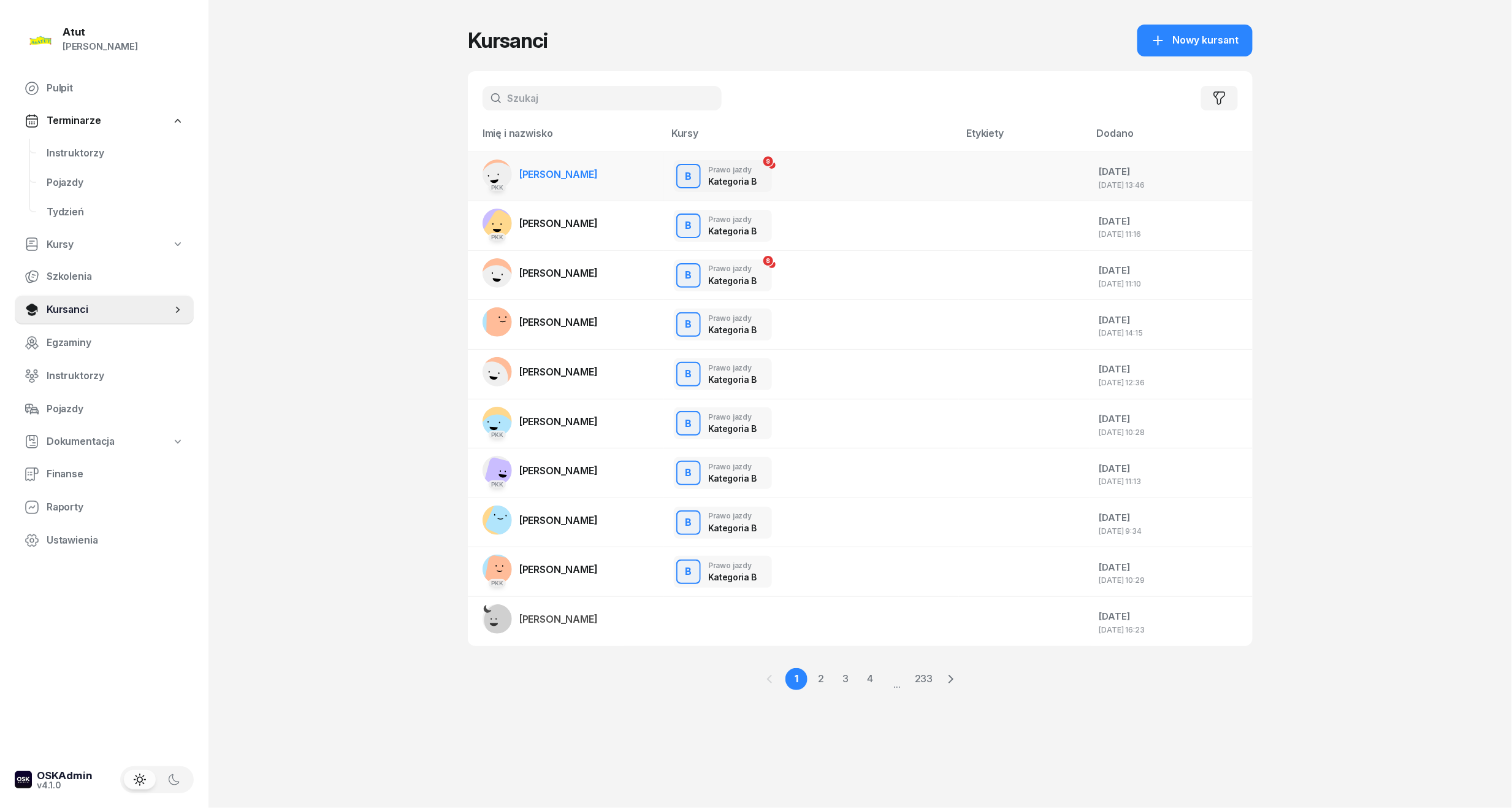
click at [548, 171] on span "Igor Szymański" at bounding box center [559, 174] width 79 height 12
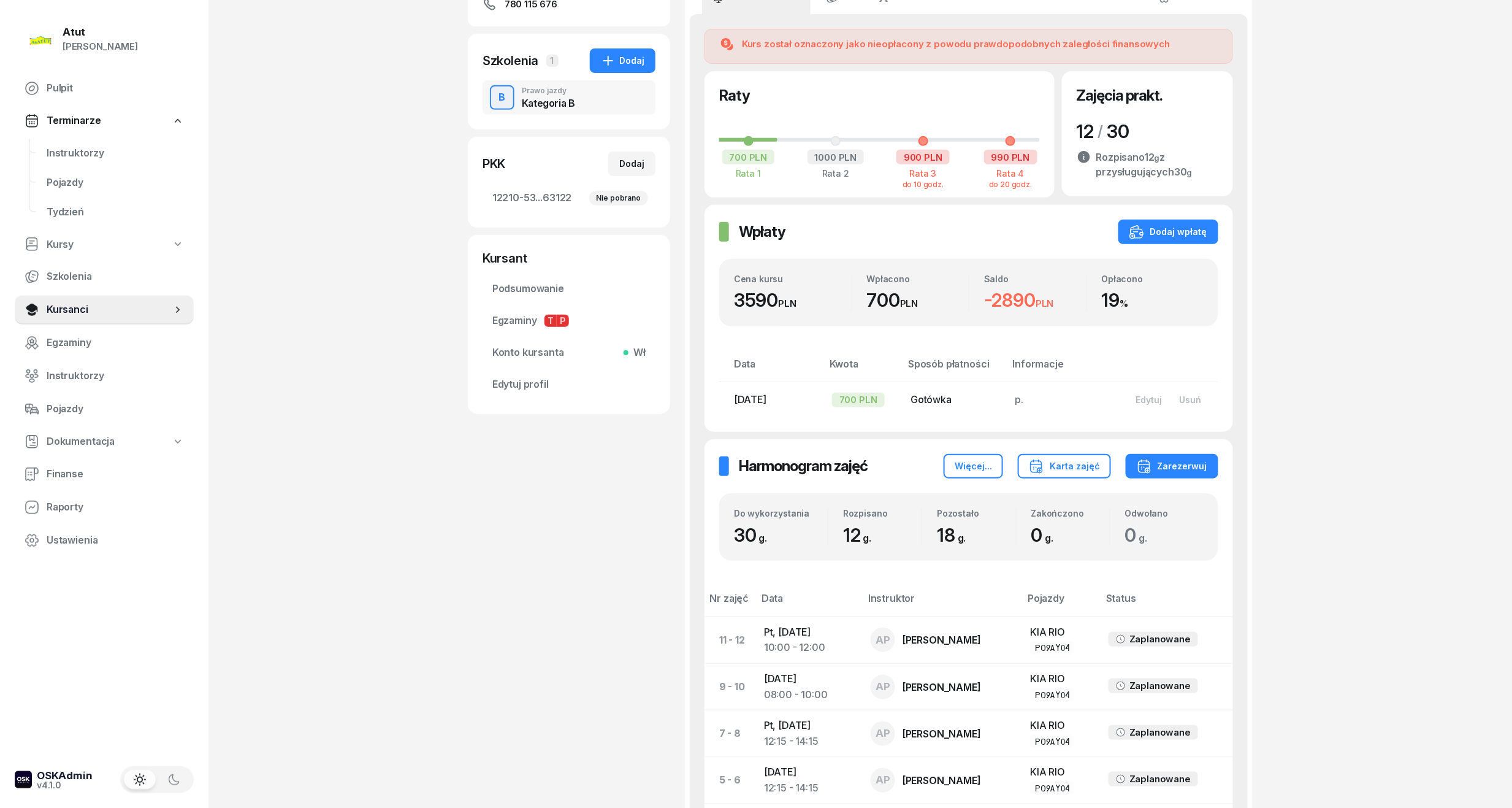
scroll to position [47, 0]
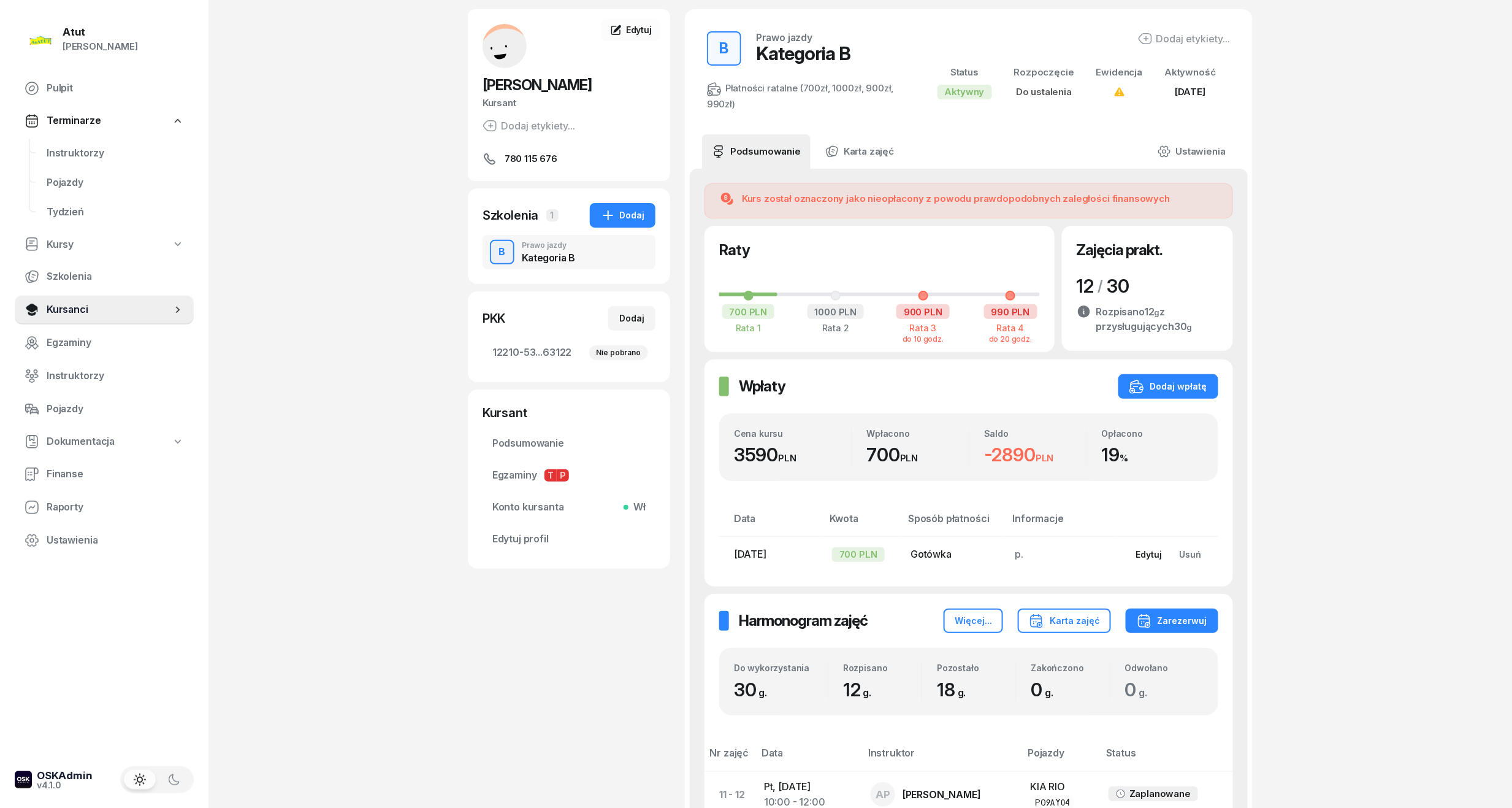
click at [1157, 545] on button "Edytuj" at bounding box center [1150, 554] width 44 height 20
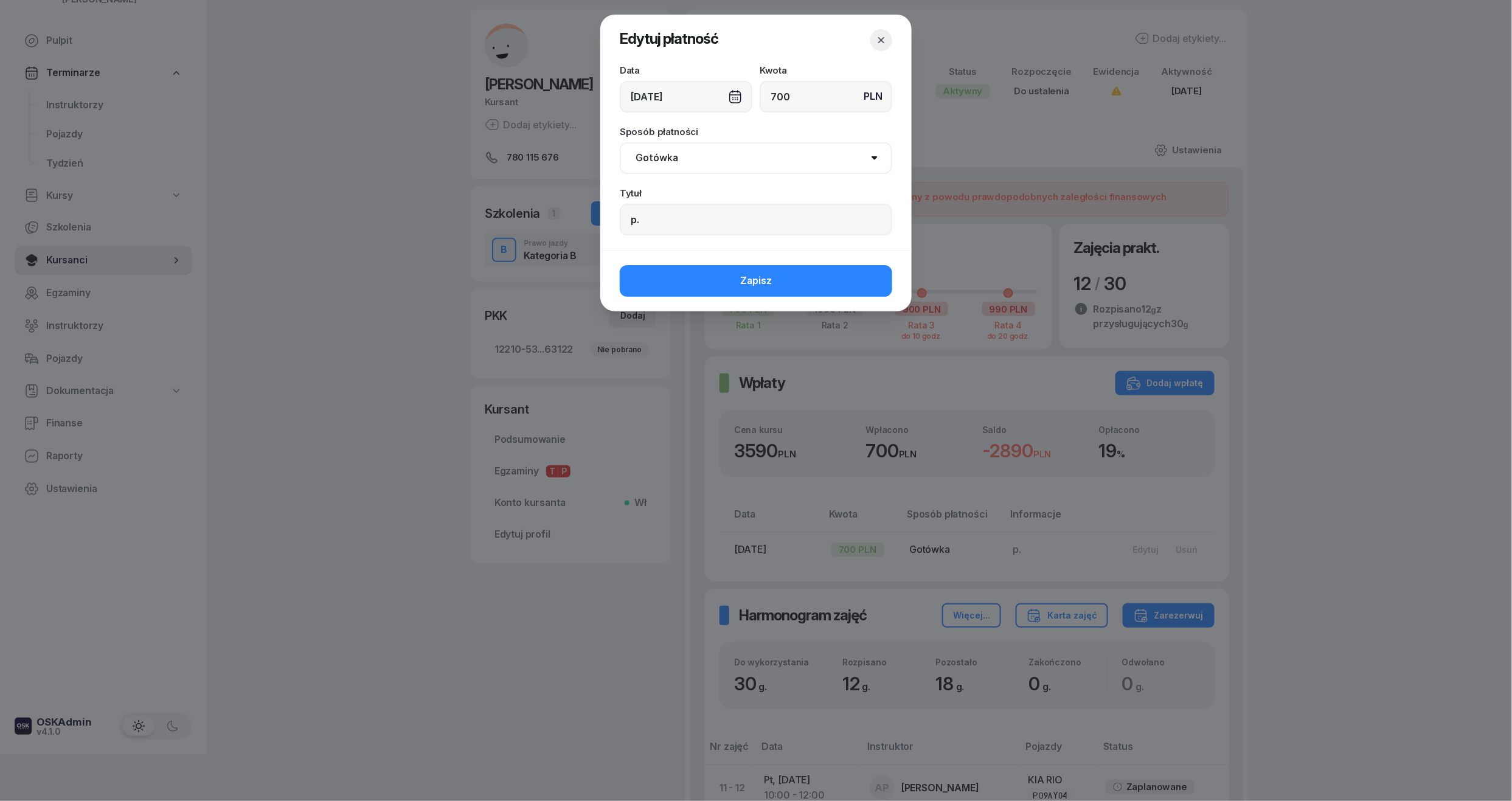
click at [657, 164] on select "Gotówka Karta Przelew Płatności online BLIK" at bounding box center [756, 157] width 272 height 31
select select "online"
click at [620, 142] on select "Gotówka Karta Przelew Płatności online BLIK" at bounding box center [756, 157] width 272 height 31
click at [672, 219] on input "p." at bounding box center [756, 219] width 272 height 31
type input "p.2375"
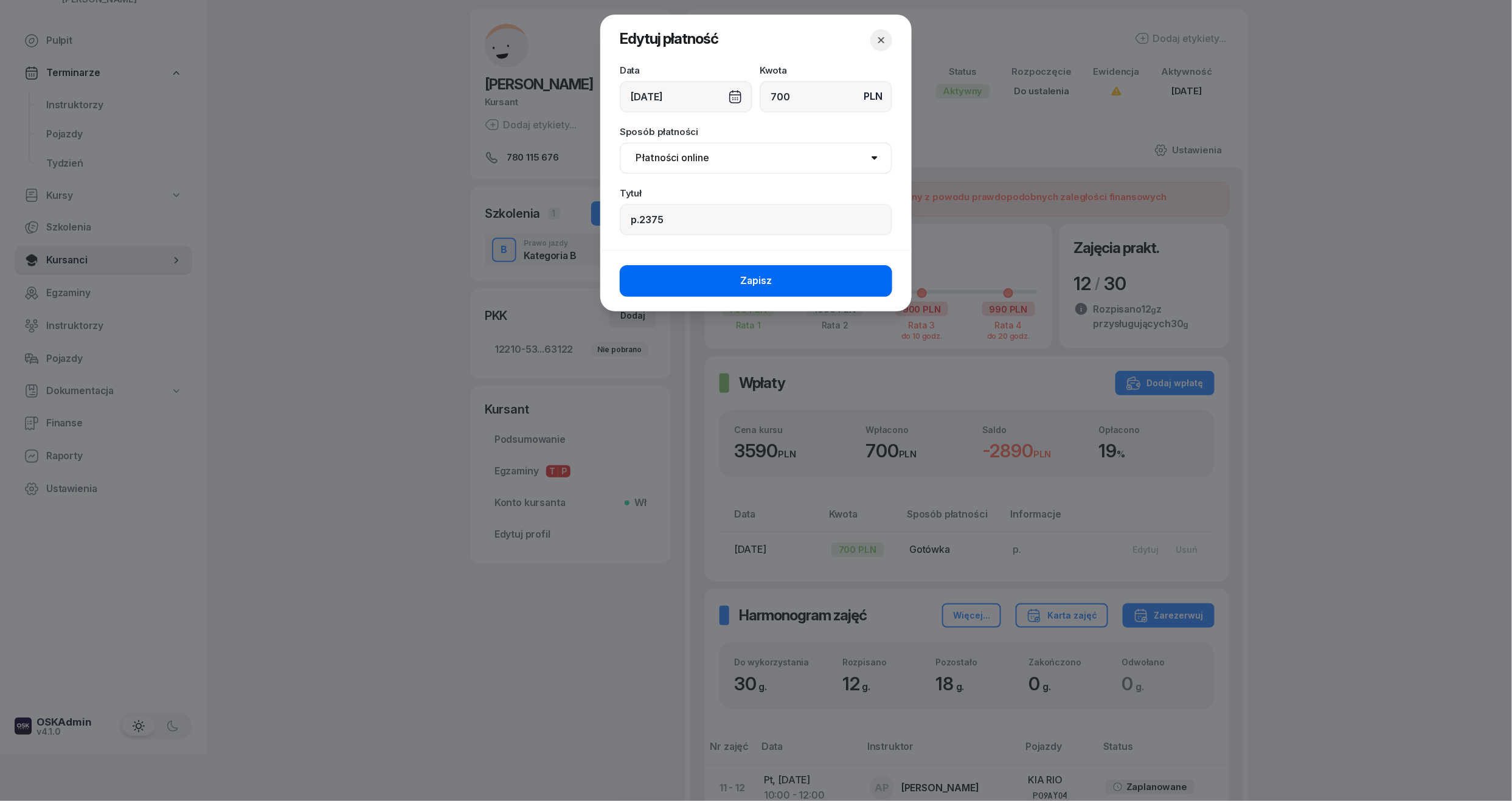
click at [748, 286] on span "Zapisz" at bounding box center [756, 281] width 31 height 16
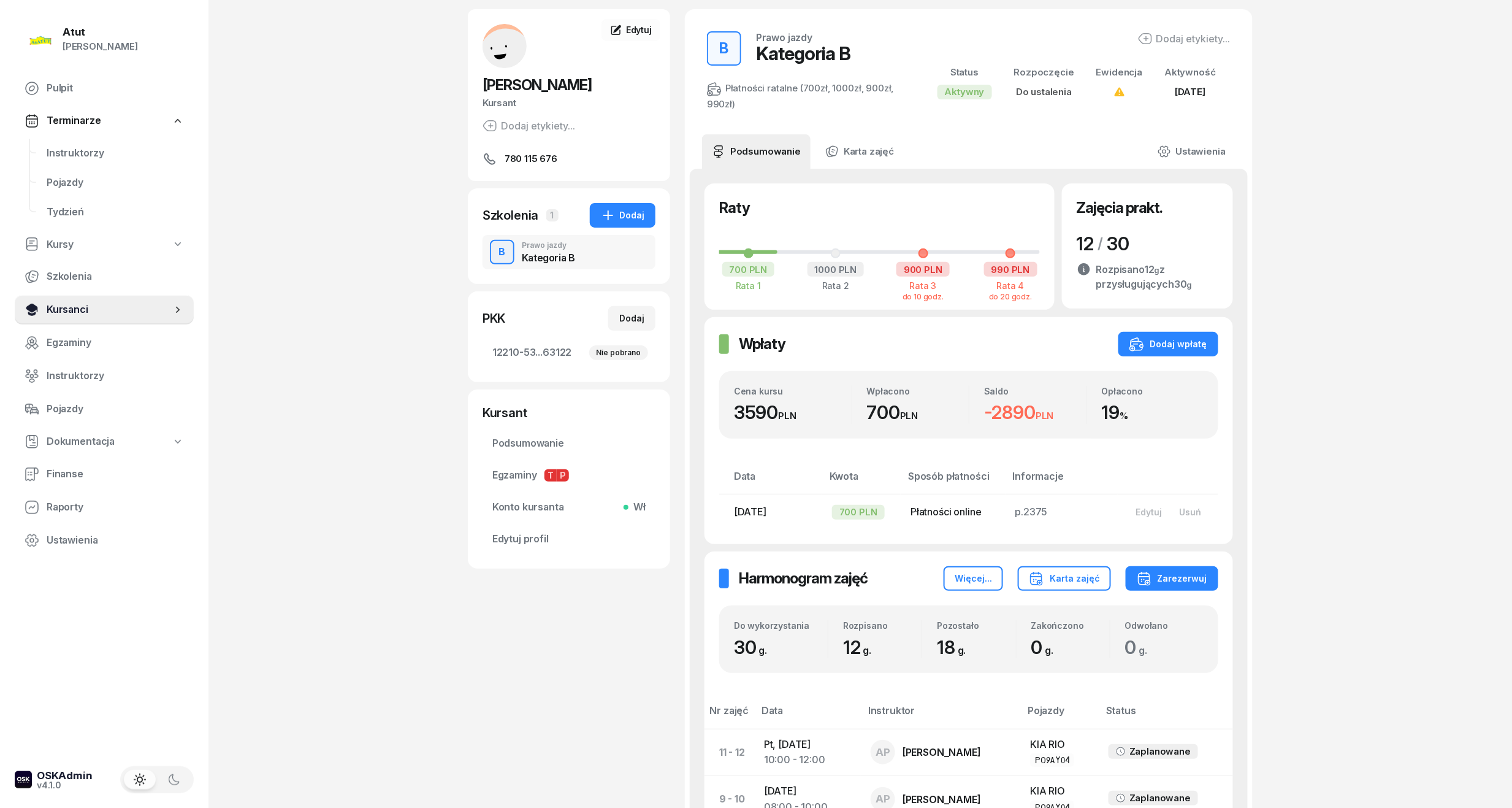
click at [65, 295] on link "Kursanci" at bounding box center [104, 310] width 179 height 30
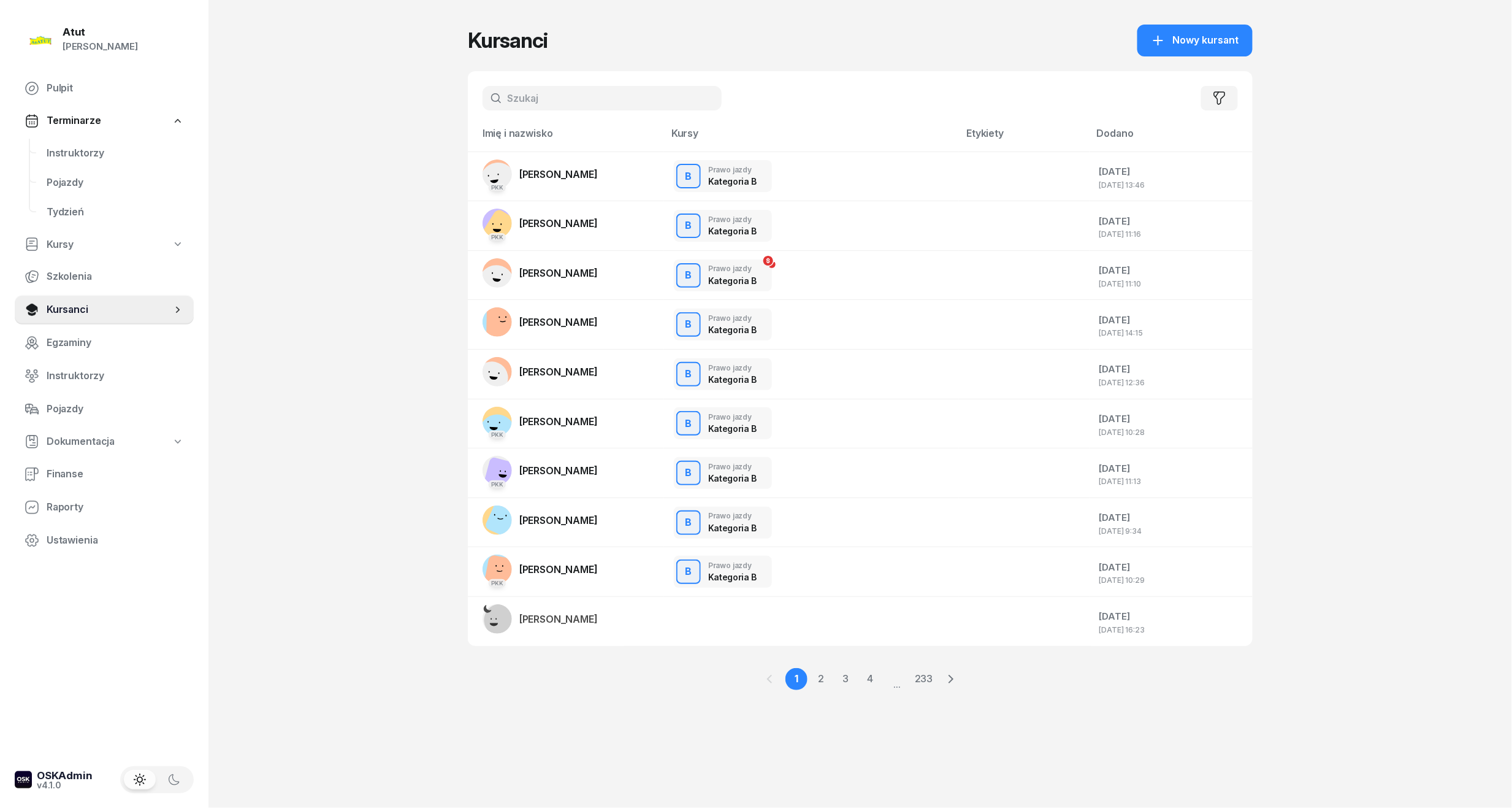
click at [546, 98] on input "text" at bounding box center [602, 98] width 239 height 25
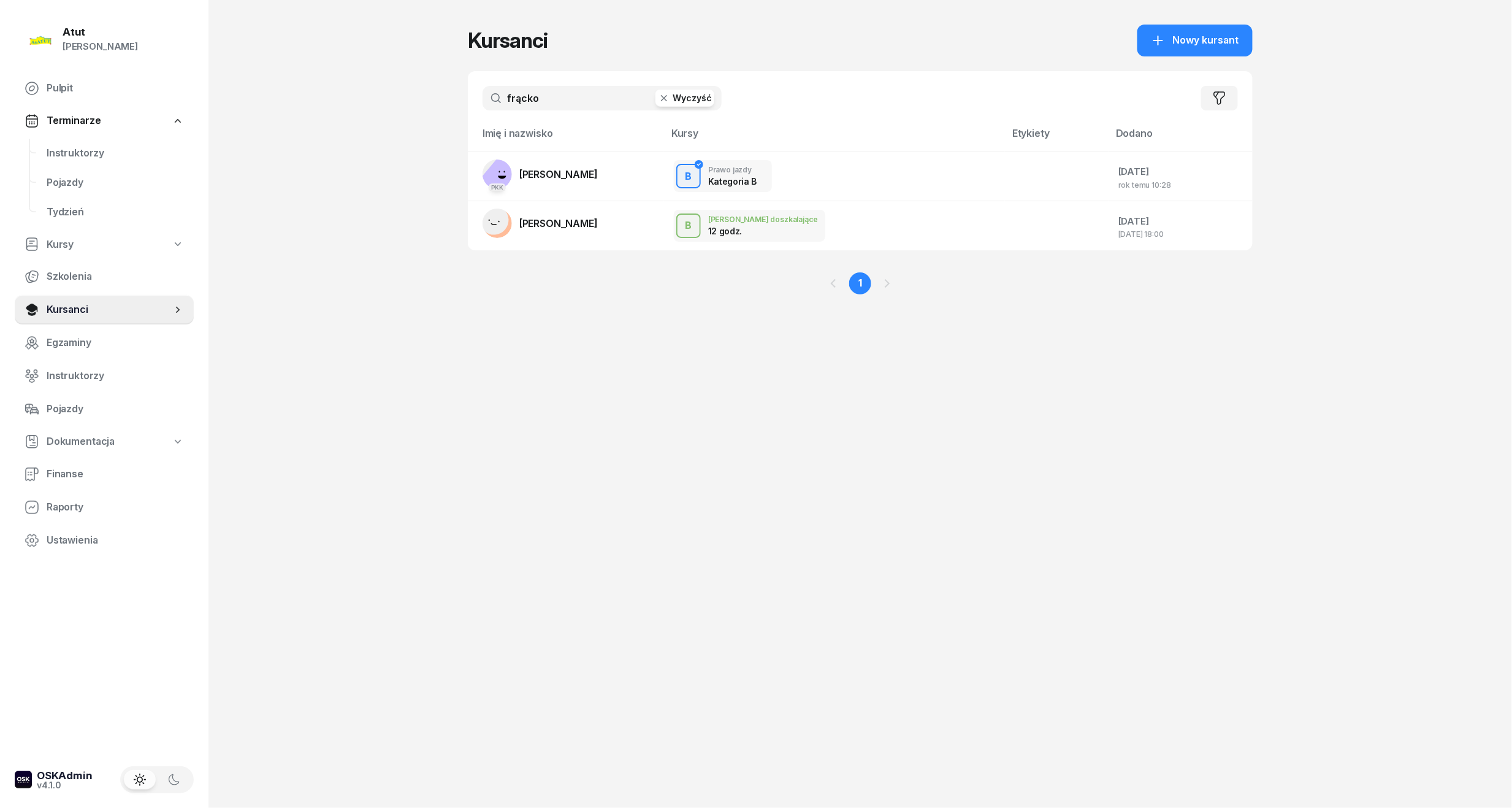
drag, startPoint x: 96, startPoint y: 307, endPoint x: 406, endPoint y: 155, distance: 345.3
click at [96, 307] on span "Kursanci" at bounding box center [109, 310] width 125 height 16
drag, startPoint x: 569, startPoint y: 94, endPoint x: -41, endPoint y: 125, distance: 610.8
click at [0, 125] on html "Paulina Atut Paulina Lis Pulpit Terminarze Instruktorzy Pojazdy Tydzień Kursy S…" at bounding box center [756, 404] width 1512 height 808
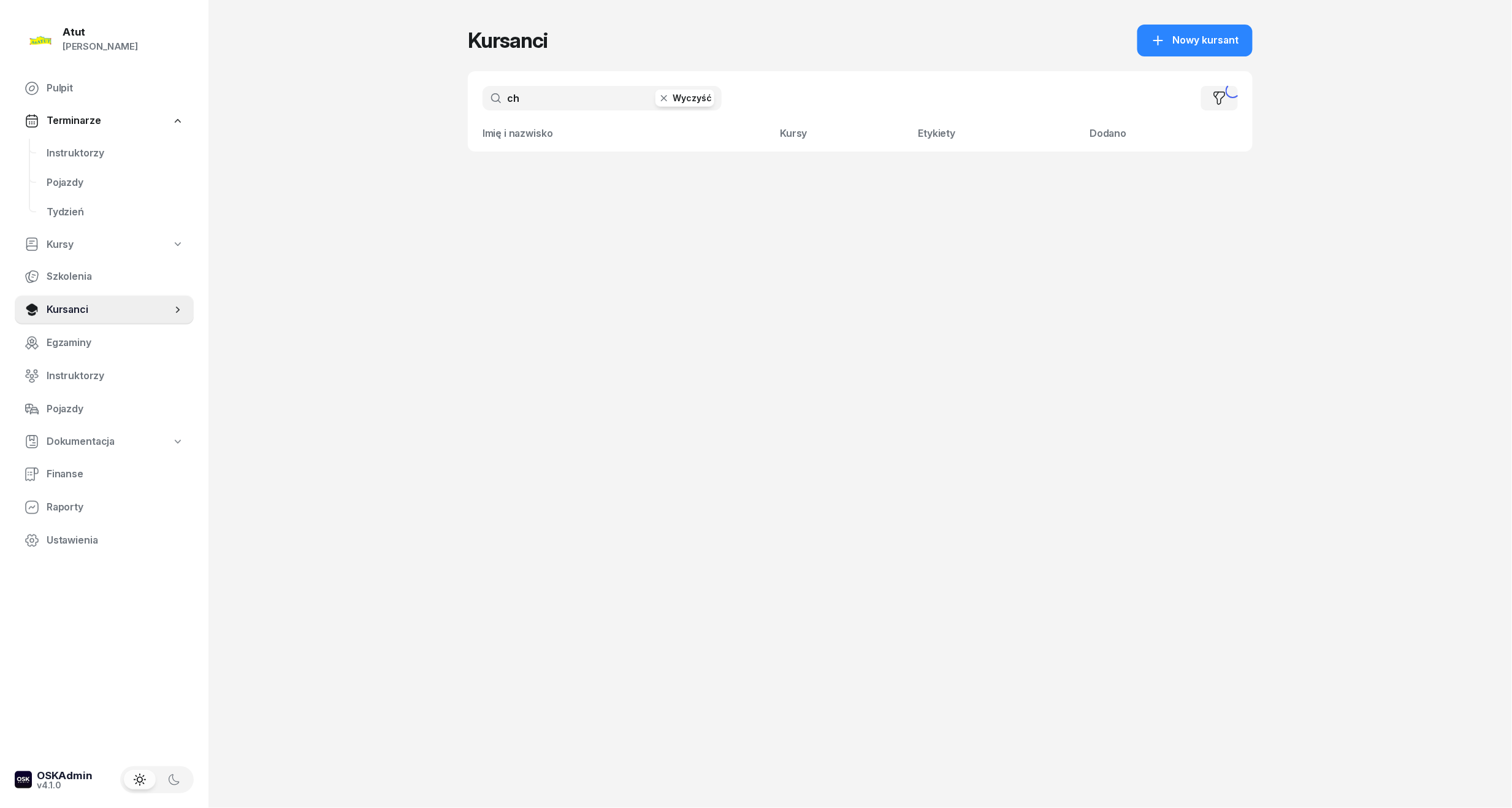
type input "c"
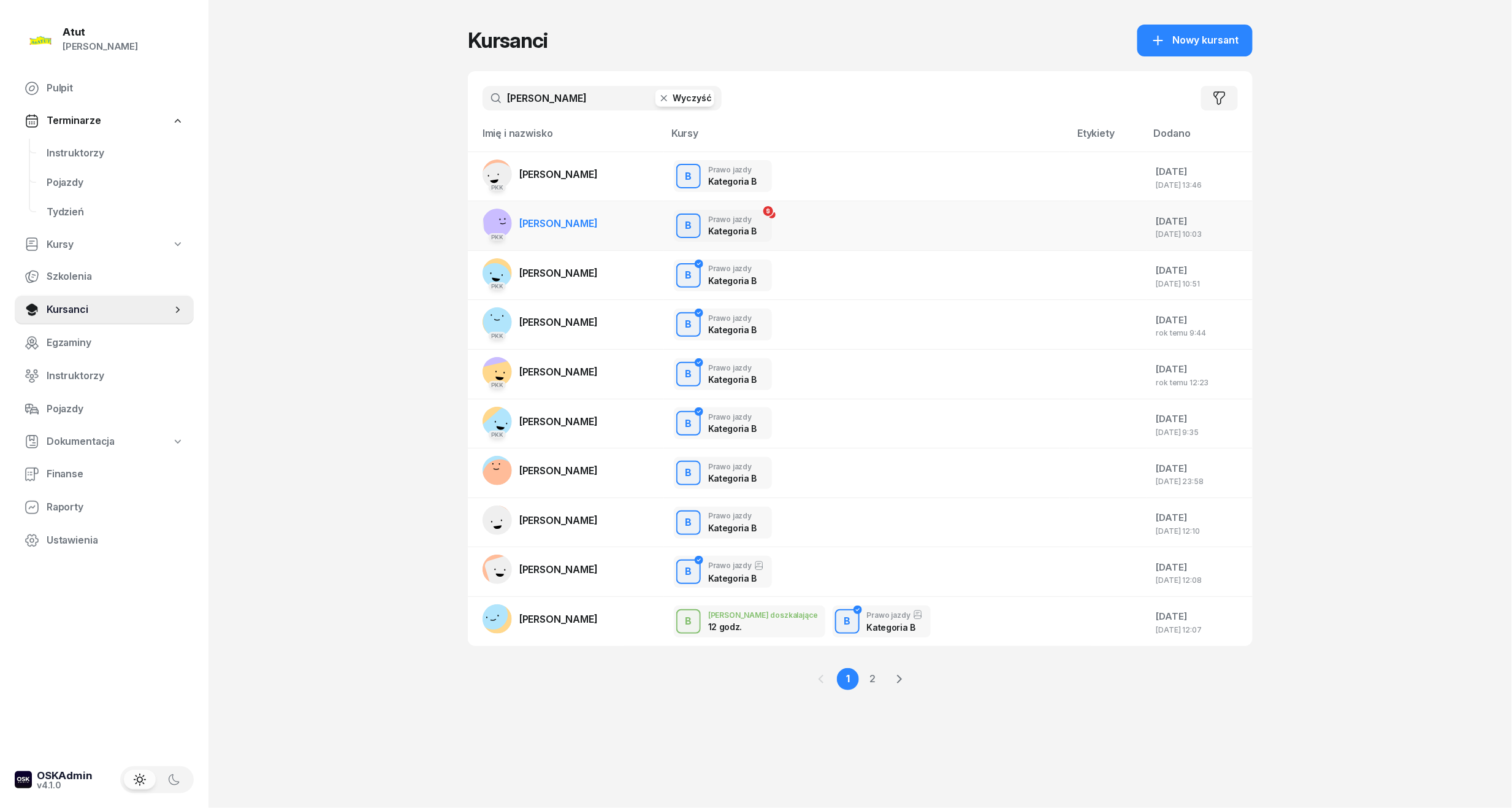
type input "igor"
click at [580, 226] on span "[PERSON_NAME]" at bounding box center [559, 223] width 79 height 12
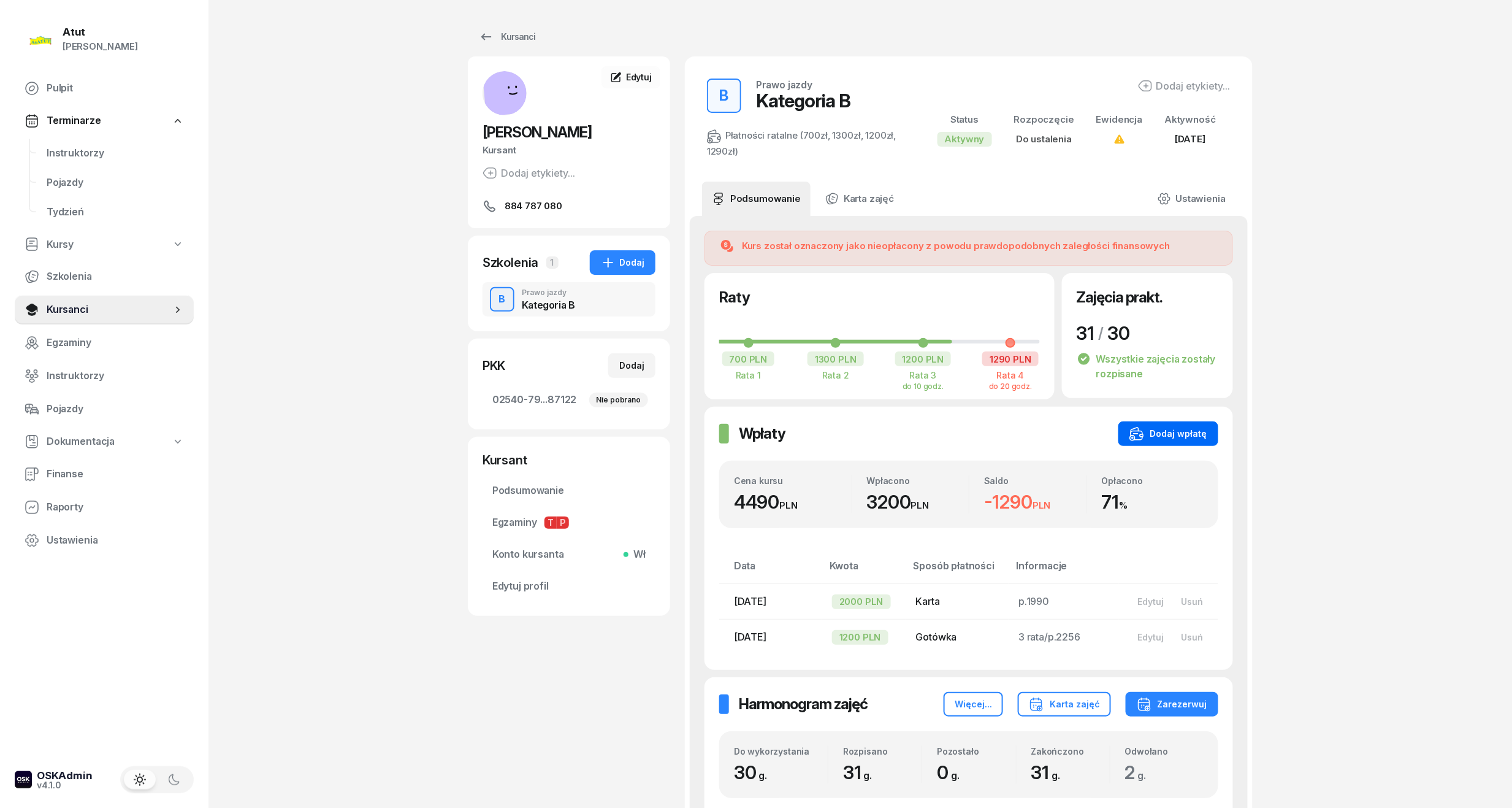
click at [1152, 424] on button "Dodaj wpłatę" at bounding box center [1169, 434] width 100 height 25
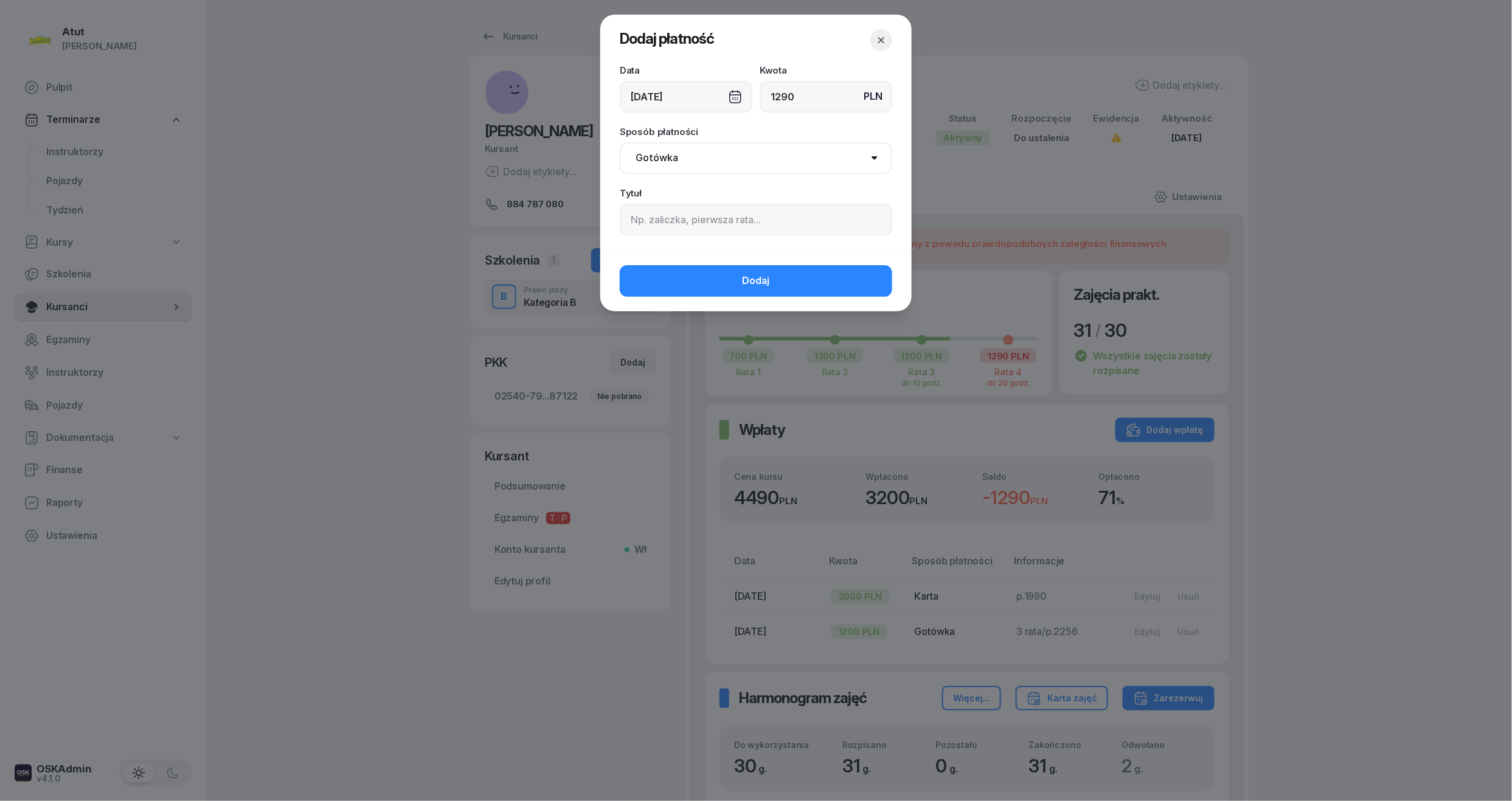
type input "1290"
click at [689, 222] on input at bounding box center [756, 219] width 272 height 31
type input "4 rata/p.2376"
click at [706, 278] on button "Dodaj" at bounding box center [756, 281] width 272 height 31
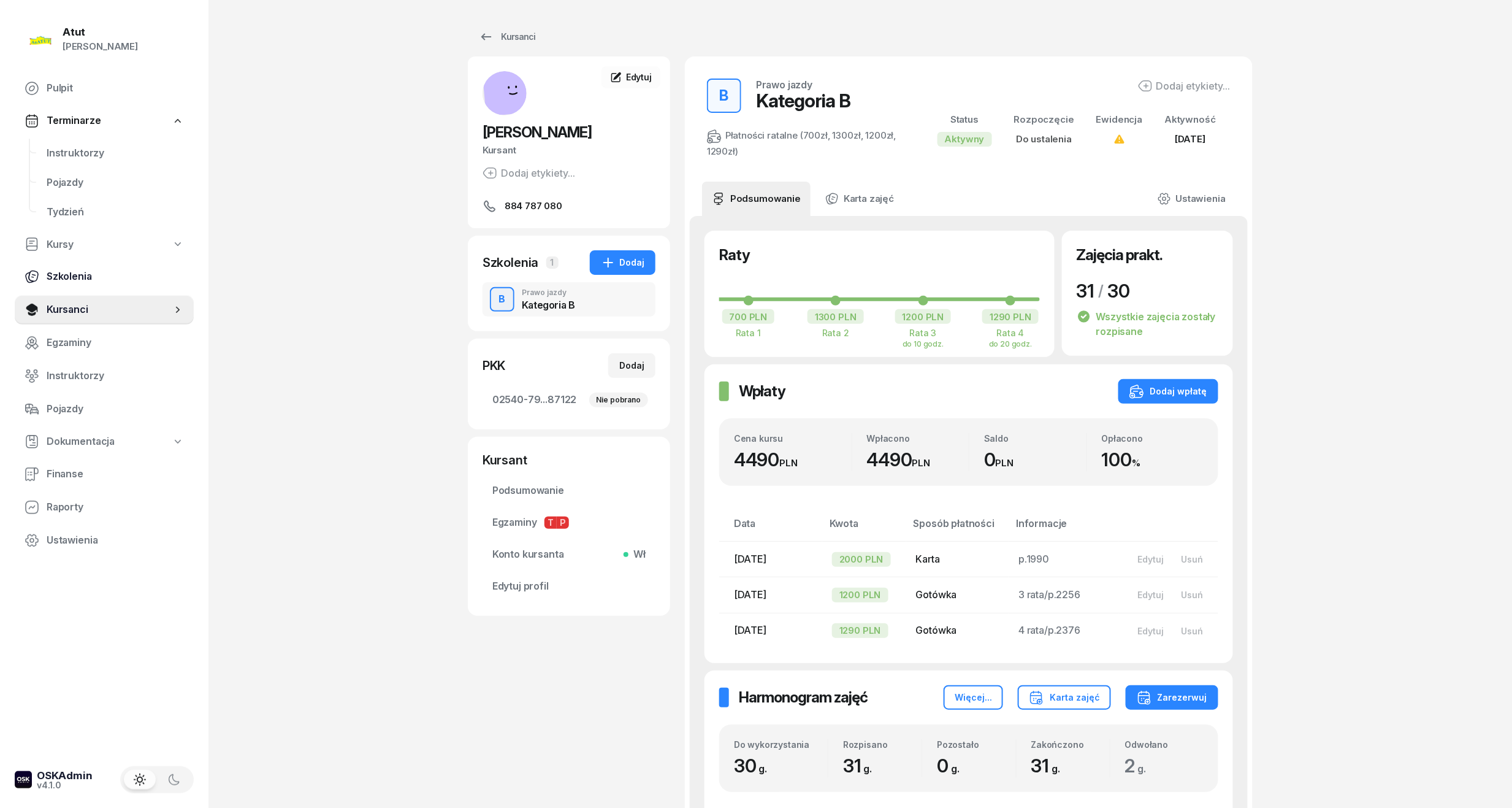
drag, startPoint x: 81, startPoint y: 317, endPoint x: 107, endPoint y: 276, distance: 48.5
click at [81, 317] on link "Kursanci" at bounding box center [104, 310] width 179 height 30
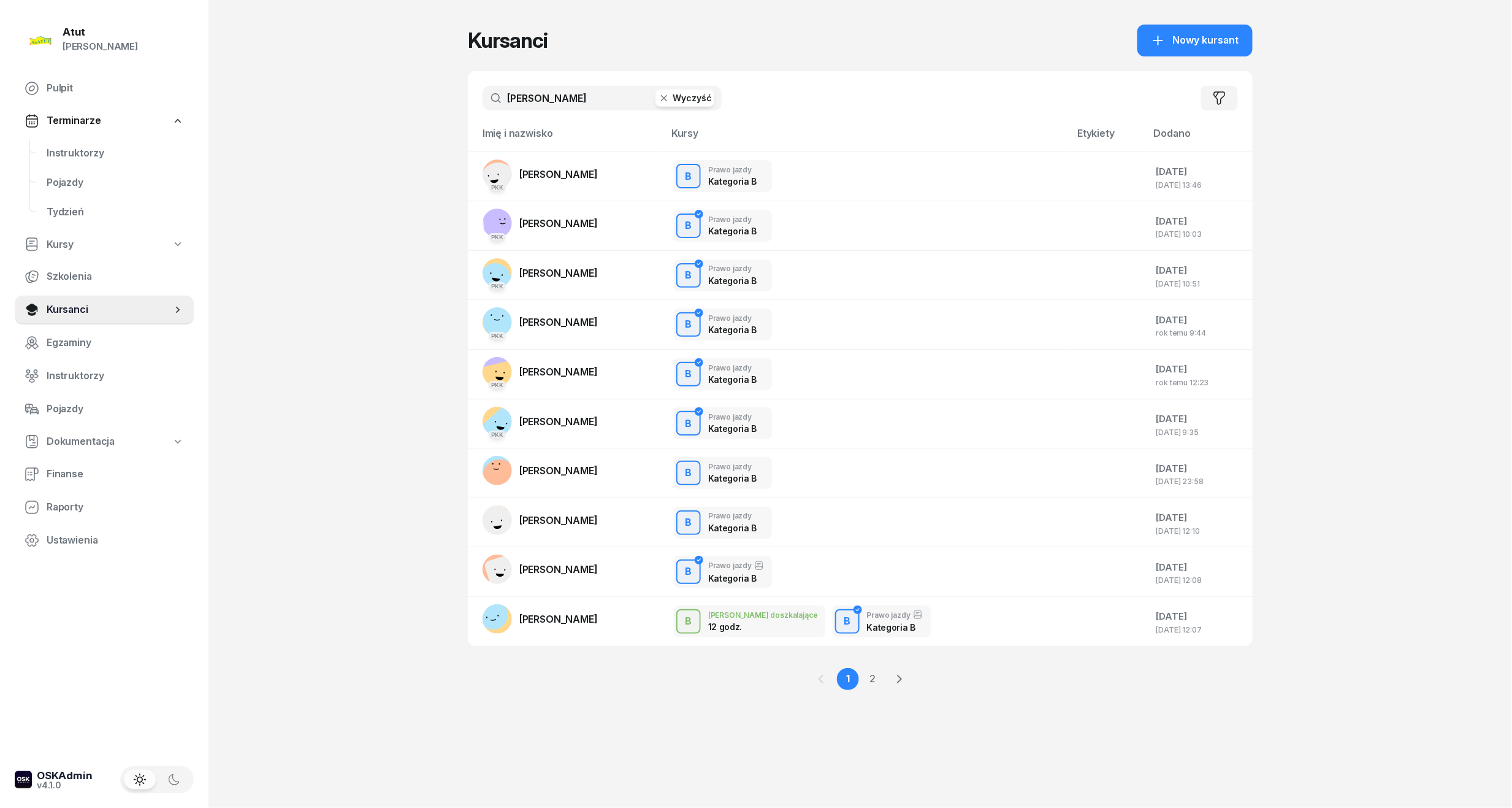
drag, startPoint x: 583, startPoint y: 104, endPoint x: 438, endPoint y: 106, distance: 145.0
click at [442, 105] on div "Atut Paulina Lis Pulpit Terminarze Instruktorzy Pojazdy Tydzień Kursy Szkolenia…" at bounding box center [756, 404] width 1512 height 808
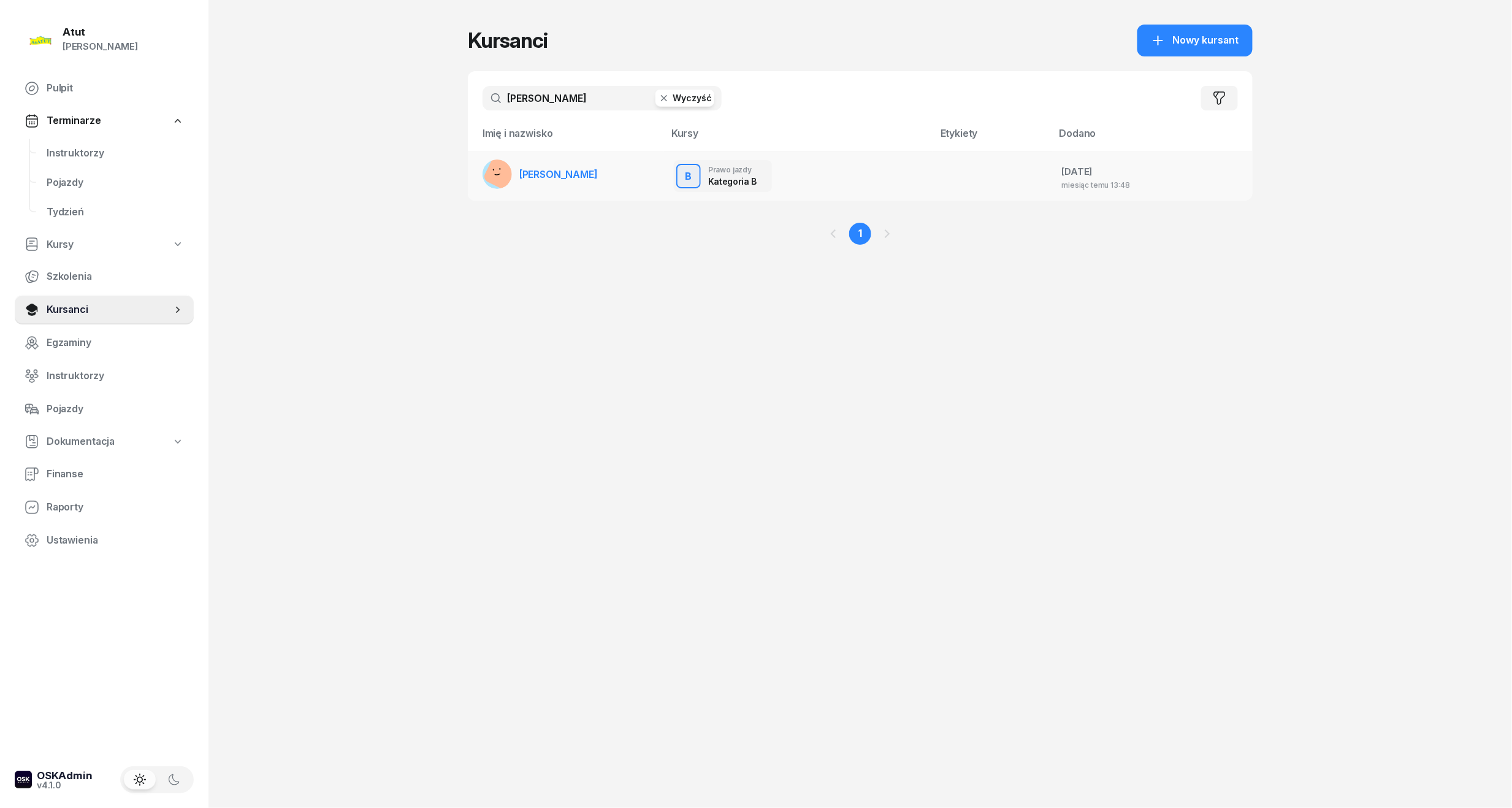
type input "joel"
click at [579, 176] on td "[PERSON_NAME]" at bounding box center [565, 176] width 196 height 49
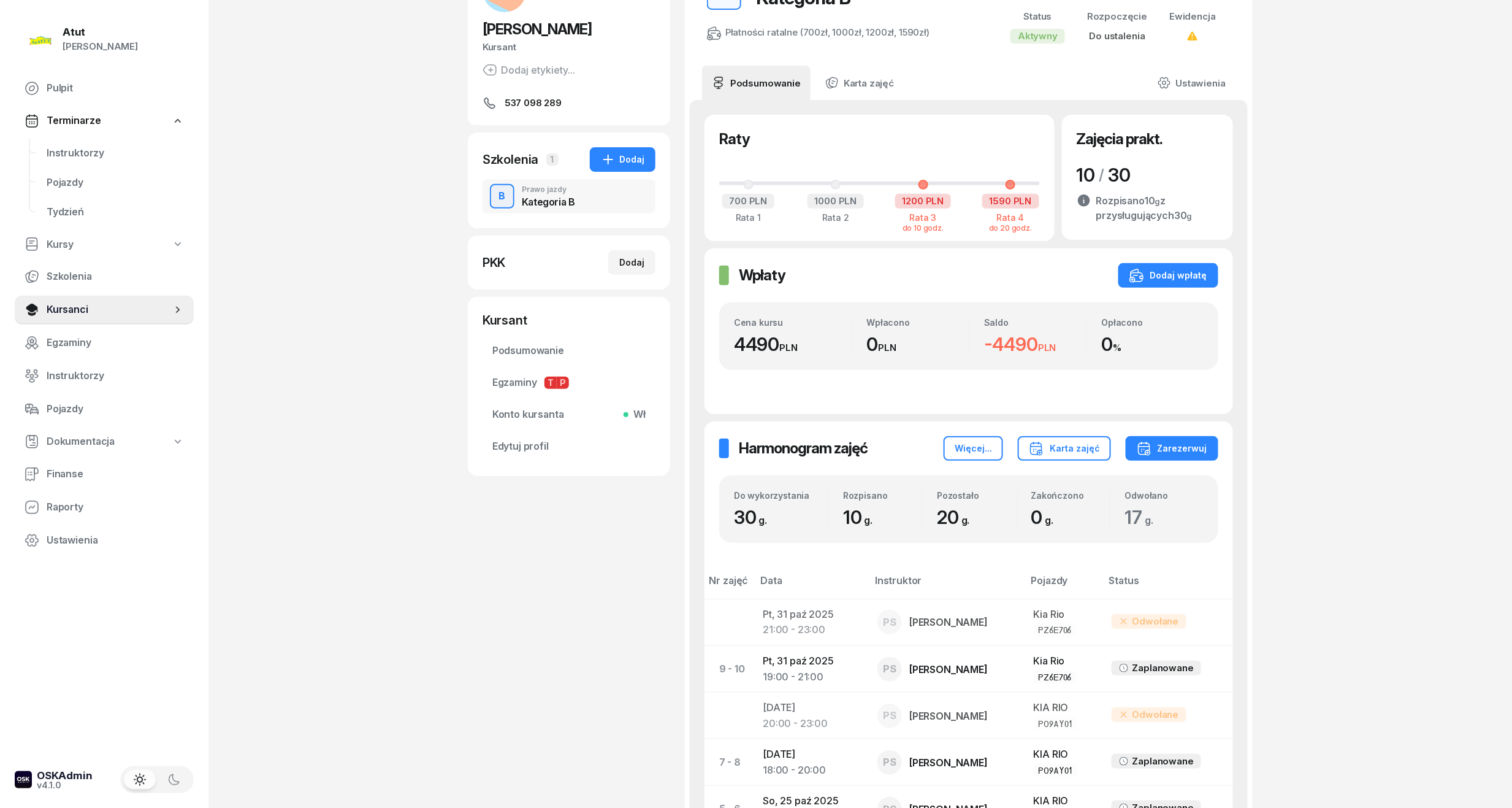
scroll to position [82, 0]
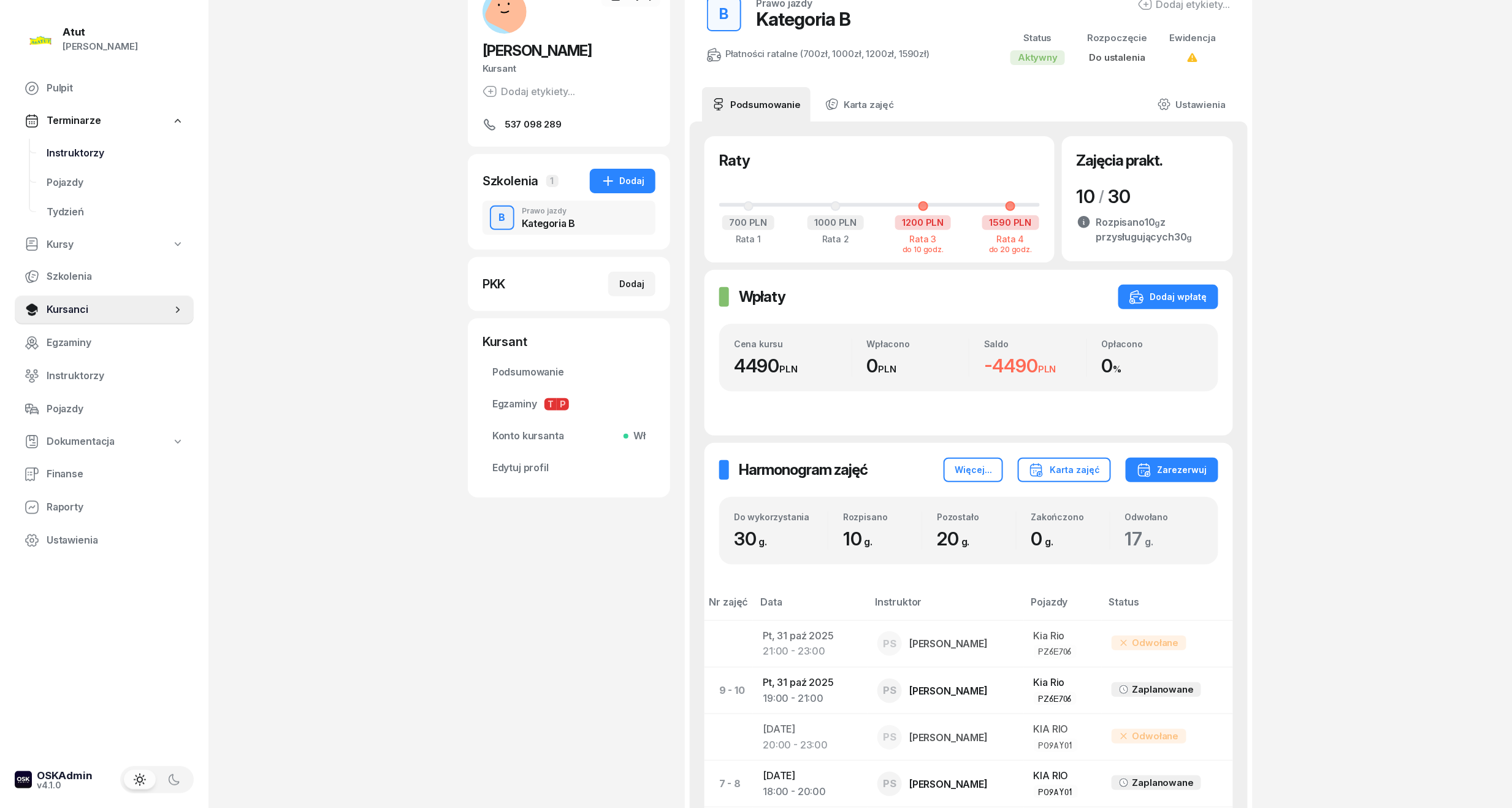
click at [81, 150] on span "Instruktorzy" at bounding box center [115, 153] width 138 height 16
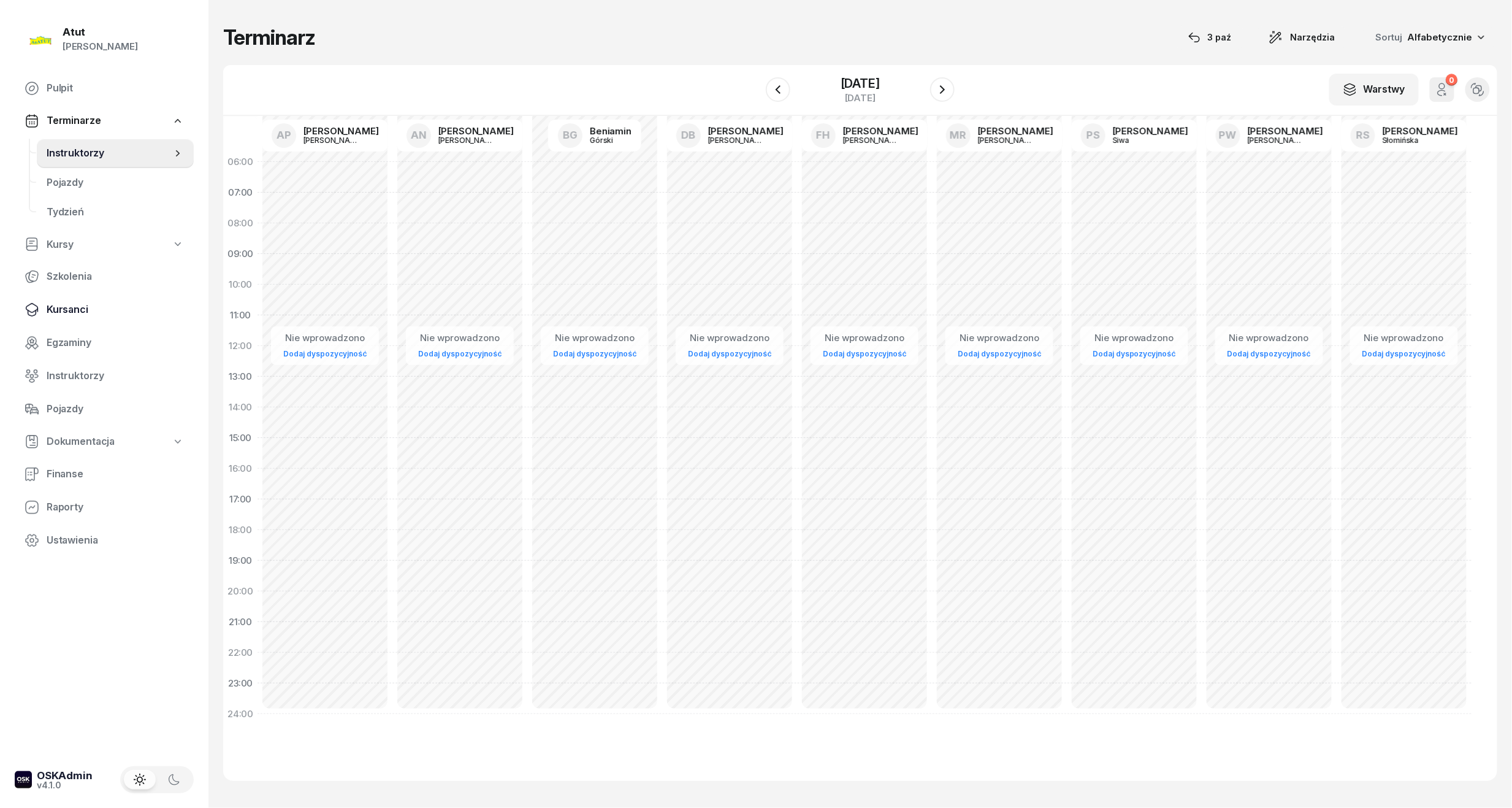
click at [44, 318] on link "Kursanci" at bounding box center [104, 310] width 179 height 30
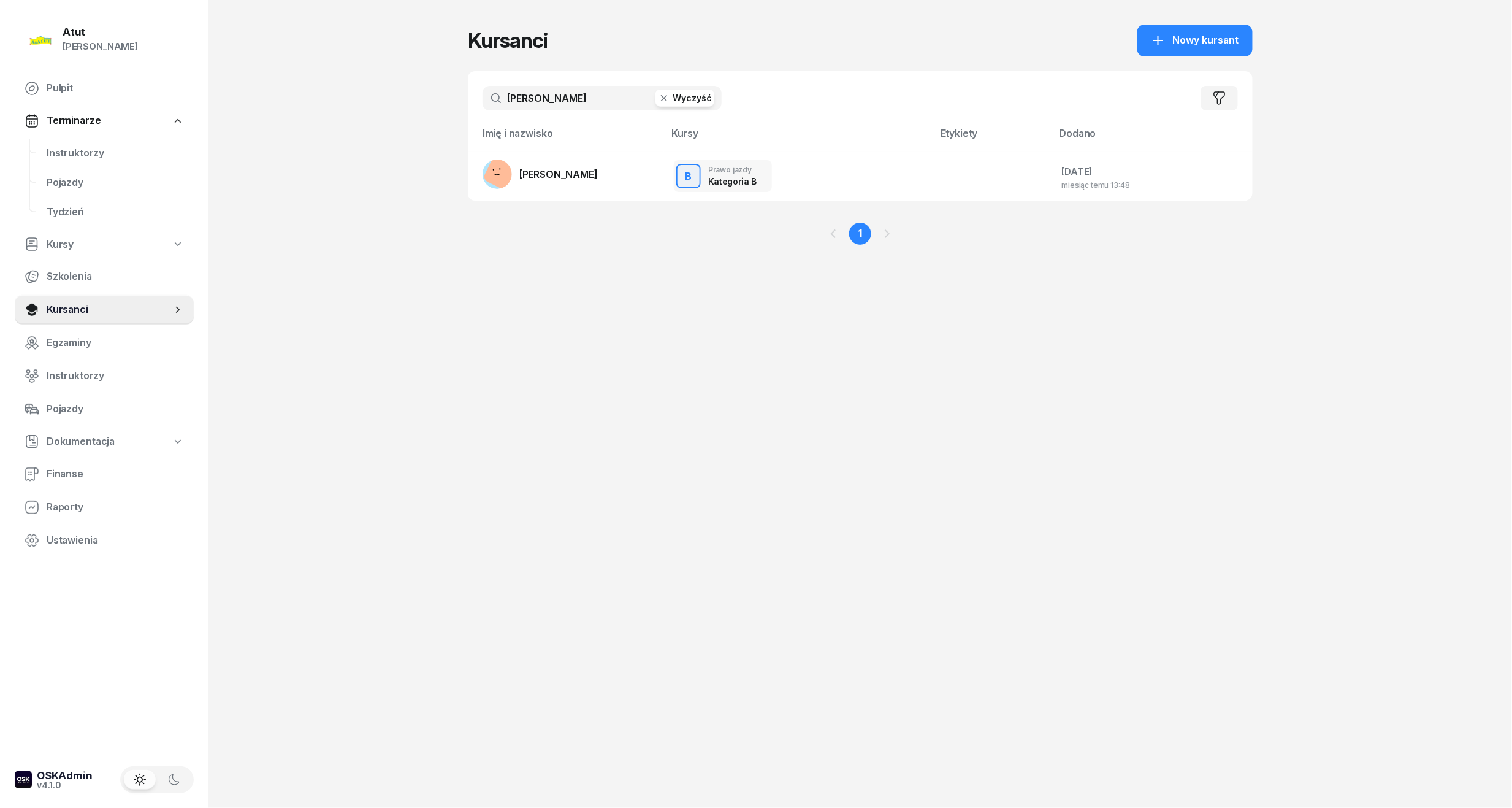
drag, startPoint x: 572, startPoint y: 103, endPoint x: 157, endPoint y: 131, distance: 415.9
click at [157, 131] on div "Atut Paulina Lis Pulpit Terminarze Instruktorzy Pojazdy Tydzień Kursy Szkolenia…" at bounding box center [756, 404] width 1512 height 808
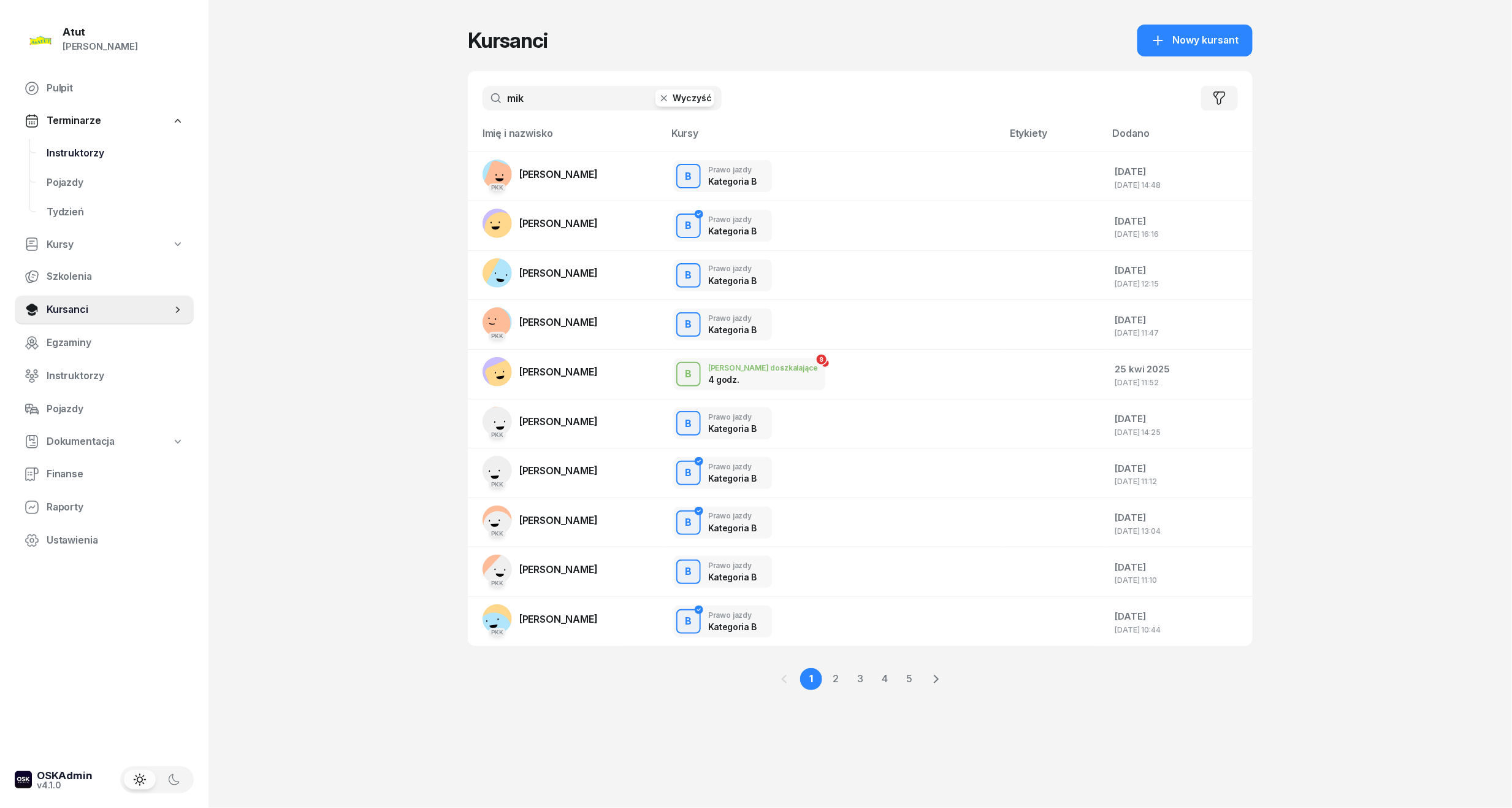
type input "mik"
click at [105, 150] on span "Instruktorzy" at bounding box center [115, 153] width 138 height 16
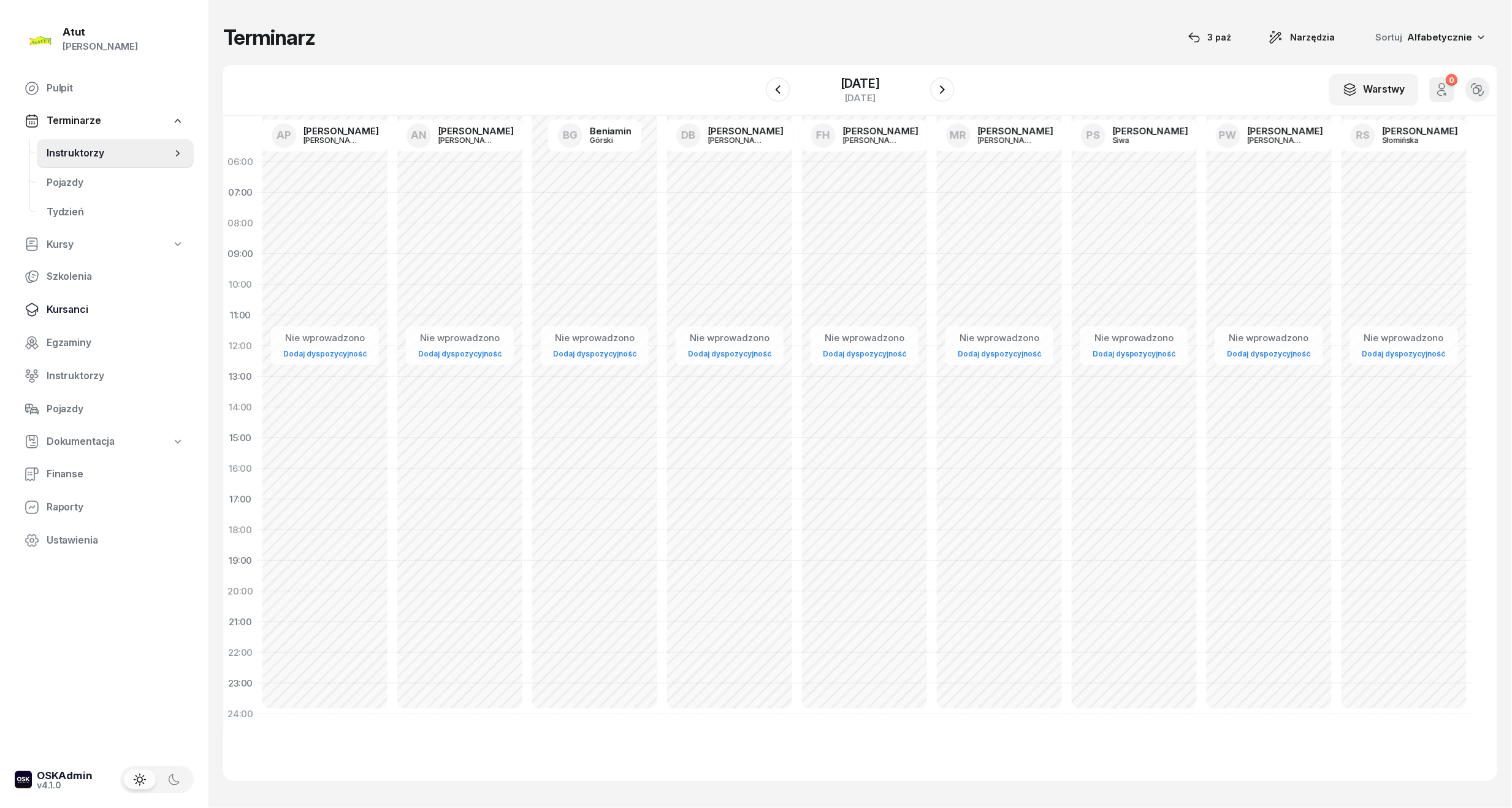
click at [74, 306] on span "Kursanci" at bounding box center [115, 310] width 138 height 16
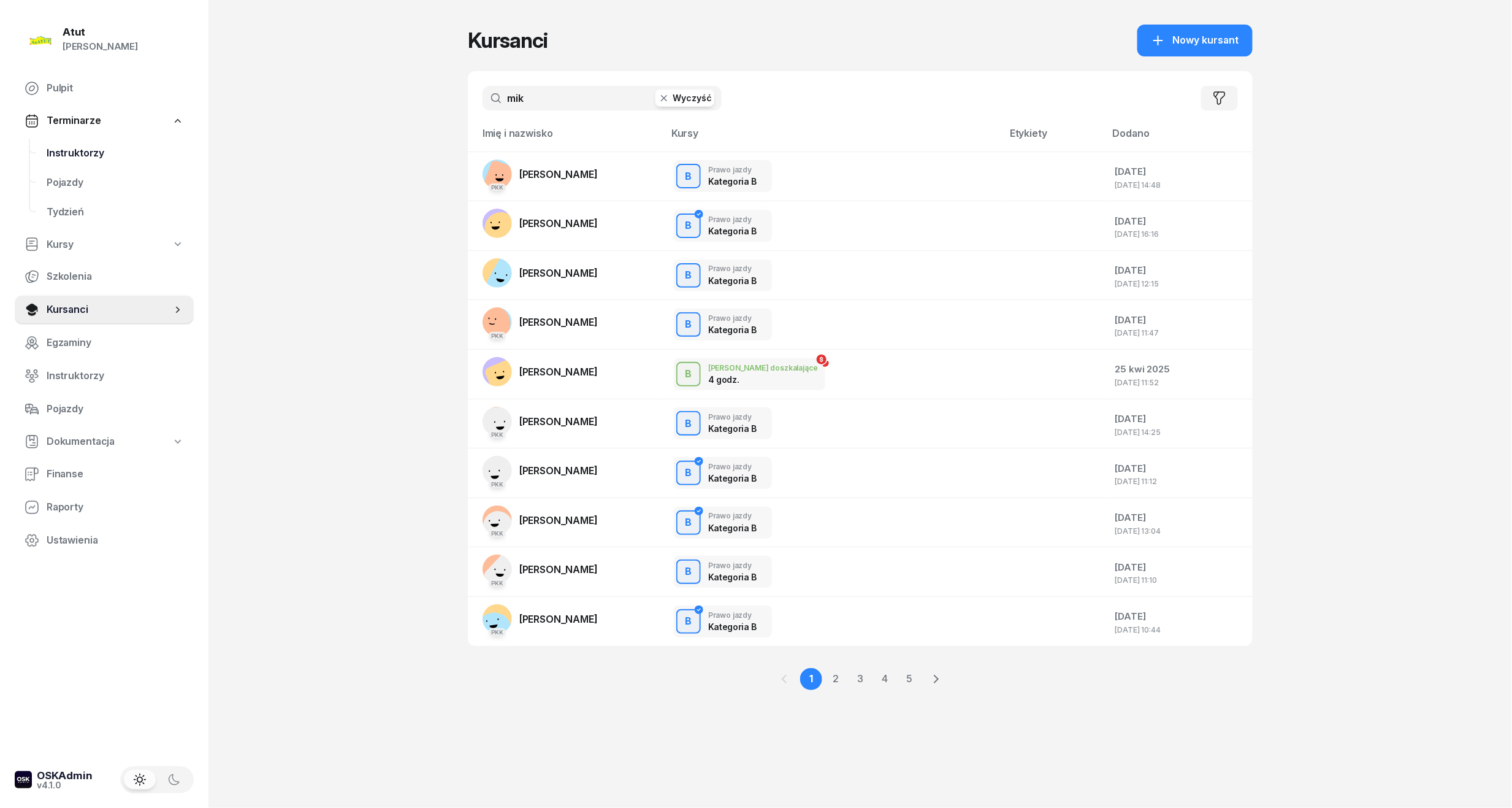
click at [62, 150] on span "Instruktorzy" at bounding box center [115, 153] width 138 height 16
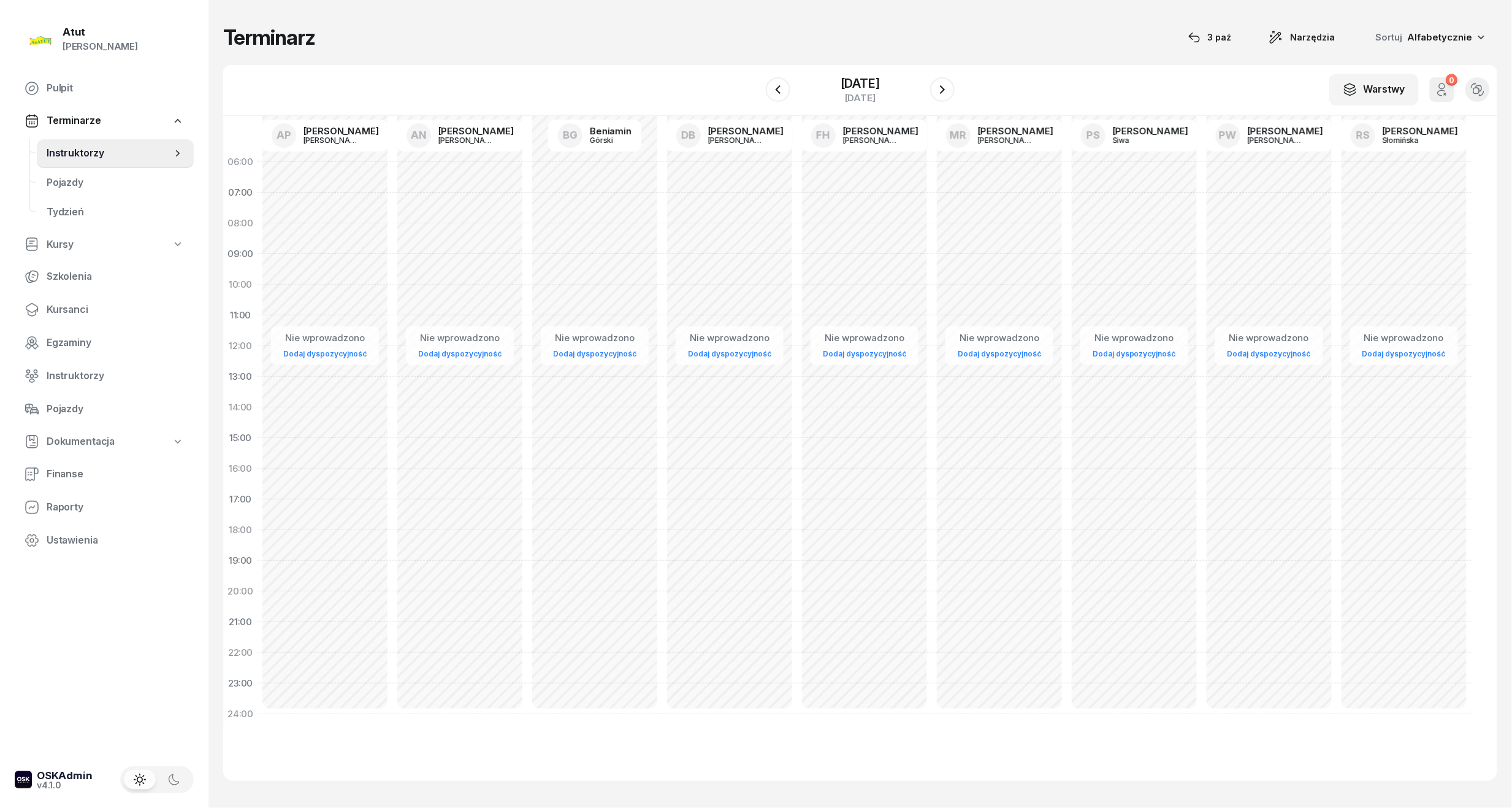
click at [874, 71] on div "W Wybierz AP Adam Pytlak AN Artur Nowakowski BG Beniamin Górski DB Dariusz Bańk…" at bounding box center [860, 91] width 1275 height 51
click at [880, 80] on div "[DATE]" at bounding box center [860, 83] width 39 height 12
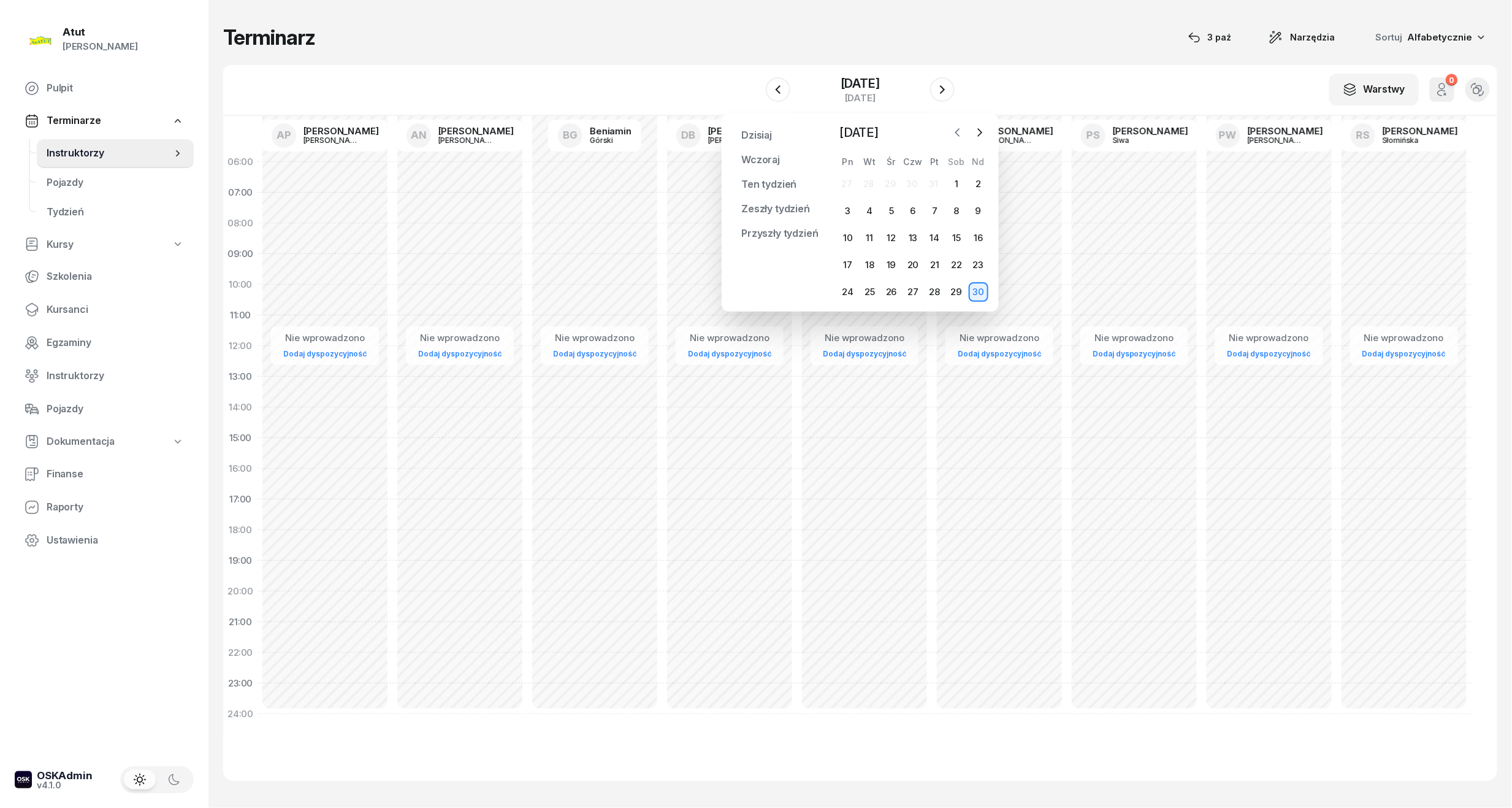
click at [953, 138] on icon "button" at bounding box center [957, 132] width 12 height 12
click at [933, 181] on div "3" at bounding box center [935, 184] width 20 height 20
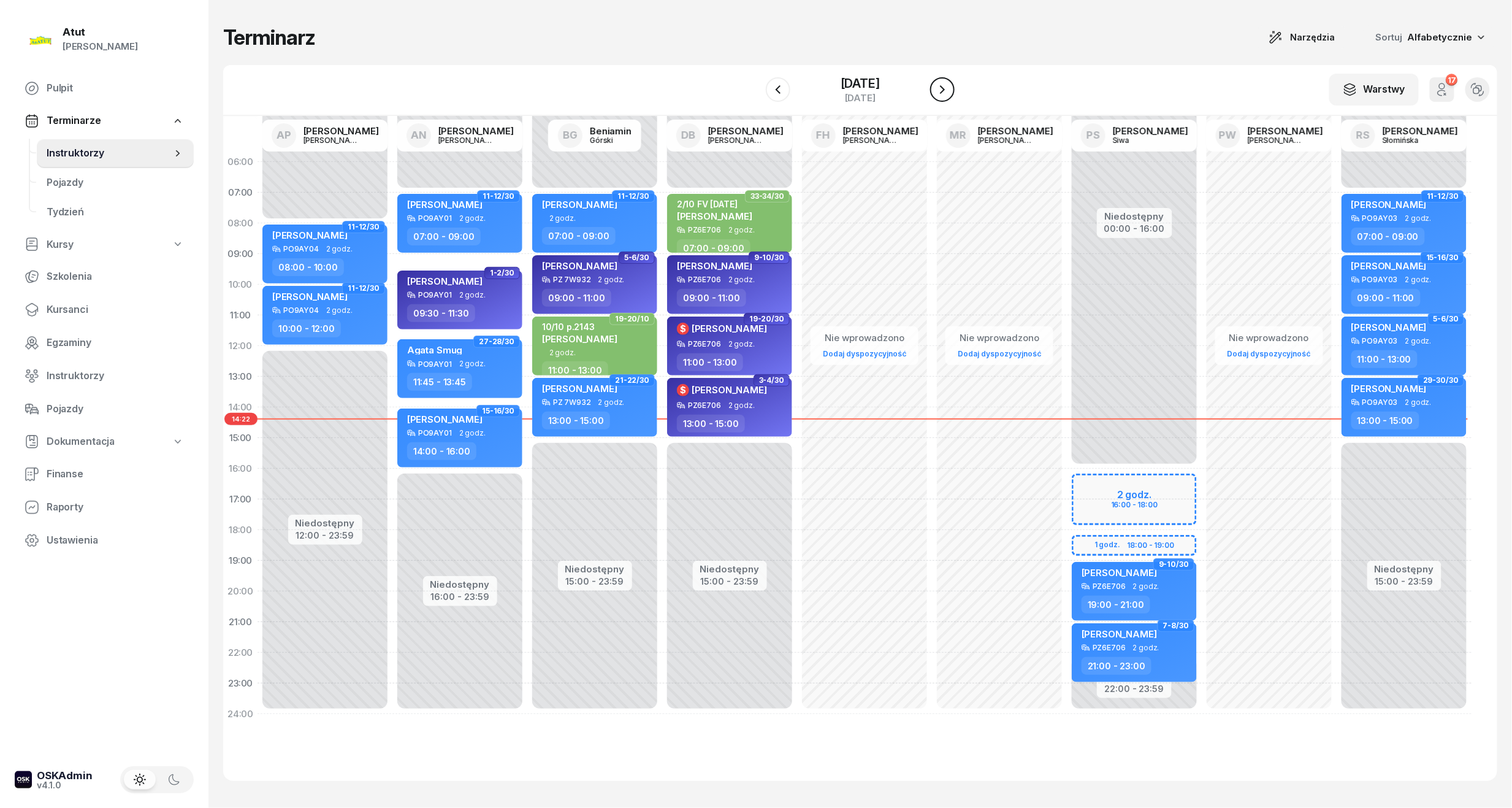
click at [945, 91] on icon "button" at bounding box center [942, 89] width 5 height 8
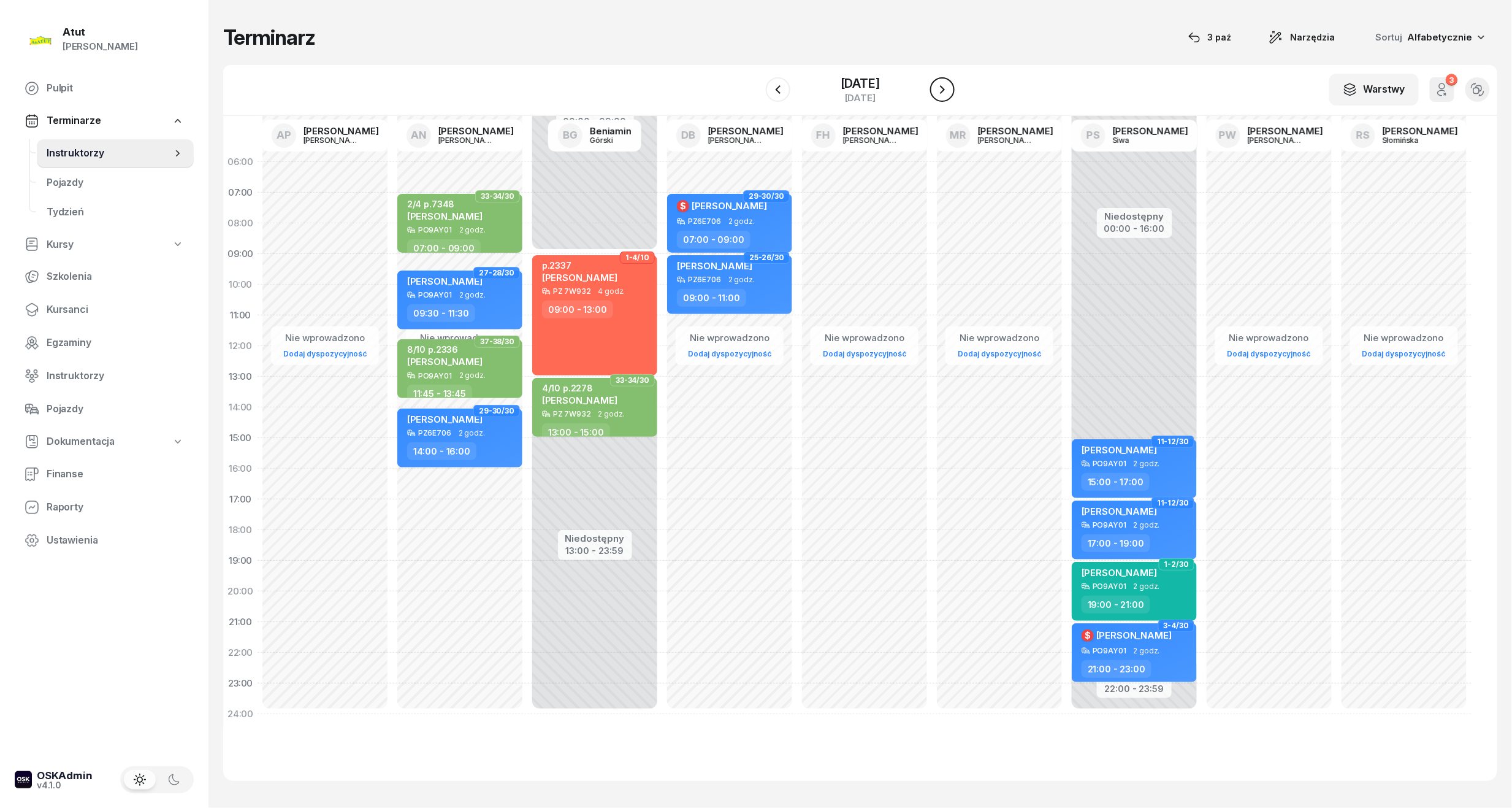
click at [945, 91] on icon "button" at bounding box center [942, 89] width 5 height 8
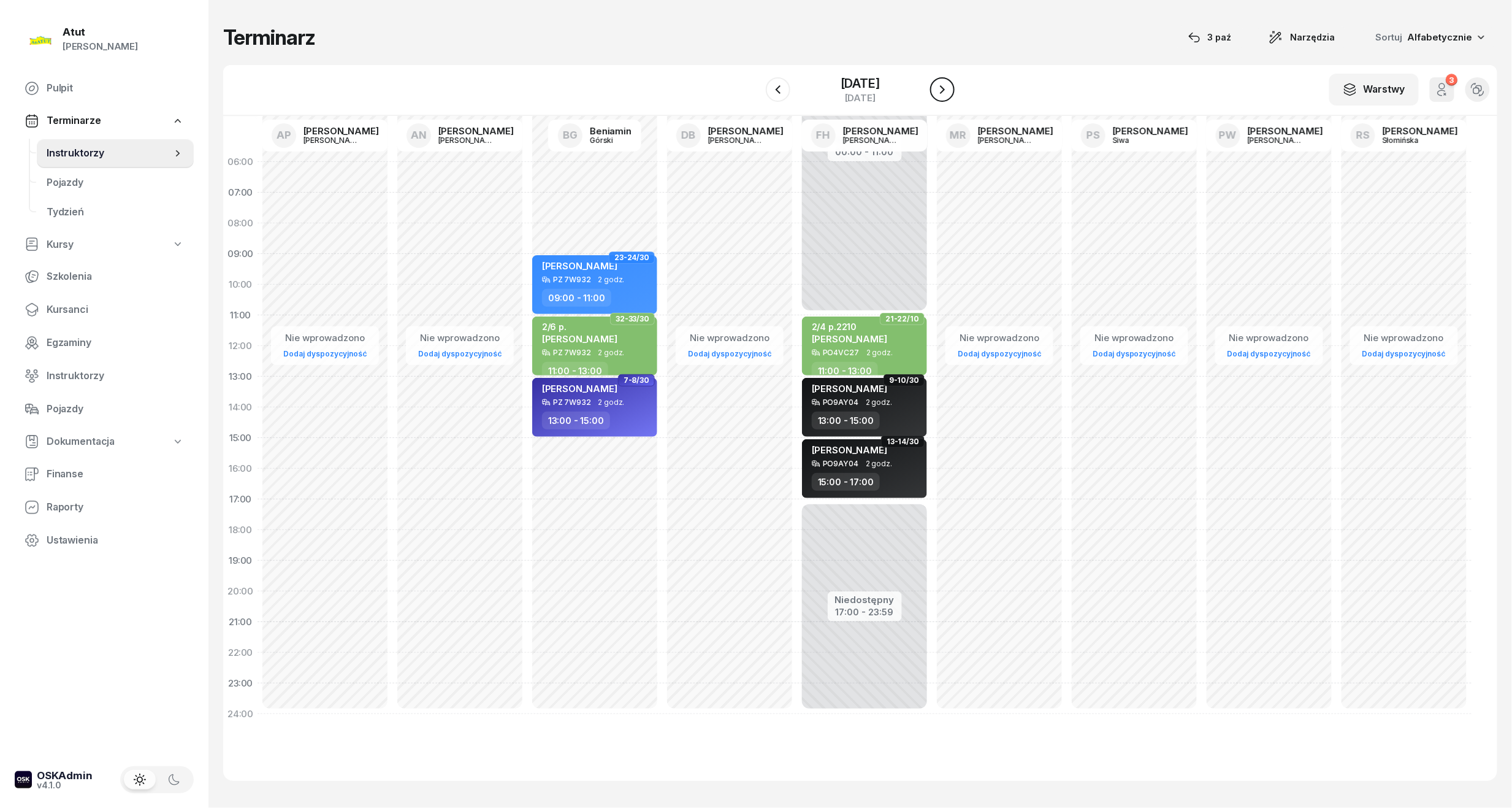
click at [945, 91] on icon "button" at bounding box center [942, 89] width 5 height 8
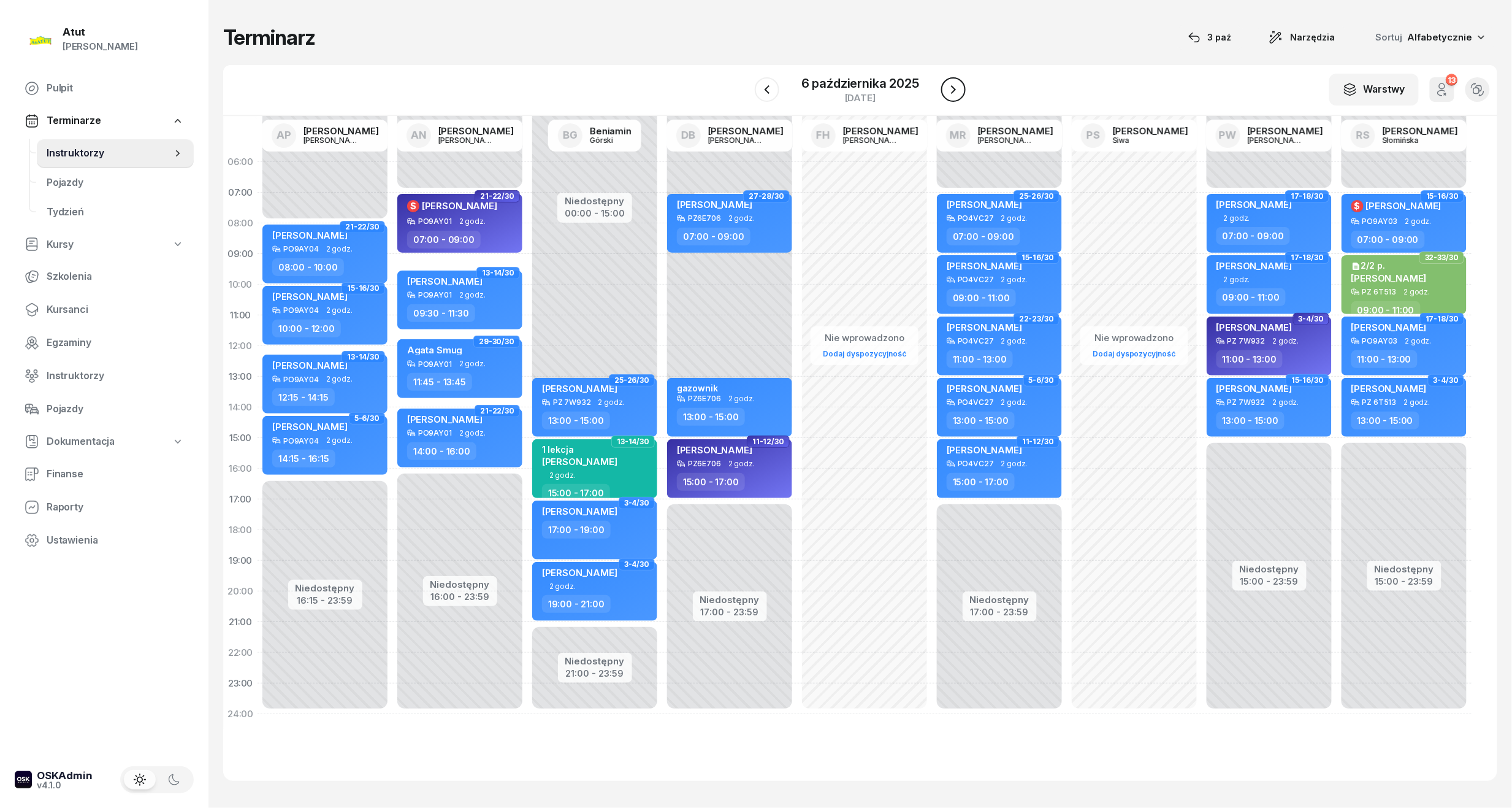
click at [953, 91] on icon "button" at bounding box center [953, 89] width 5 height 8
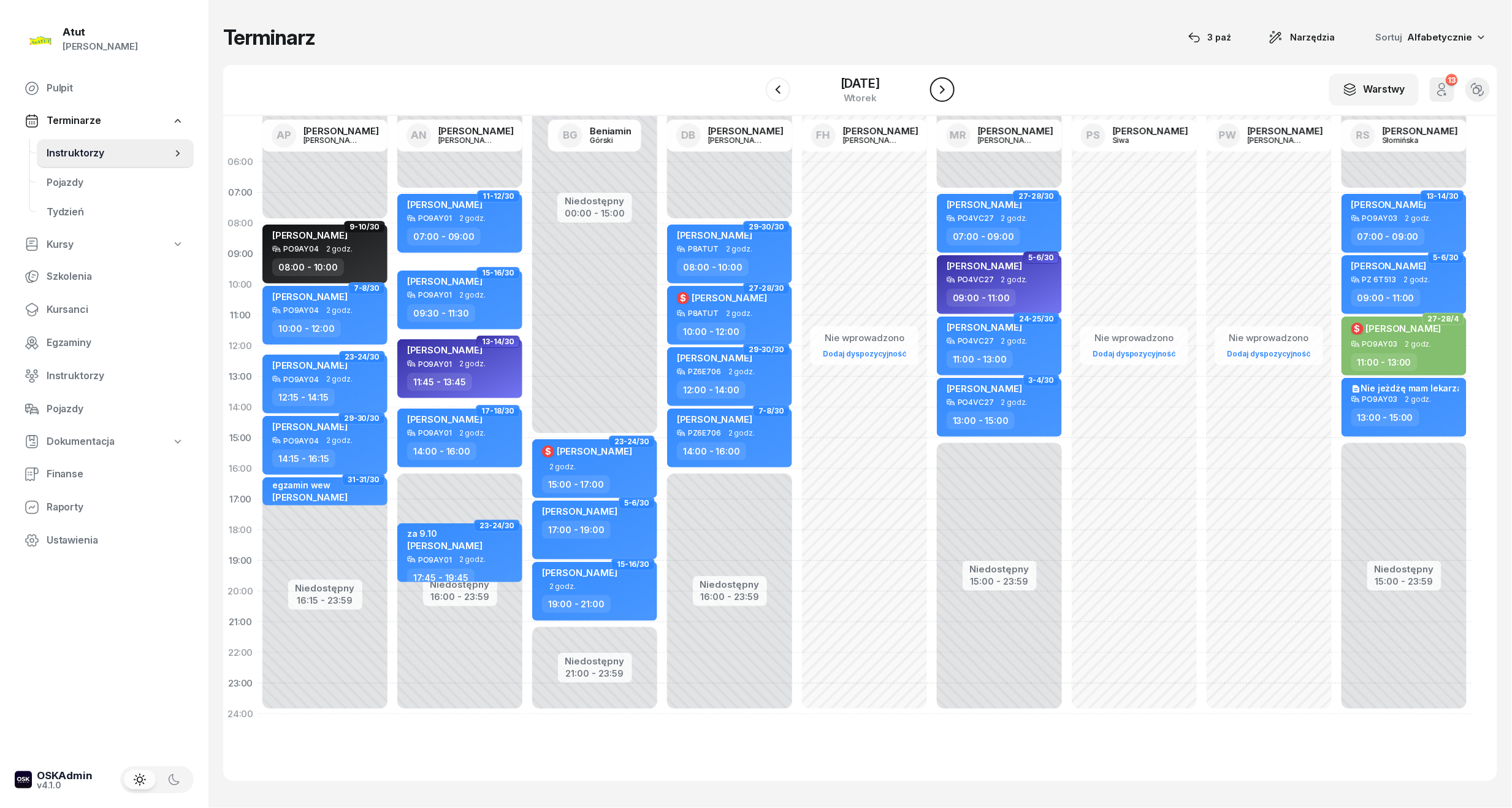
click at [950, 94] on icon "button" at bounding box center [942, 89] width 15 height 15
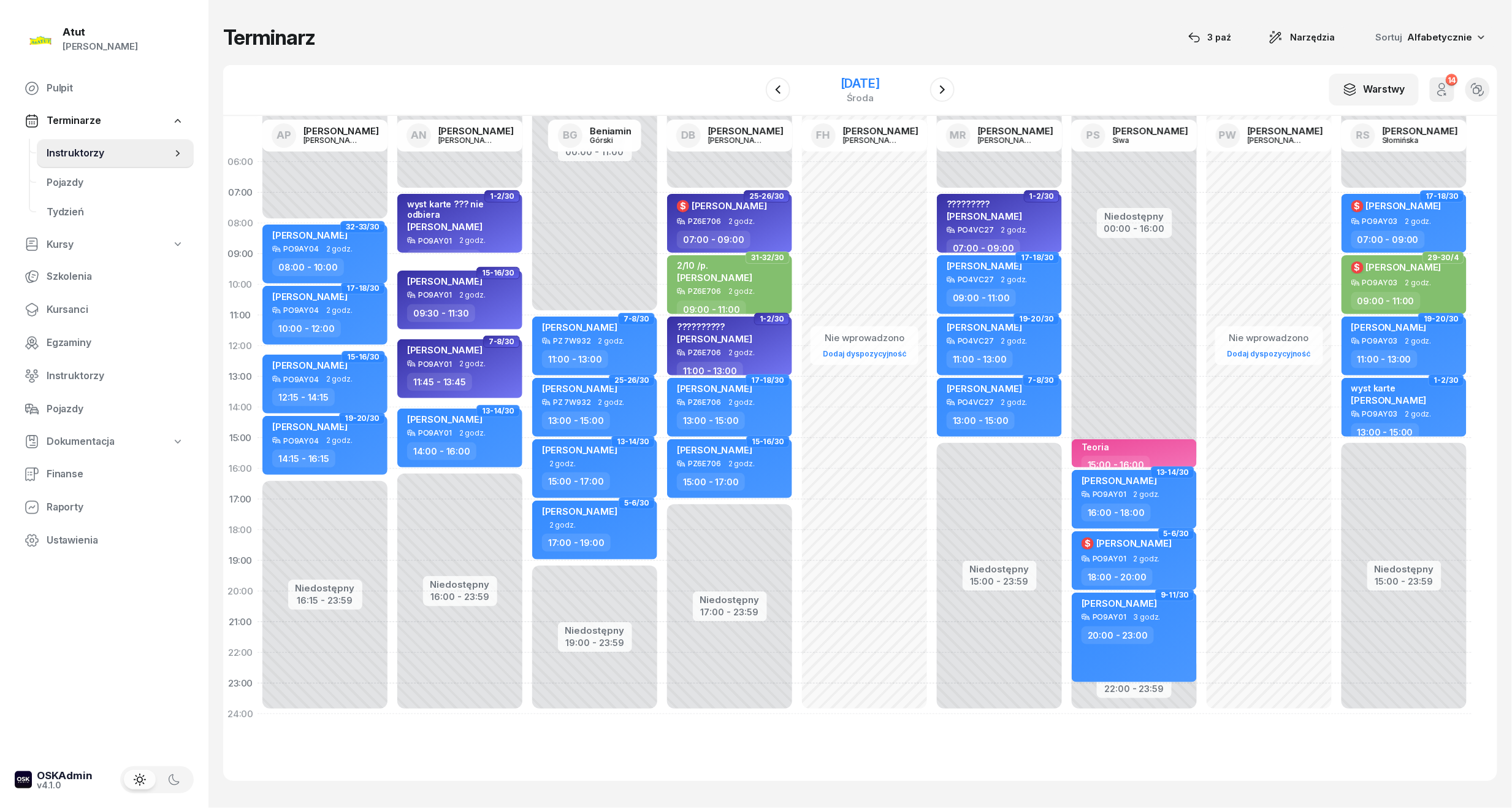
click at [880, 77] on div "[DATE]" at bounding box center [860, 83] width 39 height 12
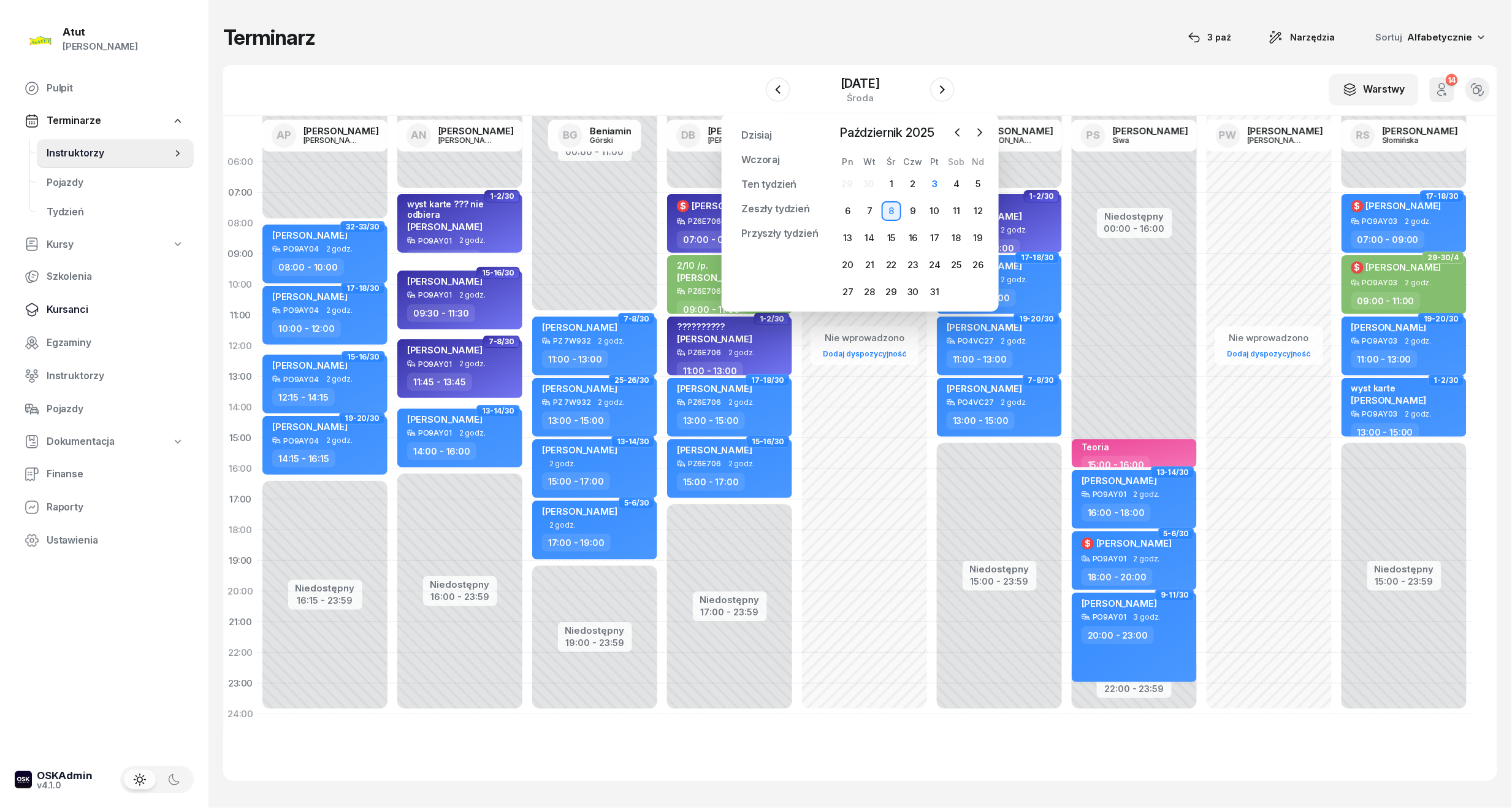
click at [57, 302] on span "Kursanci" at bounding box center [115, 310] width 138 height 16
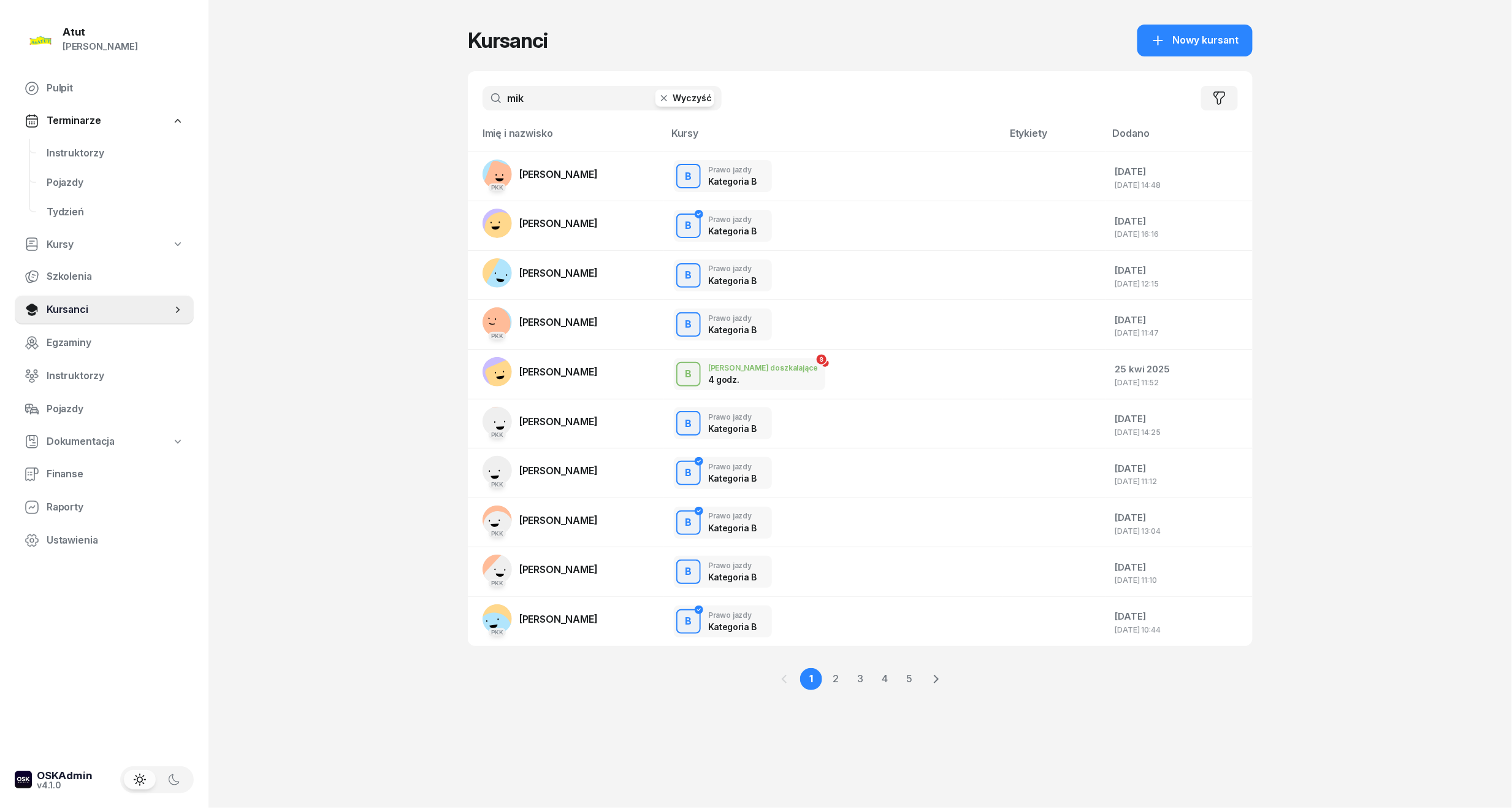
drag, startPoint x: 553, startPoint y: 107, endPoint x: 393, endPoint y: 109, distance: 160.0
click at [393, 109] on div "Atut Paulina Lis Pulpit Terminarze Instruktorzy Pojazdy Tydzień Kursy Szkolenia…" at bounding box center [756, 404] width 1512 height 808
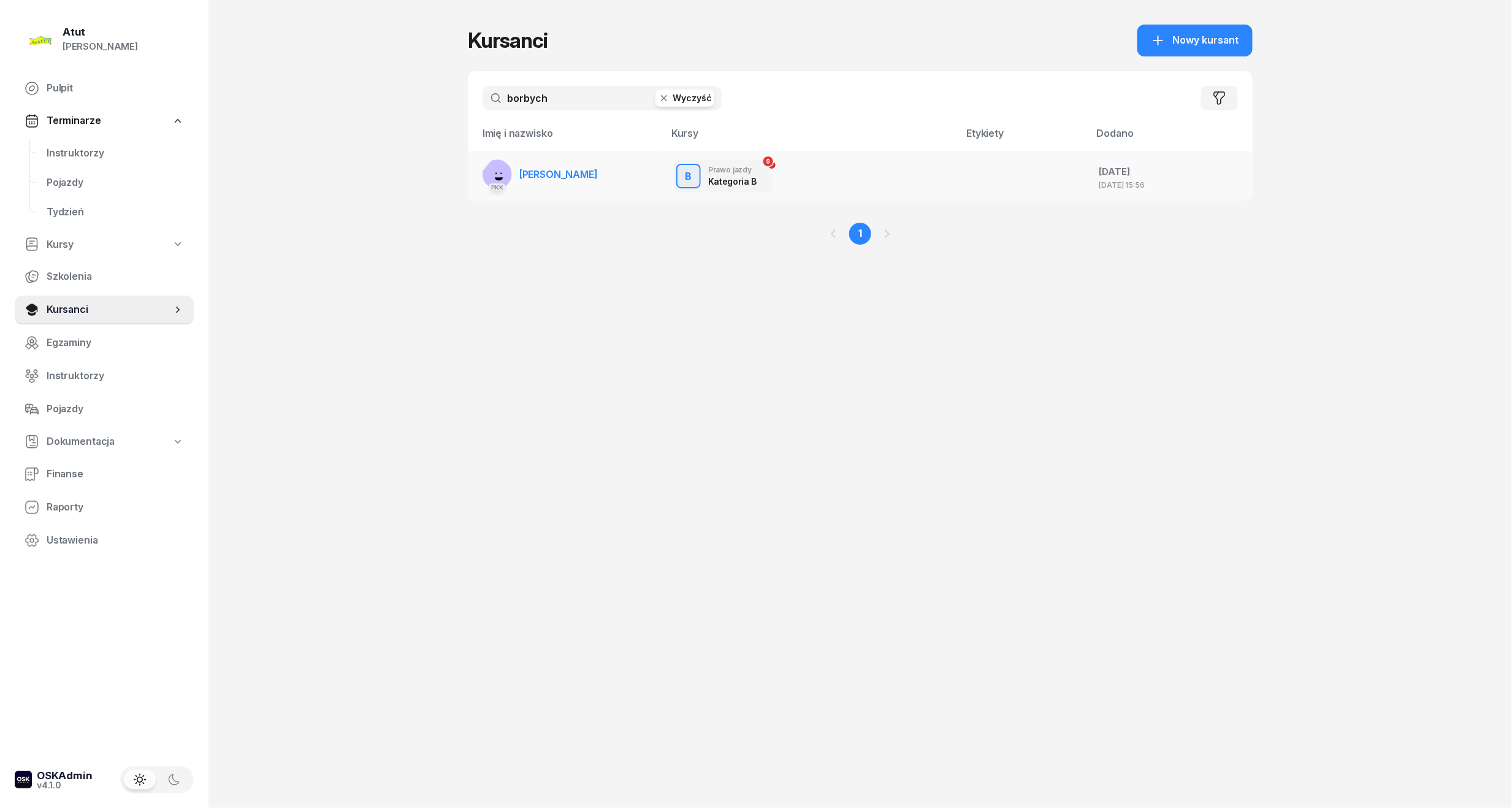
type input "borbych"
click at [596, 181] on td "PKK Julia Borbych" at bounding box center [565, 176] width 196 height 49
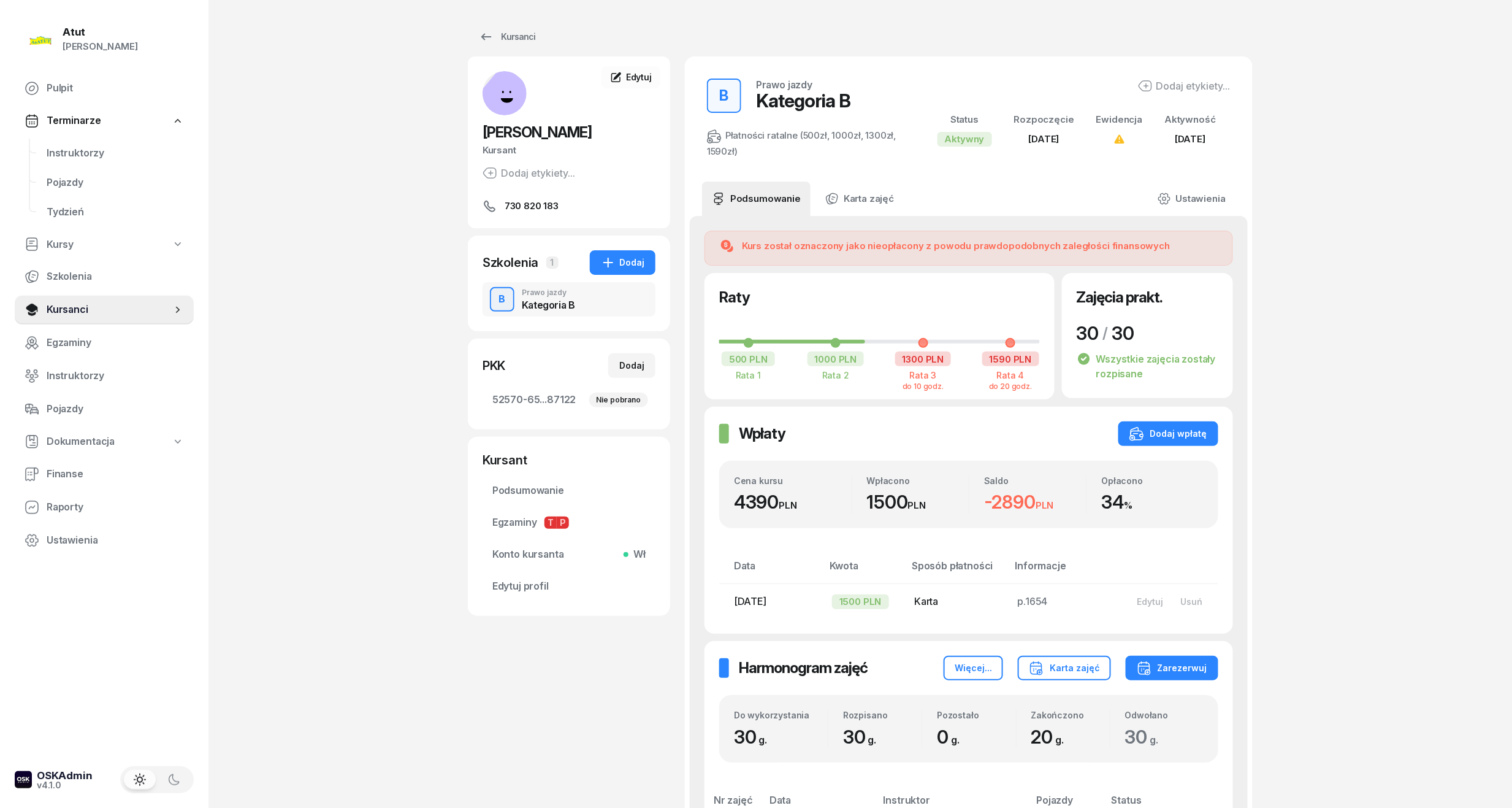
scroll to position [491, 0]
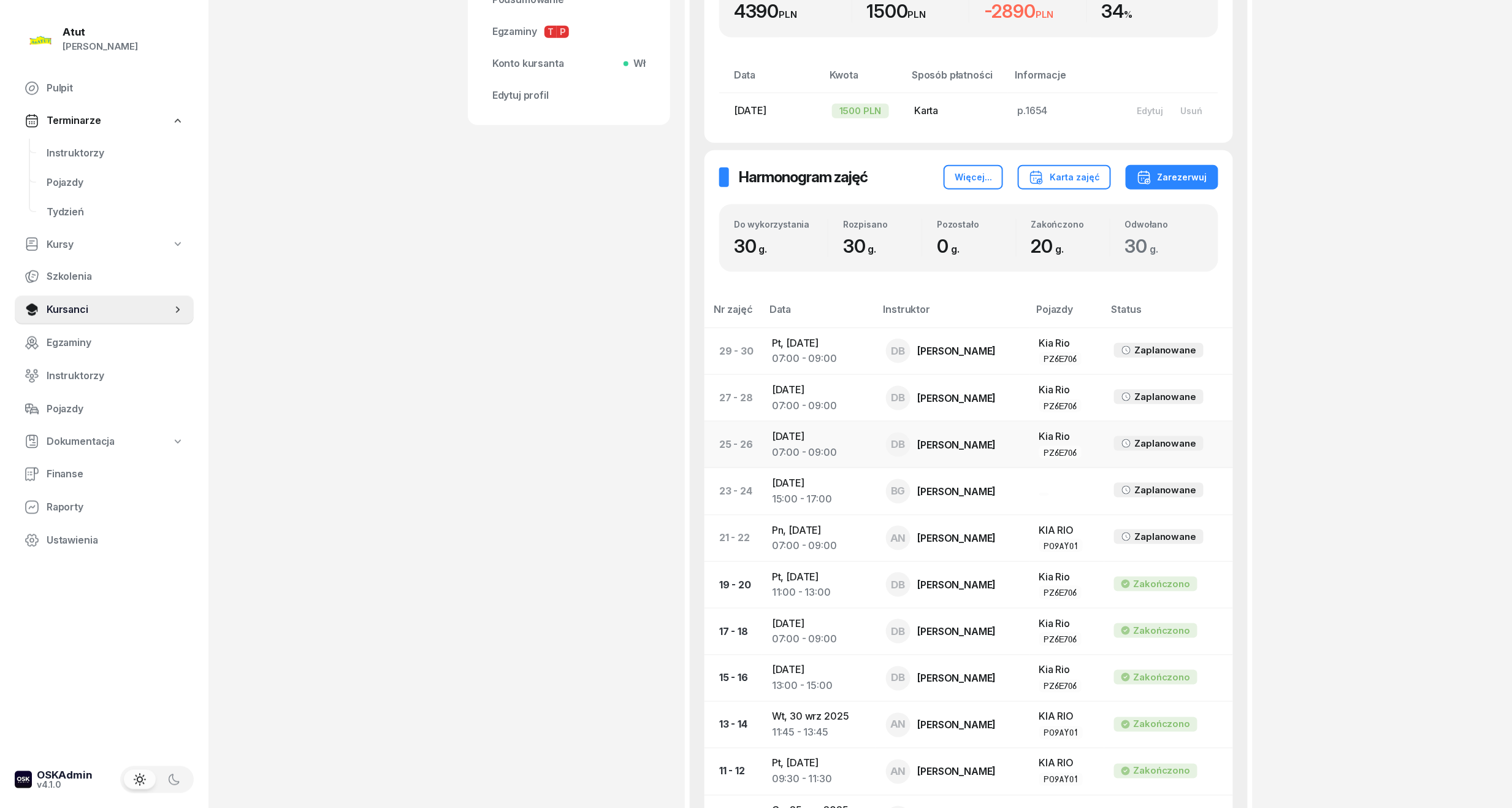
click at [834, 455] on div "07:00 - 09:00" at bounding box center [819, 452] width 94 height 16
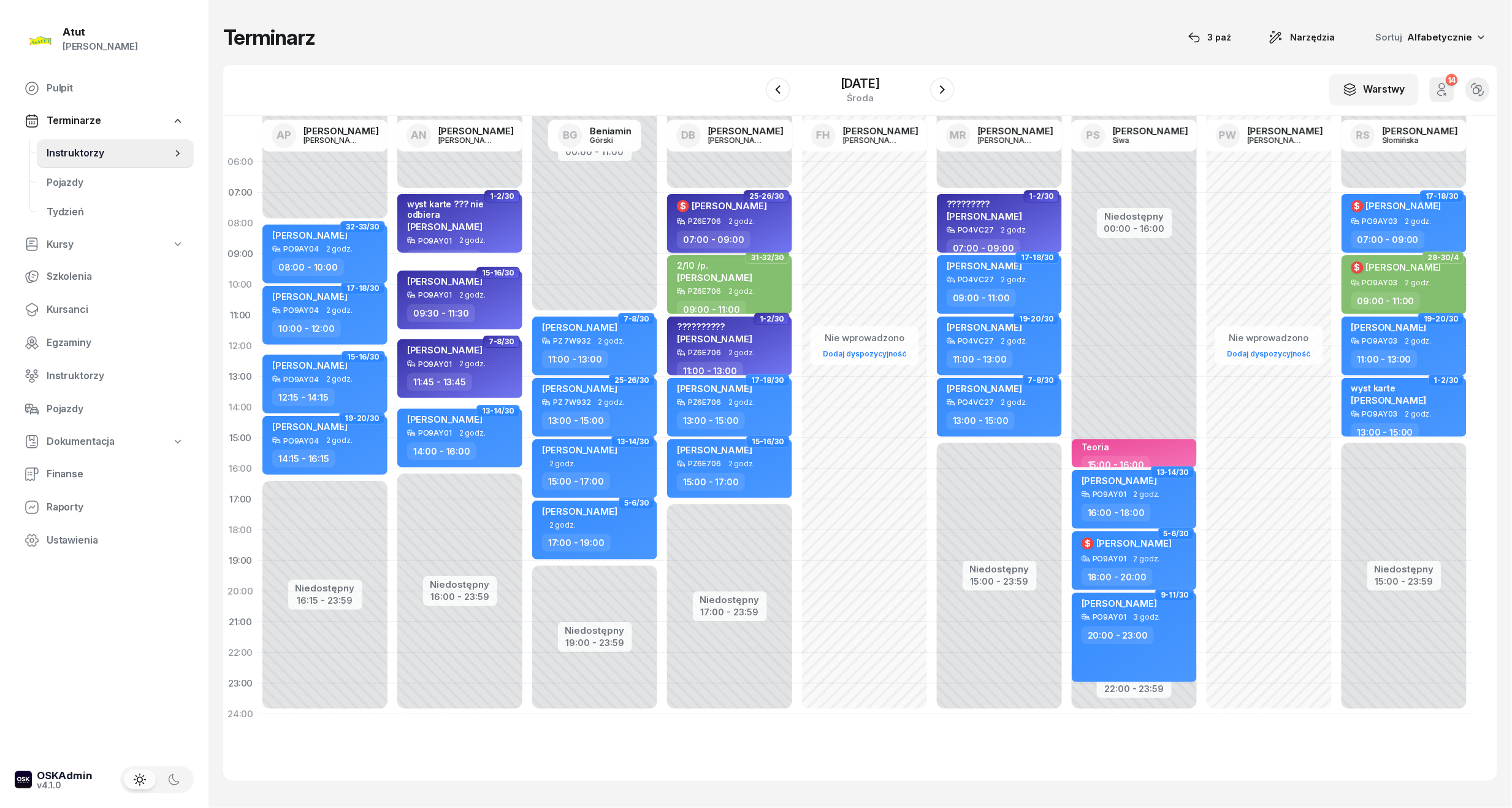
click at [720, 220] on div "PZ6E706 2 godz." at bounding box center [731, 221] width 108 height 8
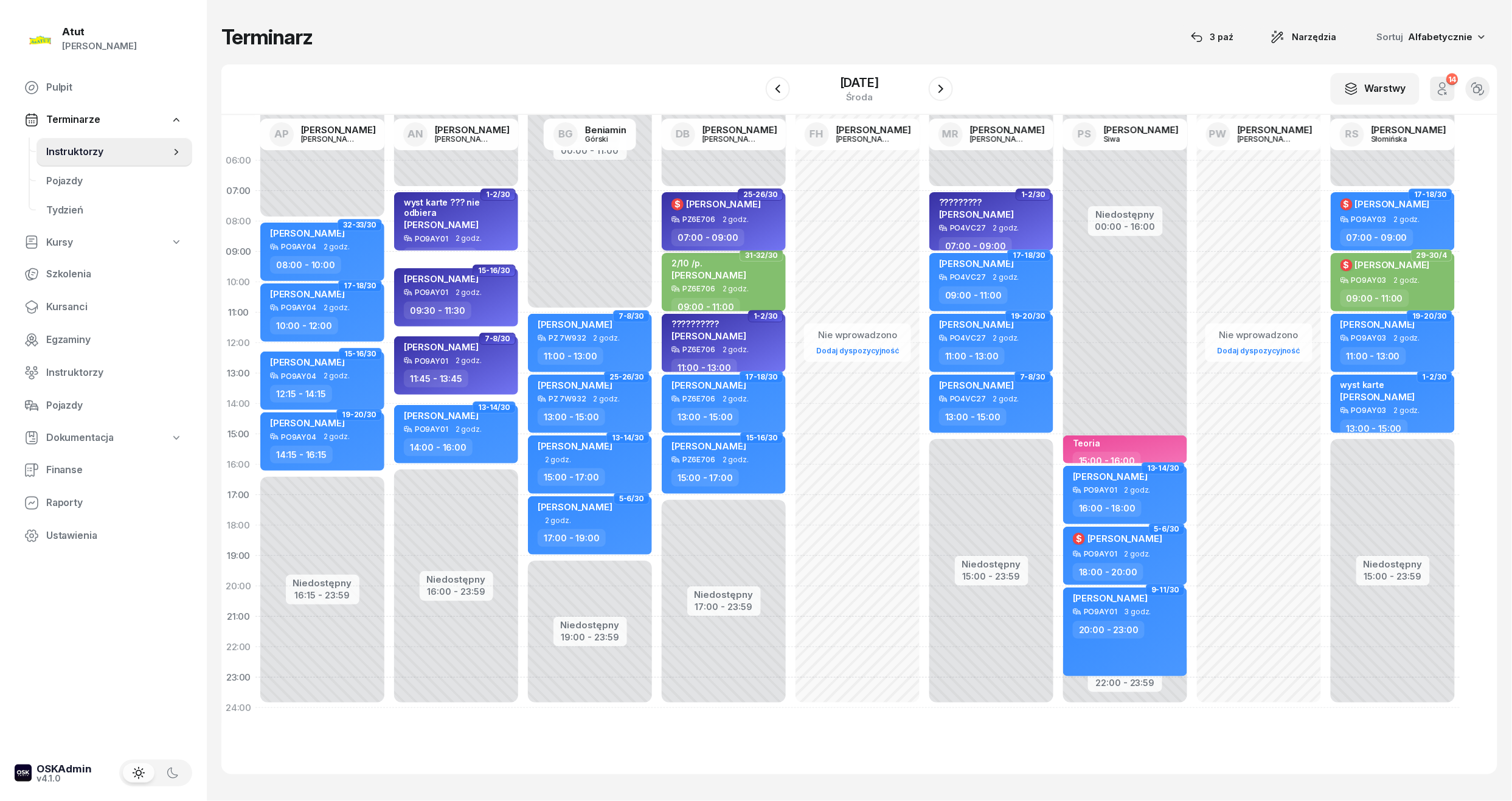
select select "07"
select select "09"
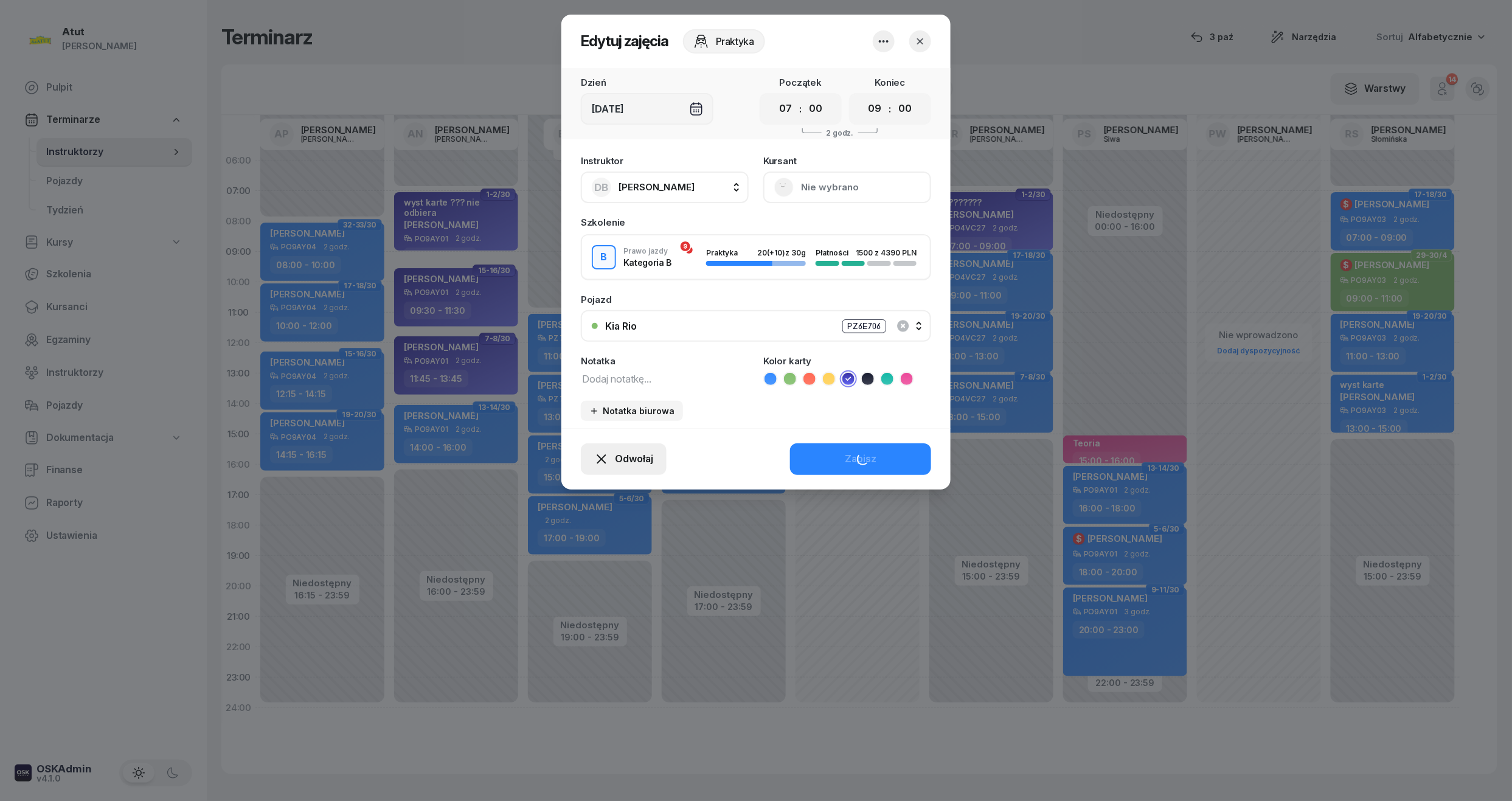
click at [629, 460] on span "Odwołaj" at bounding box center [634, 459] width 38 height 16
click at [605, 348] on div "My odwołaliśmy" at bounding box center [603, 355] width 74 height 16
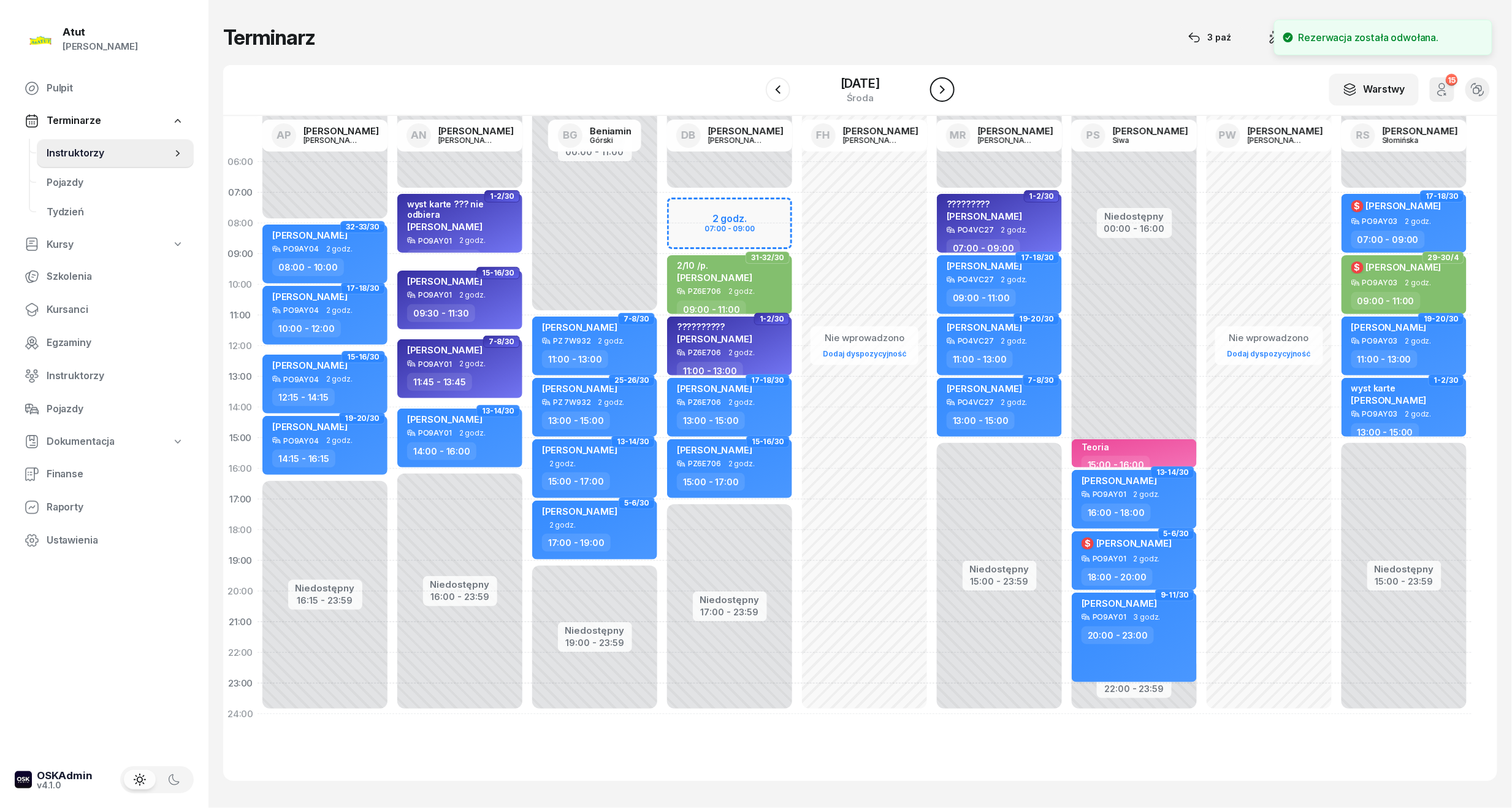
click at [945, 89] on icon "button" at bounding box center [942, 89] width 5 height 8
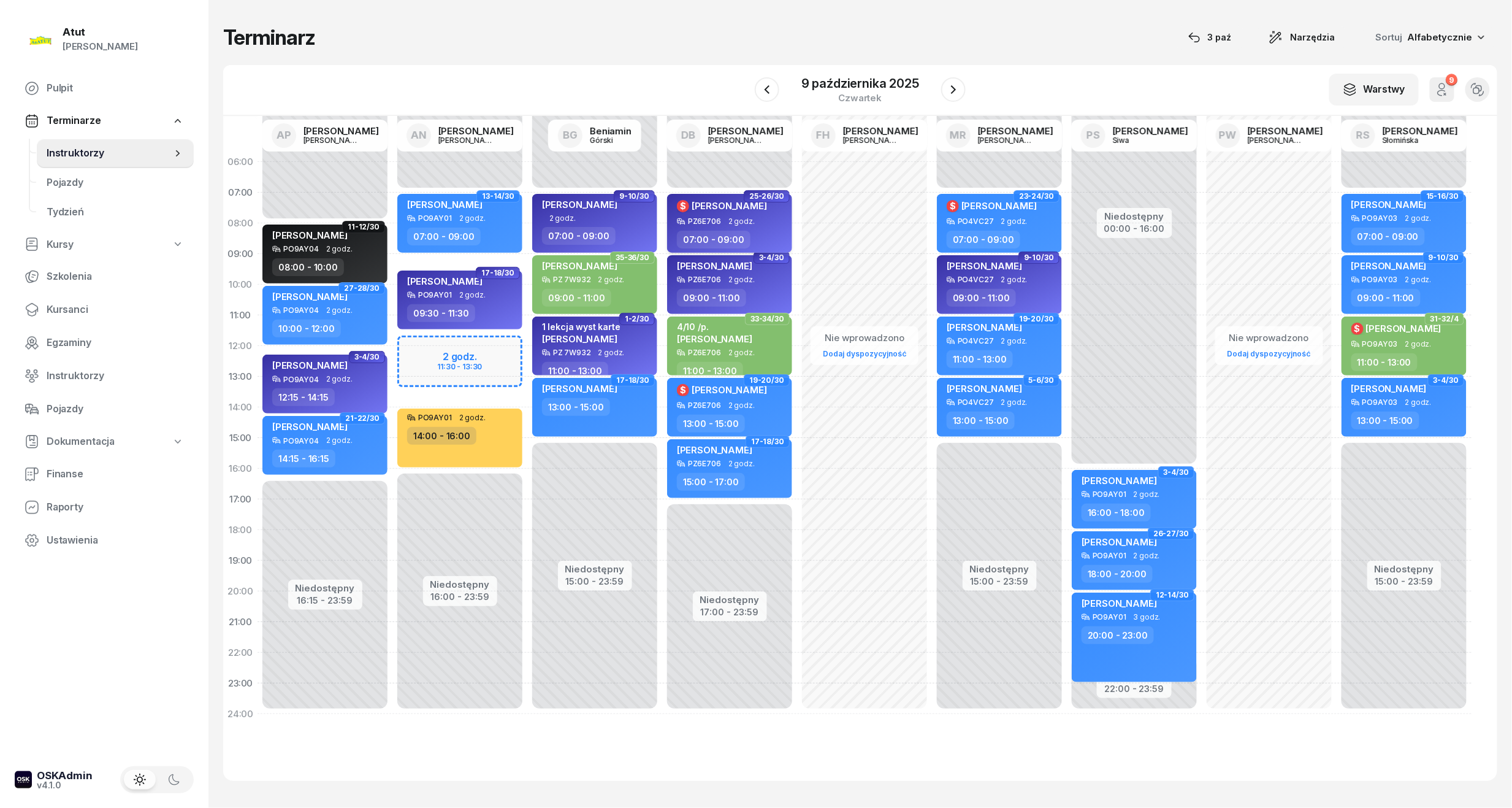
click at [718, 205] on span "[PERSON_NAME]" at bounding box center [729, 206] width 75 height 12
select select "07"
select select "09"
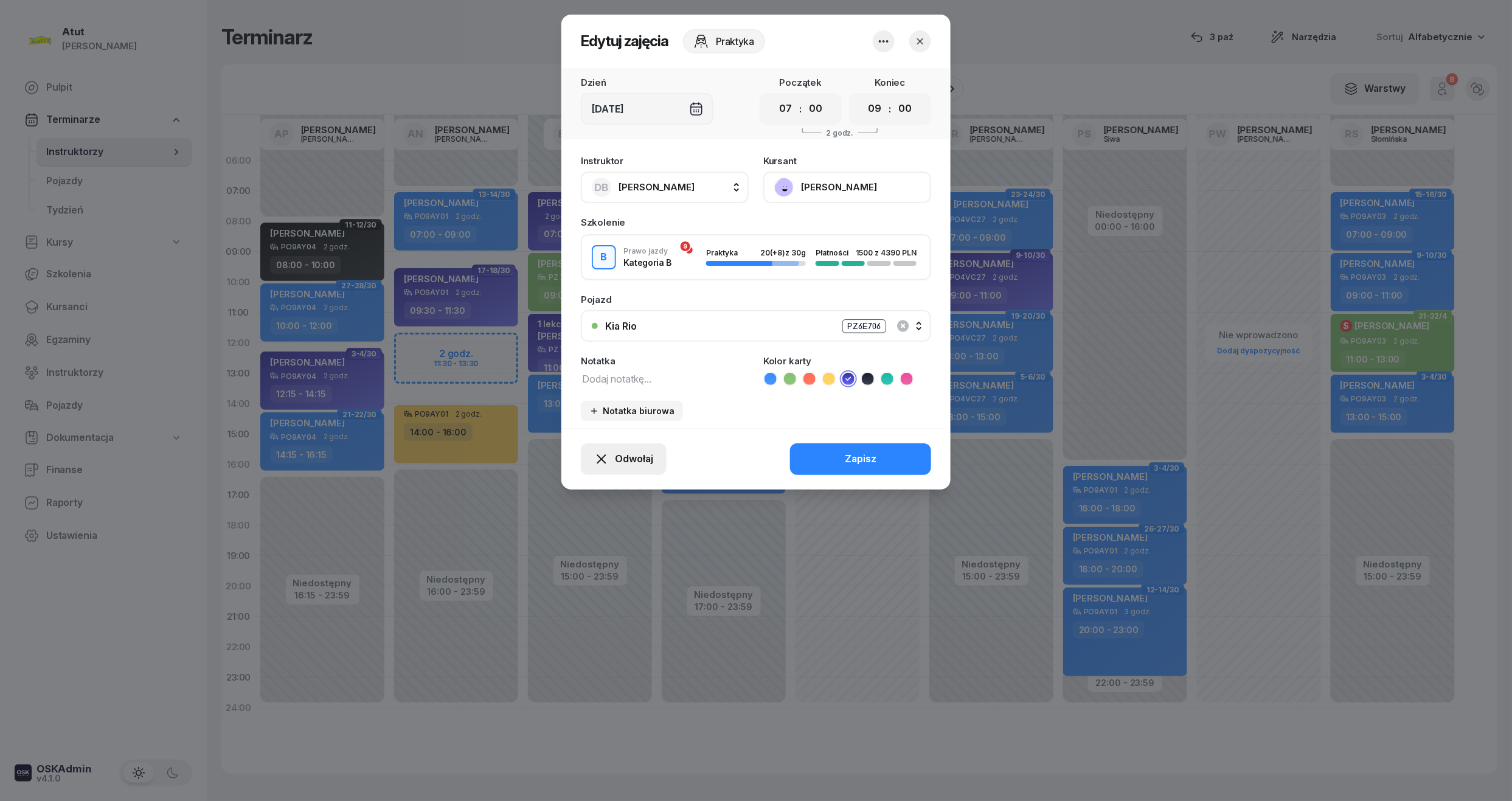
click at [630, 460] on span "Odwołaj" at bounding box center [634, 459] width 38 height 16
click at [618, 347] on div "My odwołaliśmy" at bounding box center [603, 355] width 74 height 16
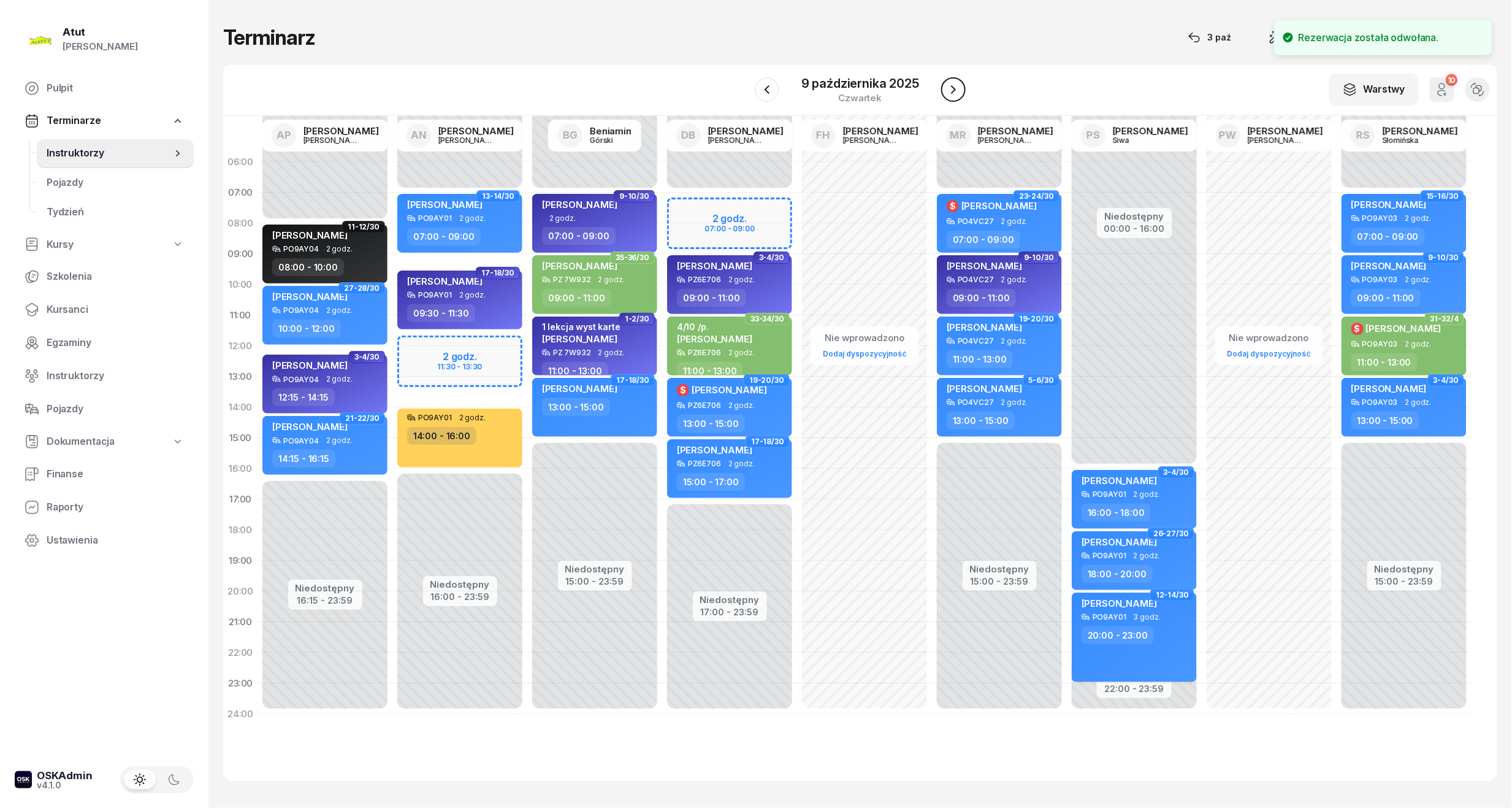
click at [946, 84] on icon "button" at bounding box center [953, 89] width 15 height 15
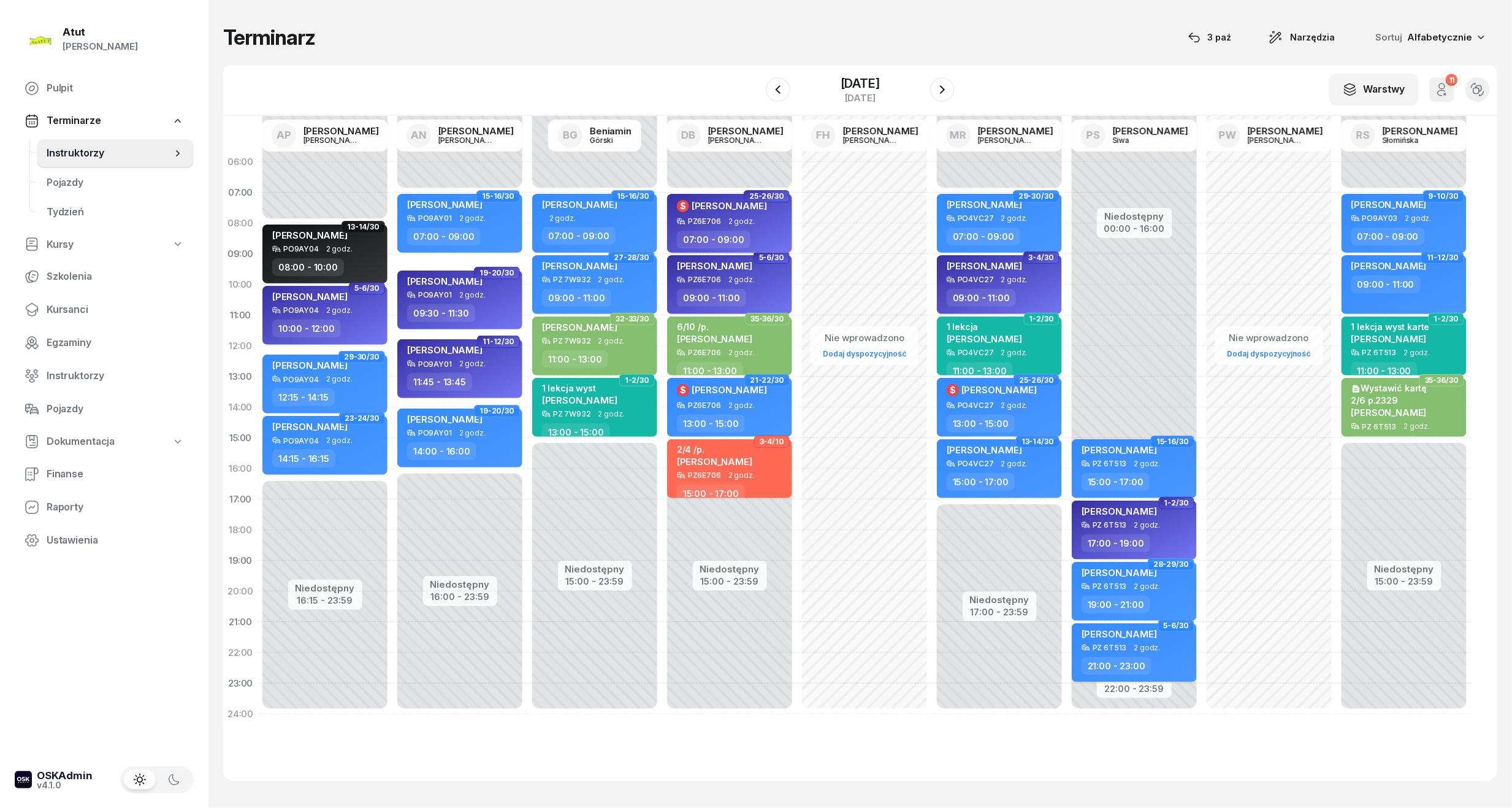
click at [754, 210] on div "$ Julia Borbych" at bounding box center [731, 208] width 108 height 18
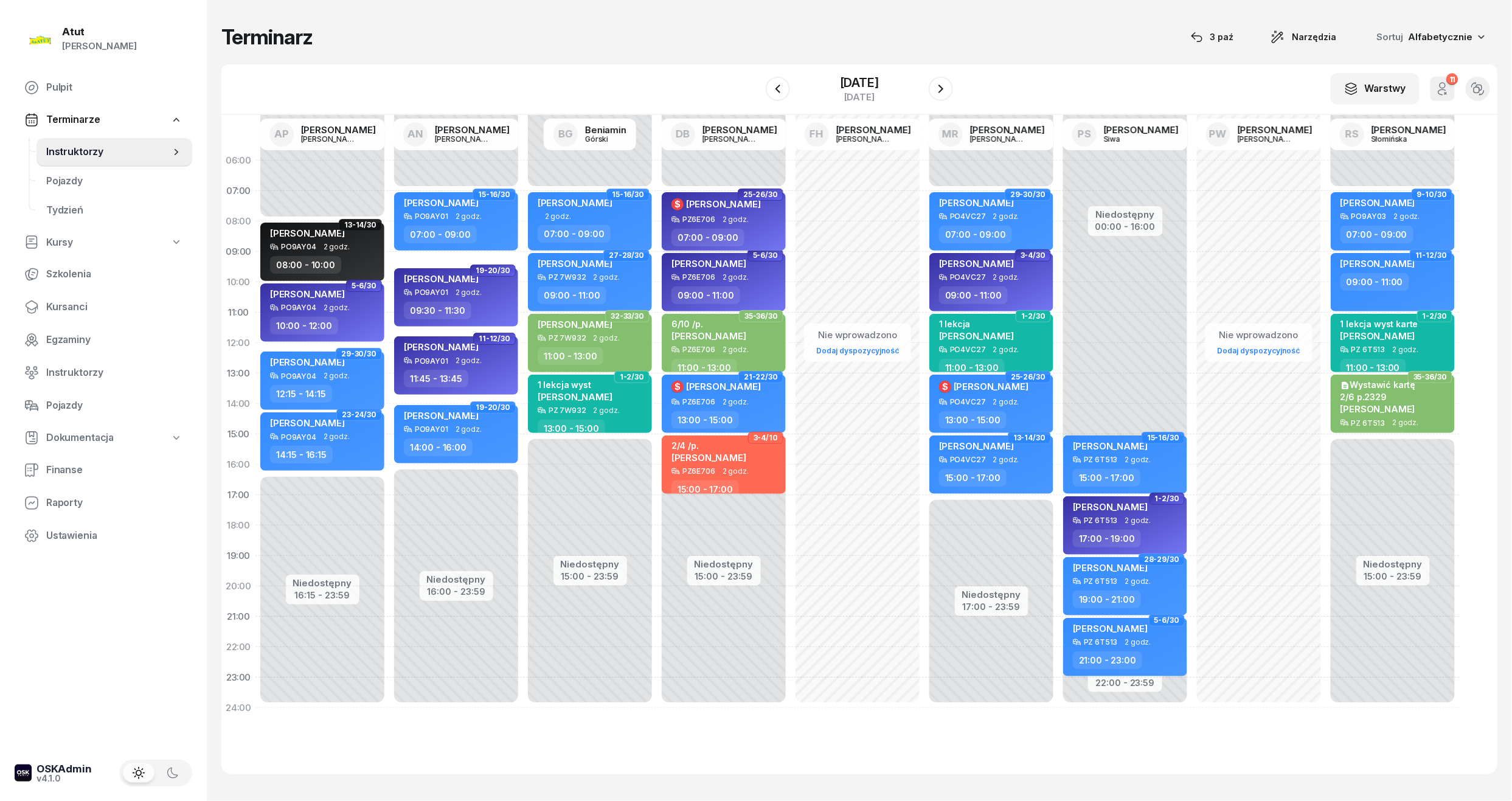
select select "07"
select select "09"
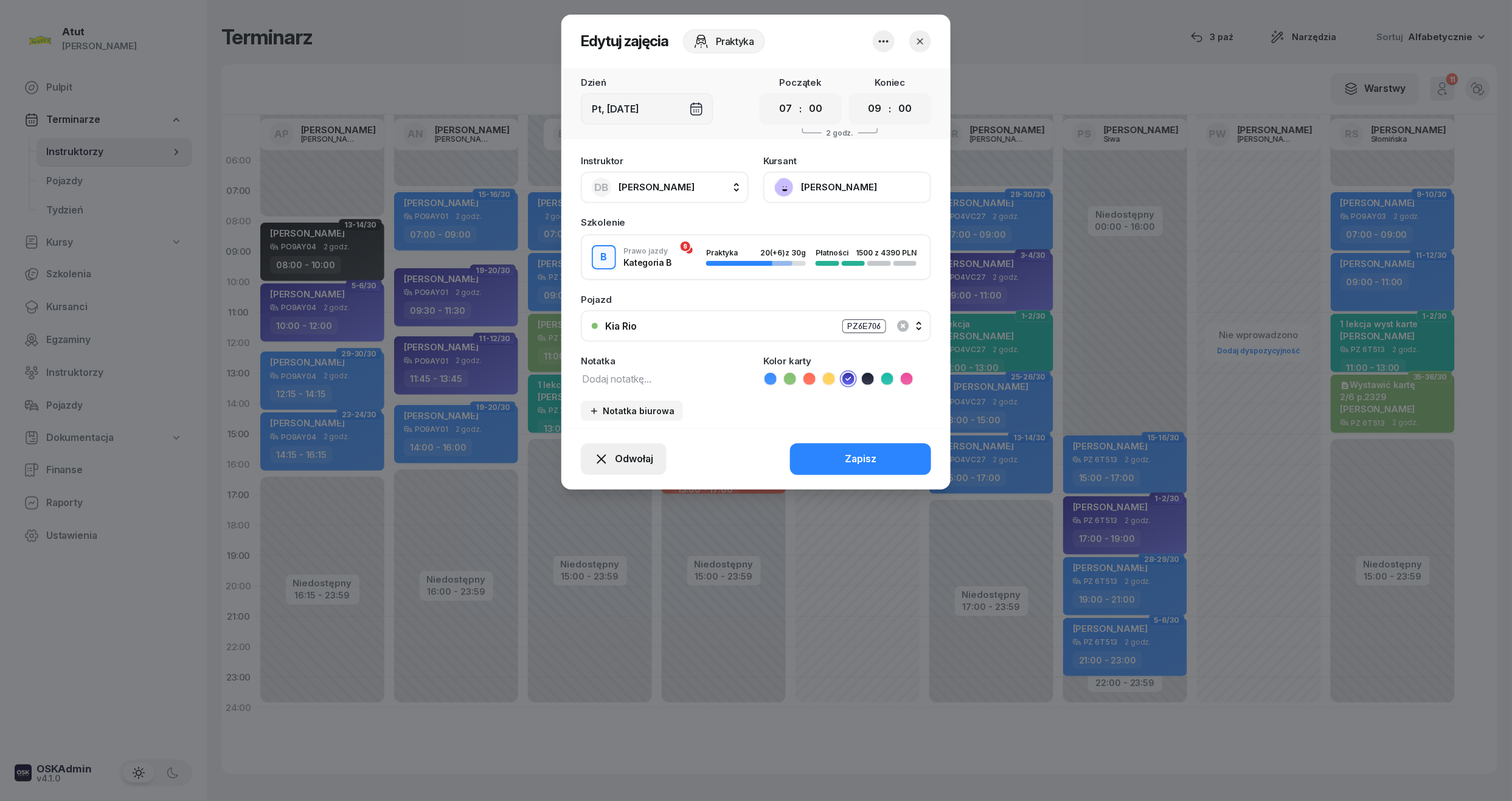
click at [602, 458] on icon "button" at bounding box center [601, 459] width 15 height 15
click at [616, 348] on div "My odwołaliśmy" at bounding box center [603, 355] width 74 height 16
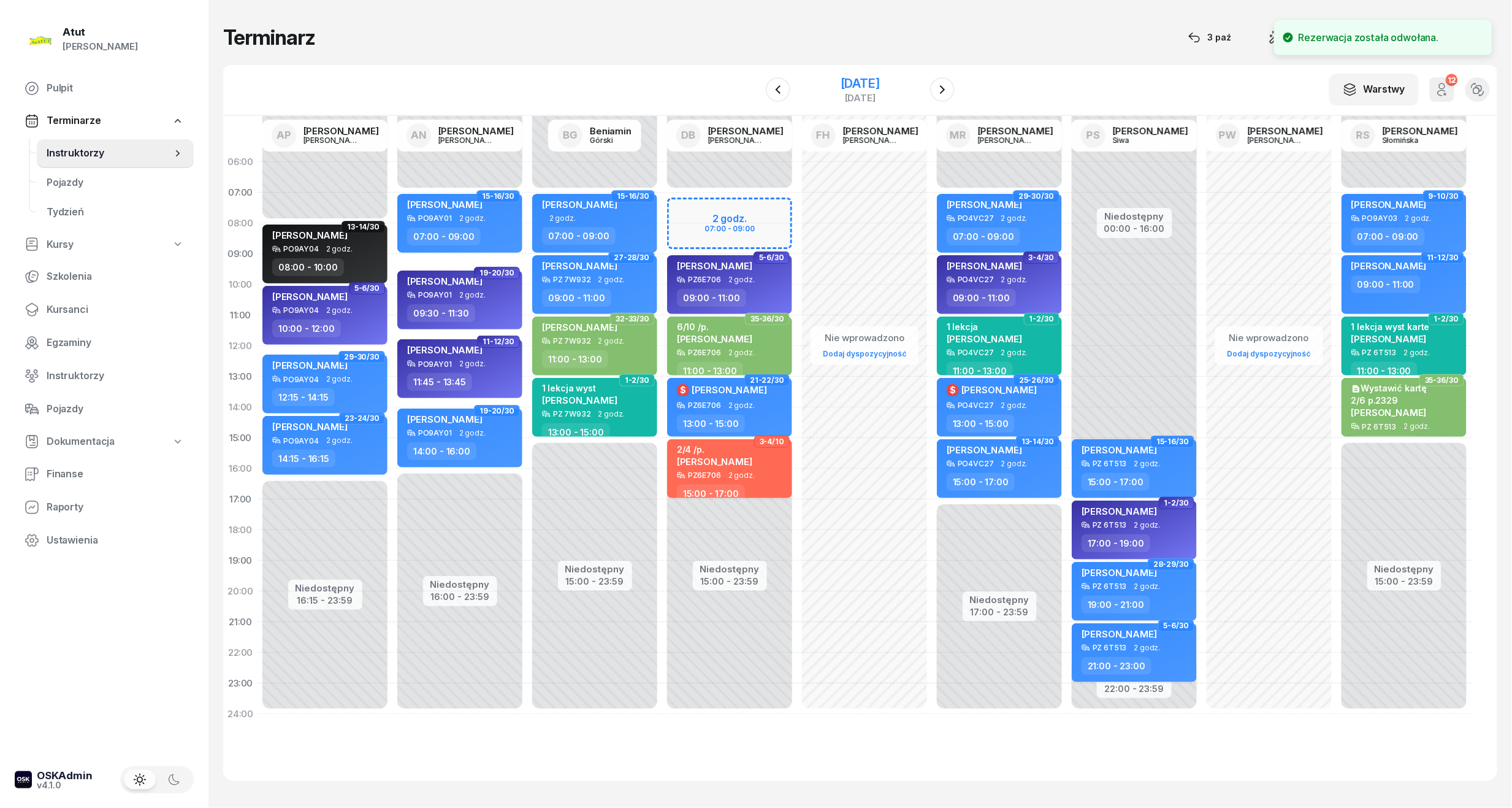
click at [842, 87] on div "[DATE]" at bounding box center [860, 83] width 39 height 12
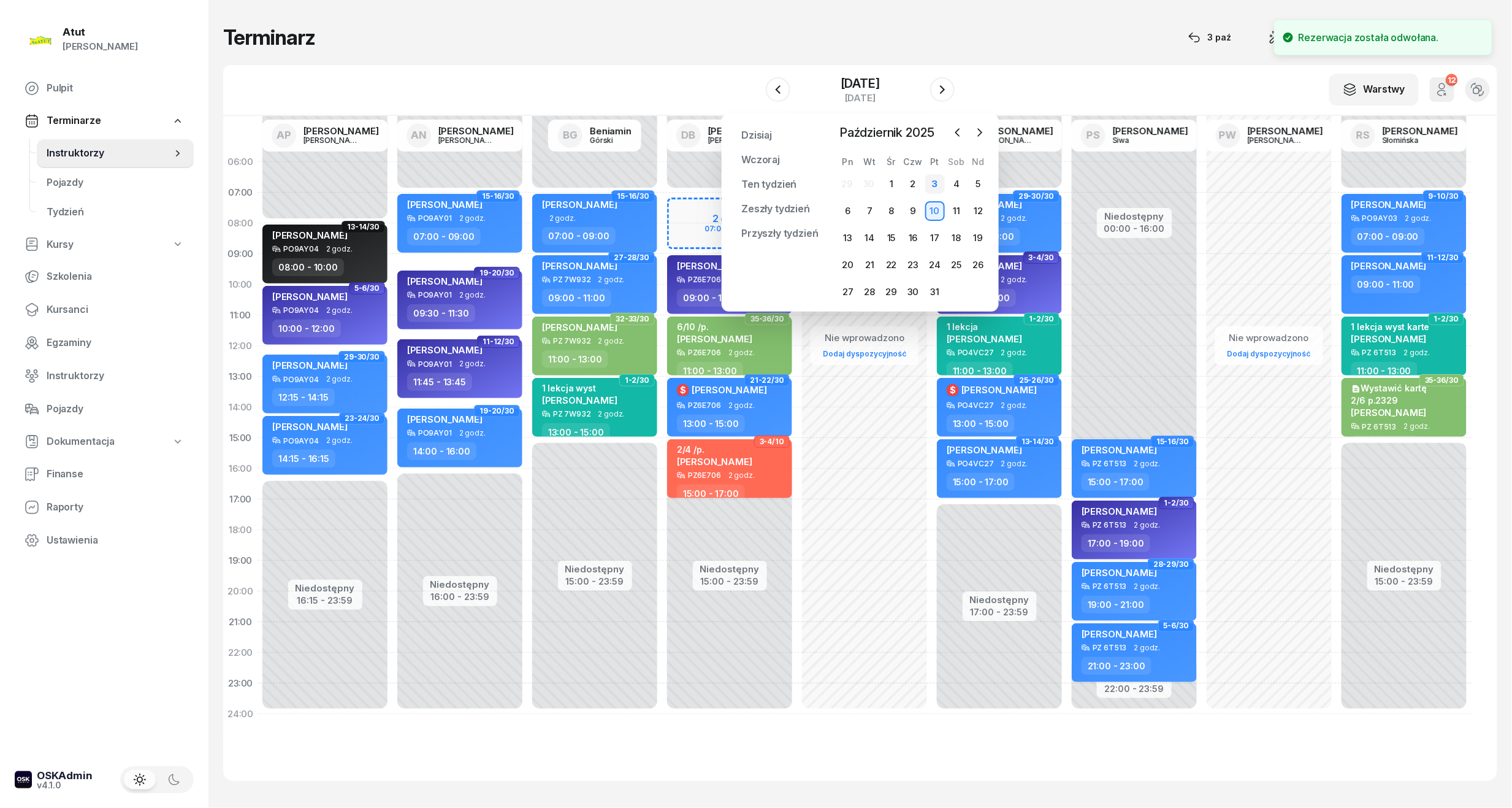
click at [940, 181] on div "3" at bounding box center [935, 184] width 20 height 20
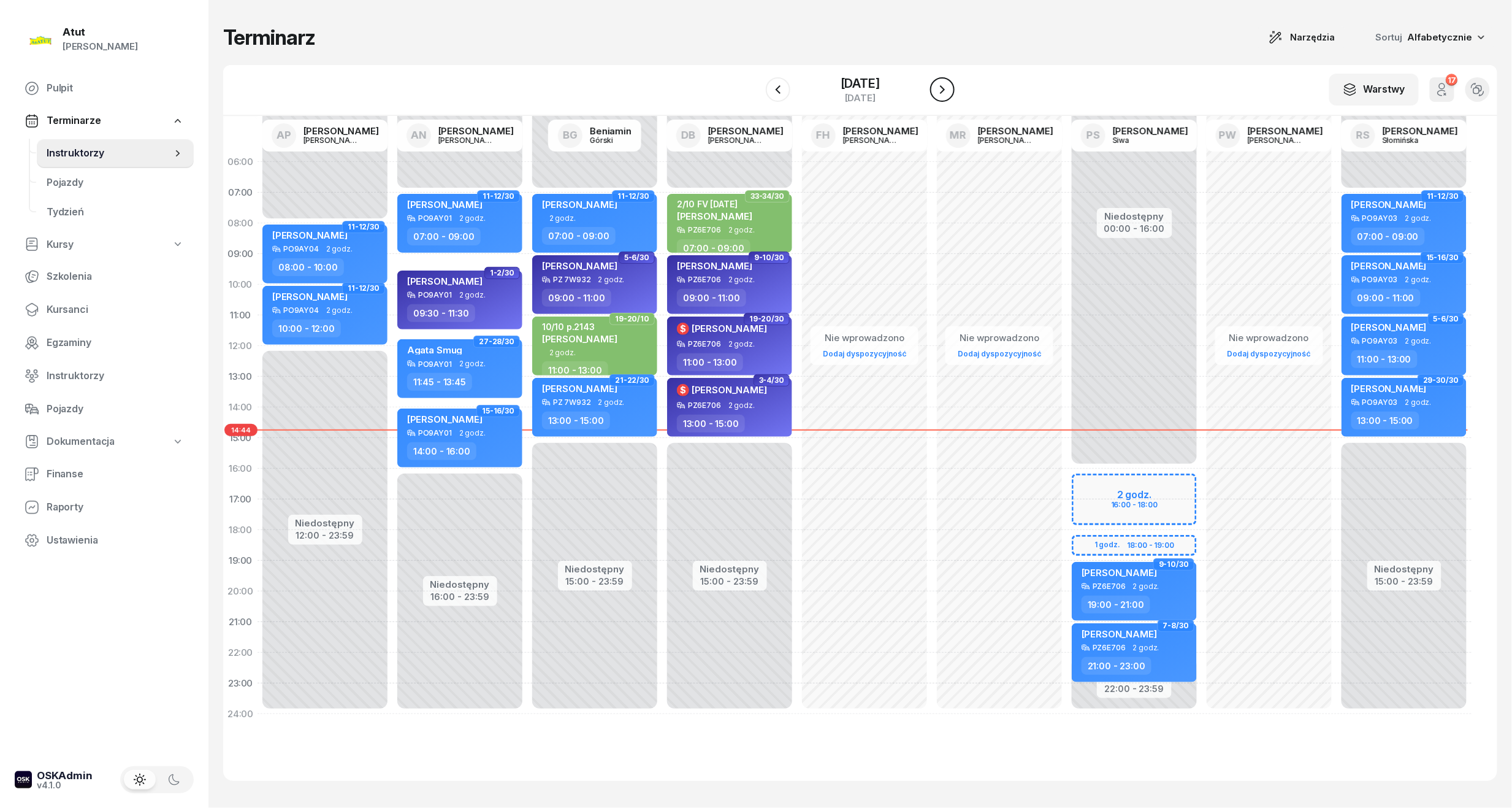
click at [950, 87] on icon "button" at bounding box center [942, 89] width 15 height 15
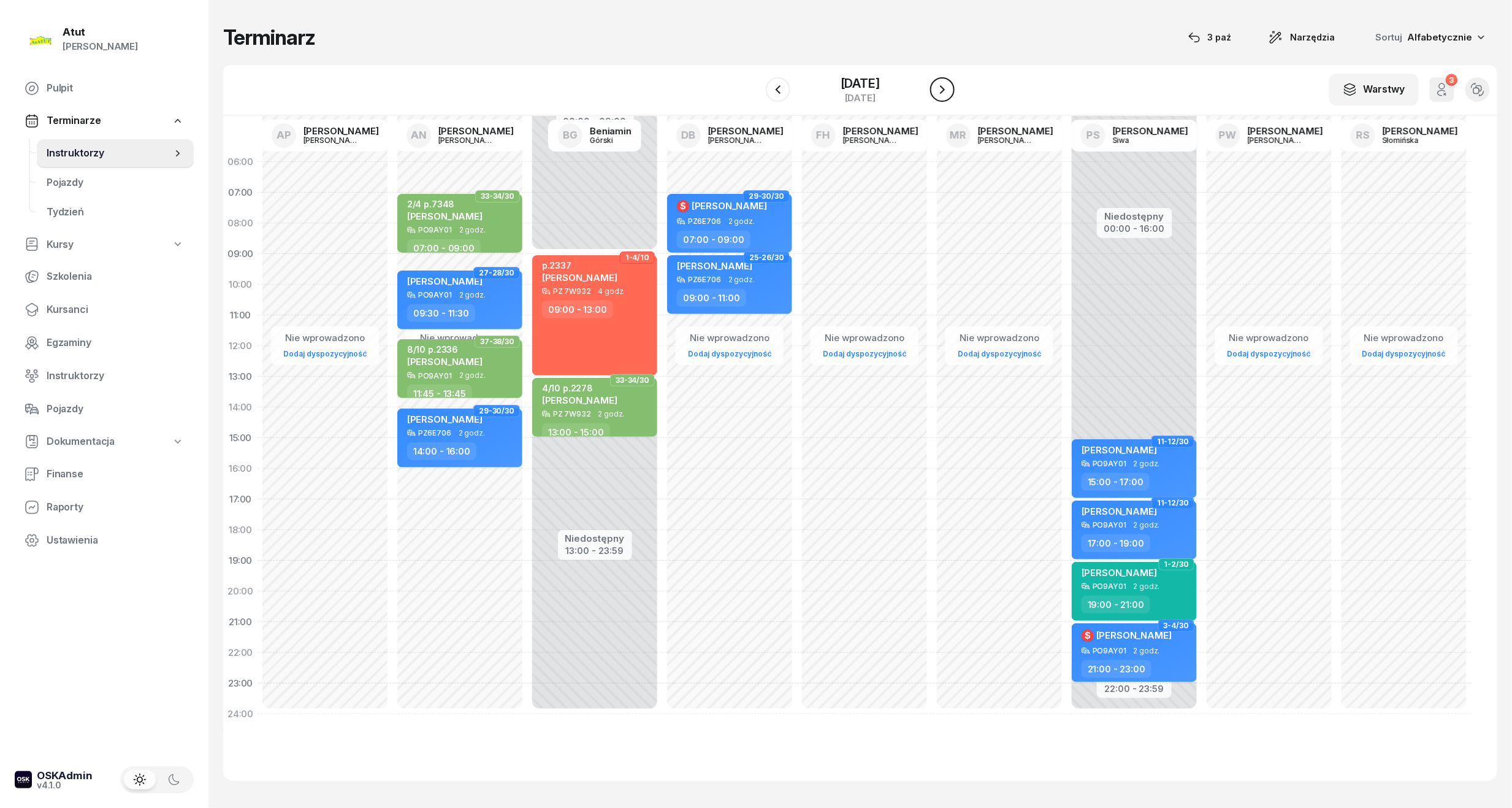
click at [950, 87] on icon "button" at bounding box center [942, 89] width 15 height 15
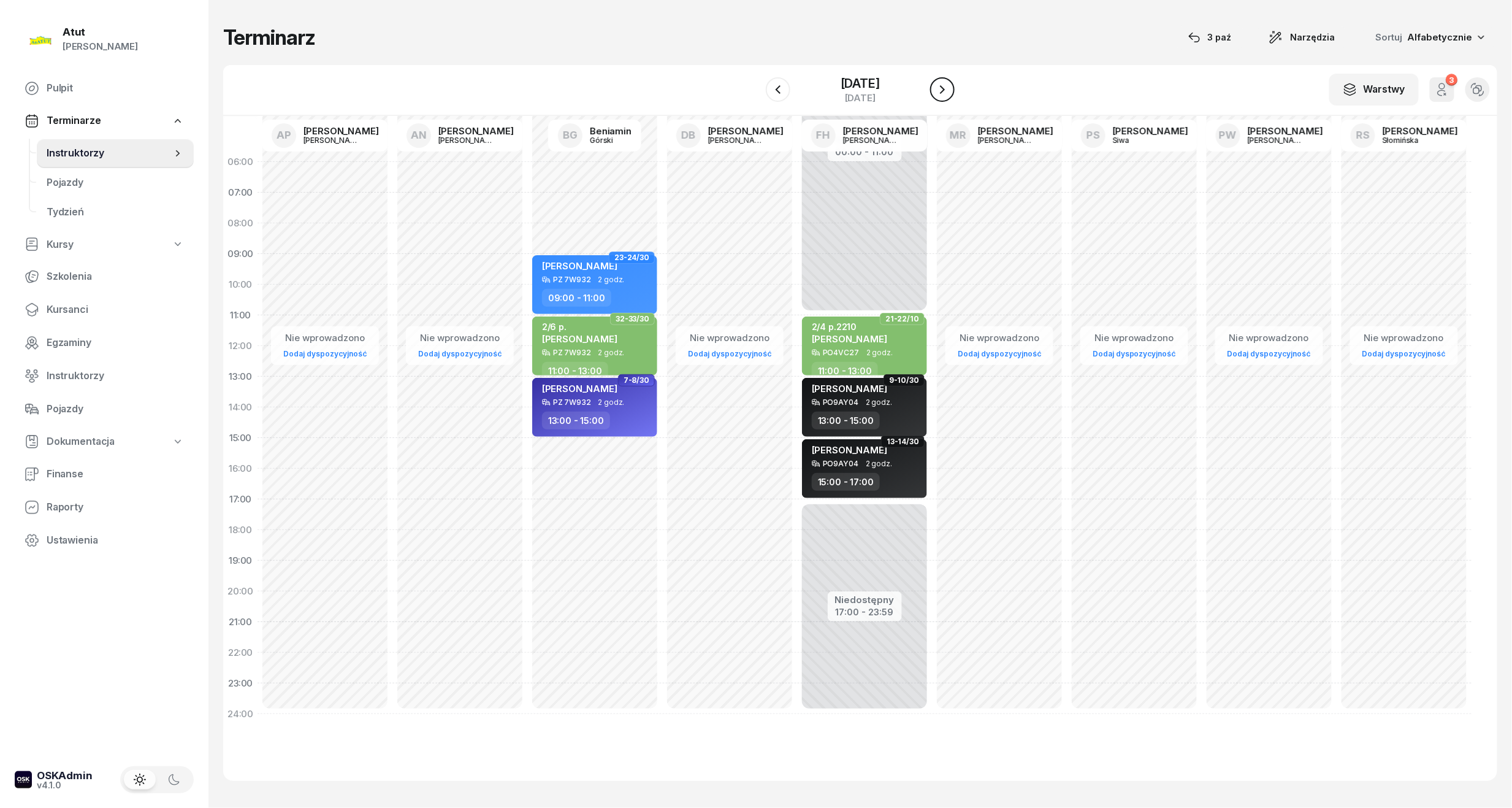
click at [950, 87] on icon "button" at bounding box center [942, 89] width 15 height 15
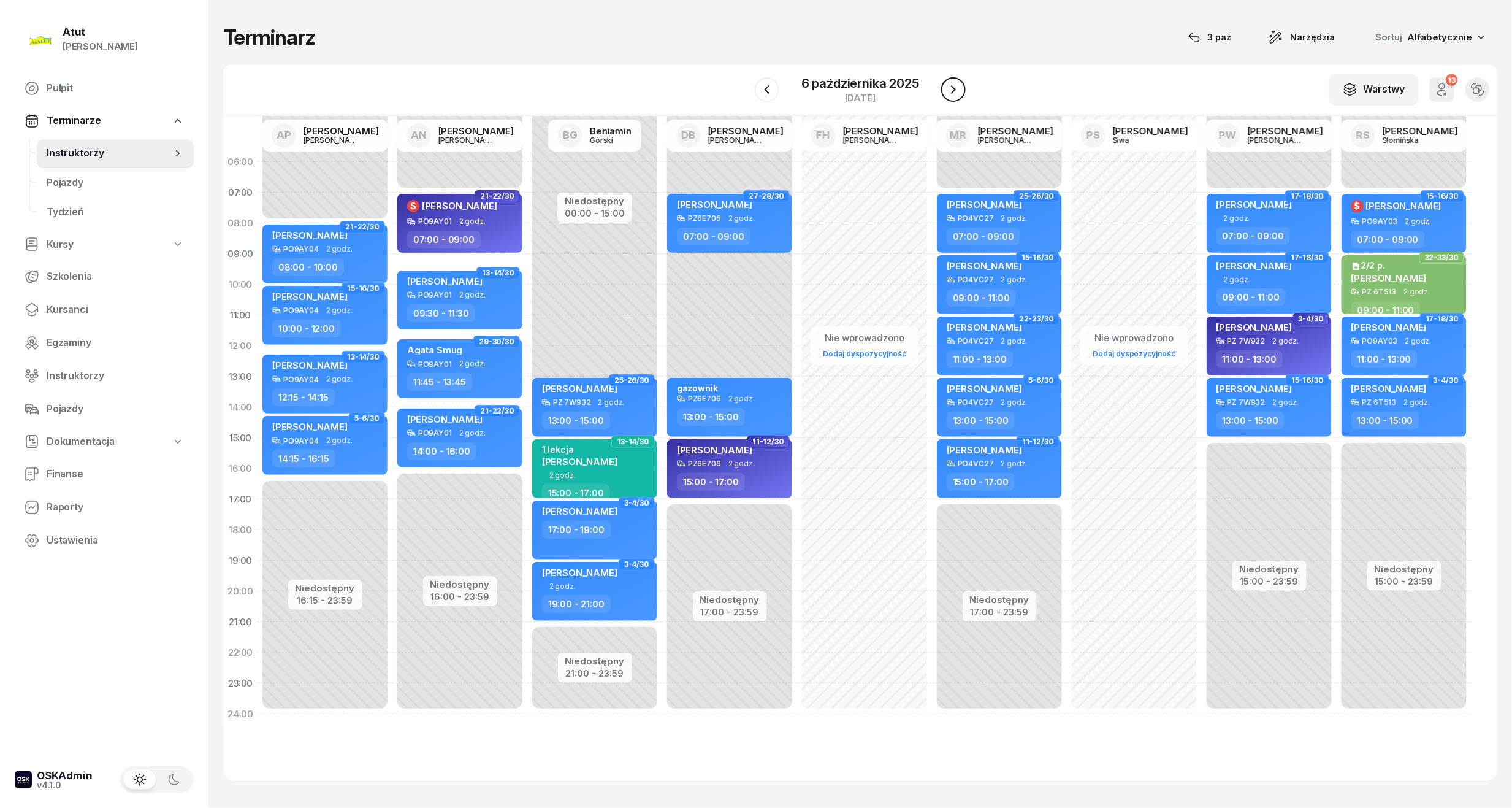
click at [960, 87] on icon "button" at bounding box center [953, 89] width 15 height 15
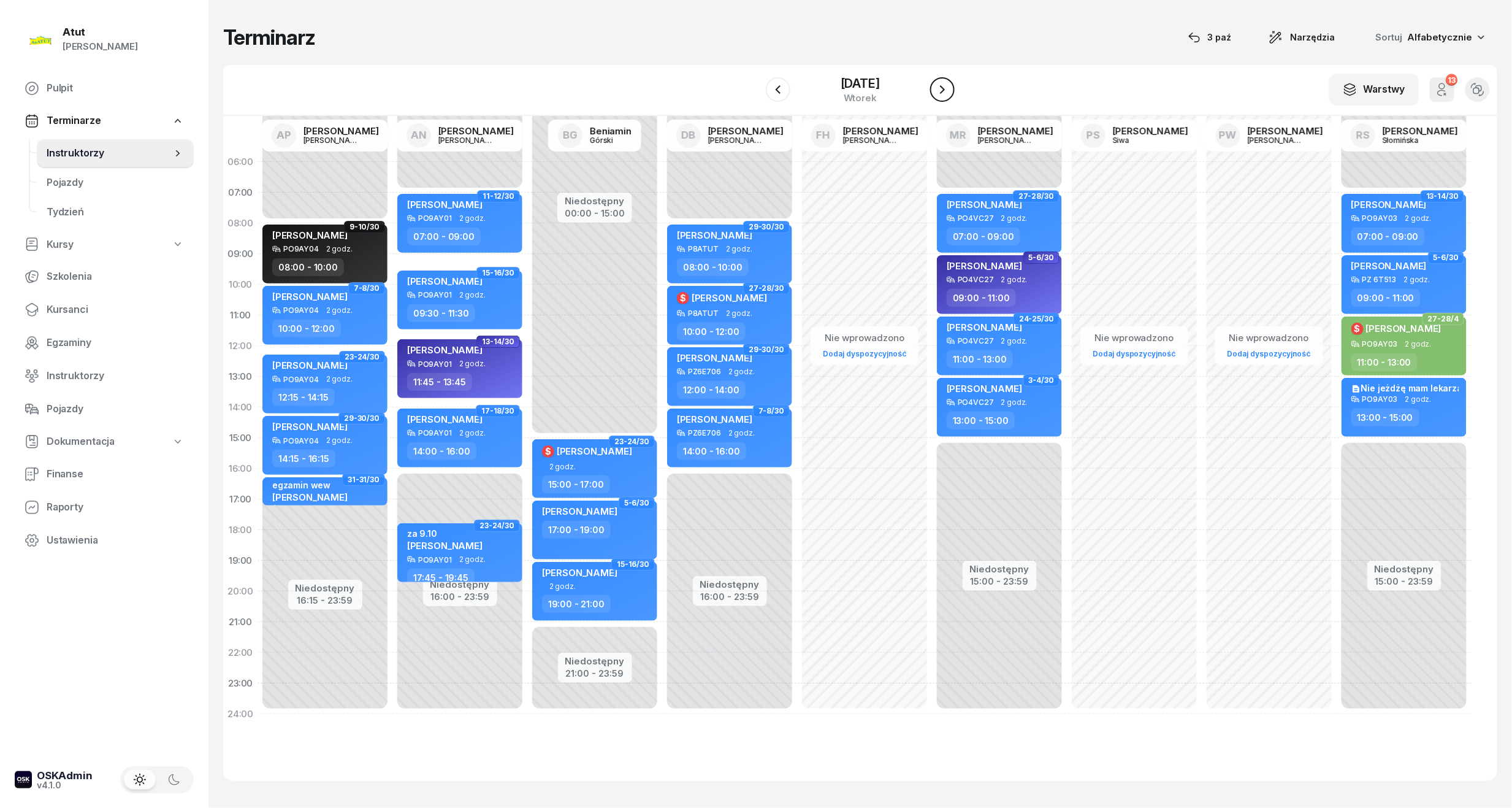
click at [950, 87] on icon "button" at bounding box center [942, 89] width 15 height 15
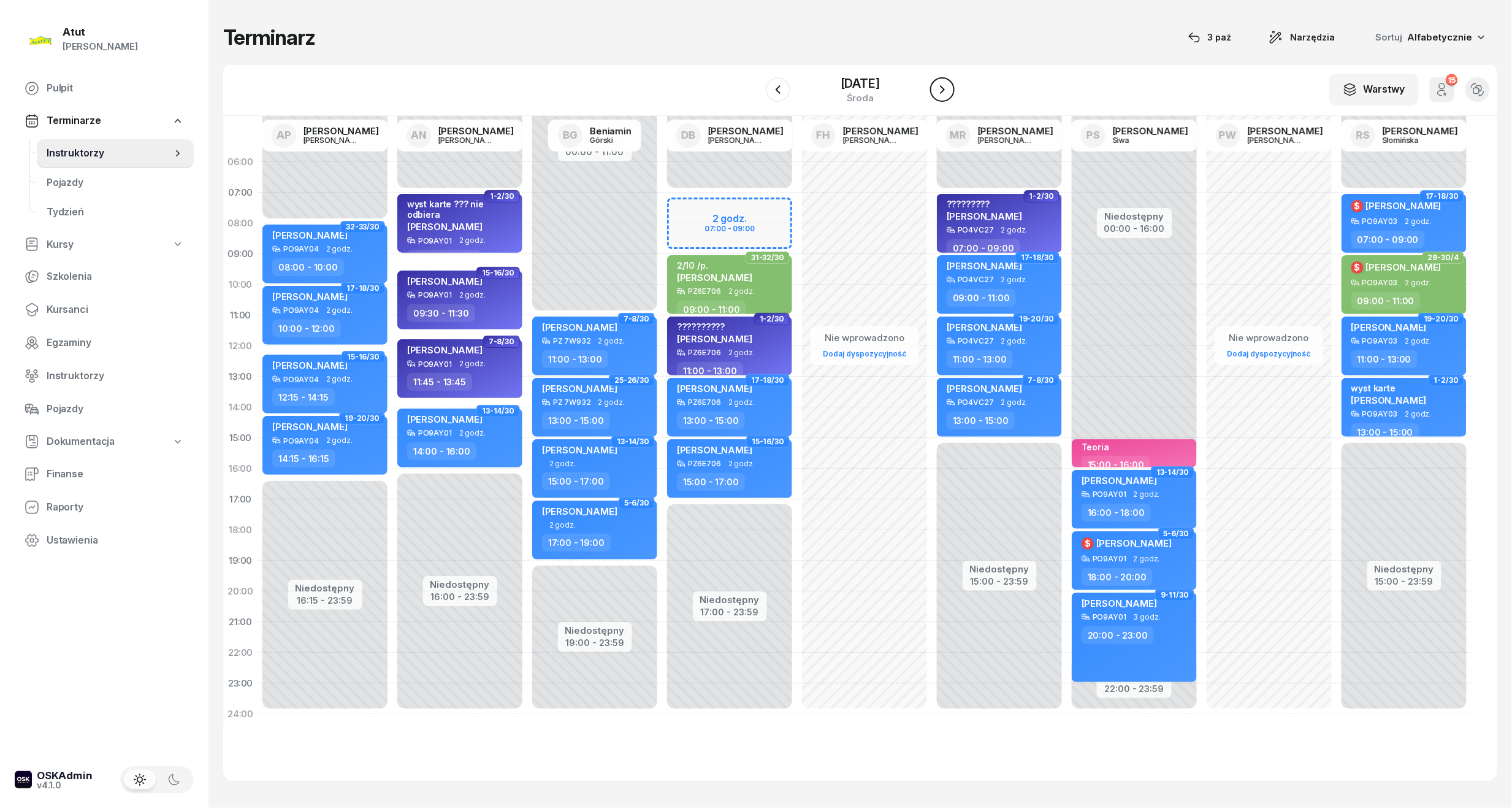
click at [950, 87] on icon "button" at bounding box center [942, 89] width 15 height 15
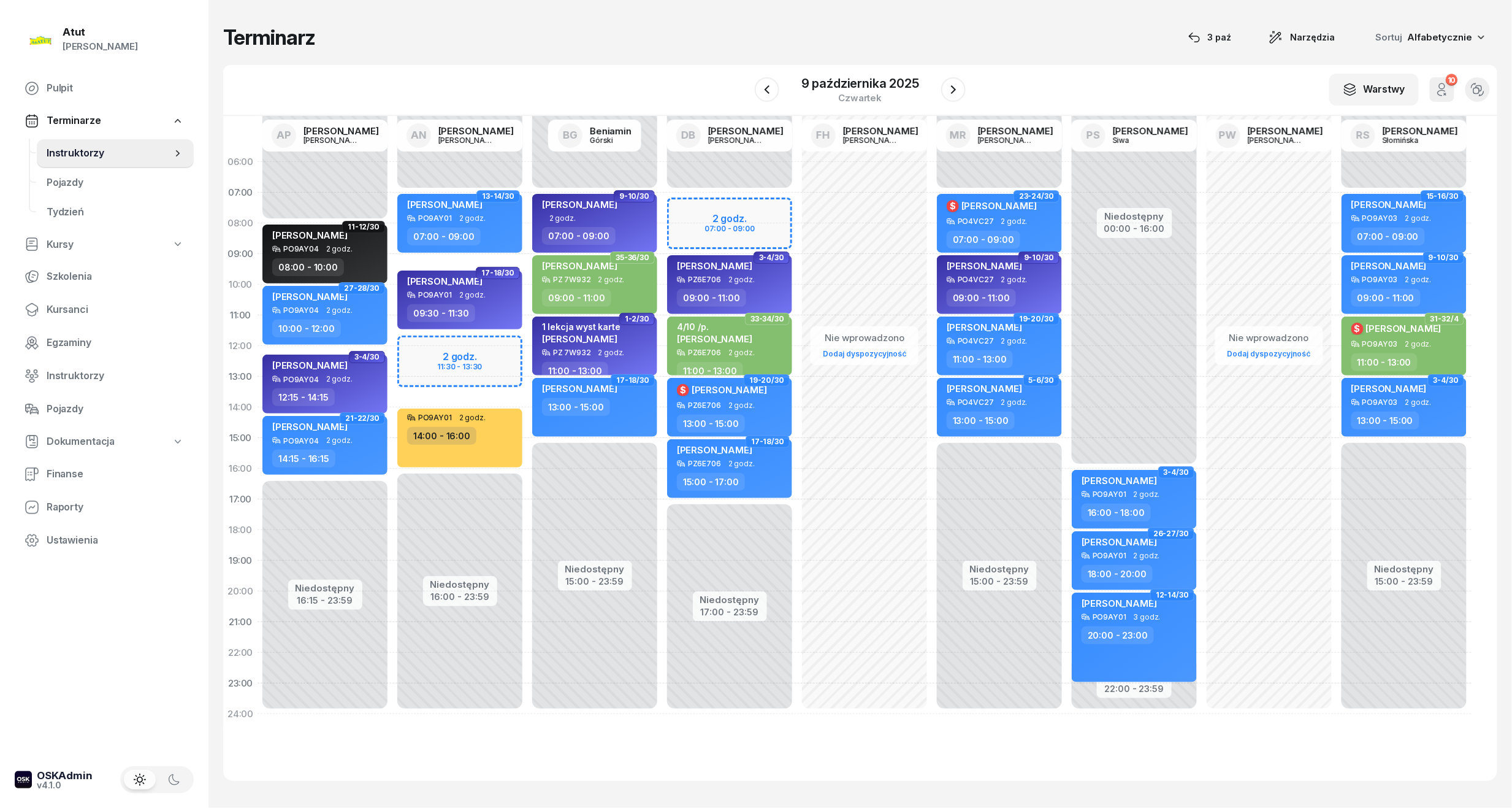
click at [471, 363] on div "Niedostępny 00:00 - 07:00 Niedostępny 16:00 - 23:59 2 godz. 11:30 - 13:30 13-14…" at bounding box center [460, 438] width 135 height 583
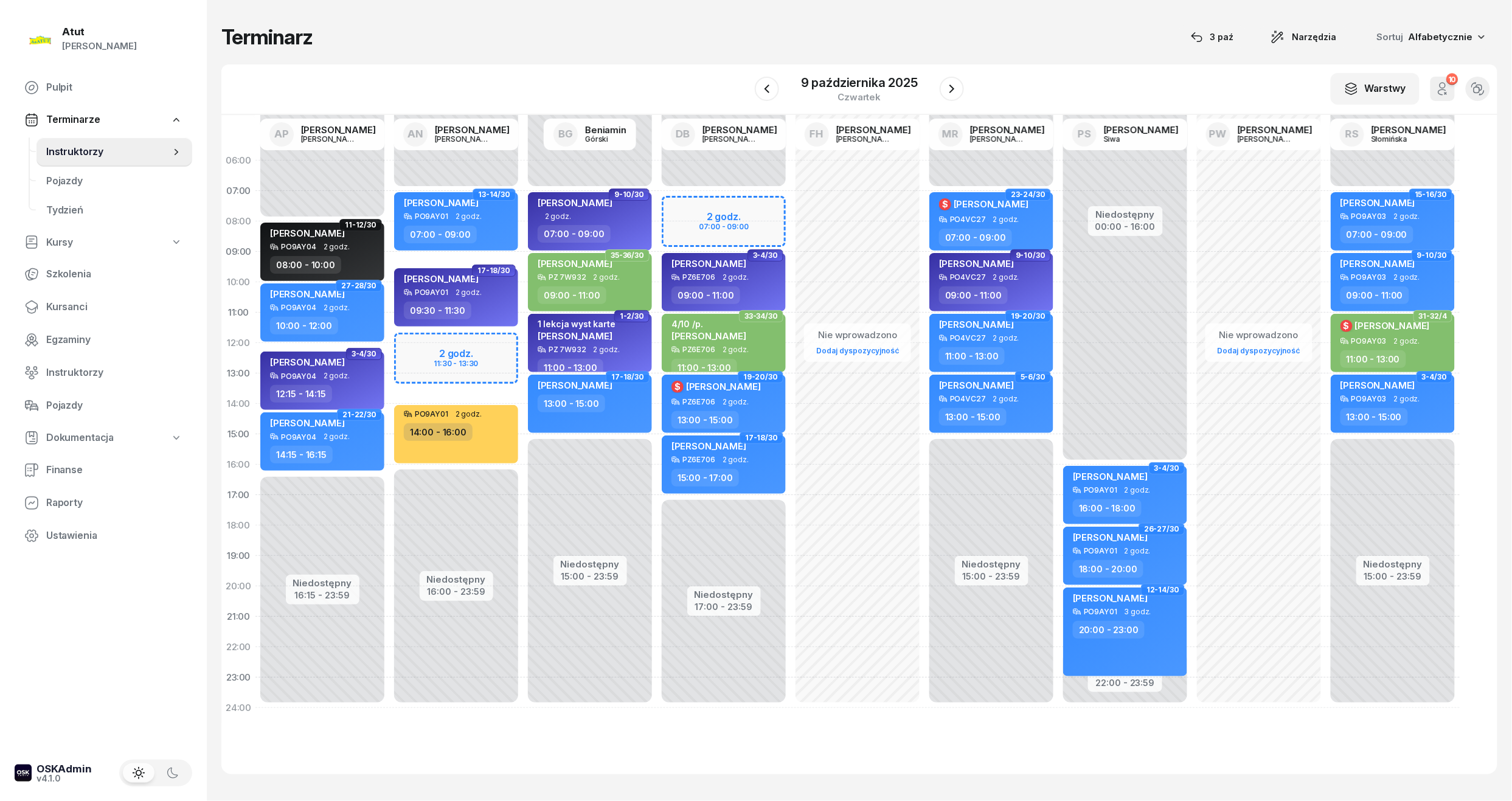
select select "12"
select select "14"
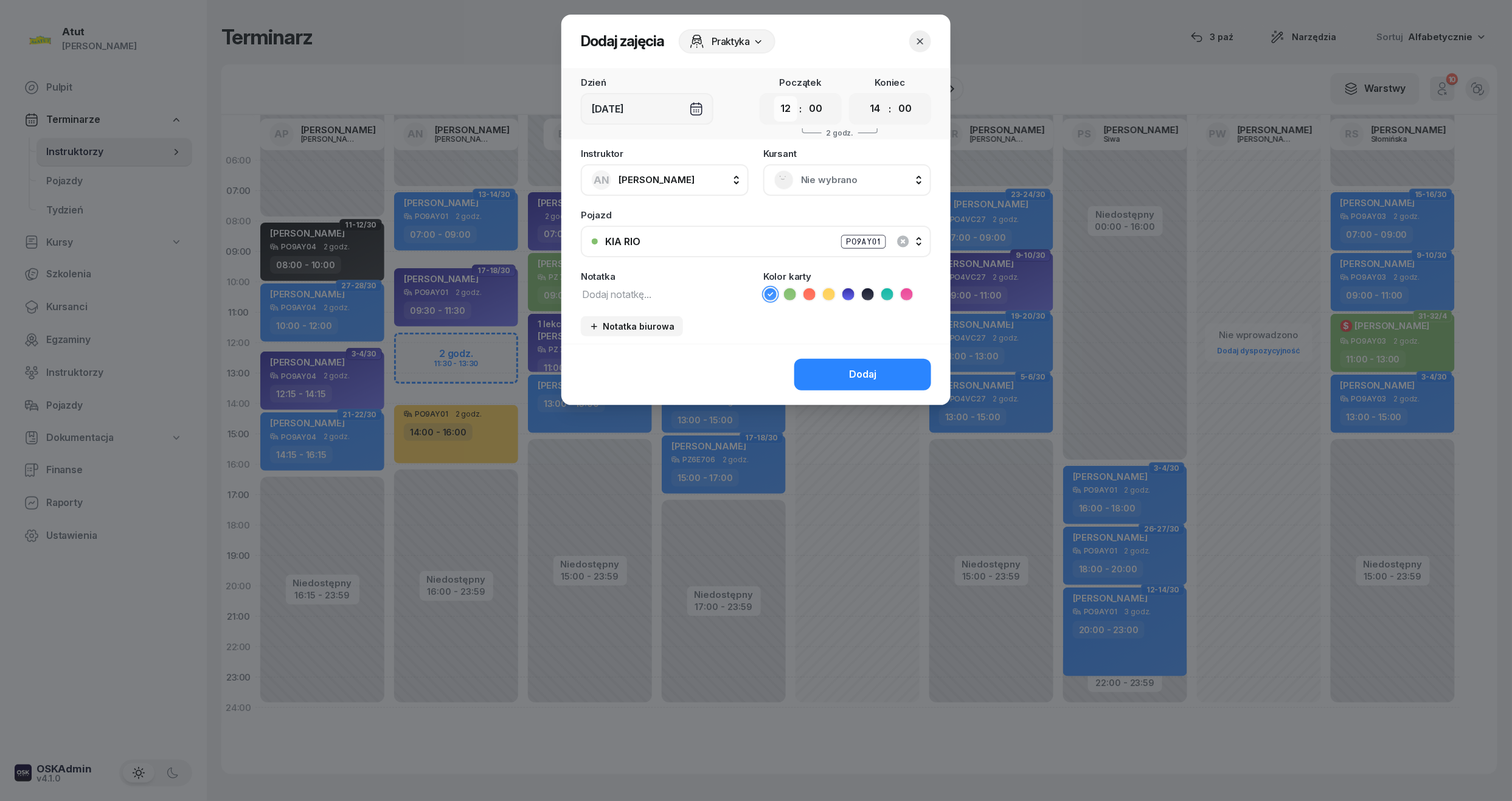
click at [786, 110] on select "00 01 02 03 04 05 06 07 08 09 10 11 12 13 14 15 16 17 18 19 20 21 22 23" at bounding box center [786, 109] width 23 height 26
select select "11"
click at [774, 96] on select "00 01 02 03 04 05 06 07 08 09 10 11 12 13 14 15 16 17 18 19 20 21 22 23" at bounding box center [786, 109] width 23 height 26
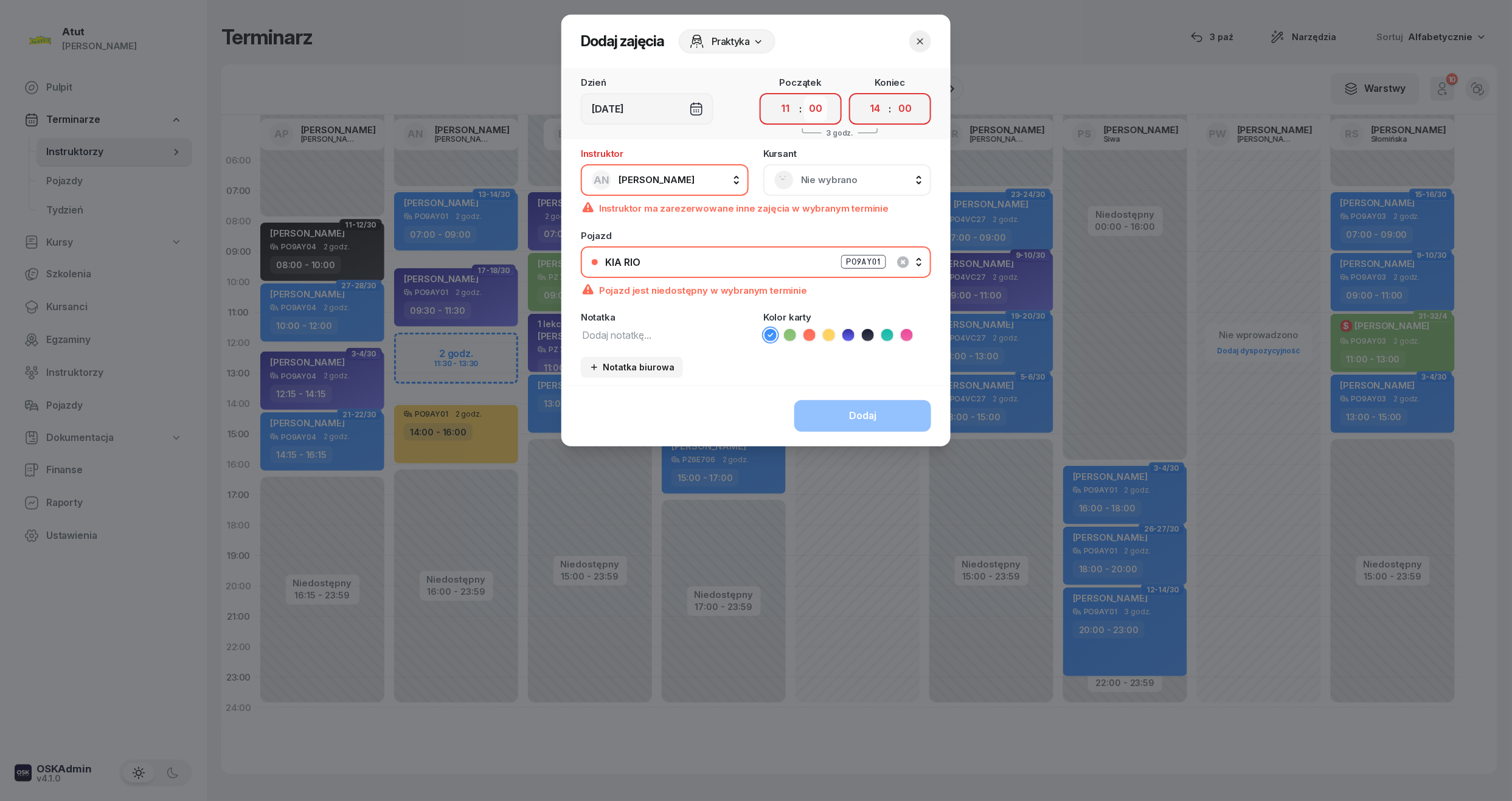
click at [818, 110] on select "00 05 10 15 20 25 30 35 40 45 50 55" at bounding box center [815, 109] width 23 height 26
select select "45"
click at [804, 96] on select "00 05 10 15 20 25 30 35 40 45 50 55" at bounding box center [815, 109] width 23 height 26
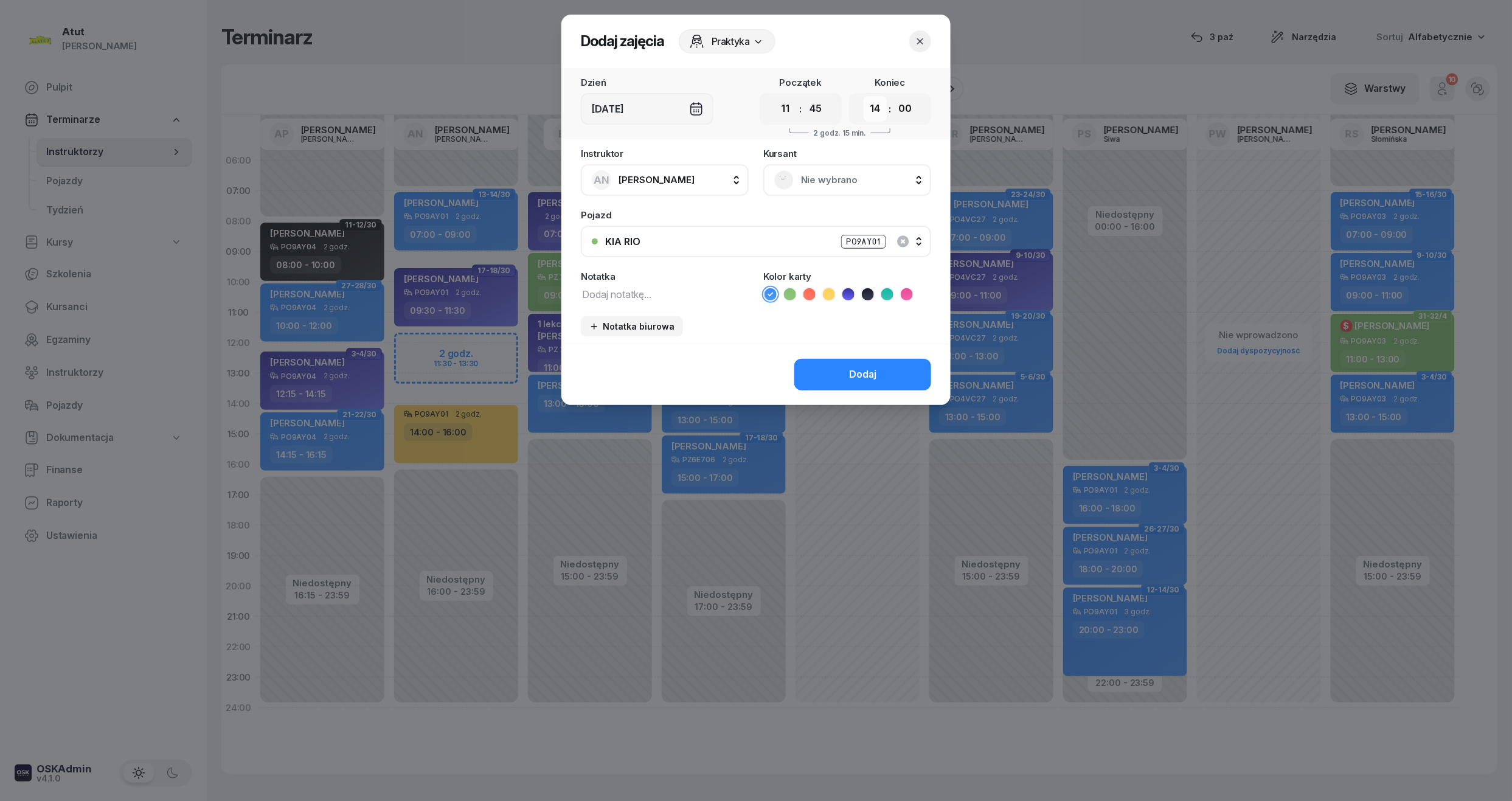
click at [868, 115] on select "00 01 02 03 04 05 06 07 08 09 10 11 12 13 14 15 16 17 18 19 20 21 22 23" at bounding box center [875, 109] width 23 height 26
select select "13"
click at [864, 96] on select "00 01 02 03 04 05 06 07 08 09 10 11 12 13 14 15 16 17 18 19 20 21 22 23" at bounding box center [875, 109] width 23 height 26
click at [899, 107] on select "00 05 10 15 20 25 30 35 40 45 50 55" at bounding box center [905, 109] width 23 height 26
select select "45"
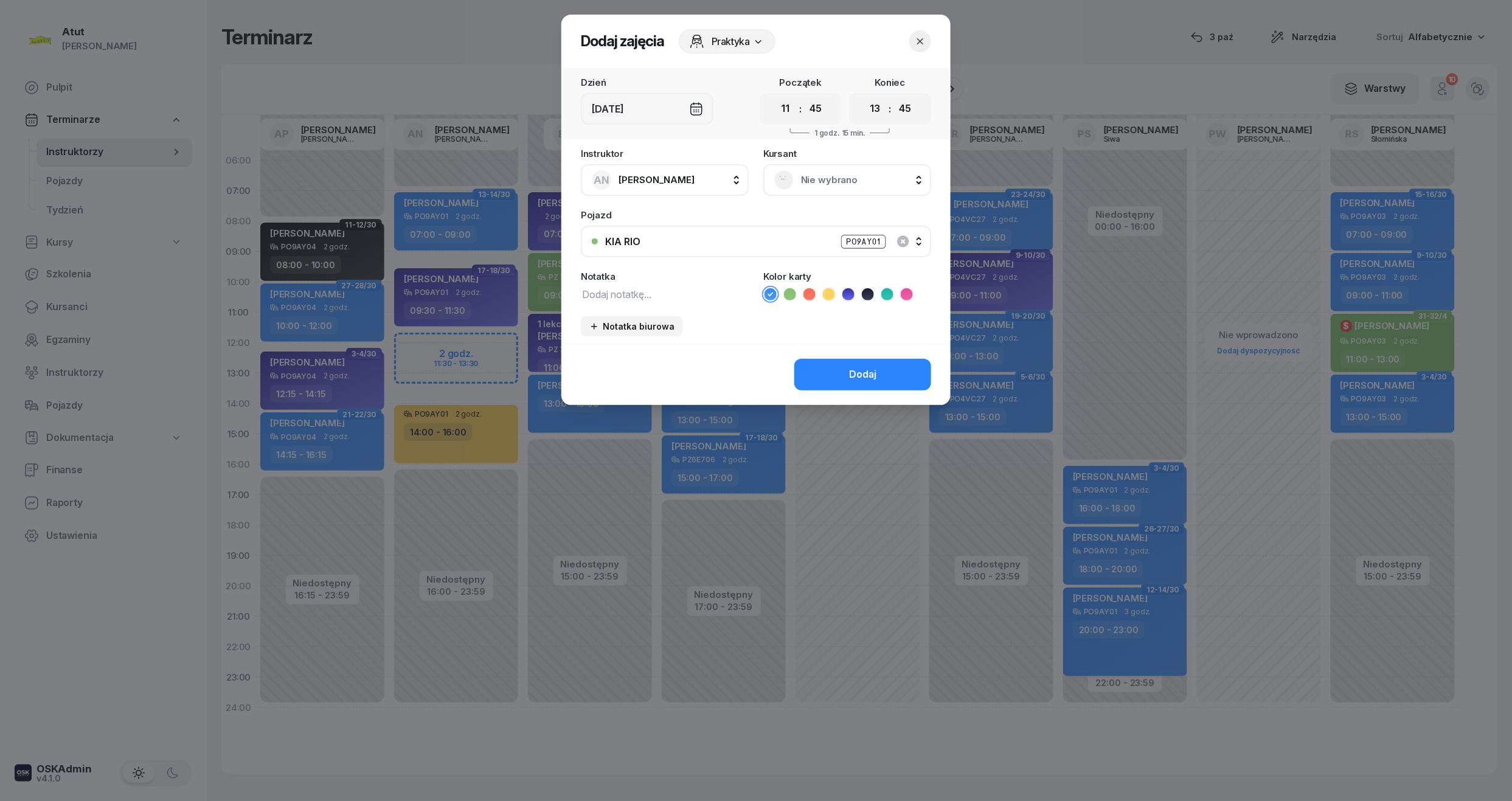
click at [894, 96] on select "00 05 10 15 20 25 30 35 40 45 50 55" at bounding box center [905, 109] width 23 height 26
click at [837, 175] on span "Nie wybrano" at bounding box center [860, 180] width 119 height 16
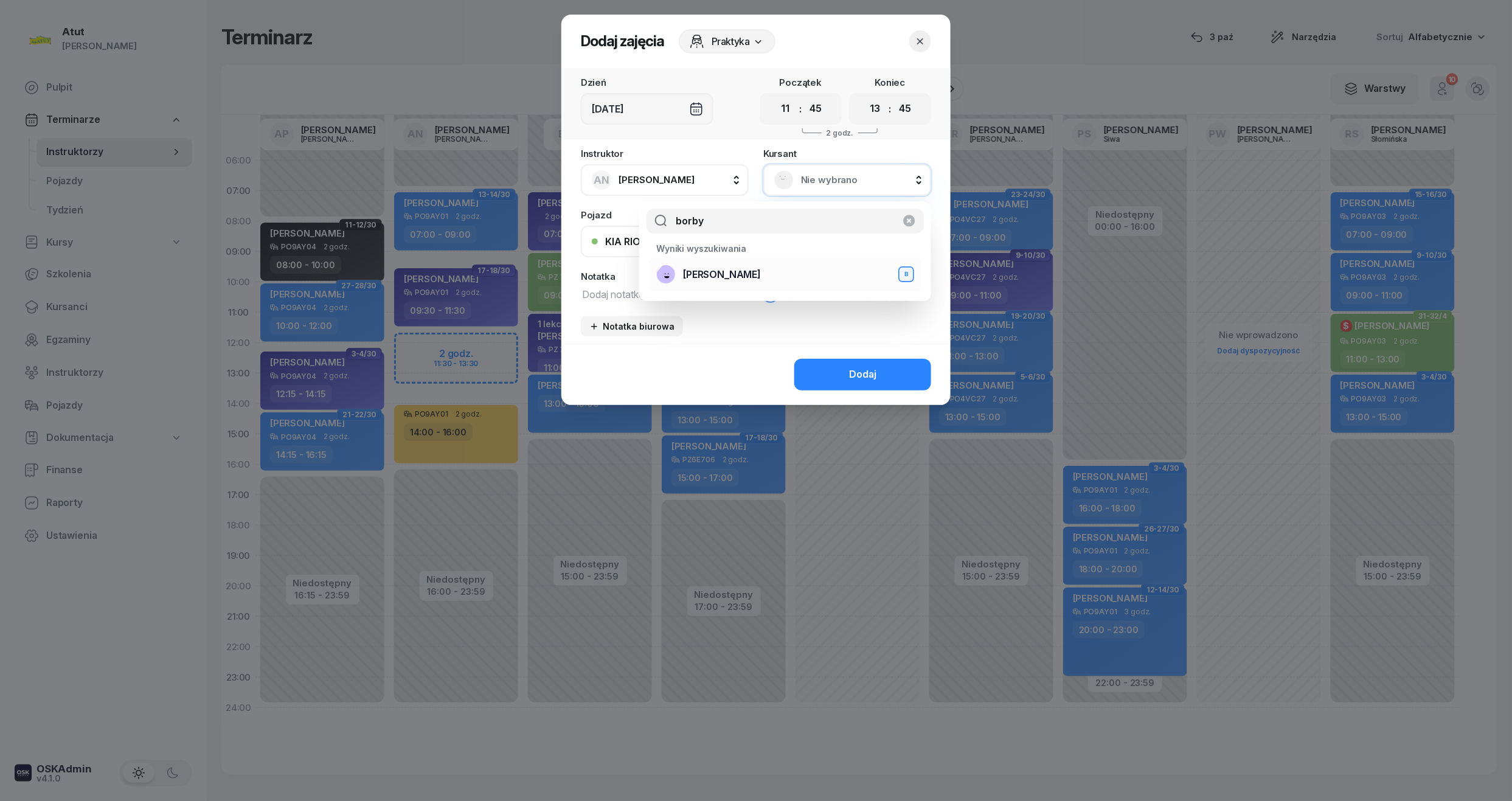
type input "borby"
click at [728, 282] on span "[PERSON_NAME]" at bounding box center [722, 274] width 78 height 16
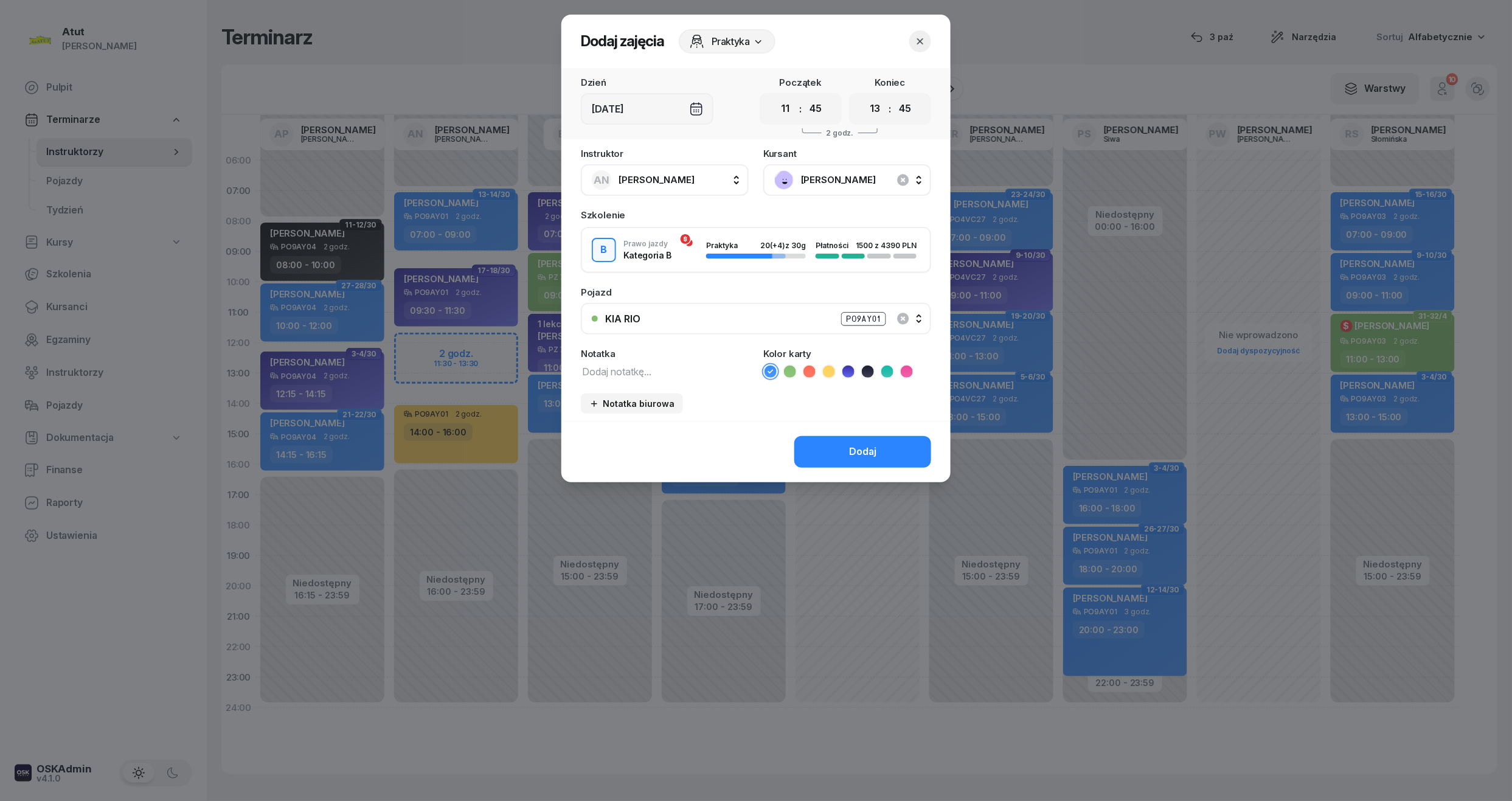
click at [852, 368] on icon at bounding box center [848, 371] width 12 height 12
click at [852, 451] on div "Dodaj" at bounding box center [862, 451] width 27 height 16
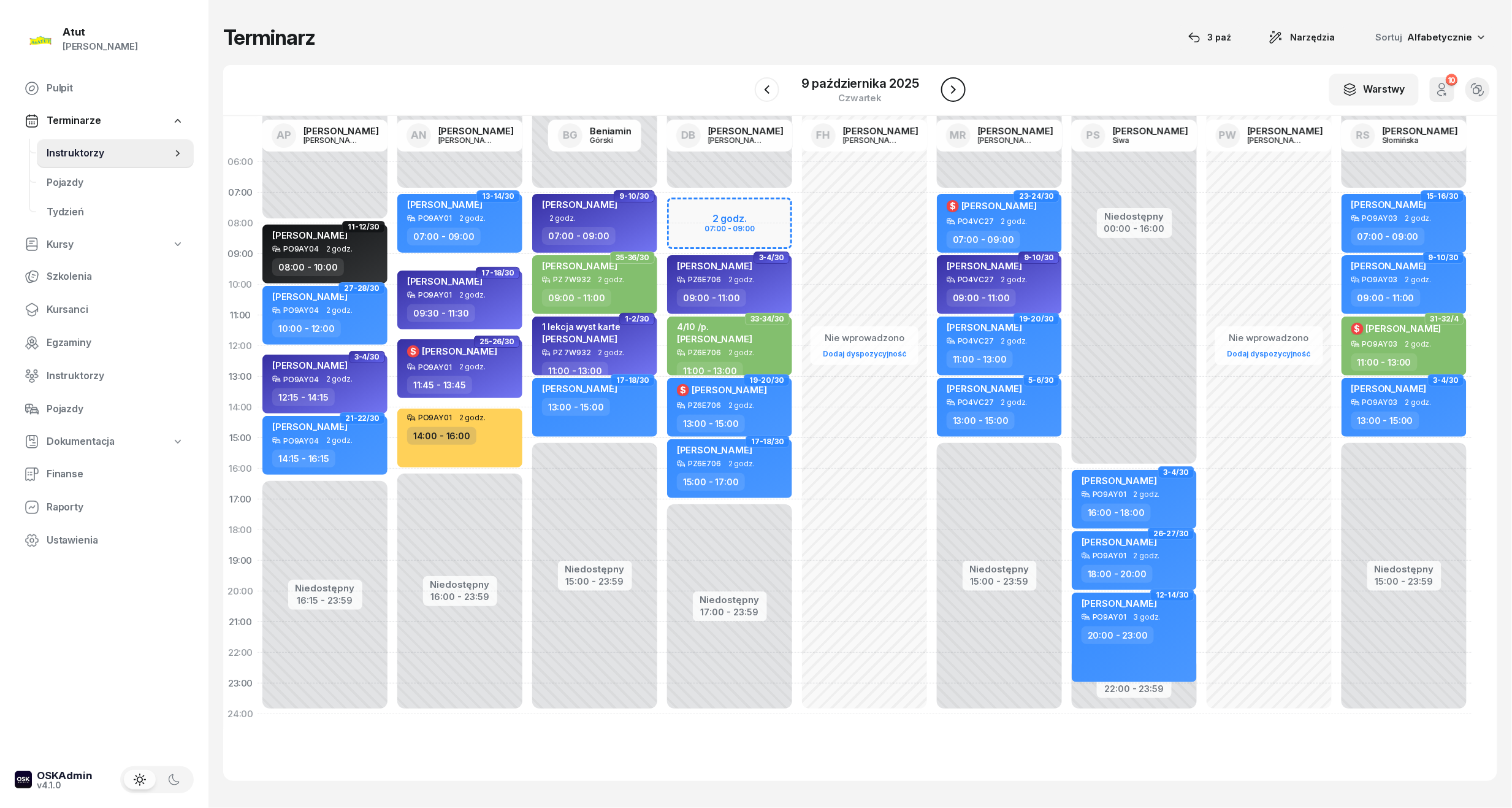
click at [952, 82] on icon "button" at bounding box center [953, 89] width 15 height 15
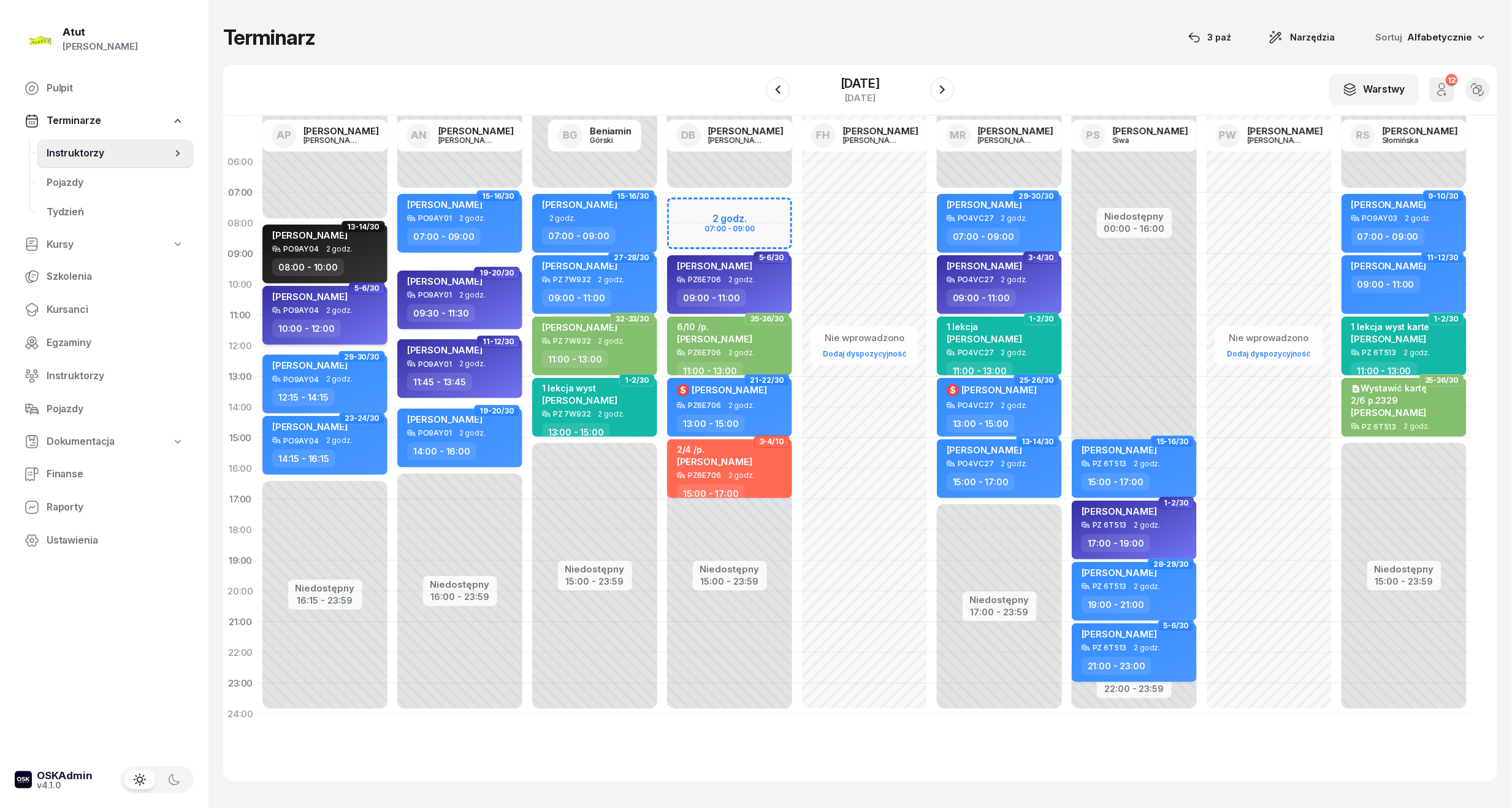
click at [341, 299] on div "[PERSON_NAME]" at bounding box center [327, 299] width 108 height 15
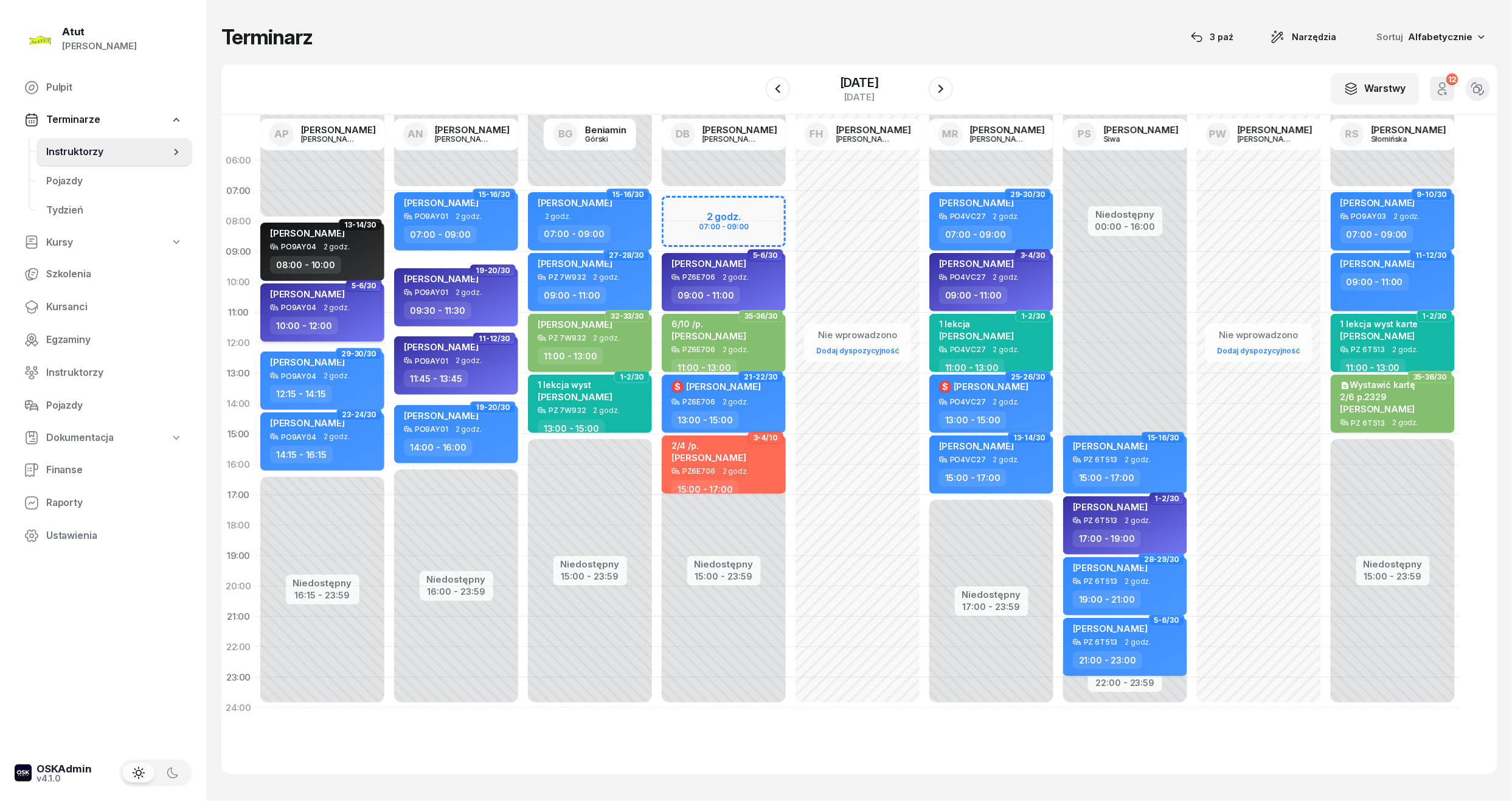
select select "10"
select select "12"
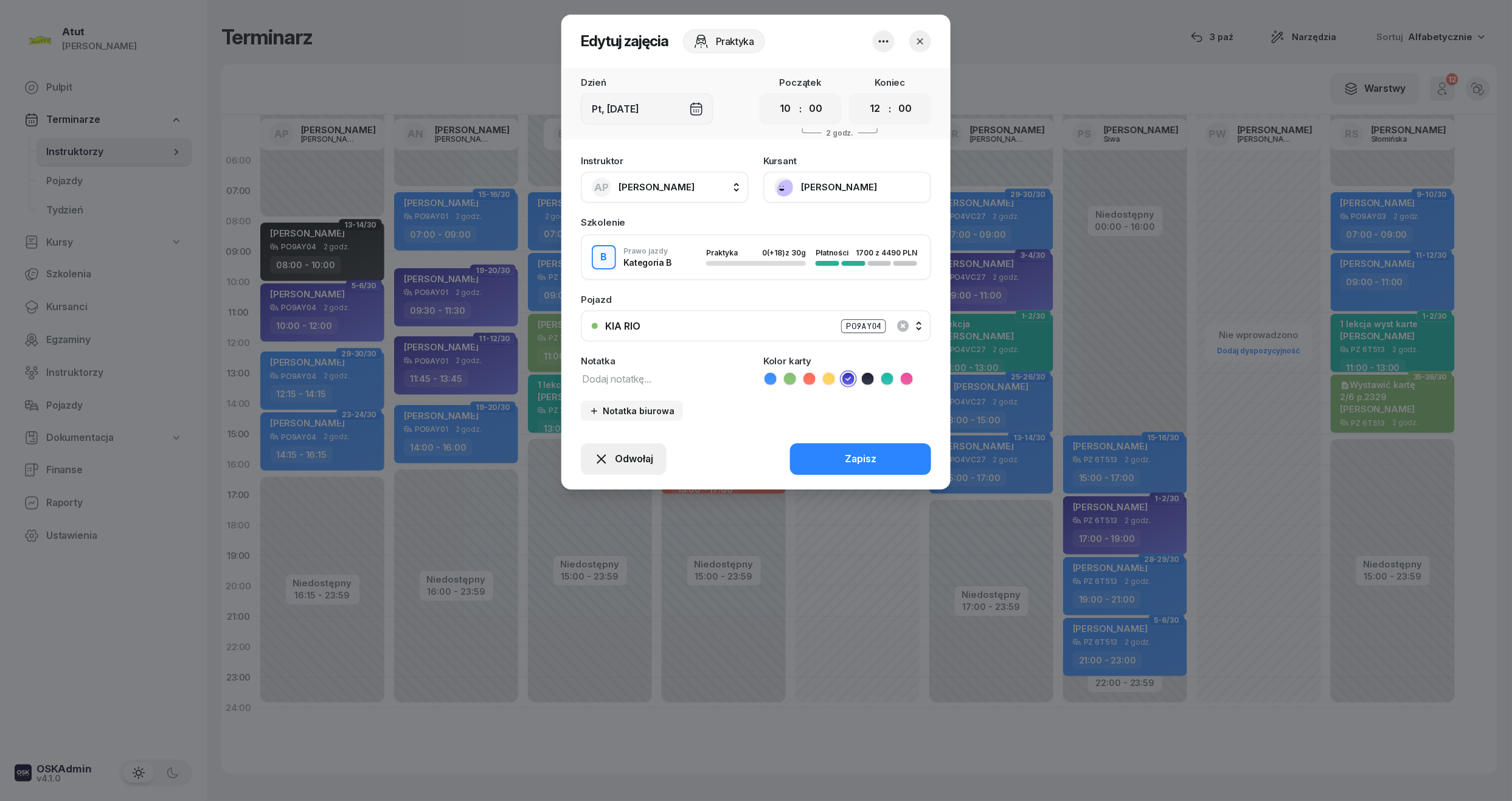
click at [628, 453] on span "Odwołaj" at bounding box center [634, 459] width 38 height 16
click at [603, 357] on div "My odwołaliśmy" at bounding box center [603, 355] width 74 height 16
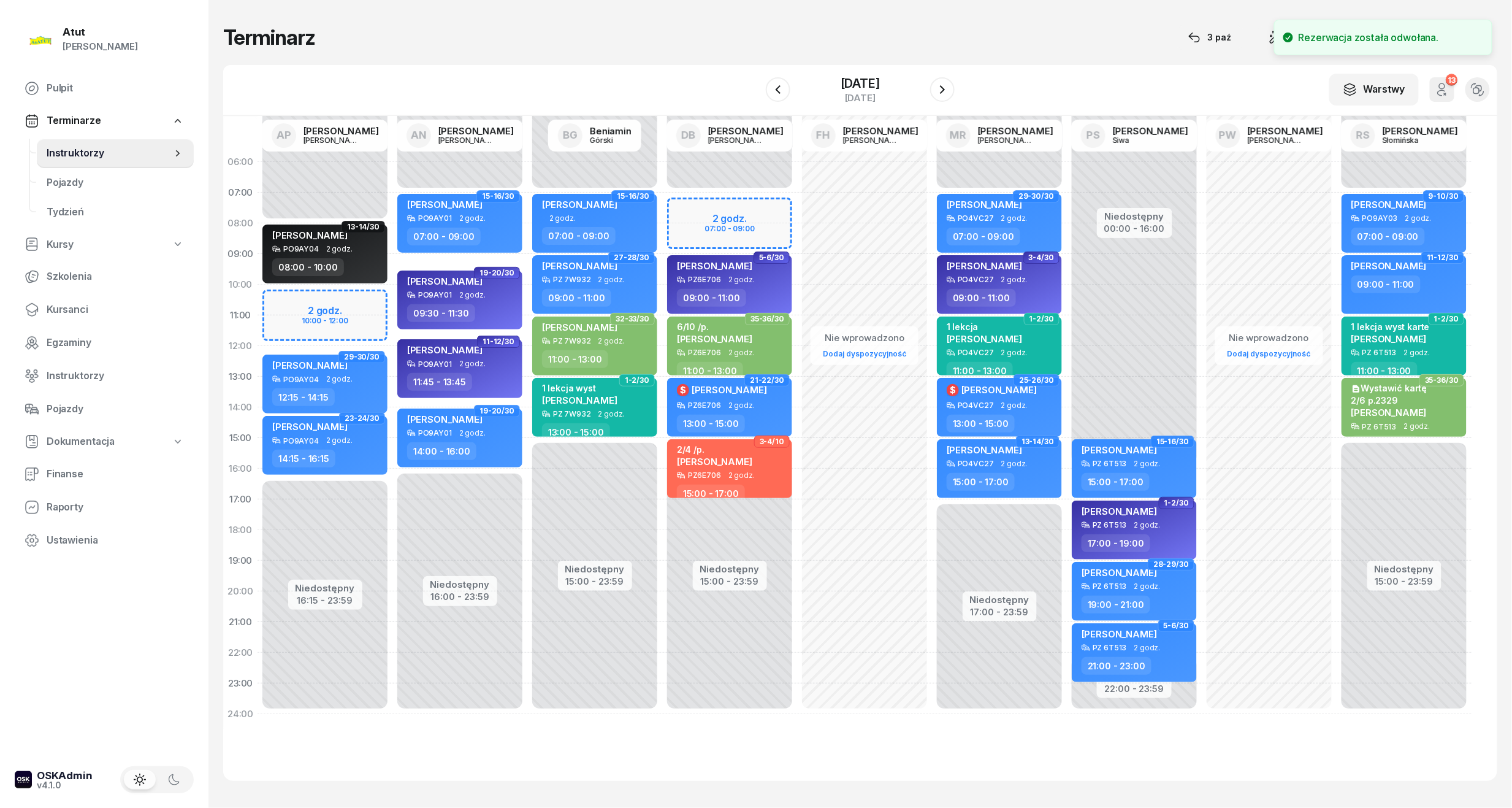
click at [307, 310] on div "Niedostępny 00:00 - 08:00 Niedostępny 16:15 - 23:59 13-14/30 Dennis Berchie PO9…" at bounding box center [325, 438] width 135 height 583
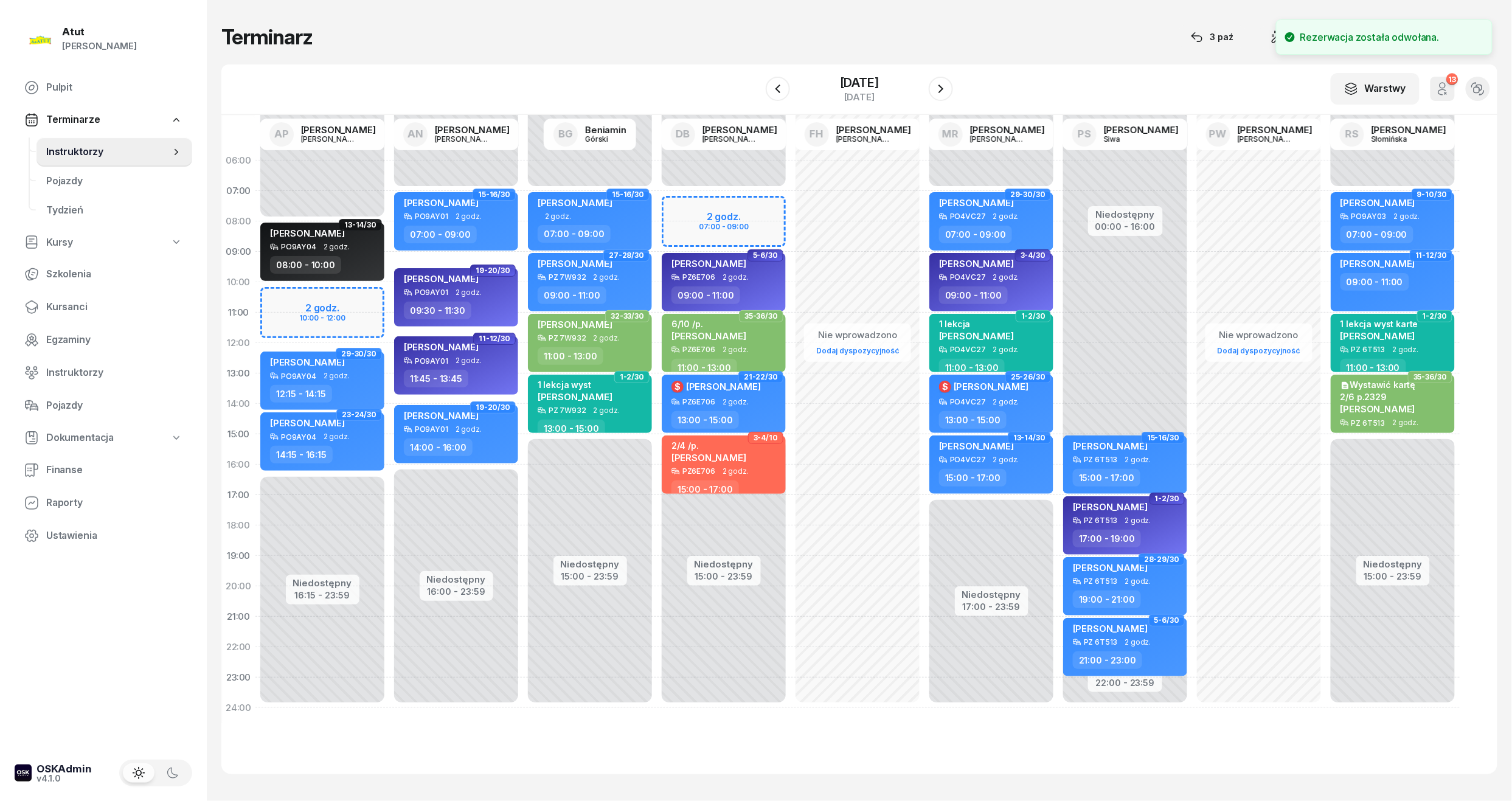
select select "10"
select select "12"
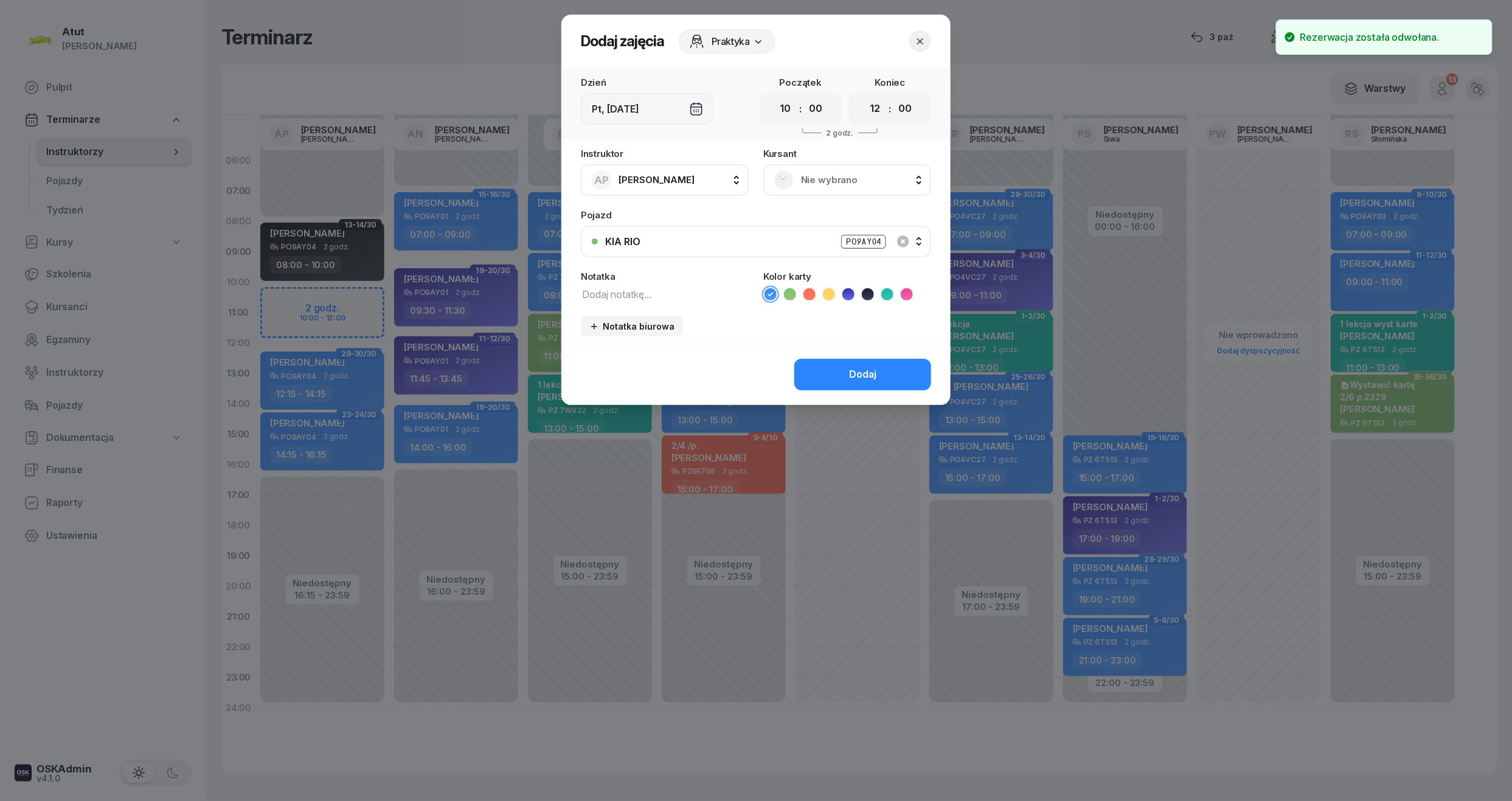
click at [815, 184] on span "Nie wybrano" at bounding box center [860, 180] width 119 height 16
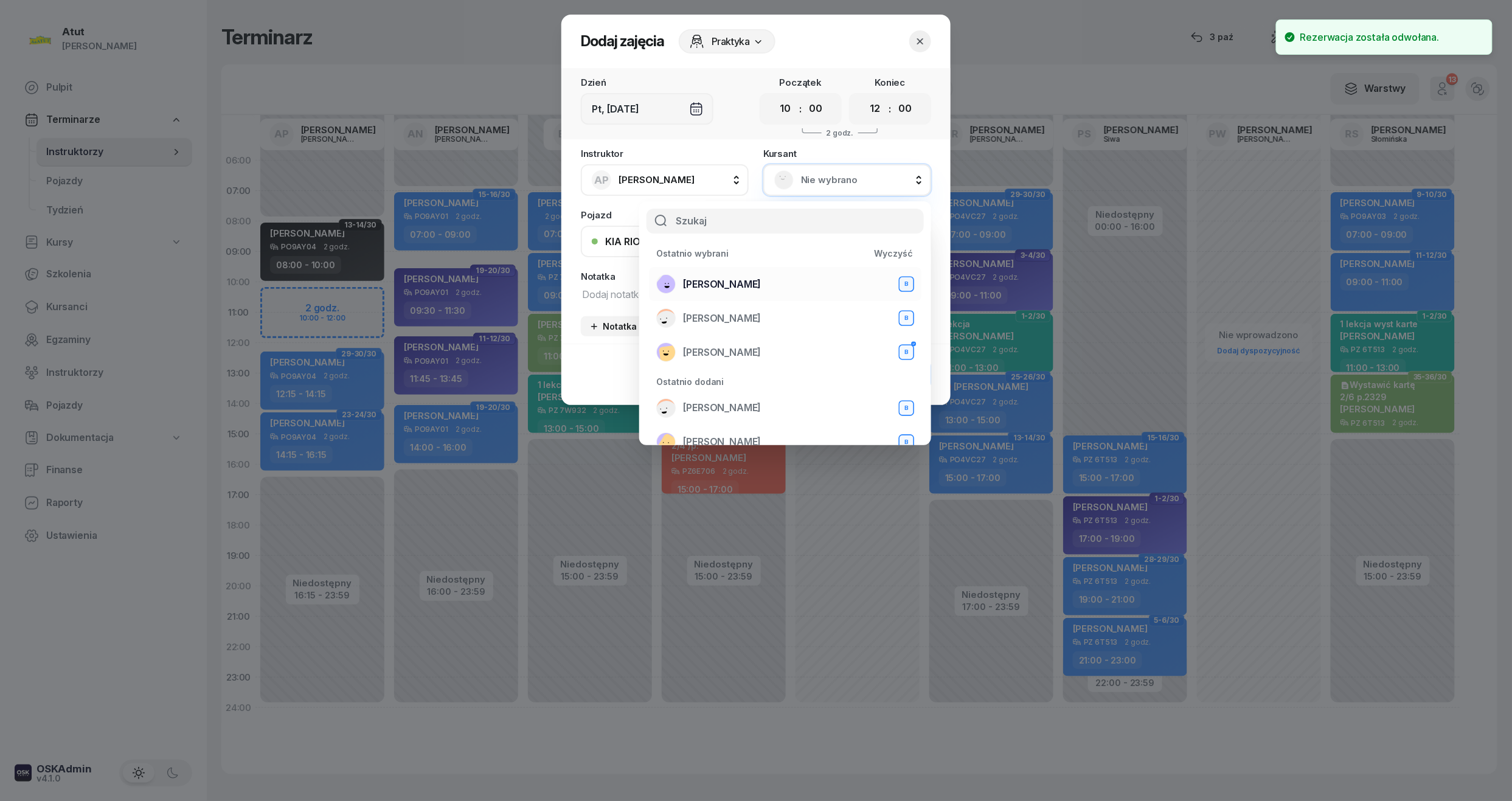
click at [704, 281] on span "[PERSON_NAME]" at bounding box center [722, 284] width 78 height 16
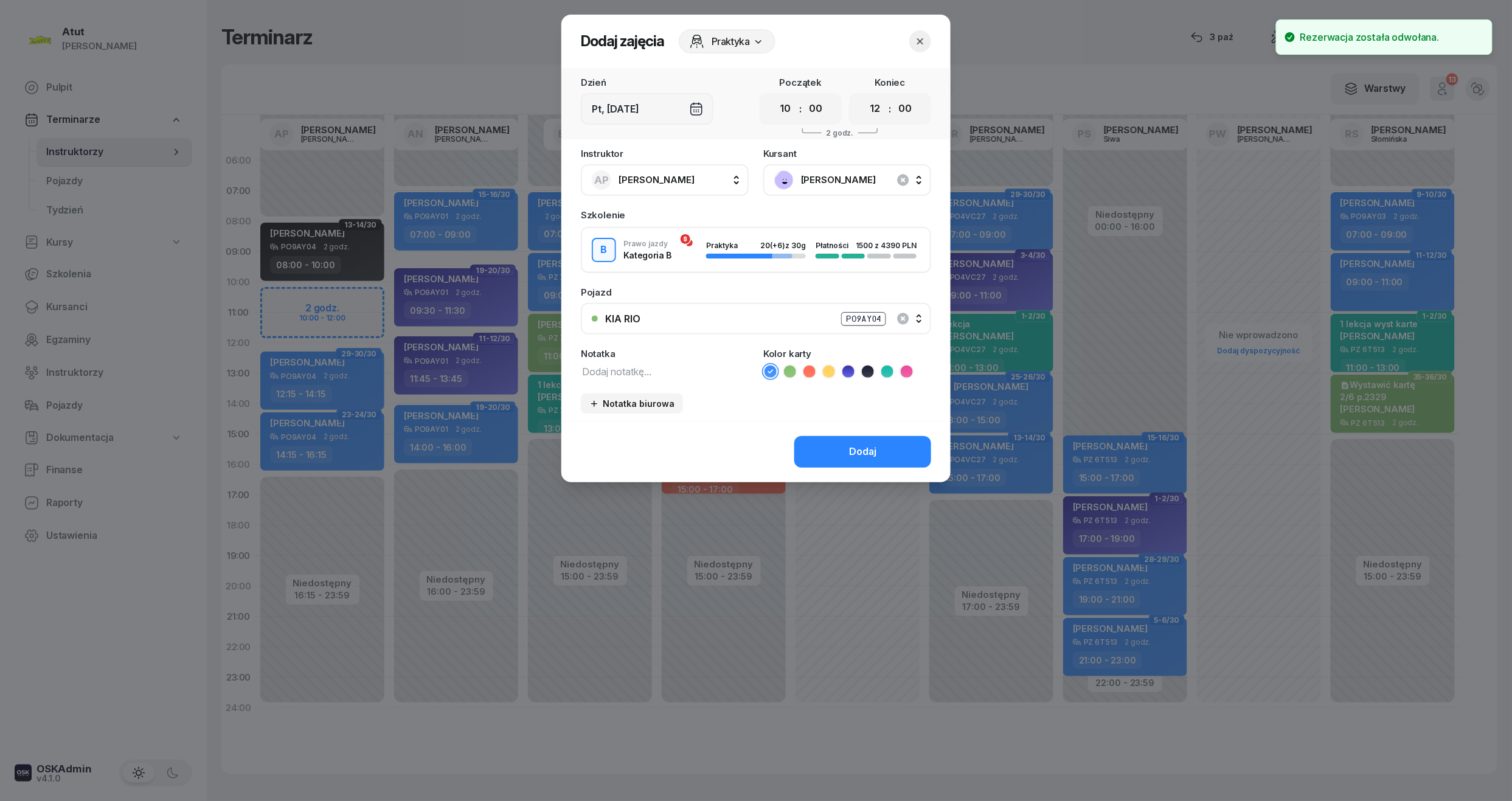
click at [854, 368] on icon at bounding box center [848, 371] width 12 height 12
click at [849, 444] on button "Dodaj" at bounding box center [862, 451] width 137 height 31
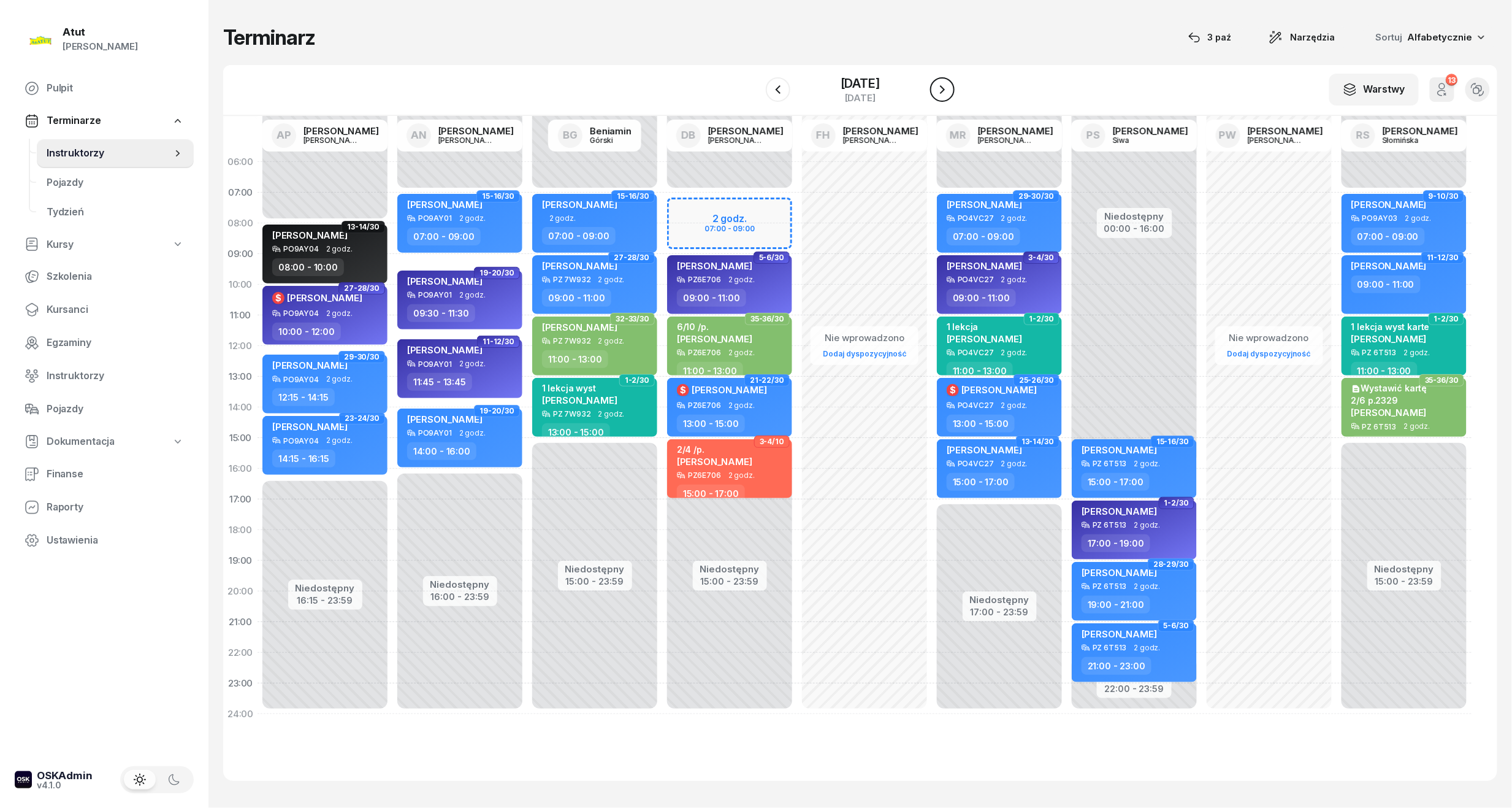
click at [945, 91] on icon "button" at bounding box center [942, 89] width 5 height 8
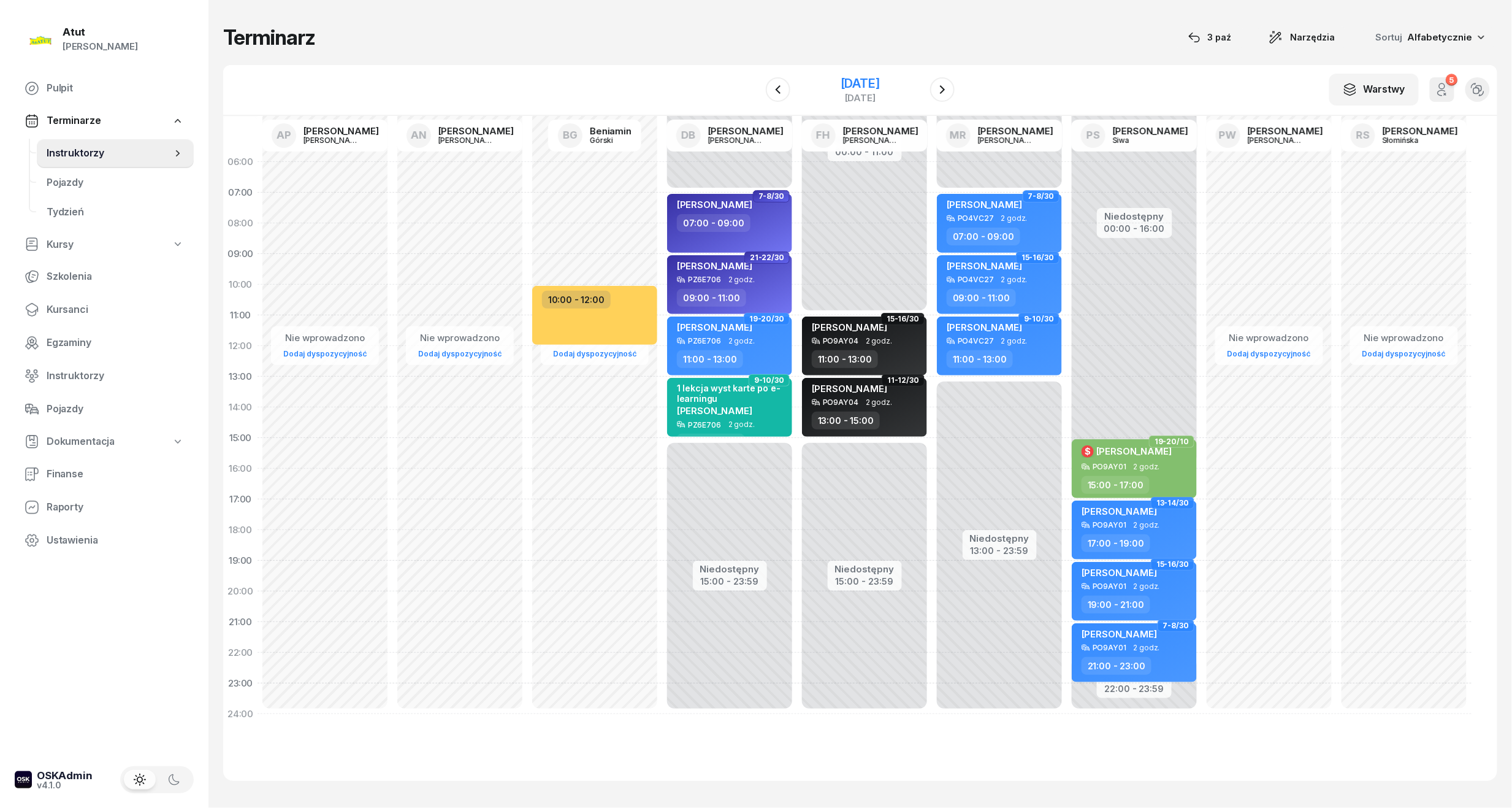
click at [874, 82] on div "[DATE]" at bounding box center [860, 83] width 39 height 12
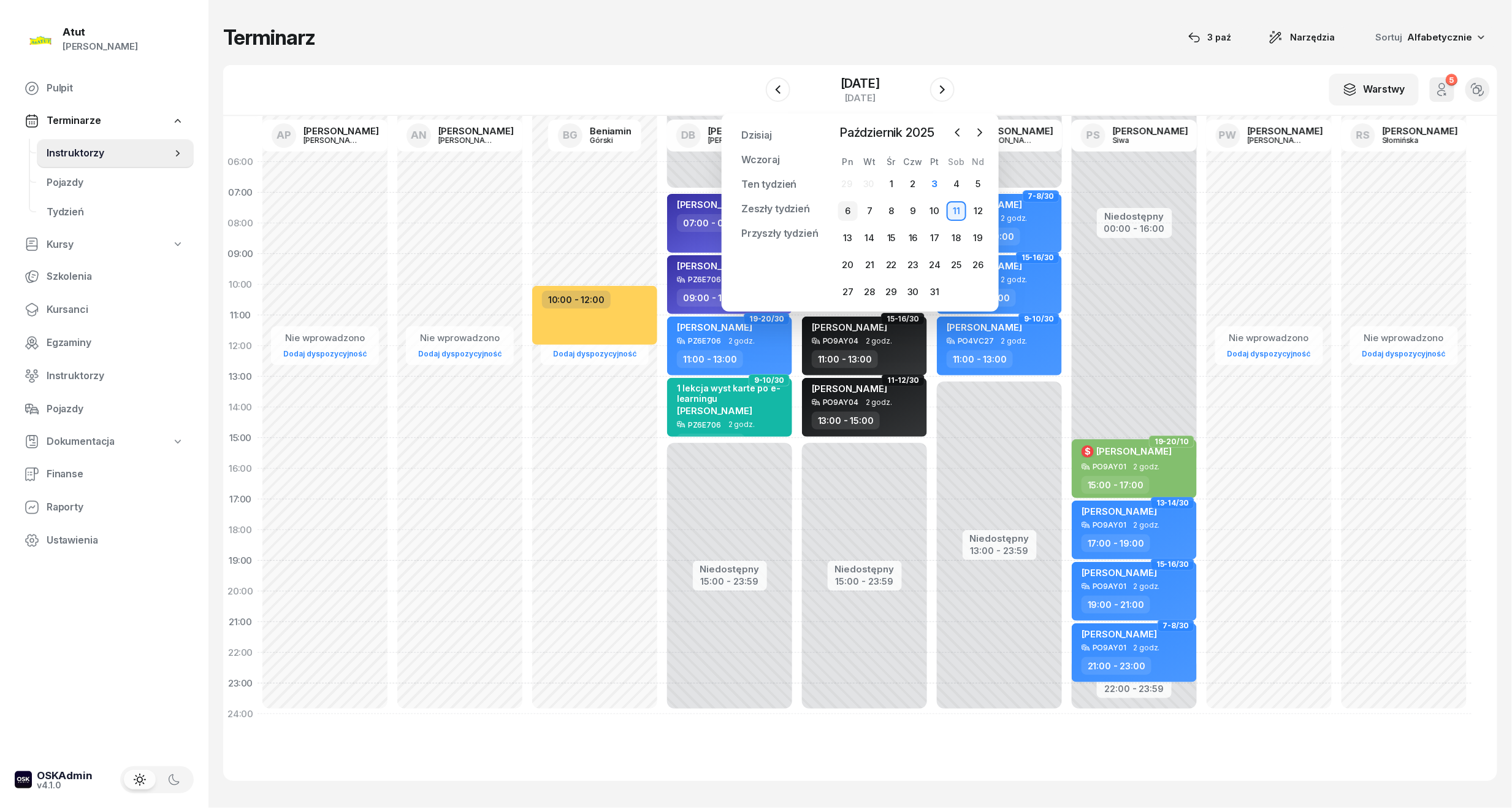
click at [851, 214] on div "6" at bounding box center [848, 211] width 20 height 20
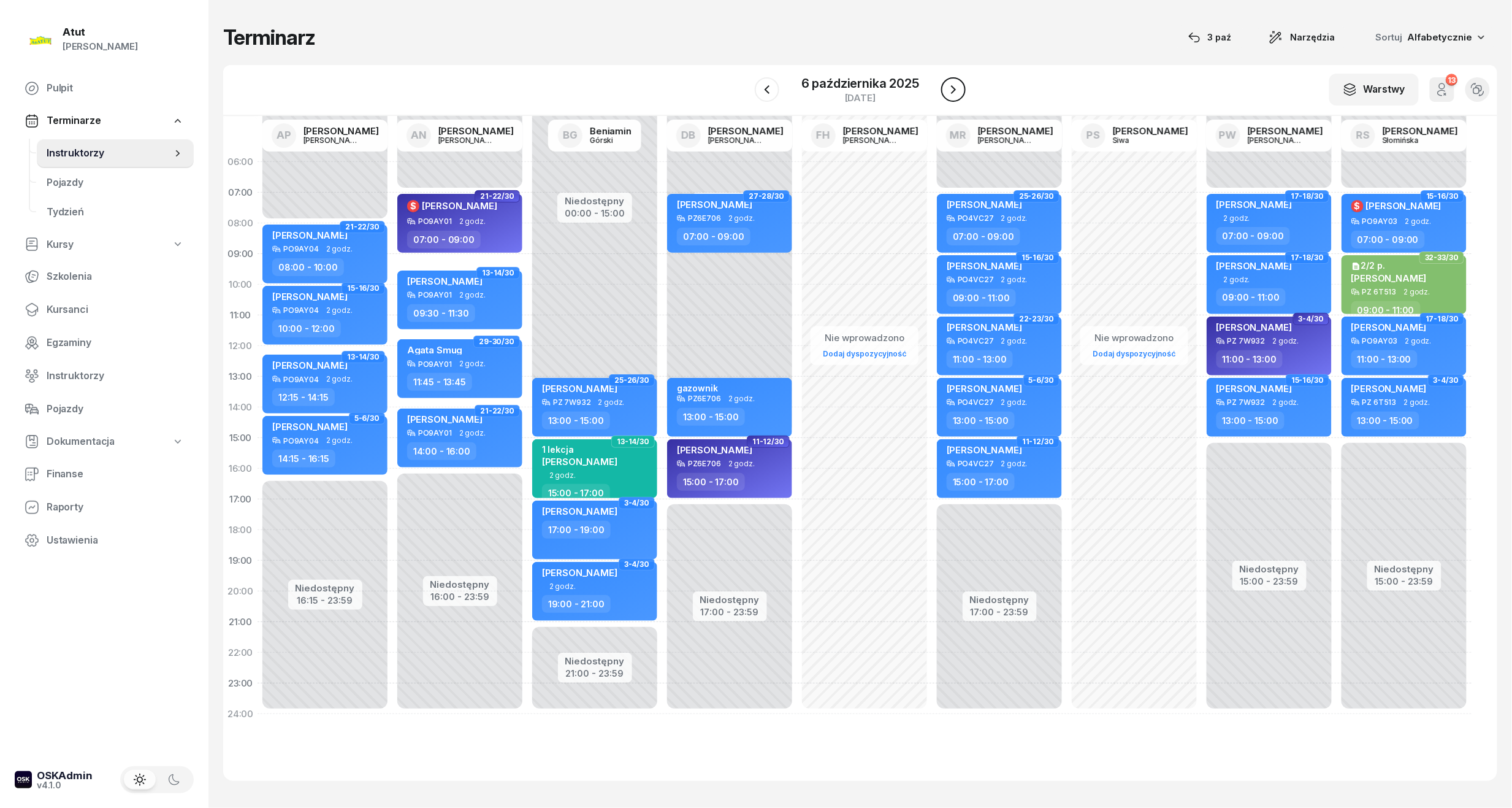
click at [953, 86] on icon "button" at bounding box center [953, 89] width 15 height 15
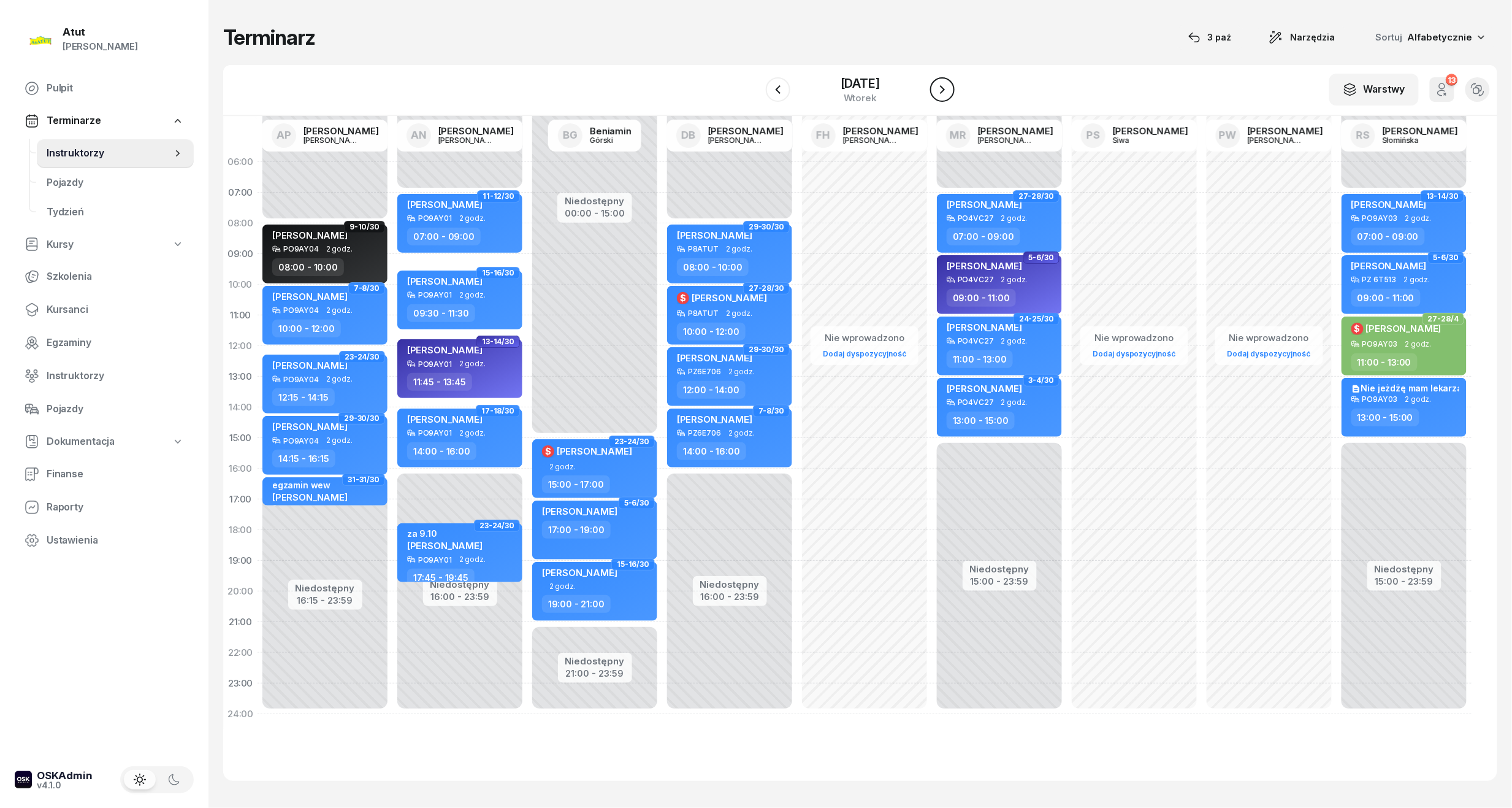
click at [950, 89] on icon "button" at bounding box center [942, 89] width 15 height 15
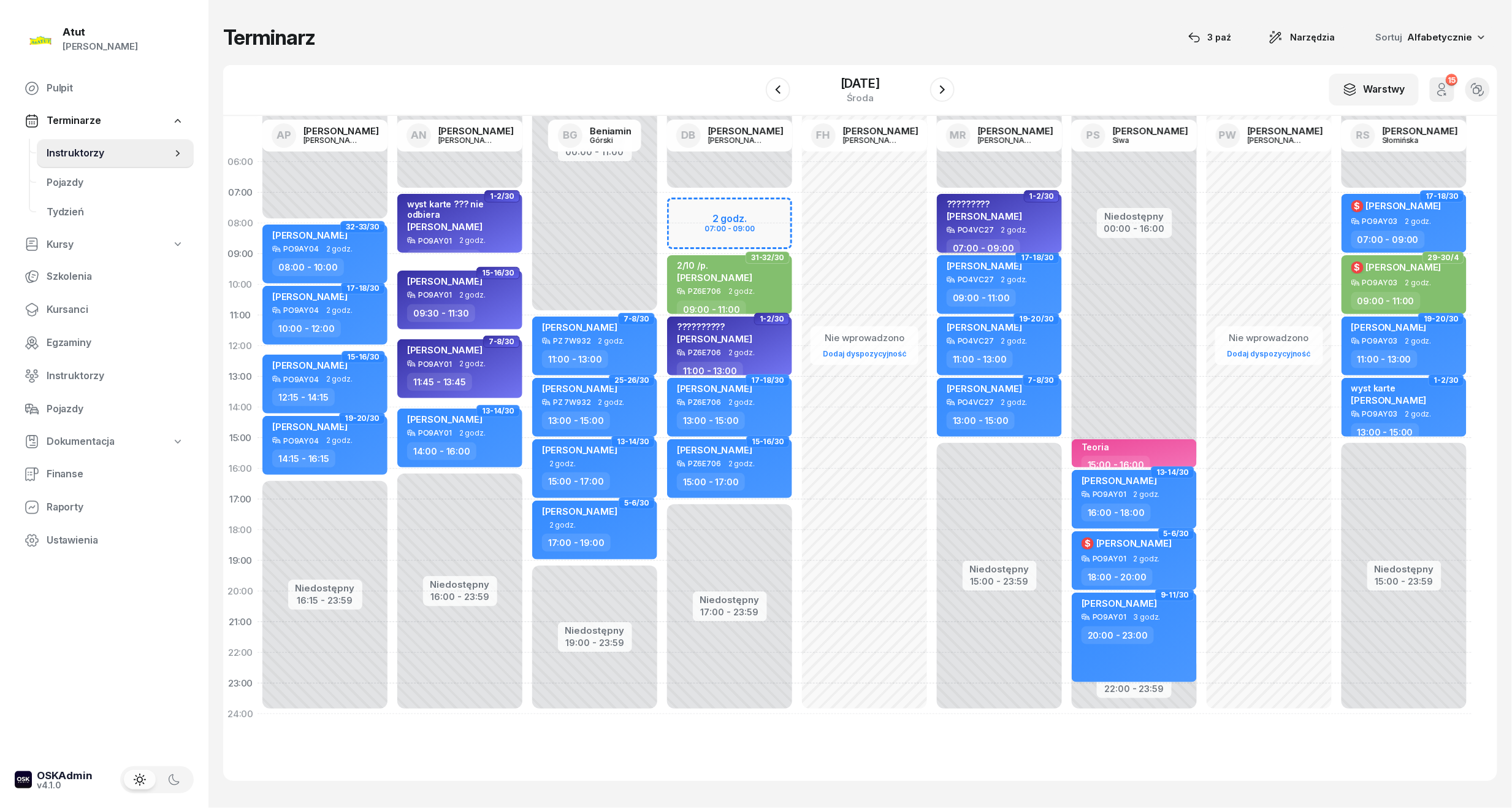
click at [1027, 207] on div "????????? Olaf Żakiewicz" at bounding box center [1001, 212] width 108 height 27
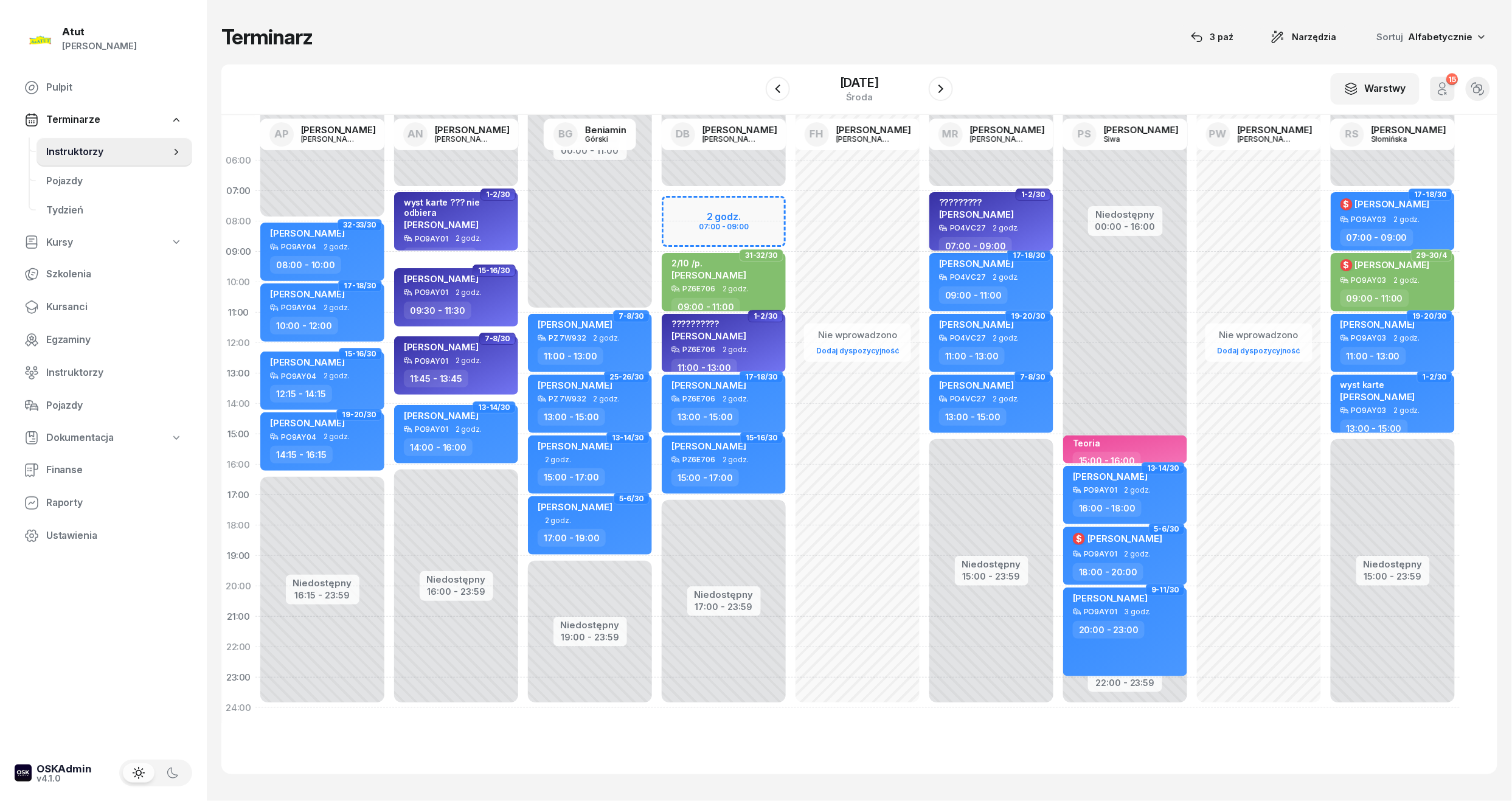
select select "07"
select select "09"
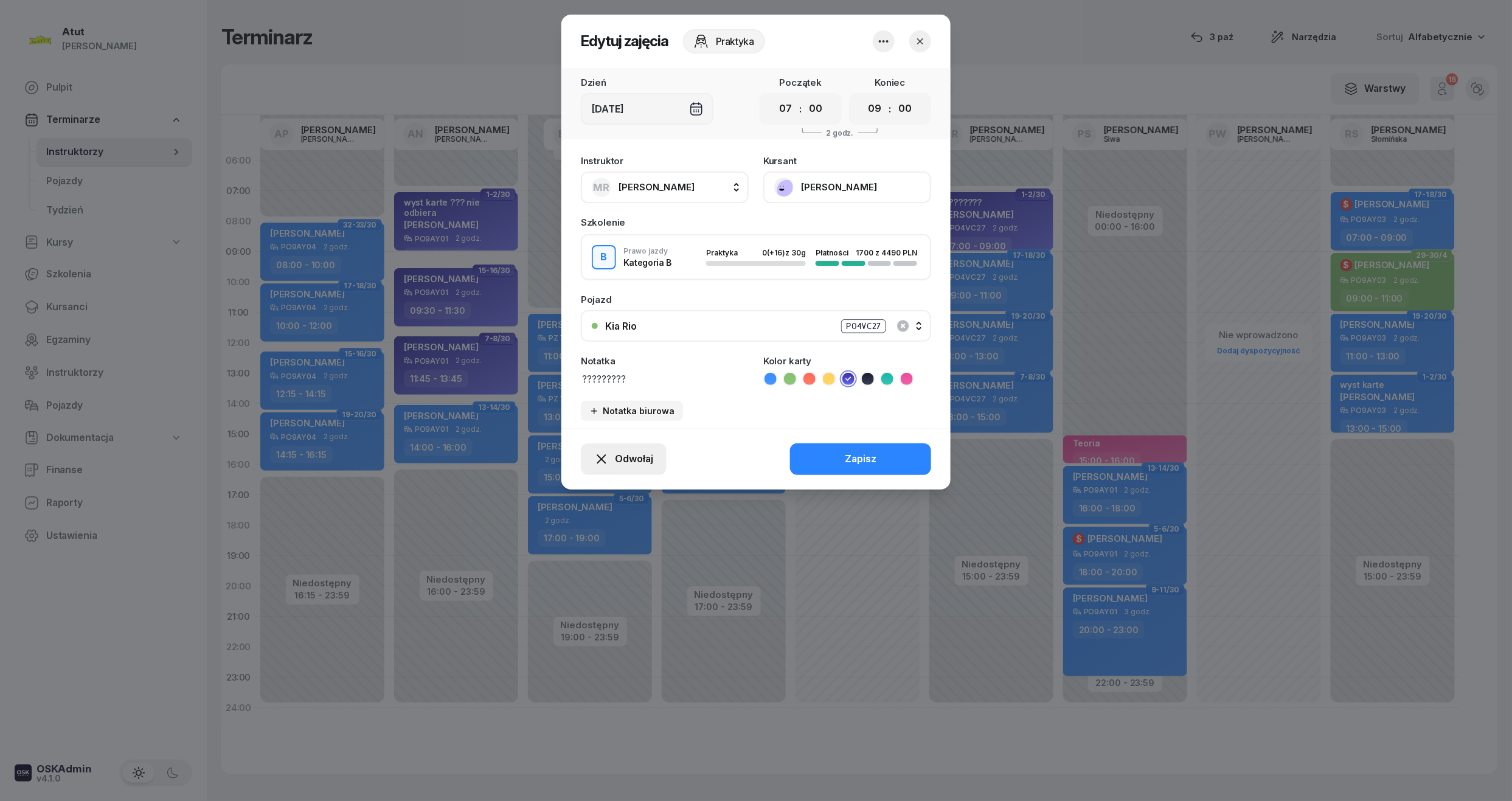
click at [623, 444] on button "Odwołaj" at bounding box center [623, 459] width 86 height 31
click at [611, 353] on div "My odwołaliśmy" at bounding box center [603, 355] width 74 height 16
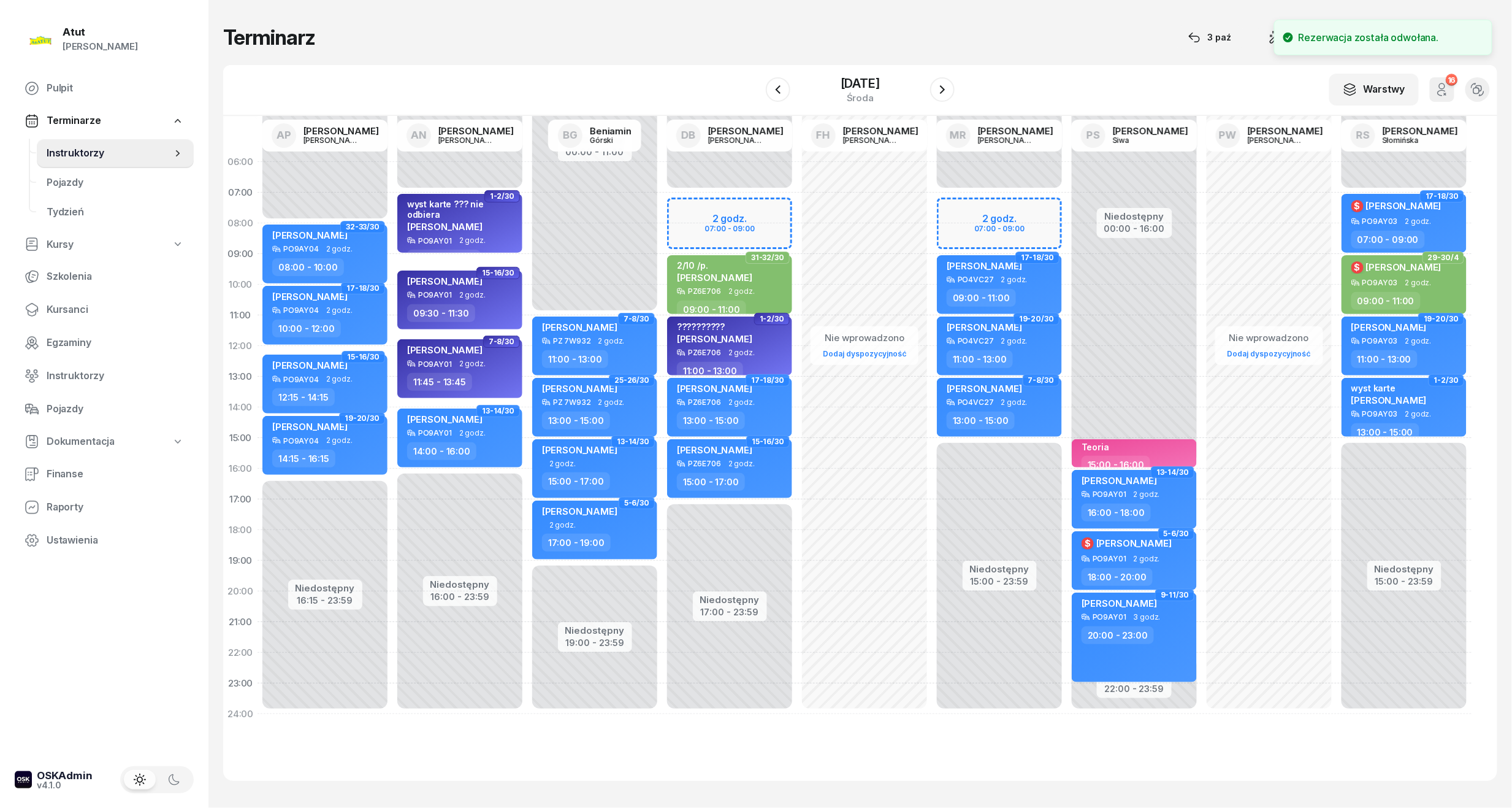
click at [1006, 216] on div "Niedostępny 00:00 - 07:00 Niedostępny 15:00 - 23:59 17-18/30 kursant odwołał Sz…" at bounding box center [999, 438] width 135 height 583
select select "07"
select select "09"
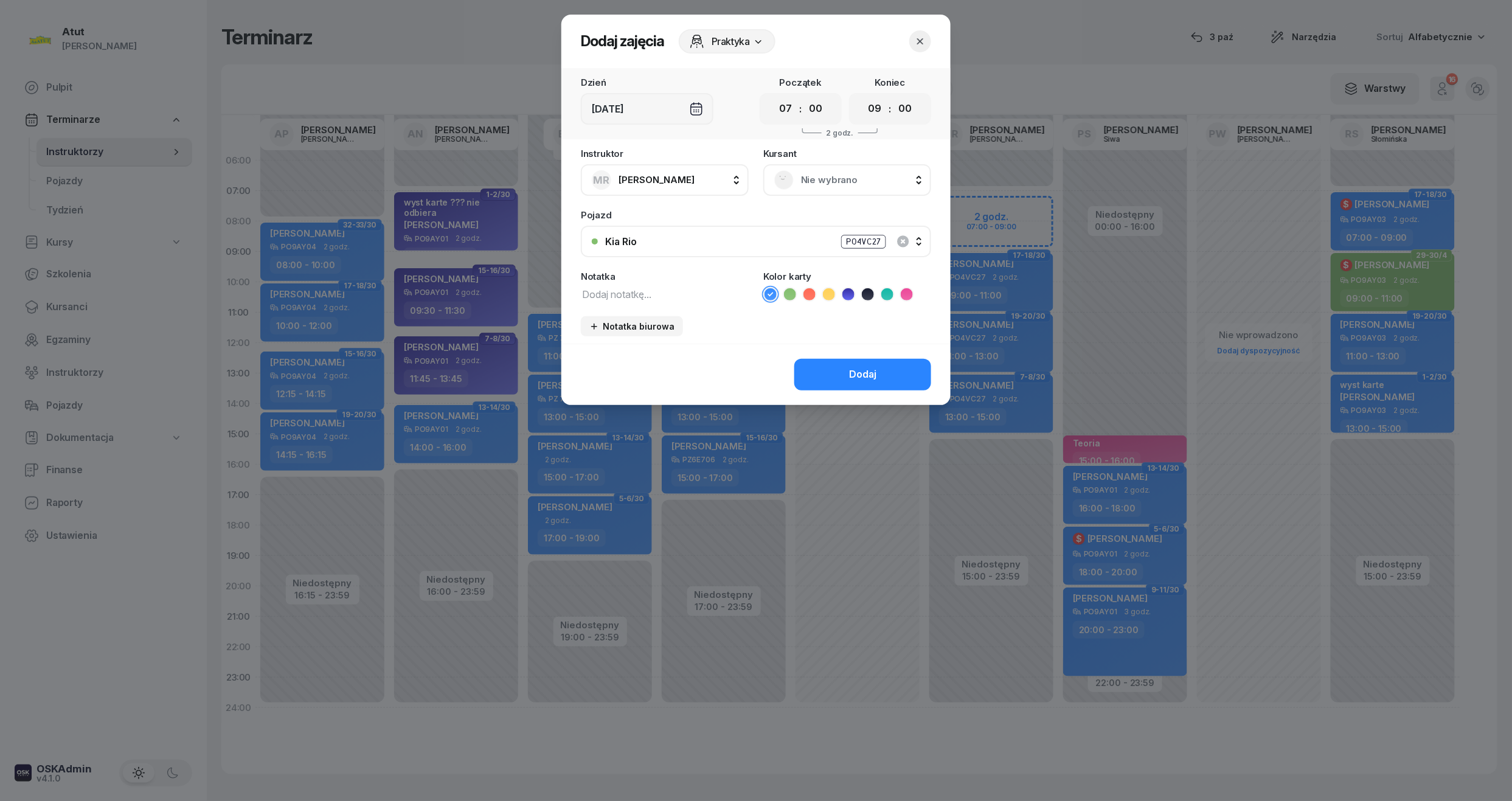
click at [852, 186] on span "Nie wybrano" at bounding box center [860, 180] width 119 height 16
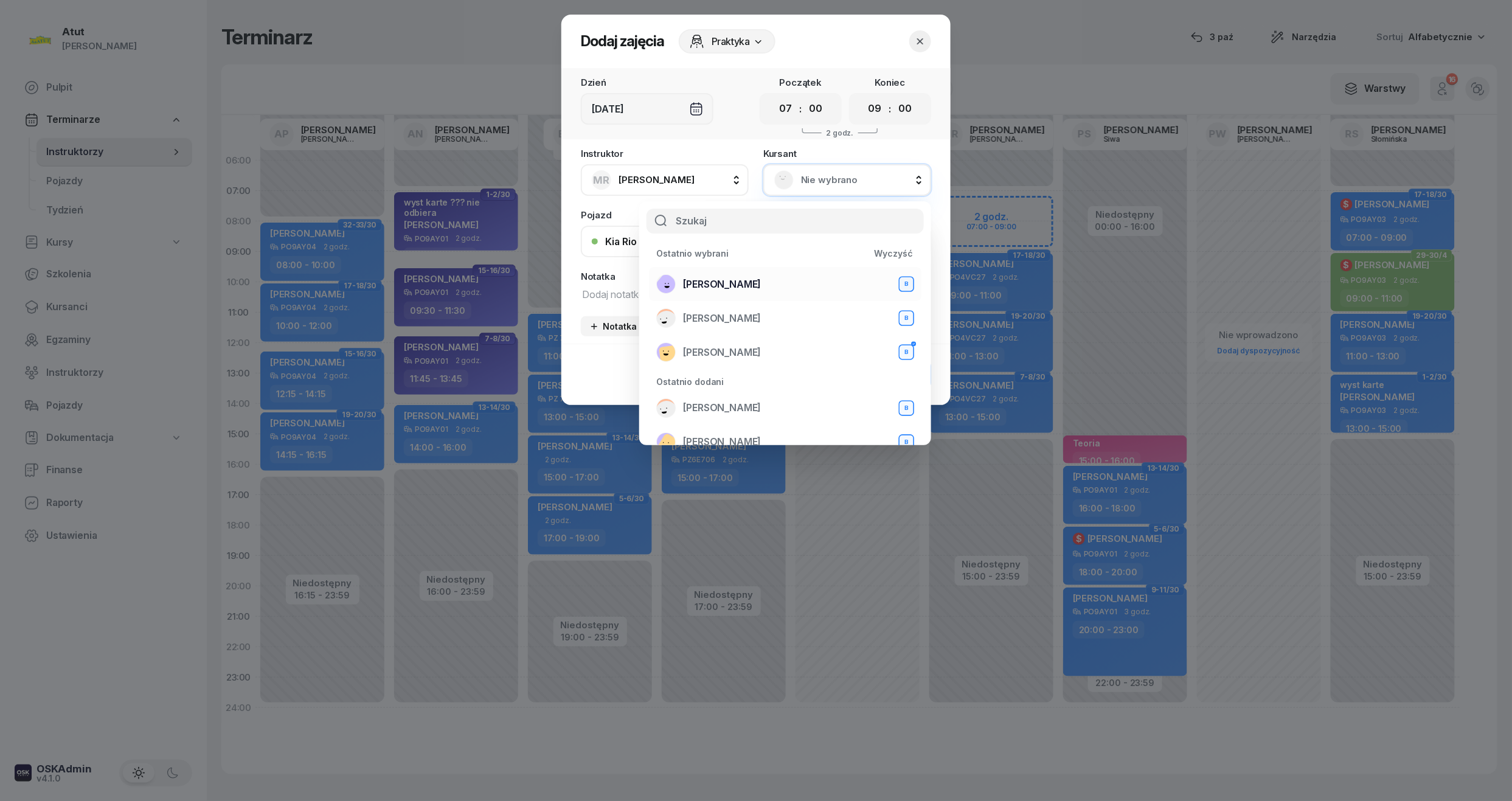
click at [747, 281] on div "Julia Borbych B" at bounding box center [785, 284] width 258 height 20
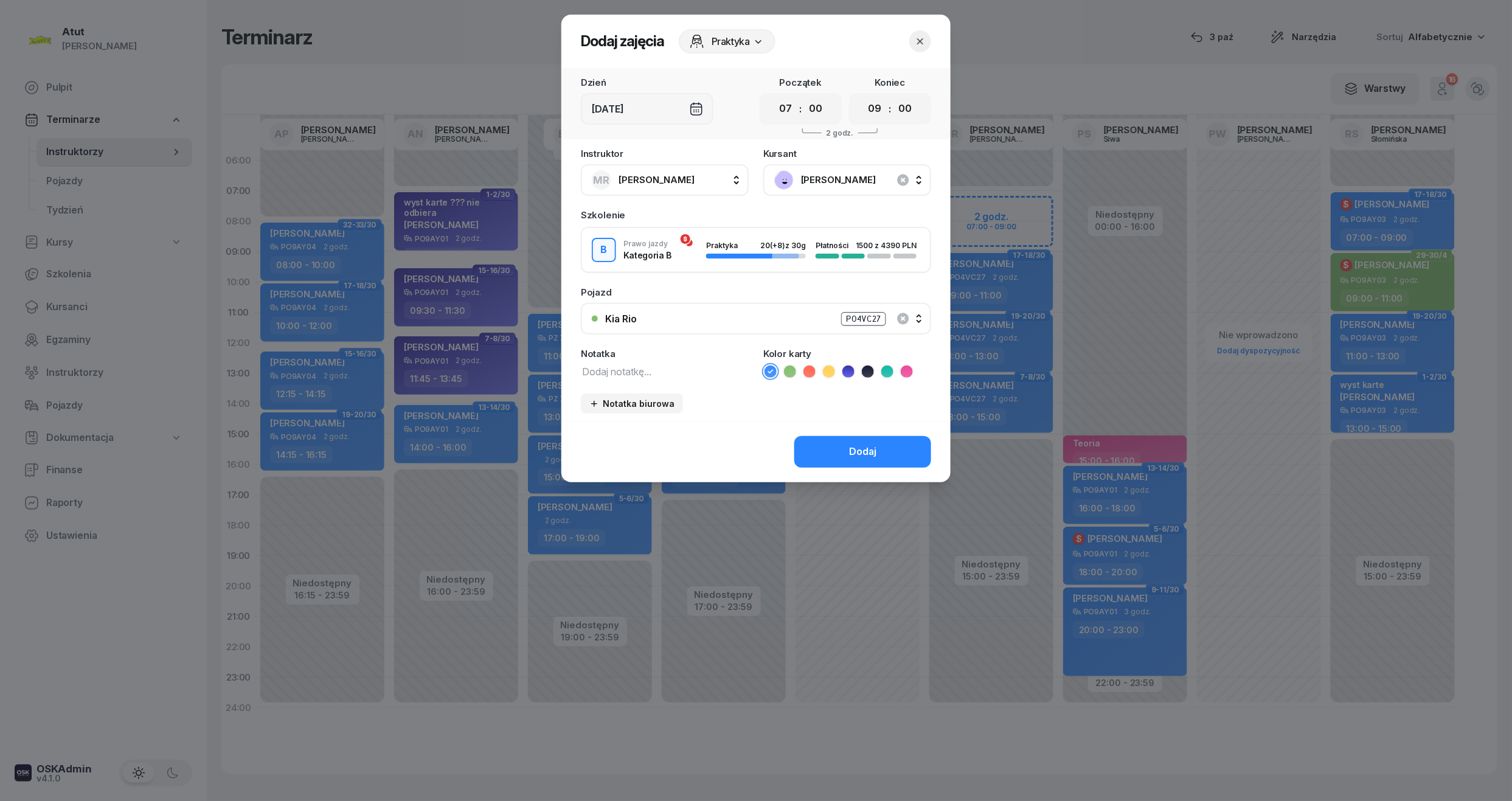
click at [847, 375] on icon at bounding box center [848, 371] width 12 height 12
click at [873, 449] on div "Dodaj" at bounding box center [862, 451] width 27 height 16
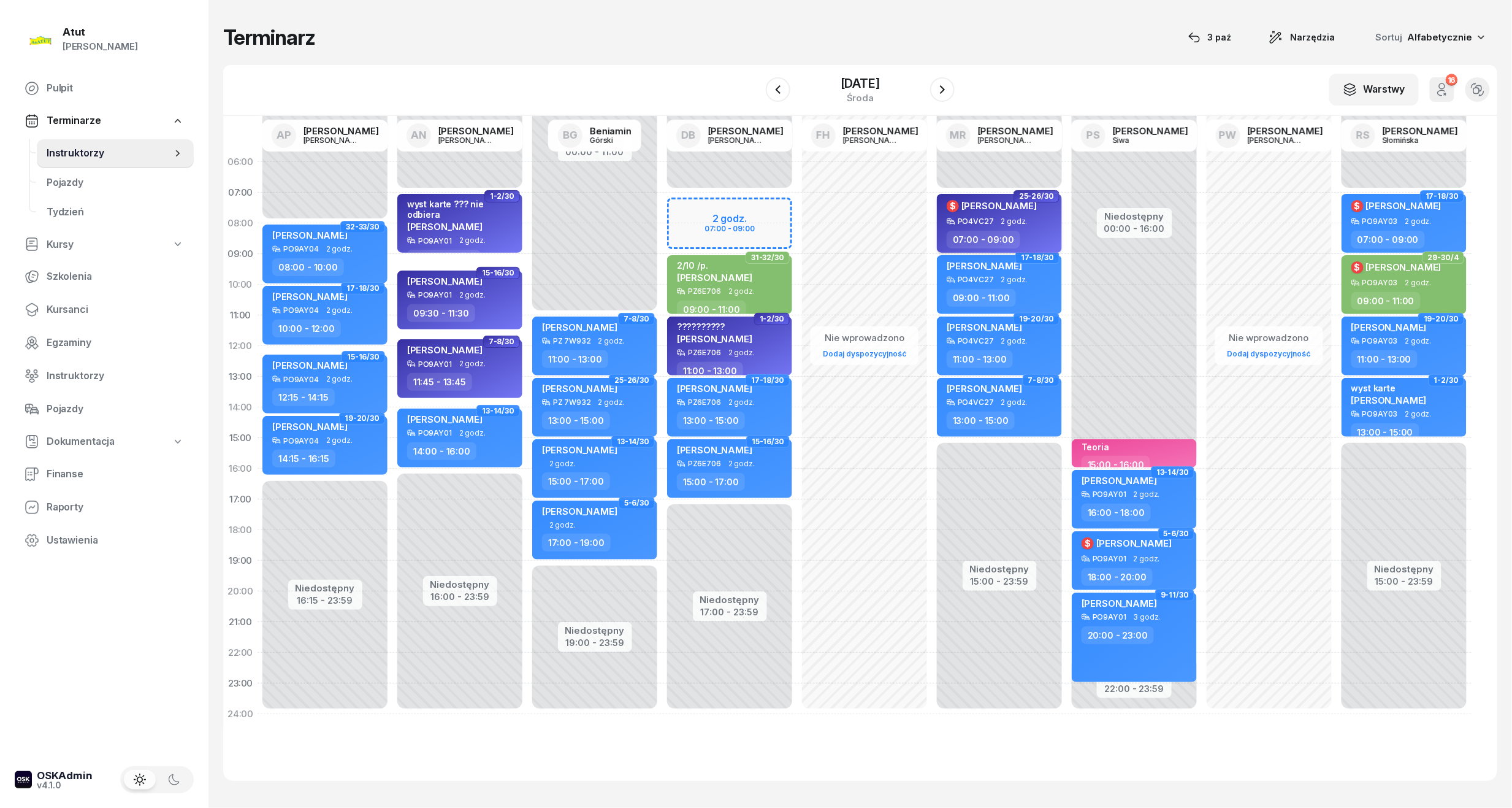
click at [968, 216] on div "$ Julia Borbych" at bounding box center [992, 208] width 90 height 18
select select "07"
select select "09"
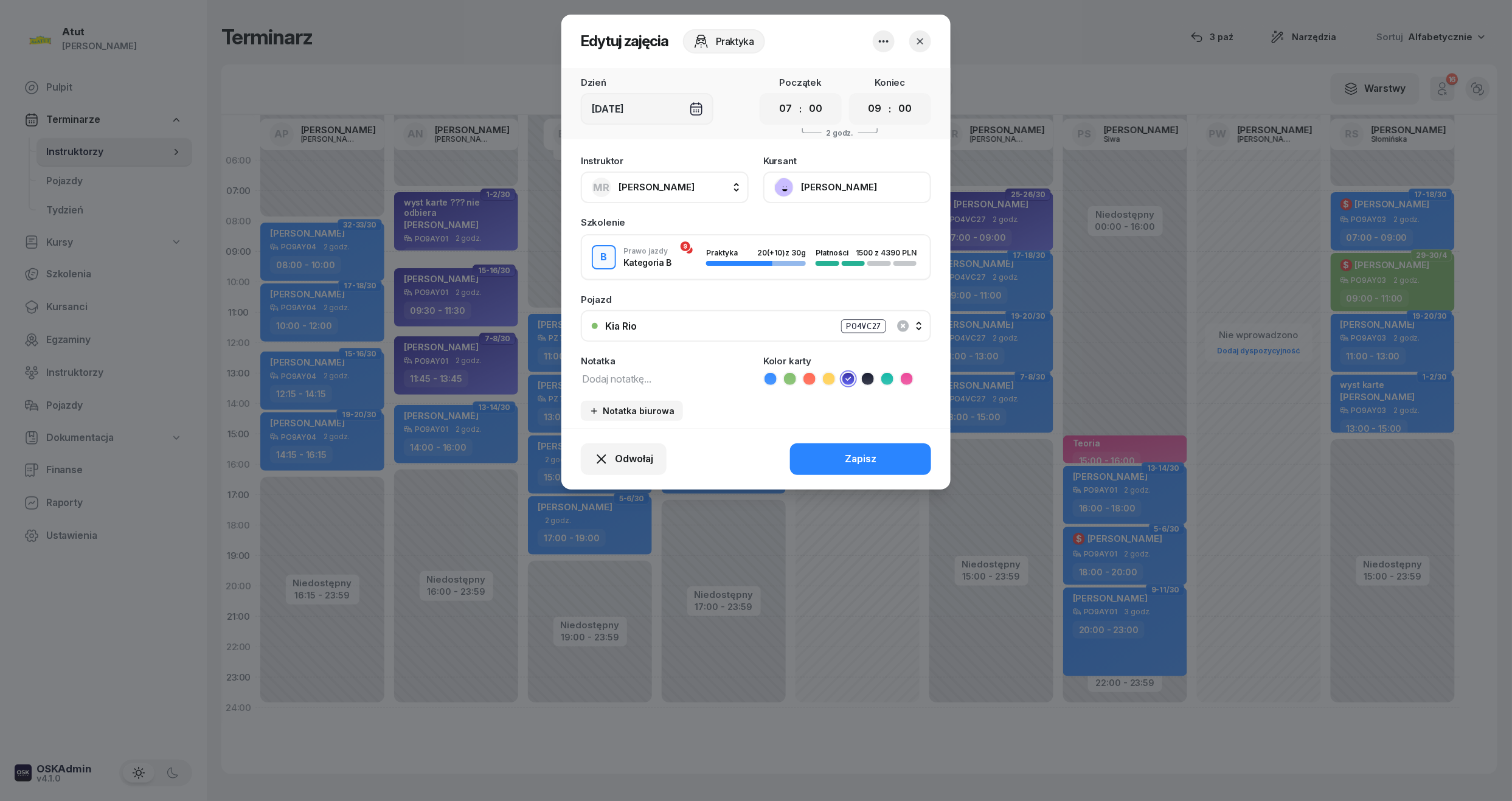
click at [848, 192] on button "[PERSON_NAME]" at bounding box center [847, 187] width 168 height 31
click at [808, 235] on div "Otwórz profil" at bounding box center [802, 228] width 59 height 16
